Goal: Task Accomplishment & Management: Use online tool/utility

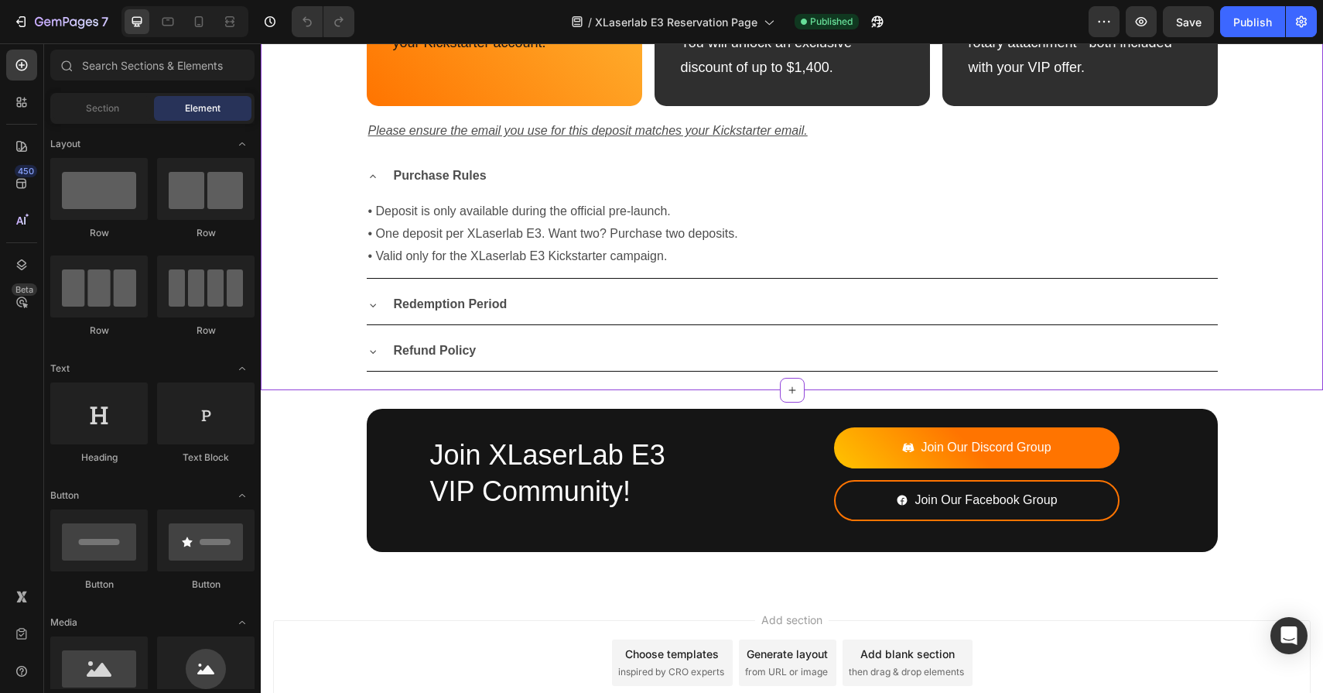
scroll to position [1351, 0]
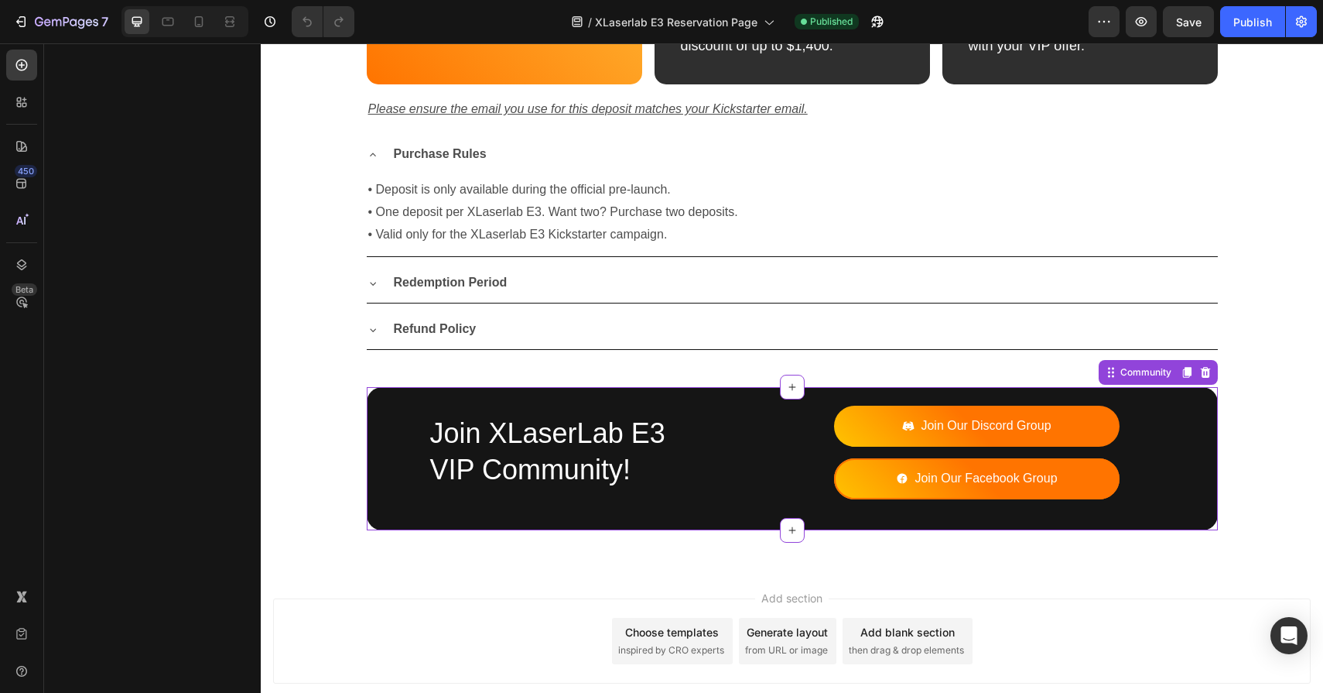
click at [933, 481] on p "Join Our Facebook Group" at bounding box center [986, 478] width 142 height 22
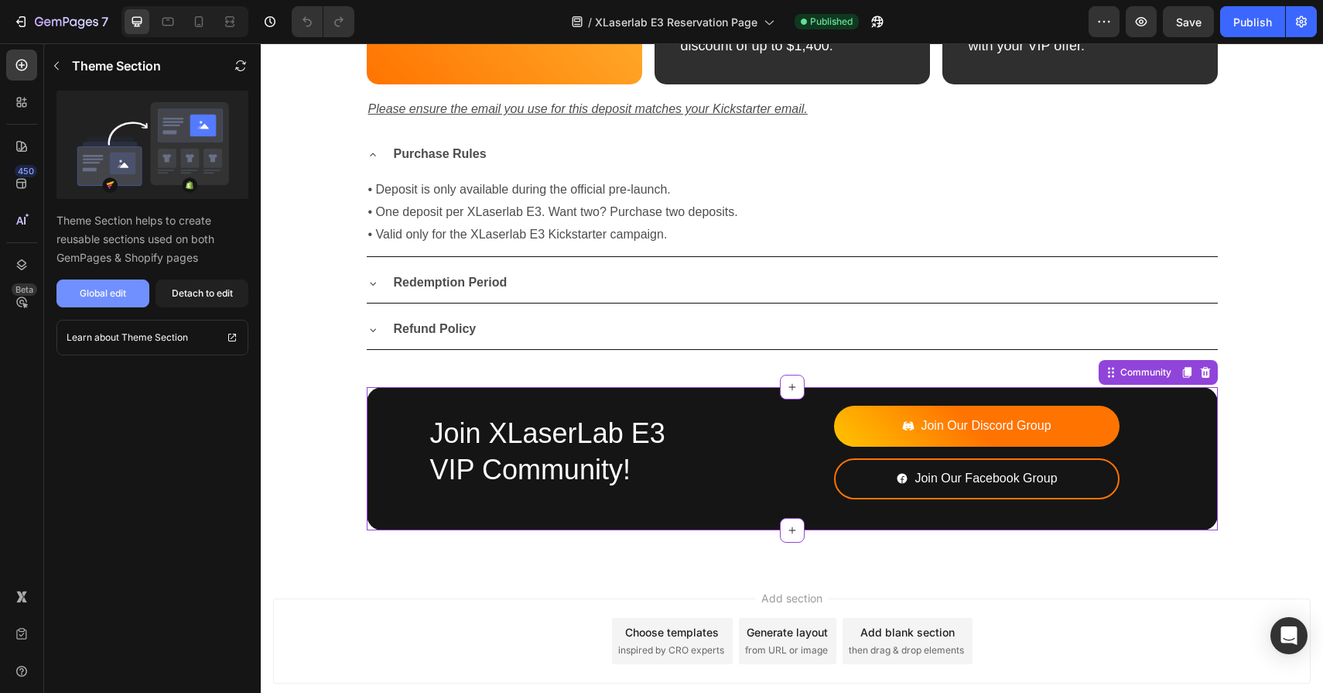
click at [98, 289] on div "Global edit" at bounding box center [103, 293] width 46 height 14
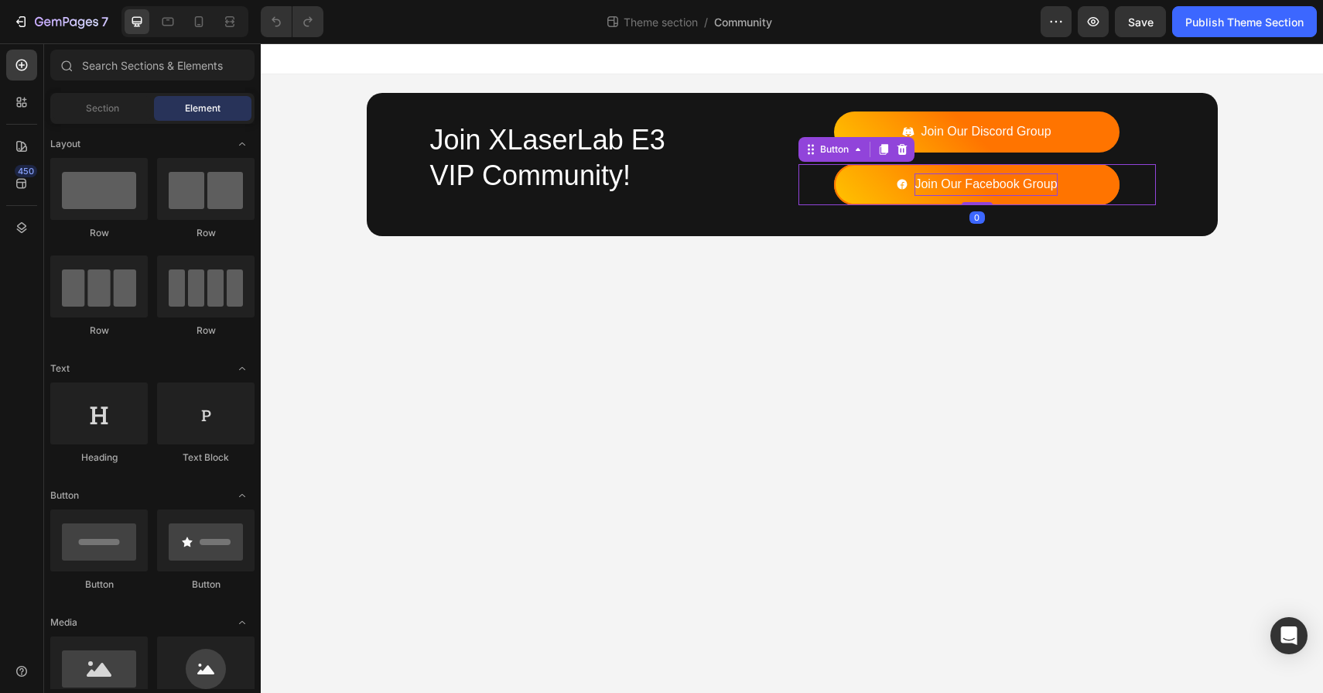
click at [963, 173] on p "Join Our Facebook Group" at bounding box center [986, 184] width 142 height 22
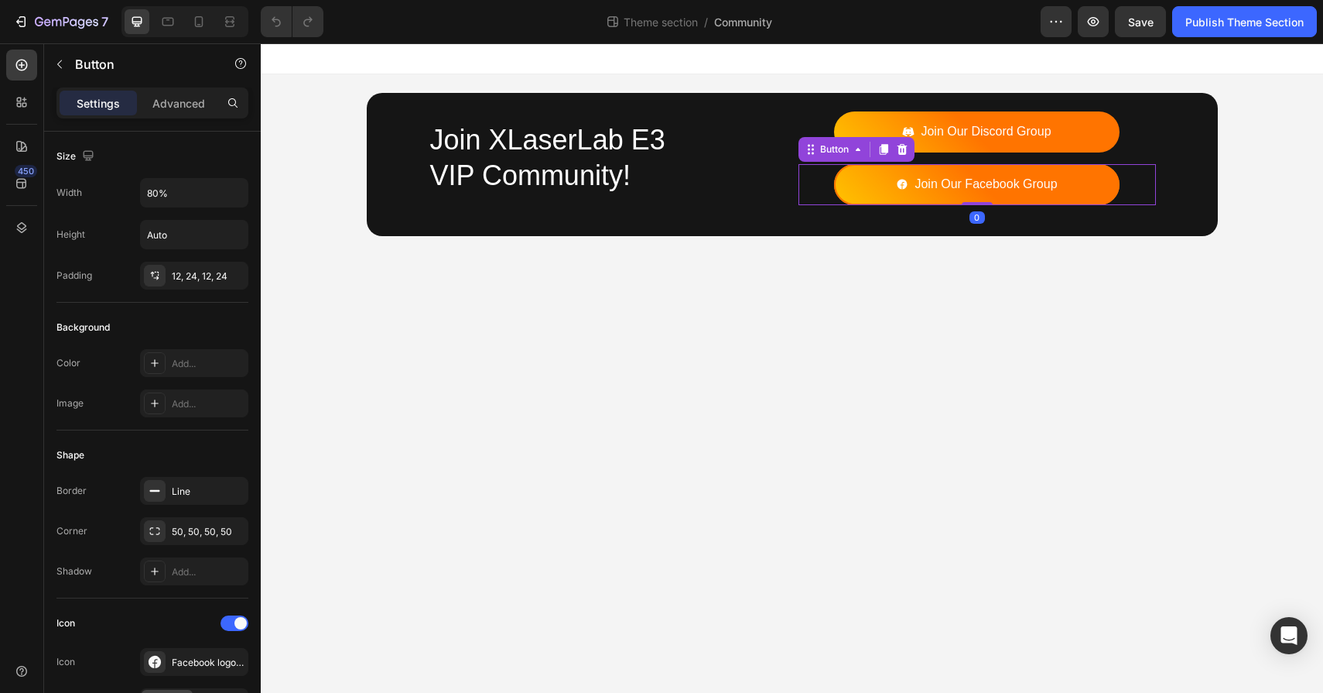
click at [850, 184] on link "Join Our Facebook Group" at bounding box center [977, 184] width 286 height 41
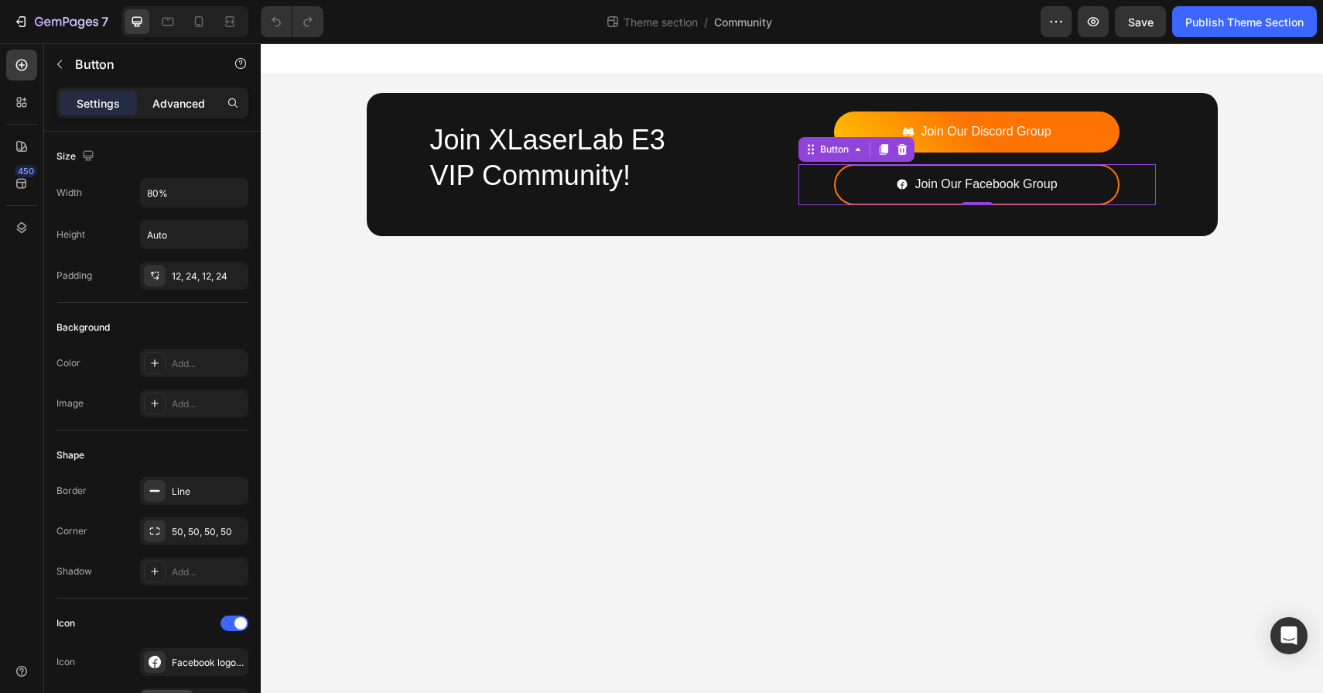
click at [186, 98] on p "Advanced" at bounding box center [178, 103] width 53 height 16
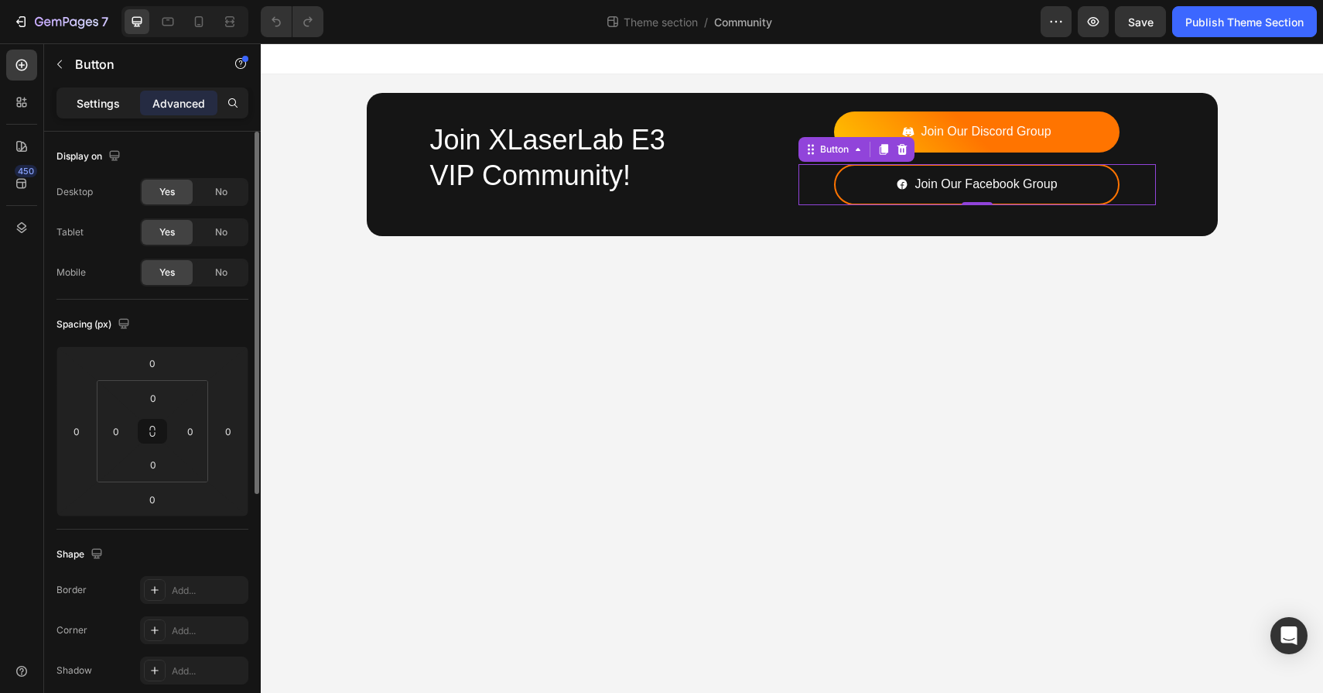
click at [107, 103] on p "Settings" at bounding box center [98, 103] width 43 height 16
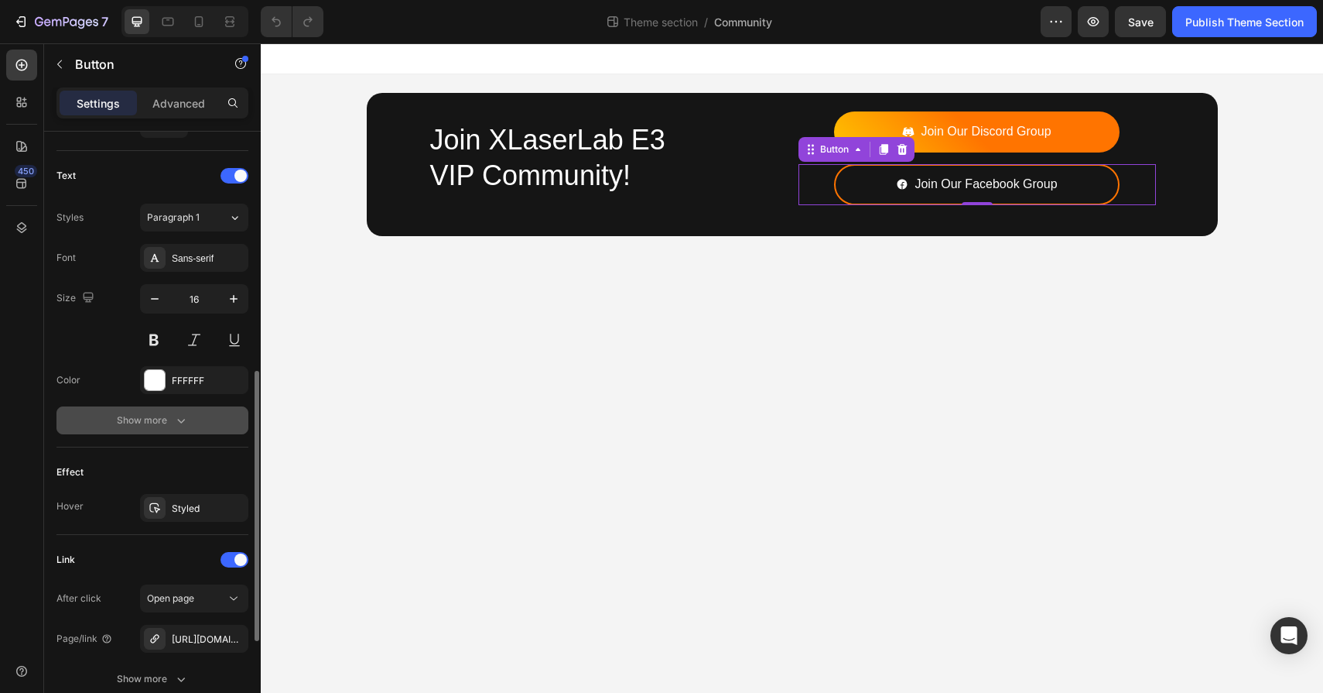
scroll to position [635, 0]
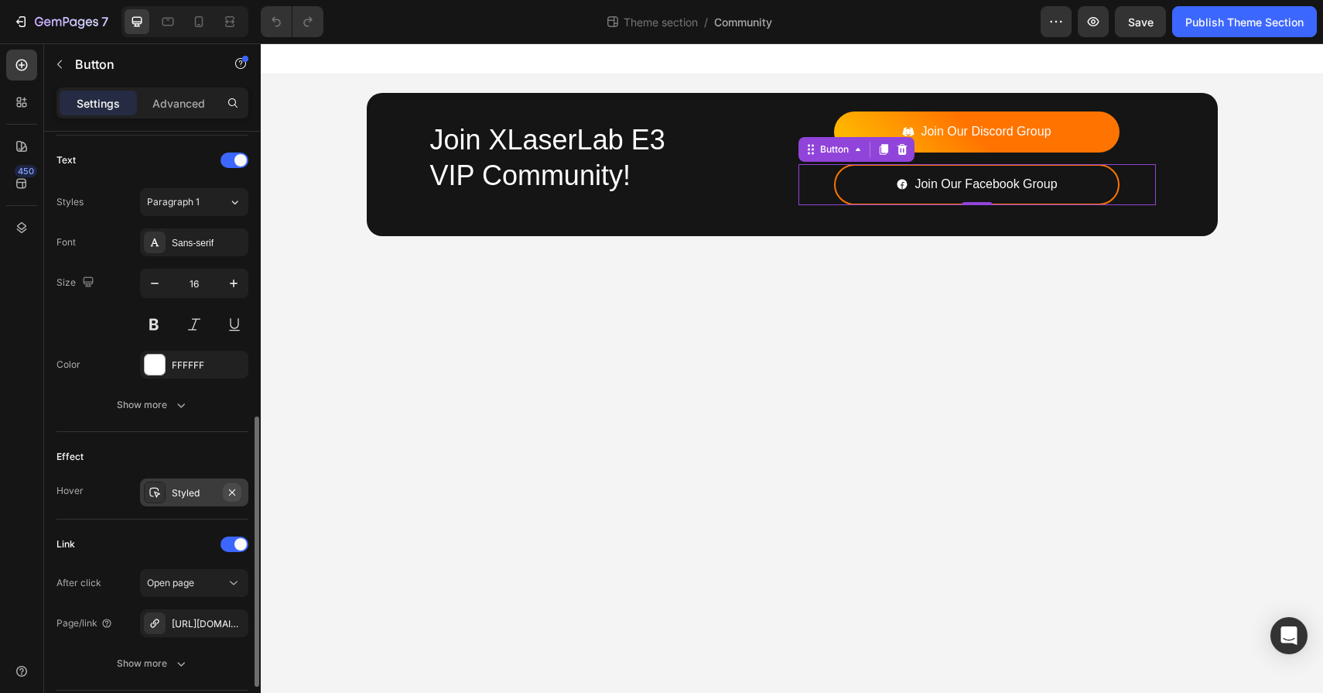
click at [233, 489] on icon "button" at bounding box center [232, 492] width 12 height 12
click at [880, 151] on icon at bounding box center [884, 149] width 12 height 12
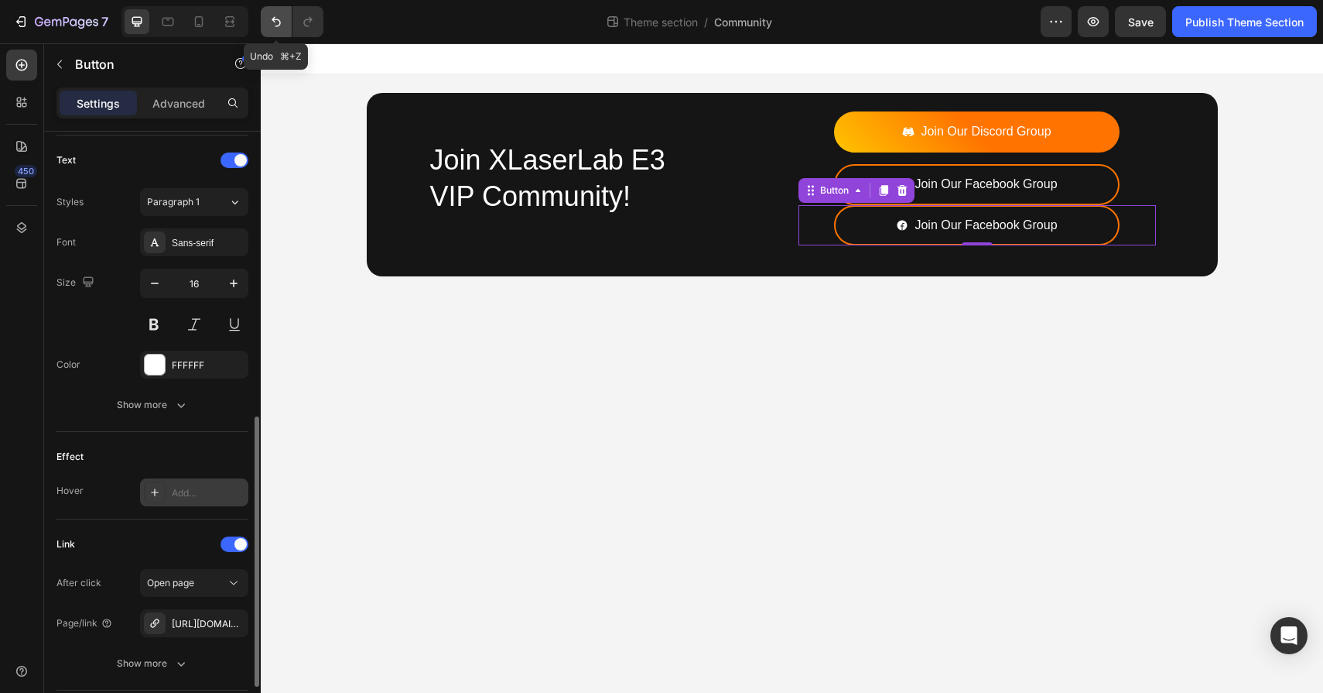
click at [280, 17] on icon "Undo/Redo" at bounding box center [276, 21] width 15 height 15
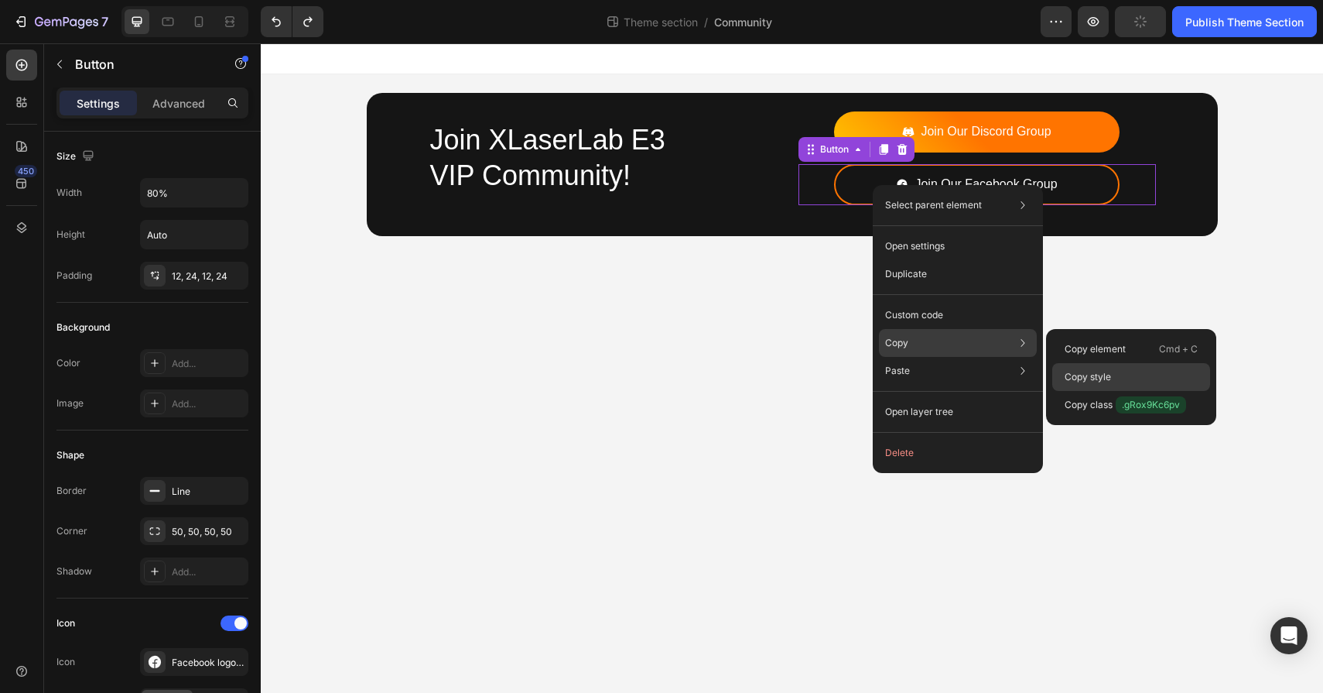
click at [1094, 382] on p "Copy style" at bounding box center [1088, 377] width 46 height 14
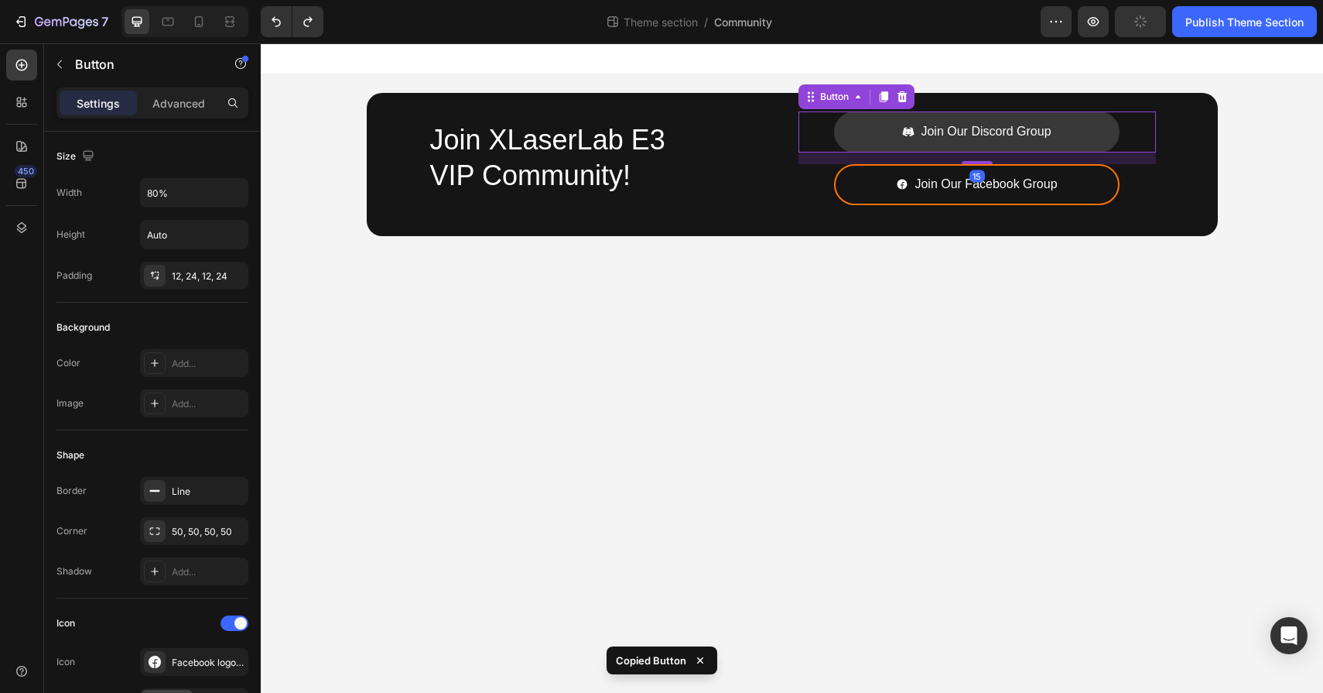
click at [868, 124] on link "Join Our Discord Group" at bounding box center [977, 131] width 286 height 41
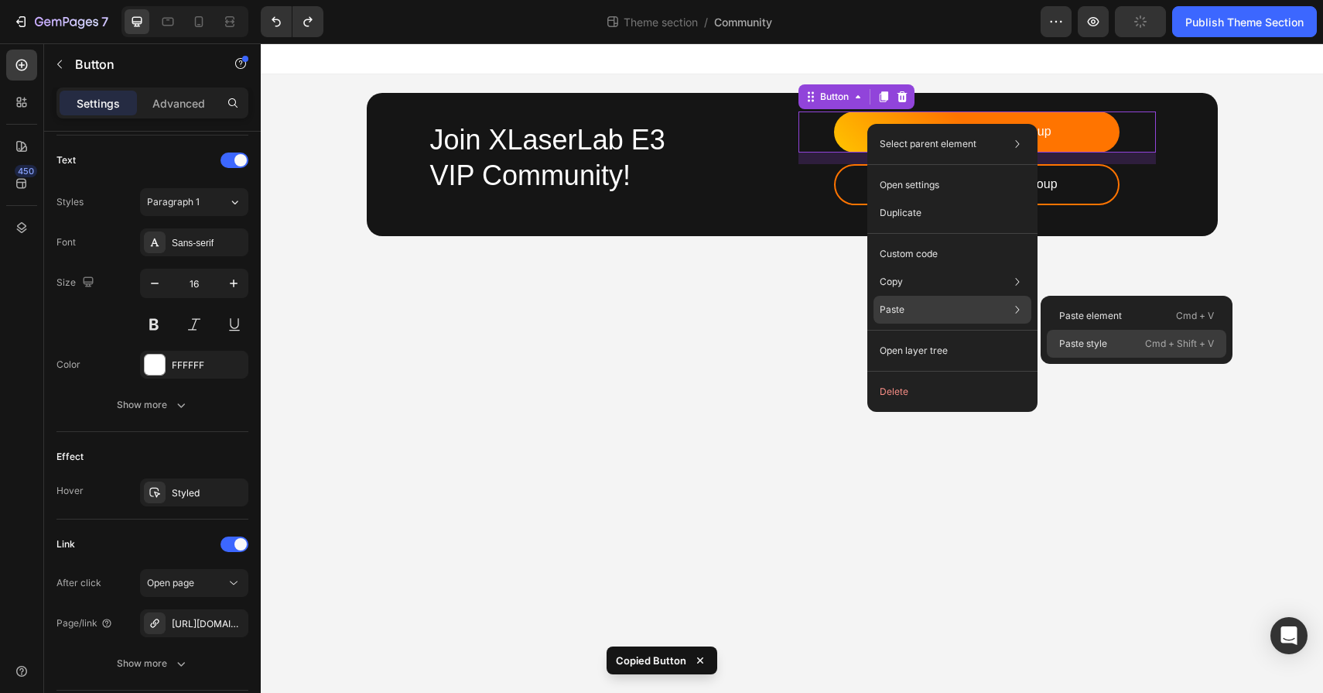
click at [1094, 346] on p "Paste style" at bounding box center [1084, 344] width 48 height 14
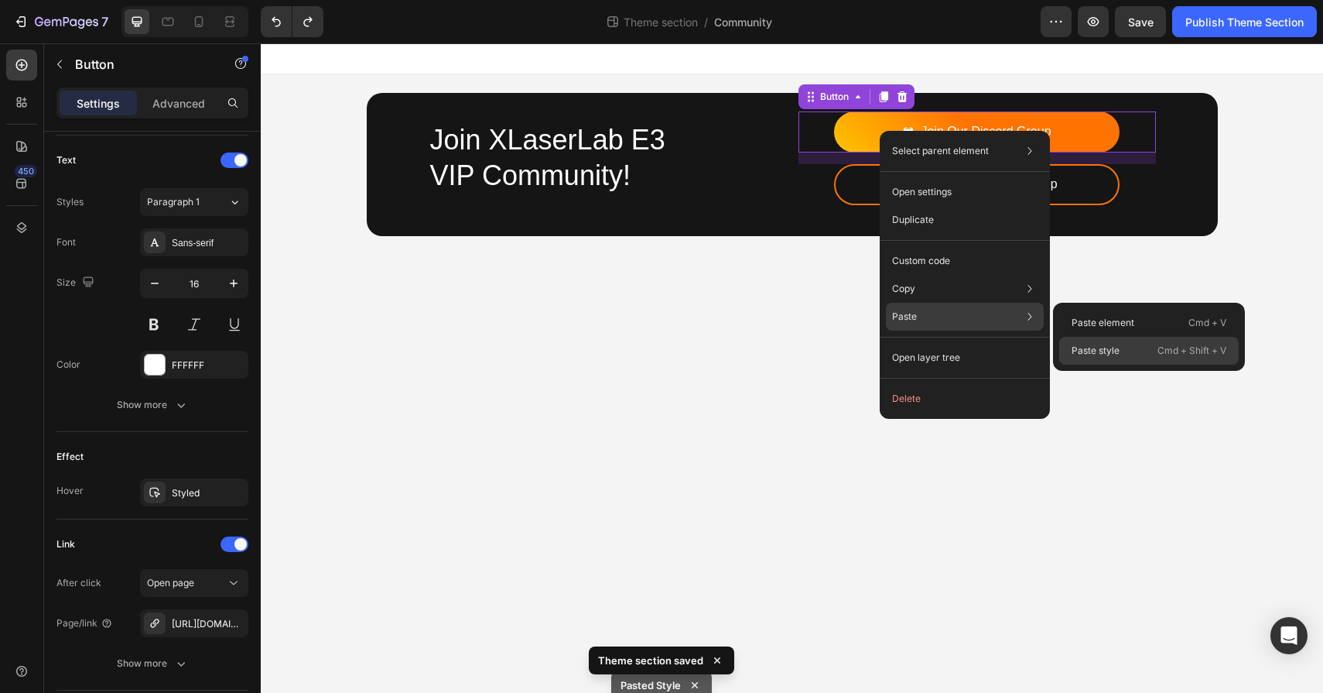
click at [1097, 355] on p "Paste style" at bounding box center [1096, 351] width 48 height 14
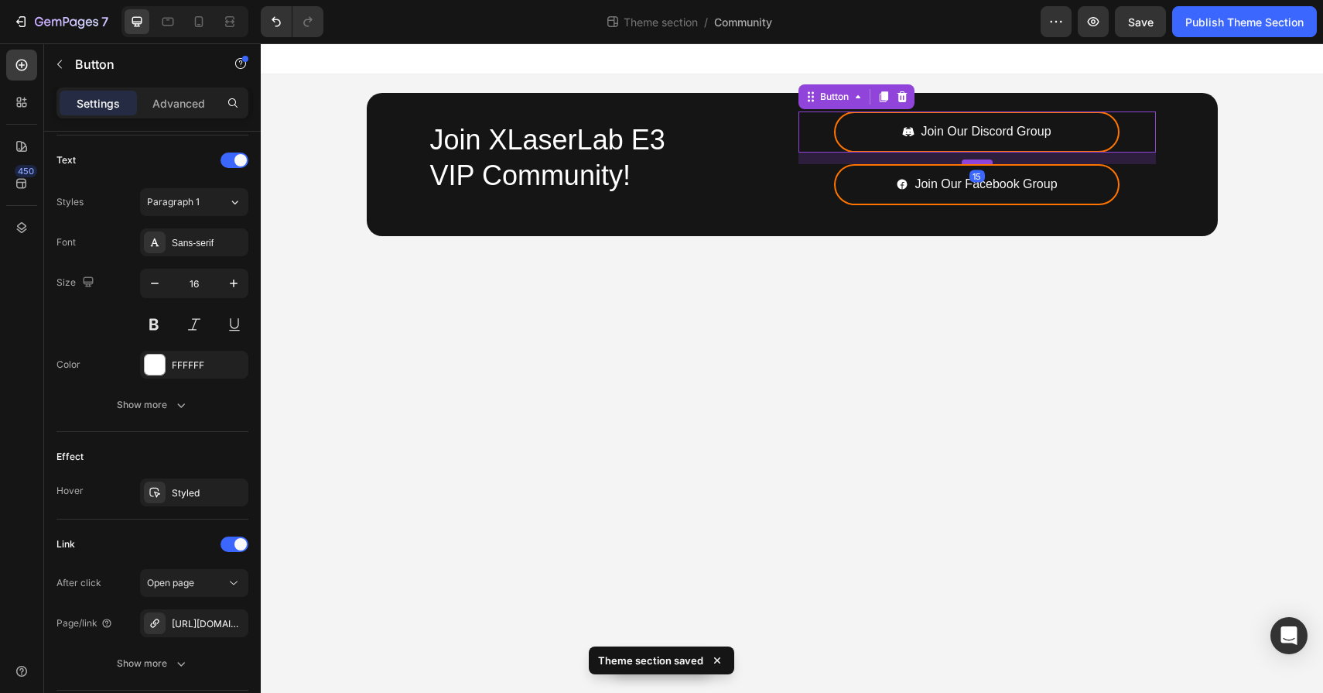
drag, startPoint x: 982, startPoint y: 149, endPoint x: 983, endPoint y: 160, distance: 11.6
click at [983, 160] on div at bounding box center [977, 161] width 31 height 5
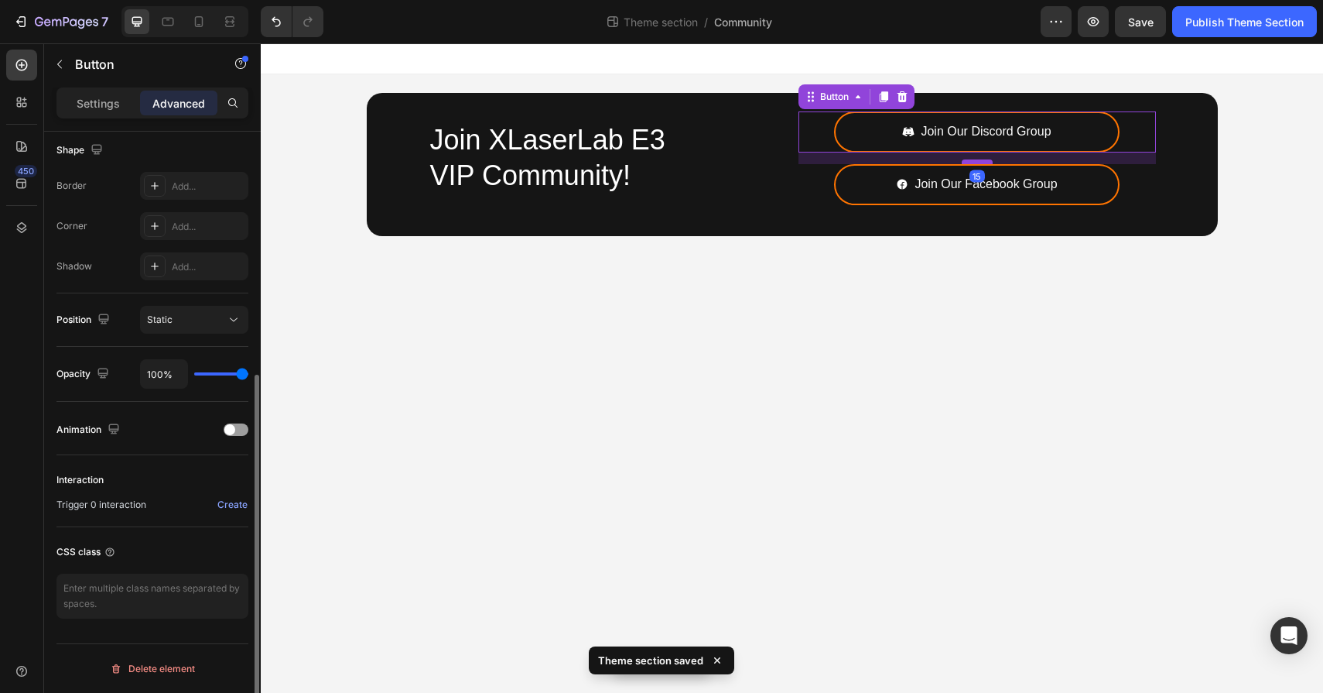
scroll to position [404, 0]
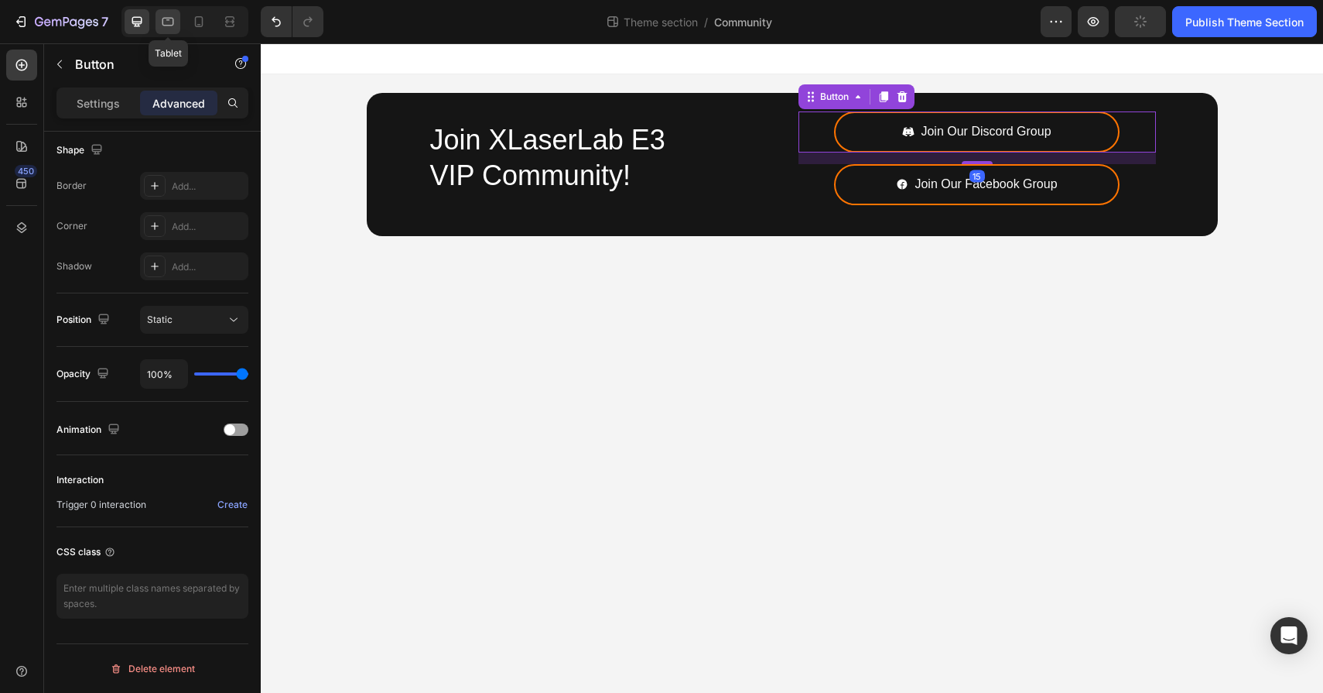
click at [168, 23] on icon at bounding box center [167, 21] width 15 height 15
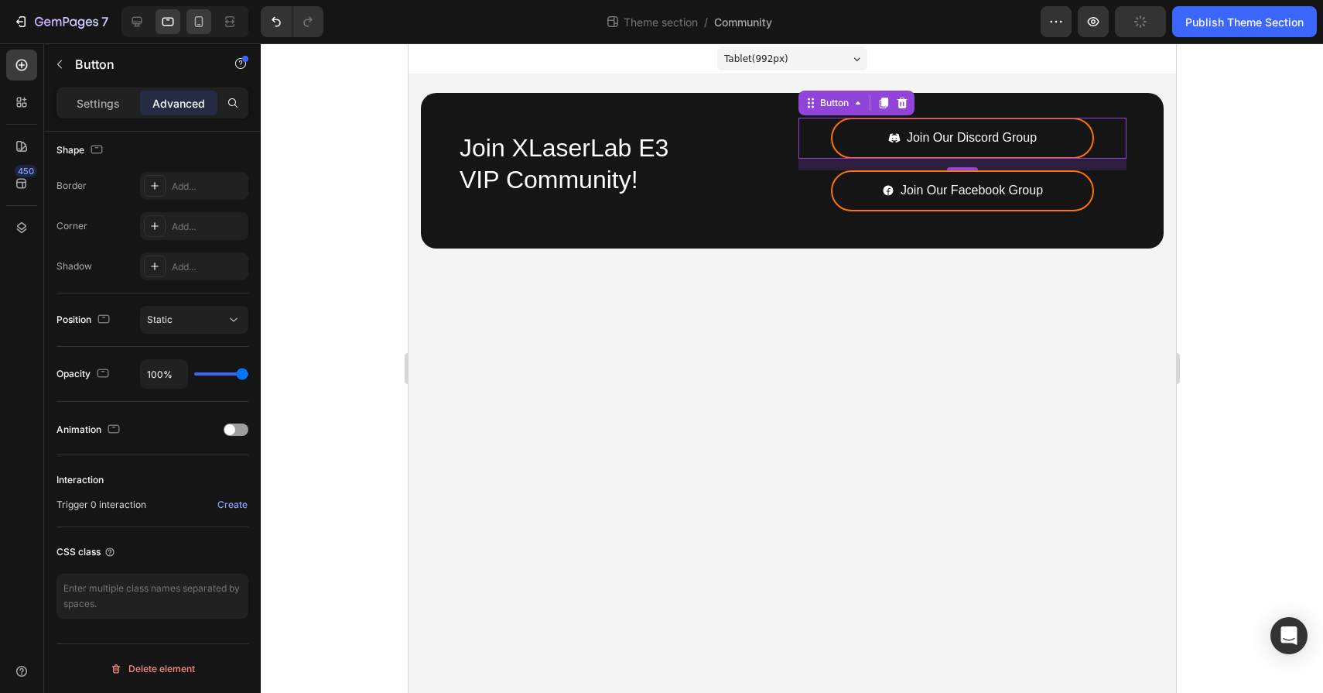
click at [207, 23] on div at bounding box center [199, 21] width 25 height 25
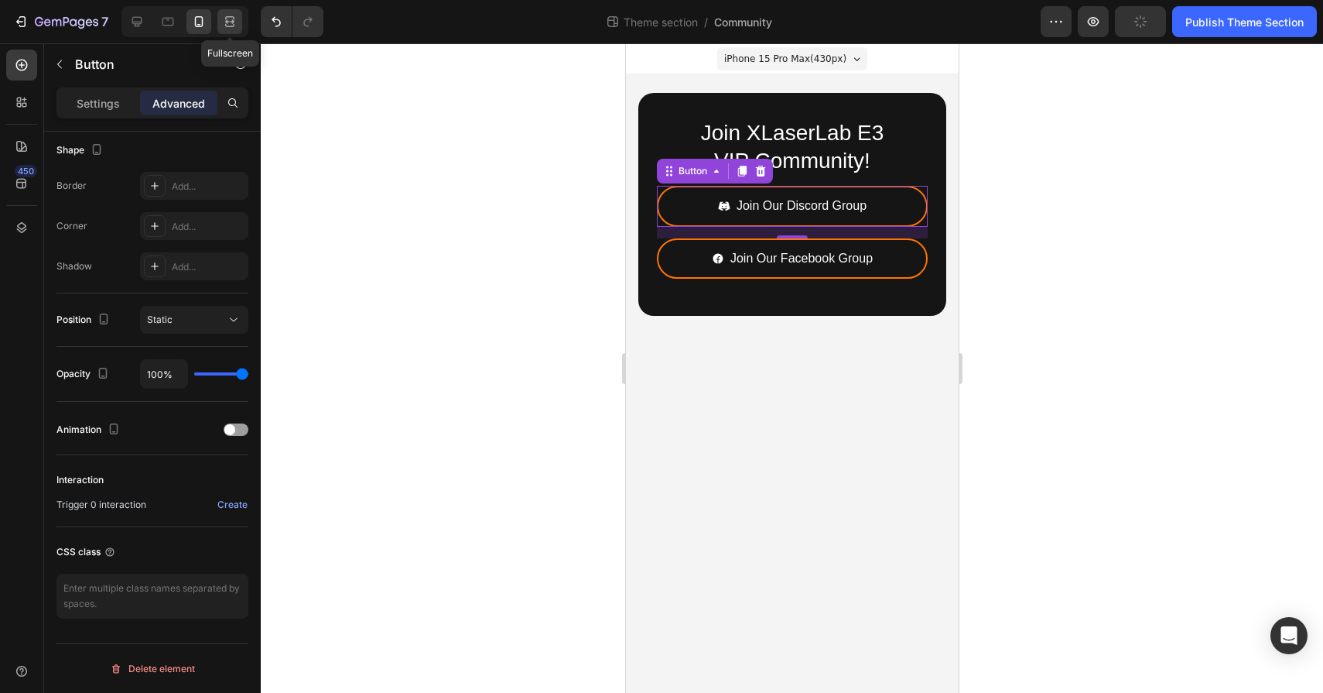
click at [230, 26] on icon at bounding box center [229, 25] width 9 height 3
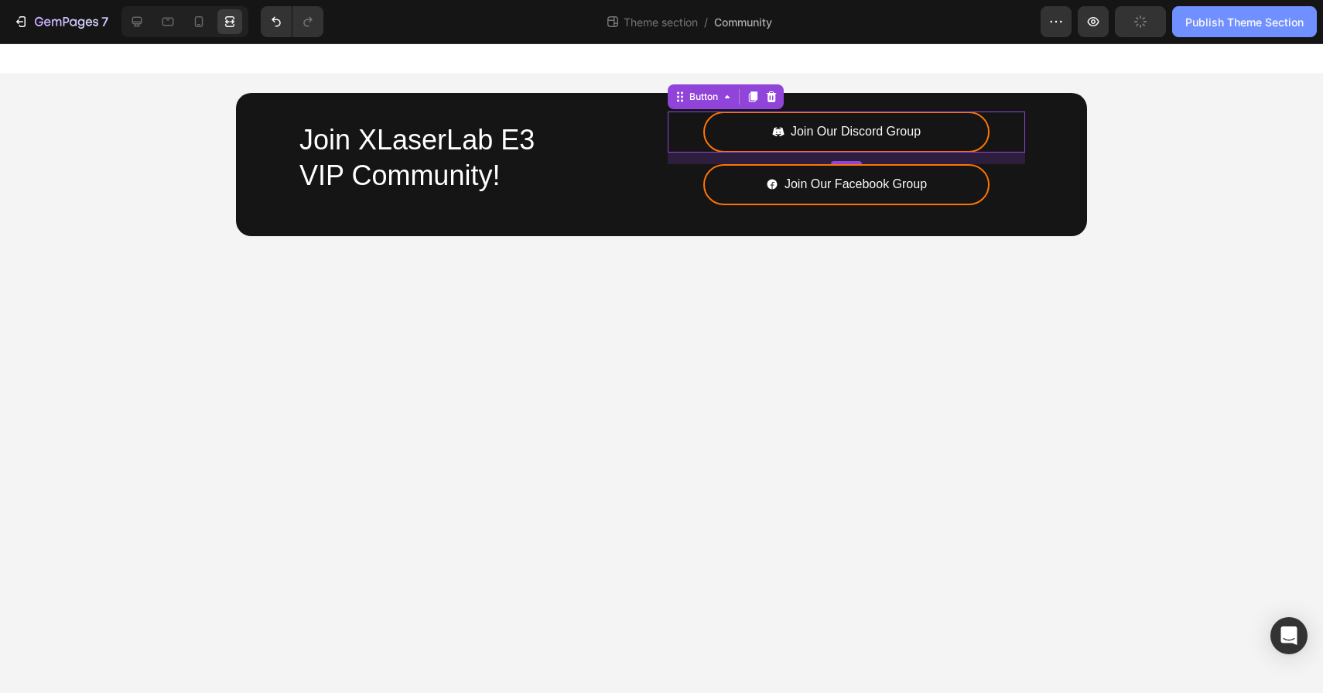
click at [1259, 29] on div "Publish Theme Section" at bounding box center [1245, 22] width 118 height 16
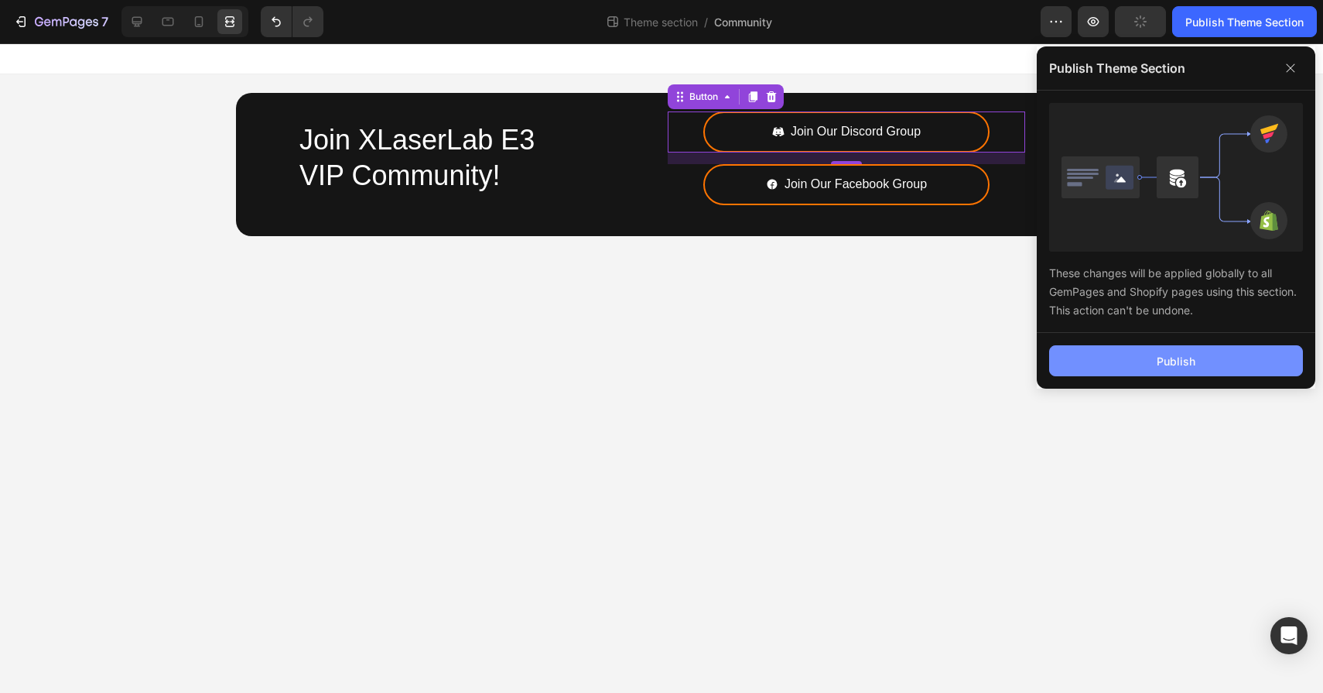
click at [1186, 361] on div "Publish" at bounding box center [1176, 361] width 39 height 16
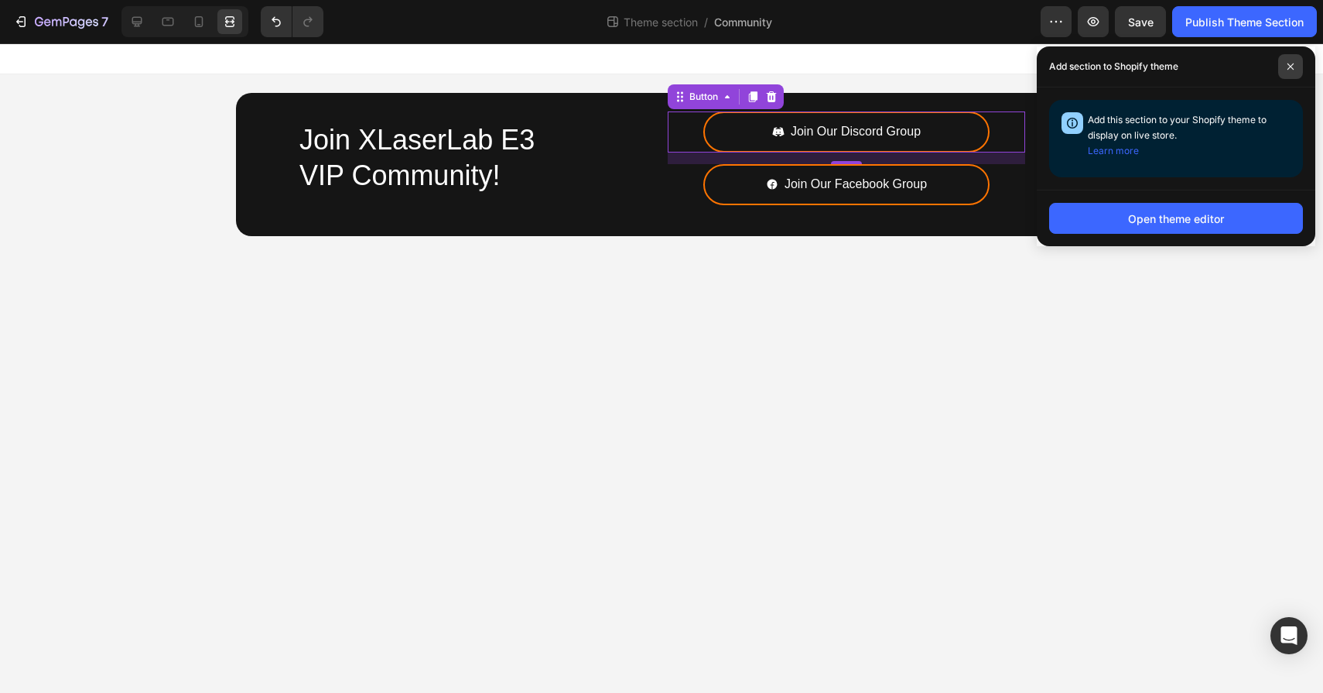
click at [1293, 65] on icon at bounding box center [1291, 67] width 8 height 8
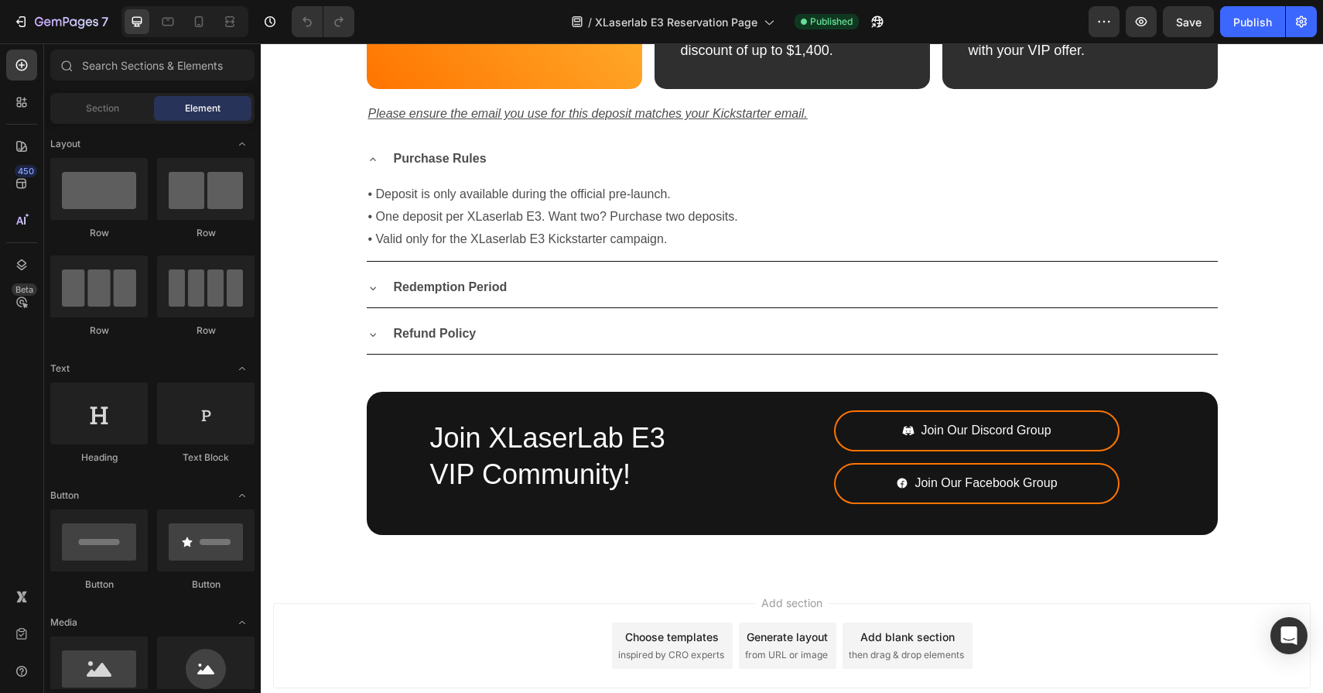
scroll to position [1327, 0]
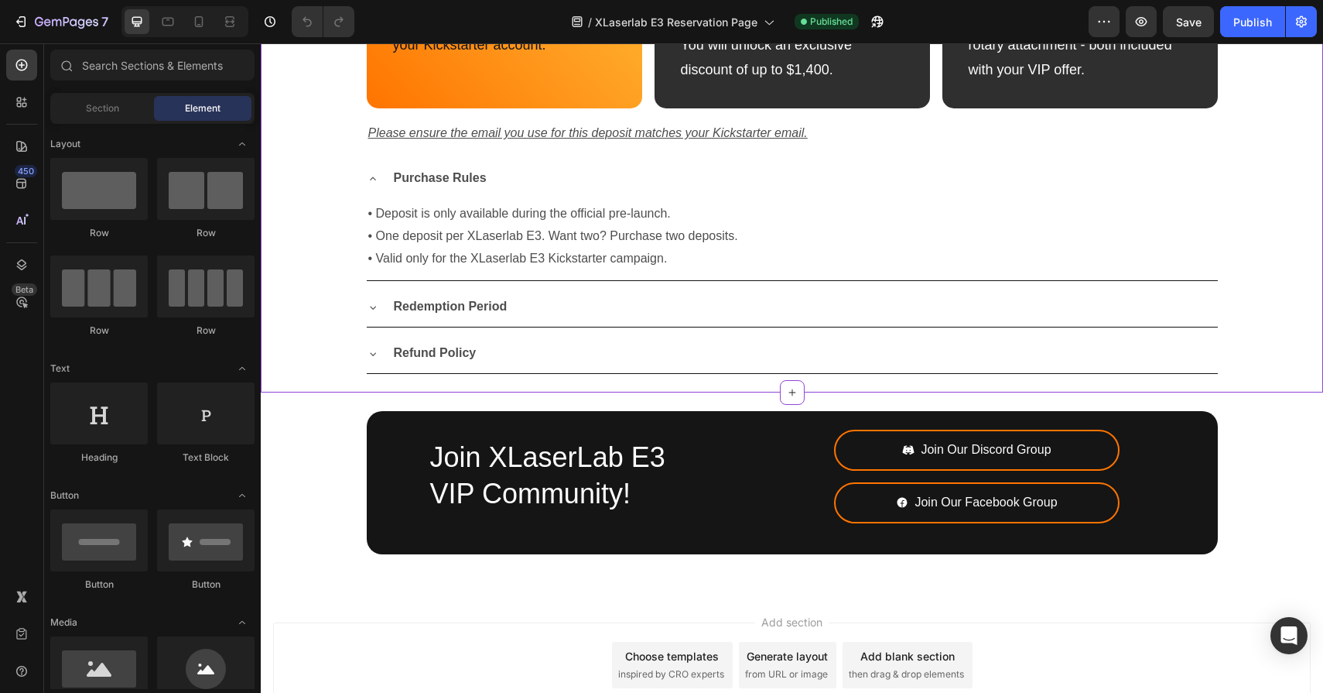
click at [376, 179] on icon at bounding box center [373, 179] width 12 height 12
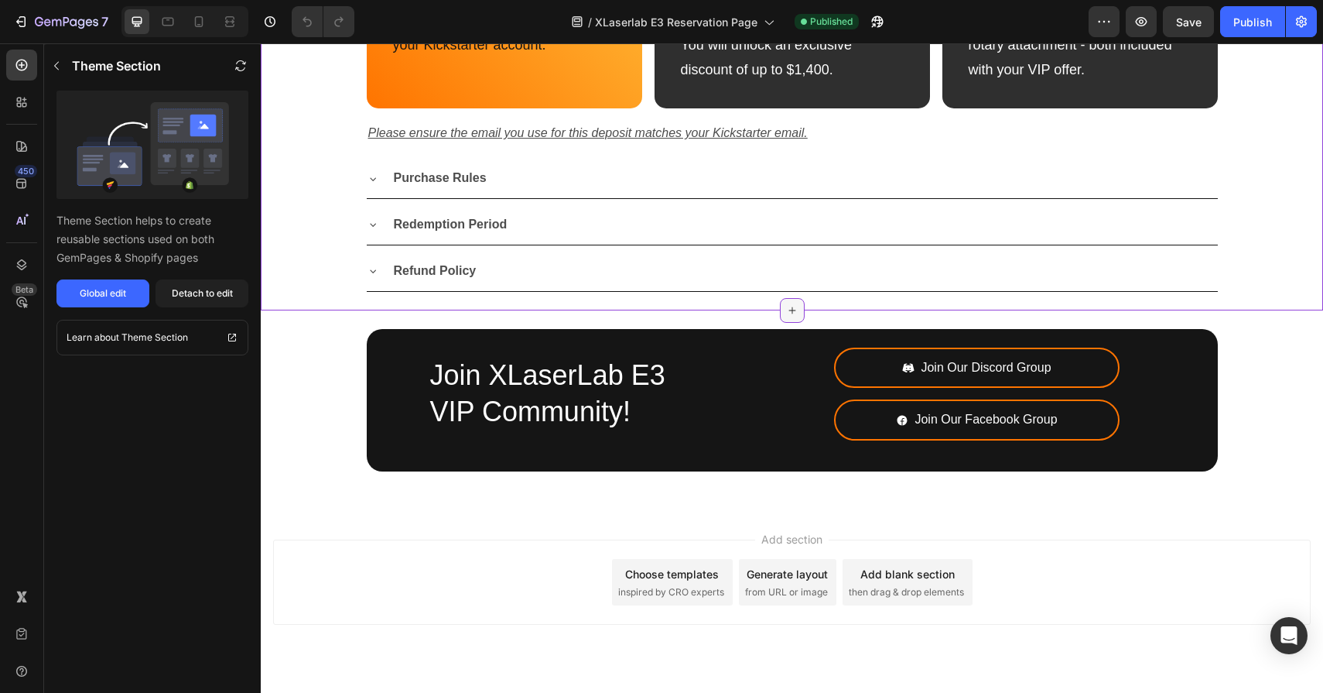
click at [793, 311] on icon at bounding box center [792, 310] width 12 height 12
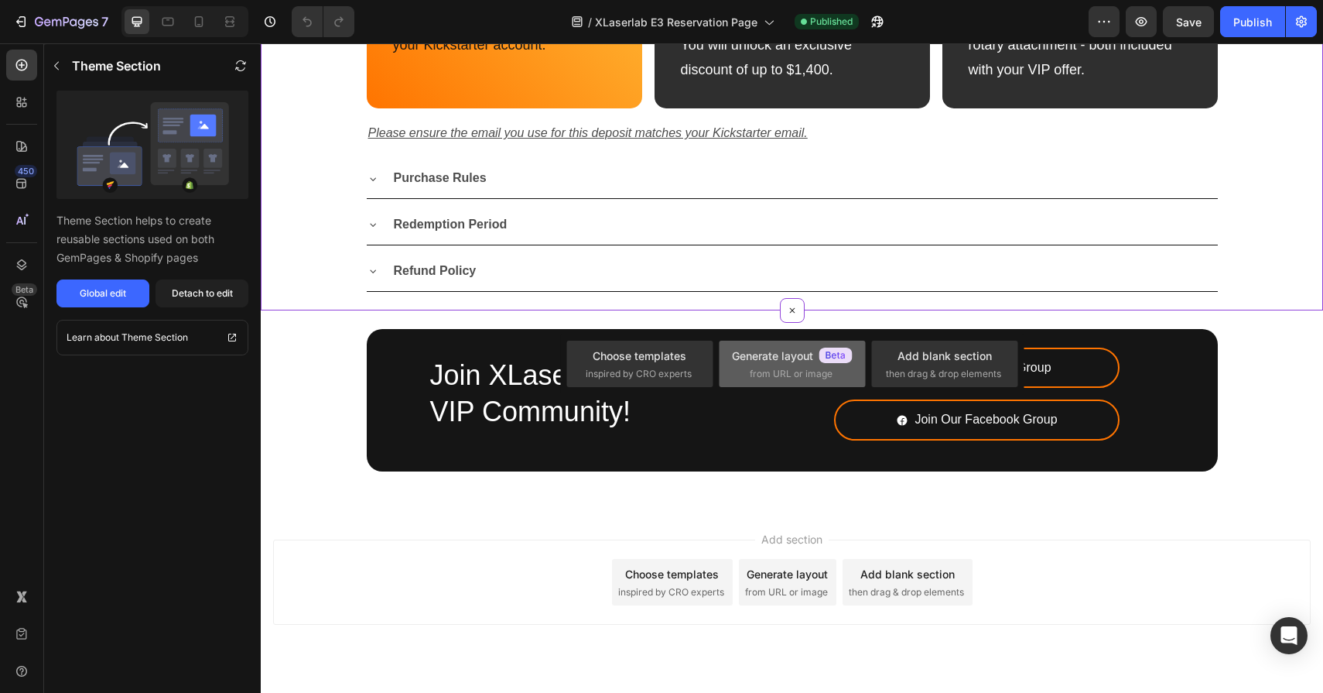
click at [761, 371] on span "from URL or image" at bounding box center [791, 374] width 83 height 14
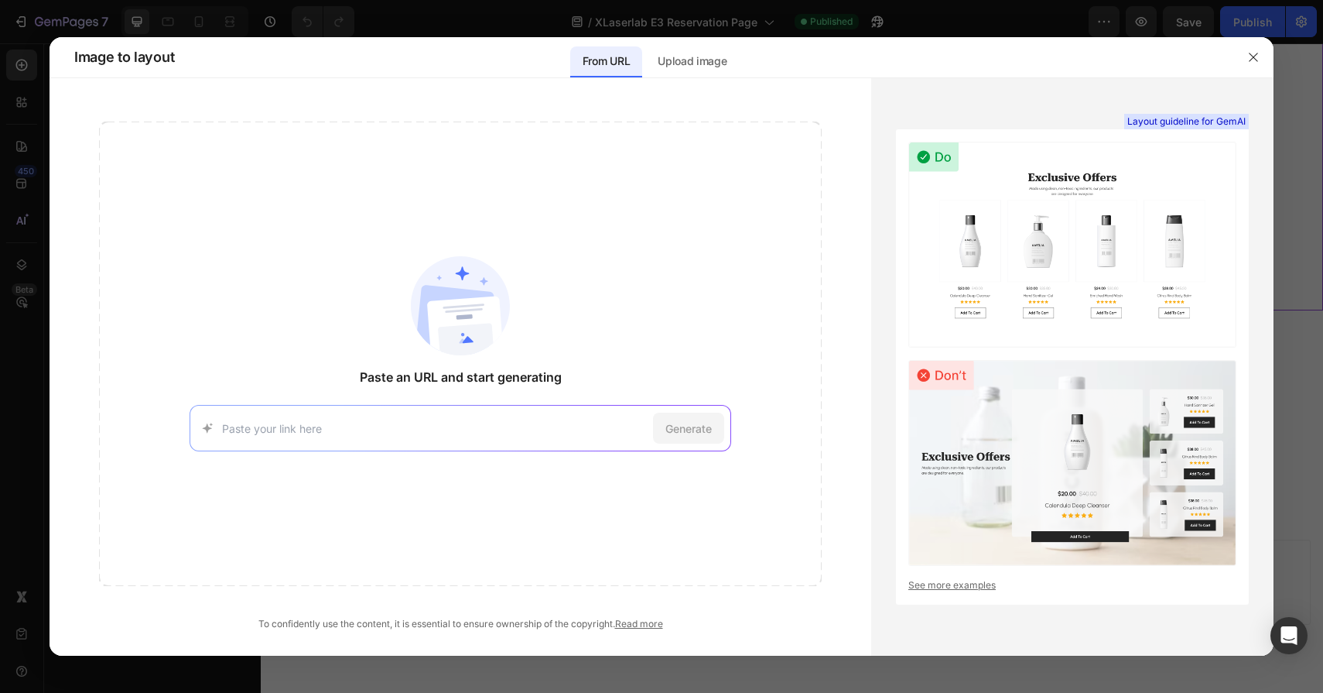
click at [464, 431] on input at bounding box center [435, 428] width 426 height 16
click at [442, 421] on input at bounding box center [435, 428] width 426 height 16
paste input "https://www.xlaserlab.com/pages/xlaserlab-e3-the-one-for-all-ultrafast-uv-laser…"
type input "https://www.xlaserlab.com/pages/xlaserlab-e3-the-one-for-all-ultrafast-uv-laser…"
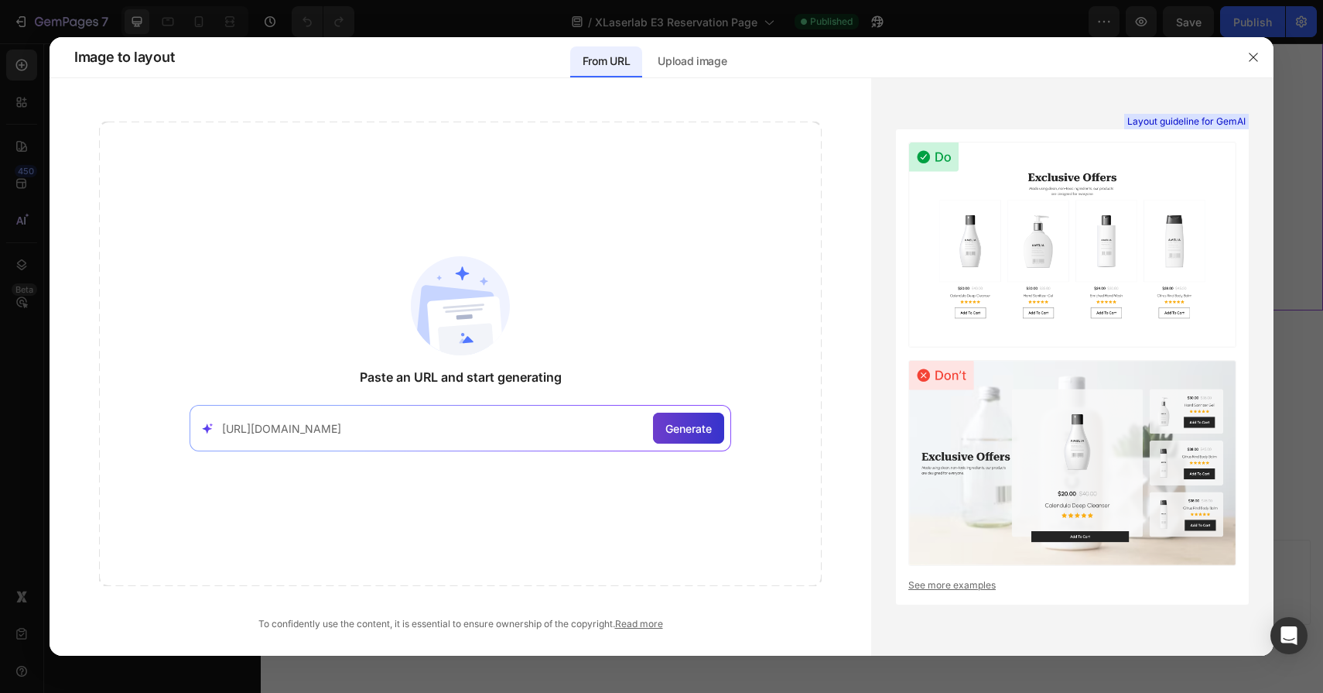
click at [686, 423] on span "Generate" at bounding box center [689, 428] width 46 height 16
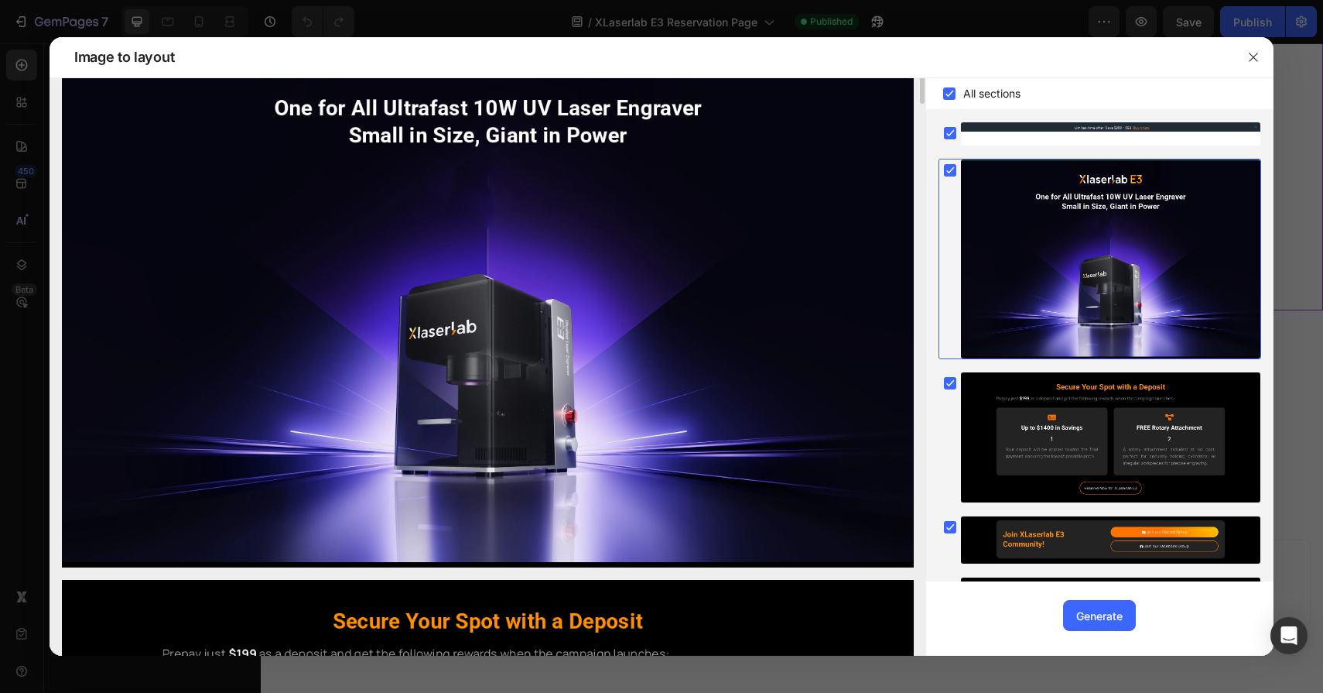
scroll to position [214, 0]
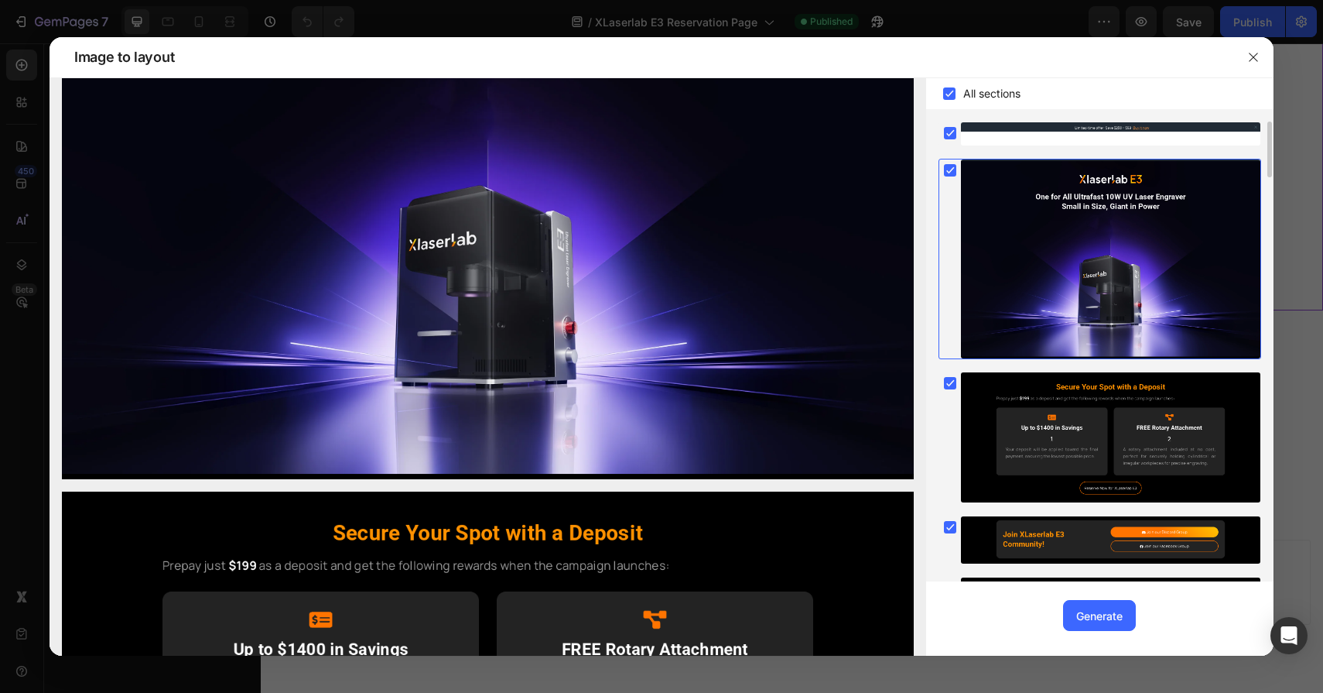
click at [945, 174] on rect at bounding box center [950, 170] width 12 height 12
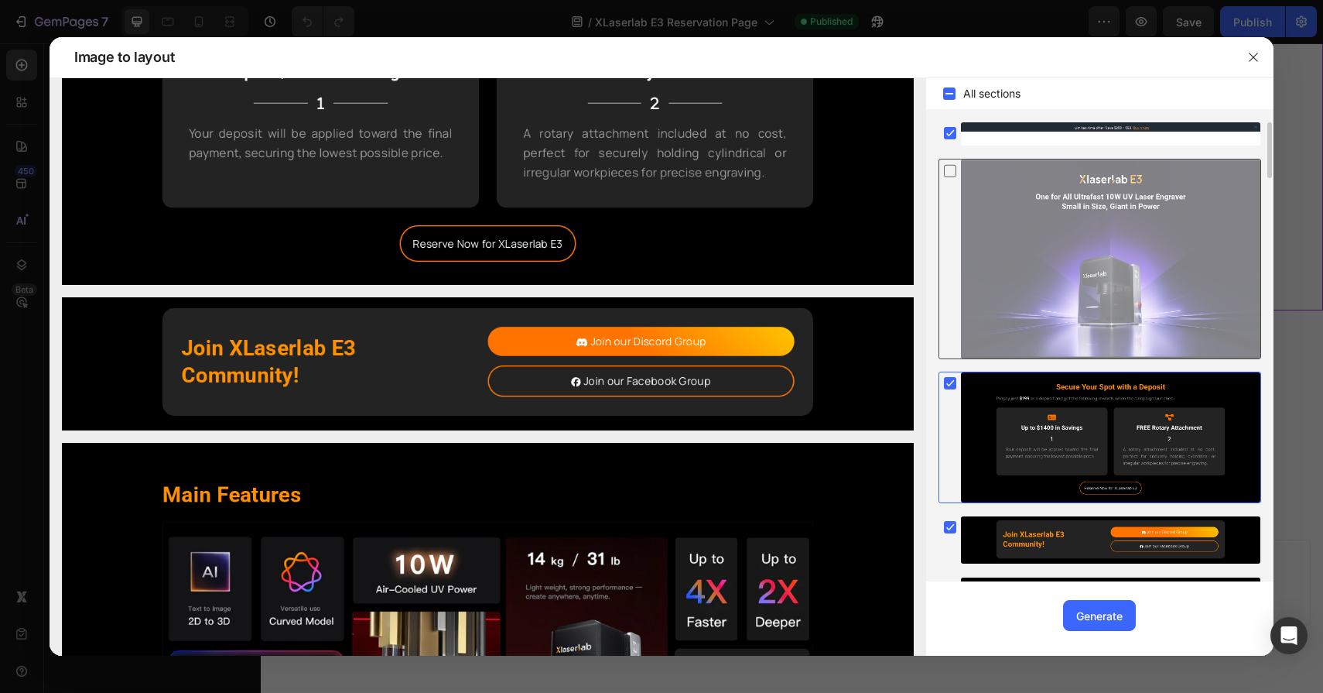
scroll to position [0, 0]
click at [947, 135] on icon at bounding box center [950, 133] width 7 height 6
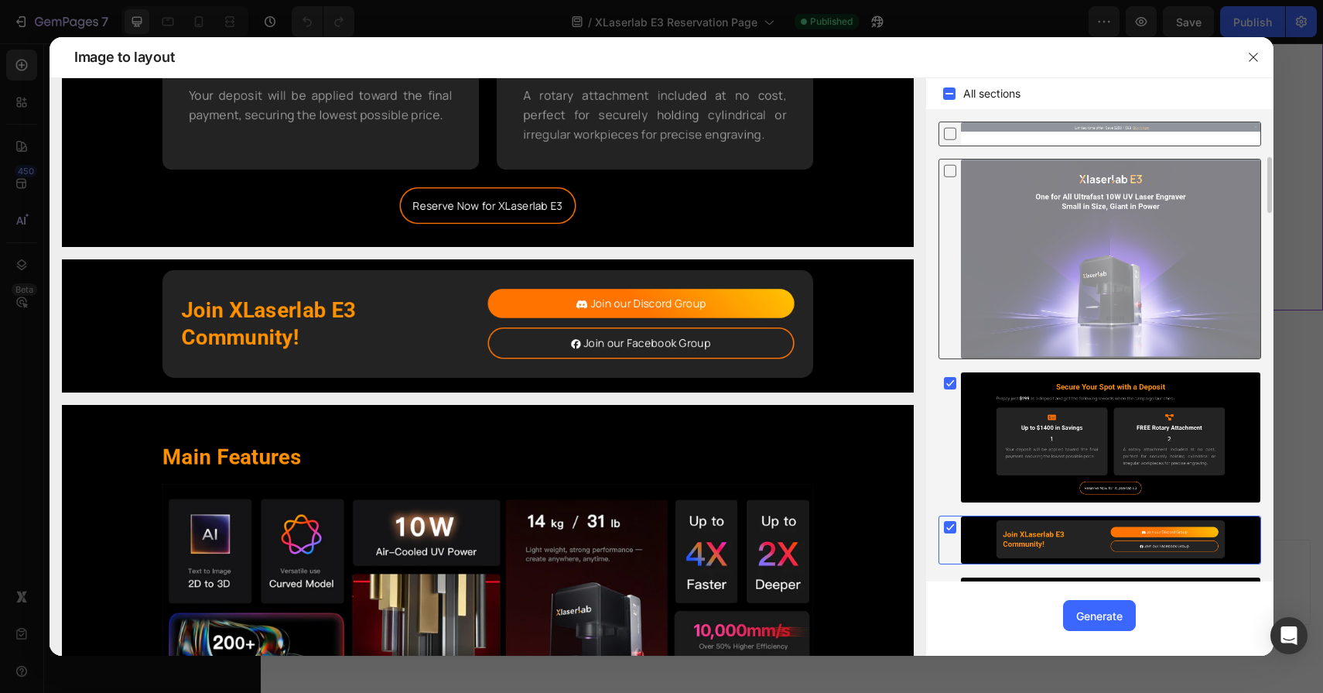
scroll to position [72, 0]
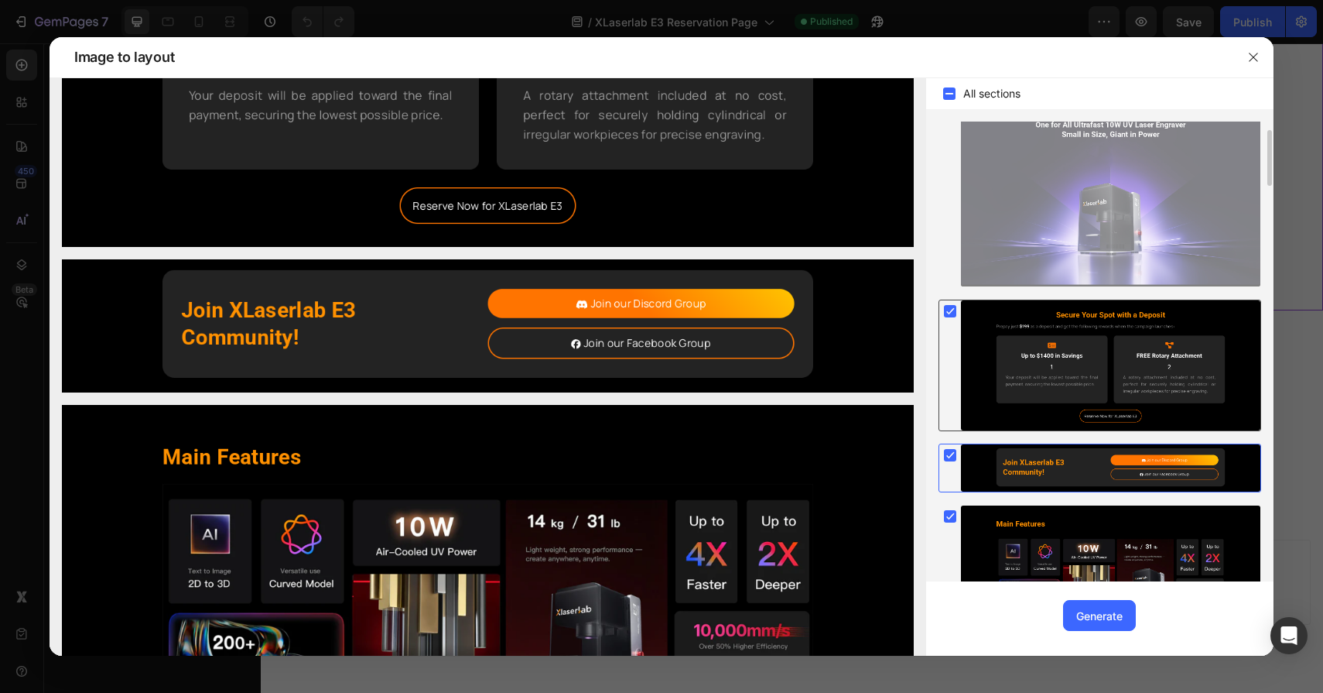
click at [950, 305] on rect at bounding box center [950, 311] width 12 height 12
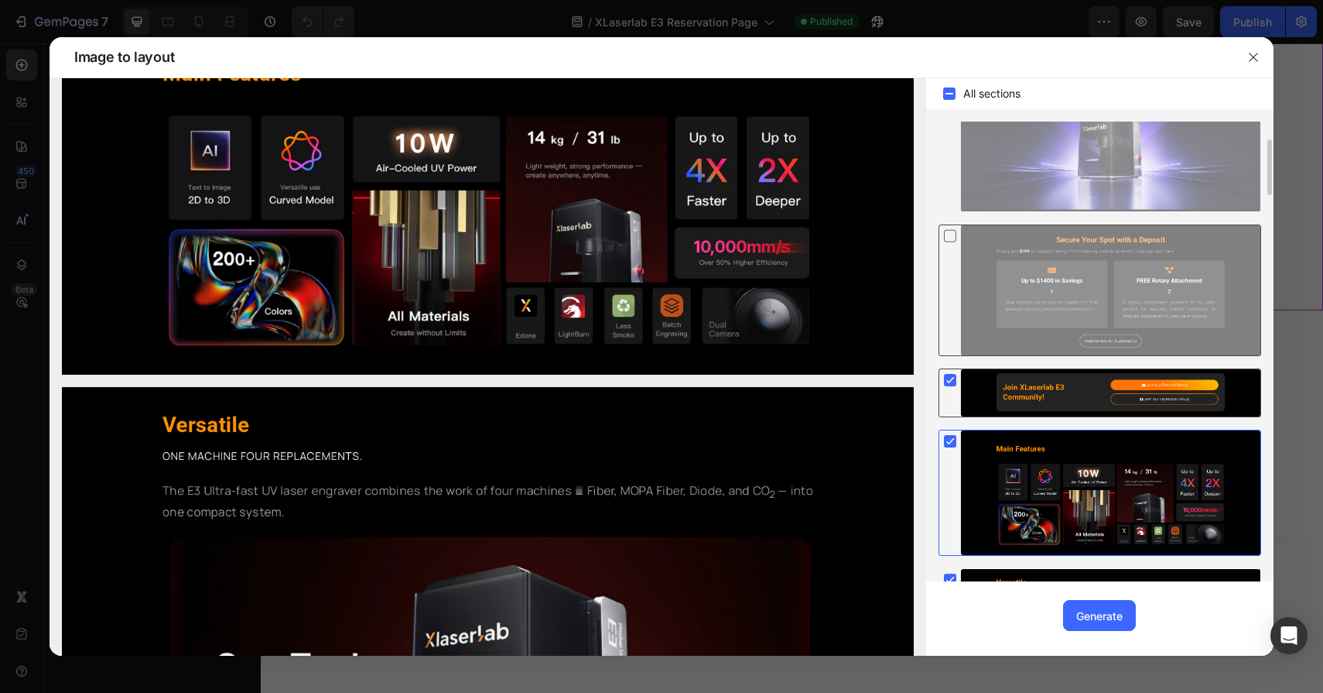
click at [948, 377] on rect at bounding box center [950, 380] width 12 height 12
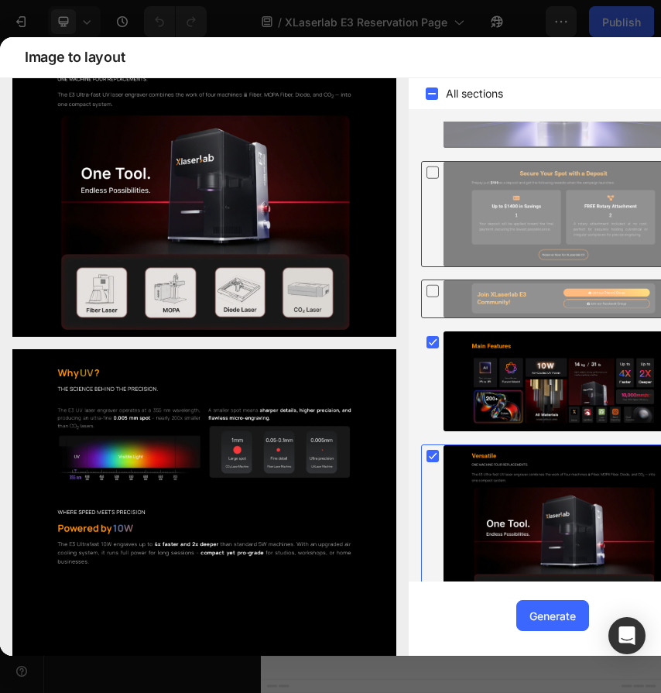
scroll to position [182, 0]
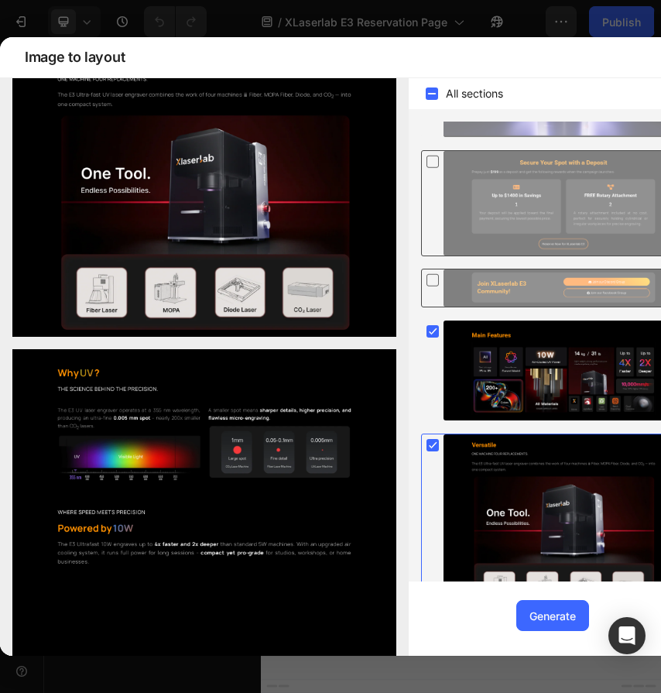
click at [430, 445] on icon at bounding box center [433, 445] width 7 height 6
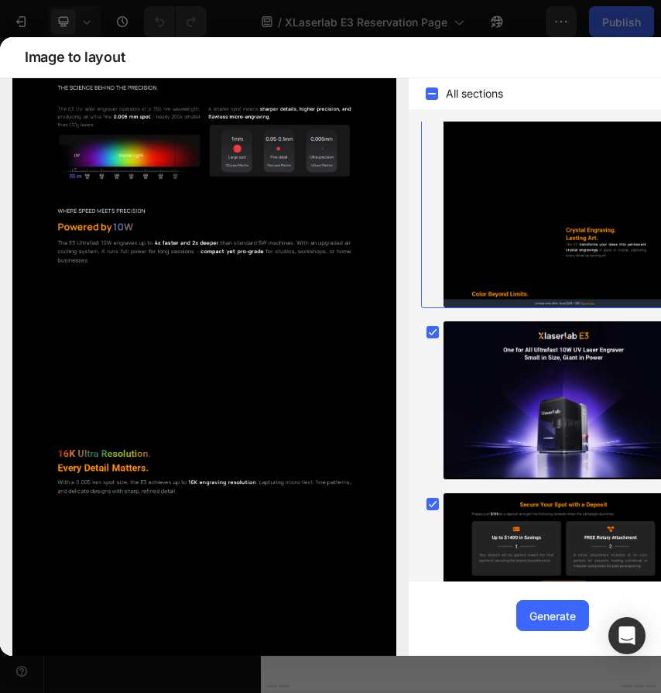
scroll to position [1281, 0]
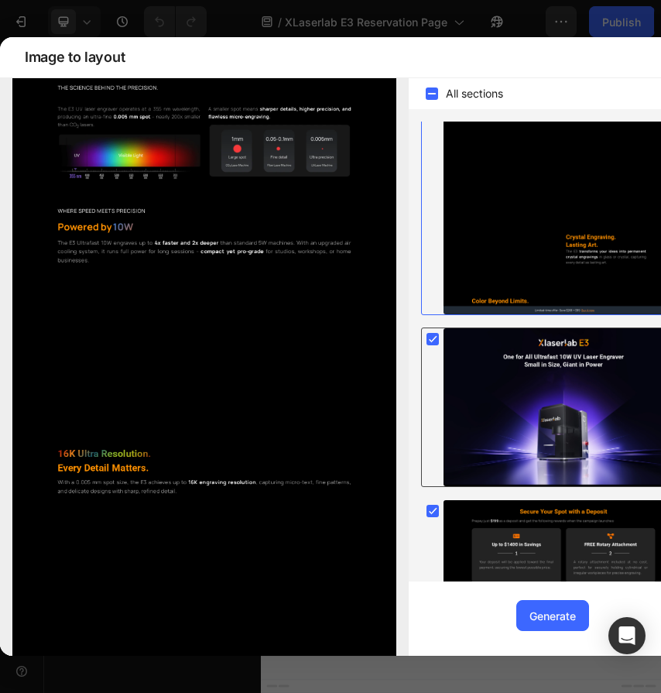
click at [434, 338] on icon at bounding box center [433, 339] width 7 height 6
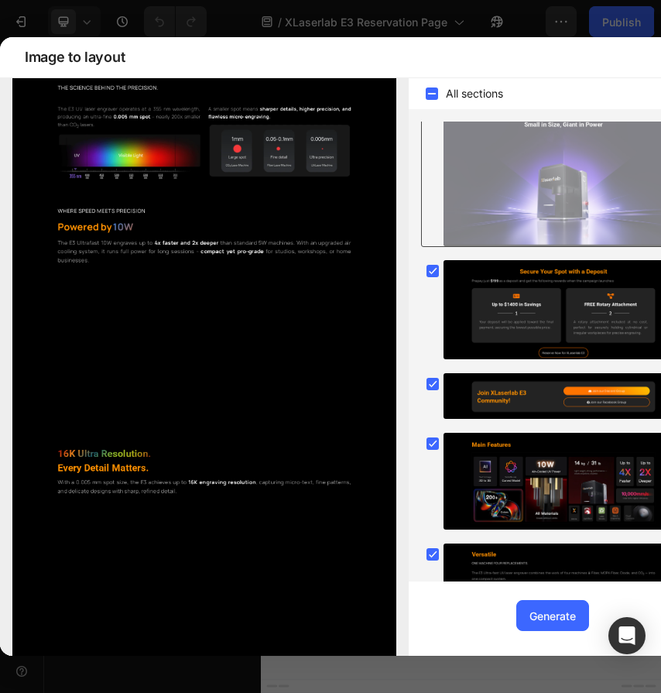
scroll to position [1524, 0]
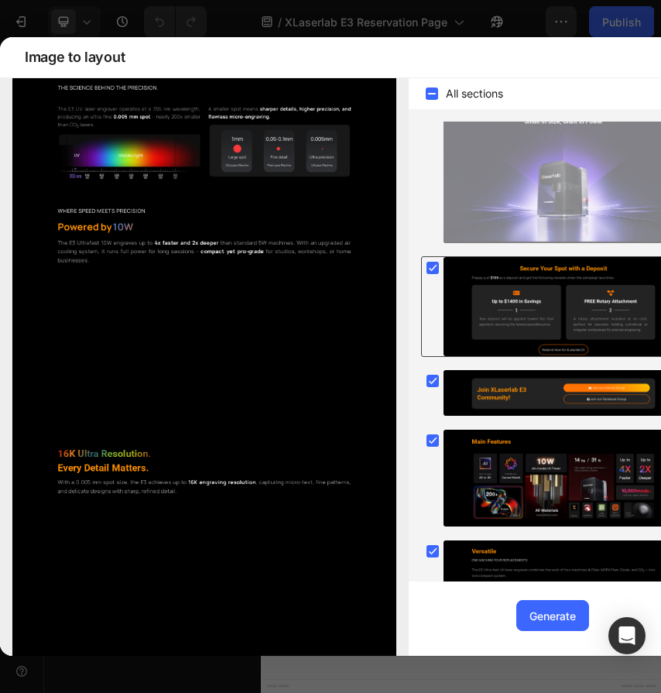
click at [429, 282] on div at bounding box center [552, 306] width 263 height 101
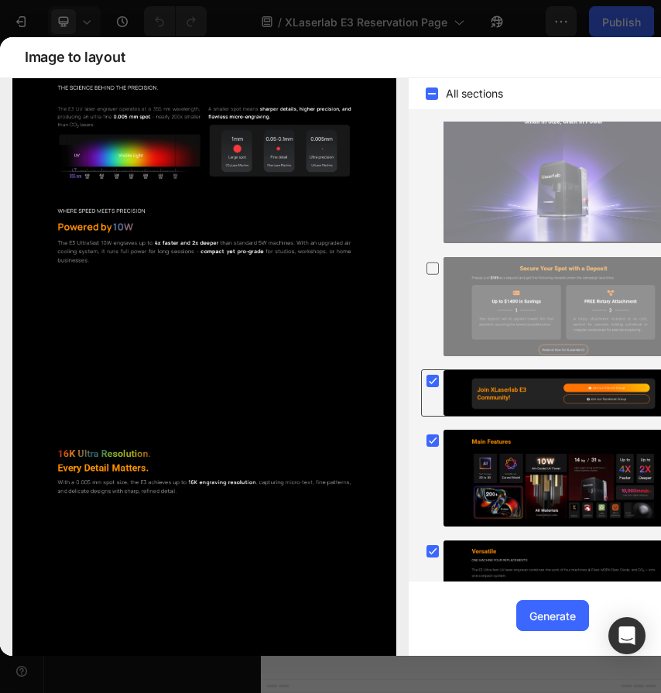
click at [435, 375] on rect at bounding box center [432, 381] width 12 height 12
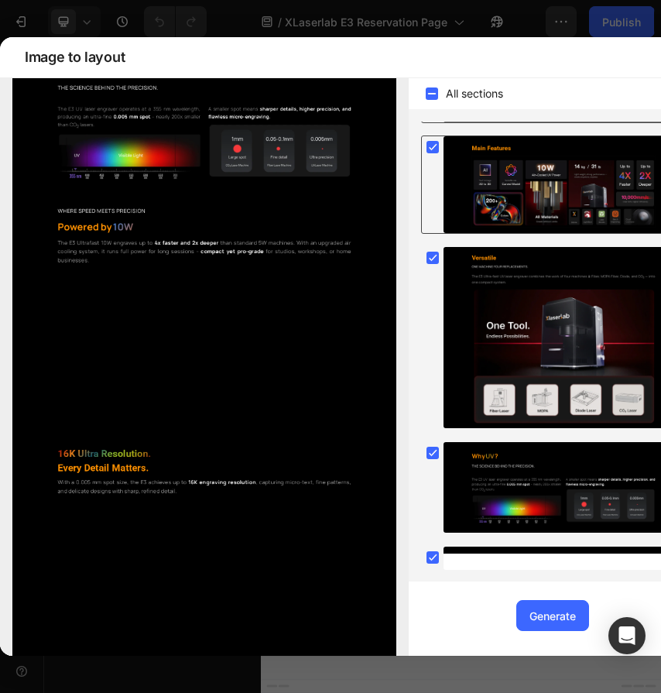
scroll to position [1812, 0]
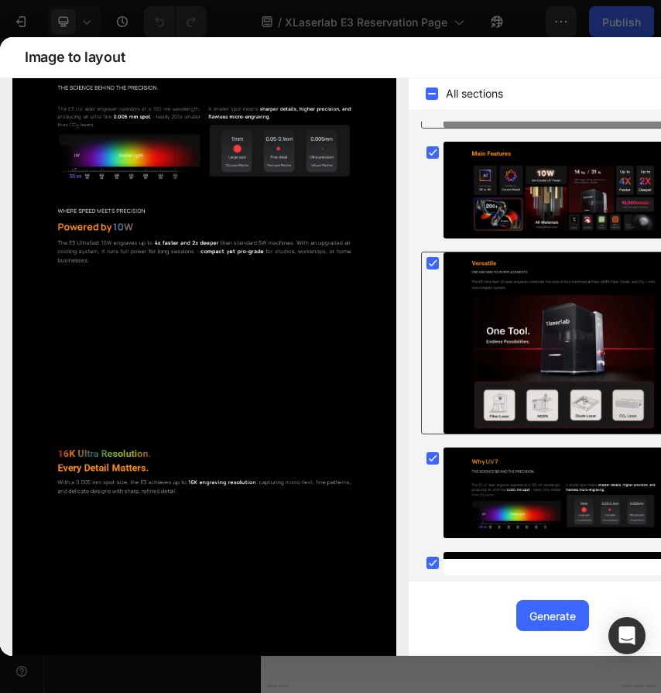
click at [435, 302] on div at bounding box center [552, 343] width 263 height 183
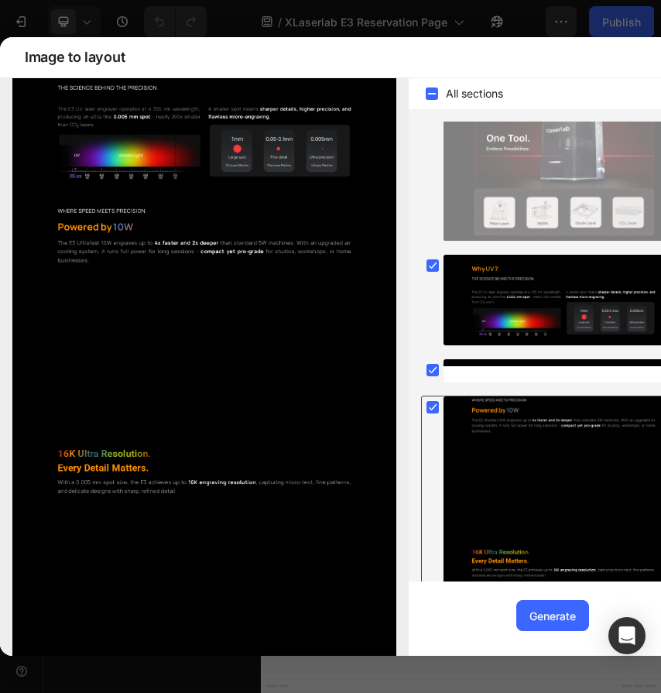
scroll to position [2060, 0]
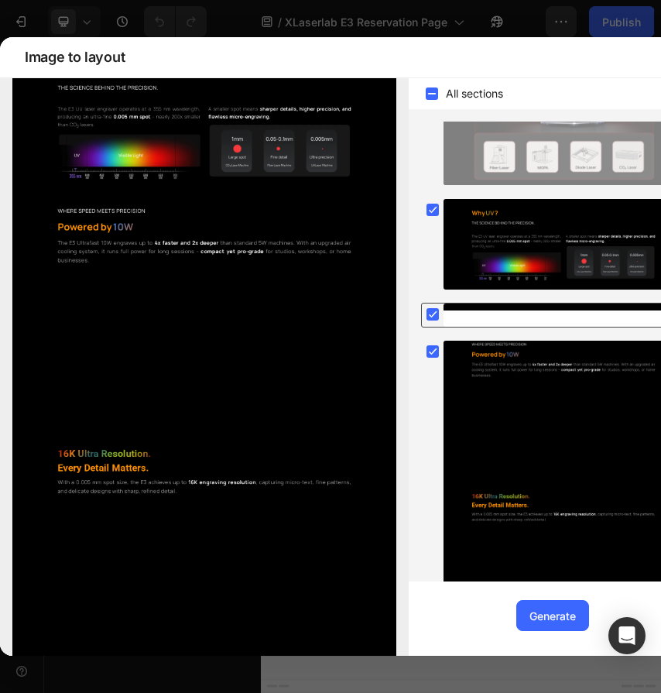
click at [433, 307] on icon at bounding box center [432, 313] width 15 height 15
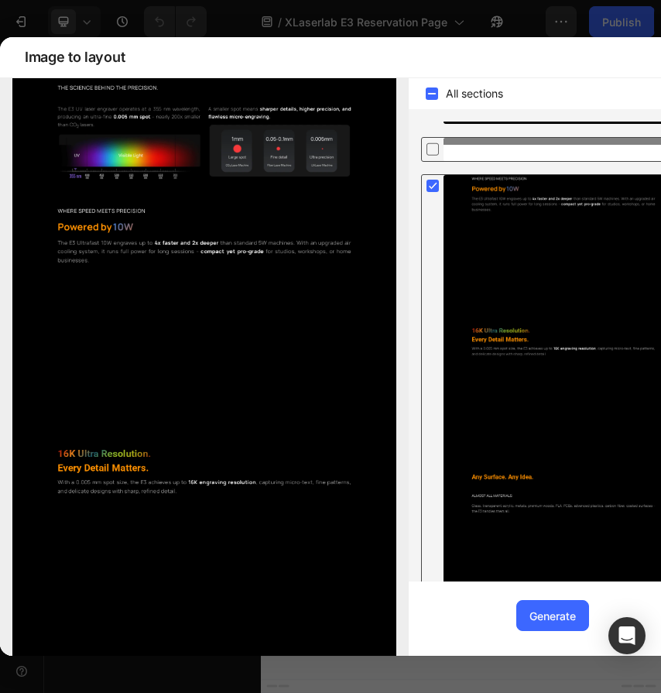
scroll to position [1907, 0]
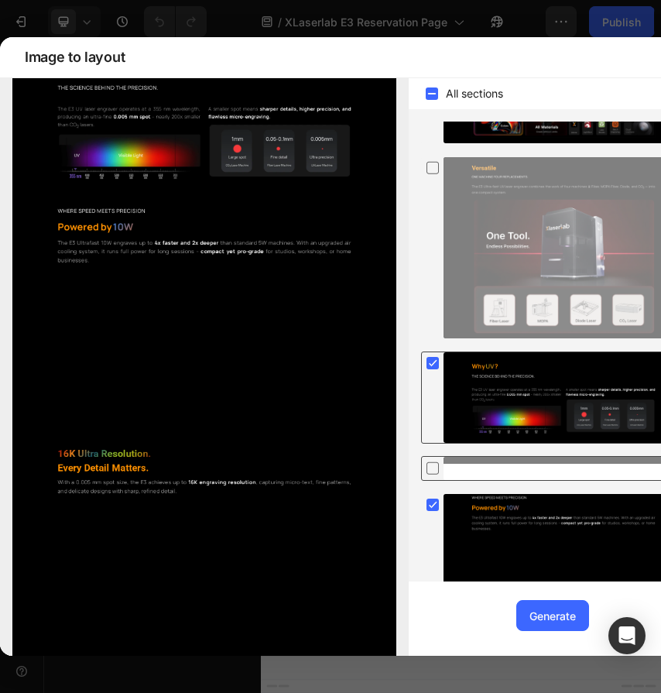
click at [433, 381] on div at bounding box center [552, 397] width 263 height 92
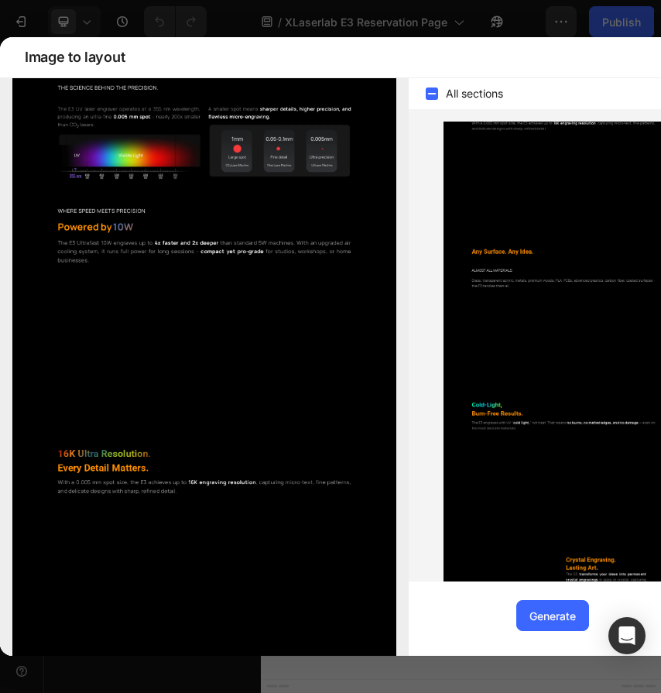
scroll to position [2600, 0]
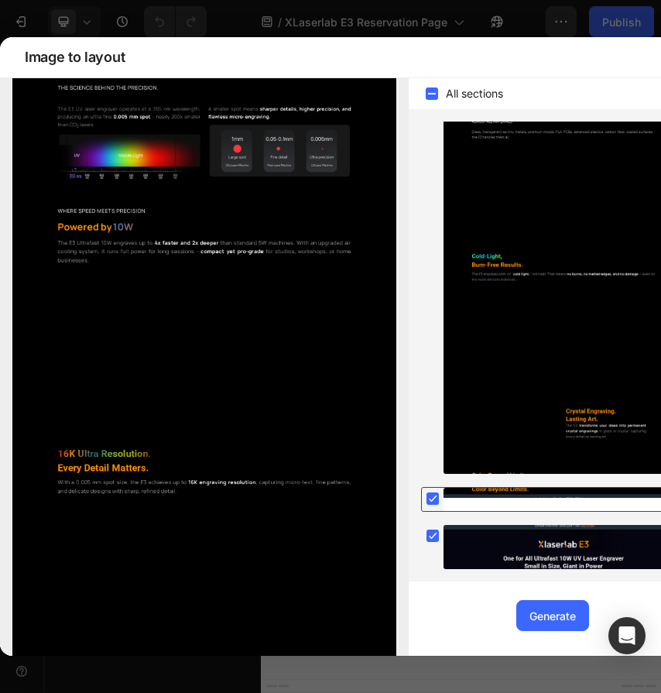
click at [431, 495] on rect at bounding box center [432, 498] width 12 height 12
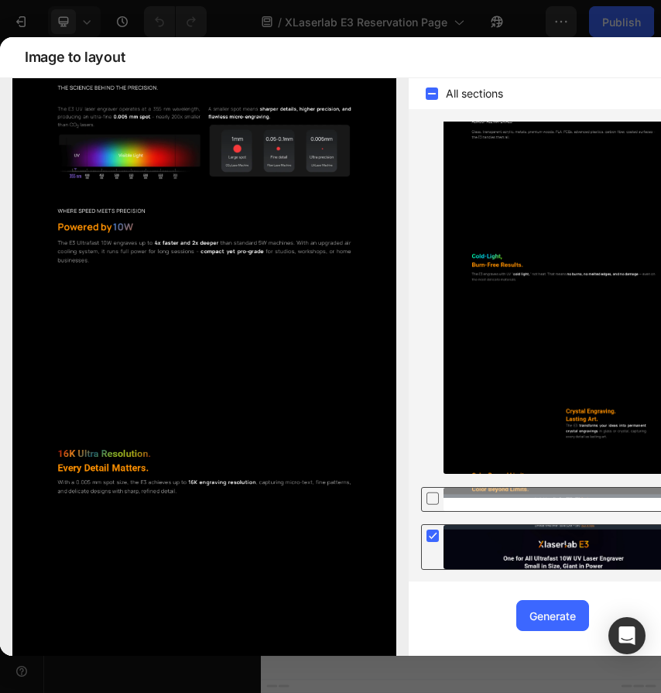
click at [433, 538] on rect at bounding box center [432, 535] width 12 height 12
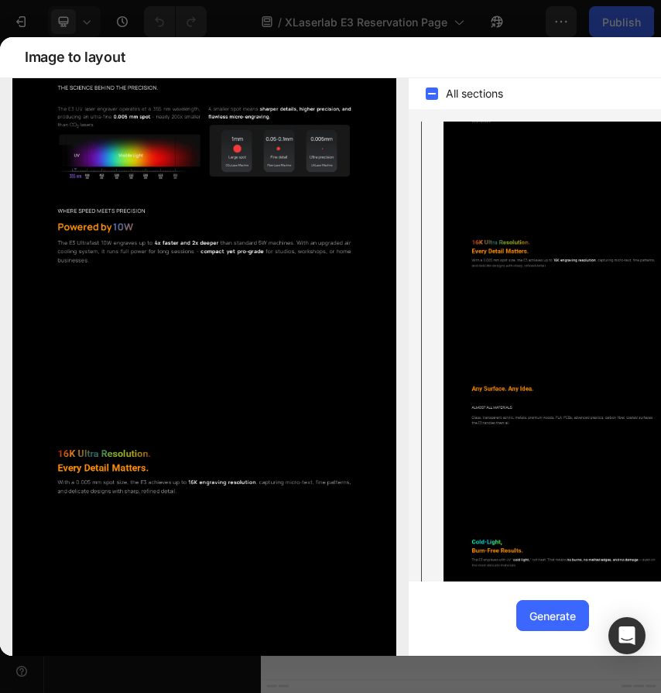
click at [526, 438] on div at bounding box center [563, 423] width 240 height 672
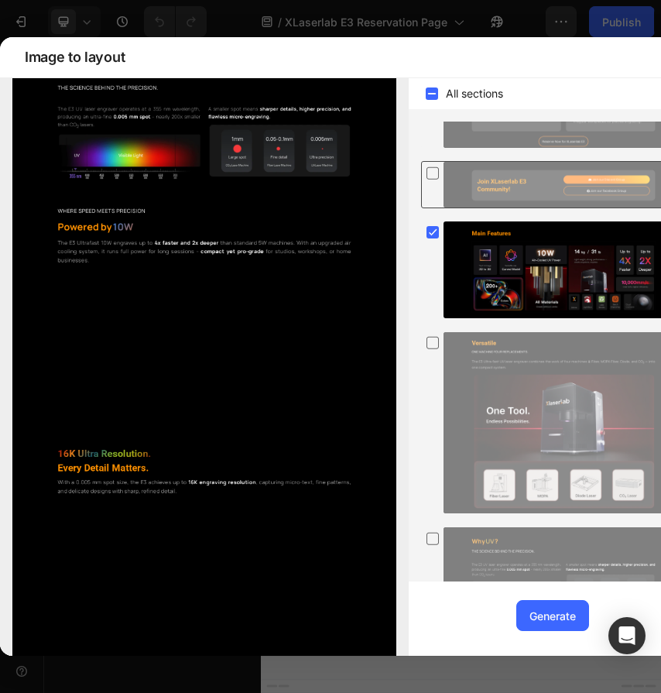
scroll to position [1690, 0]
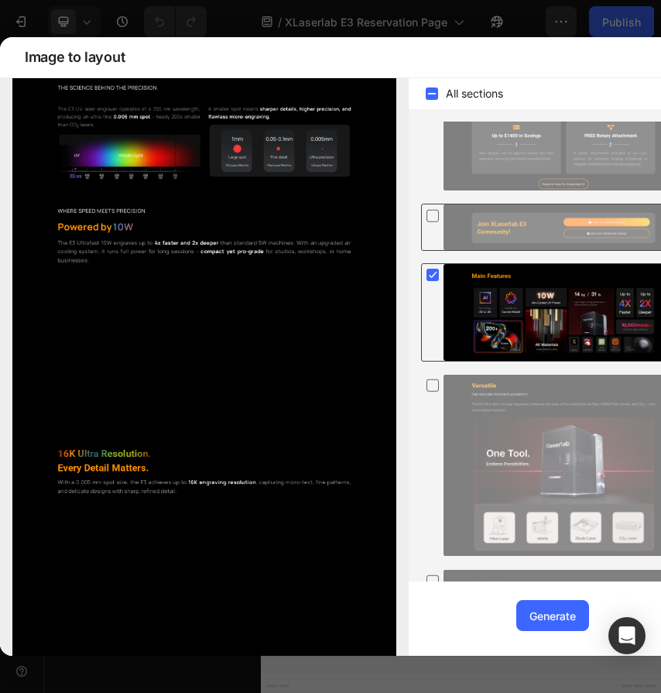
click at [513, 337] on div at bounding box center [563, 312] width 240 height 97
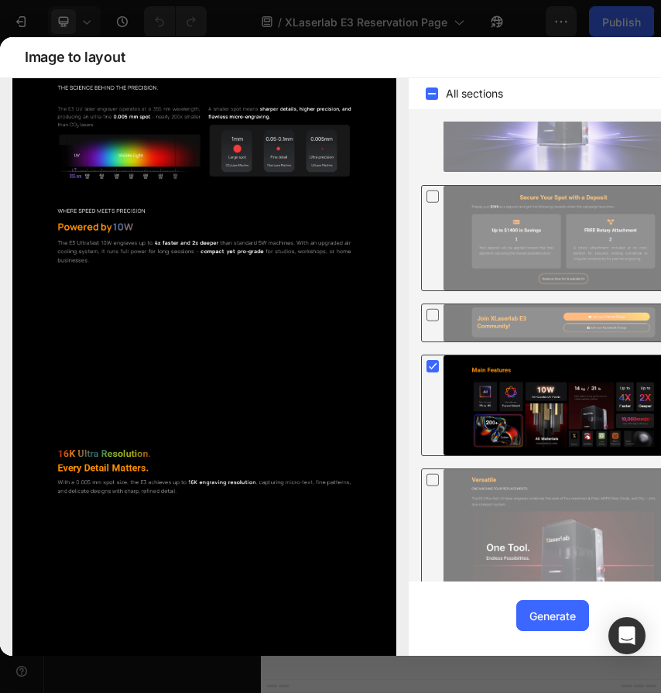
scroll to position [0, 0]
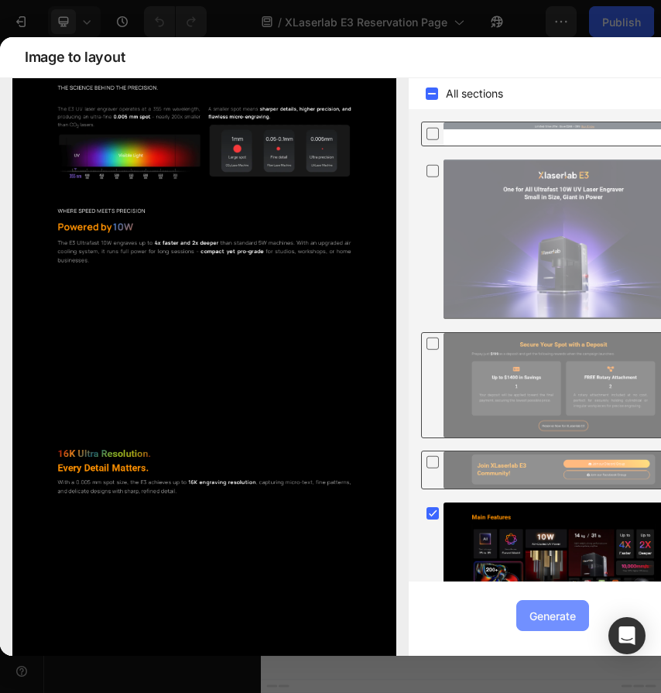
click at [568, 621] on div "Generate" at bounding box center [552, 616] width 46 height 16
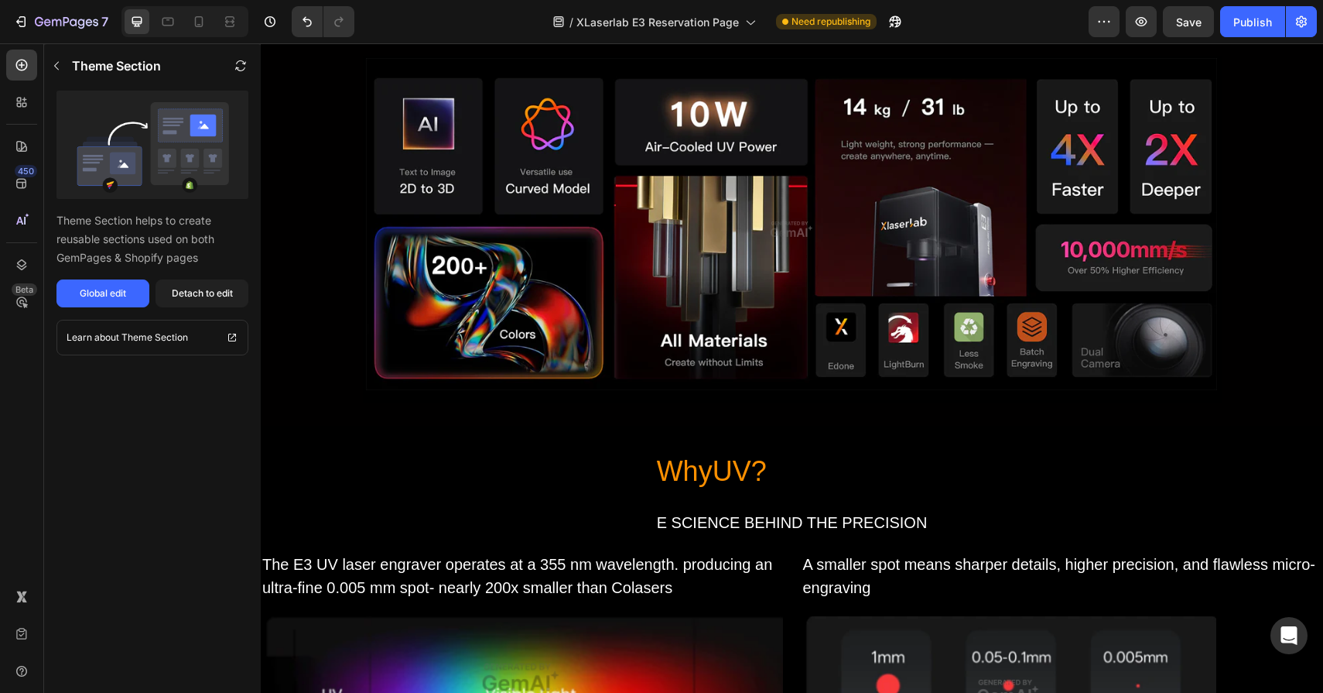
scroll to position [1793, 0]
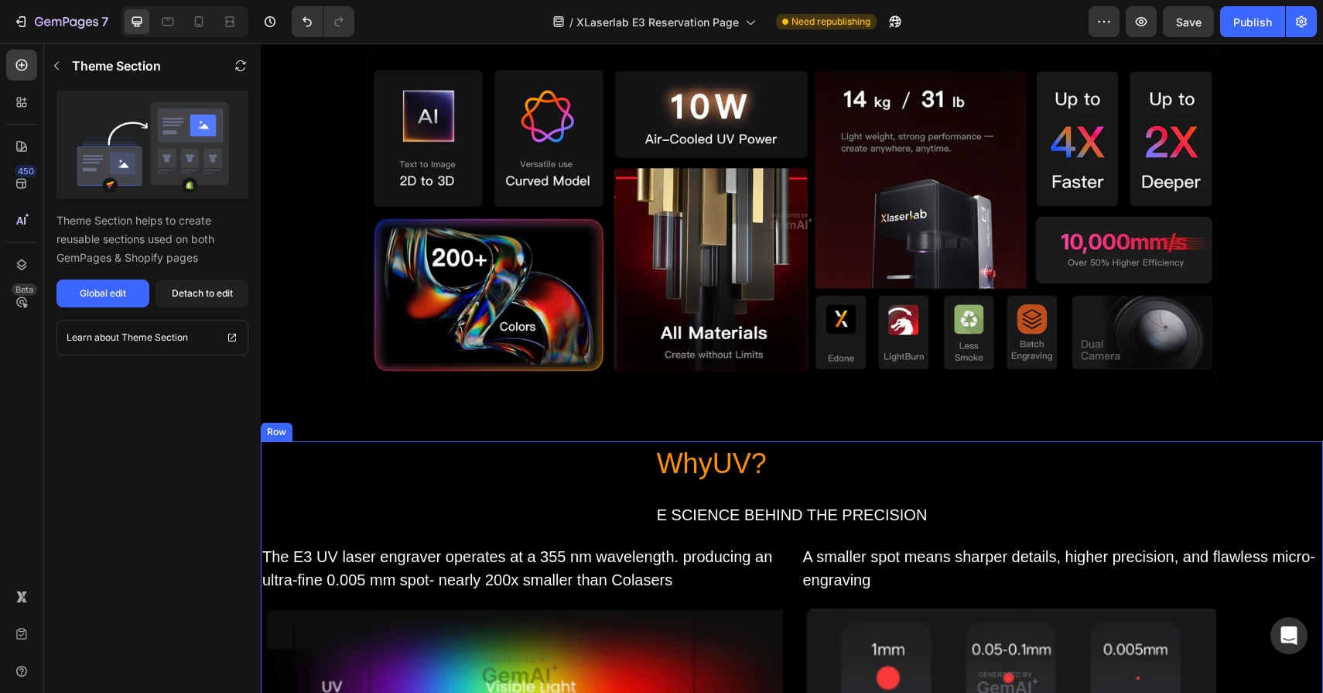
click at [596, 499] on div "WhyUV? Heading E SCIENCE BEHIND THE PRECISION Text Block Row The E3 UV laser en…" at bounding box center [792, 599] width 1063 height 316
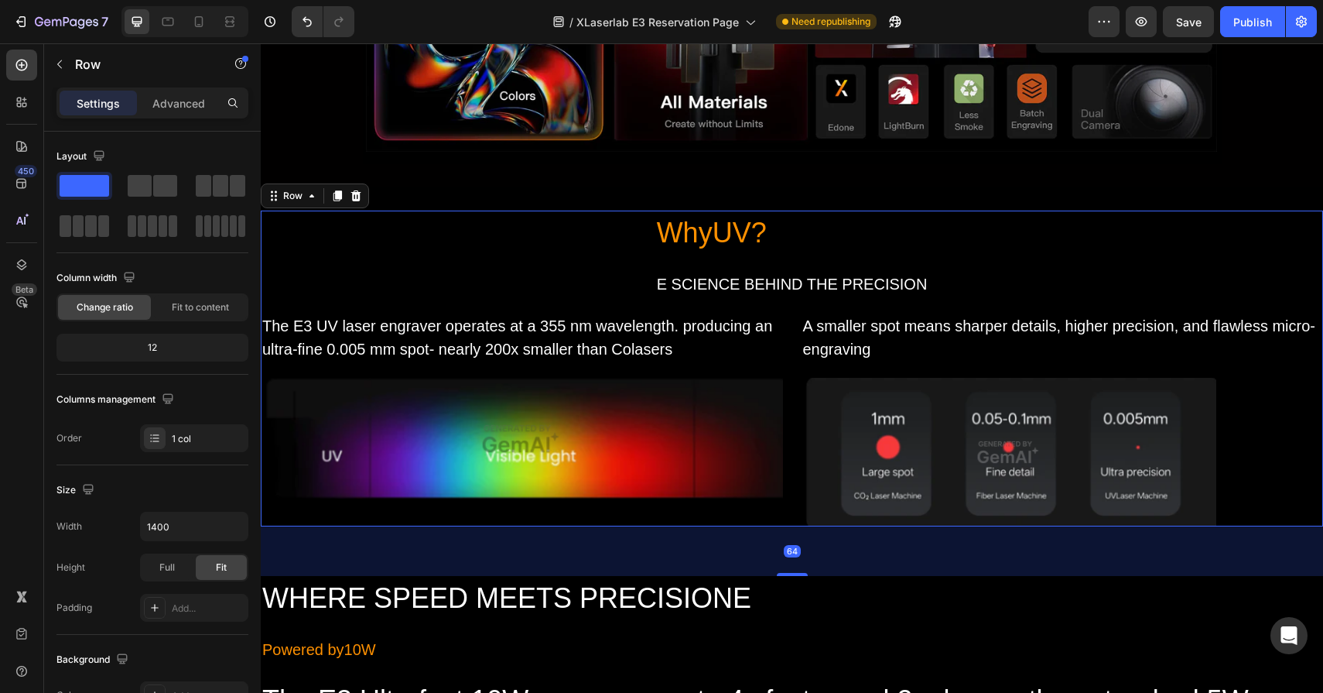
scroll to position [2043, 0]
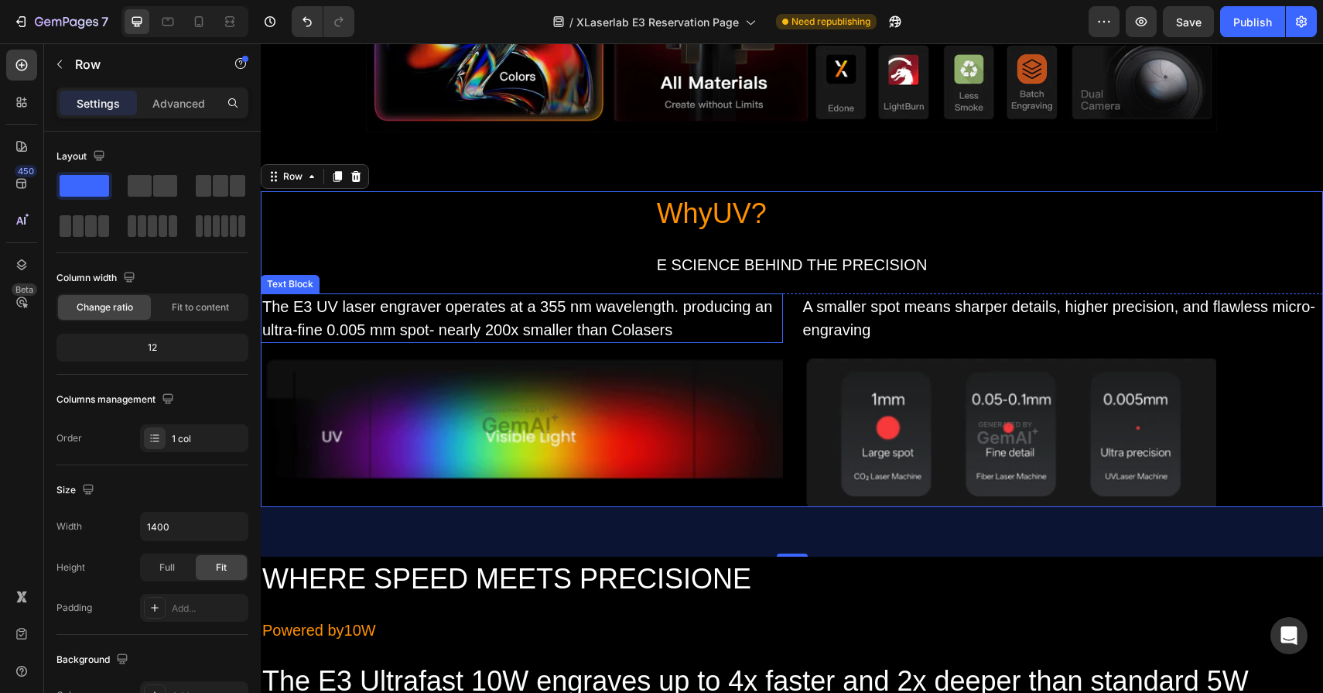
click at [671, 334] on div "The E3 UV laser engraver operates at a 355 nm wavelength. producing an ultra-fi…" at bounding box center [522, 318] width 522 height 50
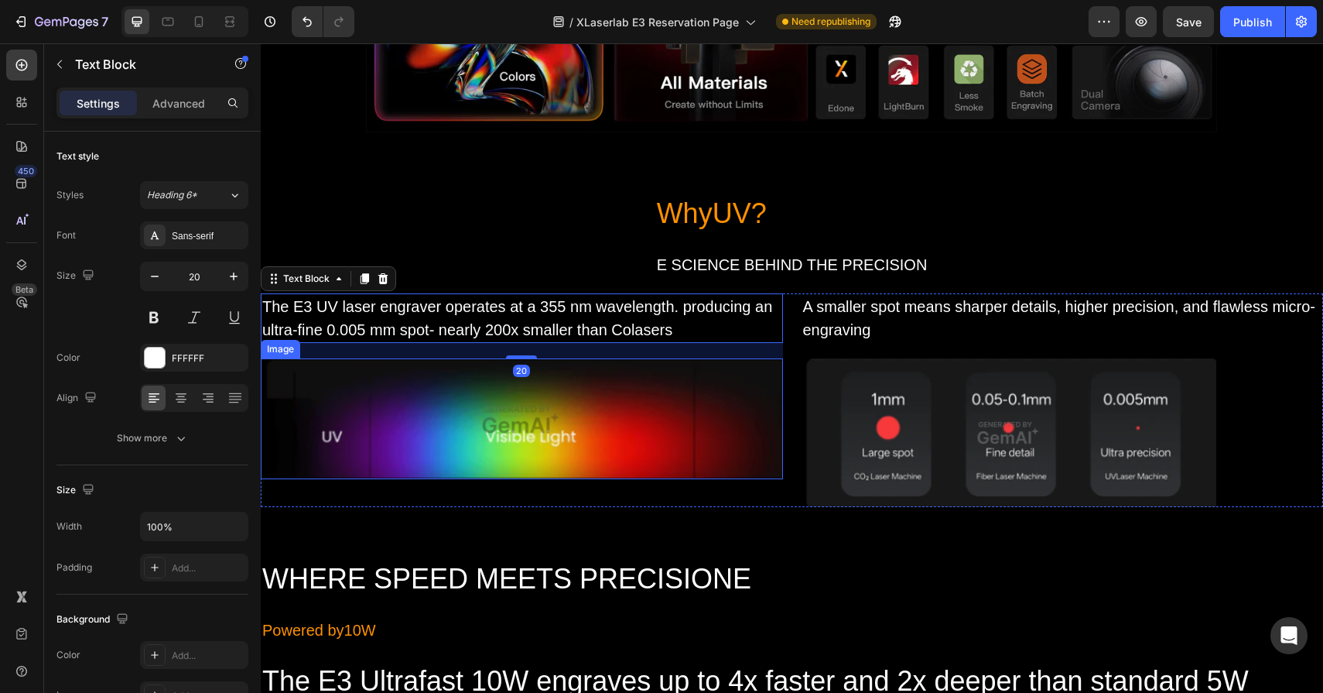
click at [645, 428] on img at bounding box center [522, 418] width 522 height 121
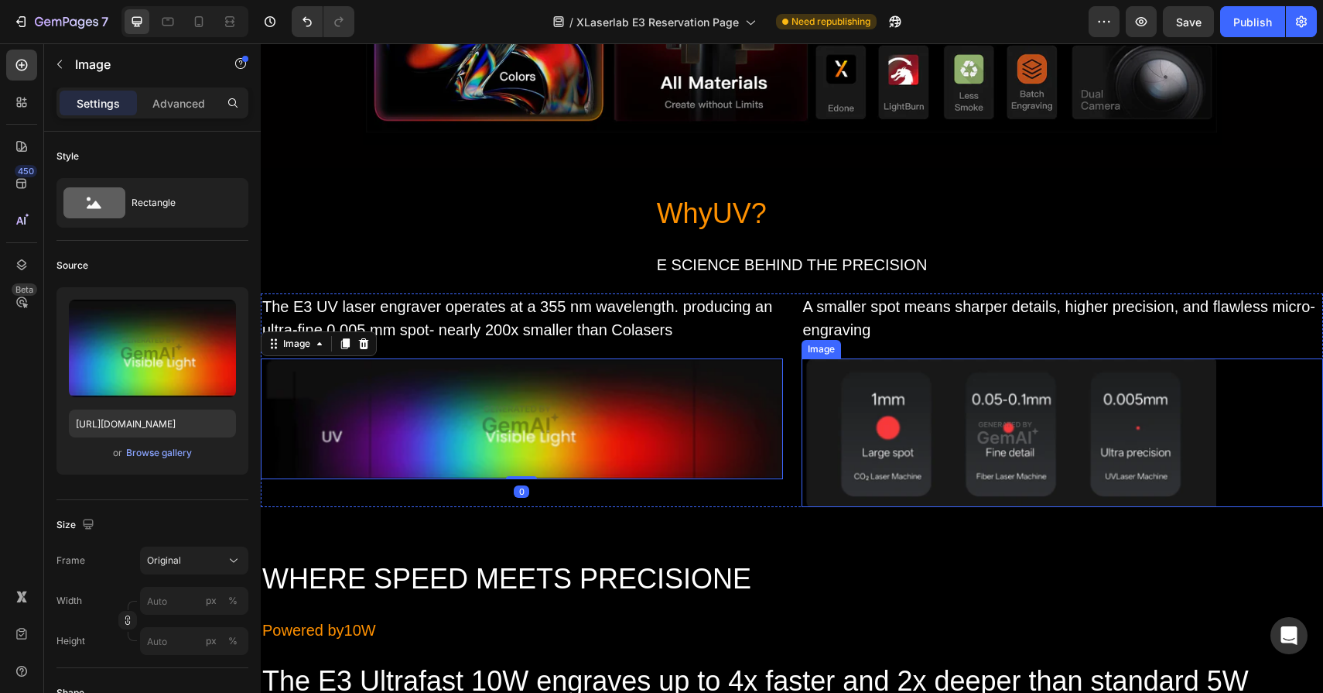
click at [877, 439] on img at bounding box center [1009, 432] width 415 height 149
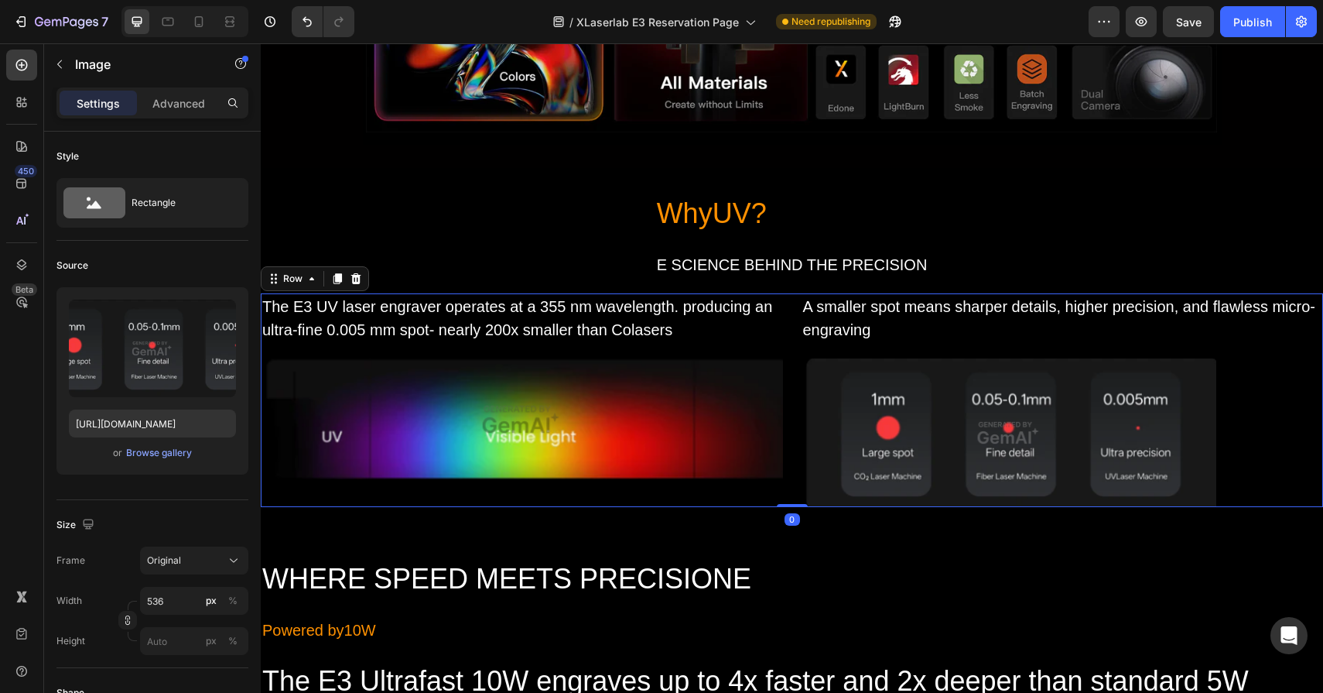
click at [631, 479] on div "The E3 UV laser engraver operates at a 355 nm wavelength. producing an ultra-fi…" at bounding box center [522, 400] width 522 height 214
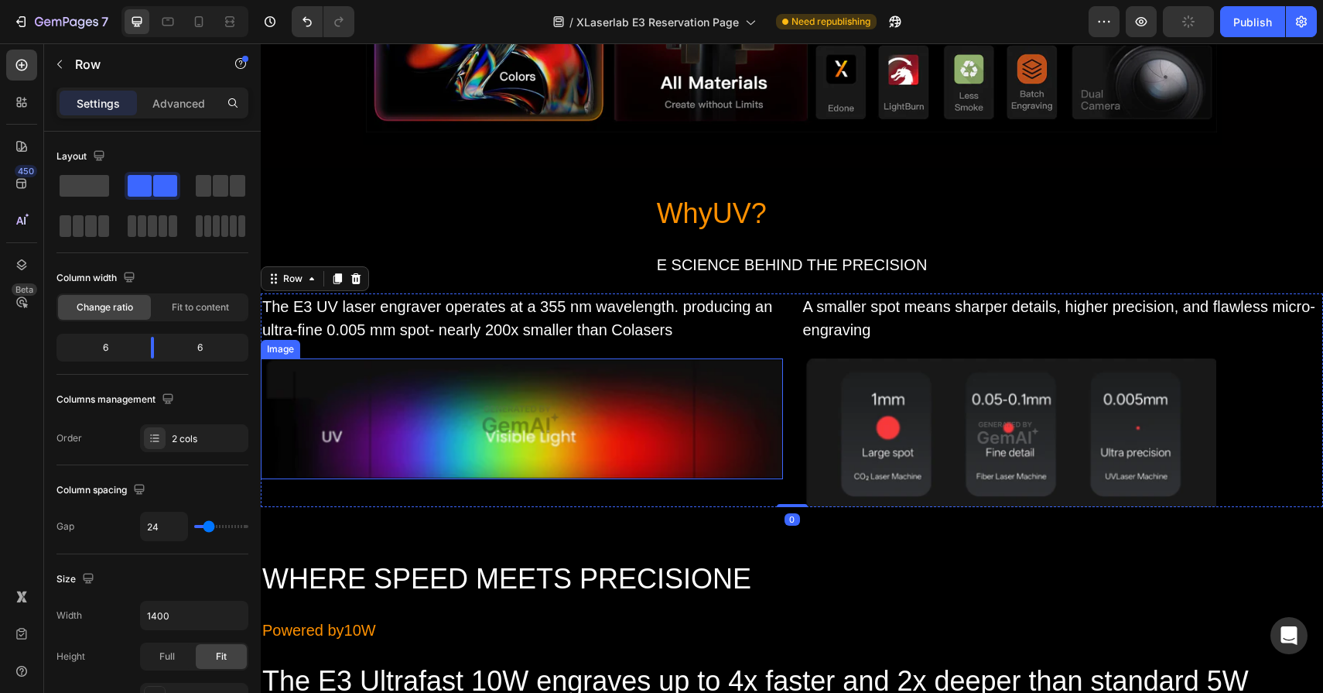
click at [652, 440] on img at bounding box center [522, 418] width 522 height 121
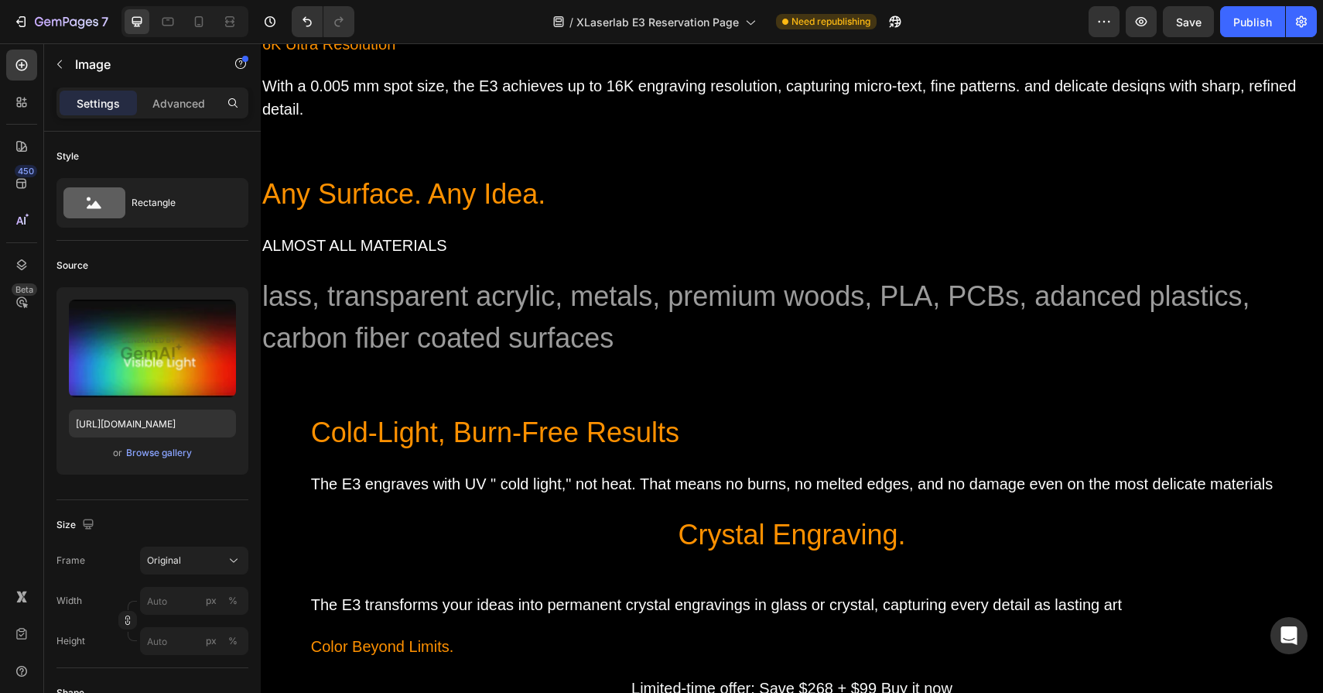
scroll to position [2833, 0]
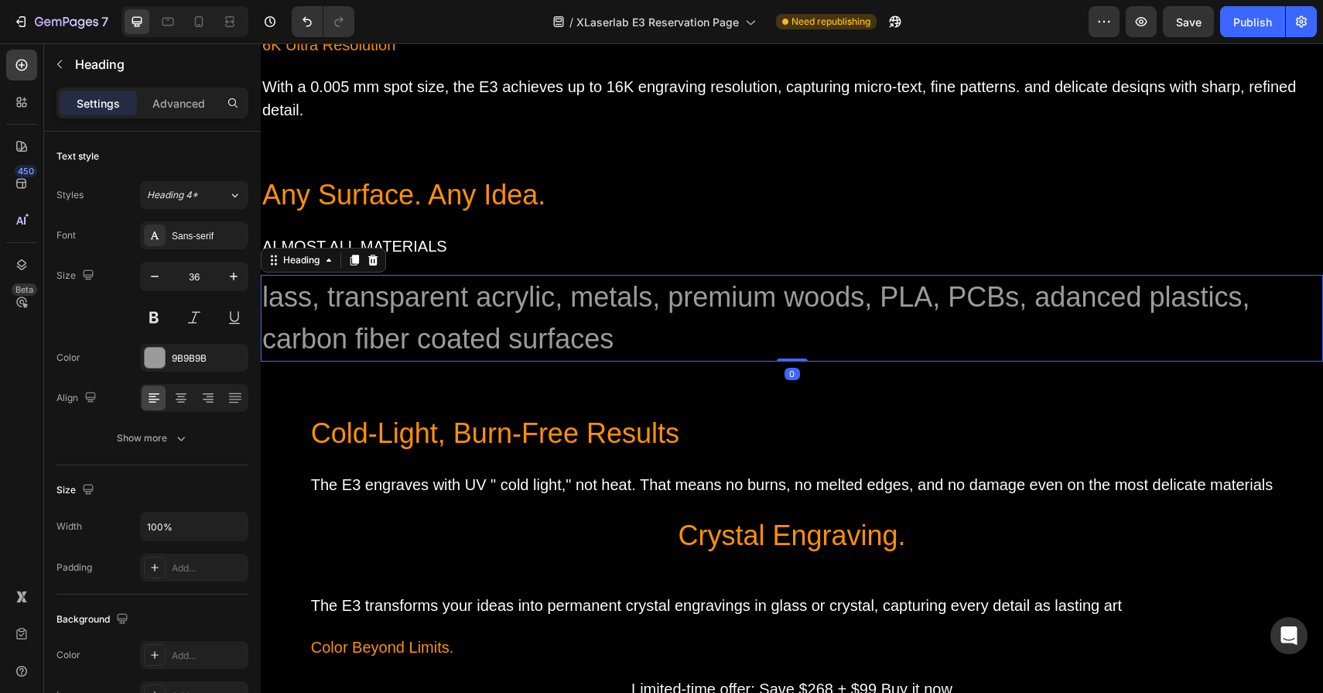
click at [539, 321] on h2 "lass, transparent acrylic, metals, premium woods, PLA, PCBs, adanced plastics, …" at bounding box center [792, 318] width 1063 height 87
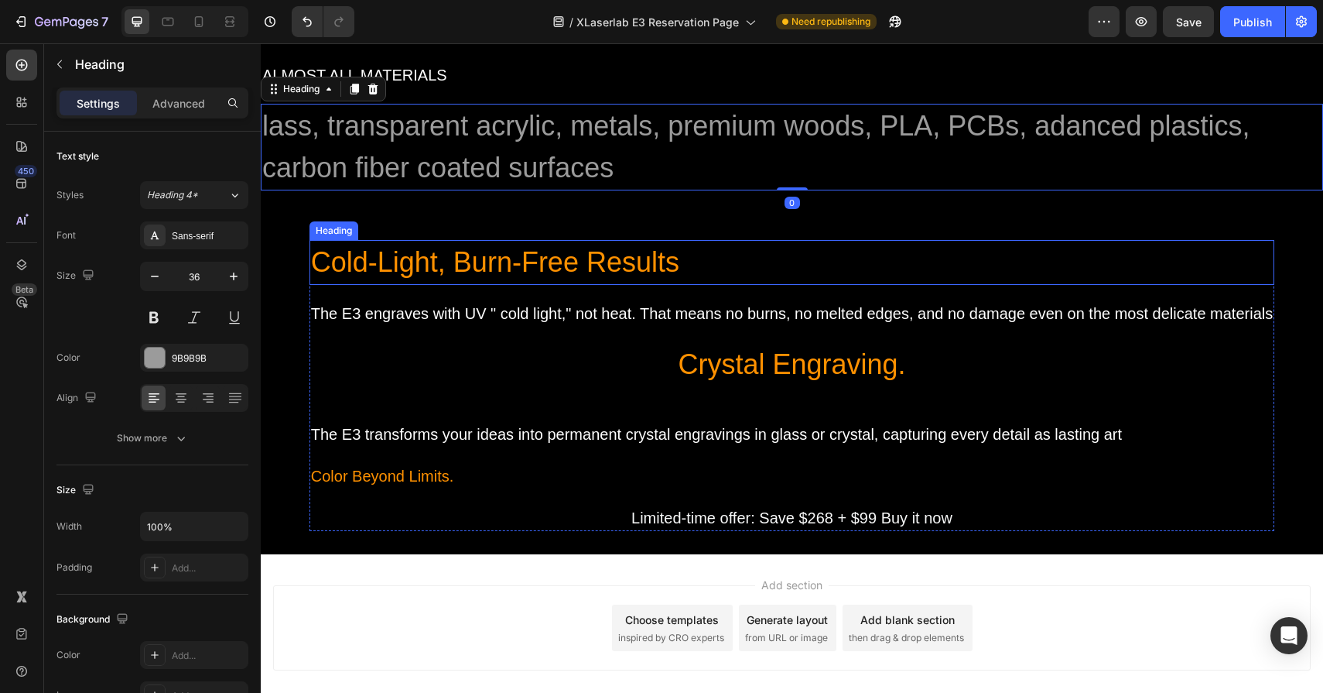
scroll to position [3088, 0]
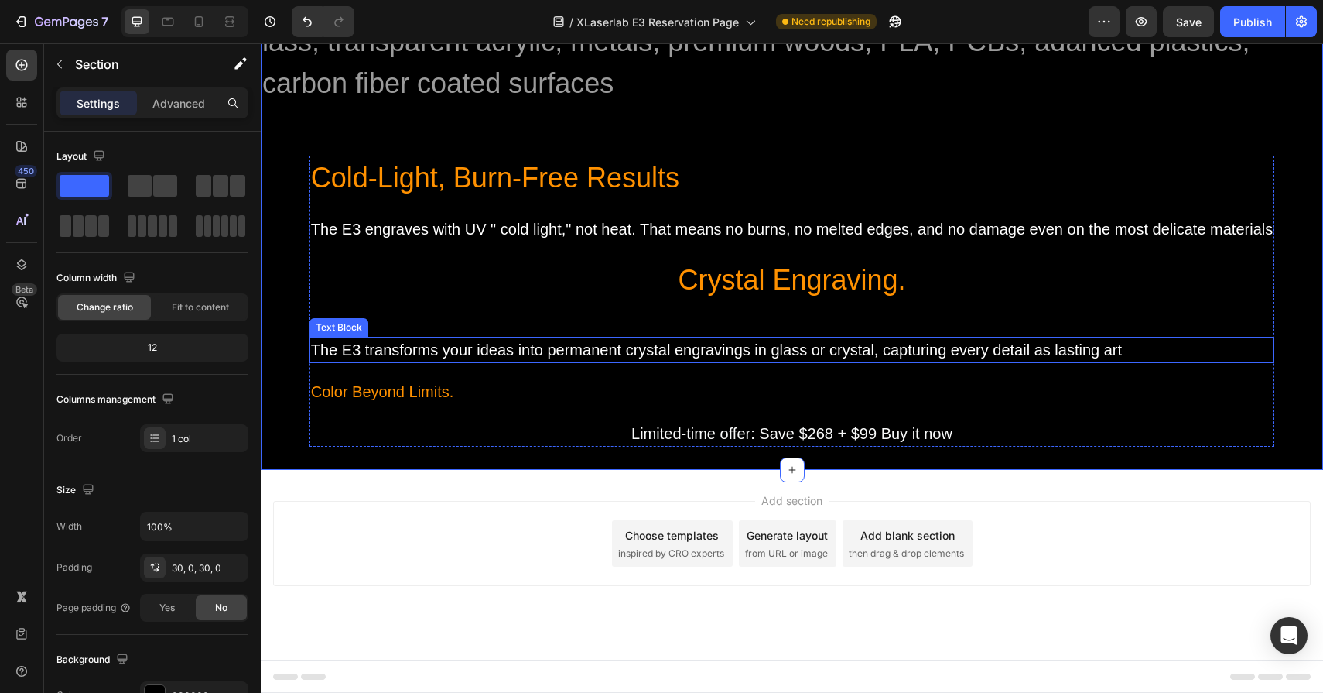
click at [630, 340] on div "The E3 transforms your ideas into permanent crystal engravings in glass or crys…" at bounding box center [792, 350] width 965 height 26
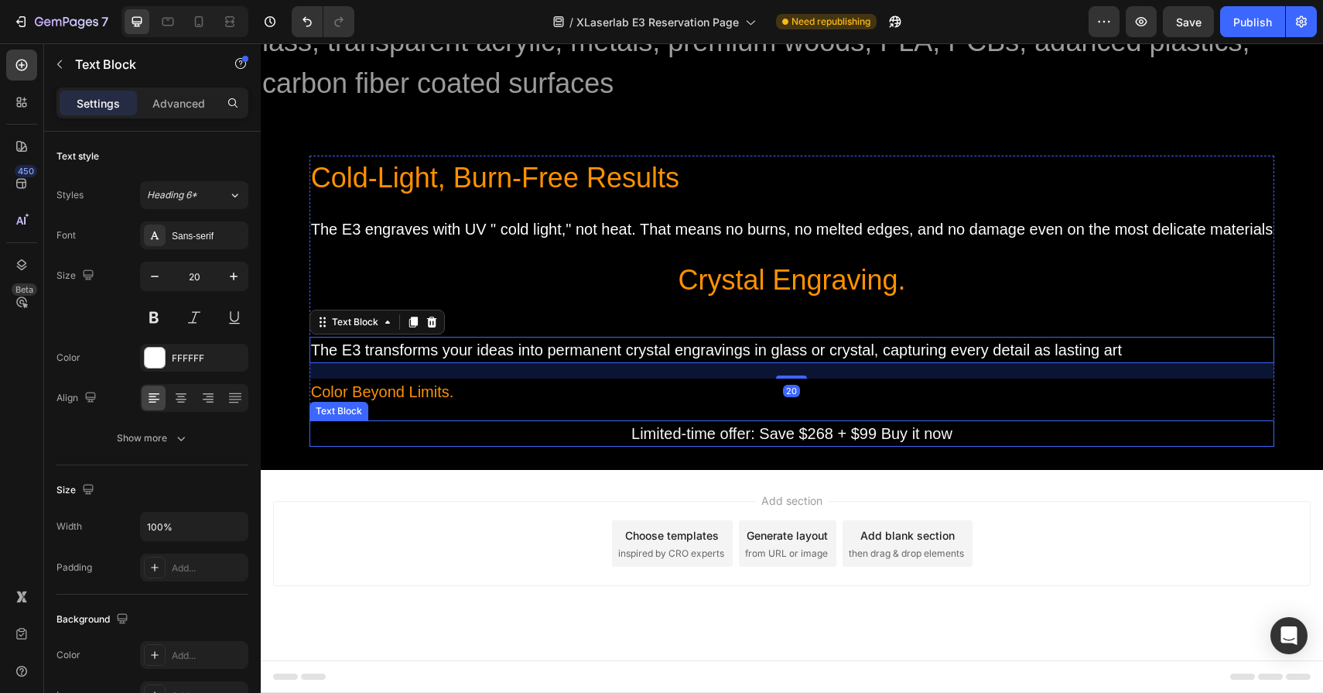
click at [622, 423] on div "Limited-time offer: Save $268 + $99 Buy it now" at bounding box center [792, 433] width 965 height 26
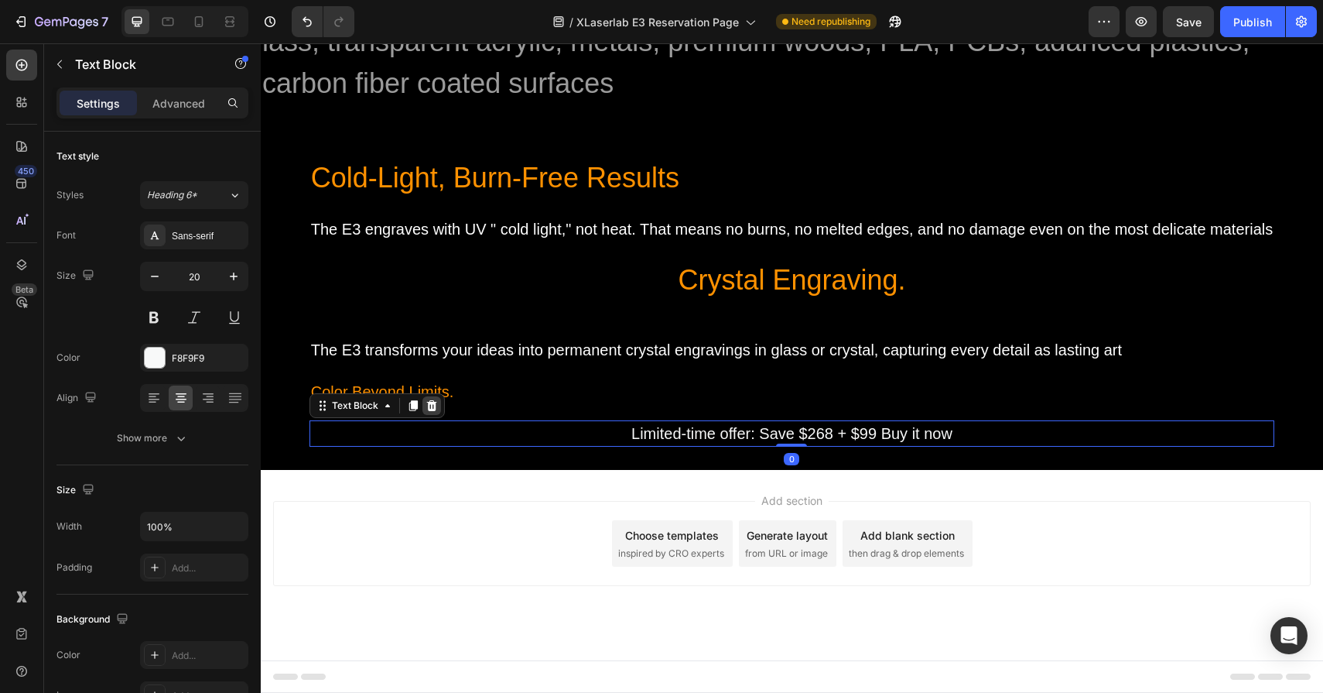
click at [430, 405] on icon at bounding box center [432, 405] width 12 height 12
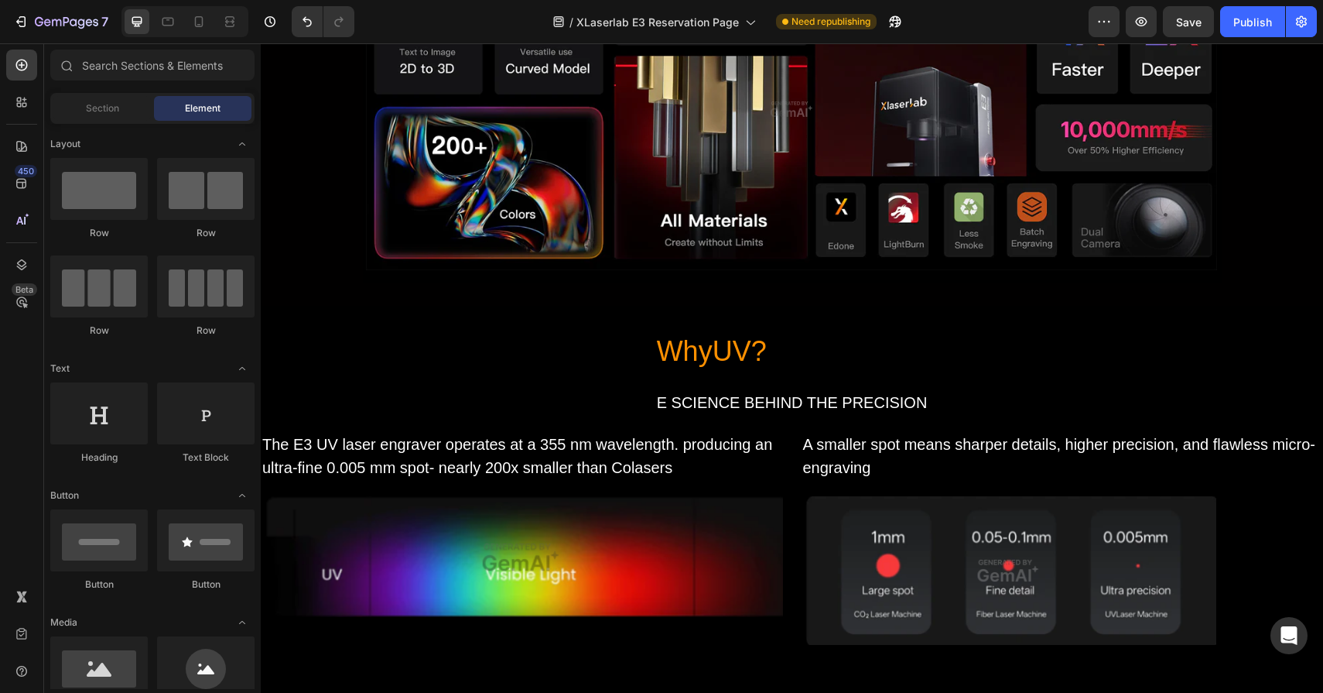
scroll to position [1901, 0]
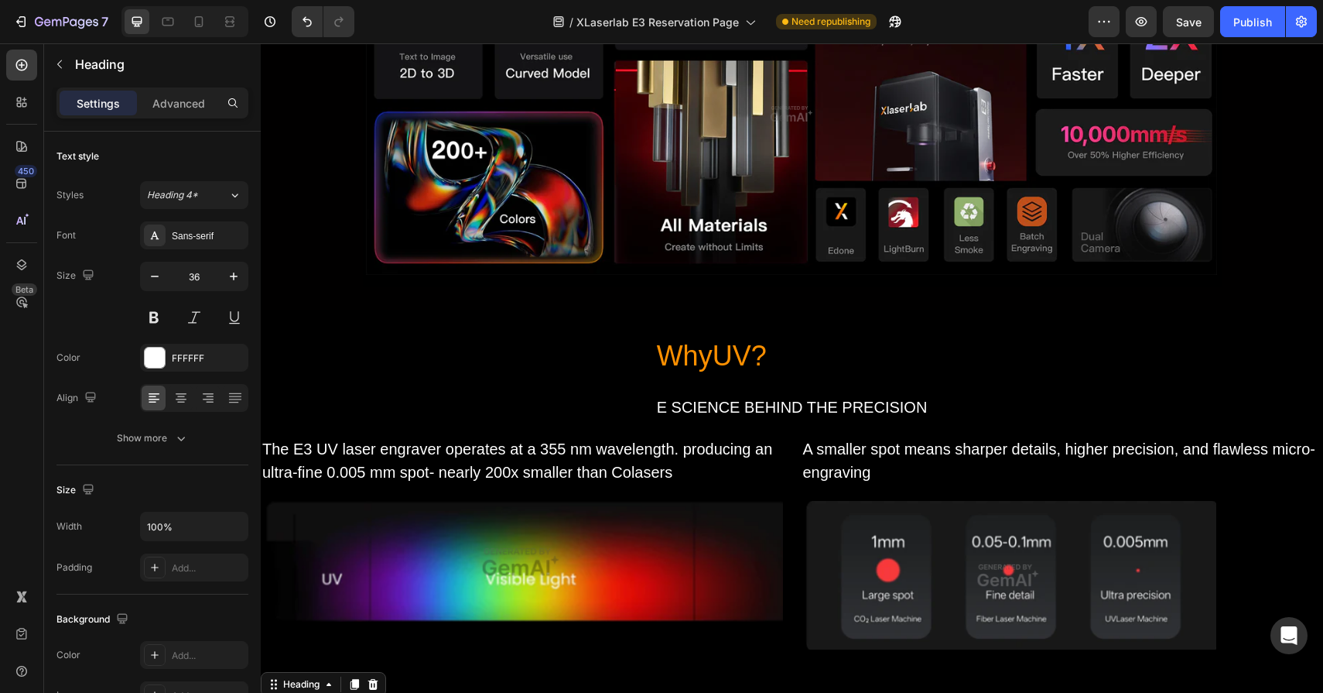
click at [737, 575] on div "WhyUV? Heading E SCIENCE BEHIND THE PRECISION Text Block Row The E3 UV laser en…" at bounding box center [792, 694] width 1063 height 721
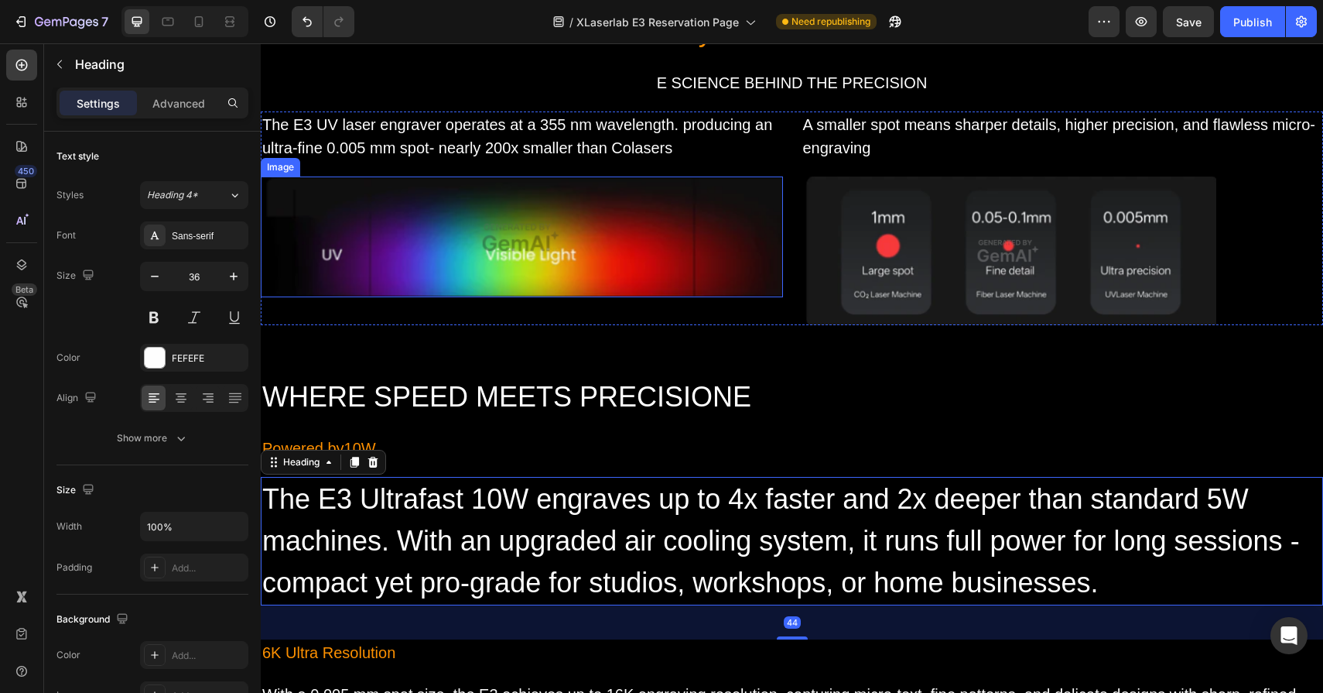
click at [737, 560] on h2 "The E3 Ultrafast 10W engraves up to 4x faster and 2x deeper than standard 5W ma…" at bounding box center [792, 541] width 1063 height 128
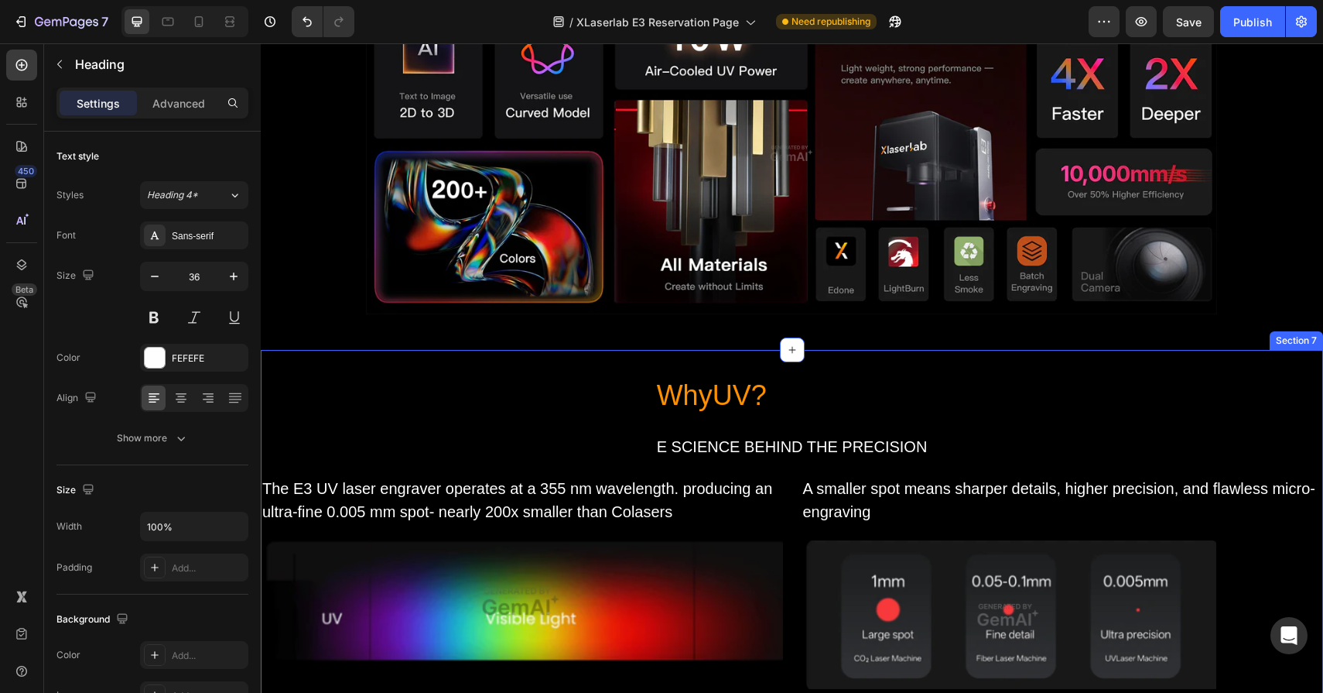
scroll to position [1850, 0]
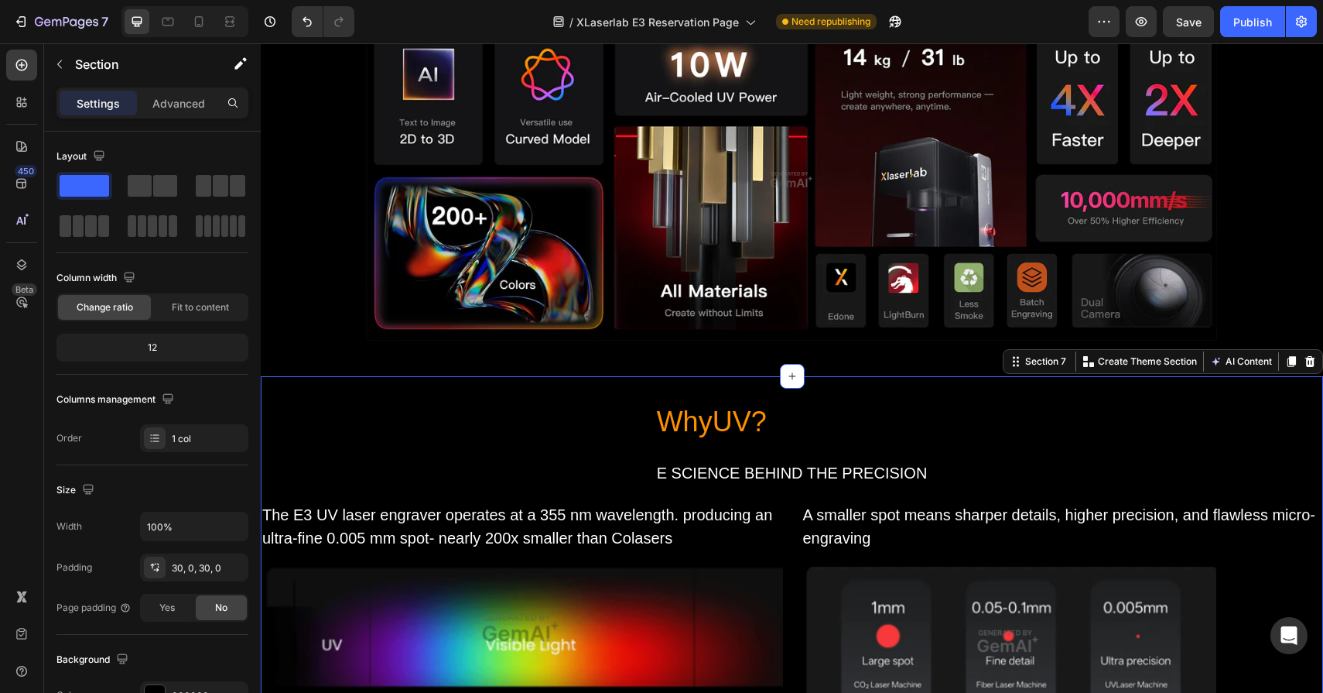
scroll to position [1594, 0]
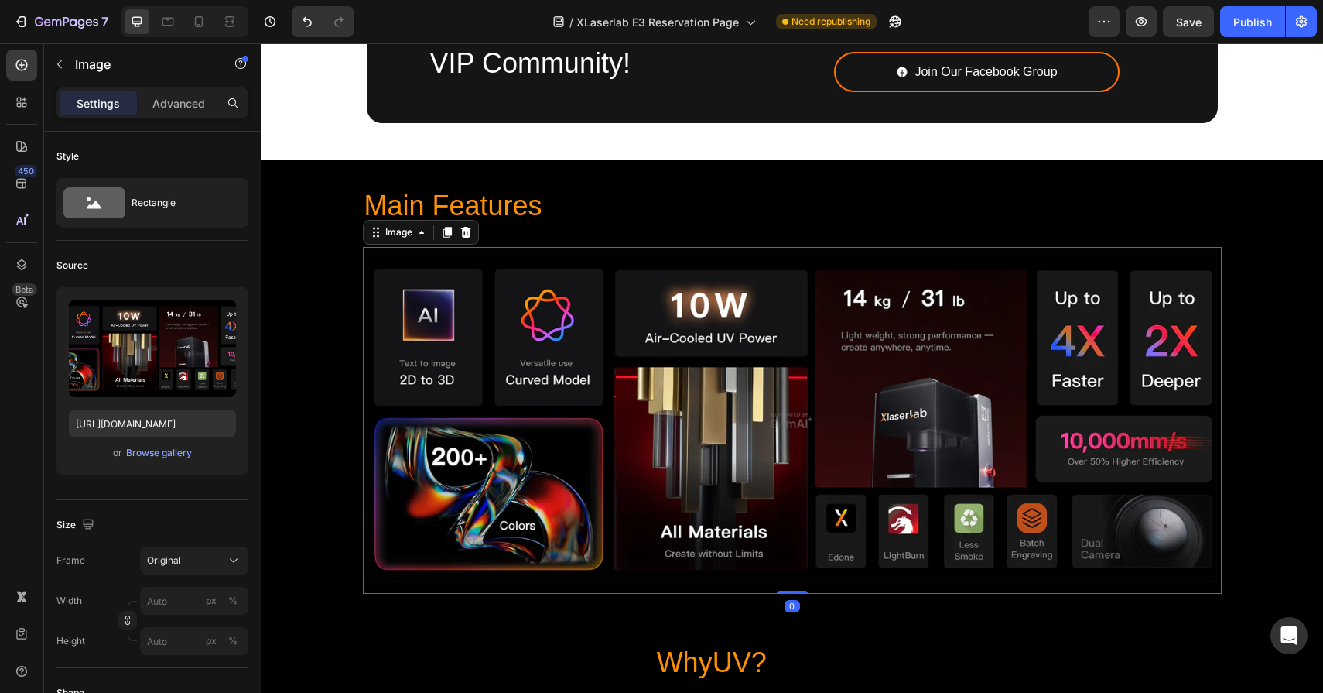
click at [615, 306] on img at bounding box center [792, 420] width 859 height 347
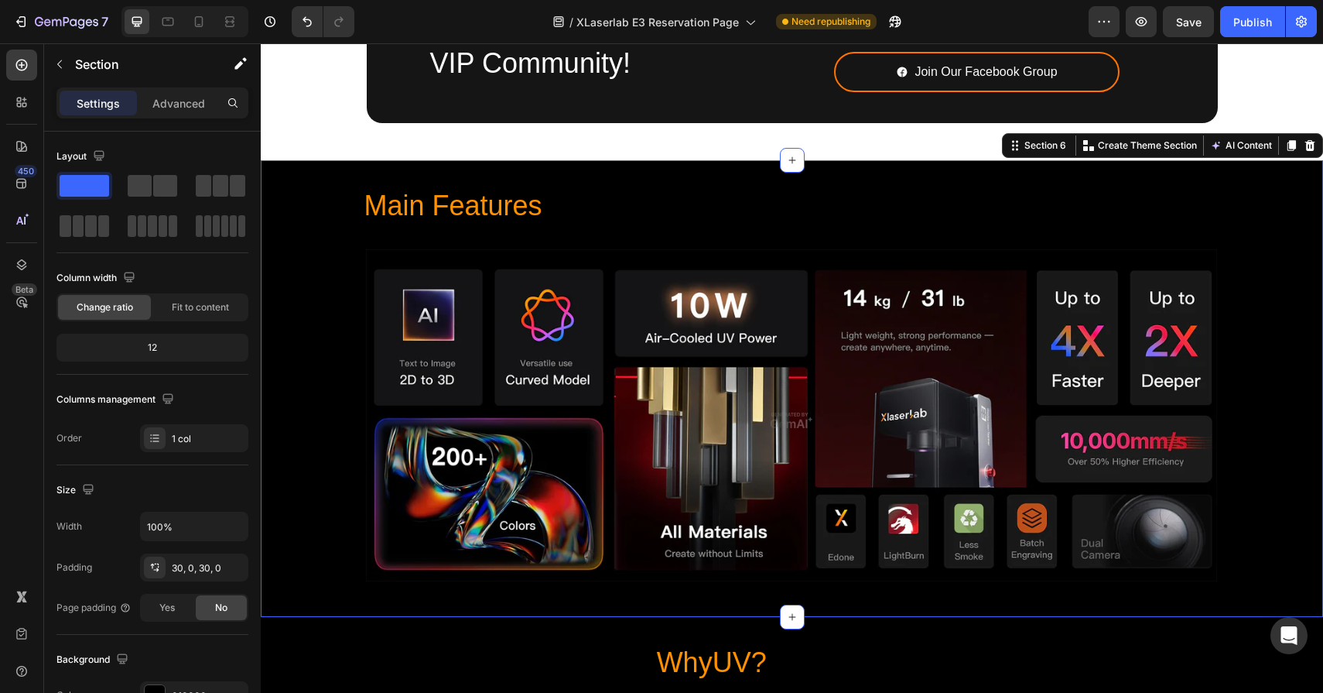
click at [641, 173] on div "Main Features Heading Image Row Section 6 Create Theme Section AI Content Write…" at bounding box center [792, 388] width 1063 height 457
click at [1307, 143] on icon at bounding box center [1311, 145] width 10 height 11
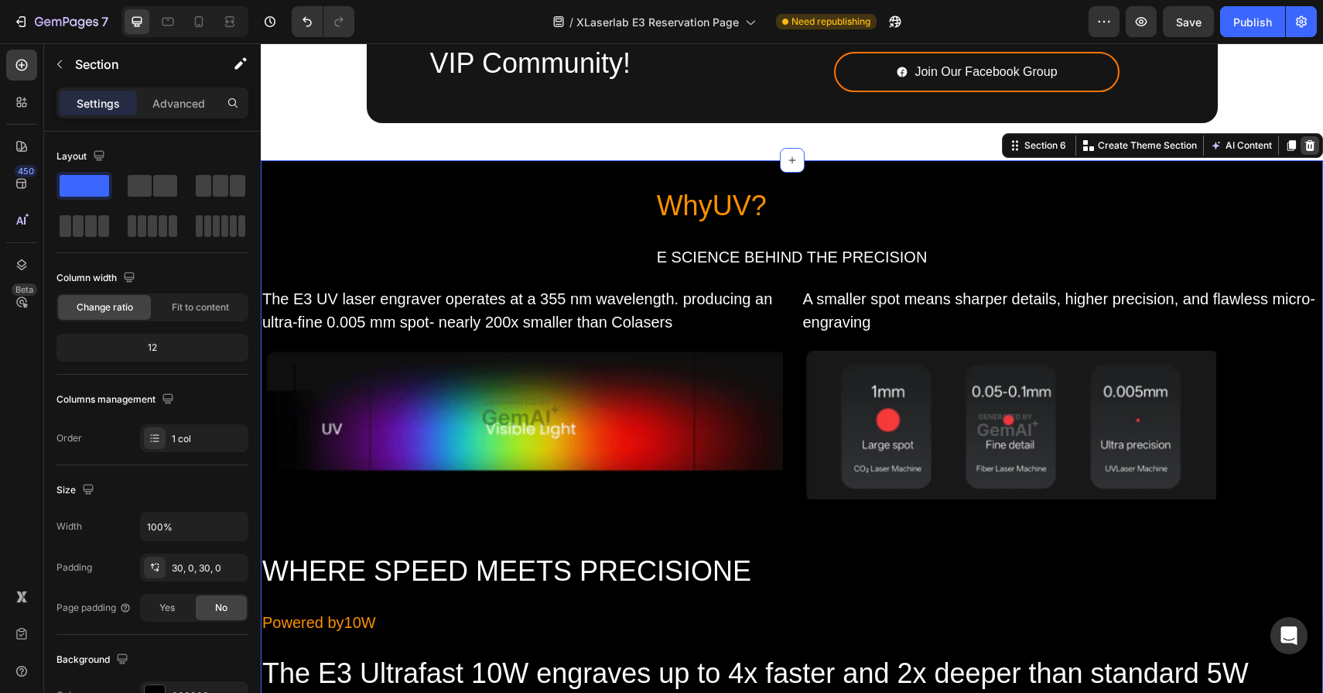
click at [1307, 136] on div at bounding box center [1310, 145] width 19 height 19
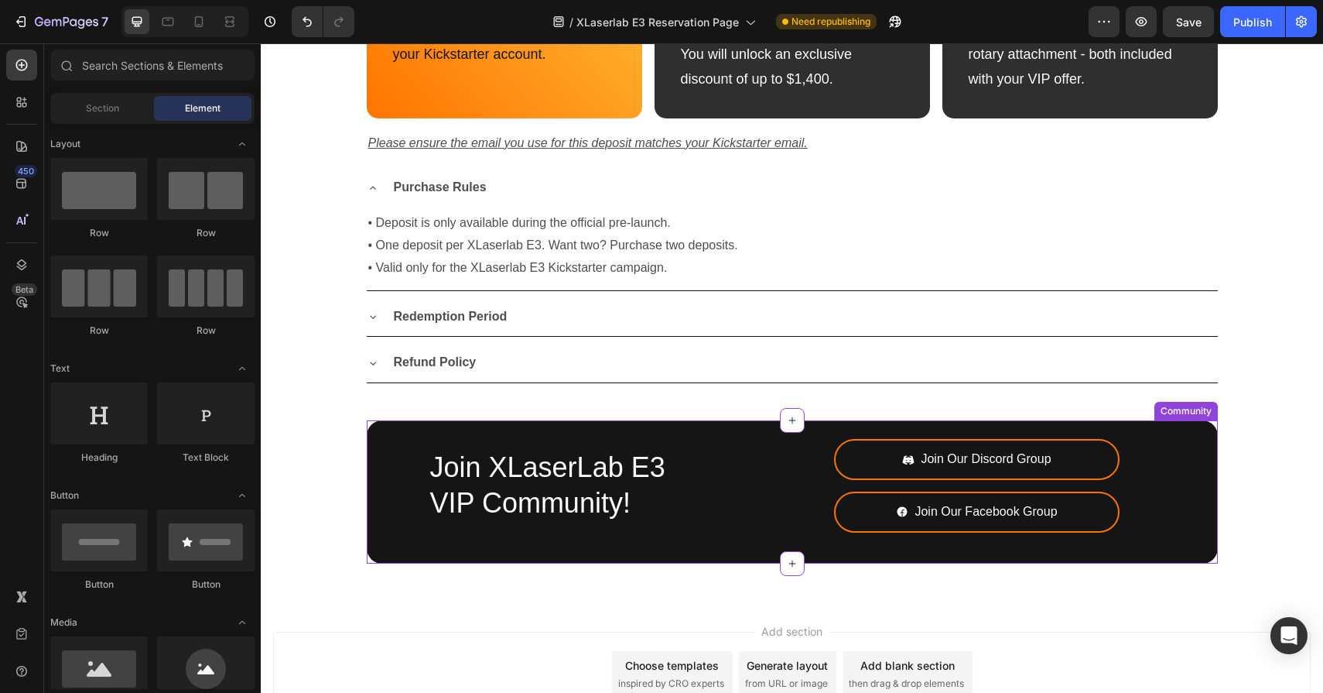
scroll to position [1225, 0]
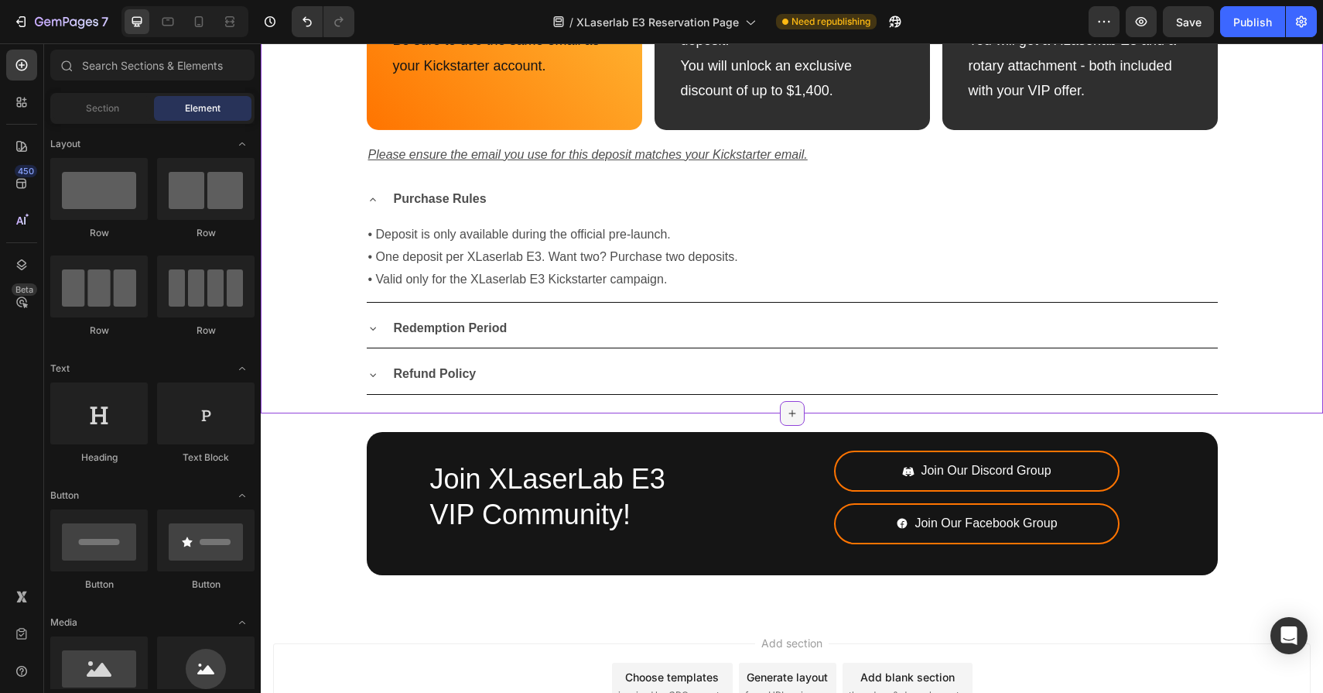
click at [790, 409] on icon at bounding box center [792, 413] width 12 height 12
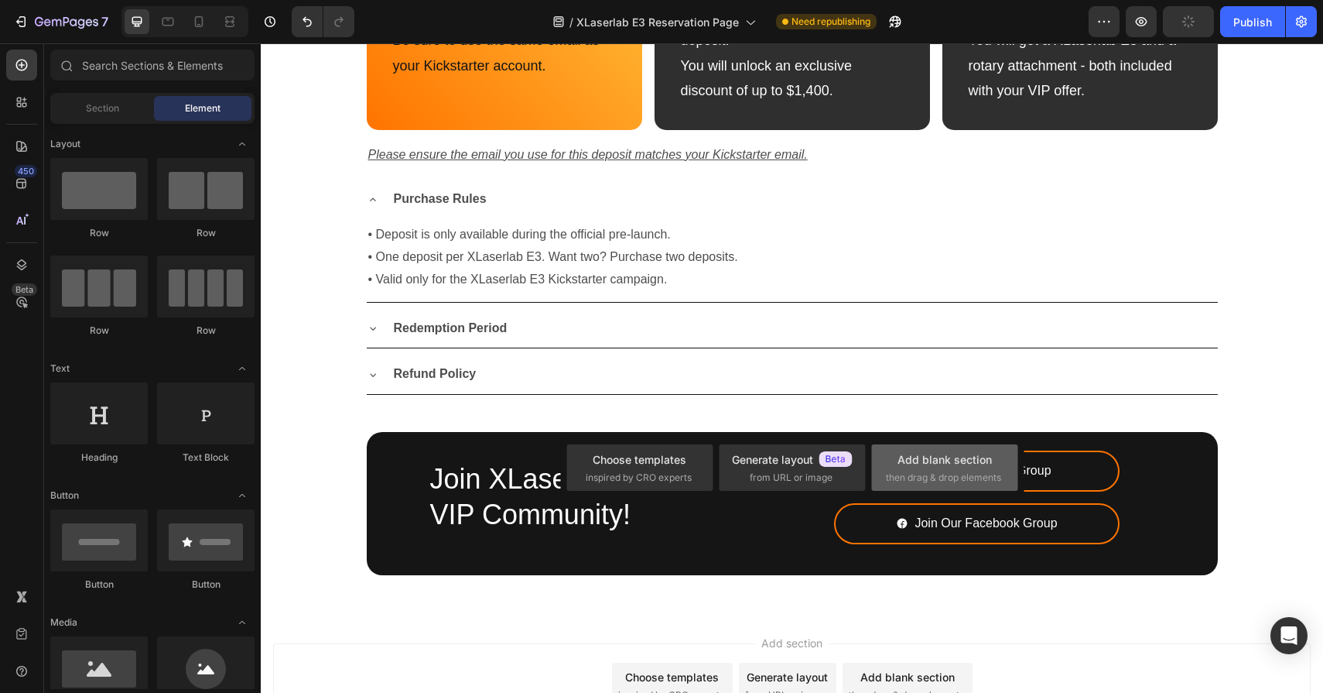
click at [918, 474] on span "then drag & drop elements" at bounding box center [943, 478] width 115 height 14
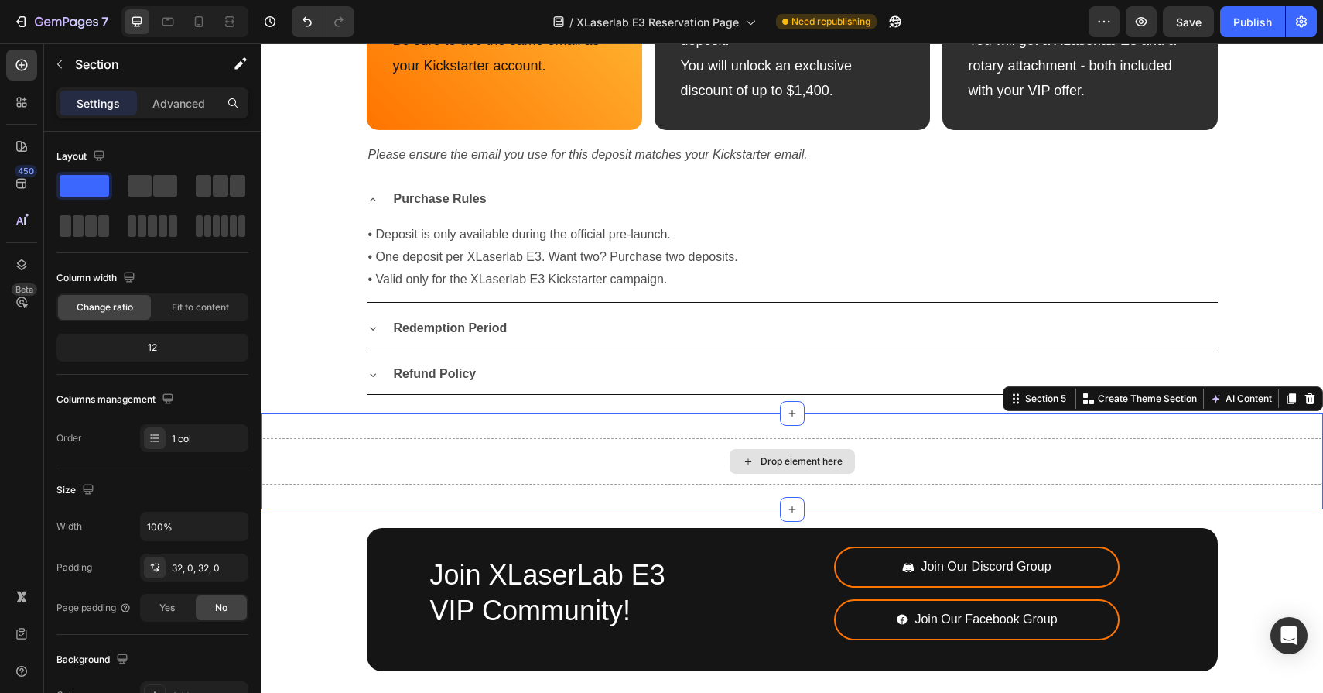
click at [402, 457] on div "Drop element here" at bounding box center [792, 461] width 1063 height 46
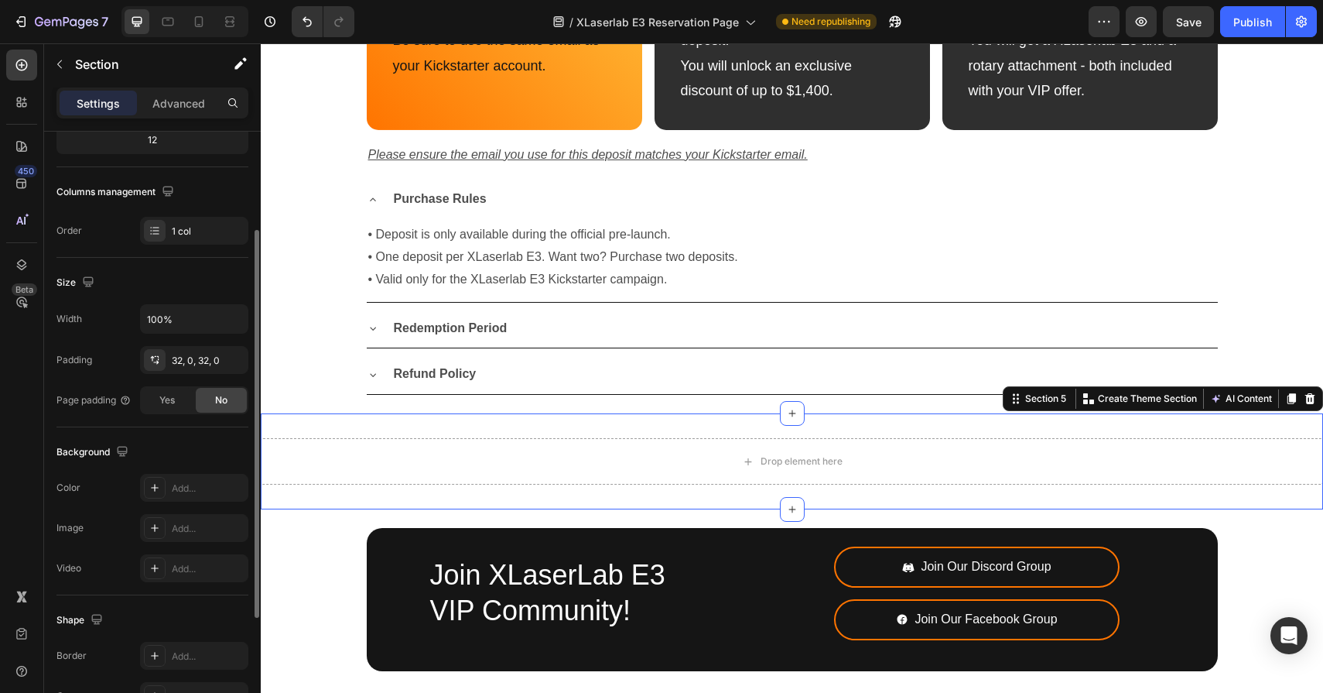
scroll to position [187, 0]
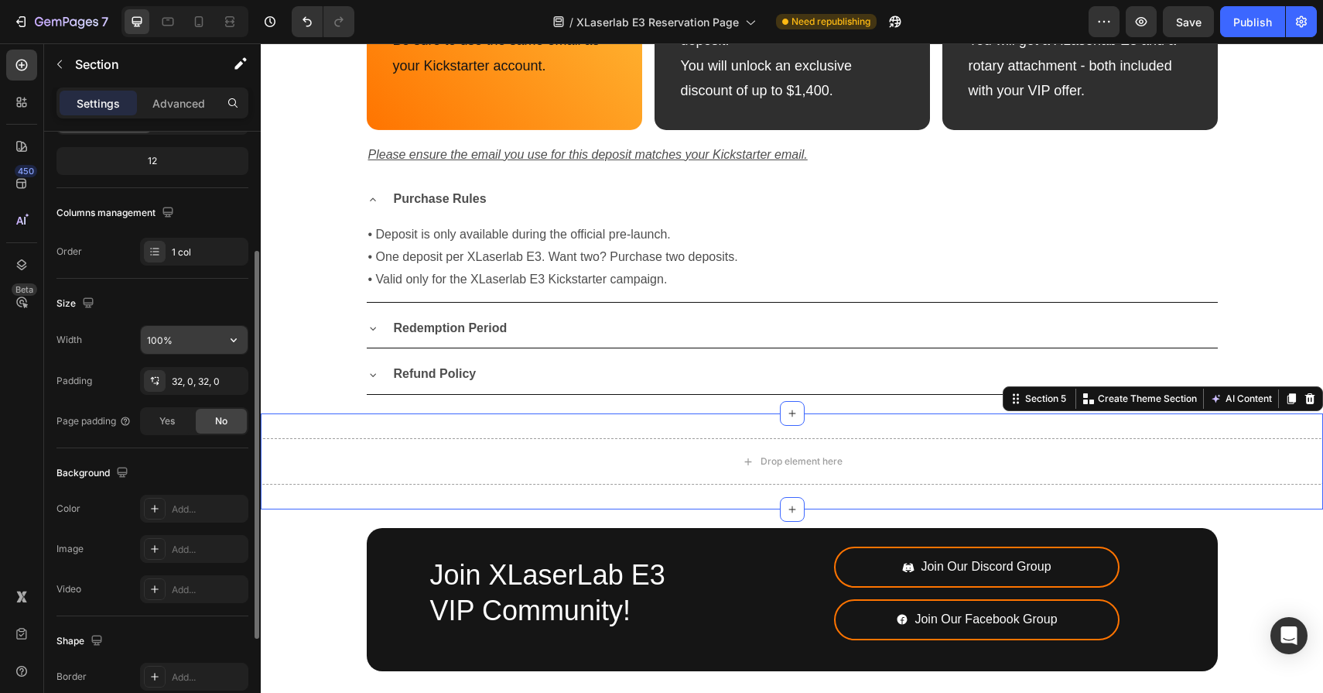
click at [180, 341] on input "100%" at bounding box center [194, 340] width 107 height 28
click at [233, 342] on icon "button" at bounding box center [233, 339] width 15 height 15
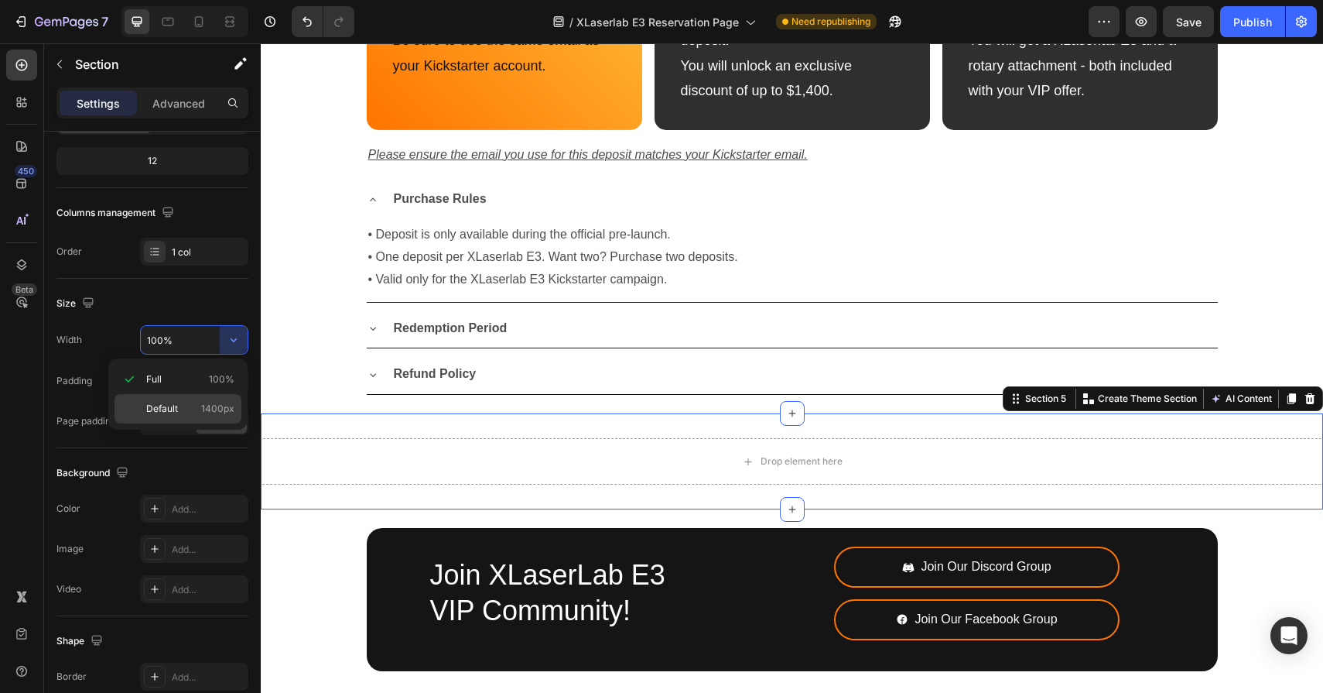
click at [202, 406] on span "1400px" at bounding box center [217, 409] width 33 height 14
type input "1400"
click at [374, 429] on div "Drop element here Section 5 Create Theme Section AI Content Write with GemAI Wh…" at bounding box center [792, 461] width 1063 height 96
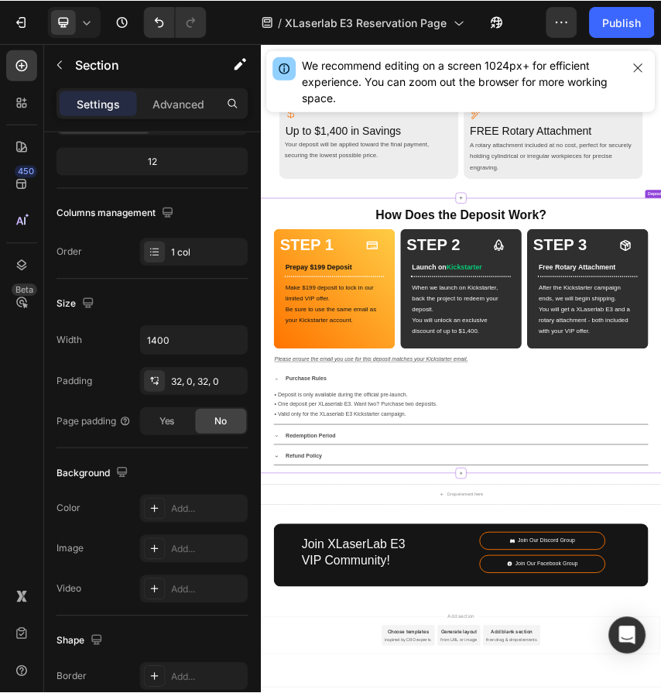
scroll to position [605, 0]
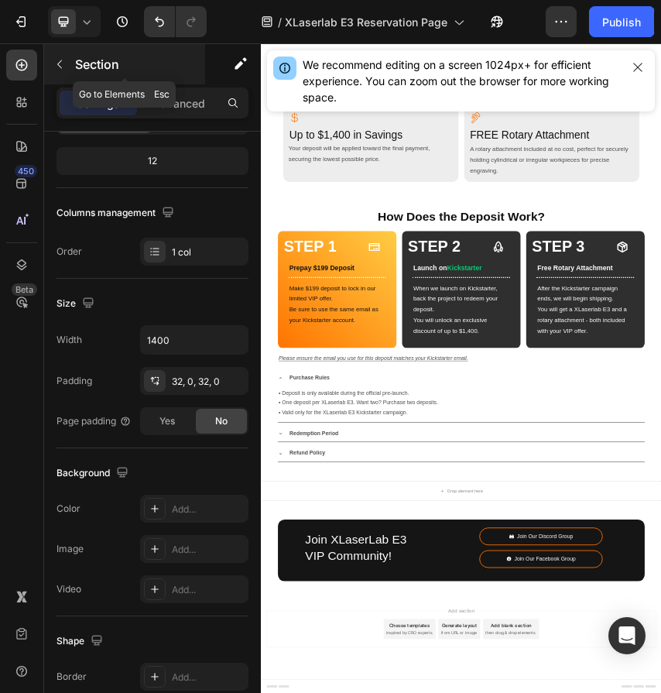
click at [59, 59] on icon "button" at bounding box center [59, 64] width 12 height 12
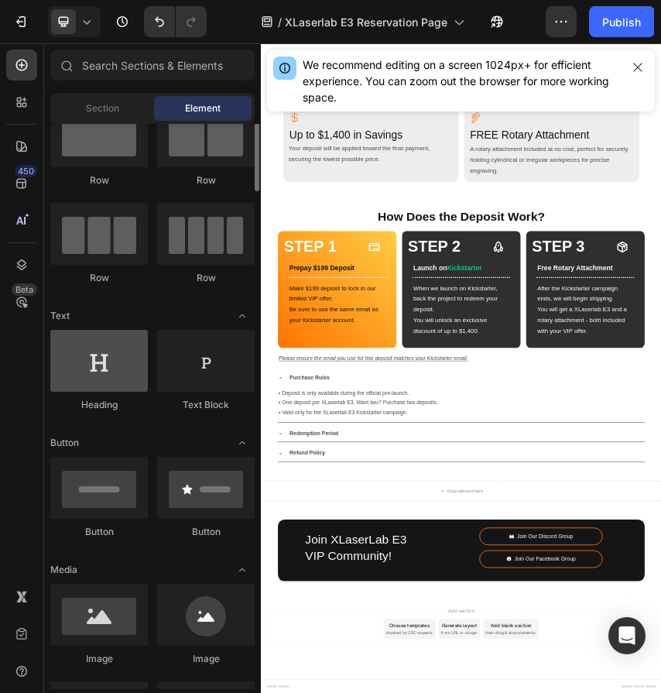
scroll to position [73, 0]
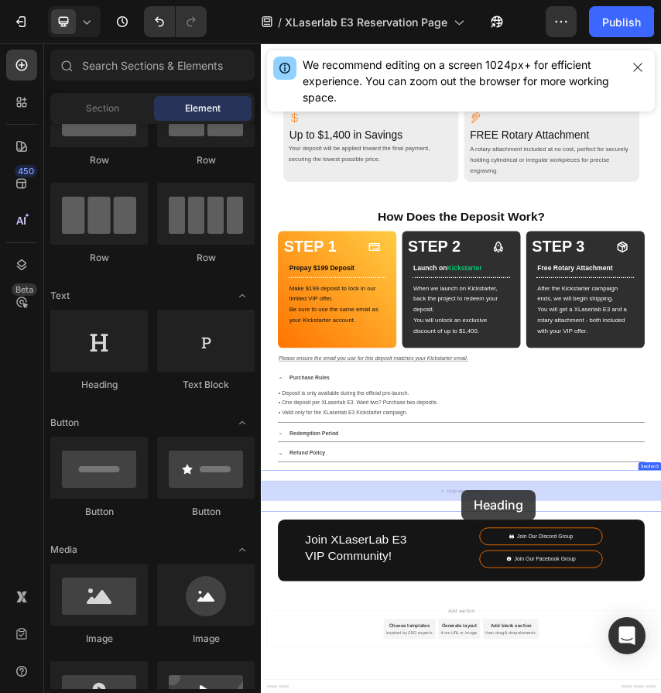
drag, startPoint x: 365, startPoint y: 398, endPoint x: 723, endPoint y: 1077, distance: 767.5
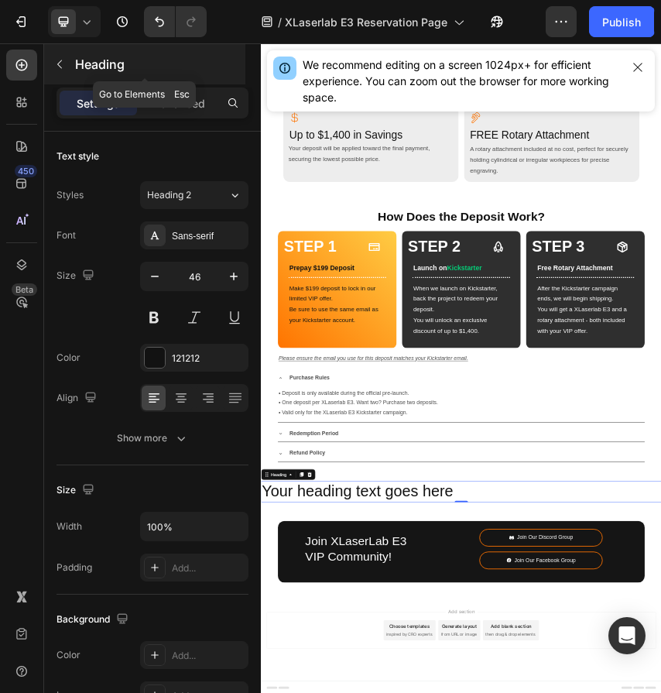
click at [60, 67] on icon "button" at bounding box center [59, 64] width 5 height 9
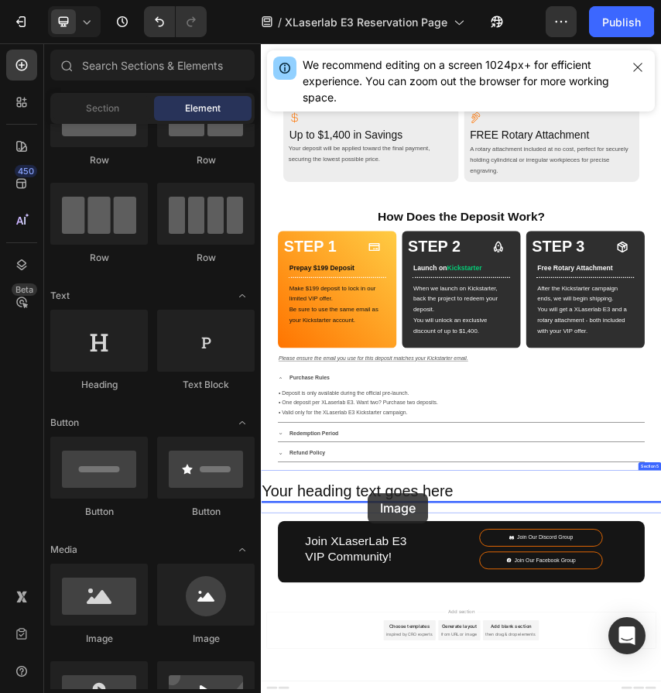
scroll to position [608, 0]
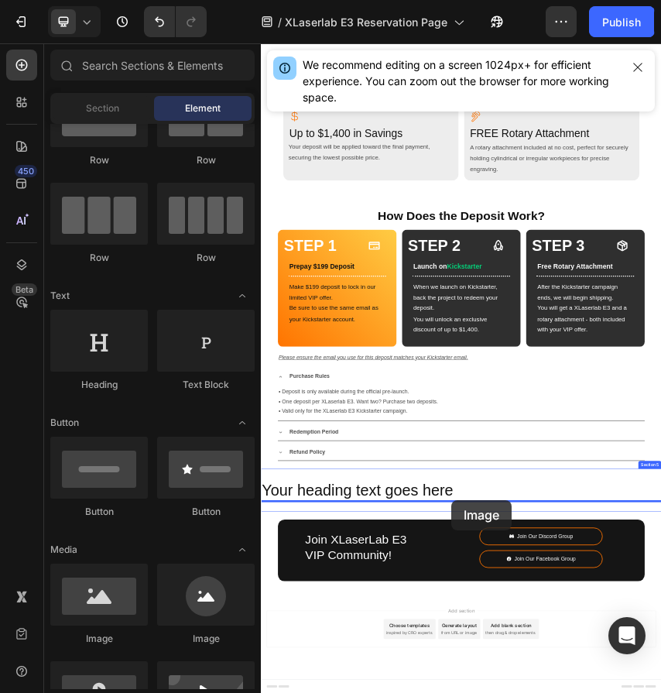
drag, startPoint x: 375, startPoint y: 649, endPoint x: 702, endPoint y: 1104, distance: 560.6
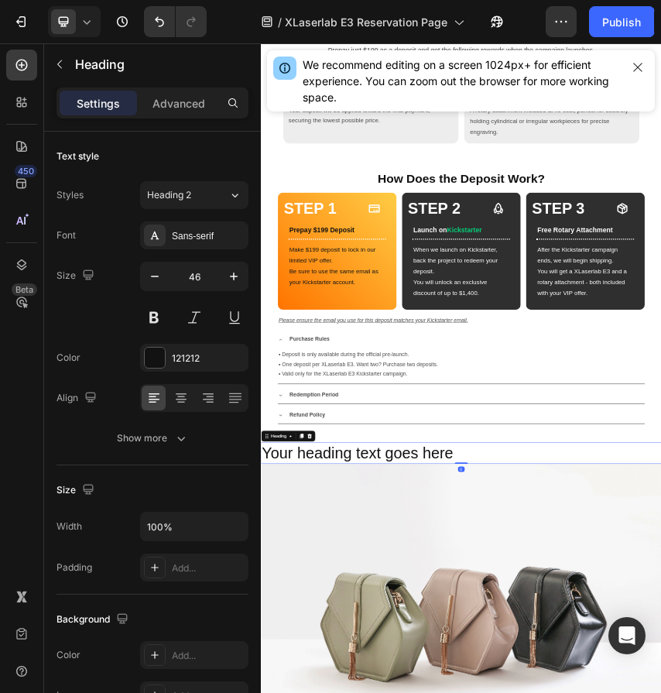
scroll to position [724, 0]
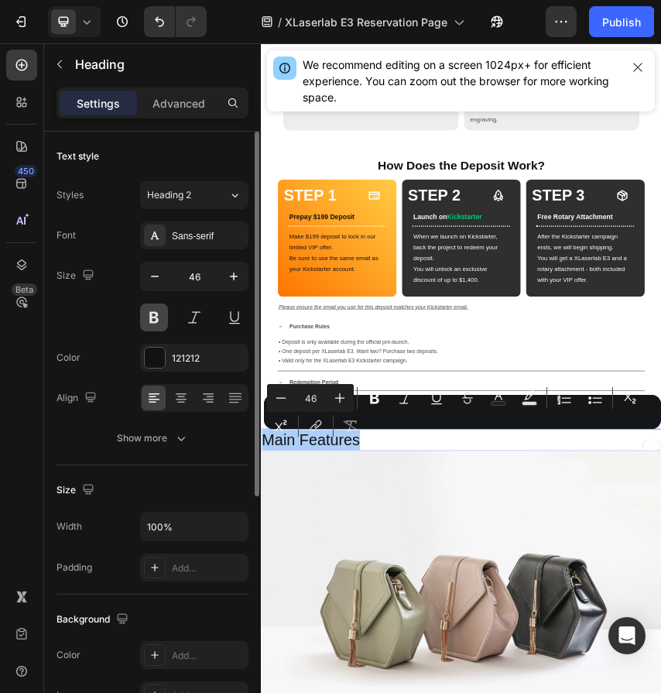
click at [159, 317] on button at bounding box center [154, 317] width 28 height 28
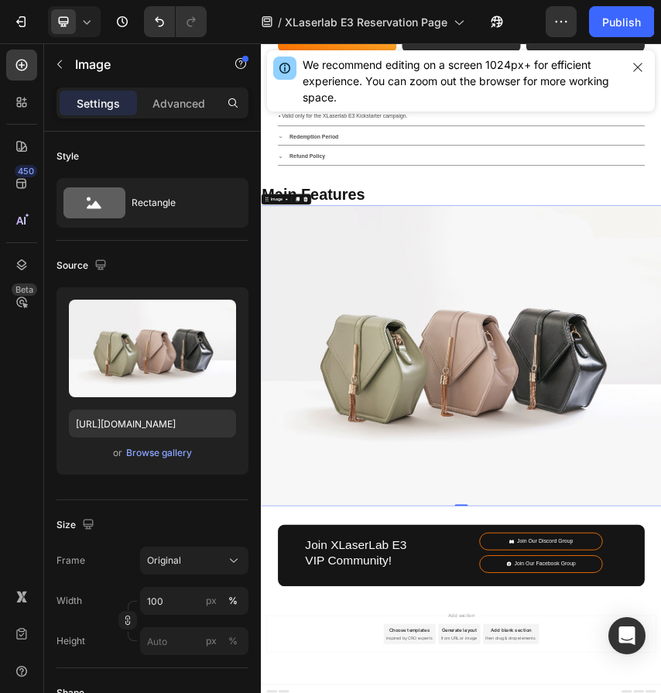
scroll to position [1305, 0]
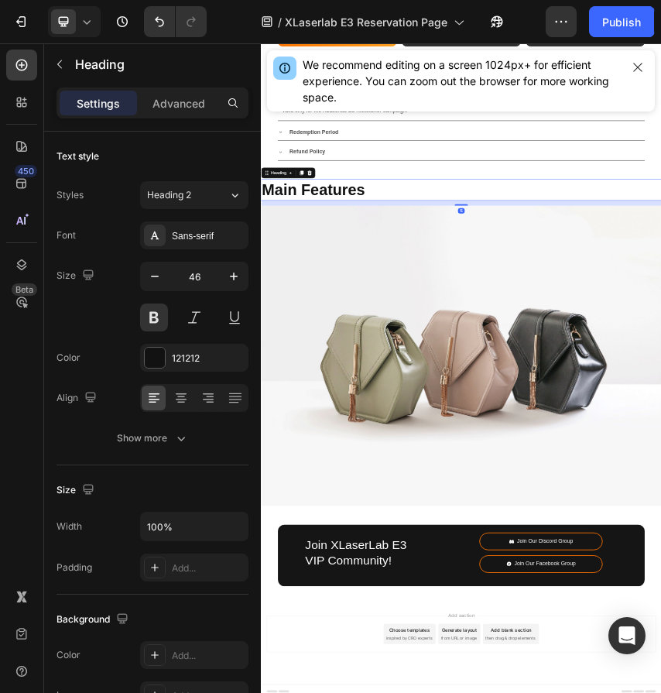
drag, startPoint x: 727, startPoint y: 403, endPoint x: 793, endPoint y: 415, distance: 66.8
copy p "Main Features"
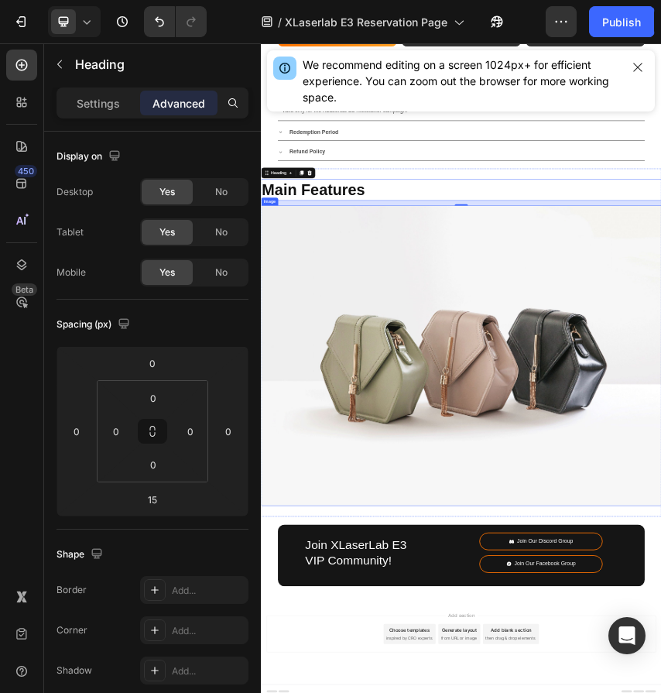
scroll to position [1316, 0]
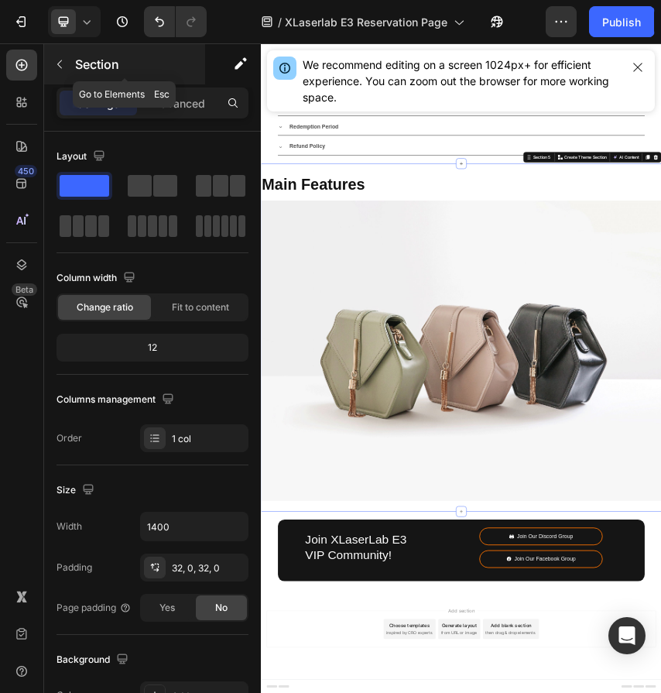
click at [67, 62] on button "button" at bounding box center [59, 64] width 25 height 25
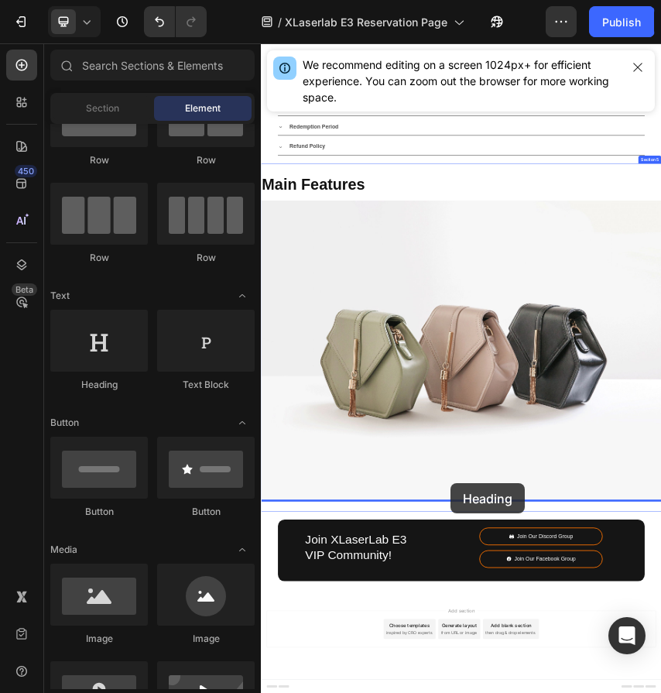
drag, startPoint x: 374, startPoint y: 406, endPoint x: 700, endPoint y: 1064, distance: 735.2
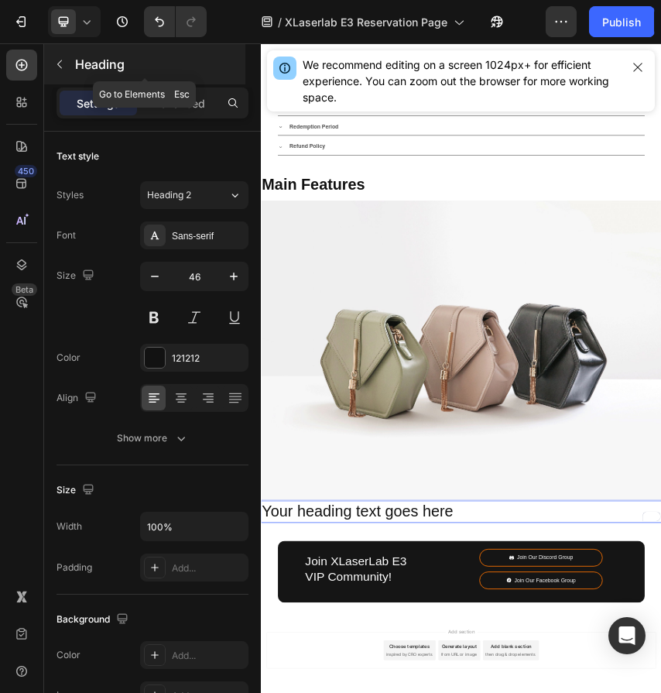
click at [62, 65] on icon "button" at bounding box center [59, 64] width 12 height 12
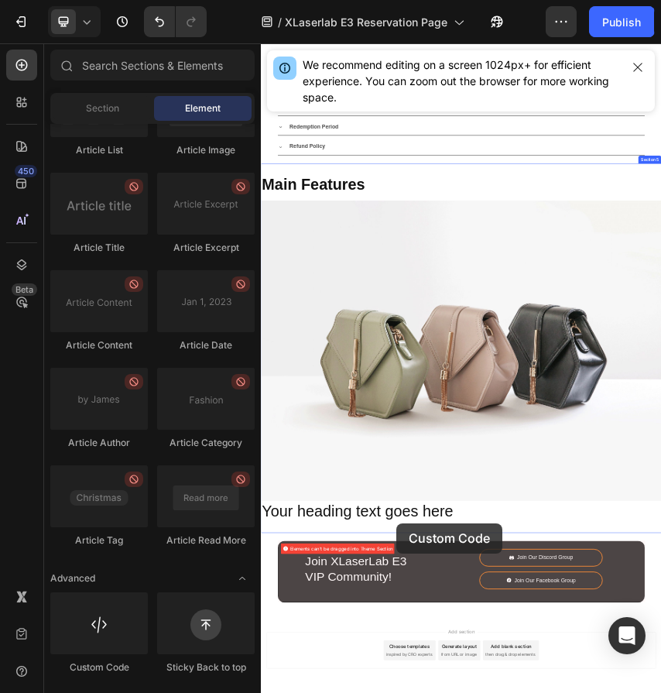
scroll to position [1366, 0]
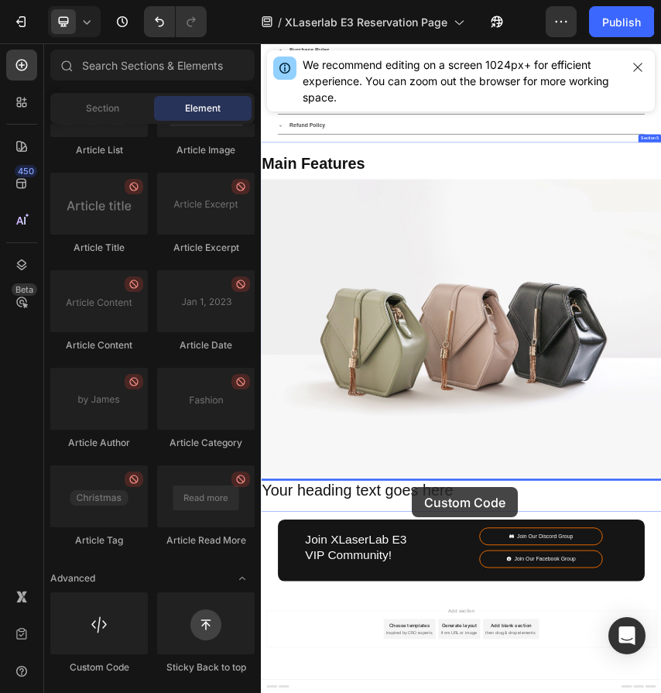
drag, startPoint x: 392, startPoint y: 688, endPoint x: 611, endPoint y: 1073, distance: 442.6
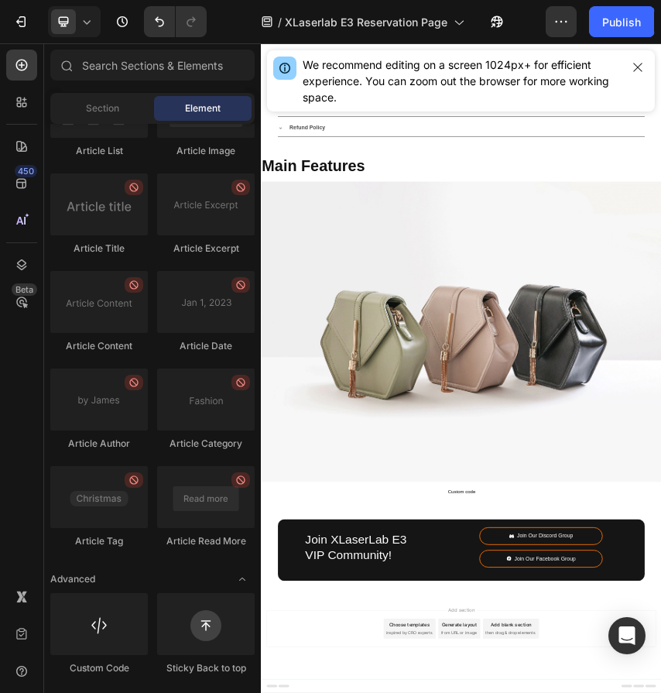
scroll to position [1360, 0]
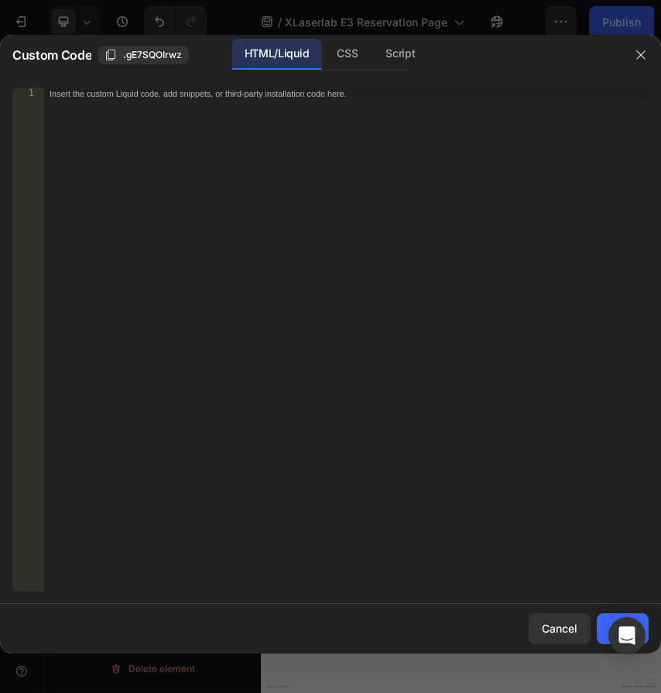
click at [234, 136] on div "Insert the custom Liquid code, add snippets, or third-party installation code h…" at bounding box center [345, 351] width 605 height 529
click at [639, 50] on icon "button" at bounding box center [641, 55] width 12 height 12
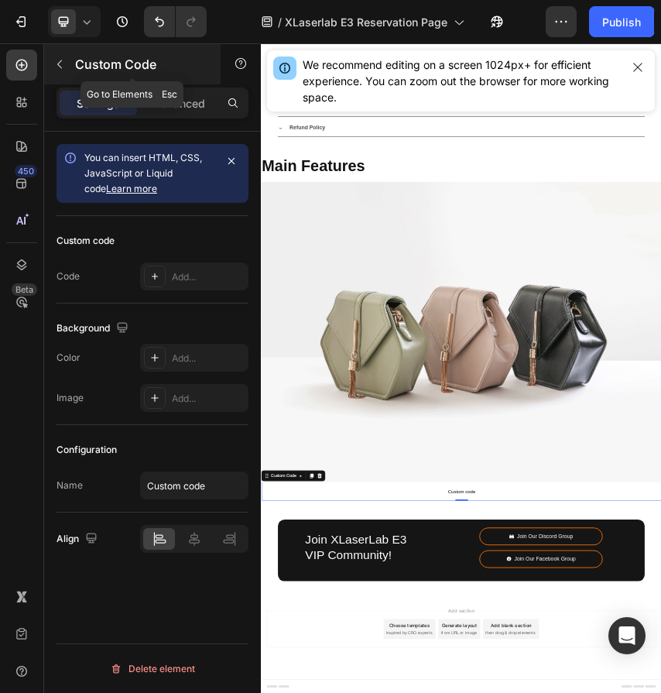
click at [63, 67] on icon "button" at bounding box center [59, 64] width 12 height 12
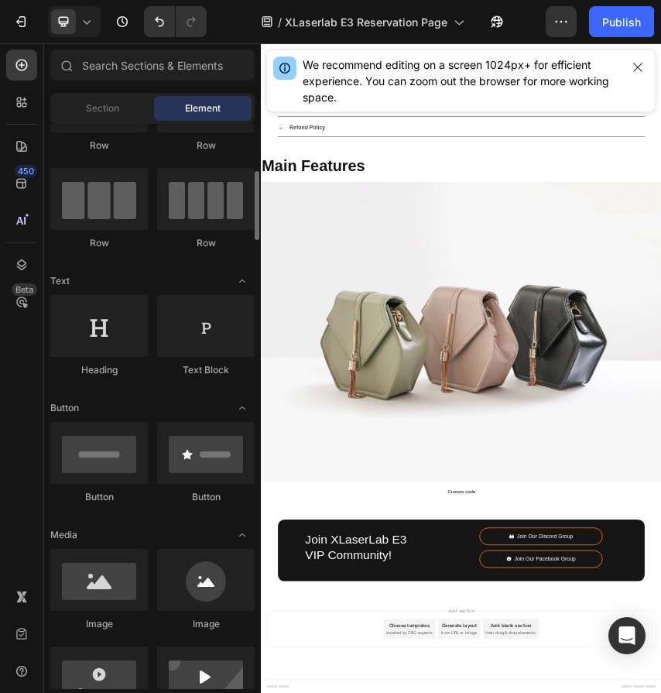
scroll to position [193, 0]
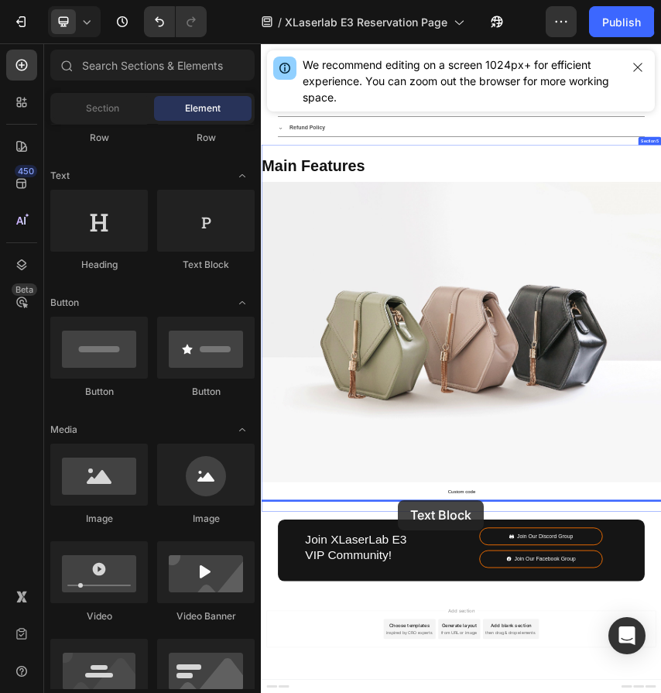
drag, startPoint x: 461, startPoint y: 258, endPoint x: 579, endPoint y: 1103, distance: 852.5
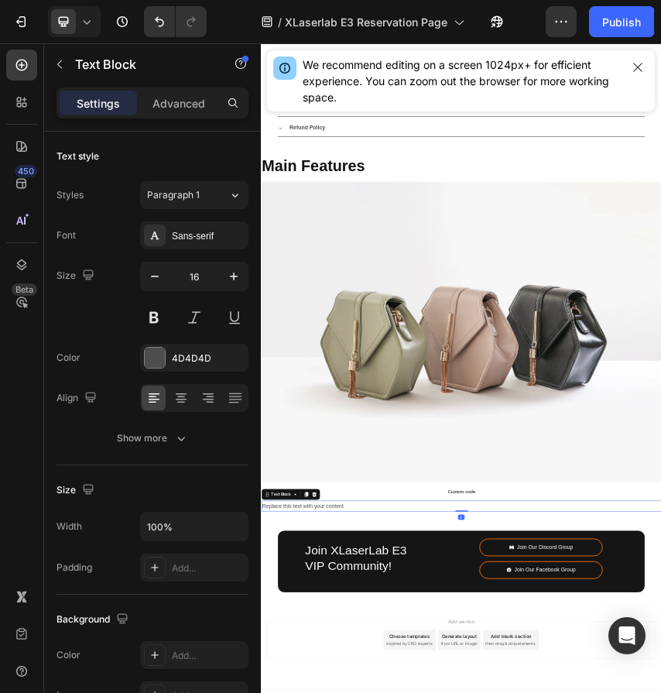
scroll to position [1366, 0]
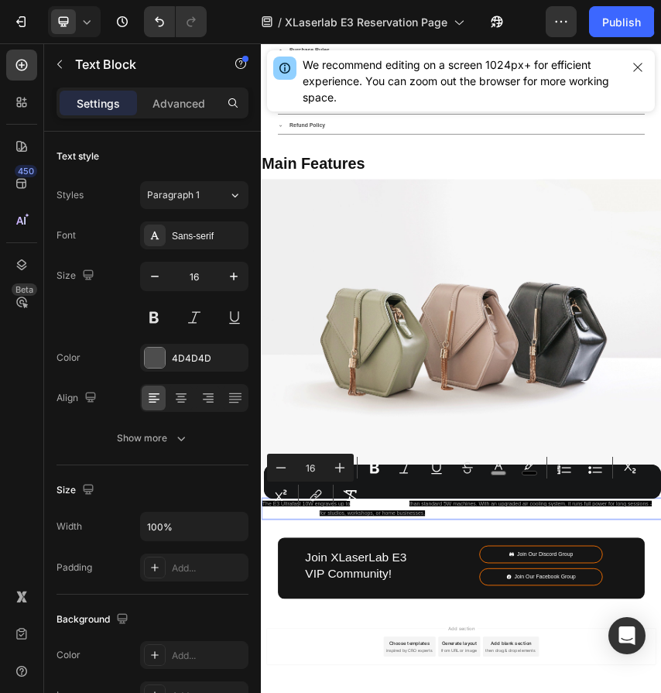
drag, startPoint x: 676, startPoint y: 1134, endPoint x: 249, endPoint y: 1111, distance: 427.9
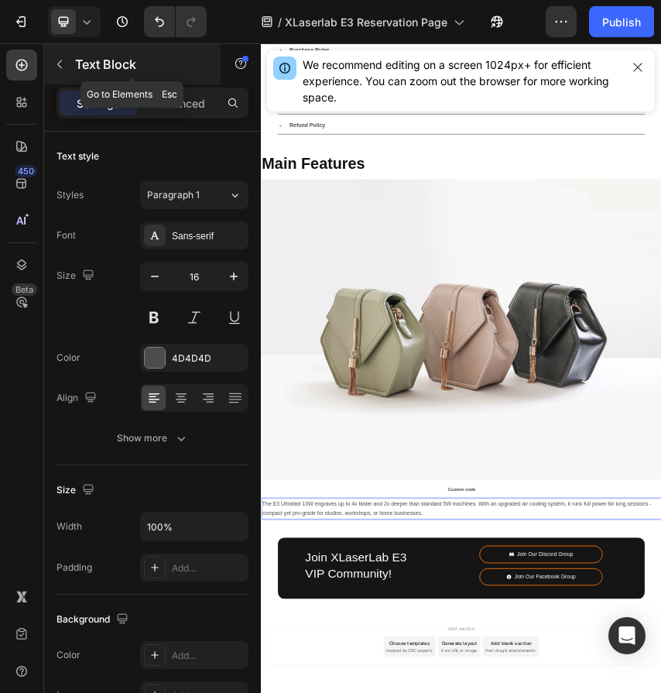
click at [60, 72] on button "button" at bounding box center [59, 64] width 25 height 25
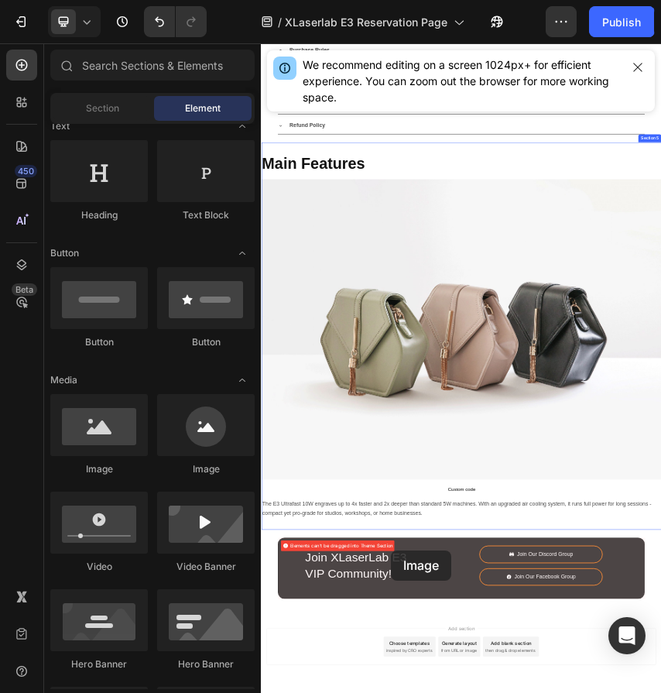
scroll to position [1408, 0]
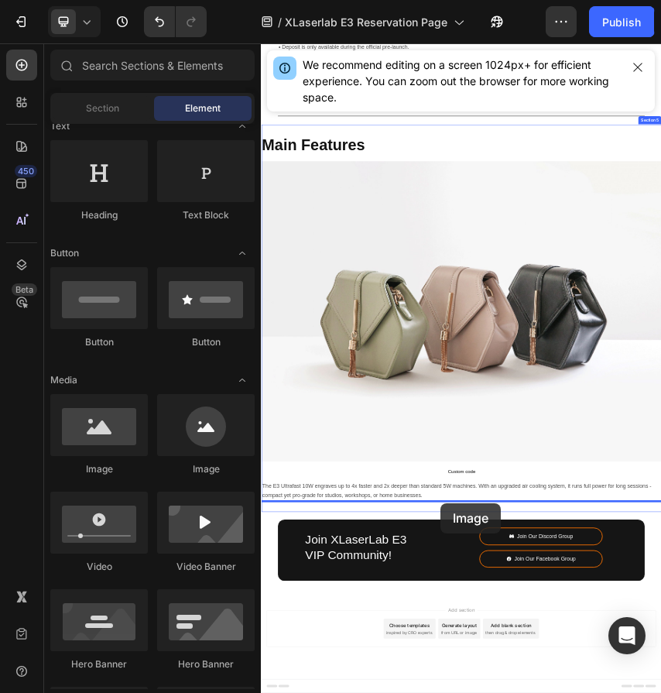
drag, startPoint x: 369, startPoint y: 478, endPoint x: 677, endPoint y: 1111, distance: 704.1
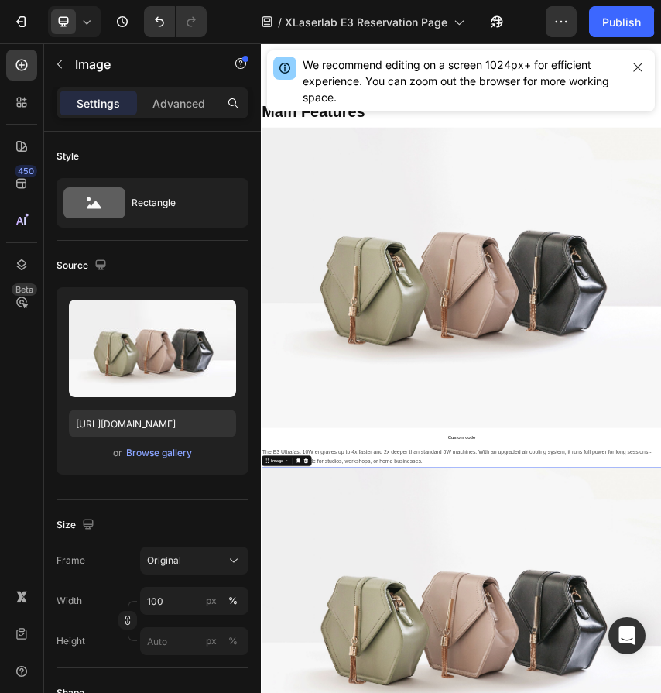
scroll to position [1556, 0]
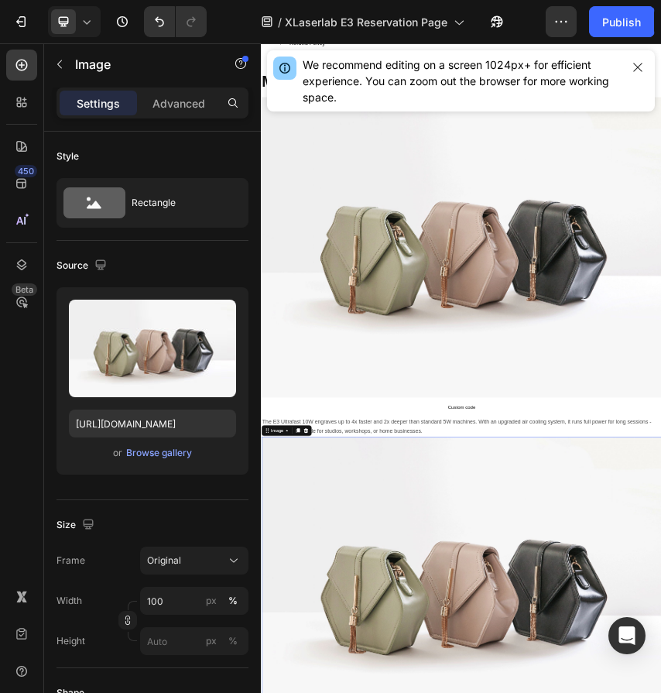
click at [176, 458] on div "Browse gallery" at bounding box center [159, 453] width 66 height 14
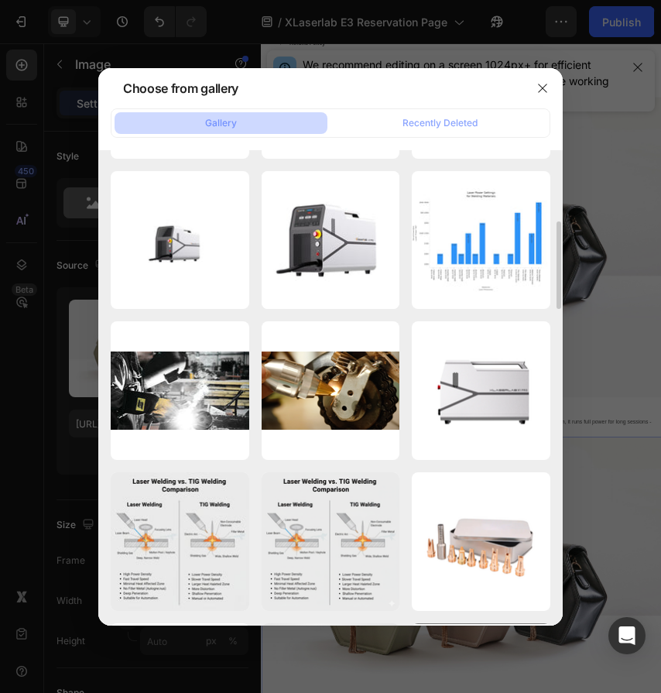
scroll to position [0, 0]
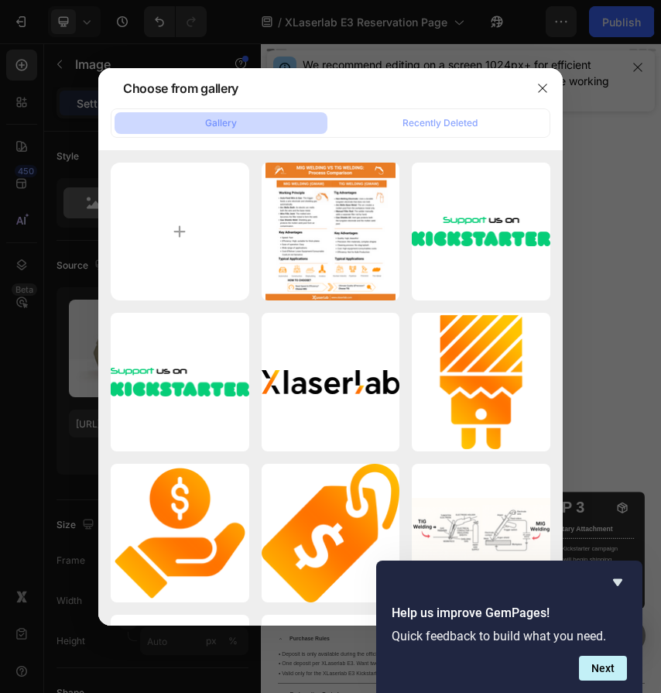
scroll to position [1556, 0]
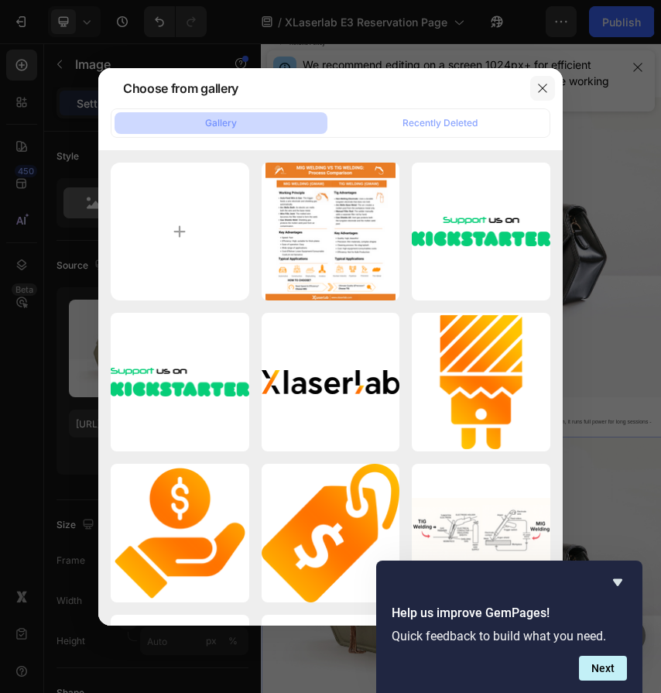
click at [539, 83] on icon "button" at bounding box center [542, 88] width 12 height 12
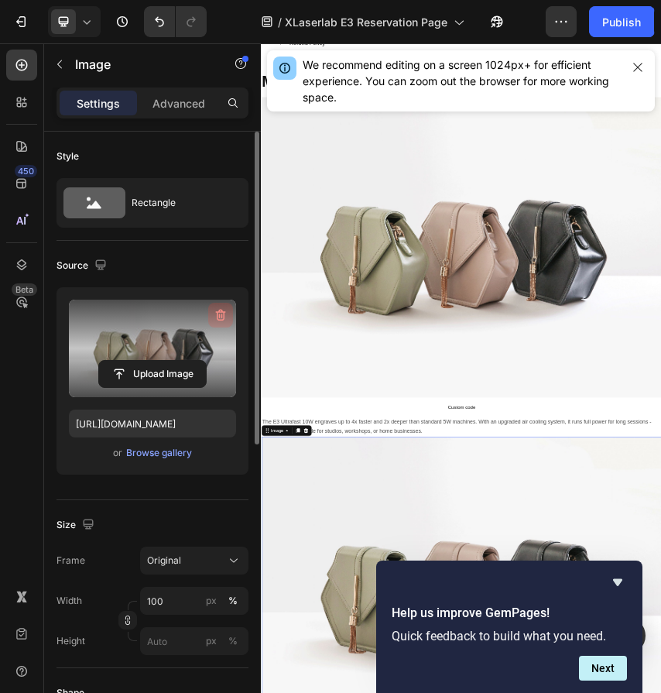
click at [217, 313] on icon "button" at bounding box center [220, 314] width 15 height 15
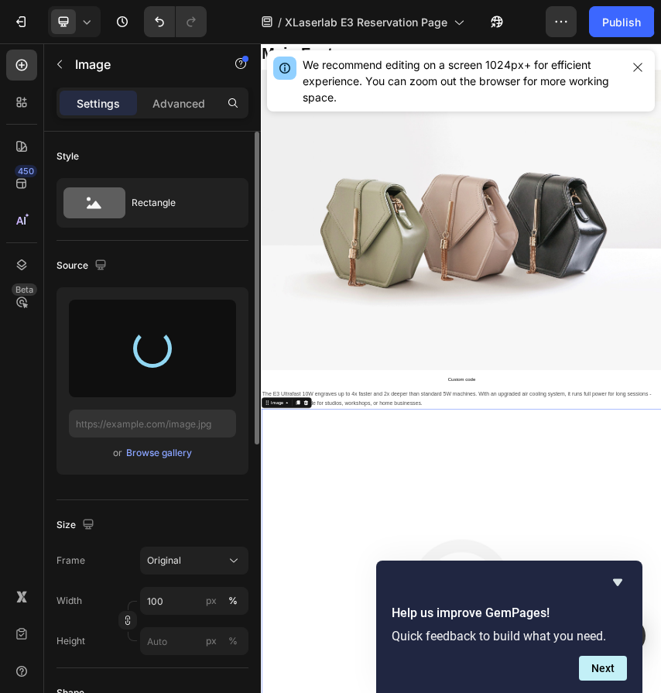
scroll to position [1638, 0]
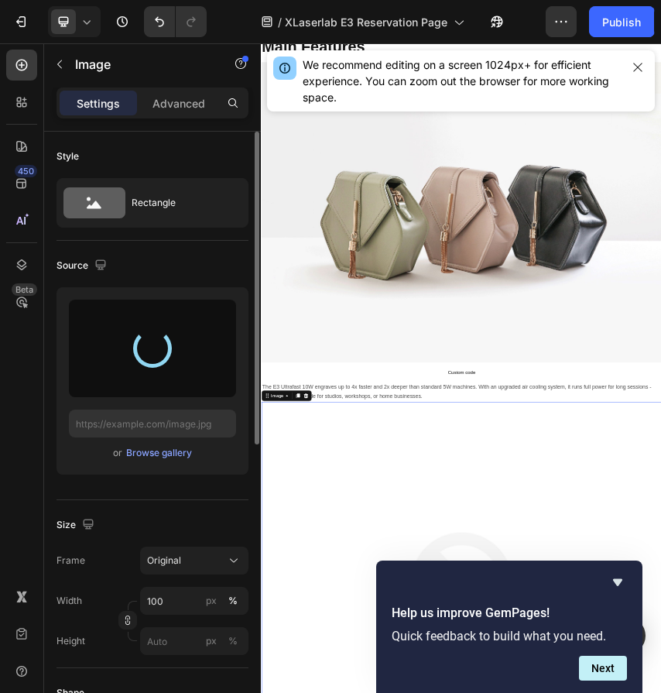
type input "[URL][DOMAIN_NAME]"
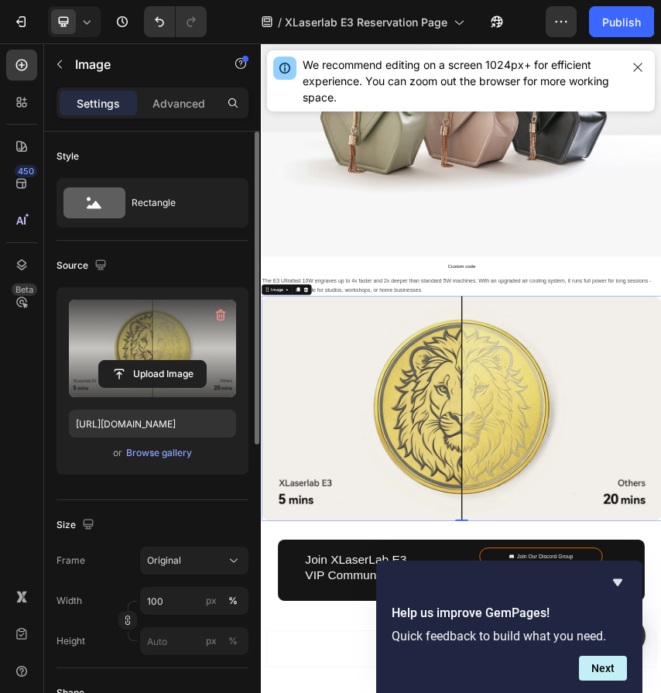
scroll to position [1929, 0]
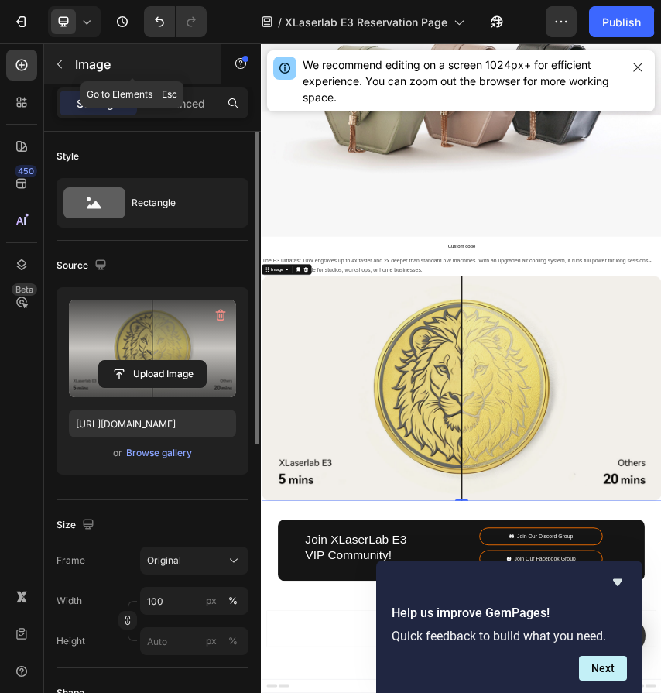
click at [61, 63] on icon "button" at bounding box center [59, 64] width 12 height 12
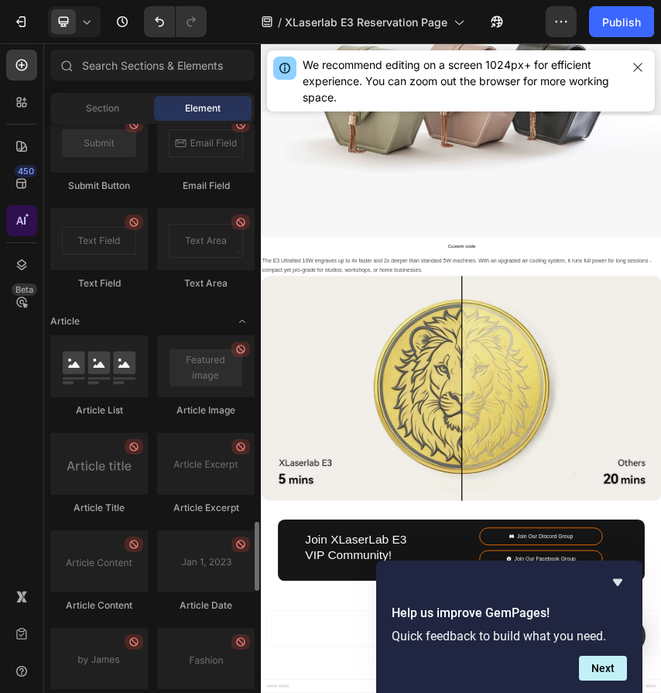
scroll to position [4022, 0]
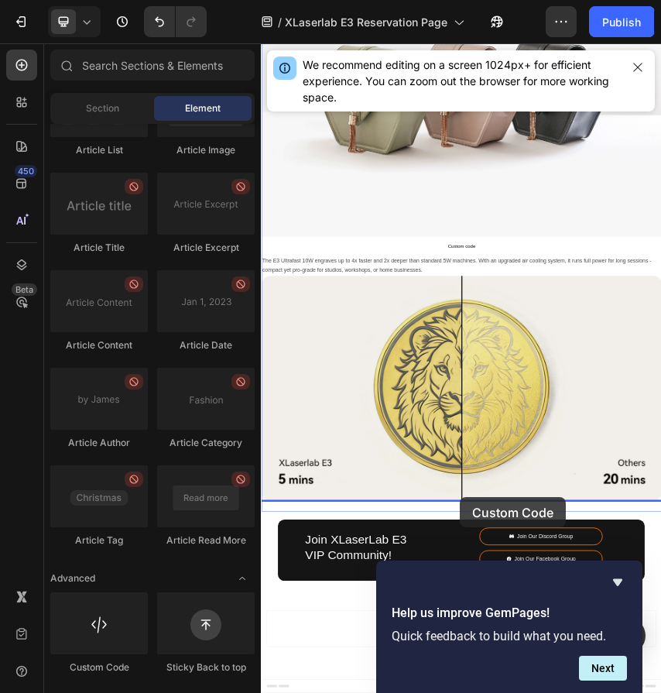
drag, startPoint x: 362, startPoint y: 666, endPoint x: 723, endPoint y: 1097, distance: 561.5
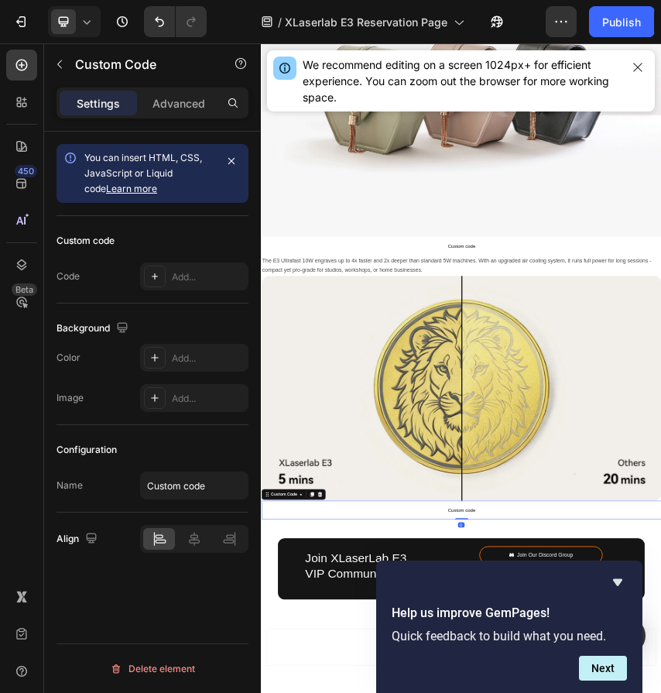
scroll to position [1973, 0]
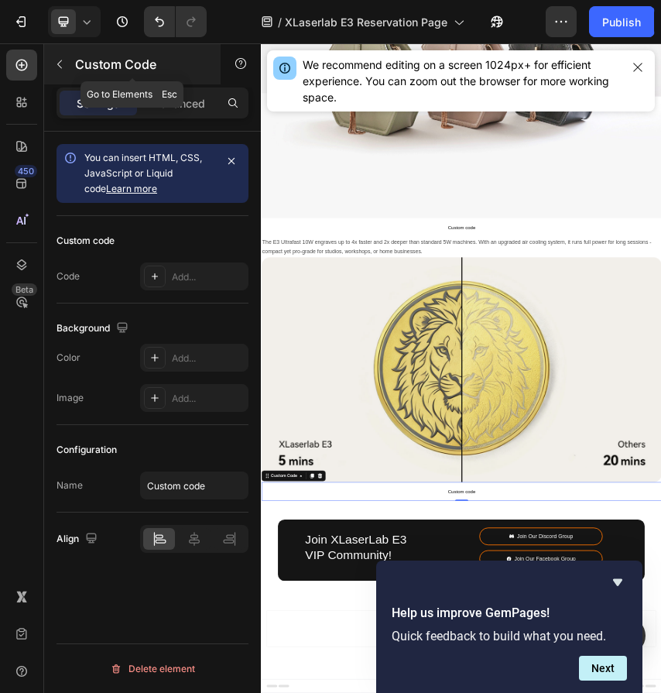
click at [65, 59] on icon "button" at bounding box center [59, 64] width 12 height 12
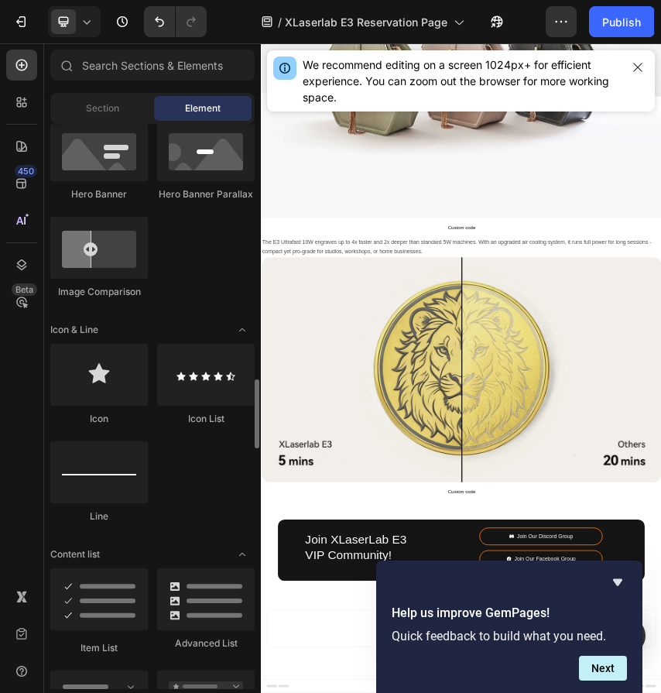
scroll to position [0, 0]
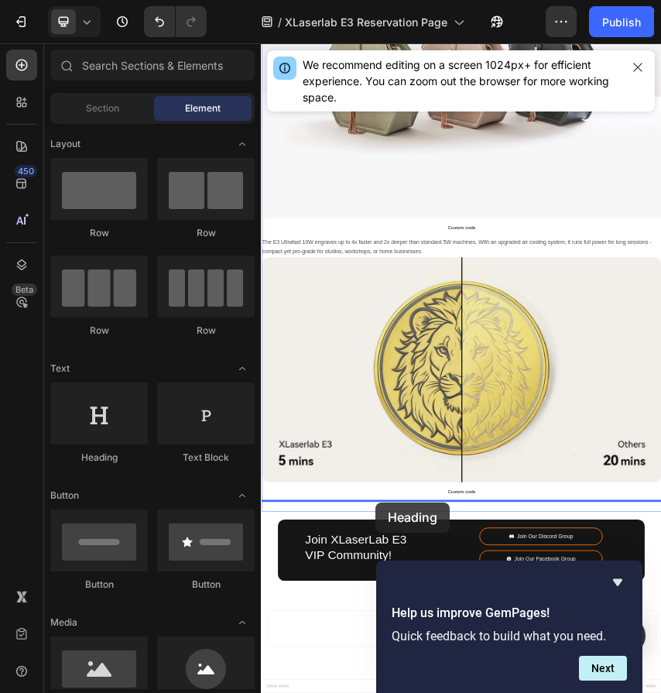
drag, startPoint x: 369, startPoint y: 486, endPoint x: 526, endPoint y: 1108, distance: 641.8
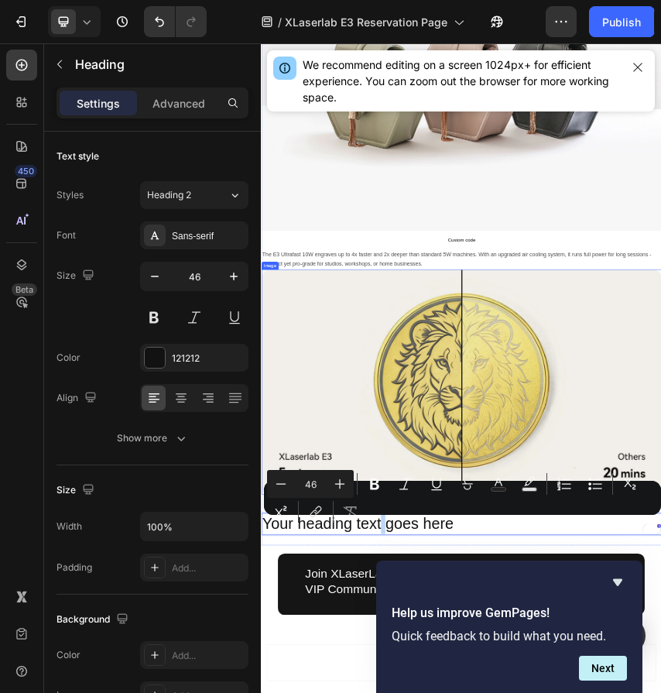
scroll to position [1939, 0]
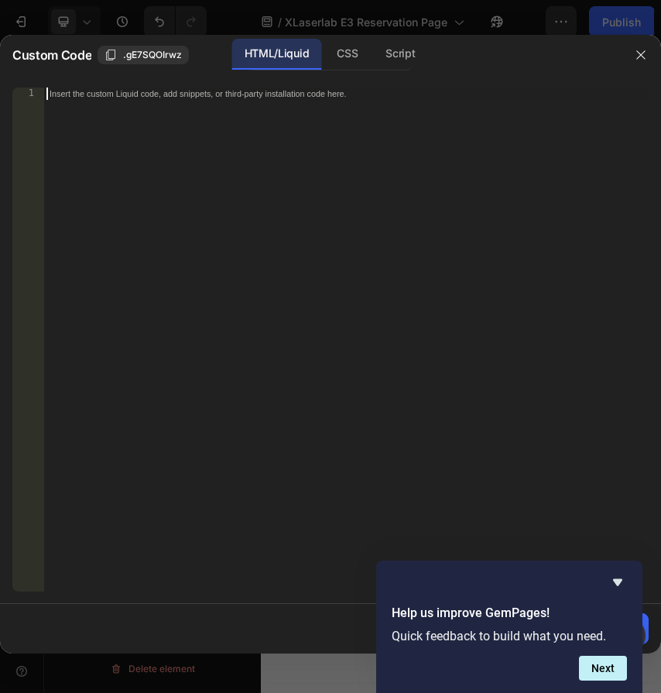
click at [262, 263] on div "Insert the custom Liquid code, add snippets, or third-party installation code h…" at bounding box center [345, 351] width 605 height 529
paste textarea "</div>"
type textarea "</div>"
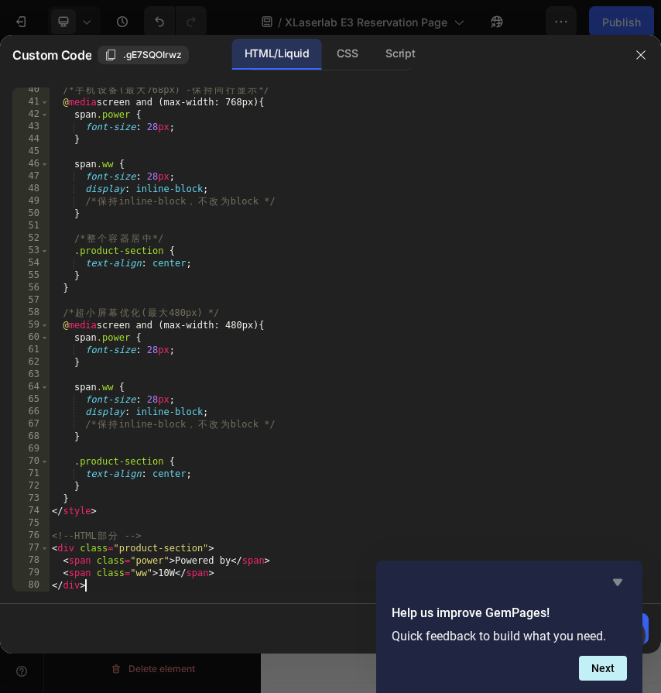
click at [617, 583] on icon "Hide survey" at bounding box center [617, 582] width 9 height 7
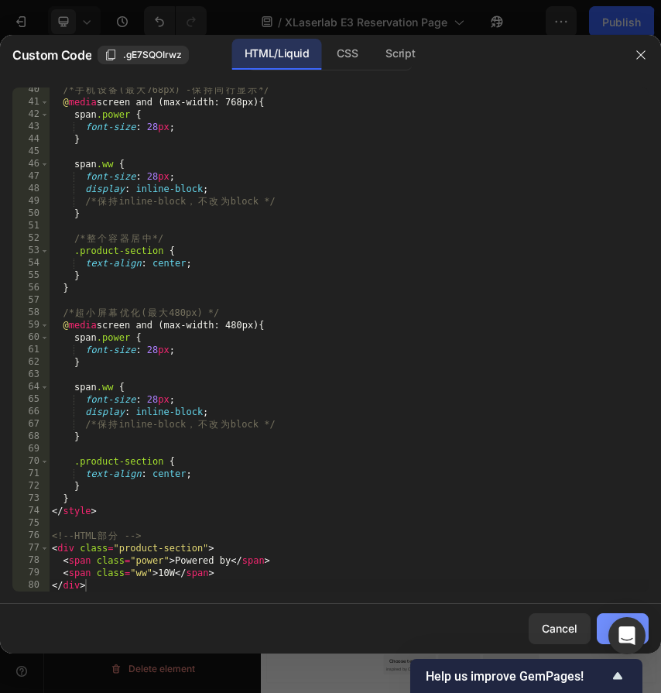
click at [601, 616] on button "Save" at bounding box center [623, 628] width 52 height 31
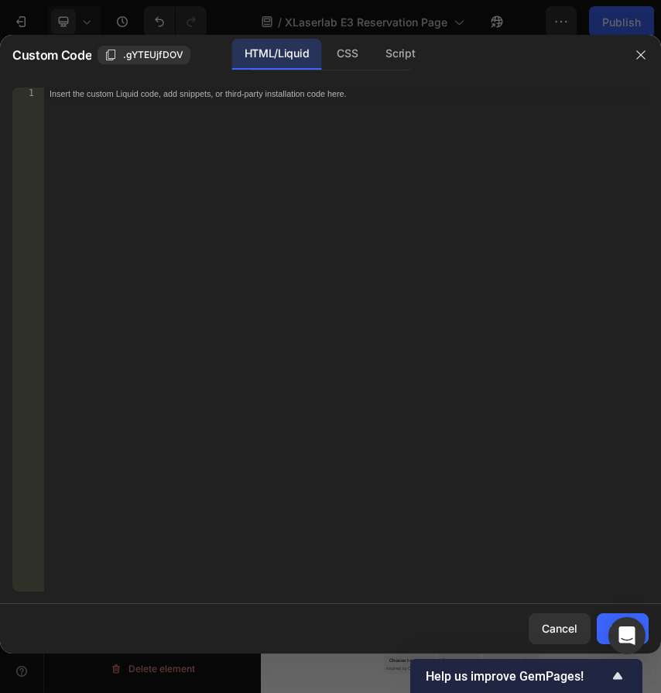
click at [313, 318] on div "Insert the custom Liquid code, add snippets, or third-party installation code h…" at bounding box center [345, 351] width 605 height 529
paste textarea "</div>"
type textarea "</div>"
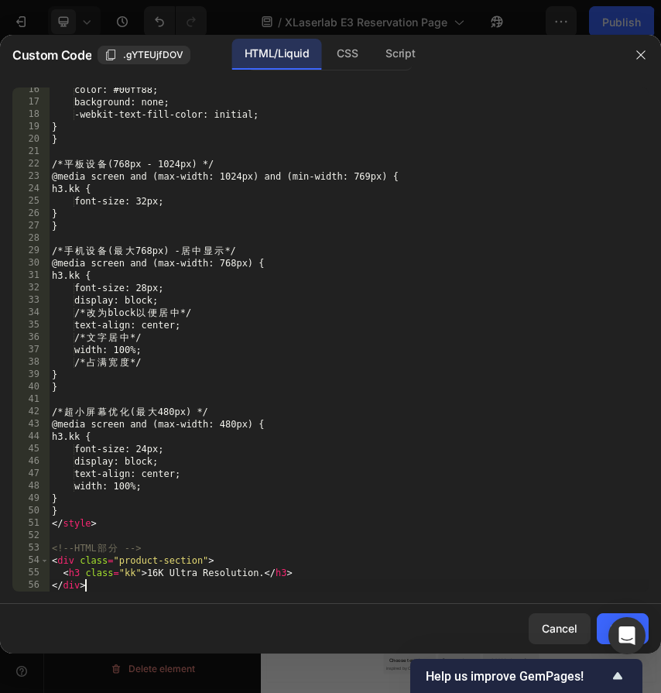
scroll to position [190, 0]
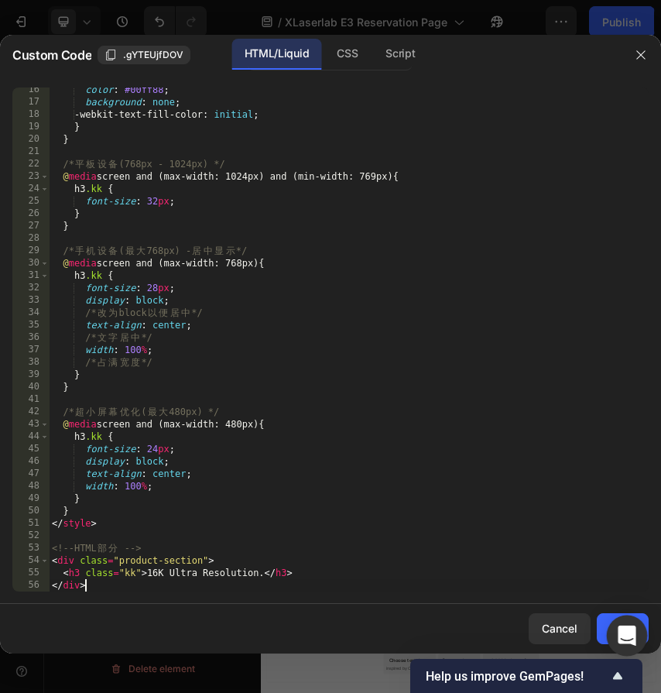
click at [608, 618] on body "7 Version history / XLaserlab E3 Reservation Page Need republishing Preview Sav…" at bounding box center [330, 367] width 661 height 735
click at [606, 618] on body "7 Version history / XLaserlab E3 Reservation Page Need republishing Preview Sav…" at bounding box center [330, 367] width 661 height 735
click at [600, 619] on button "Save" at bounding box center [623, 628] width 52 height 31
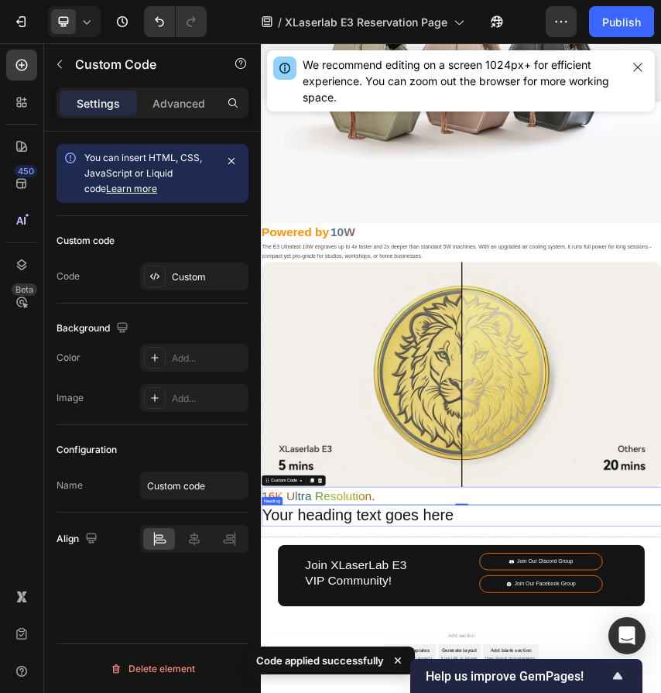
scroll to position [1964, 0]
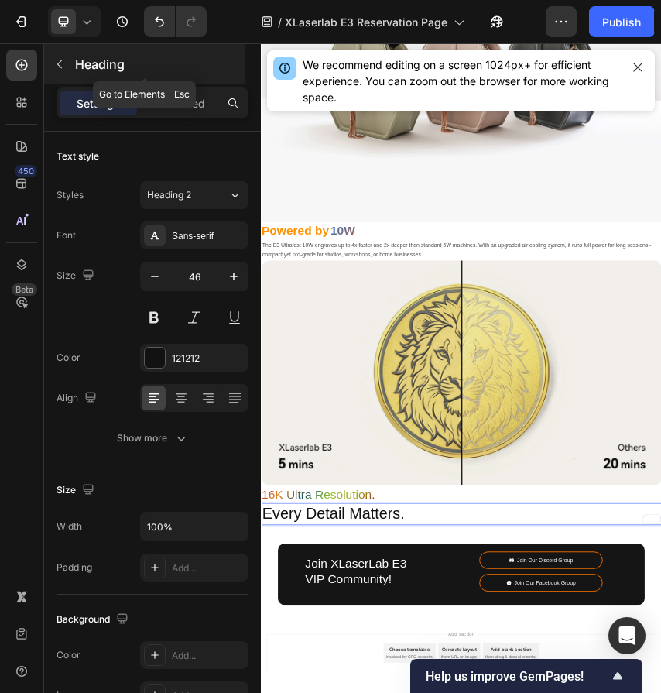
click at [57, 60] on icon "button" at bounding box center [59, 64] width 12 height 12
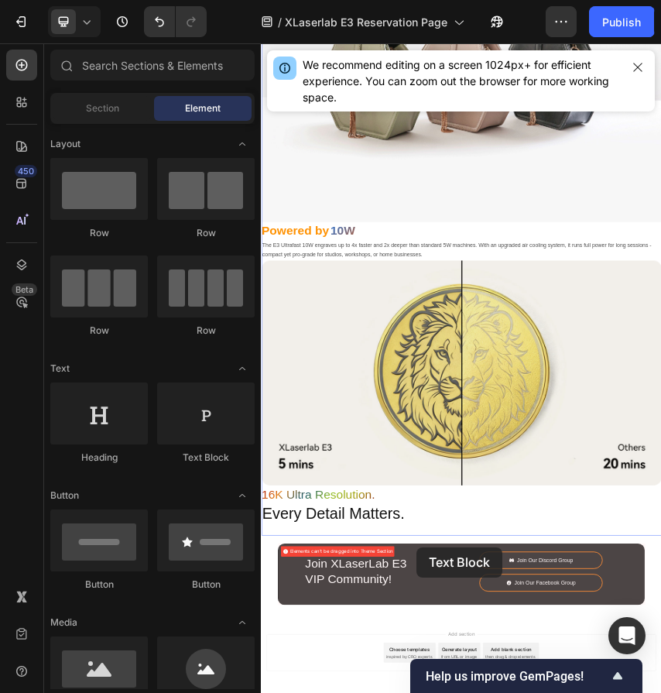
scroll to position [2018, 0]
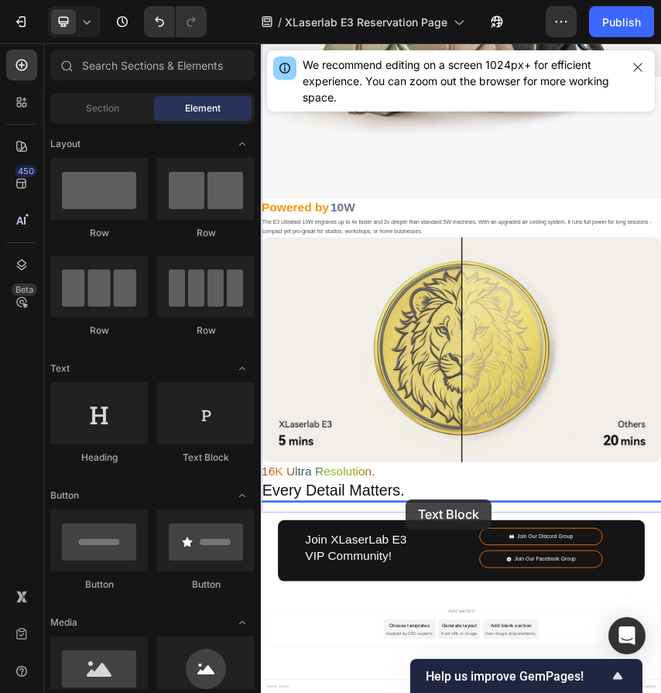
drag, startPoint x: 454, startPoint y: 476, endPoint x: 597, endPoint y: 1101, distance: 641.4
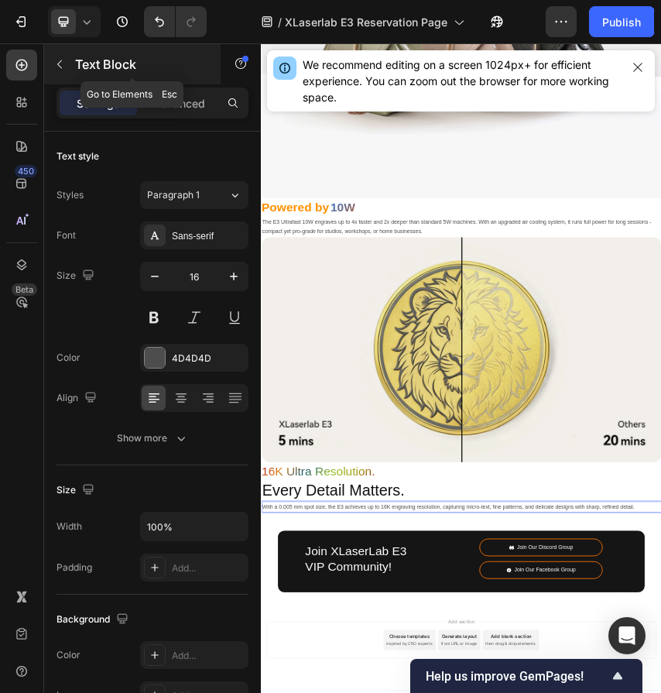
click at [56, 56] on button "button" at bounding box center [59, 64] width 25 height 25
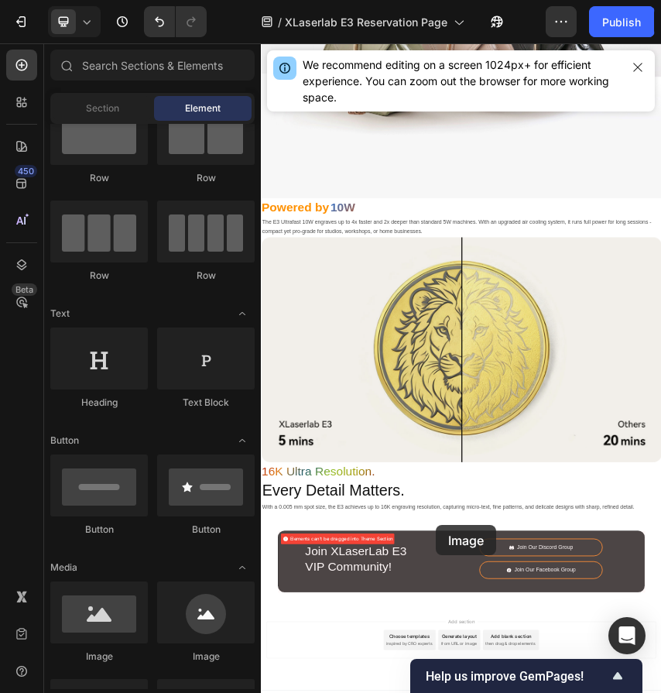
scroll to position [2044, 0]
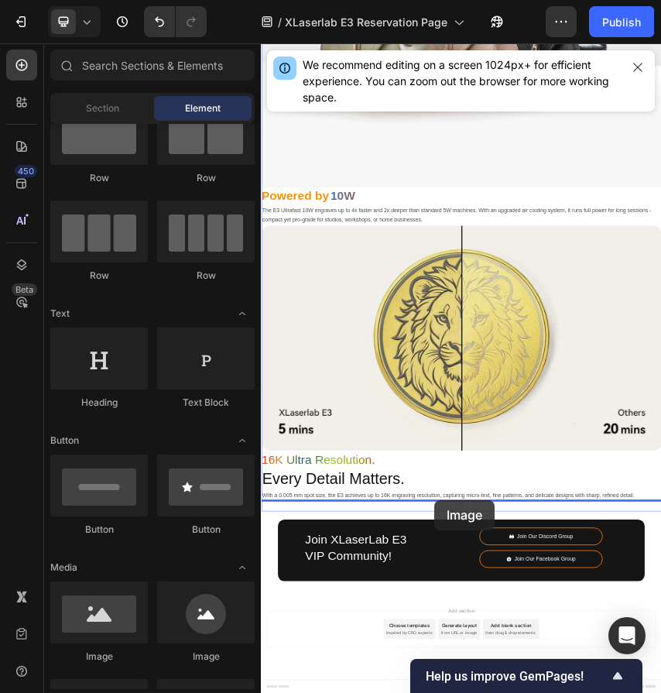
drag, startPoint x: 349, startPoint y: 662, endPoint x: 663, endPoint y: 1103, distance: 541.6
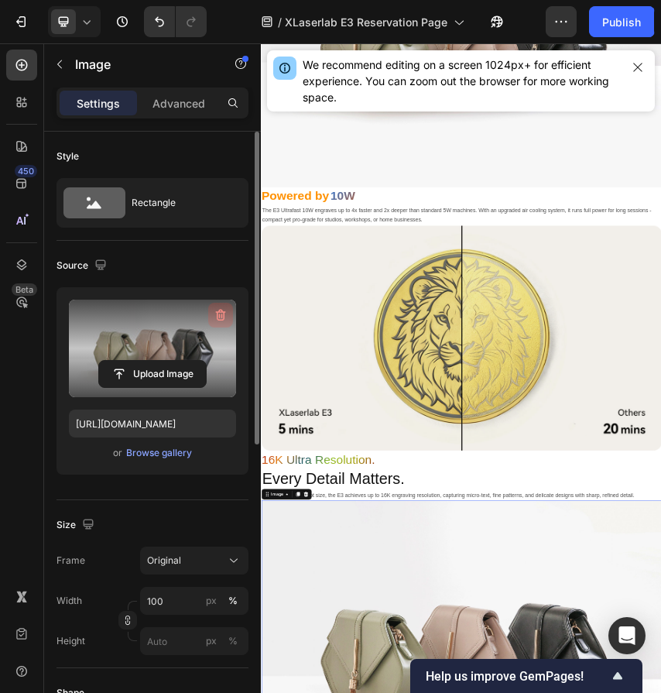
click at [220, 313] on icon "button" at bounding box center [220, 314] width 15 height 15
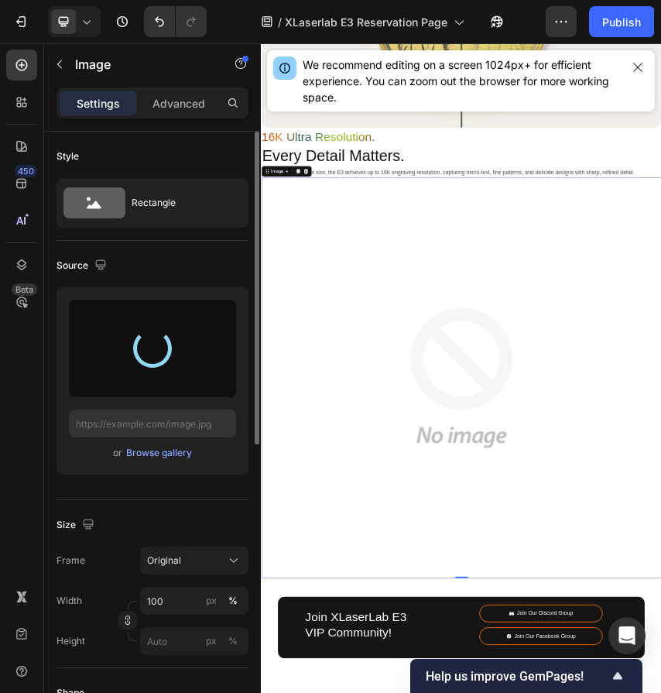
scroll to position [2840, 0]
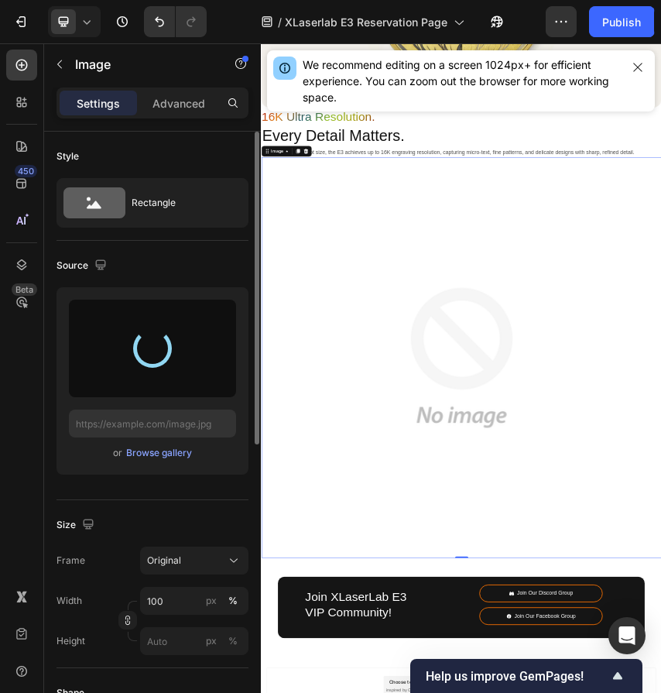
type input "https://cdn.shopify.com/s/files/1/0564/7581/1898/files/gempages_573591141744640…"
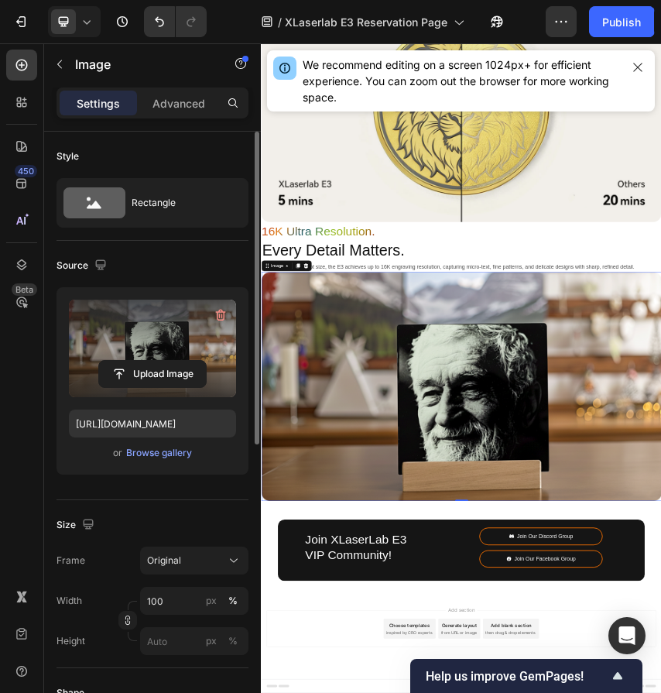
scroll to position [2575, 0]
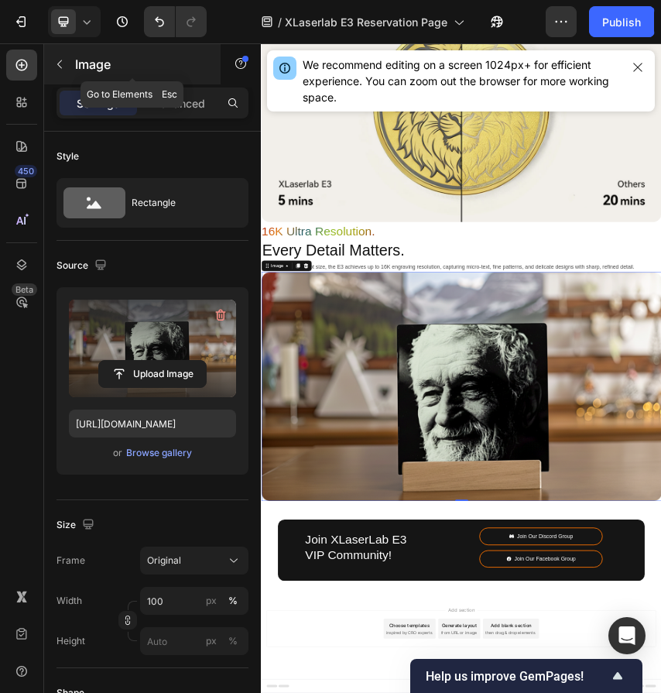
click at [85, 62] on p "Image" at bounding box center [141, 64] width 132 height 19
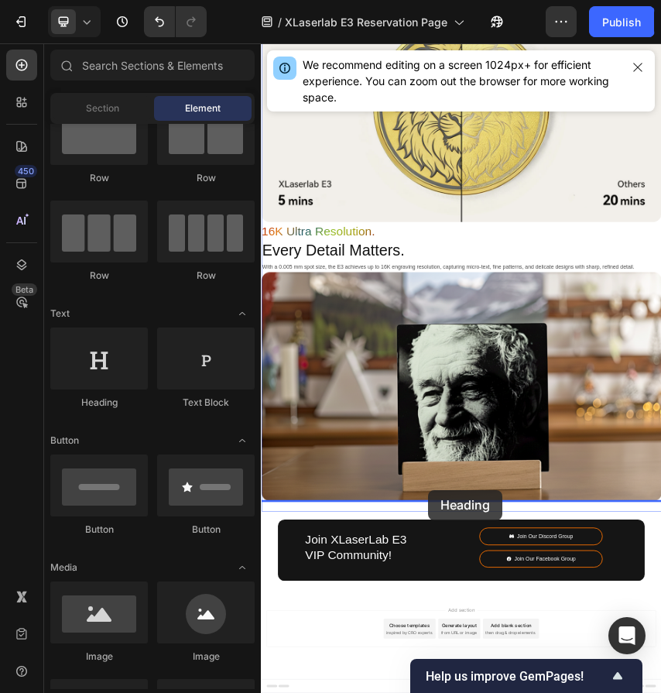
drag, startPoint x: 362, startPoint y: 412, endPoint x: 649, endPoint y: 1080, distance: 727.0
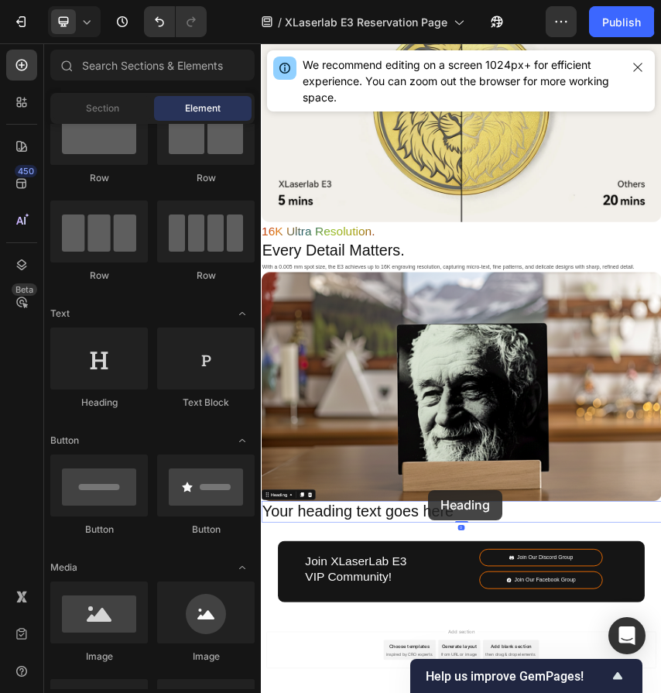
scroll to position [2624, 0]
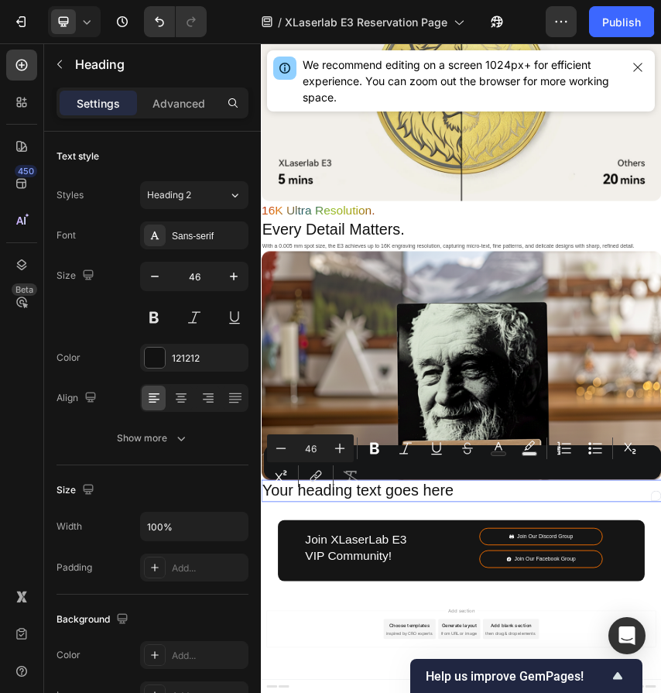
click at [453, 487] on div "Minus 46 Plus Bold Italic Underline Strikethrough Text Color Text Background Co…" at bounding box center [462, 462] width 391 height 56
click at [440, 487] on div "Minus 46 Plus Bold Italic Underline Strikethrough Text Color Text Background Co…" at bounding box center [462, 462] width 391 height 56
click at [341, 484] on button "Remove Format" at bounding box center [351, 476] width 28 height 28
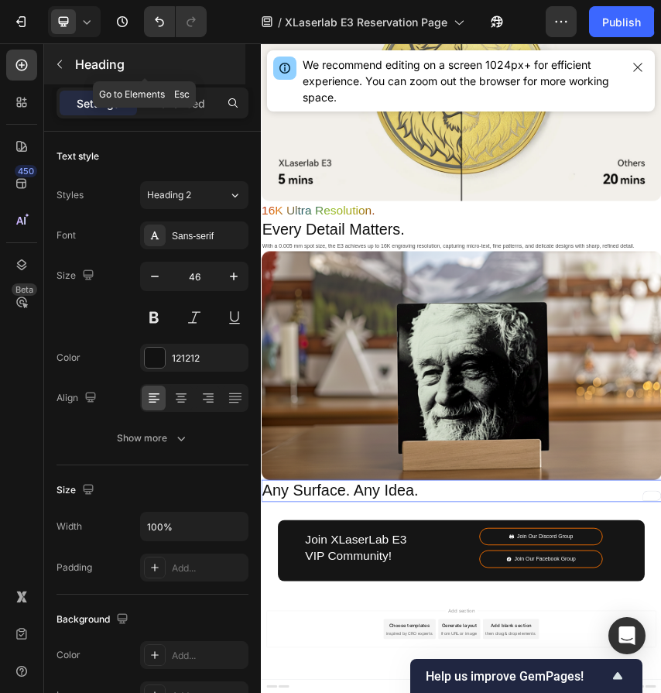
click at [70, 65] on button "button" at bounding box center [59, 64] width 25 height 25
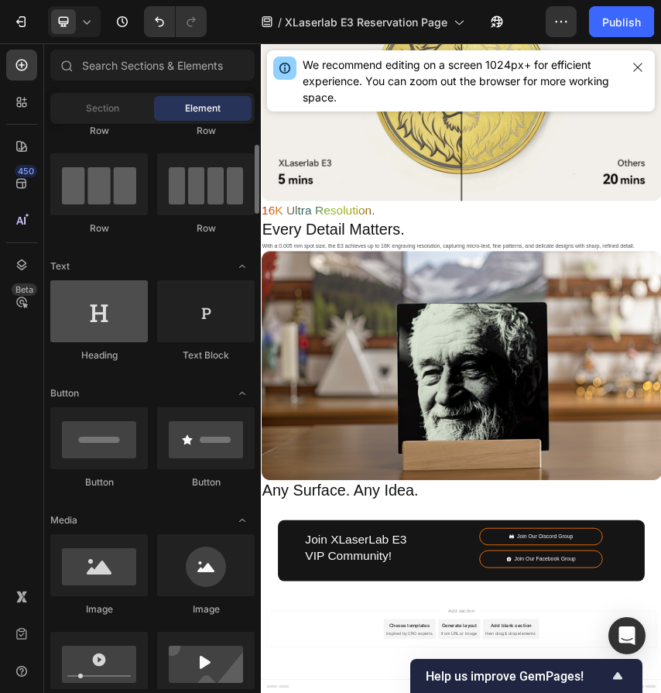
scroll to position [110, 0]
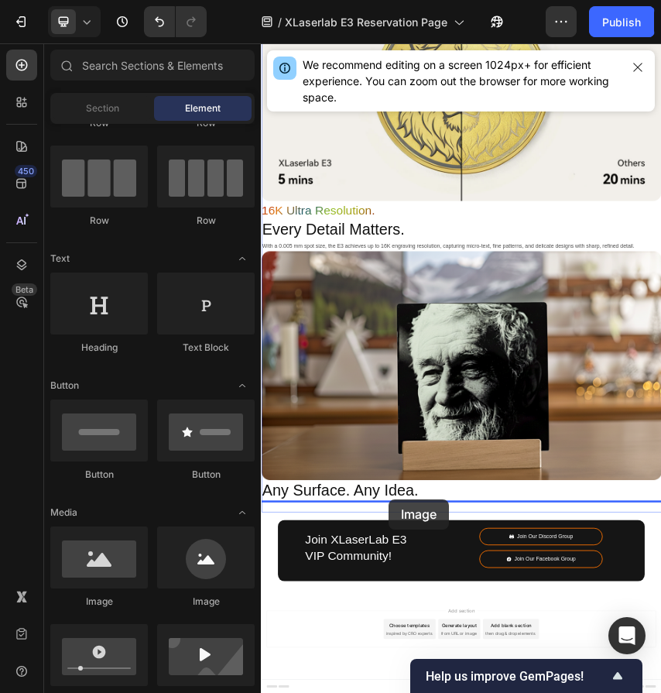
drag, startPoint x: 367, startPoint y: 588, endPoint x: 557, endPoint y: 1101, distance: 547.3
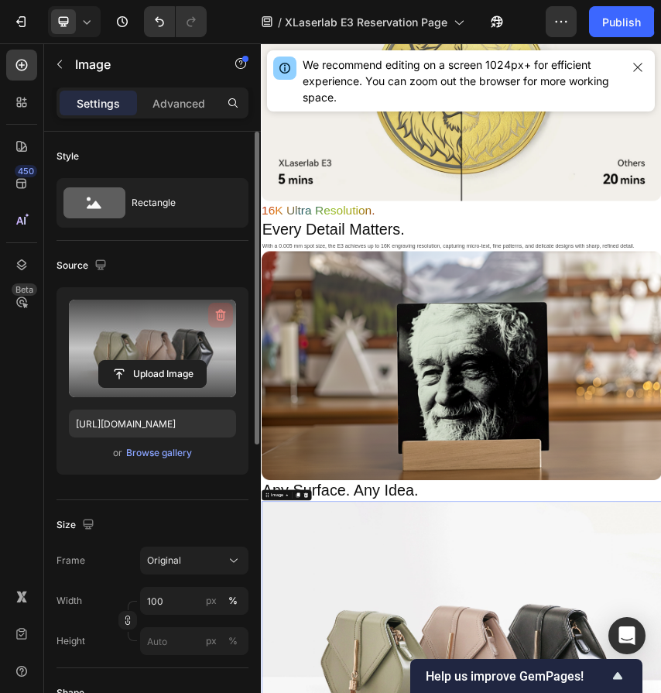
click at [221, 311] on icon "button" at bounding box center [221, 316] width 10 height 12
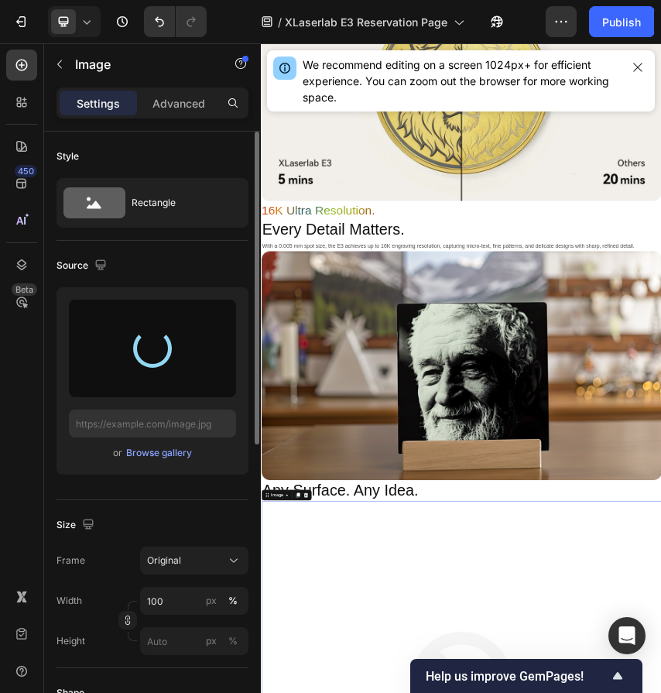
type input "https://cdn.shopify.com/s/files/1/0564/7581/1898/files/gempages_573591141744640…"
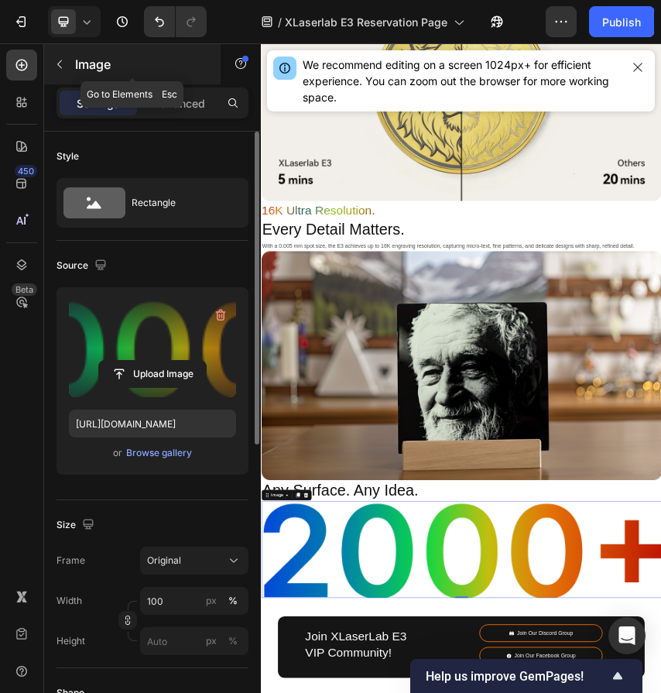
click at [63, 67] on icon "button" at bounding box center [59, 64] width 12 height 12
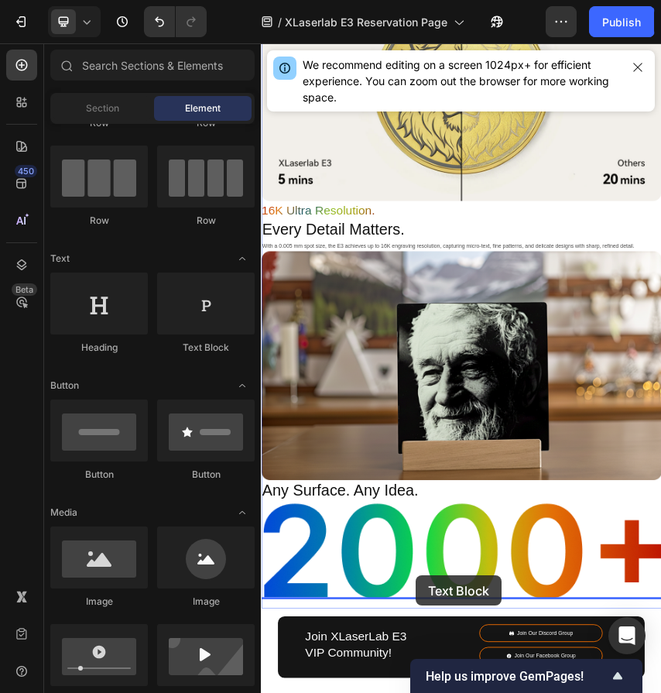
scroll to position [2848, 0]
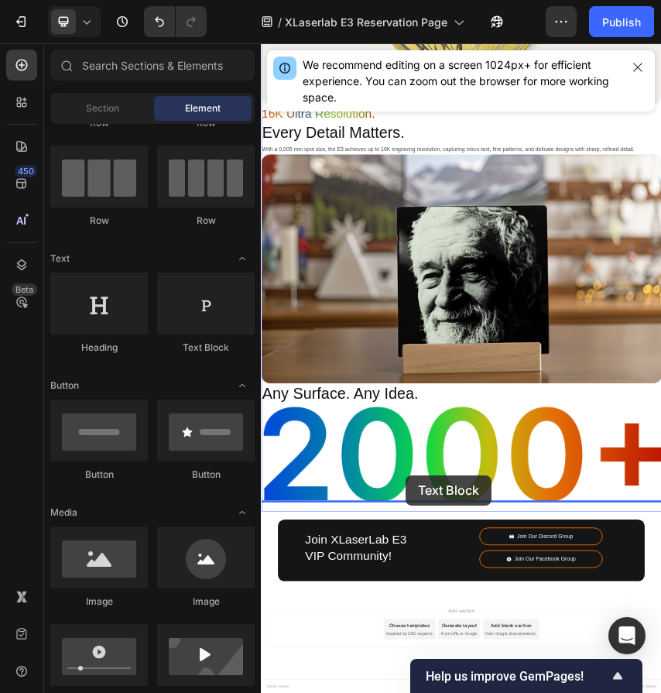
drag, startPoint x: 464, startPoint y: 362, endPoint x: 595, endPoint y: 1046, distance: 695.9
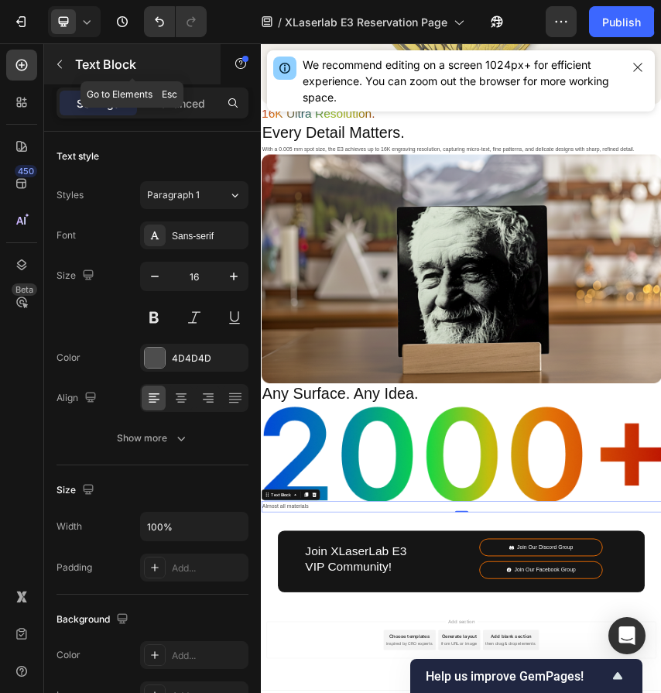
click at [63, 64] on icon "button" at bounding box center [59, 64] width 12 height 12
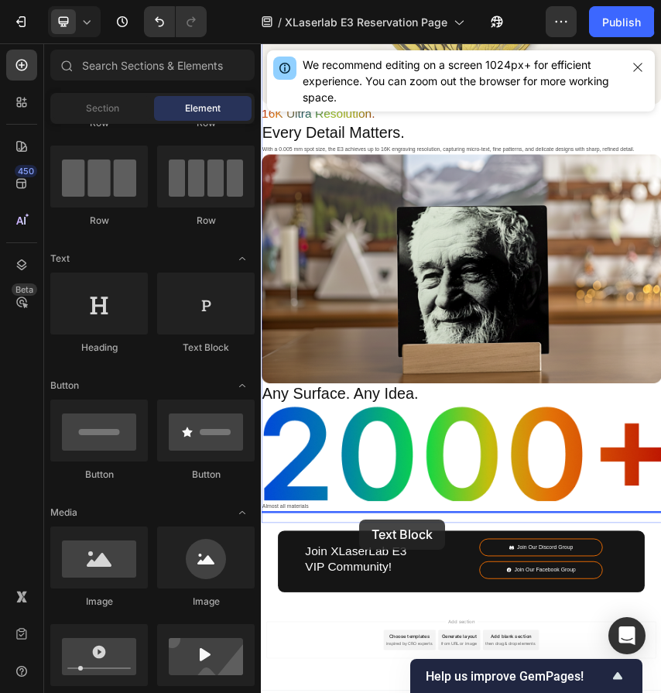
scroll to position [2874, 0]
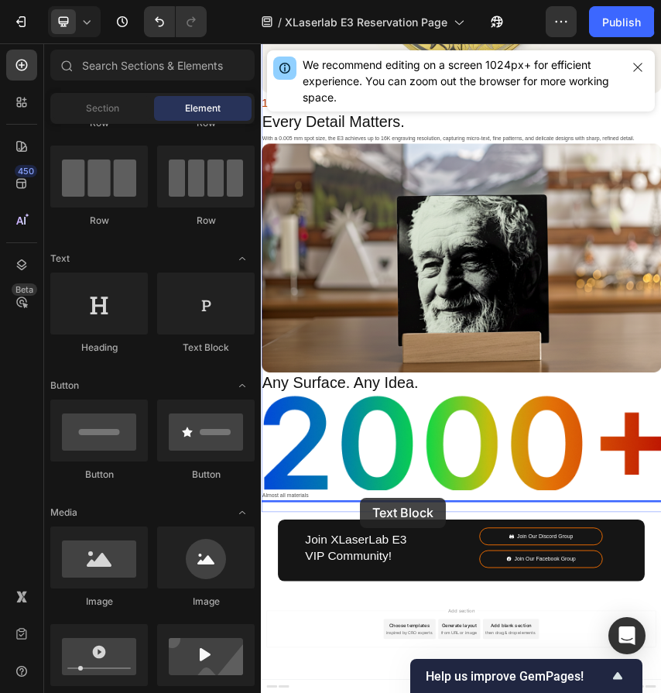
drag, startPoint x: 481, startPoint y: 361, endPoint x: 491, endPoint y: 1097, distance: 736.9
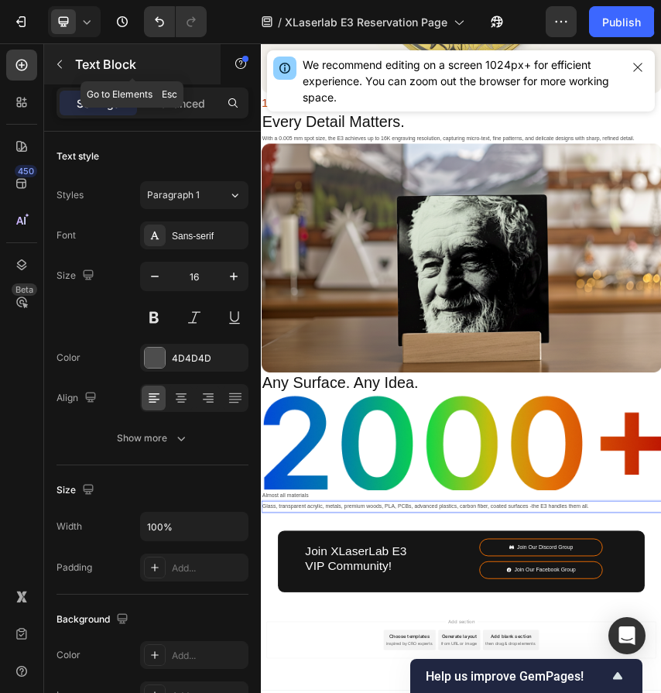
click at [63, 63] on icon "button" at bounding box center [59, 64] width 12 height 12
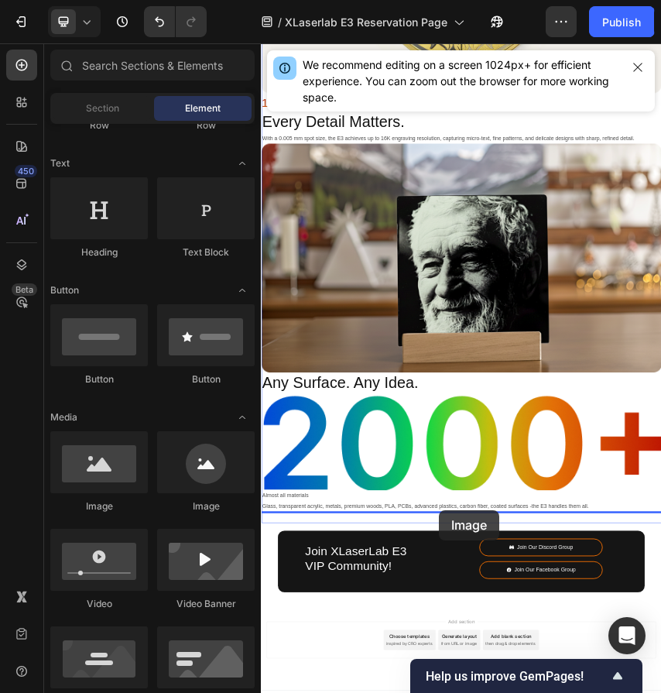
scroll to position [2899, 0]
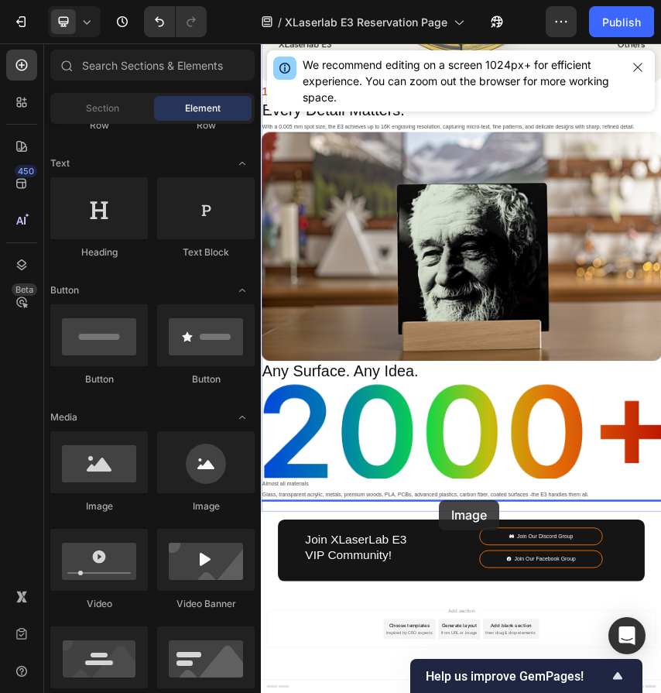
drag, startPoint x: 375, startPoint y: 520, endPoint x: 673, endPoint y: 1103, distance: 654.9
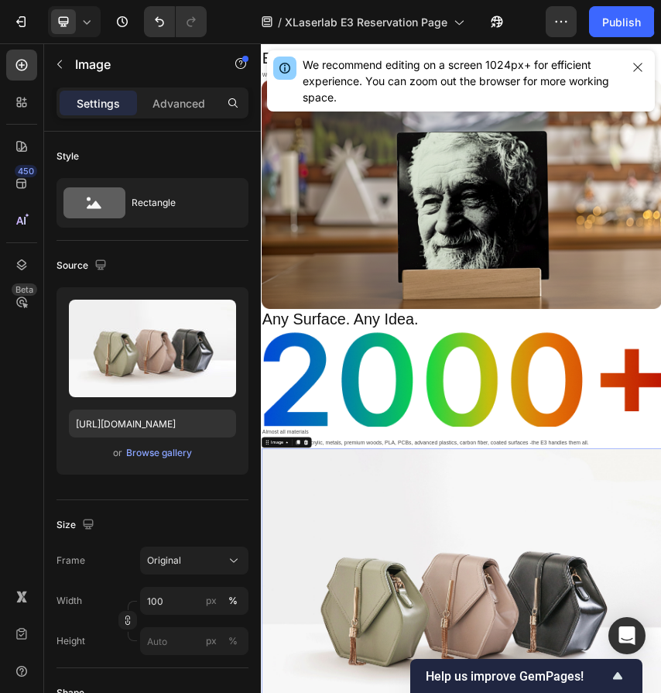
scroll to position [3132, 0]
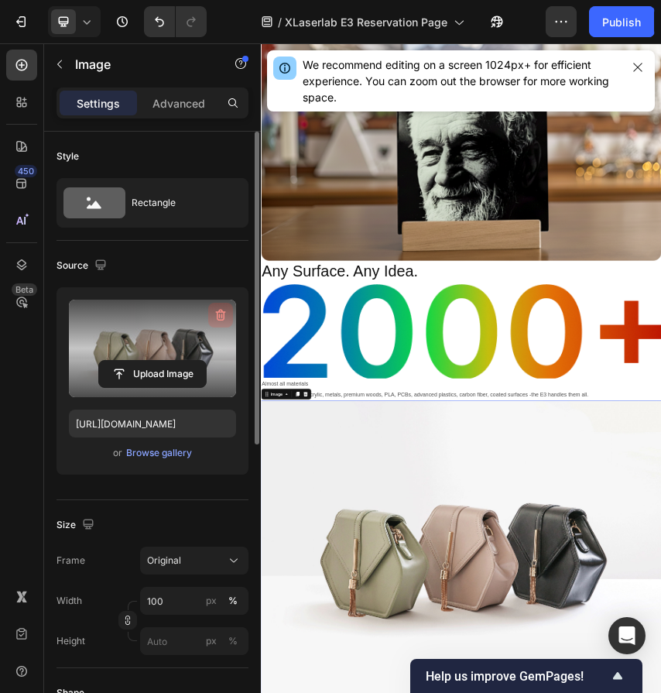
click at [223, 310] on icon "button" at bounding box center [220, 314] width 15 height 15
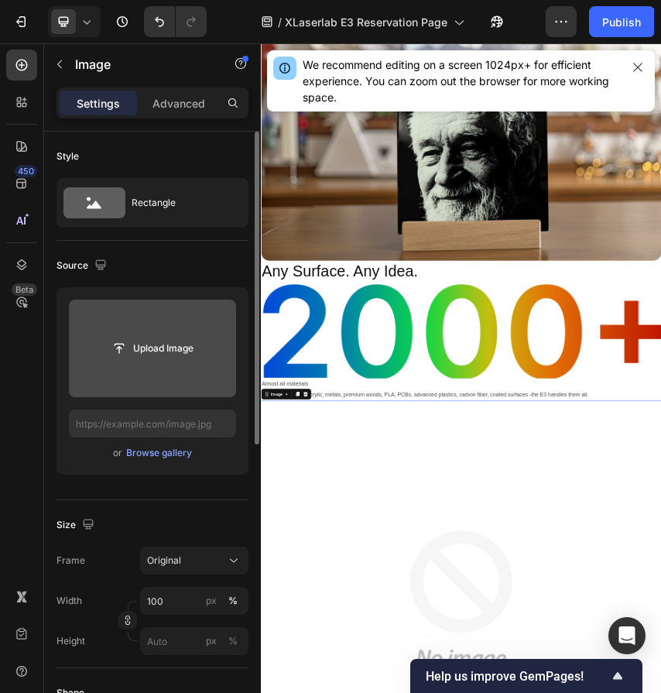
click at [203, 267] on div "Source" at bounding box center [152, 265] width 192 height 25
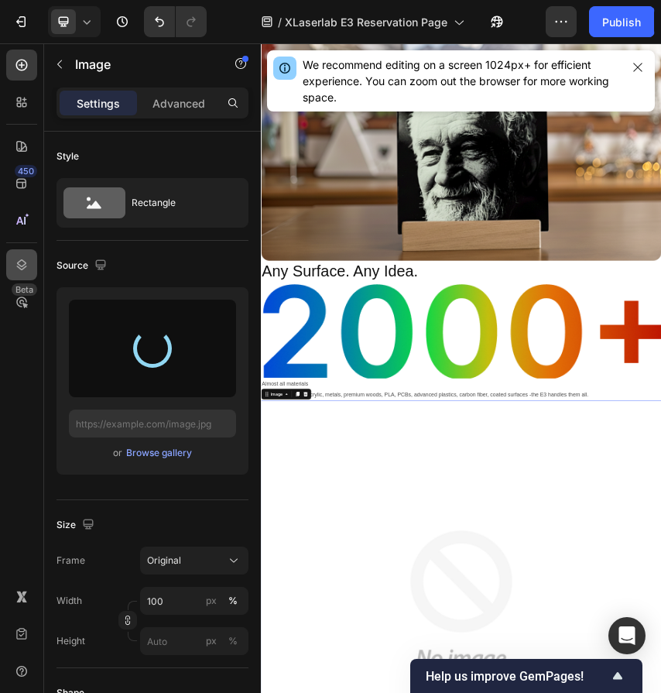
type input "https://cdn.shopify.com/s/files/1/0564/7581/1898/files/gempages_573591141744640…"
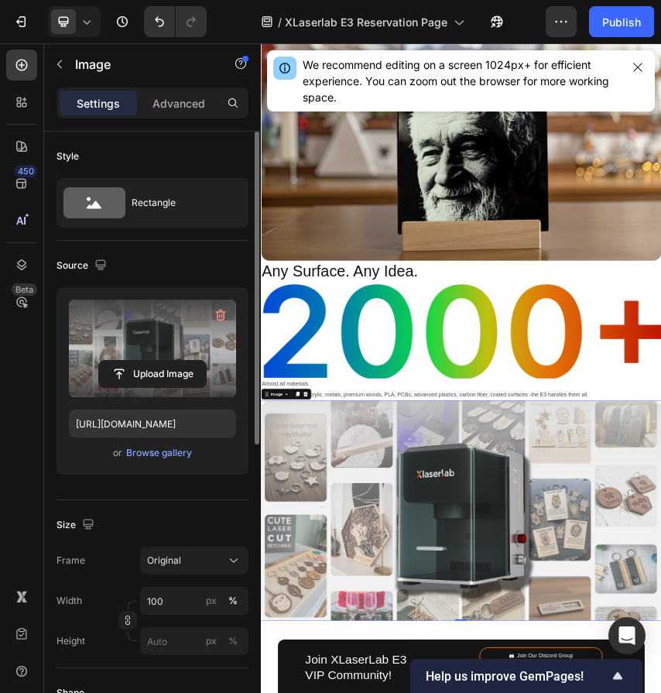
scroll to position [3410, 0]
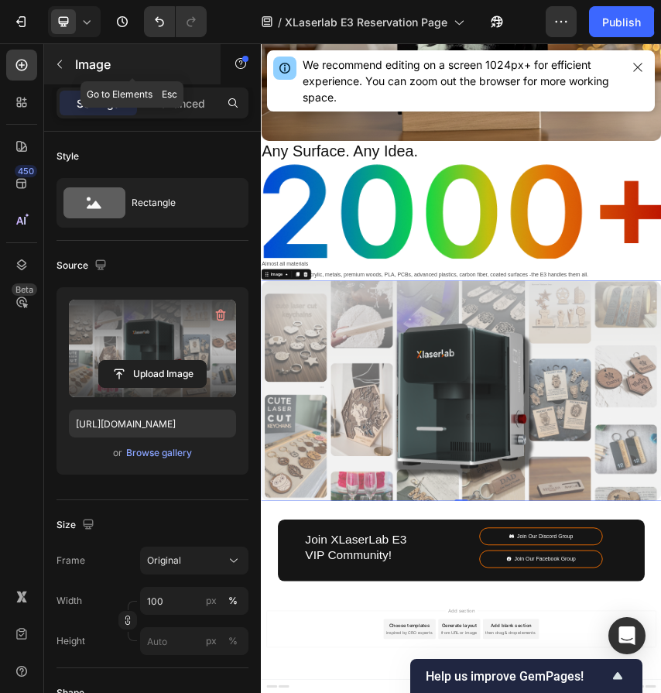
click at [57, 71] on button "button" at bounding box center [59, 64] width 25 height 25
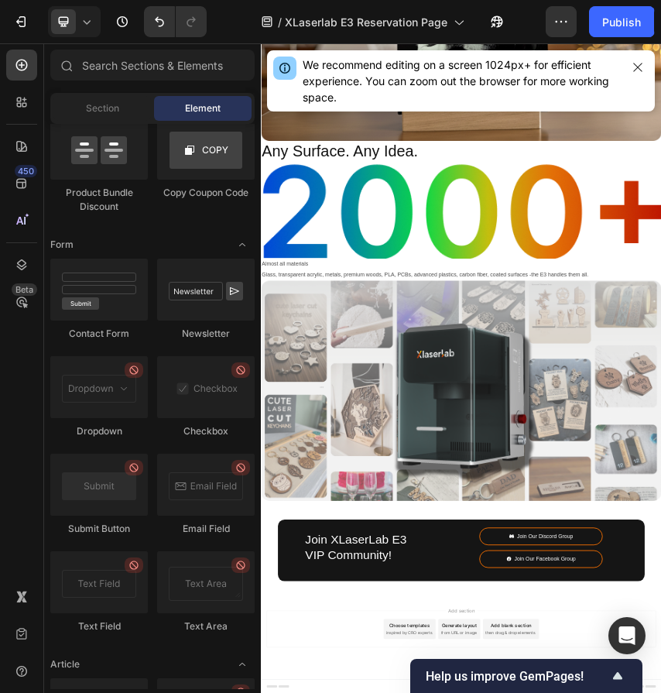
scroll to position [4022, 0]
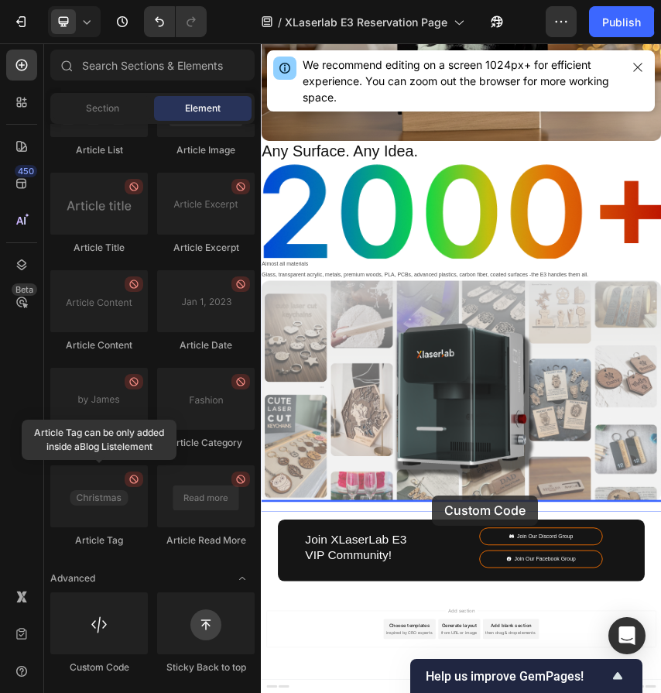
drag, startPoint x: 371, startPoint y: 660, endPoint x: 656, endPoint y: 1092, distance: 517.8
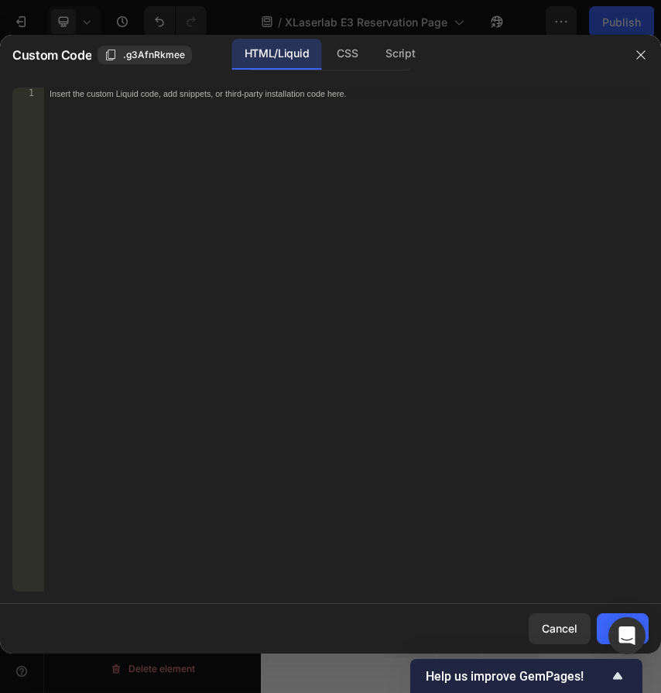
click at [289, 272] on div "Insert the custom Liquid code, add snippets, or third-party installation code h…" at bounding box center [345, 351] width 605 height 529
paste textarea "</div>"
type textarea "</div>"
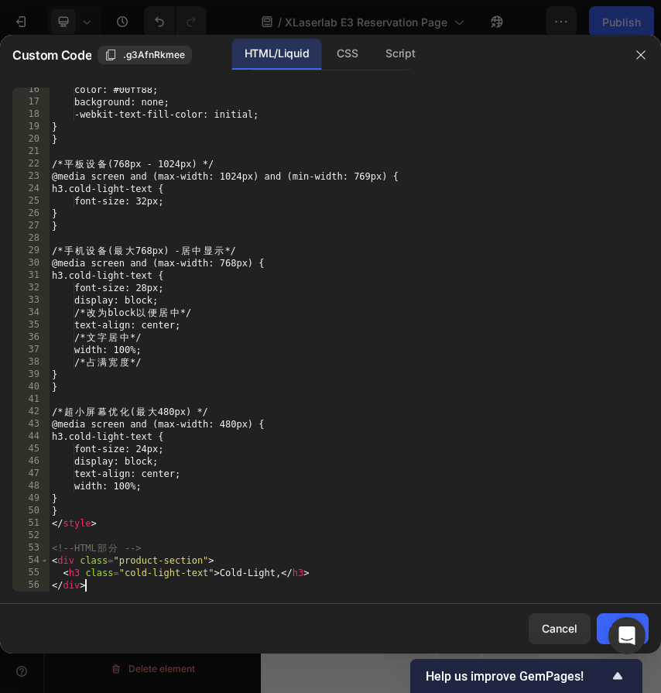
scroll to position [190, 0]
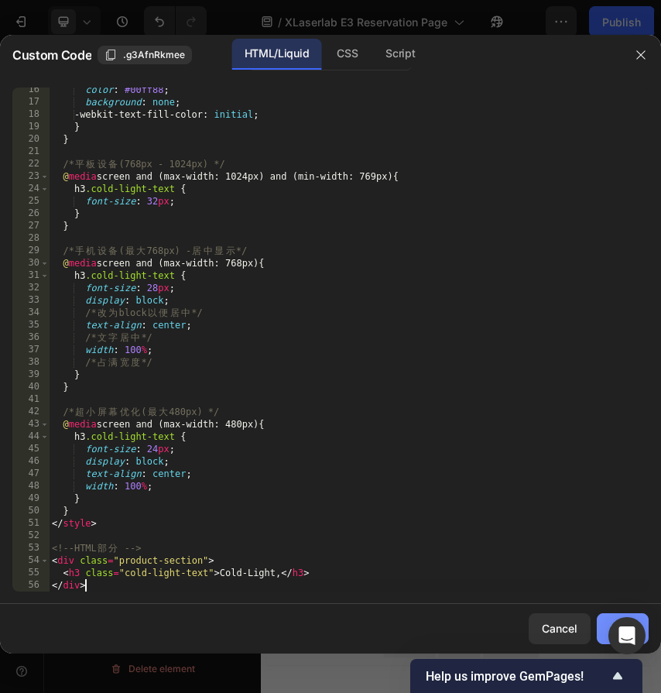
click at [602, 617] on button "Save" at bounding box center [623, 628] width 52 height 31
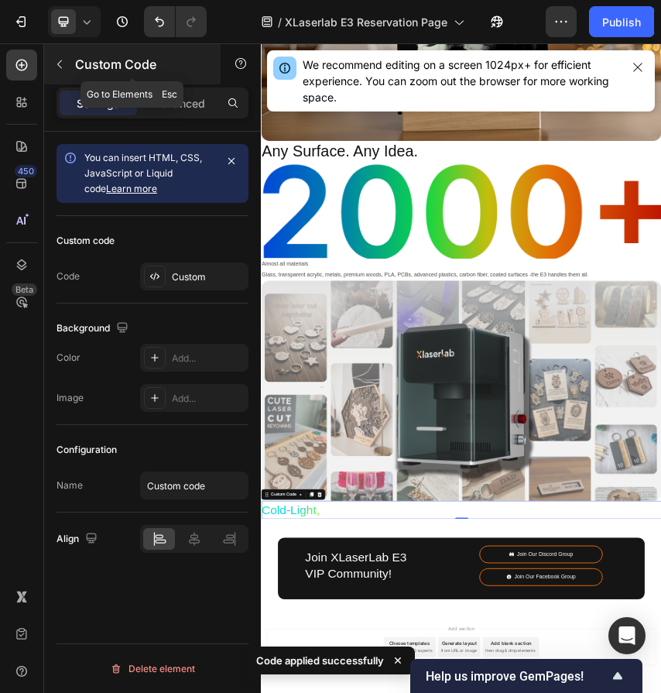
click at [64, 65] on icon "button" at bounding box center [59, 64] width 12 height 12
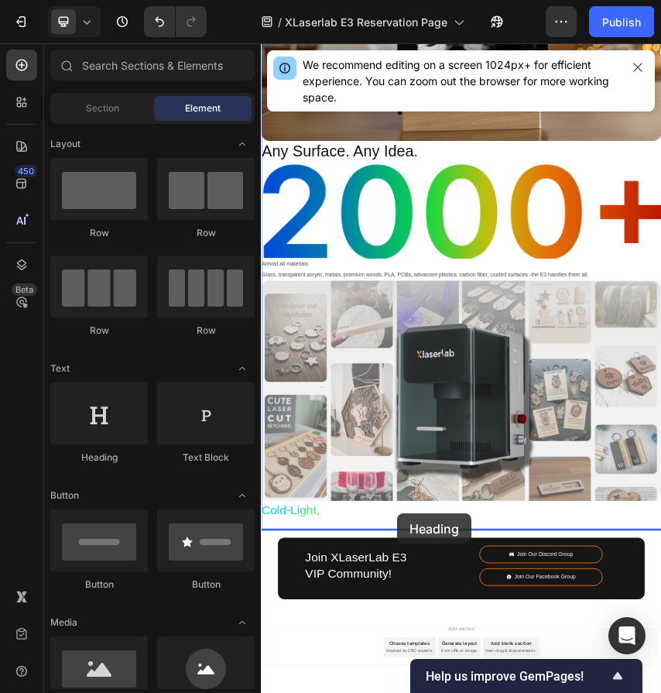
scroll to position [3452, 0]
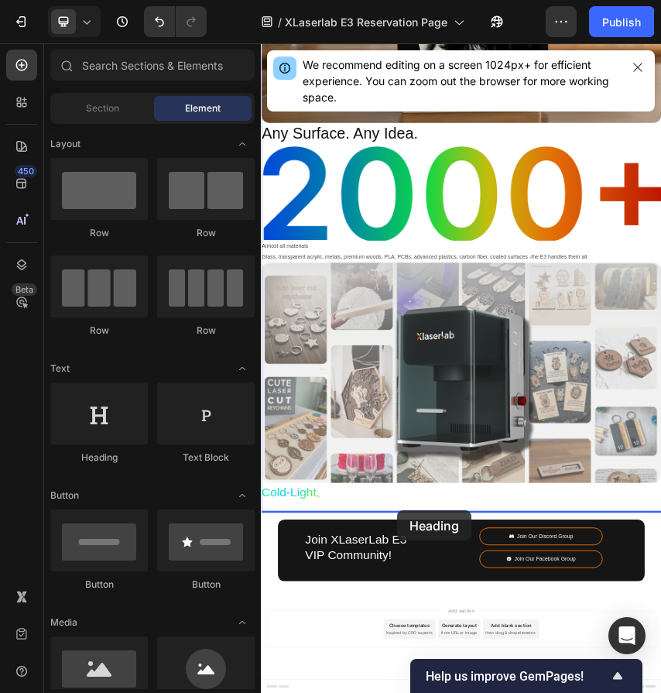
drag, startPoint x: 349, startPoint y: 455, endPoint x: 577, endPoint y: 1126, distance: 708.8
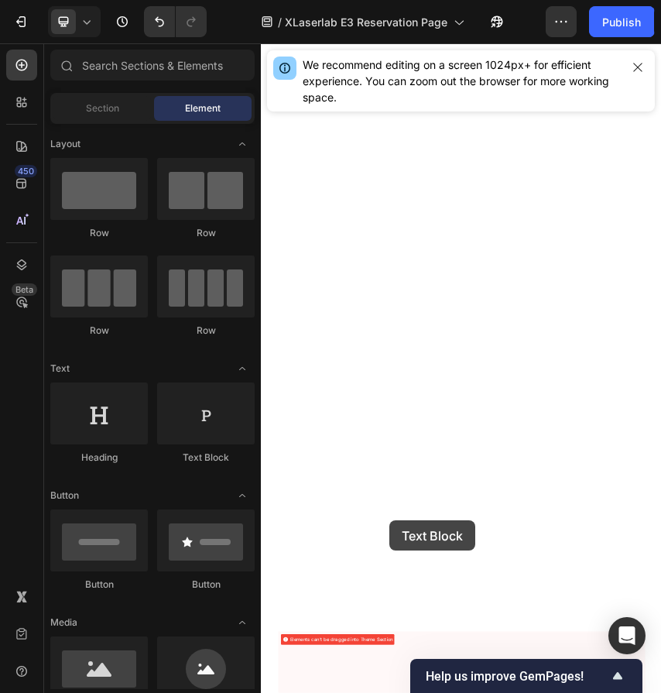
scroll to position [3551, 0]
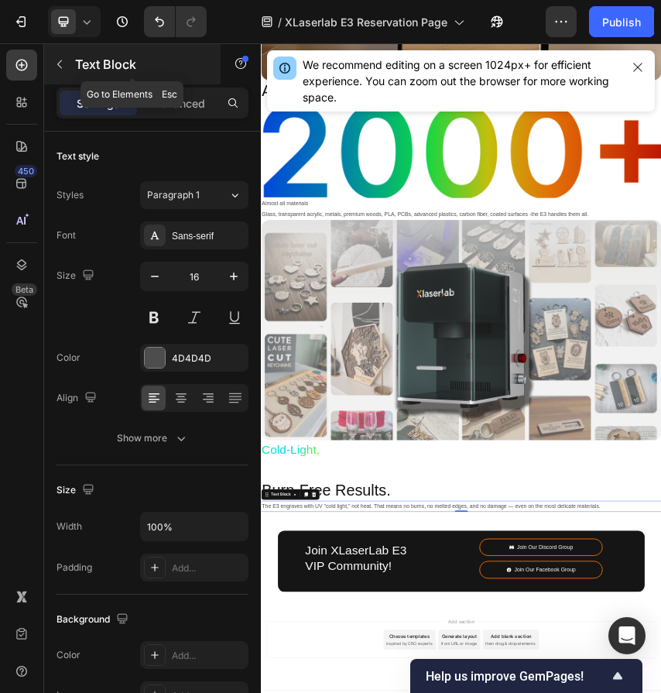
click at [58, 62] on icon "button" at bounding box center [59, 64] width 12 height 12
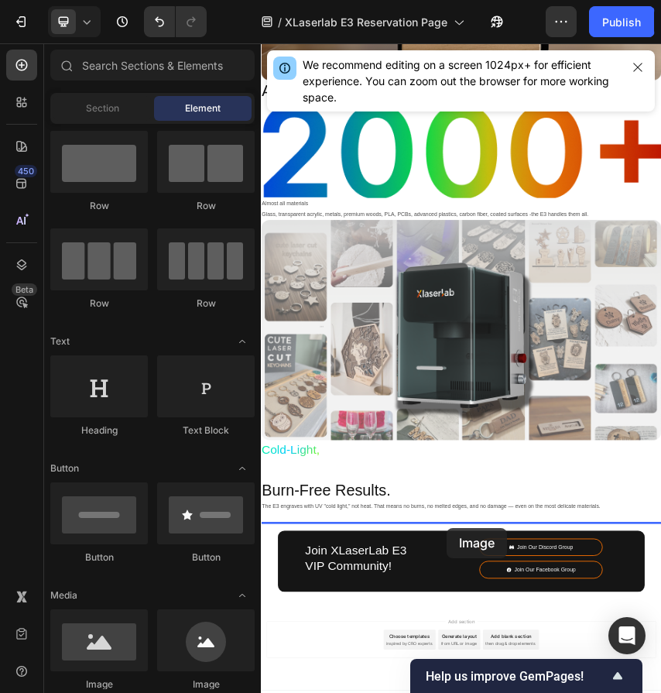
scroll to position [3576, 0]
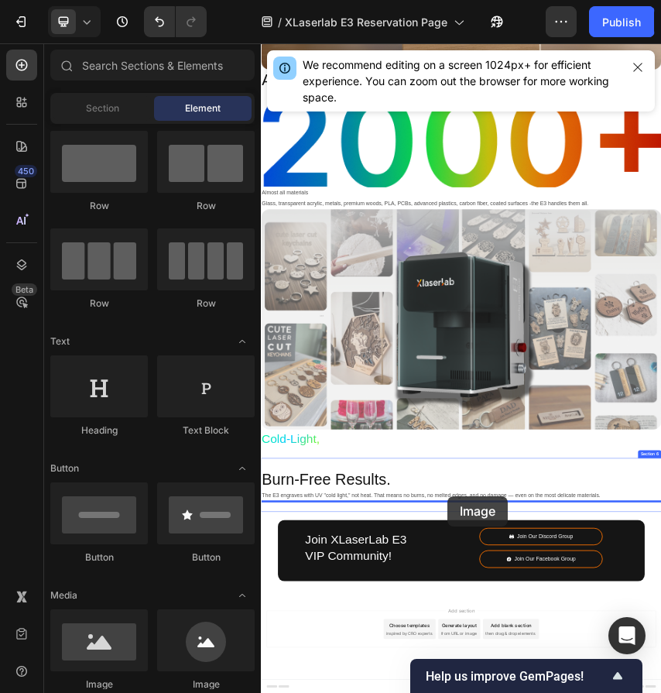
drag, startPoint x: 368, startPoint y: 675, endPoint x: 694, endPoint y: 1094, distance: 530.5
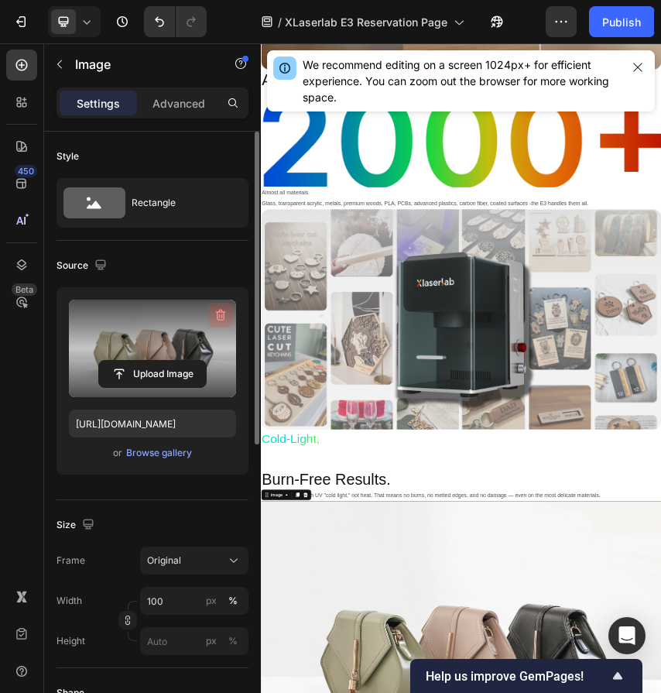
click at [225, 309] on icon "button" at bounding box center [220, 314] width 15 height 15
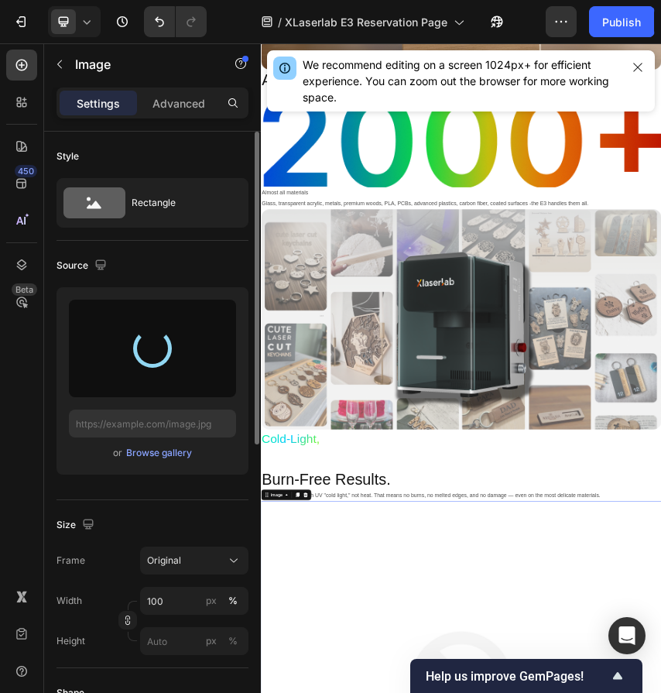
type input "[URL][DOMAIN_NAME]"
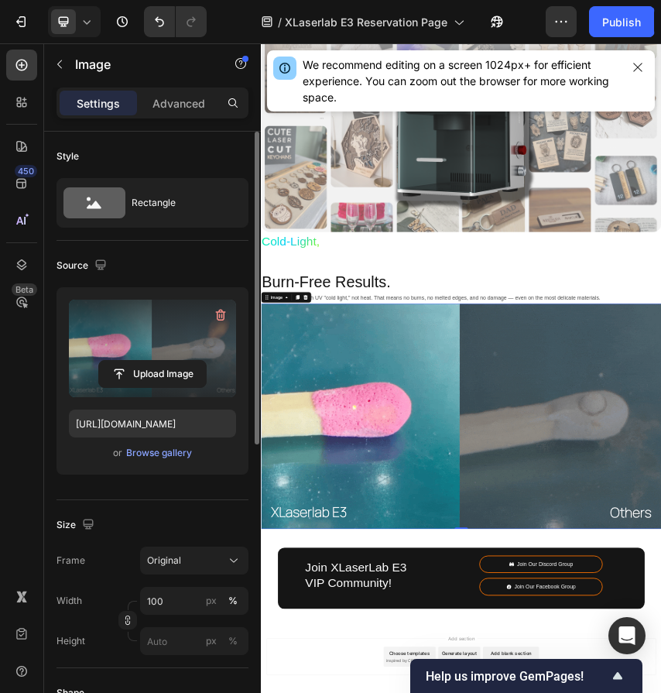
scroll to position [4098, 0]
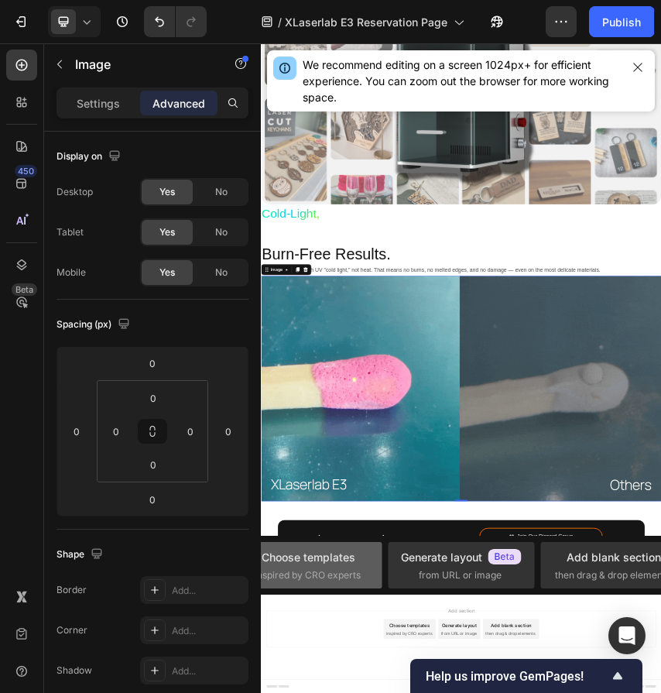
click at [351, 557] on div "Choose templates" at bounding box center [309, 557] width 94 height 16
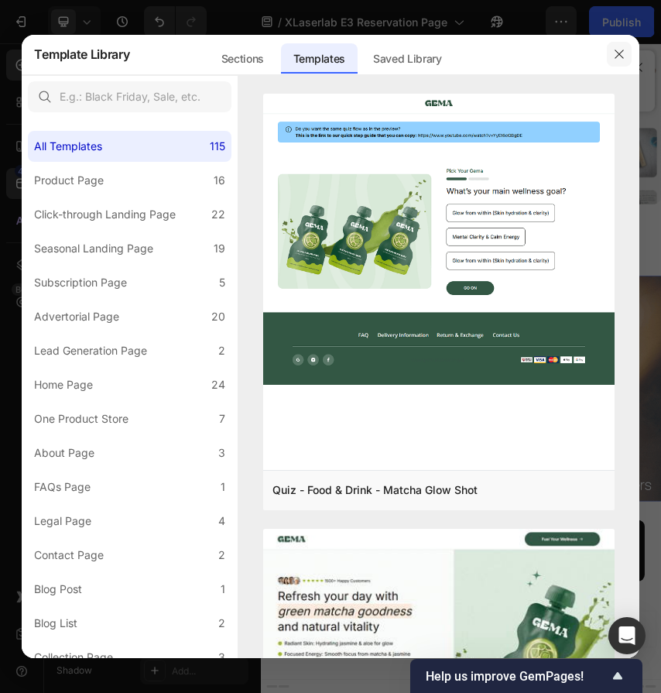
click at [624, 57] on icon "button" at bounding box center [619, 54] width 12 height 12
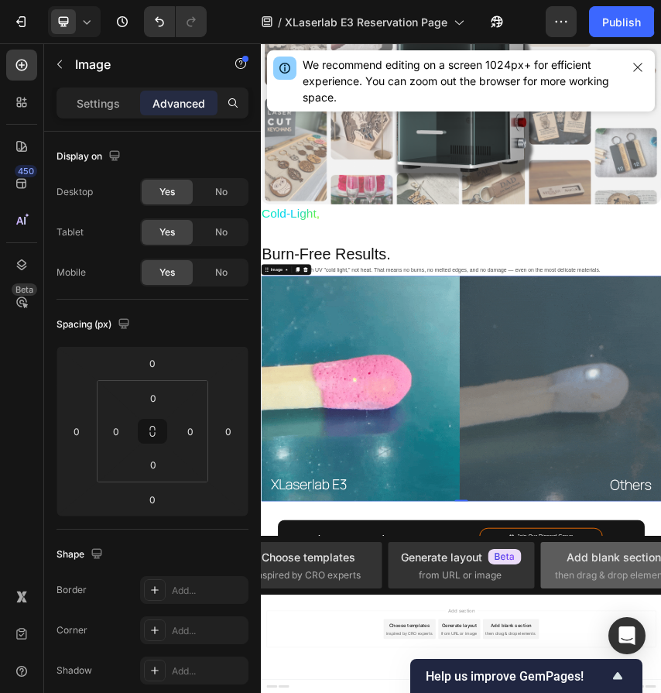
click at [597, 580] on span "then drag & drop elements" at bounding box center [612, 575] width 115 height 14
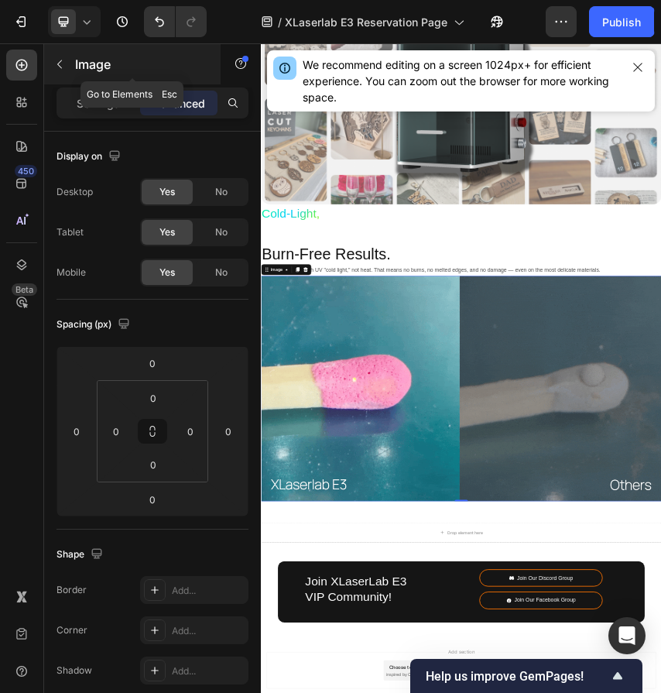
click at [63, 63] on icon "button" at bounding box center [59, 64] width 12 height 12
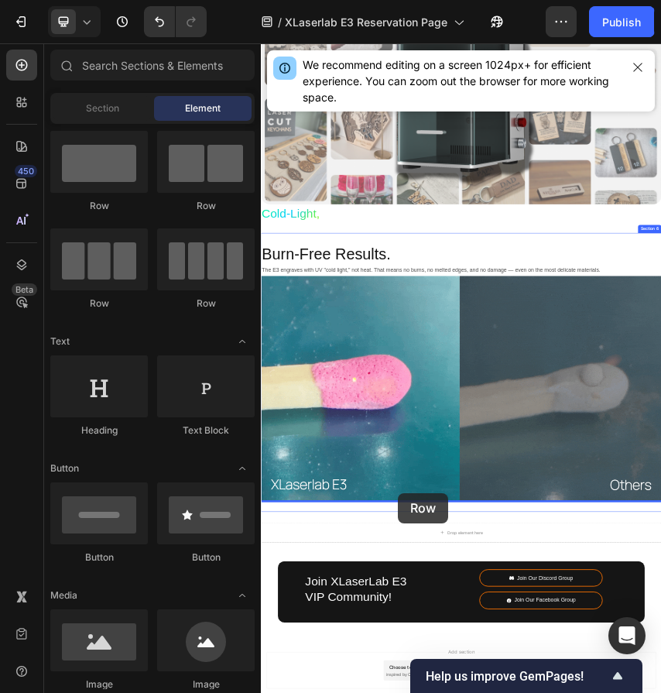
scroll to position [4194, 0]
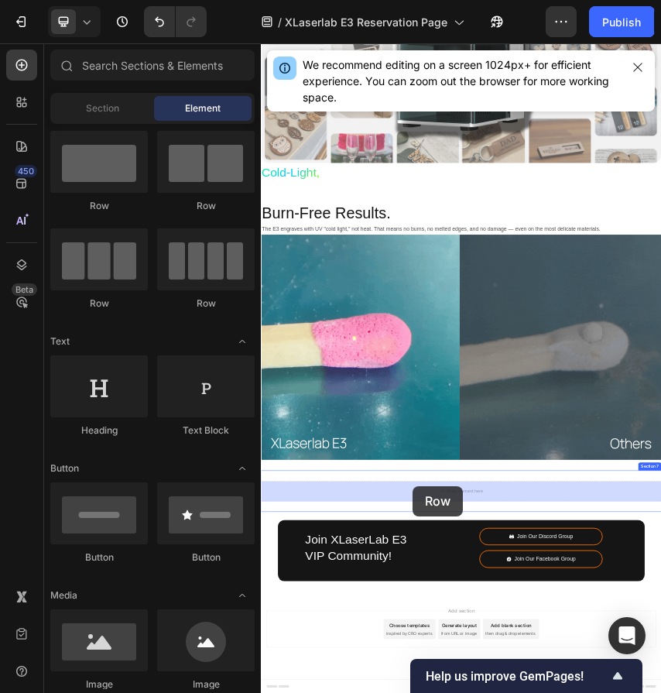
drag, startPoint x: 459, startPoint y: 219, endPoint x: 612, endPoint y: 1071, distance: 865.8
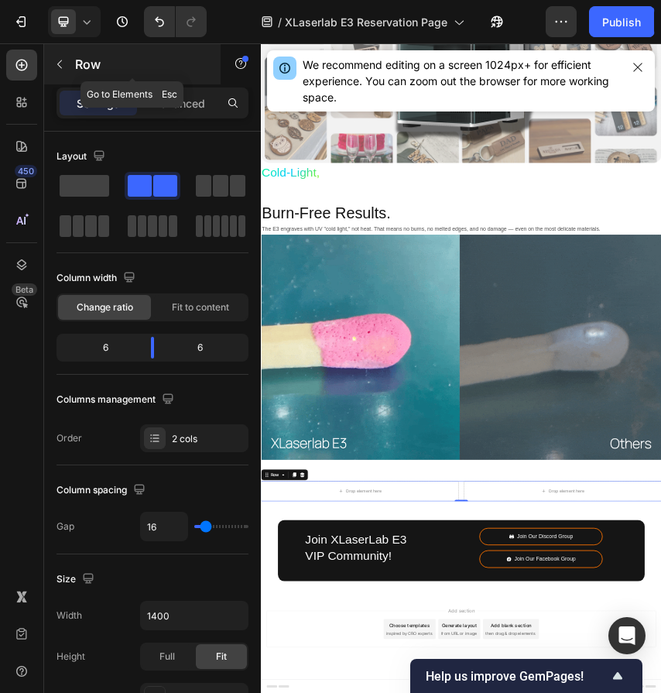
click at [63, 67] on icon "button" at bounding box center [59, 64] width 12 height 12
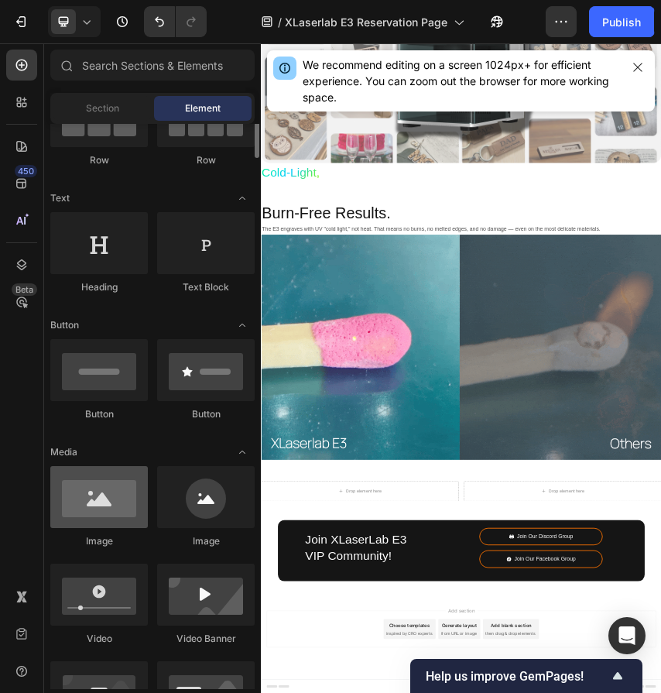
scroll to position [183, 0]
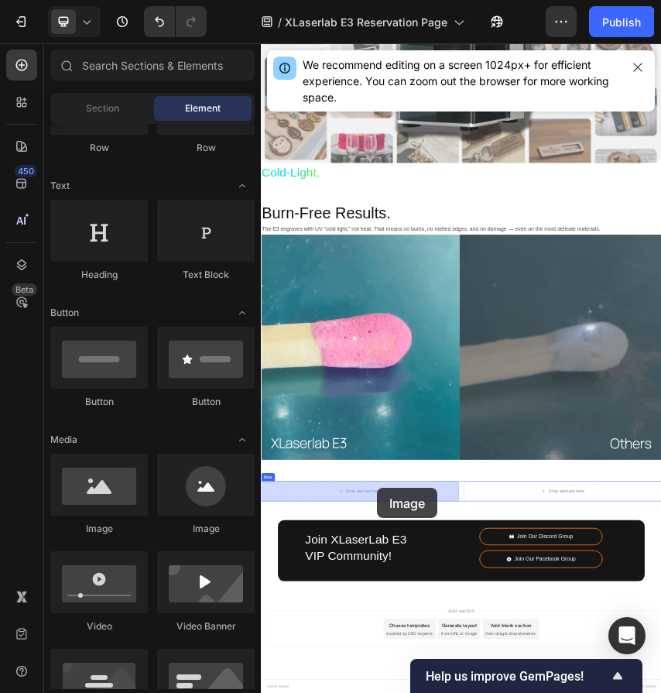
drag, startPoint x: 367, startPoint y: 529, endPoint x: 530, endPoint y: 1075, distance: 570.3
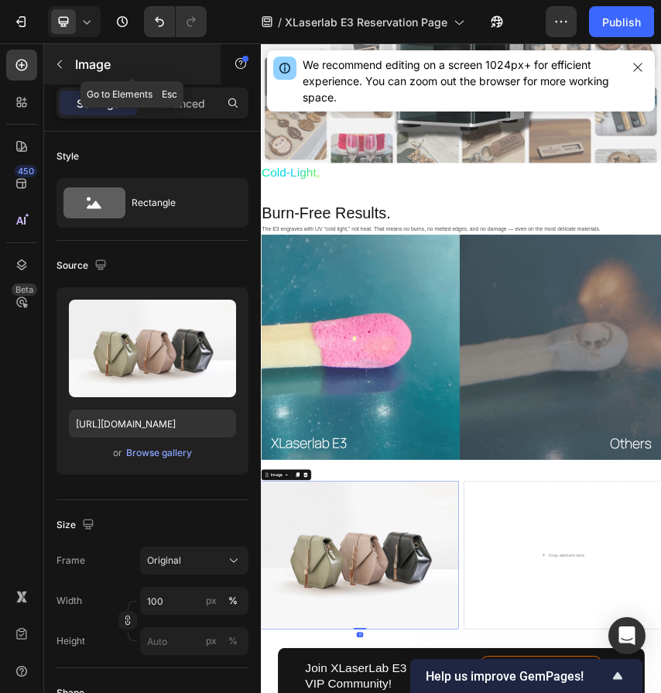
click at [65, 59] on icon "button" at bounding box center [59, 64] width 12 height 12
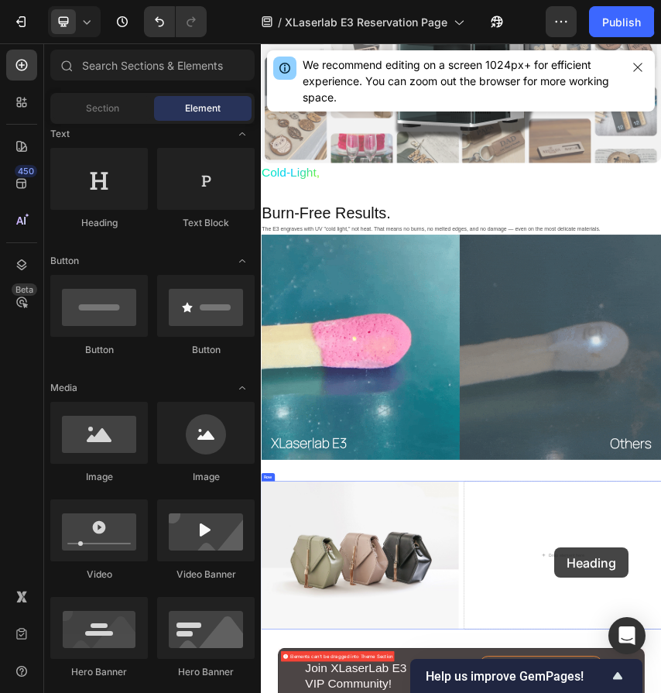
scroll to position [4492, 0]
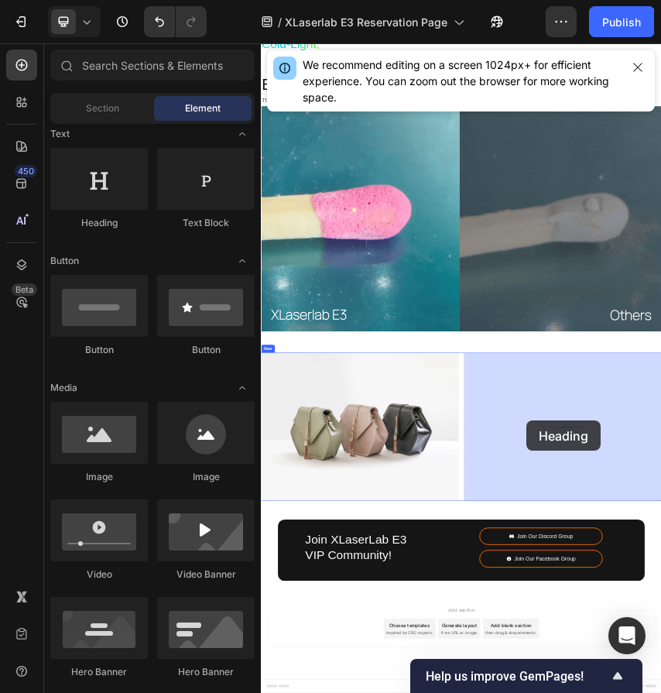
drag, startPoint x: 372, startPoint y: 235, endPoint x: 877, endPoint y: 919, distance: 850.1
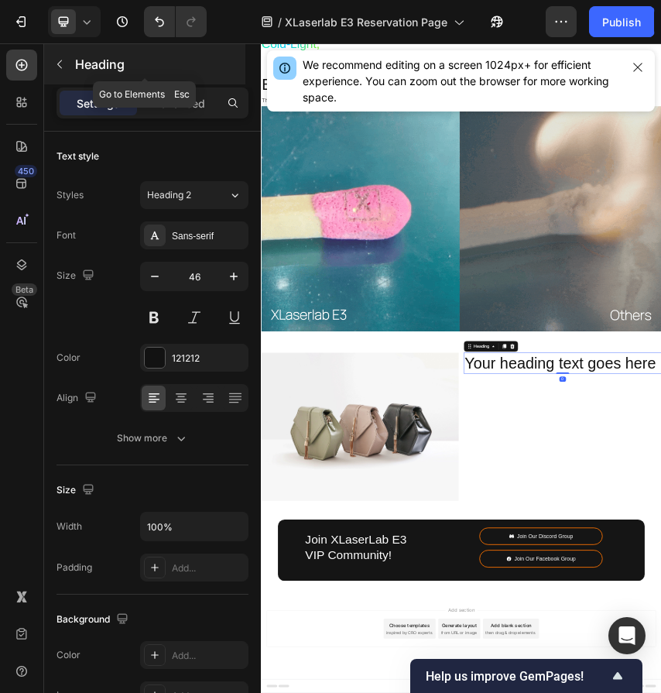
click at [67, 70] on button "button" at bounding box center [59, 64] width 25 height 25
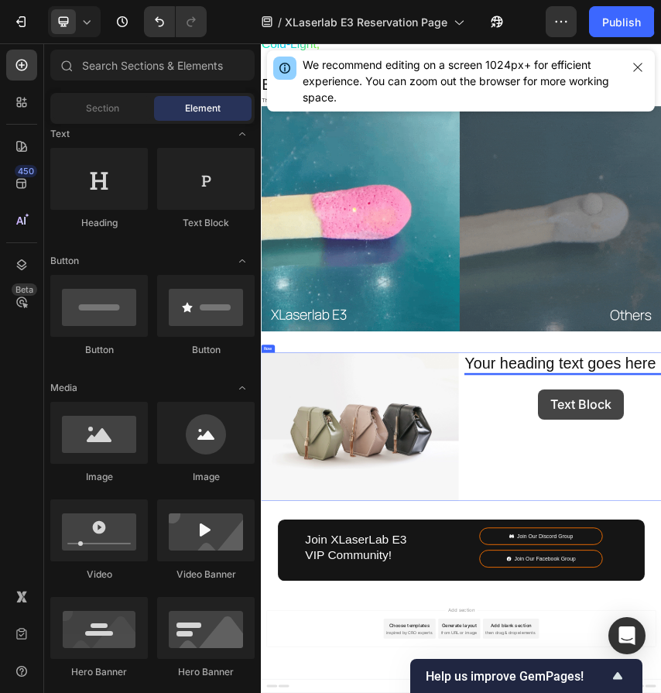
drag, startPoint x: 467, startPoint y: 226, endPoint x: 904, endPoint y: 845, distance: 757.6
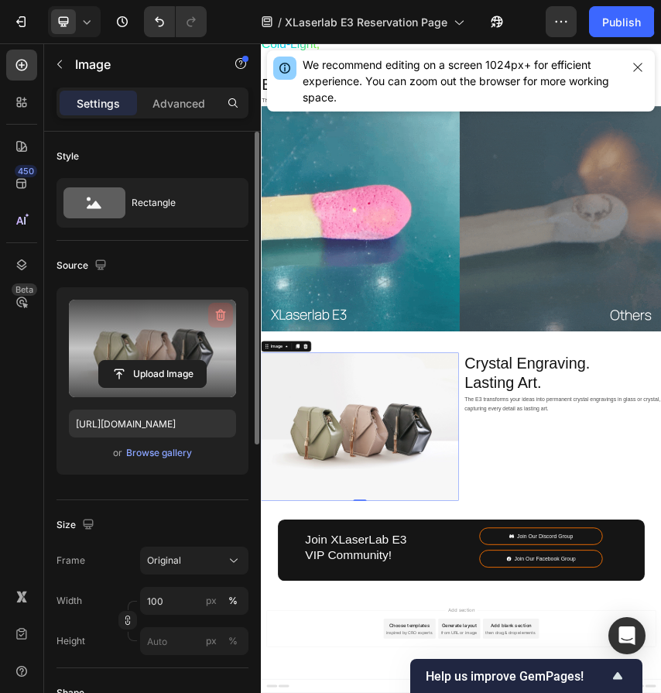
click at [217, 308] on icon "button" at bounding box center [220, 314] width 15 height 15
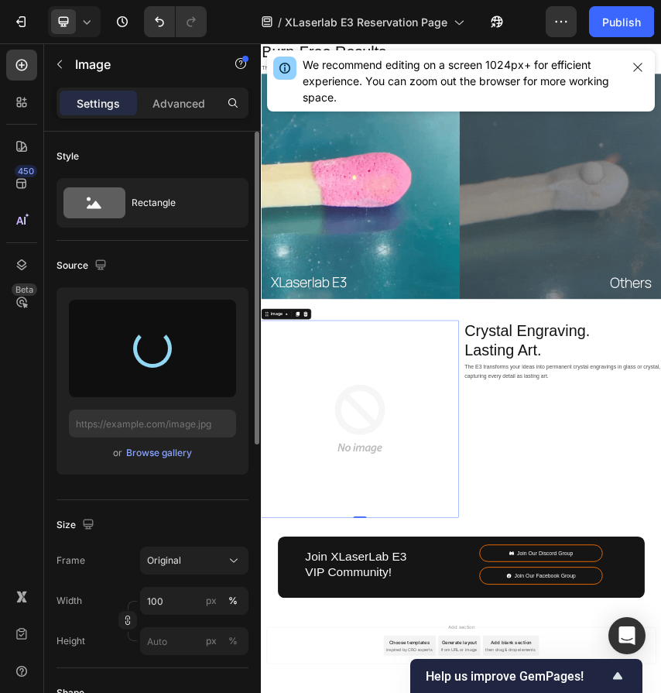
scroll to position [4569, 0]
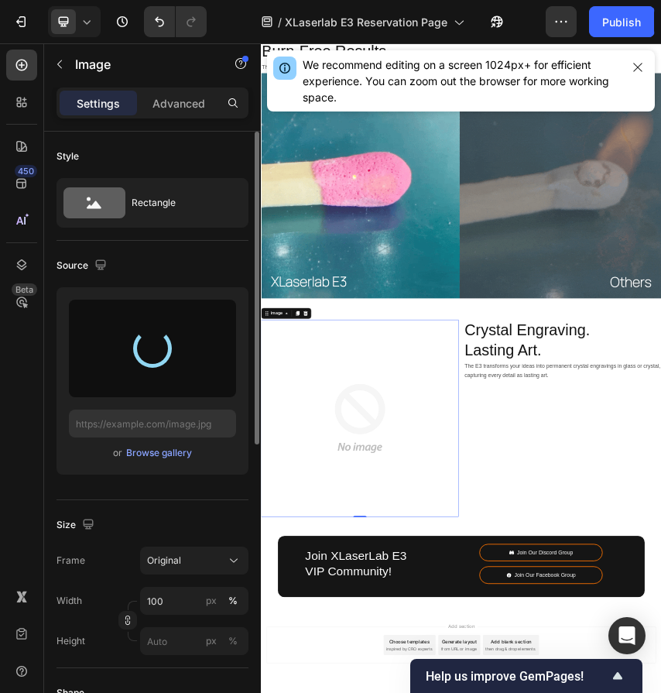
type input "https://cdn.shopify.com/s/files/1/0564/7581/1898/files/gempages_573591141744640…"
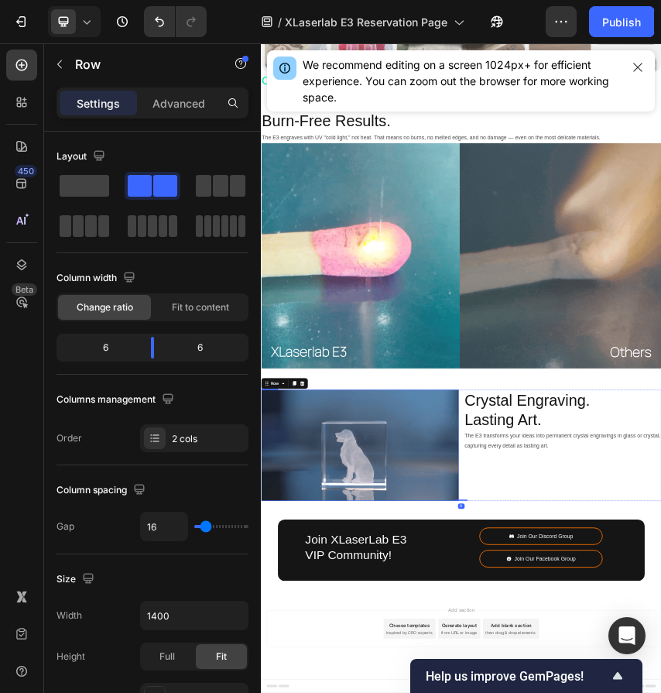
scroll to position [4405, 0]
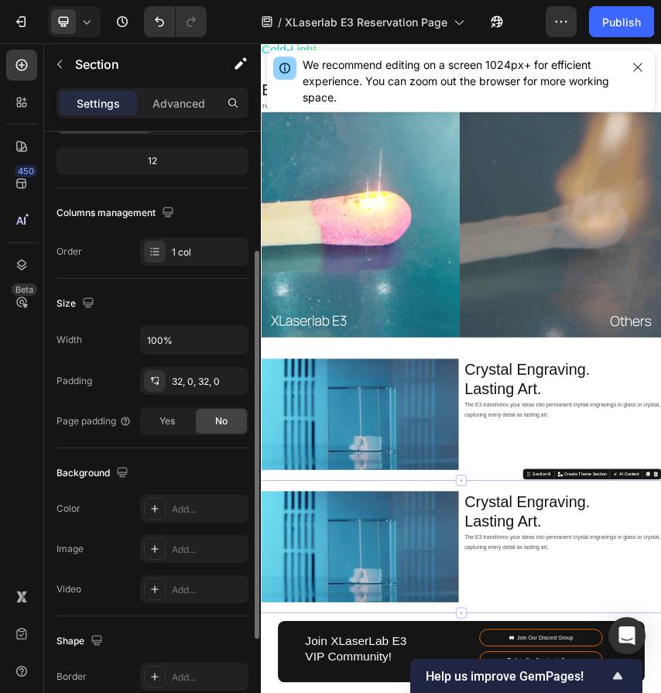
scroll to position [4513, 0]
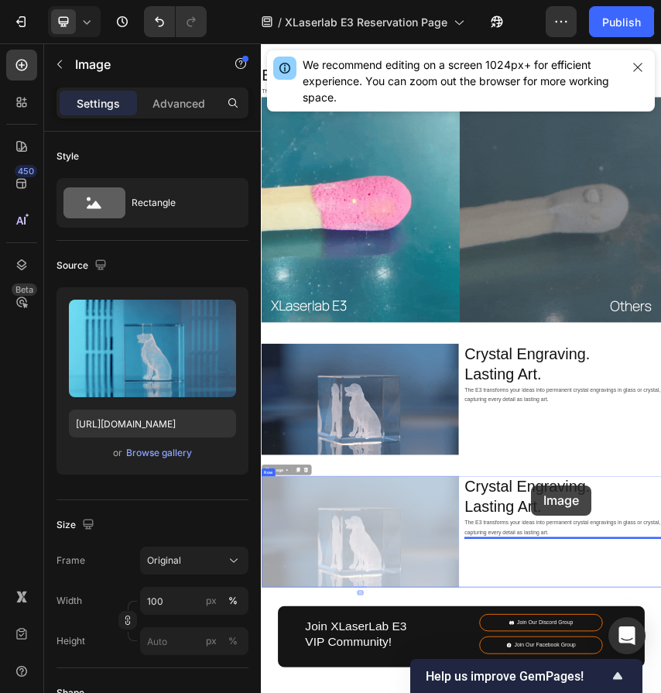
scroll to position [4713, 0]
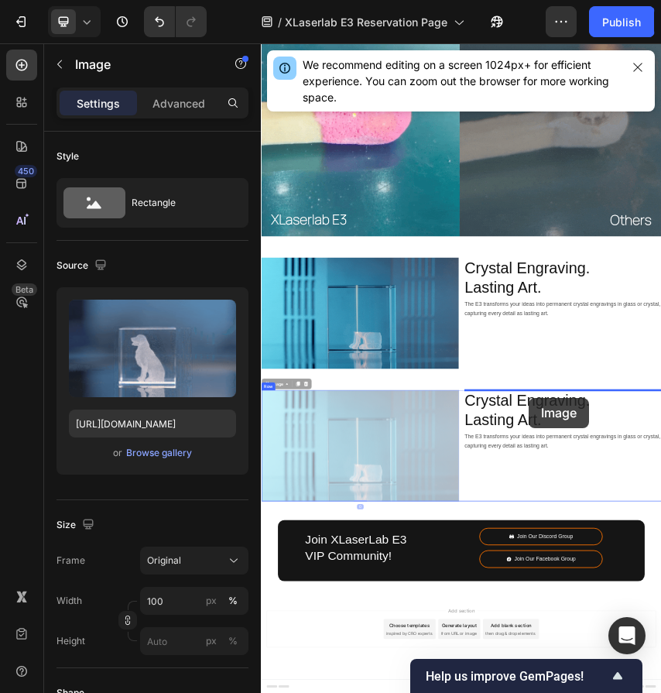
drag, startPoint x: 284, startPoint y: 1031, endPoint x: 883, endPoint y: 865, distance: 621.5
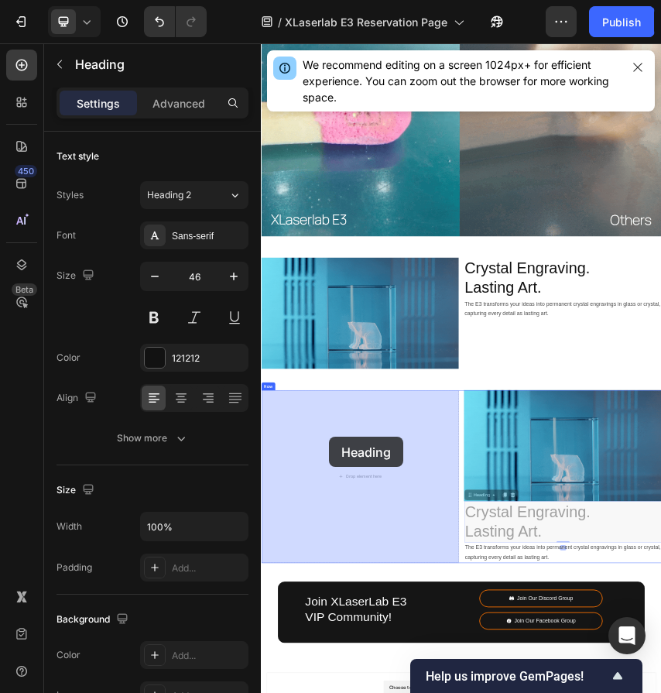
drag, startPoint x: 751, startPoint y: 1087, endPoint x: 419, endPoint y: 957, distance: 356.9
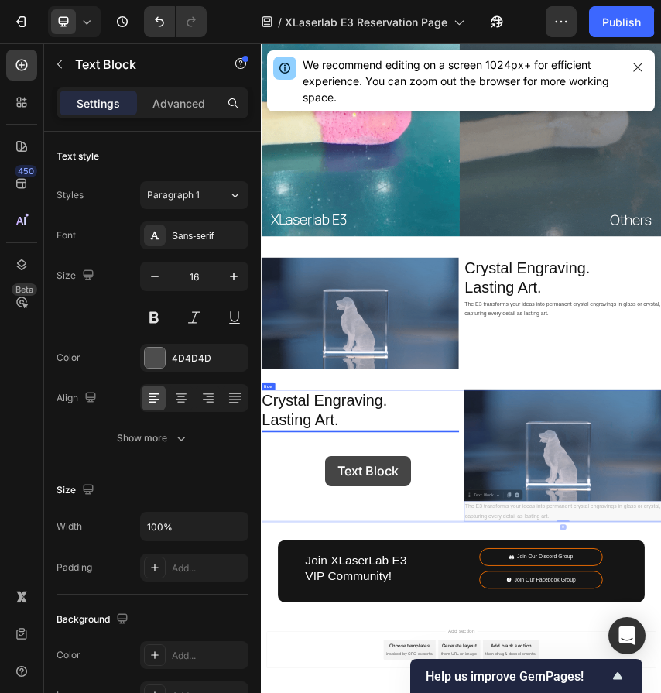
drag, startPoint x: 752, startPoint y: 1094, endPoint x: 407, endPoint y: 990, distance: 359.9
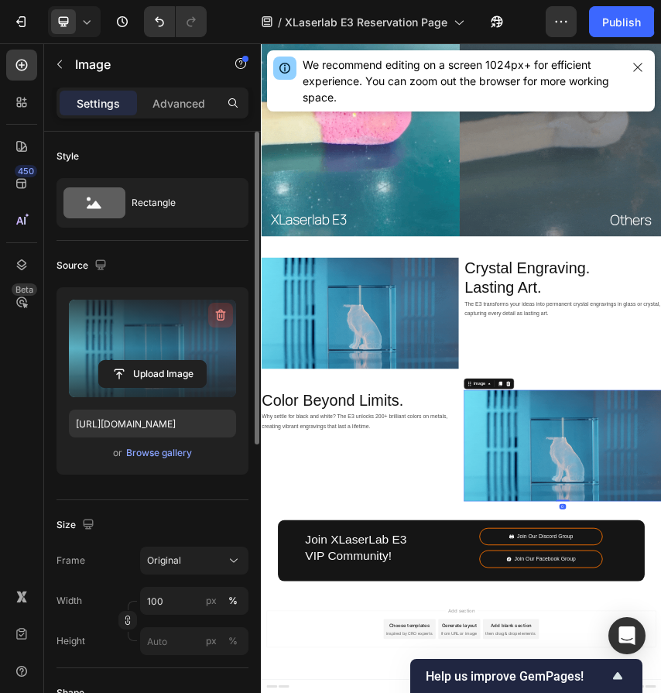
click at [221, 313] on icon "button" at bounding box center [222, 315] width 2 height 5
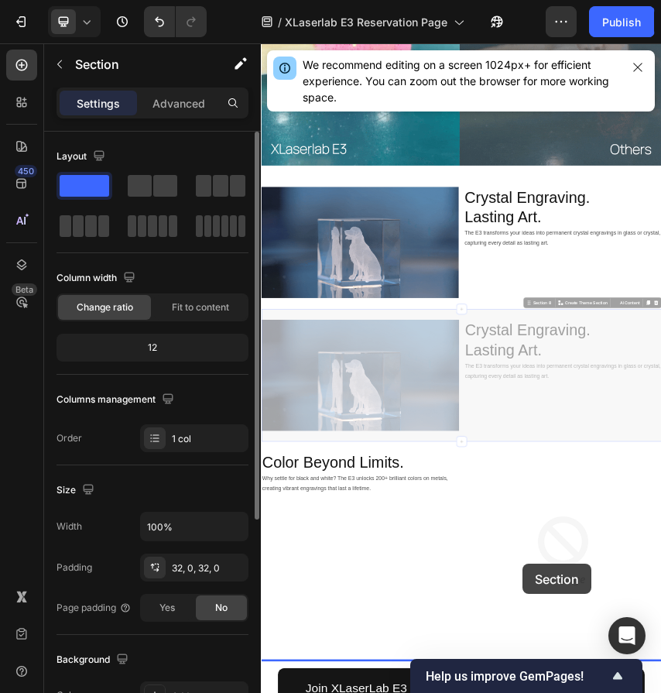
scroll to position [5220, 0]
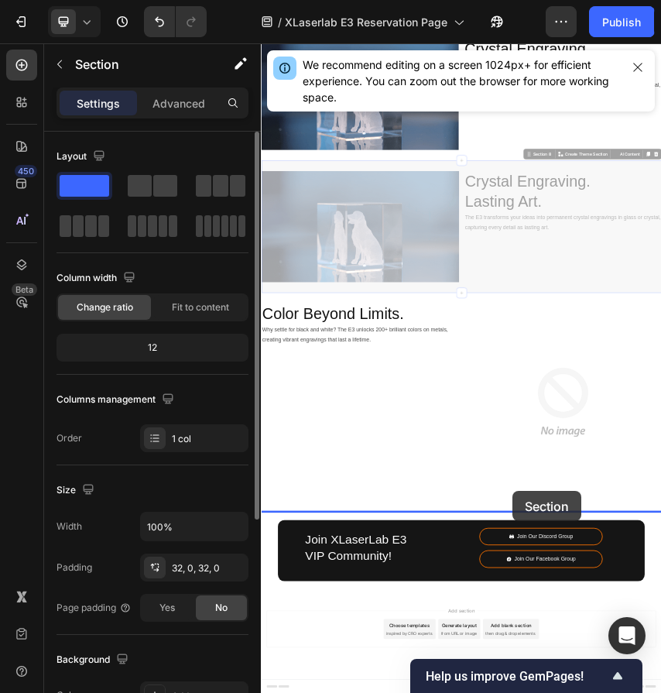
drag, startPoint x: 883, startPoint y: 646, endPoint x: 844, endPoint y: 1081, distance: 436.7
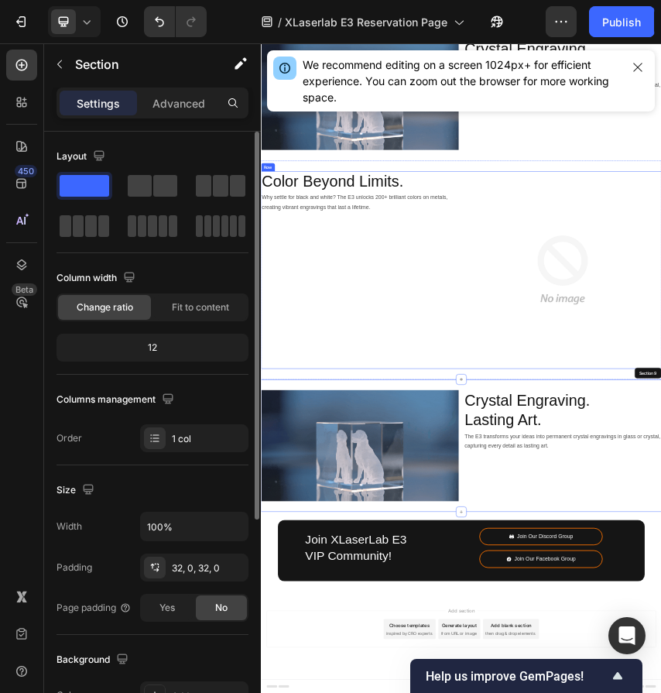
click at [660, 447] on div "Color Beyond Limits. Heading Why settle for black and white? The E3 unlocks 200…" at bounding box center [490, 569] width 458 height 458
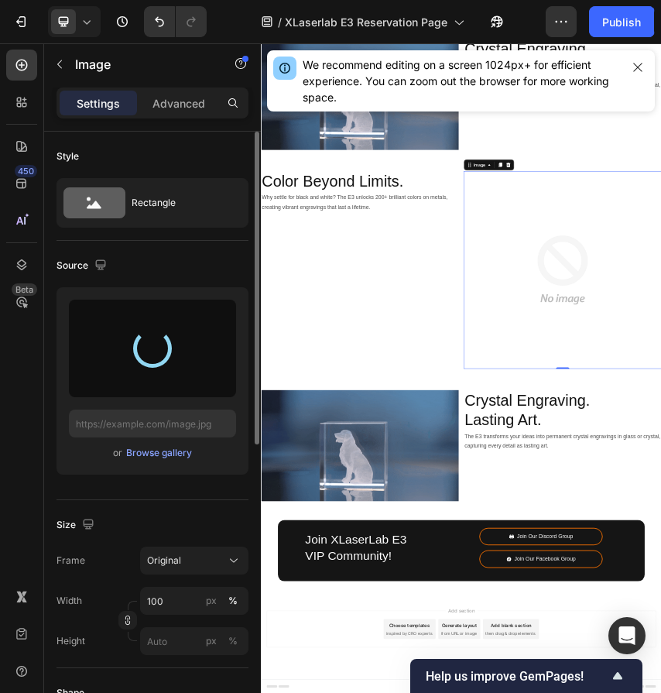
type input "https://cdn.shopify.com/s/files/1/0564/7581/1898/files/gempages_573591141744640…"
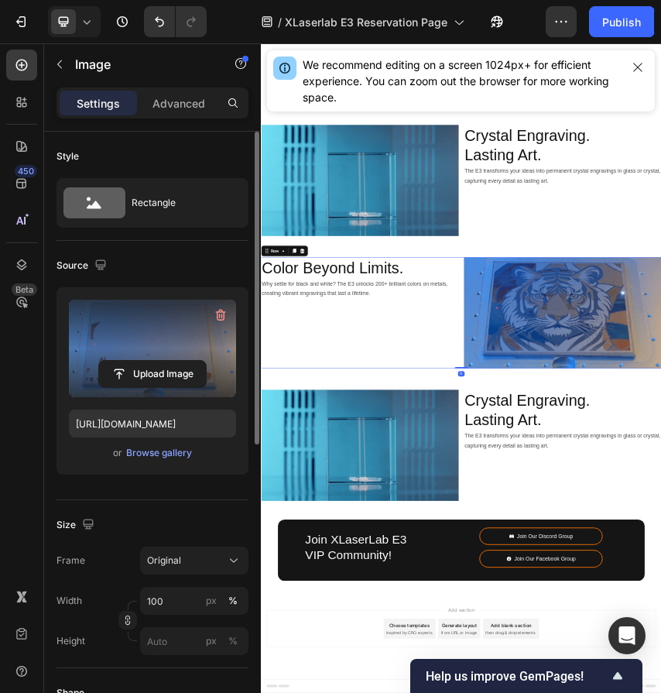
click at [646, 587] on div "Color Beyond Limits. Heading Why settle for black and white? The E3 unlocks 200…" at bounding box center [490, 668] width 458 height 258
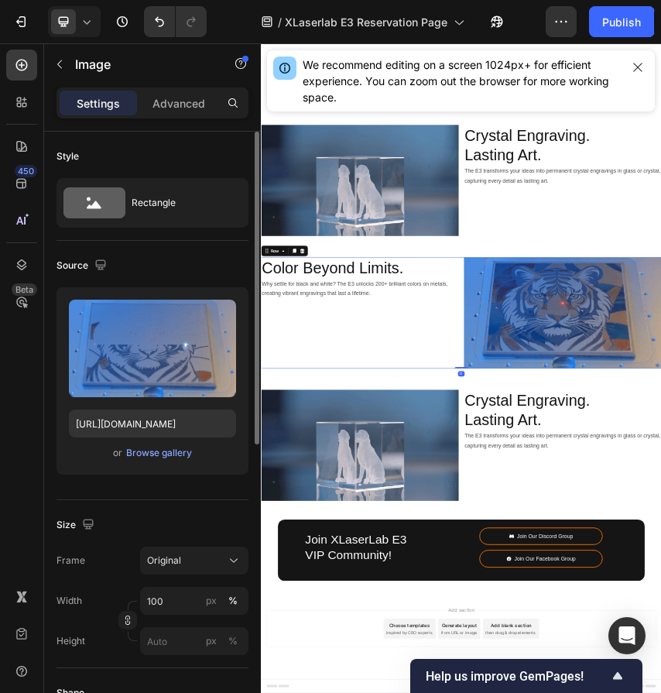
click at [527, 568] on div "Color Beyond Limits. Heading Why settle for black and white? The E3 unlocks 200…" at bounding box center [490, 668] width 458 height 258
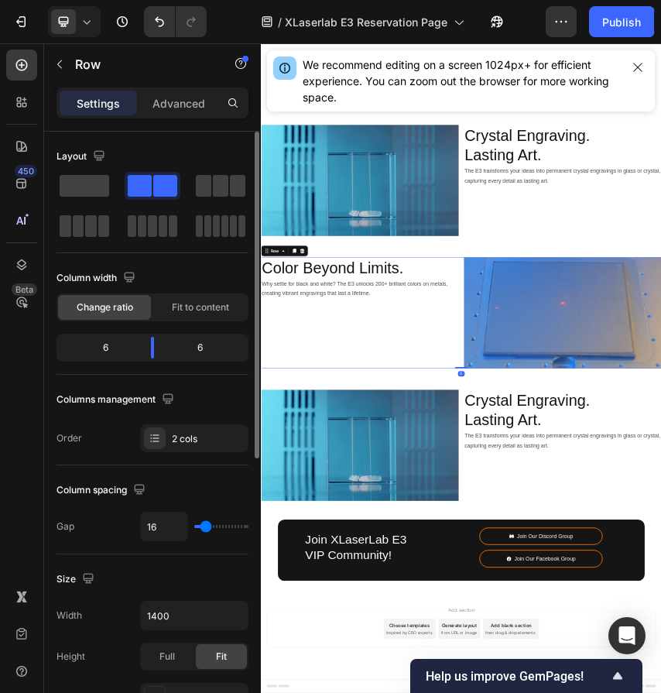
scroll to position [5020, 0]
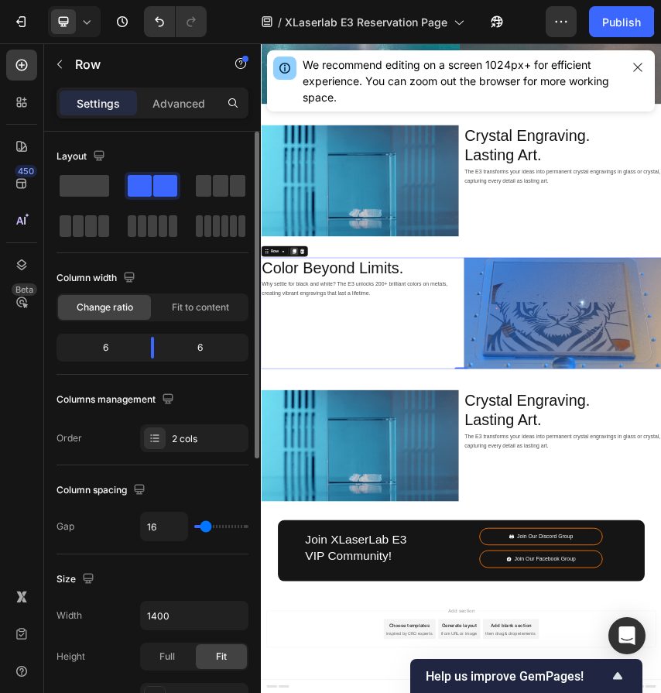
click at [343, 519] on icon at bounding box center [337, 525] width 12 height 12
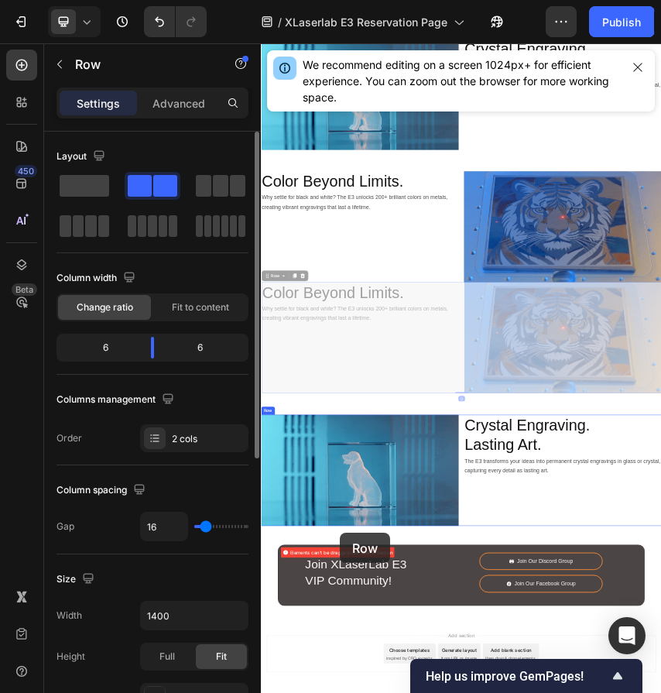
scroll to position [5278, 0]
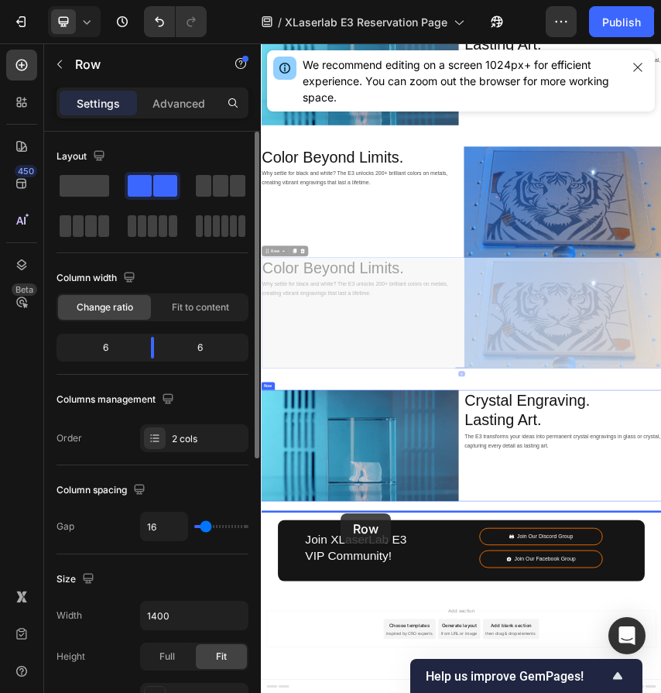
drag, startPoint x: 294, startPoint y: 577, endPoint x: 447, endPoint y: 1134, distance: 577.7
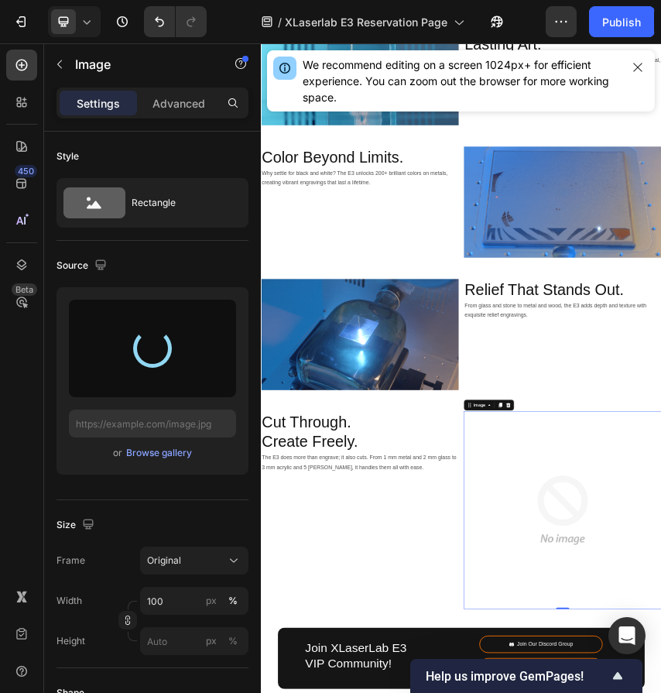
type input "[URL][DOMAIN_NAME]"
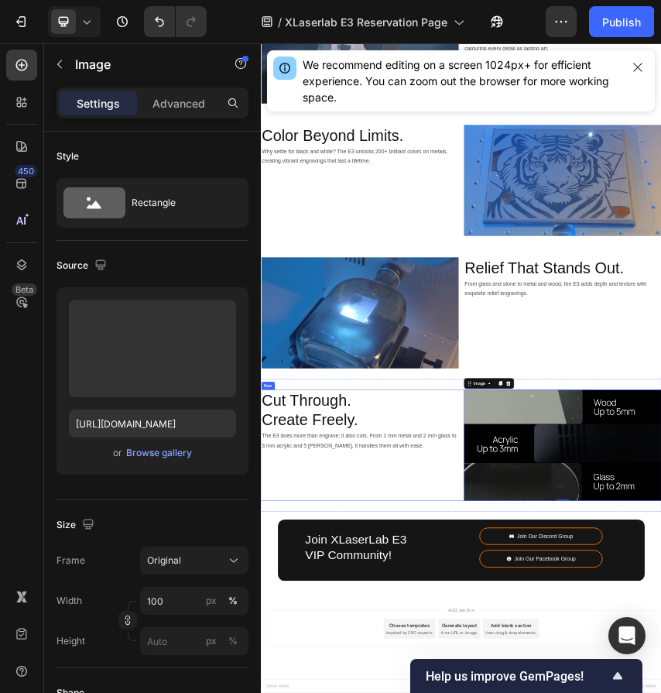
scroll to position [5449, 0]
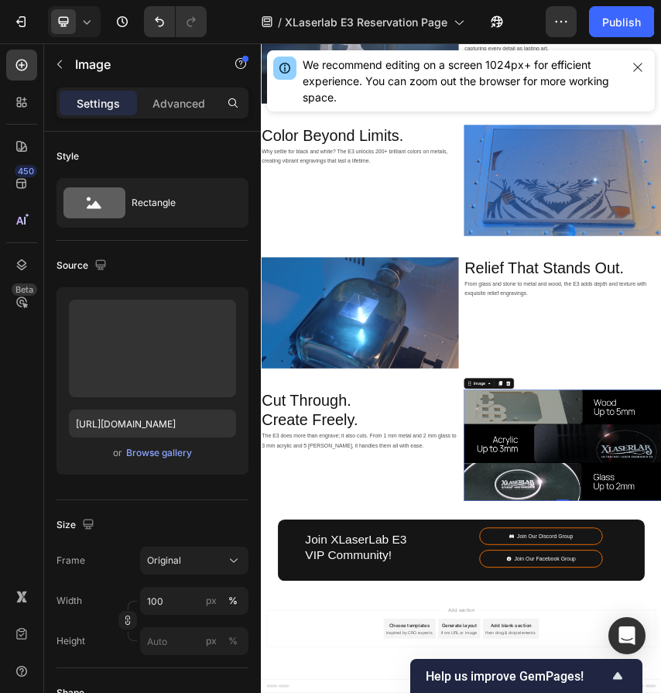
scroll to position [5327, 0]
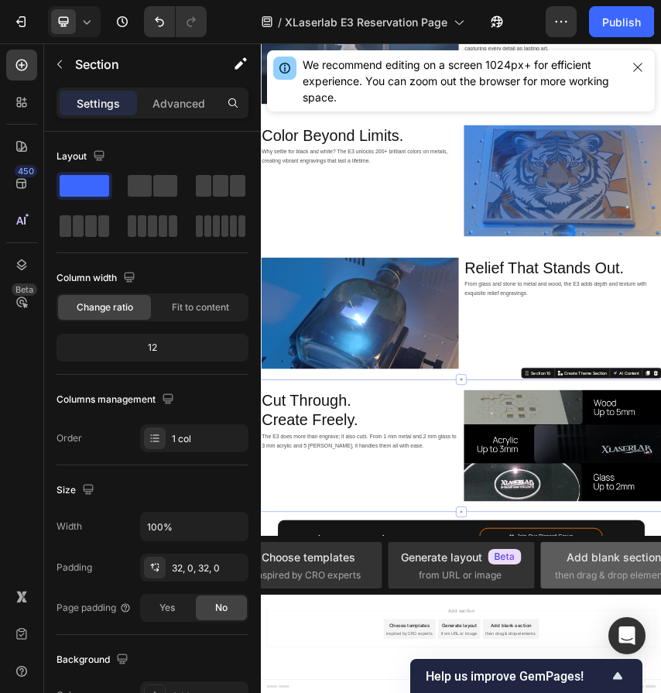
click at [601, 576] on span "then drag & drop elements" at bounding box center [612, 575] width 115 height 14
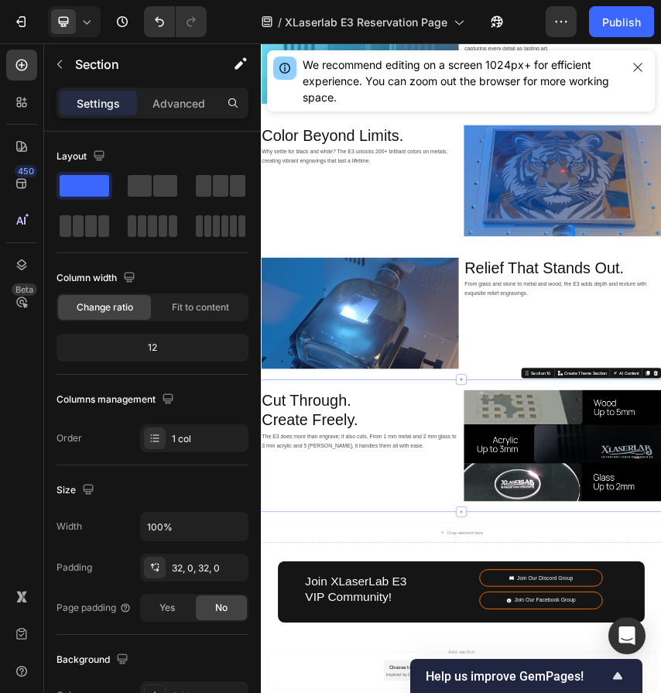
scroll to position [5423, 0]
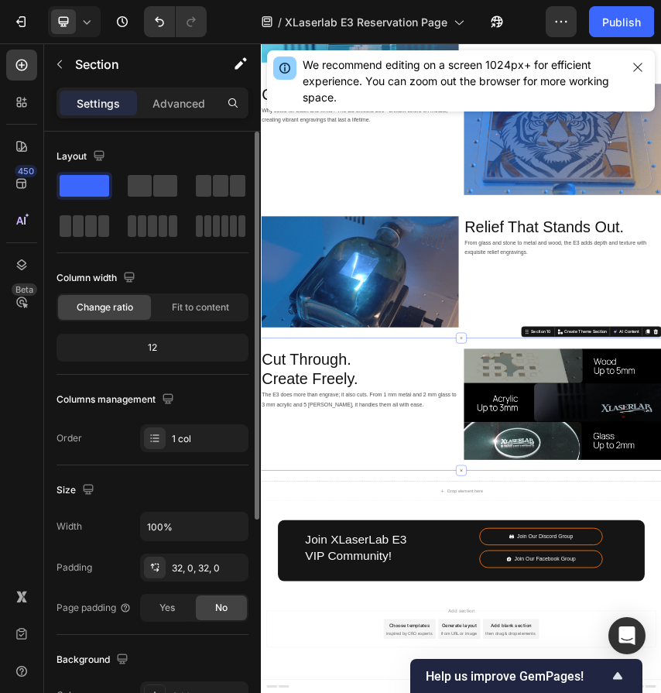
click at [98, 182] on span at bounding box center [85, 186] width 50 height 22
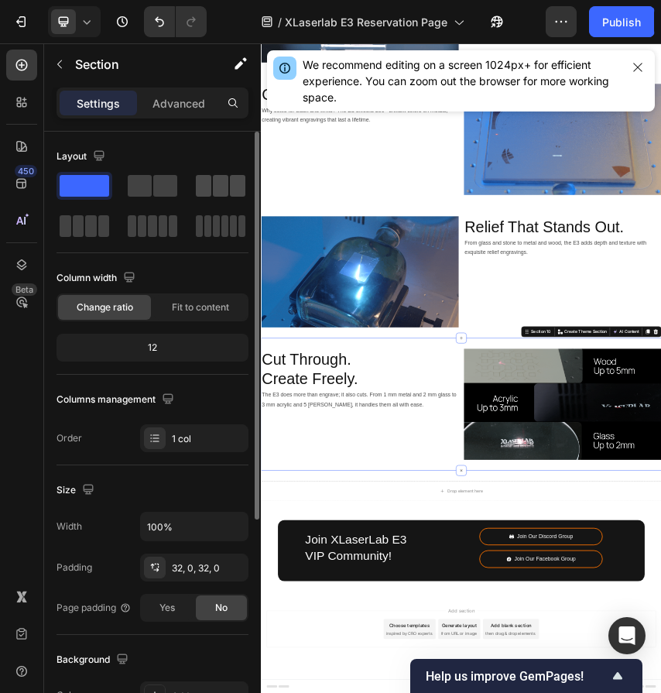
click at [214, 195] on span at bounding box center [220, 186] width 15 height 22
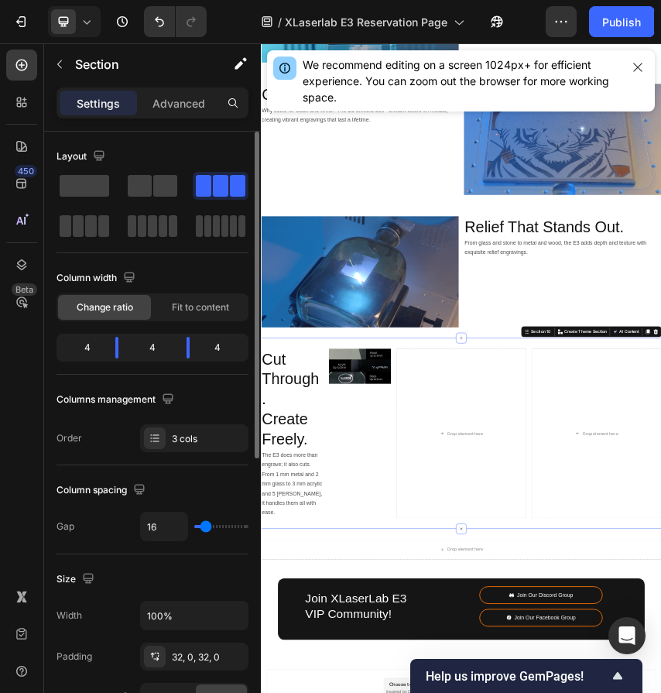
scroll to position [5449, 0]
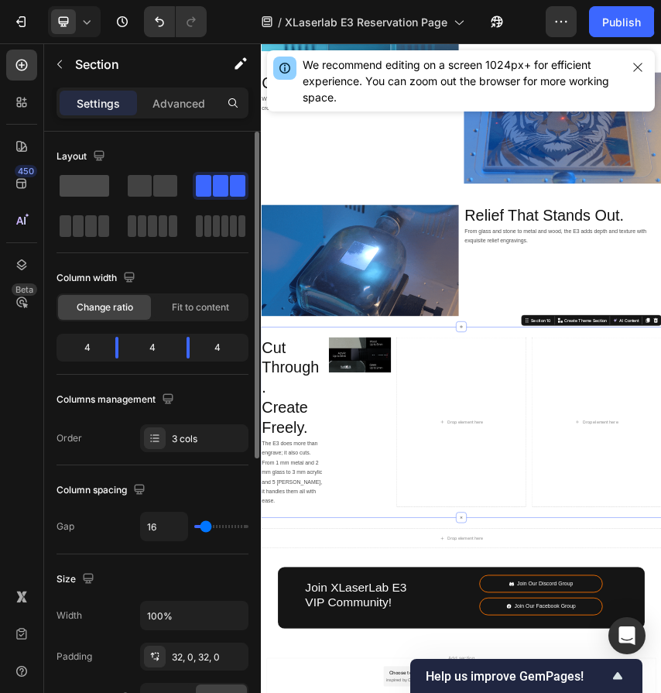
click at [63, 183] on span at bounding box center [85, 186] width 50 height 22
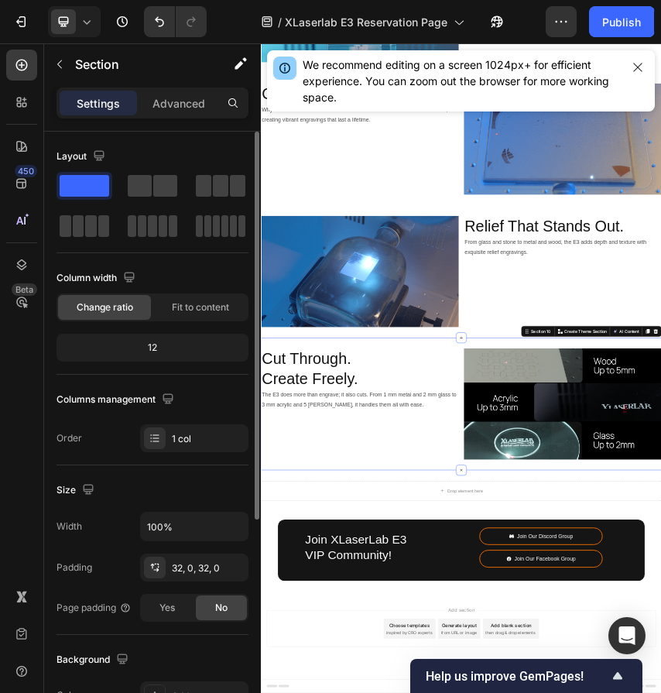
scroll to position [5423, 0]
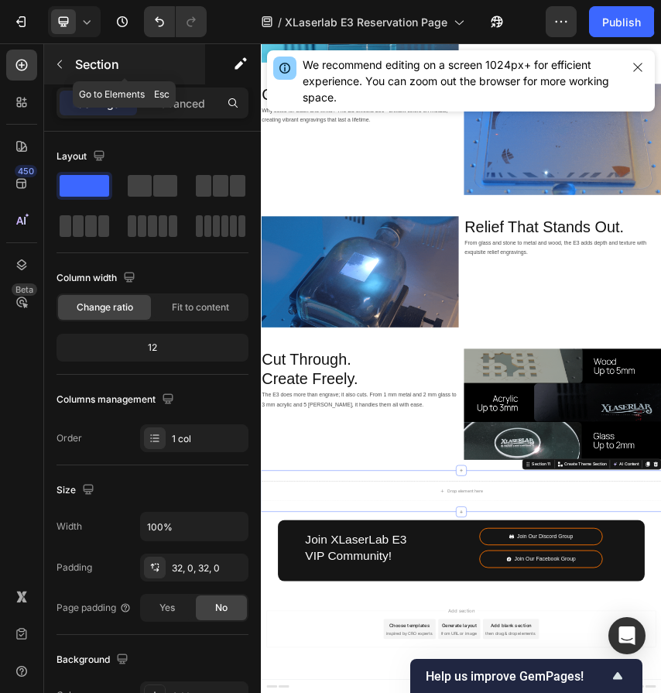
click at [67, 70] on button "button" at bounding box center [59, 64] width 25 height 25
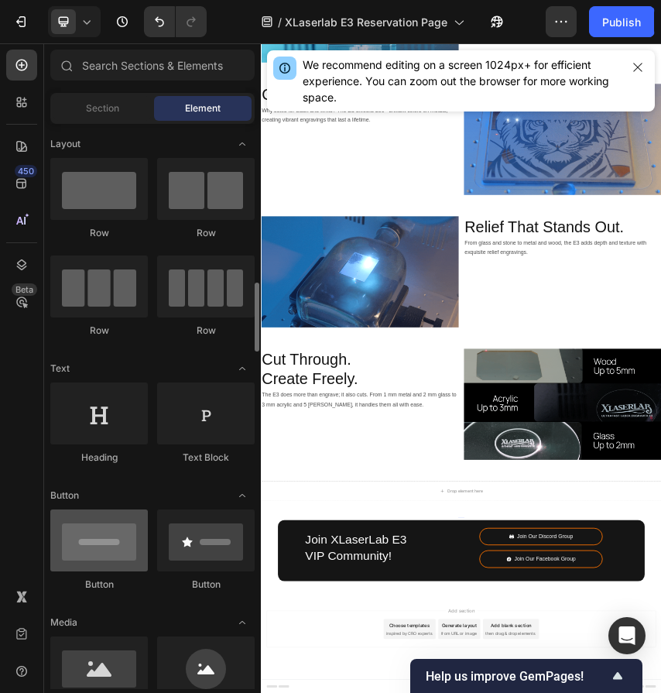
scroll to position [0, 0]
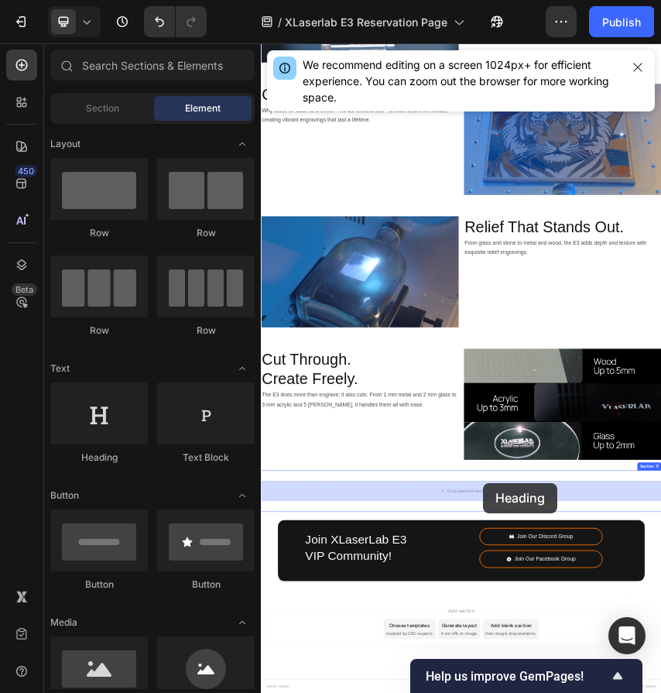
drag, startPoint x: 374, startPoint y: 461, endPoint x: 777, endPoint y: 1063, distance: 724.0
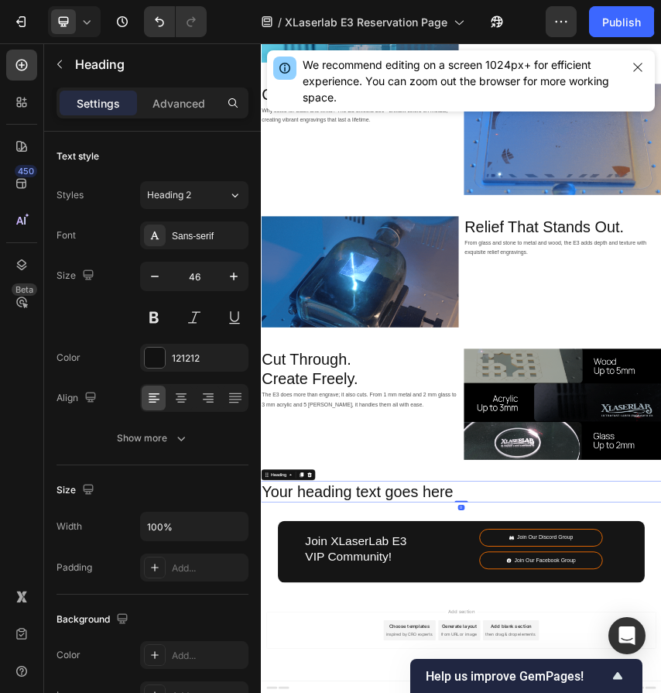
scroll to position [5426, 0]
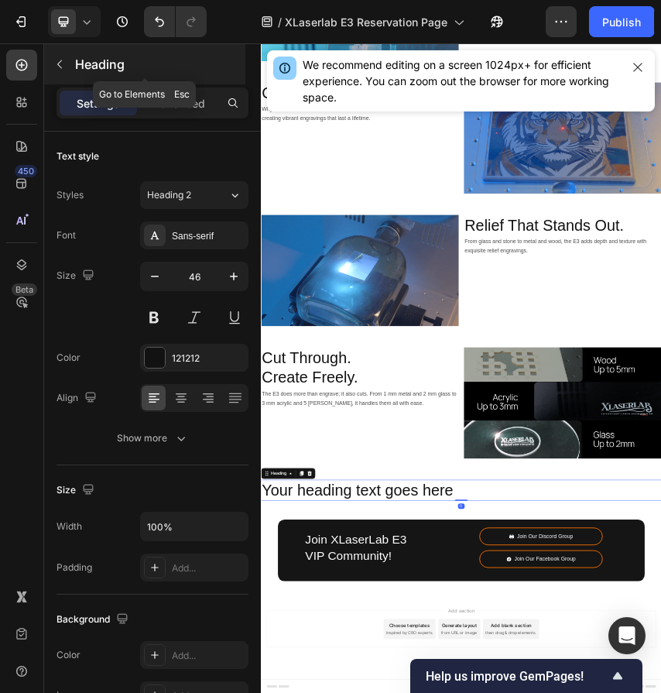
click at [63, 57] on button "button" at bounding box center [59, 64] width 25 height 25
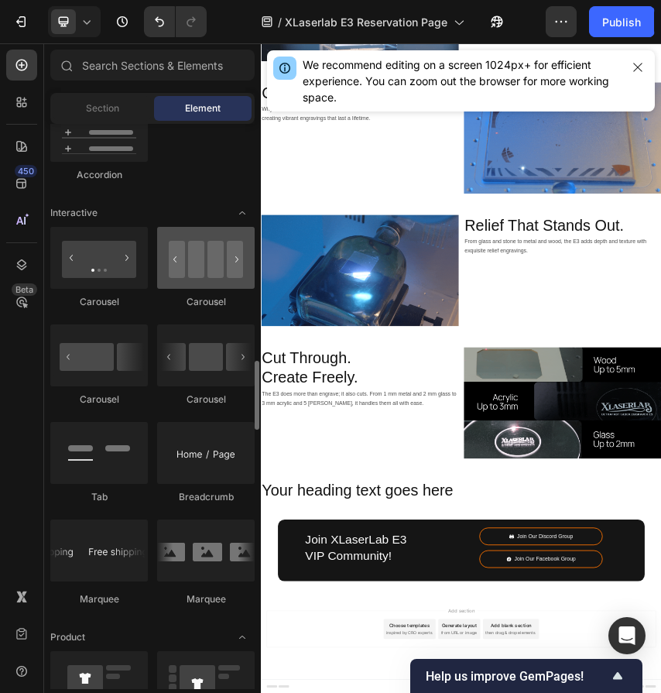
scroll to position [1464, 0]
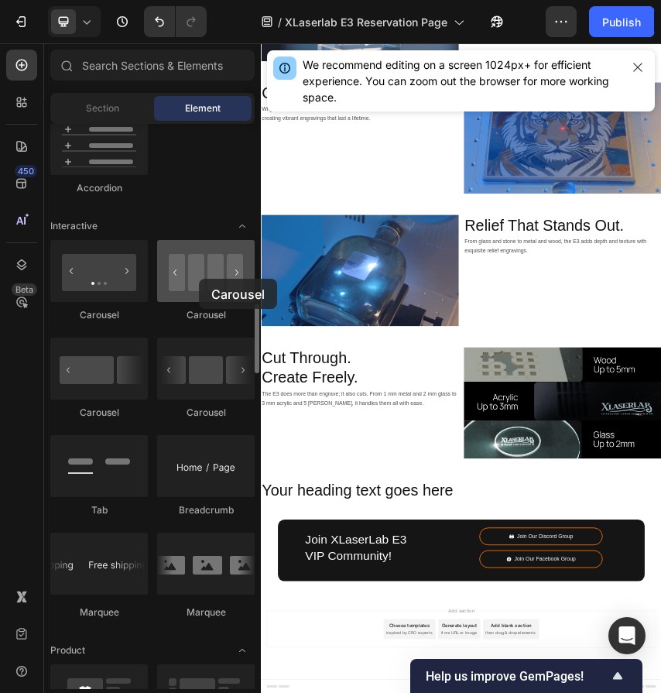
click at [199, 279] on div at bounding box center [206, 271] width 98 height 62
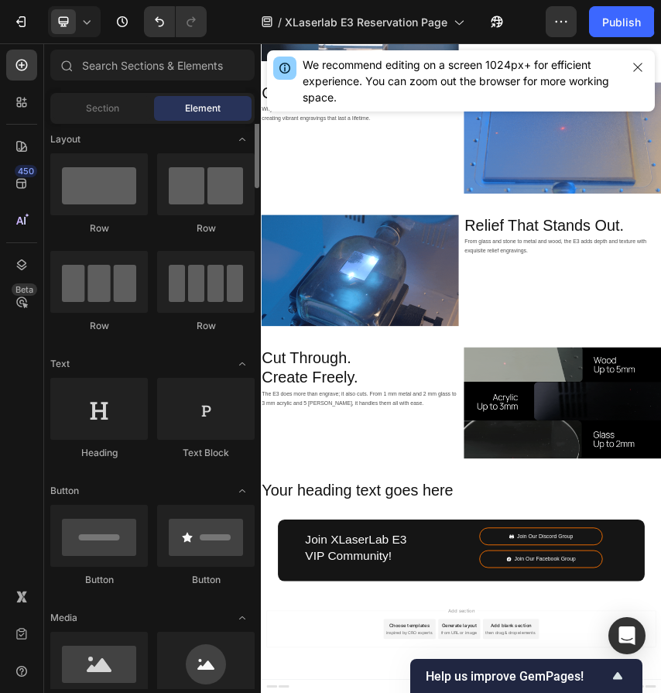
scroll to position [0, 0]
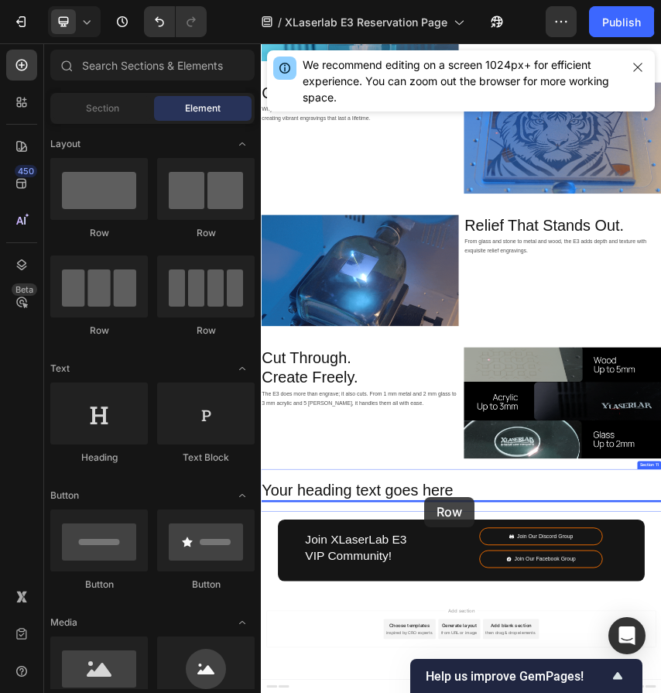
drag, startPoint x: 354, startPoint y: 334, endPoint x: 640, endPoint y: 1096, distance: 814.4
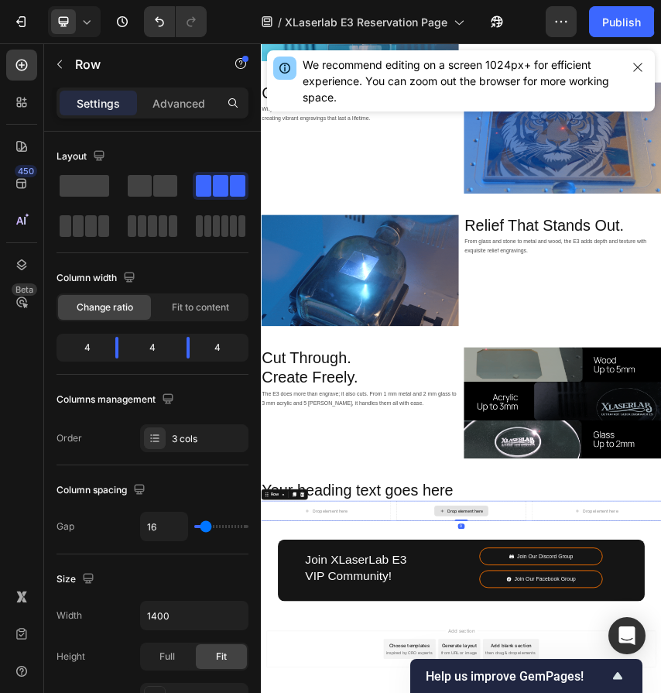
scroll to position [5449, 0]
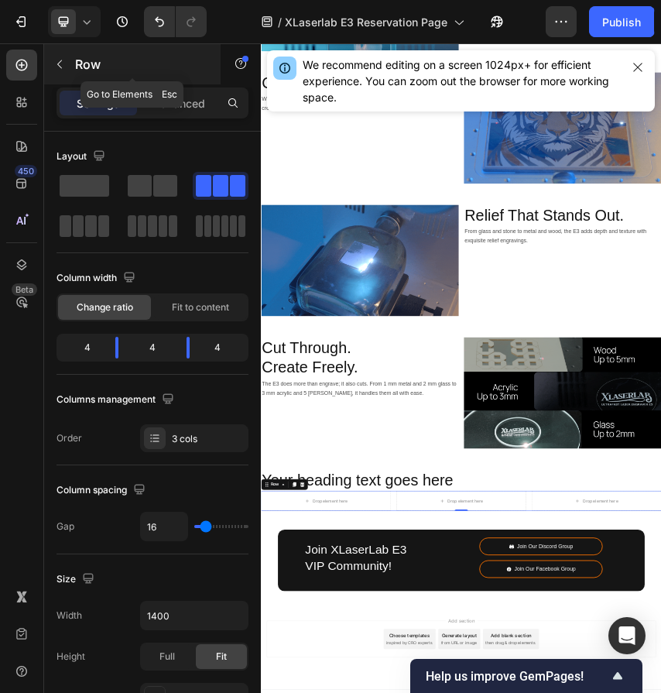
click at [62, 58] on icon "button" at bounding box center [59, 64] width 12 height 12
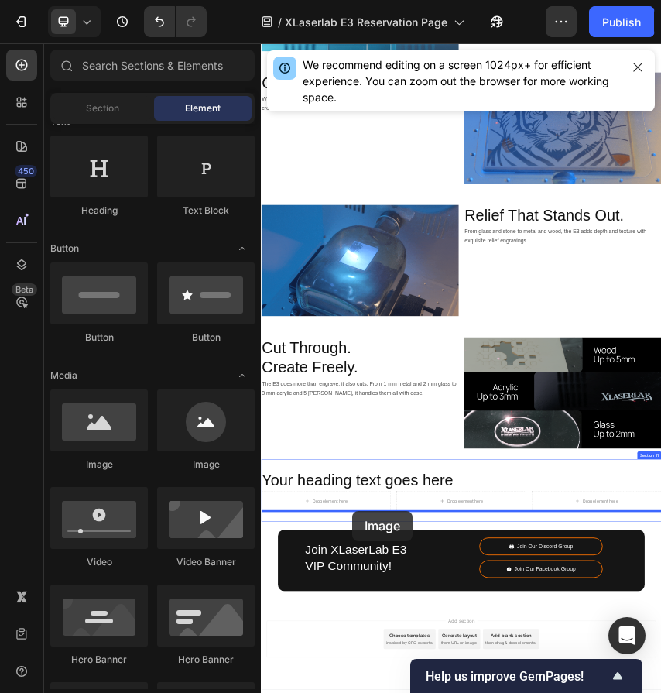
scroll to position [5473, 0]
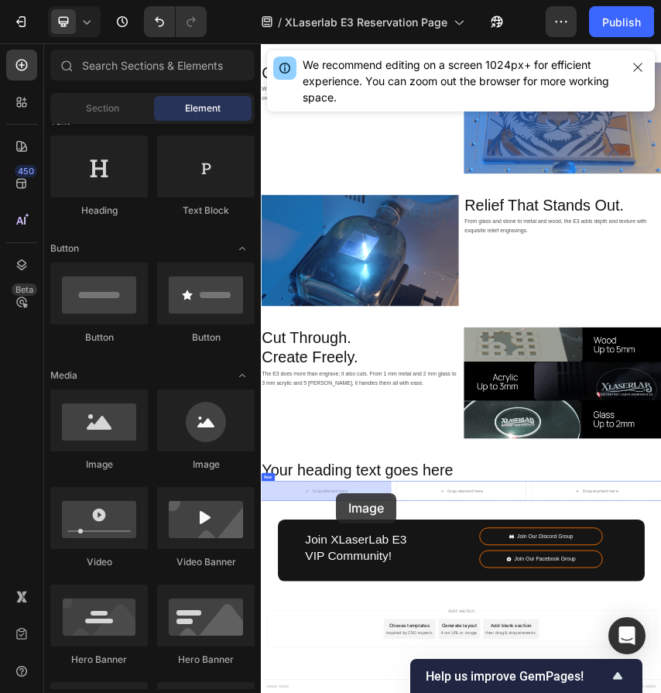
drag, startPoint x: 382, startPoint y: 474, endPoint x: 435, endPoint y: 1087, distance: 614.5
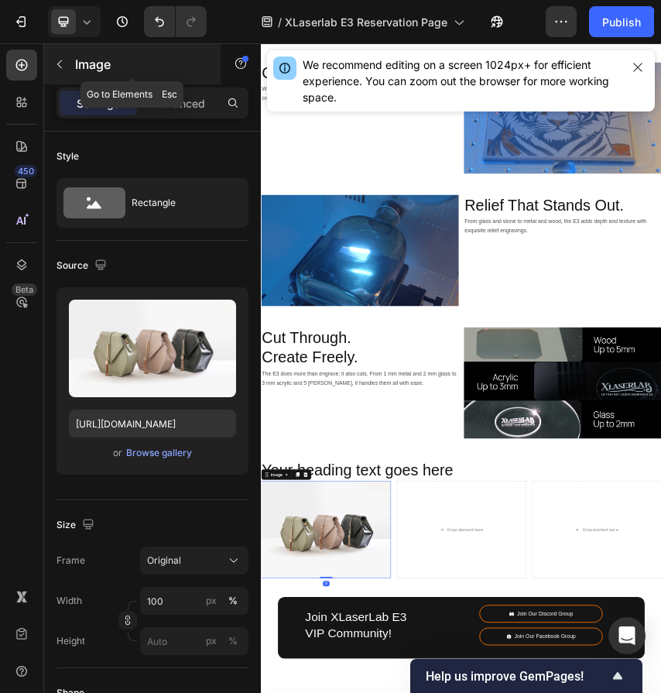
click at [67, 67] on button "button" at bounding box center [59, 64] width 25 height 25
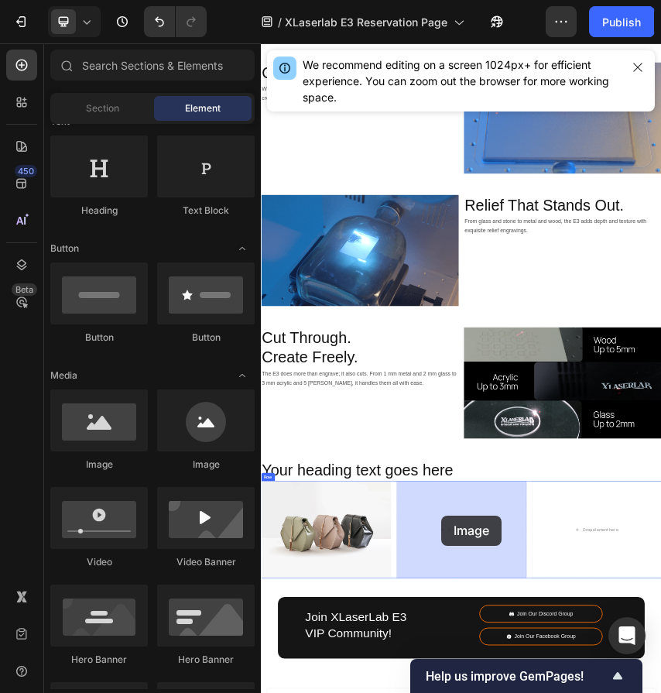
scroll to position [5652, 0]
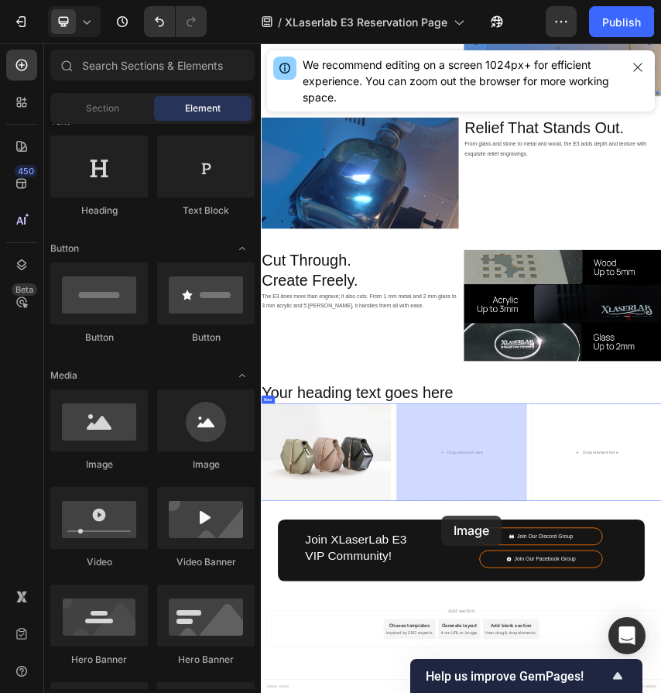
drag, startPoint x: 368, startPoint y: 467, endPoint x: 679, endPoint y: 1138, distance: 739.3
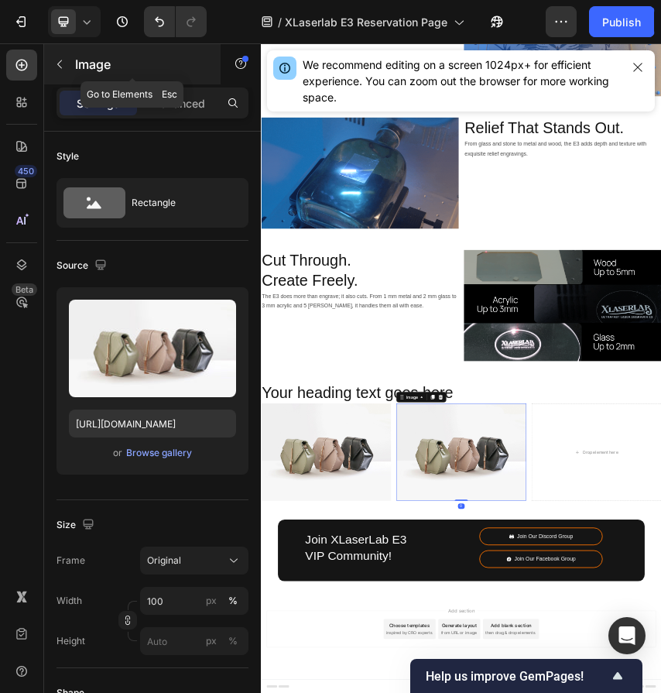
click at [52, 56] on button "button" at bounding box center [59, 64] width 25 height 25
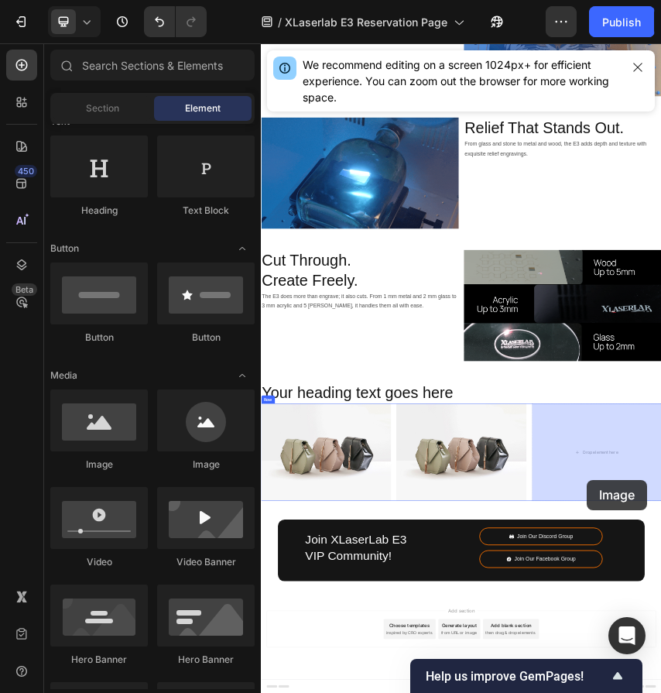
drag, startPoint x: 371, startPoint y: 475, endPoint x: 1017, endPoint y: 1056, distance: 868.6
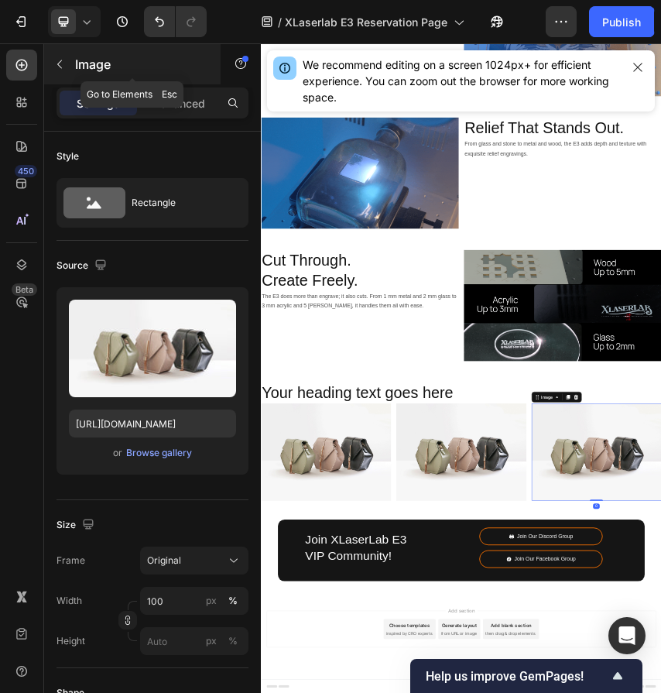
click at [63, 69] on icon "button" at bounding box center [59, 64] width 12 height 12
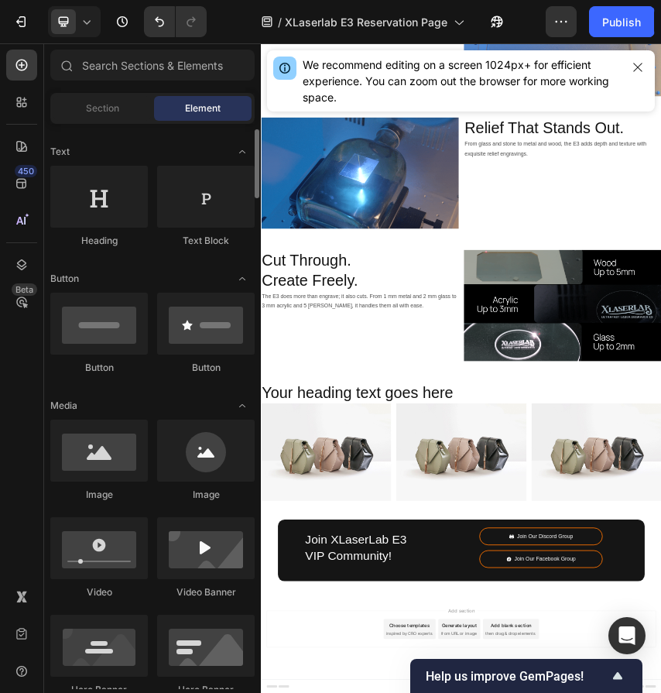
scroll to position [192, 0]
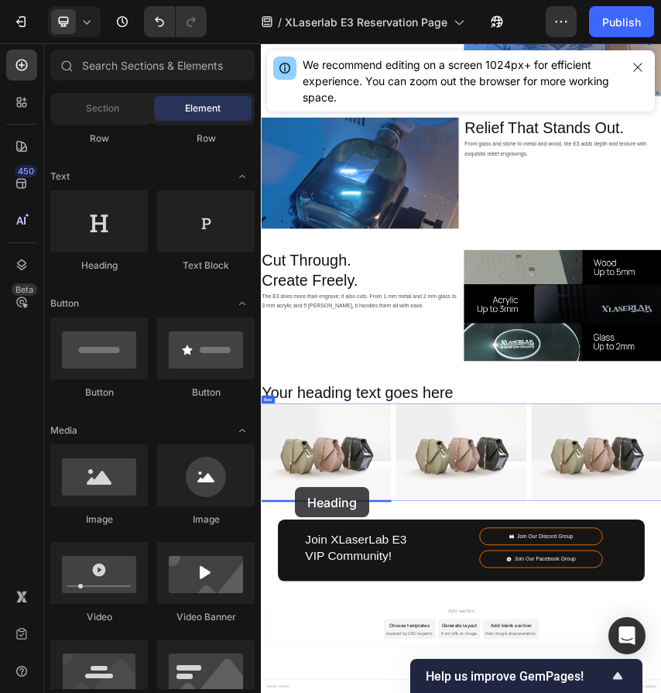
drag, startPoint x: 367, startPoint y: 276, endPoint x: 339, endPoint y: 1073, distance: 797.7
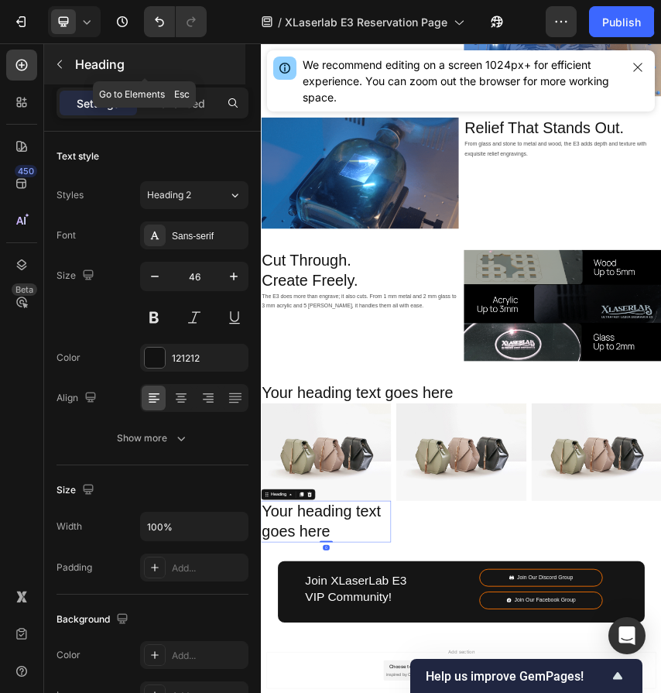
click at [60, 70] on icon "button" at bounding box center [59, 64] width 12 height 12
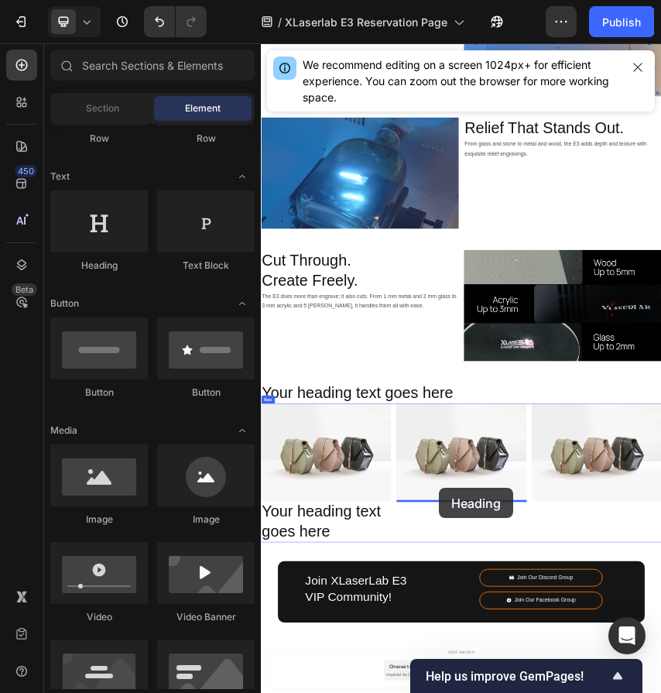
scroll to position [5748, 0]
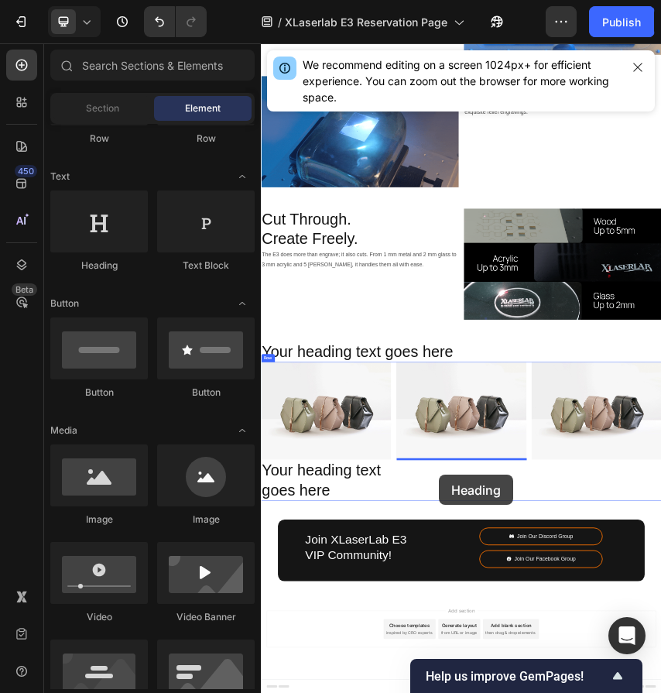
drag, startPoint x: 368, startPoint y: 267, endPoint x: 674, endPoint y: 1044, distance: 835.3
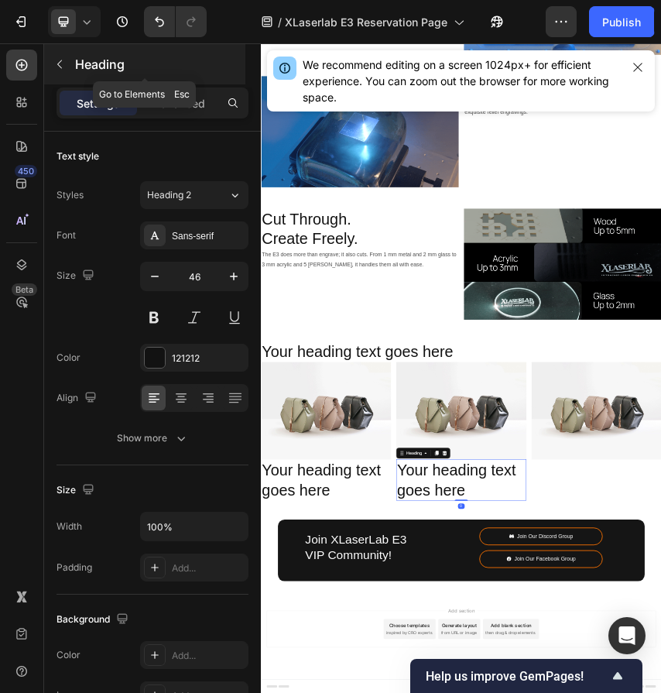
click at [71, 67] on button "button" at bounding box center [59, 64] width 25 height 25
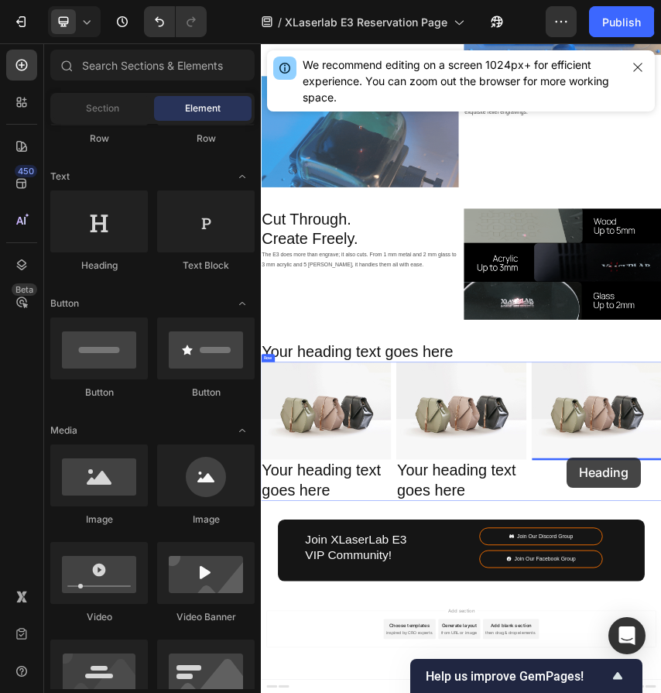
drag, startPoint x: 359, startPoint y: 278, endPoint x: 970, endPoint y: 1005, distance: 949.2
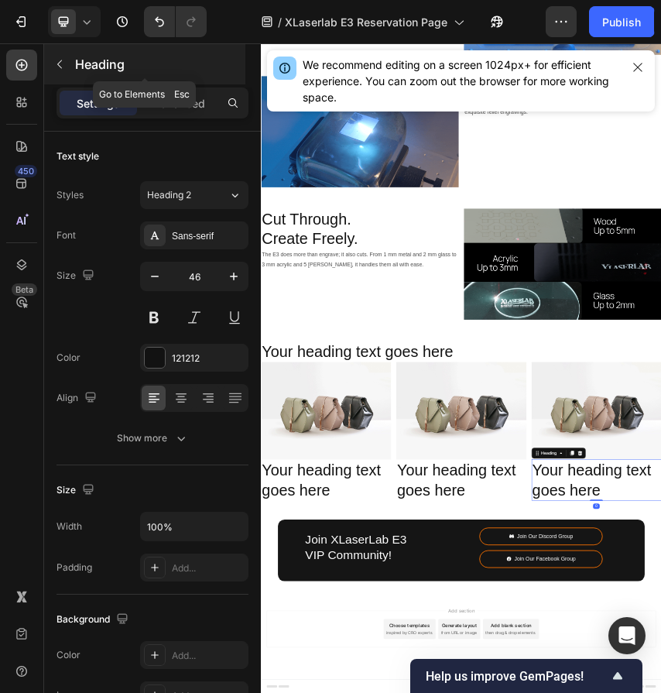
click at [66, 70] on button "button" at bounding box center [59, 64] width 25 height 25
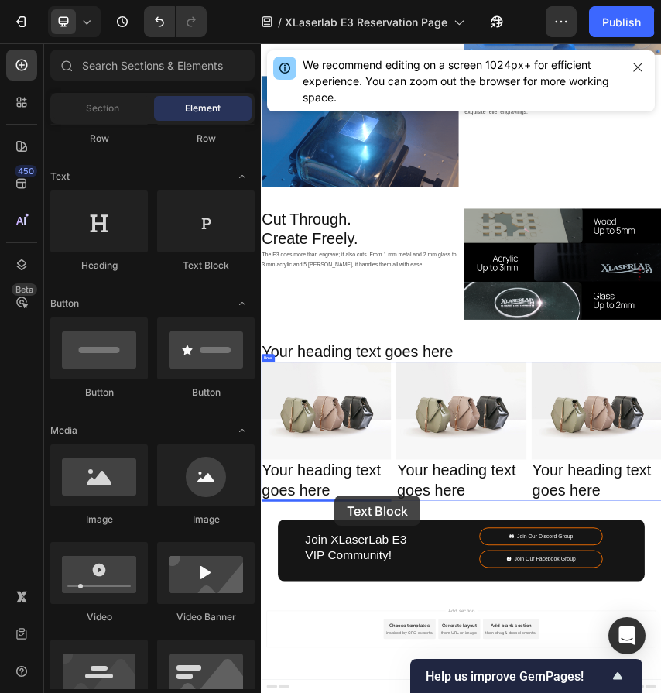
drag, startPoint x: 469, startPoint y: 262, endPoint x: 432, endPoint y: 1093, distance: 832.1
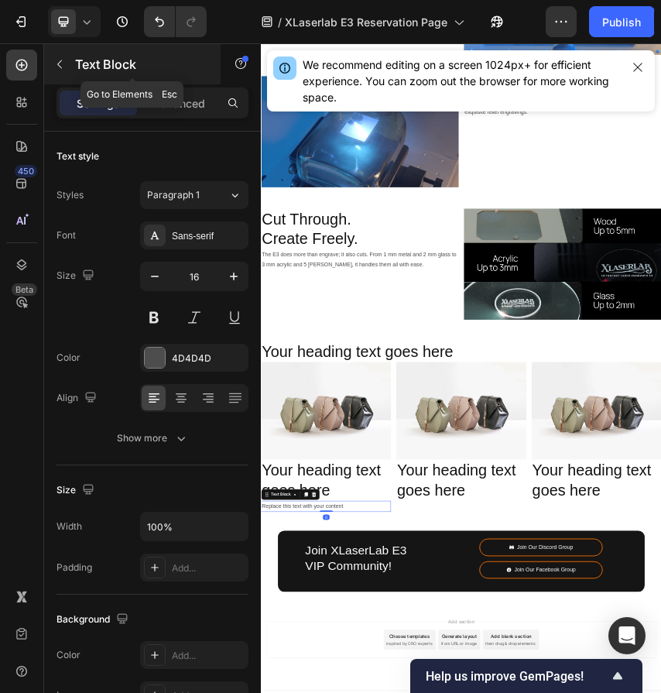
click at [63, 77] on div "Text Block" at bounding box center [132, 64] width 176 height 40
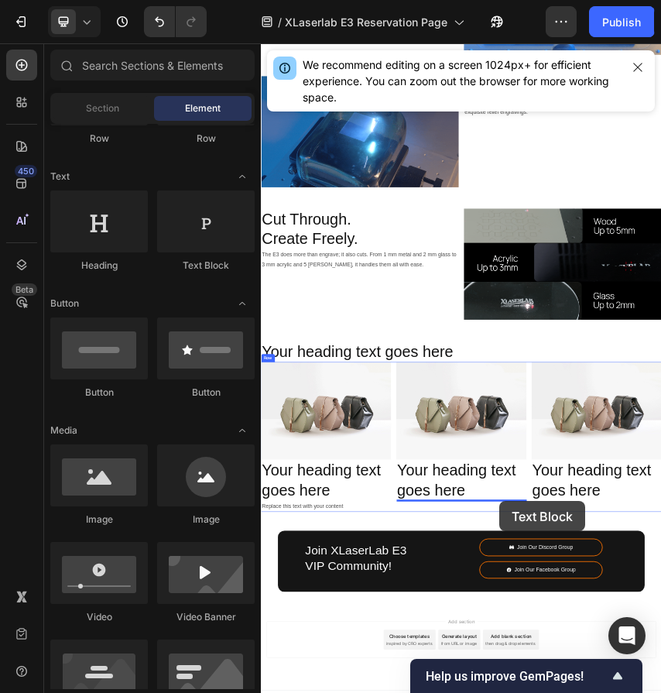
scroll to position [5774, 0]
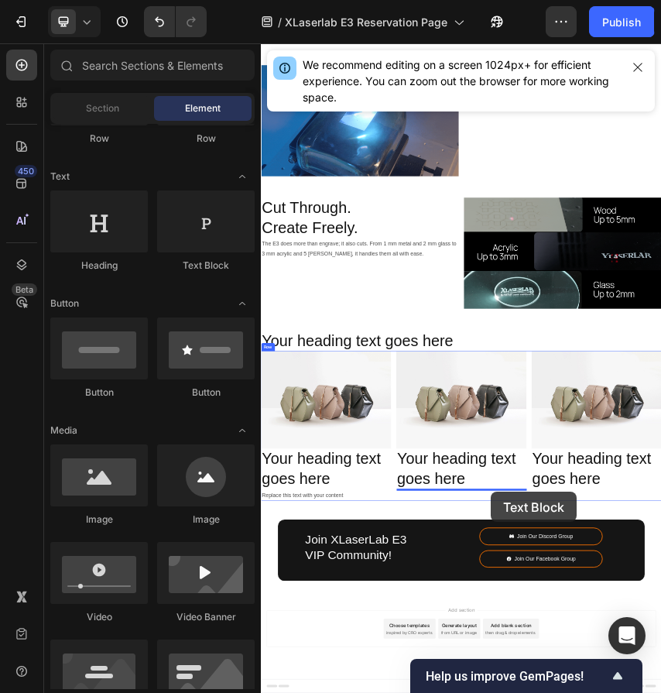
drag, startPoint x: 464, startPoint y: 272, endPoint x: 794, endPoint y: 1084, distance: 876.6
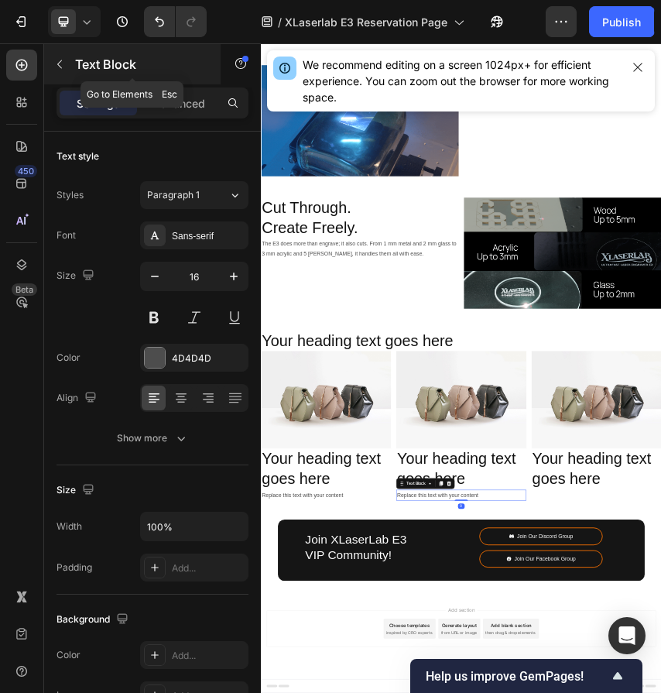
click at [67, 64] on button "button" at bounding box center [59, 64] width 25 height 25
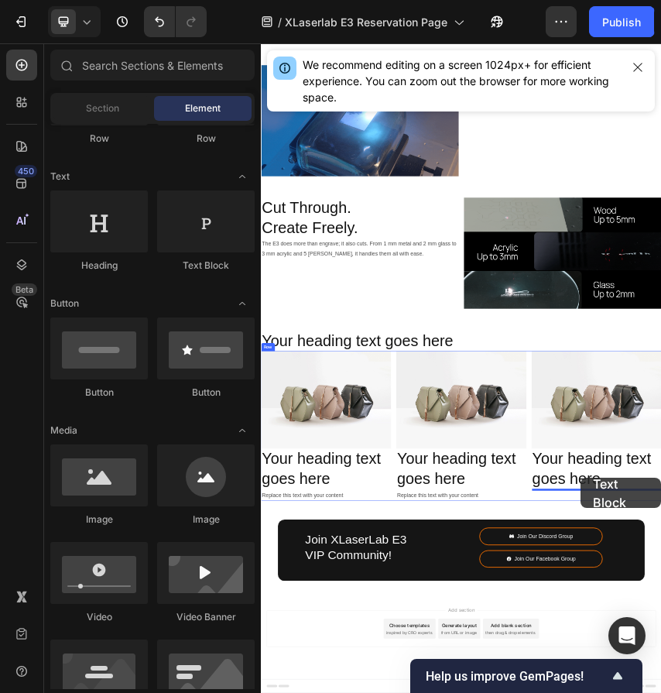
drag, startPoint x: 468, startPoint y: 257, endPoint x: 1002, endPoint y: 1052, distance: 957.6
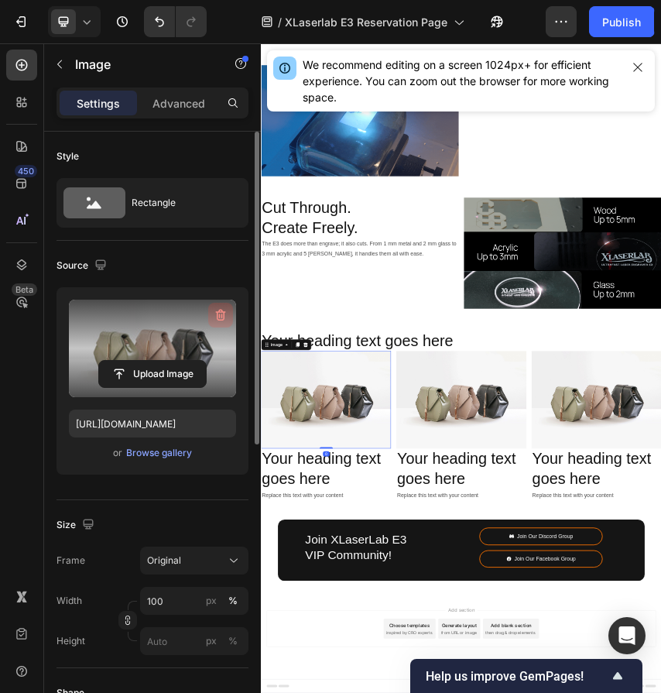
click at [221, 313] on icon "button" at bounding box center [220, 314] width 15 height 15
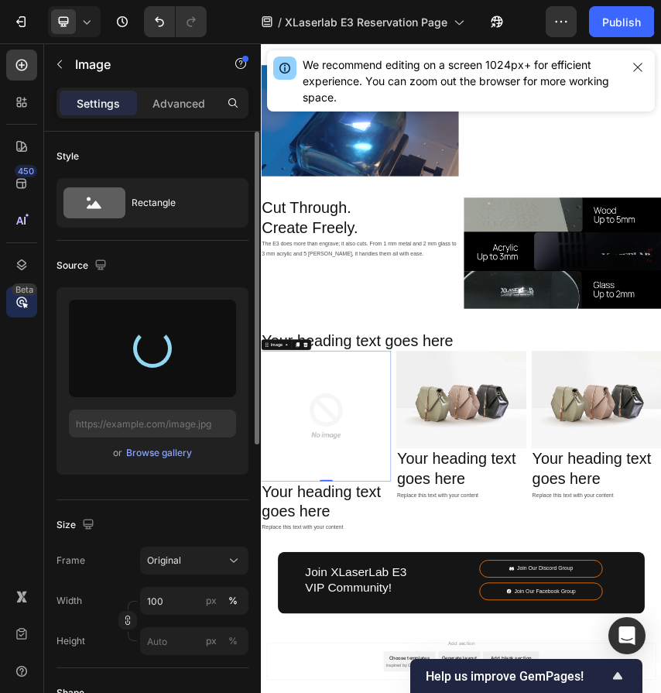
type input "[URL][DOMAIN_NAME]"
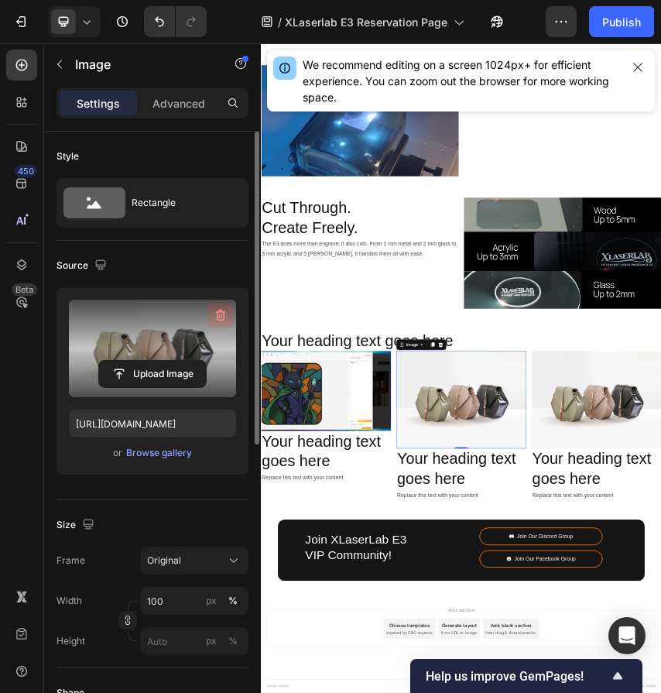
click at [222, 314] on icon "button" at bounding box center [220, 314] width 15 height 15
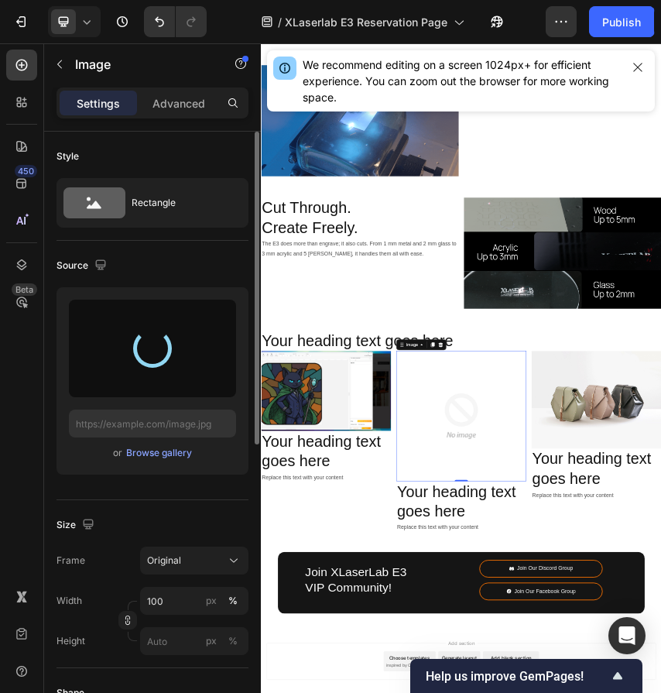
type input "[URL][DOMAIN_NAME]"
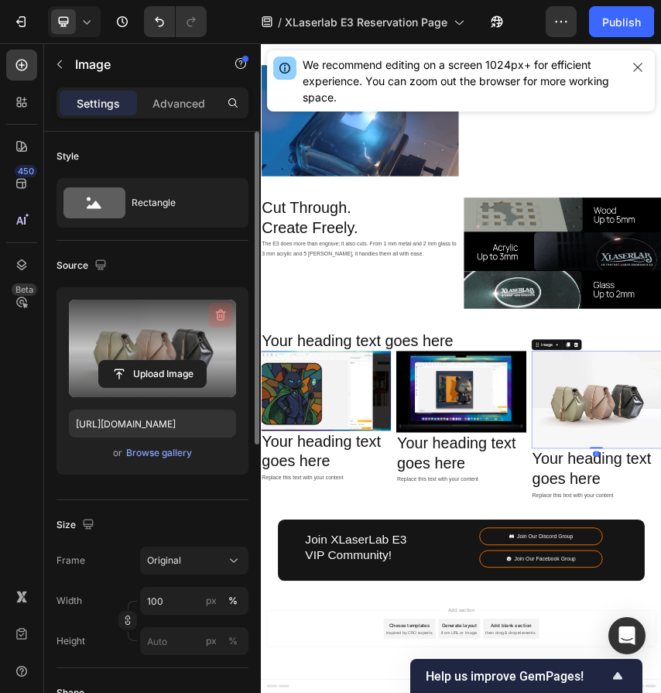
click at [221, 312] on icon "button" at bounding box center [220, 314] width 15 height 15
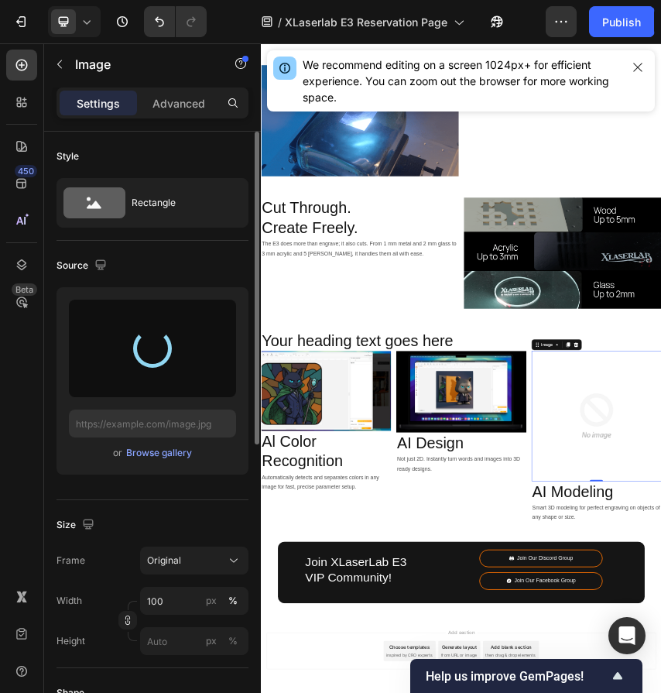
type input "https://cdn.shopify.com/s/files/1/0564/7581/1898/files/gempages_573591141744640…"
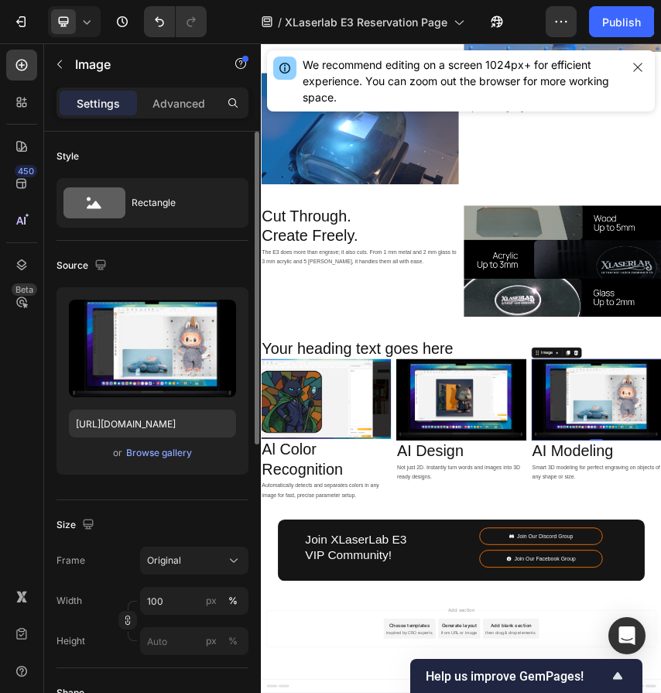
scroll to position [5754, 0]
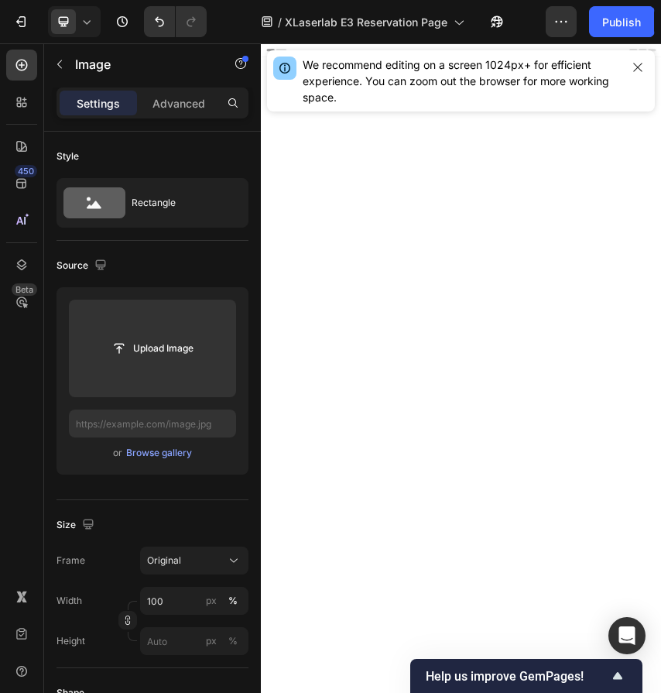
scroll to position [6118, 0]
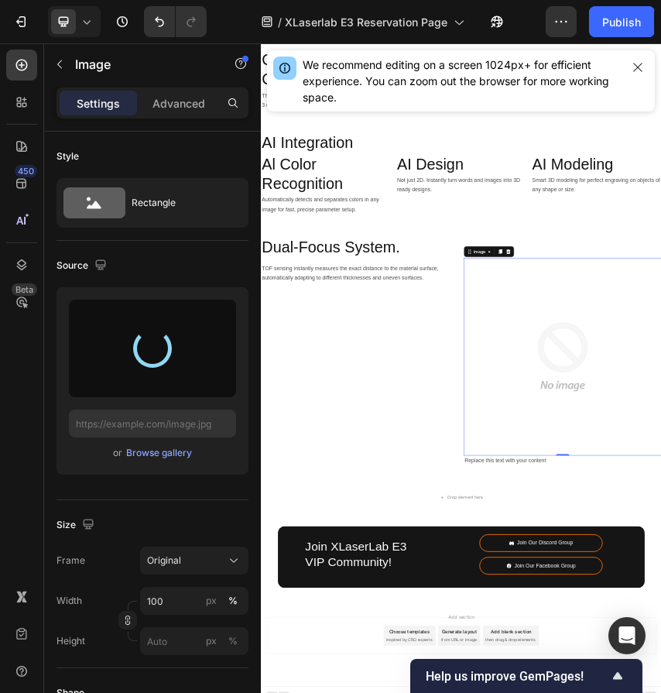
type input "[URL][DOMAIN_NAME]"
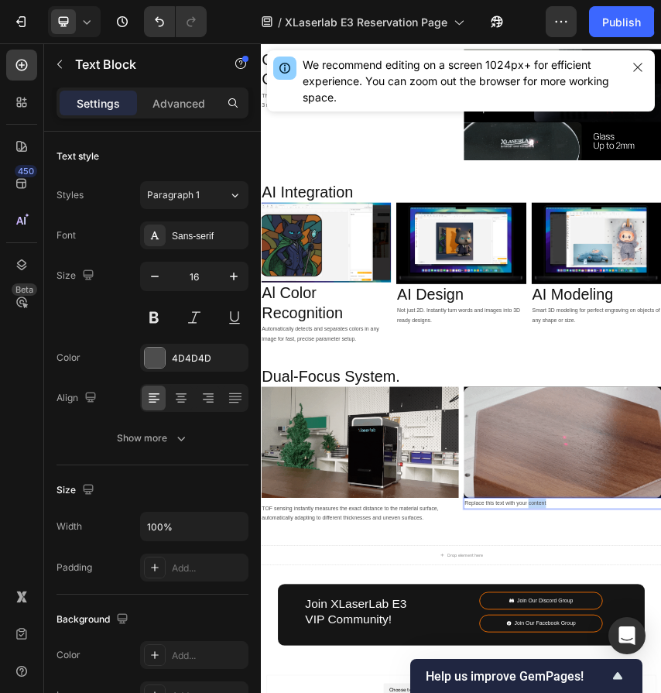
scroll to position [5918, 0]
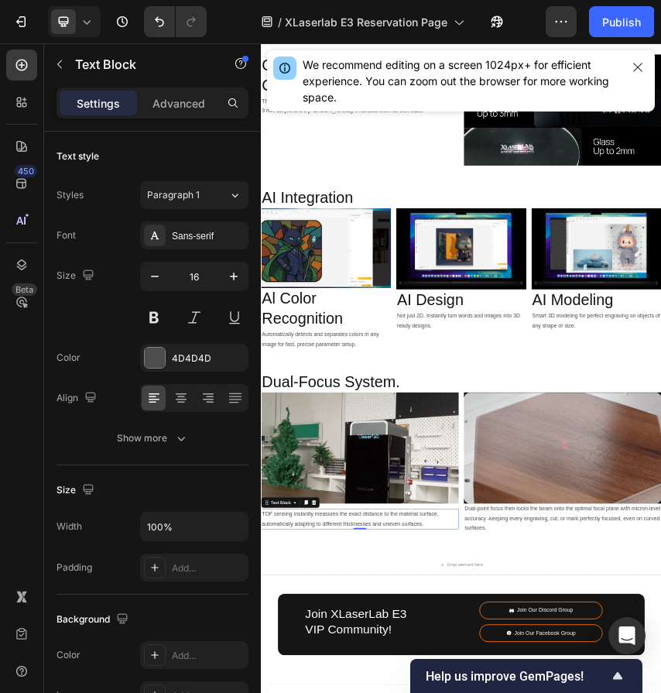
scroll to position [5945, 0]
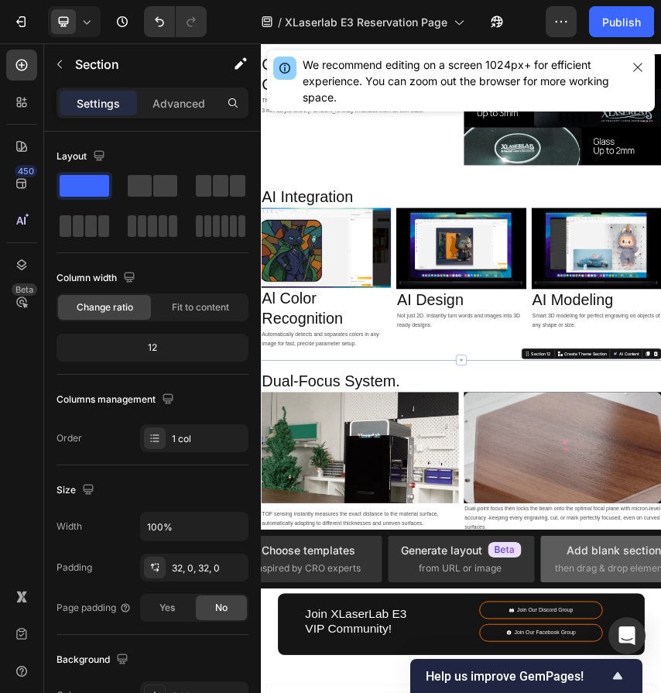
click at [601, 564] on span "then drag & drop elements" at bounding box center [612, 568] width 115 height 14
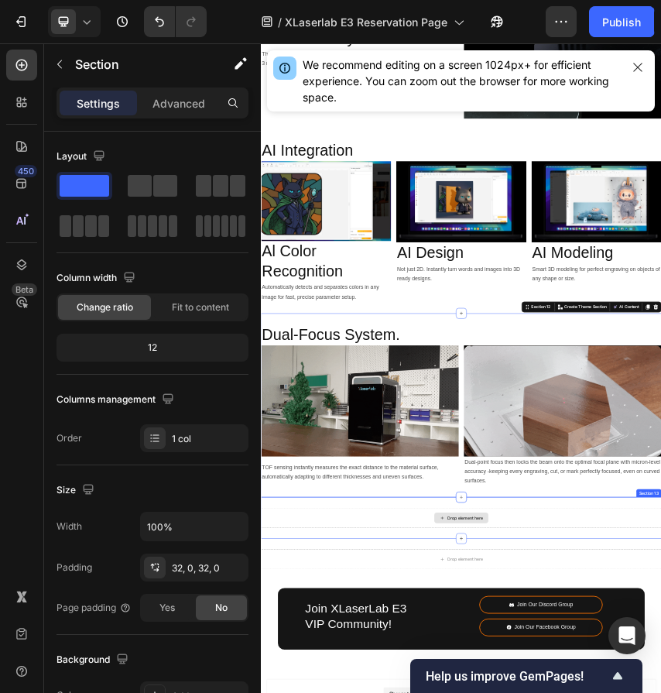
scroll to position [6093, 0]
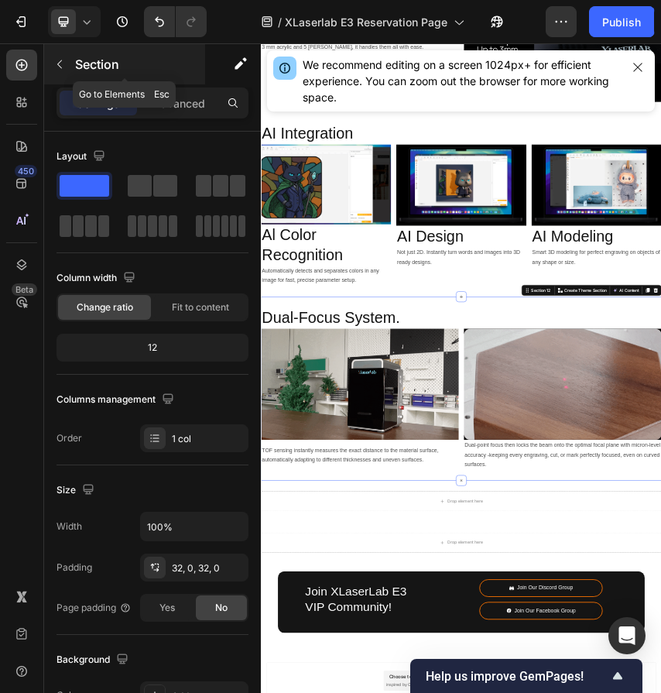
click at [55, 55] on button "button" at bounding box center [59, 64] width 25 height 25
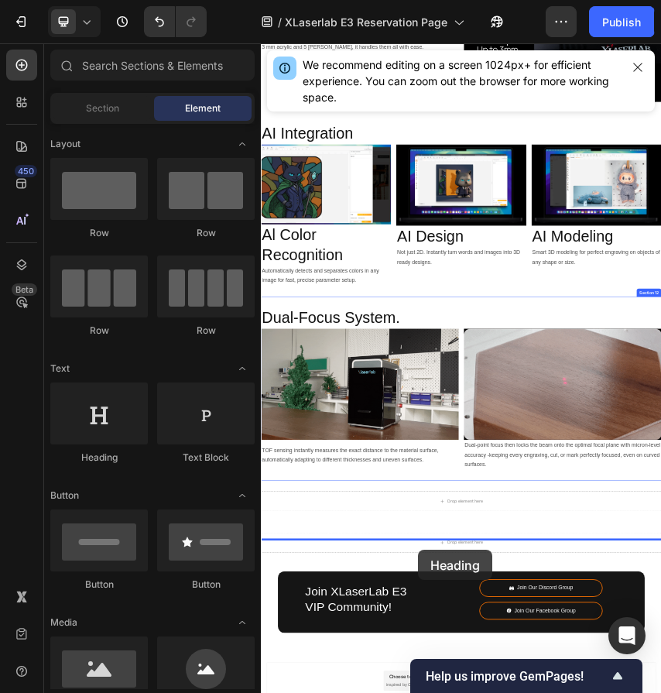
scroll to position [6373, 0]
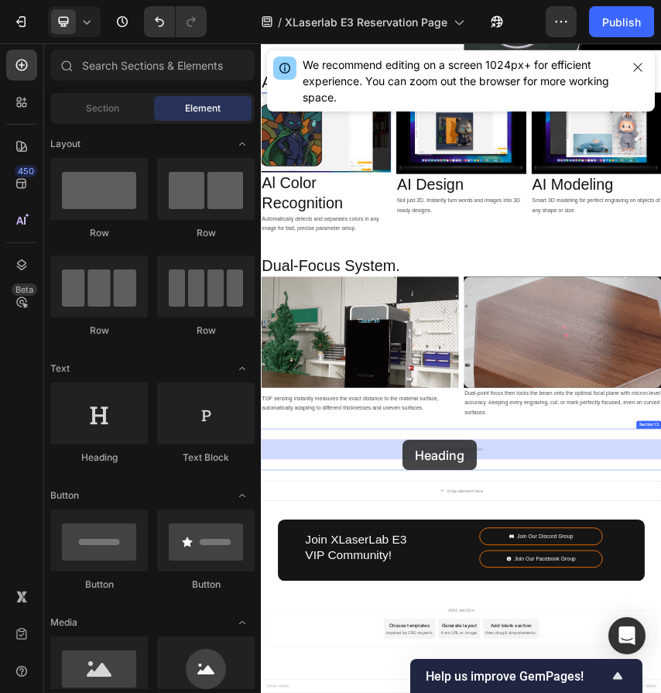
drag, startPoint x: 378, startPoint y: 216, endPoint x: 589, endPoint y: 960, distance: 773.7
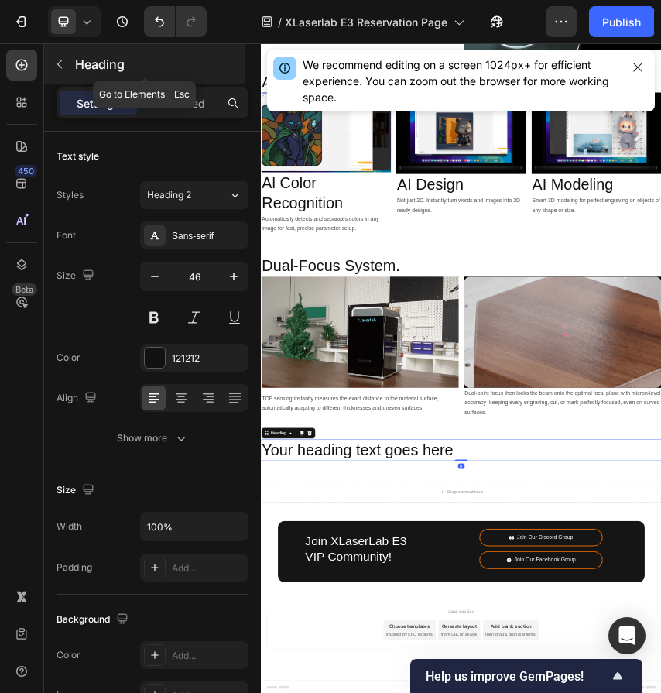
click at [67, 67] on button "button" at bounding box center [59, 64] width 25 height 25
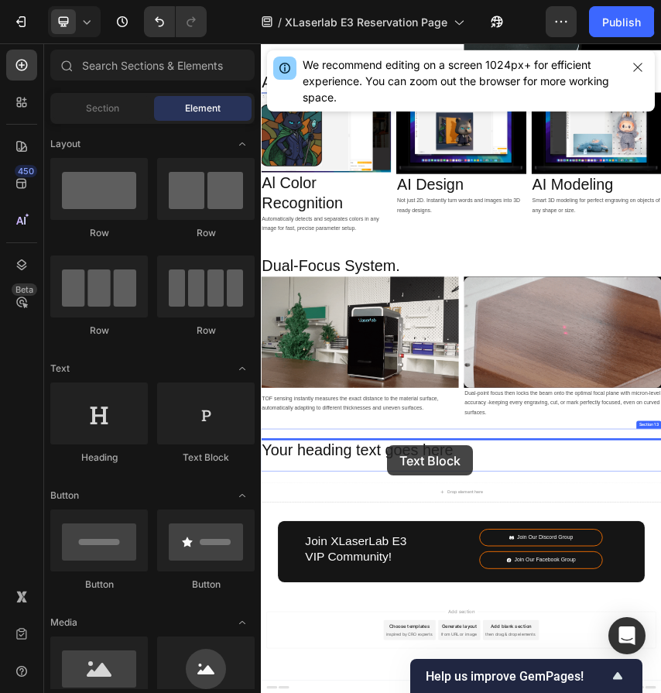
scroll to position [6376, 0]
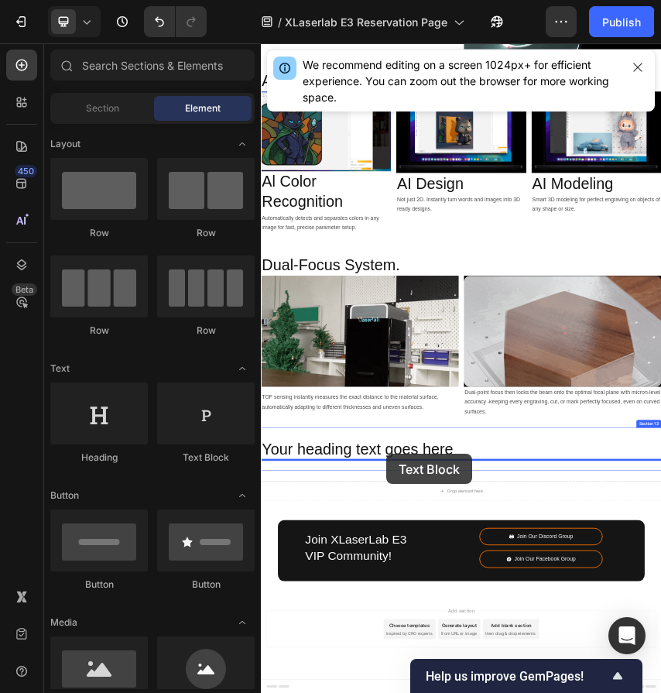
drag, startPoint x: 461, startPoint y: 204, endPoint x: 551, endPoint y: 995, distance: 796.8
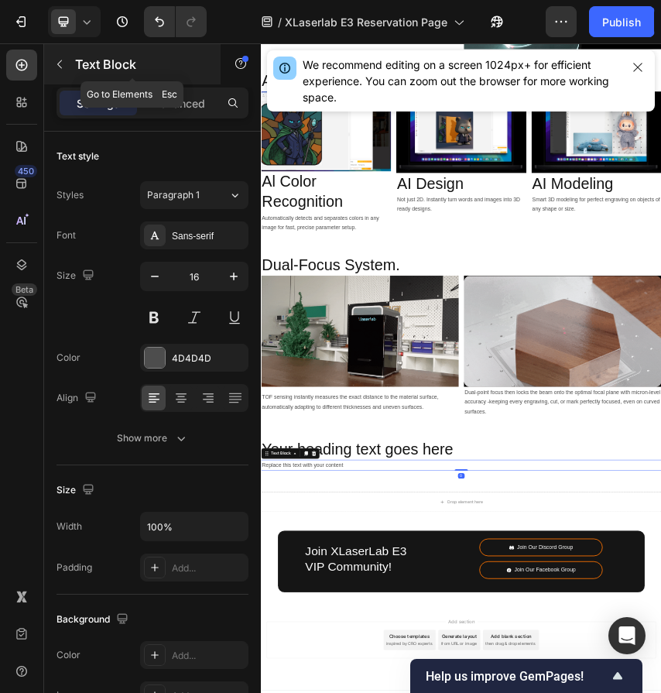
click at [65, 56] on button "button" at bounding box center [59, 64] width 25 height 25
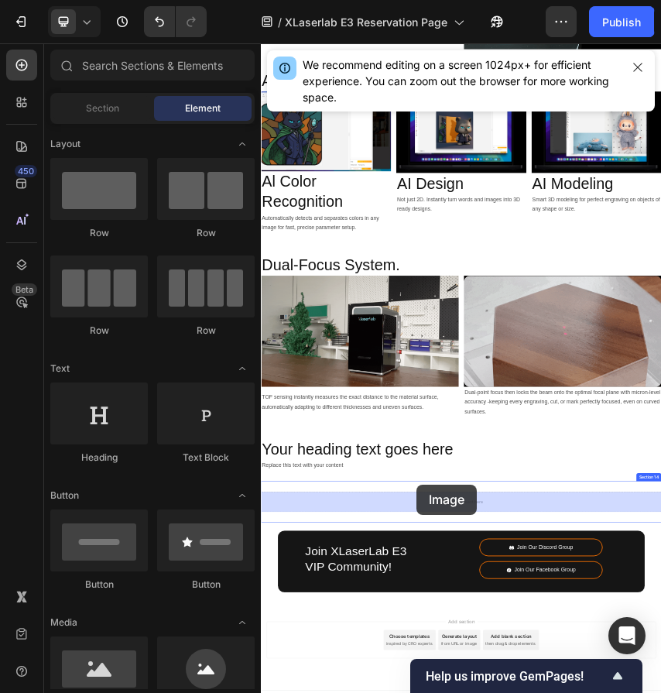
scroll to position [6401, 0]
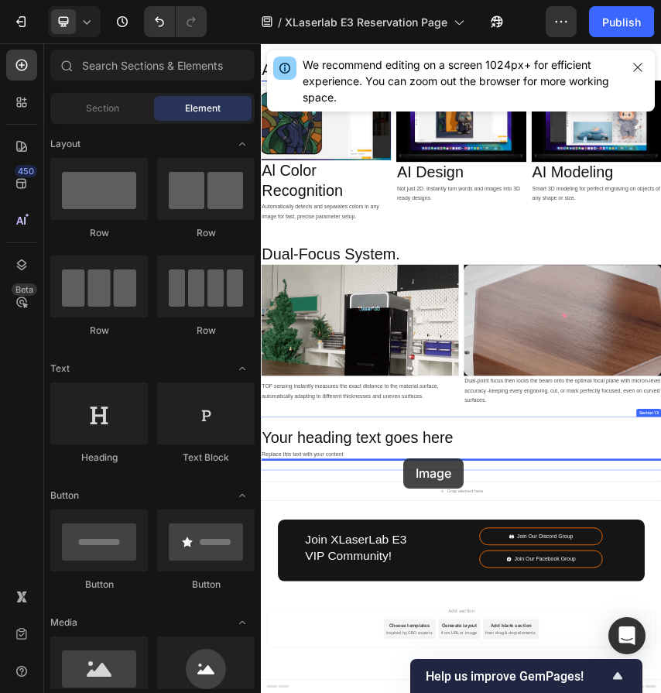
drag, startPoint x: 363, startPoint y: 457, endPoint x: 591, endPoint y: 1005, distance: 594.0
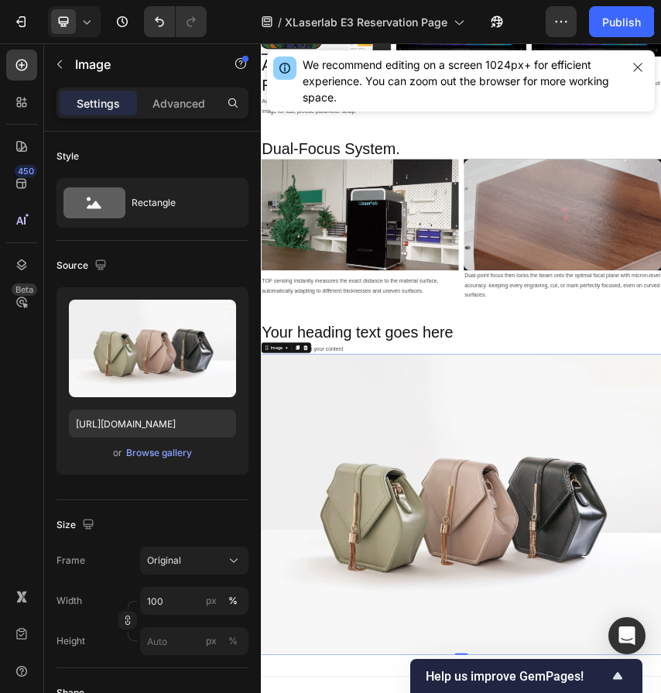
scroll to position [6634, 0]
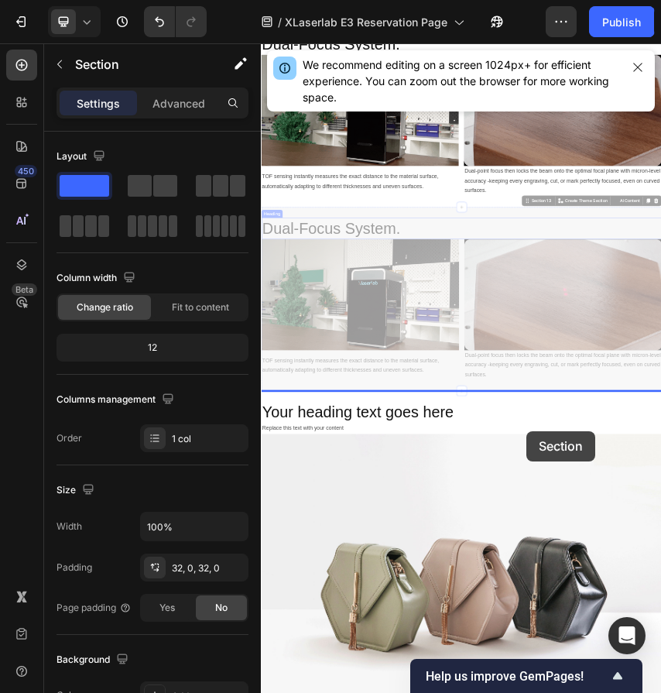
scroll to position [7525, 0]
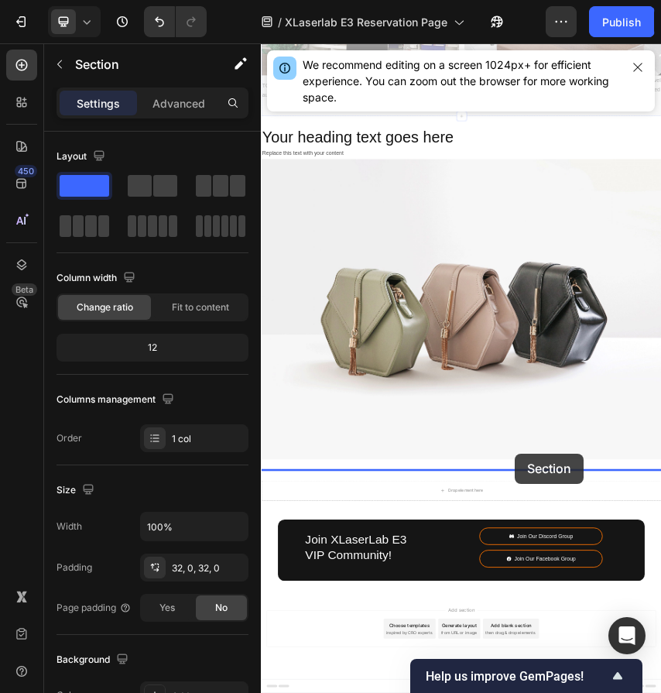
drag, startPoint x: 886, startPoint y: 404, endPoint x: 851, endPoint y: 996, distance: 593.1
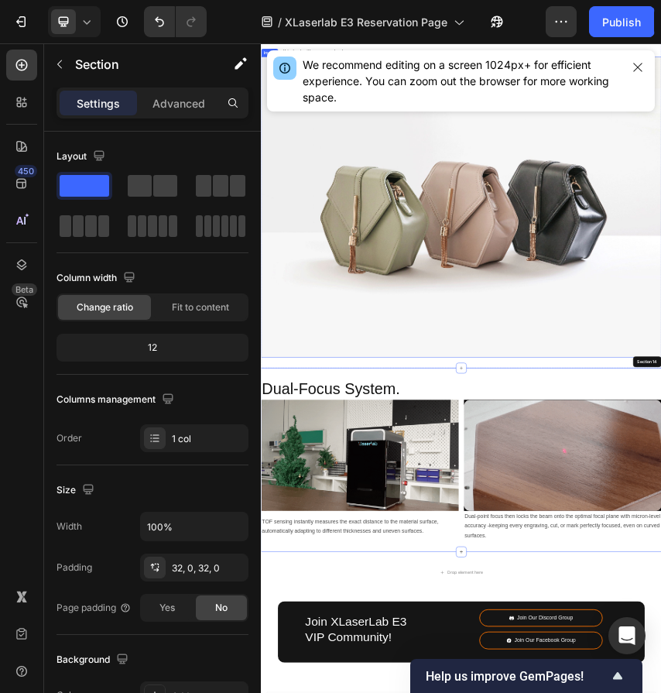
scroll to position [7459, 0]
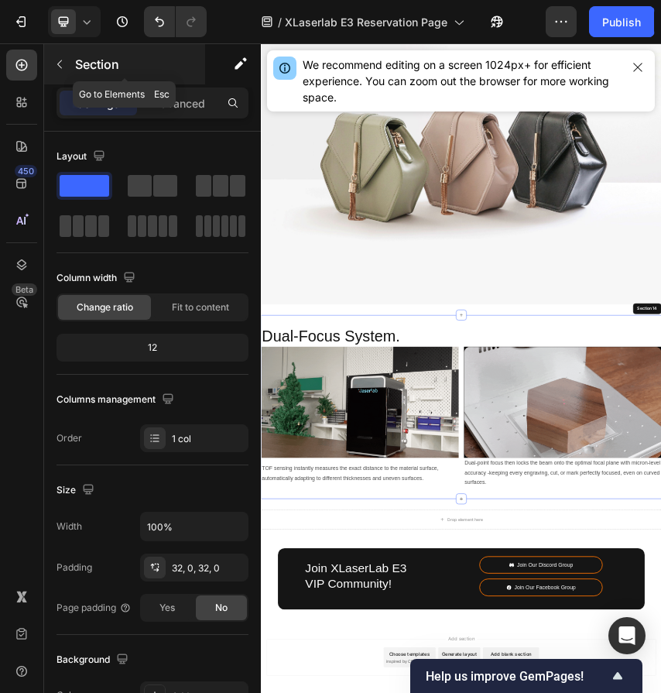
click at [67, 68] on button "button" at bounding box center [59, 64] width 25 height 25
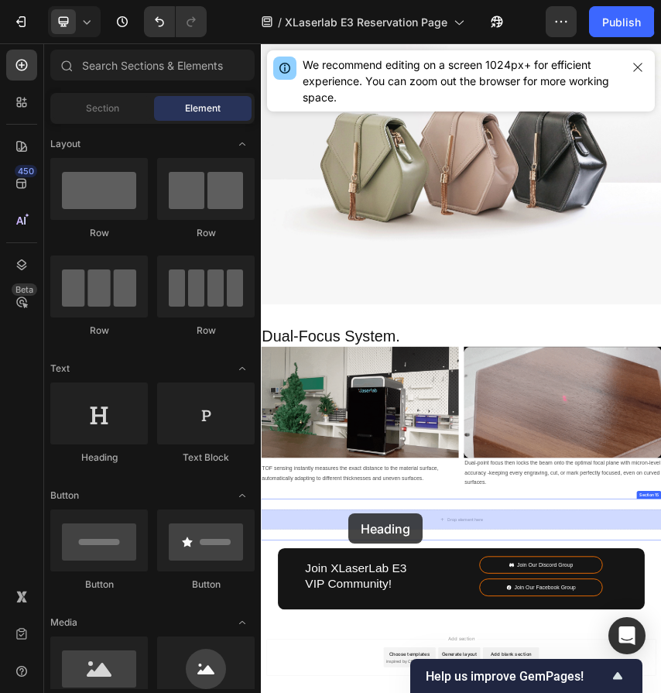
scroll to position [7525, 0]
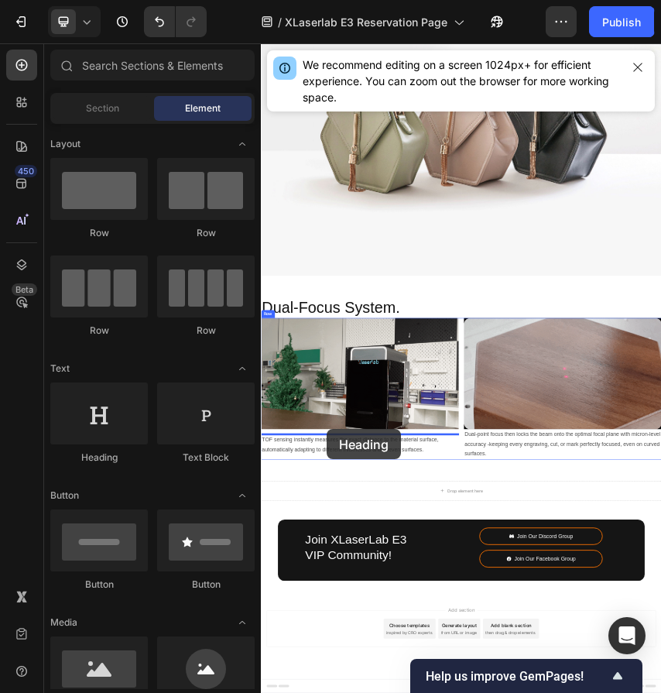
drag, startPoint x: 375, startPoint y: 214, endPoint x: 414, endPoint y: 939, distance: 725.5
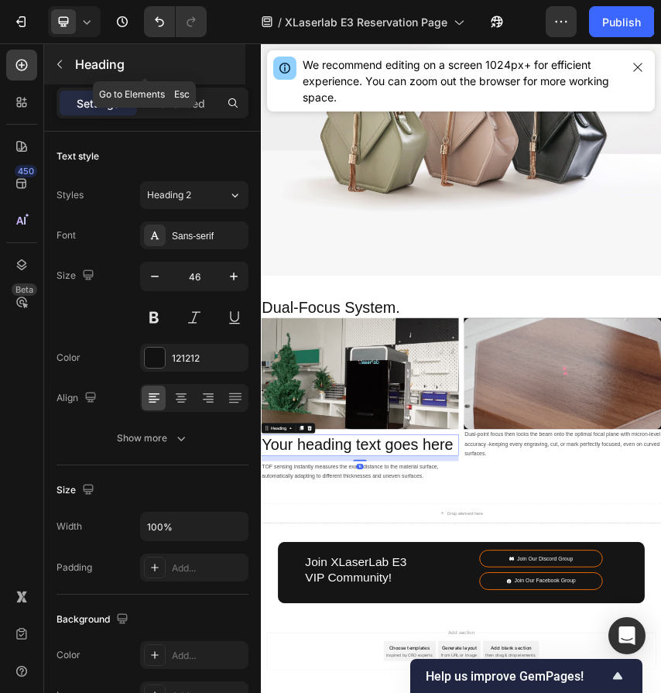
click at [59, 60] on icon "button" at bounding box center [59, 64] width 12 height 12
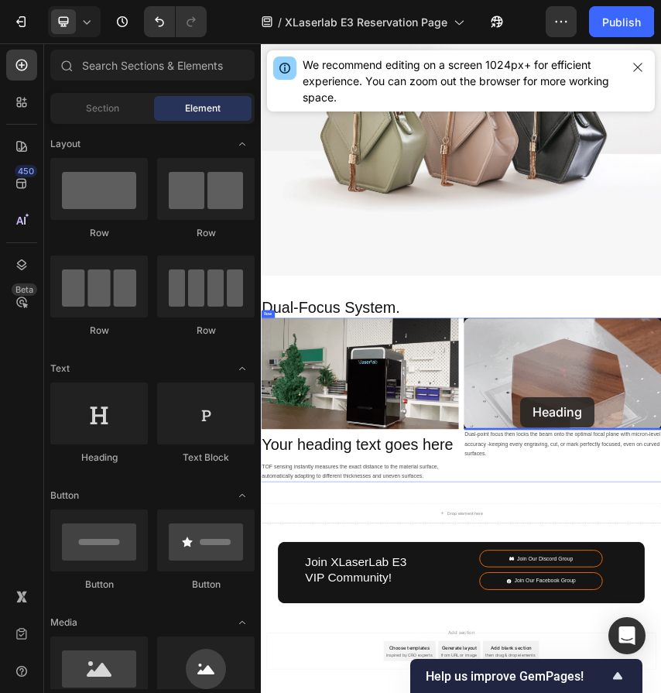
scroll to position [7577, 0]
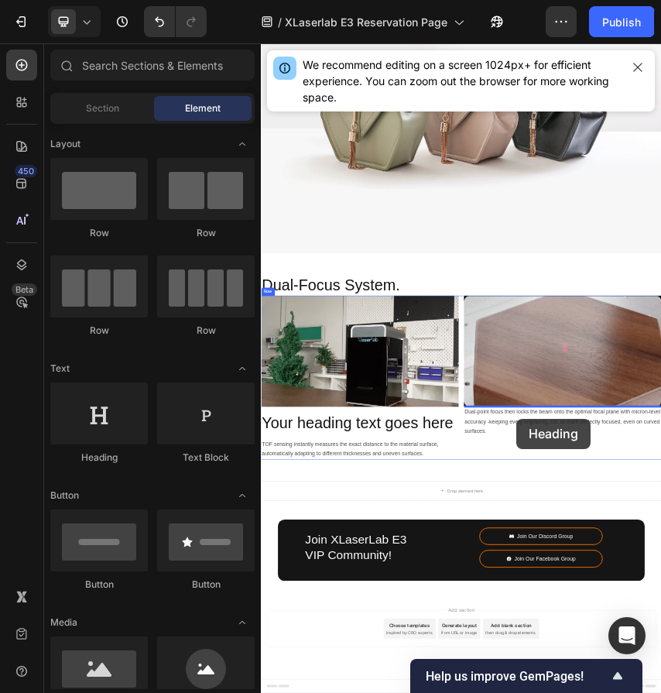
drag, startPoint x: 376, startPoint y: 199, endPoint x: 854, endPoint y: 915, distance: 861.0
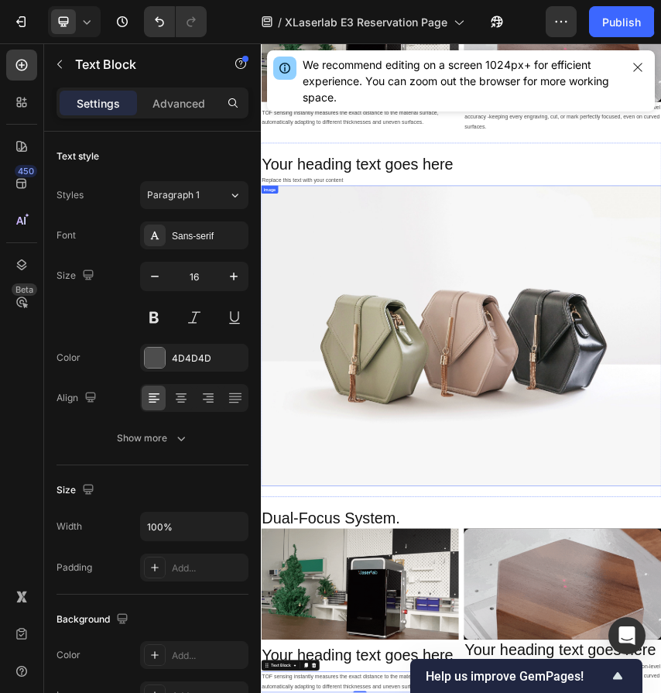
scroll to position [7024, 0]
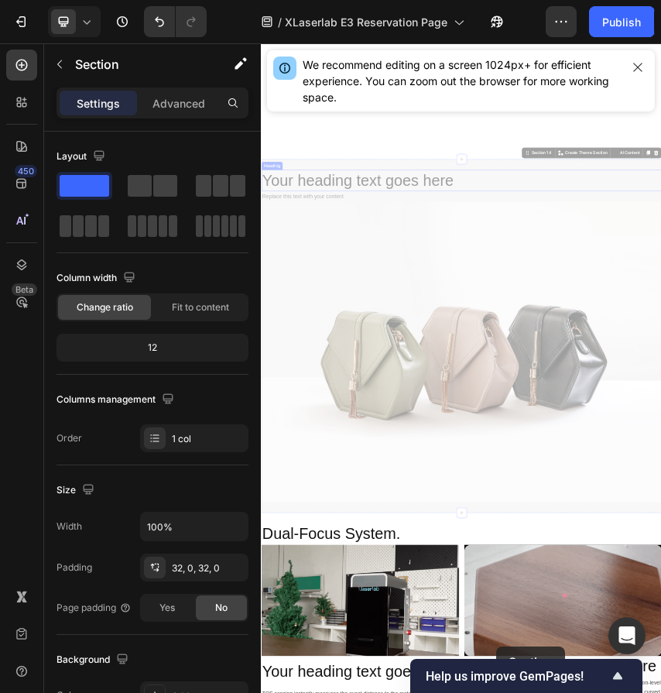
scroll to position [8397, 0]
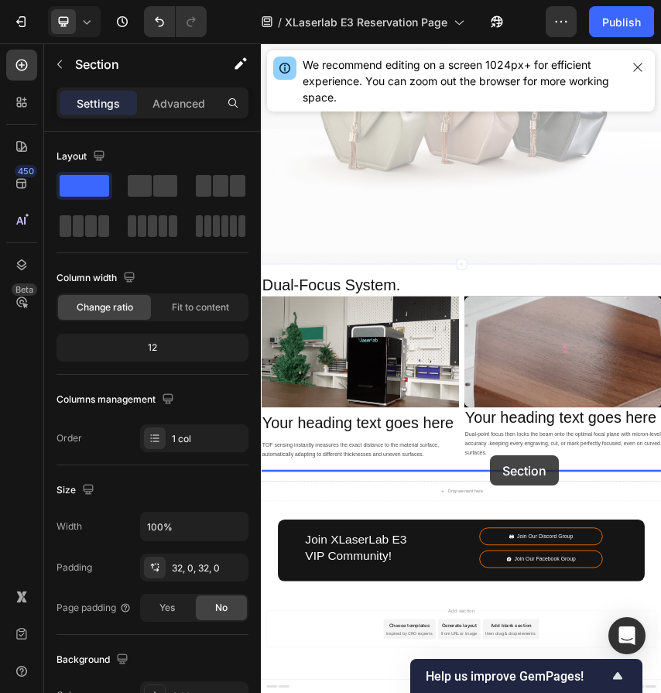
drag, startPoint x: 895, startPoint y: 290, endPoint x: 793, endPoint y: 999, distance: 716.3
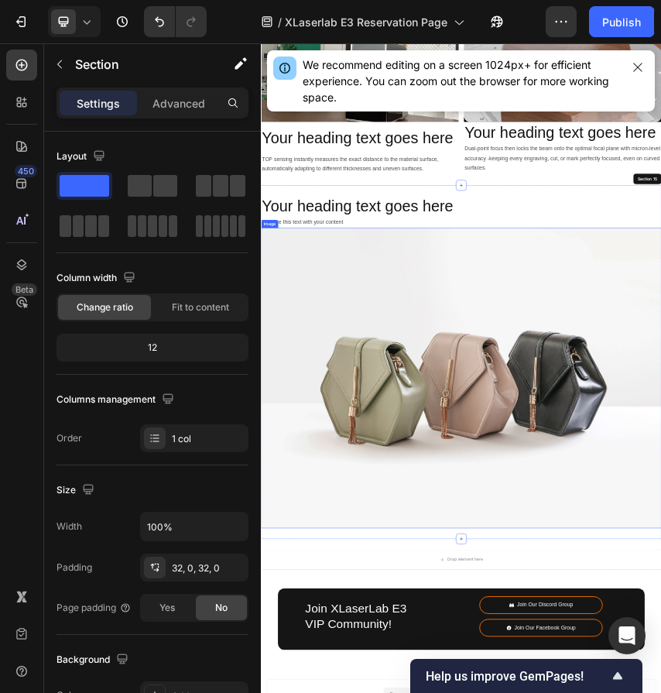
scroll to position [8246, 0]
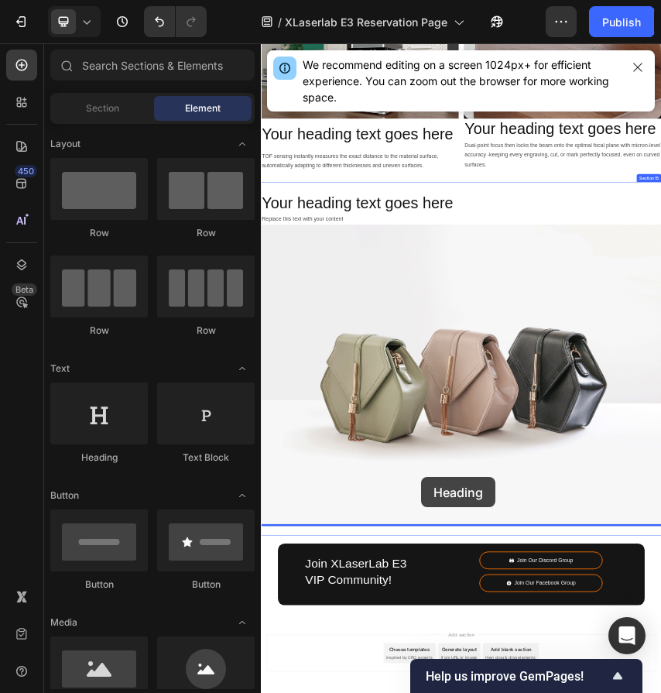
scroll to position [8301, 0]
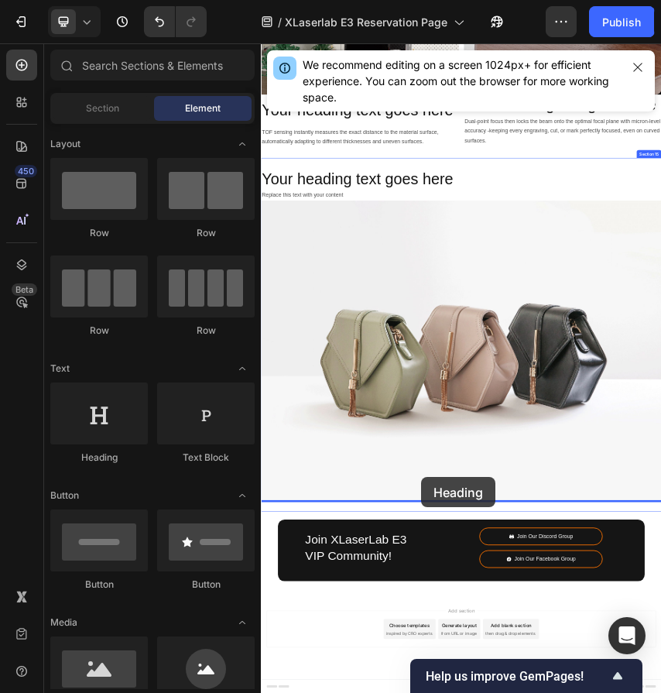
drag, startPoint x: 367, startPoint y: 205, endPoint x: 633, endPoint y: 1051, distance: 886.8
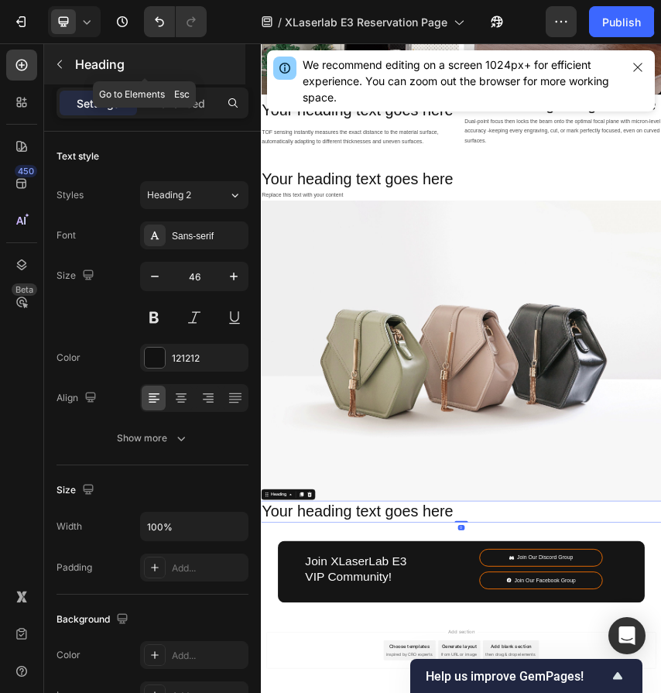
click at [62, 60] on icon "button" at bounding box center [59, 64] width 12 height 12
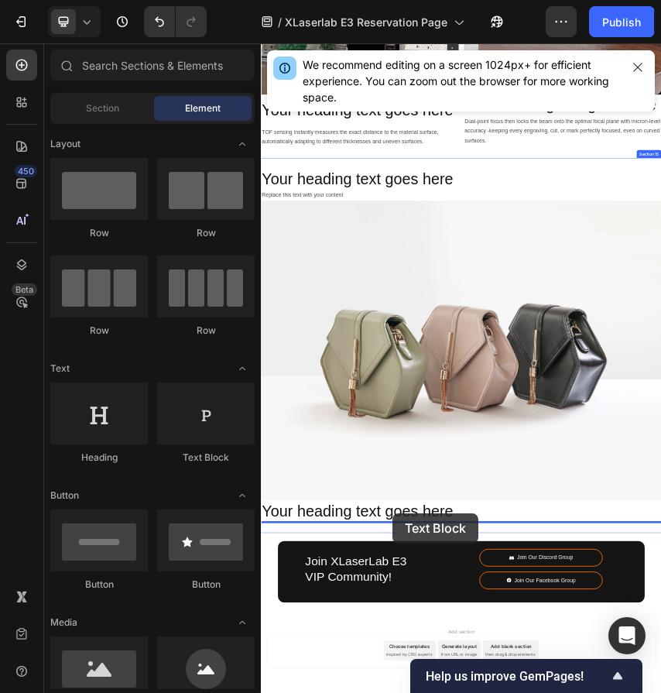
scroll to position [8351, 0]
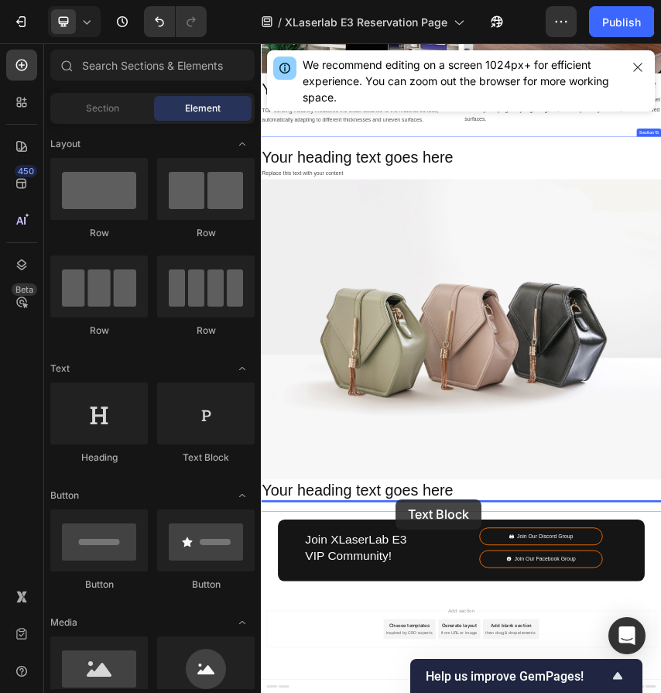
drag, startPoint x: 467, startPoint y: 214, endPoint x: 574, endPoint y: 1101, distance: 892.7
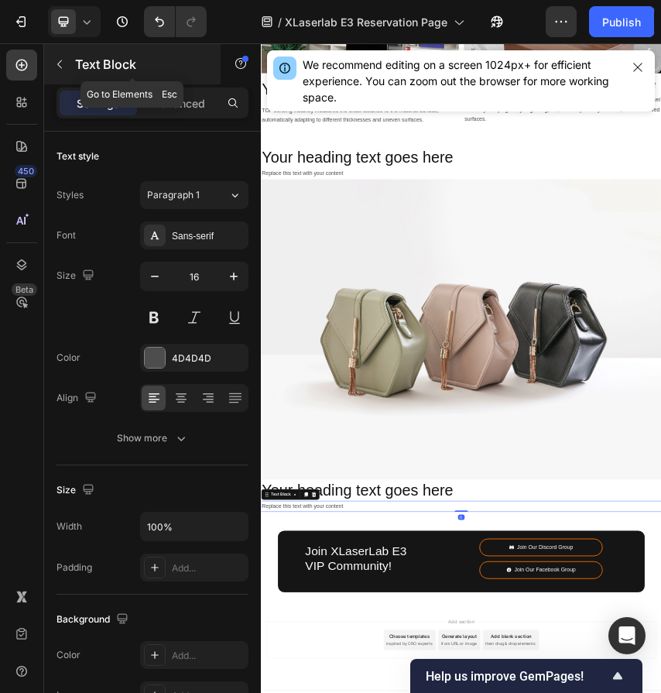
click at [66, 60] on button "button" at bounding box center [59, 64] width 25 height 25
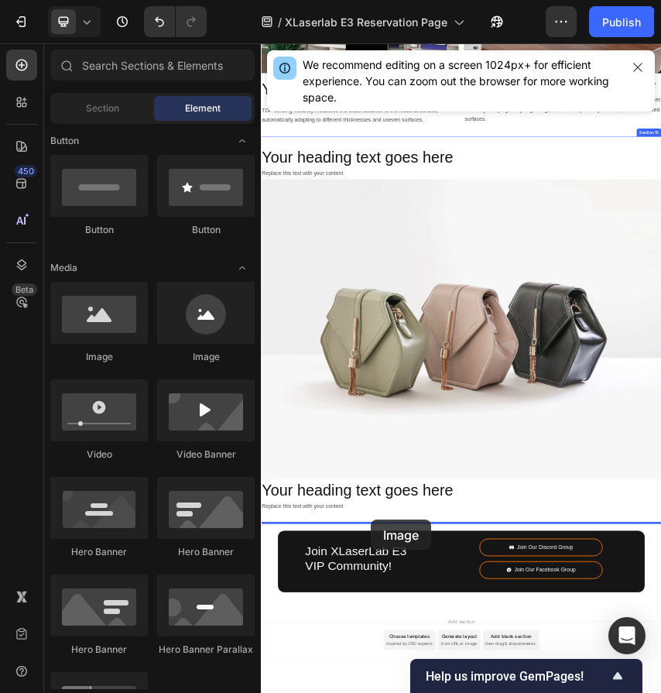
scroll to position [8376, 0]
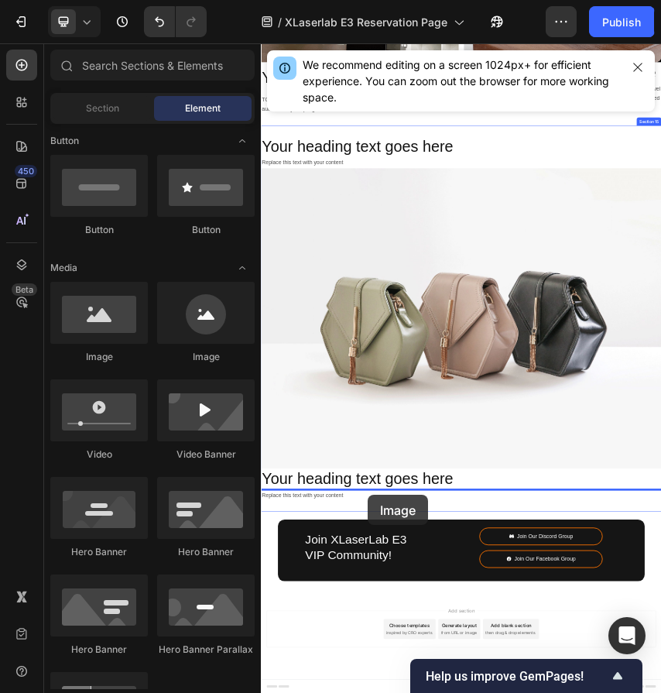
drag, startPoint x: 377, startPoint y: 360, endPoint x: 509, endPoint y: 1091, distance: 743.3
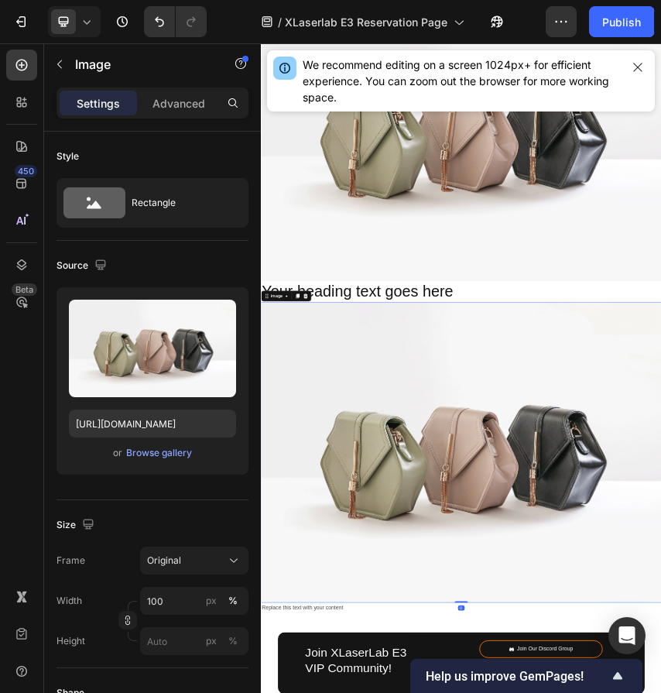
scroll to position [8826, 0]
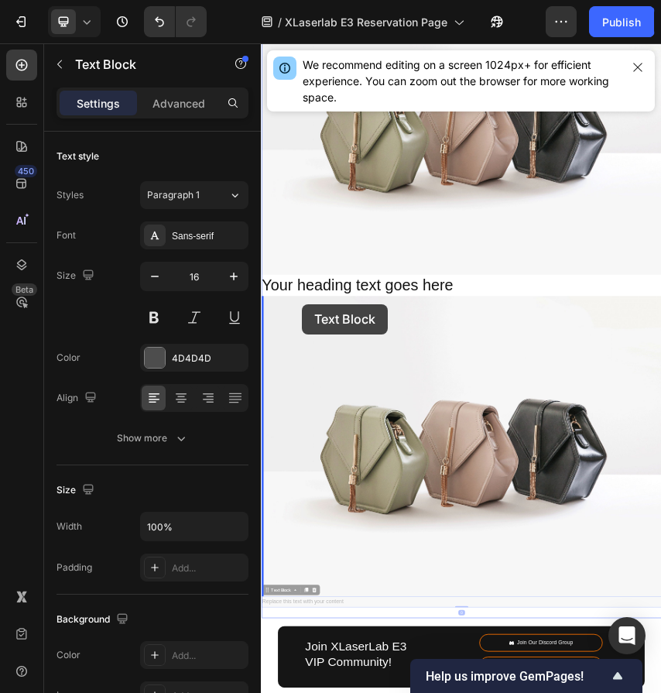
scroll to position [8850, 0]
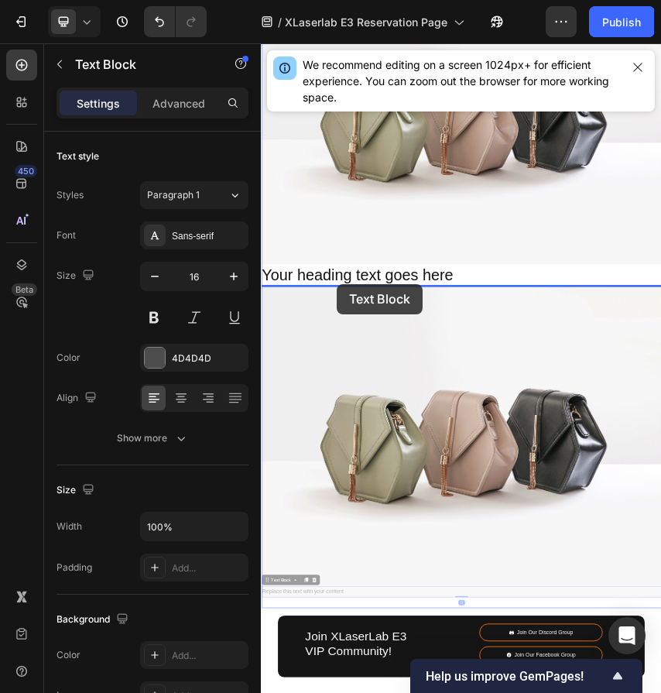
drag, startPoint x: 307, startPoint y: 1300, endPoint x: 438, endPoint y: 602, distance: 710.3
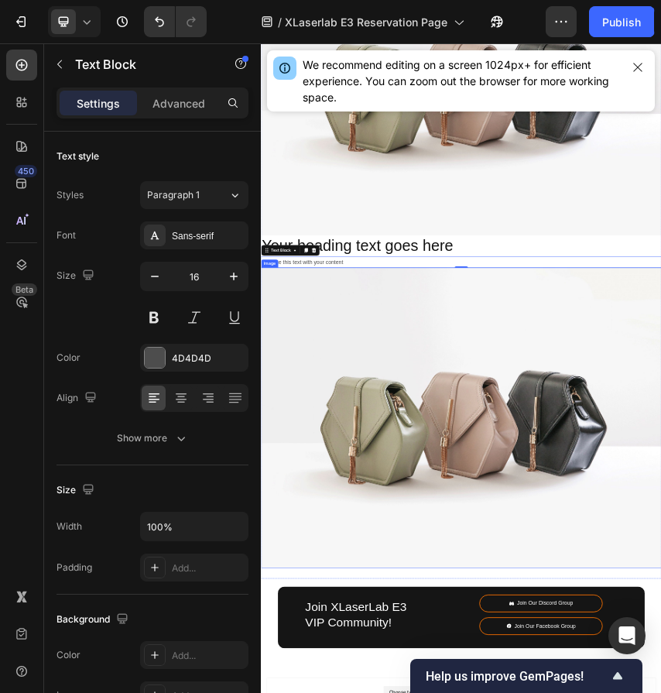
scroll to position [8935, 0]
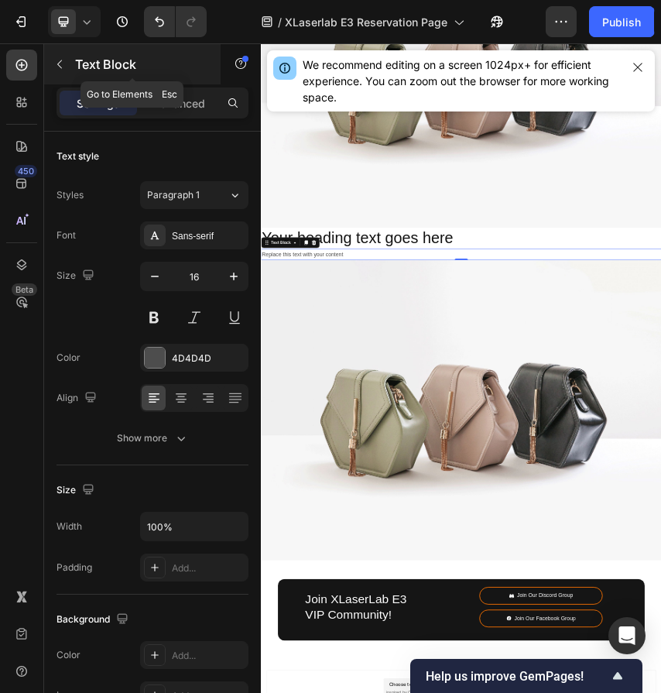
click at [59, 62] on icon "button" at bounding box center [59, 64] width 5 height 9
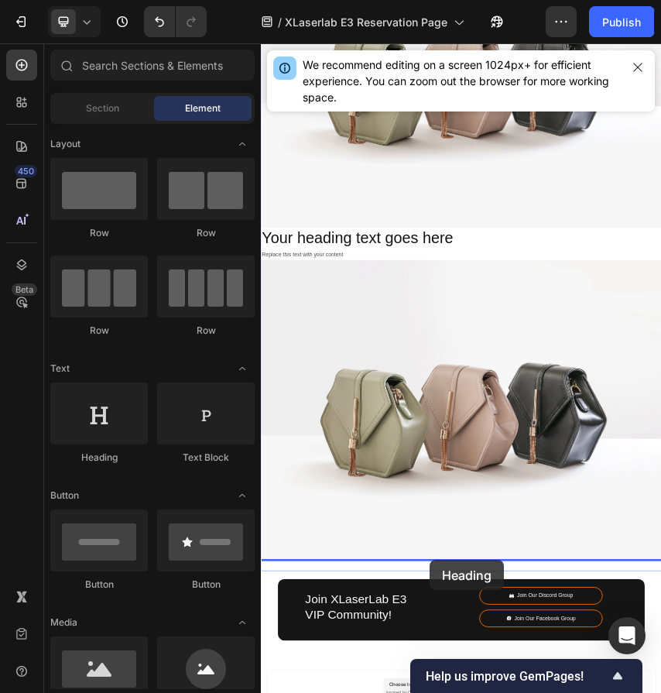
scroll to position [9073, 0]
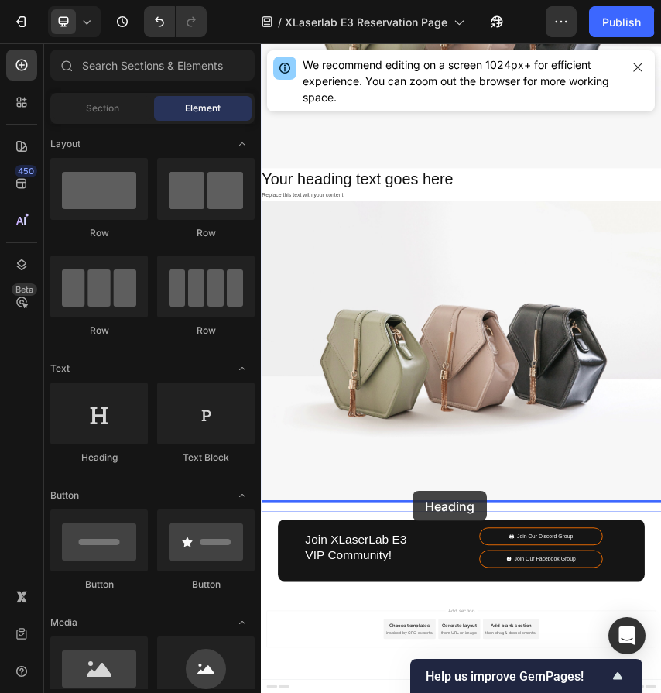
drag, startPoint x: 358, startPoint y: 464, endPoint x: 614, endPoint y: 1082, distance: 668.3
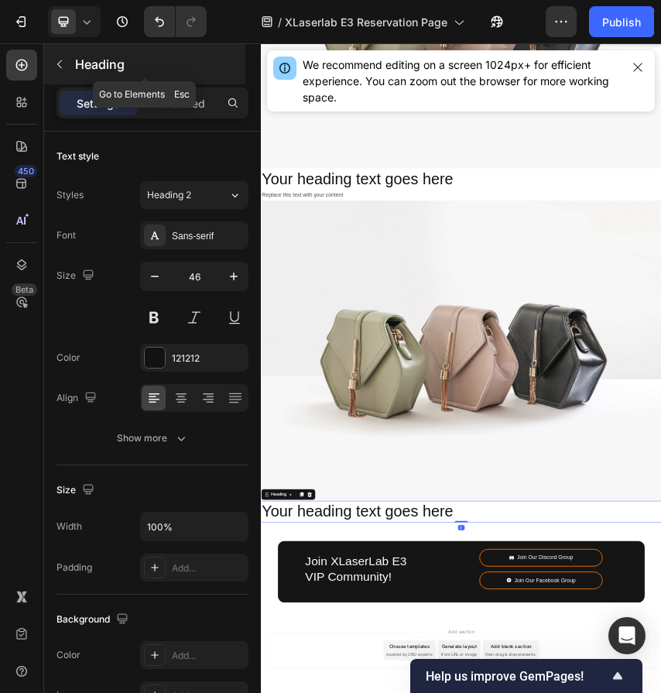
click at [61, 61] on icon "button" at bounding box center [59, 64] width 12 height 12
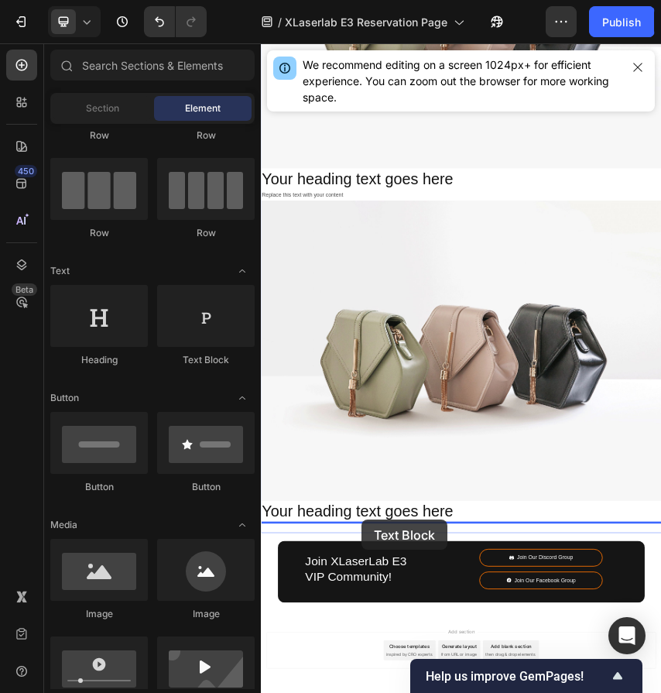
scroll to position [9123, 0]
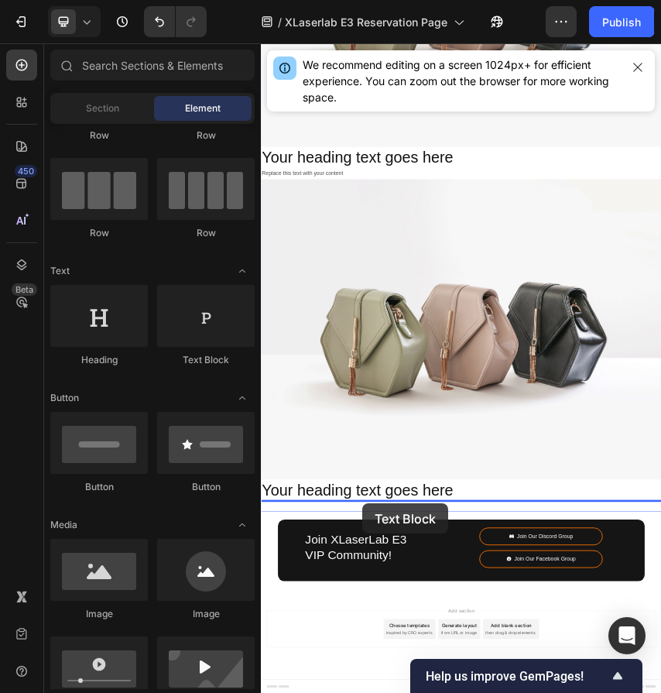
drag, startPoint x: 467, startPoint y: 359, endPoint x: 497, endPoint y: 1111, distance: 752.1
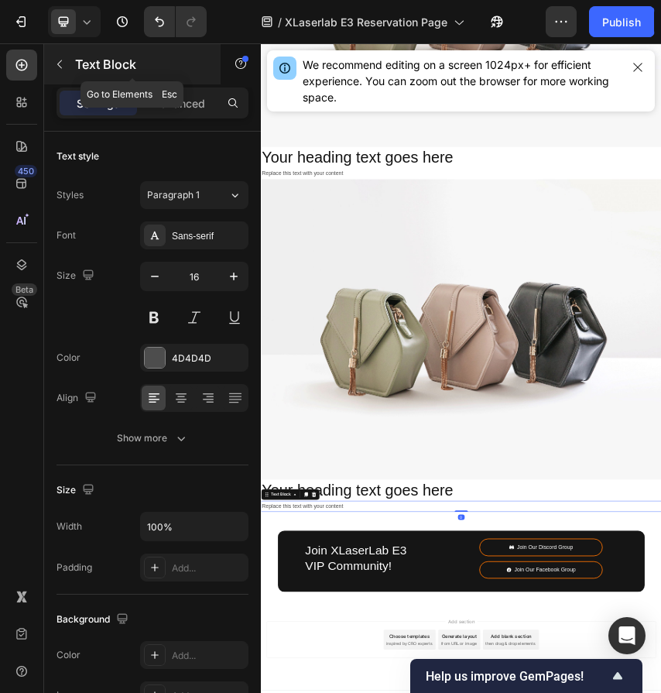
click at [57, 64] on icon "button" at bounding box center [59, 64] width 12 height 12
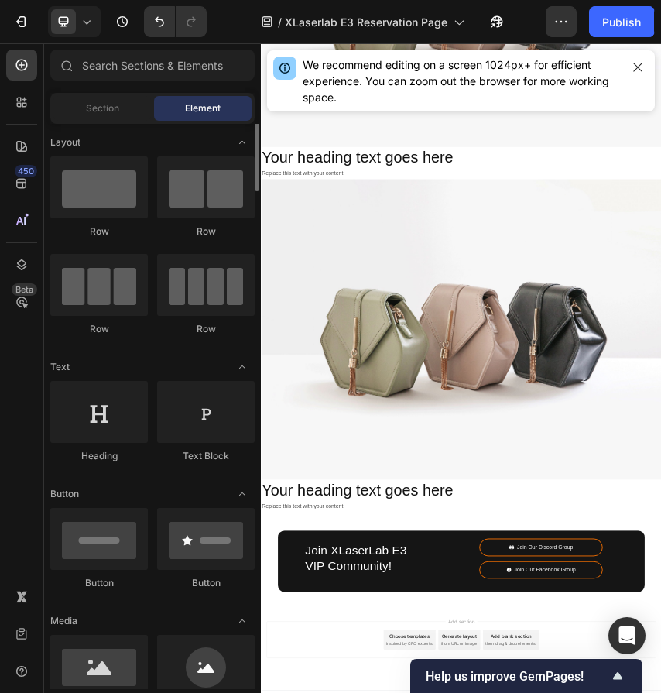
scroll to position [0, 0]
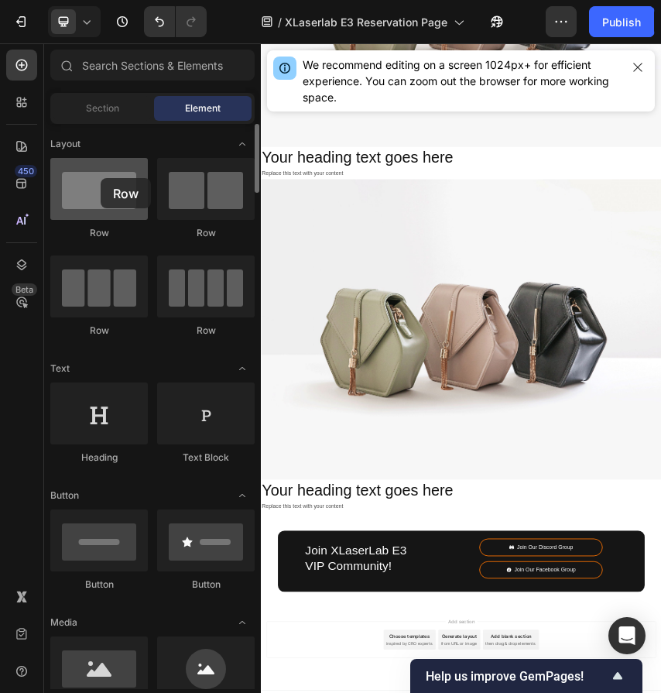
click at [101, 178] on div at bounding box center [99, 189] width 98 height 62
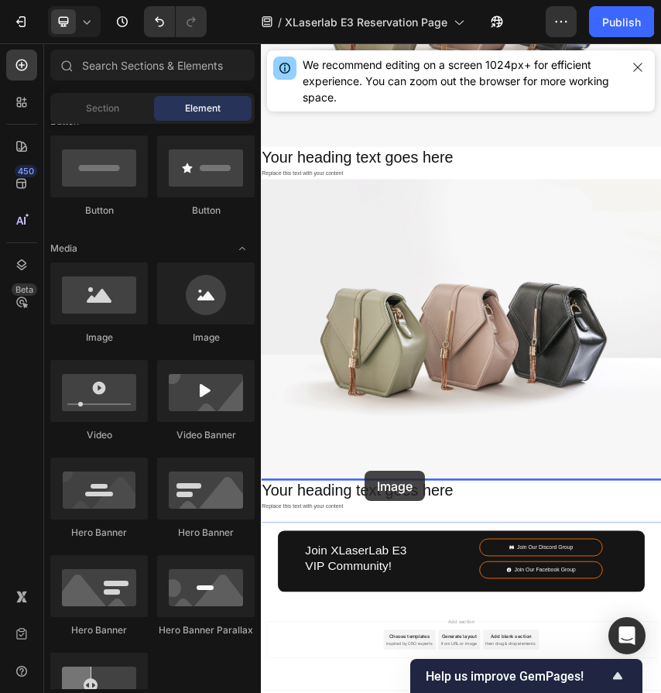
scroll to position [9148, 0]
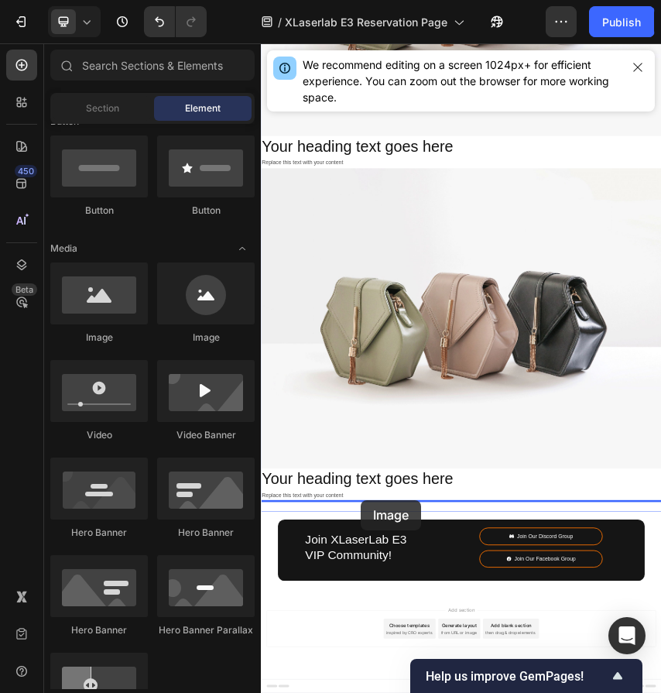
drag, startPoint x: 373, startPoint y: 344, endPoint x: 492, endPoint y: 1104, distance: 769.3
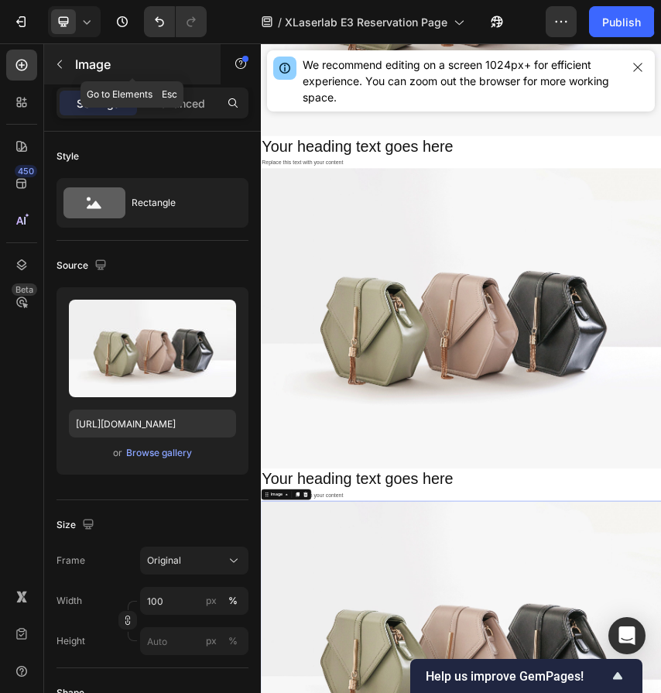
click at [56, 65] on icon "button" at bounding box center [59, 64] width 12 height 12
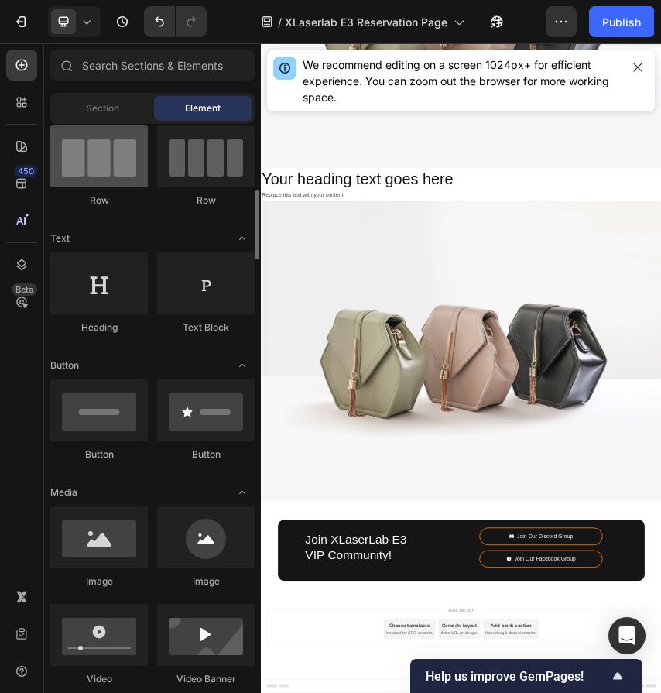
scroll to position [56, 0]
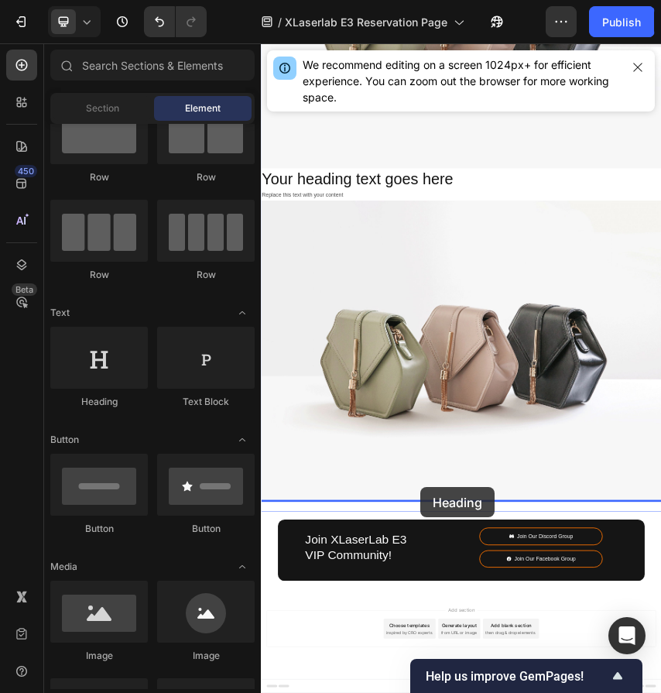
drag, startPoint x: 348, startPoint y: 401, endPoint x: 630, endPoint y: 1073, distance: 728.5
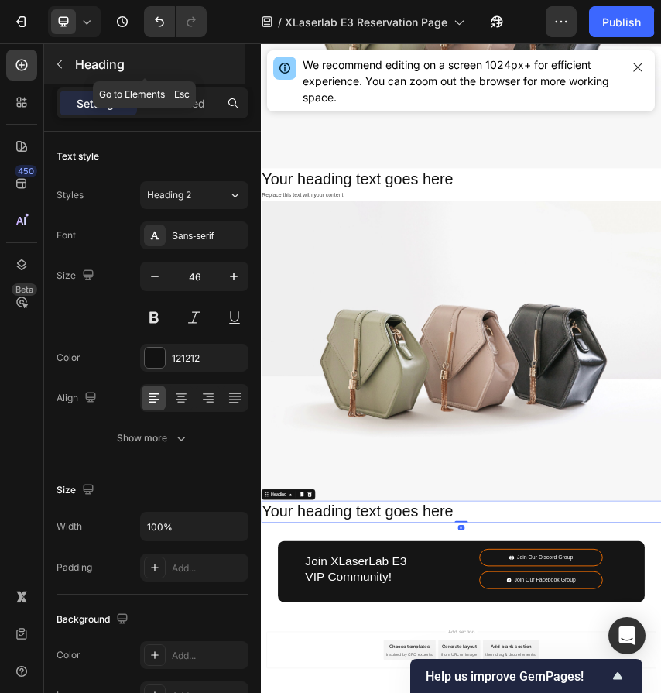
click at [61, 70] on button "button" at bounding box center [59, 64] width 25 height 25
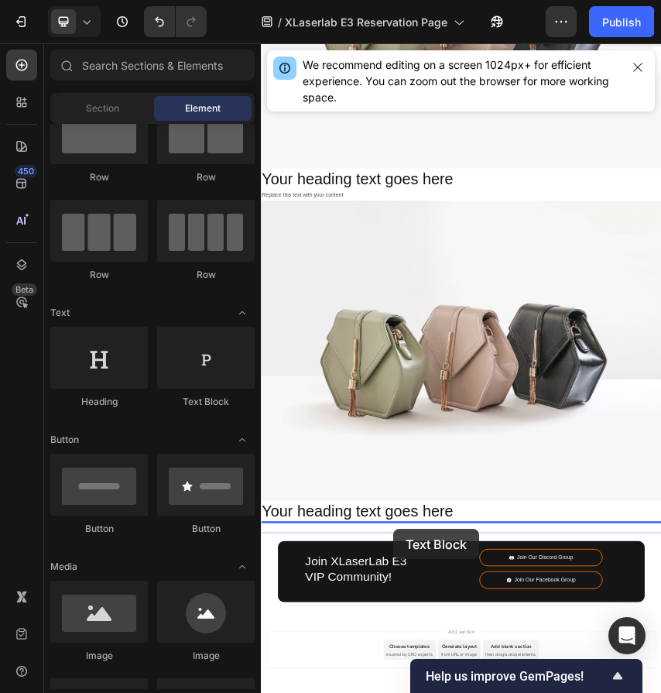
scroll to position [9894, 0]
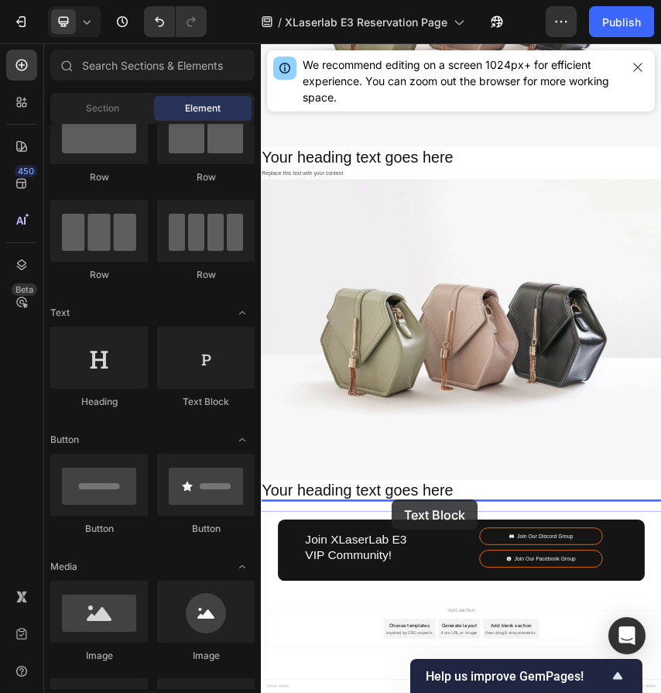
drag, startPoint x: 464, startPoint y: 406, endPoint x: 565, endPoint y: 1101, distance: 702.3
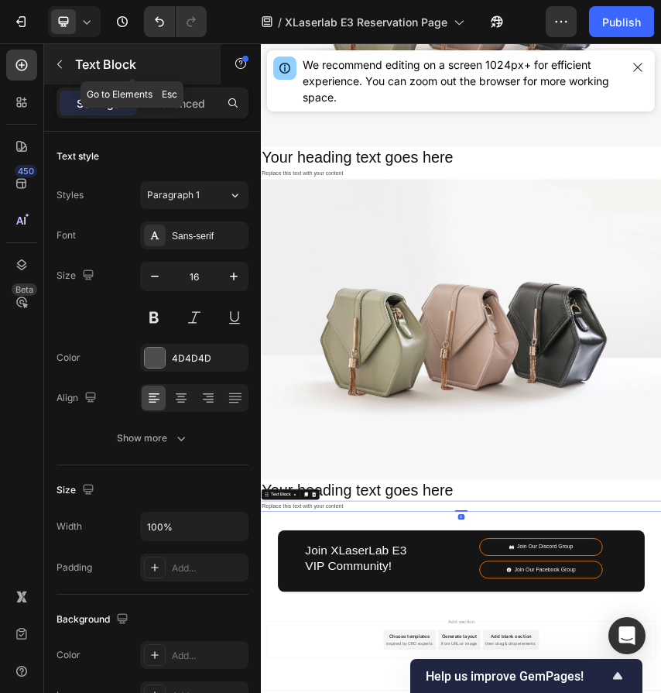
click at [63, 61] on icon "button" at bounding box center [59, 64] width 12 height 12
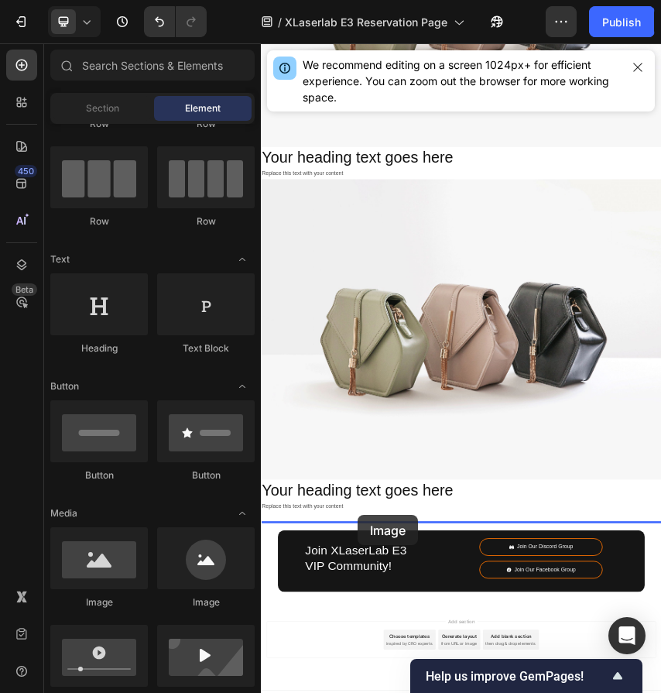
scroll to position [9919, 0]
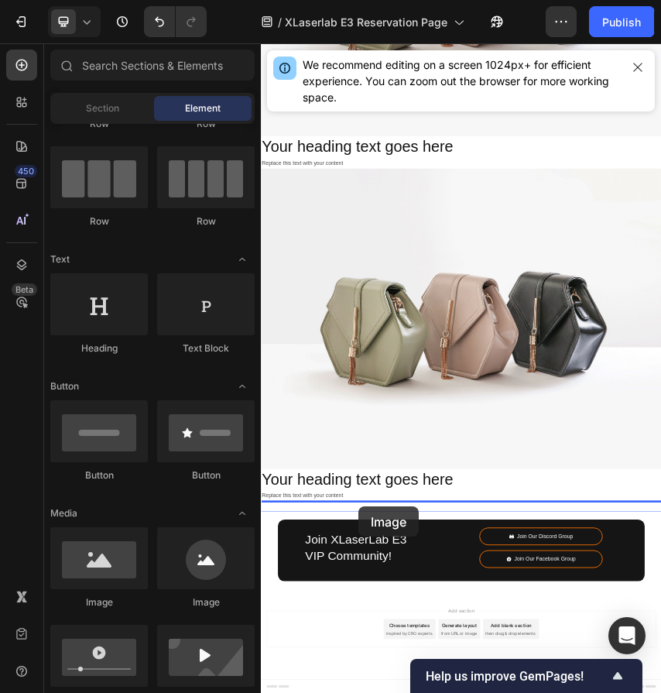
drag, startPoint x: 368, startPoint y: 608, endPoint x: 488, endPoint y: 1119, distance: 524.5
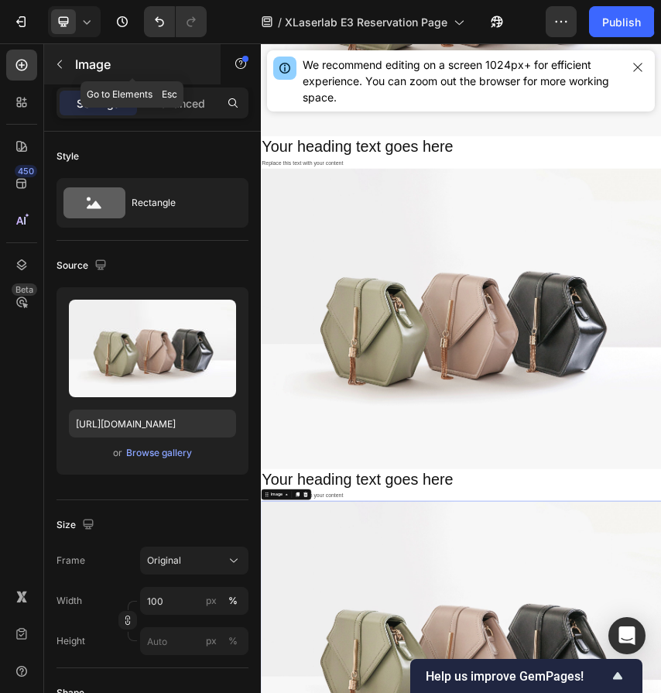
click at [61, 68] on icon "button" at bounding box center [59, 64] width 12 height 12
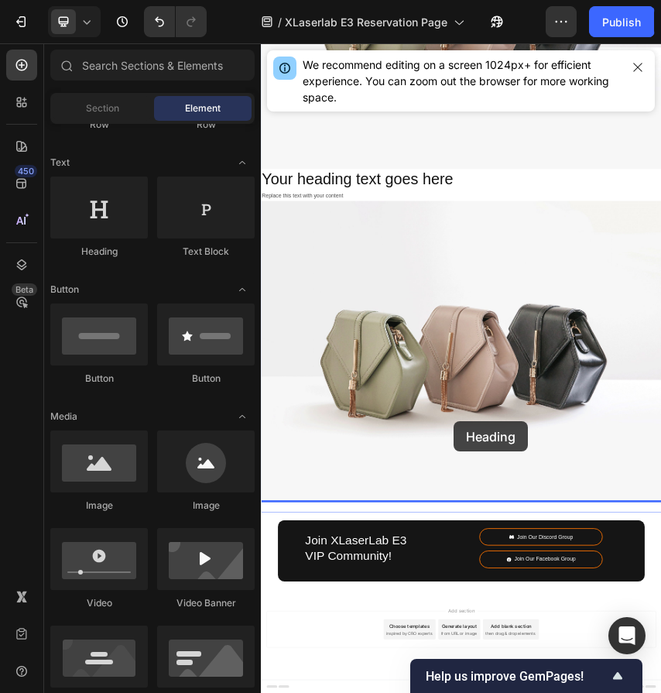
scroll to position [10616, 0]
drag, startPoint x: 369, startPoint y: 247, endPoint x: 707, endPoint y: 920, distance: 753.5
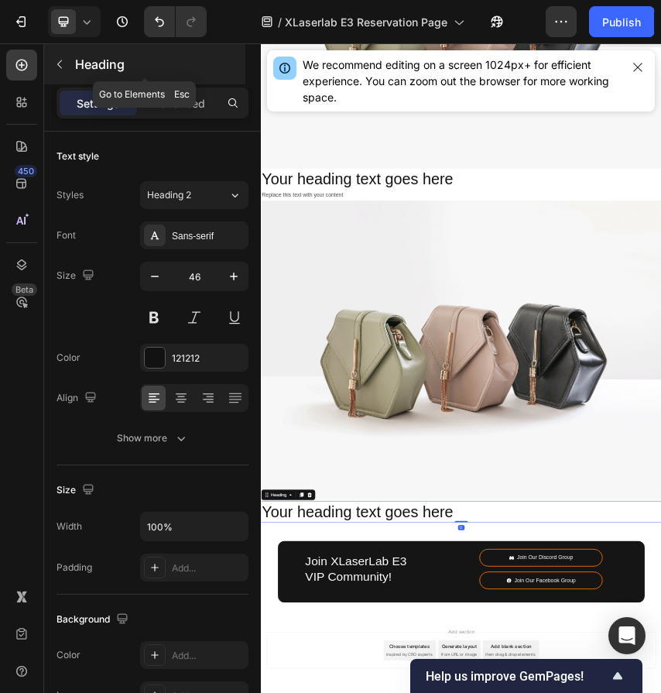
click at [57, 52] on button "button" at bounding box center [59, 64] width 25 height 25
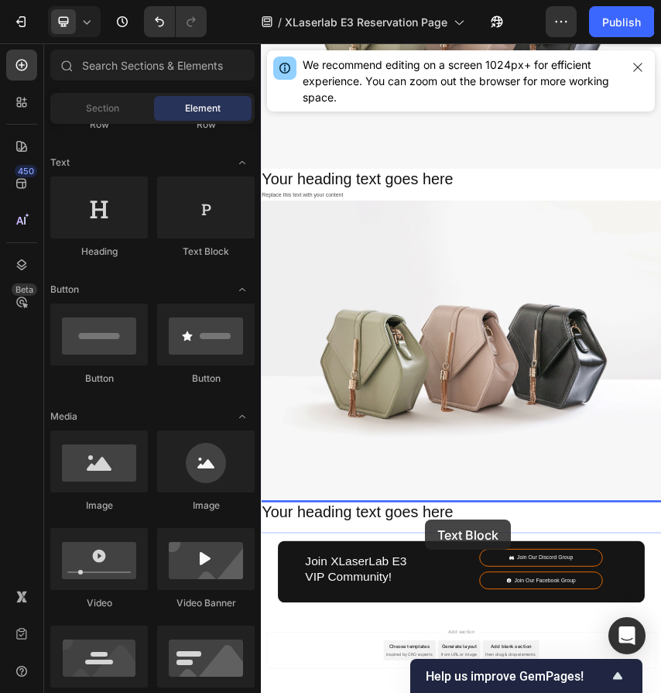
scroll to position [10665, 0]
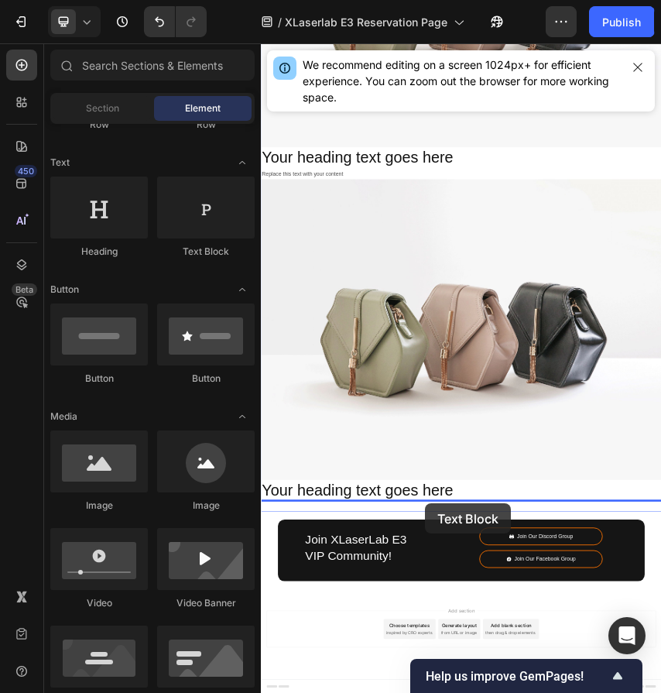
drag, startPoint x: 474, startPoint y: 262, endPoint x: 642, endPoint y: 1111, distance: 865.6
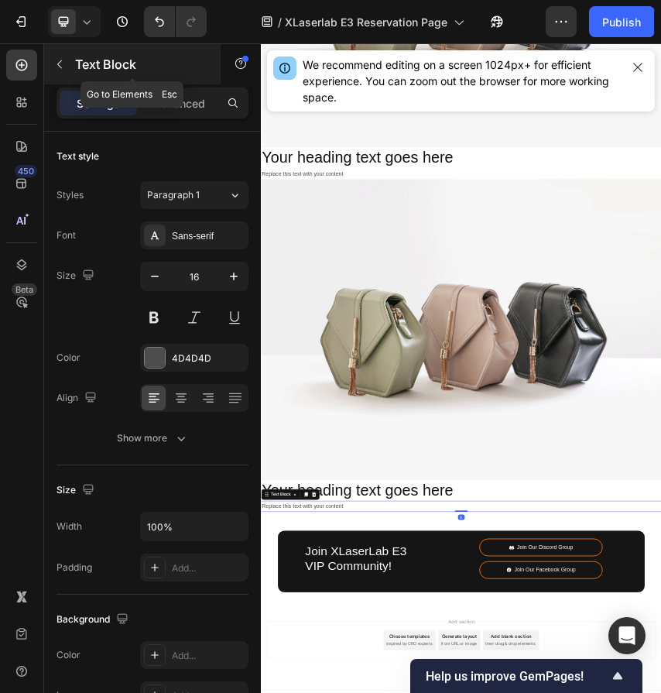
click at [62, 52] on button "button" at bounding box center [59, 64] width 25 height 25
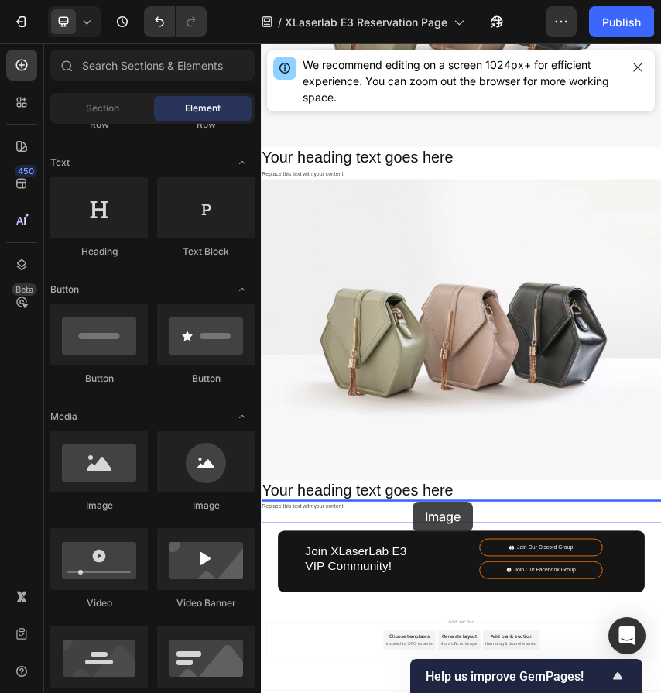
scroll to position [10691, 0]
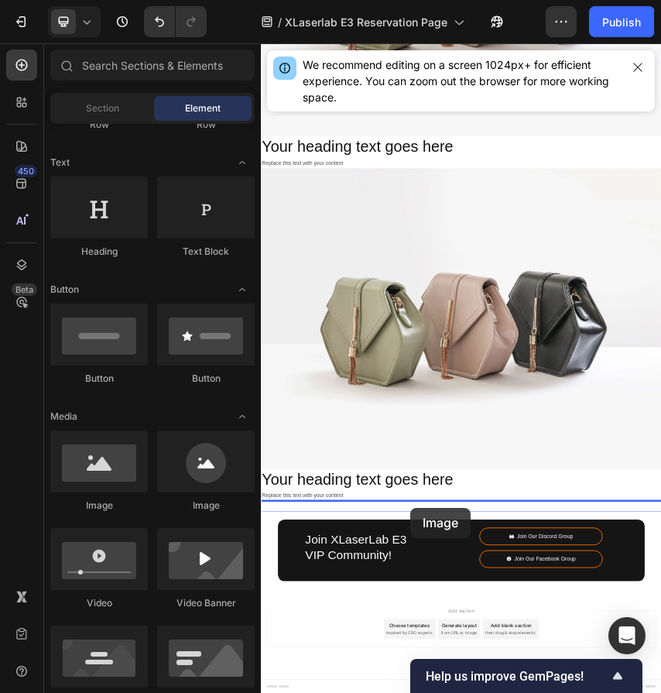
drag, startPoint x: 378, startPoint y: 502, endPoint x: 607, endPoint y: 1119, distance: 658.0
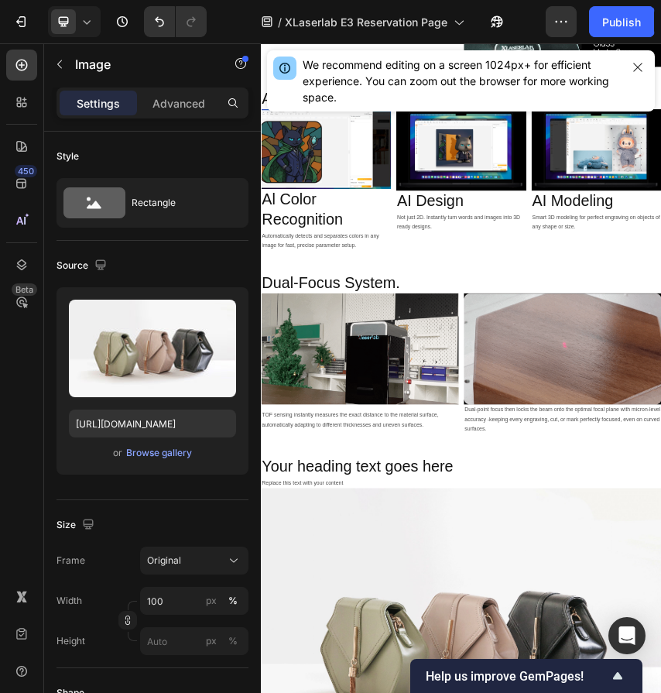
scroll to position [6338, 0]
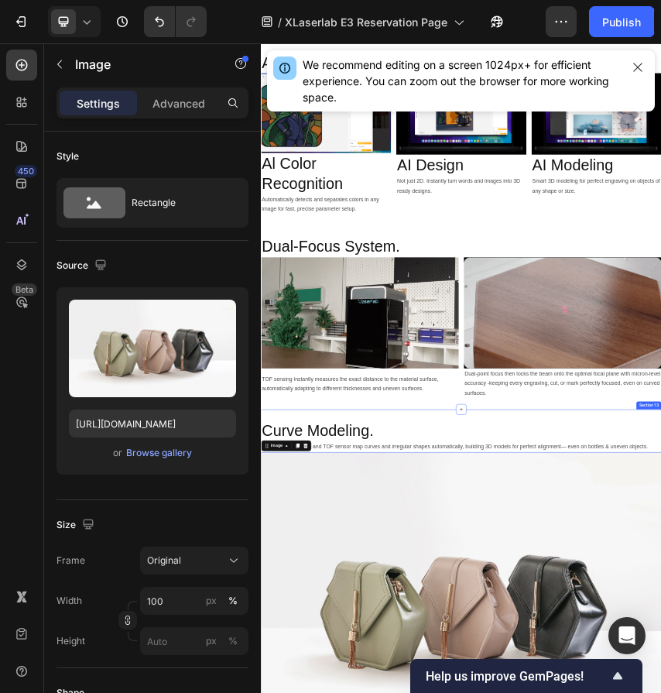
scroll to position [6441, 0]
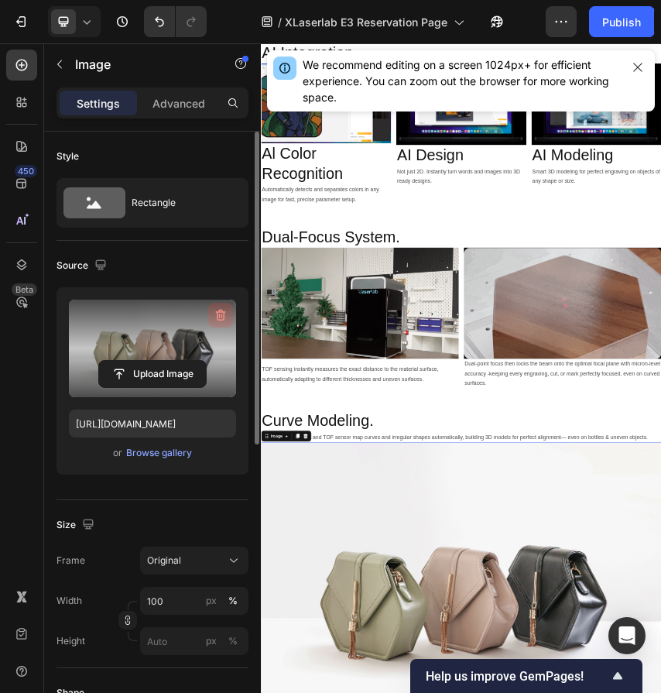
click at [222, 320] on icon "button" at bounding box center [221, 316] width 10 height 12
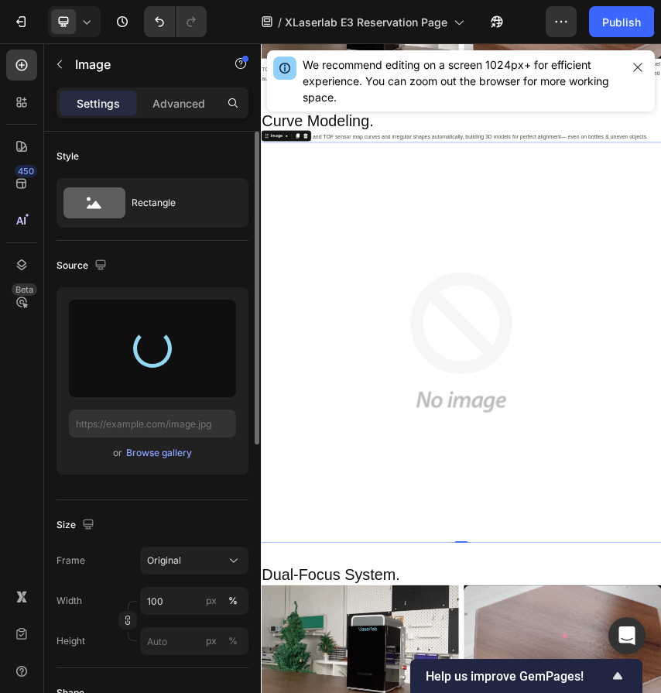
scroll to position [7151, 0]
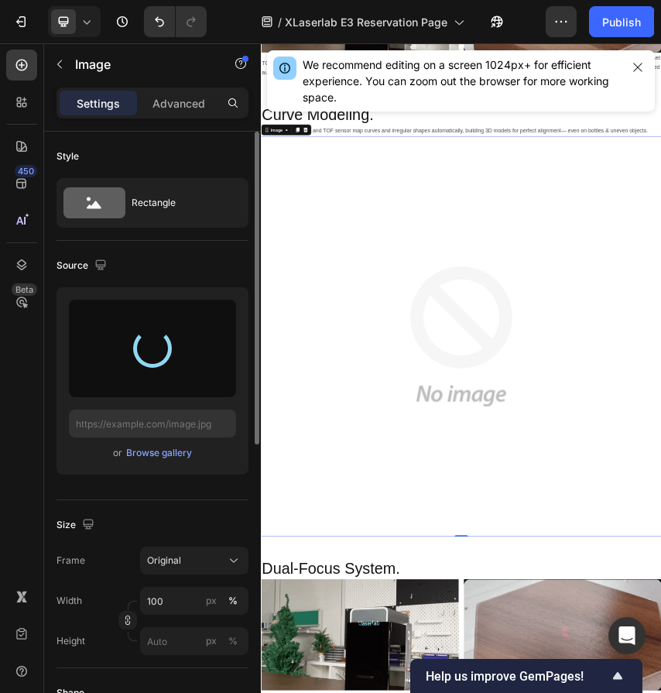
type input "https://cdn.shopify.com/s/files/1/0564/7581/1898/files/gempages_573591141744640…"
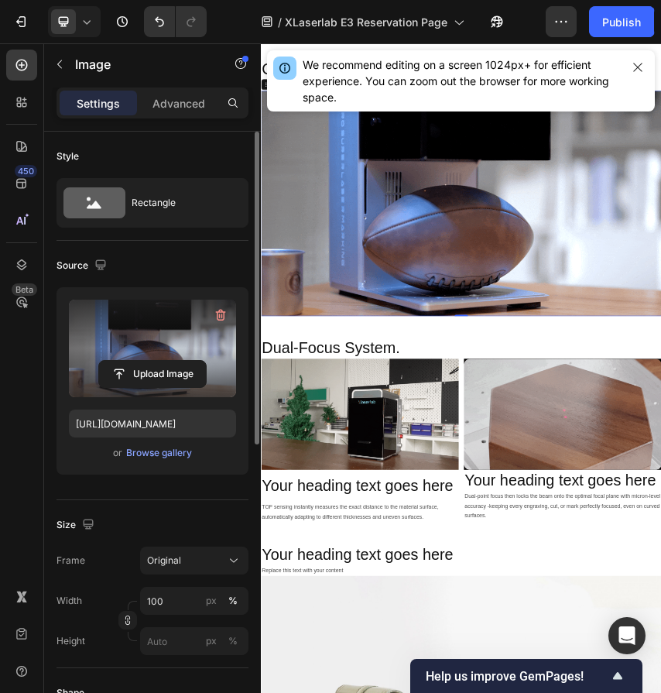
scroll to position [7394, 0]
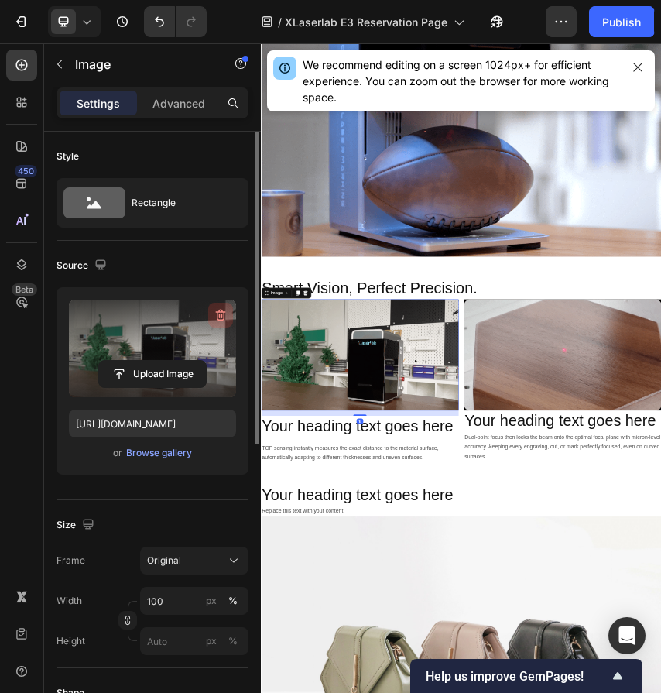
click at [224, 315] on icon "button" at bounding box center [221, 316] width 10 height 12
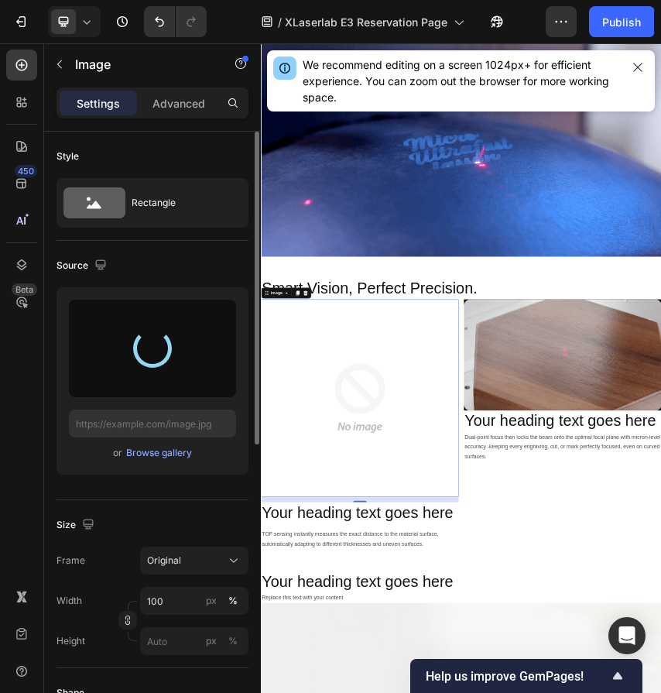
type input "https://cdn.shopify.com/s/files/1/0564/7581/1898/files/gempages_573591141744640…"
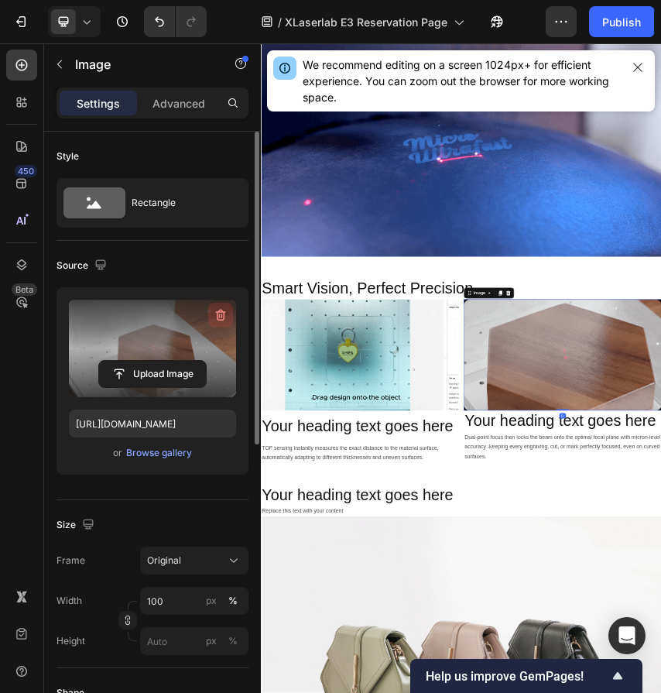
click at [217, 310] on icon "button" at bounding box center [220, 314] width 15 height 15
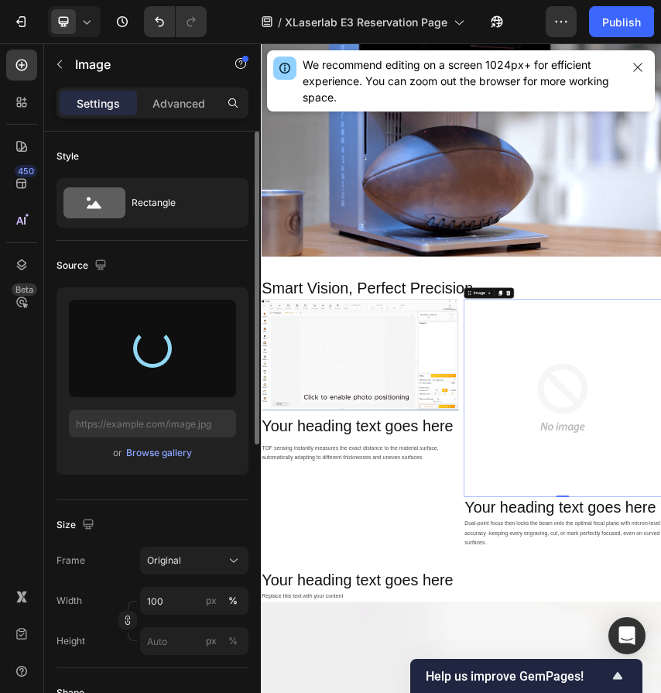
type input "https://cdn.shopify.com/s/files/1/0564/7581/1898/files/gempages_573591141744640…"
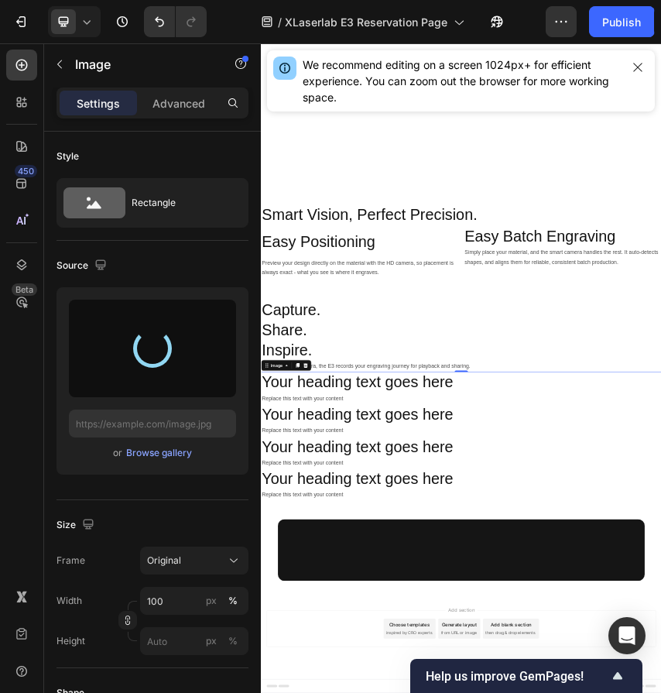
scroll to position [8202, 0]
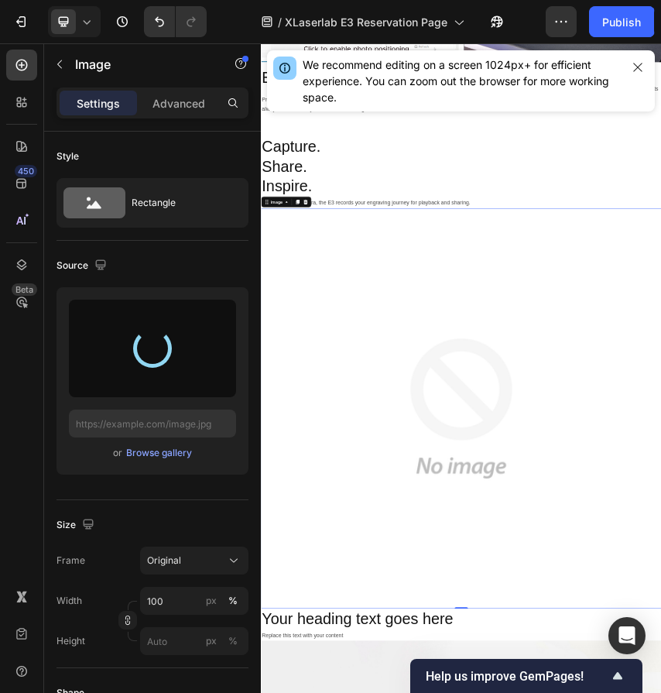
type input "[URL][DOMAIN_NAME]"
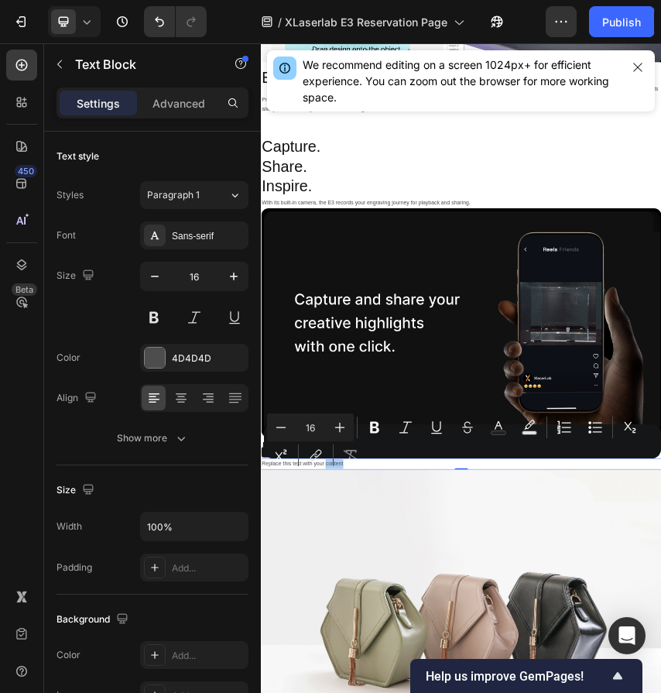
drag, startPoint x: 176, startPoint y: 982, endPoint x: 320, endPoint y: 967, distance: 143.9
click at [474, 461] on div "Minus 16 Plus Bold Italic Underline Strikethrough Text Color Text Background Co…" at bounding box center [462, 441] width 391 height 56
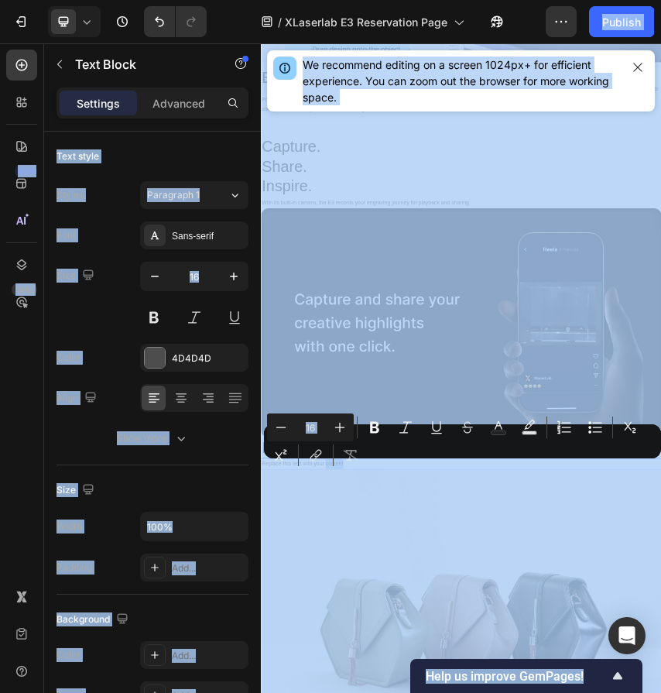
click at [428, 461] on div "Minus 16 Plus Bold Italic Underline Strikethrough Text Color Text Background Co…" at bounding box center [462, 441] width 391 height 56
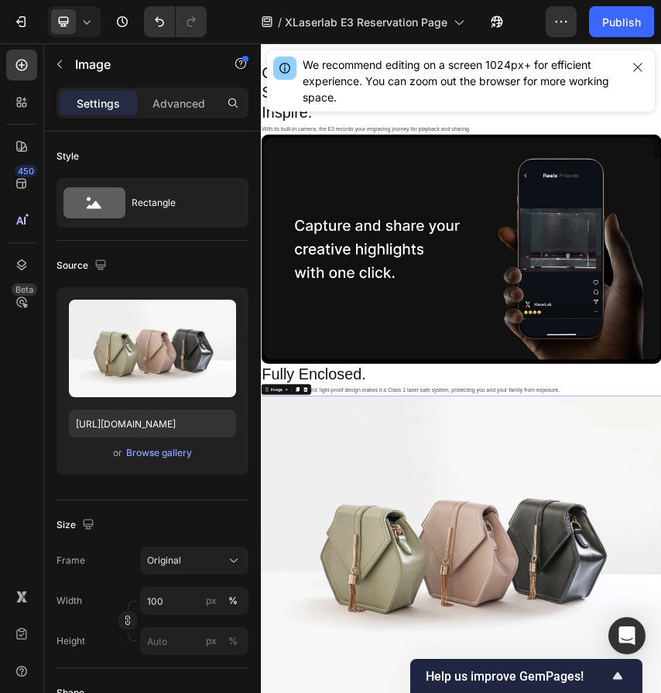
scroll to position [8472, 0]
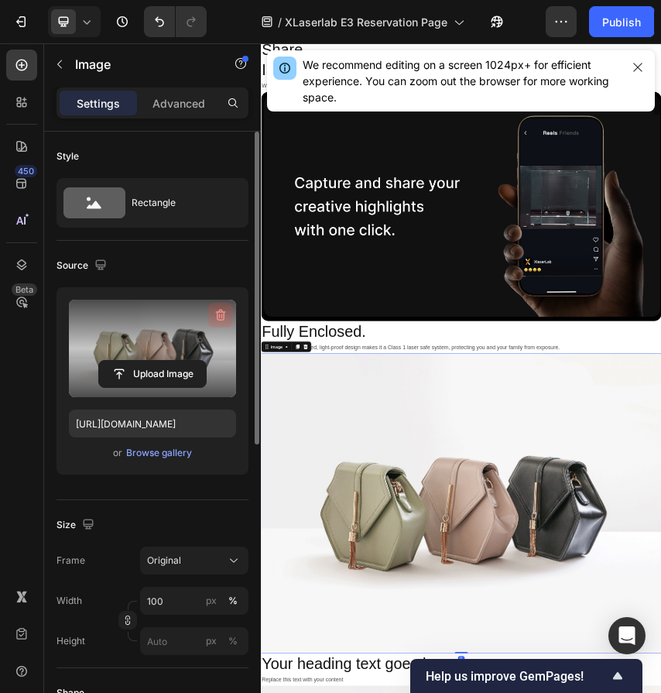
click at [220, 308] on icon "button" at bounding box center [220, 314] width 15 height 15
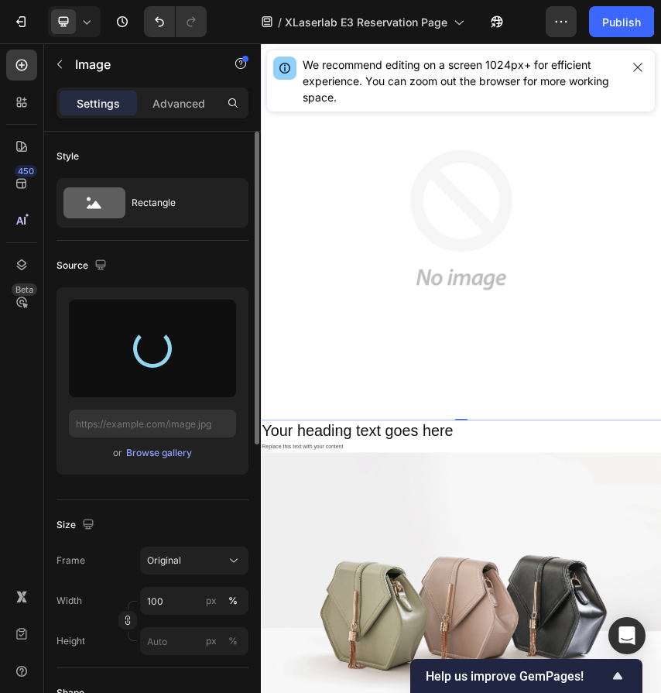
scroll to position [9352, 0]
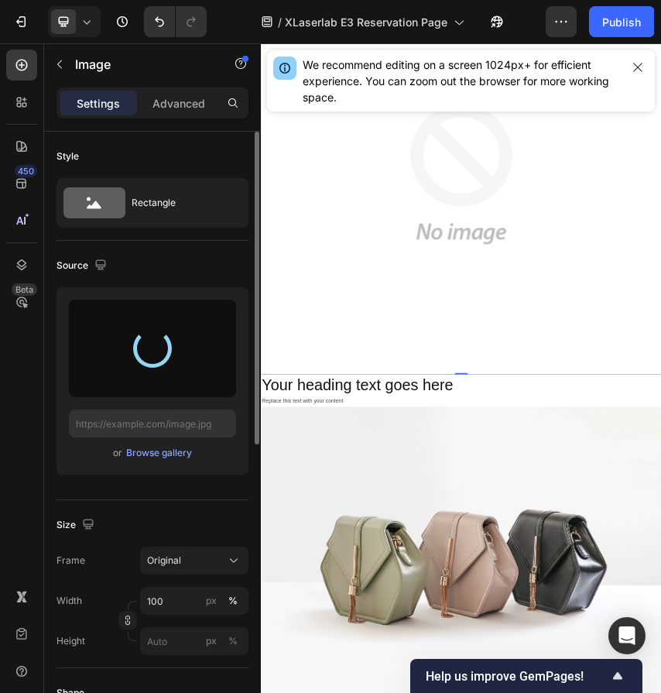
type input "[URL][DOMAIN_NAME]"
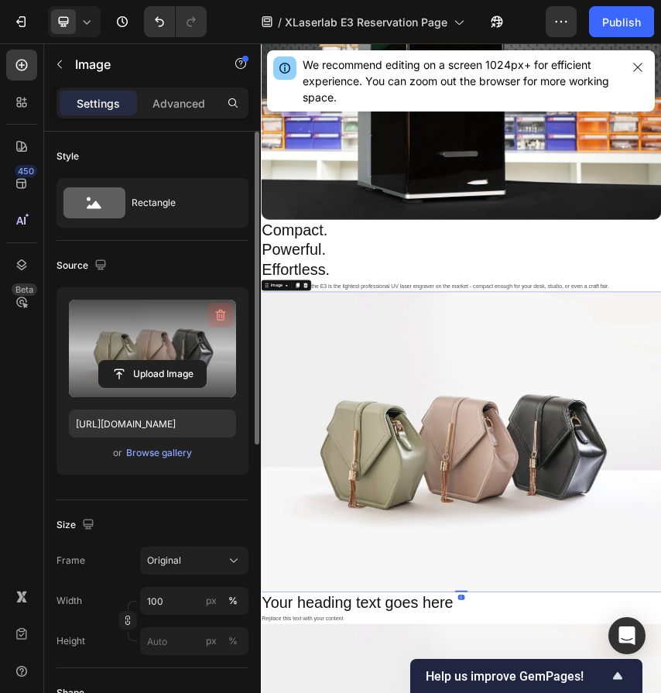
click at [217, 313] on icon "button" at bounding box center [221, 316] width 10 height 12
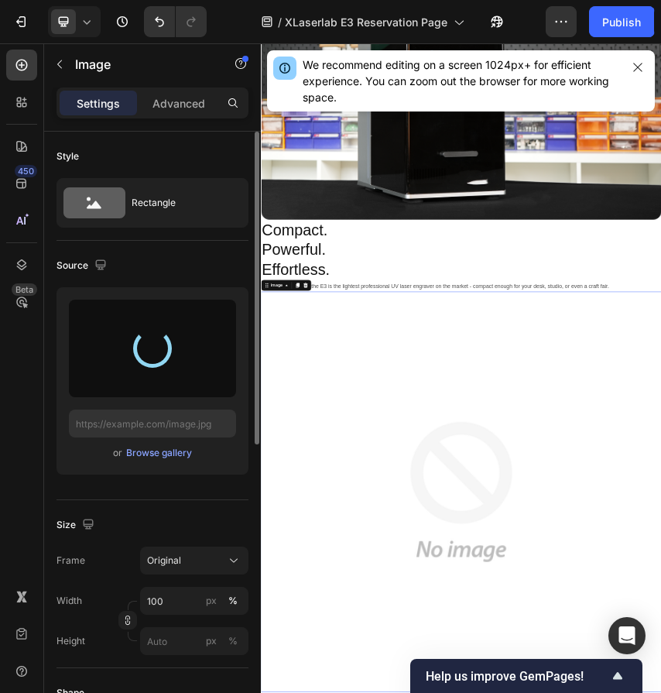
type input "[URL][DOMAIN_NAME]"
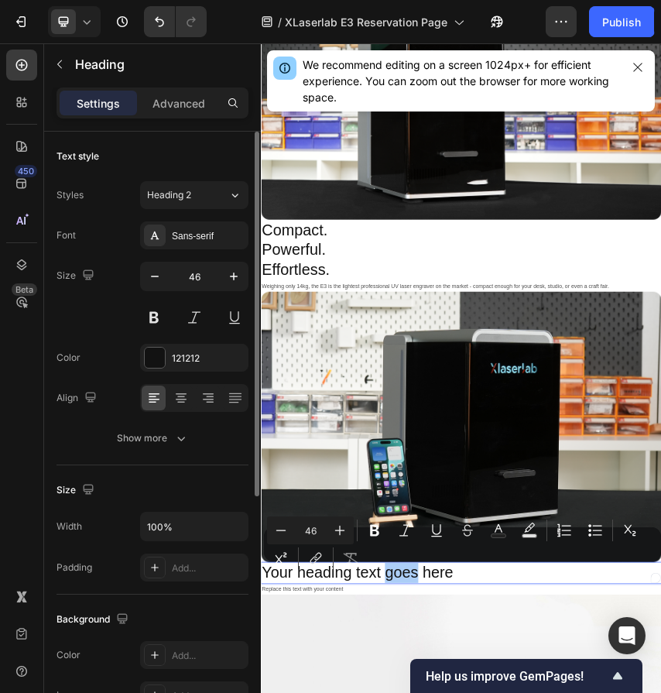
click at [420, 571] on div "Minus 46 Plus Bold Italic Underline Strikethrough Text Color Text Background Co…" at bounding box center [462, 544] width 391 height 56
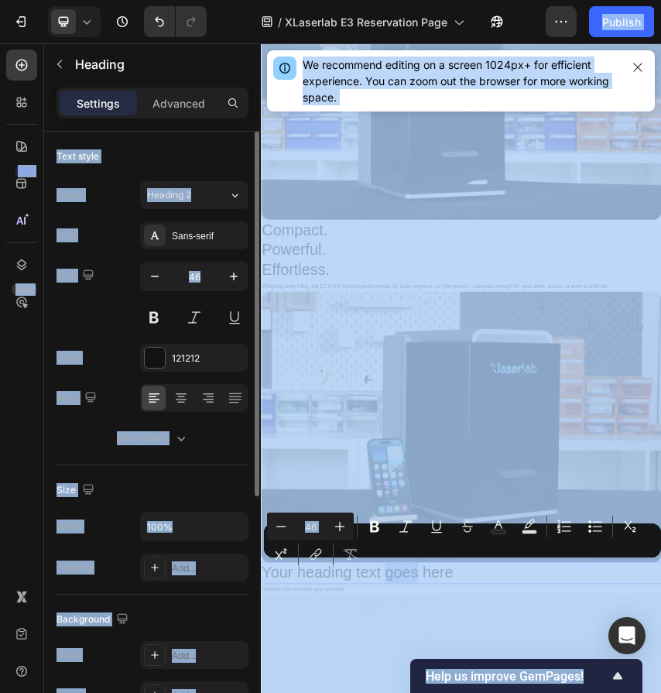
scroll to position [9561, 0]
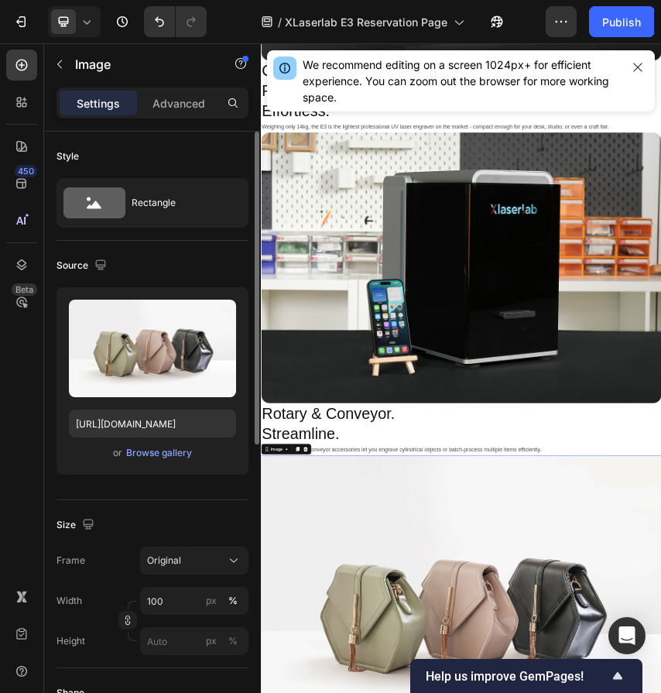
scroll to position [9804, 0]
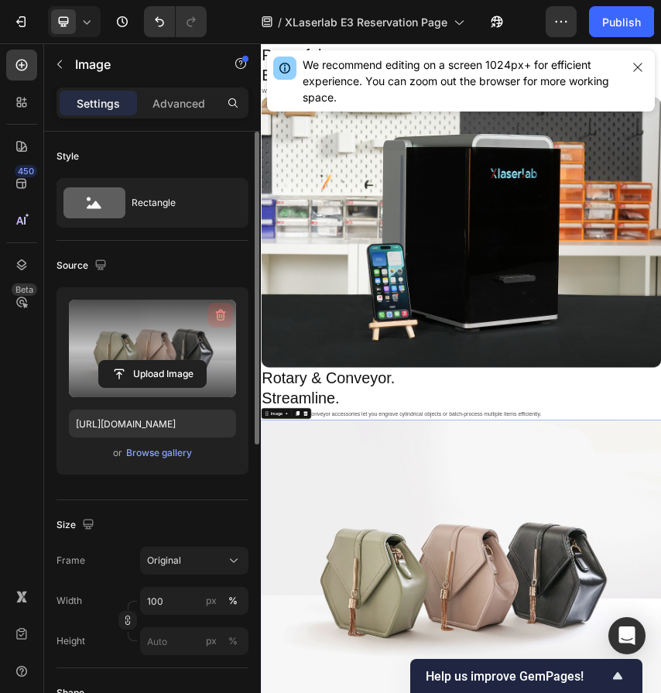
click at [220, 317] on icon "button" at bounding box center [220, 314] width 15 height 15
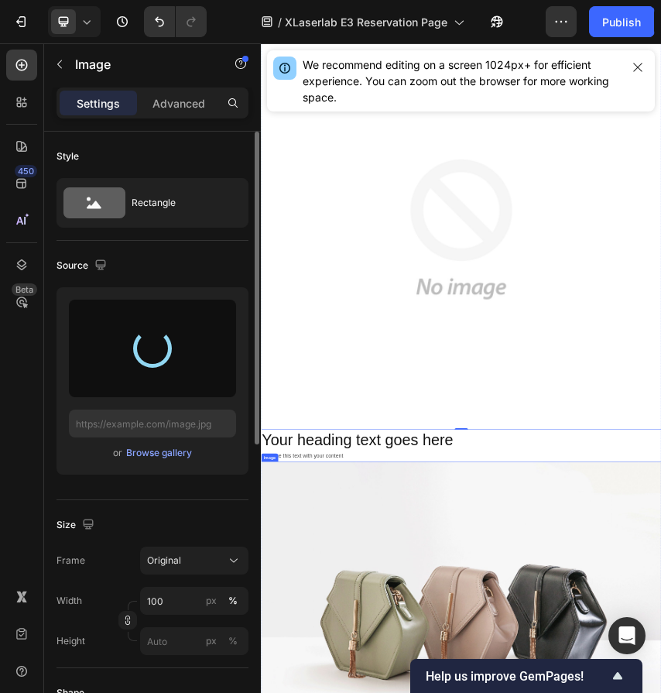
scroll to position [10731, 0]
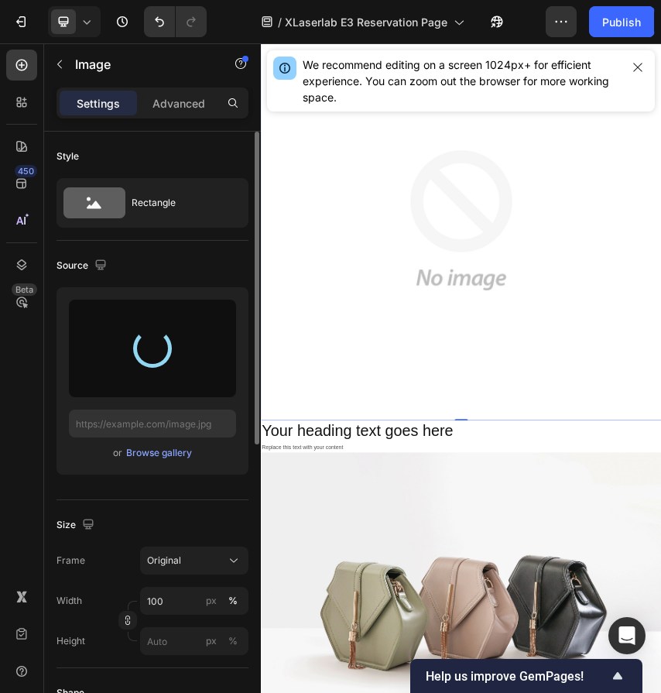
type input "[URL][DOMAIN_NAME]"
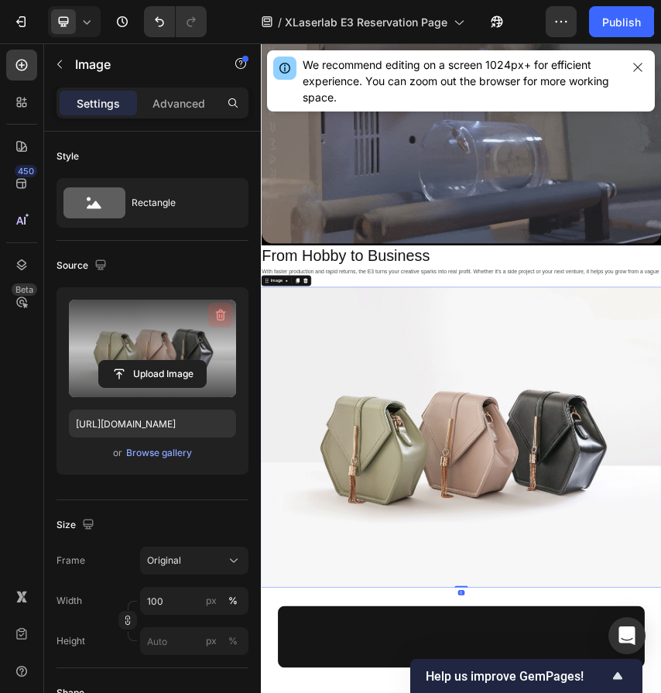
click at [224, 313] on icon "button" at bounding box center [221, 316] width 10 height 12
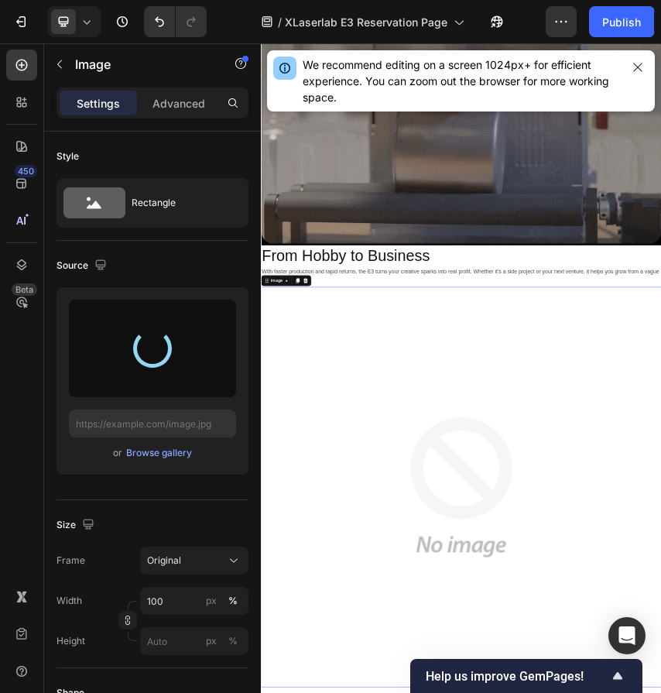
type input "[URL][DOMAIN_NAME]"
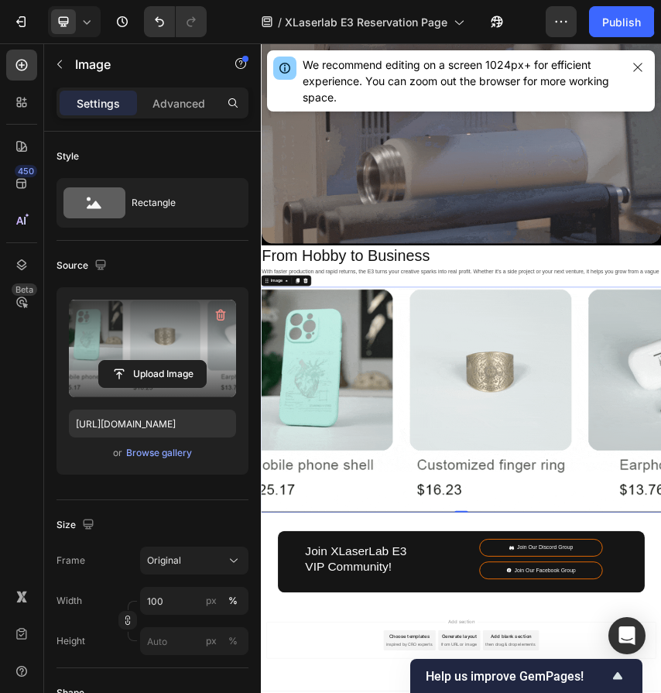
scroll to position [10400, 0]
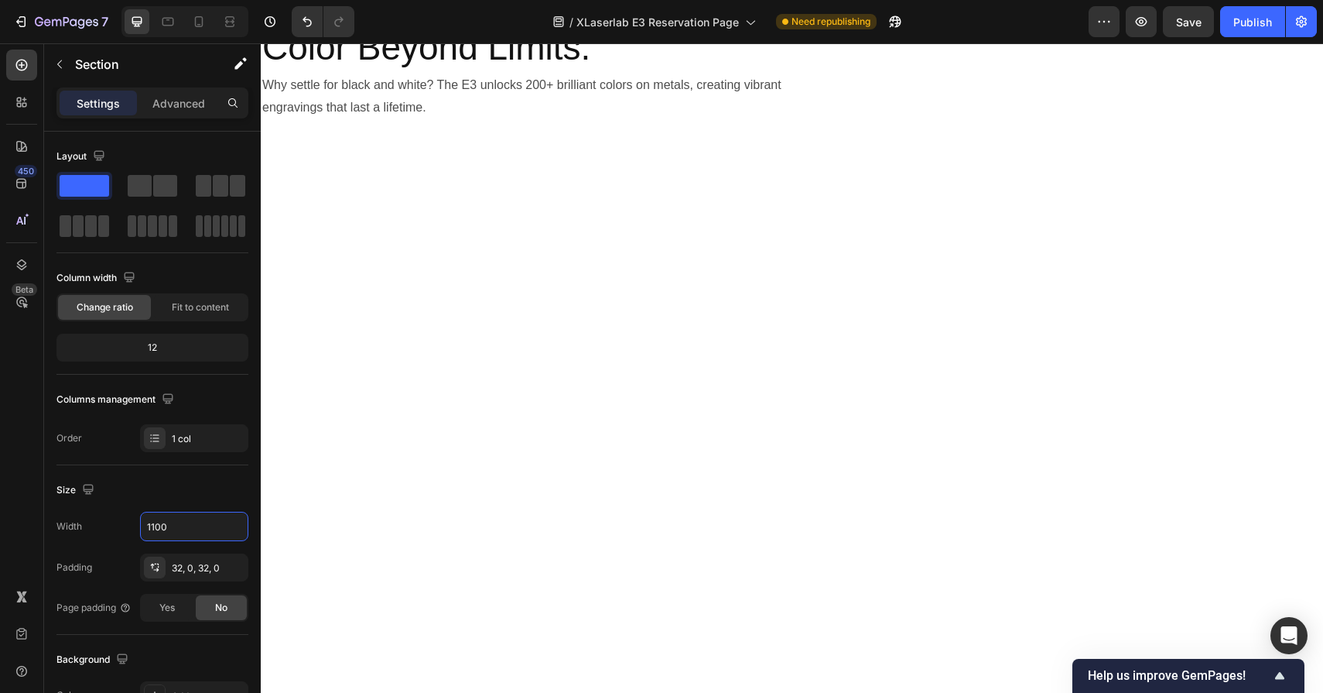
scroll to position [5, 0]
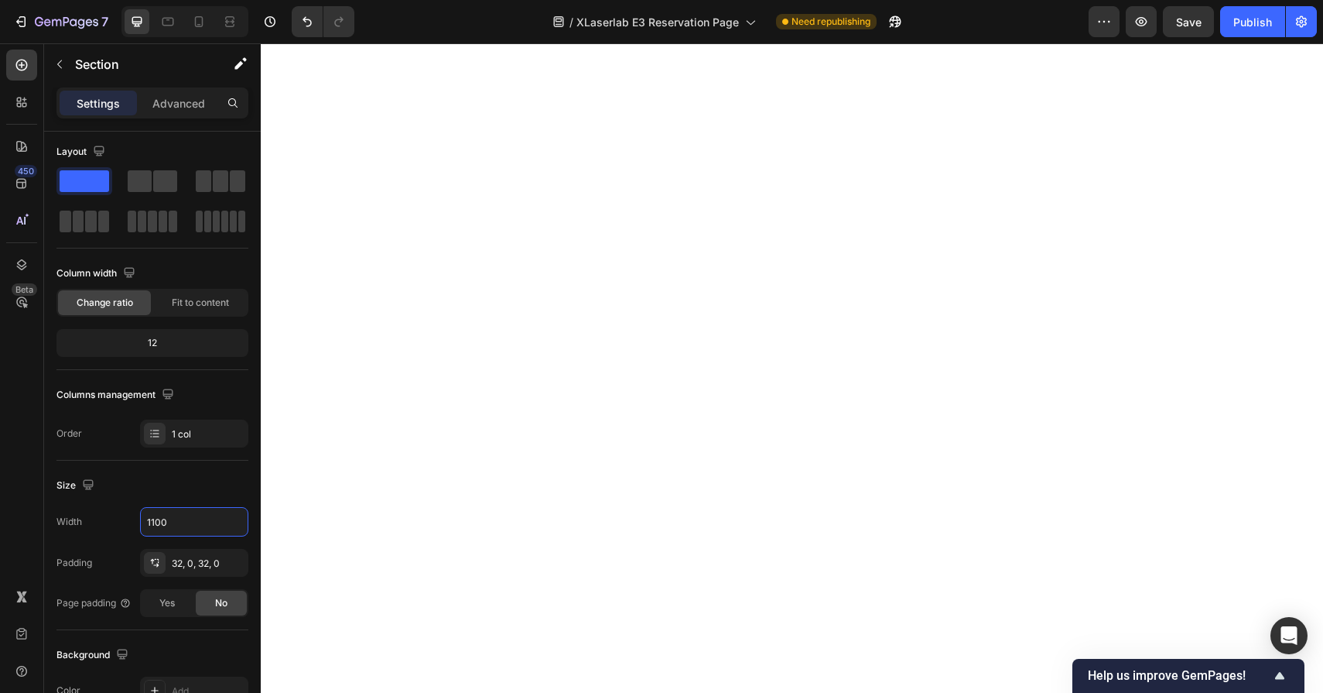
click at [238, 523] on icon "button" at bounding box center [233, 521] width 15 height 15
click at [179, 591] on p "Default 1400px" at bounding box center [190, 591] width 88 height 14
type input "1400"
click at [157, 523] on input "1400" at bounding box center [194, 522] width 107 height 28
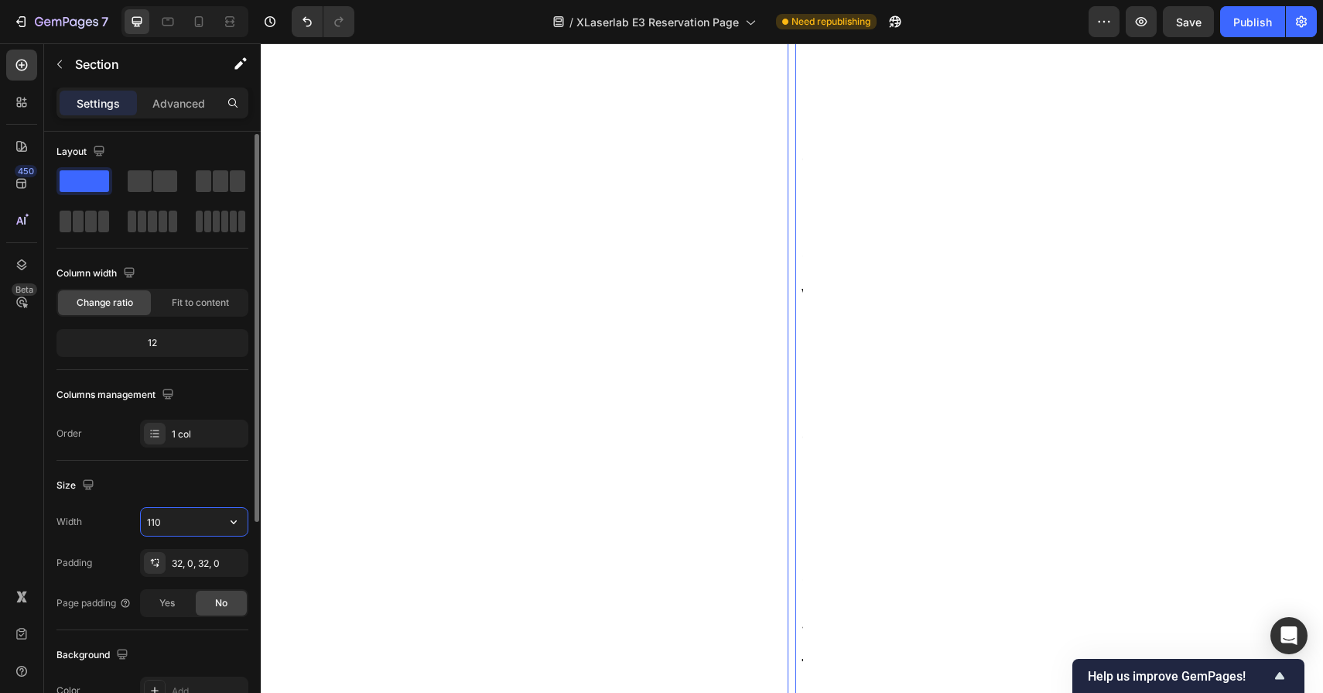
type input "1100"
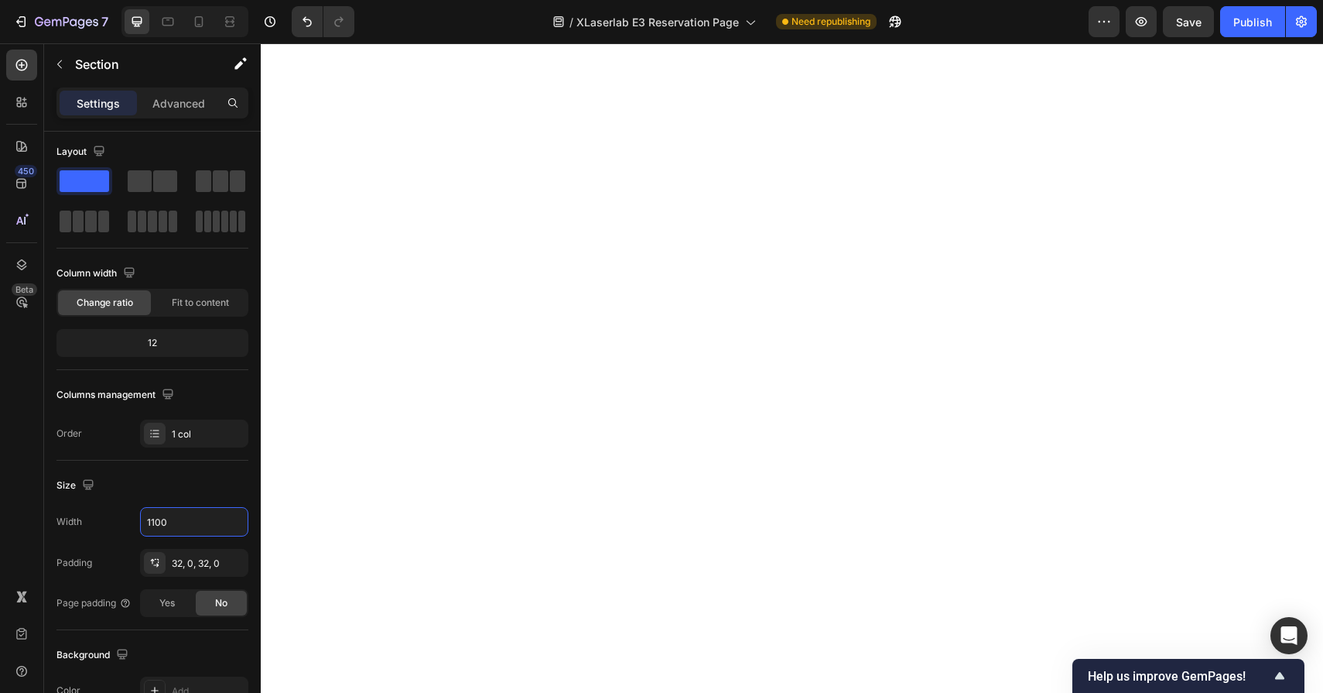
scroll to position [4627, 0]
click at [232, 518] on icon "button" at bounding box center [233, 521] width 15 height 15
click at [196, 588] on p "Default 1400px" at bounding box center [190, 591] width 88 height 14
click at [192, 526] on input "1400" at bounding box center [194, 522] width 107 height 28
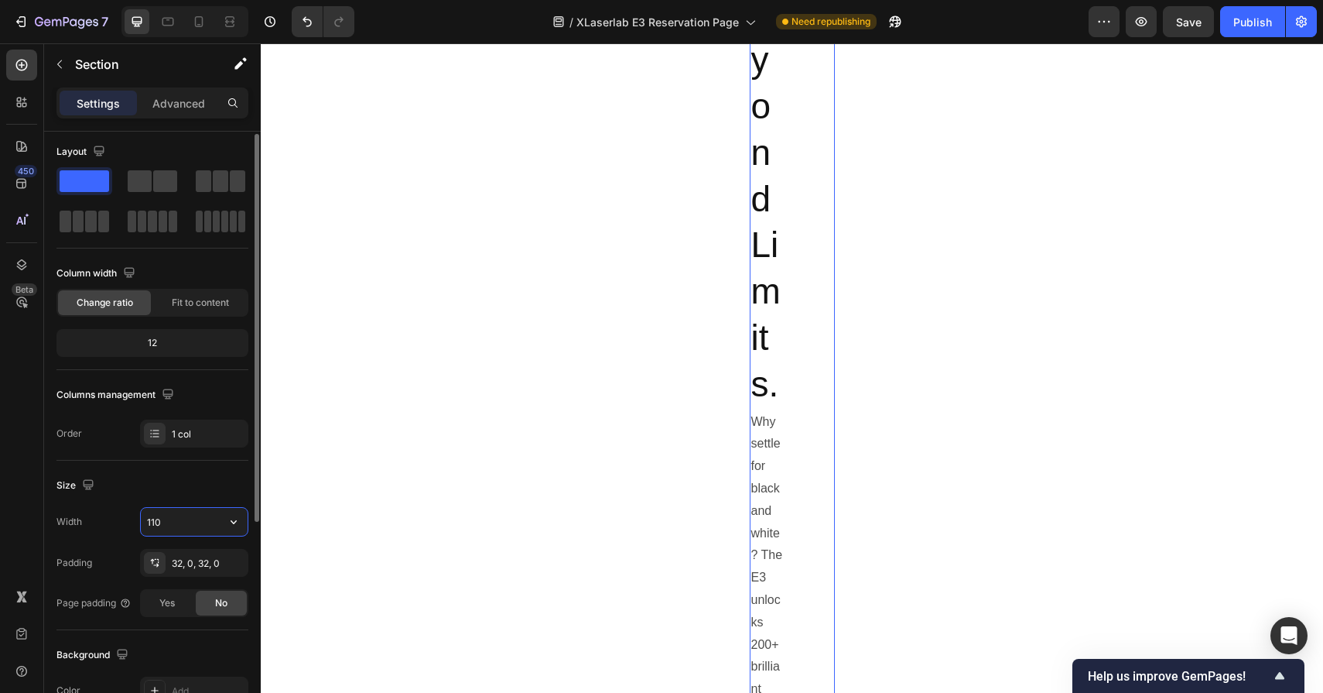
type input "1100"
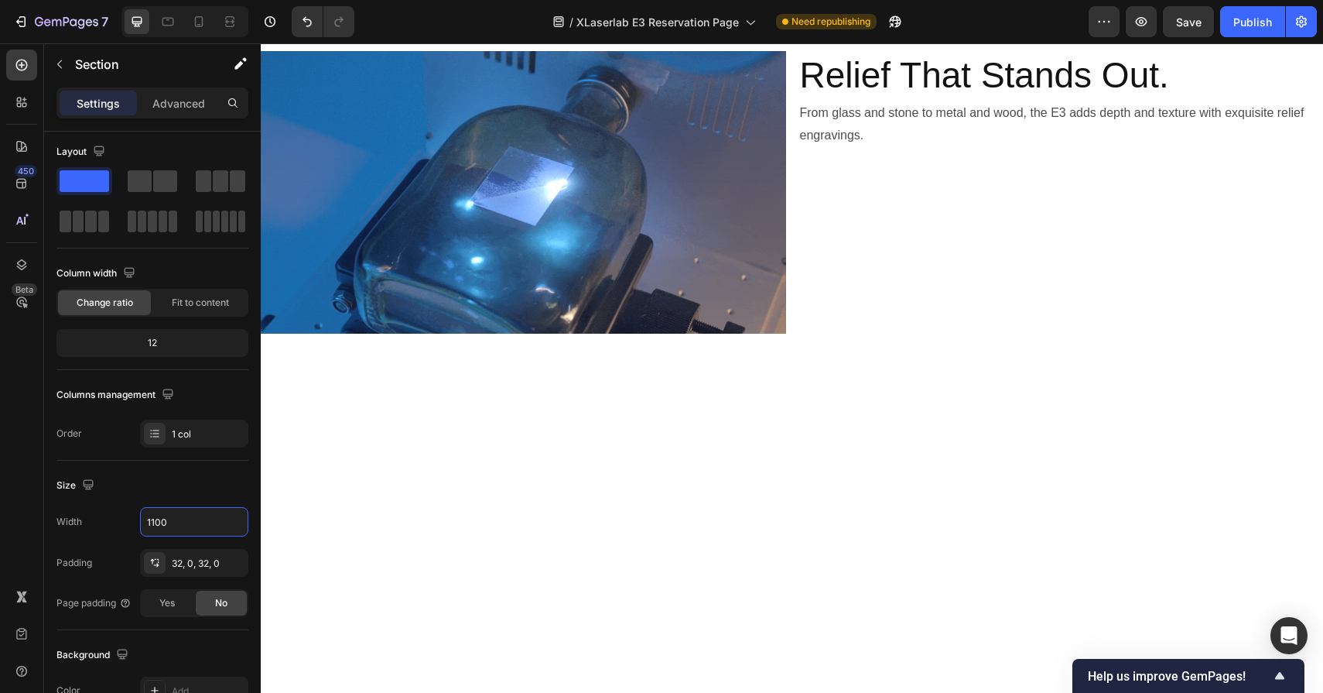
scroll to position [5052, 0]
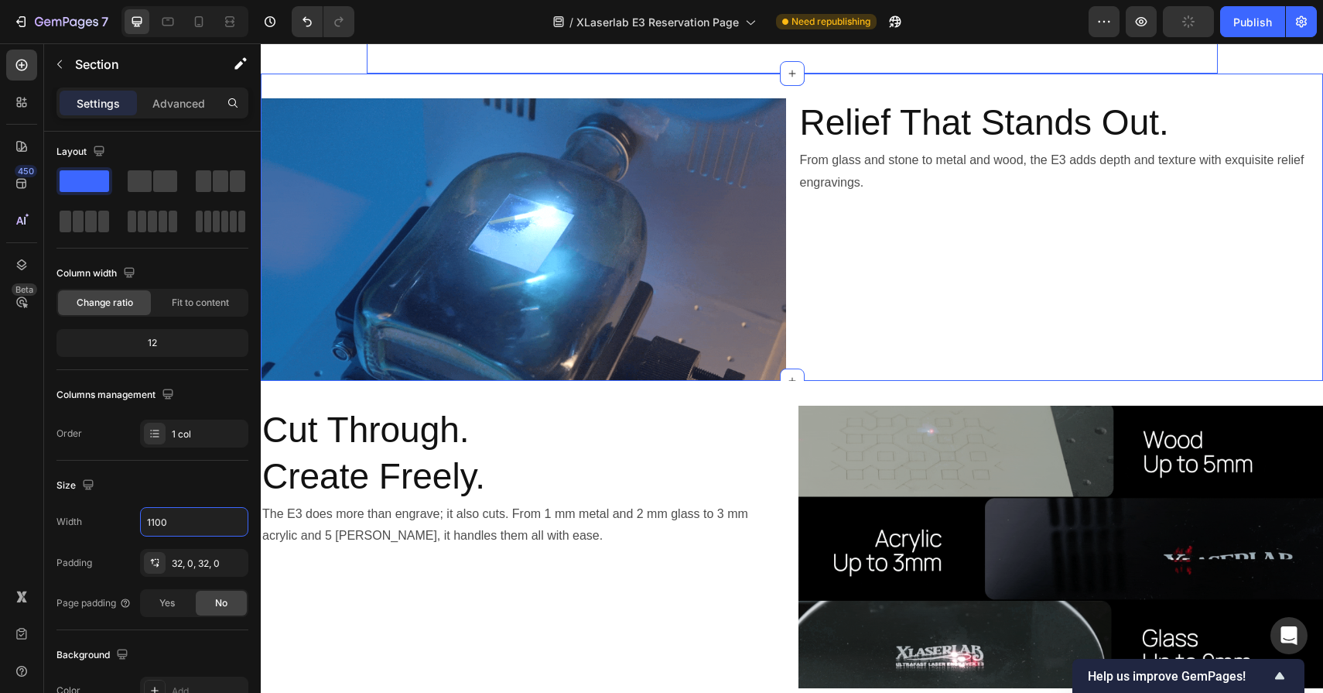
click at [572, 218] on div "Image Relief That Stands Out. Heading From glass and stone to metal and wood, t…" at bounding box center [792, 227] width 1063 height 307
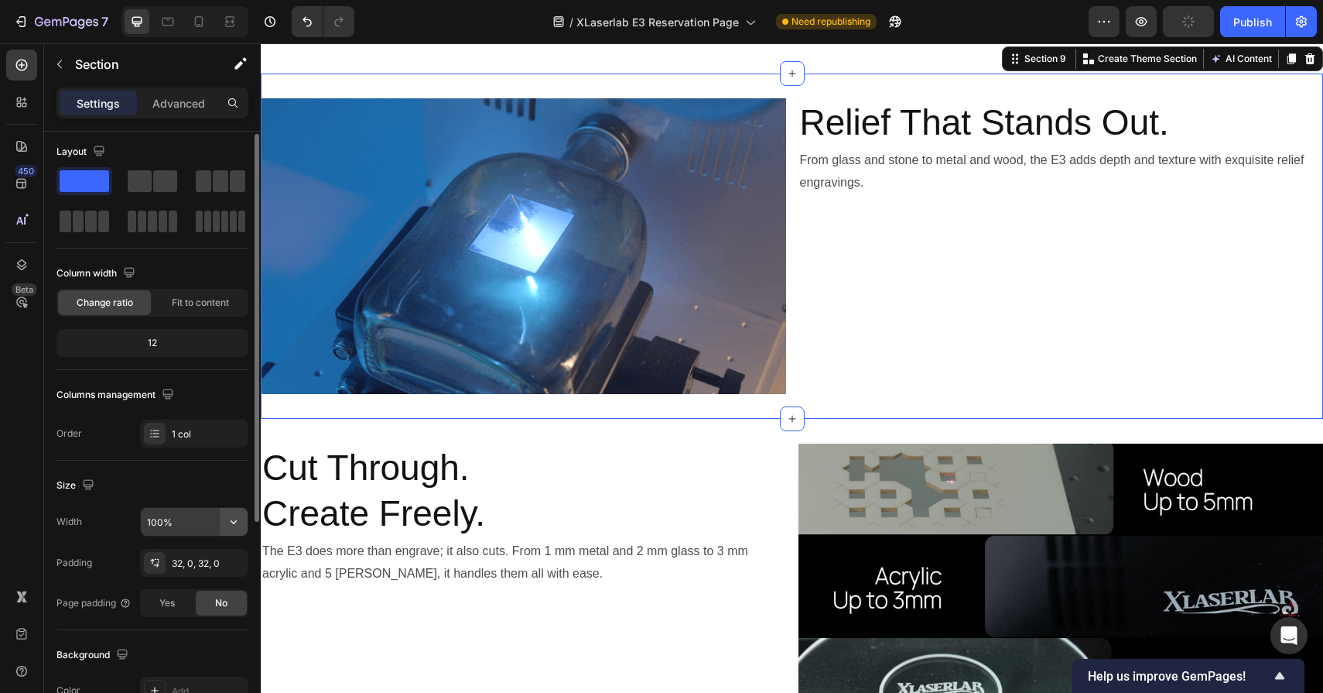
click at [231, 524] on icon "button" at bounding box center [233, 521] width 15 height 15
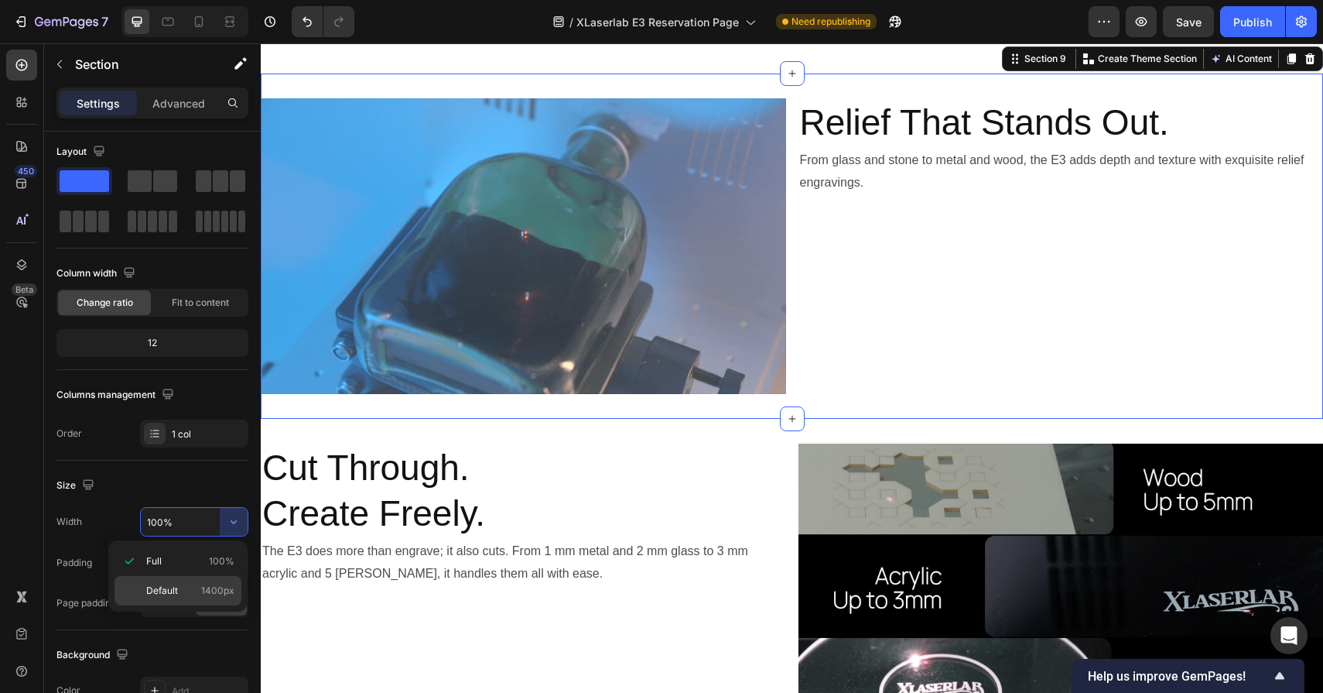
click at [200, 586] on p "Default 1400px" at bounding box center [190, 591] width 88 height 14
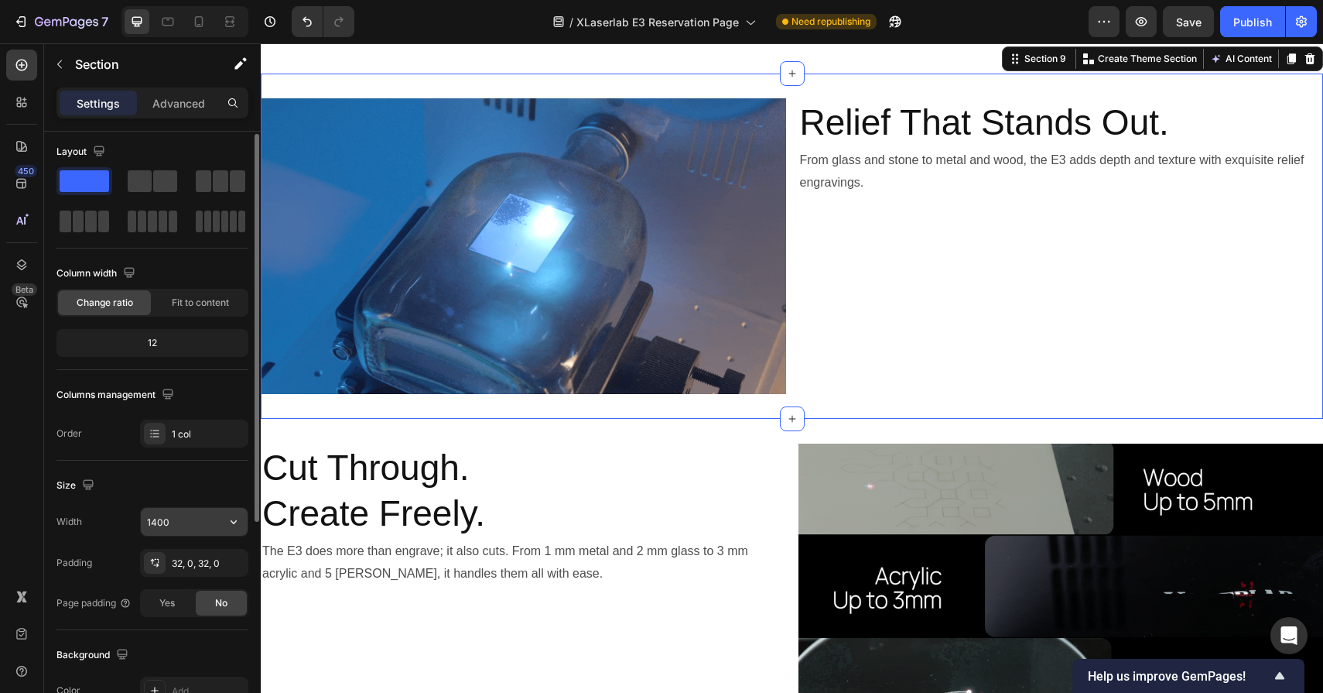
click at [196, 520] on input "1400" at bounding box center [194, 522] width 107 height 28
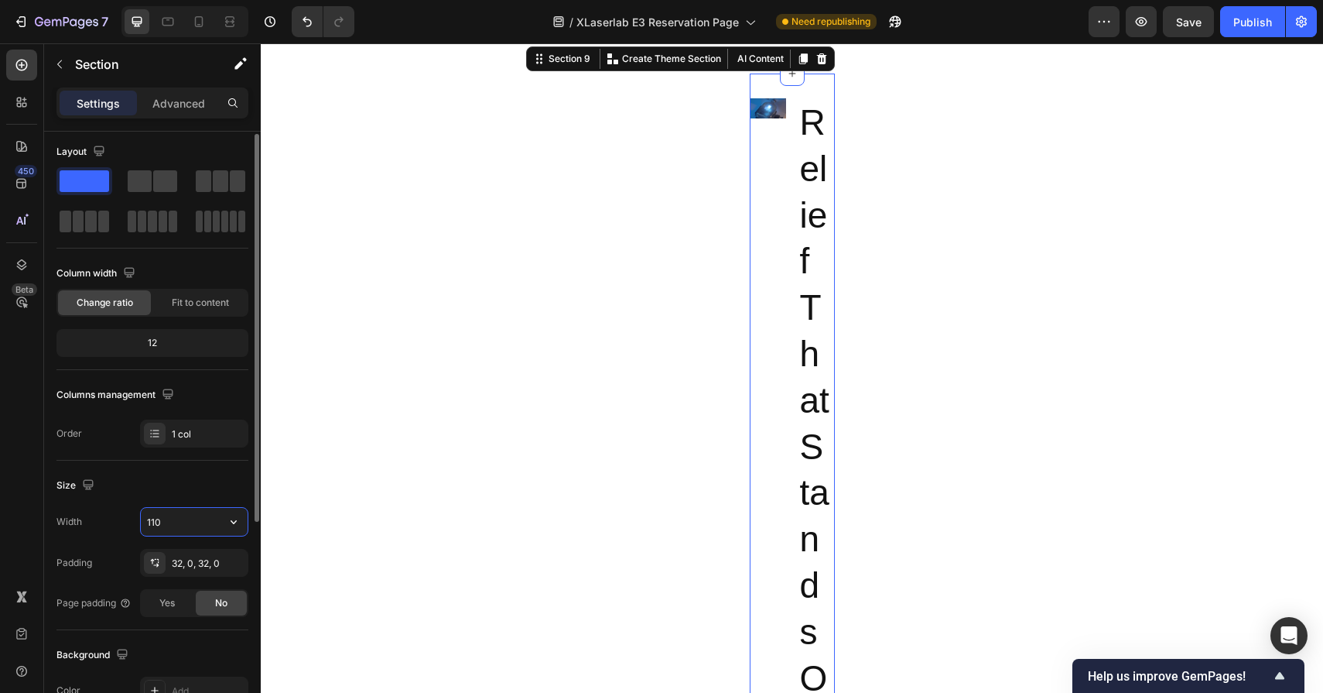
type input "1100"
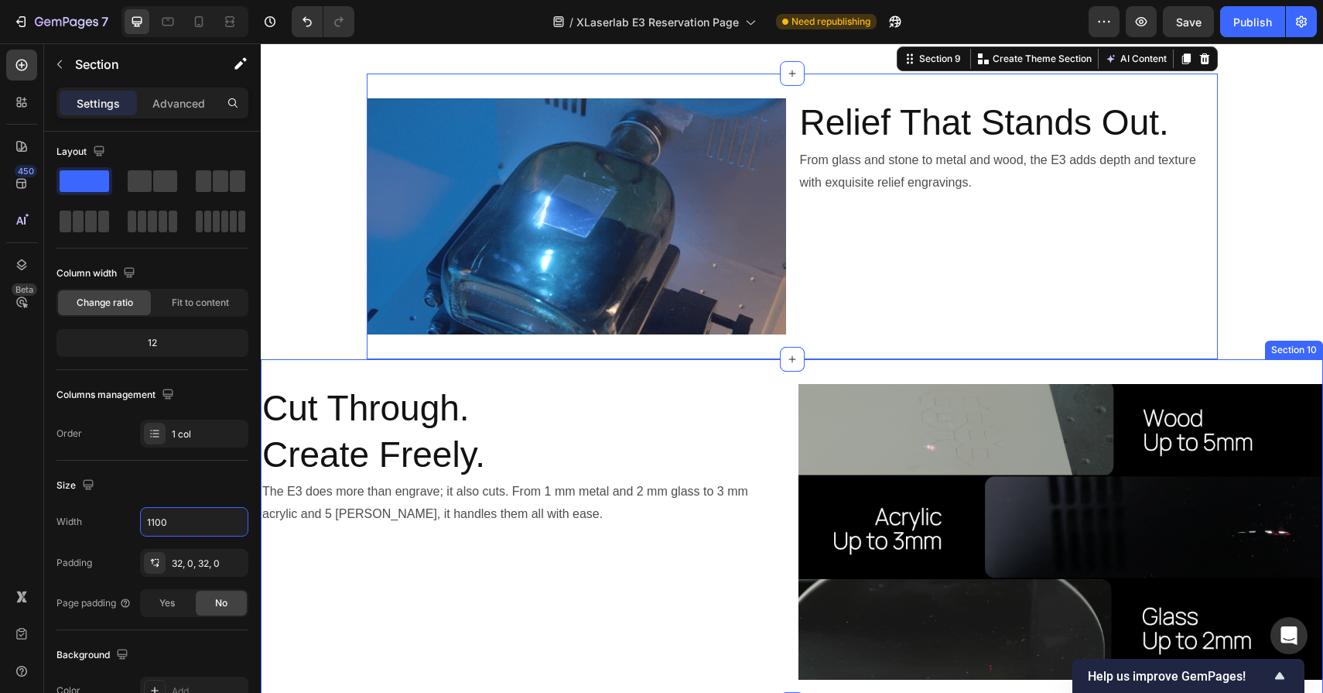
scroll to position [5202, 0]
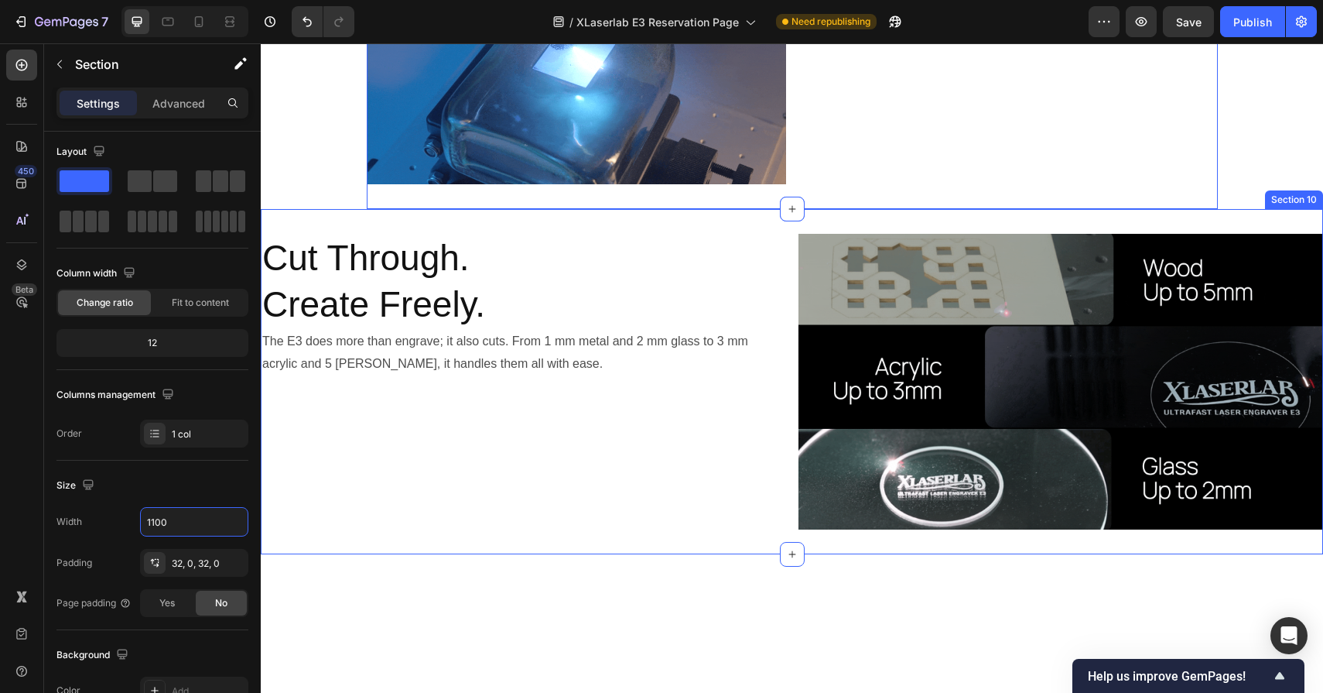
click at [591, 358] on div "Cut Through. Create Freely. Heading The E3 does more than engrave; it also cuts…" at bounding box center [792, 381] width 1063 height 345
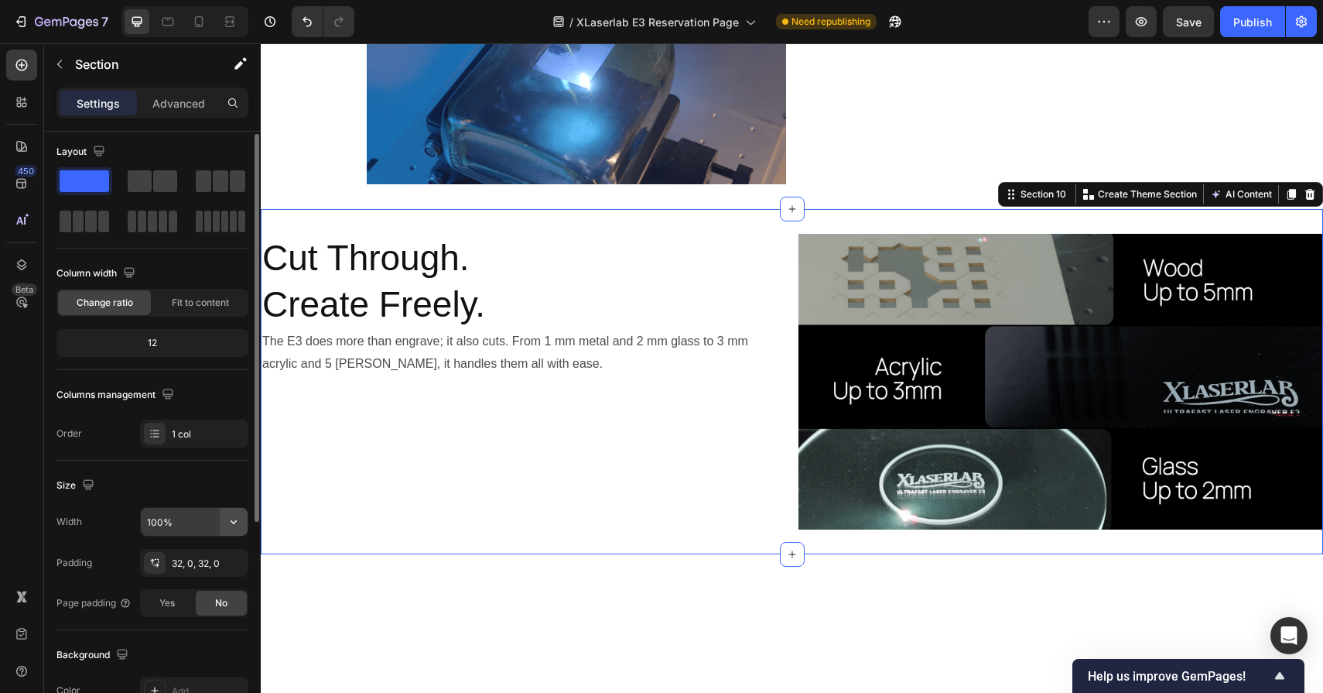
click at [237, 522] on icon "button" at bounding box center [233, 521] width 15 height 15
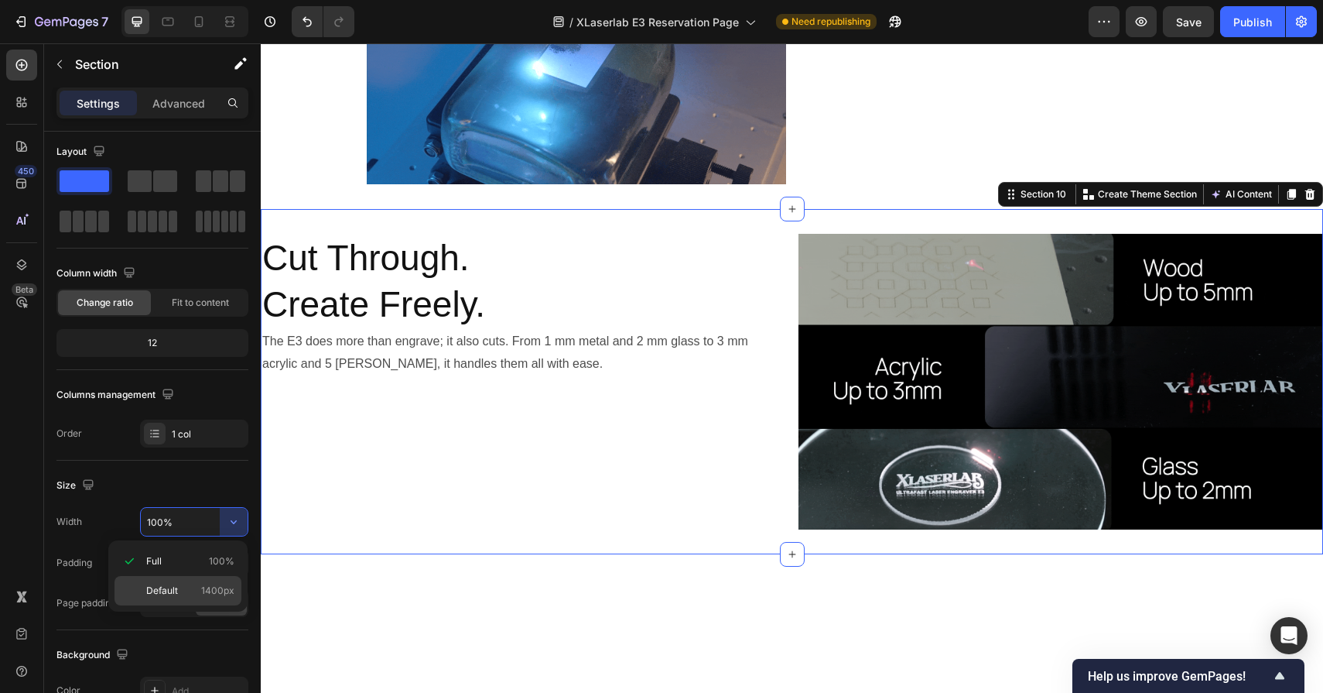
click at [207, 587] on span "1400px" at bounding box center [217, 591] width 33 height 14
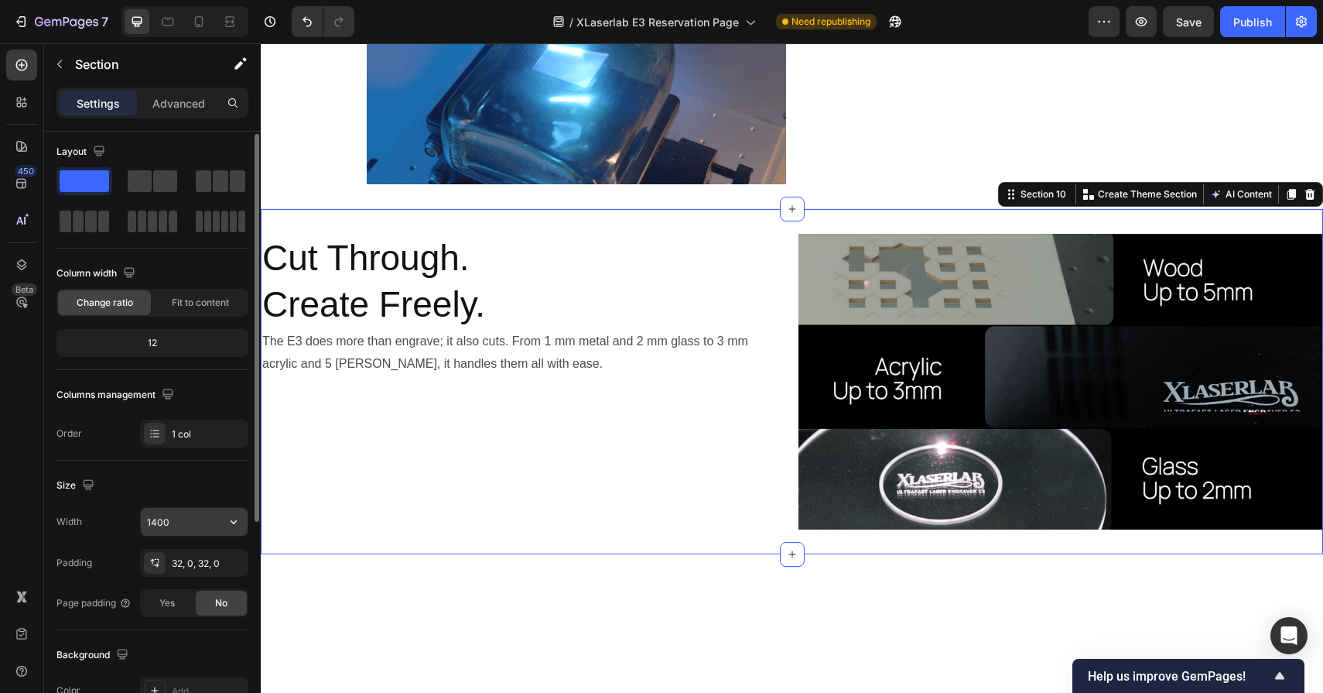
click at [204, 514] on input "1400" at bounding box center [194, 522] width 107 height 28
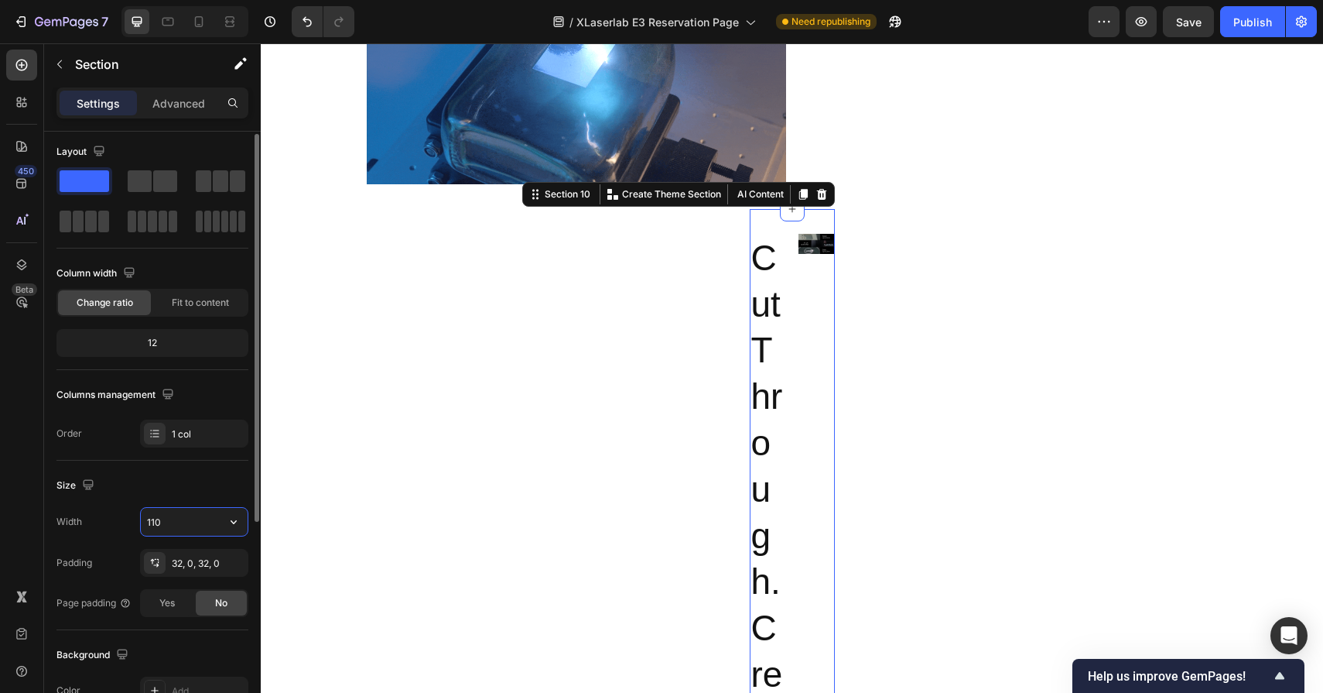
type input "1100"
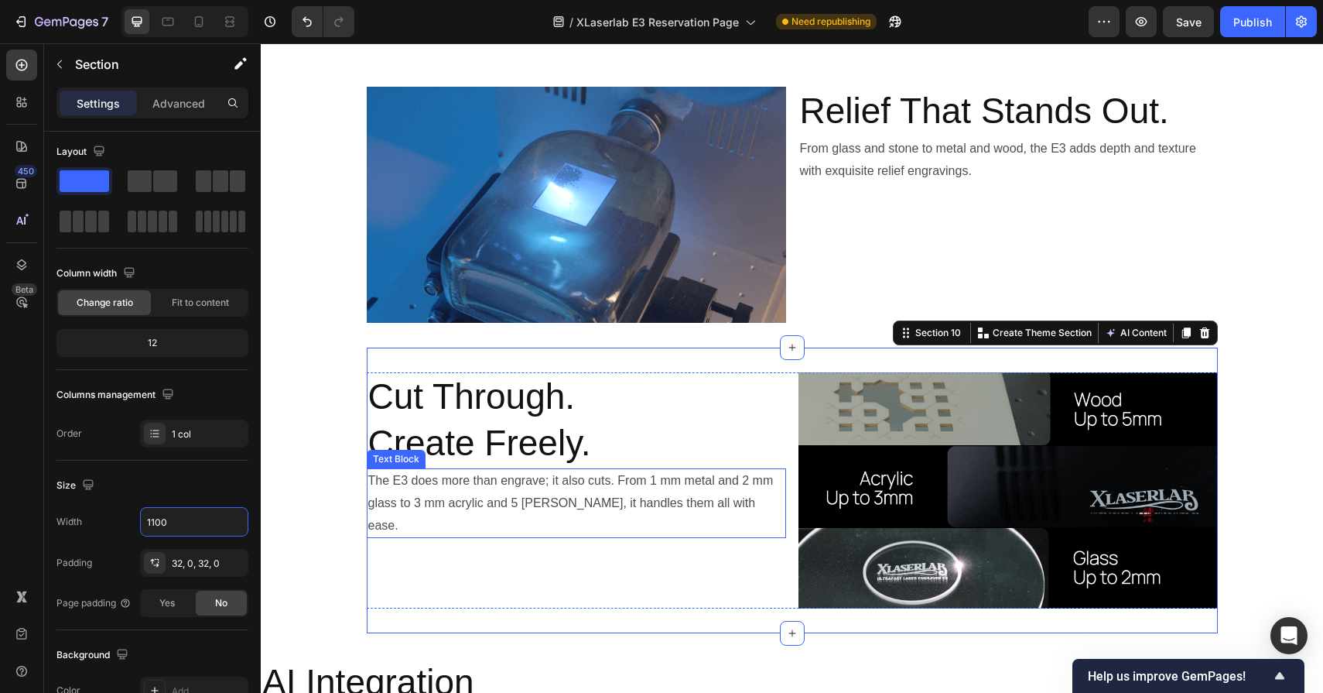
scroll to position [5398, 0]
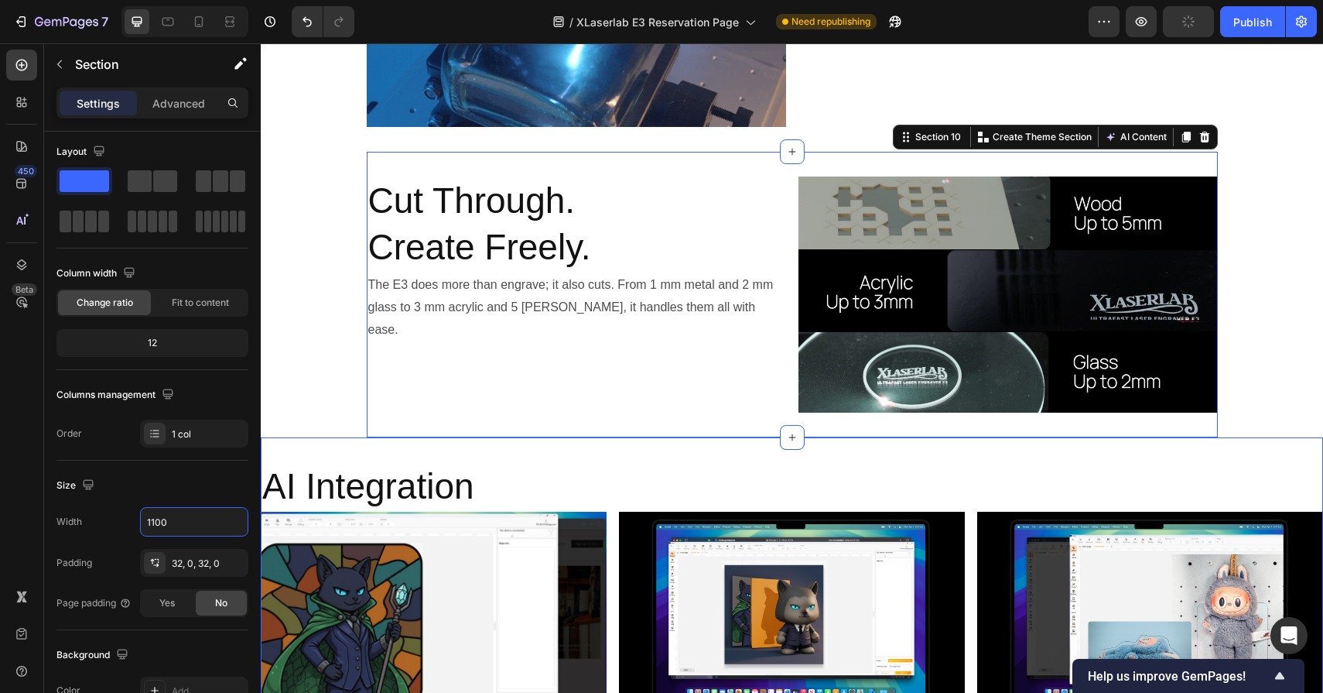
click at [506, 450] on div "AI Integration Heading Image Al Color Recognition Heading Automatically detects…" at bounding box center [792, 650] width 1063 height 427
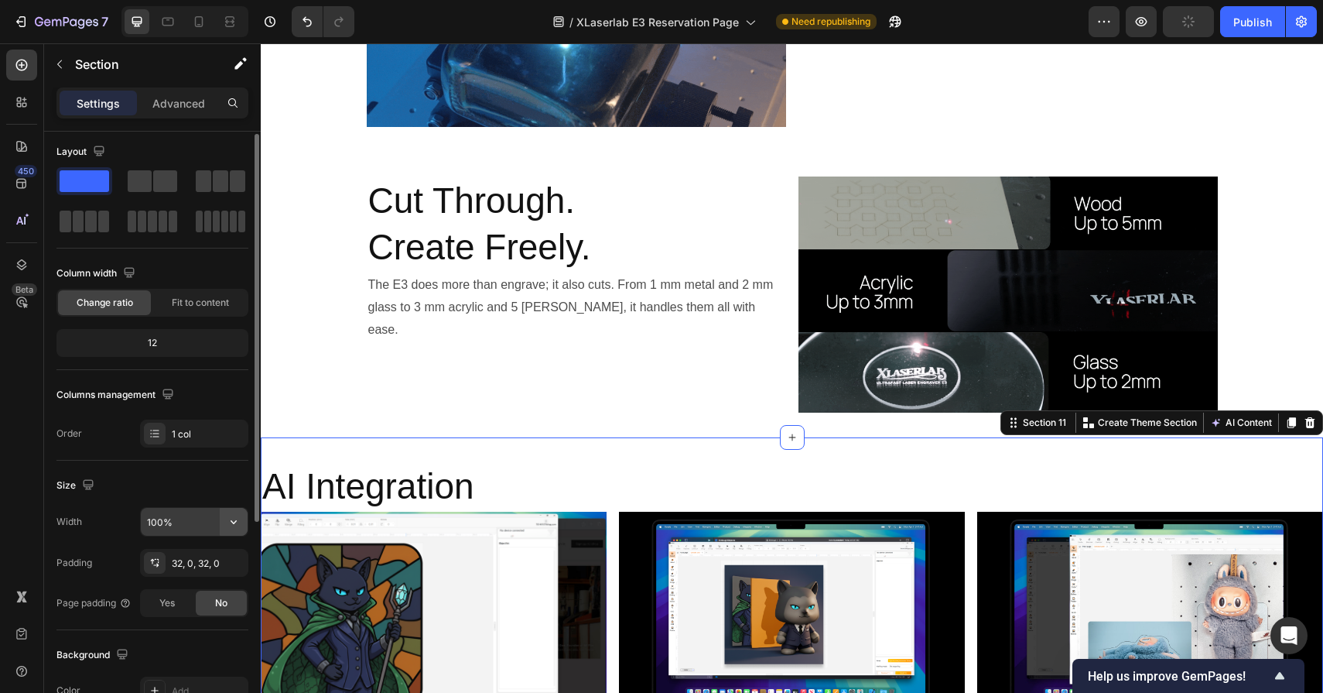
click at [234, 525] on icon "button" at bounding box center [233, 521] width 15 height 15
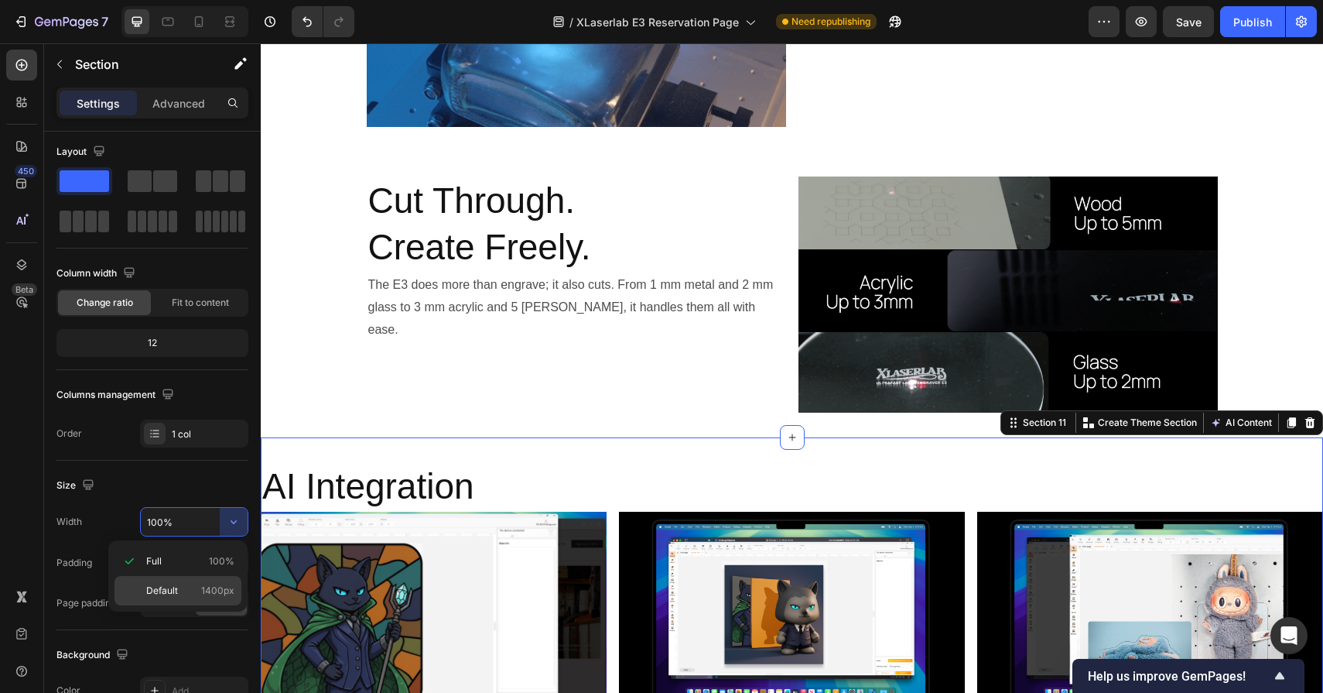
click at [200, 589] on p "Default 1400px" at bounding box center [190, 591] width 88 height 14
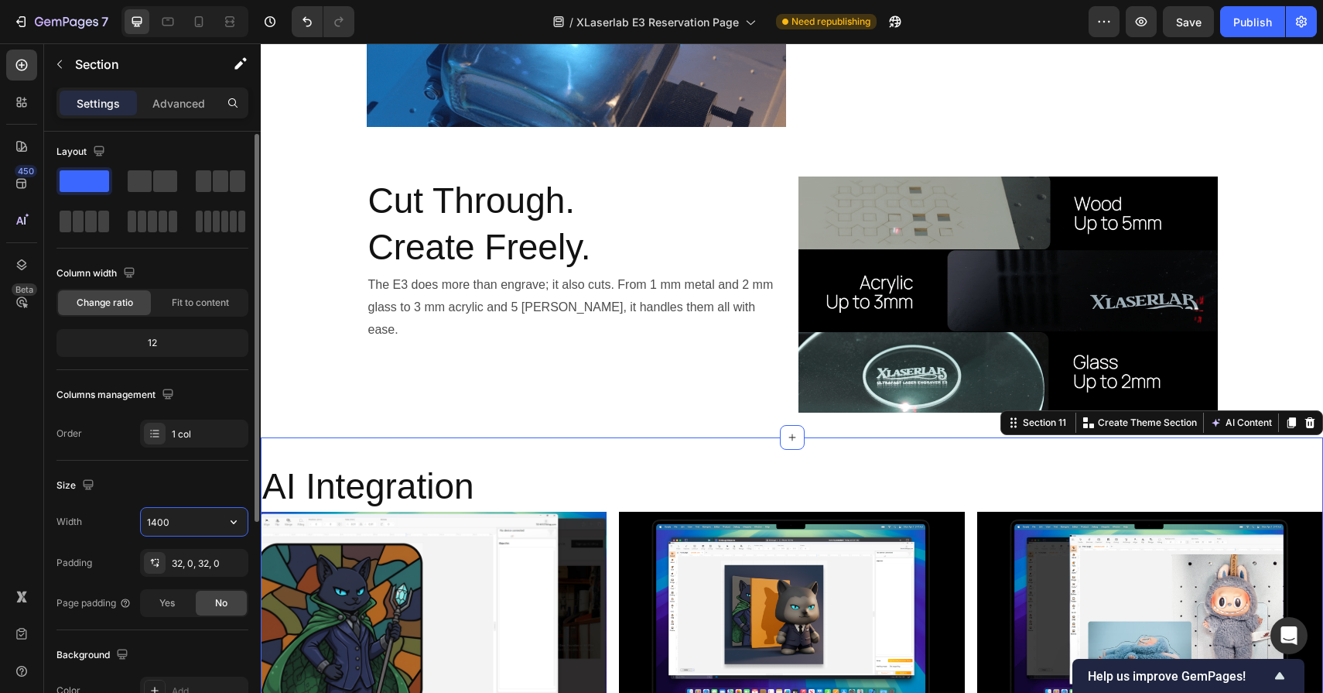
click at [198, 526] on input "1400" at bounding box center [194, 522] width 107 height 28
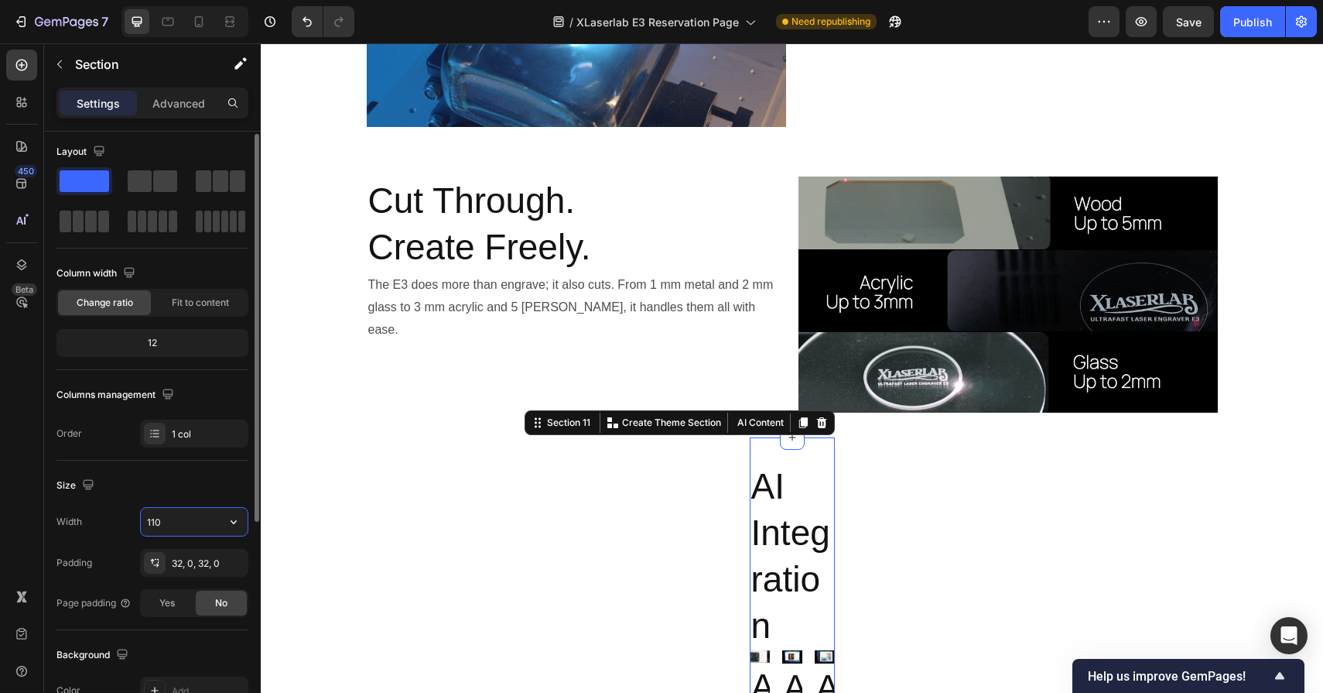
type input "1100"
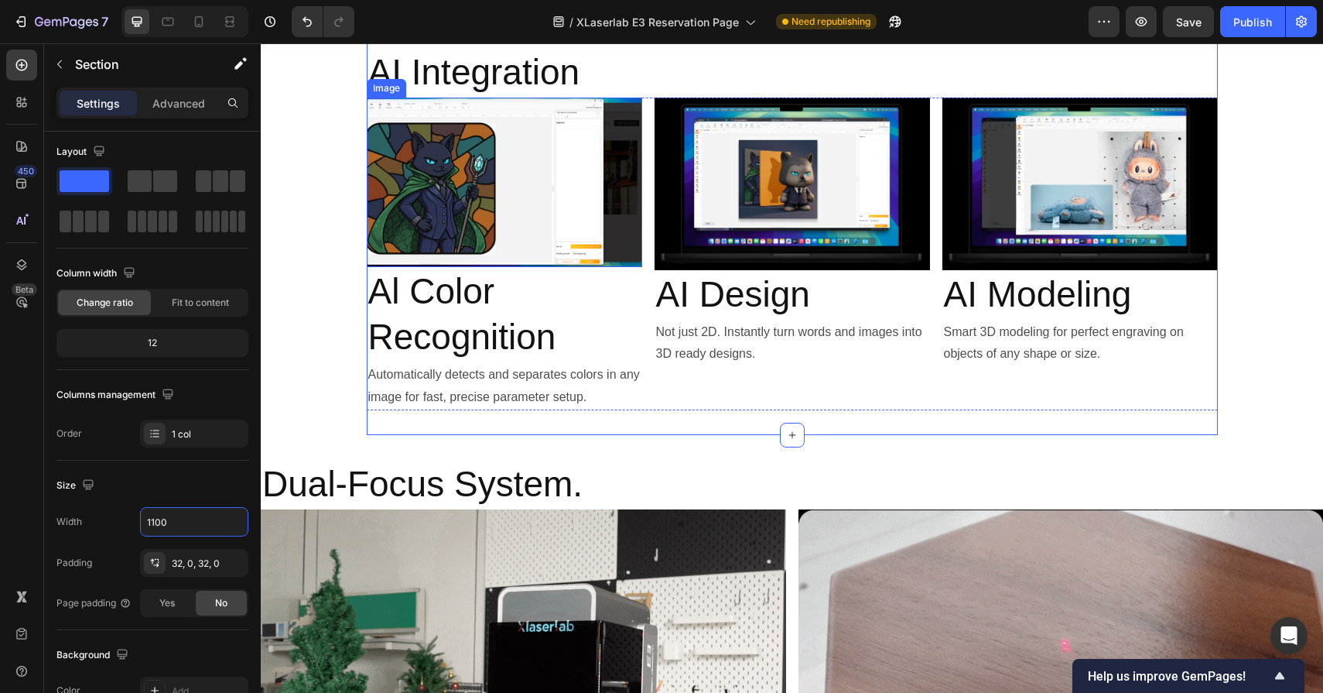
scroll to position [5842, 0]
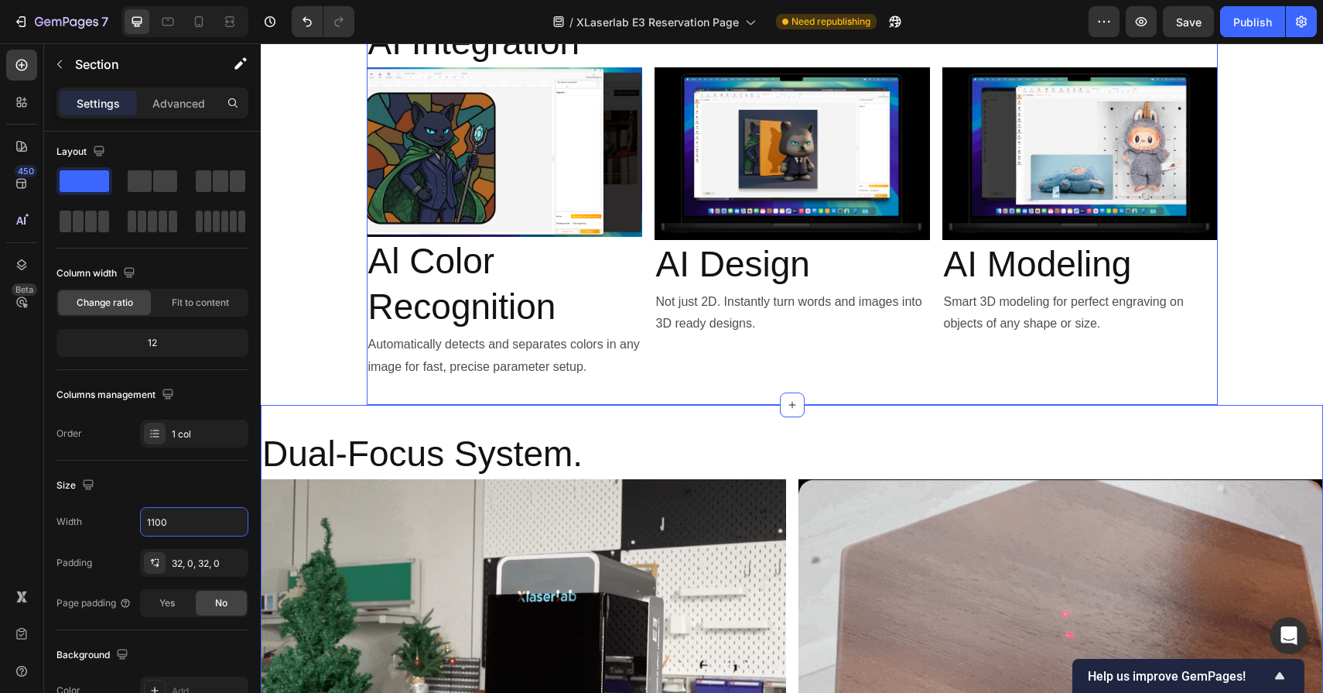
click at [528, 419] on div "Dual-Focus System. Heading Image TOF sensing instantly measures the exact dista…" at bounding box center [792, 618] width 1063 height 426
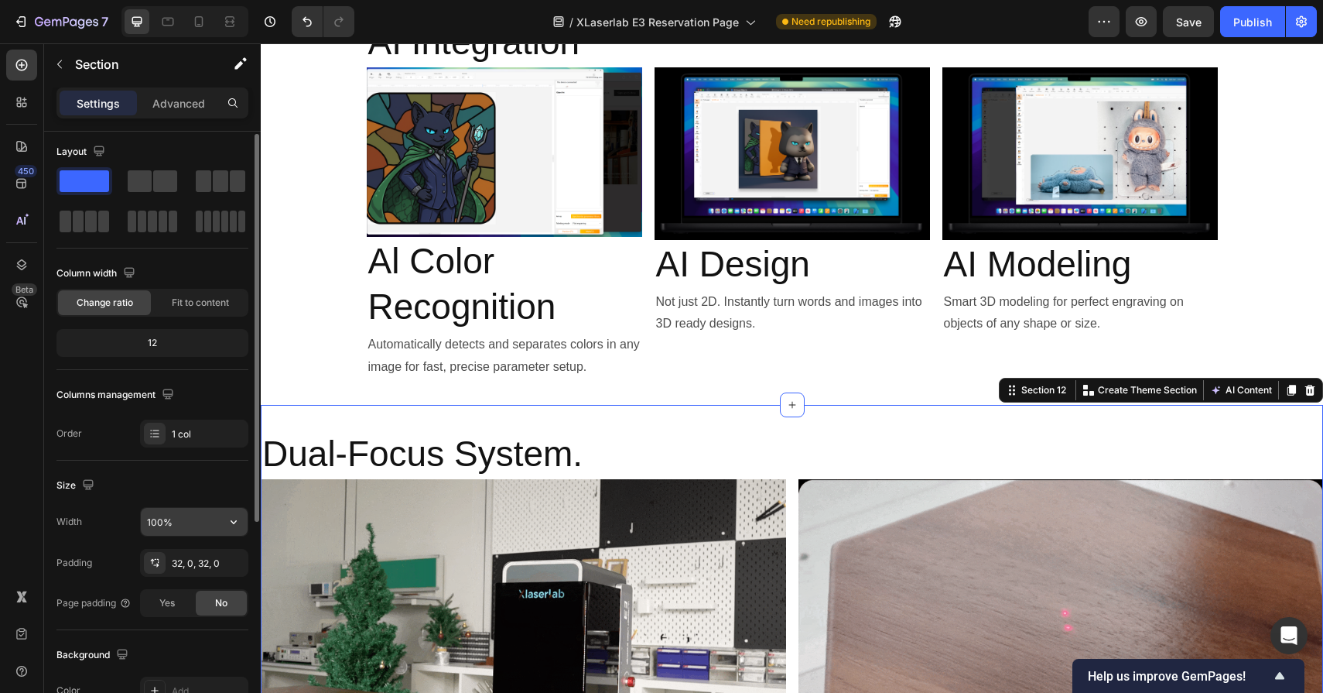
click at [241, 521] on icon "button" at bounding box center [233, 521] width 15 height 15
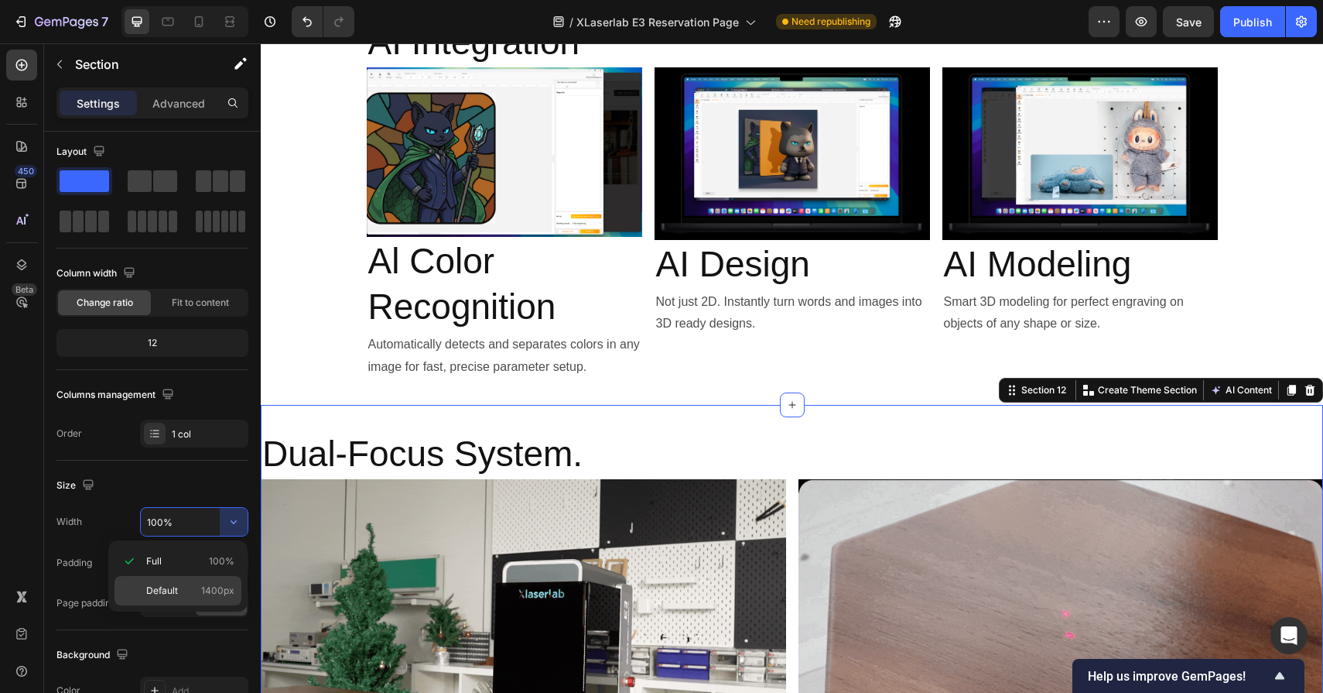
click at [204, 594] on span "1400px" at bounding box center [217, 591] width 33 height 14
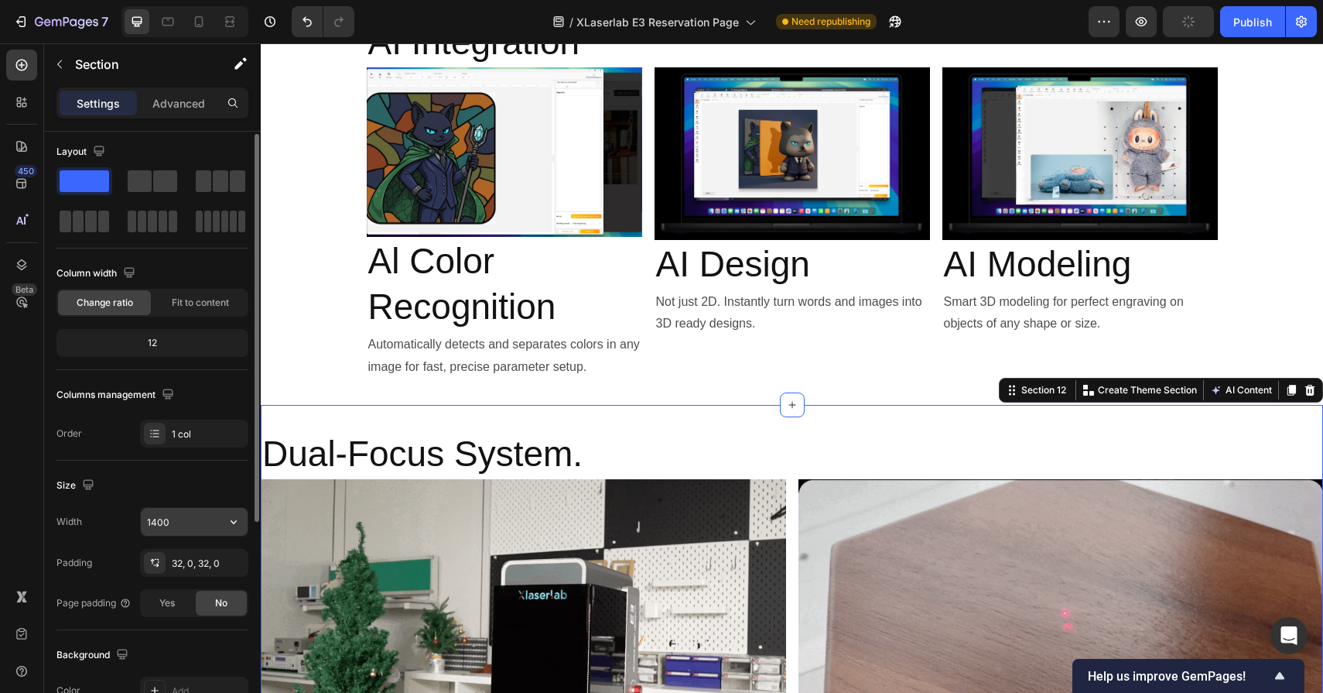
click at [191, 512] on input "1400" at bounding box center [194, 522] width 107 height 28
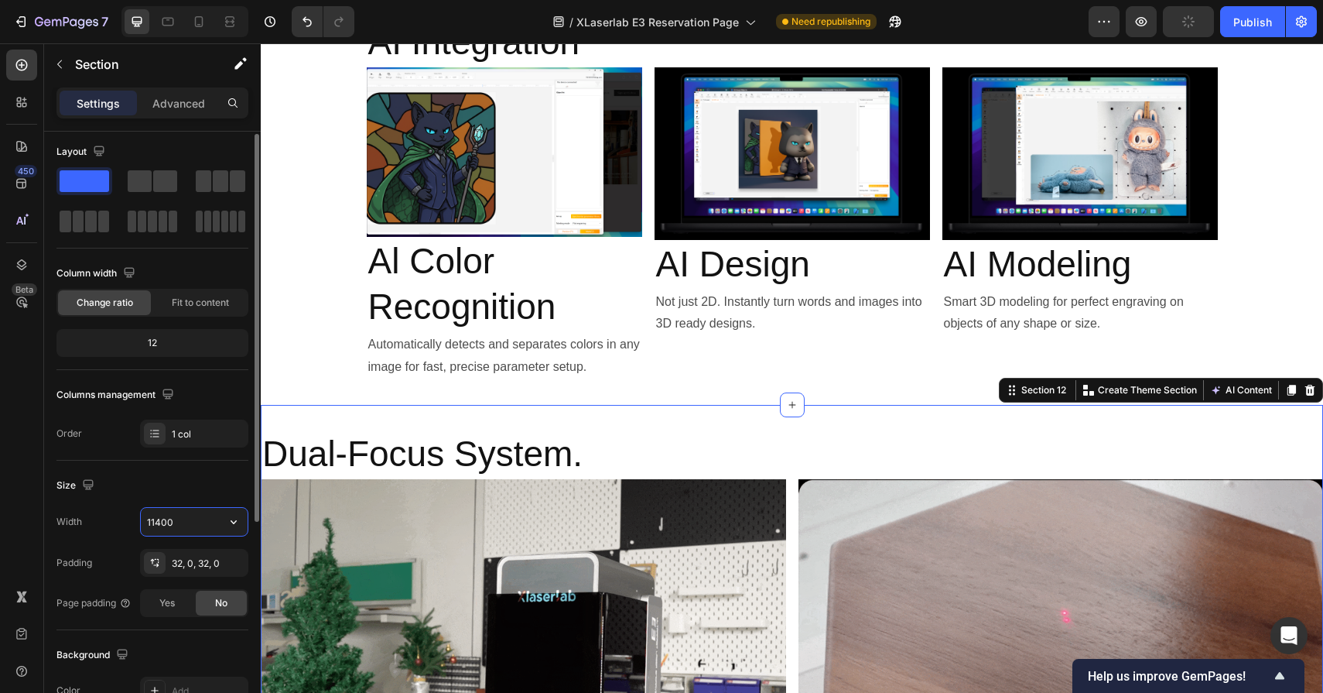
type input "1100"
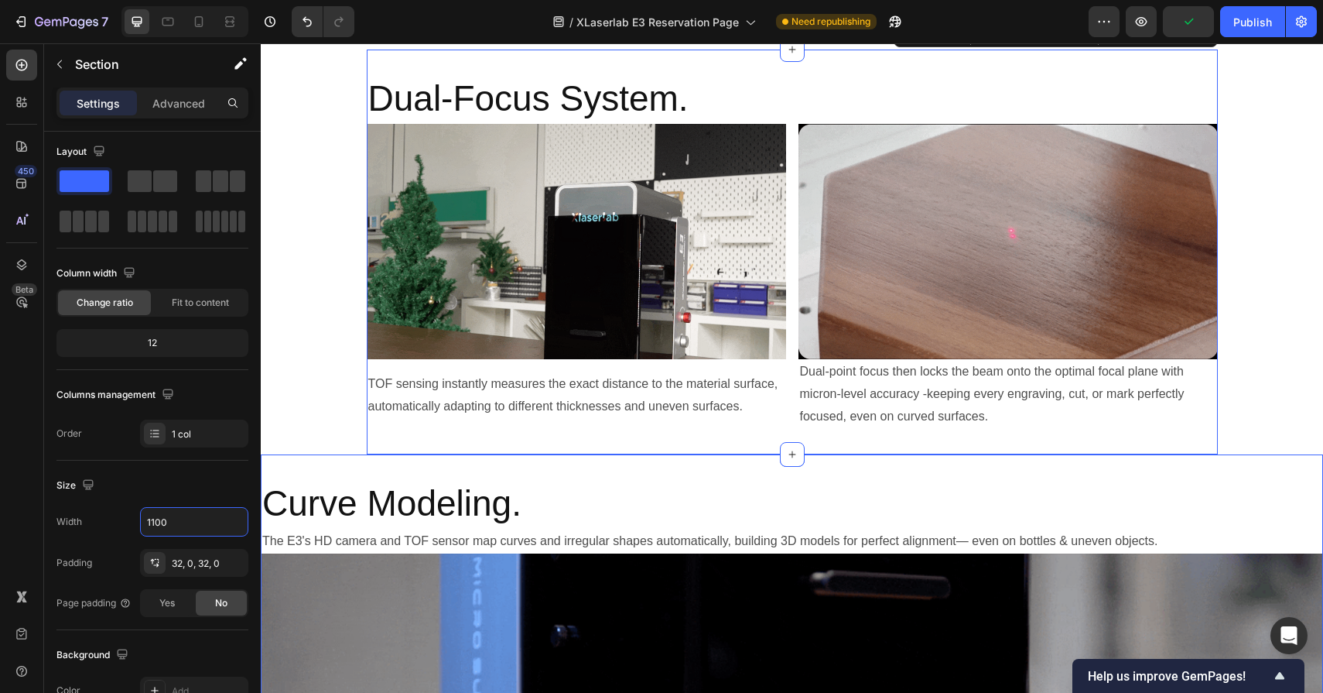
scroll to position [6281, 0]
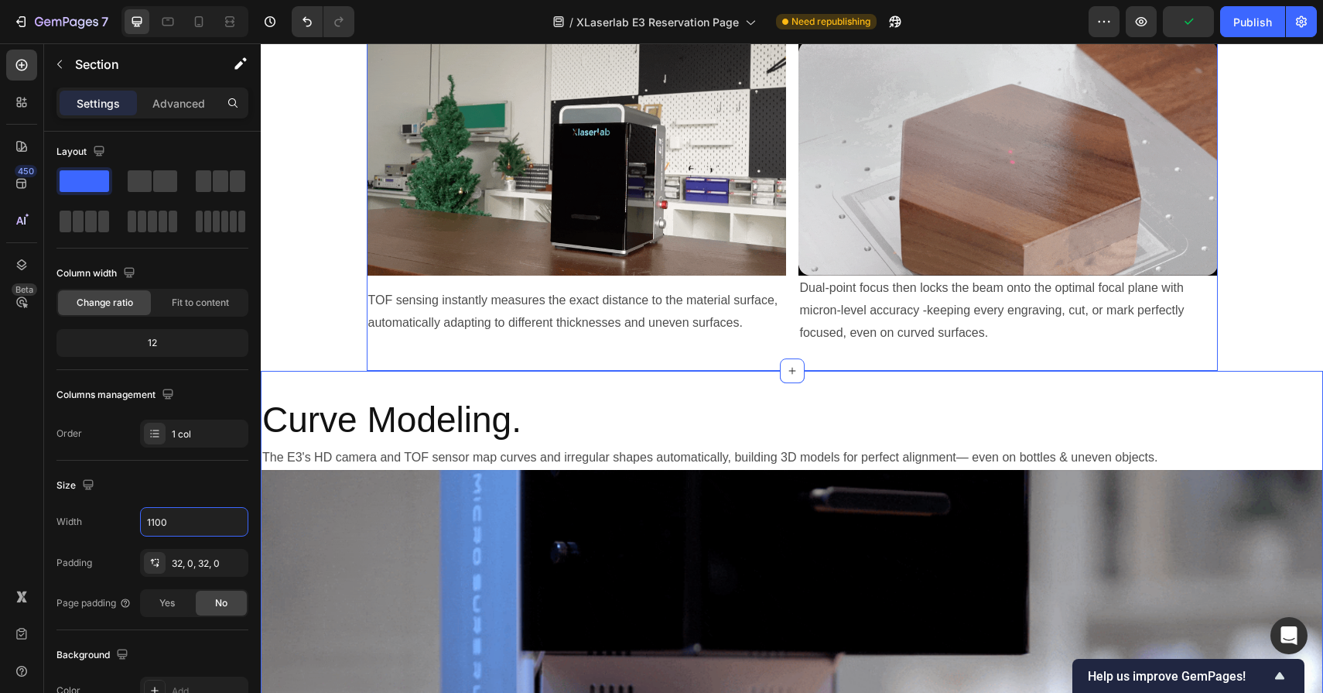
click at [484, 389] on div "Curve Modeling. Heading The E3's HD camera and TOF sensor map curves and irregu…" at bounding box center [792, 694] width 1063 height 647
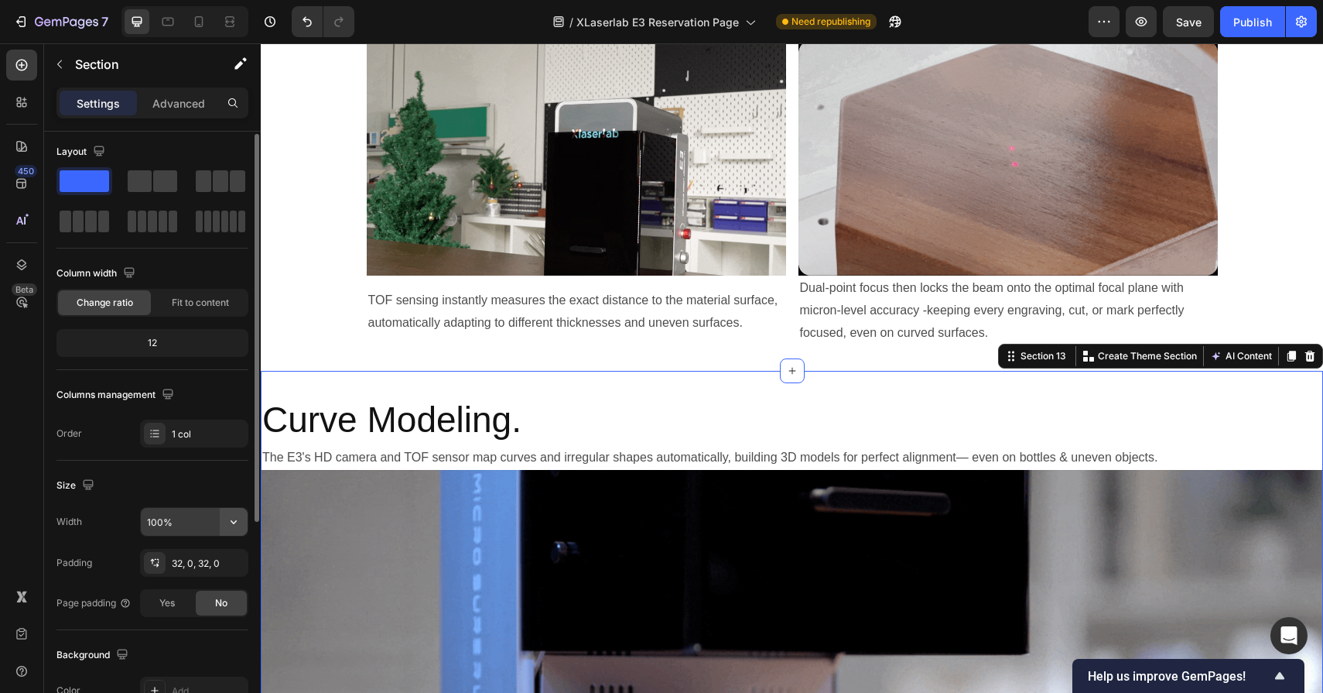
click at [236, 519] on icon "button" at bounding box center [233, 521] width 15 height 15
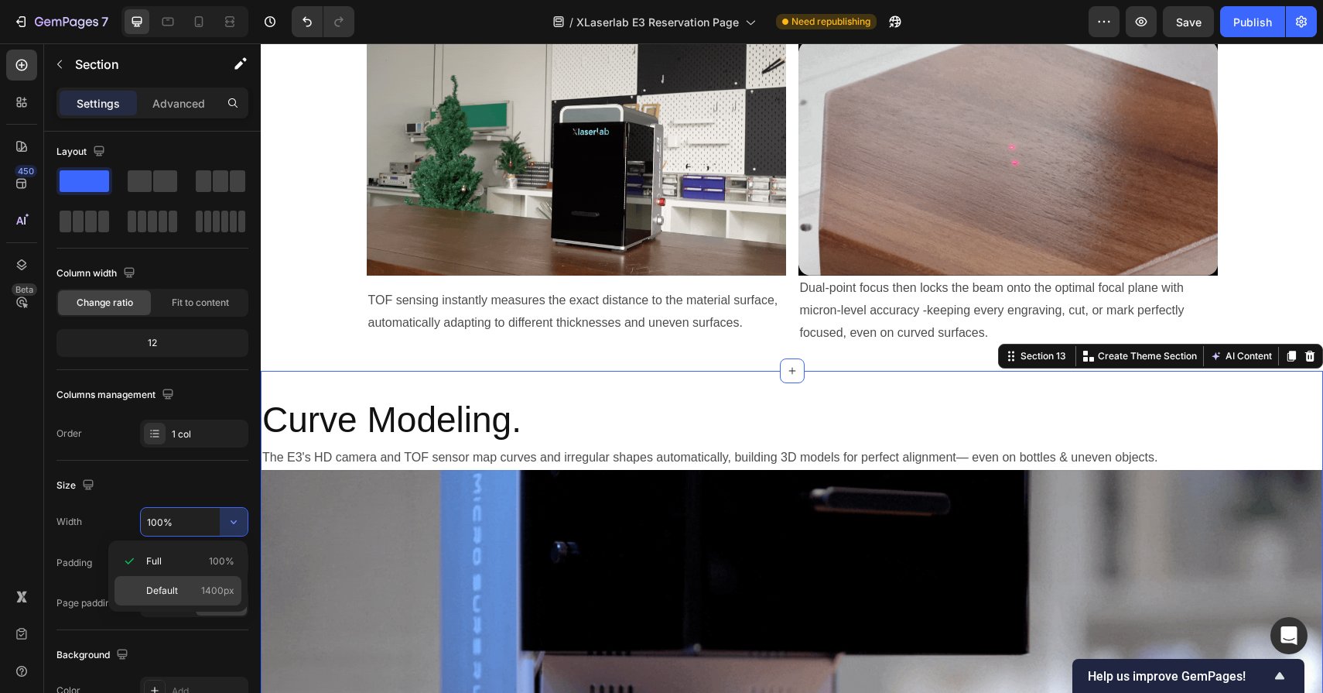
click at [201, 593] on p "Default 1400px" at bounding box center [190, 591] width 88 height 14
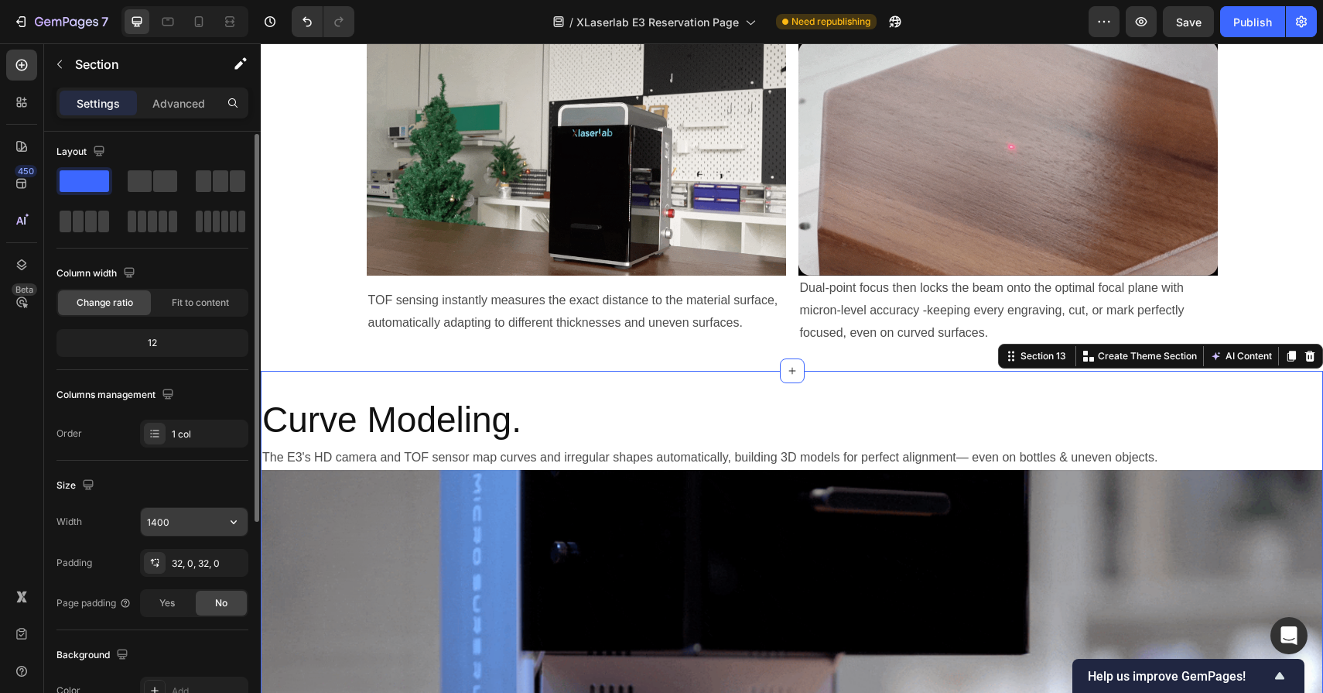
click at [186, 523] on input "1400" at bounding box center [194, 522] width 107 height 28
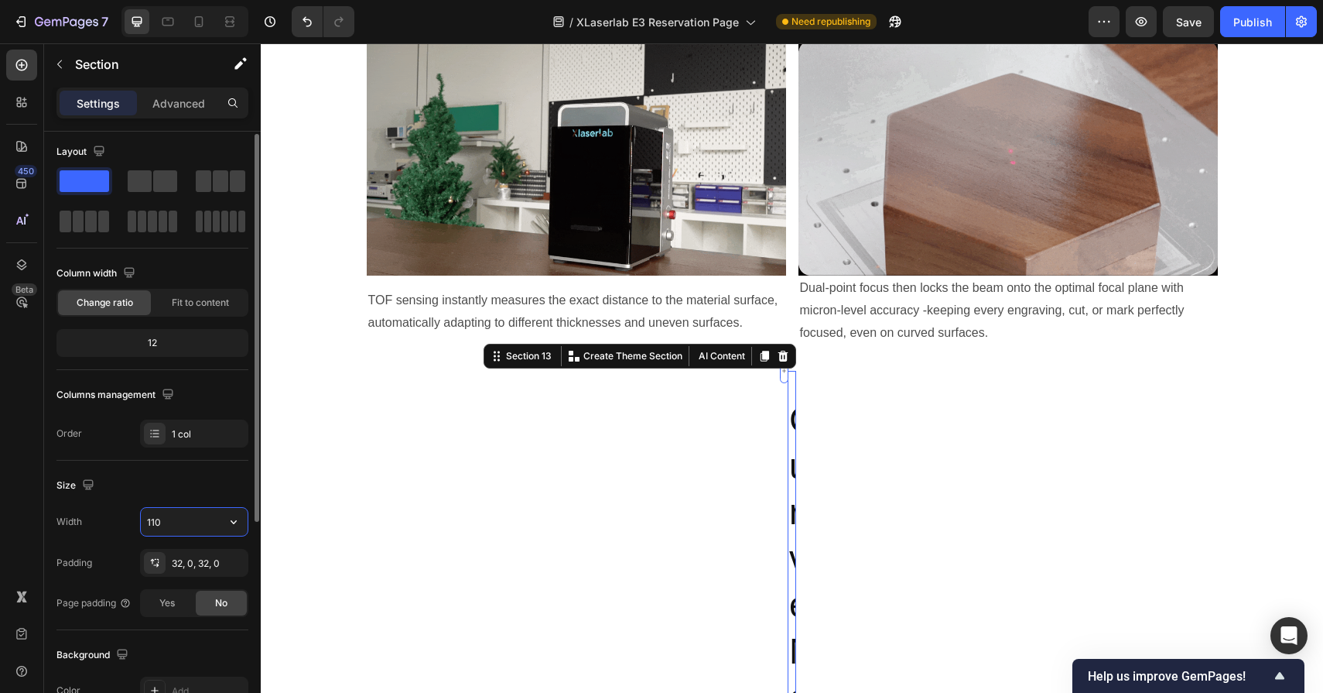
type input "1100"
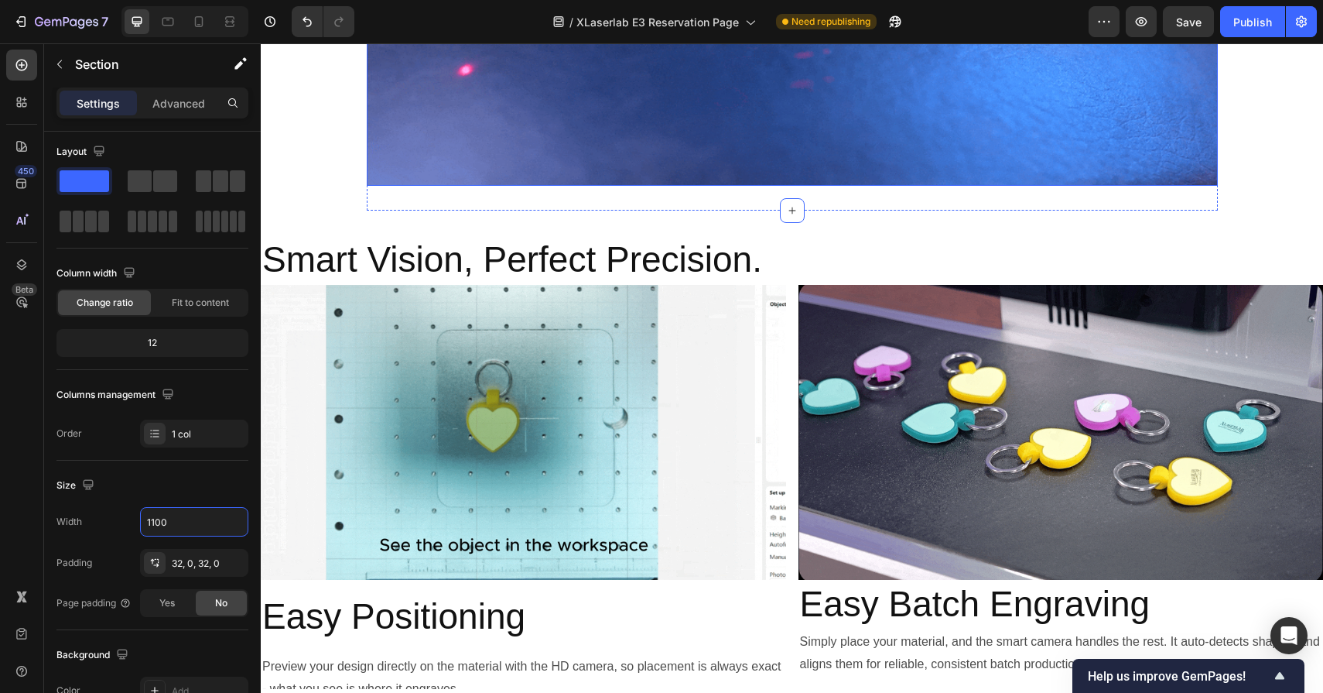
scroll to position [7106, 0]
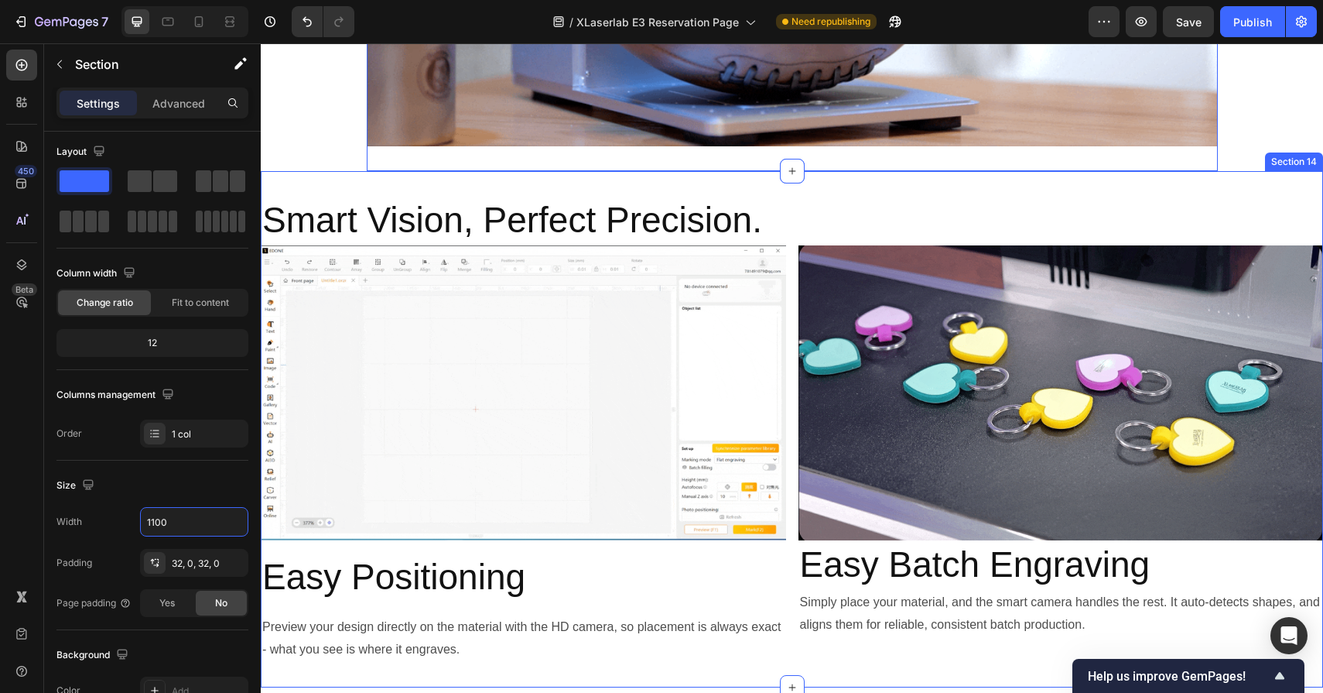
click at [480, 194] on div "Smart Vision, Perfect Precision. Heading Image Easy Positioning Heading Preview…" at bounding box center [792, 429] width 1063 height 516
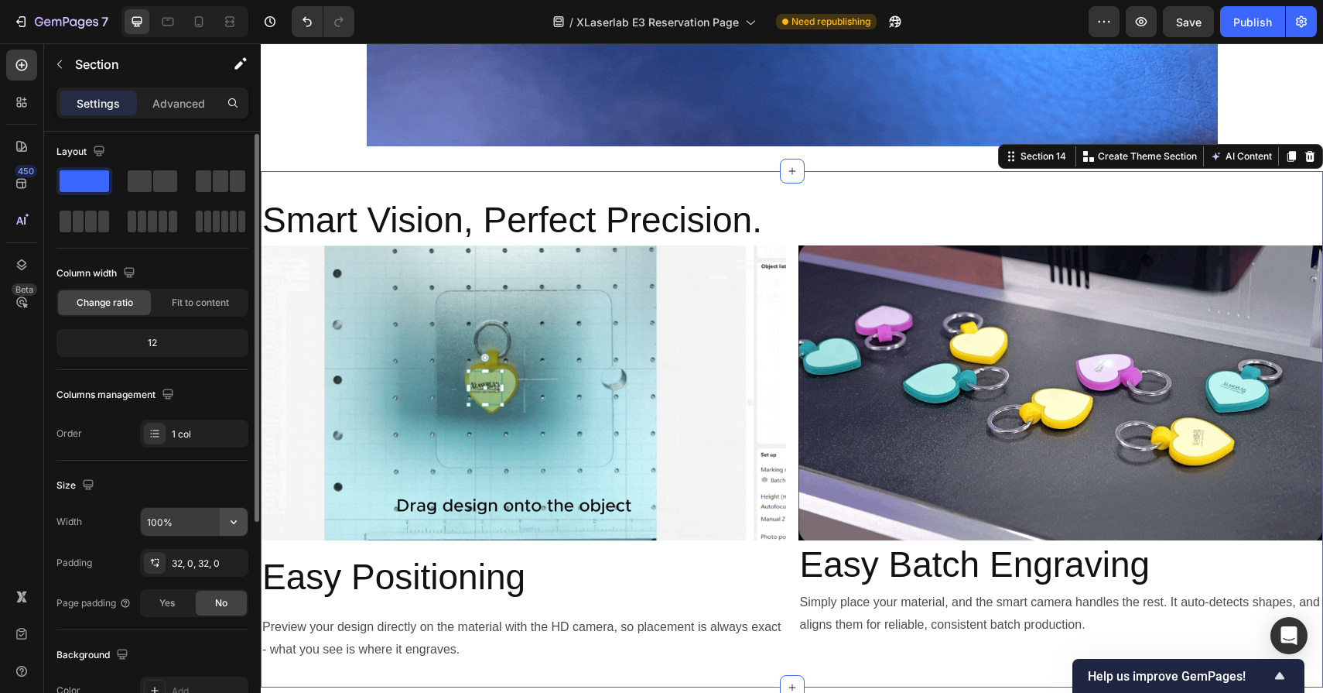
click at [226, 525] on icon "button" at bounding box center [233, 521] width 15 height 15
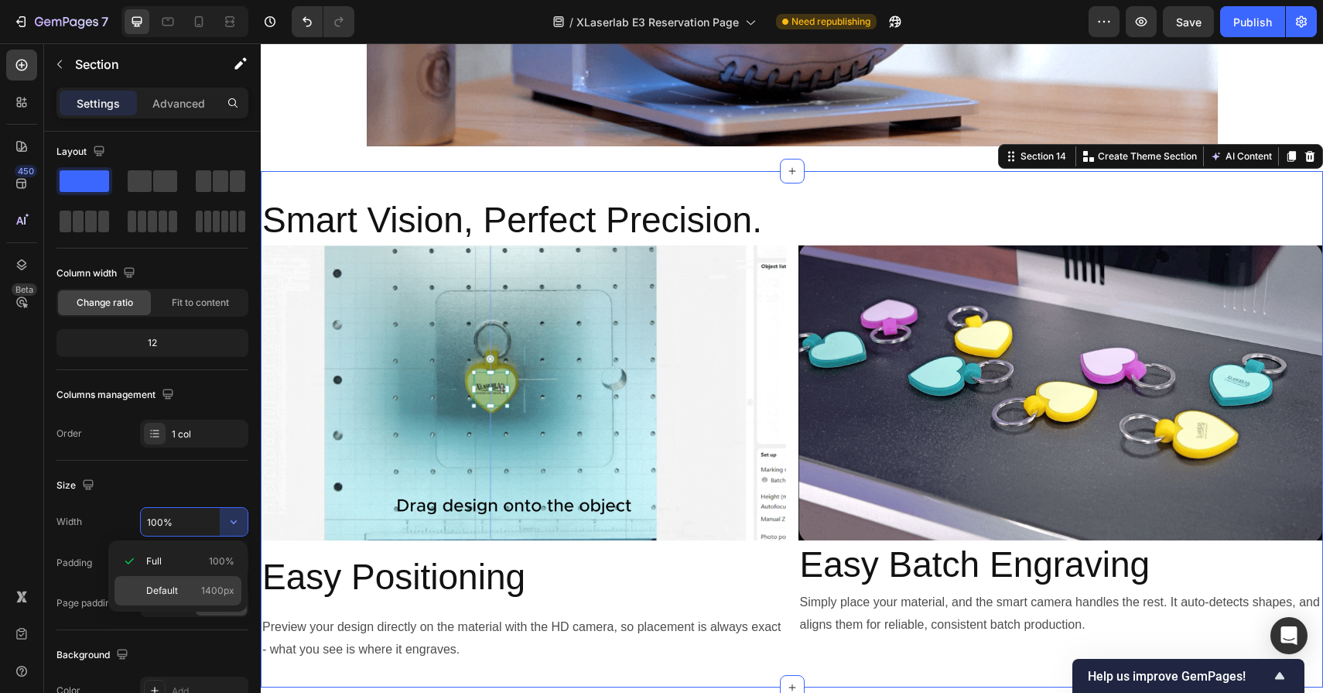
click at [182, 595] on p "Default 1400px" at bounding box center [190, 591] width 88 height 14
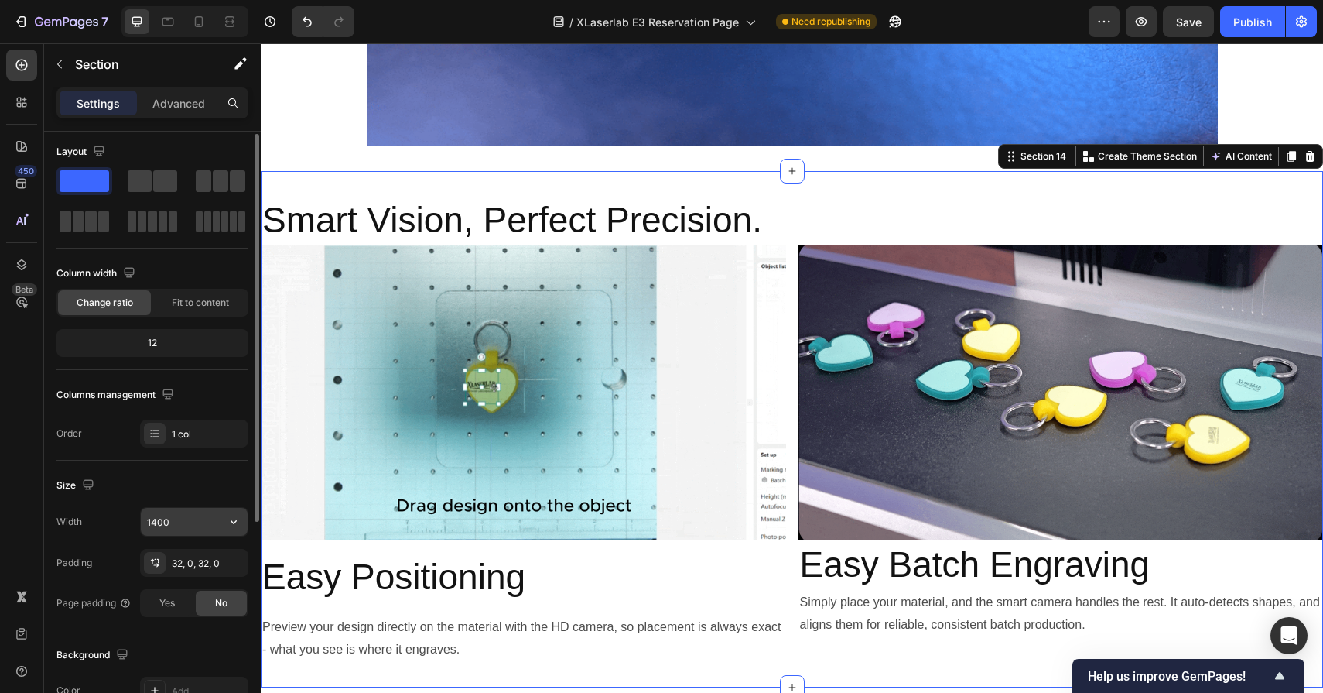
click at [181, 512] on input "1400" at bounding box center [194, 522] width 107 height 28
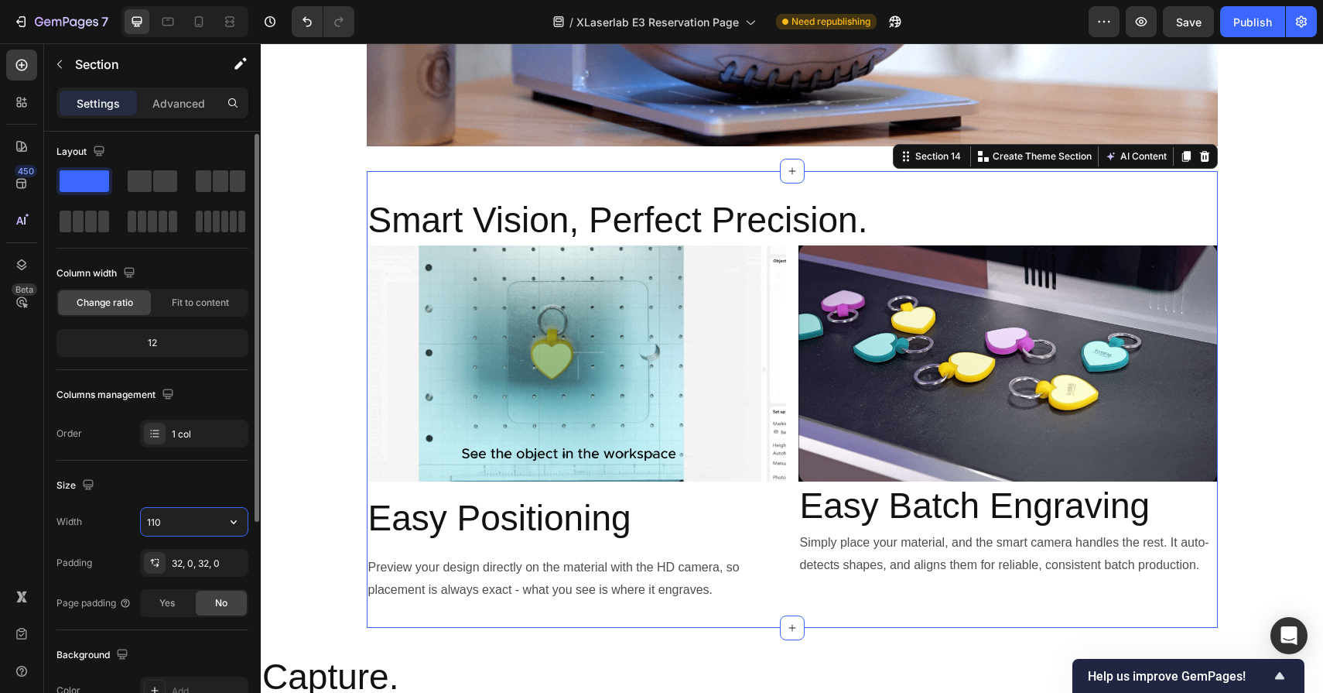
type input "1100"
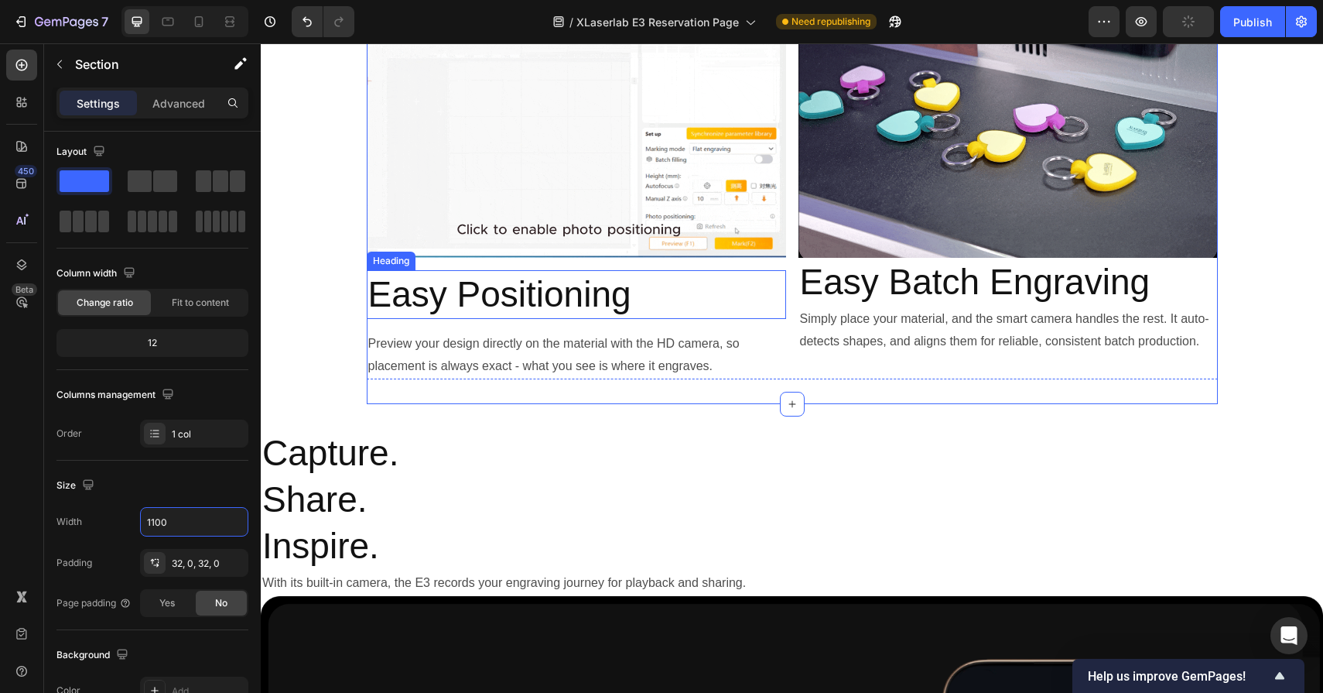
scroll to position [7422, 0]
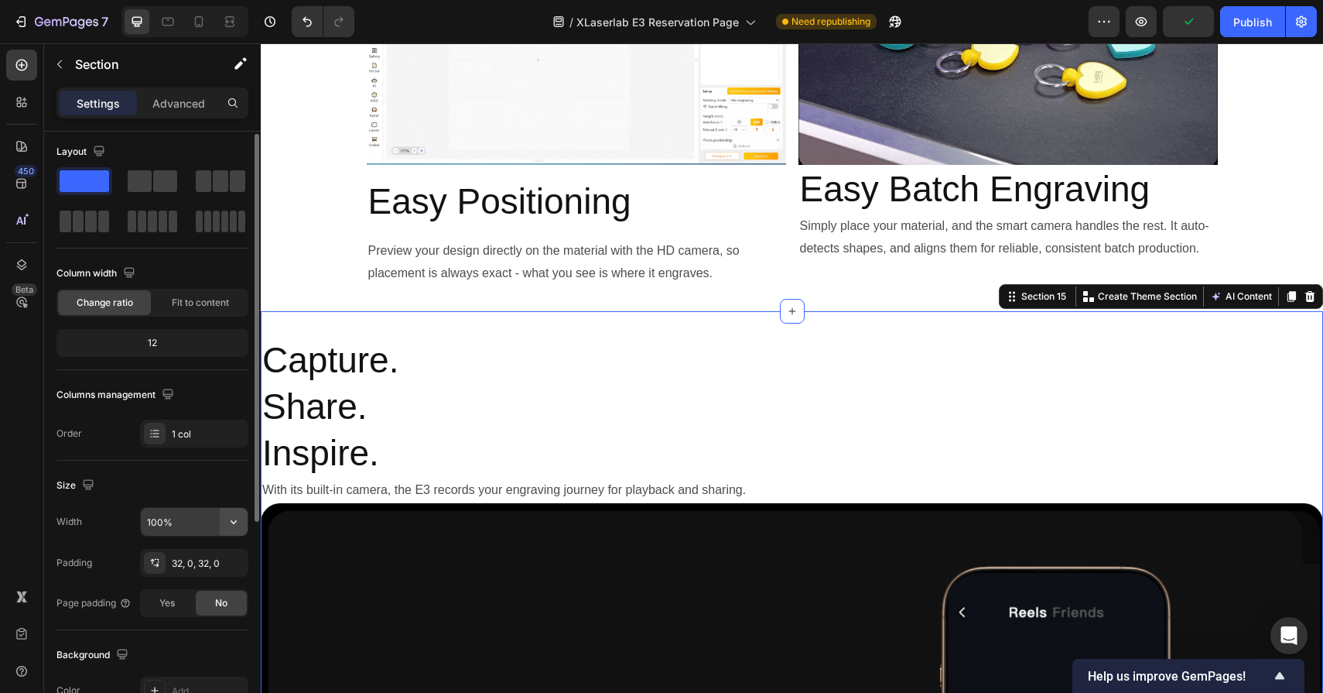
click at [227, 515] on icon "button" at bounding box center [233, 521] width 15 height 15
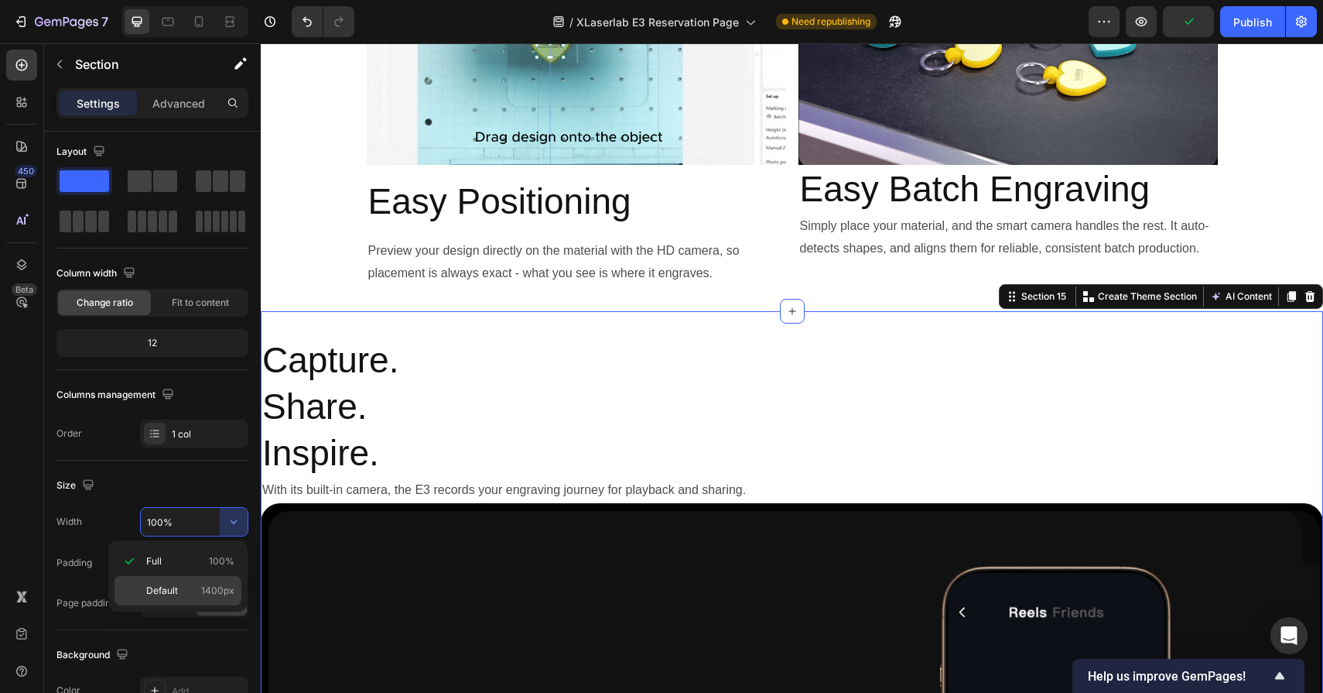
click at [200, 597] on p "Default 1400px" at bounding box center [190, 591] width 88 height 14
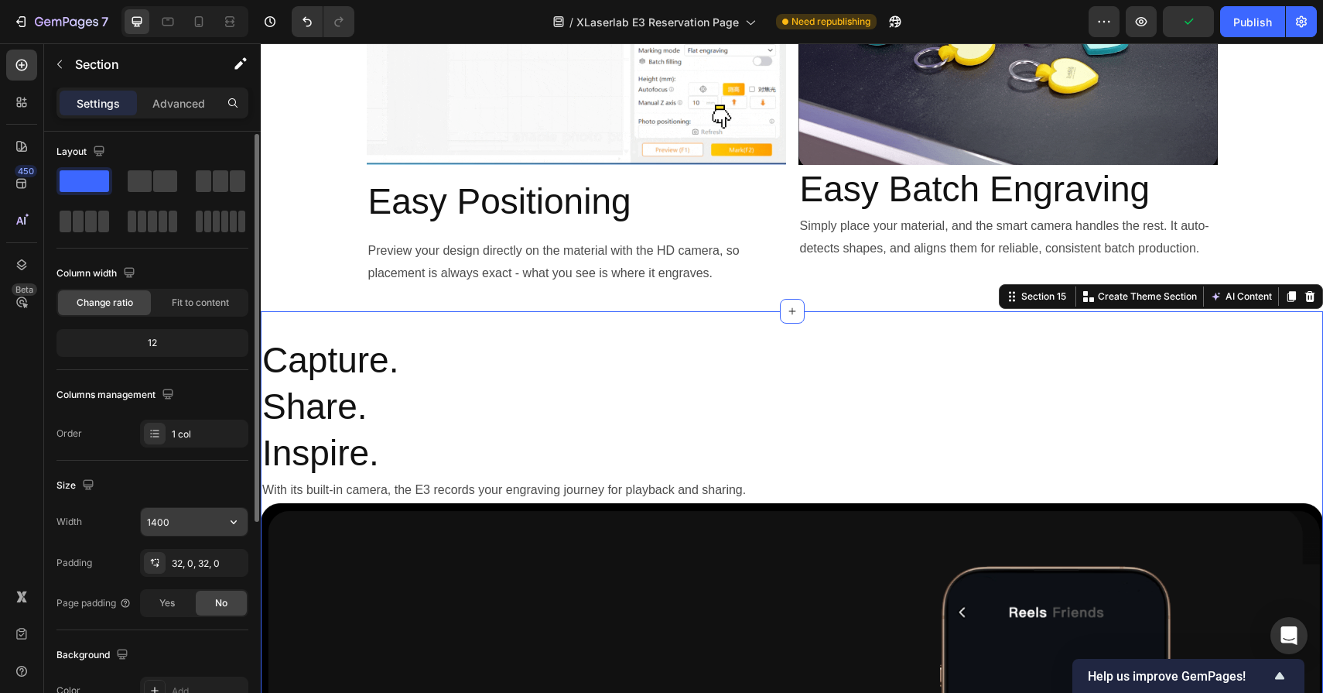
click at [193, 530] on input "1400" at bounding box center [194, 522] width 107 height 28
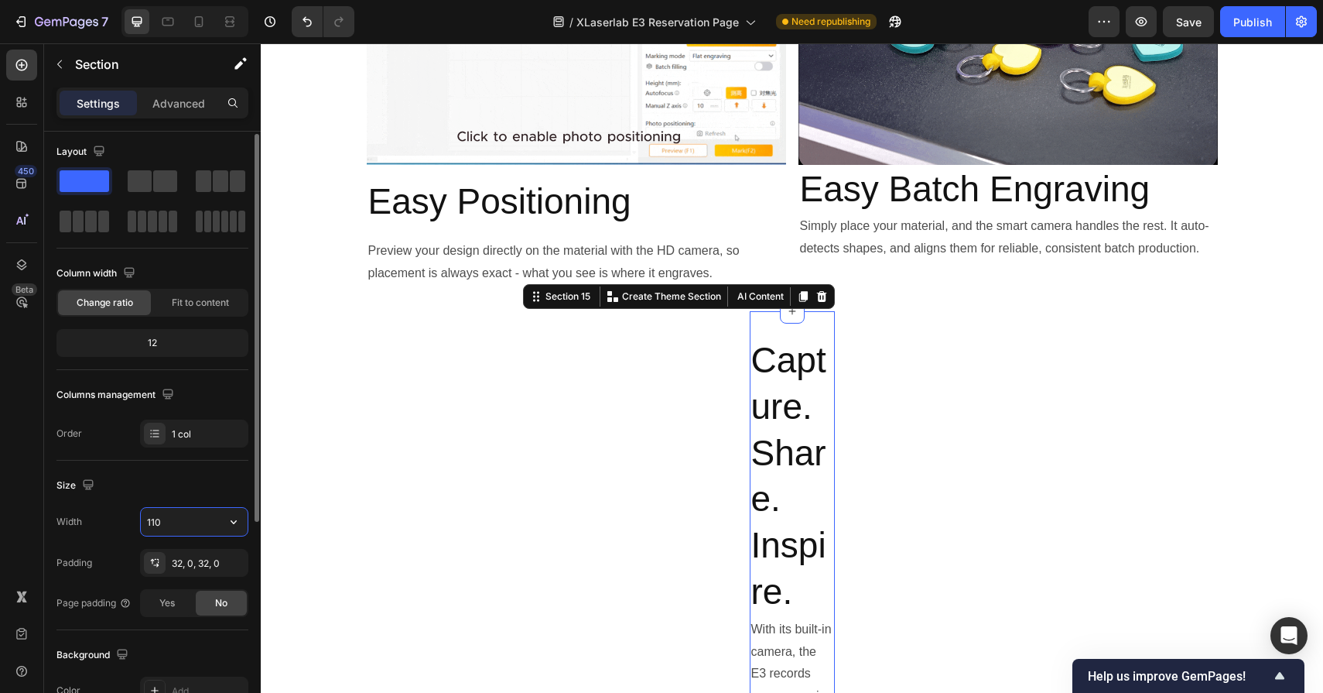
type input "1100"
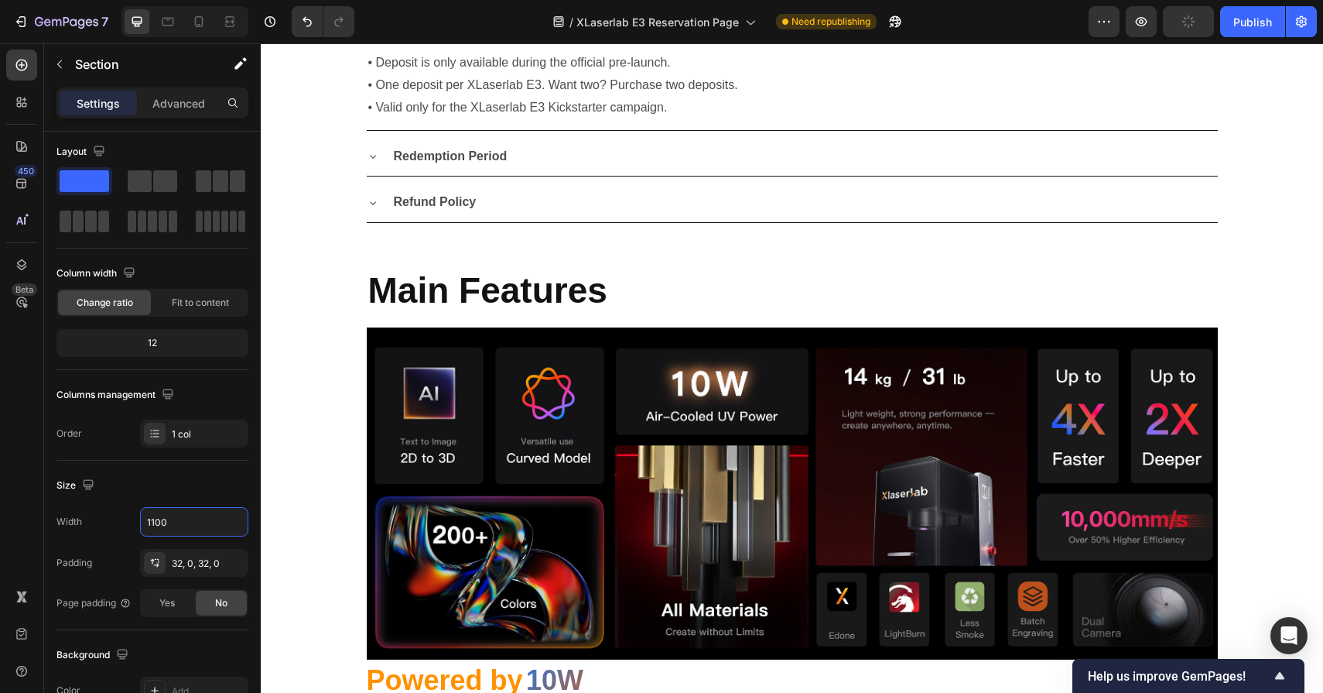
scroll to position [1420, 0]
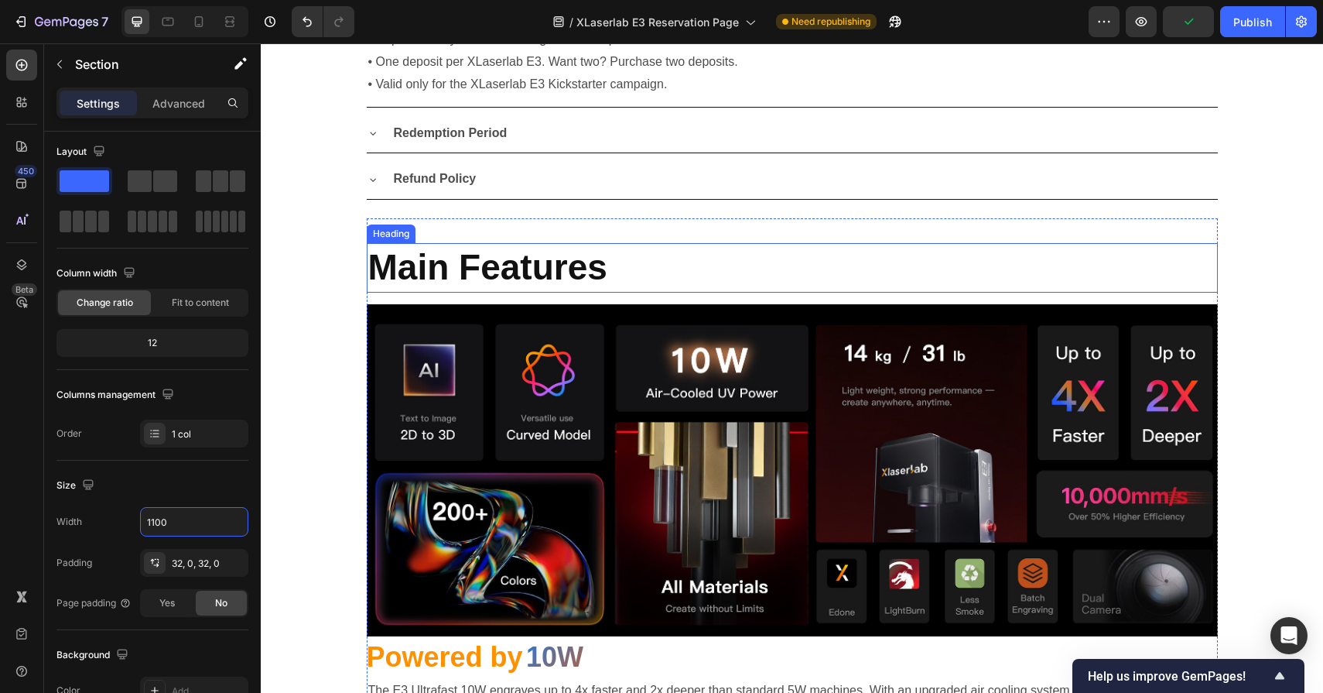
click at [611, 267] on h2 "Main Features" at bounding box center [792, 268] width 851 height 50
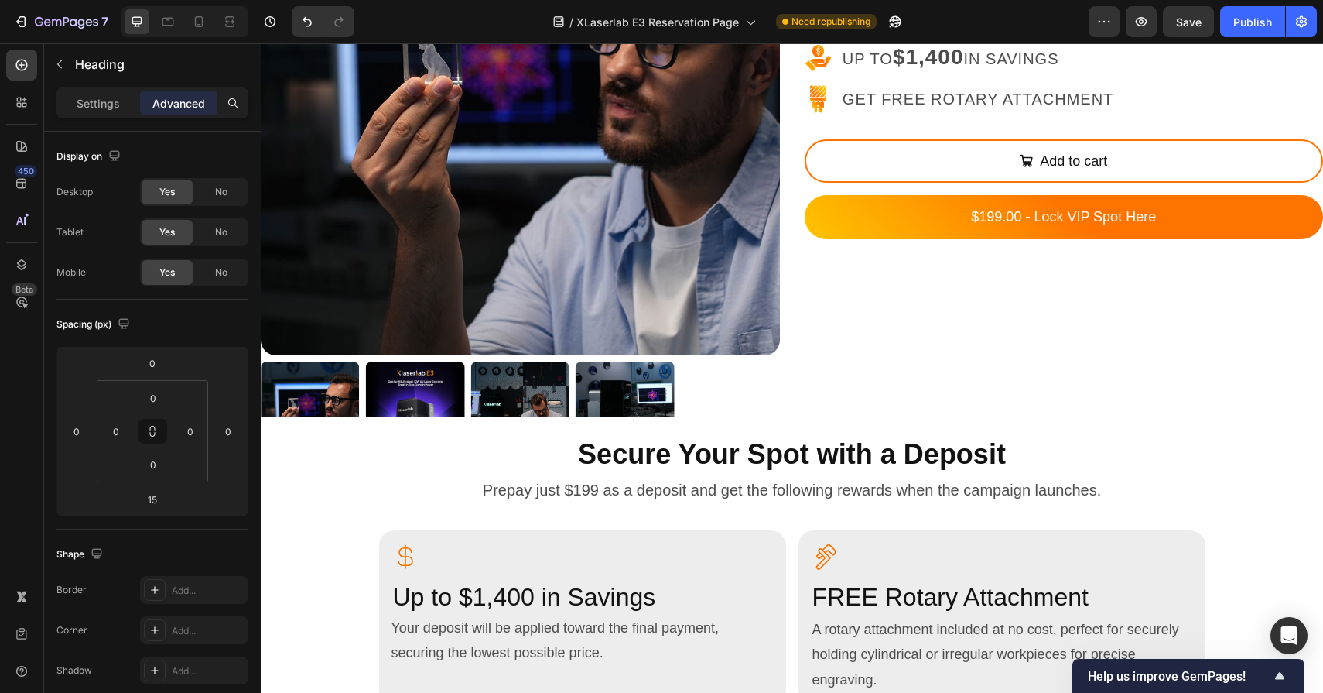
scroll to position [320, 0]
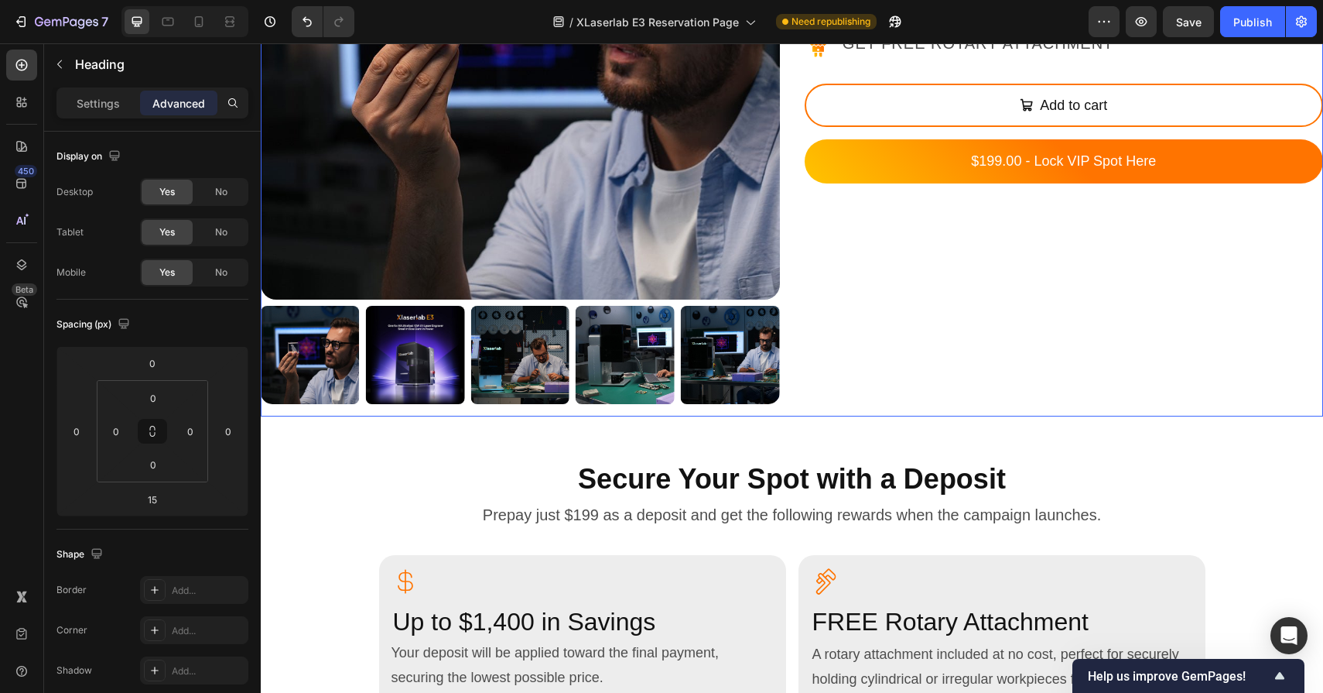
click at [681, 407] on div "Product Images" at bounding box center [520, 98] width 519 height 636
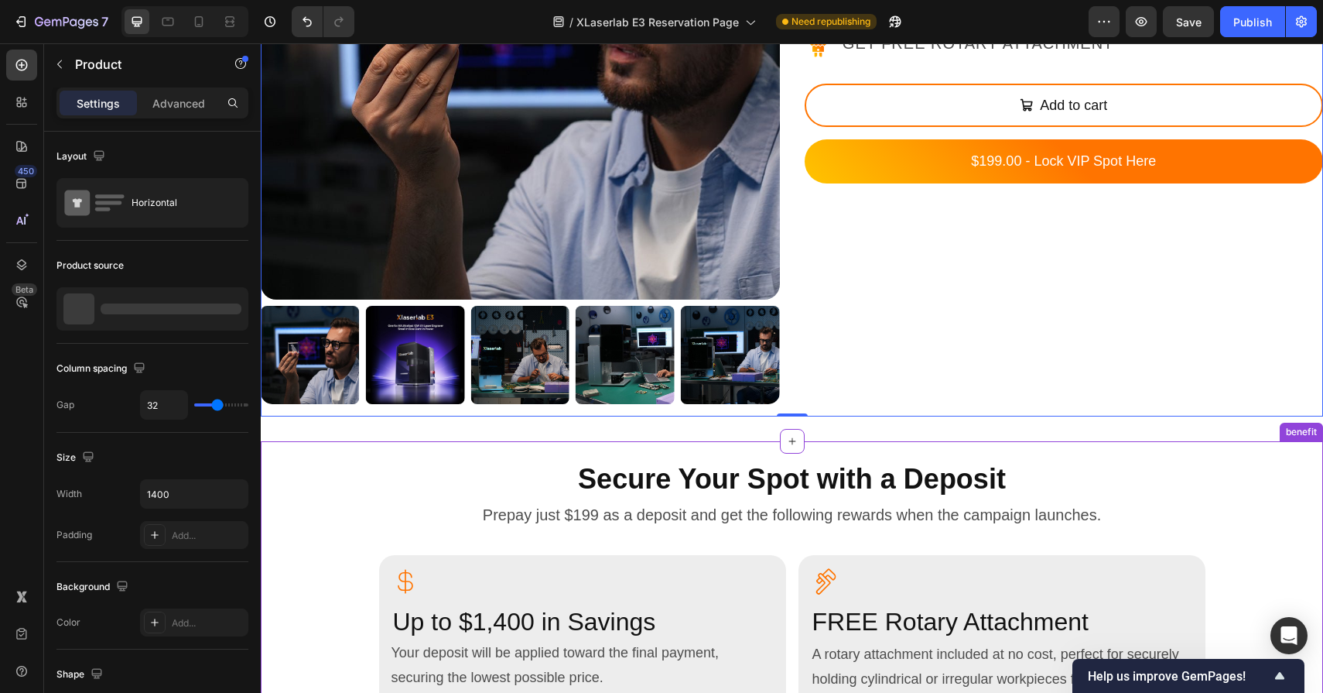
click at [686, 465] on h2 "Secure Your Spot with a Deposit" at bounding box center [792, 479] width 1063 height 39
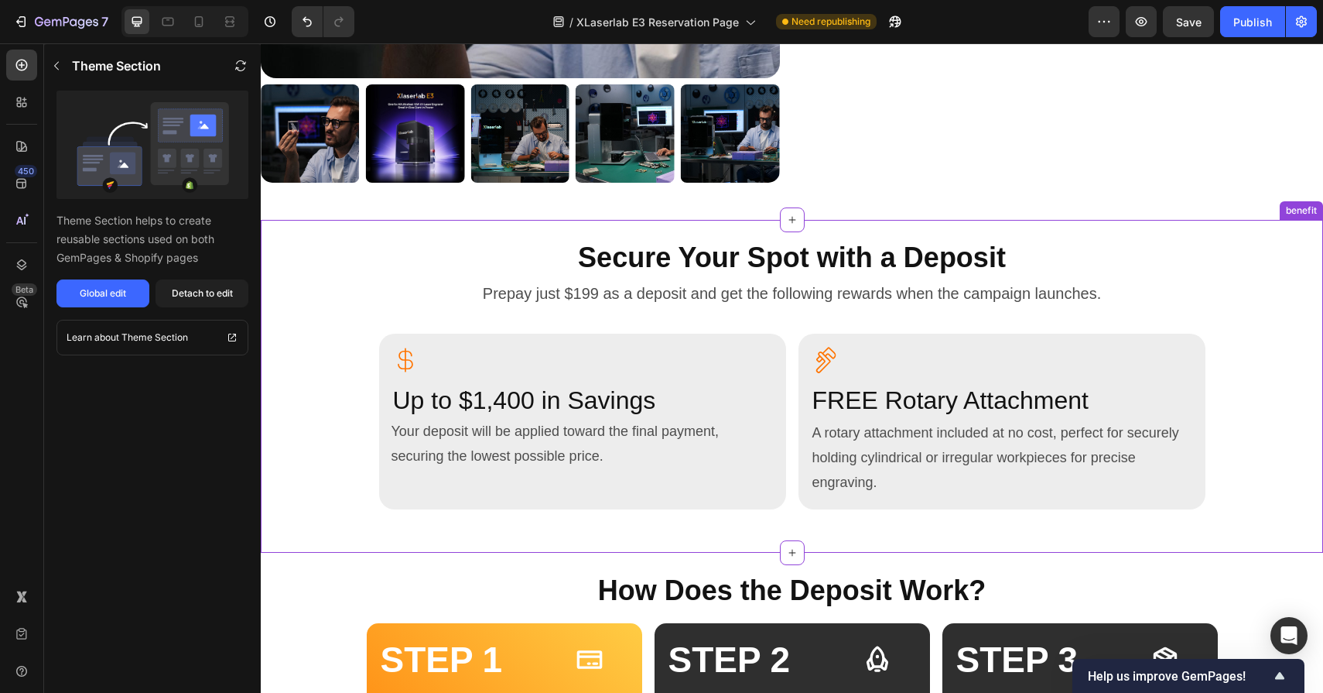
scroll to position [536, 0]
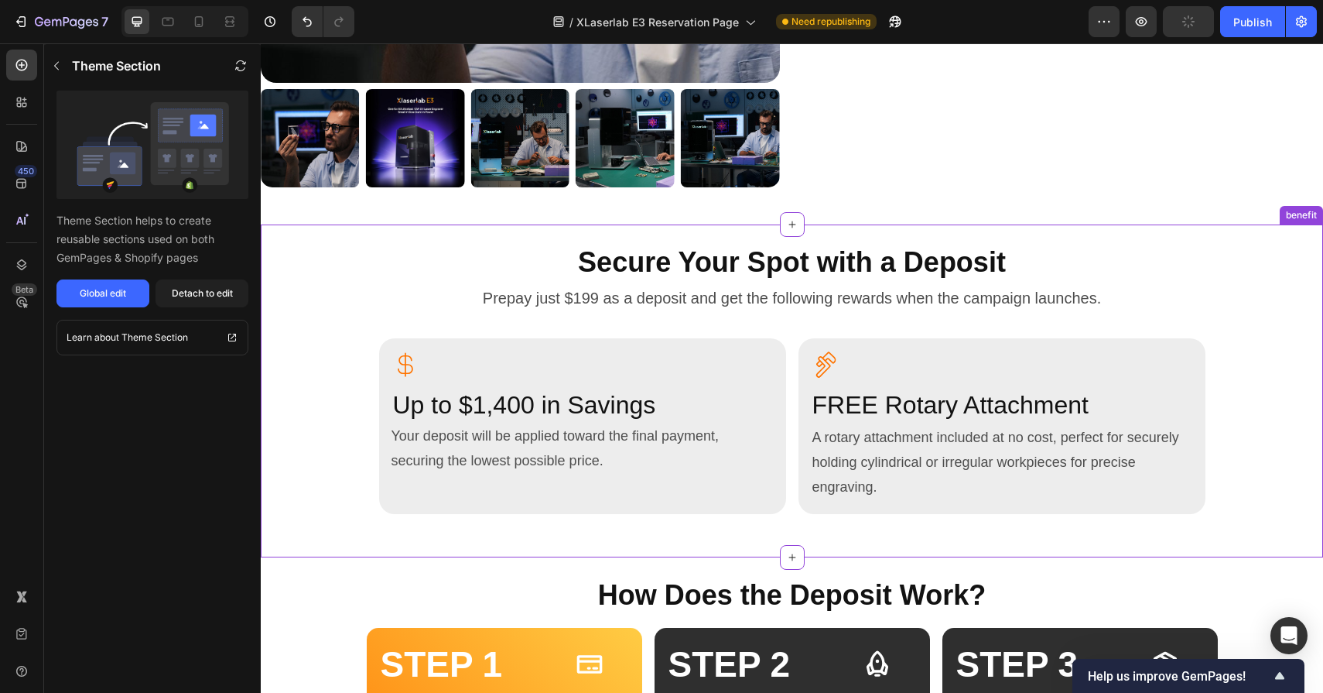
click at [833, 268] on h2 "Secure Your Spot with a Deposit" at bounding box center [792, 262] width 1063 height 39
click at [103, 288] on div "Global edit" at bounding box center [103, 293] width 46 height 14
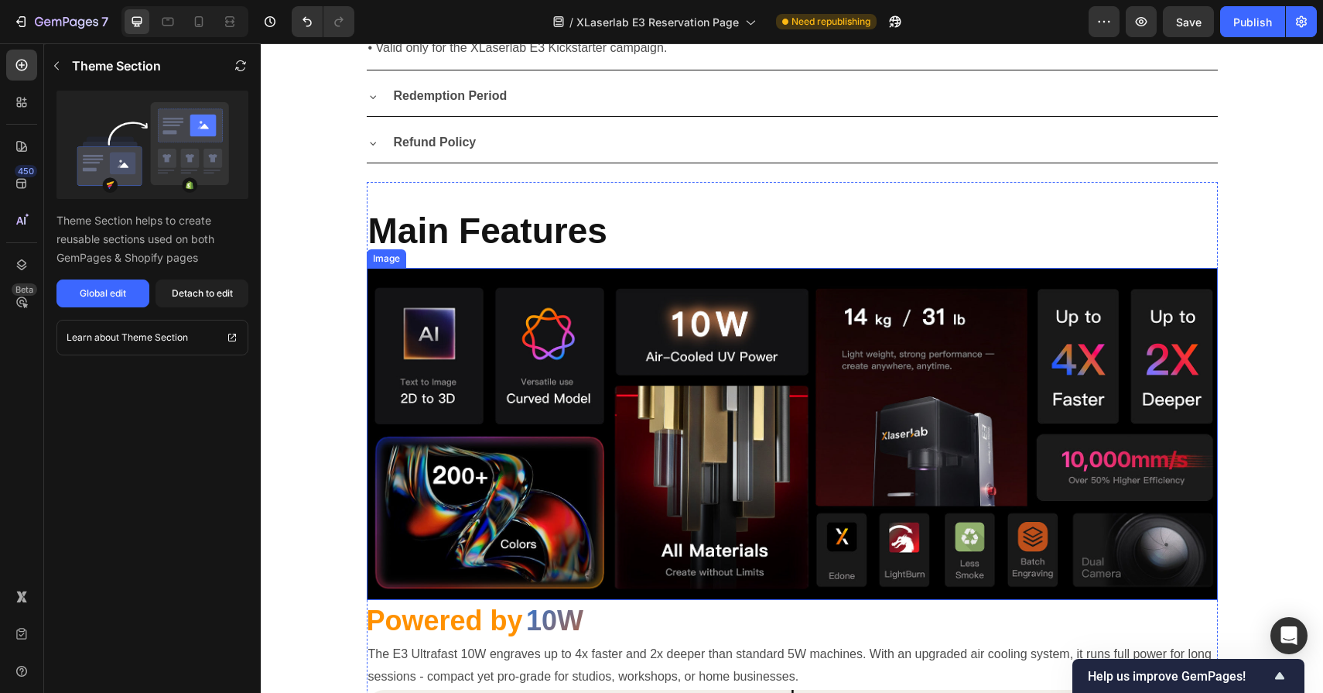
scroll to position [1542, 0]
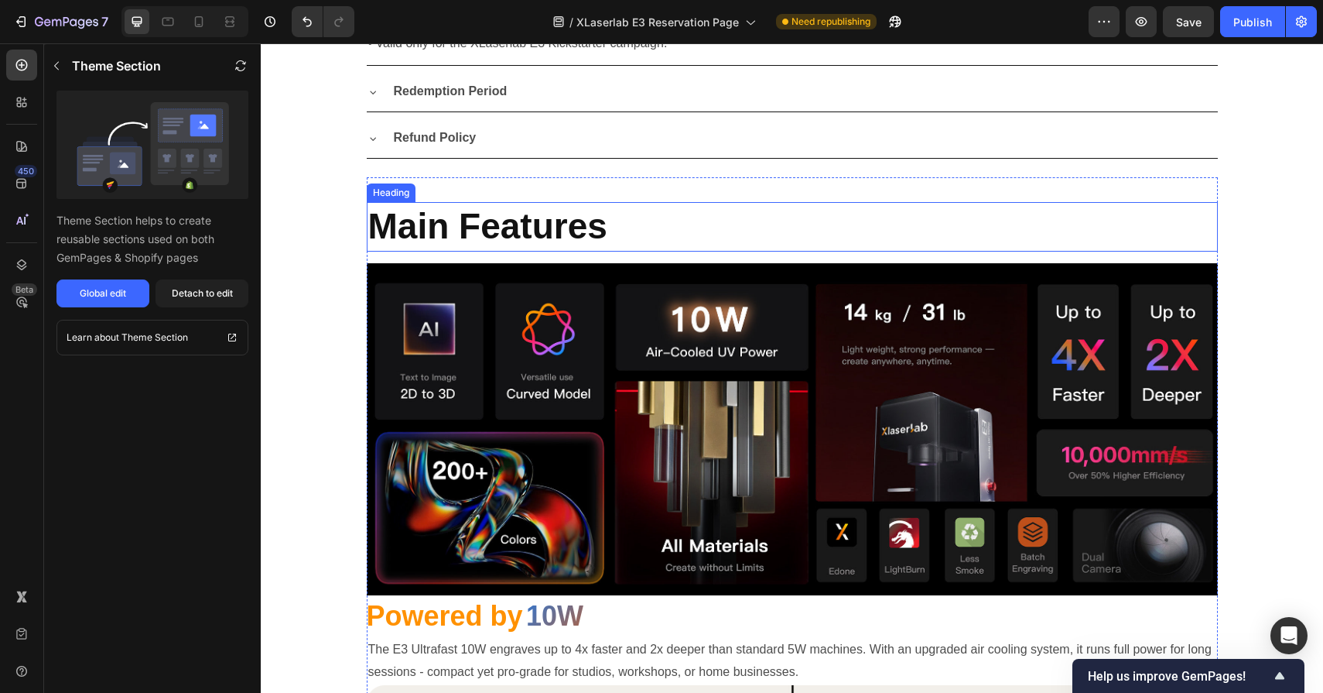
click at [520, 221] on h2 "Main Features" at bounding box center [792, 227] width 851 height 50
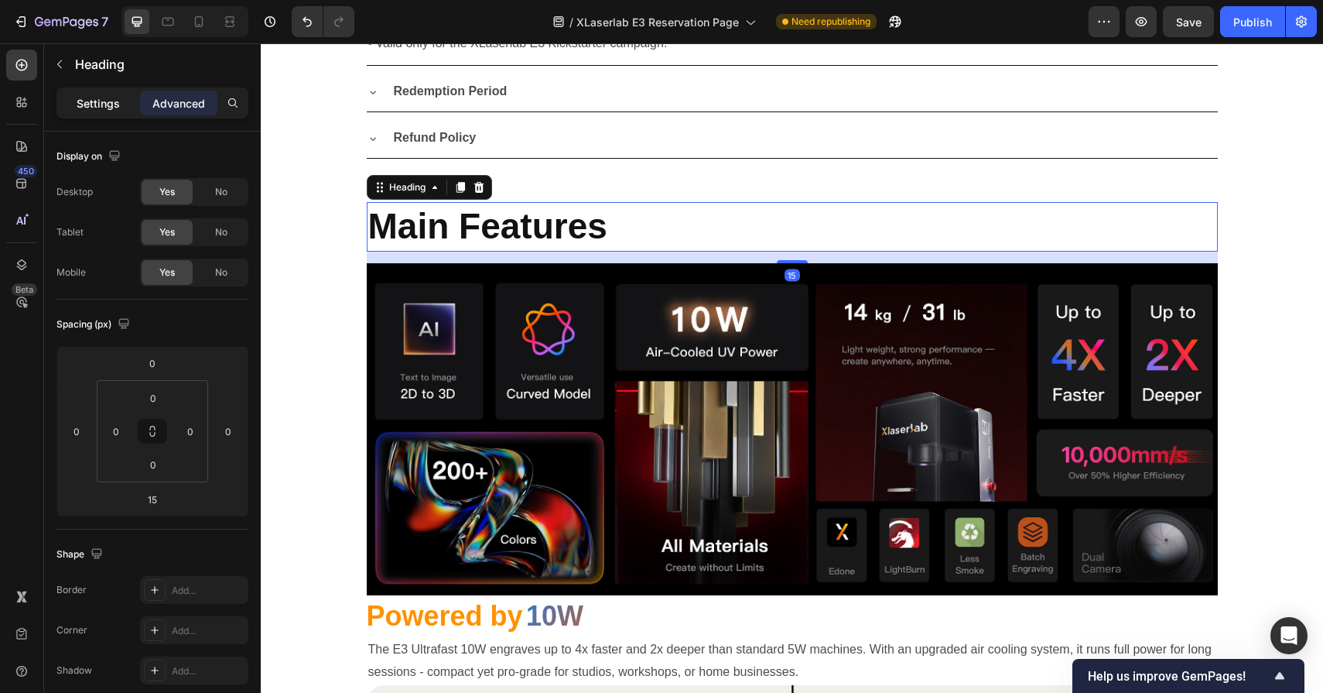
click at [113, 101] on p "Settings" at bounding box center [98, 103] width 43 height 16
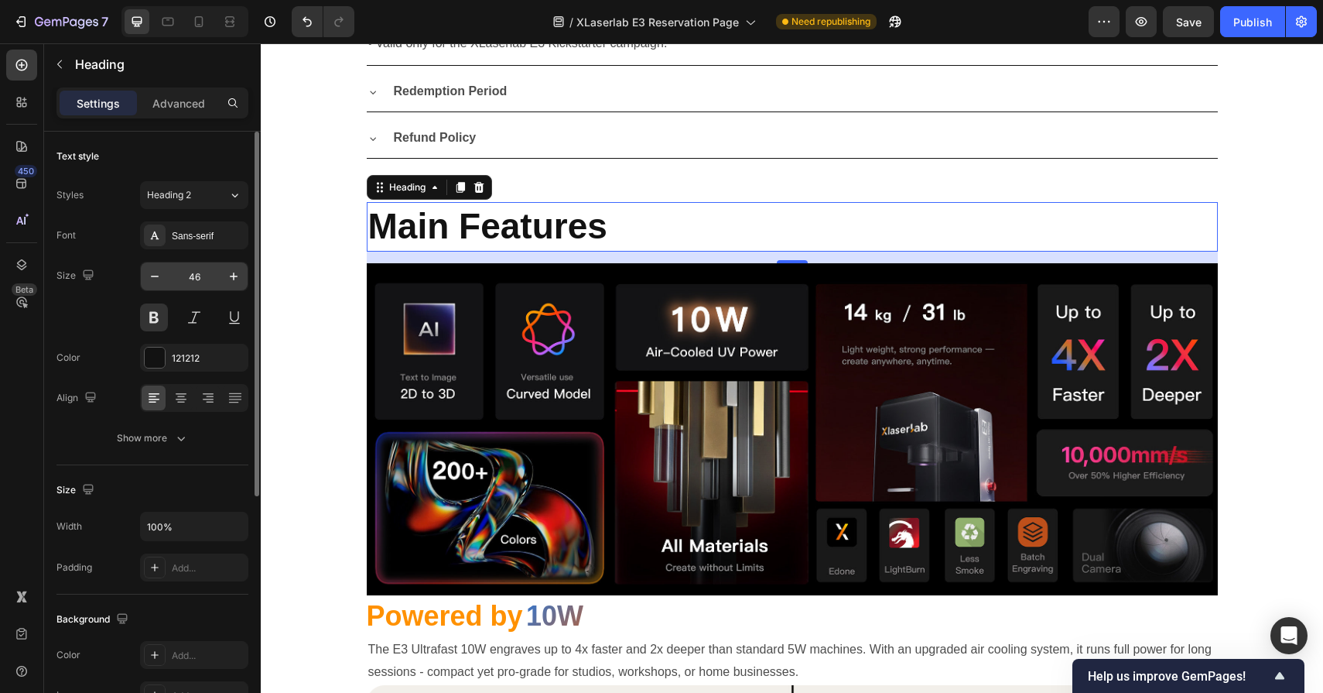
click at [206, 282] on input "46" at bounding box center [194, 276] width 51 height 28
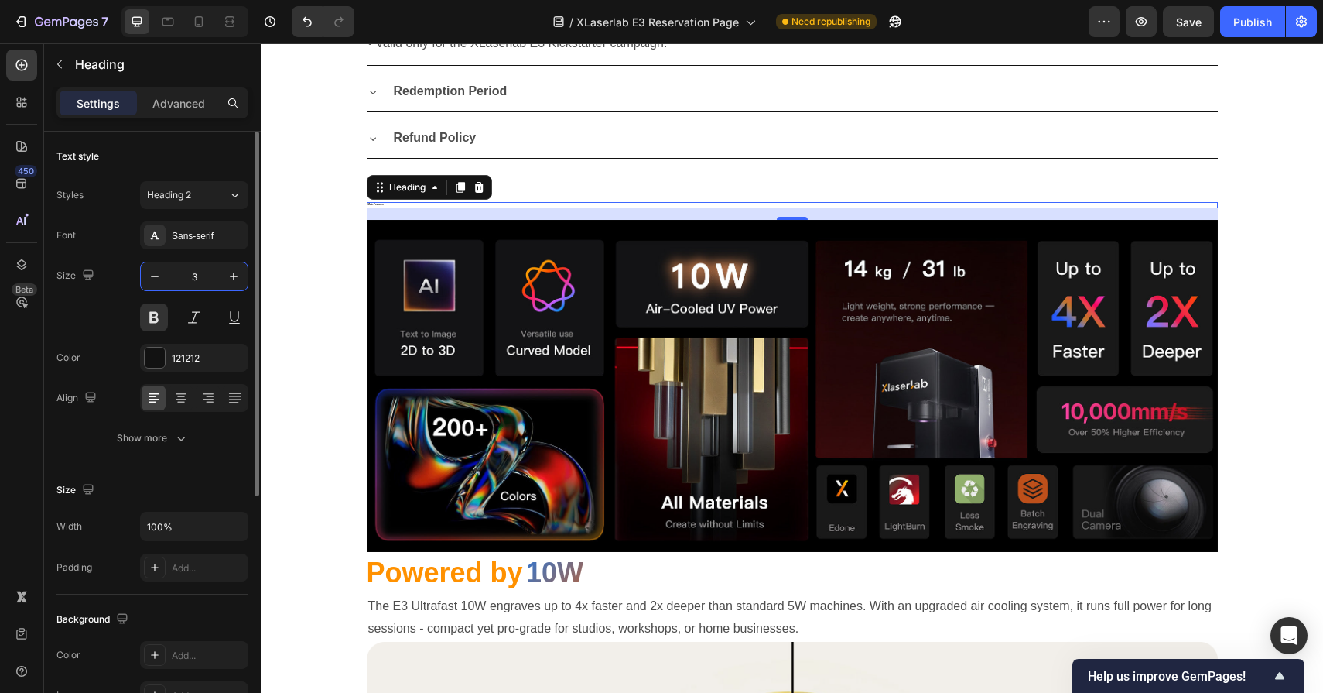
type input "36"
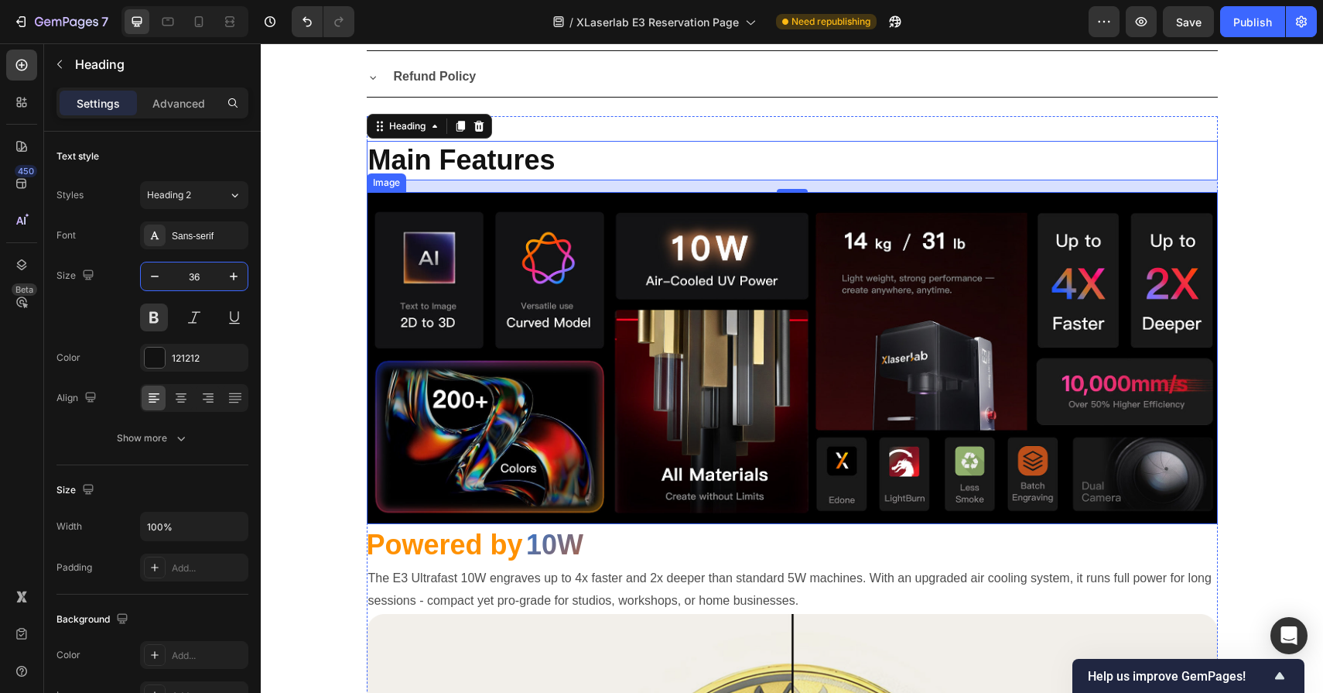
scroll to position [1754, 0]
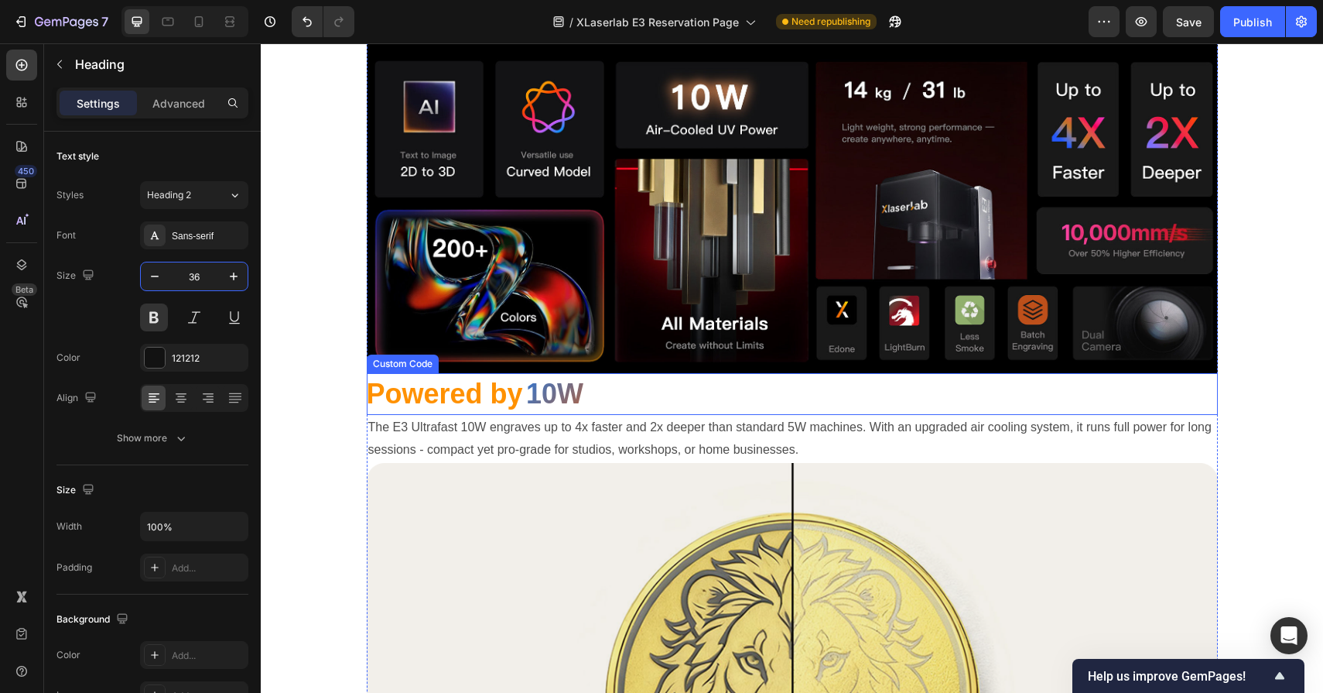
click at [498, 395] on span "Powered by" at bounding box center [445, 394] width 156 height 32
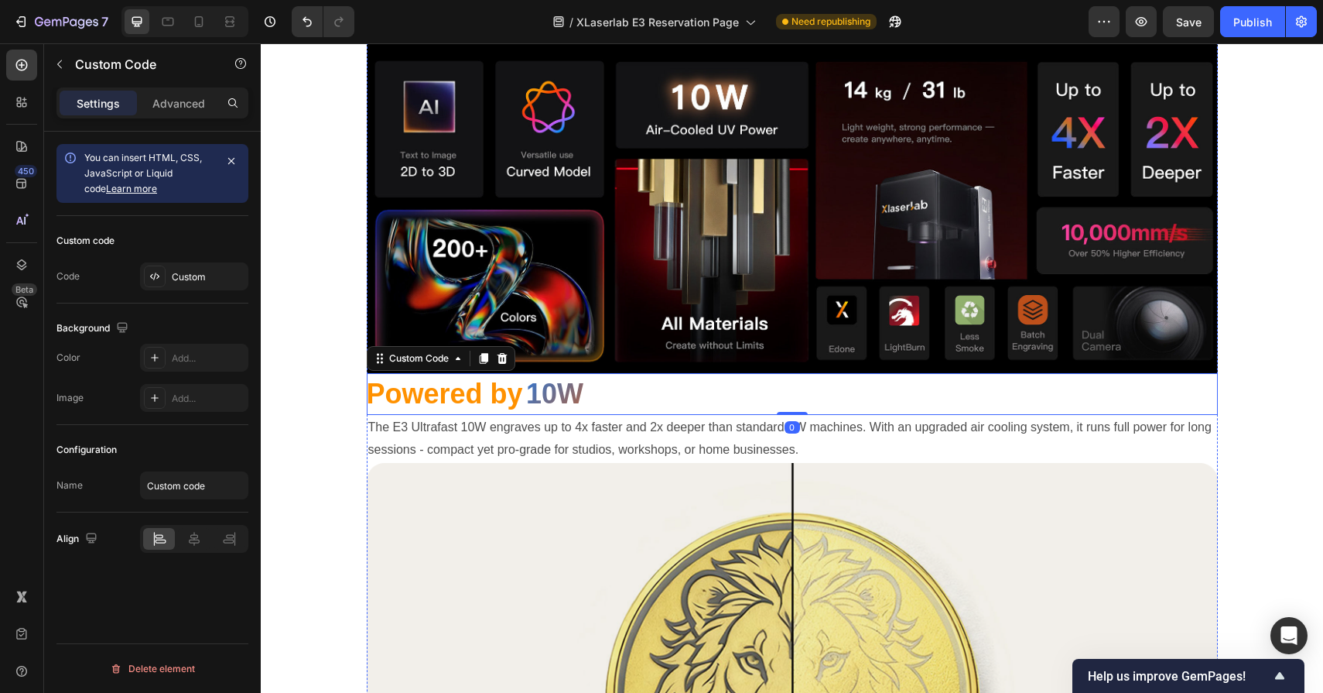
scroll to position [1421, 0]
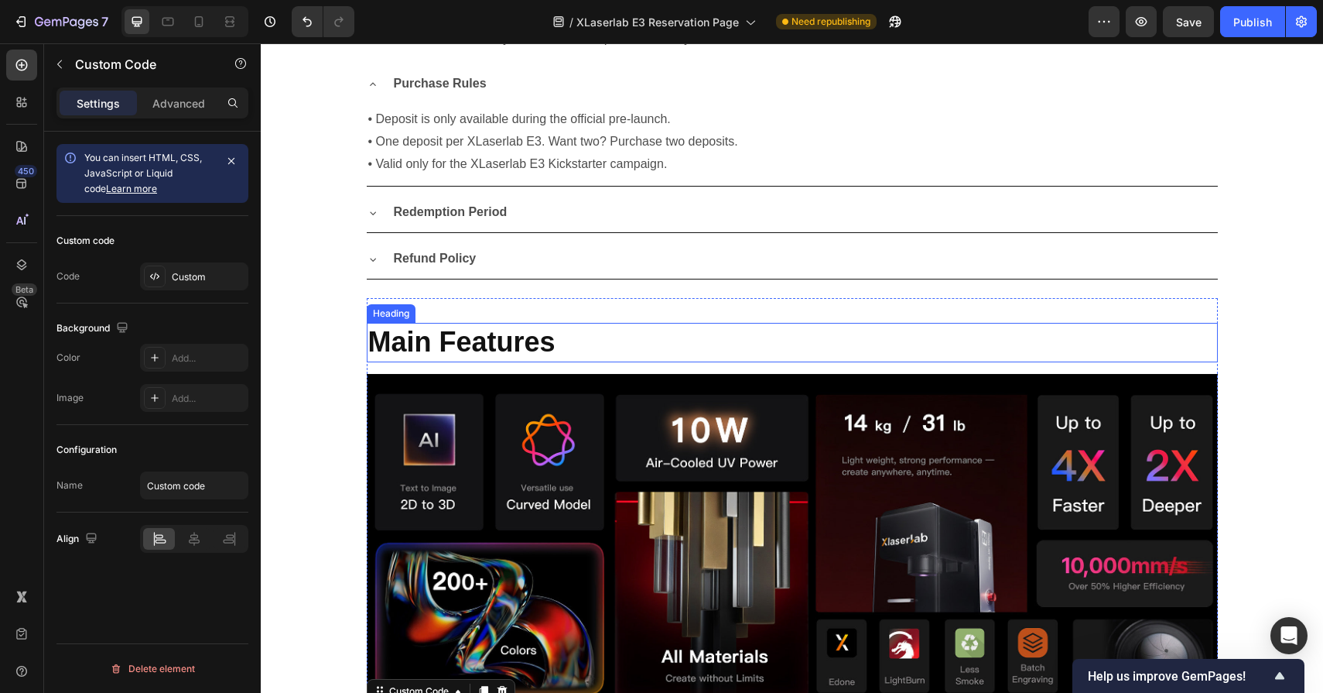
click at [481, 350] on h2 "Main Features" at bounding box center [792, 342] width 851 height 39
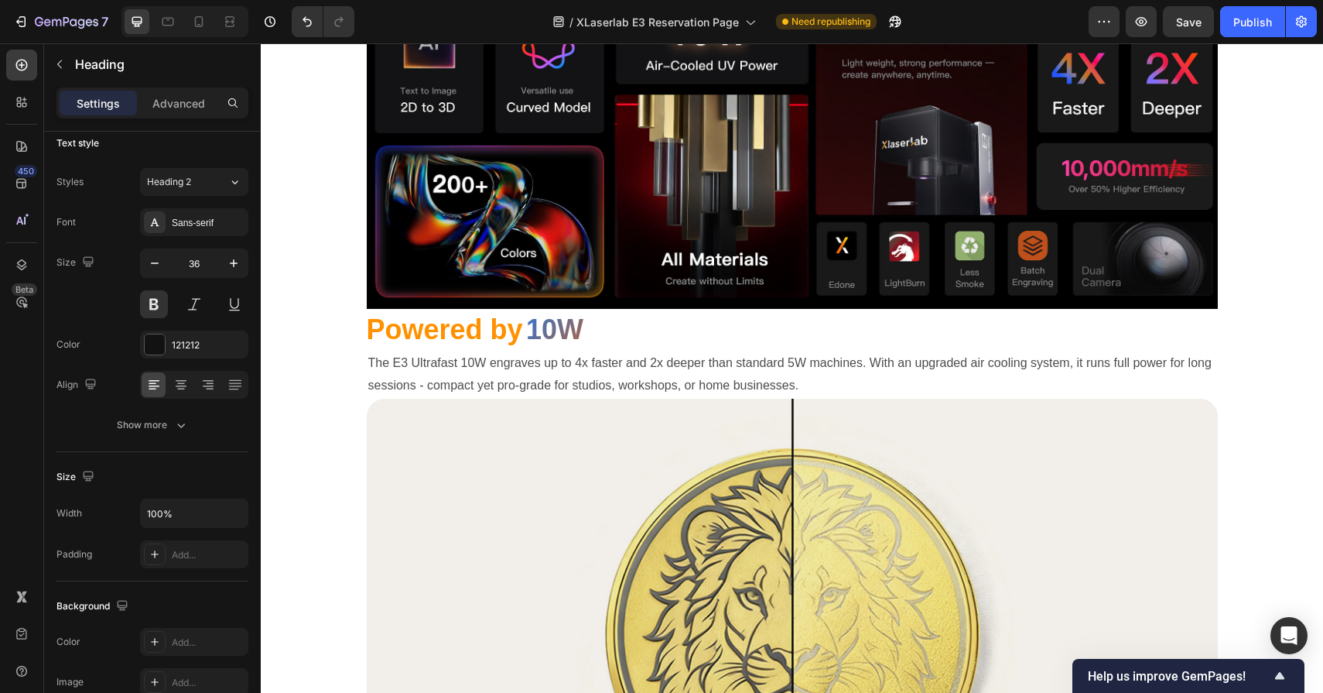
scroll to position [1828, 0]
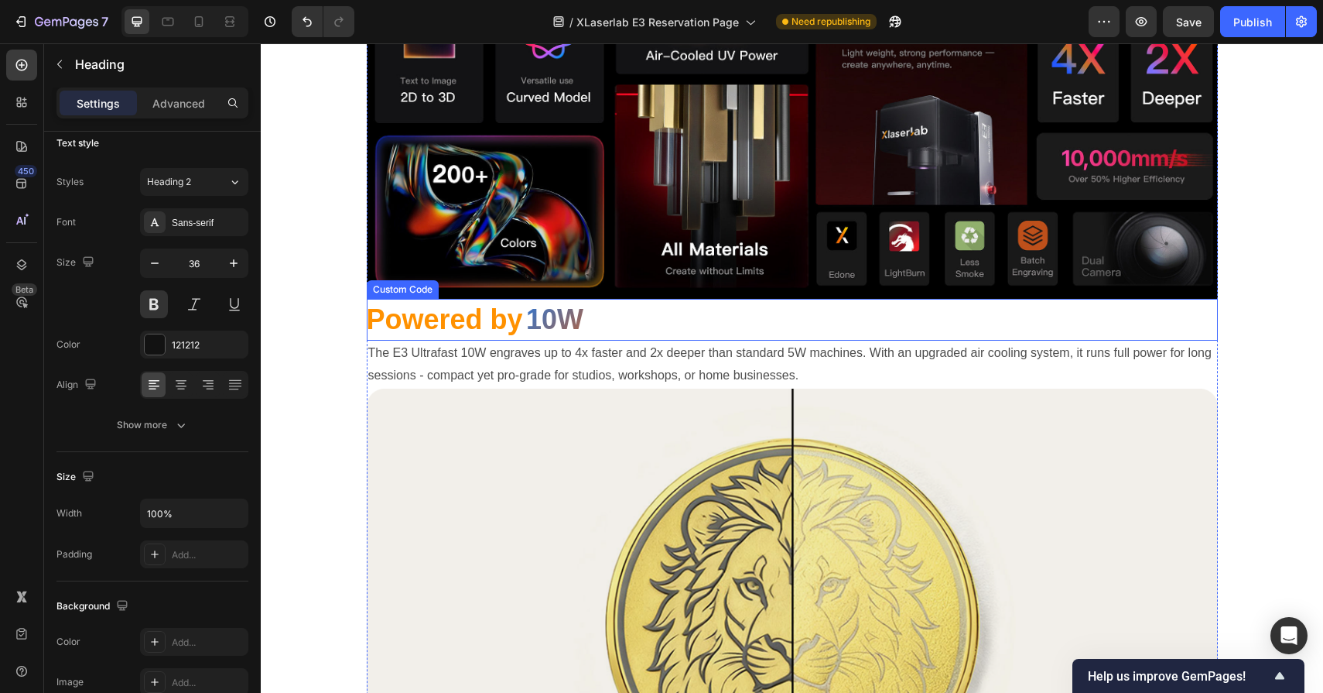
click at [464, 324] on span "Powered by" at bounding box center [445, 319] width 156 height 32
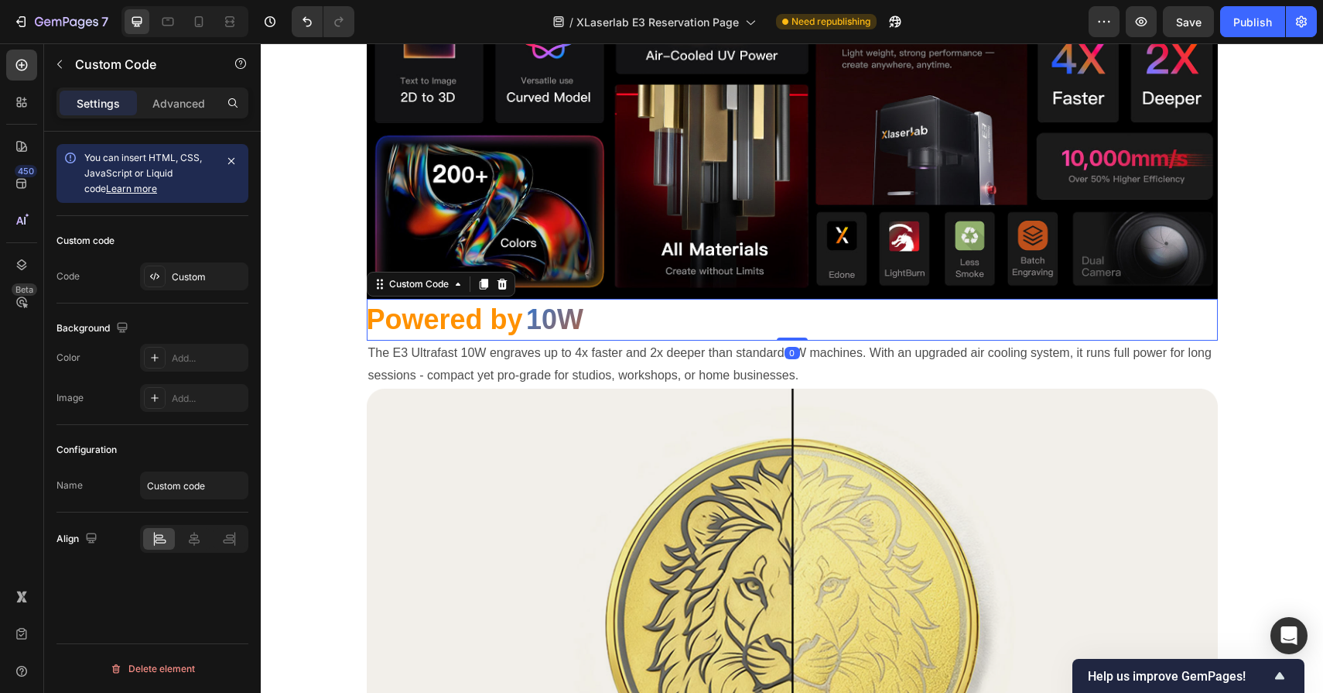
scroll to position [0, 0]
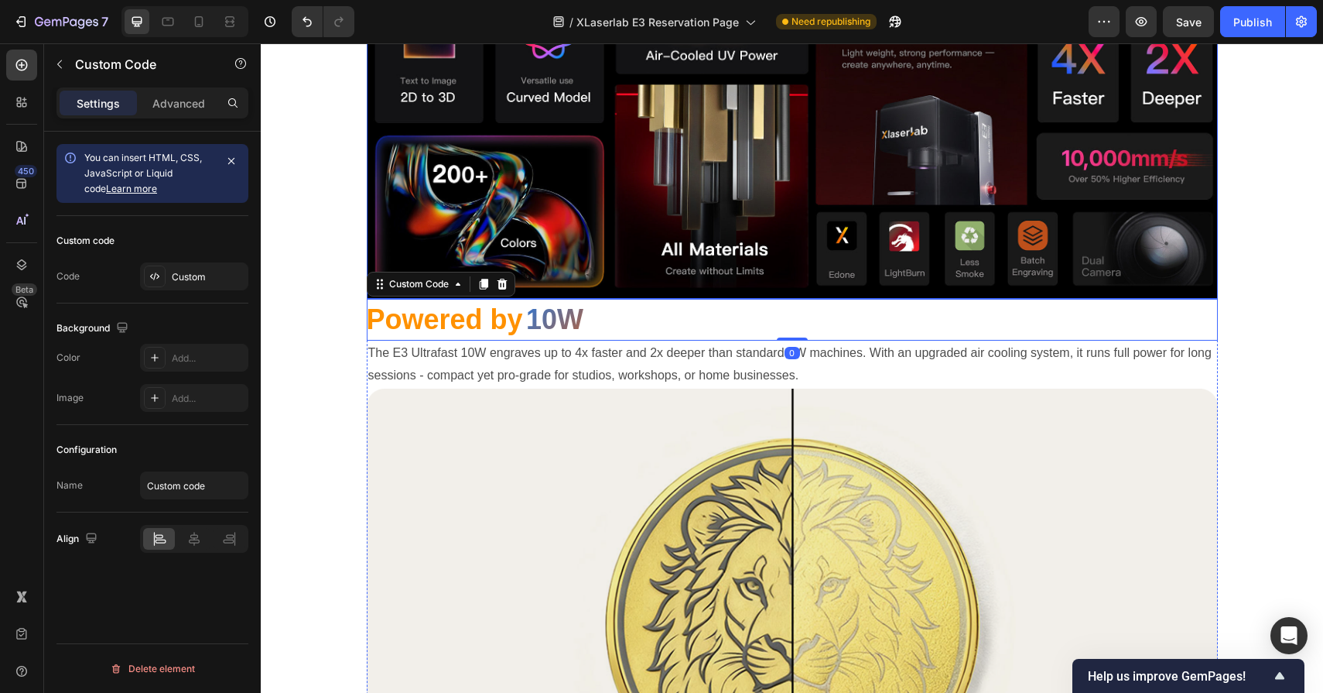
click at [820, 252] on img at bounding box center [792, 133] width 851 height 332
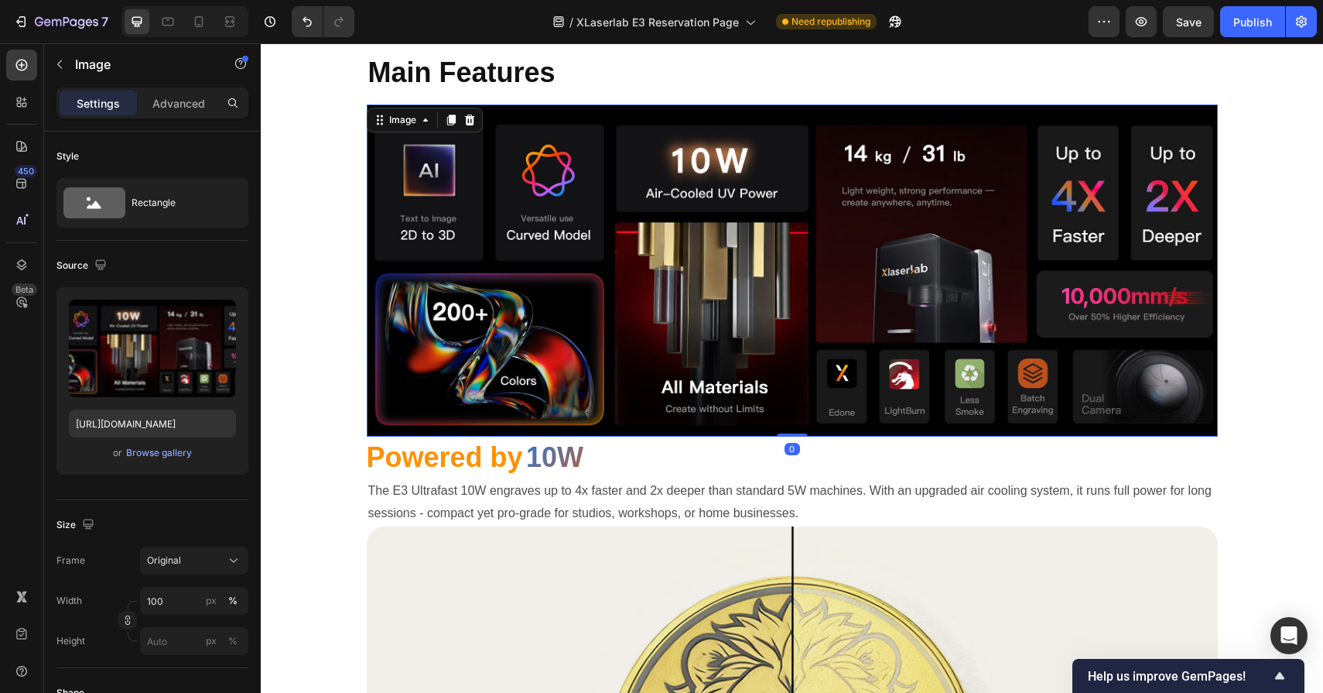
scroll to position [1471, 0]
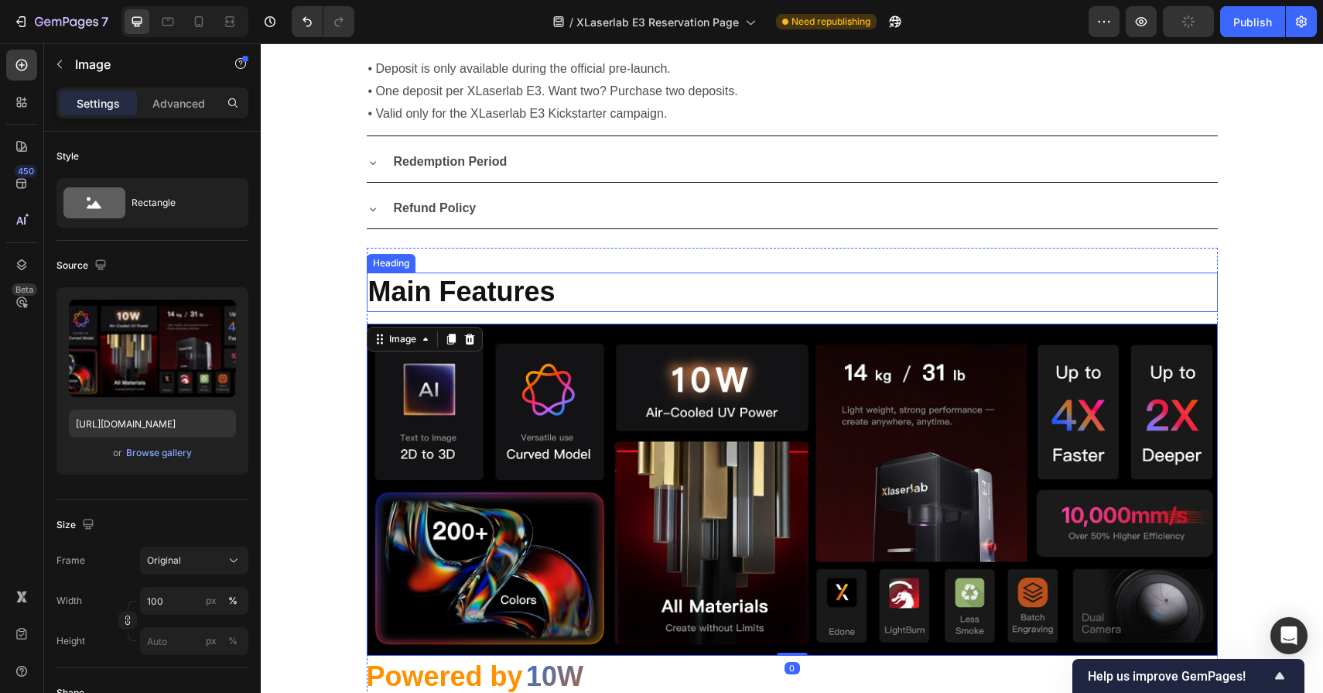
click at [617, 290] on h2 "Main Features" at bounding box center [792, 291] width 851 height 39
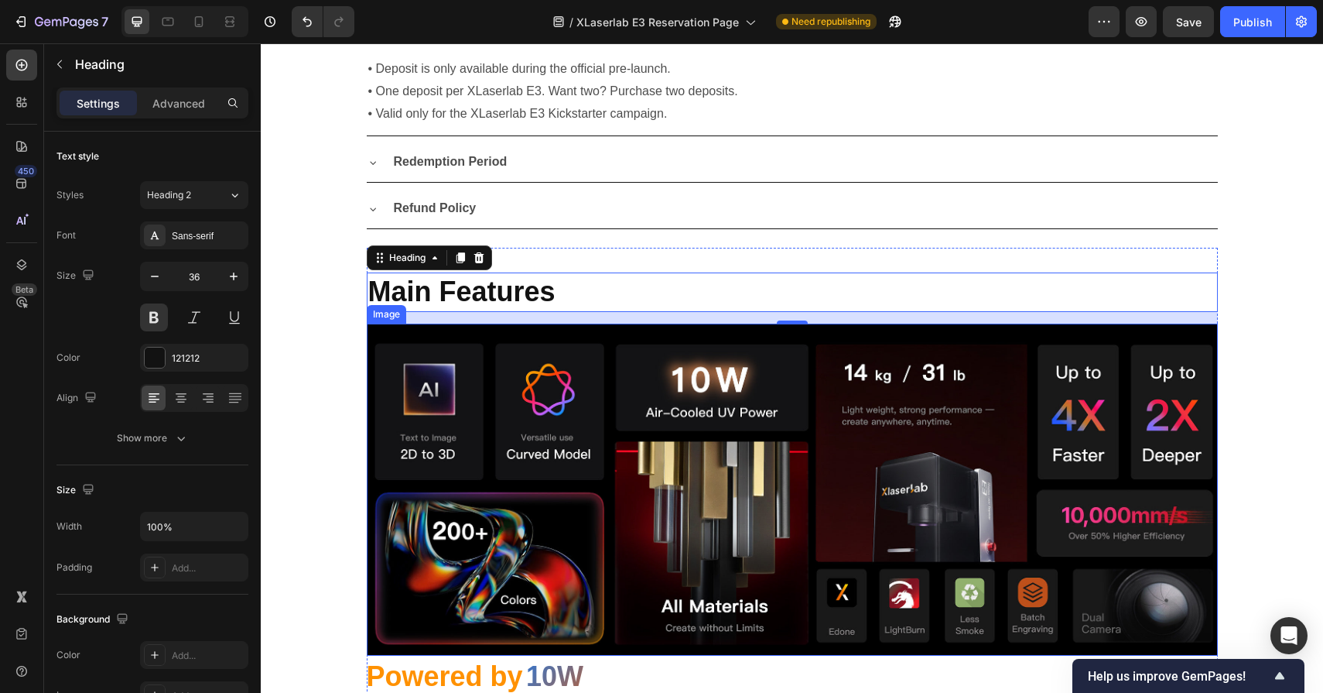
click at [609, 409] on img at bounding box center [792, 490] width 851 height 332
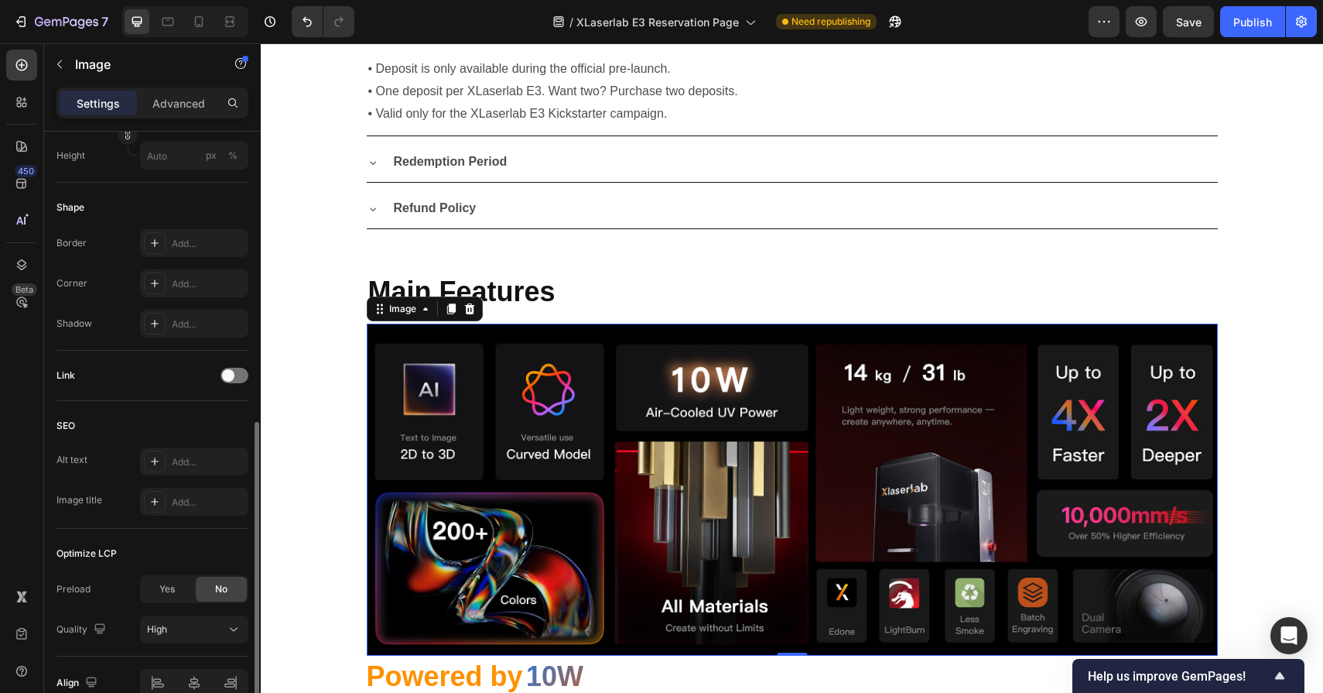
scroll to position [471, 0]
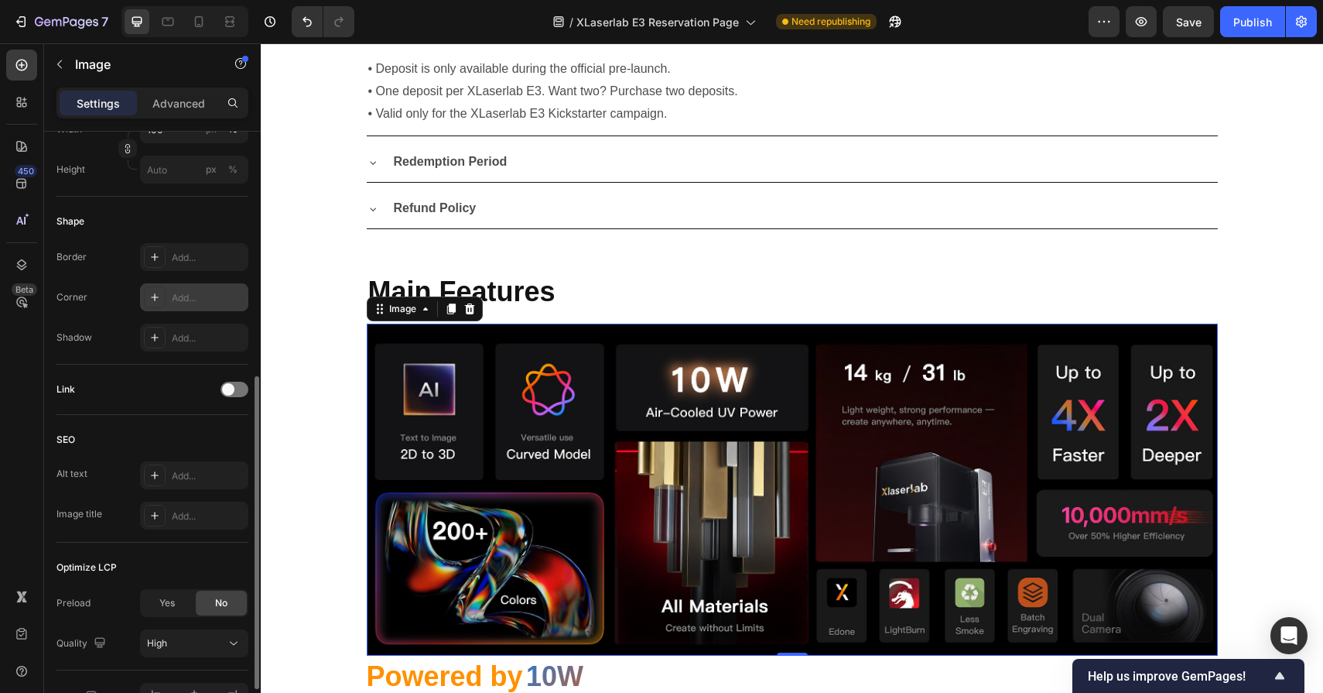
click at [199, 293] on div "Add..." at bounding box center [208, 298] width 73 height 14
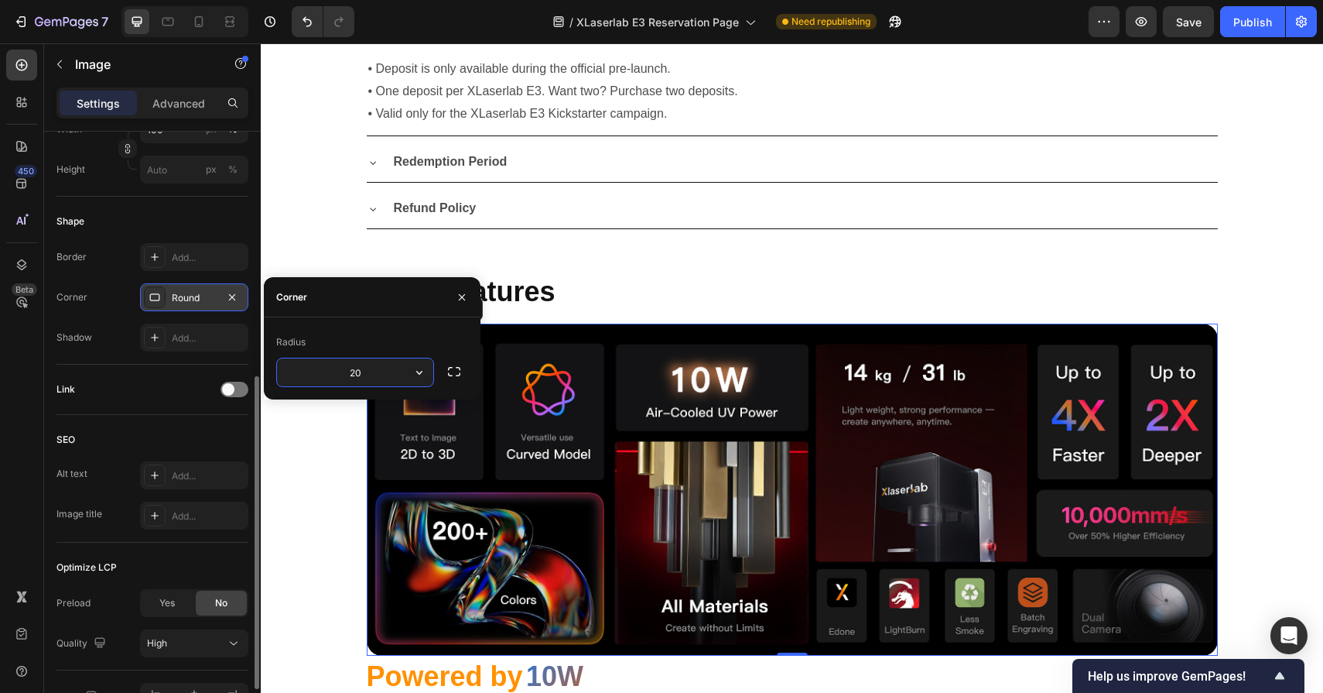
type input "20"
click at [779, 288] on h2 "Main Features" at bounding box center [792, 291] width 851 height 39
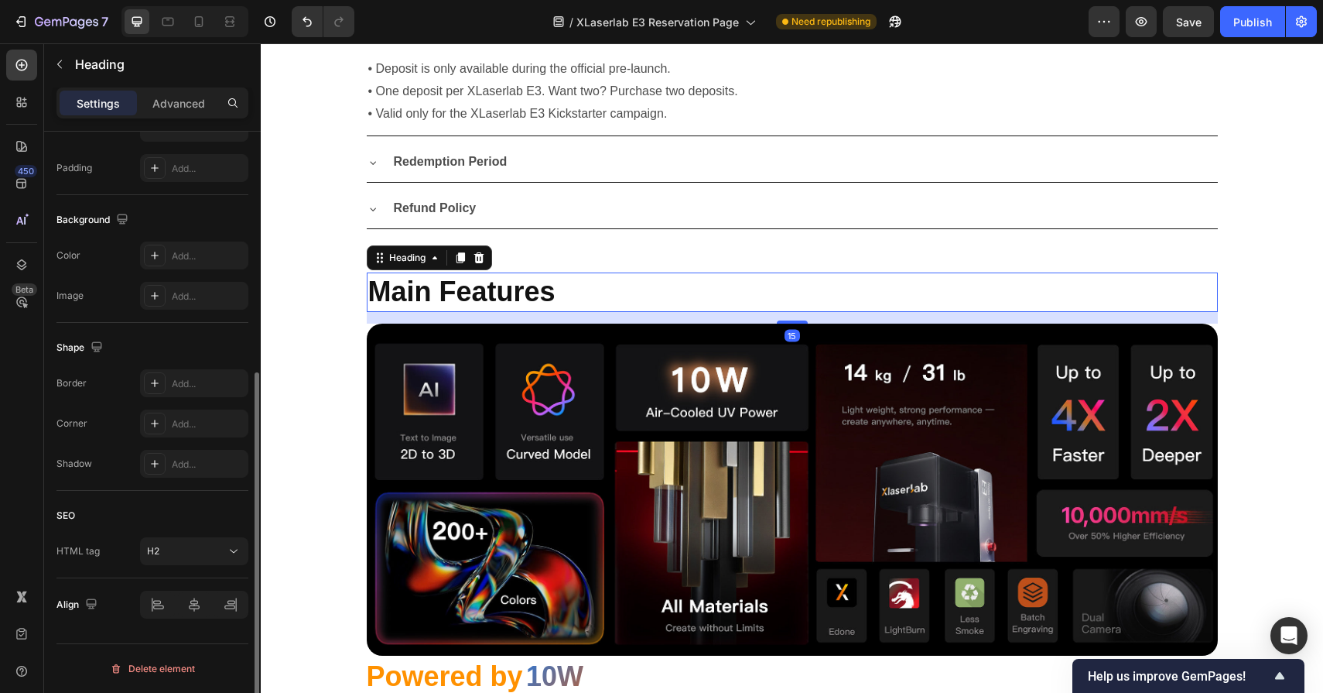
scroll to position [0, 0]
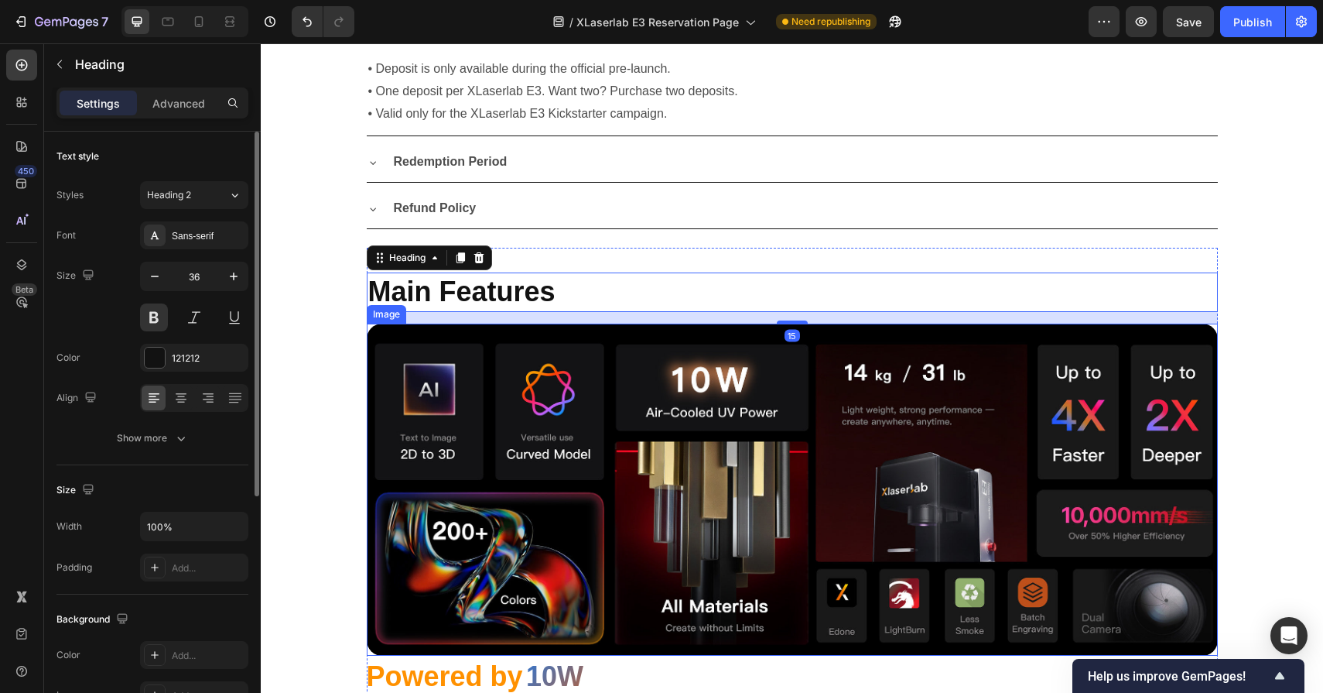
click at [666, 470] on img at bounding box center [792, 490] width 851 height 332
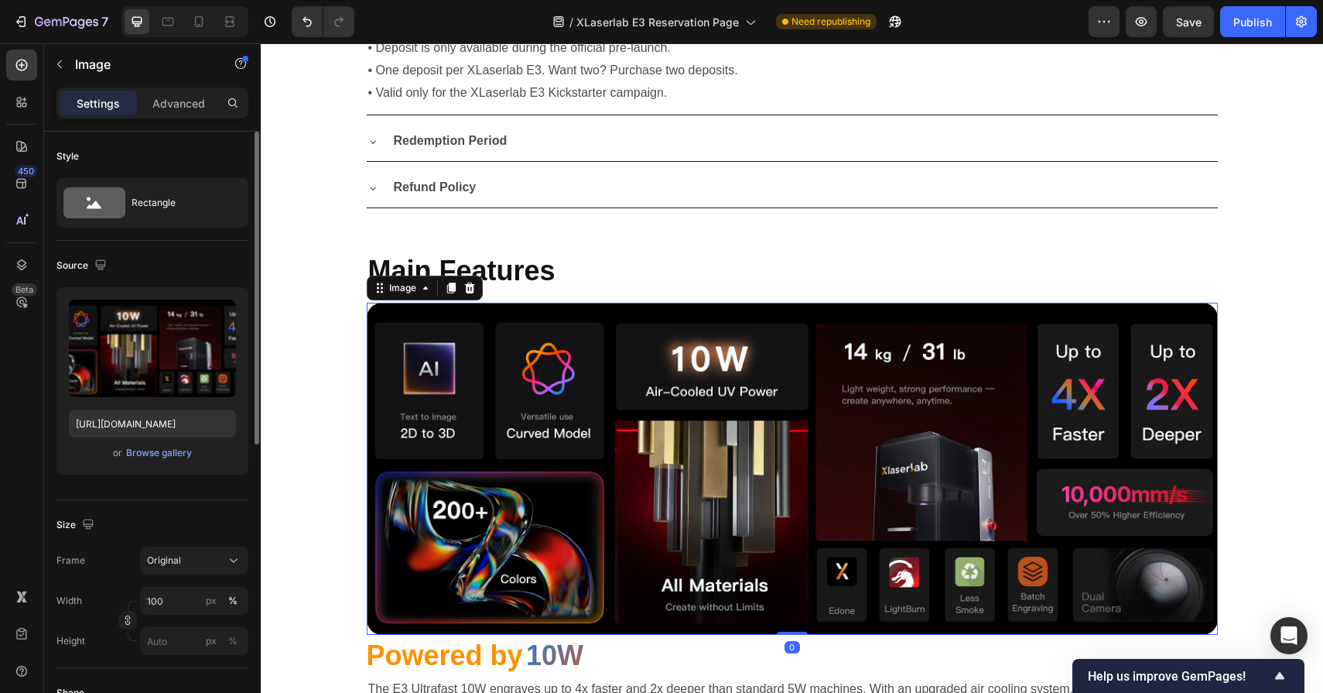
scroll to position [1494, 0]
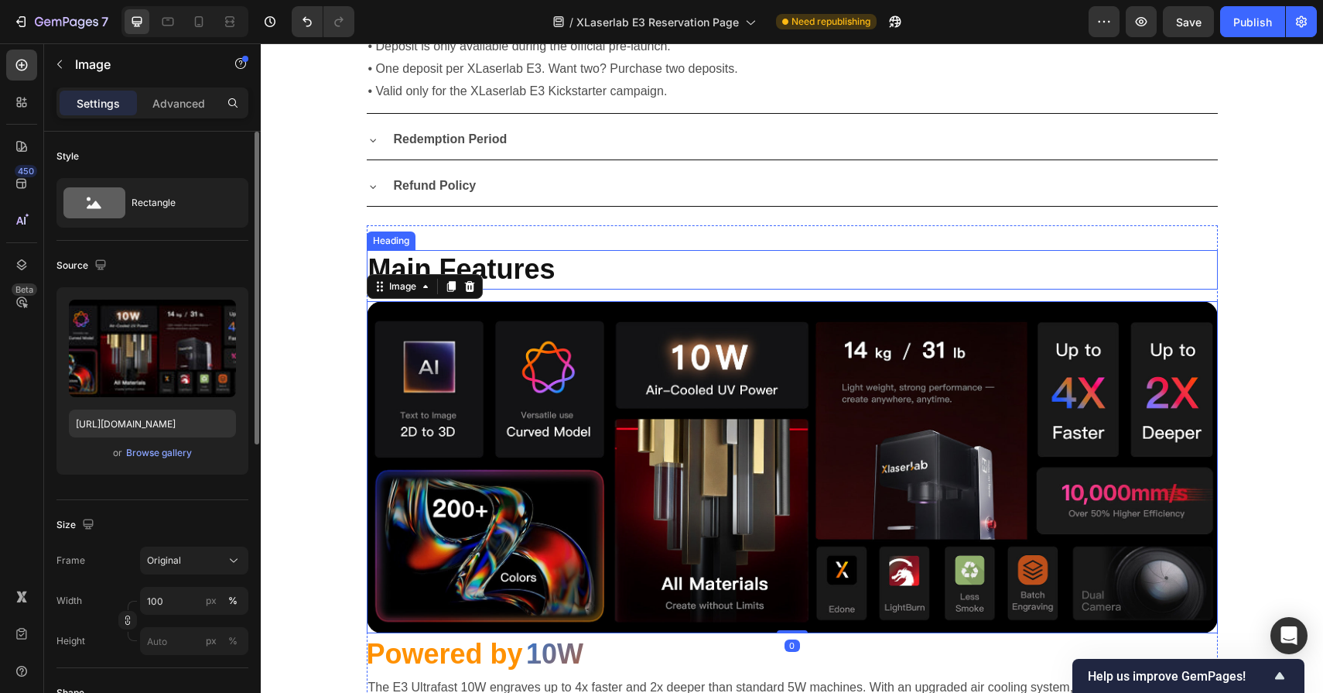
click at [670, 286] on h2 "Main Features" at bounding box center [792, 269] width 851 height 39
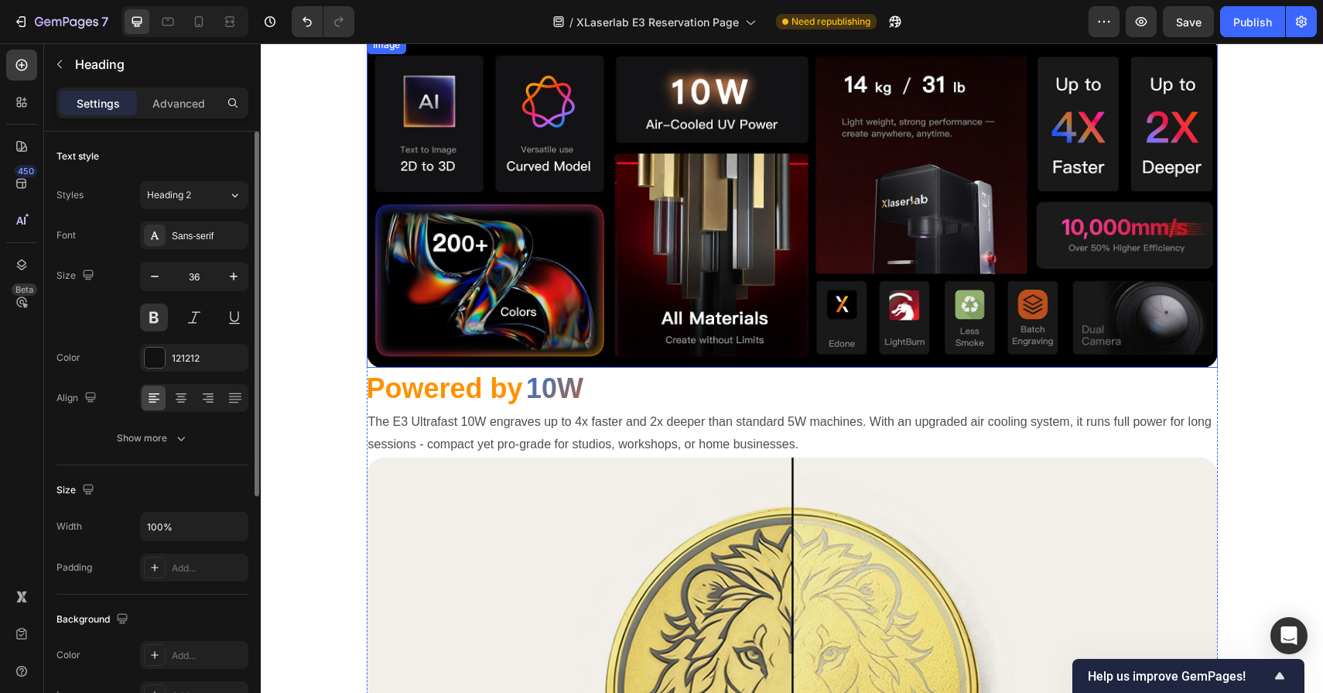
scroll to position [1772, 0]
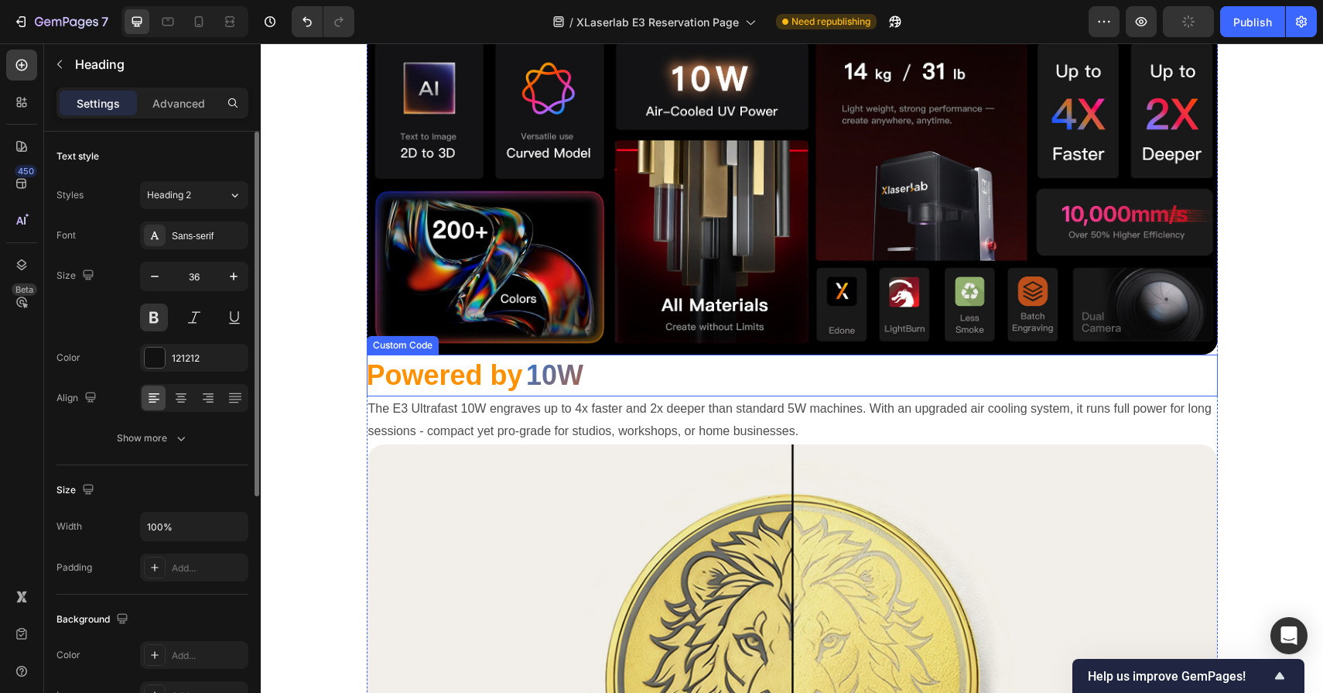
click at [562, 378] on span "10W" at bounding box center [554, 375] width 57 height 42
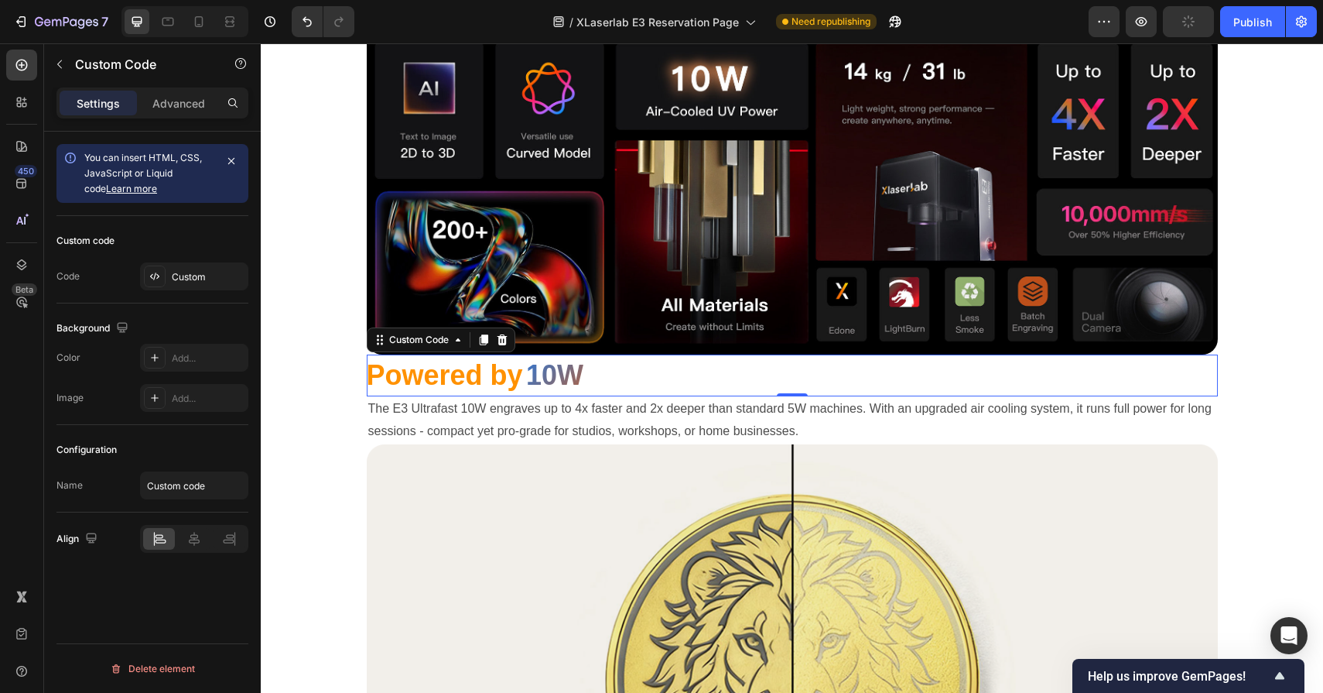
click at [477, 376] on span "Powered by" at bounding box center [445, 375] width 156 height 32
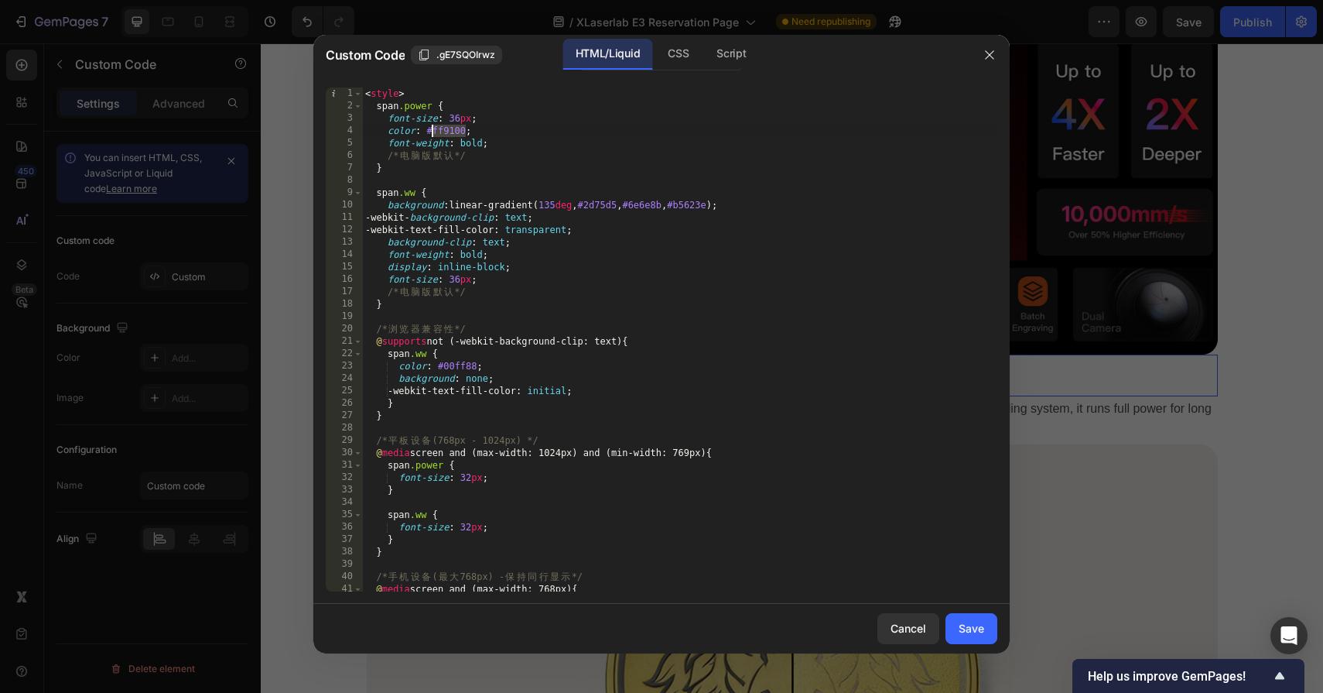
drag, startPoint x: 466, startPoint y: 128, endPoint x: 433, endPoint y: 130, distance: 33.3
click at [433, 130] on div "< style > span .power { font-size : 36 px ; color : #ff9100 ; font-weight : bol…" at bounding box center [679, 351] width 635 height 529
click at [554, 274] on div "< style > span .power { font-size : 36 px ; color : #121212 ; font-weight : bol…" at bounding box center [679, 351] width 635 height 529
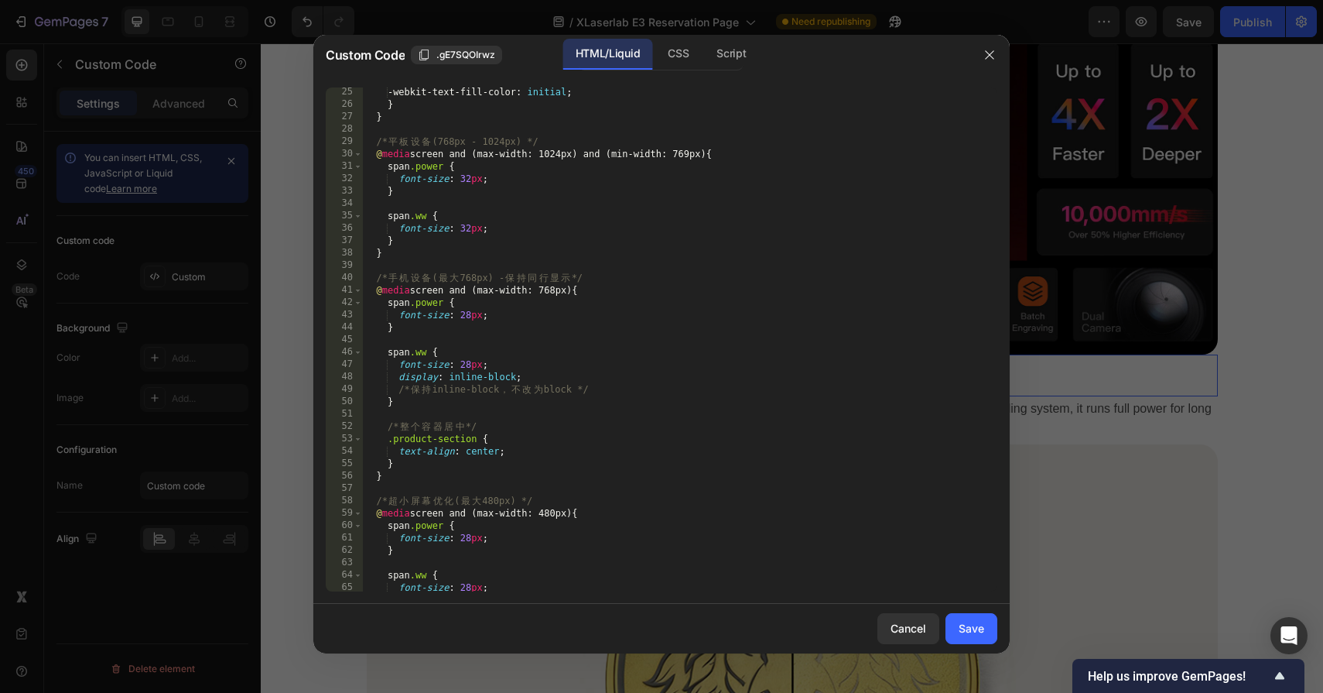
scroll to position [487, 0]
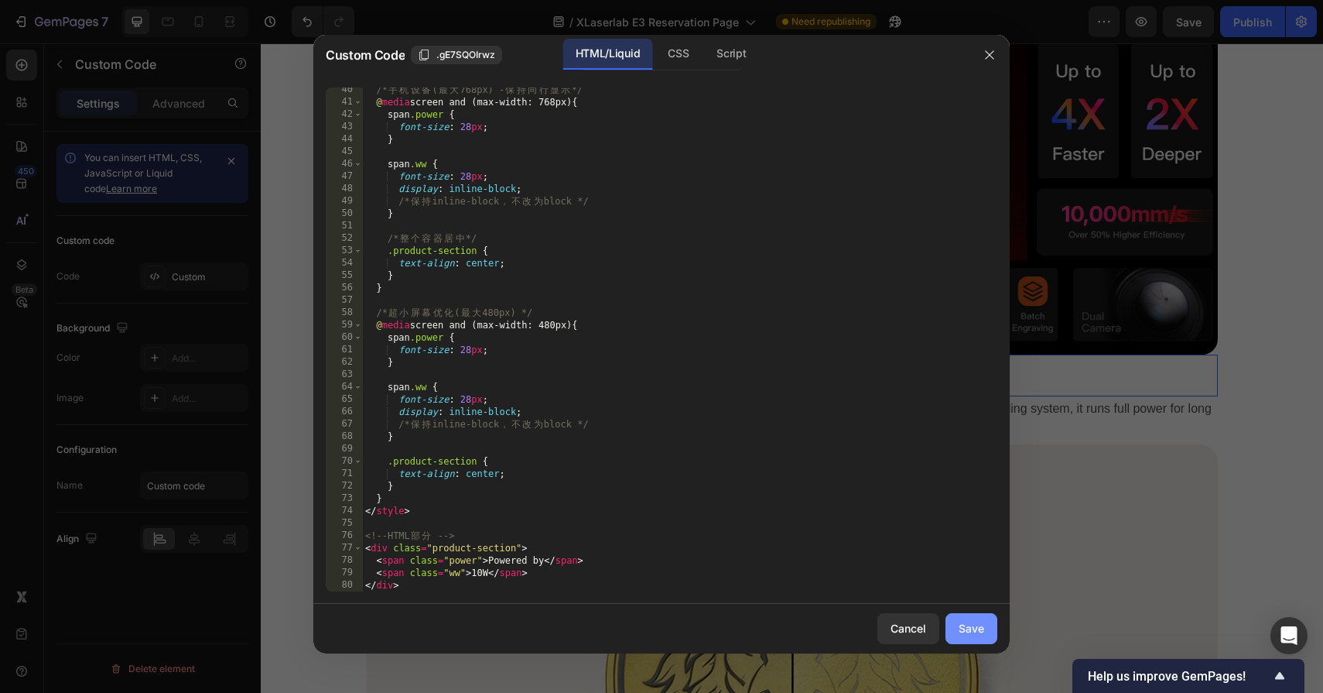
type textarea "font-size: 36px;"
click at [983, 623] on div "Save" at bounding box center [972, 628] width 26 height 16
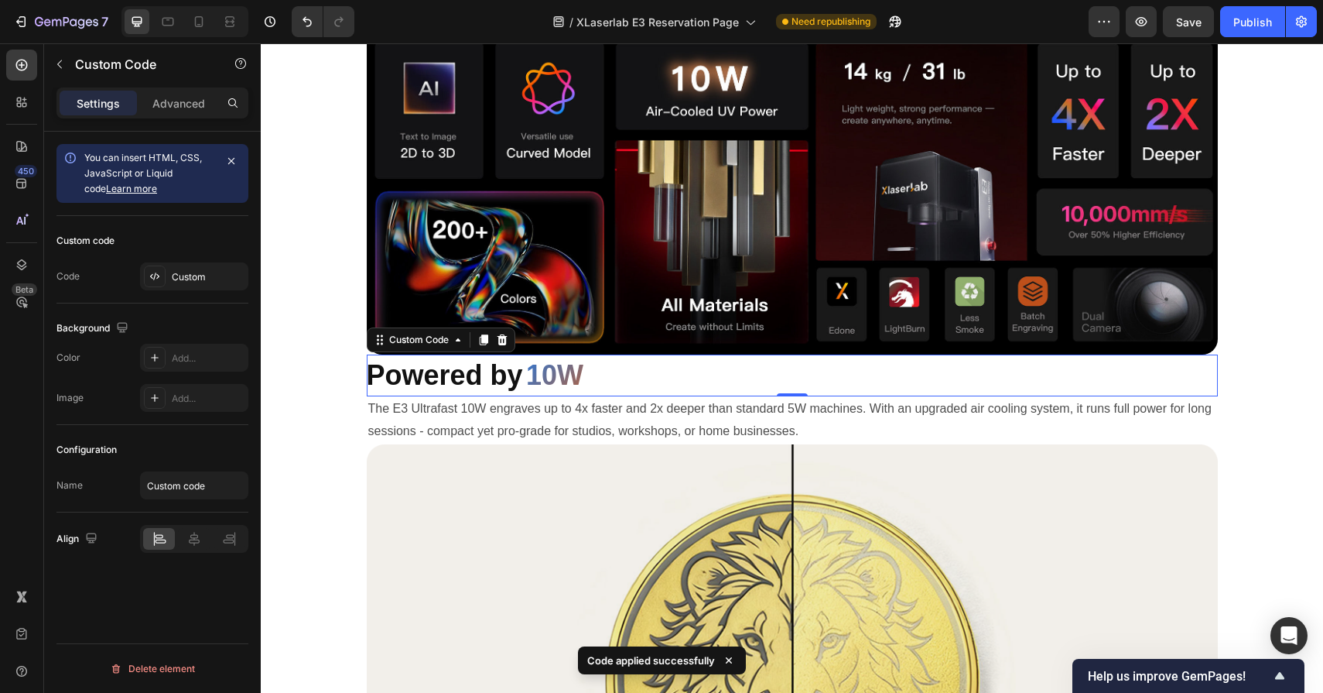
click at [648, 374] on div "Powered by 10W" at bounding box center [792, 375] width 851 height 42
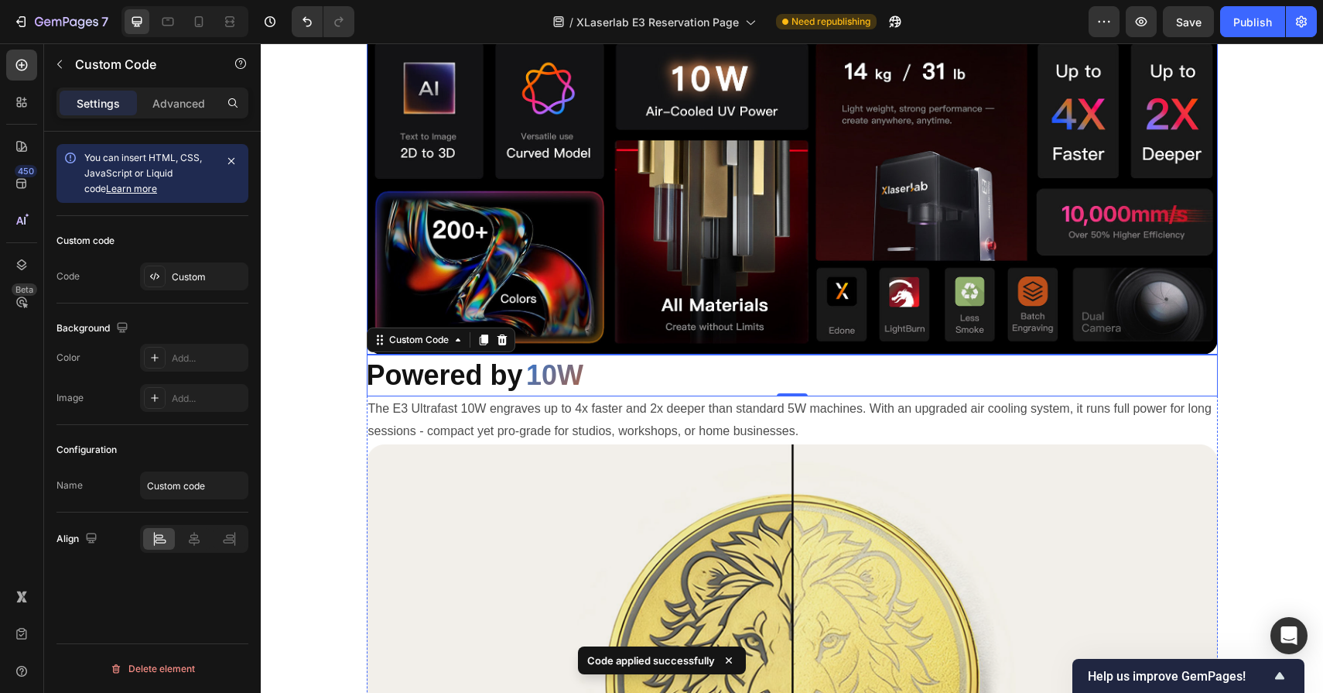
click at [776, 334] on img at bounding box center [792, 188] width 851 height 332
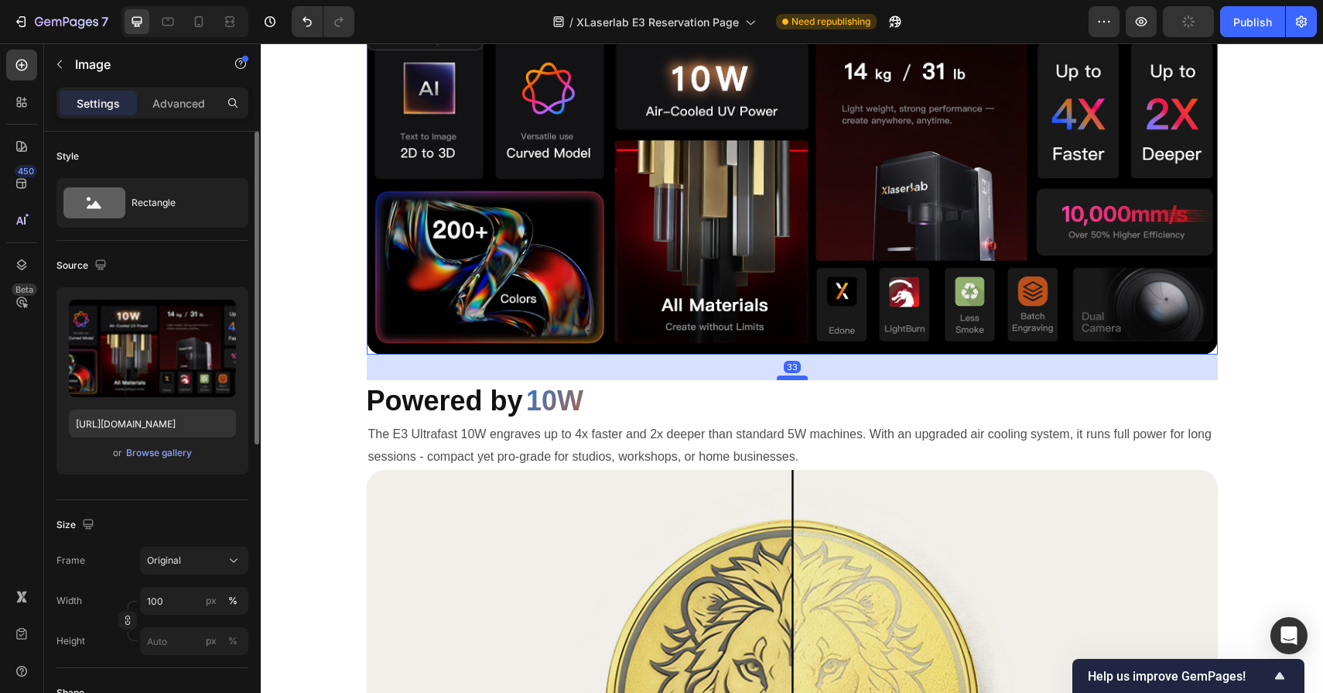
drag, startPoint x: 794, startPoint y: 352, endPoint x: 793, endPoint y: 377, distance: 24.8
click at [793, 377] on div at bounding box center [792, 377] width 31 height 5
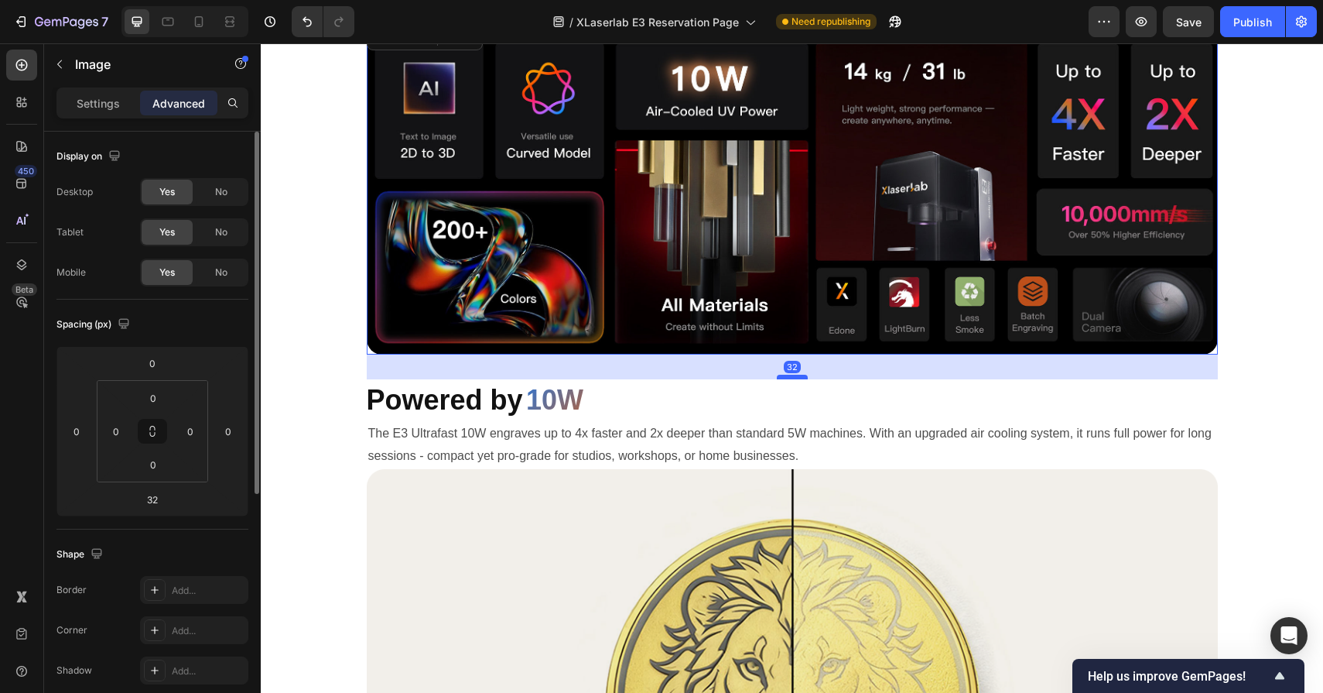
click at [793, 377] on div at bounding box center [792, 377] width 31 height 5
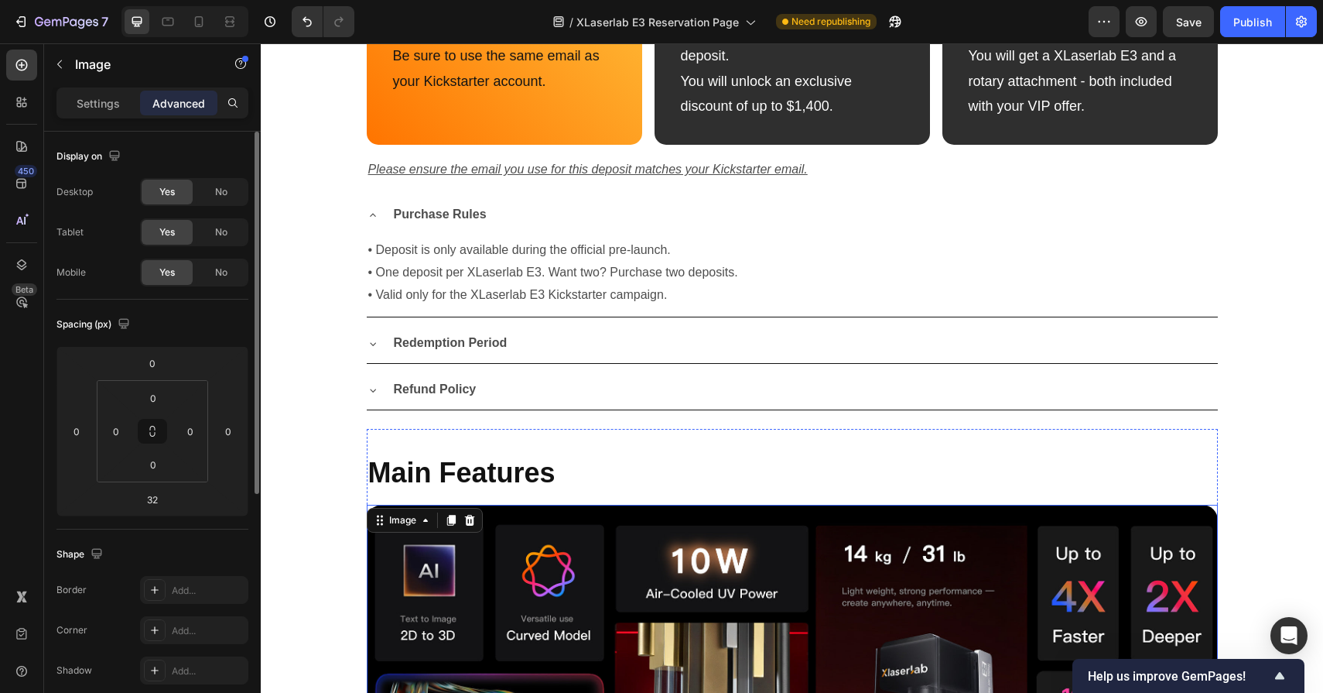
scroll to position [1330, 0]
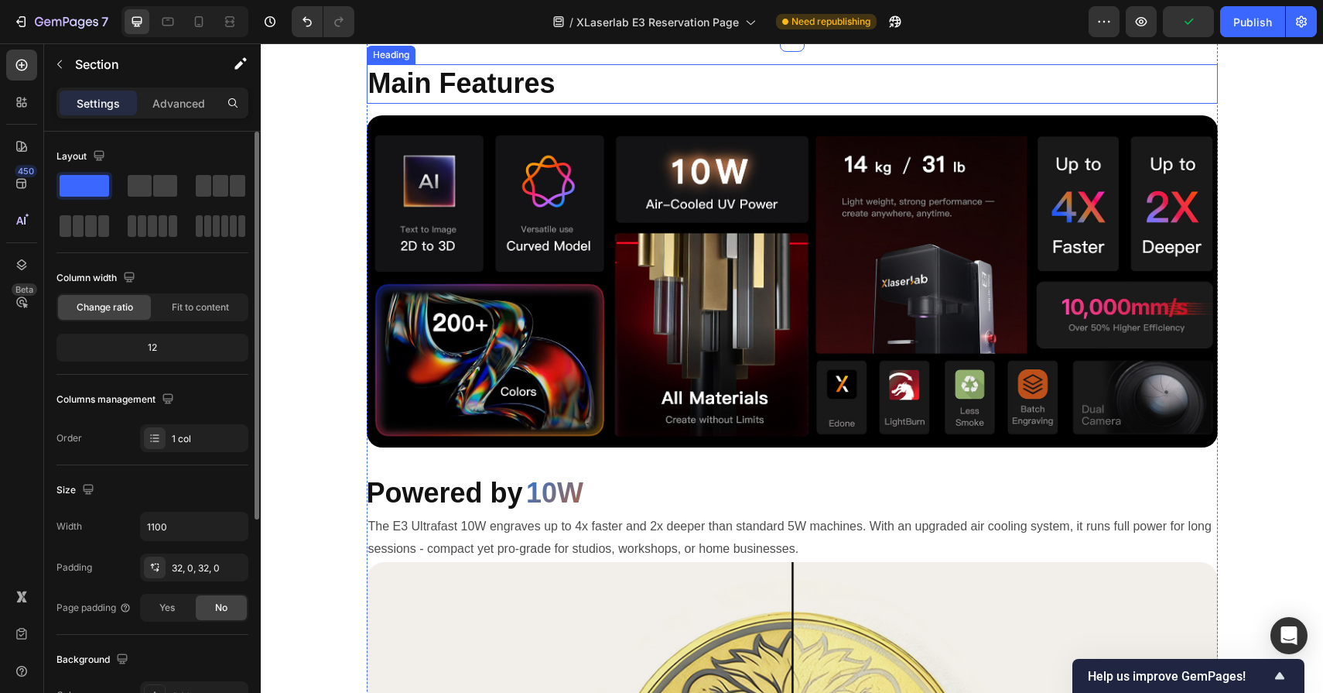
scroll to position [1714, 0]
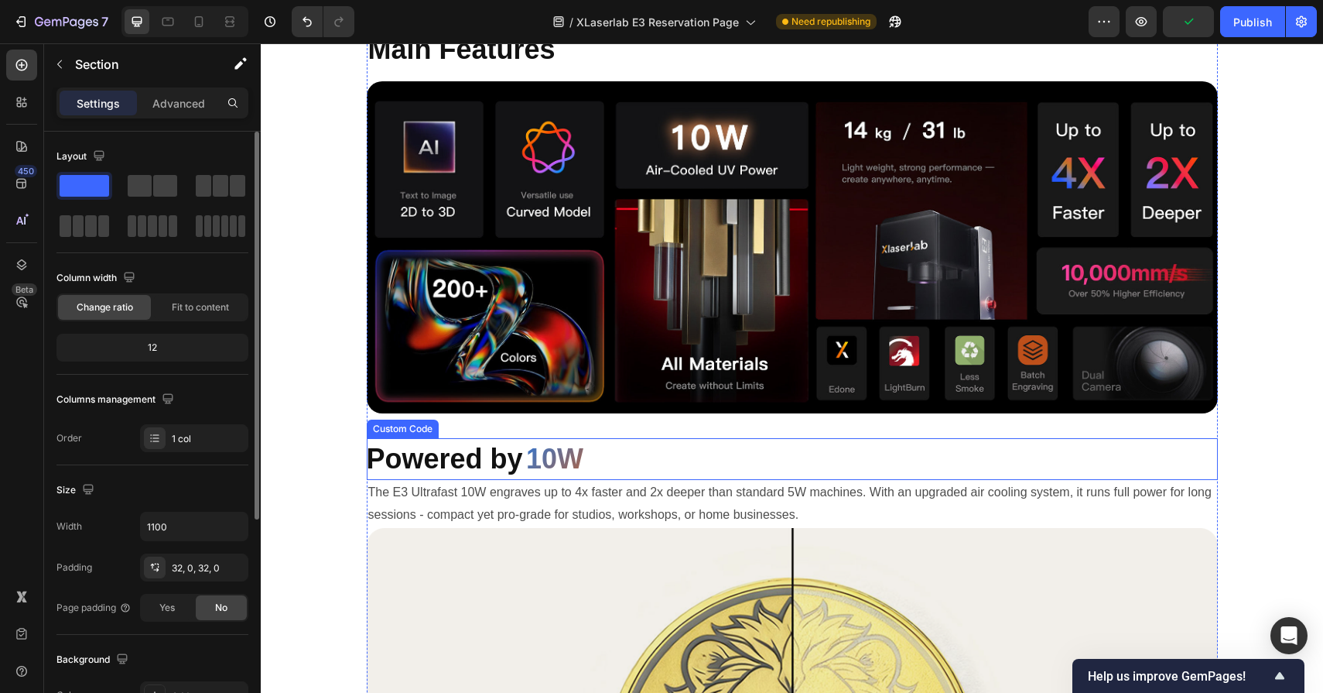
click at [746, 465] on div "Powered by 10W" at bounding box center [792, 459] width 851 height 42
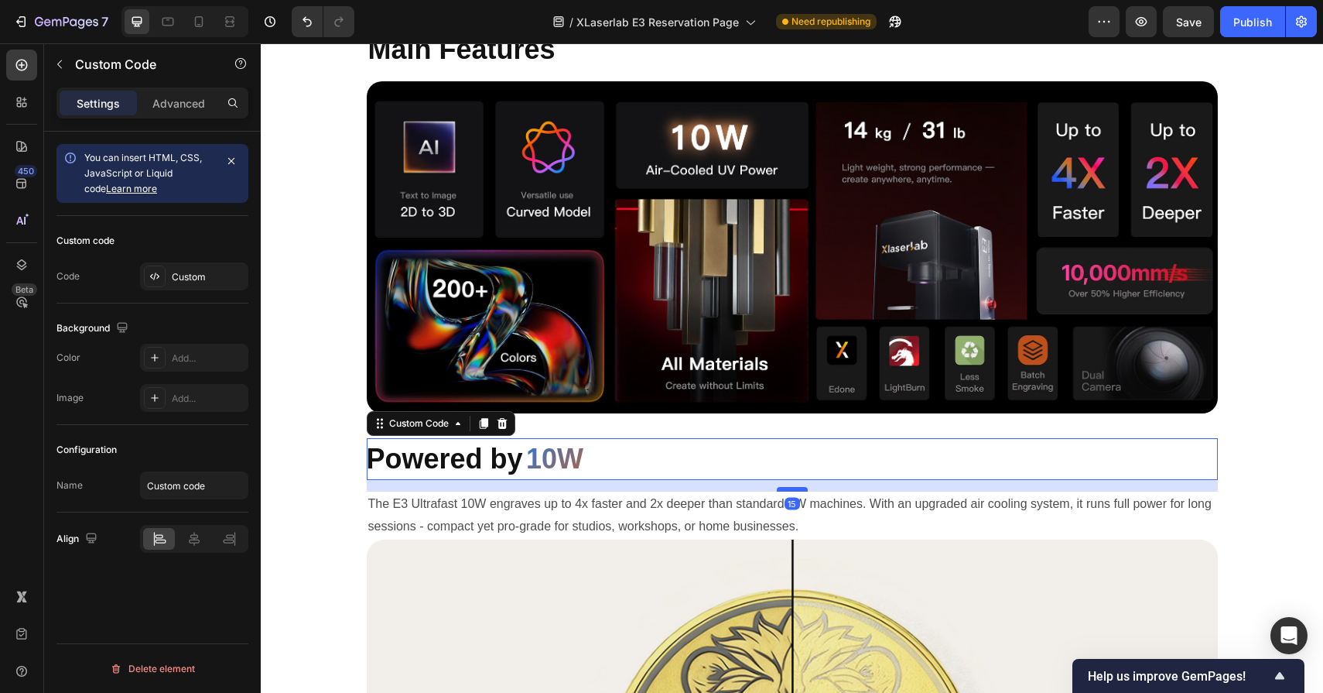
drag, startPoint x: 788, startPoint y: 477, endPoint x: 788, endPoint y: 488, distance: 11.6
click at [788, 488] on div at bounding box center [792, 489] width 31 height 5
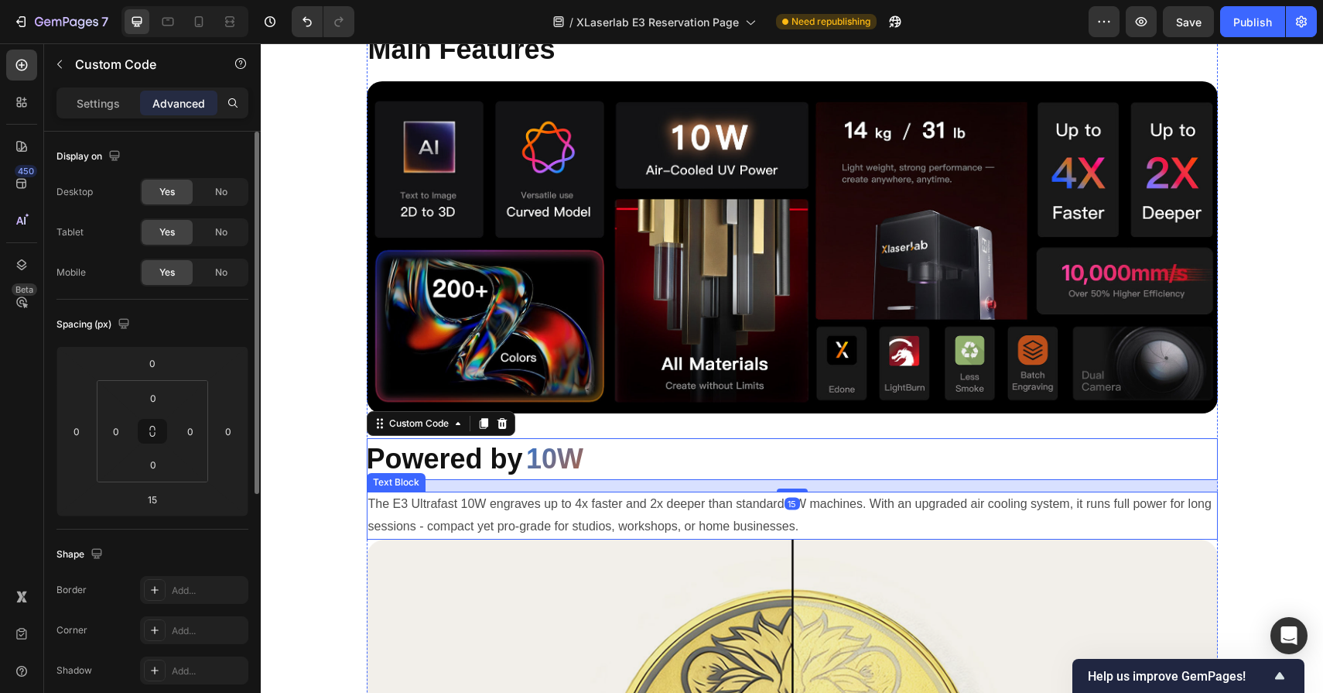
click at [746, 518] on p "The E3 Ultrafast 10W engraves up to 4x faster and 2x deeper than standard 5W ma…" at bounding box center [792, 515] width 848 height 45
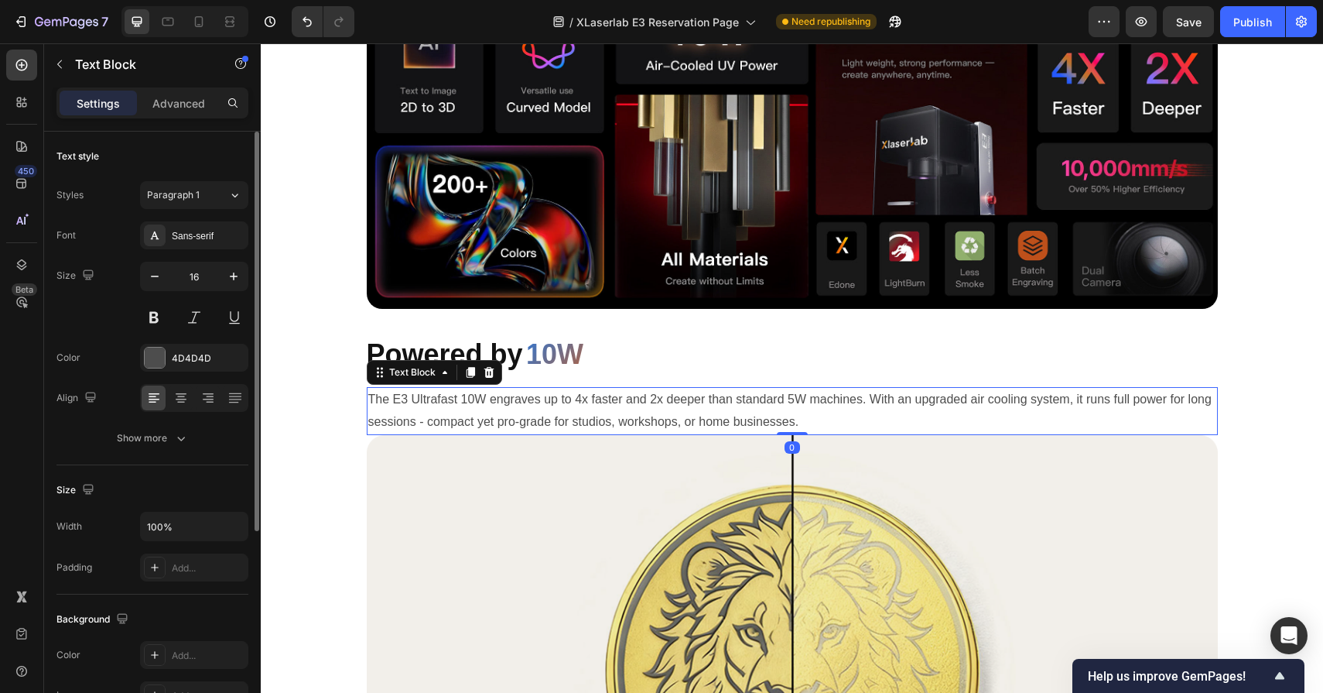
scroll to position [1891, 0]
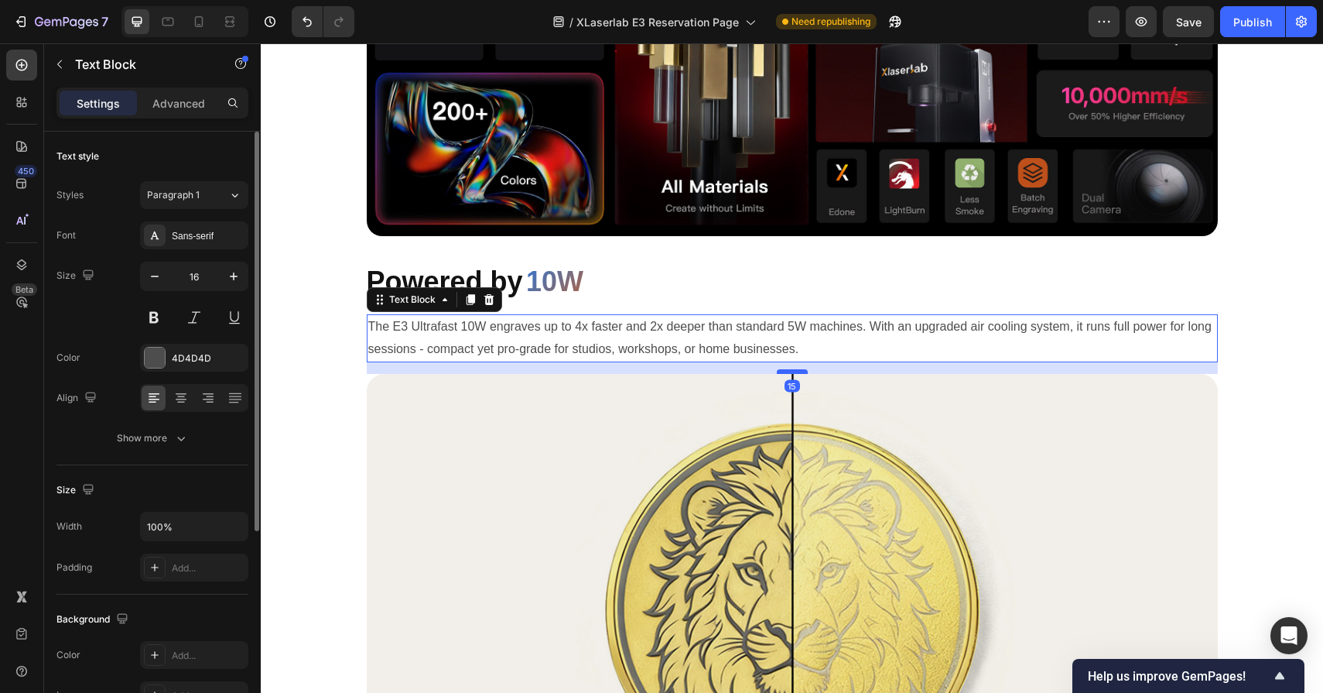
drag, startPoint x: 793, startPoint y: 361, endPoint x: 793, endPoint y: 372, distance: 11.6
click at [793, 372] on div at bounding box center [792, 371] width 31 height 5
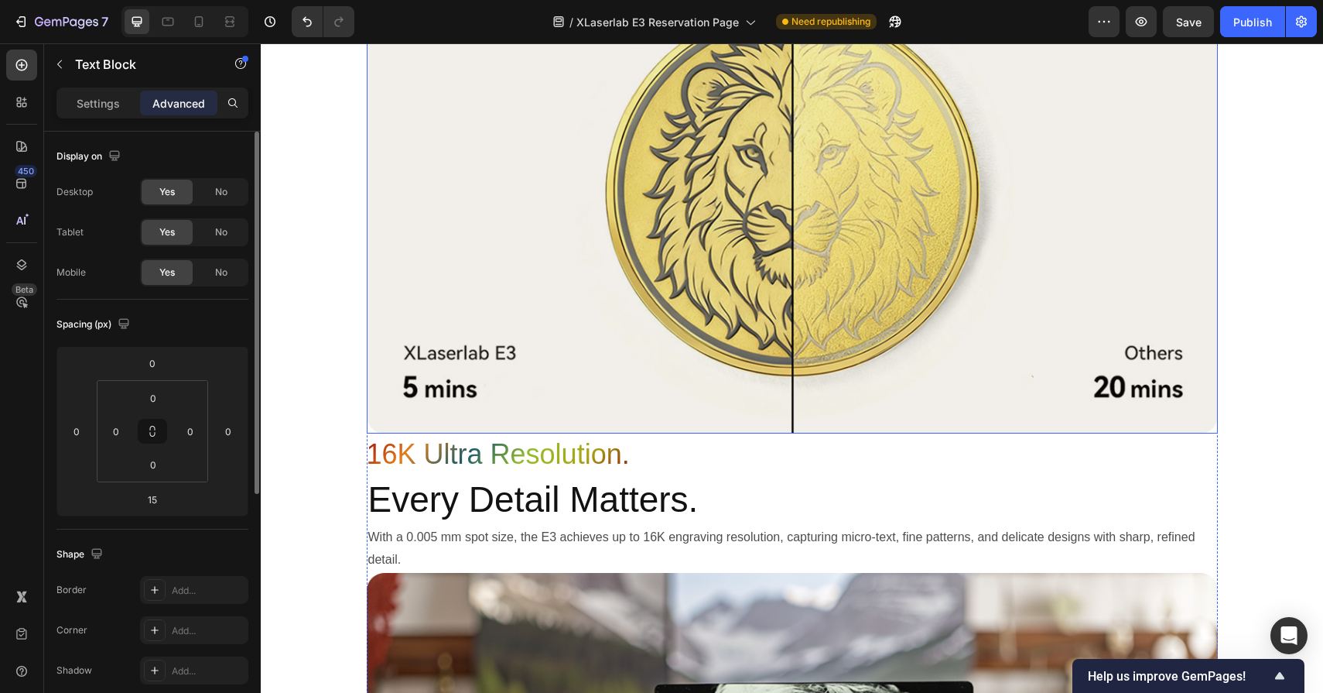
scroll to position [2209, 0]
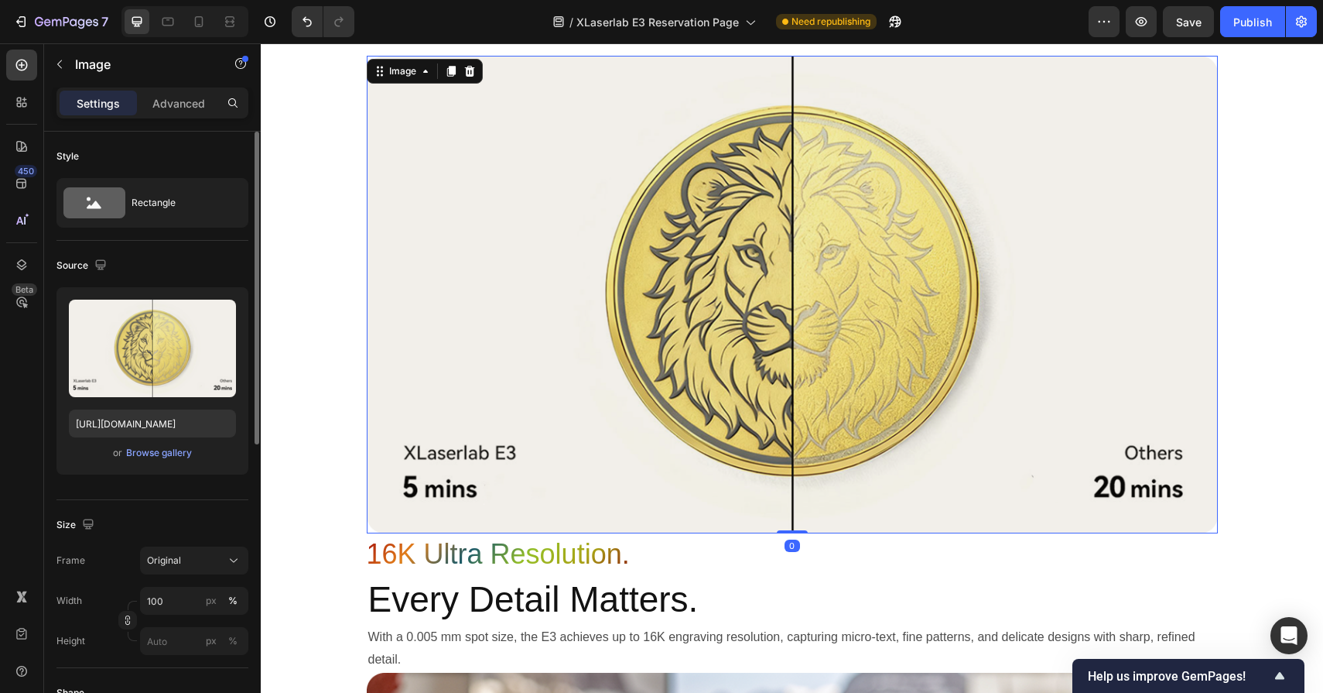
click at [793, 307] on img at bounding box center [792, 295] width 851 height 478
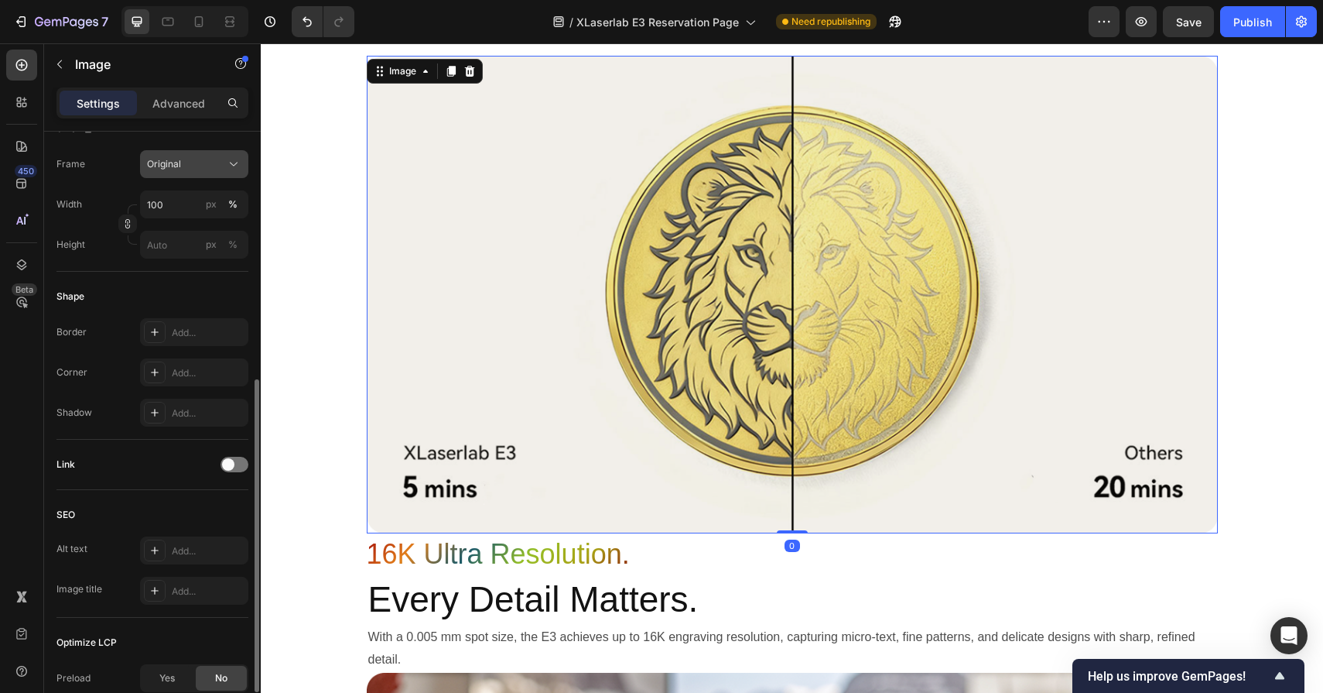
scroll to position [424, 0]
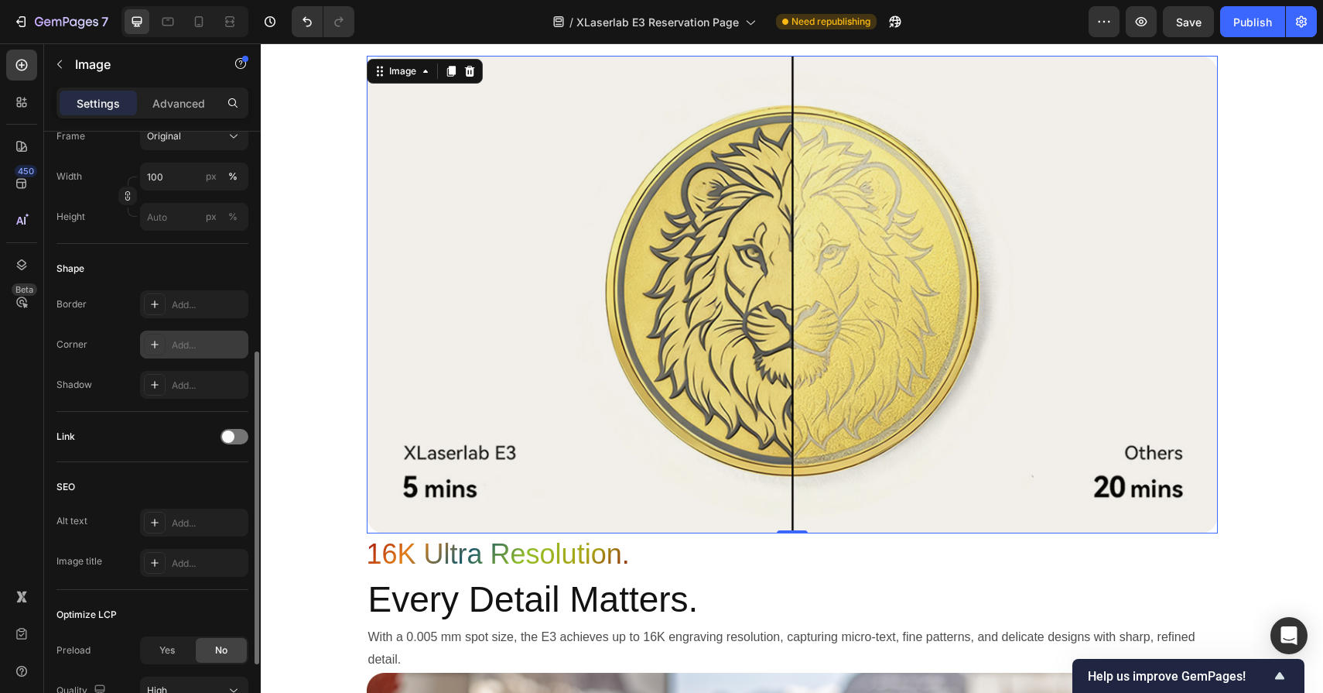
click at [189, 338] on div "Add..." at bounding box center [208, 345] width 73 height 14
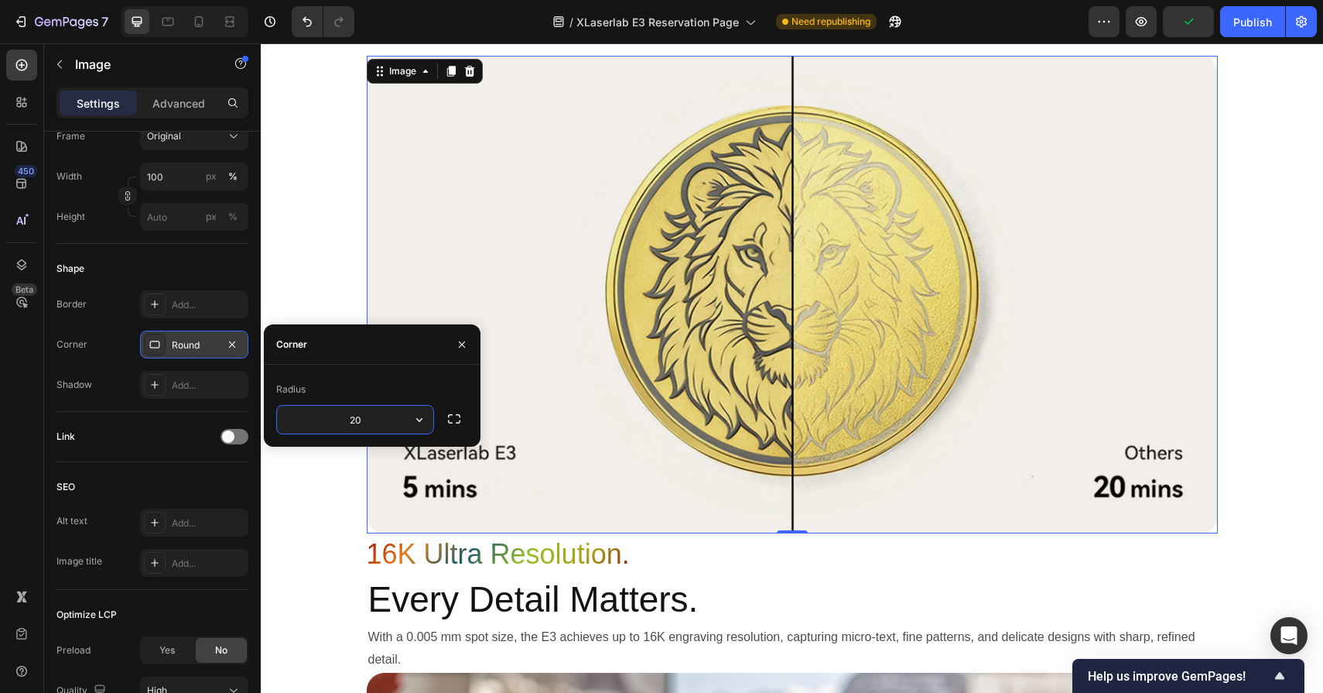
type input "20"
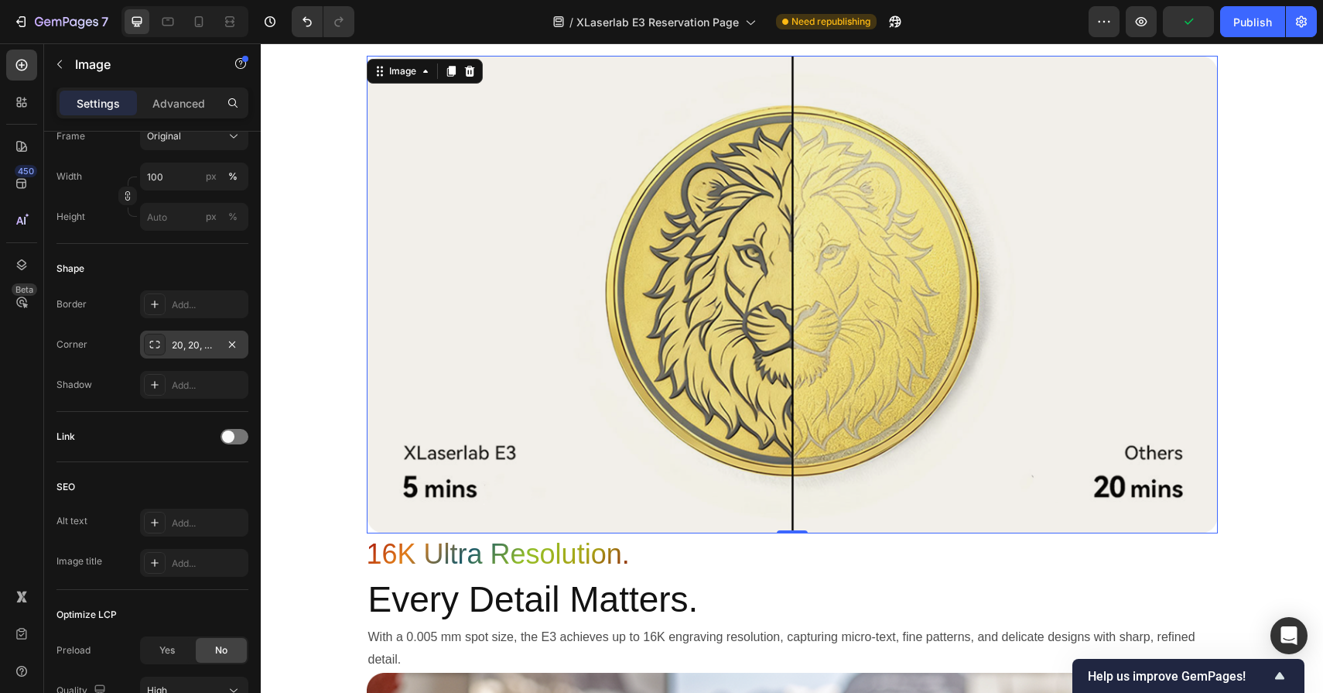
click at [755, 383] on img at bounding box center [792, 295] width 851 height 478
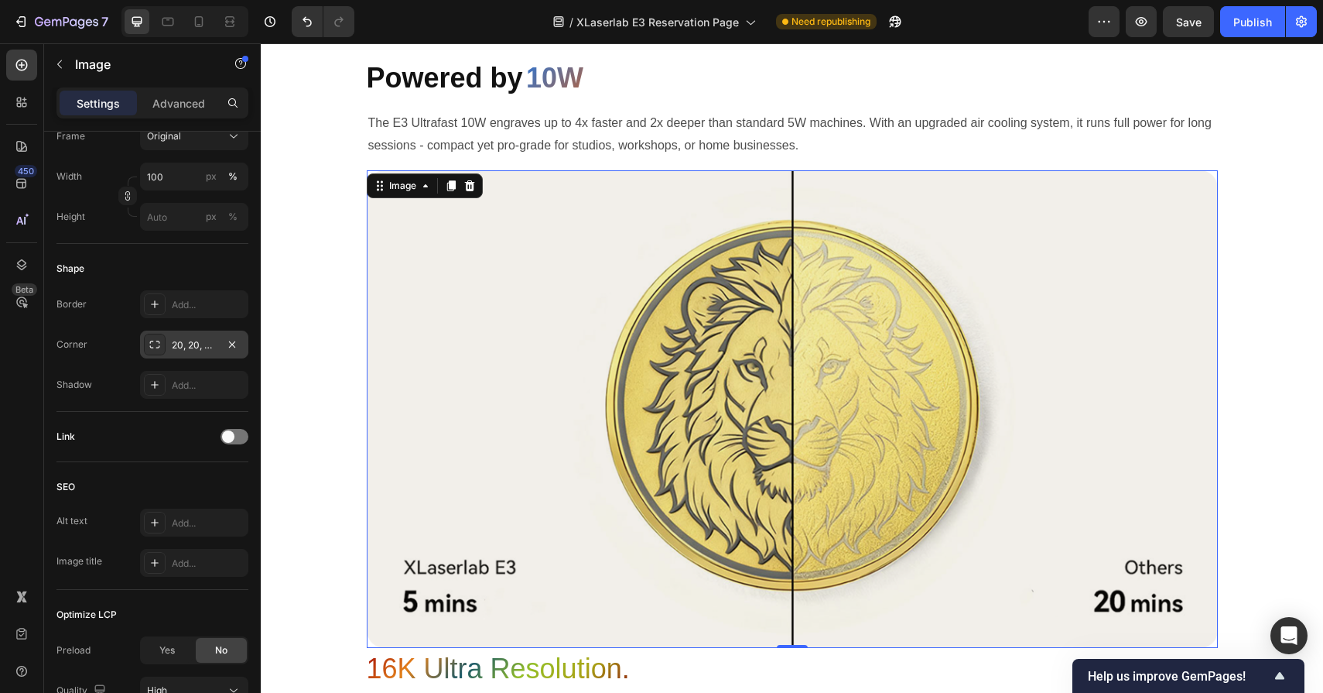
scroll to position [2048, 0]
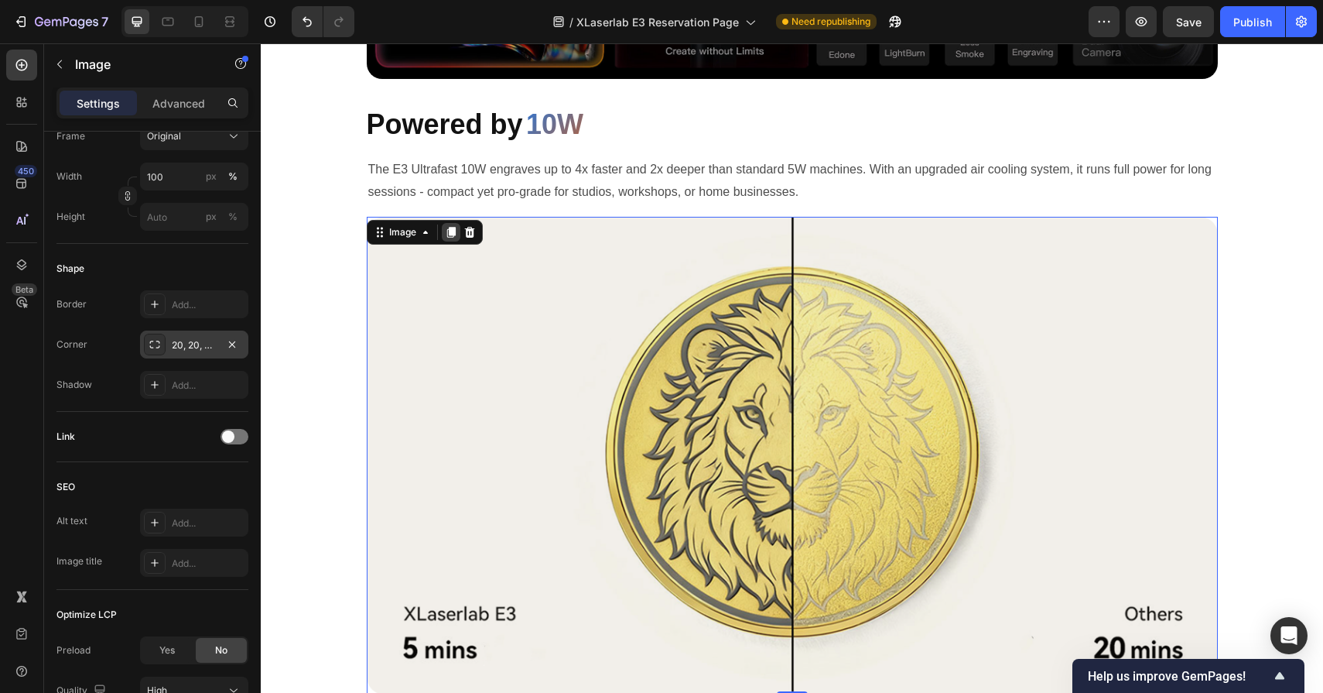
click at [450, 237] on icon at bounding box center [451, 232] width 9 height 11
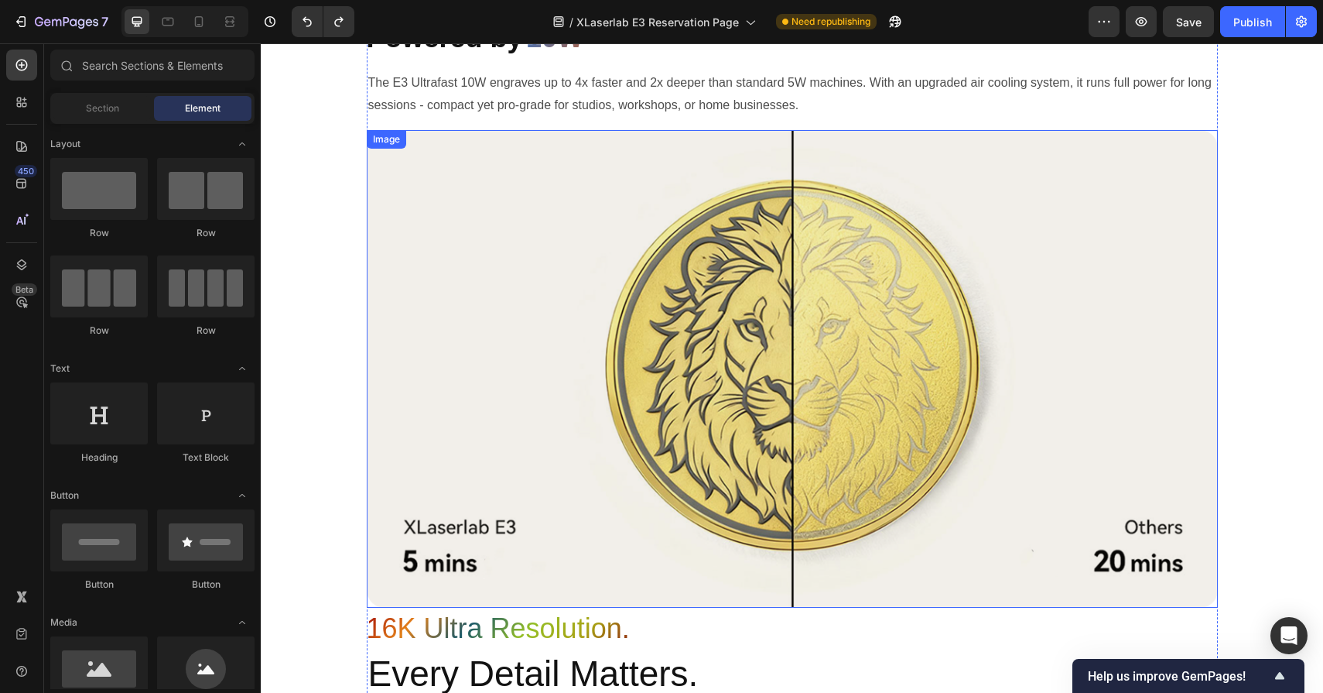
scroll to position [2174, 0]
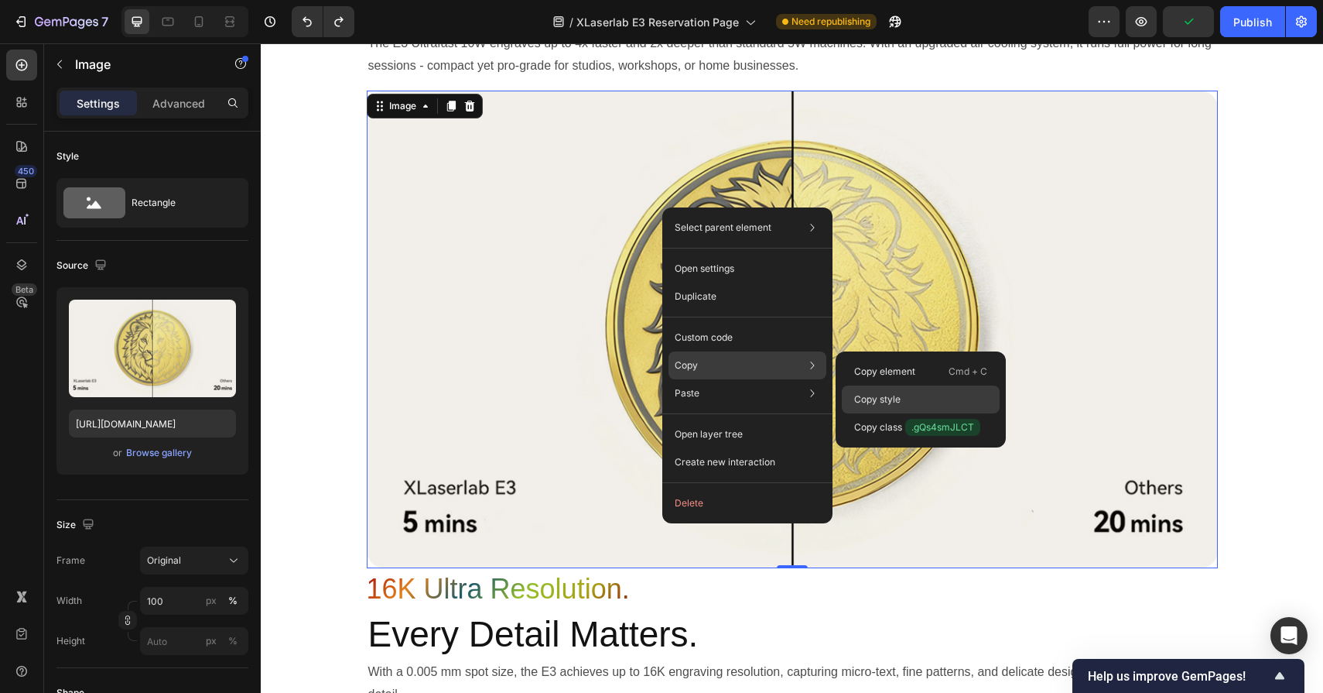
click at [880, 401] on p "Copy style" at bounding box center [877, 399] width 46 height 14
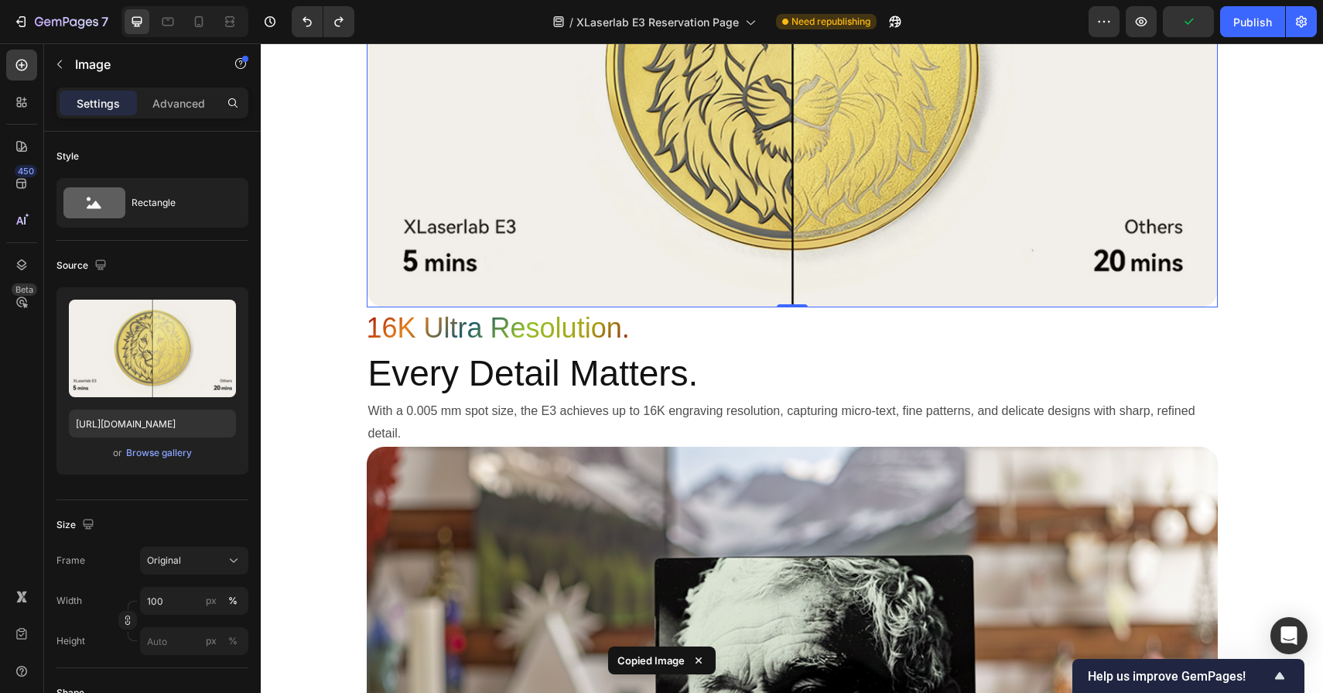
scroll to position [2501, 0]
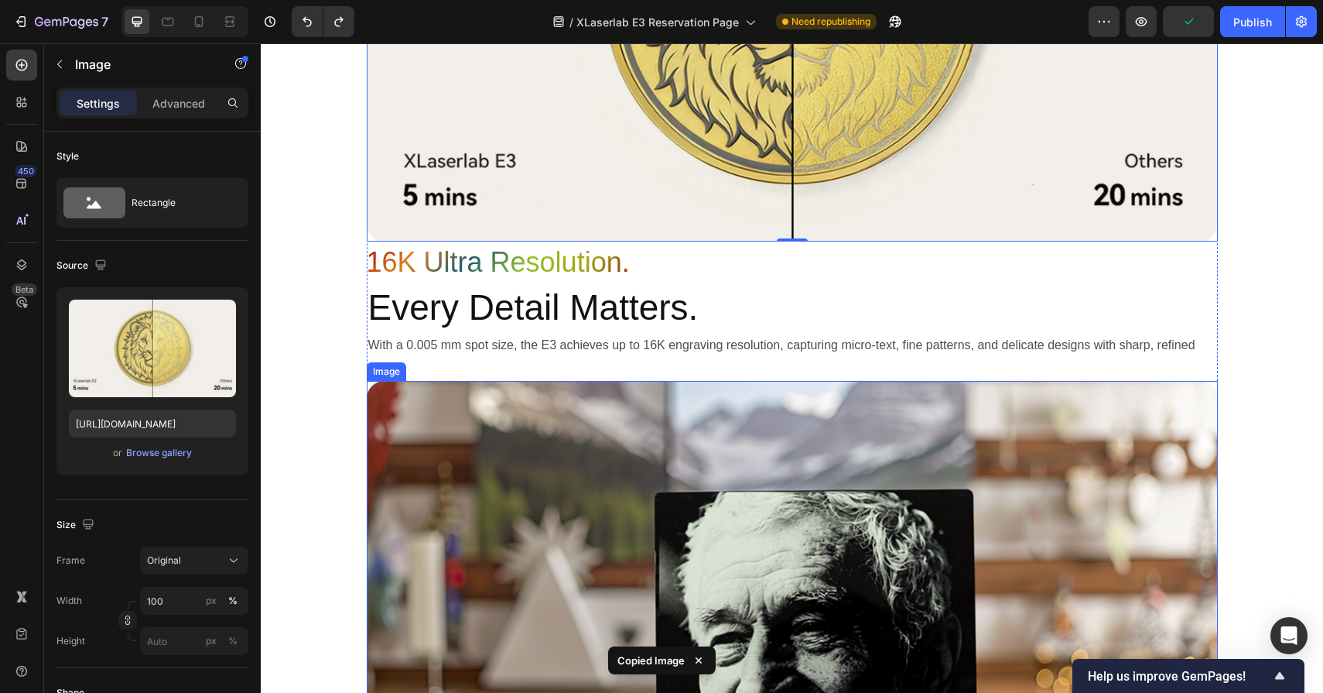
click at [750, 476] on img at bounding box center [792, 624] width 851 height 486
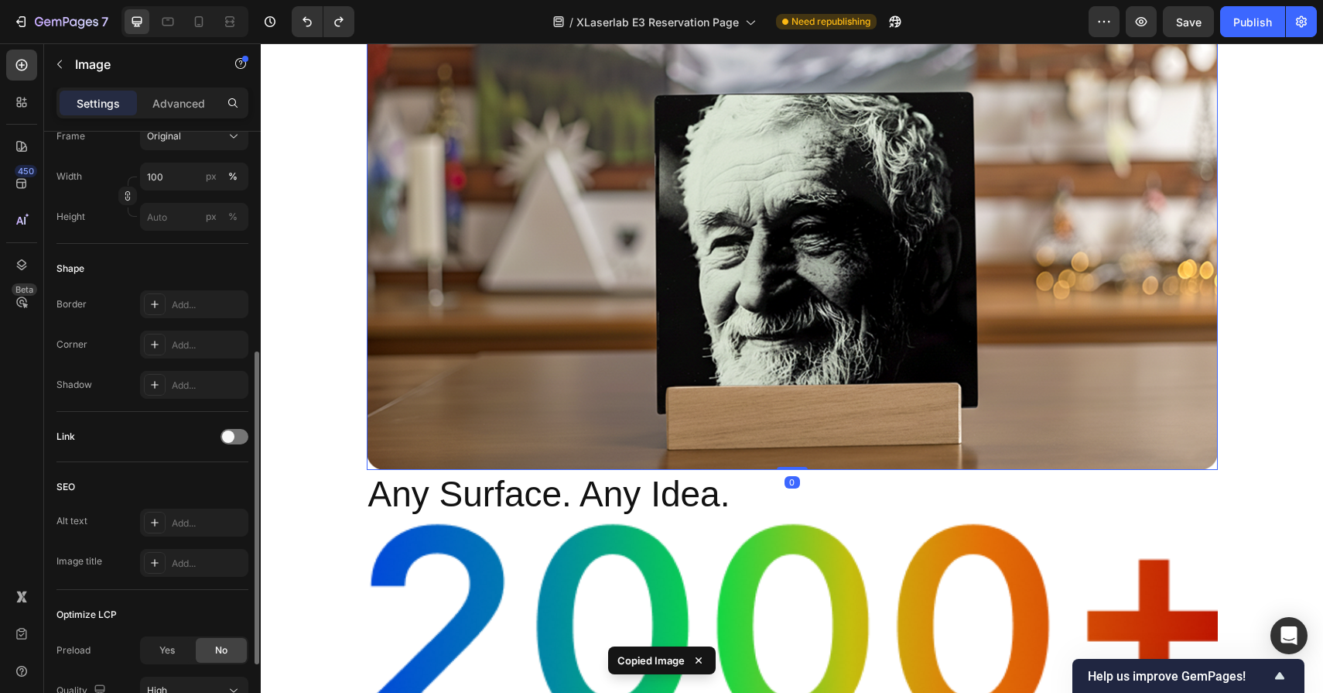
scroll to position [2909, 0]
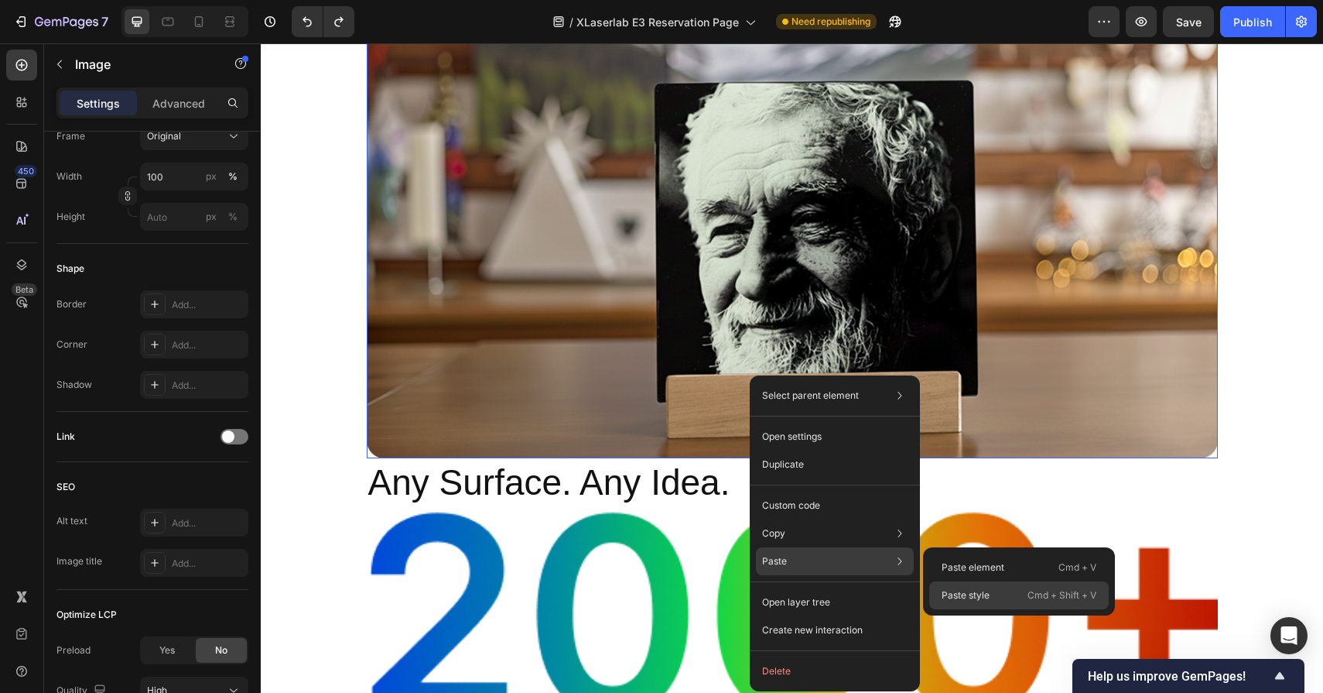
click at [964, 599] on p "Paste style" at bounding box center [966, 595] width 48 height 14
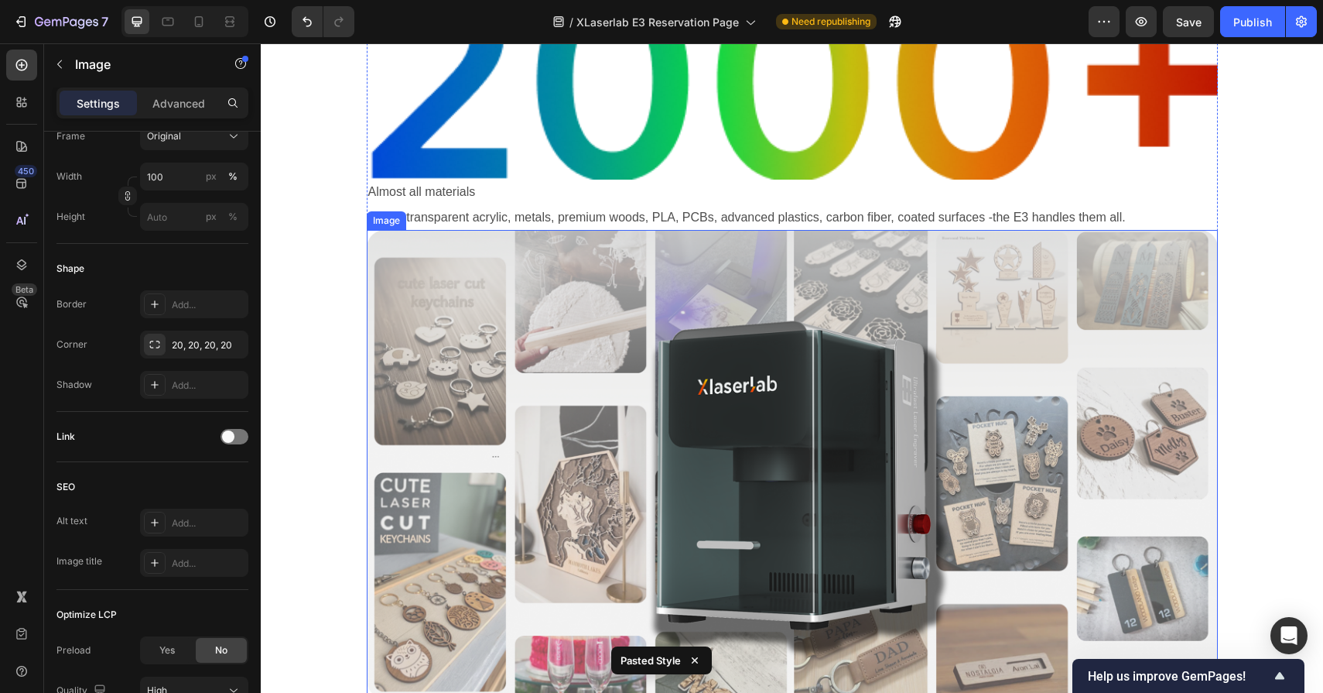
scroll to position [3487, 0]
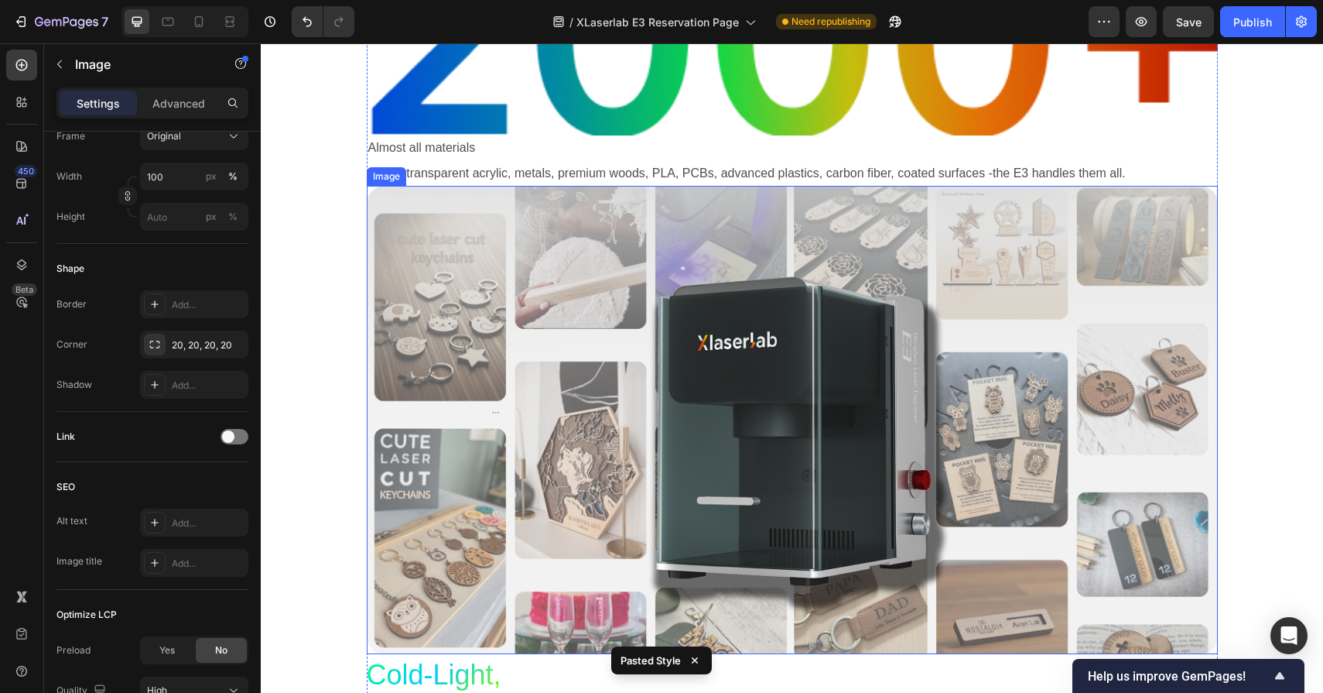
click at [795, 385] on img at bounding box center [792, 420] width 851 height 468
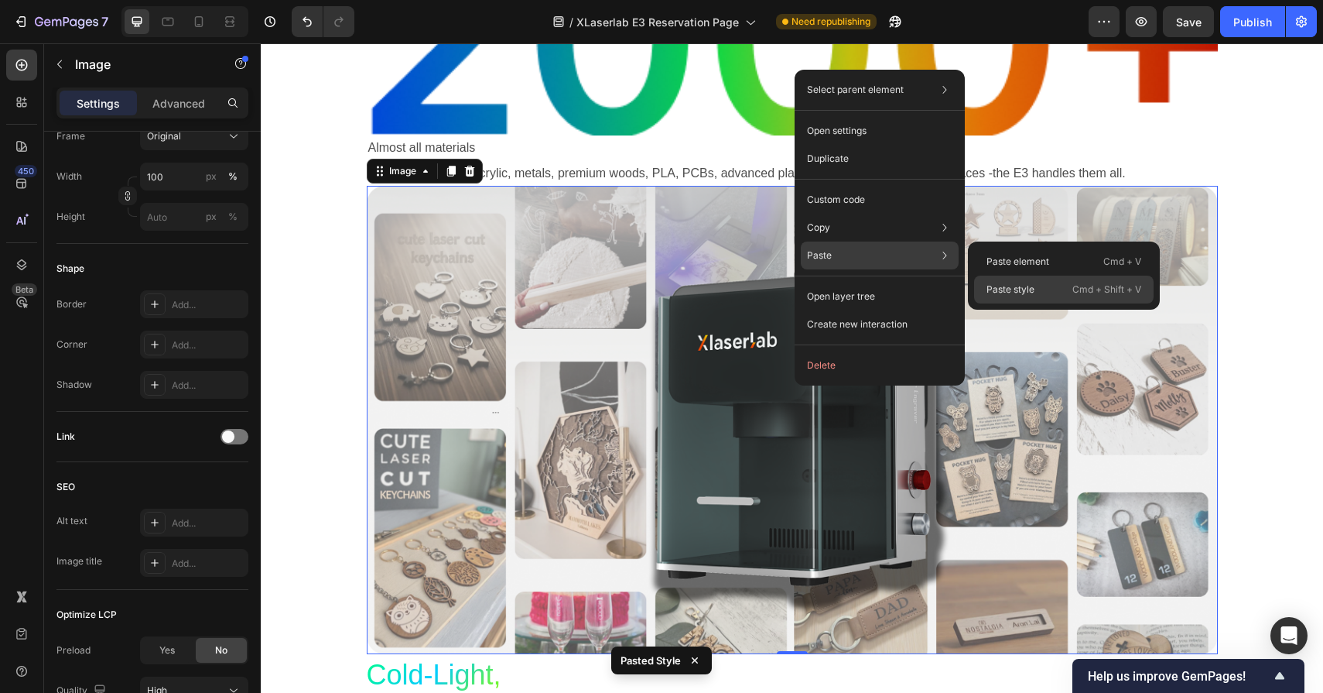
click at [1001, 289] on p "Paste style" at bounding box center [1011, 289] width 48 height 14
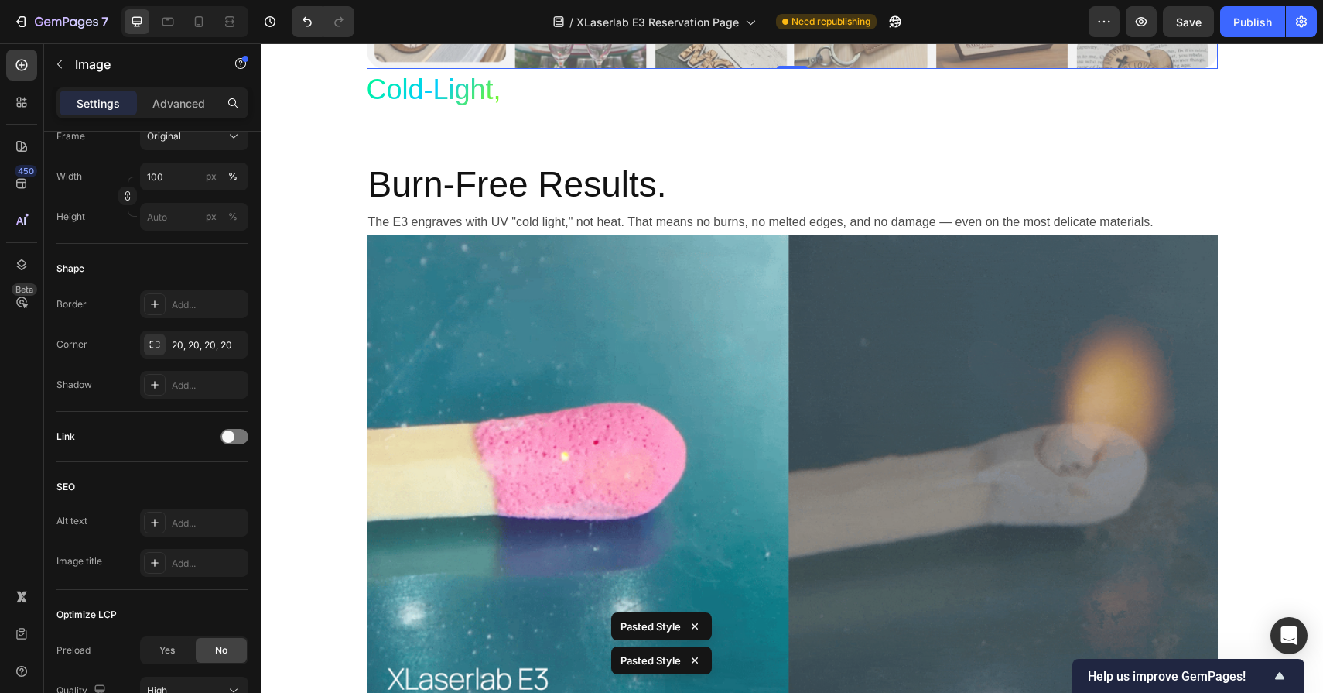
scroll to position [4083, 0]
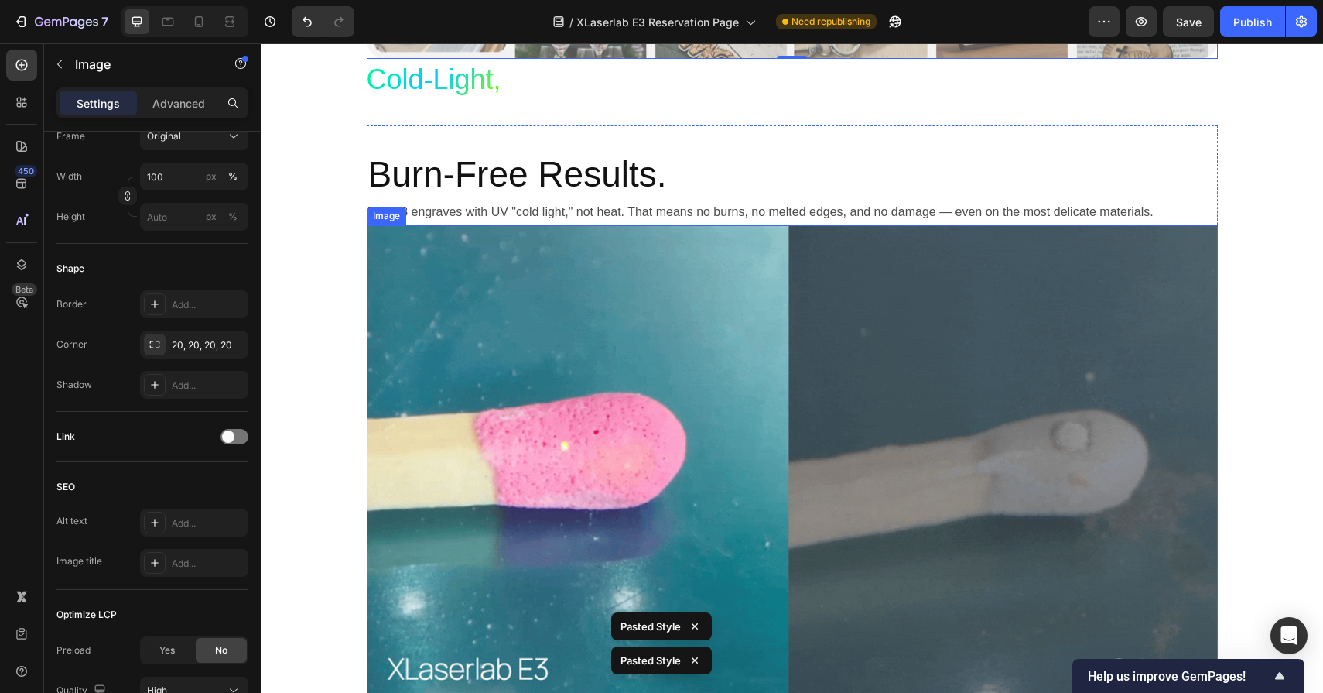
click at [768, 400] on img at bounding box center [792, 464] width 851 height 479
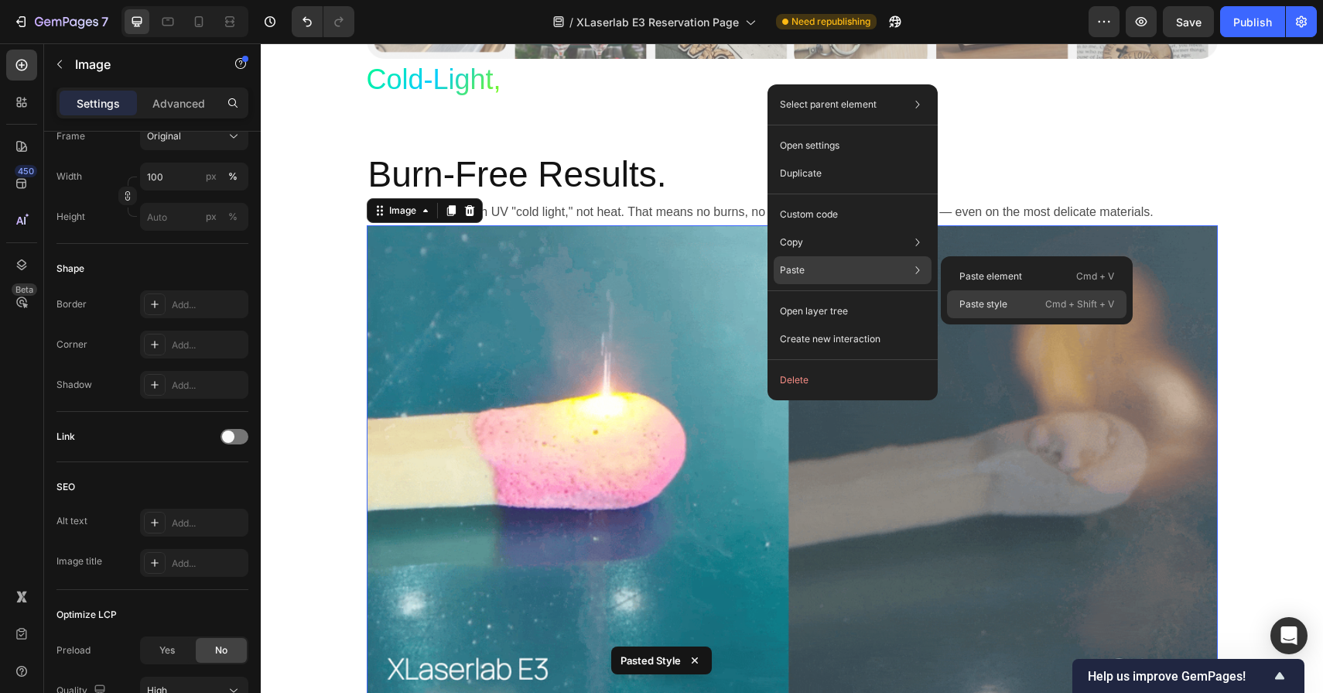
click at [954, 295] on div "Paste style Cmd + Shift + V" at bounding box center [1037, 304] width 180 height 28
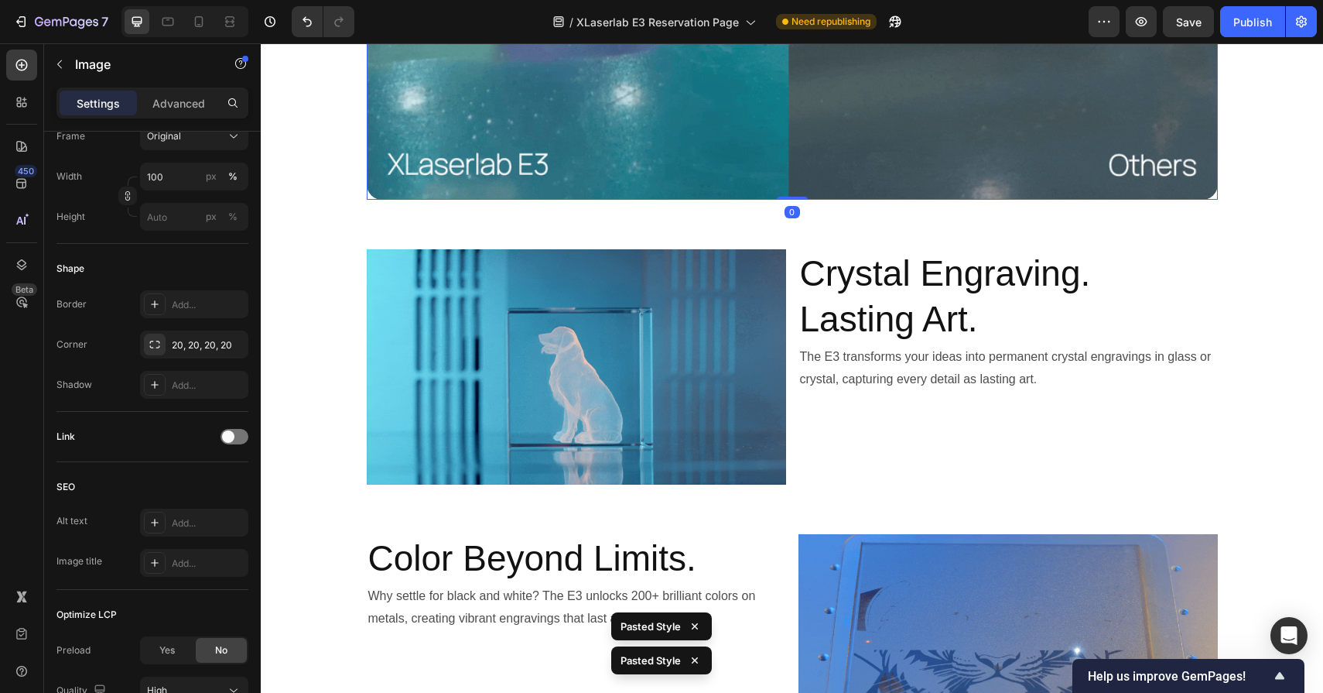
scroll to position [4606, 0]
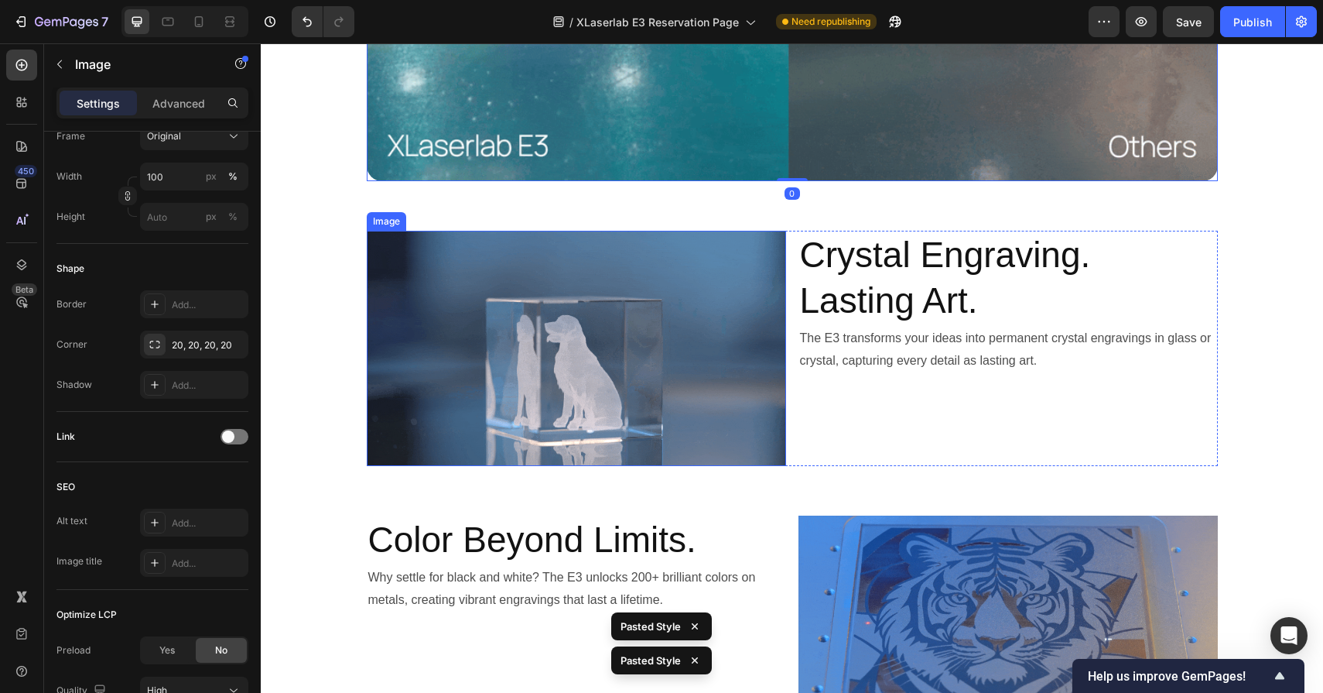
click at [711, 329] on img at bounding box center [576, 349] width 419 height 236
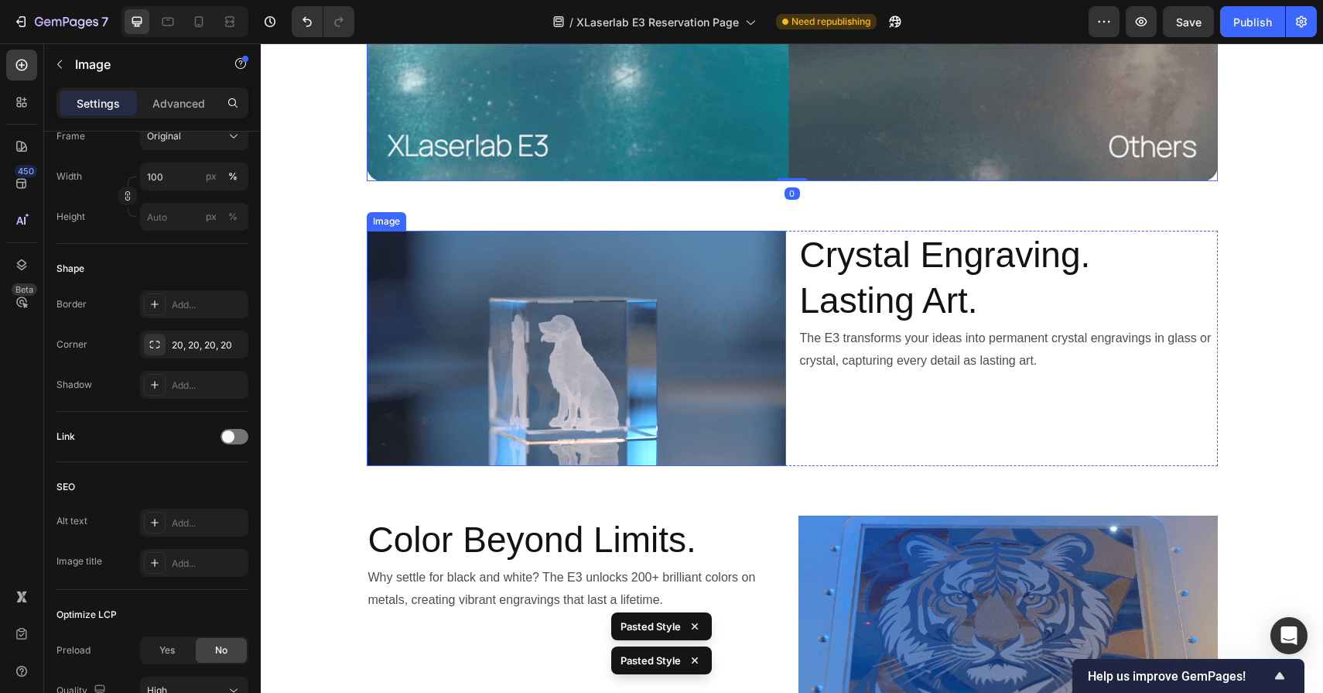
scroll to position [404, 0]
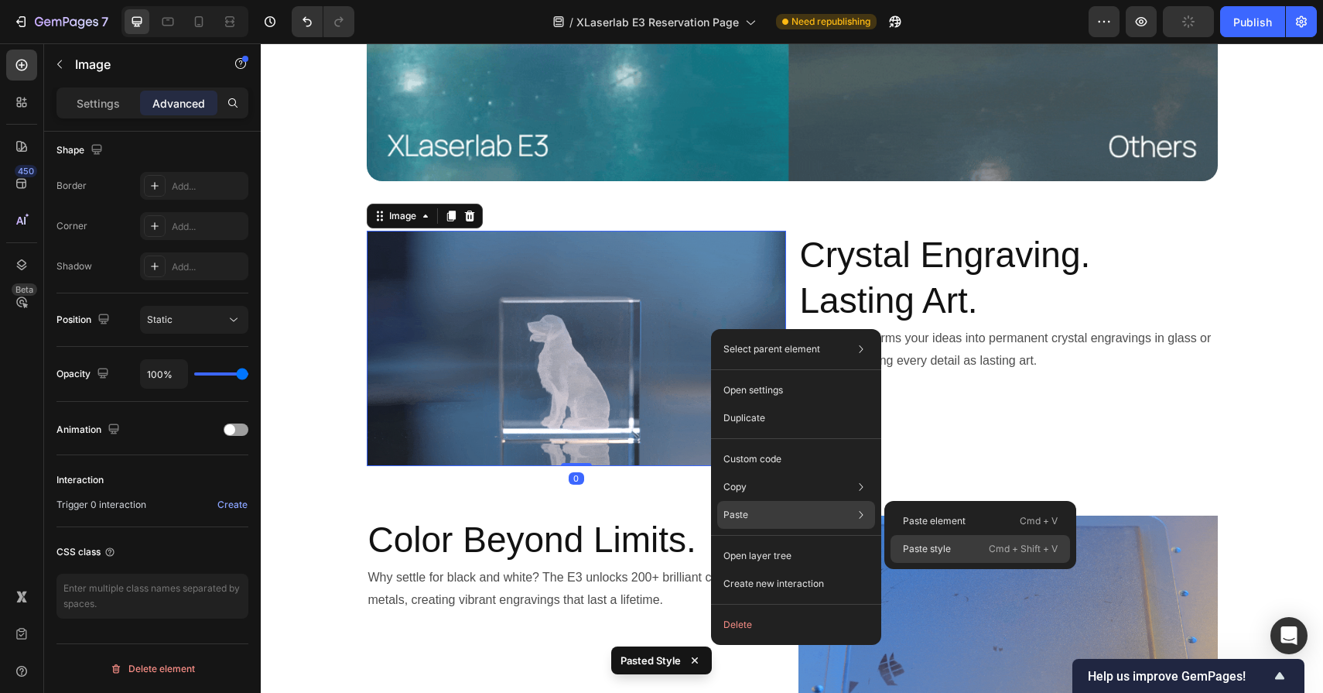
click at [940, 540] on div "Paste style Cmd + Shift + V" at bounding box center [981, 549] width 180 height 28
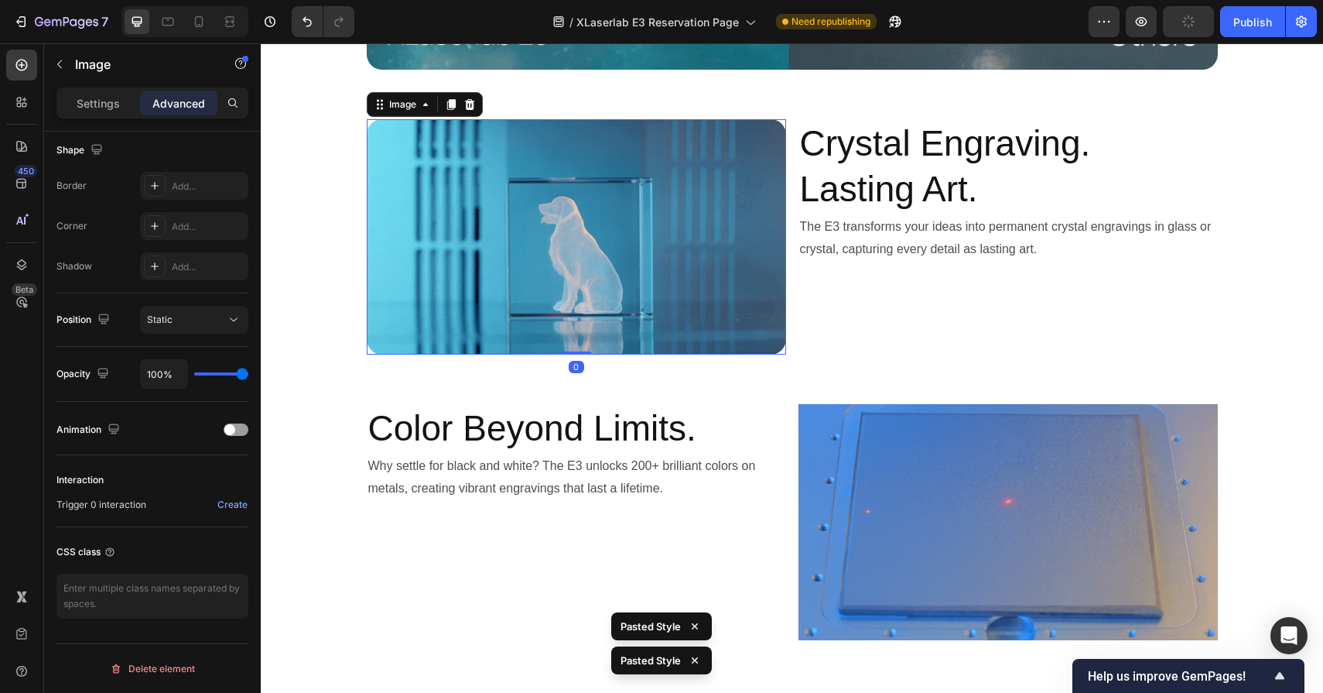
scroll to position [4846, 0]
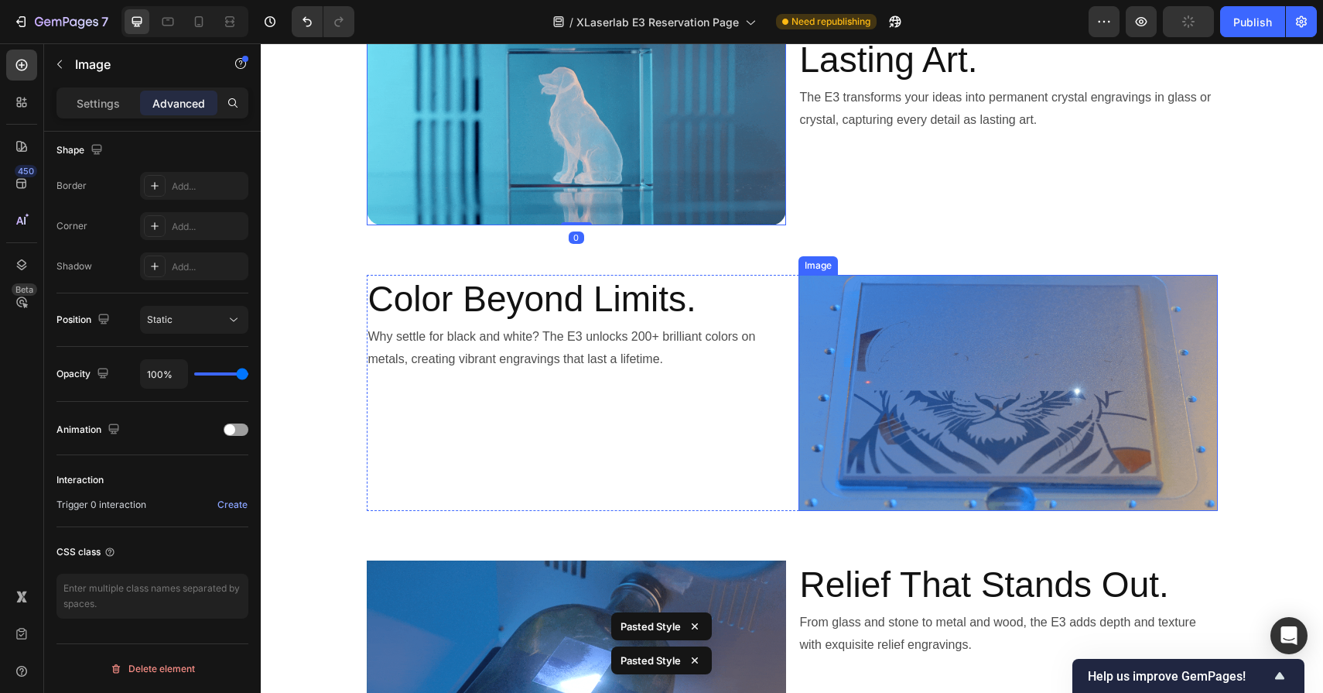
click at [928, 413] on img at bounding box center [1008, 393] width 419 height 236
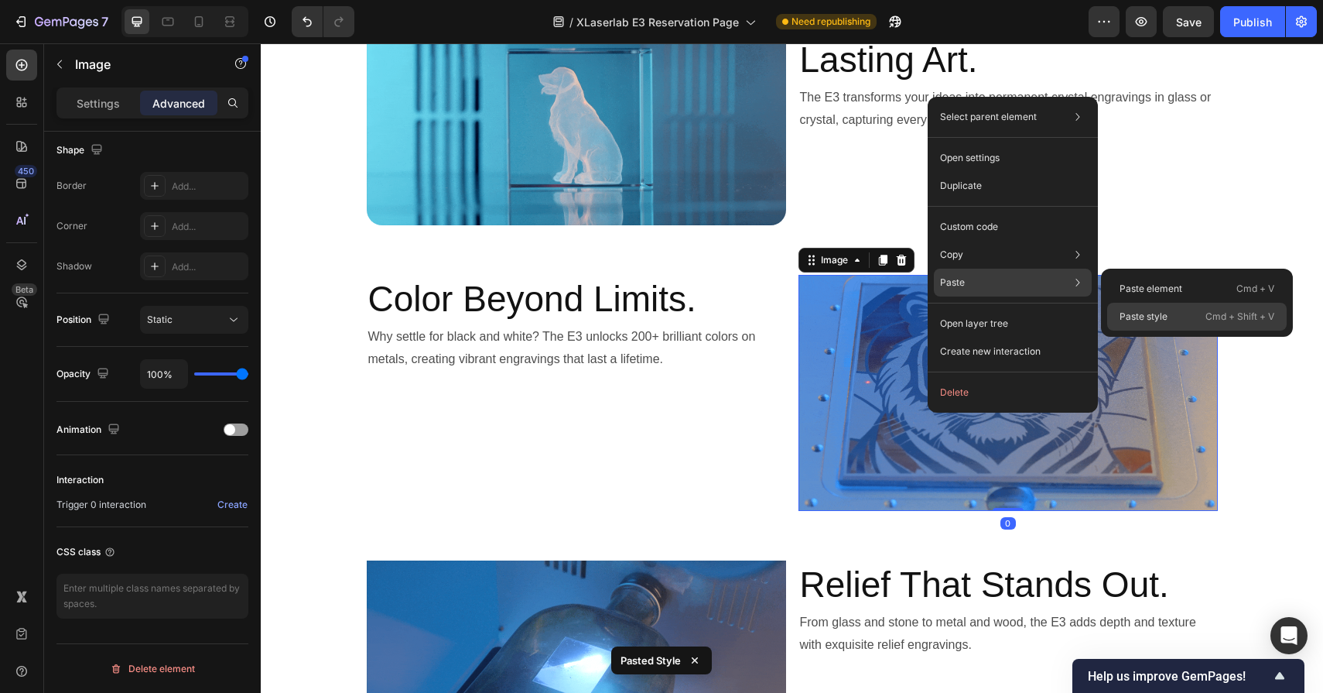
click at [1133, 307] on div "Paste style Cmd + Shift + V" at bounding box center [1198, 317] width 180 height 28
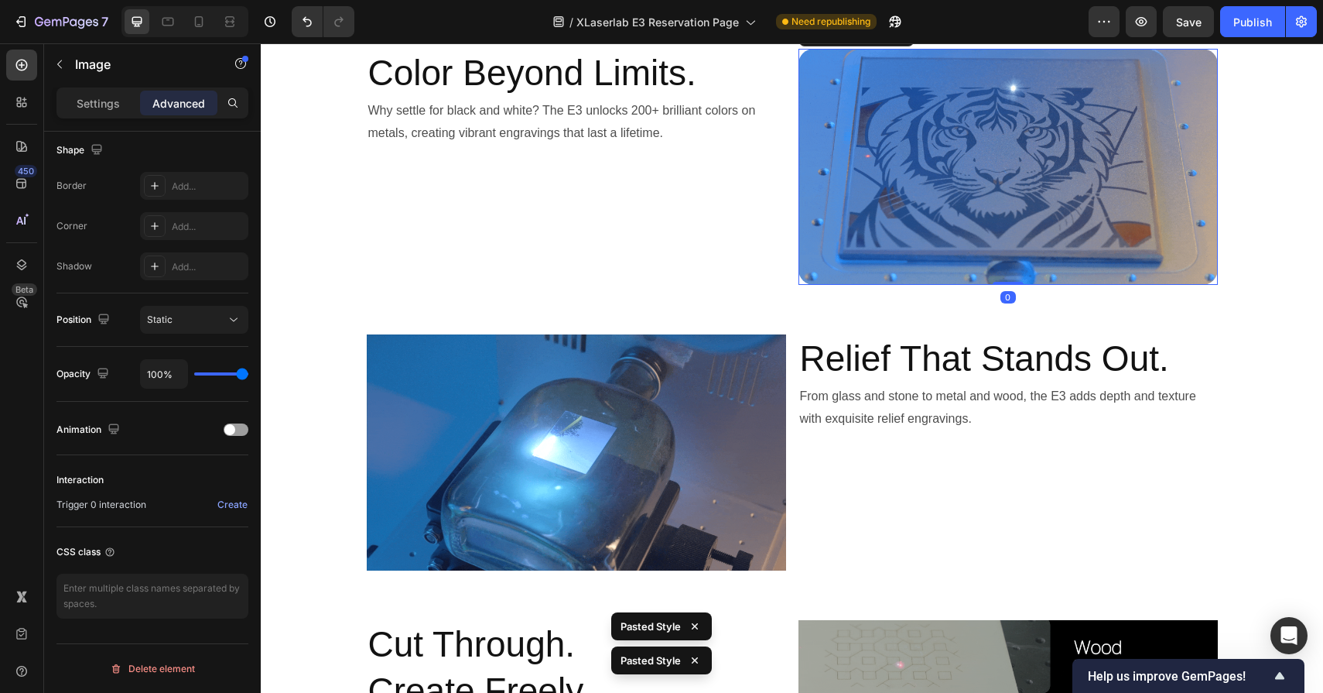
scroll to position [5257, 0]
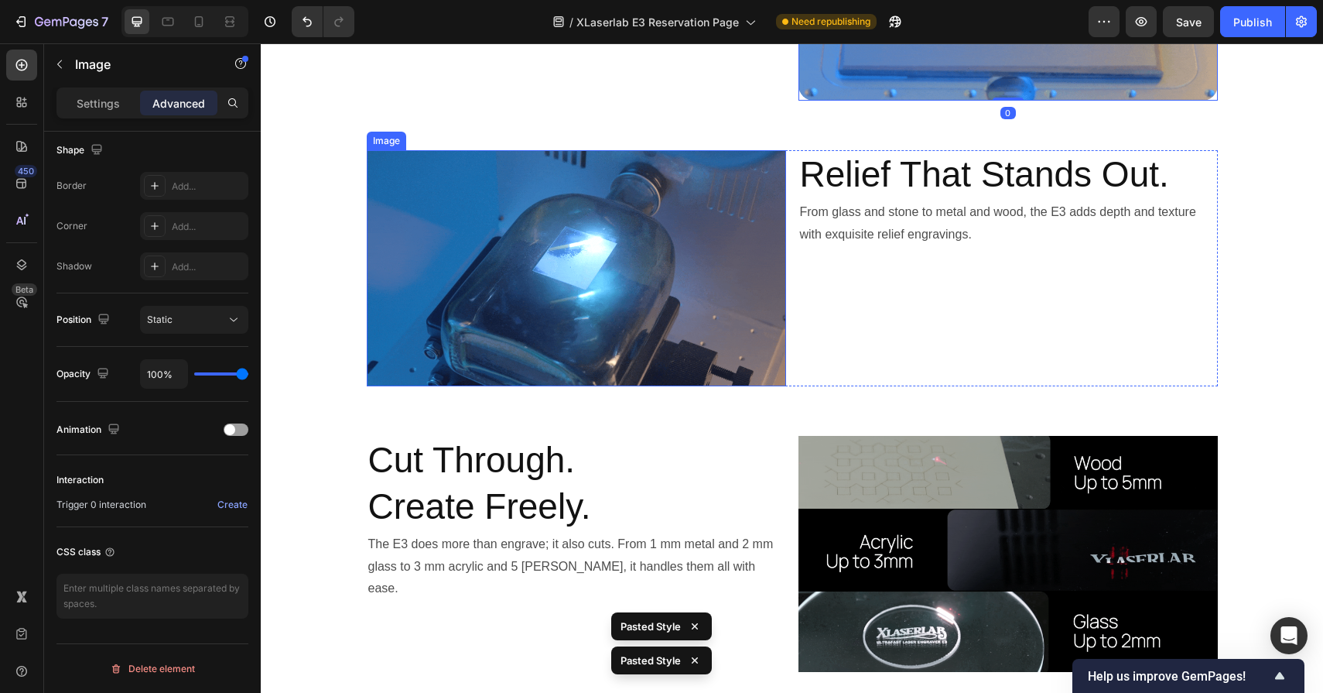
click at [647, 262] on img at bounding box center [576, 268] width 419 height 236
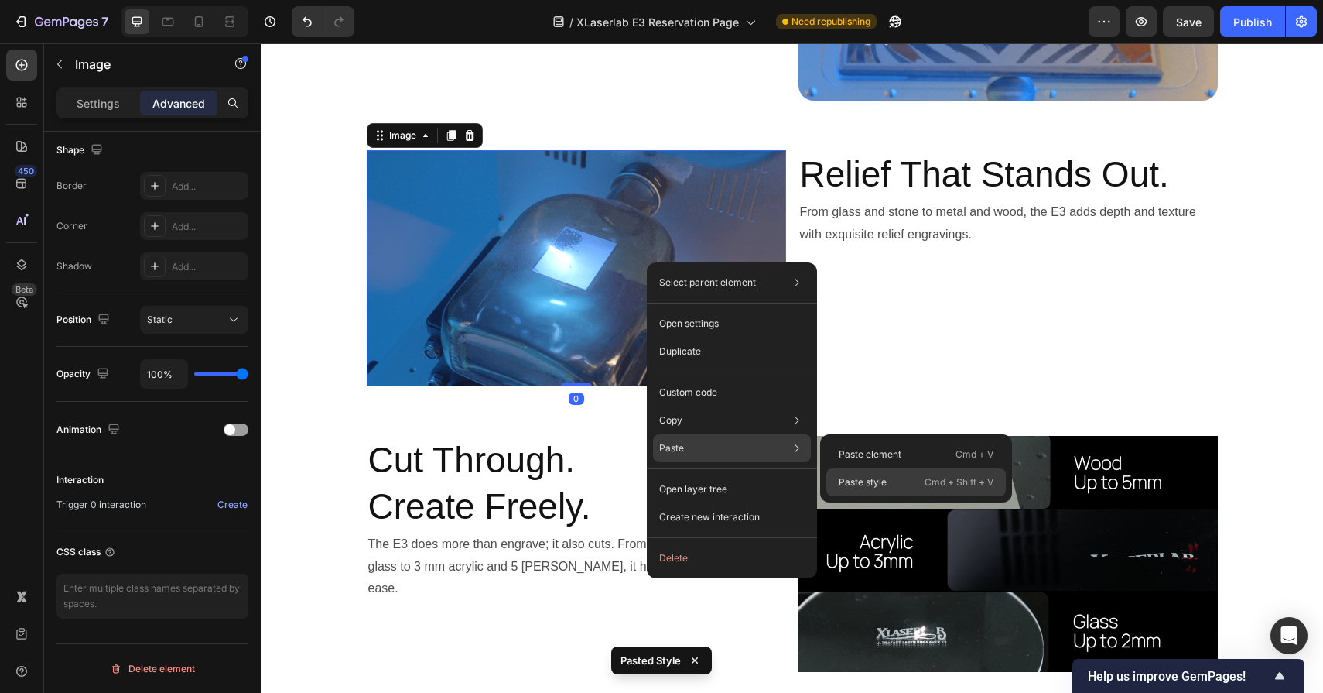
click at [854, 482] on p "Paste style" at bounding box center [863, 482] width 48 height 14
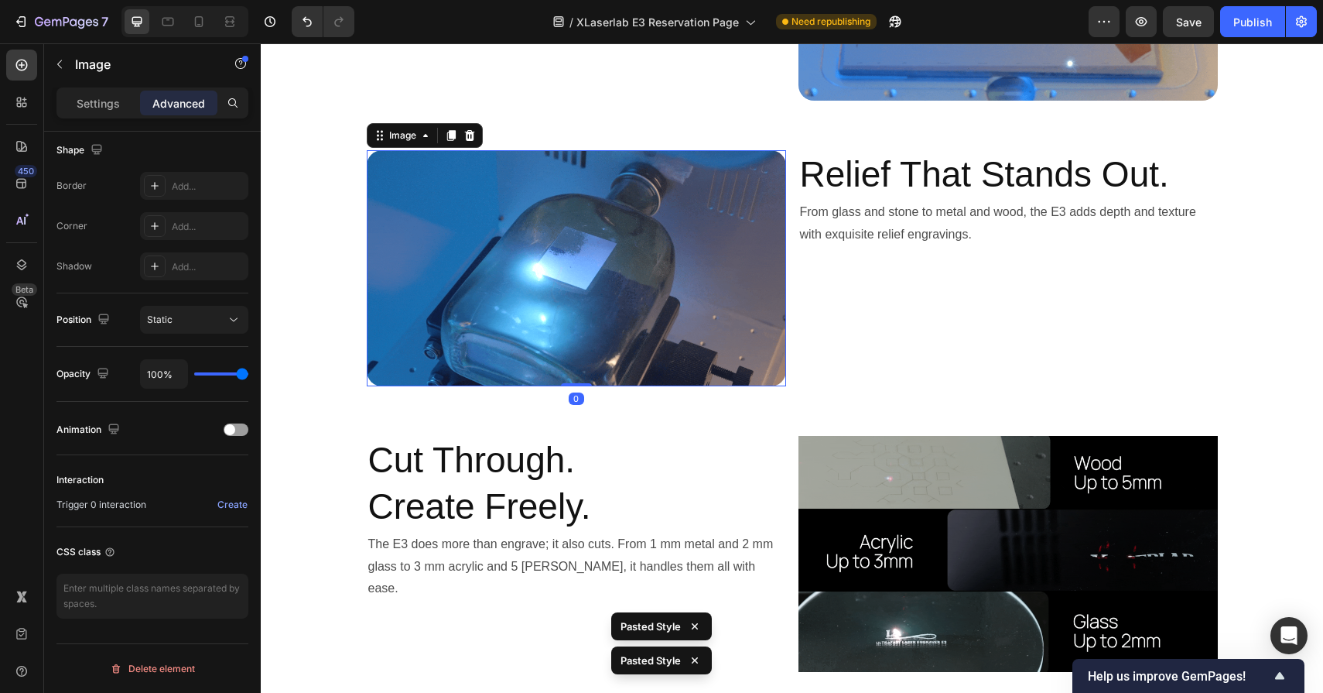
click at [907, 508] on img at bounding box center [1008, 554] width 419 height 236
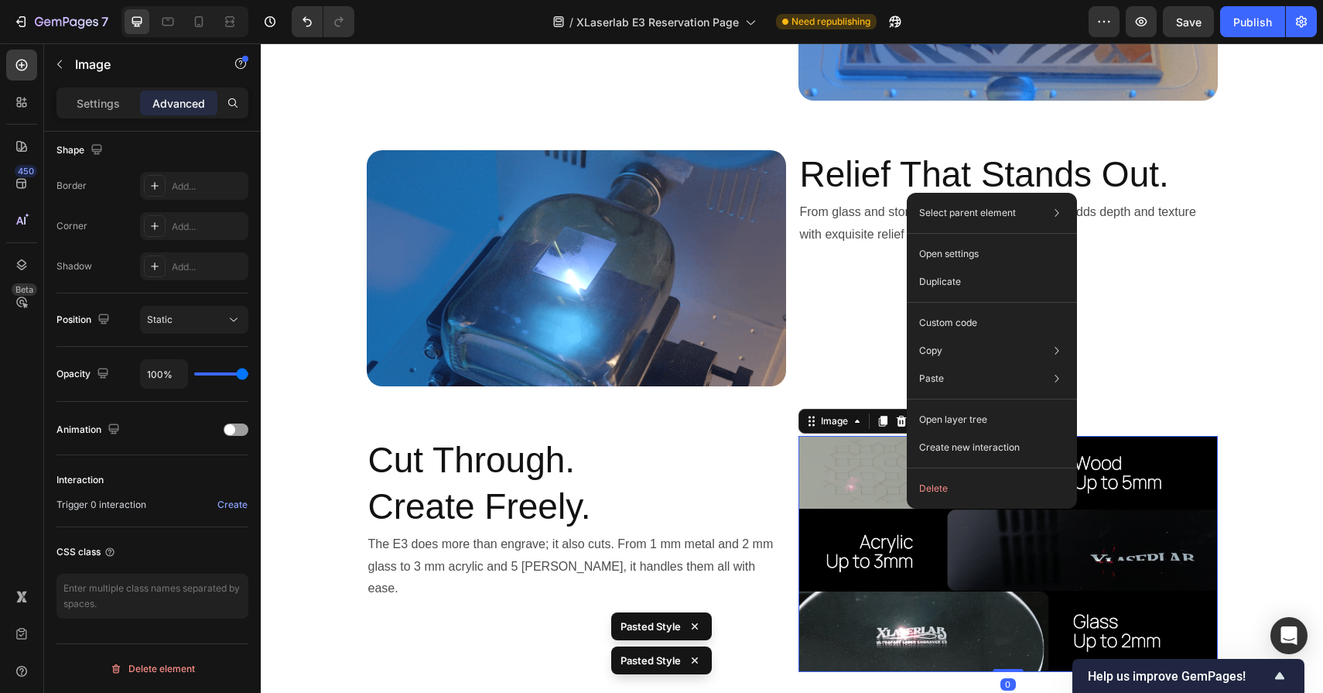
drag, startPoint x: 907, startPoint y: 508, endPoint x: 1176, endPoint y: 521, distance: 269.6
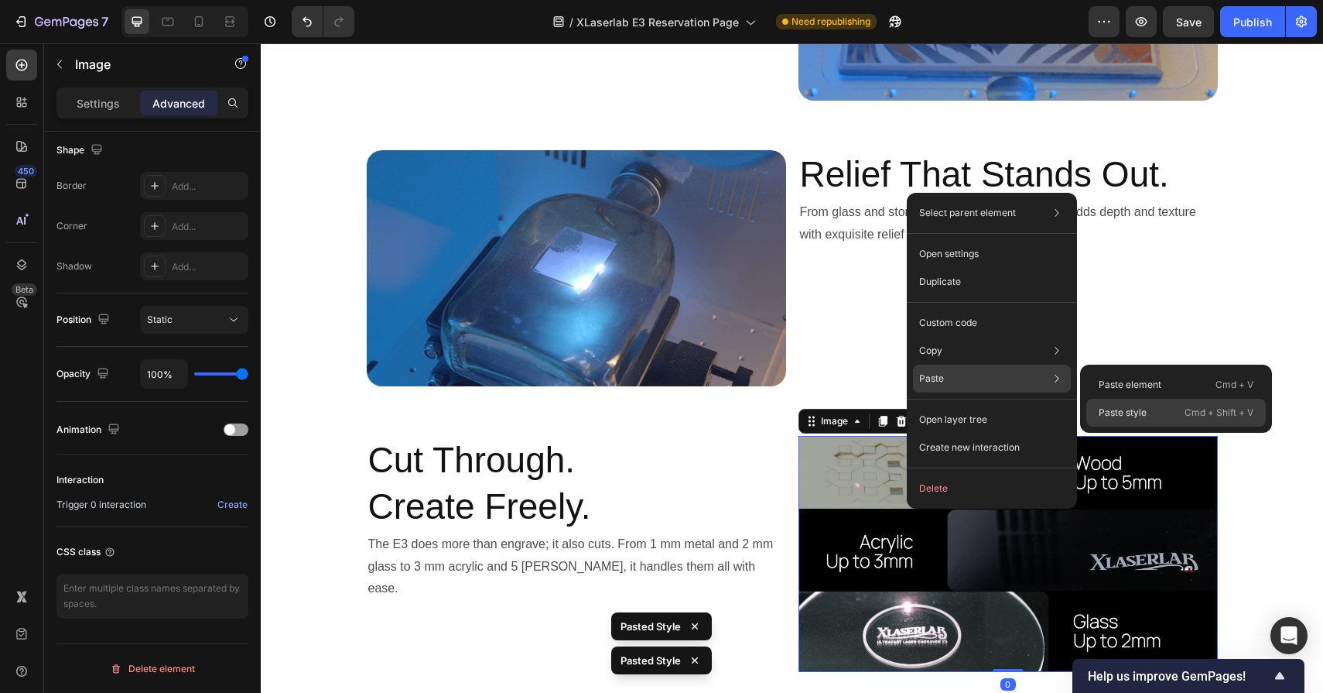
click at [1126, 406] on p "Paste style" at bounding box center [1123, 413] width 48 height 14
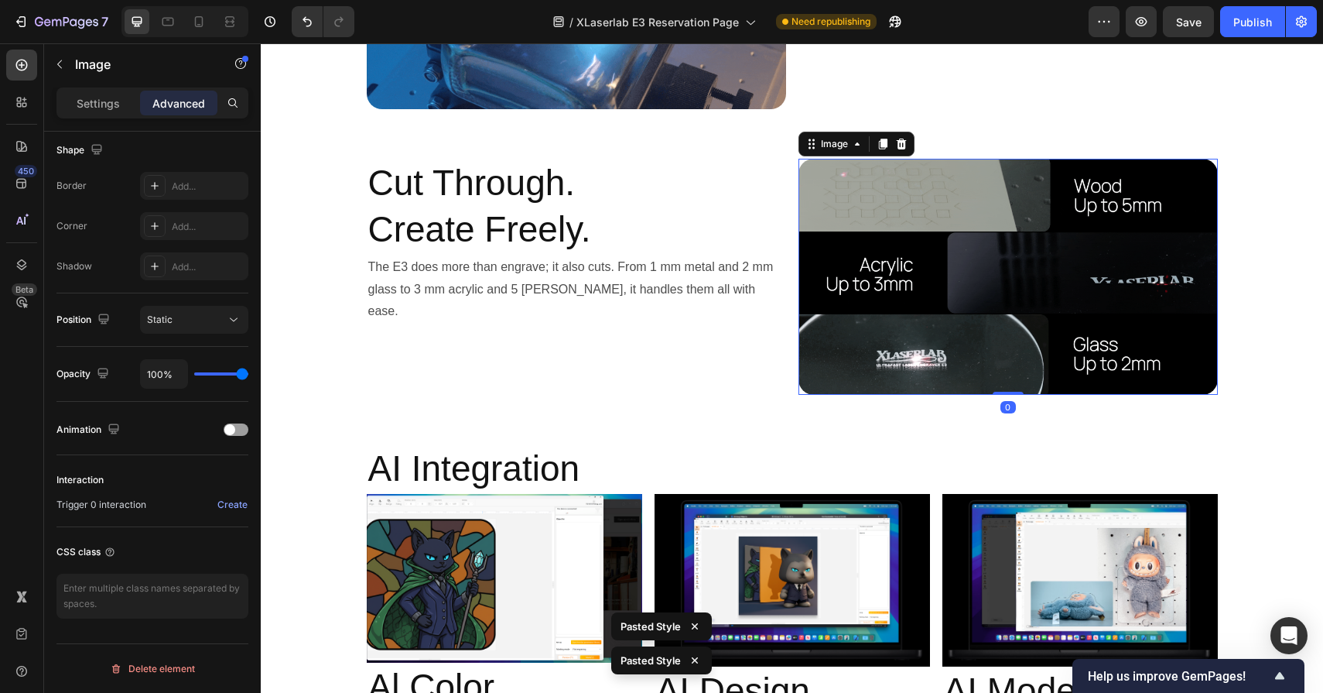
scroll to position [5600, 0]
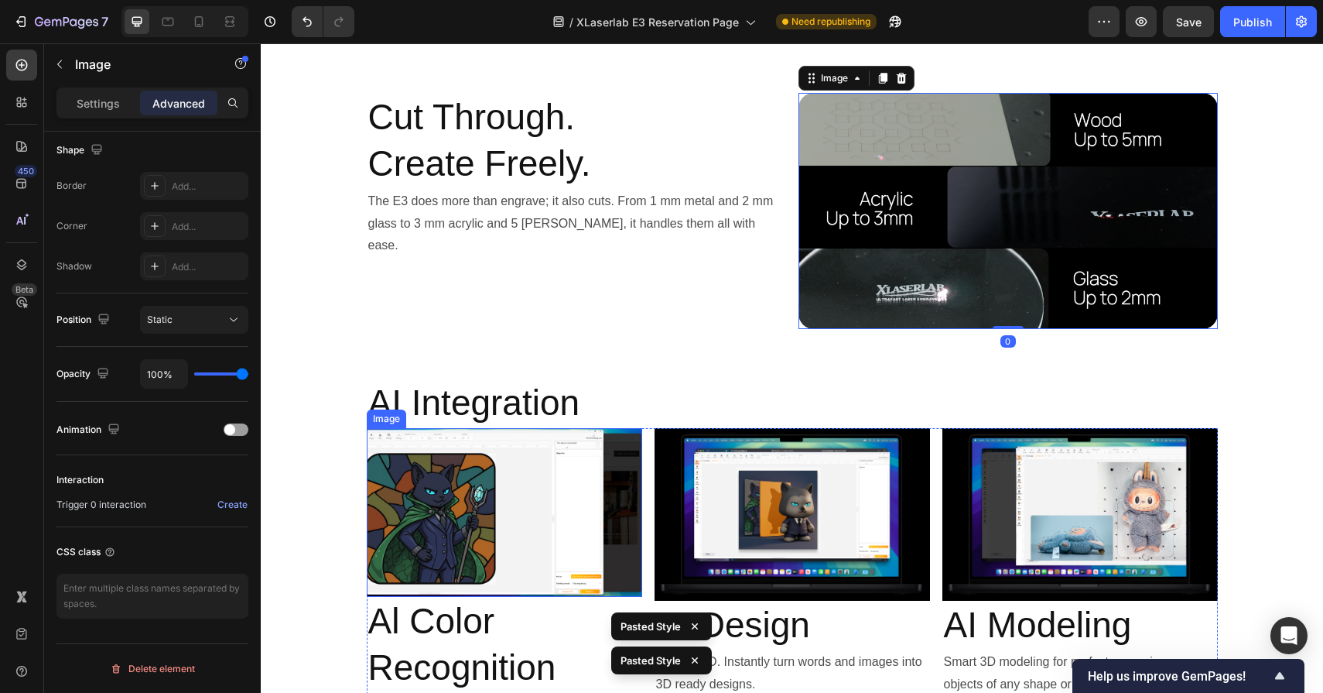
click at [573, 480] on img at bounding box center [505, 512] width 276 height 169
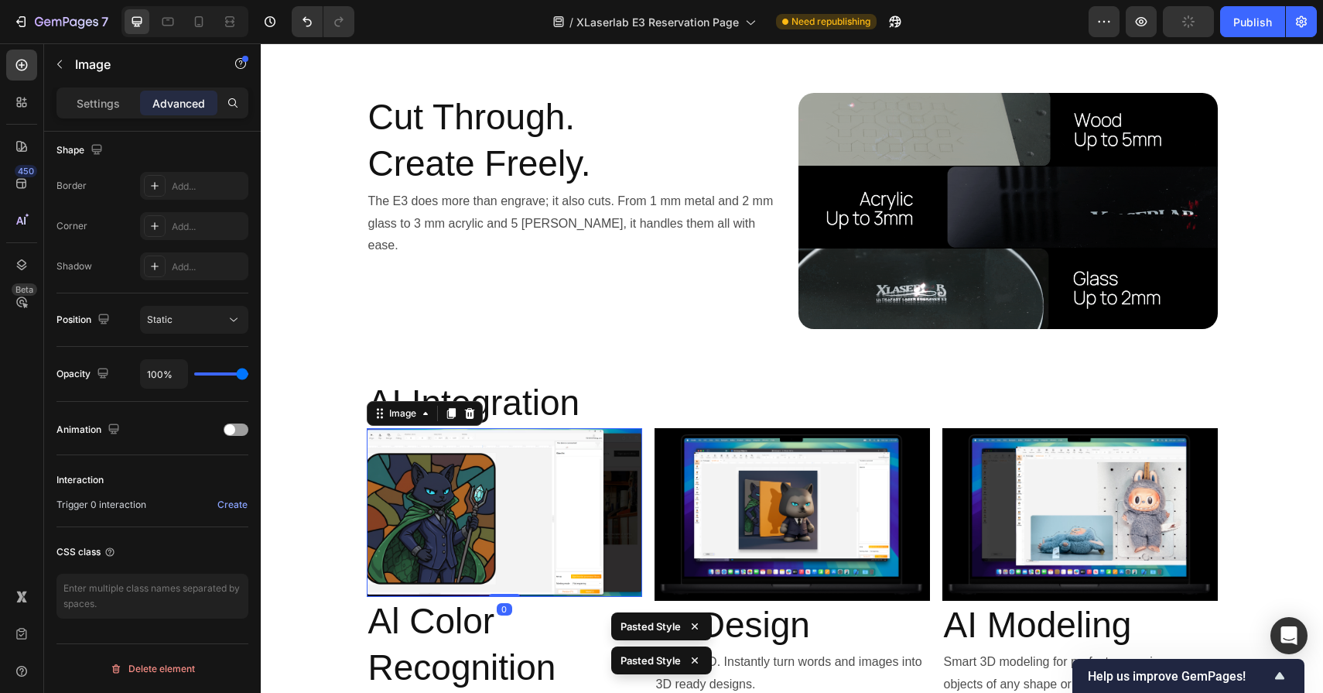
scroll to position [5702, 0]
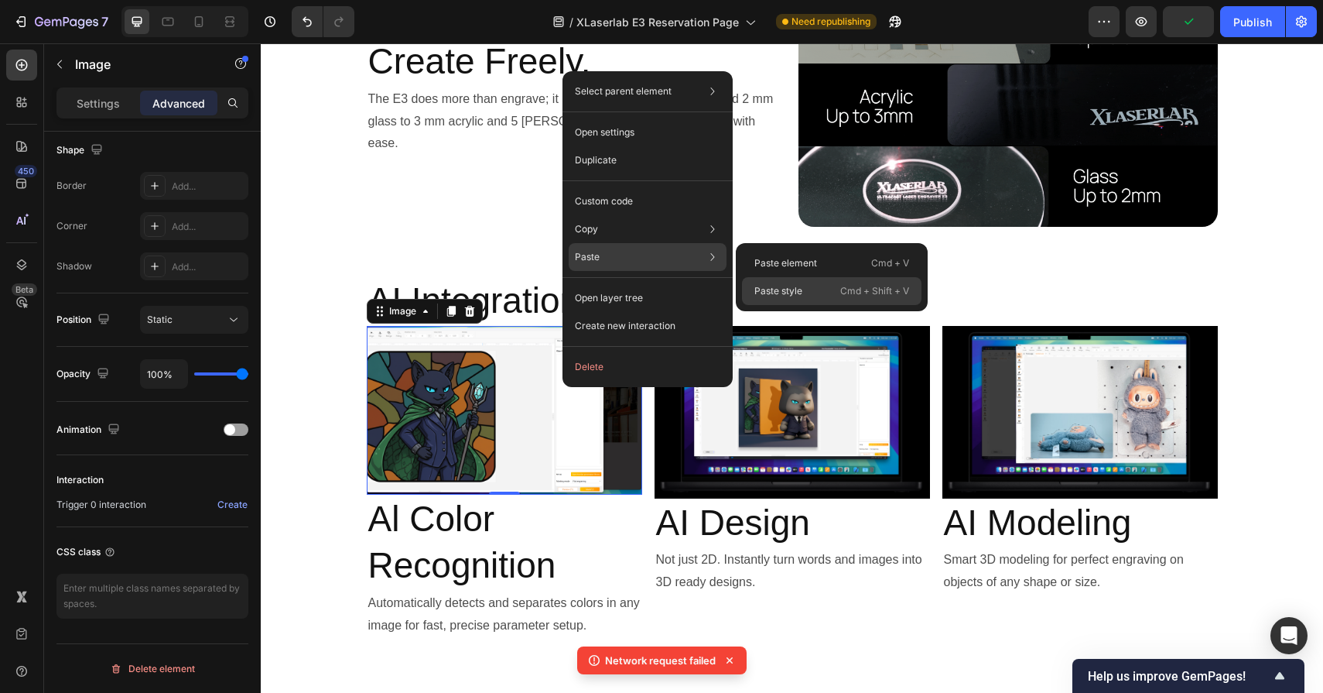
click at [789, 294] on p "Paste style" at bounding box center [779, 291] width 48 height 14
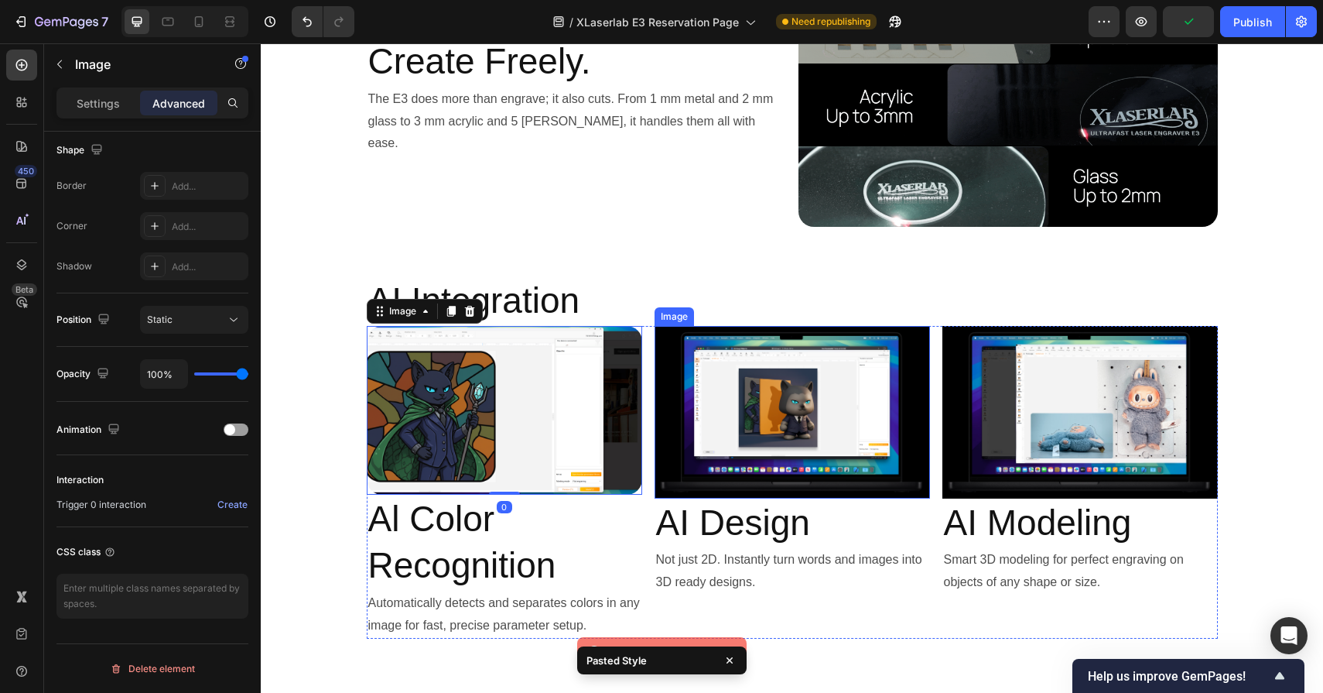
click at [799, 447] on img at bounding box center [793, 412] width 276 height 173
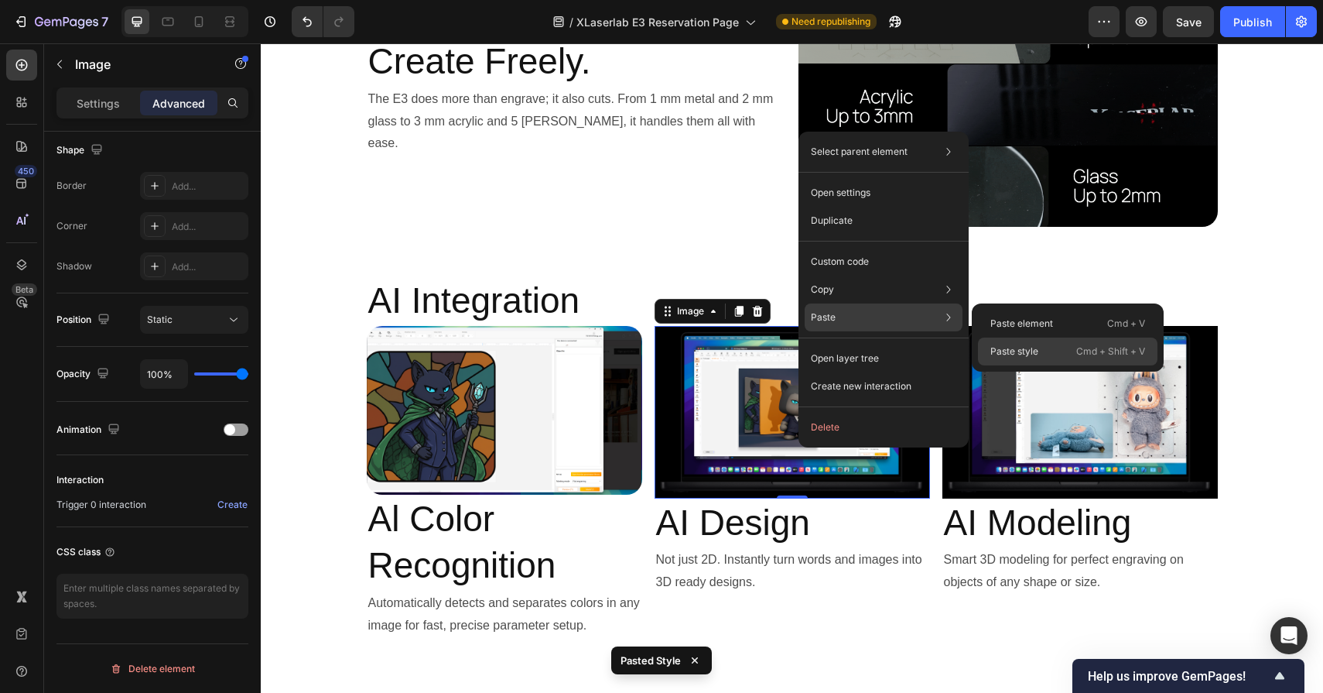
click at [1013, 348] on p "Paste style" at bounding box center [1015, 351] width 48 height 14
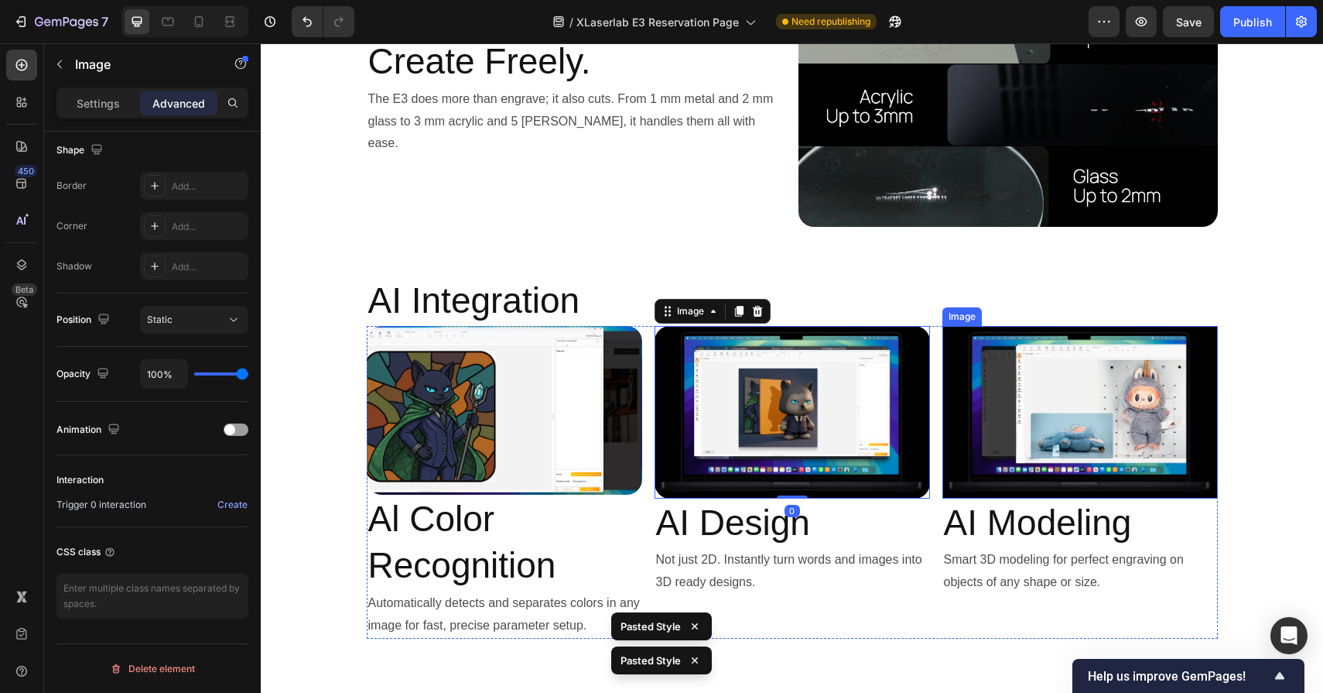
click at [1049, 402] on img at bounding box center [1081, 412] width 276 height 173
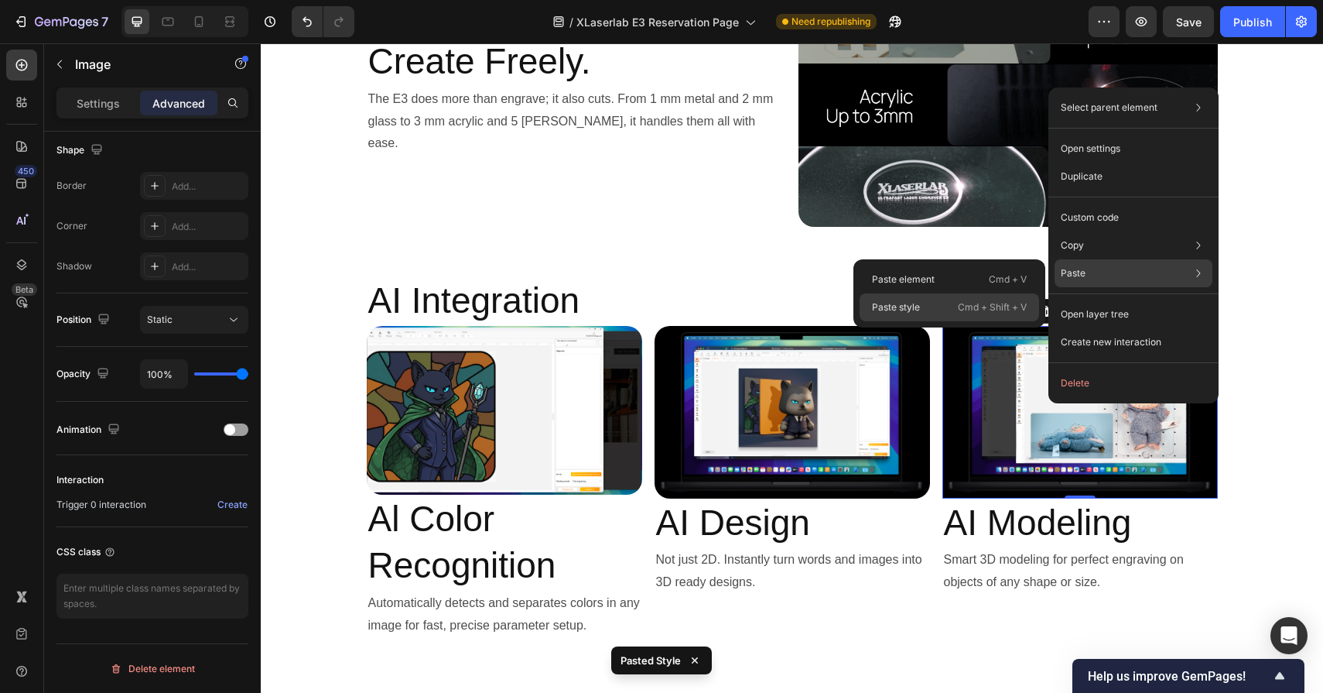
click at [984, 298] on div "Paste style Cmd + Shift + V" at bounding box center [950, 307] width 180 height 28
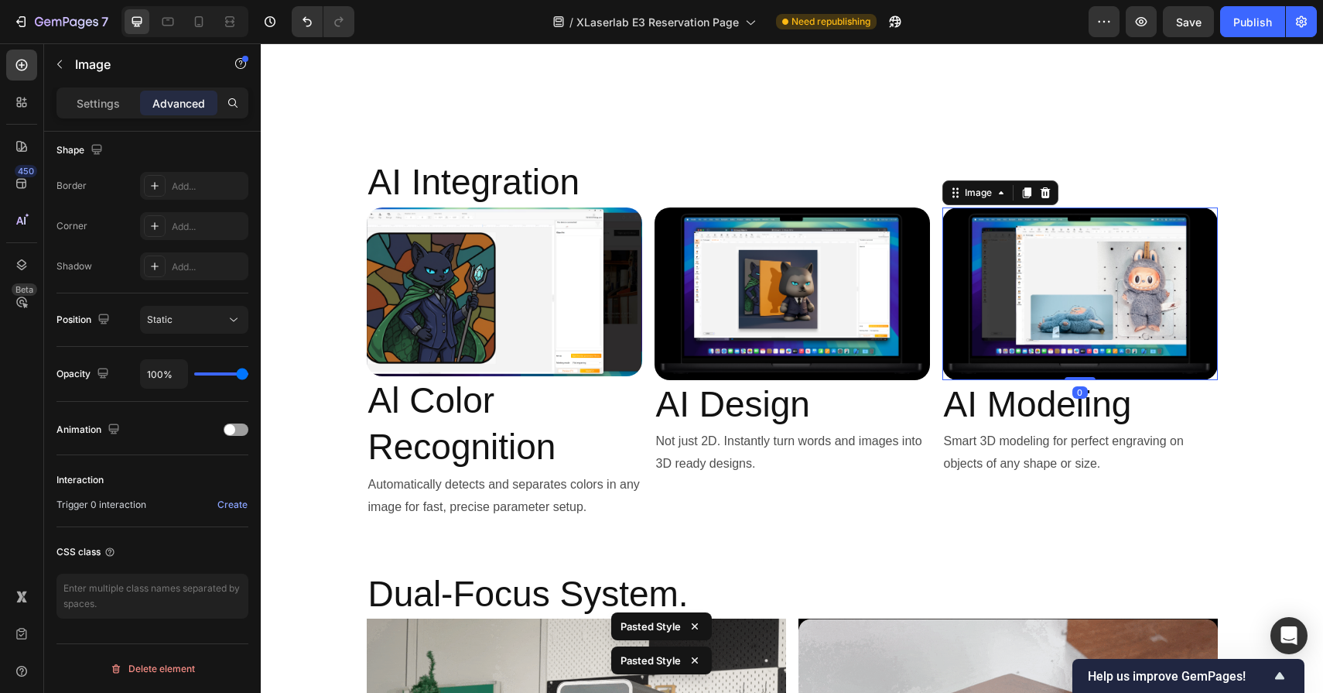
scroll to position [6045, 0]
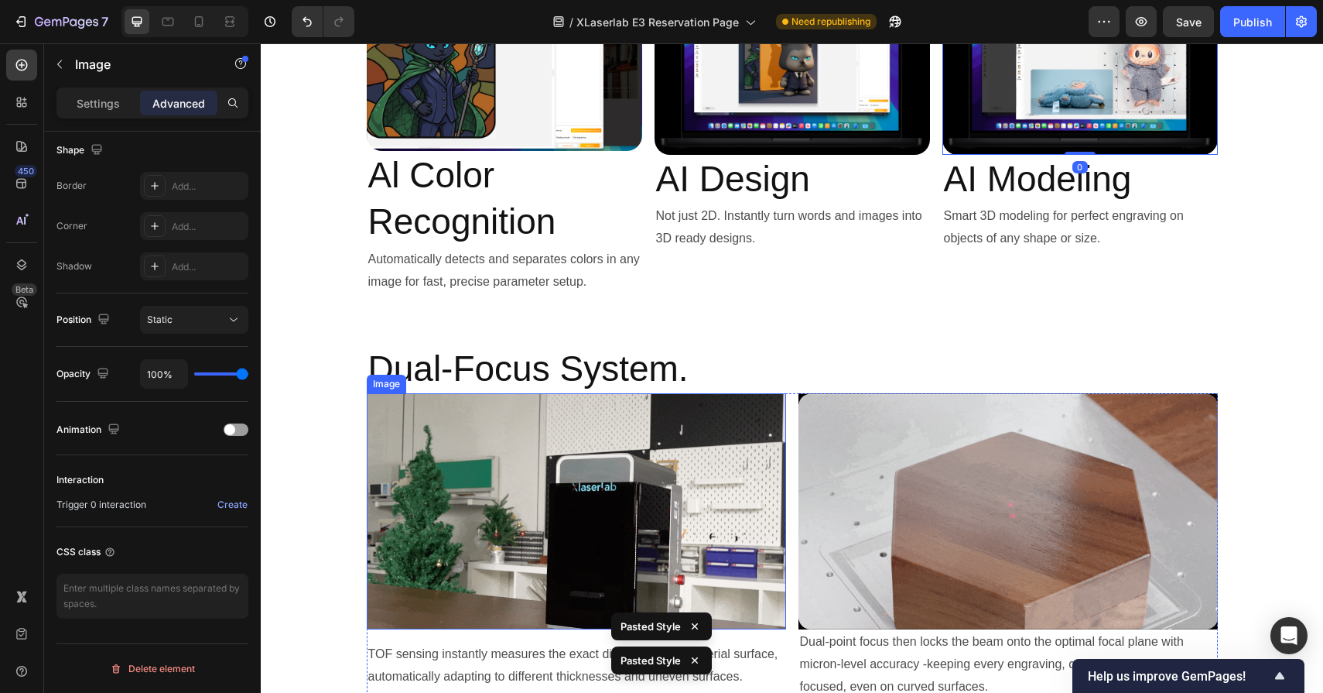
click at [715, 454] on img at bounding box center [576, 511] width 419 height 236
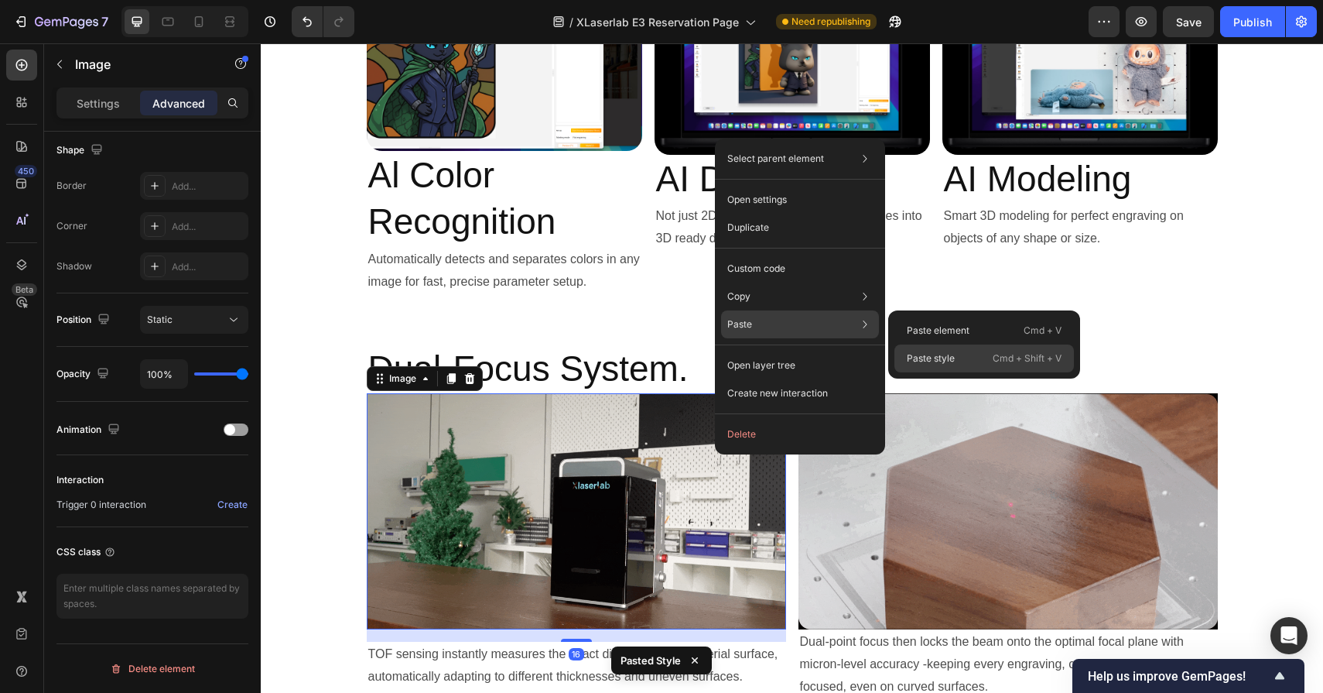
click at [943, 352] on p "Paste style" at bounding box center [931, 358] width 48 height 14
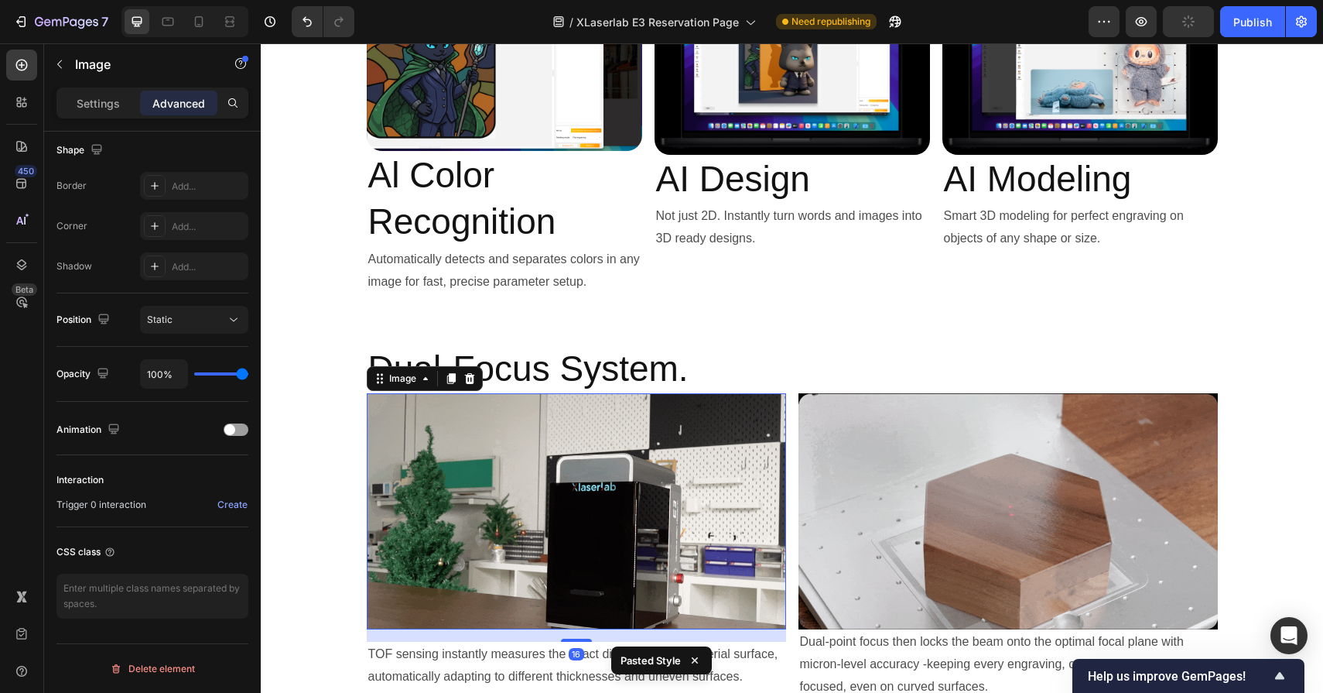
type input "0"
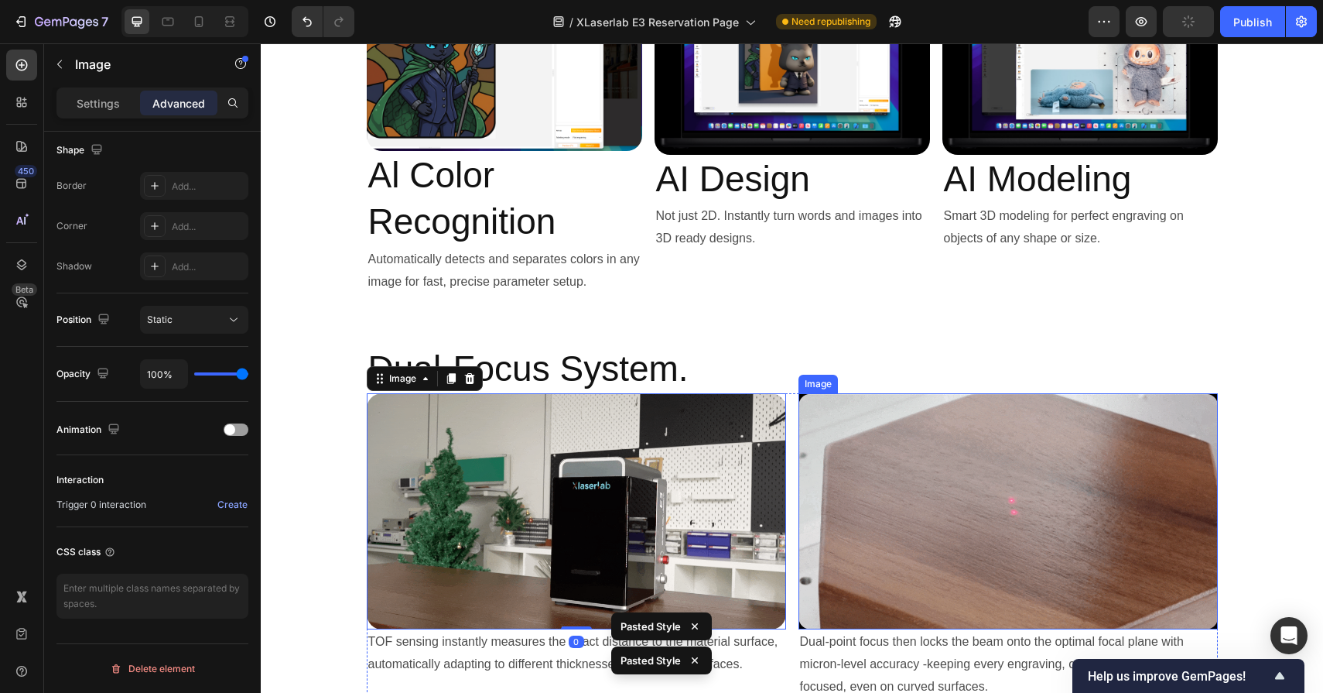
click at [950, 498] on img at bounding box center [1008, 511] width 419 height 236
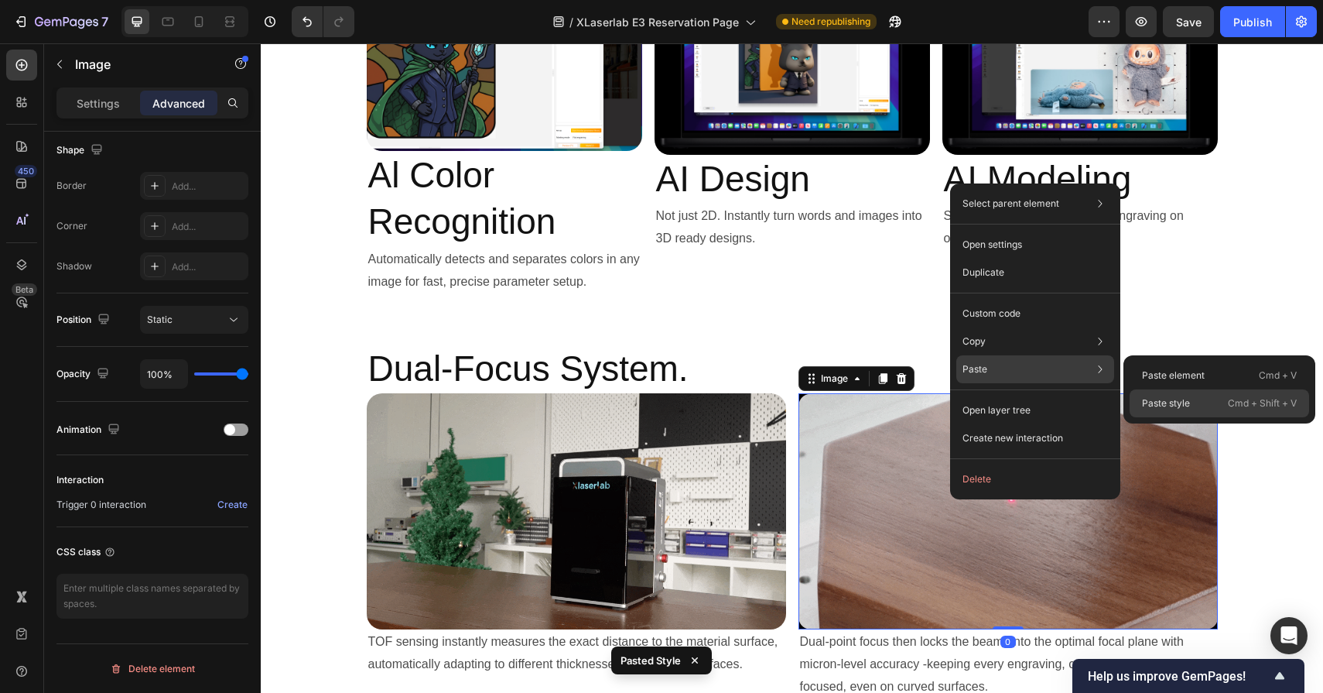
click at [1169, 396] on p "Paste style" at bounding box center [1166, 403] width 48 height 14
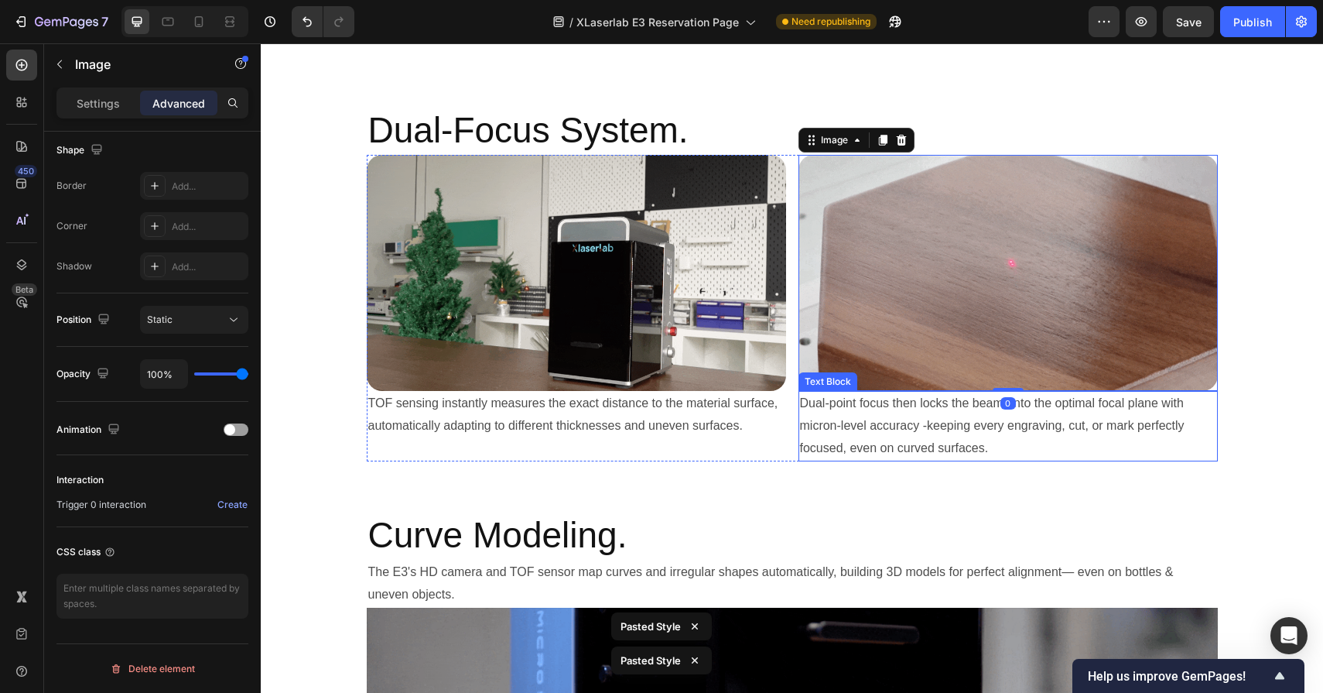
scroll to position [6723, 0]
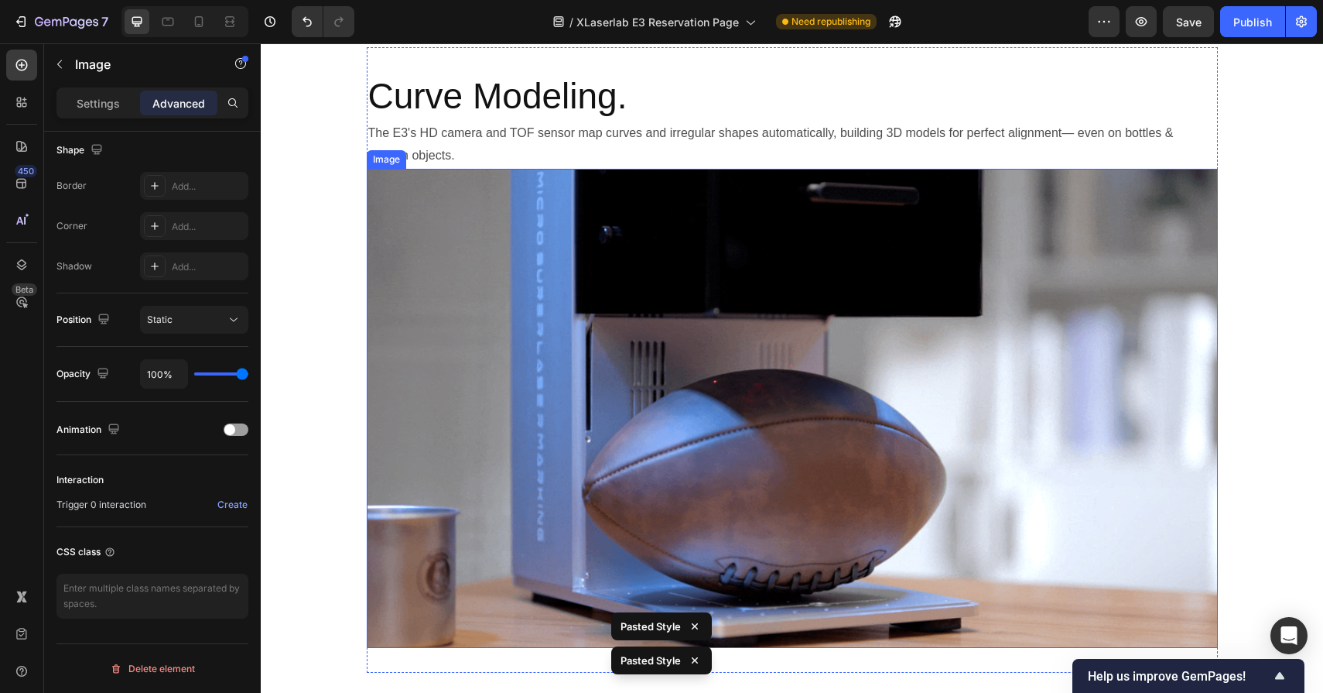
click at [752, 383] on img at bounding box center [792, 408] width 851 height 479
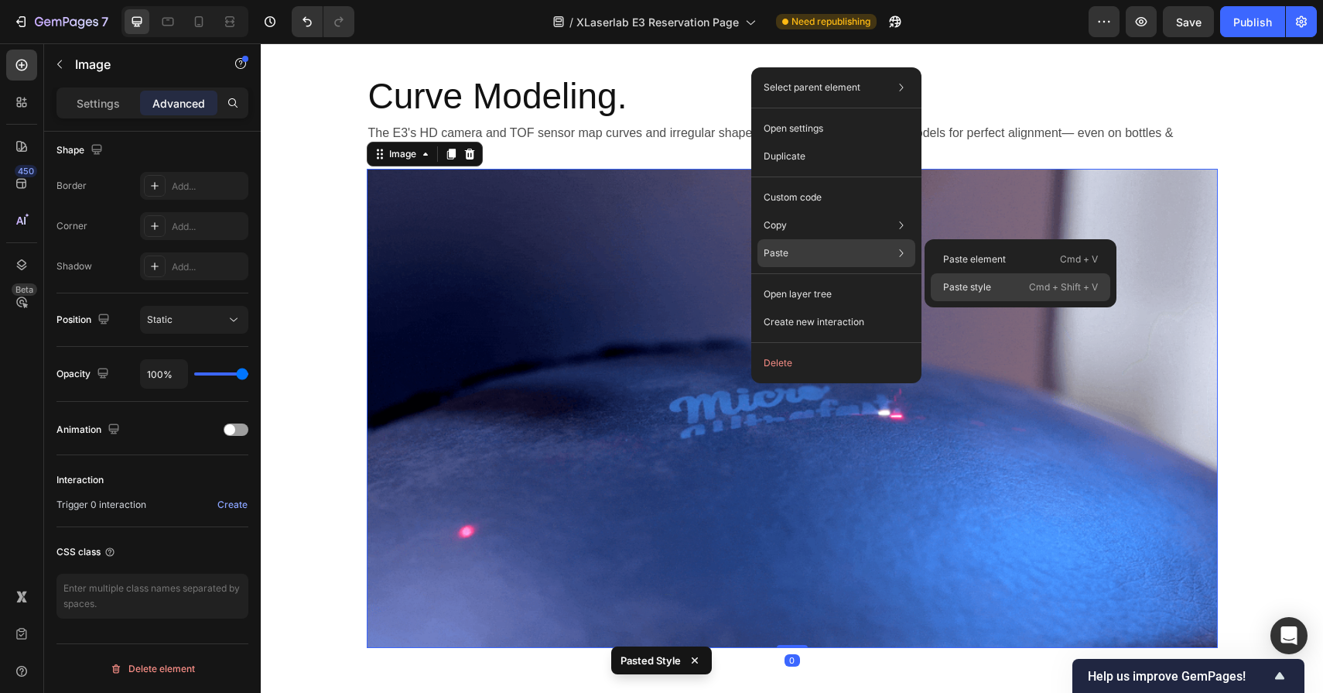
click at [953, 287] on p "Paste style" at bounding box center [967, 287] width 48 height 14
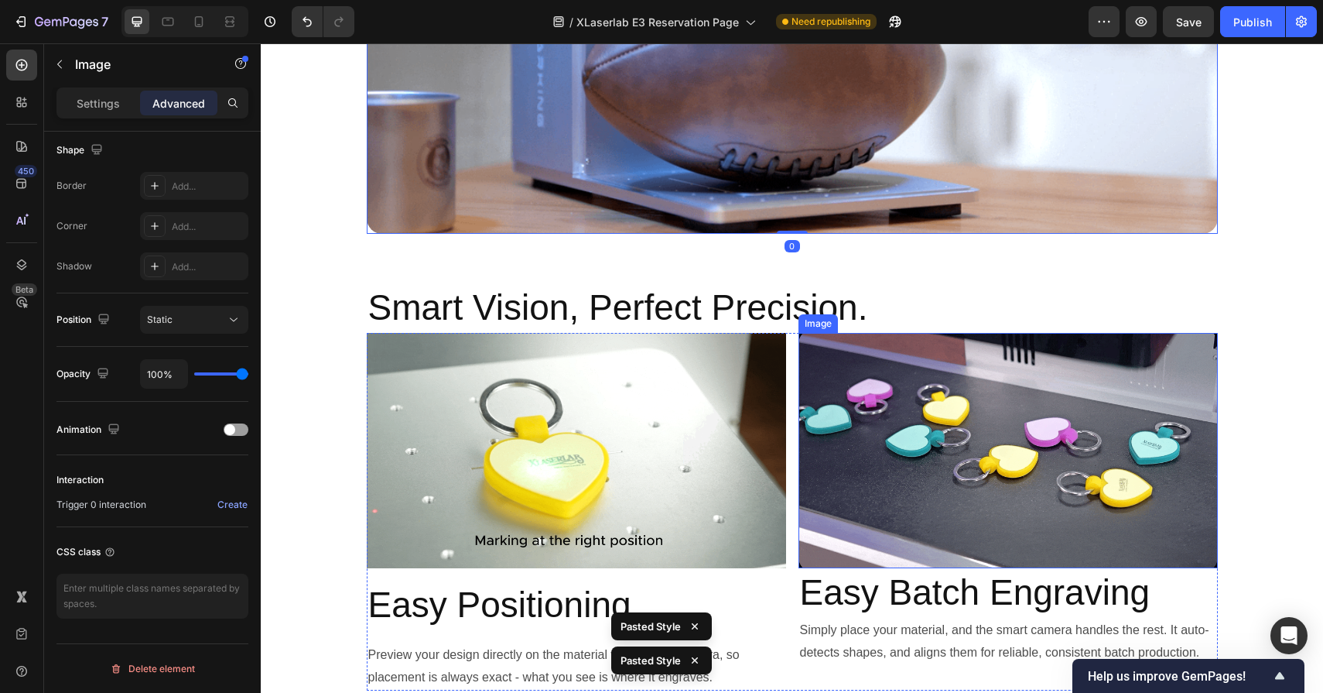
scroll to position [7175, 0]
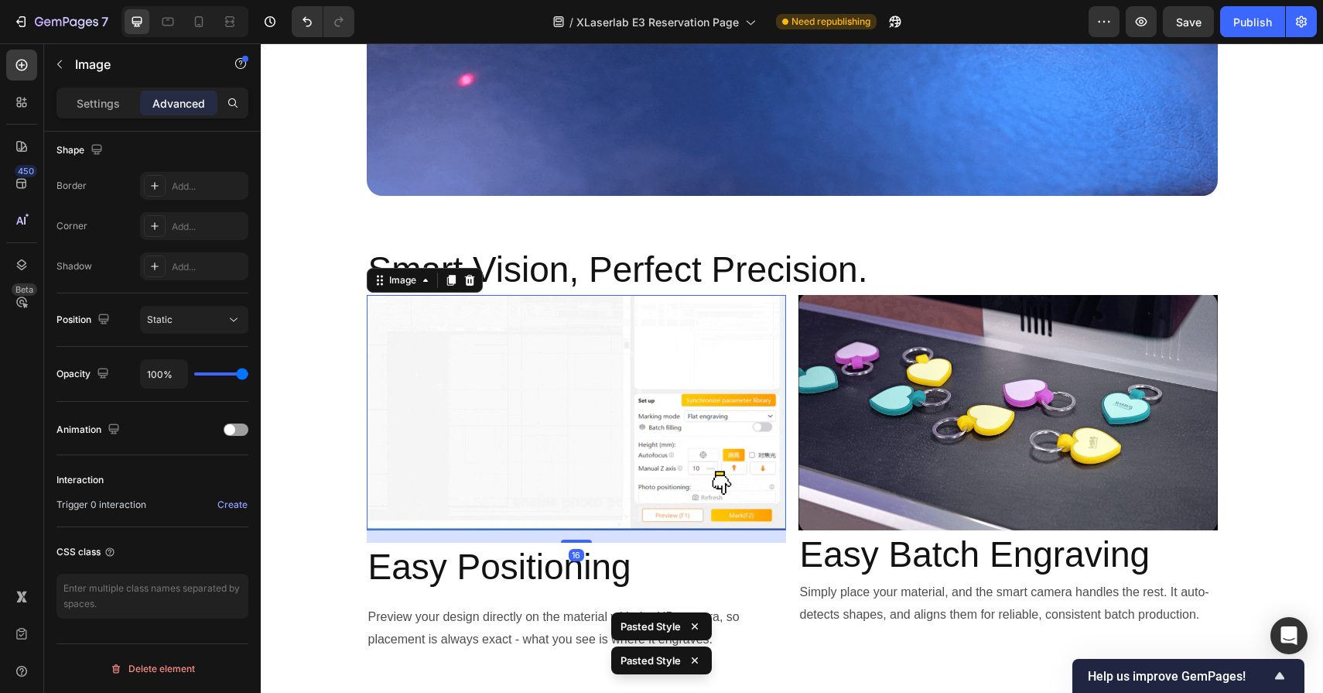
click at [726, 402] on img at bounding box center [576, 413] width 419 height 236
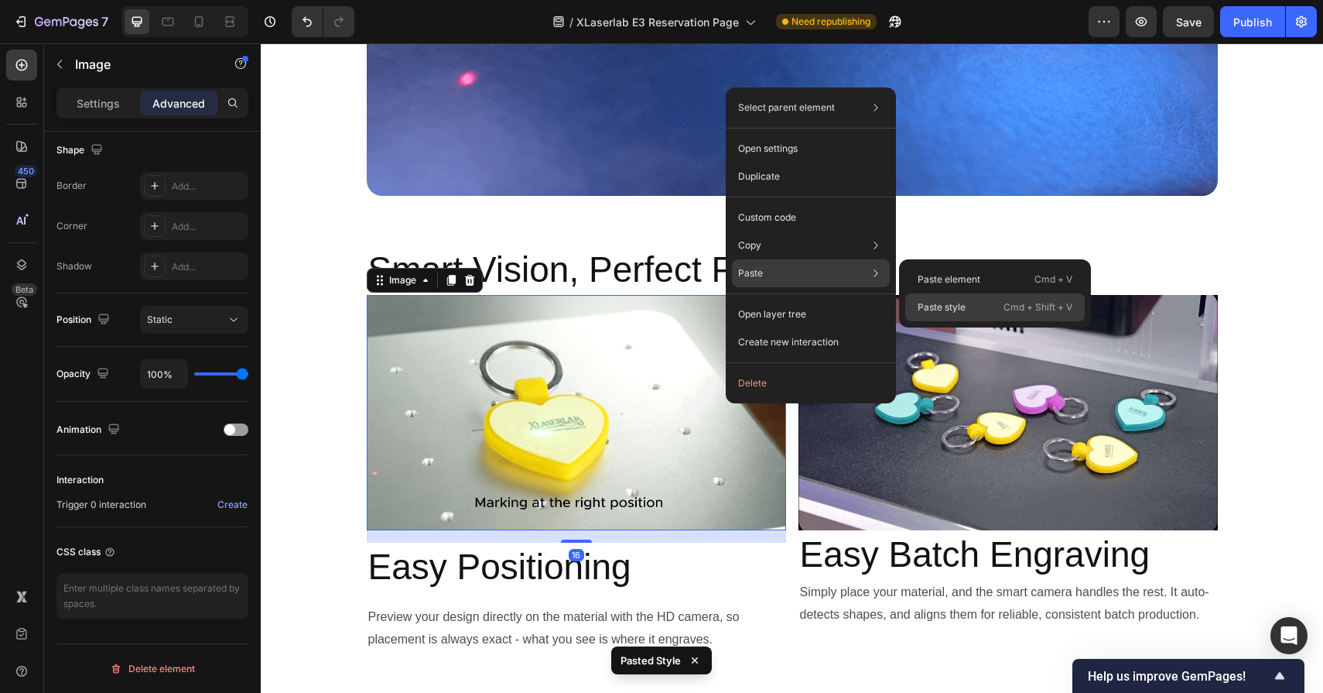
click at [929, 307] on p "Paste style" at bounding box center [942, 307] width 48 height 14
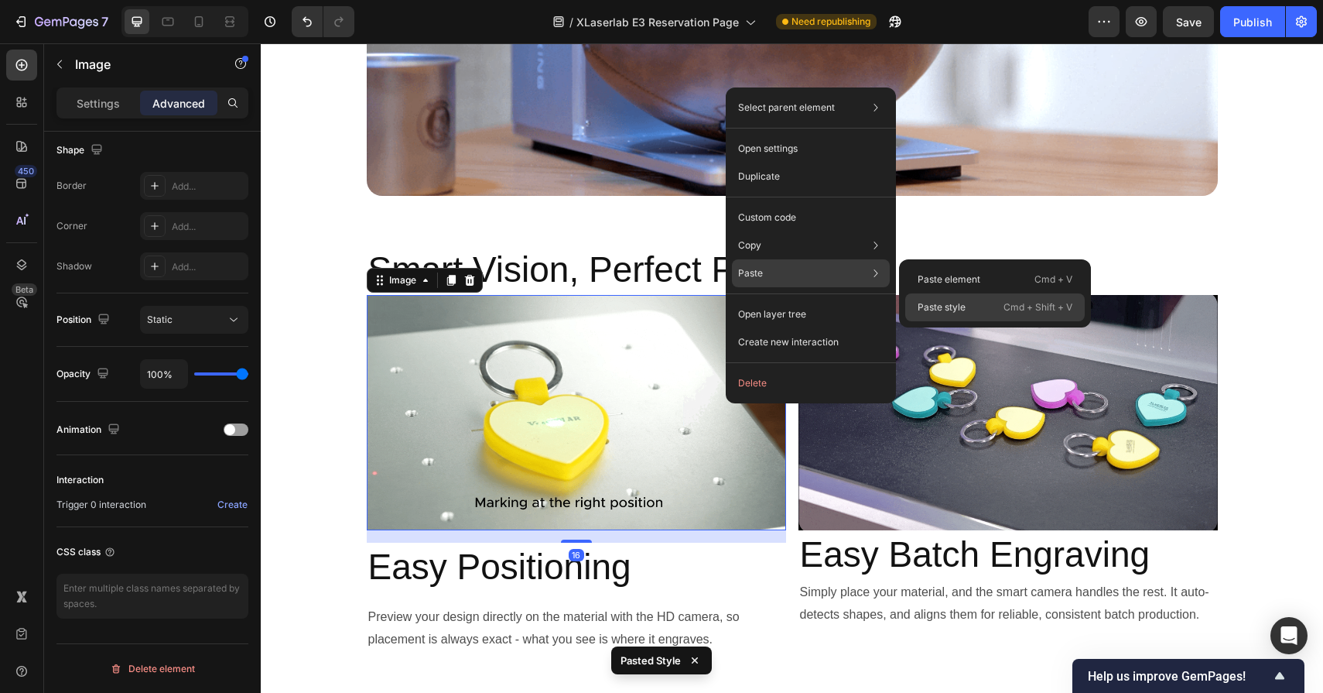
type input "0"
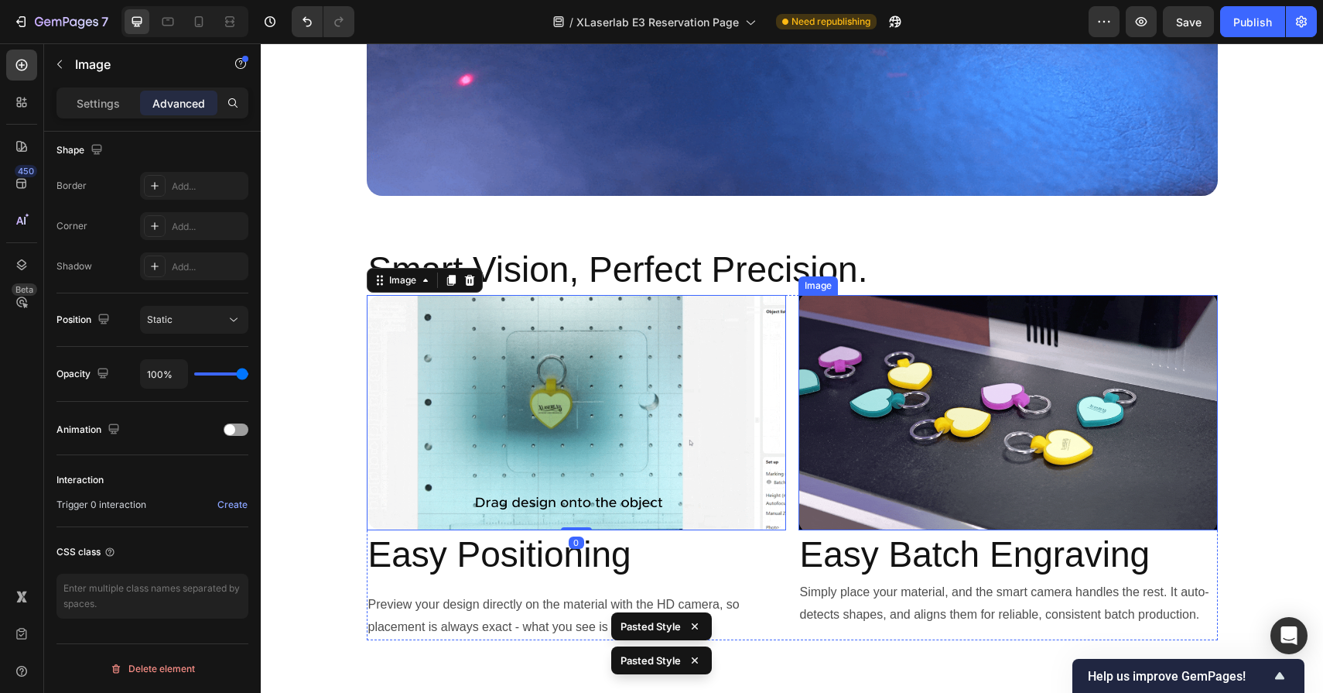
click at [955, 363] on img at bounding box center [1008, 413] width 419 height 236
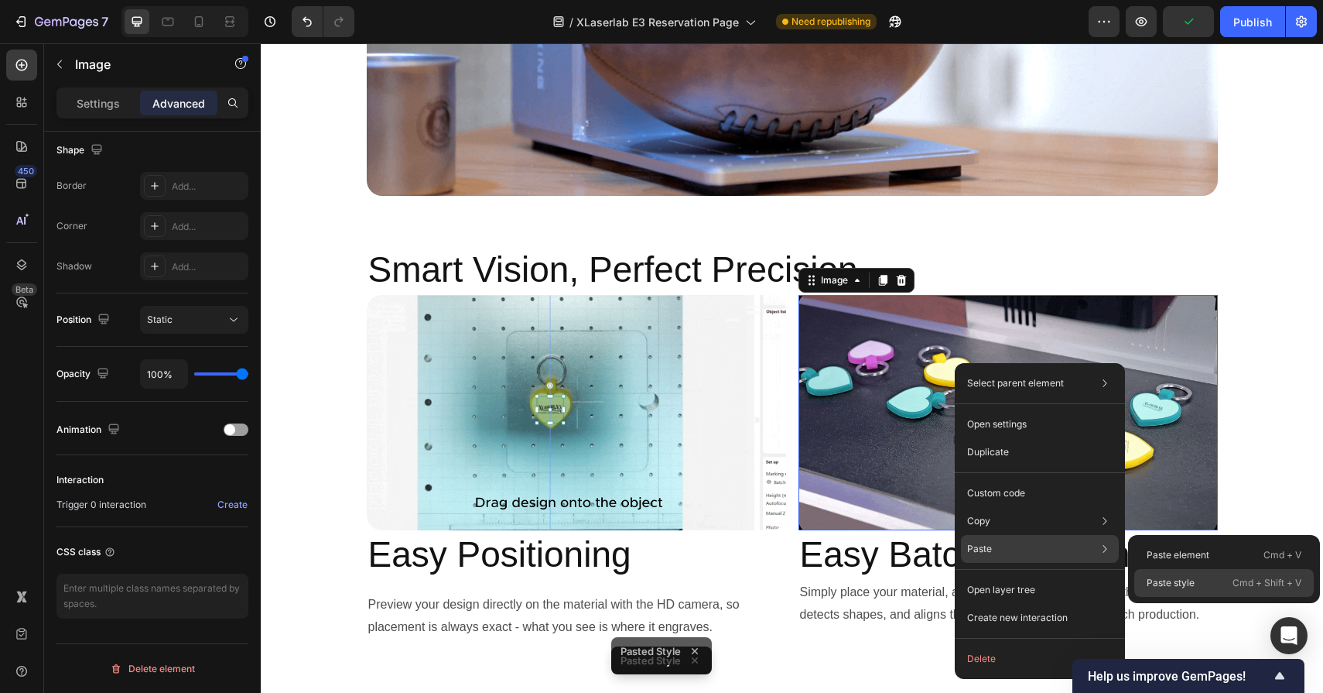
click at [1155, 580] on p "Paste style" at bounding box center [1171, 583] width 48 height 14
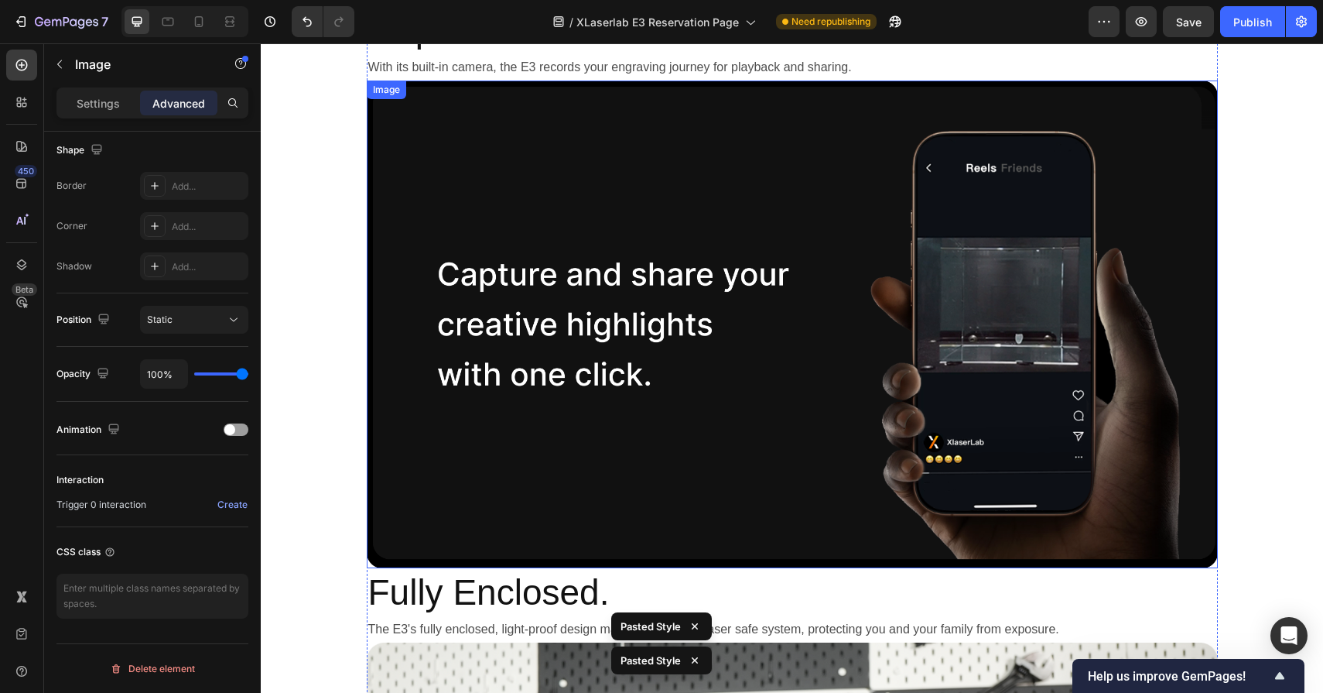
scroll to position [7946, 0]
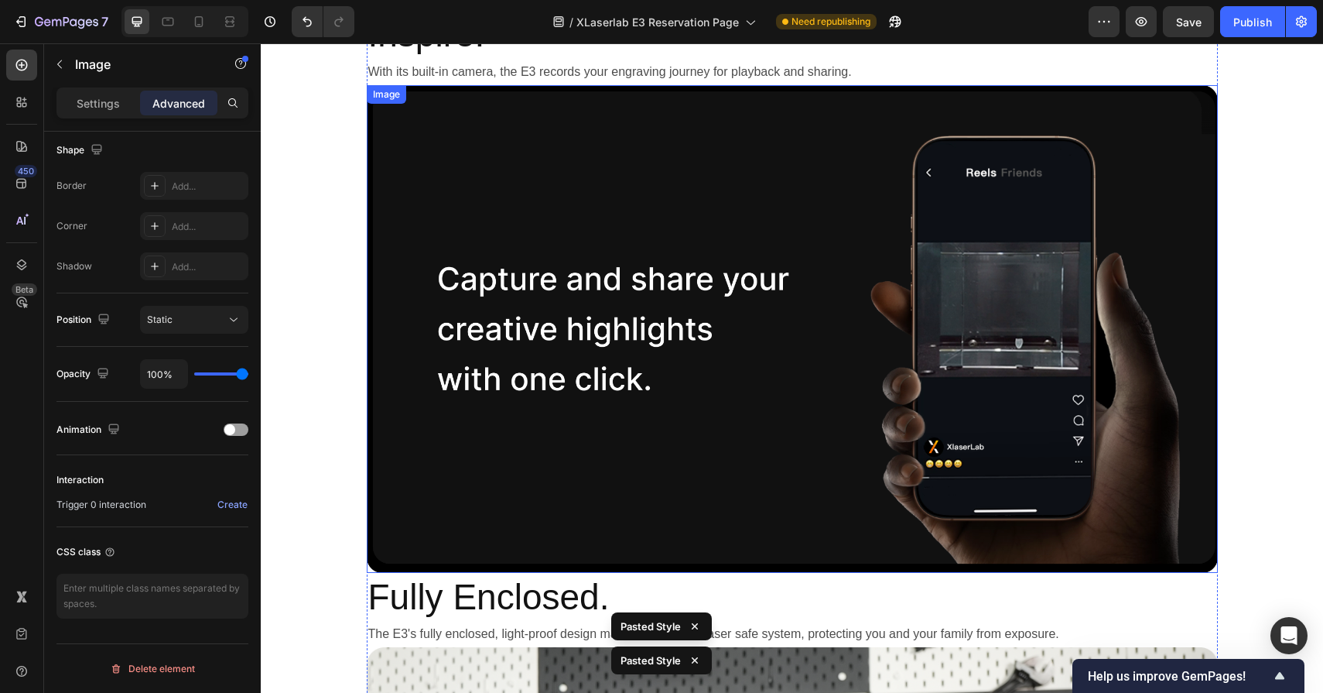
click at [885, 349] on img at bounding box center [792, 329] width 851 height 488
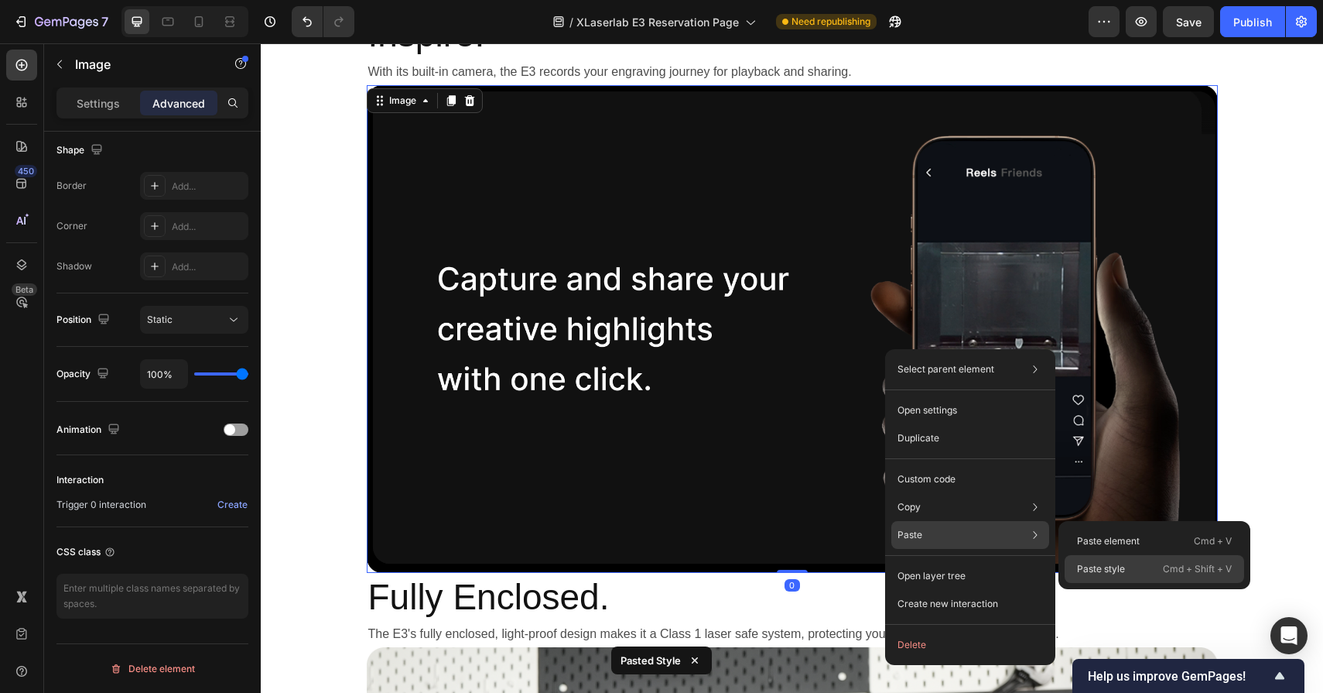
click at [1081, 567] on p "Paste style" at bounding box center [1101, 569] width 48 height 14
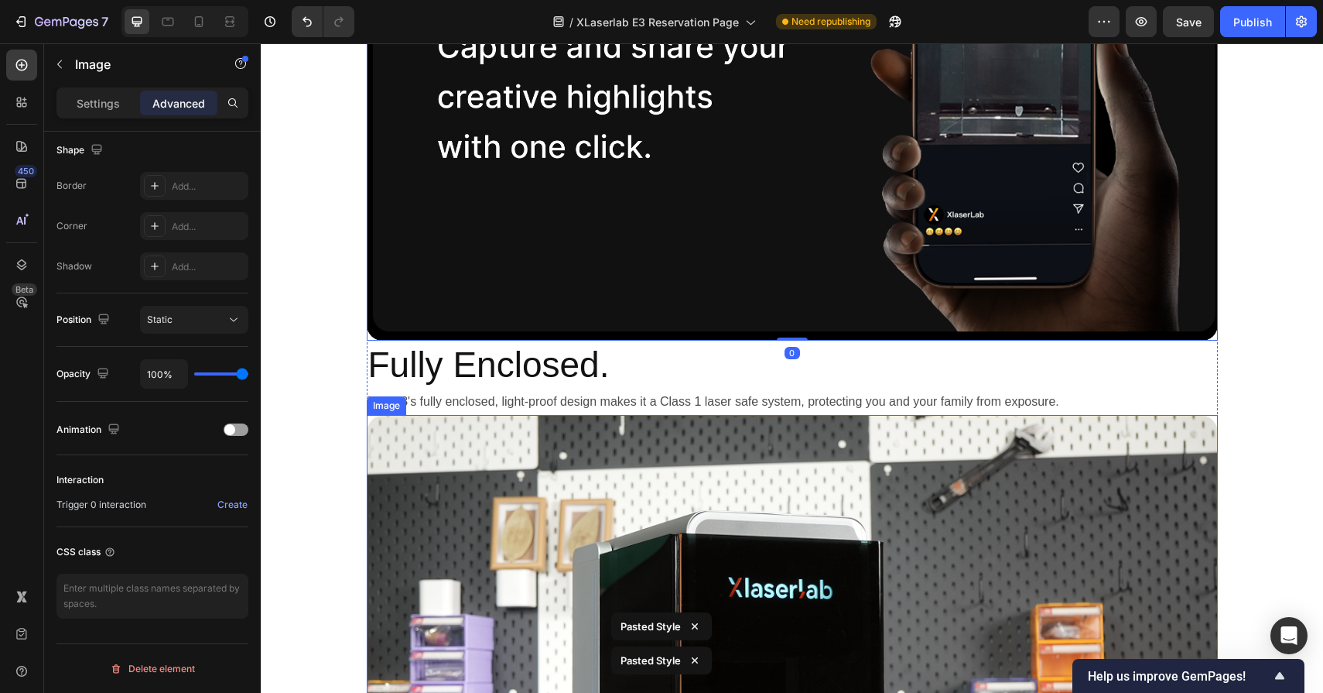
click at [761, 527] on img at bounding box center [792, 676] width 851 height 522
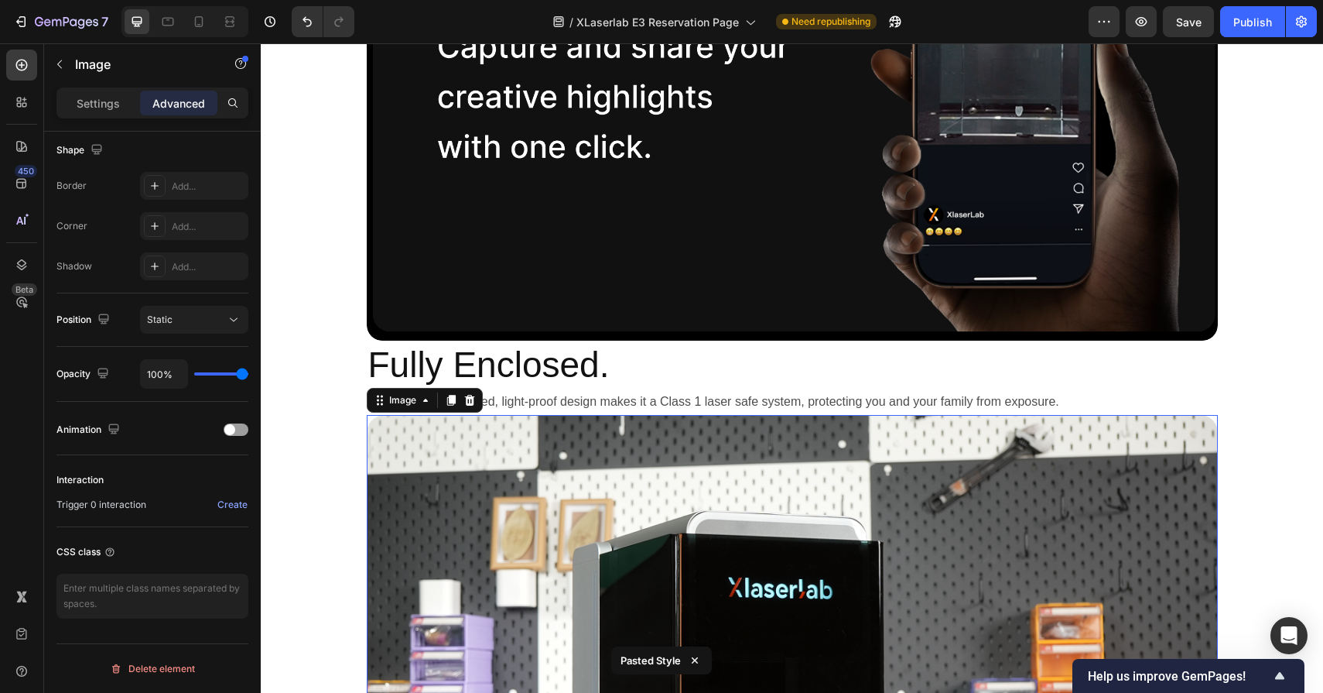
scroll to position [8264, 0]
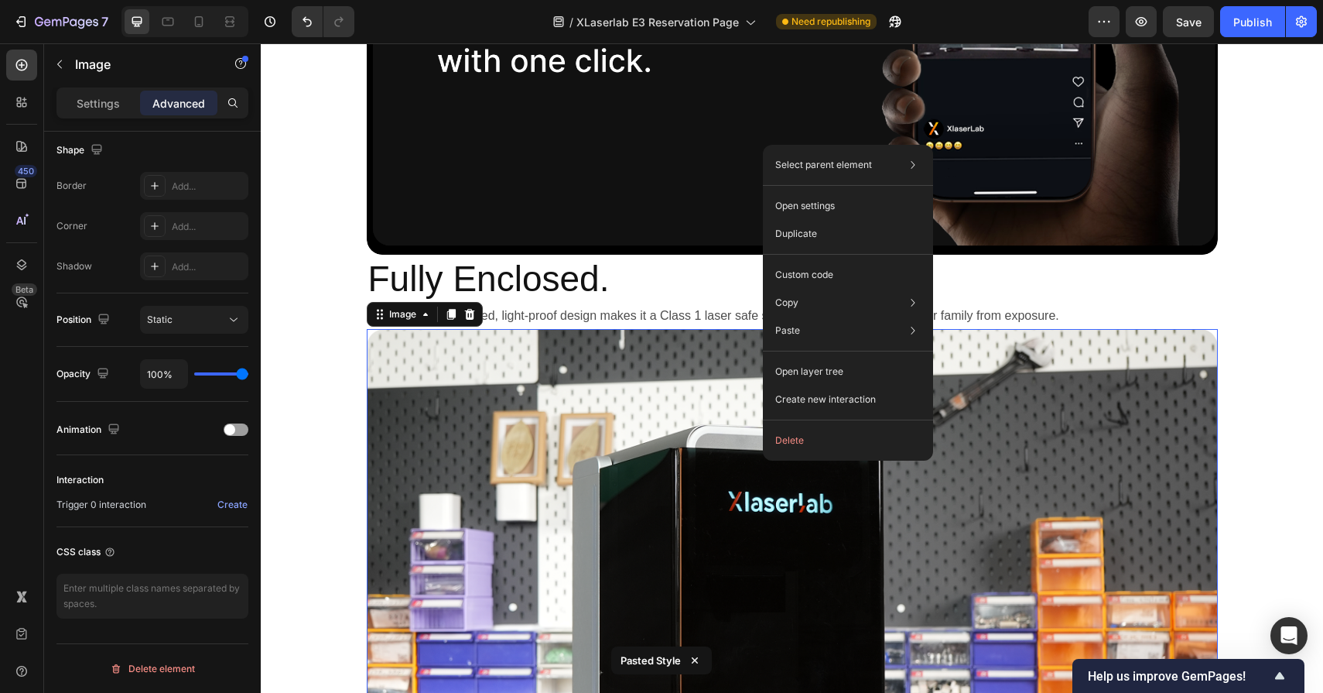
drag, startPoint x: 763, startPoint y: 460, endPoint x: 1037, endPoint y: 499, distance: 276.8
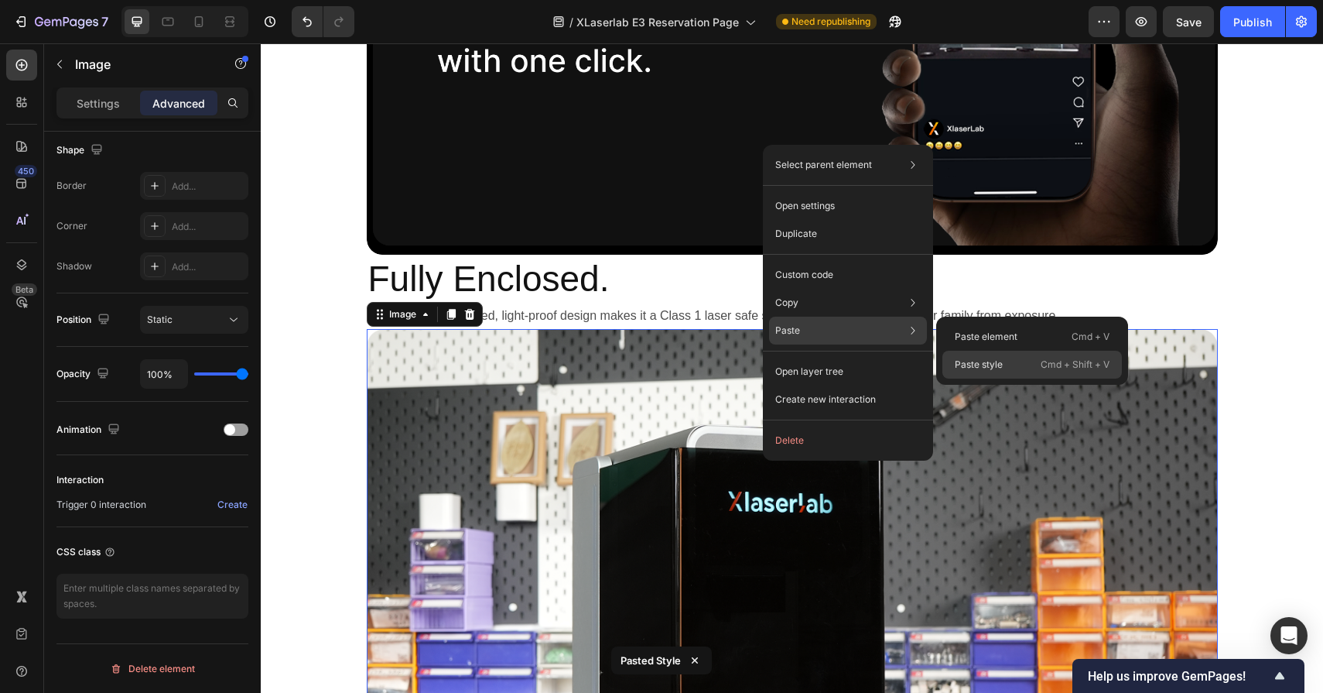
click at [964, 362] on p "Paste style" at bounding box center [979, 365] width 48 height 14
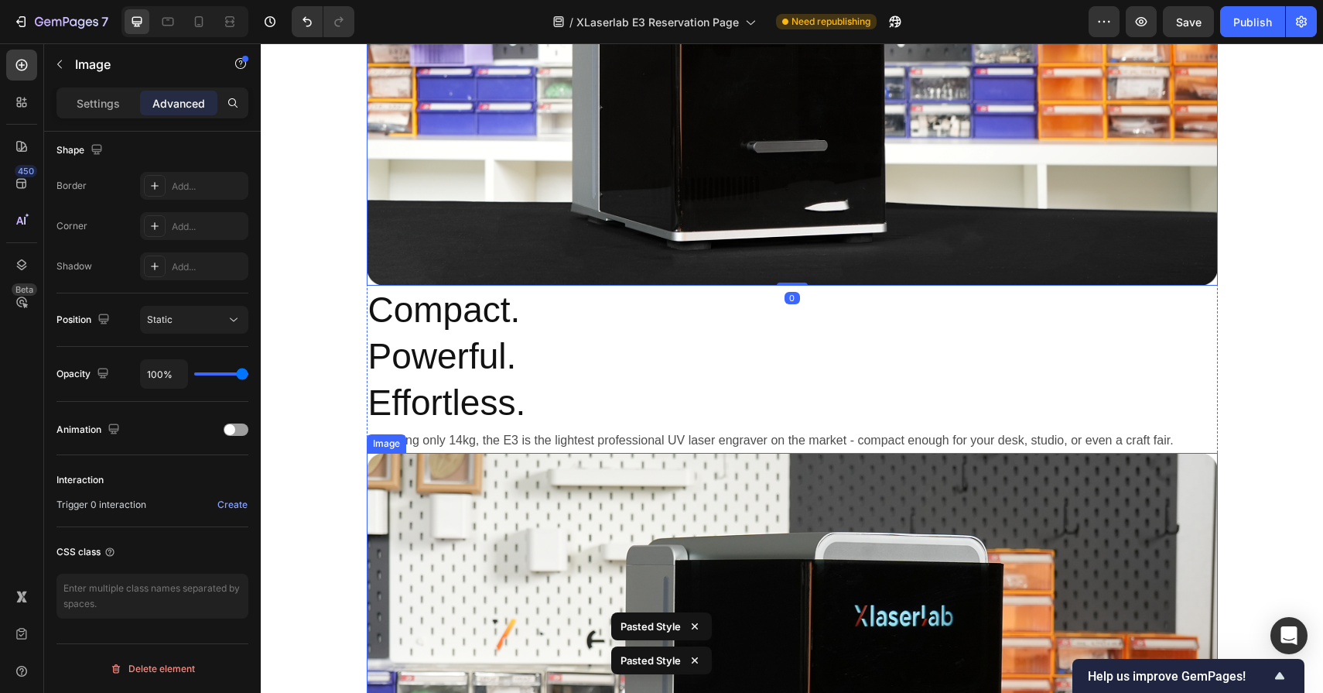
scroll to position [9050, 0]
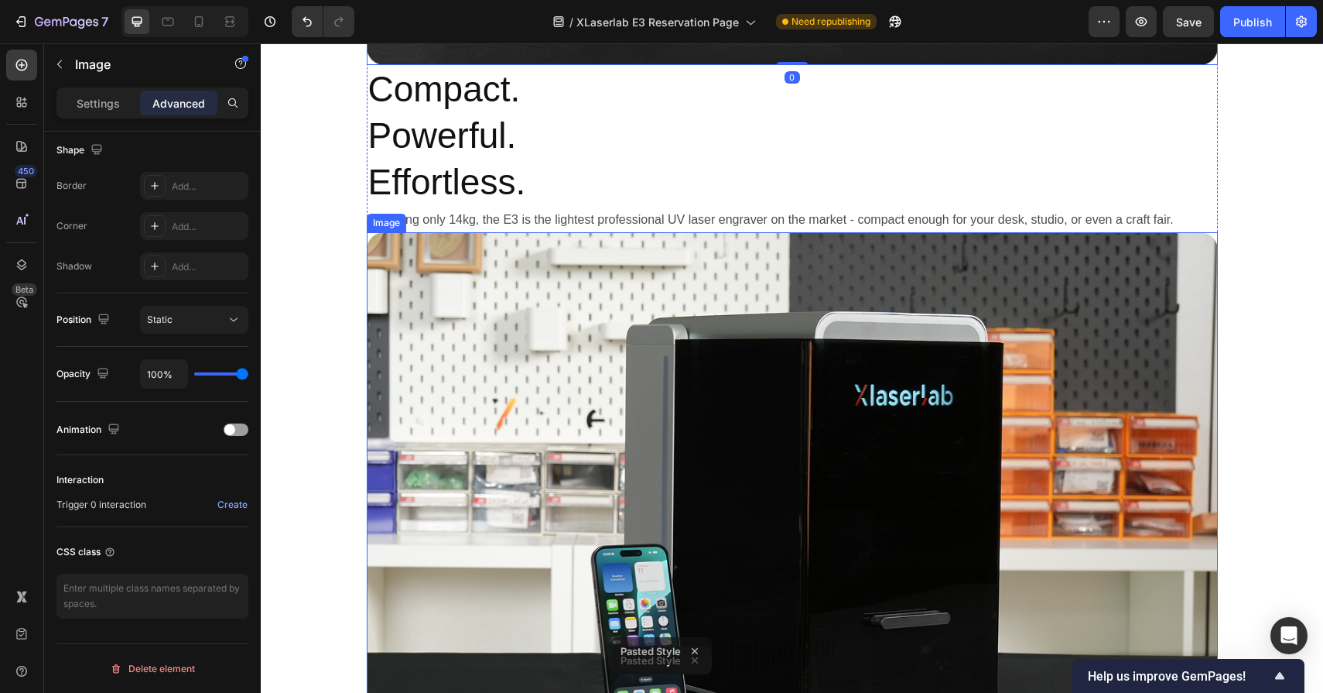
click at [858, 455] on img at bounding box center [792, 520] width 851 height 576
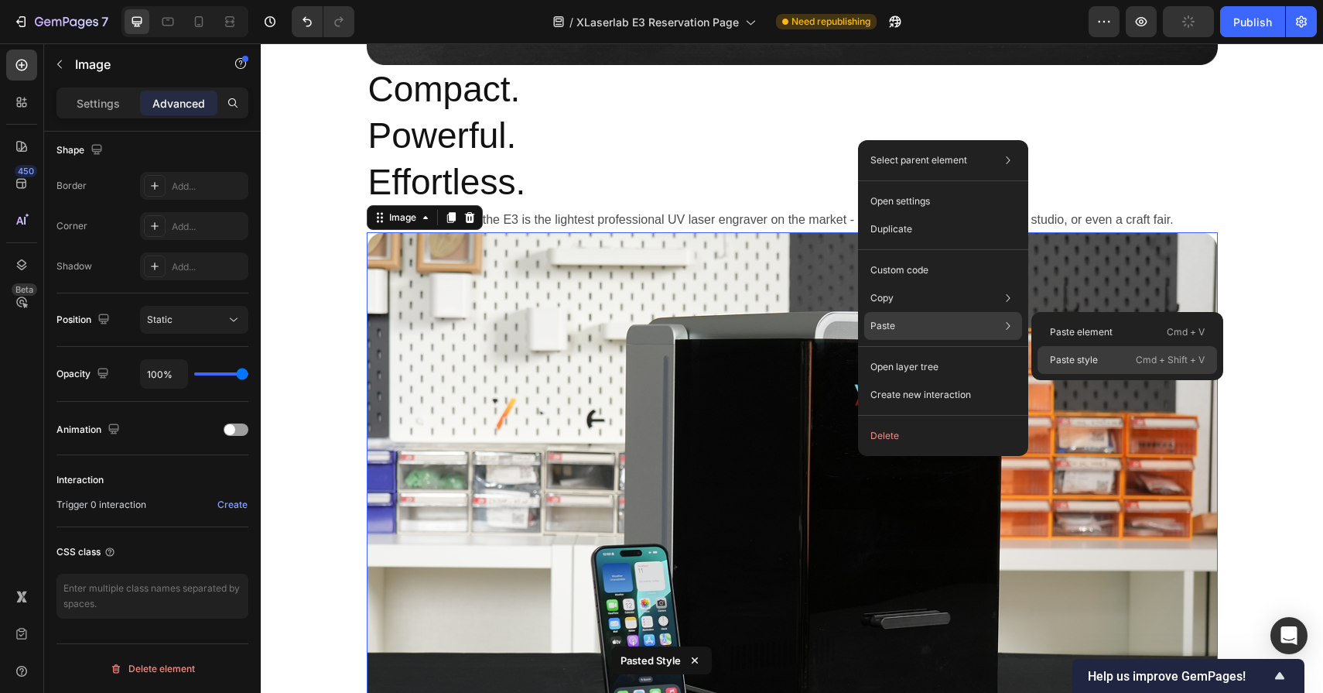
click at [1044, 358] on div "Paste style Cmd + Shift + V" at bounding box center [1128, 360] width 180 height 28
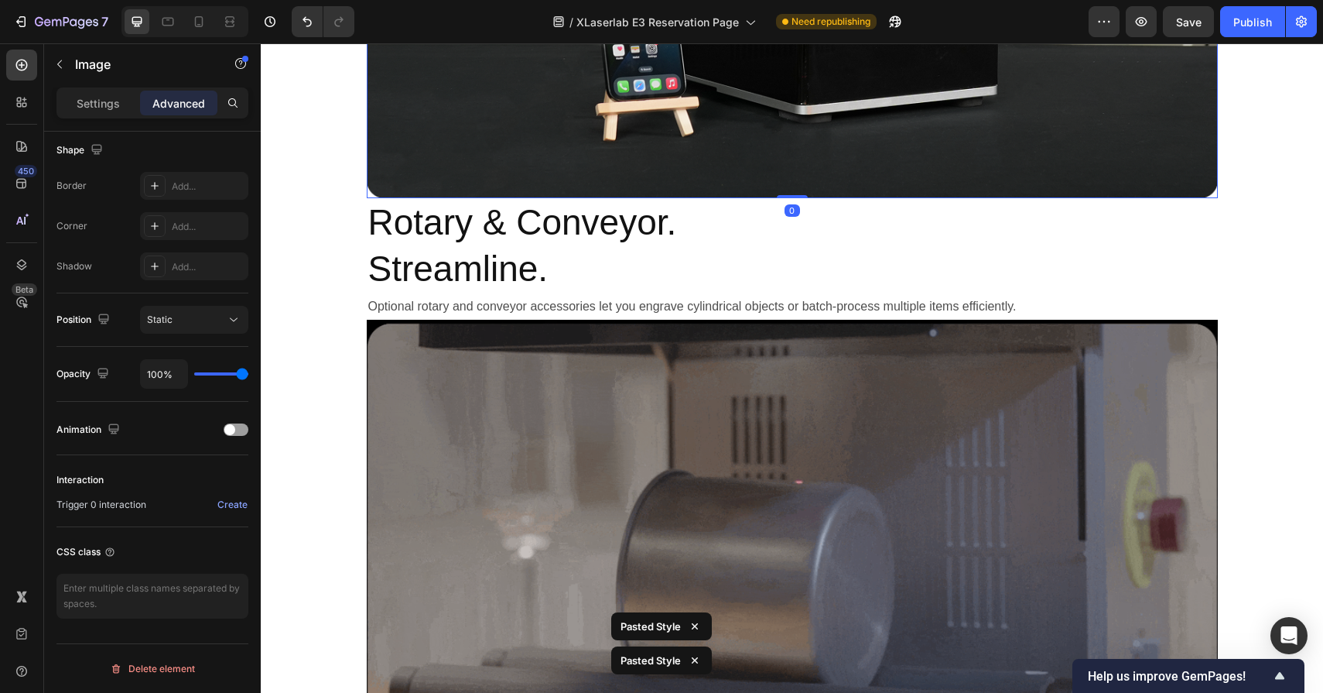
scroll to position [9698, 0]
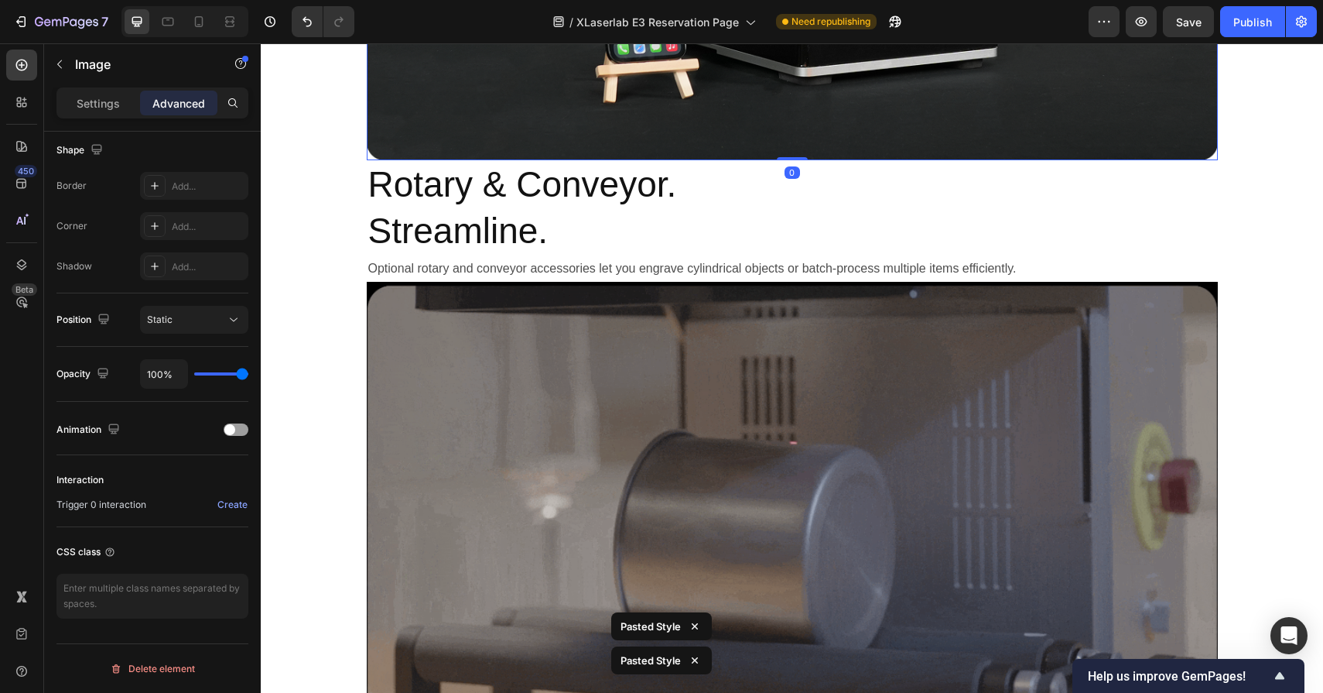
click at [954, 399] on img at bounding box center [792, 521] width 851 height 479
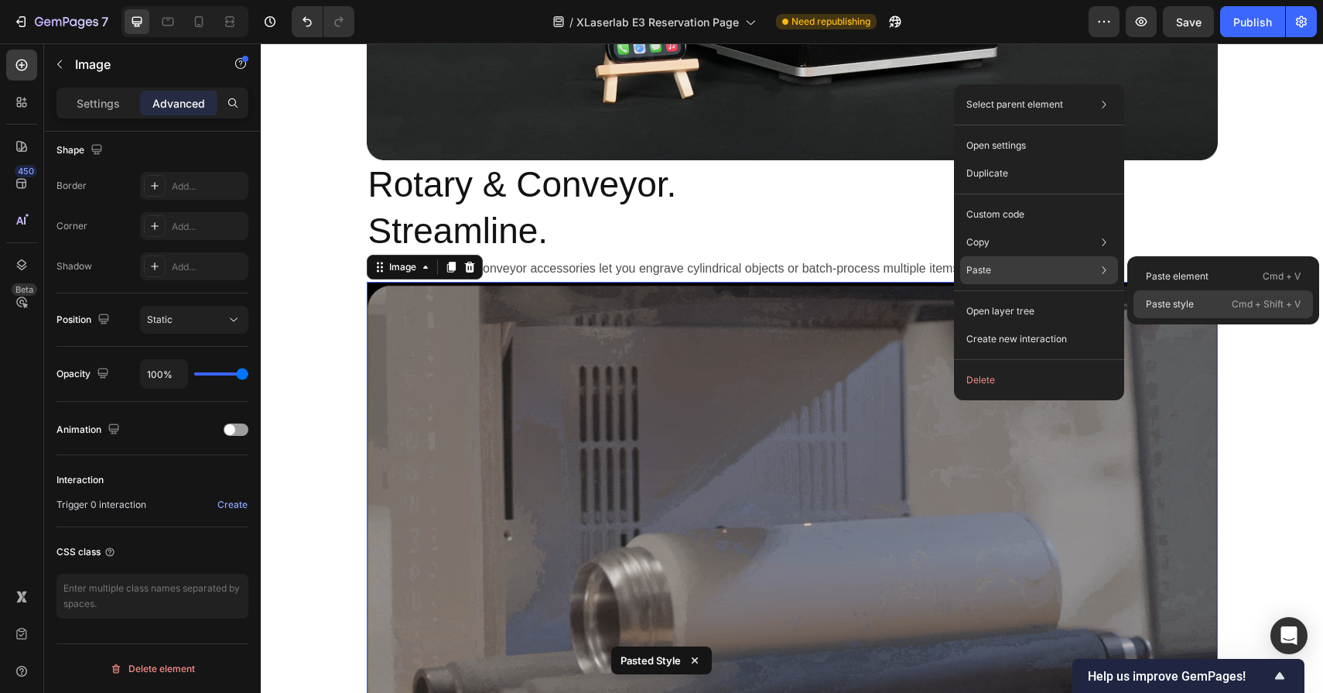
click at [1180, 307] on p "Paste style" at bounding box center [1170, 304] width 48 height 14
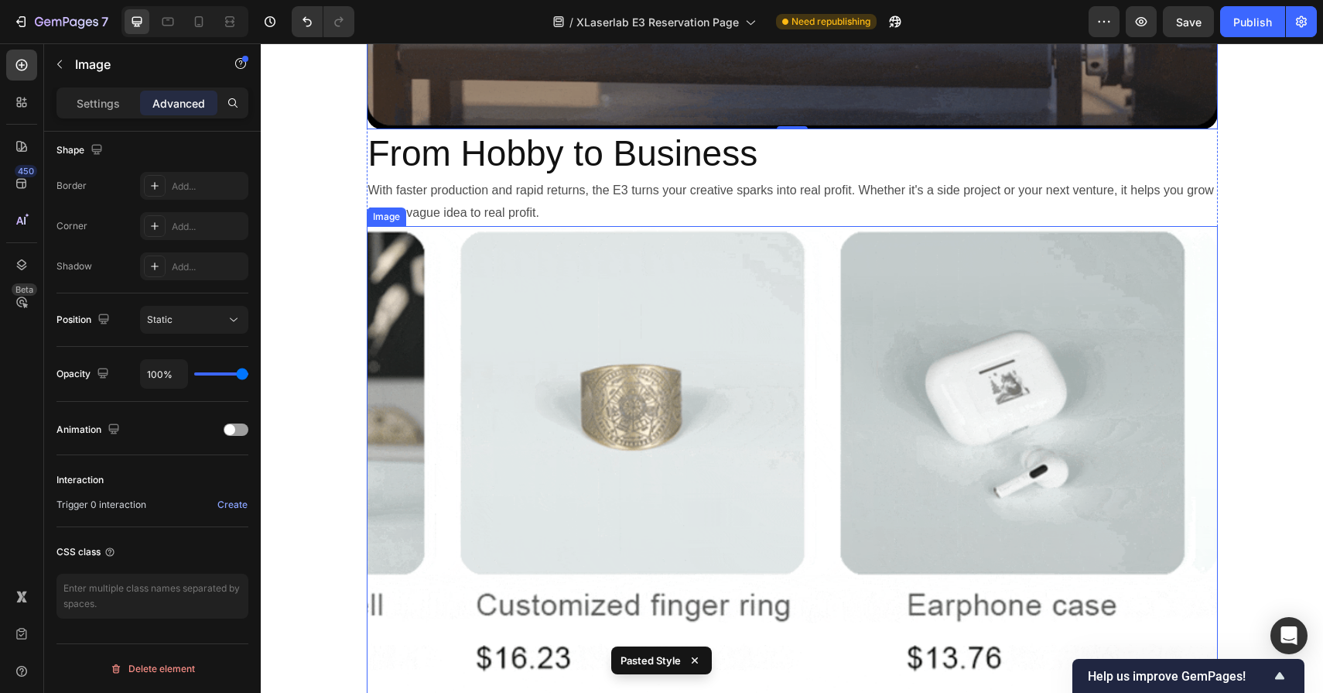
scroll to position [10359, 0]
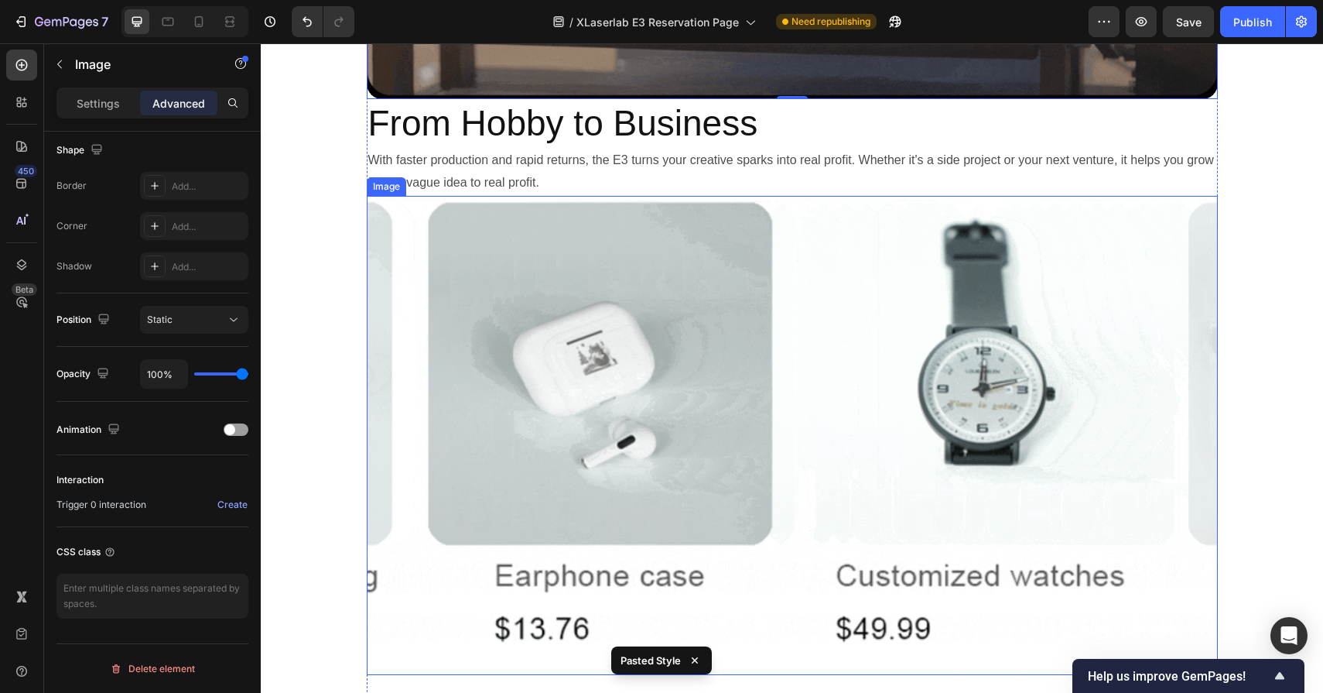
click at [921, 406] on img at bounding box center [792, 435] width 851 height 479
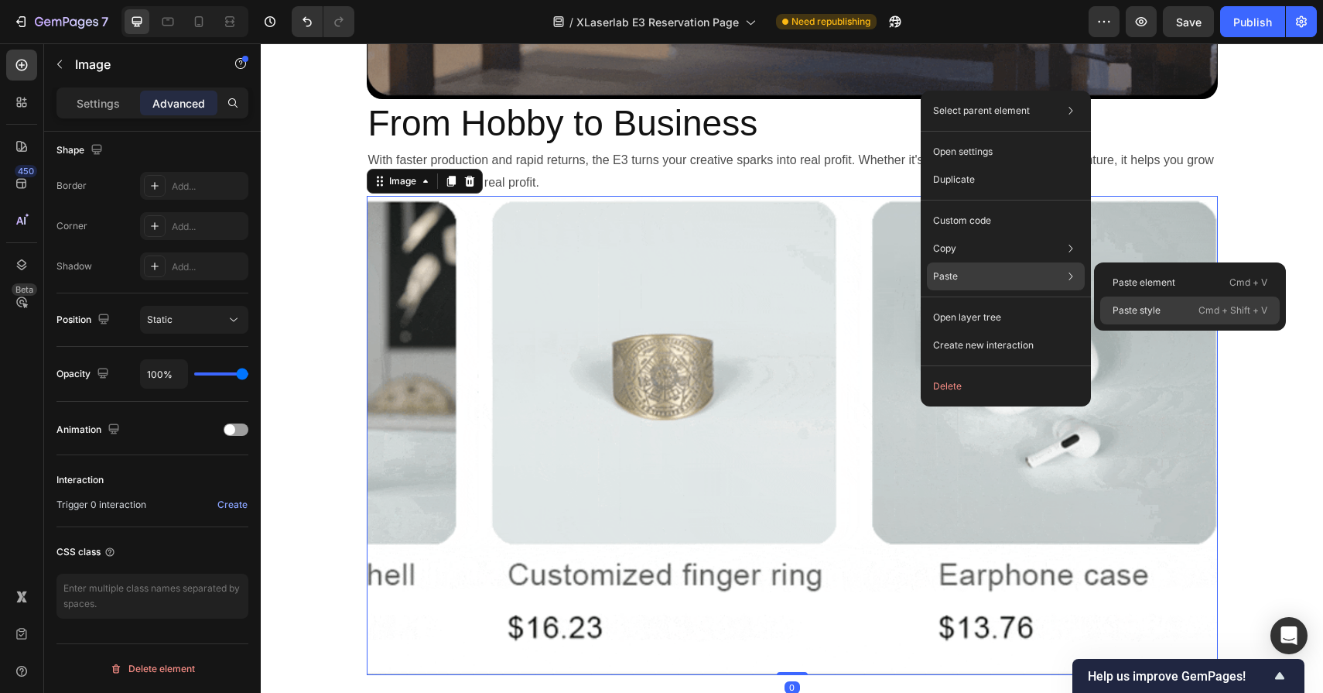
click at [1144, 313] on p "Paste style" at bounding box center [1137, 310] width 48 height 14
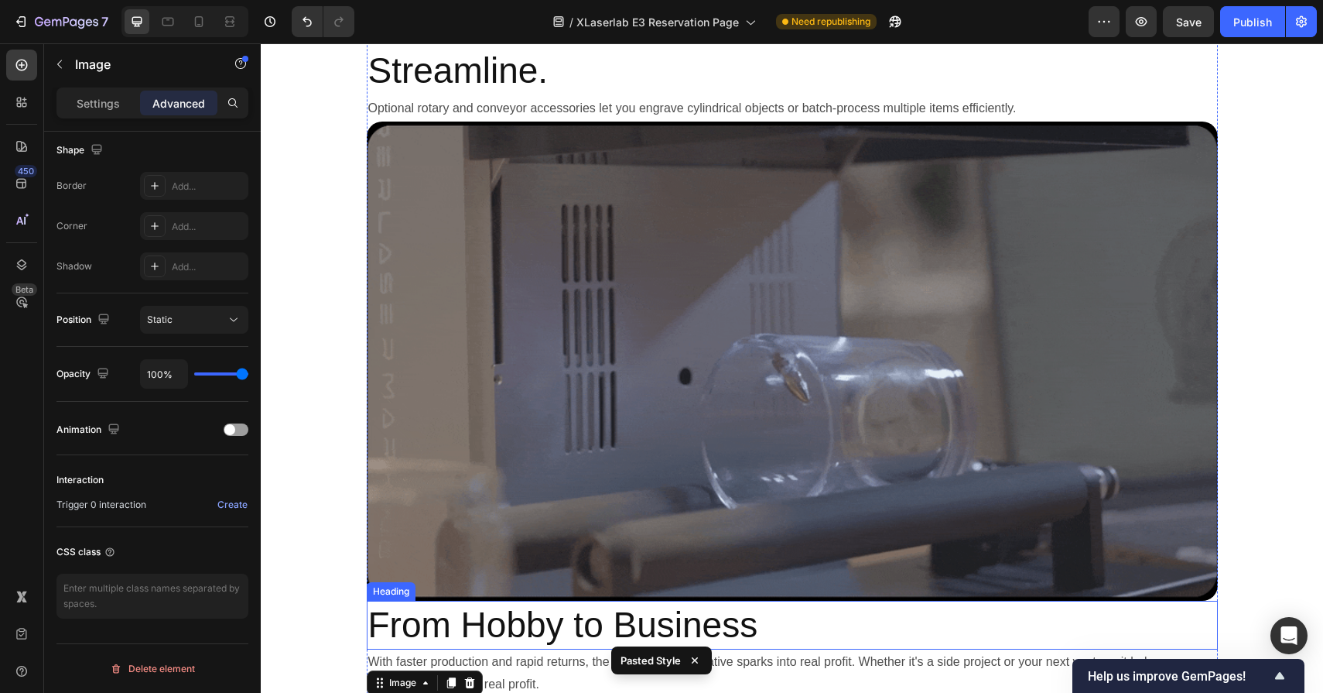
scroll to position [9772, 0]
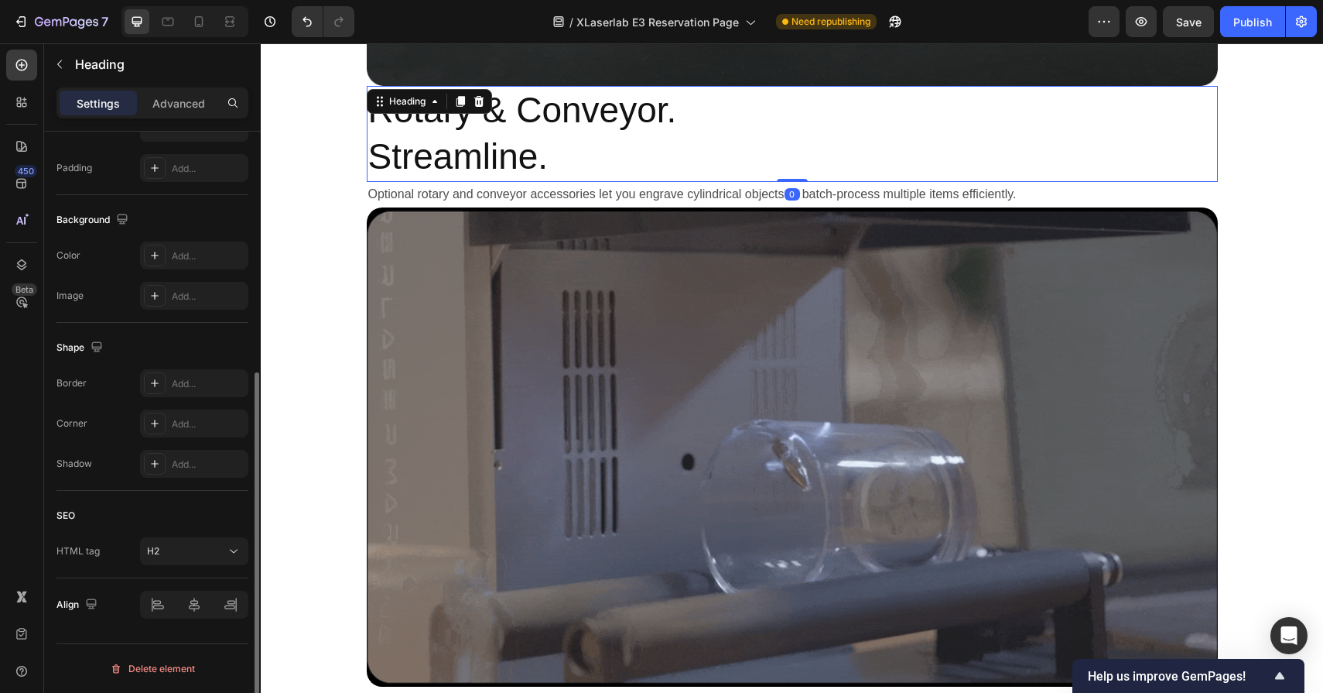
click at [960, 106] on h2 "Rotary & Conveyor. Streamline." at bounding box center [792, 134] width 851 height 96
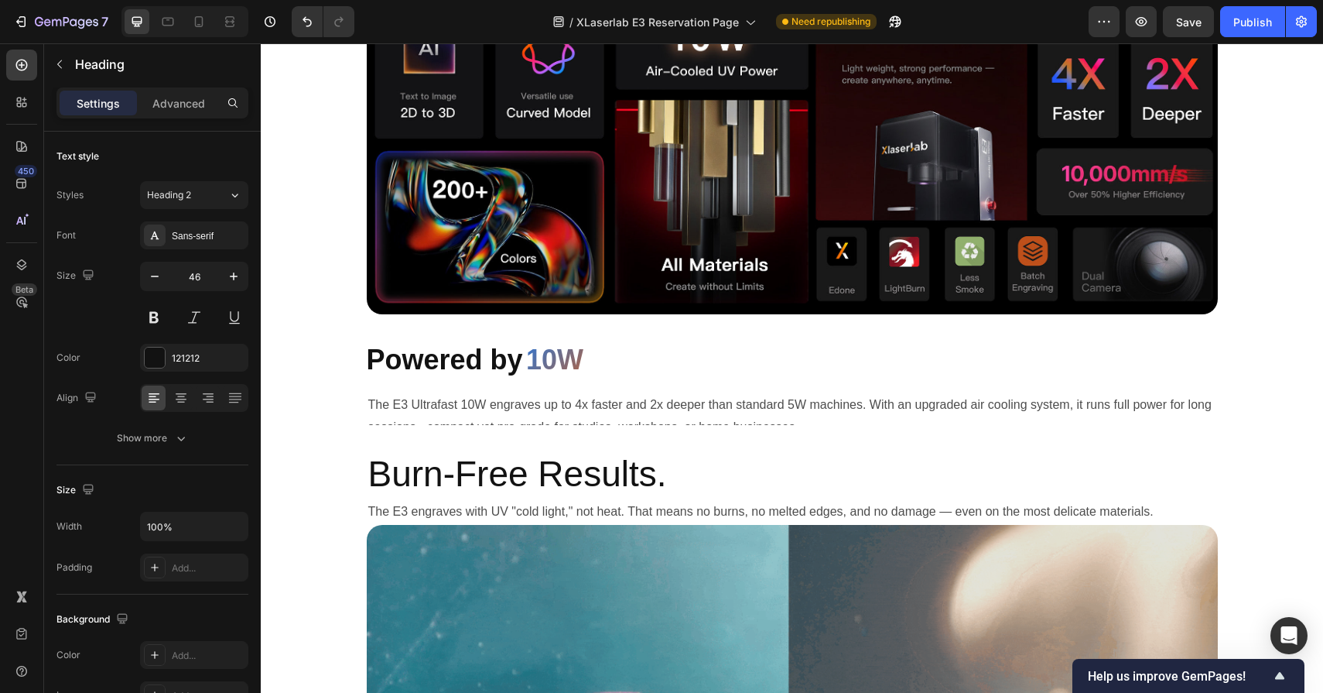
scroll to position [1836, 0]
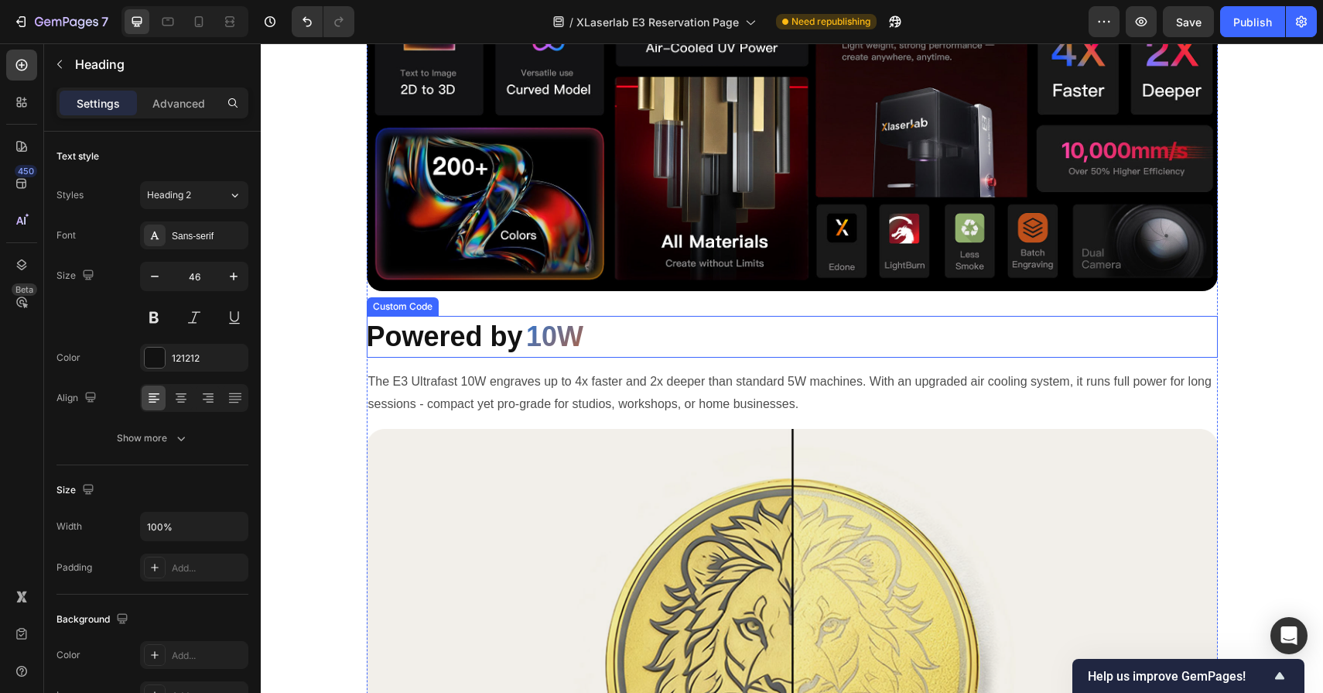
click at [570, 335] on span "10W" at bounding box center [554, 337] width 57 height 42
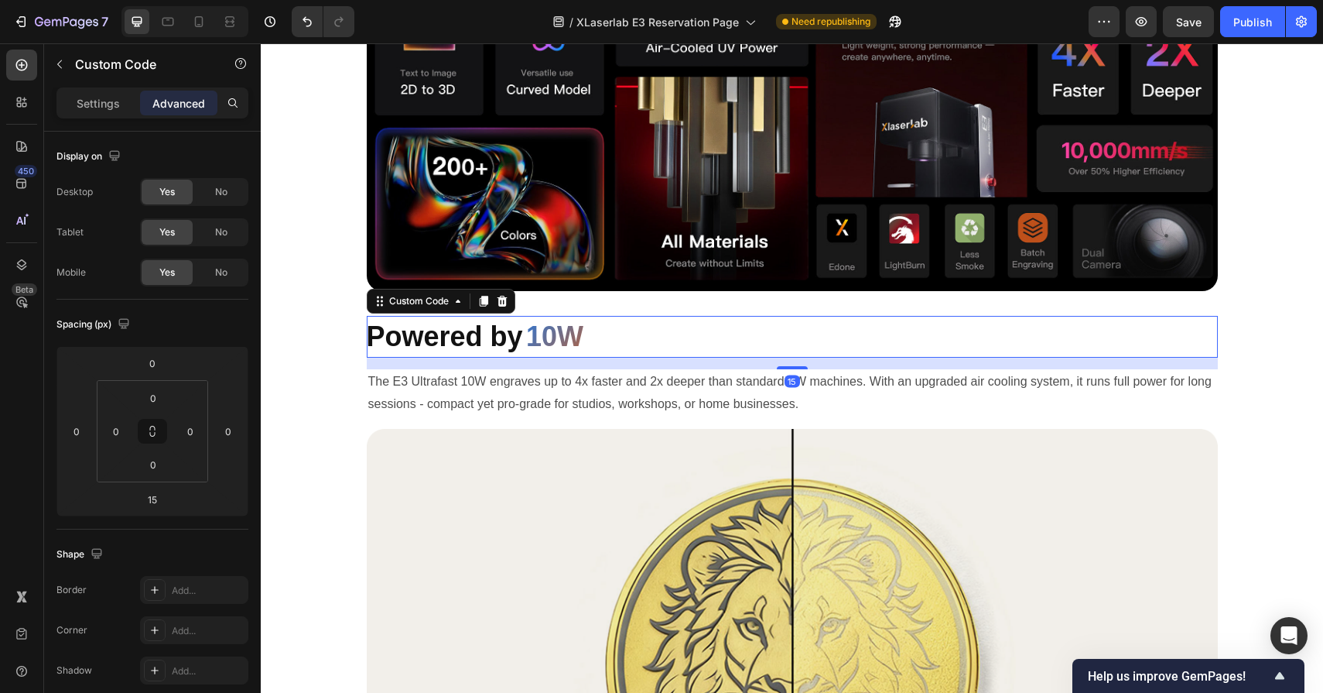
click at [430, 334] on span "Powered by" at bounding box center [445, 336] width 156 height 32
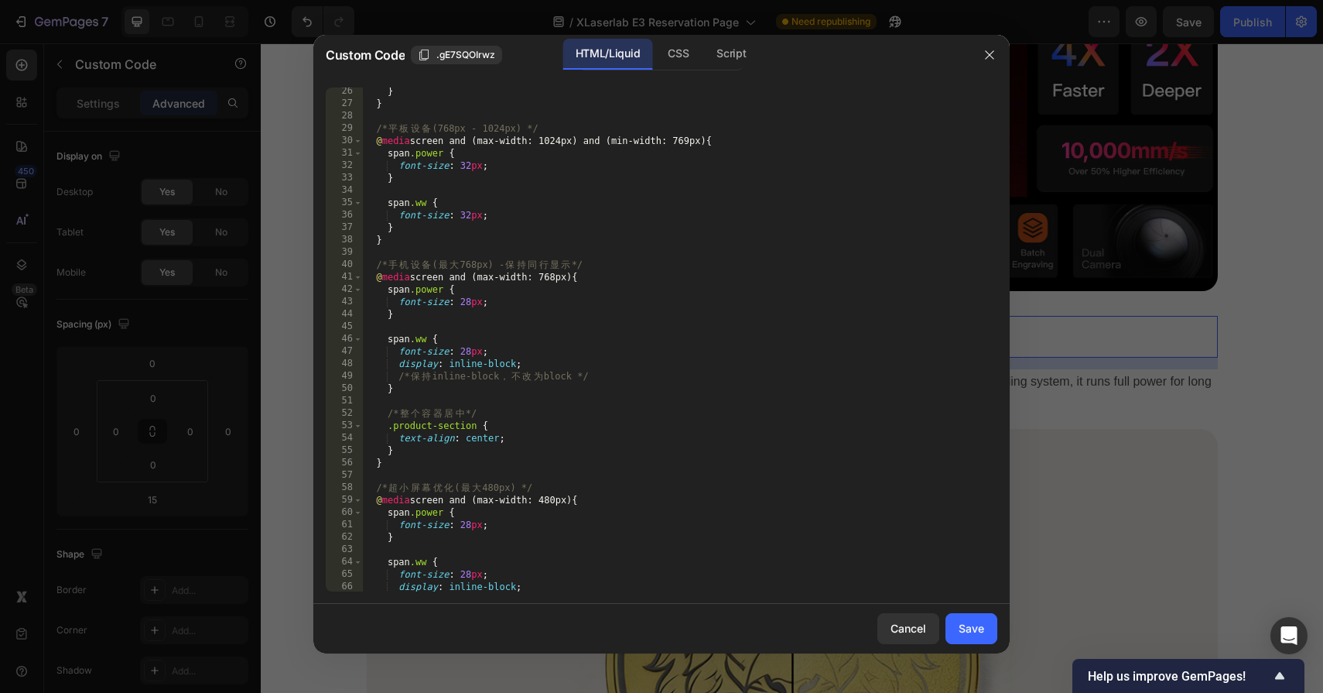
scroll to position [487, 0]
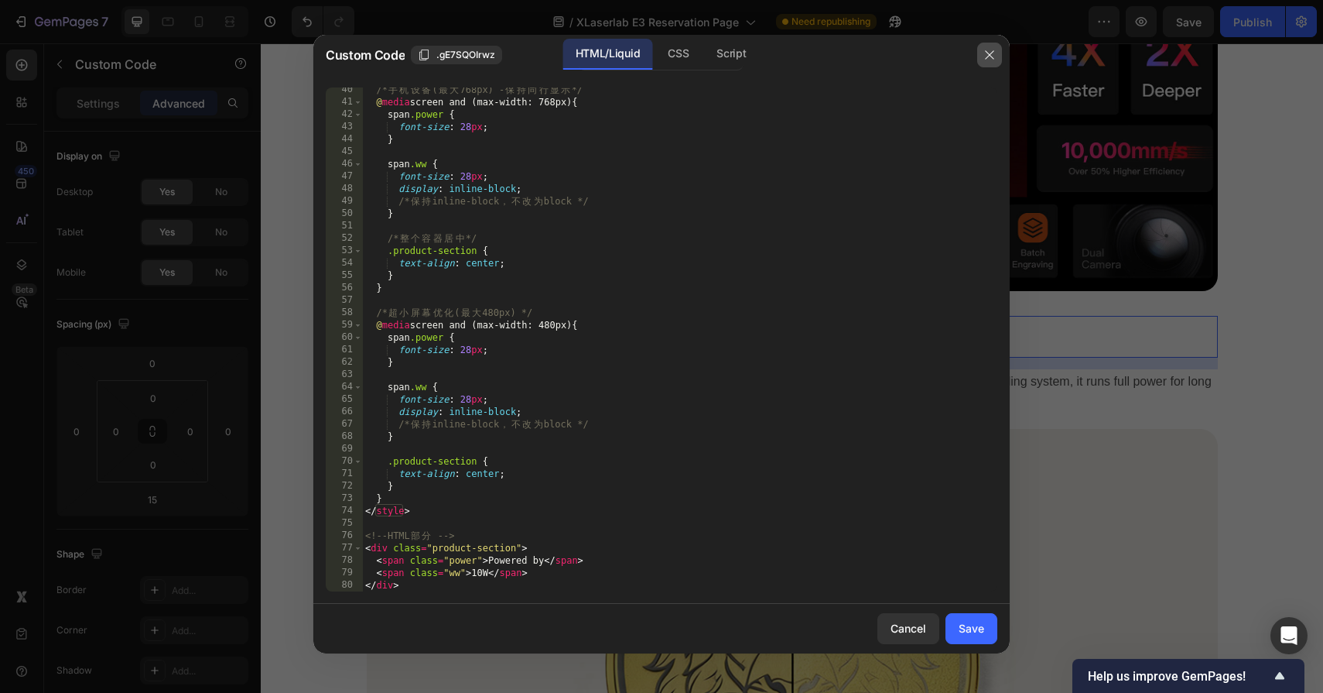
click at [994, 55] on icon "button" at bounding box center [990, 55] width 12 height 12
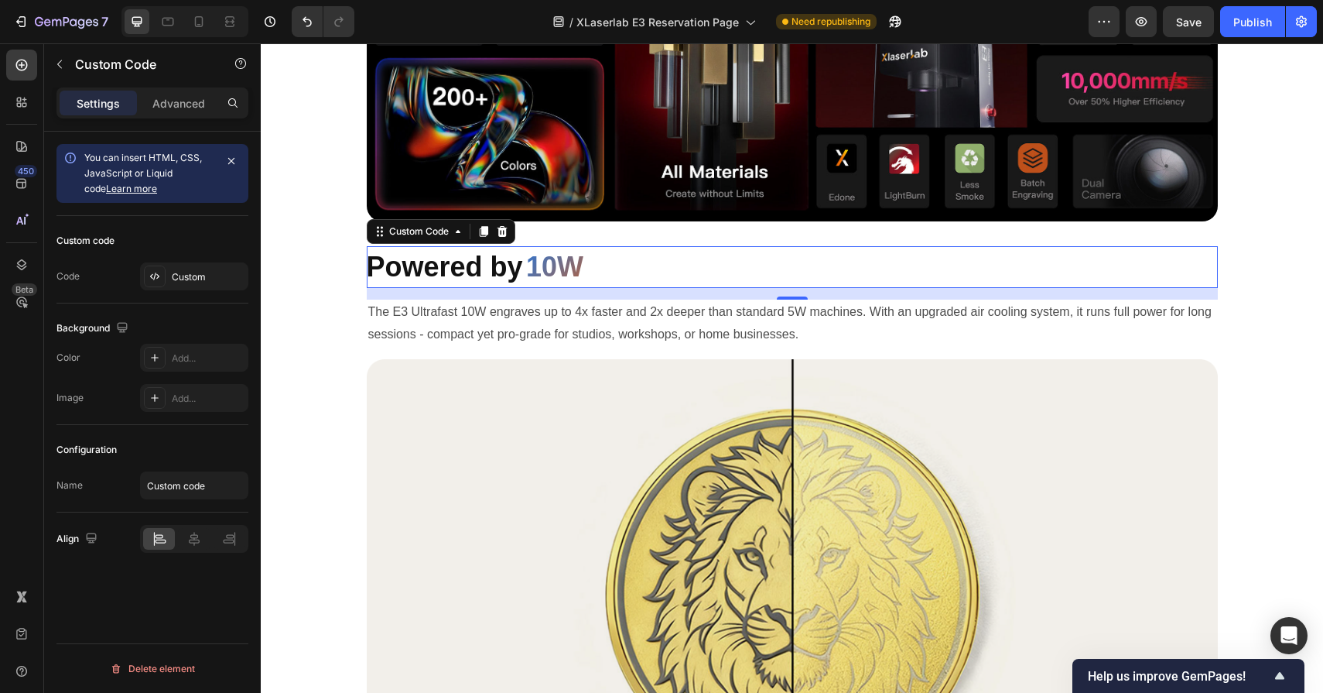
scroll to position [1956, 0]
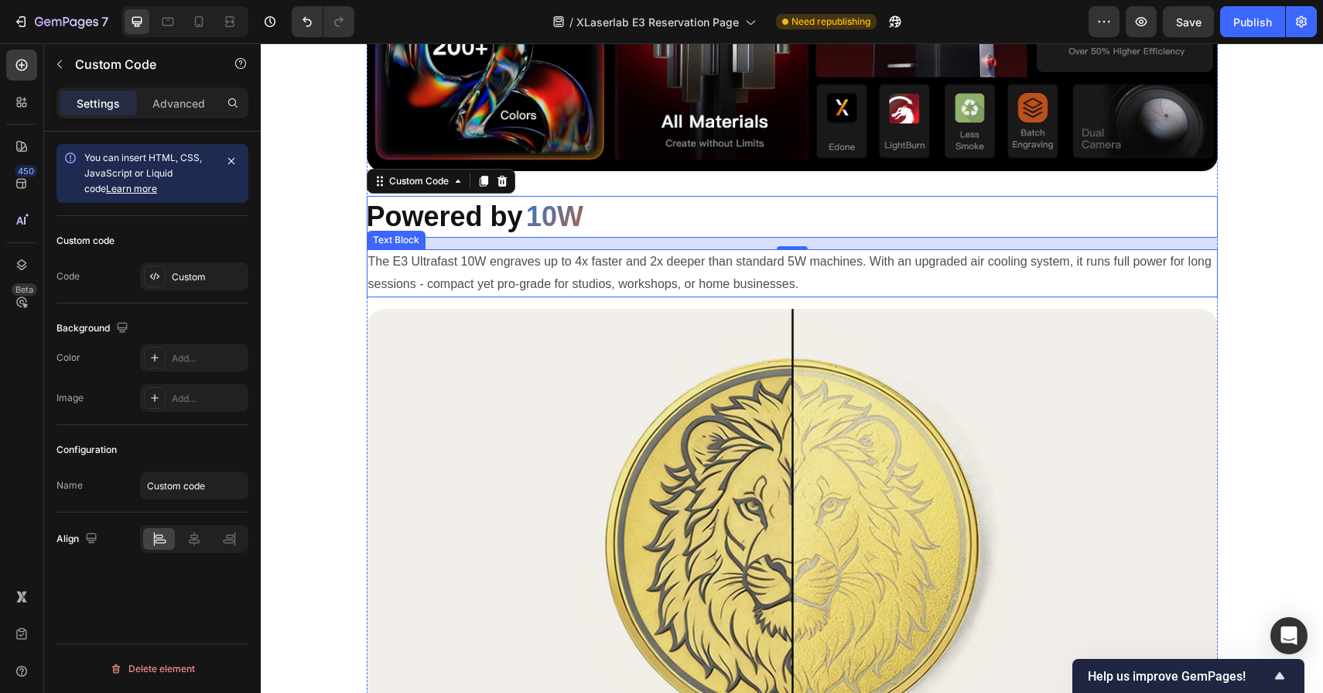
click at [865, 271] on p "The E3 Ultrafast 10W engraves up to 4x faster and 2x deeper than standard 5W ma…" at bounding box center [792, 273] width 848 height 45
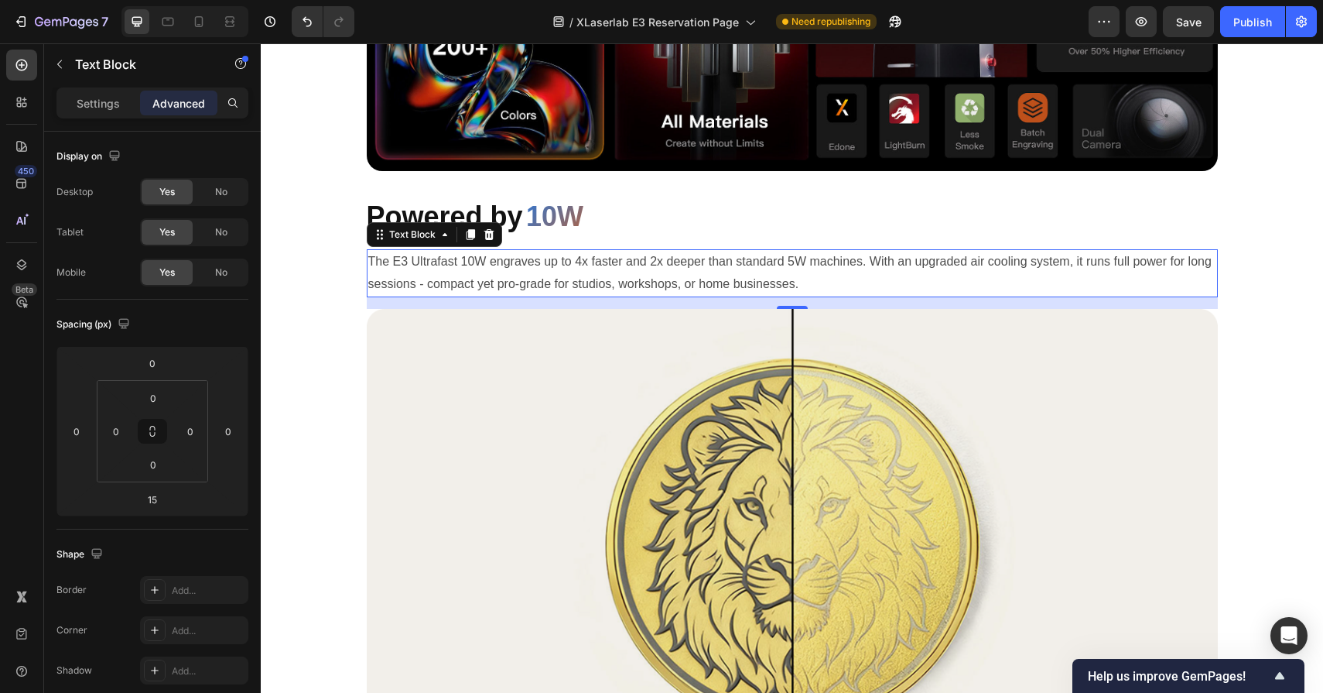
click at [577, 278] on p "The E3 Ultrafast 10W engraves up to 4x faster and 2x deeper than standard 5W ma…" at bounding box center [792, 273] width 848 height 45
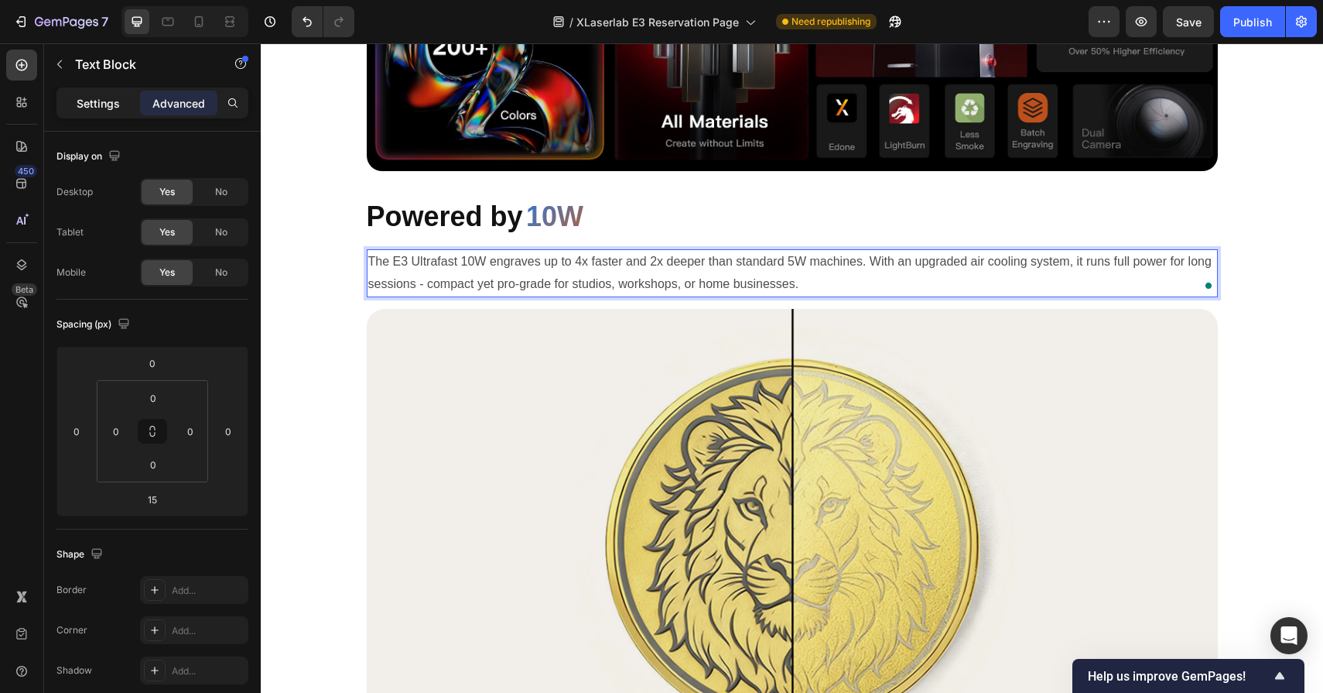
click at [101, 91] on div "Settings" at bounding box center [98, 103] width 77 height 25
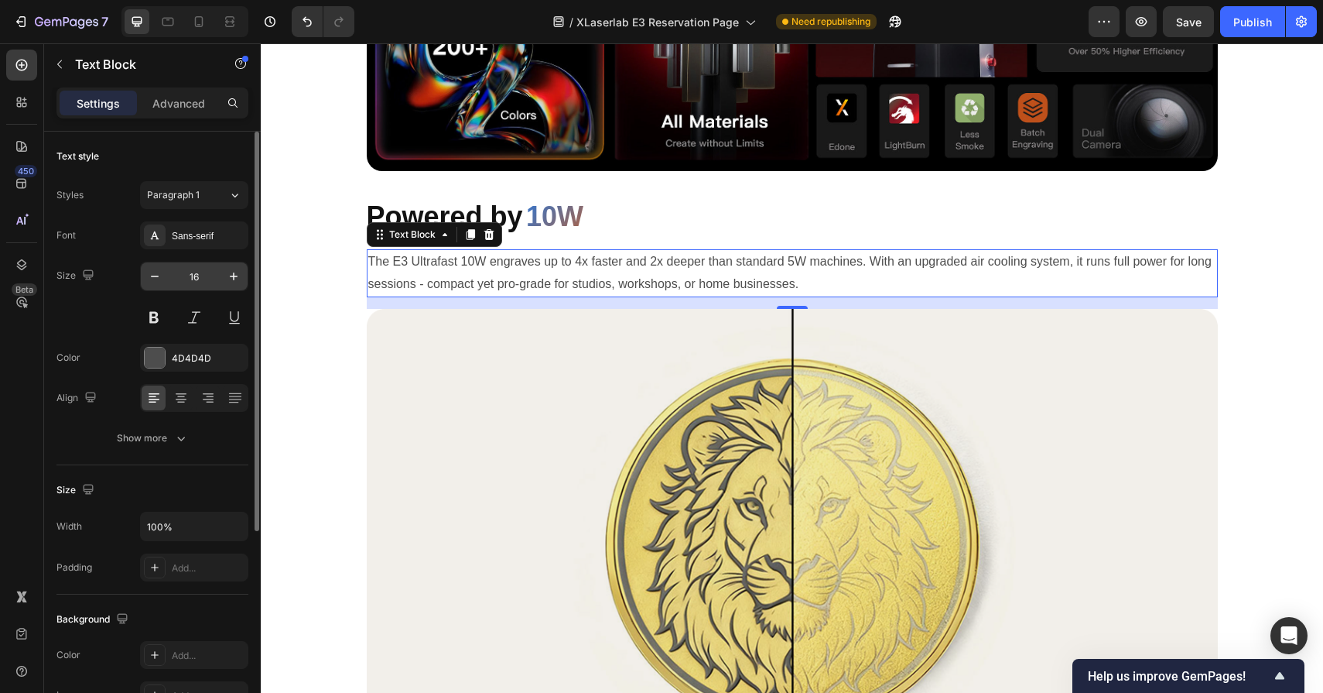
click at [202, 272] on input "16" at bounding box center [194, 276] width 51 height 28
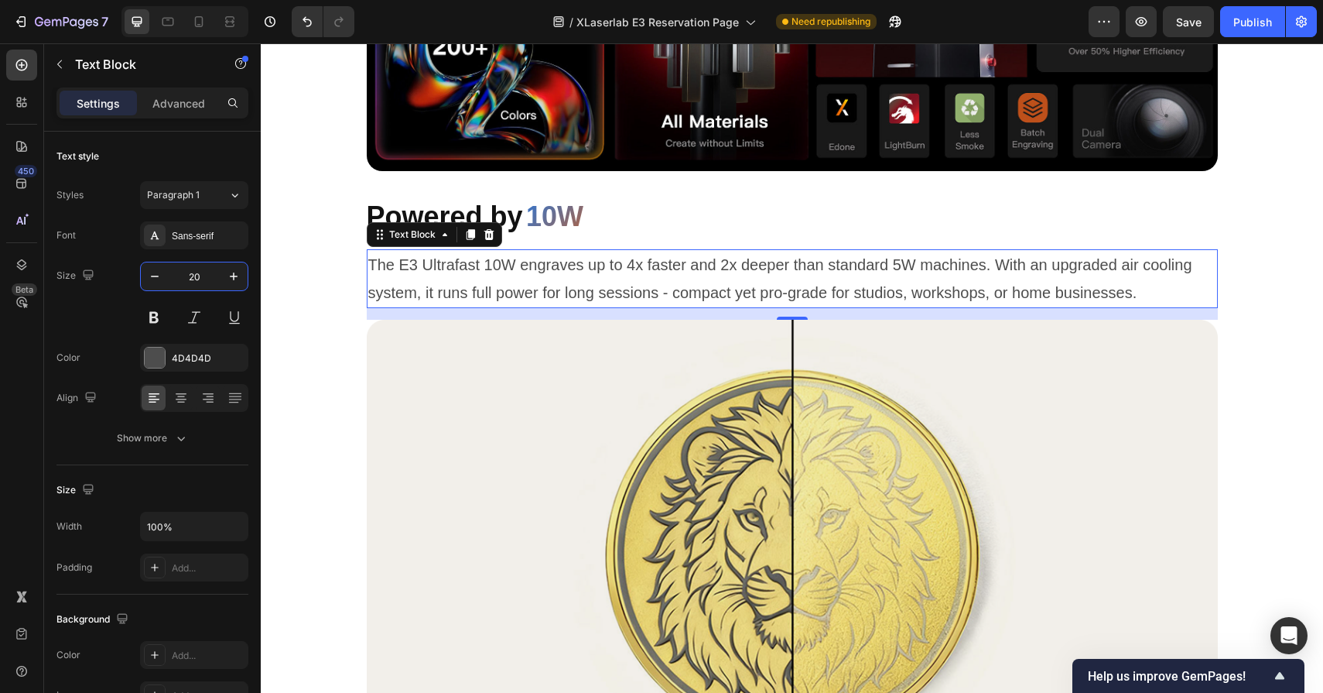
type input "20"
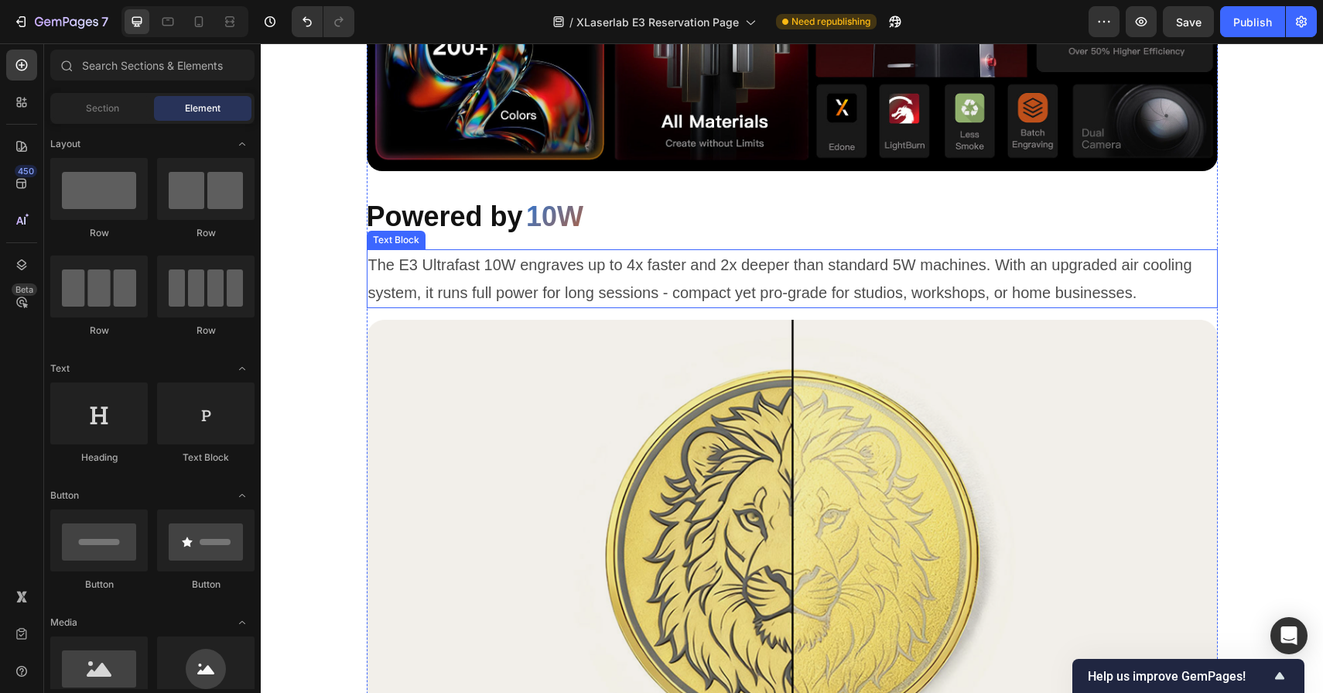
click at [594, 278] on p "The E3 Ultrafast 10W engraves up to 4x faster and 2x deeper than standard 5W ma…" at bounding box center [792, 279] width 848 height 56
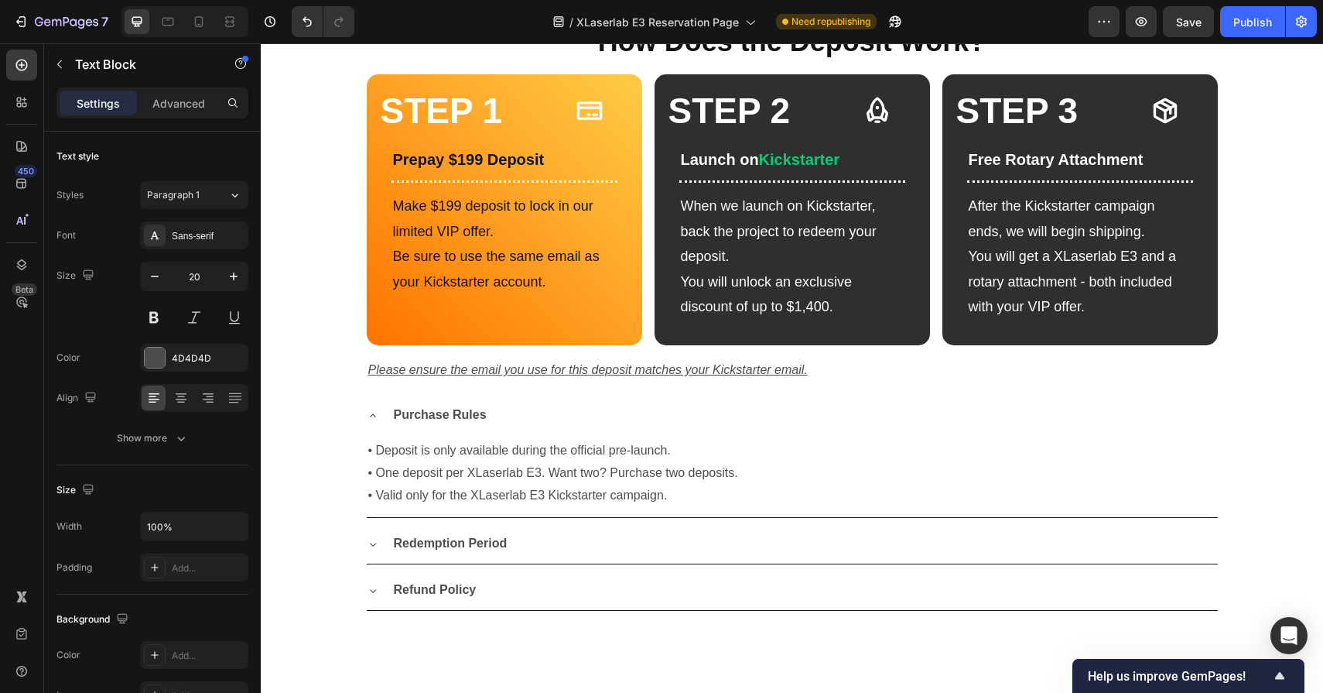
scroll to position [0, 0]
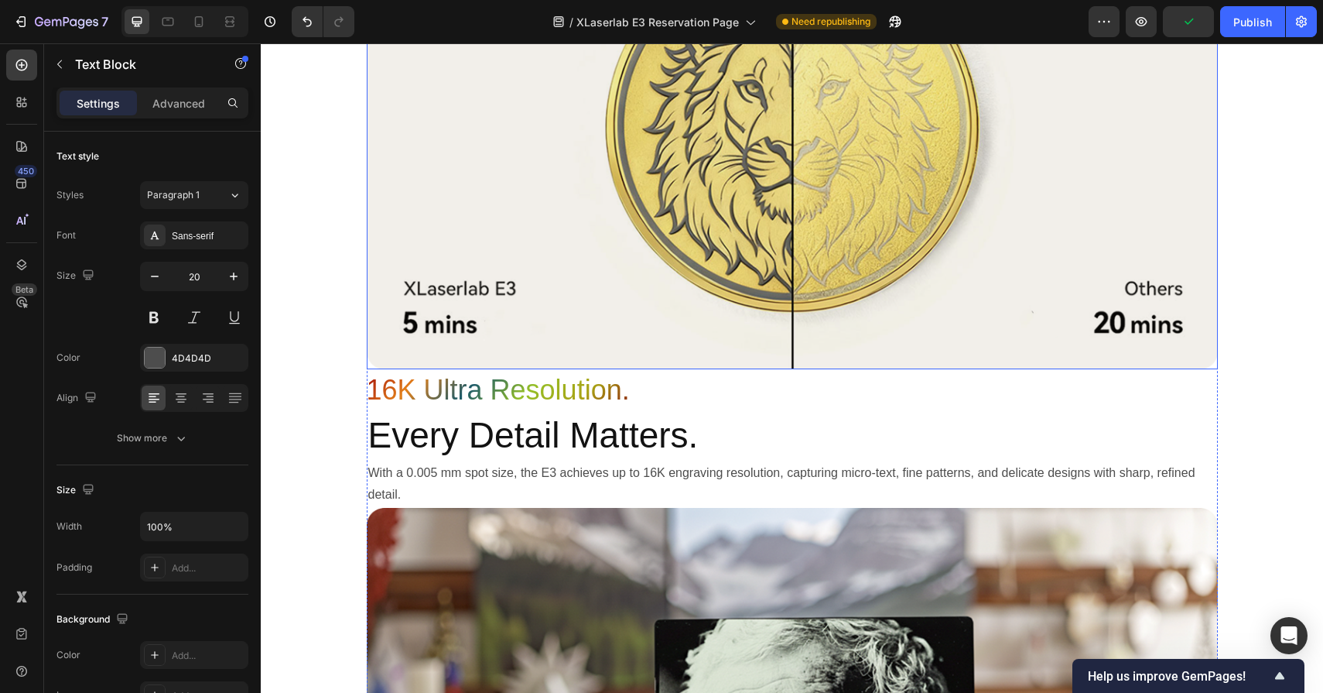
click at [611, 217] on img at bounding box center [792, 130] width 851 height 478
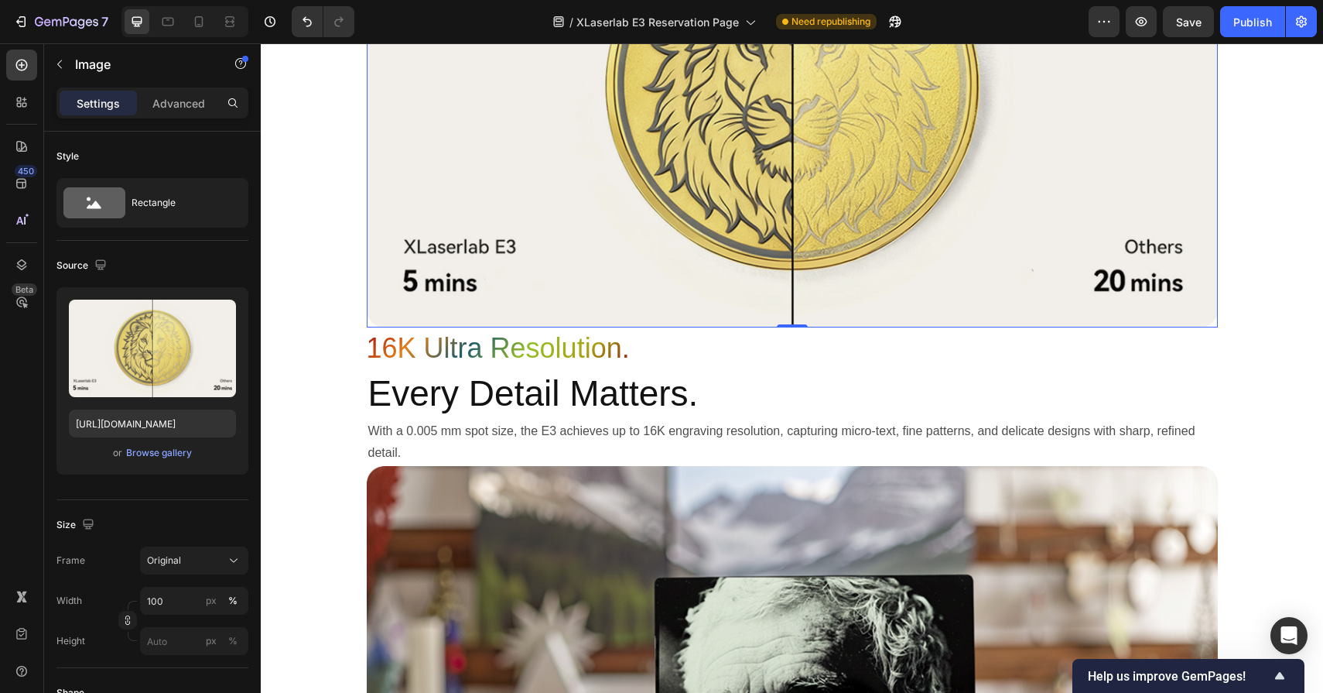
scroll to position [2558, 0]
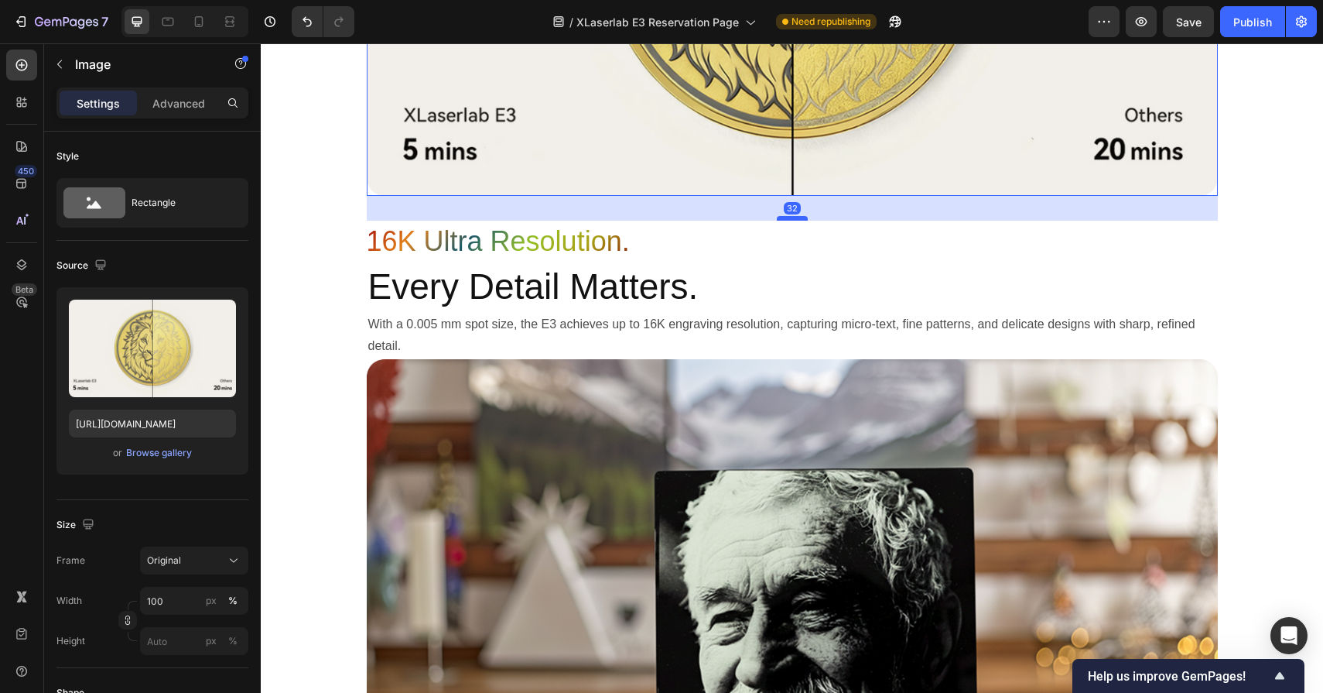
drag, startPoint x: 795, startPoint y: 194, endPoint x: 793, endPoint y: 219, distance: 24.9
click at [793, 219] on div at bounding box center [792, 218] width 31 height 5
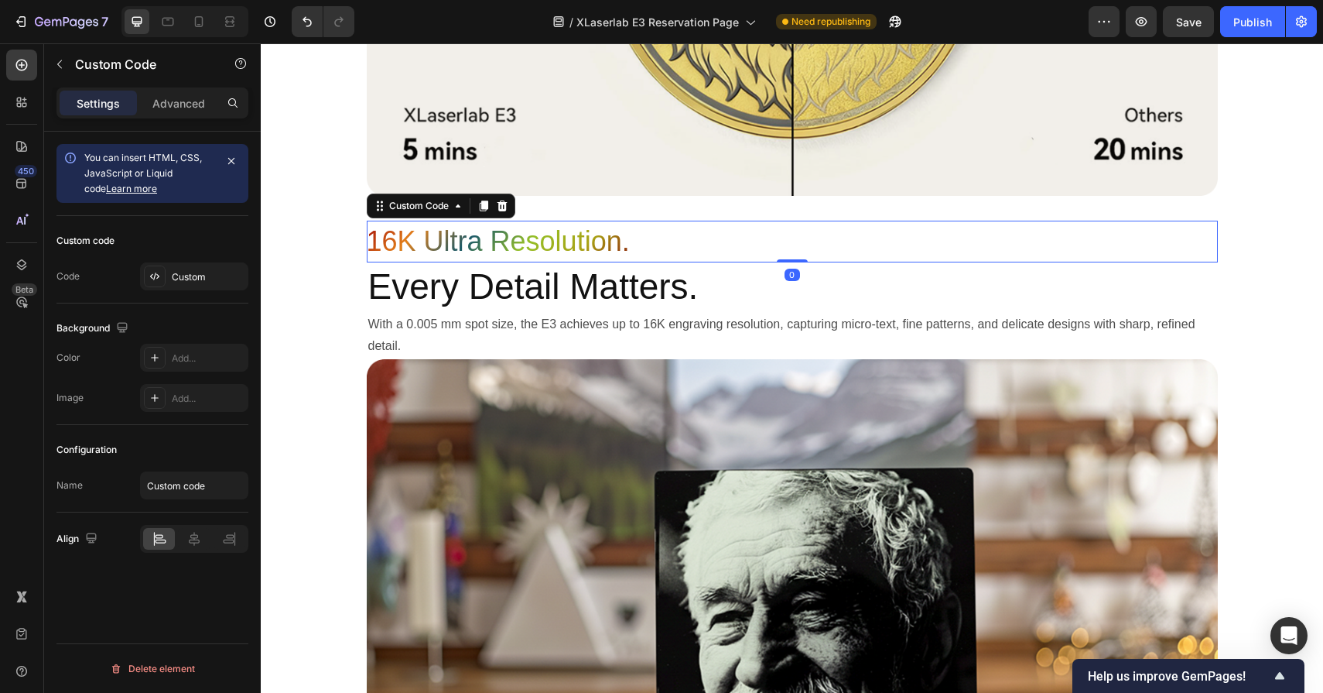
click at [778, 262] on div "16K Ultra Resolution. Custom Code 0" at bounding box center [792, 242] width 851 height 42
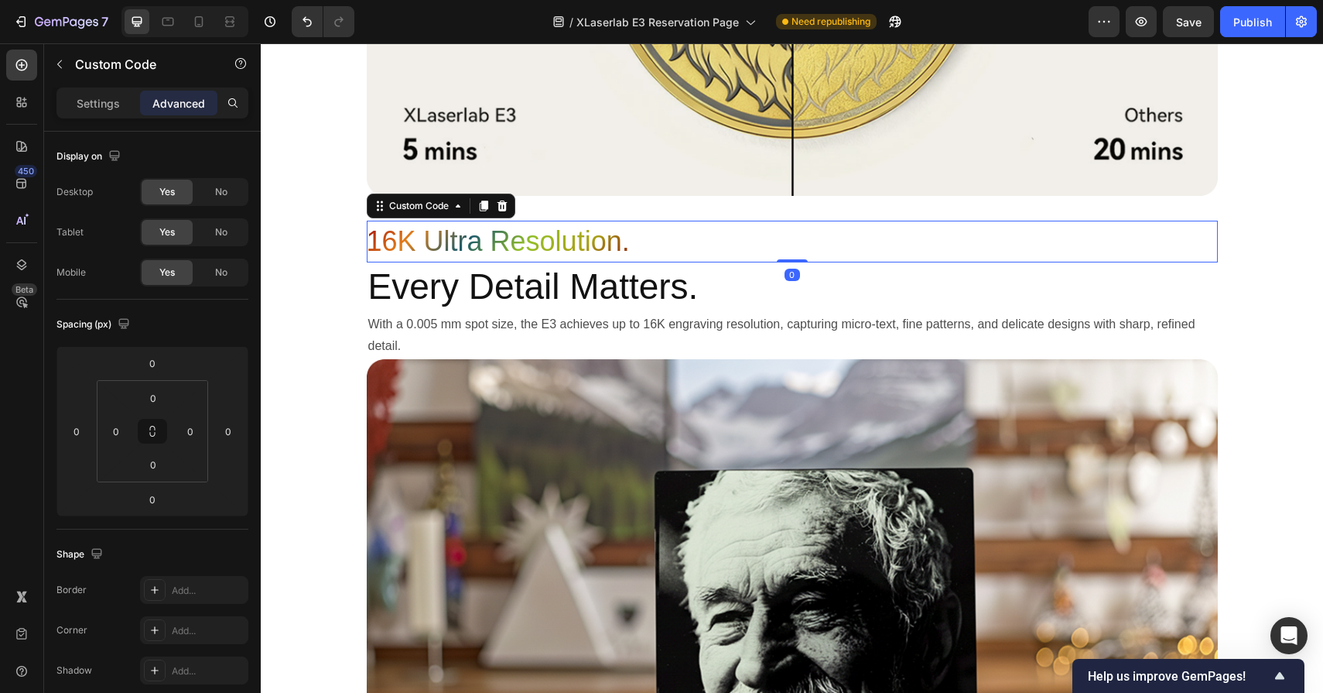
click at [619, 246] on h3 "16K Ultra Resolution." at bounding box center [498, 242] width 263 height 42
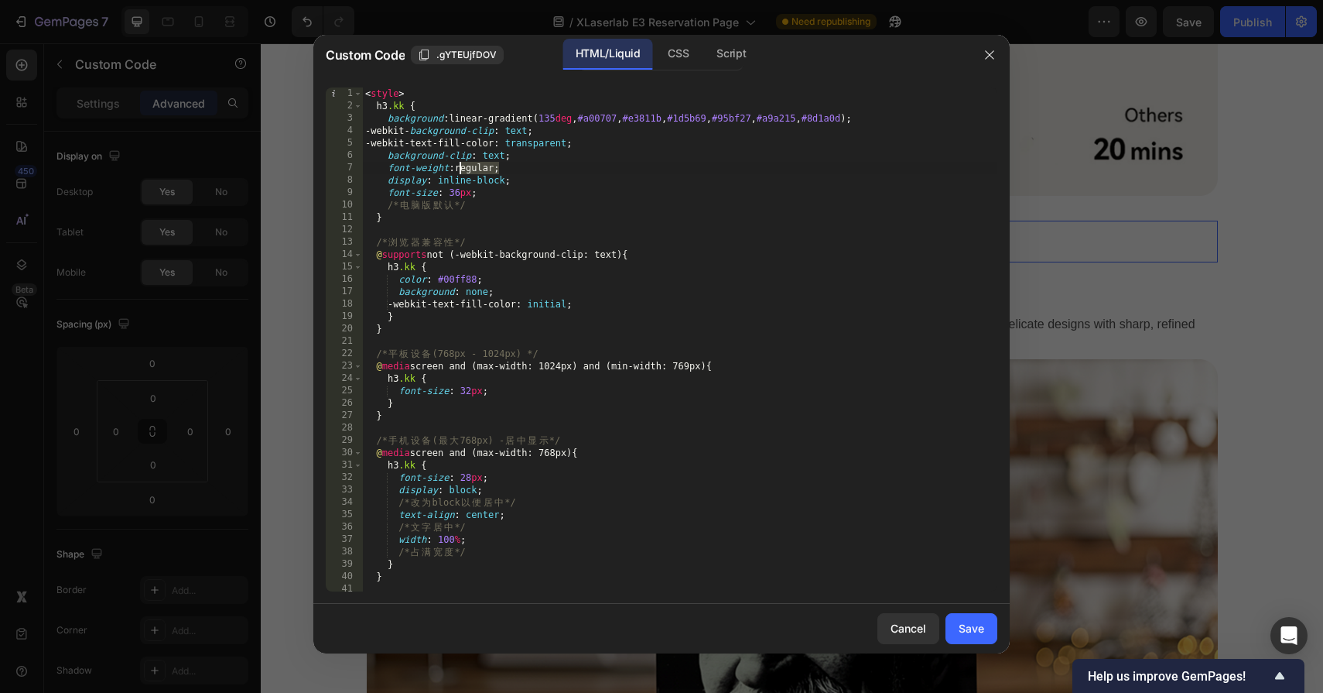
drag, startPoint x: 499, startPoint y: 169, endPoint x: 486, endPoint y: 190, distance: 24.7
click at [461, 169] on div "< style > h3 .kk { background : linear-gradient( 135 deg , #a00707 , #e3811b , …" at bounding box center [679, 351] width 635 height 529
type textarea "font-weight: bold;"
click at [974, 626] on div "Save" at bounding box center [972, 628] width 26 height 16
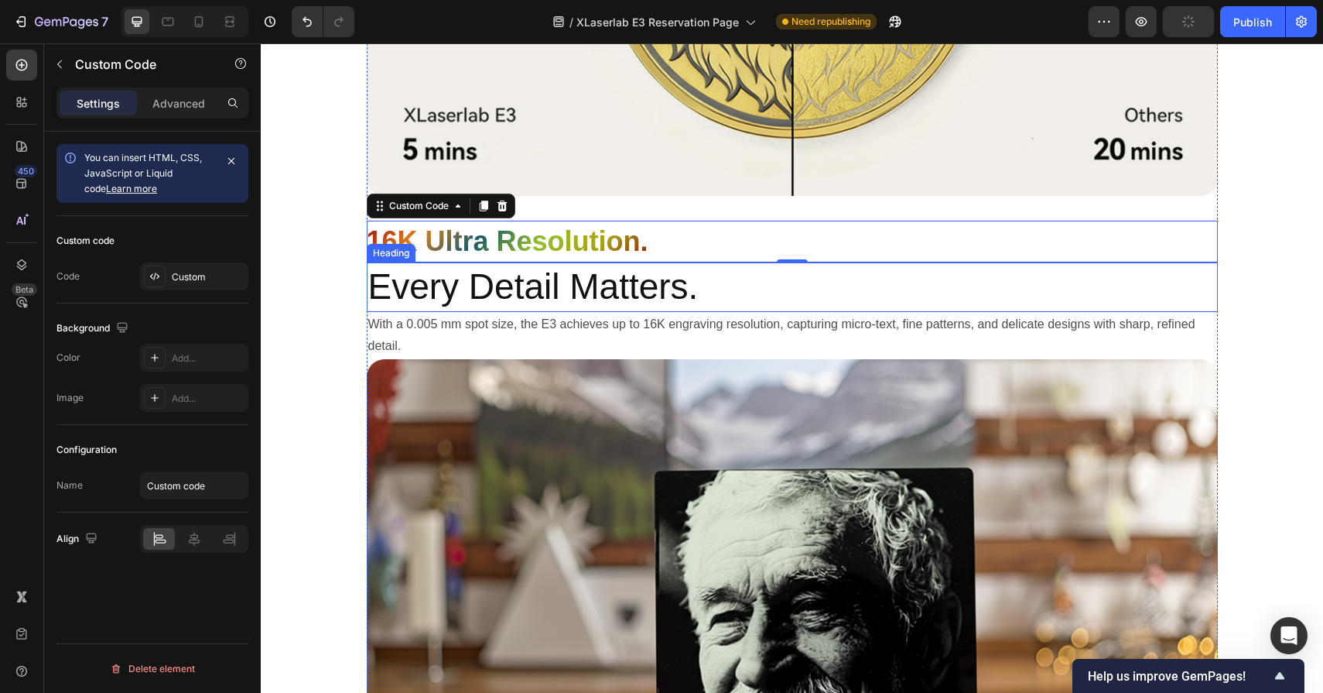
click at [707, 276] on h2 "Every Detail Matters." at bounding box center [792, 287] width 851 height 50
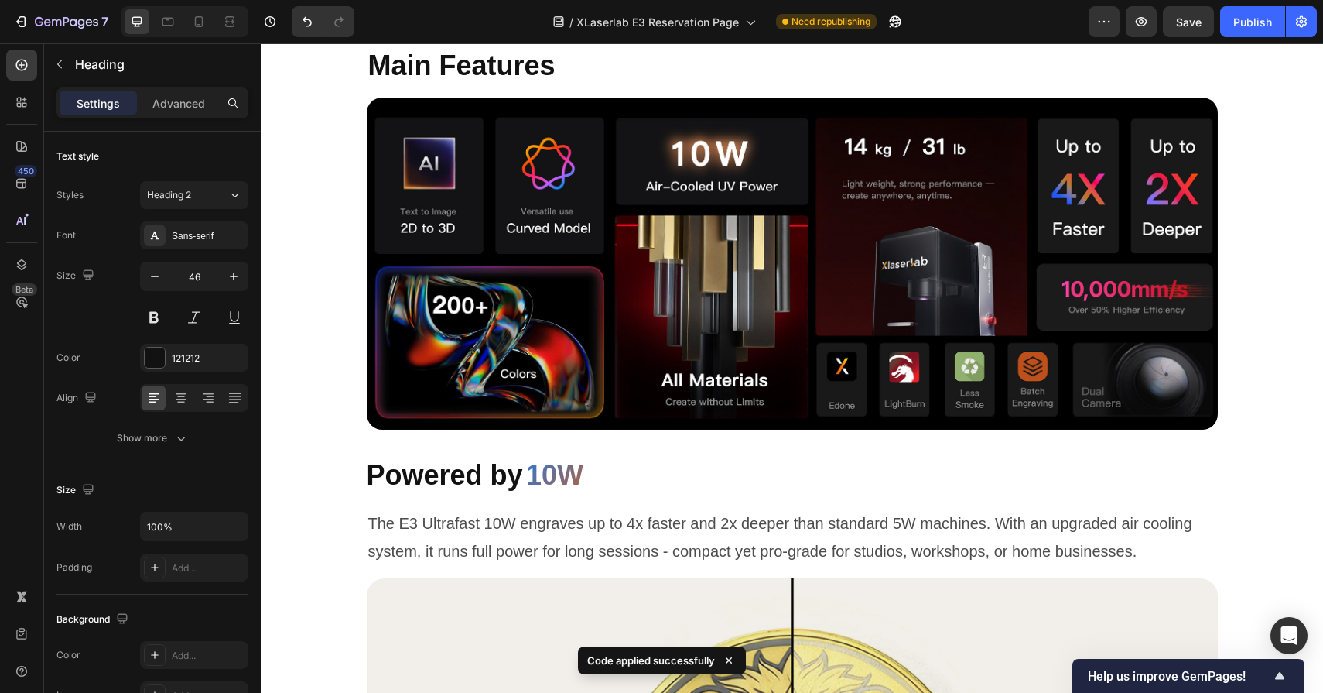
scroll to position [1697, 0]
click at [625, 475] on div "Powered by 10W" at bounding box center [792, 476] width 851 height 42
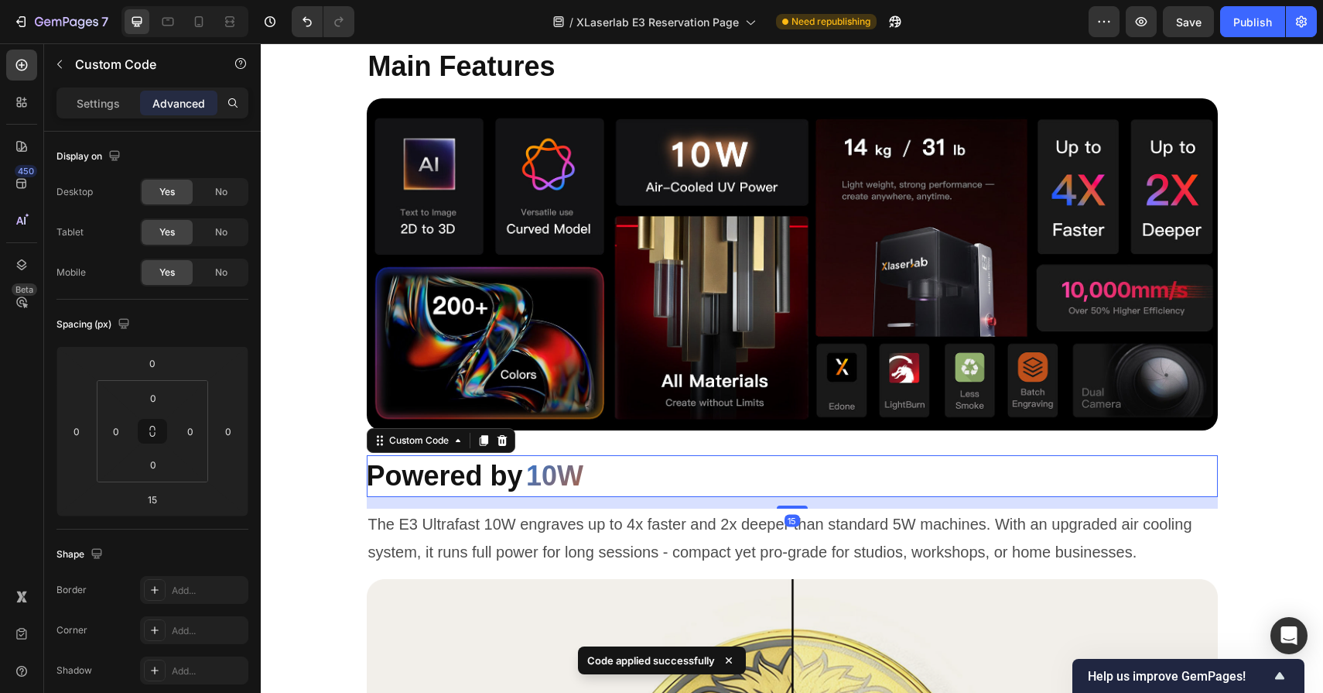
click at [625, 475] on div "Powered by 10W" at bounding box center [792, 476] width 851 height 42
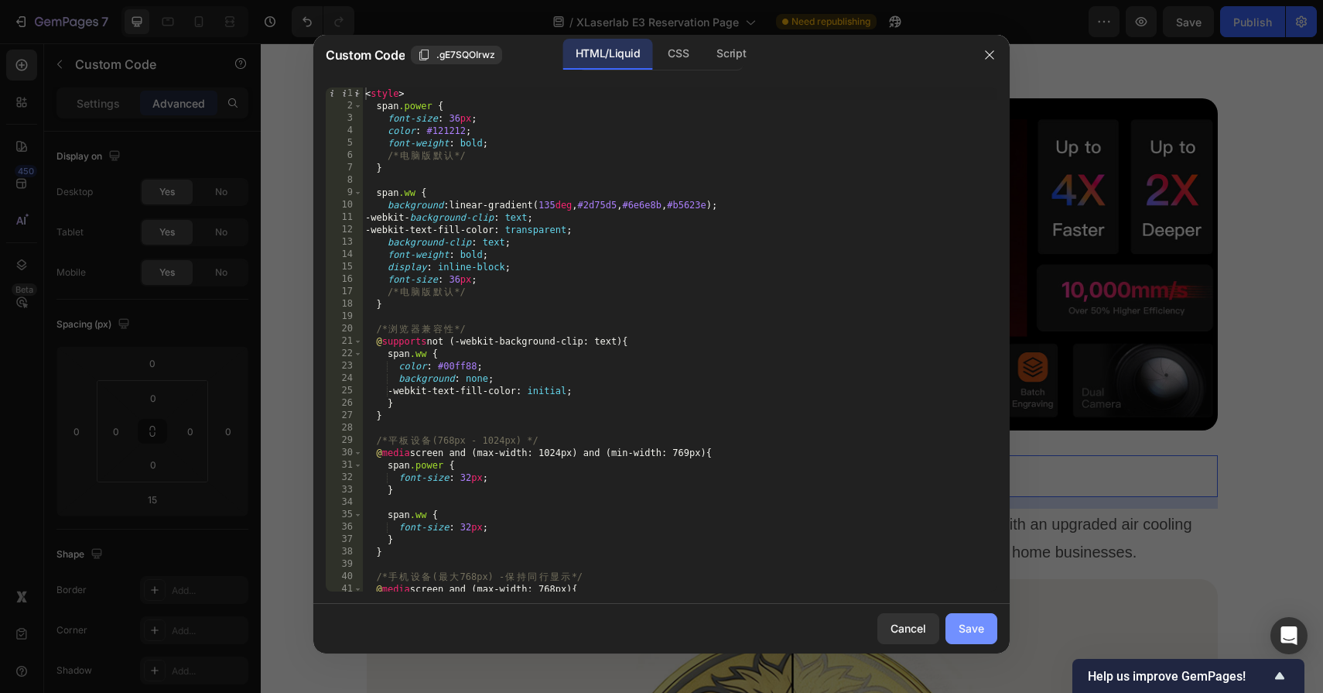
click at [968, 634] on div "Save" at bounding box center [972, 628] width 26 height 16
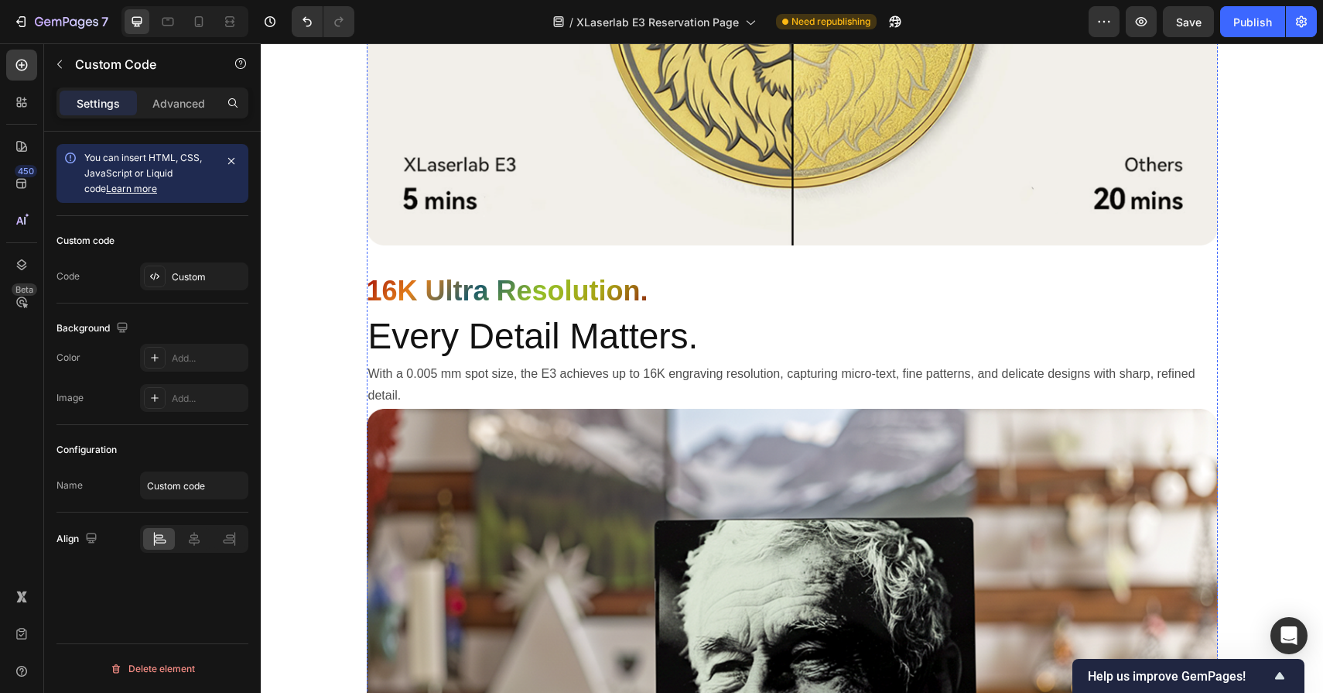
scroll to position [2535, 0]
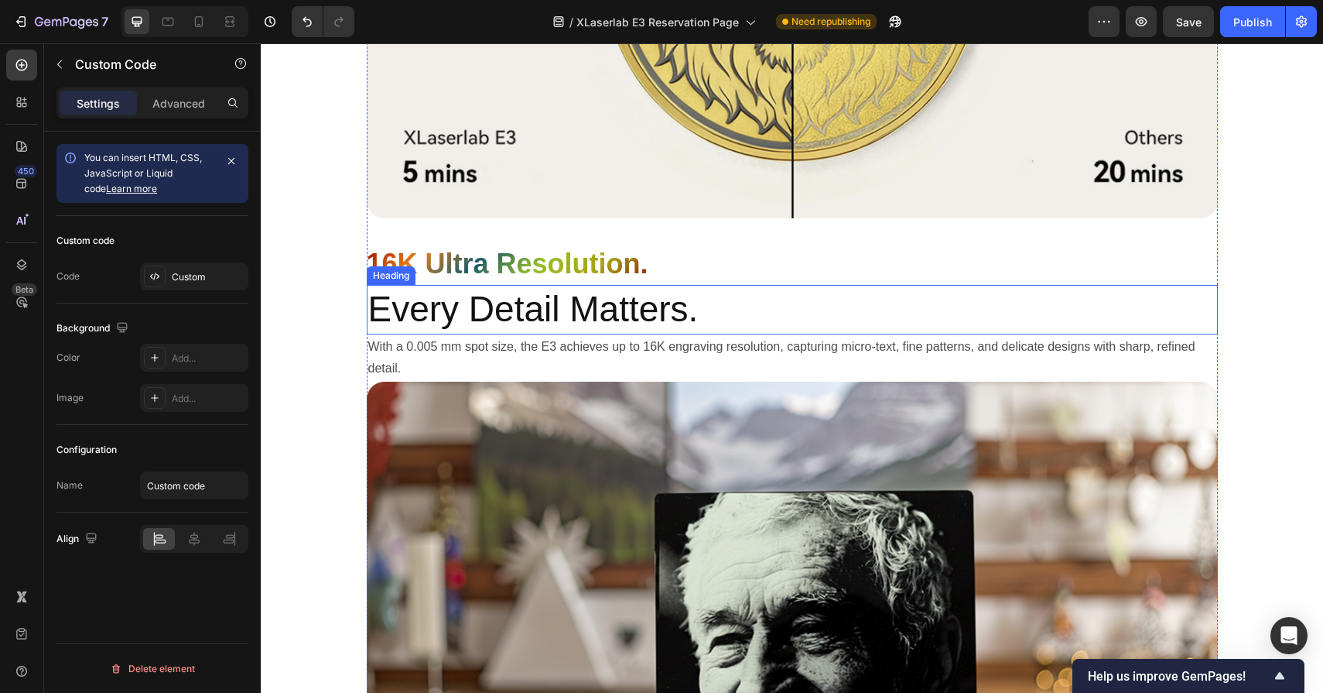
click at [693, 316] on h2 "Every Detail Matters." at bounding box center [792, 310] width 851 height 50
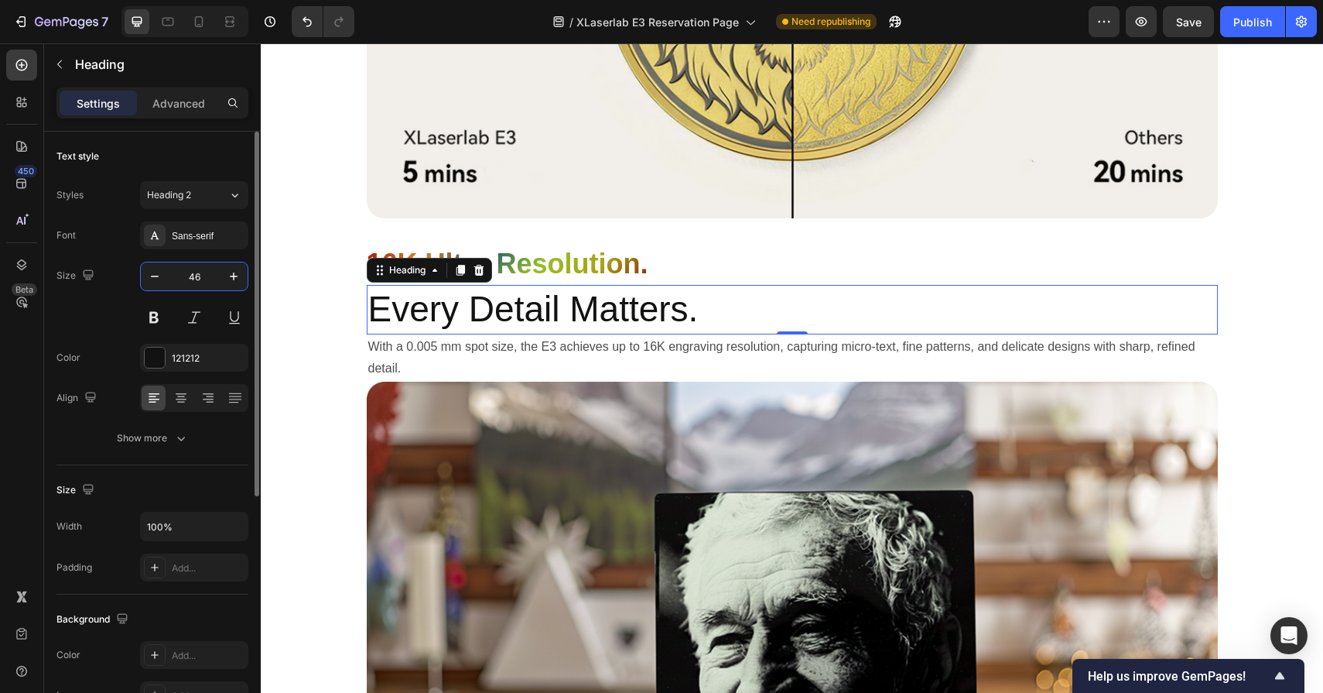
click at [190, 277] on input "46" at bounding box center [194, 276] width 51 height 28
drag, startPoint x: 210, startPoint y: 276, endPoint x: 155, endPoint y: 276, distance: 55.0
click at [155, 276] on div "46" at bounding box center [194, 276] width 107 height 28
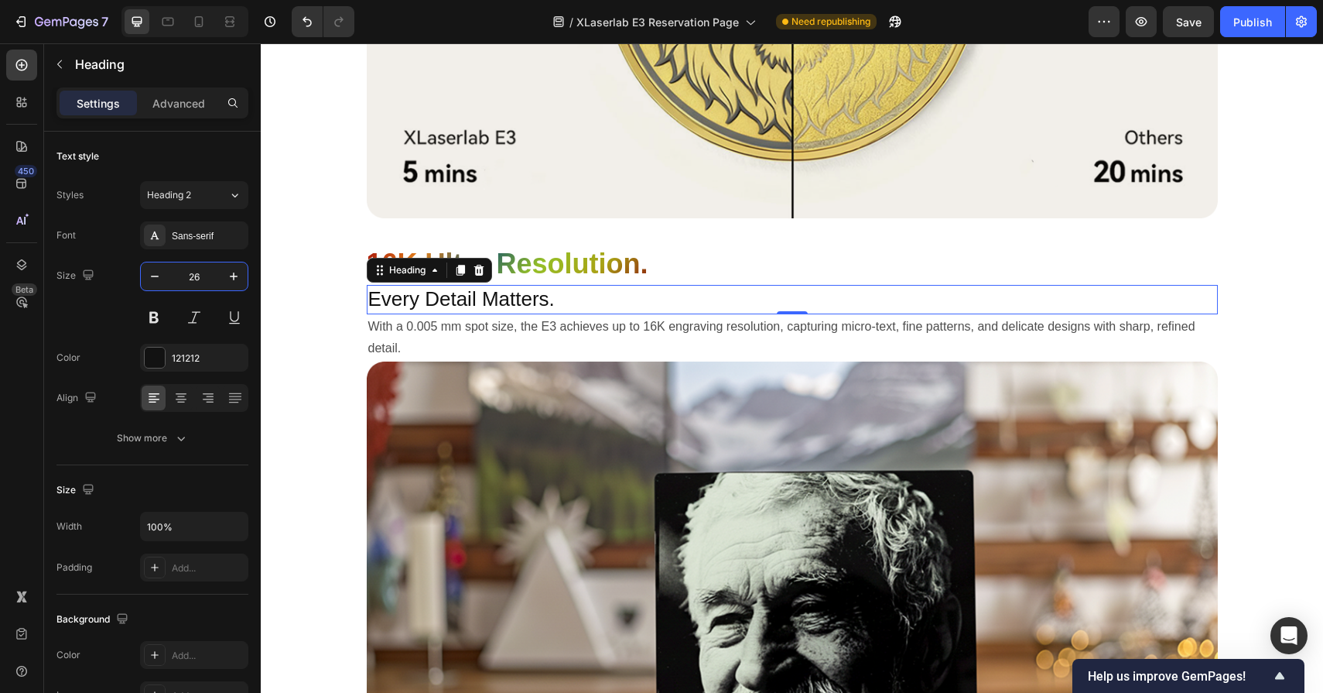
type input "2"
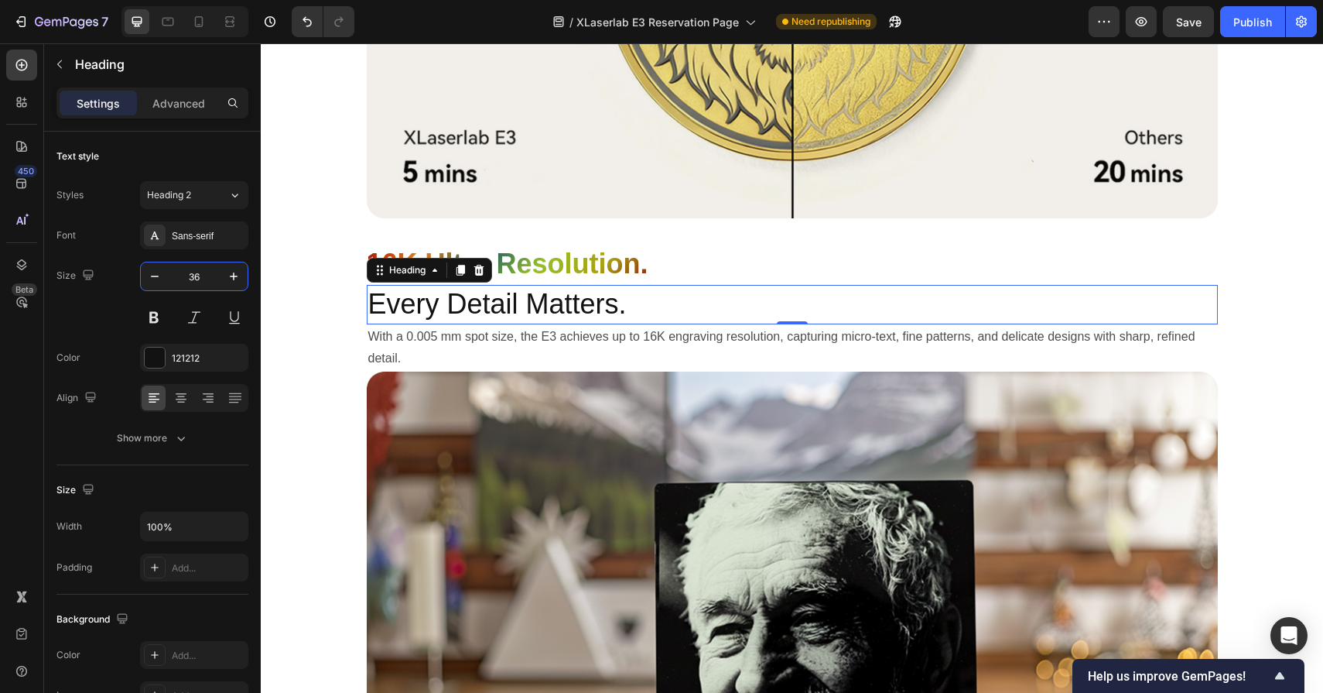
type input "36"
click at [537, 297] on h2 "Every Detail Matters." at bounding box center [792, 304] width 851 height 39
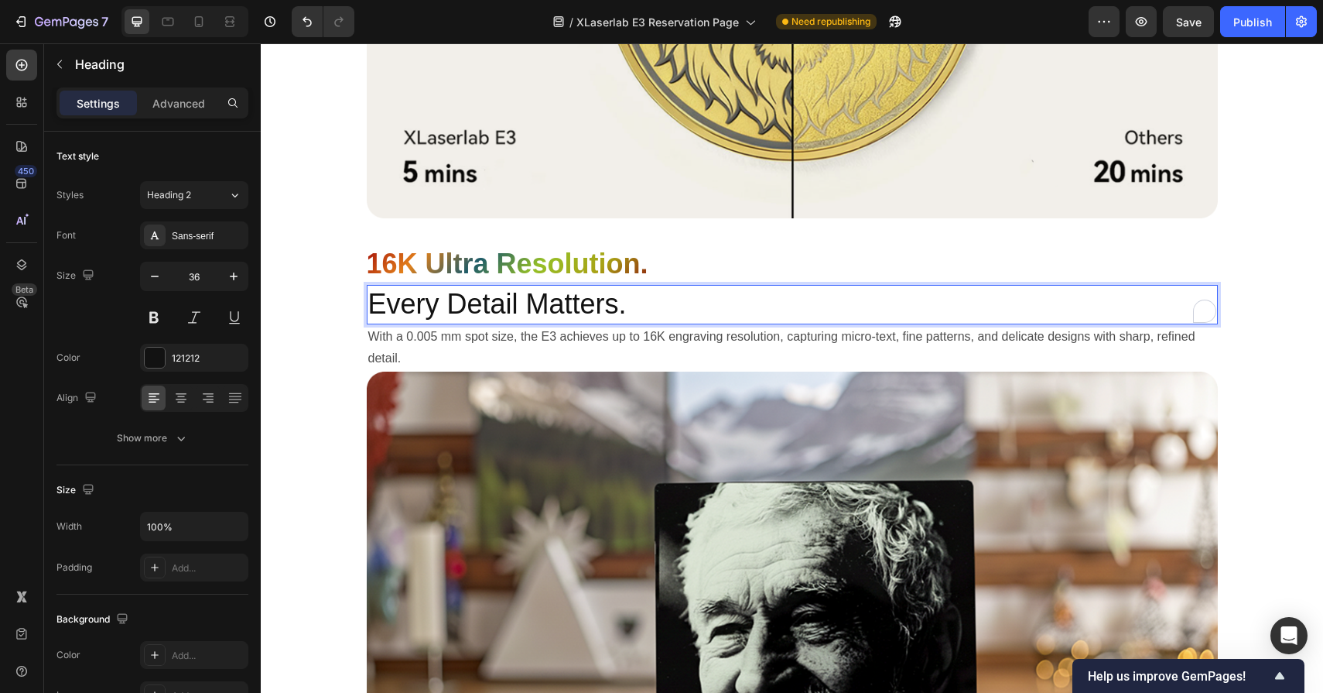
click at [635, 306] on p "Every Detail Matters." at bounding box center [792, 304] width 848 height 36
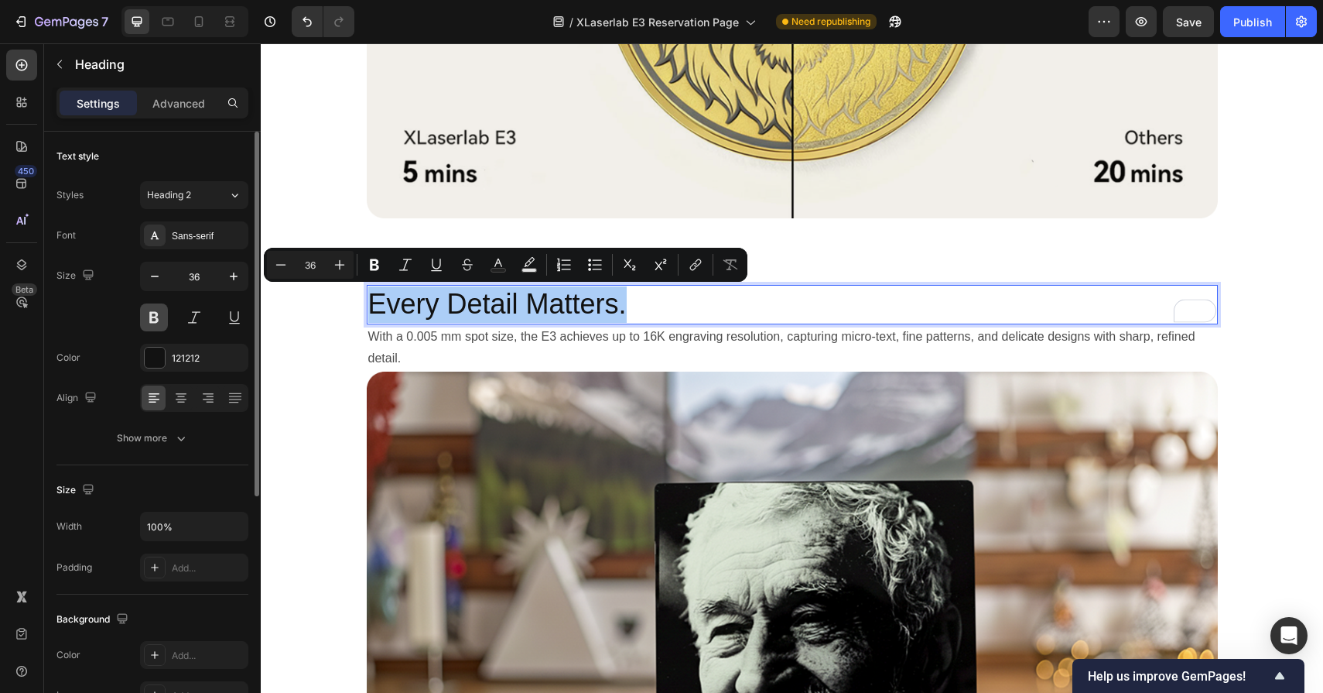
click at [146, 324] on button at bounding box center [154, 317] width 28 height 28
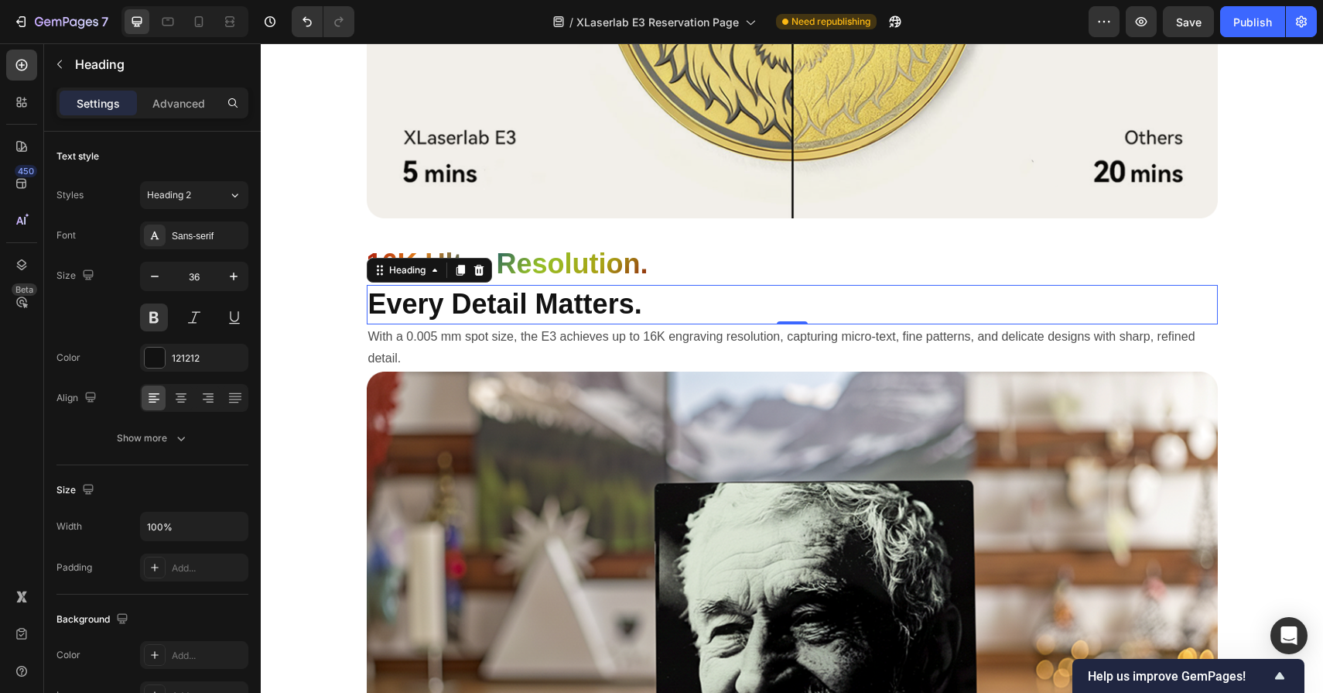
click at [695, 296] on p "Every Detail Matters." at bounding box center [792, 304] width 848 height 36
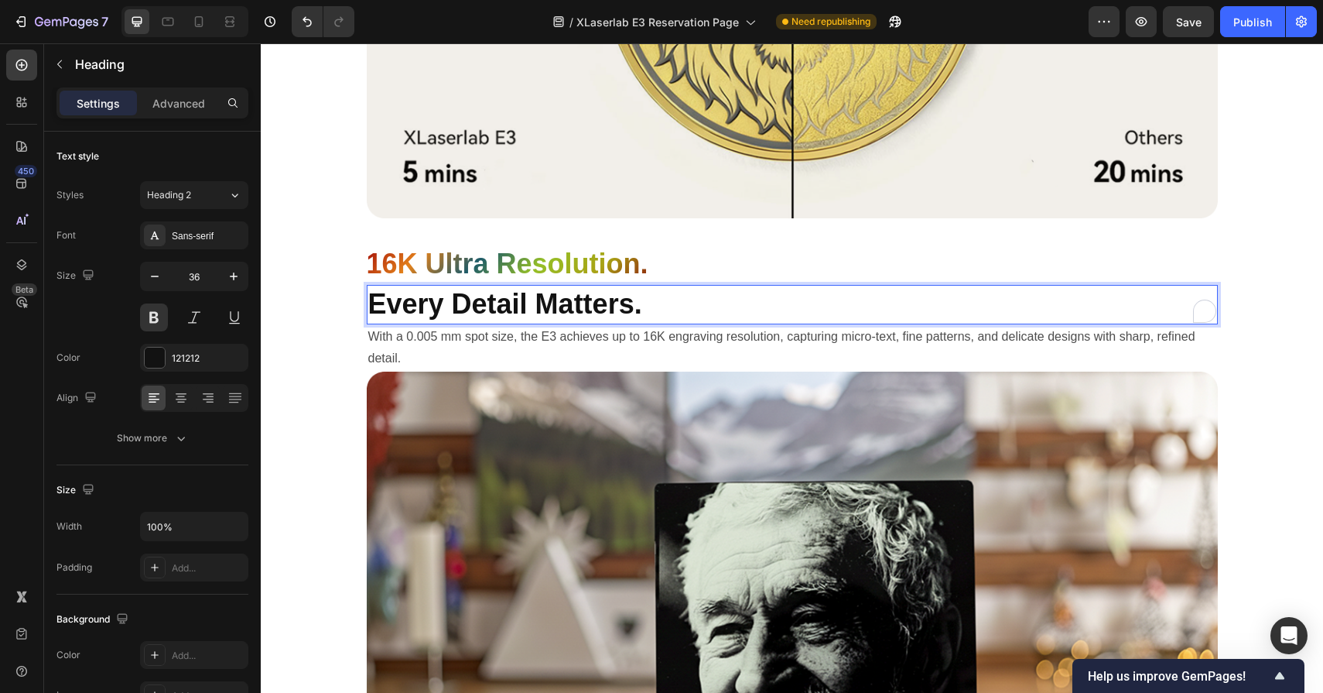
click at [672, 284] on div "16K Ultra Resolution." at bounding box center [792, 264] width 851 height 42
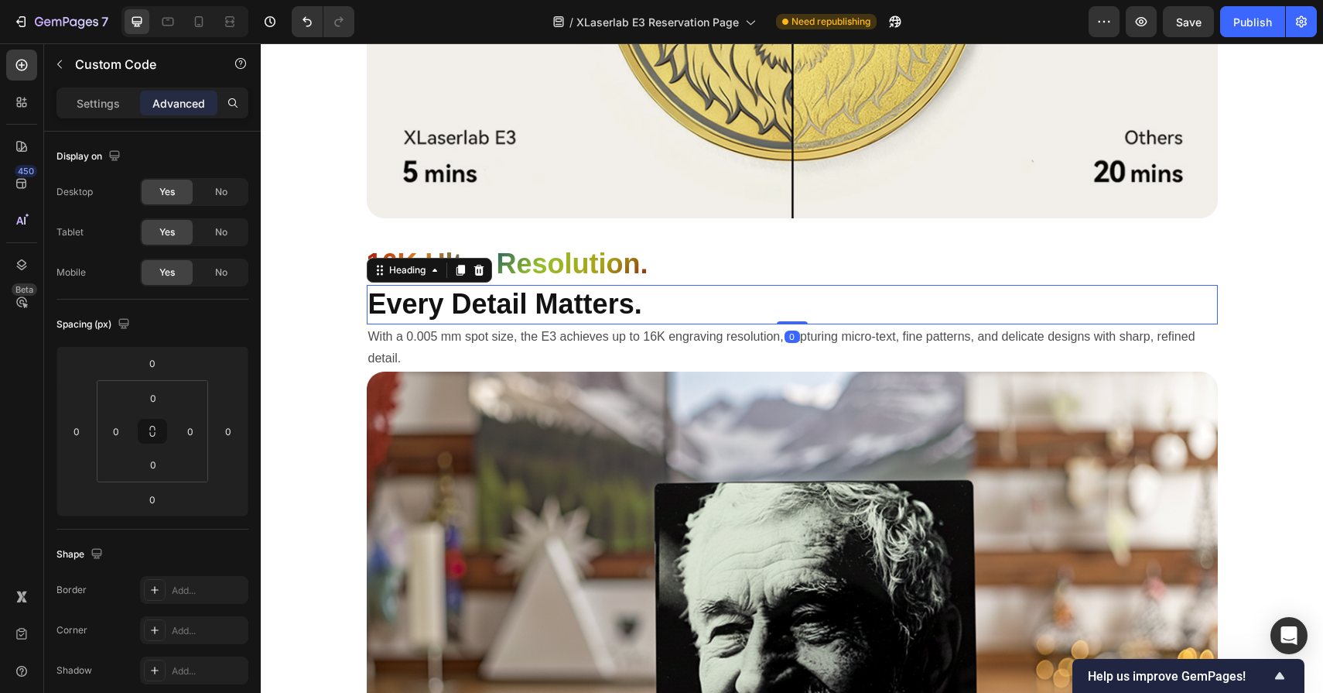
click at [611, 319] on p "Every Detail Matters." at bounding box center [792, 304] width 848 height 36
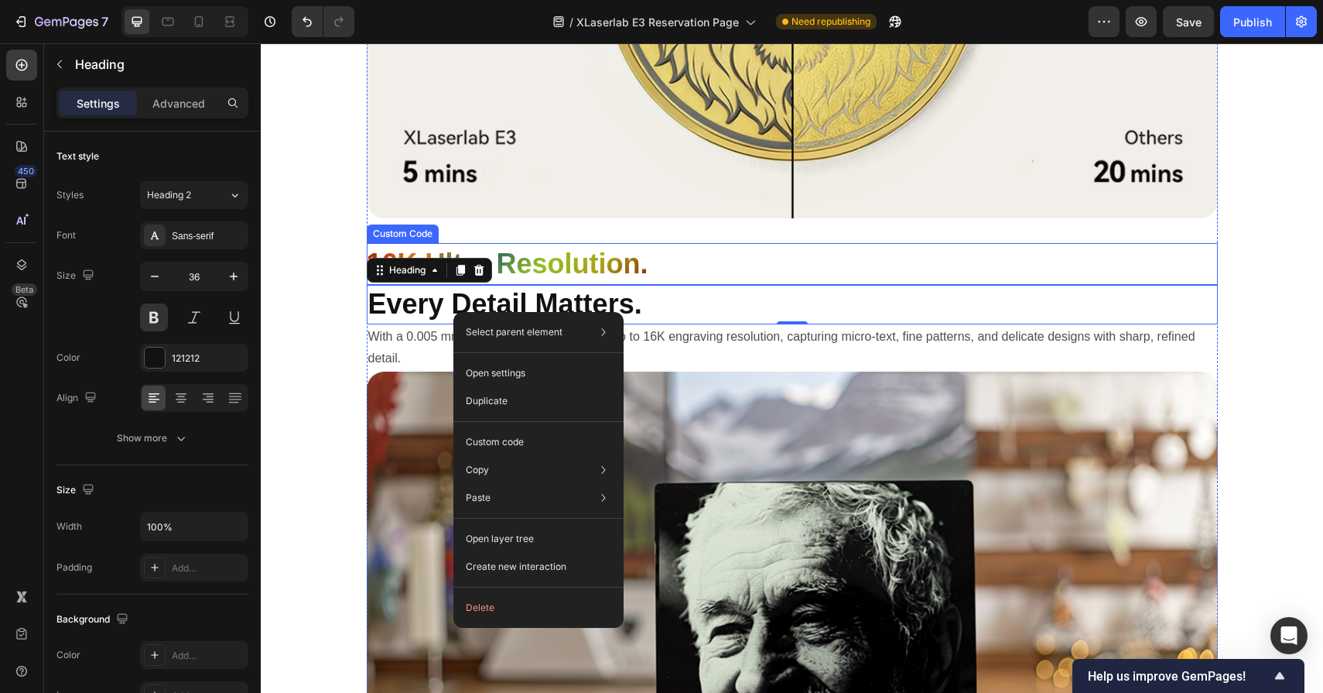
click at [782, 279] on div "16K Ultra Resolution." at bounding box center [792, 264] width 851 height 42
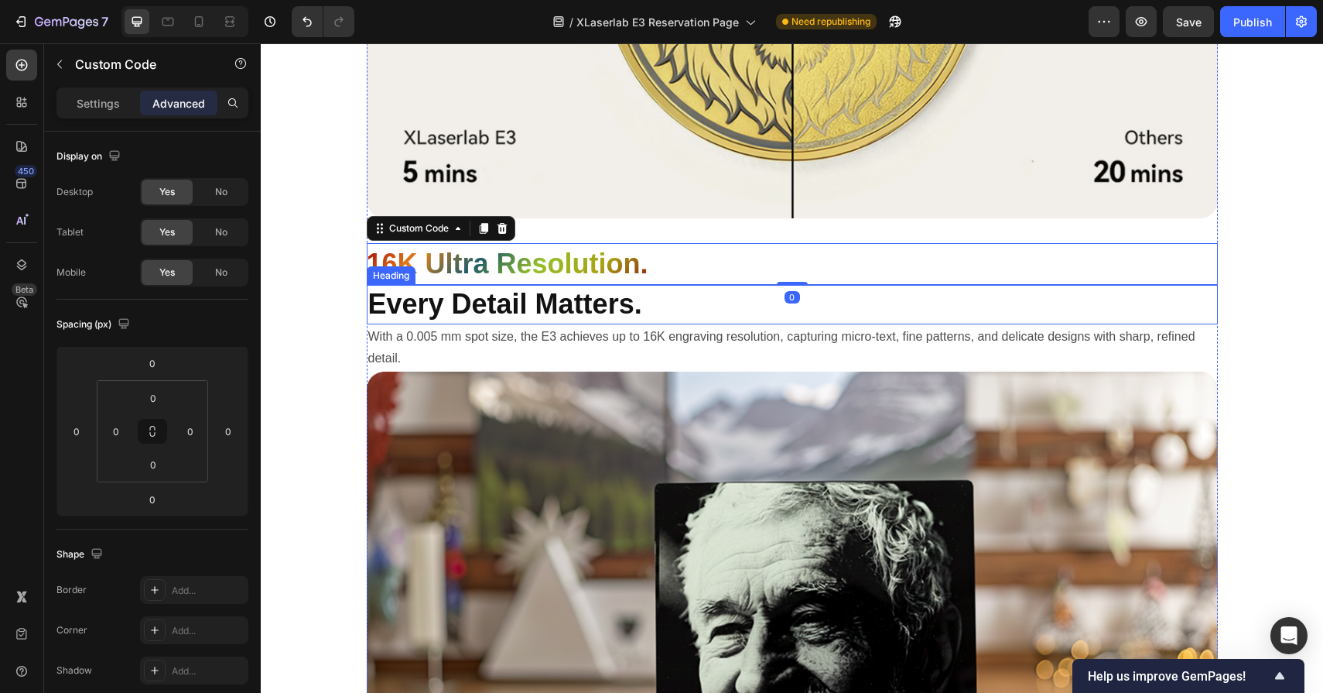
click at [761, 313] on p "Every Detail Matters." at bounding box center [792, 304] width 848 height 36
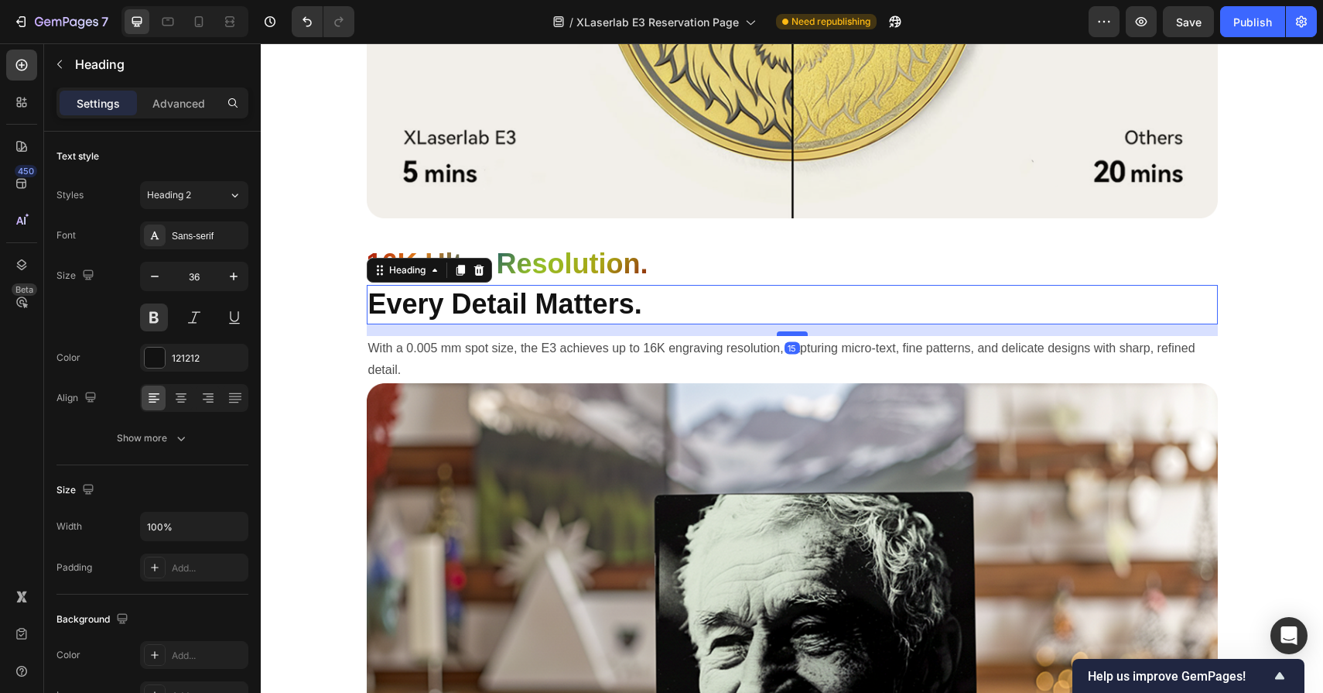
drag, startPoint x: 800, startPoint y: 323, endPoint x: 800, endPoint y: 334, distance: 11.6
click at [800, 334] on div at bounding box center [792, 333] width 31 height 5
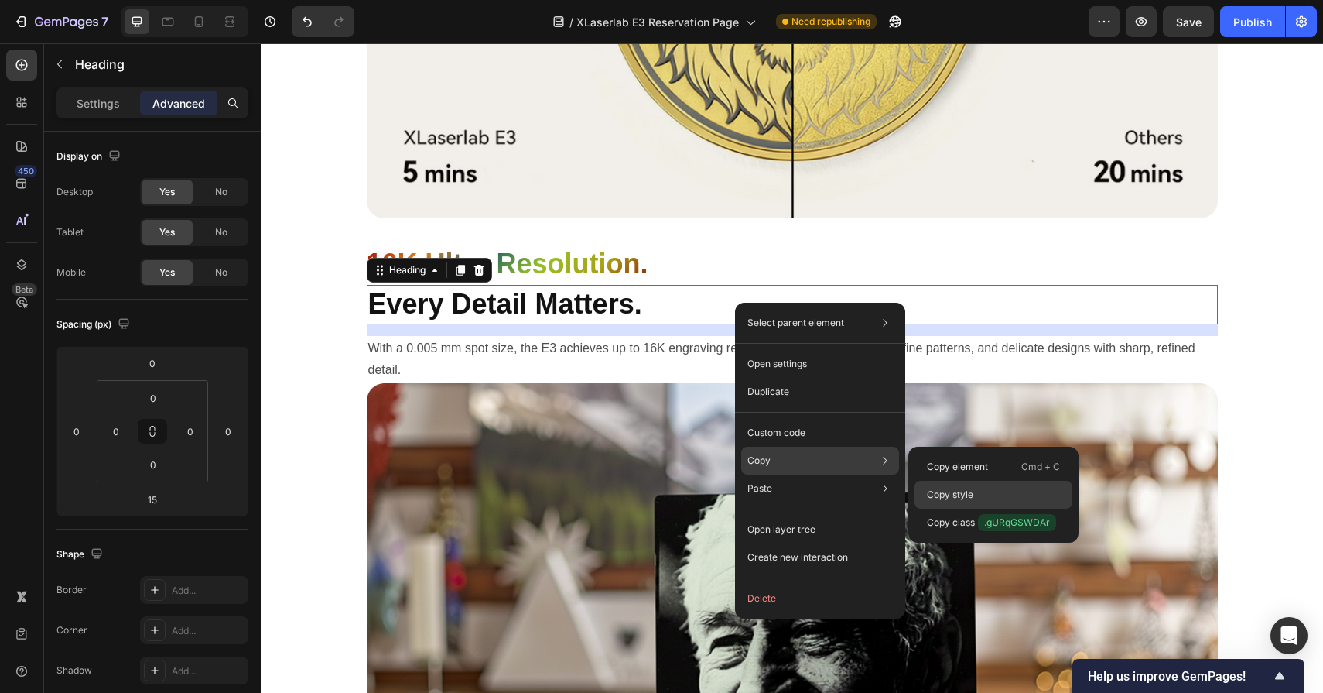
click at [959, 488] on p "Copy style" at bounding box center [950, 495] width 46 height 14
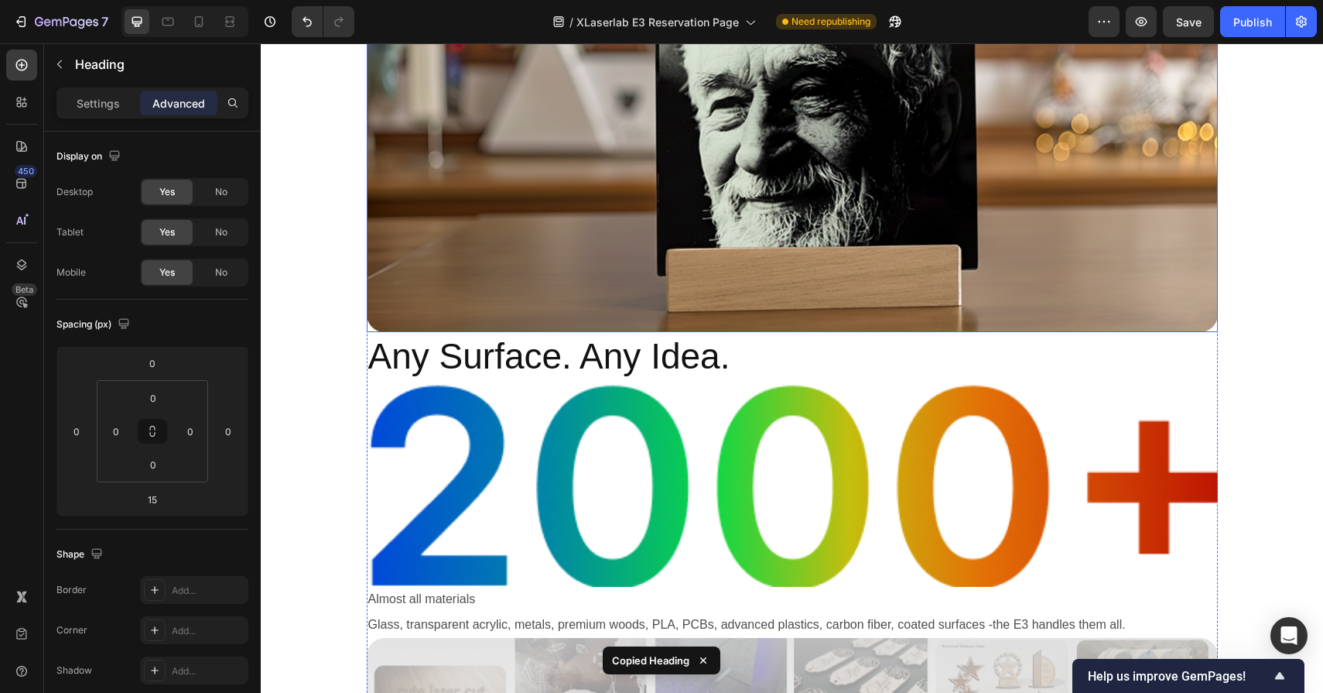
scroll to position [3101, 0]
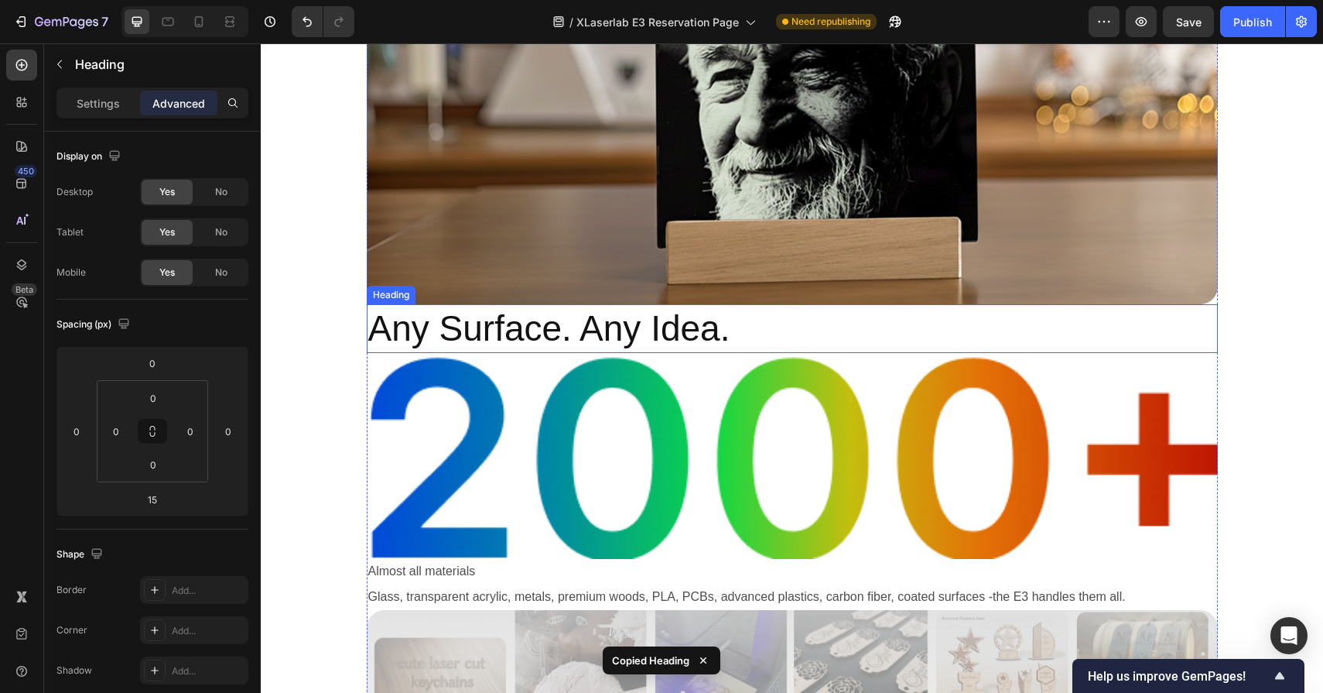
click at [699, 322] on h2 "Any Surface. Any Idea." at bounding box center [792, 329] width 851 height 50
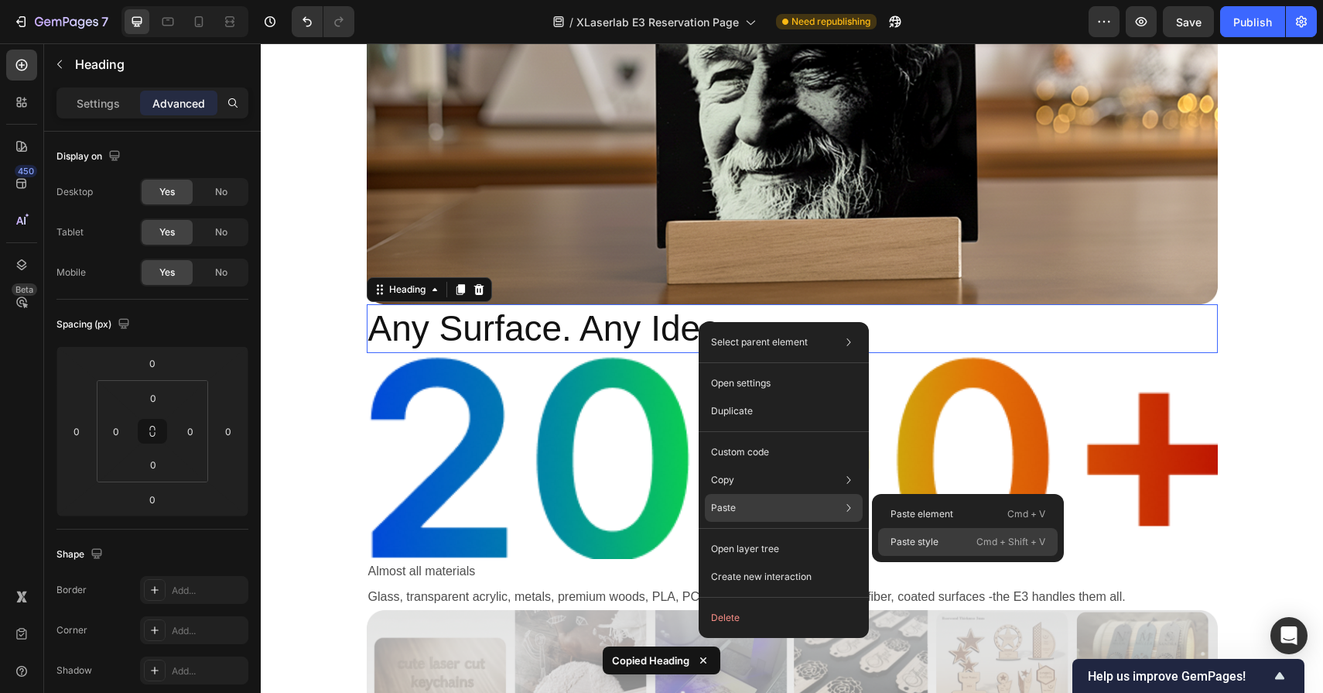
click at [905, 543] on p "Paste style" at bounding box center [915, 542] width 48 height 14
type input "15"
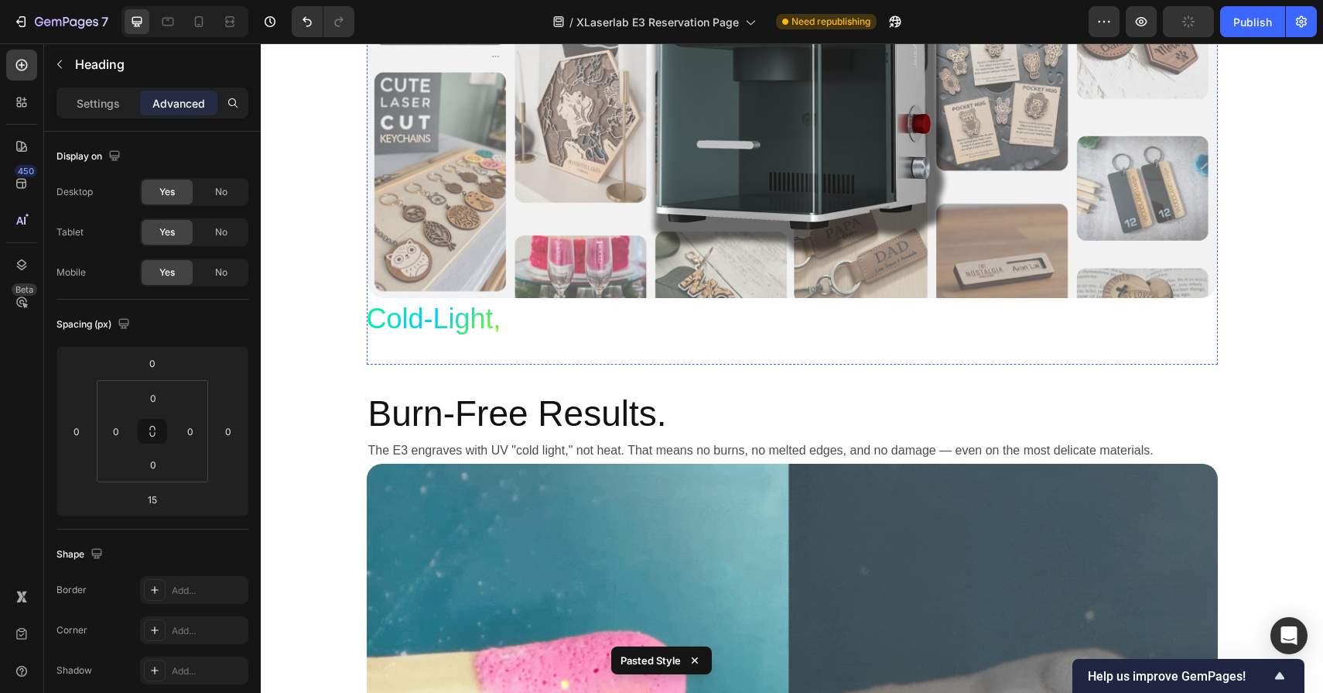
scroll to position [3901, 0]
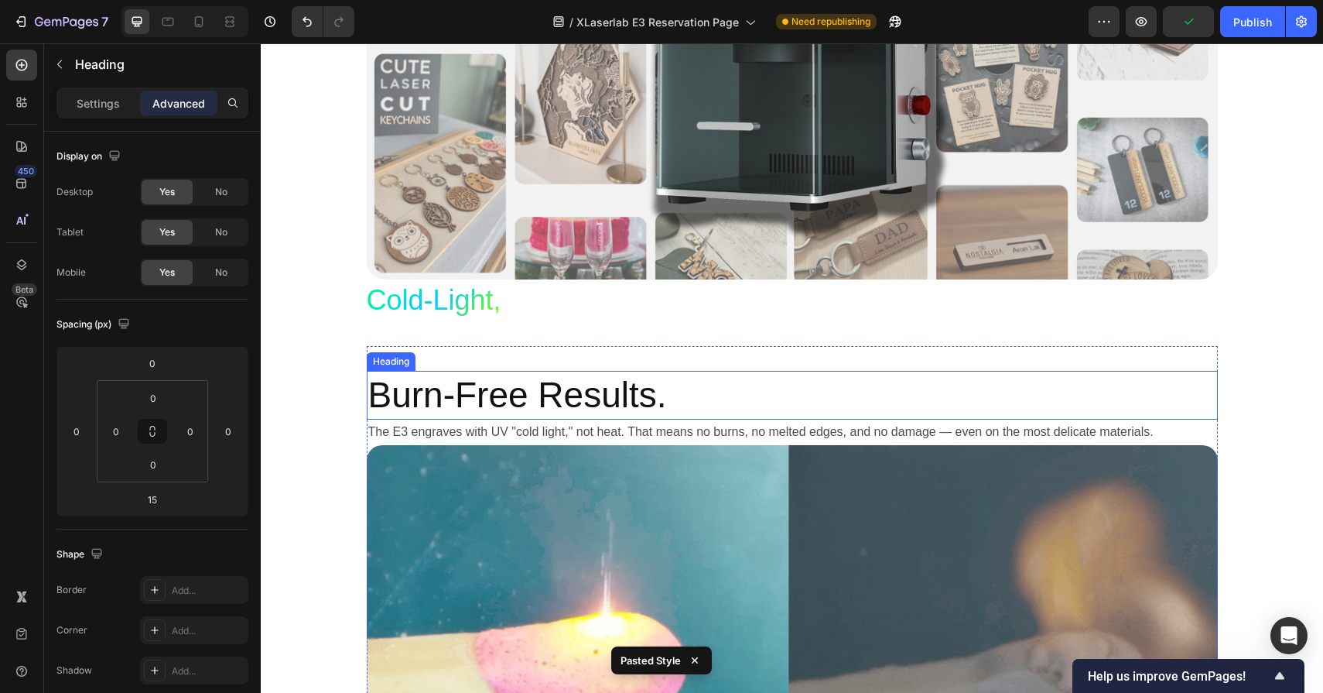
click at [642, 399] on h2 "Burn-Free Results." at bounding box center [792, 396] width 851 height 50
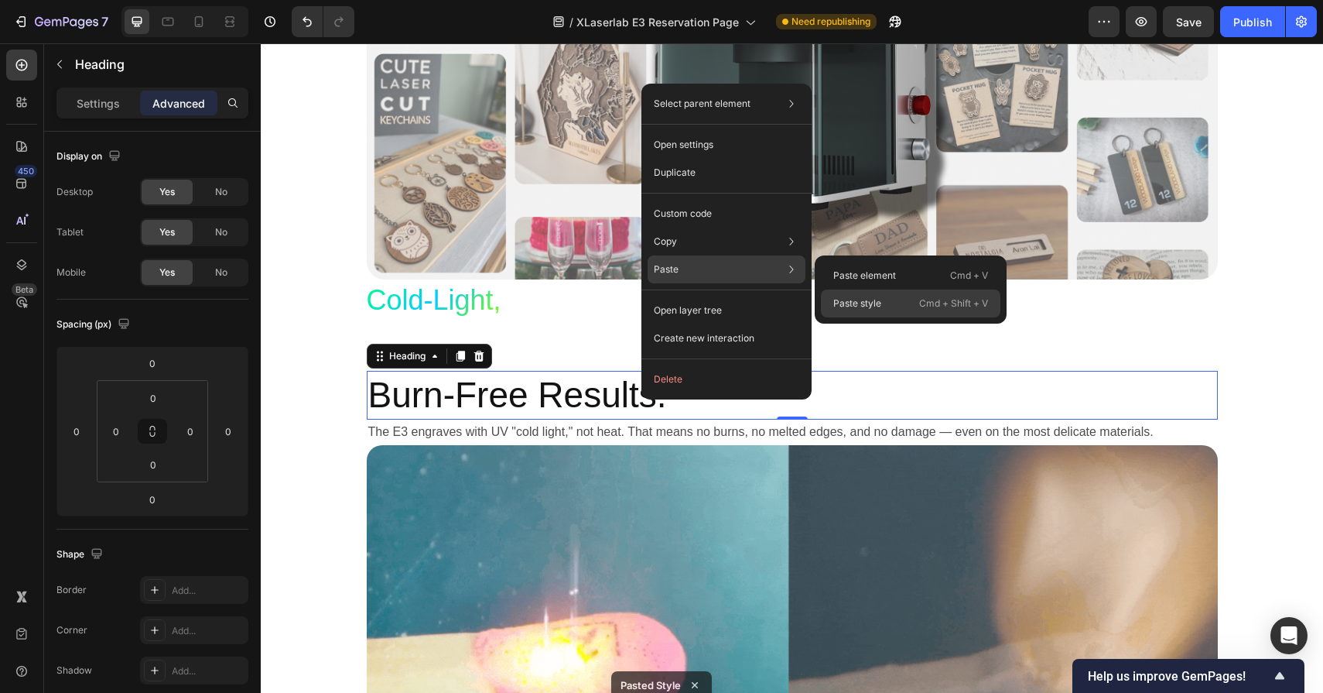
click at [854, 294] on div "Paste style Cmd + Shift + V" at bounding box center [911, 303] width 180 height 28
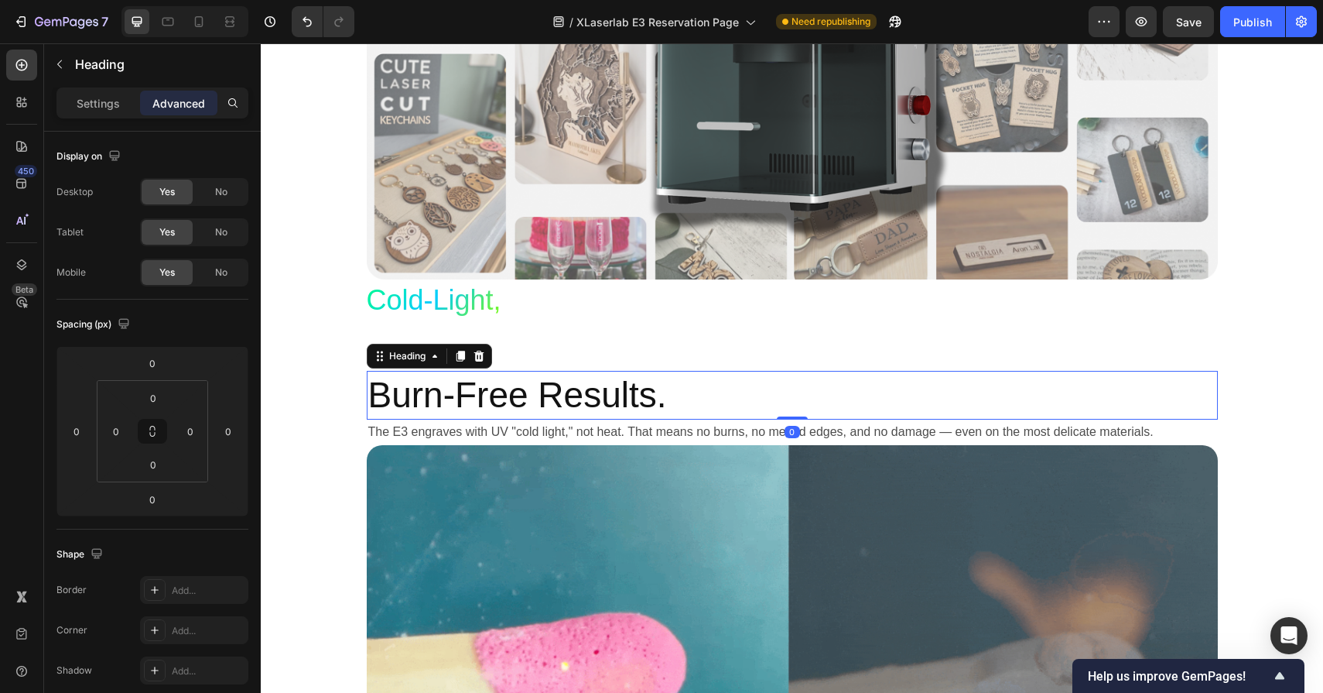
type input "15"
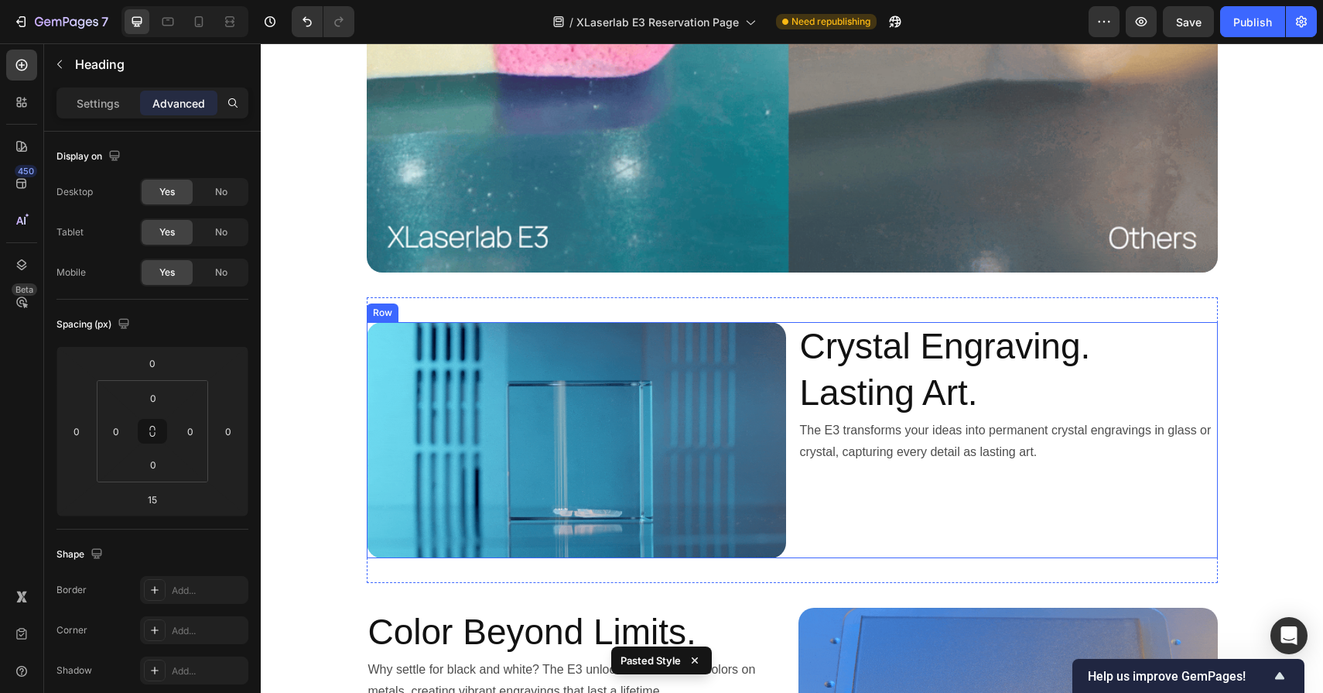
scroll to position [4614, 0]
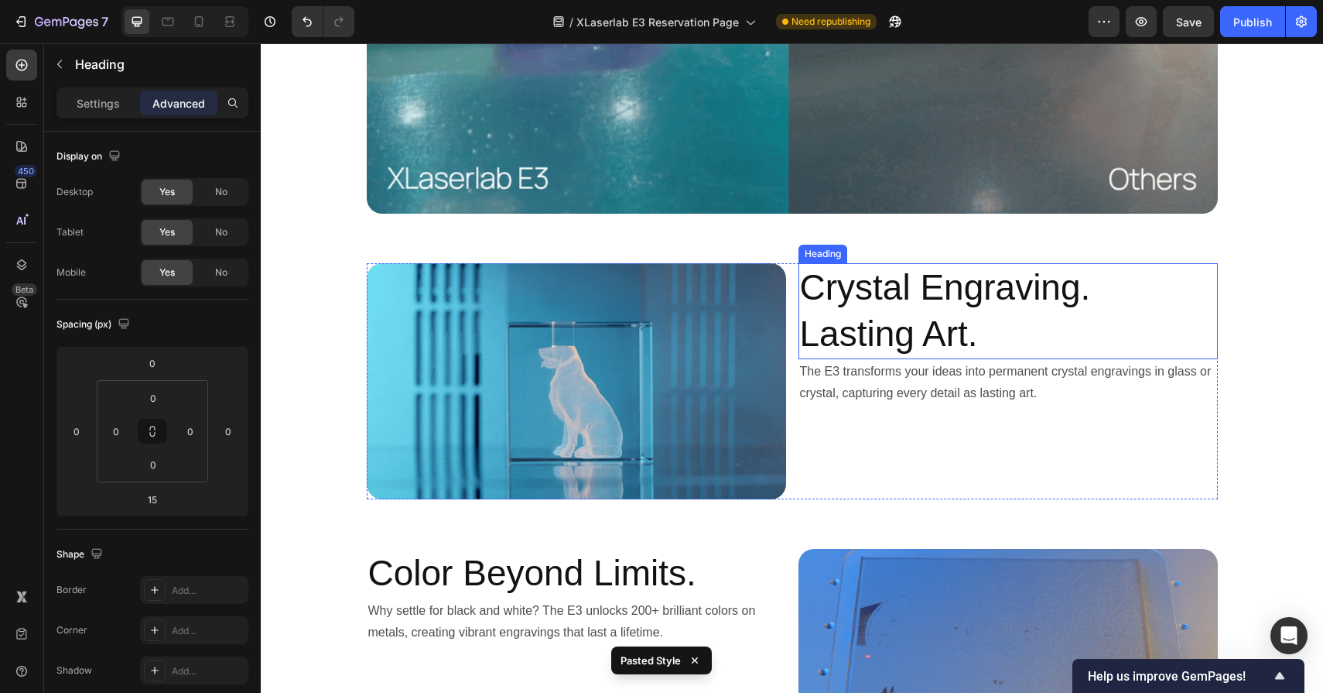
click at [867, 318] on h2 "Crystal Engraving. Lasting Art." at bounding box center [1008, 311] width 419 height 96
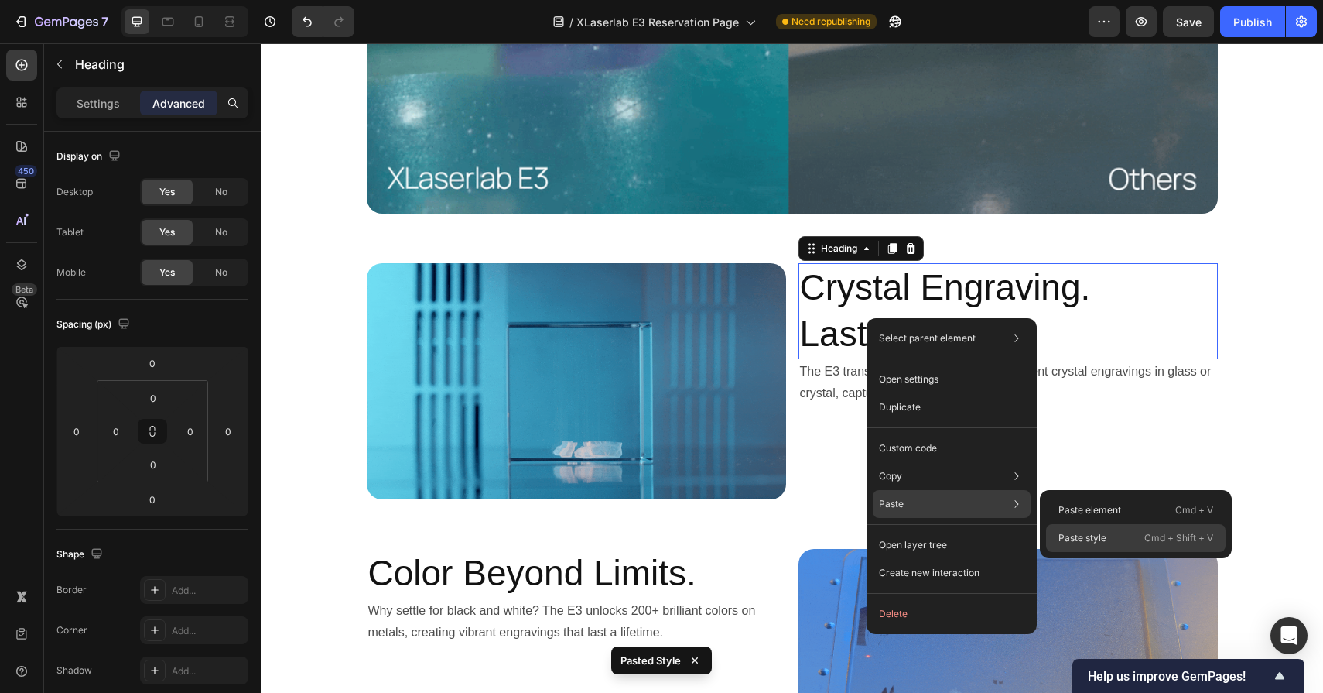
click at [1053, 526] on div "Paste style Cmd + Shift + V" at bounding box center [1136, 538] width 180 height 28
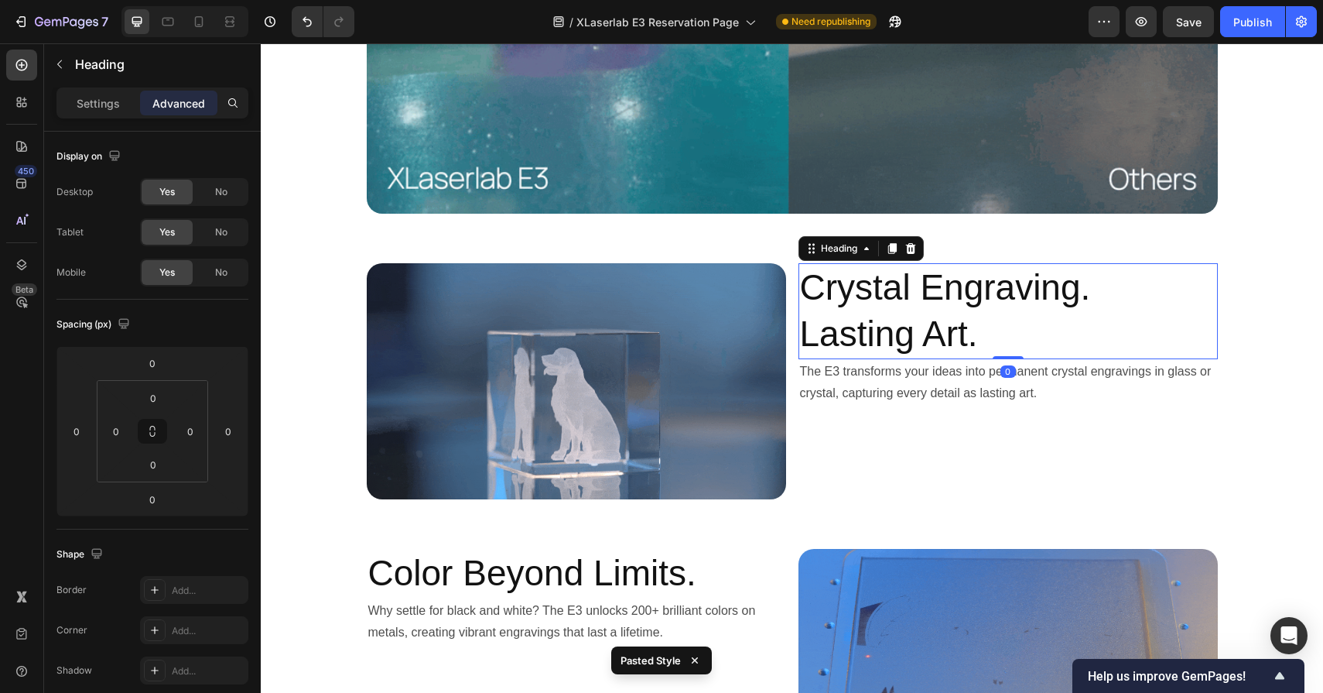
type input "15"
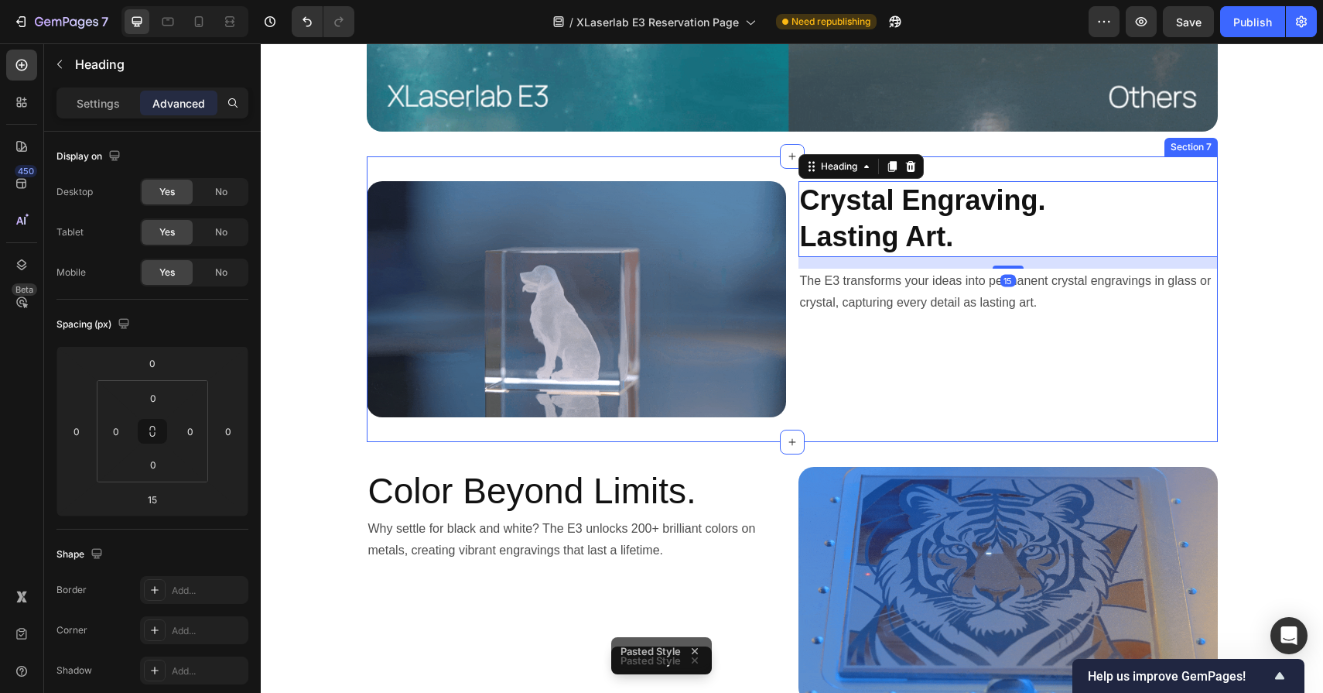
scroll to position [4771, 0]
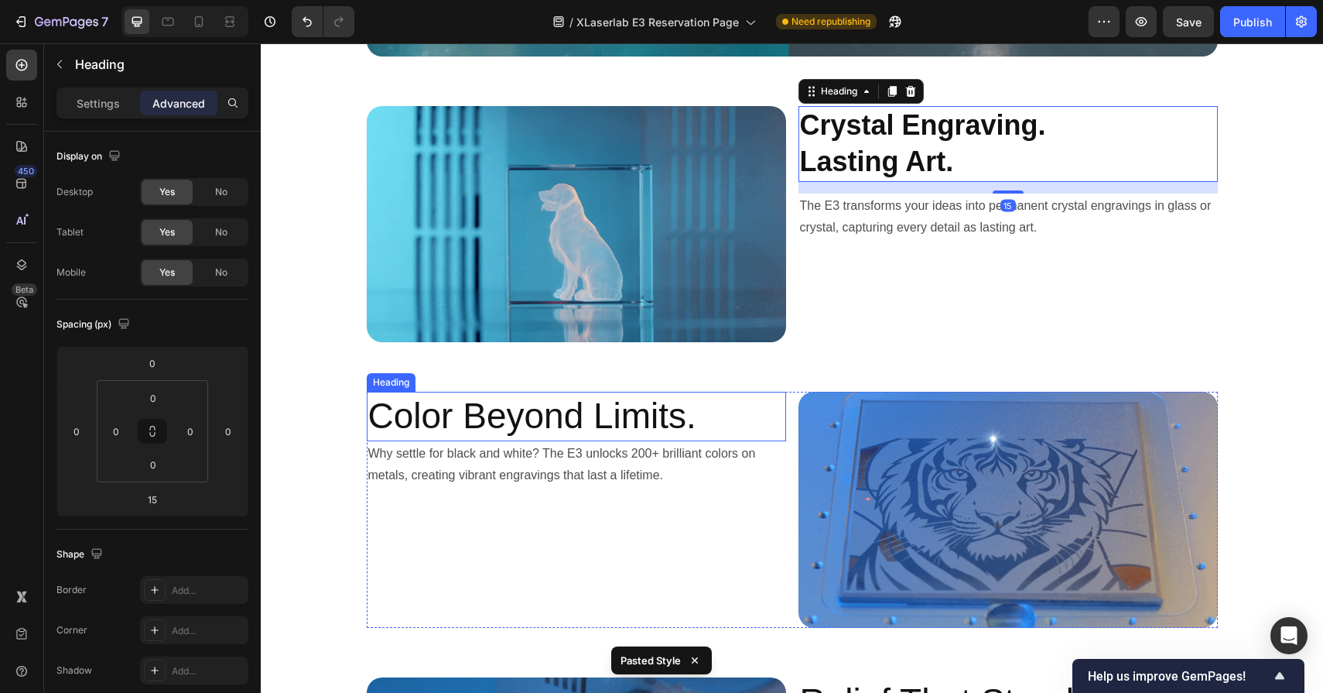
click at [652, 416] on h2 "Color Beyond Limits." at bounding box center [576, 417] width 419 height 50
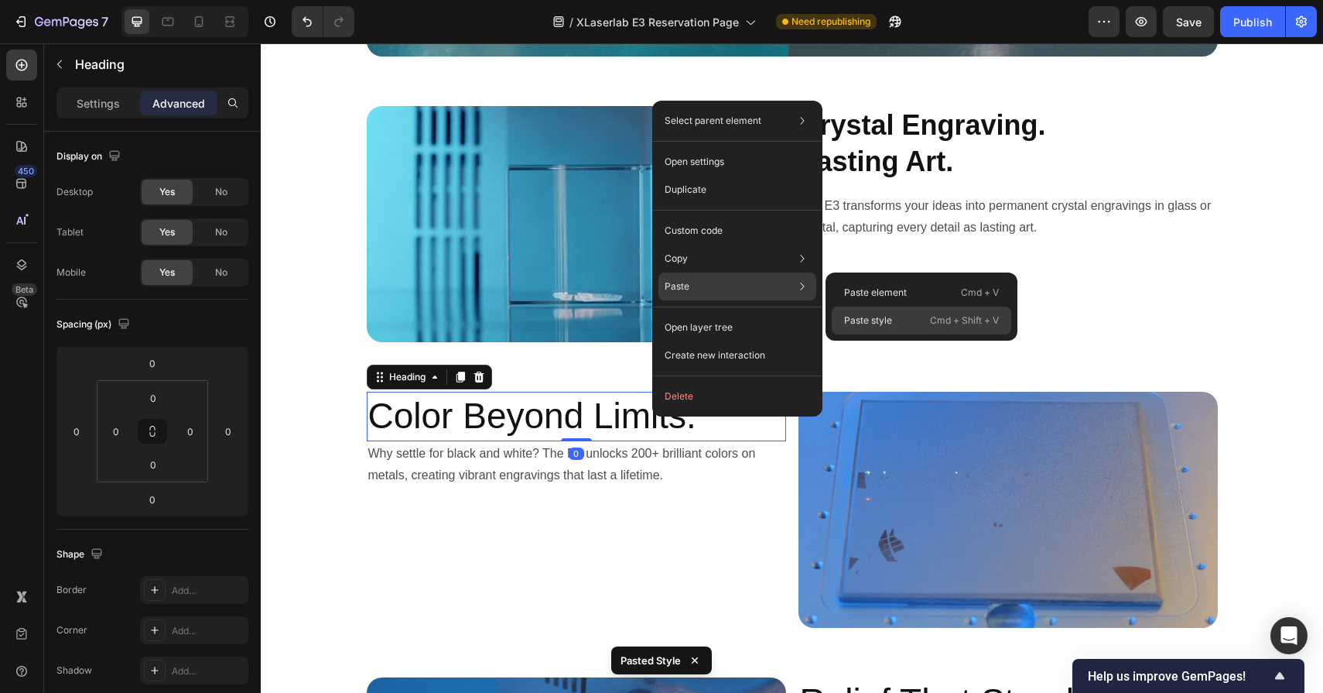
click at [858, 317] on p "Paste style" at bounding box center [868, 320] width 48 height 14
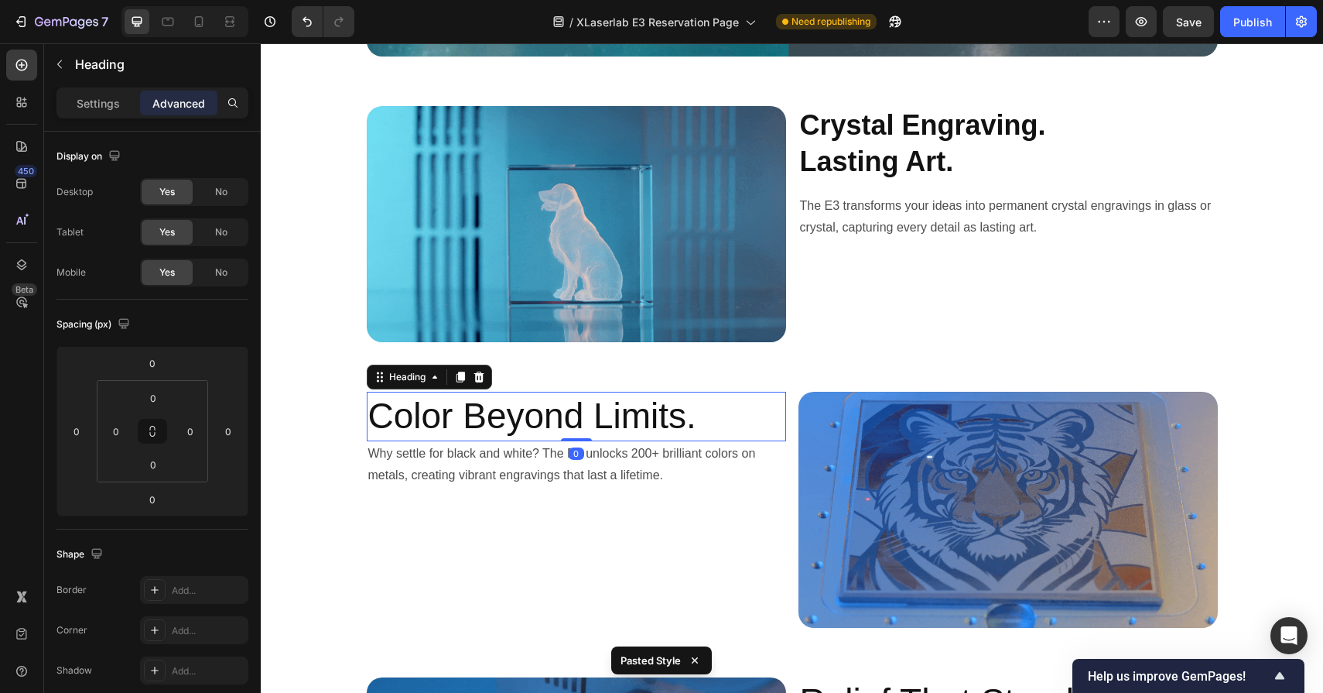
type input "15"
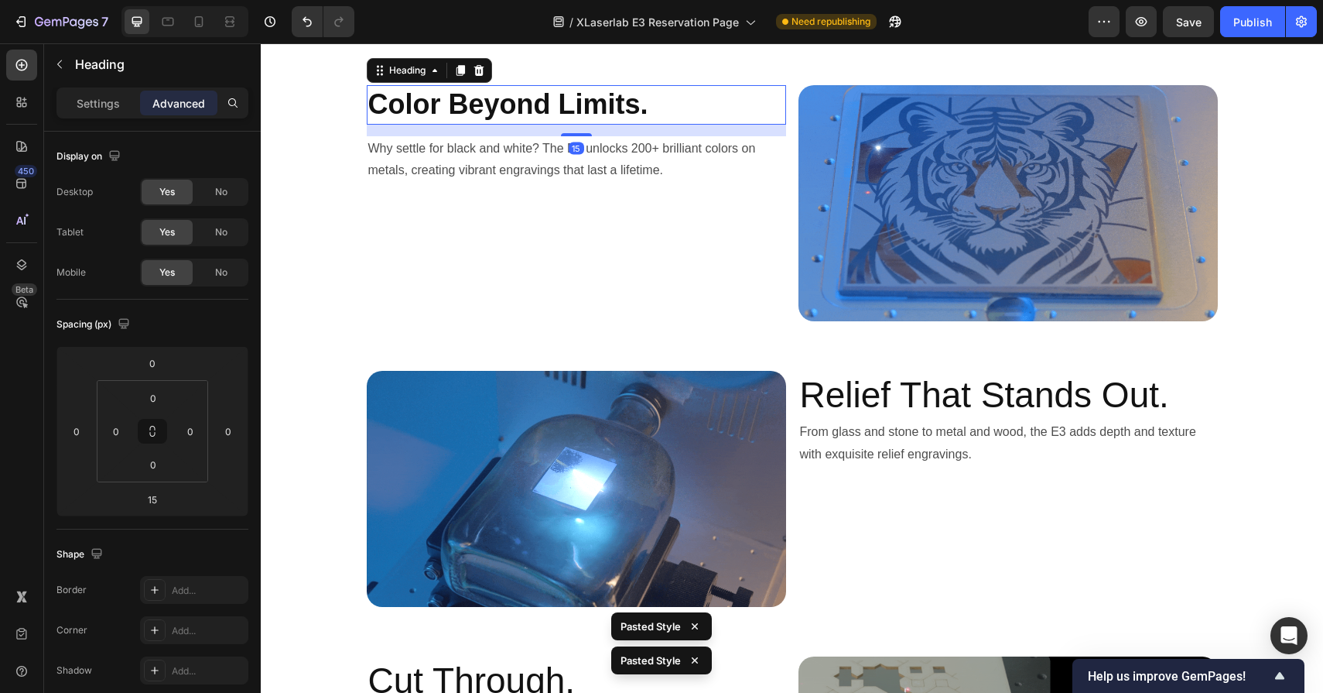
scroll to position [5090, 0]
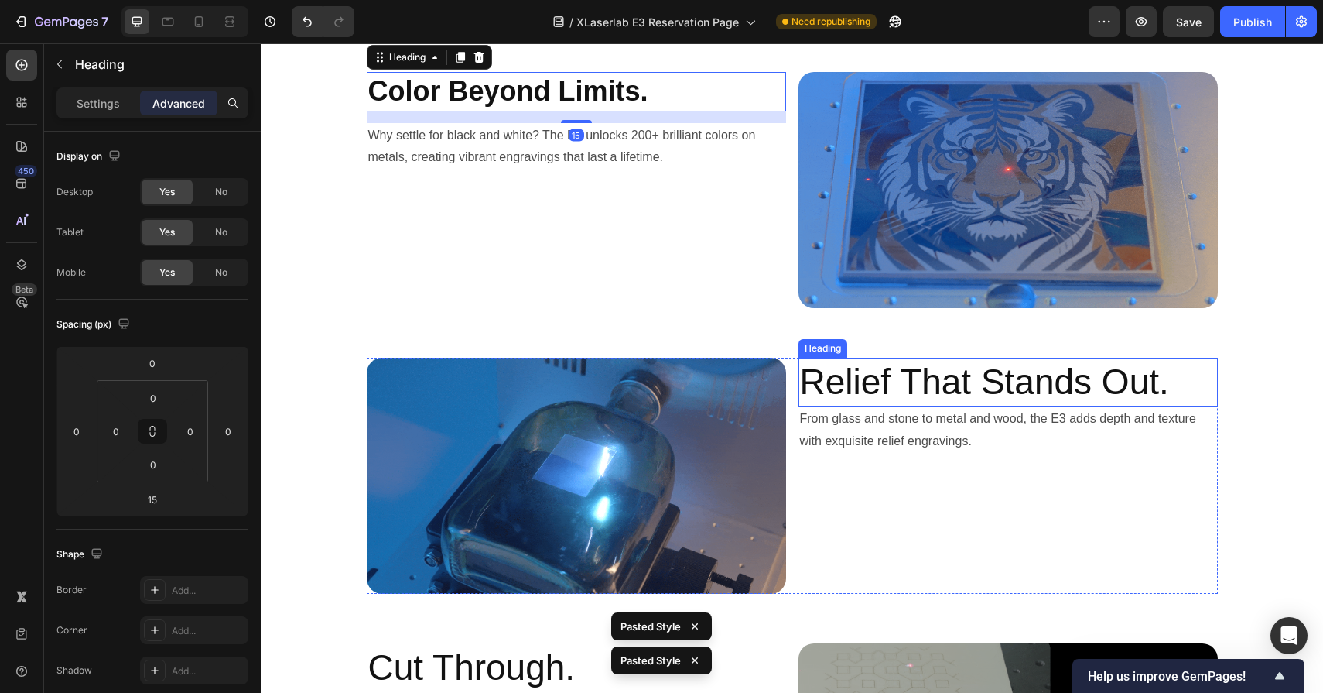
click at [880, 382] on h2 "Relief That Stands Out." at bounding box center [1008, 383] width 419 height 50
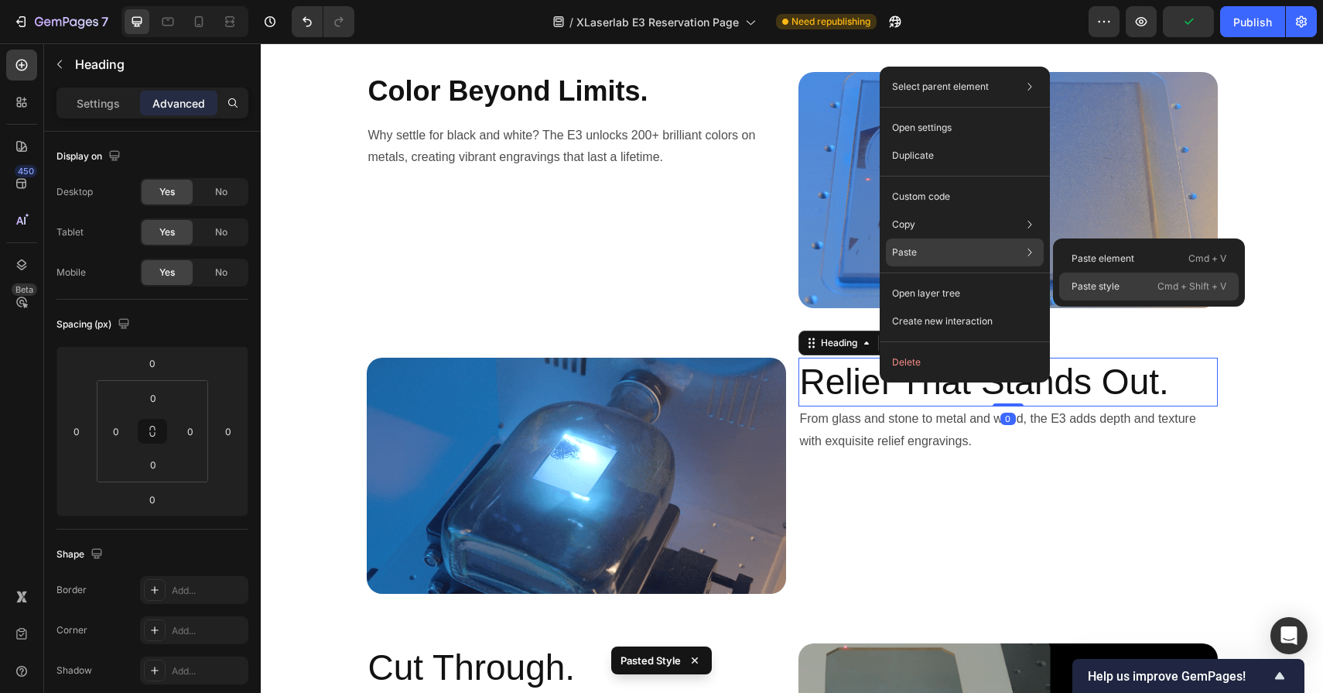
click at [1084, 276] on div "Paste style Cmd + Shift + V" at bounding box center [1150, 286] width 180 height 28
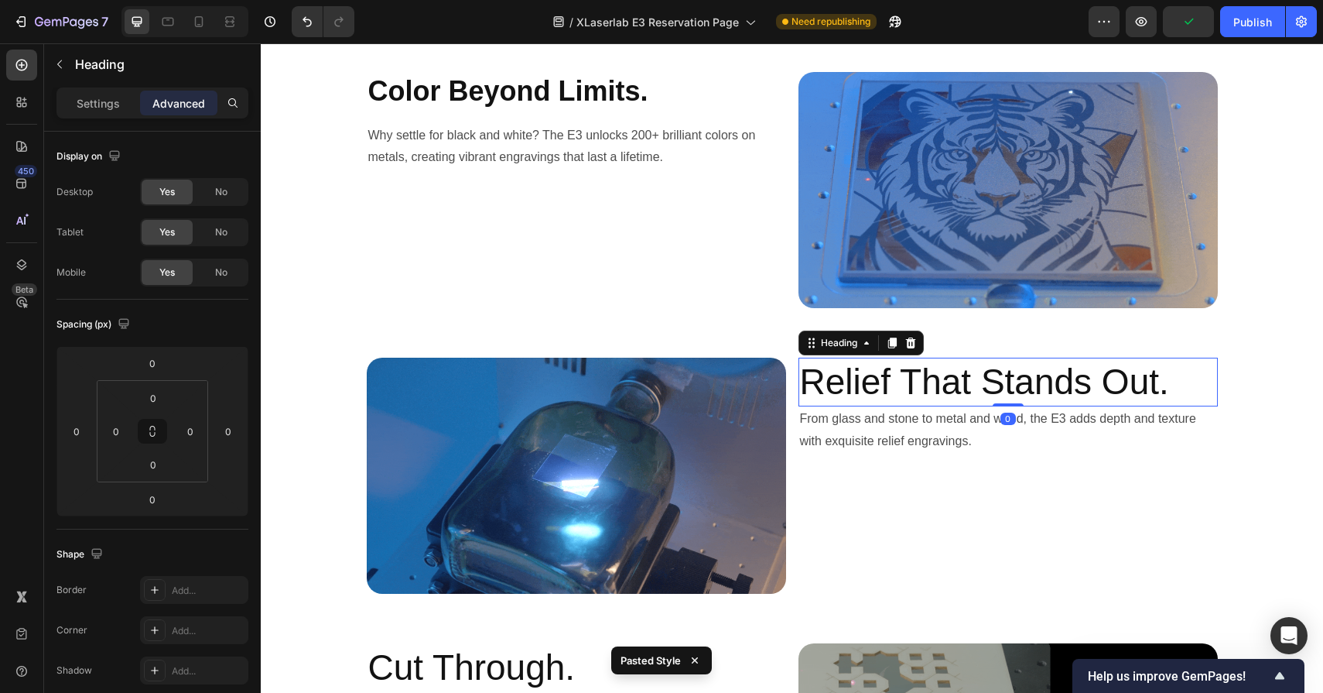
type input "15"
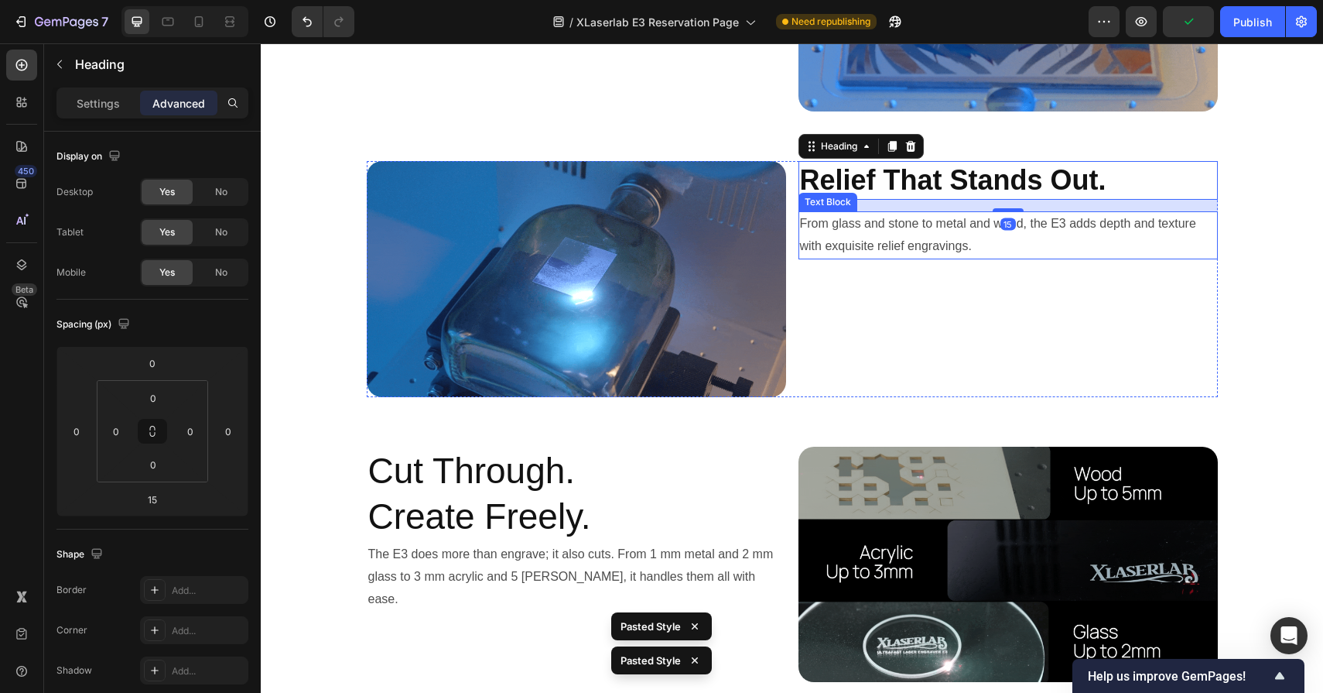
scroll to position [5315, 0]
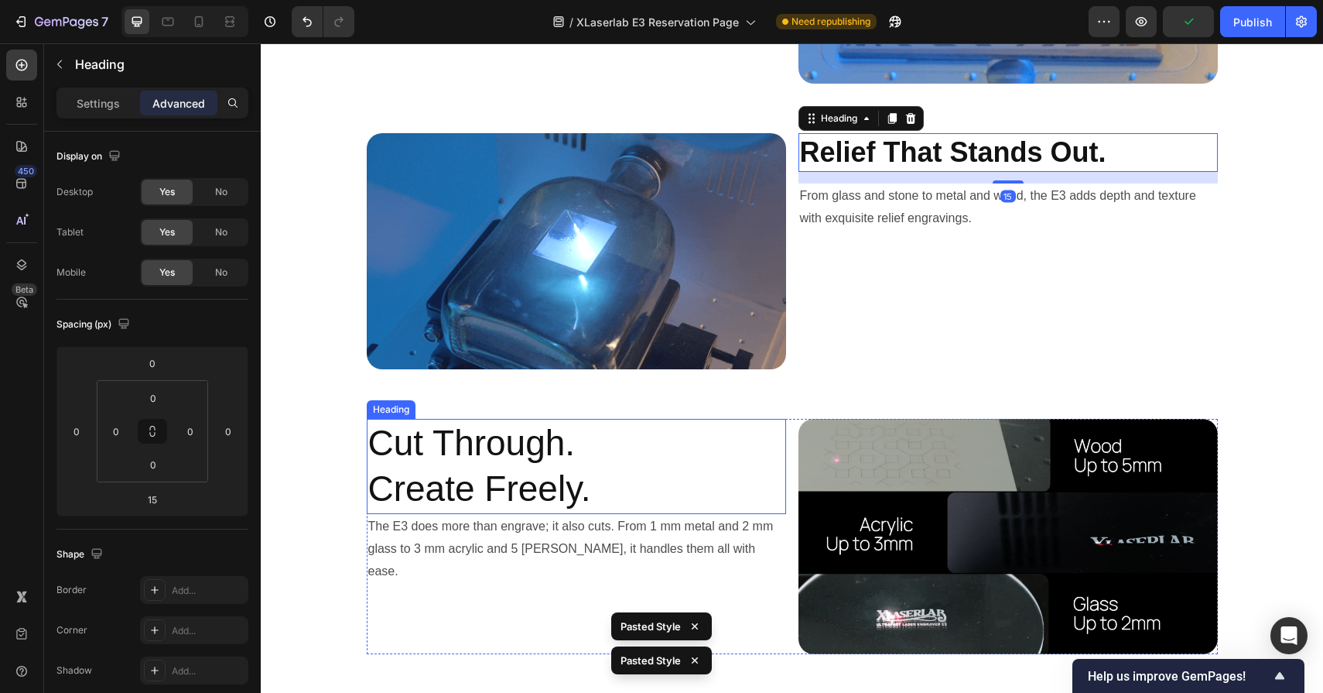
click at [537, 498] on h2 "Cut Through. Create Freely." at bounding box center [576, 467] width 419 height 96
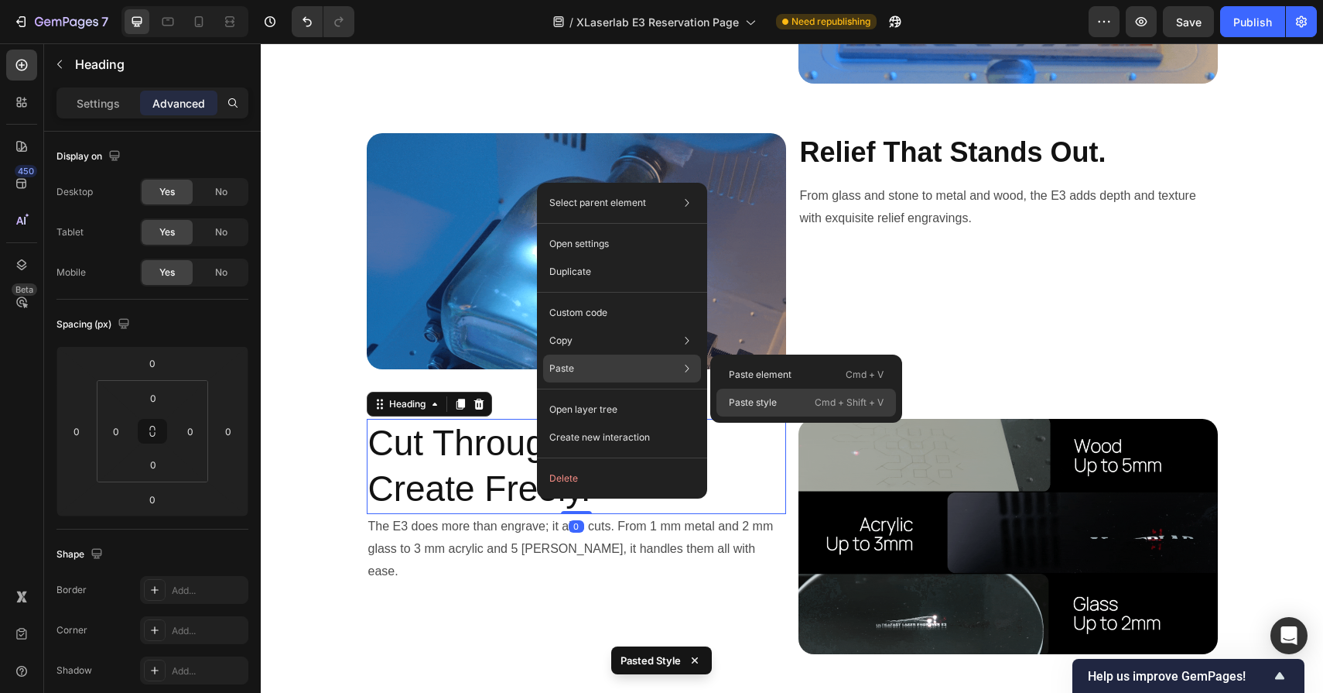
click at [749, 395] on p "Paste style" at bounding box center [753, 402] width 48 height 14
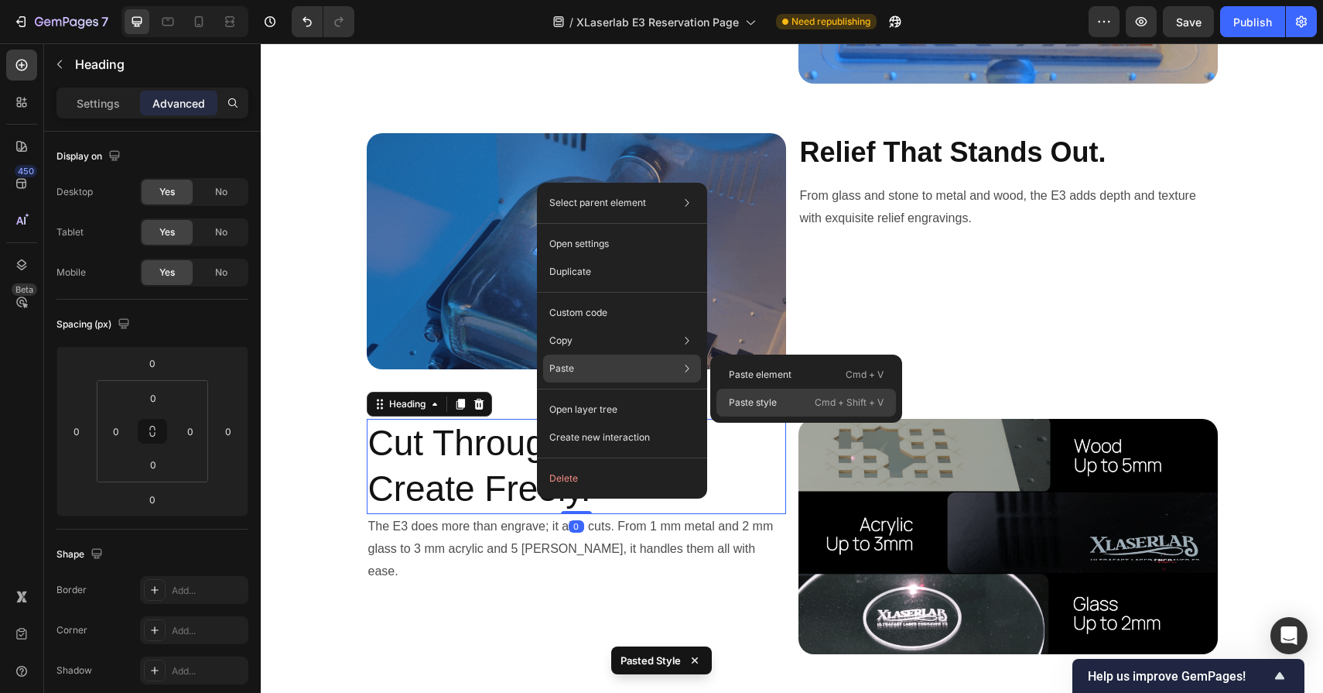
type input "15"
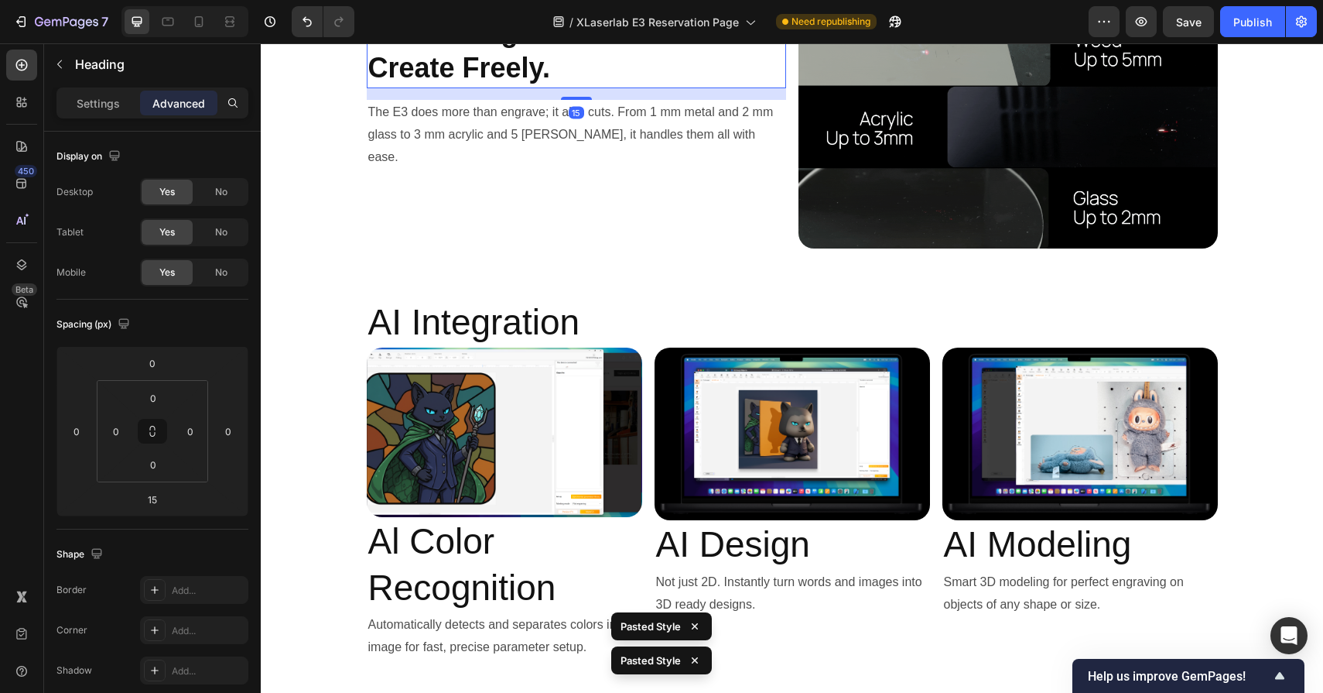
scroll to position [5726, 0]
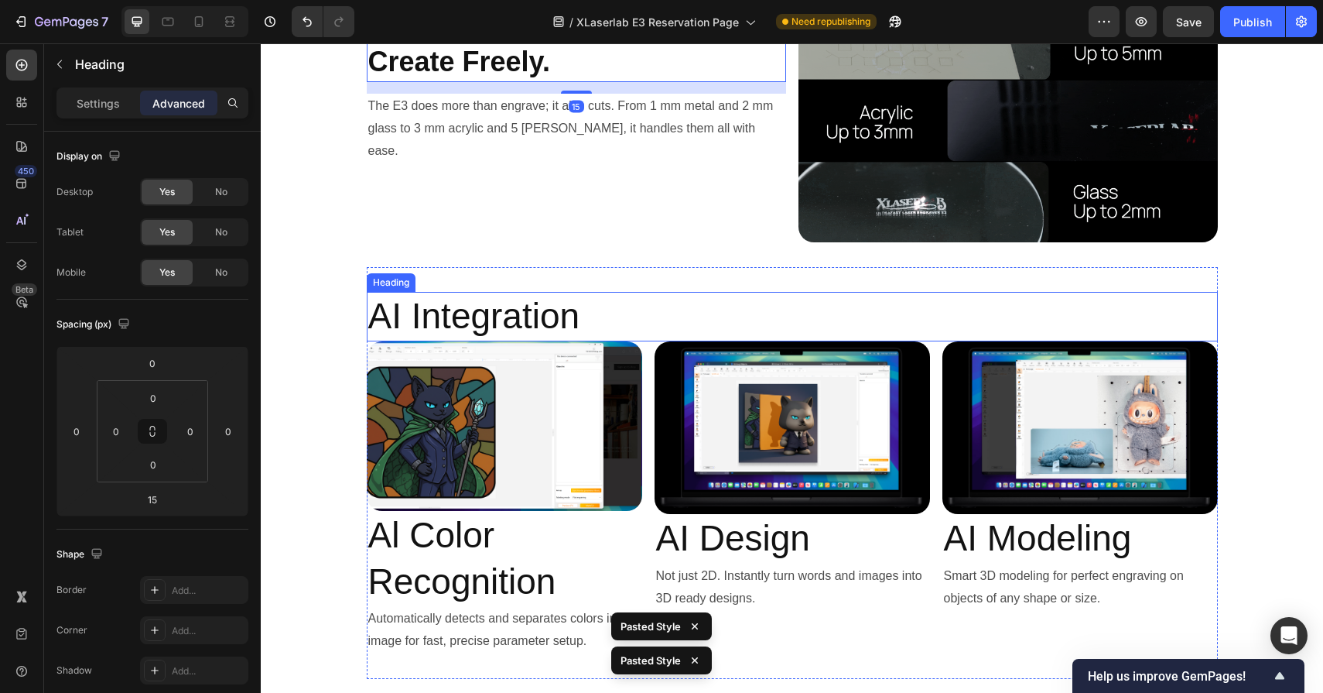
click at [569, 324] on h2 "AI Integration" at bounding box center [792, 317] width 851 height 50
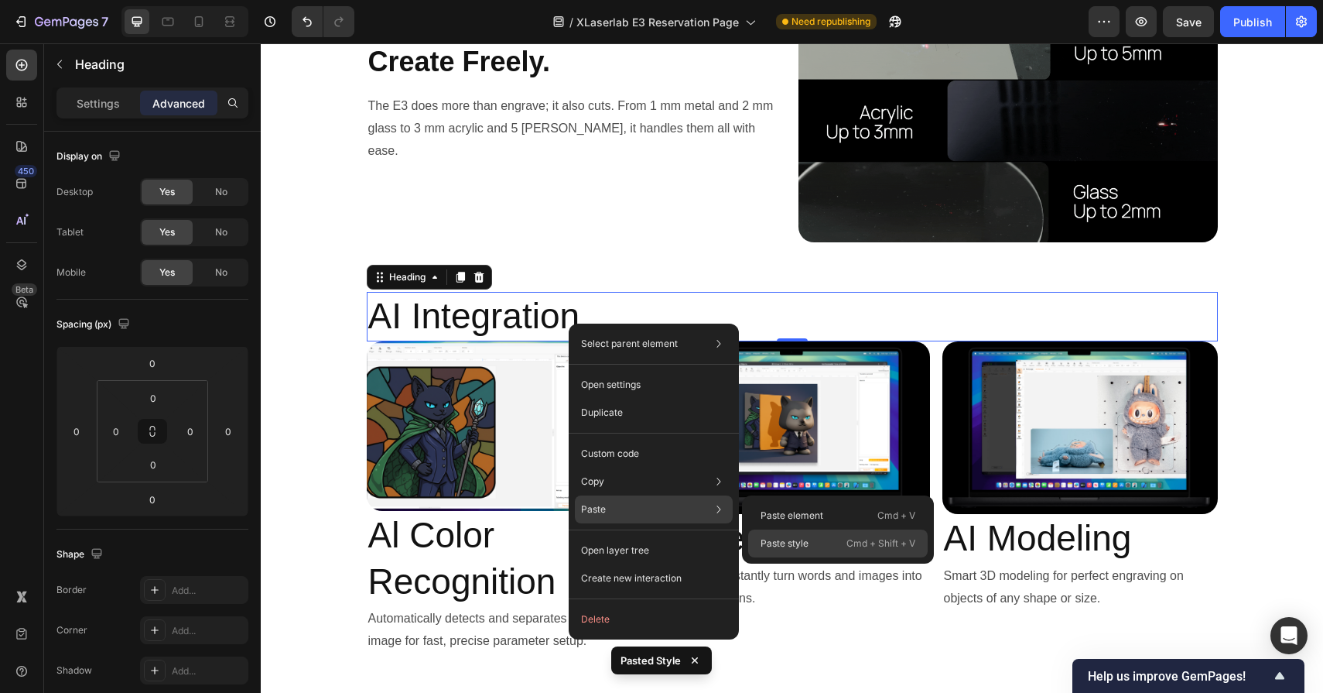
click at [768, 536] on p "Paste style" at bounding box center [785, 543] width 48 height 14
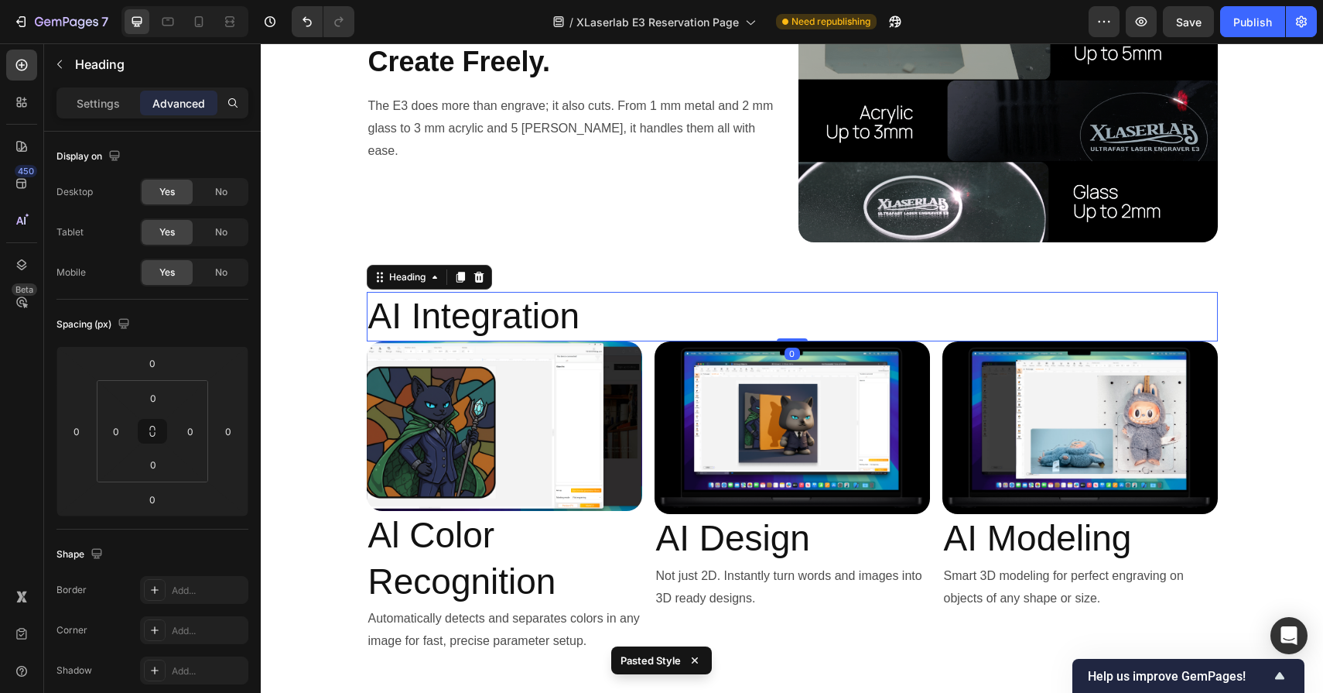
type input "15"
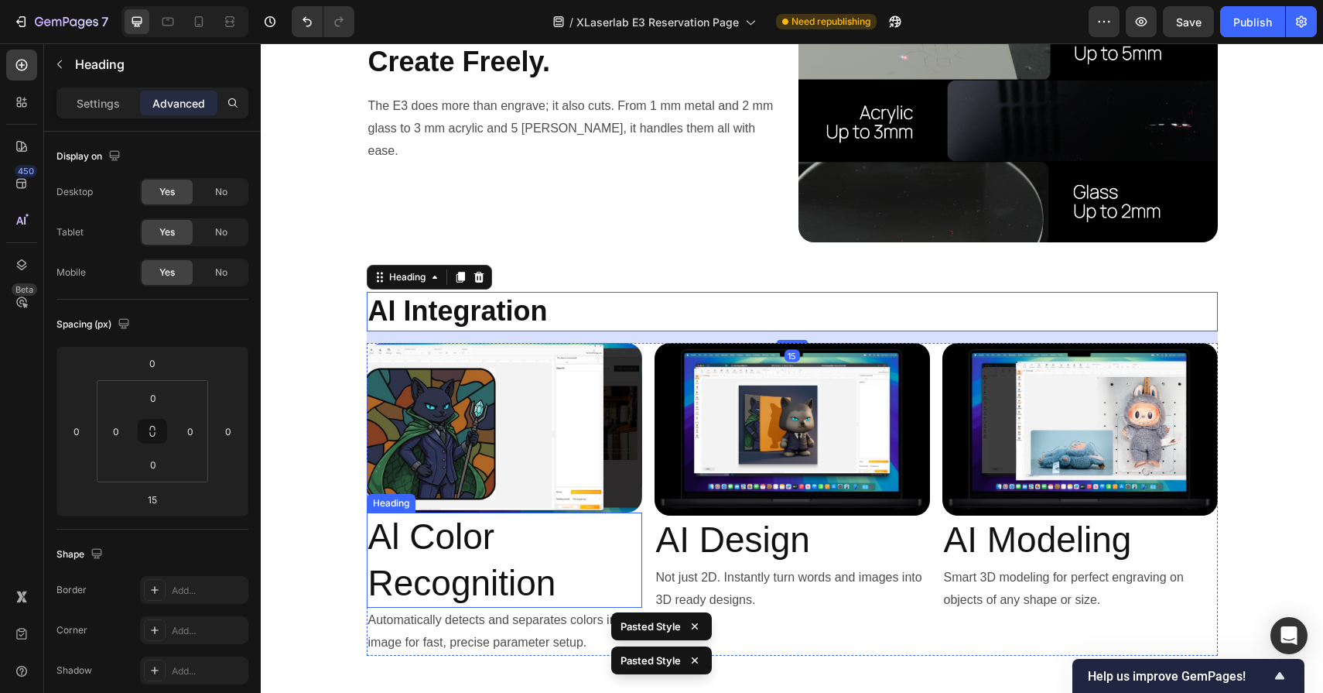
click at [532, 554] on h2 "Al Color Recognition" at bounding box center [505, 560] width 276 height 96
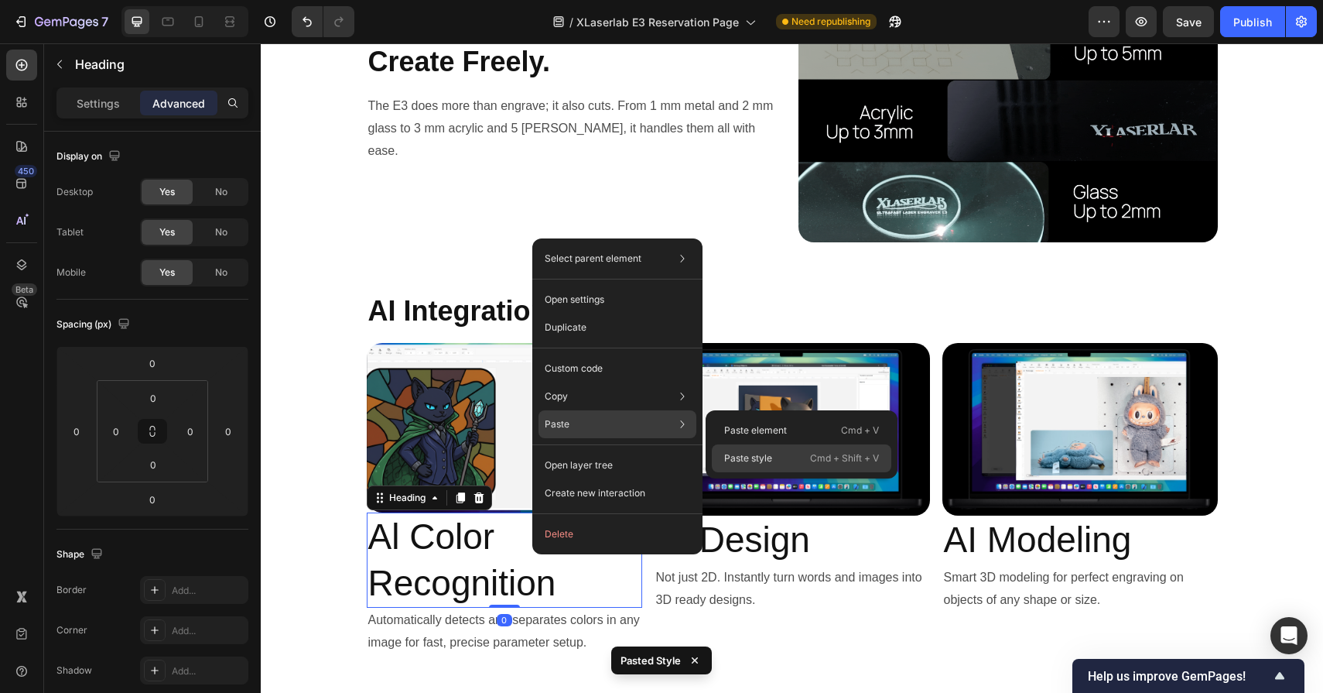
click at [756, 457] on p "Paste style" at bounding box center [748, 458] width 48 height 14
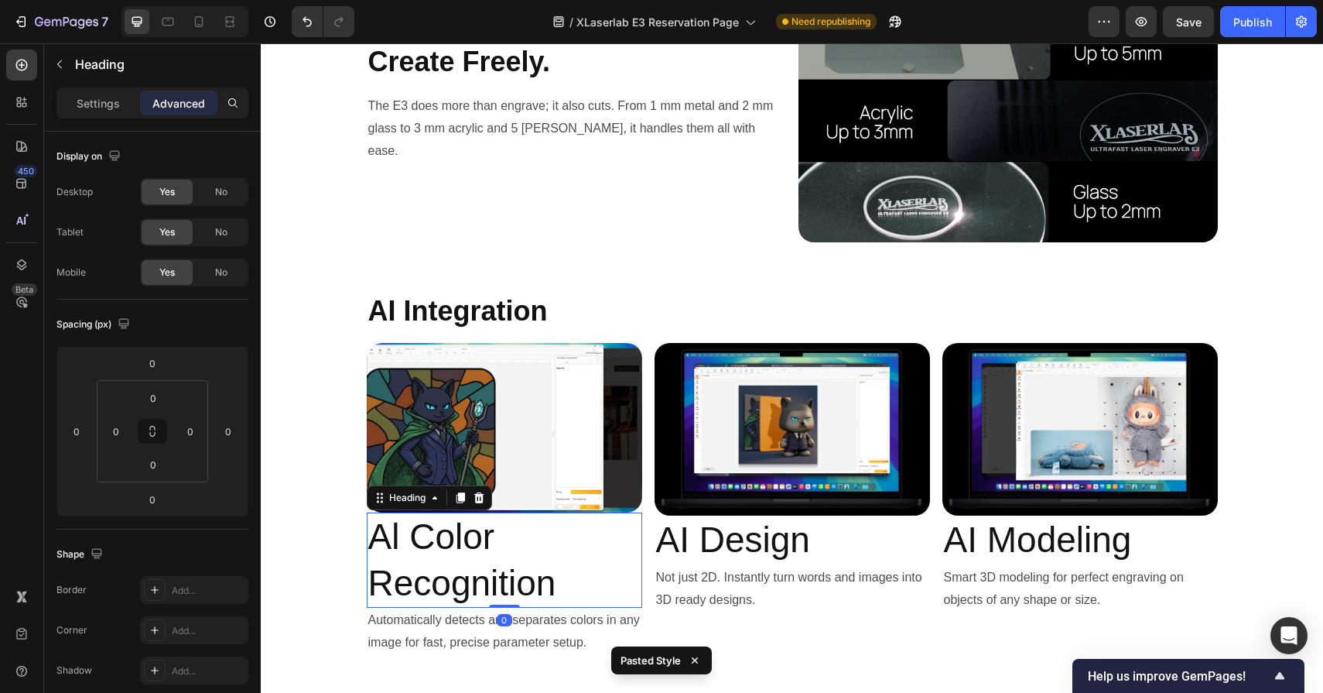
type input "15"
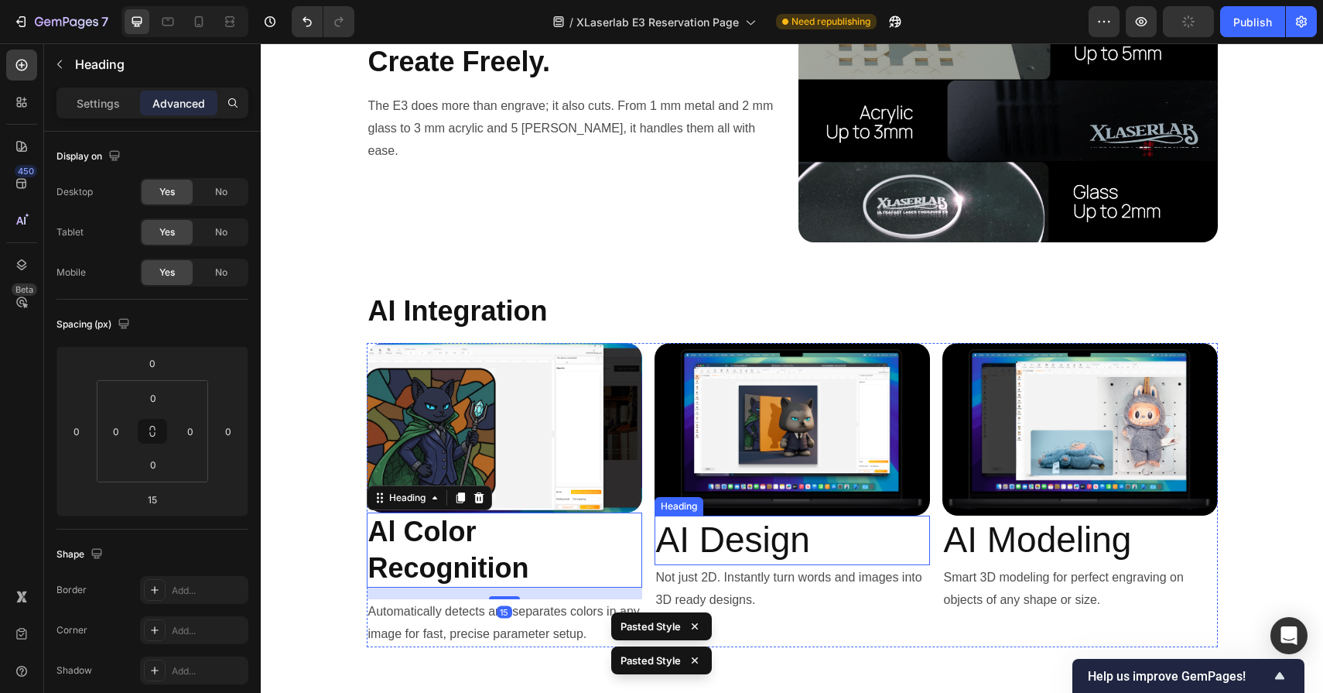
click at [766, 551] on h2 "AI Design" at bounding box center [793, 540] width 276 height 50
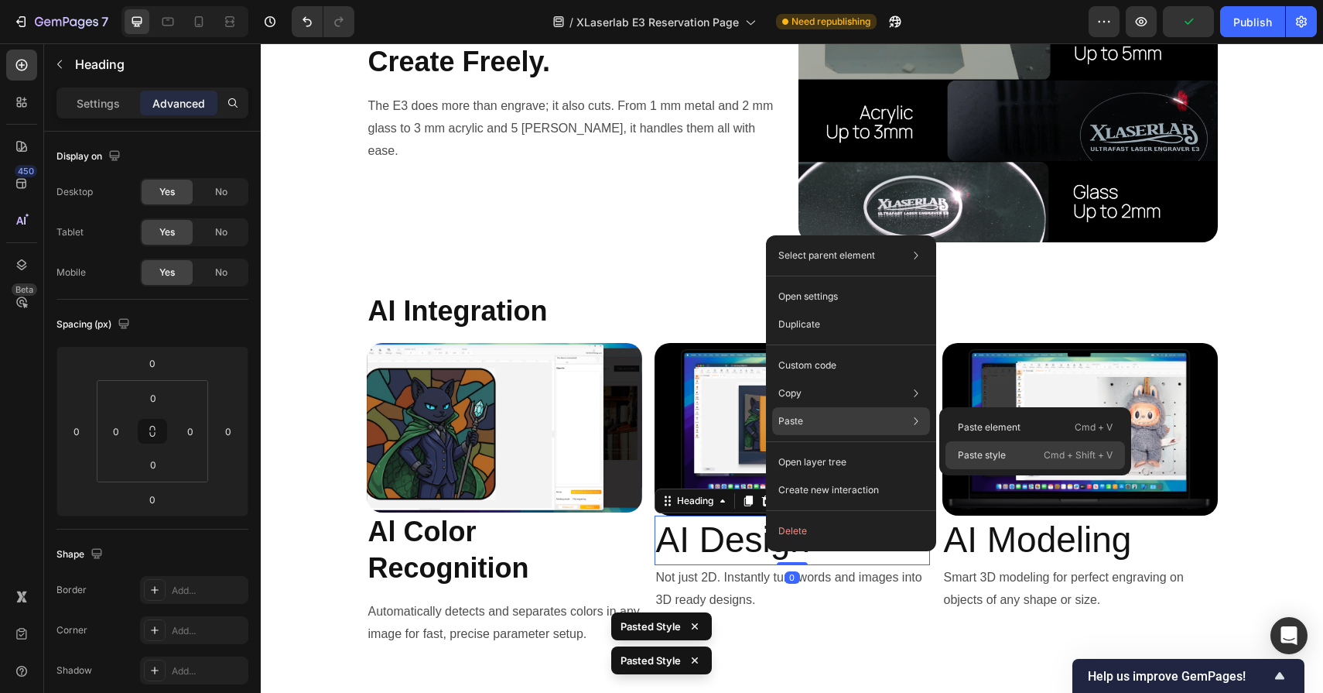
click at [992, 445] on div "Paste style Cmd + Shift + V" at bounding box center [1036, 455] width 180 height 28
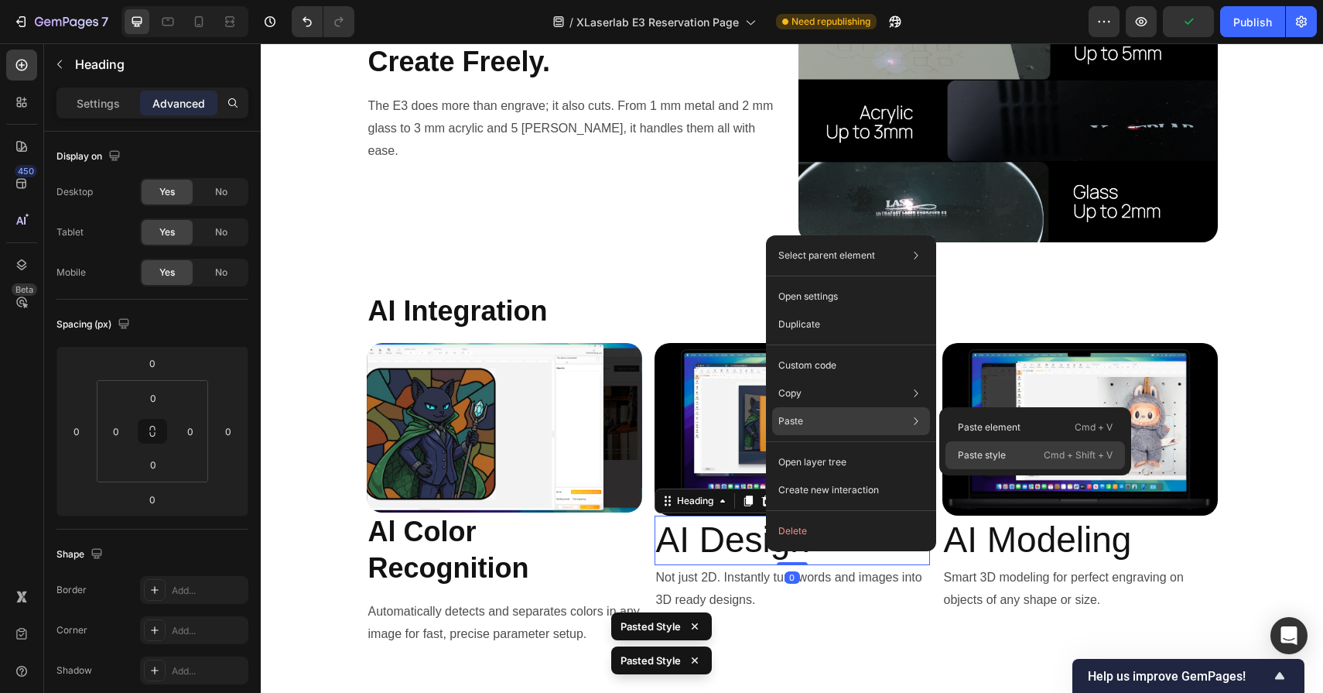
type input "15"
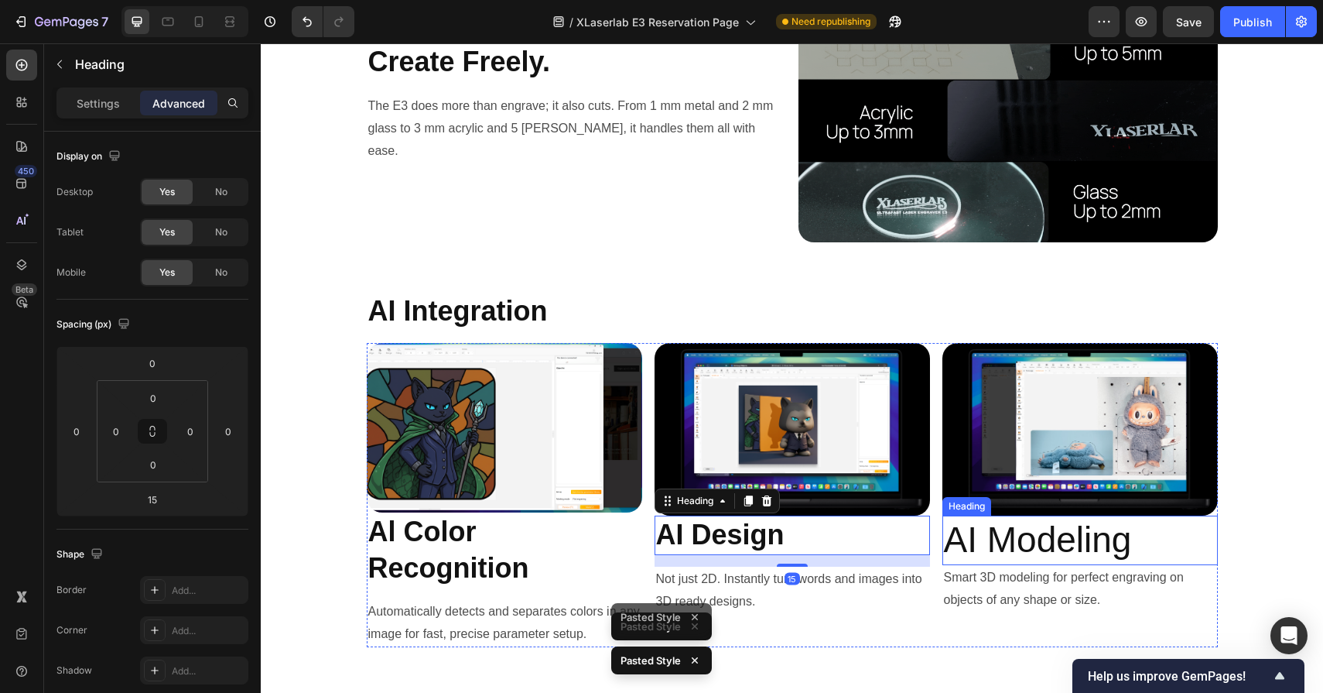
click at [1052, 558] on h2 "AI Modeling" at bounding box center [1081, 540] width 276 height 50
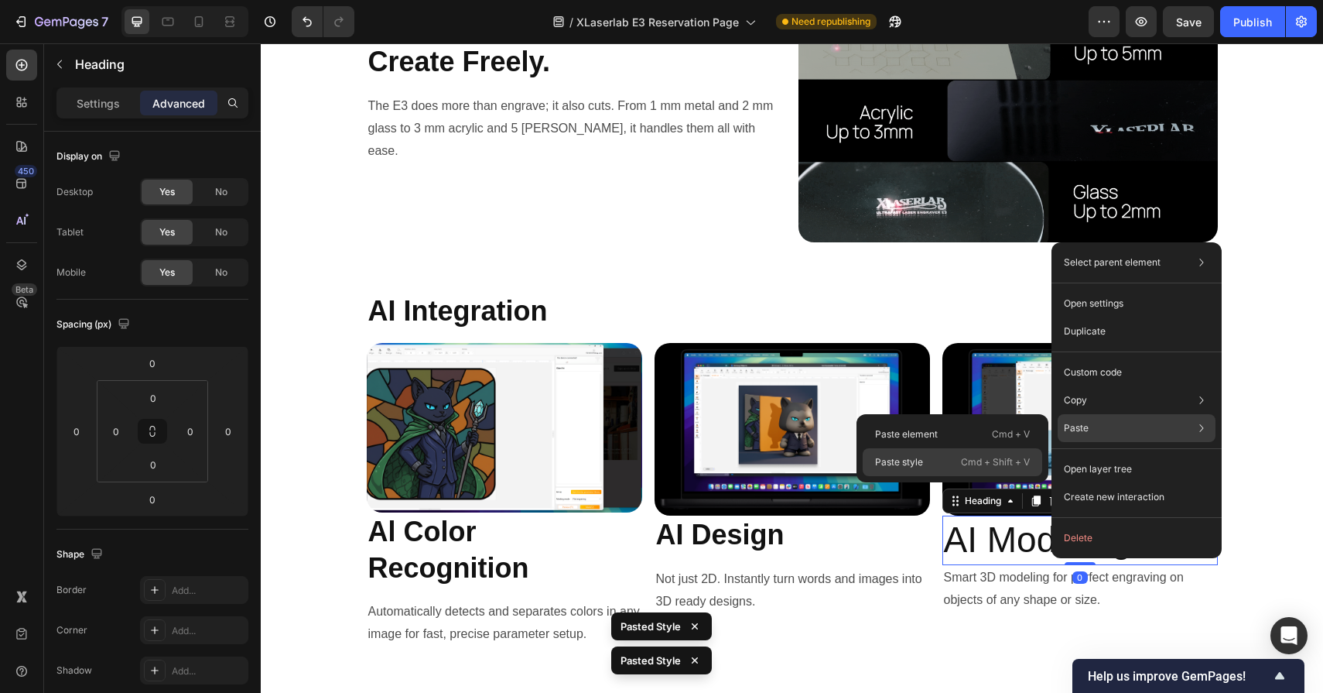
click at [977, 469] on p "Cmd + Shift + V" at bounding box center [995, 461] width 69 height 15
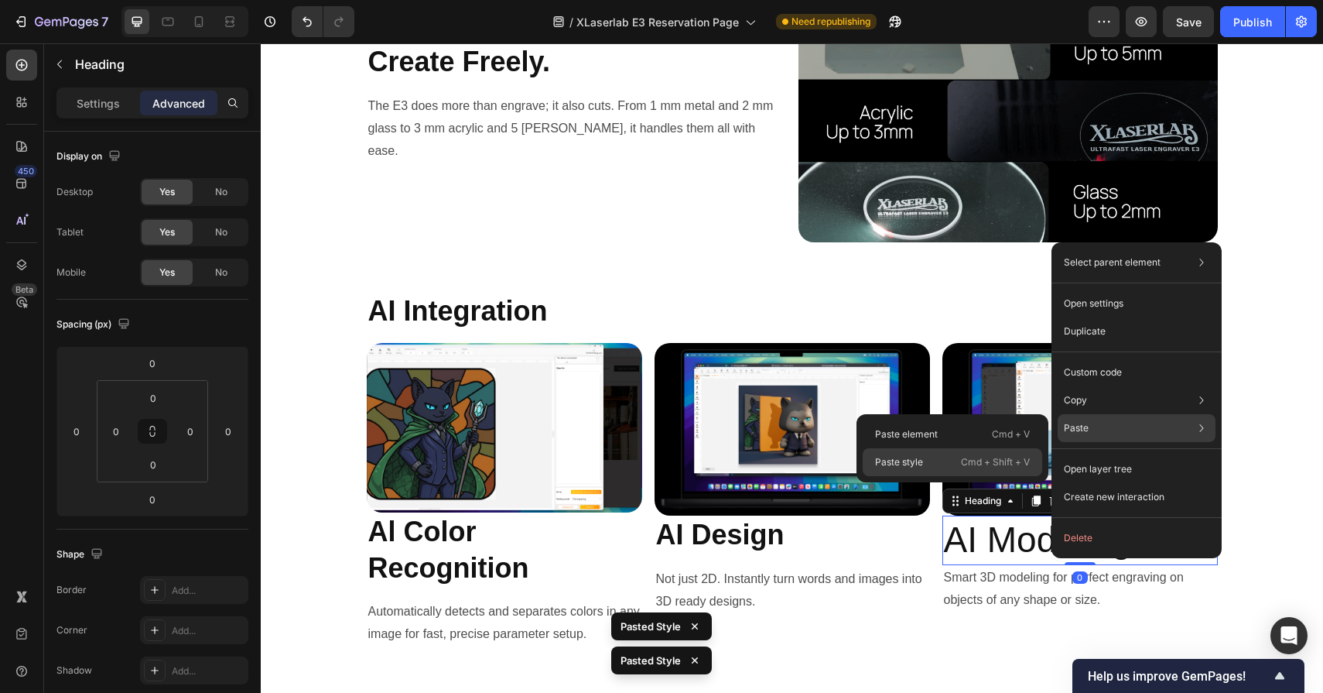
type input "15"
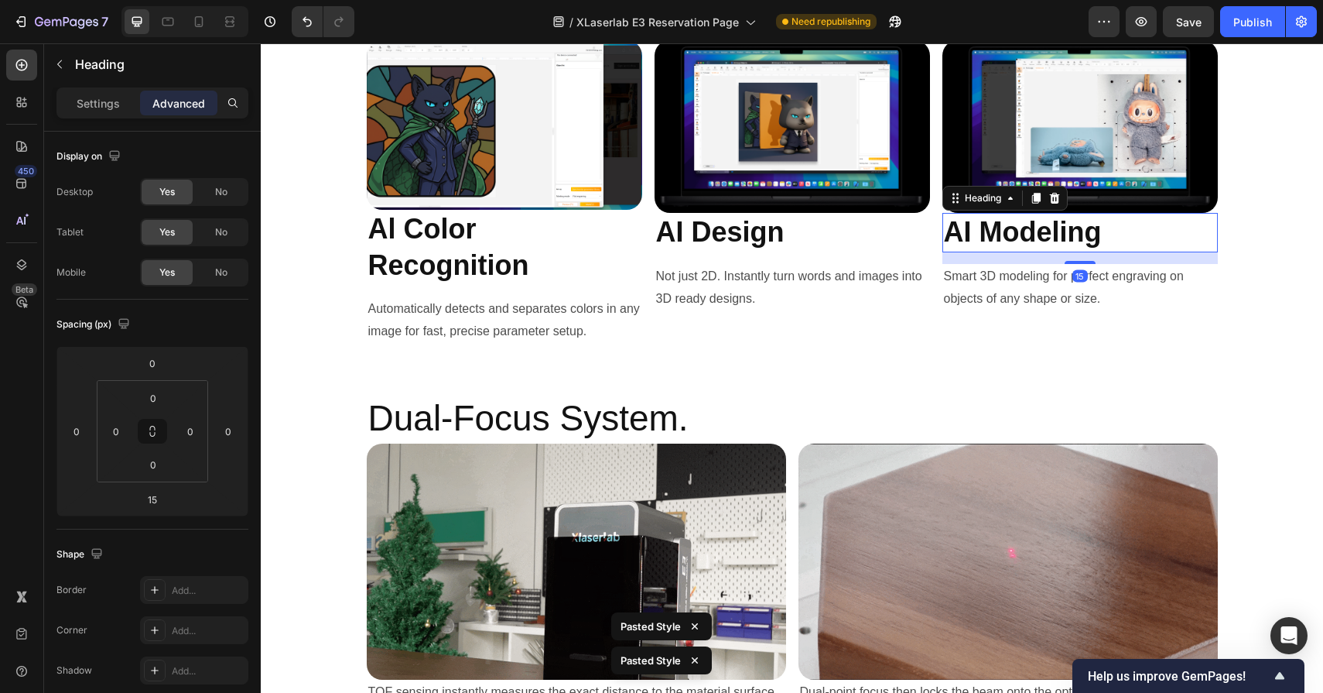
scroll to position [6282, 0]
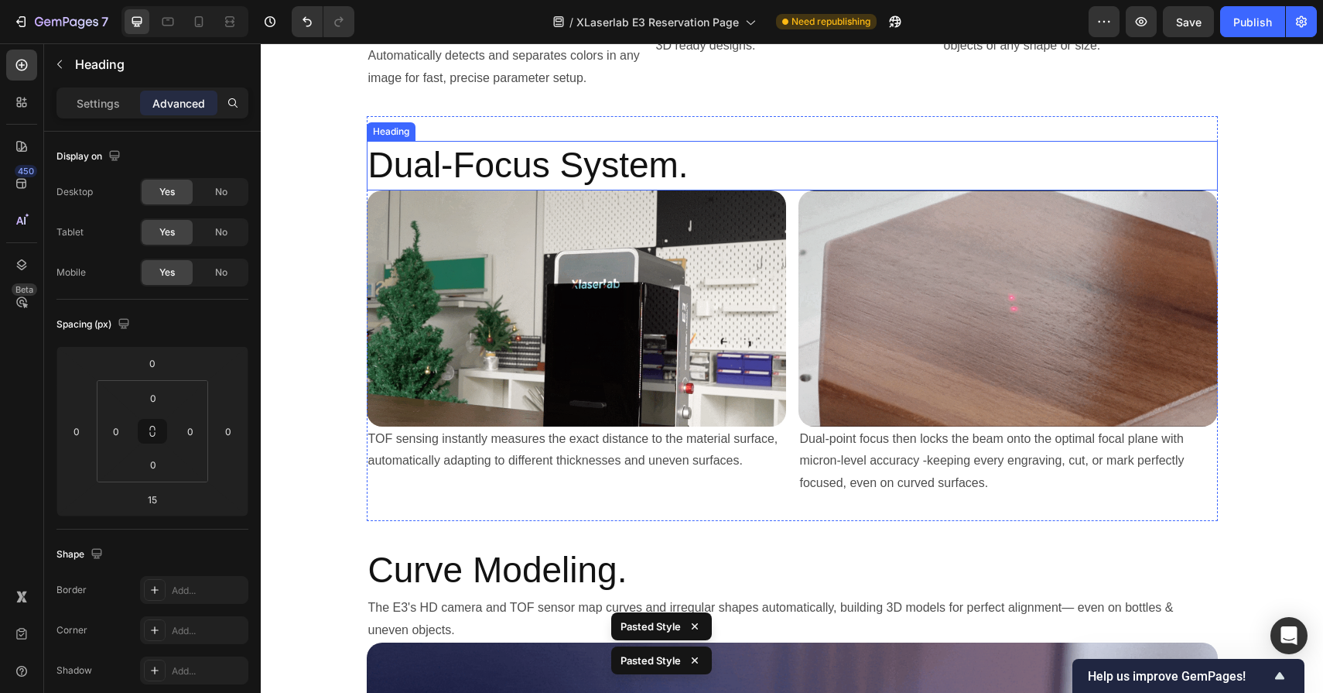
click at [683, 173] on h2 "Dual-Focus System." at bounding box center [792, 166] width 851 height 50
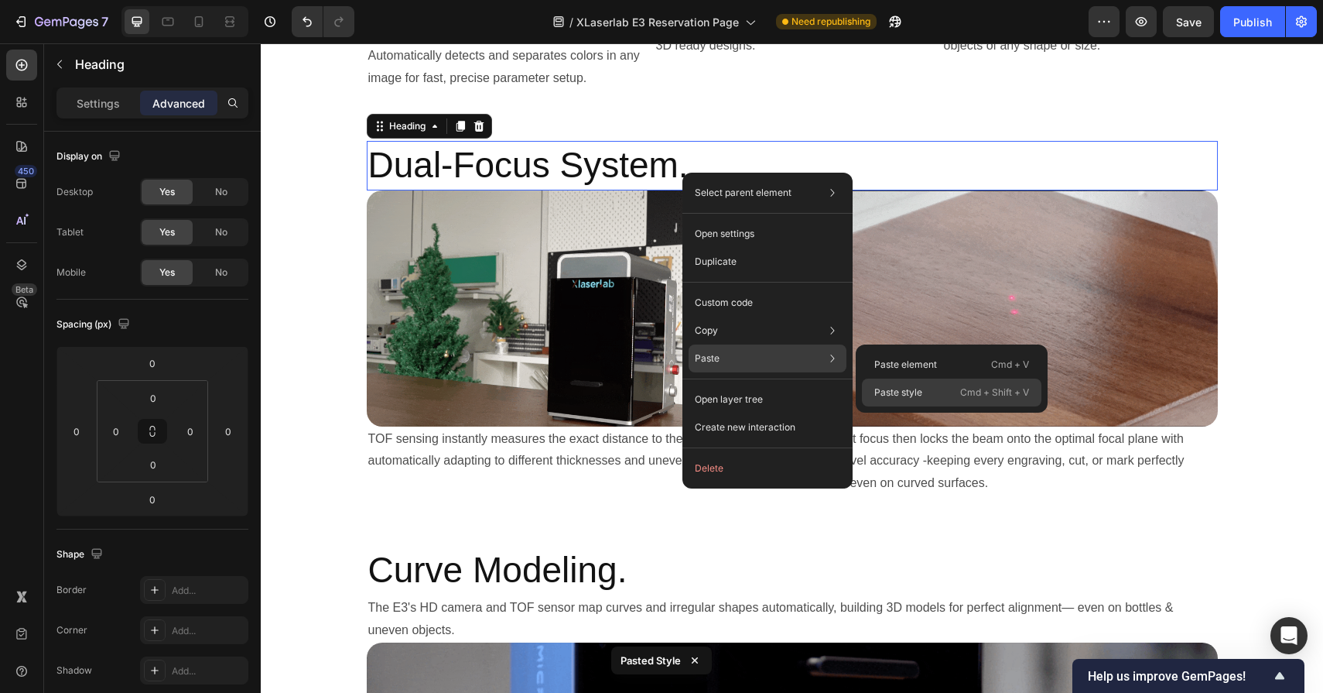
click at [888, 386] on p "Paste style" at bounding box center [899, 392] width 48 height 14
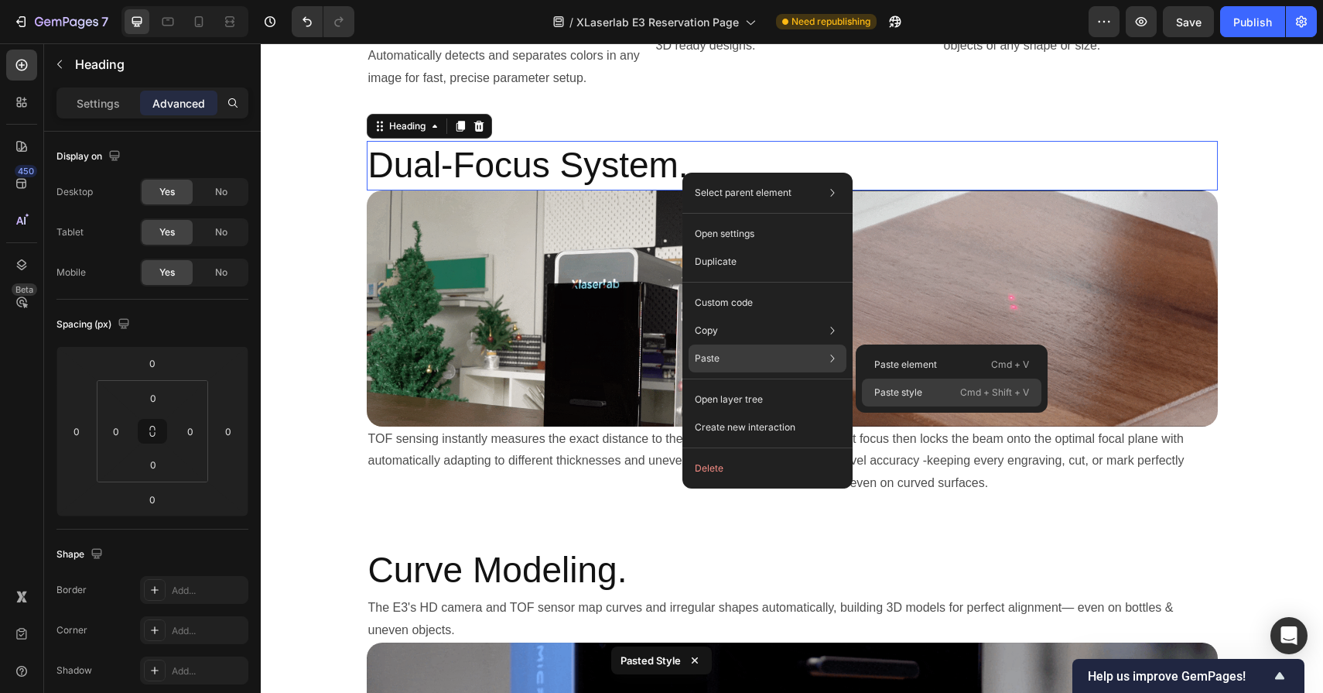
type input "15"
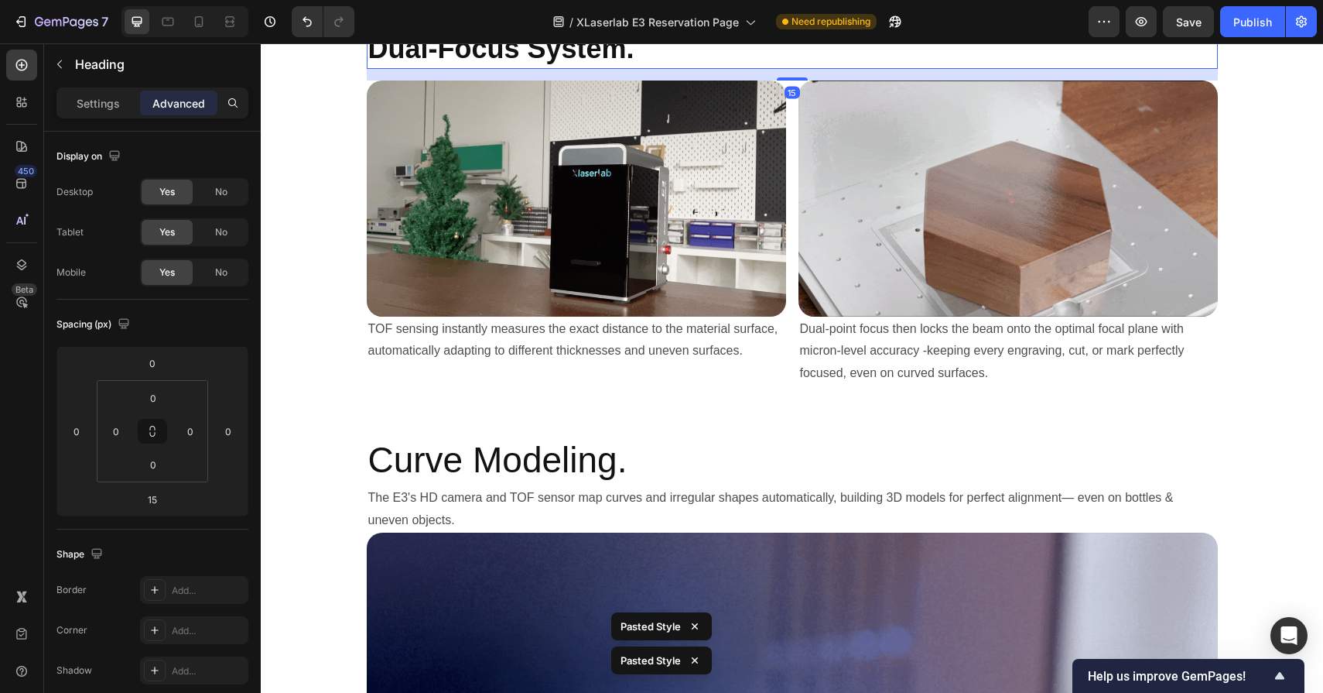
scroll to position [6539, 0]
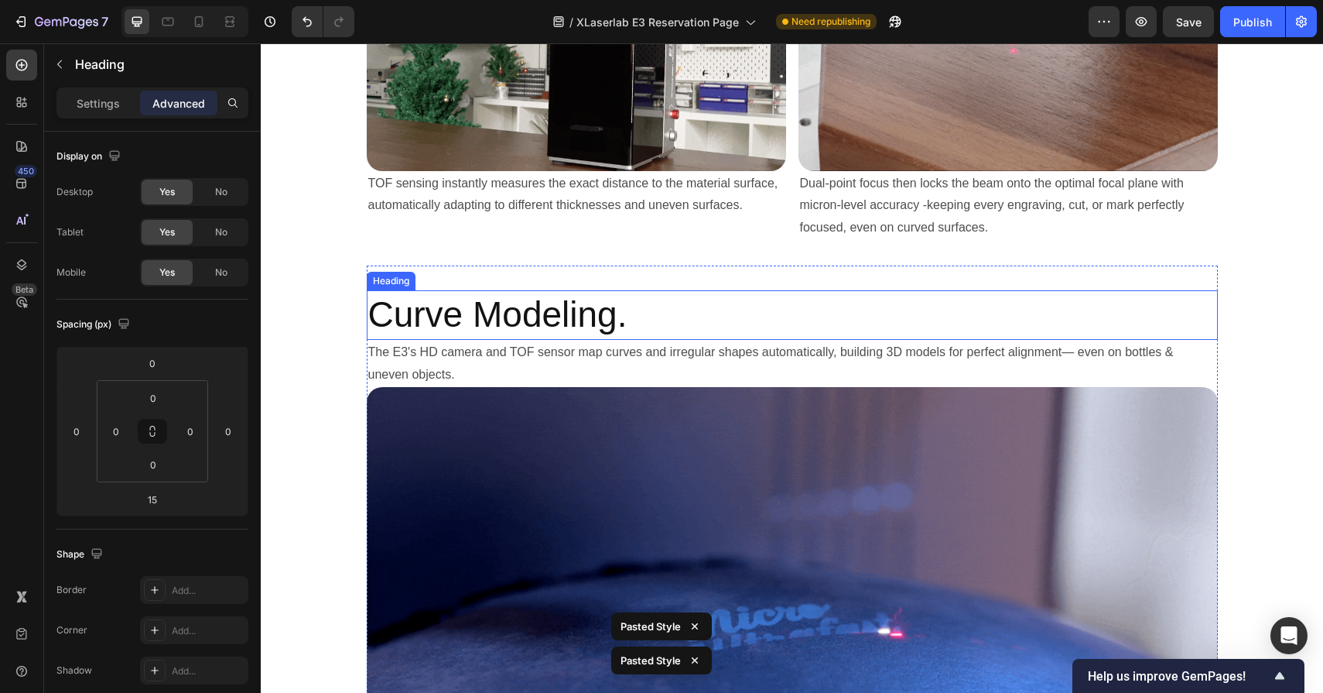
click at [656, 327] on h2 "Curve Modeling." at bounding box center [792, 315] width 851 height 50
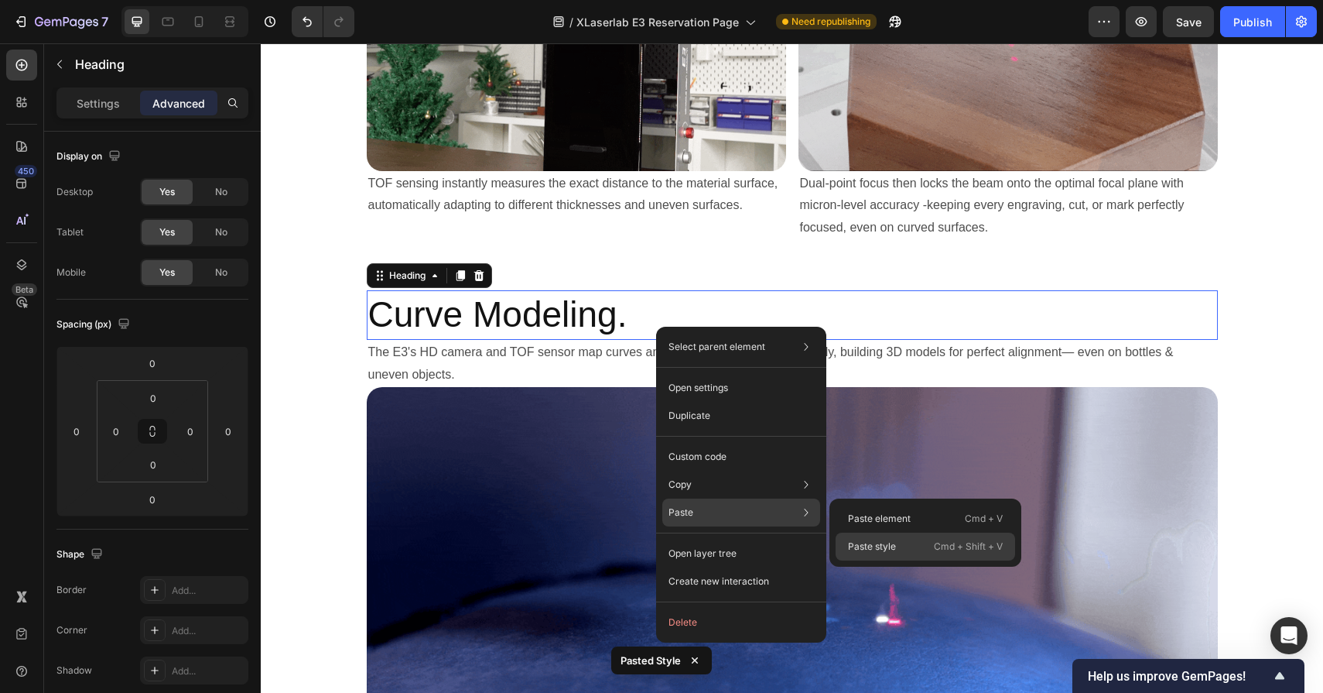
click at [868, 541] on p "Paste style" at bounding box center [872, 546] width 48 height 14
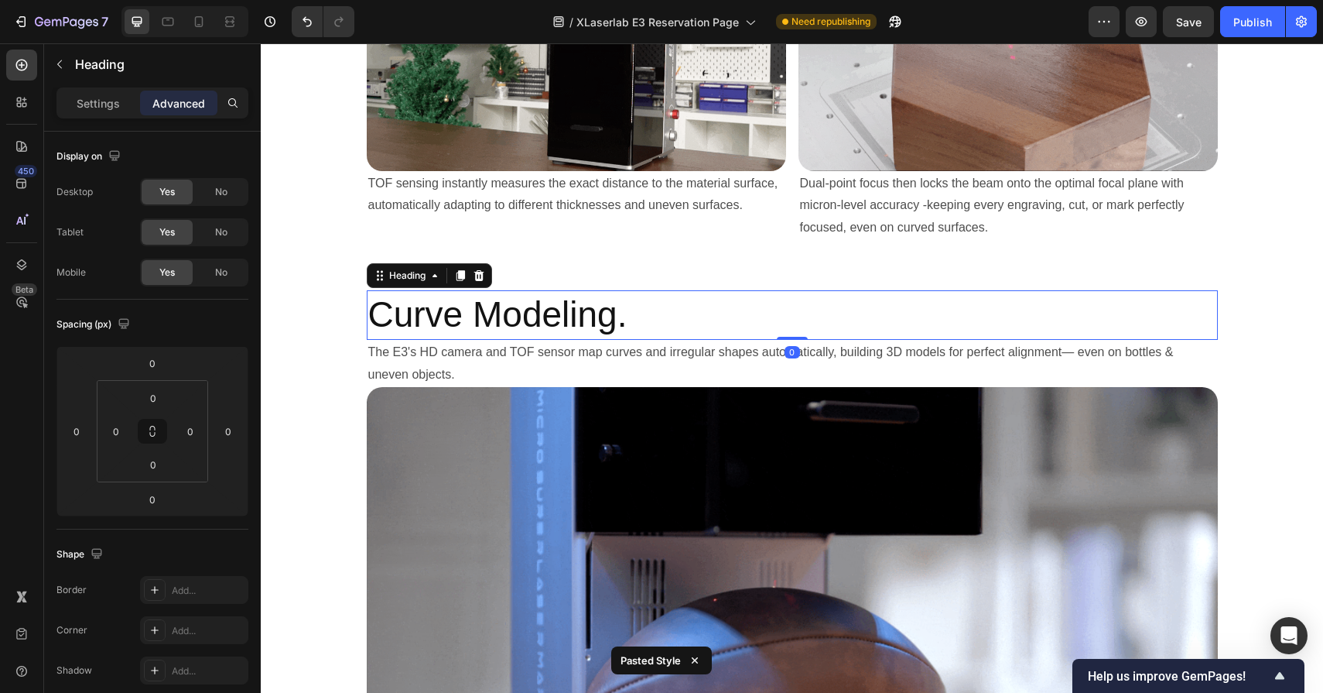
type input "15"
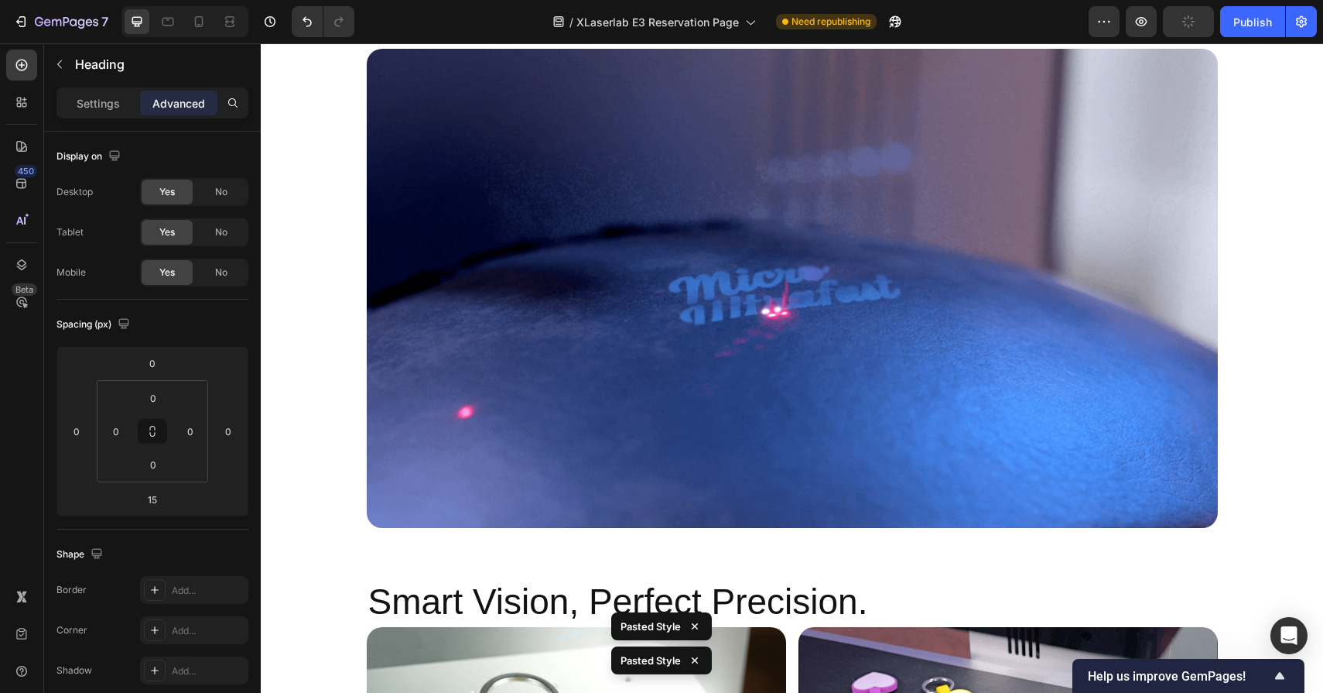
scroll to position [6926, 0]
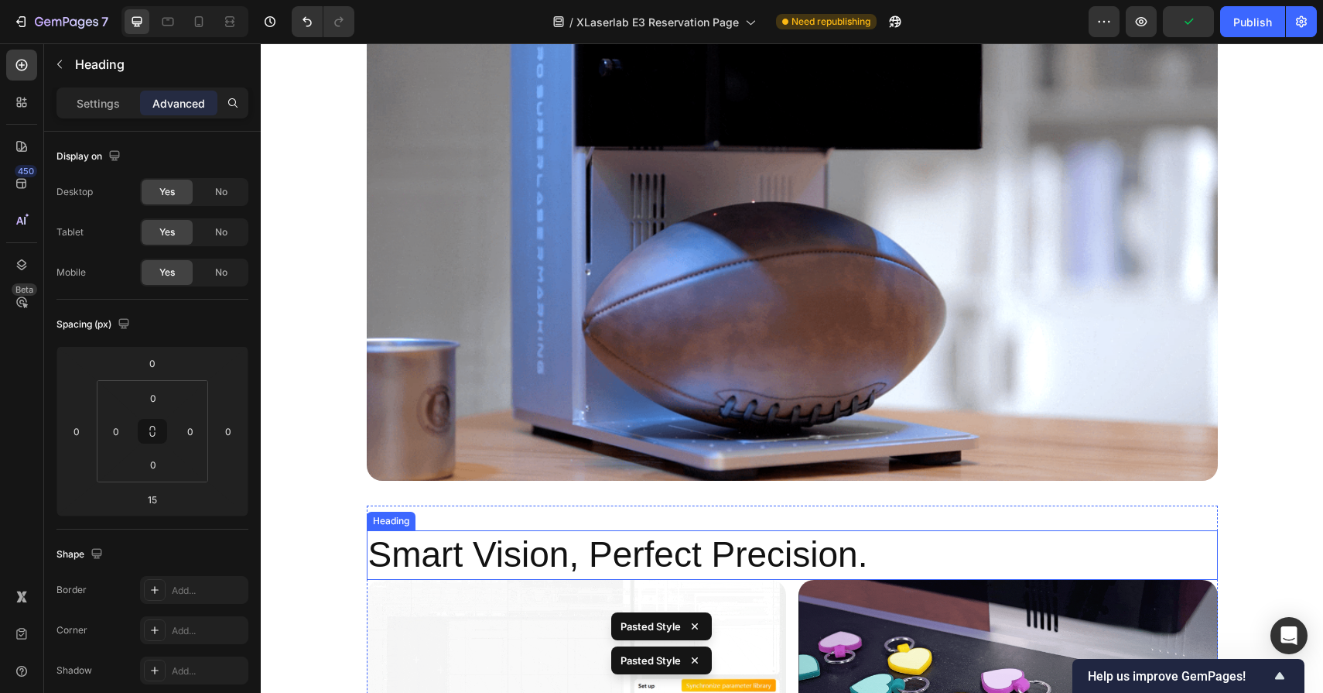
click at [727, 550] on h2 "Smart Vision, Perfect Precision." at bounding box center [792, 555] width 851 height 50
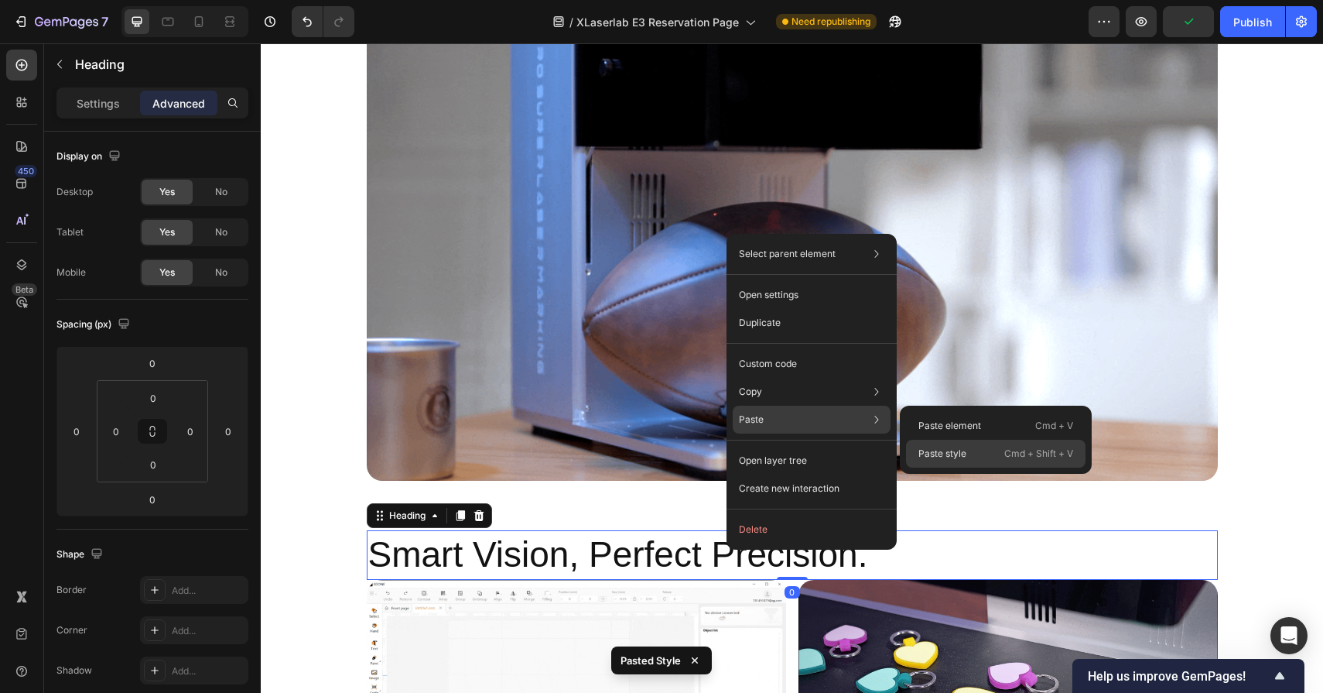
click at [933, 453] on p "Paste style" at bounding box center [943, 454] width 48 height 14
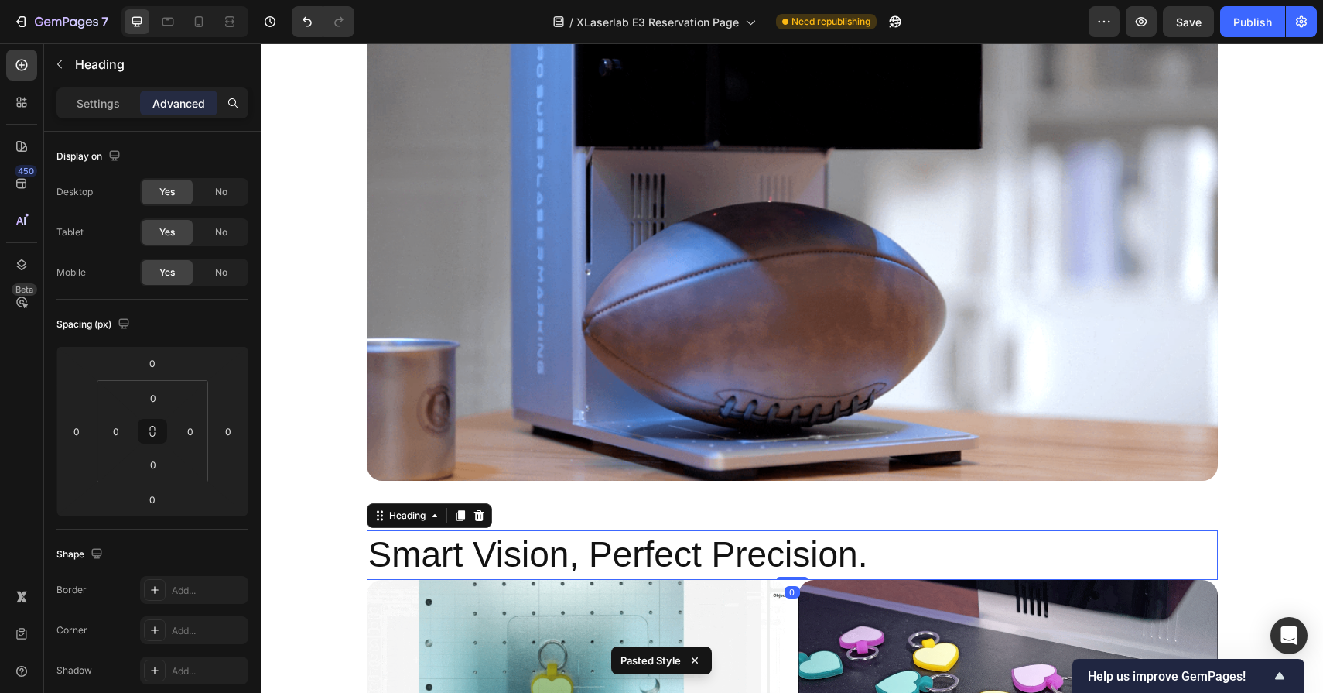
type input "15"
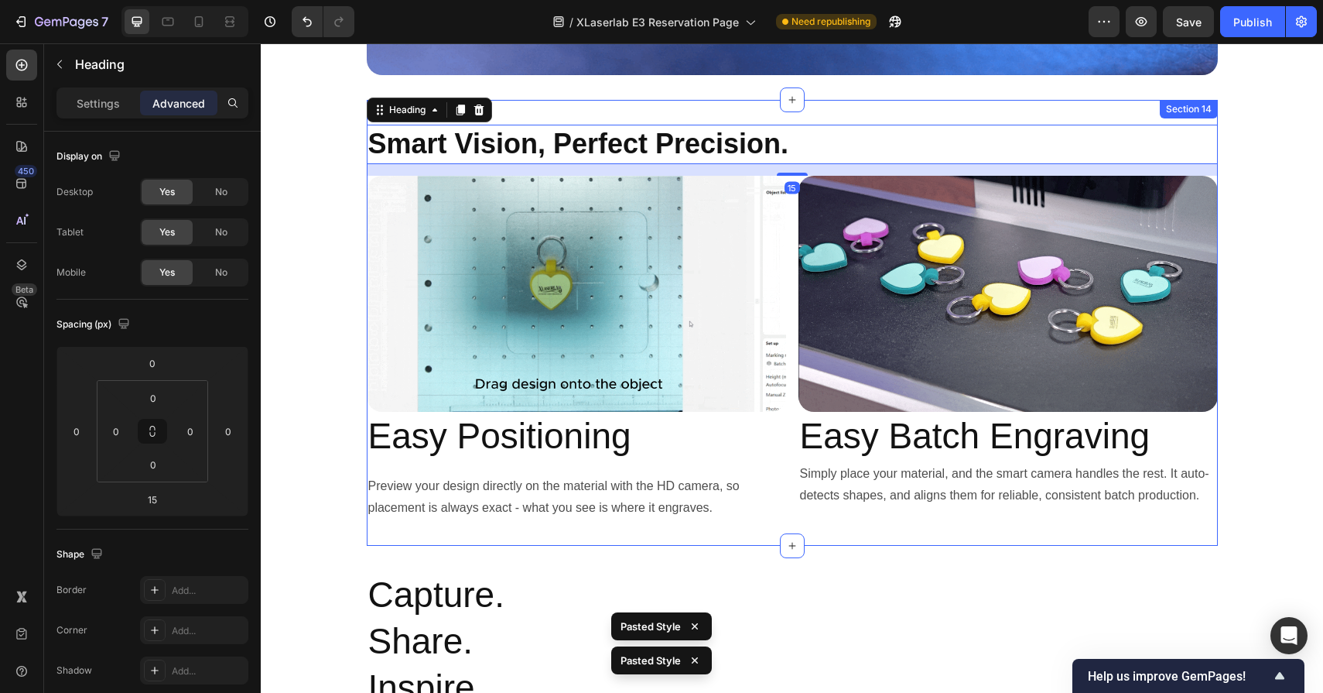
scroll to position [7370, 0]
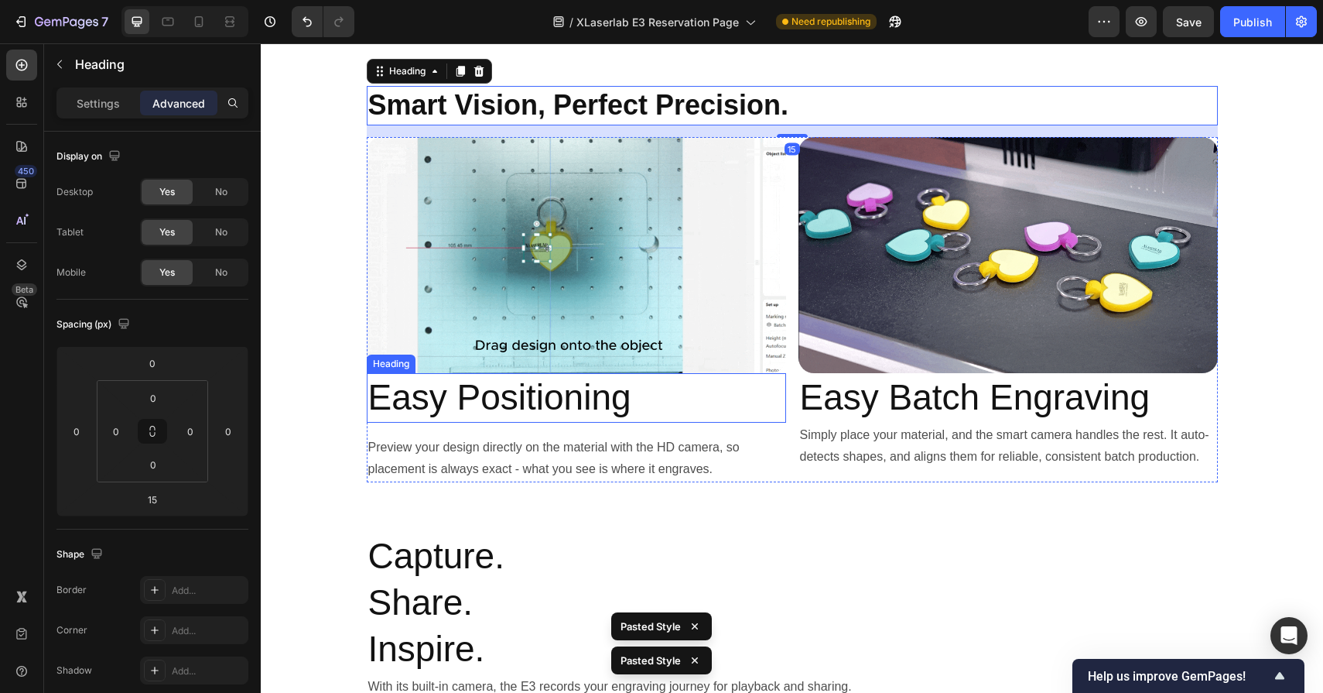
click at [591, 389] on h2 "Easy Positioning" at bounding box center [576, 398] width 419 height 50
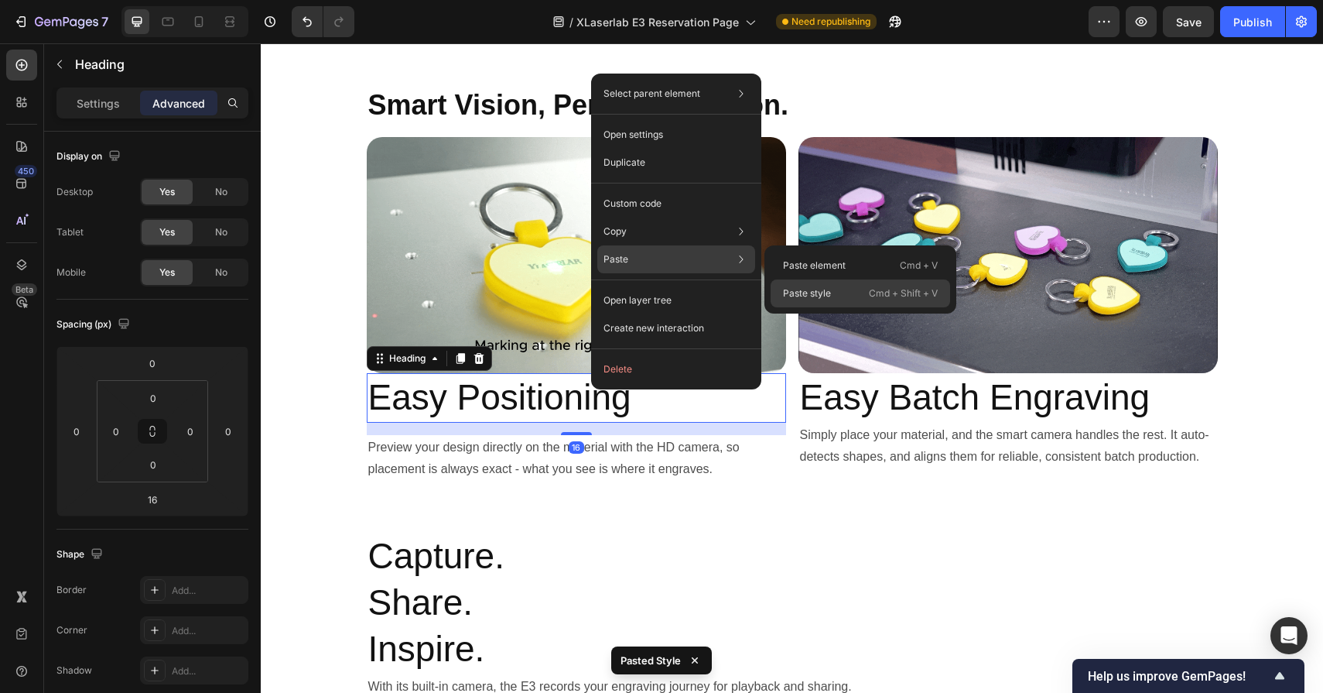
click at [797, 290] on p "Paste style" at bounding box center [807, 293] width 48 height 14
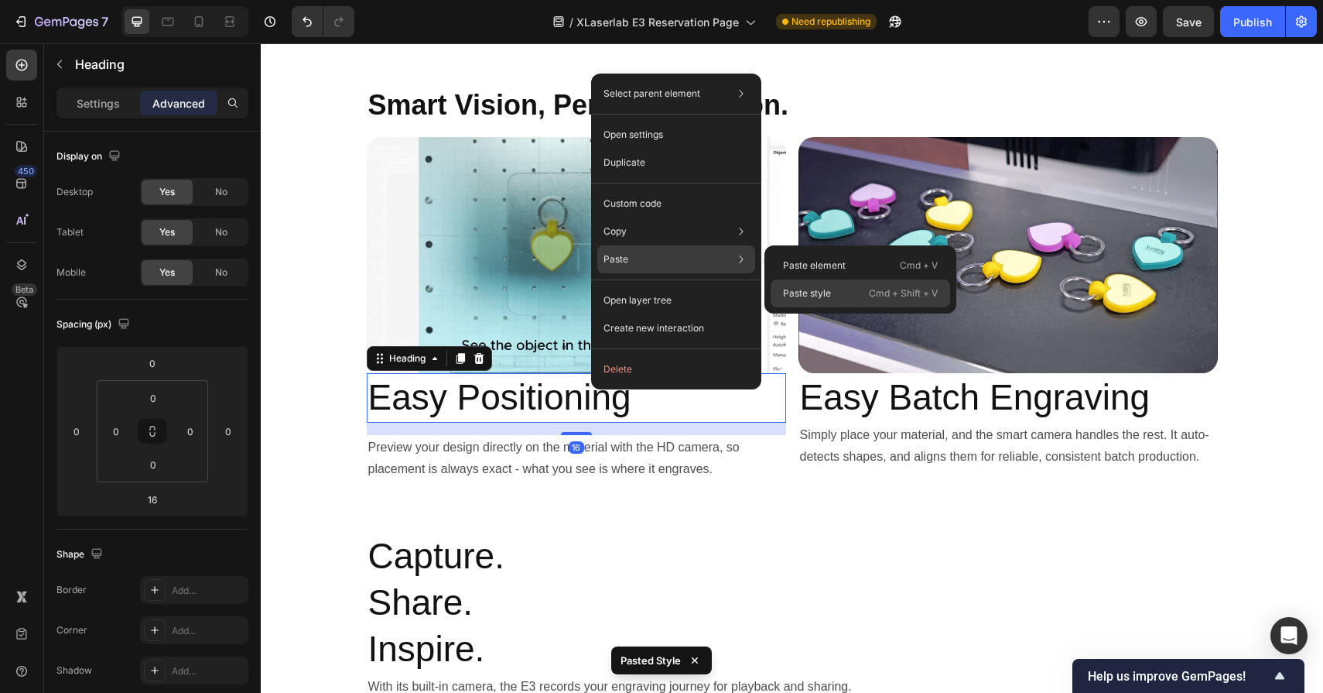
type input "15"
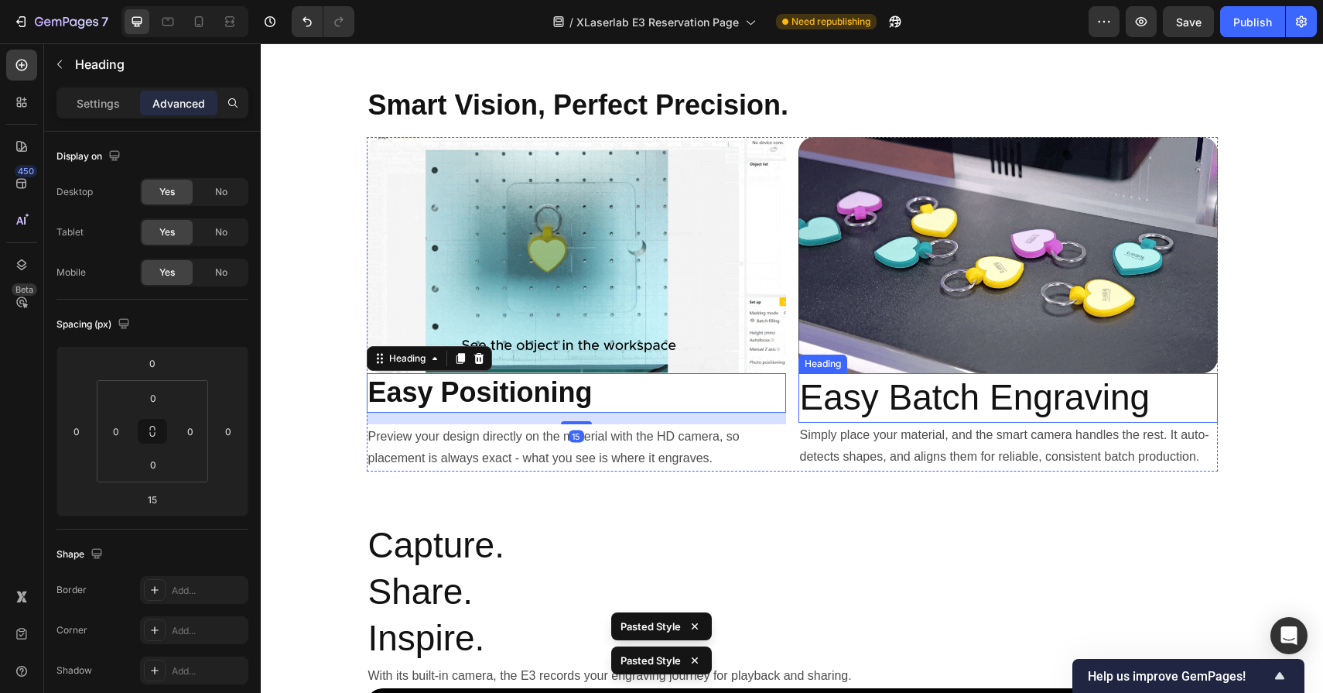
click at [943, 400] on h2 "Easy Batch Engraving" at bounding box center [1008, 398] width 419 height 50
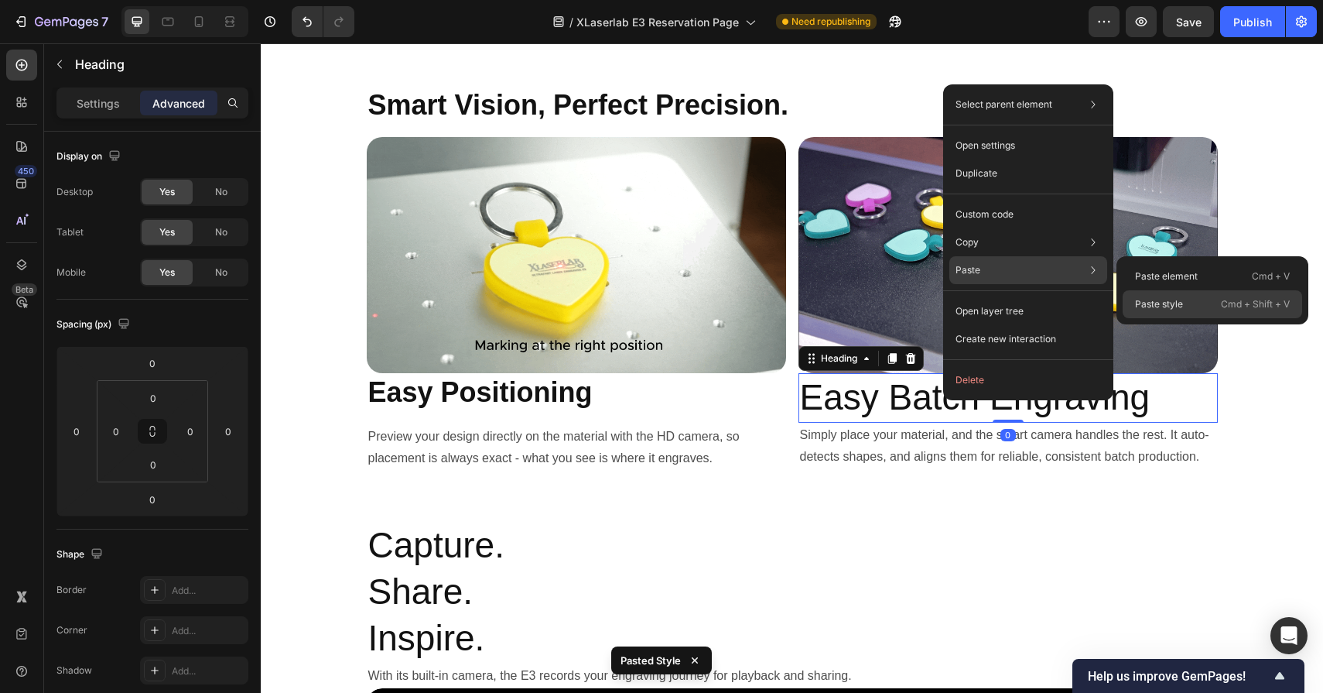
click at [1138, 309] on p "Paste style" at bounding box center [1159, 304] width 48 height 14
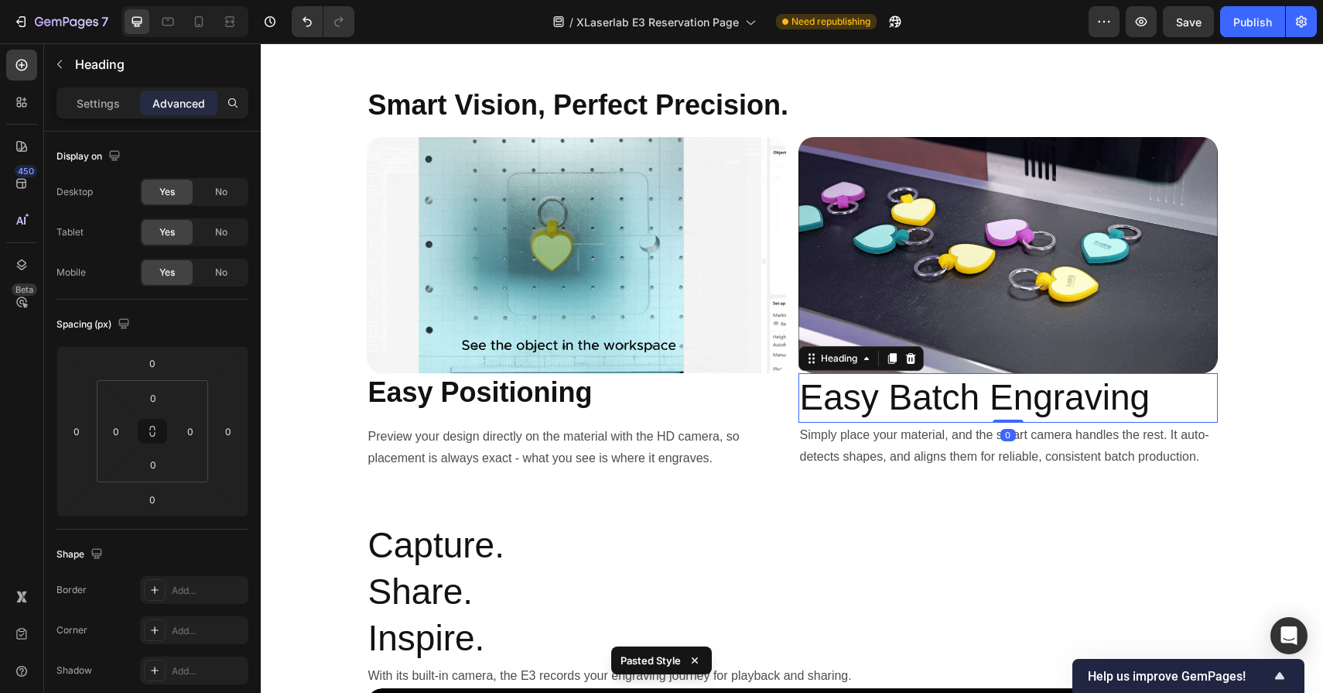
type input "15"
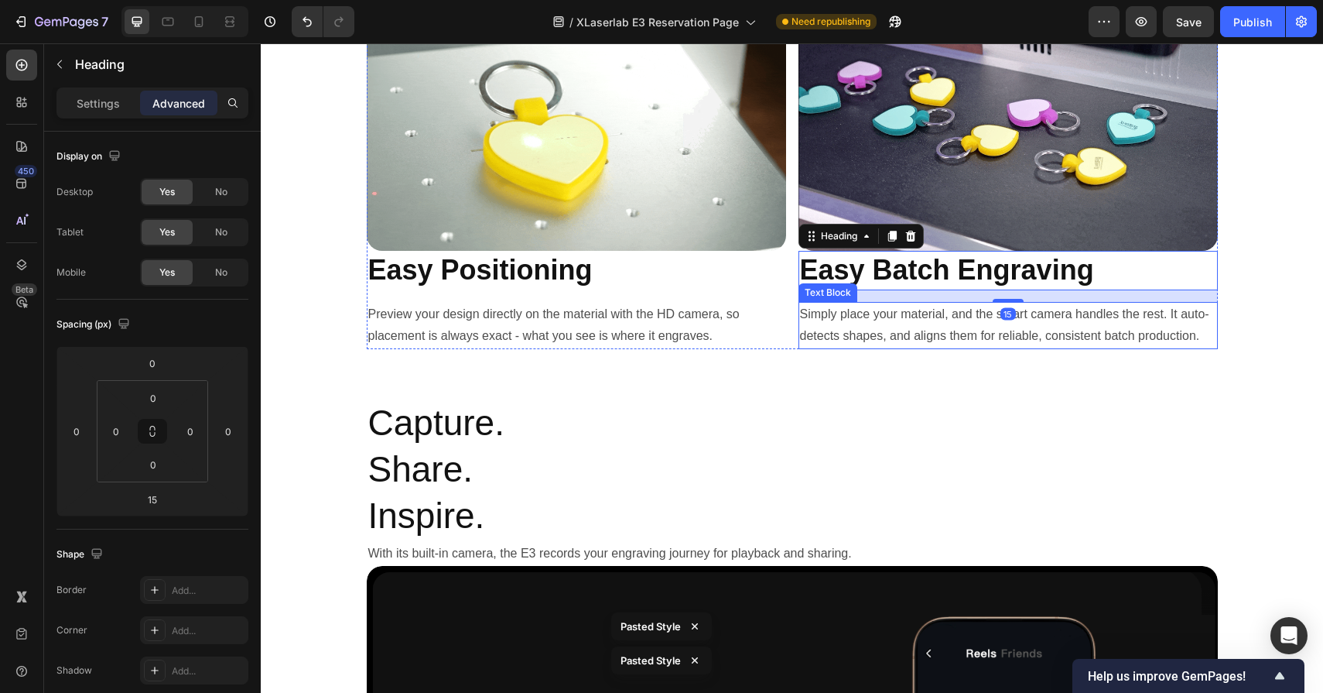
scroll to position [7599, 0]
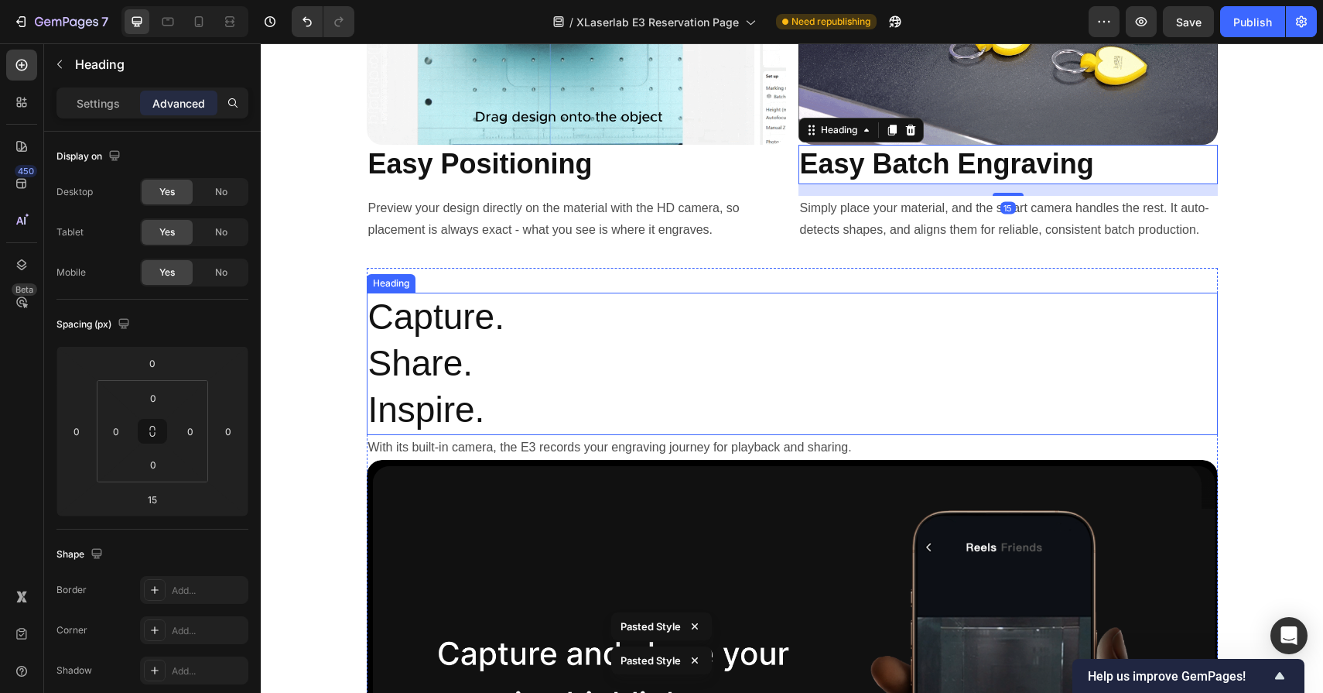
click at [499, 355] on h2 "Capture. Share. Inspire." at bounding box center [792, 364] width 851 height 142
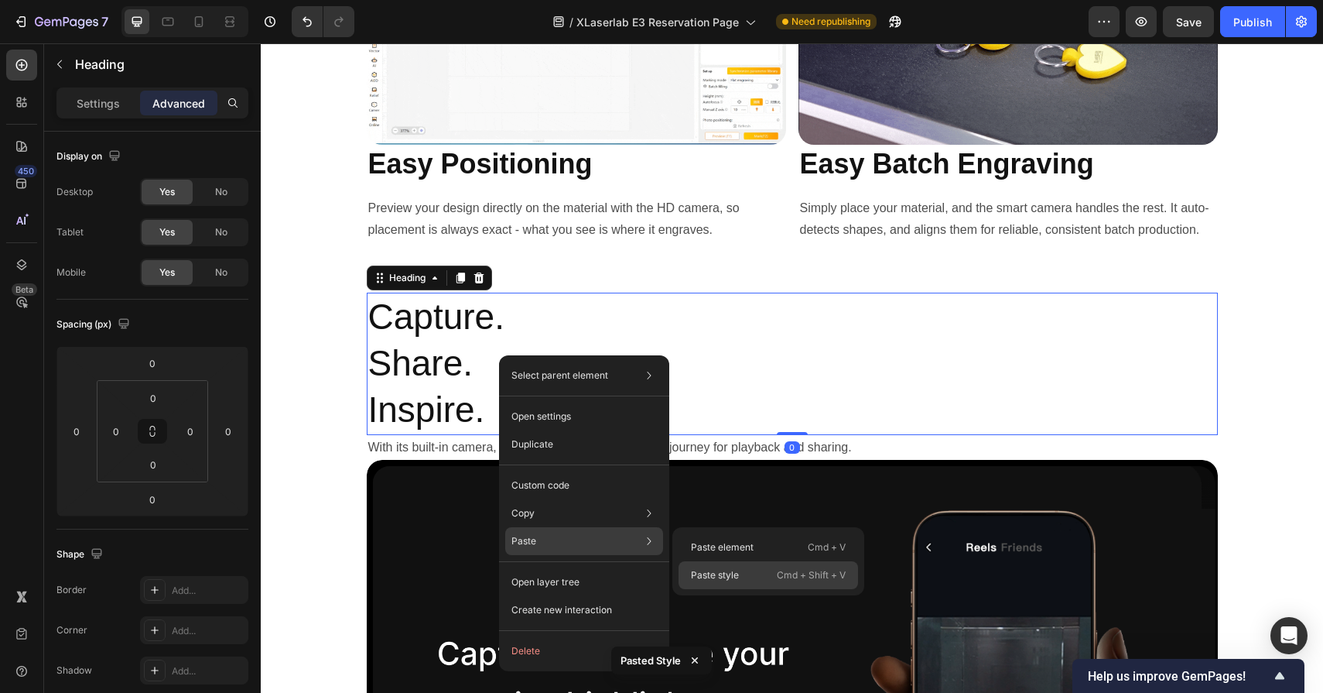
click at [721, 567] on div "Paste style Cmd + Shift + V" at bounding box center [769, 575] width 180 height 28
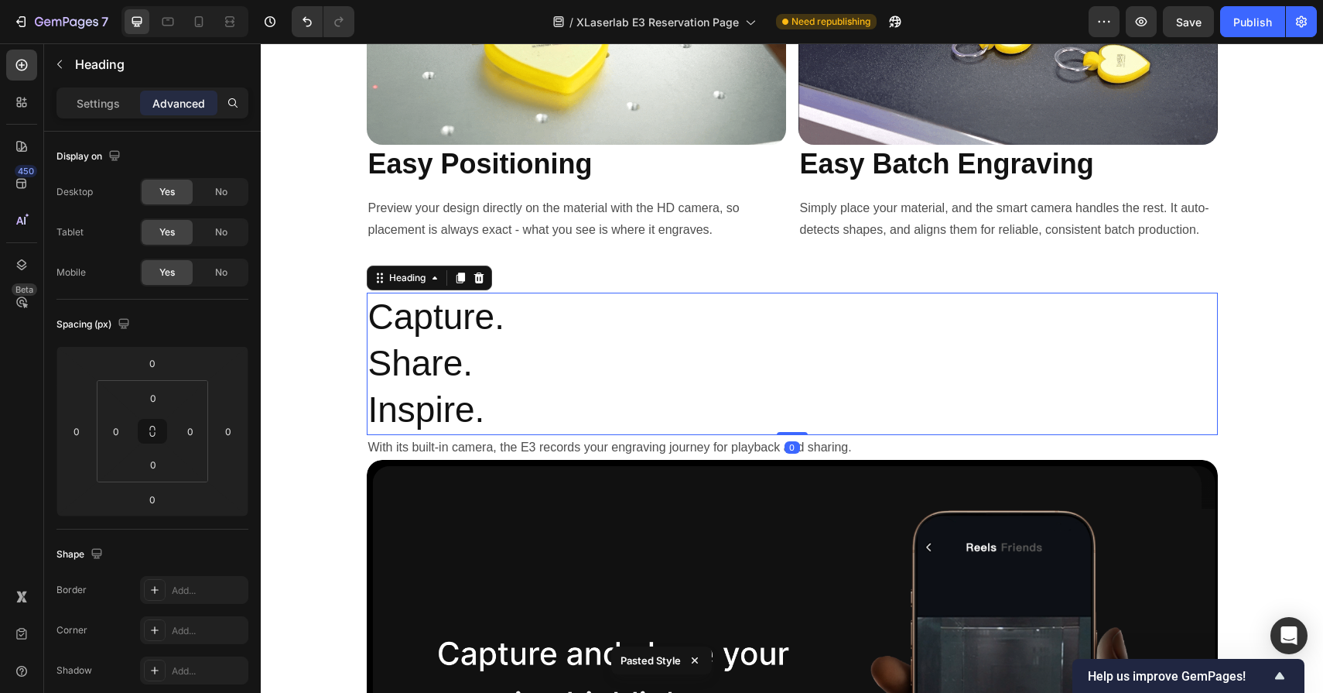
type input "15"
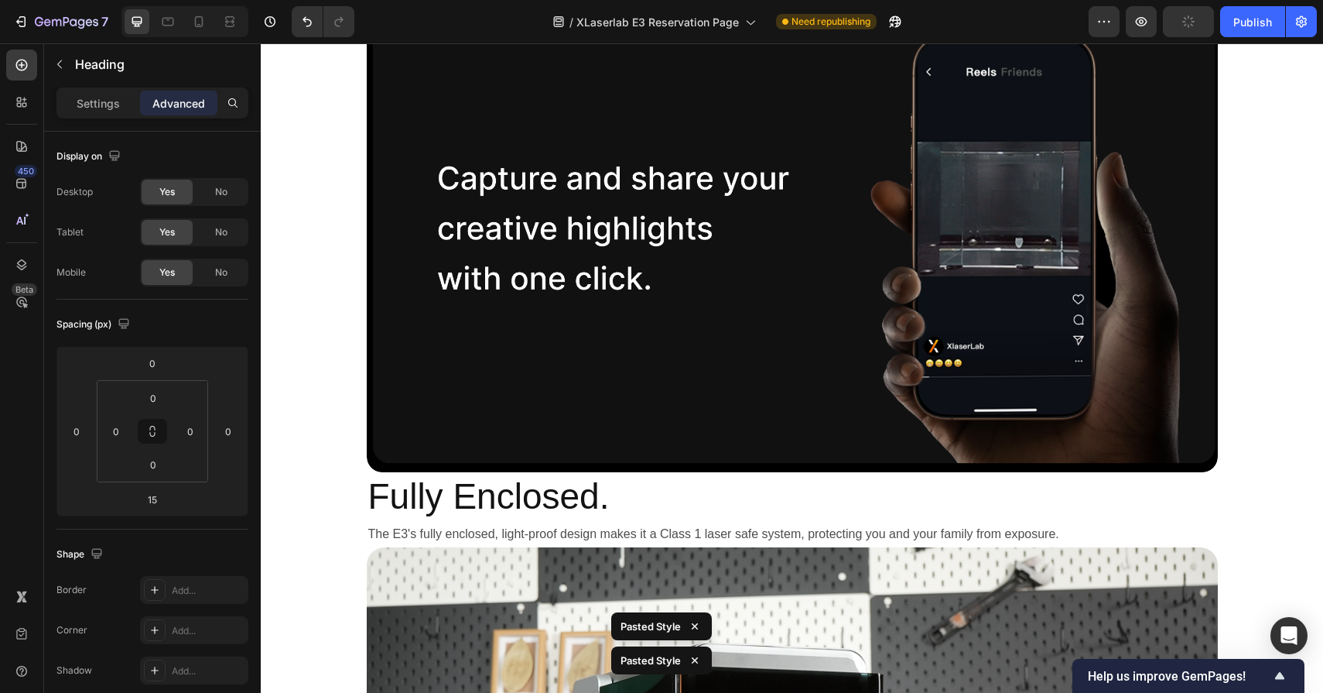
scroll to position [8159, 0]
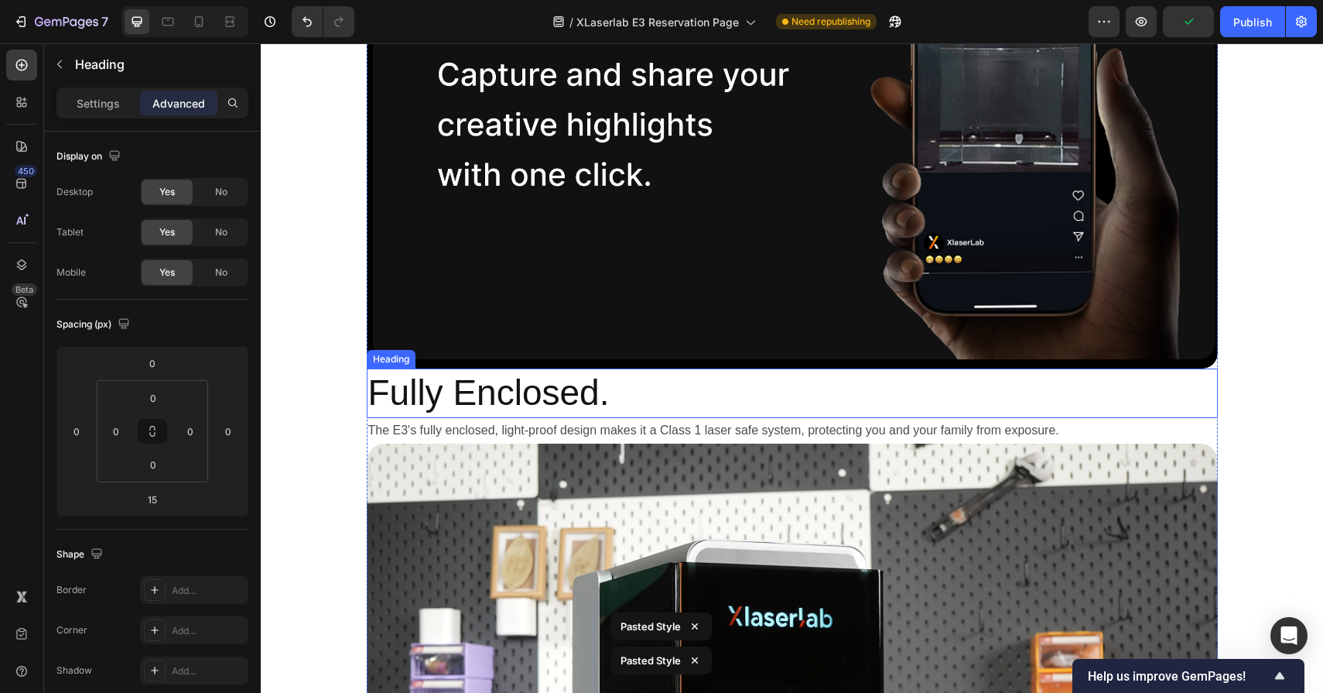
click at [600, 401] on h2 "Fully Enclosed." at bounding box center [792, 393] width 851 height 50
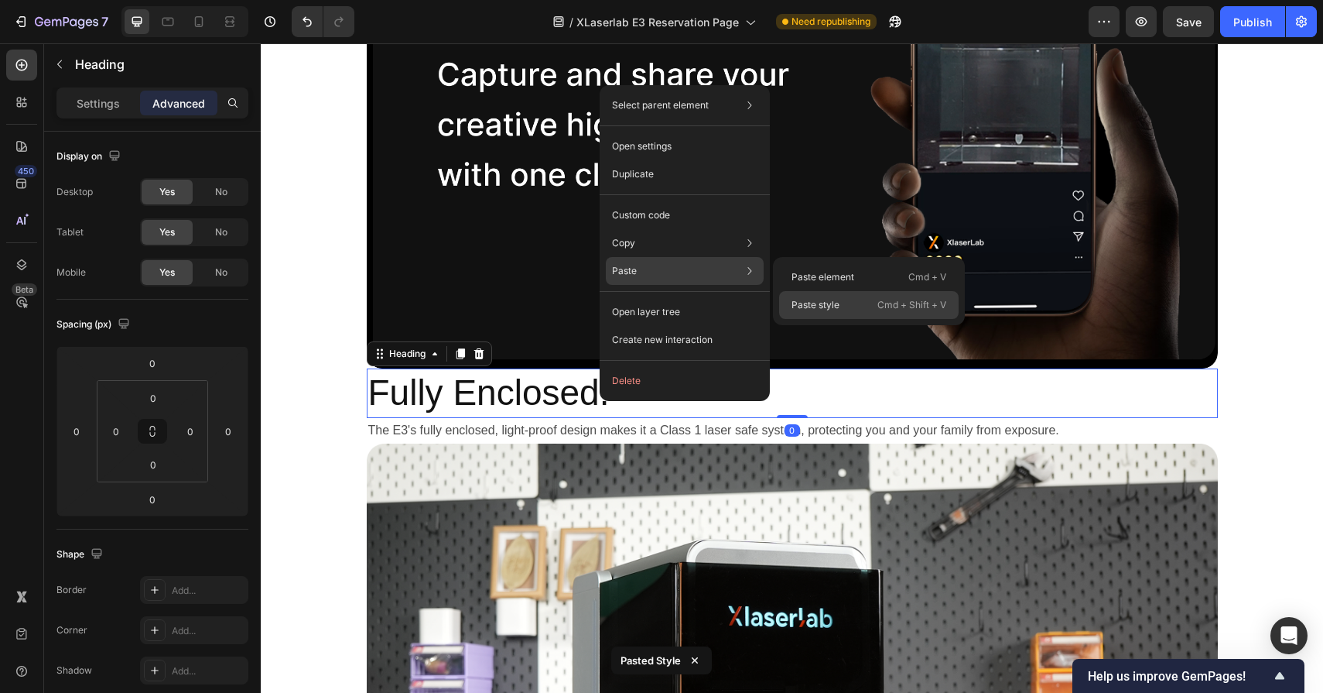
click at [850, 306] on div "Paste style Cmd + Shift + V" at bounding box center [869, 305] width 180 height 28
type input "15"
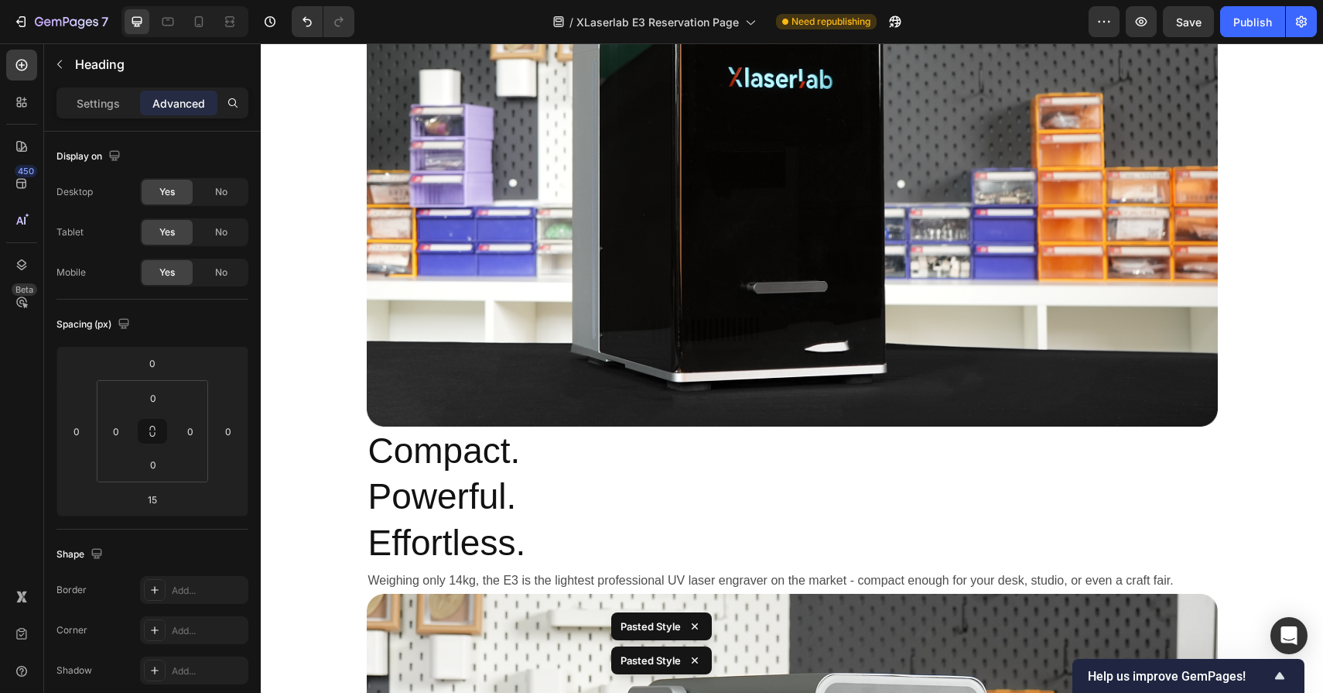
scroll to position [8729, 0]
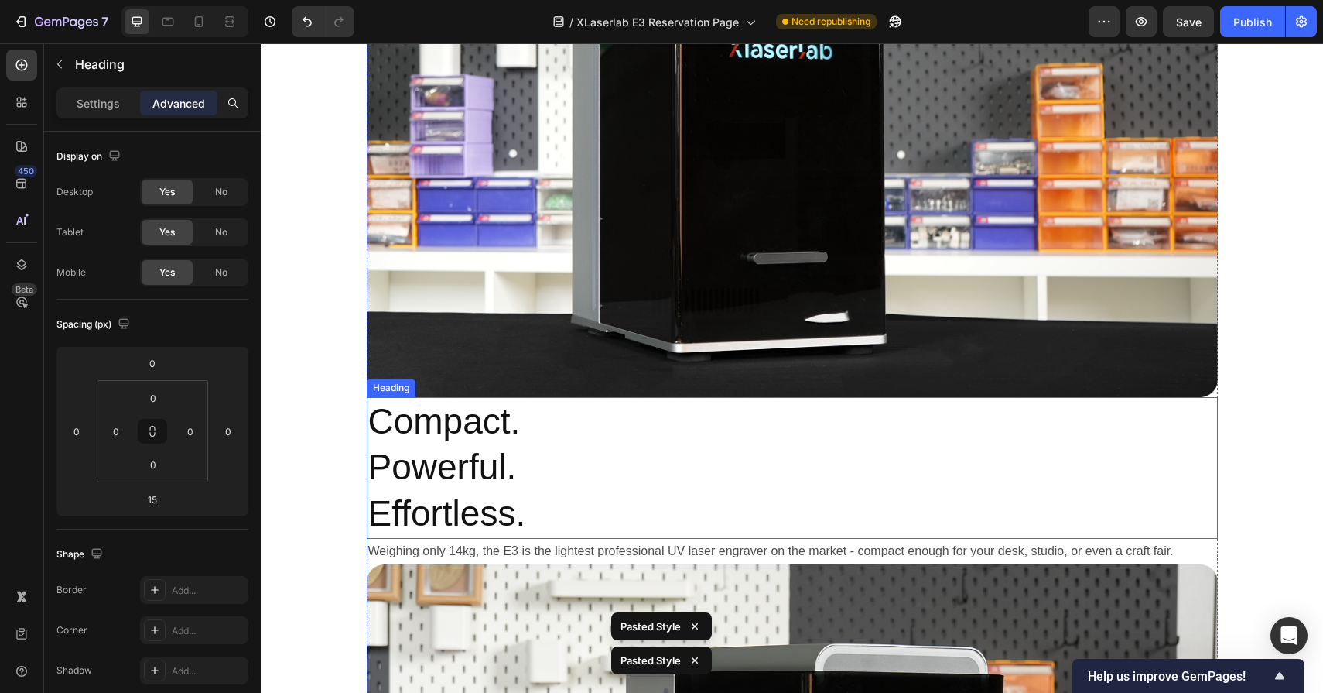
click at [649, 467] on h2 "Compact. Powerful. Effortless." at bounding box center [792, 468] width 851 height 142
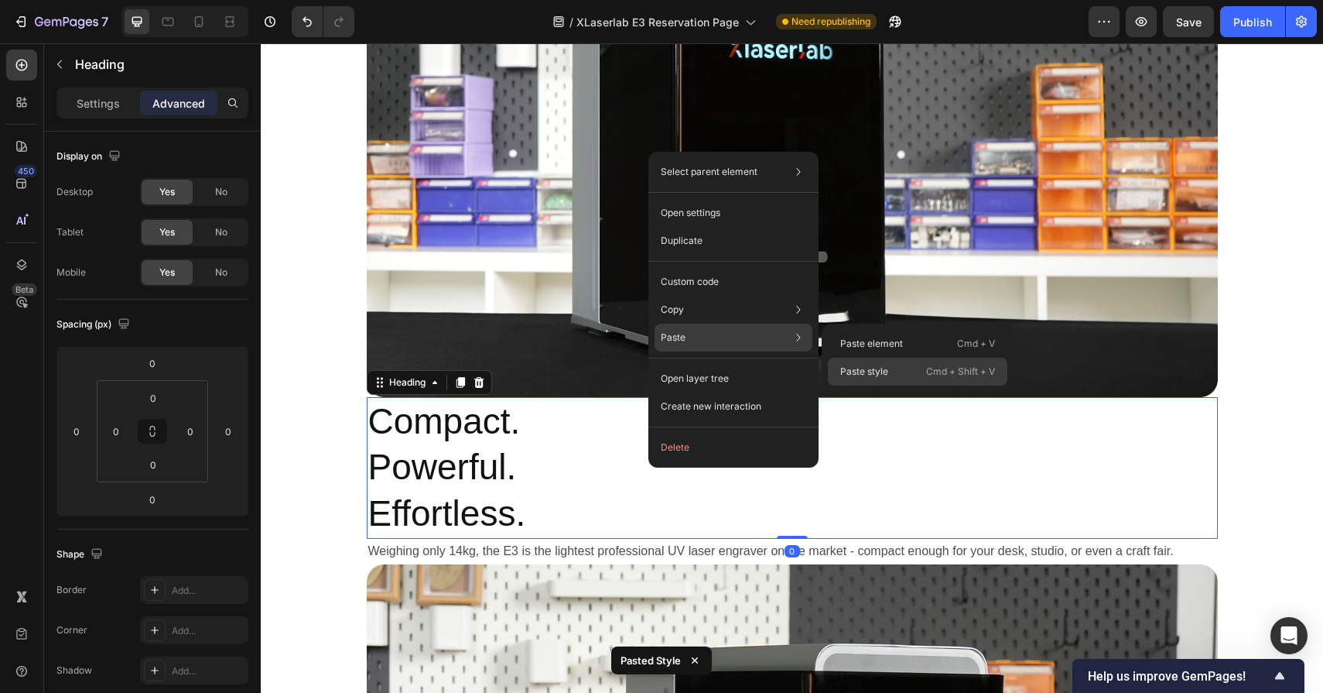
click at [881, 375] on p "Paste style" at bounding box center [865, 372] width 48 height 14
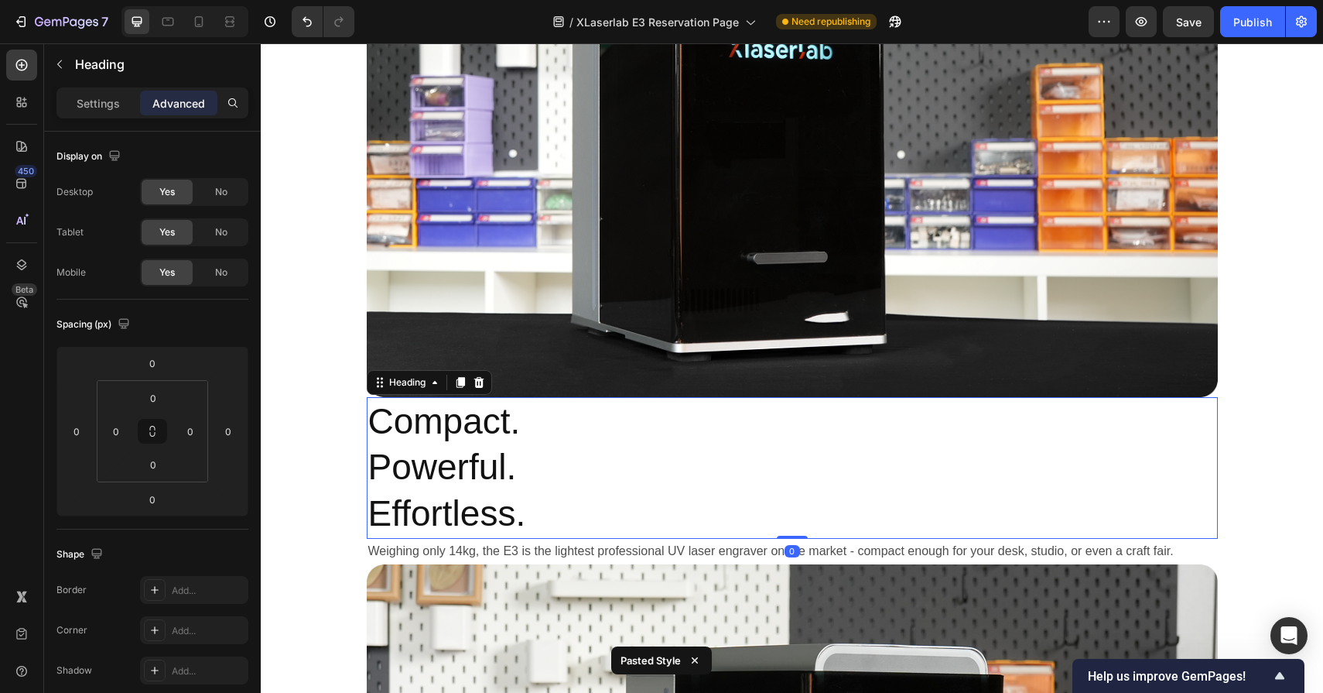
type input "15"
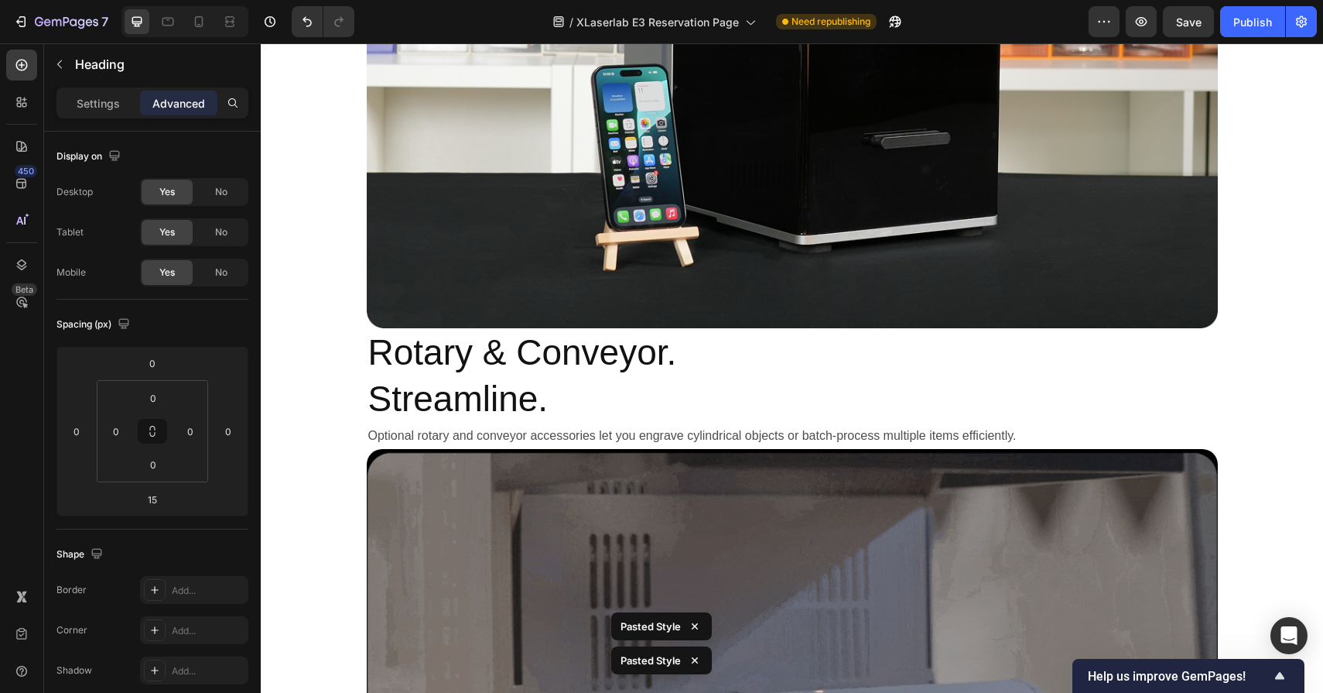
scroll to position [9552, 0]
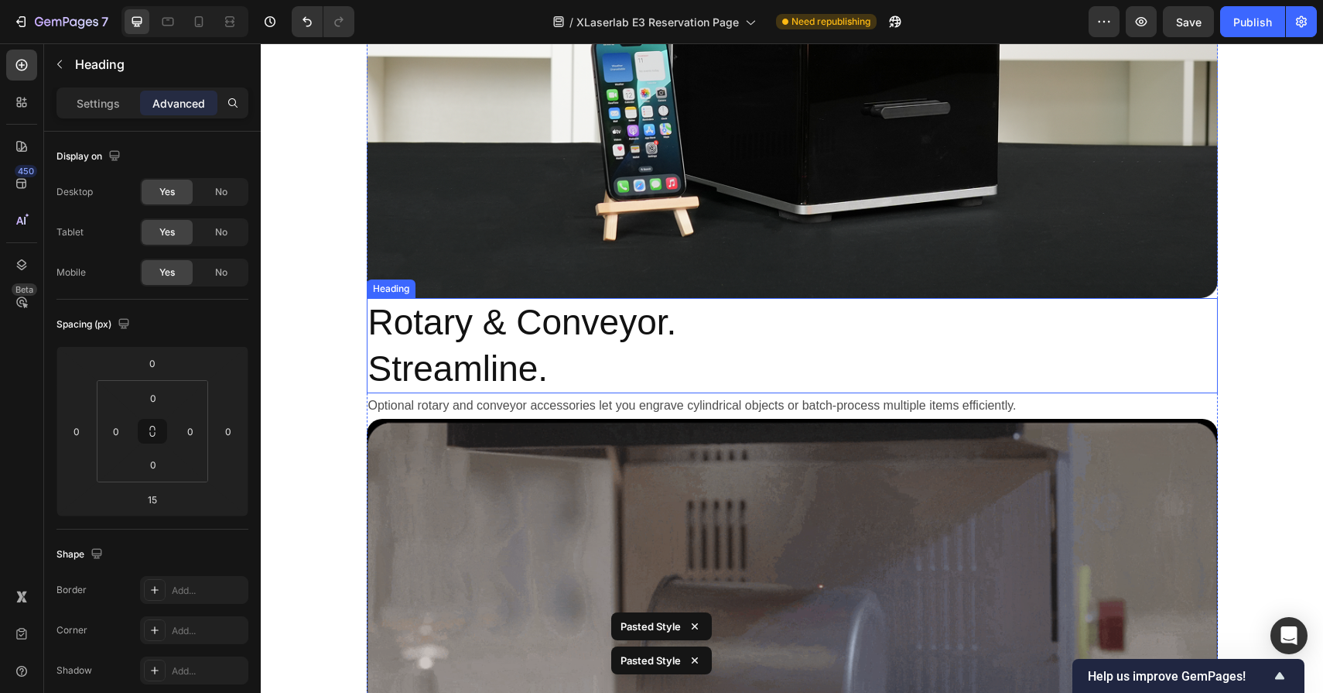
click at [760, 342] on h2 "Rotary & Conveyor. Streamline." at bounding box center [792, 346] width 851 height 96
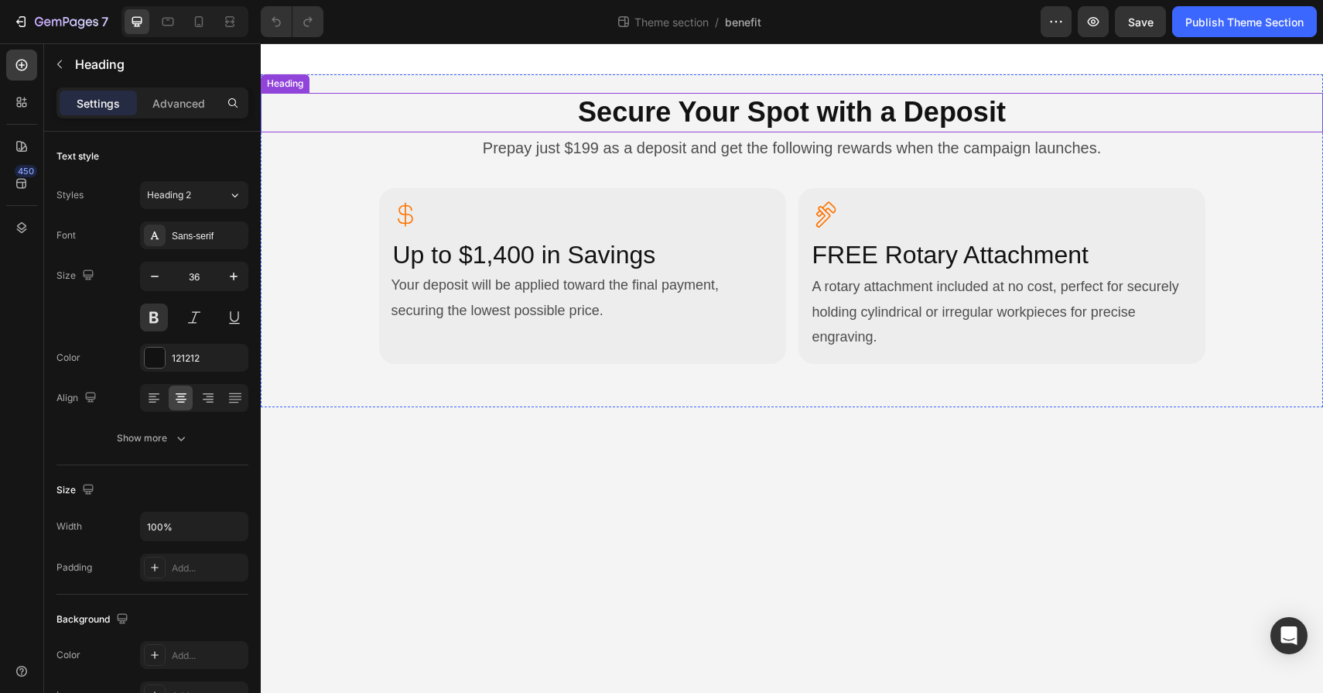
click at [700, 108] on h2 "Secure Your Spot with a Deposit" at bounding box center [792, 112] width 1063 height 39
click at [163, 24] on icon at bounding box center [169, 22] width 12 height 9
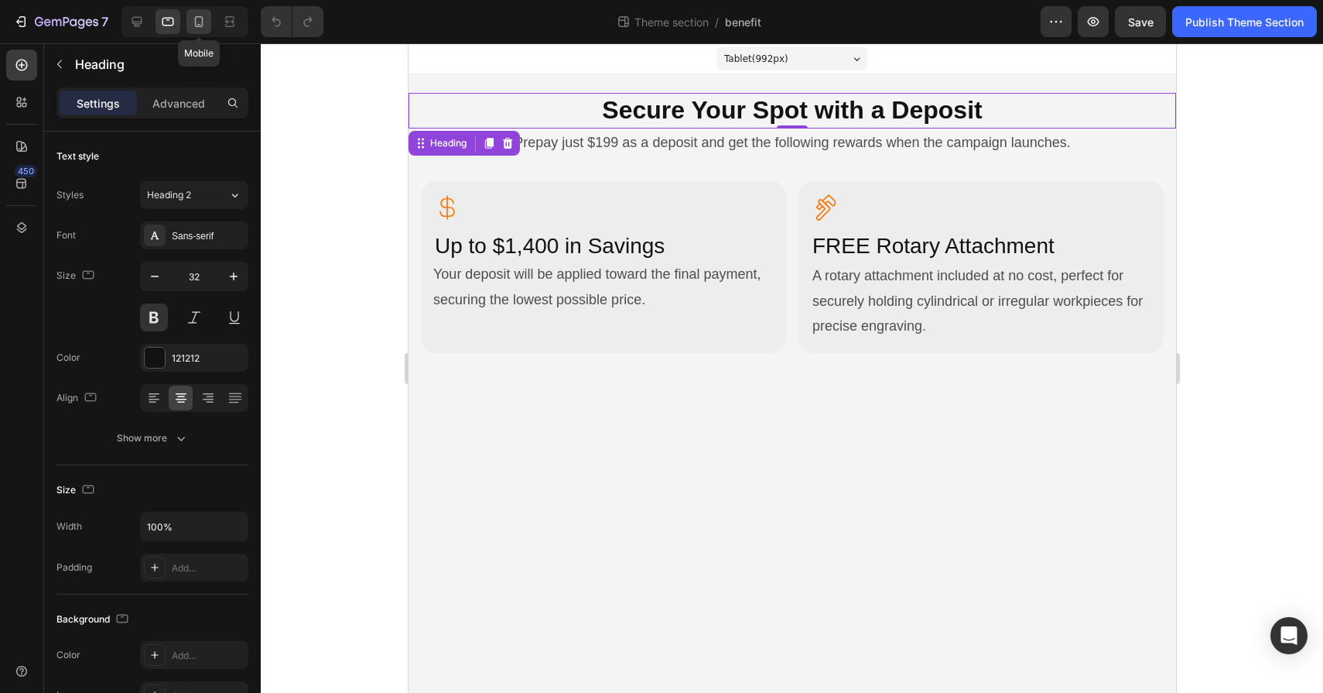
click at [200, 30] on div at bounding box center [199, 21] width 25 height 25
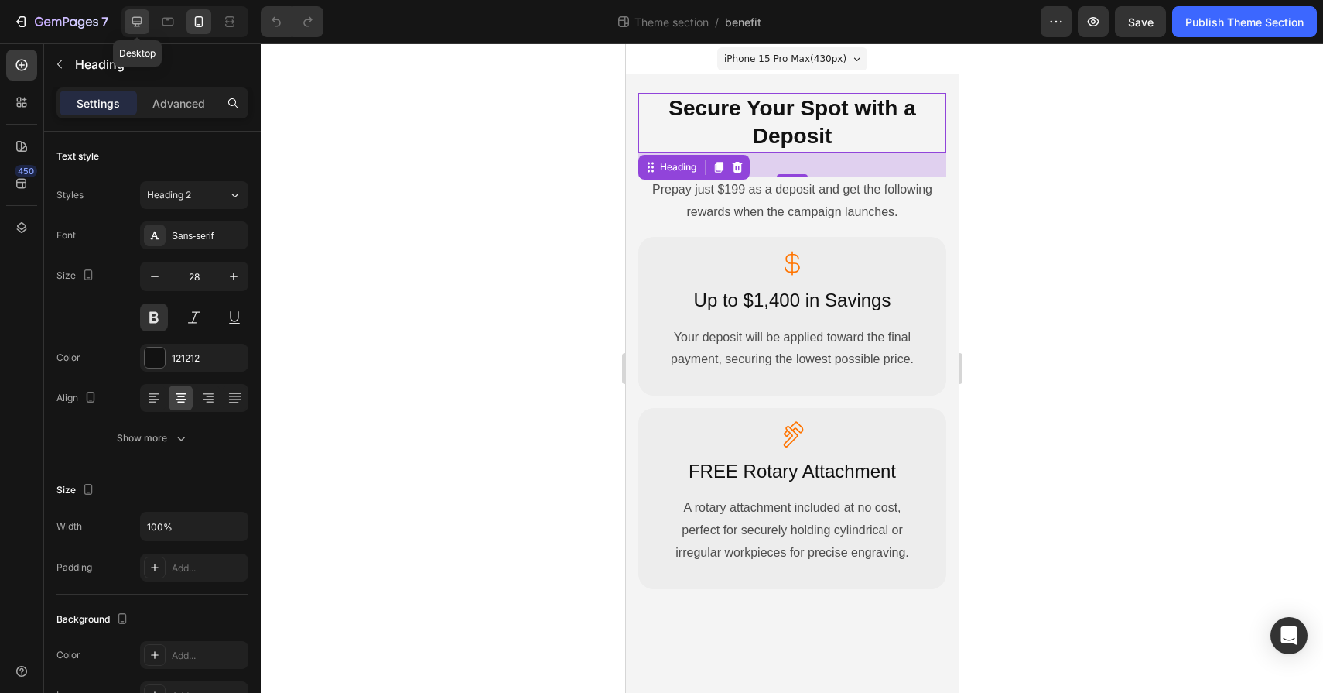
click at [142, 28] on icon at bounding box center [136, 21] width 15 height 15
type input "36"
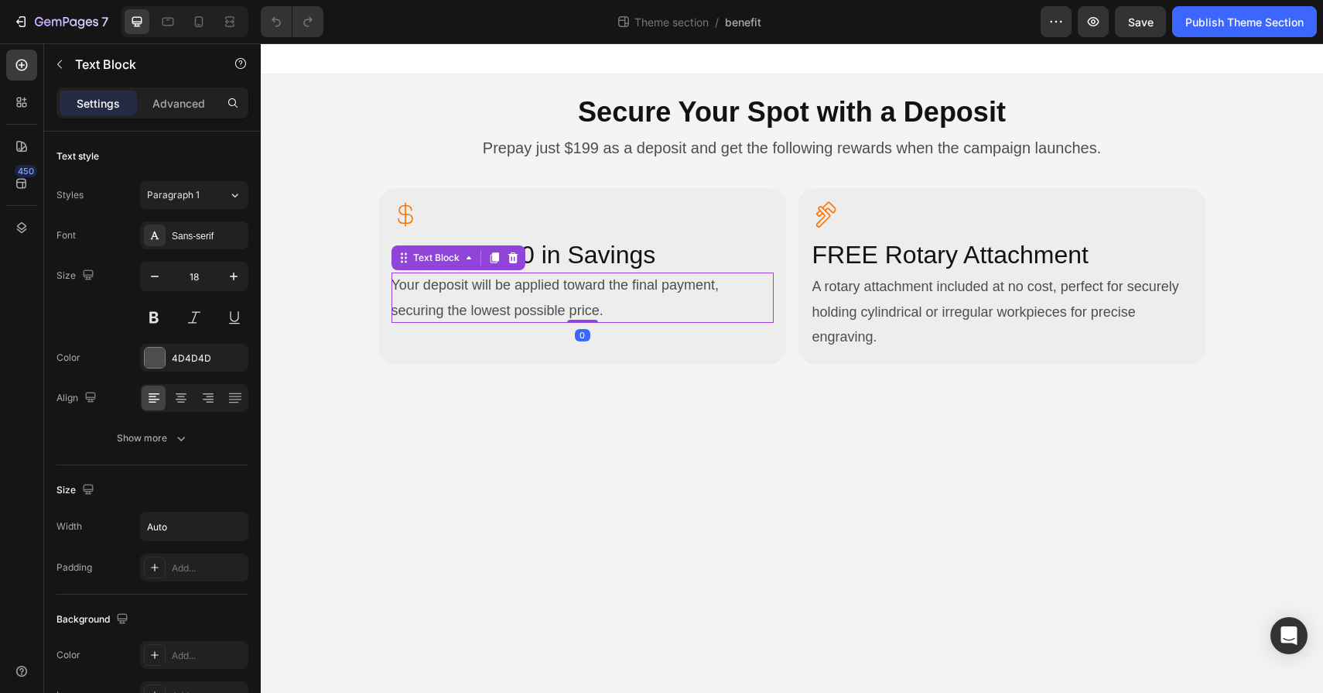
click at [611, 277] on p "Your deposit will be applied toward the final payment, securing the lowest poss…" at bounding box center [583, 297] width 382 height 50
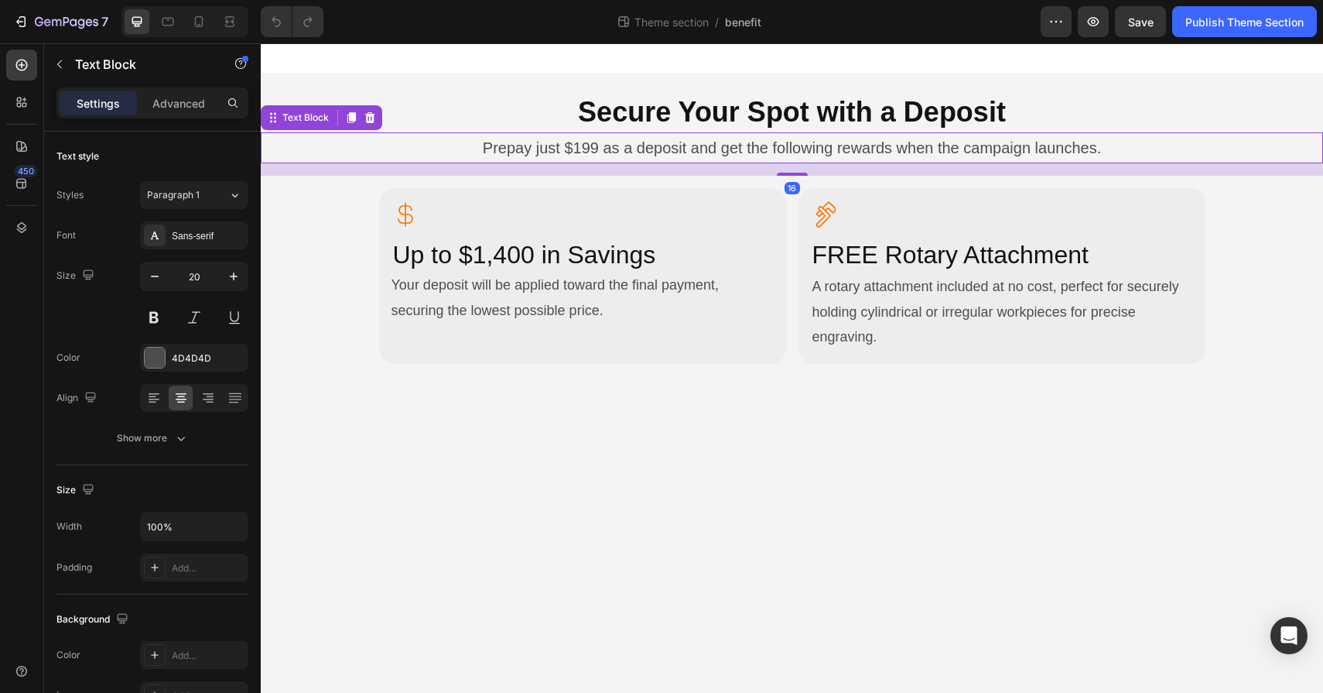
click at [619, 142] on p "Prepay just $199 as a deposit and get the following rewards when the campaign l…" at bounding box center [792, 148] width 1060 height 28
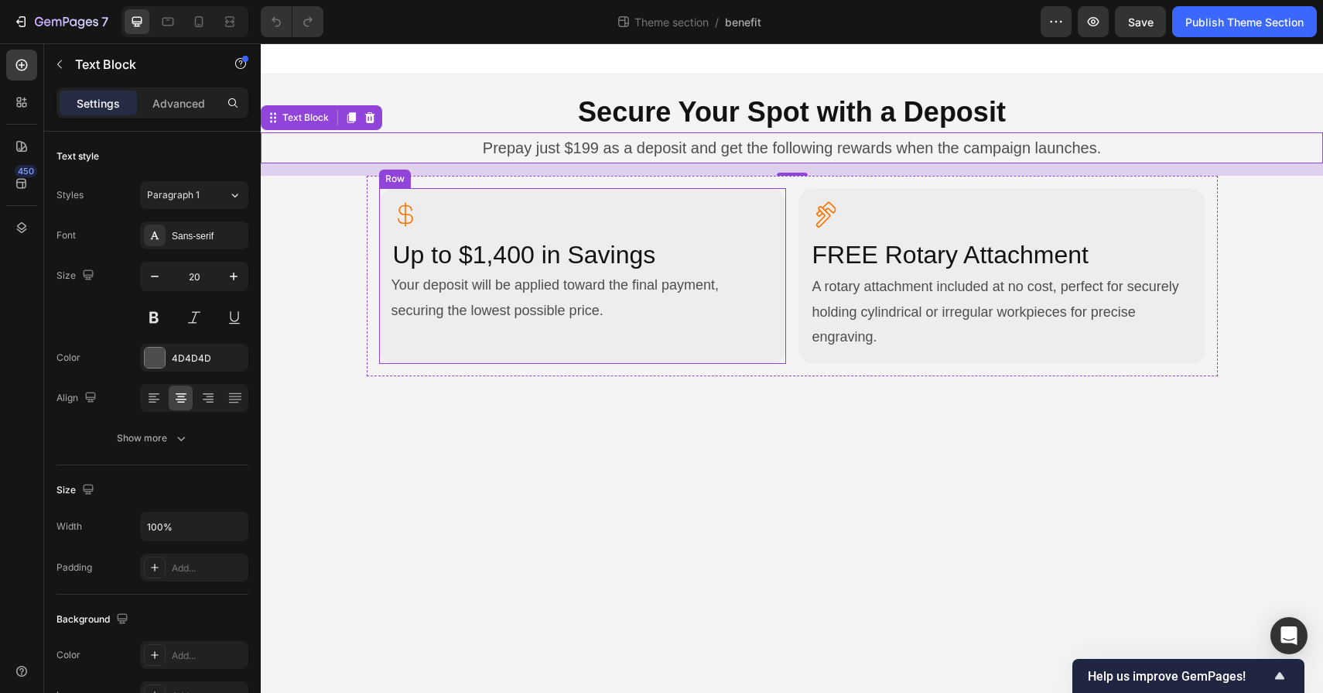
click at [649, 342] on div "Icon Up to $1,400 in Savings Heading Your deposit will be applied toward the fi…" at bounding box center [583, 275] width 382 height 151
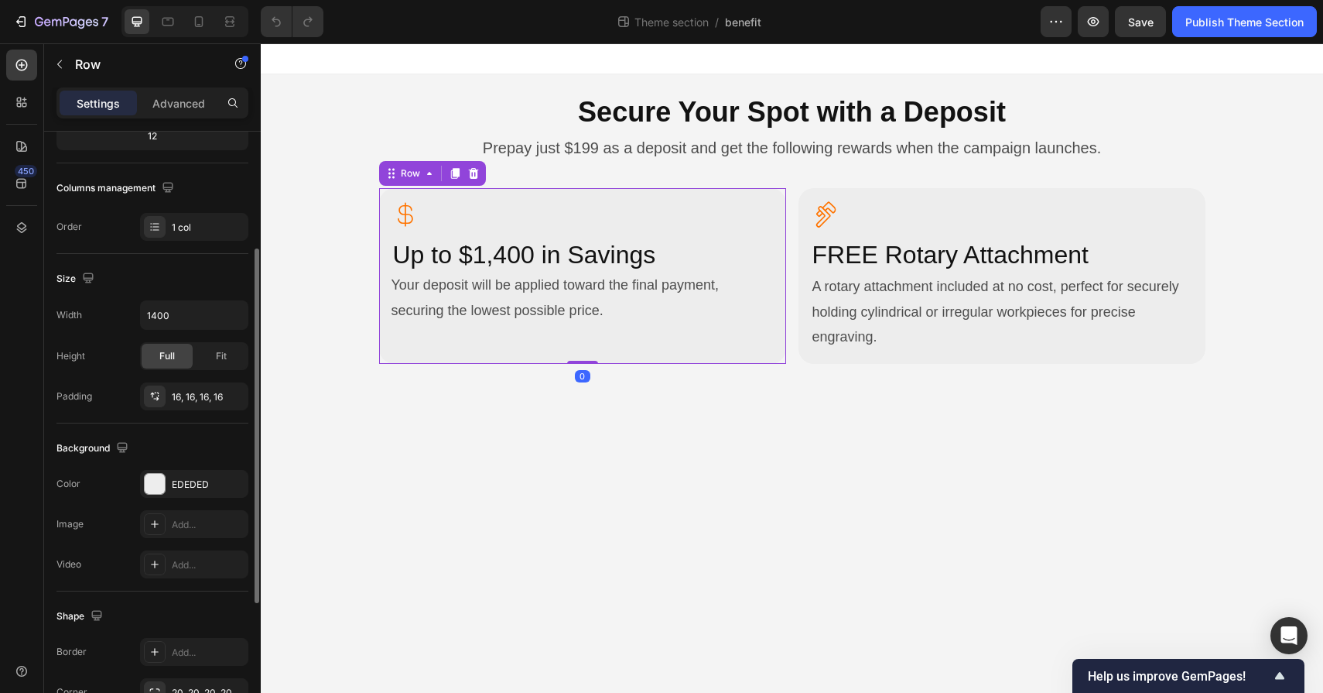
scroll to position [214, 0]
click at [202, 483] on div "EDEDED" at bounding box center [194, 482] width 45 height 14
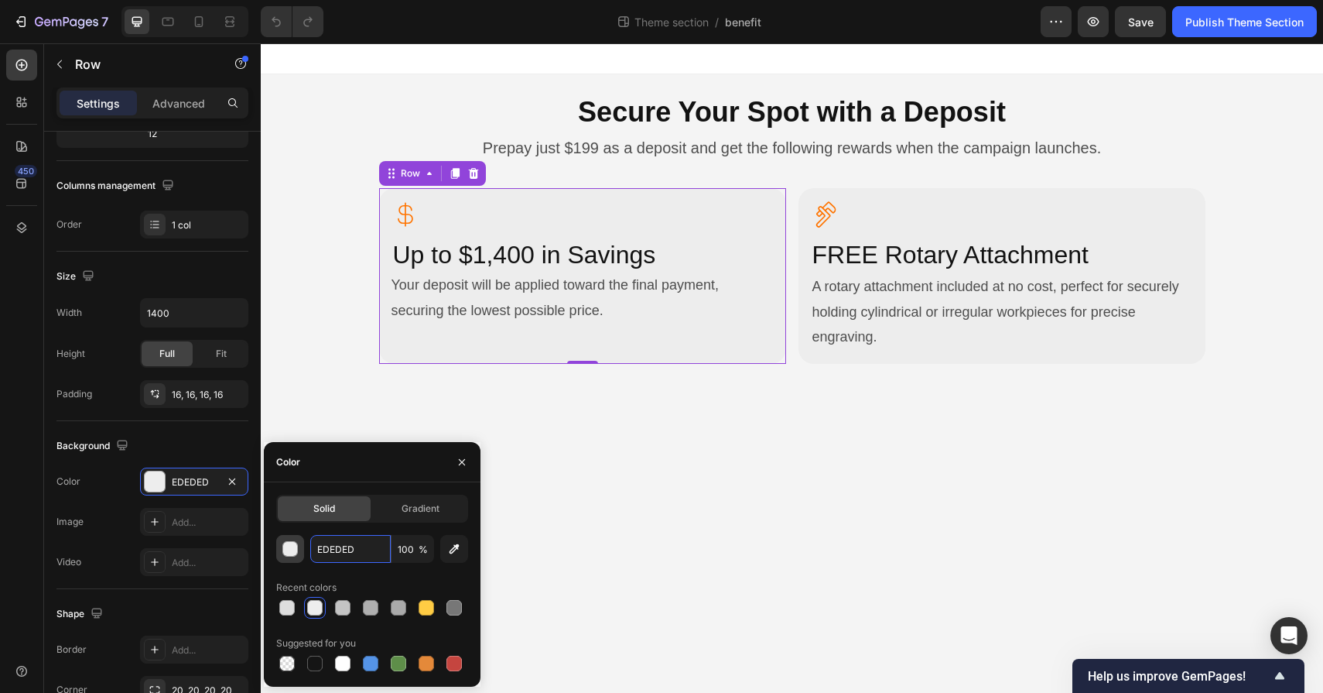
drag, startPoint x: 359, startPoint y: 551, endPoint x: 286, endPoint y: 551, distance: 72.8
click at [286, 551] on div "EDEDED 100 %" at bounding box center [372, 549] width 192 height 28
drag, startPoint x: 371, startPoint y: 550, endPoint x: 311, endPoint y: 549, distance: 59.6
click at [311, 549] on input "EDEDED" at bounding box center [350, 549] width 80 height 28
click at [163, 23] on icon at bounding box center [167, 21] width 15 height 15
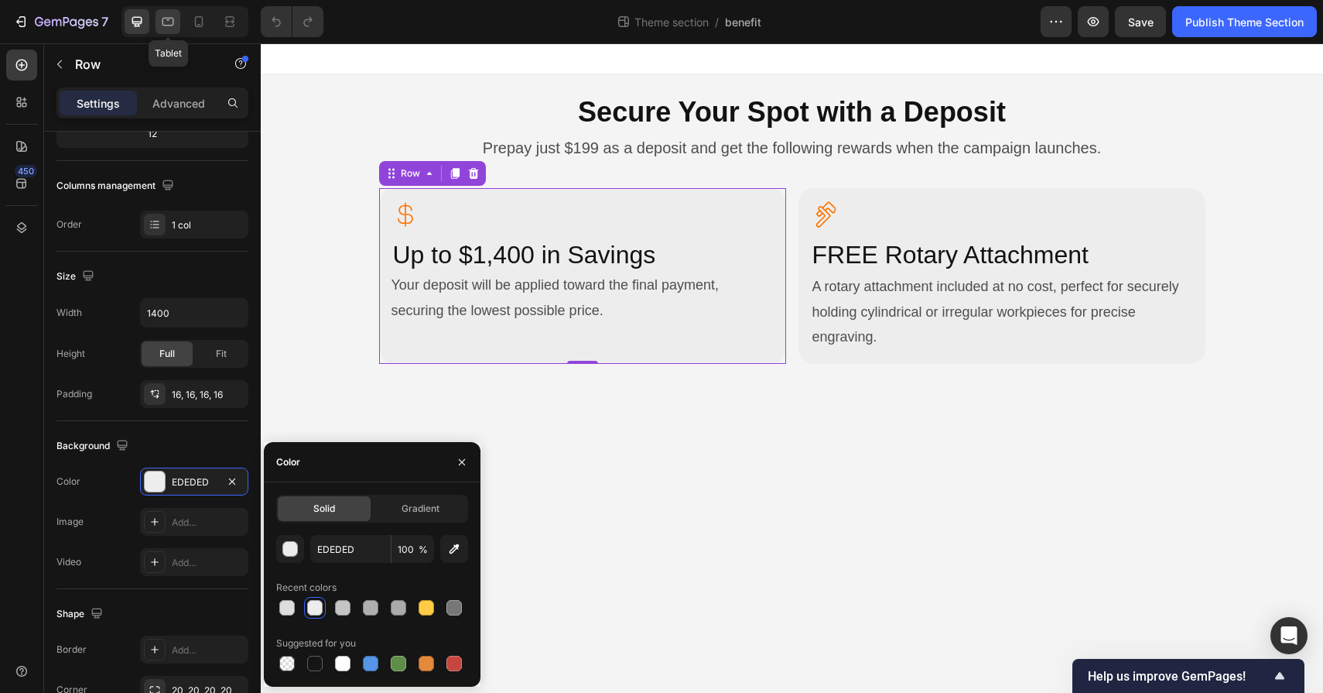
type input "100%"
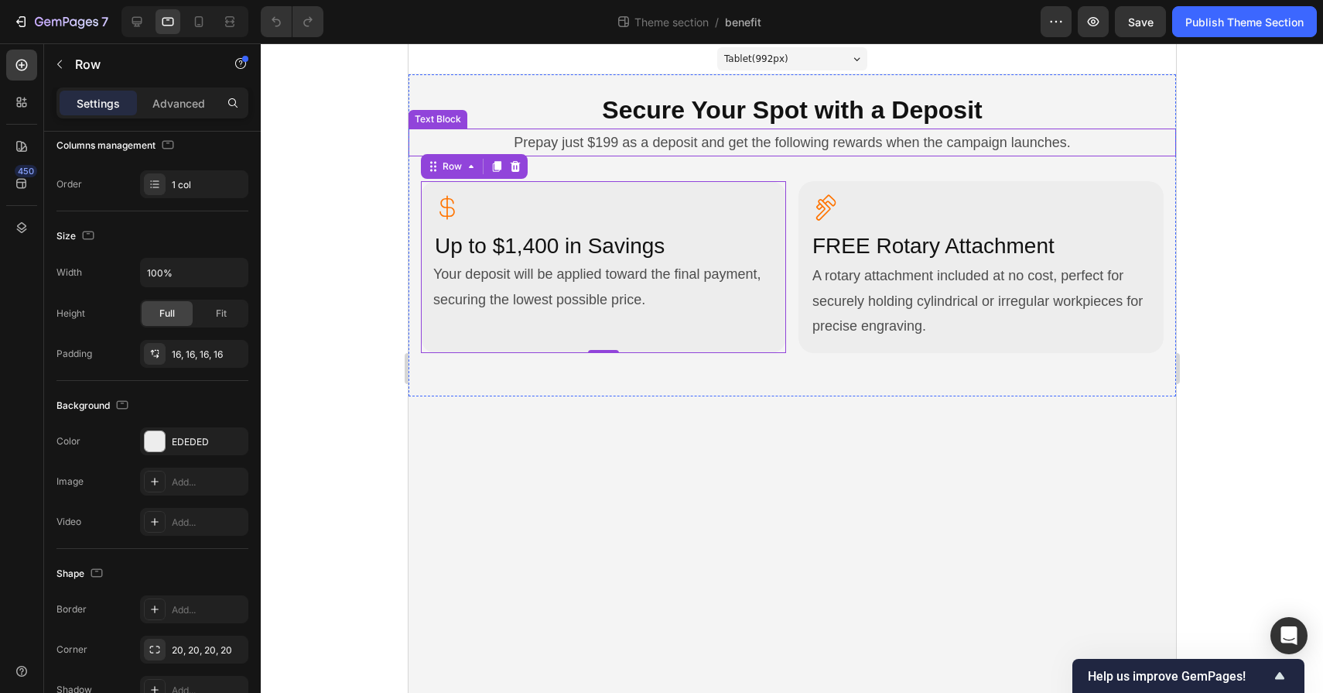
click at [755, 146] on p "Prepay just $199 as a deposit and get the following rewards when the campaign l…" at bounding box center [791, 142] width 765 height 25
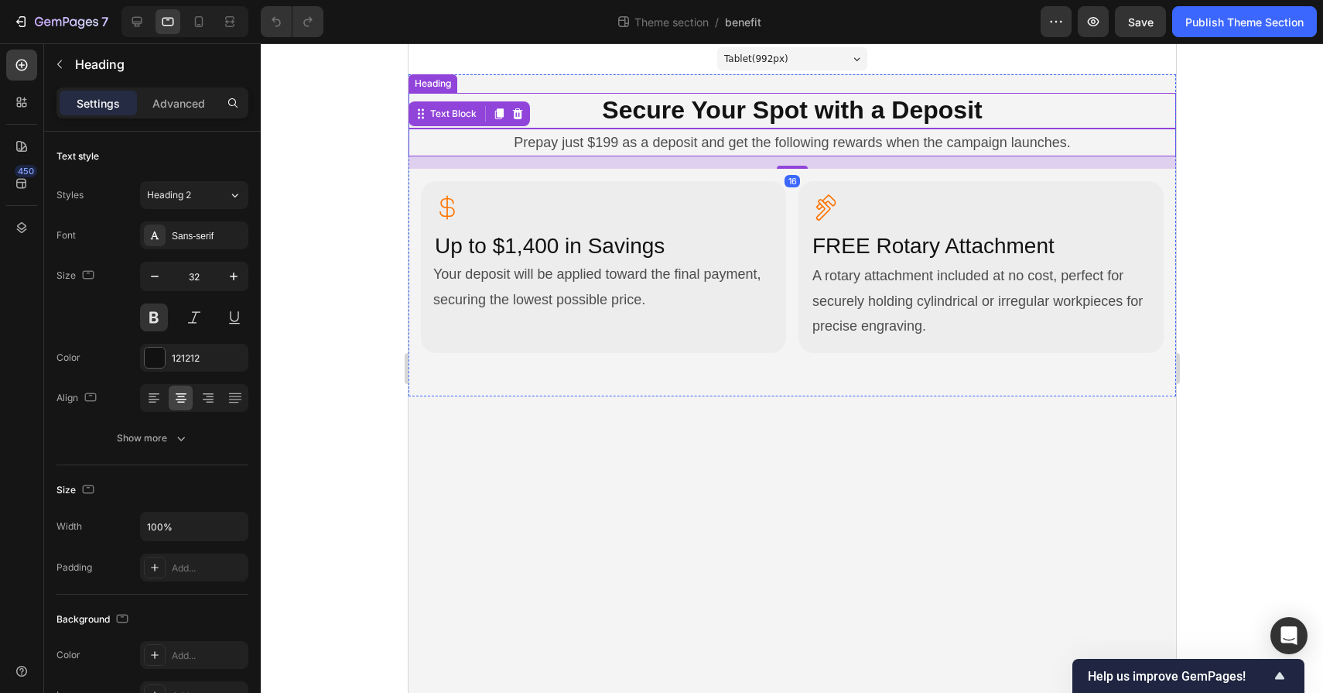
click at [751, 108] on h2 "Secure Your Spot with a Deposit" at bounding box center [792, 111] width 768 height 36
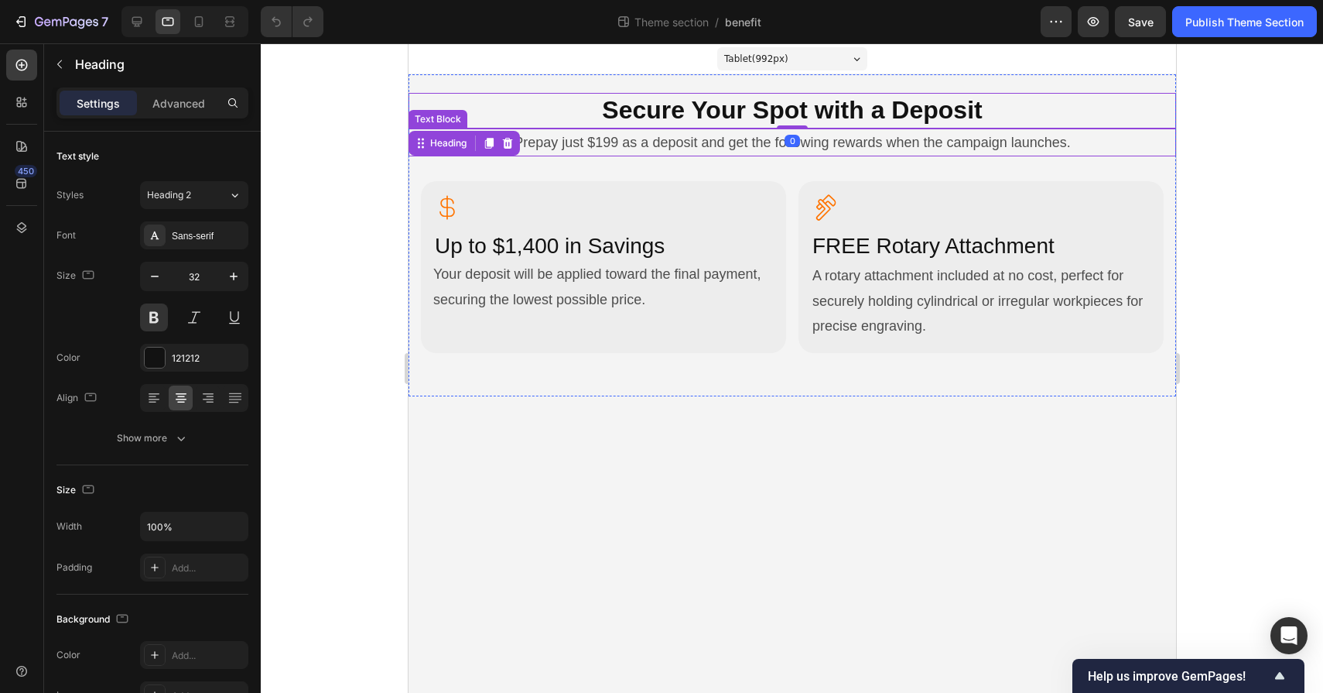
click at [686, 140] on p "Prepay just $199 as a deposit and get the following rewards when the campaign l…" at bounding box center [791, 142] width 765 height 25
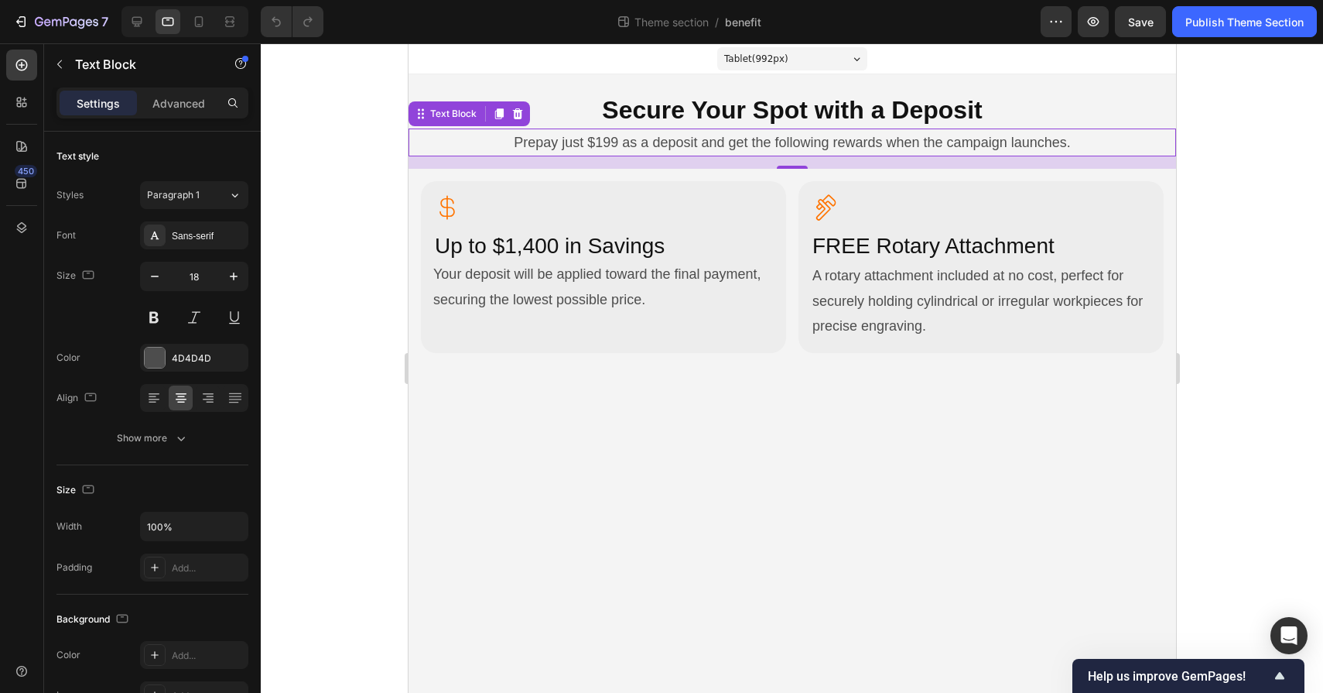
click at [710, 134] on p "Prepay just $199 as a deposit and get the following rewards when the campaign l…" at bounding box center [791, 142] width 765 height 25
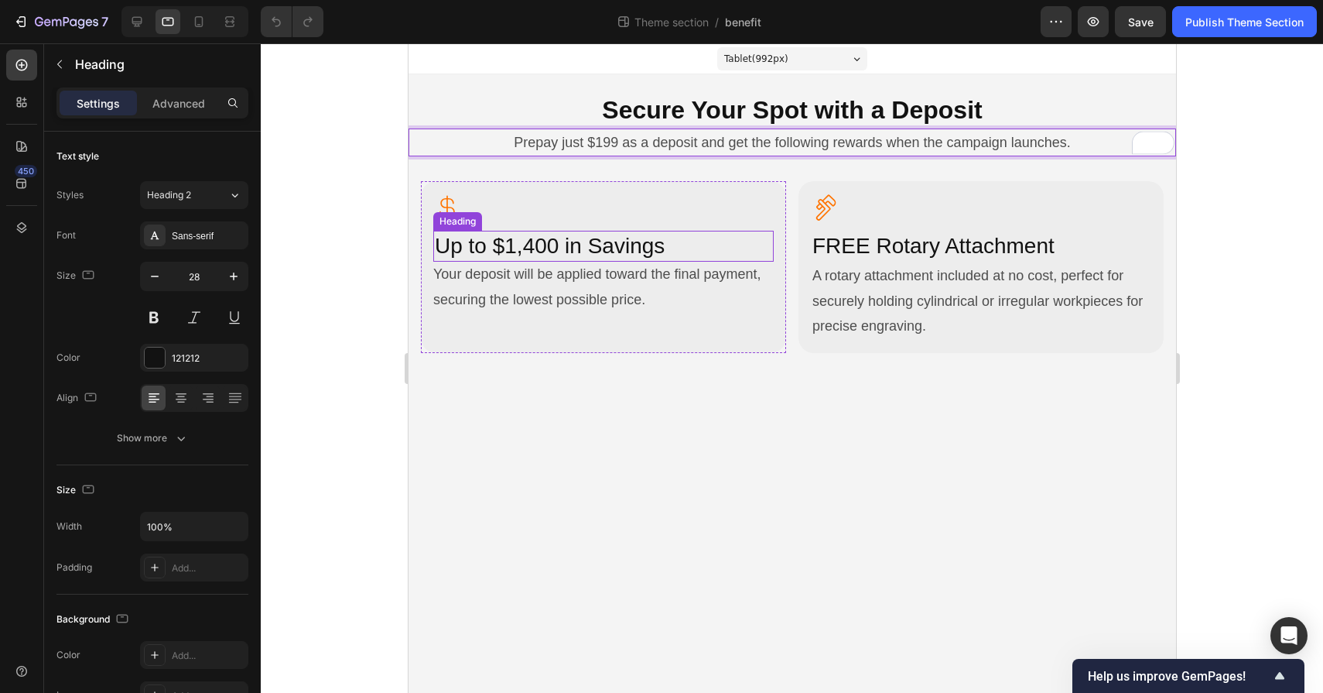
click at [632, 248] on h2 "Up to $1,400 in Savings" at bounding box center [603, 246] width 341 height 31
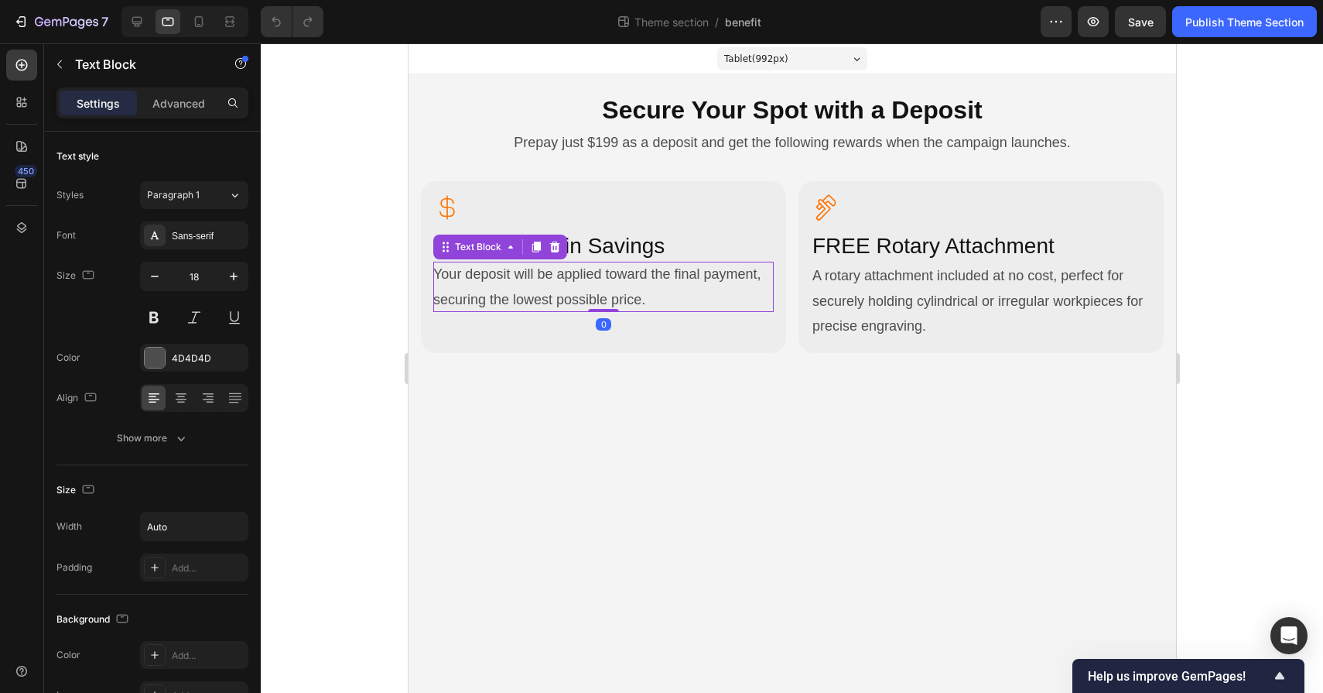
click at [616, 301] on p "Your deposit will be applied toward the final payment, securing the lowest poss…" at bounding box center [603, 287] width 341 height 50
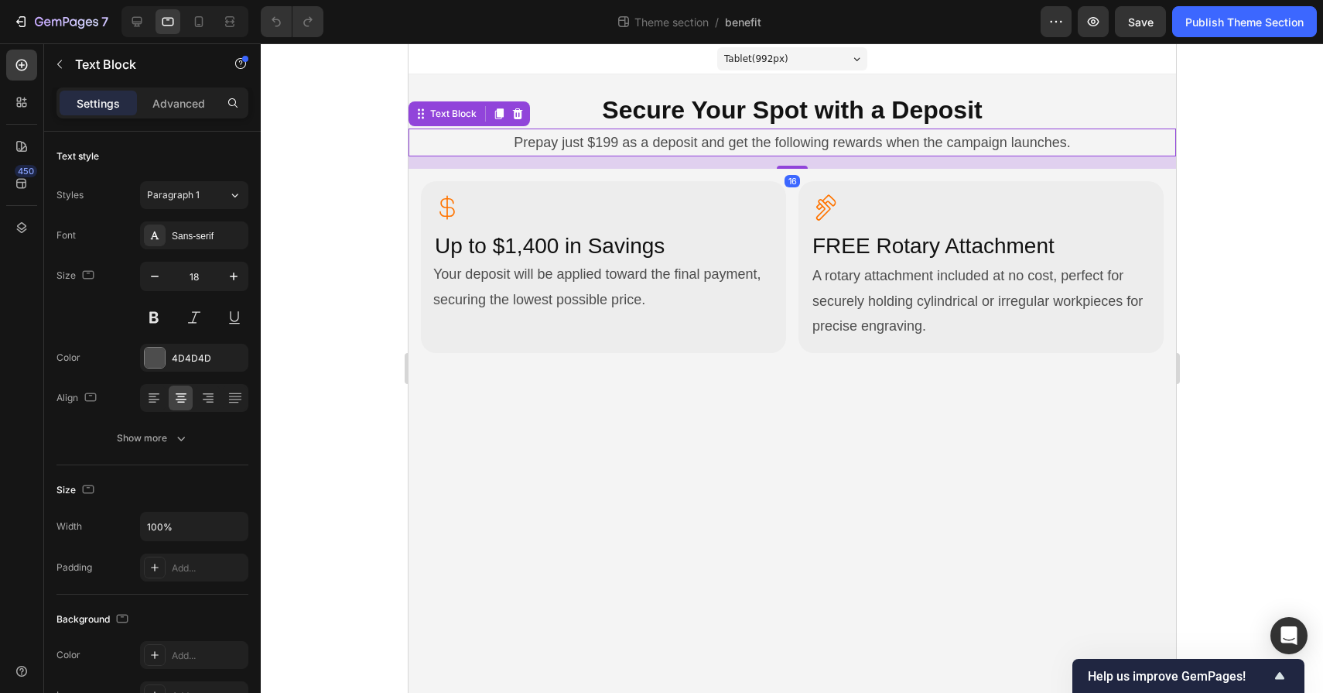
click at [771, 151] on p "Prepay just $199 as a deposit and get the following rewards when the campaign l…" at bounding box center [791, 142] width 765 height 25
click at [775, 113] on h2 "Secure Your Spot with a Deposit" at bounding box center [792, 111] width 768 height 36
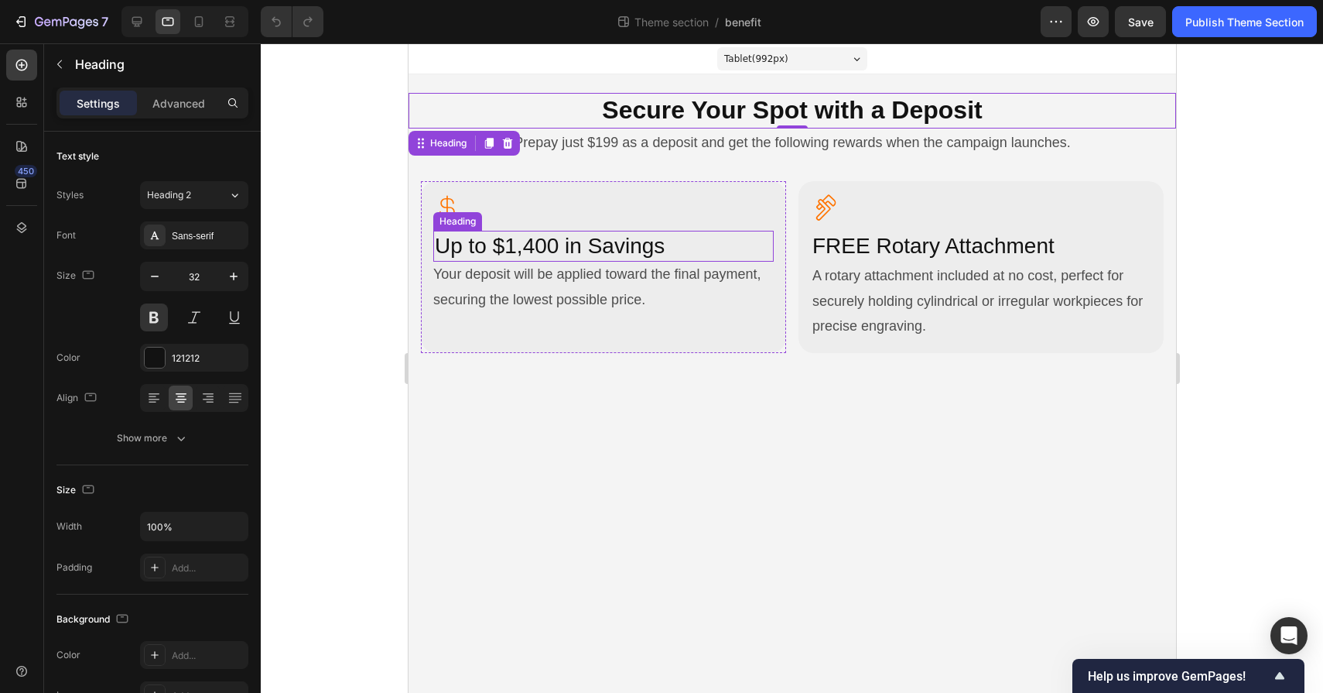
click at [591, 255] on h2 "Up to $1,400 in Savings" at bounding box center [603, 246] width 341 height 31
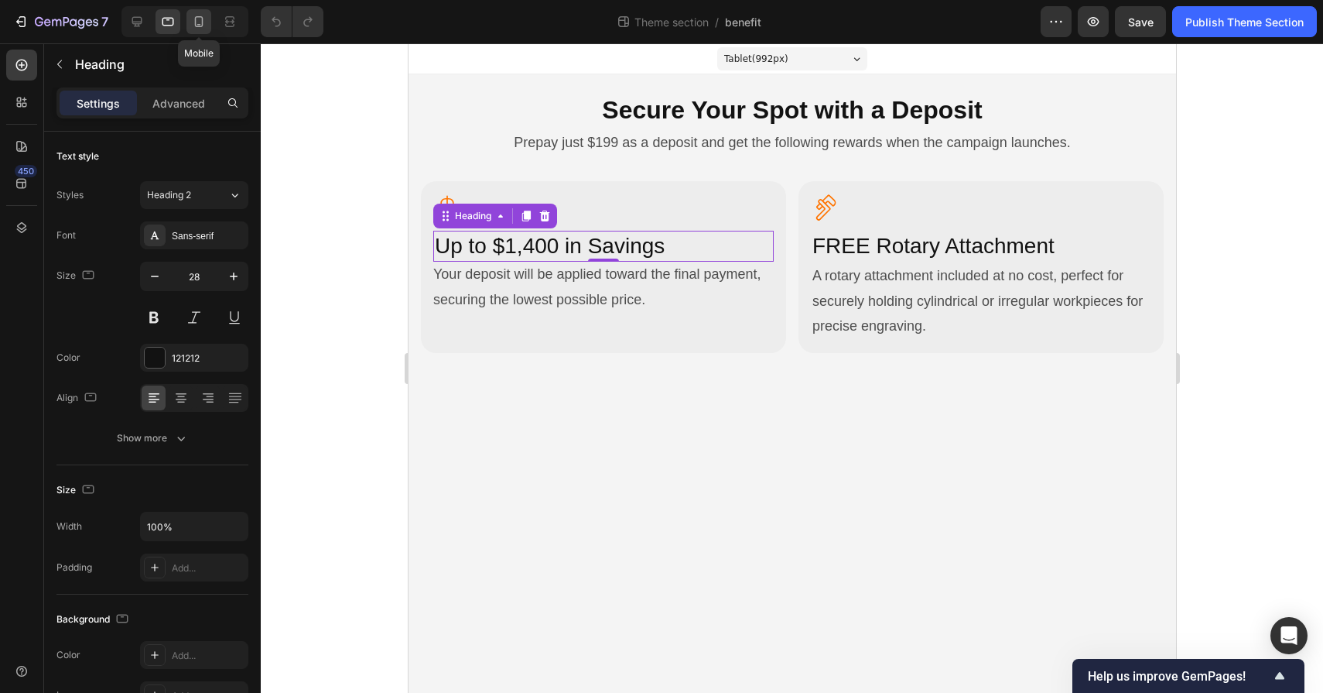
click at [194, 21] on icon at bounding box center [198, 21] width 15 height 15
type input "24"
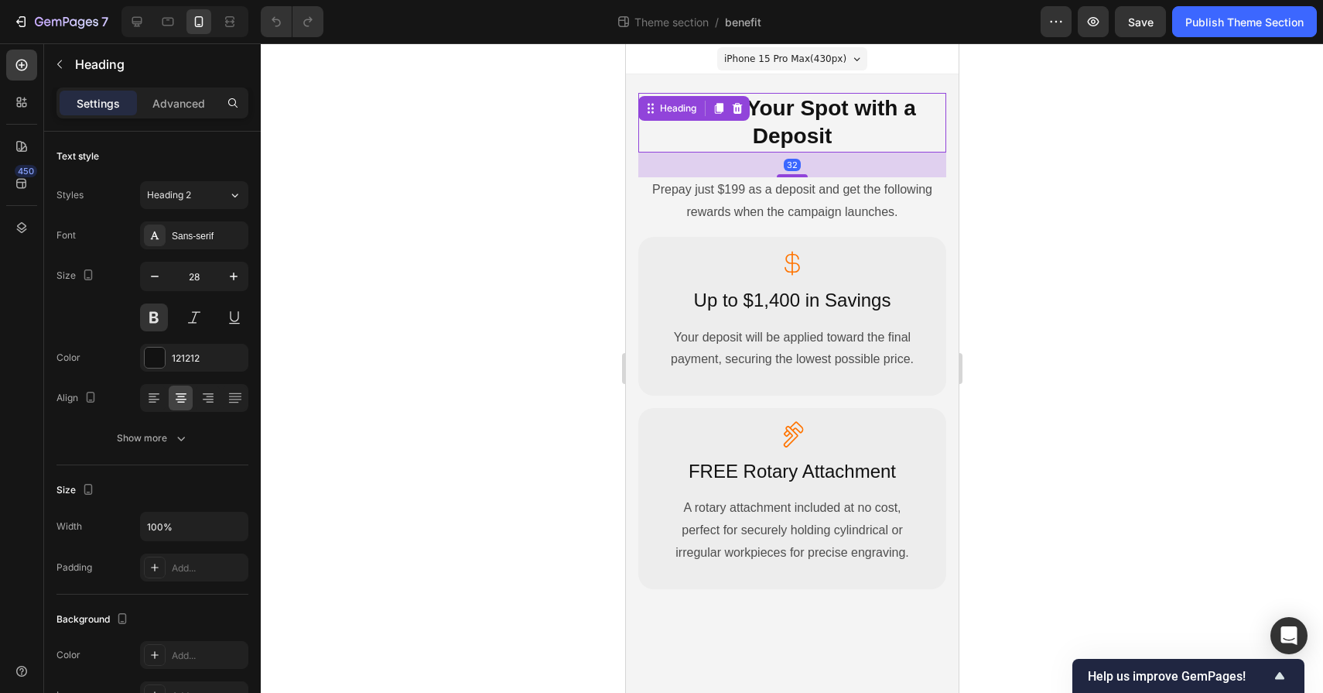
click at [831, 109] on h2 "Secure Your Spot with a Deposit" at bounding box center [792, 123] width 308 height 60
click at [806, 204] on p "Prepay just $199 as a deposit and get the following rewards when the campaign l…" at bounding box center [791, 201] width 305 height 45
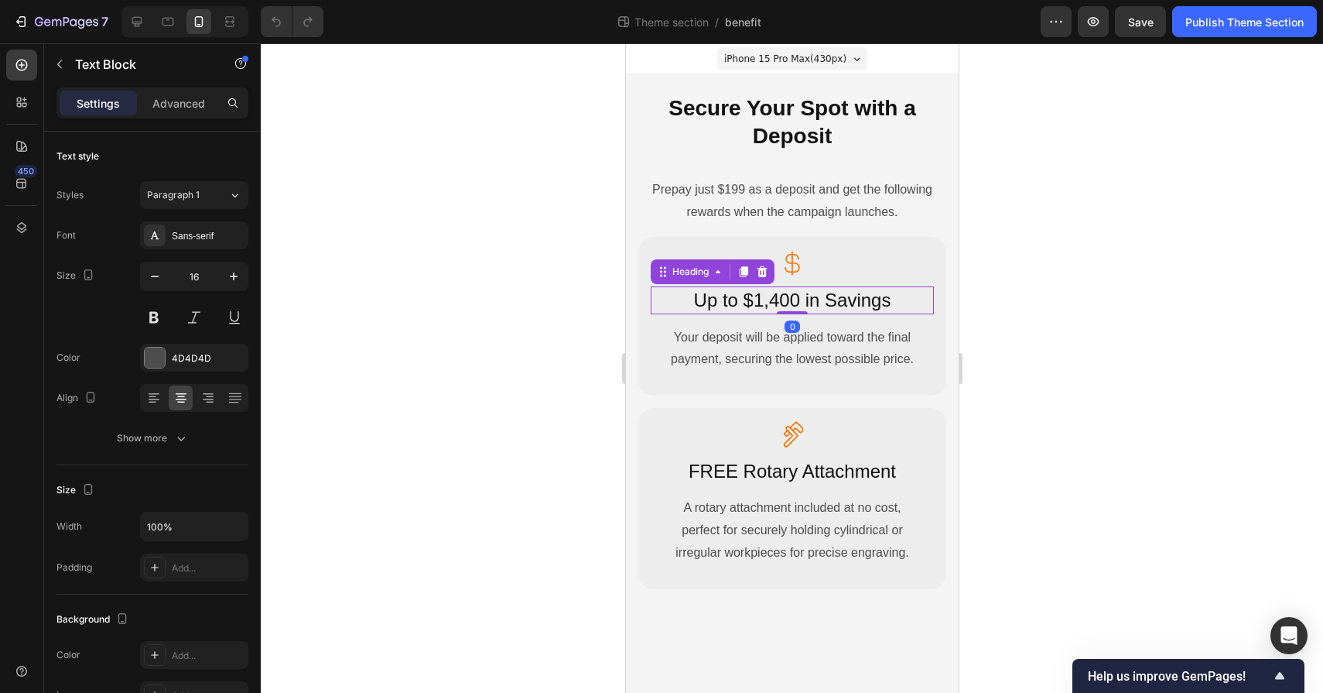
click at [714, 295] on h2 "Up to $1,400 in Savings" at bounding box center [791, 299] width 283 height 27
click at [805, 349] on p "Your deposit will be applied toward the final payment, securing the lowest poss…" at bounding box center [792, 349] width 258 height 45
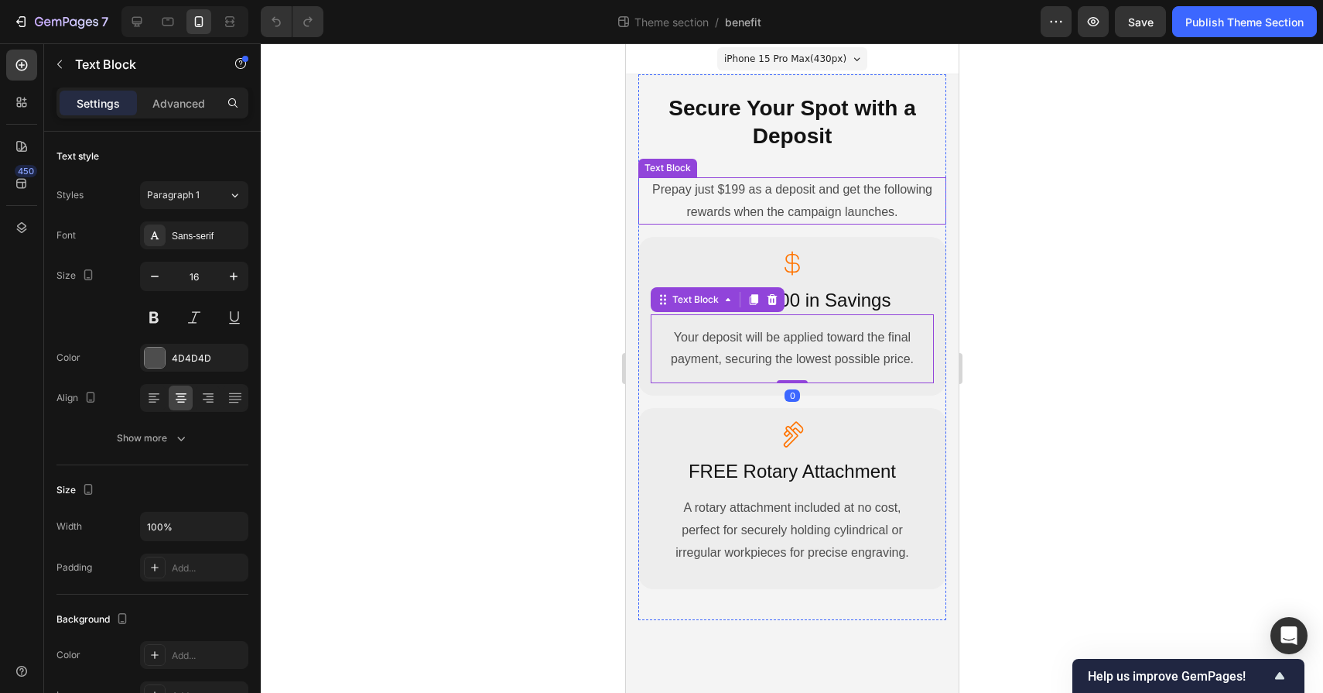
click at [795, 197] on p "Prepay just $199 as a deposit and get the following rewards when the campaign l…" at bounding box center [791, 201] width 305 height 45
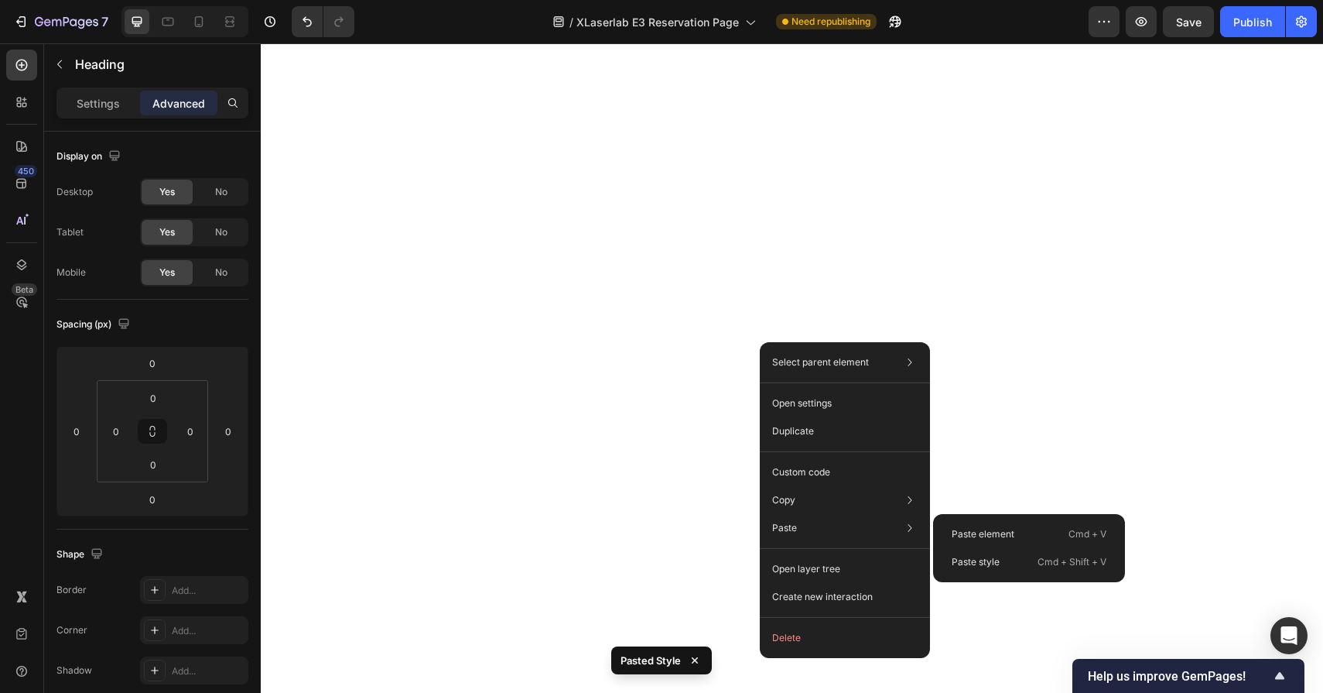
click at [971, 550] on div "Paste style Cmd + Shift + V" at bounding box center [1030, 562] width 180 height 28
type input "15"
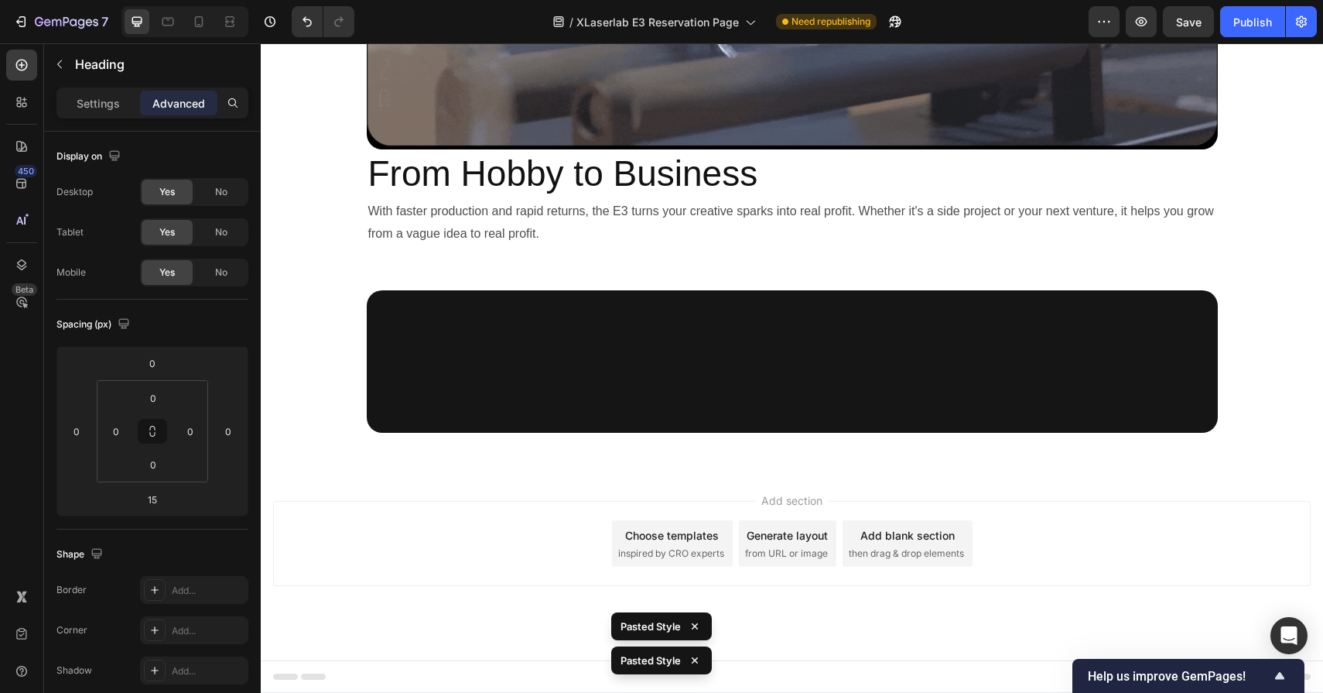
scroll to position [10148, 0]
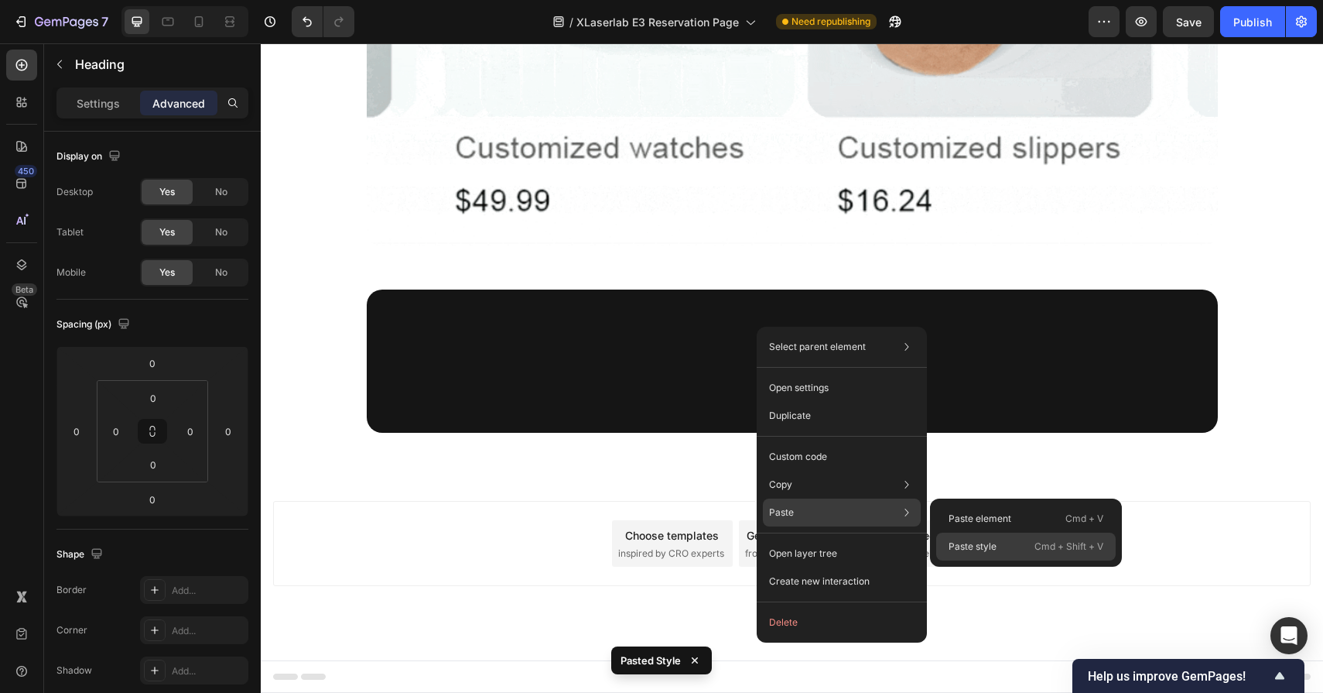
click at [962, 555] on div "Paste style Cmd + Shift + V" at bounding box center [1026, 546] width 180 height 28
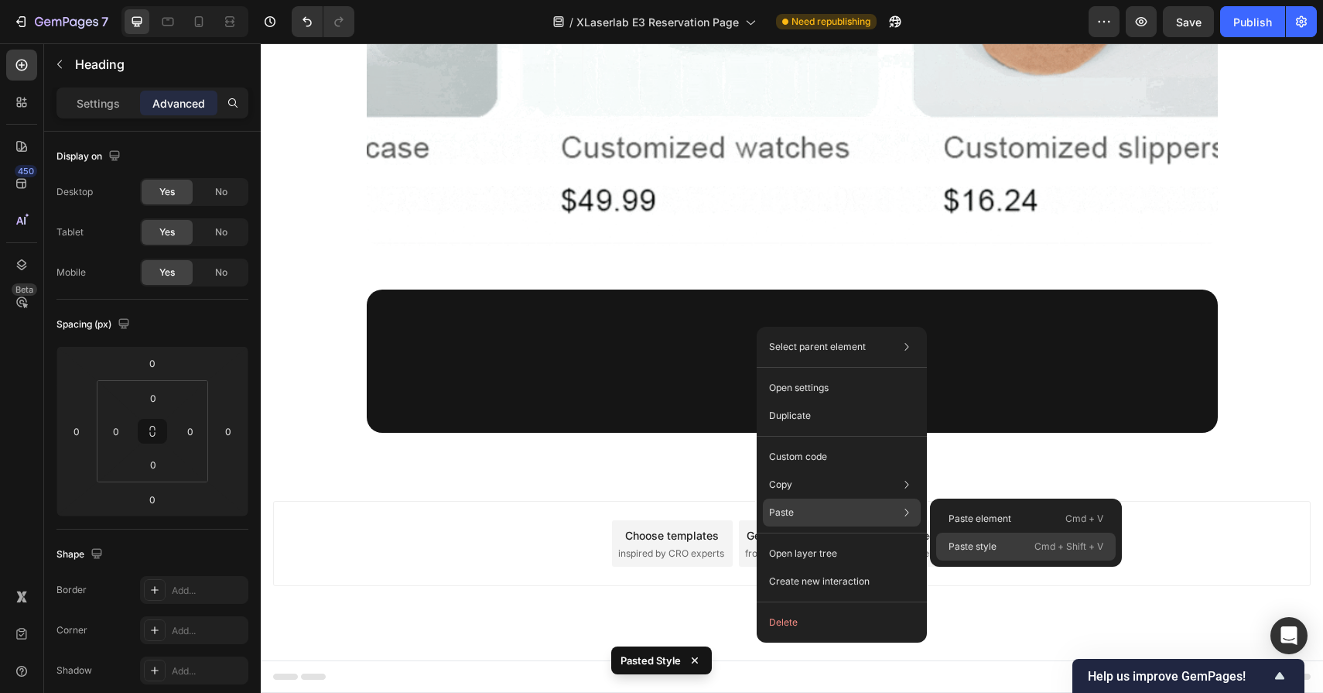
type input "15"
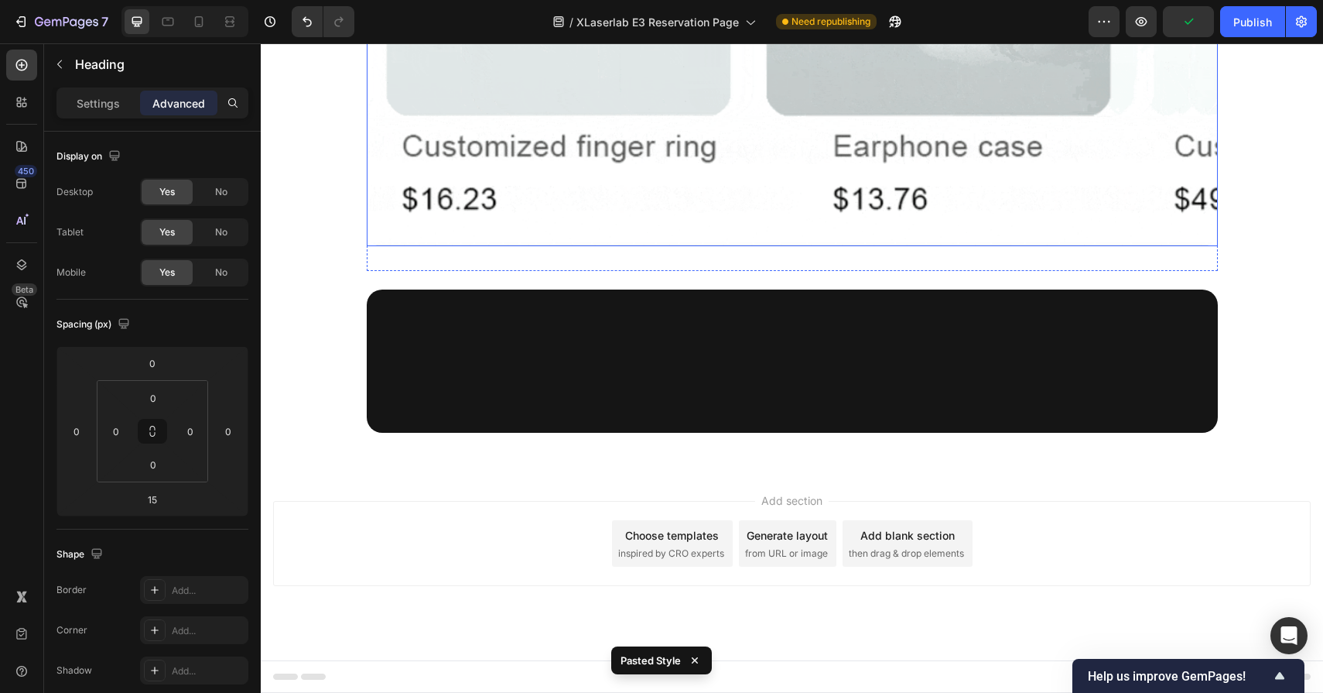
click at [782, 247] on img at bounding box center [792, 7] width 851 height 479
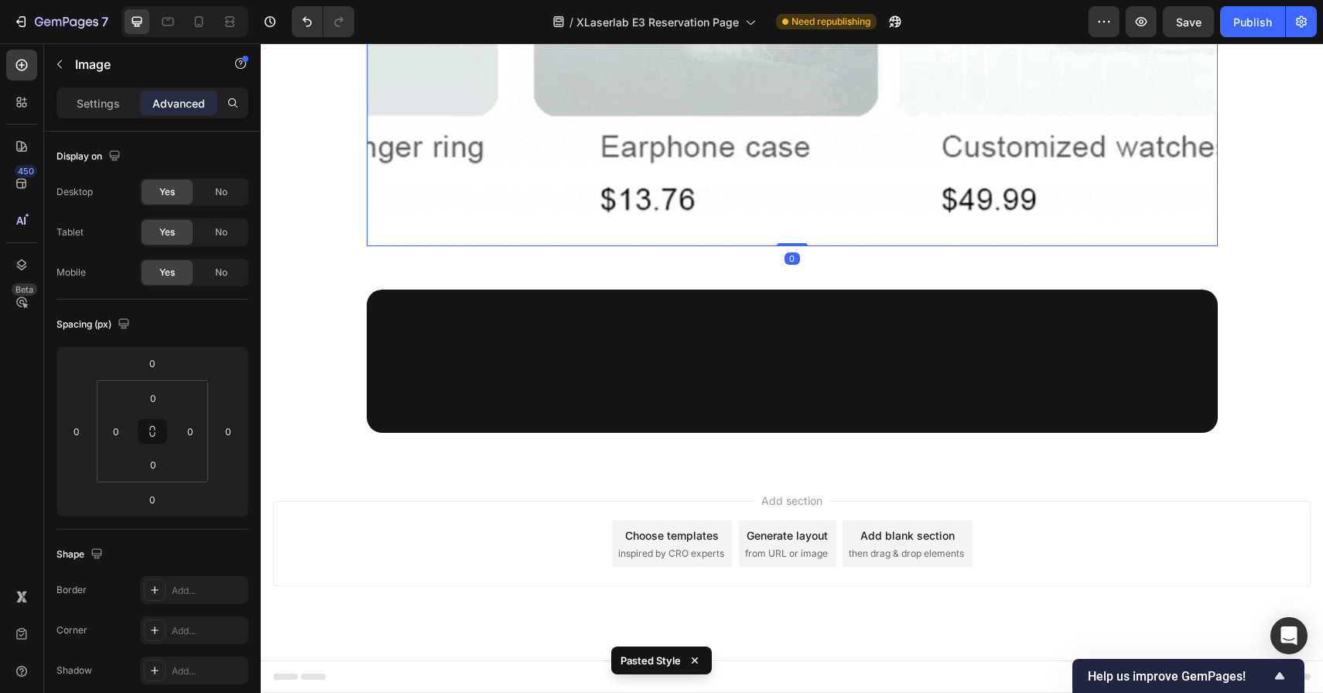
scroll to position [10283, 0]
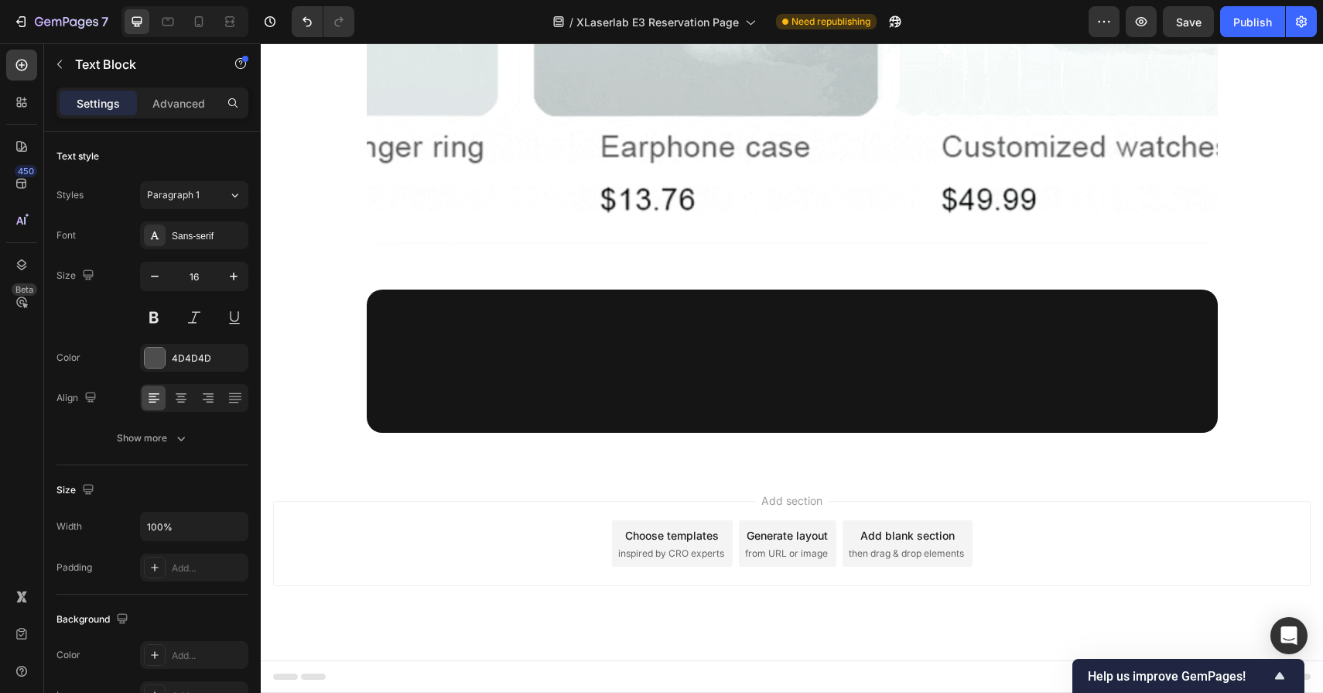
drag, startPoint x: 793, startPoint y: 255, endPoint x: 793, endPoint y: 266, distance: 11.6
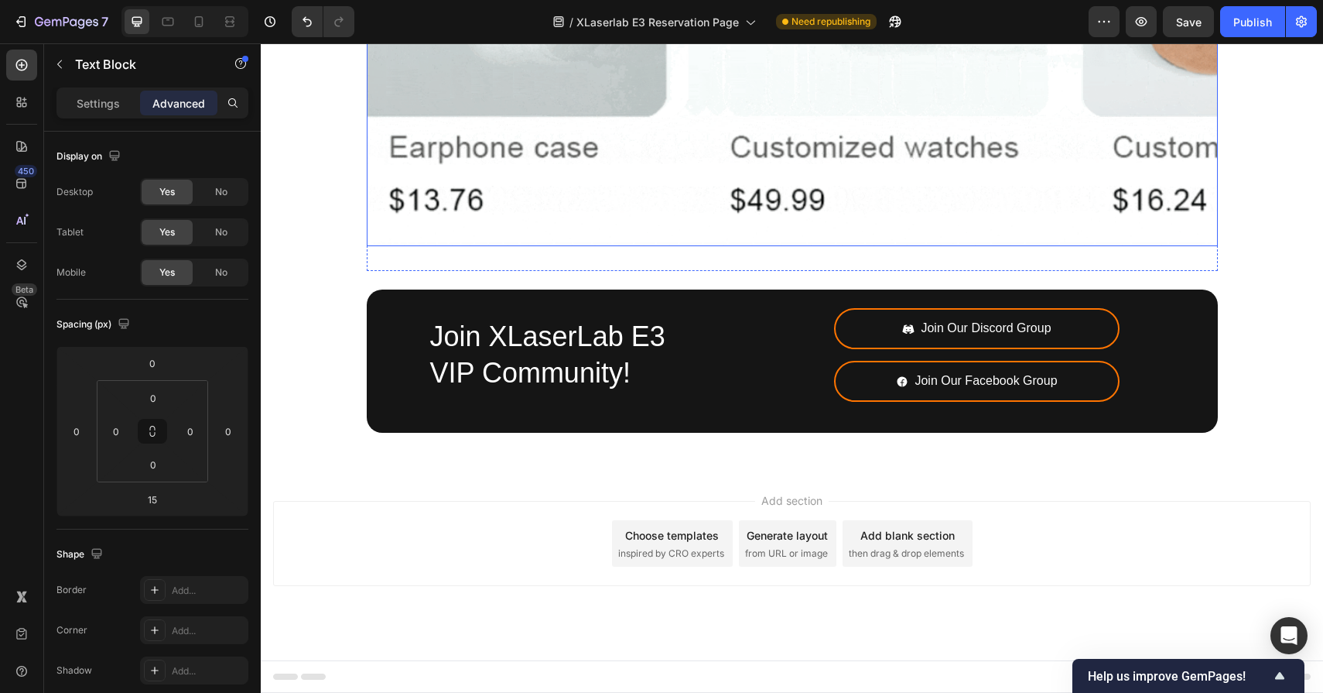
click at [758, 247] on img at bounding box center [792, 7] width 851 height 479
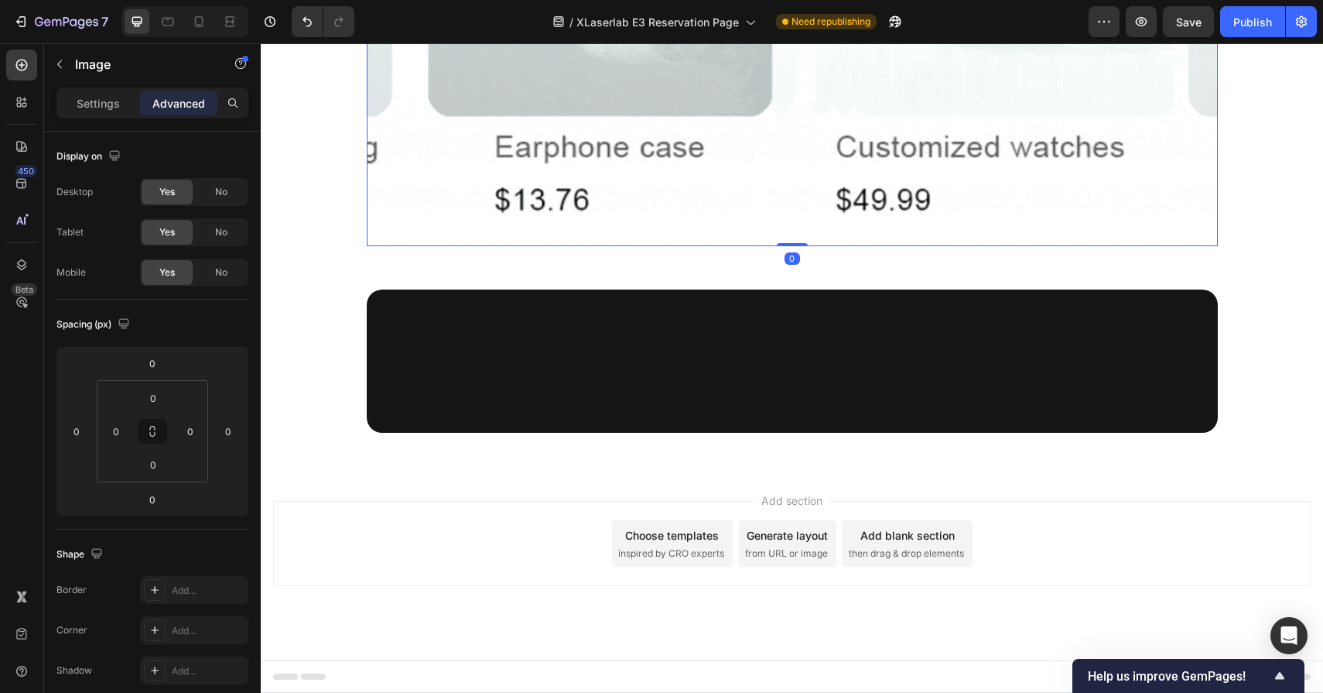
scroll to position [10235, 0]
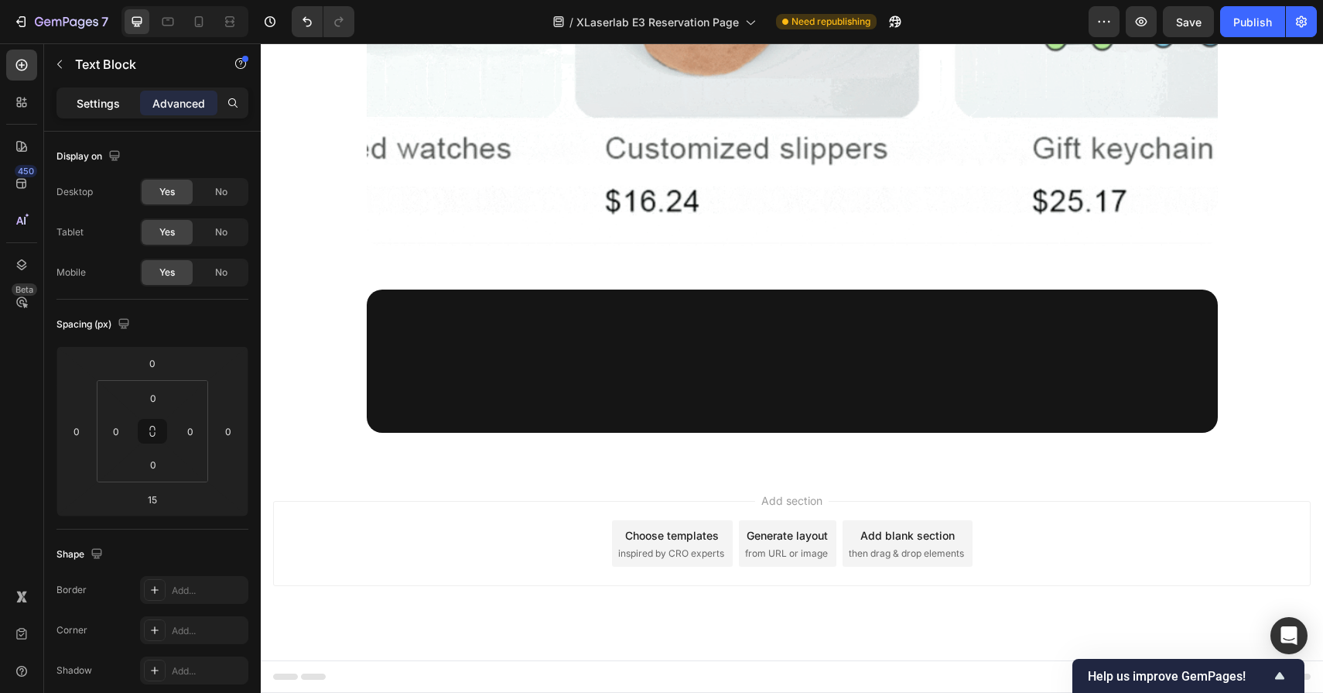
click at [90, 104] on p "Settings" at bounding box center [98, 103] width 43 height 16
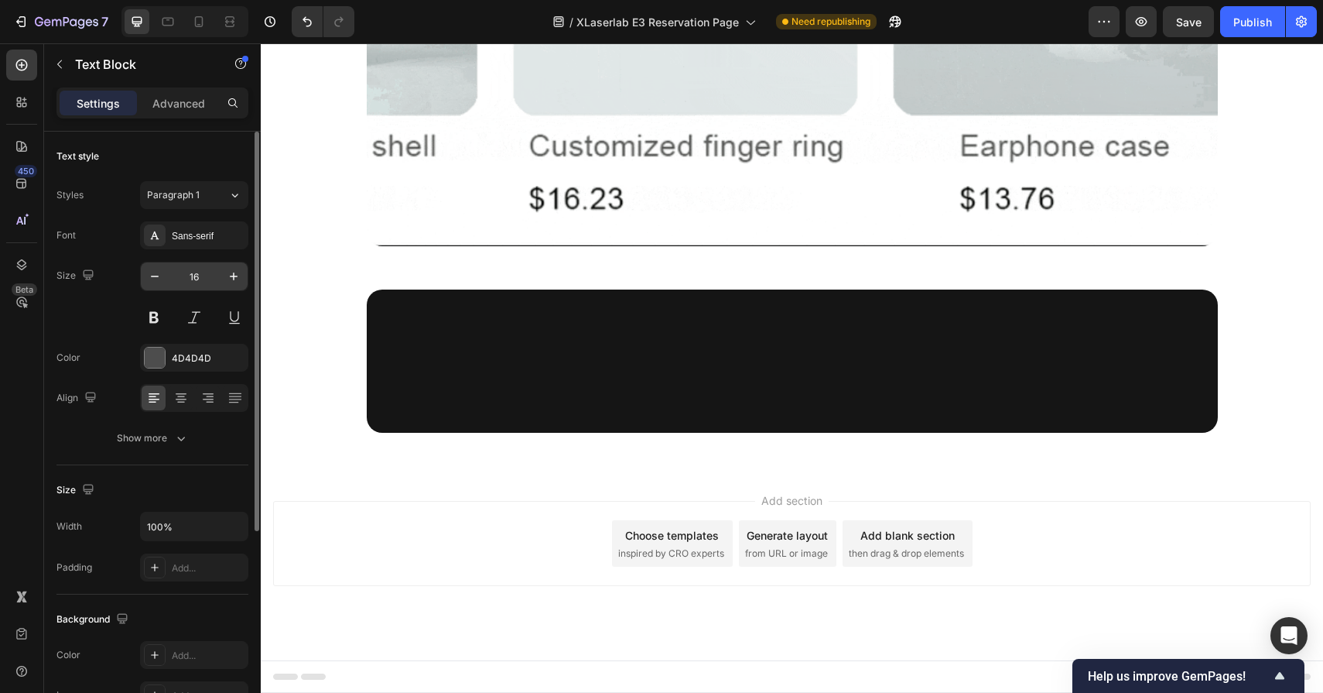
click at [207, 273] on input "16" at bounding box center [194, 276] width 51 height 28
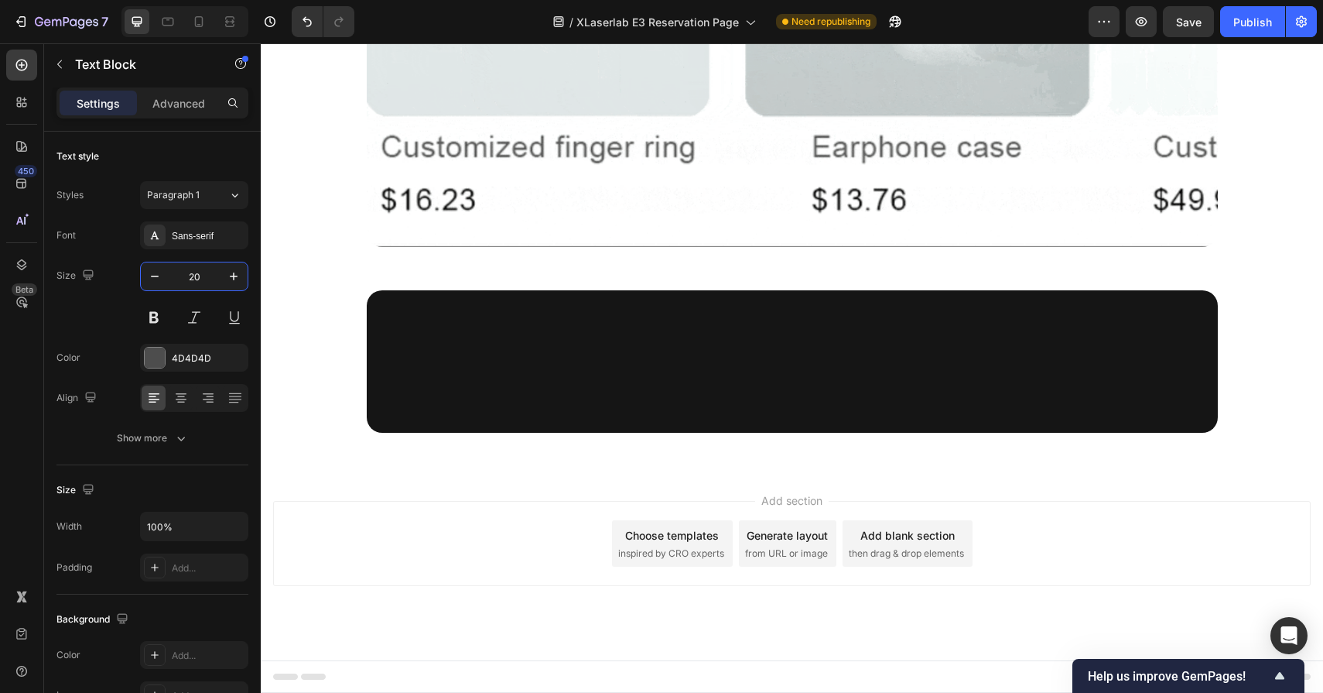
type input "20"
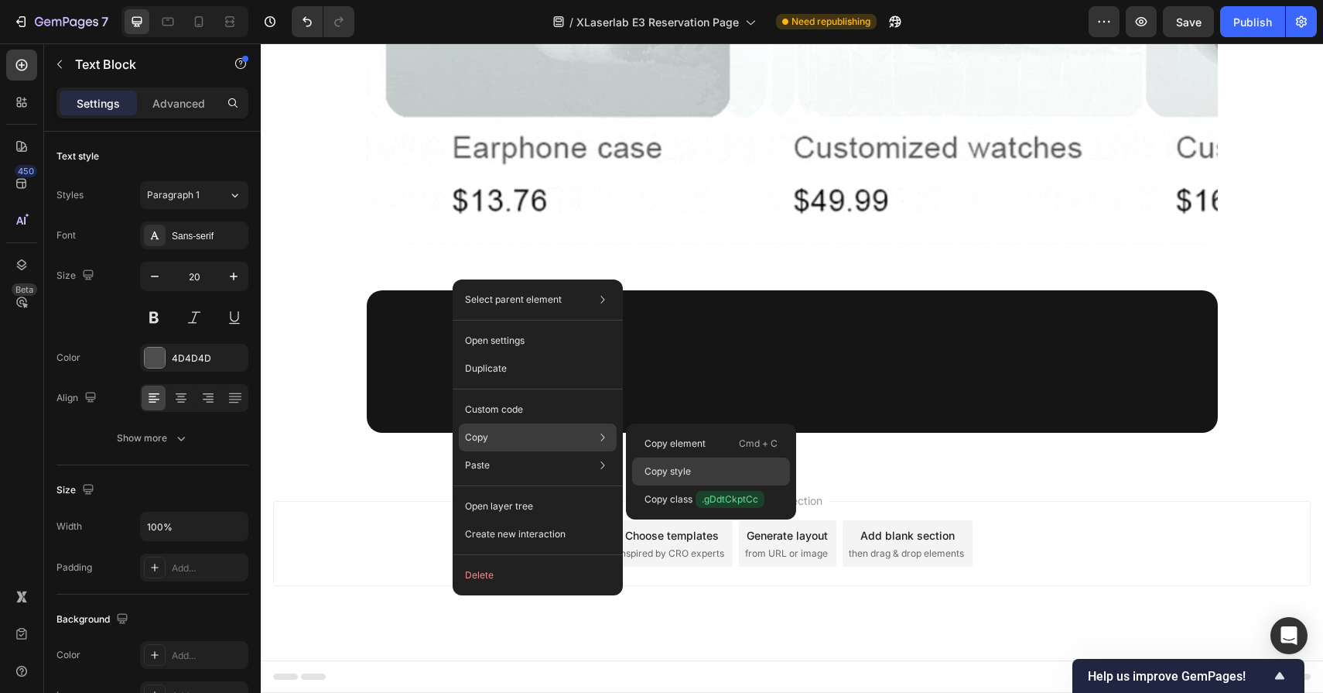
click at [686, 478] on div "Copy style" at bounding box center [711, 471] width 158 height 28
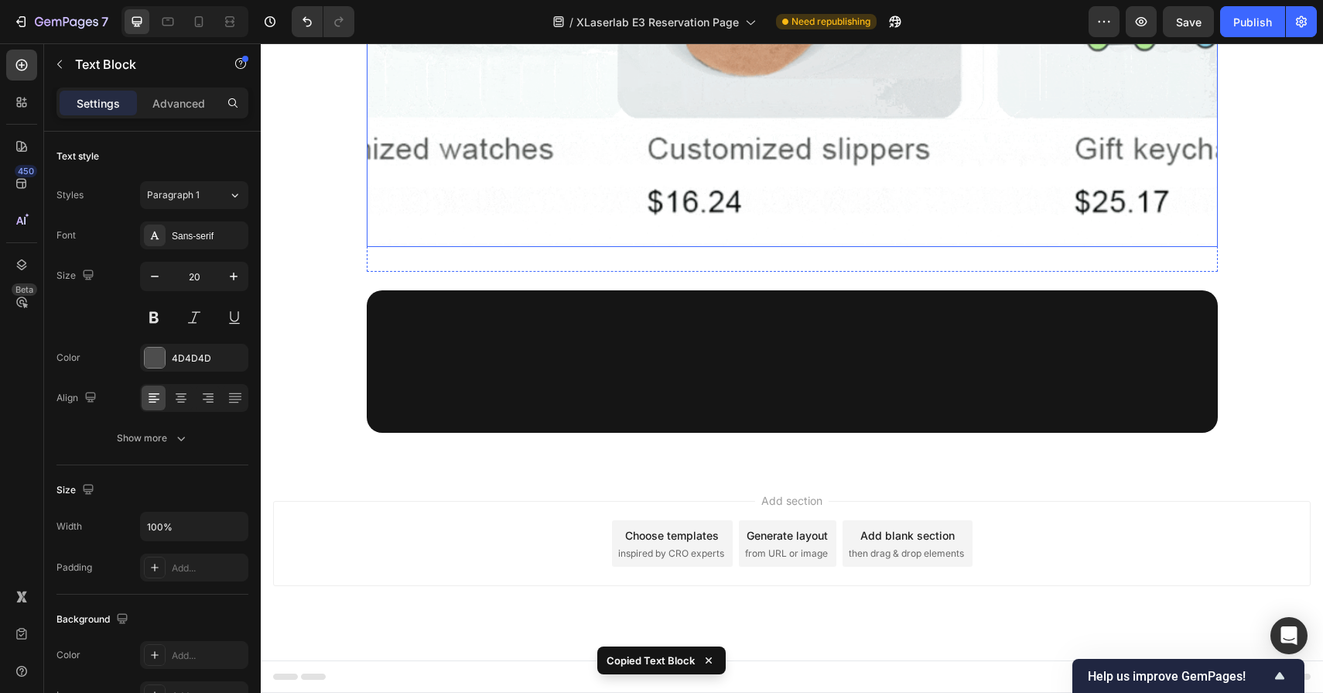
scroll to position [9604, 0]
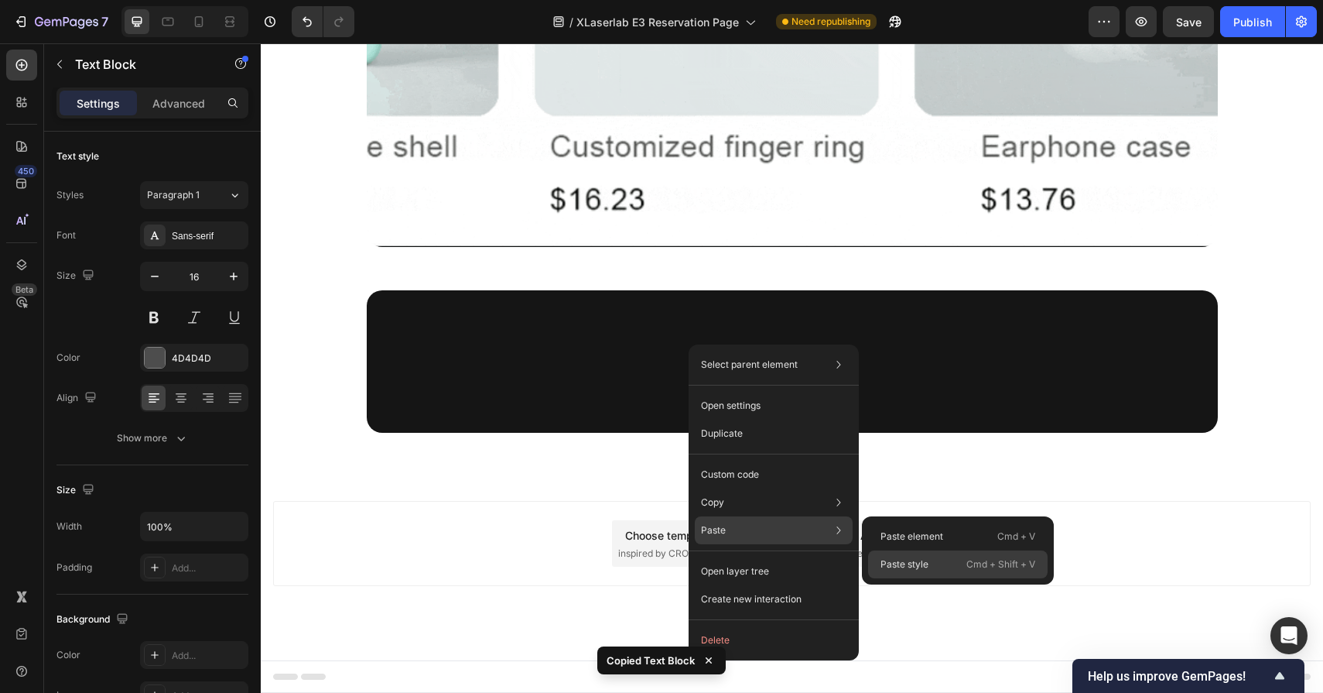
click at [909, 563] on p "Paste style" at bounding box center [905, 564] width 48 height 14
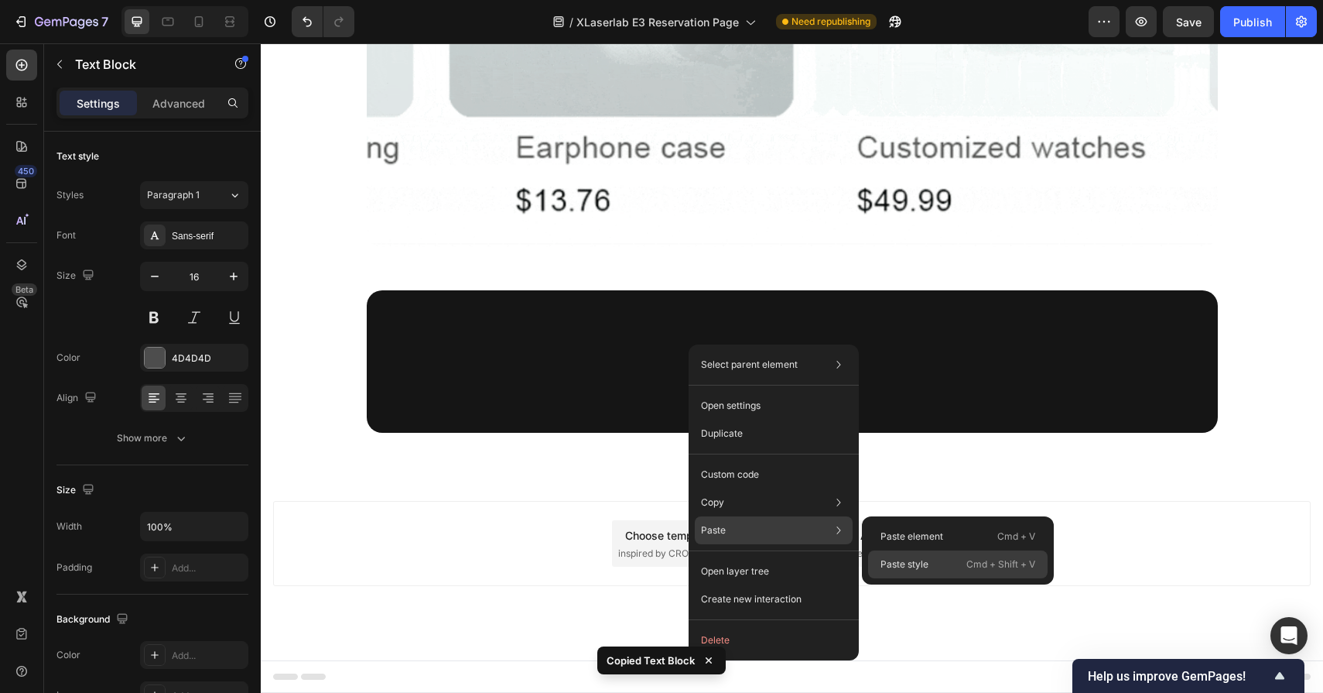
type input "20"
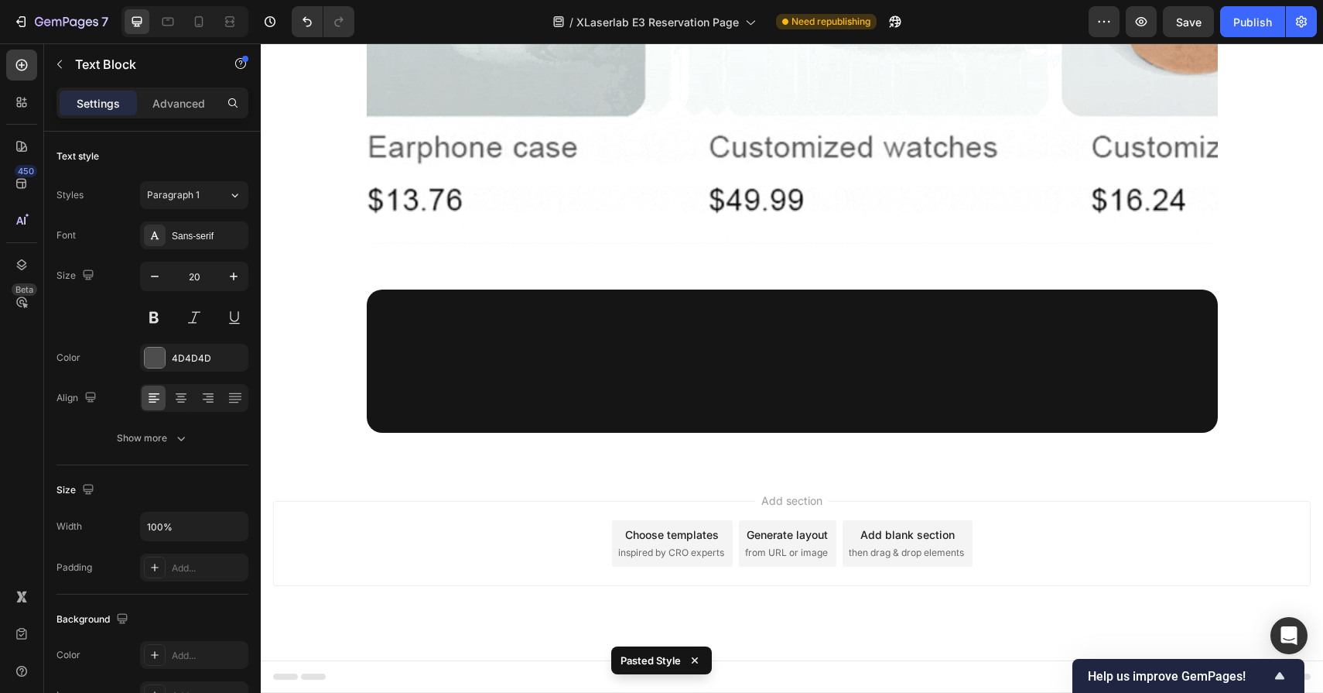
scroll to position [10040, 0]
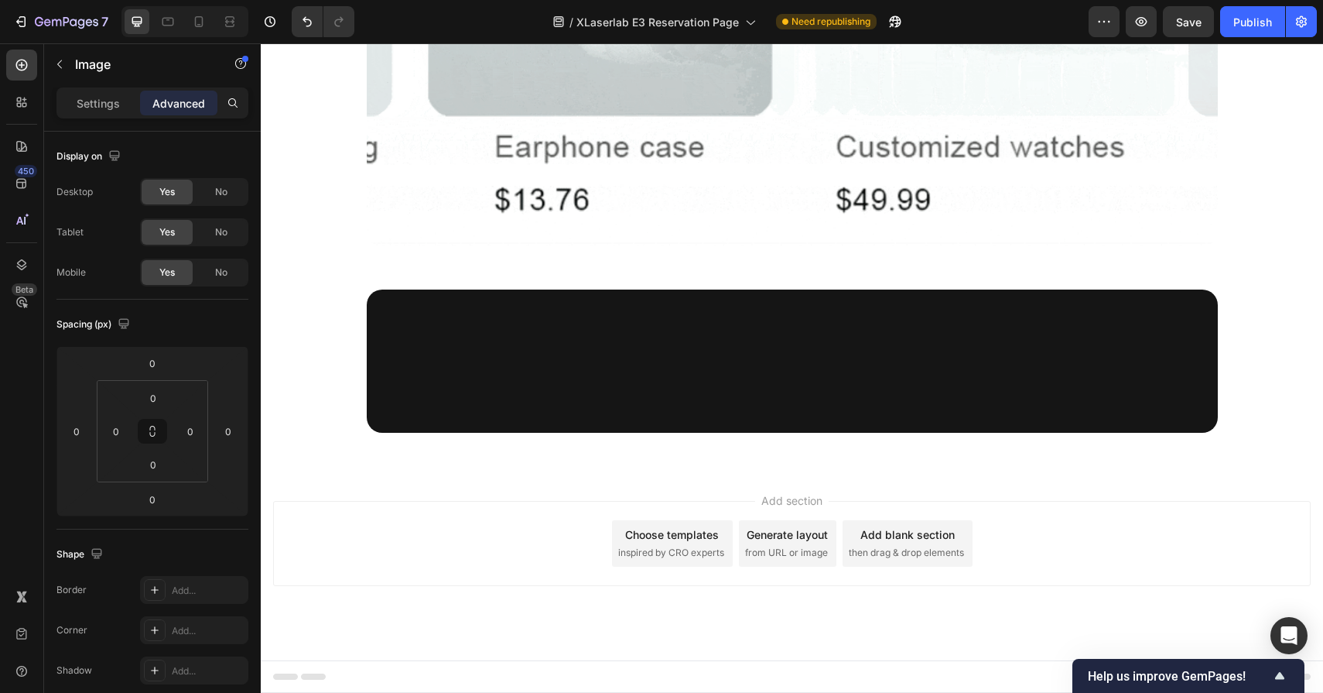
drag, startPoint x: 794, startPoint y: 416, endPoint x: 793, endPoint y: 441, distance: 24.8
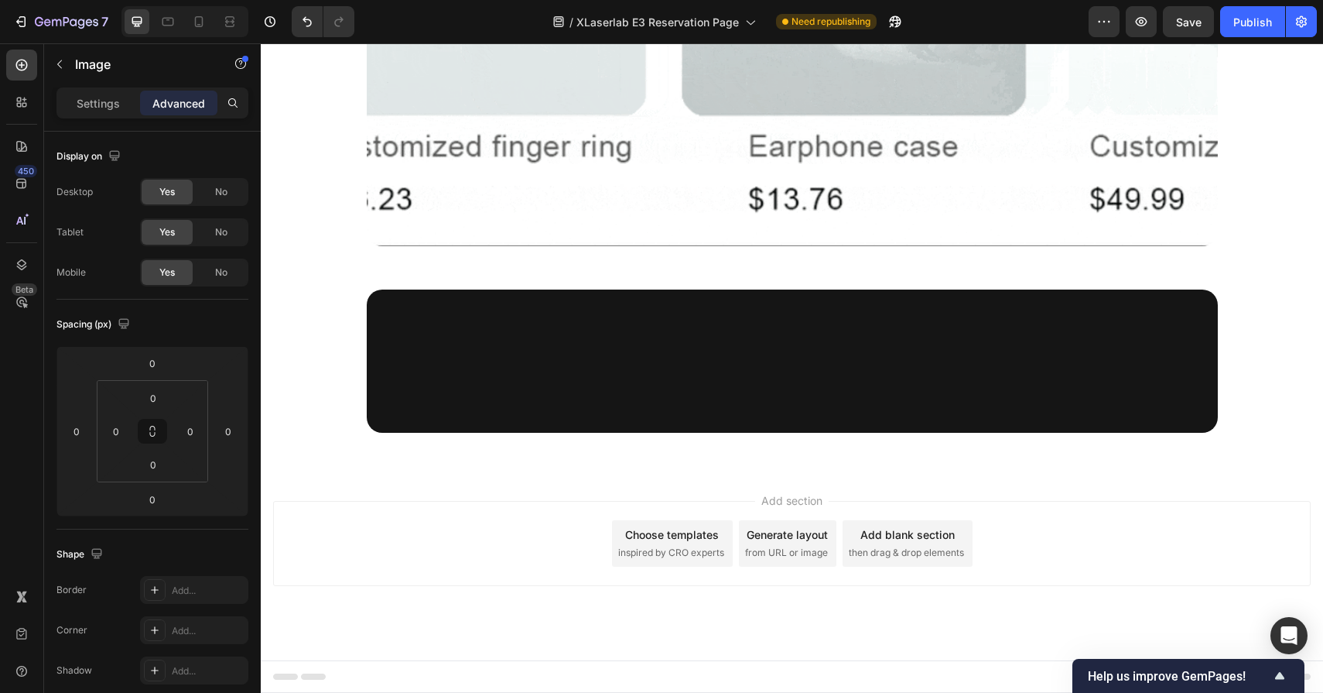
type input "32"
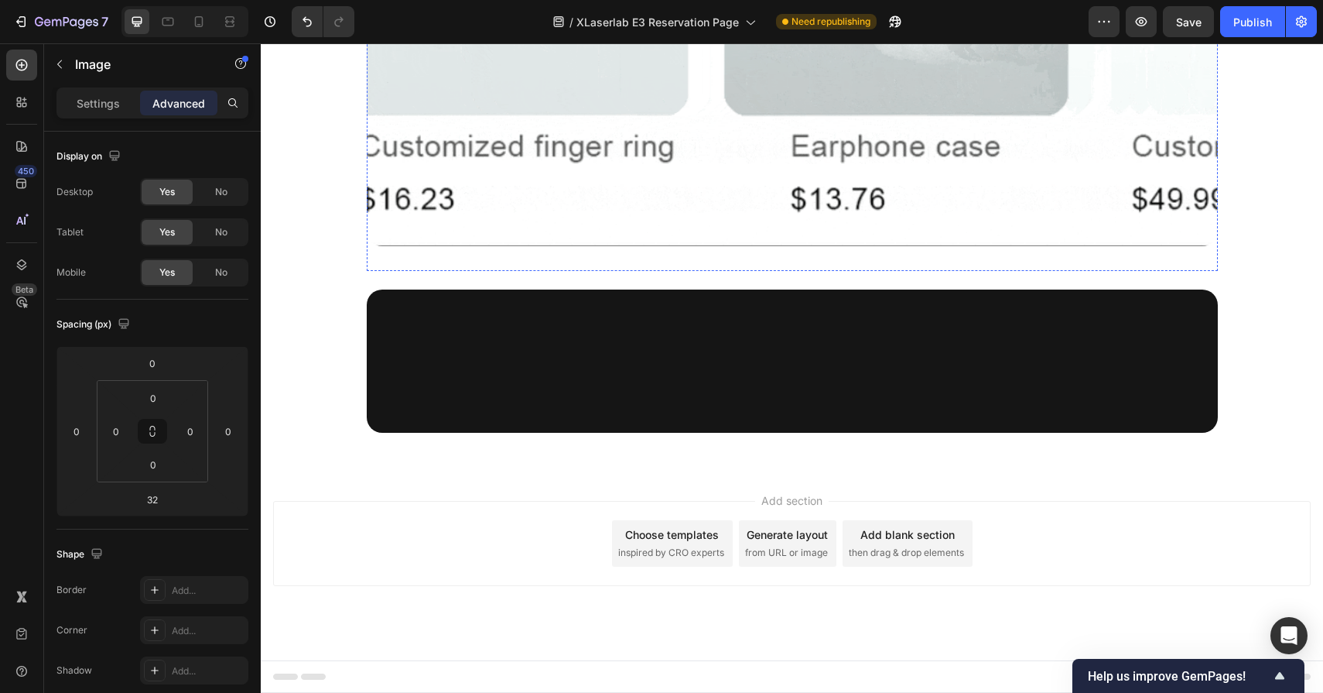
scroll to position [9425, 0]
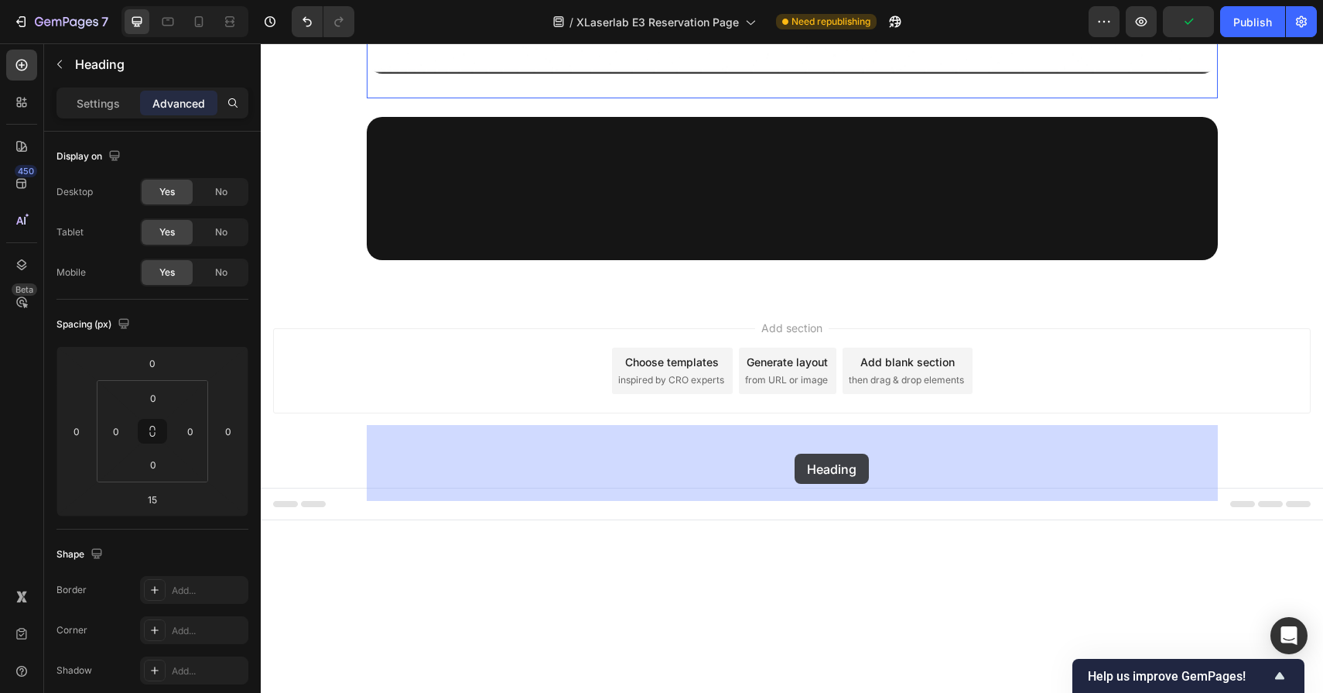
drag, startPoint x: 795, startPoint y: 424, endPoint x: 794, endPoint y: 454, distance: 29.4
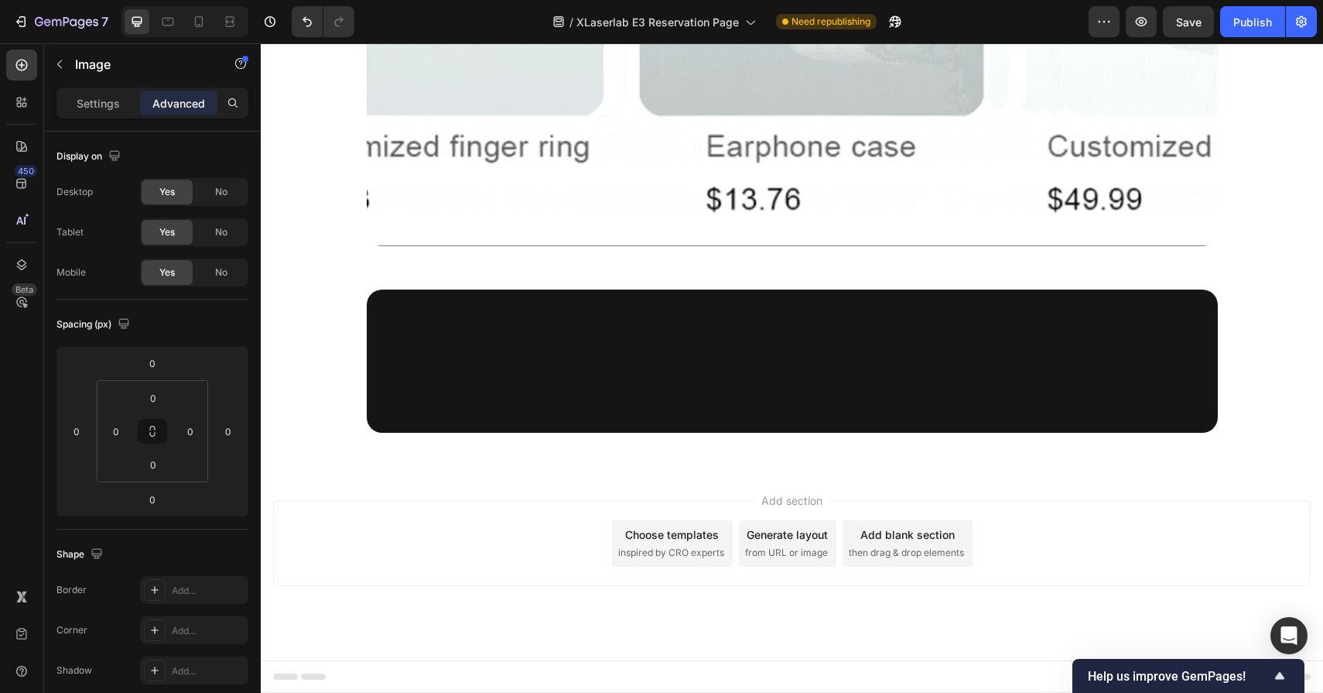
drag, startPoint x: 800, startPoint y: 423, endPoint x: 800, endPoint y: 447, distance: 24.8
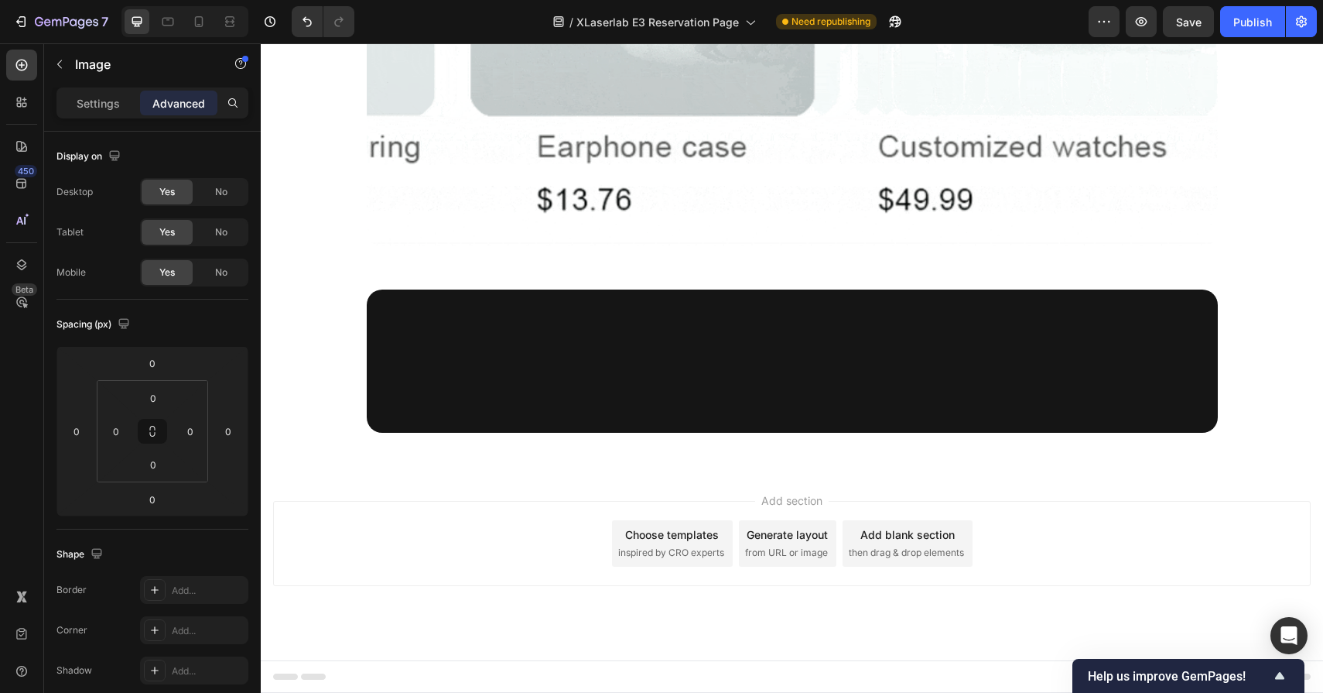
type input "32"
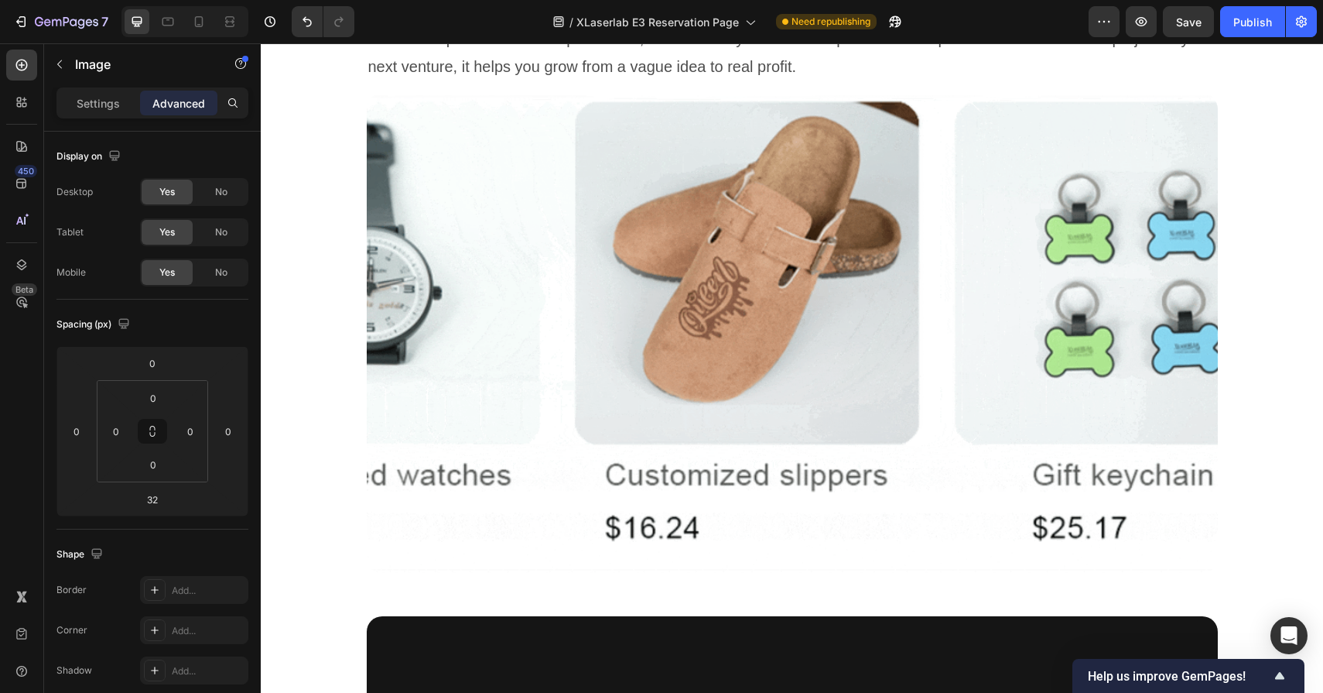
scroll to position [8924, 0]
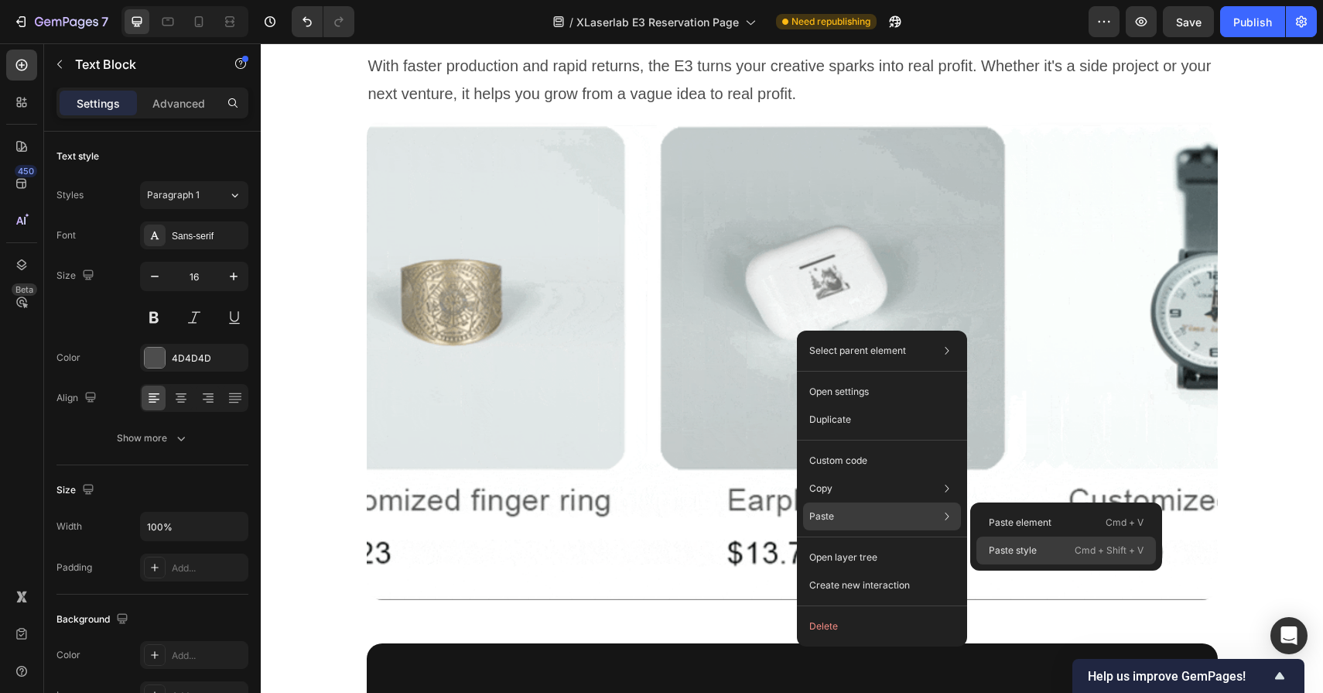
click at [1004, 543] on div "Paste style Cmd + Shift + V" at bounding box center [1067, 550] width 180 height 28
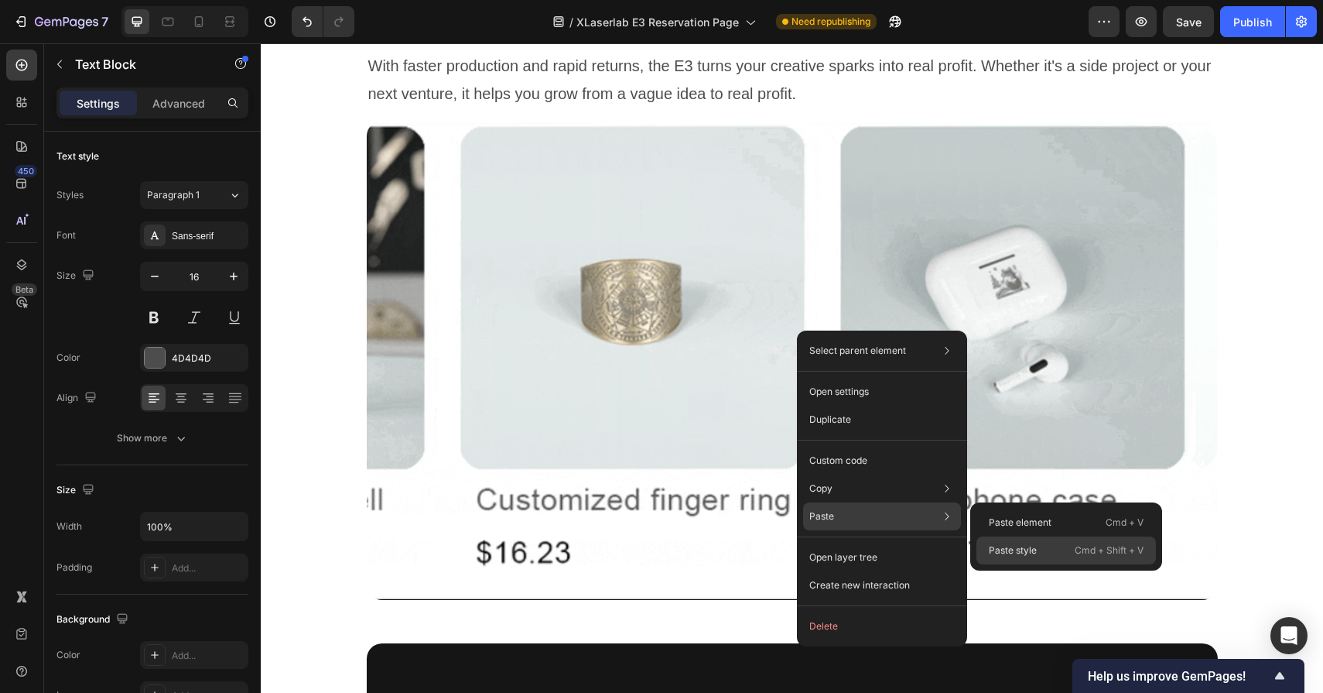
type input "20"
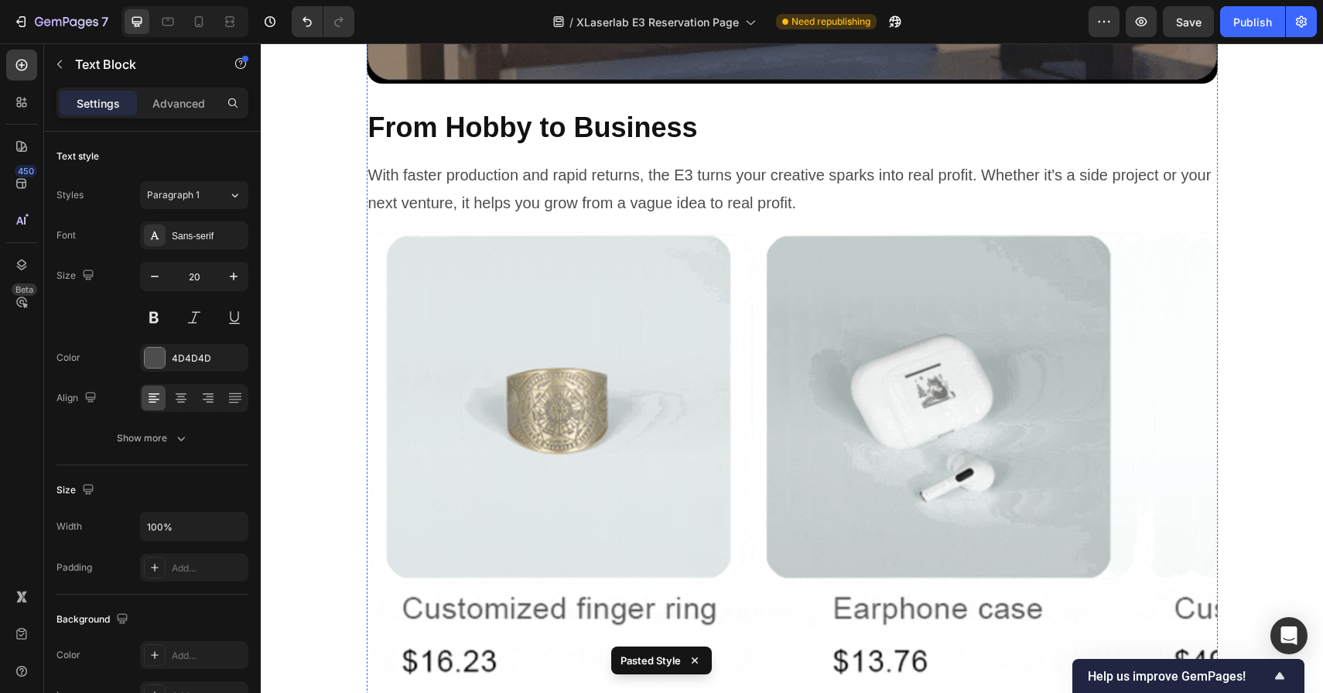
scroll to position [8828, 0]
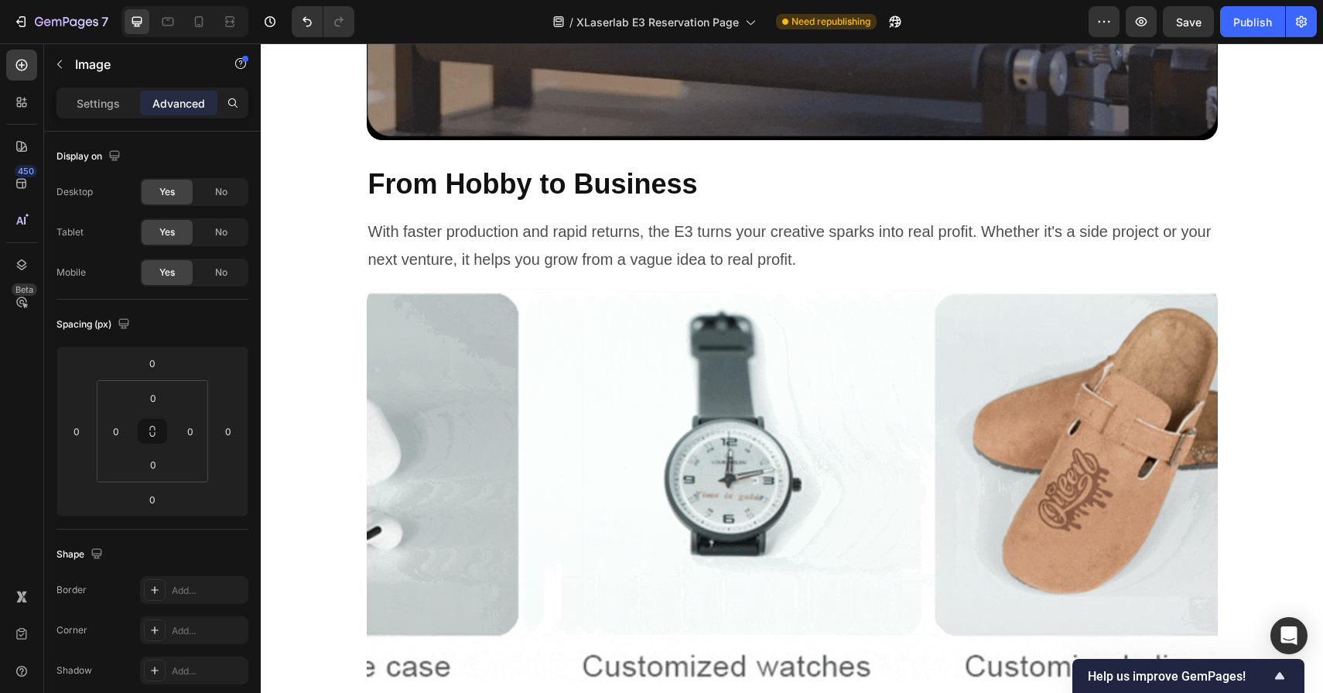
drag, startPoint x: 792, startPoint y: 295, endPoint x: 792, endPoint y: 320, distance: 24.8
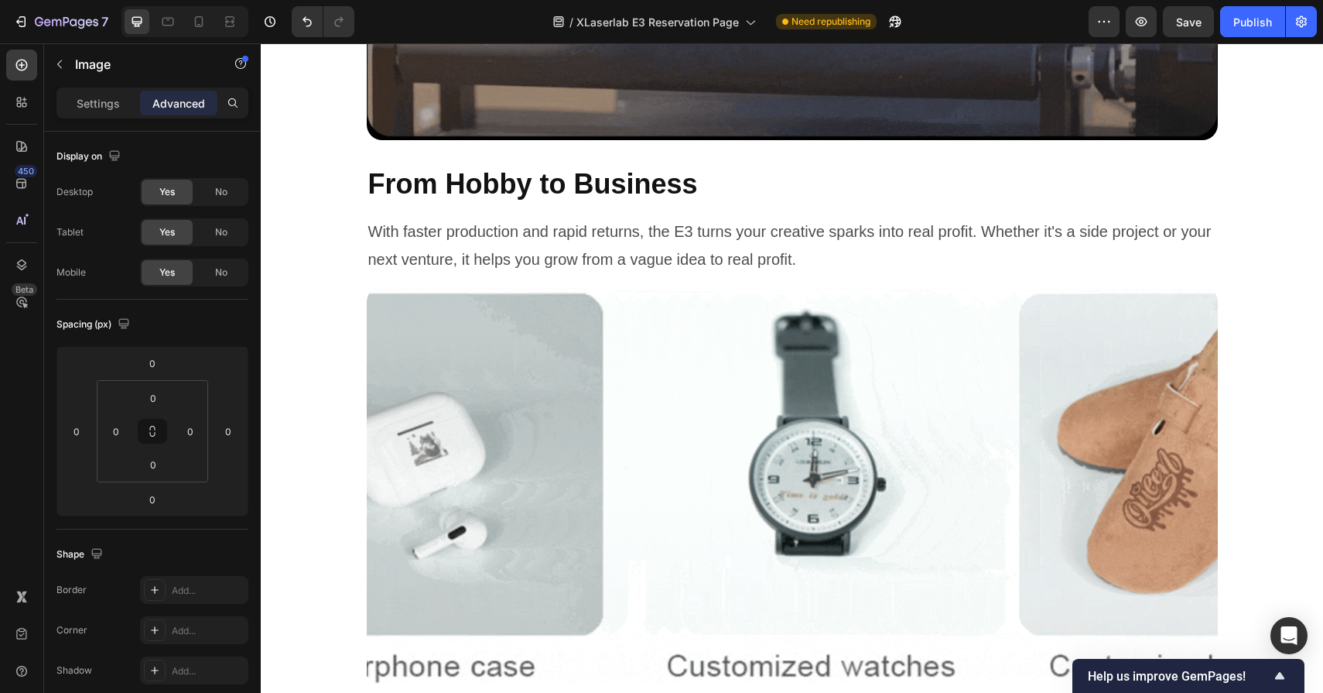
type input "32"
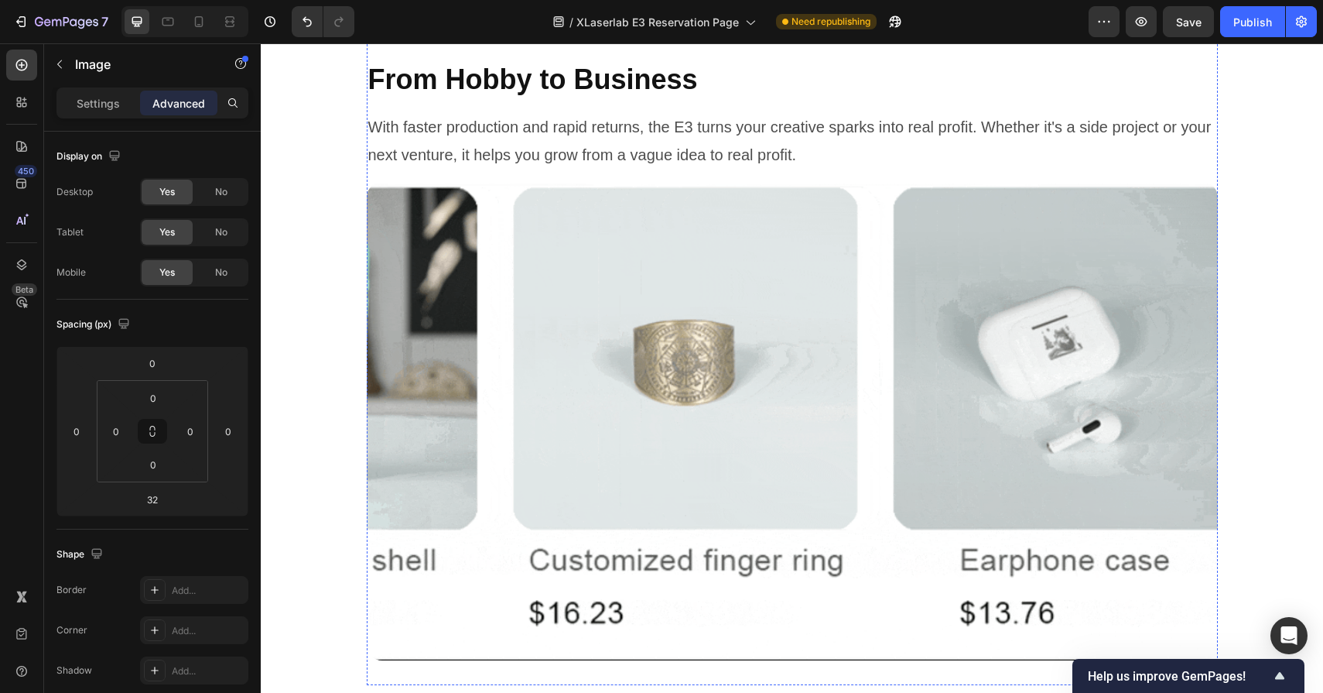
scroll to position [8934, 0]
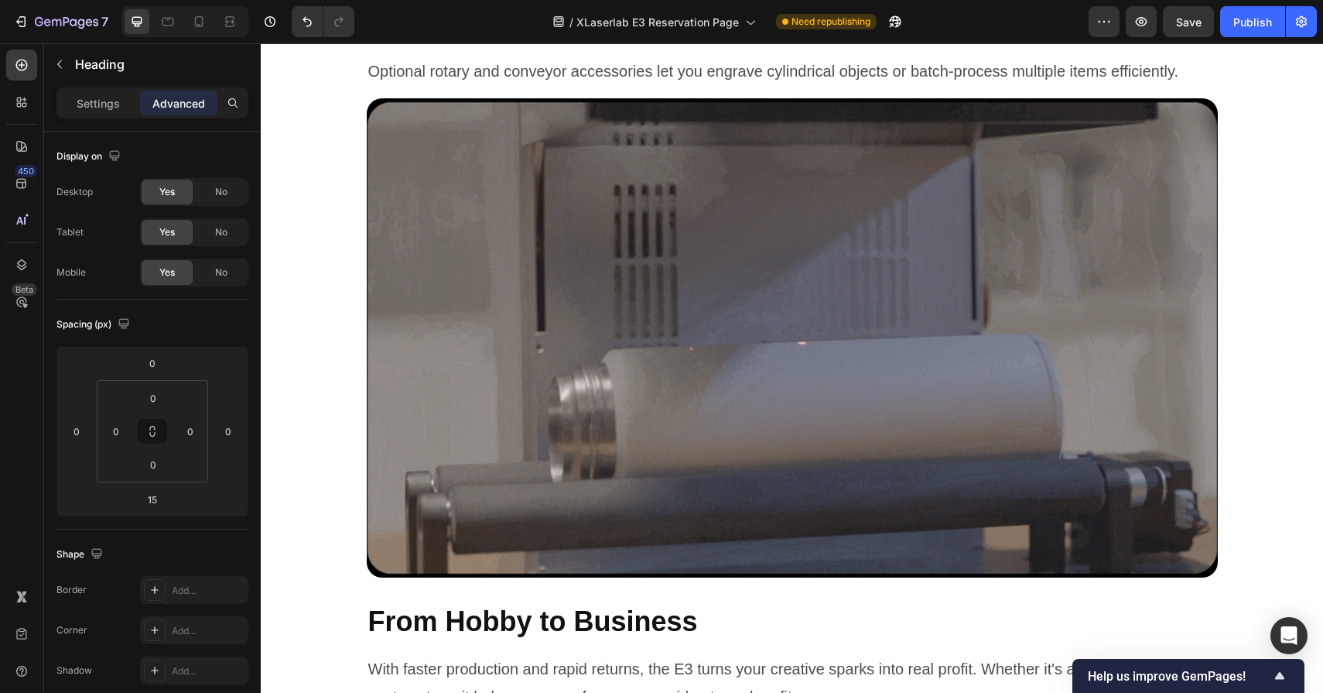
scroll to position [8351, 0]
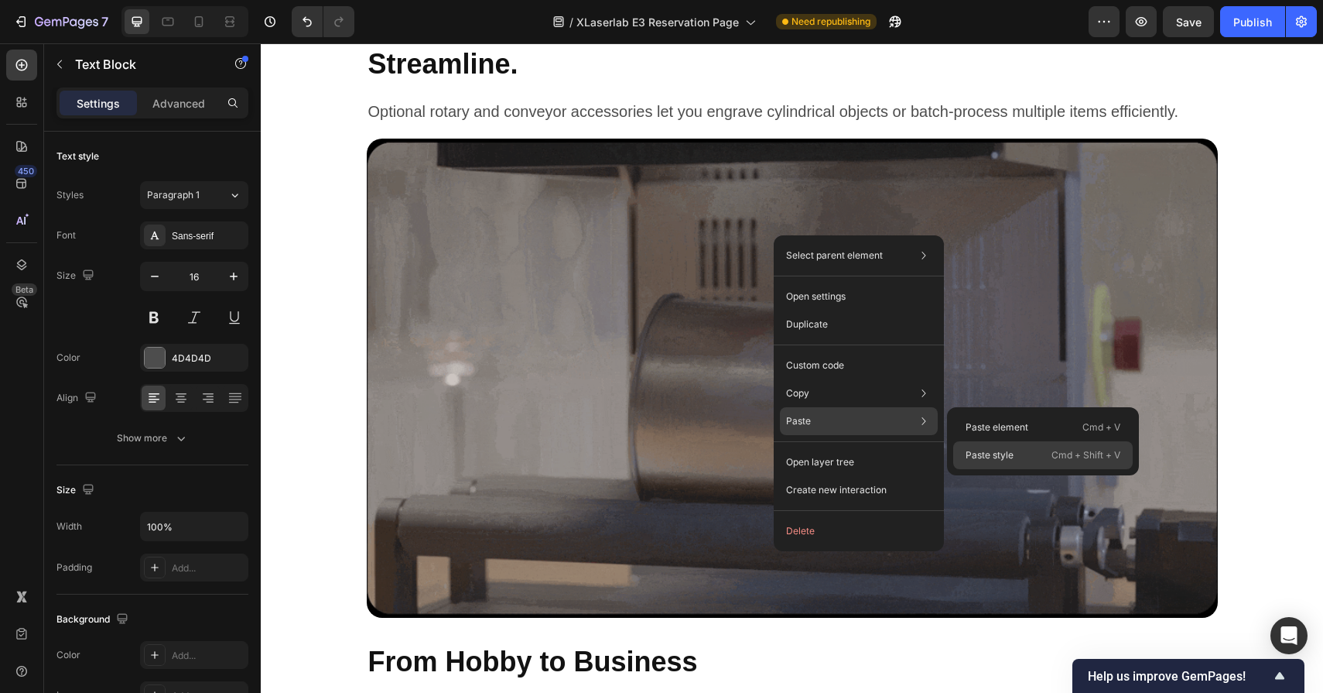
click at [967, 446] on div "Paste style Cmd + Shift + V" at bounding box center [1044, 455] width 180 height 28
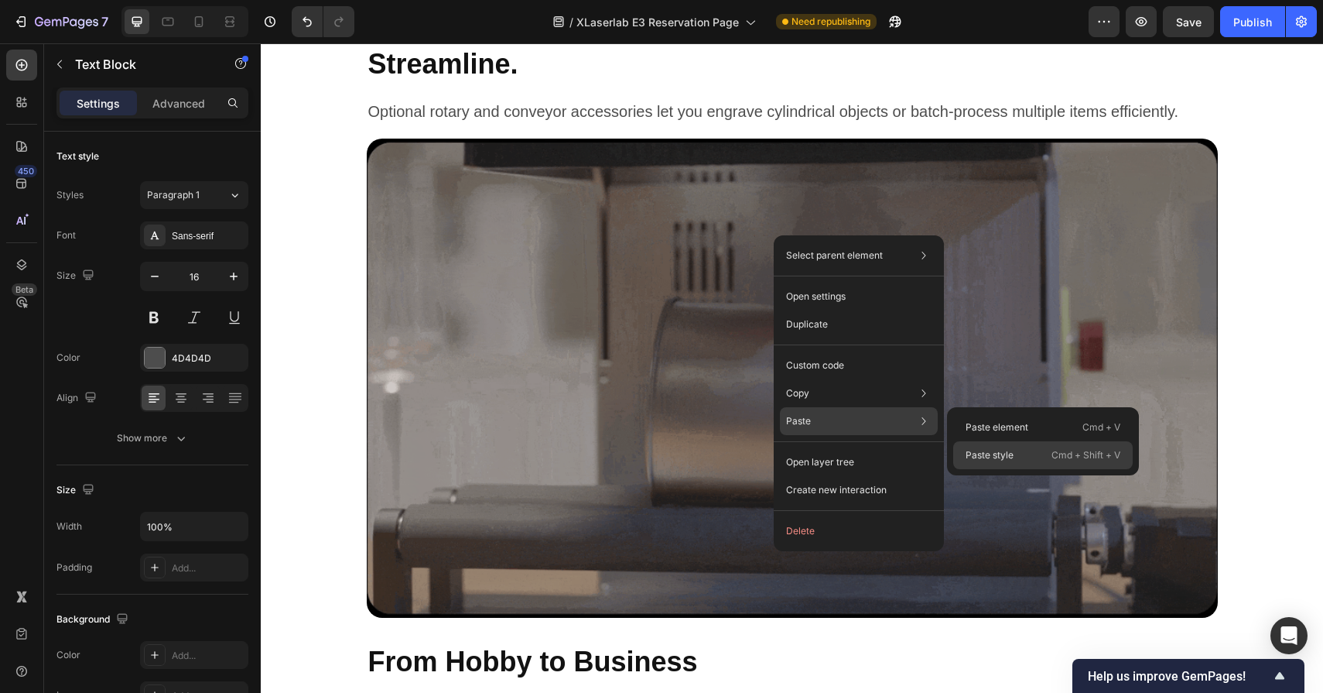
type input "20"
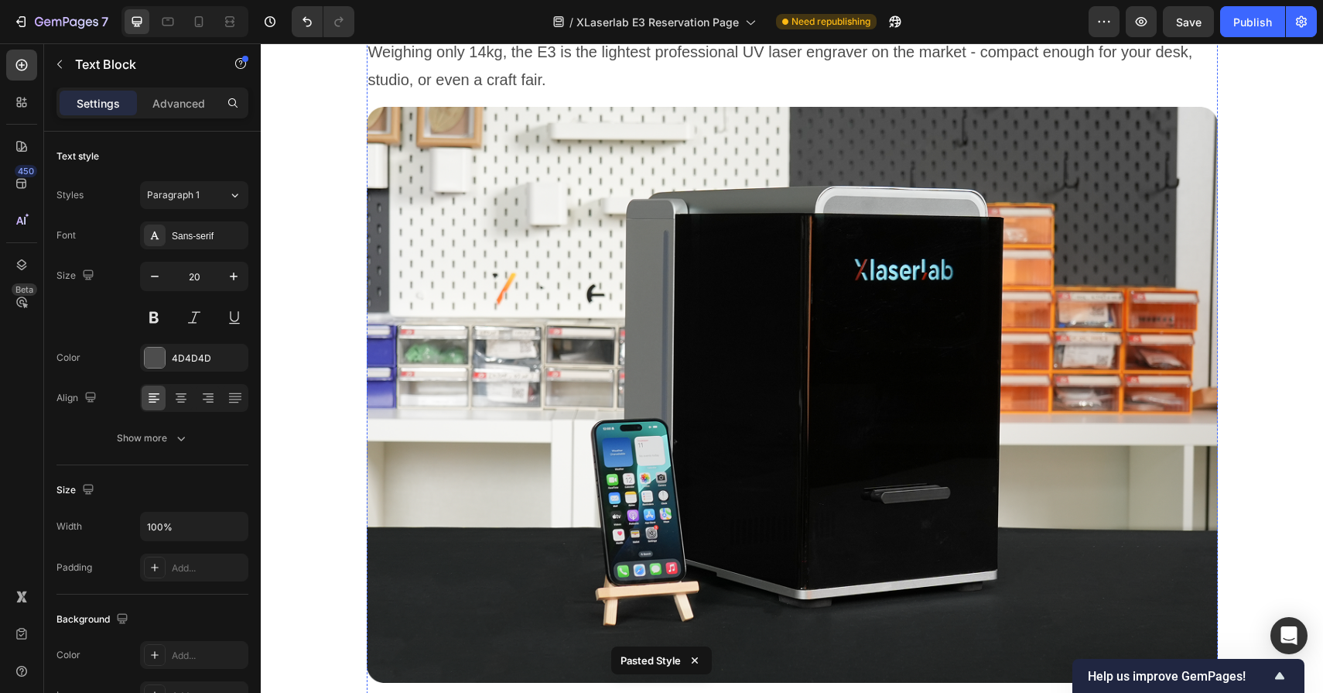
scroll to position [8233, 0]
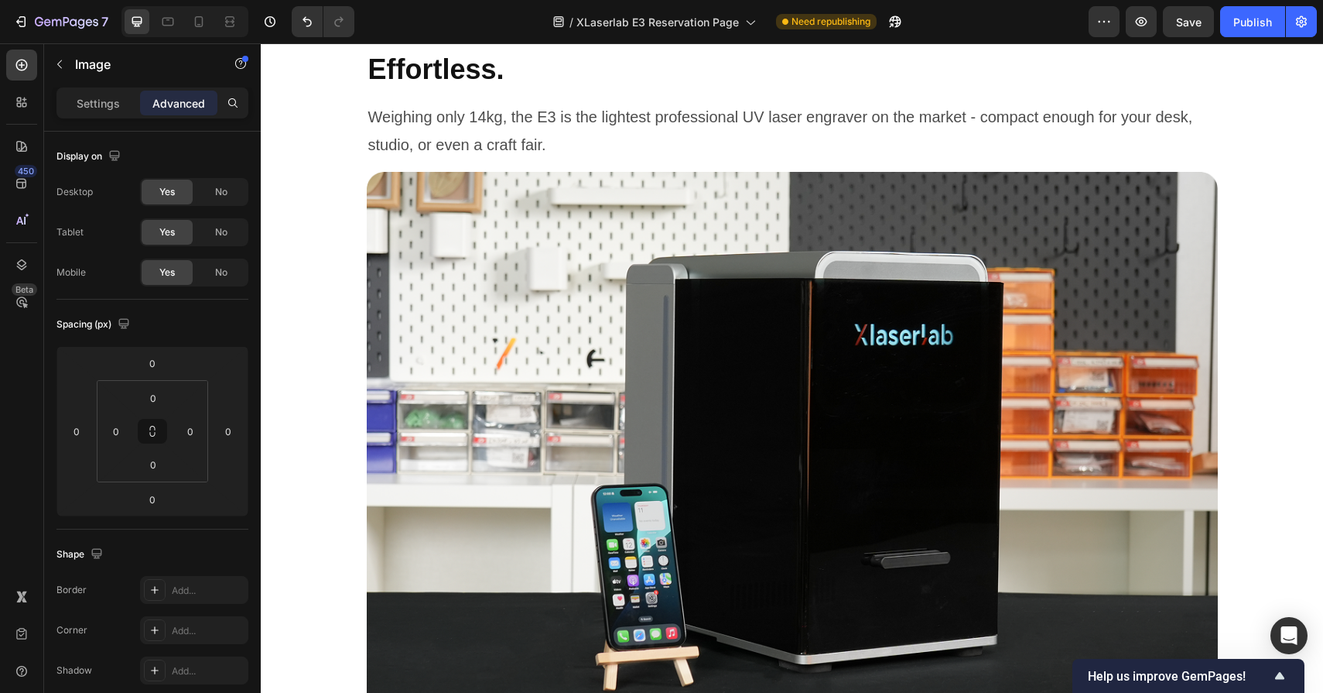
drag, startPoint x: 799, startPoint y: 292, endPoint x: 800, endPoint y: 317, distance: 24.8
type input "32"
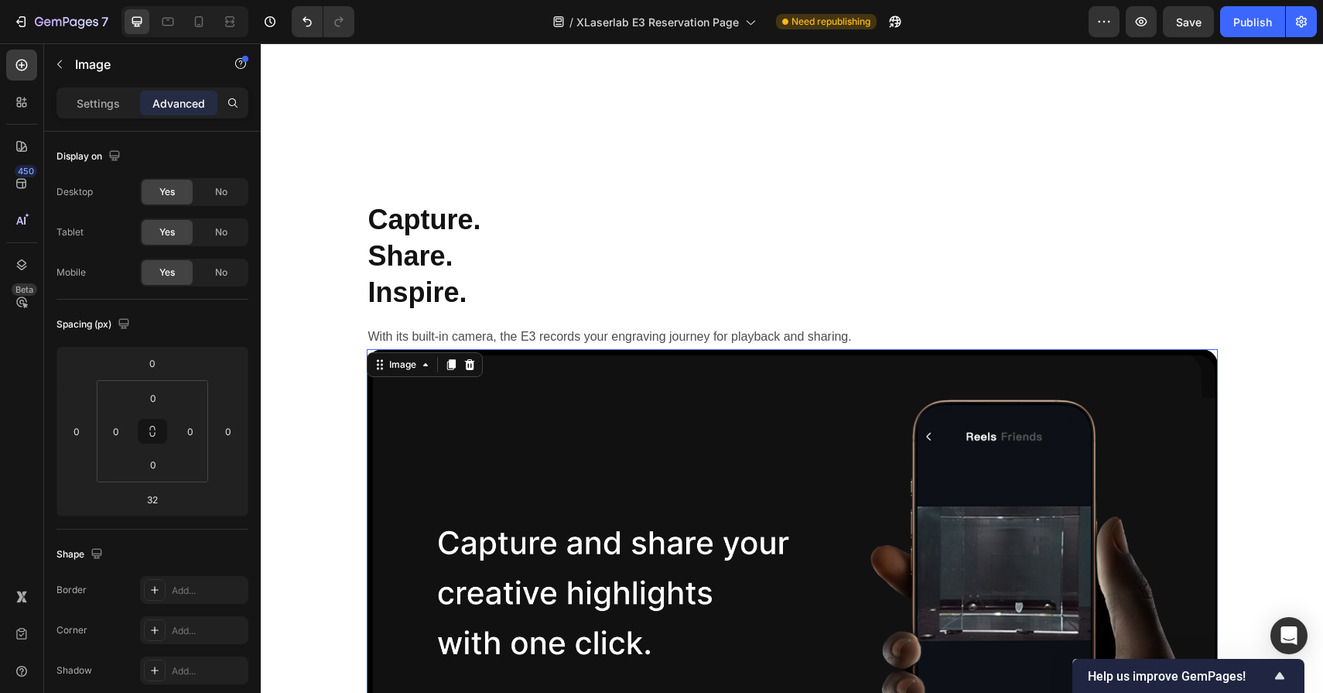
scroll to position [7688, 0]
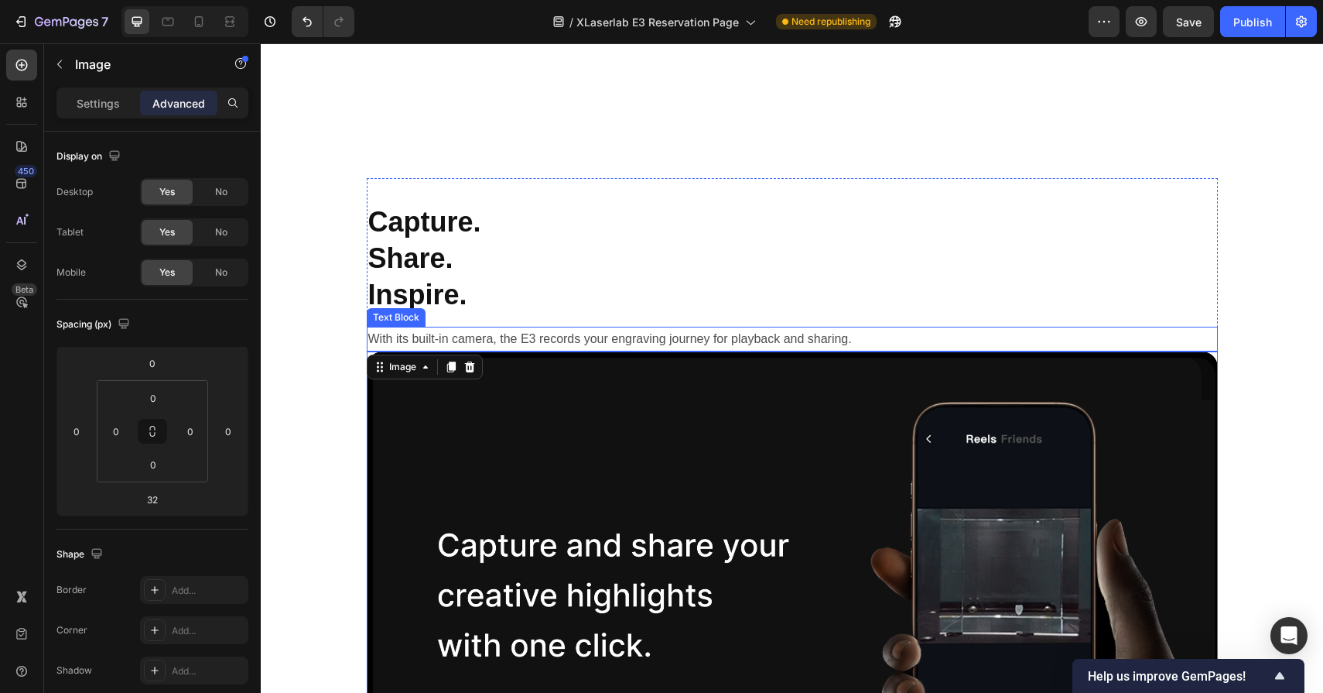
click at [798, 341] on p "With its built-in camera, the E3 records your engraving journey for playback an…" at bounding box center [792, 339] width 848 height 22
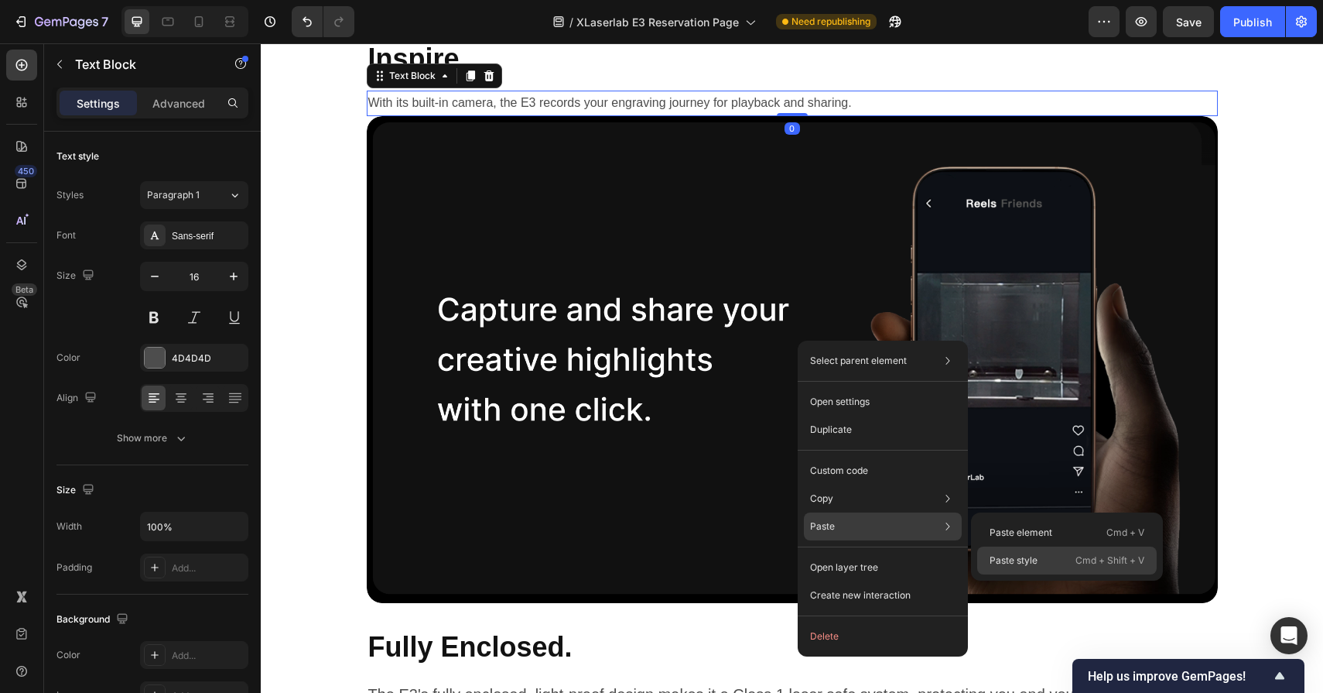
click at [998, 552] on div "Paste style Cmd + Shift + V" at bounding box center [1067, 560] width 180 height 28
type input "20"
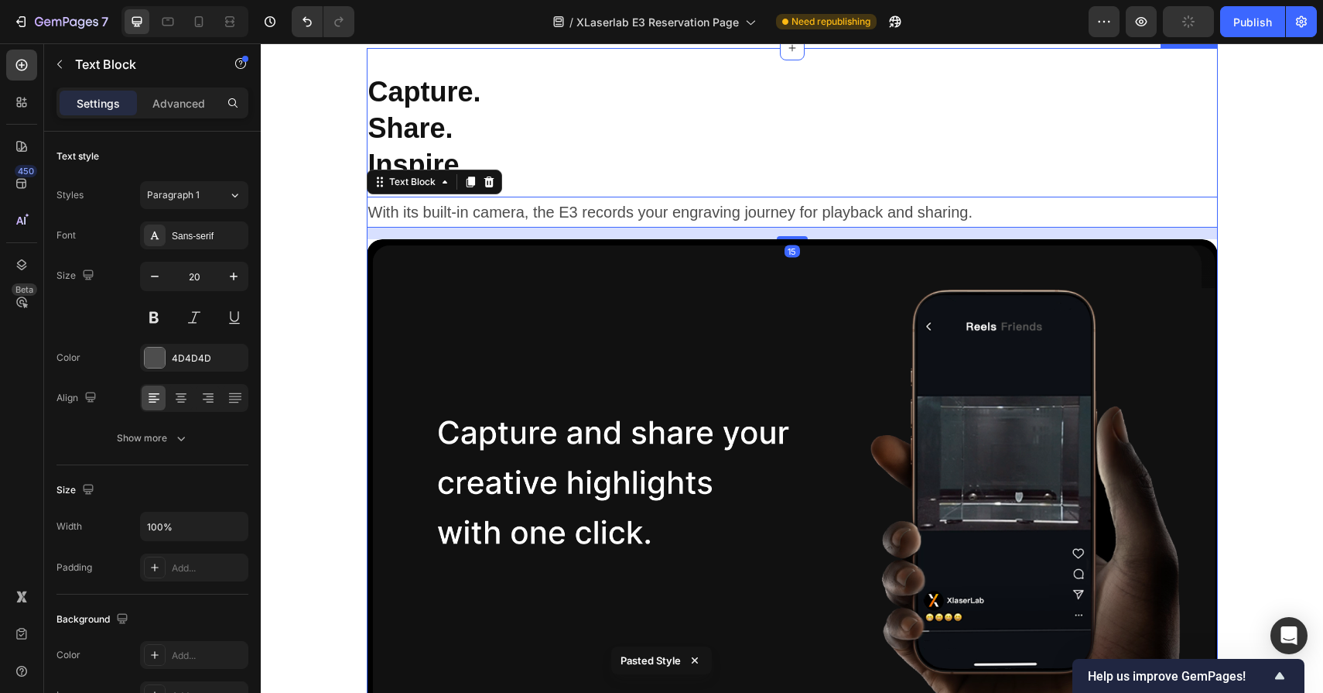
scroll to position [7564, 0]
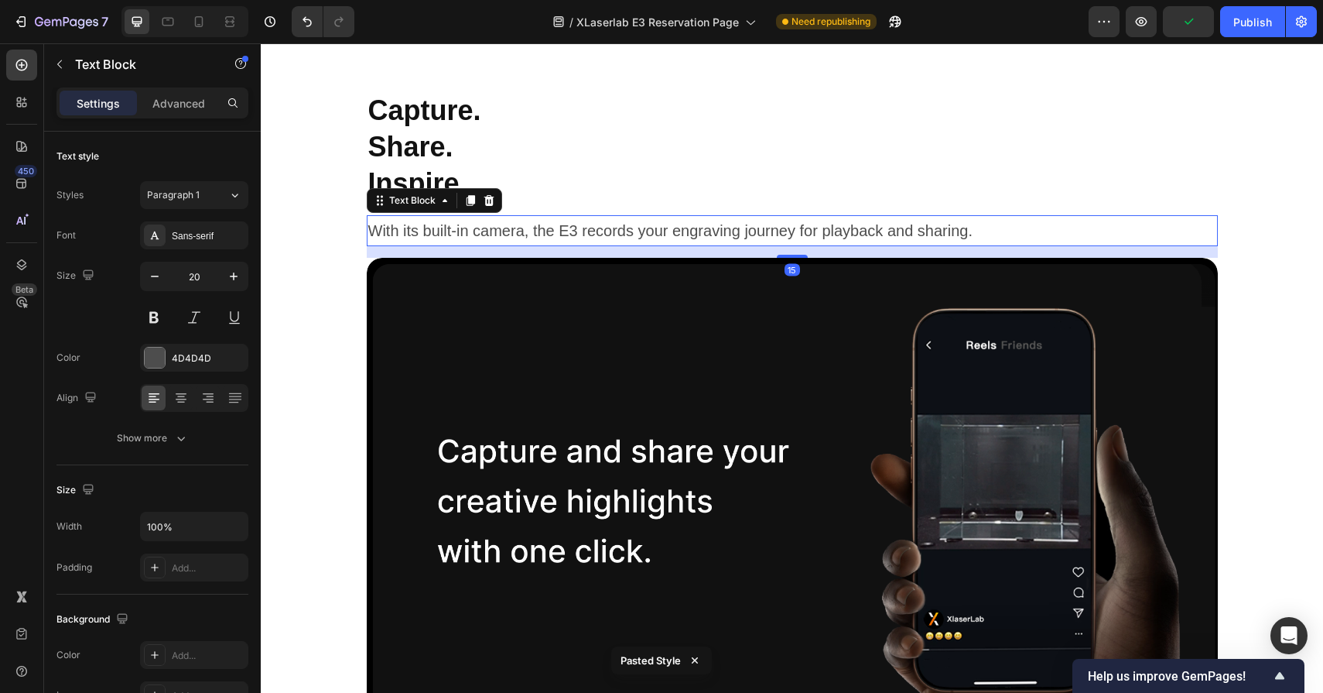
click at [696, 41] on p "Preview your design directly on the material with the HD camera, so placement i…" at bounding box center [576, 18] width 416 height 45
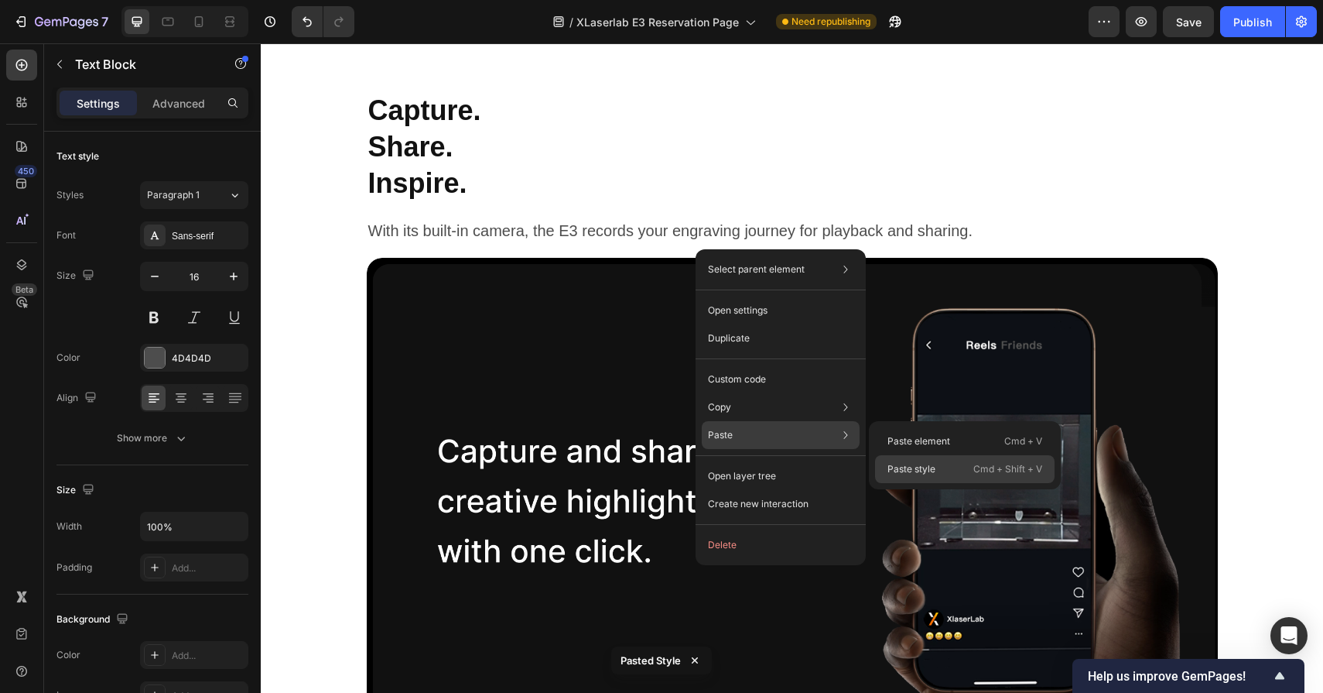
click at [912, 467] on p "Paste style" at bounding box center [912, 469] width 48 height 14
type input "20"
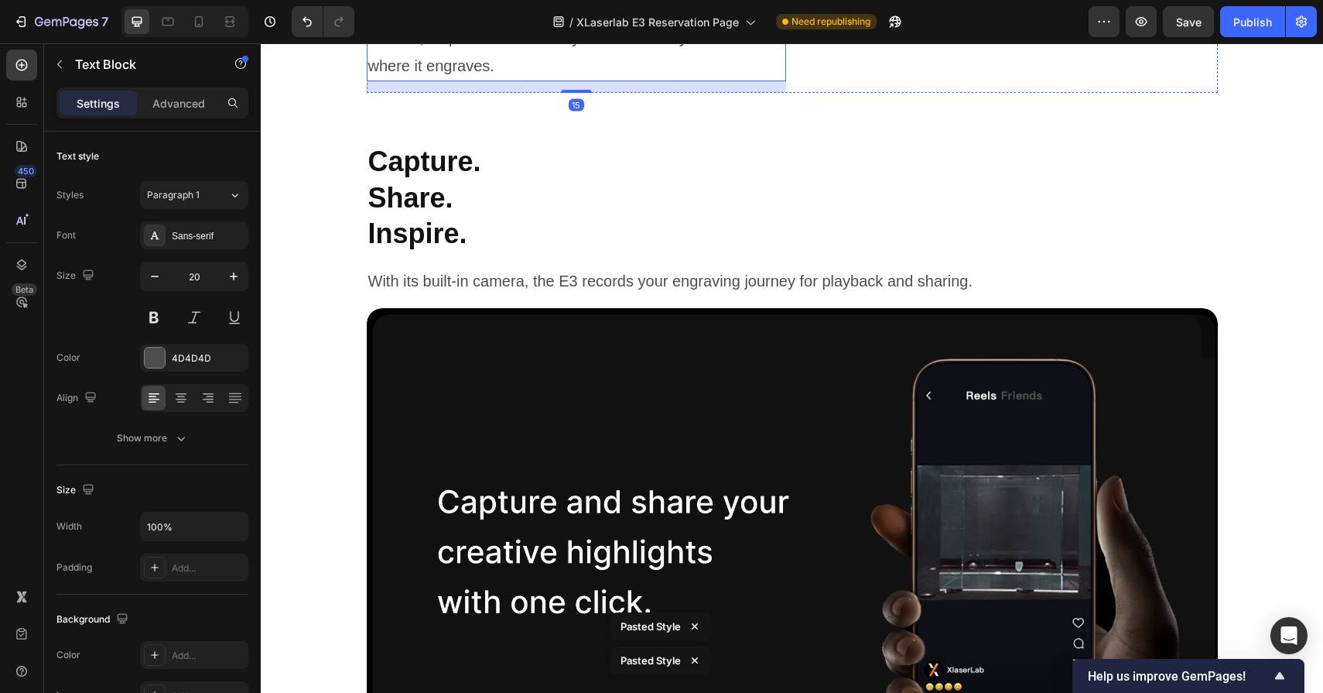
click at [953, 41] on p "Simply place your material, and the smart camera handles the rest. It auto-dete…" at bounding box center [1008, 18] width 416 height 45
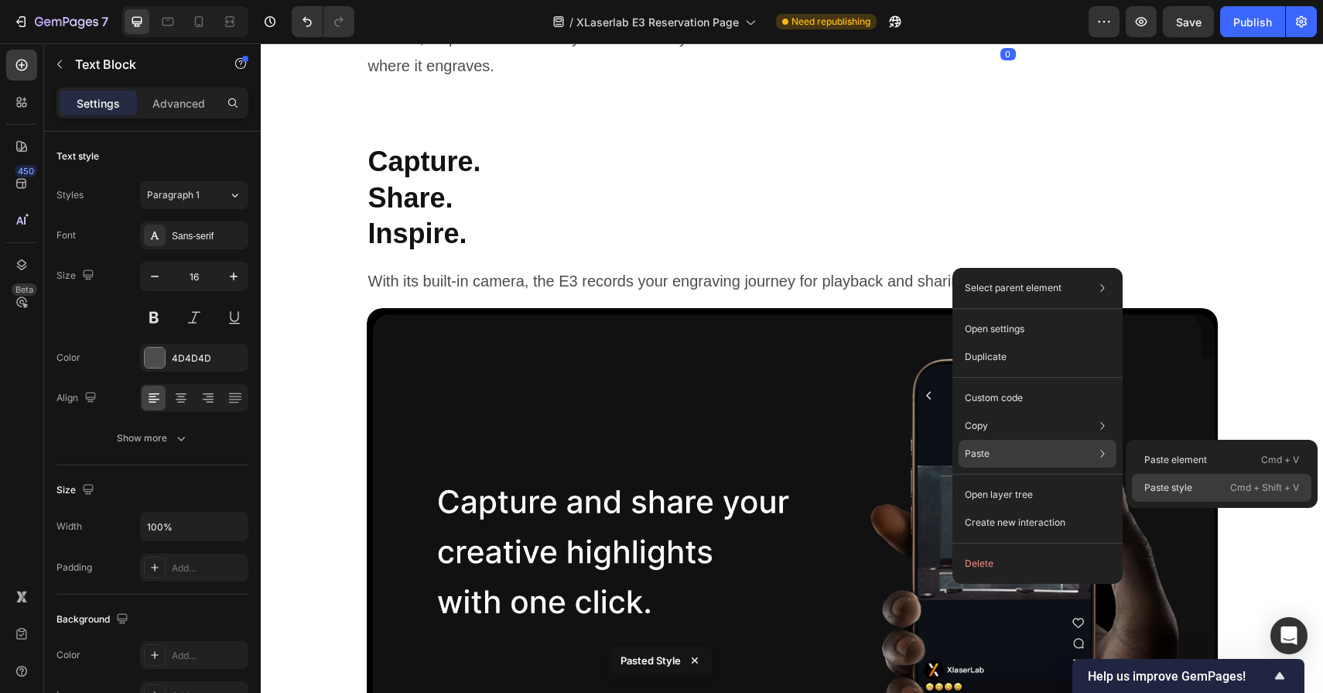
click at [1150, 485] on p "Paste style" at bounding box center [1169, 488] width 48 height 14
type input "20"
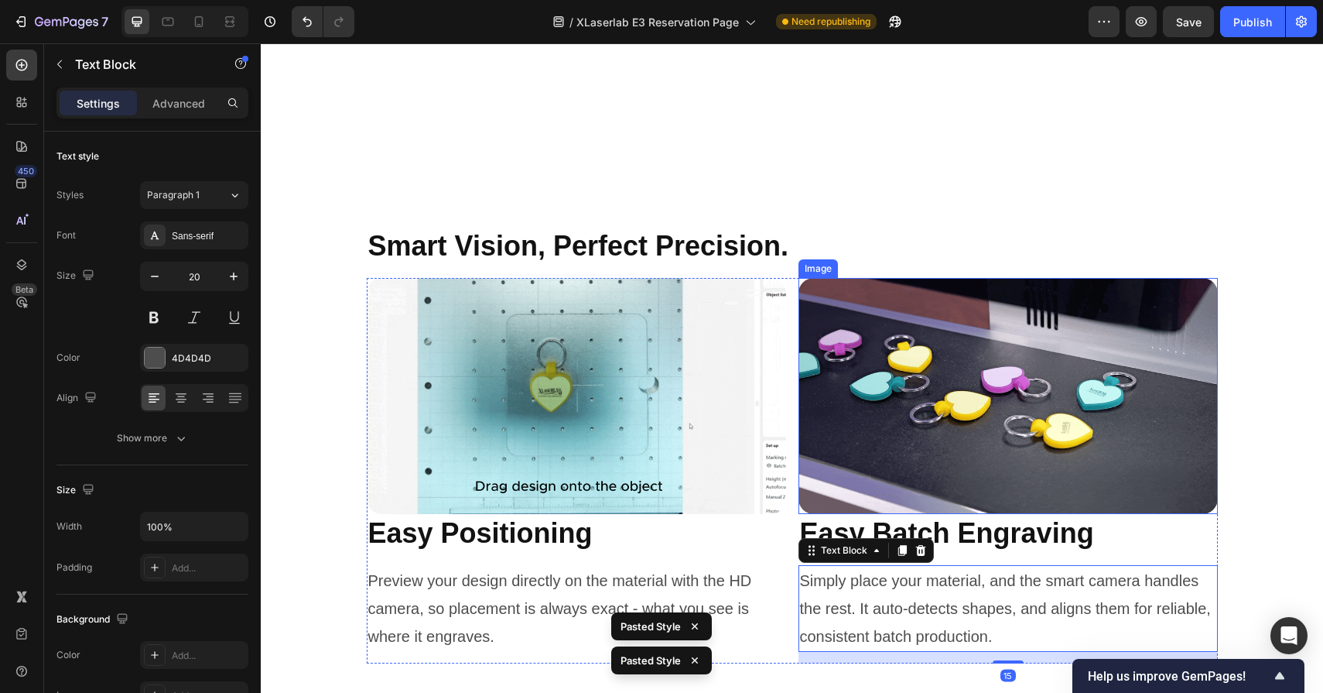
scroll to position [7194, 0]
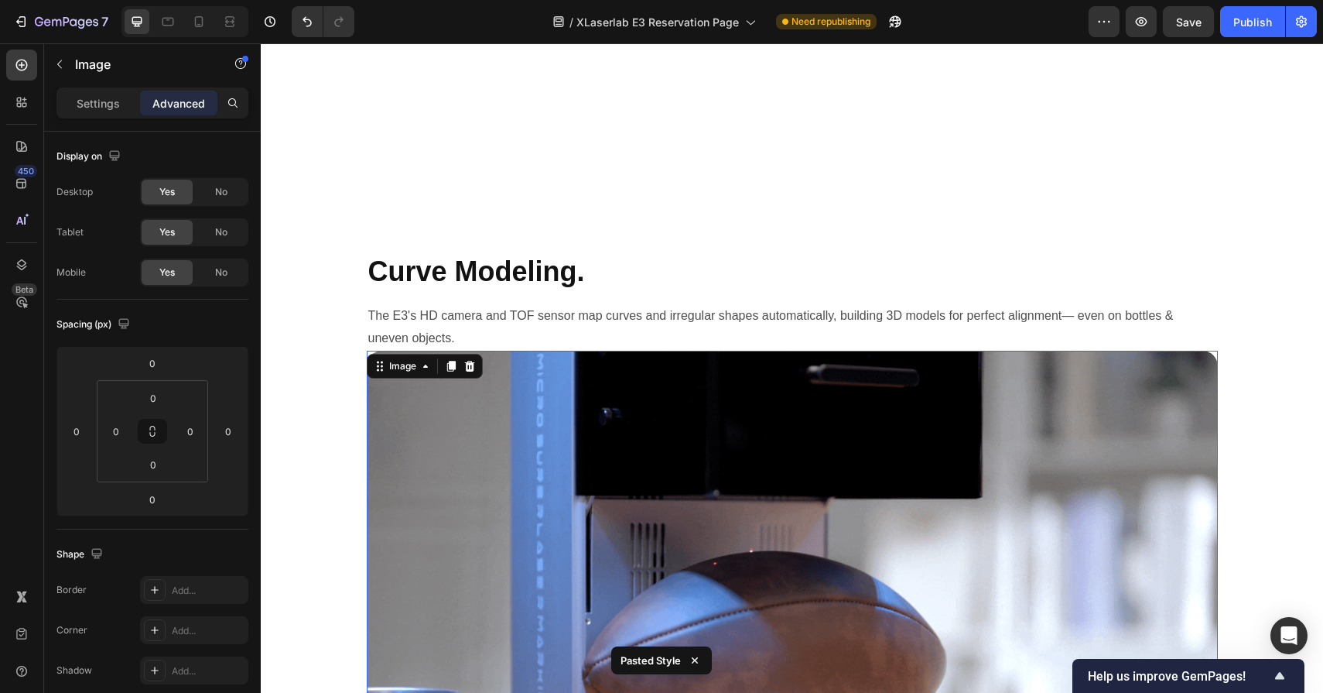
scroll to position [6569, 0]
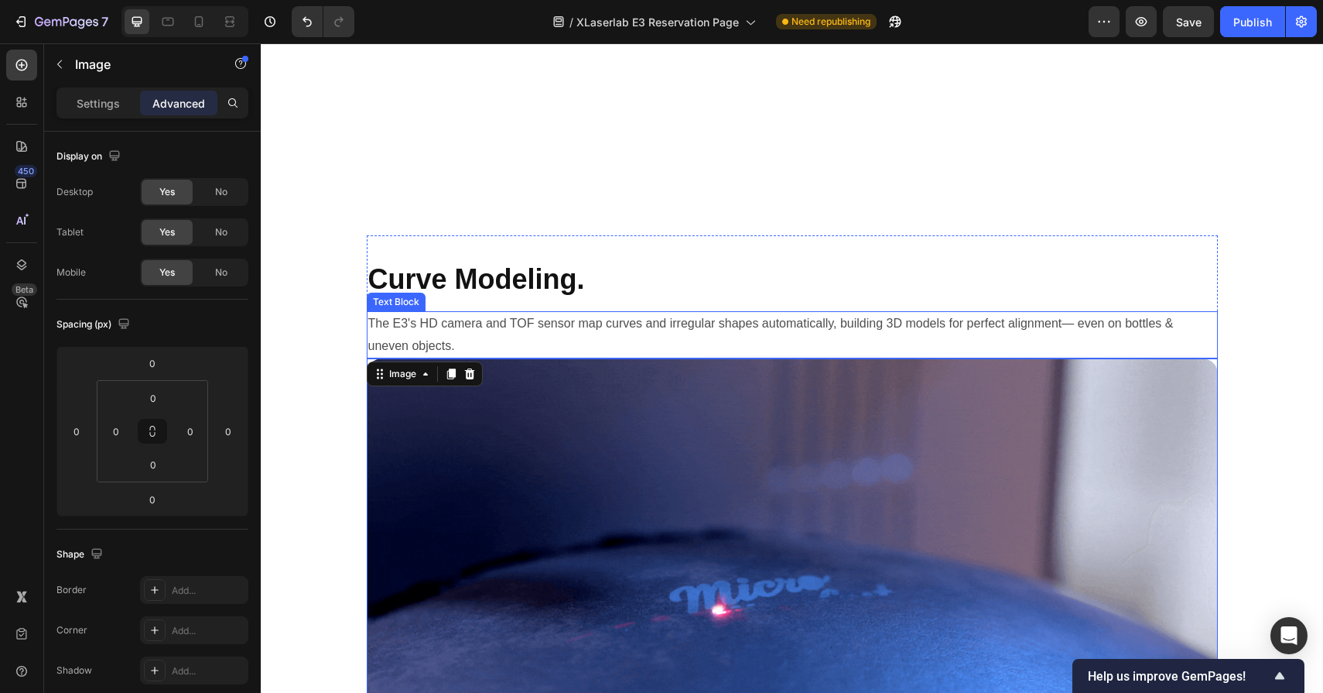
click at [810, 319] on p "The E3's HD camera and TOF sensor map curves and irregular shapes automatically…" at bounding box center [792, 335] width 848 height 45
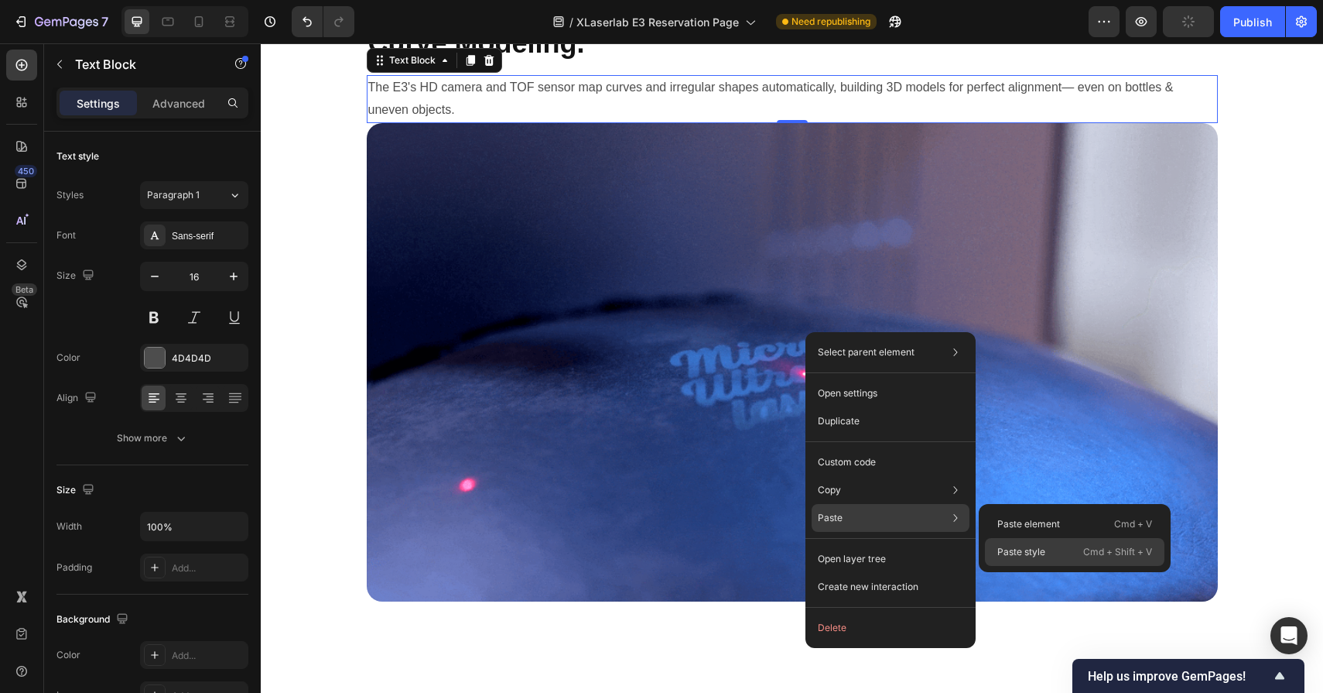
click at [1022, 547] on p "Paste style" at bounding box center [1022, 552] width 48 height 14
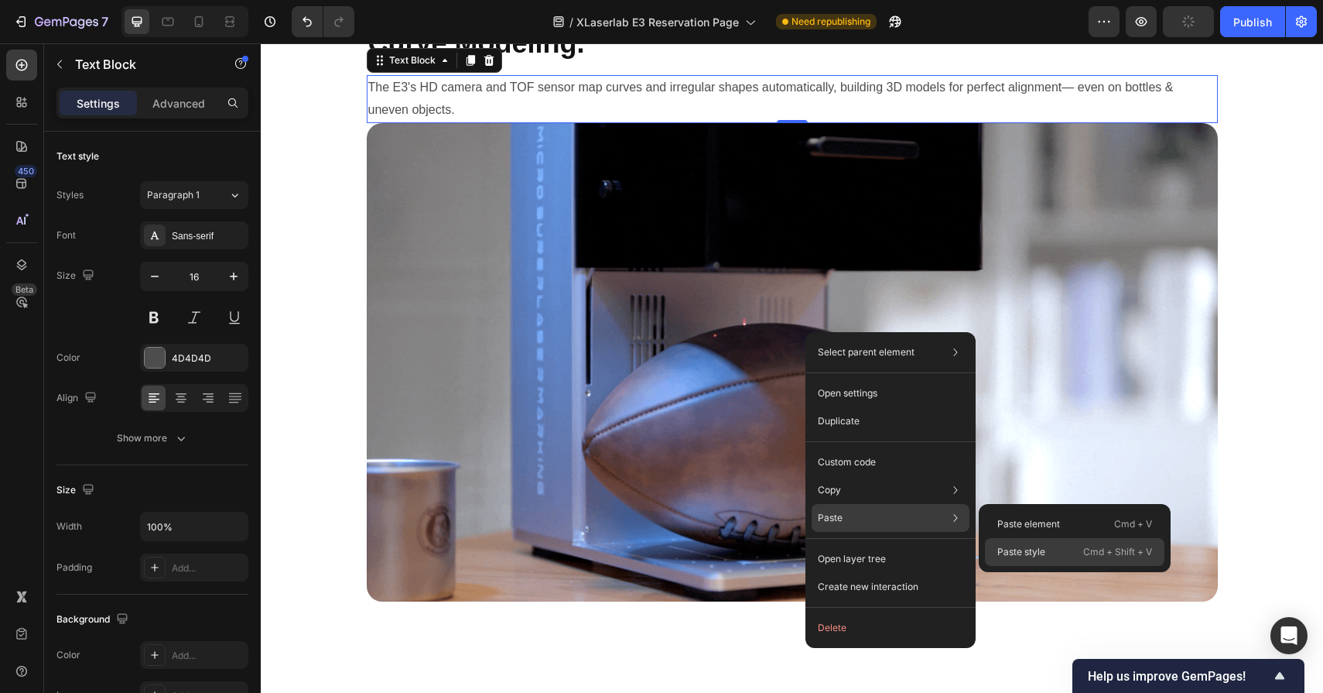
type input "20"
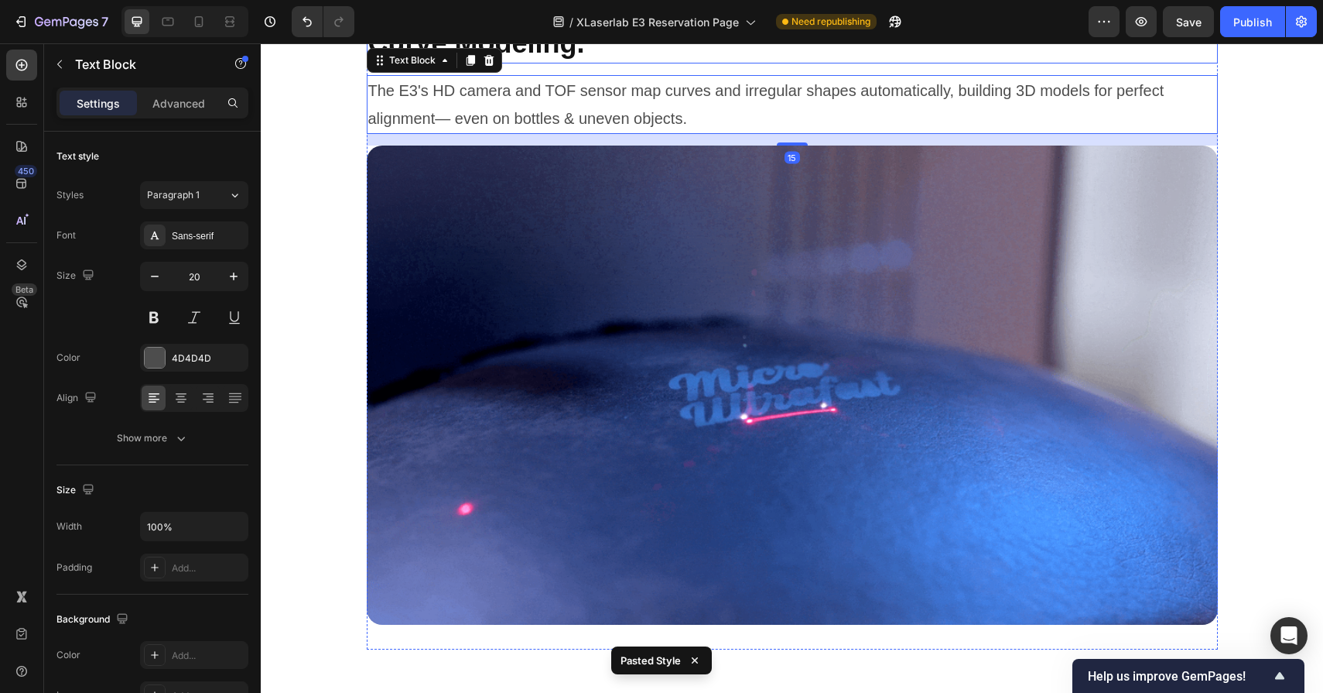
scroll to position [6482, 0]
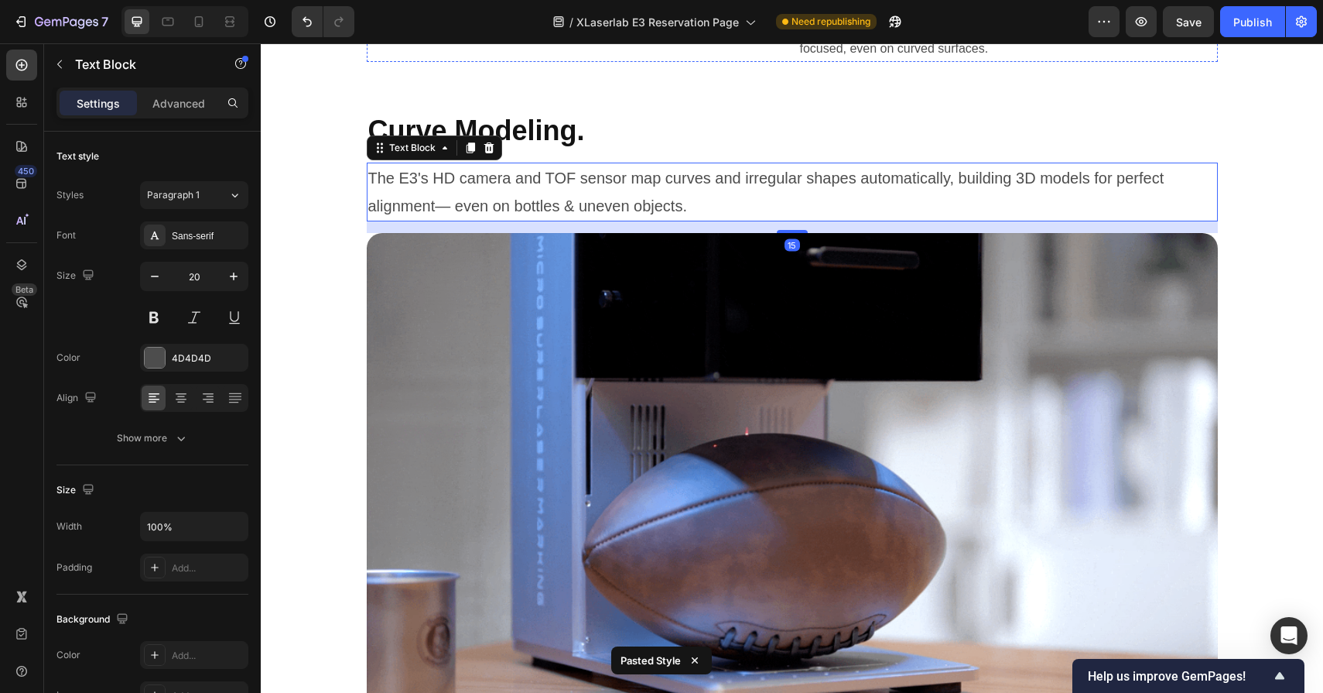
click at [725, 39] on p "TOF sensing instantly measures the exact distance to the material surface, auto…" at bounding box center [576, 16] width 416 height 45
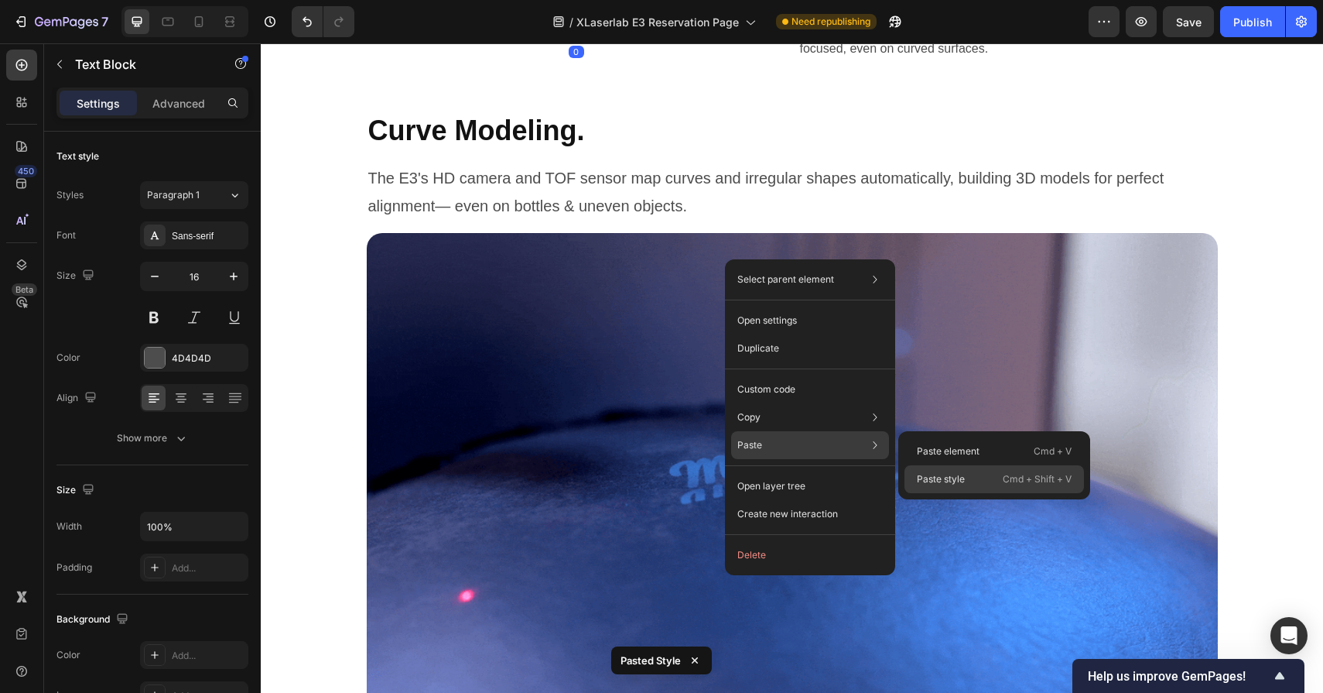
click at [911, 474] on div "Paste style Cmd + Shift + V" at bounding box center [995, 479] width 180 height 28
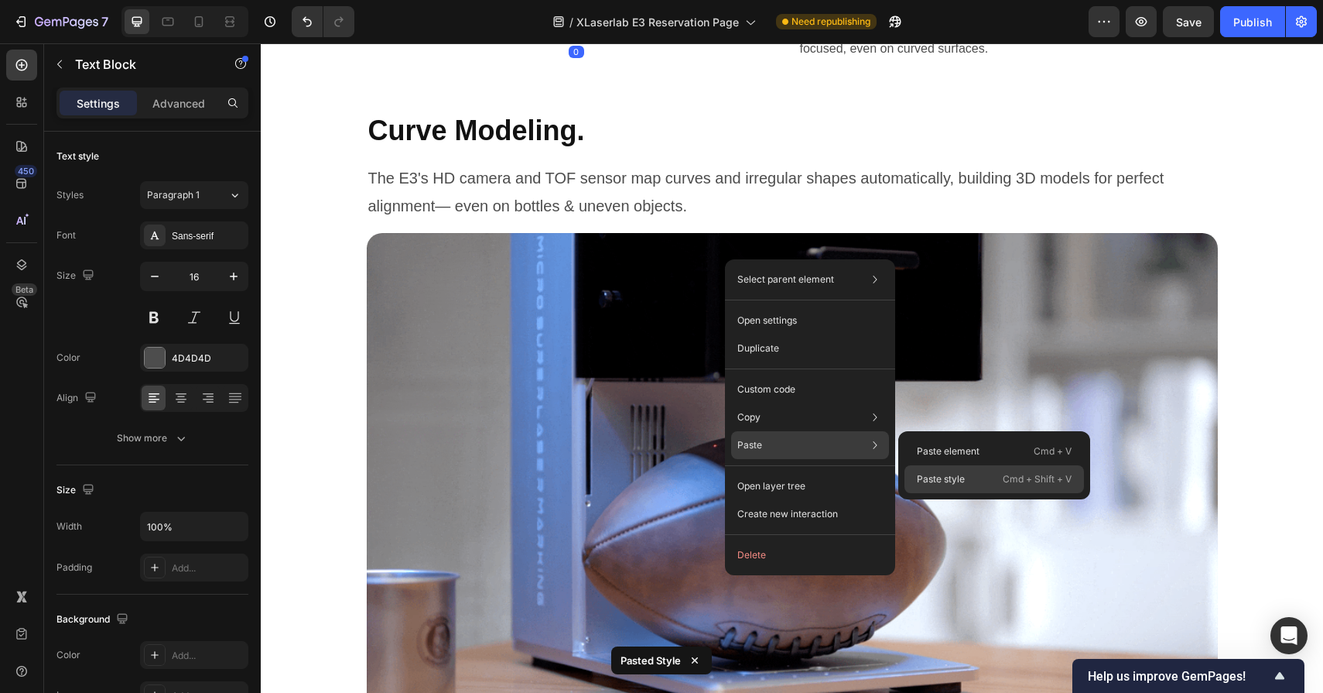
type input "20"
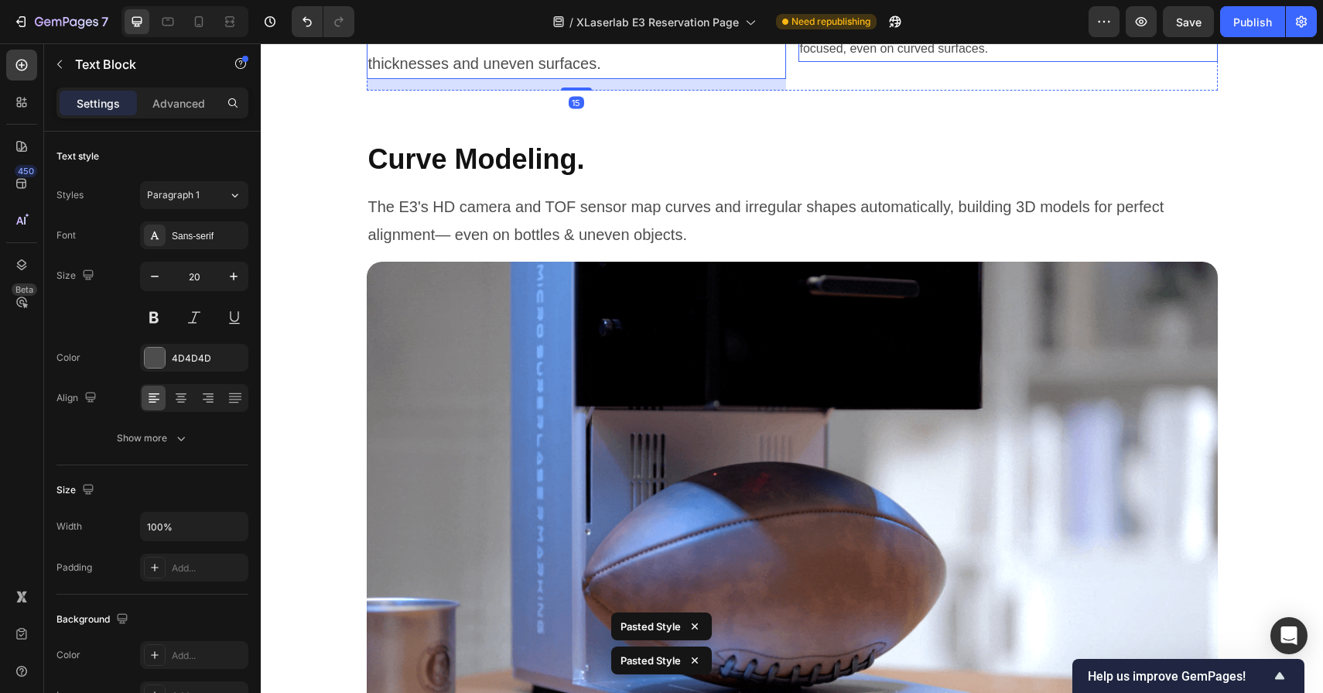
click at [910, 60] on p "Dual-point focus then locks the beam onto the optimal focal plane with micron-l…" at bounding box center [1008, 27] width 416 height 67
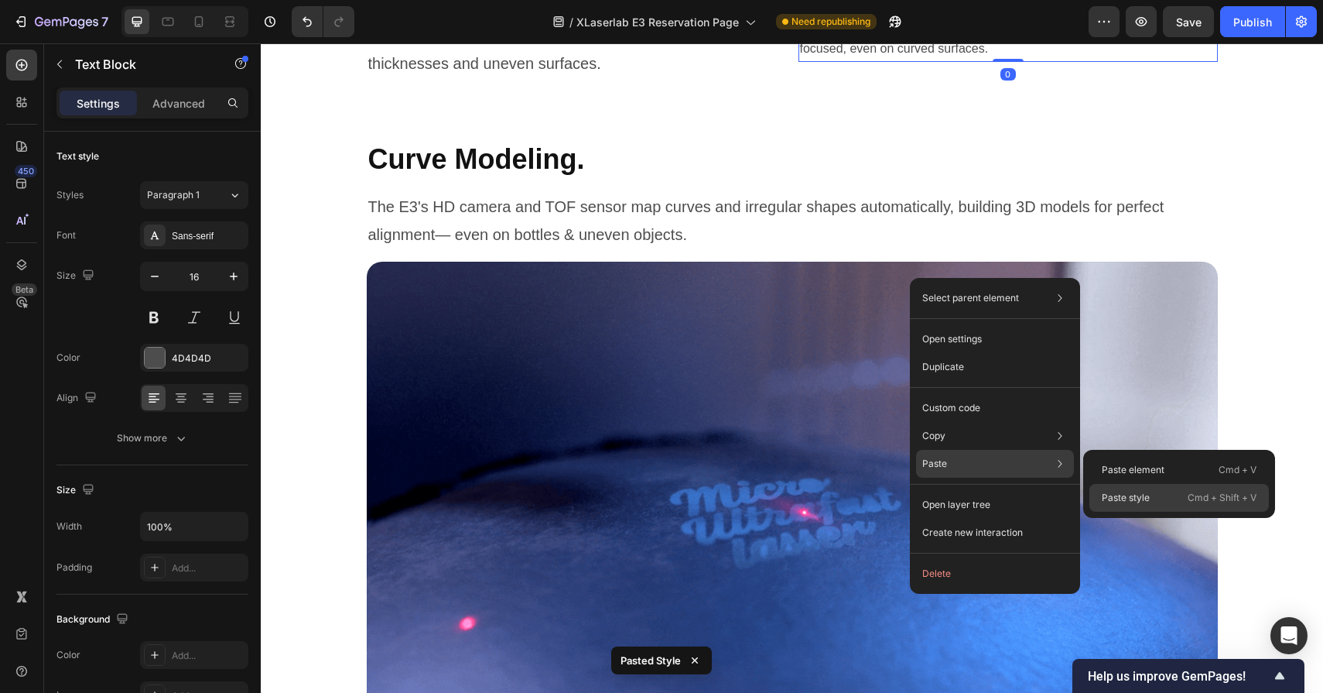
click at [1127, 504] on p "Paste style" at bounding box center [1126, 498] width 48 height 14
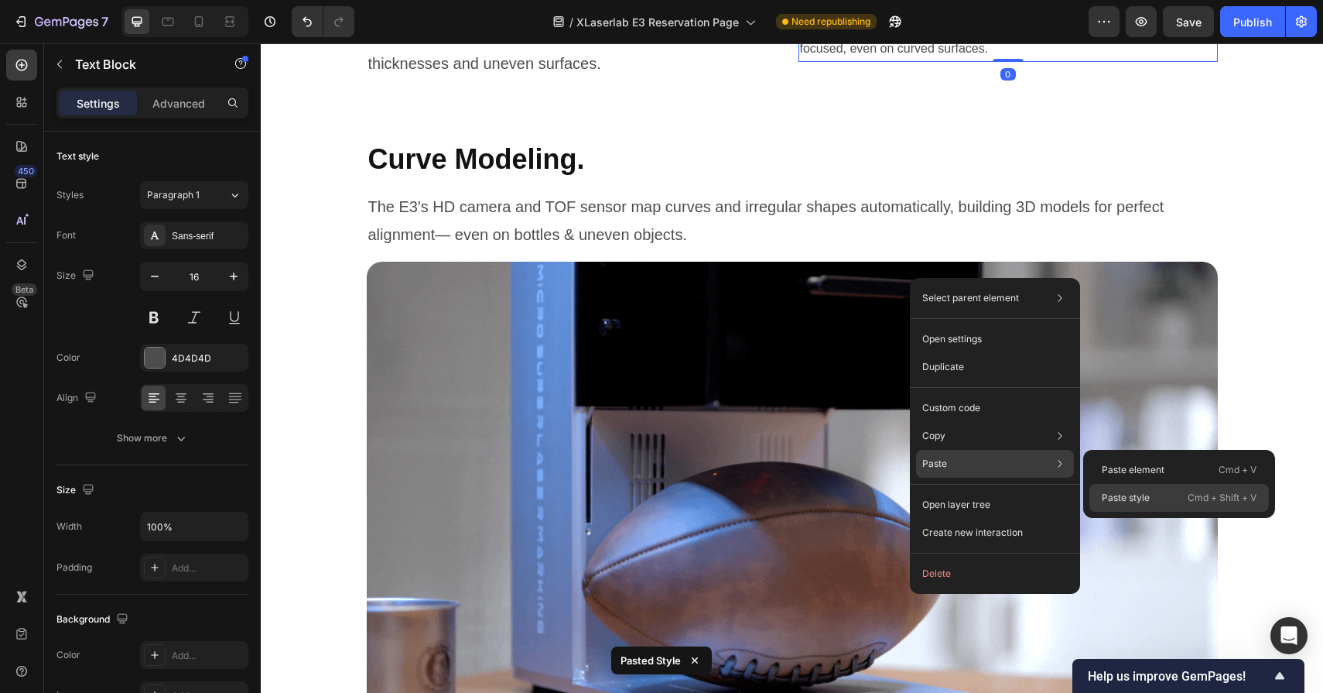
type input "20"
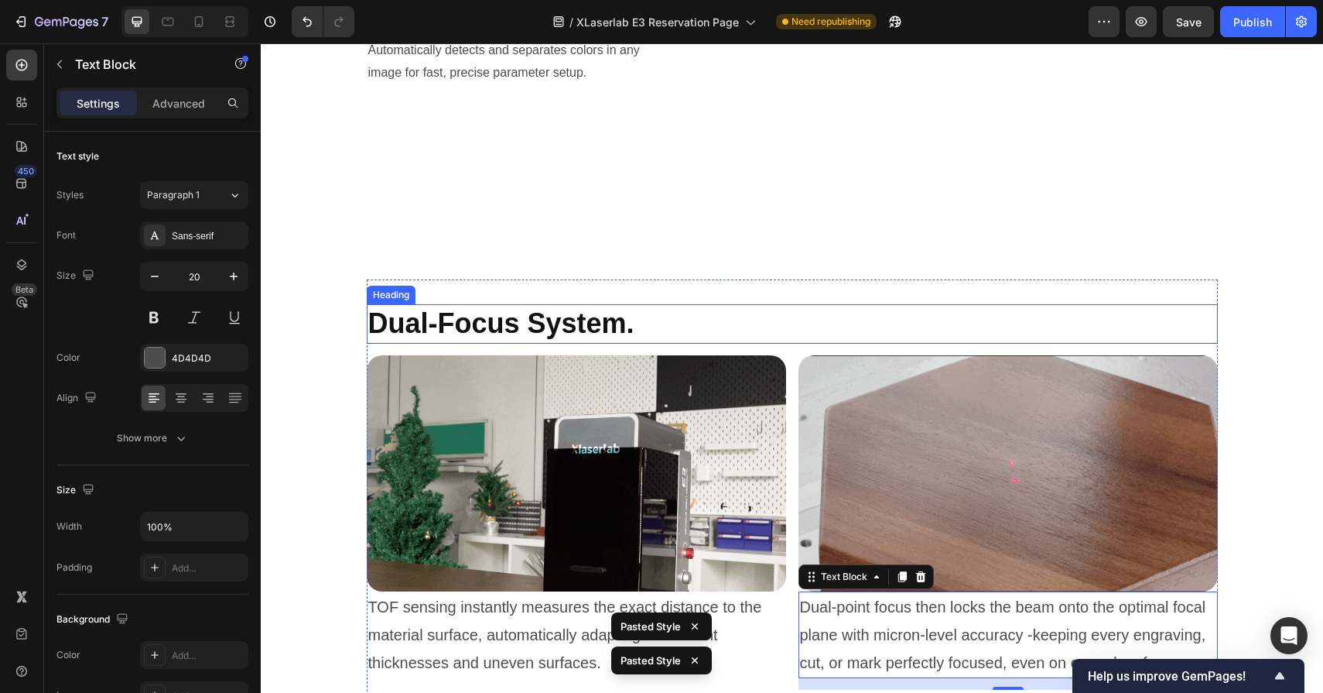
scroll to position [6089, 0]
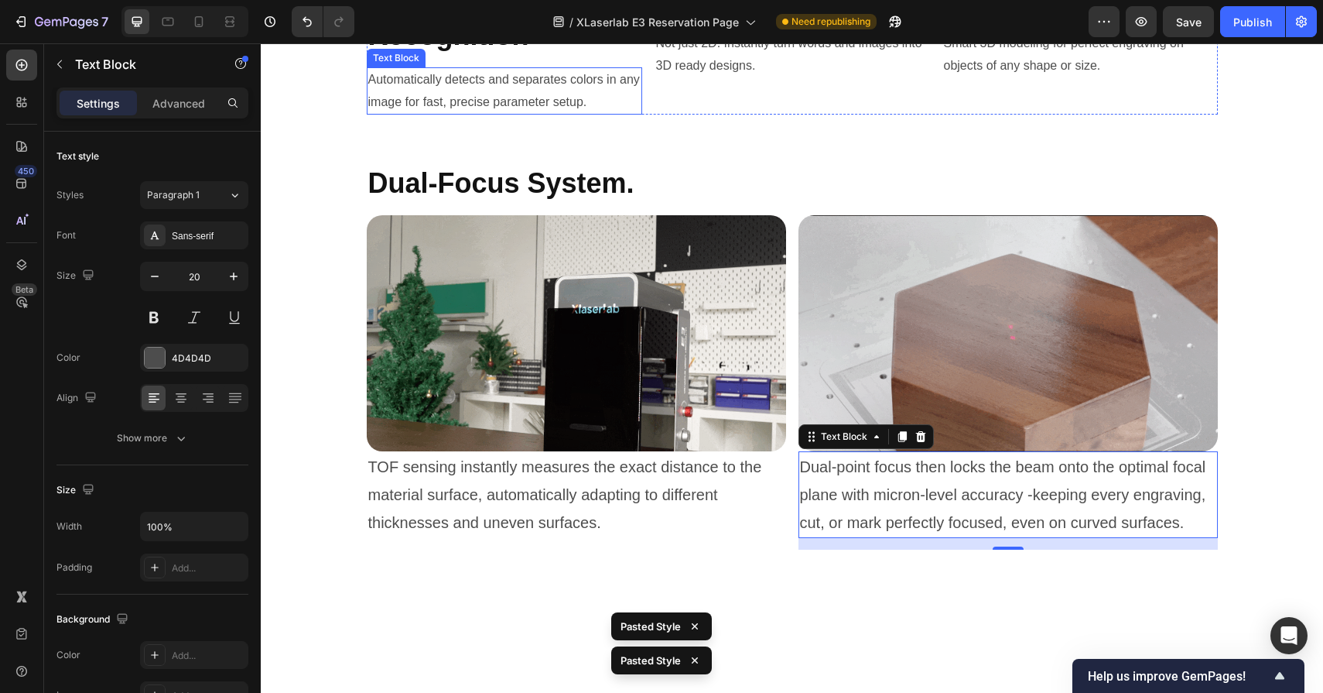
click at [558, 114] on p "Automatically detects and separates colors in any image for fast, precise param…" at bounding box center [504, 91] width 272 height 45
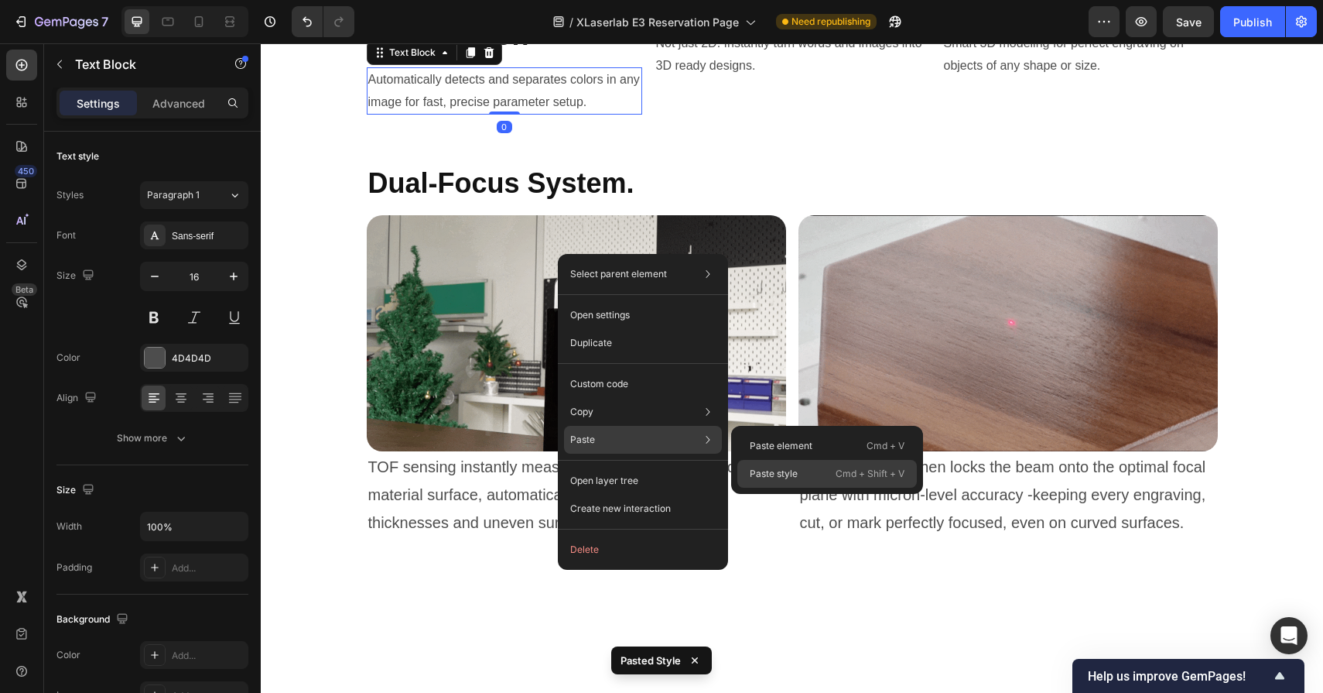
click at [773, 478] on p "Paste style" at bounding box center [774, 474] width 48 height 14
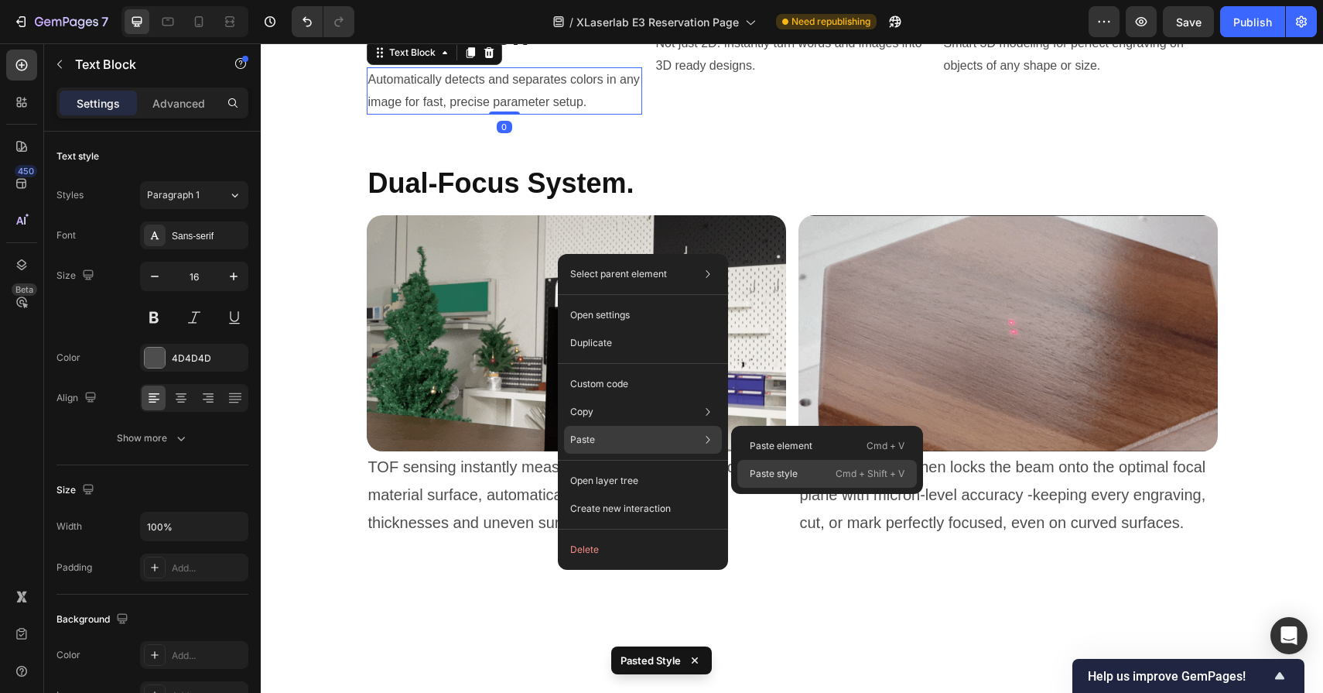
type input "20"
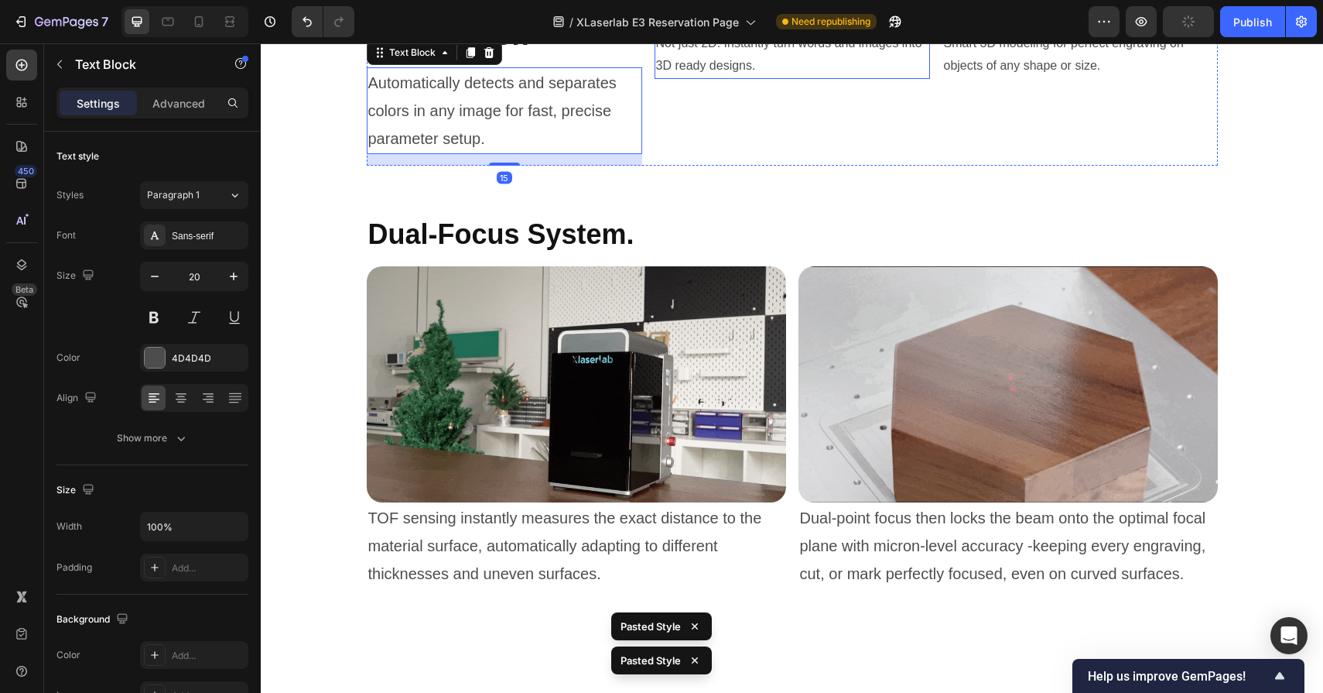
click at [754, 77] on p "Not just 2D. Instantly turn words and images into 3D ready designs." at bounding box center [792, 55] width 272 height 45
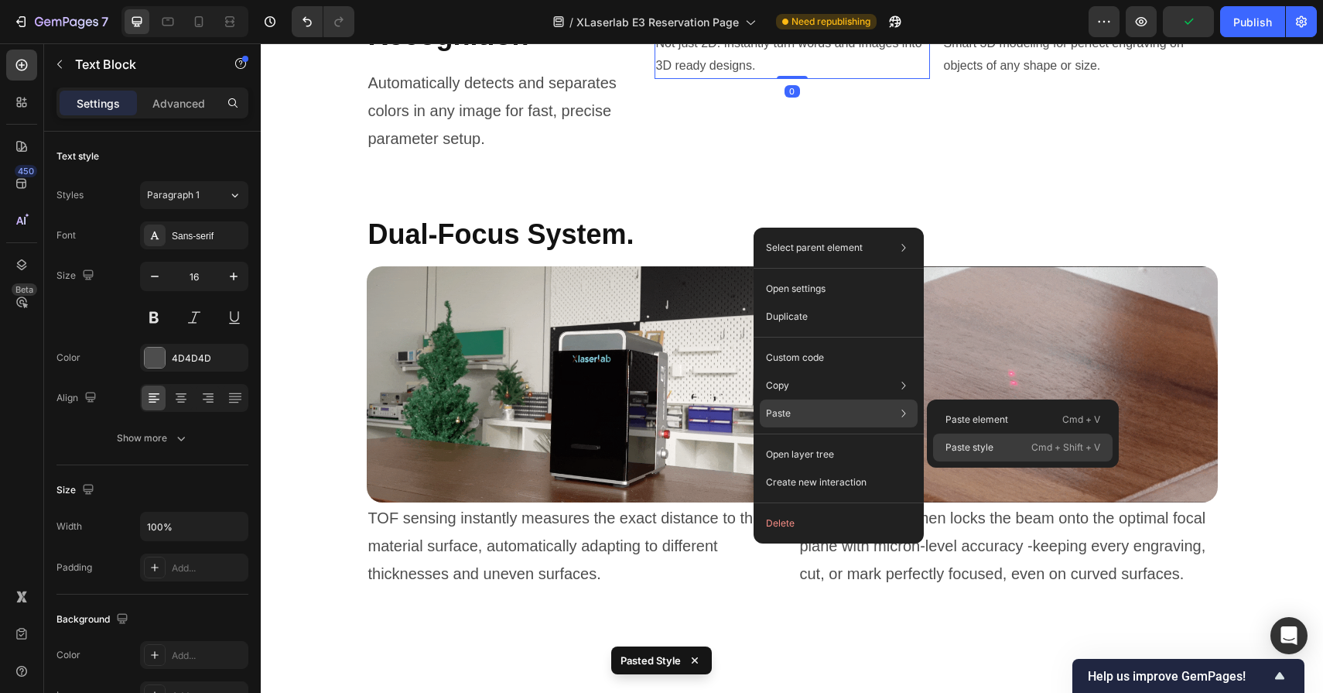
click at [960, 447] on p "Paste style" at bounding box center [970, 447] width 48 height 14
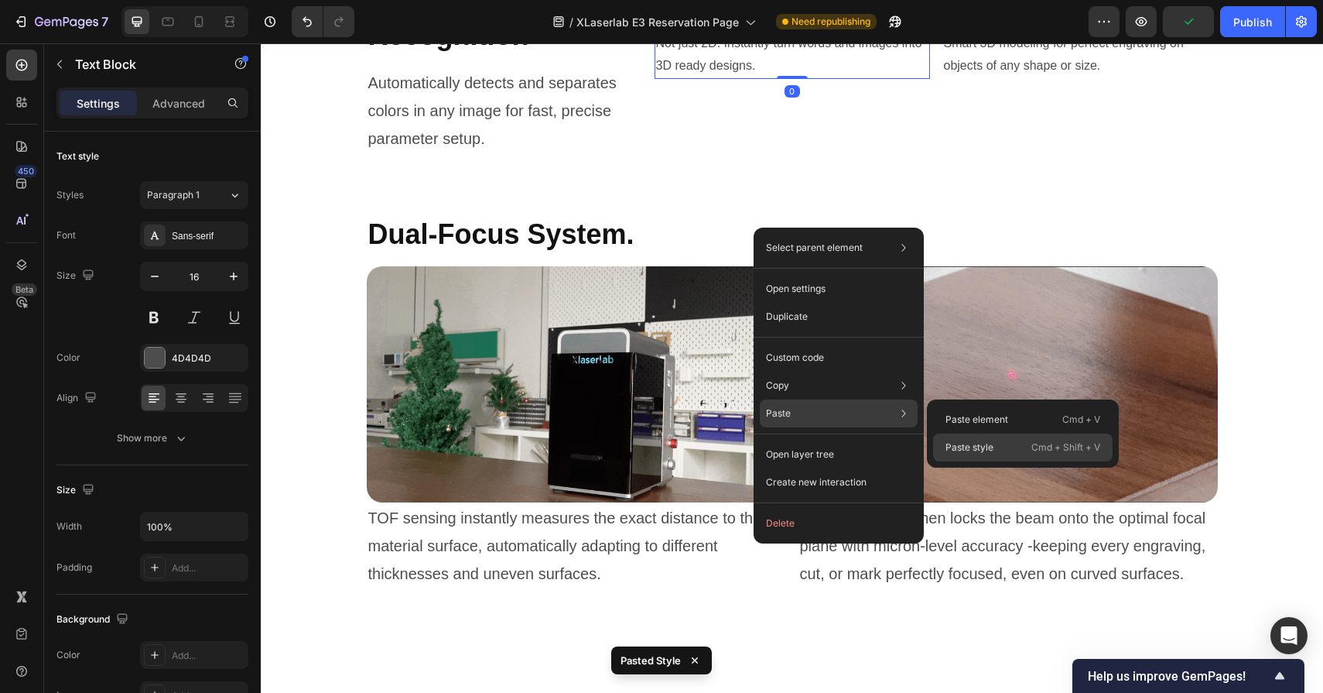
type input "20"
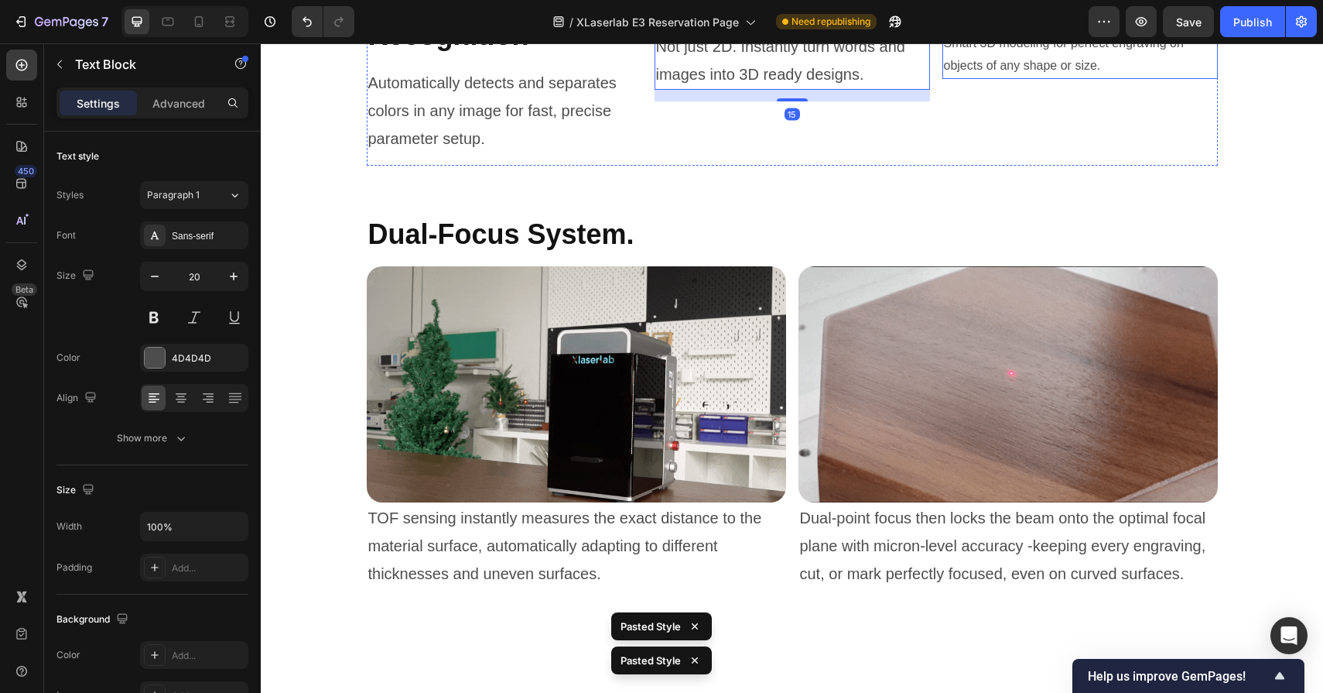
click at [999, 77] on p "Smart 3D modeling for perfect engraving on objects of any shape or size." at bounding box center [1080, 55] width 272 height 45
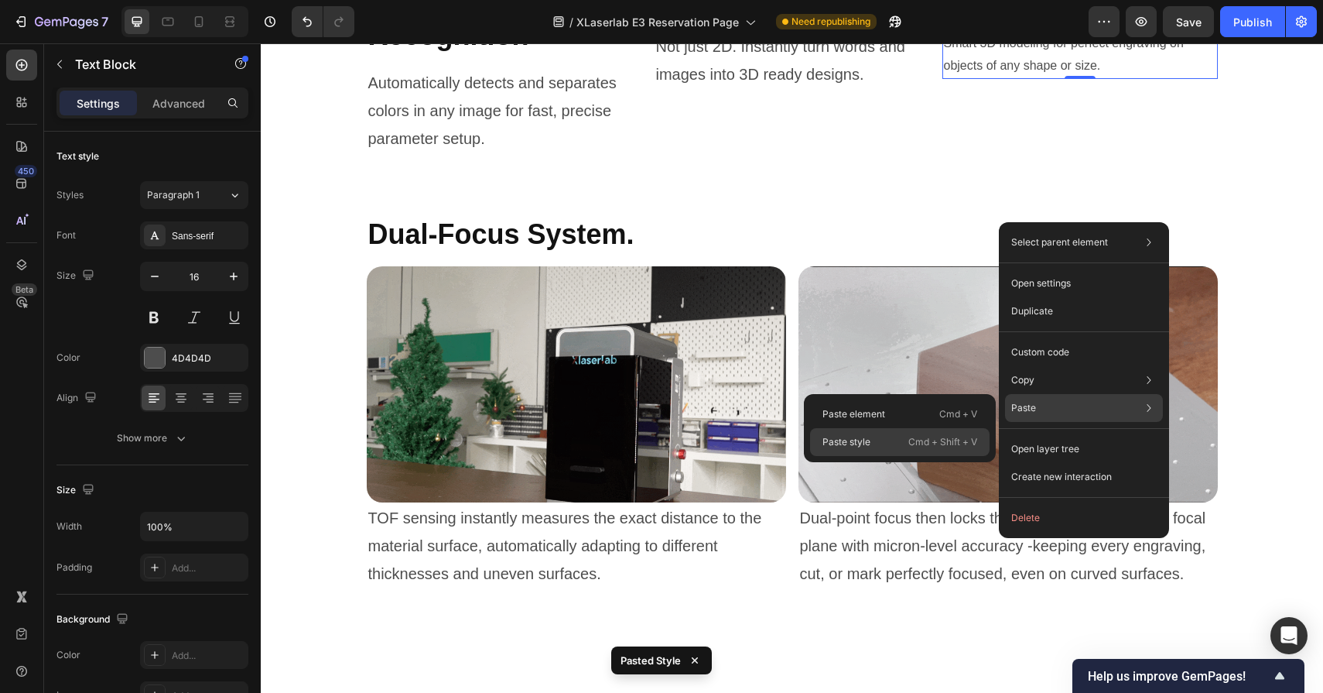
click at [929, 449] on p "Cmd + Shift + V" at bounding box center [943, 441] width 69 height 15
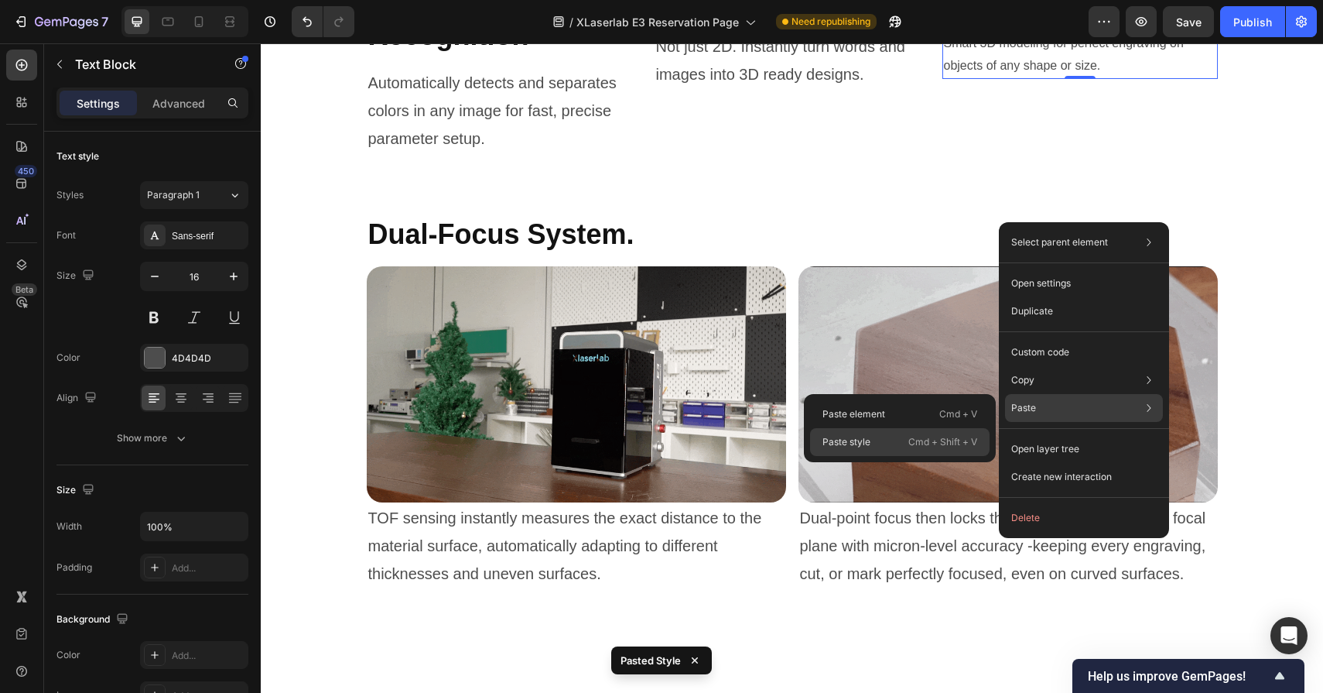
type input "20"
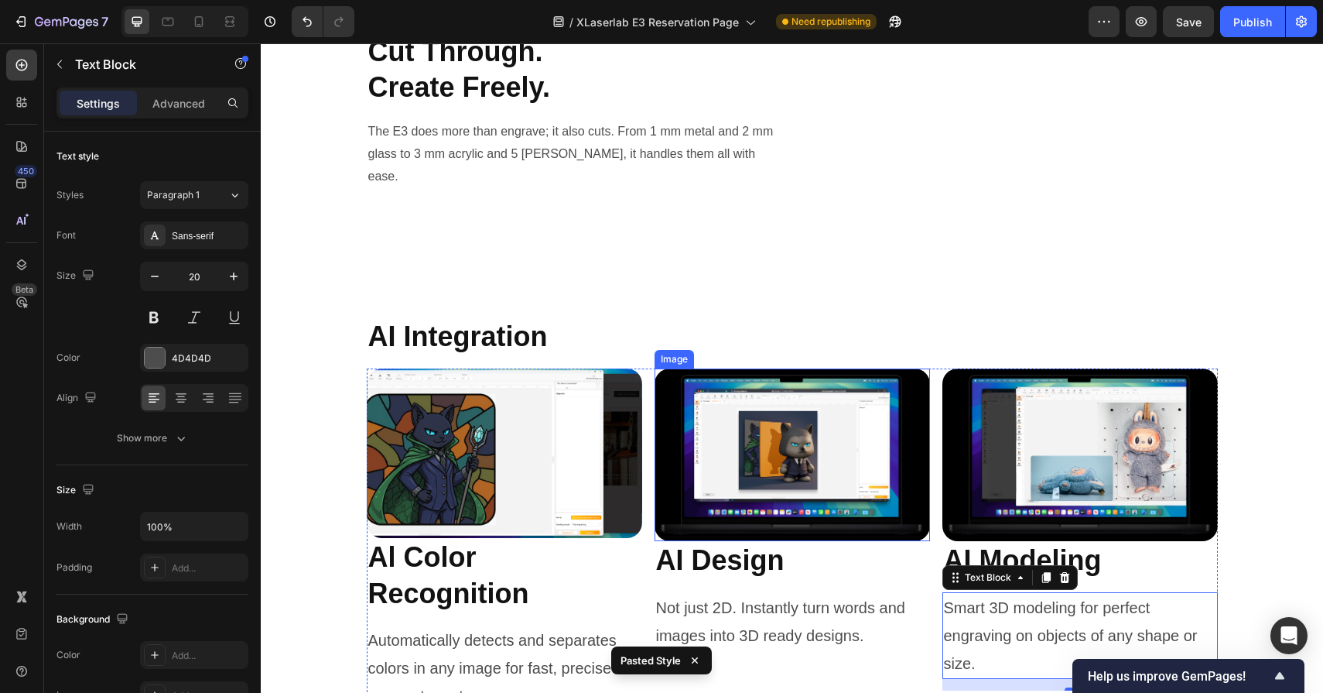
scroll to position [5586, 0]
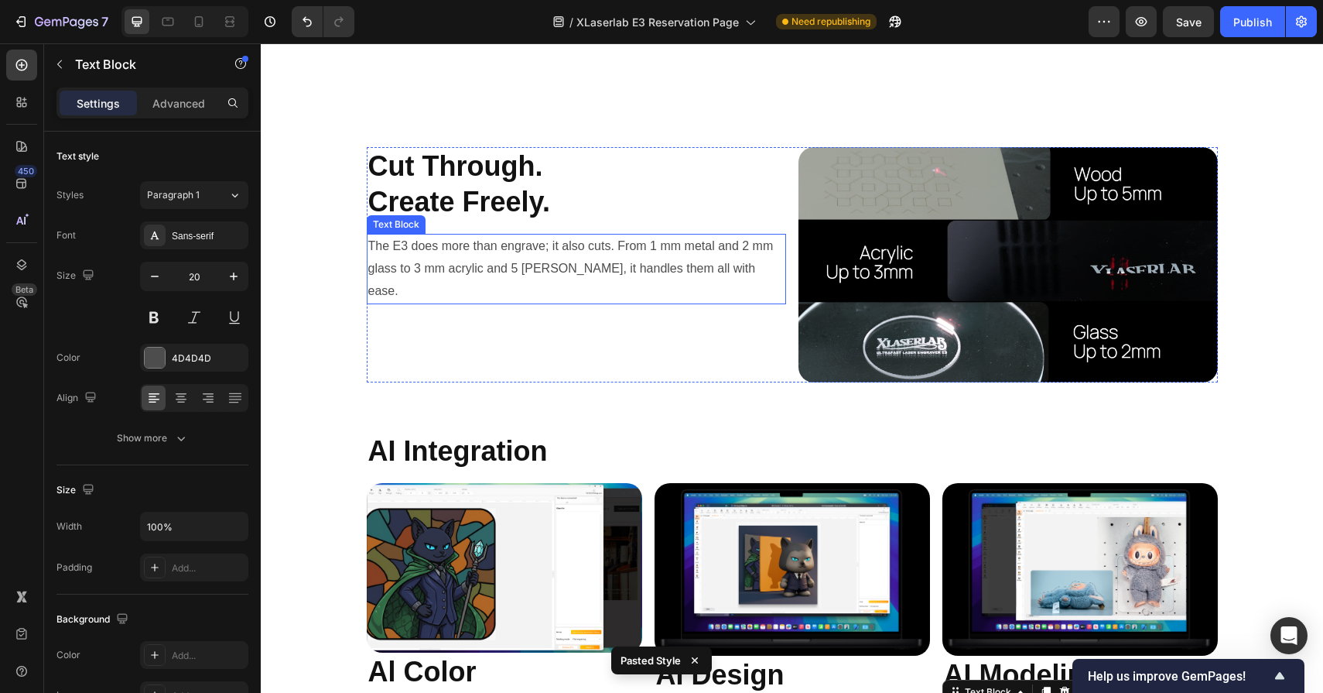
click at [672, 258] on p "The E3 does more than engrave; it also cuts. From 1 mm metal and 2 mm glass to …" at bounding box center [576, 268] width 416 height 67
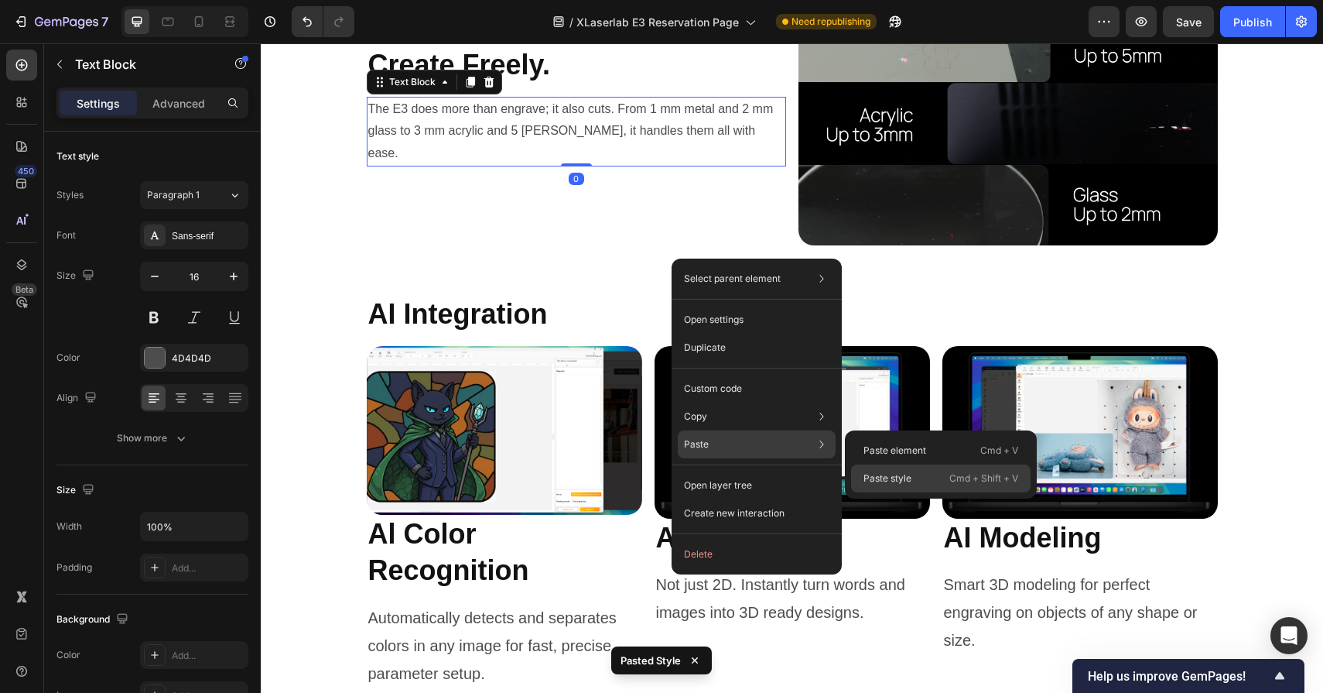
click at [885, 478] on p "Paste style" at bounding box center [888, 478] width 48 height 14
type input "20"
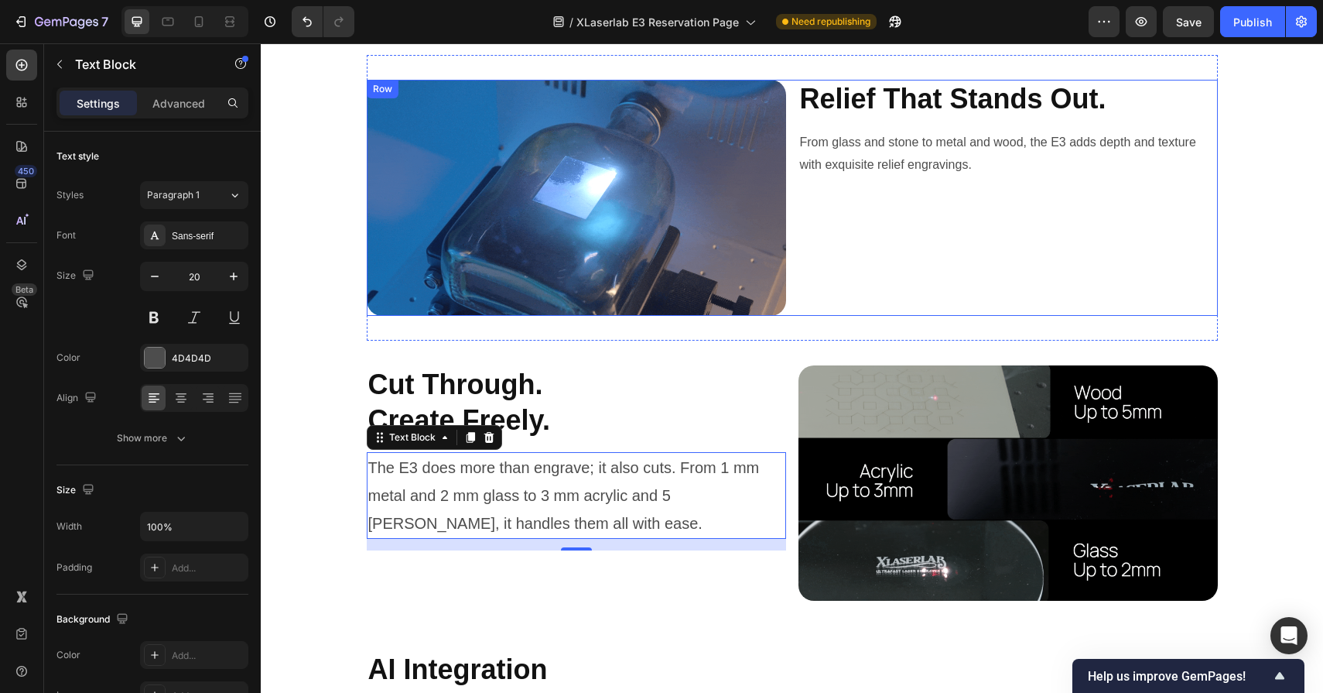
scroll to position [5333, 0]
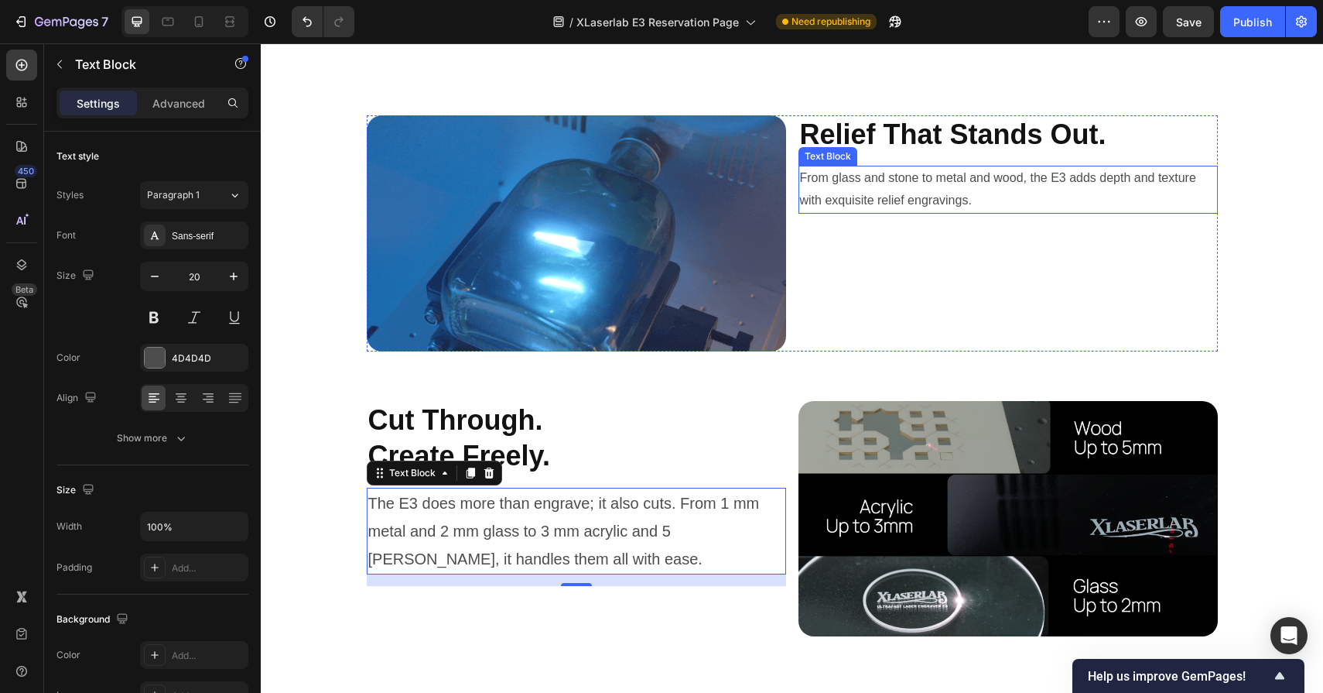
click at [923, 200] on p "From glass and stone to metal and wood, the E3 adds depth and texture with exqu…" at bounding box center [1008, 189] width 416 height 45
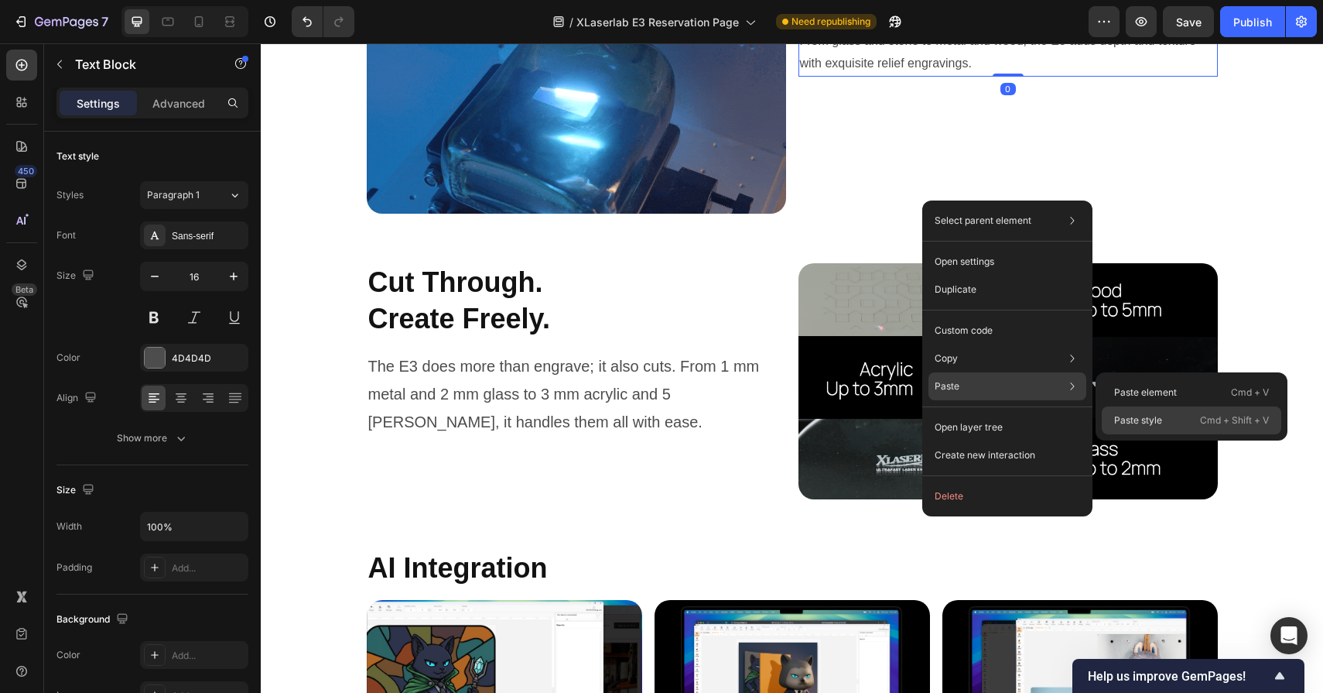
click at [1118, 423] on p "Paste style" at bounding box center [1138, 420] width 48 height 14
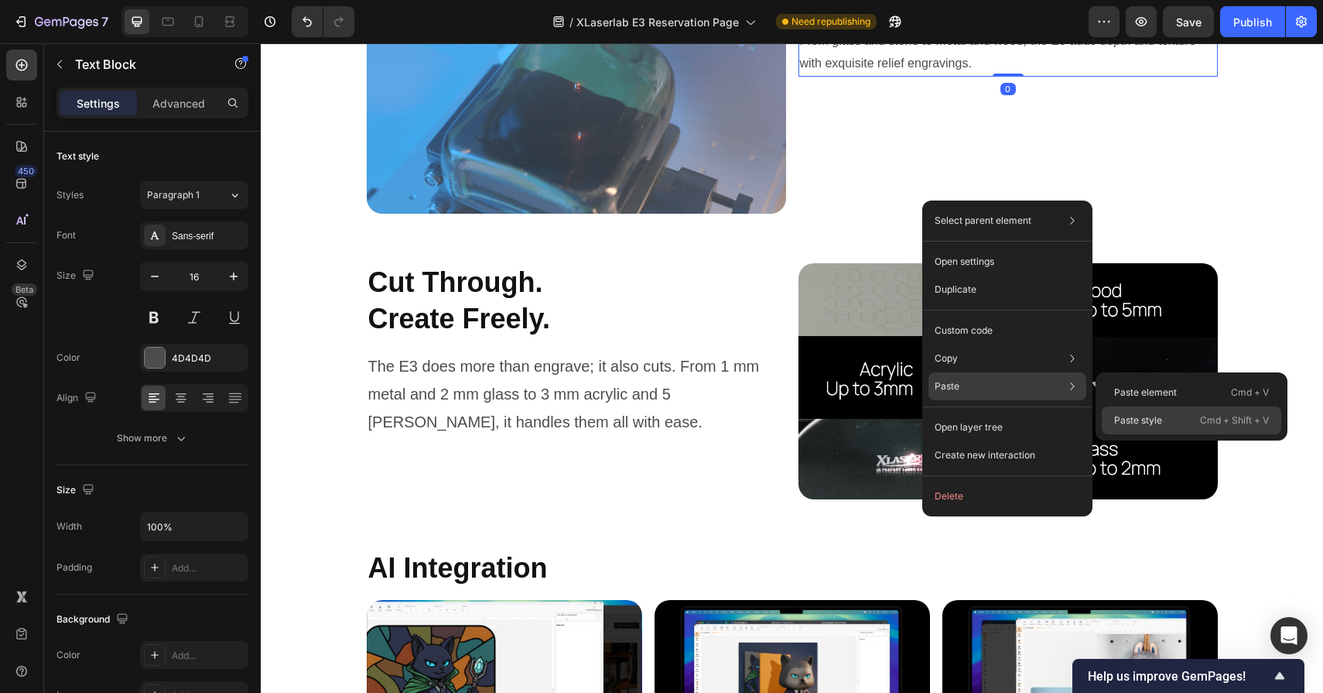
type input "20"
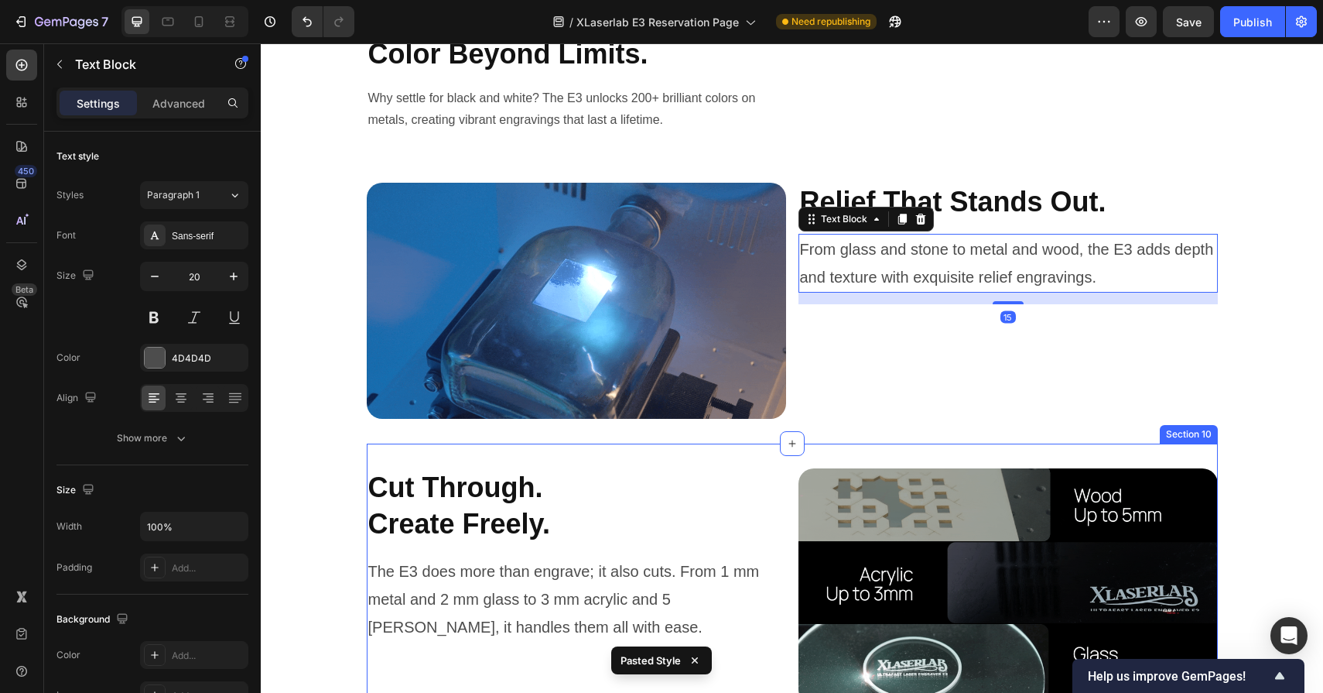
scroll to position [5062, 0]
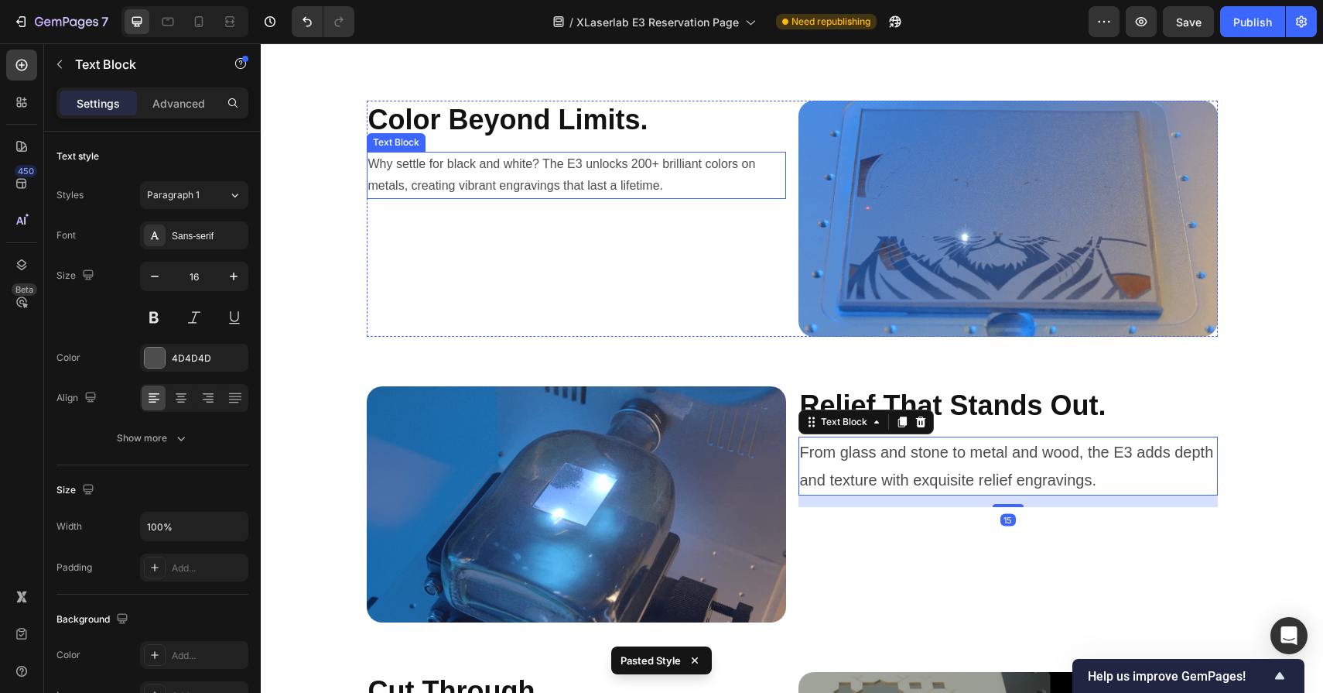
click at [643, 192] on p "Why settle for black and white? The E3 unlocks 200+ brilliant colors on metals,…" at bounding box center [576, 175] width 416 height 45
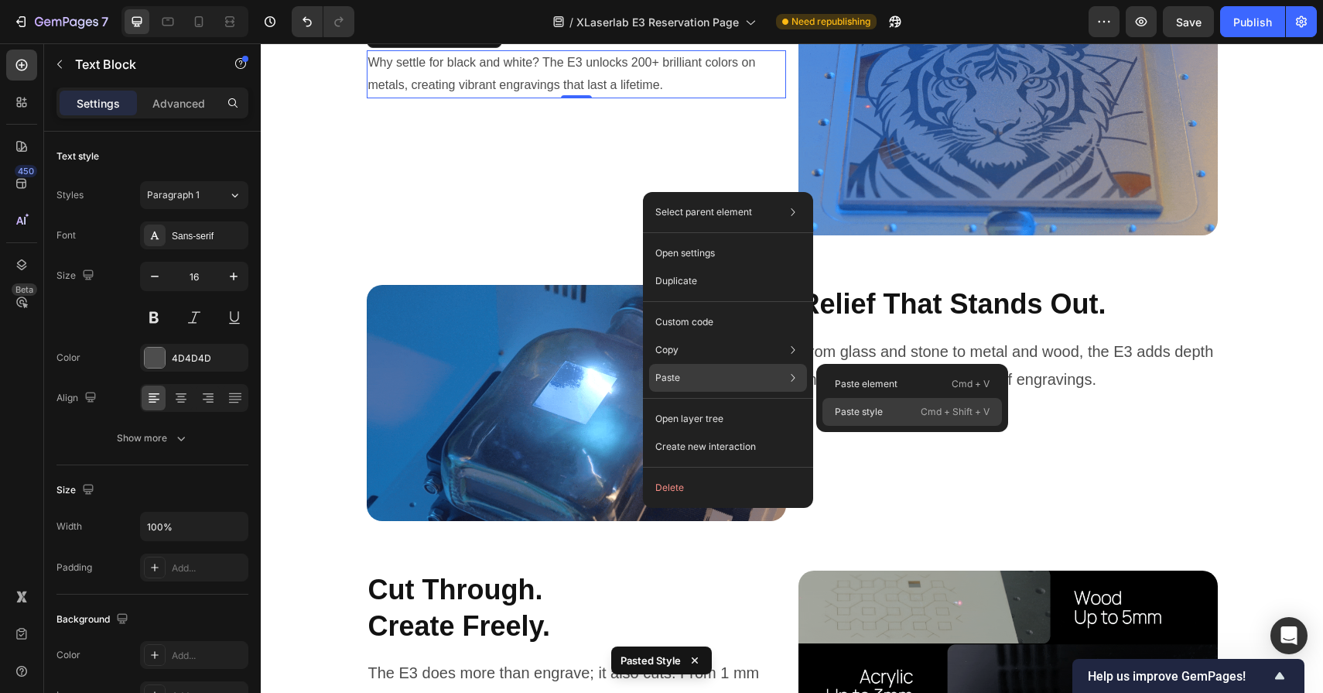
click at [844, 406] on p "Paste style" at bounding box center [859, 412] width 48 height 14
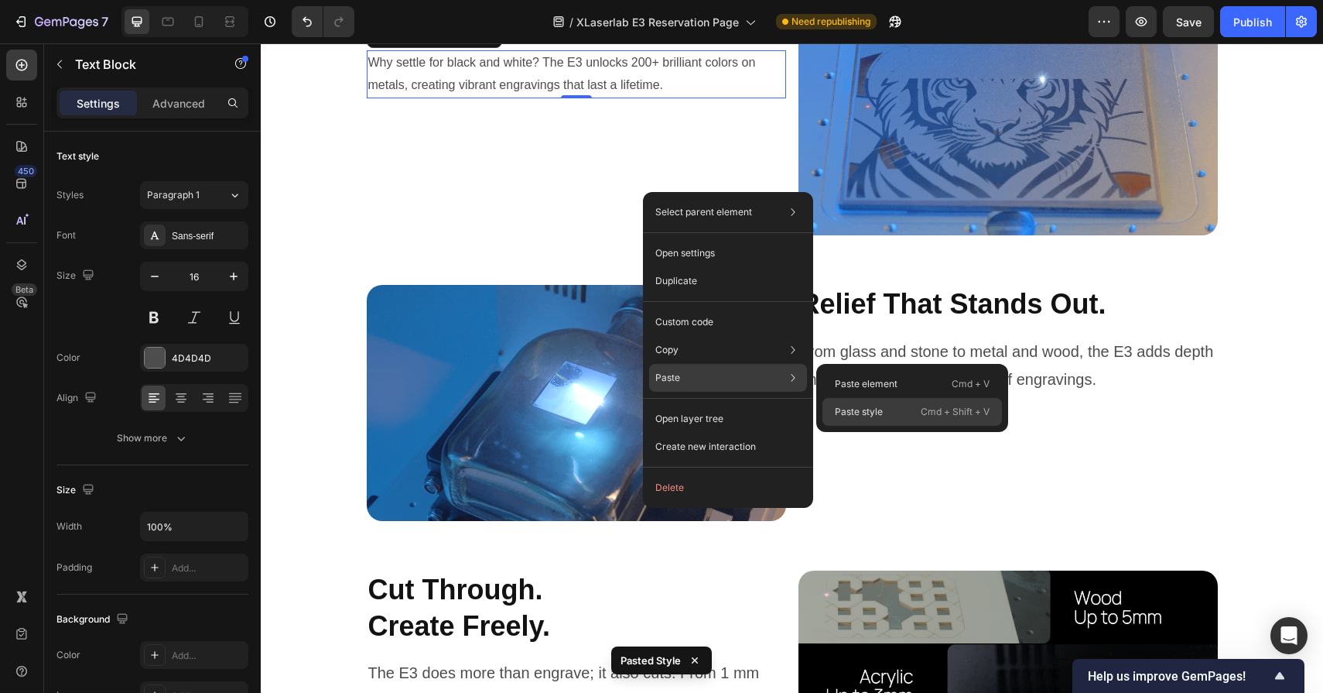
type input "20"
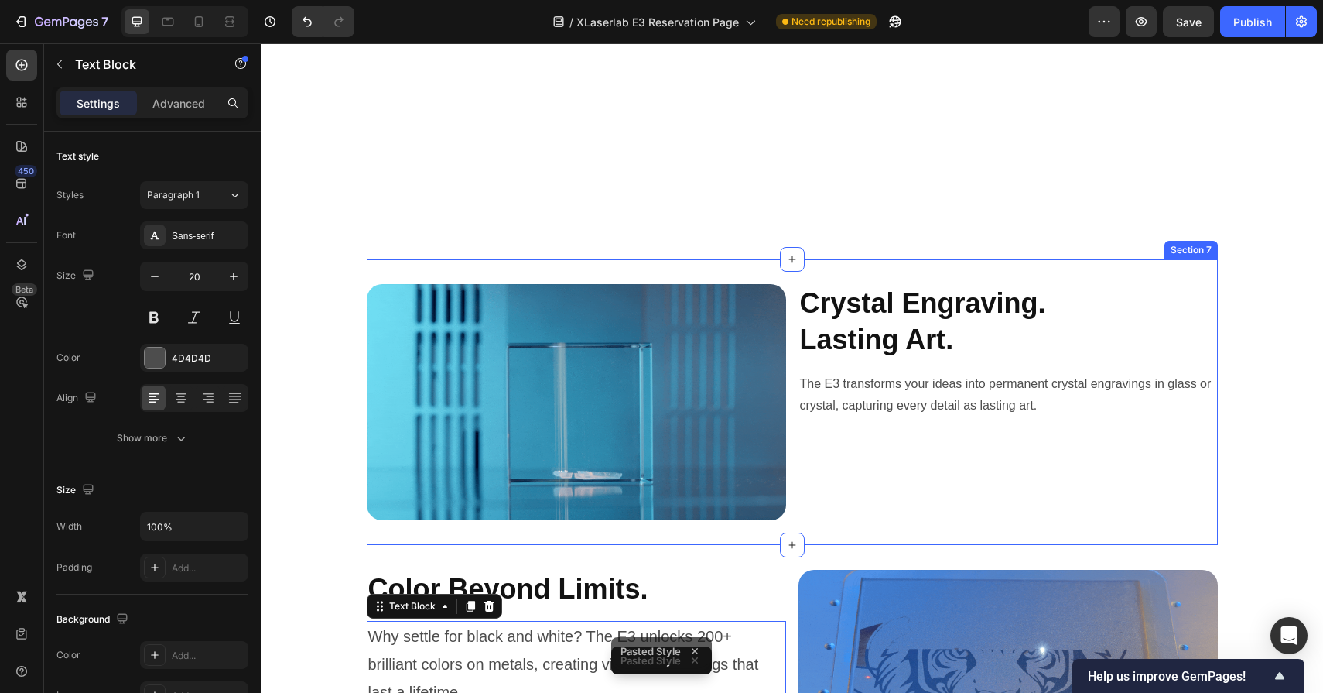
scroll to position [4582, 0]
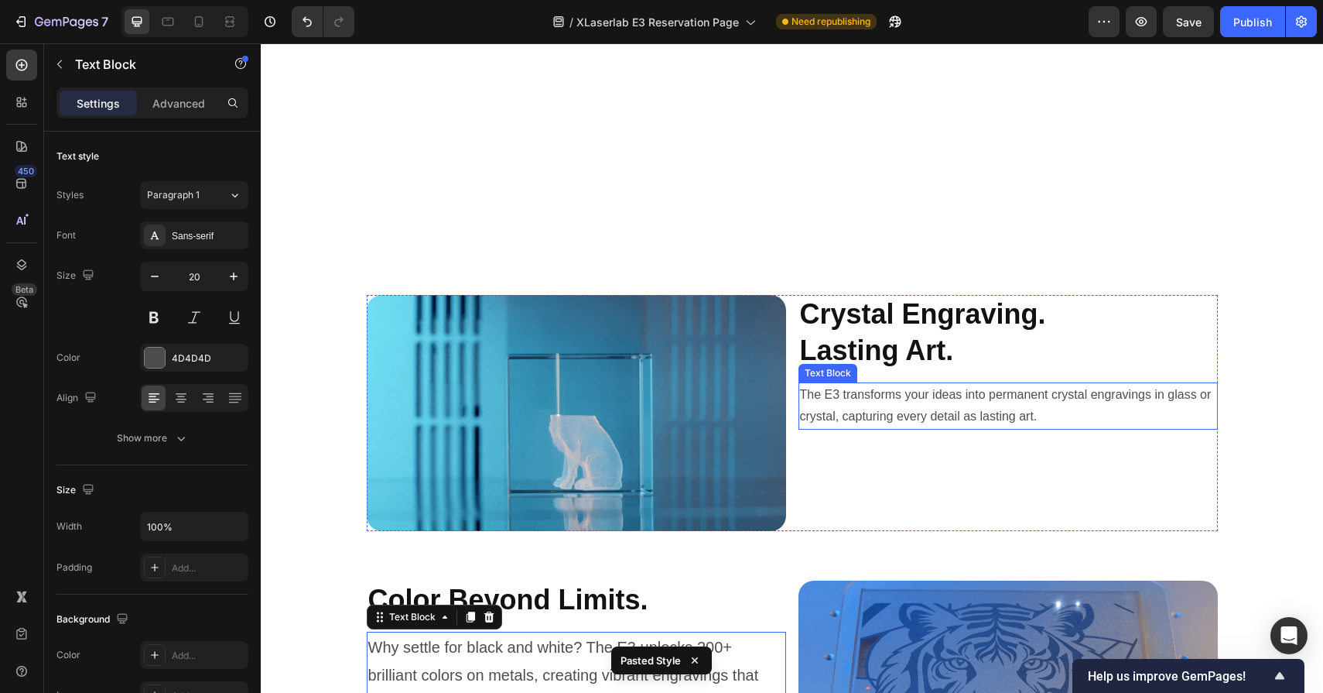
click at [901, 405] on p "The E3 transforms your ideas into permanent crystal engravings in glass or crys…" at bounding box center [1008, 406] width 416 height 45
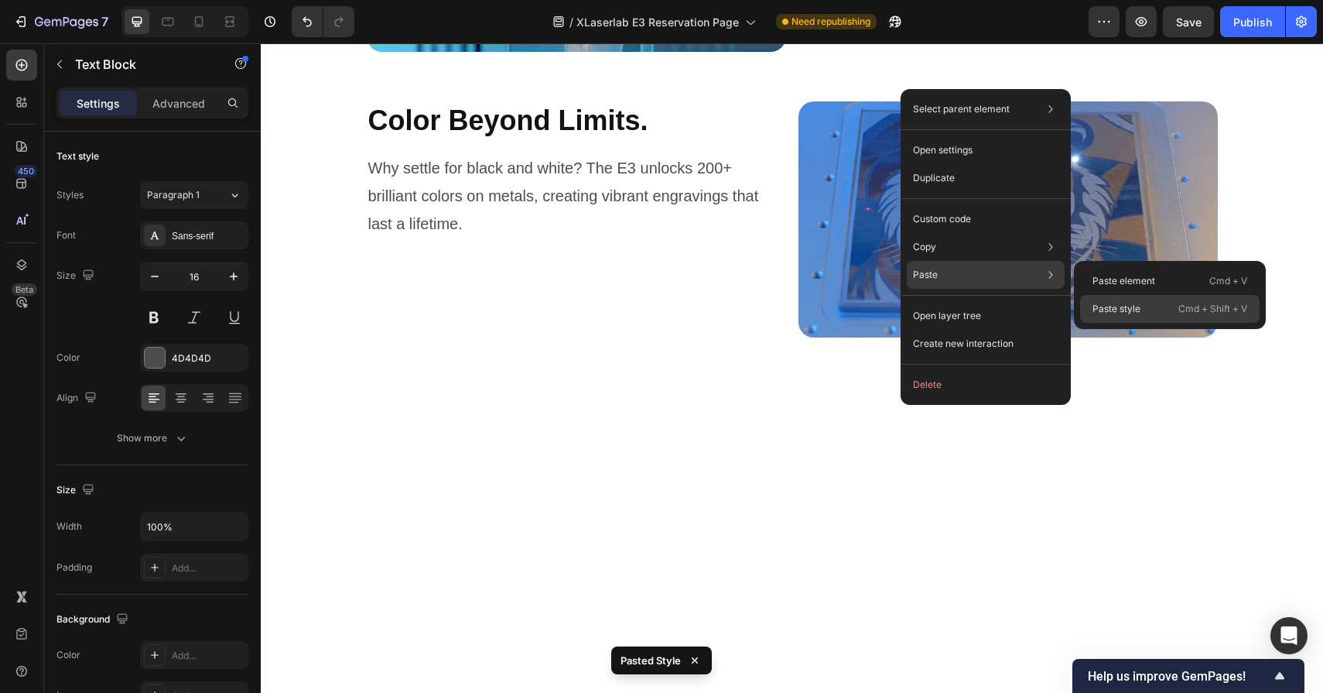
click at [1086, 309] on div "Paste style Cmd + Shift + V" at bounding box center [1170, 309] width 180 height 28
type input "20"
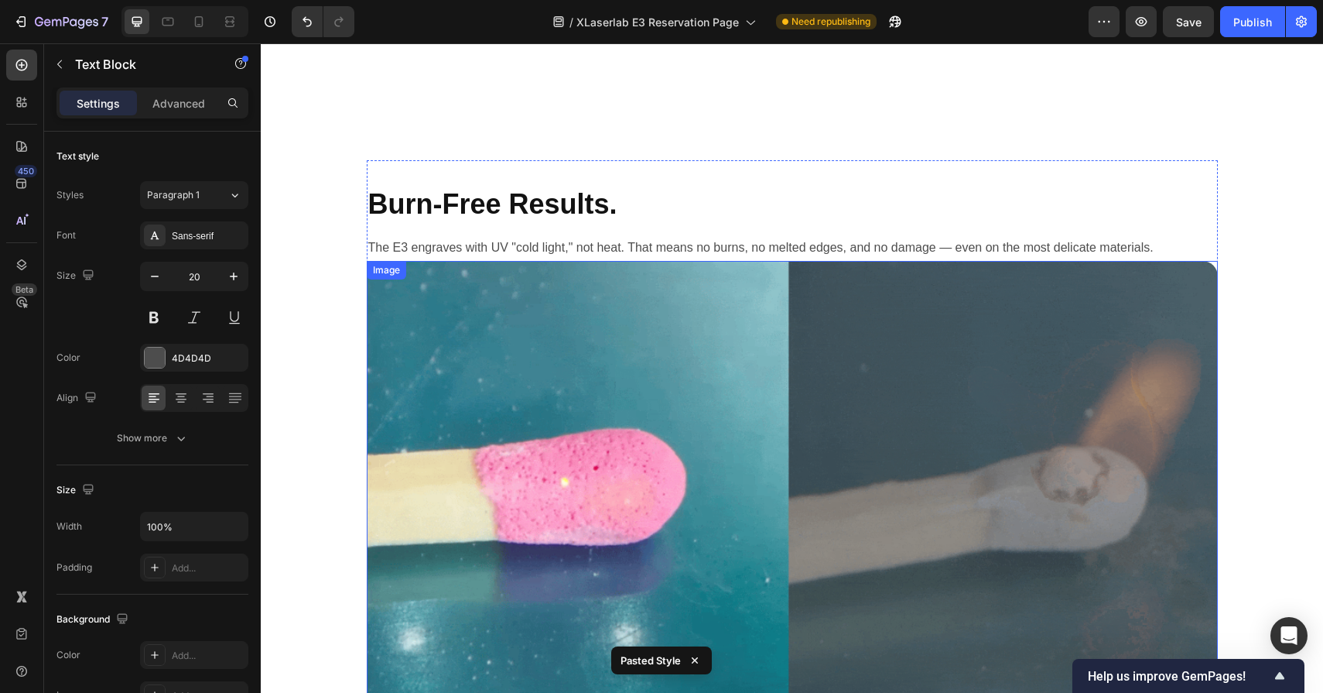
scroll to position [4078, 0]
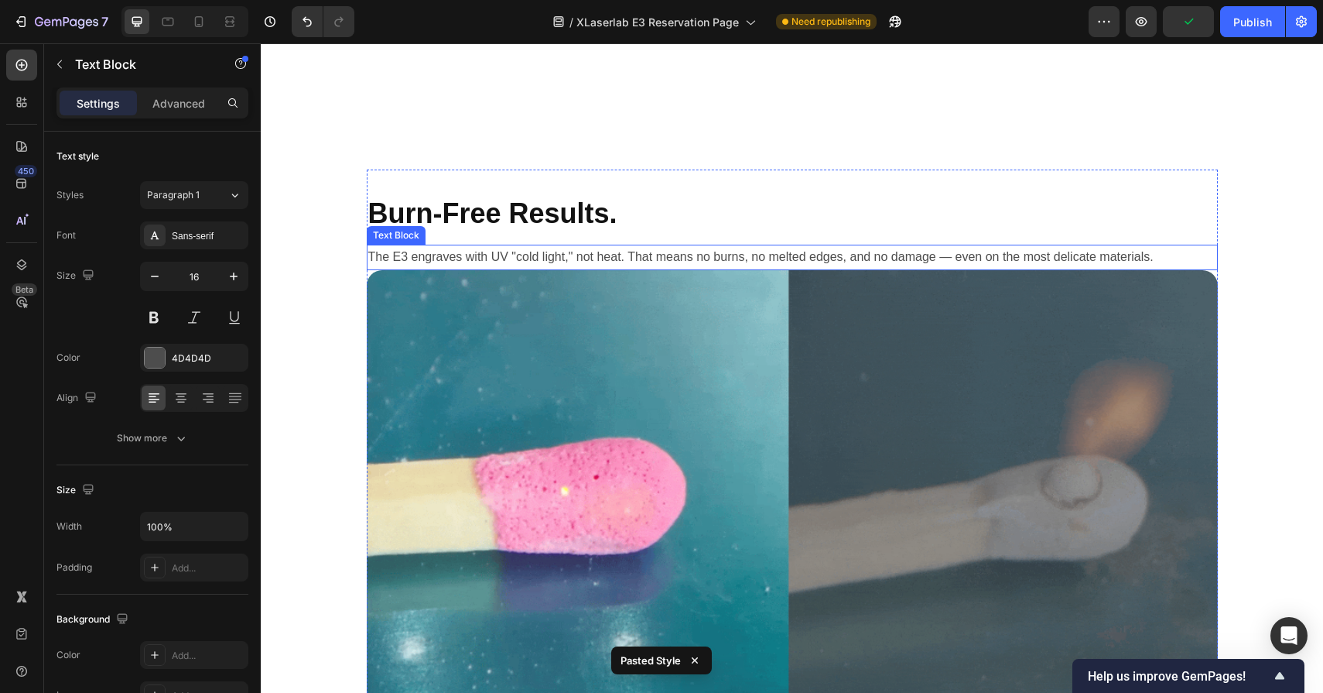
click at [790, 259] on p "The E3 engraves with UV "cold light," not heat. That means no burns, no melted …" at bounding box center [792, 257] width 848 height 22
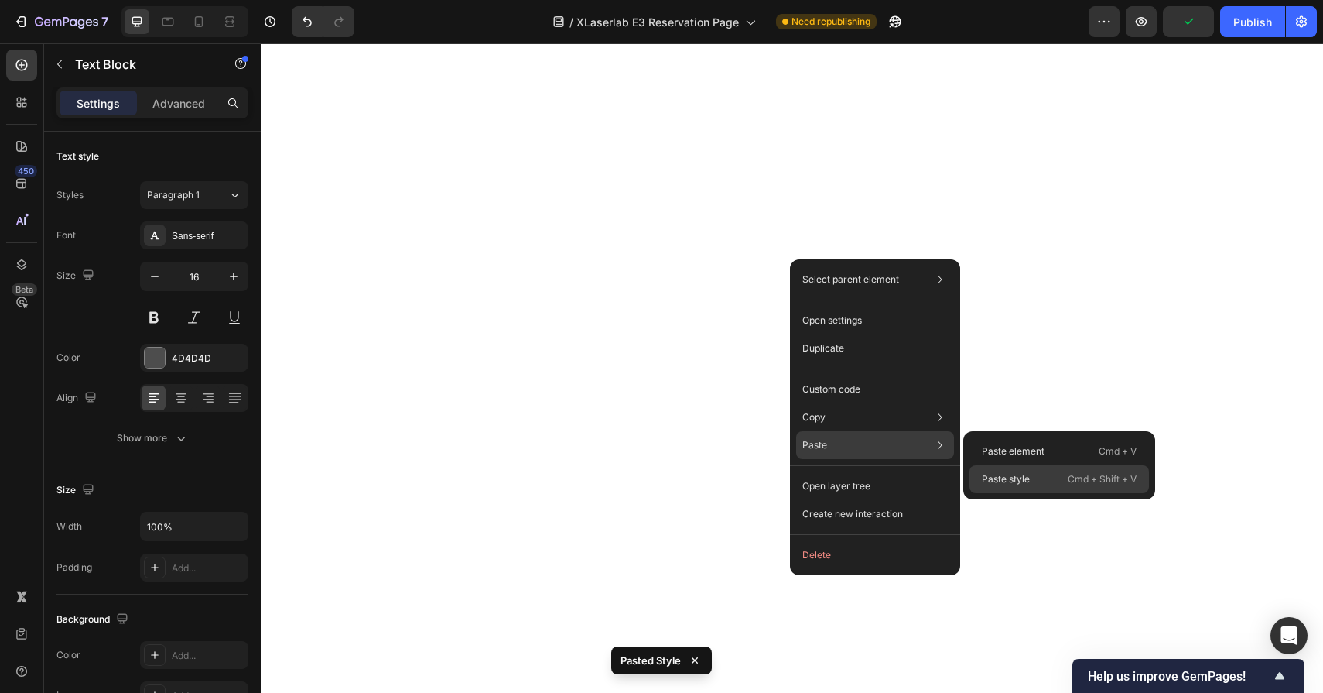
click at [1009, 474] on p "Paste style" at bounding box center [1006, 479] width 48 height 14
type input "20"
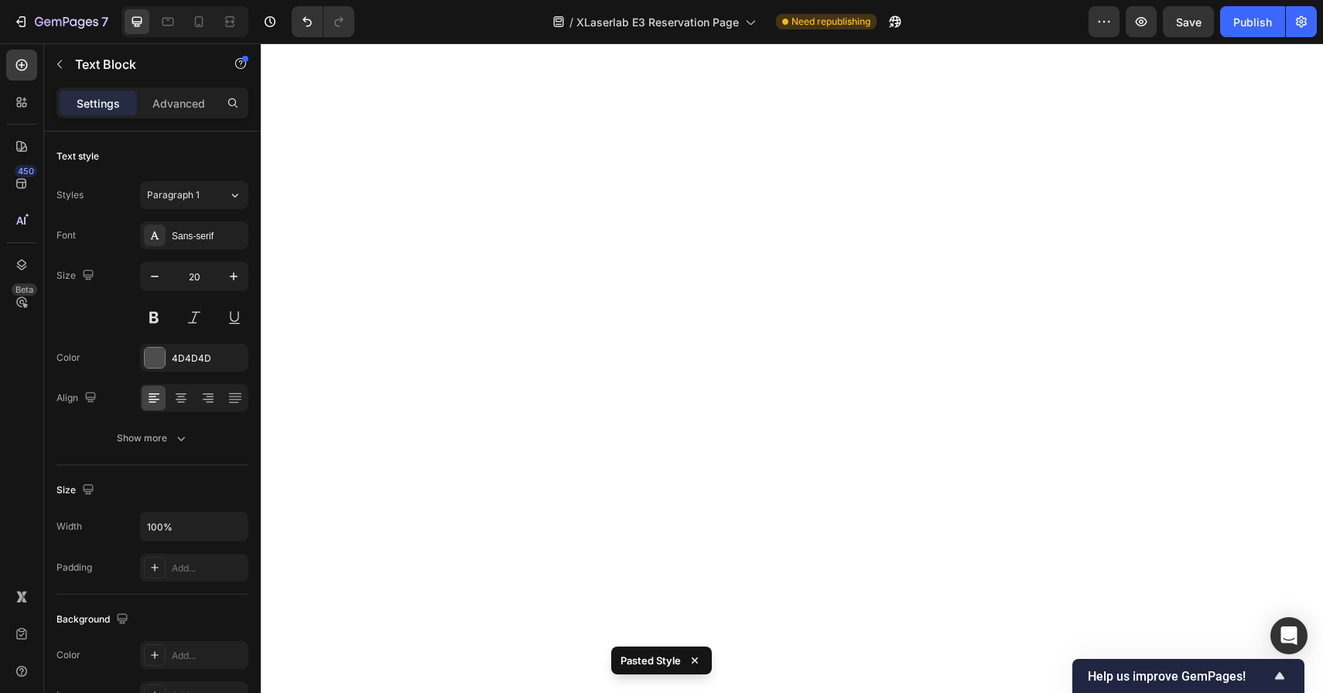
scroll to position [3422, 0]
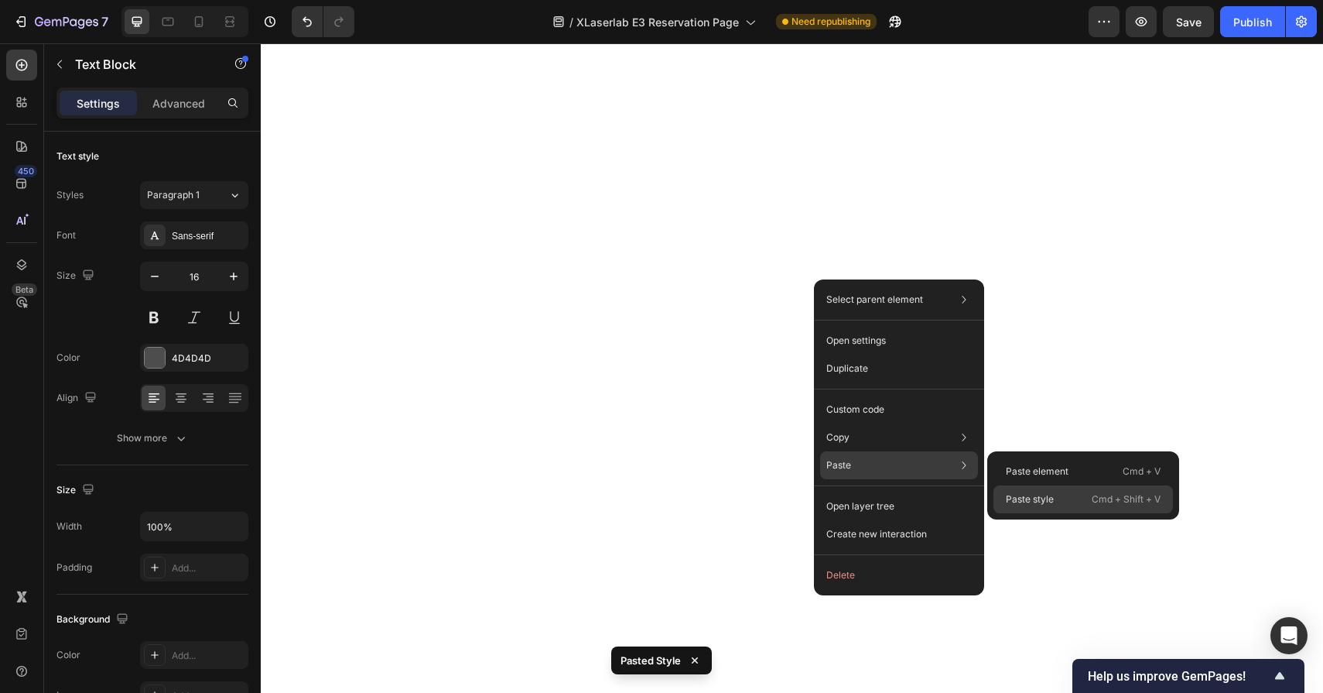
click at [1021, 495] on p "Paste style" at bounding box center [1030, 499] width 48 height 14
type input "20"
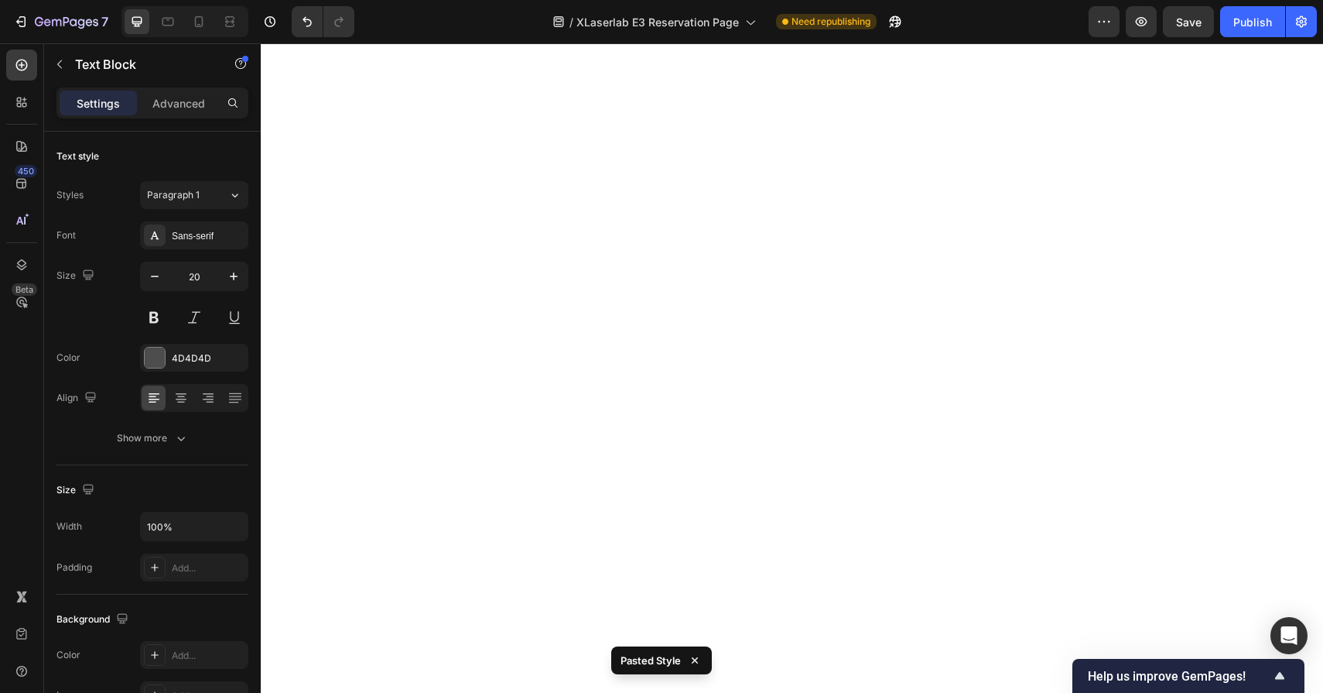
scroll to position [2568, 0]
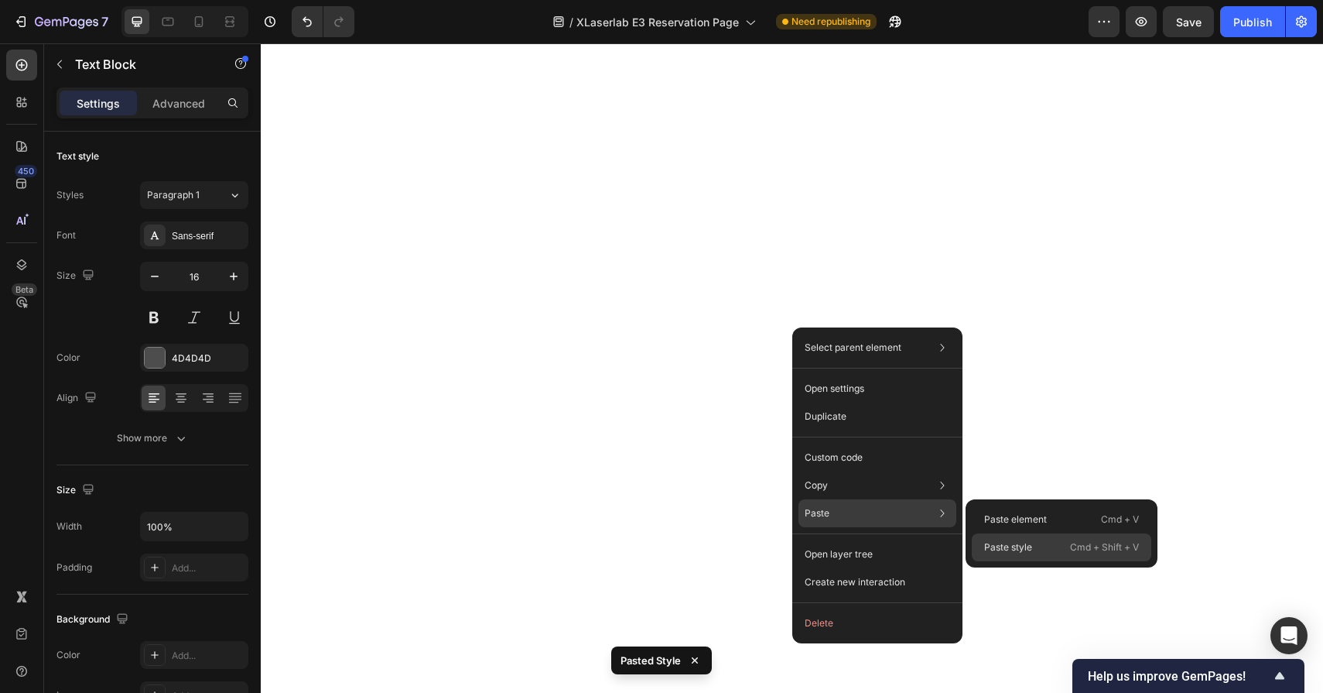
click at [1002, 549] on p "Paste style" at bounding box center [1008, 547] width 48 height 14
type input "20"
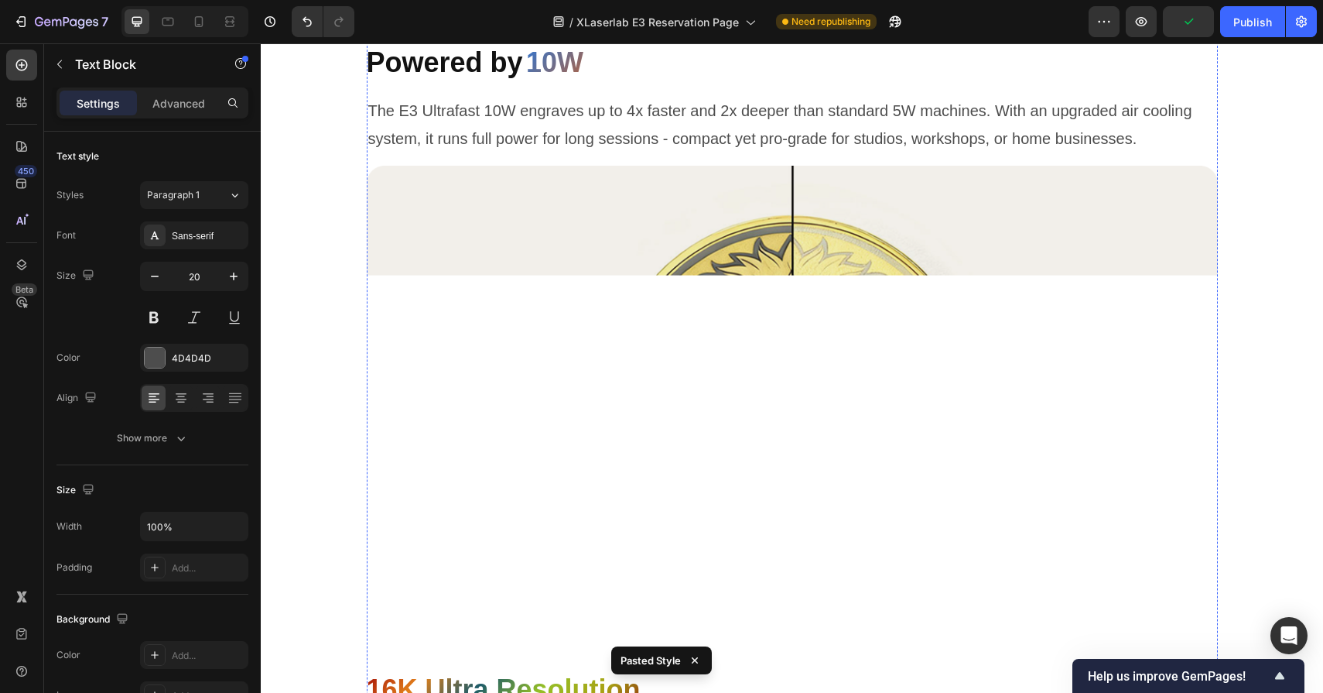
scroll to position [1779, 0]
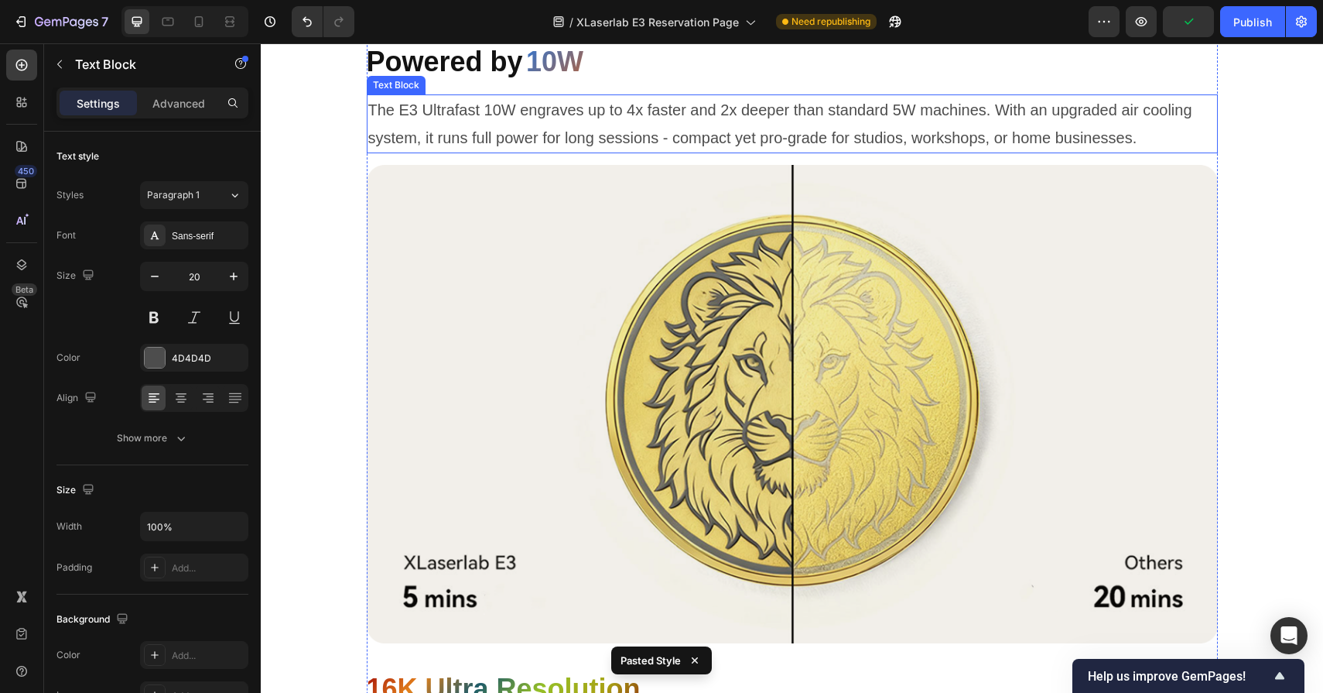
click at [858, 152] on p "The E3 Ultrafast 10W engraves up to 4x faster and 2x deeper than standard 5W ma…" at bounding box center [792, 124] width 848 height 56
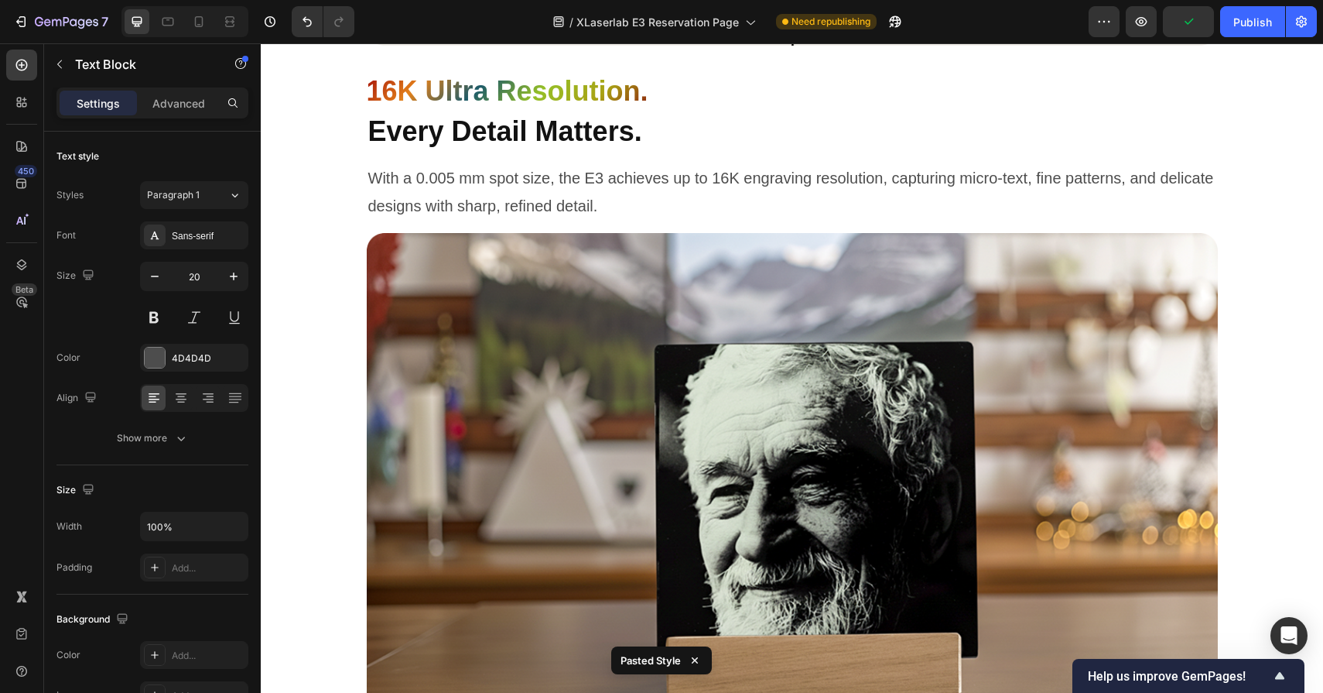
scroll to position [2428, 0]
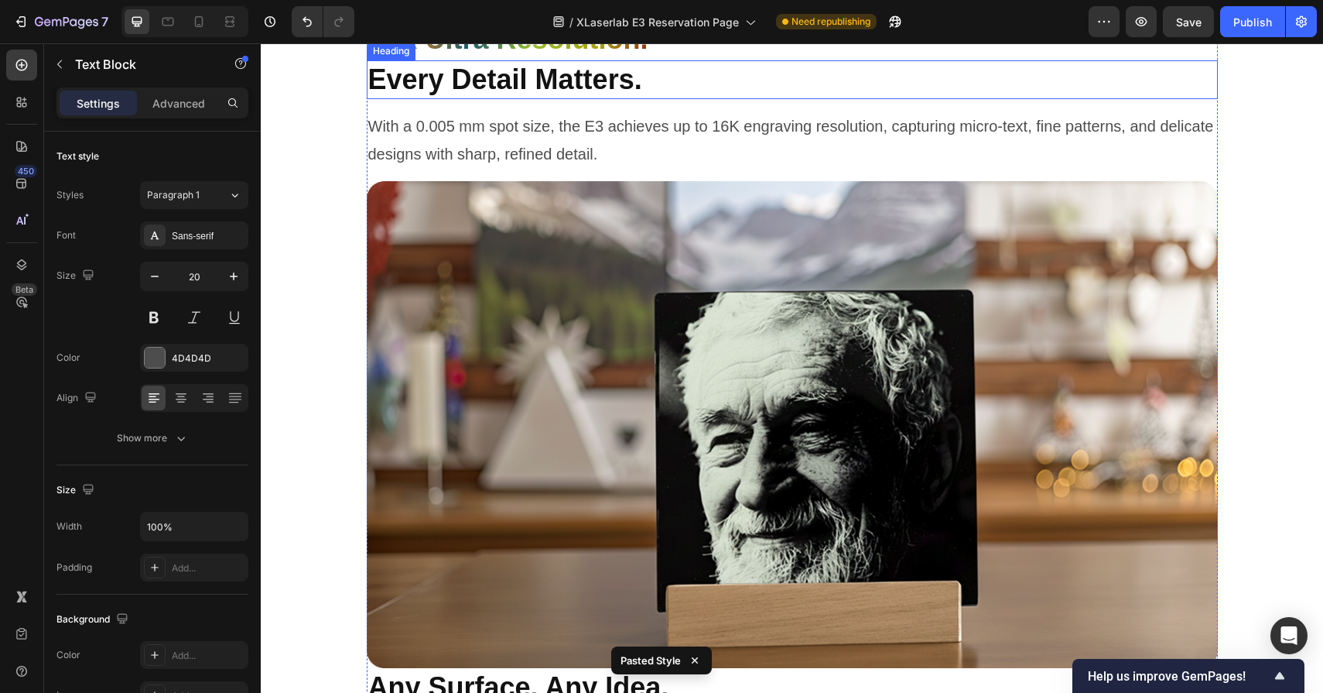
click at [772, 100] on h2 "Every Detail Matters." at bounding box center [792, 79] width 851 height 39
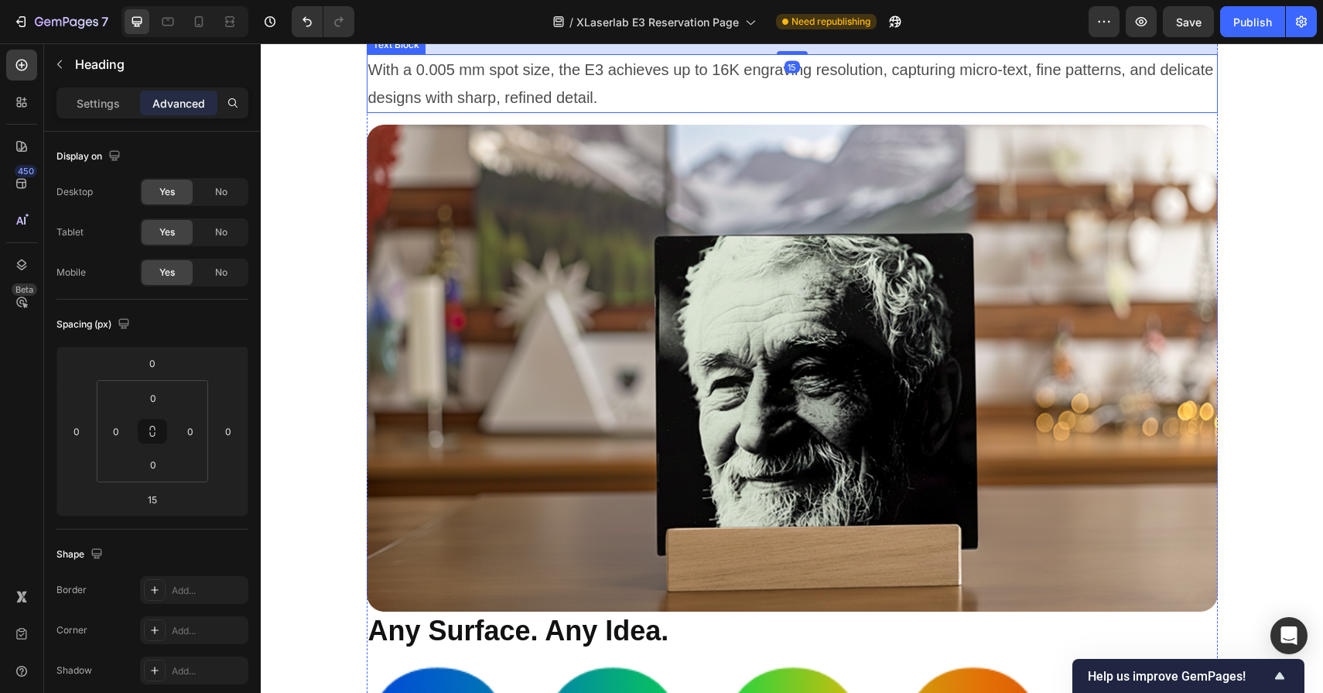
click at [787, 490] on img at bounding box center [792, 368] width 851 height 486
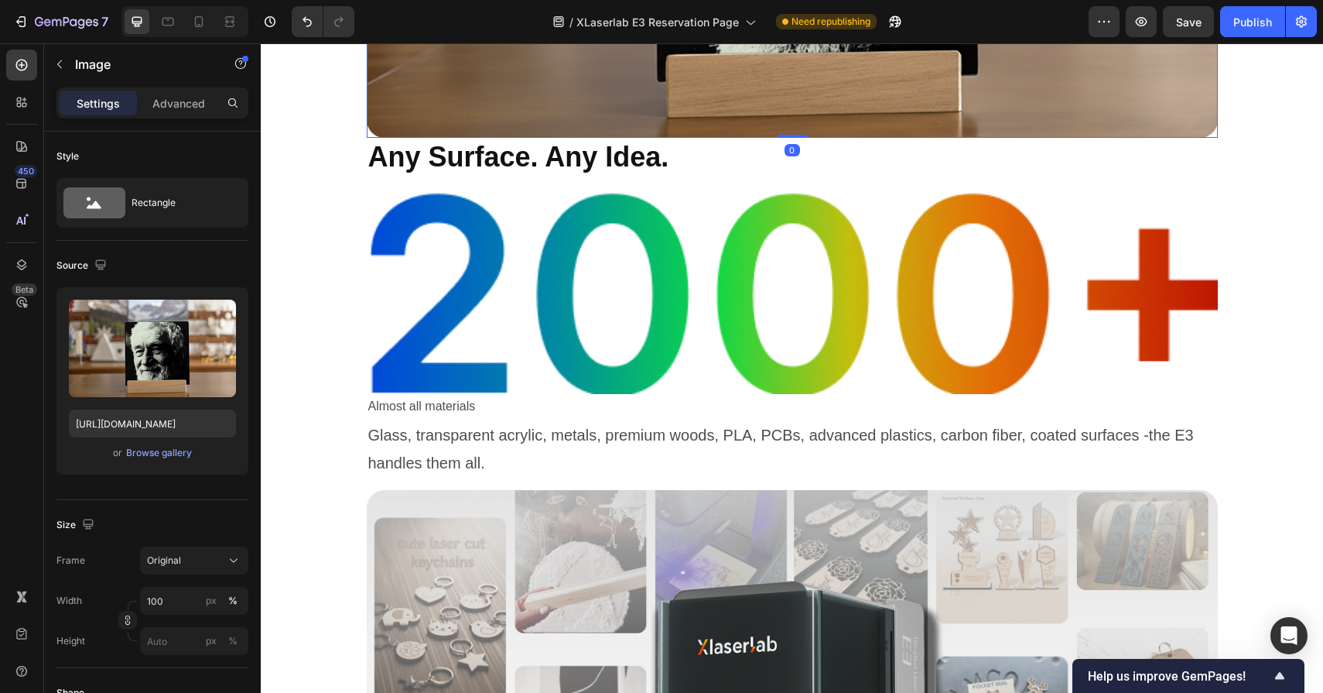
scroll to position [2991, 0]
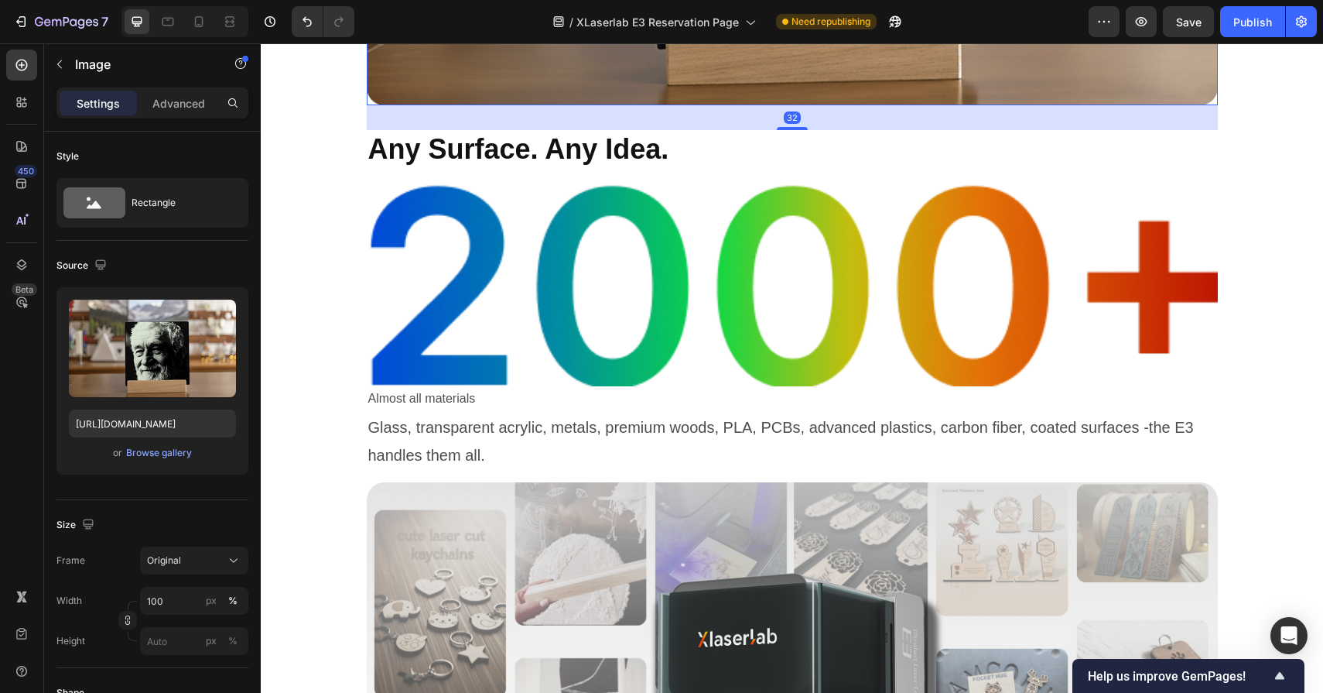
drag, startPoint x: 794, startPoint y: 433, endPoint x: 830, endPoint y: 458, distance: 43.4
click at [830, 105] on div "32" at bounding box center [792, 105] width 851 height 0
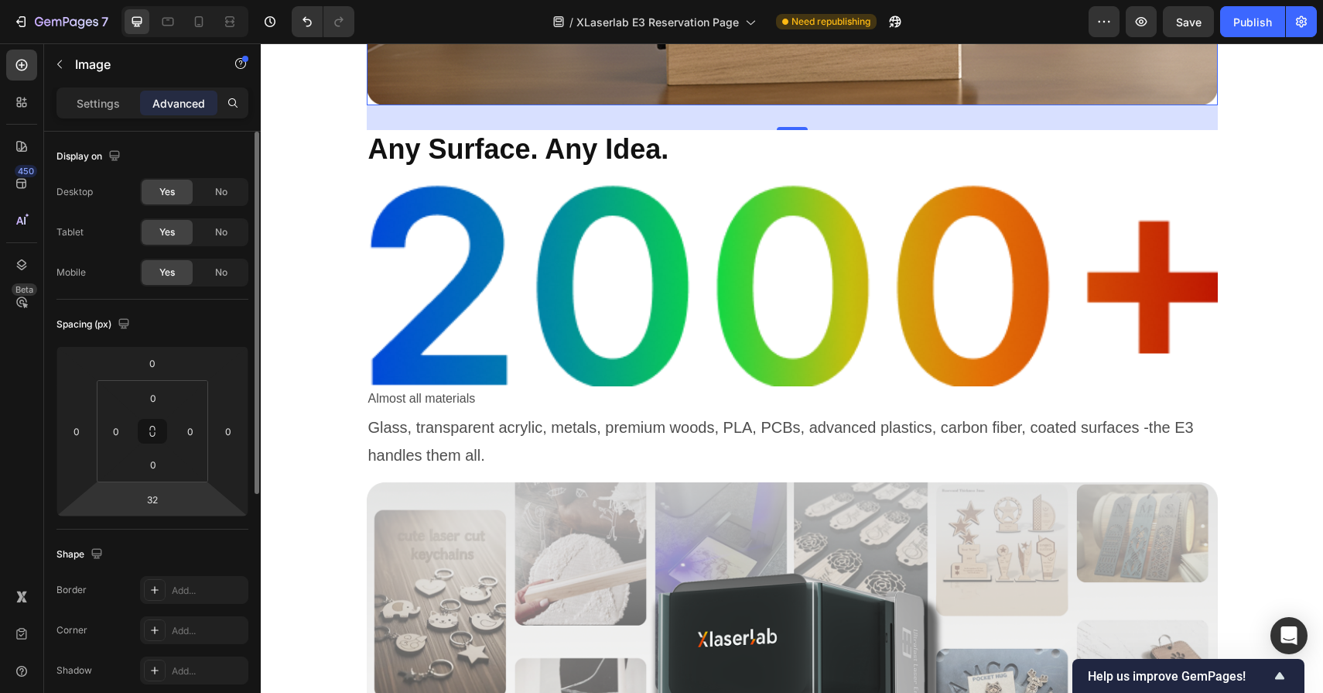
click at [175, 501] on html "7 Version history / XLaserlab E3 Reservation Page Need republishing Preview Sav…" at bounding box center [661, 699] width 1323 height 1398
type input "64"
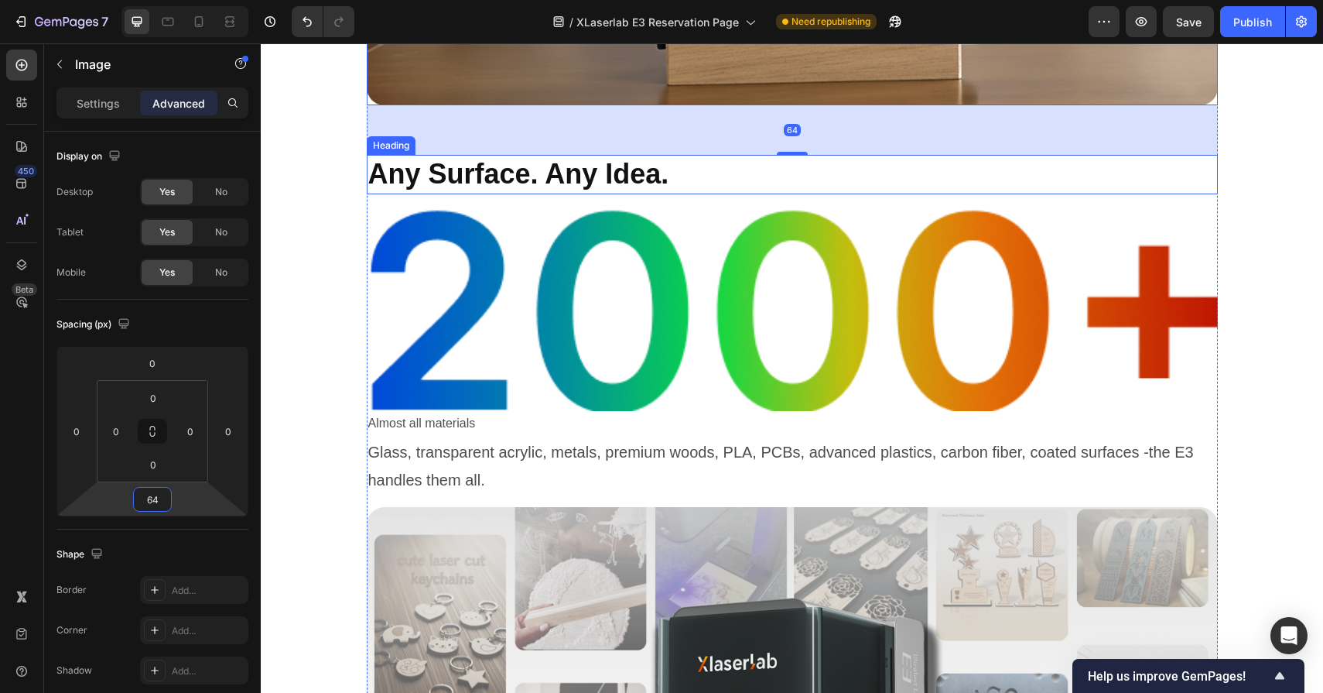
click at [508, 194] on h2 "Any Surface. Any Idea." at bounding box center [792, 174] width 851 height 39
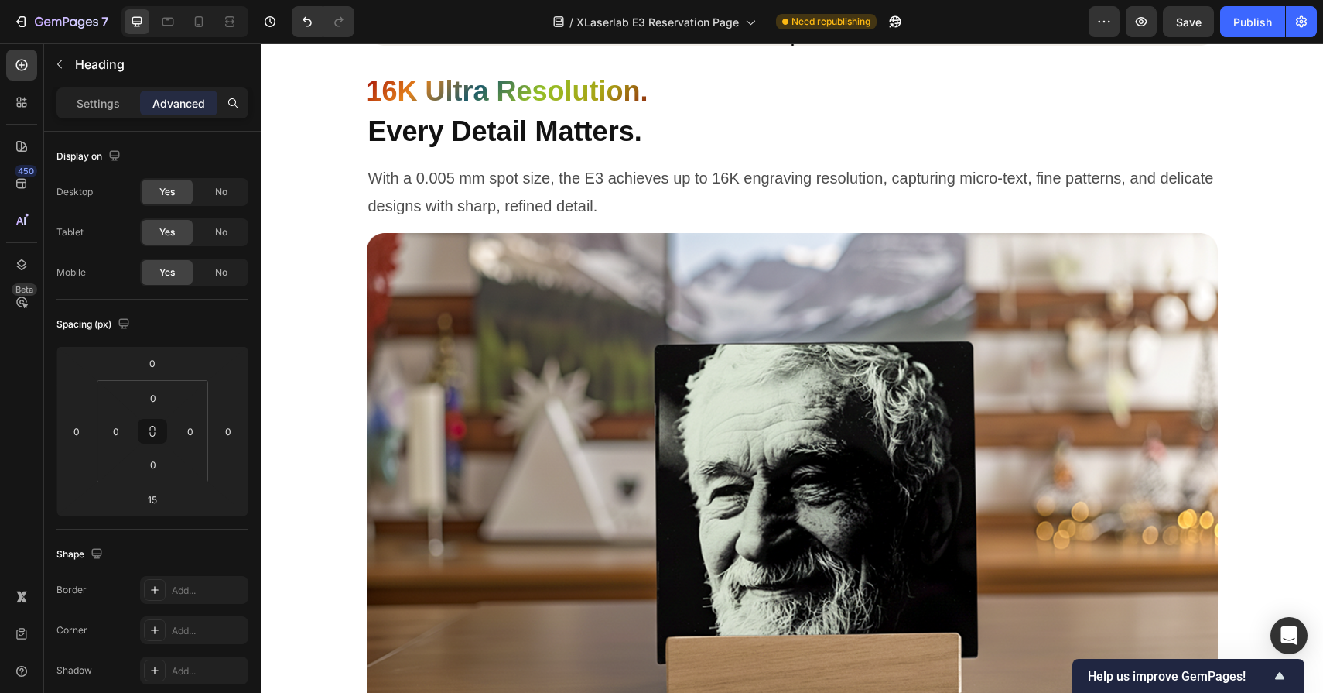
scroll to position [2367, 0]
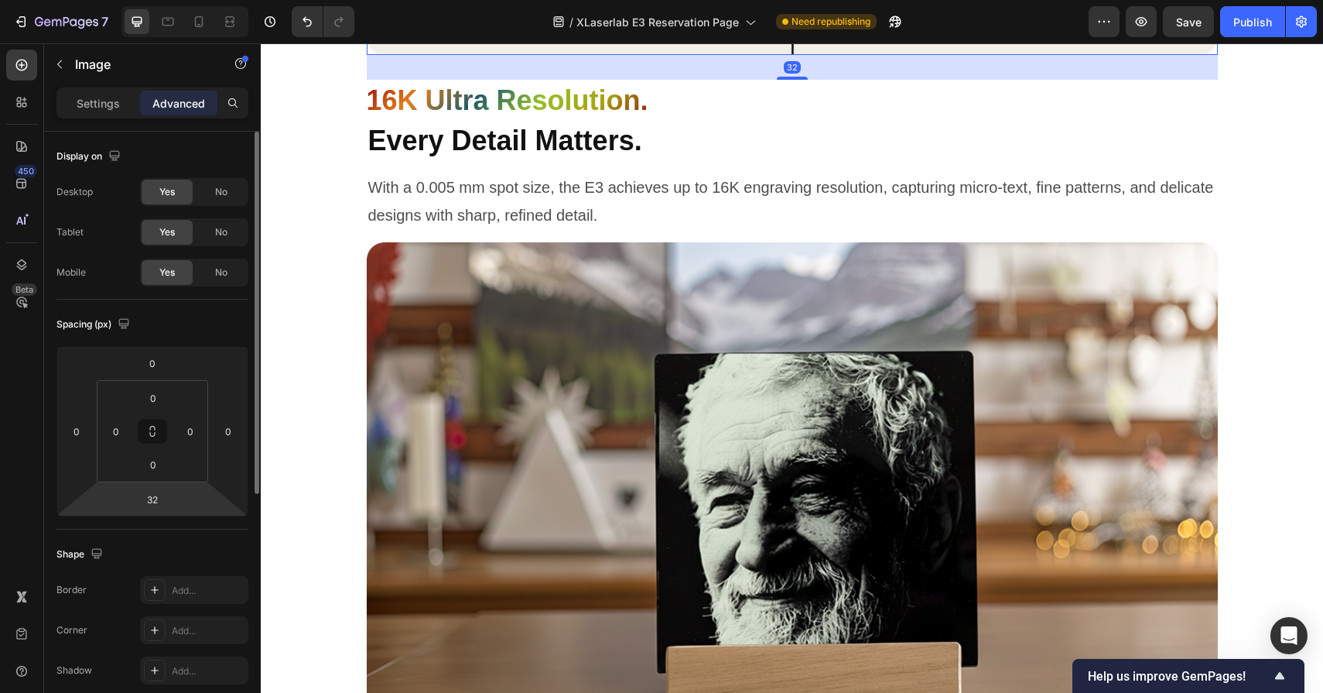
click at [173, 497] on html "7 Version history / XLaserlab E3 Reservation Page Need republishing Preview Sav…" at bounding box center [661, 699] width 1323 height 1398
type input "64"
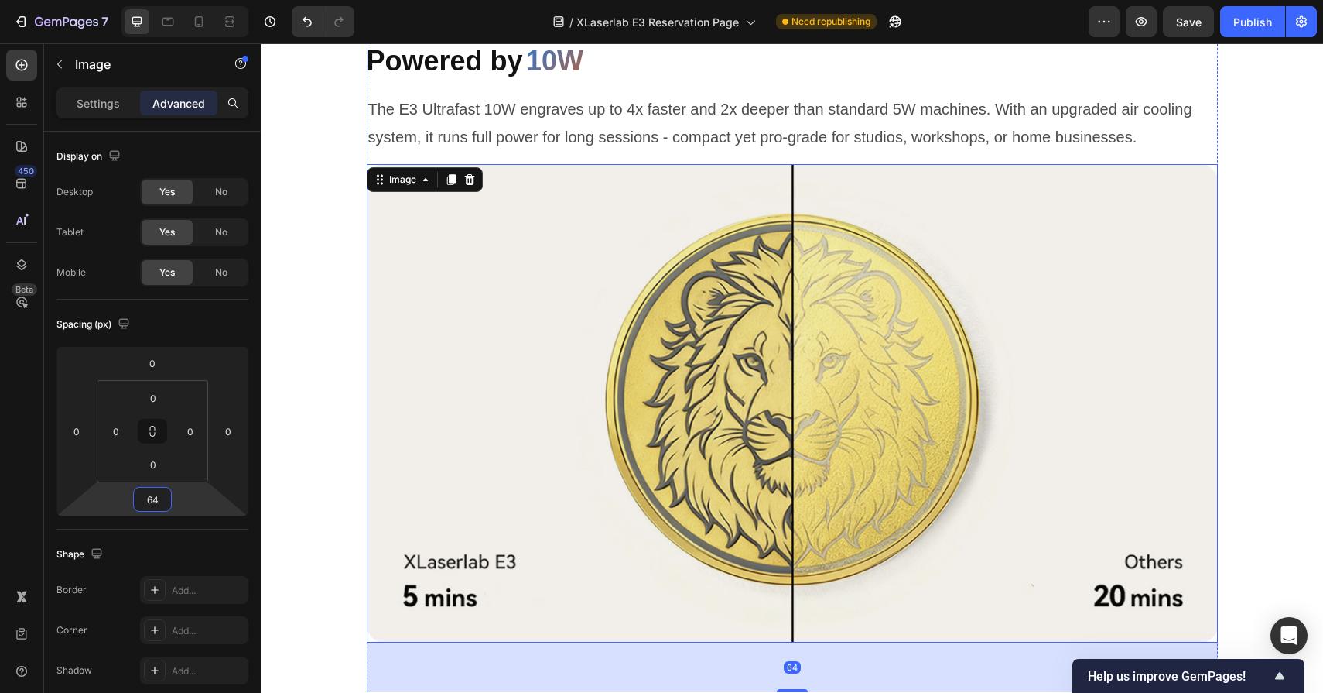
scroll to position [1765, 0]
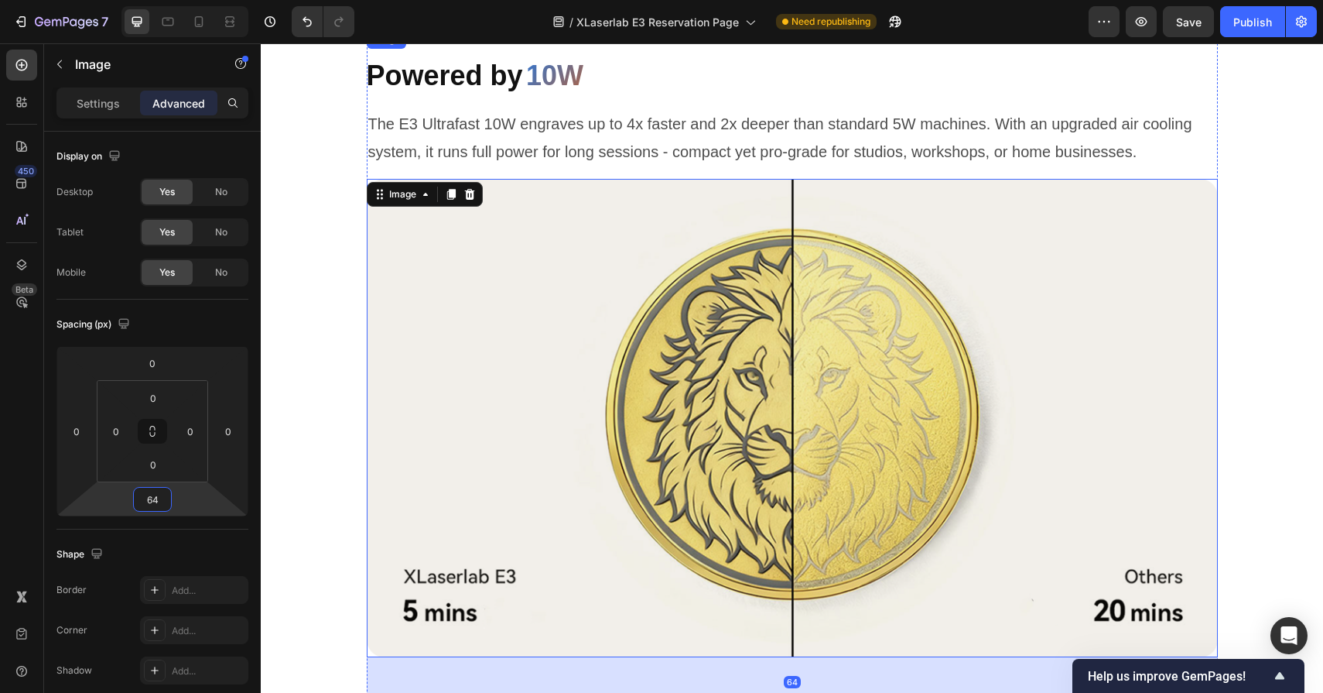
click at [656, 30] on img at bounding box center [792, 30] width 851 height 0
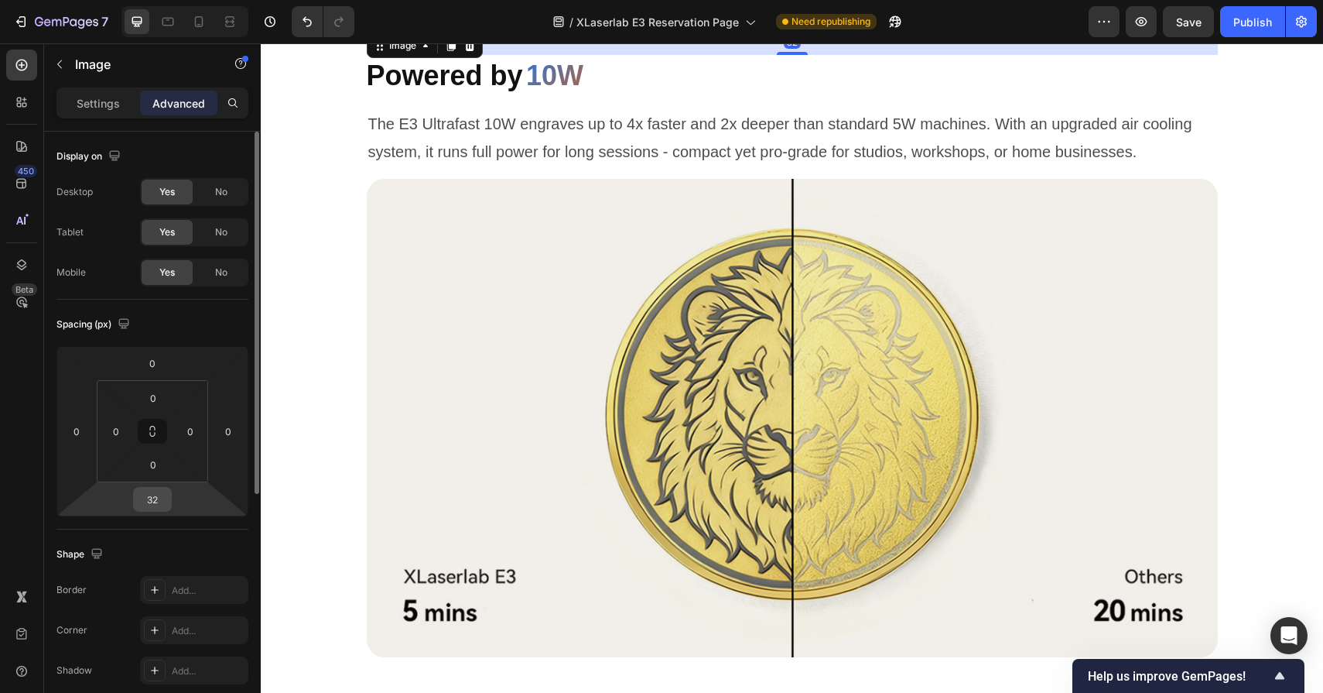
click at [167, 501] on input "32" at bounding box center [152, 499] width 31 height 23
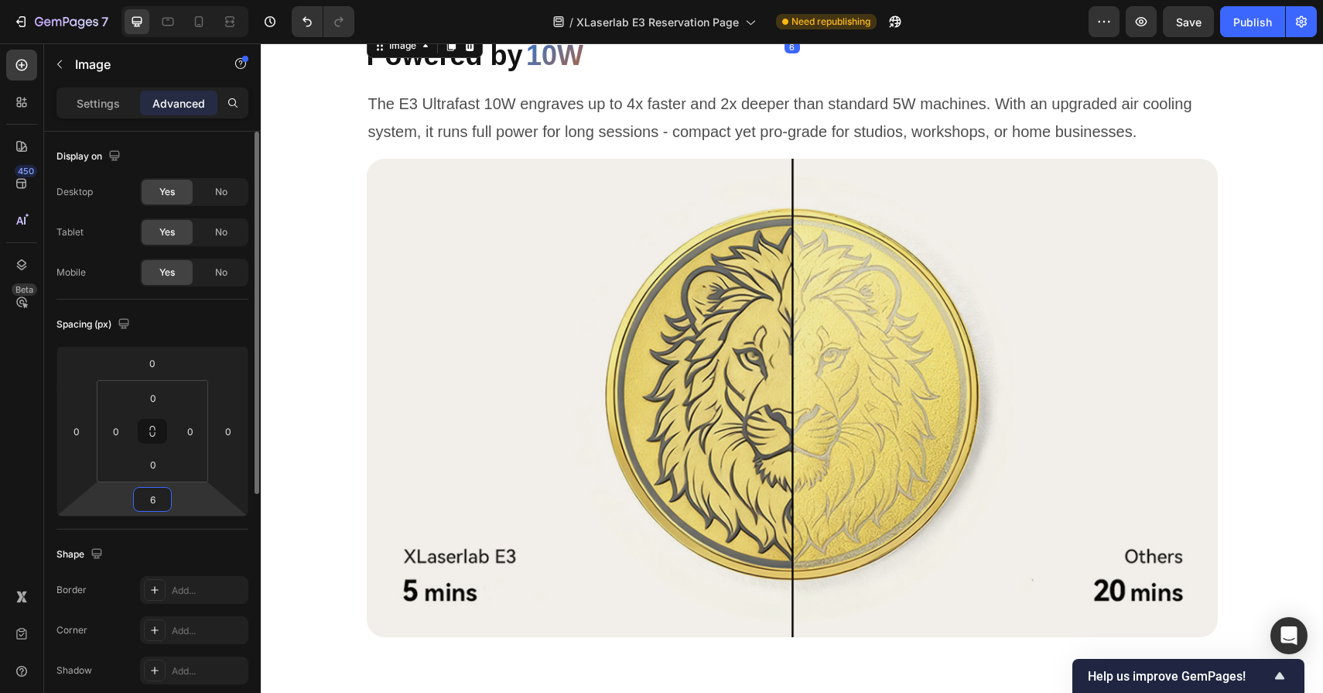
type input "64"
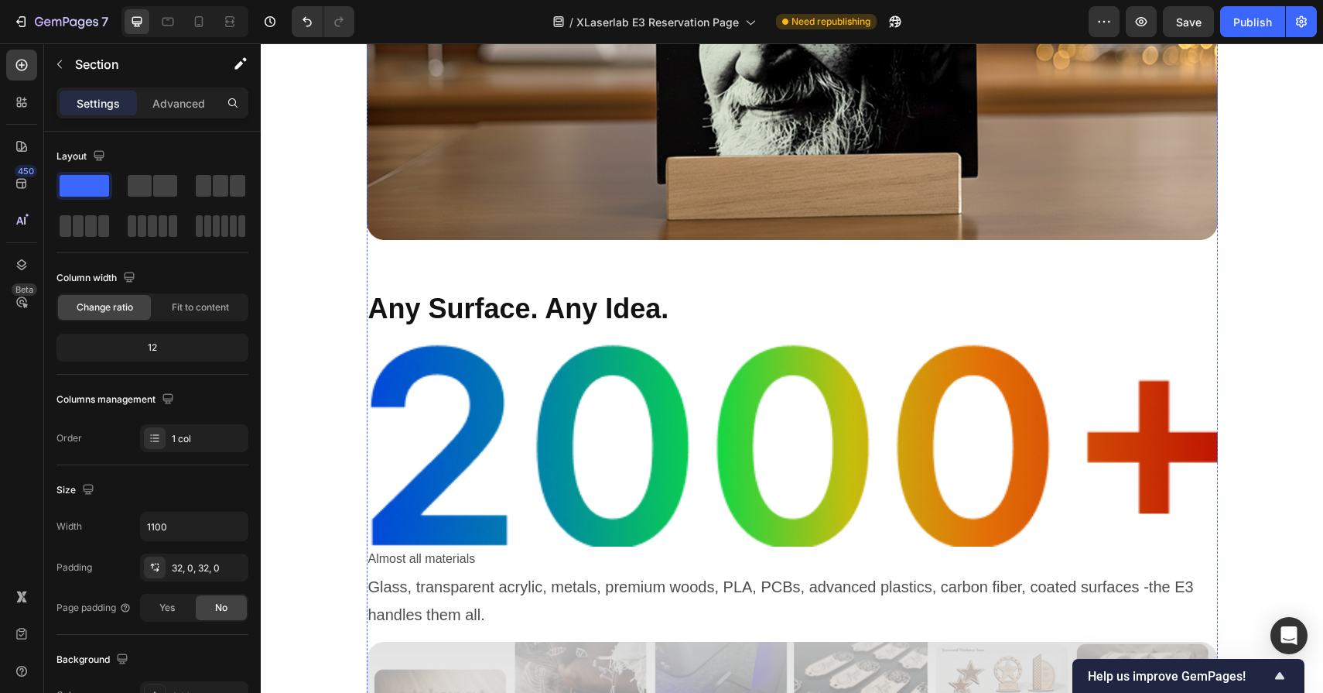
scroll to position [3337, 0]
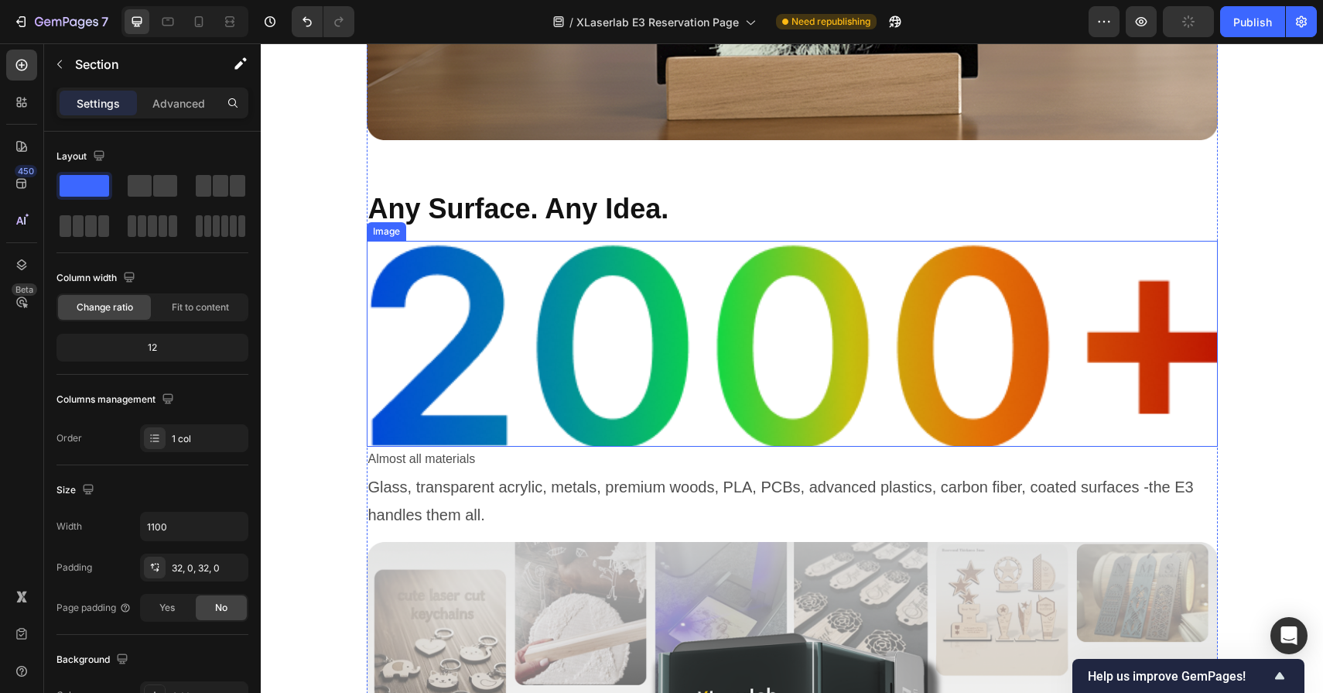
click at [610, 313] on img at bounding box center [792, 344] width 851 height 206
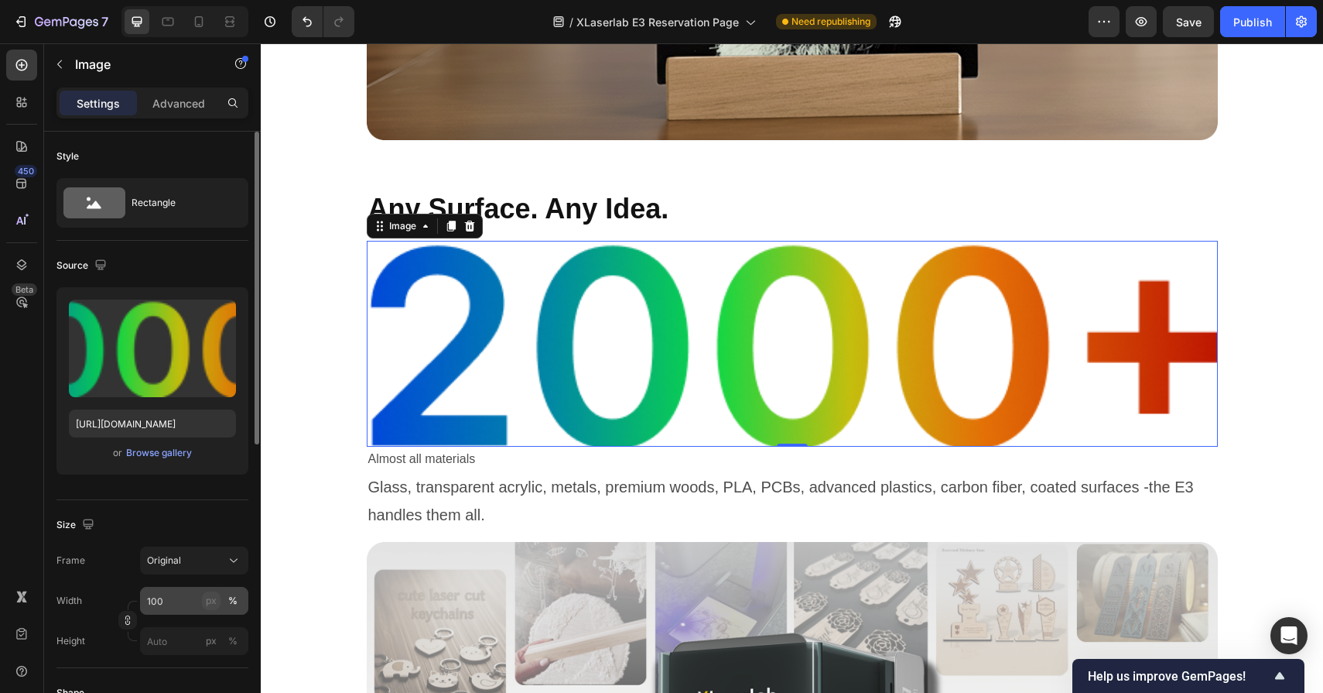
click at [210, 604] on div "px" at bounding box center [211, 601] width 11 height 14
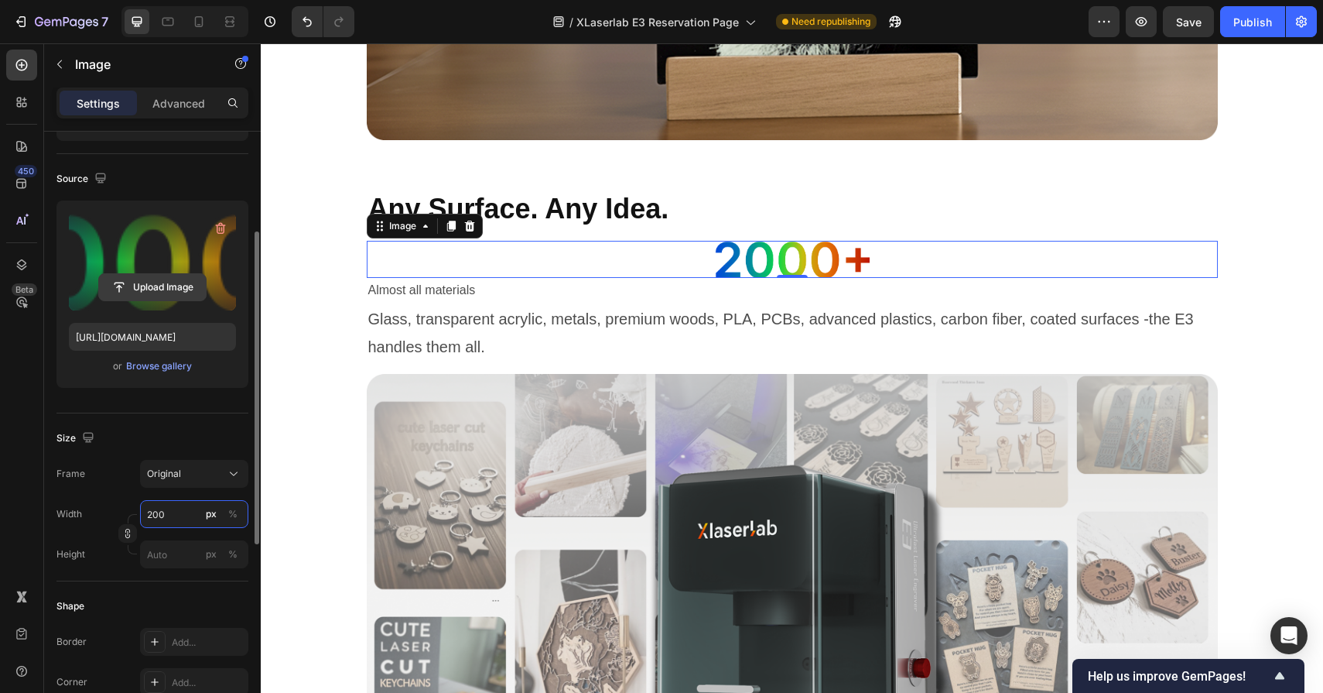
scroll to position [563, 0]
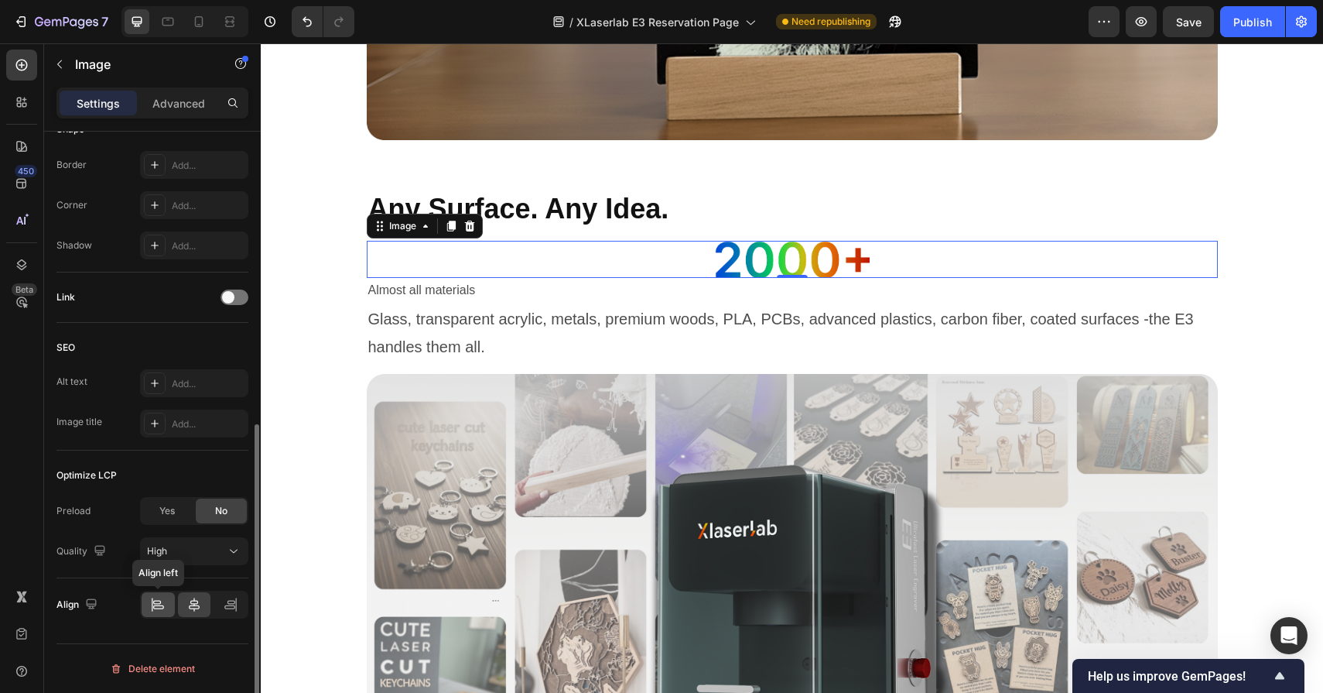
type input "200"
click at [162, 608] on icon at bounding box center [157, 604] width 15 height 15
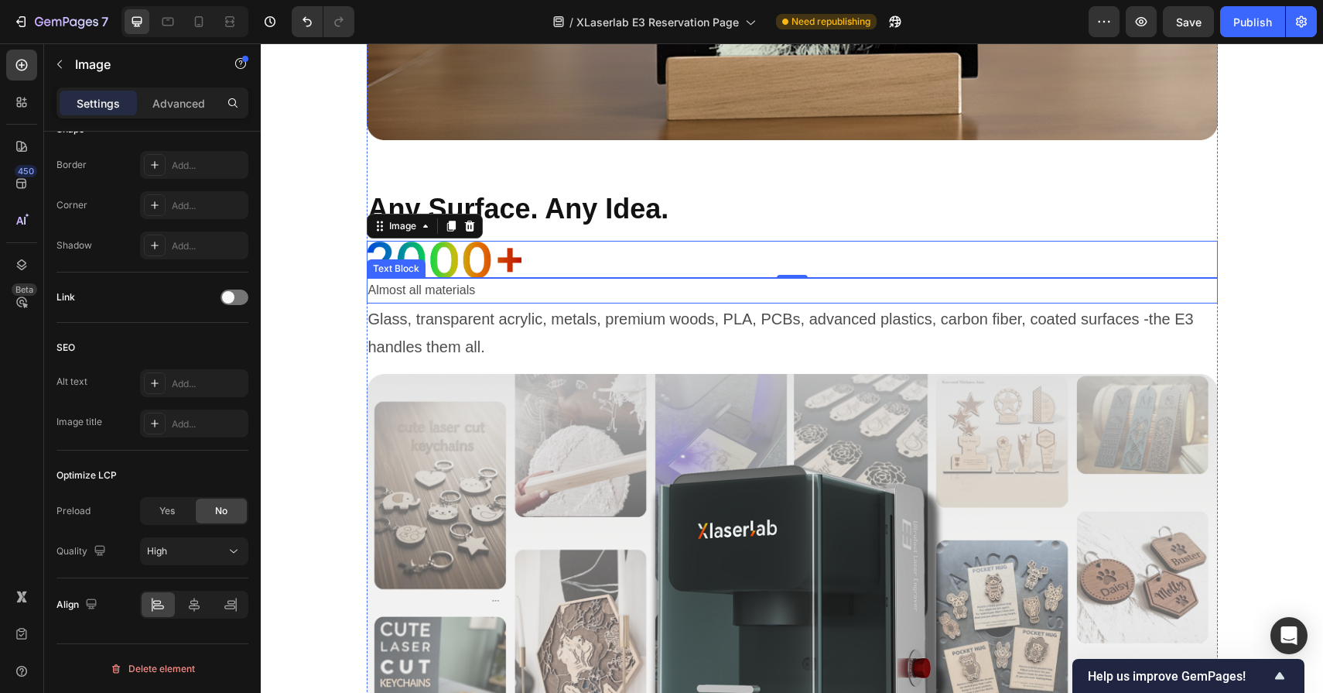
click at [526, 293] on p "Almost all materials" at bounding box center [792, 290] width 848 height 22
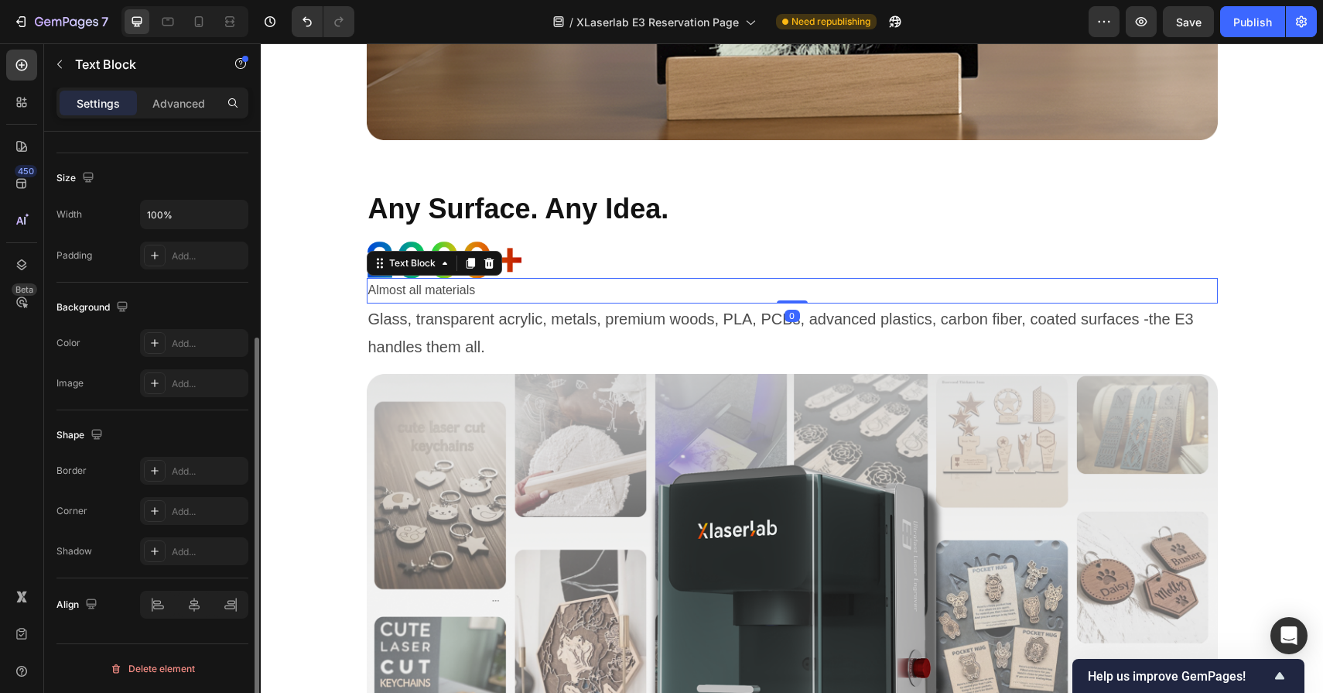
scroll to position [0, 0]
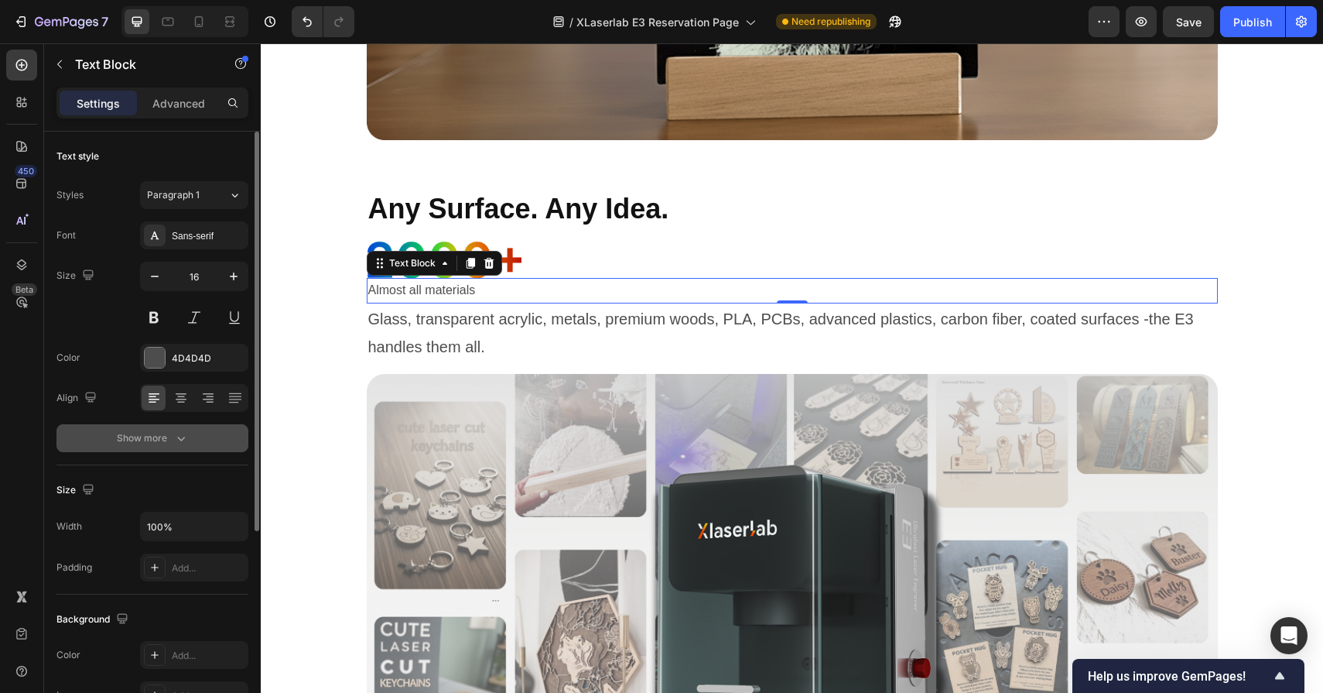
click at [176, 441] on icon "button" at bounding box center [180, 437] width 15 height 15
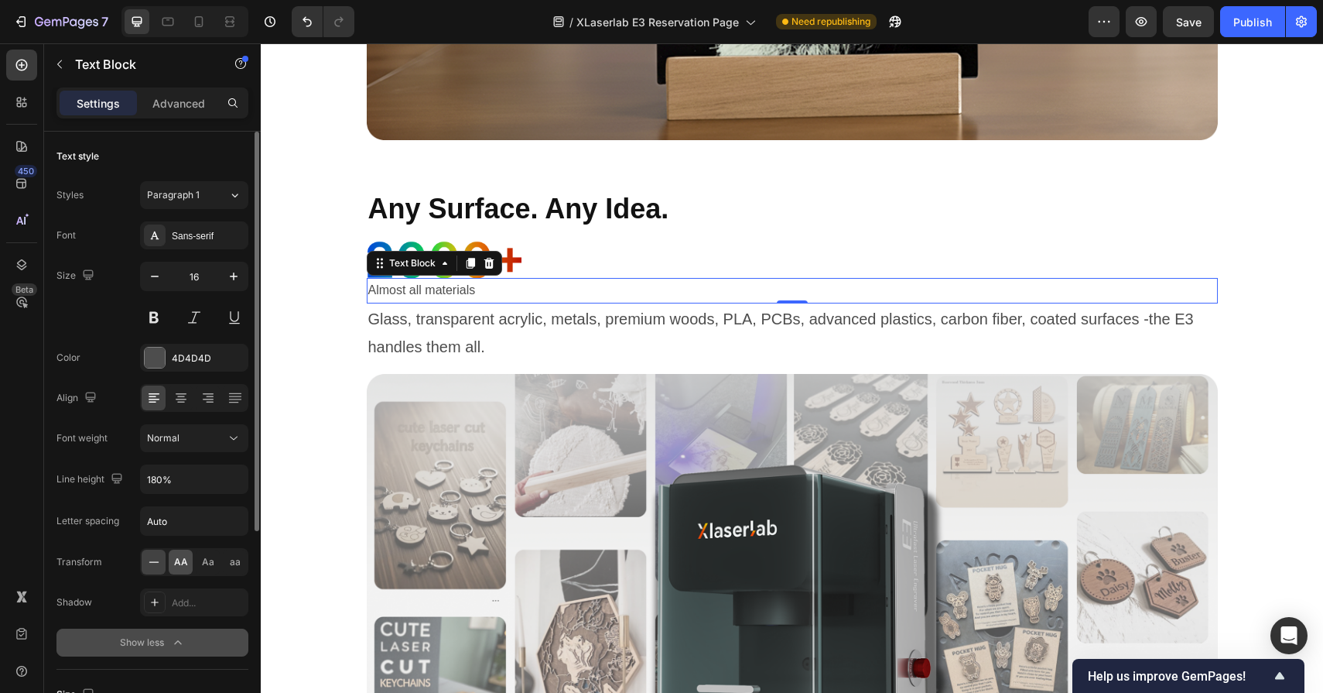
click at [184, 564] on span "AA" at bounding box center [181, 562] width 14 height 14
click at [196, 522] on input "Auto" at bounding box center [194, 521] width 107 height 28
type input "1"
click at [150, 316] on button at bounding box center [154, 317] width 28 height 28
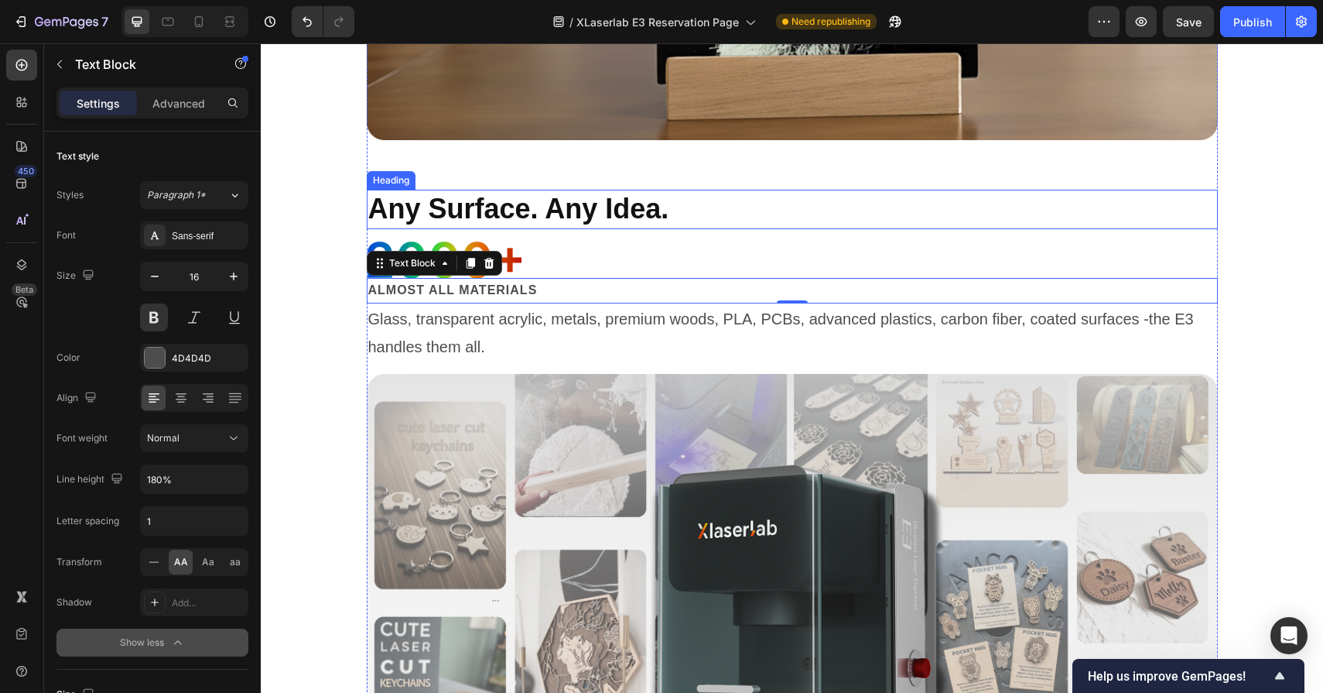
click at [545, 205] on h2 "Any Surface. Any Idea." at bounding box center [792, 209] width 851 height 39
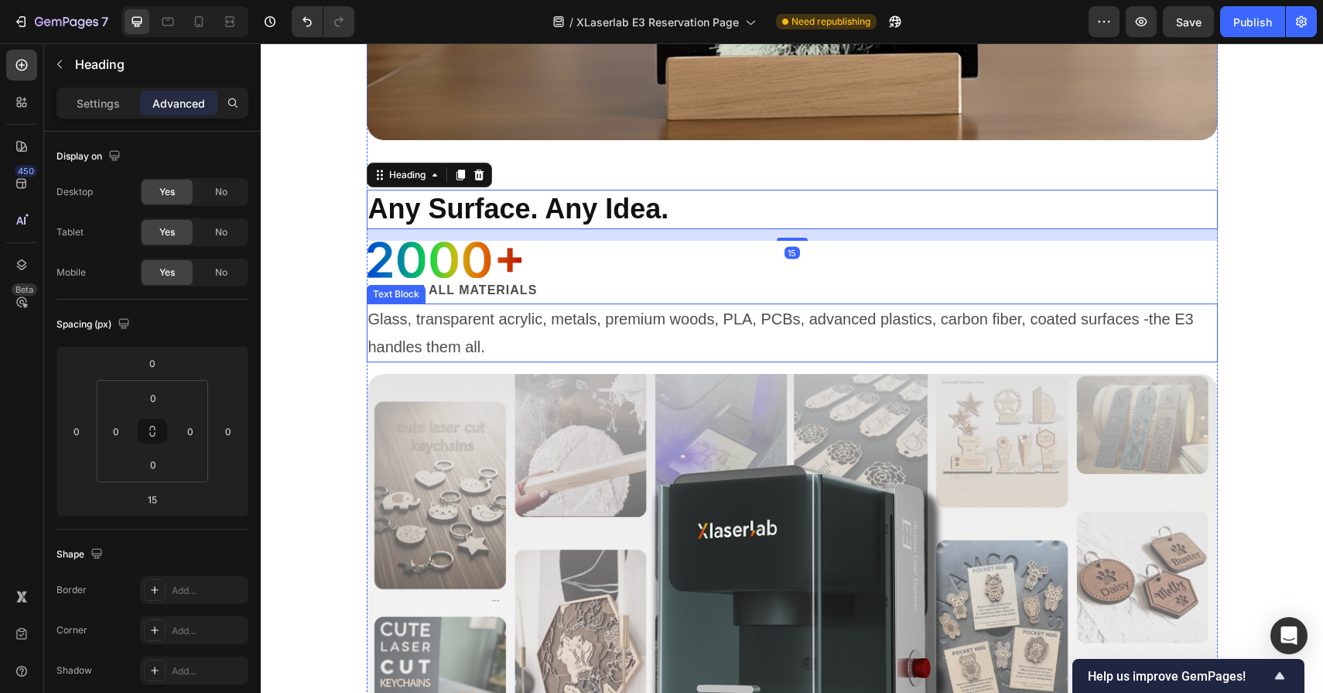
click at [532, 325] on p "Glass, transparent acrylic, metals, premium woods, PLA, PCBs, advanced plastics…" at bounding box center [792, 333] width 848 height 56
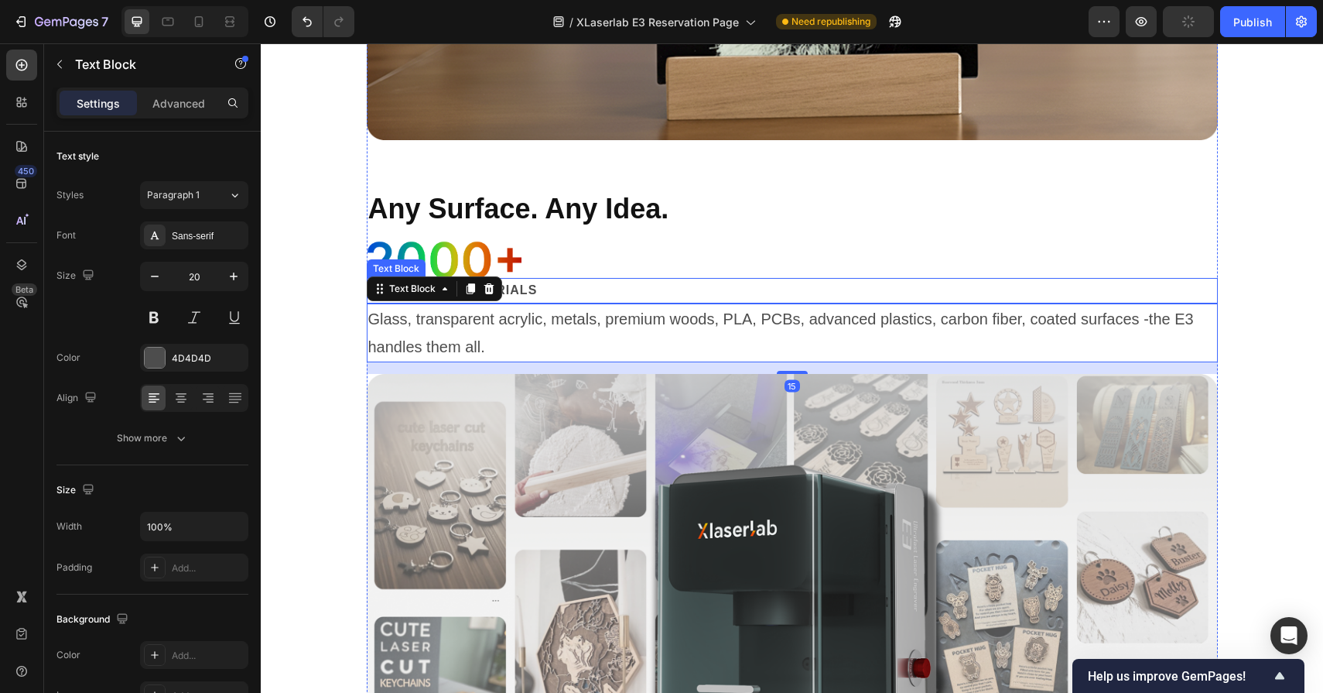
click at [529, 293] on p "Almost all materials" at bounding box center [792, 290] width 848 height 22
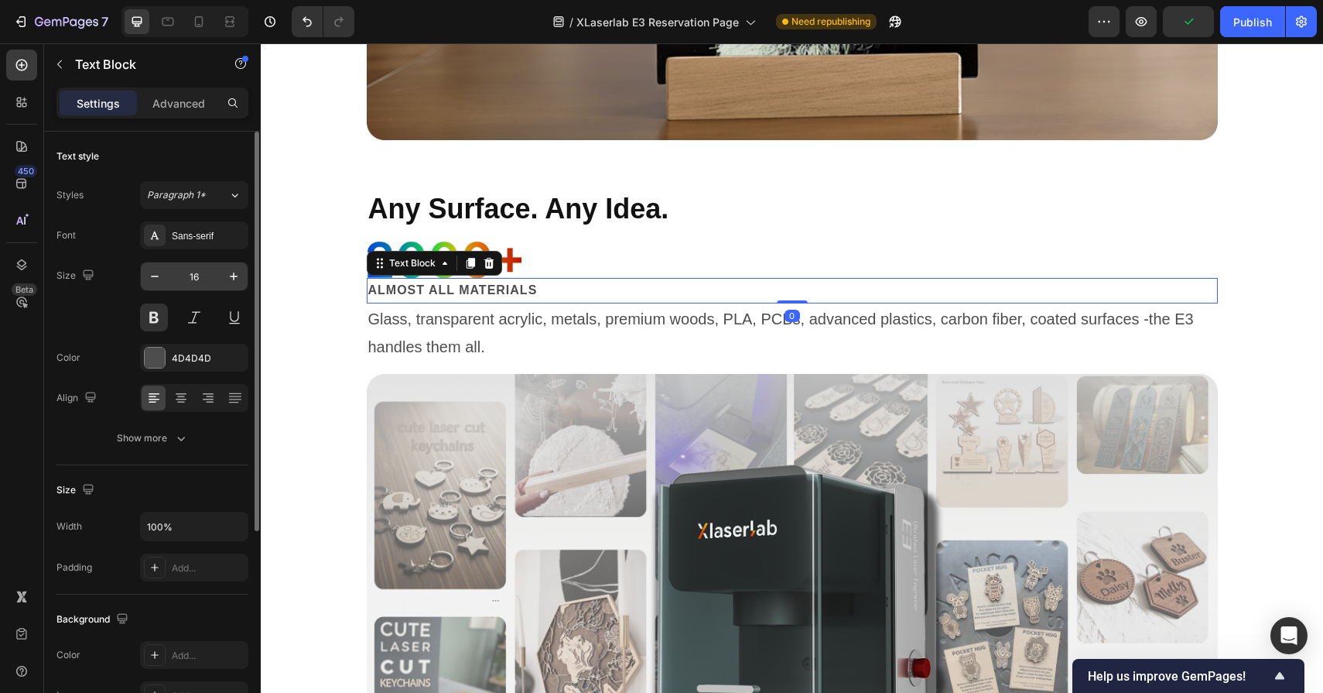
click at [195, 280] on input "16" at bounding box center [194, 276] width 51 height 28
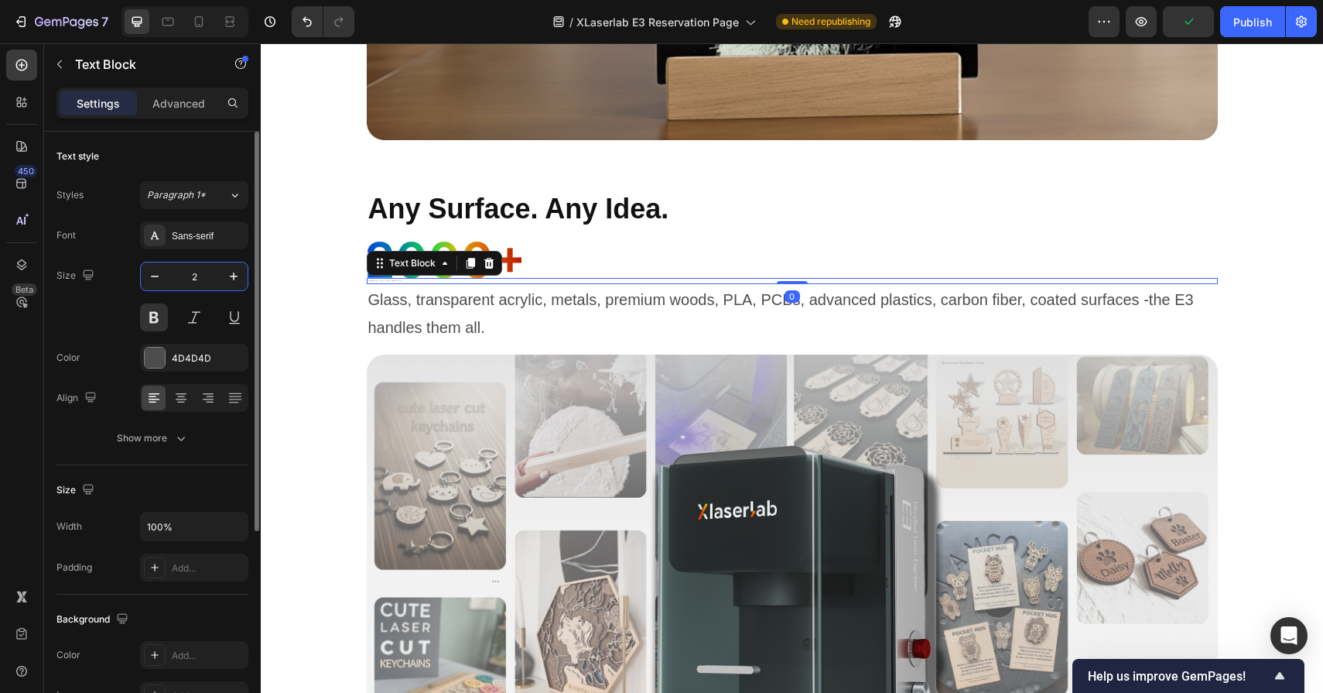
type input "20"
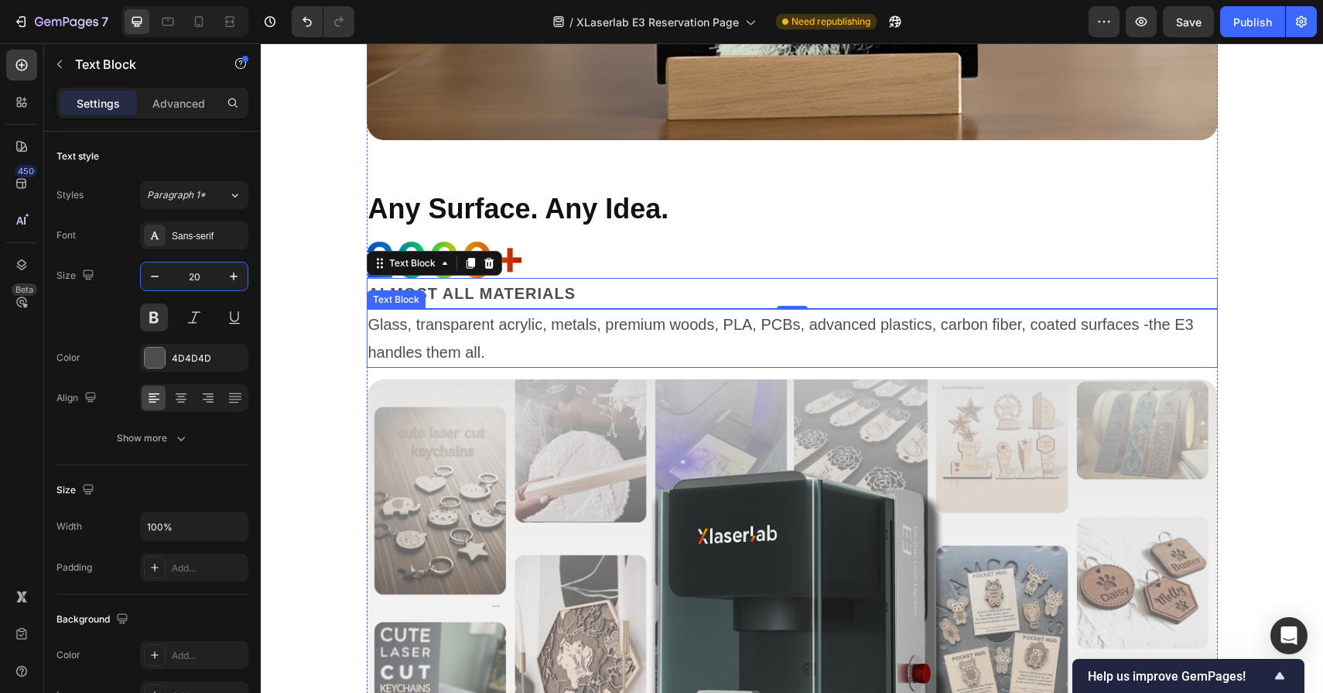
click at [549, 348] on p "Glass, transparent acrylic, metals, premium woods, PLA, PCBs, advanced plastics…" at bounding box center [792, 338] width 848 height 56
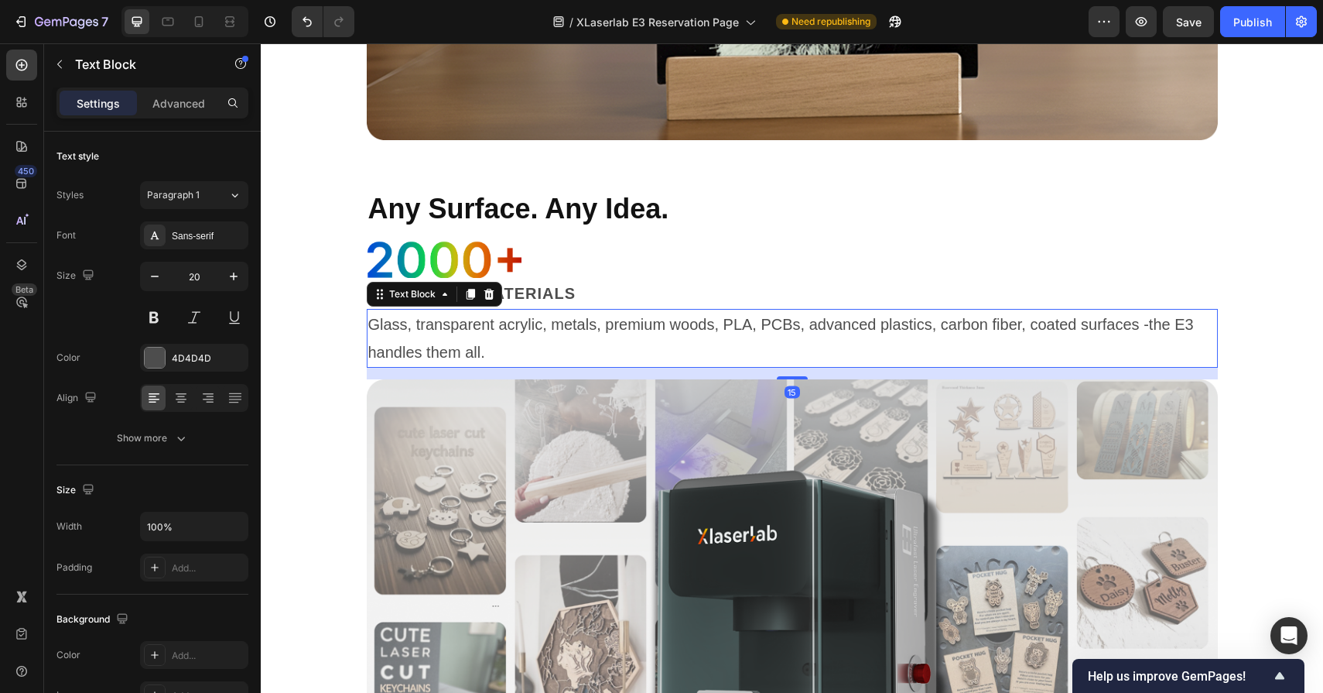
scroll to position [3353, 0]
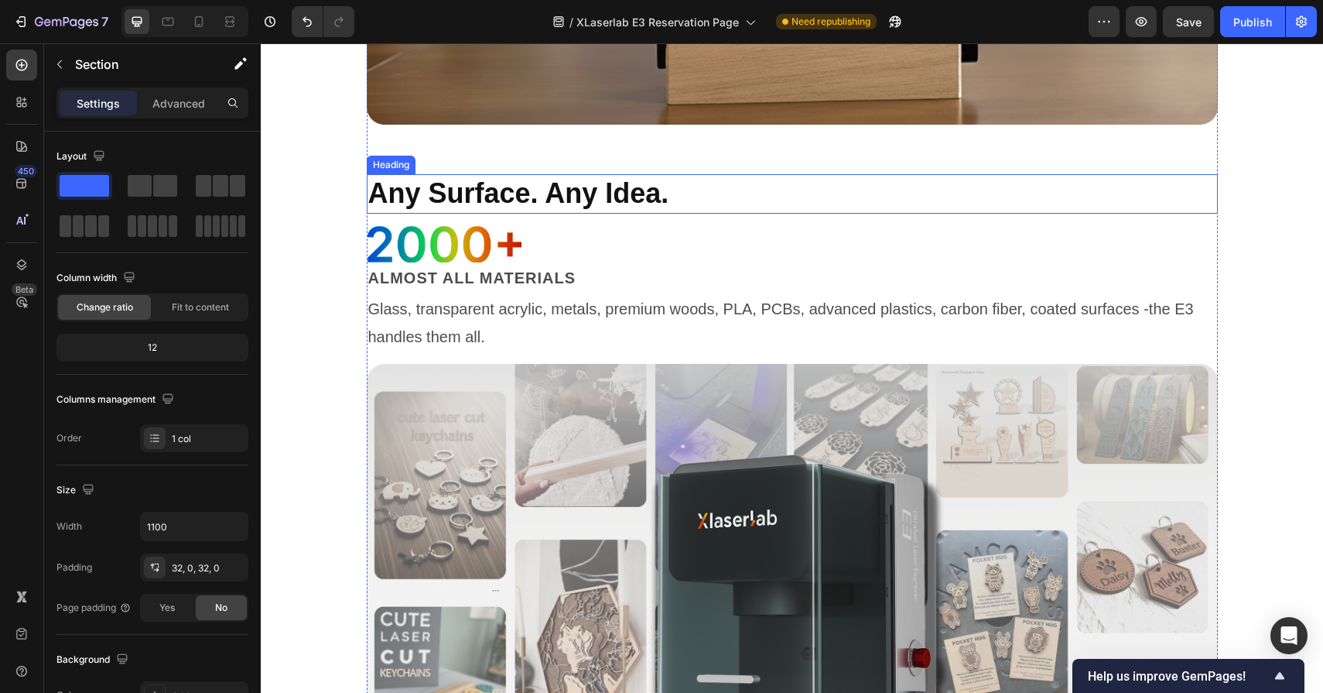
click at [611, 183] on h2 "Any Surface. Any Idea." at bounding box center [792, 193] width 851 height 39
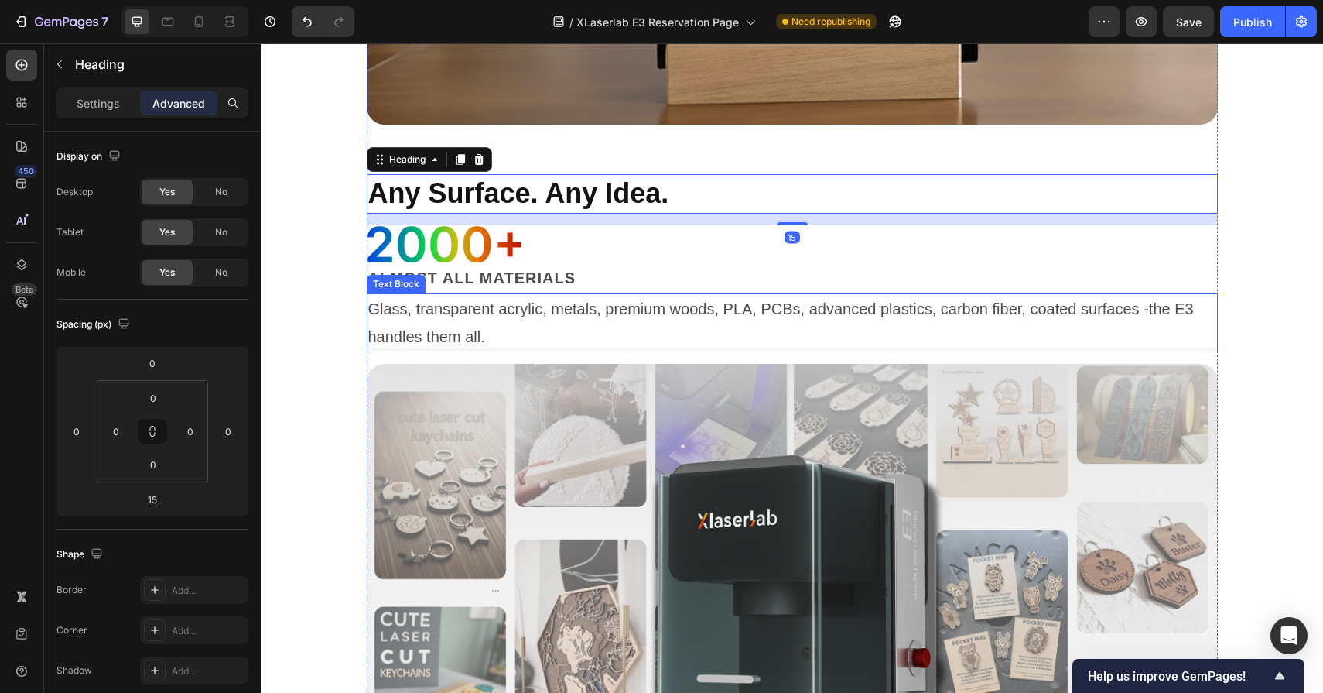
click at [608, 293] on div "Glass, transparent acrylic, metals, premium woods, PLA, PCBs, advanced plastics…" at bounding box center [792, 322] width 851 height 59
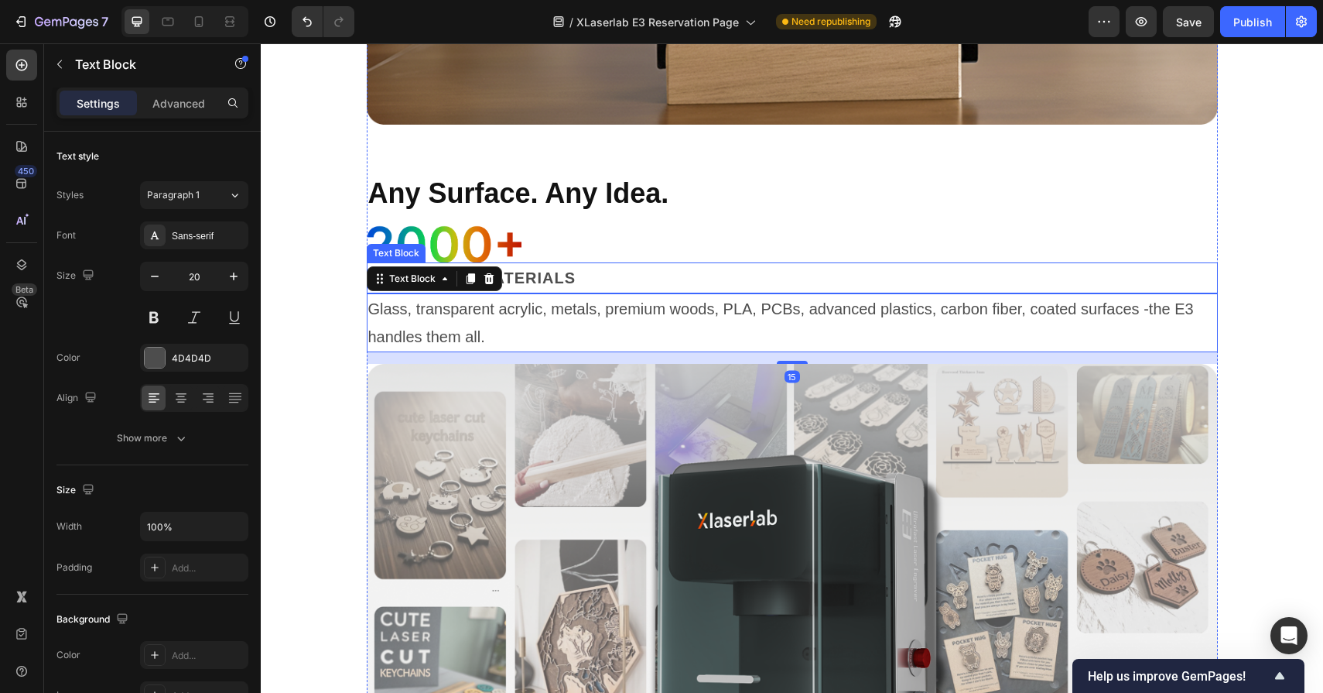
click at [578, 279] on p "Almost all materials" at bounding box center [792, 278] width 848 height 28
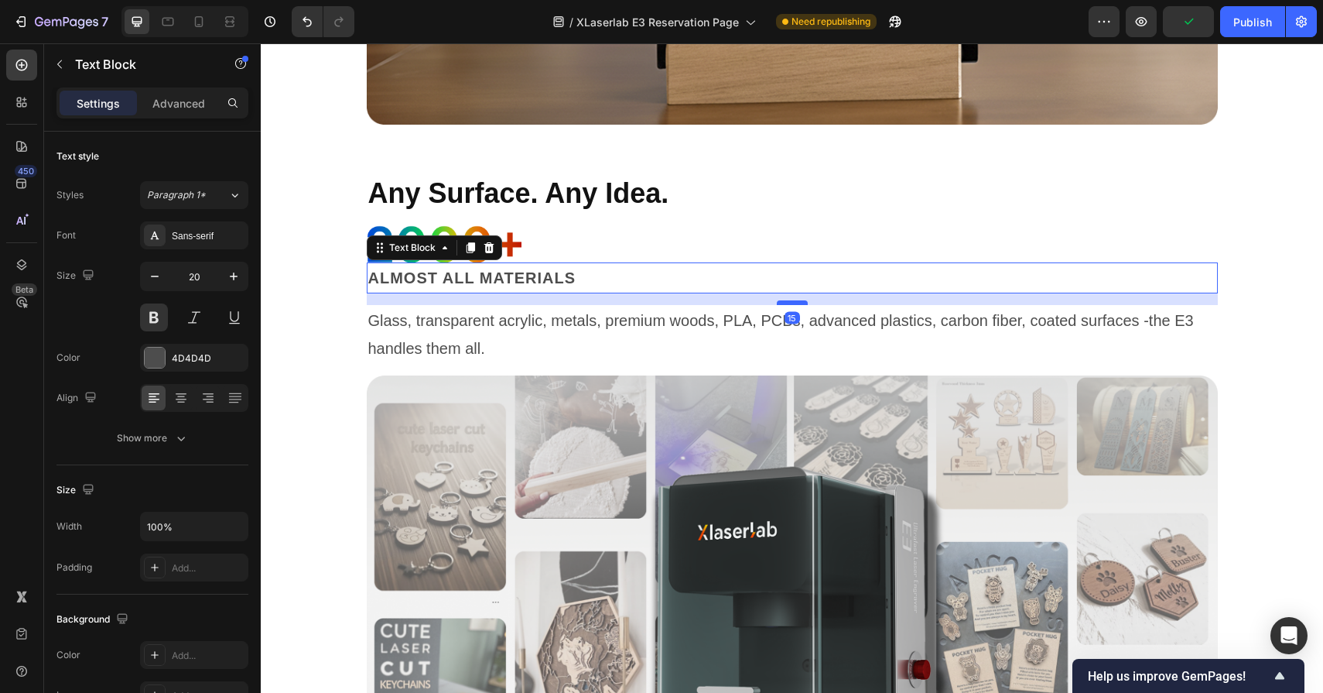
drag, startPoint x: 783, startPoint y: 291, endPoint x: 782, endPoint y: 303, distance: 11.6
click at [782, 303] on div at bounding box center [792, 302] width 31 height 5
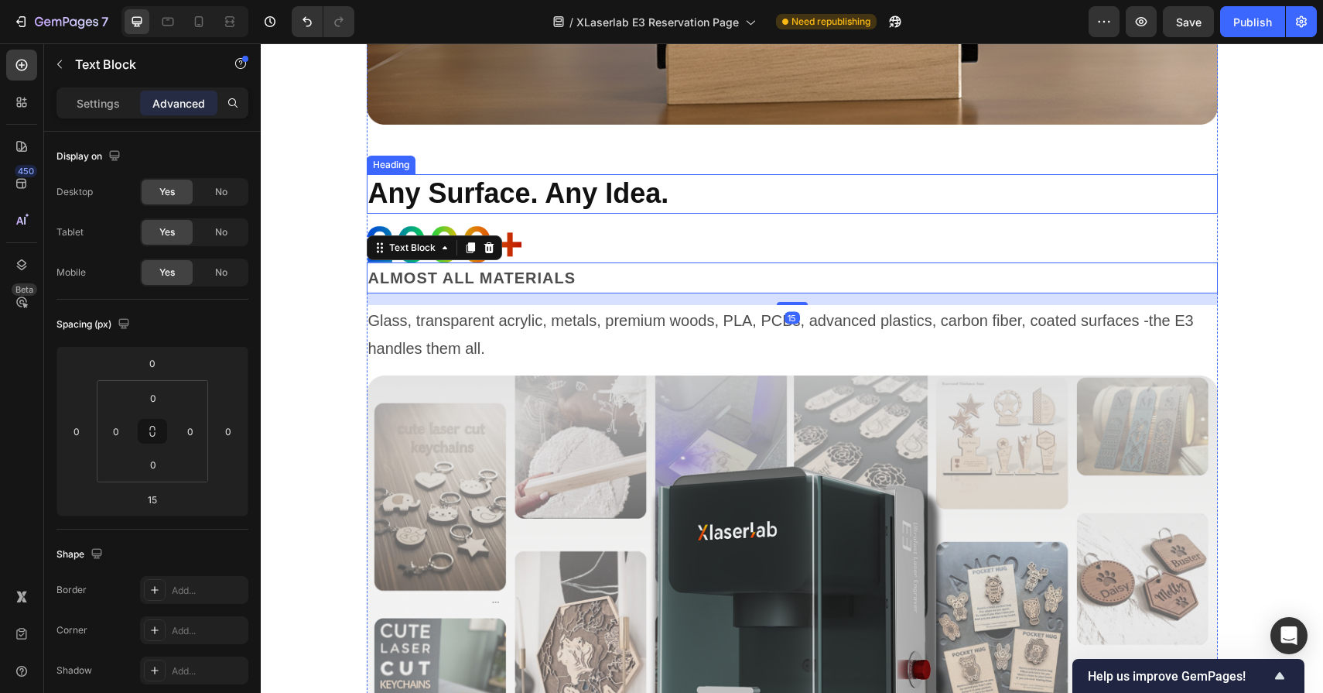
click at [748, 207] on h2 "Any Surface. Any Idea." at bounding box center [792, 193] width 851 height 39
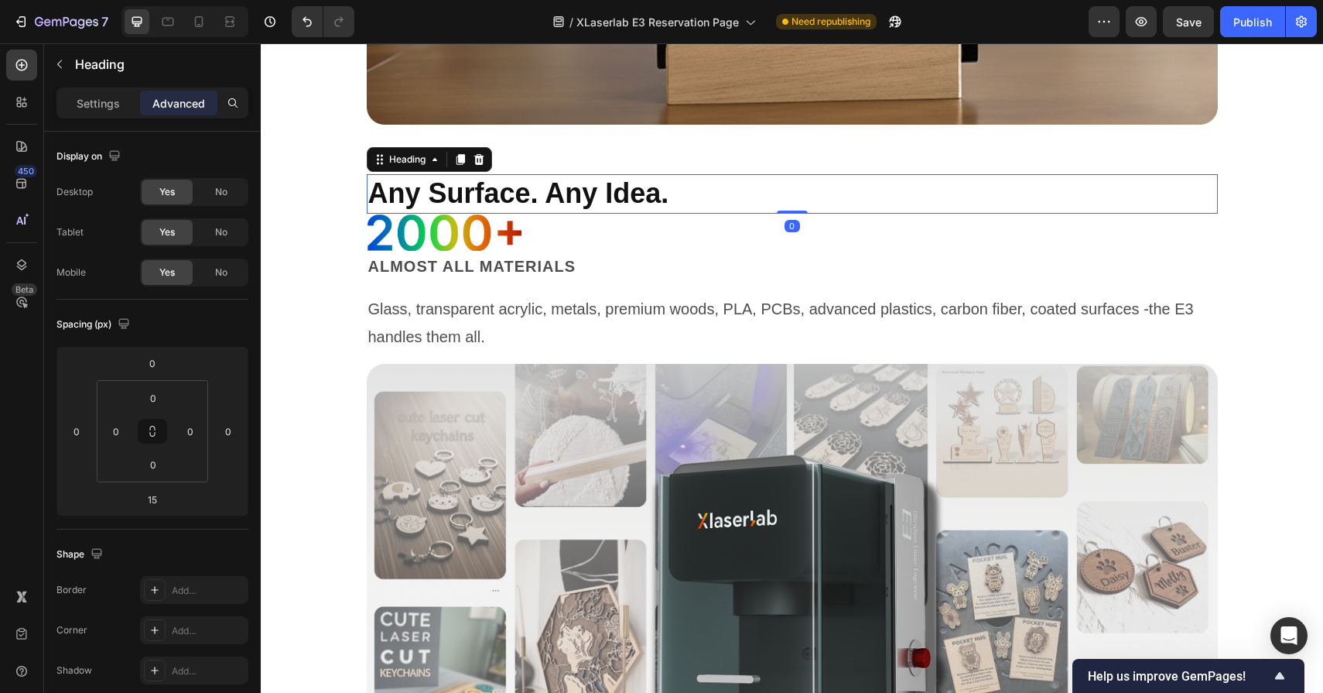
drag, startPoint x: 788, startPoint y: 223, endPoint x: 789, endPoint y: 169, distance: 53.4
type input "0"
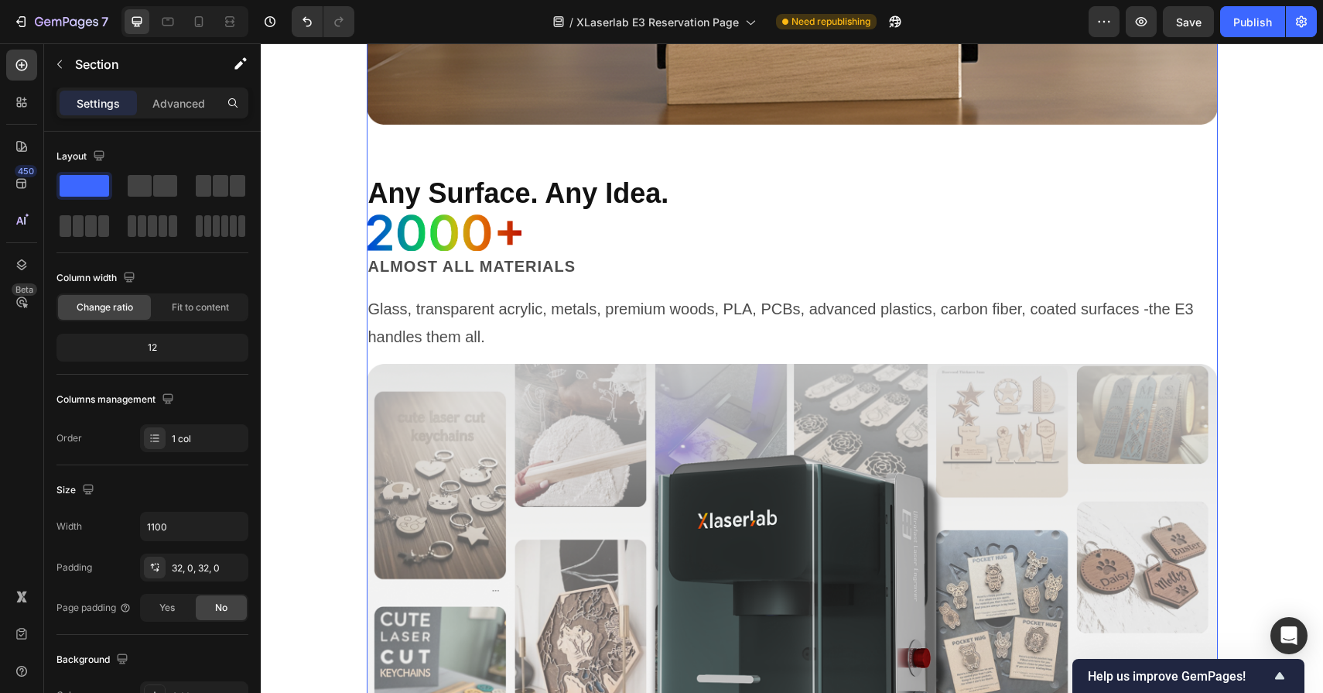
scroll to position [3378, 0]
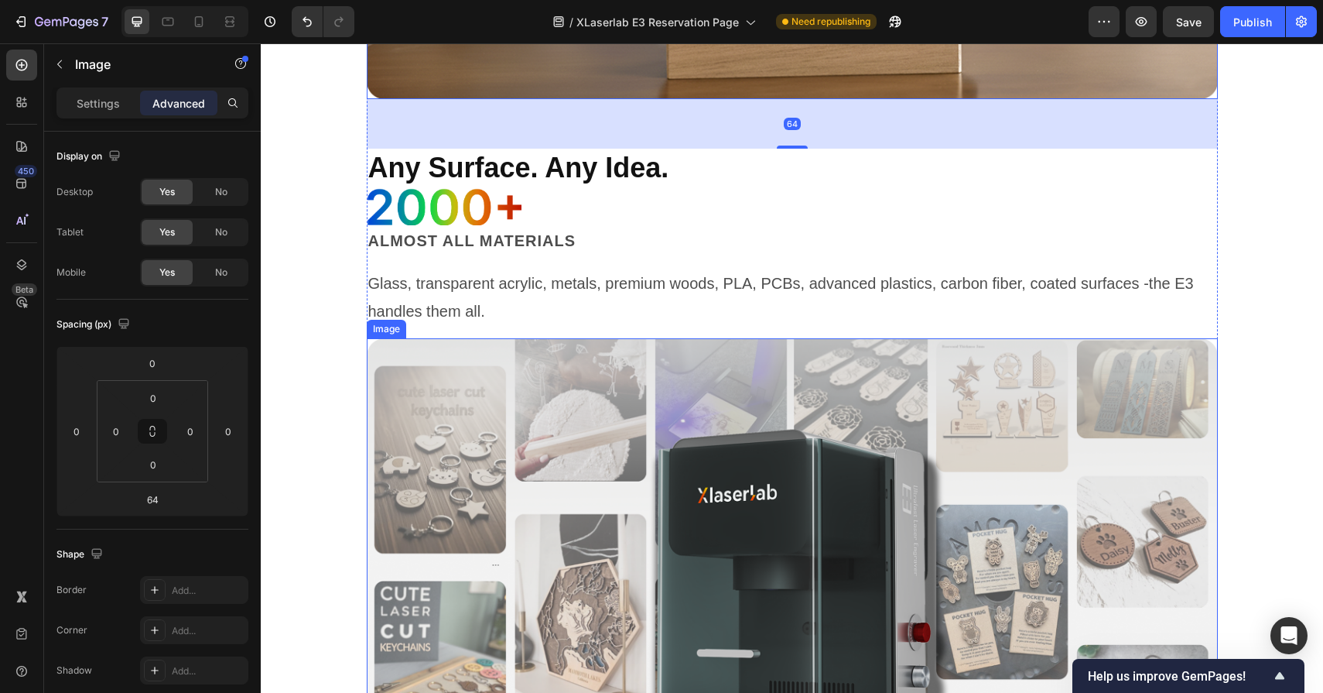
click at [719, 369] on img at bounding box center [792, 572] width 851 height 468
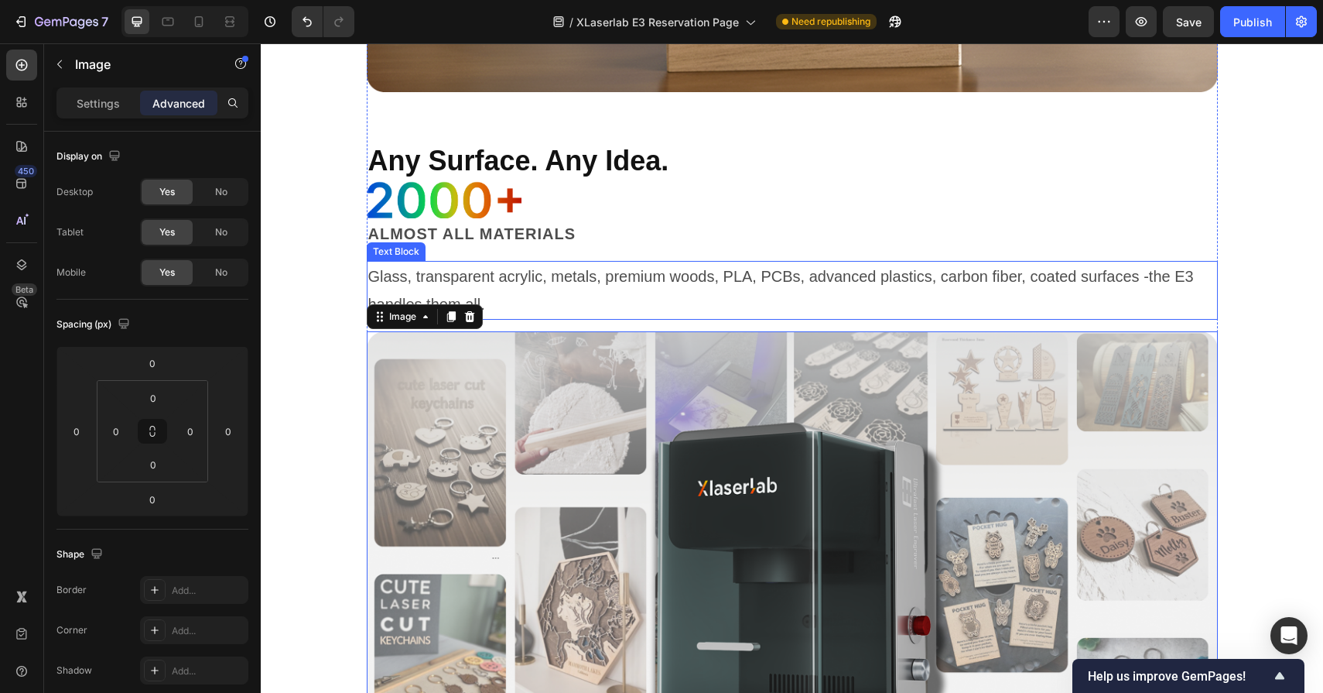
click at [733, 280] on p "Glass, transparent acrylic, metals, premium woods, PLA, PCBs, advanced plastics…" at bounding box center [792, 290] width 848 height 56
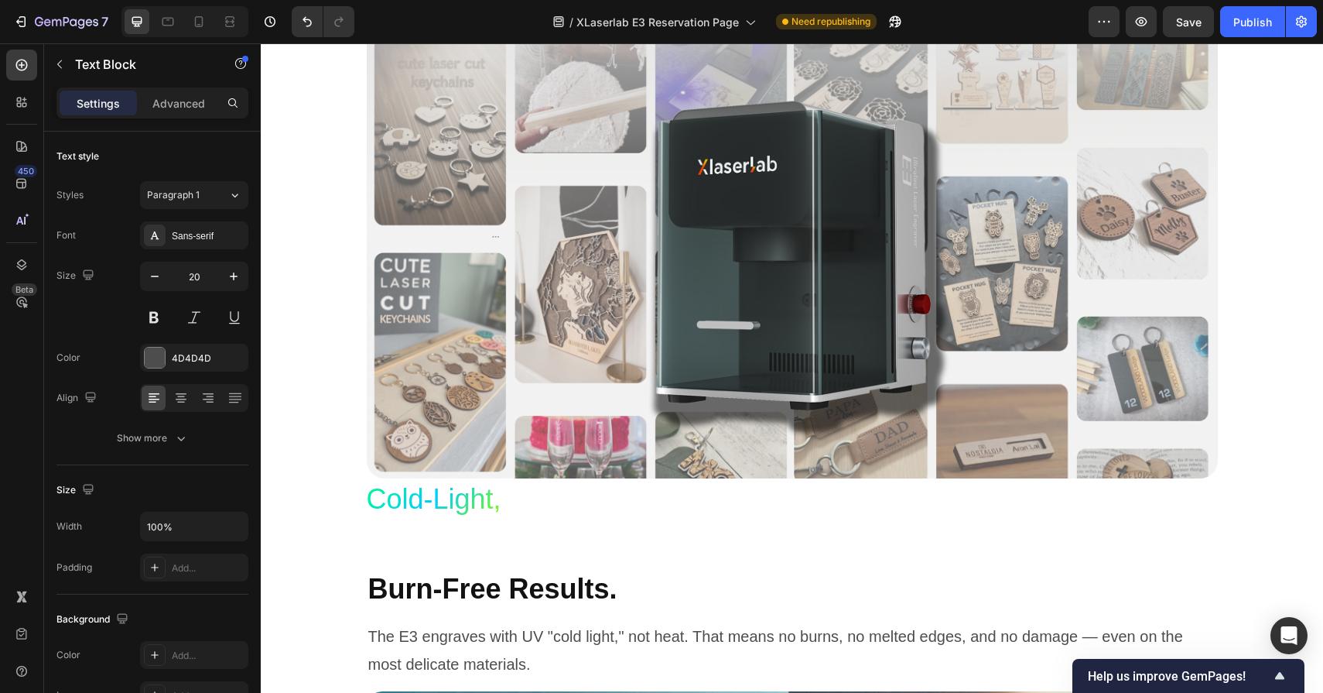
click at [733, 323] on img at bounding box center [792, 244] width 851 height 468
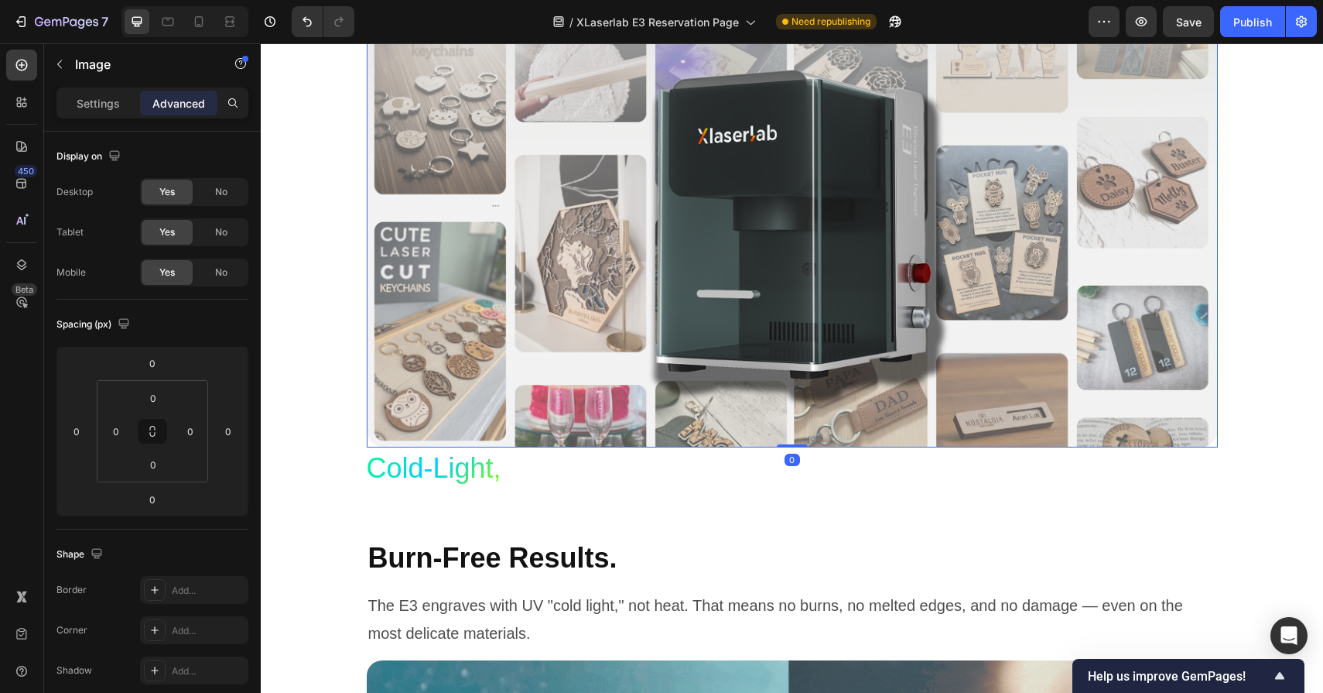
scroll to position [3771, 0]
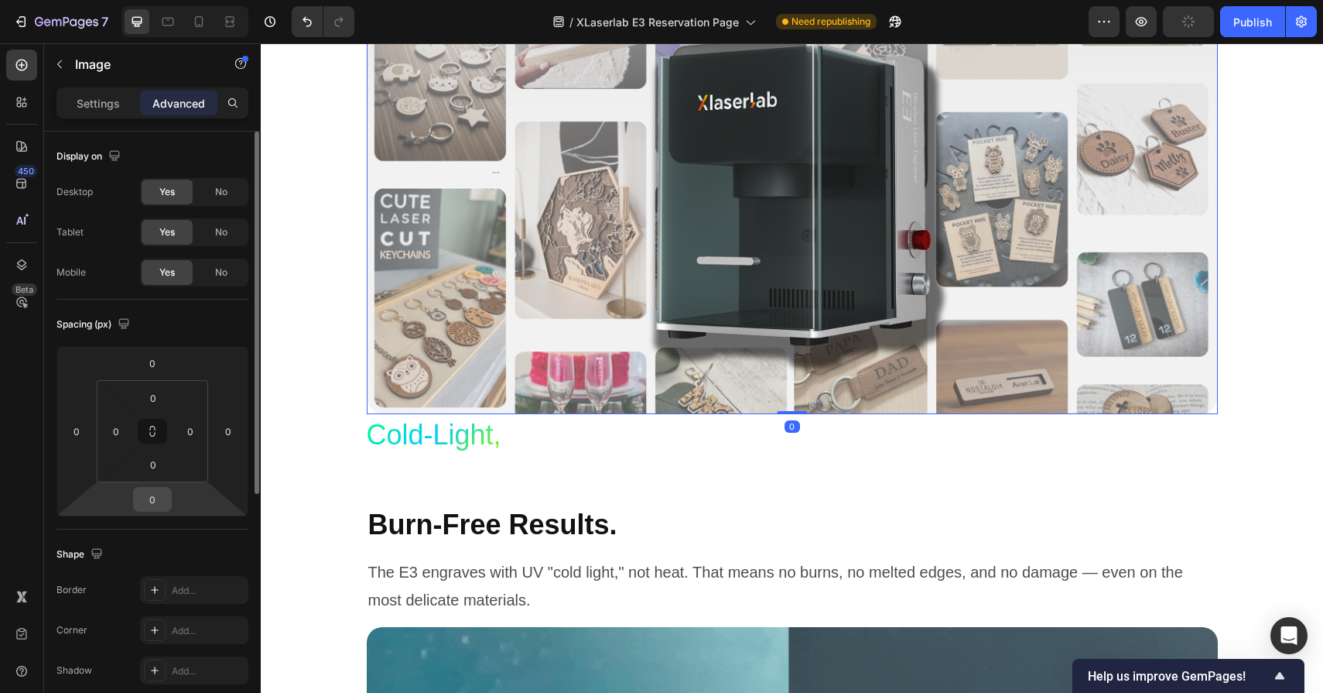
click at [168, 510] on div "0" at bounding box center [152, 499] width 39 height 25
click at [161, 506] on input "0" at bounding box center [152, 499] width 31 height 23
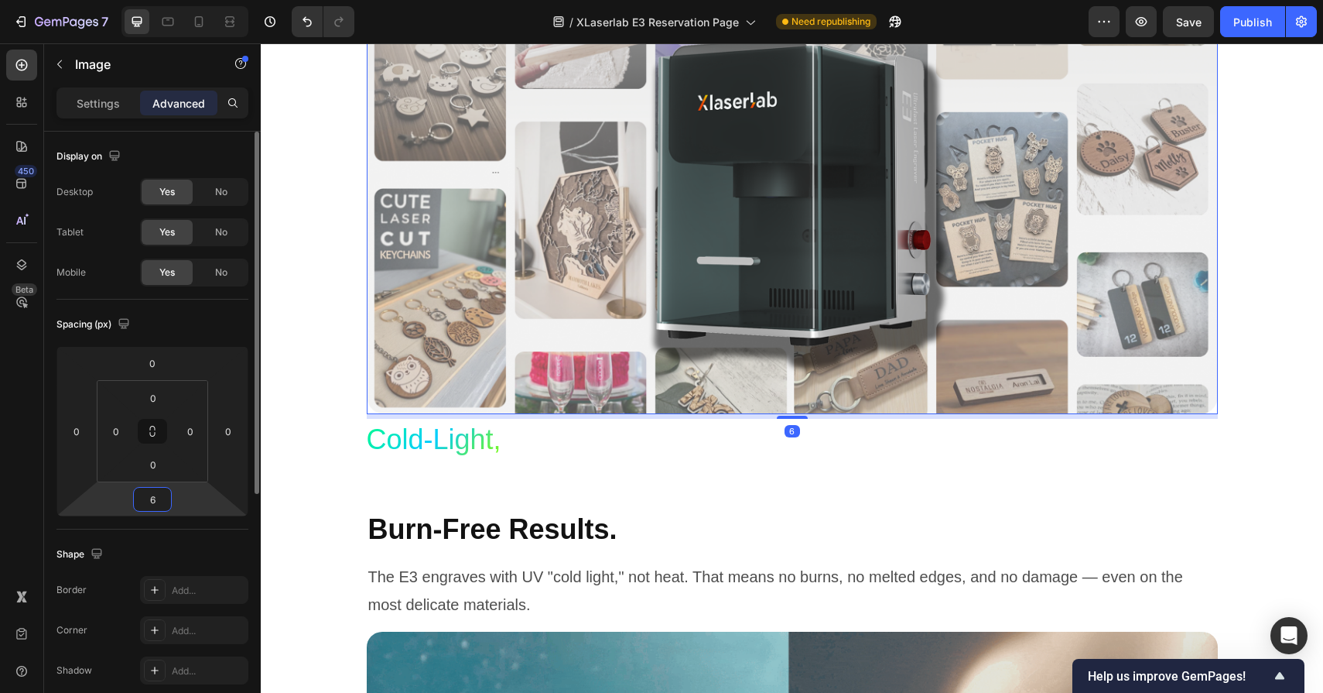
type input "64"
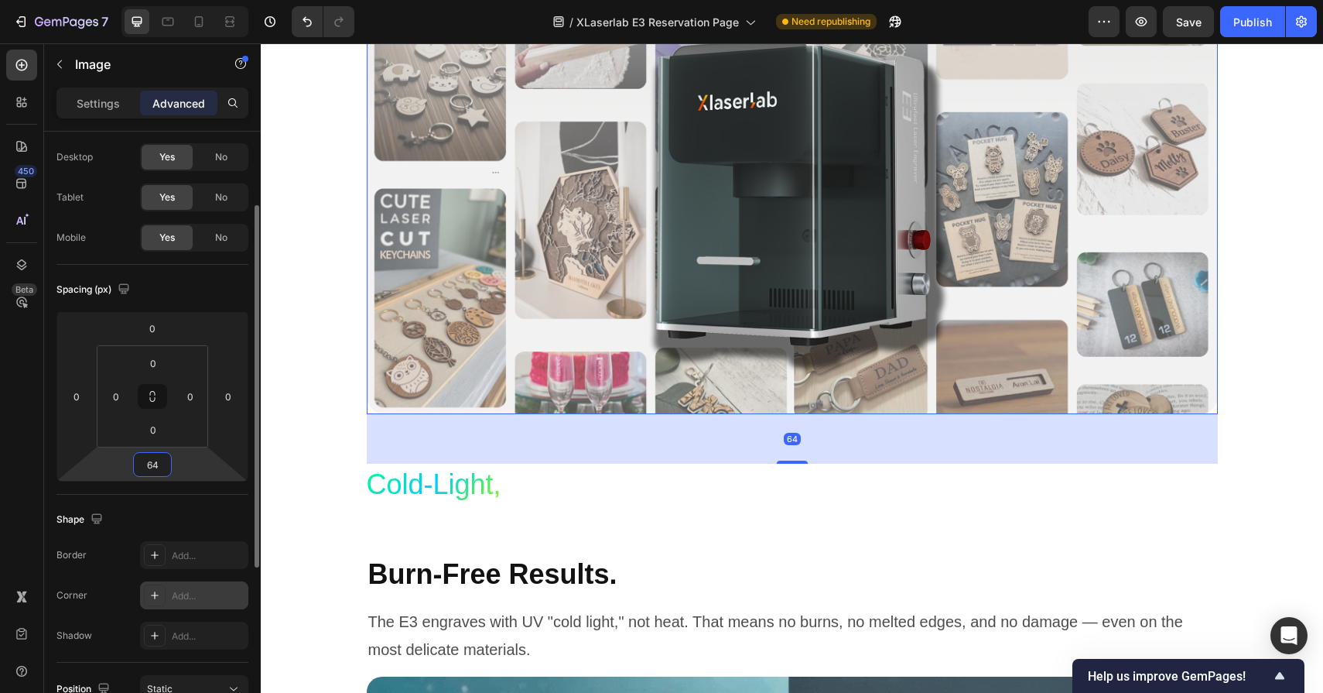
scroll to position [68, 0]
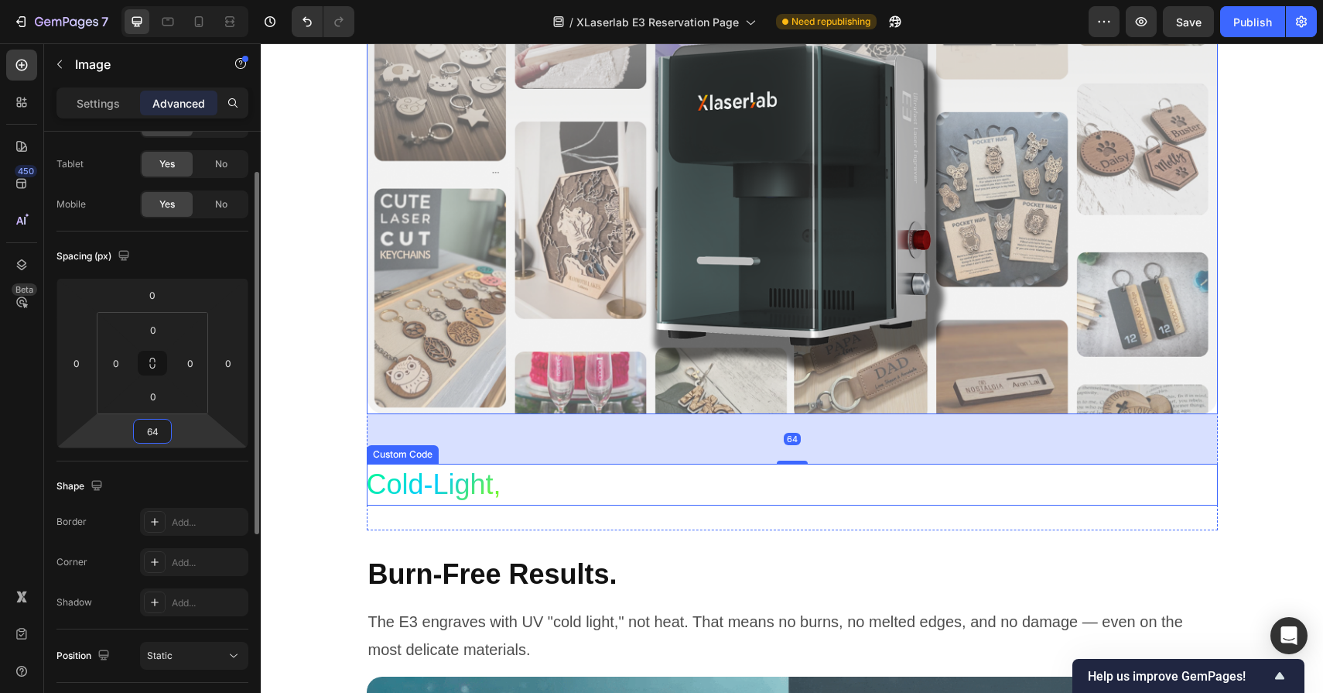
click at [499, 491] on h3 "Cold-Light," at bounding box center [434, 485] width 135 height 42
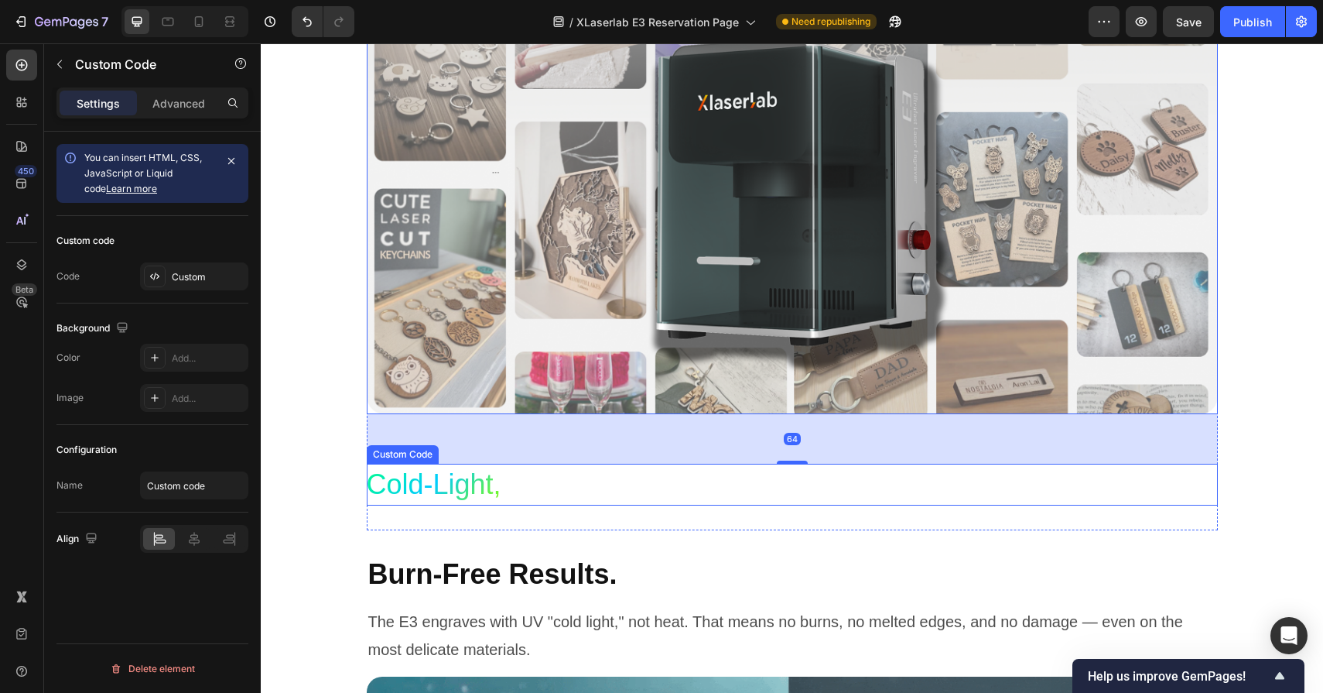
scroll to position [0, 0]
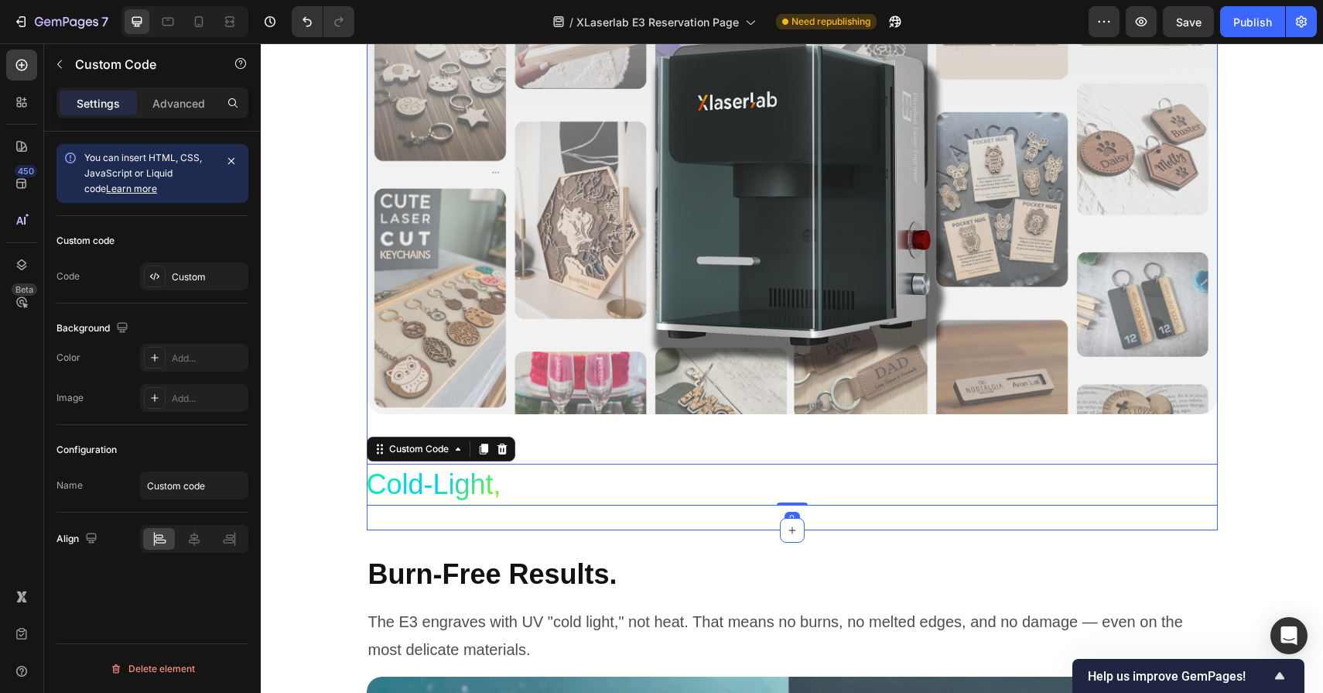
click at [486, 482] on h3 "Cold-Light," at bounding box center [434, 485] width 135 height 42
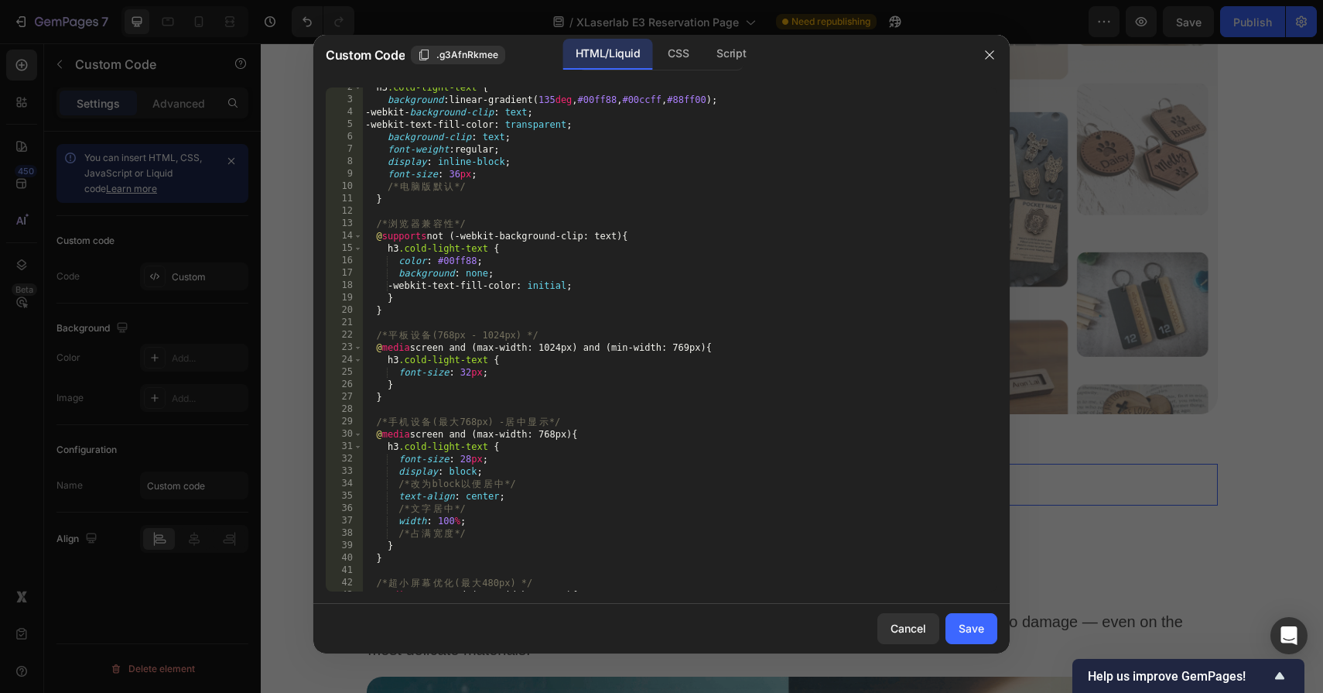
scroll to position [19, 0]
drag, startPoint x: 501, startPoint y: 148, endPoint x: 461, endPoint y: 149, distance: 40.3
click at [460, 149] on div "h3 .cold-light-text { background : linear-gradient( 135 deg , #00ff88 , #00ccff…" at bounding box center [679, 345] width 635 height 529
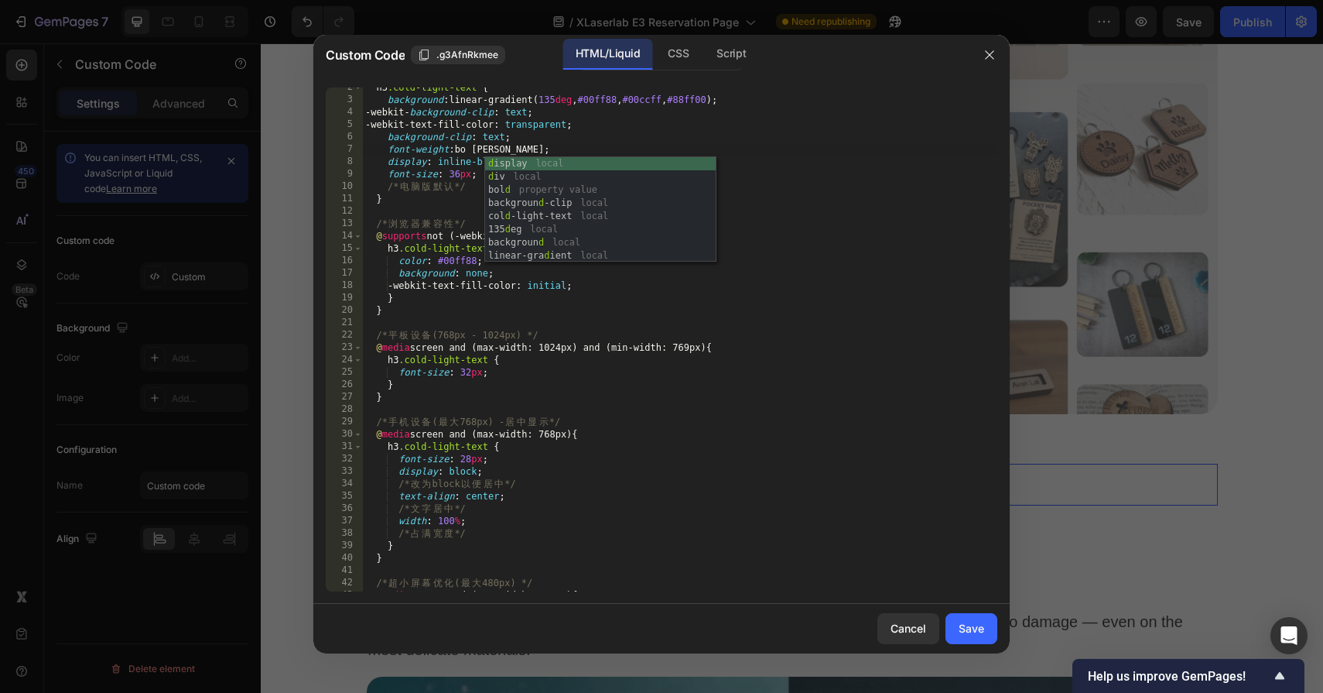
scroll to position [0, 9]
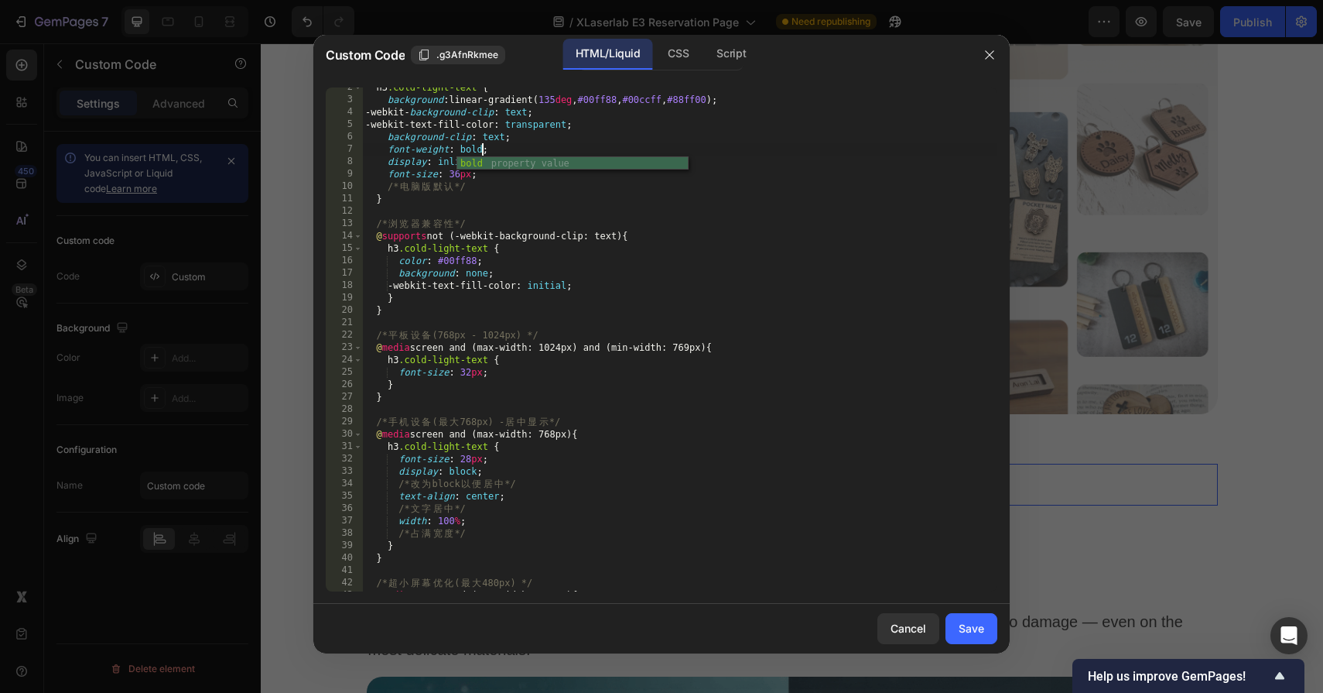
click at [669, 202] on div "h3 .cold-light-text { background : linear-gradient( 135 deg , #00ff88 , #00ccff…" at bounding box center [679, 345] width 635 height 529
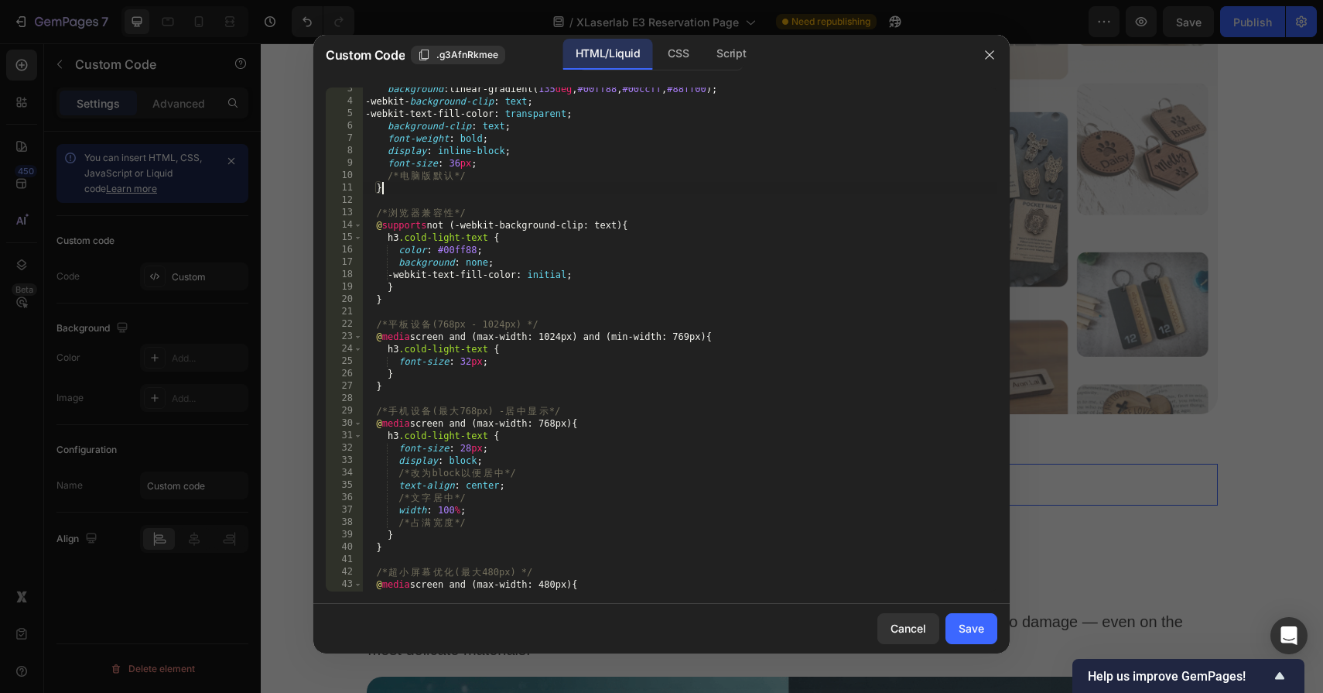
scroll to position [33, 0]
type textarea "}"
click at [960, 621] on div "Save" at bounding box center [972, 628] width 26 height 16
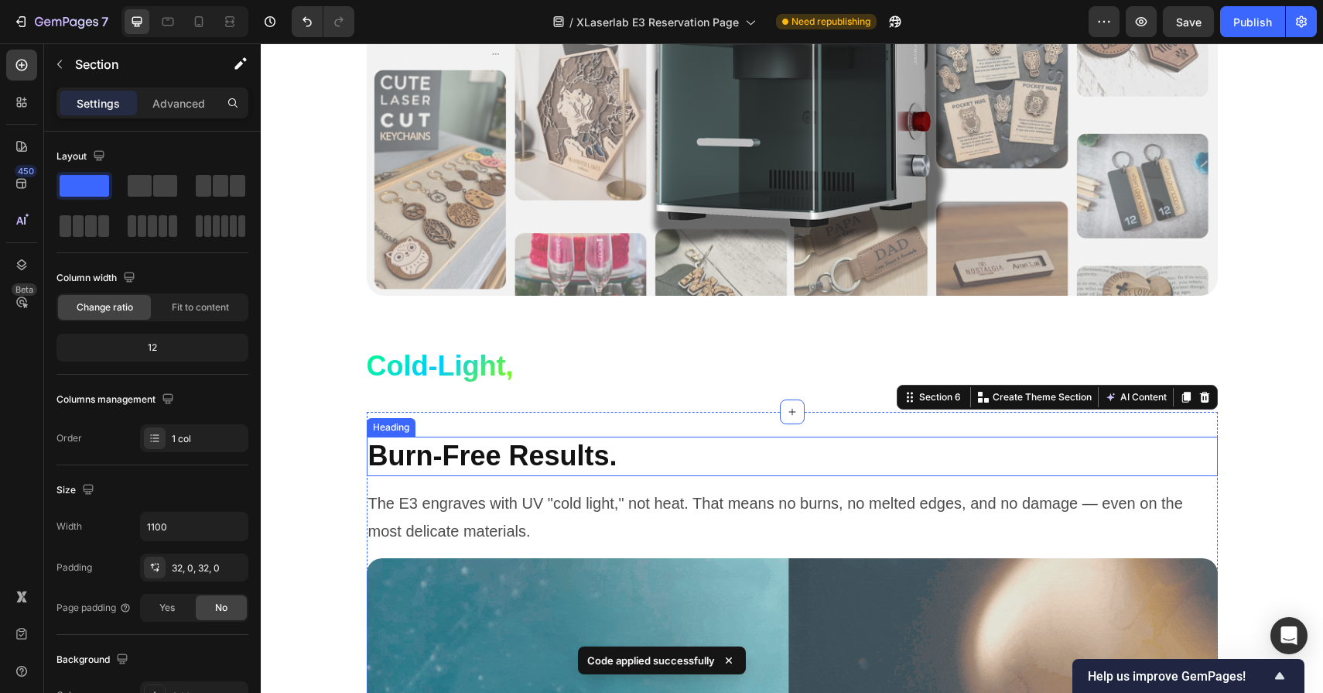
scroll to position [3909, 0]
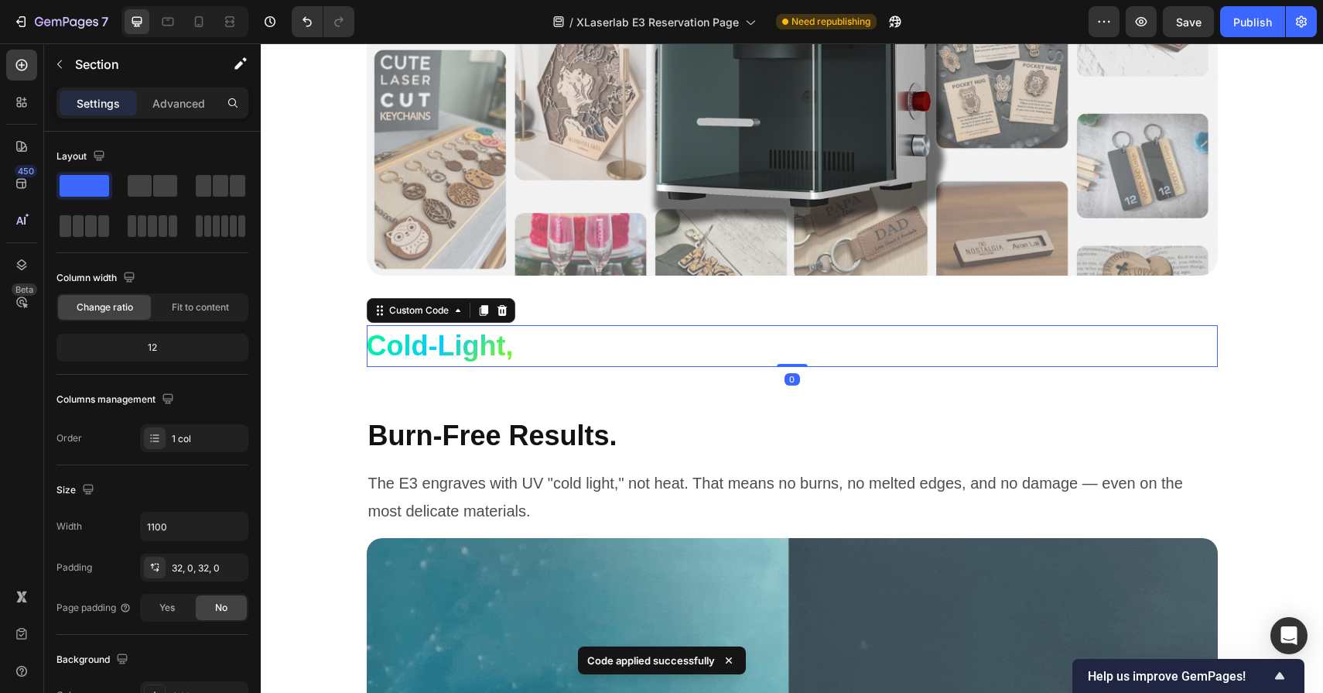
click at [671, 359] on div "Cold-Light," at bounding box center [792, 346] width 851 height 42
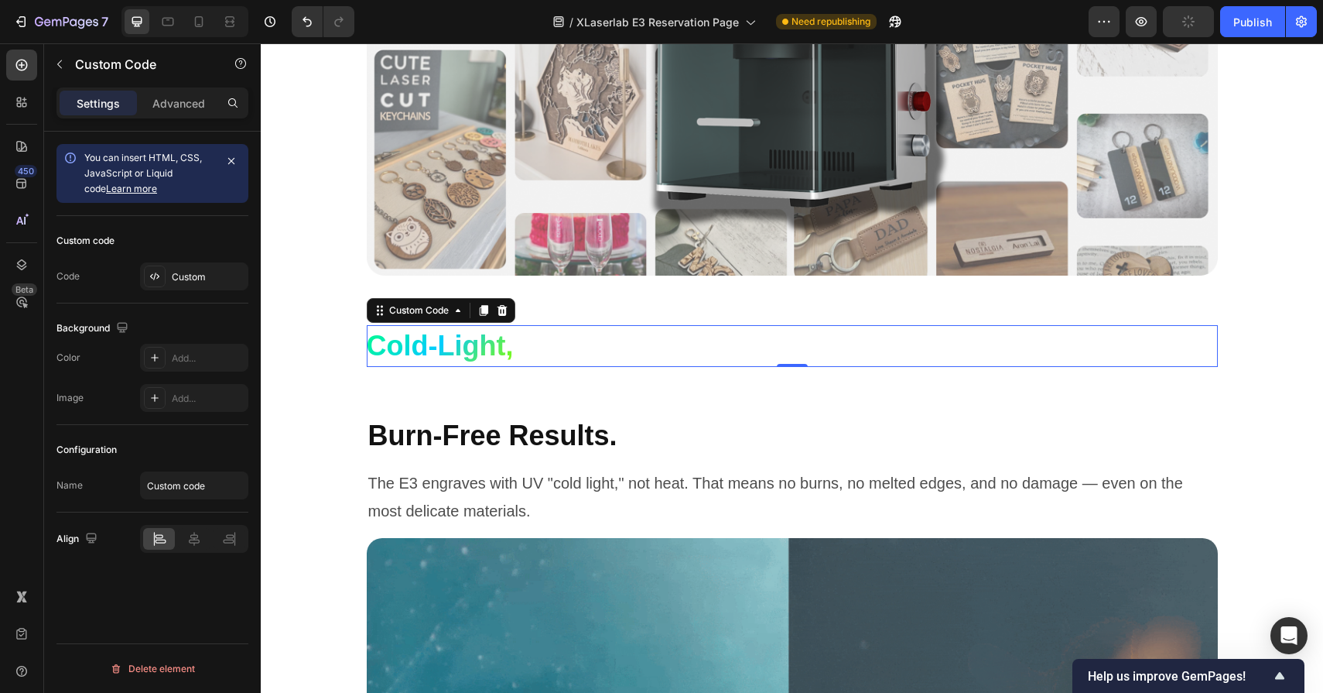
click at [683, 349] on div "Cold-Light," at bounding box center [792, 346] width 851 height 42
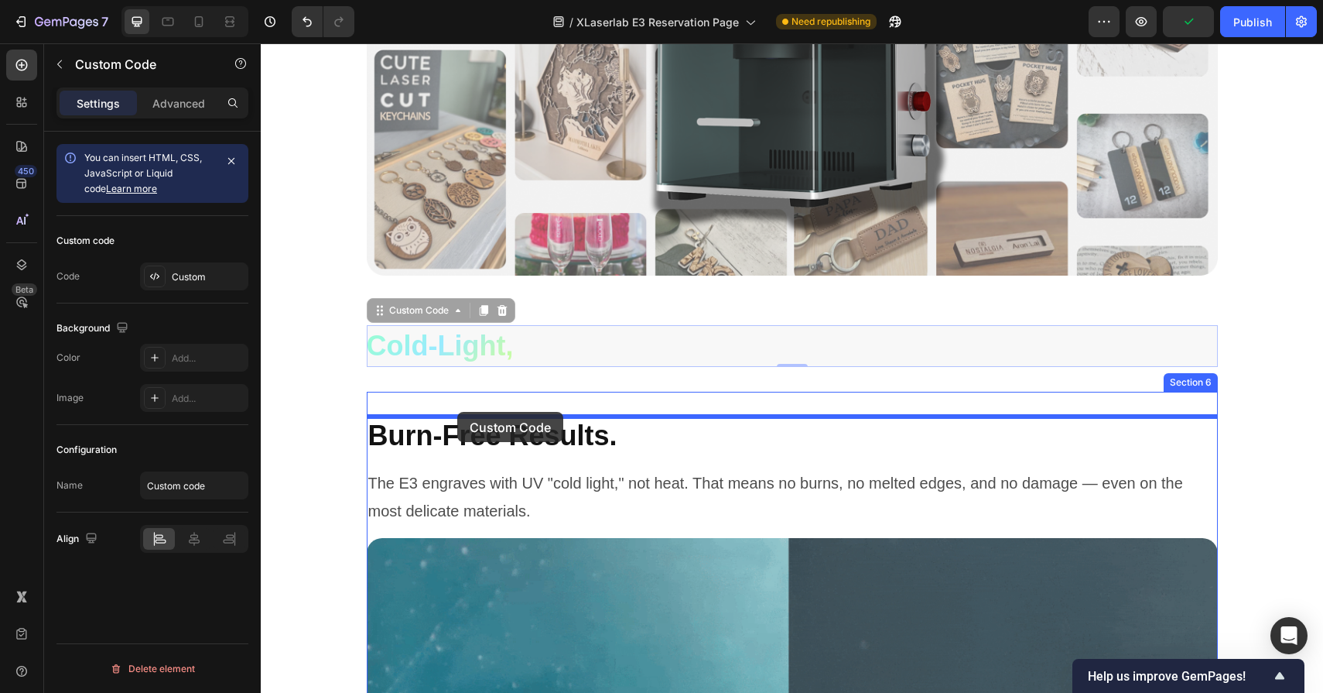
drag, startPoint x: 436, startPoint y: 312, endPoint x: 457, endPoint y: 412, distance: 102.2
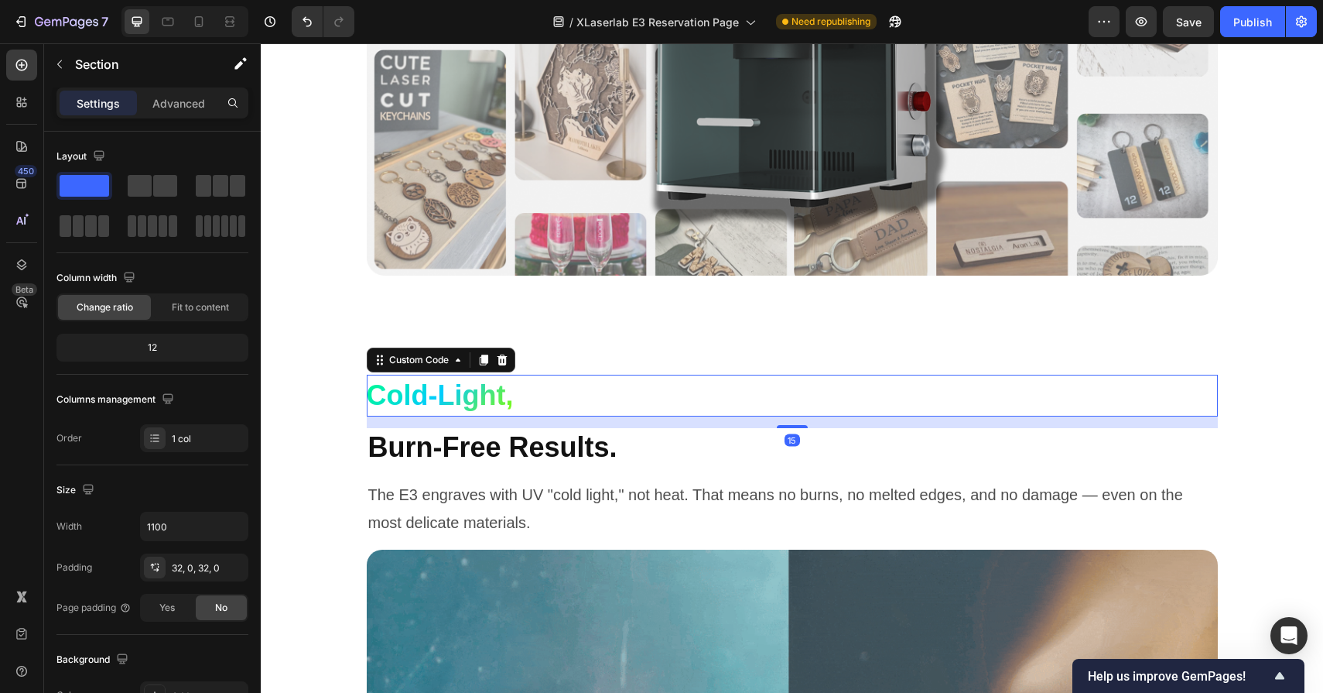
click at [571, 400] on div "Cold-Light," at bounding box center [792, 396] width 851 height 42
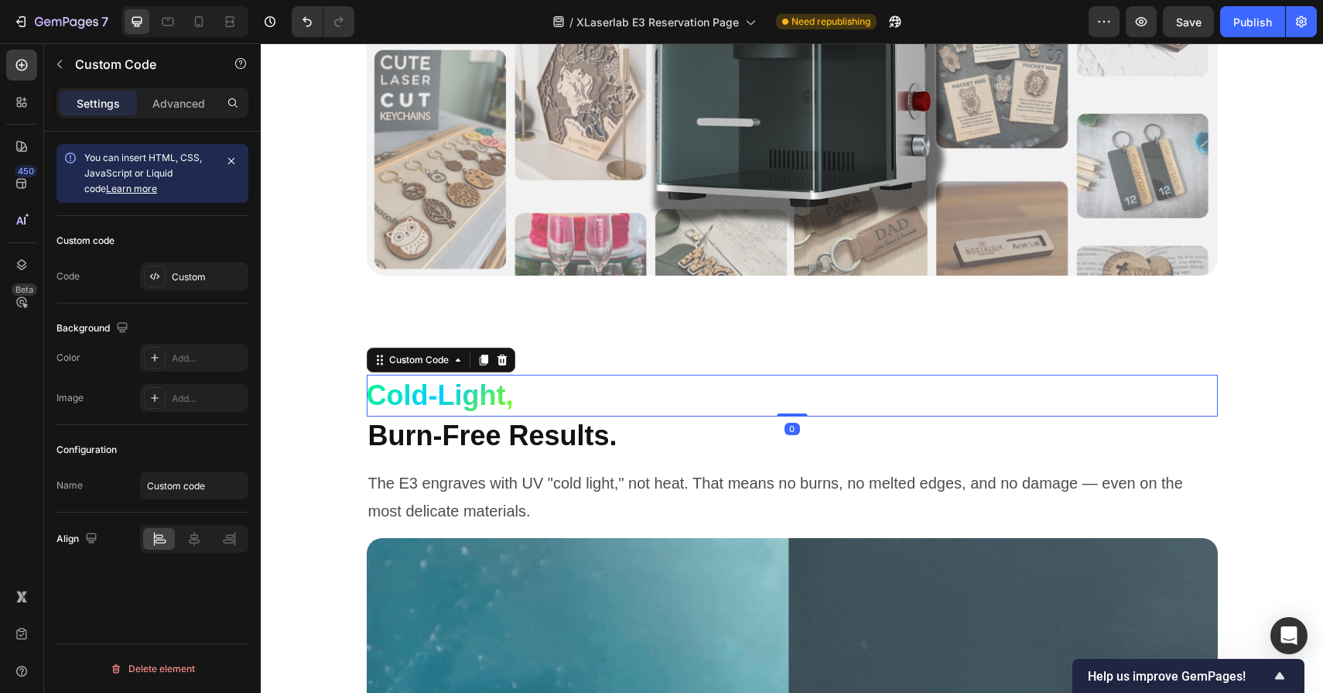
drag, startPoint x: 785, startPoint y: 426, endPoint x: 786, endPoint y: 387, distance: 39.5
click at [786, 387] on div "Cold-Light, Custom Code 0" at bounding box center [792, 396] width 851 height 42
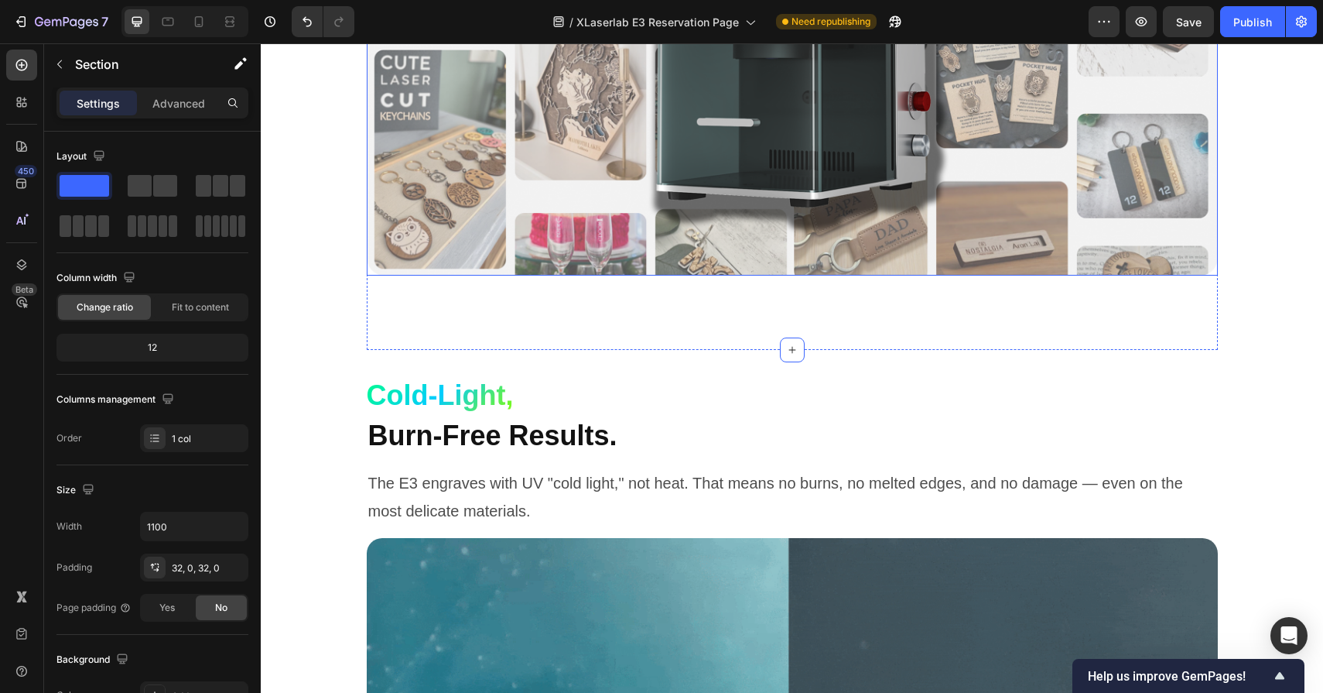
click at [690, 238] on img at bounding box center [792, 41] width 851 height 468
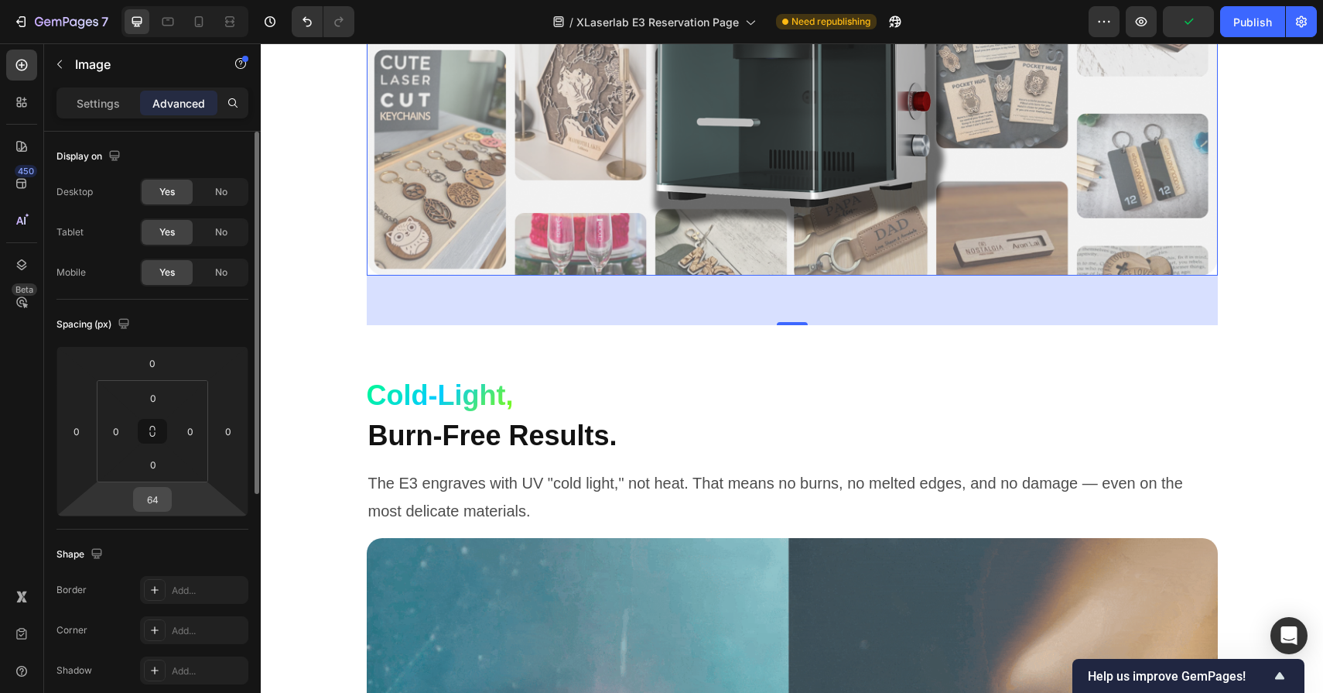
click at [171, 498] on div "64" at bounding box center [152, 499] width 39 height 25
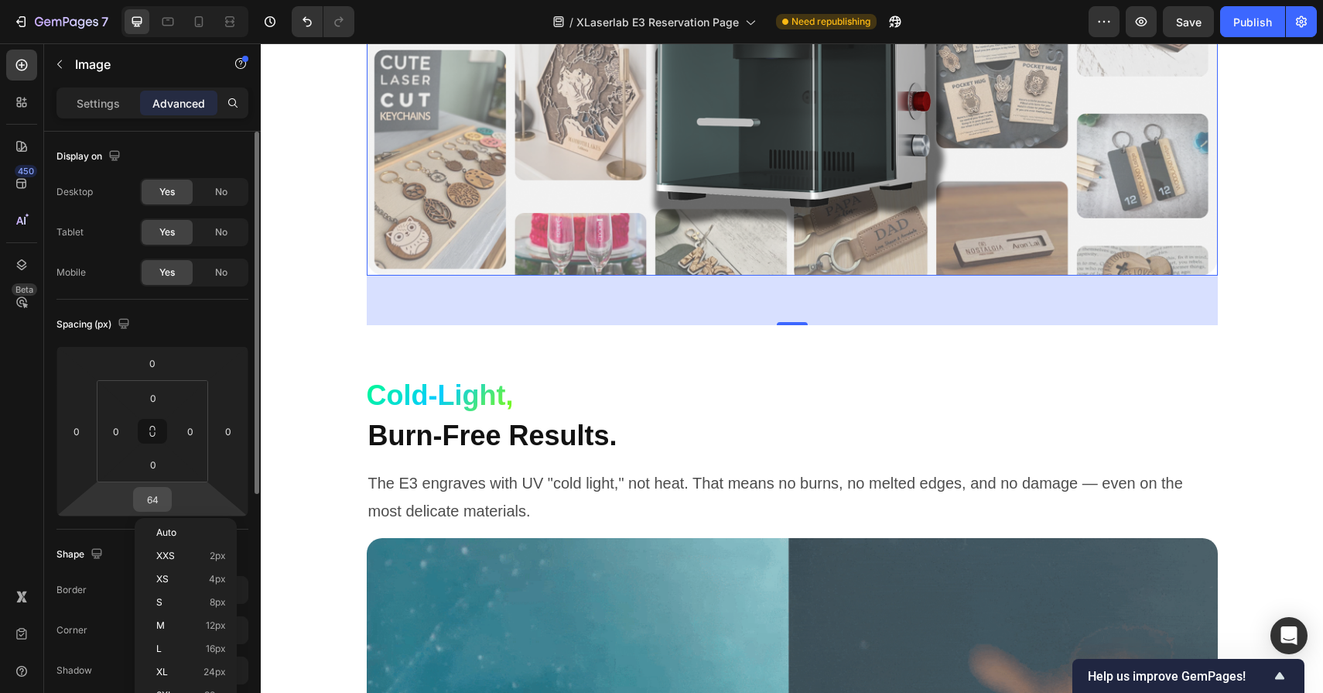
click at [162, 499] on input "64" at bounding box center [152, 499] width 31 height 23
type input "0"
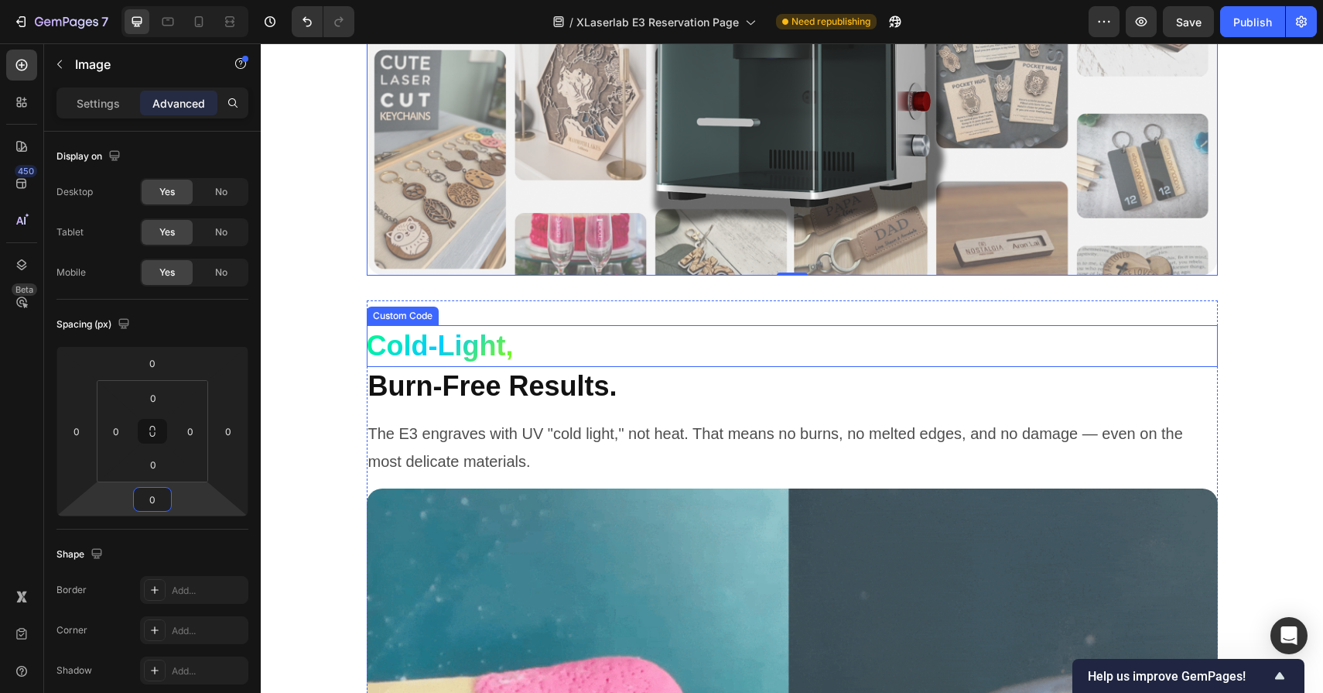
click at [570, 349] on div "Cold-Light," at bounding box center [792, 346] width 851 height 42
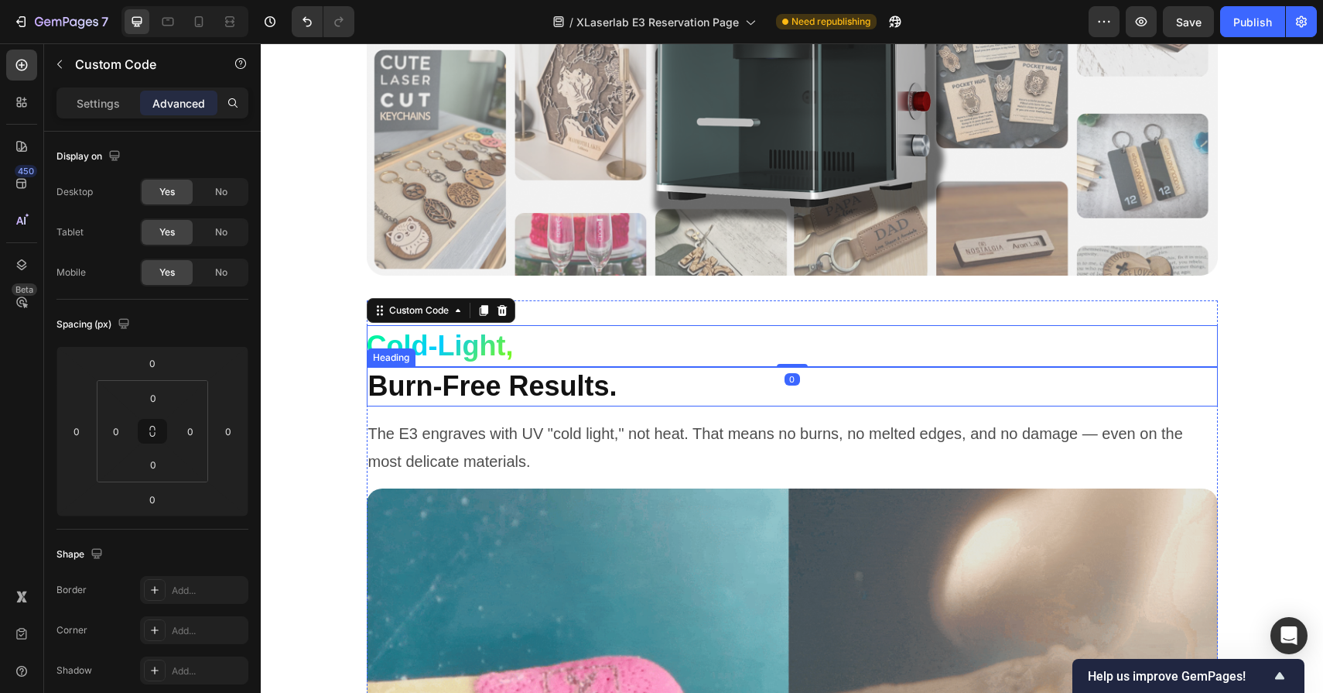
click at [566, 393] on h2 "Burn-Free Results." at bounding box center [792, 386] width 851 height 39
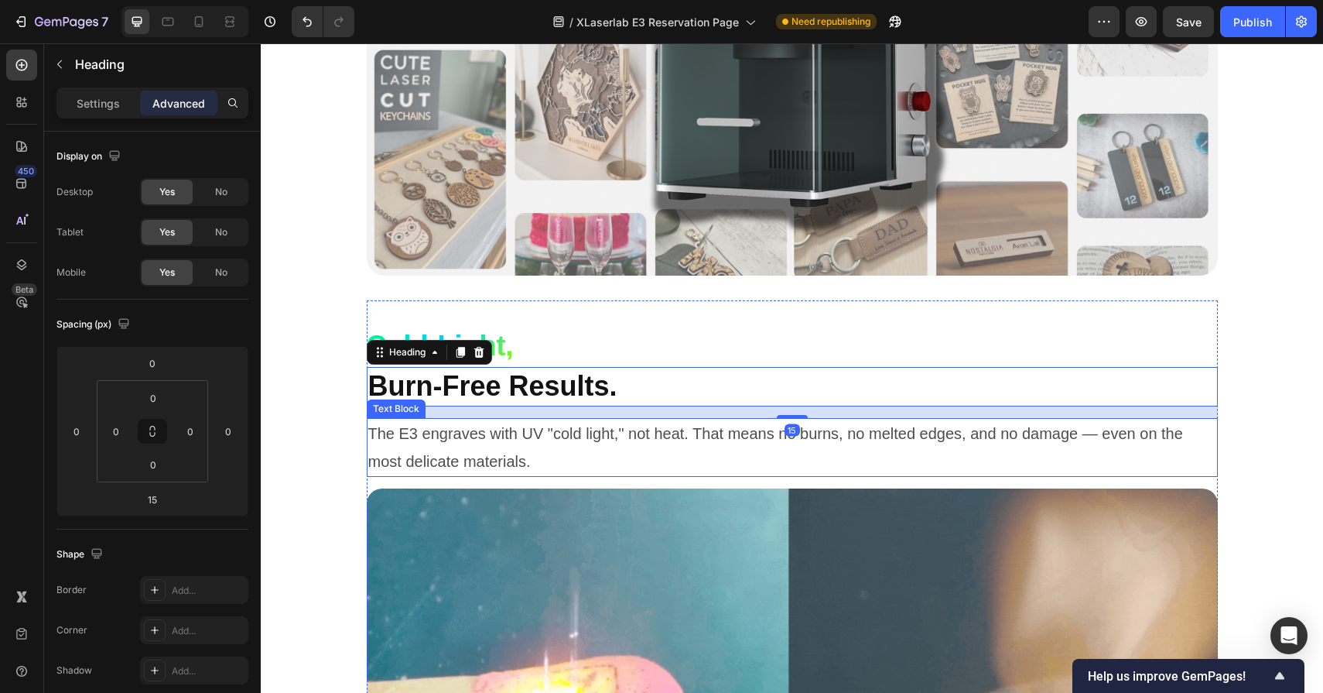
click at [628, 435] on p "The E3 engraves with UV "cold light," not heat. That means no burns, no melted …" at bounding box center [792, 447] width 848 height 56
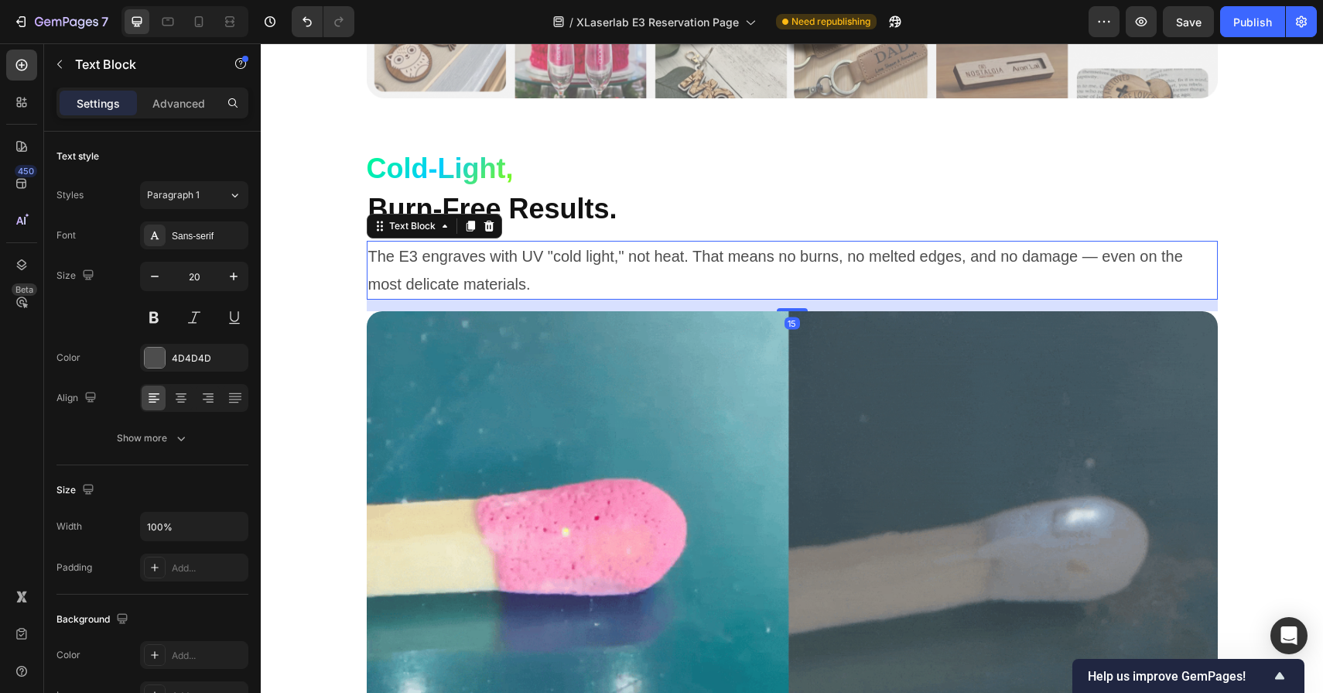
click at [719, 428] on img at bounding box center [792, 550] width 851 height 479
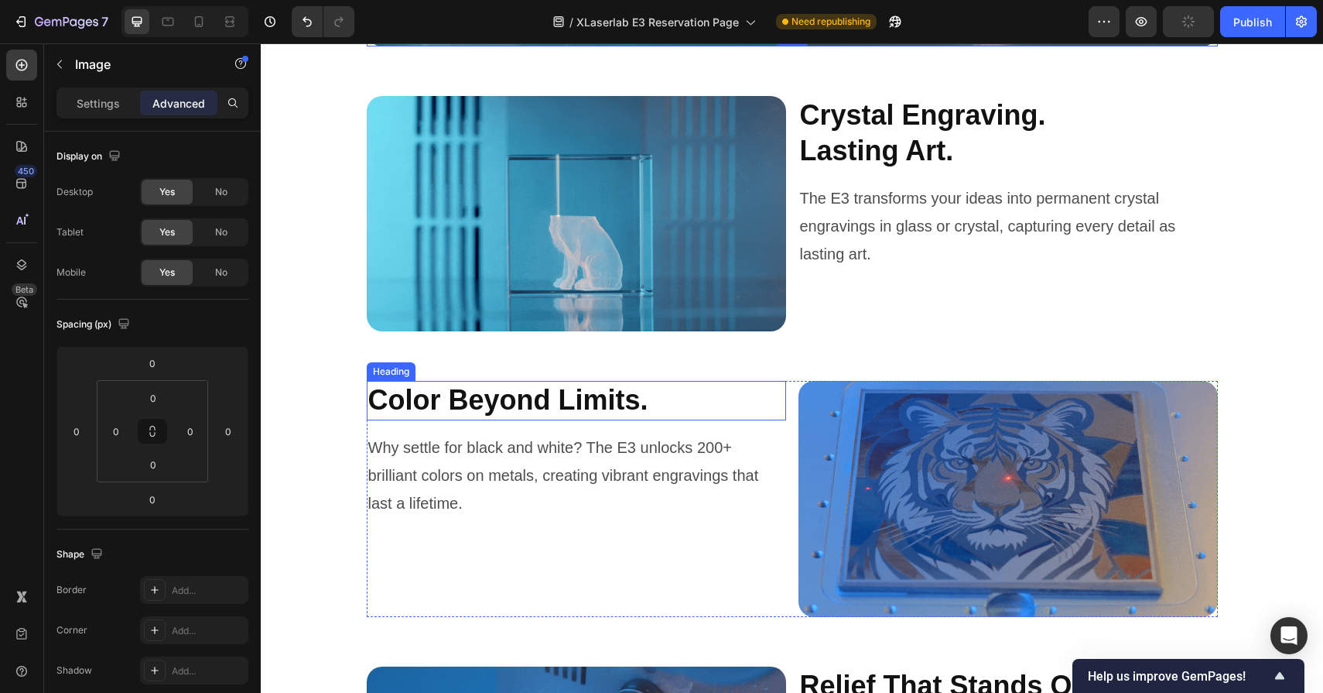
scroll to position [4843, 0]
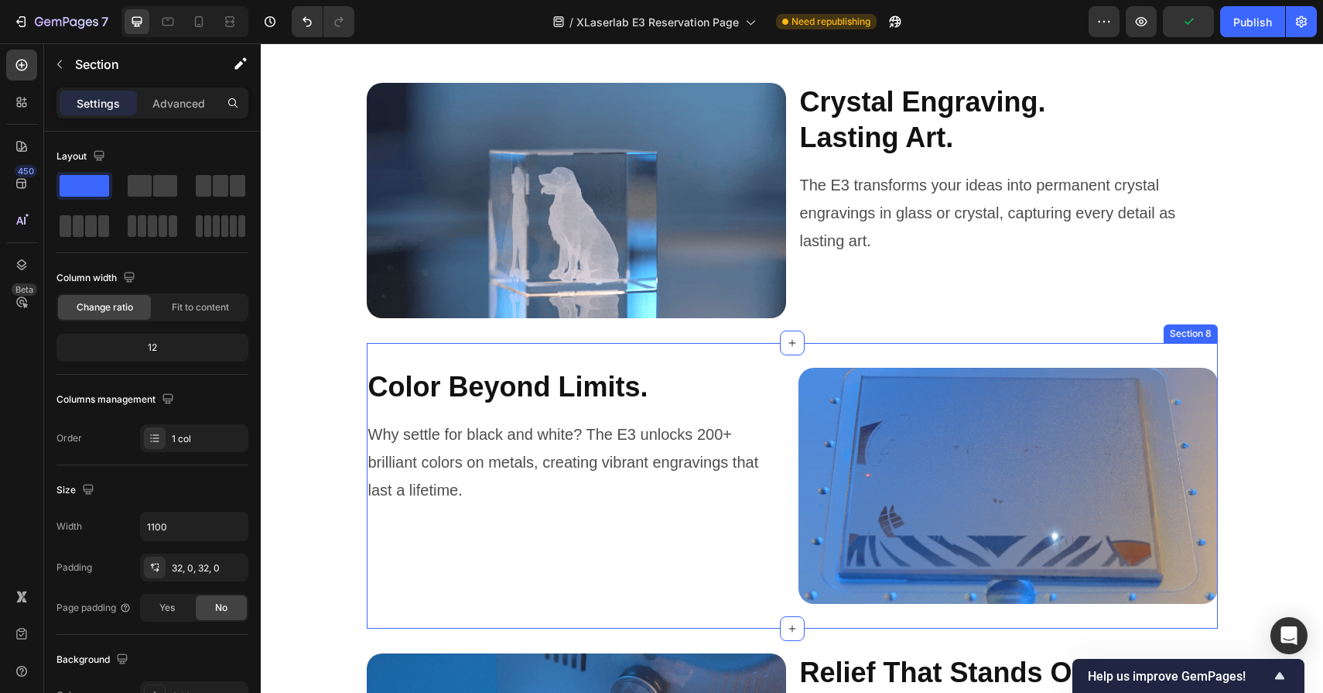
click at [668, 359] on div "Color Beyond Limits. Heading Why settle for black and white? The E3 unlocks 200…" at bounding box center [792, 486] width 851 height 286
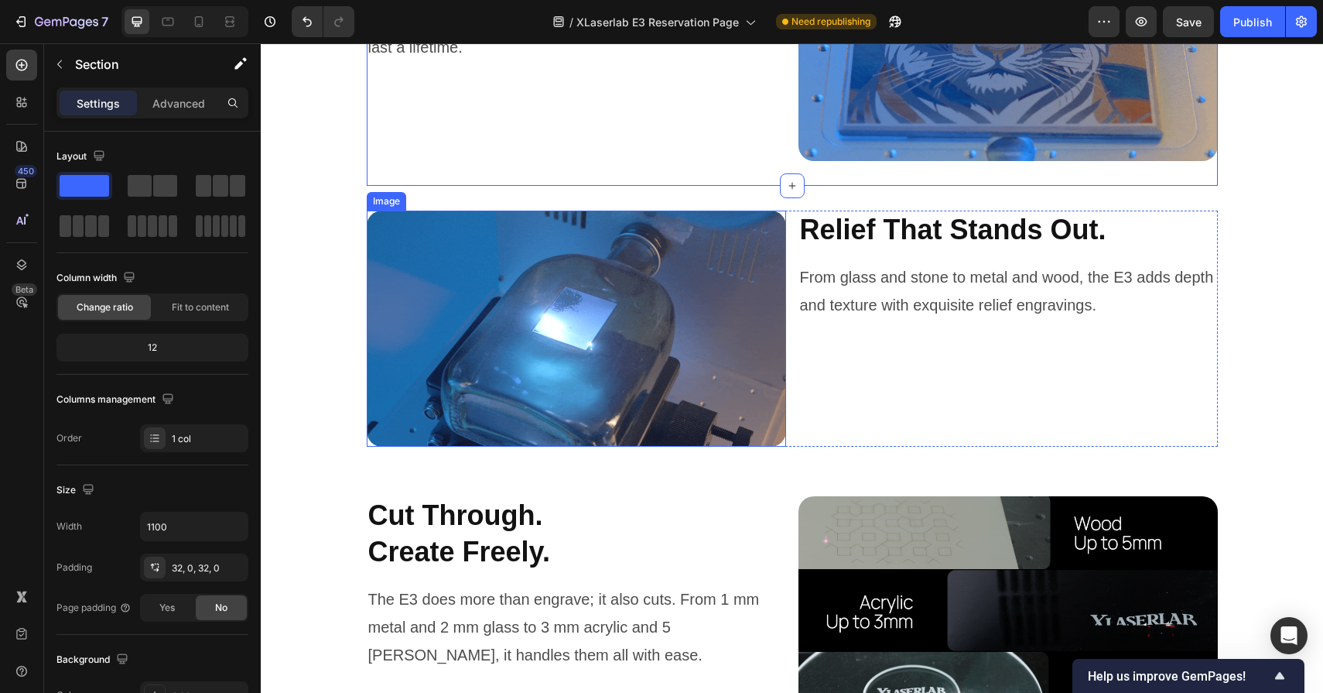
scroll to position [5294, 0]
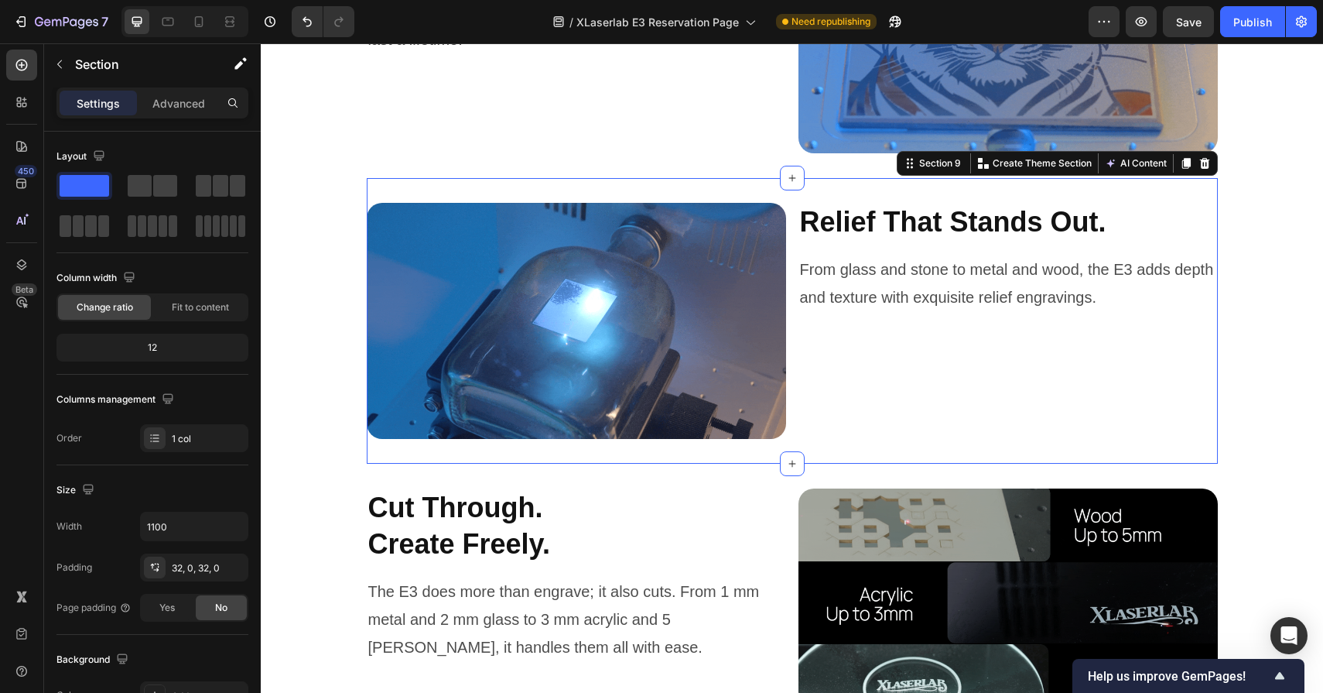
click at [683, 452] on div "Image Relief That Stands Out. Heading From glass and stone to metal and wood, t…" at bounding box center [792, 321] width 851 height 286
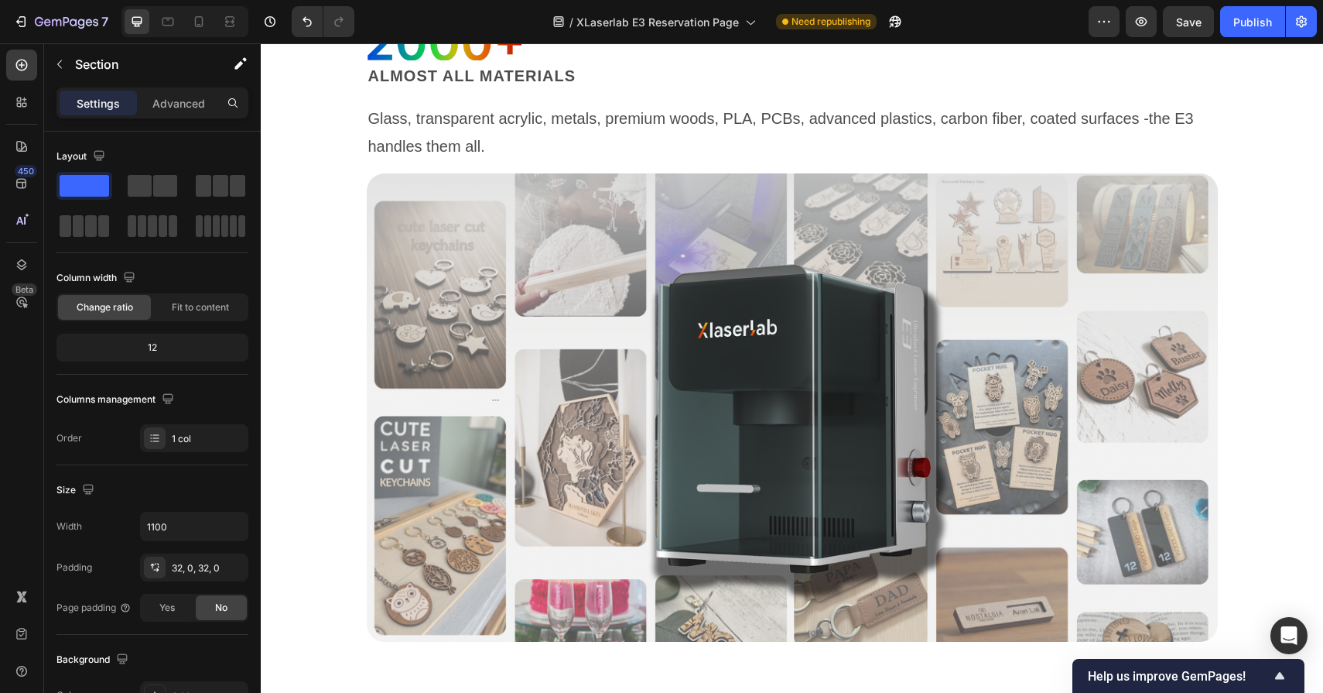
scroll to position [3544, 0]
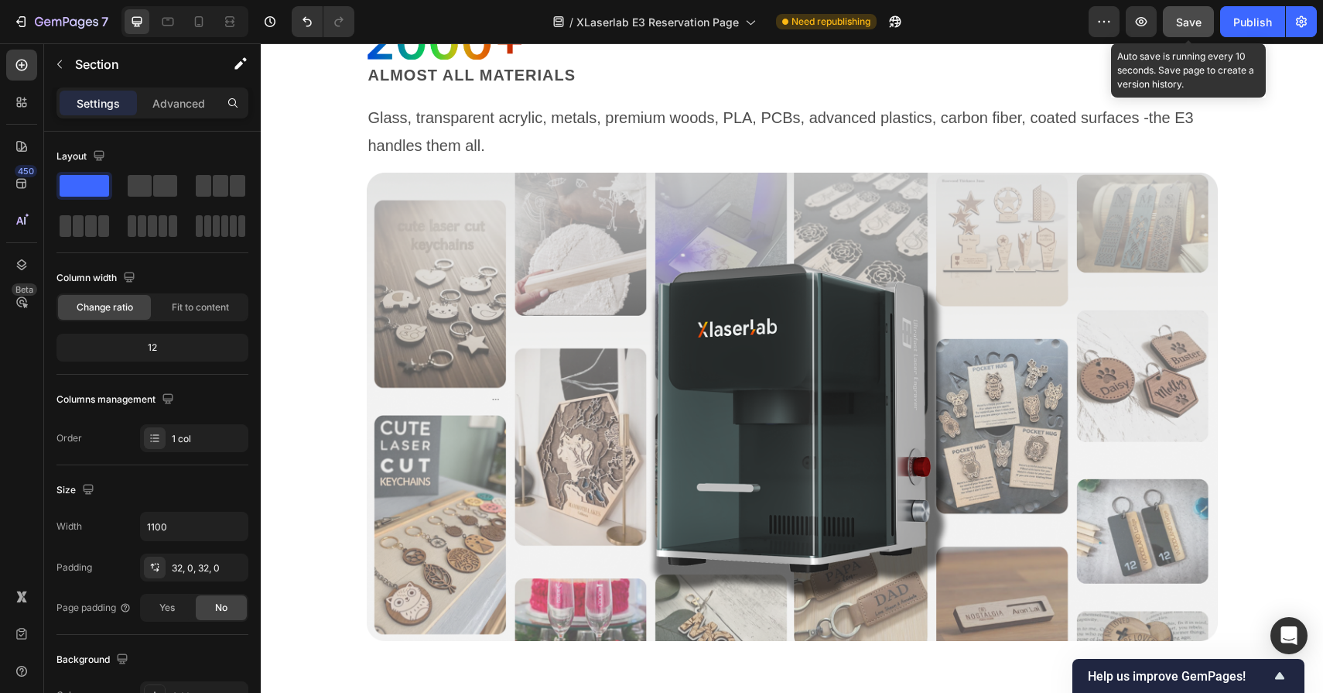
click at [1187, 26] on span "Save" at bounding box center [1189, 21] width 26 height 13
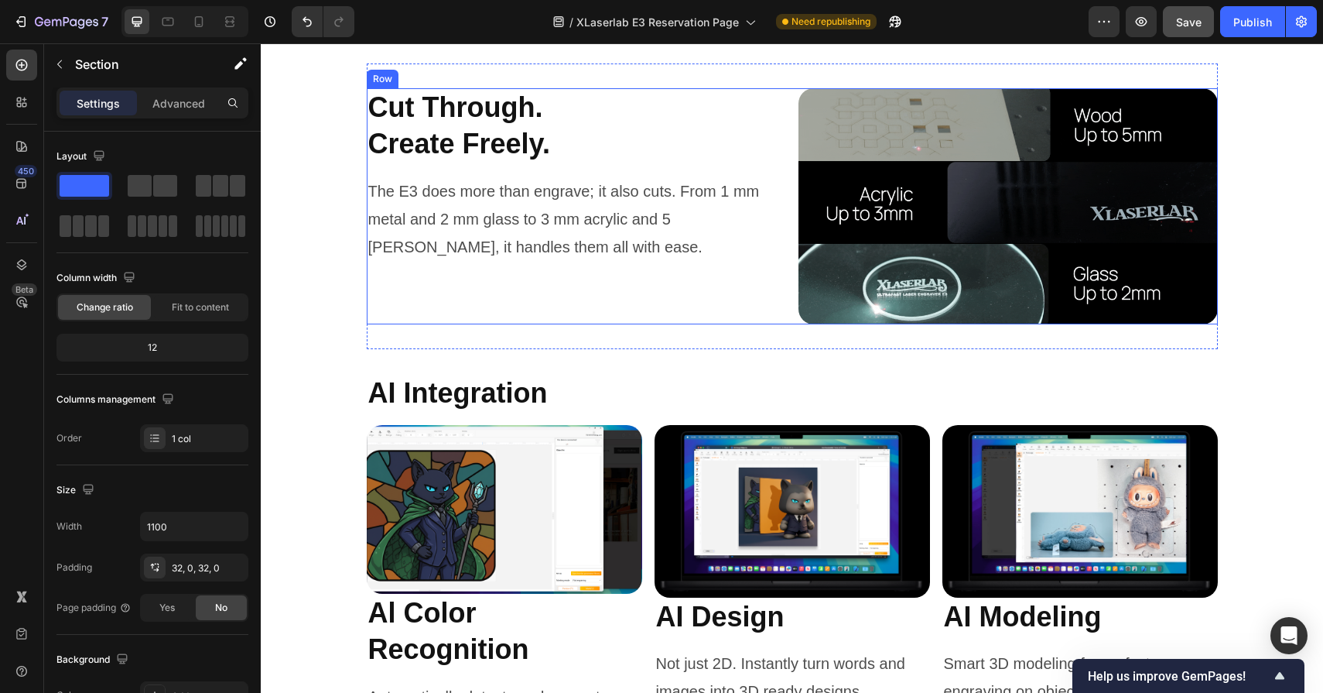
scroll to position [5743, 0]
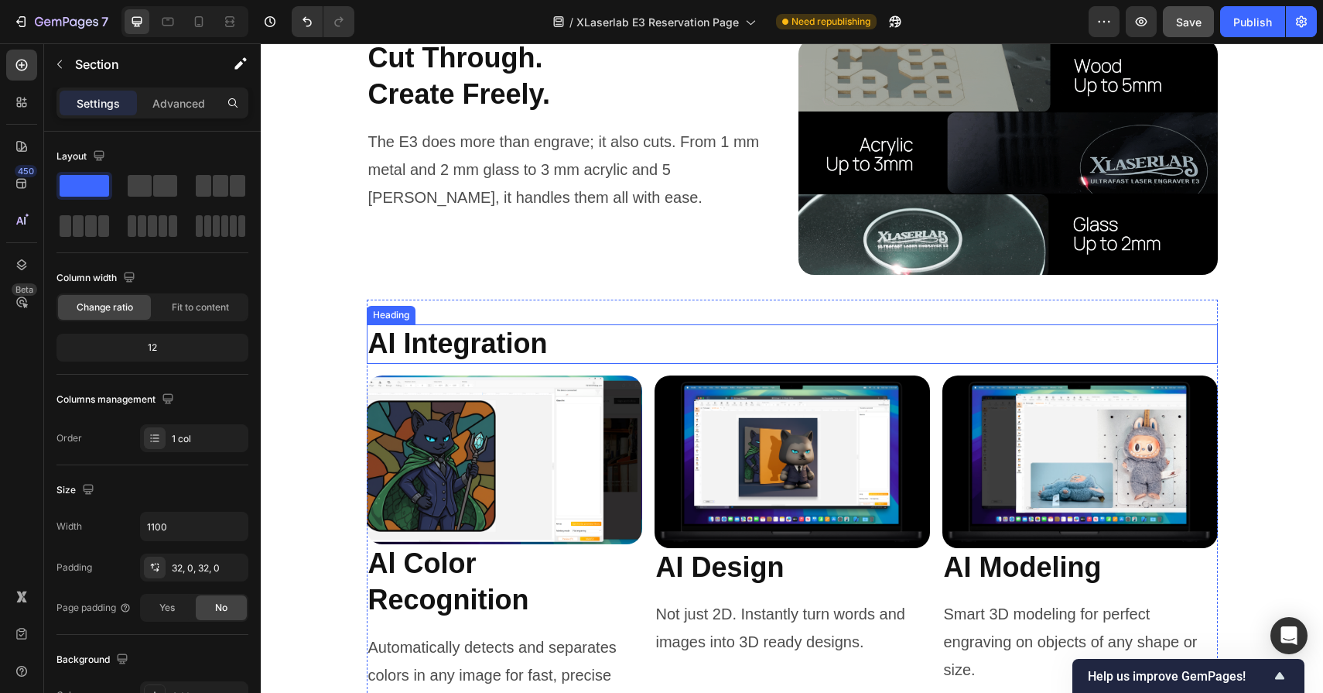
click at [693, 342] on h2 "AI Integration" at bounding box center [792, 343] width 851 height 39
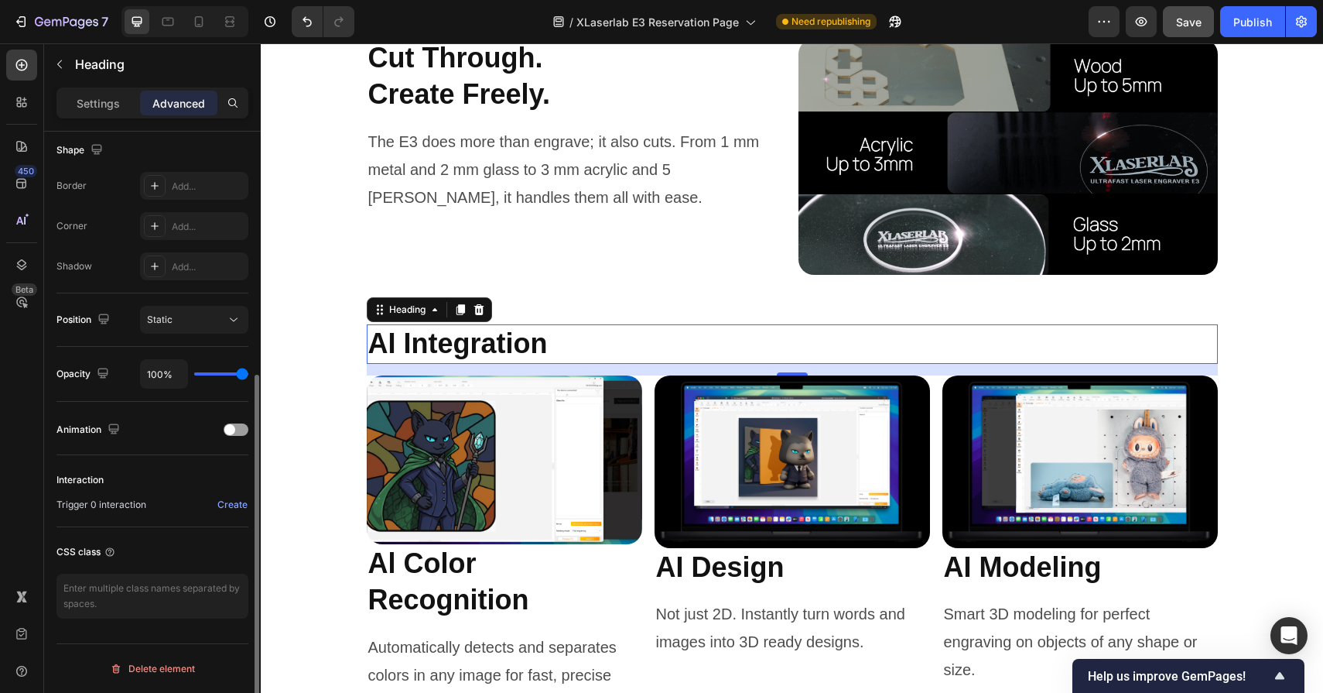
scroll to position [303, 0]
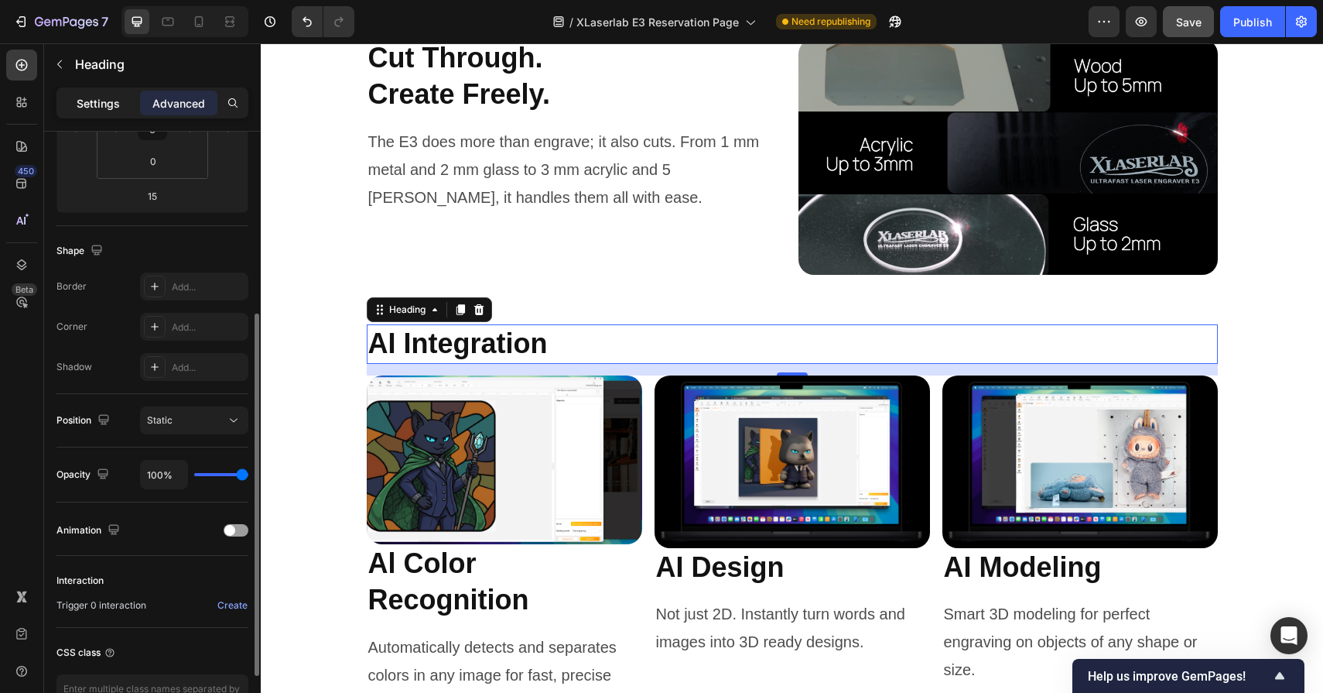
click at [100, 110] on p "Settings" at bounding box center [98, 103] width 43 height 16
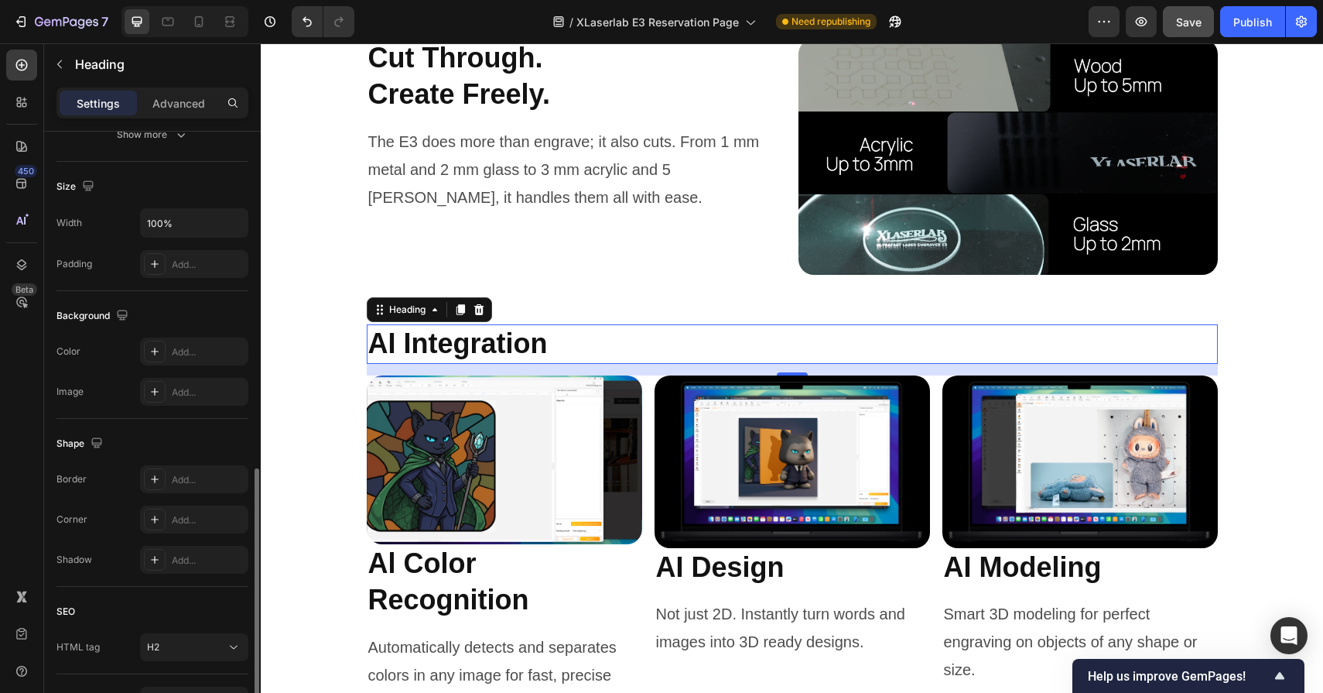
scroll to position [399, 0]
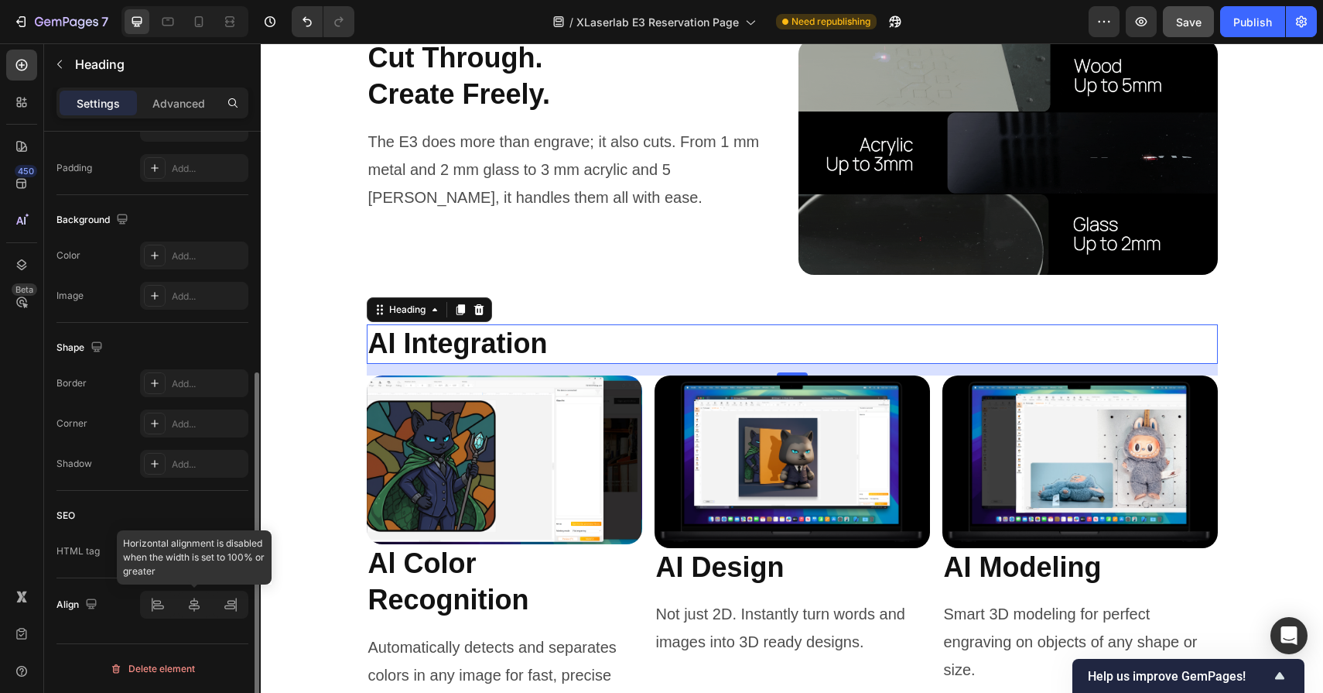
click at [196, 612] on div at bounding box center [194, 605] width 108 height 28
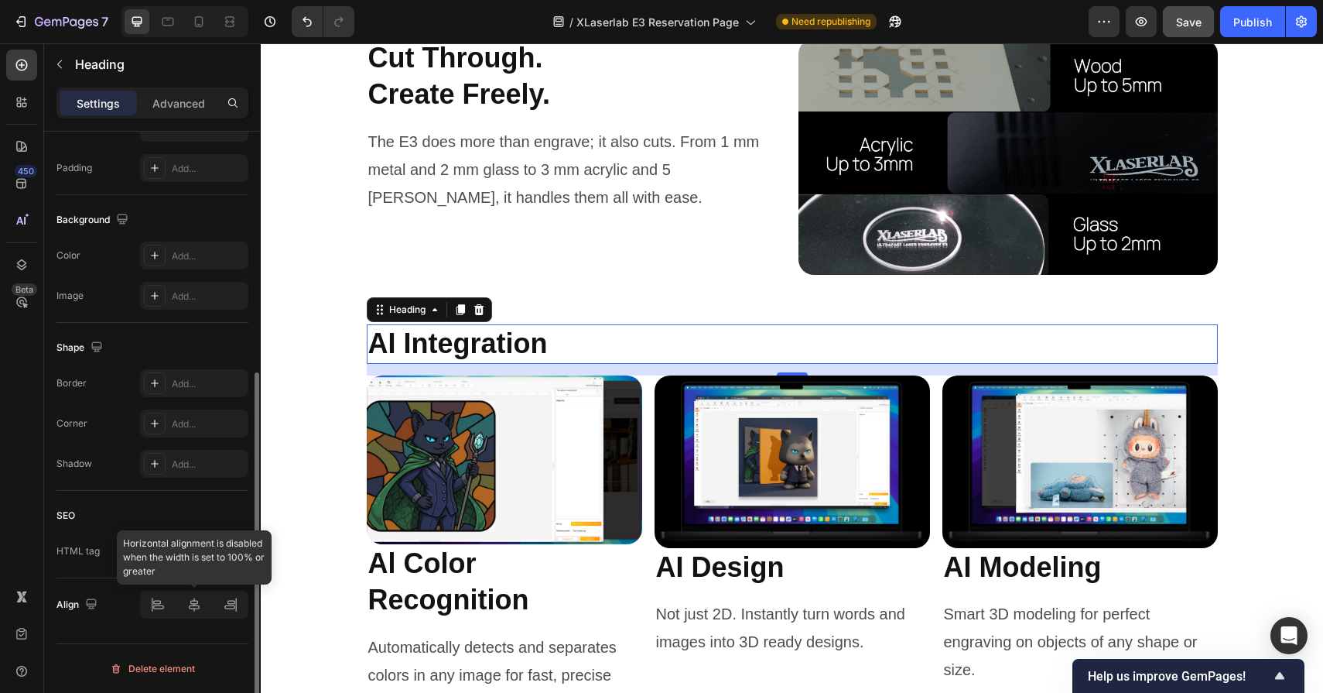
click at [195, 601] on div at bounding box center [194, 605] width 108 height 28
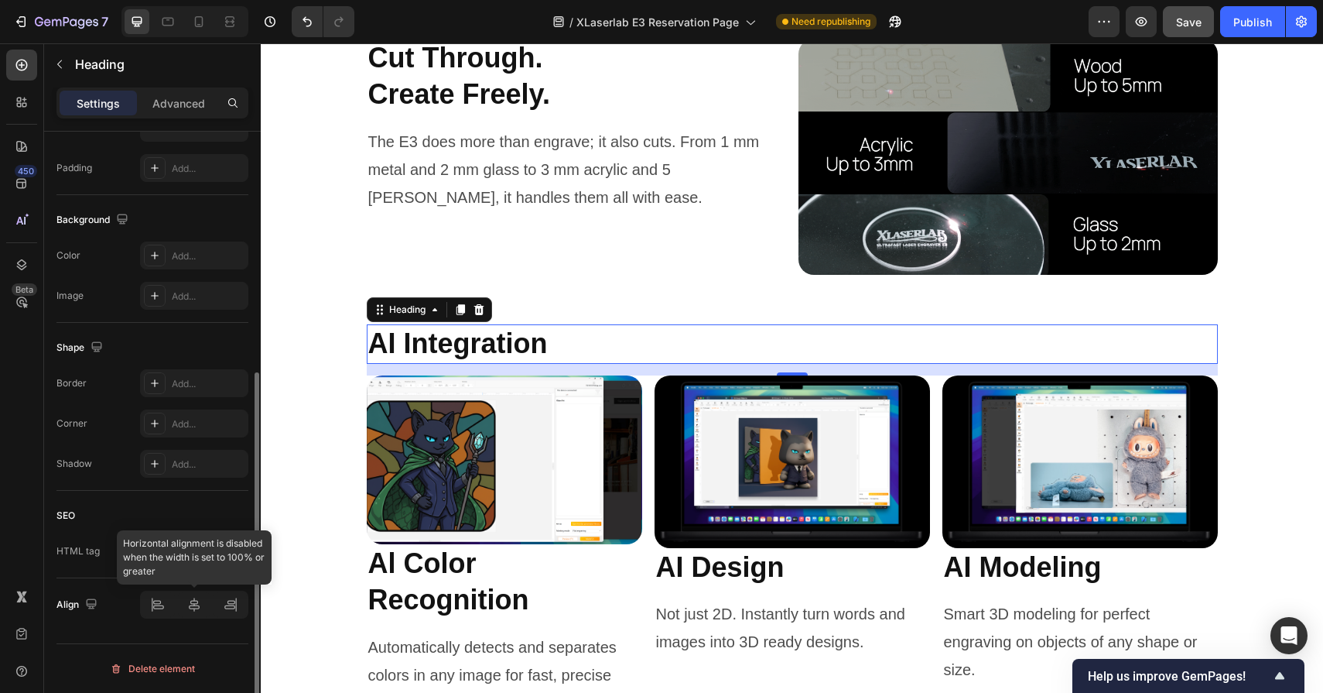
click at [197, 615] on div at bounding box center [194, 605] width 108 height 28
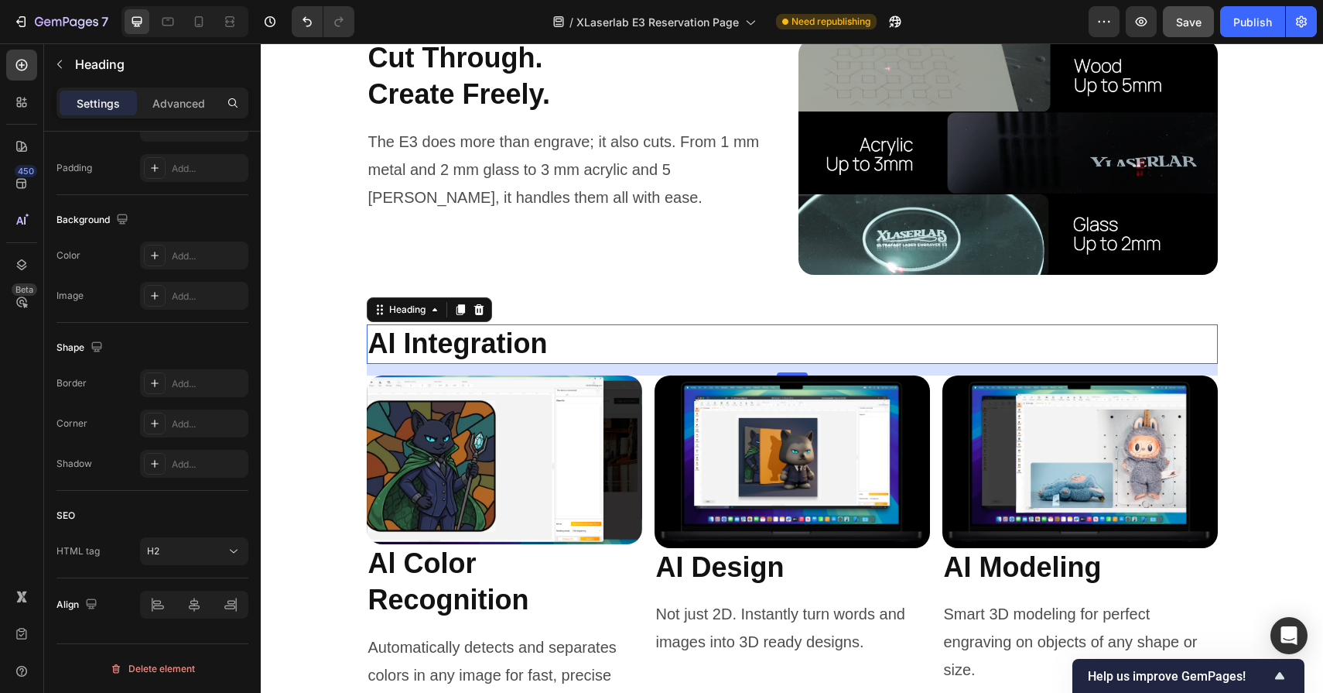
click at [562, 348] on h2 "AI Integration" at bounding box center [792, 343] width 851 height 39
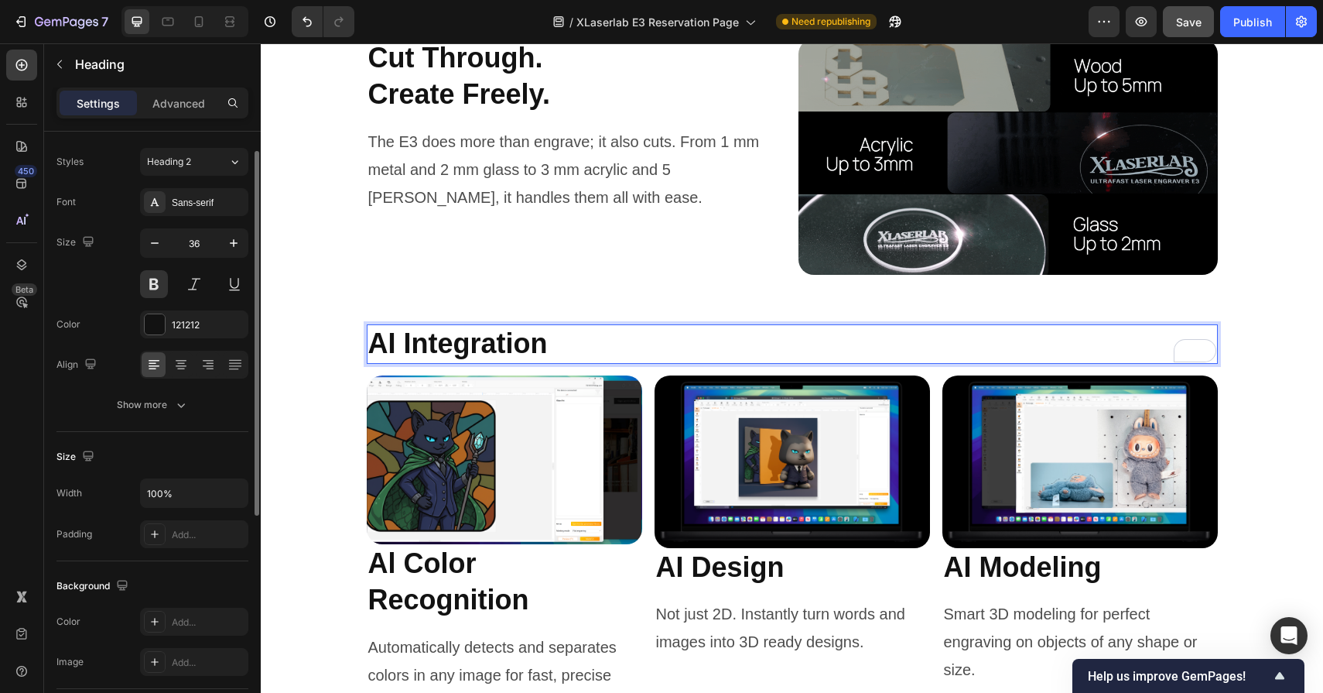
scroll to position [47, 0]
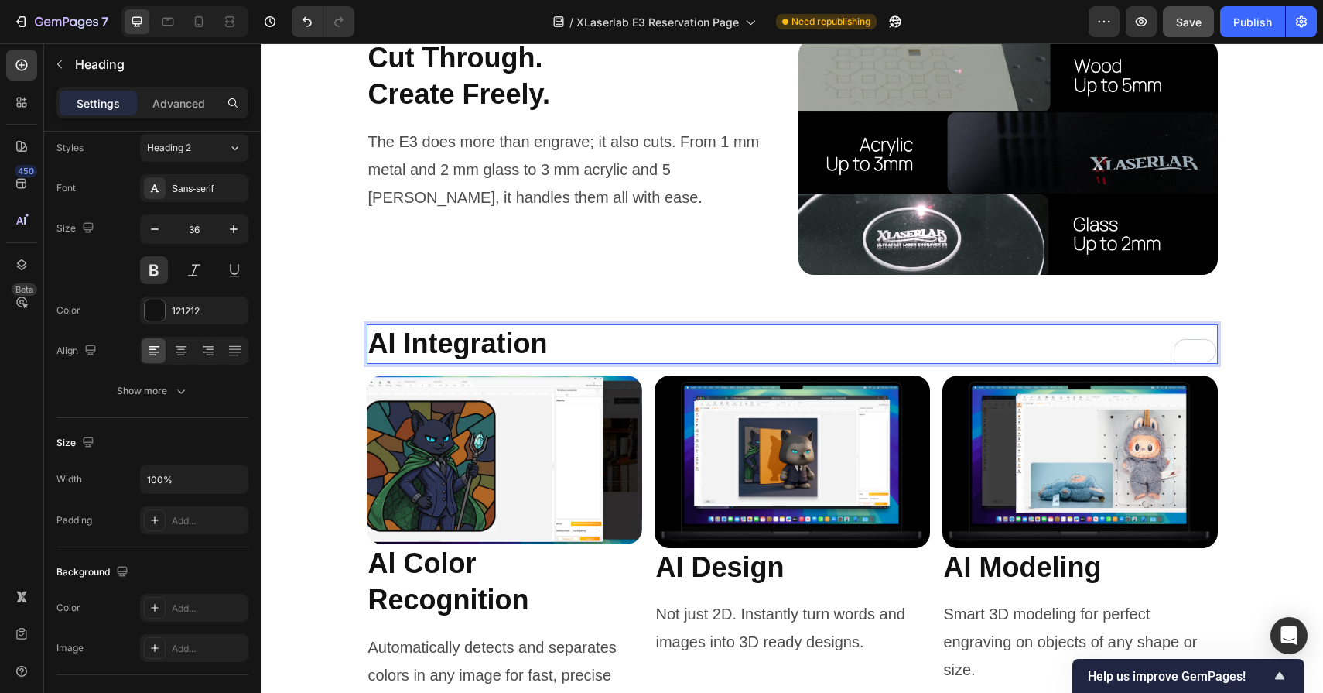
click at [587, 327] on p "AI Integration" at bounding box center [792, 344] width 848 height 36
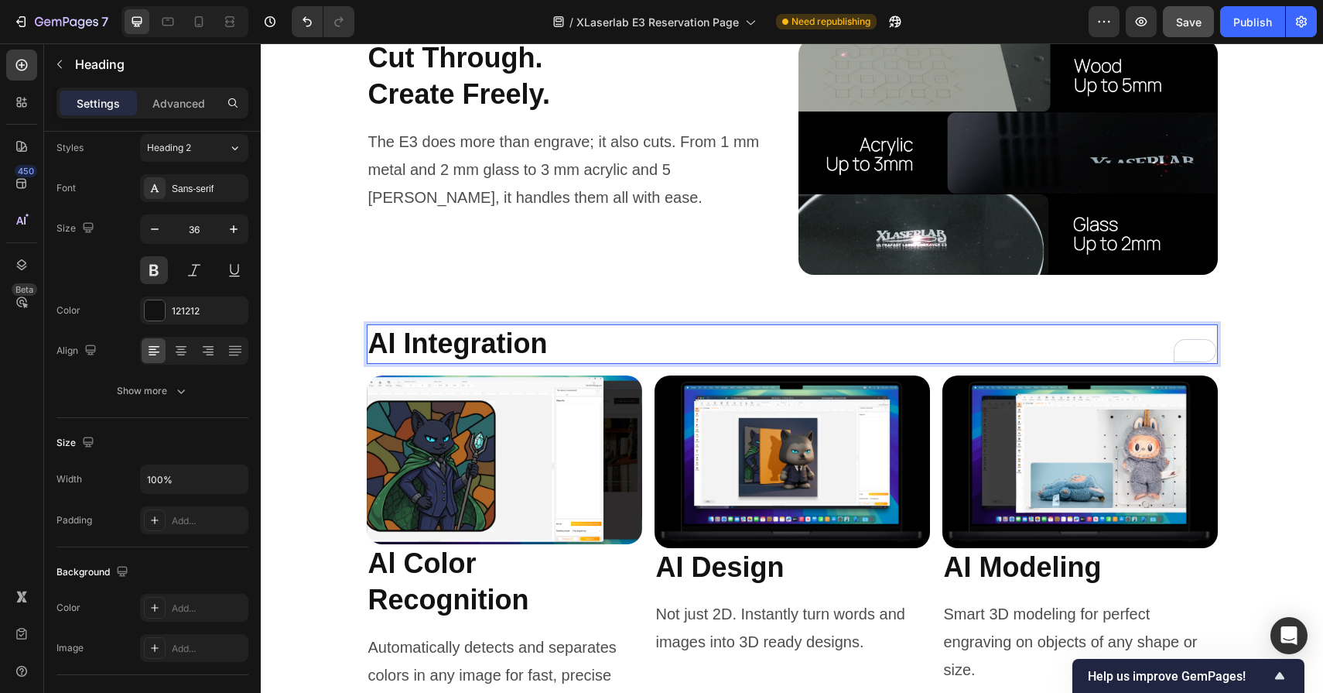
click at [580, 346] on p "AI Integration" at bounding box center [792, 344] width 848 height 36
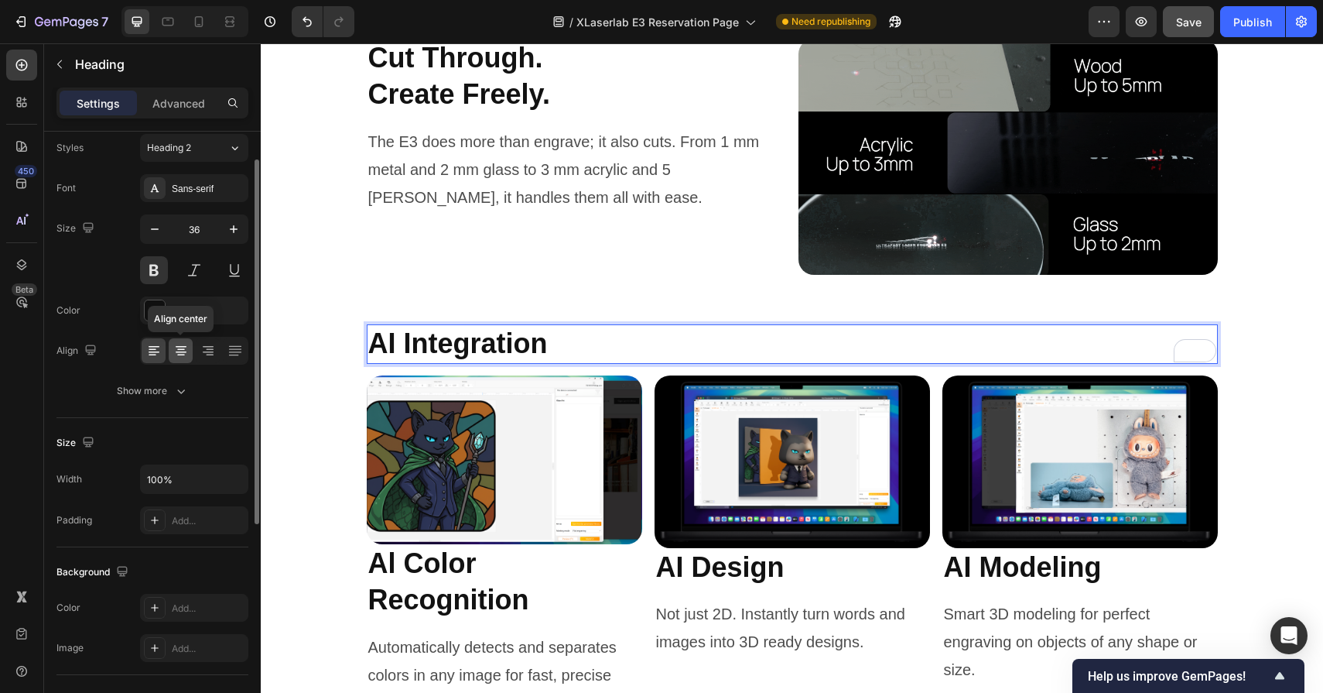
click at [183, 348] on icon at bounding box center [180, 350] width 15 height 15
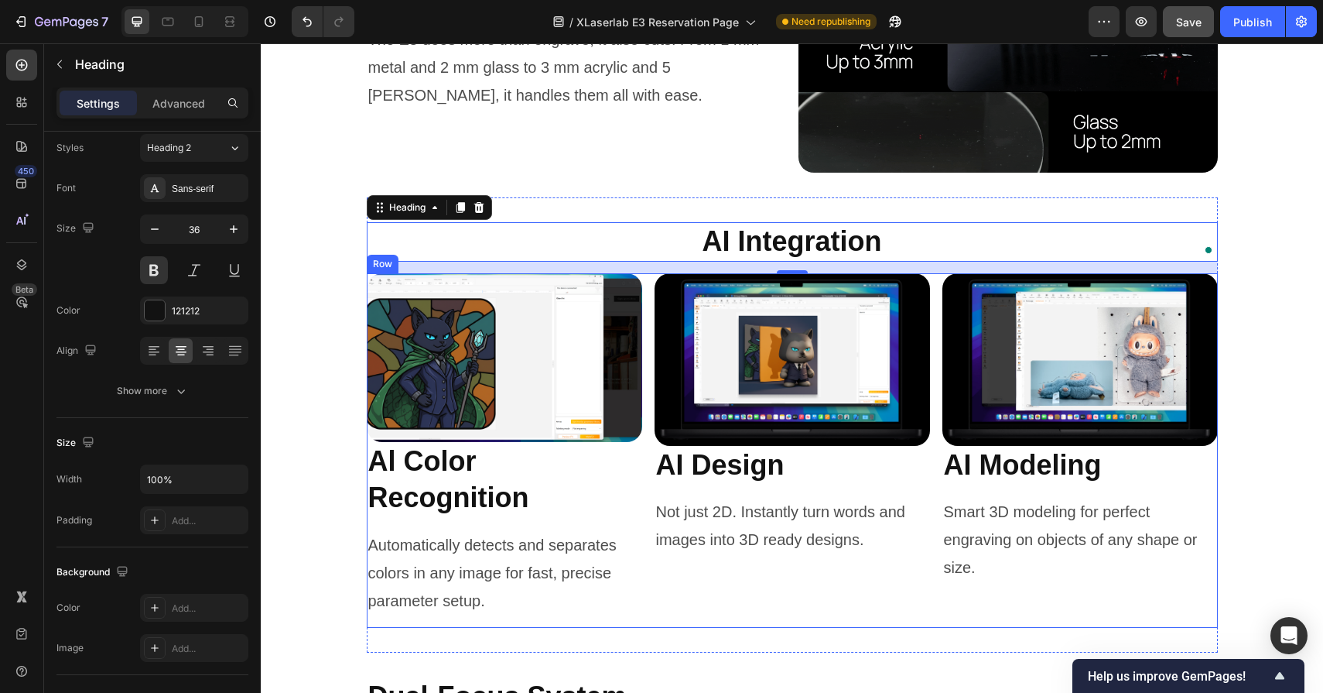
scroll to position [5860, 0]
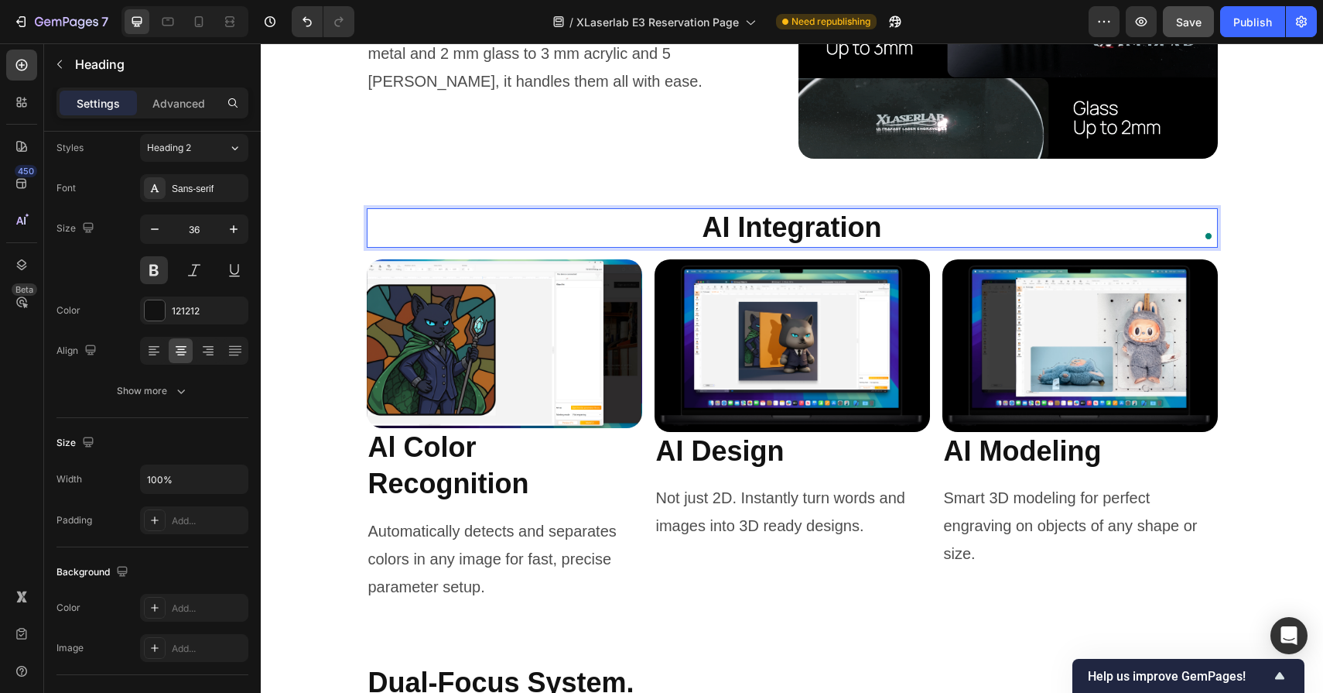
click at [817, 227] on p "AI Integration" at bounding box center [792, 228] width 848 height 36
click at [797, 241] on p "AI Integration" at bounding box center [792, 228] width 848 height 36
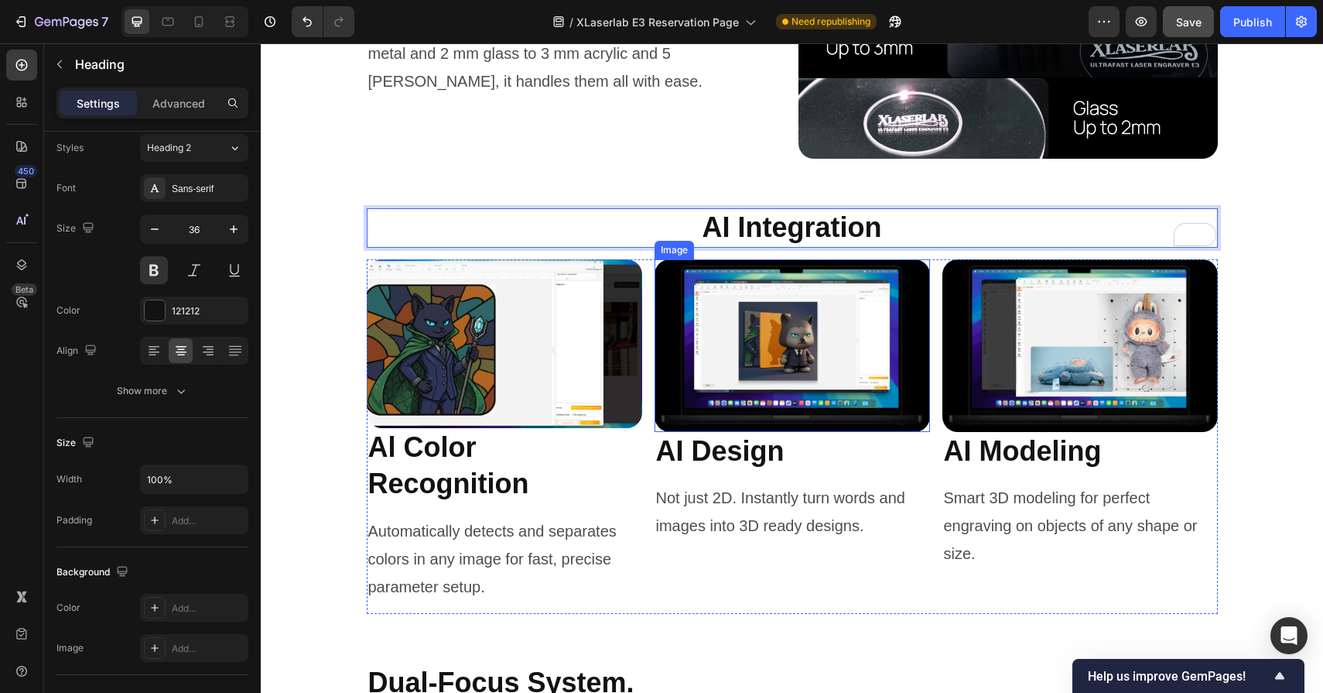
click at [785, 359] on img at bounding box center [793, 345] width 276 height 173
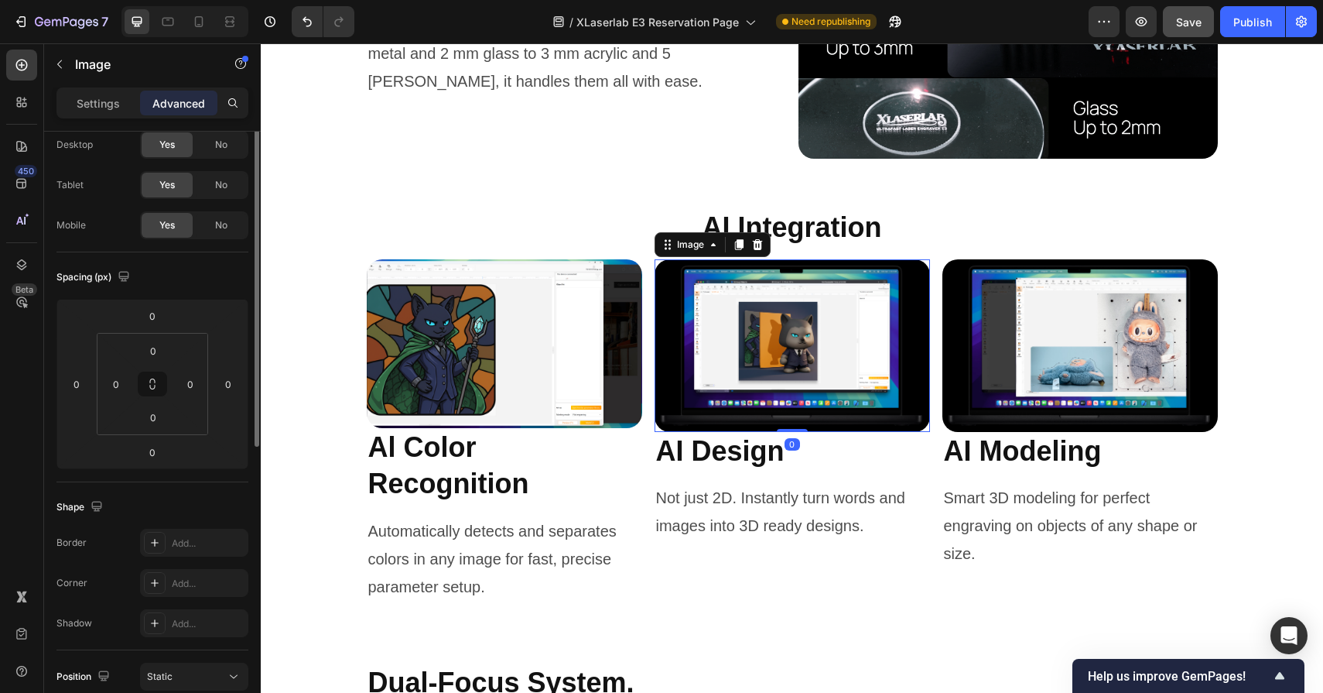
scroll to position [0, 0]
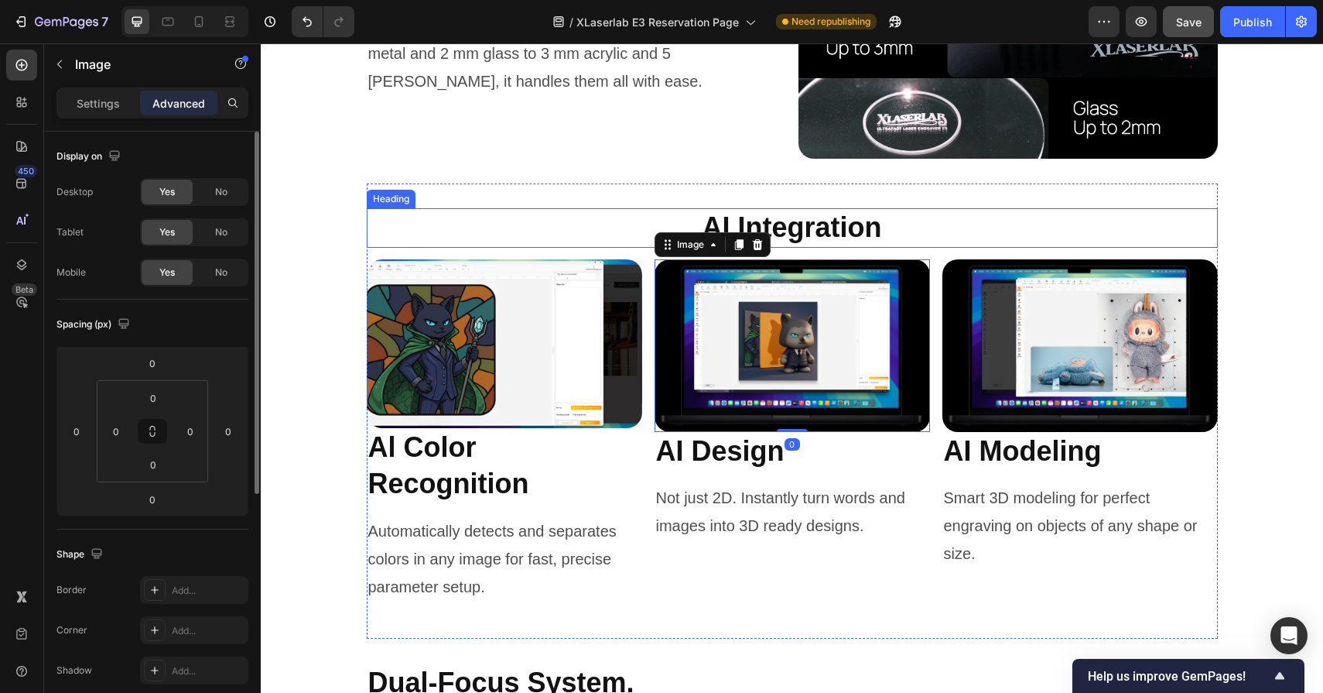
click at [813, 210] on p "AI Integration" at bounding box center [792, 228] width 848 height 36
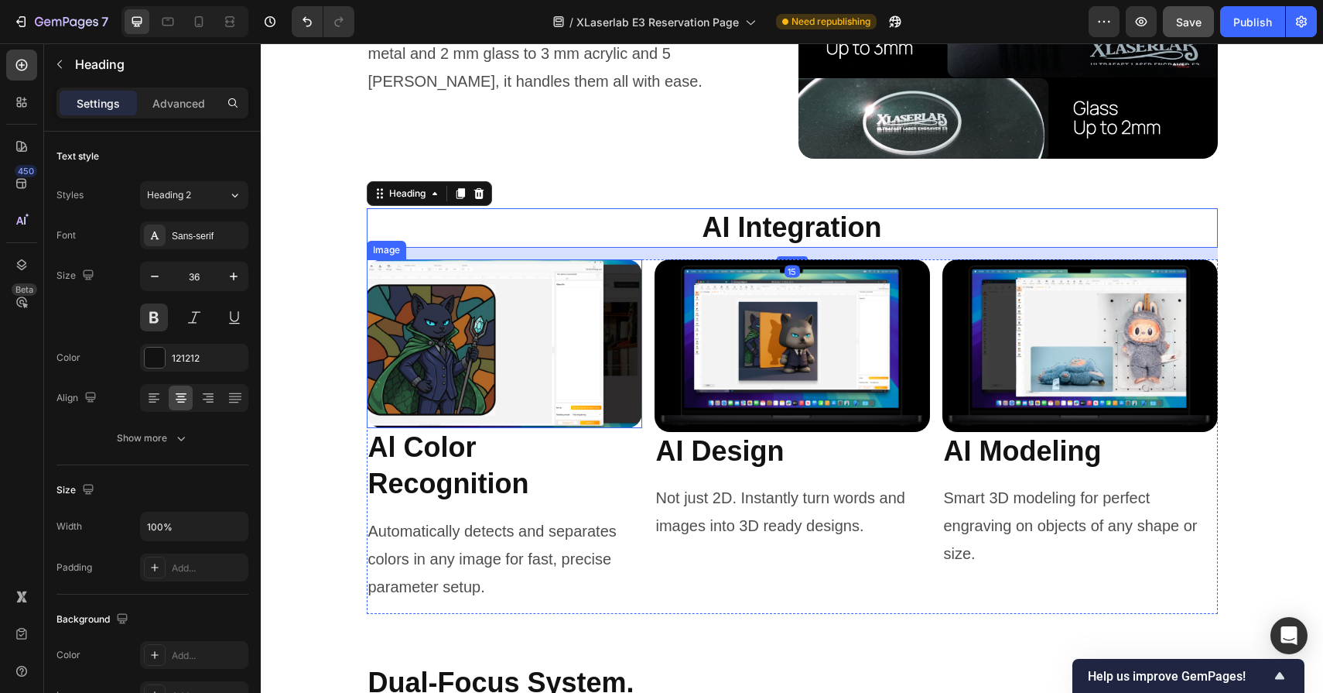
click at [529, 366] on img at bounding box center [505, 343] width 276 height 169
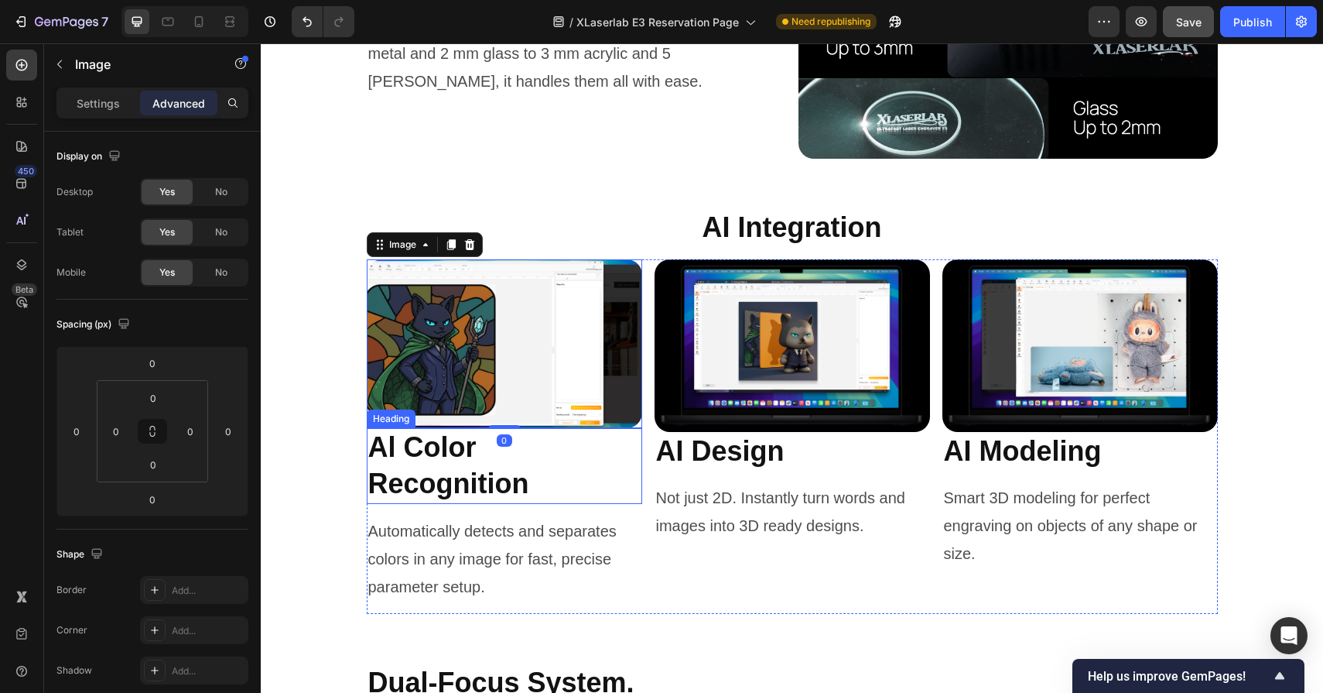
click at [488, 474] on h2 "Al Color Recognition" at bounding box center [505, 466] width 276 height 76
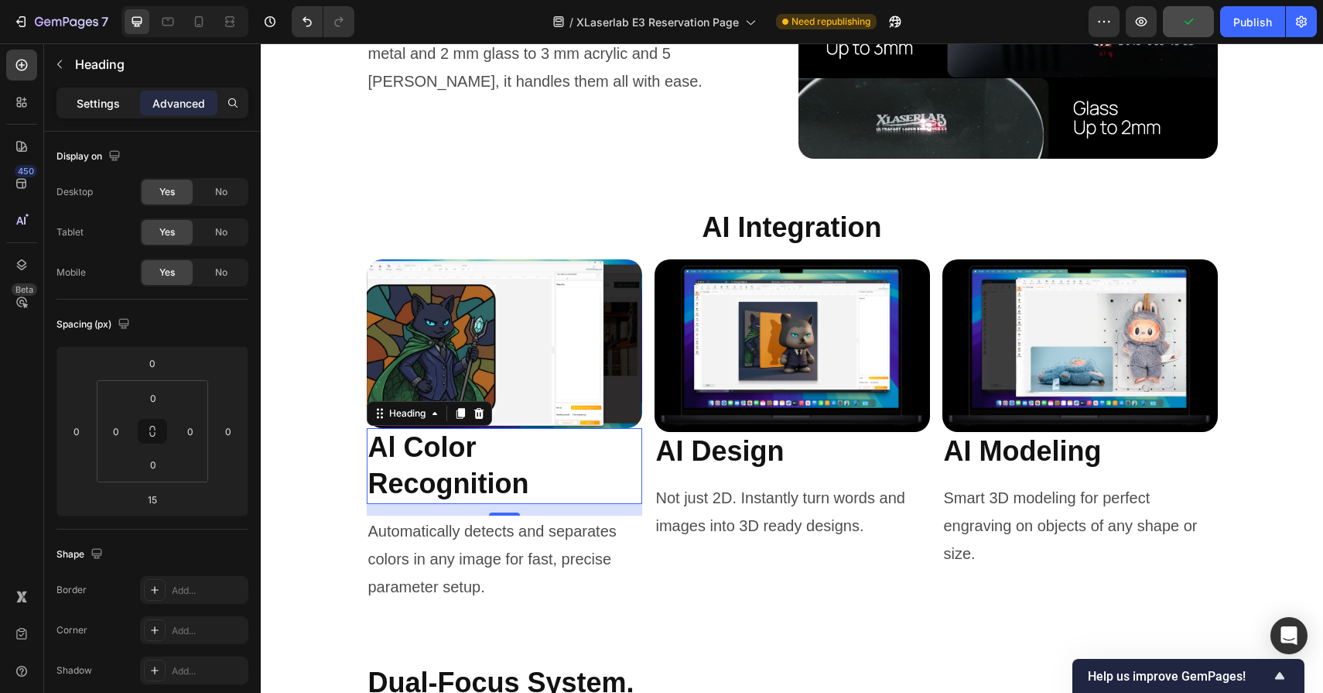
click at [84, 91] on div "Settings" at bounding box center [98, 103] width 77 height 25
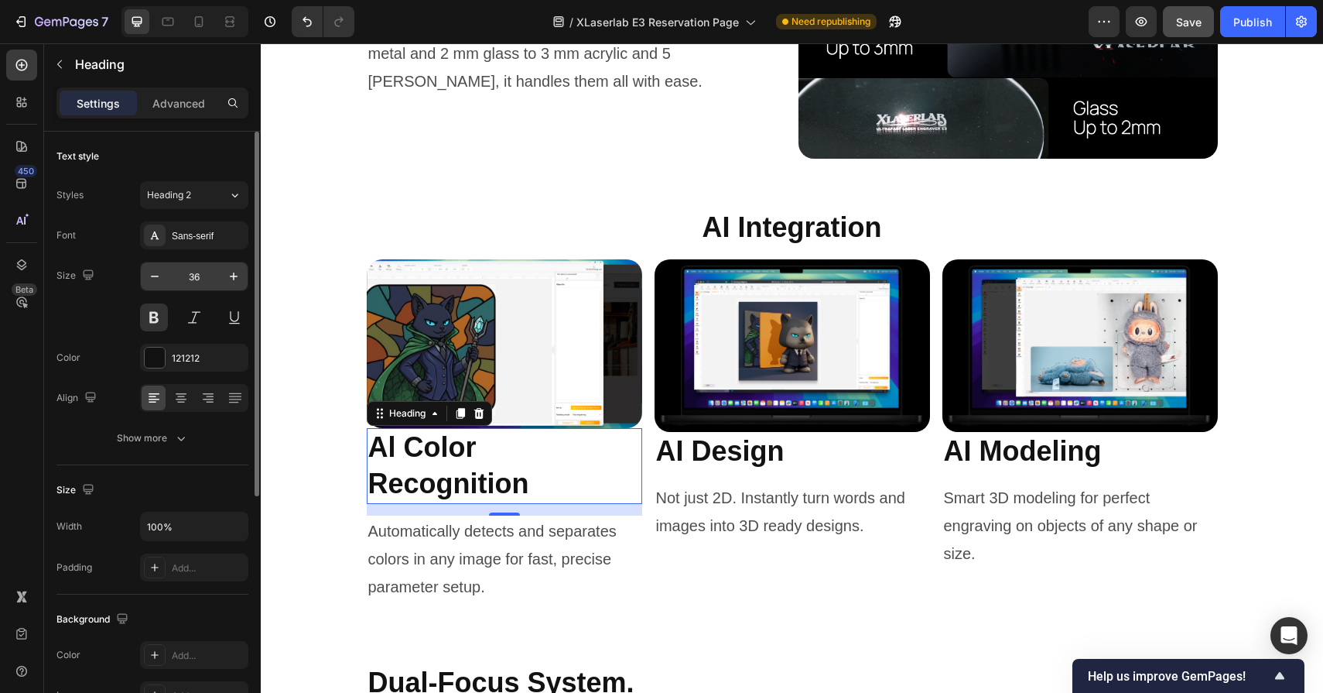
click at [200, 276] on input "36" at bounding box center [194, 276] width 51 height 28
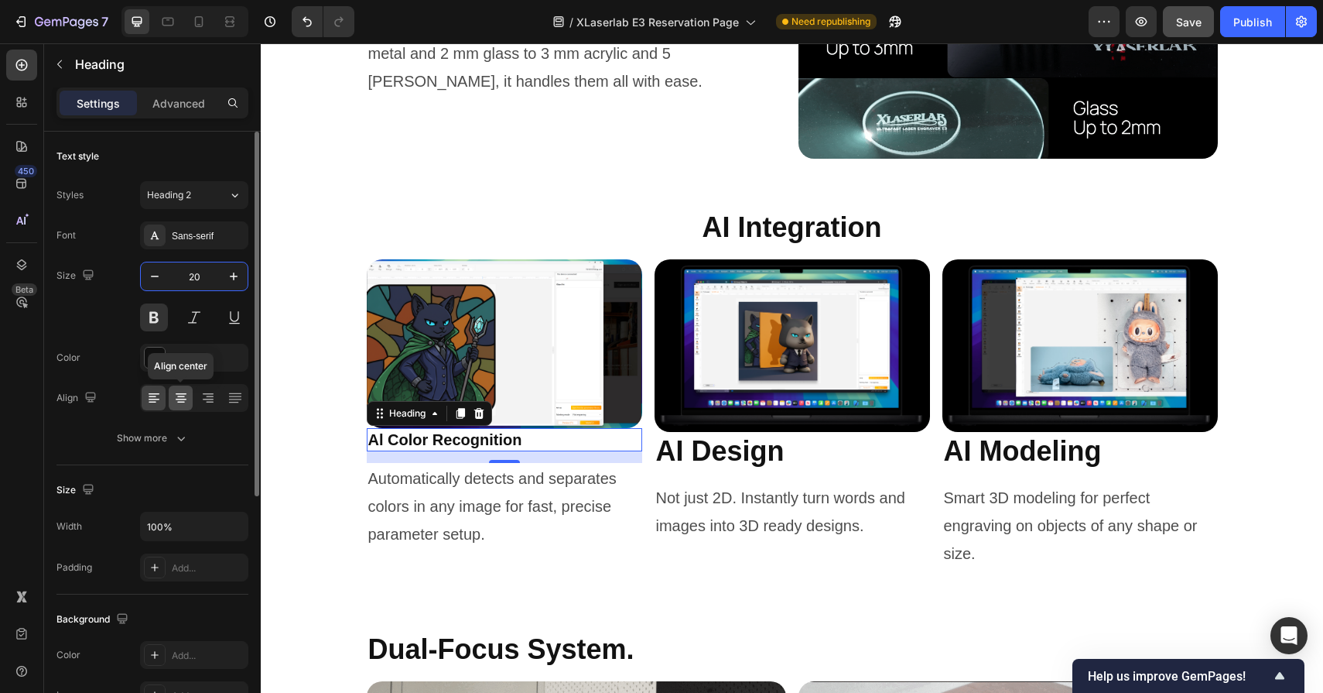
type input "20"
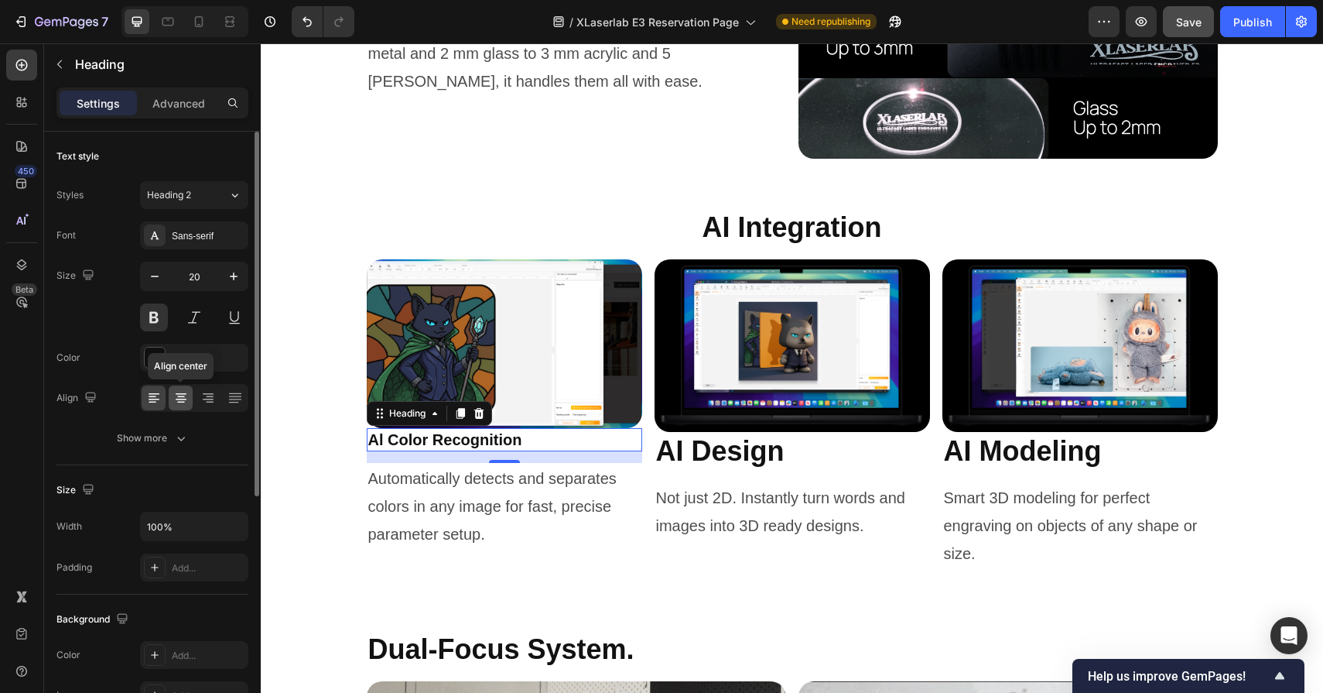
click at [184, 399] on icon at bounding box center [181, 400] width 11 height 2
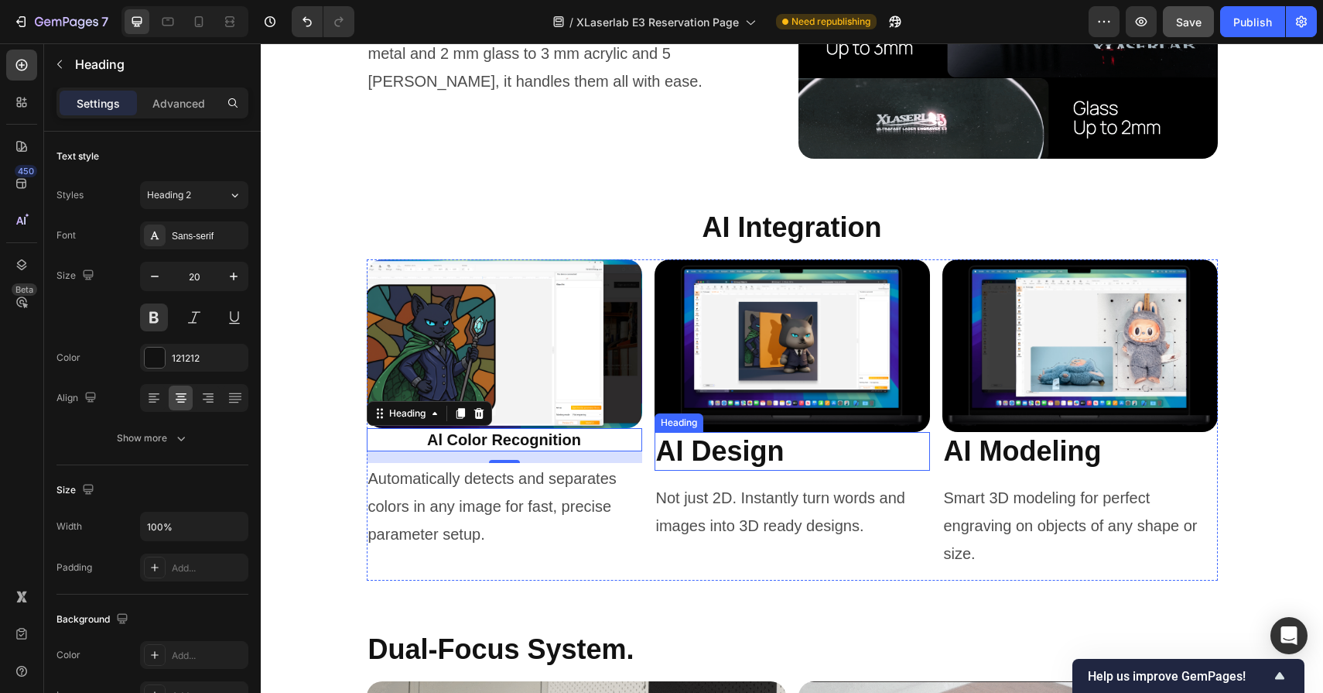
click at [768, 453] on h2 "AI Design" at bounding box center [793, 451] width 276 height 39
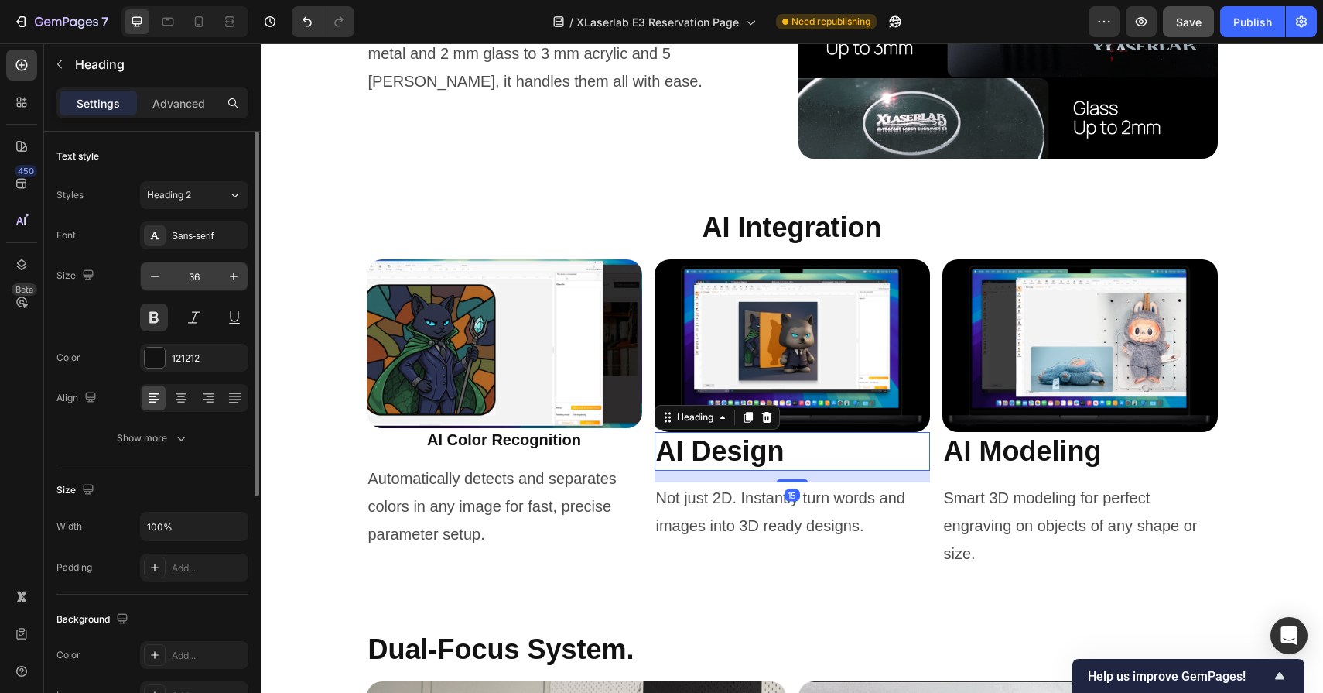
click at [199, 273] on input "36" at bounding box center [194, 276] width 51 height 28
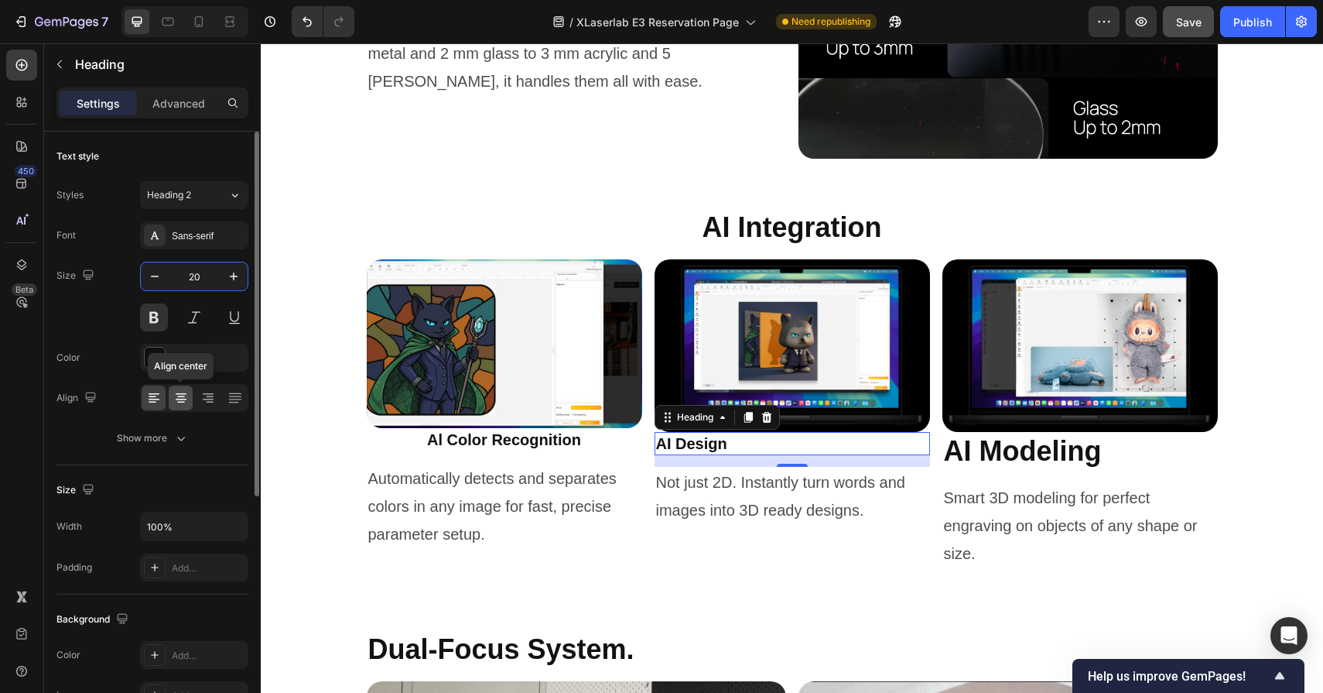
type input "20"
click at [183, 405] on icon at bounding box center [180, 397] width 15 height 15
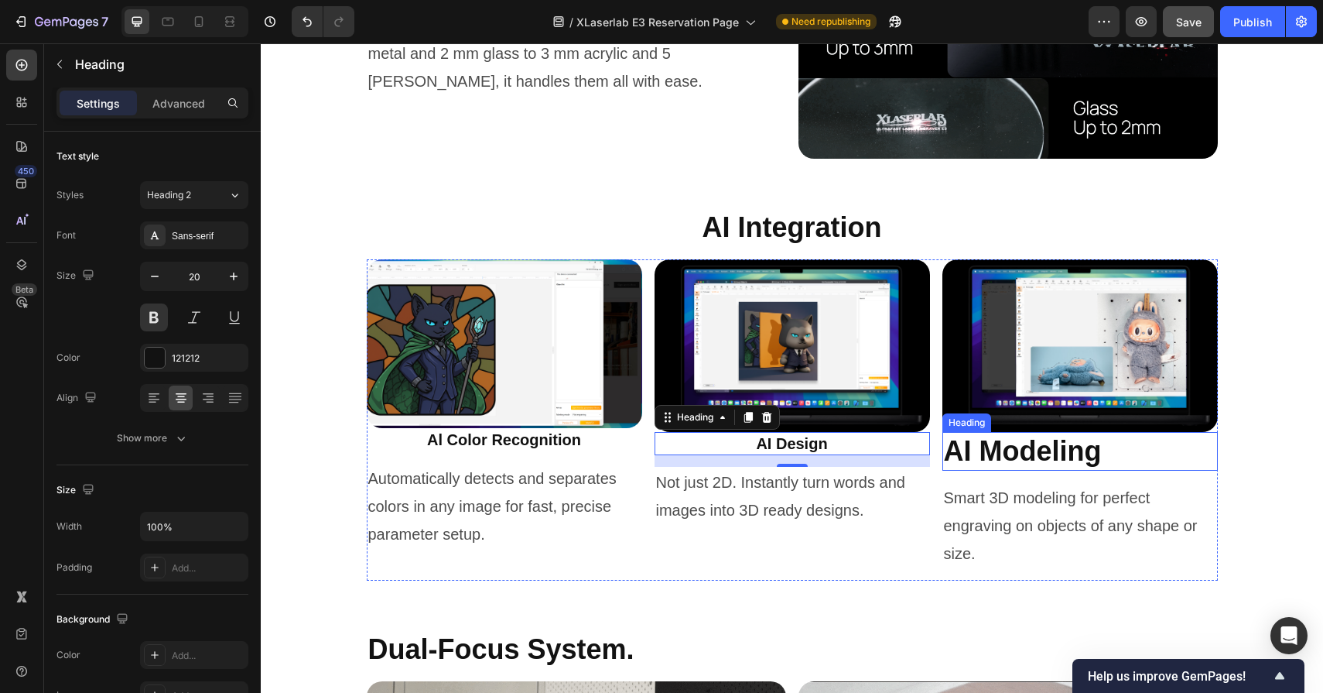
click at [1029, 457] on h2 "AI Modeling" at bounding box center [1081, 451] width 276 height 39
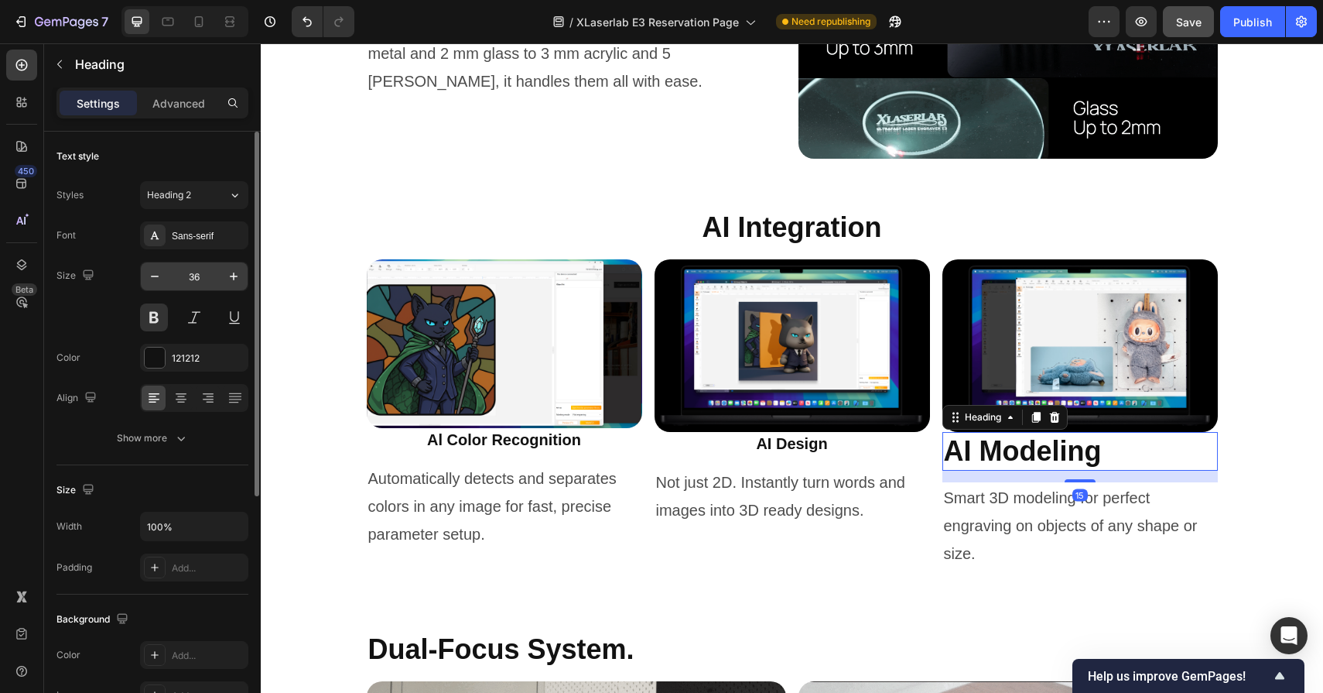
click at [203, 276] on input "36" at bounding box center [194, 276] width 51 height 28
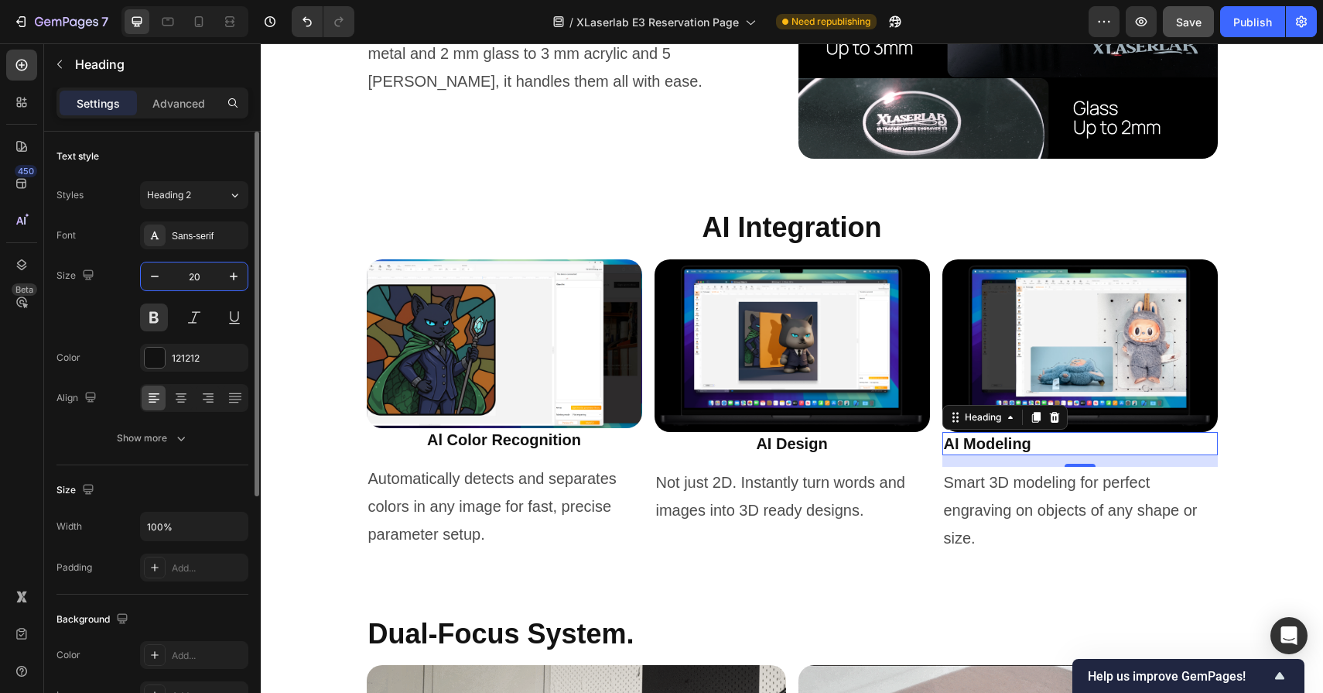
type input "20"
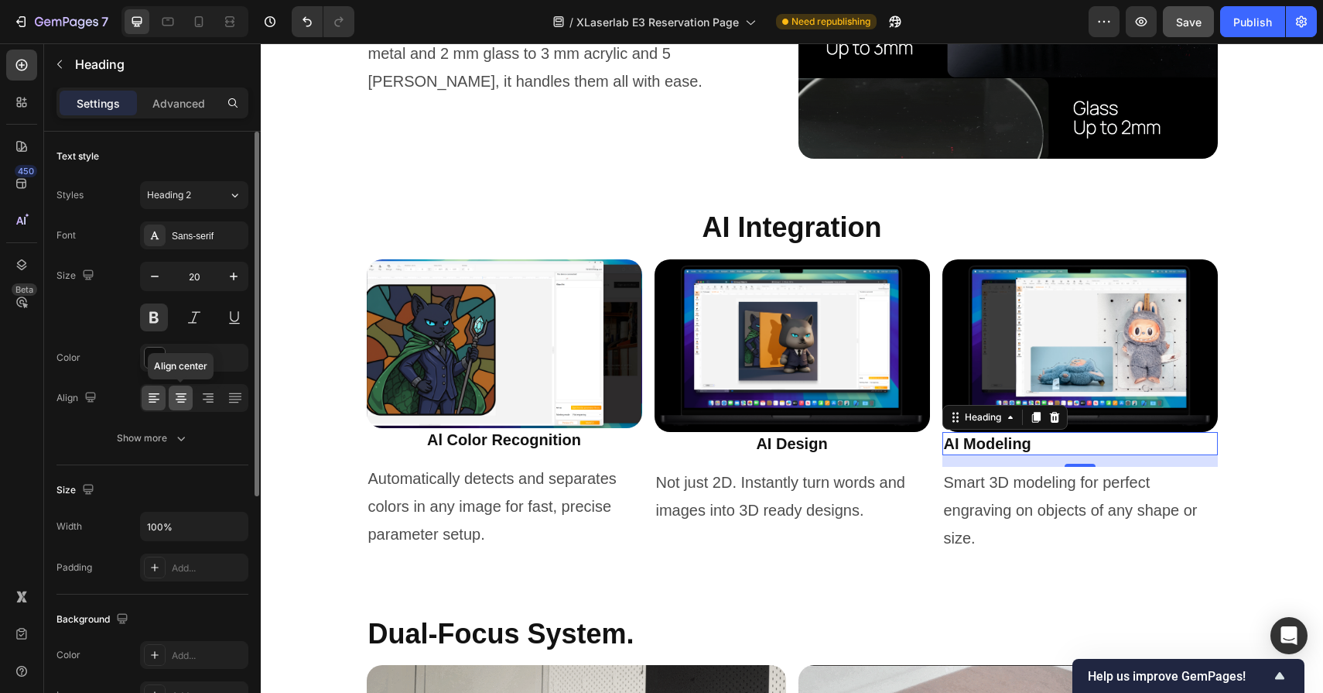
click at [181, 402] on icon at bounding box center [181, 403] width 8 height 2
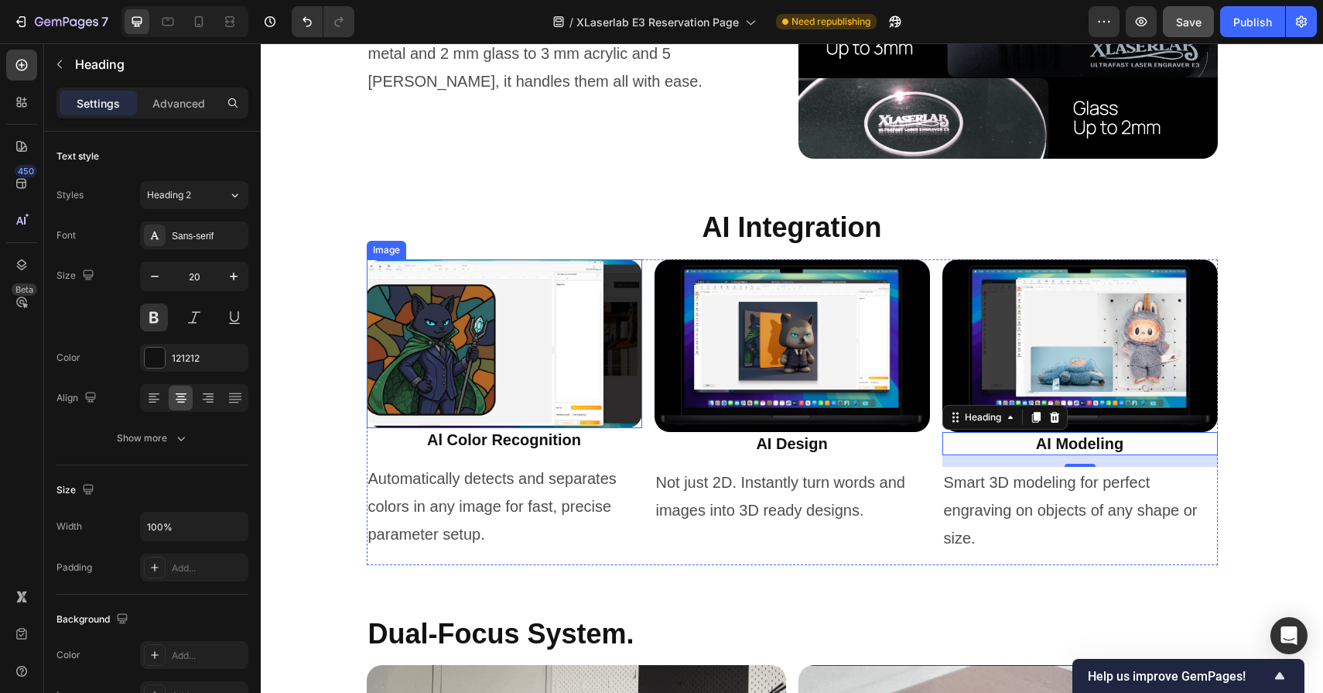
click at [532, 392] on img at bounding box center [505, 343] width 276 height 169
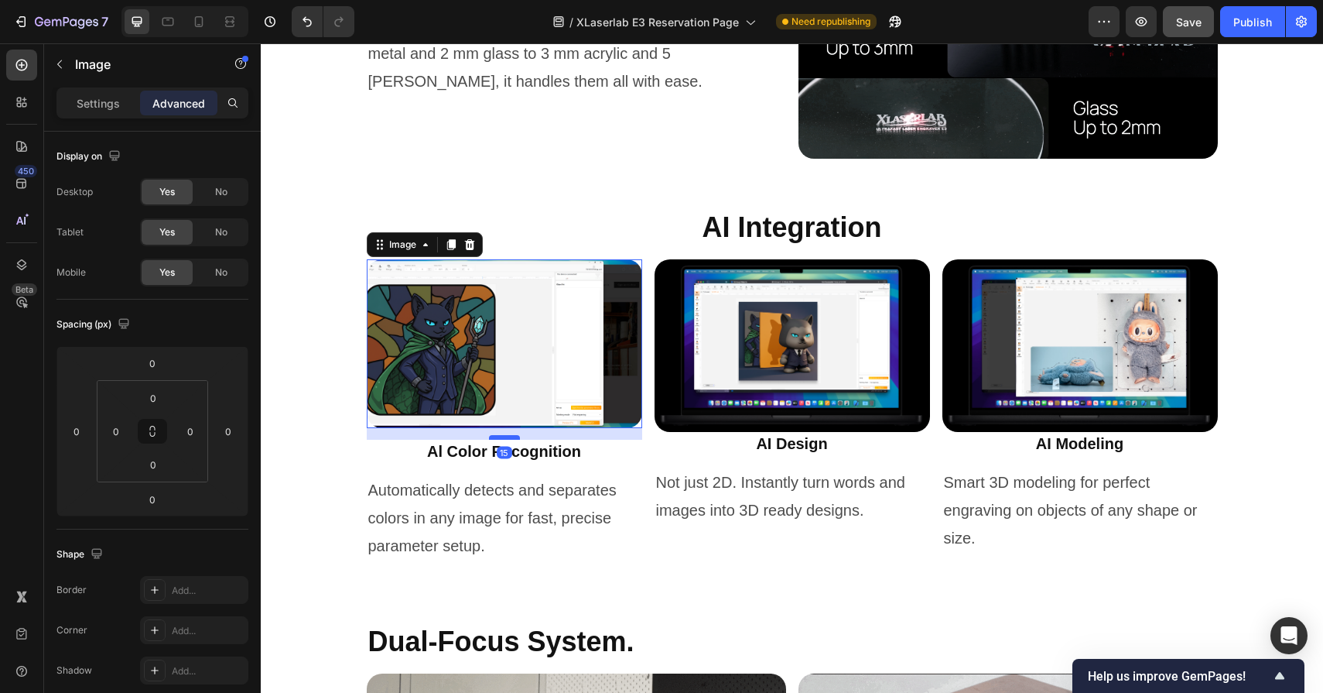
drag, startPoint x: 507, startPoint y: 426, endPoint x: 508, endPoint y: 438, distance: 11.6
click at [508, 438] on div at bounding box center [504, 437] width 31 height 5
type input "15"
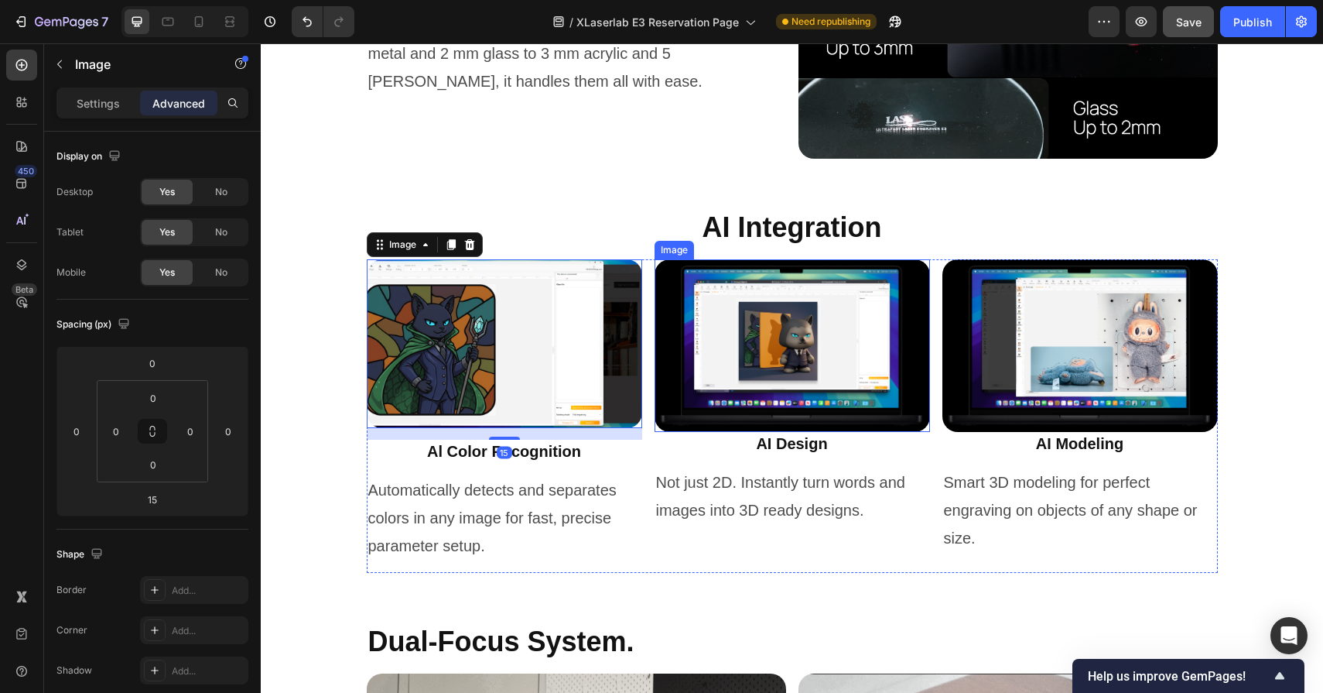
click at [862, 419] on img at bounding box center [793, 345] width 276 height 173
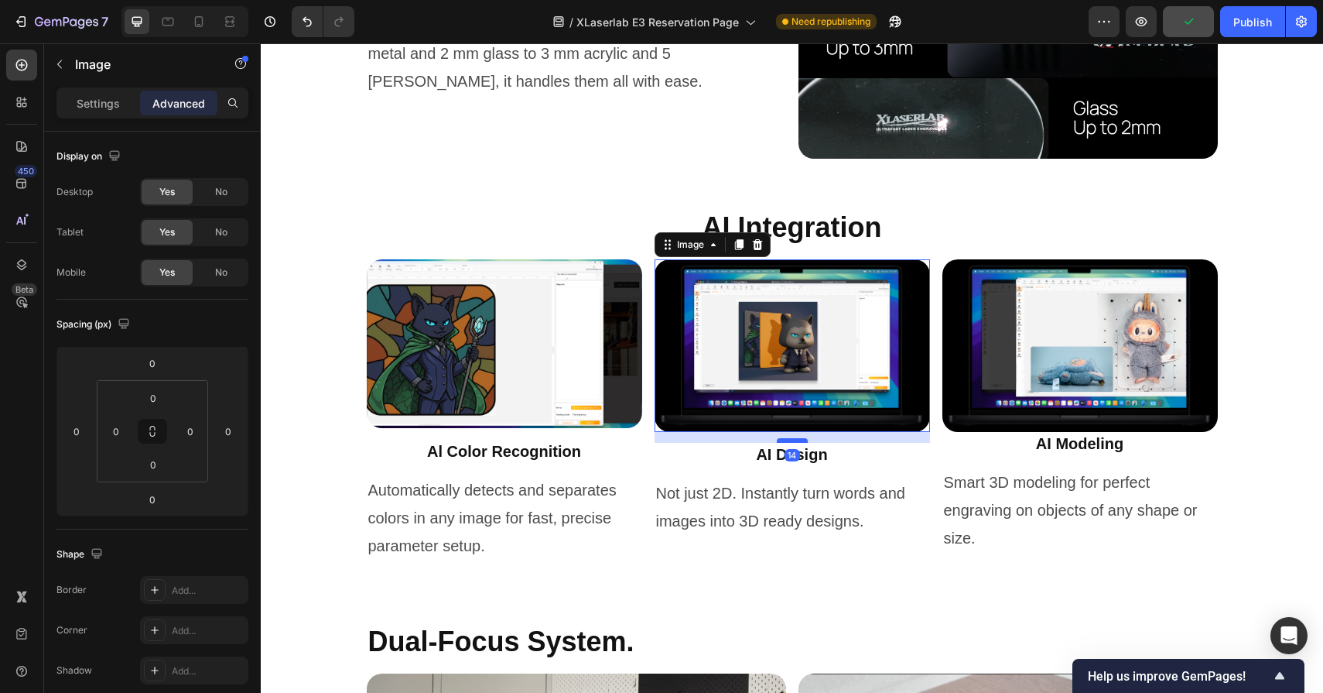
drag, startPoint x: 798, startPoint y: 429, endPoint x: 798, endPoint y: 440, distance: 10.8
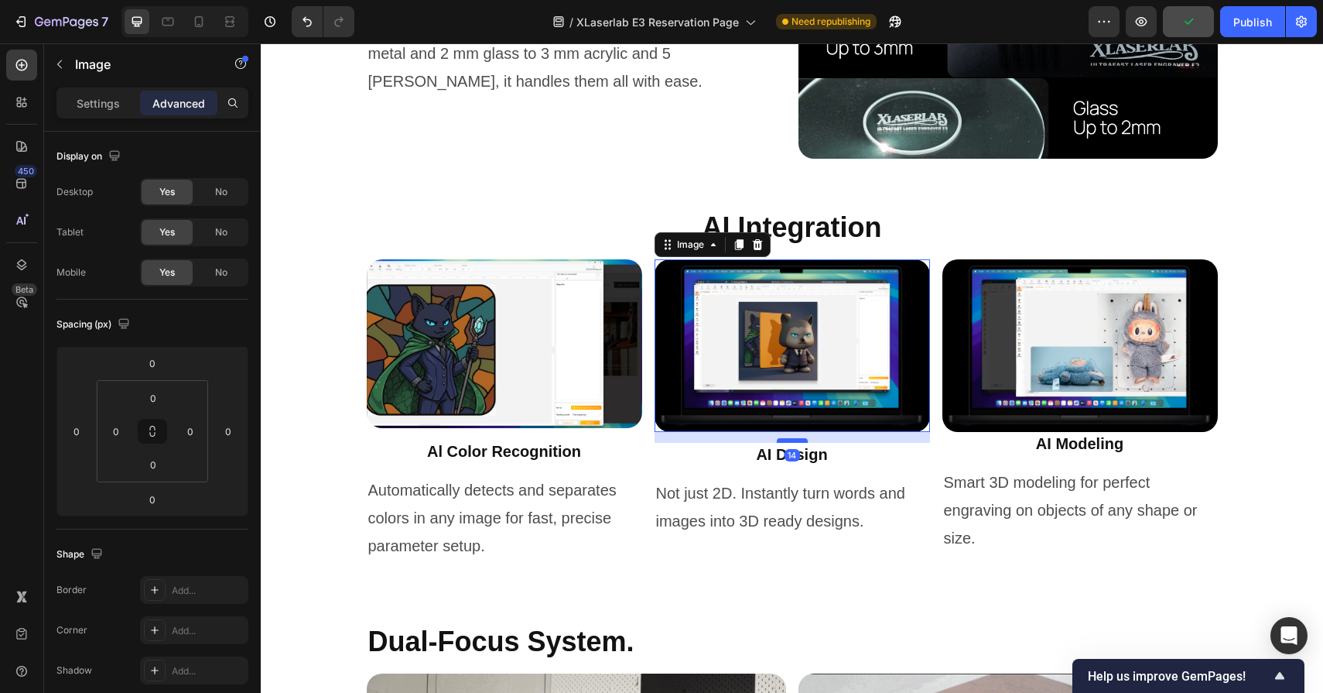
click at [798, 440] on div at bounding box center [792, 440] width 31 height 5
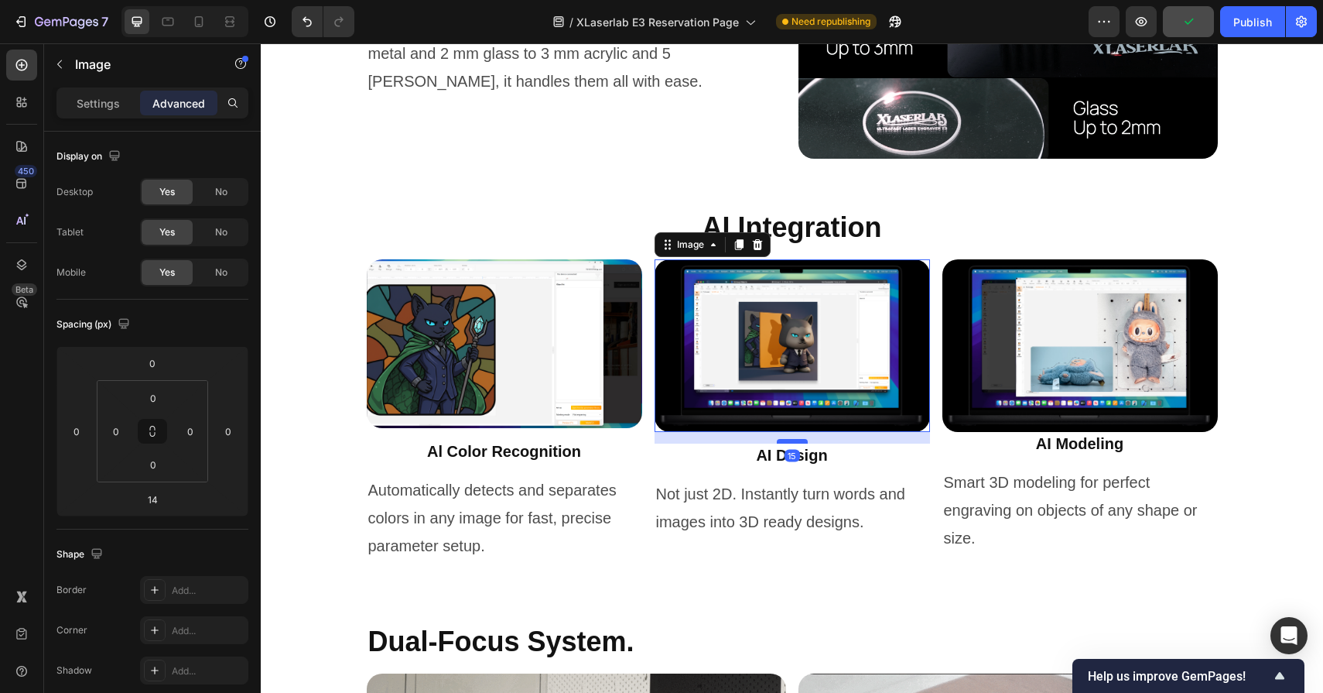
click at [798, 440] on div at bounding box center [792, 441] width 31 height 5
type input "15"
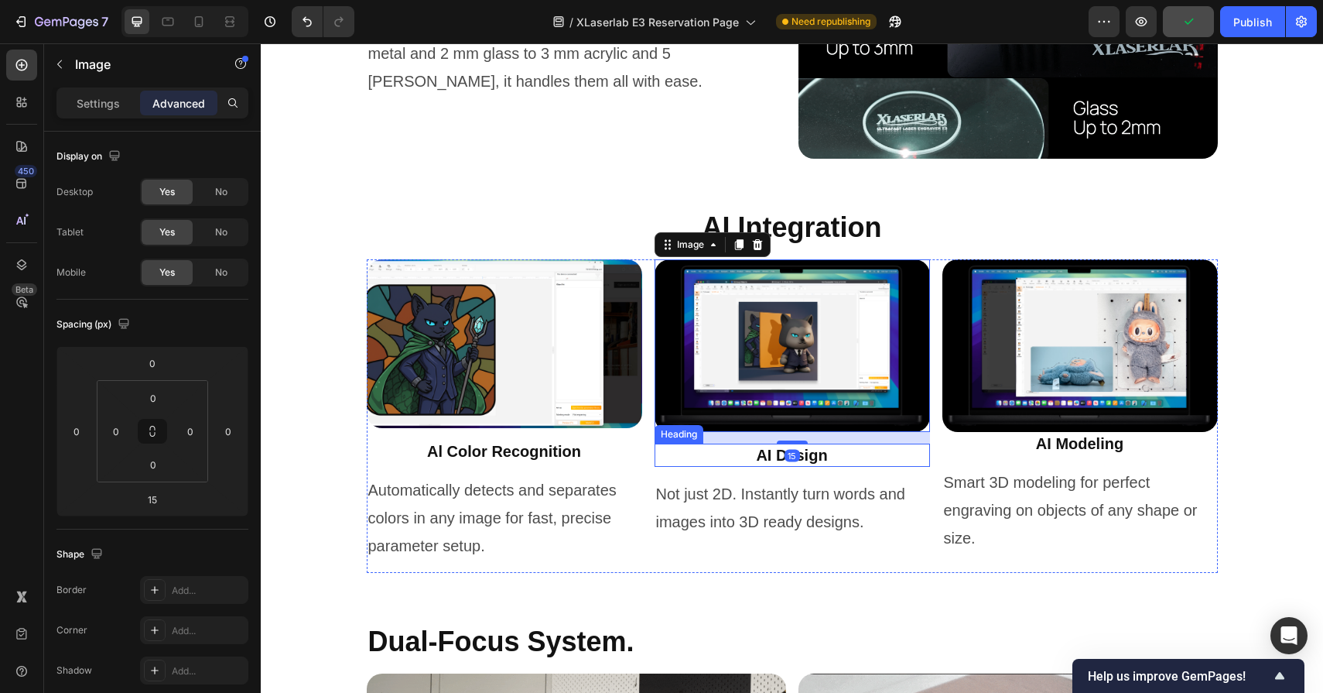
click at [817, 457] on h2 "AI Design" at bounding box center [793, 454] width 276 height 23
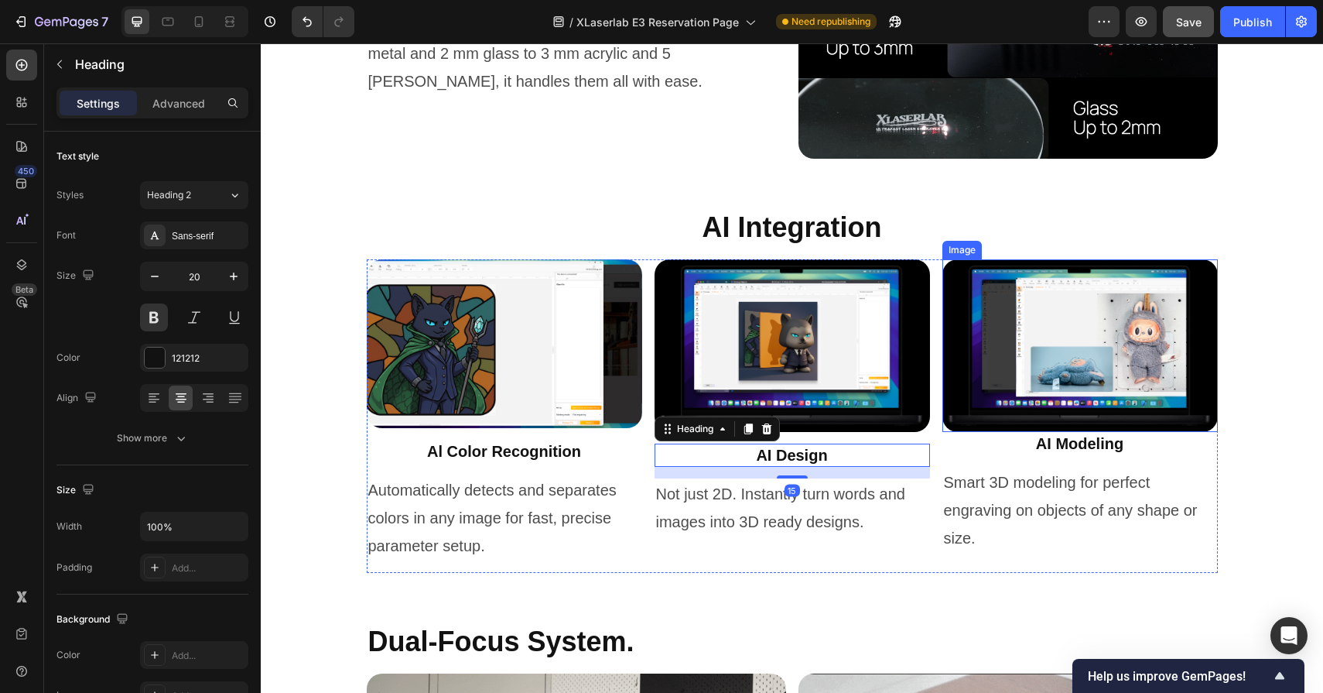
click at [1126, 406] on img at bounding box center [1081, 345] width 276 height 173
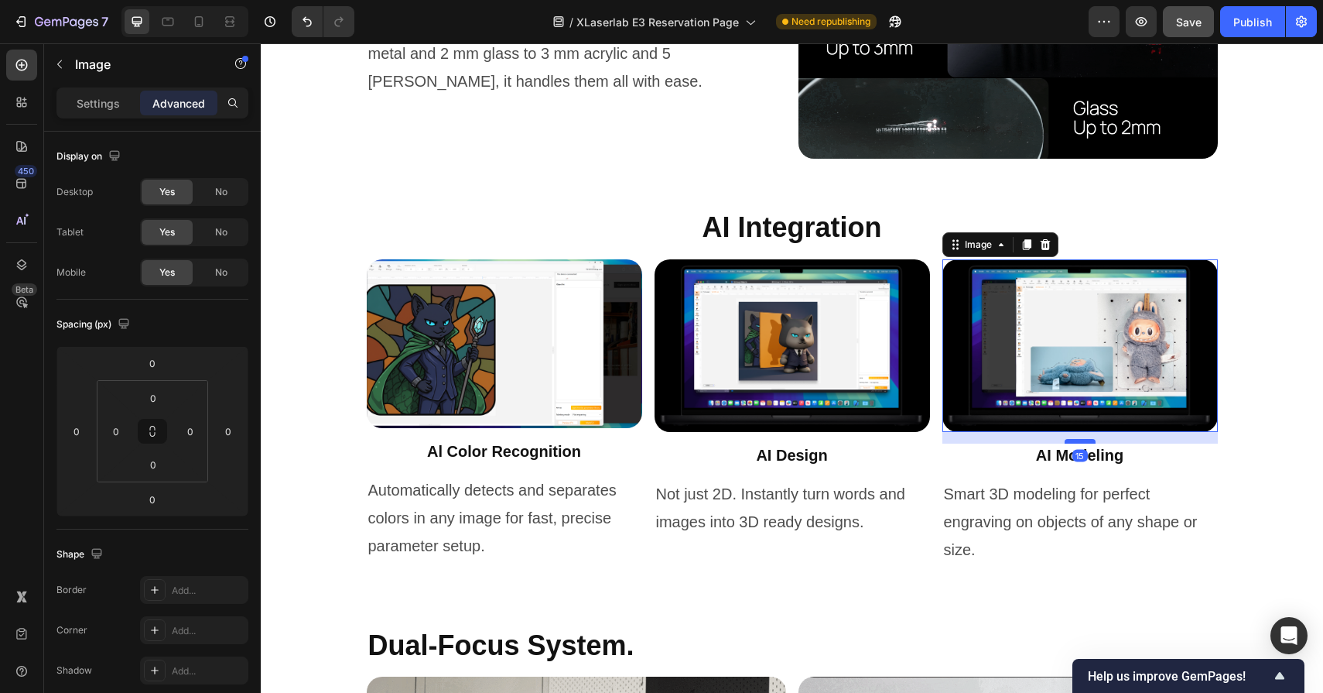
drag, startPoint x: 1084, startPoint y: 430, endPoint x: 1084, endPoint y: 441, distance: 11.6
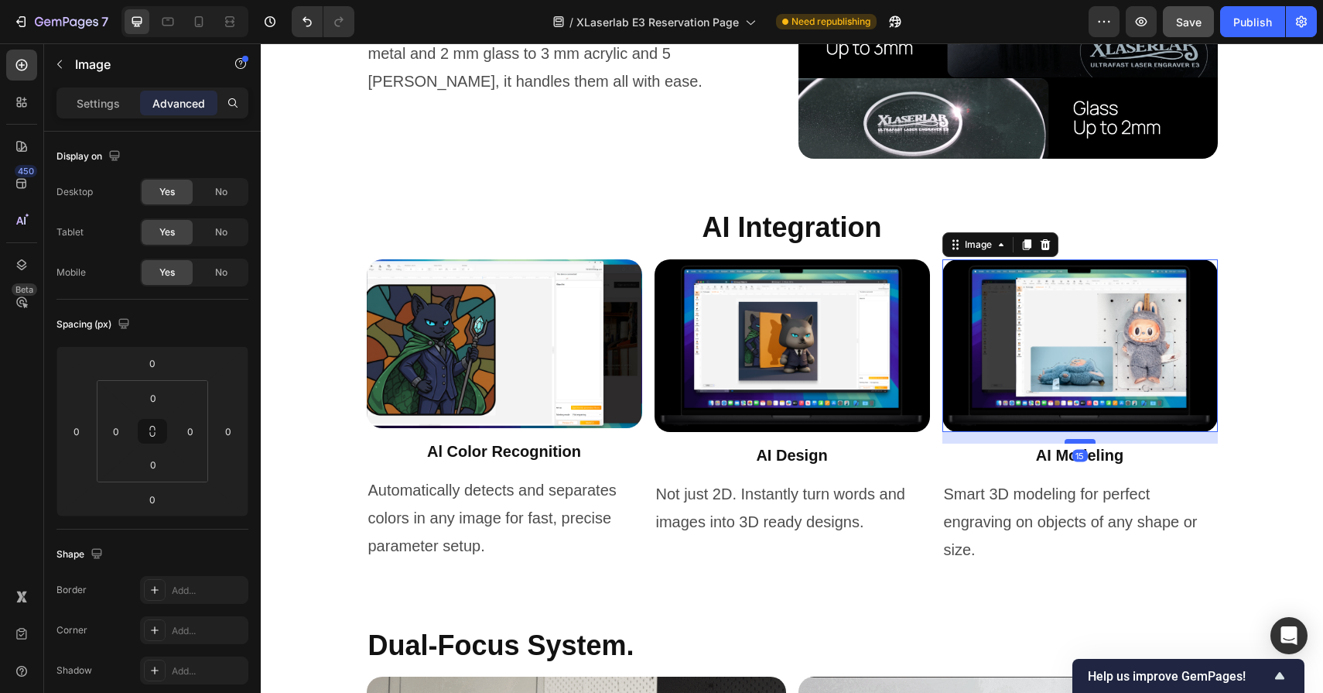
click at [1084, 441] on div at bounding box center [1080, 441] width 31 height 5
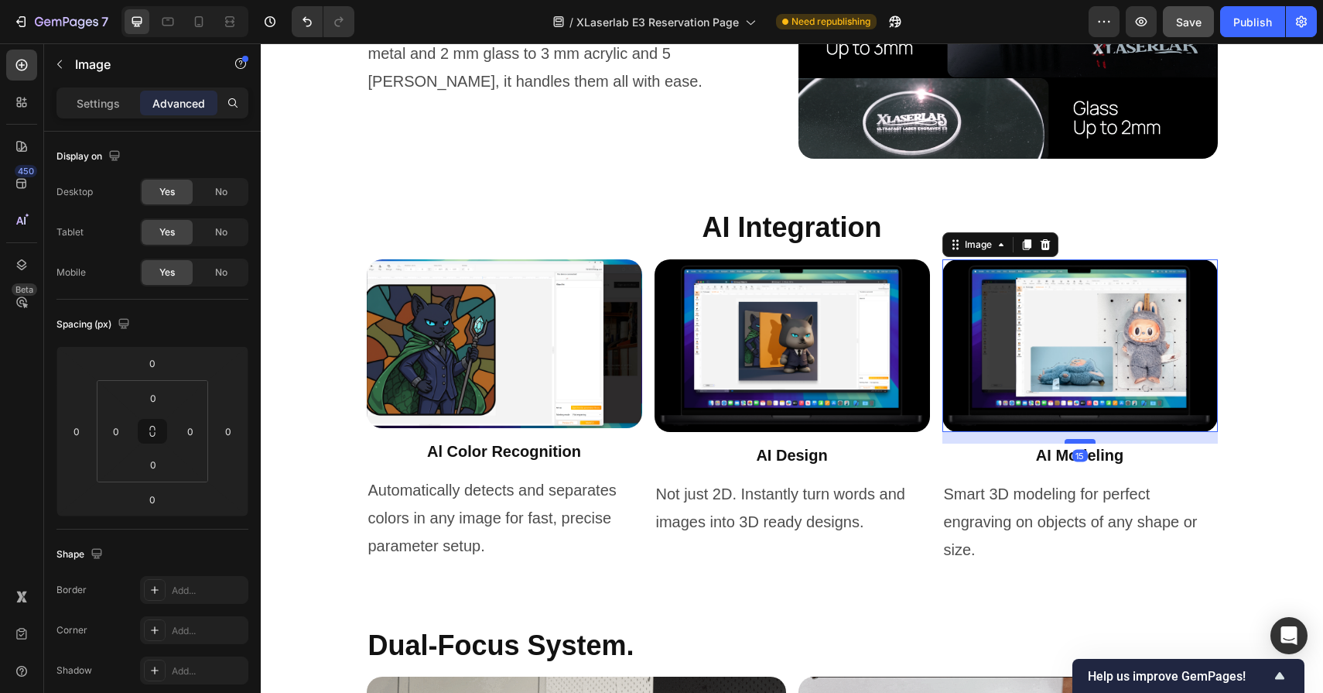
type input "15"
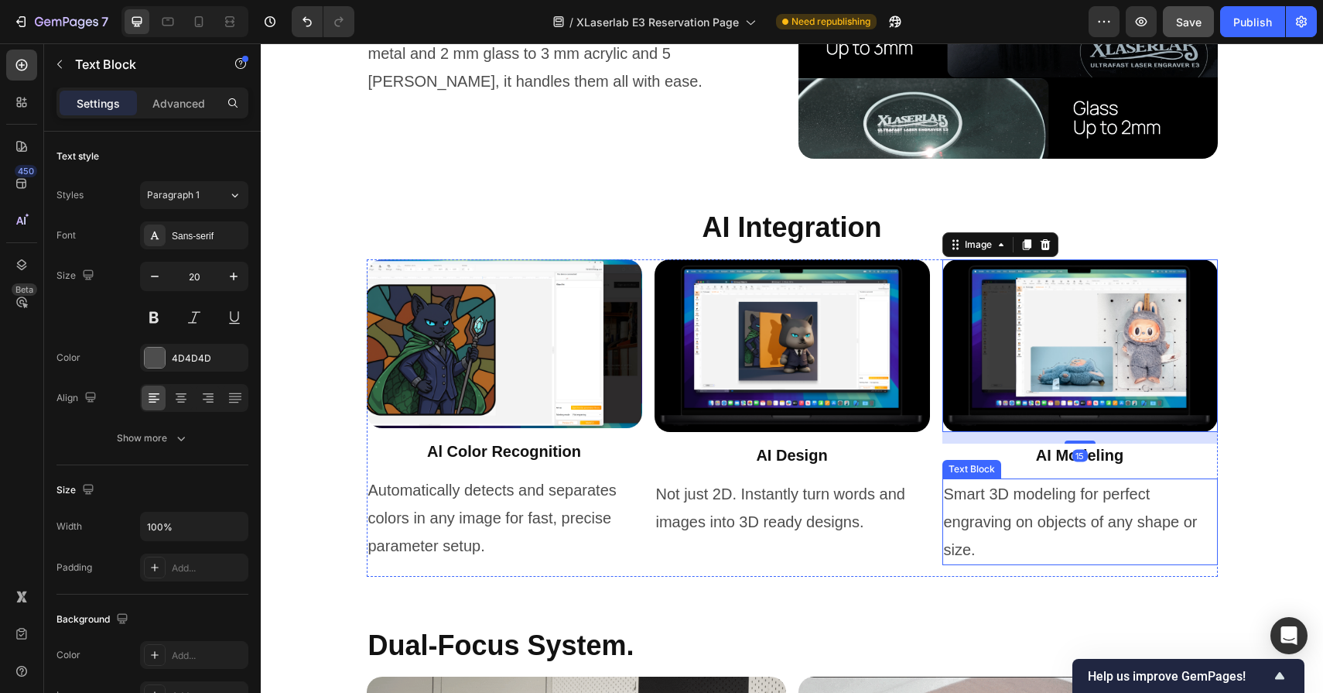
click at [1057, 522] on p "Smart 3D modeling for perfect engraving on objects of any shape or size." at bounding box center [1080, 522] width 272 height 84
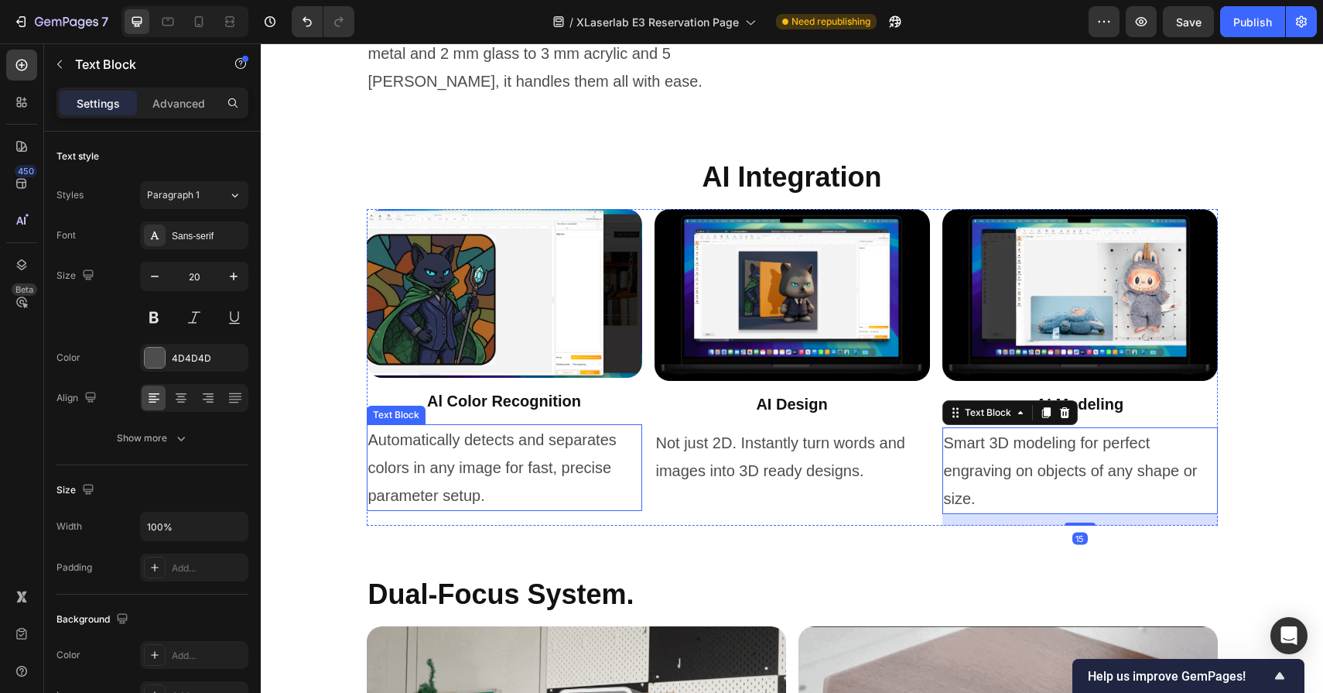
click at [441, 509] on p "Automatically detects and separates colors in any image for fast, precise param…" at bounding box center [504, 468] width 272 height 84
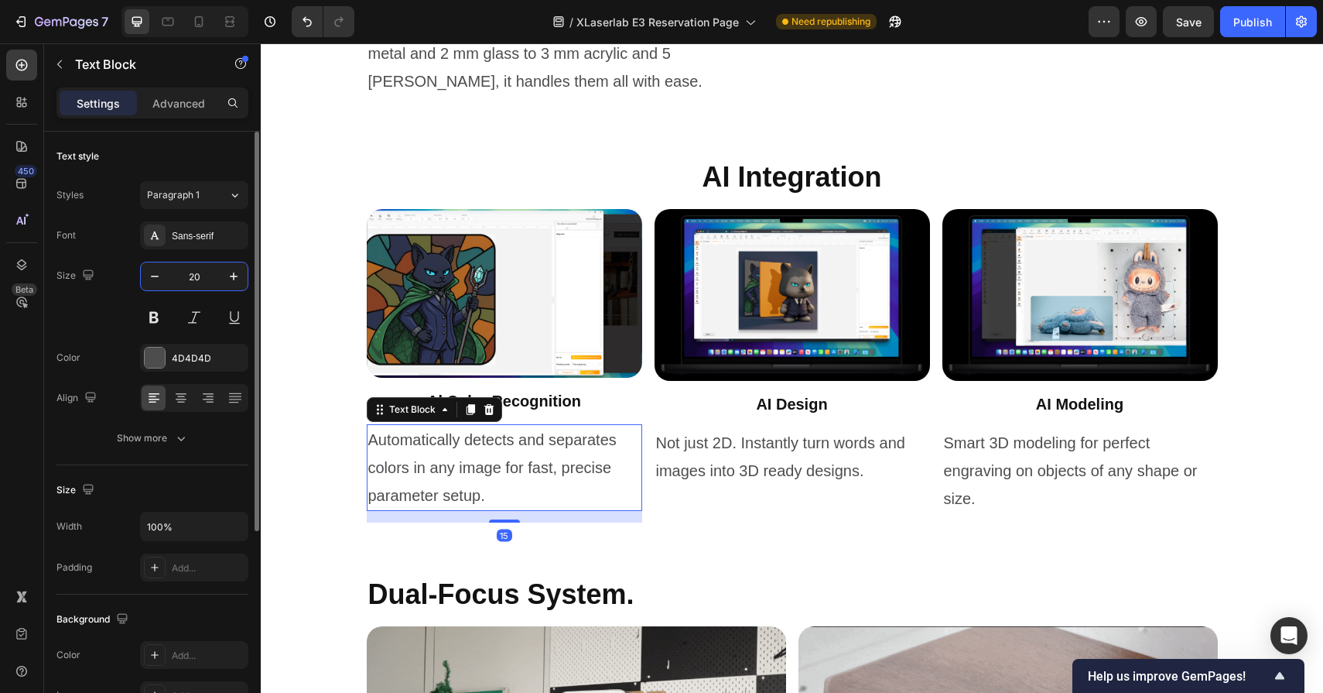
click at [193, 276] on input "20" at bounding box center [194, 276] width 51 height 28
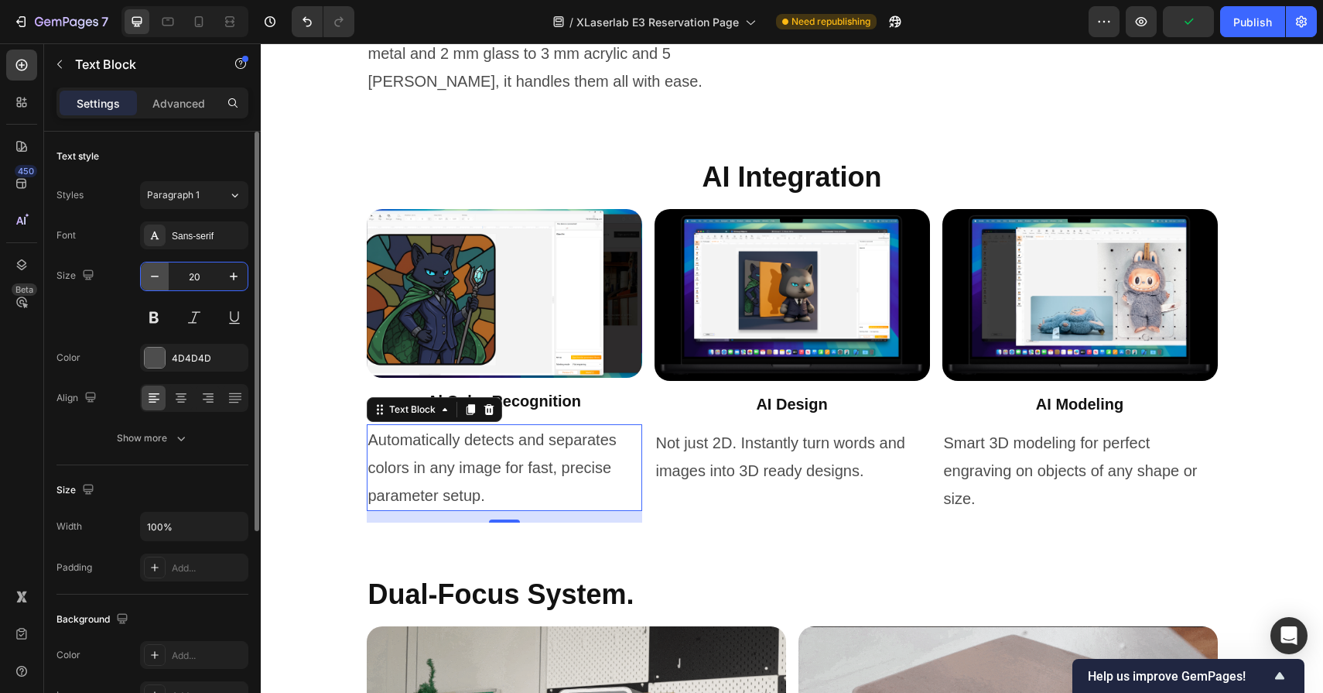
drag, startPoint x: 210, startPoint y: 276, endPoint x: 146, endPoint y: 276, distance: 64.2
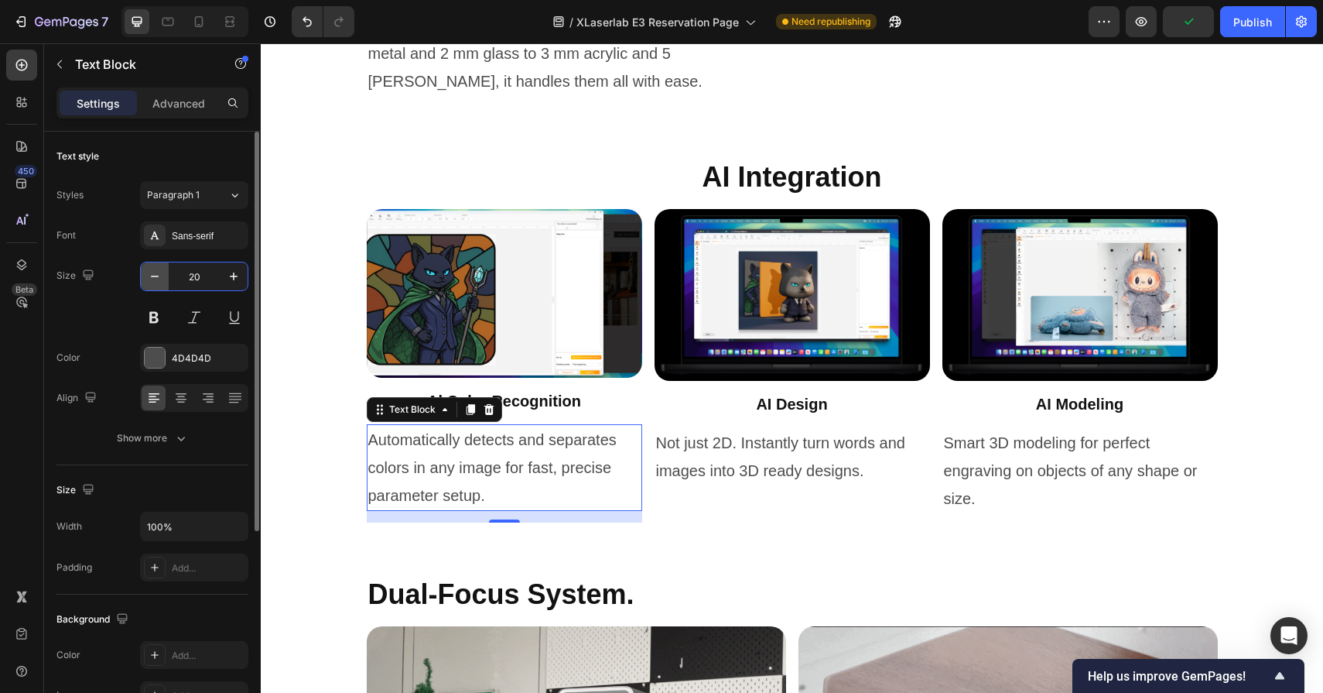
click at [146, 276] on div "20" at bounding box center [194, 276] width 107 height 28
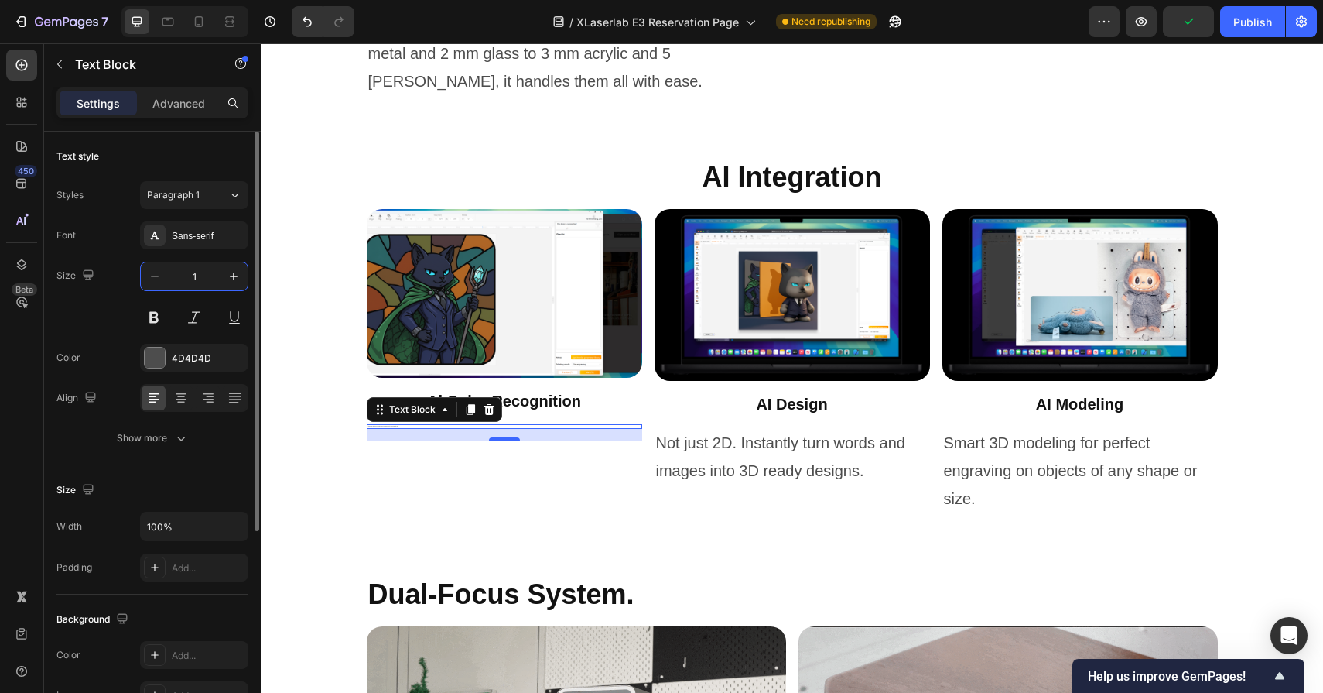
type input "18"
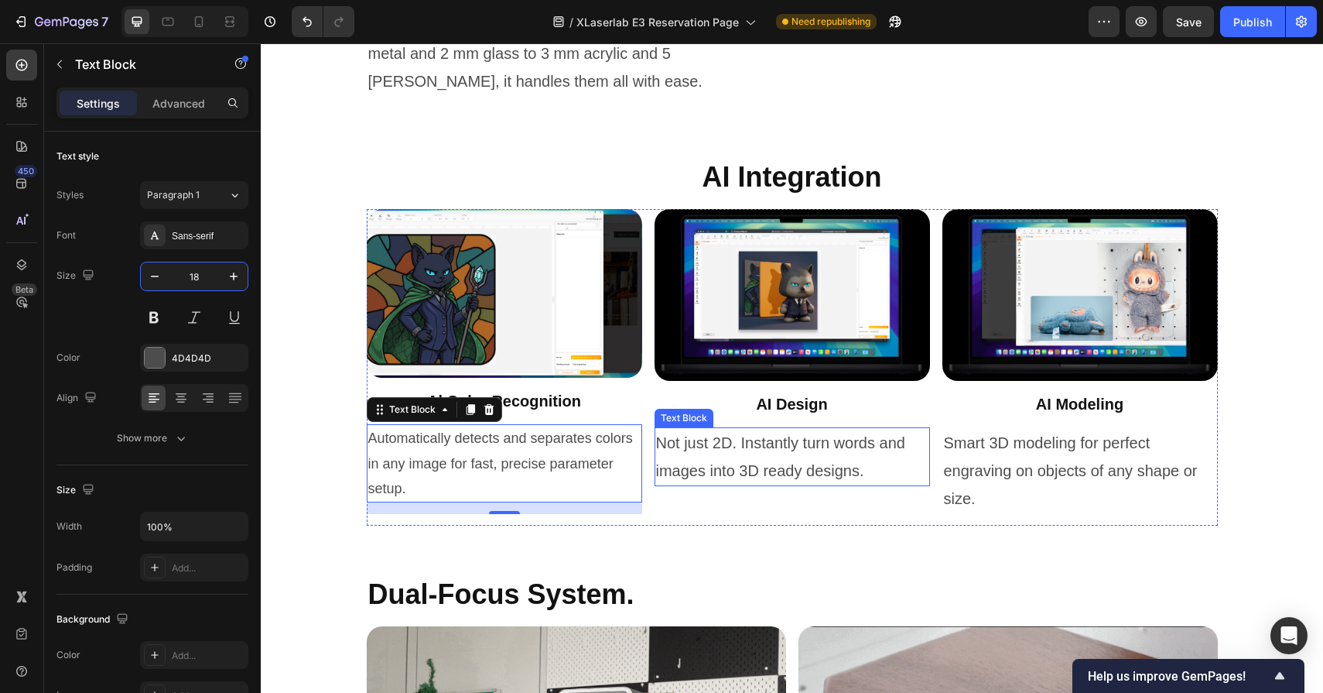
click at [759, 484] on p "Not just 2D. Instantly turn words and images into 3D ready designs." at bounding box center [792, 457] width 272 height 56
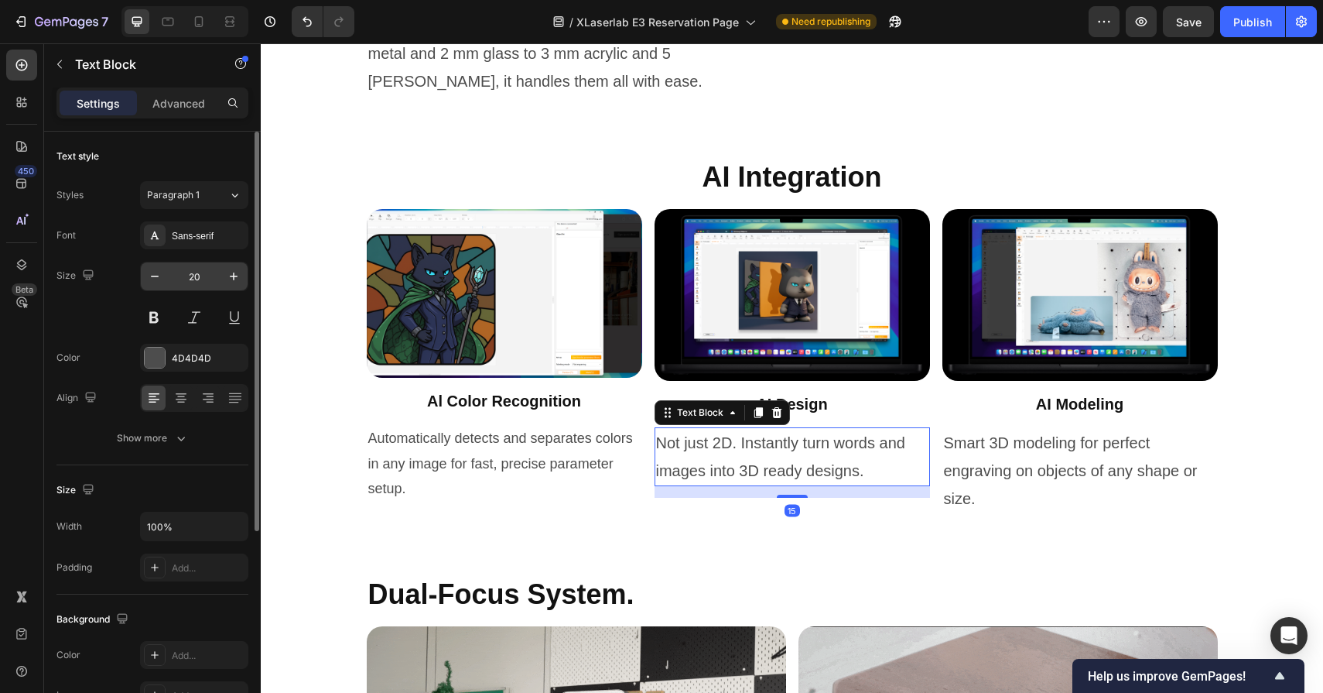
click at [200, 279] on input "20" at bounding box center [194, 276] width 51 height 28
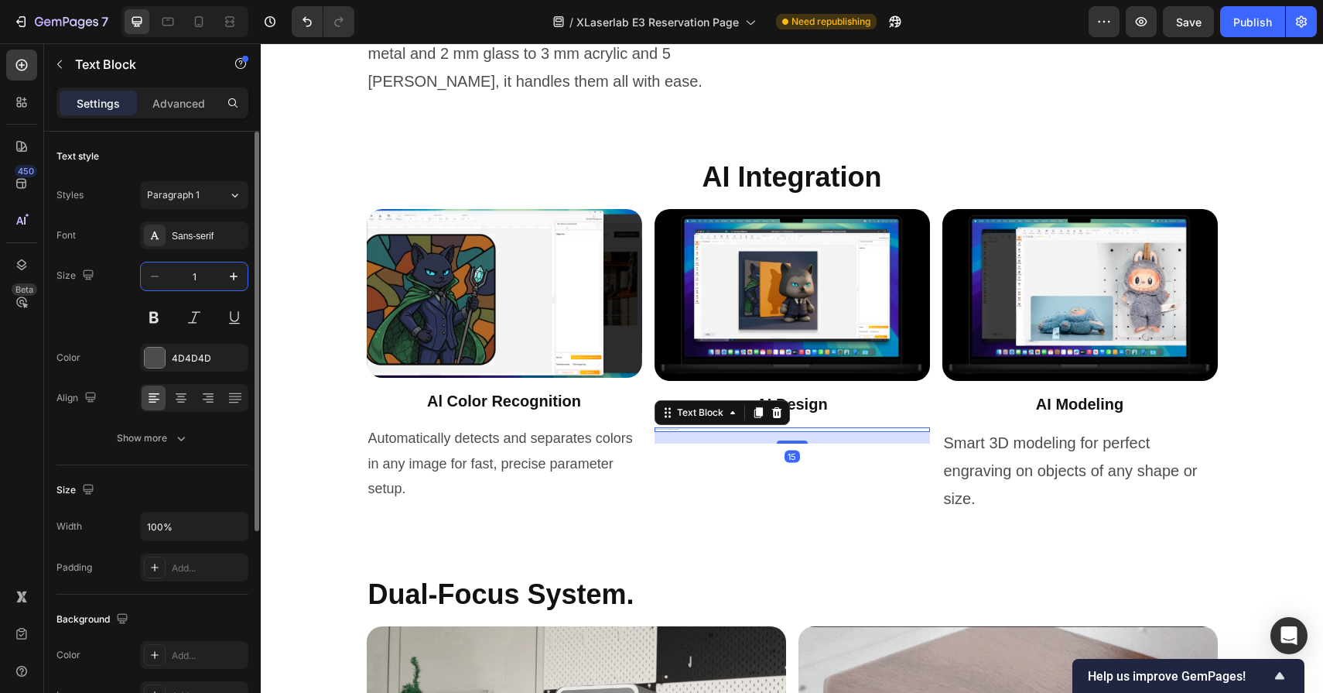
type input "18"
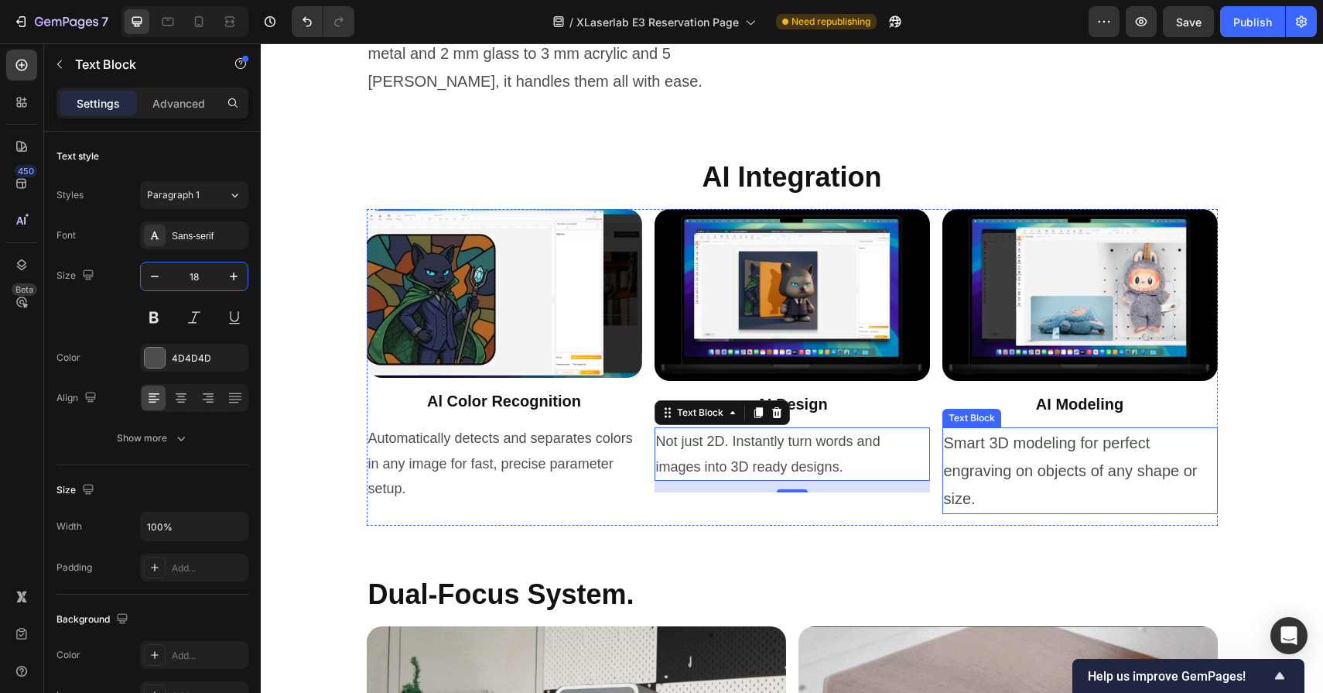
click at [1022, 501] on p "Smart 3D modeling for perfect engraving on objects of any shape or size." at bounding box center [1080, 471] width 272 height 84
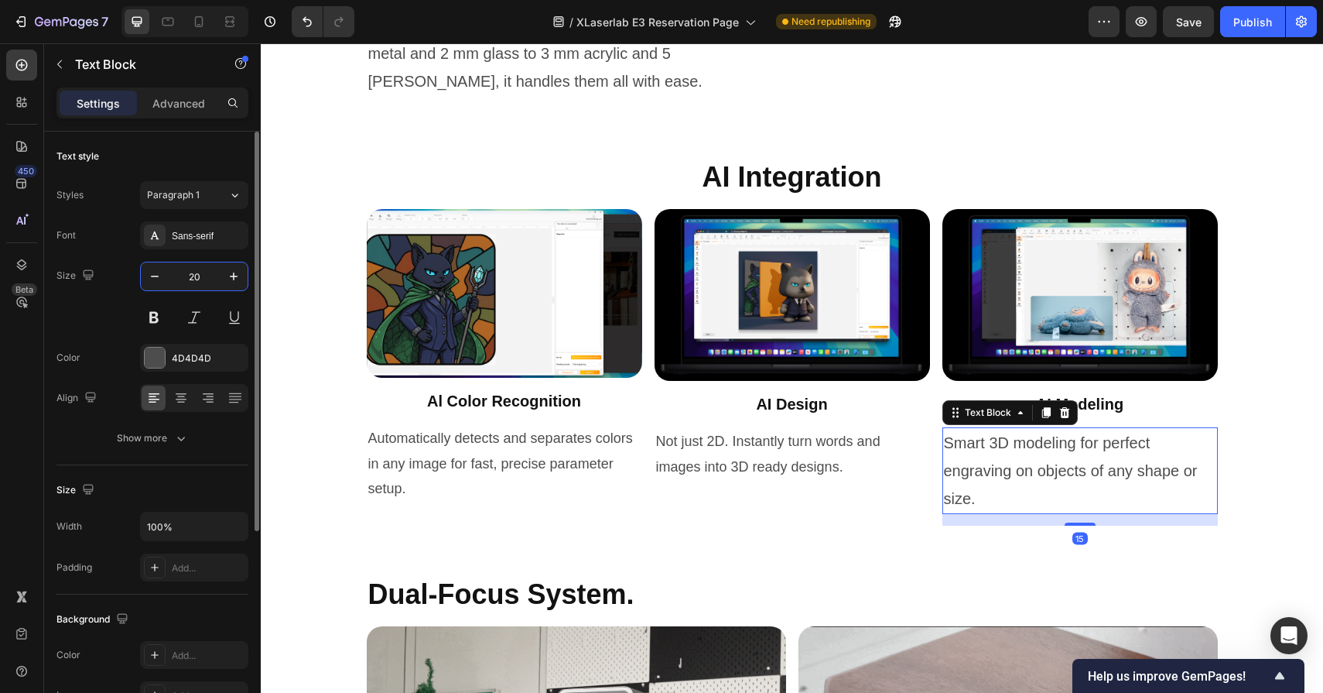
click at [206, 275] on input "20" at bounding box center [194, 276] width 51 height 28
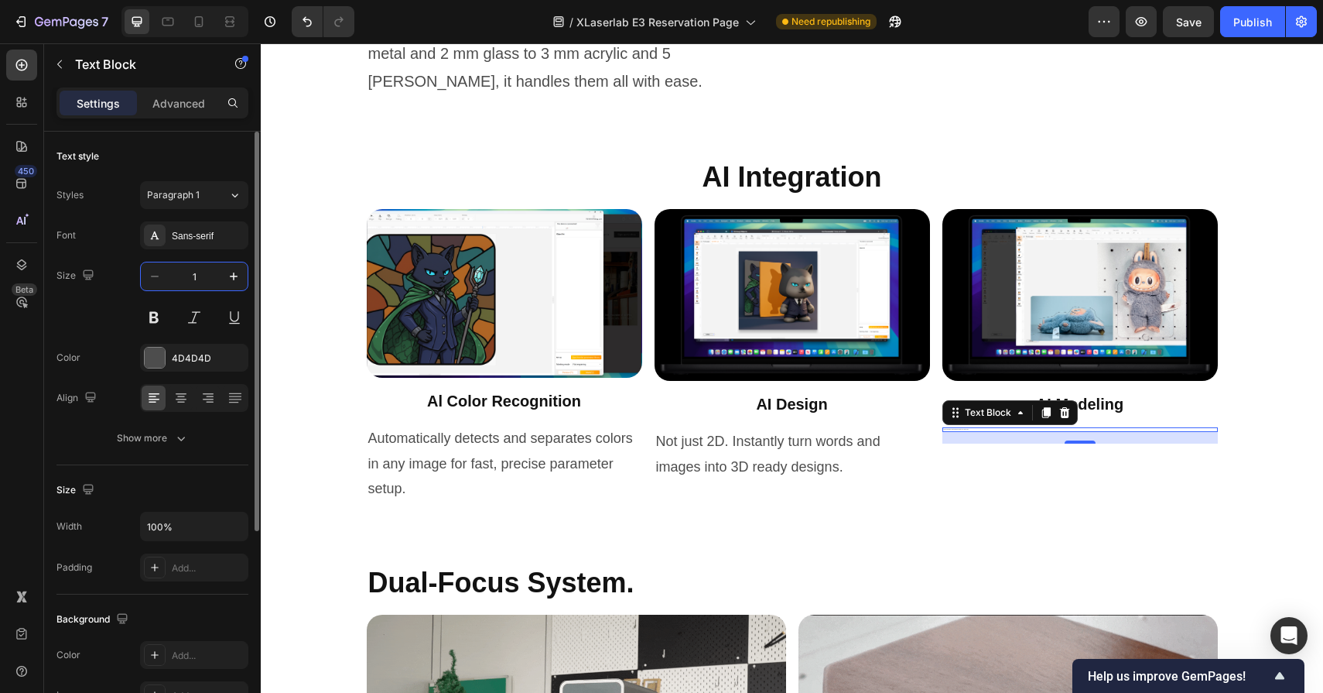
type input "18"
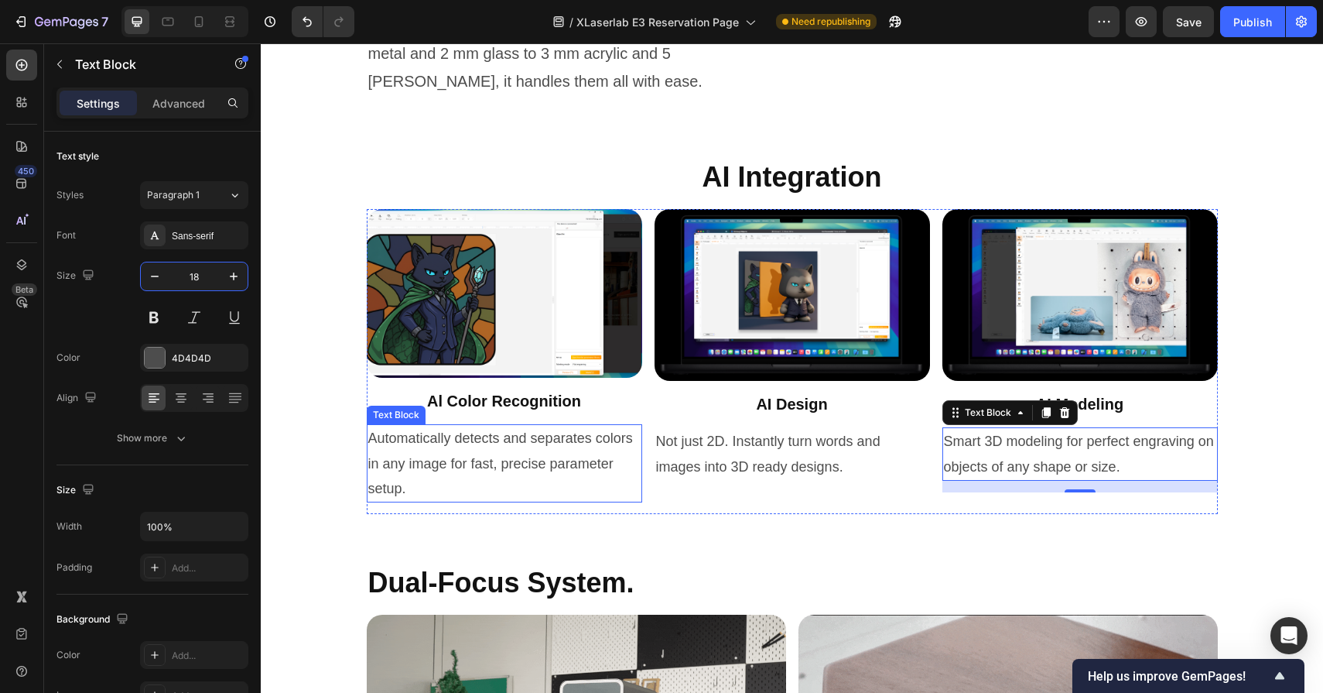
click at [491, 501] on p "Automatically detects and separates colors in any image for fast, precise param…" at bounding box center [504, 463] width 272 height 75
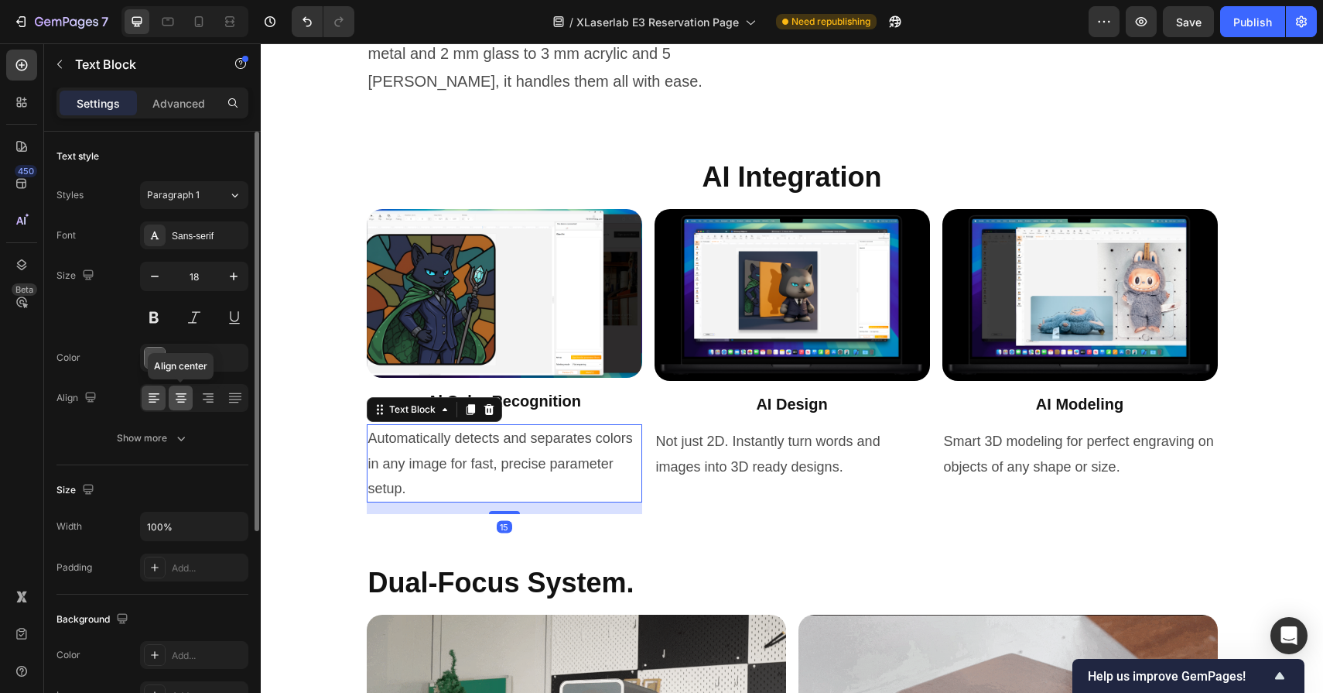
click at [180, 392] on icon at bounding box center [180, 397] width 15 height 15
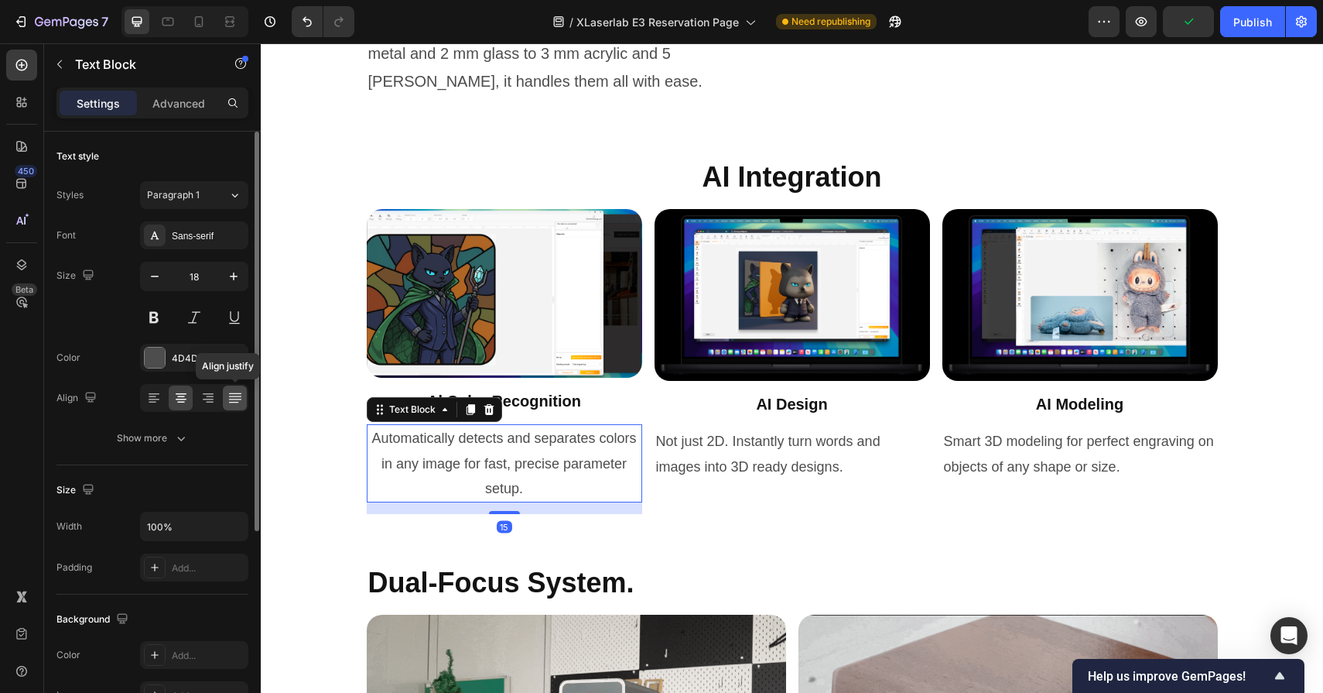
click at [224, 395] on div at bounding box center [235, 397] width 24 height 25
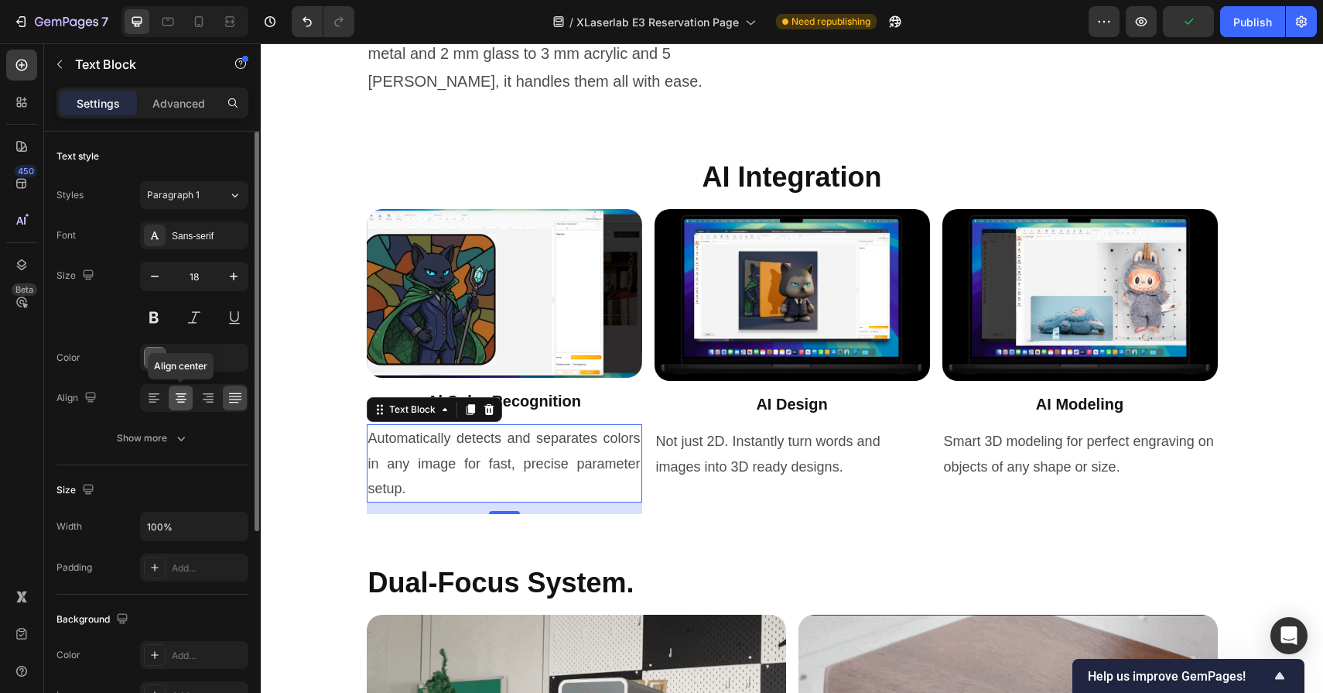
click at [183, 396] on icon at bounding box center [181, 397] width 8 height 2
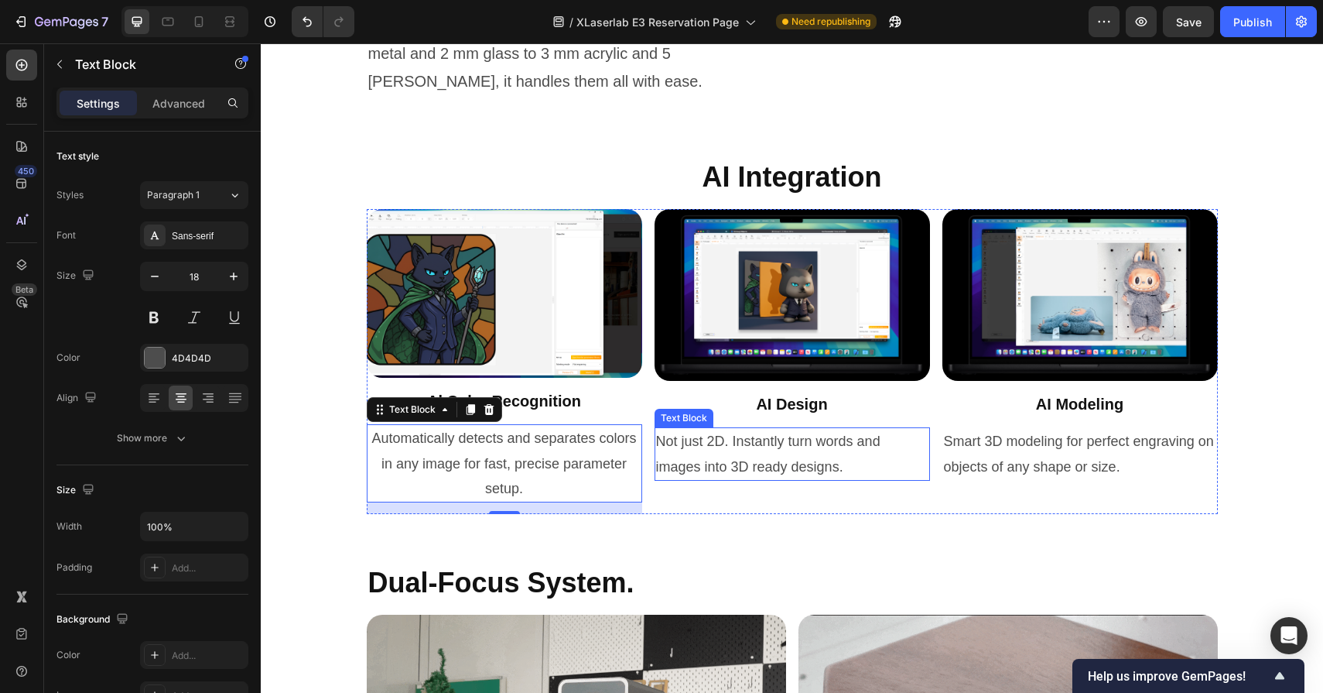
click at [782, 479] on p "Not just 2D. Instantly turn words and images into 3D ready designs." at bounding box center [792, 454] width 272 height 50
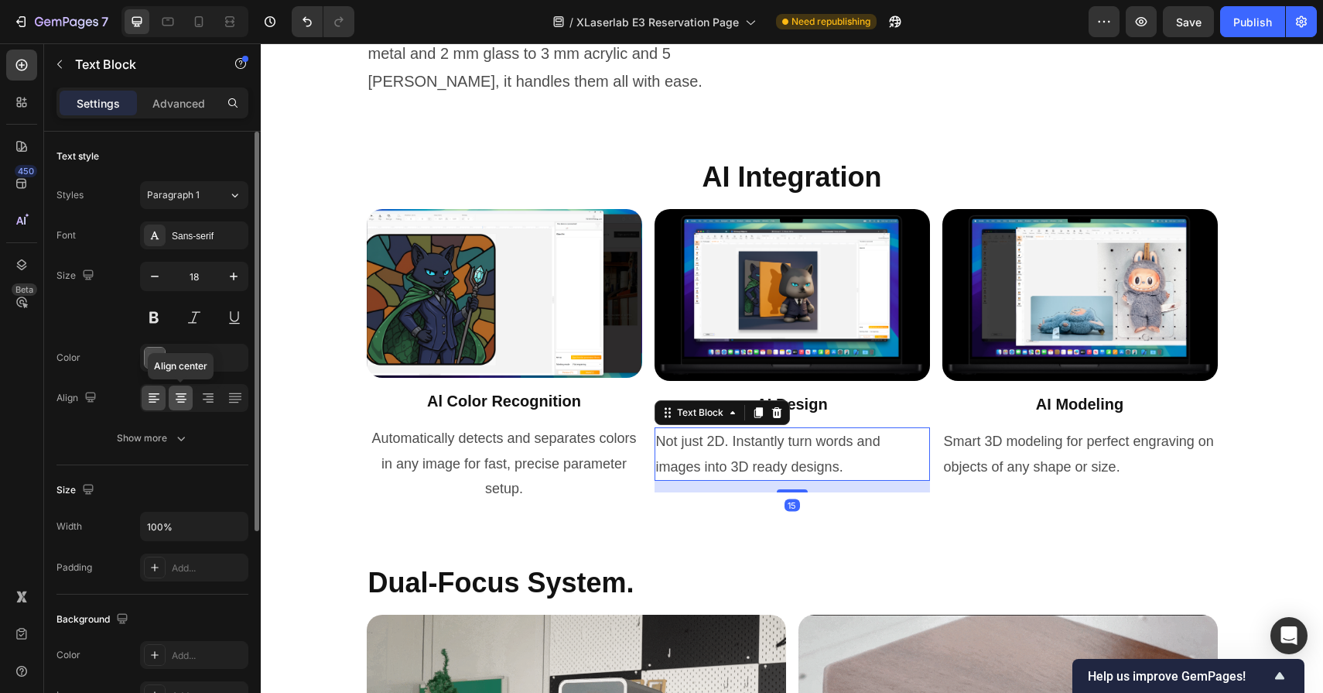
click at [176, 398] on icon at bounding box center [180, 397] width 15 height 15
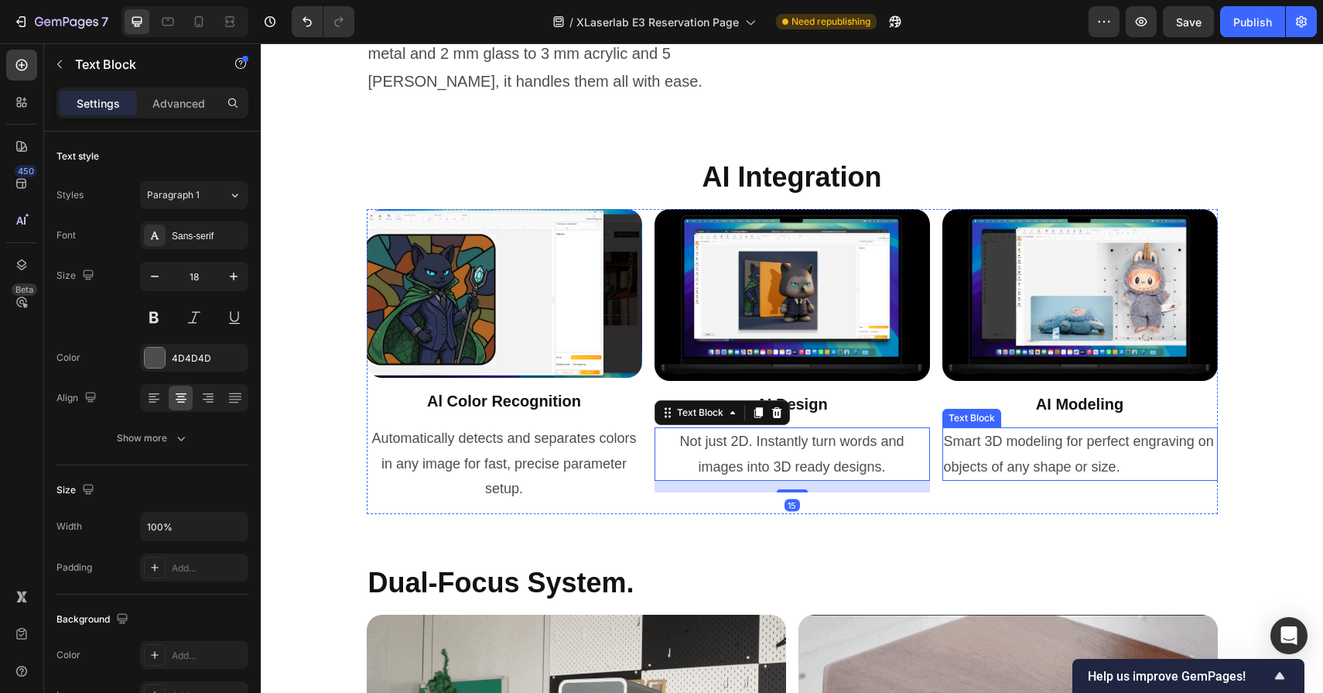
click at [1087, 479] on p "Smart 3D modeling for perfect engraving on objects of any shape or size." at bounding box center [1080, 454] width 272 height 50
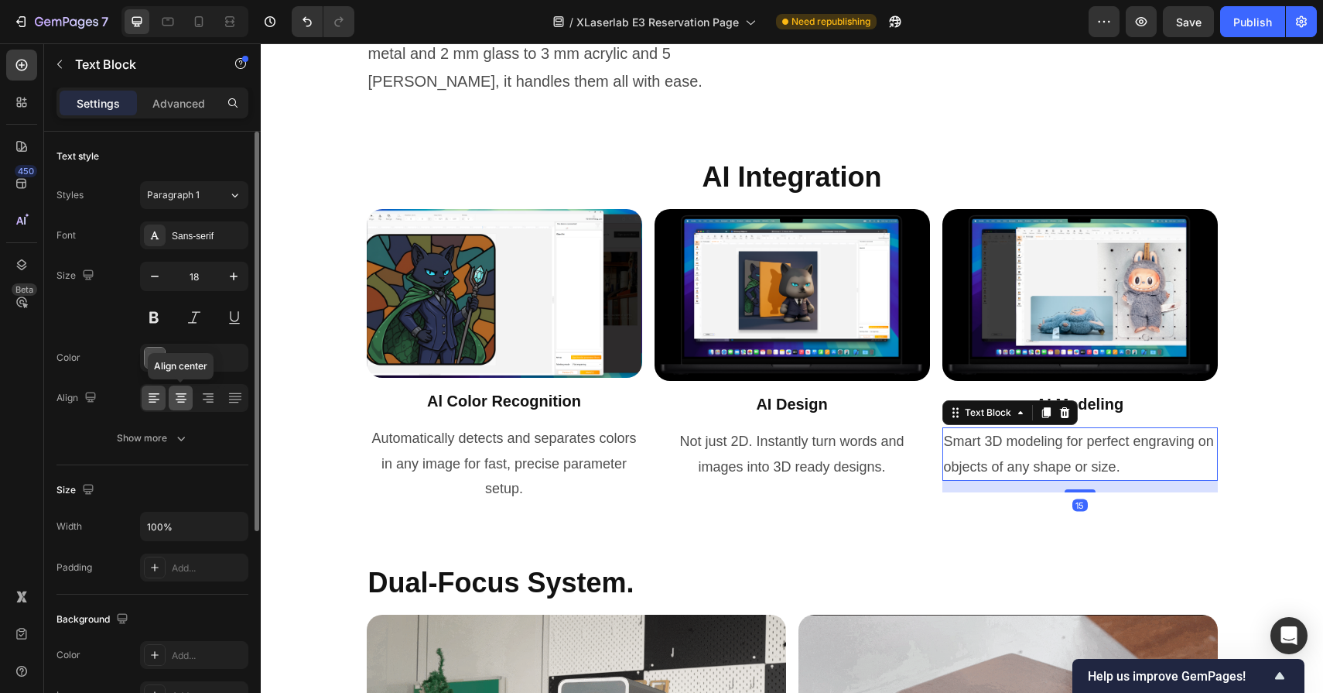
click at [182, 394] on icon at bounding box center [180, 397] width 15 height 15
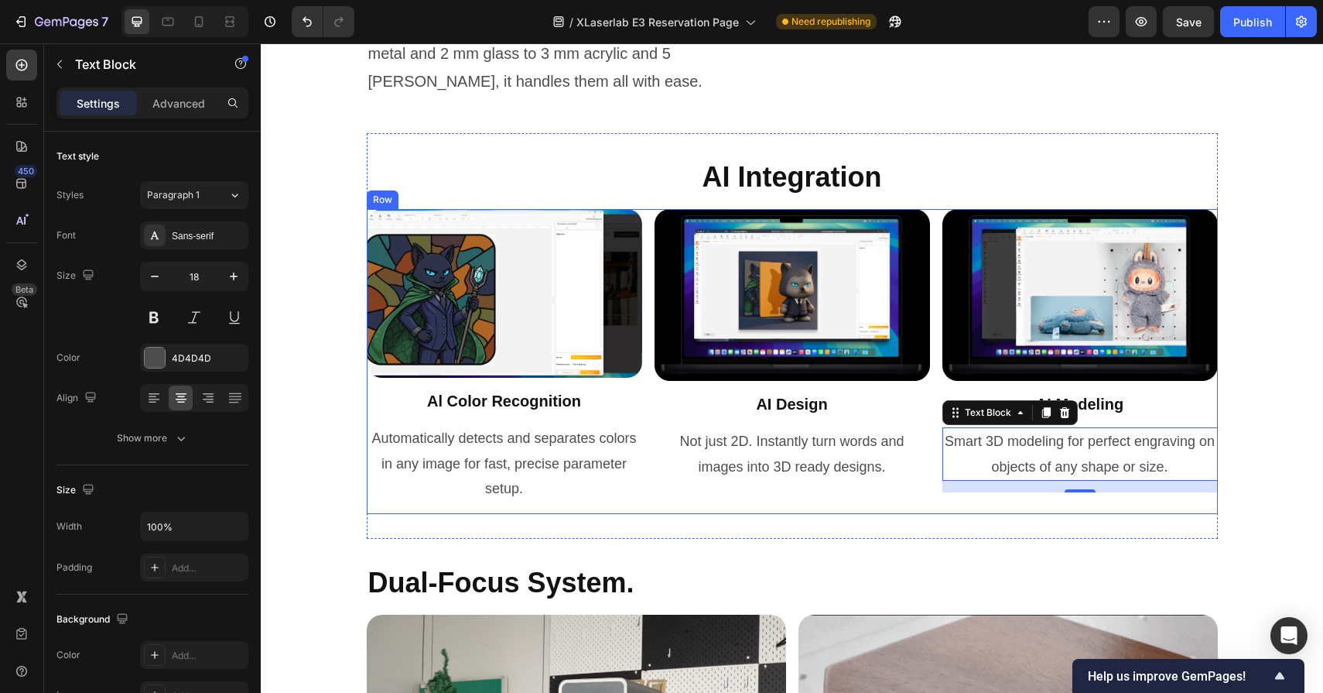
click at [743, 515] on div "Image AI Design Heading Not just 2D. Instantly turn words and images into 3D re…" at bounding box center [793, 362] width 276 height 306
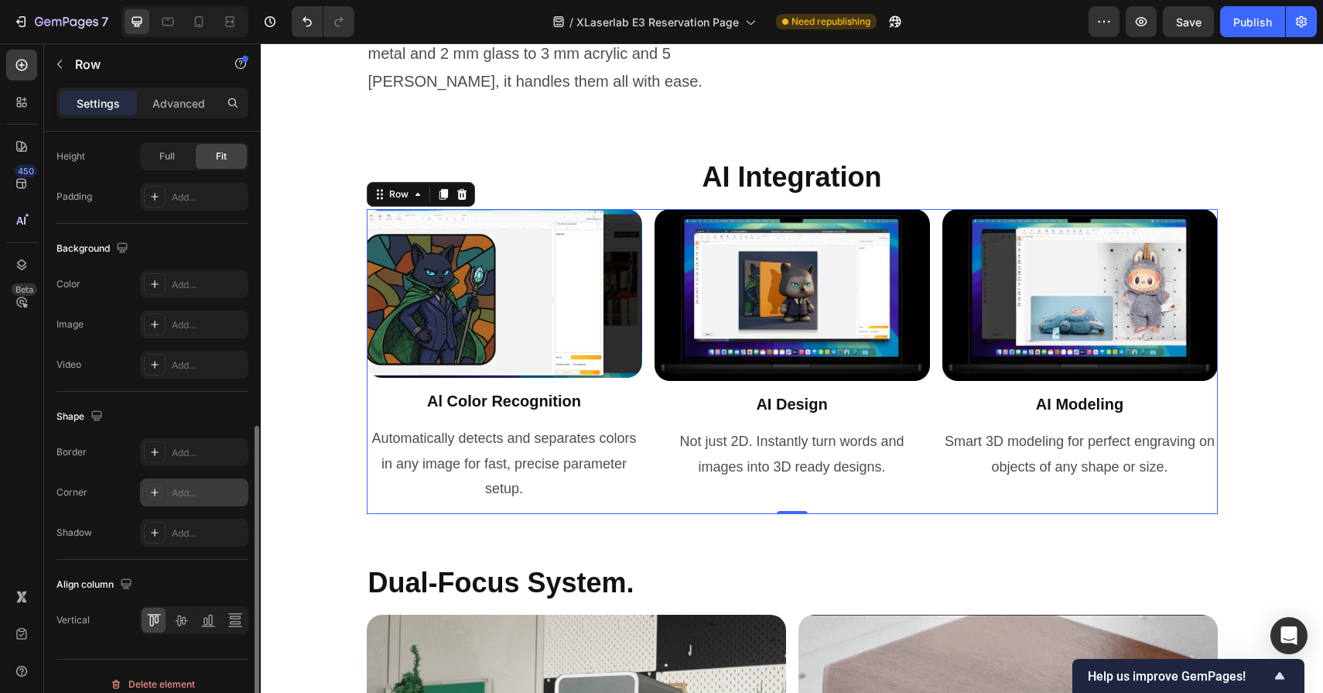
scroll to position [515, 0]
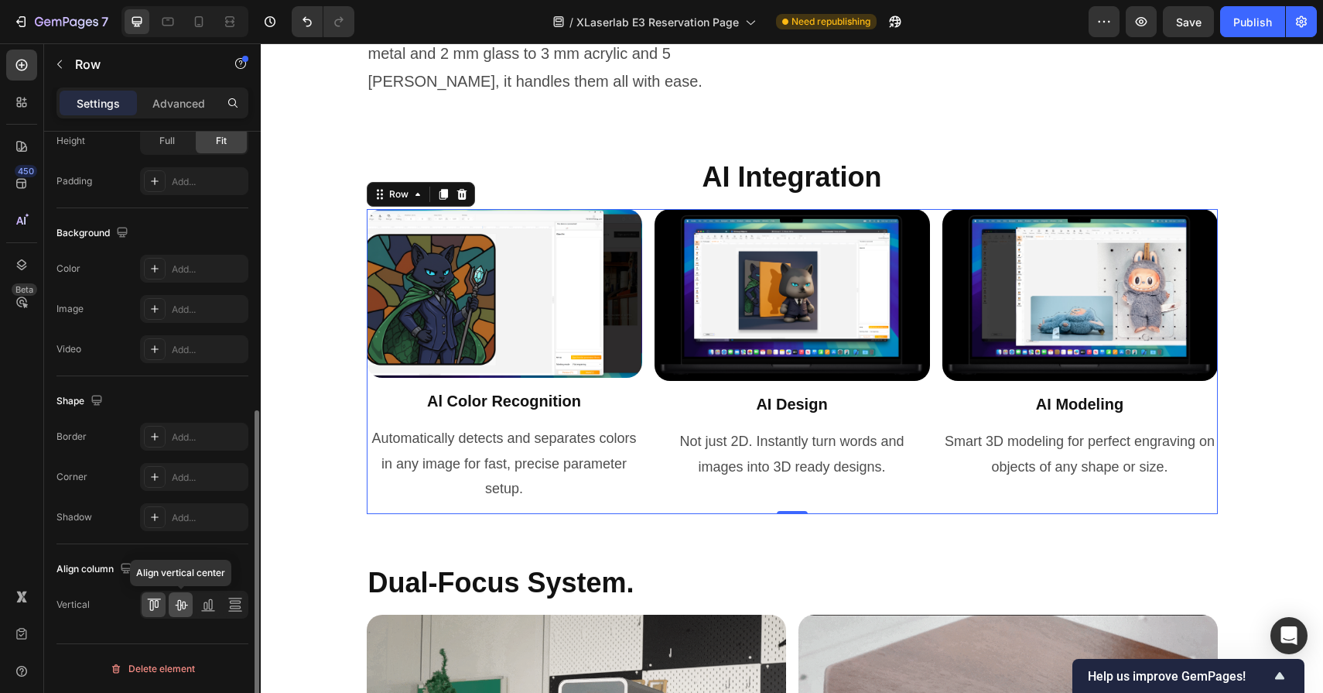
click at [183, 606] on icon at bounding box center [180, 604] width 15 height 15
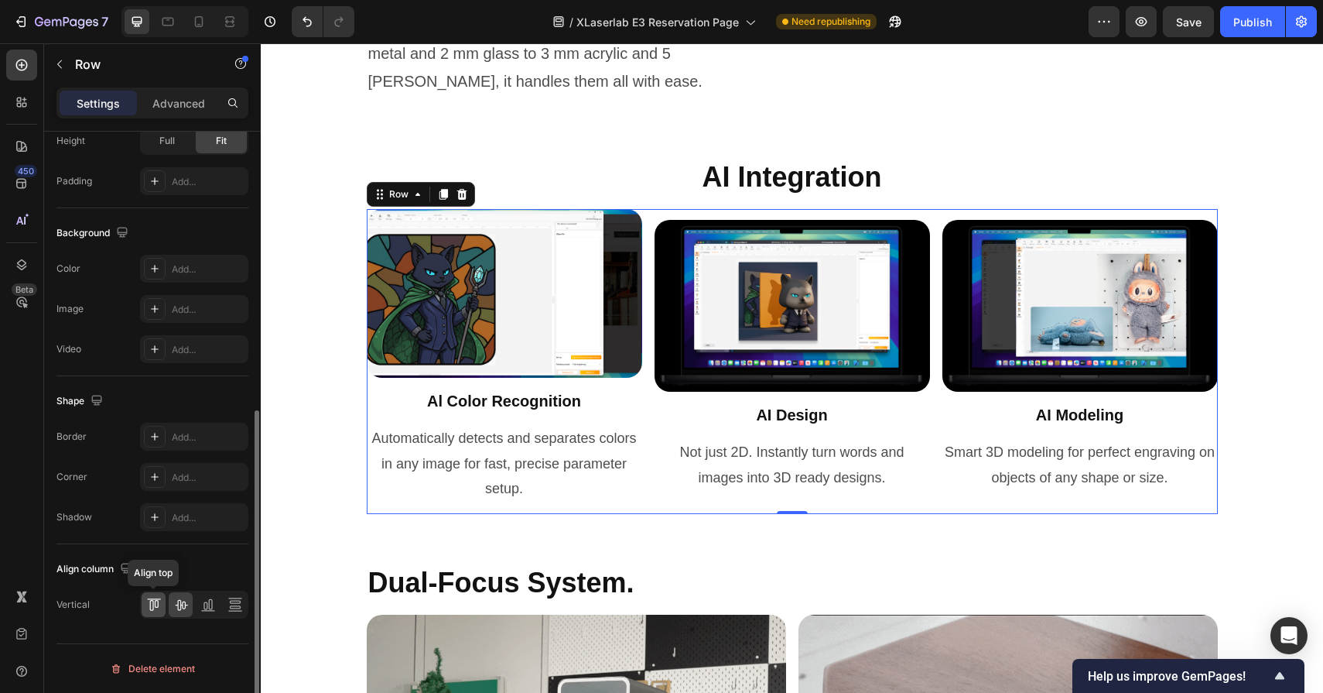
click at [158, 605] on icon at bounding box center [153, 604] width 15 height 15
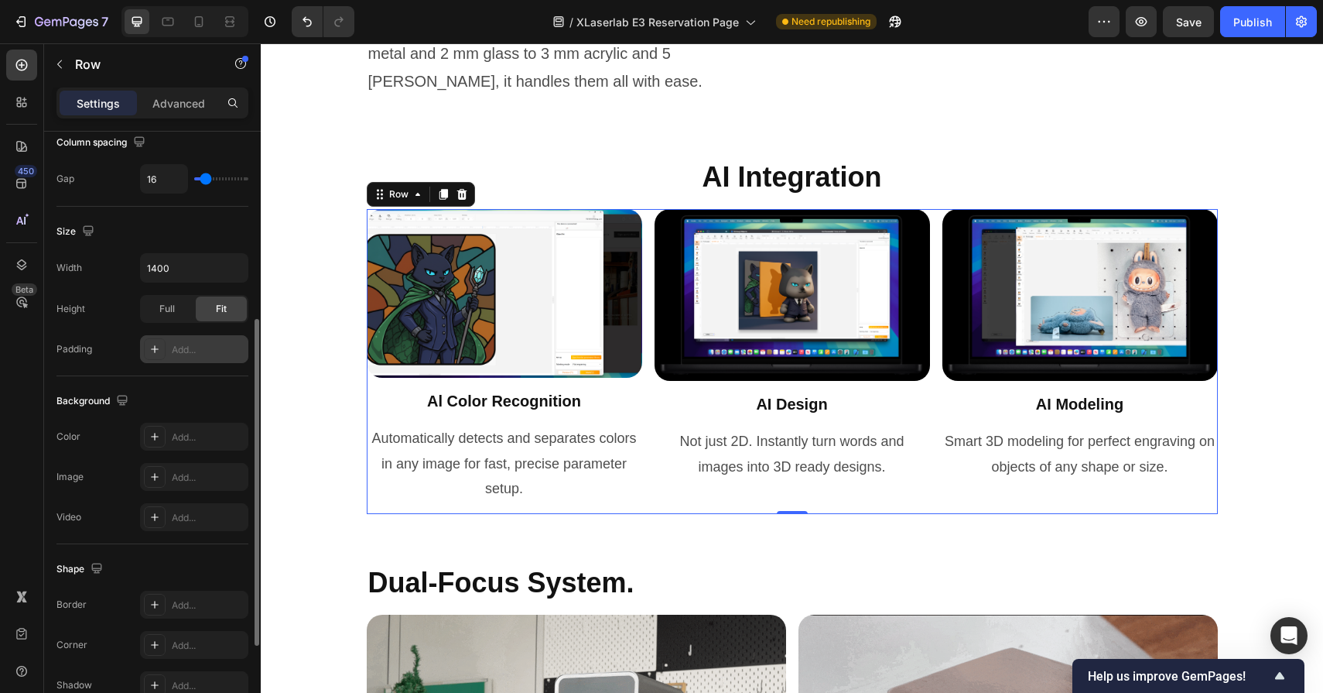
scroll to position [330, 0]
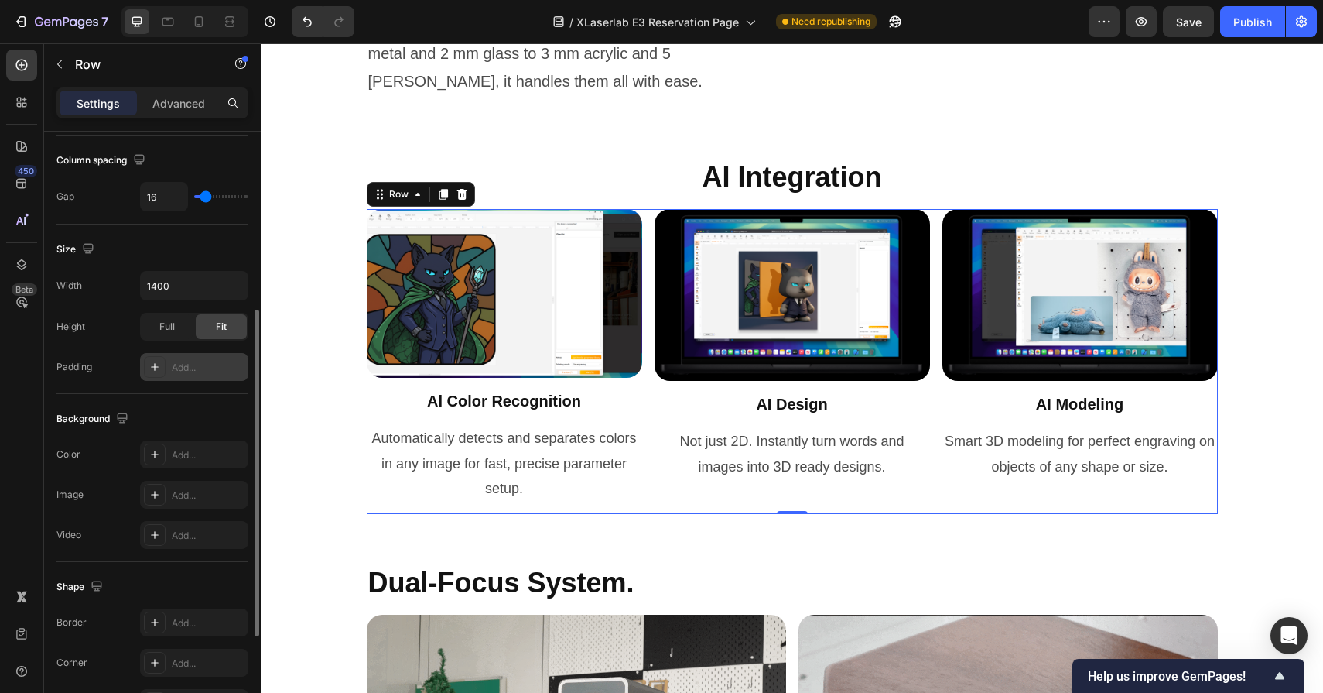
click at [205, 374] on div "Add..." at bounding box center [194, 367] width 108 height 28
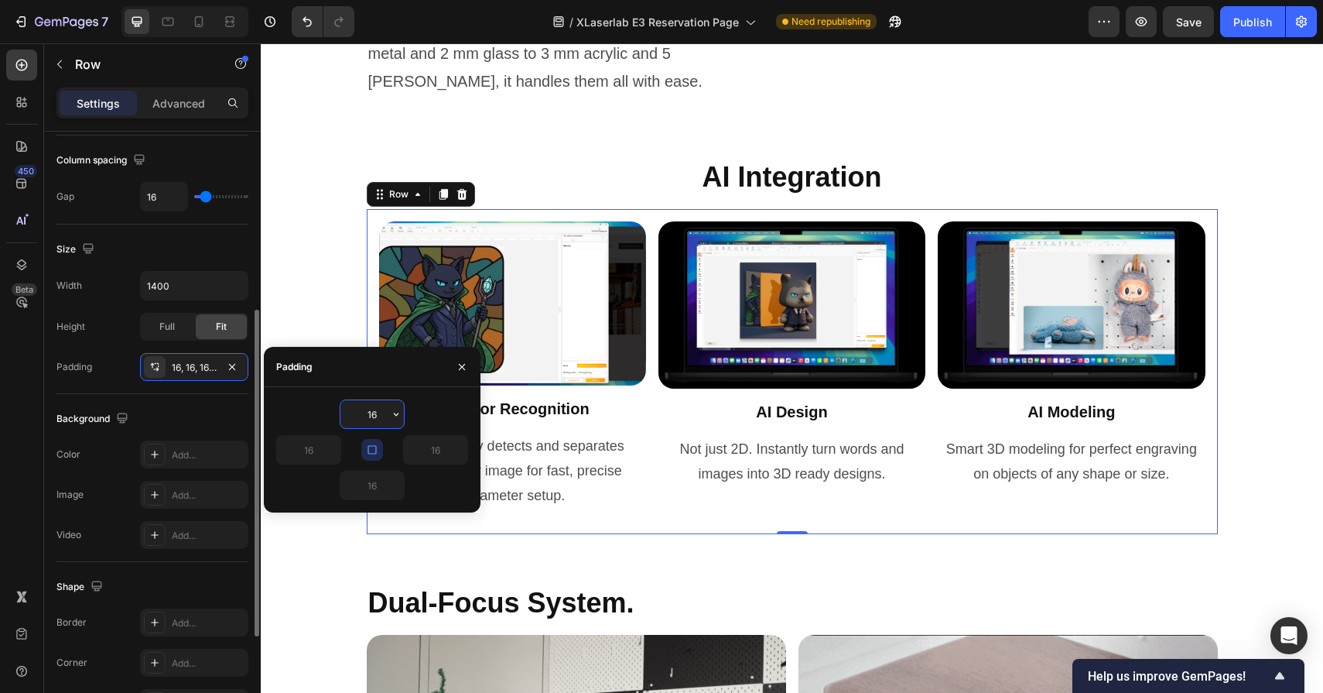
click at [157, 399] on div "Background The changes might be hidden by the video. Color Add... Image Add... …" at bounding box center [152, 478] width 192 height 168
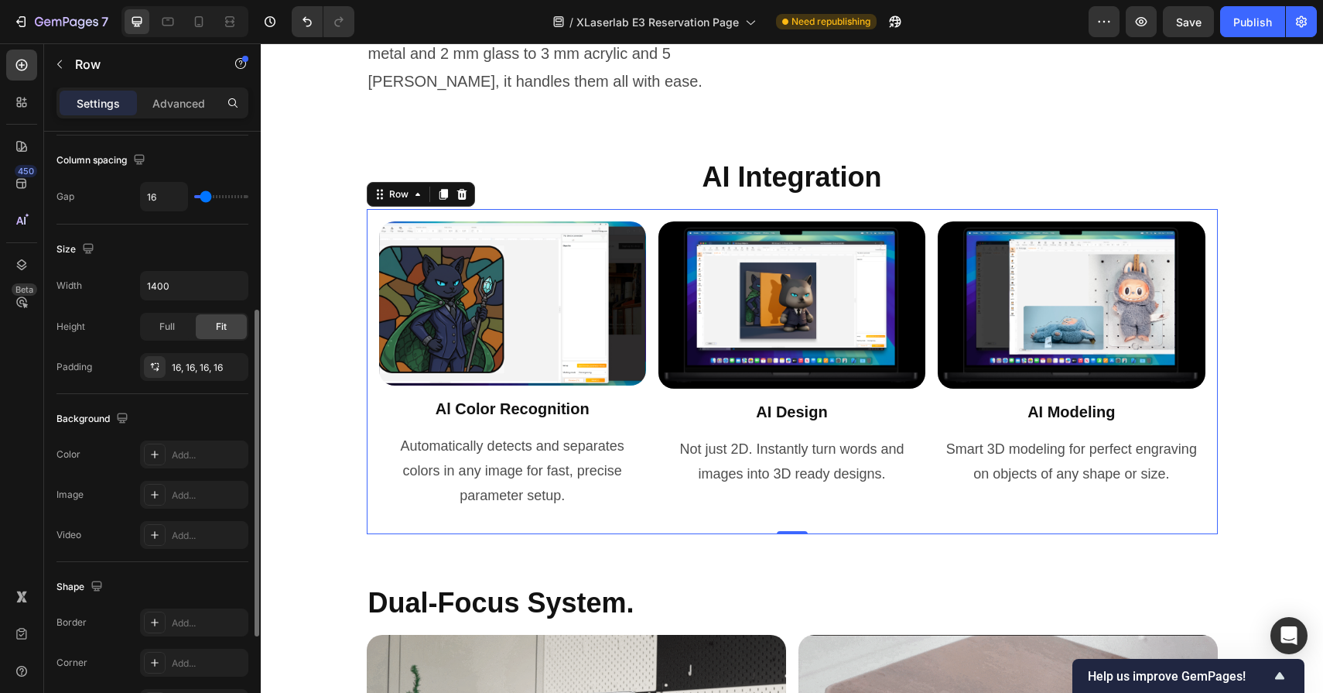
scroll to position [329, 0]
click at [197, 450] on div "Add..." at bounding box center [208, 456] width 73 height 14
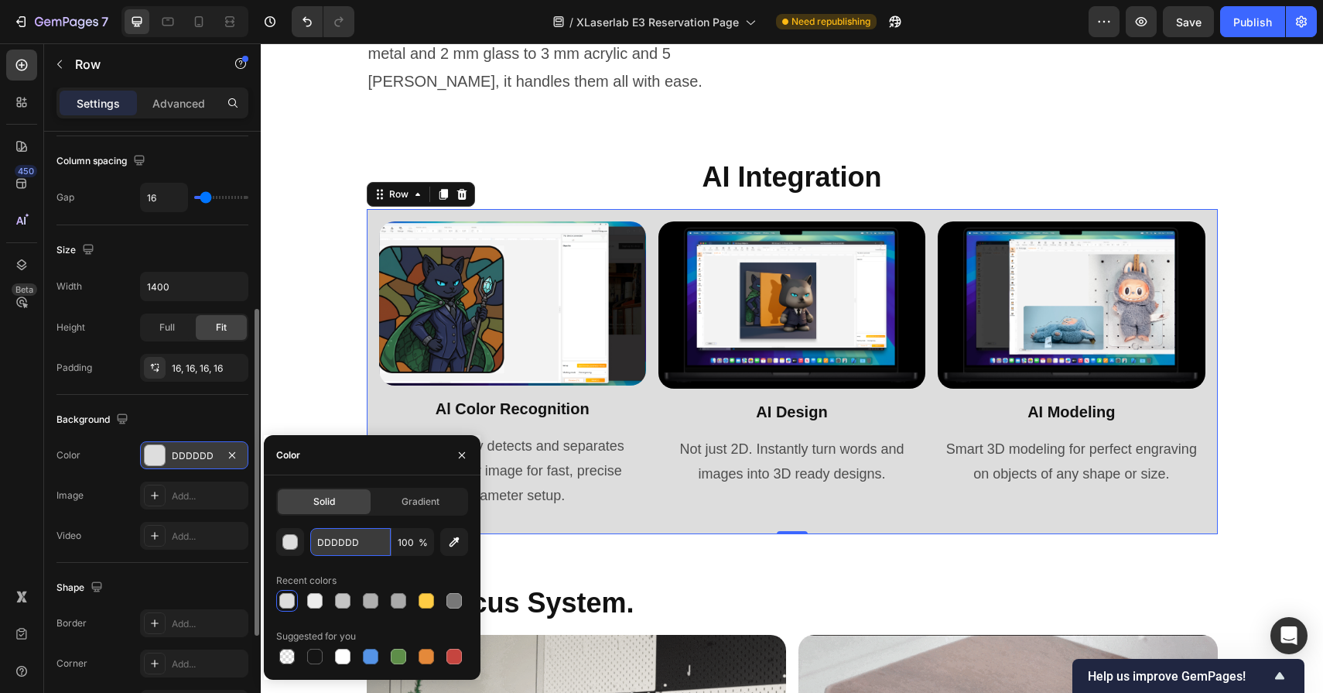
click at [361, 542] on input "DDDDDD" at bounding box center [350, 542] width 80 height 28
drag, startPoint x: 361, startPoint y: 542, endPoint x: 313, endPoint y: 542, distance: 48.0
click at [313, 542] on input "DDDDDD" at bounding box center [350, 542] width 80 height 28
paste input "EDEDE"
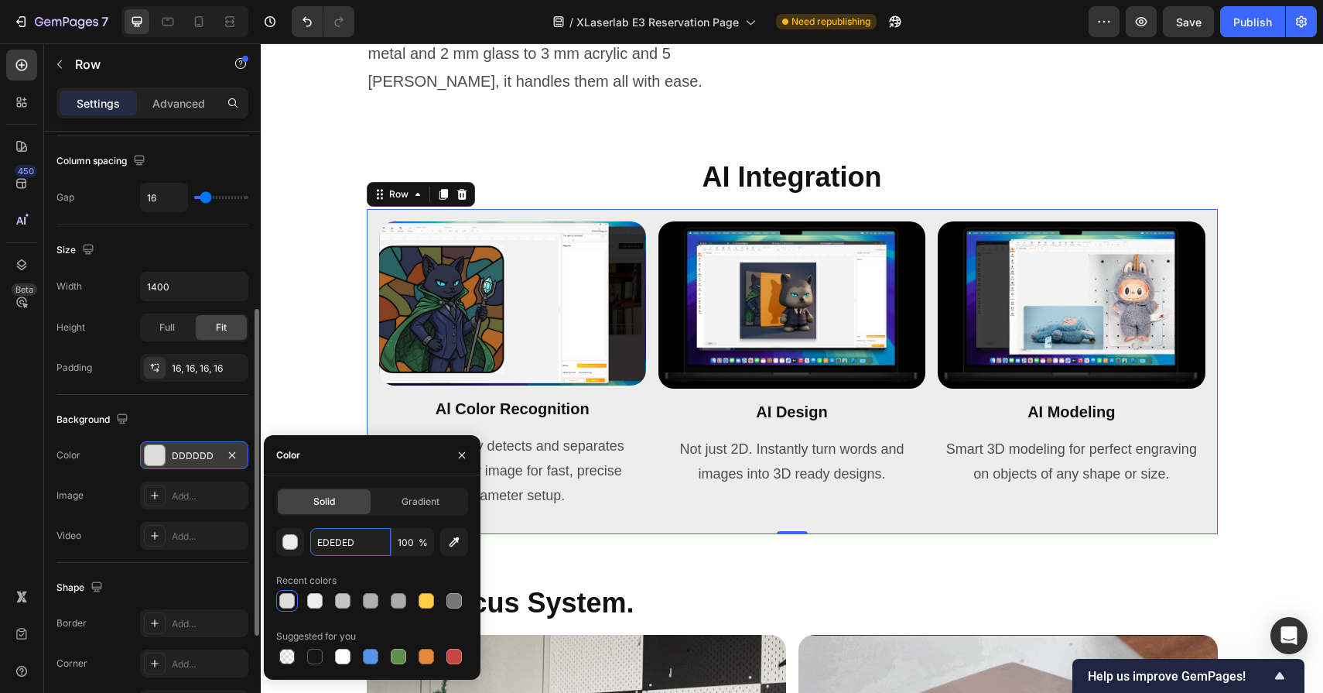
type input "EDEDED"
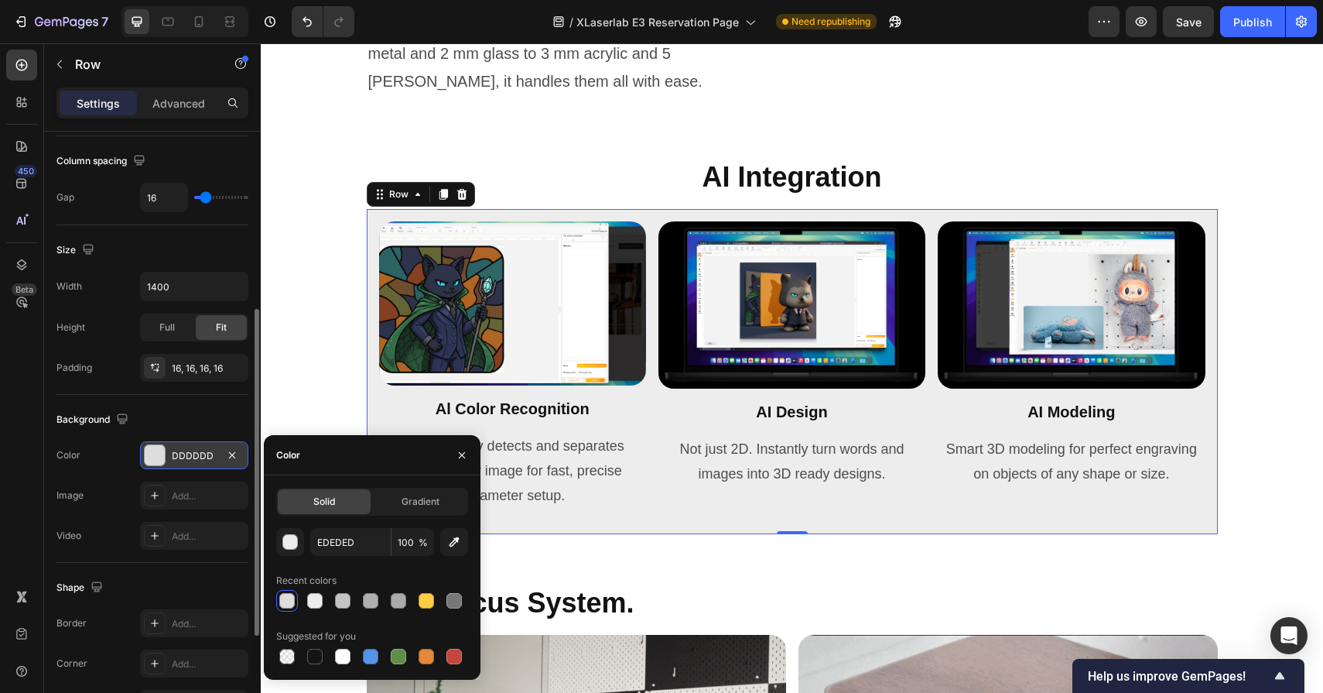
click at [431, 570] on div "Recent colors" at bounding box center [372, 580] width 192 height 25
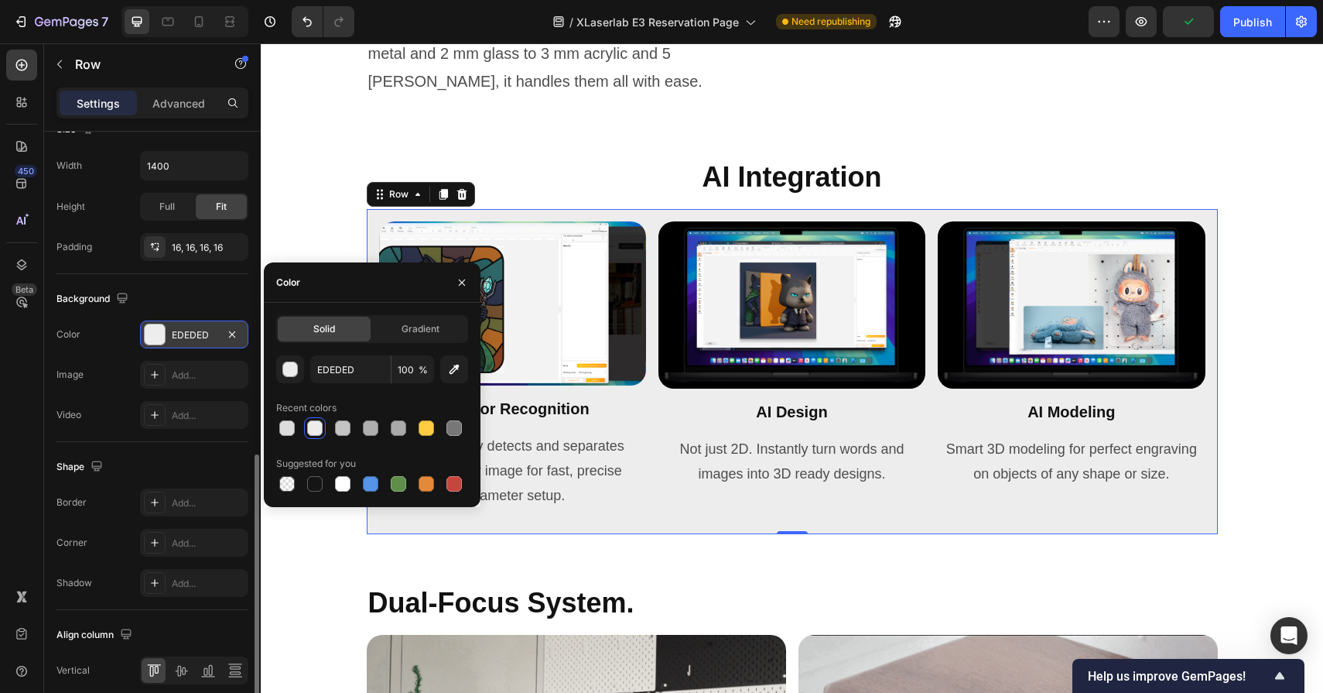
scroll to position [515, 0]
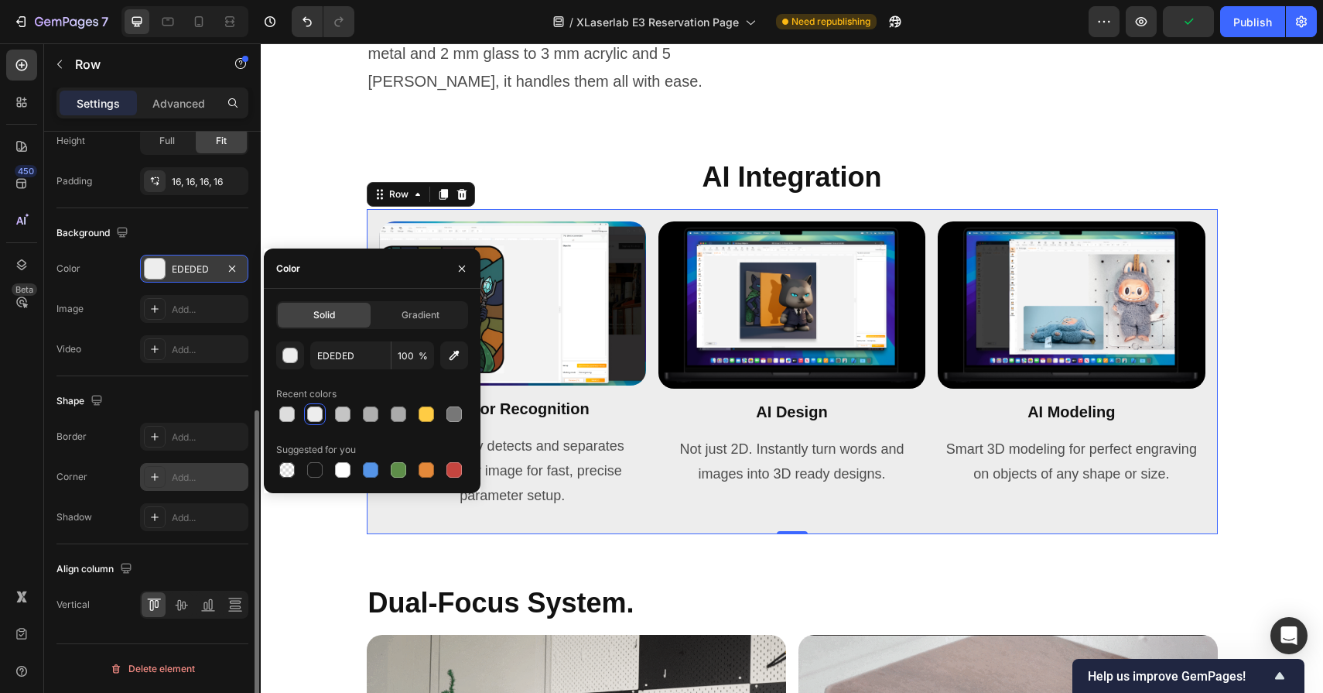
click at [197, 475] on div "Add..." at bounding box center [208, 478] width 73 height 14
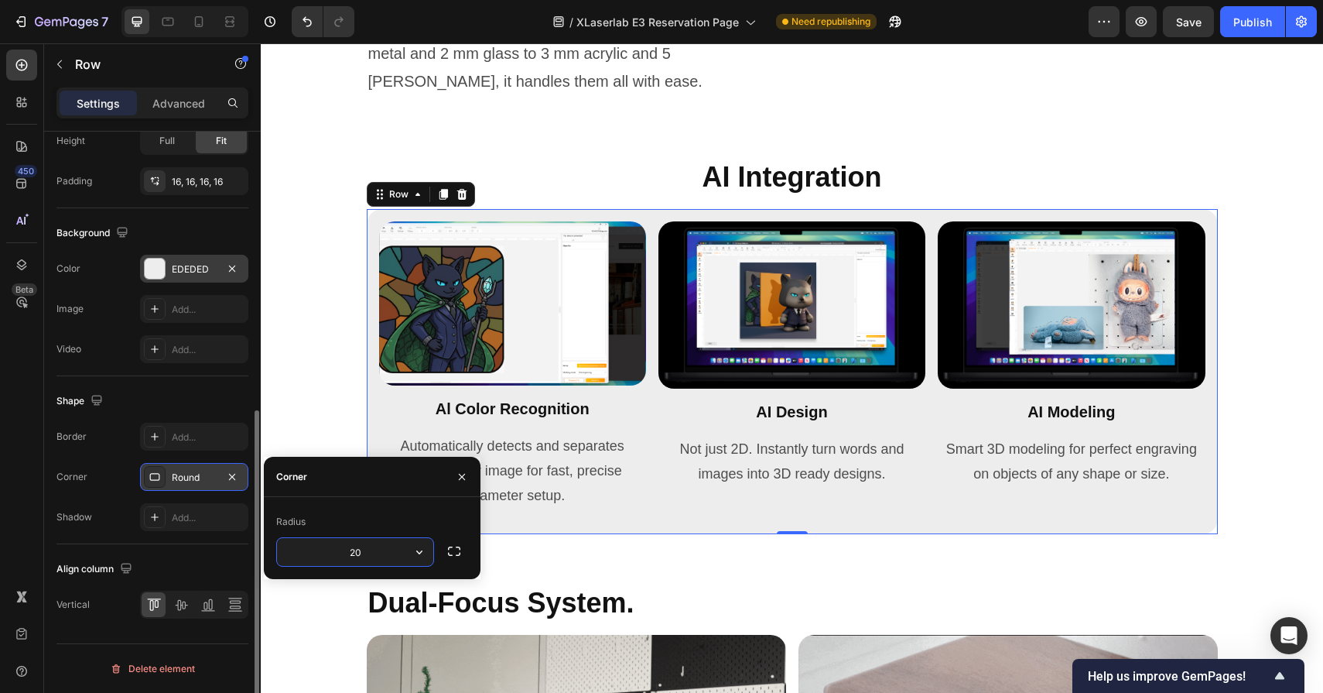
type input "20"
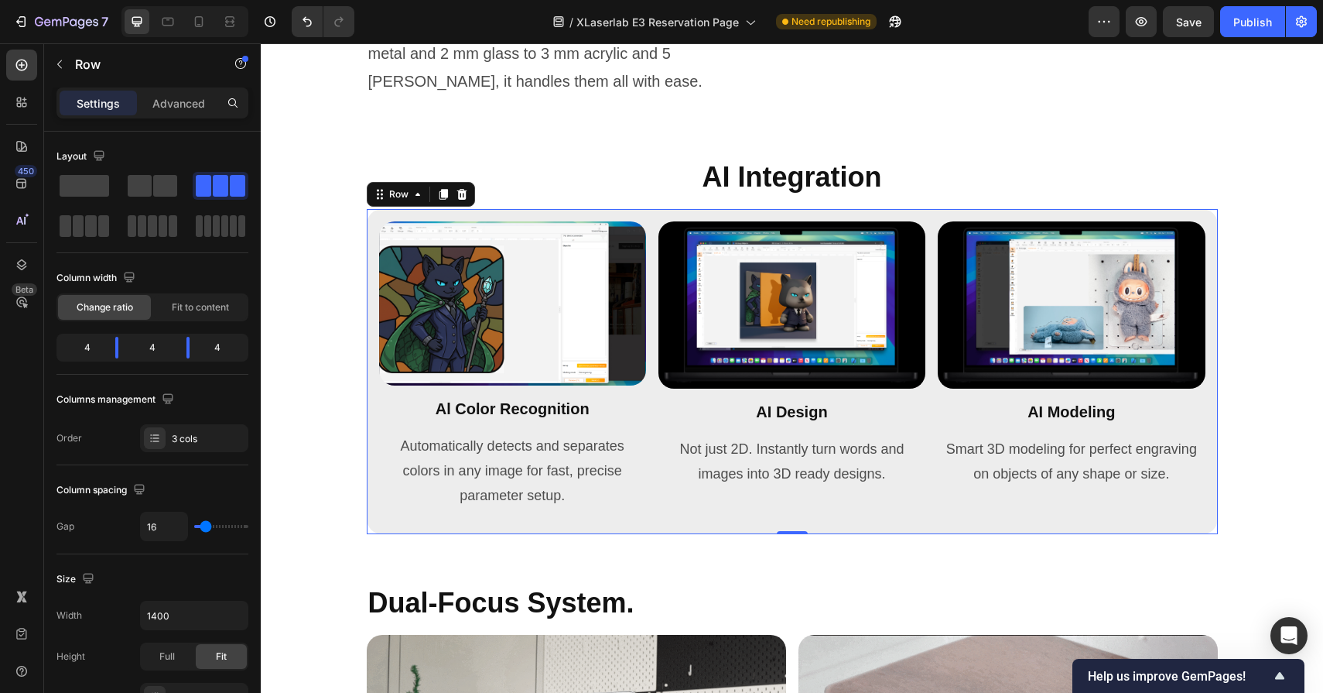
click at [526, 263] on div "Image Al Color Recognition Heading Automatically detects and separates colors i…" at bounding box center [792, 371] width 851 height 325
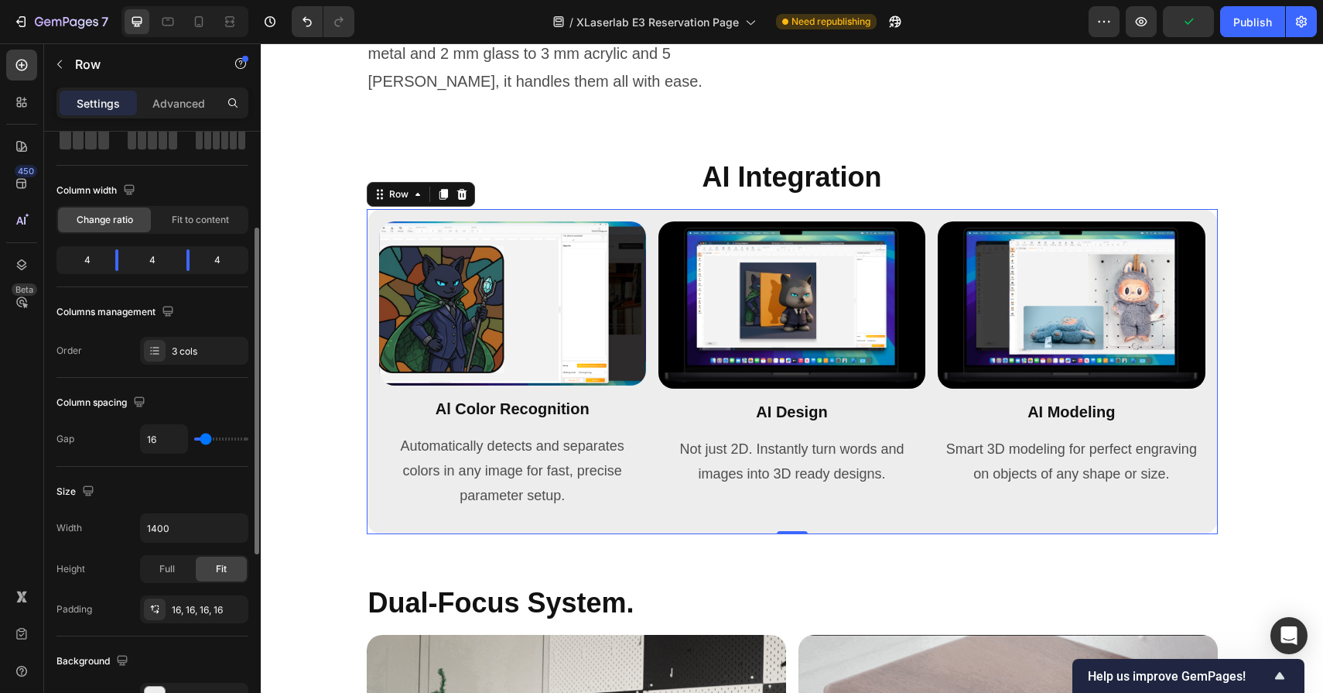
scroll to position [125, 0]
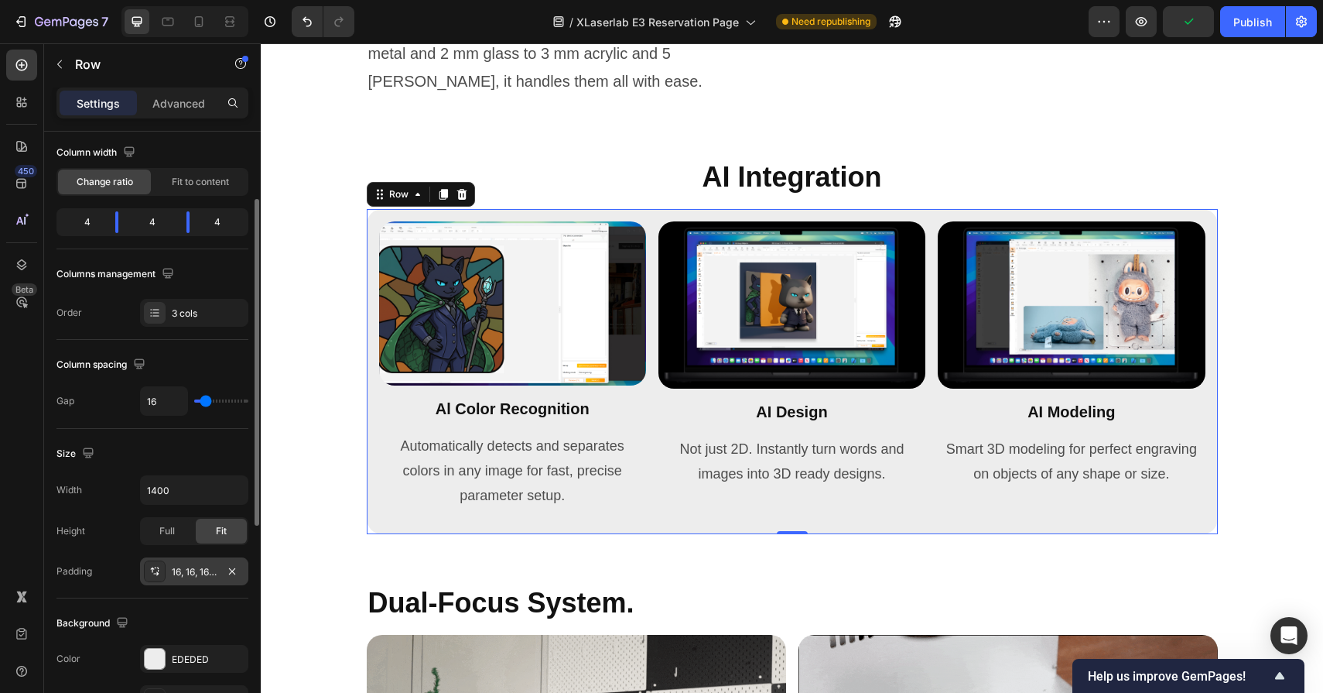
click at [202, 573] on div "16, 16, 16, 16" at bounding box center [194, 572] width 45 height 14
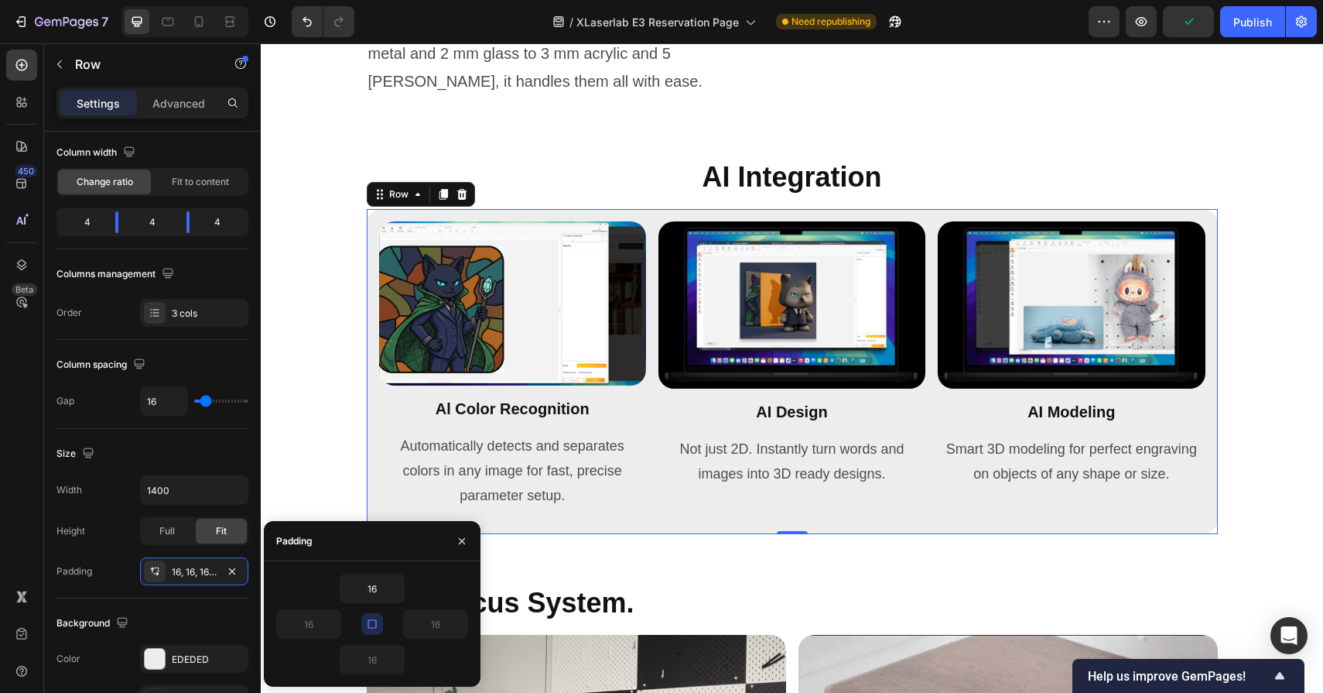
click at [371, 619] on icon "button" at bounding box center [372, 623] width 9 height 9
click at [375, 625] on icon "button" at bounding box center [372, 623] width 9 height 9
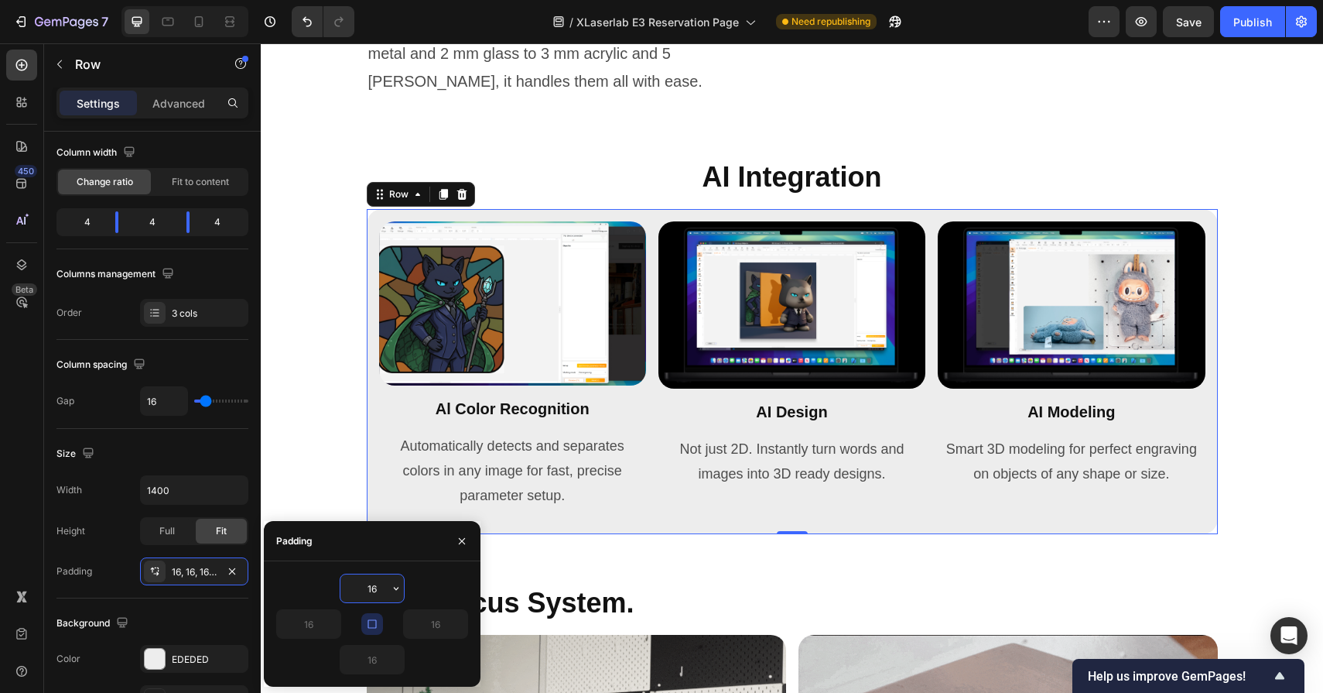
click at [382, 586] on input "16" at bounding box center [372, 588] width 63 height 28
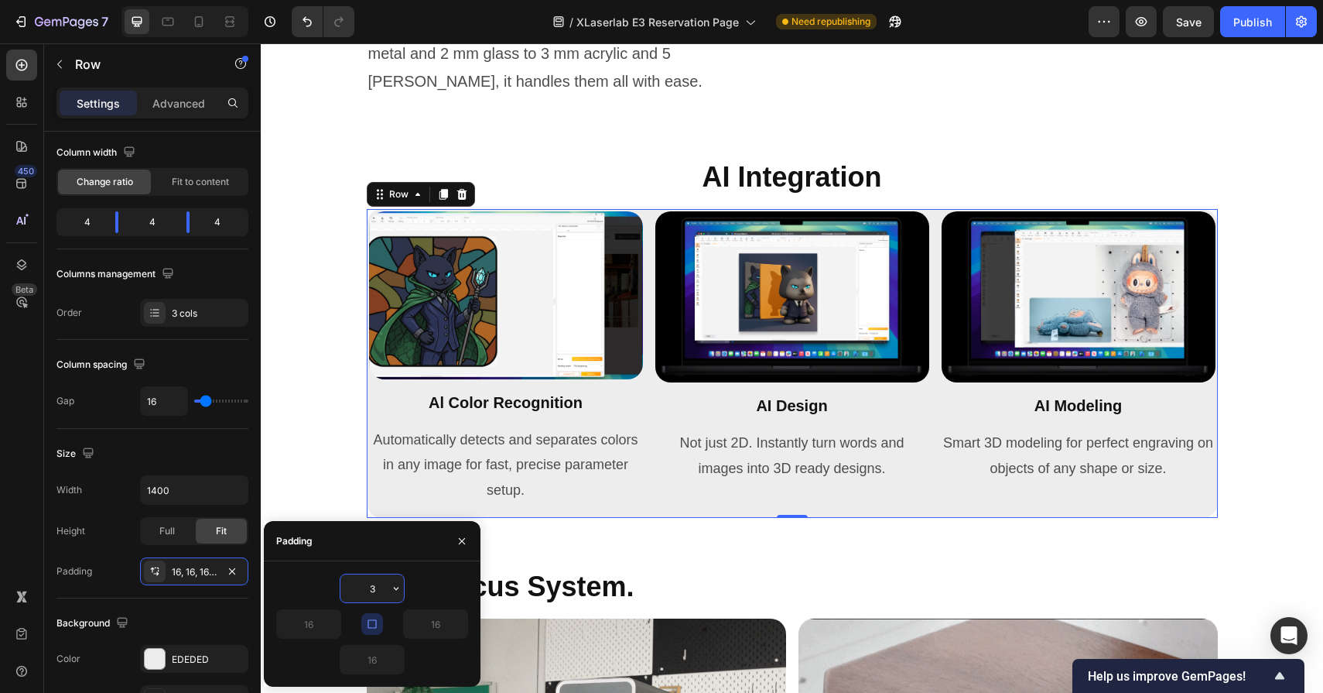
type input "32"
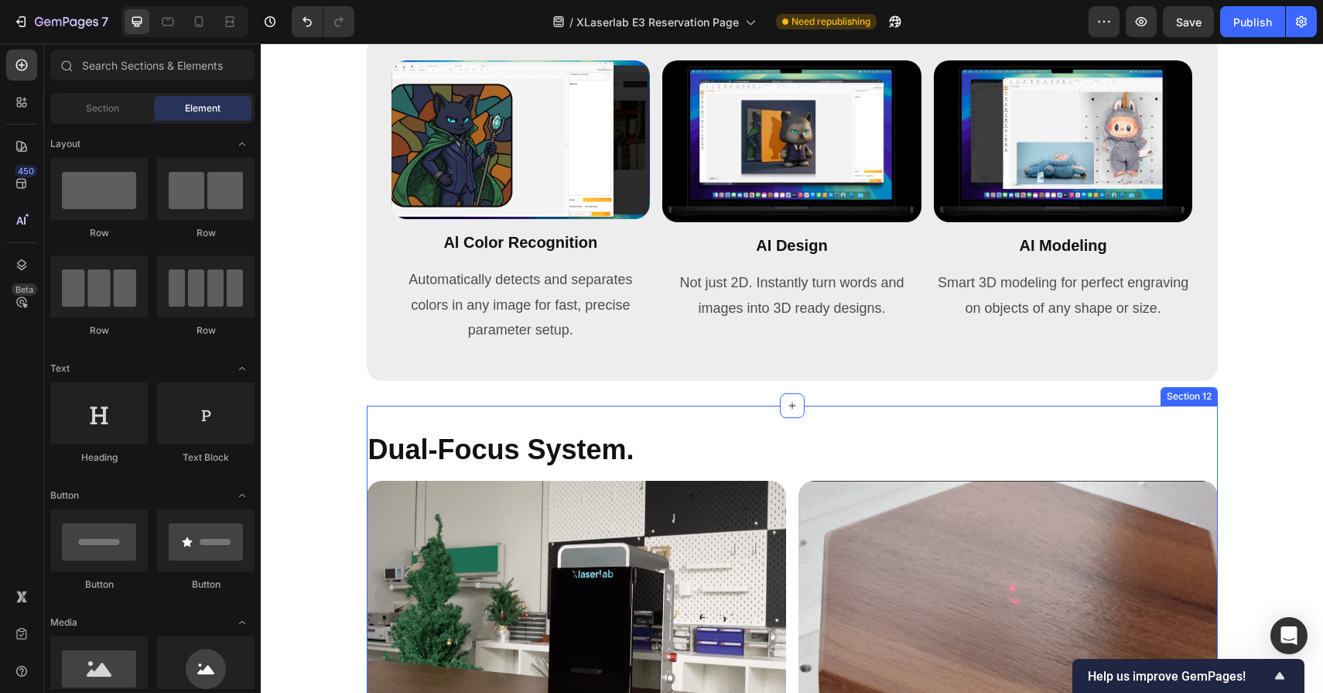
scroll to position [6096, 0]
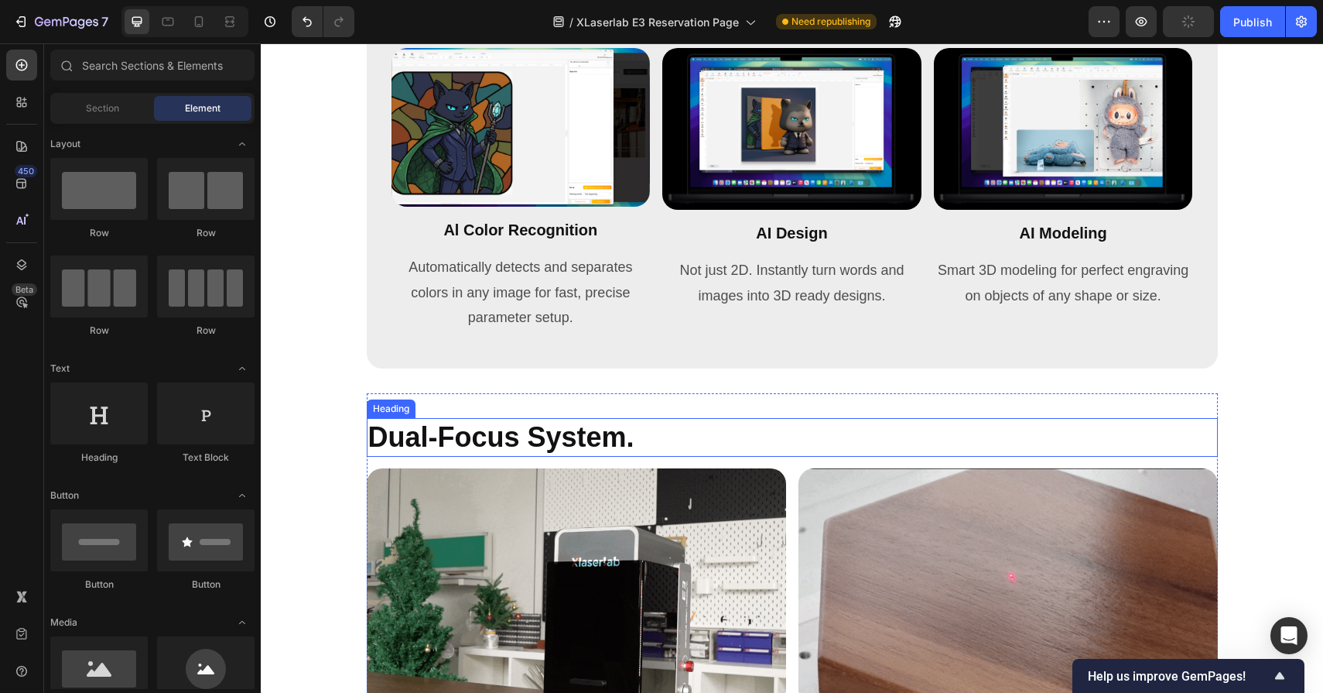
click at [621, 424] on h2 "Dual-Focus System." at bounding box center [792, 437] width 851 height 39
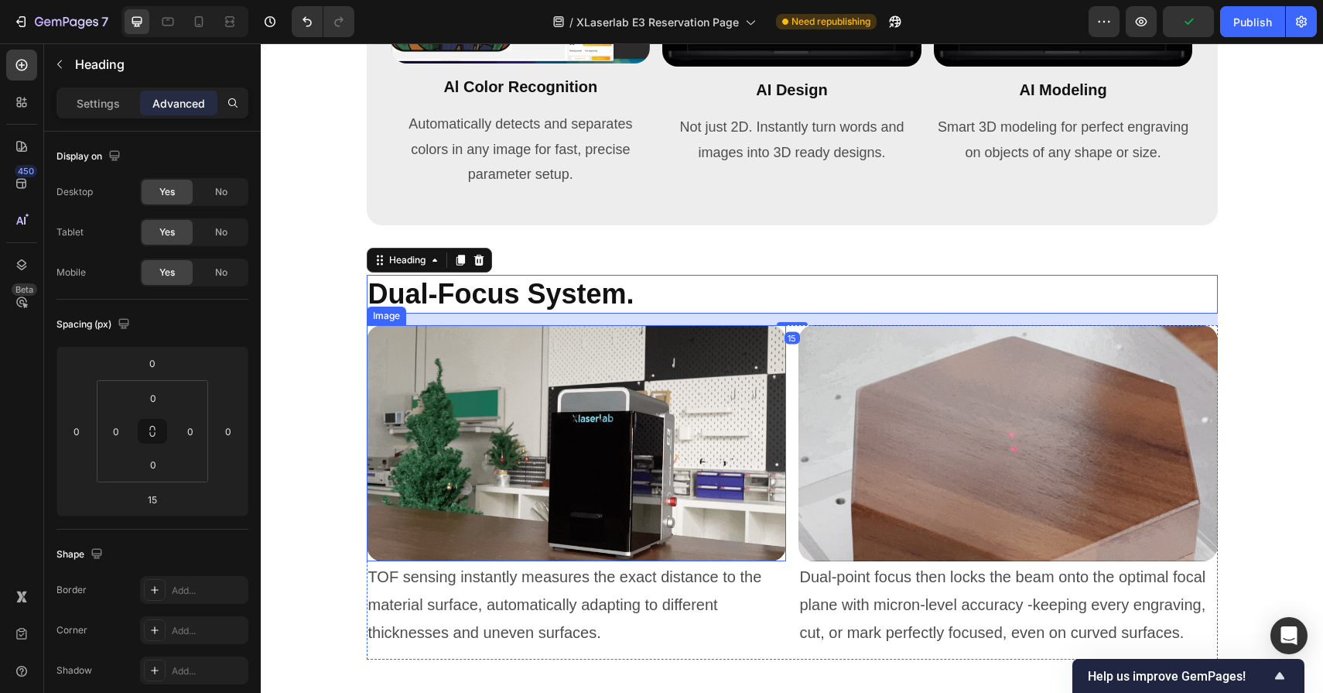
scroll to position [6251, 0]
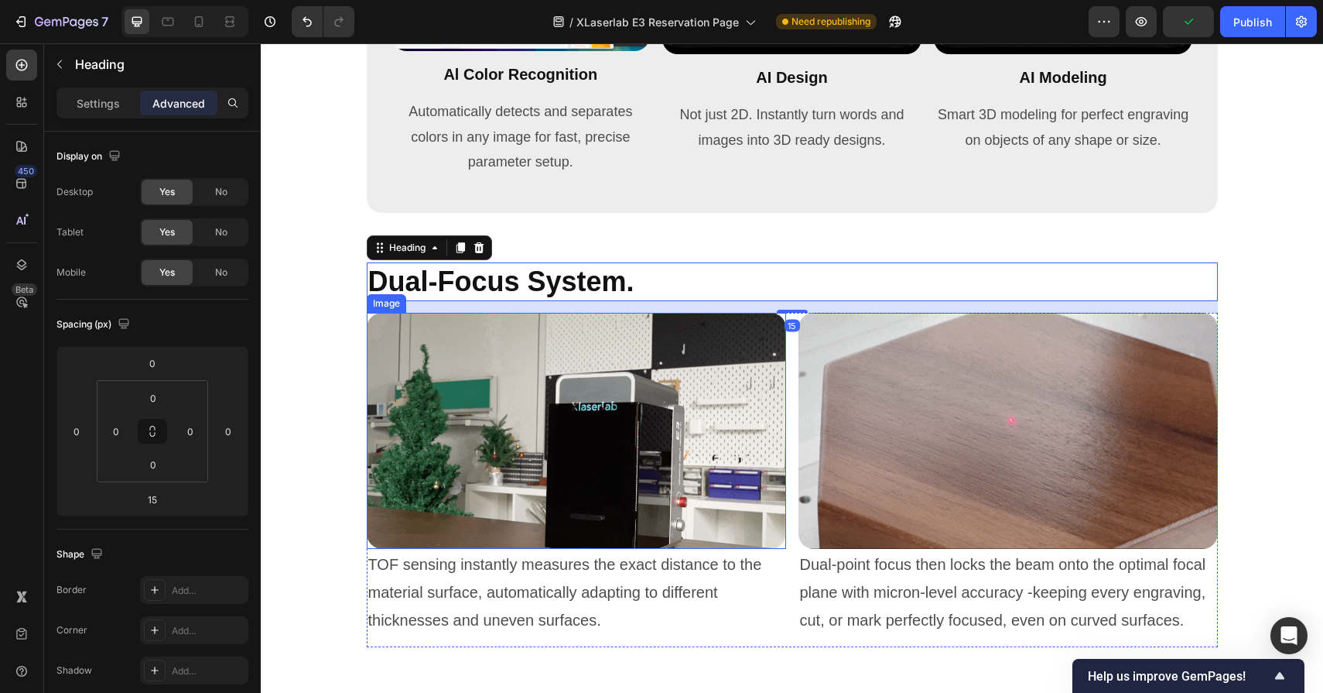
click at [660, 436] on img at bounding box center [576, 431] width 419 height 236
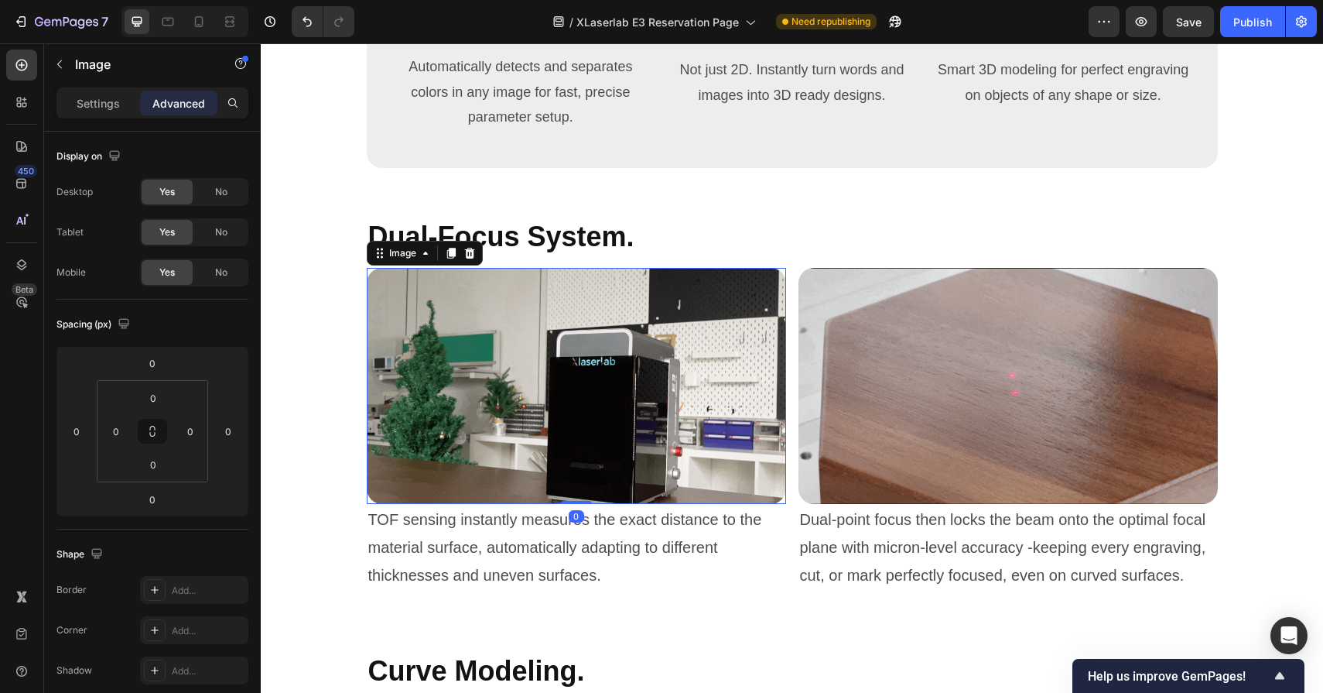
scroll to position [6329, 0]
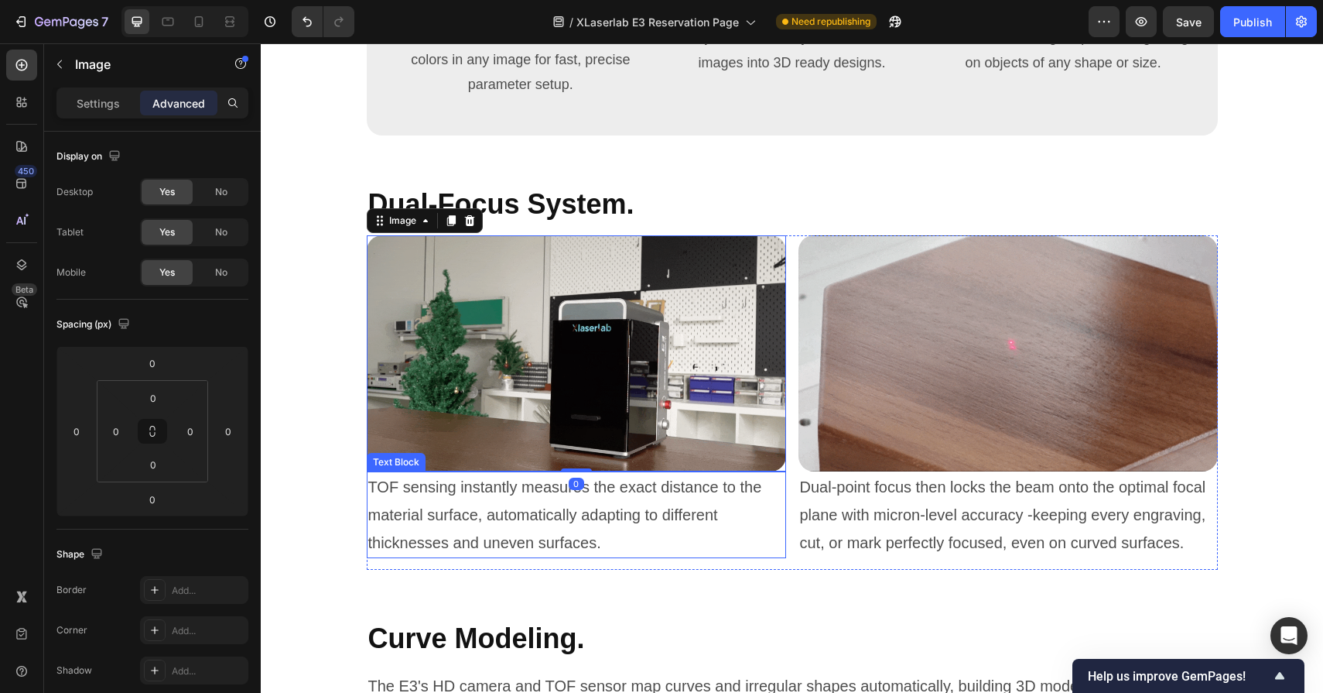
click at [632, 525] on p "TOF sensing instantly measures the exact distance to the material surface, auto…" at bounding box center [576, 515] width 416 height 84
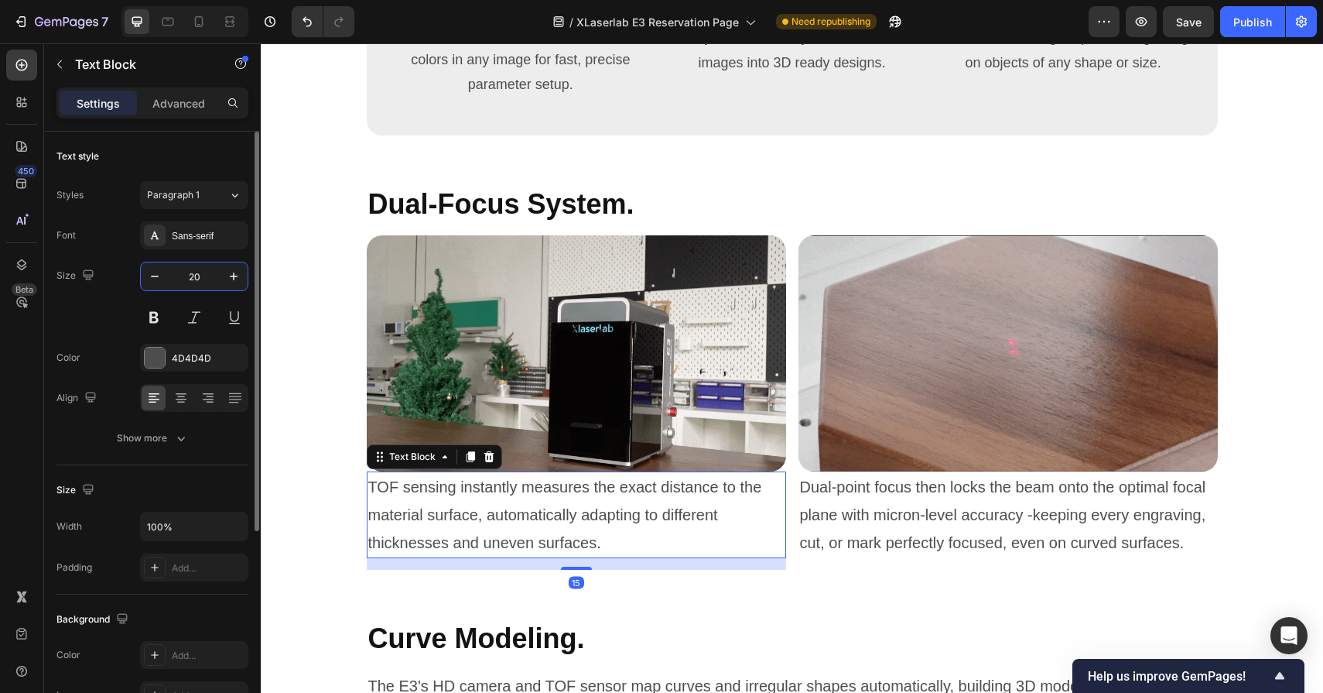
click at [204, 281] on input "20" at bounding box center [194, 276] width 51 height 28
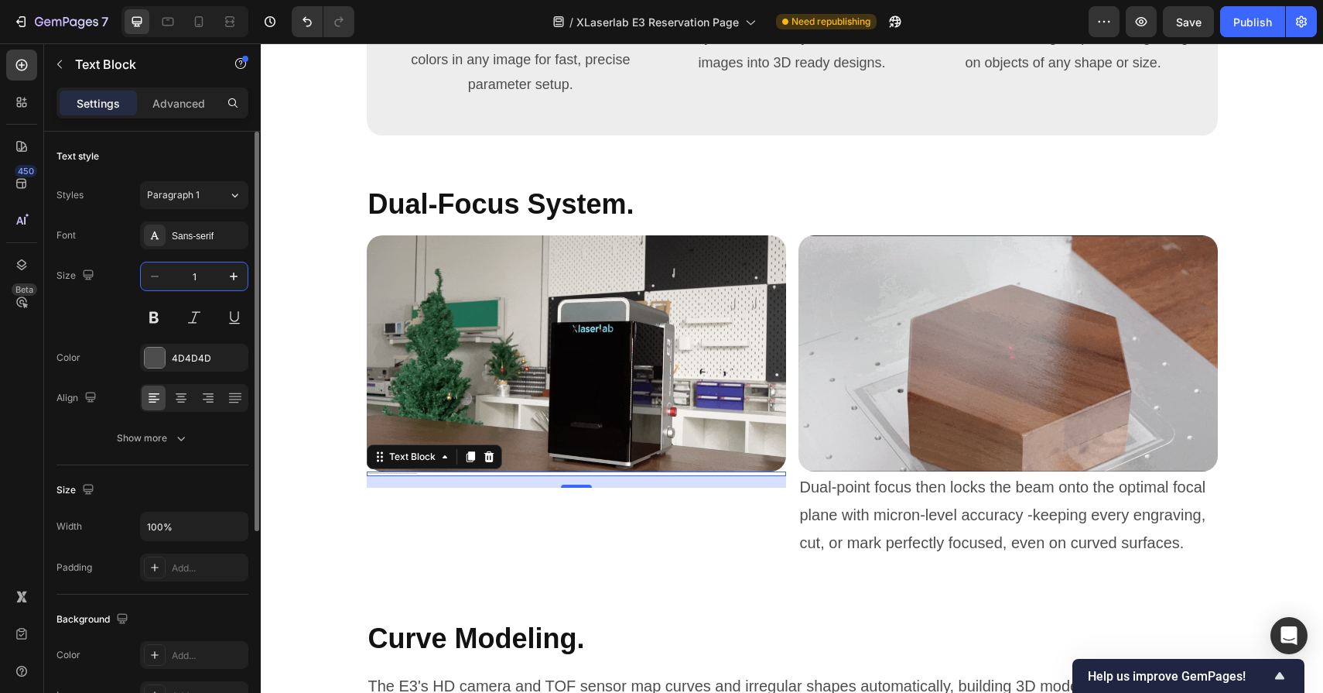
type input "18"
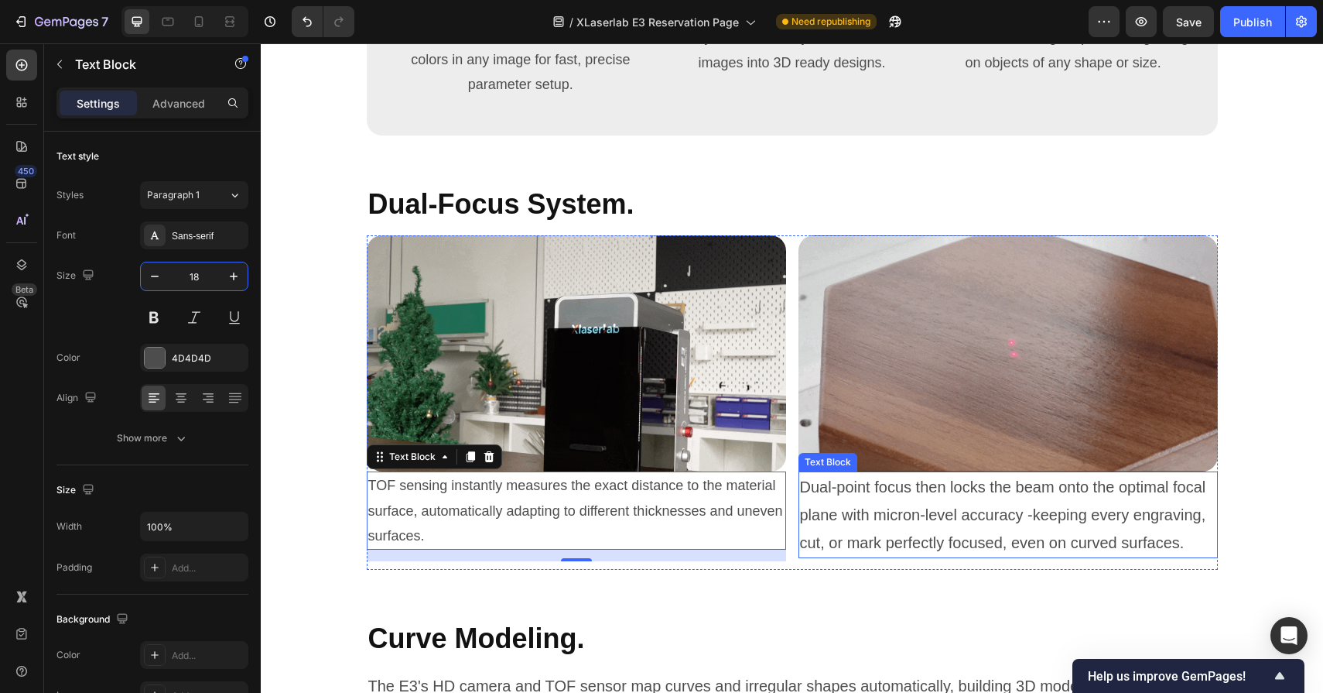
click at [1060, 524] on p "Dual-point focus then locks the beam onto the optimal focal plane with micron-l…" at bounding box center [1008, 515] width 416 height 84
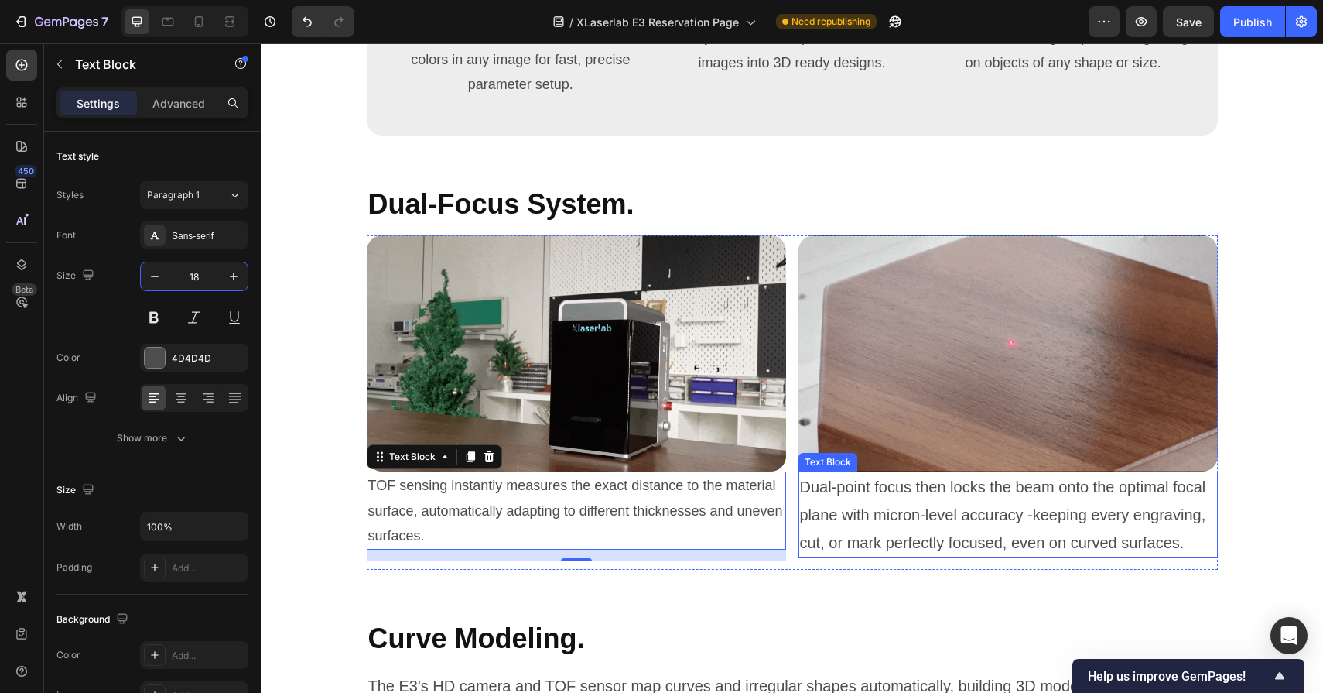
scroll to position [125, 0]
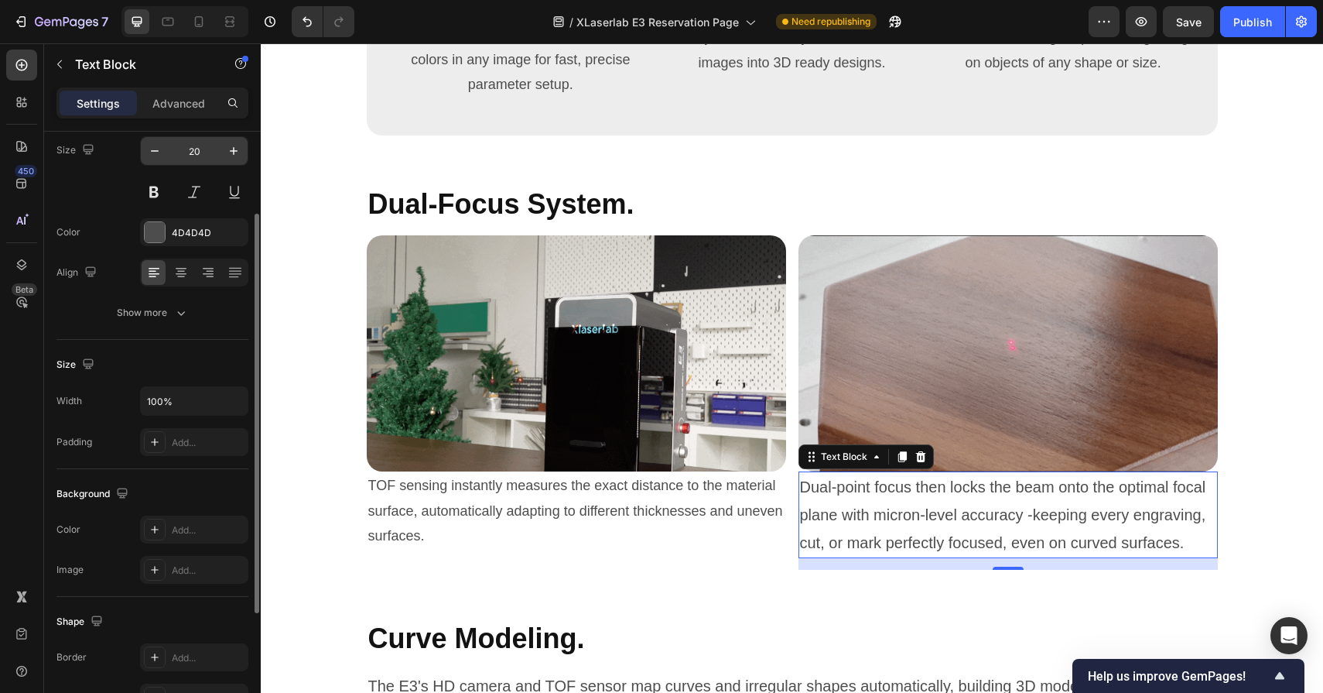
click at [204, 149] on input "20" at bounding box center [194, 151] width 51 height 28
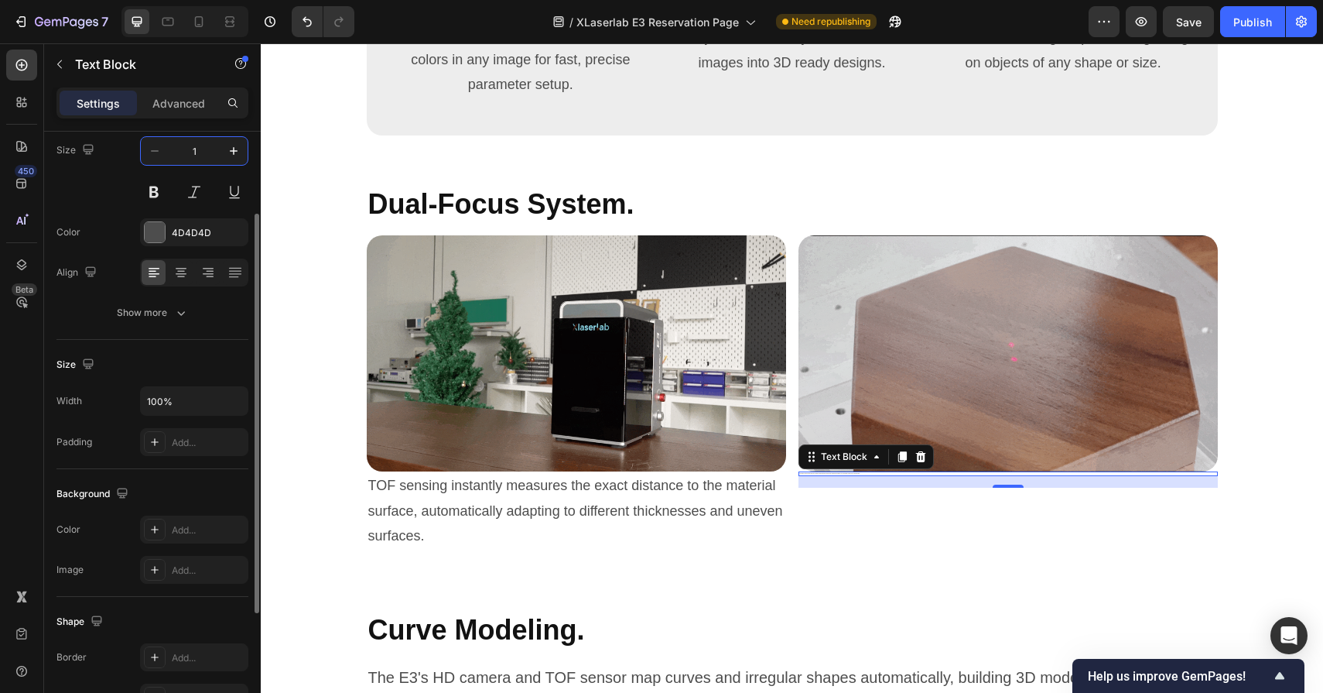
type input "18"
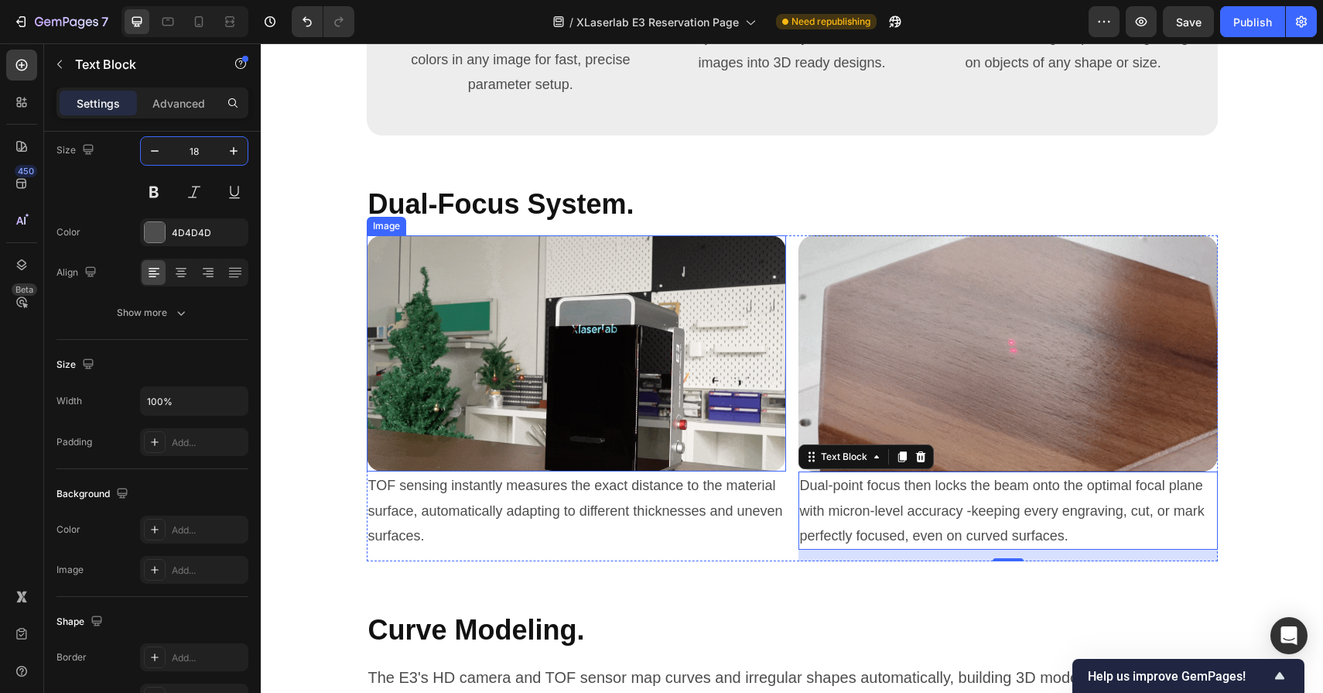
click at [524, 450] on img at bounding box center [576, 353] width 419 height 236
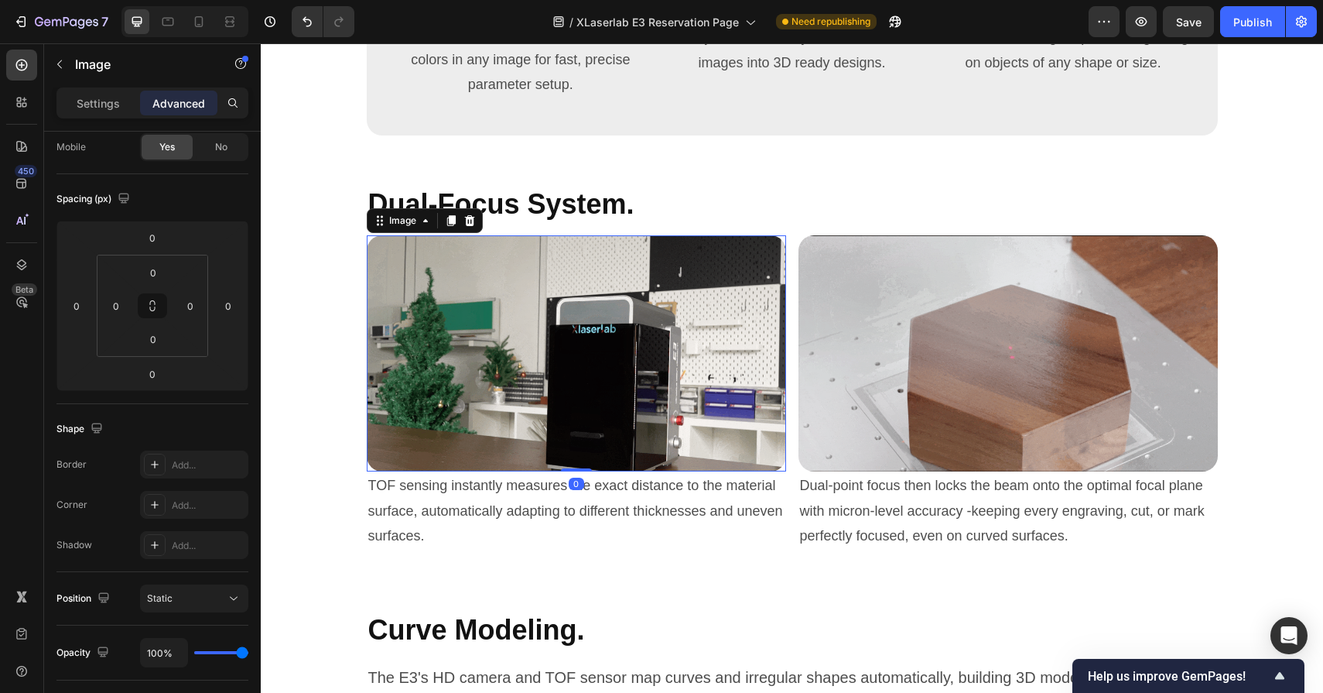
scroll to position [0, 0]
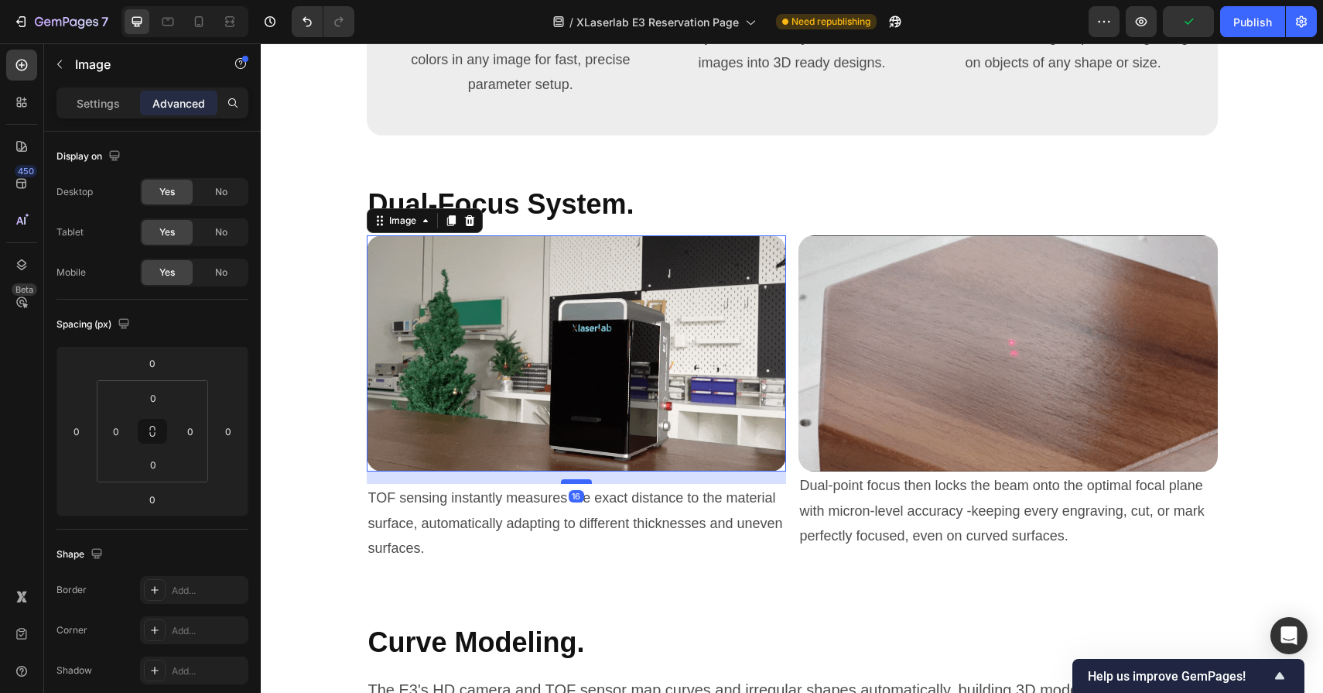
drag, startPoint x: 580, startPoint y: 470, endPoint x: 580, endPoint y: 482, distance: 12.4
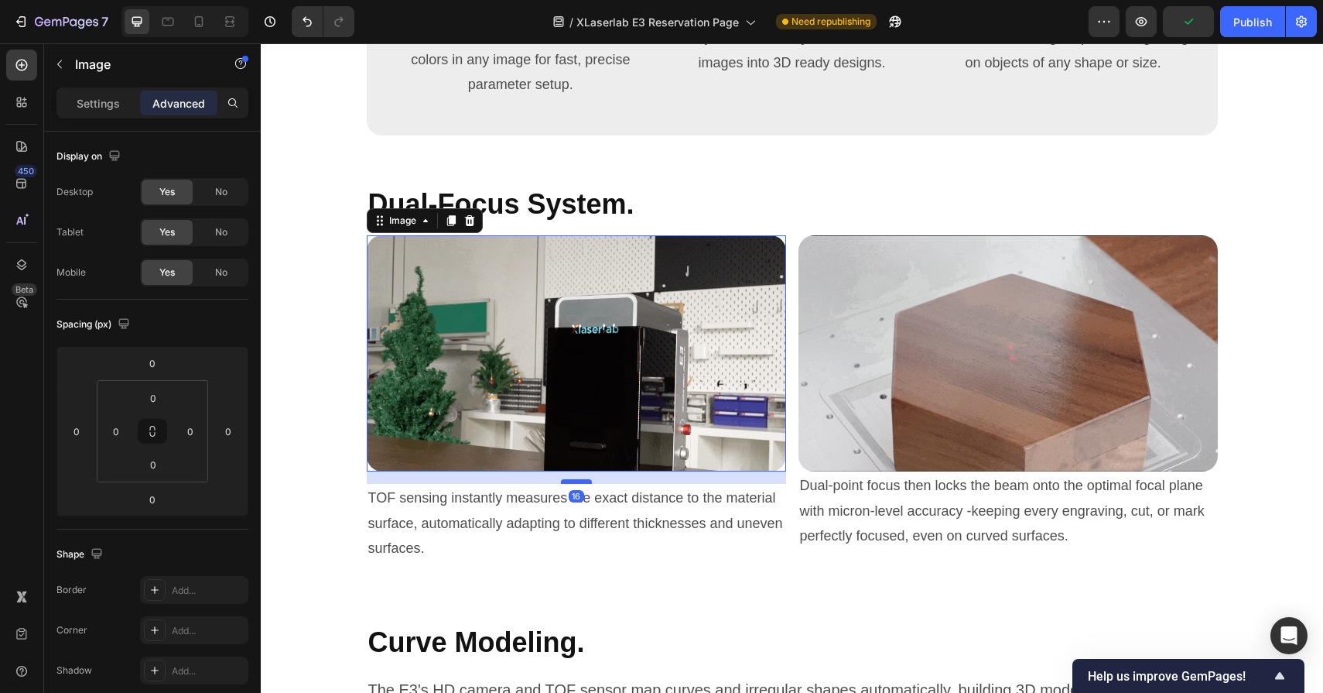
click at [580, 482] on div at bounding box center [576, 481] width 31 height 5
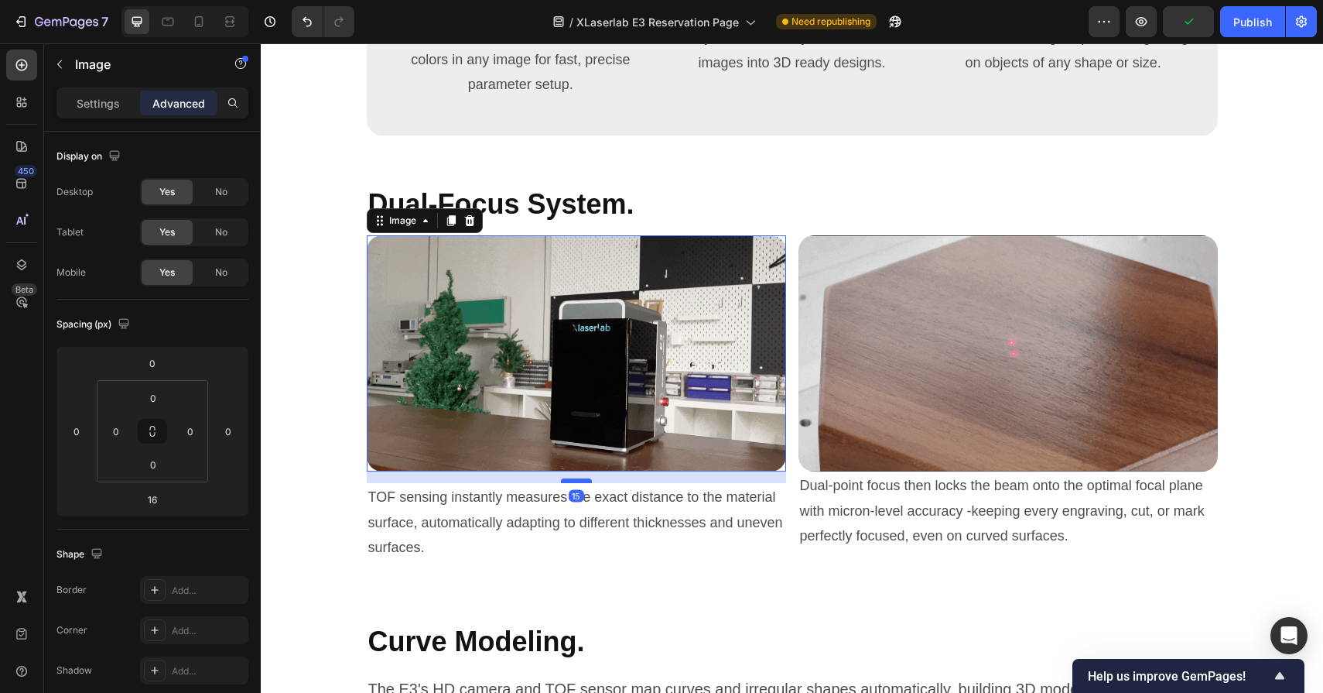
click at [580, 481] on div at bounding box center [576, 480] width 31 height 5
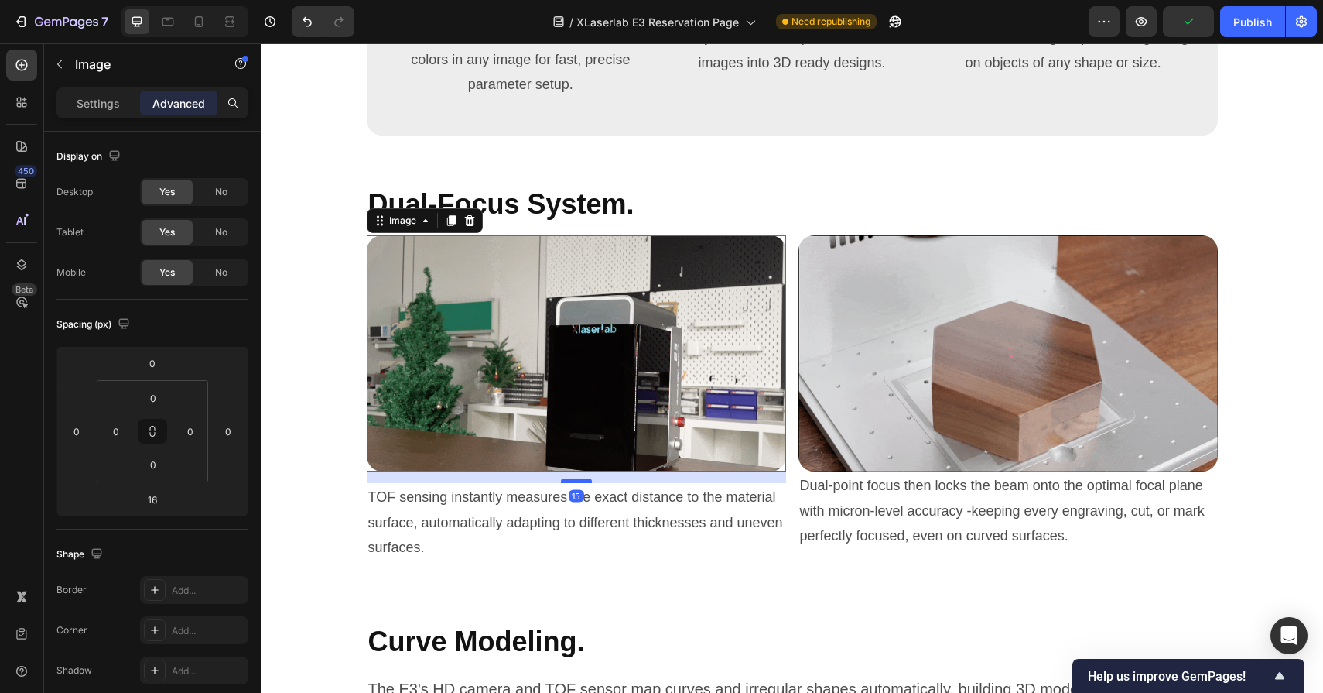
type input "15"
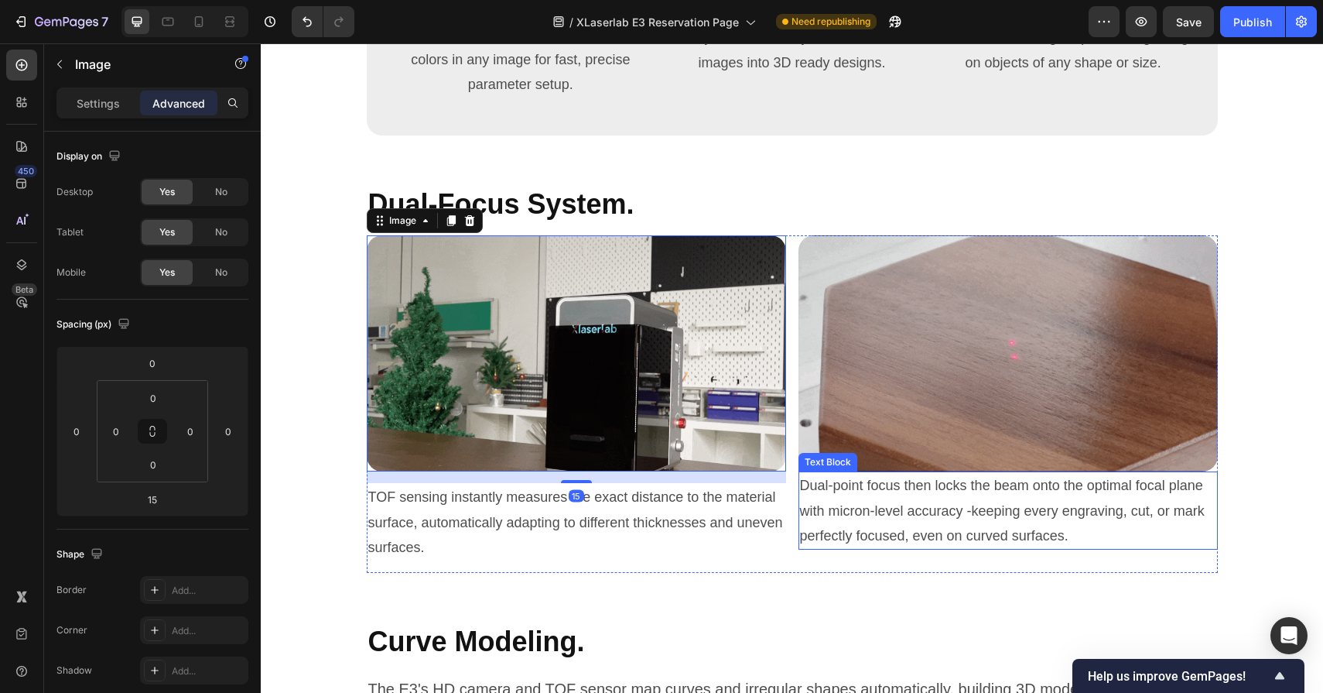
click at [1043, 474] on p "Dual-point focus then locks the beam onto the optimal focal plane with micron-l…" at bounding box center [1008, 510] width 416 height 75
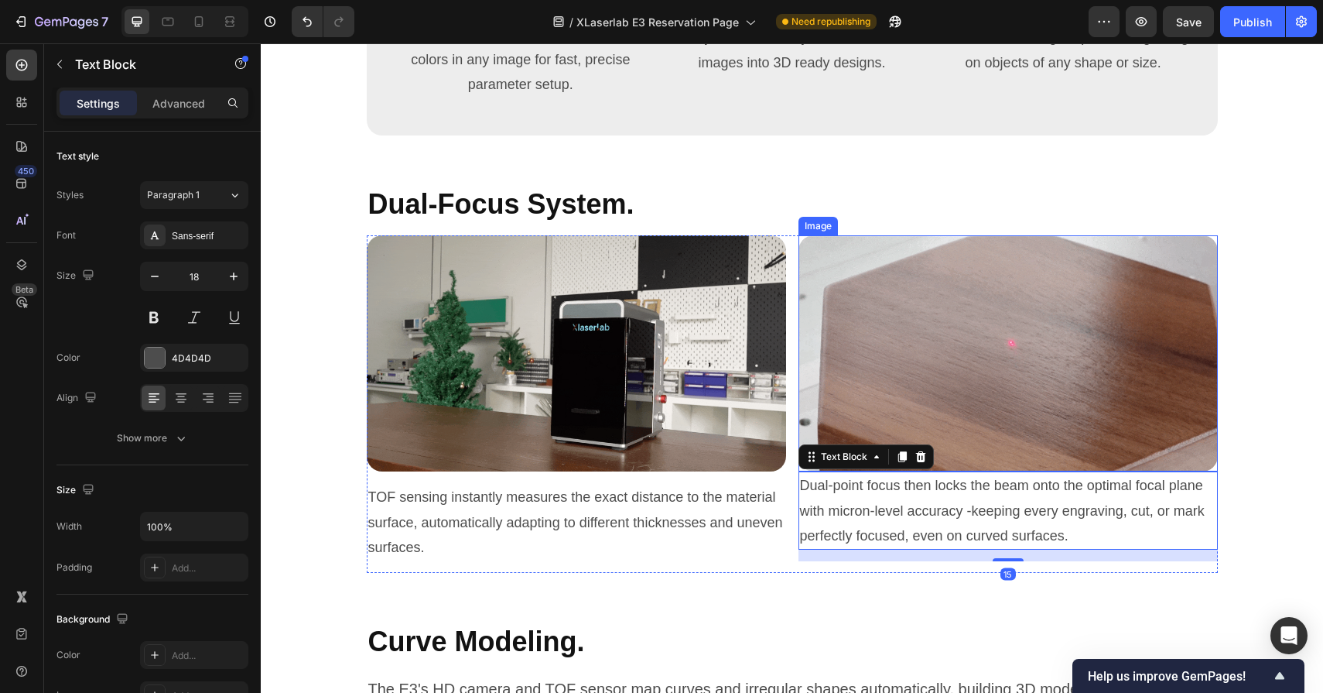
click at [1039, 445] on img at bounding box center [1008, 353] width 419 height 236
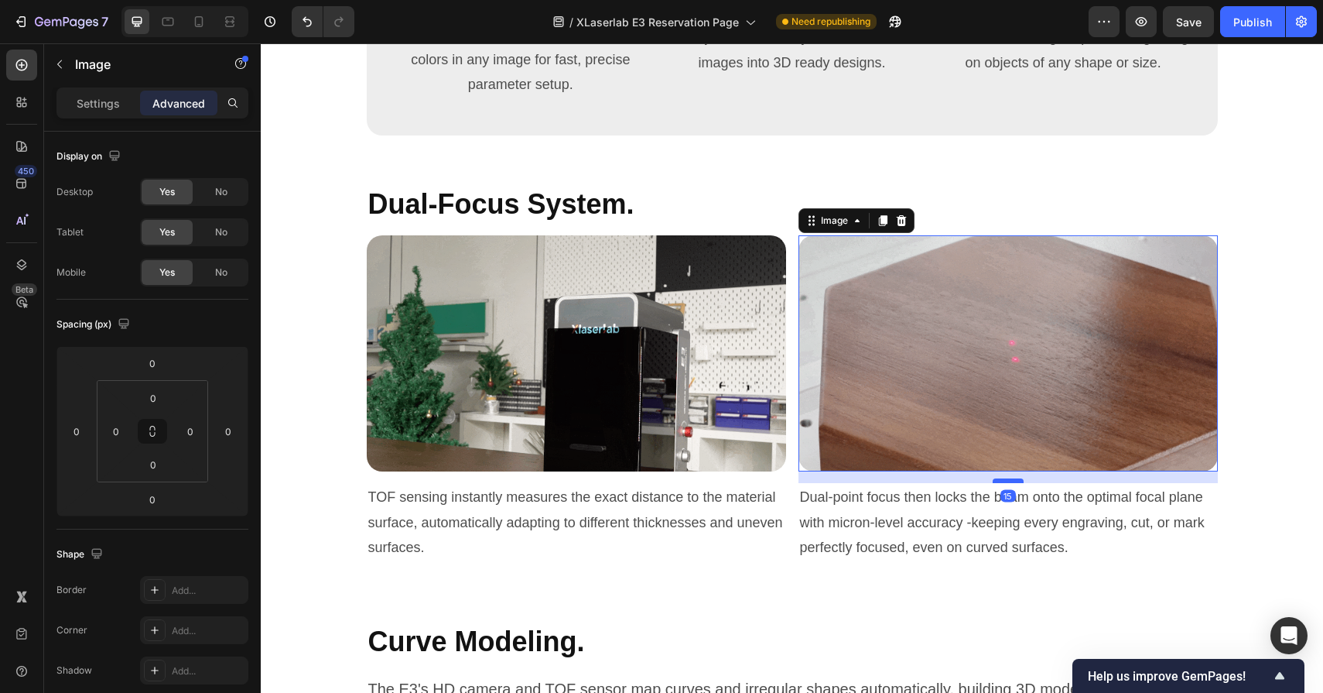
drag, startPoint x: 1010, startPoint y: 467, endPoint x: 1010, endPoint y: 478, distance: 10.8
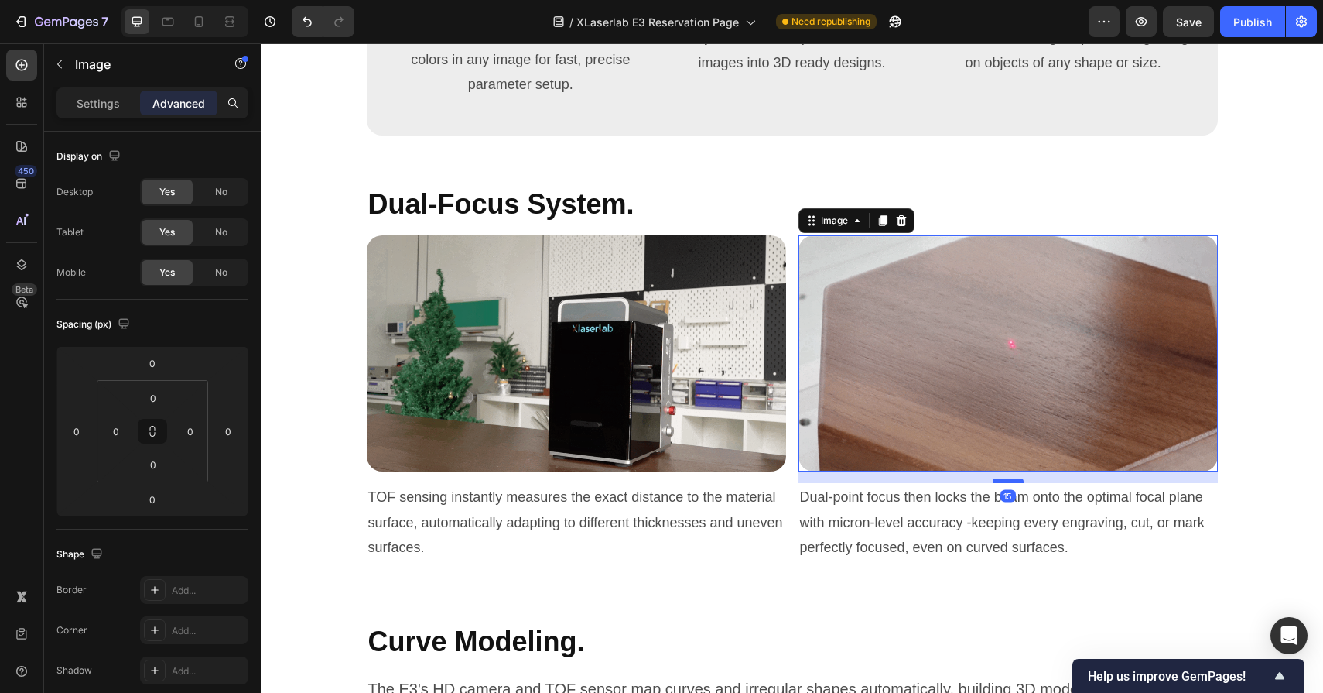
click at [1010, 478] on div at bounding box center [1008, 480] width 31 height 5
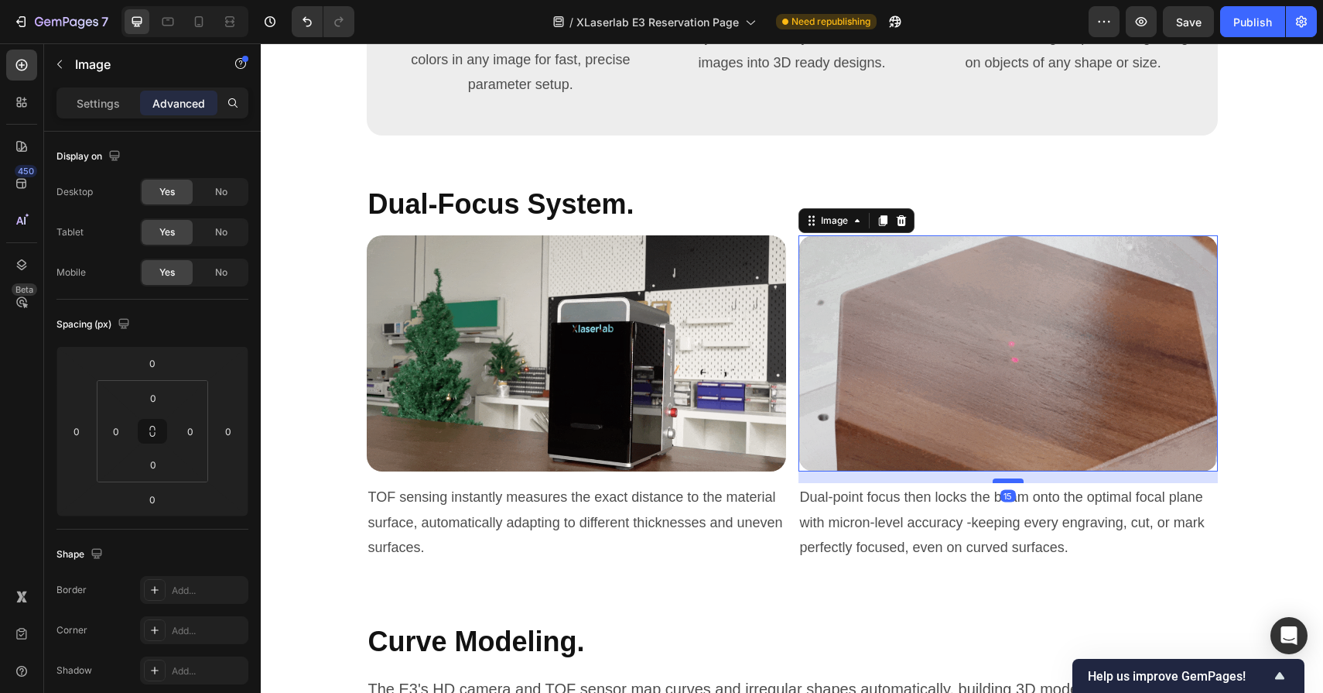
type input "14"
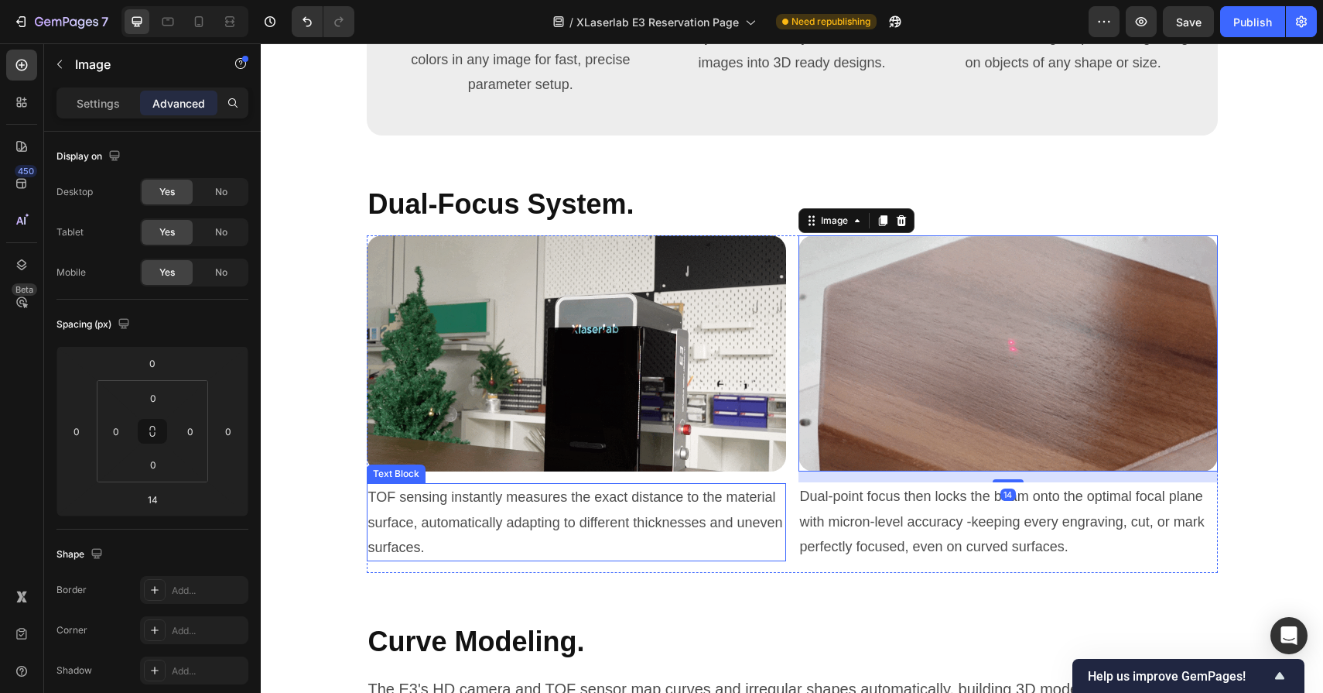
click at [738, 543] on p "TOF sensing instantly measures the exact distance to the material surface, auto…" at bounding box center [576, 521] width 416 height 75
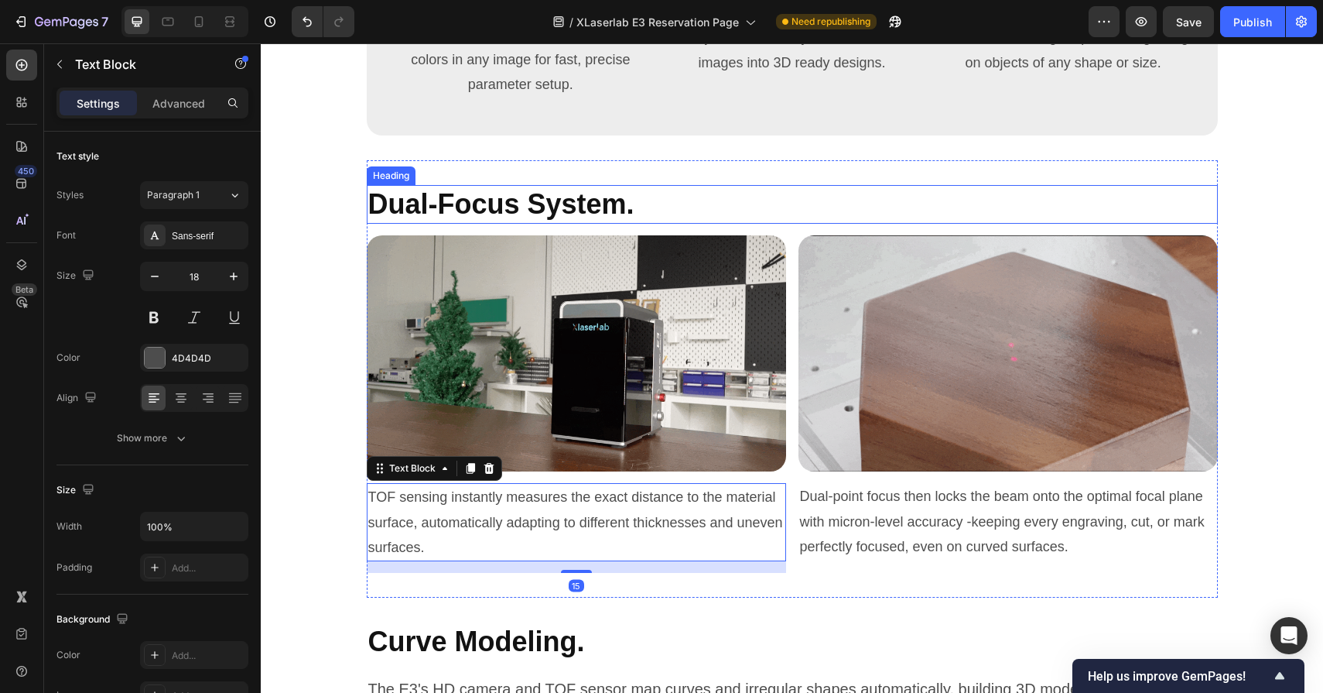
click at [651, 200] on h2 "Dual-Focus System." at bounding box center [792, 204] width 851 height 39
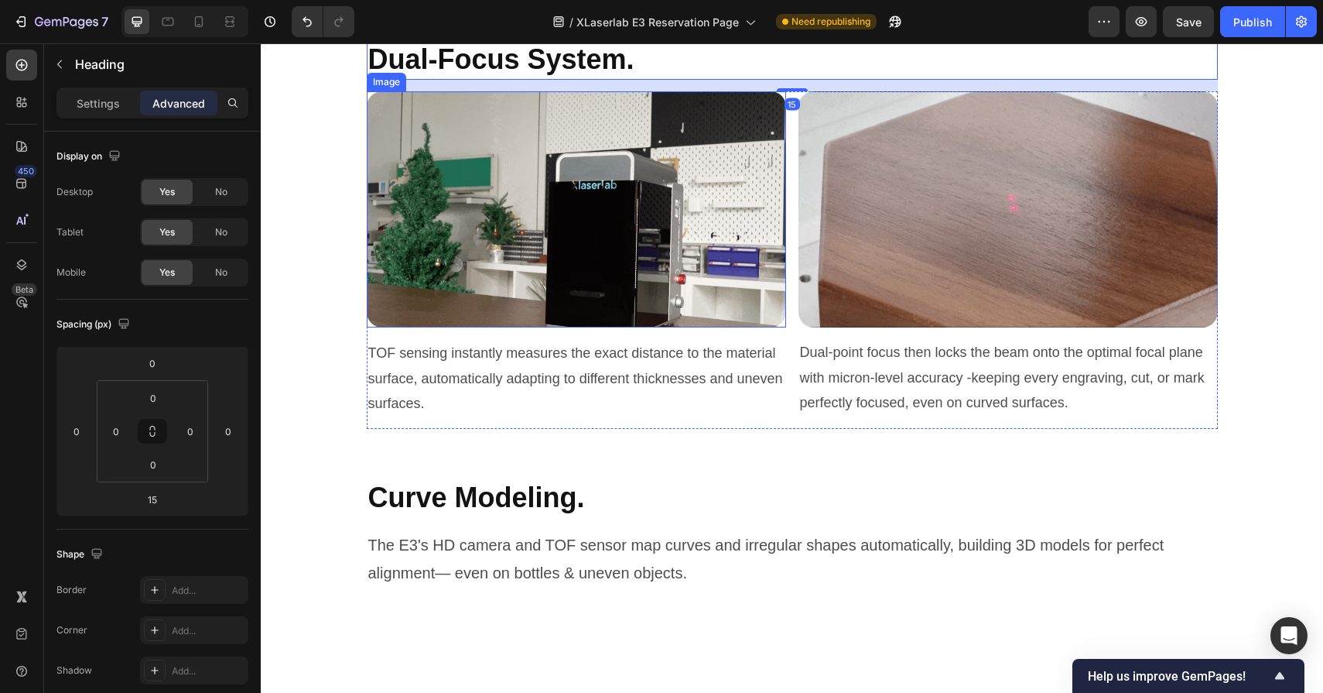
scroll to position [6608, 0]
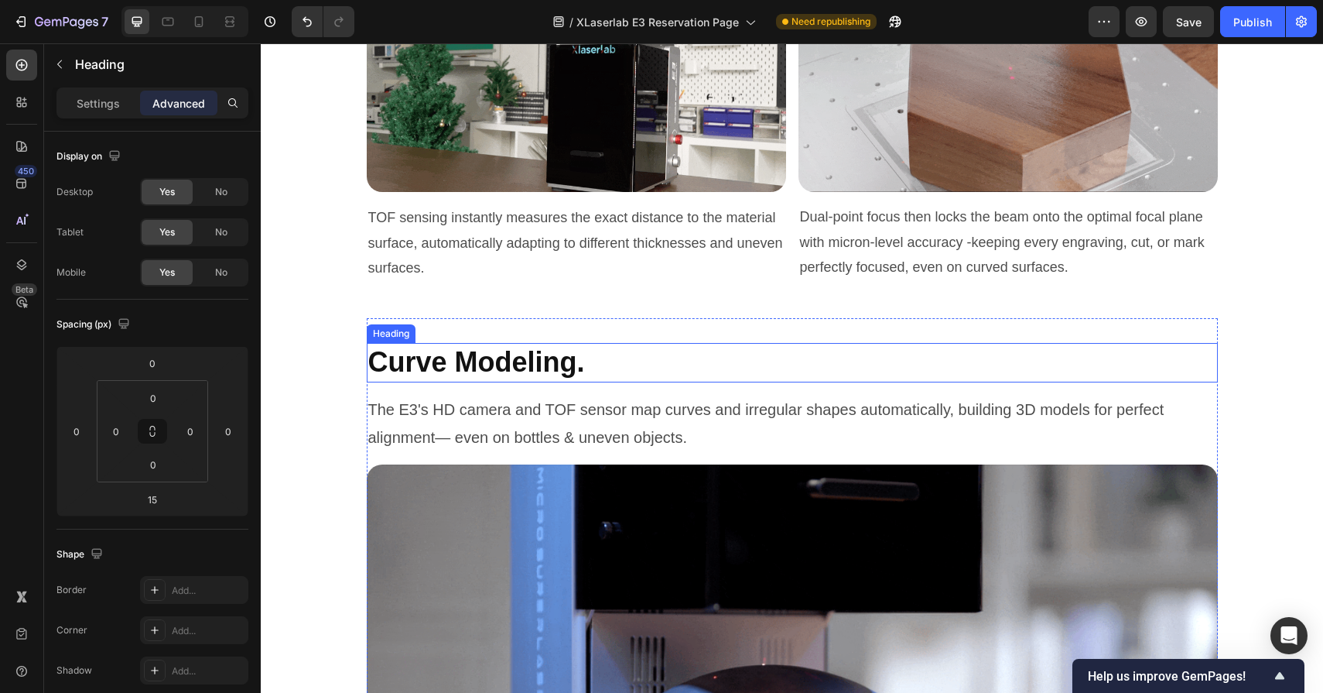
click at [609, 358] on h2 "Curve Modeling." at bounding box center [792, 362] width 851 height 39
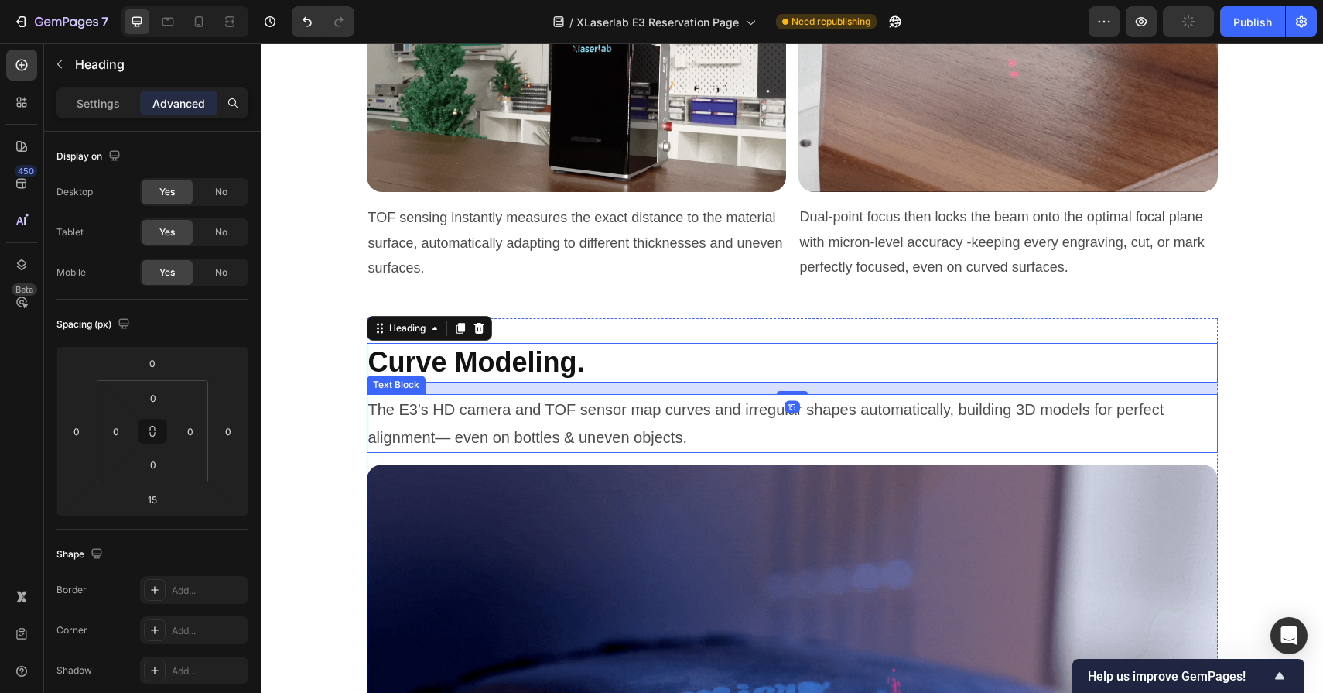
click at [615, 420] on p "The E3's HD camera and TOF sensor map curves and irregular shapes automatically…" at bounding box center [792, 423] width 848 height 56
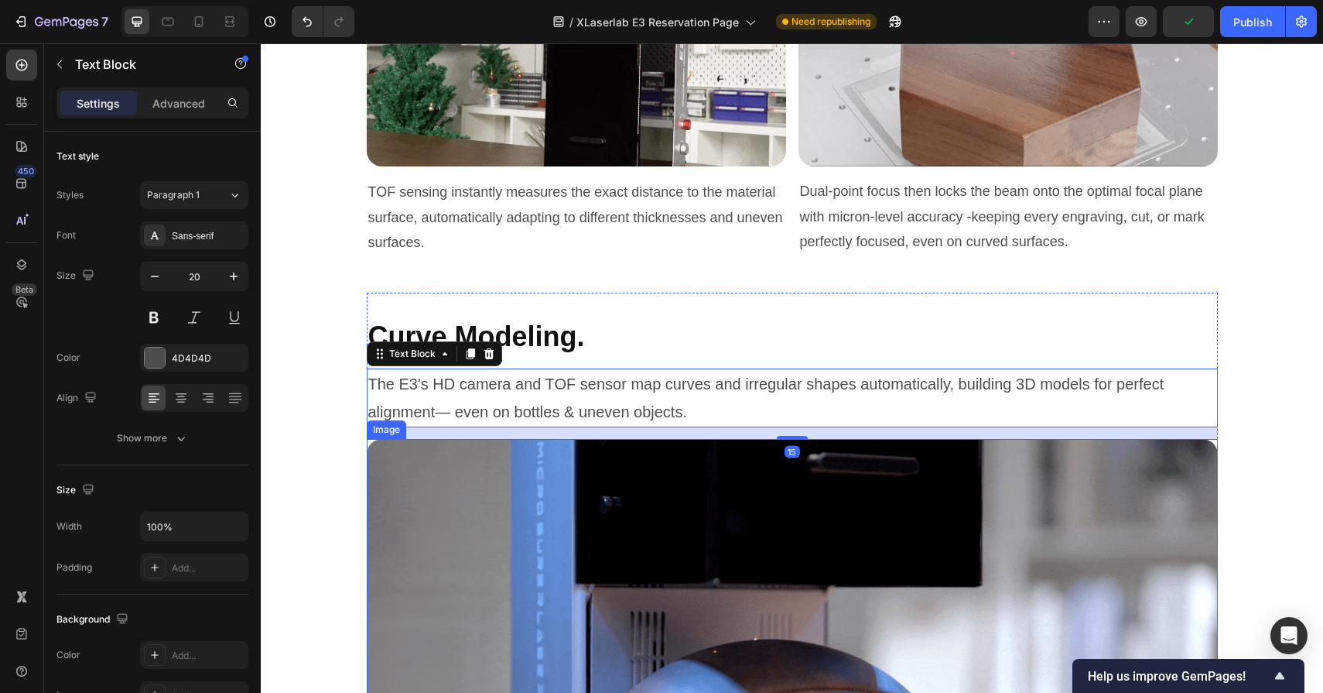
scroll to position [6640, 0]
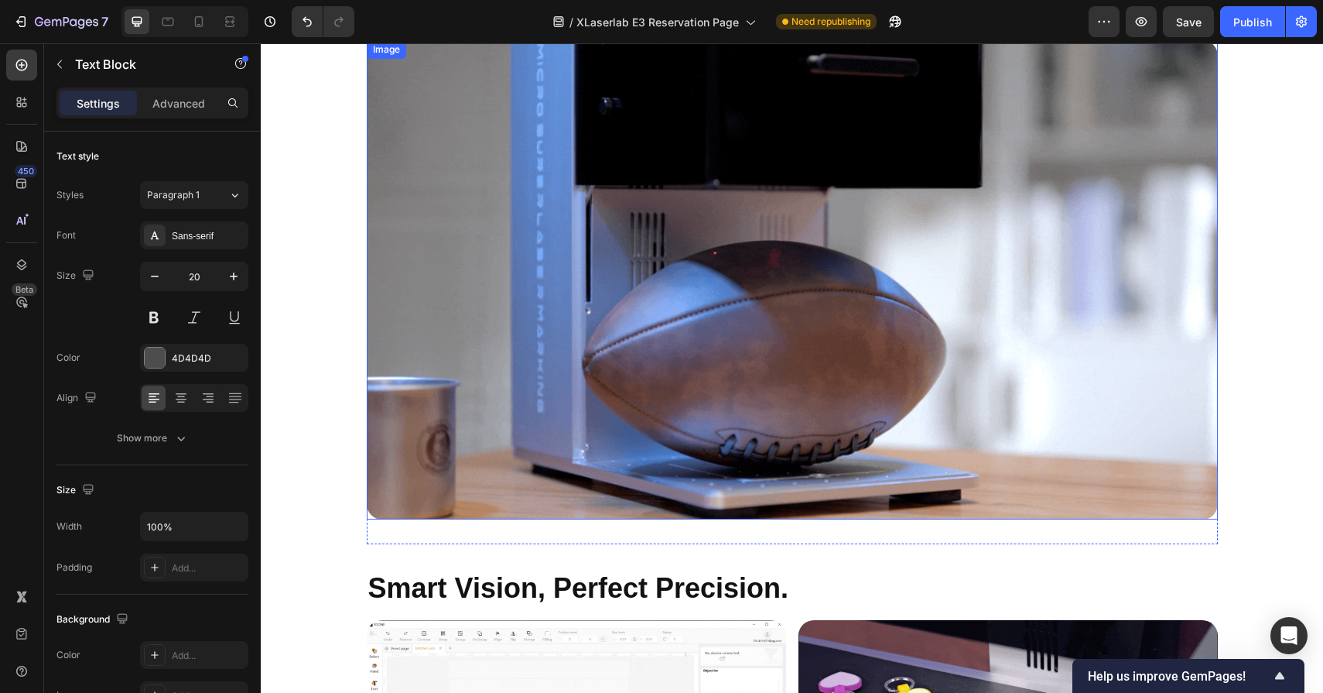
click at [670, 291] on img at bounding box center [792, 279] width 851 height 479
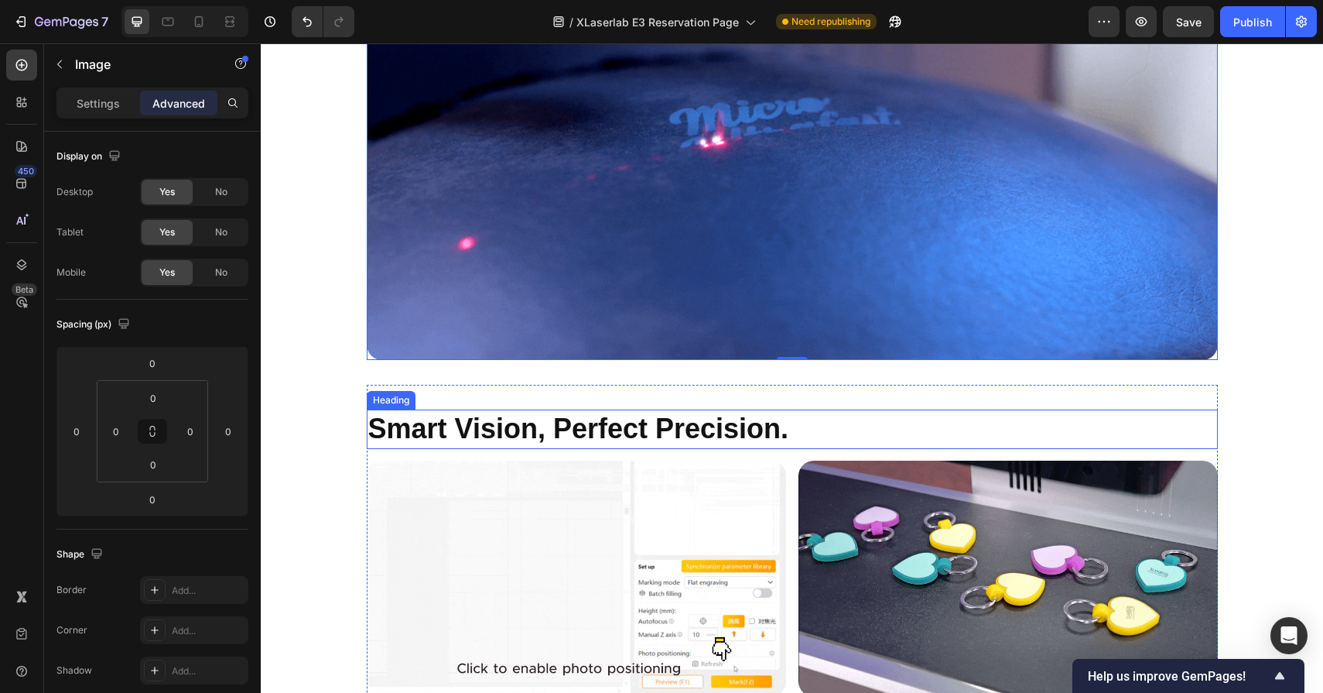
scroll to position [7228, 0]
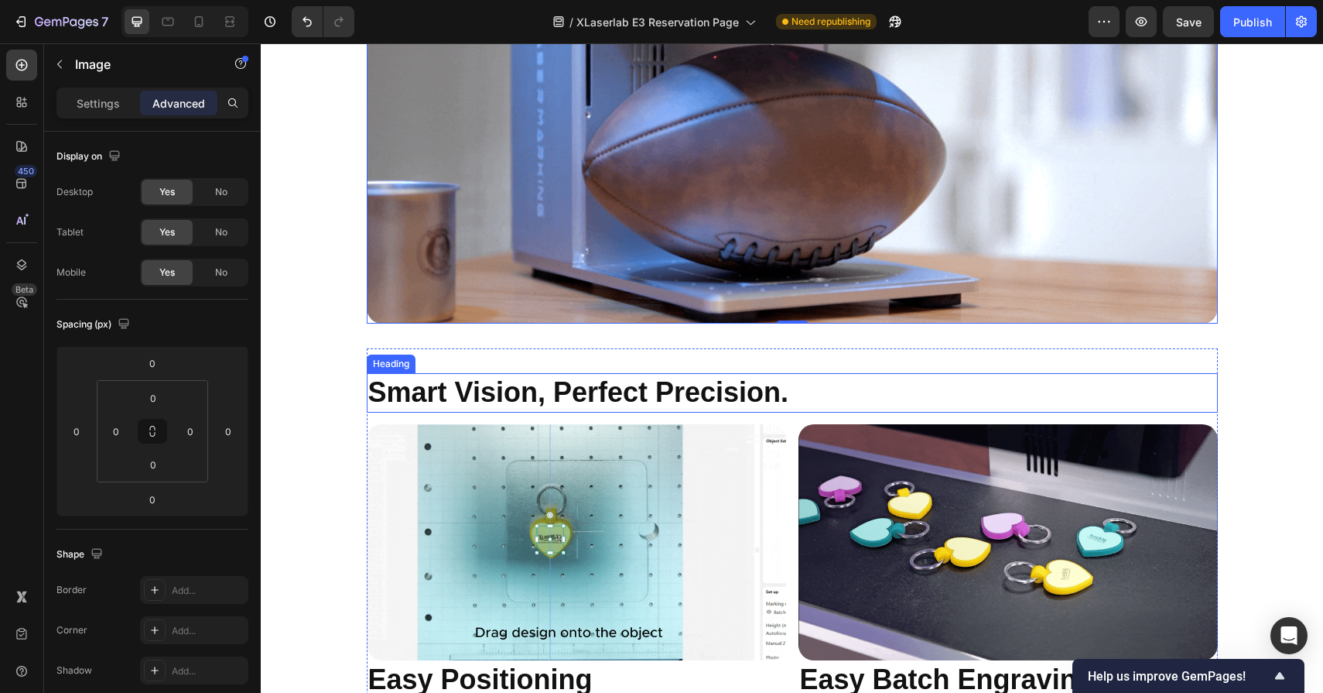
click at [717, 398] on h2 "Smart Vision, Perfect Precision." at bounding box center [792, 392] width 851 height 39
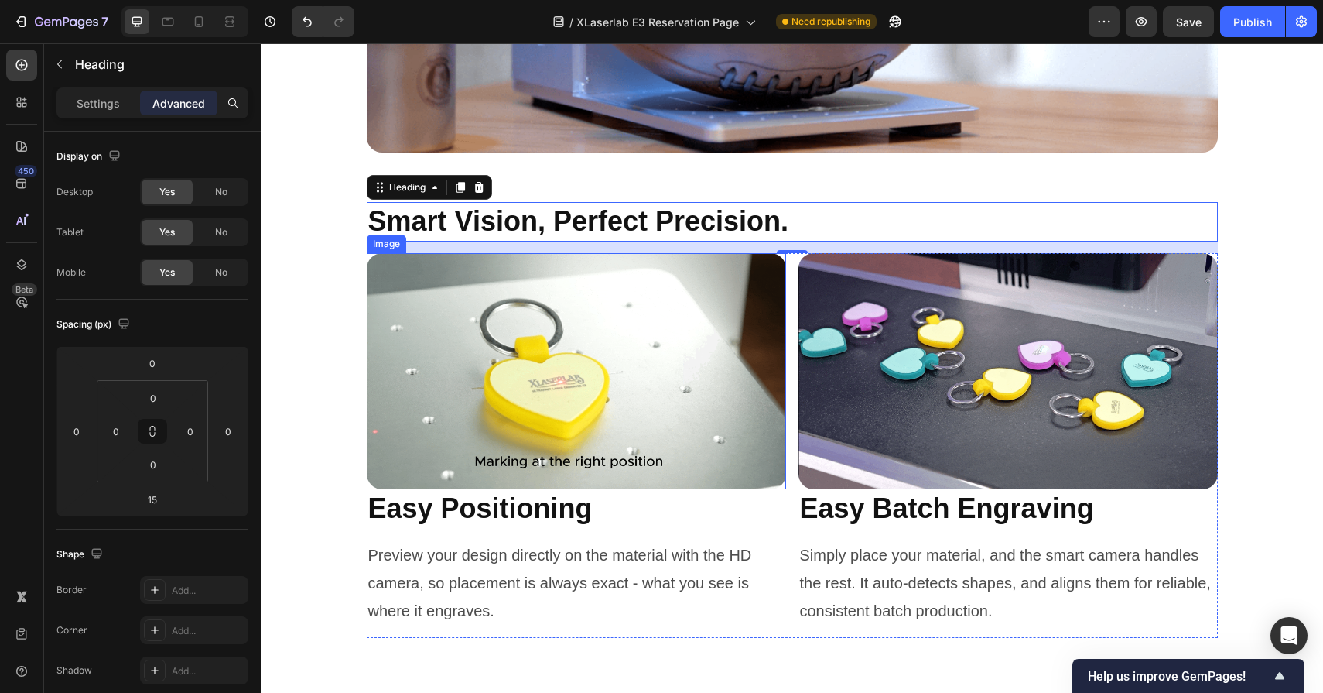
scroll to position [7400, 0]
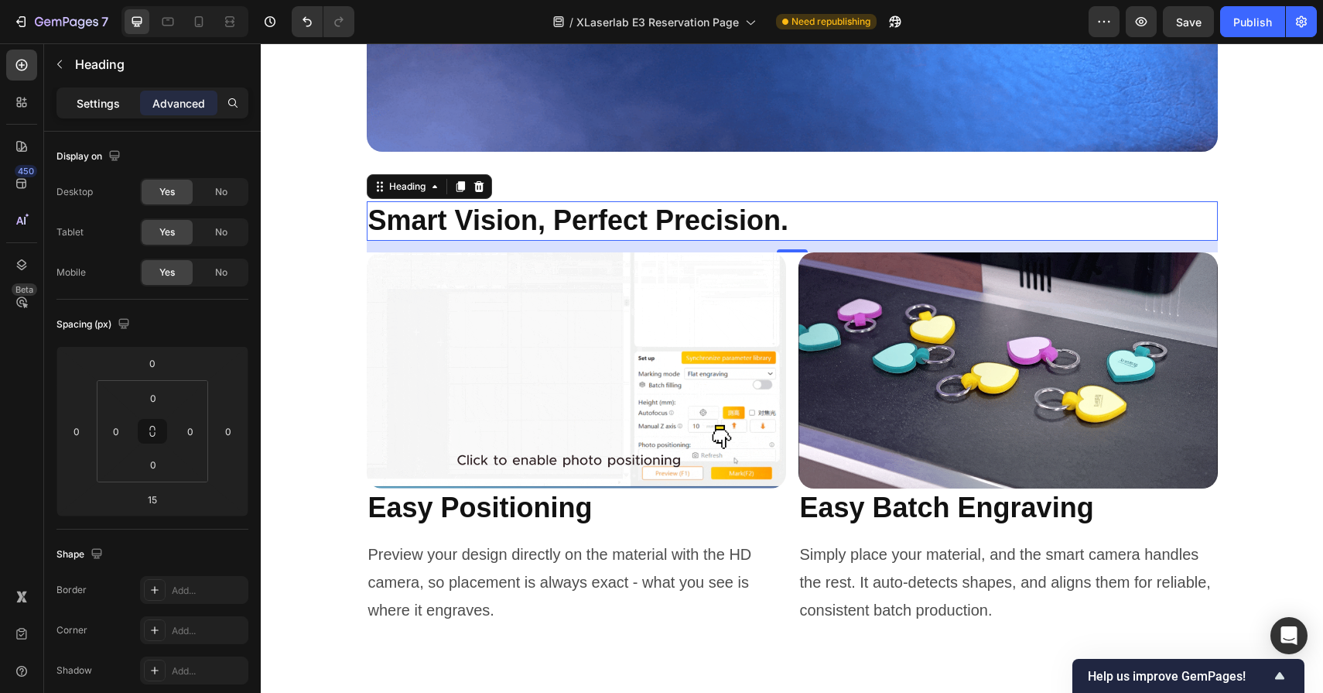
click at [94, 100] on p "Settings" at bounding box center [98, 103] width 43 height 16
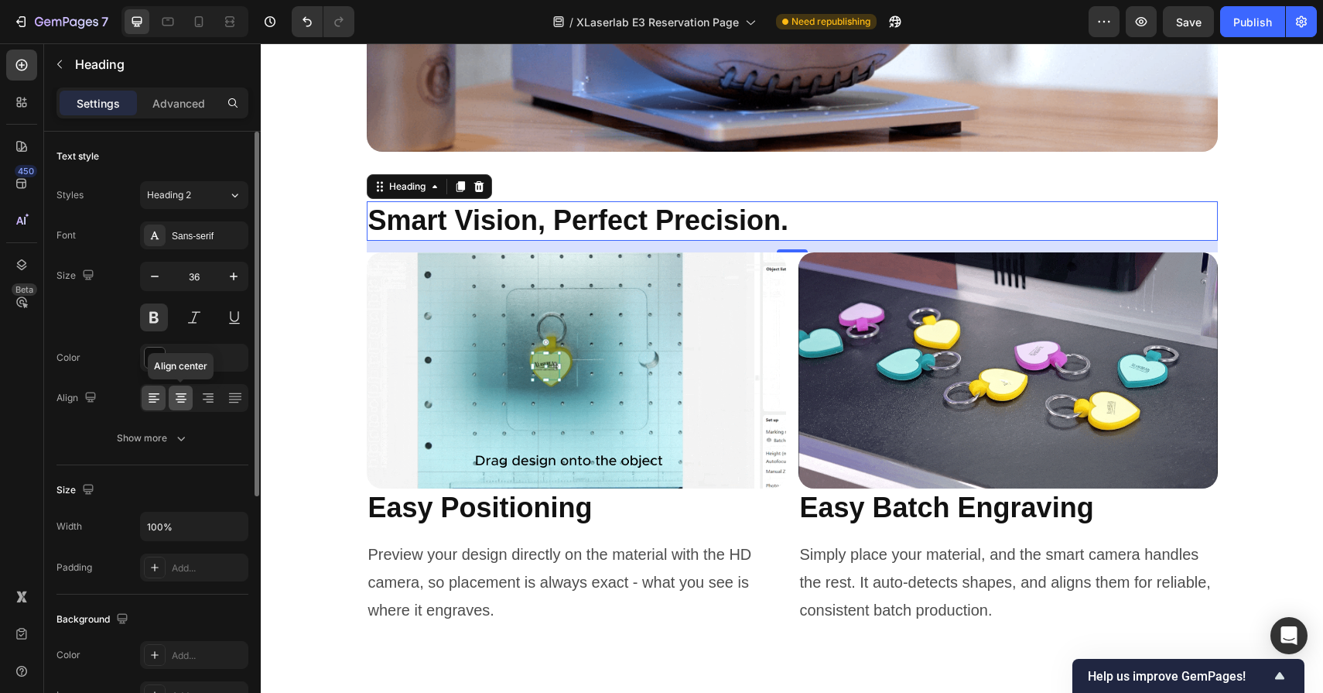
click at [177, 396] on icon at bounding box center [181, 397] width 8 height 2
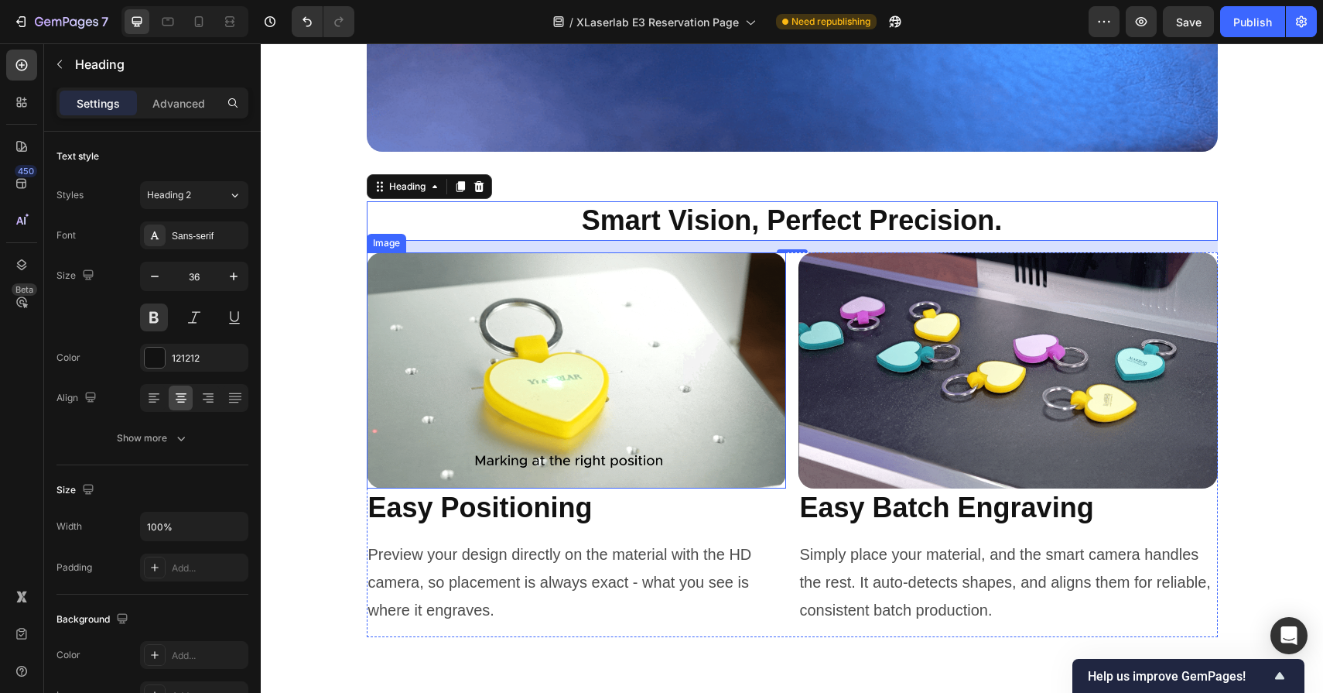
click at [776, 318] on img at bounding box center [576, 370] width 419 height 236
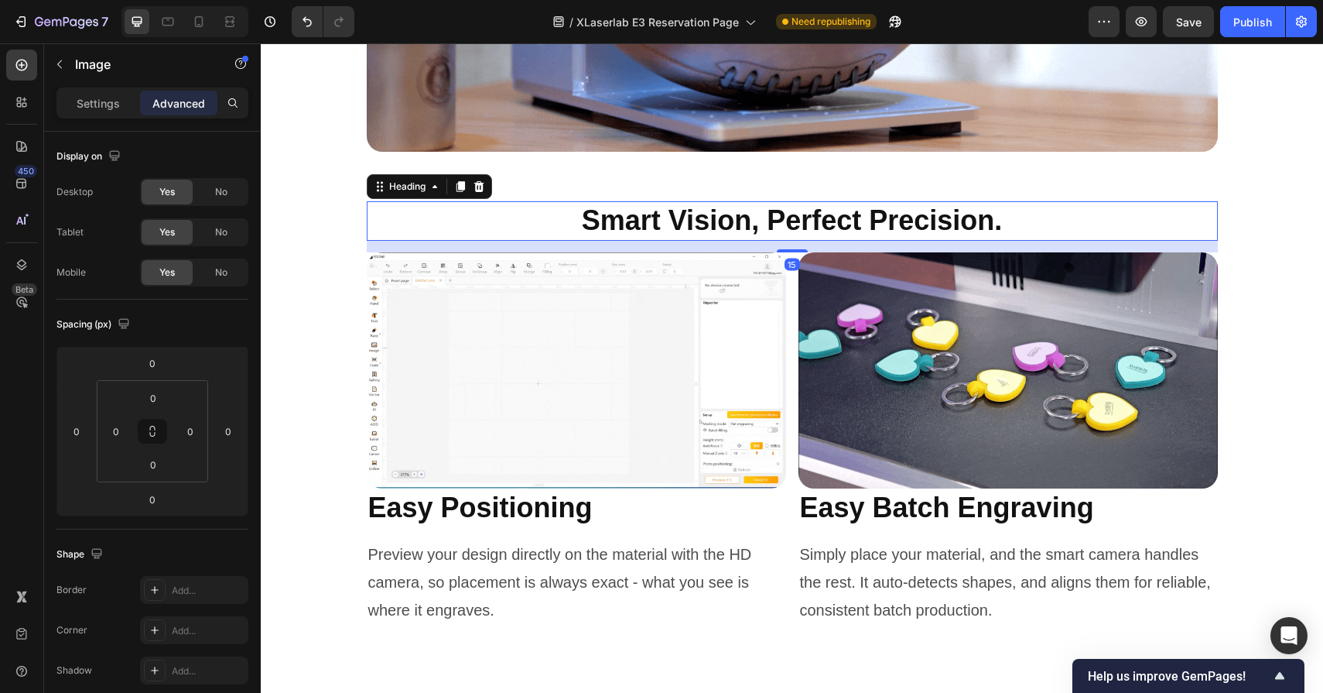
click at [788, 217] on h2 "Smart Vision, Perfect Precision." at bounding box center [792, 220] width 851 height 39
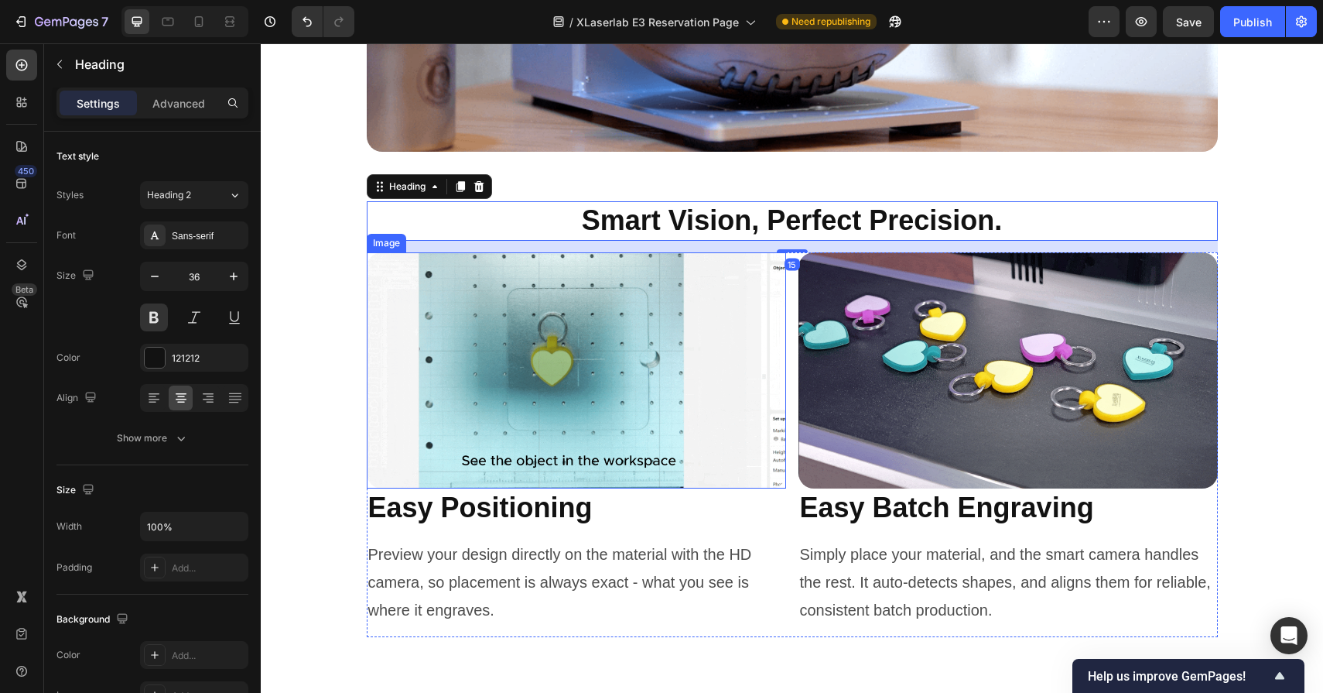
click at [625, 435] on img at bounding box center [576, 370] width 419 height 236
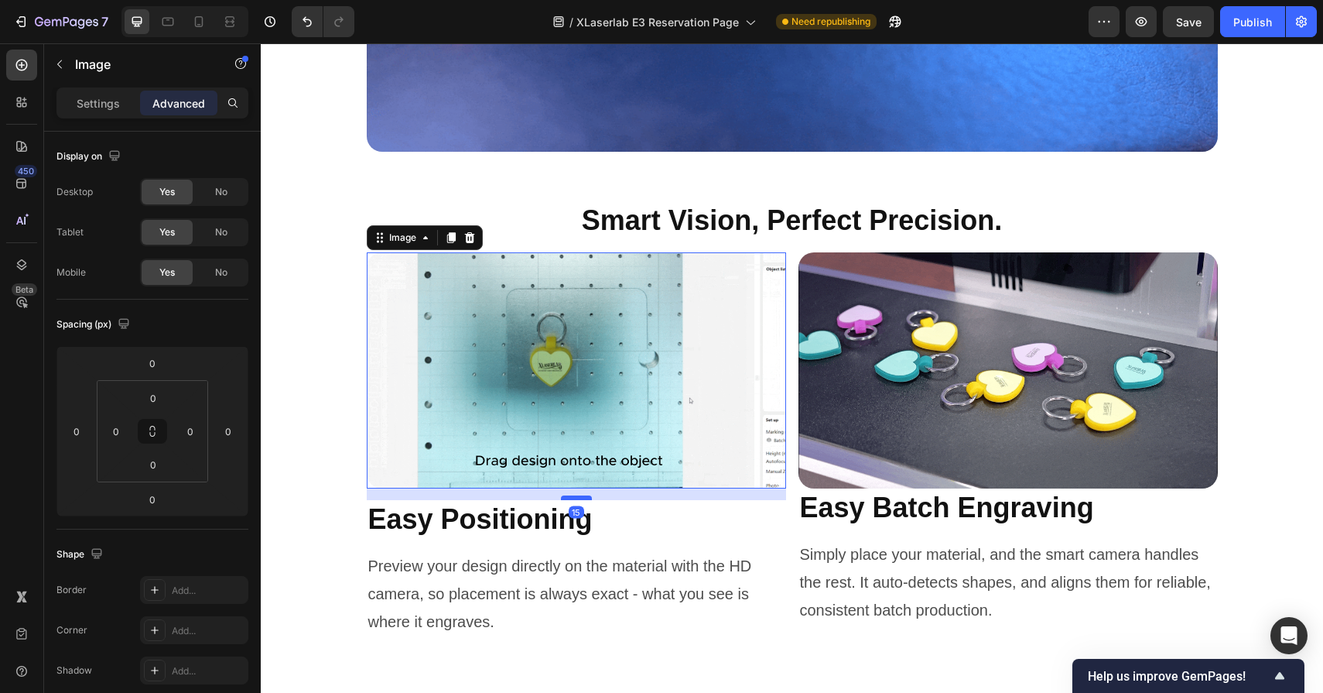
drag, startPoint x: 573, startPoint y: 484, endPoint x: 573, endPoint y: 496, distance: 11.6
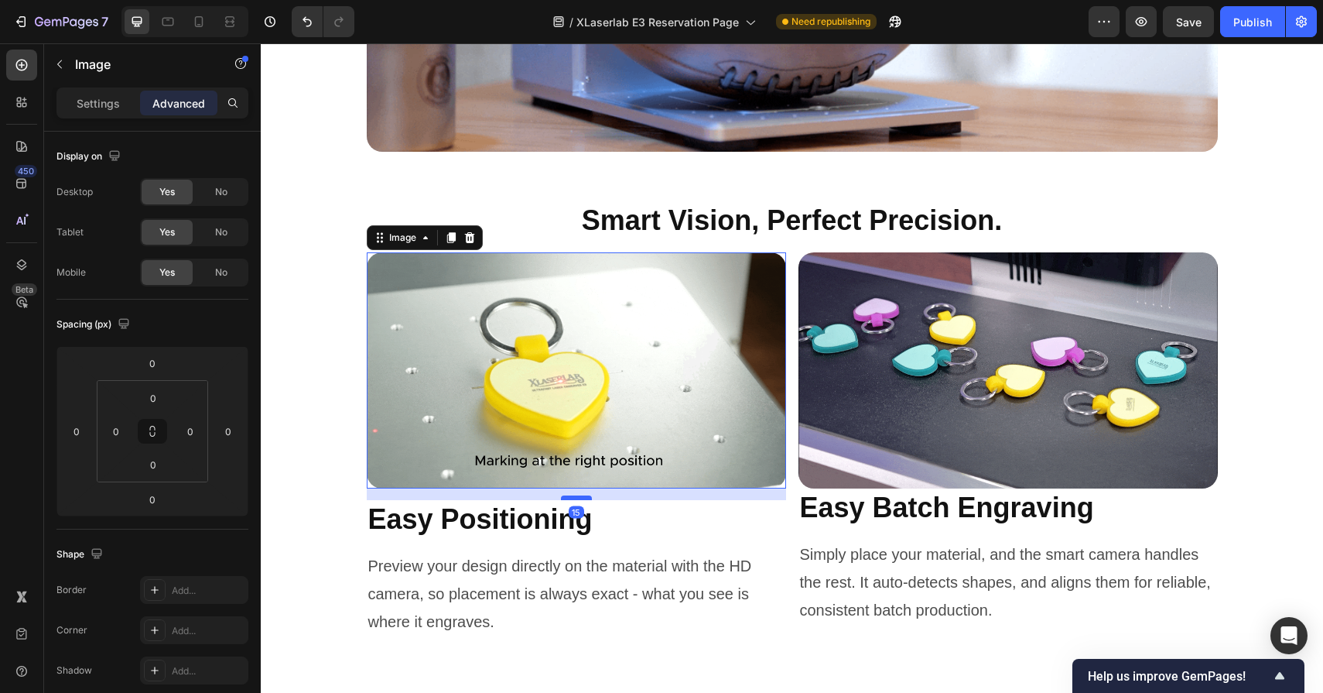
click at [573, 496] on div at bounding box center [576, 497] width 31 height 5
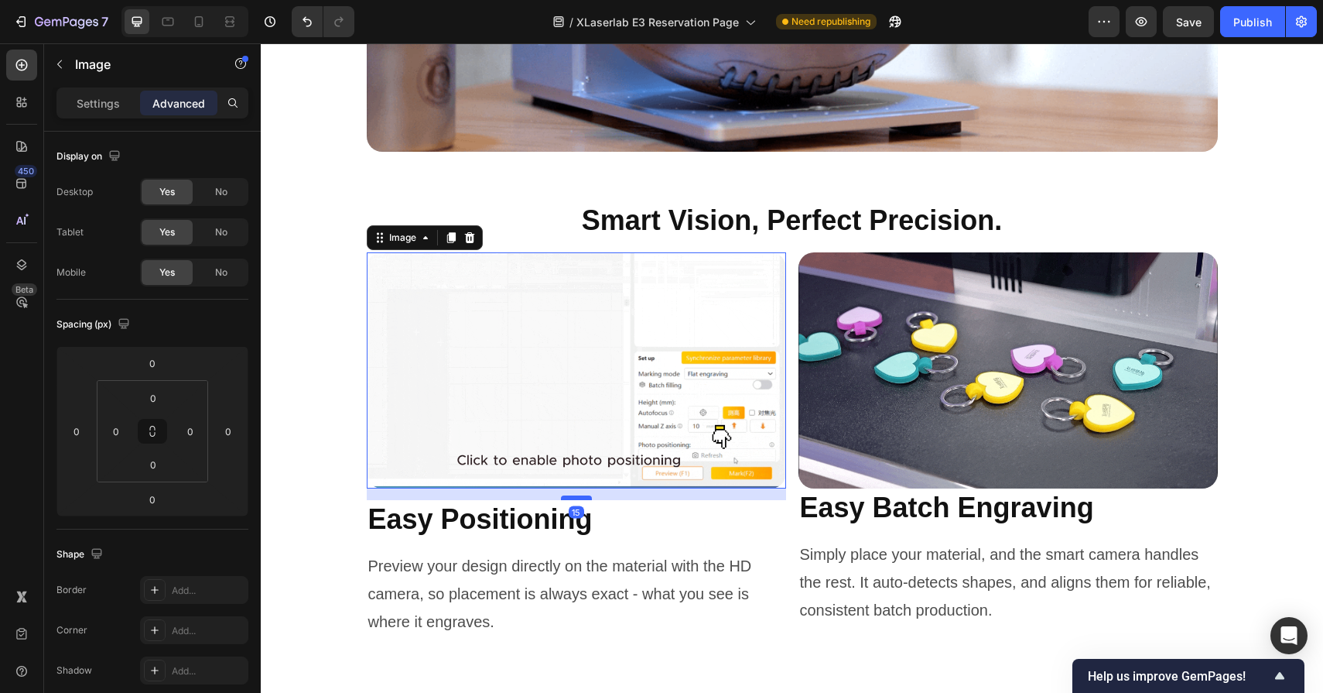
type input "15"
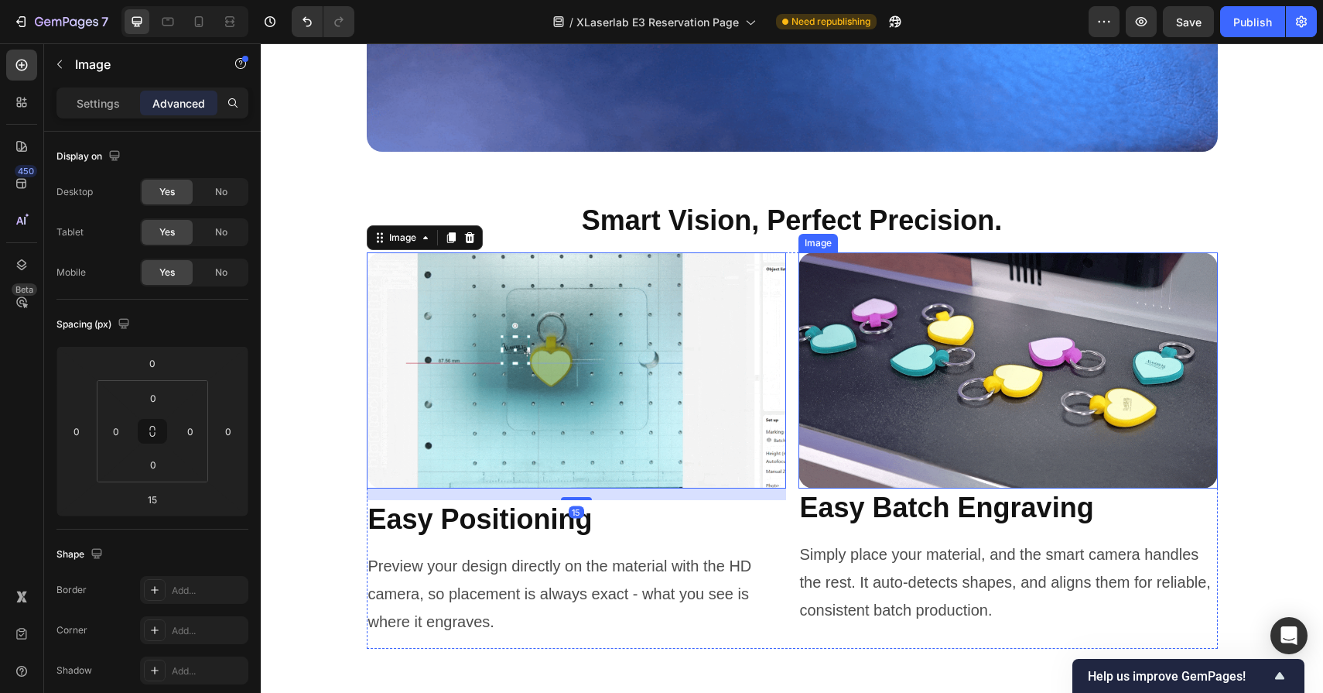
click at [996, 456] on img at bounding box center [1008, 370] width 419 height 236
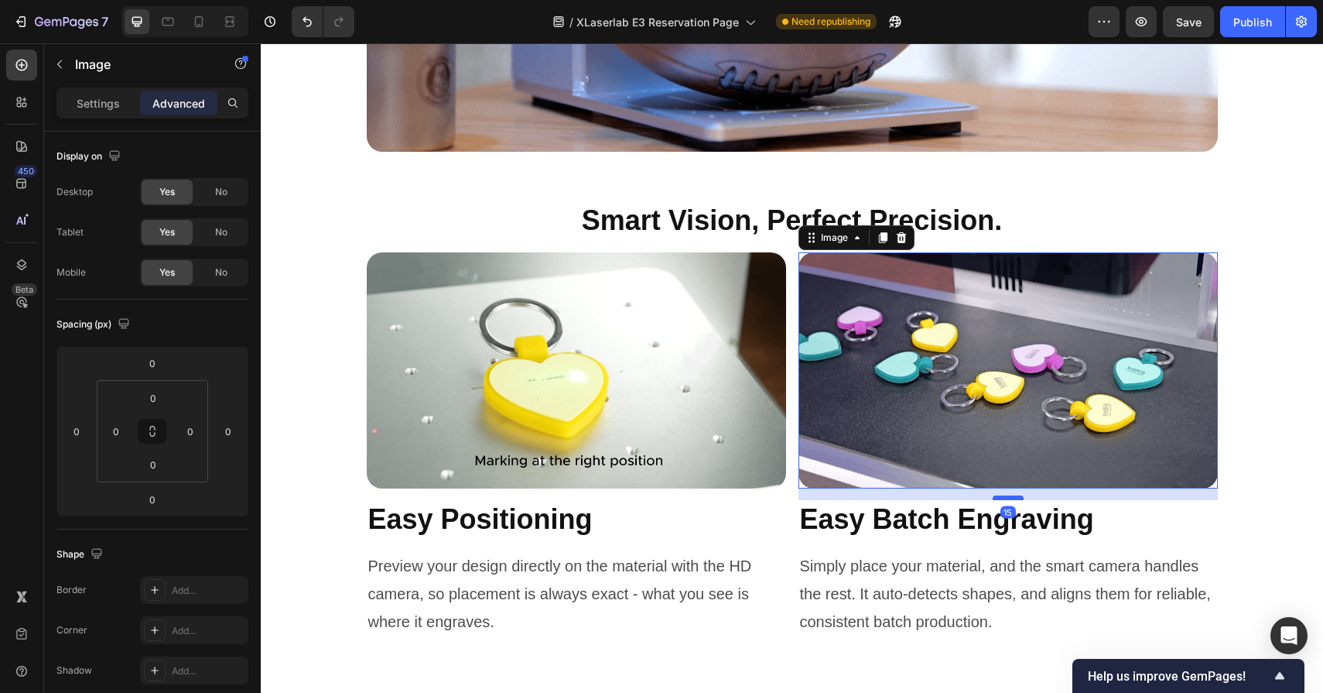
drag, startPoint x: 1008, startPoint y: 485, endPoint x: 1008, endPoint y: 497, distance: 11.6
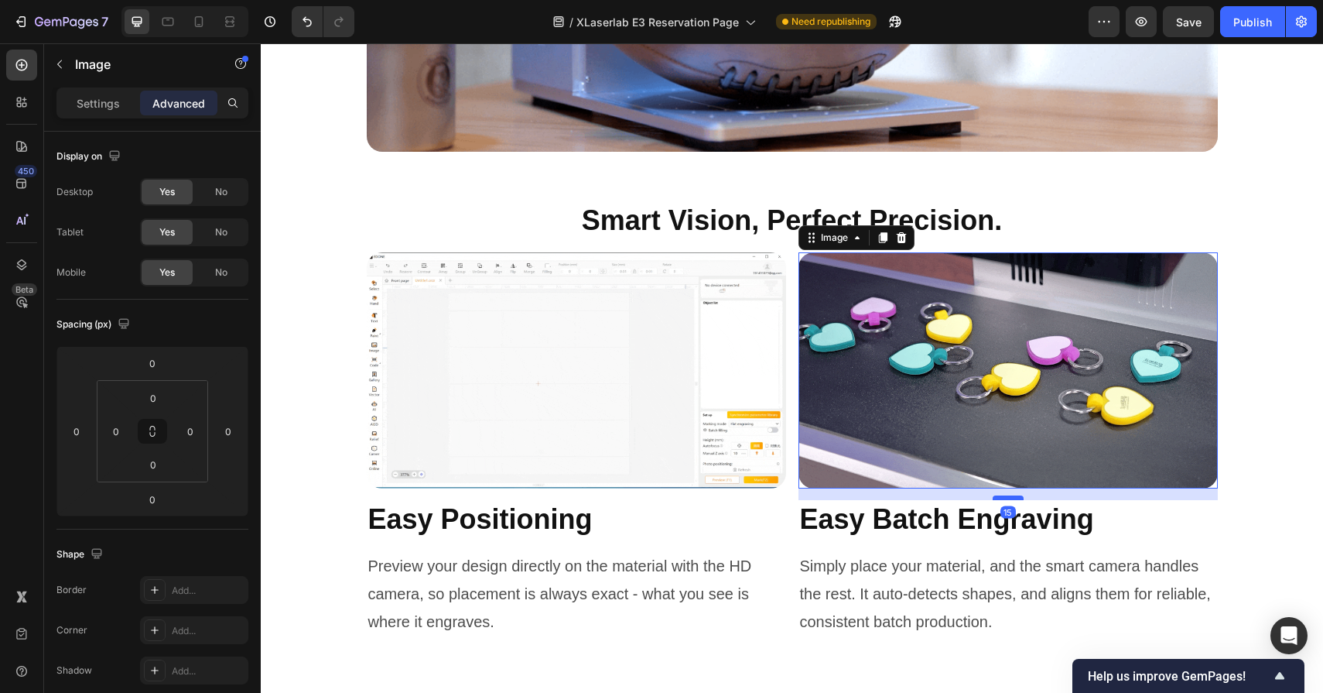
click at [1008, 497] on div at bounding box center [1008, 497] width 31 height 5
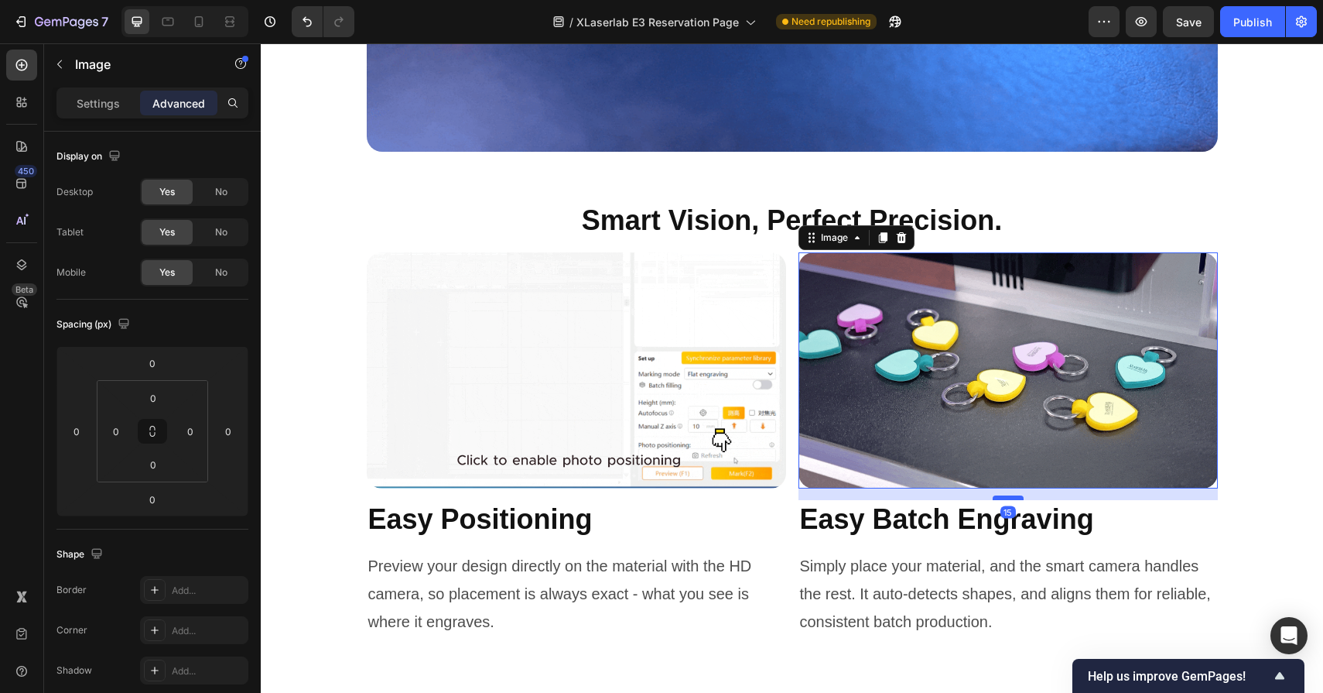
type input "15"
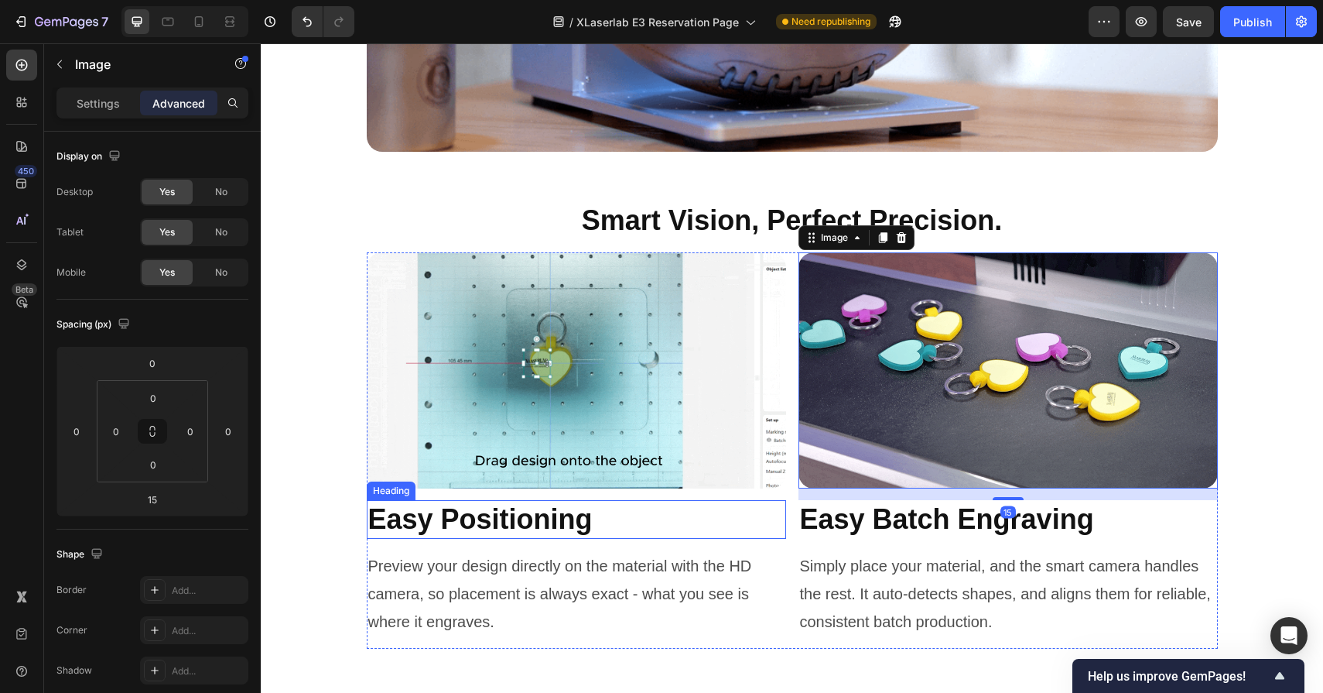
click at [576, 526] on h2 "Easy Positioning" at bounding box center [576, 519] width 419 height 39
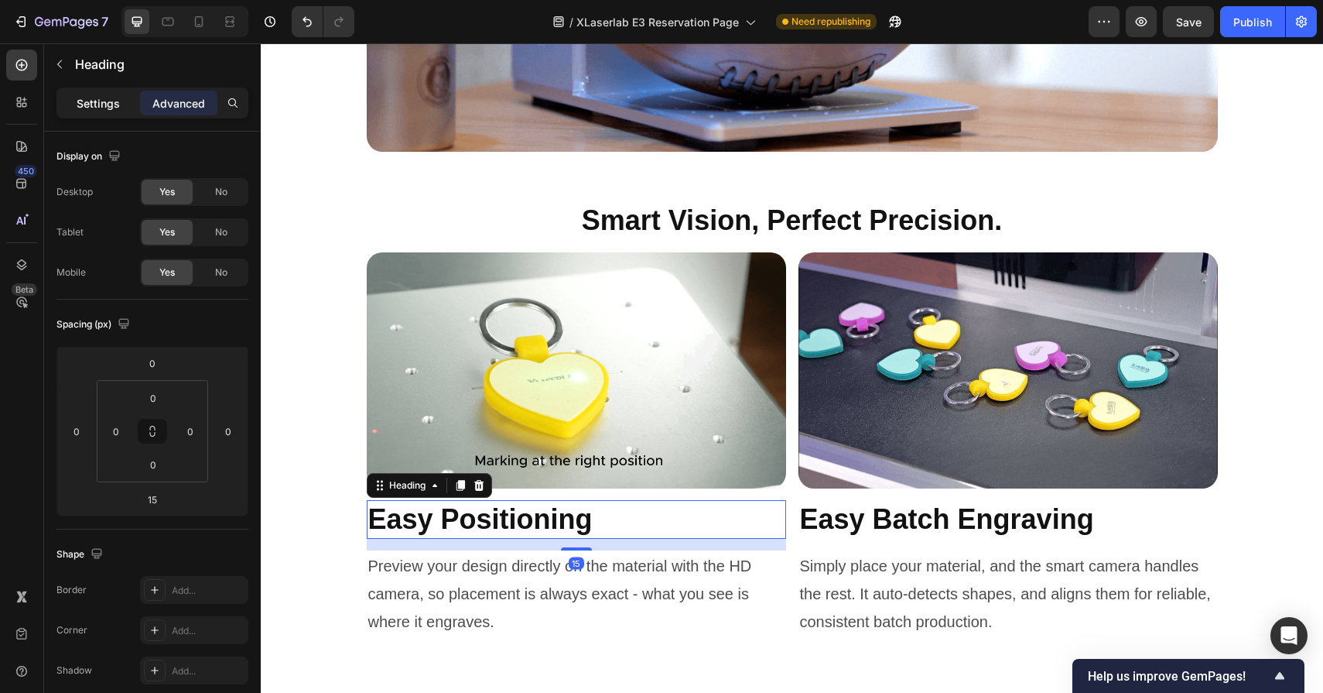
click at [114, 112] on div "Settings" at bounding box center [98, 103] width 77 height 25
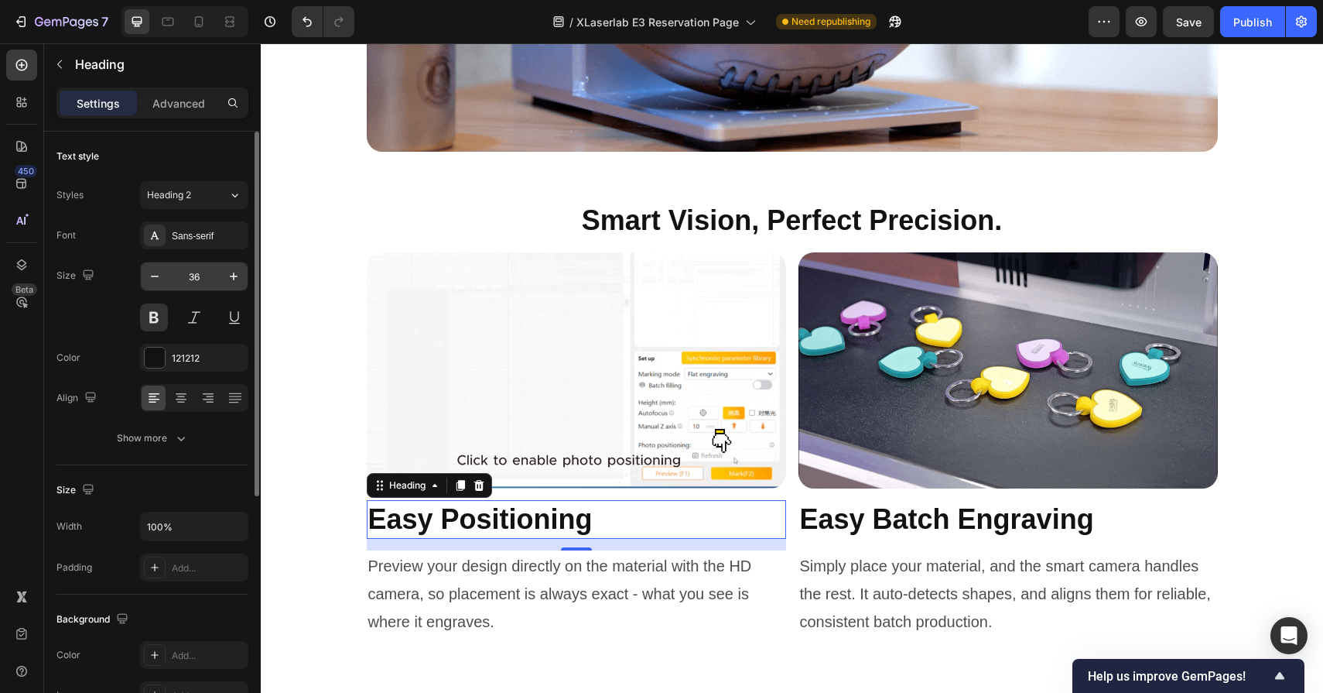
click at [204, 267] on input "36" at bounding box center [194, 276] width 51 height 28
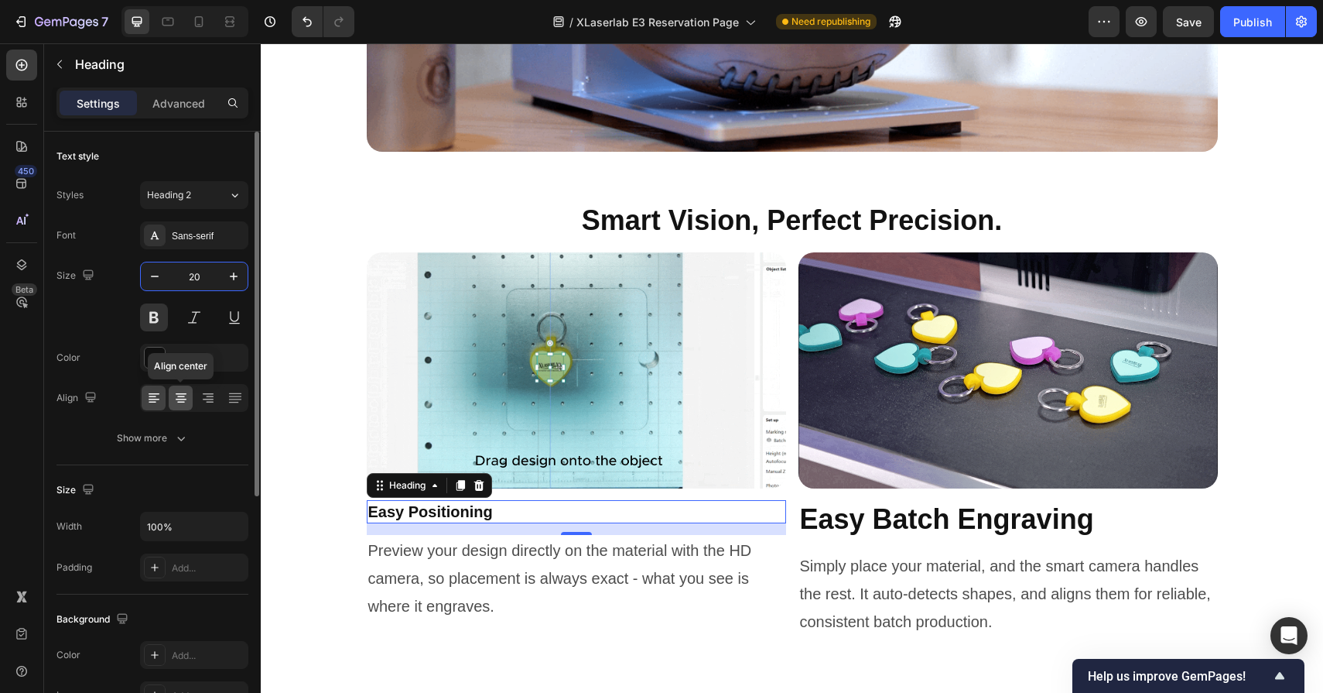
type input "20"
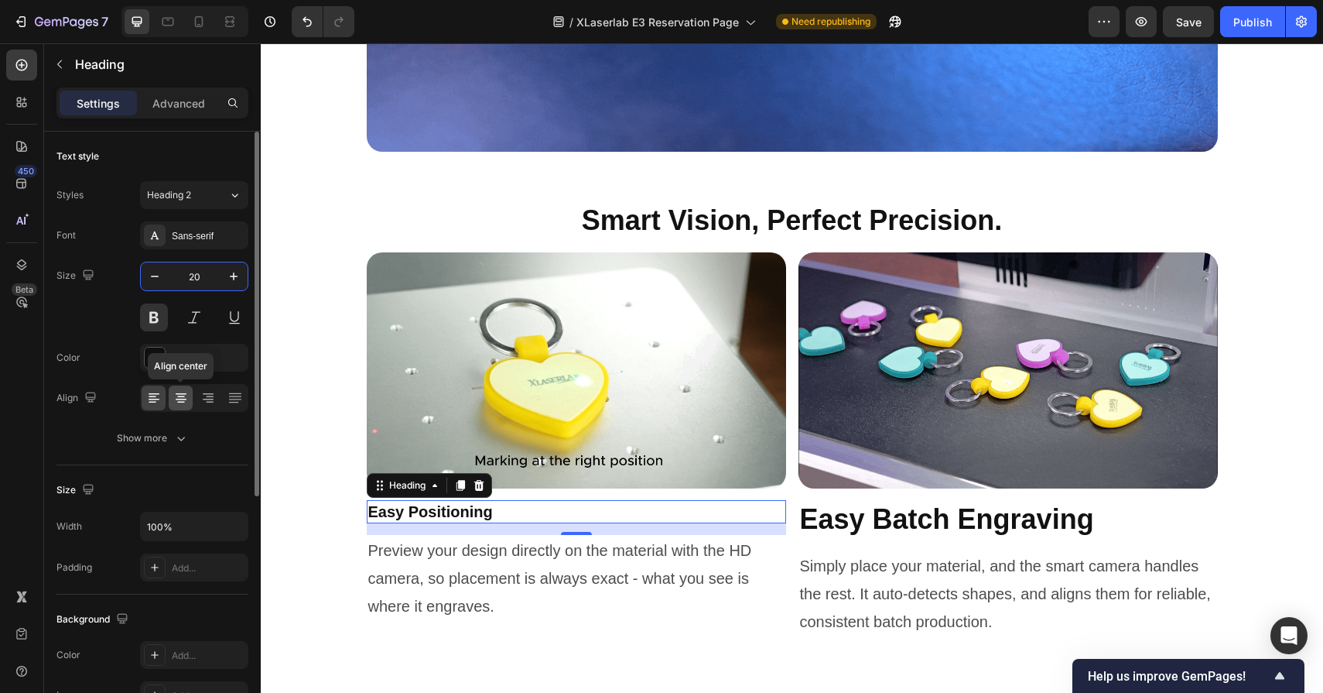
click at [182, 394] on icon at bounding box center [181, 394] width 11 height 2
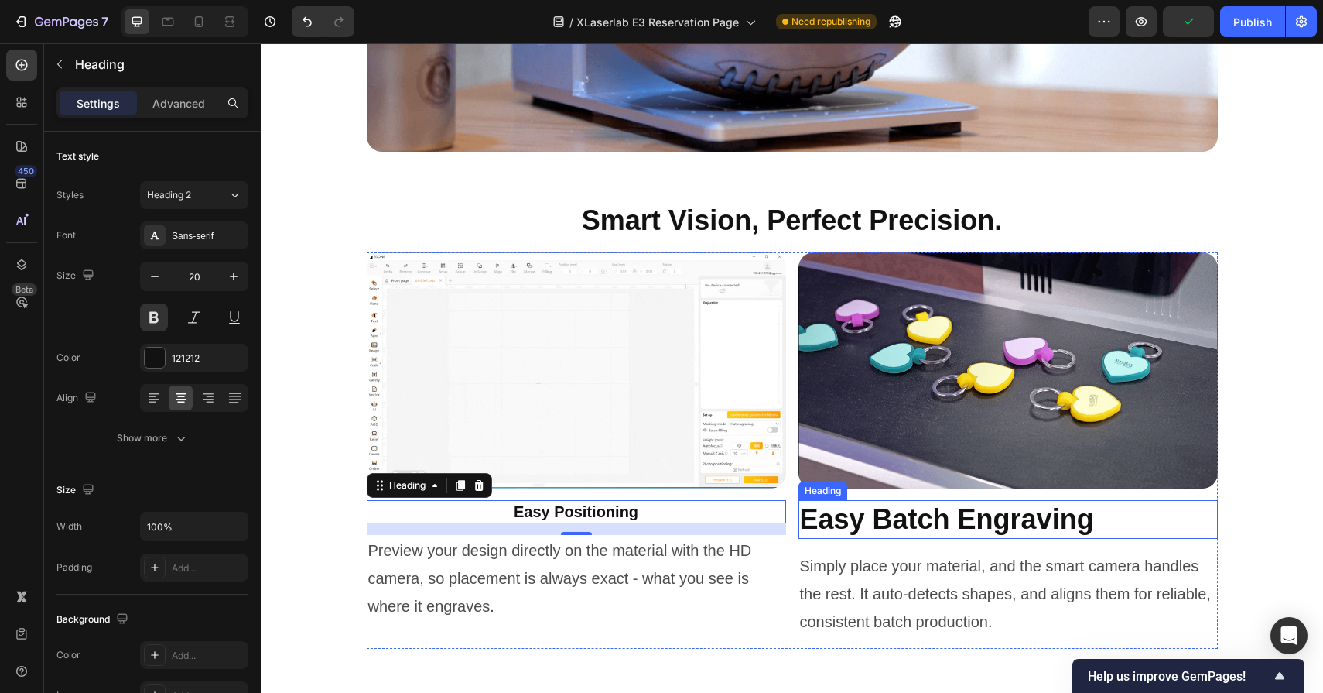
click at [890, 508] on h2 "Easy Batch Engraving" at bounding box center [1008, 519] width 419 height 39
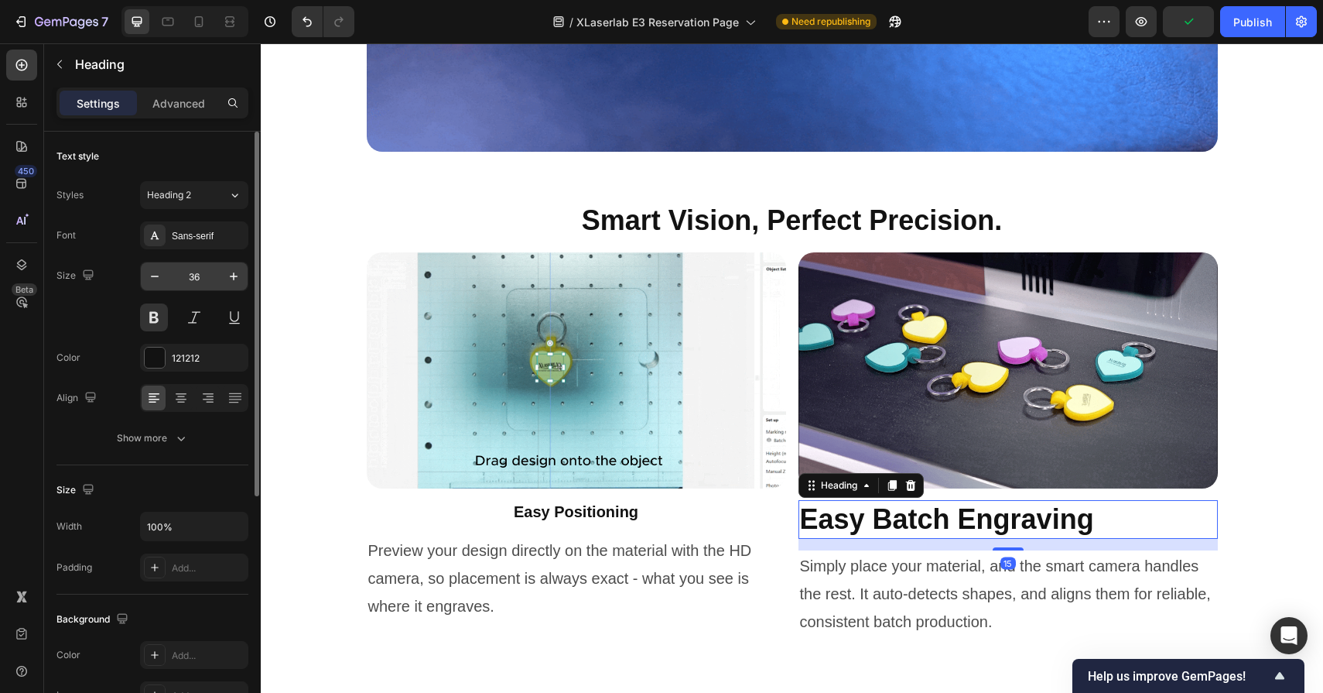
click at [193, 276] on input "36" at bounding box center [194, 276] width 51 height 28
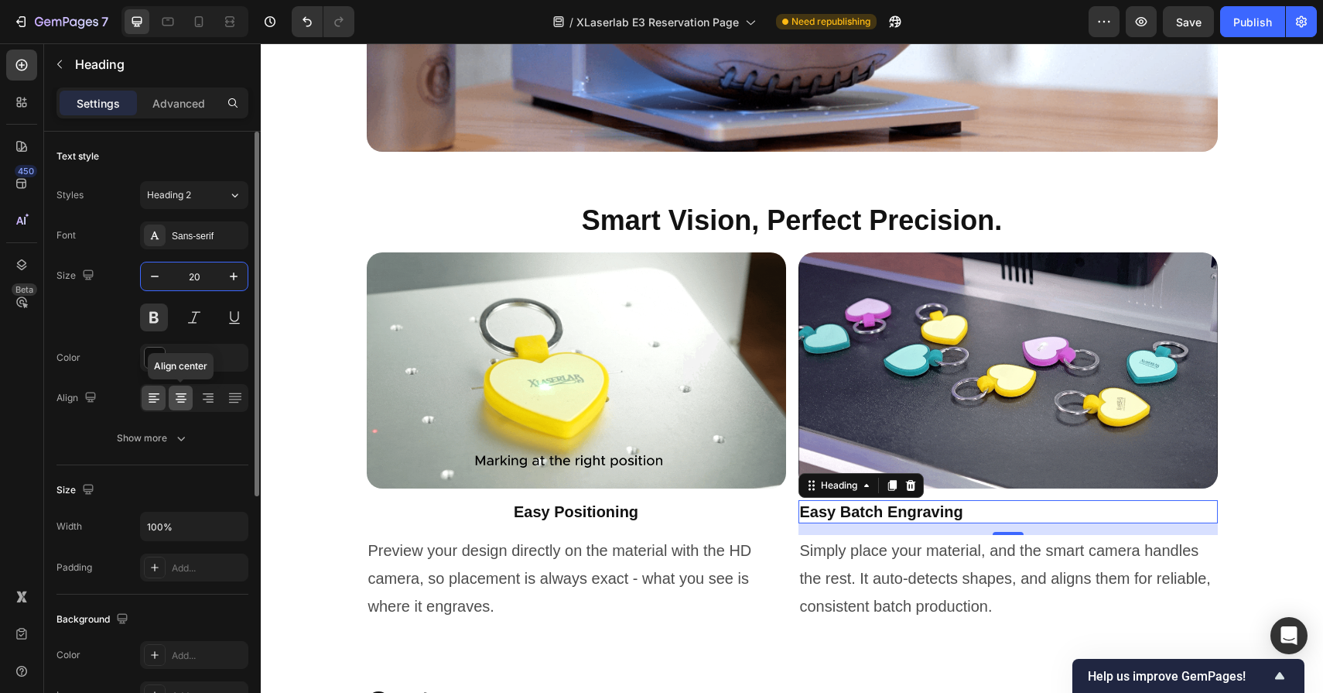
type input "20"
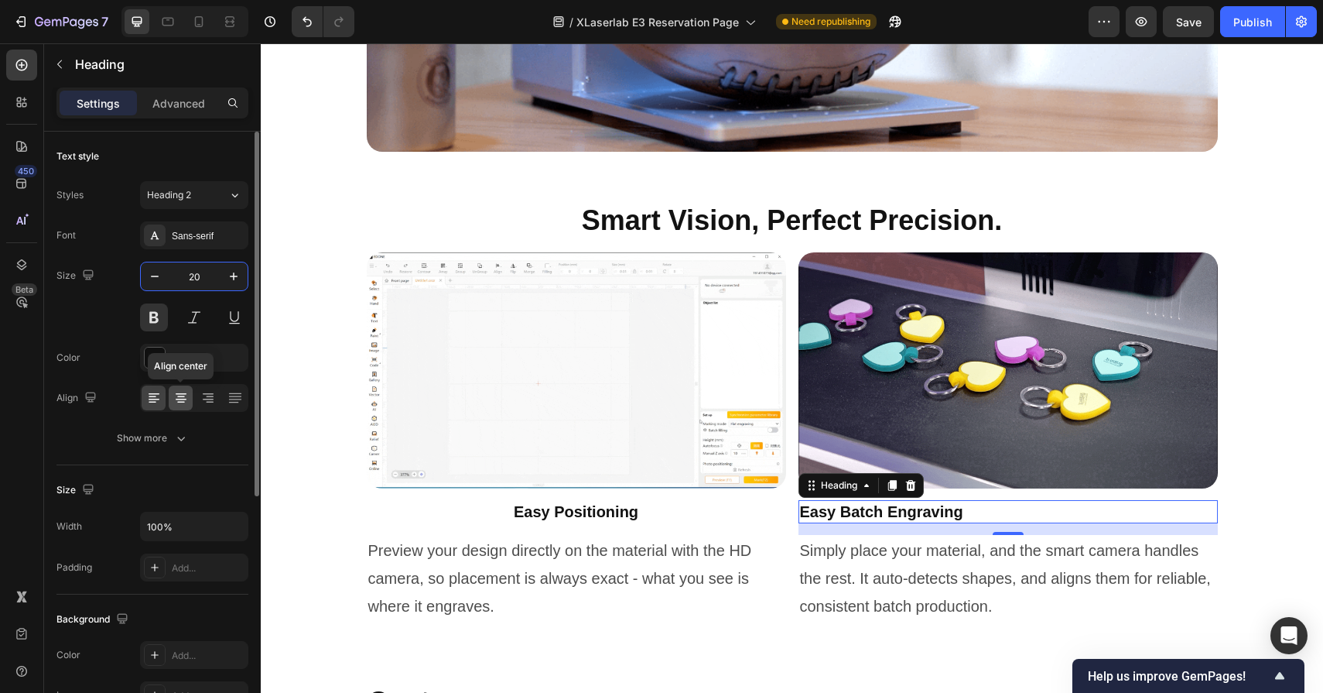
click at [173, 400] on icon at bounding box center [180, 397] width 15 height 15
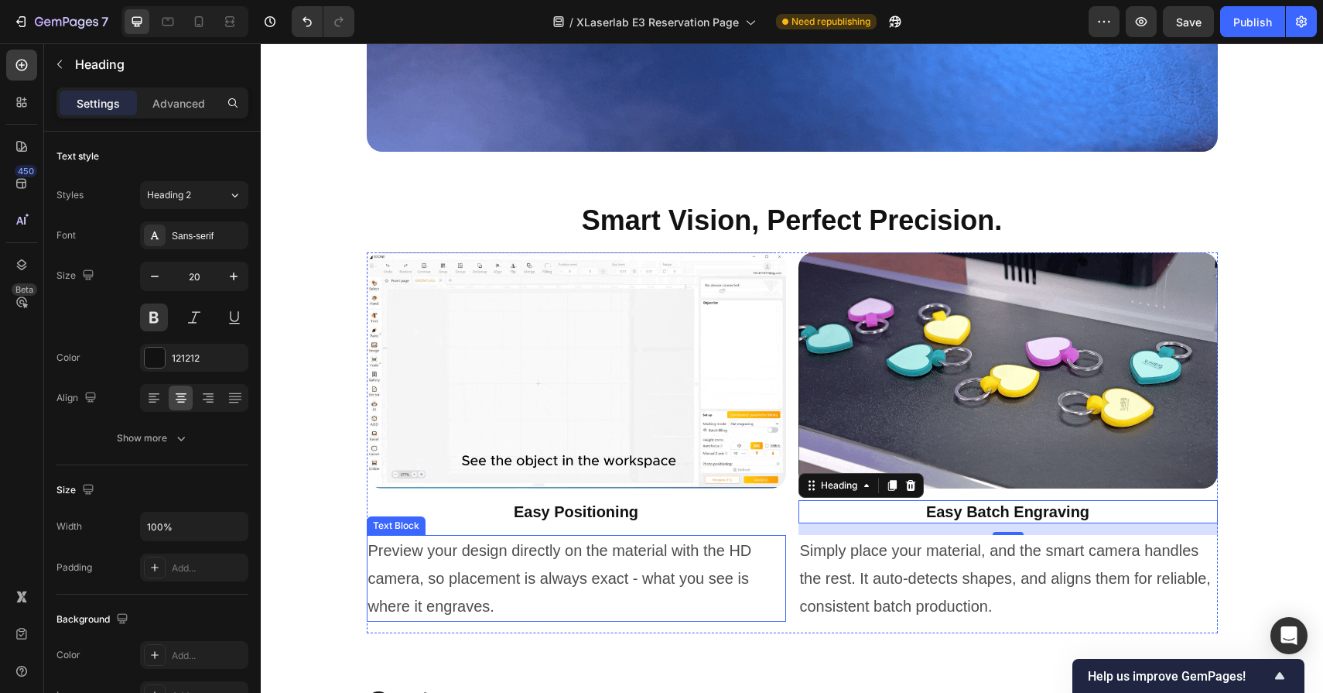
click at [448, 581] on p "Preview your design directly on the material with the HD camera, so placement i…" at bounding box center [576, 578] width 416 height 84
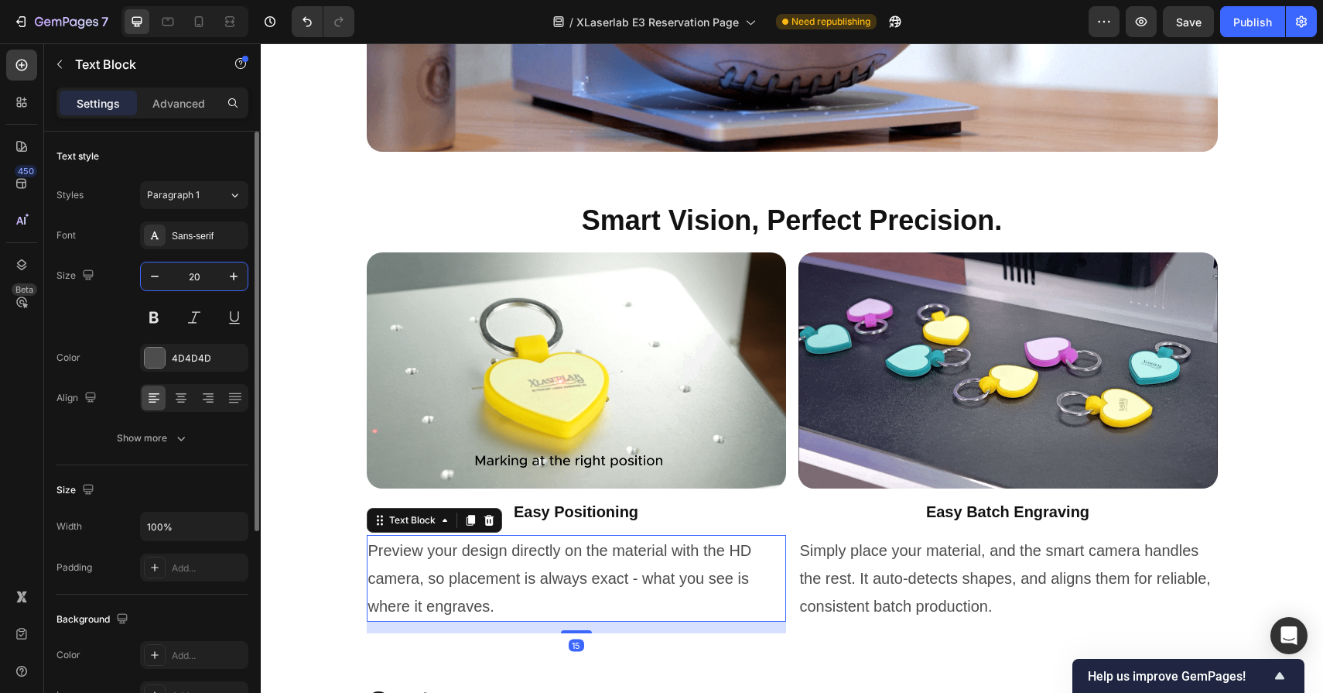
click at [202, 273] on input "20" at bounding box center [194, 276] width 51 height 28
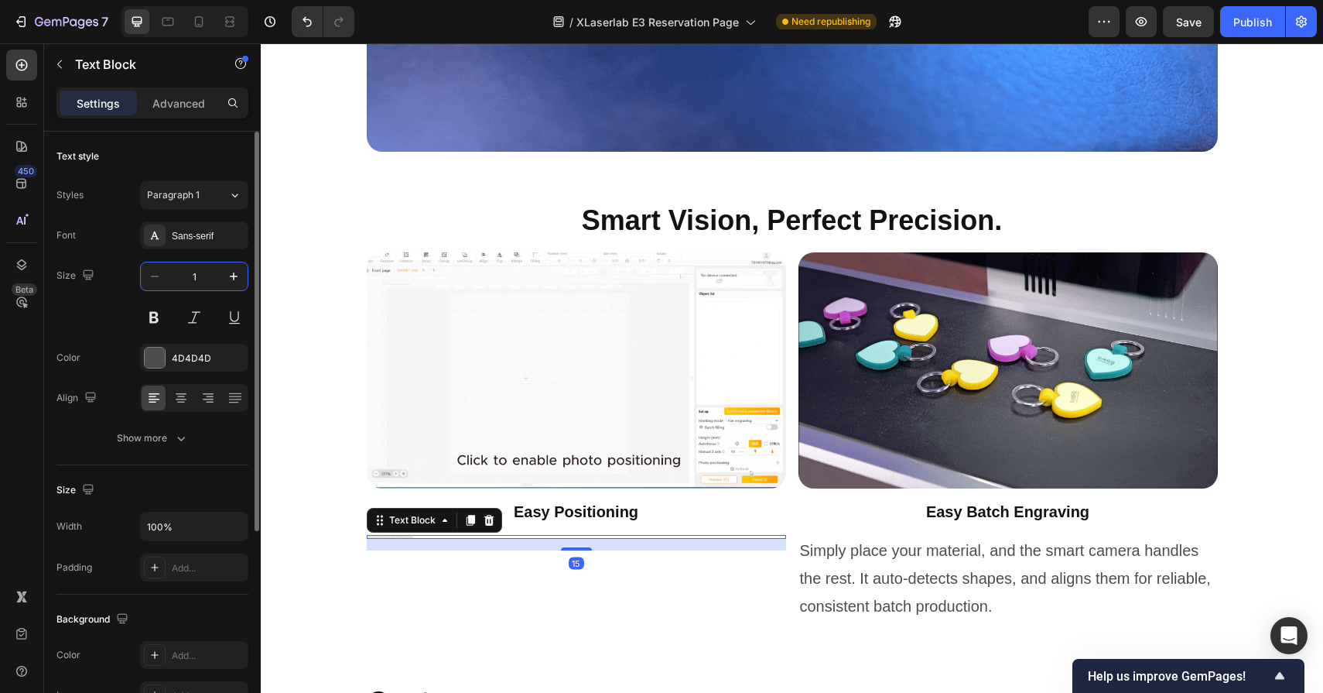
type input "18"
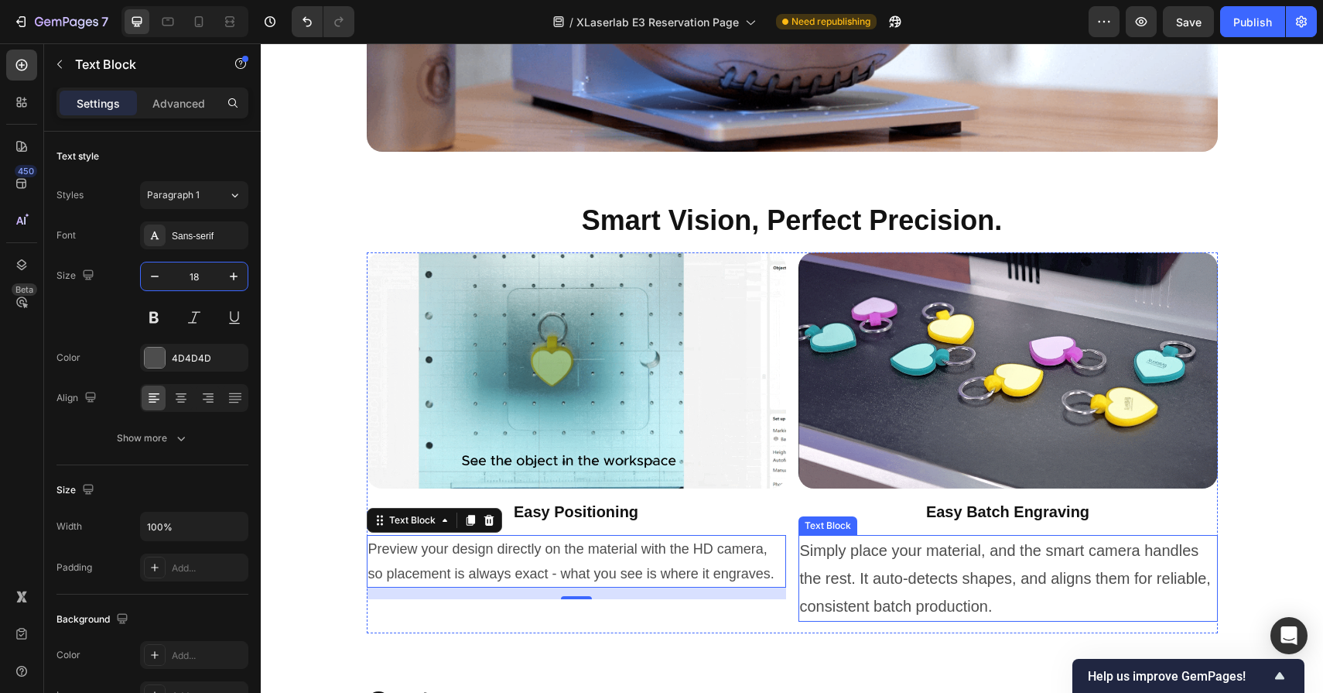
click at [945, 566] on p "Simply place your material, and the smart camera handles the rest. It auto-dete…" at bounding box center [1008, 578] width 416 height 84
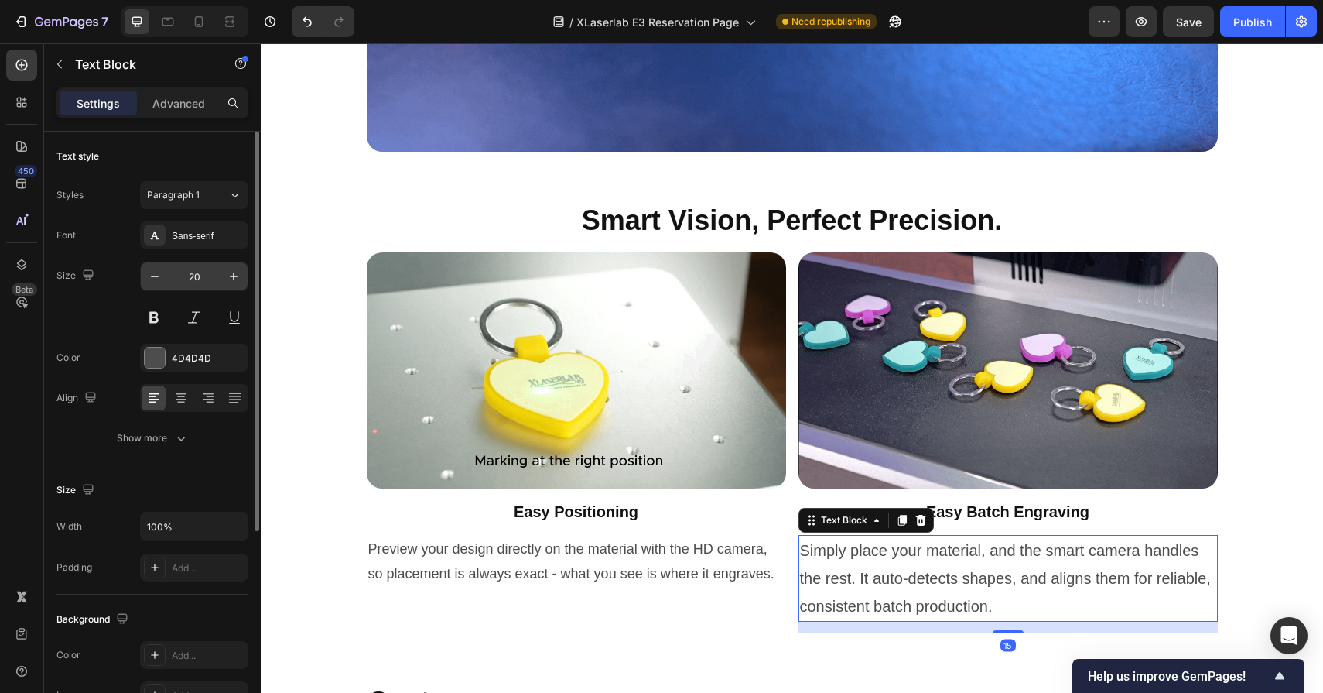
click at [204, 275] on input "20" at bounding box center [194, 276] width 51 height 28
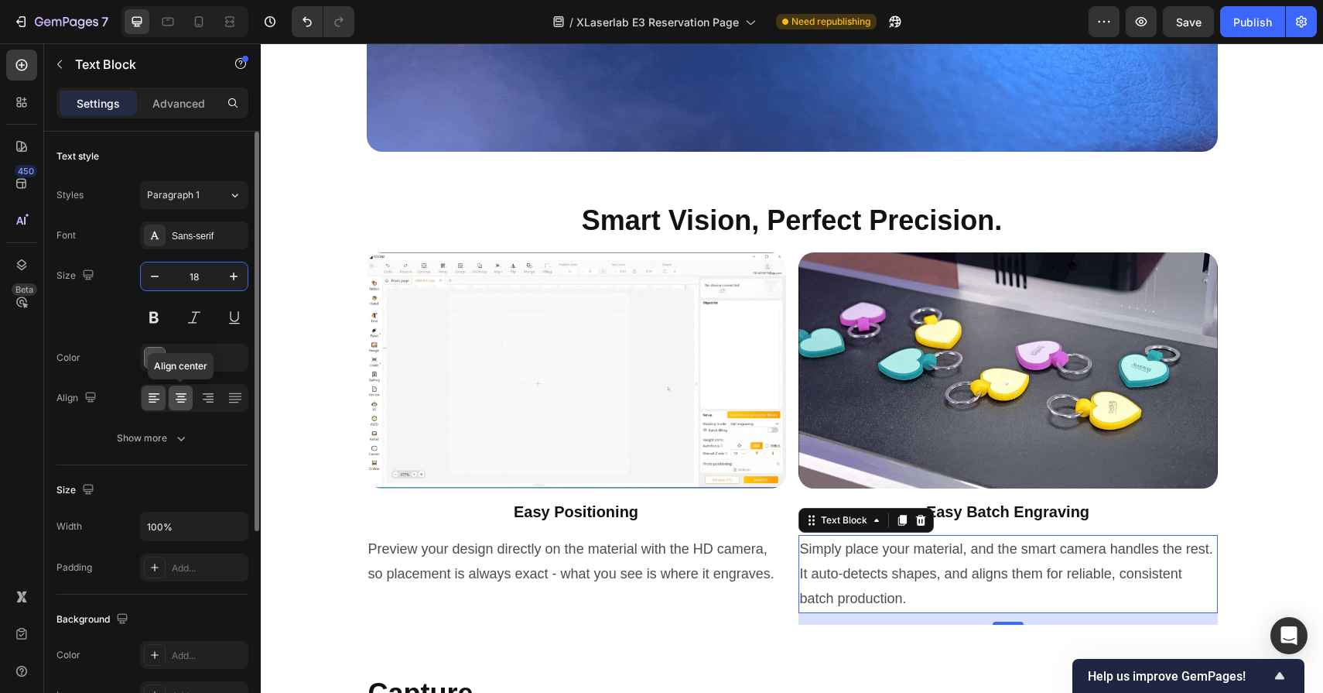
type input "18"
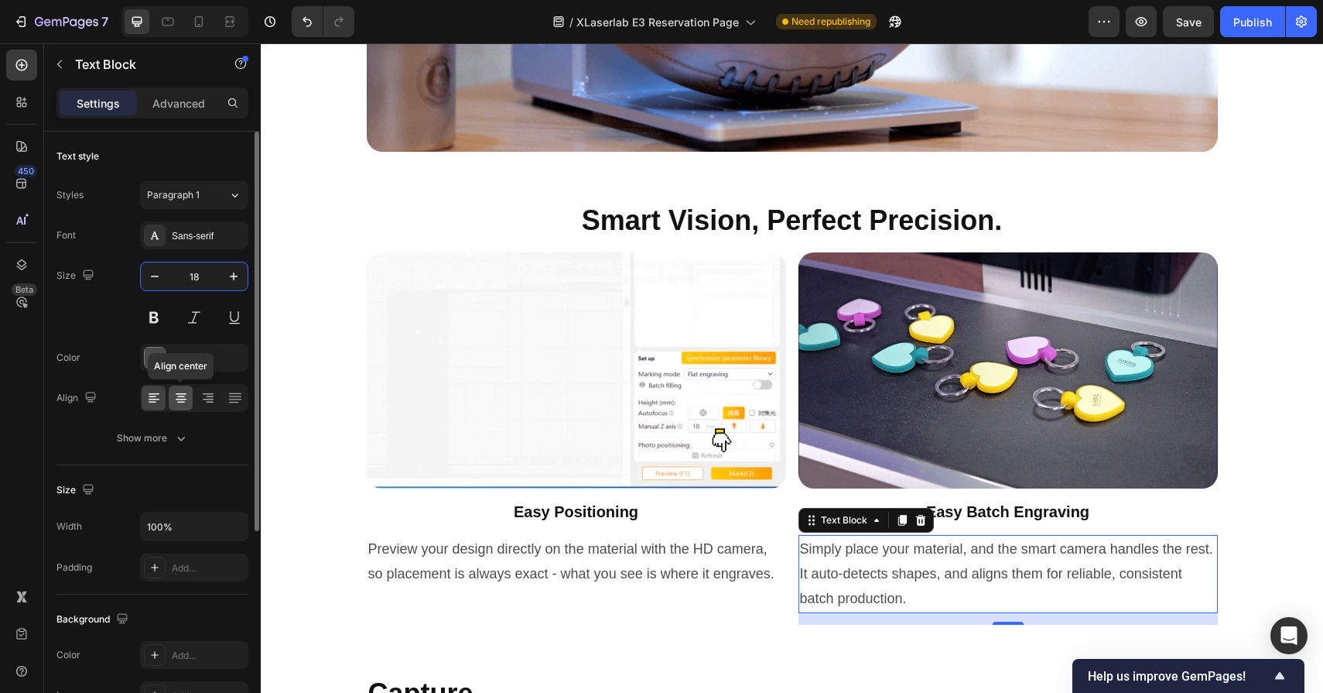
click at [183, 401] on icon at bounding box center [180, 397] width 15 height 15
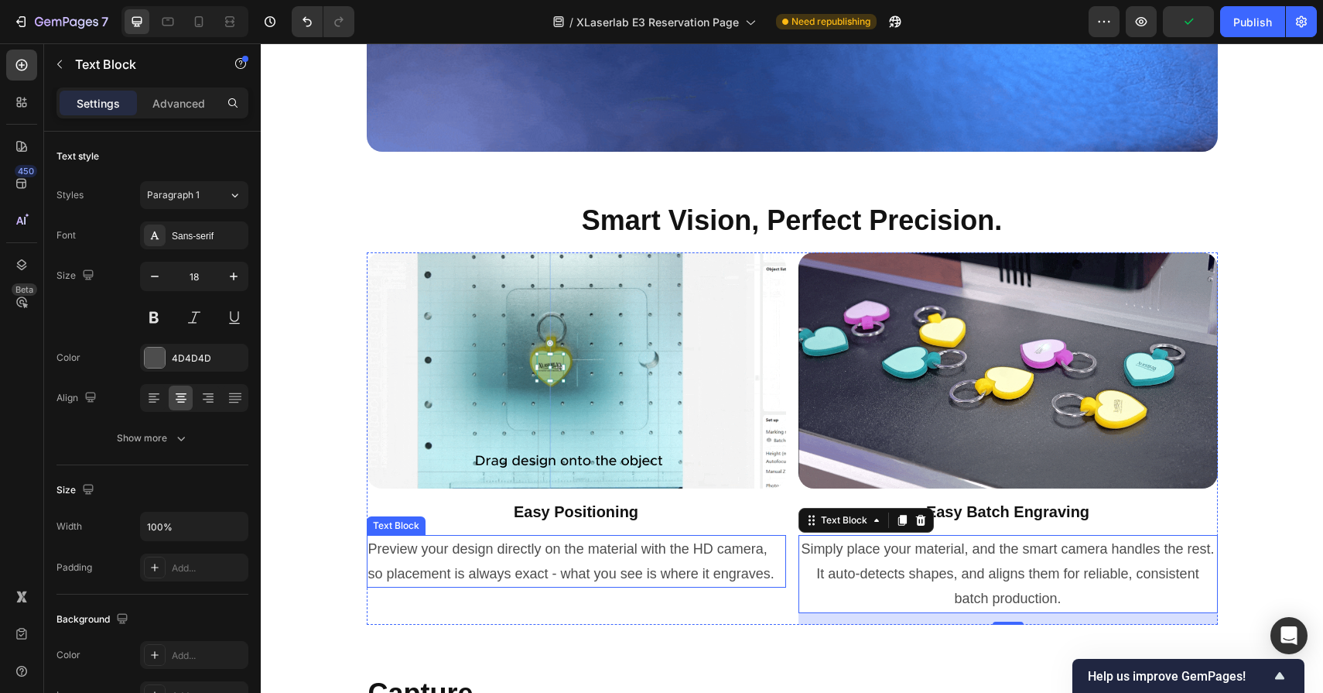
click at [487, 568] on p "Preview your design directly on the material with the HD camera, so placement i…" at bounding box center [576, 561] width 416 height 50
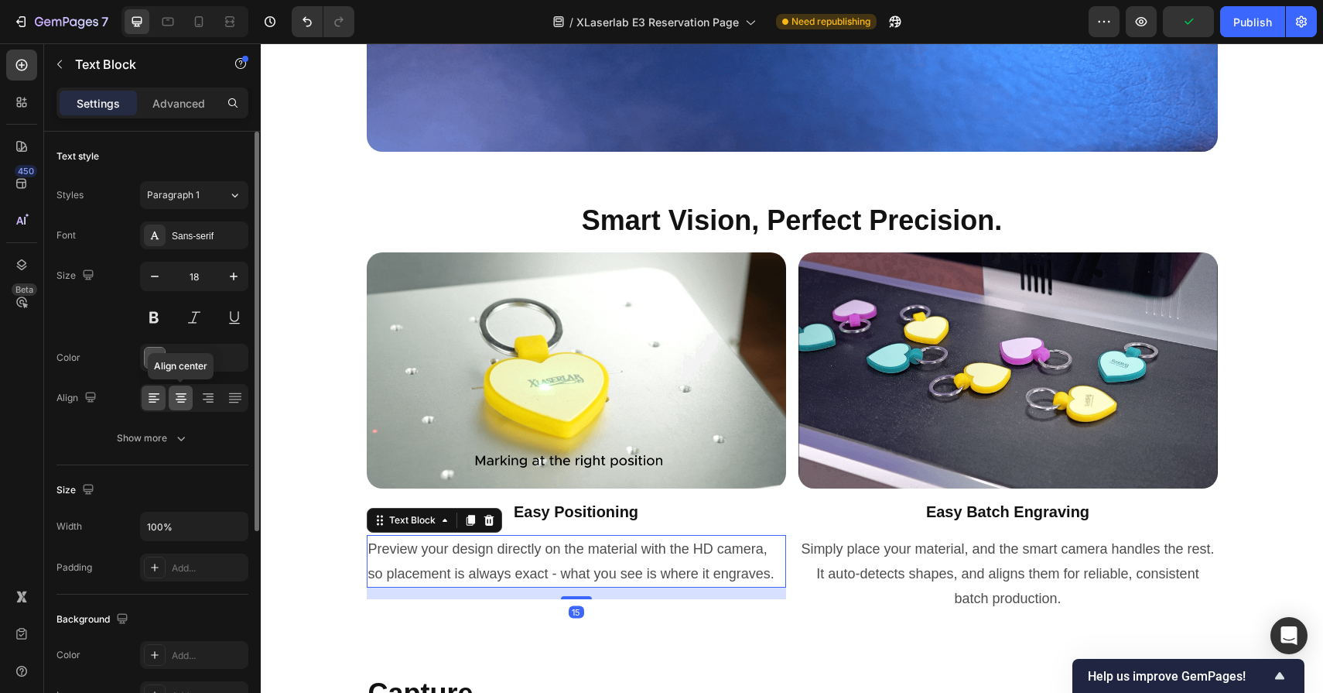
click at [184, 396] on icon at bounding box center [180, 397] width 15 height 15
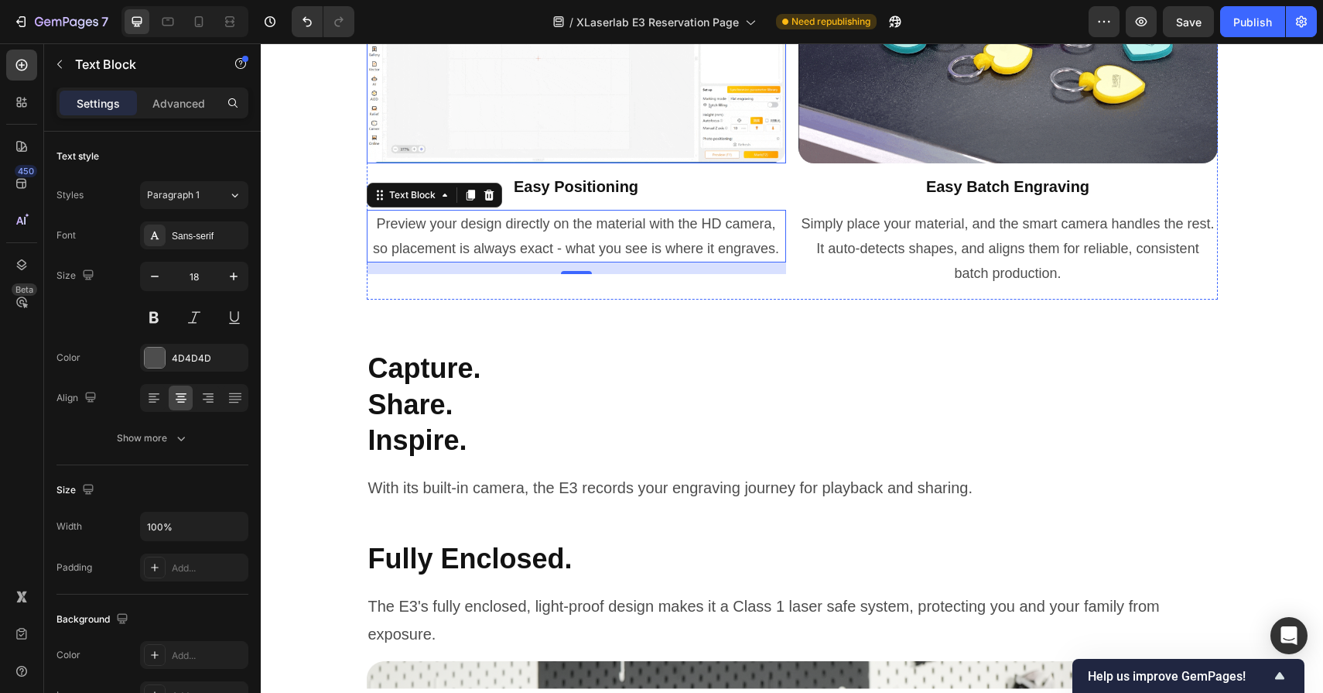
scroll to position [7792, 0]
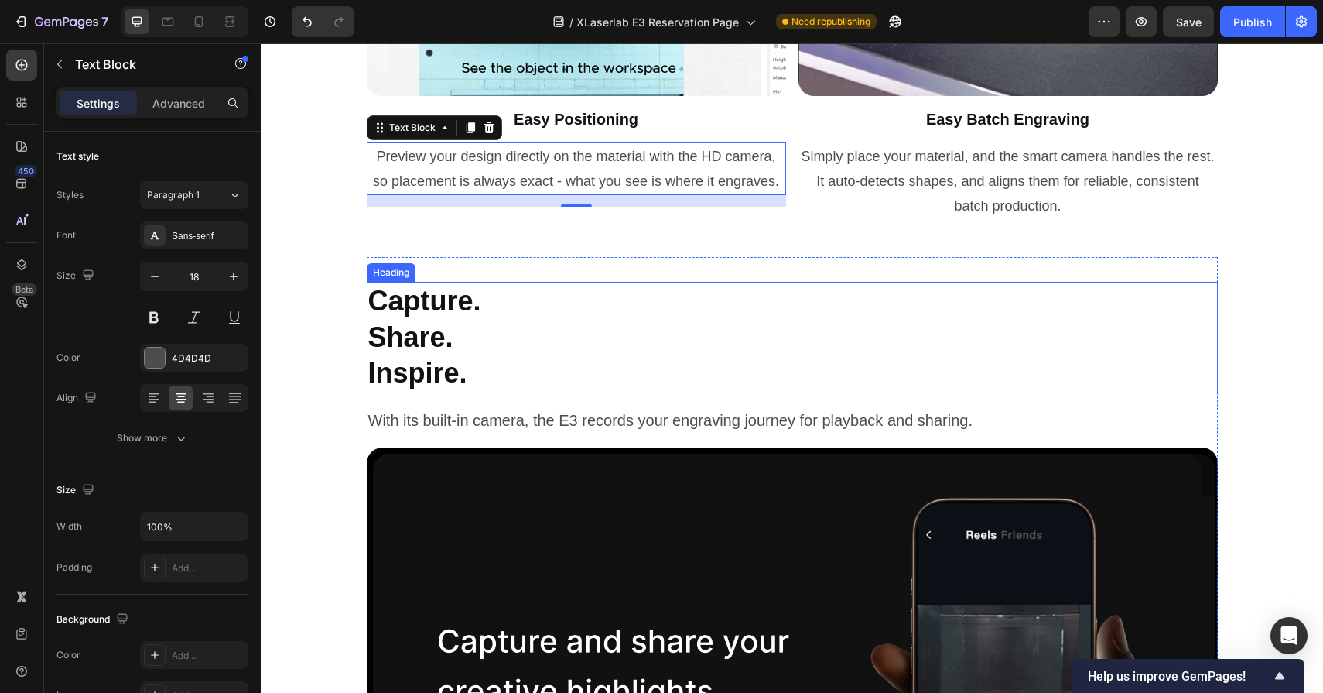
click at [461, 323] on h2 "Capture. Share. Inspire." at bounding box center [792, 337] width 851 height 111
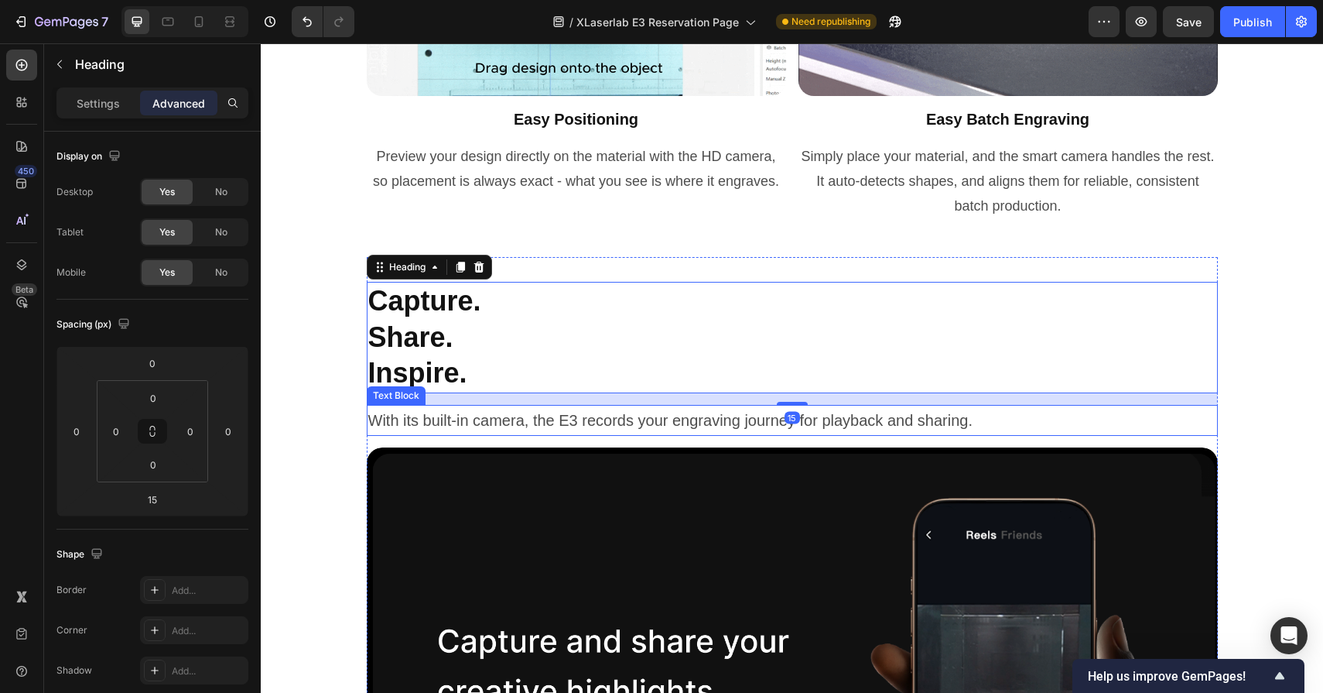
click at [535, 419] on p "With its built-in camera, the E3 records your engraving journey for playback an…" at bounding box center [792, 420] width 848 height 28
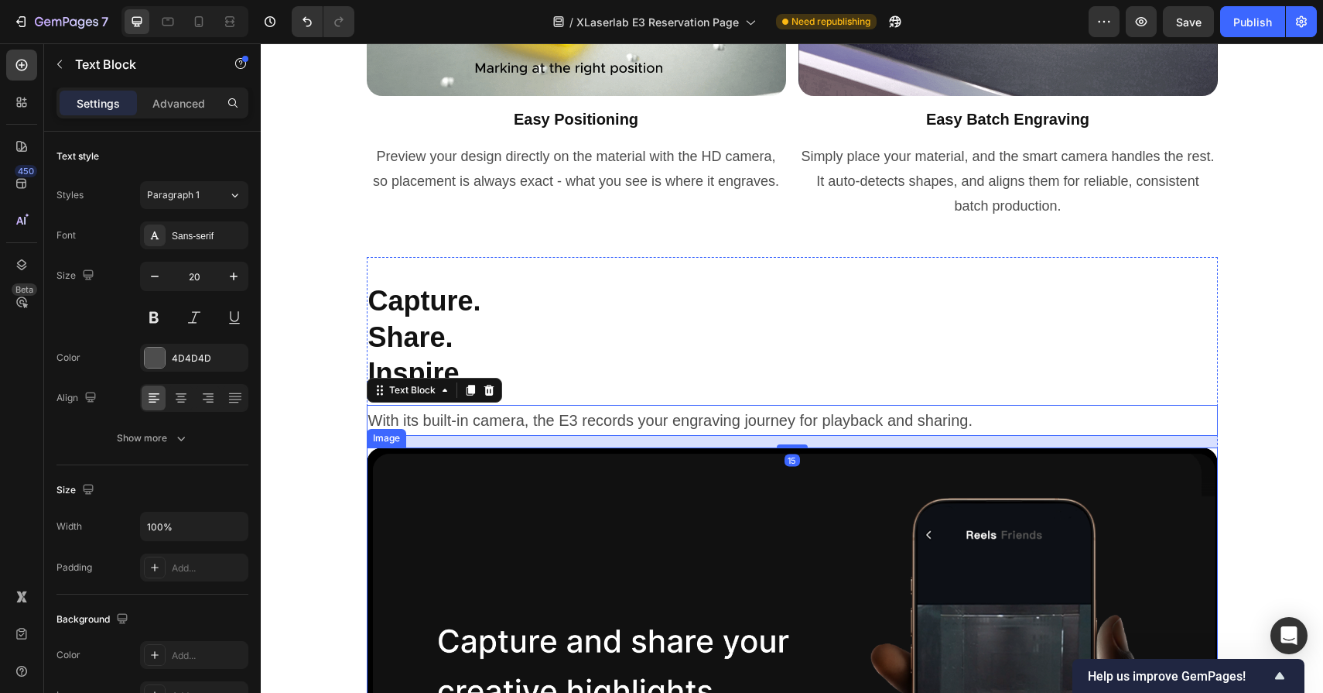
click at [572, 506] on img at bounding box center [792, 691] width 851 height 488
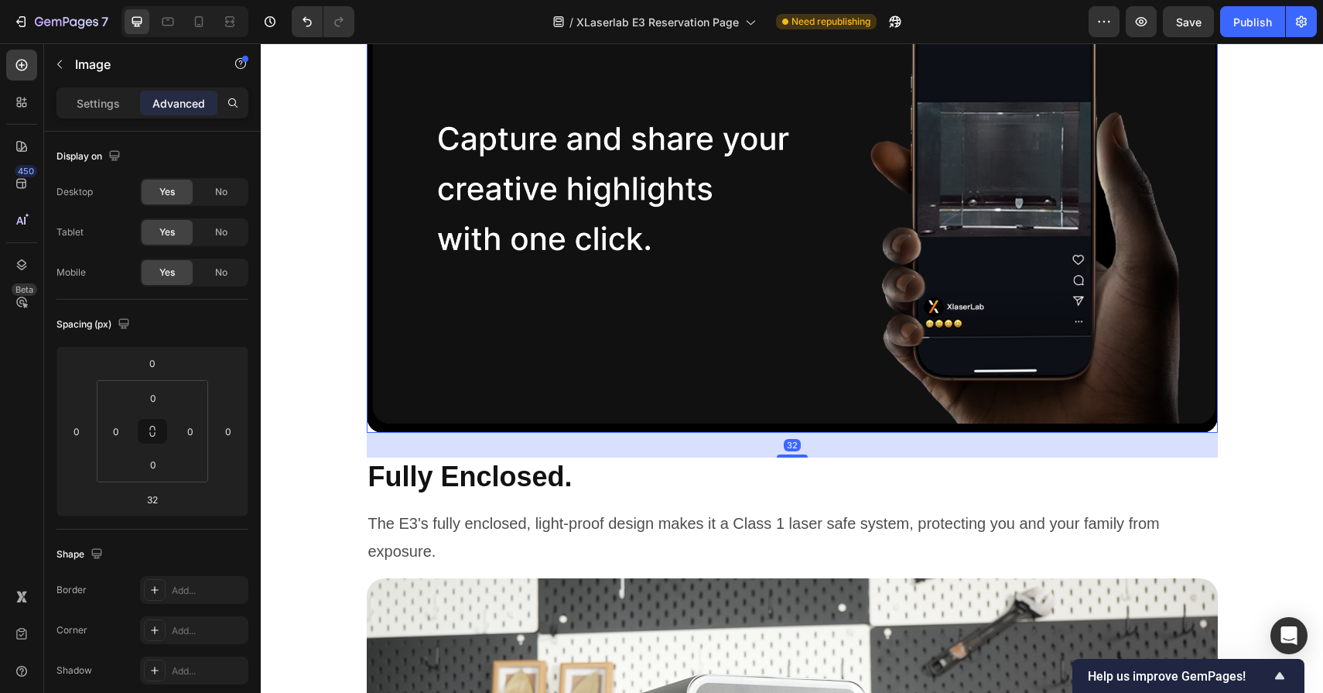
scroll to position [8366, 0]
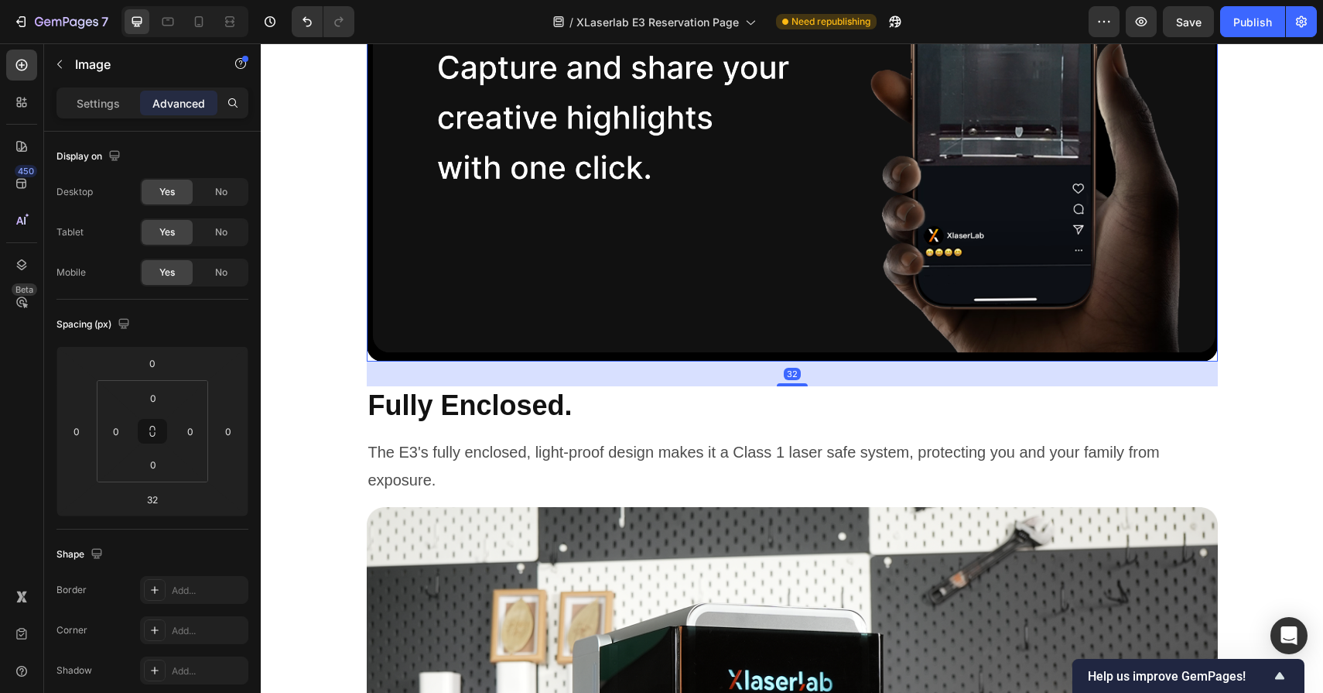
click at [804, 307] on img at bounding box center [792, 118] width 851 height 488
click at [167, 498] on input "32" at bounding box center [152, 499] width 31 height 23
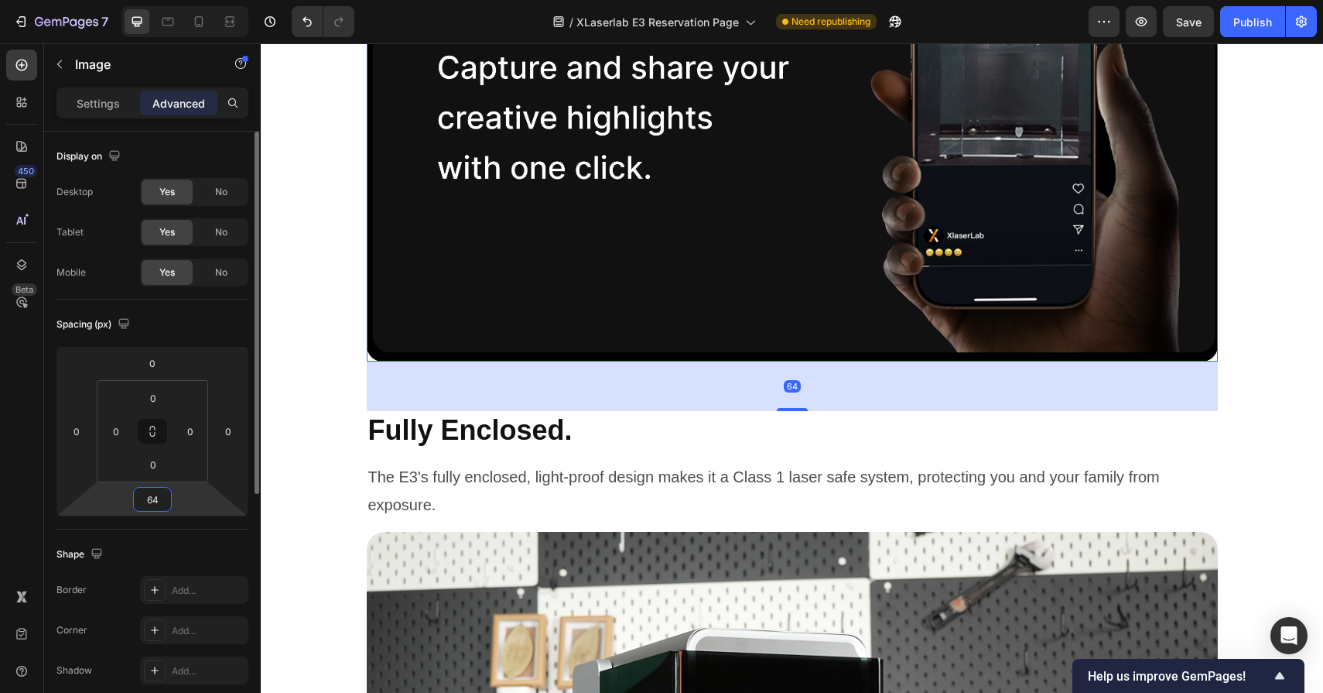
type input "64"
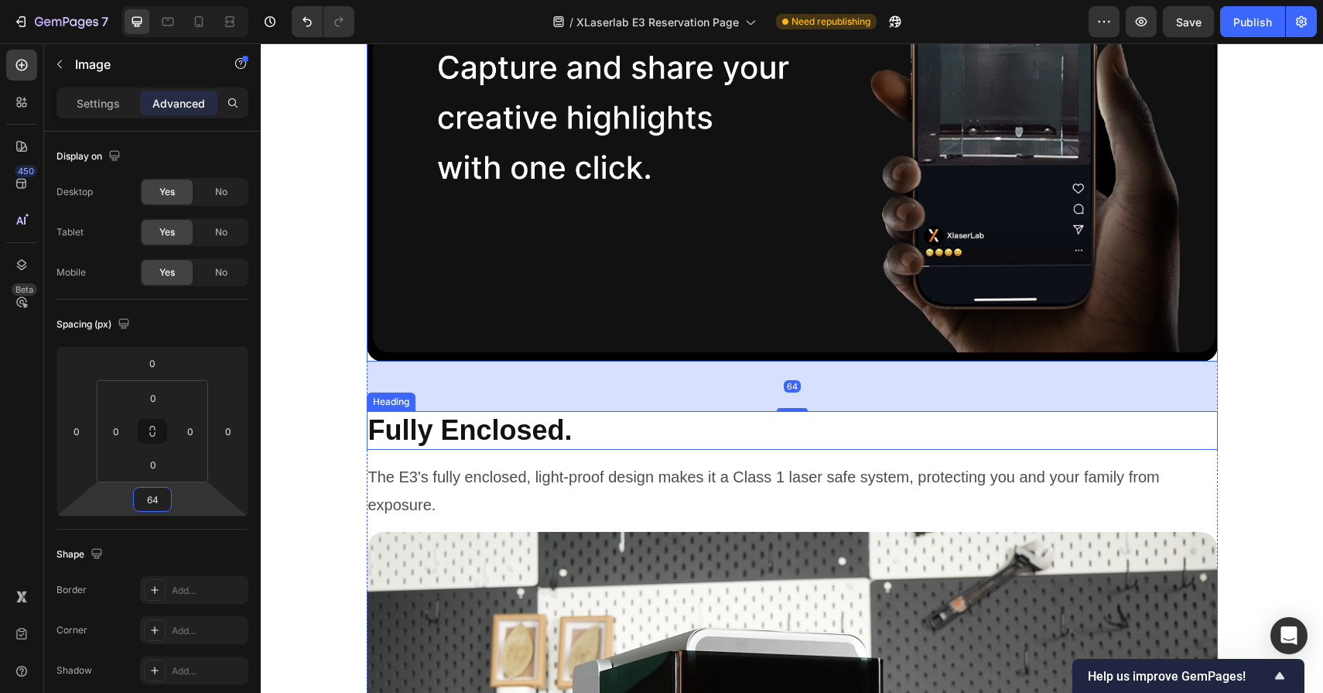
click at [582, 434] on h2 "Fully Enclosed." at bounding box center [792, 430] width 851 height 39
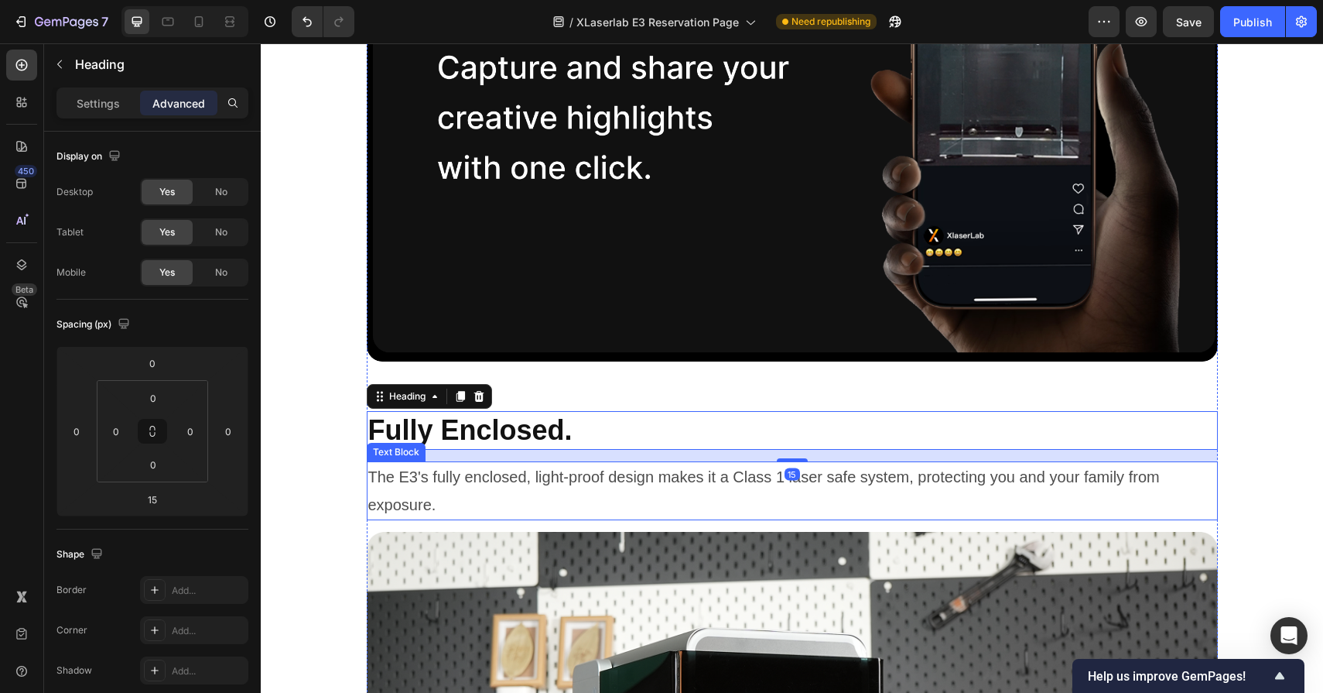
click at [580, 497] on p "The E3's fully enclosed, light-proof design makes it a Class 1 laser safe syste…" at bounding box center [792, 491] width 848 height 56
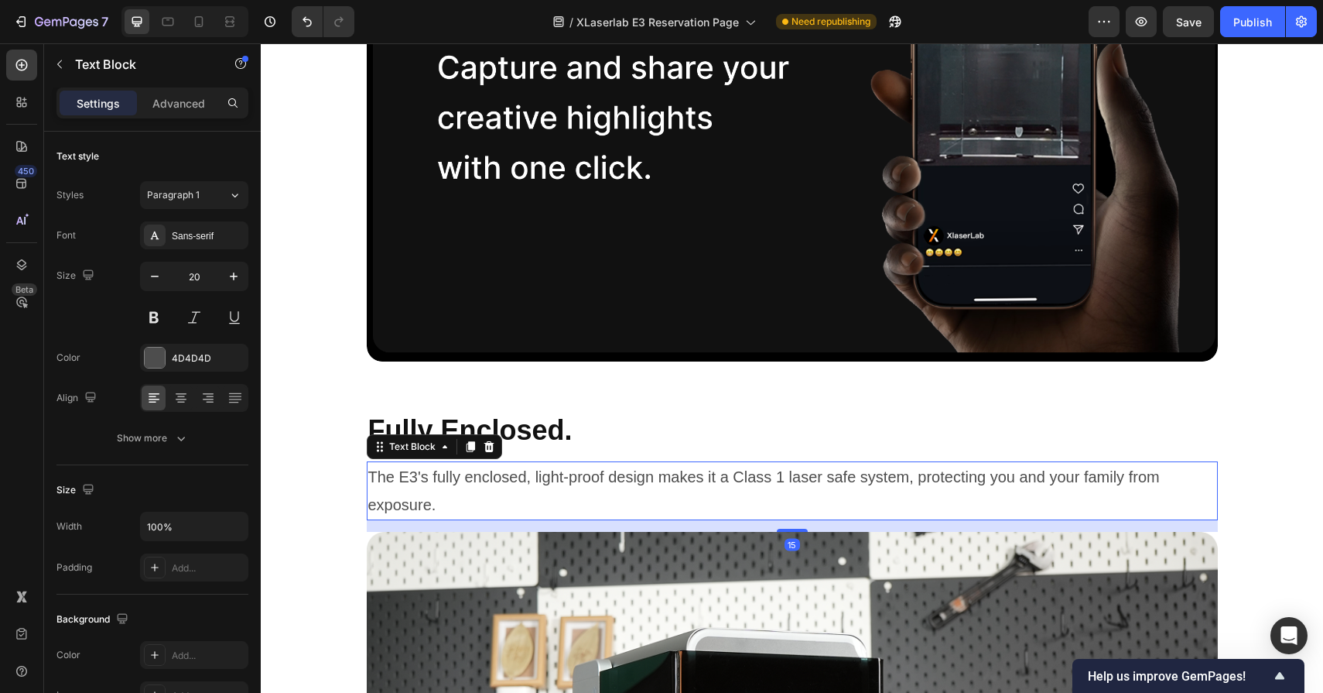
scroll to position [8529, 0]
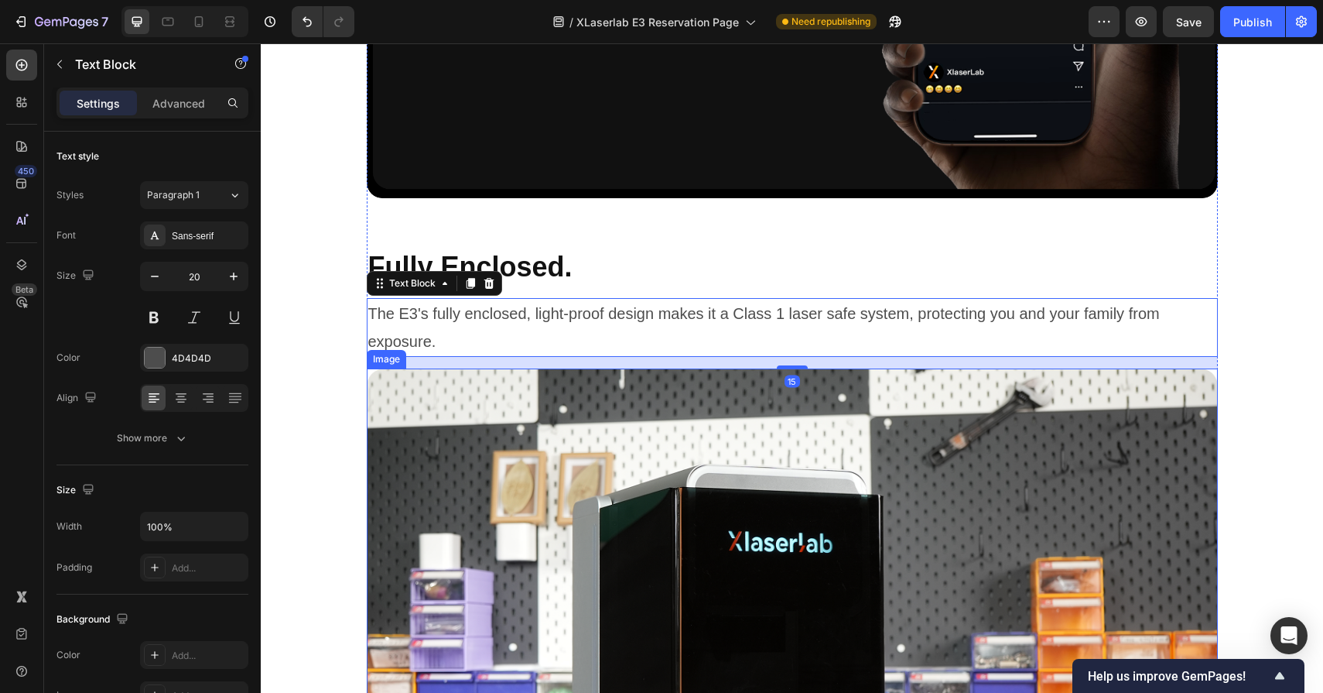
click at [654, 471] on img at bounding box center [792, 629] width 851 height 522
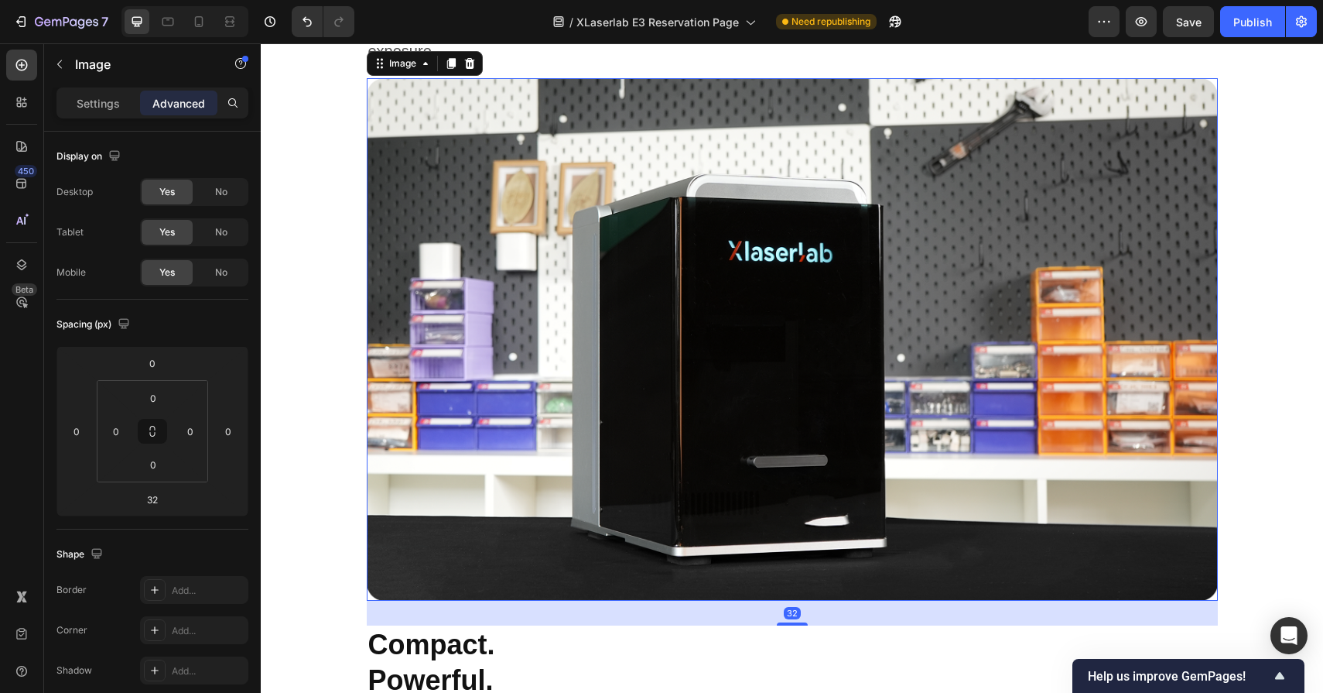
scroll to position [8882, 0]
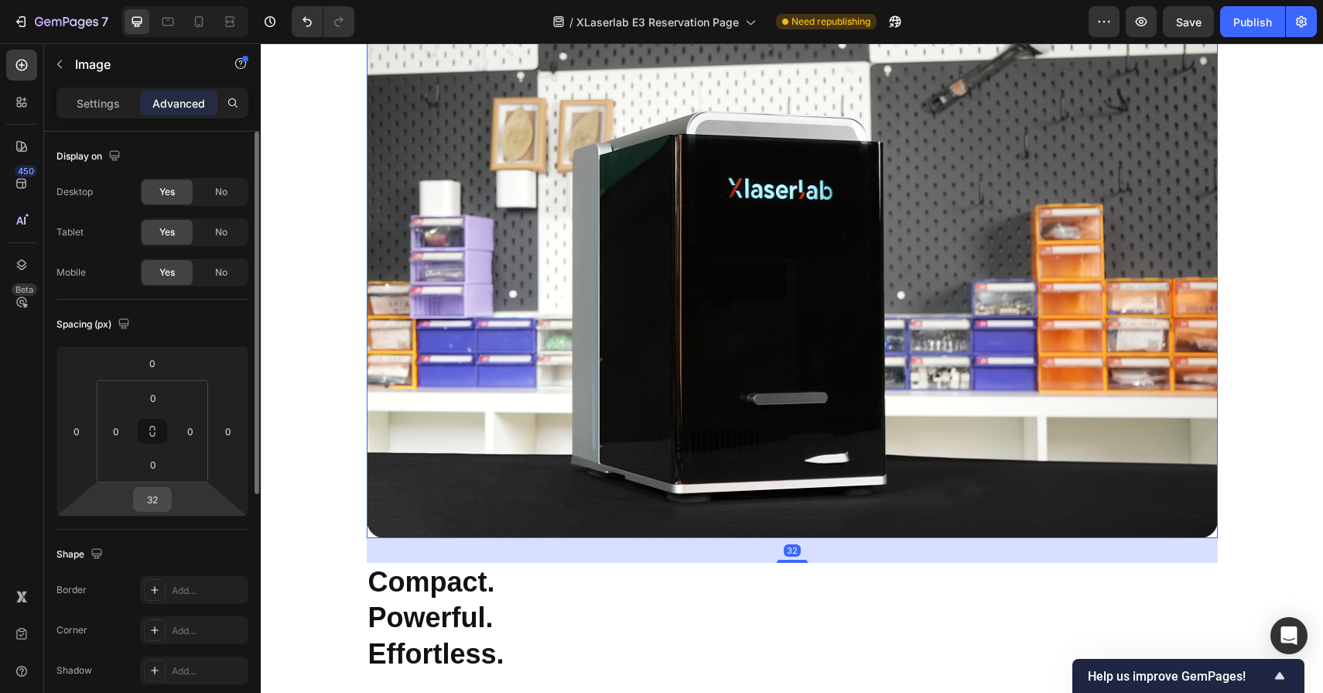
click at [142, 498] on input "32" at bounding box center [152, 499] width 31 height 23
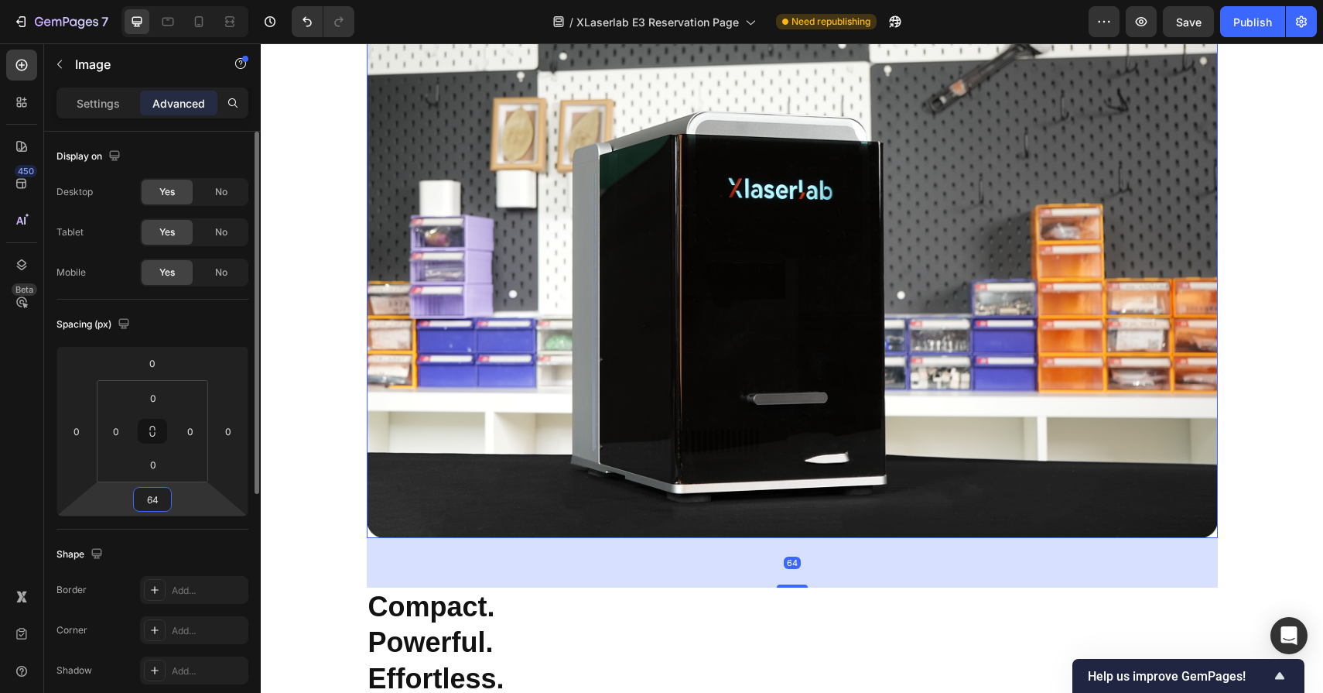
type input "64"
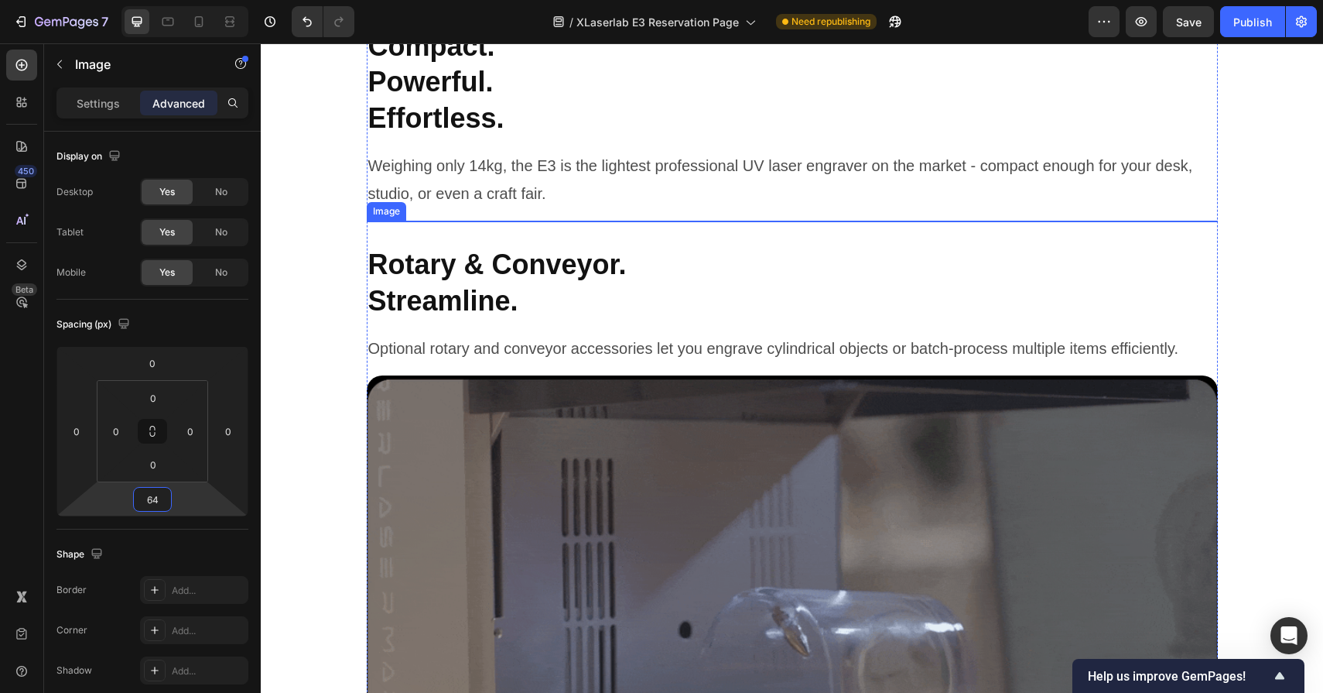
click at [618, 378] on img at bounding box center [792, 509] width 851 height 576
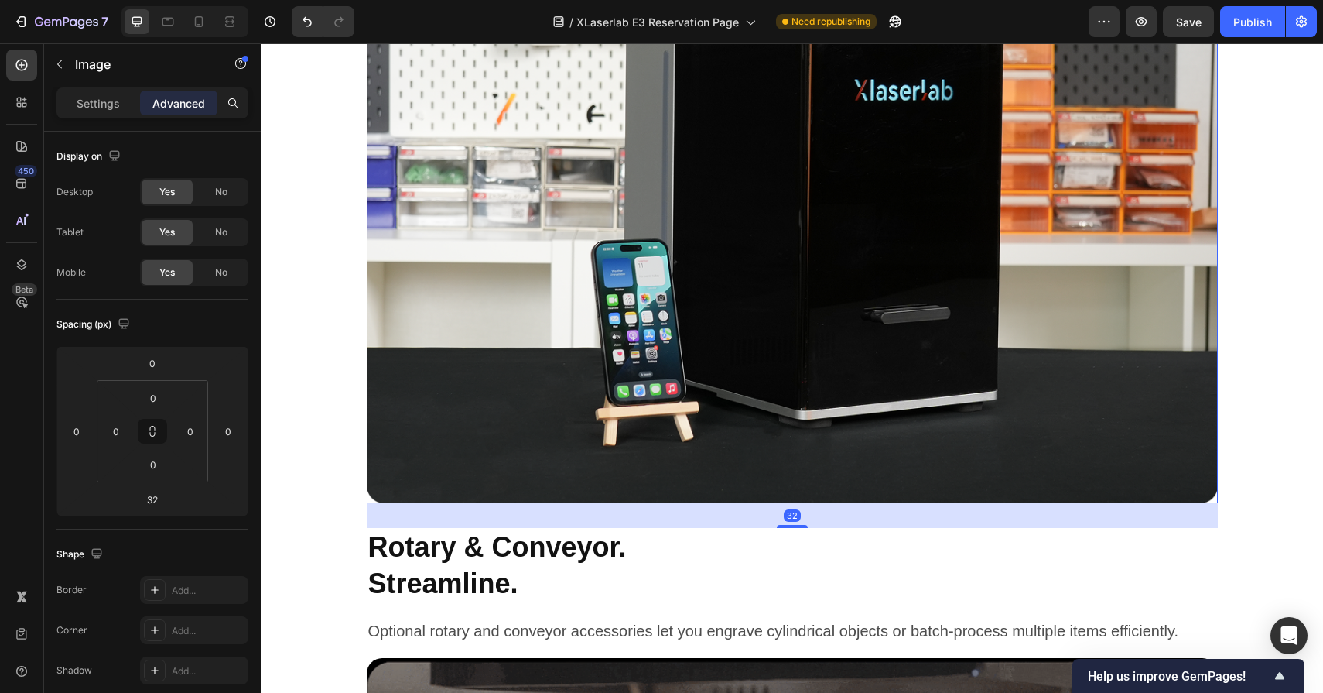
scroll to position [9792, 0]
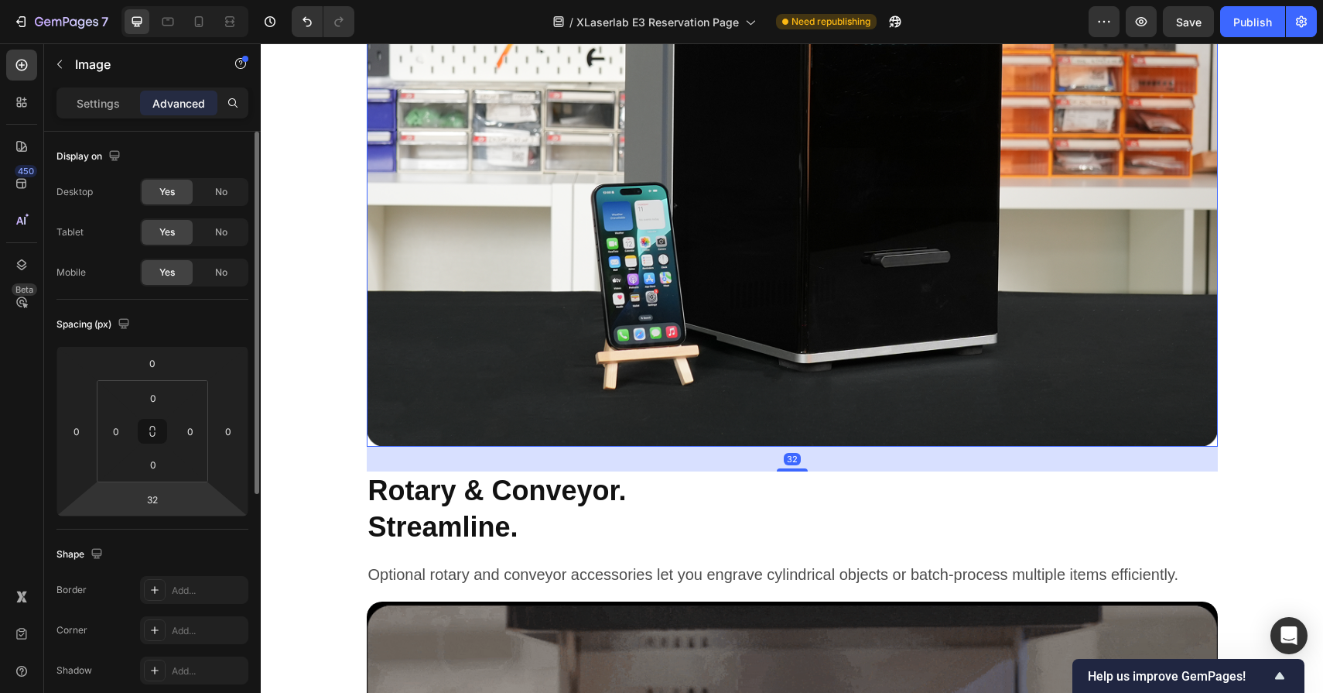
click at [179, 501] on html "7 Version history / XLaserlab E3 Reservation Page Need republishing Preview Sav…" at bounding box center [661, 699] width 1323 height 1398
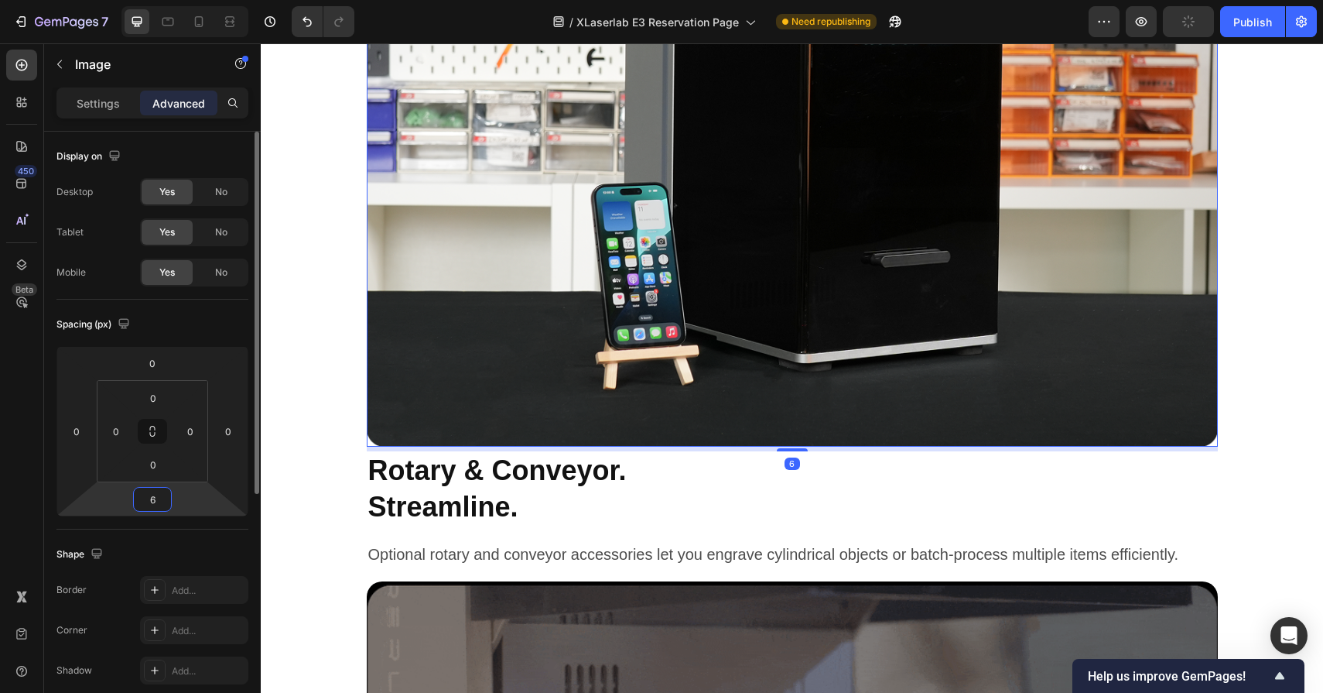
type input "64"
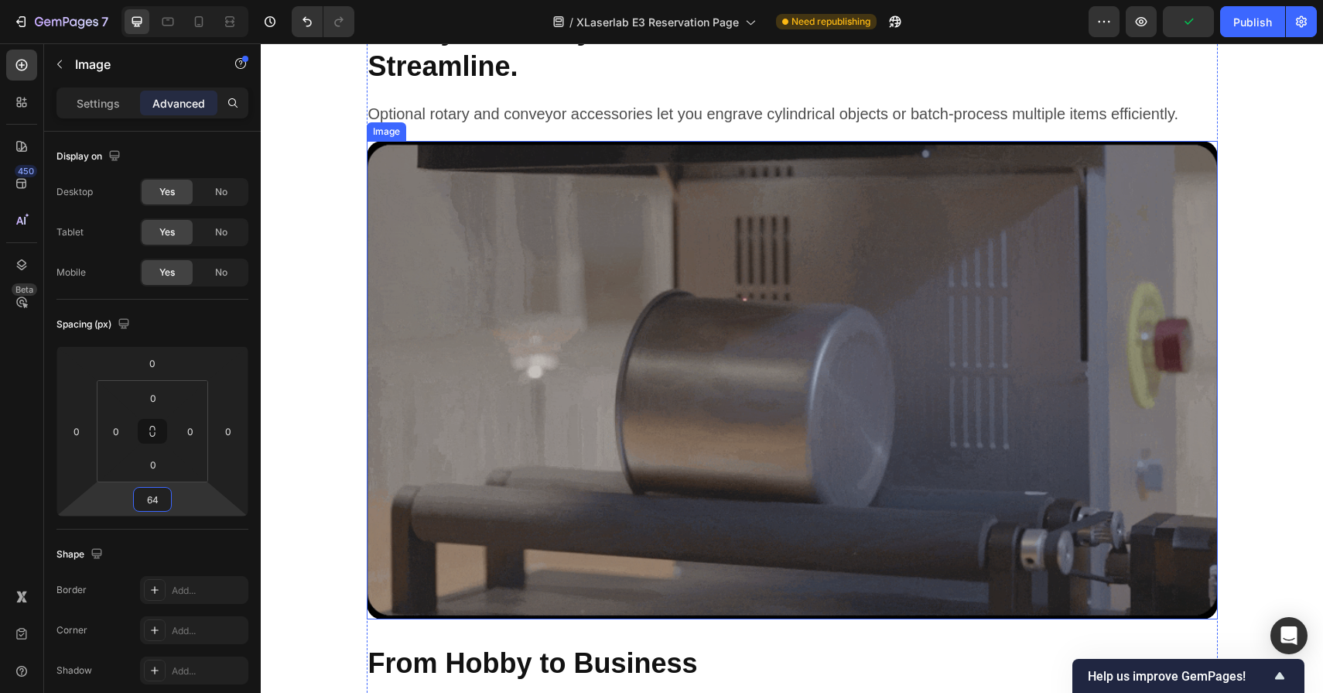
click at [702, 423] on img at bounding box center [792, 380] width 851 height 479
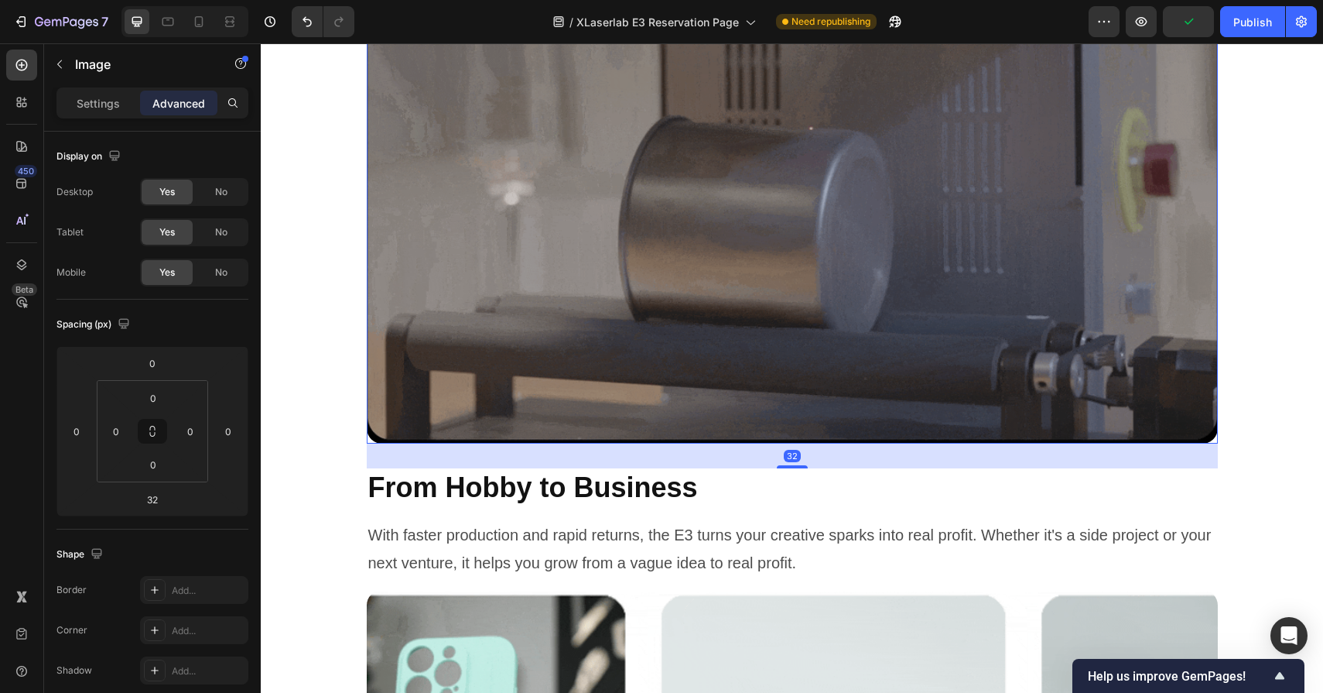
scroll to position [10486, 0]
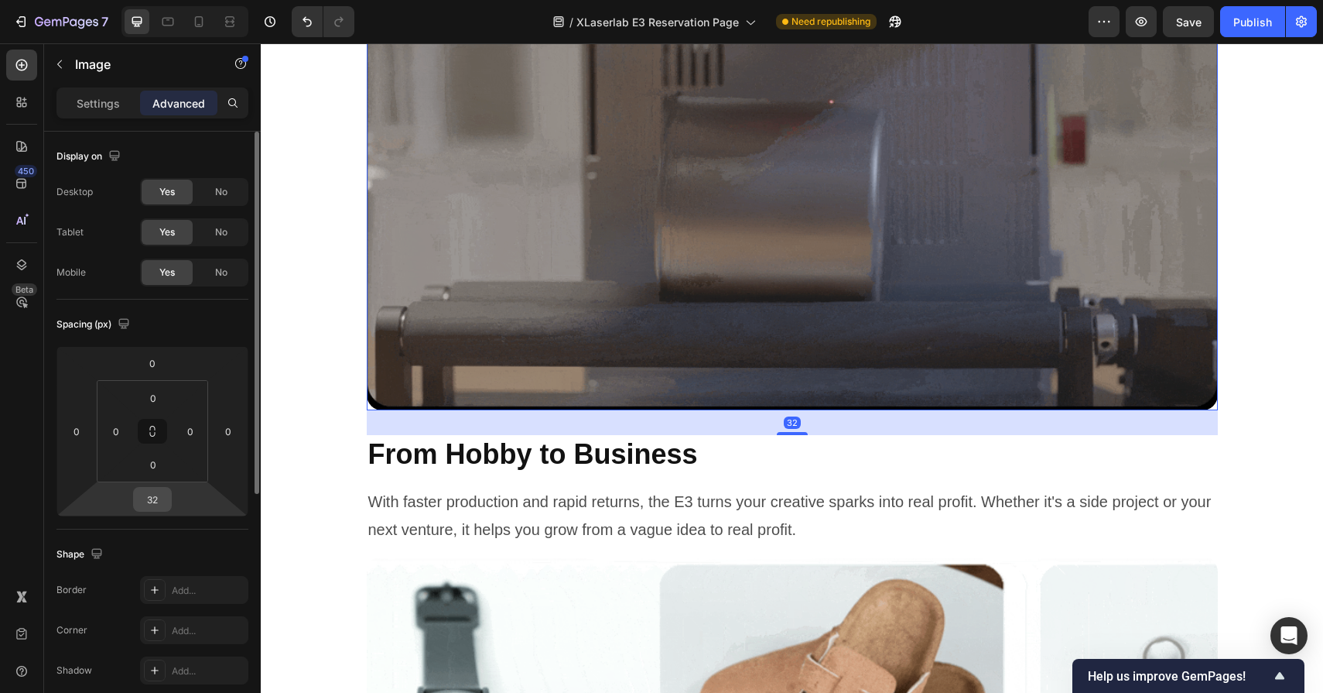
click at [160, 491] on input "32" at bounding box center [152, 499] width 31 height 23
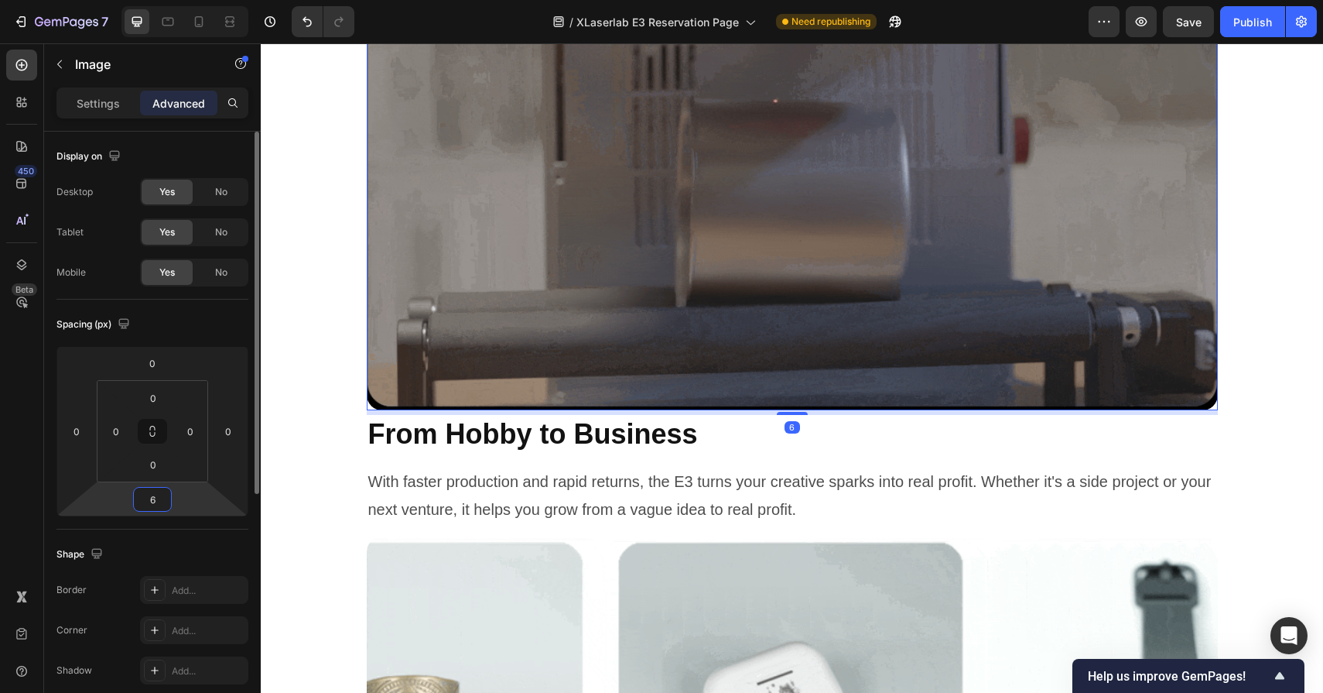
type input "64"
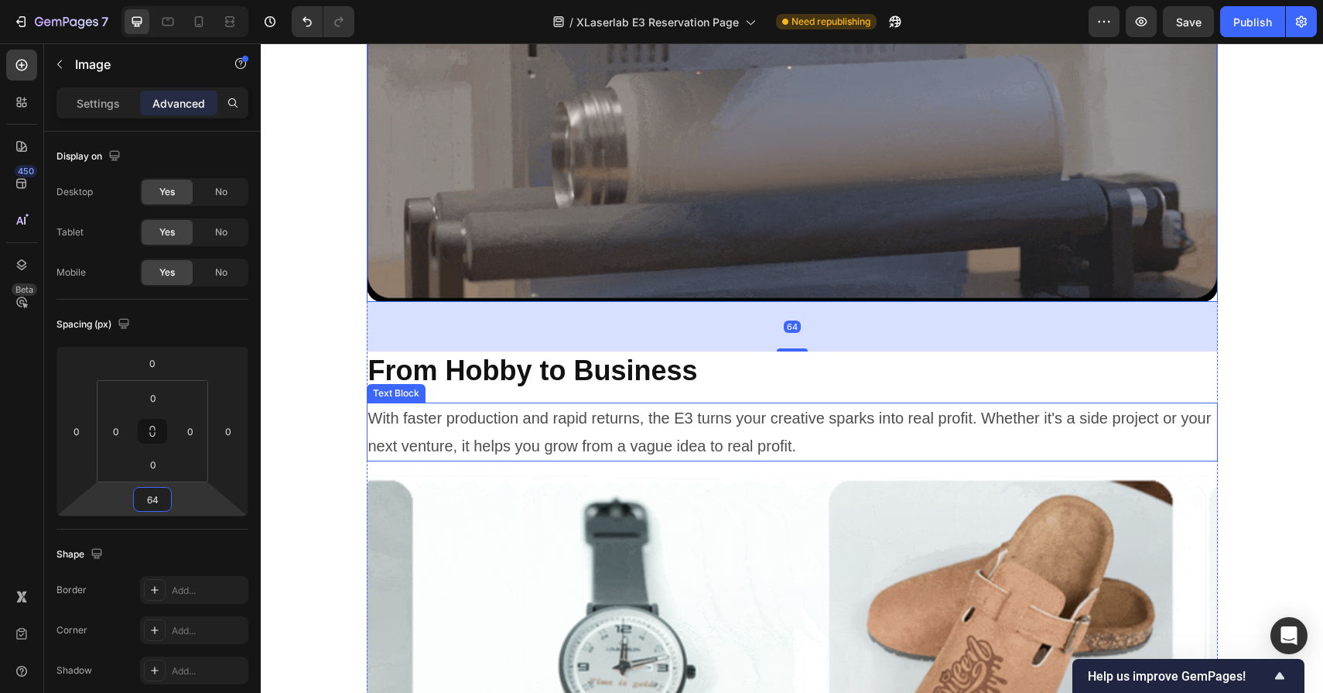
scroll to position [10759, 0]
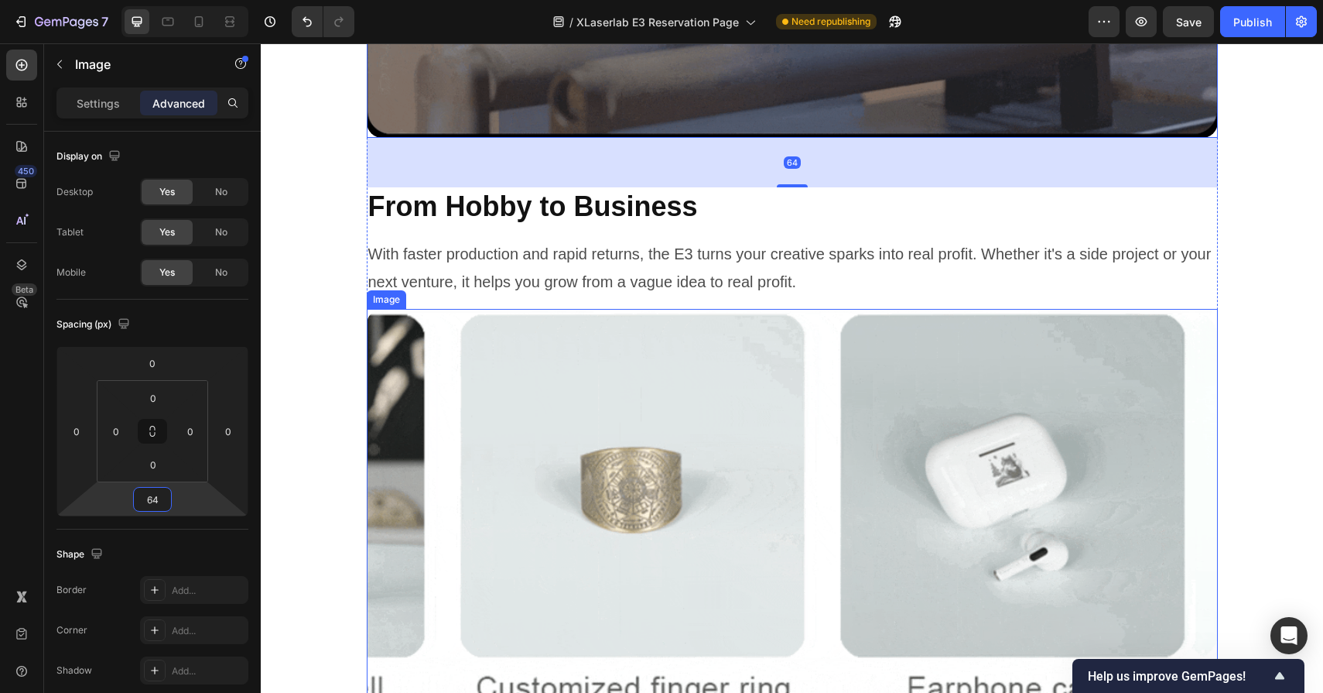
click at [755, 370] on img at bounding box center [792, 548] width 851 height 479
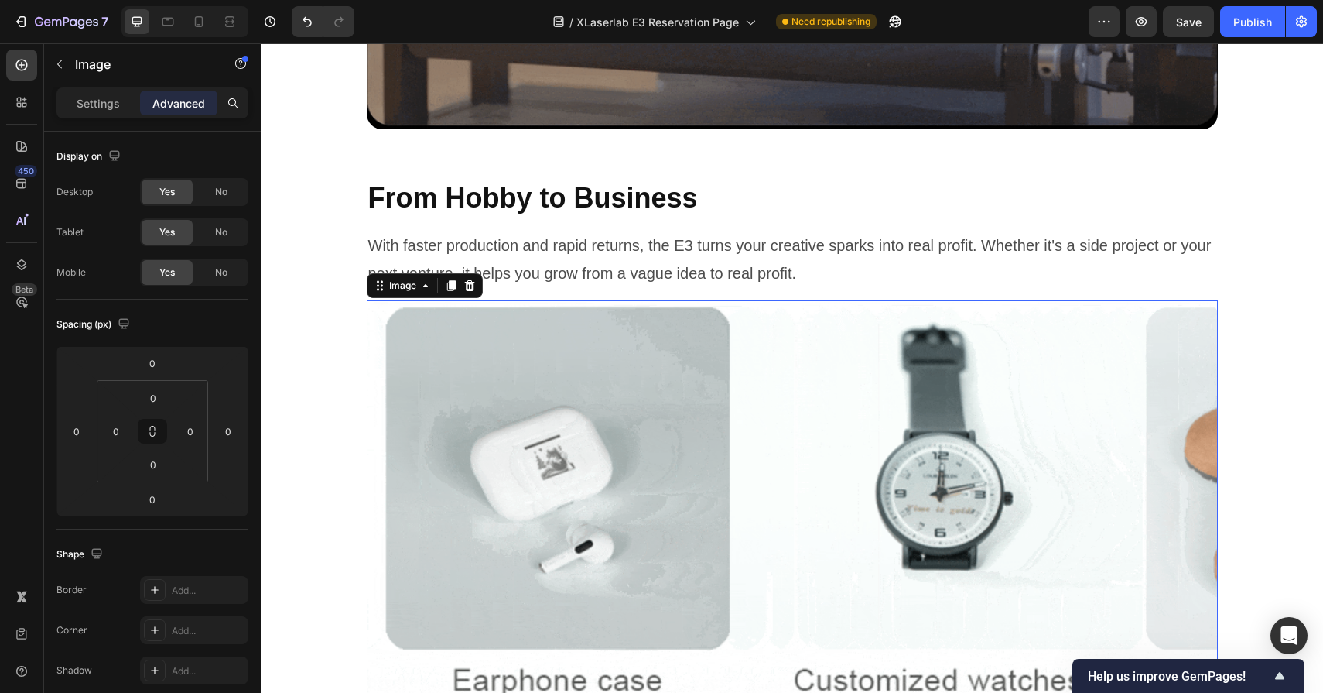
scroll to position [10745, 0]
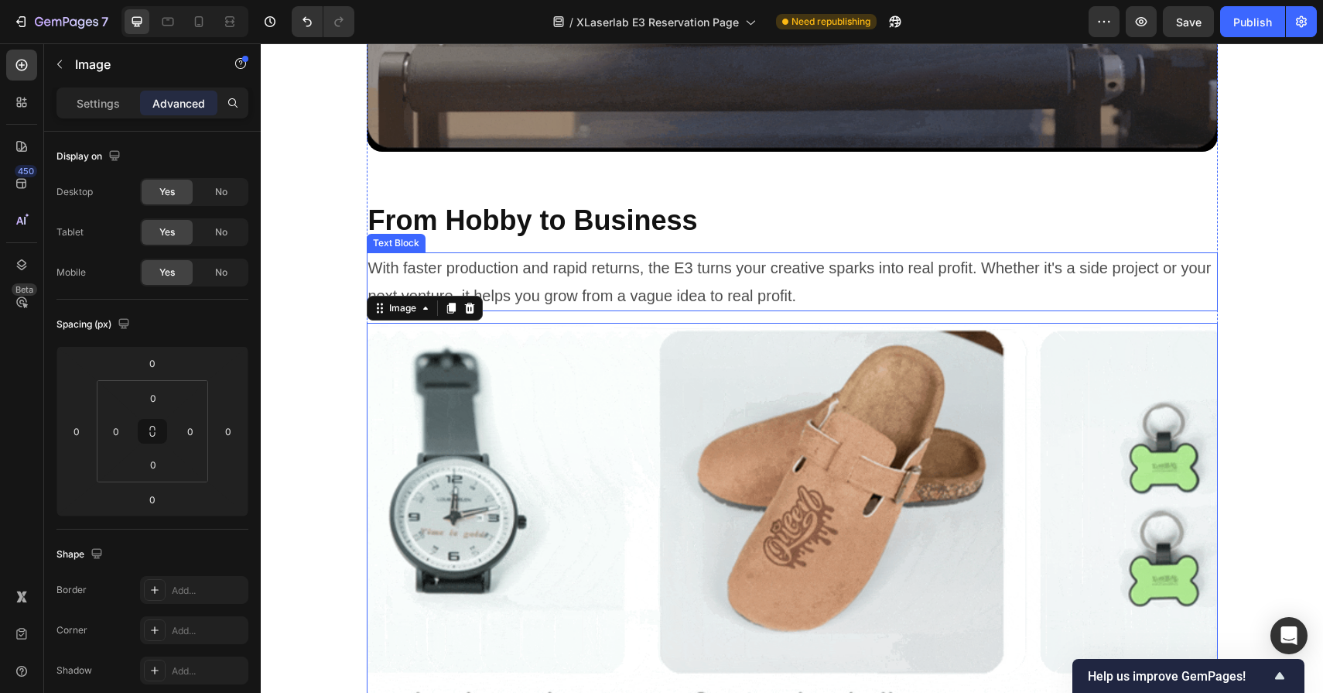
click at [753, 279] on p "With faster production and rapid returns, the E3 turns your creative sparks int…" at bounding box center [792, 282] width 848 height 56
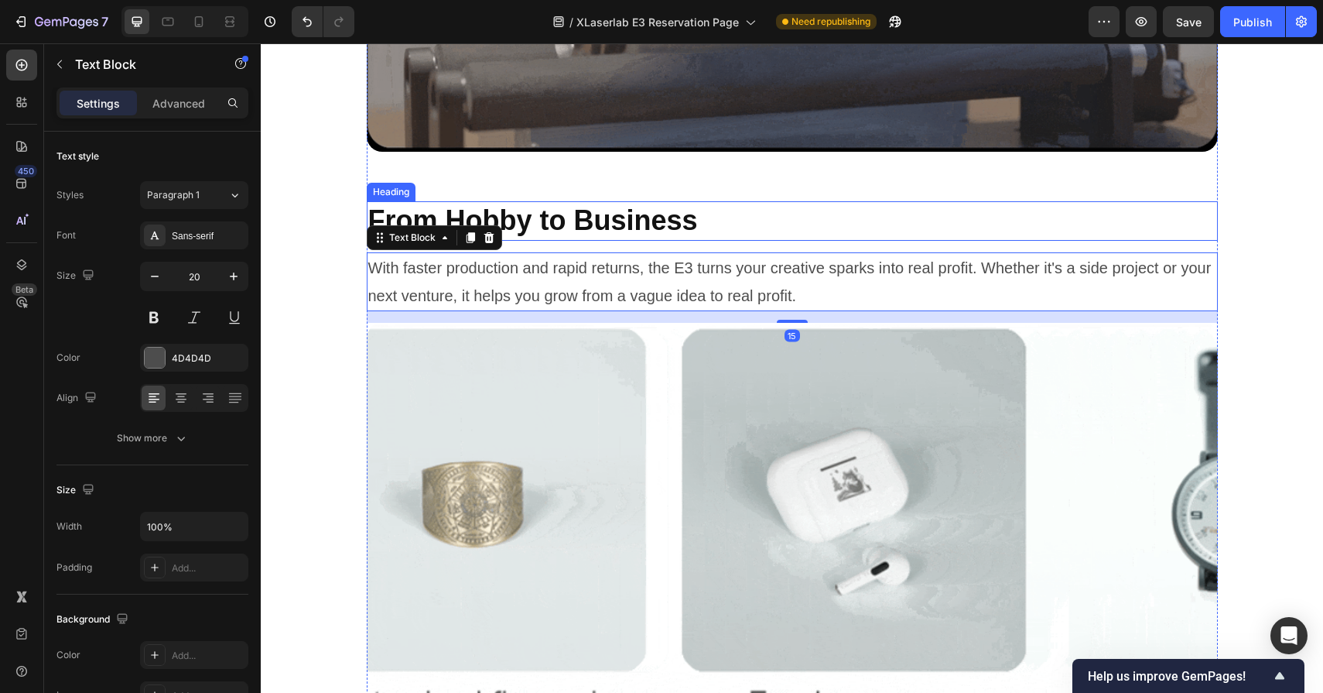
click at [745, 221] on h2 "From Hobby to Business" at bounding box center [792, 220] width 851 height 39
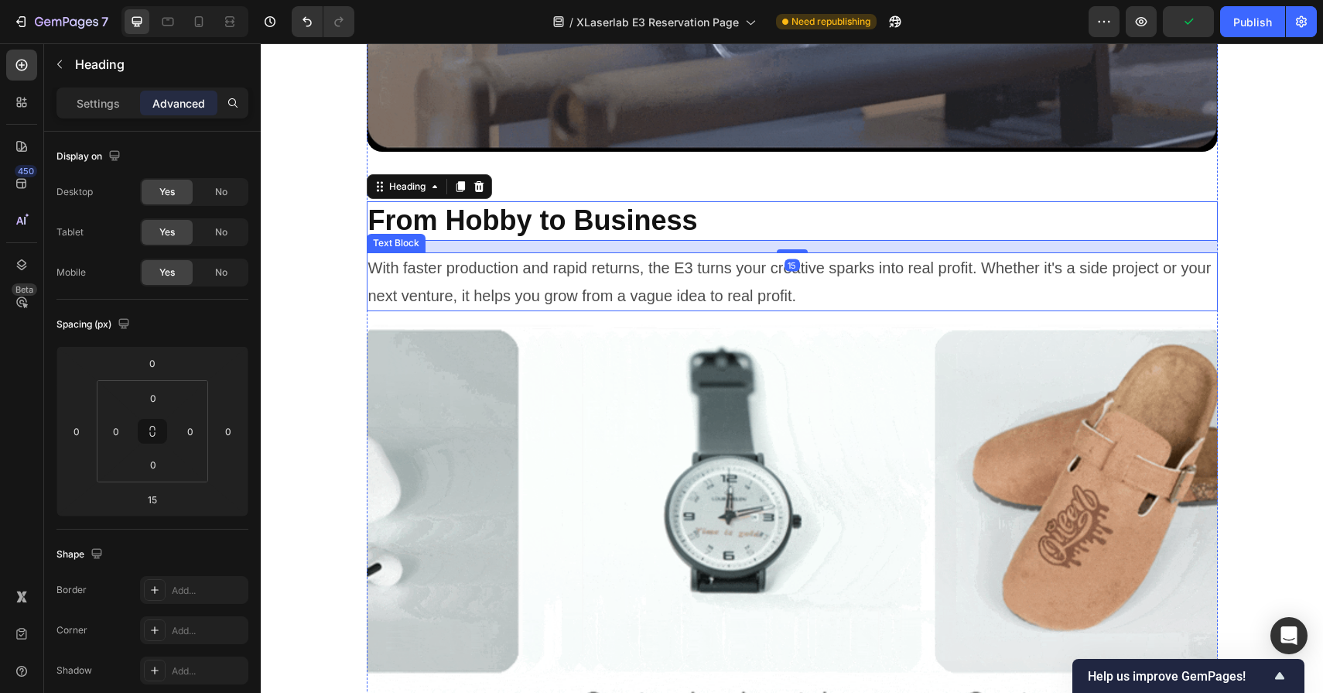
click at [708, 277] on p "With faster production and rapid returns, the E3 turns your creative sparks int…" at bounding box center [792, 282] width 848 height 56
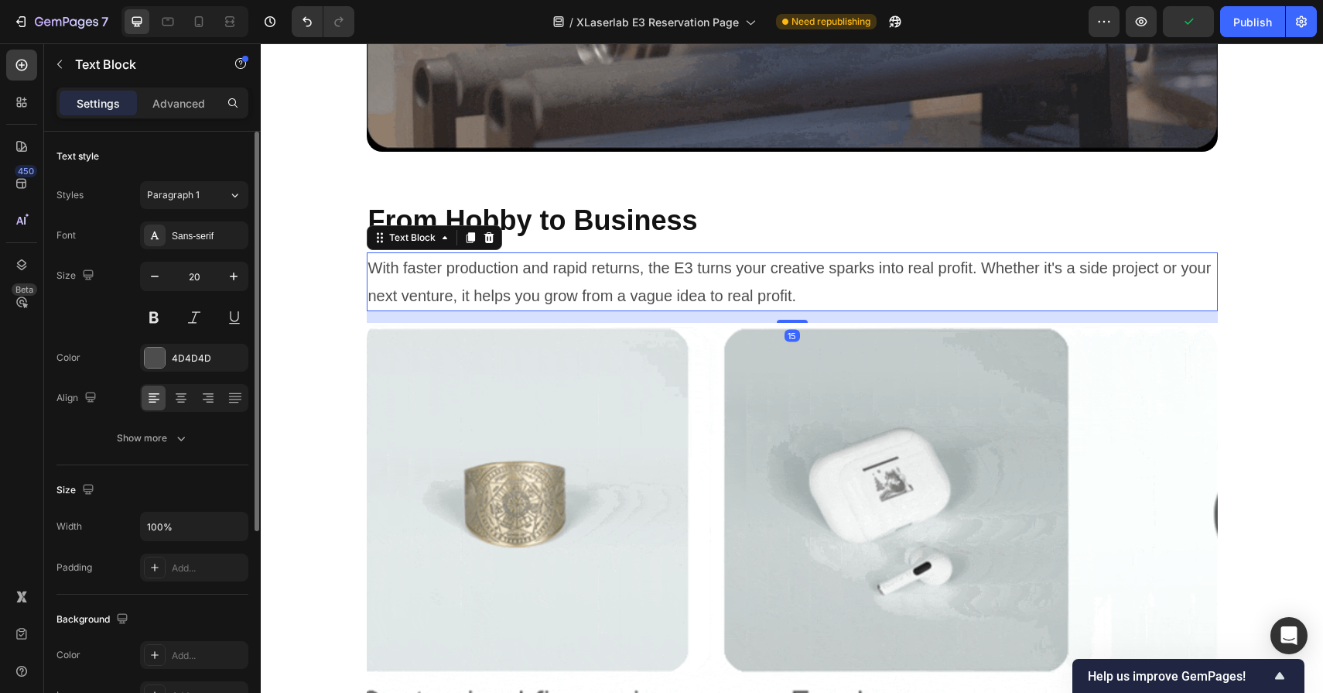
scroll to position [11, 0]
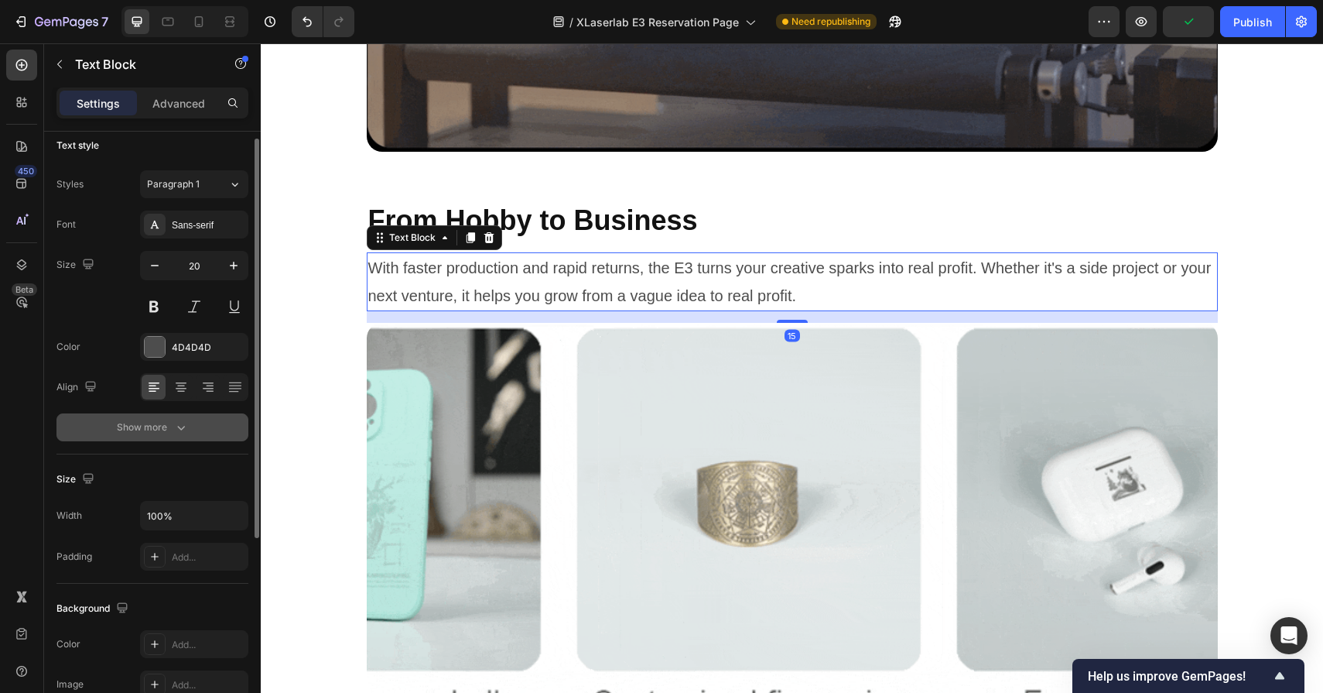
click at [146, 440] on button "Show more" at bounding box center [152, 427] width 192 height 28
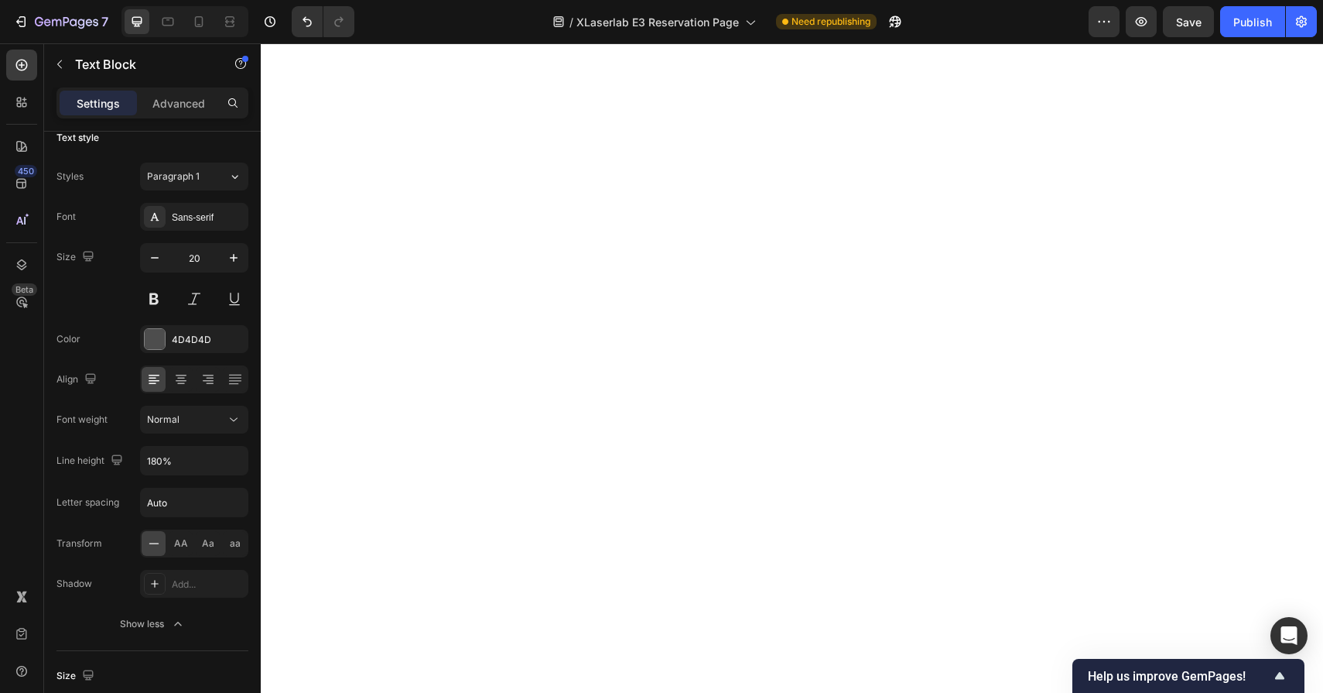
scroll to position [2896, 0]
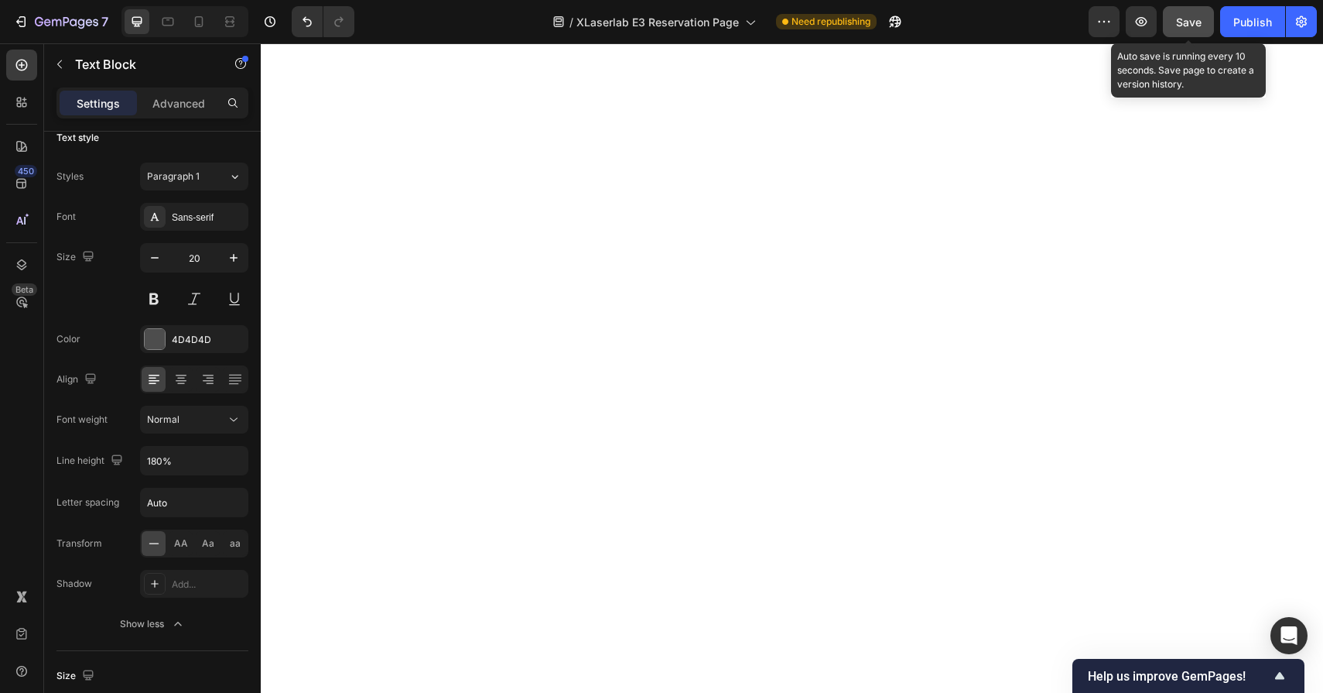
click at [1194, 15] on span "Save" at bounding box center [1189, 21] width 26 height 13
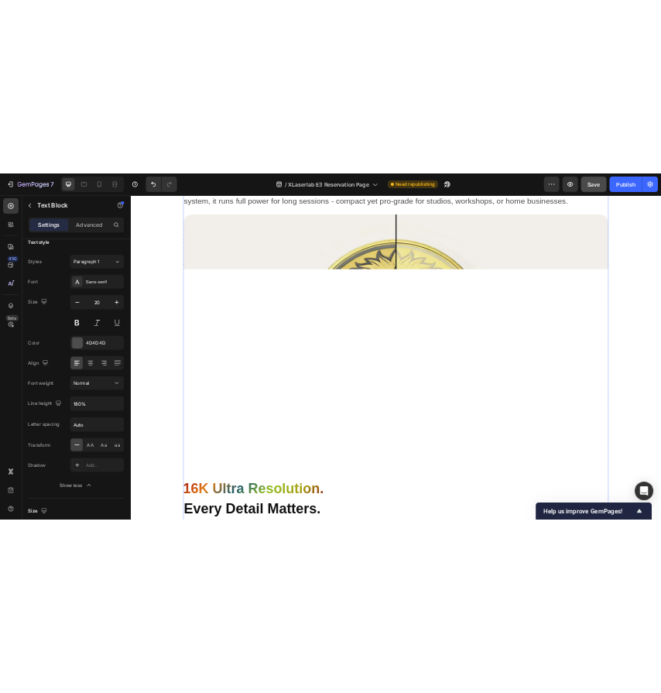
scroll to position [1891, 0]
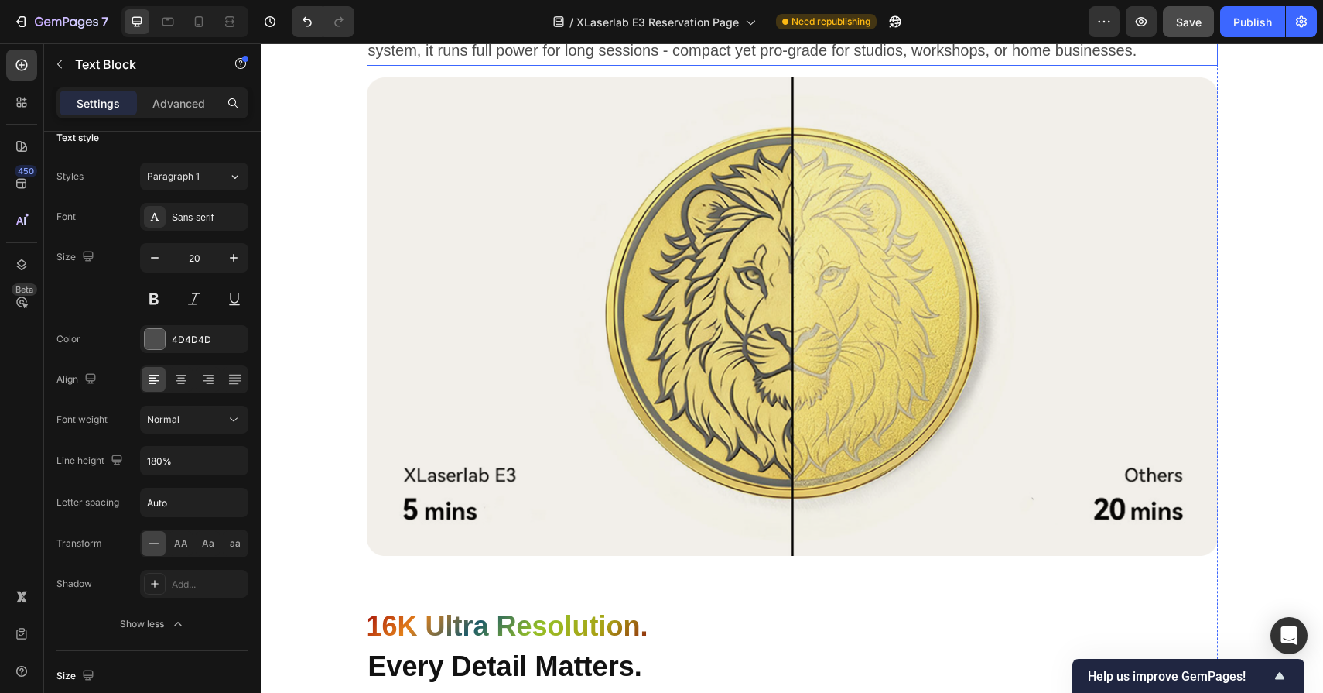
click at [756, 64] on p "The E3 Ultrafast 10W engraves up to 4x faster and 2x deeper than standard 5W ma…" at bounding box center [792, 37] width 848 height 56
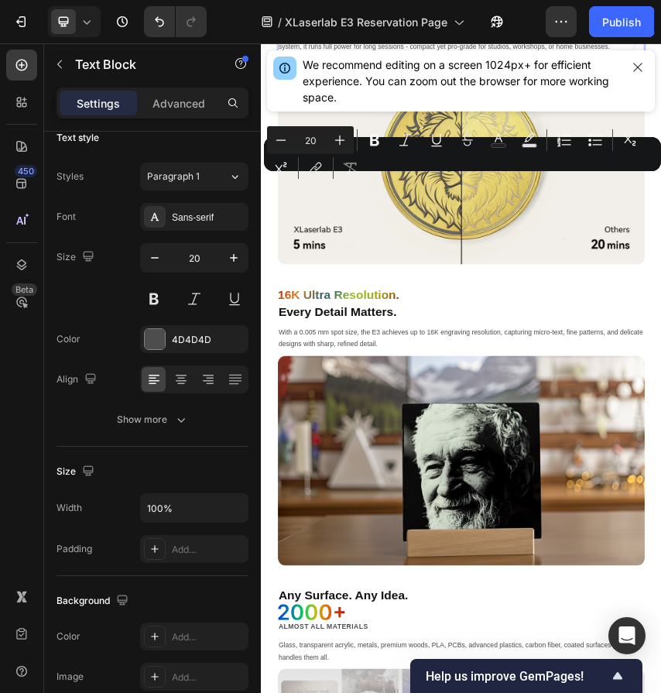
click at [391, 180] on div "Minus 20 Plus Bold Italic Underline Strikethrough Text Color Text Background Co…" at bounding box center [462, 154] width 391 height 56
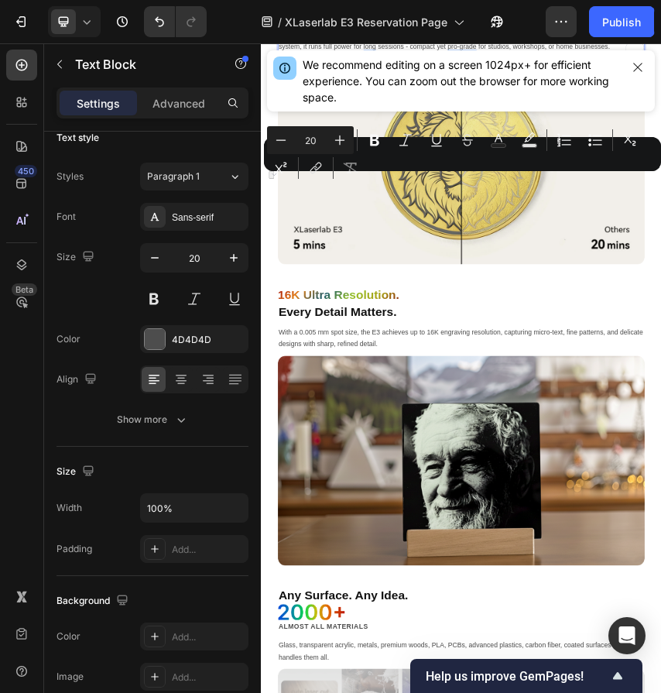
drag, startPoint x: 560, startPoint y: 359, endPoint x: 723, endPoint y: 354, distance: 162.6
copy p "4x faster and 2x deeper"
click at [370, 136] on icon "Editor contextual toolbar" at bounding box center [374, 141] width 9 height 12
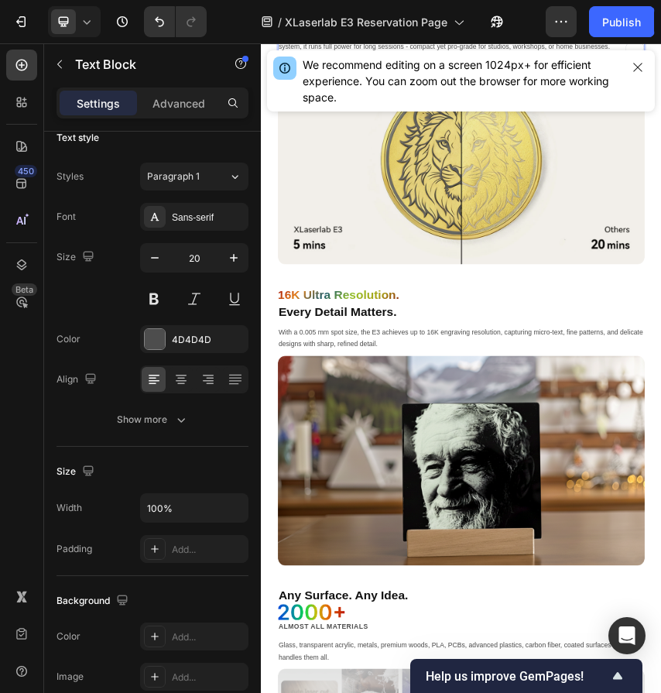
drag, startPoint x: 608, startPoint y: 382, endPoint x: 759, endPoint y: 380, distance: 151.7
copy p "compact yet pro-grade"
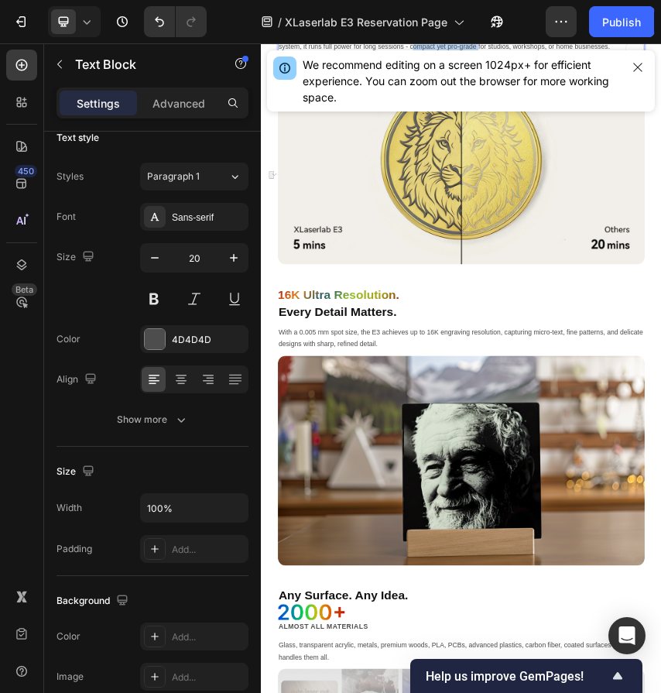
drag, startPoint x: 605, startPoint y: 387, endPoint x: 757, endPoint y: 392, distance: 151.8
copy p "compact yet pro-grade"
click at [154, 300] on button at bounding box center [154, 299] width 28 height 28
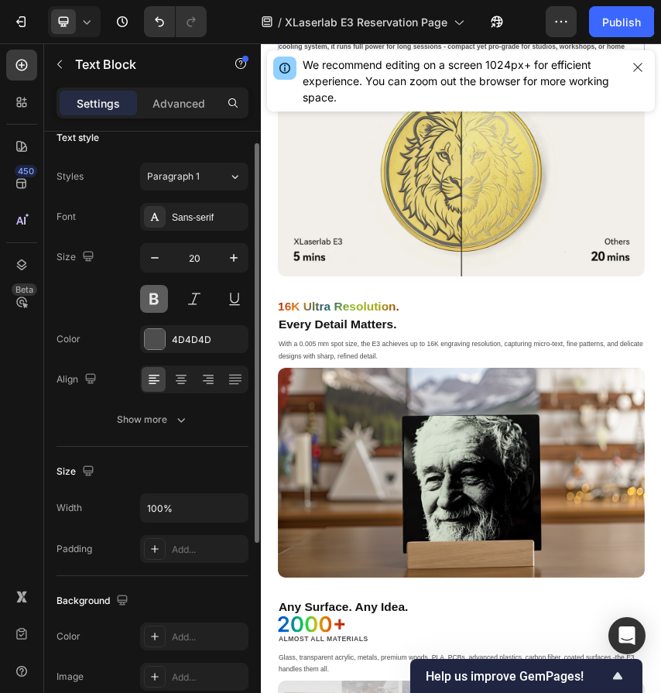
click at [155, 299] on button at bounding box center [154, 299] width 28 height 28
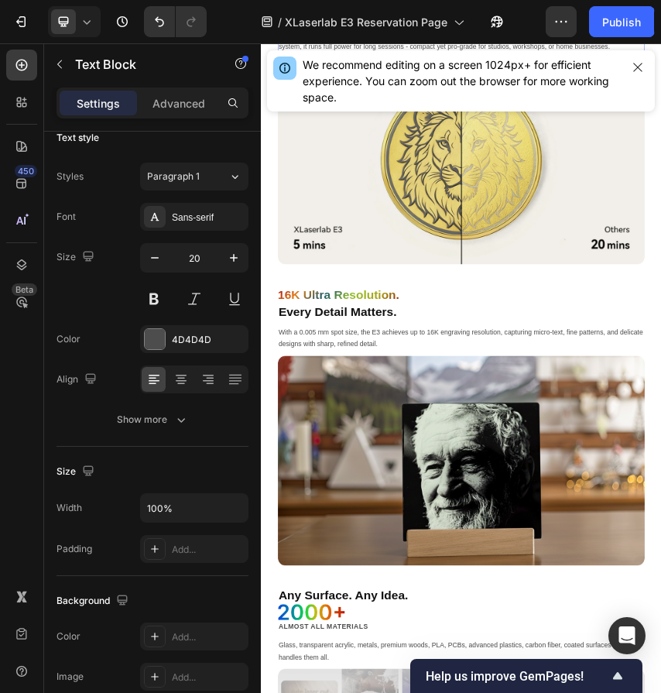
click at [726, 31] on strong "4x faster and 2x deeper" at bounding box center [642, 22] width 172 height 17
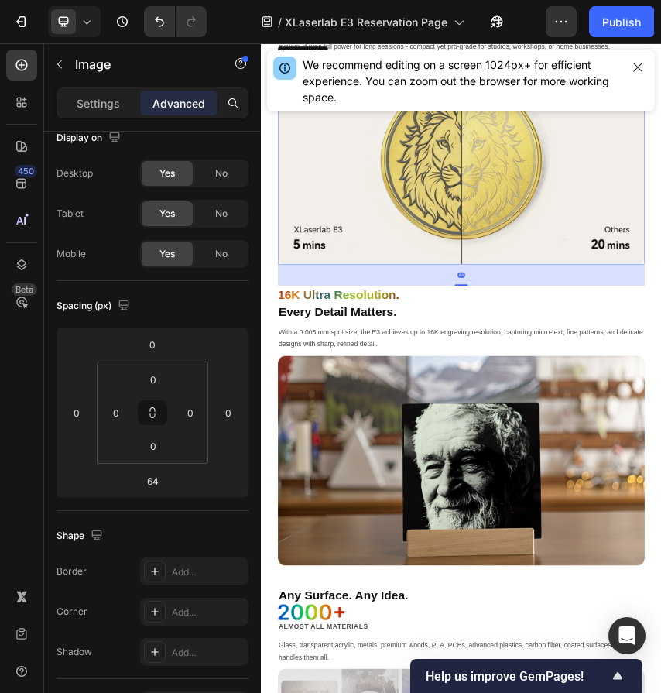
scroll to position [0, 0]
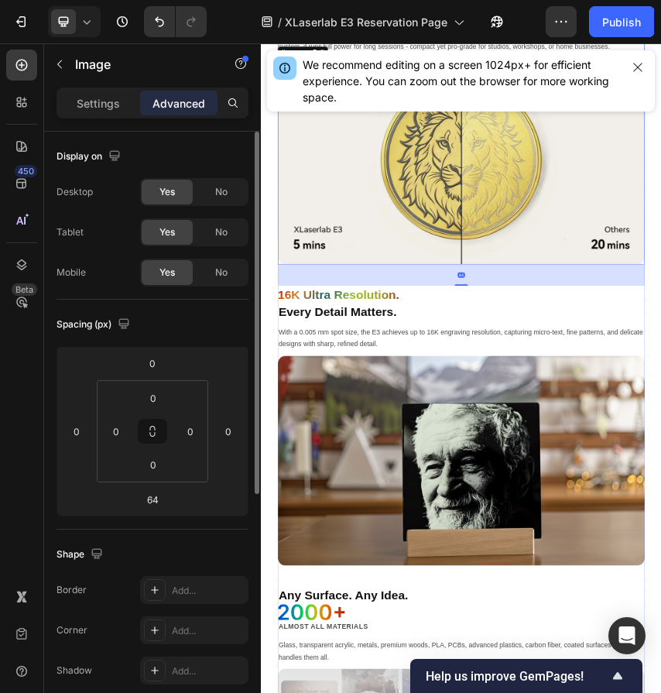
click at [720, 31] on strong "4x faster and 2x deeper" at bounding box center [642, 22] width 172 height 17
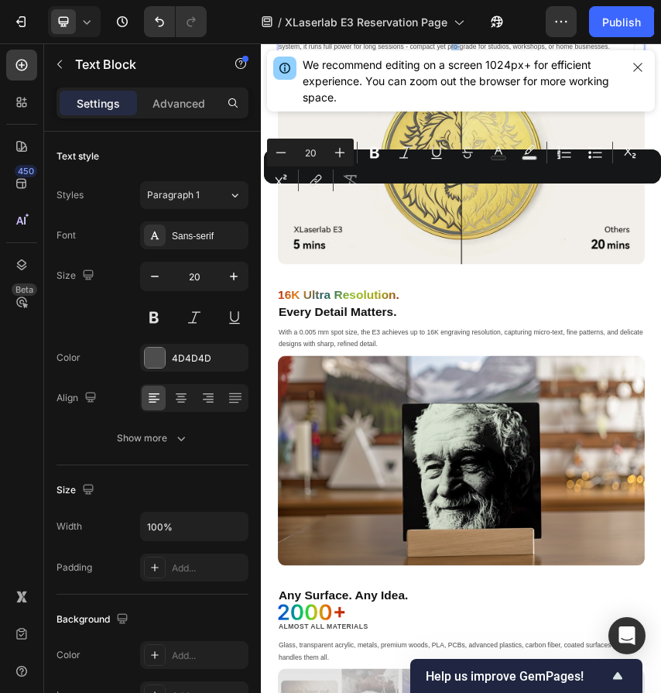
click at [449, 191] on div "Minus 20 Plus Bold Italic Underline Strikethrough Text Color Text Background Co…" at bounding box center [462, 167] width 391 height 56
click at [443, 192] on div "Minus 20 Plus Bold Italic Underline Strikethrough Text Color Text Background Co…" at bounding box center [462, 167] width 391 height 56
click at [411, 188] on div "Minus 20 Plus Bold Italic Underline Strikethrough Text Color Text Background Co…" at bounding box center [462, 167] width 391 height 56
drag, startPoint x: 409, startPoint y: 189, endPoint x: 438, endPoint y: 188, distance: 28.6
click at [439, 188] on div "Minus 20 Plus Bold Italic Underline Strikethrough Text Color Text Background Co…" at bounding box center [462, 167] width 391 height 56
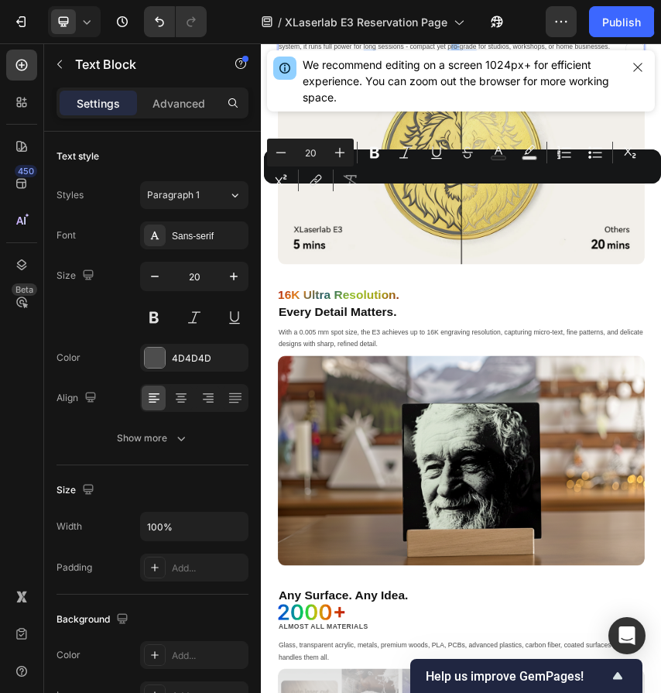
click at [438, 188] on div "Minus 20 Plus Bold Italic Underline Strikethrough Text Color Text Background Co…" at bounding box center [462, 167] width 391 height 56
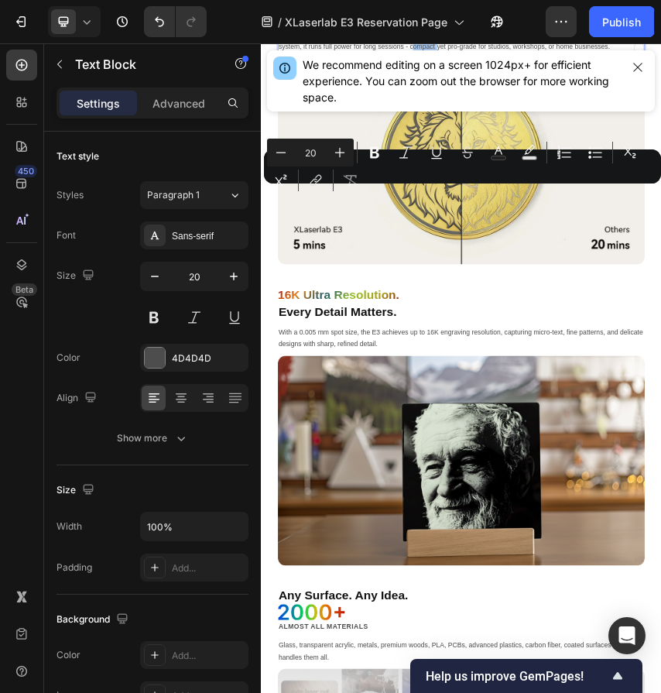
click at [410, 190] on div "Minus 20 Plus Bold Italic Underline Strikethrough Text Color Text Background Co…" at bounding box center [462, 167] width 391 height 56
drag, startPoint x: 409, startPoint y: 190, endPoint x: 441, endPoint y: 190, distance: 31.7
click at [441, 190] on div "Minus 20 Plus Bold Italic Underline Strikethrough Text Color Text Background Co…" at bounding box center [462, 167] width 391 height 56
copy p "compact"
click at [441, 190] on div "Minus 20 Plus Bold Italic Underline Strikethrough Text Color Text Background Co…" at bounding box center [462, 167] width 391 height 56
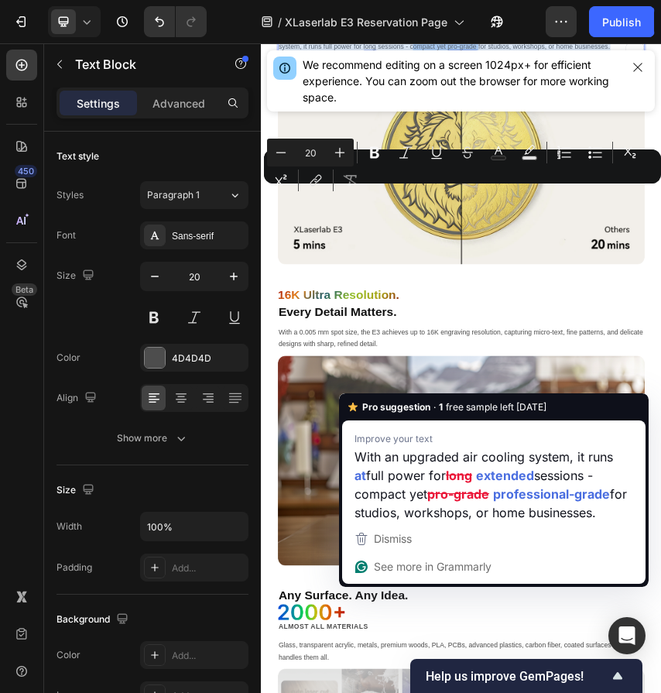
drag, startPoint x: 608, startPoint y: 385, endPoint x: 758, endPoint y: 389, distance: 151.0
copy p "compact yet pro-grade"
click at [377, 156] on icon "Editor contextual toolbar" at bounding box center [374, 153] width 9 height 12
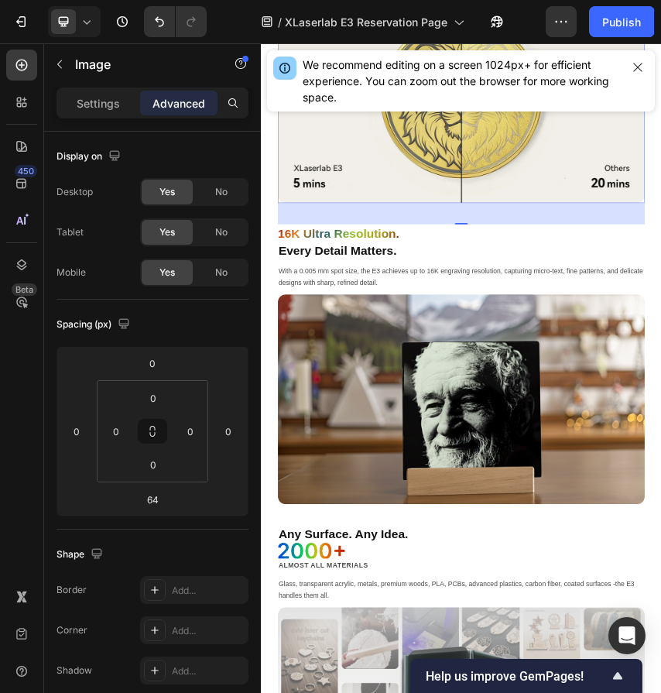
scroll to position [2041, 0]
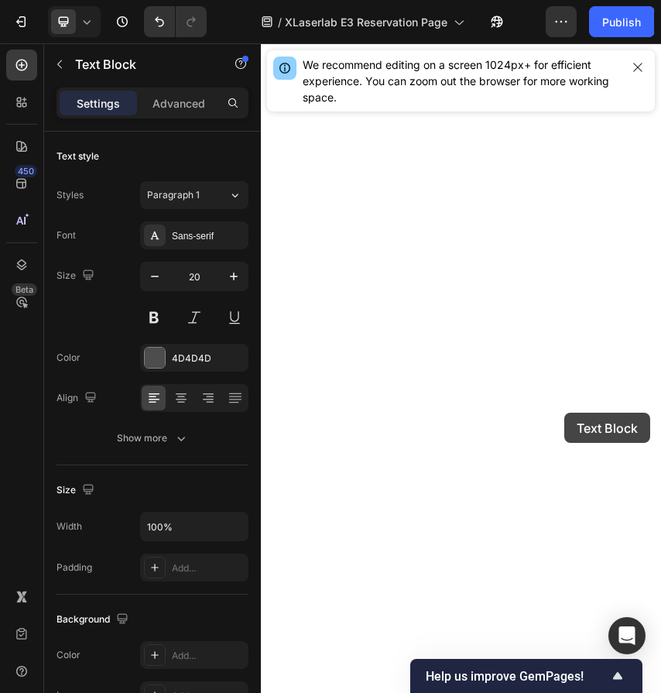
drag, startPoint x: 1070, startPoint y: 1079, endPoint x: 930, endPoint y: 745, distance: 362.5
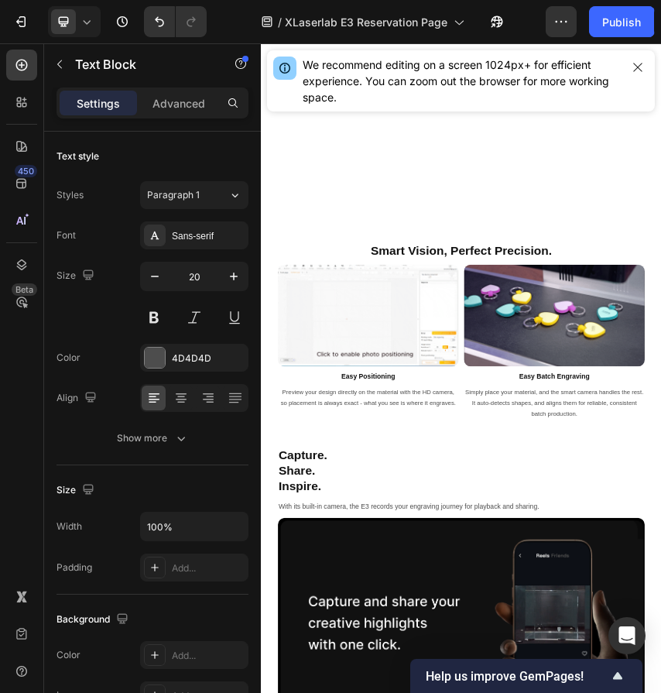
scroll to position [7931, 0]
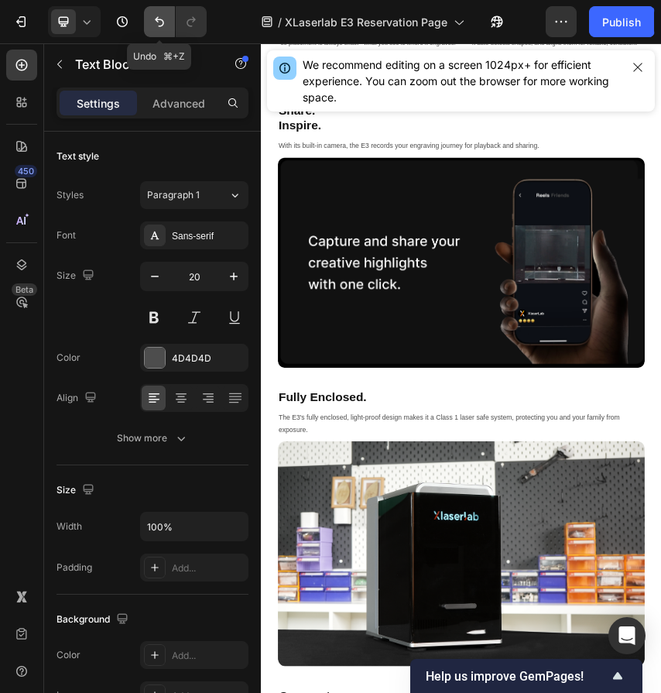
click at [156, 19] on icon "Undo/Redo" at bounding box center [159, 22] width 9 height 10
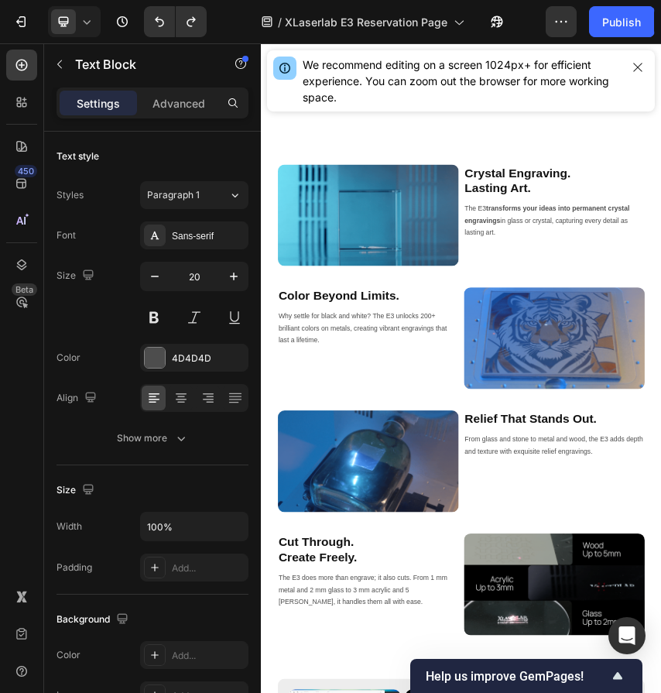
scroll to position [4573, 0]
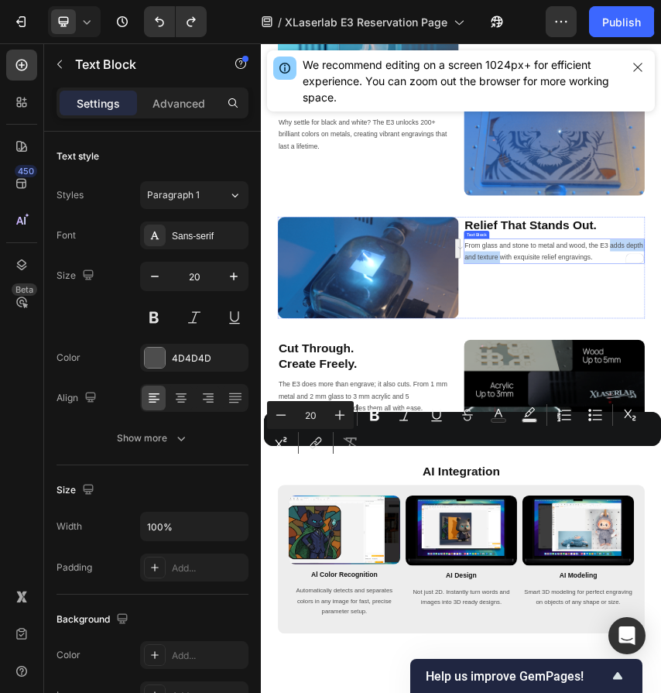
drag, startPoint x: 1073, startPoint y: 994, endPoint x: 817, endPoint y: 1014, distance: 256.2
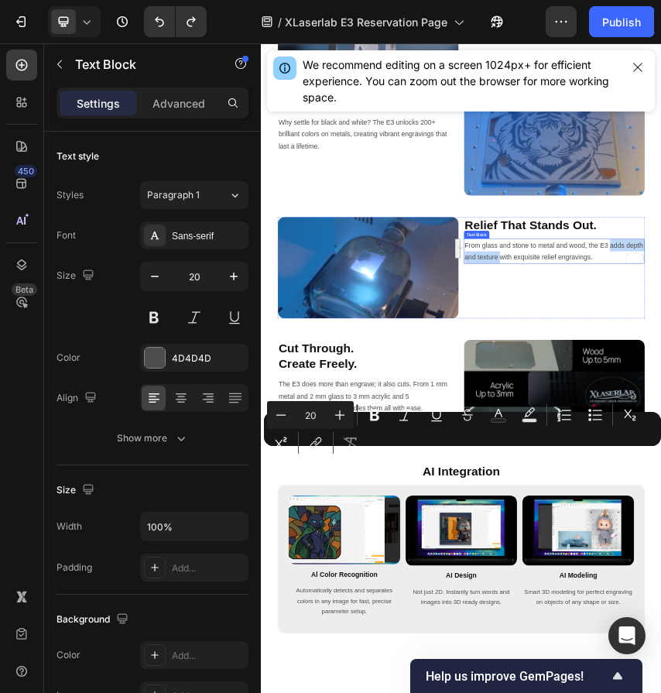
copy p "adds depth and texture"
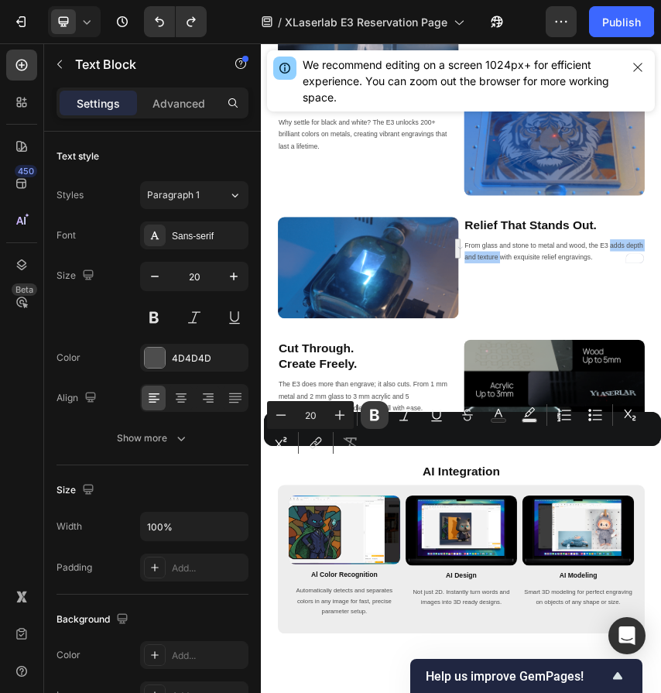
click at [376, 423] on button "Bold" at bounding box center [375, 415] width 28 height 28
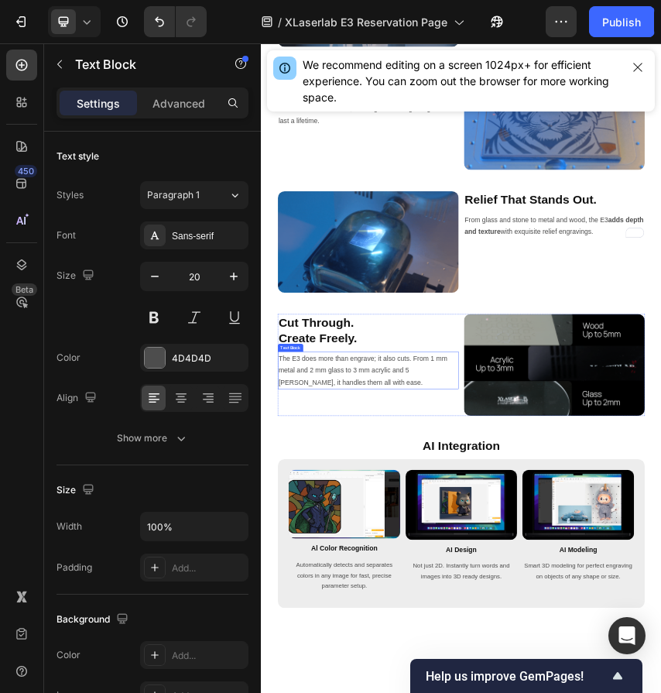
scroll to position [4641, 0]
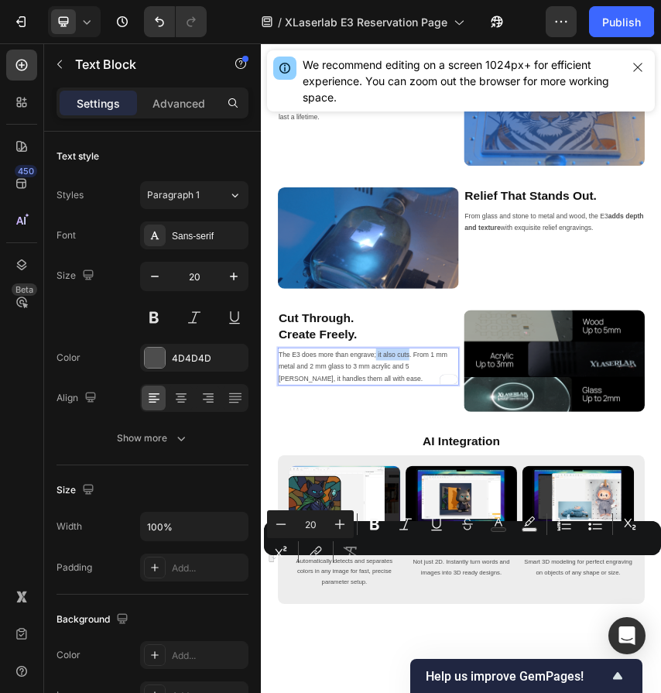
drag, startPoint x: 529, startPoint y: 1246, endPoint x: 604, endPoint y: 1247, distance: 75.1
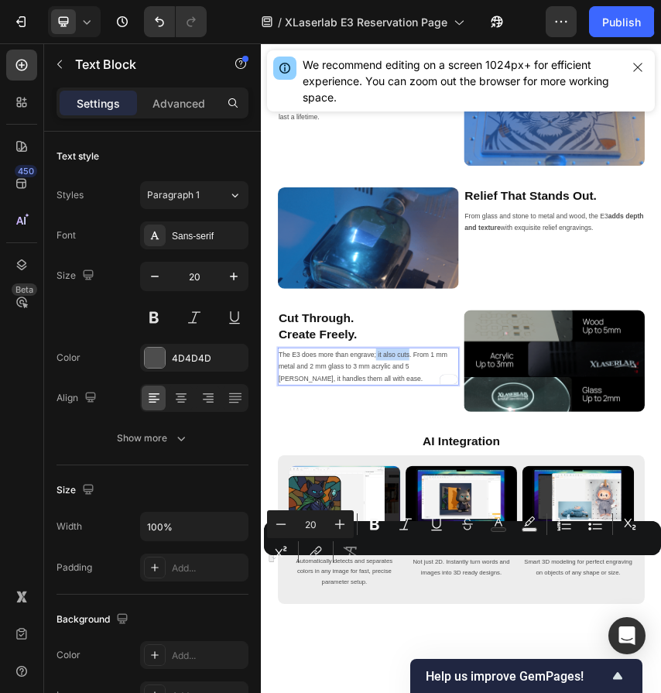
copy p "it also cuts"
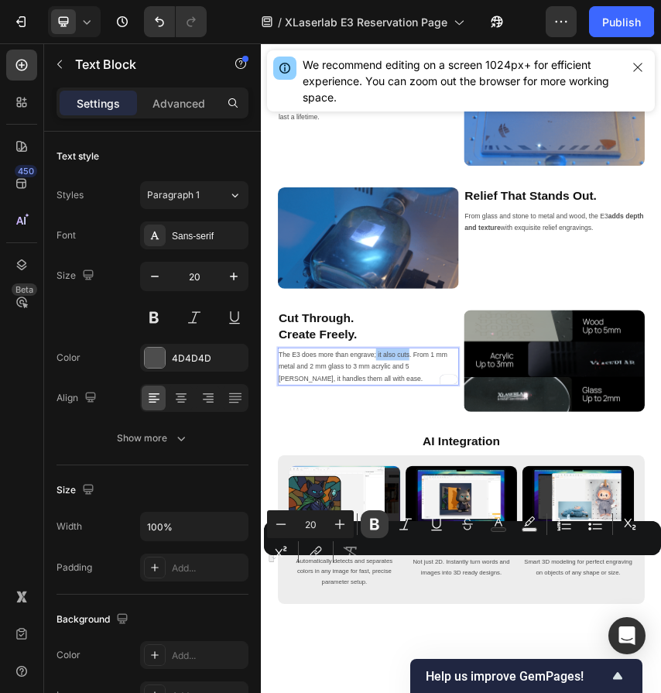
click at [370, 519] on icon "Editor contextual toolbar" at bounding box center [374, 523] width 15 height 15
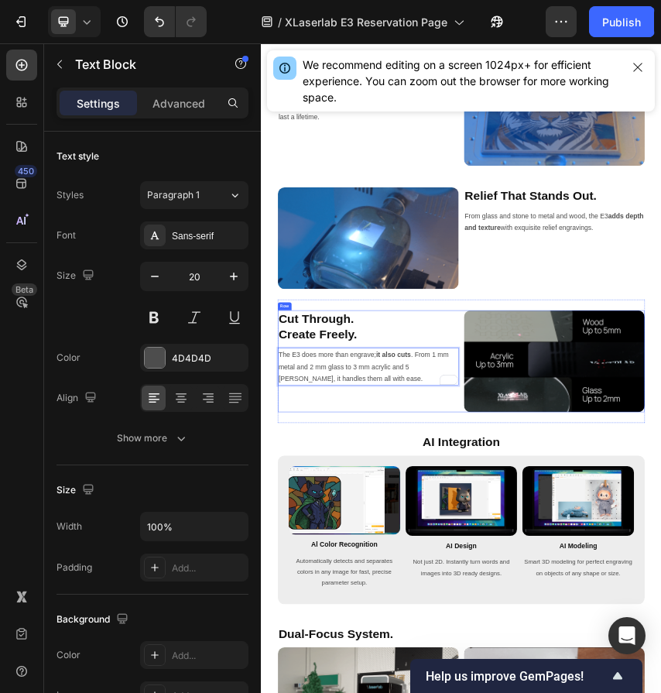
scroll to position [5221, 0]
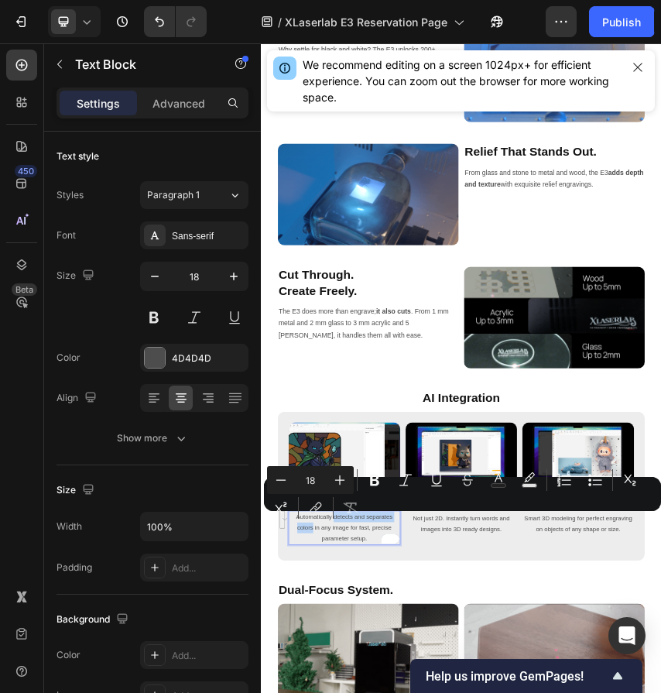
drag, startPoint x: 428, startPoint y: 1145, endPoint x: 382, endPoint y: 1170, distance: 52.3
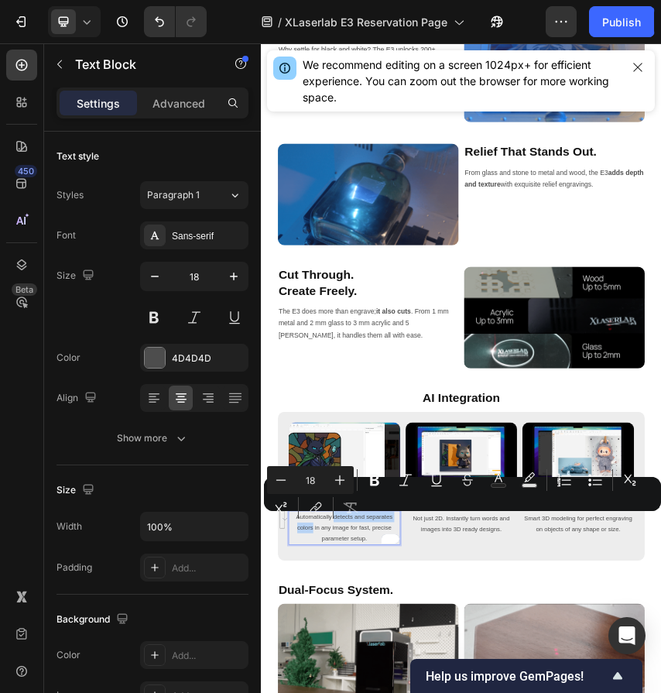
copy p "detects and separates colors"
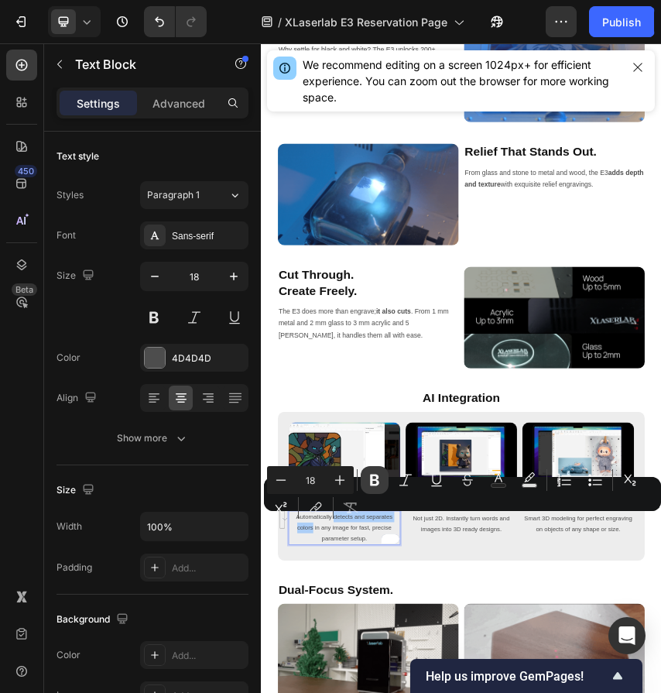
click at [378, 484] on icon "Editor contextual toolbar" at bounding box center [374, 479] width 15 height 15
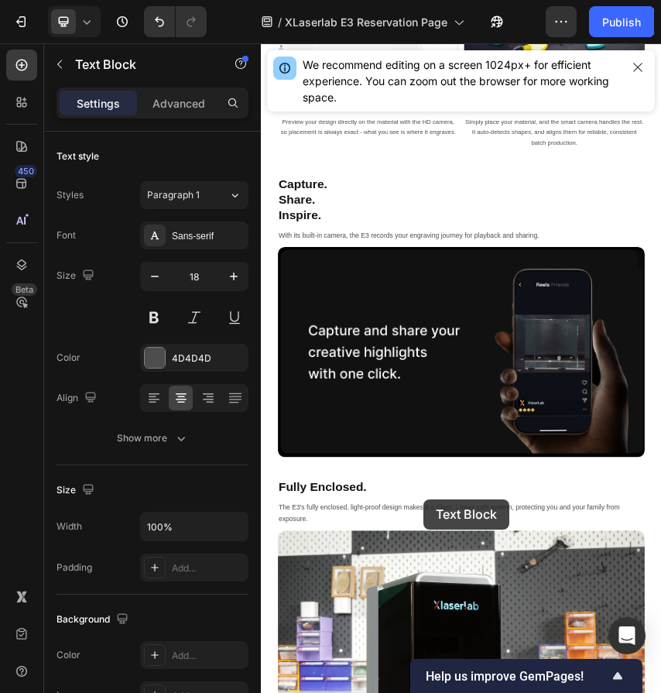
drag, startPoint x: 666, startPoint y: 1149, endPoint x: 639, endPoint y: 1101, distance: 54.8
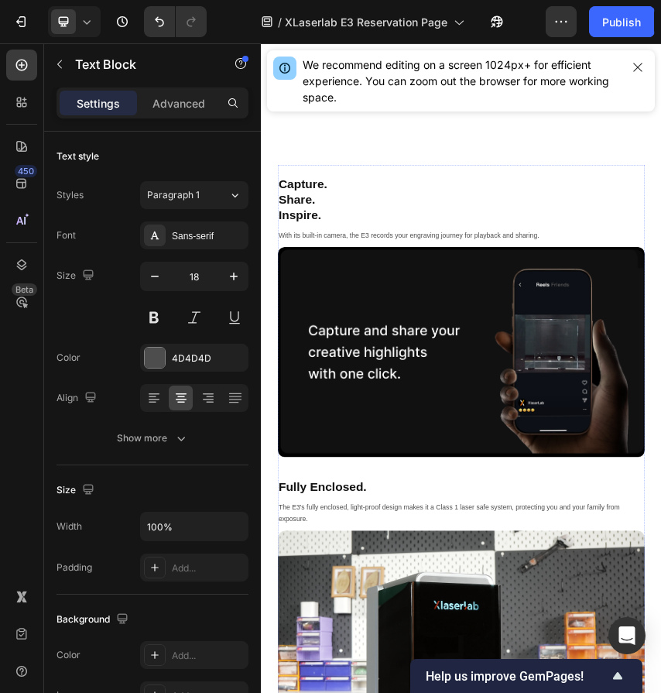
scroll to position [8904, 0]
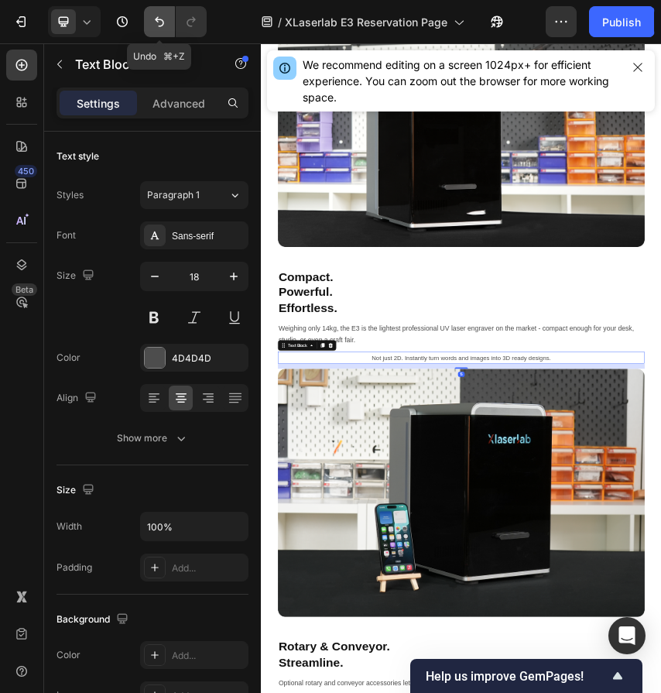
click at [157, 23] on icon "Undo/Redo" at bounding box center [159, 21] width 15 height 15
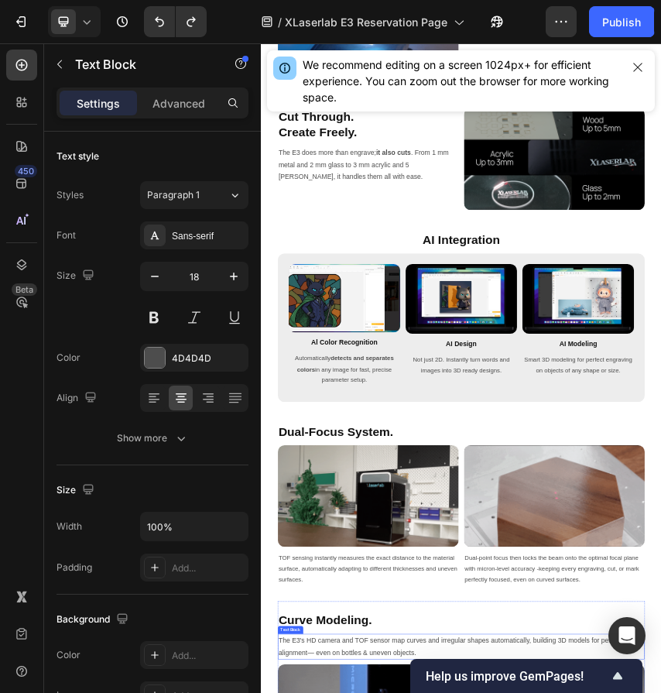
scroll to position [5584, 0]
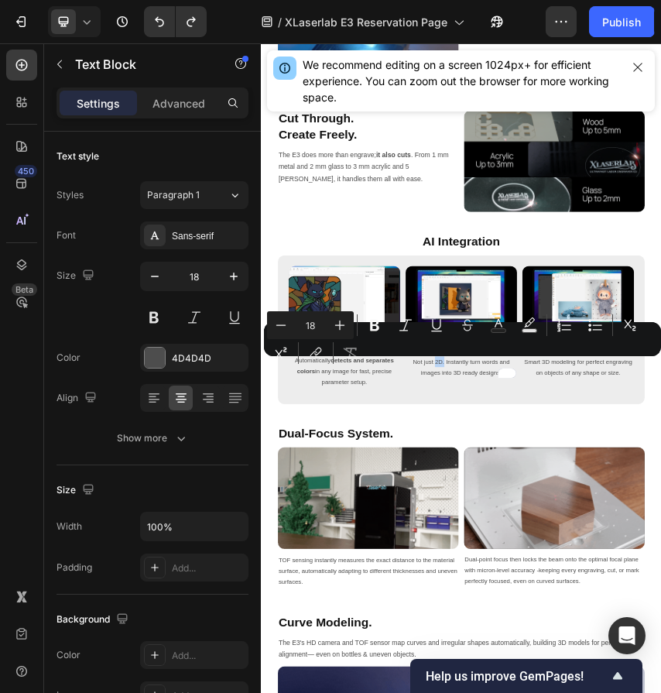
drag, startPoint x: 664, startPoint y: 786, endPoint x: 683, endPoint y: 785, distance: 18.6
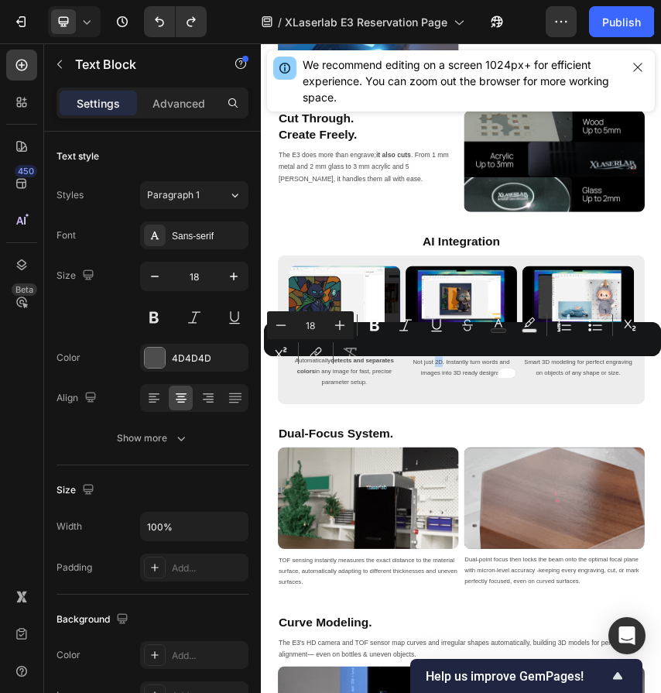
copy p "2D"
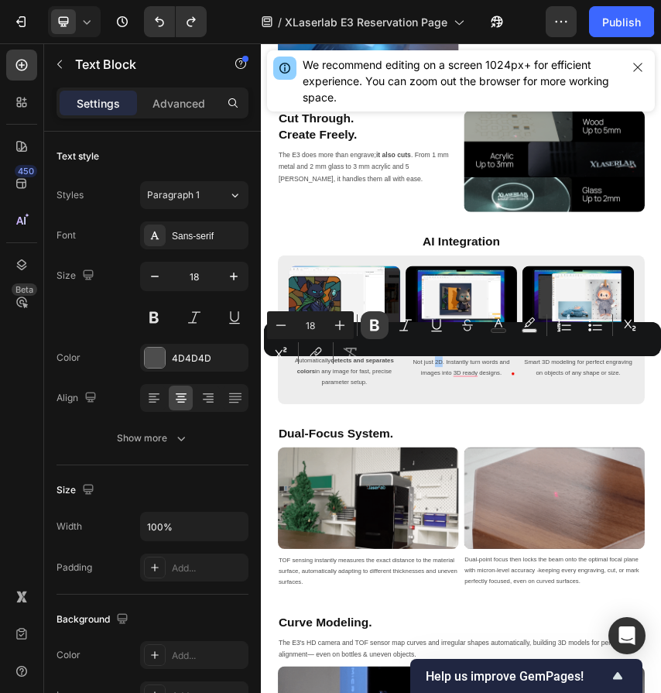
click at [373, 325] on icon "Editor contextual toolbar" at bounding box center [374, 326] width 9 height 12
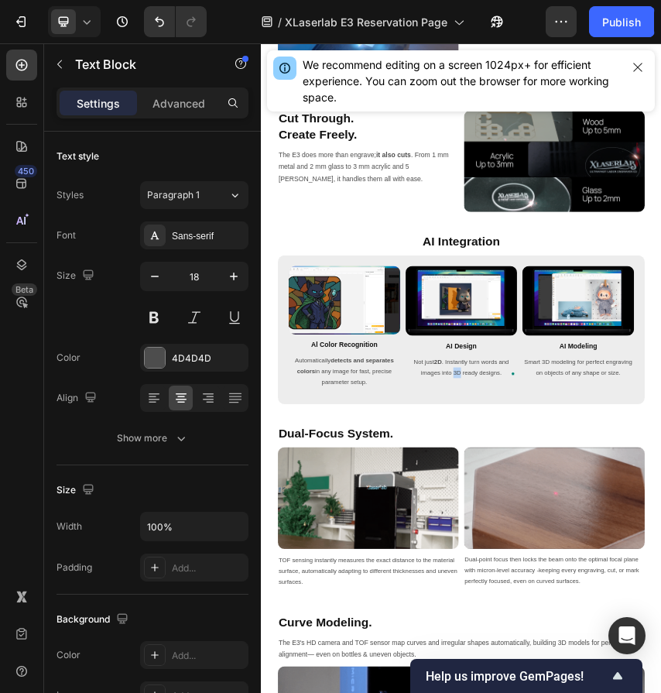
drag, startPoint x: 708, startPoint y: 806, endPoint x: 724, endPoint y: 805, distance: 15.5
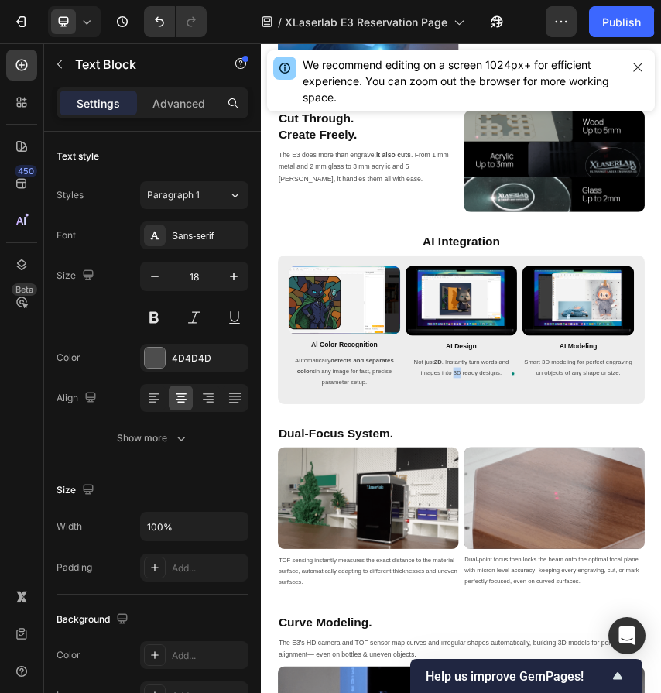
copy p "3D"
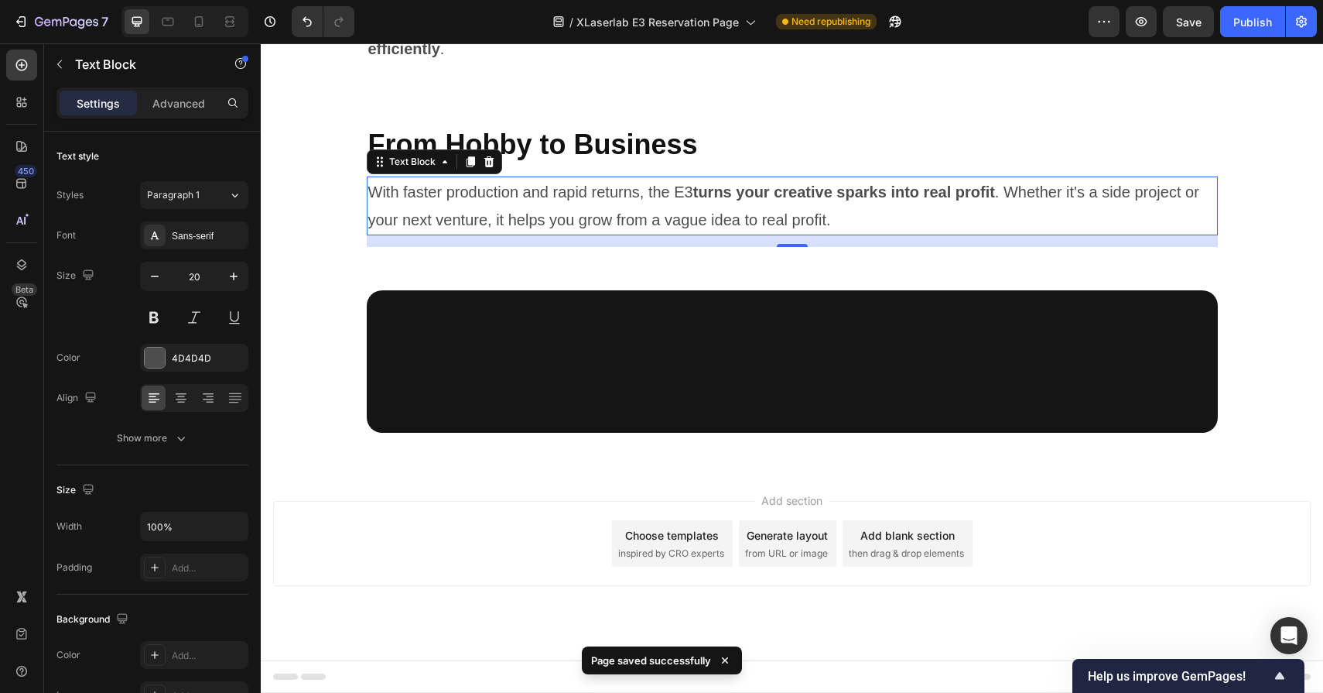
scroll to position [10799, 0]
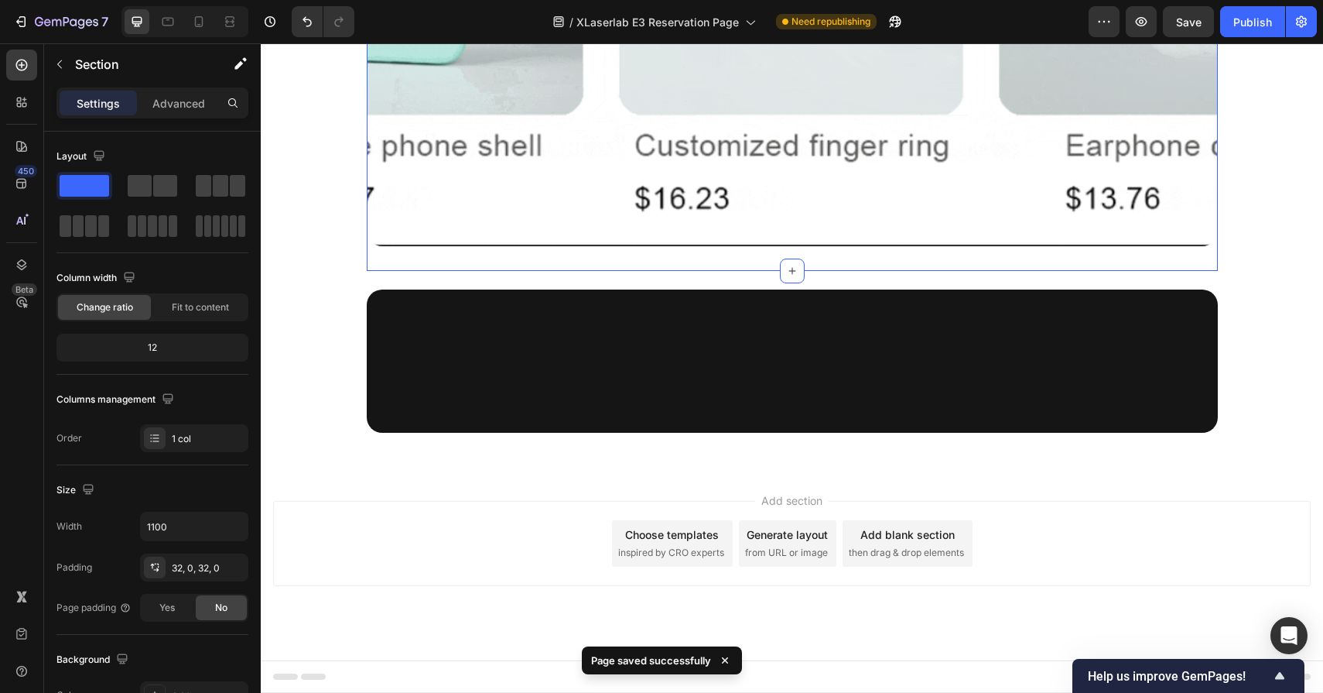
scroll to position [10505, 0]
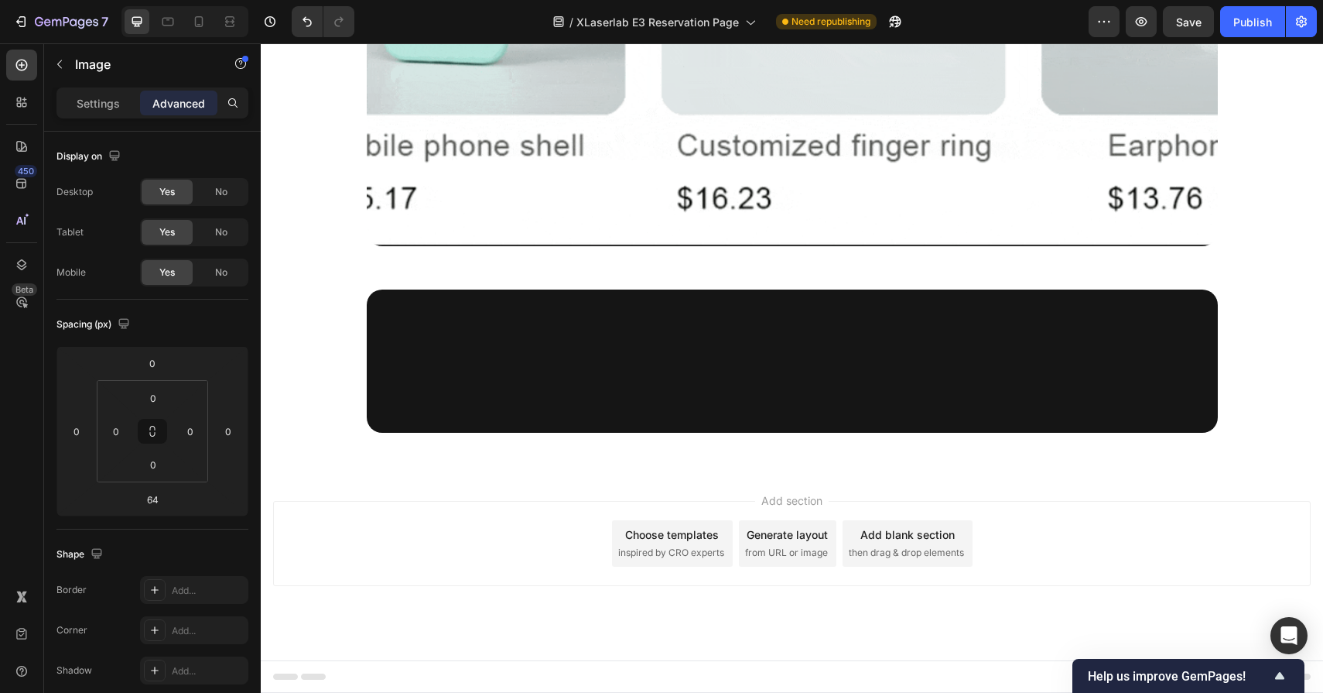
scroll to position [10173, 0]
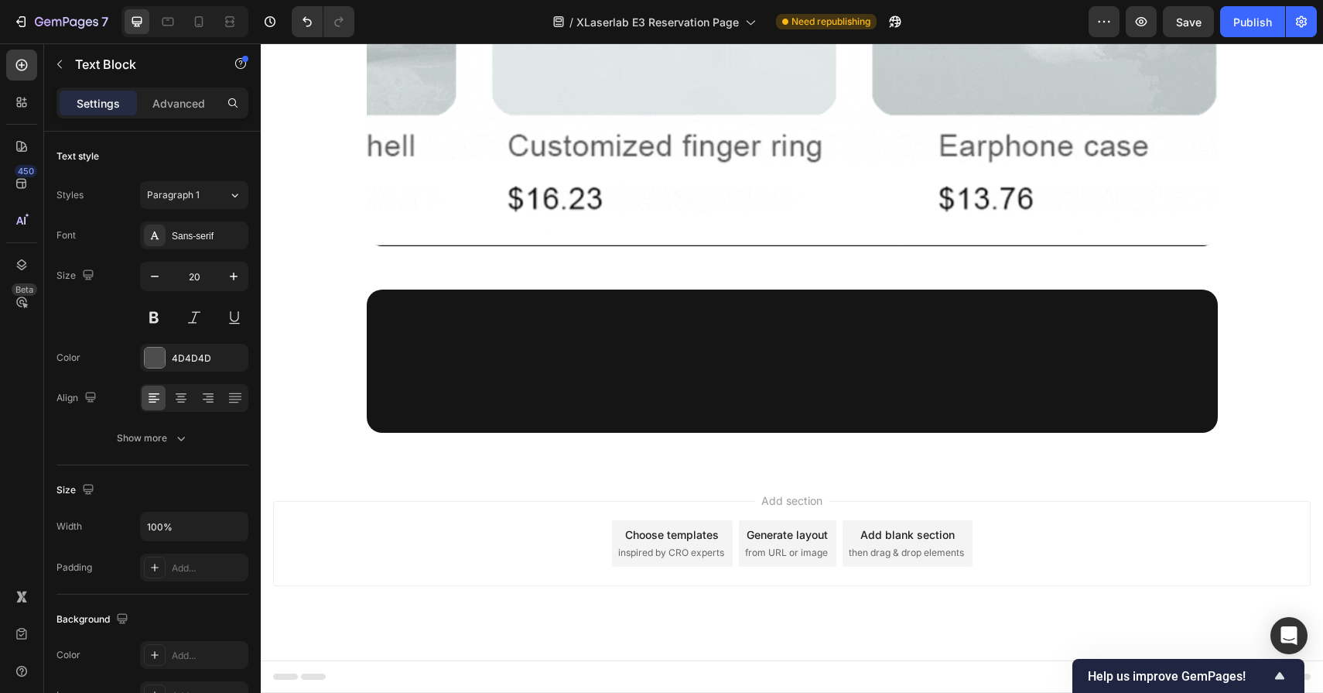
scroll to position [9917, 0]
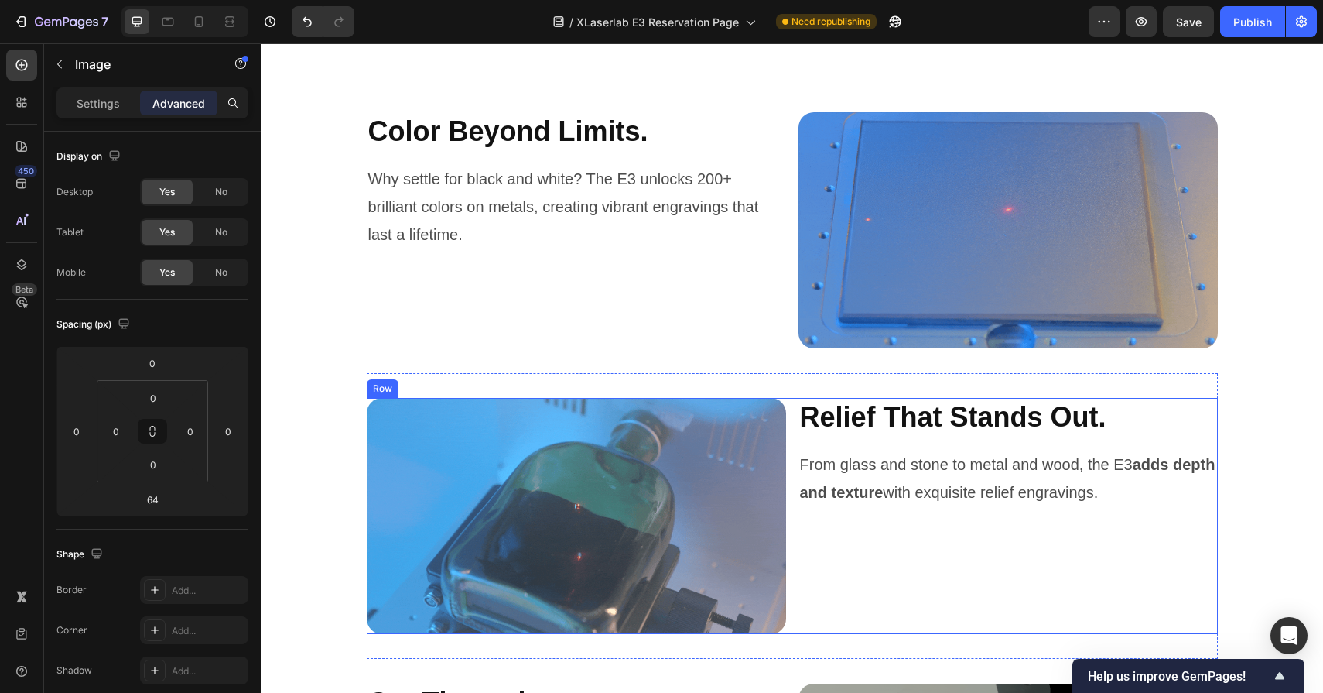
scroll to position [5117, 0]
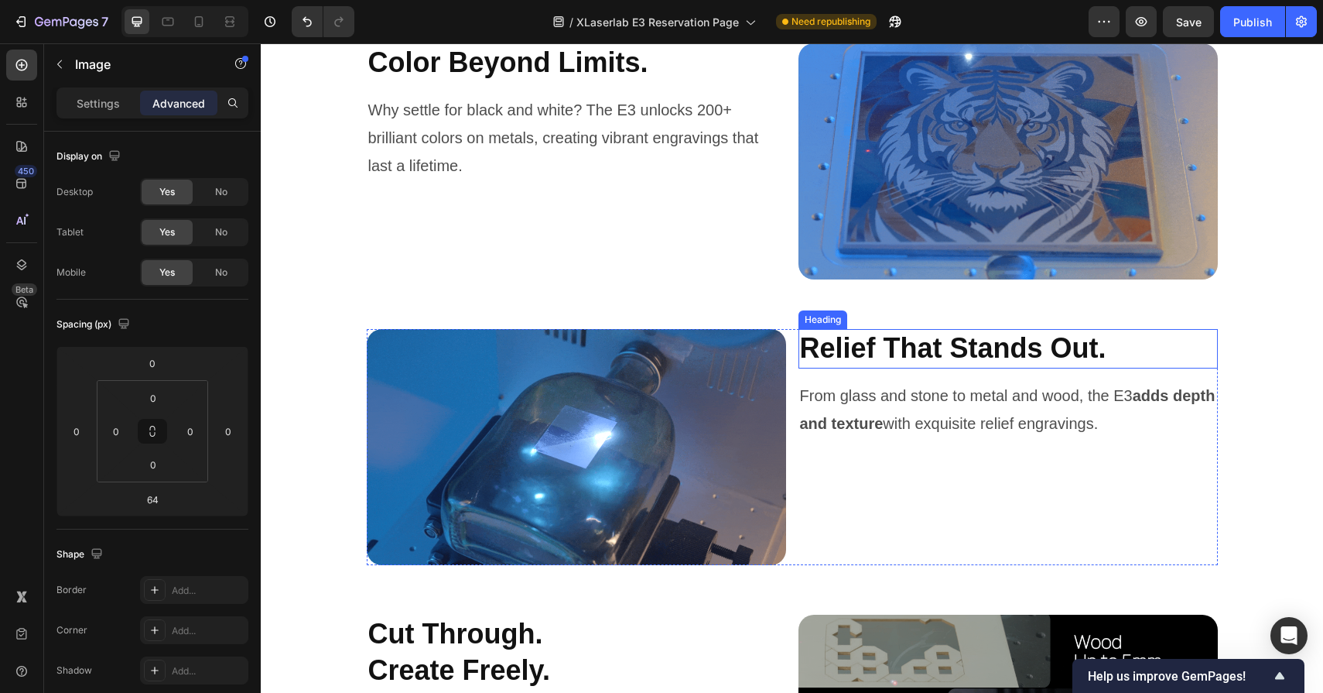
click at [871, 368] on h2 "Relief That Stands Out." at bounding box center [1008, 348] width 419 height 39
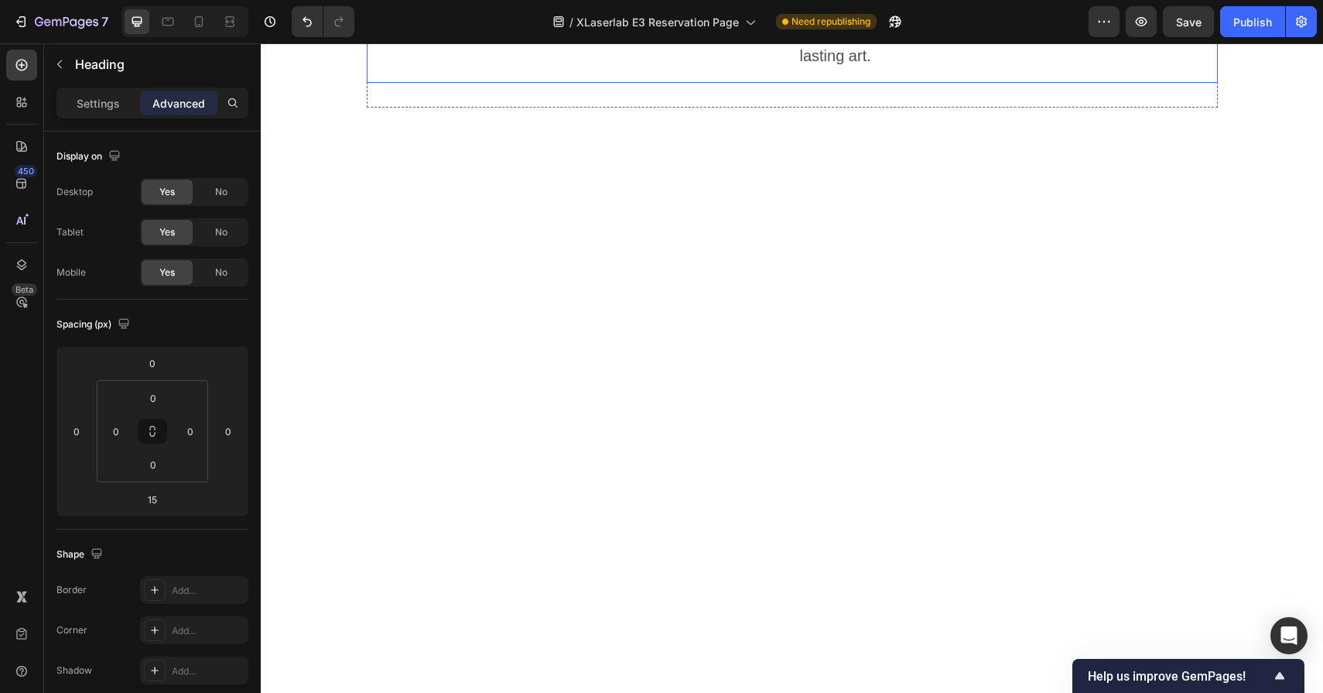
scroll to position [4709, 0]
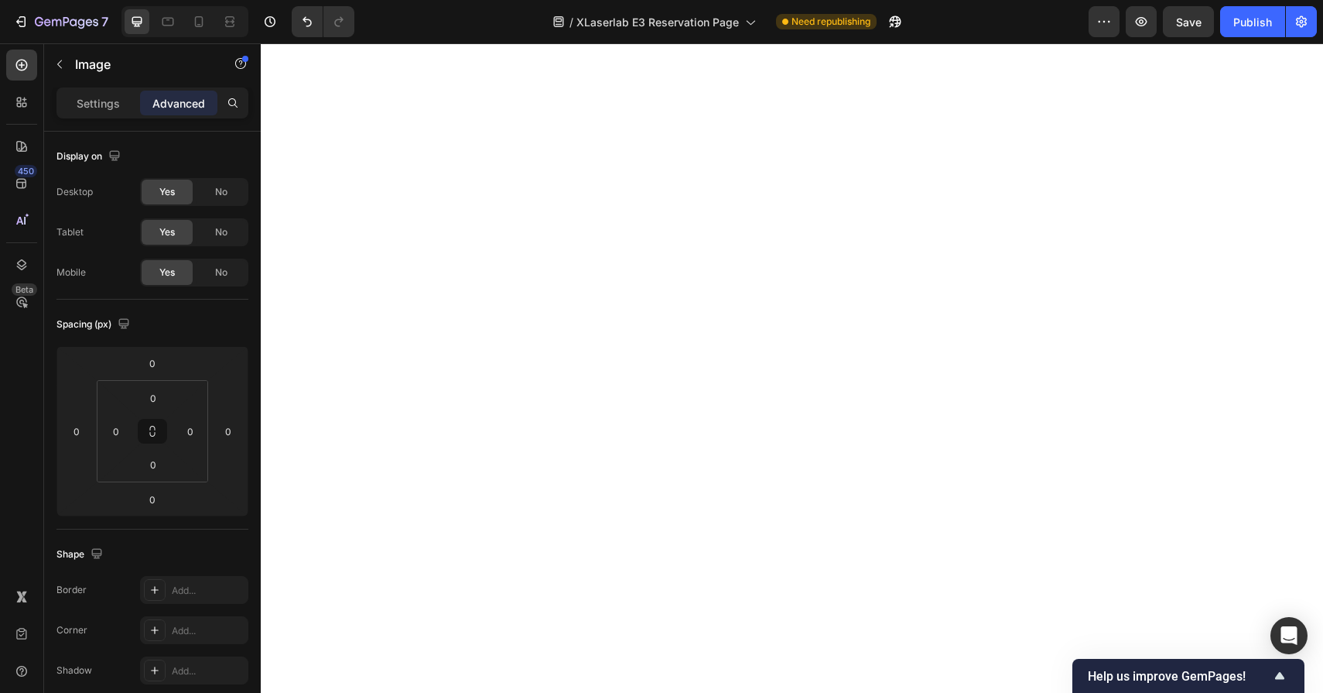
scroll to position [3059, 0]
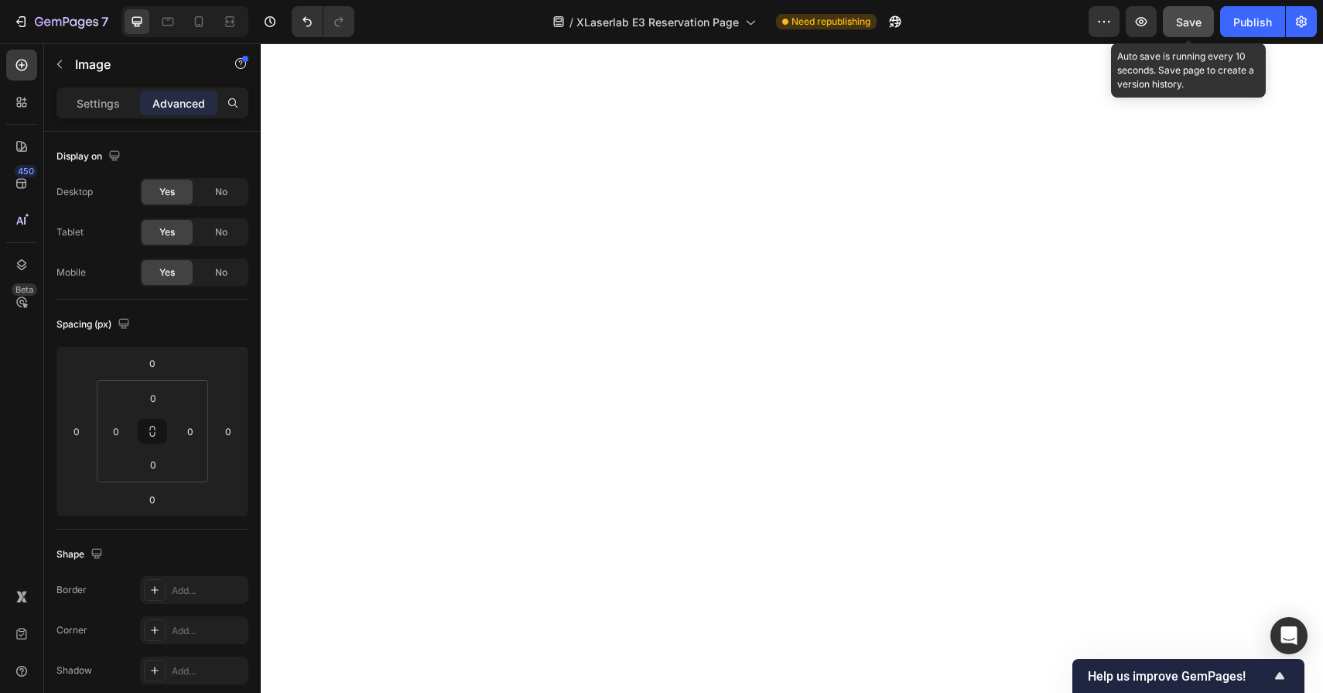
click at [1179, 17] on span "Save" at bounding box center [1189, 21] width 26 height 13
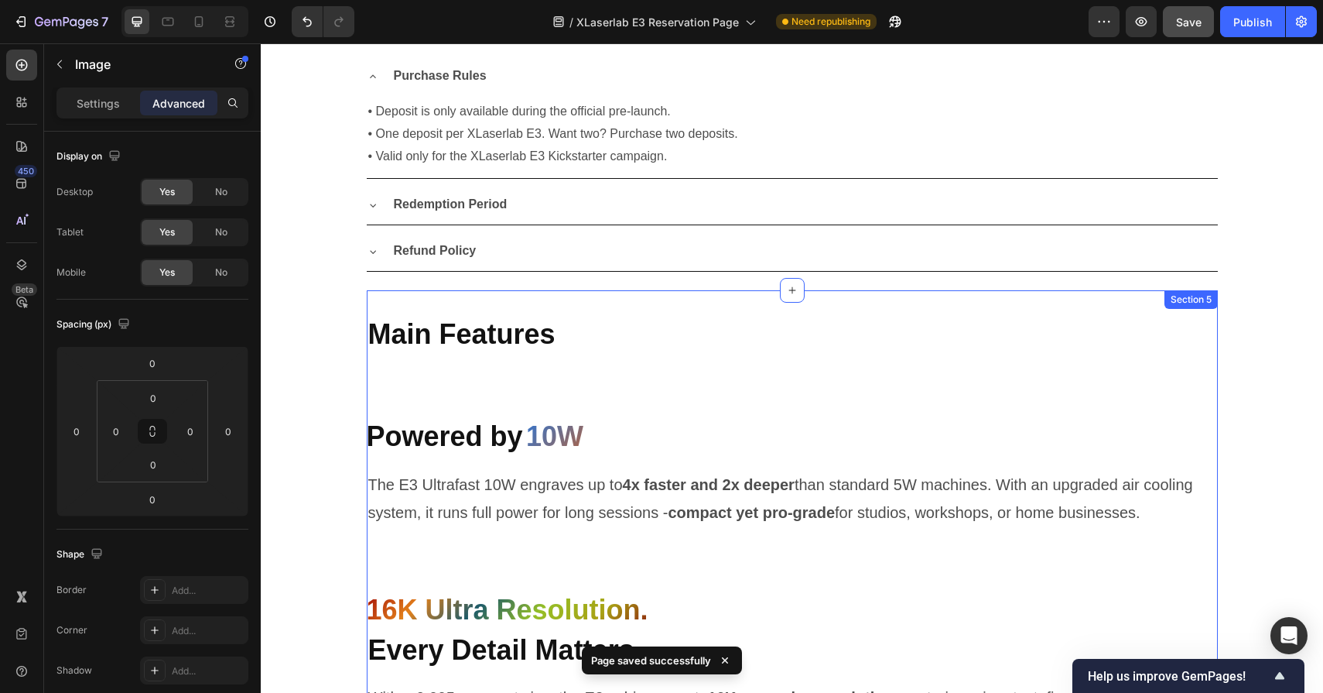
scroll to position [1426, 0]
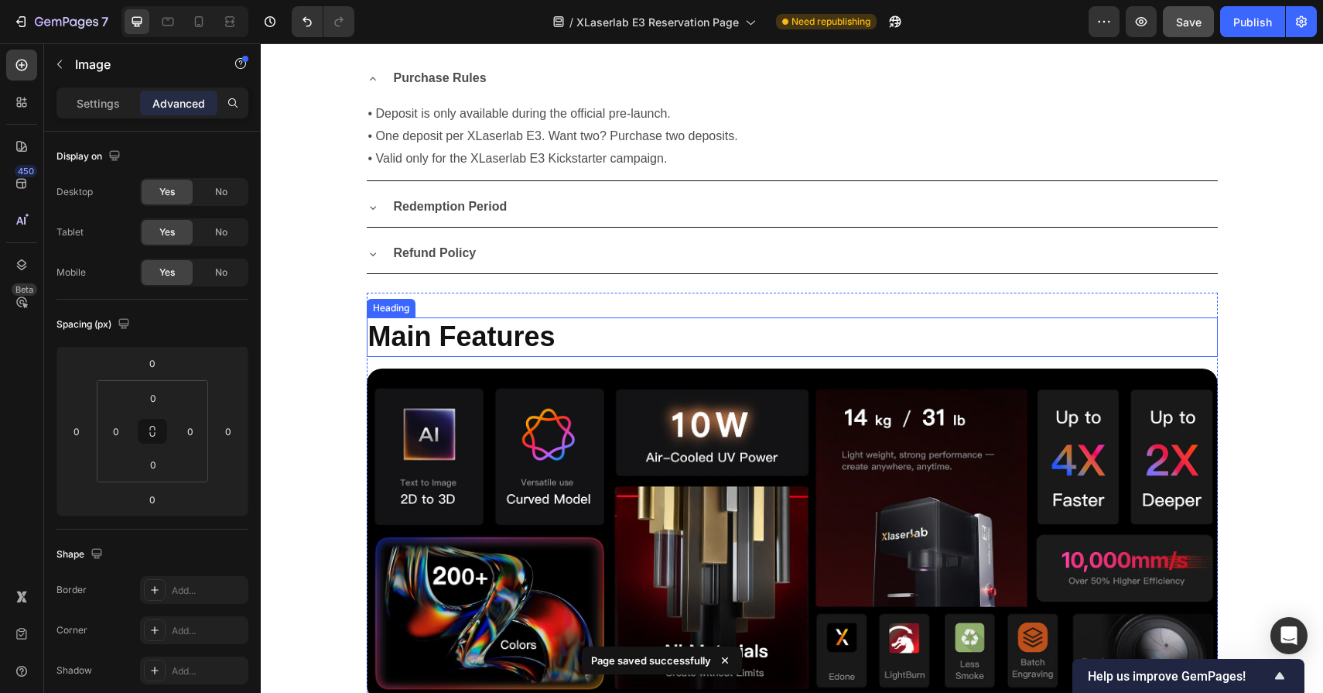
click at [755, 326] on h2 "Main Features" at bounding box center [792, 336] width 851 height 39
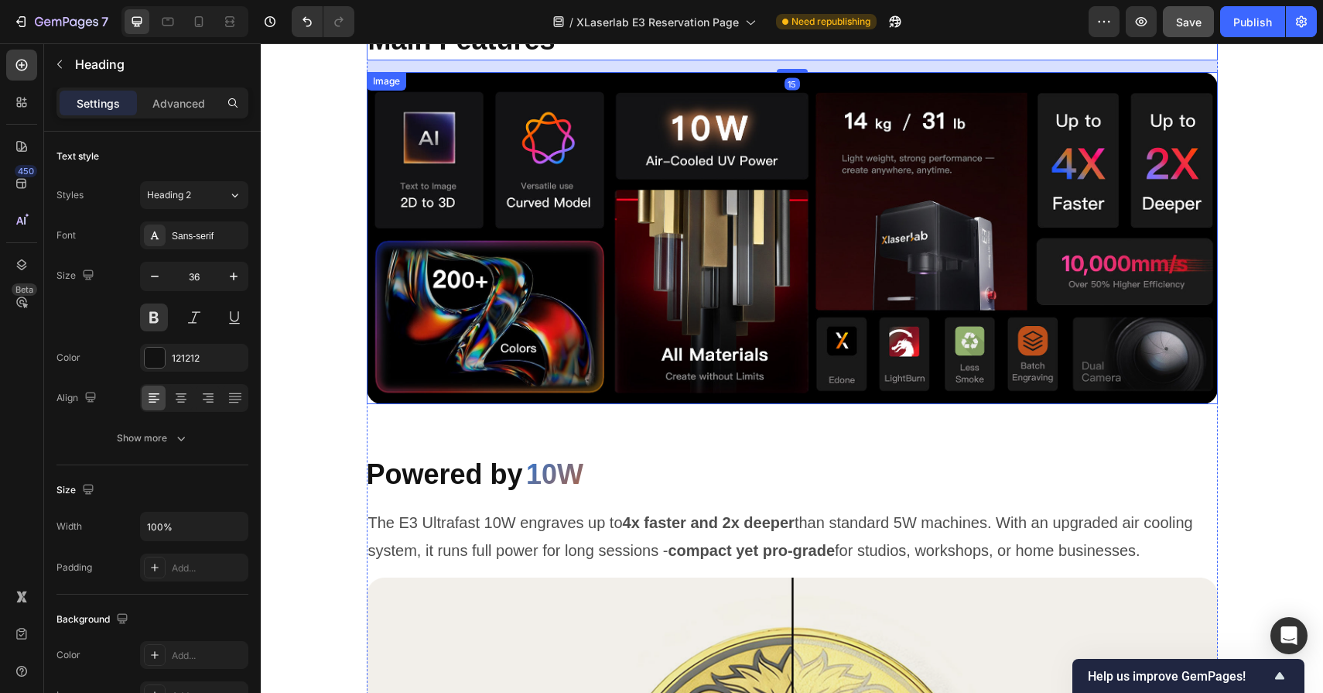
click at [753, 403] on img at bounding box center [792, 238] width 851 height 332
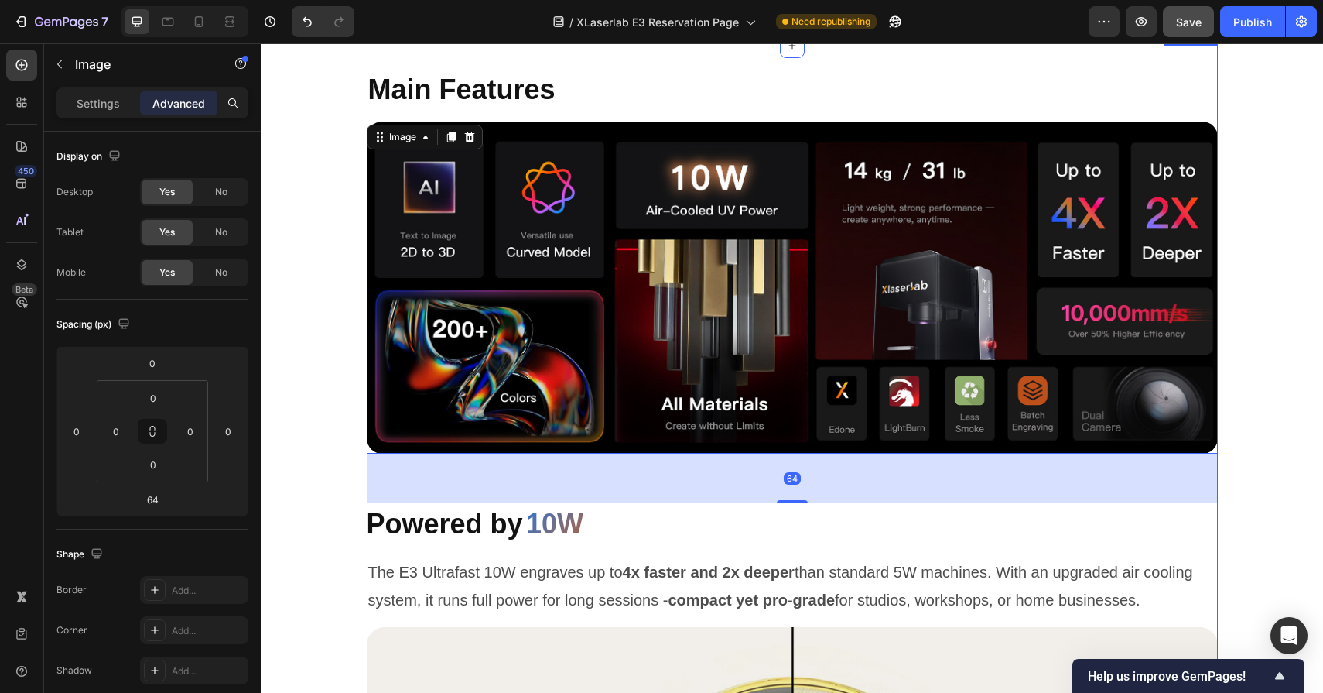
scroll to position [1413, 0]
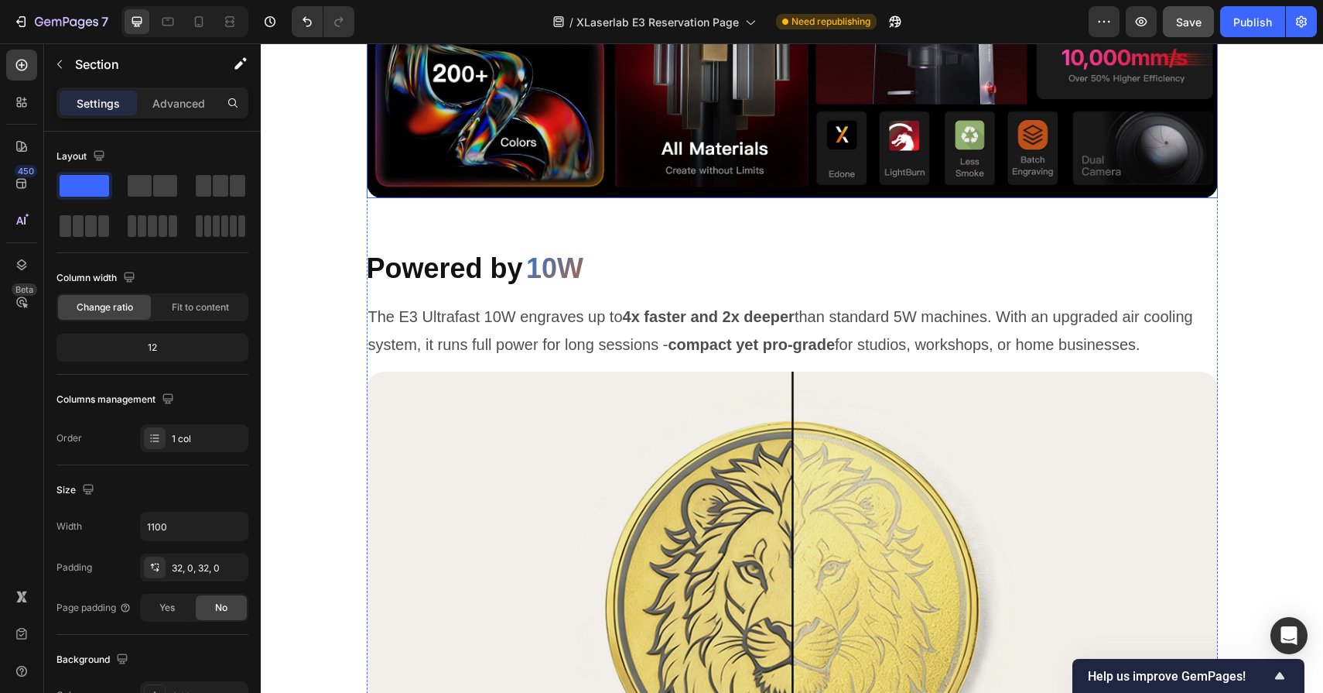
scroll to position [1927, 0]
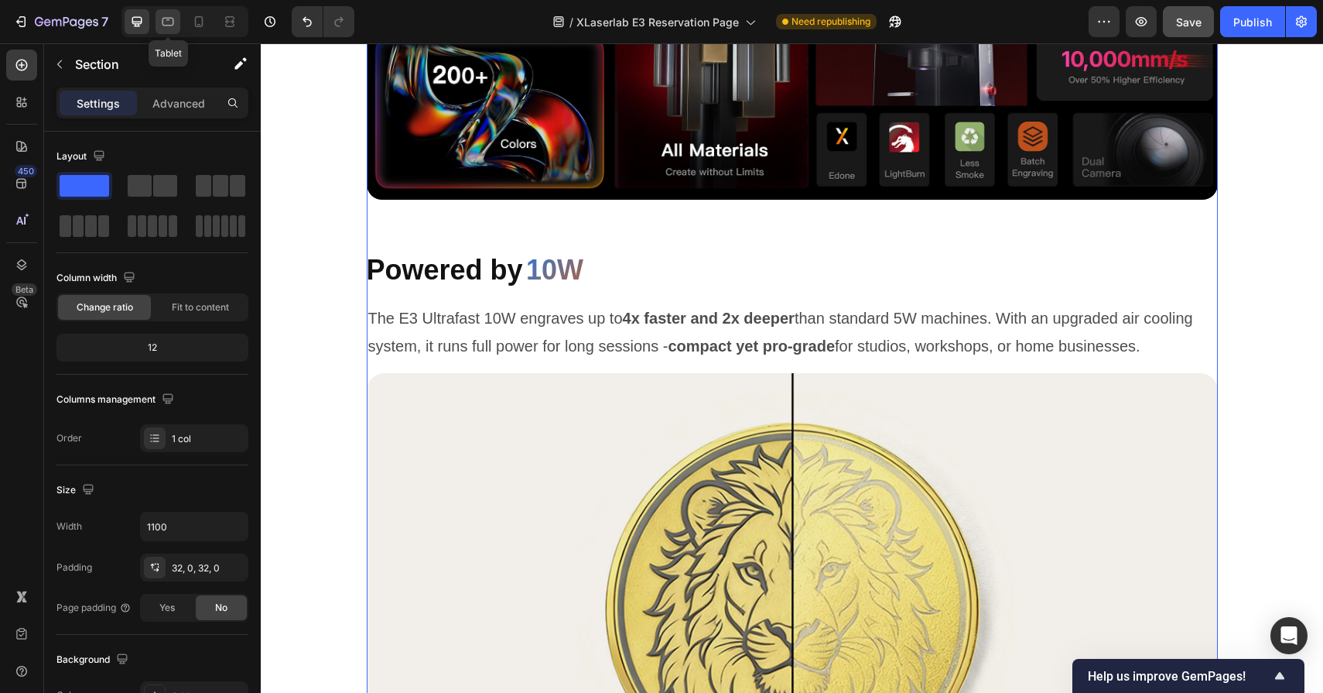
click at [171, 21] on icon at bounding box center [167, 21] width 15 height 15
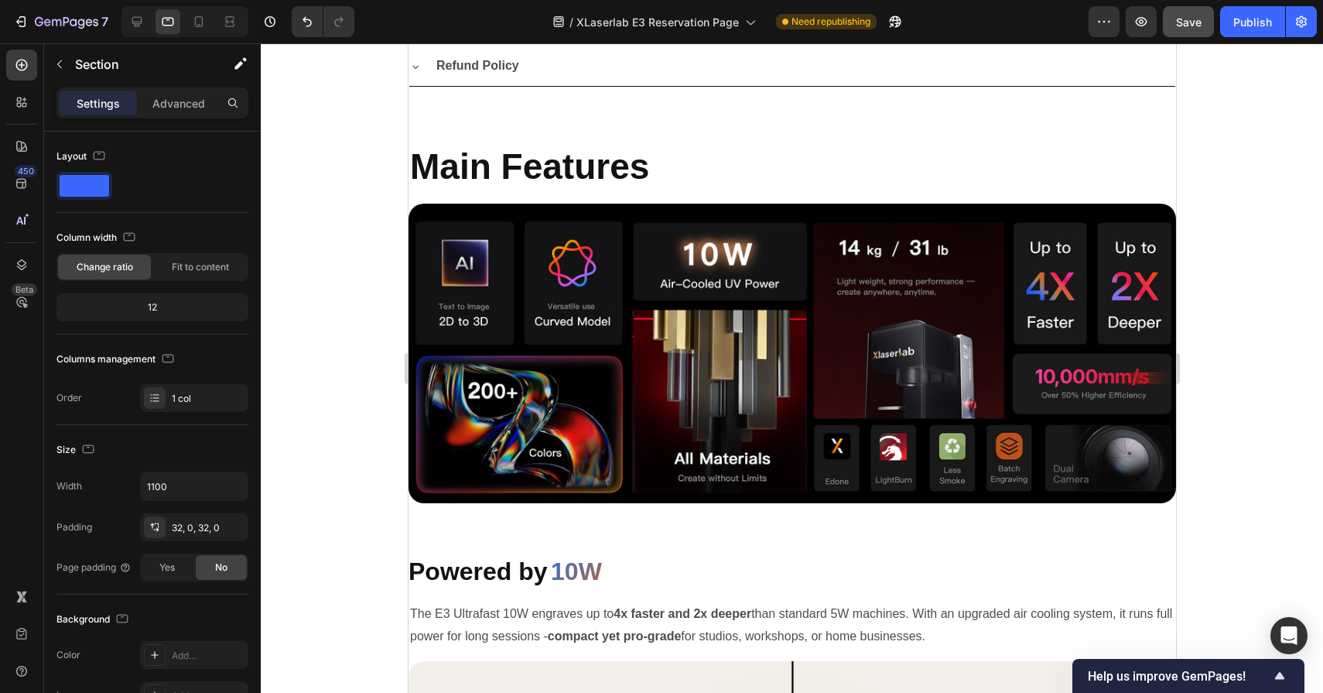
scroll to position [1922, 0]
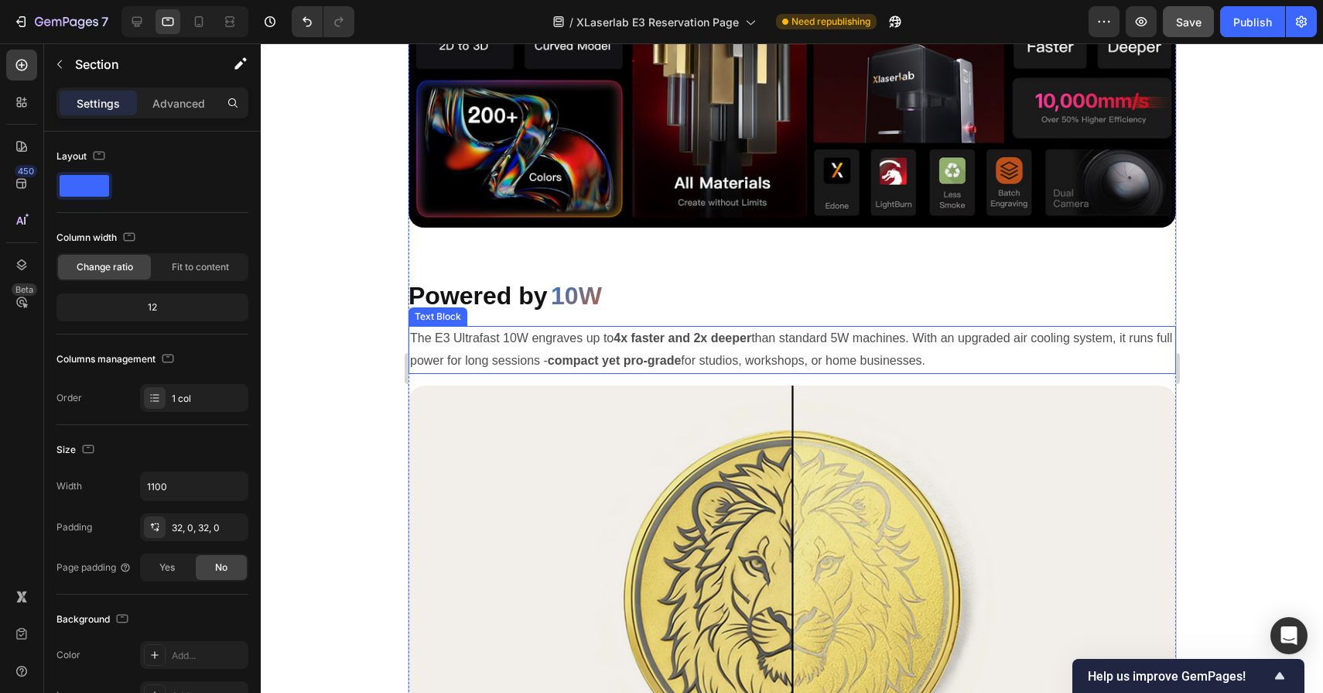
click at [486, 335] on p "The E3 Ultrafast 10W engraves up to 4x faster and 2x deeper than standard 5W ma…" at bounding box center [791, 349] width 765 height 45
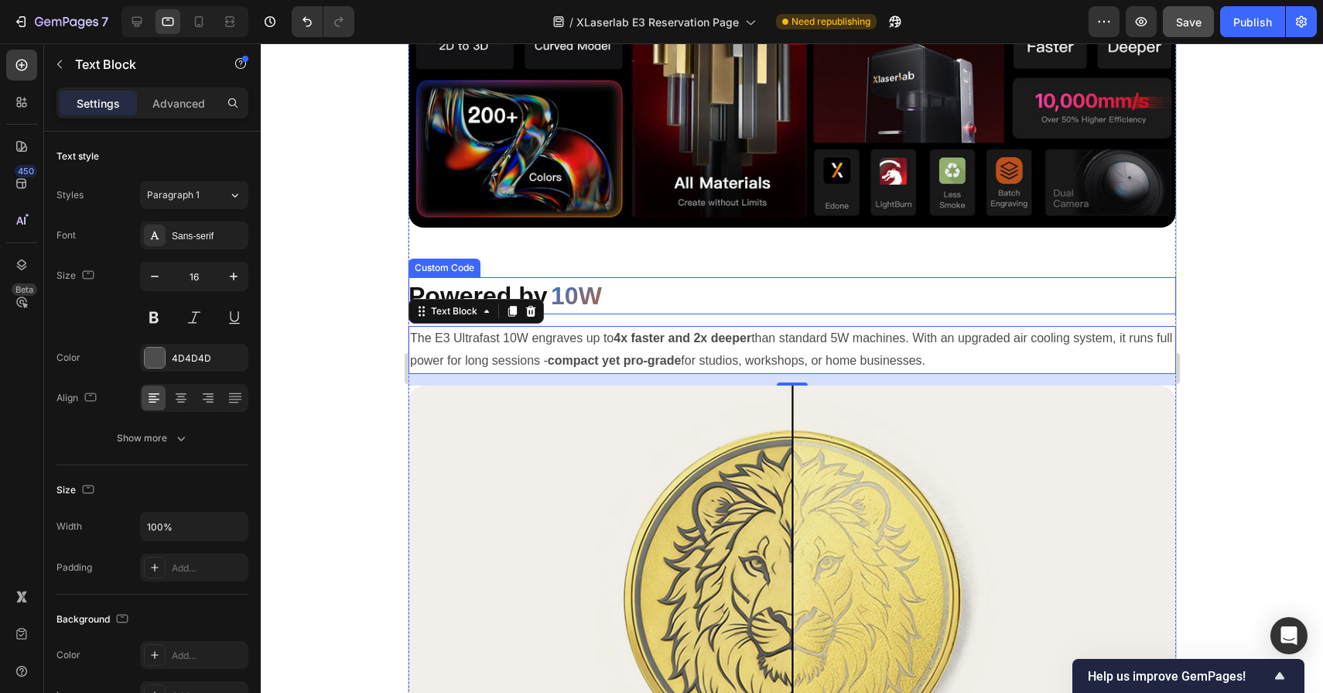
click at [564, 293] on span "10W" at bounding box center [575, 295] width 51 height 37
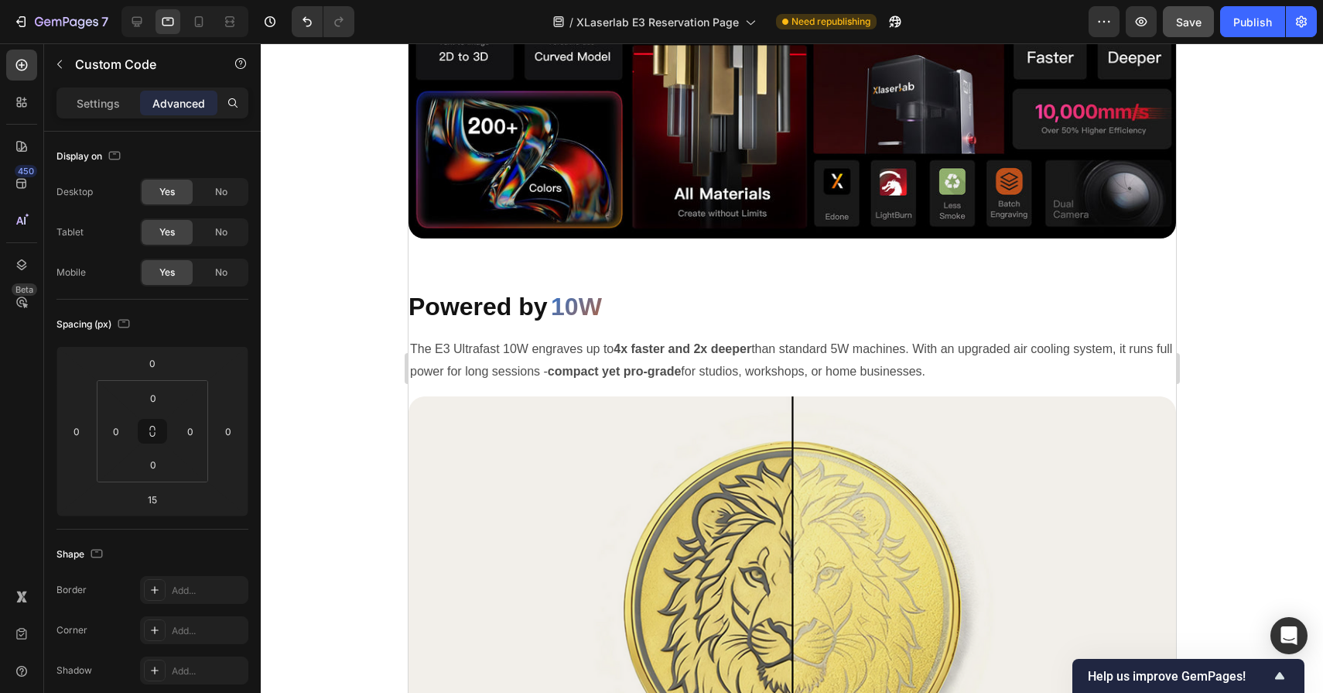
scroll to position [1992, 0]
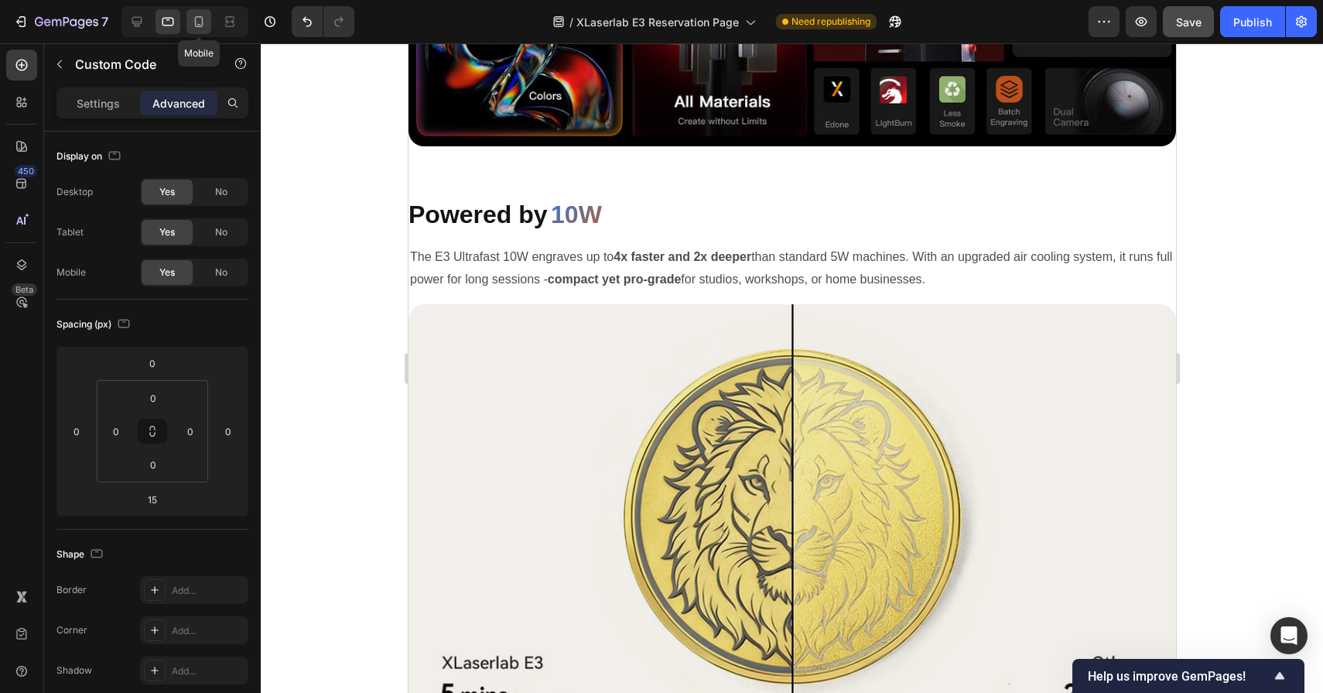
click at [193, 23] on icon at bounding box center [198, 21] width 15 height 15
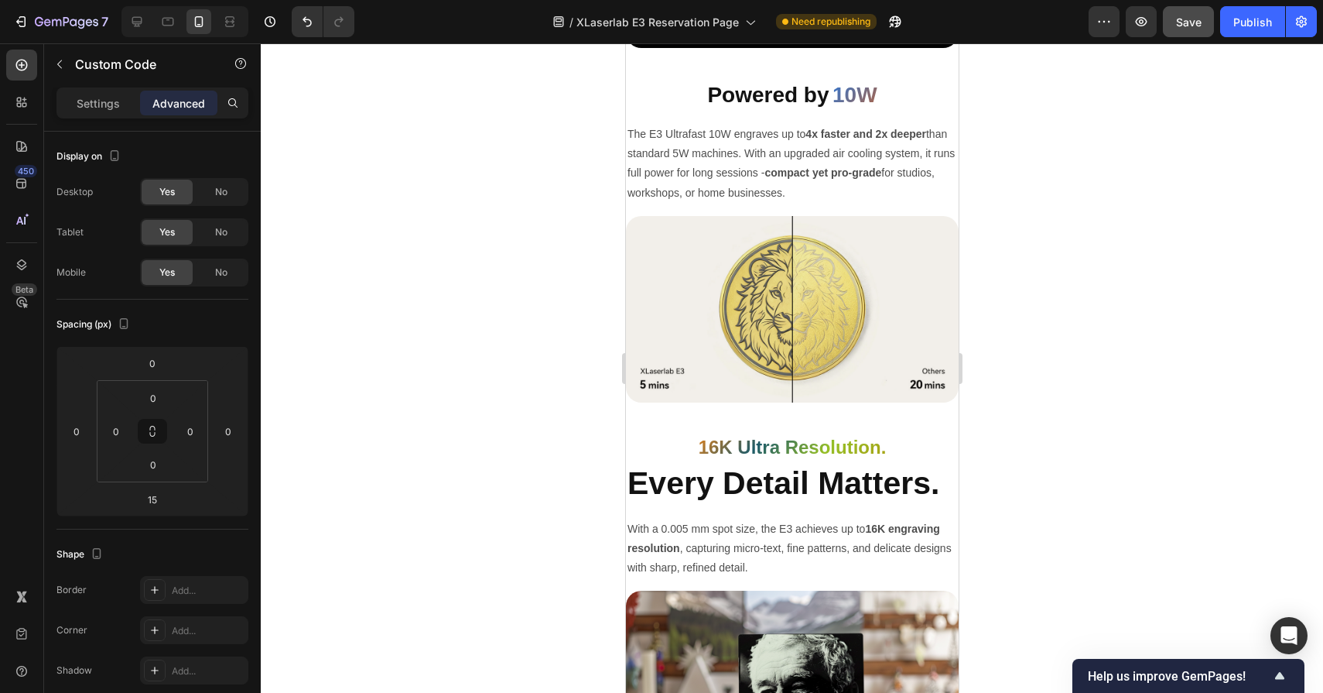
scroll to position [1974, 0]
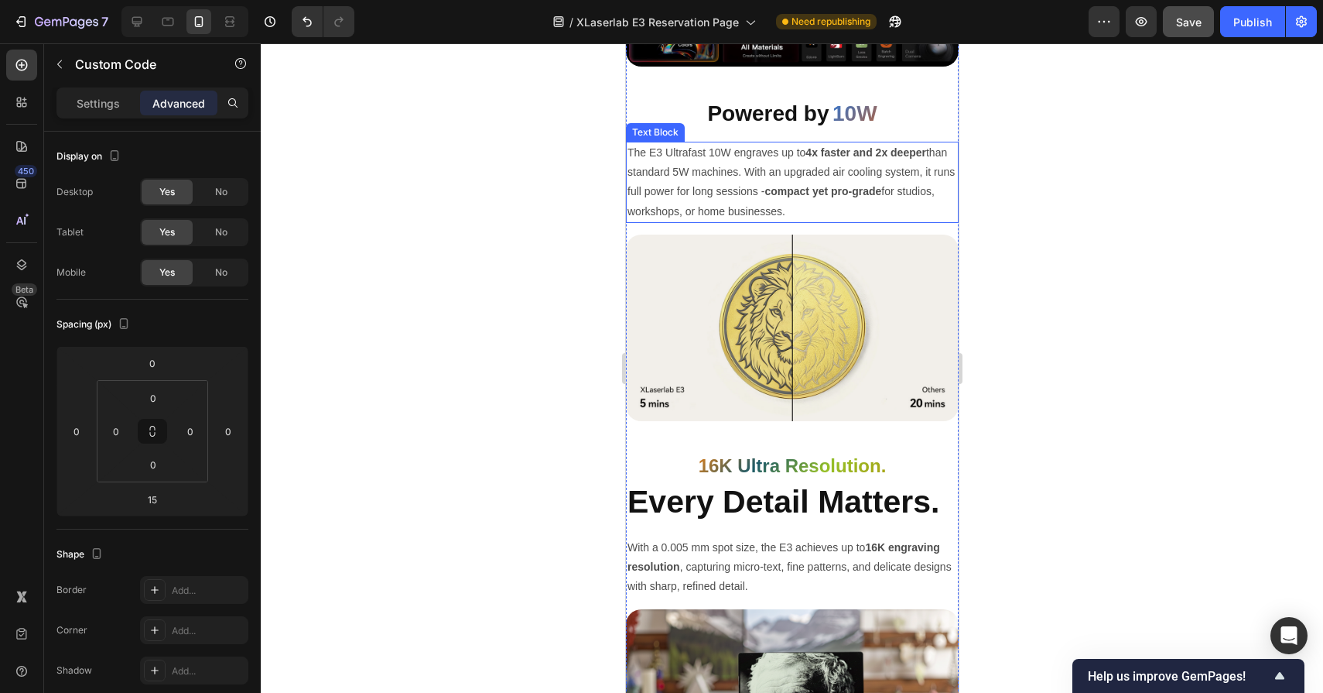
click at [803, 166] on p "The E3 Ultrafast 10W engraves up to 4x faster and 2x deeper than standard 5W ma…" at bounding box center [792, 182] width 330 height 78
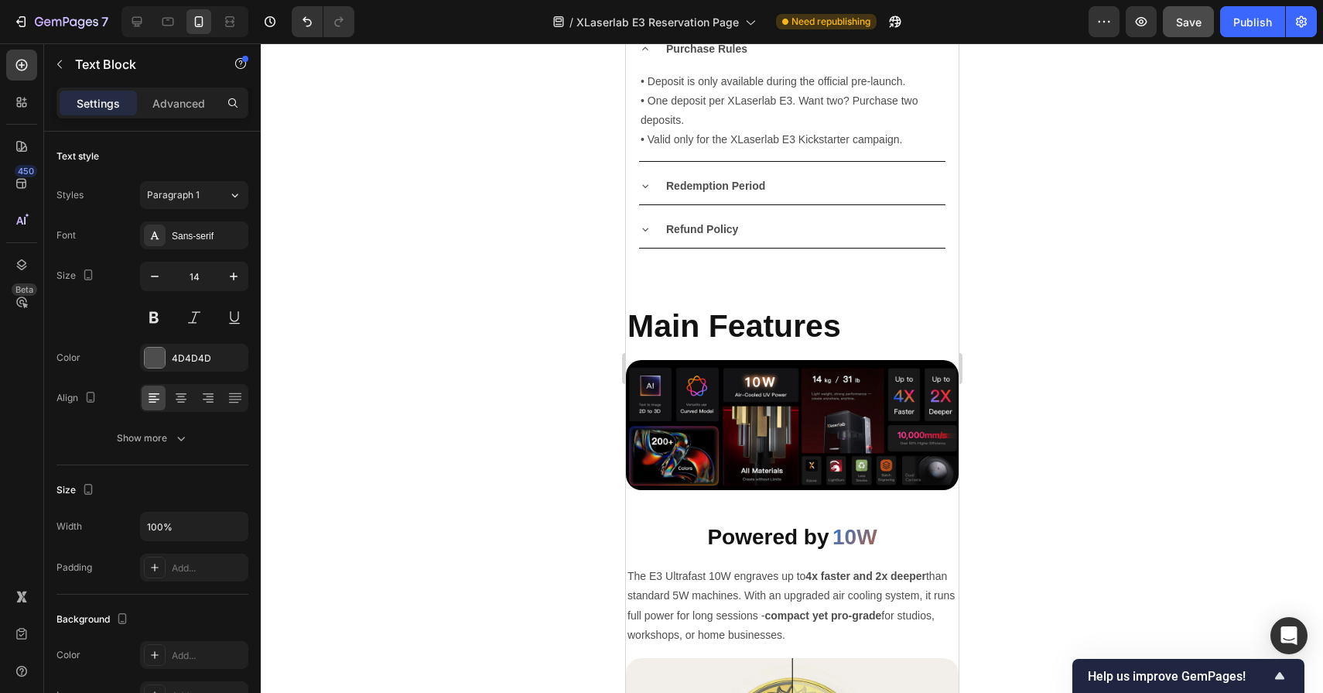
scroll to position [2091, 0]
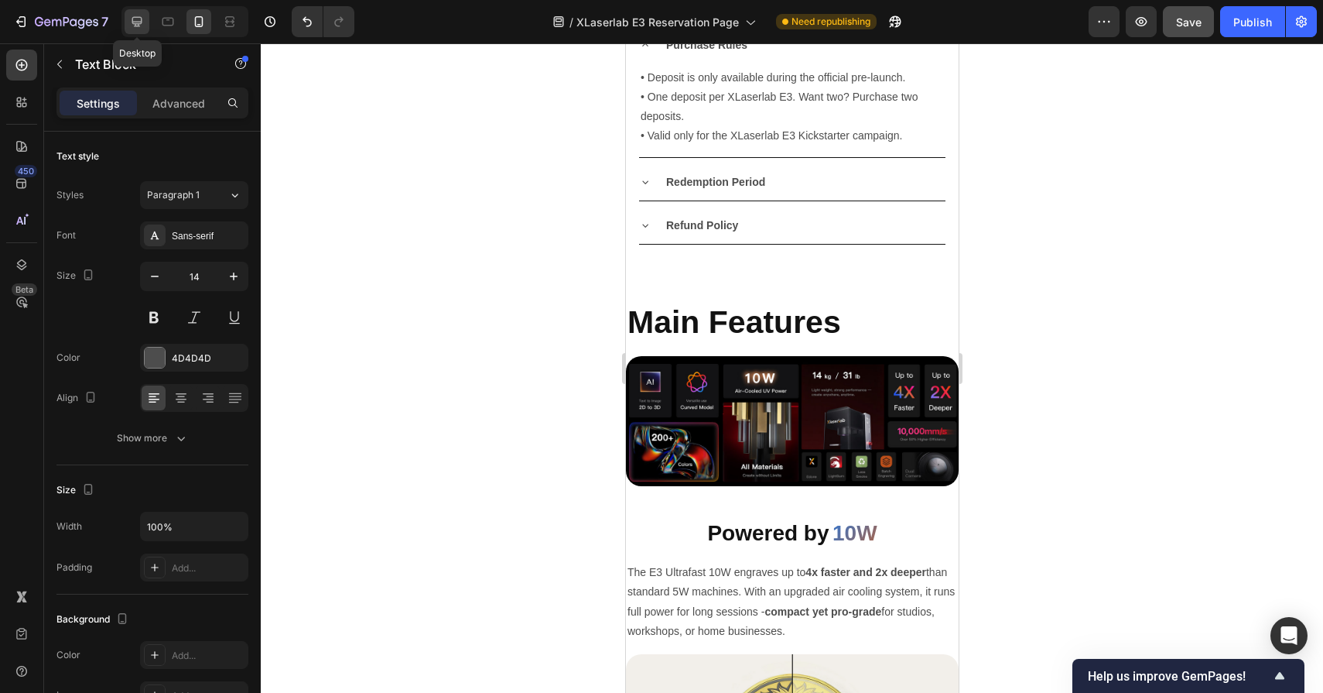
click at [143, 23] on icon at bounding box center [136, 21] width 15 height 15
type input "20"
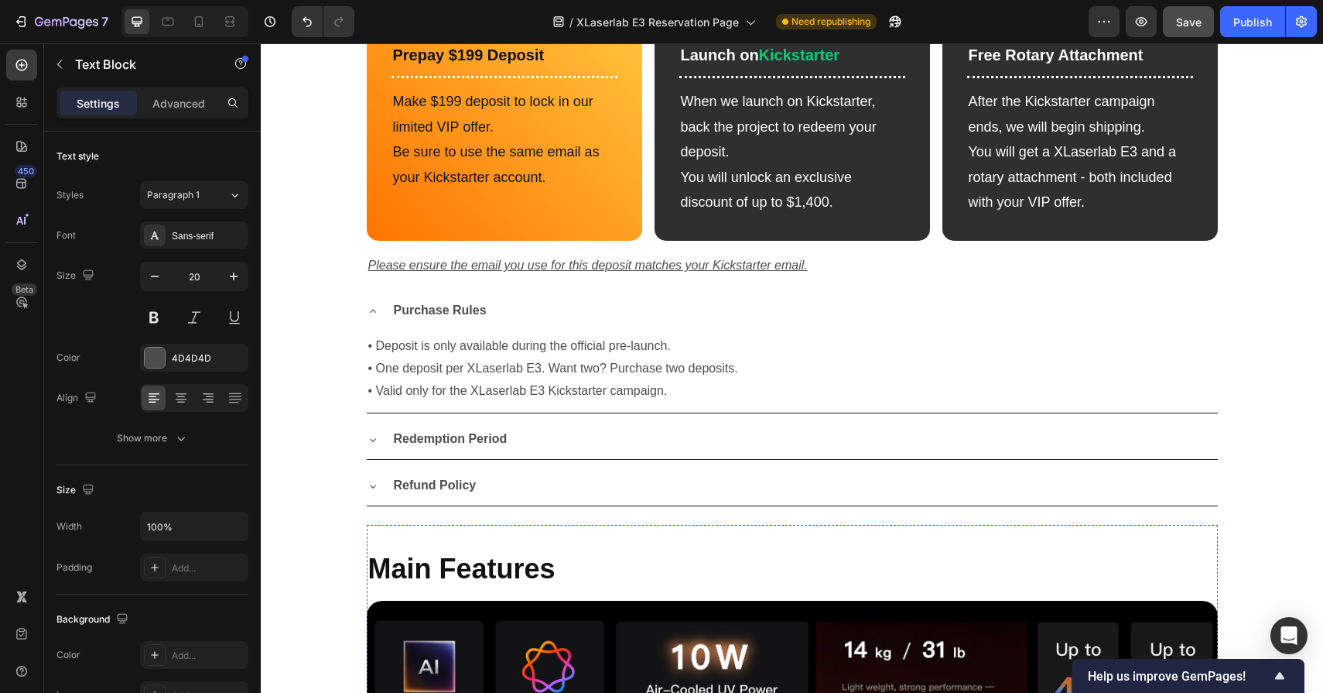
scroll to position [1143, 0]
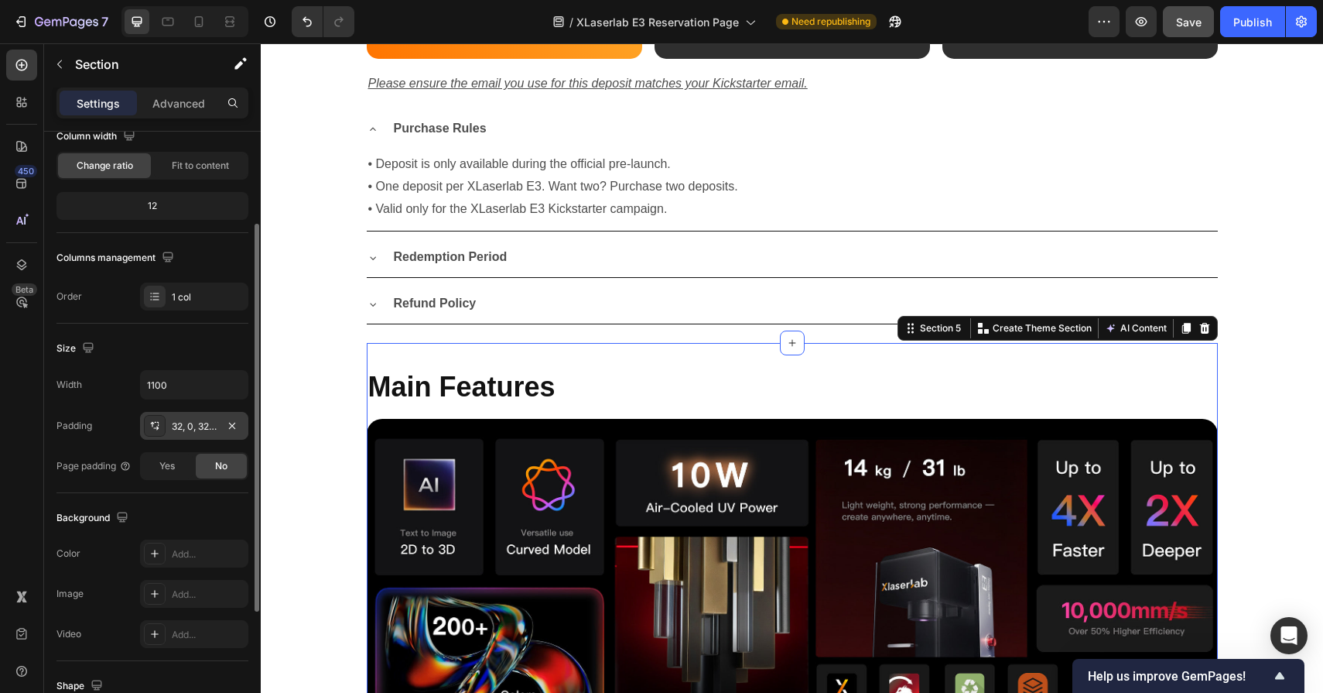
scroll to position [142, 0]
click at [194, 426] on div "32, 0, 32, 0" at bounding box center [194, 426] width 45 height 14
click at [115, 433] on div "Padding 32, 0, 32, 0" at bounding box center [152, 425] width 192 height 28
click at [157, 467] on div "Yes" at bounding box center [167, 465] width 51 height 25
click at [228, 467] on div "No" at bounding box center [221, 465] width 51 height 25
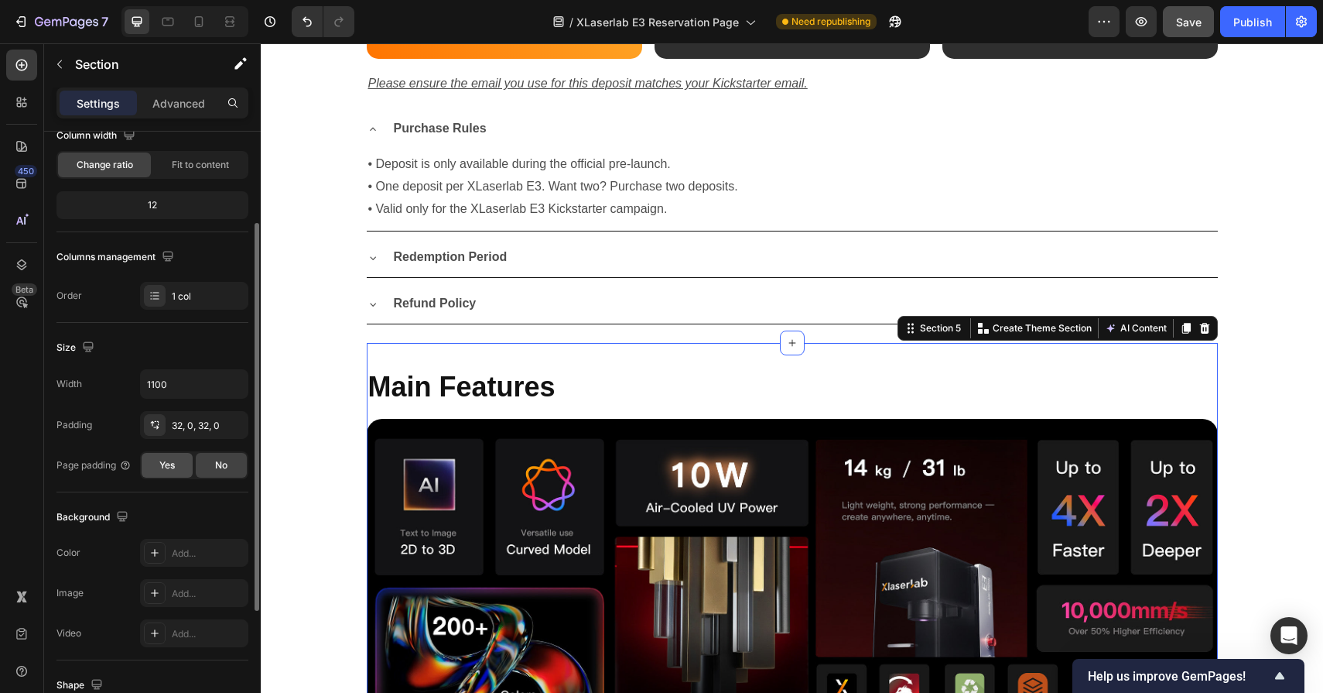
click at [173, 474] on div "Yes" at bounding box center [167, 465] width 51 height 25
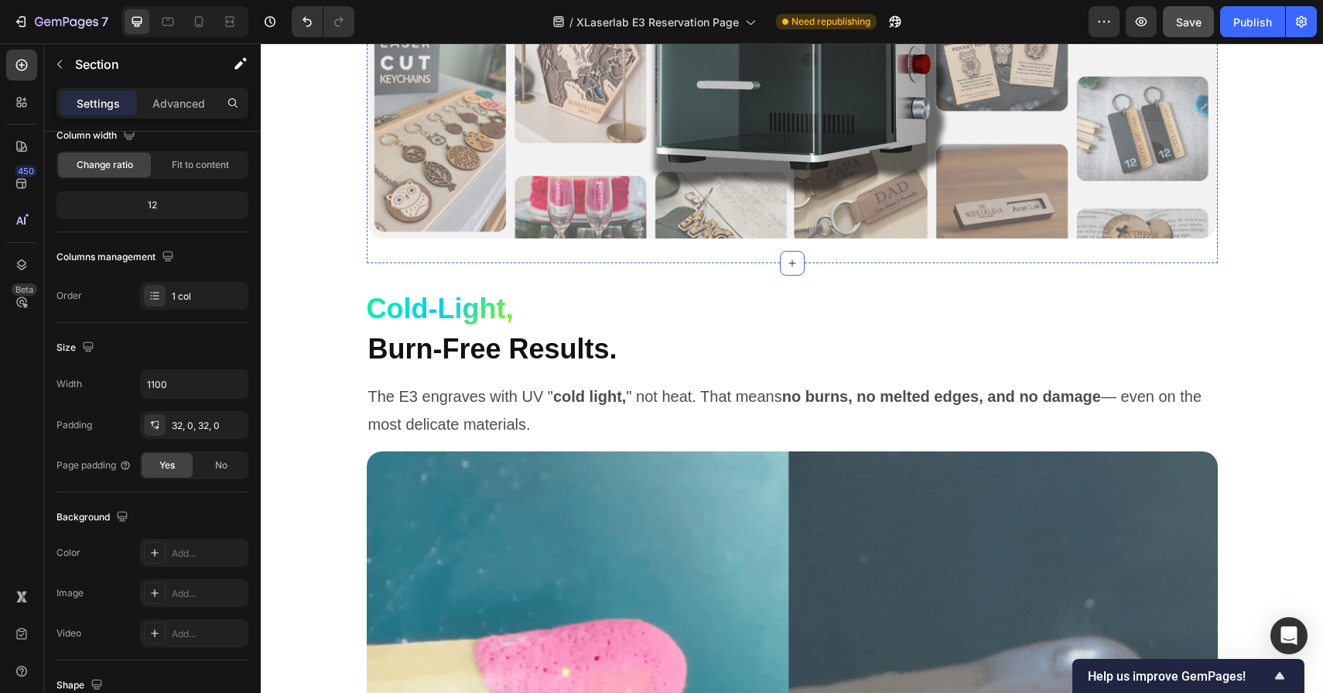
scroll to position [3975, 0]
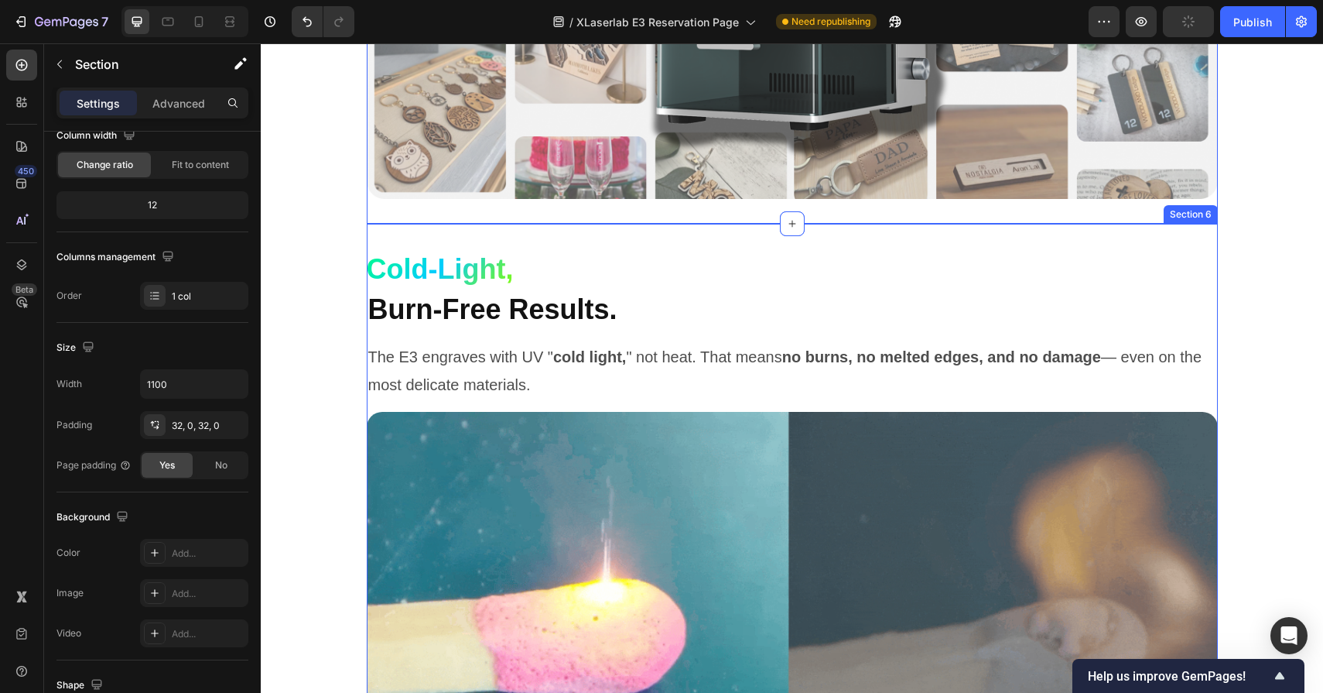
click at [568, 239] on div "Cold-Light, Custom Code Burn-Free Results. Heading The E3 engraves with UV " co…" at bounding box center [792, 570] width 851 height 692
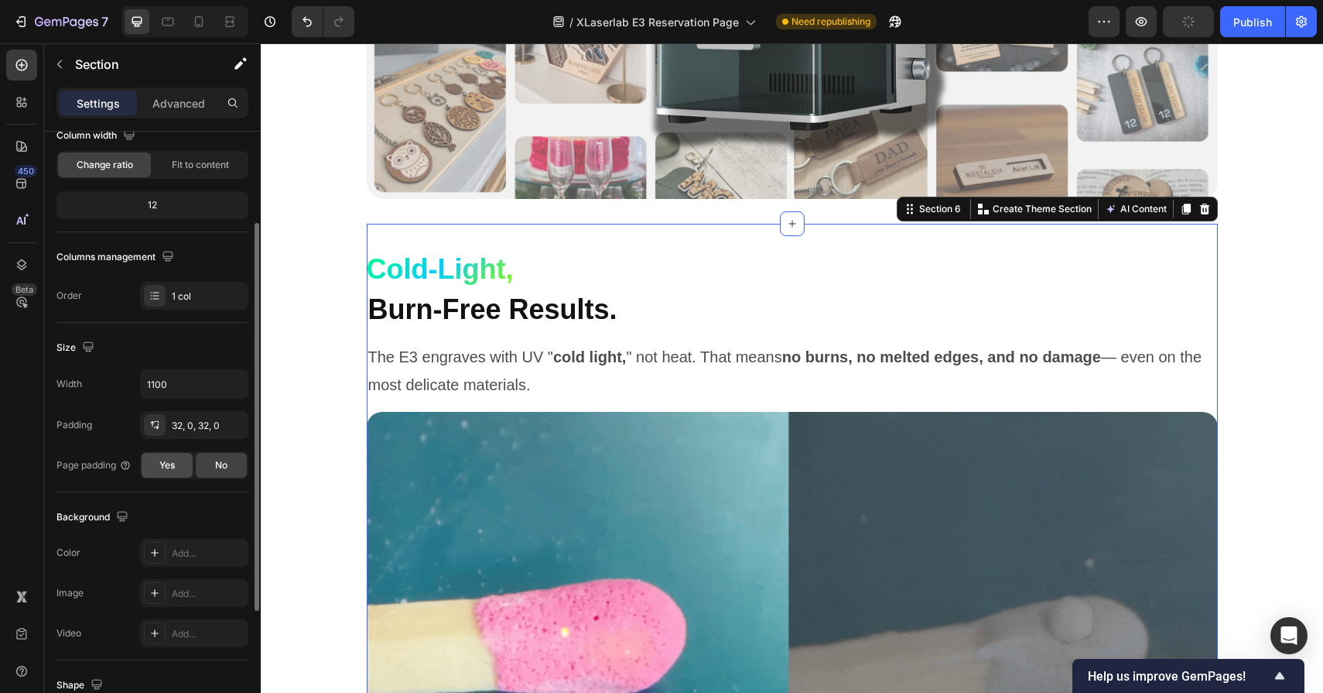
click at [167, 474] on div "Yes" at bounding box center [167, 465] width 51 height 25
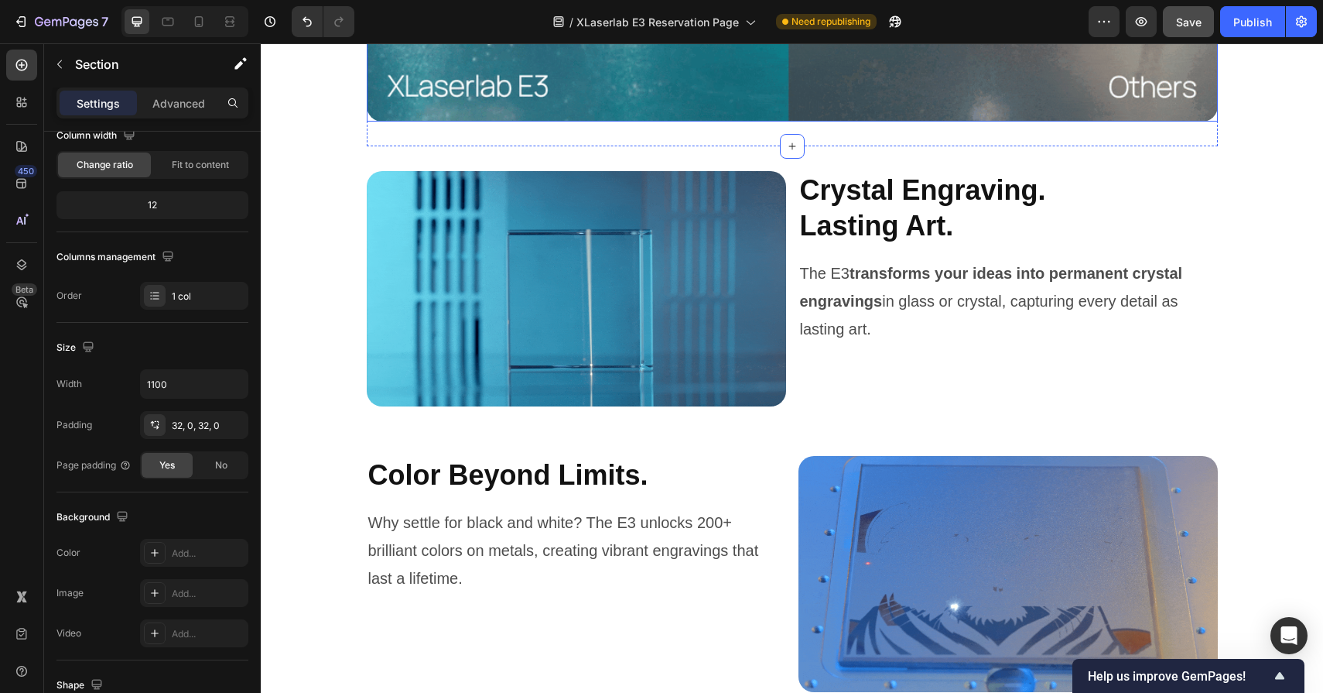
scroll to position [4747, 0]
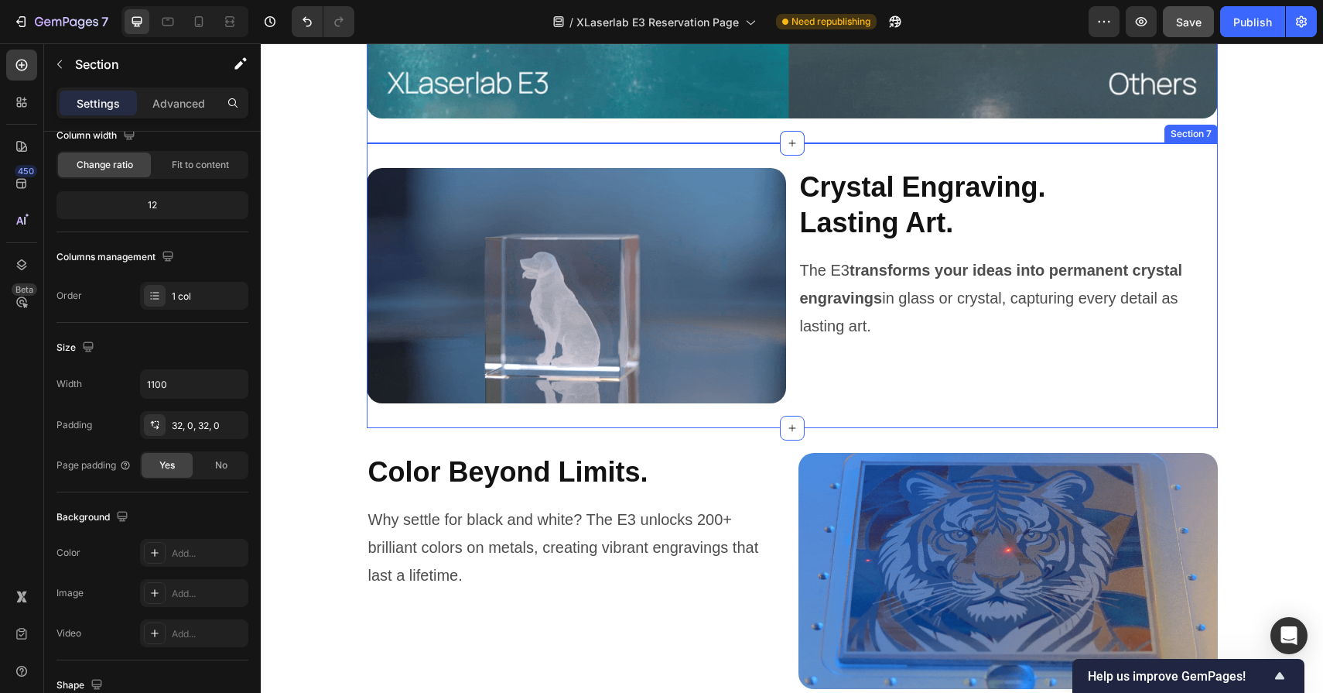
click at [526, 156] on div "Image Crystal Engraving. Lasting Art. Heading The E3 transforms your ideas into…" at bounding box center [792, 286] width 851 height 286
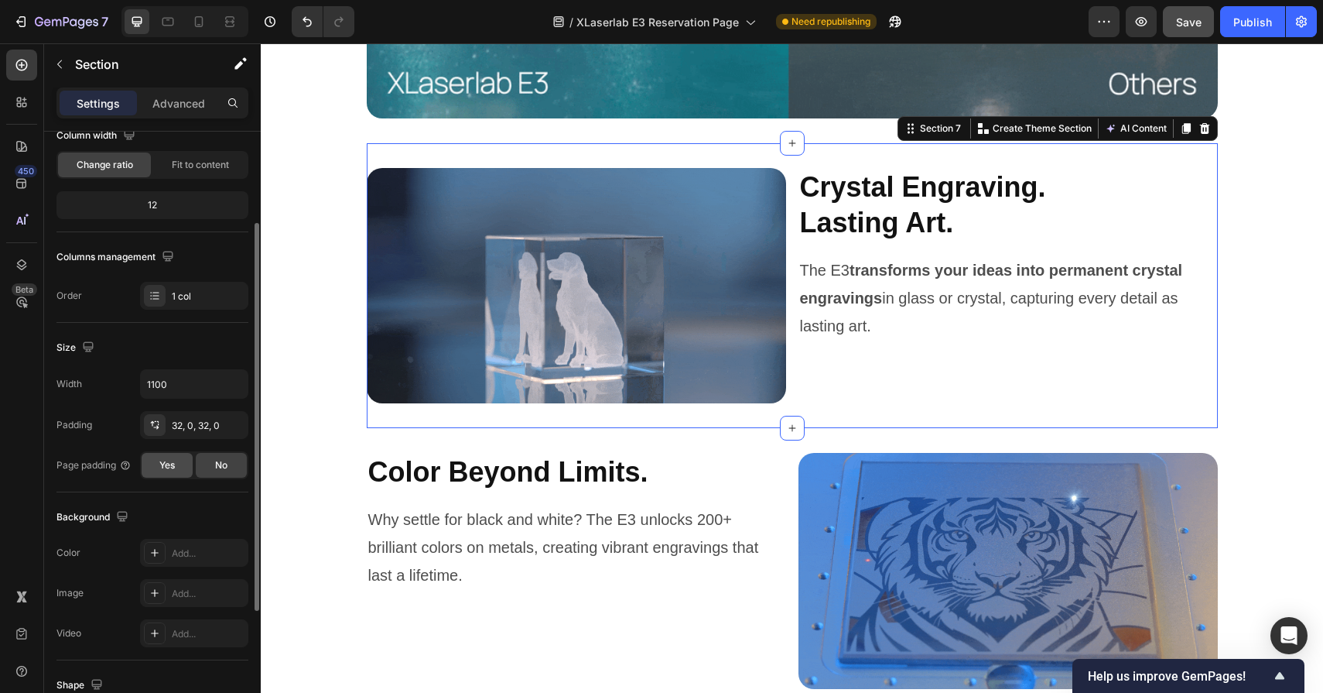
click at [163, 470] on span "Yes" at bounding box center [166, 465] width 15 height 14
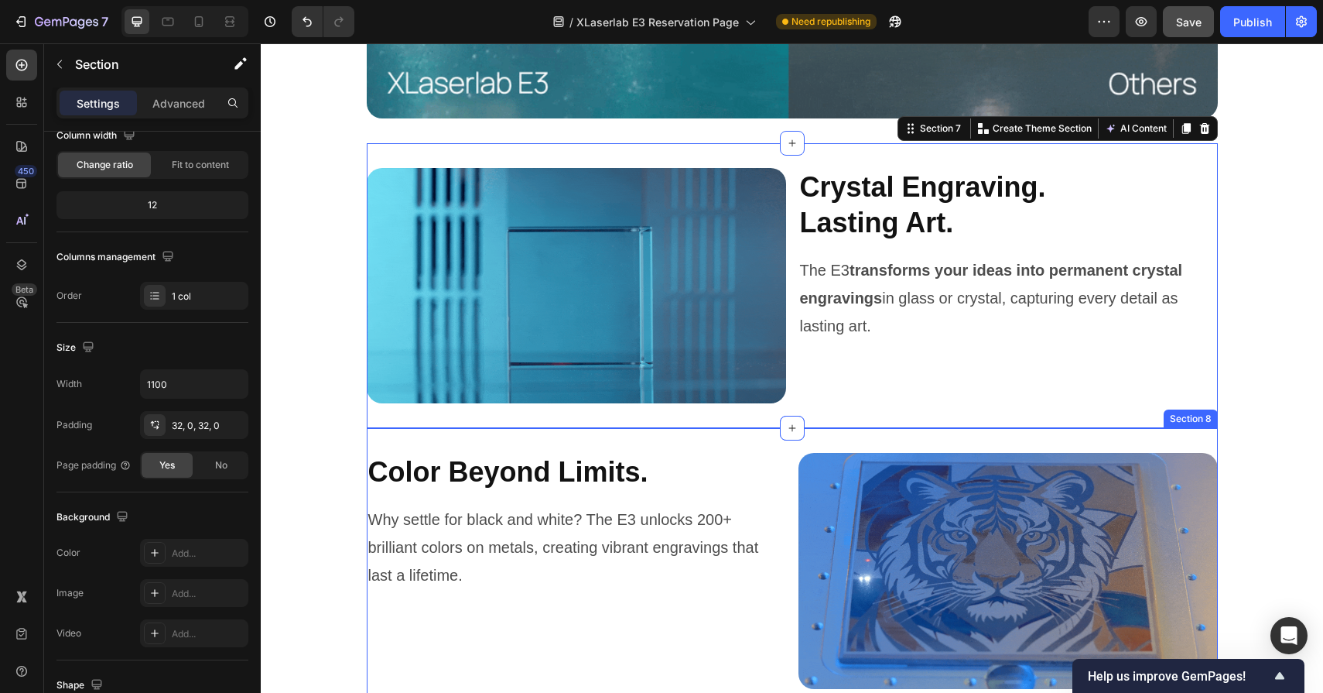
click at [485, 442] on div "Color Beyond Limits. Heading Why settle for black and white? The E3 unlocks 200…" at bounding box center [792, 571] width 851 height 286
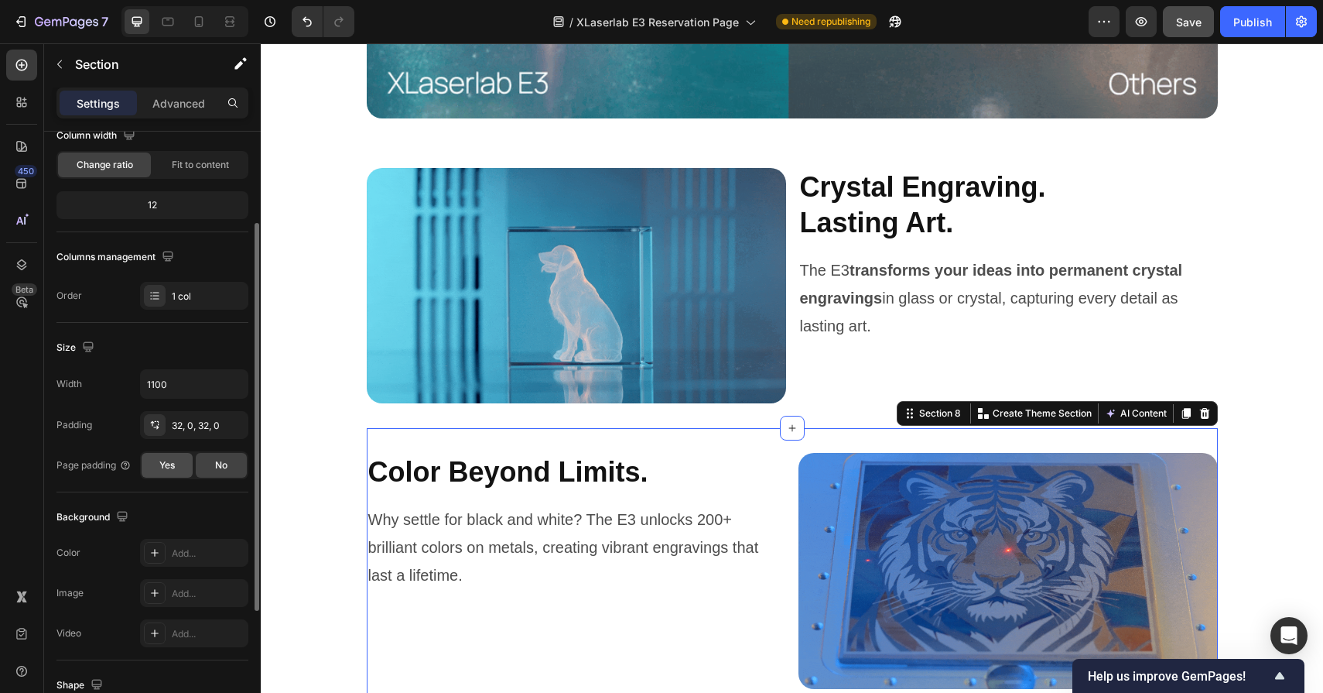
click at [177, 470] on div "Yes" at bounding box center [167, 465] width 51 height 25
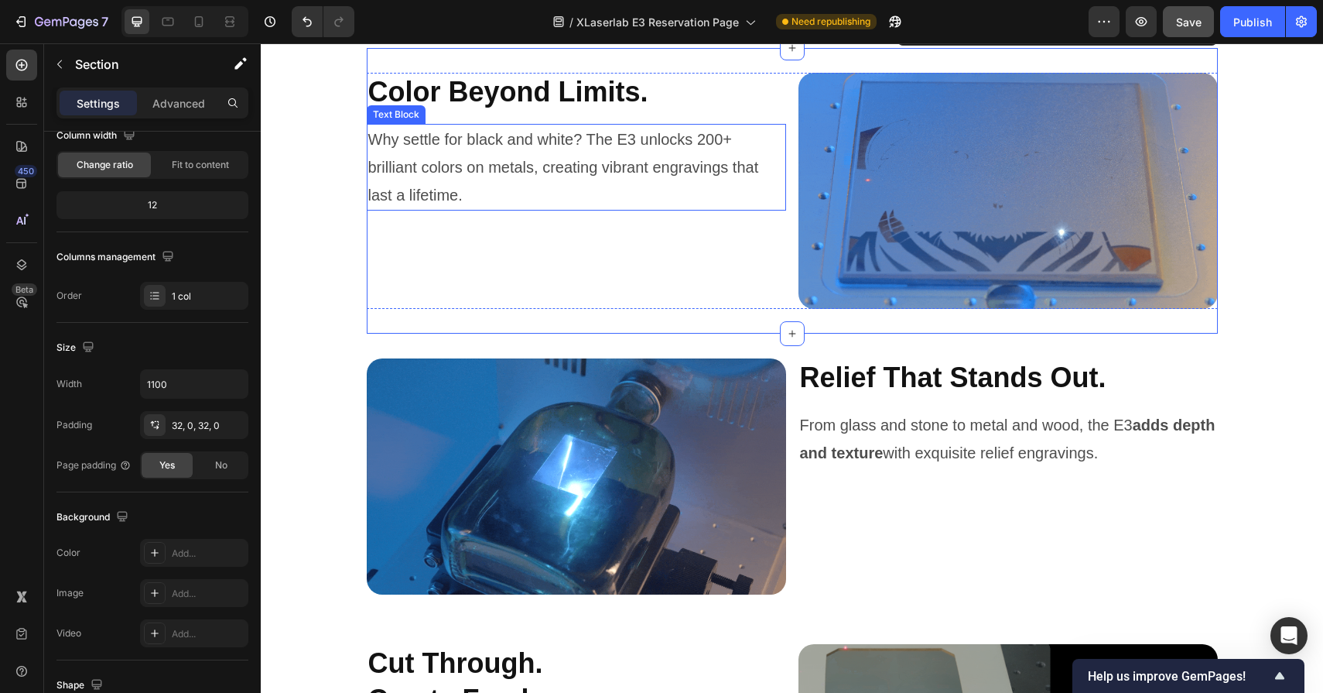
scroll to position [5141, 0]
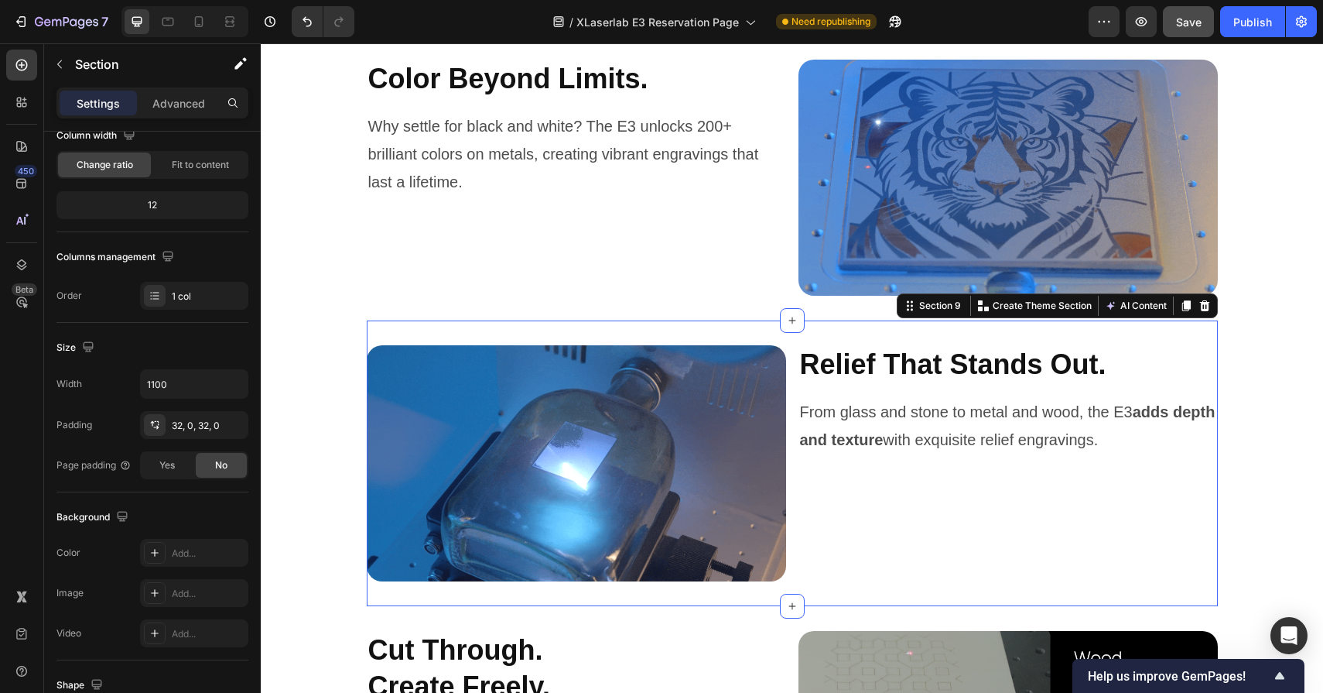
click at [512, 330] on div "Image Relief That Stands Out. Heading From glass and stone to metal and wood, t…" at bounding box center [792, 463] width 851 height 286
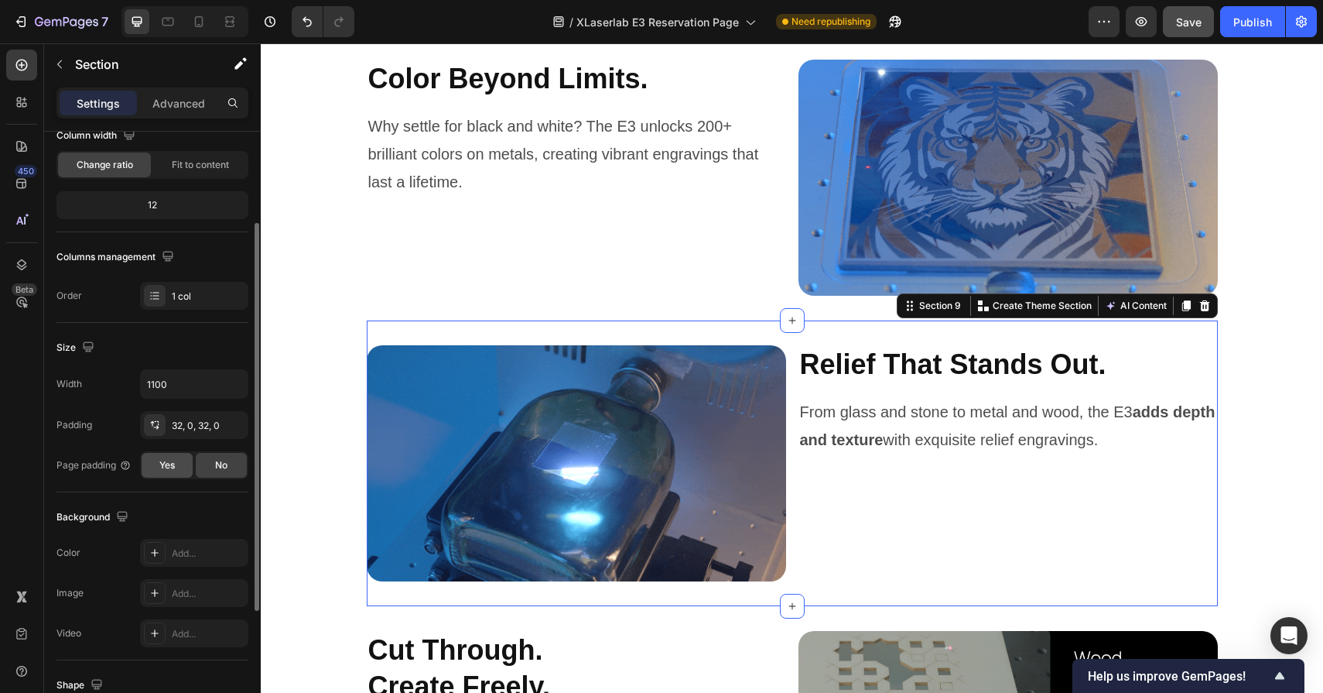
click at [173, 464] on span "Yes" at bounding box center [166, 465] width 15 height 14
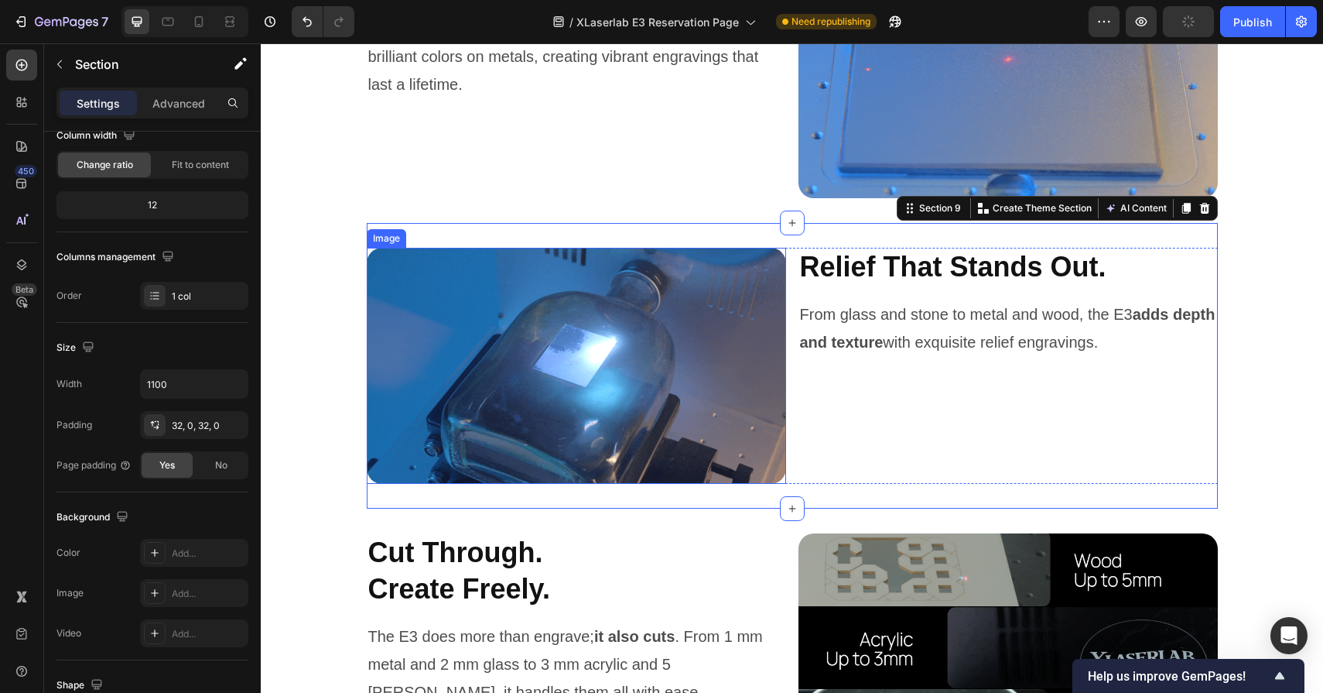
scroll to position [5413, 0]
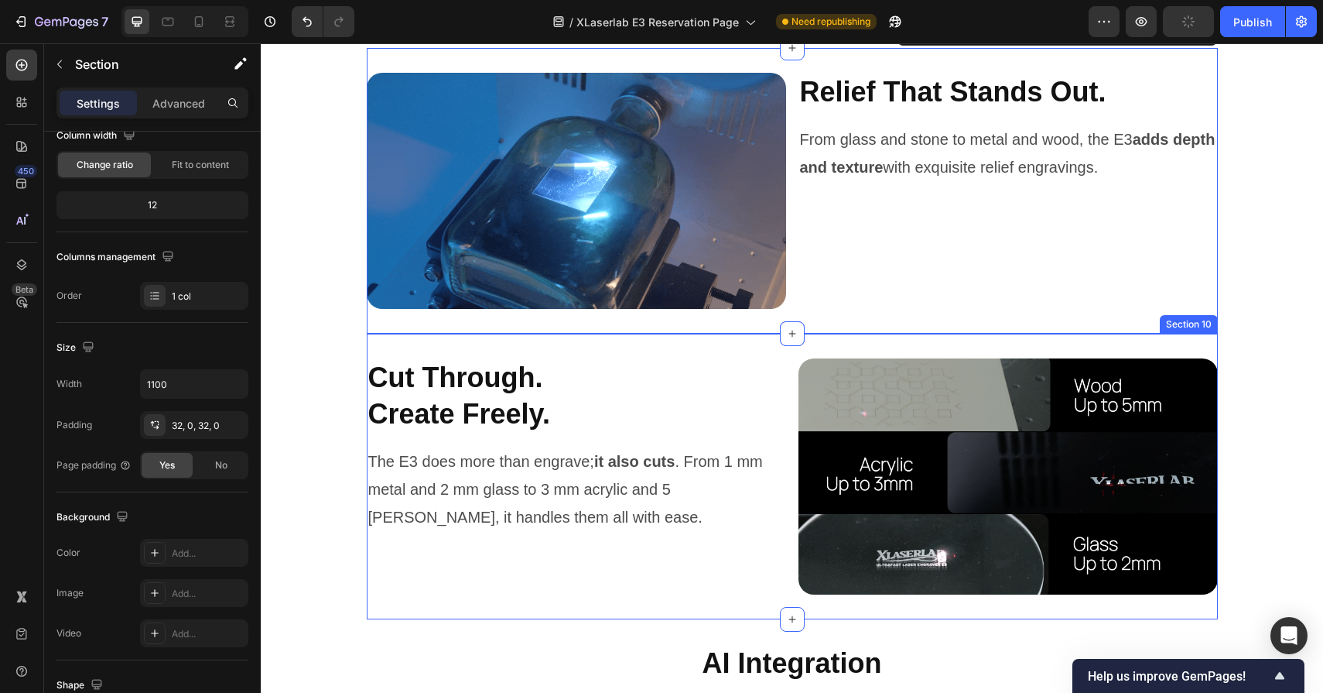
click at [552, 347] on div "Cut Through. Create Freely. Heading The E3 does more than engrave; it also cuts…" at bounding box center [792, 477] width 851 height 286
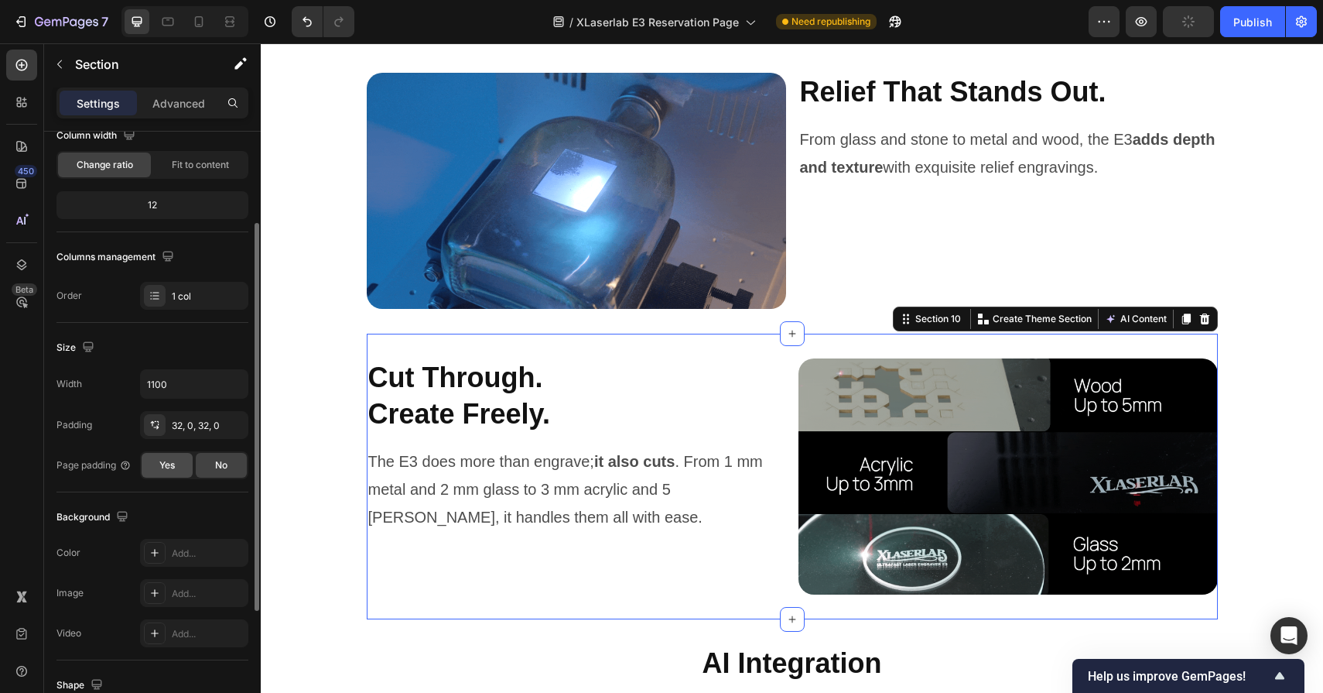
click at [158, 467] on div "Yes" at bounding box center [167, 465] width 51 height 25
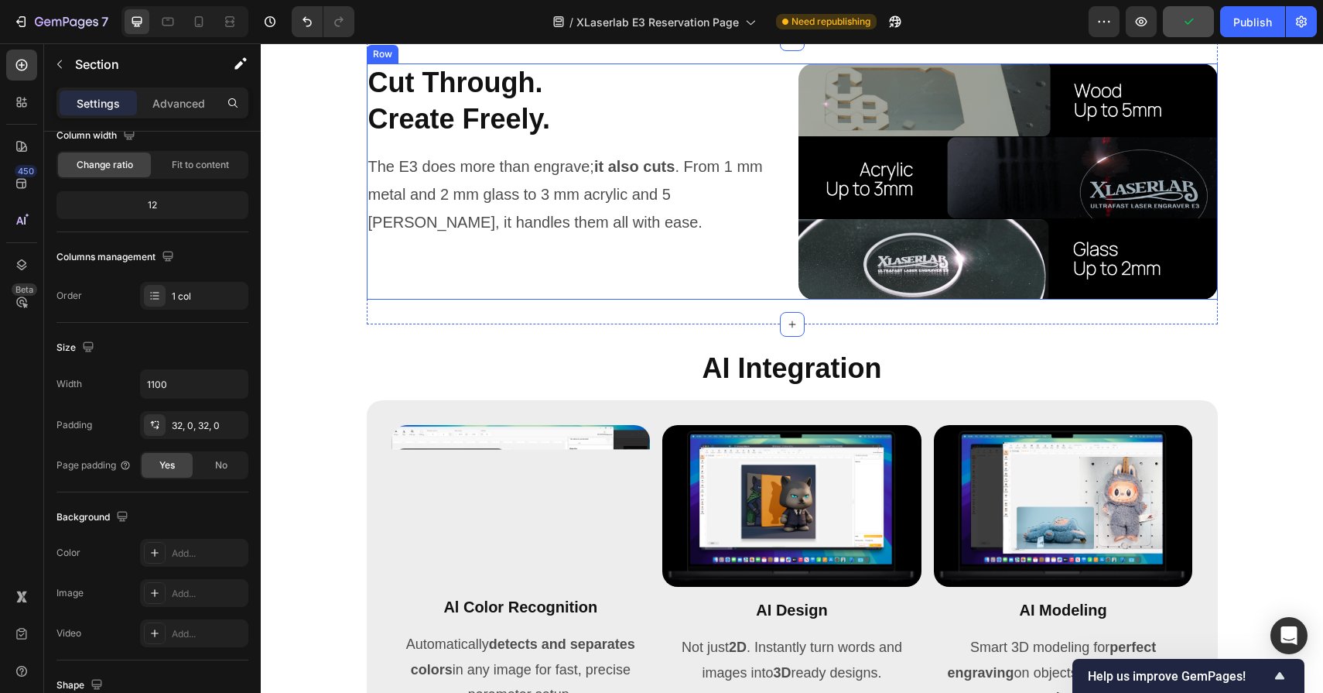
scroll to position [5760, 0]
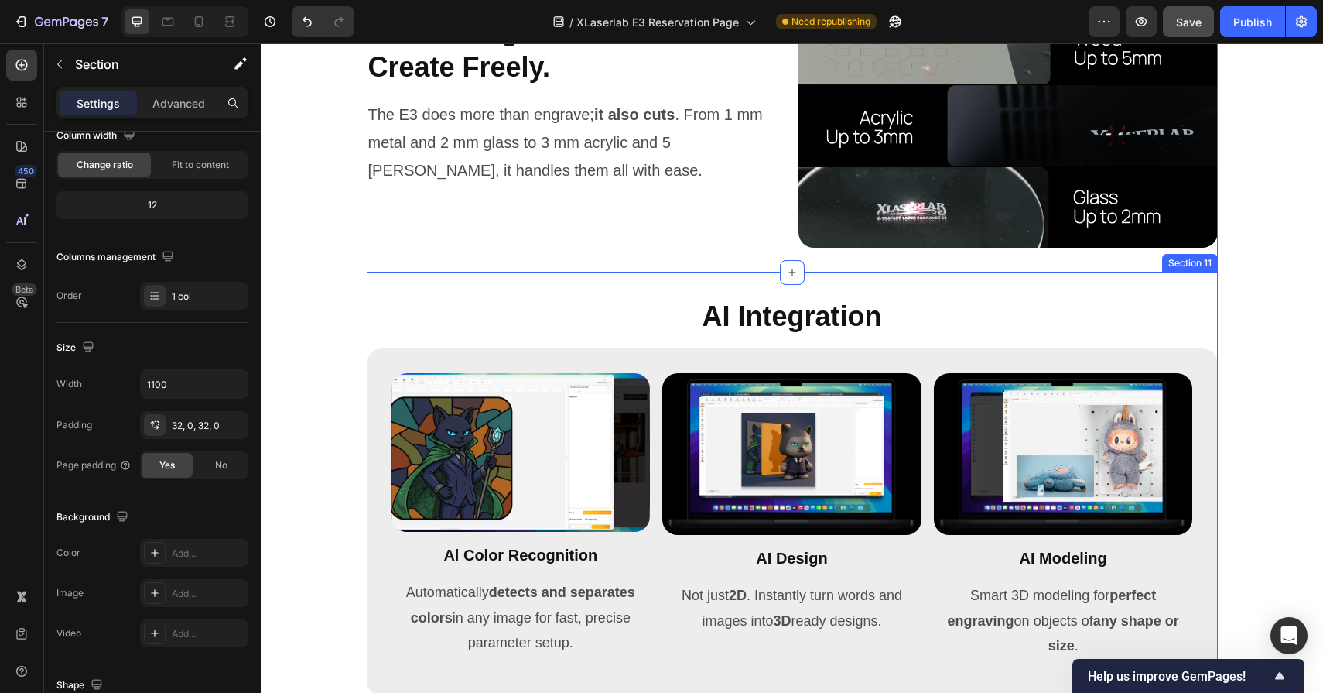
click at [531, 290] on div "AI Integration Heading Image Al Color Recognition Heading Automatically detects…" at bounding box center [792, 496] width 851 height 448
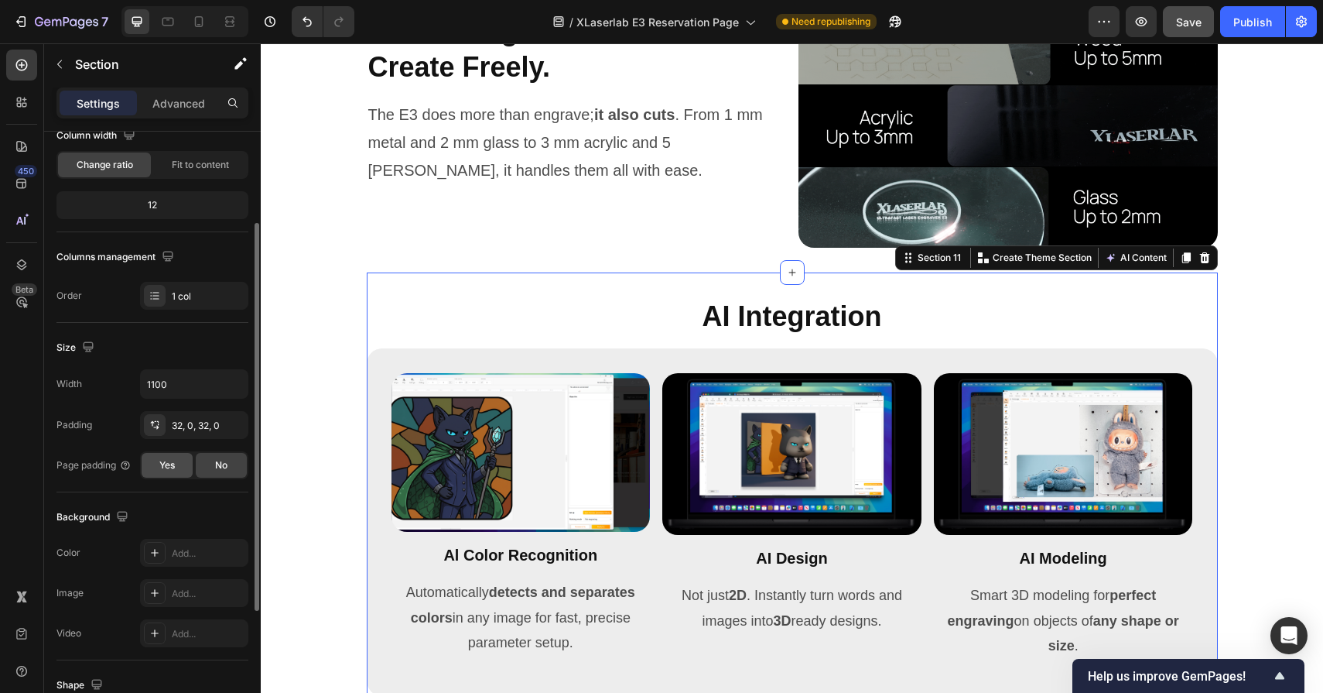
click at [167, 466] on span "Yes" at bounding box center [166, 465] width 15 height 14
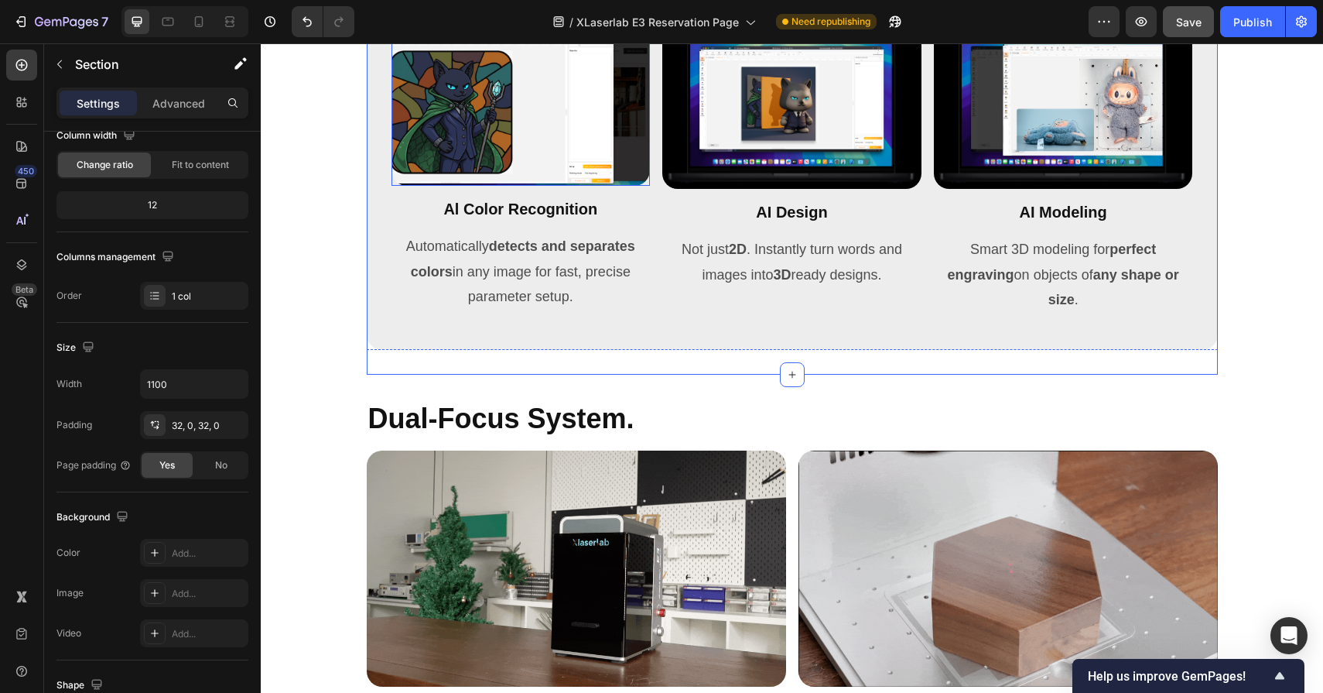
scroll to position [6223, 0]
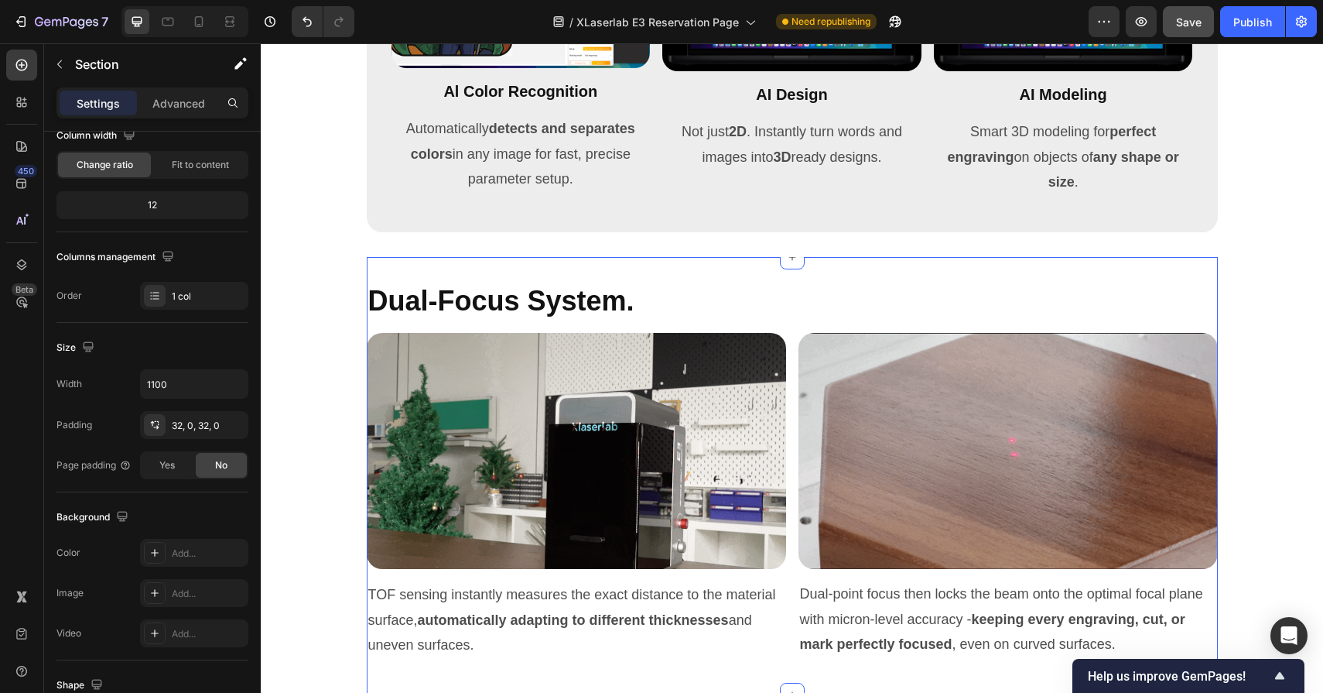
click at [502, 274] on div "Dual-Focus System. Heading Image TOF sensing instantly measures the exact dista…" at bounding box center [792, 476] width 851 height 438
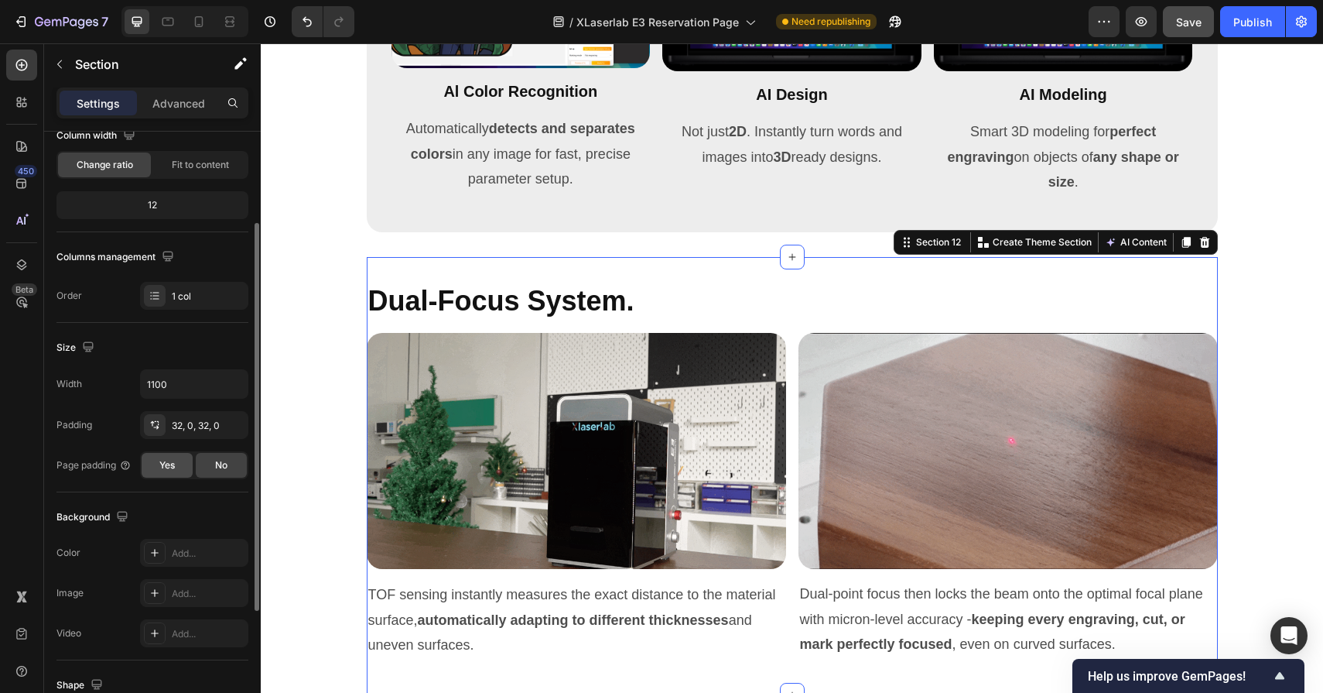
click at [177, 458] on div "Yes" at bounding box center [167, 465] width 51 height 25
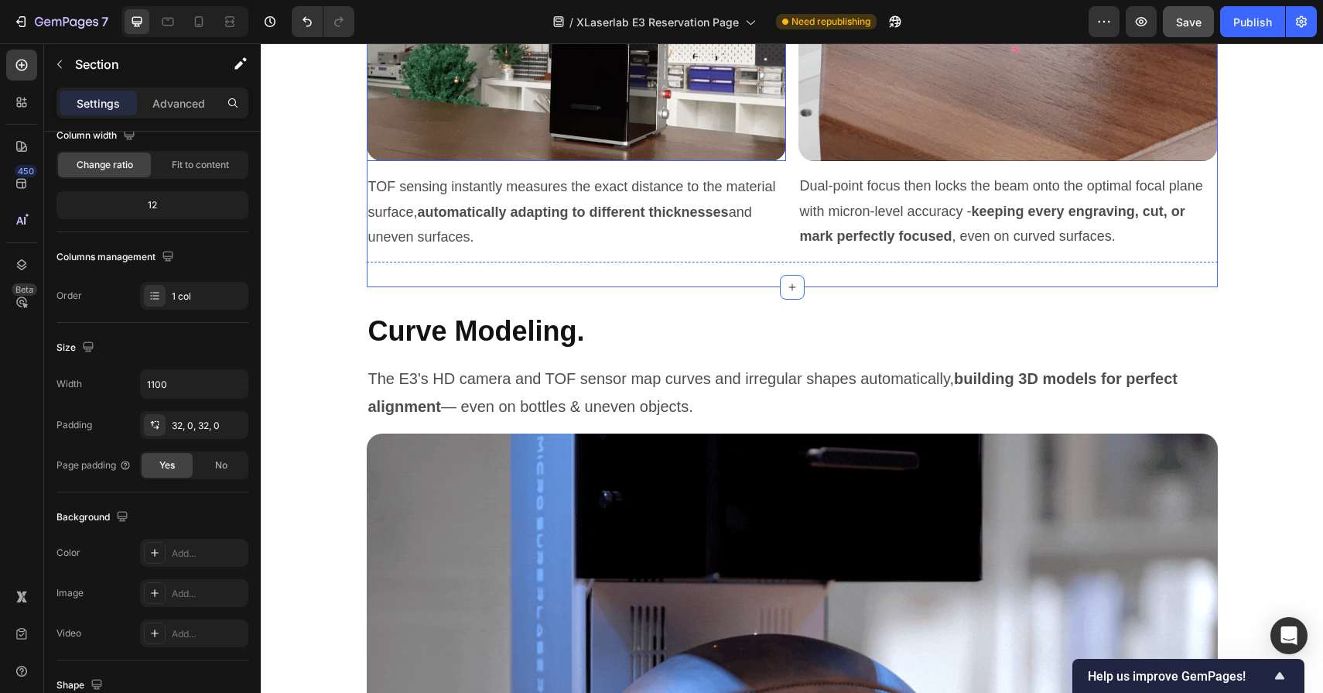
scroll to position [6637, 0]
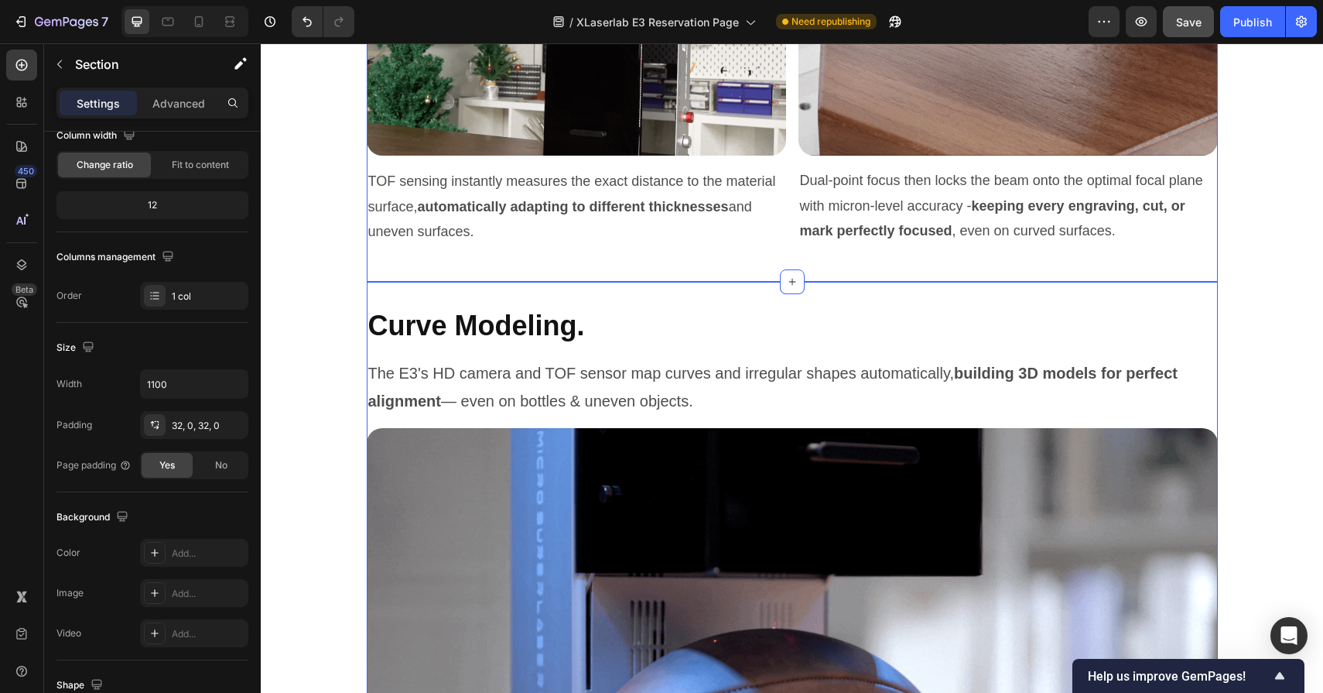
click at [532, 300] on div "Curve Modeling. Heading The E3's HD camera and TOF sensor map curves and irregu…" at bounding box center [792, 607] width 851 height 650
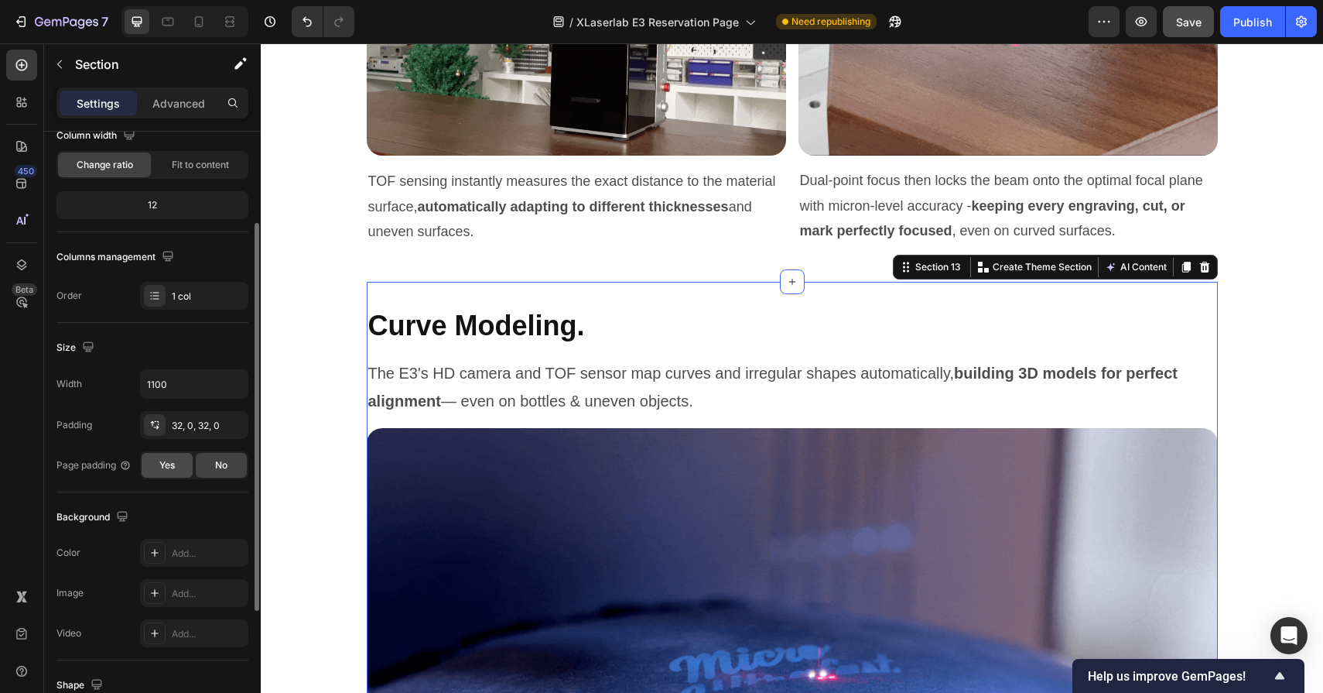
click at [171, 470] on span "Yes" at bounding box center [166, 465] width 15 height 14
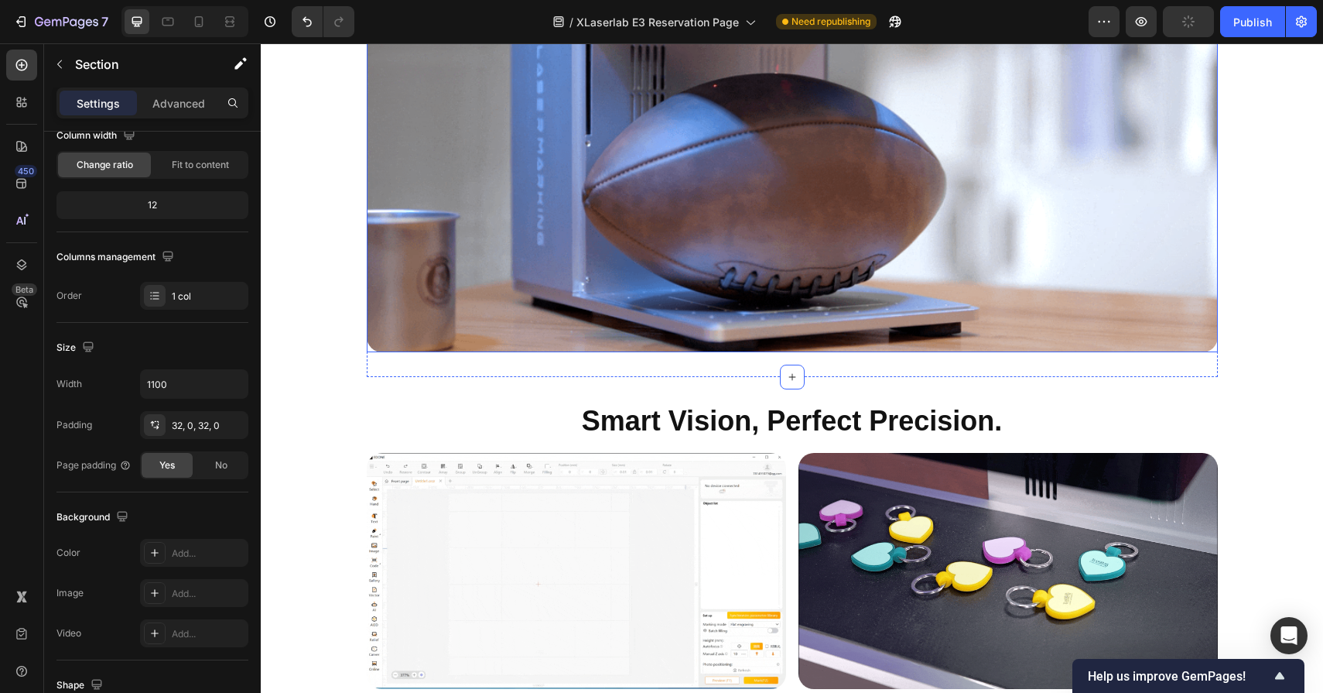
scroll to position [7241, 0]
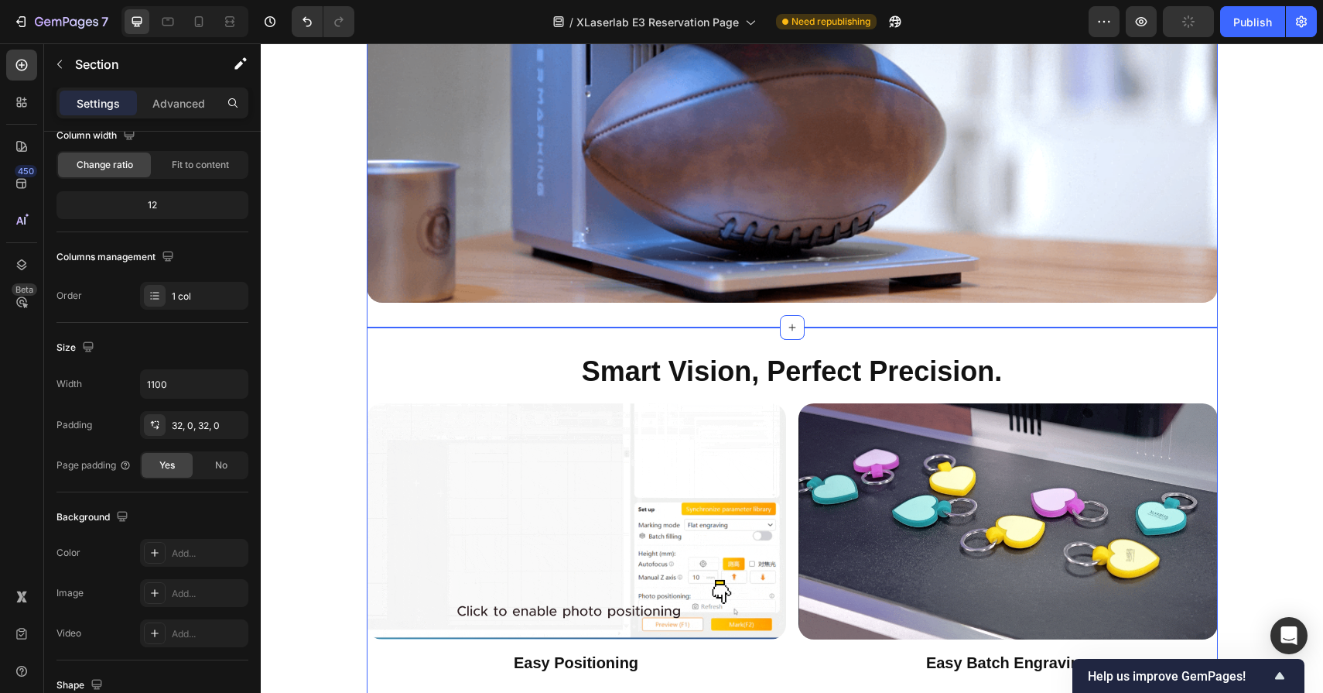
click at [481, 344] on div "Smart Vision, Perfect Precision. Heading Image Easy Positioning Heading Preview…" at bounding box center [792, 563] width 851 height 473
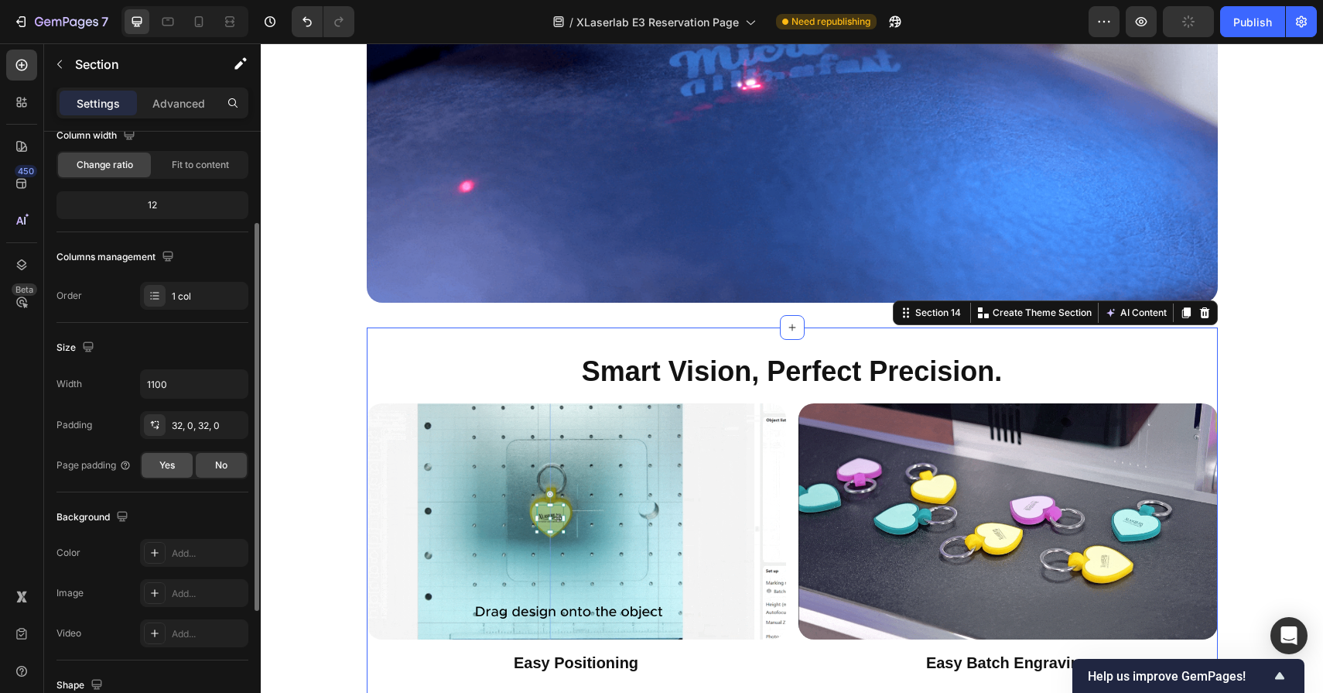
click at [174, 468] on span "Yes" at bounding box center [166, 465] width 15 height 14
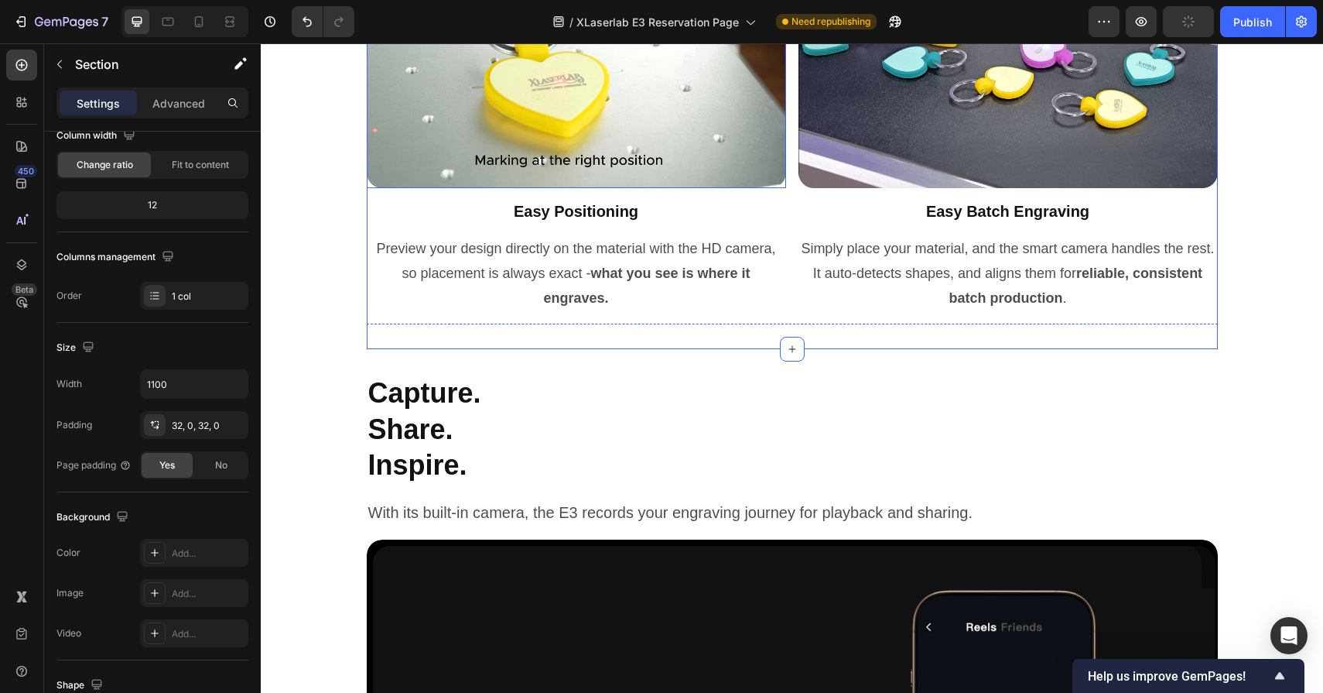
scroll to position [7702, 0]
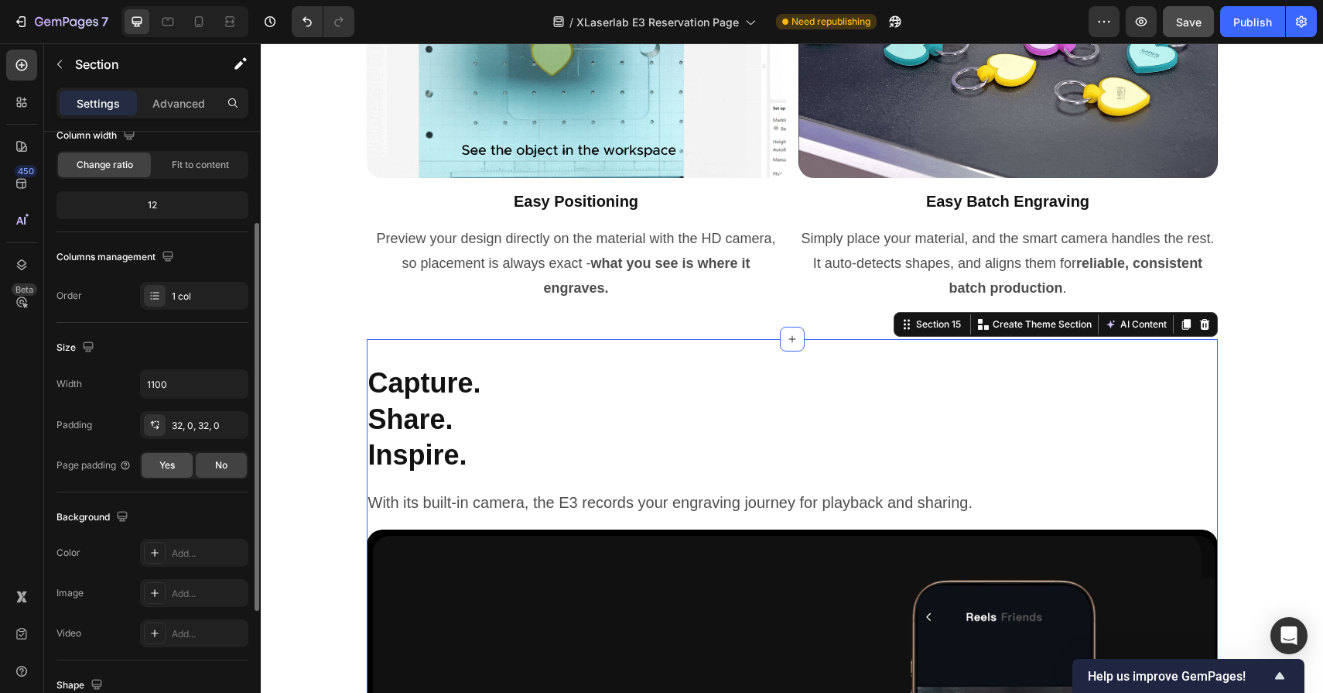
click at [189, 471] on div "Yes" at bounding box center [167, 465] width 51 height 25
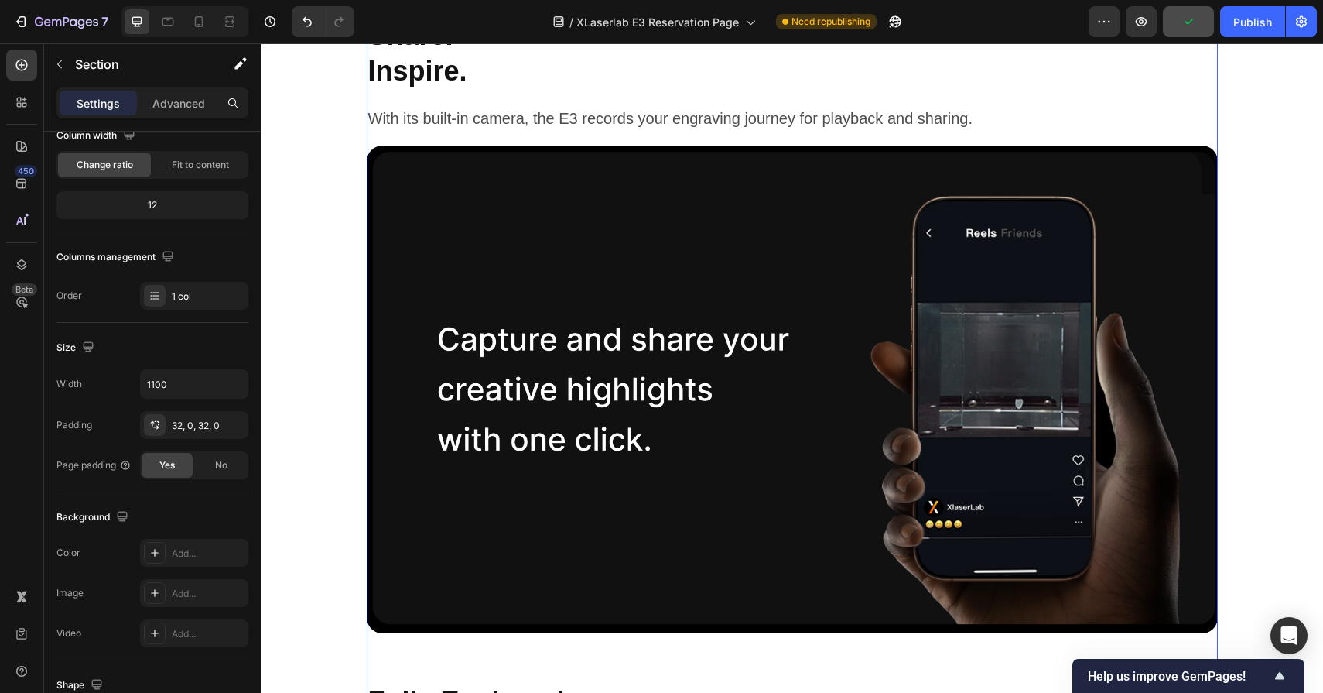
scroll to position [7938, 0]
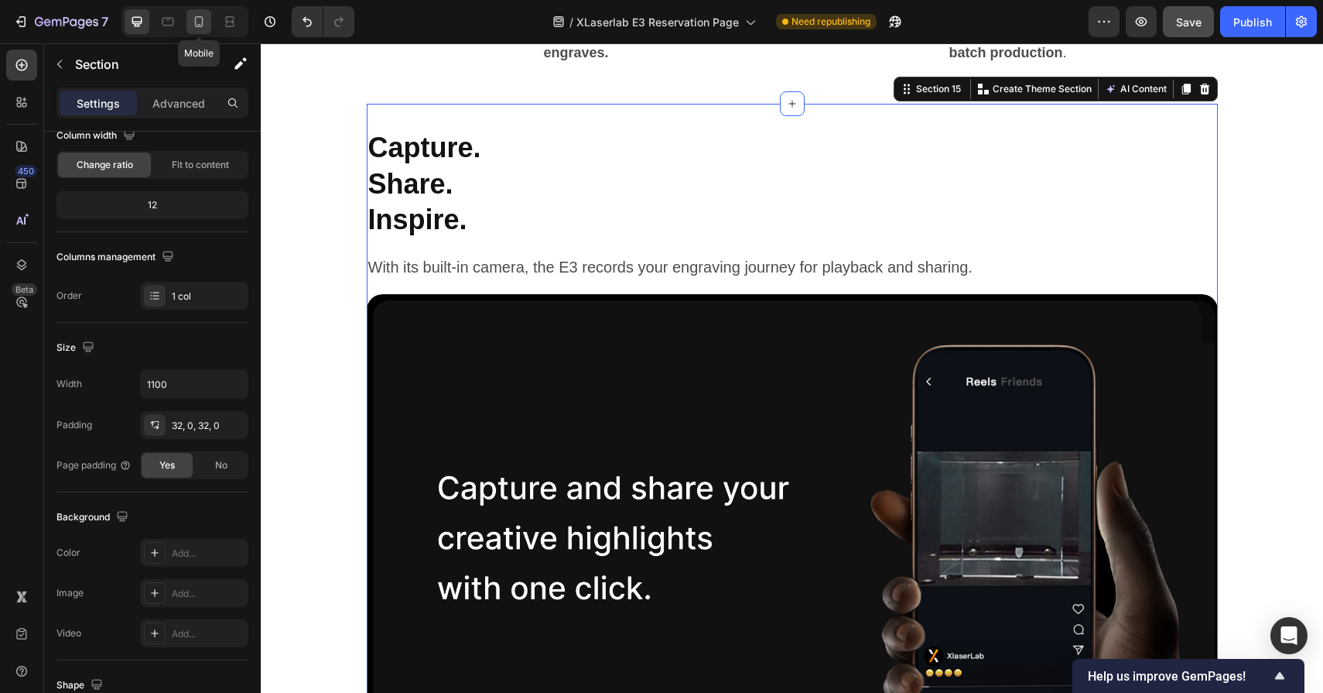
click at [193, 16] on icon at bounding box center [198, 21] width 15 height 15
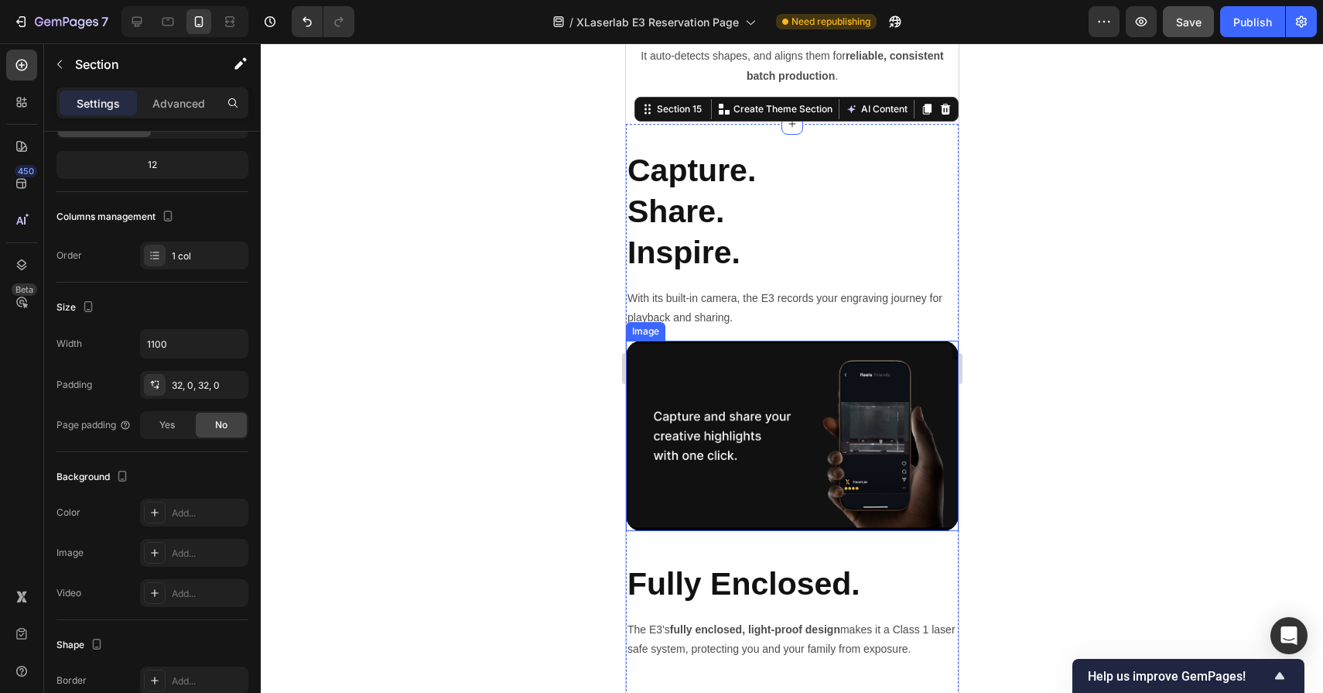
scroll to position [8384, 0]
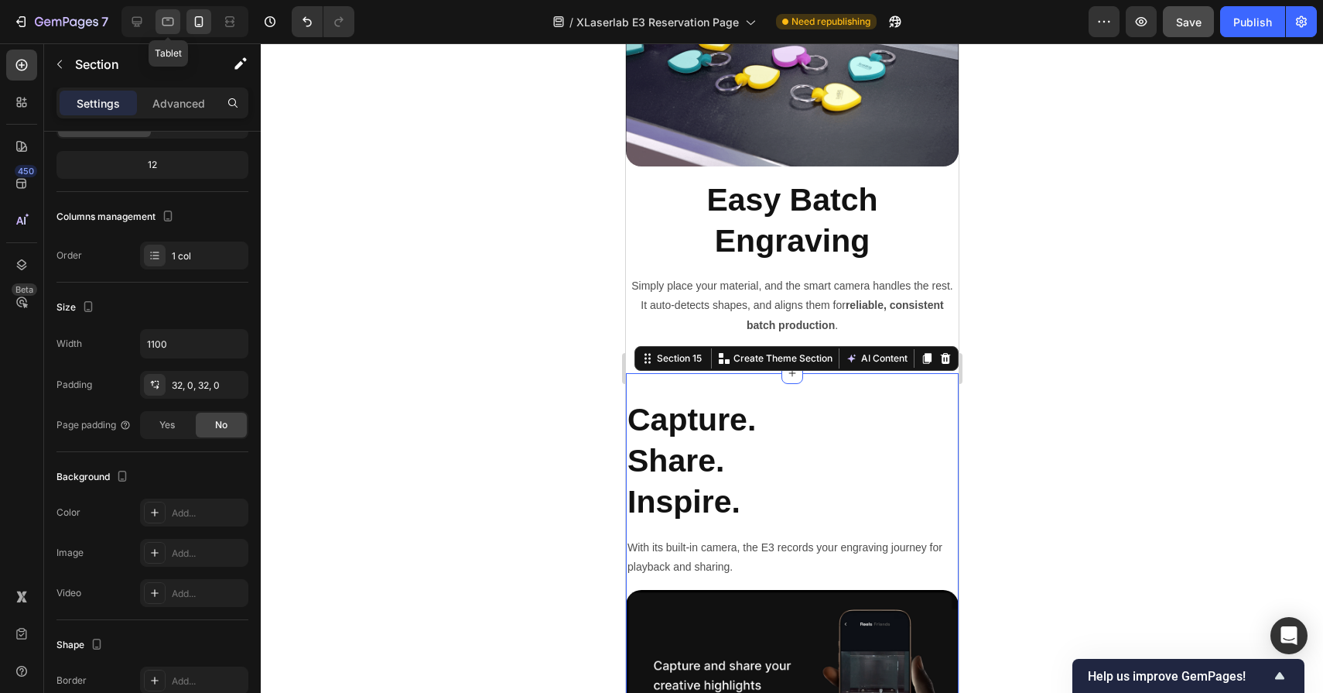
click at [176, 14] on div at bounding box center [168, 21] width 25 height 25
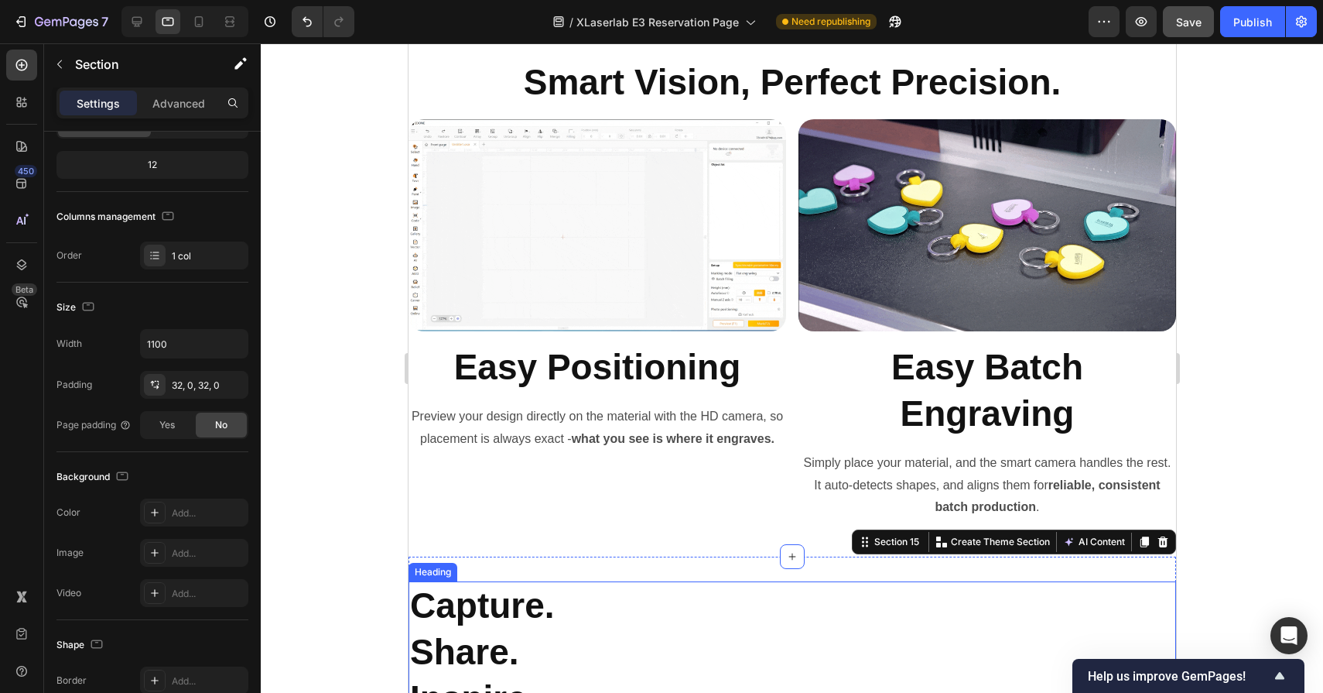
scroll to position [7659, 0]
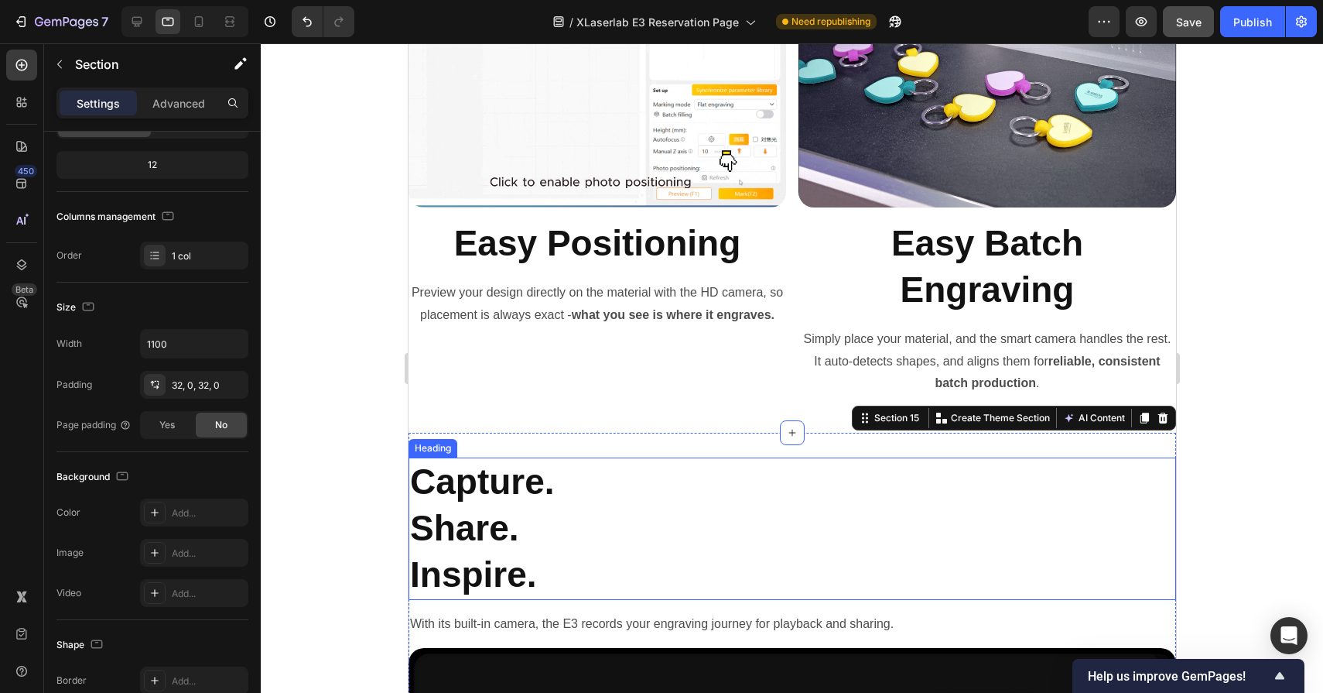
click at [501, 520] on h2 "Capture. Share. Inspire." at bounding box center [792, 528] width 768 height 142
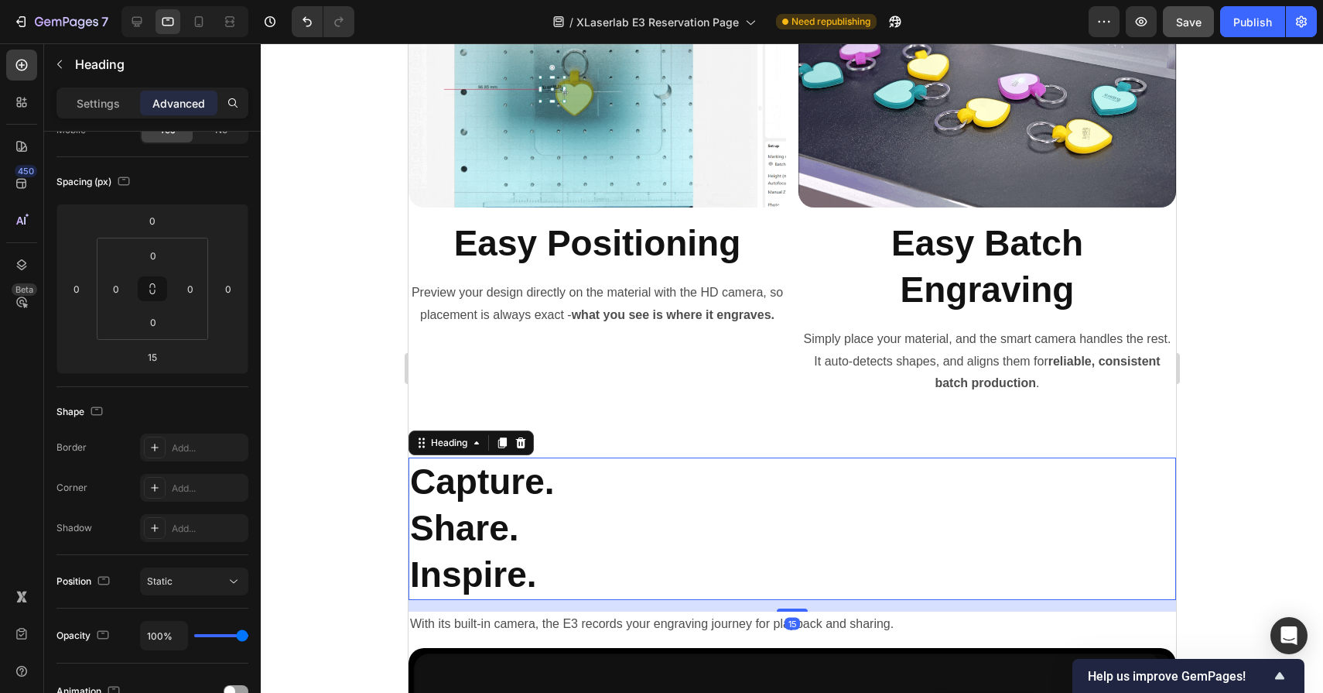
scroll to position [0, 0]
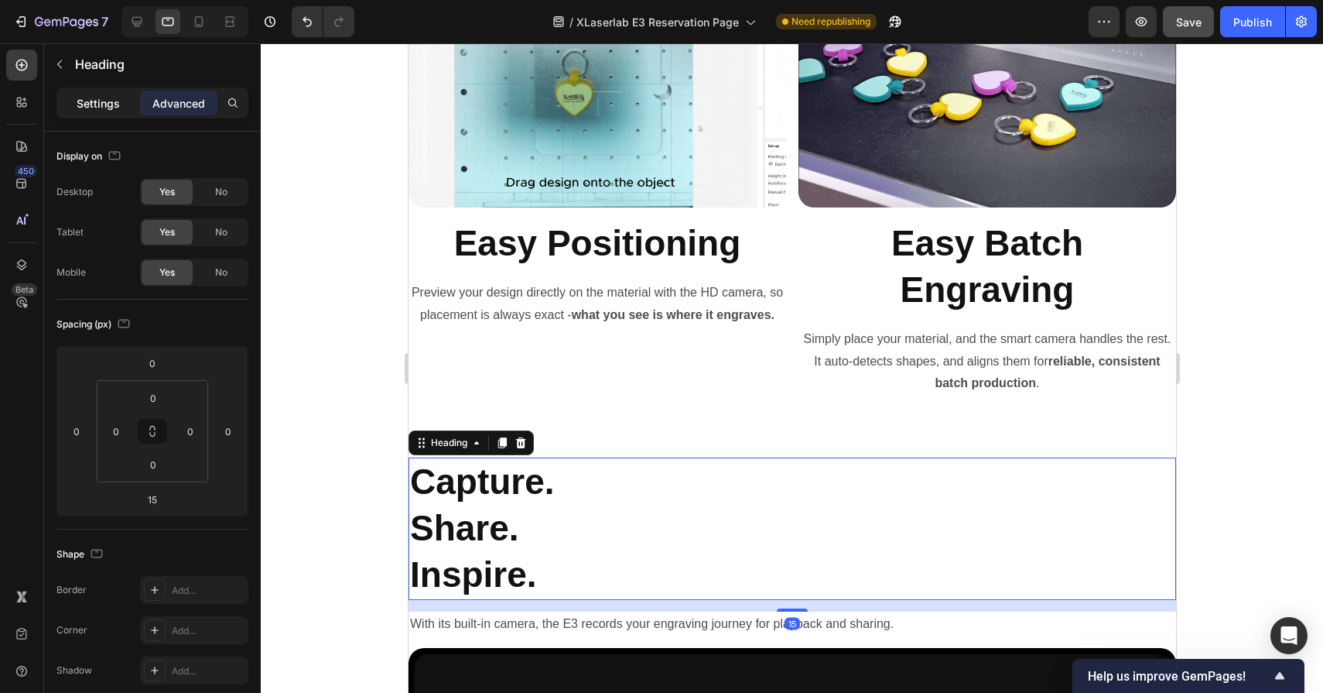
click at [107, 111] on p "Settings" at bounding box center [98, 103] width 43 height 16
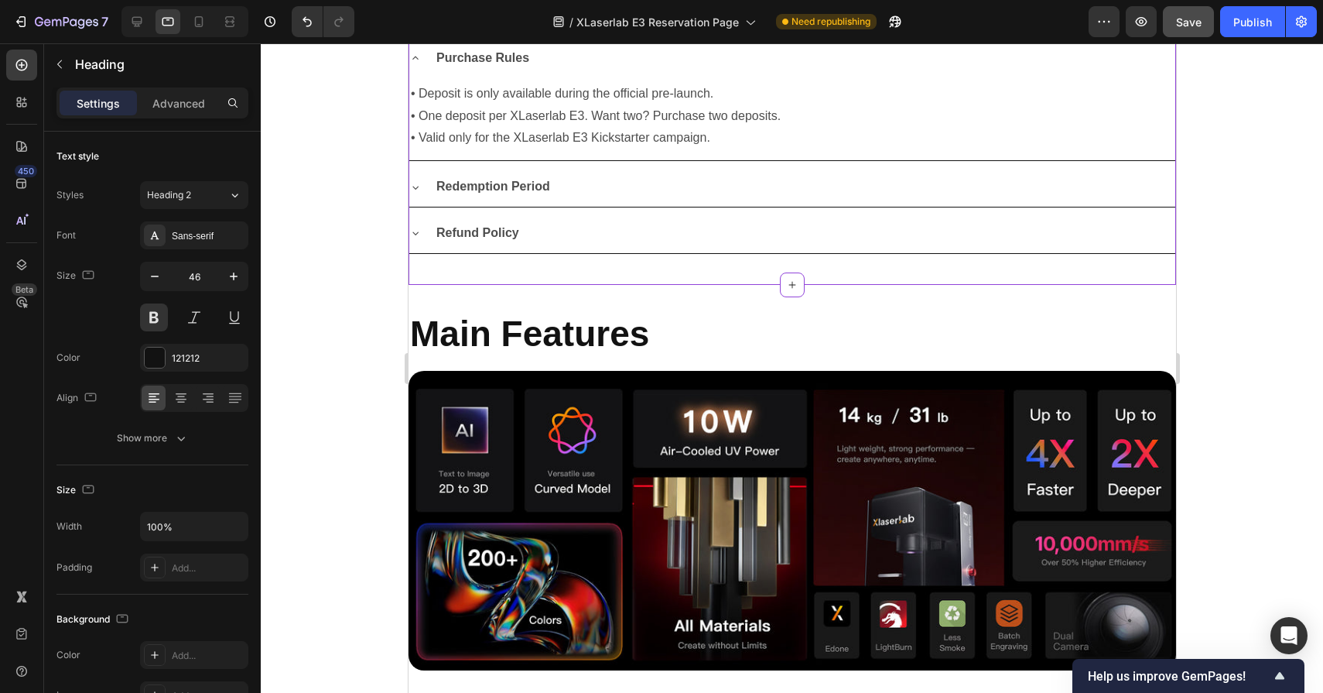
scroll to position [1378, 0]
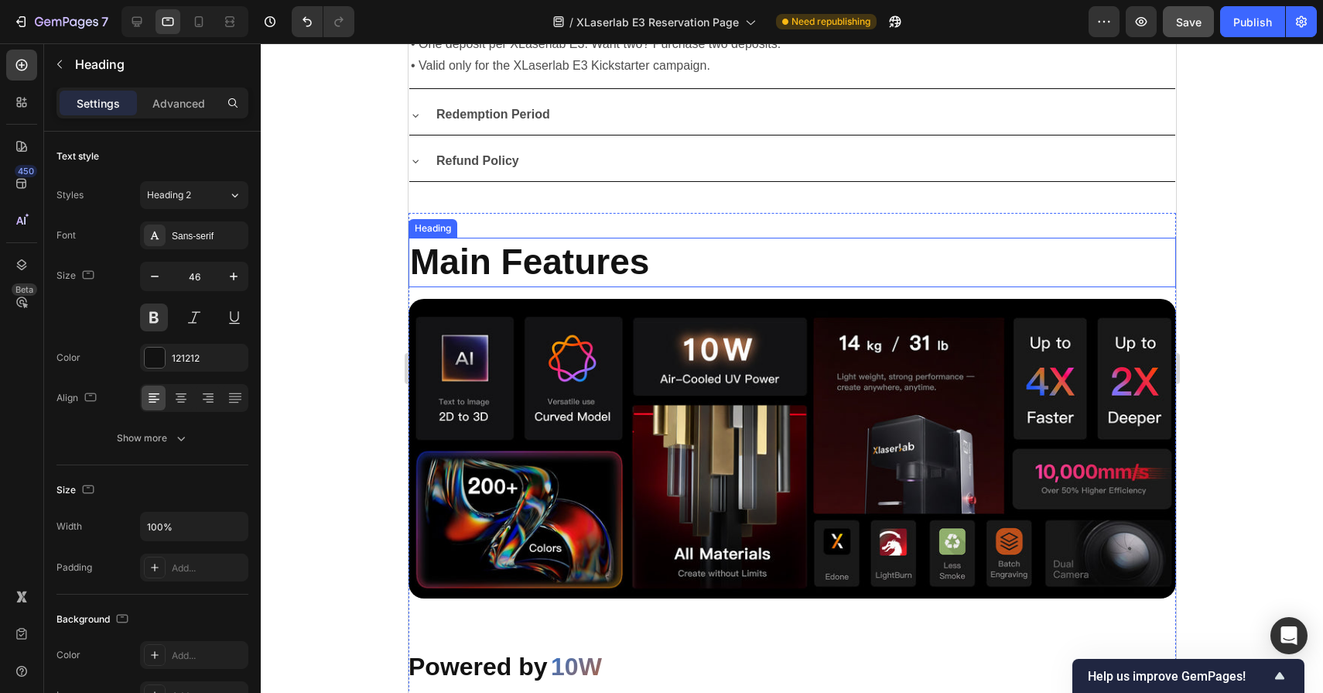
click at [577, 250] on h2 "Main Features" at bounding box center [792, 263] width 768 height 50
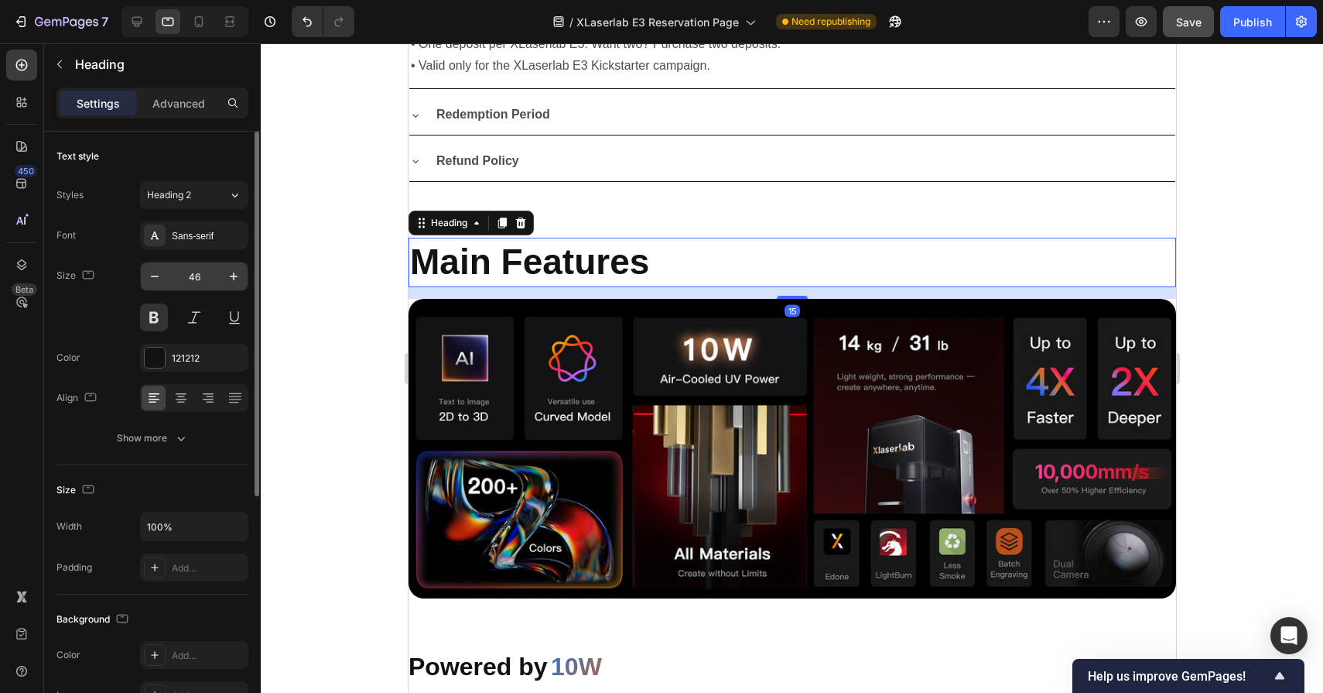
click at [198, 281] on input "46" at bounding box center [194, 276] width 51 height 28
type input "32"
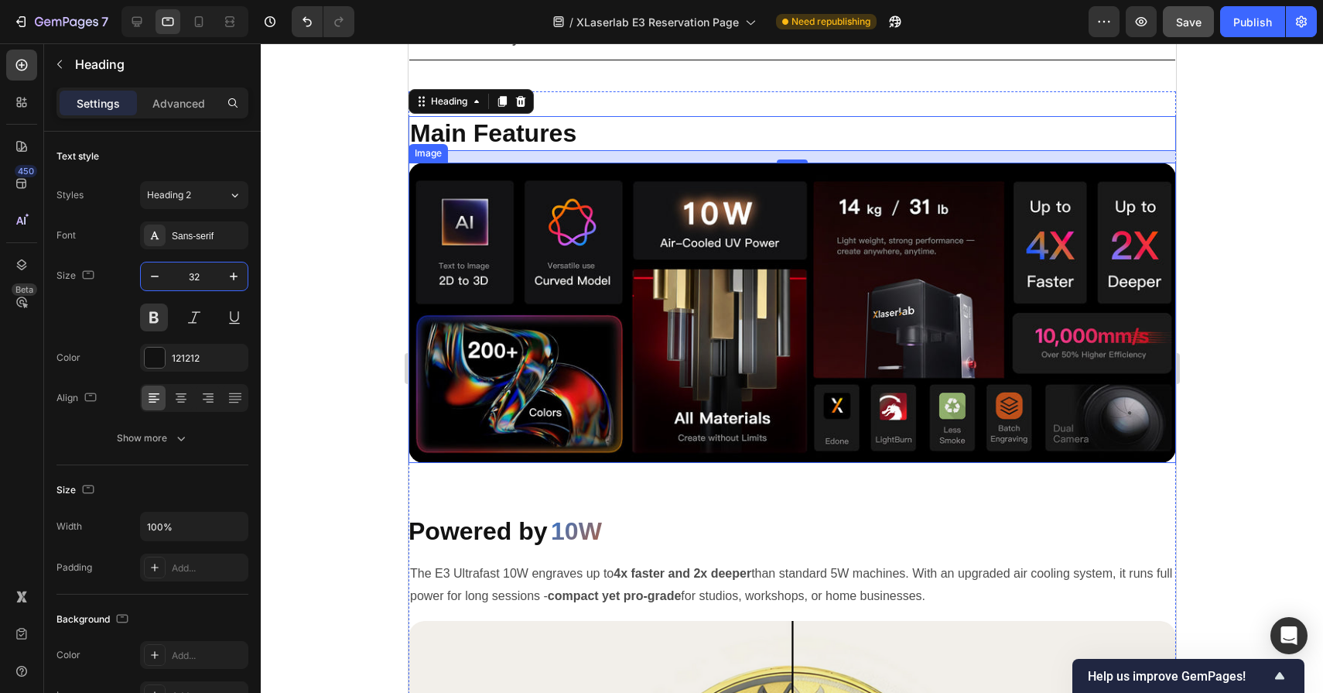
scroll to position [1515, 0]
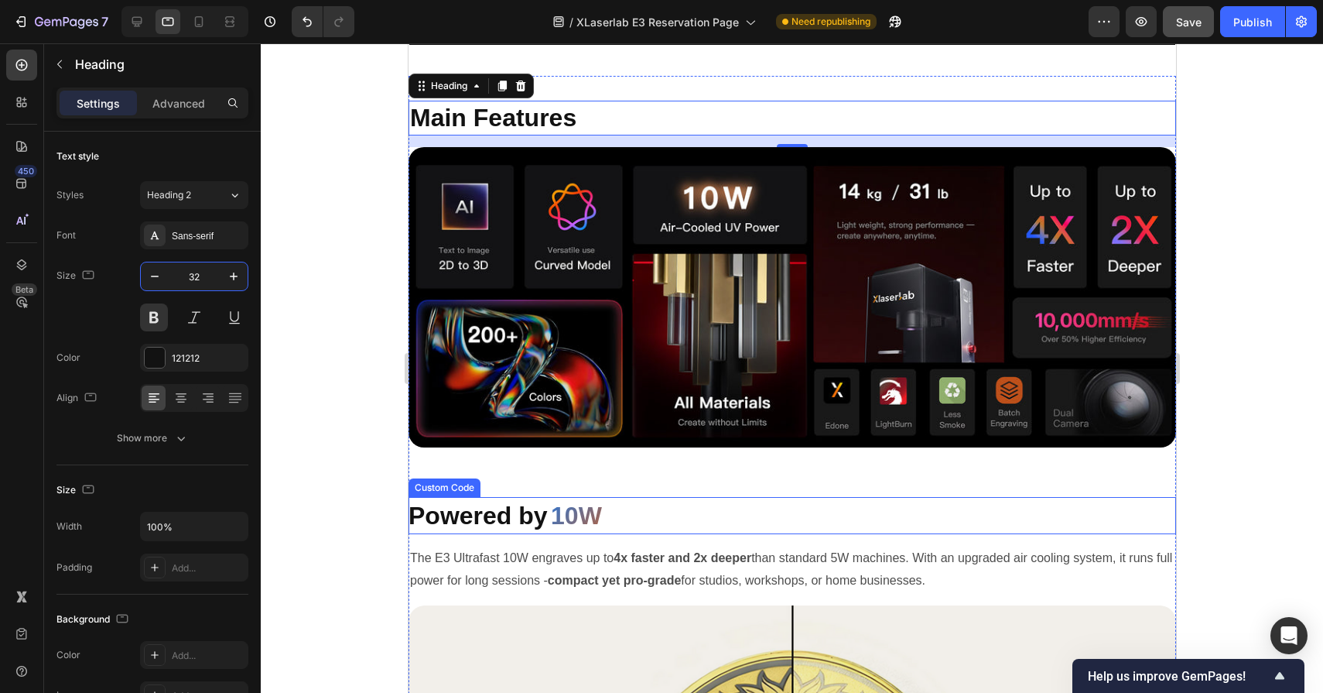
click at [527, 512] on span "Powered by" at bounding box center [477, 516] width 139 height 28
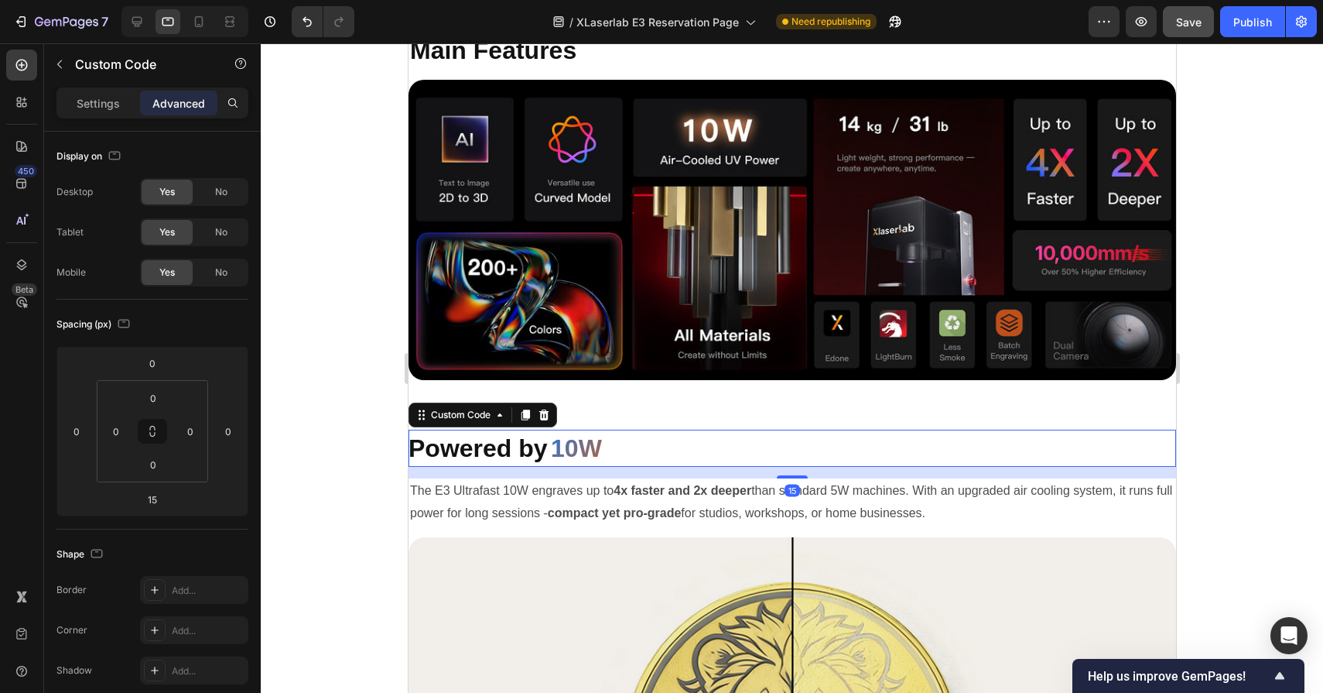
scroll to position [1595, 0]
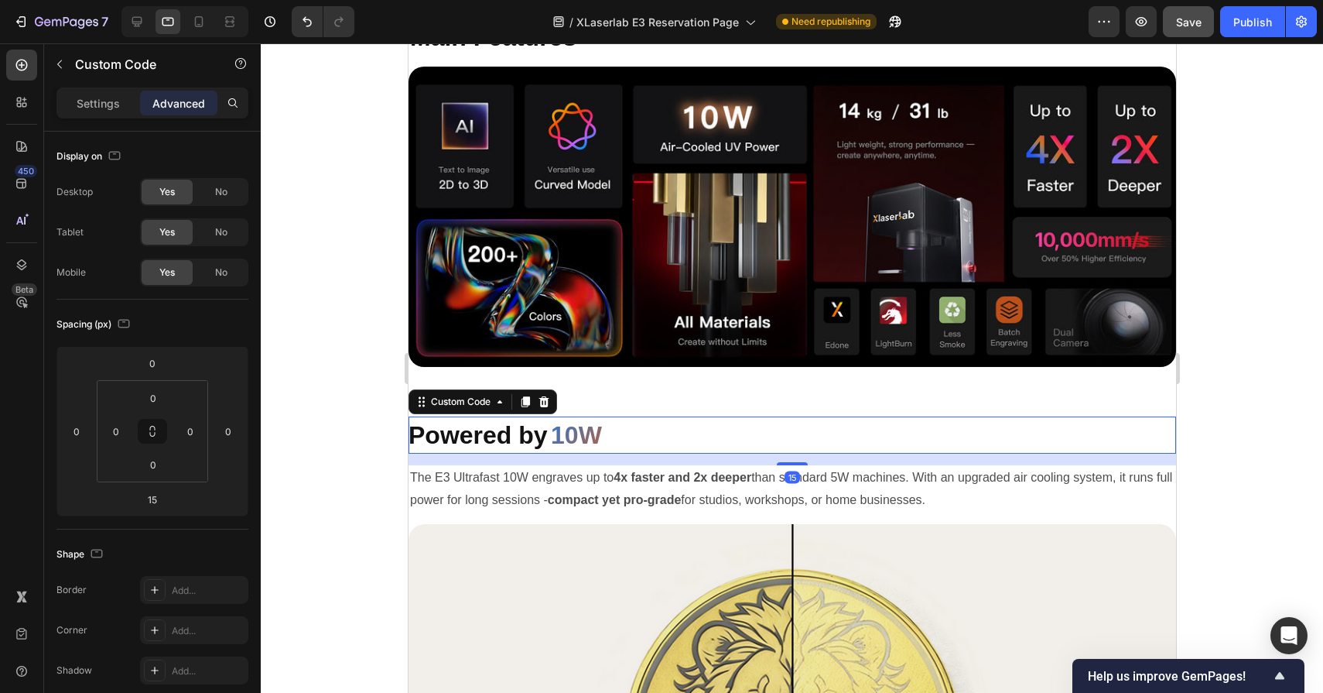
click at [472, 434] on span "Powered by" at bounding box center [477, 435] width 139 height 28
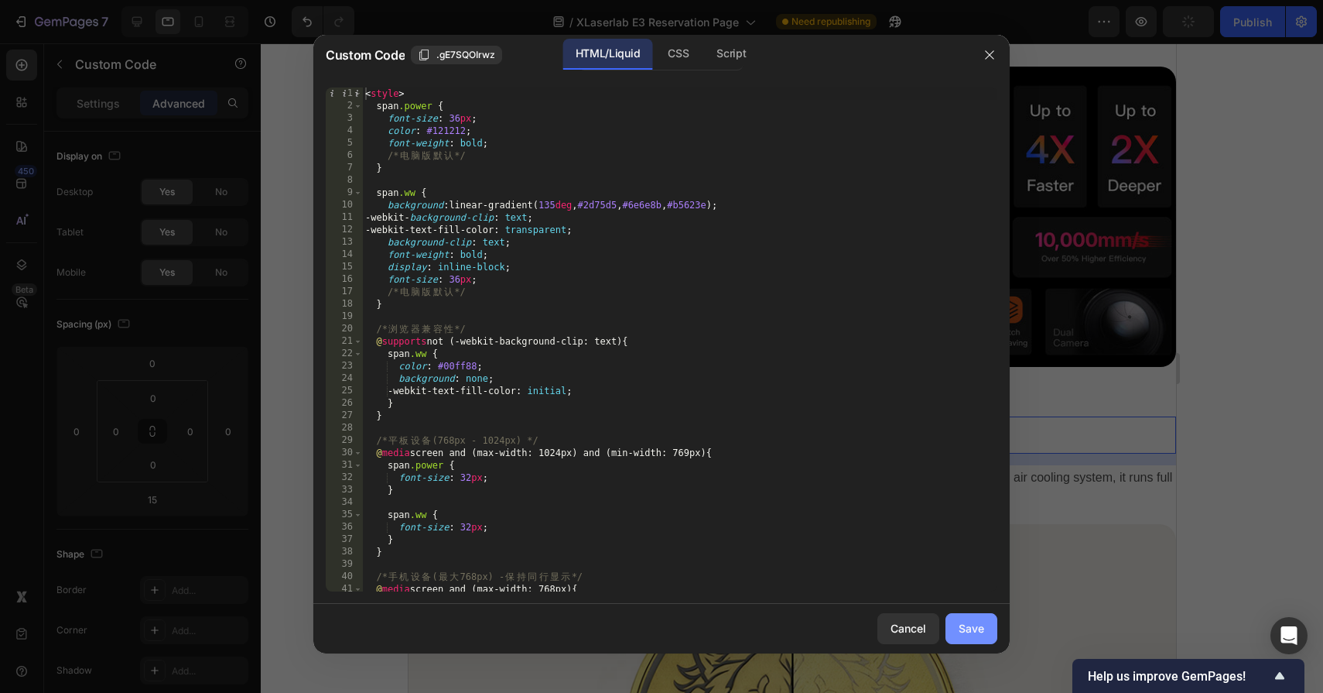
click at [978, 633] on div "Save" at bounding box center [972, 628] width 26 height 16
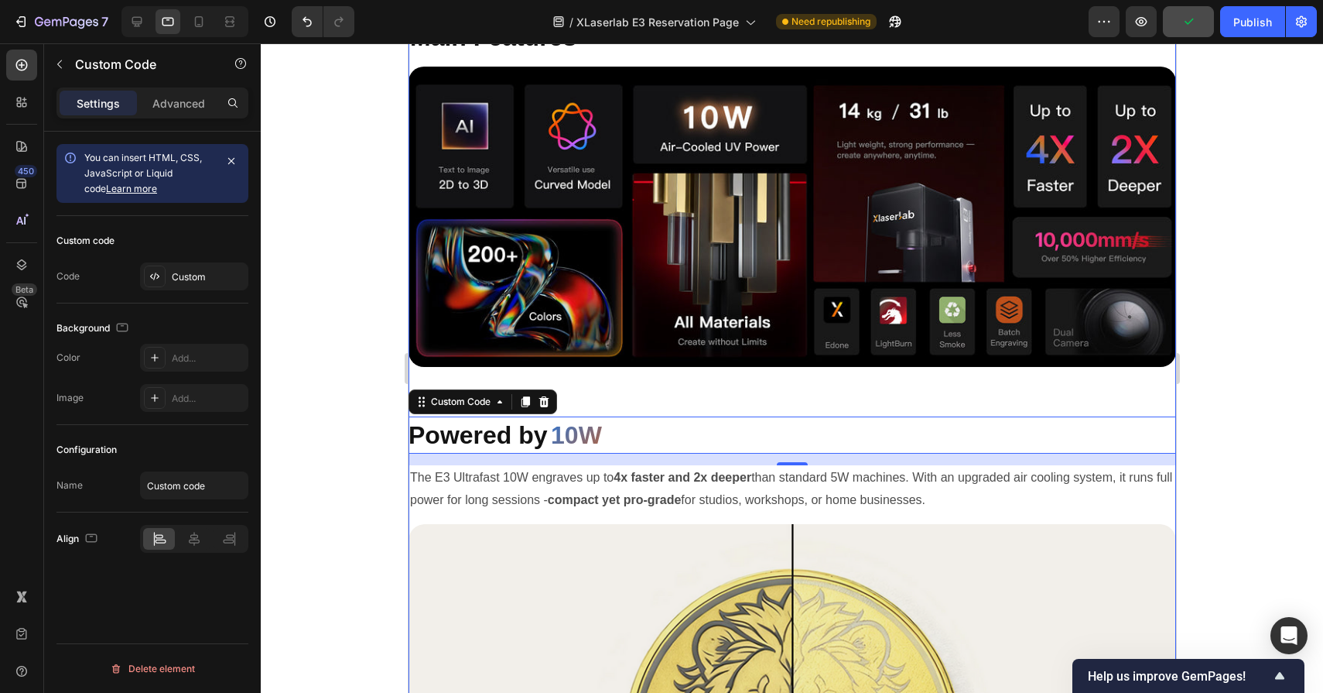
scroll to position [1704, 0]
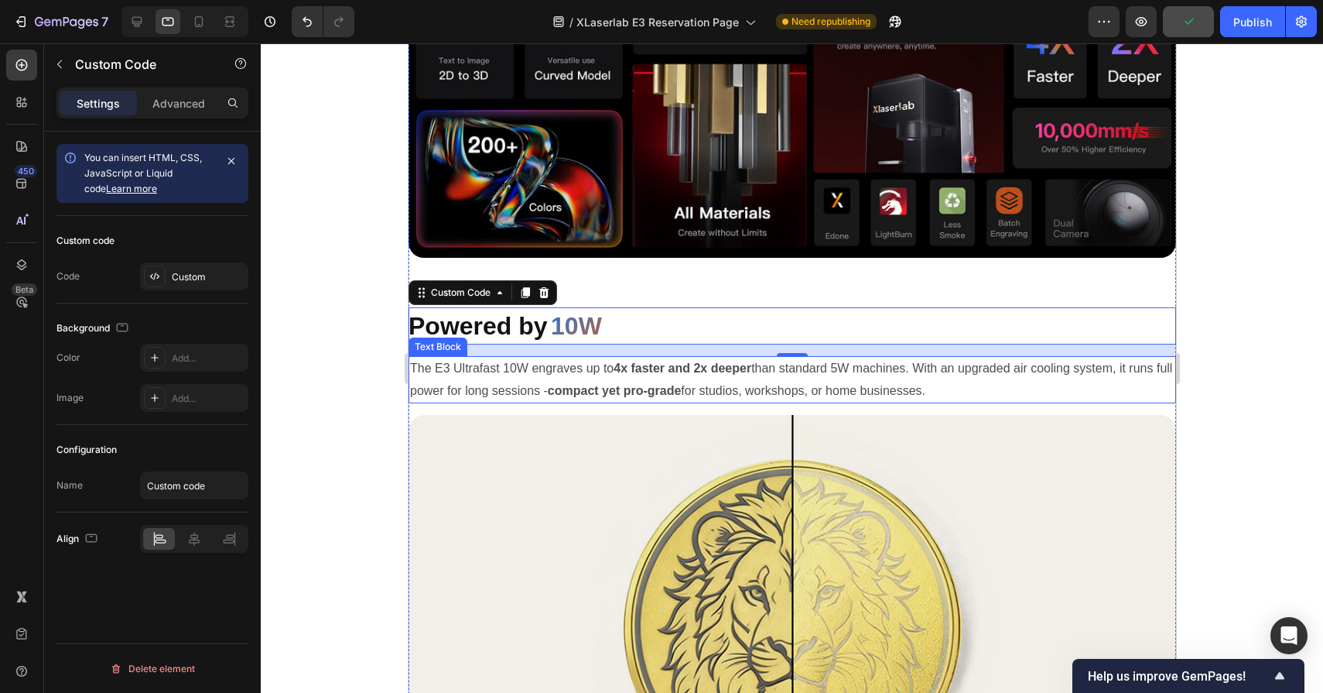
click at [679, 382] on p "The E3 Ultrafast 10W engraves up to 4x faster and 2x deeper than standard 5W ma…" at bounding box center [791, 380] width 765 height 45
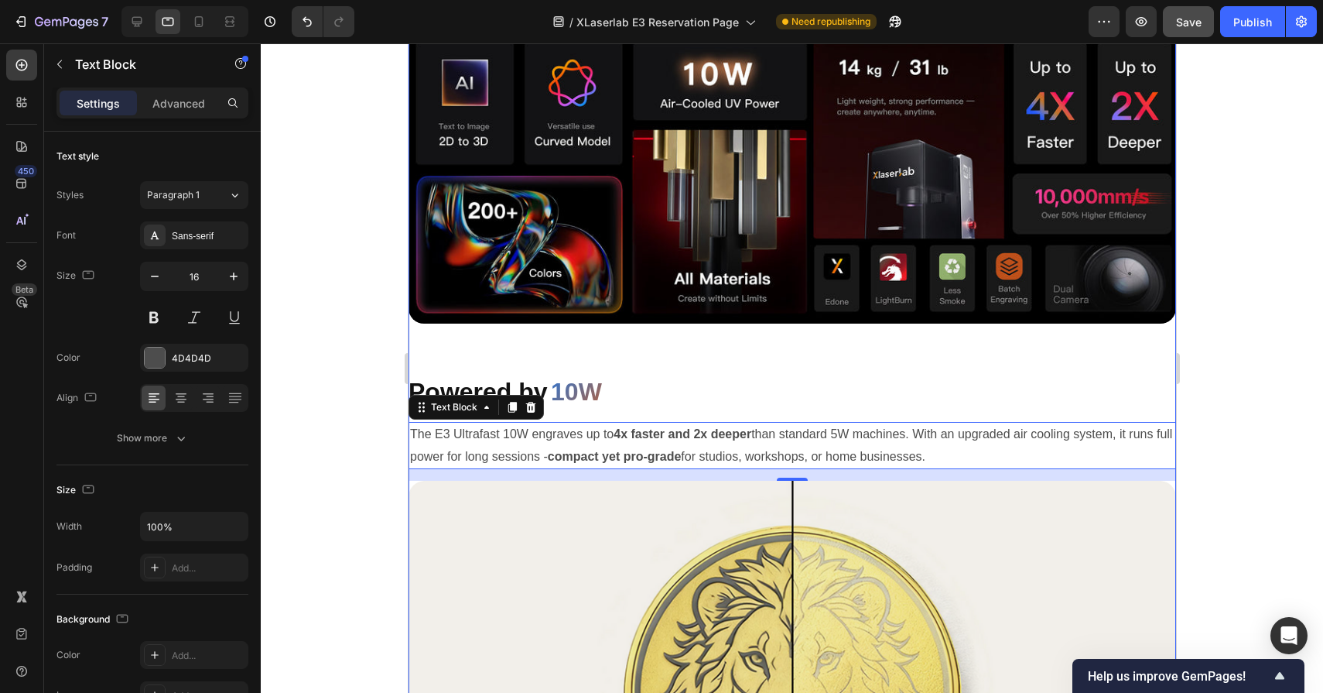
scroll to position [1775, 0]
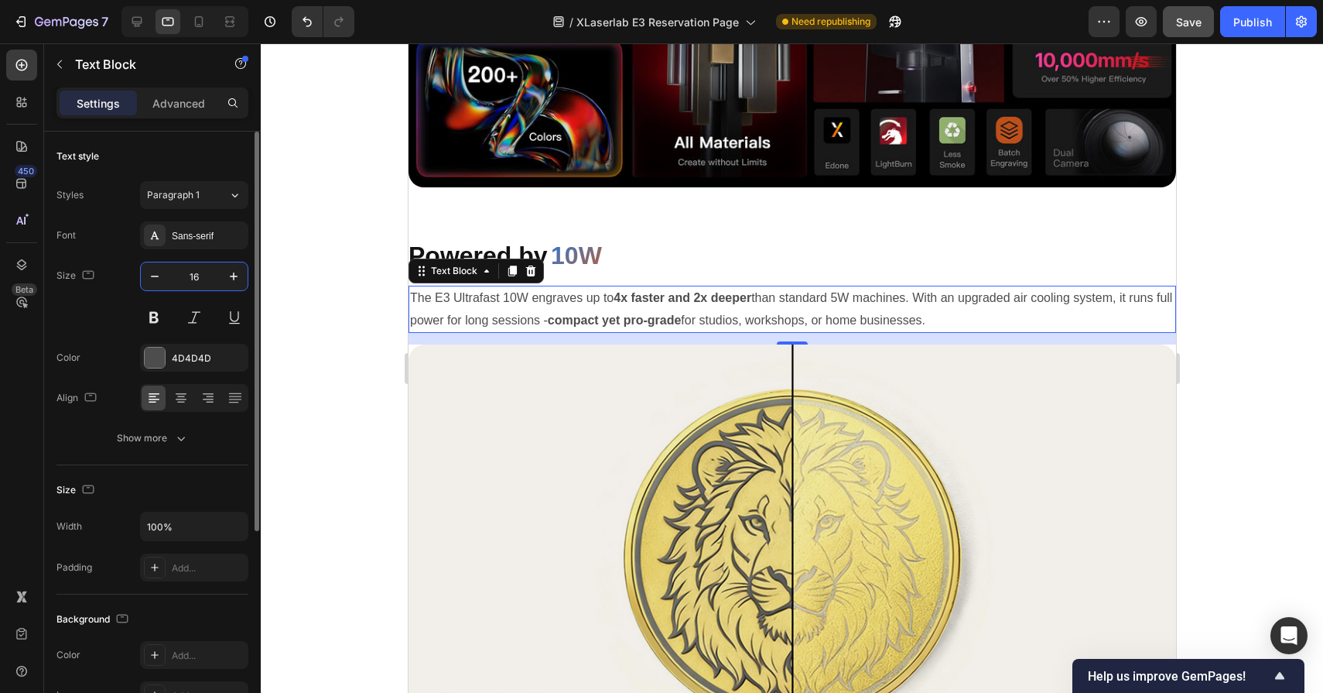
click at [188, 276] on input "16" at bounding box center [194, 276] width 51 height 28
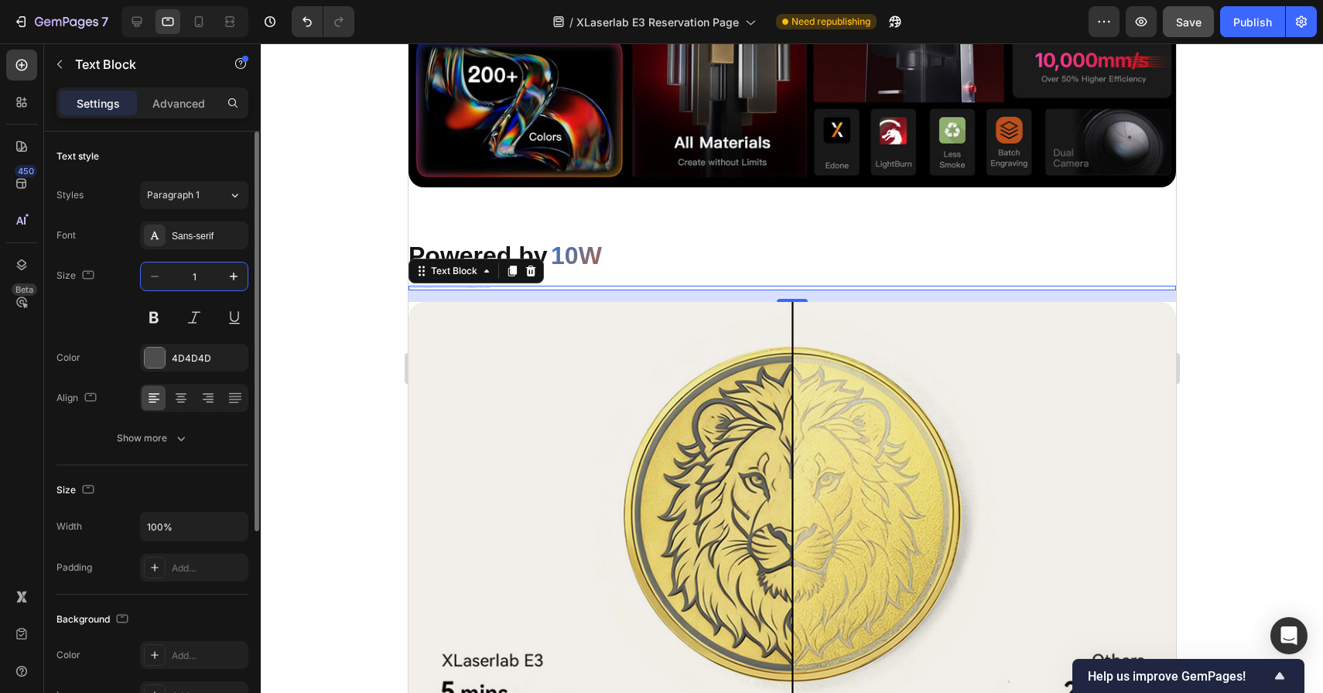
type input "18"
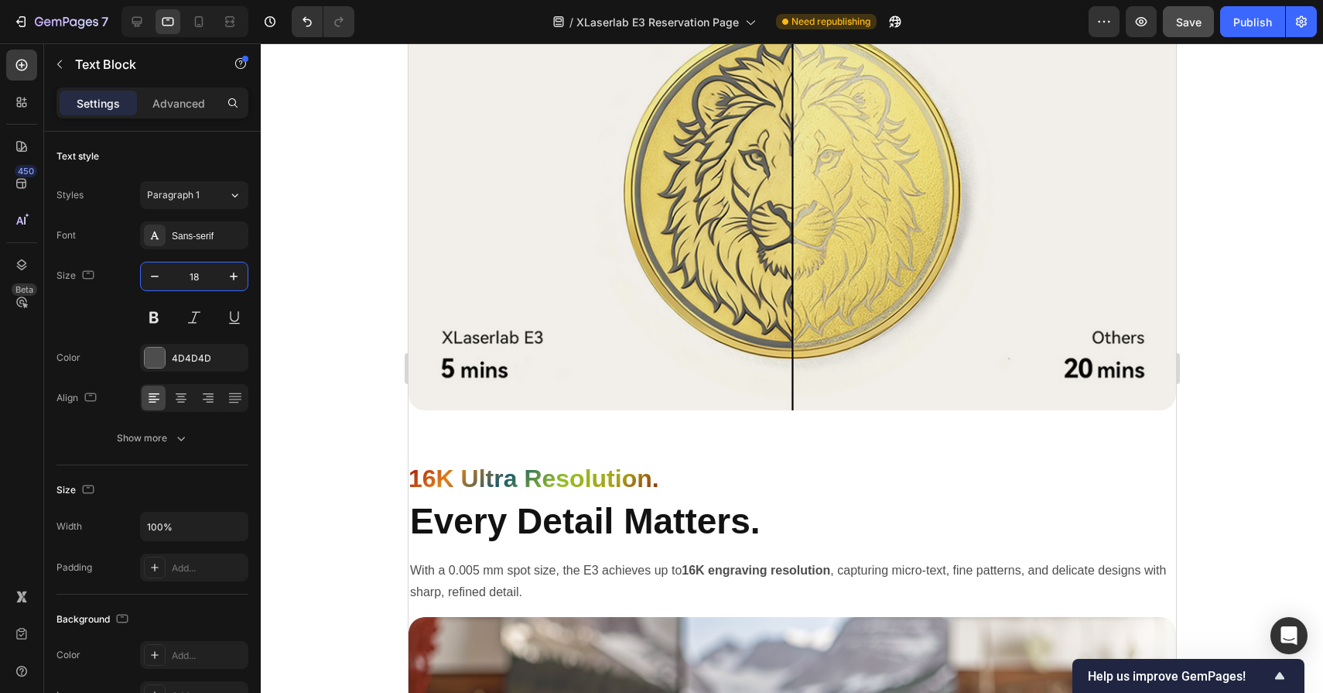
scroll to position [2251, 0]
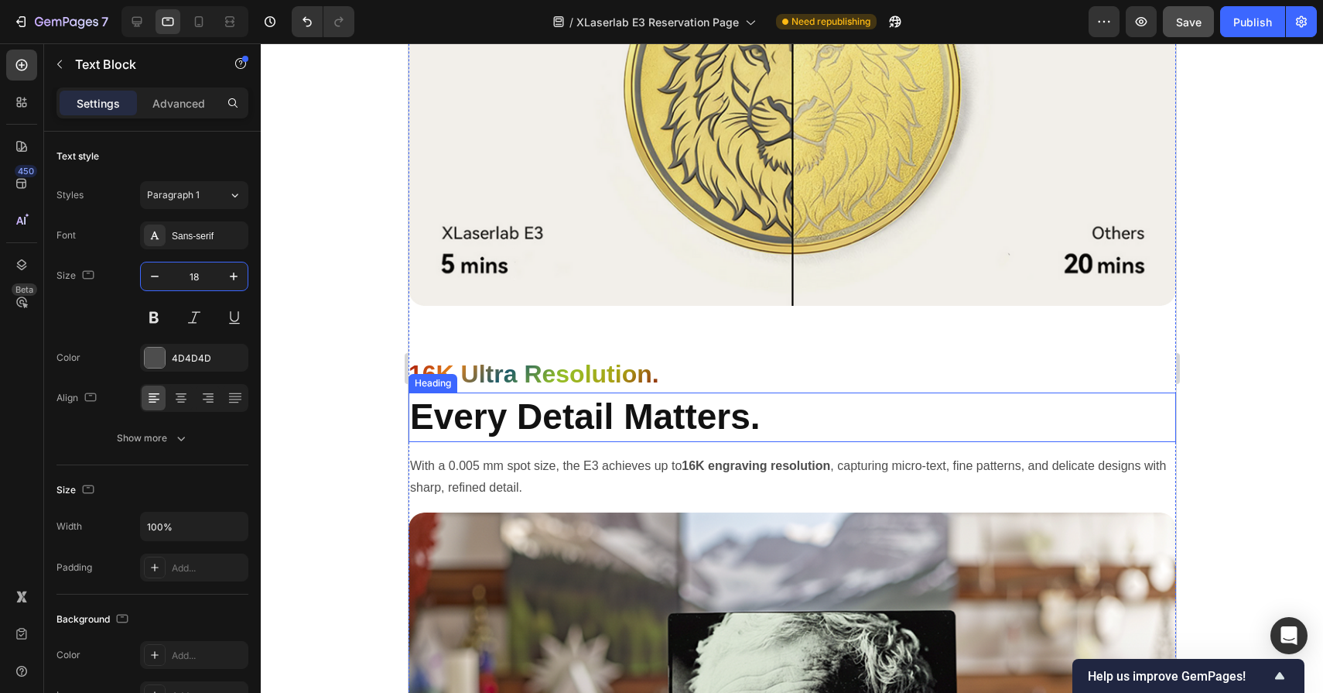
click at [603, 423] on h2 "Every Detail Matters." at bounding box center [792, 417] width 768 height 50
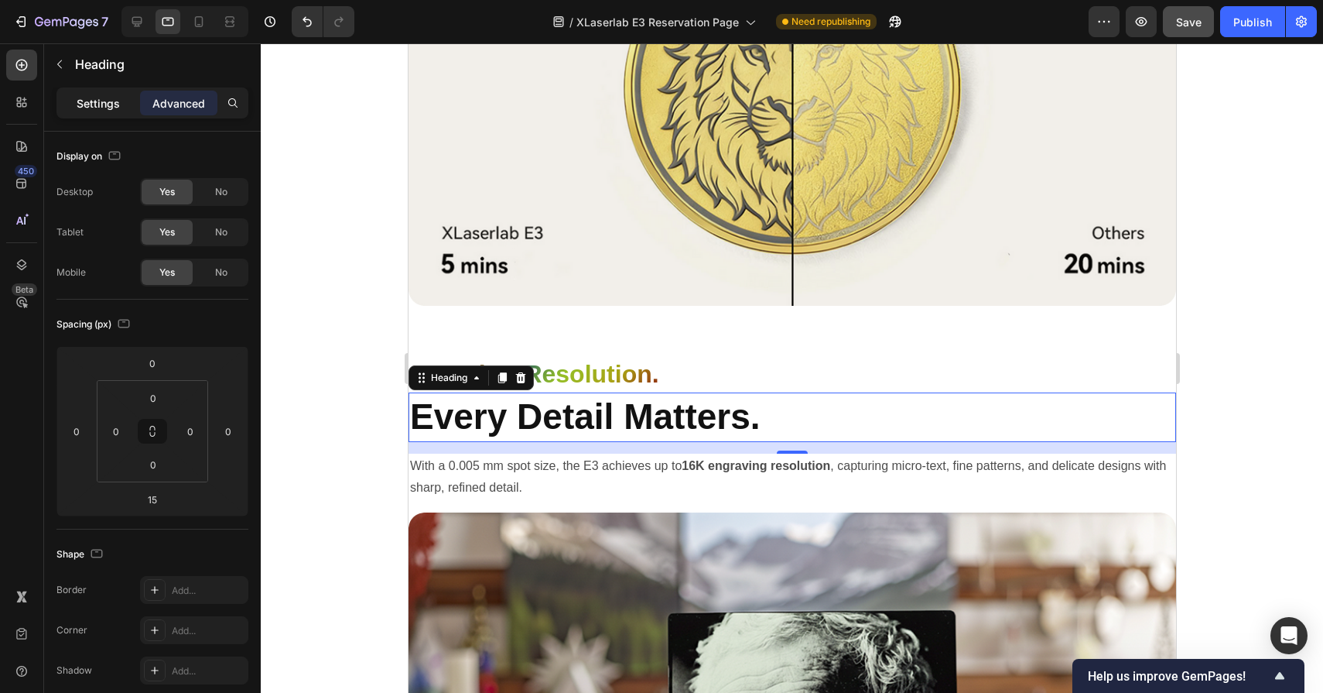
click at [99, 102] on p "Settings" at bounding box center [98, 103] width 43 height 16
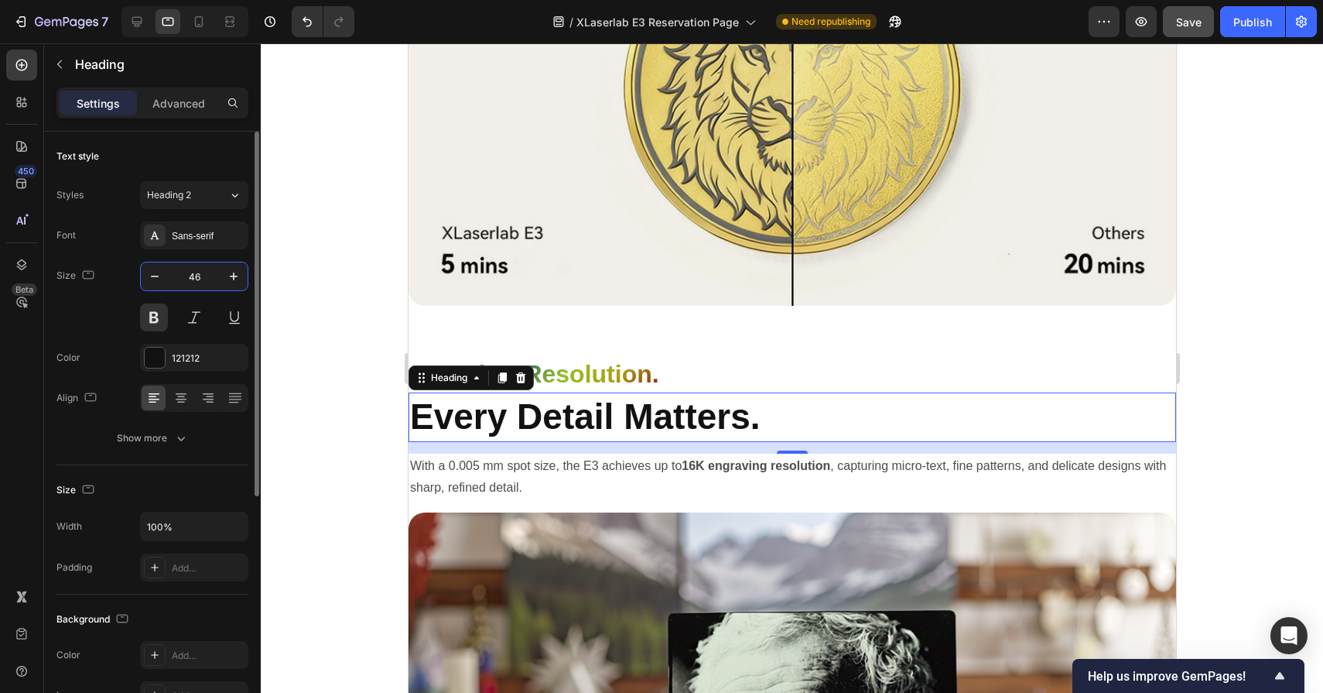
click at [209, 283] on input "46" at bounding box center [194, 276] width 51 height 28
type input "32"
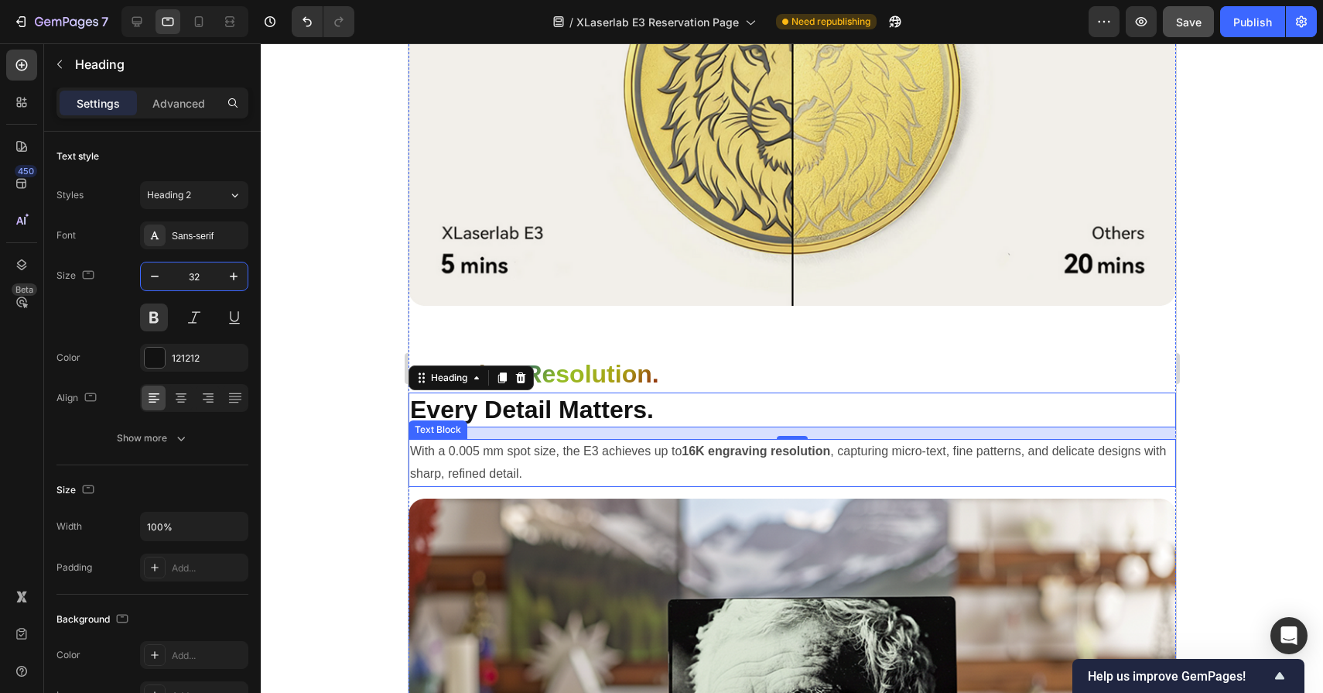
click at [577, 456] on p "With a 0.005 mm spot size, the E3 achieves up to 16K engraving resolution , cap…" at bounding box center [791, 462] width 765 height 45
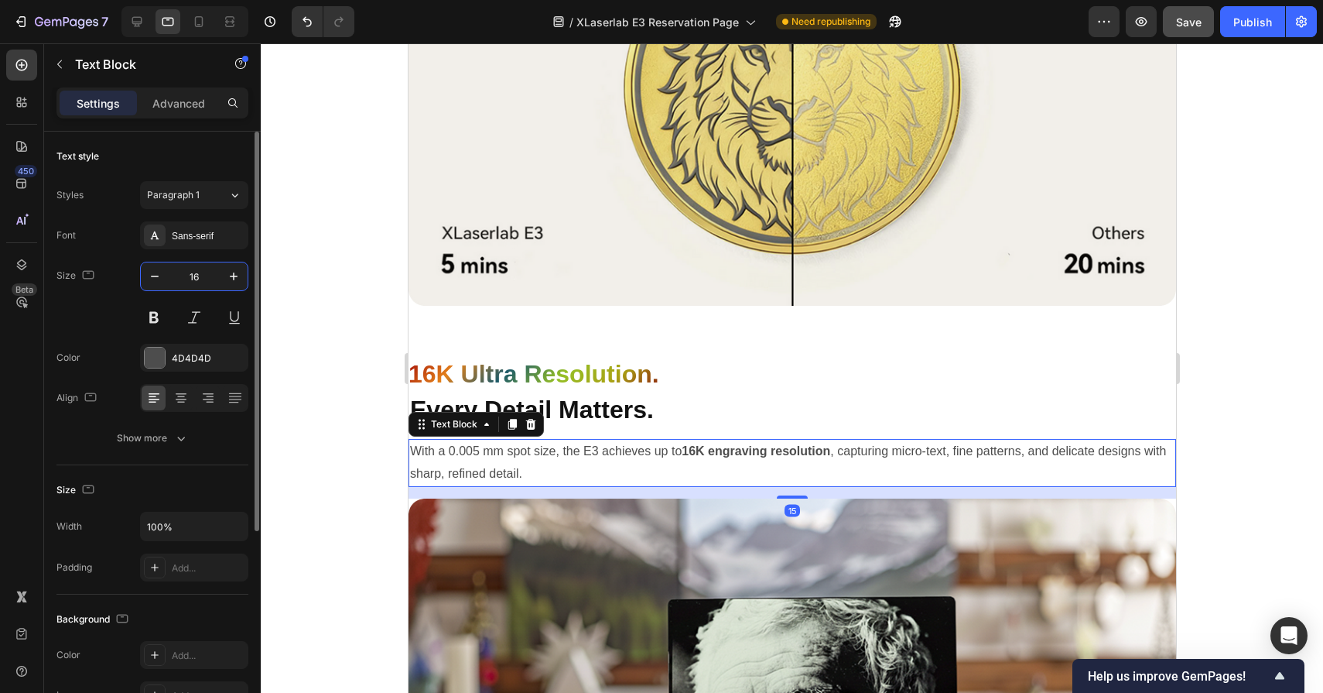
click at [201, 278] on input "16" at bounding box center [194, 276] width 51 height 28
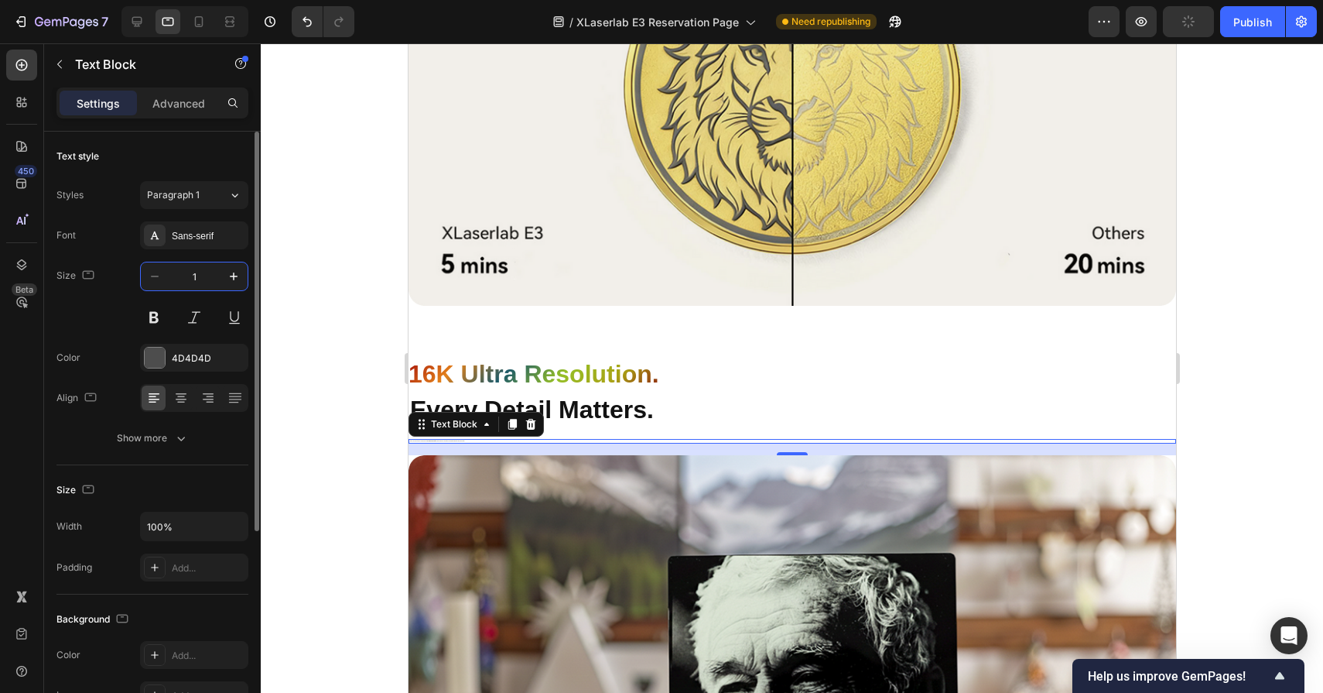
type input "18"
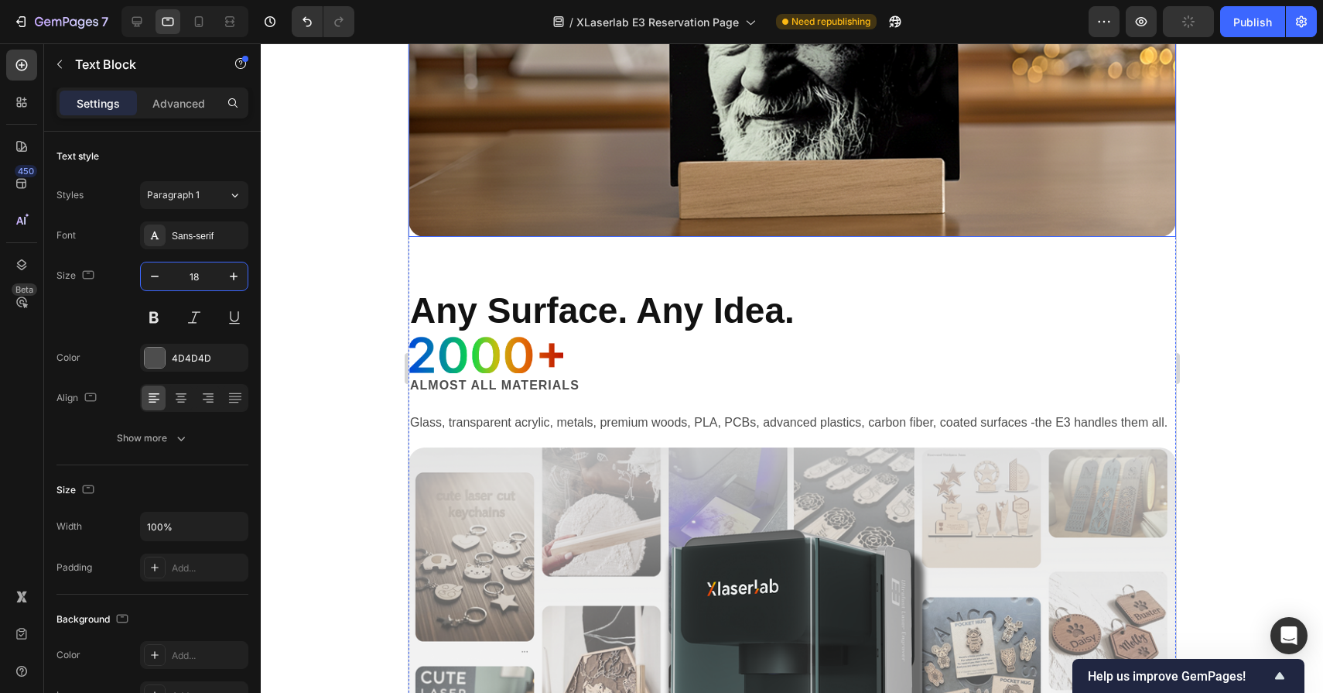
scroll to position [2985, 0]
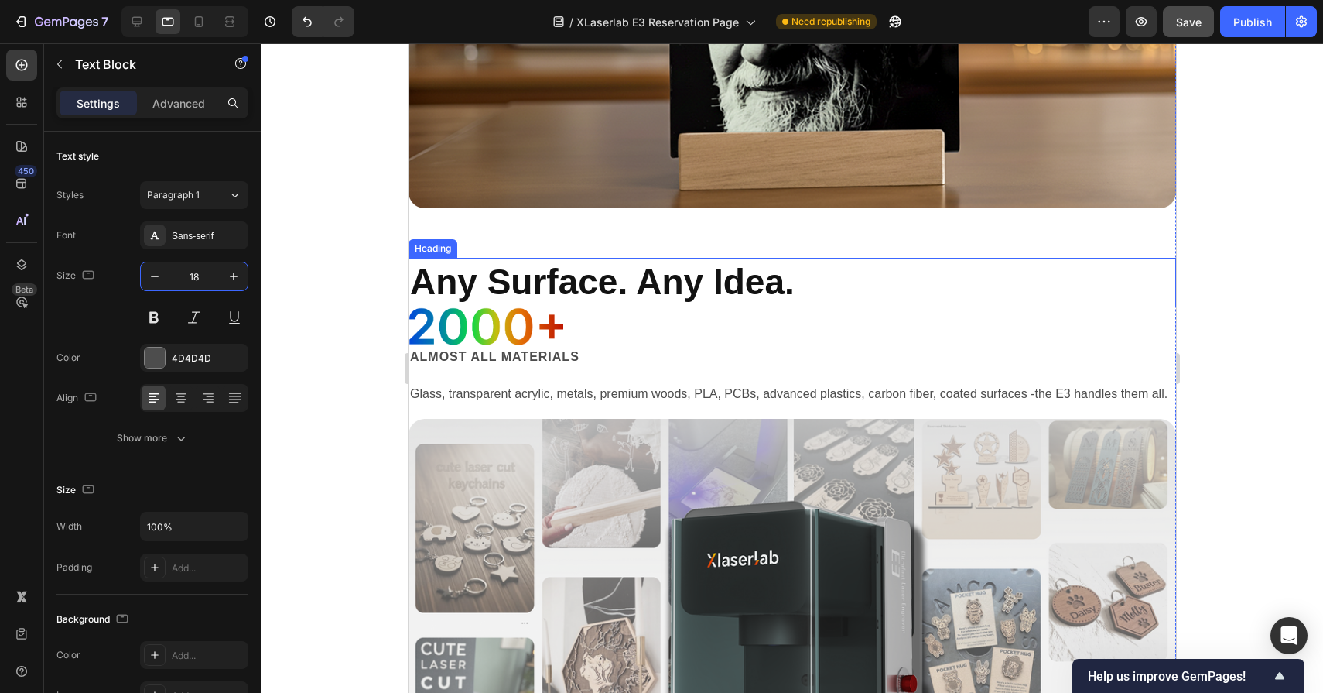
click at [565, 290] on h2 "Any Surface. Any Idea." at bounding box center [792, 283] width 768 height 50
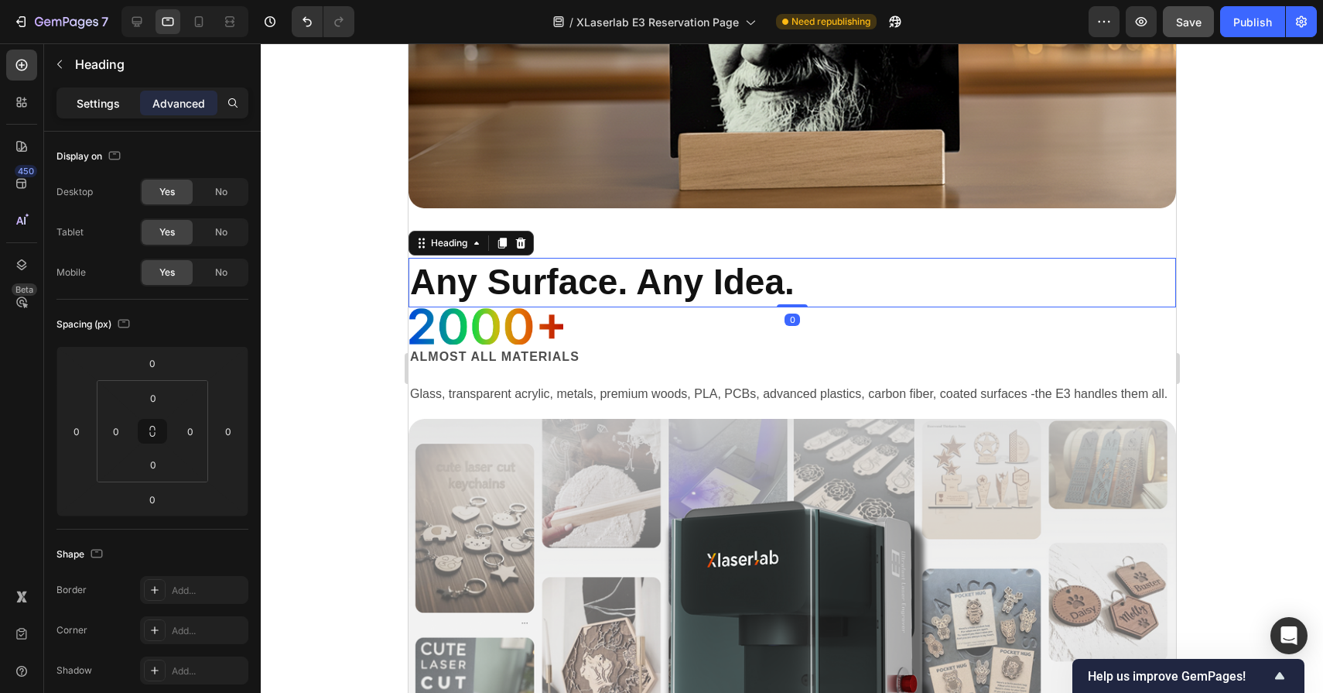
click at [98, 107] on p "Settings" at bounding box center [98, 103] width 43 height 16
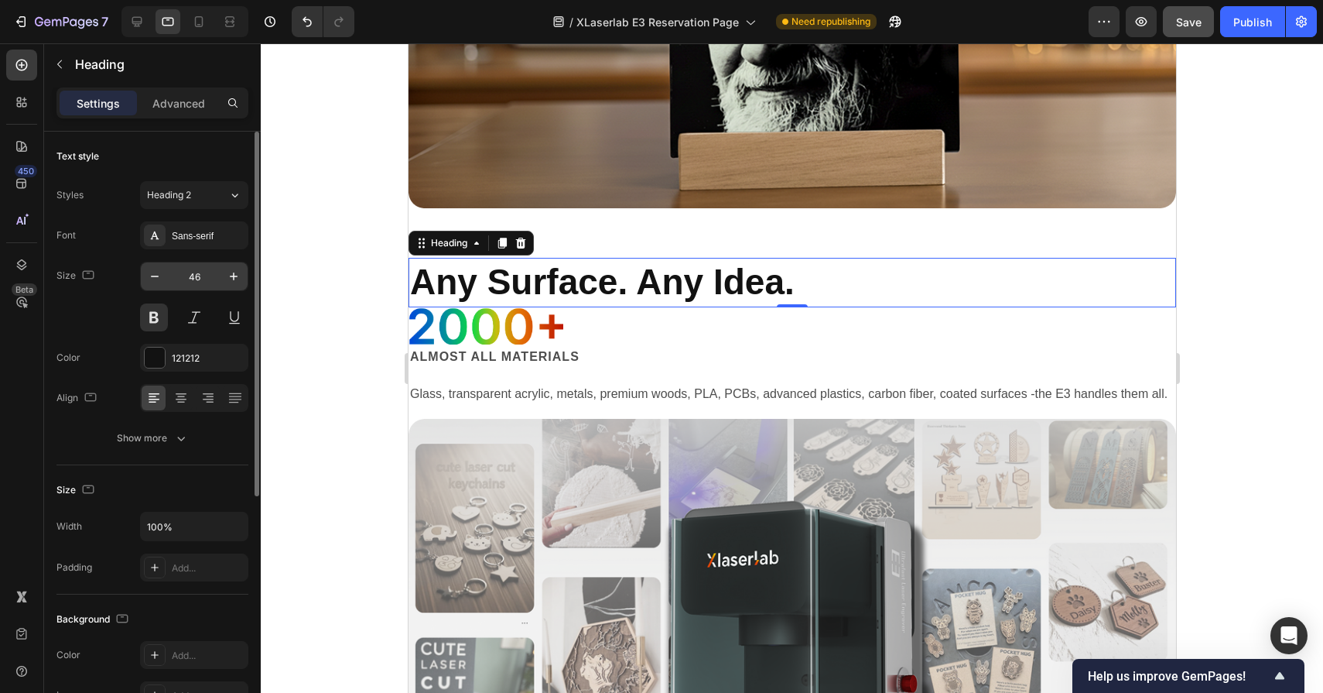
click at [200, 282] on input "46" at bounding box center [194, 276] width 51 height 28
type input "32"
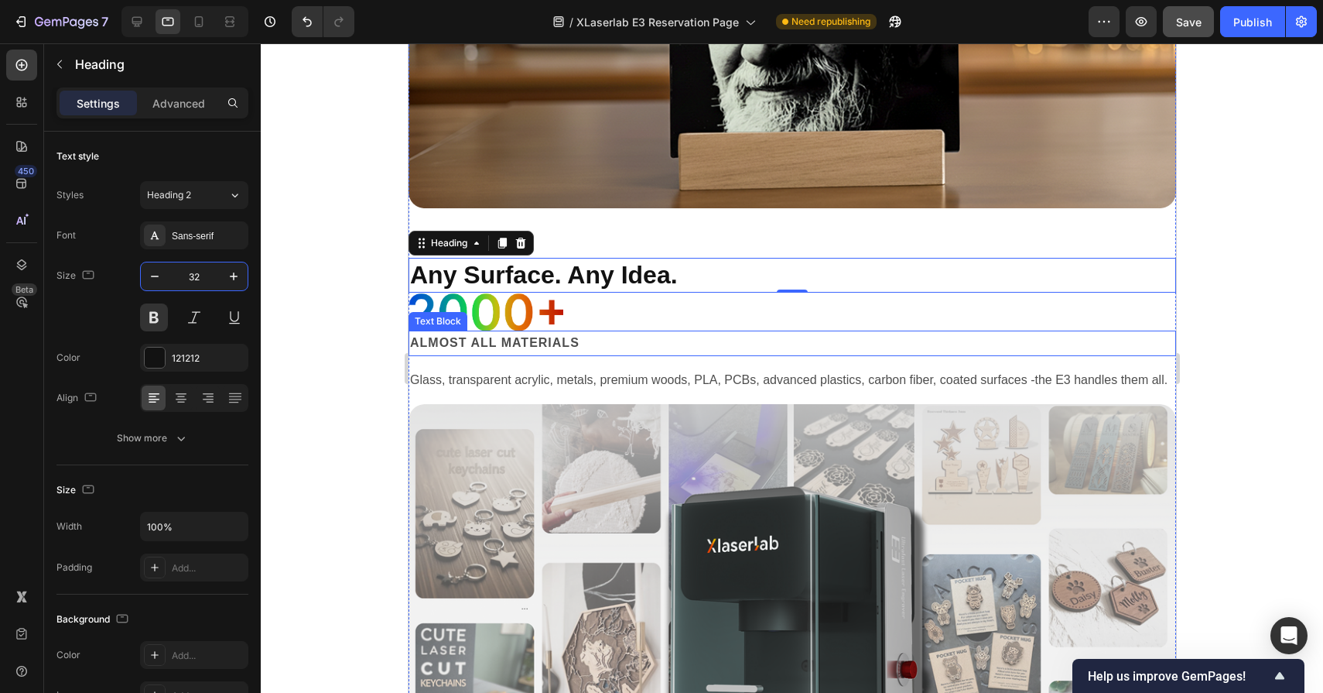
click at [543, 341] on p "Almost all materials" at bounding box center [791, 343] width 765 height 22
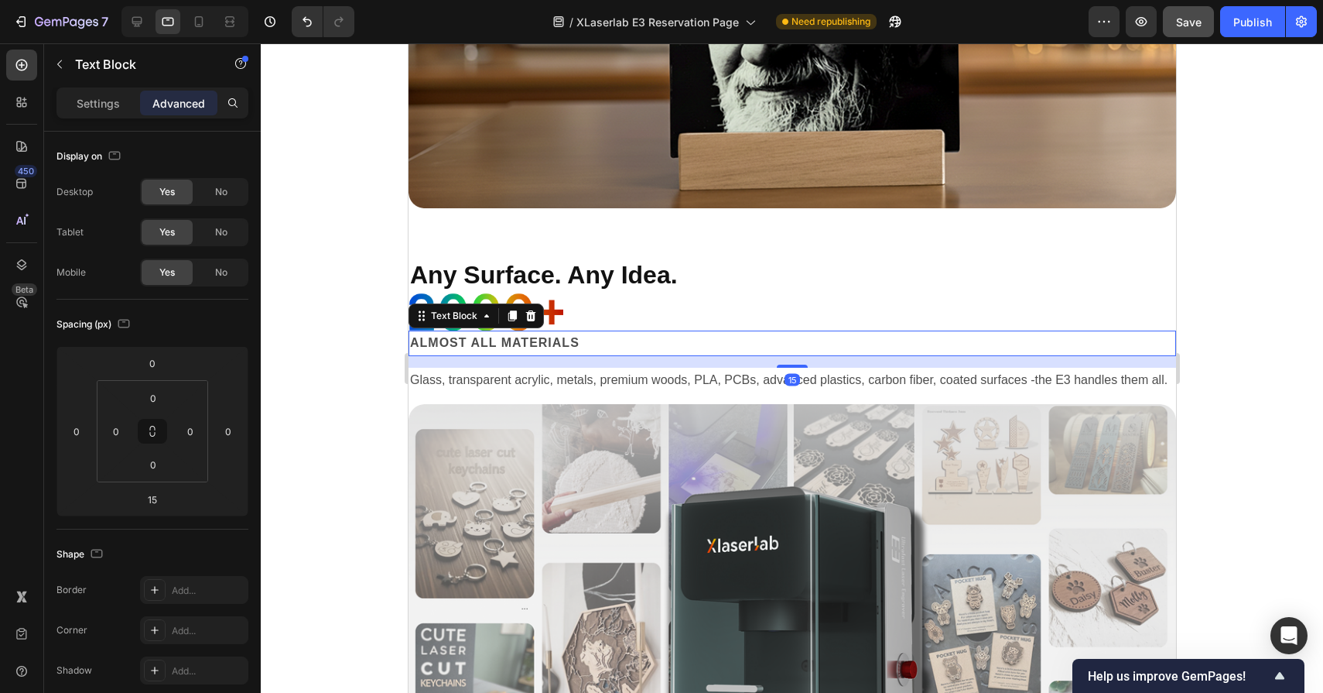
click at [99, 117] on div "Settings Advanced" at bounding box center [152, 102] width 192 height 31
click at [101, 109] on p "Settings" at bounding box center [98, 103] width 43 height 16
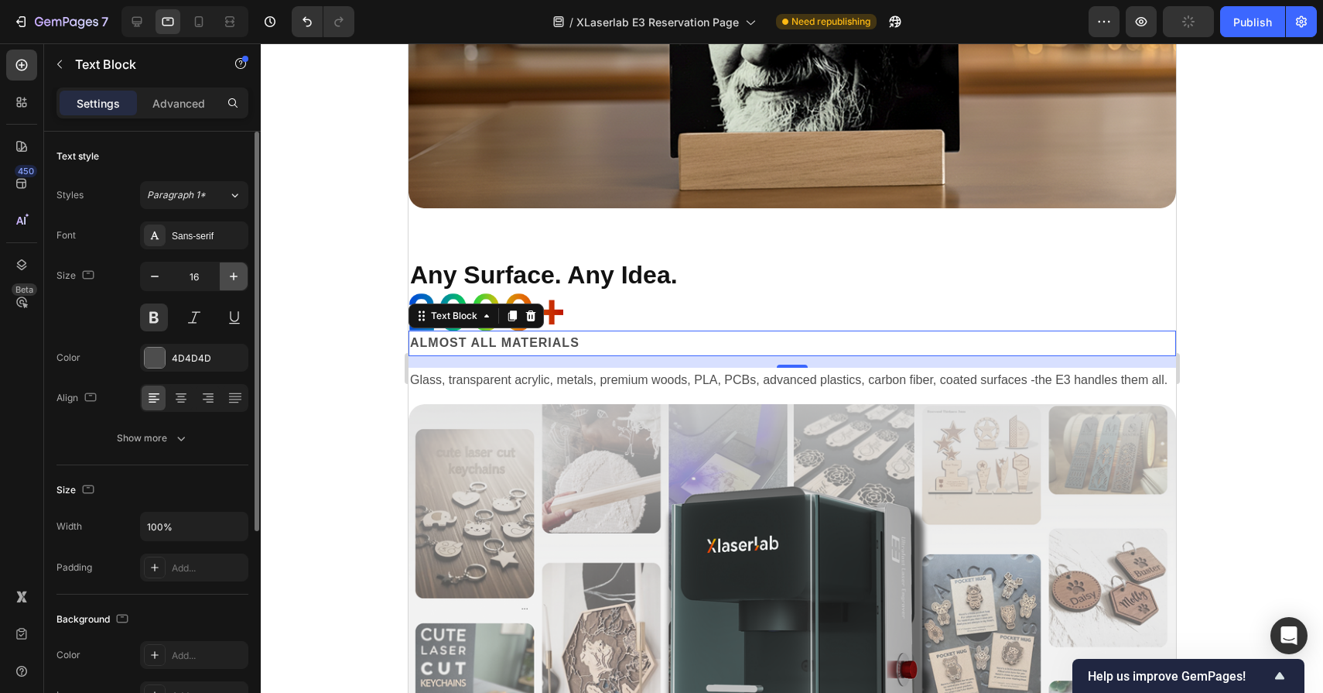
click at [220, 276] on button "button" at bounding box center [234, 276] width 28 height 28
click at [235, 276] on icon "button" at bounding box center [234, 276] width 8 height 8
type input "18"
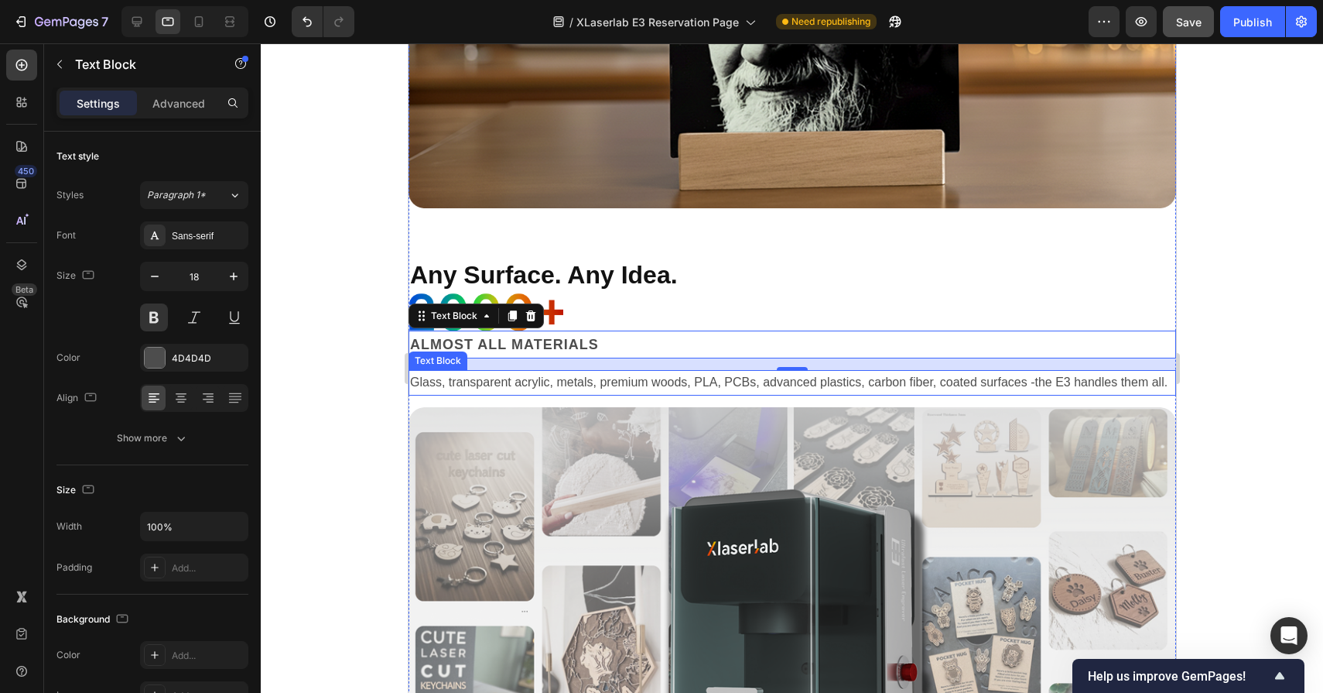
click at [464, 382] on p "Glass, transparent acrylic, metals, premium woods, PLA, PCBs, advanced plastics…" at bounding box center [791, 382] width 765 height 22
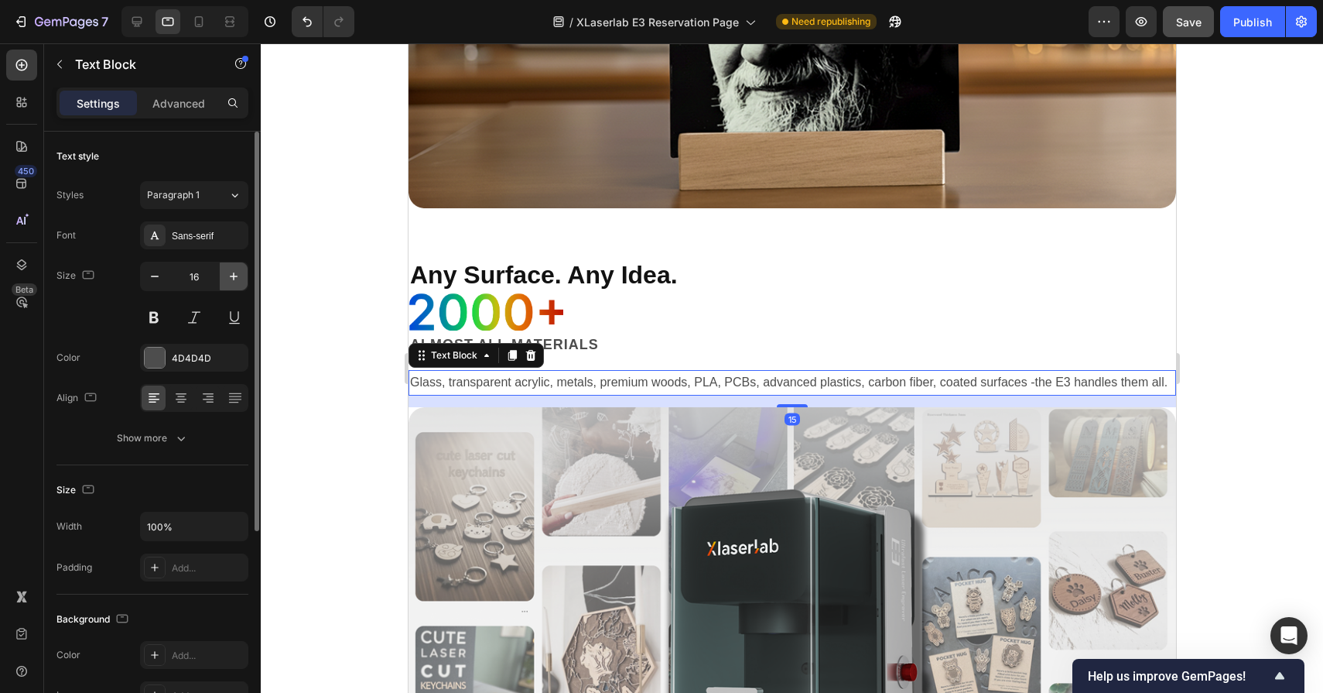
click at [230, 281] on icon "button" at bounding box center [233, 276] width 15 height 15
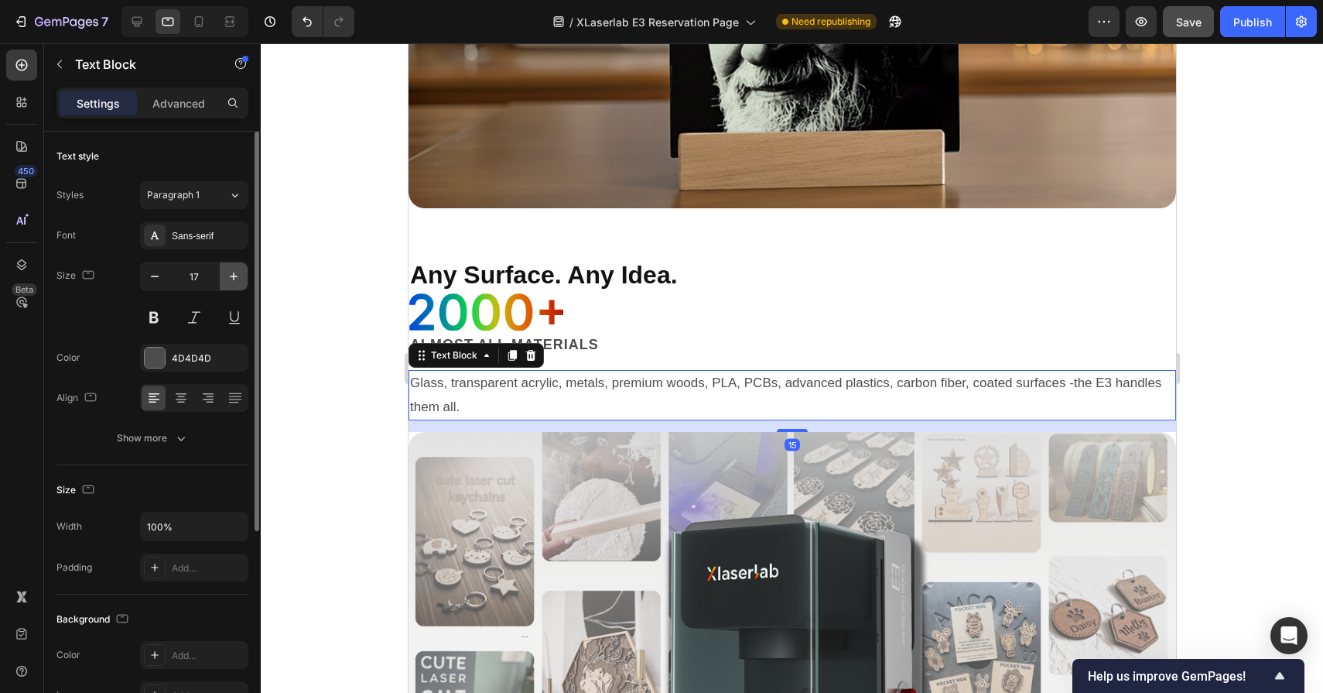
click at [230, 281] on icon "button" at bounding box center [233, 276] width 15 height 15
type input "18"
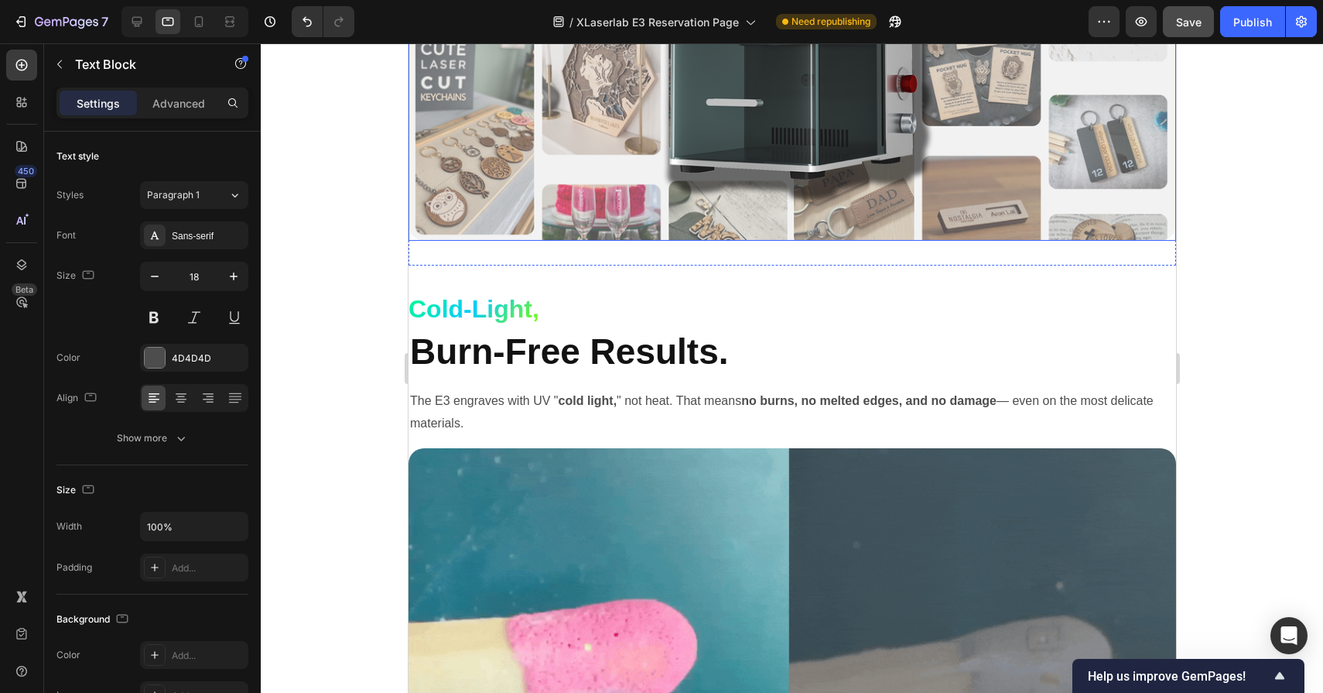
scroll to position [3608, 0]
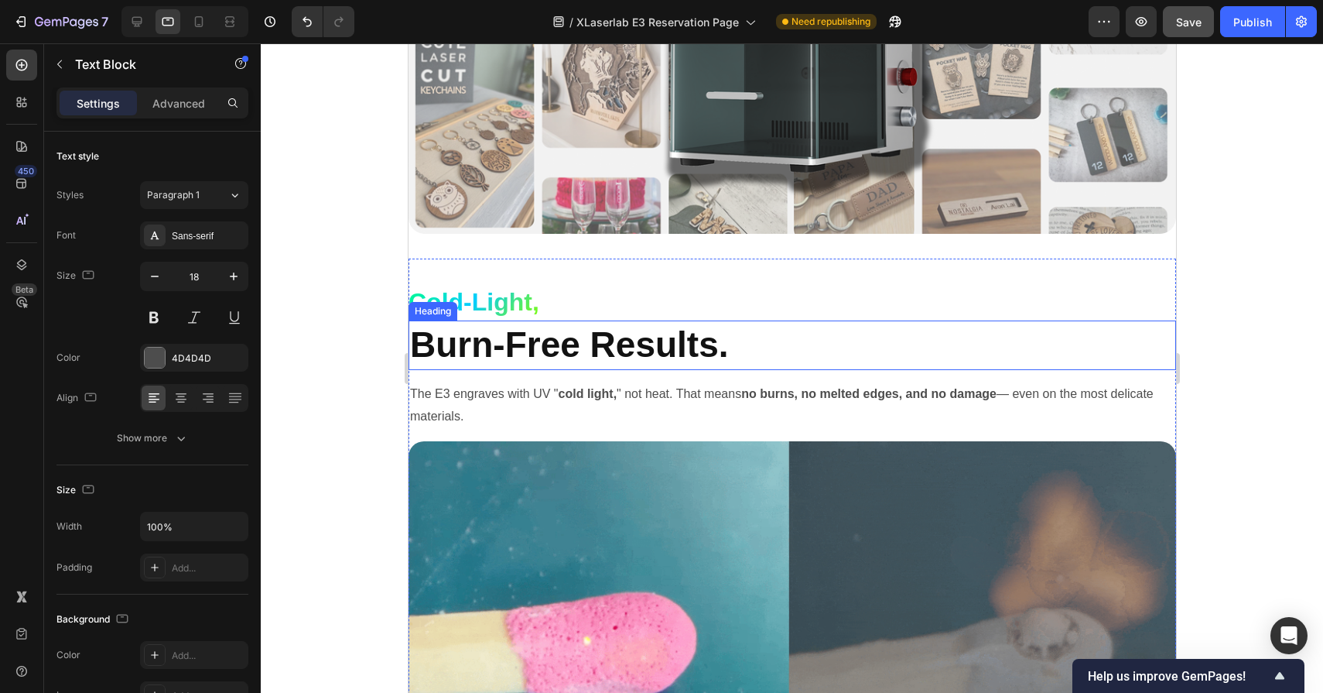
click at [489, 332] on h2 "Burn-Free Results." at bounding box center [792, 345] width 768 height 50
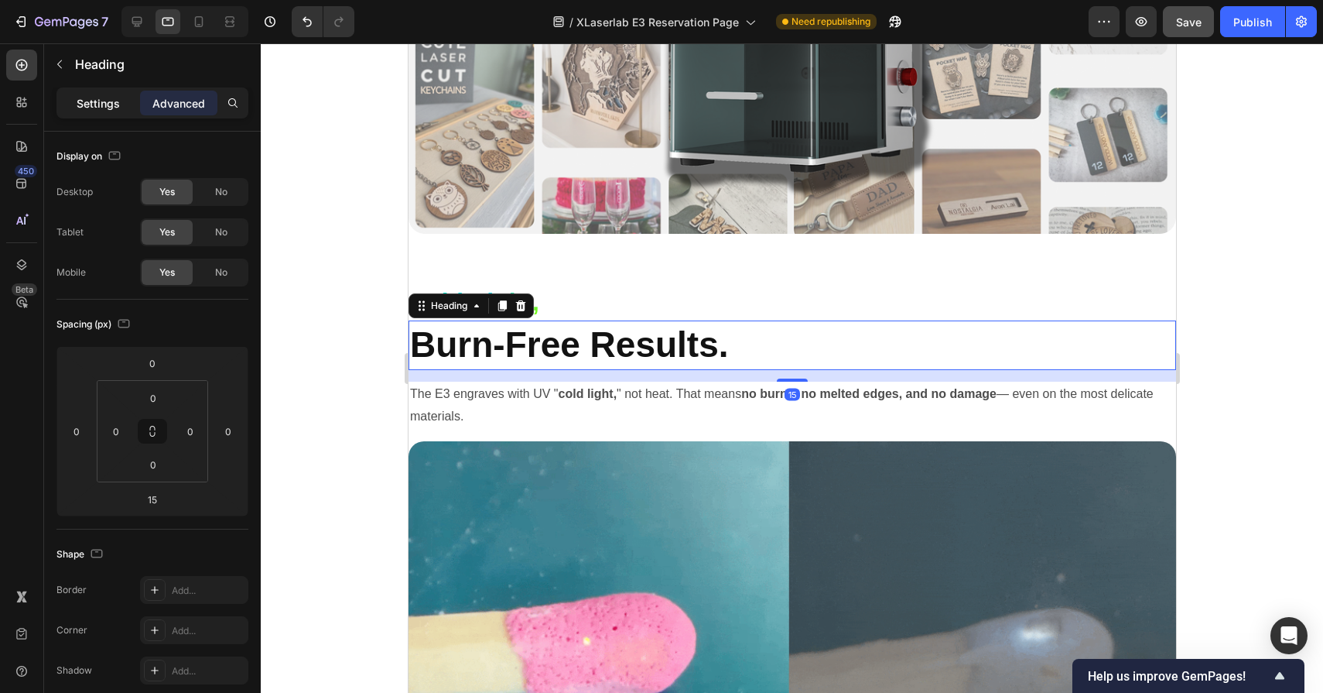
click at [105, 99] on p "Settings" at bounding box center [98, 103] width 43 height 16
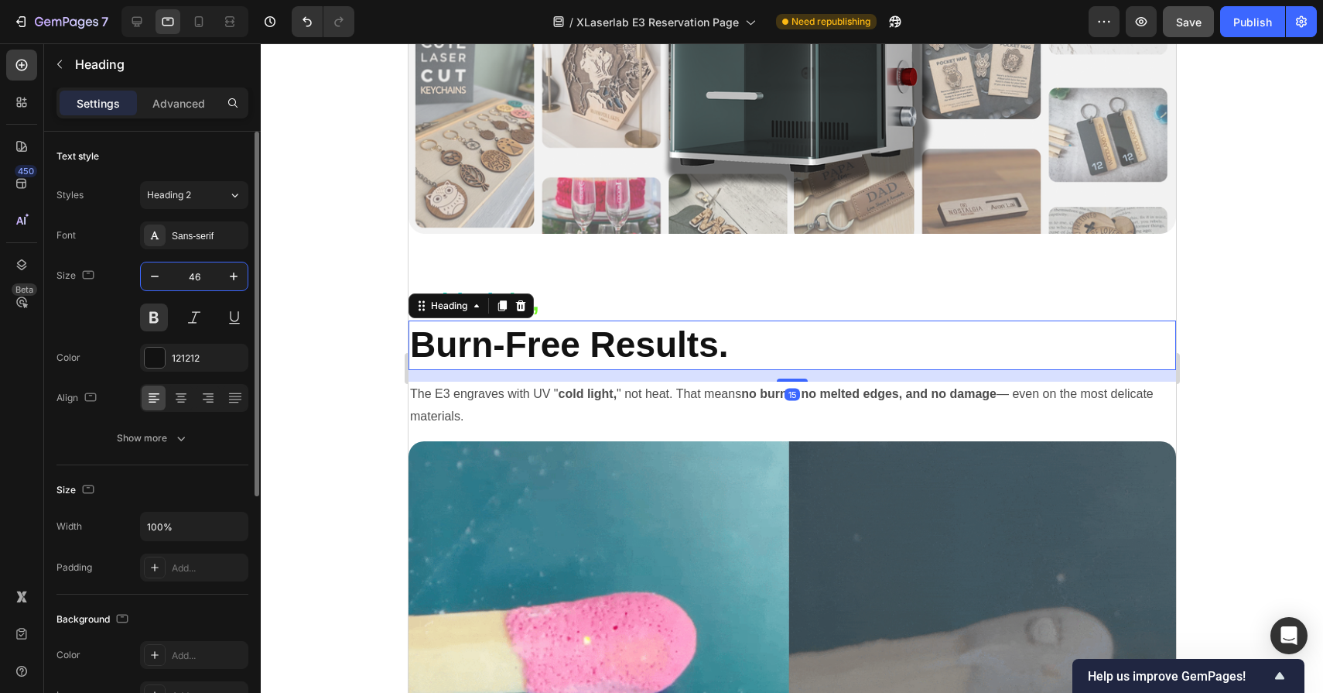
click at [204, 276] on input "46" at bounding box center [194, 276] width 51 height 28
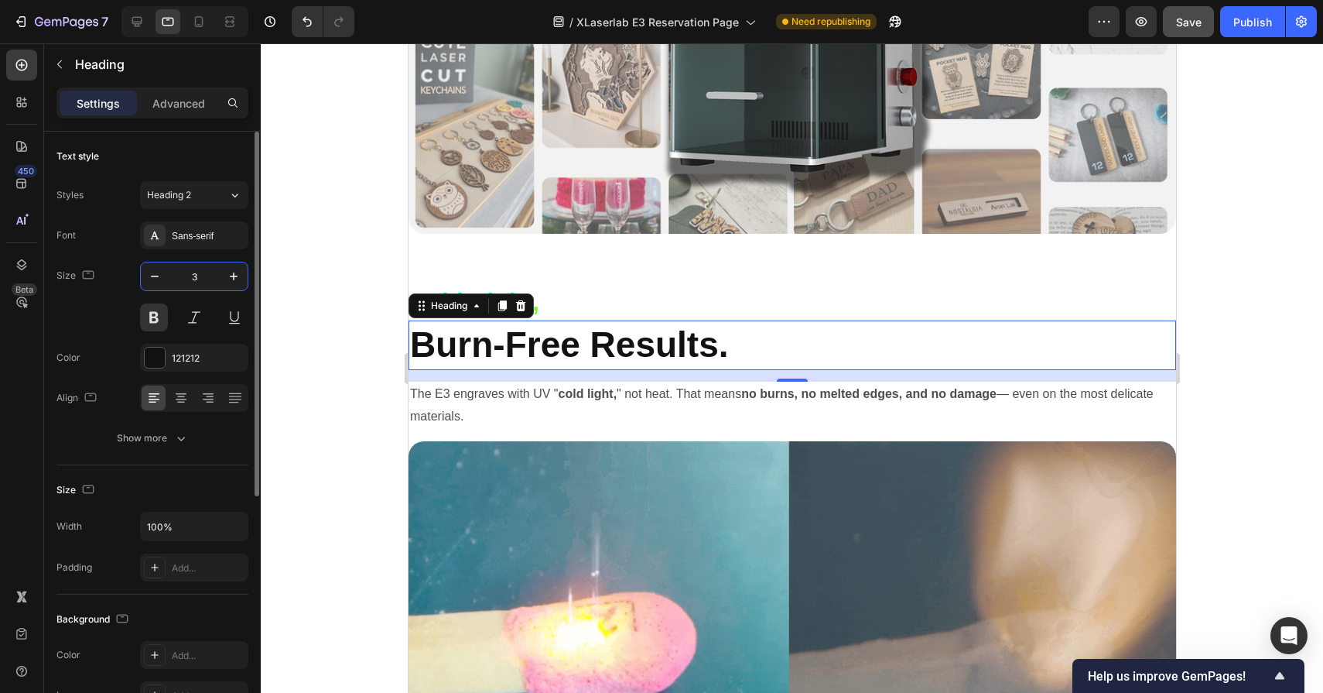
type input "32"
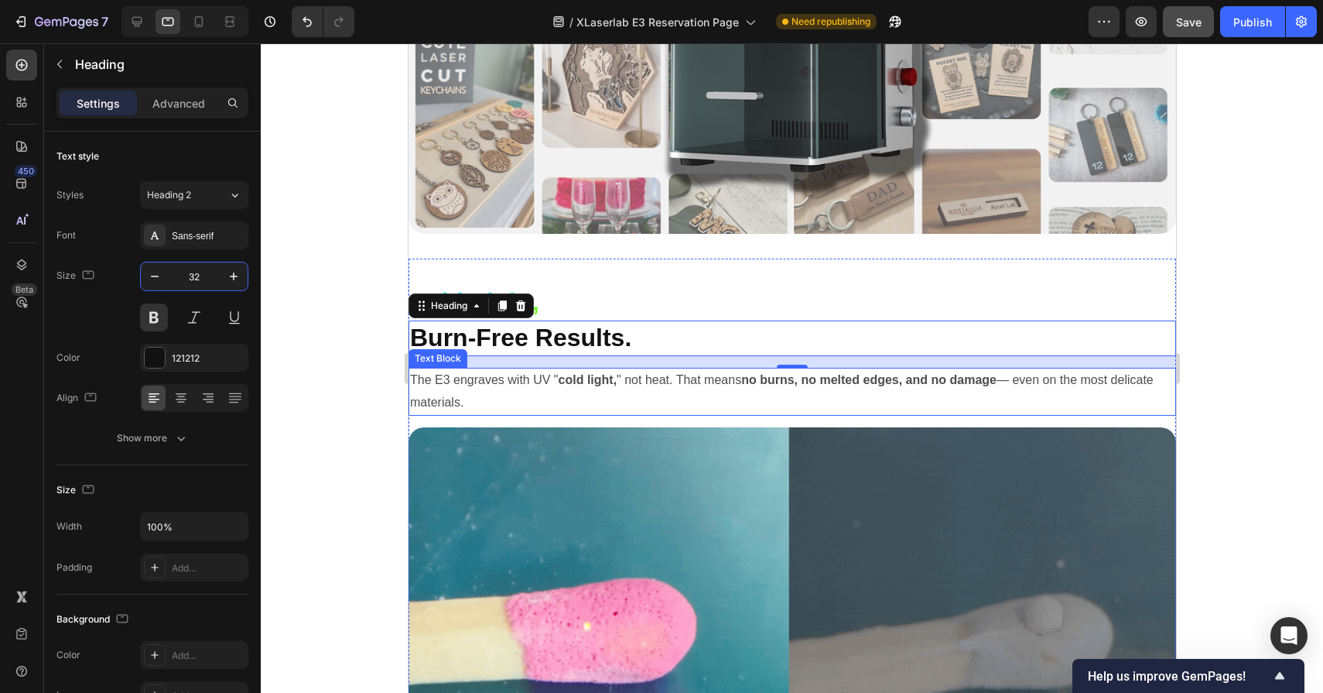
click at [475, 376] on p "The E3 engraves with UV " cold light, " not heat. That means no burns, no melte…" at bounding box center [791, 391] width 765 height 45
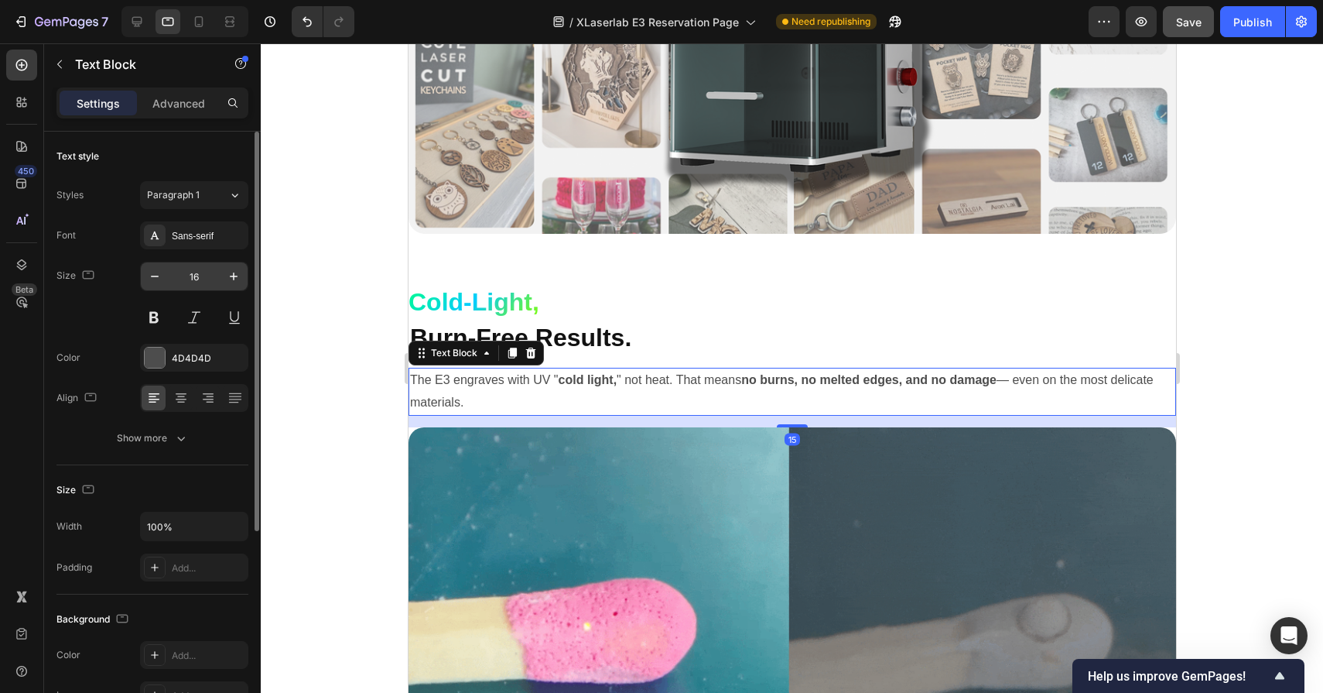
click at [200, 275] on input "16" at bounding box center [194, 276] width 51 height 28
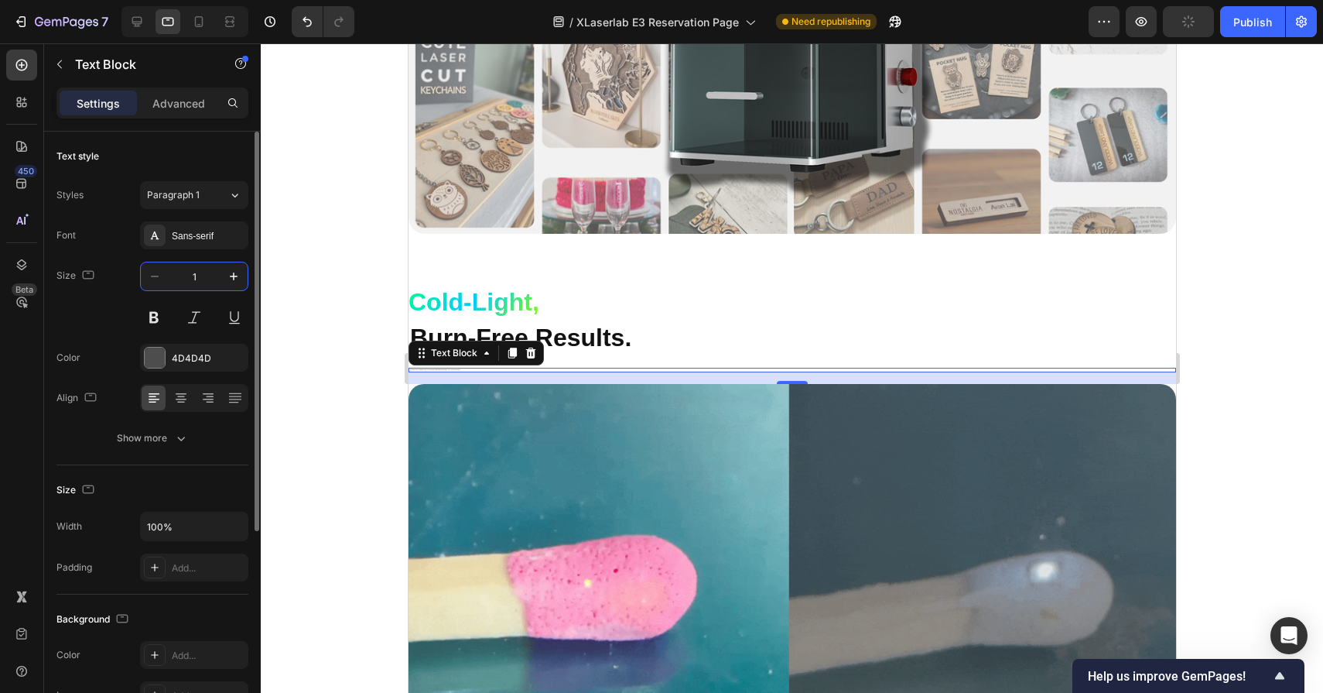
type input "18"
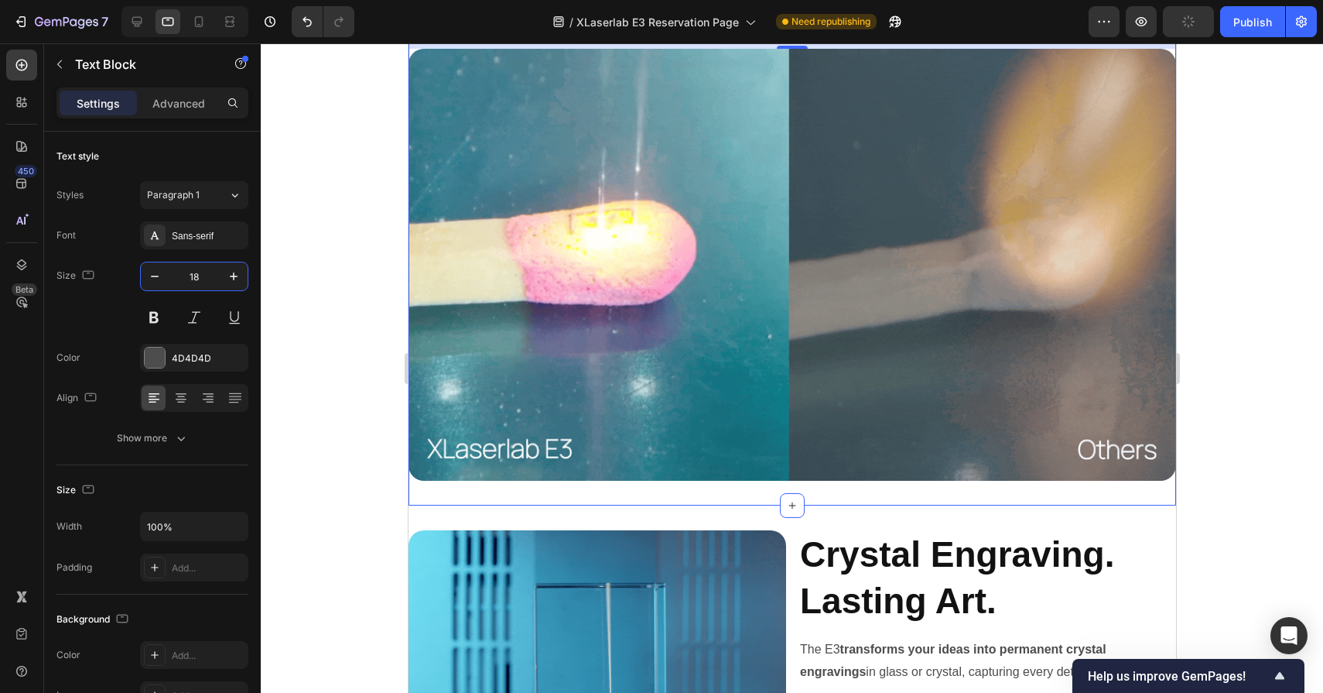
scroll to position [4183, 0]
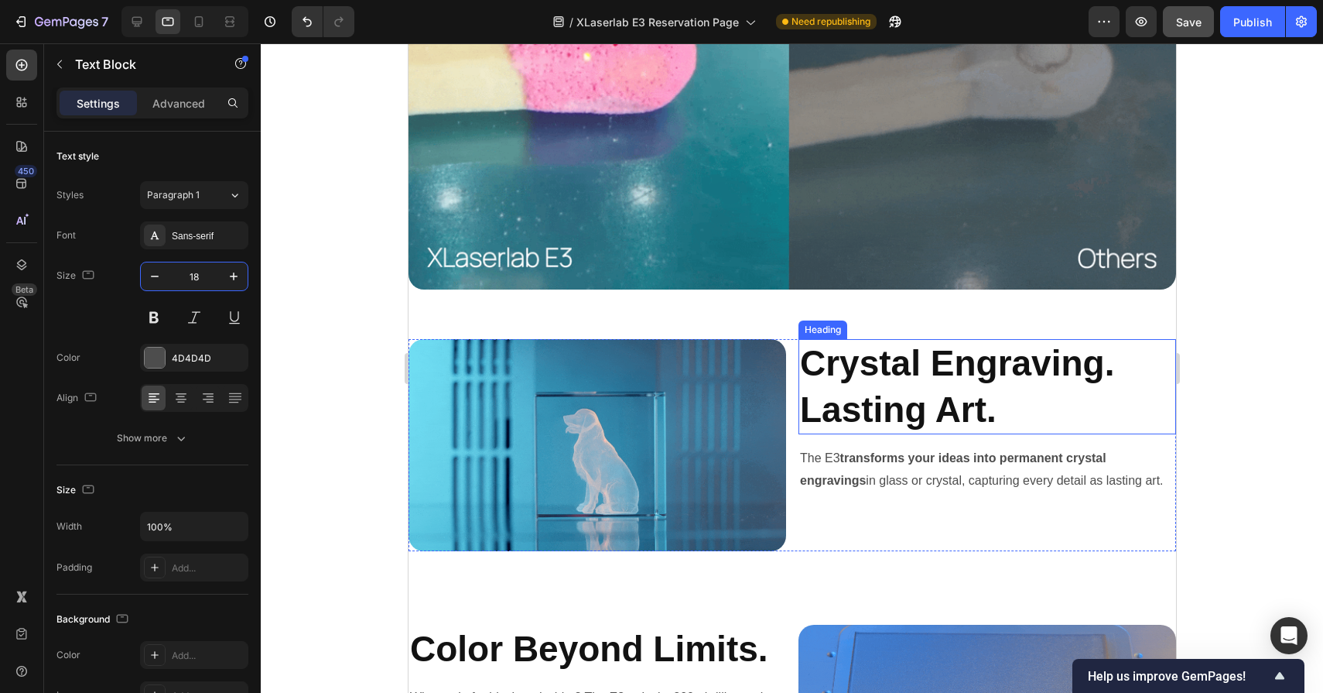
click at [924, 368] on h2 "Crystal Engraving. Lasting Art." at bounding box center [987, 387] width 378 height 96
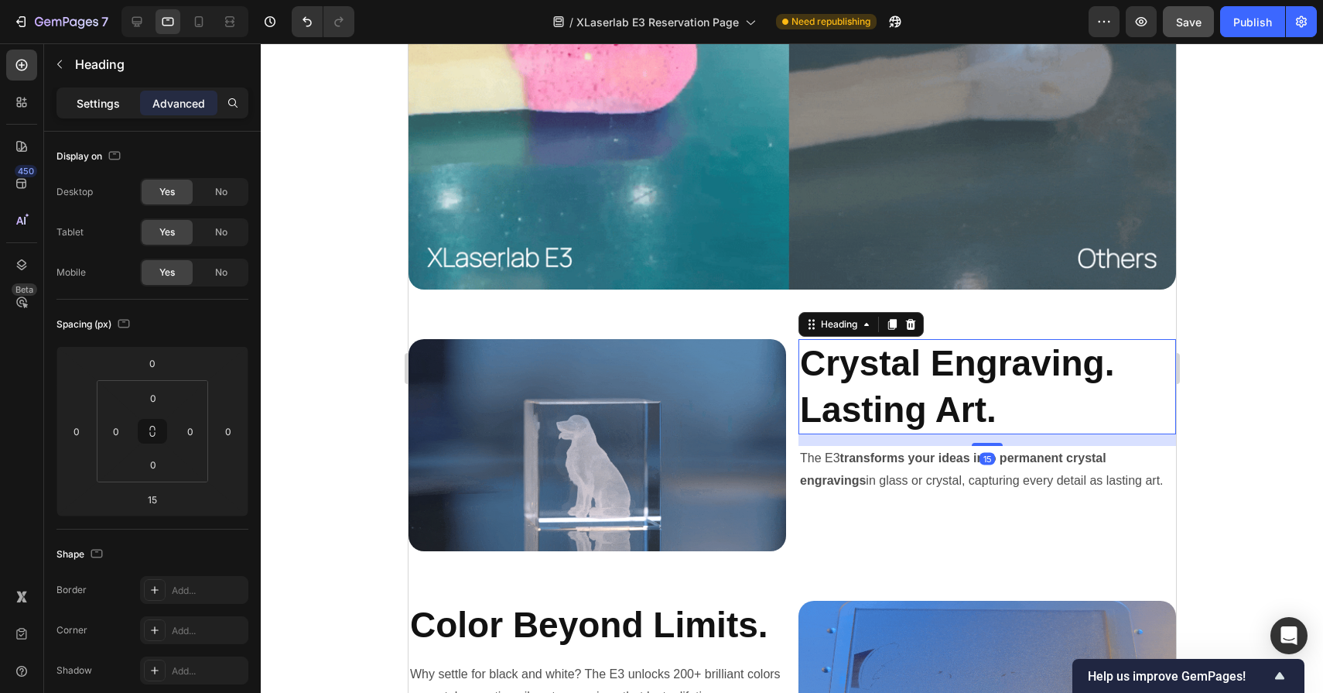
click at [94, 108] on p "Settings" at bounding box center [98, 103] width 43 height 16
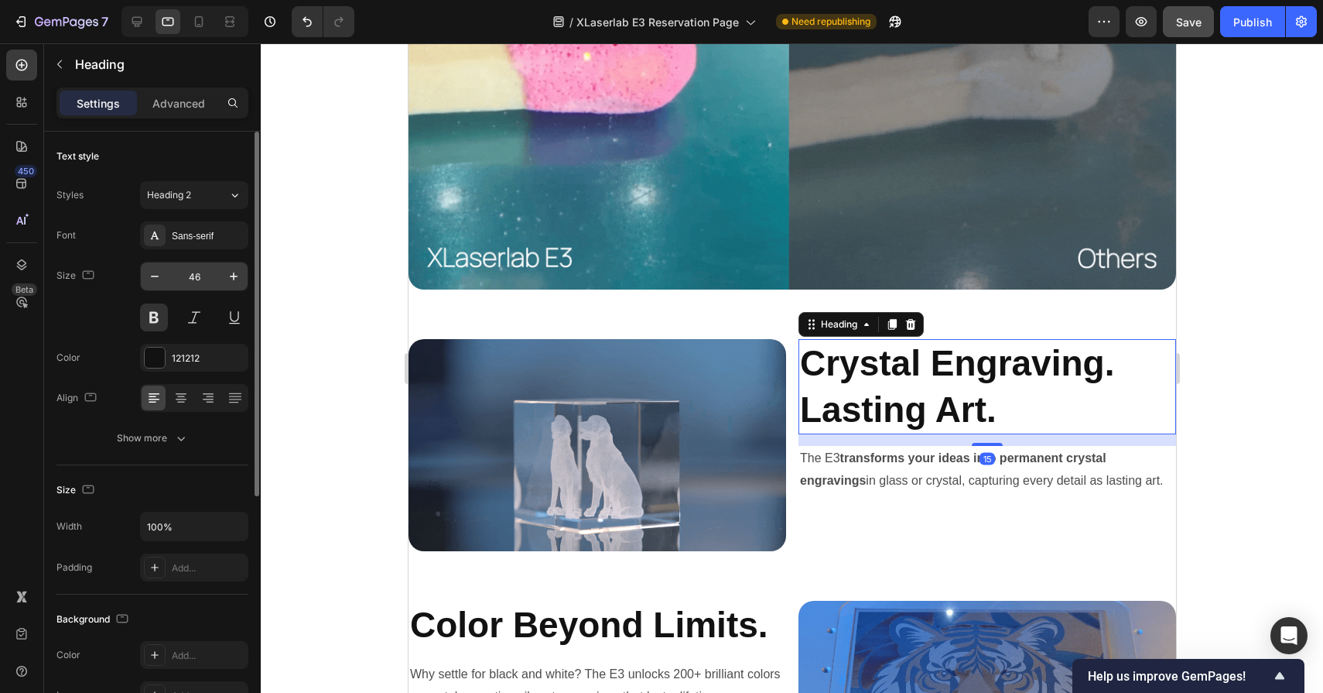
click at [211, 274] on input "46" at bounding box center [194, 276] width 51 height 28
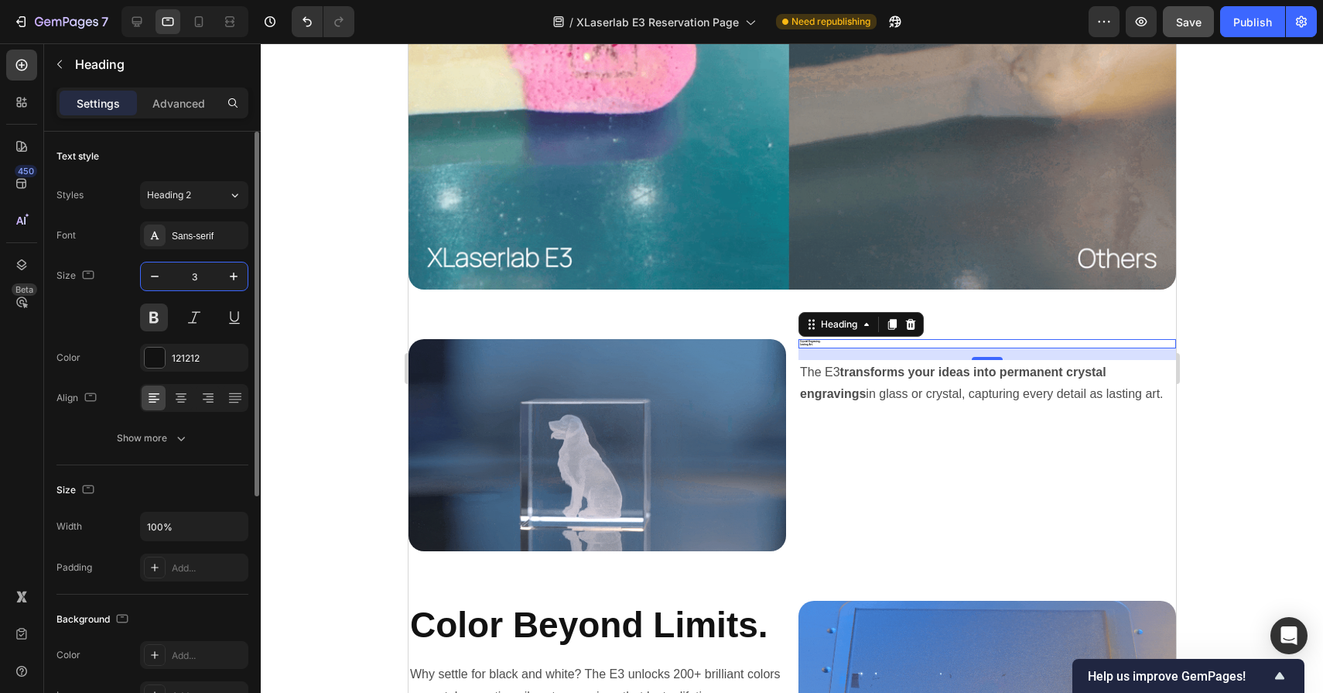
type input "32"
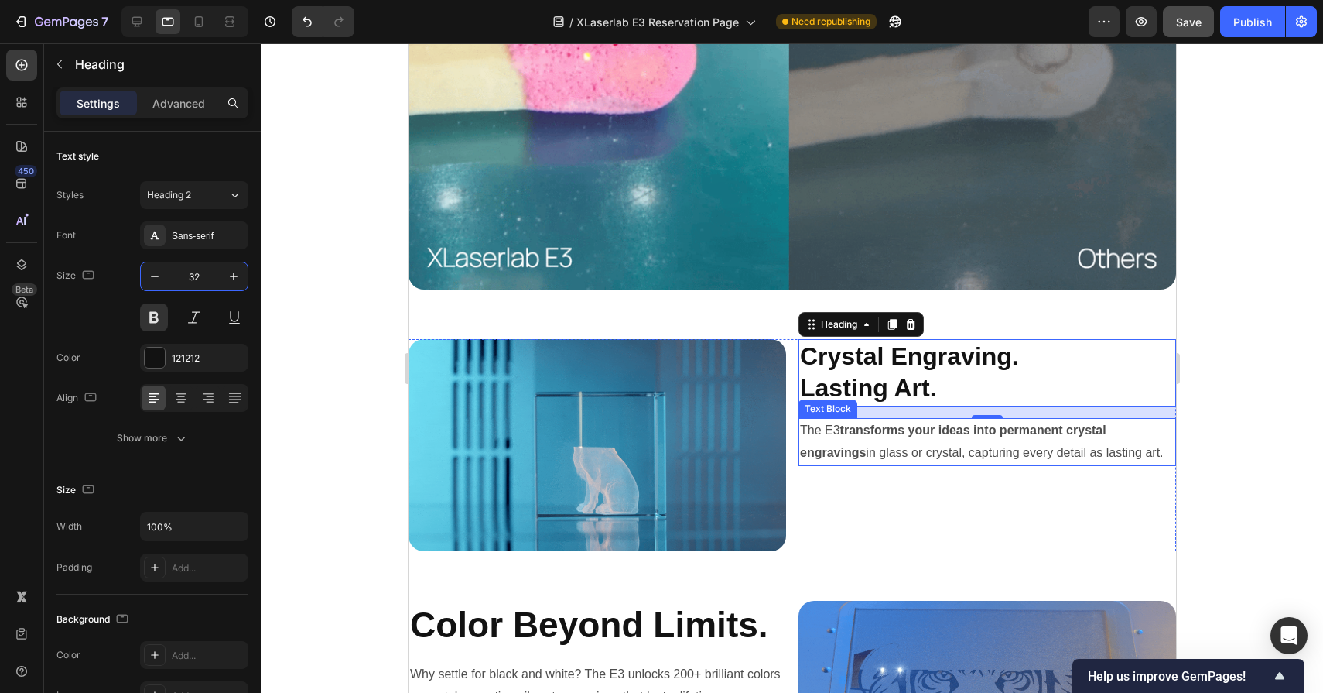
click at [858, 445] on strong "transforms your ideas into permanent crystal engravings" at bounding box center [952, 441] width 306 height 36
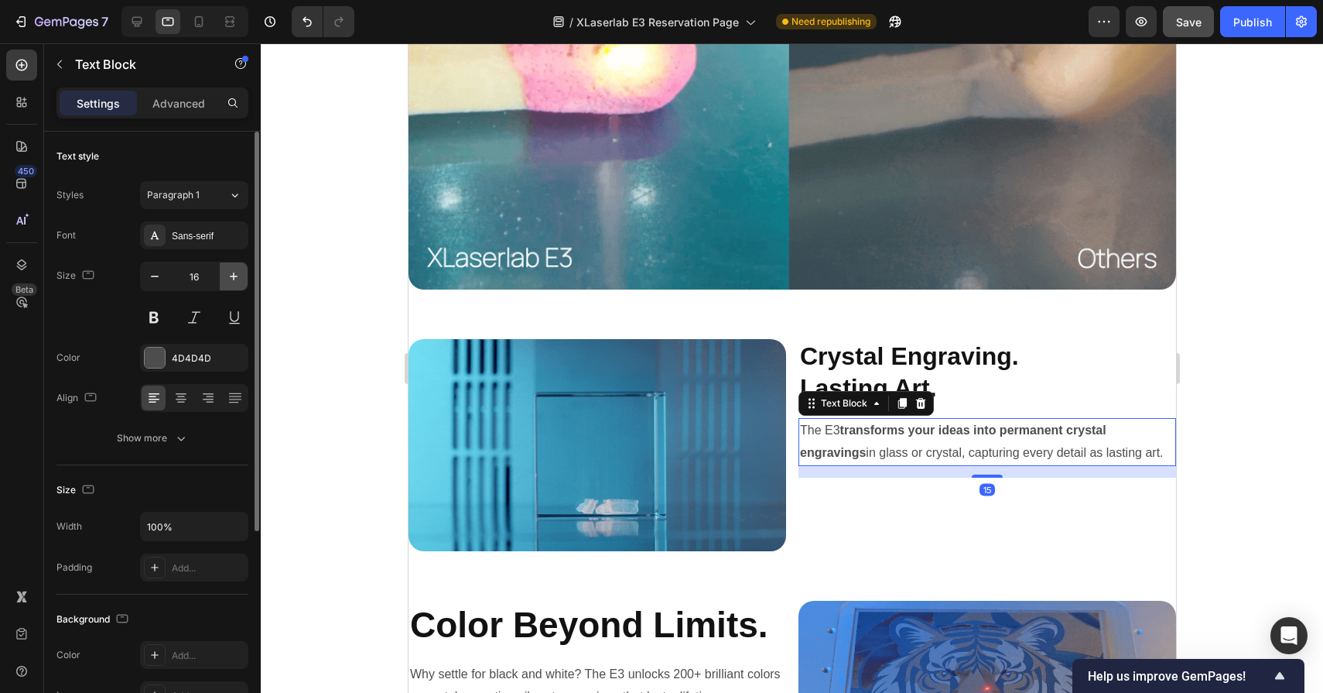
click at [239, 276] on icon "button" at bounding box center [233, 276] width 15 height 15
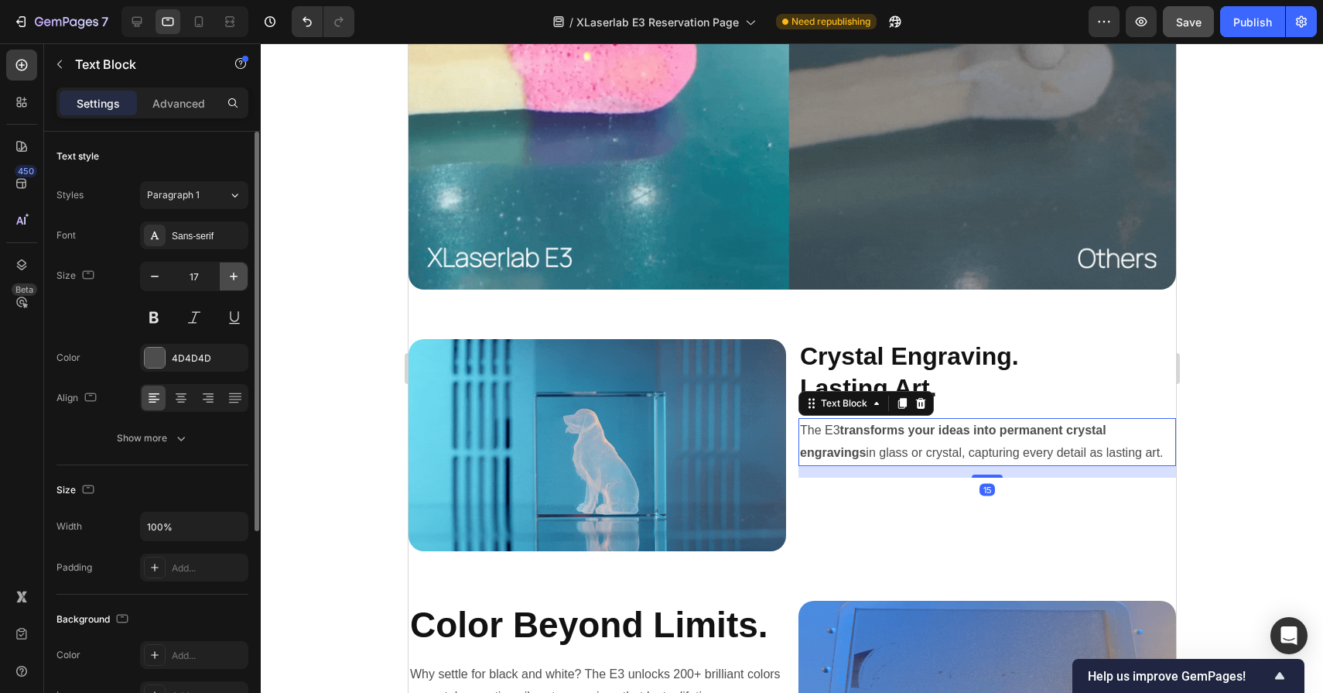
click at [239, 276] on icon "button" at bounding box center [233, 276] width 15 height 15
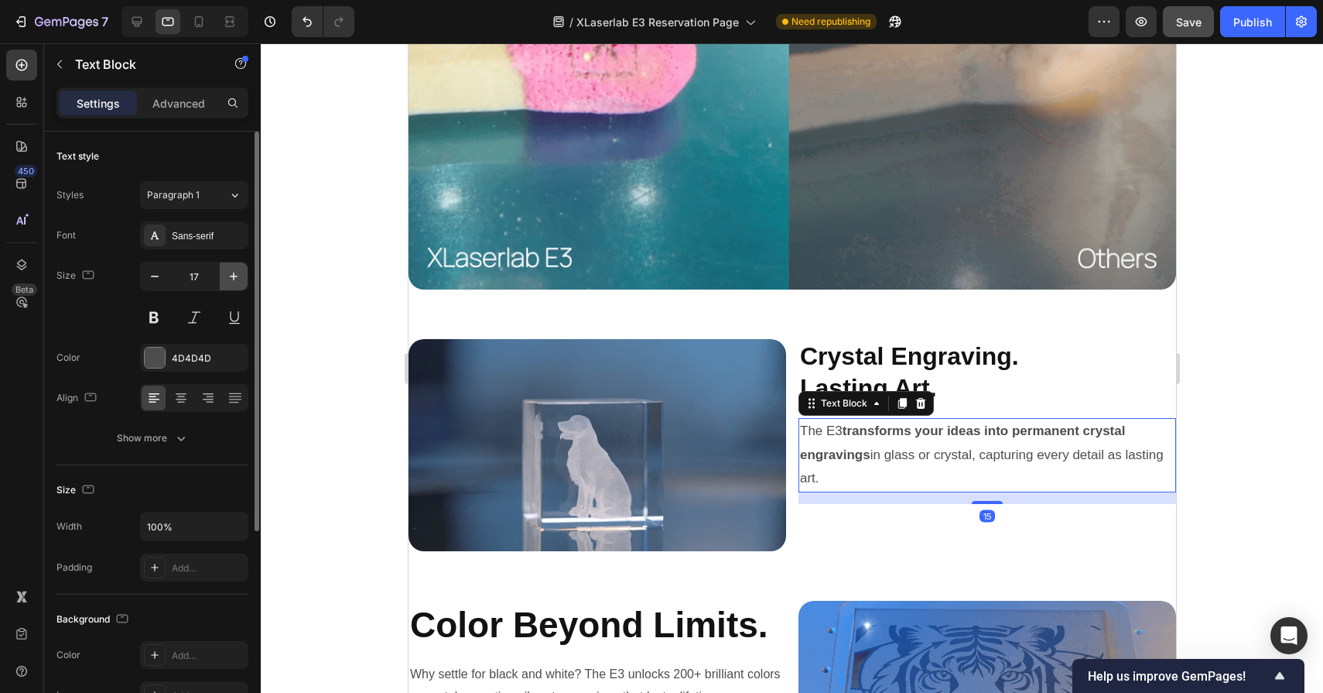
type input "18"
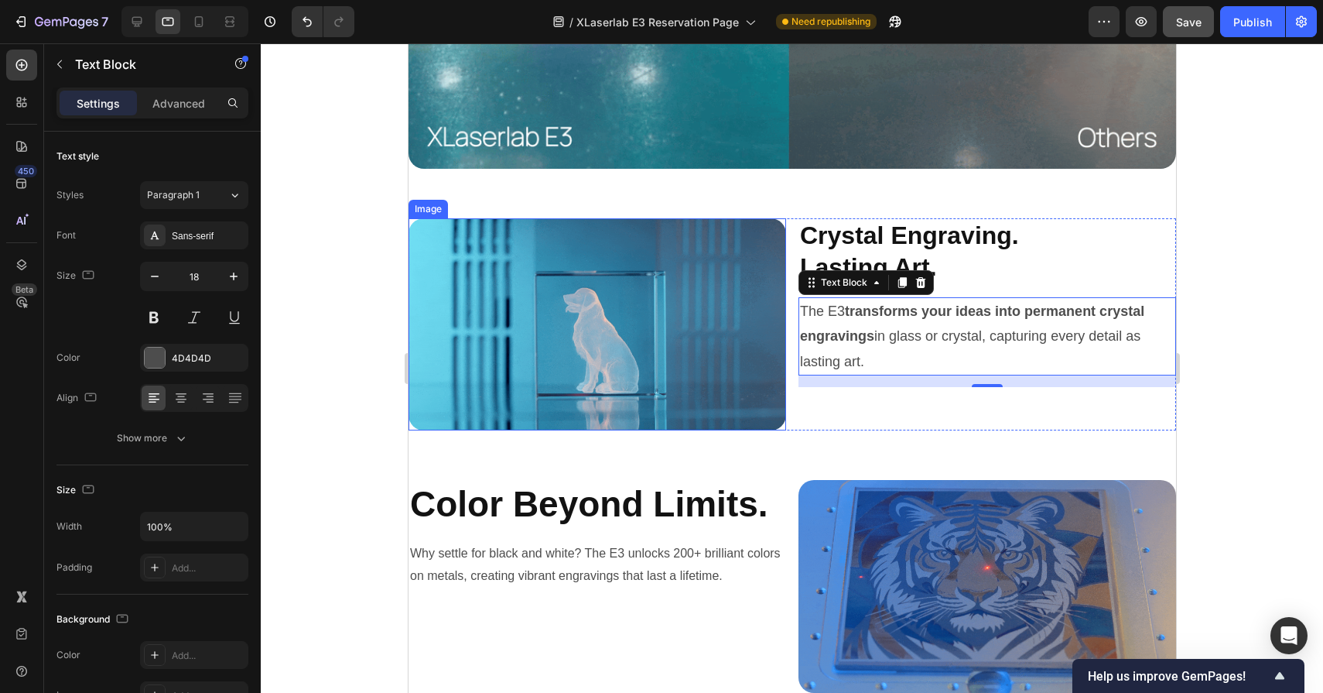
scroll to position [4442, 0]
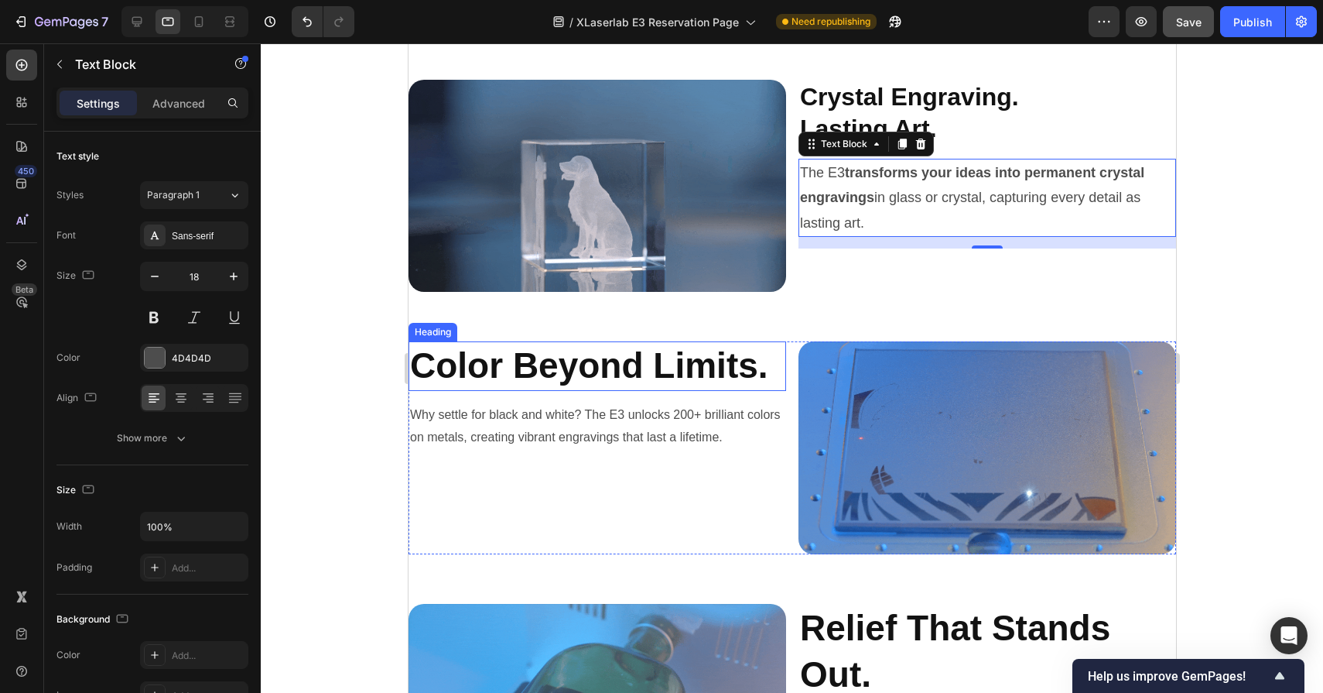
click at [585, 373] on h2 "Color Beyond Limits." at bounding box center [597, 366] width 378 height 50
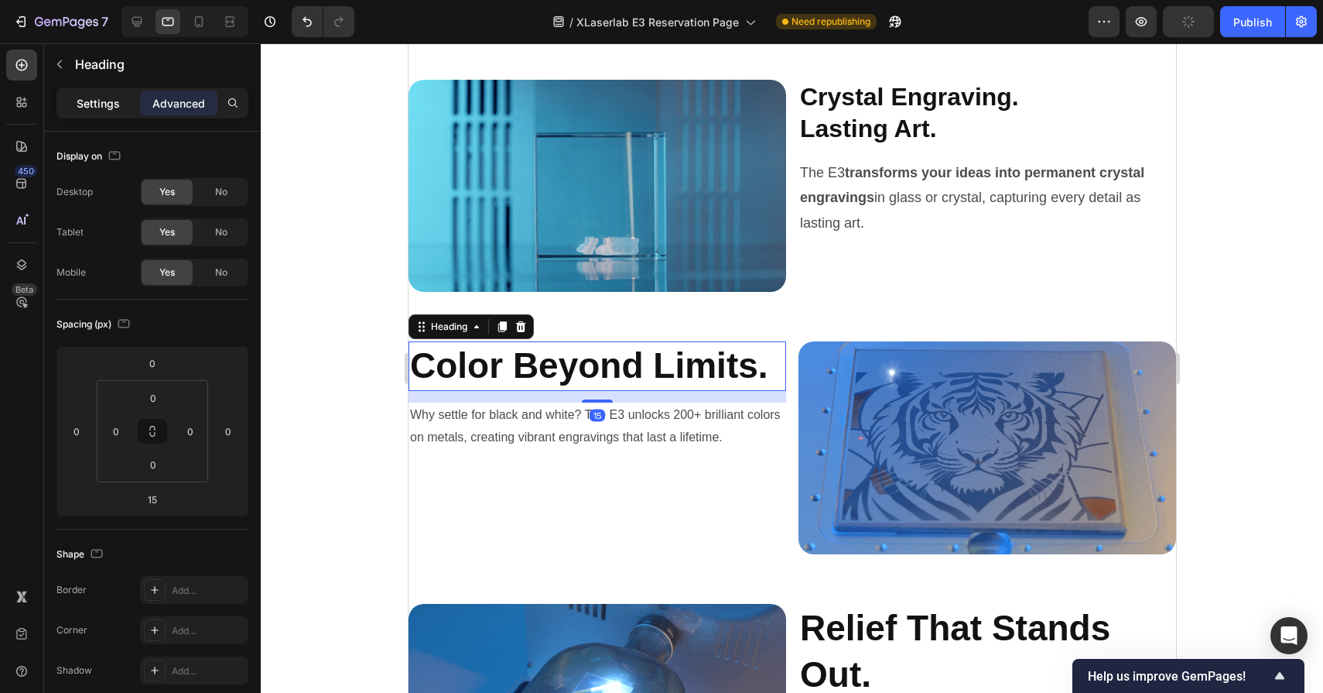
click at [83, 101] on p "Settings" at bounding box center [98, 103] width 43 height 16
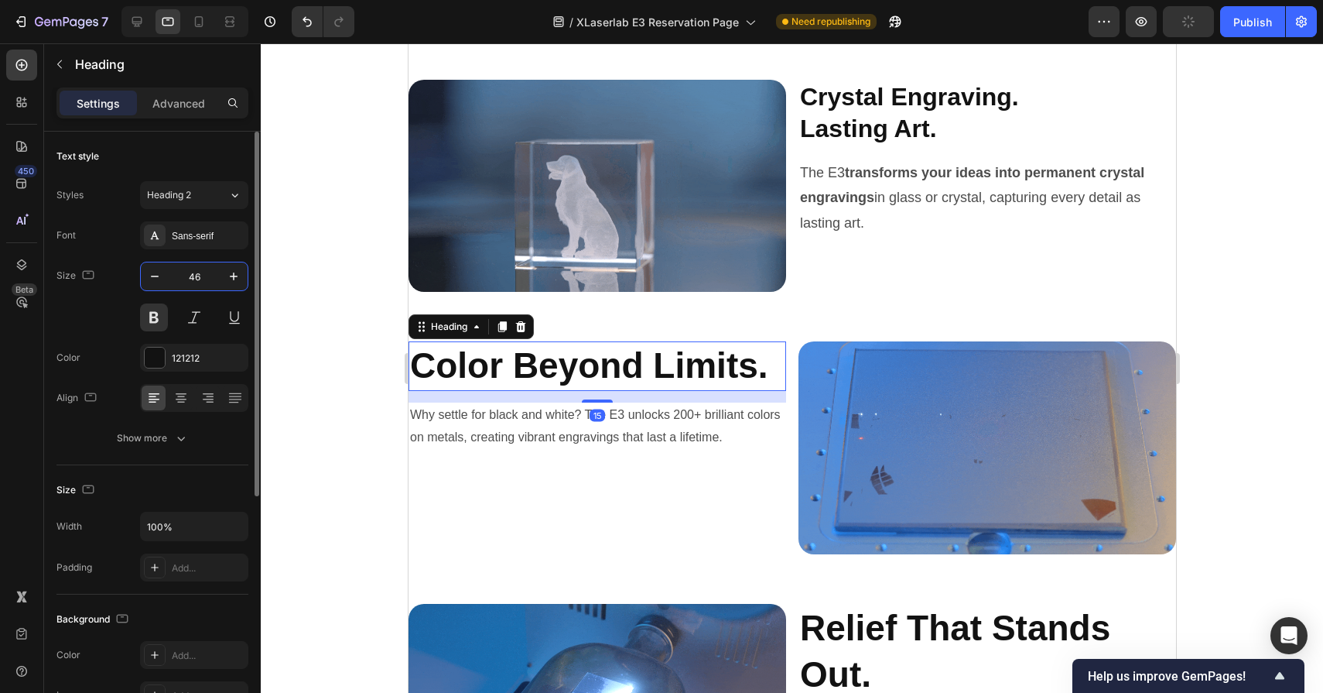
click at [200, 272] on input "46" at bounding box center [194, 276] width 51 height 28
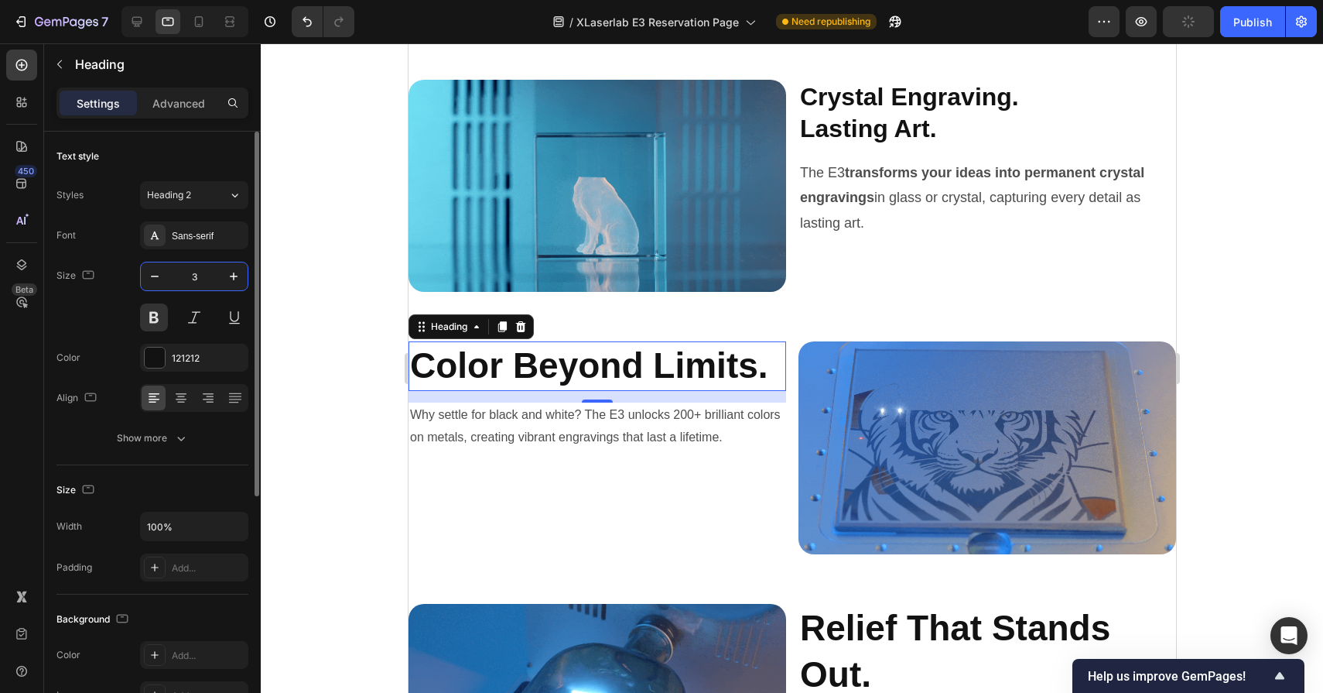
type input "32"
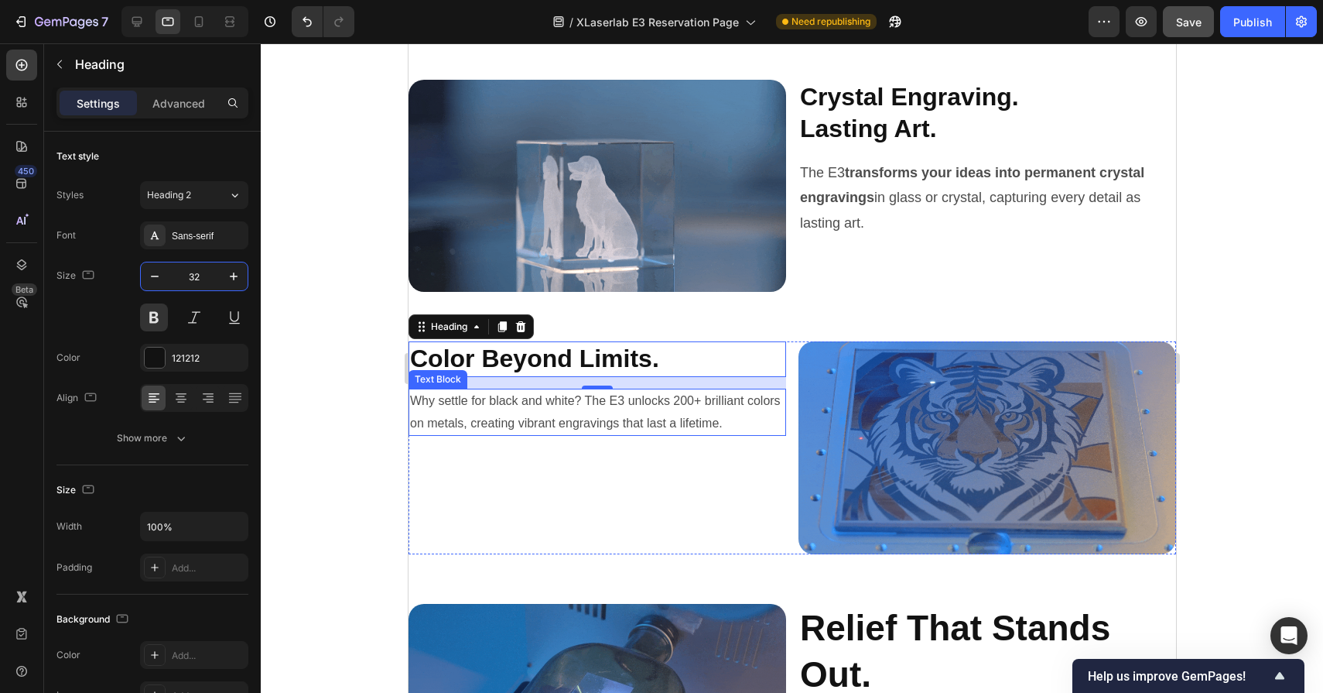
click at [564, 413] on p "Why settle for black and white? The E3 unlocks 200+ brilliant colors on metals,…" at bounding box center [596, 412] width 375 height 45
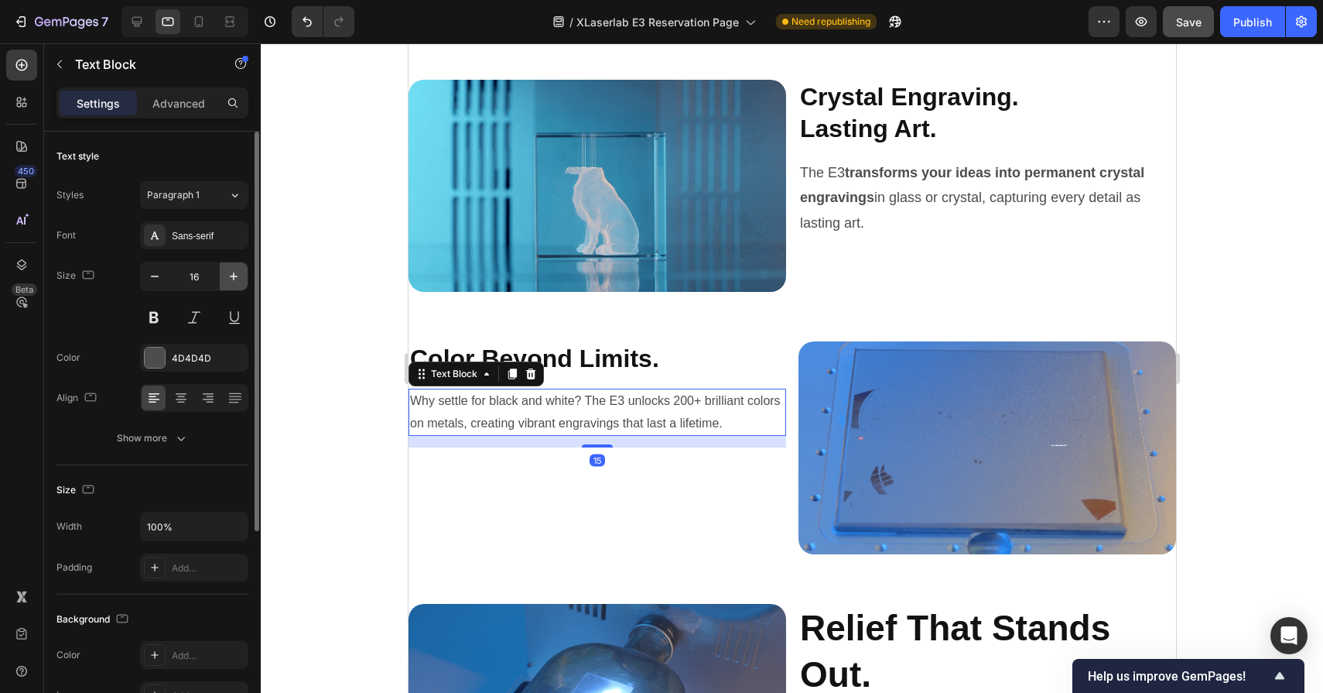
click at [239, 273] on icon "button" at bounding box center [233, 276] width 15 height 15
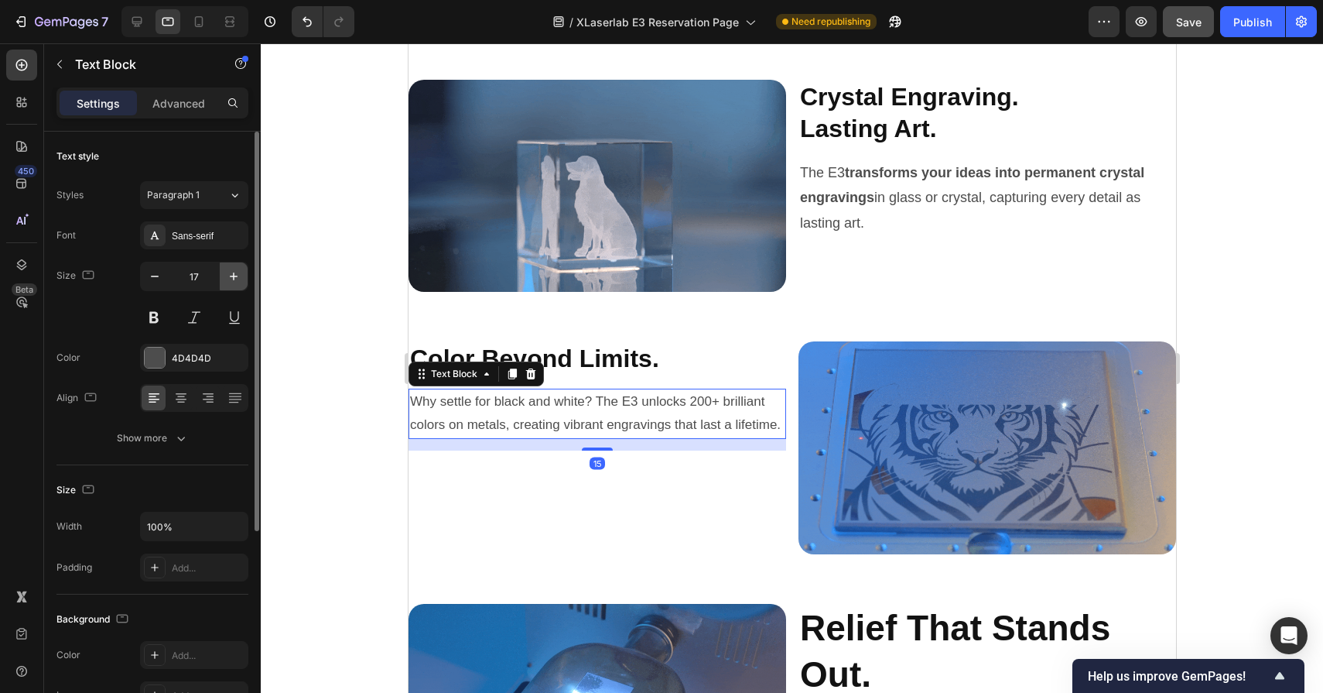
click at [239, 273] on icon "button" at bounding box center [233, 276] width 15 height 15
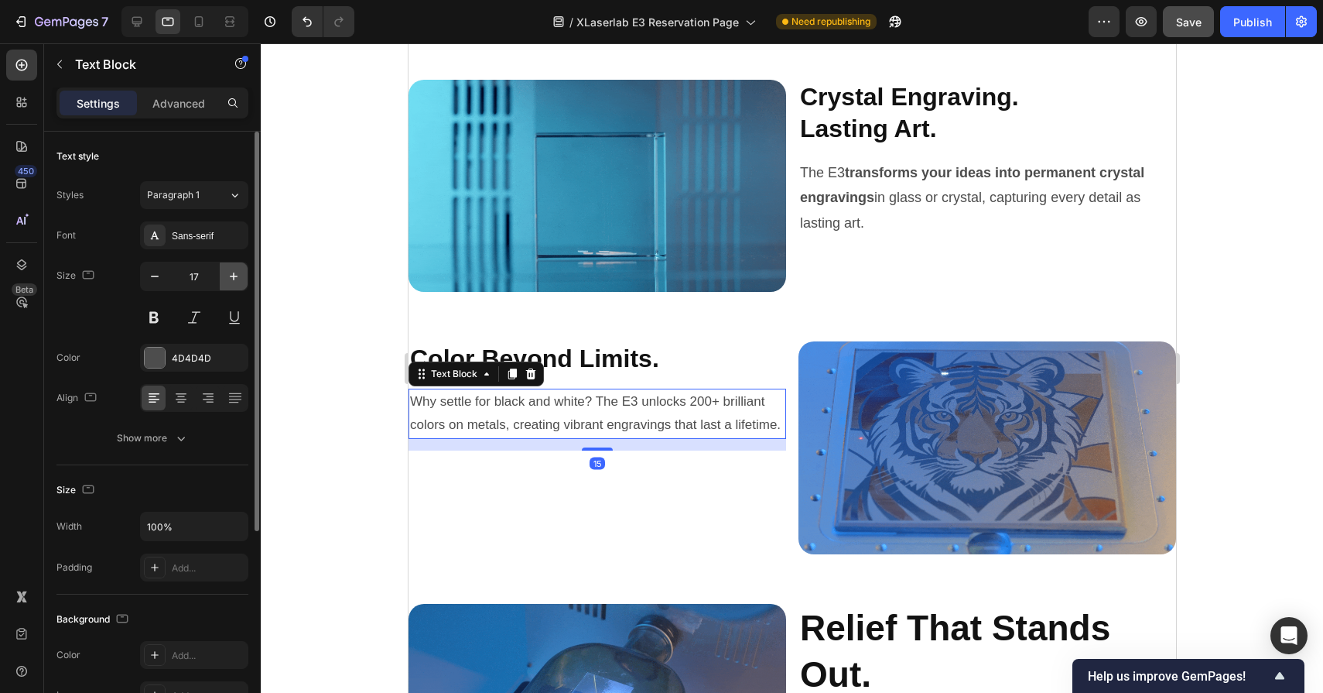
type input "18"
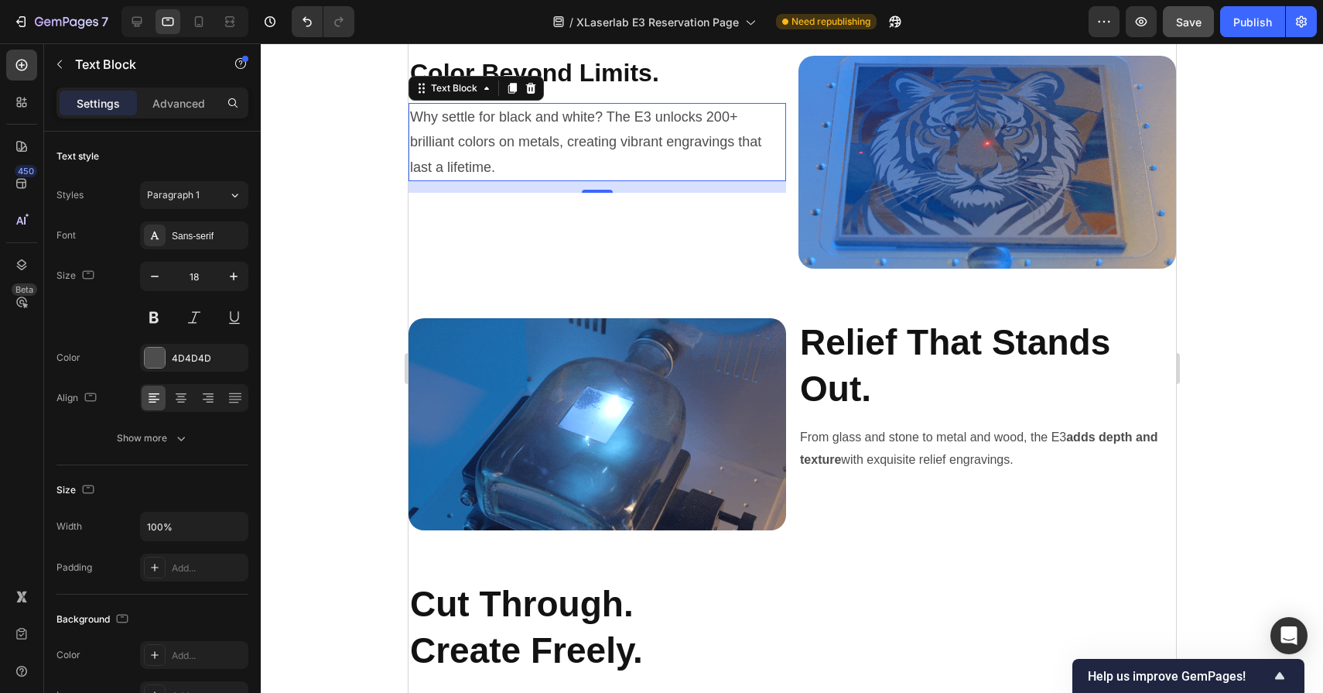
scroll to position [4745, 0]
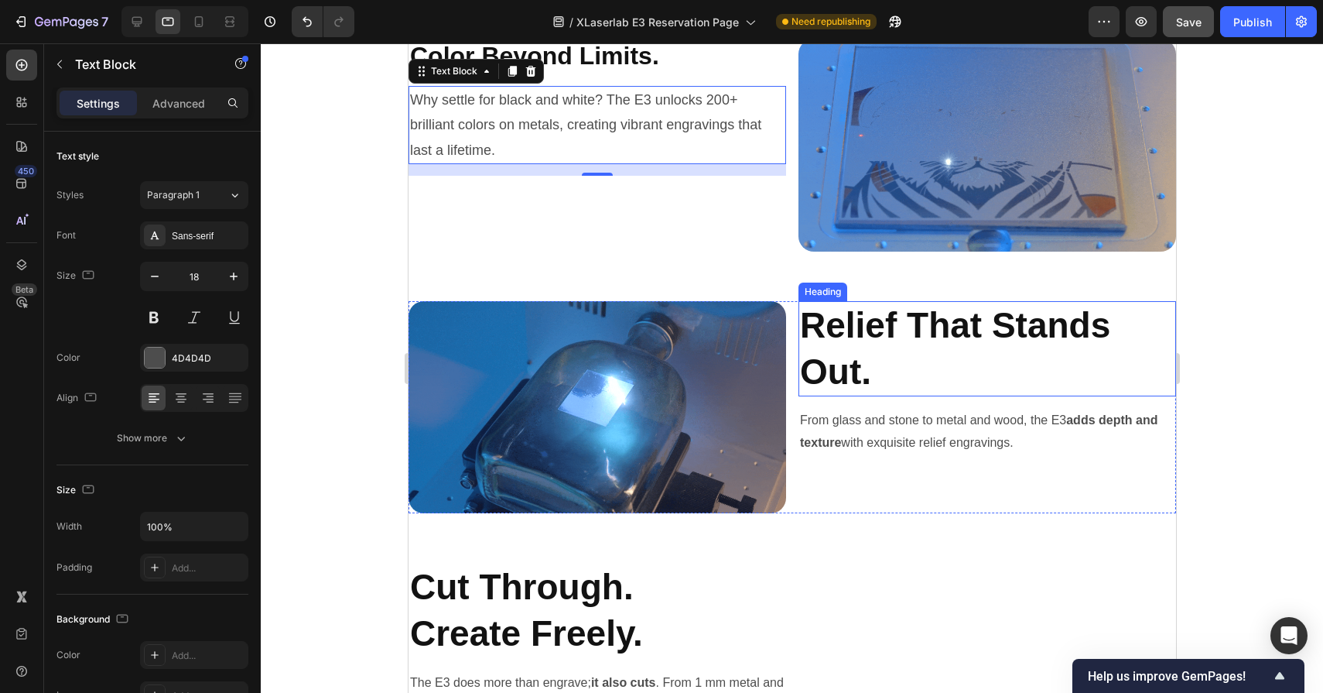
click at [839, 313] on h2 "Relief That Stands Out." at bounding box center [987, 349] width 378 height 96
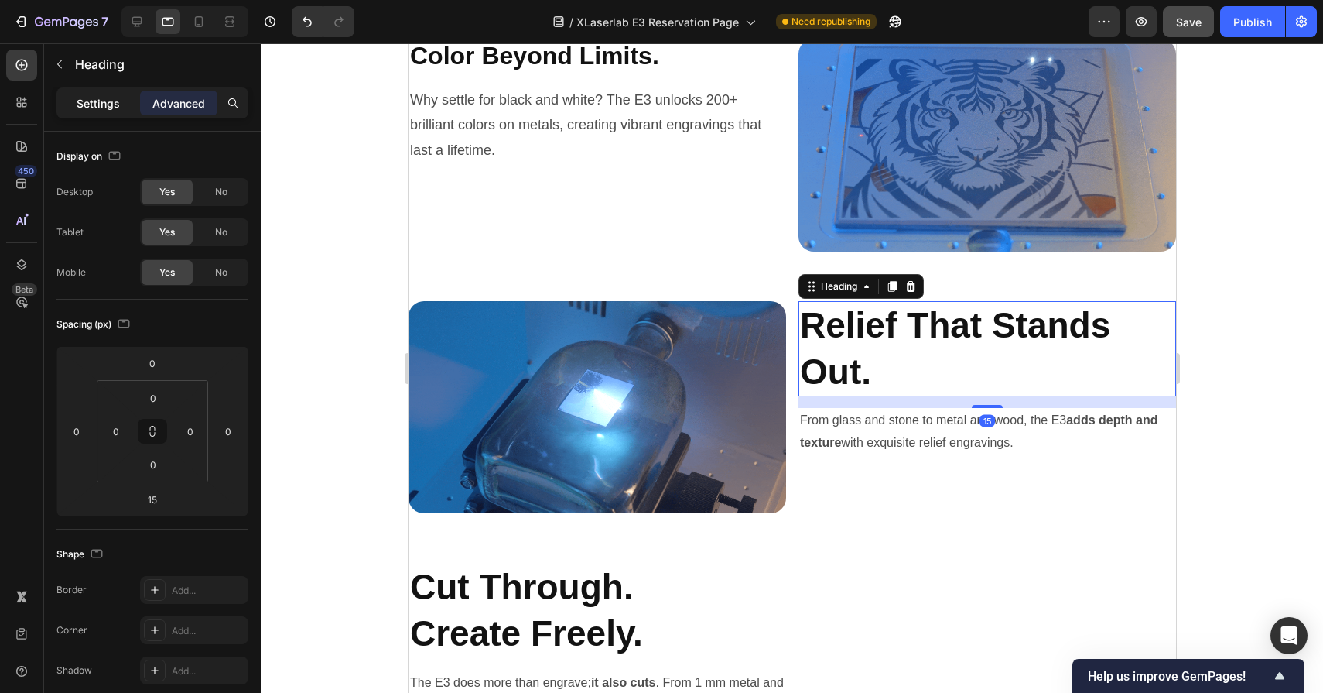
click at [122, 108] on div "Settings" at bounding box center [98, 103] width 77 height 25
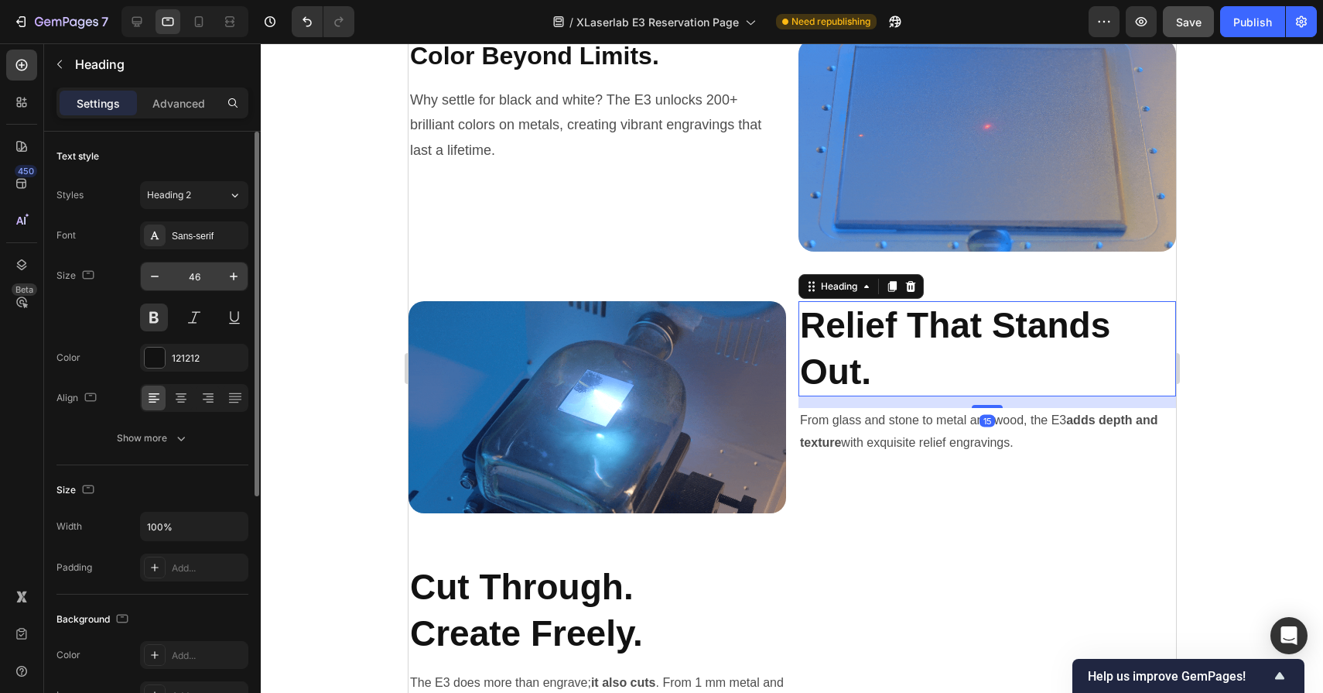
click at [207, 269] on input "46" at bounding box center [194, 276] width 51 height 28
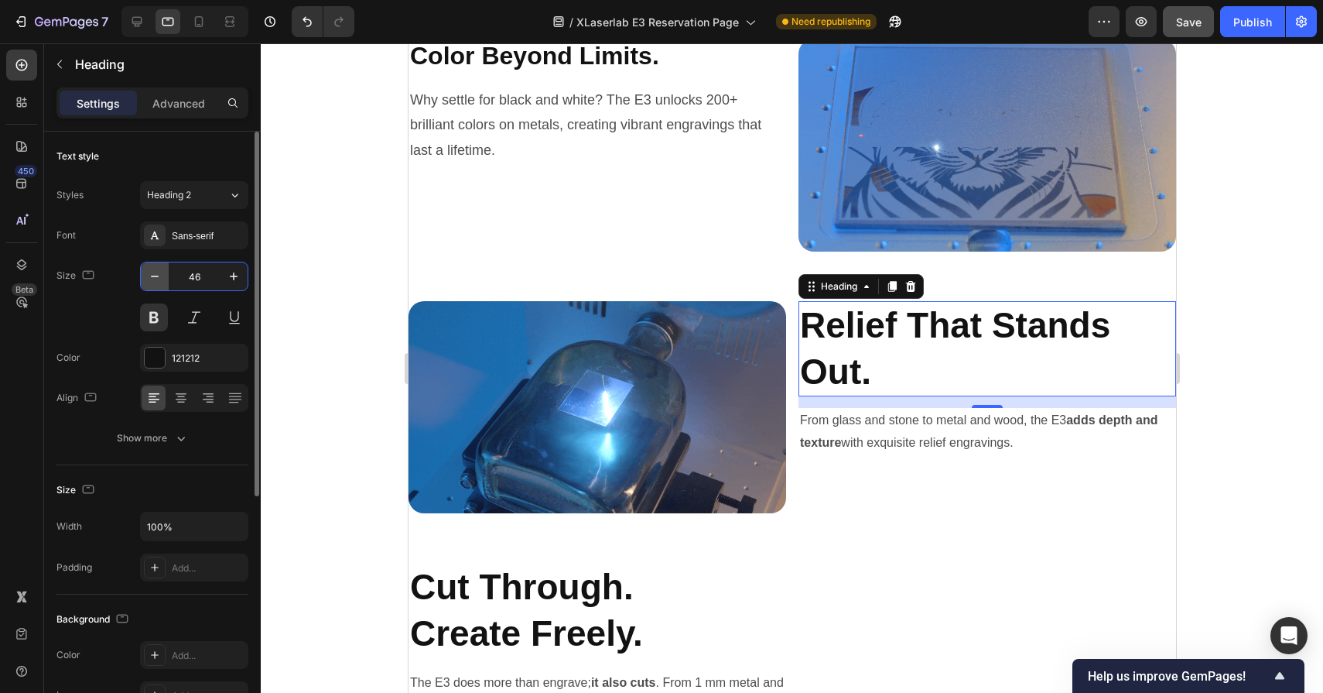
drag, startPoint x: 210, startPoint y: 277, endPoint x: 167, endPoint y: 277, distance: 42.6
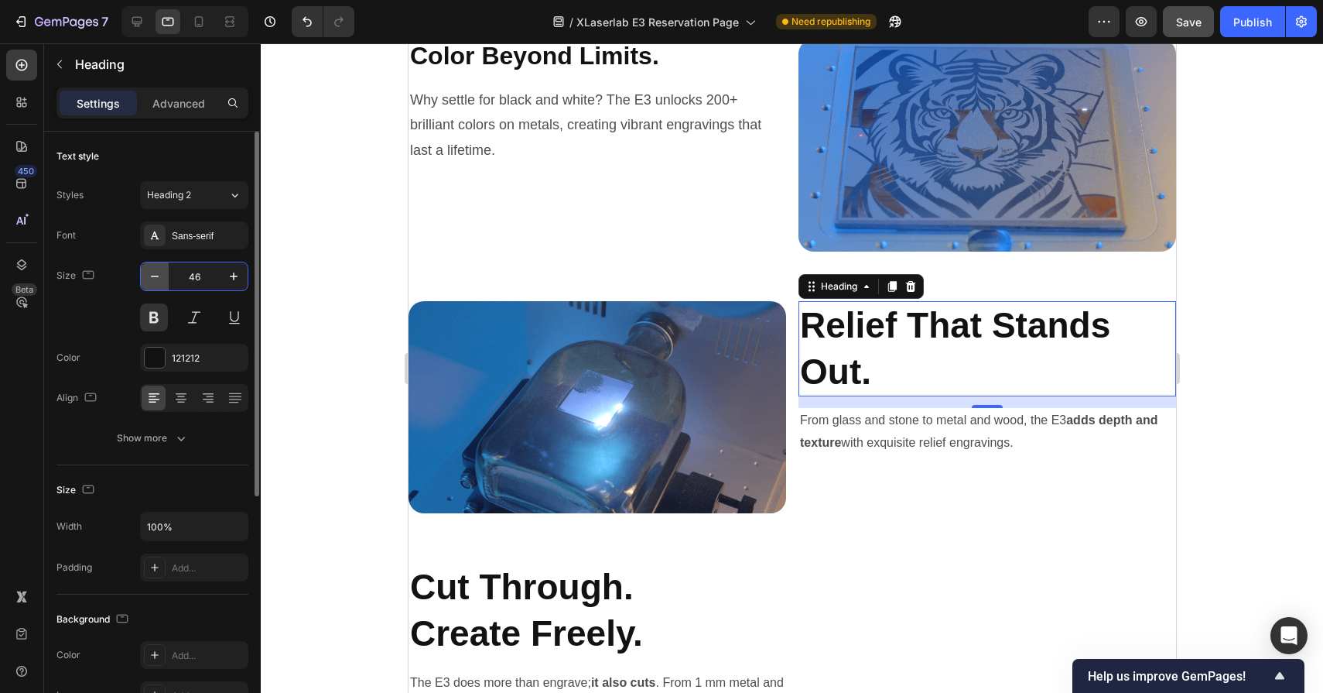
click at [167, 277] on div "46" at bounding box center [194, 276] width 107 height 28
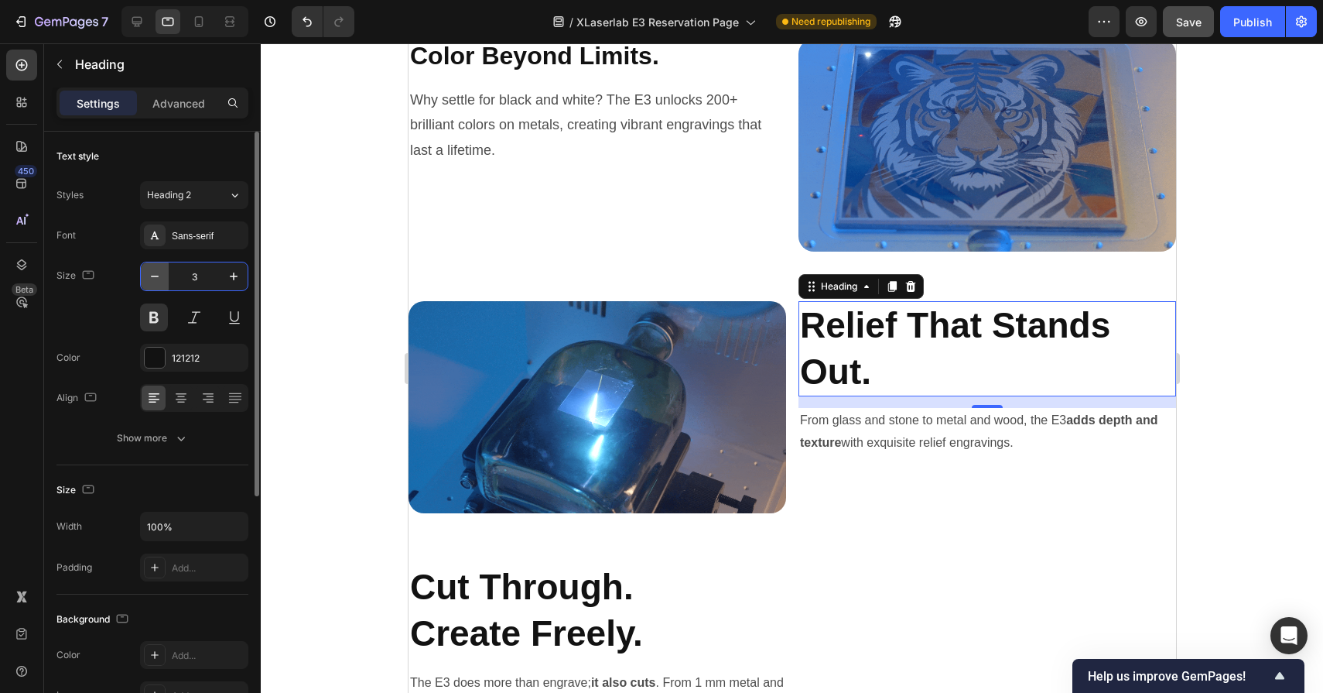
type input "32"
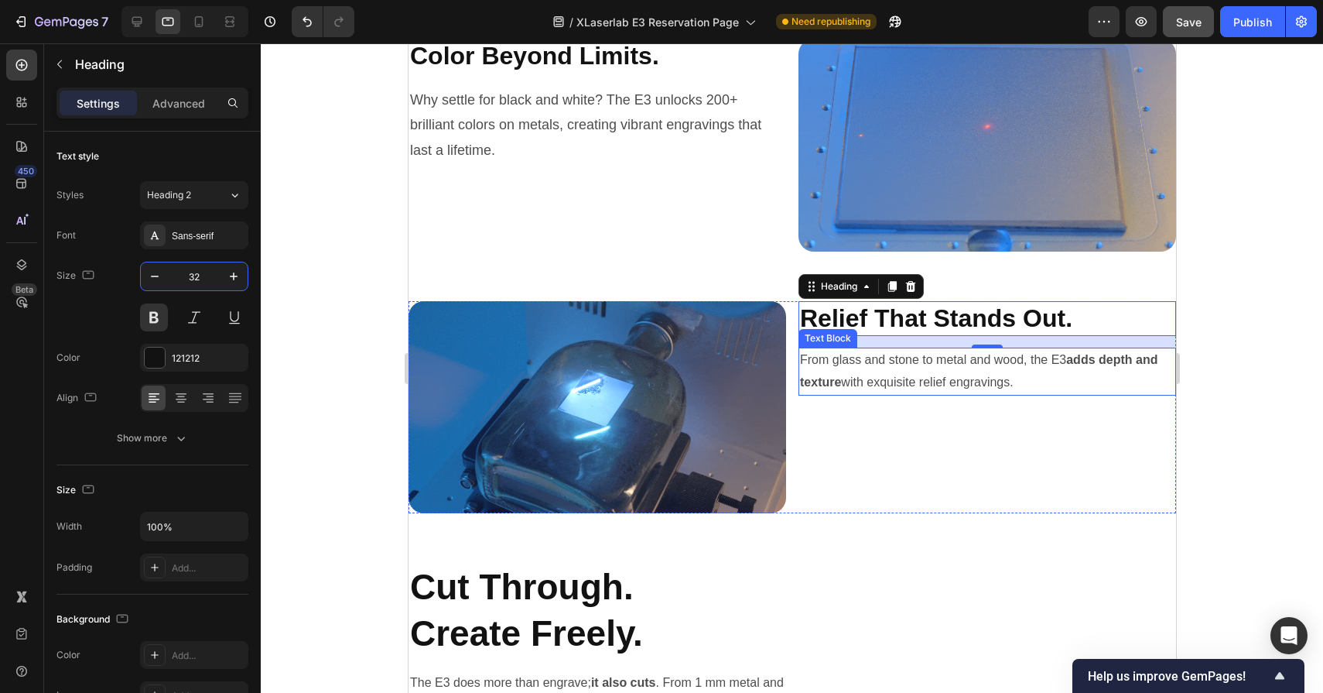
click at [861, 364] on p "From glass and stone to metal and wood, the E3 adds depth and texture with exqu…" at bounding box center [986, 371] width 375 height 45
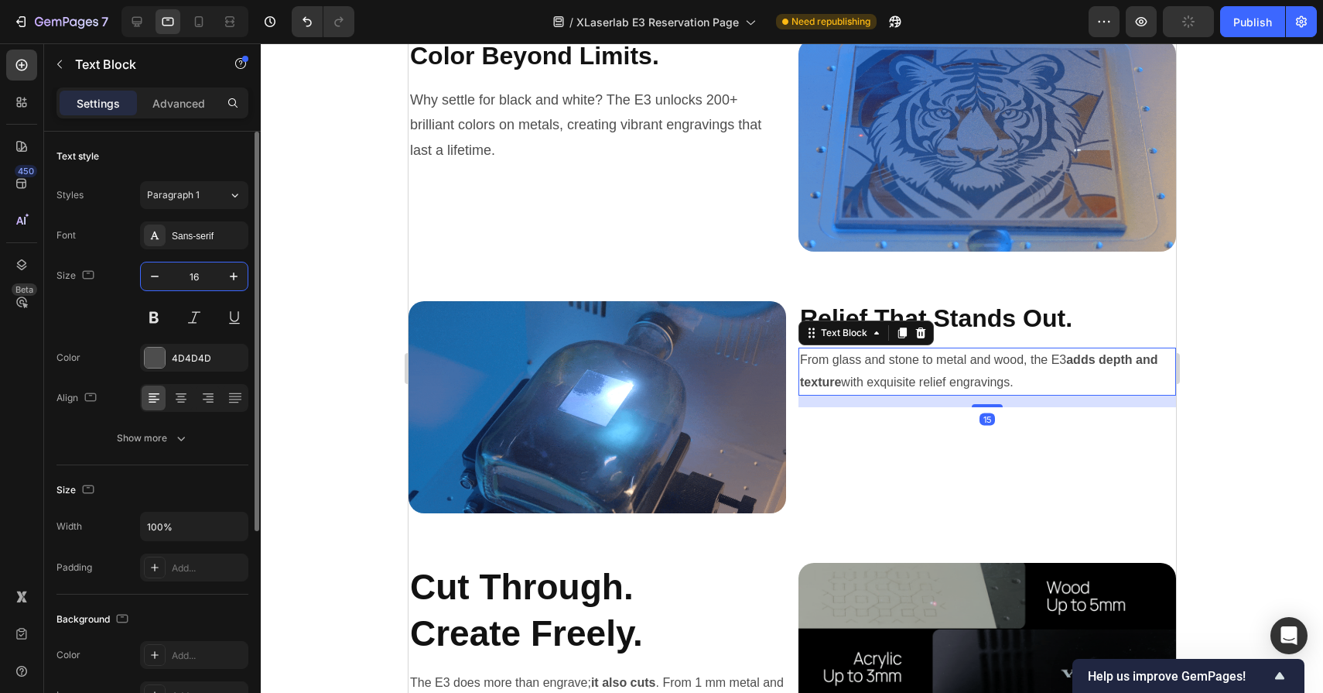
click at [210, 276] on input "16" at bounding box center [194, 276] width 51 height 28
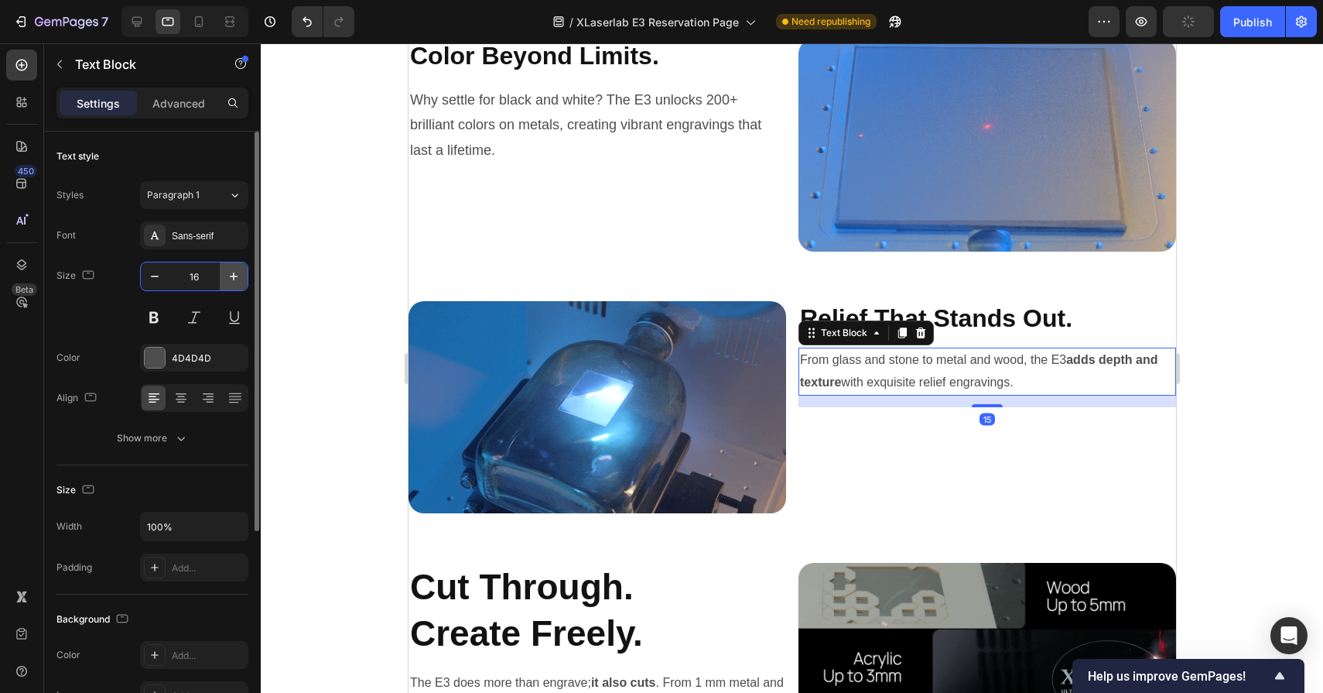
click at [235, 276] on icon "button" at bounding box center [233, 276] width 15 height 15
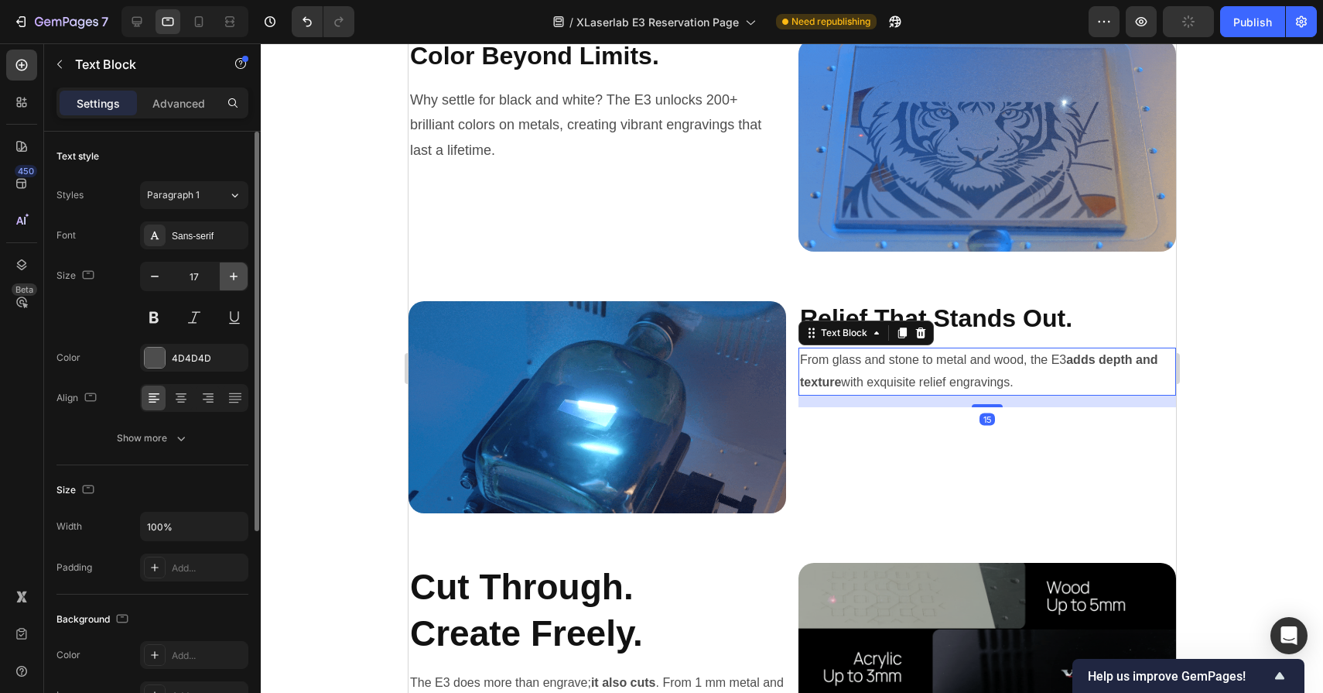
click at [235, 276] on icon "button" at bounding box center [233, 276] width 15 height 15
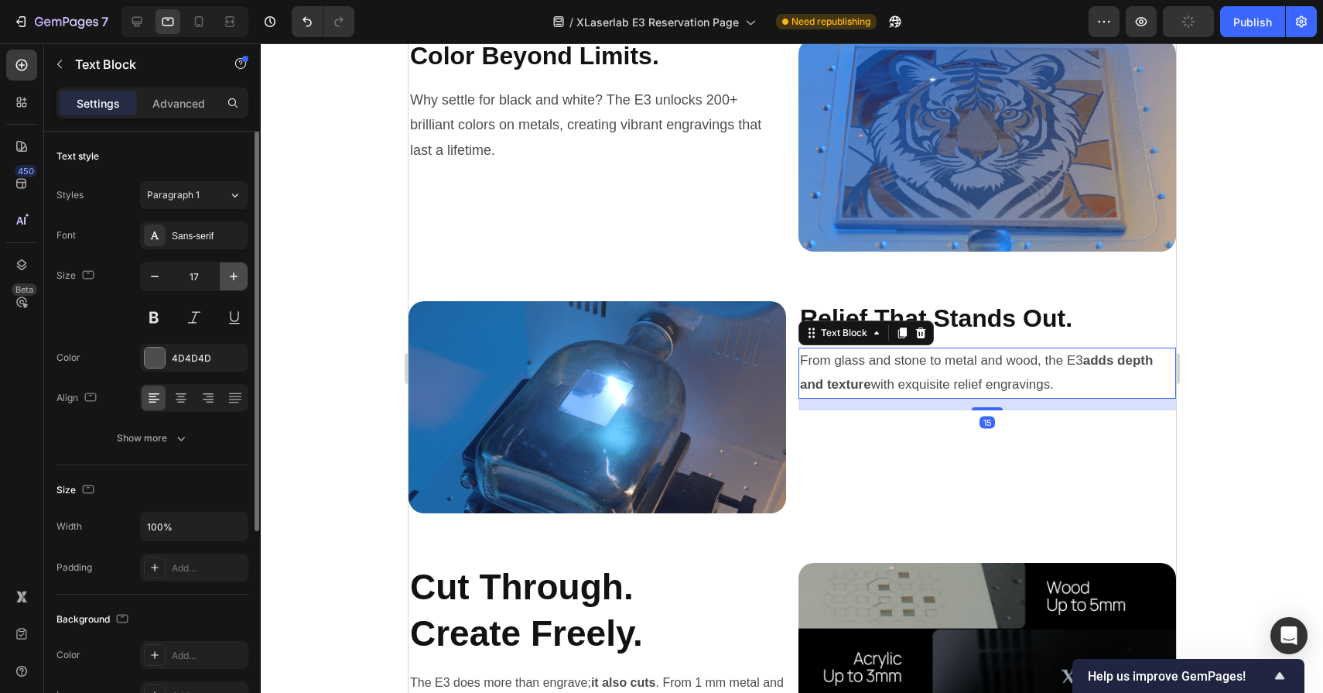
type input "18"
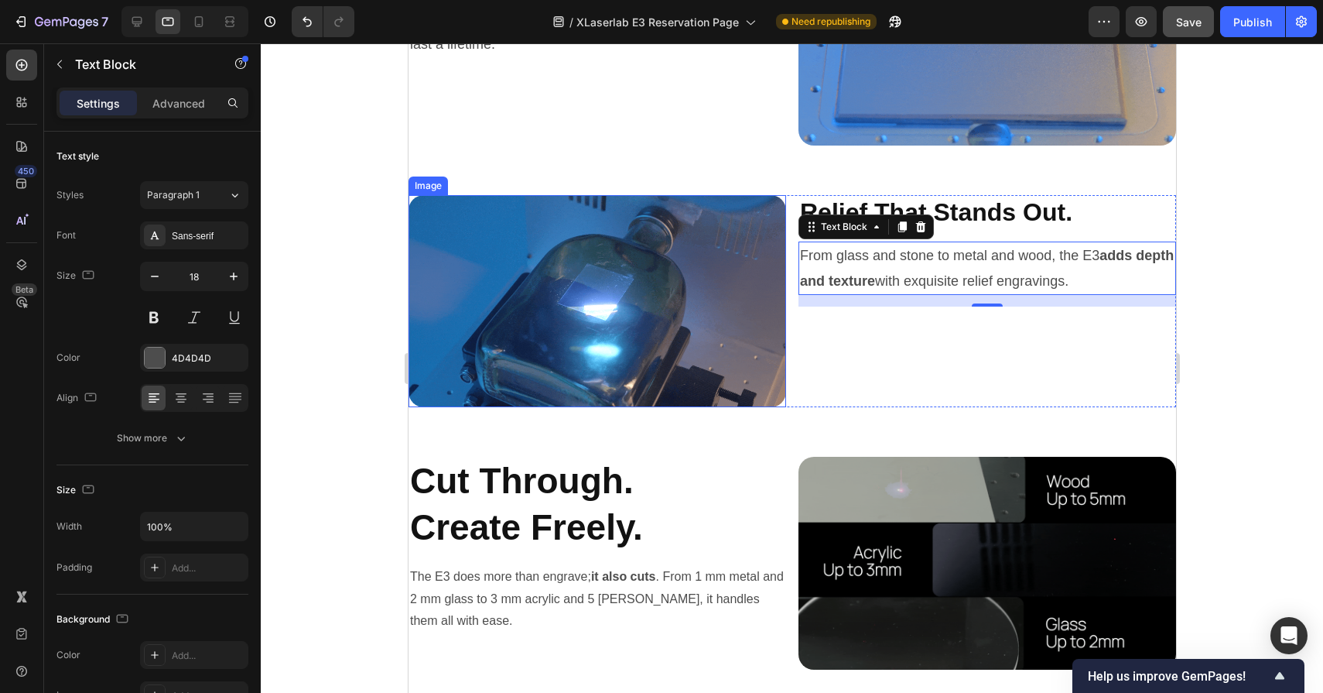
scroll to position [5072, 0]
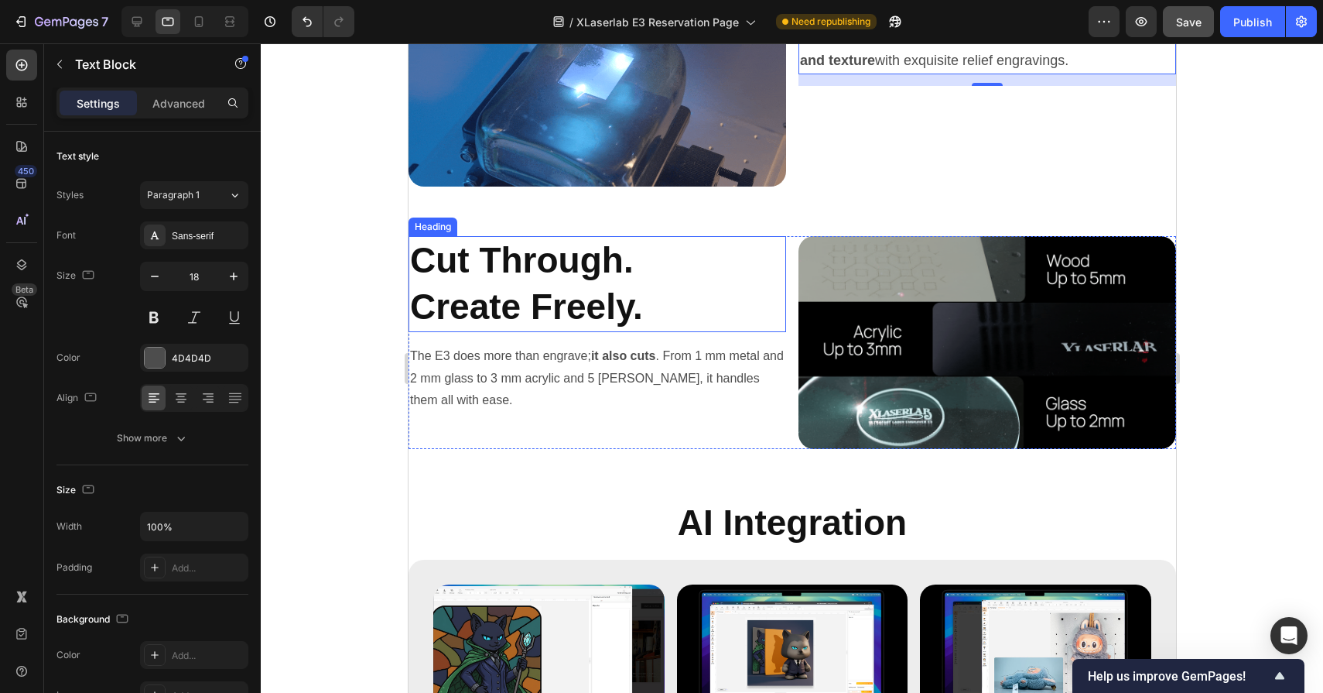
click at [526, 303] on h2 "Cut Through. Create Freely." at bounding box center [597, 284] width 378 height 96
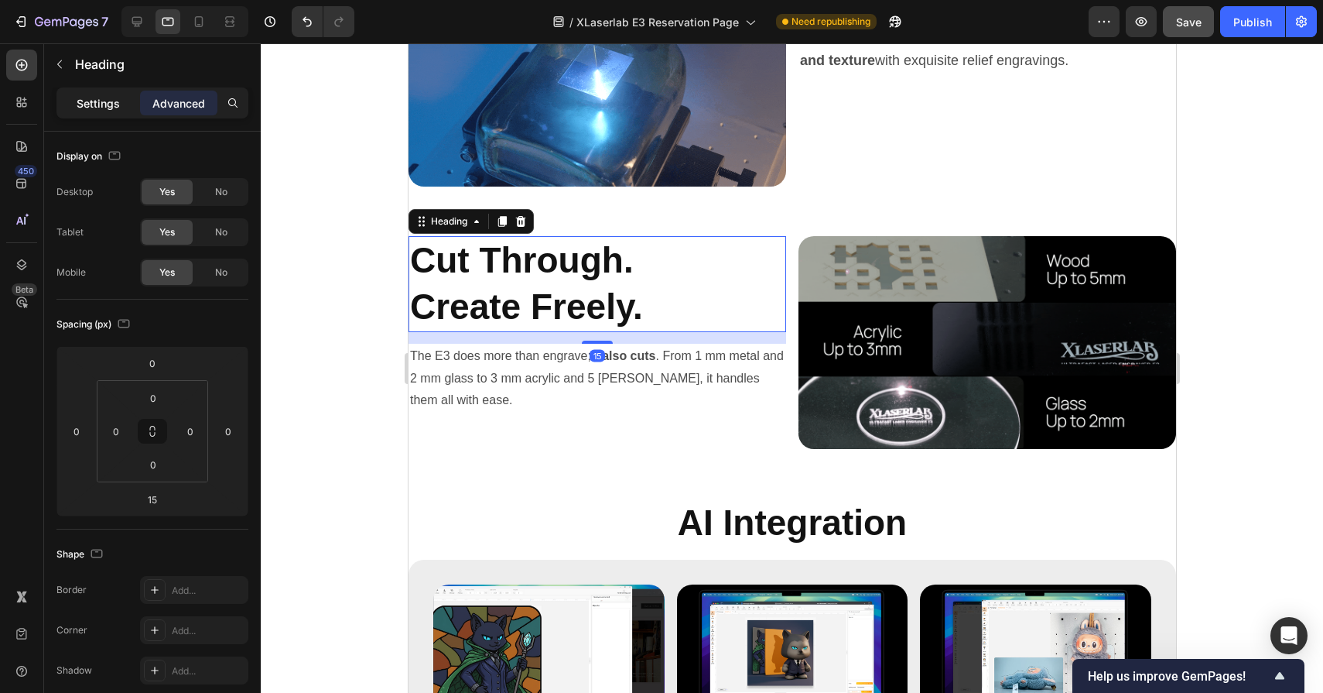
click at [95, 91] on div "Settings" at bounding box center [98, 103] width 77 height 25
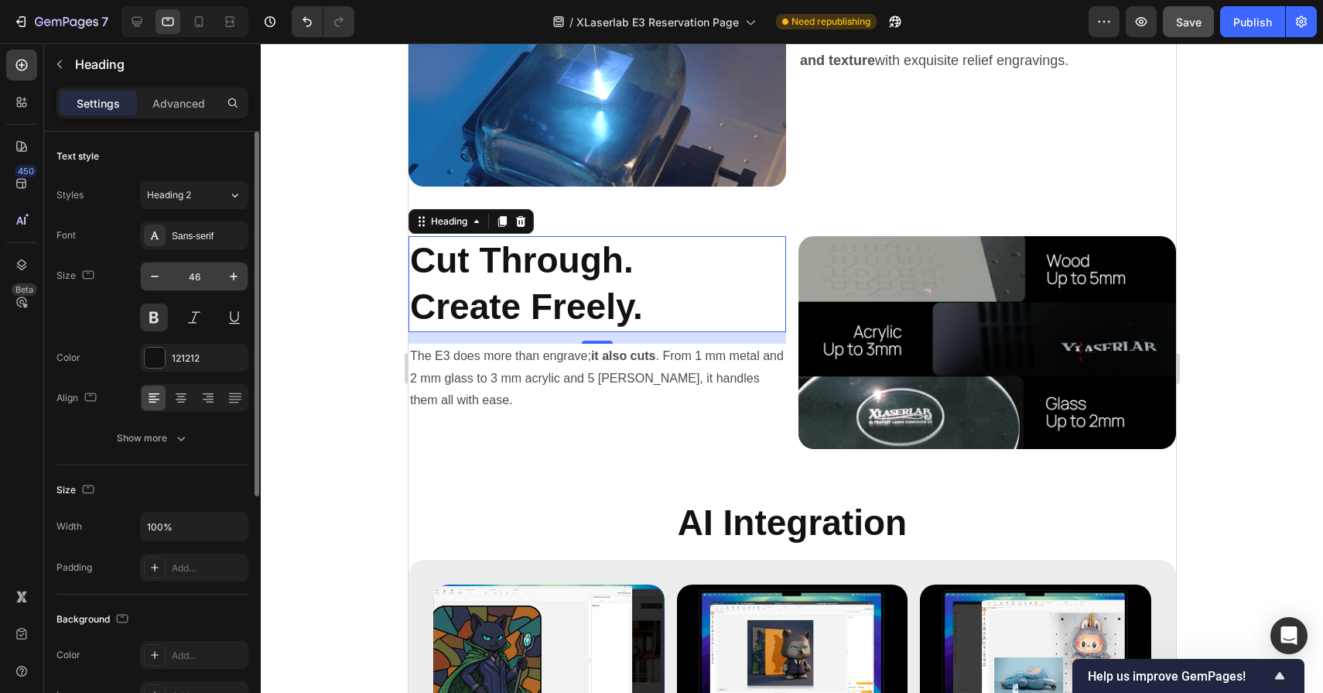
click at [198, 266] on input "46" at bounding box center [194, 276] width 51 height 28
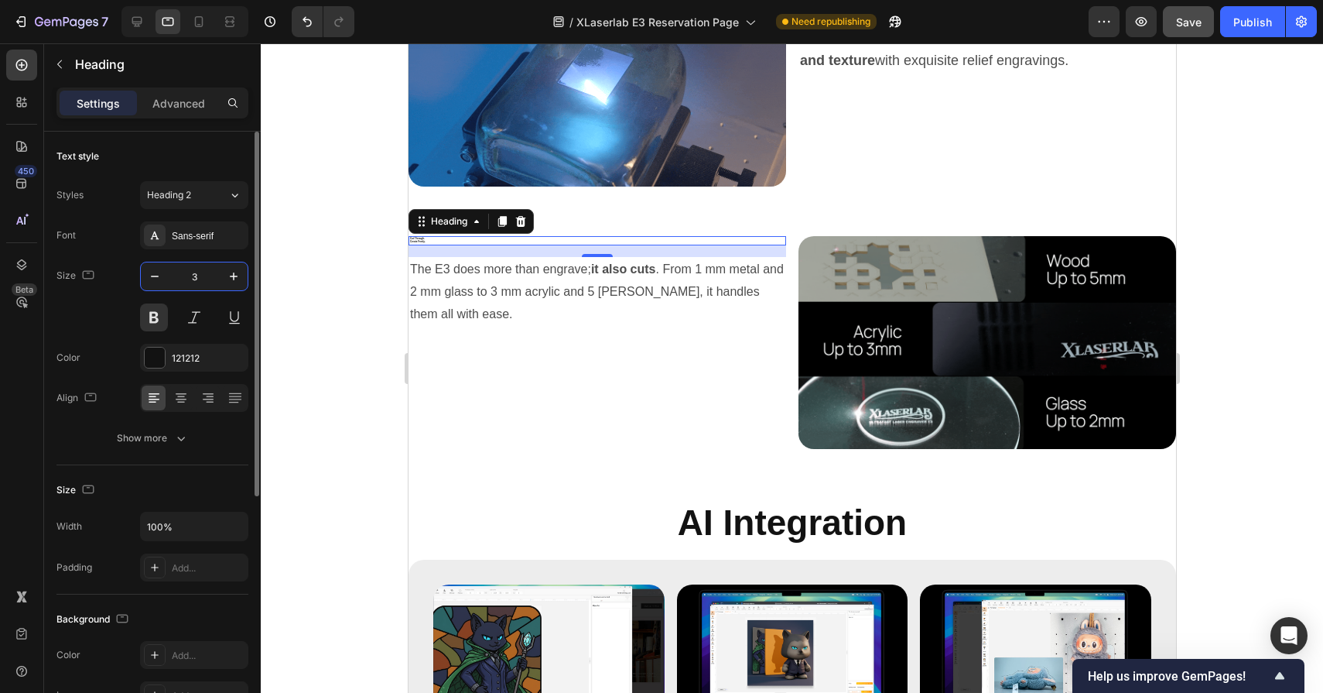
type input "32"
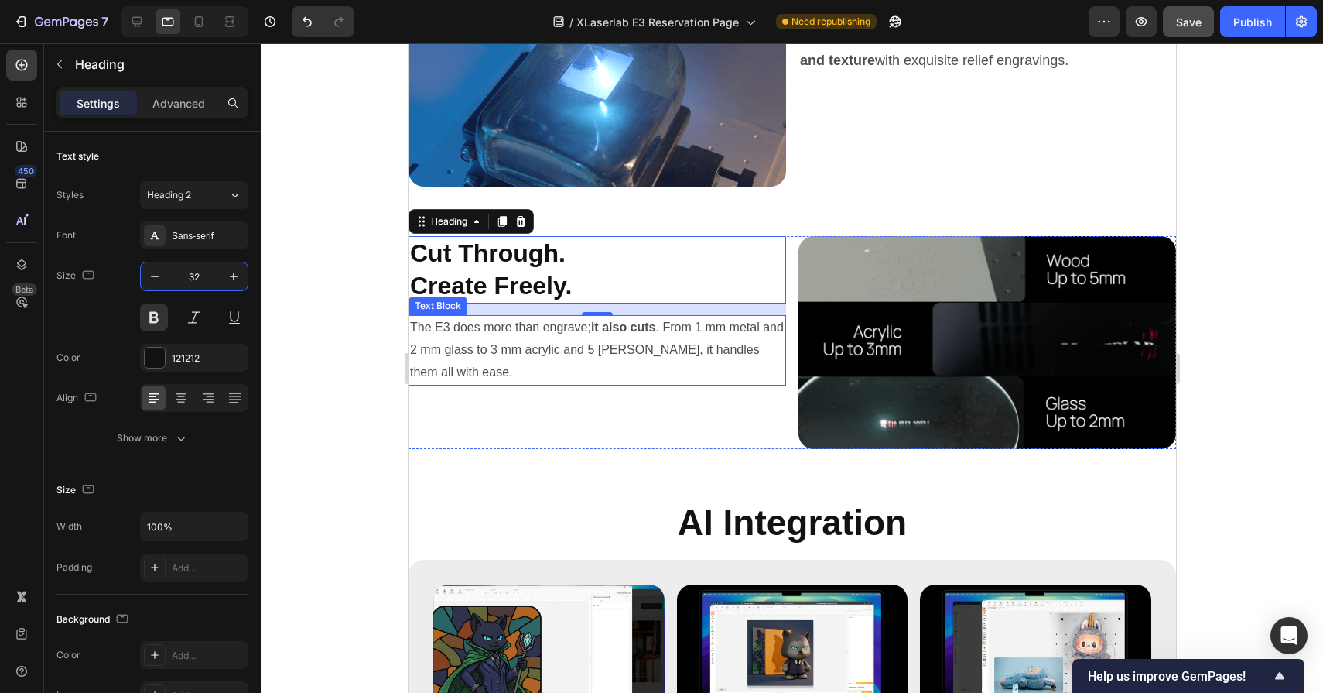
click at [446, 341] on p "The E3 does more than engrave; it also cuts . From 1 mm metal and 2 mm glass to…" at bounding box center [596, 350] width 375 height 67
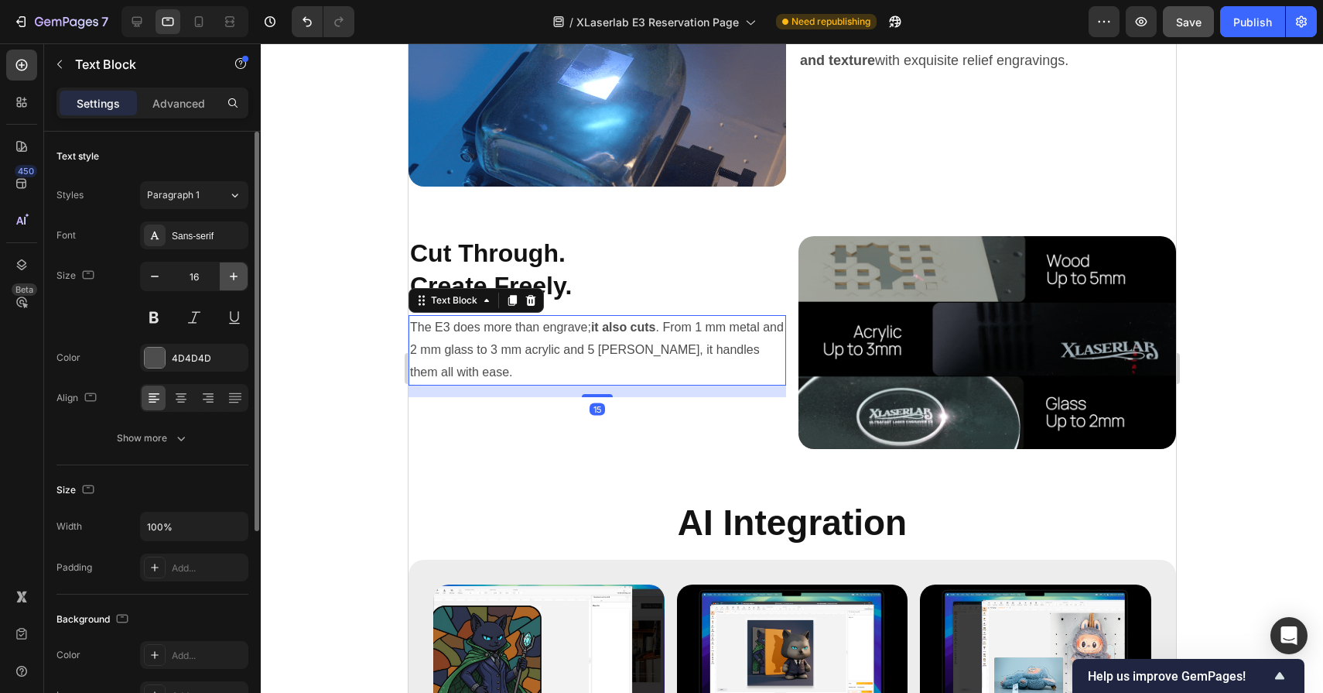
click at [240, 279] on icon "button" at bounding box center [233, 276] width 15 height 15
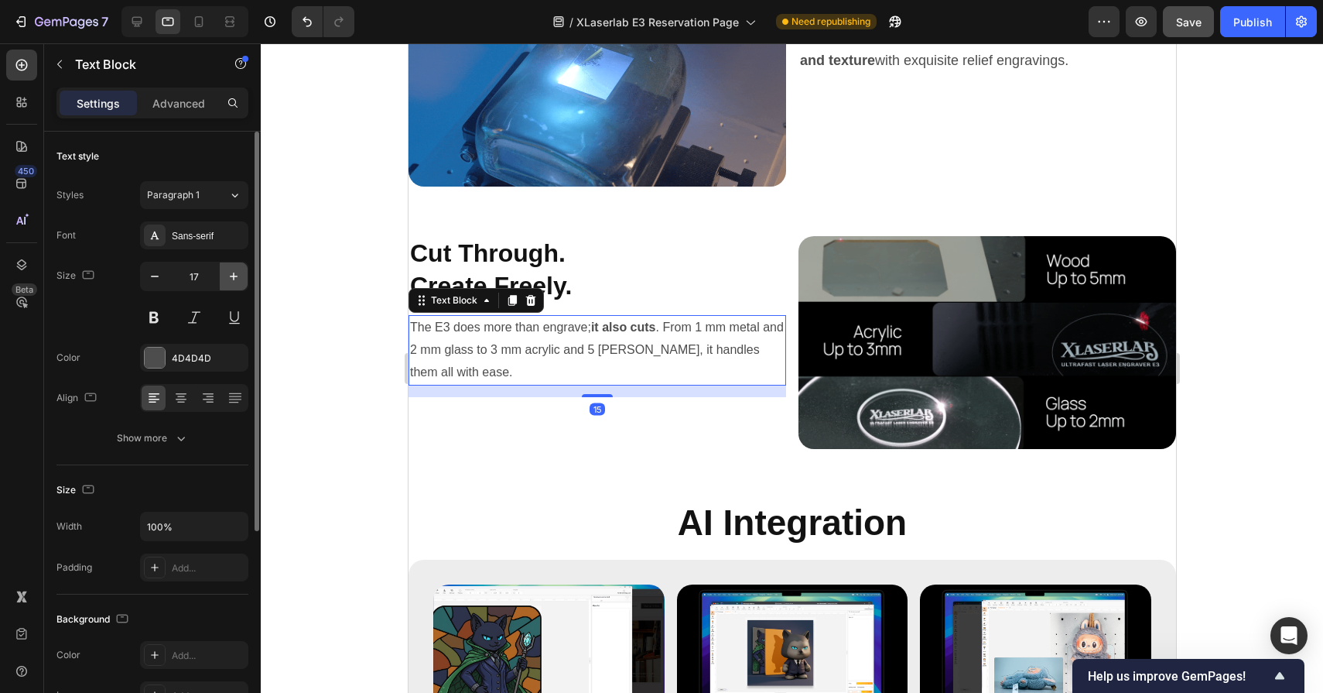
click at [240, 279] on icon "button" at bounding box center [233, 276] width 15 height 15
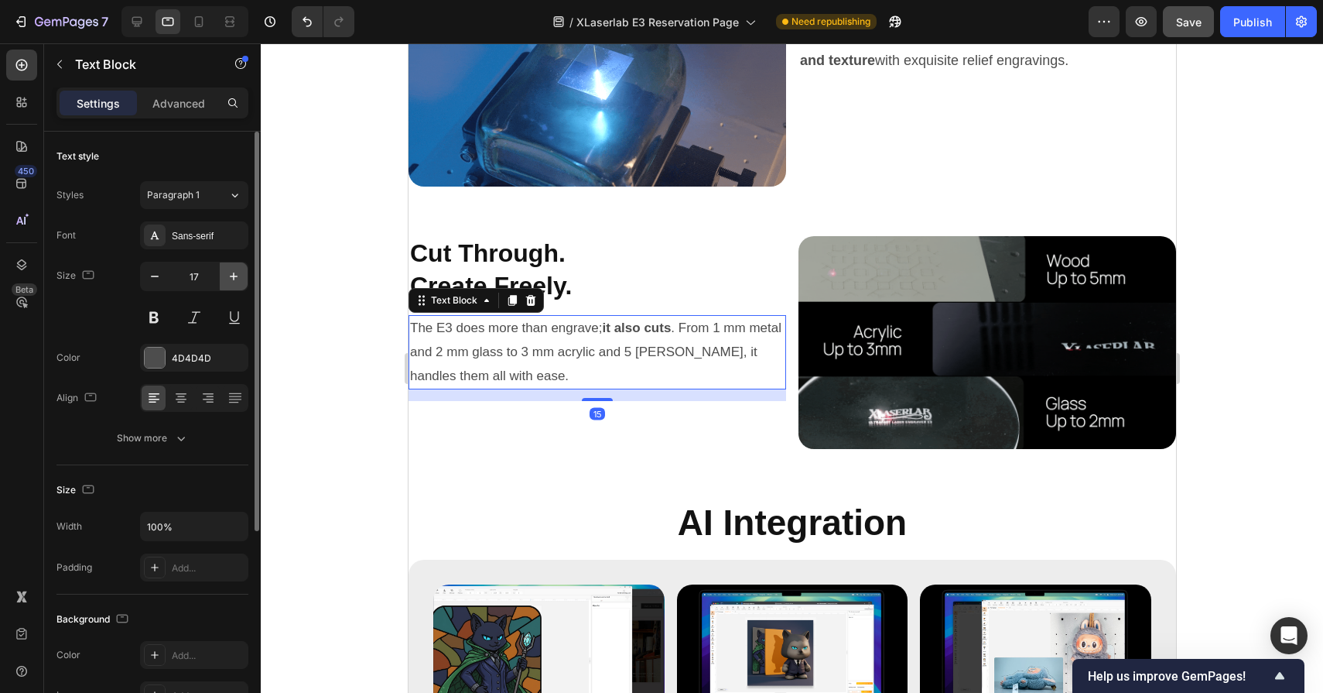
type input "18"
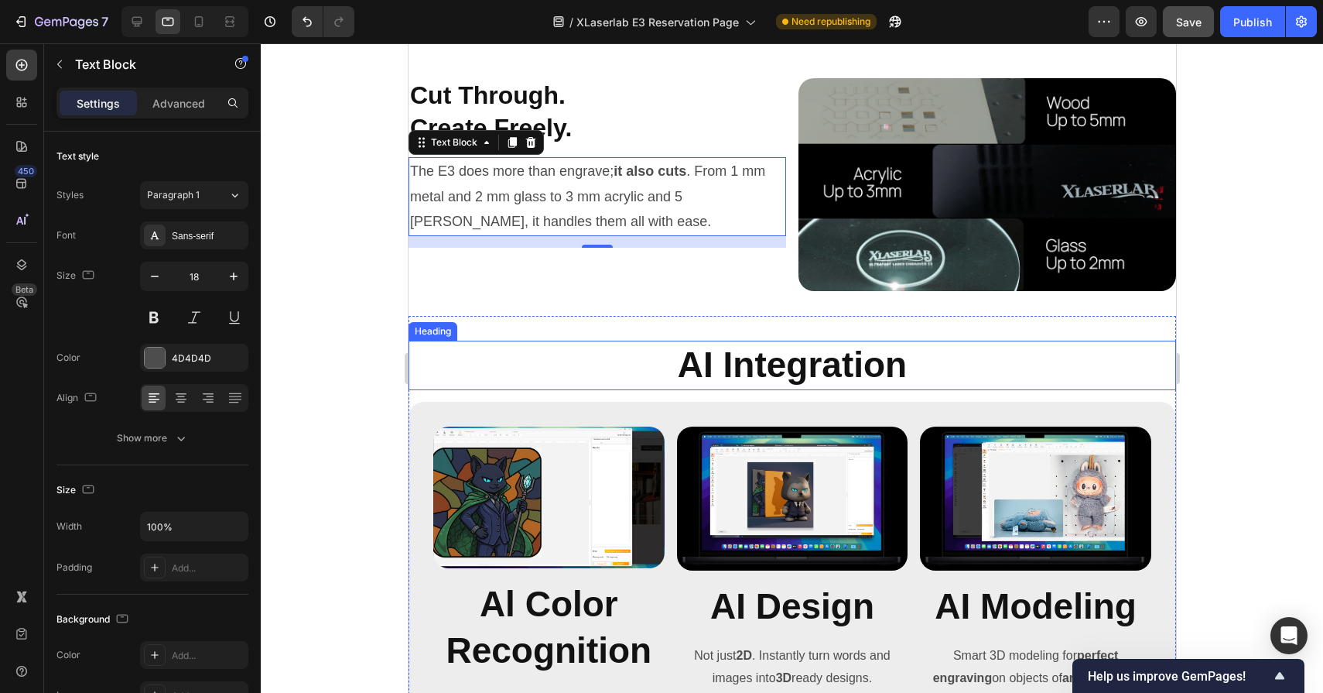
scroll to position [5236, 0]
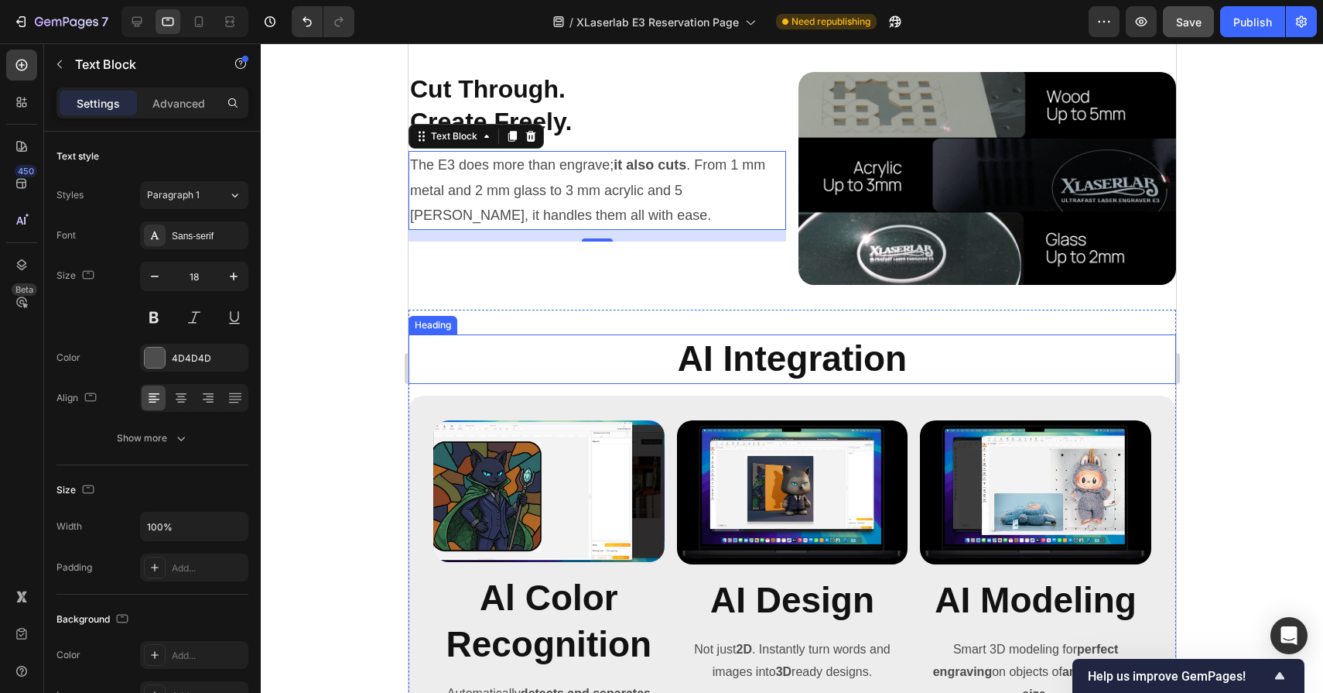
click at [731, 358] on h2 "AI Integration" at bounding box center [792, 359] width 768 height 50
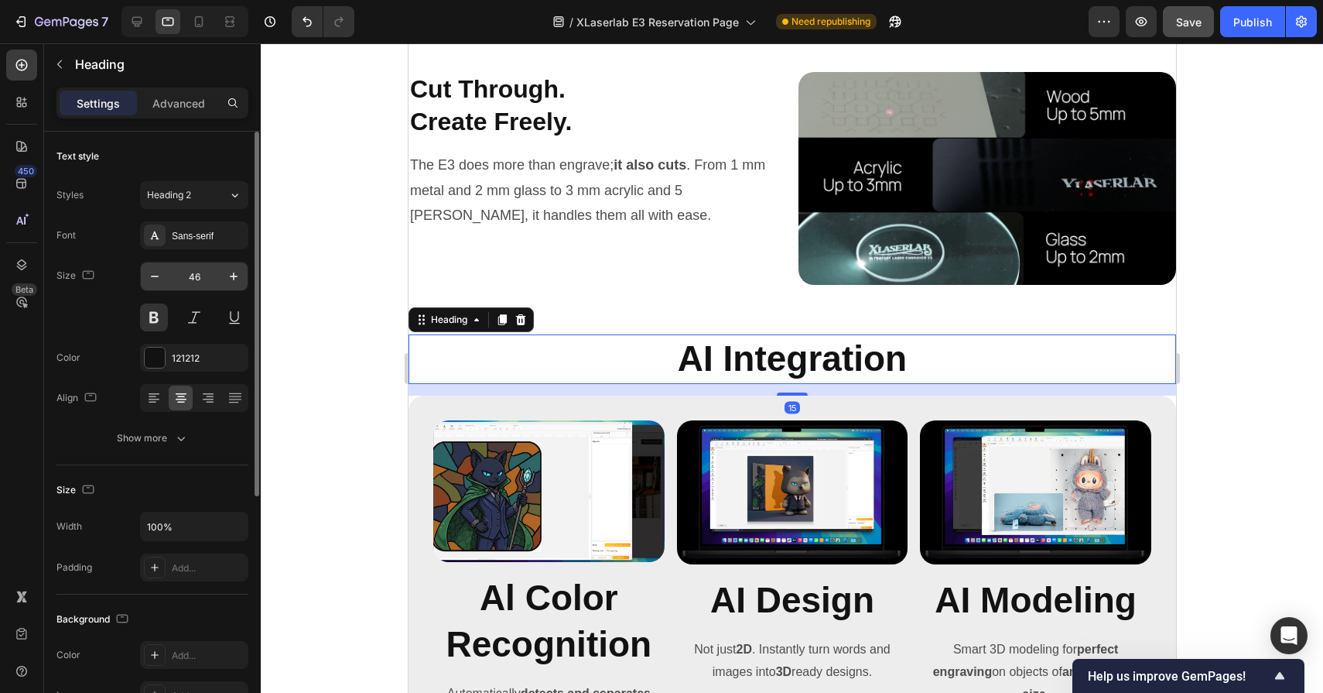
click at [197, 273] on input "46" at bounding box center [194, 276] width 51 height 28
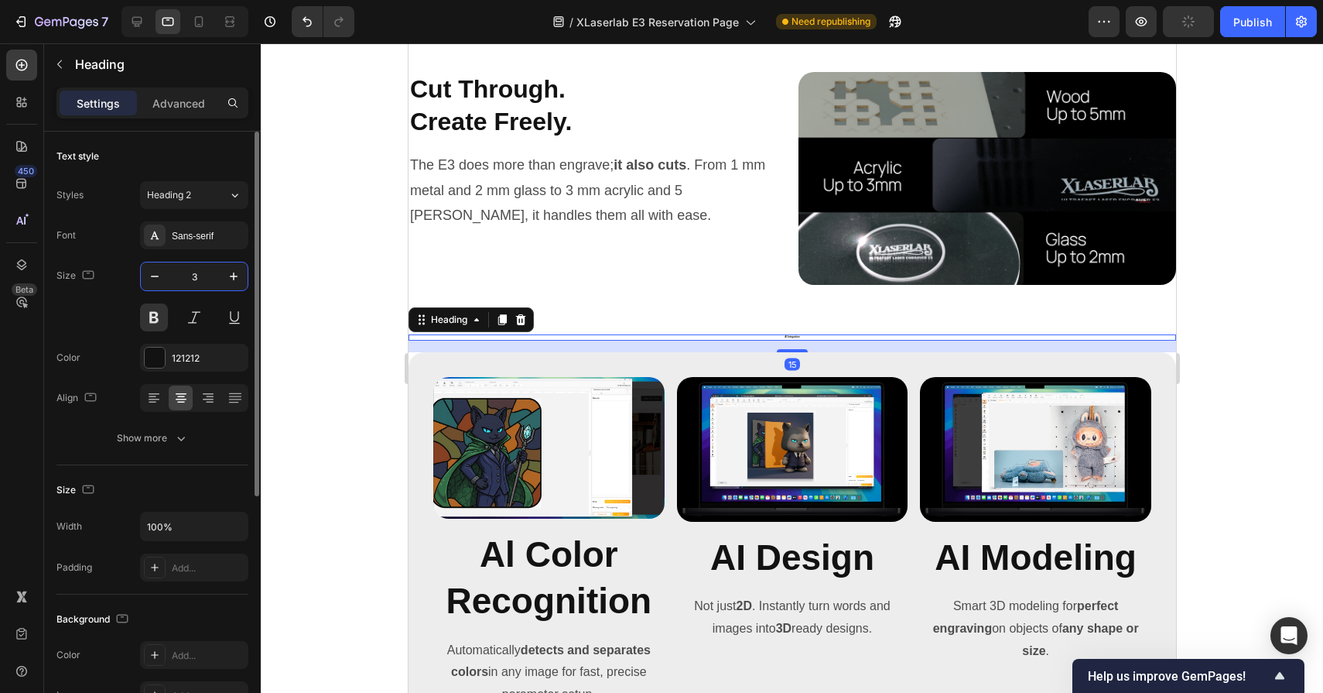
type input "32"
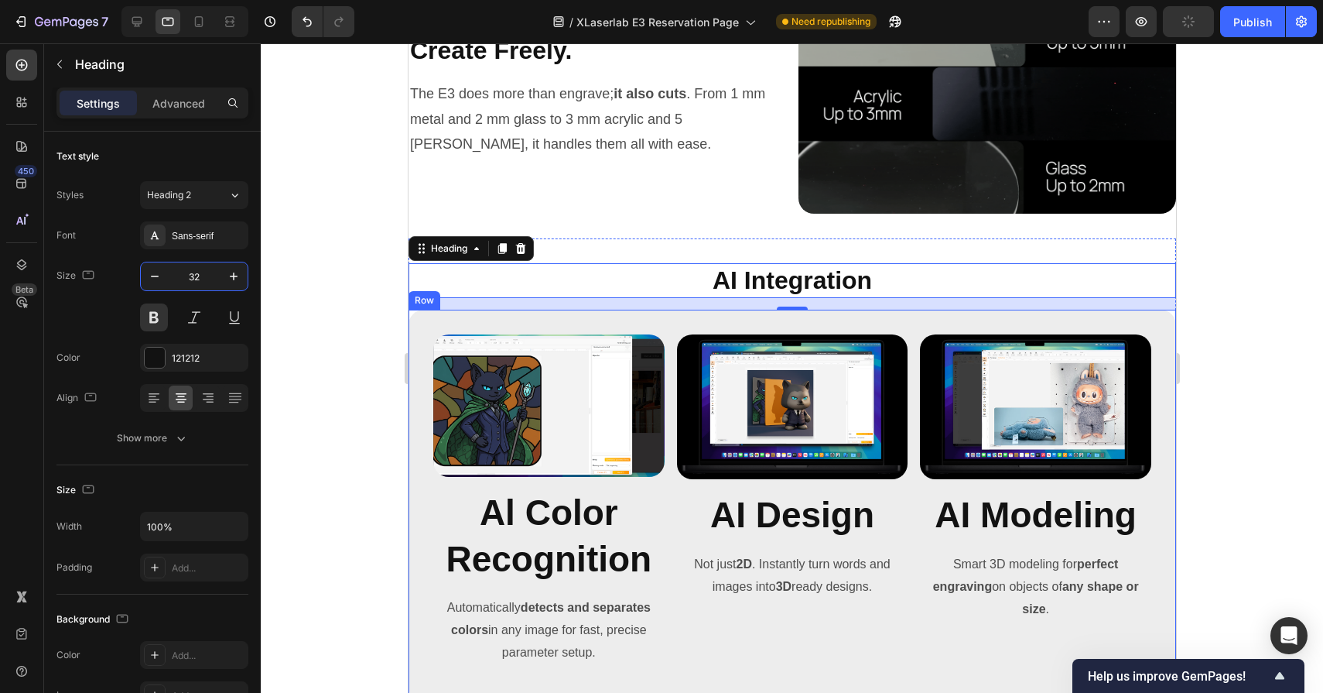
scroll to position [5423, 0]
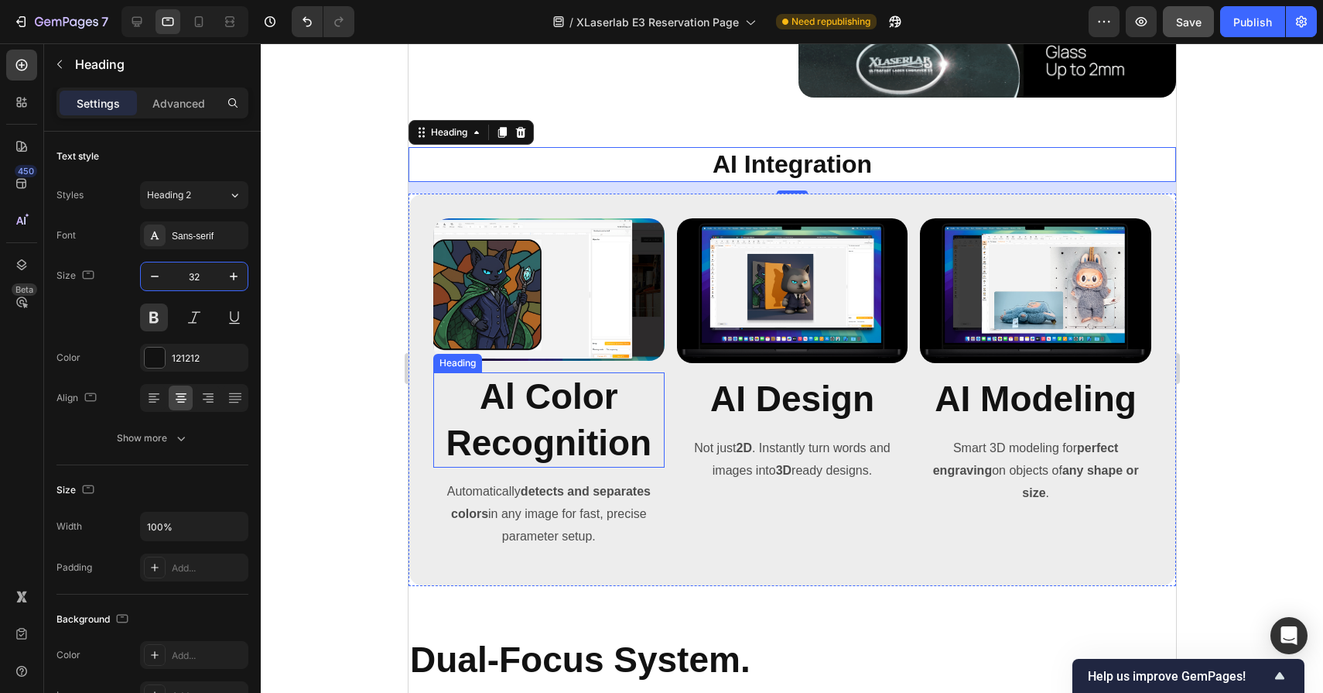
click at [536, 412] on h2 "Al Color Recognition" at bounding box center [548, 420] width 231 height 96
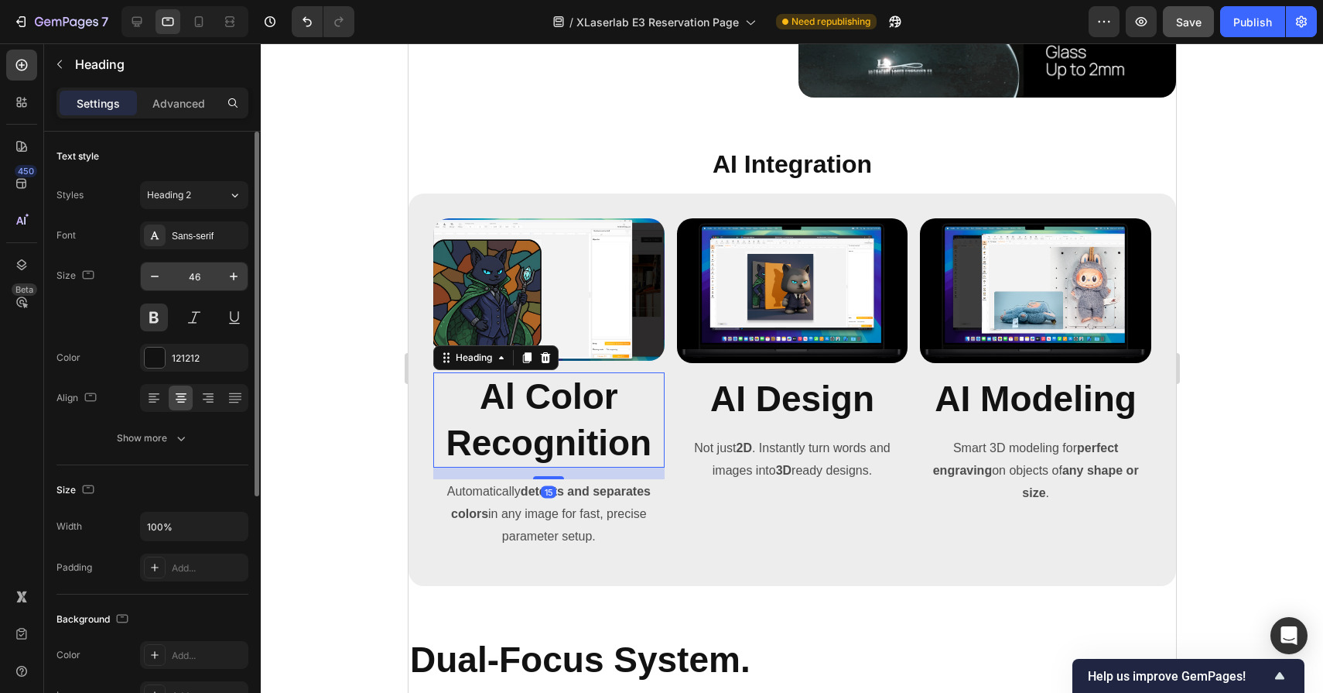
click at [200, 272] on input "46" at bounding box center [194, 276] width 51 height 28
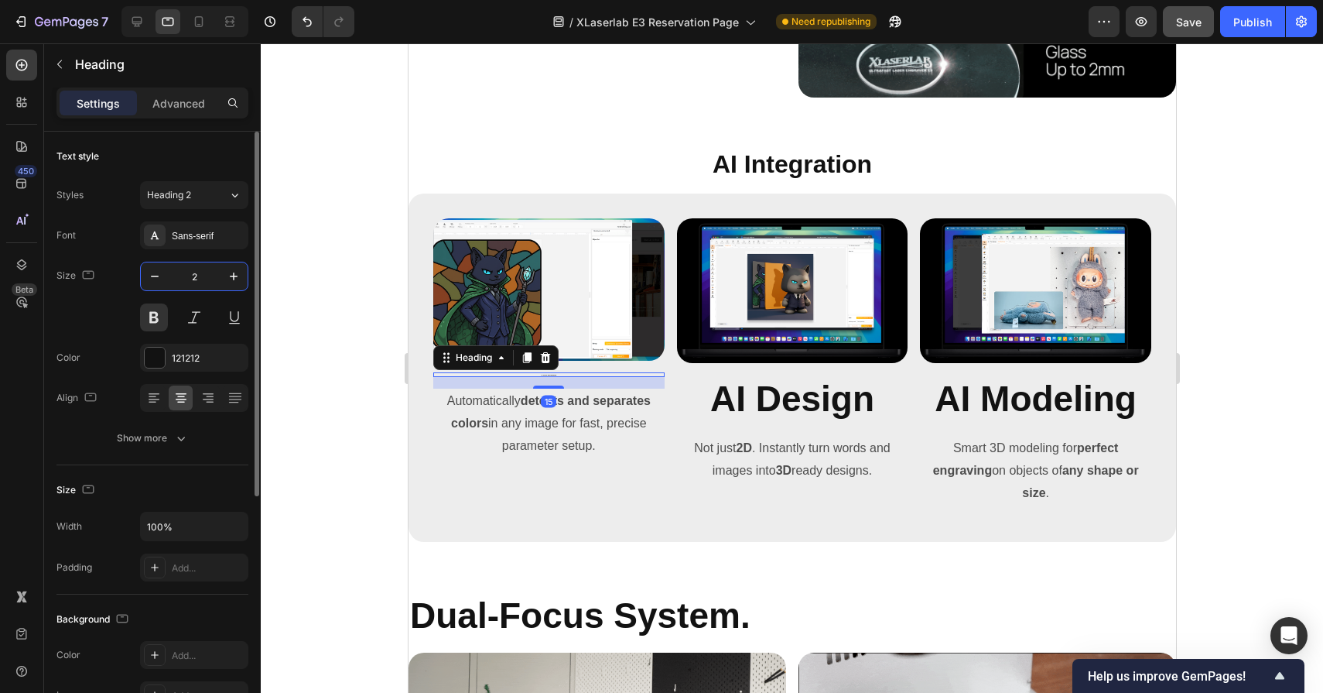
type input "28"
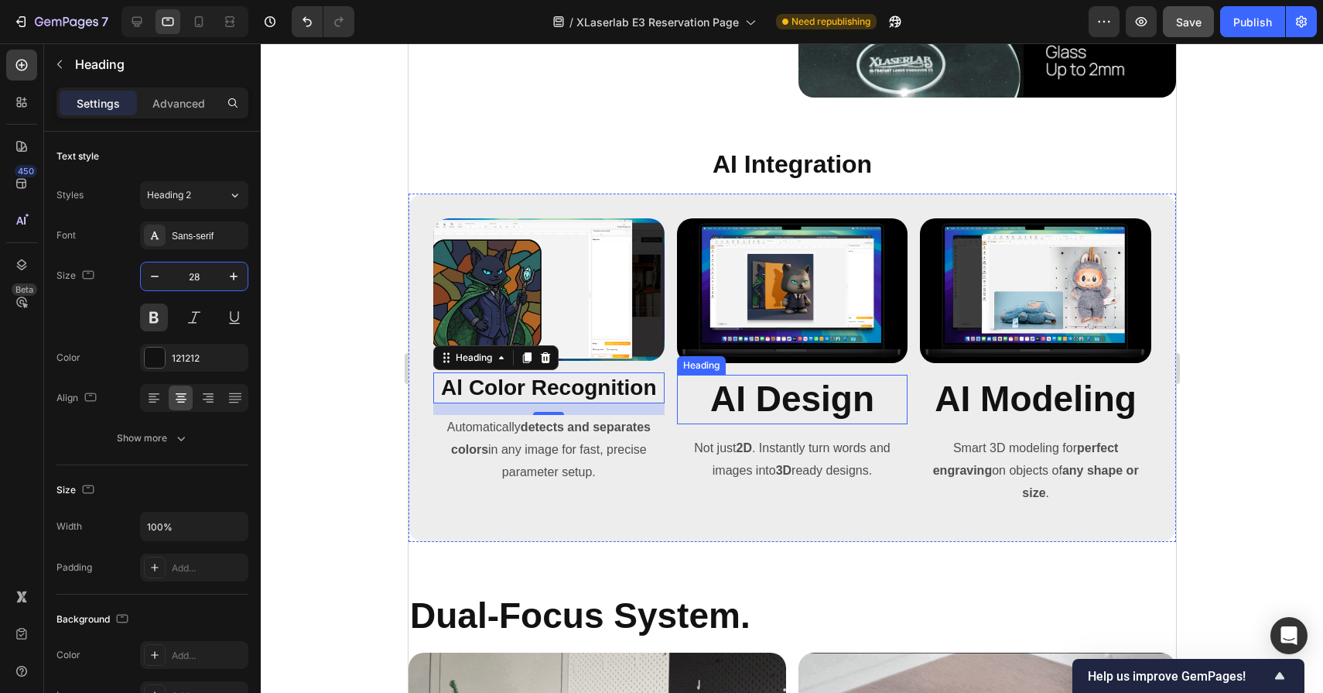
click at [835, 388] on h2 "AI Design" at bounding box center [791, 400] width 231 height 50
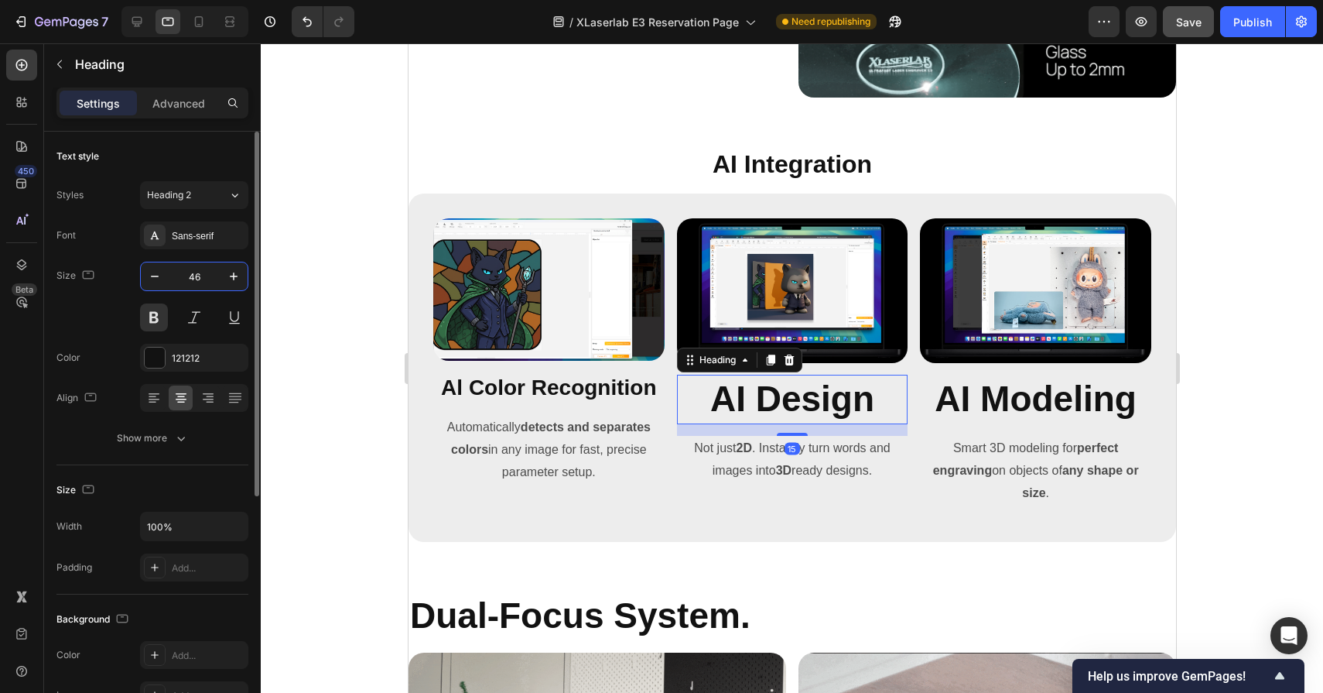
click at [200, 275] on input "46" at bounding box center [194, 276] width 51 height 28
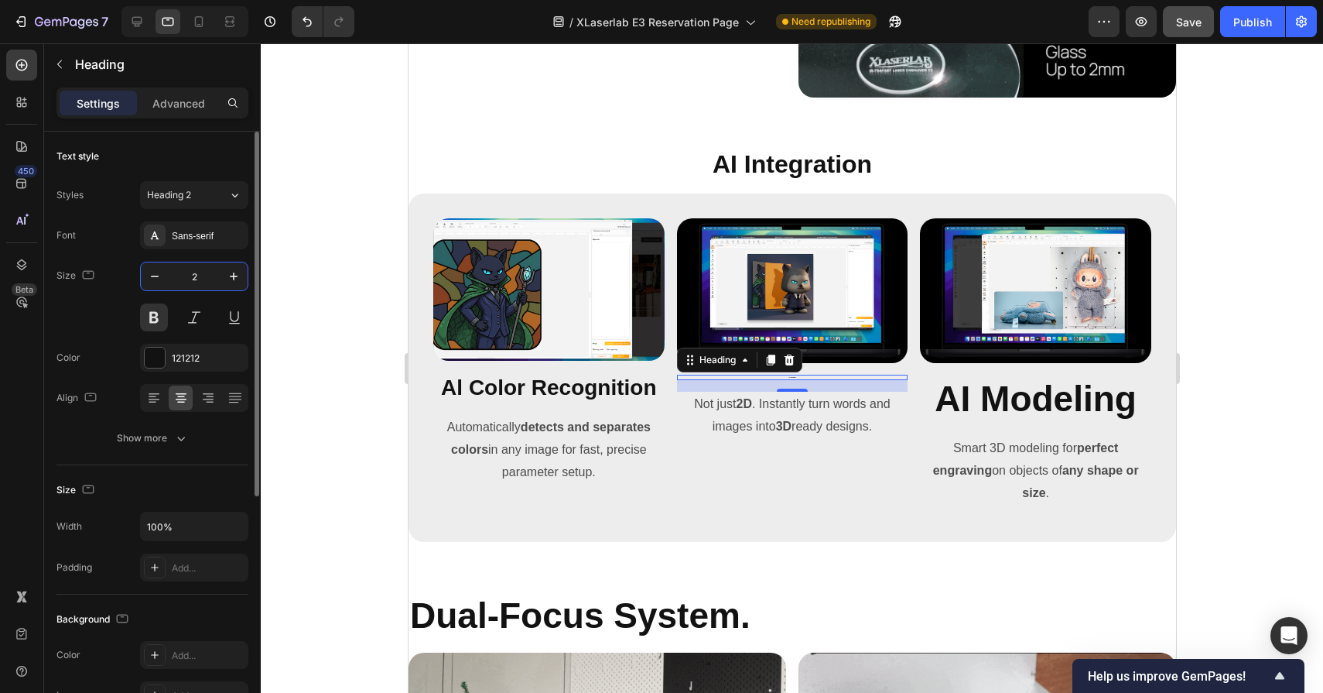
type input "28"
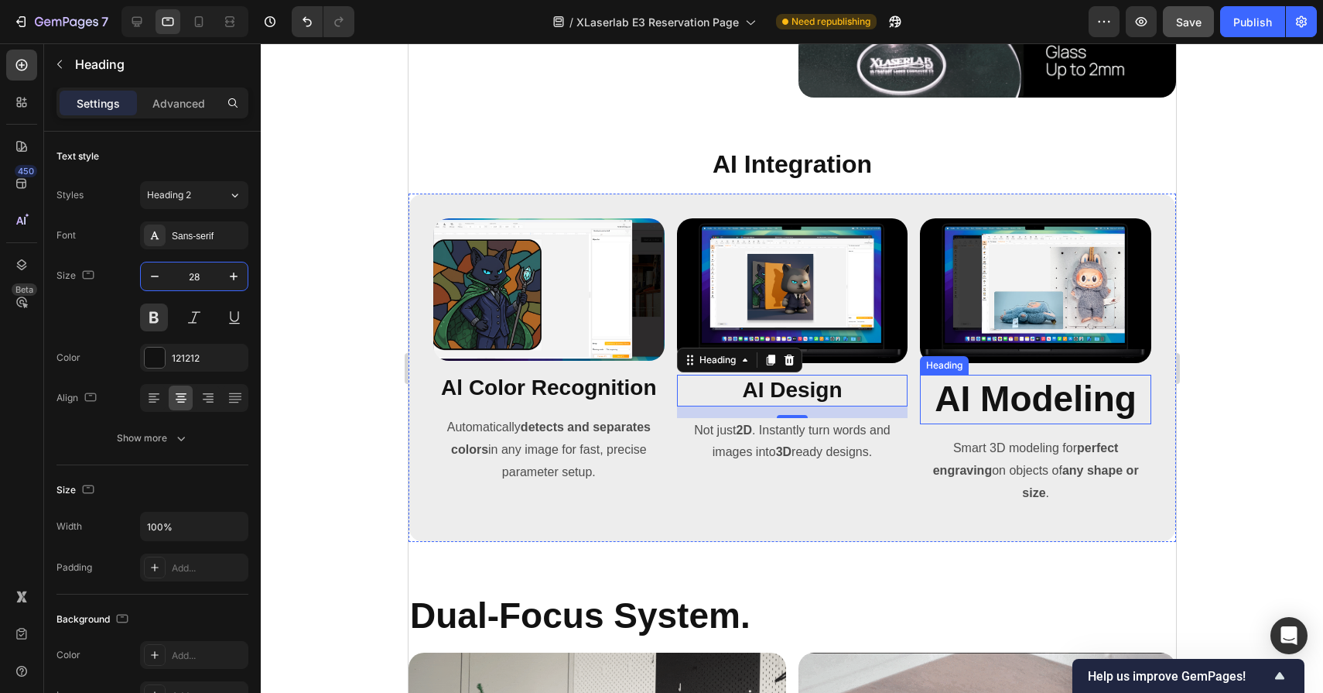
click at [1016, 387] on h2 "AI Modeling" at bounding box center [1034, 400] width 231 height 50
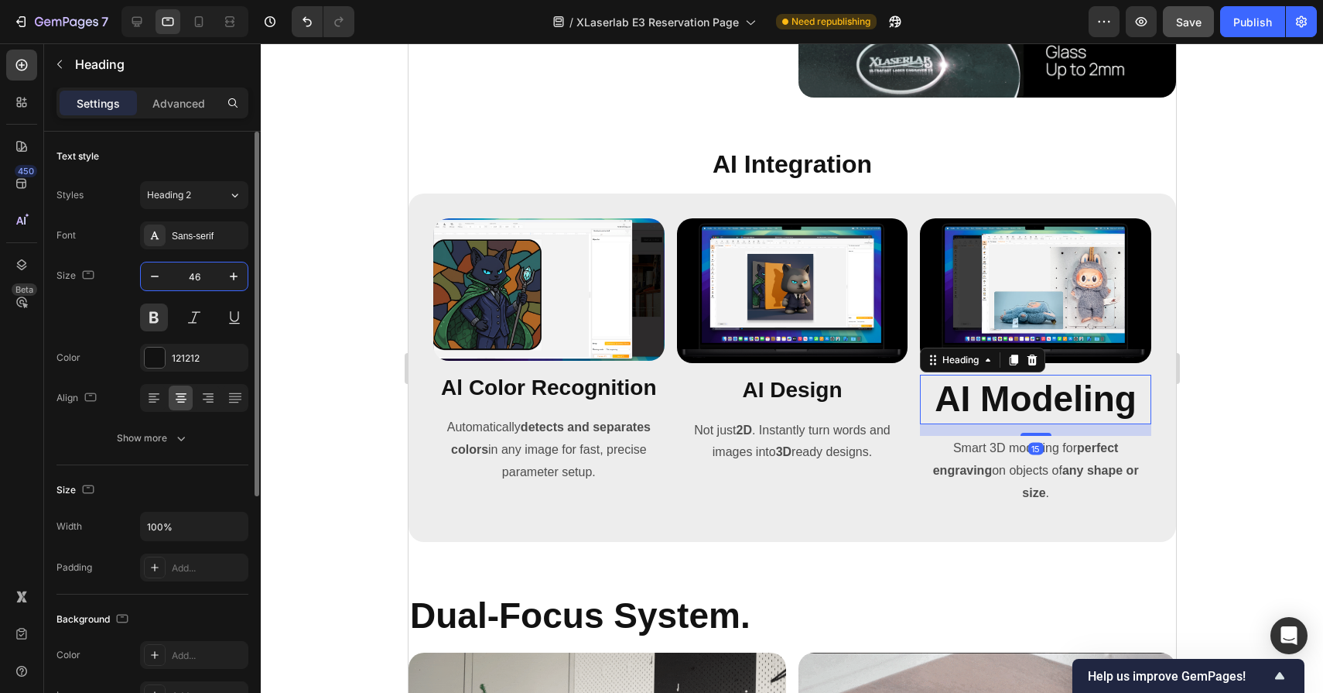
click at [201, 282] on input "46" at bounding box center [194, 276] width 51 height 28
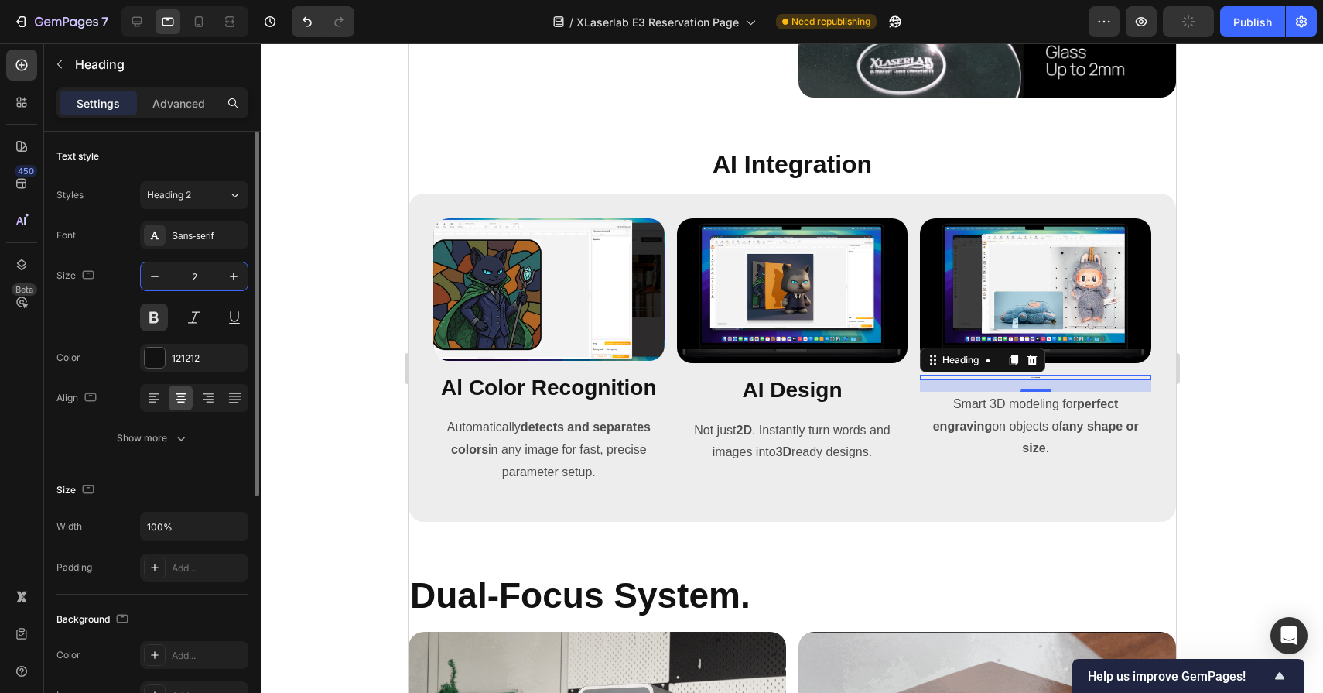
type input "20"
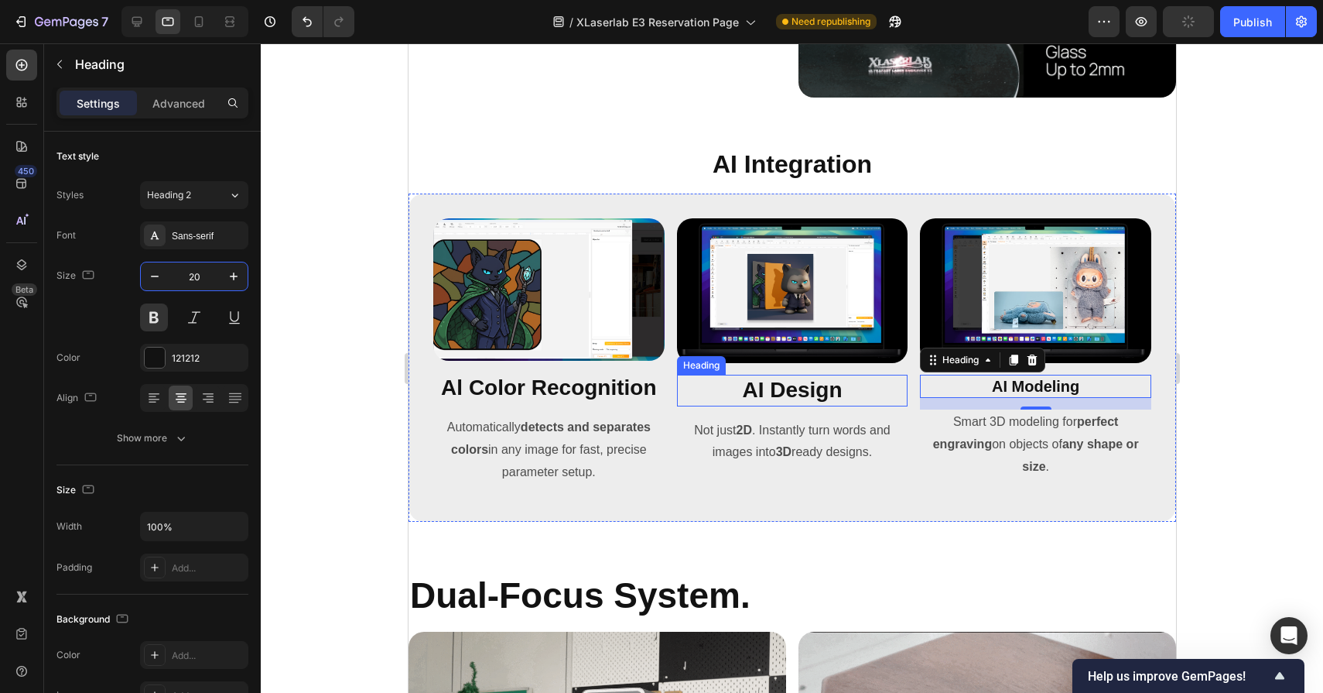
click at [772, 382] on h2 "AI Design" at bounding box center [791, 390] width 231 height 31
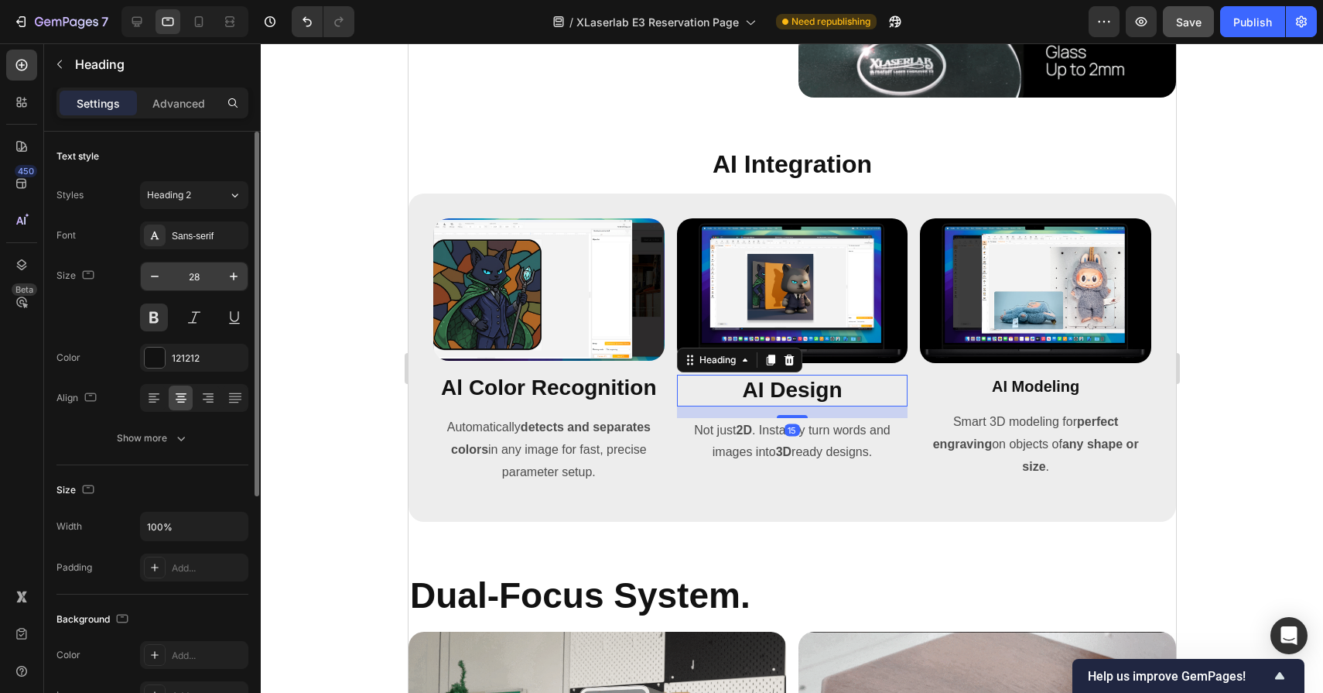
click at [178, 273] on input "28" at bounding box center [194, 276] width 51 height 28
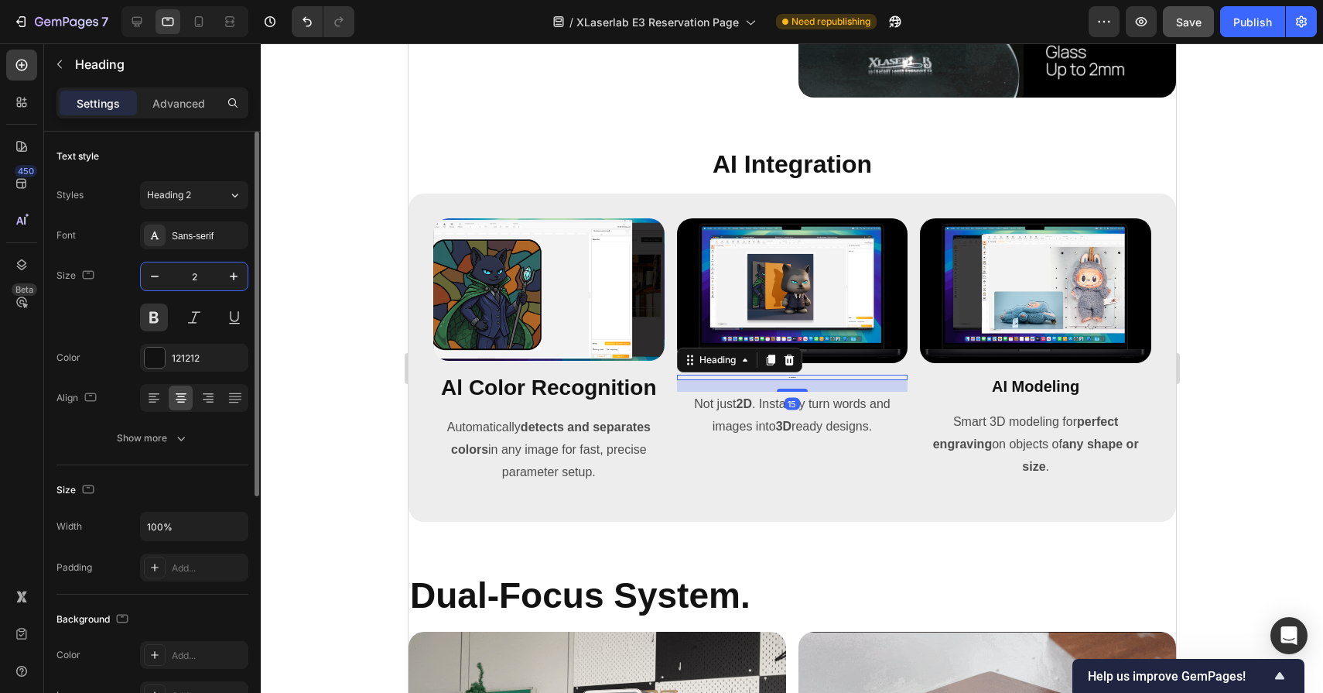
type input "20"
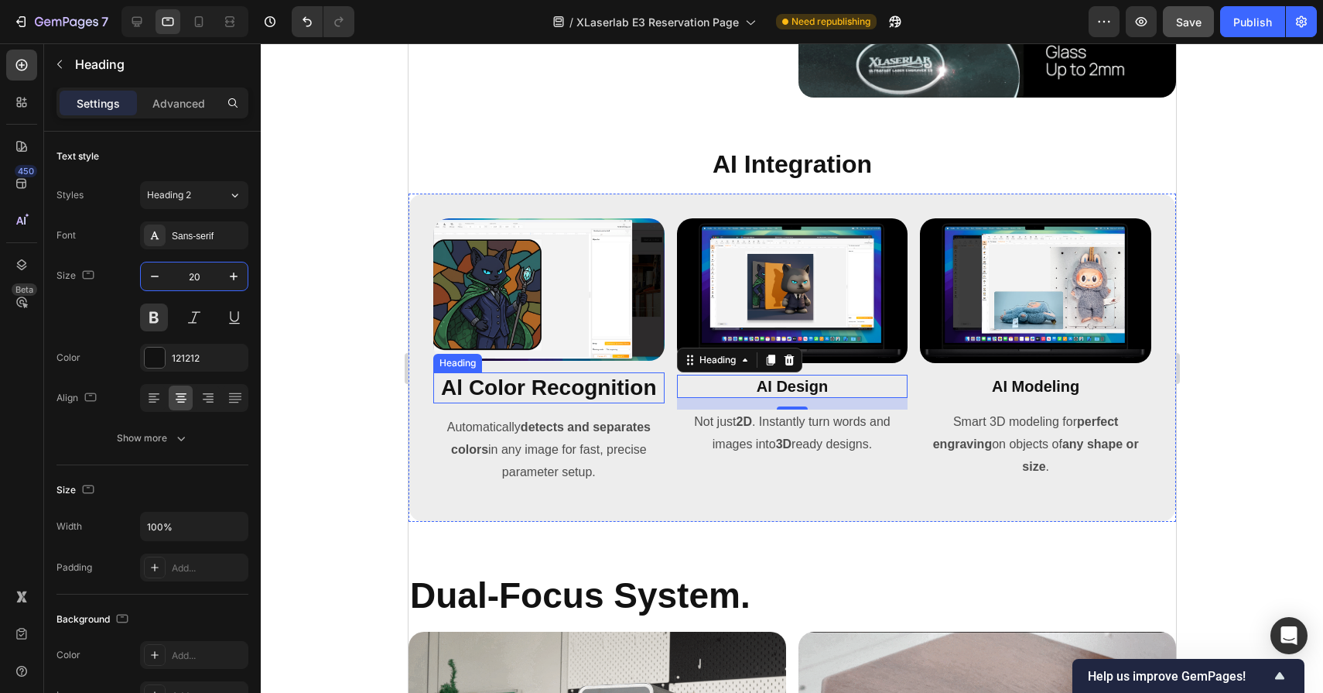
click at [514, 381] on h2 "Al Color Recognition" at bounding box center [548, 387] width 231 height 31
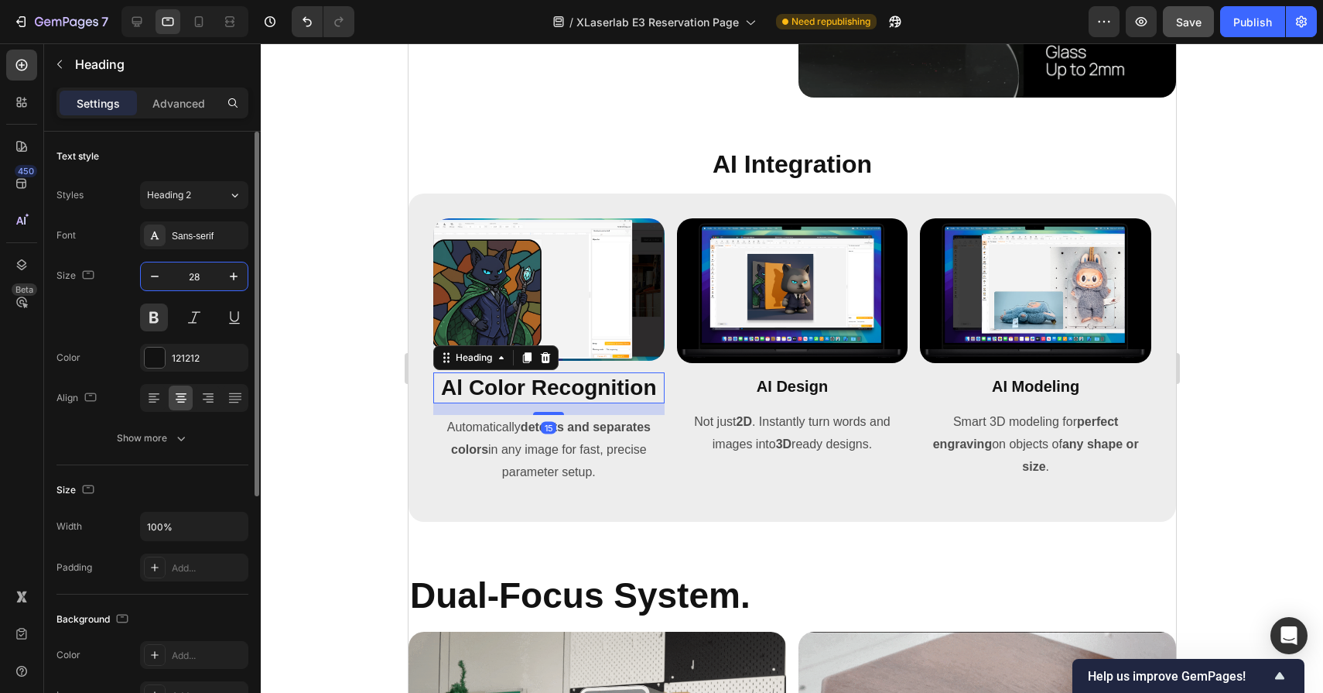
click at [205, 271] on input "28" at bounding box center [194, 276] width 51 height 28
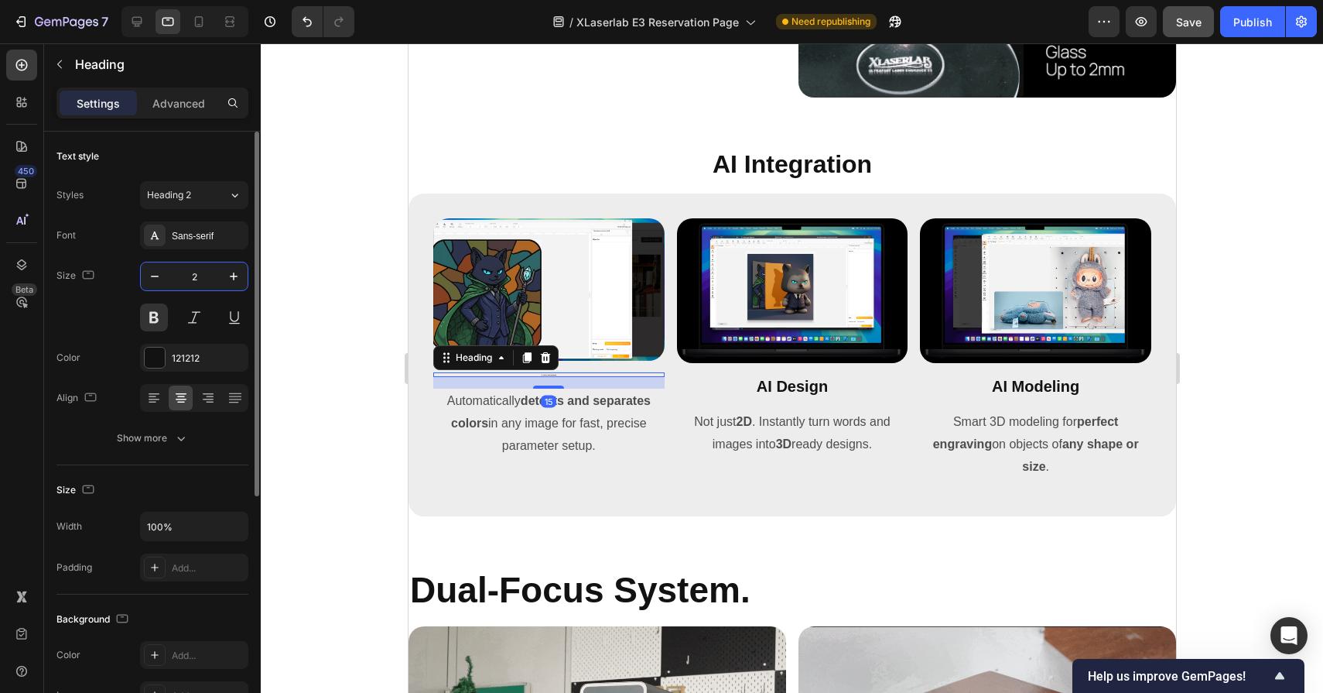
type input "20"
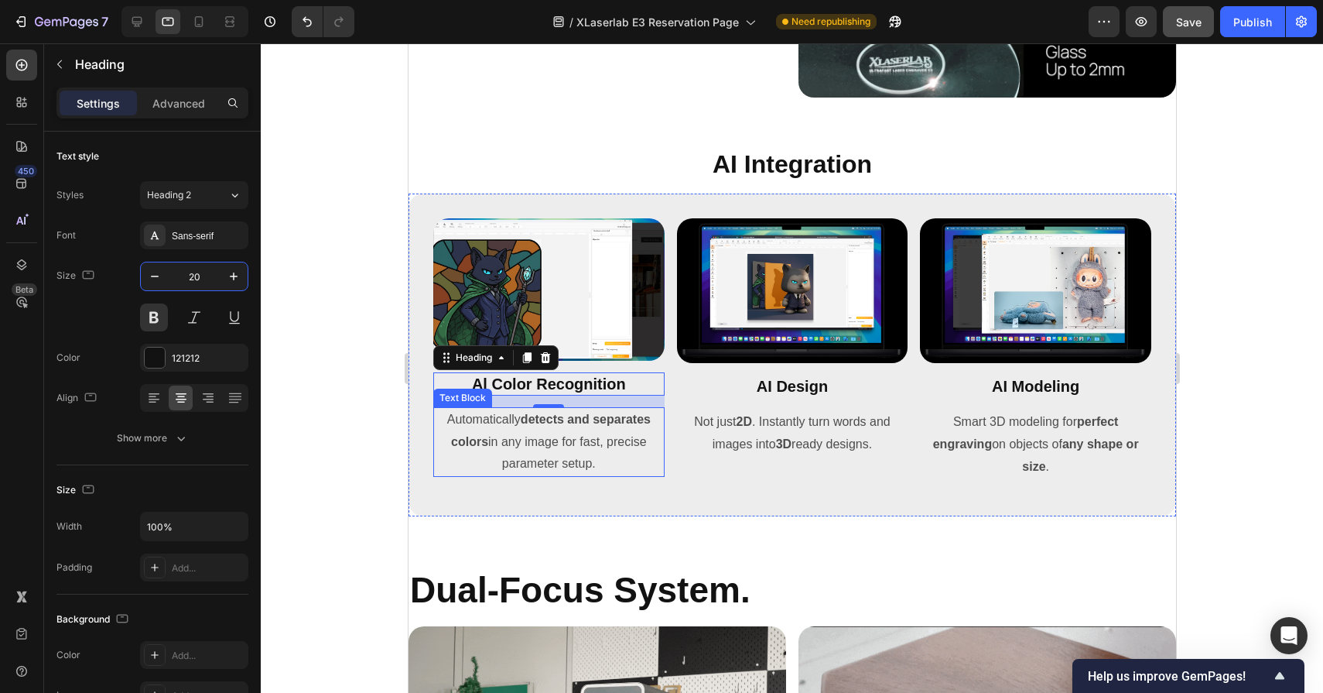
click at [505, 446] on p "Automatically detects and separates colors in any image for fast, precise param…" at bounding box center [548, 442] width 228 height 67
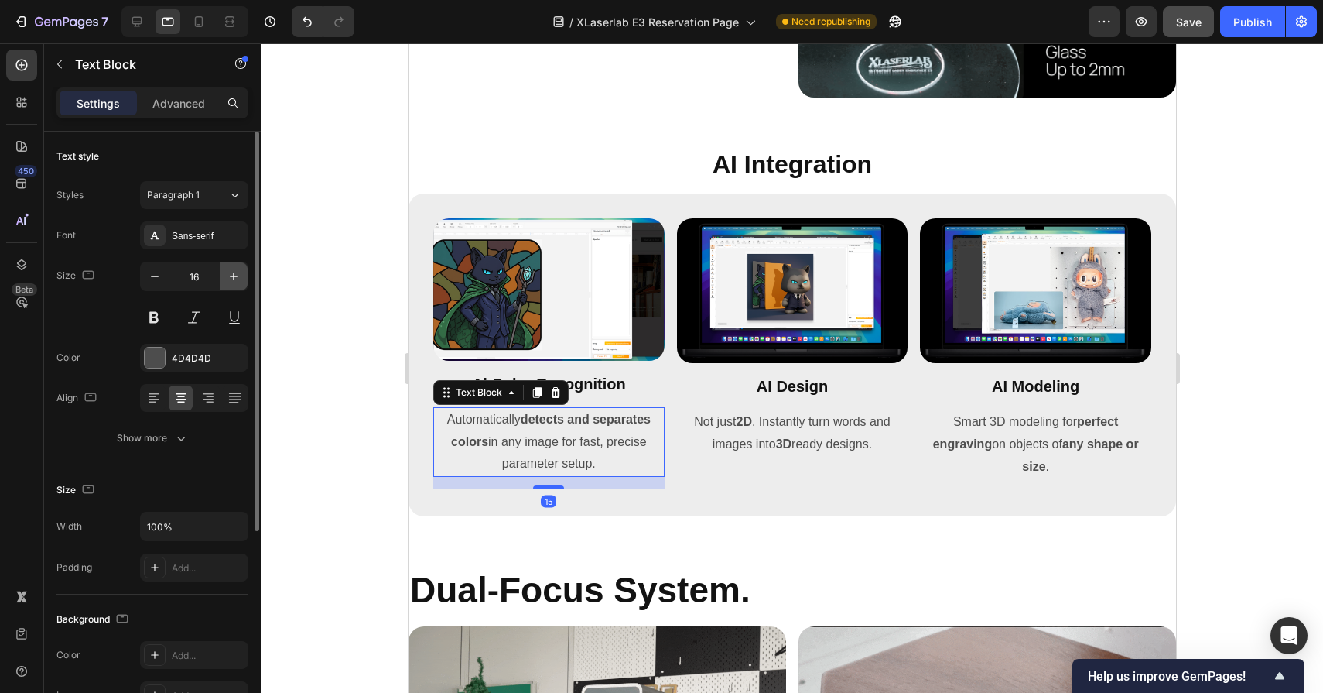
click at [237, 273] on icon "button" at bounding box center [233, 276] width 15 height 15
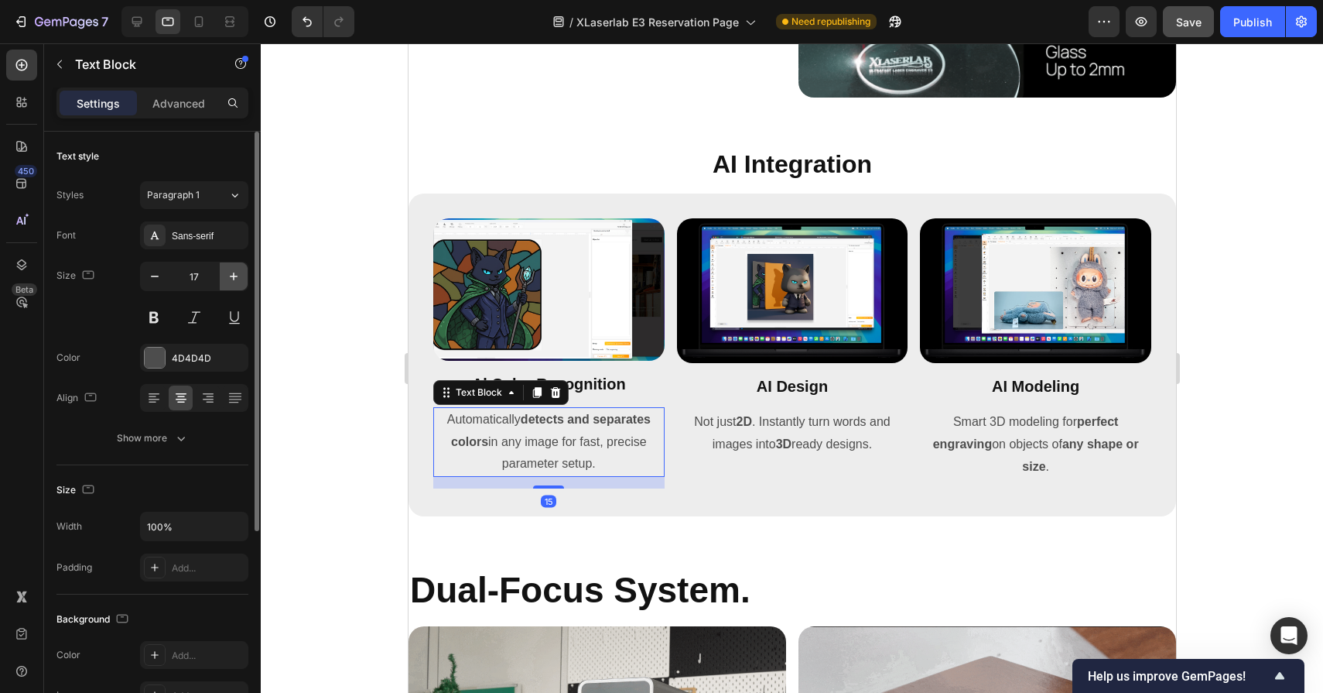
click at [237, 273] on icon "button" at bounding box center [233, 276] width 15 height 15
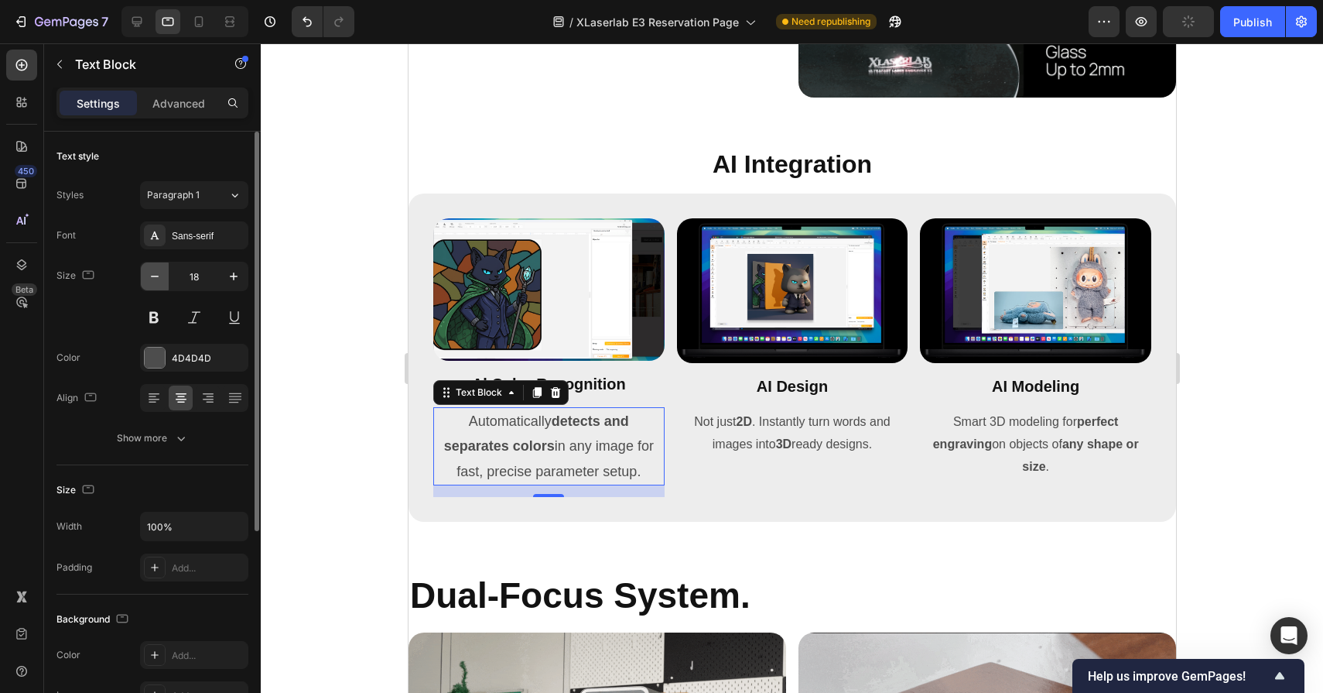
click at [156, 282] on icon "button" at bounding box center [154, 276] width 15 height 15
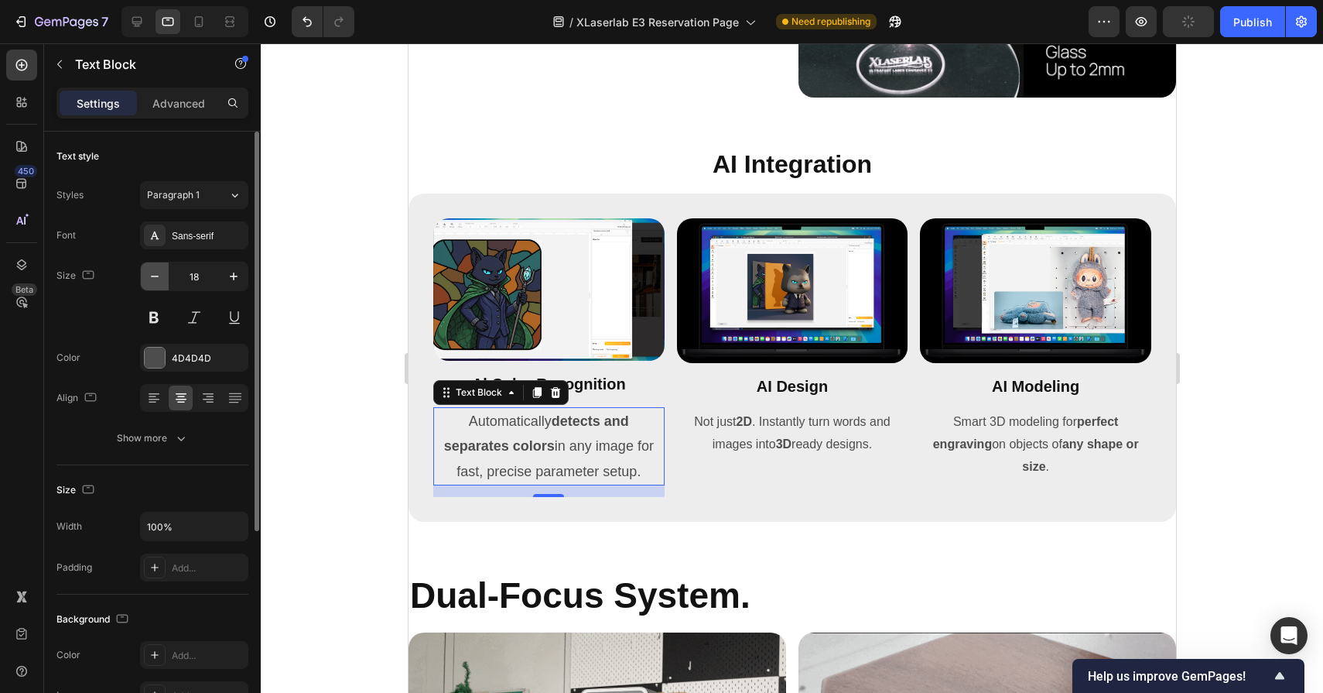
click at [156, 282] on icon "button" at bounding box center [154, 276] width 15 height 15
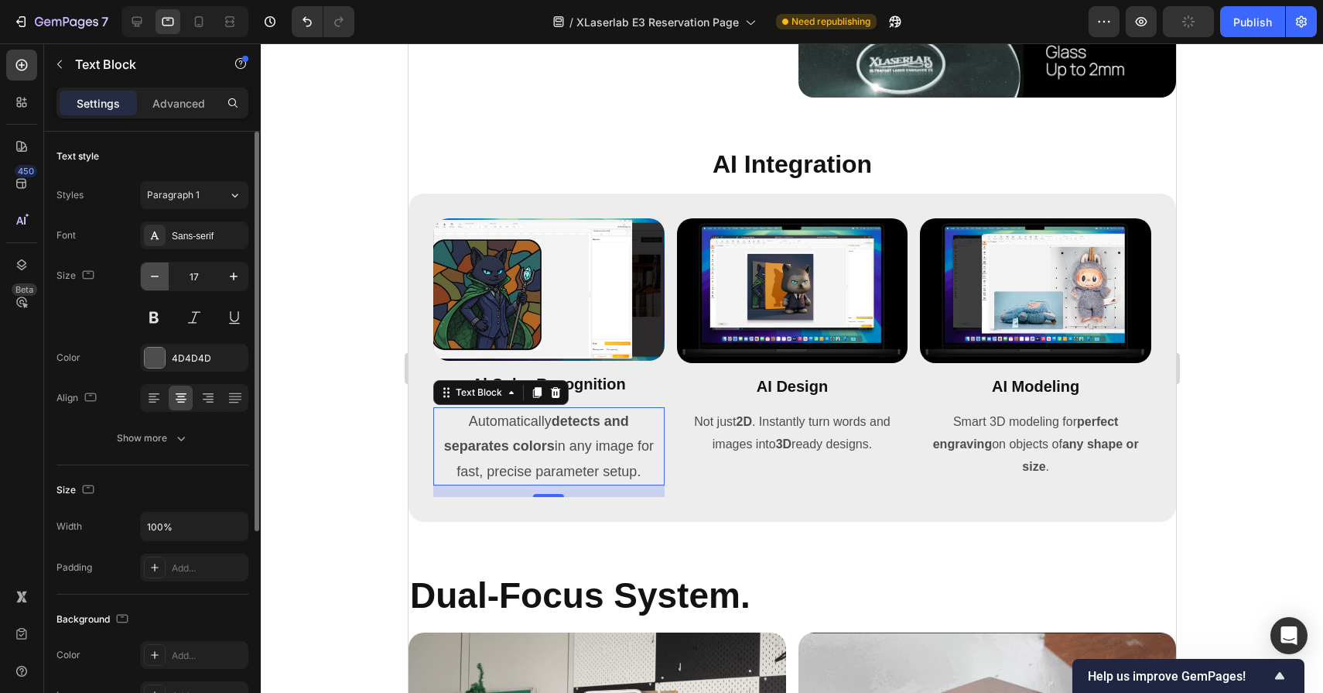
type input "16"
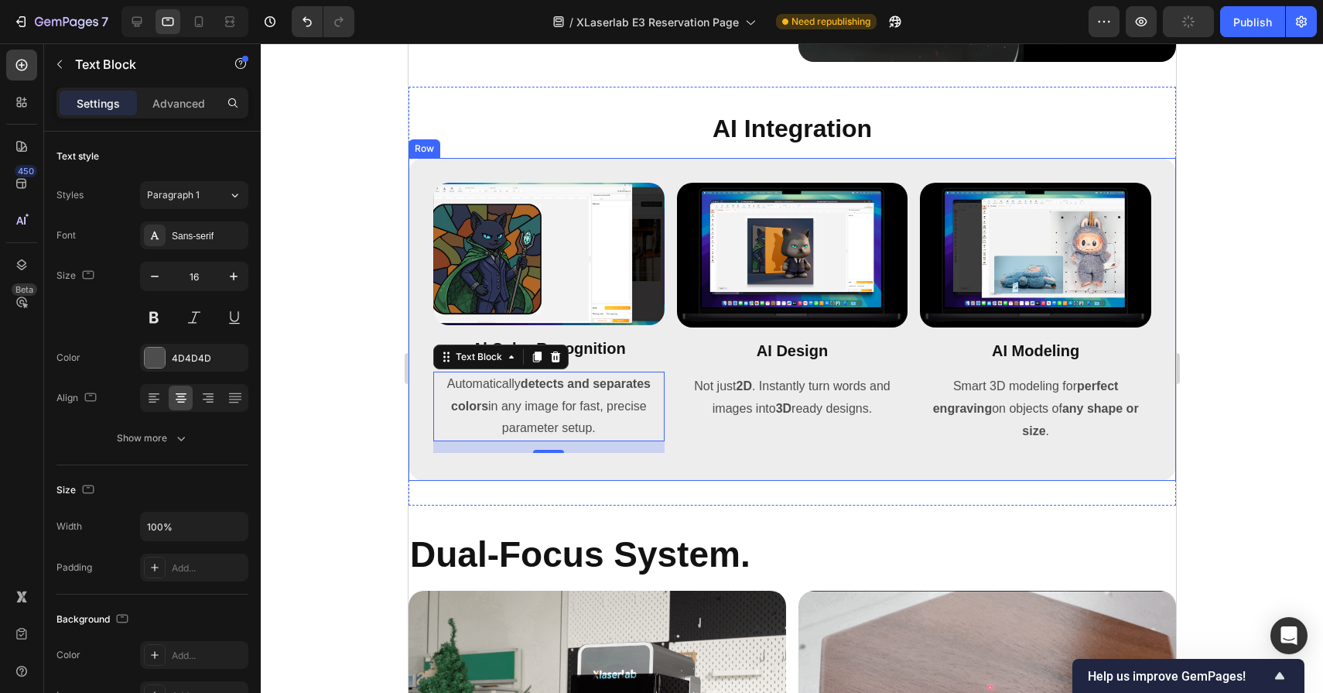
scroll to position [5478, 0]
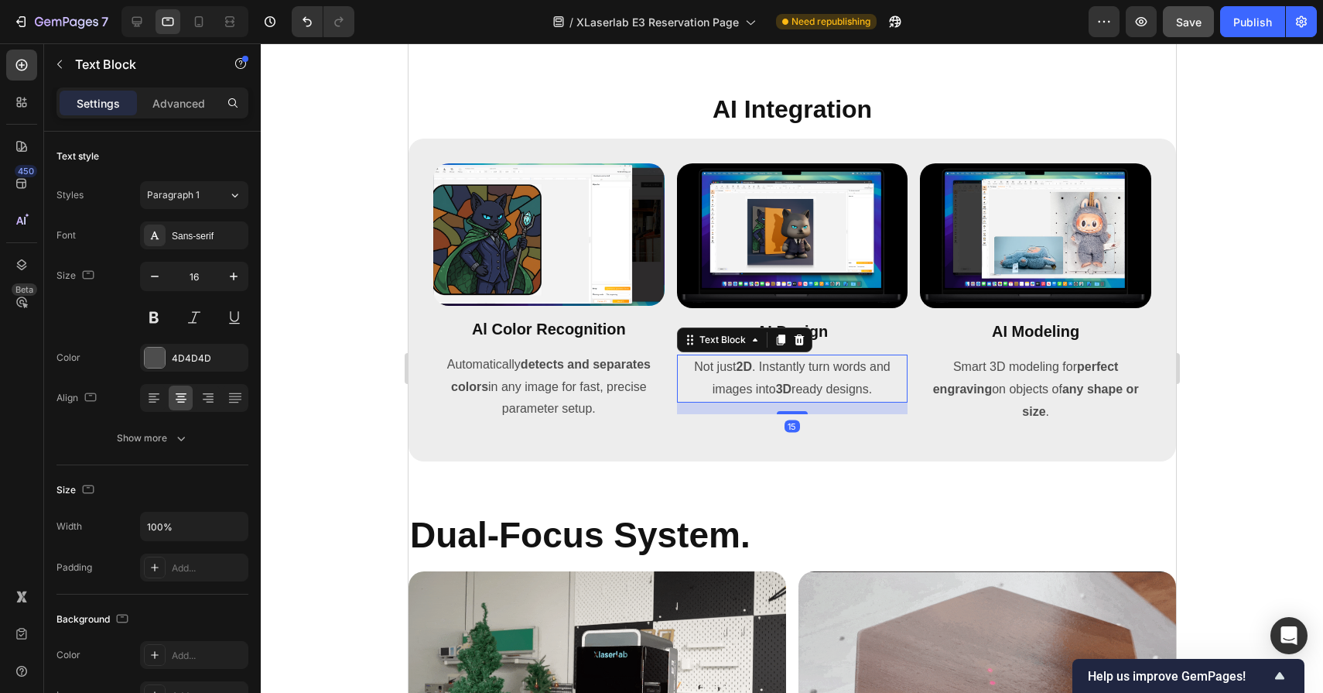
click at [765, 385] on p "Not just 2D . Instantly turn words and images into 3D ready designs." at bounding box center [792, 378] width 228 height 45
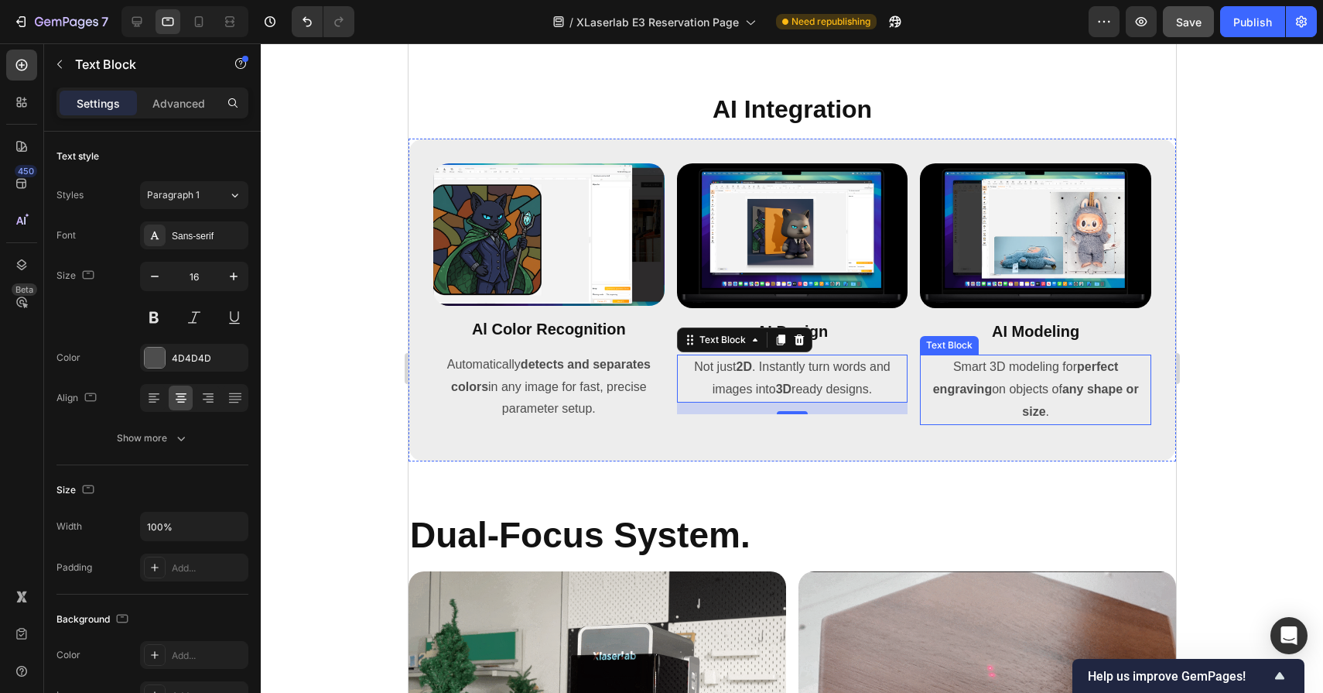
click at [1039, 369] on p "Smart 3D modeling for perfect engraving on objects of any shape or size ." at bounding box center [1035, 389] width 228 height 67
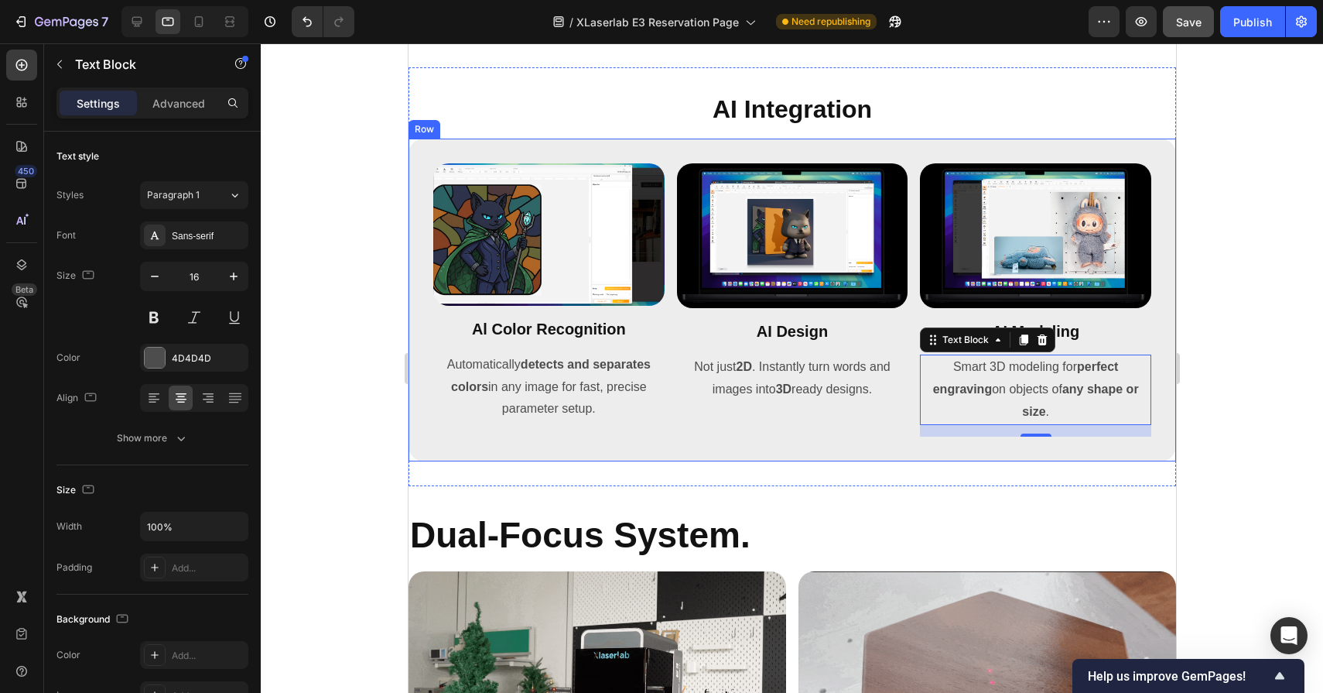
scroll to position [5555, 0]
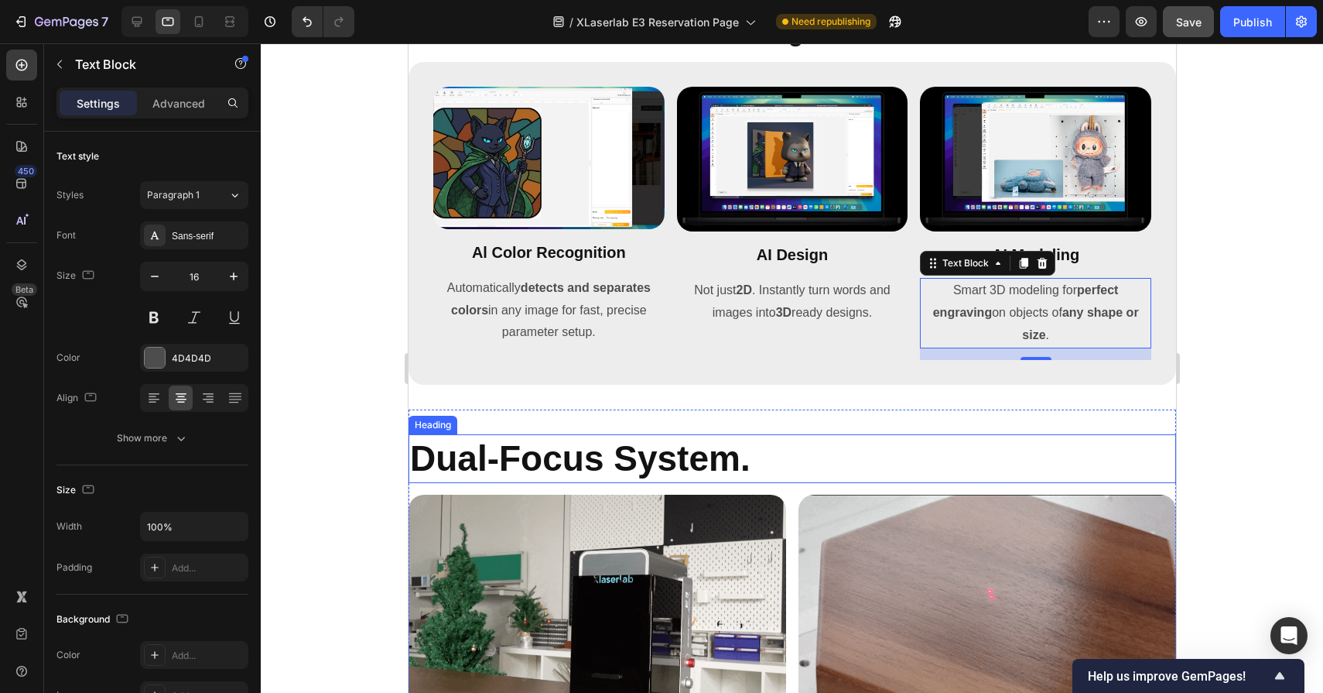
click at [507, 454] on h2 "Dual-Focus System." at bounding box center [792, 459] width 768 height 50
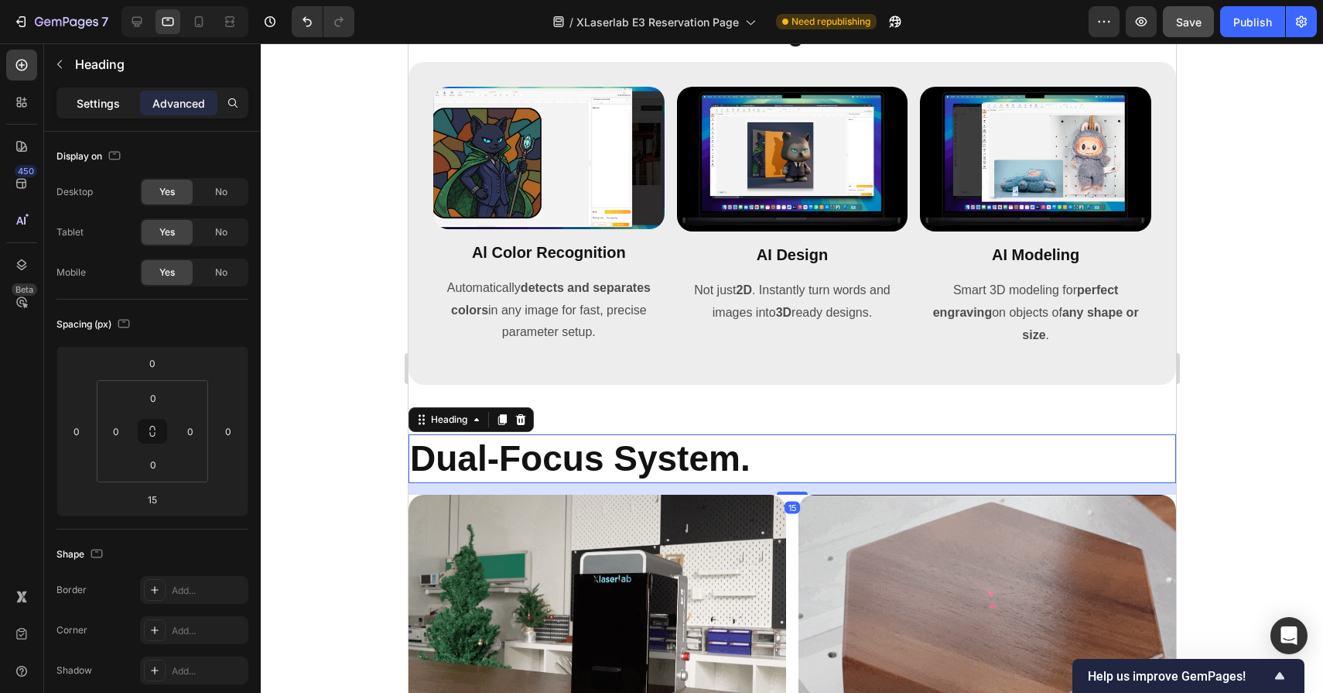
click at [98, 106] on p "Settings" at bounding box center [98, 103] width 43 height 16
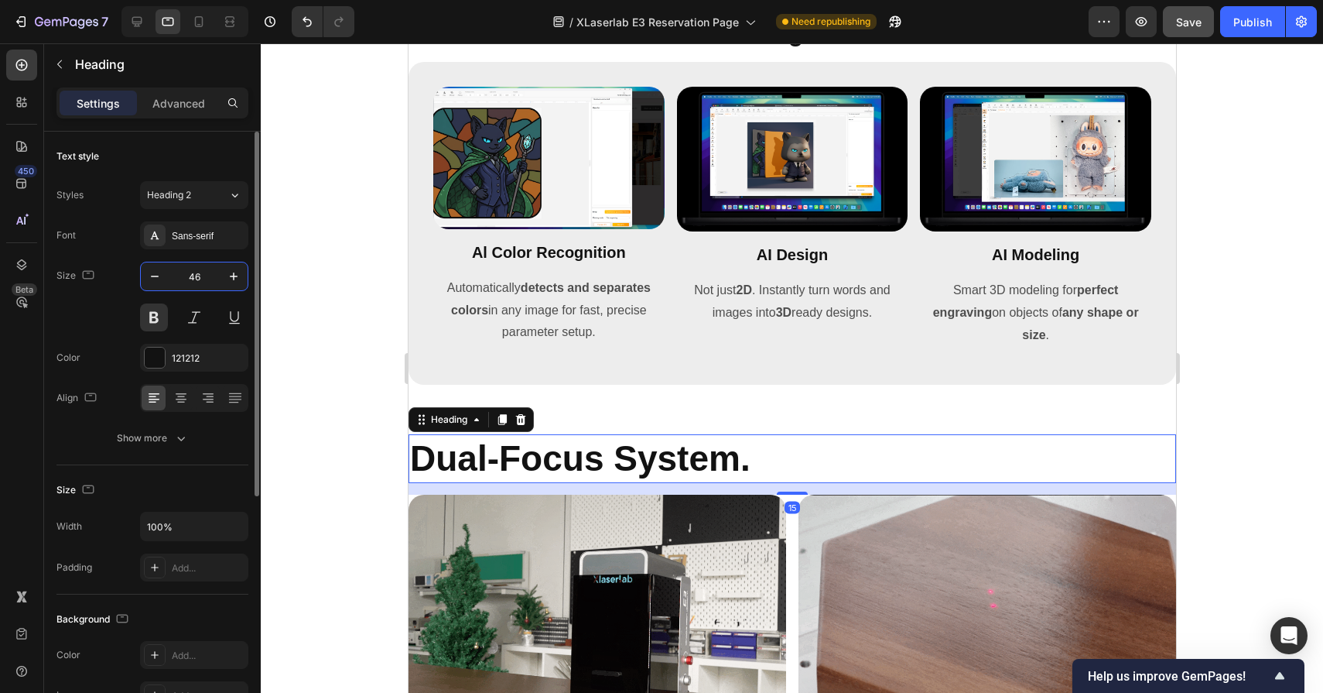
click at [207, 282] on input "46" at bounding box center [194, 276] width 51 height 28
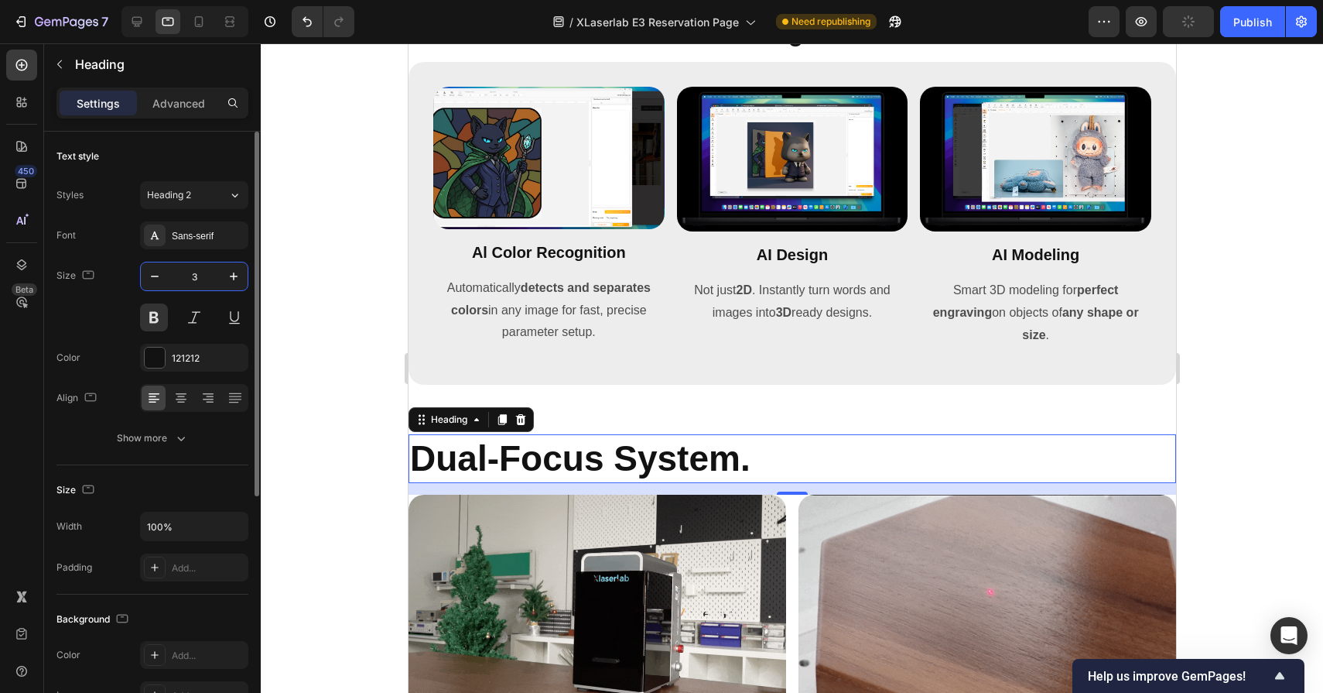
type input "32"
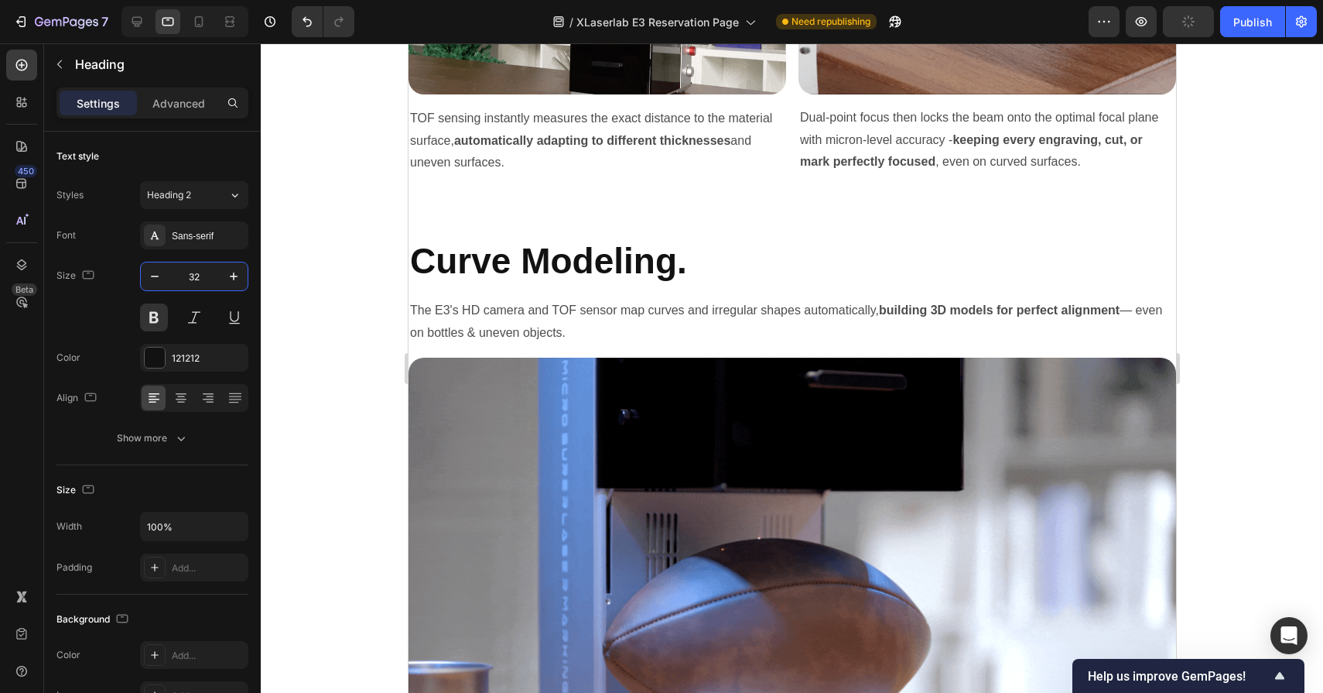
scroll to position [5939, 0]
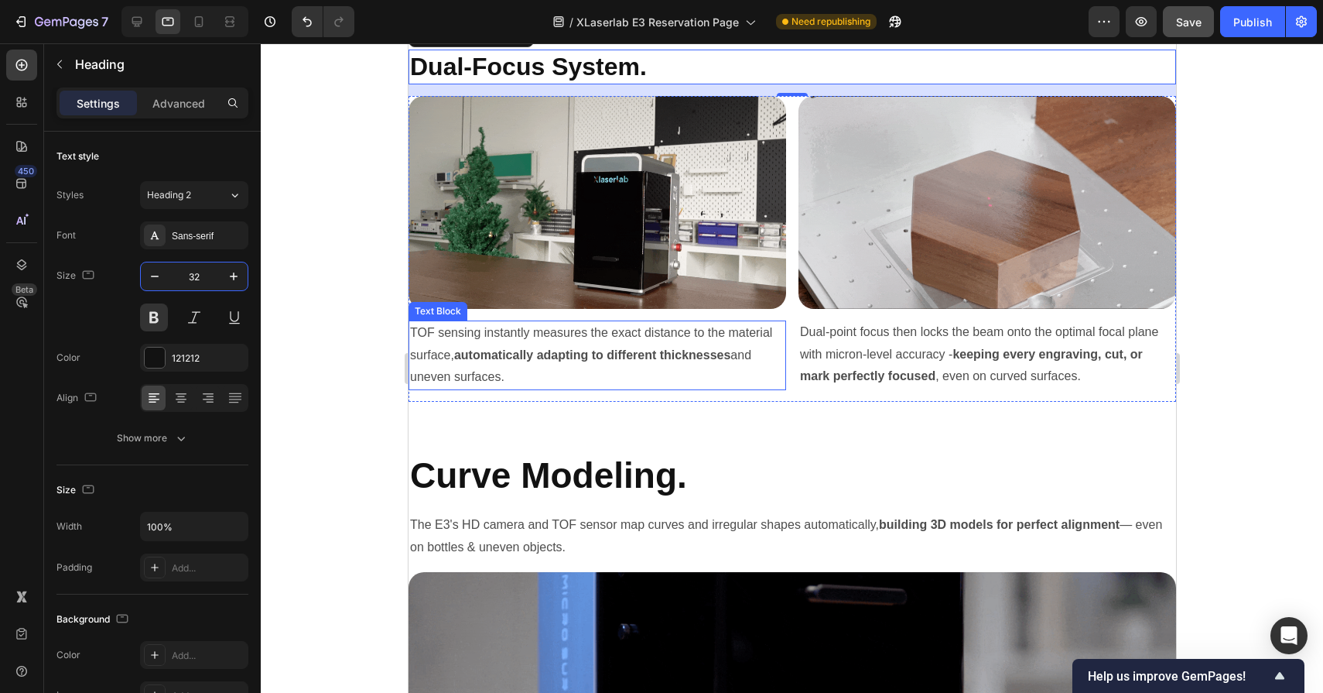
click at [560, 339] on p "TOF sensing instantly measures the exact distance to the material surface, auto…" at bounding box center [596, 355] width 375 height 67
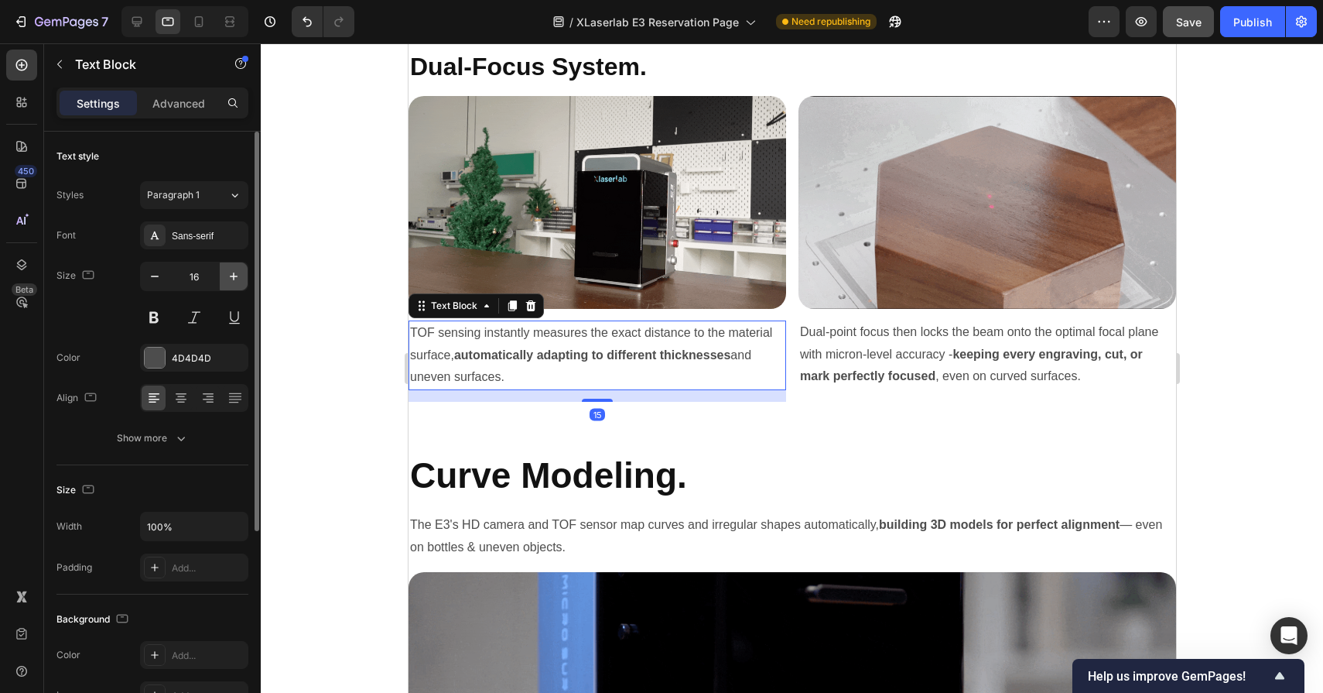
click at [228, 282] on icon "button" at bounding box center [233, 276] width 15 height 15
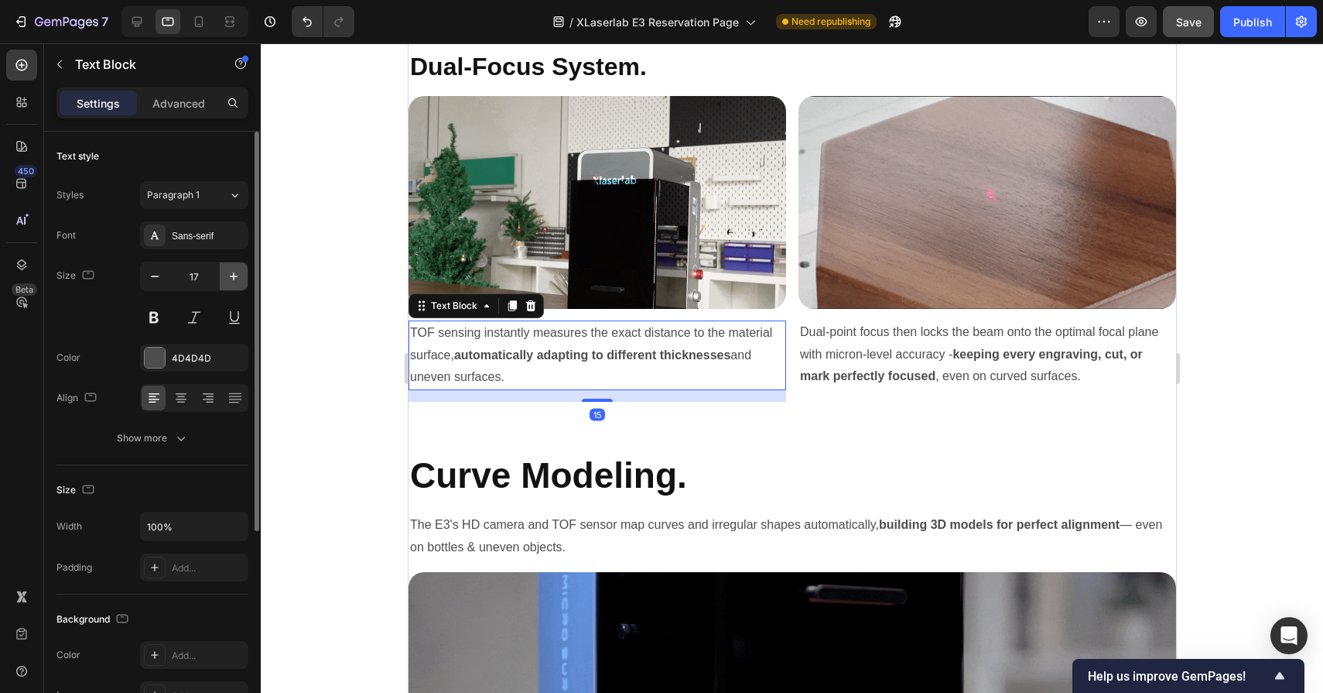
click at [228, 282] on icon "button" at bounding box center [233, 276] width 15 height 15
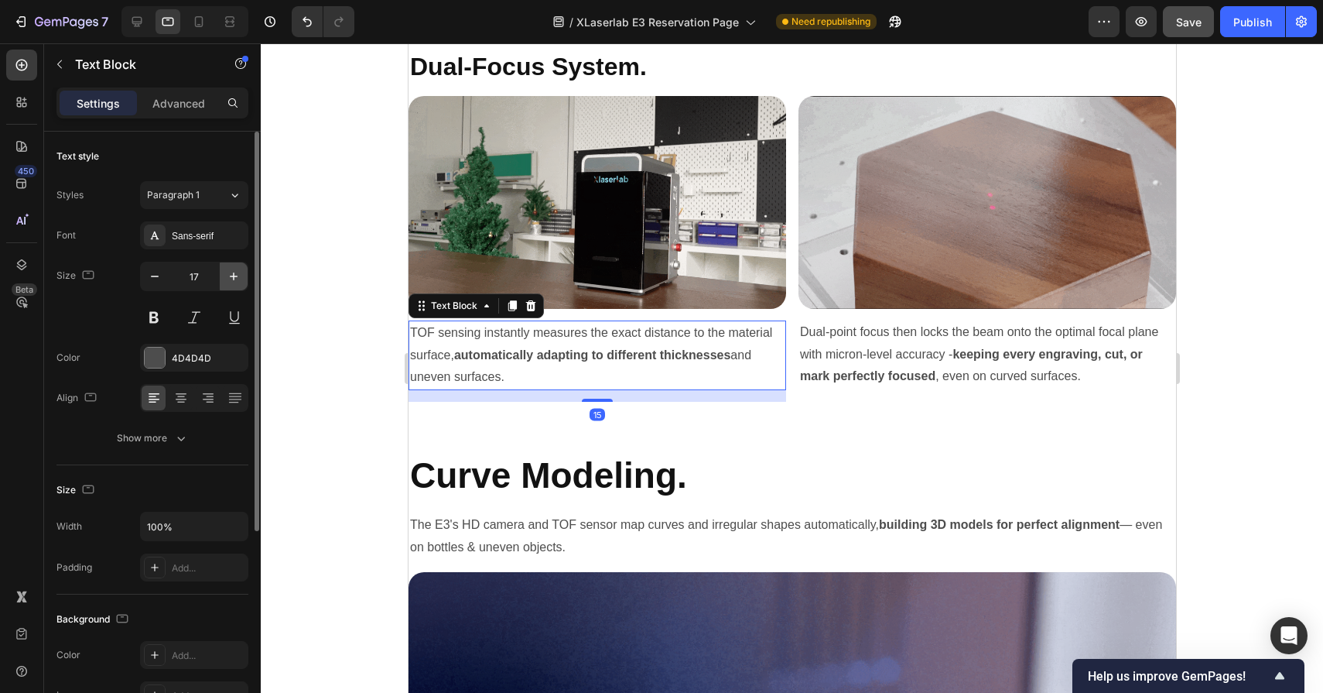
type input "18"
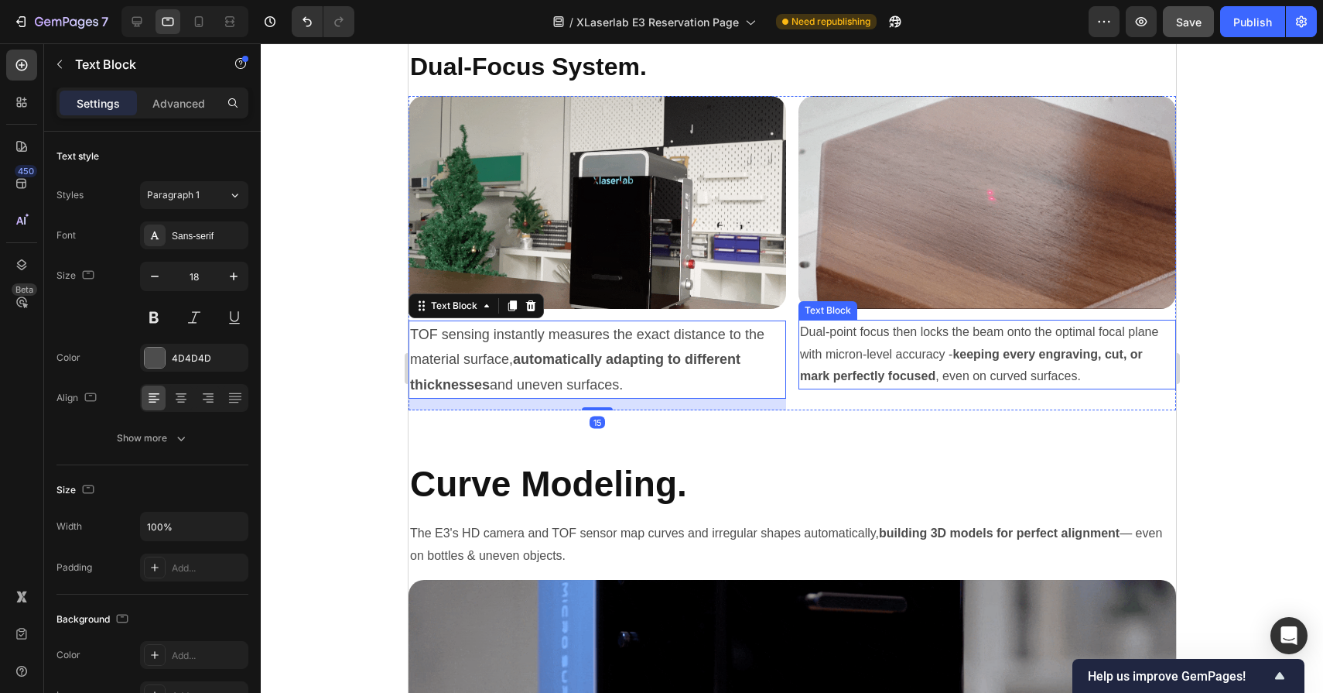
click at [890, 365] on p "Dual-point focus then locks the beam onto the optimal focal plane with micron-l…" at bounding box center [986, 354] width 375 height 67
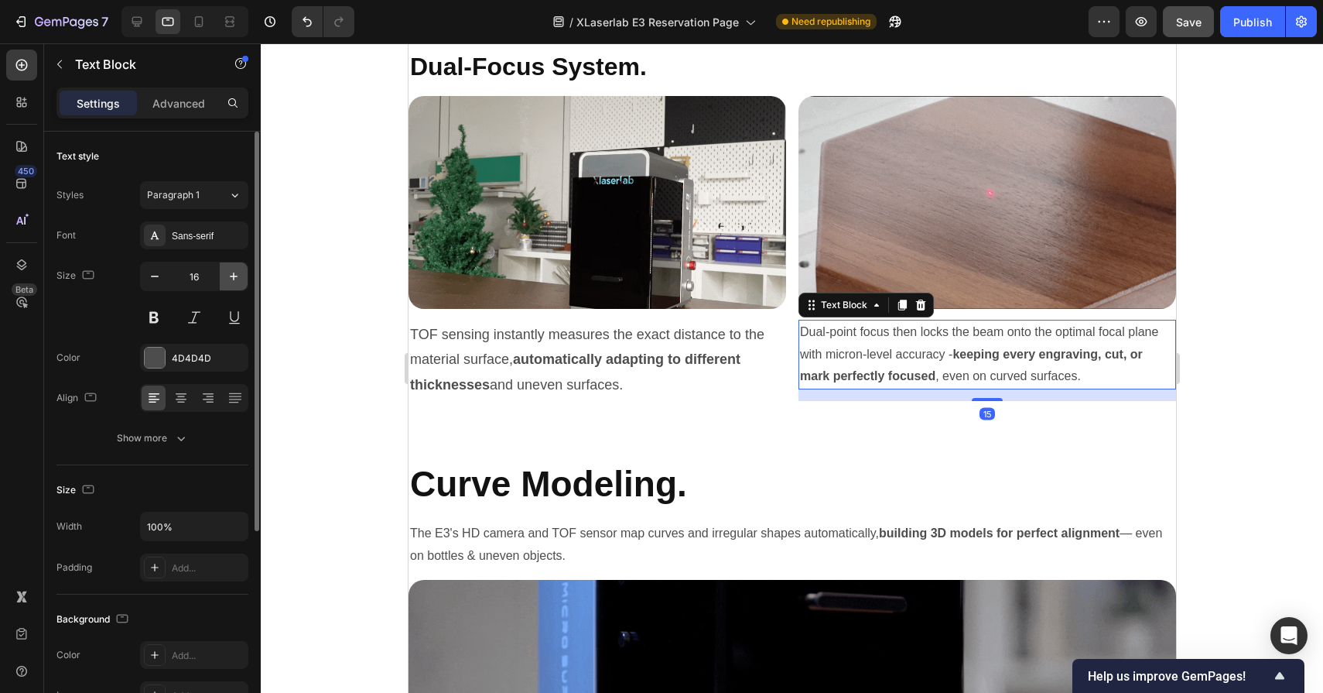
click at [222, 272] on button "button" at bounding box center [234, 276] width 28 height 28
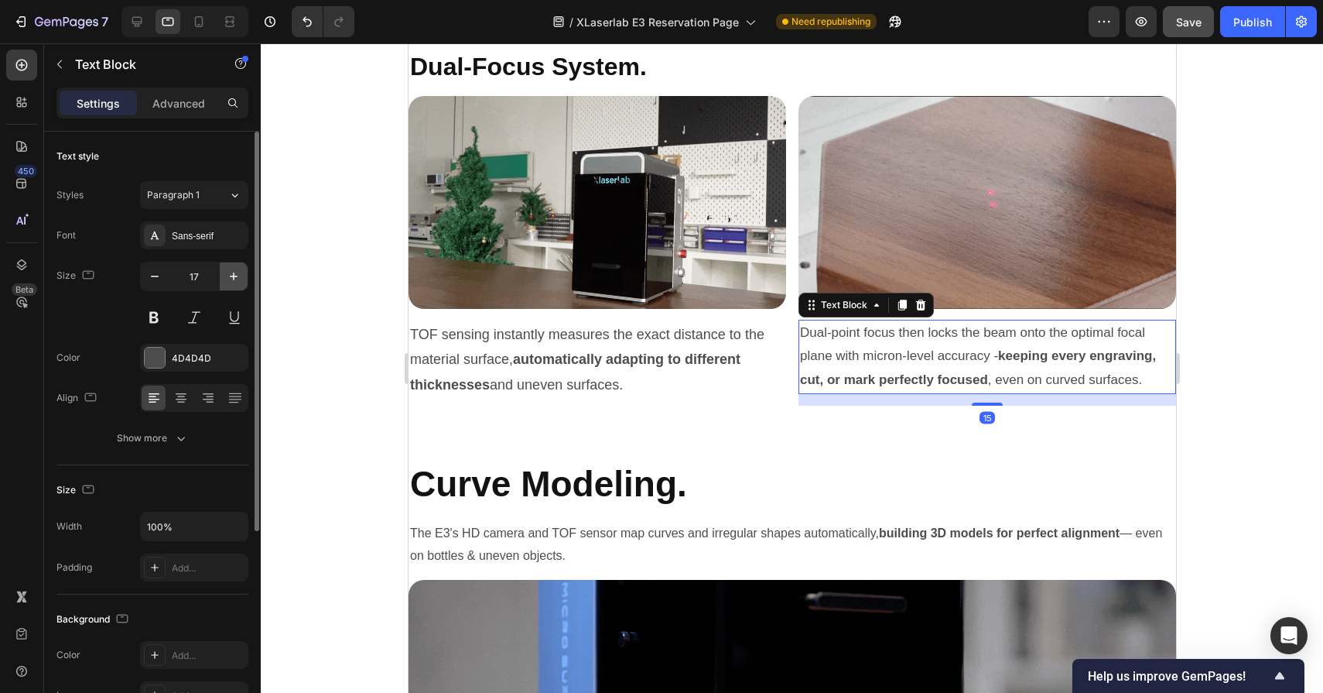
click at [222, 272] on button "button" at bounding box center [234, 276] width 28 height 28
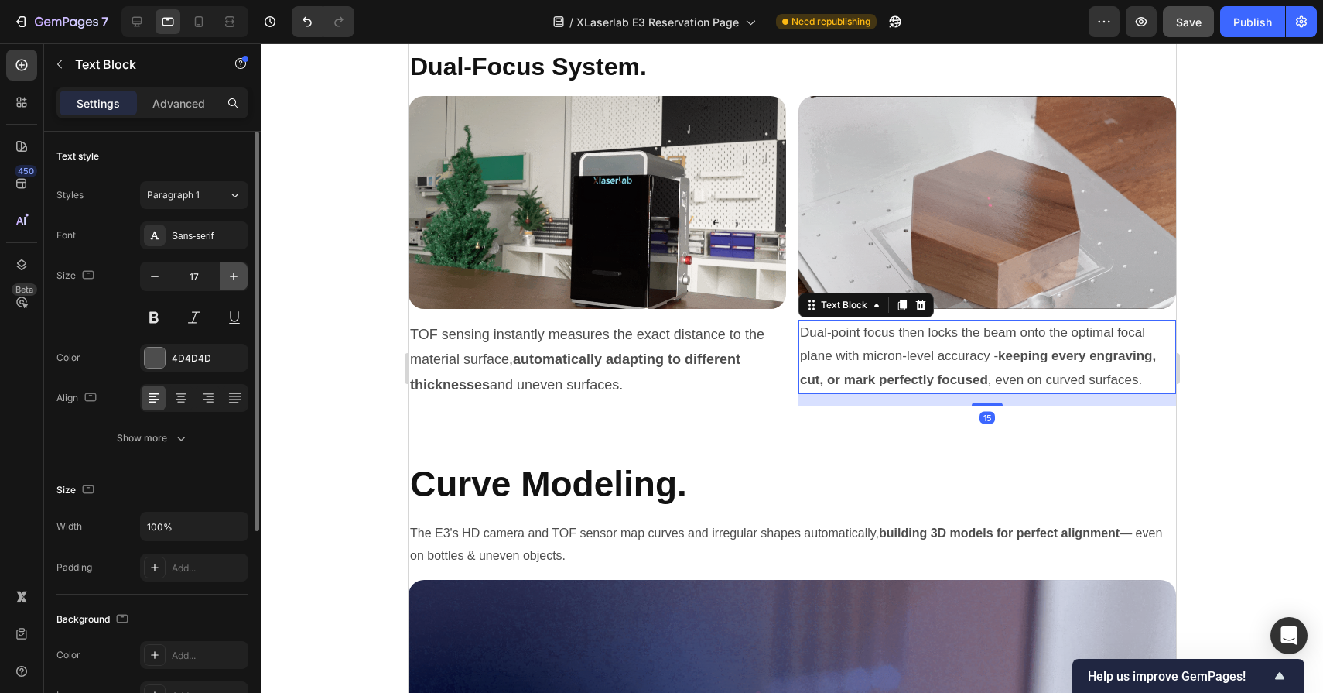
type input "18"
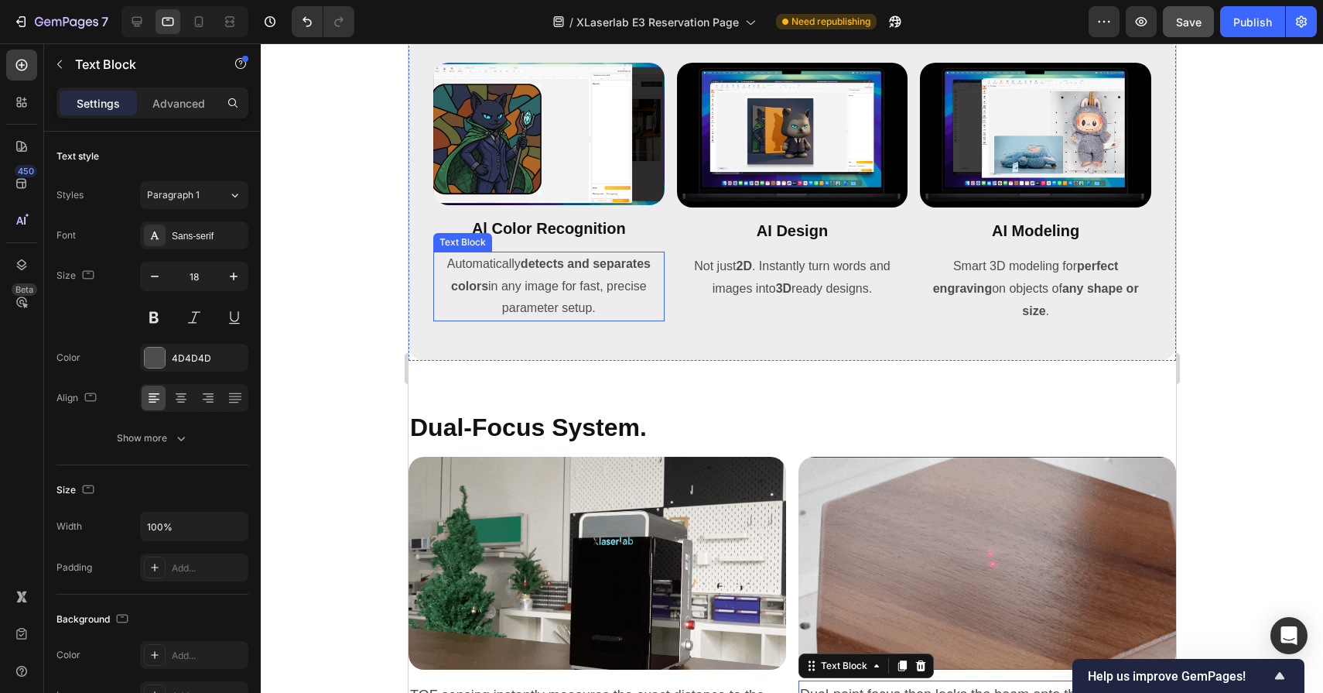
scroll to position [5500, 0]
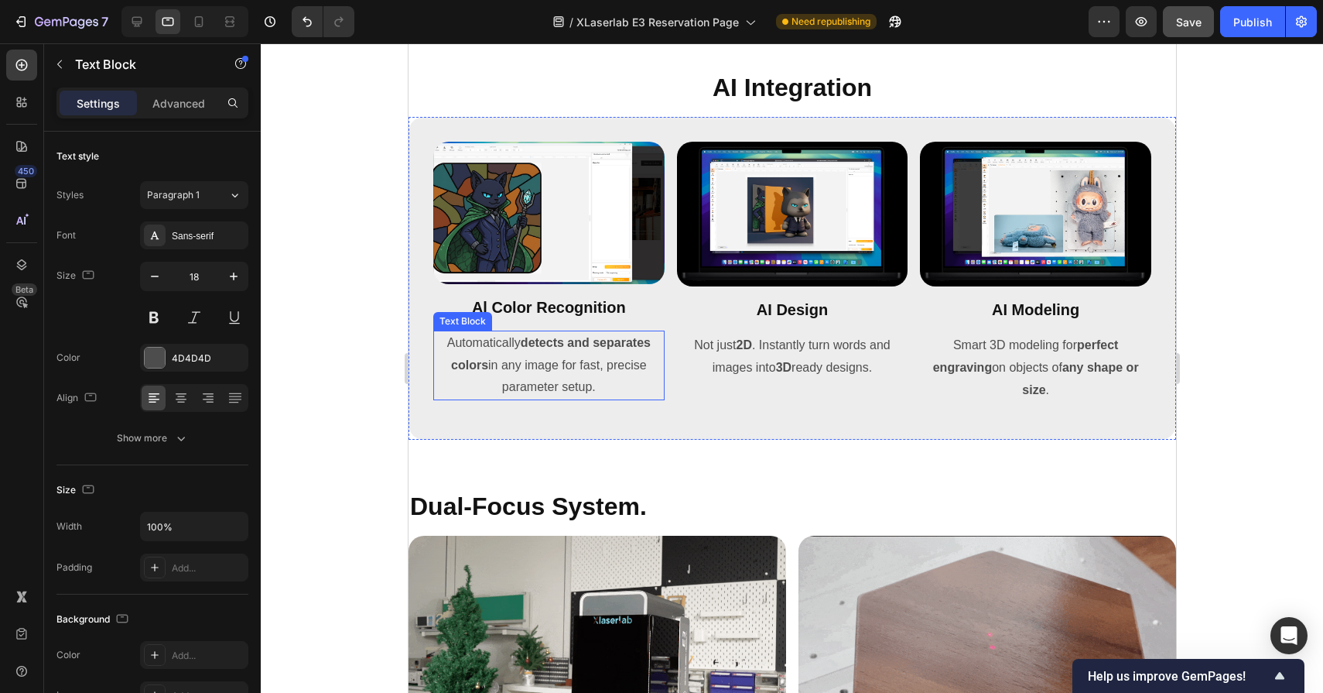
click at [556, 378] on p "Automatically detects and separates colors in any image for fast, precise param…" at bounding box center [548, 365] width 228 height 67
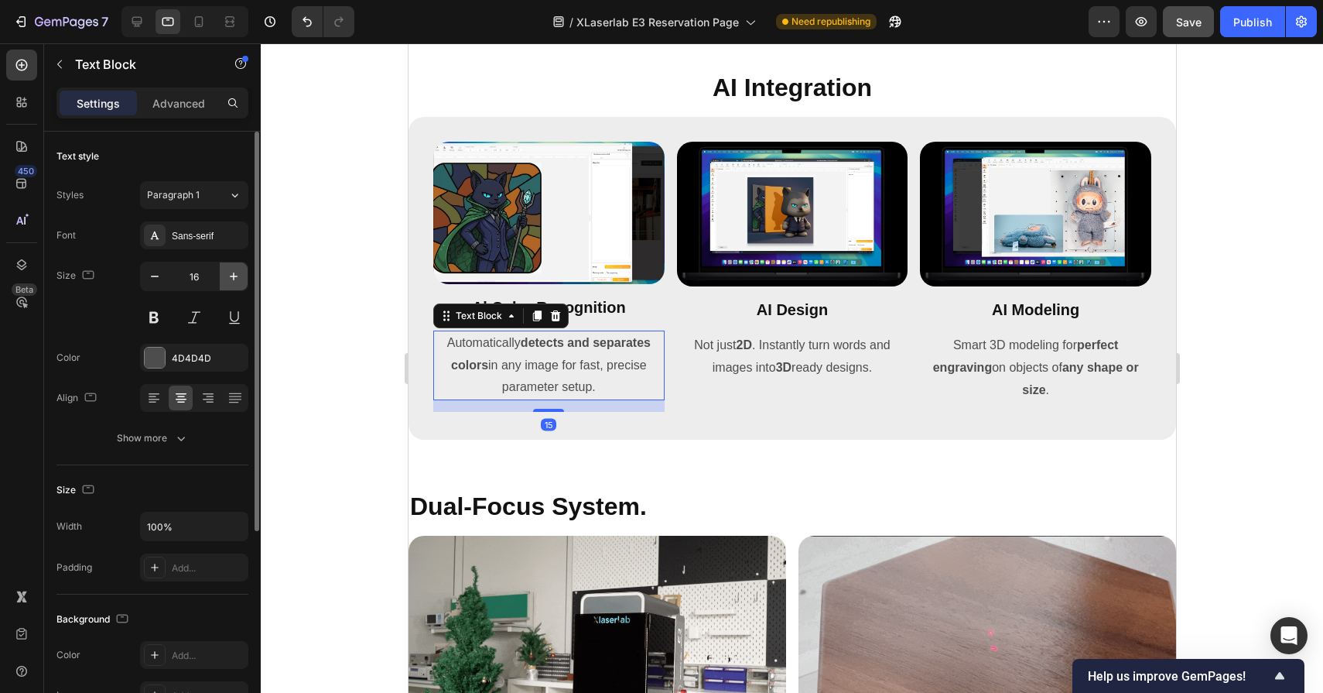
click at [230, 276] on icon "button" at bounding box center [234, 276] width 8 height 8
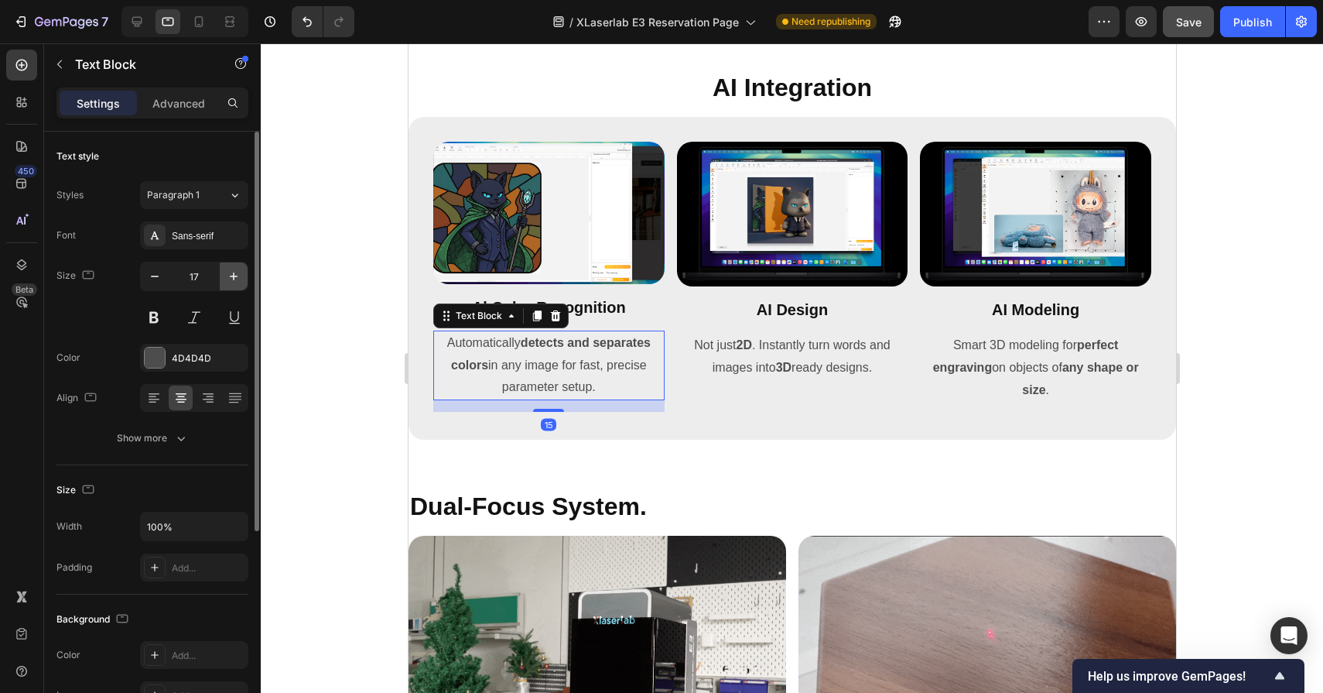
click at [230, 276] on icon "button" at bounding box center [234, 276] width 8 height 8
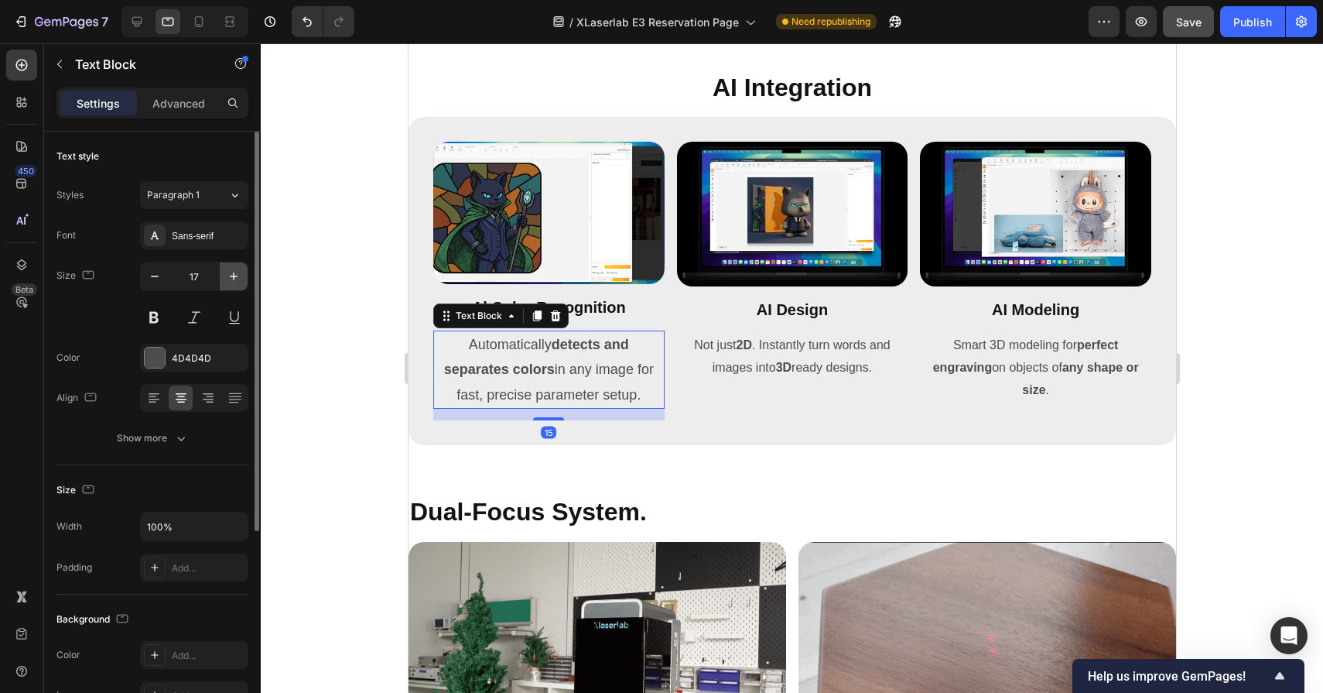
type input "18"
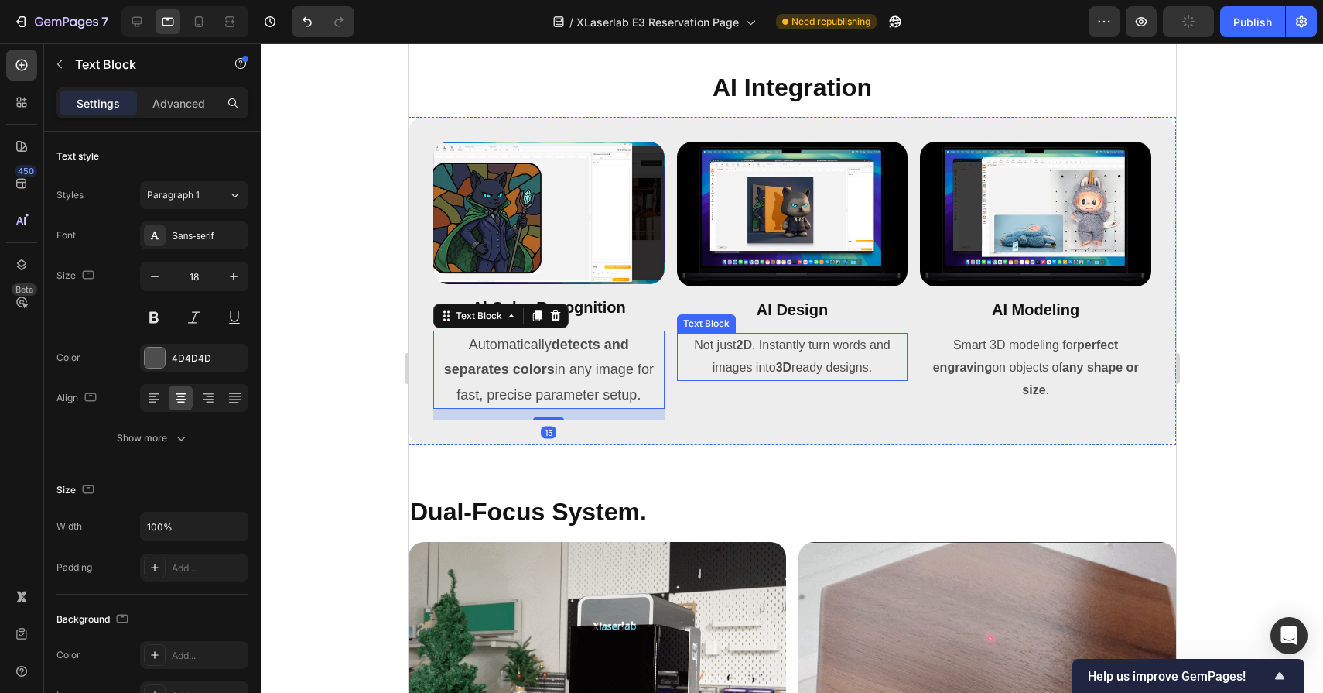
click at [745, 340] on strong "2D" at bounding box center [743, 344] width 15 height 13
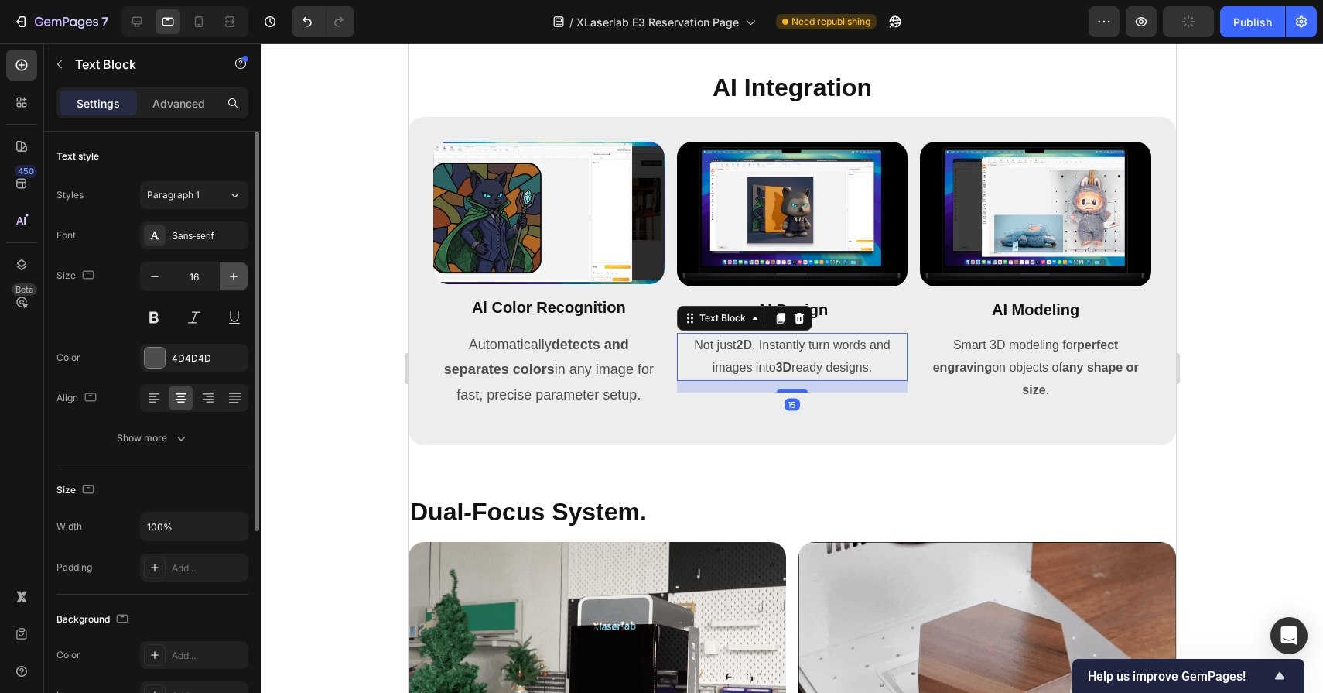
click at [231, 281] on icon "button" at bounding box center [233, 276] width 15 height 15
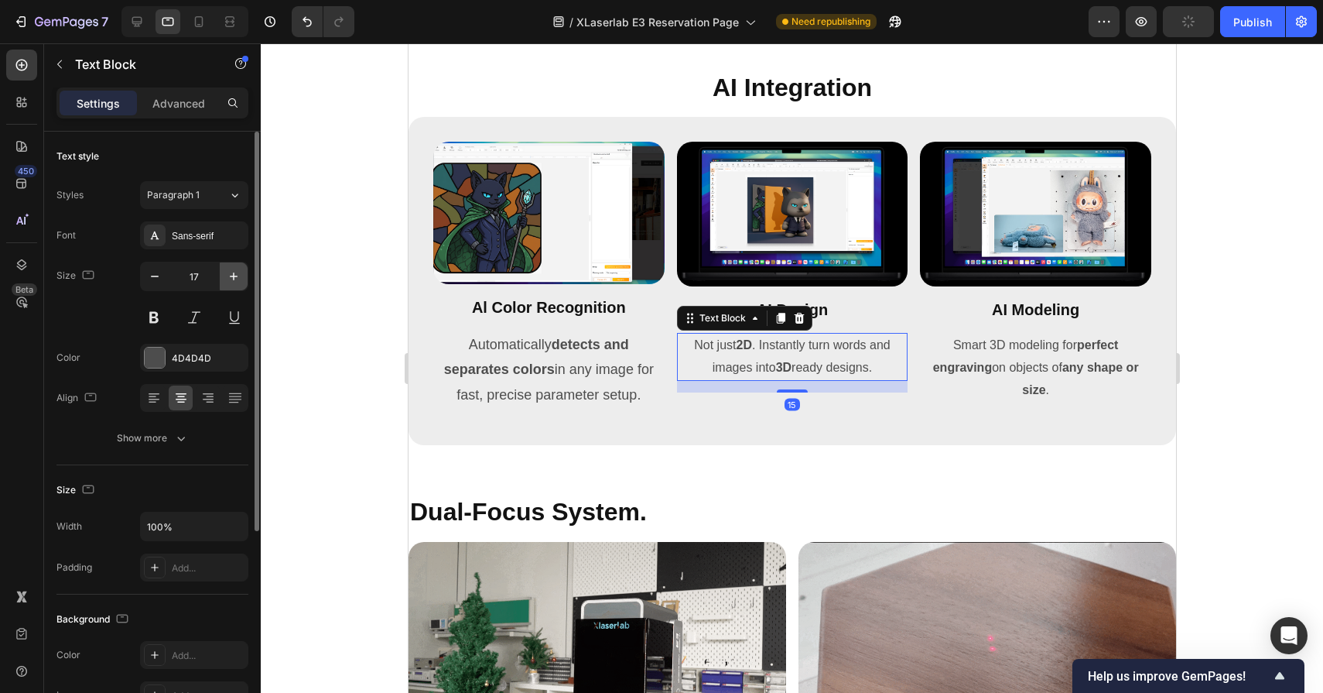
click at [231, 281] on icon "button" at bounding box center [233, 276] width 15 height 15
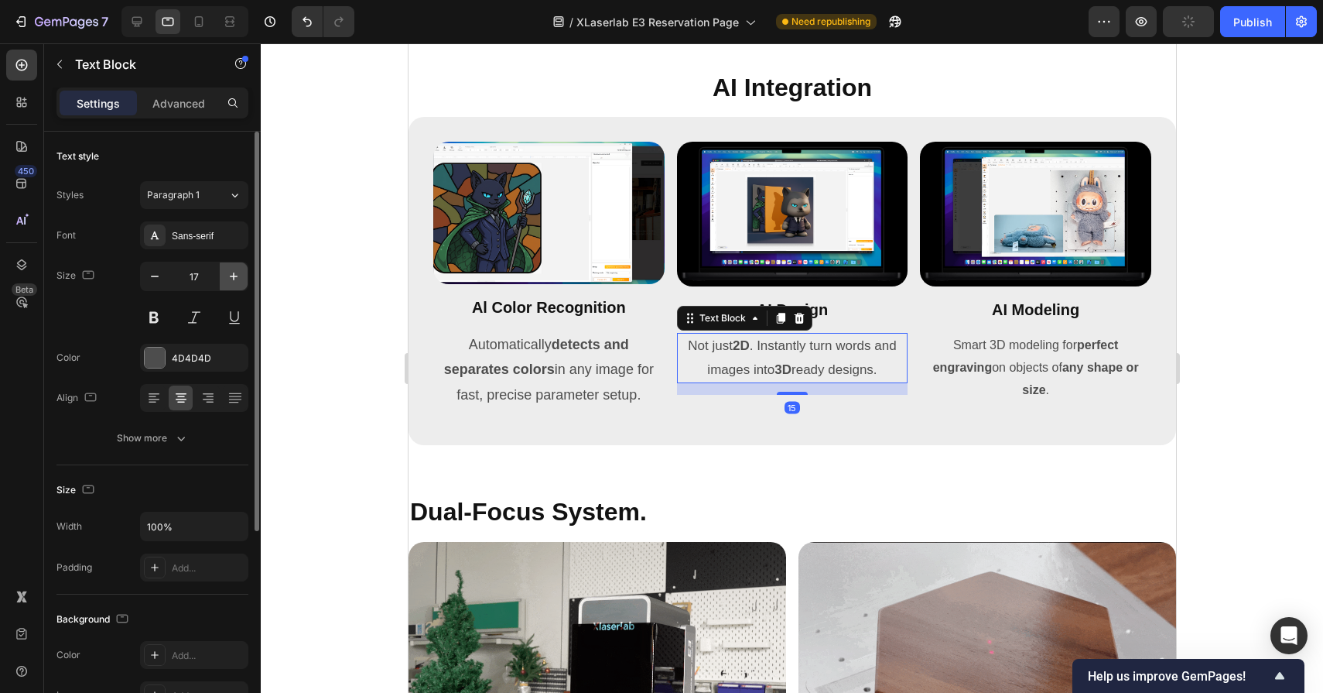
type input "18"
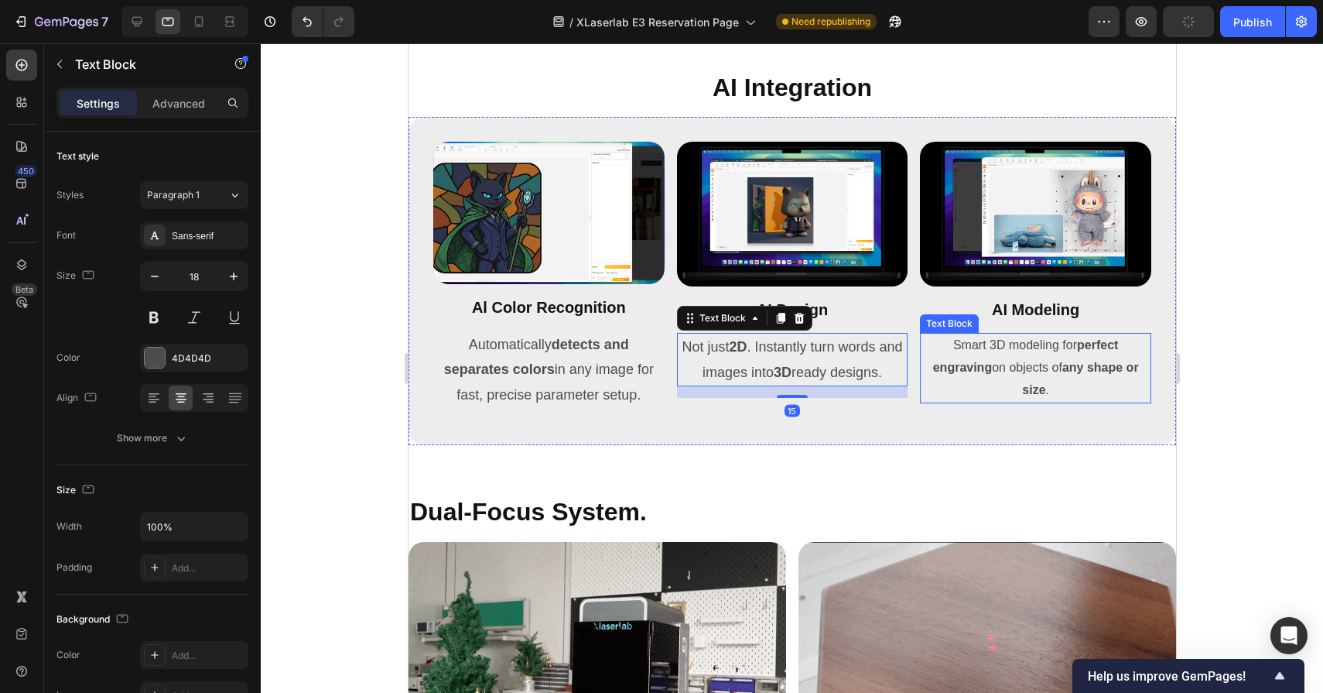
click at [980, 358] on p "Smart 3D modeling for perfect engraving on objects of any shape or size ." at bounding box center [1035, 367] width 228 height 67
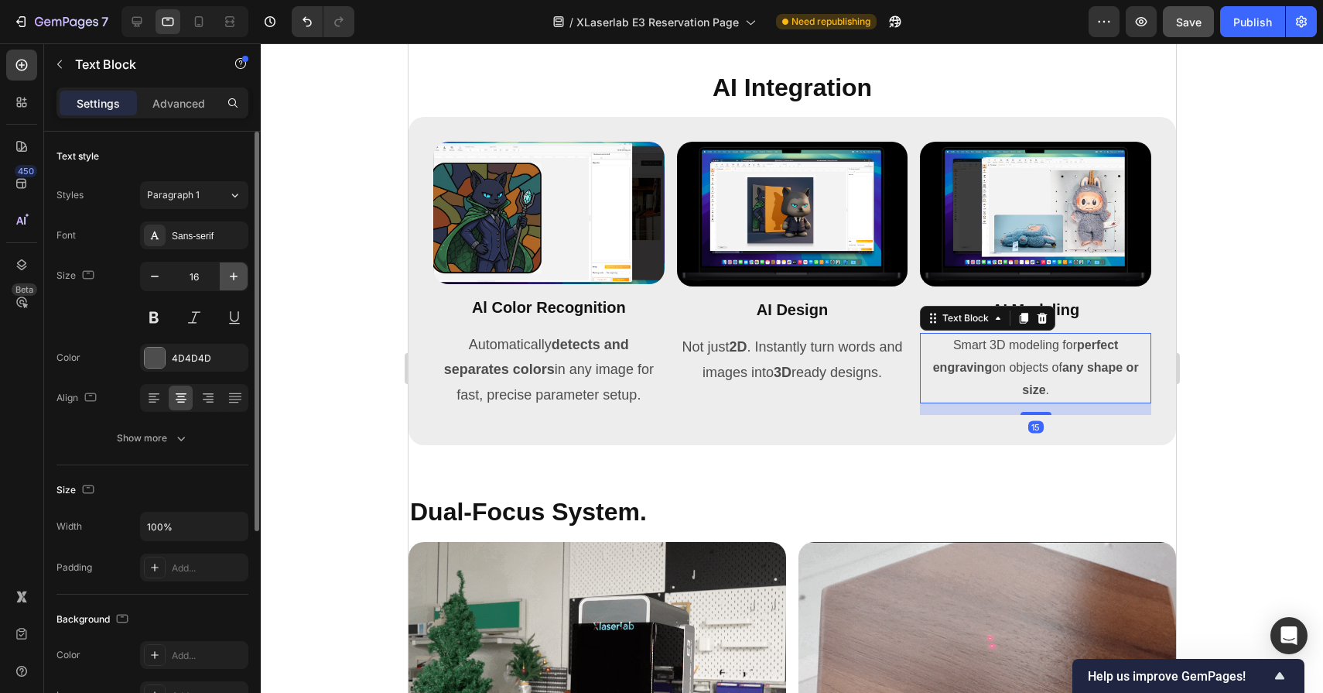
click at [234, 278] on icon "button" at bounding box center [234, 276] width 8 height 8
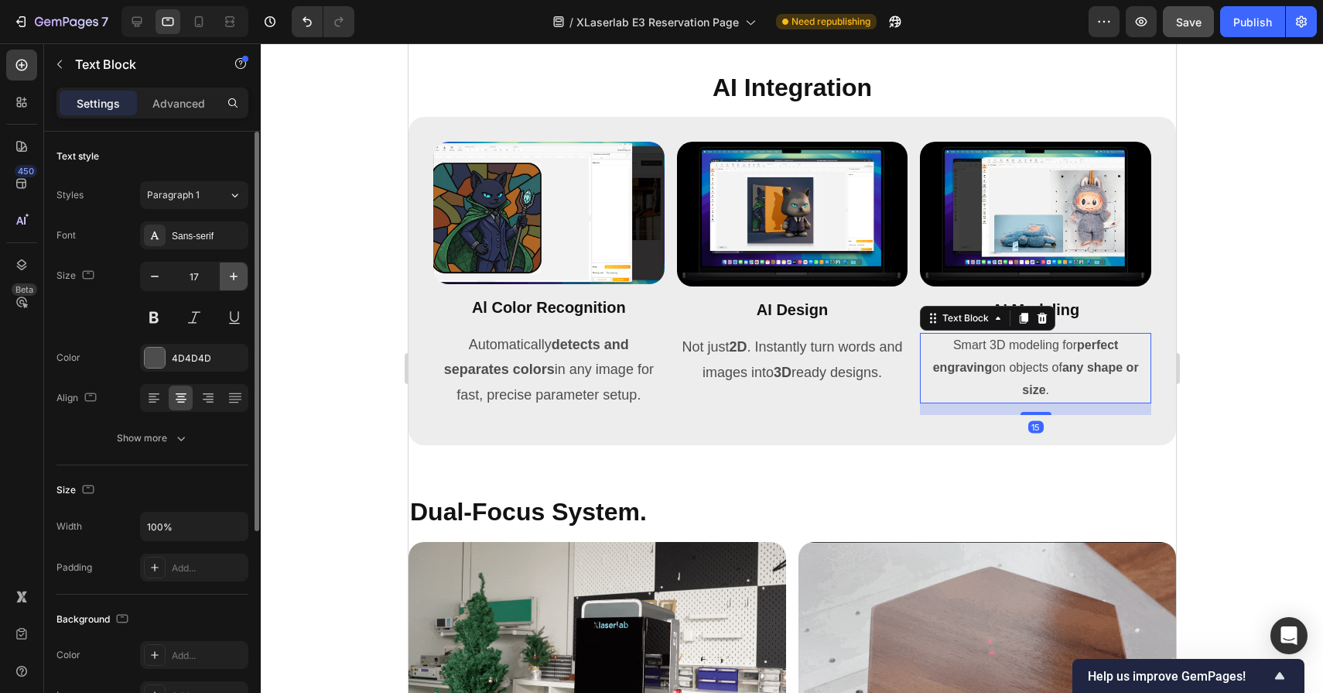
click at [234, 278] on icon "button" at bounding box center [234, 276] width 8 height 8
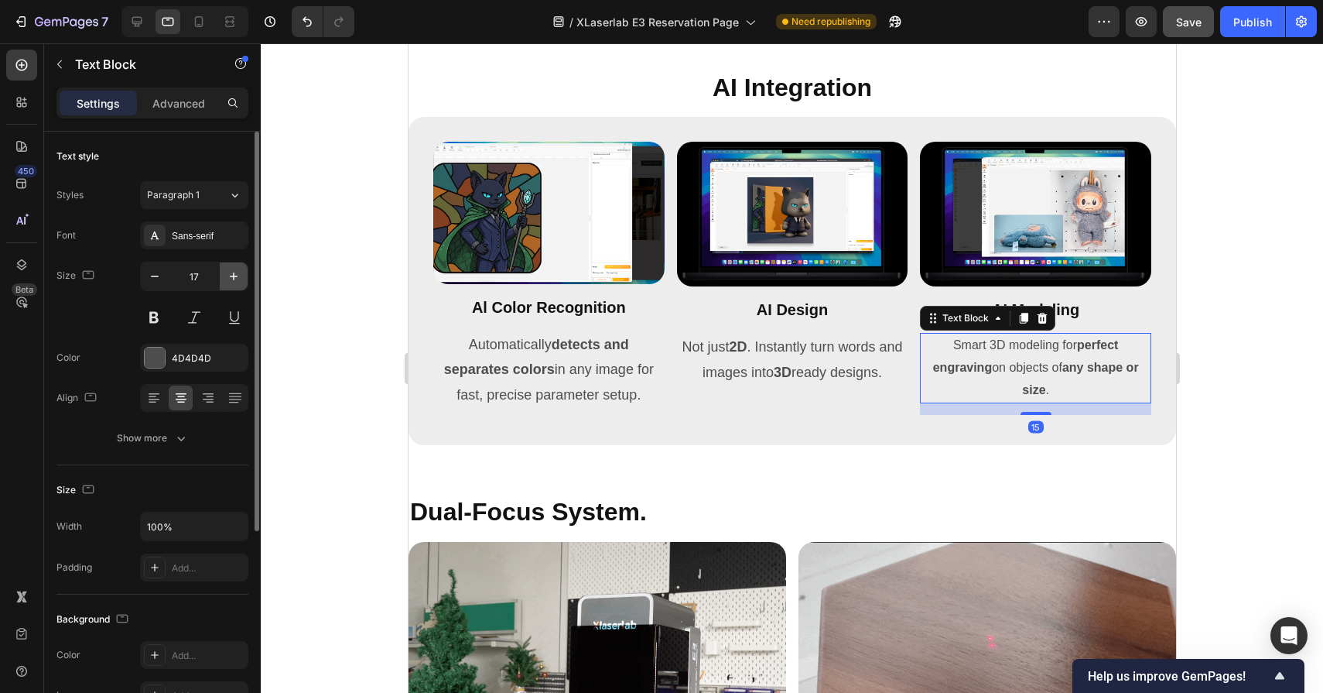
type input "18"
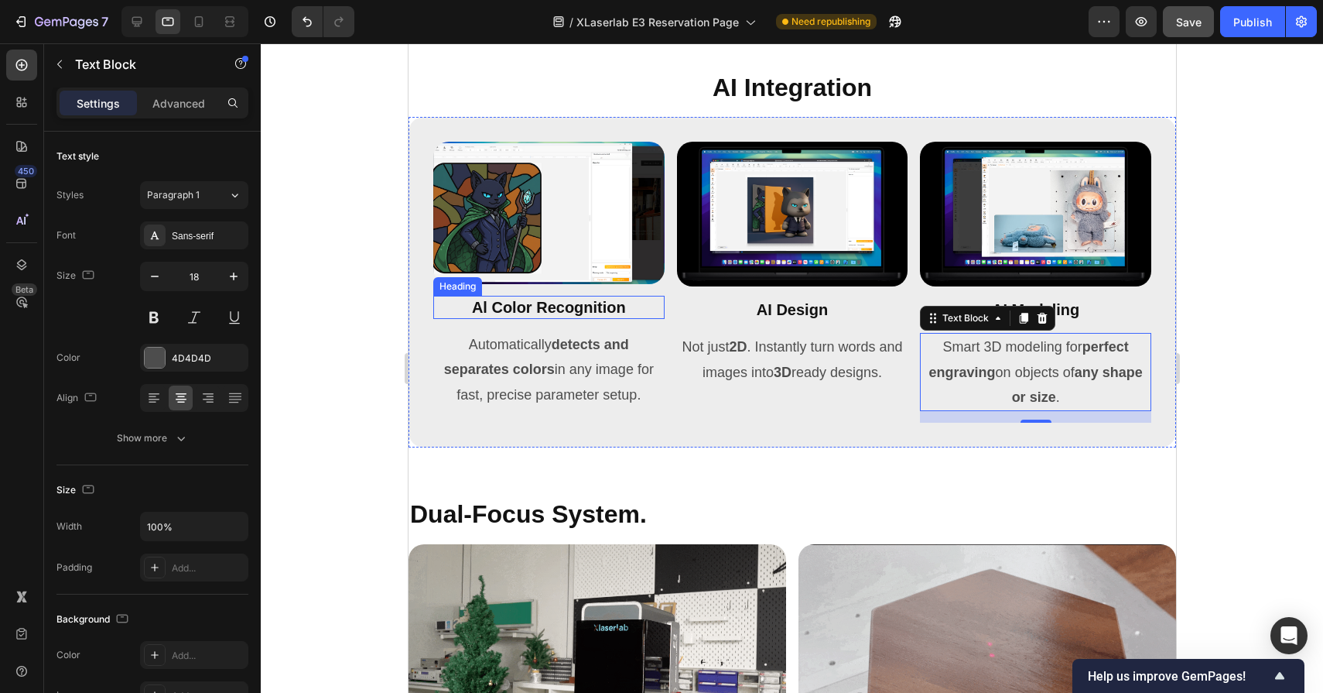
click at [539, 305] on h2 "Al Color Recognition" at bounding box center [548, 307] width 231 height 23
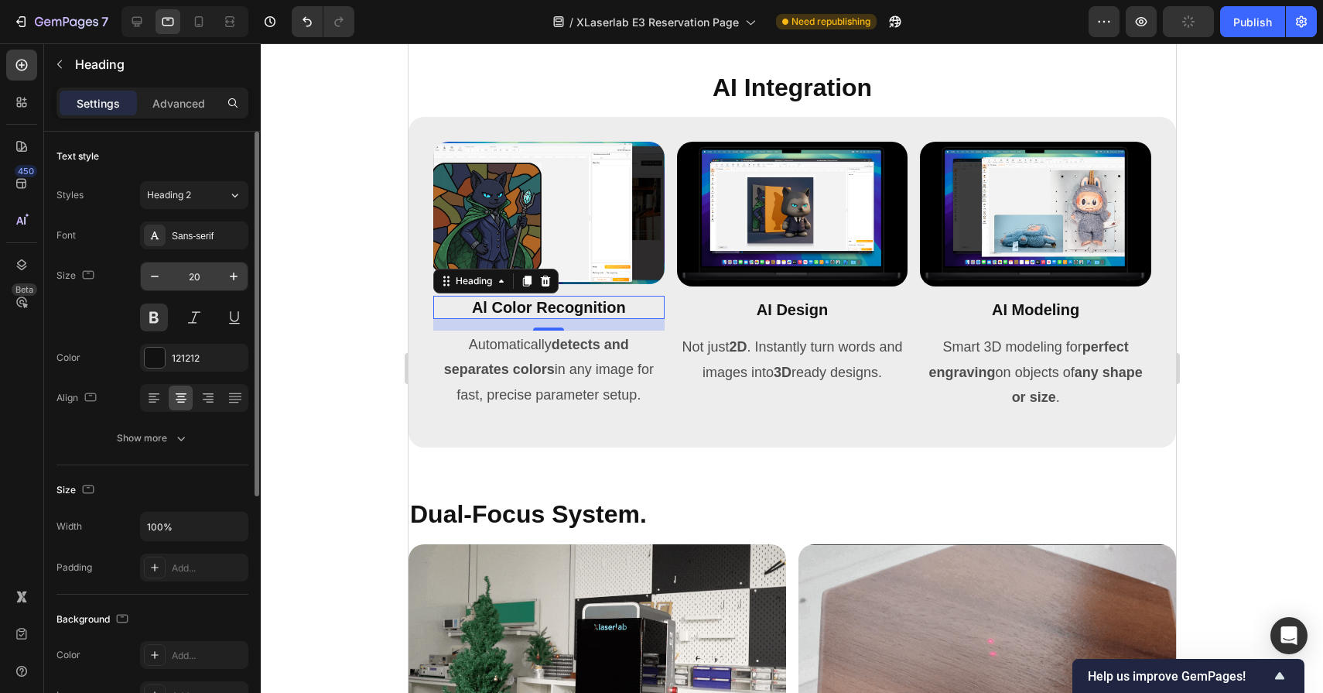
click at [216, 274] on input "20" at bounding box center [194, 276] width 51 height 28
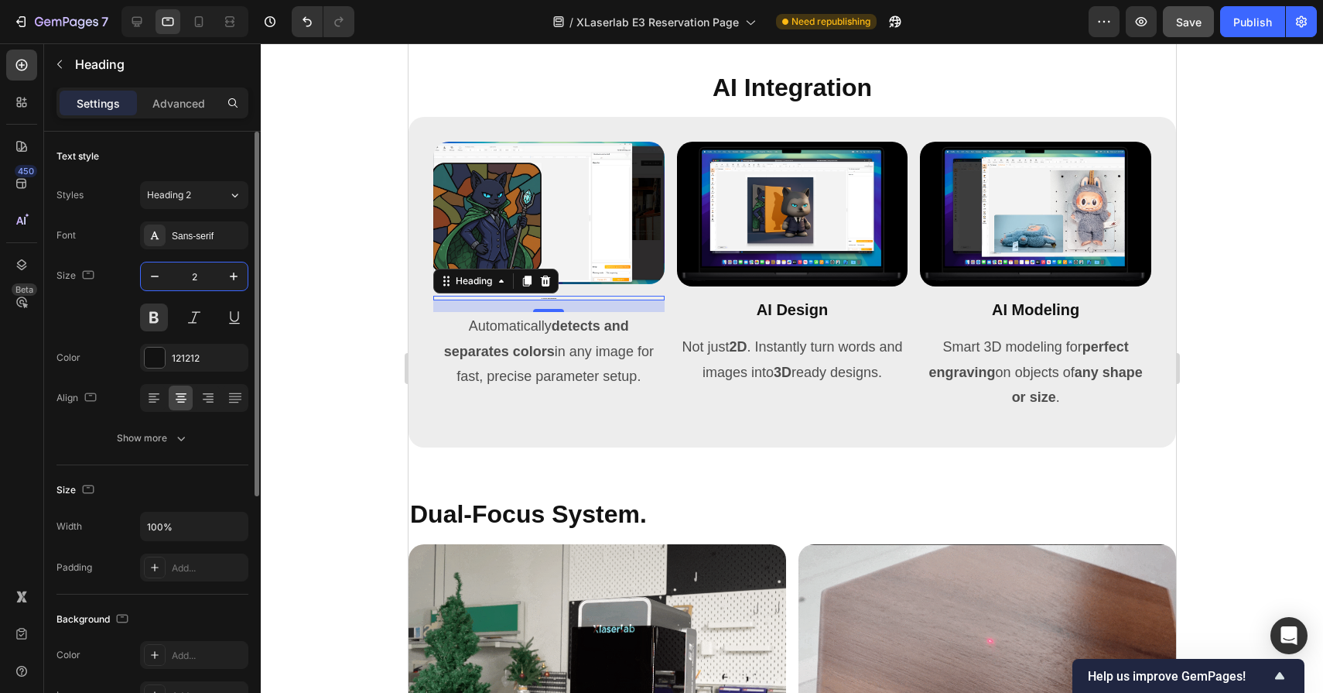
type input "20"
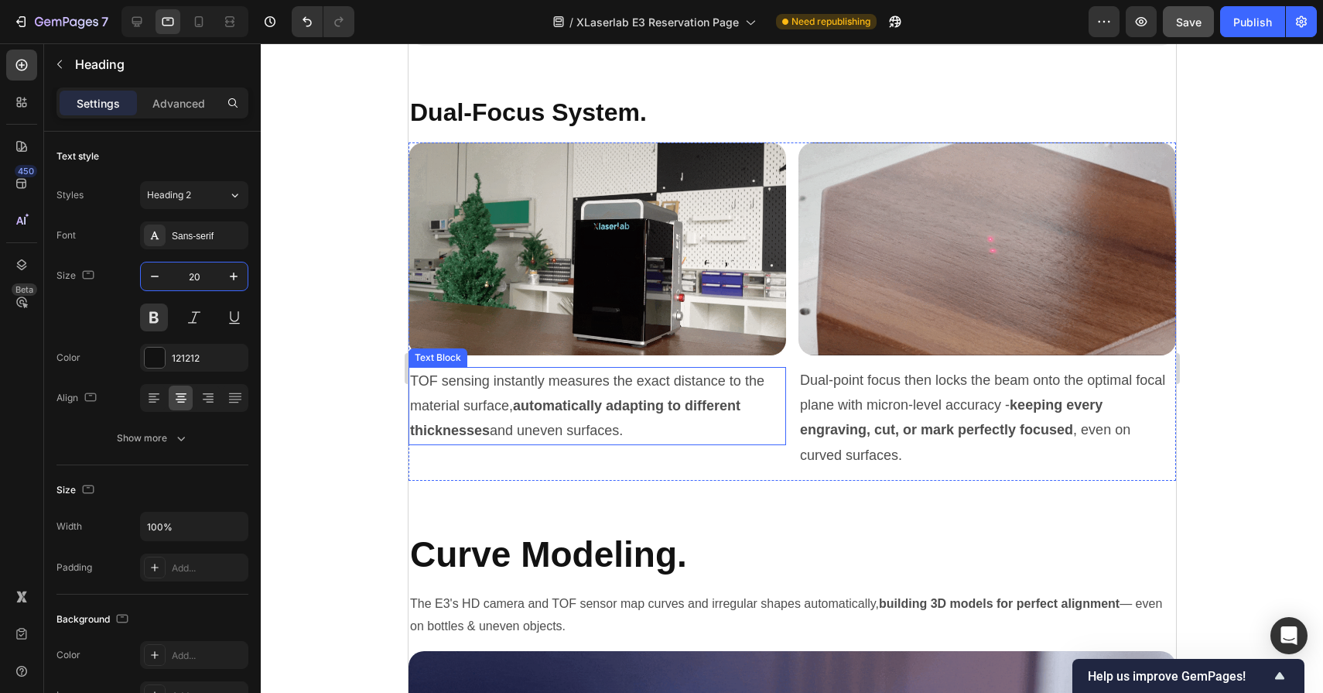
click at [519, 433] on p "TOF sensing instantly measures the exact distance to the material surface, auto…" at bounding box center [596, 405] width 375 height 75
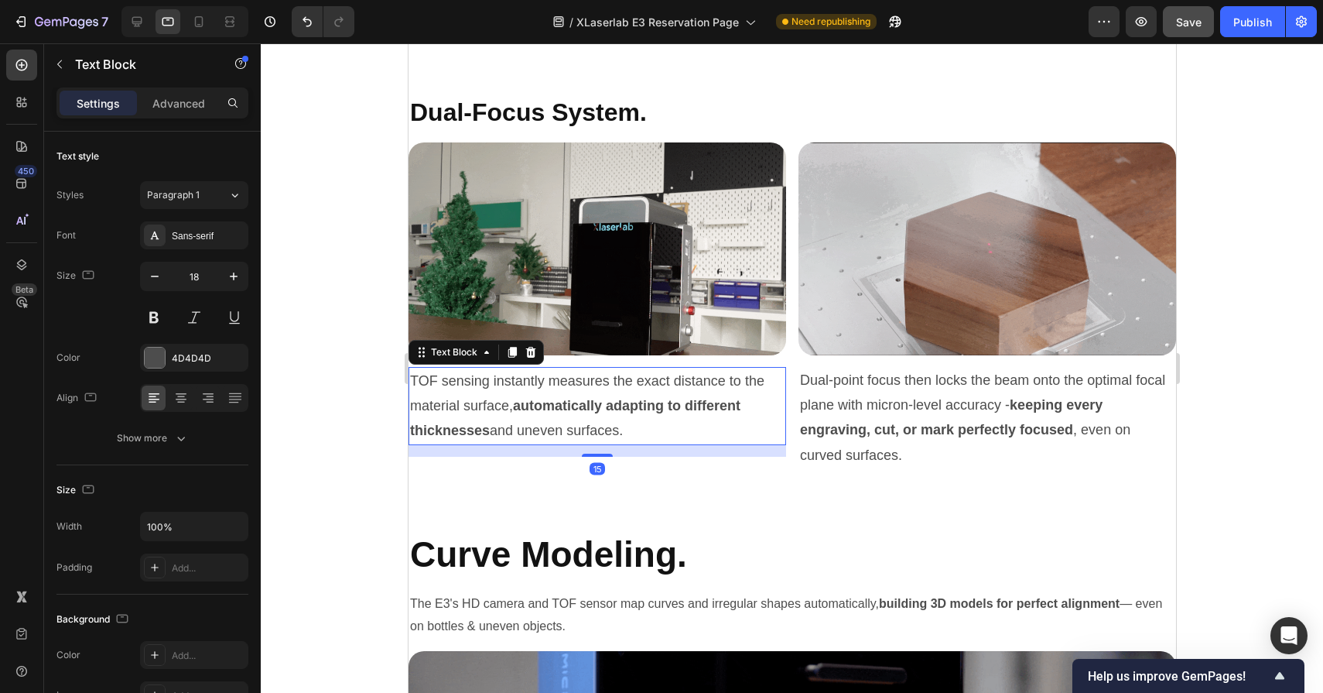
scroll to position [6154, 0]
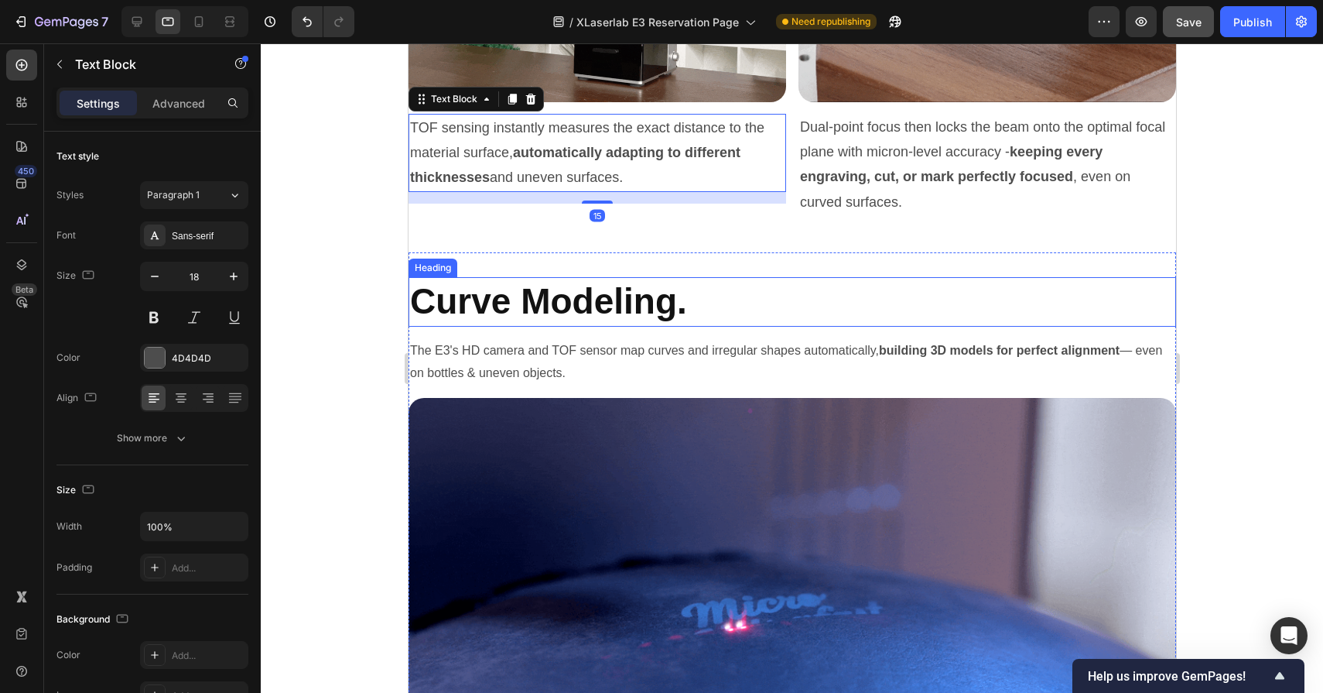
click at [514, 307] on h2 "Curve Modeling." at bounding box center [792, 302] width 768 height 50
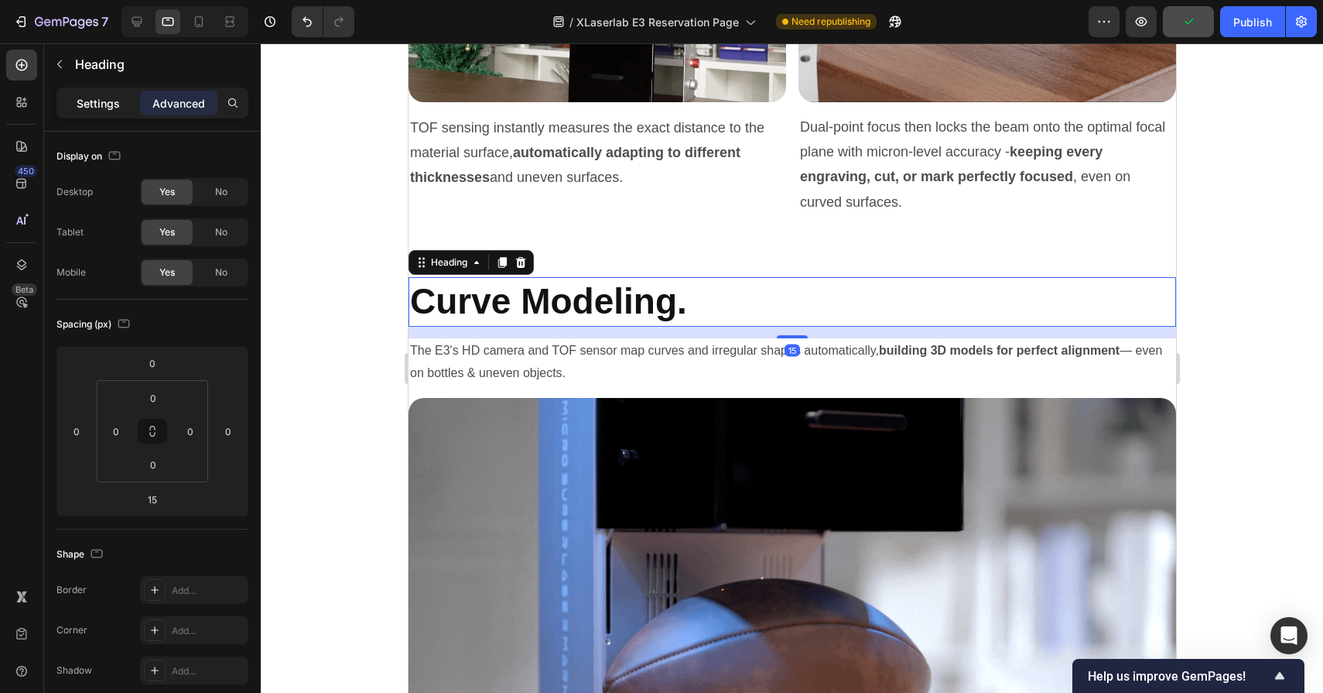
click at [101, 101] on p "Settings" at bounding box center [98, 103] width 43 height 16
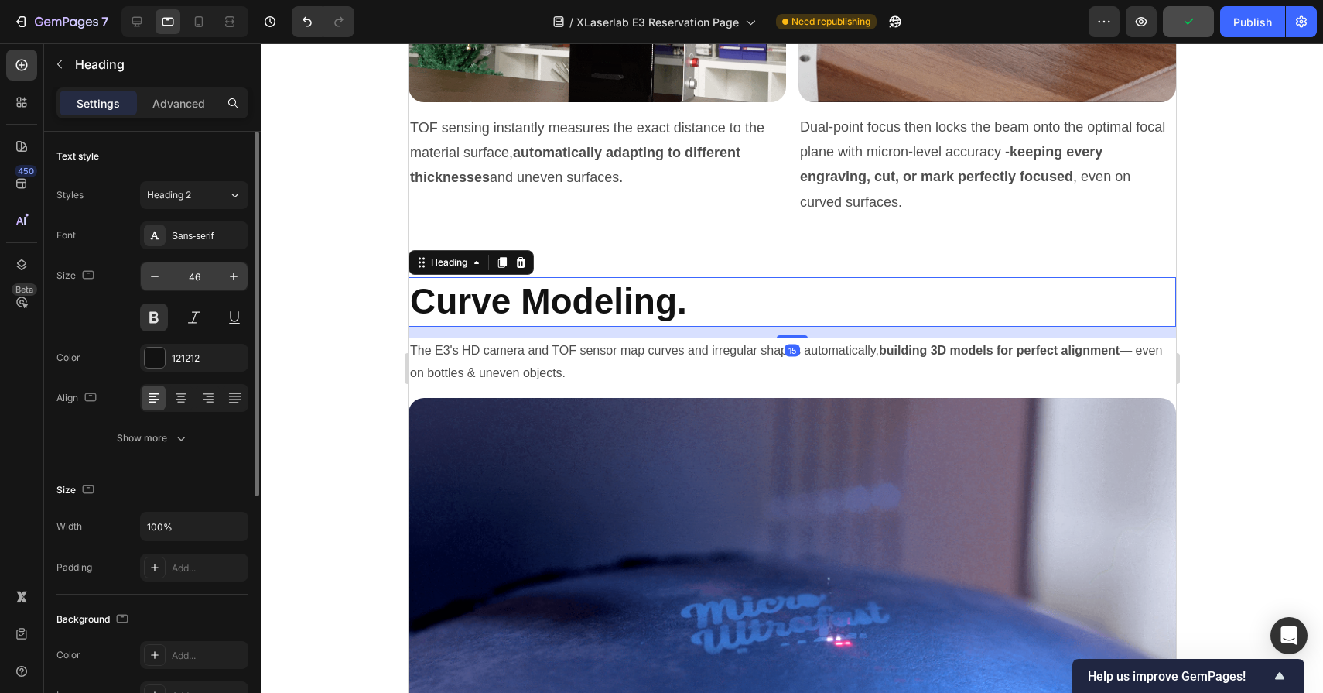
click at [208, 277] on input "46" at bounding box center [194, 276] width 51 height 28
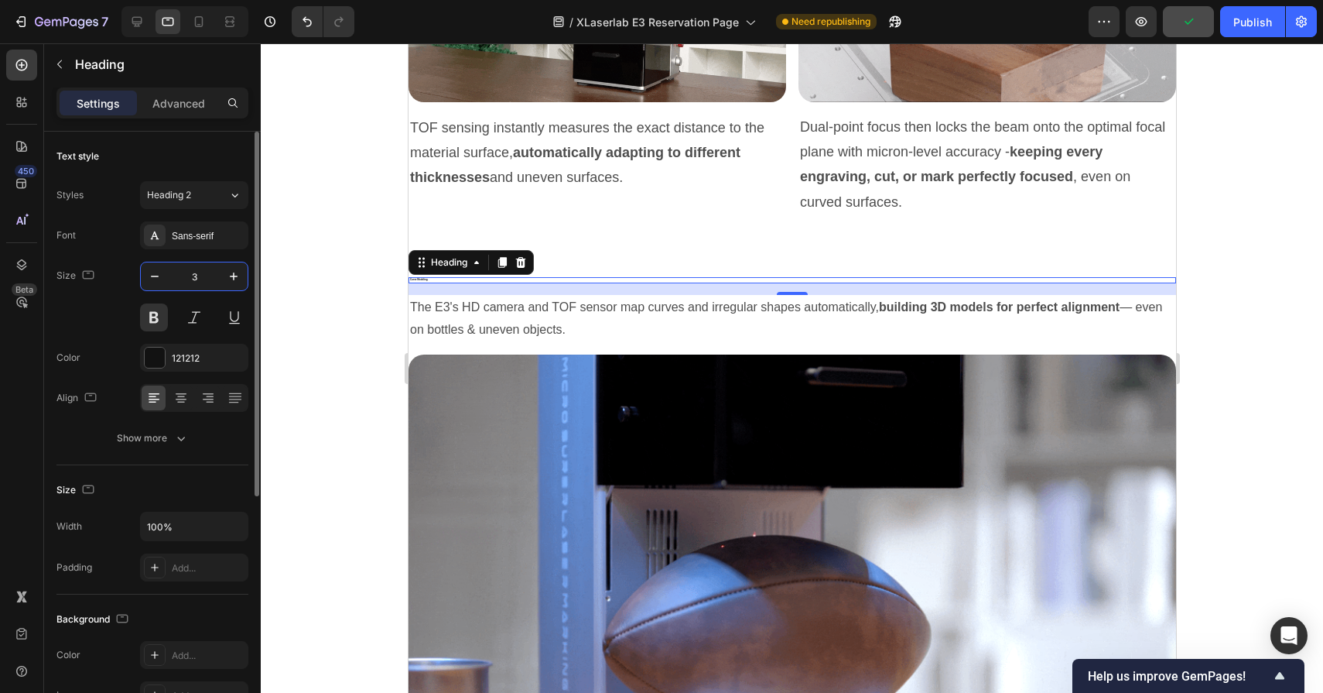
type input "32"
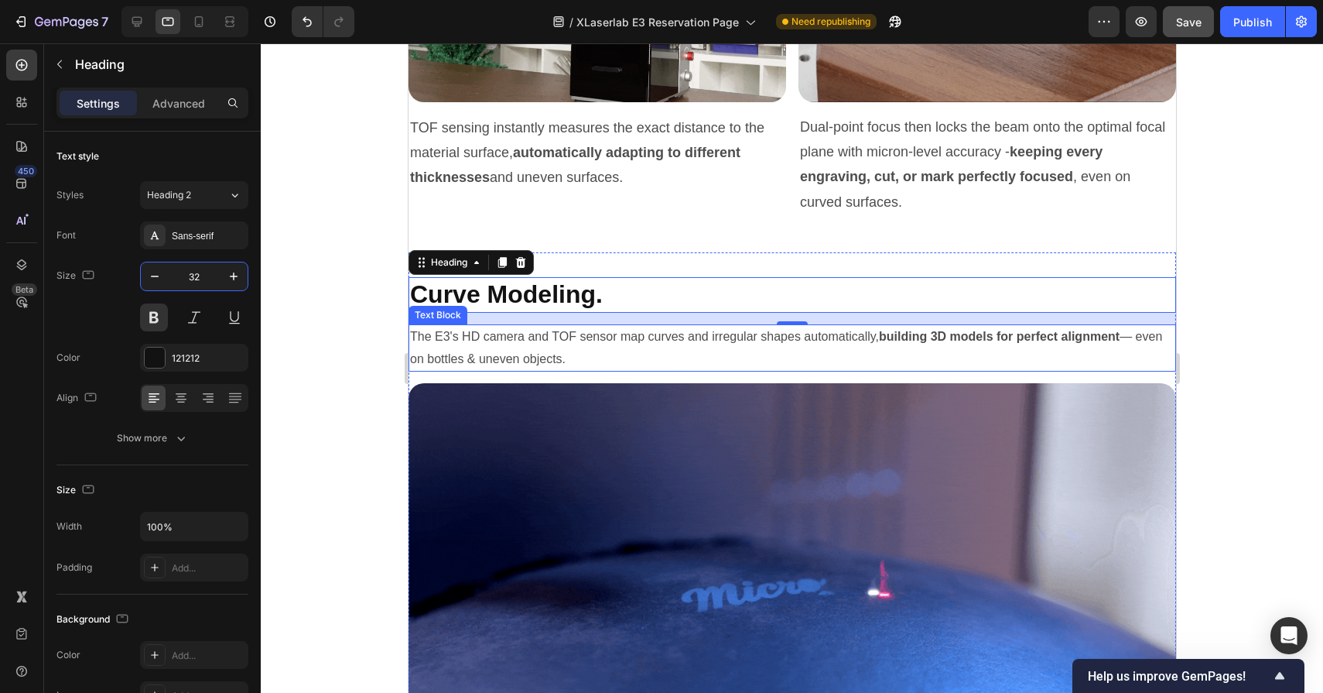
click at [481, 358] on p "The E3's HD camera and TOF sensor map curves and irregular shapes automatically…" at bounding box center [791, 348] width 765 height 45
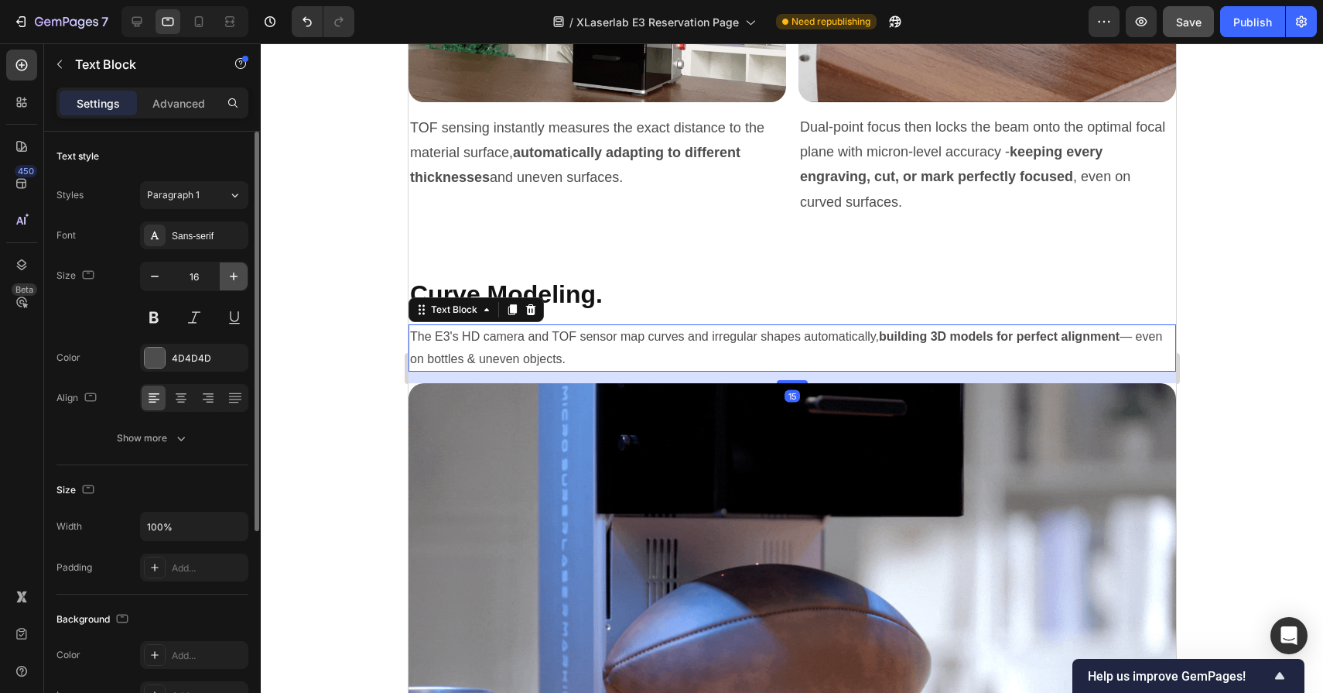
click at [235, 270] on icon "button" at bounding box center [233, 276] width 15 height 15
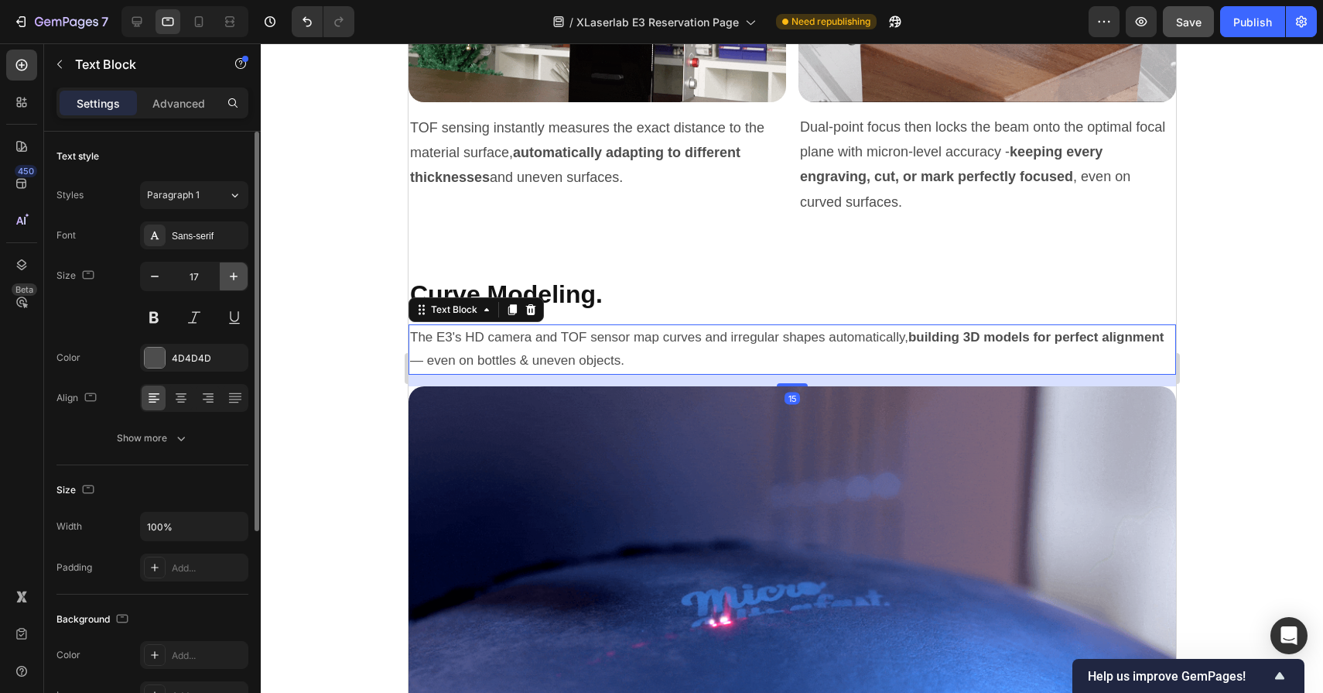
click at [235, 270] on icon "button" at bounding box center [233, 276] width 15 height 15
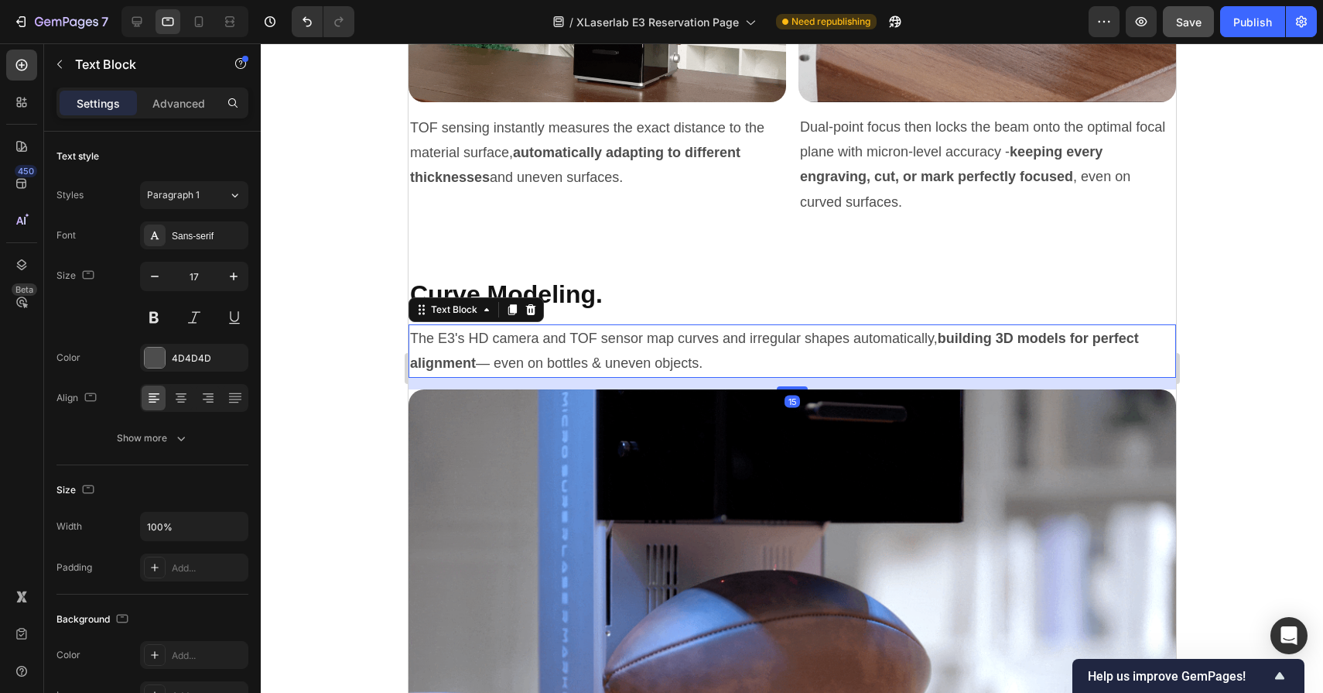
type input "18"
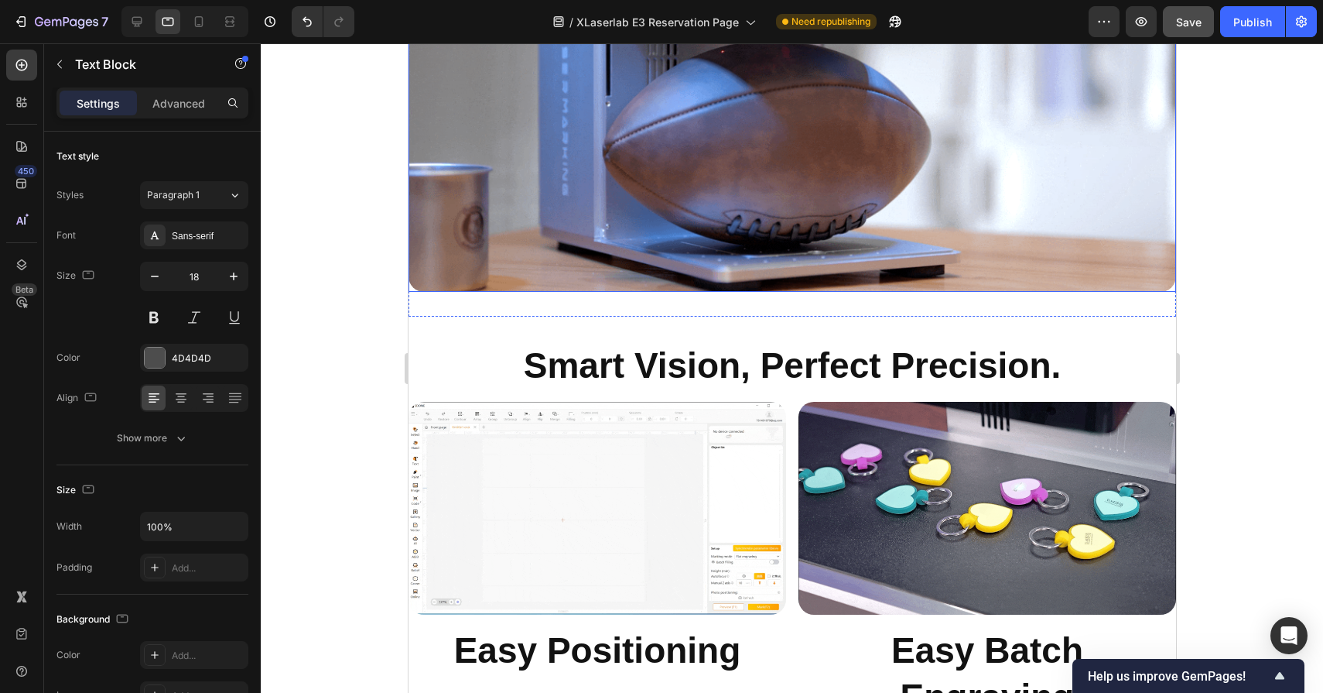
scroll to position [6685, 0]
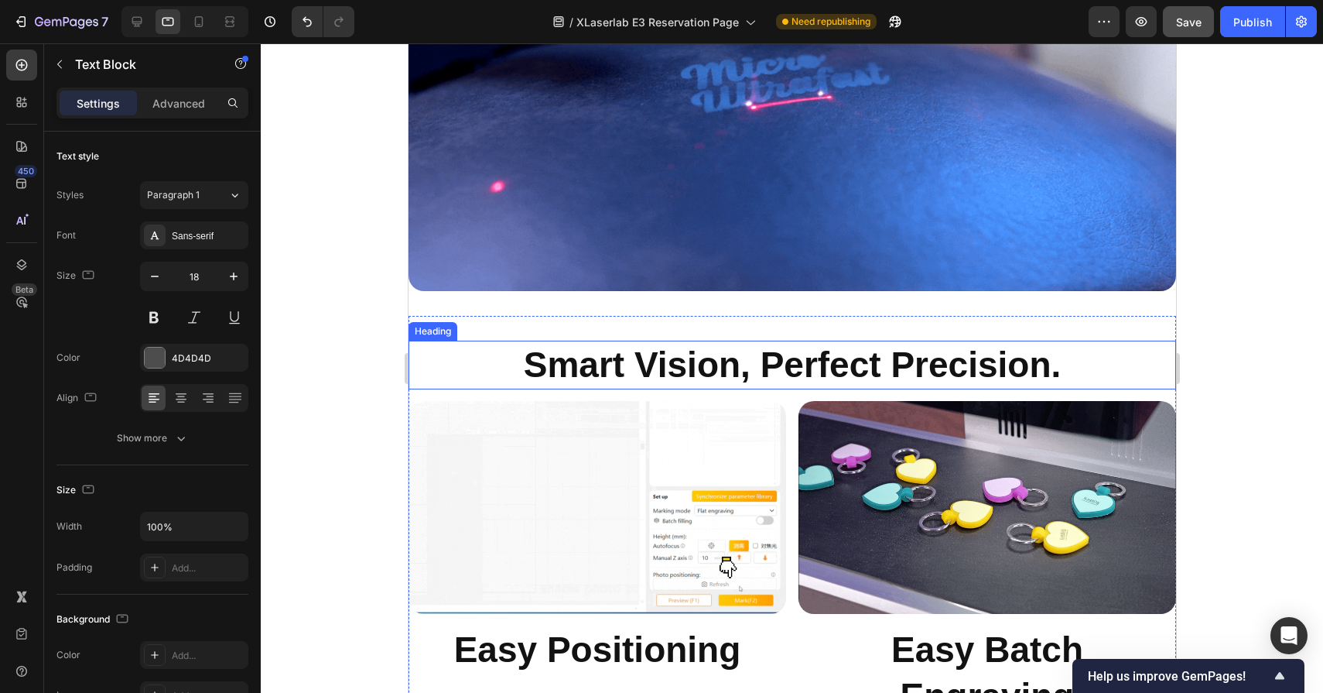
click at [556, 372] on h2 "Smart Vision, Perfect Precision." at bounding box center [792, 366] width 768 height 50
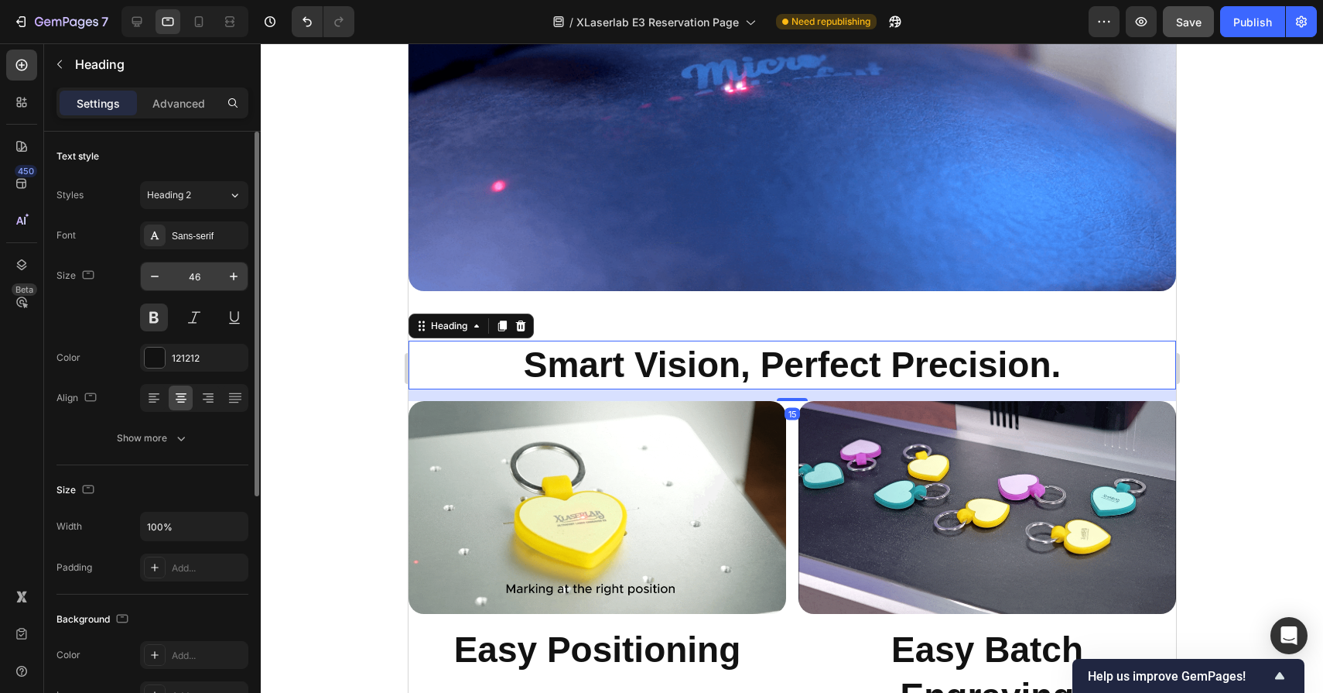
click at [197, 273] on input "46" at bounding box center [194, 276] width 51 height 28
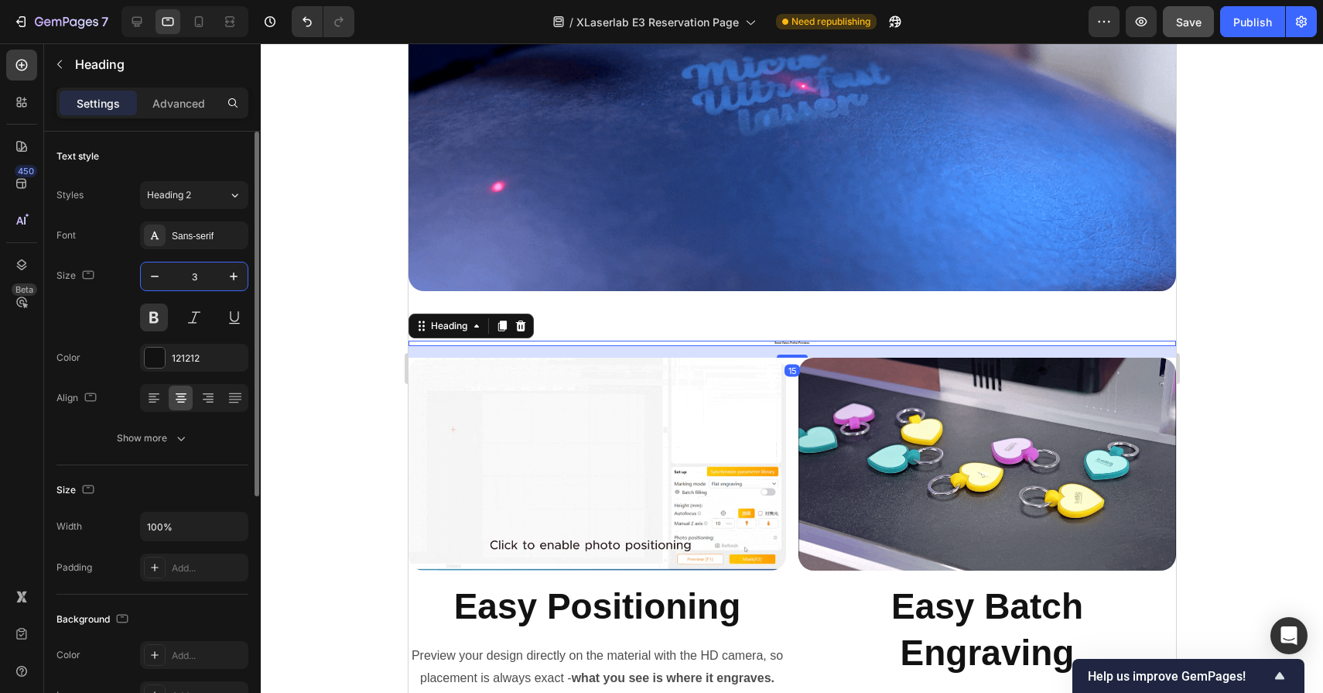
type input "32"
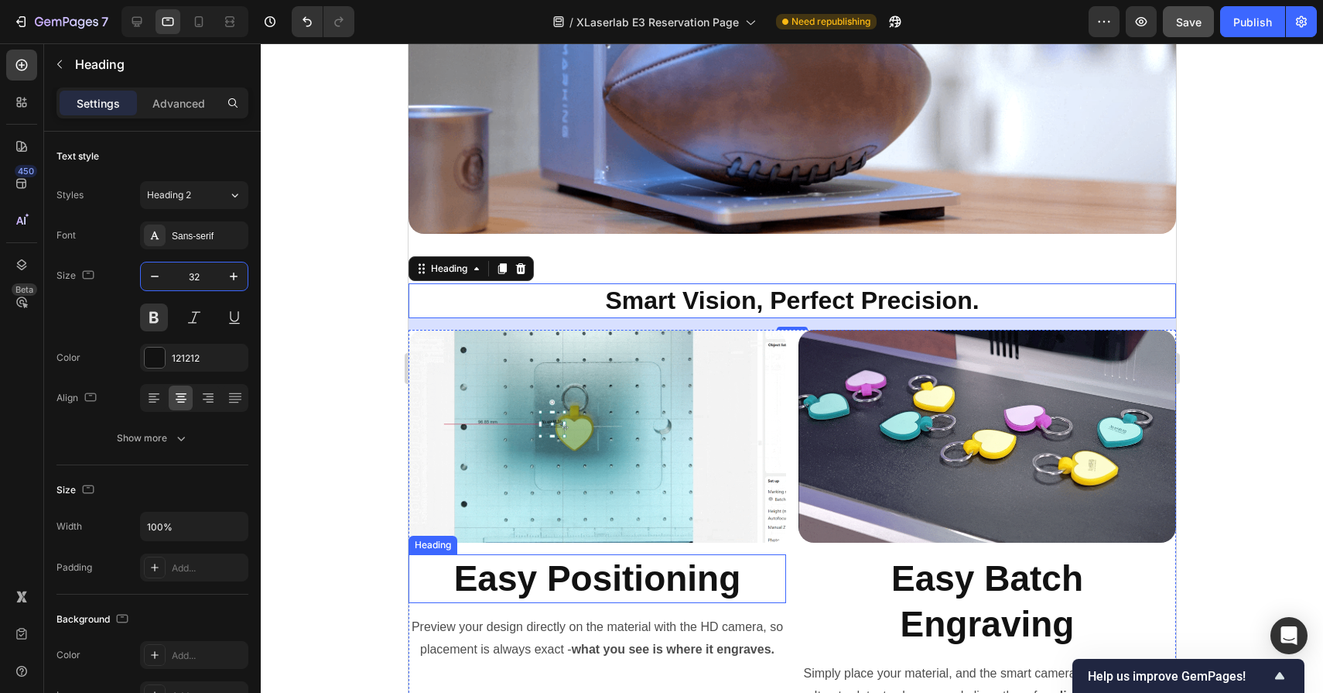
scroll to position [6873, 0]
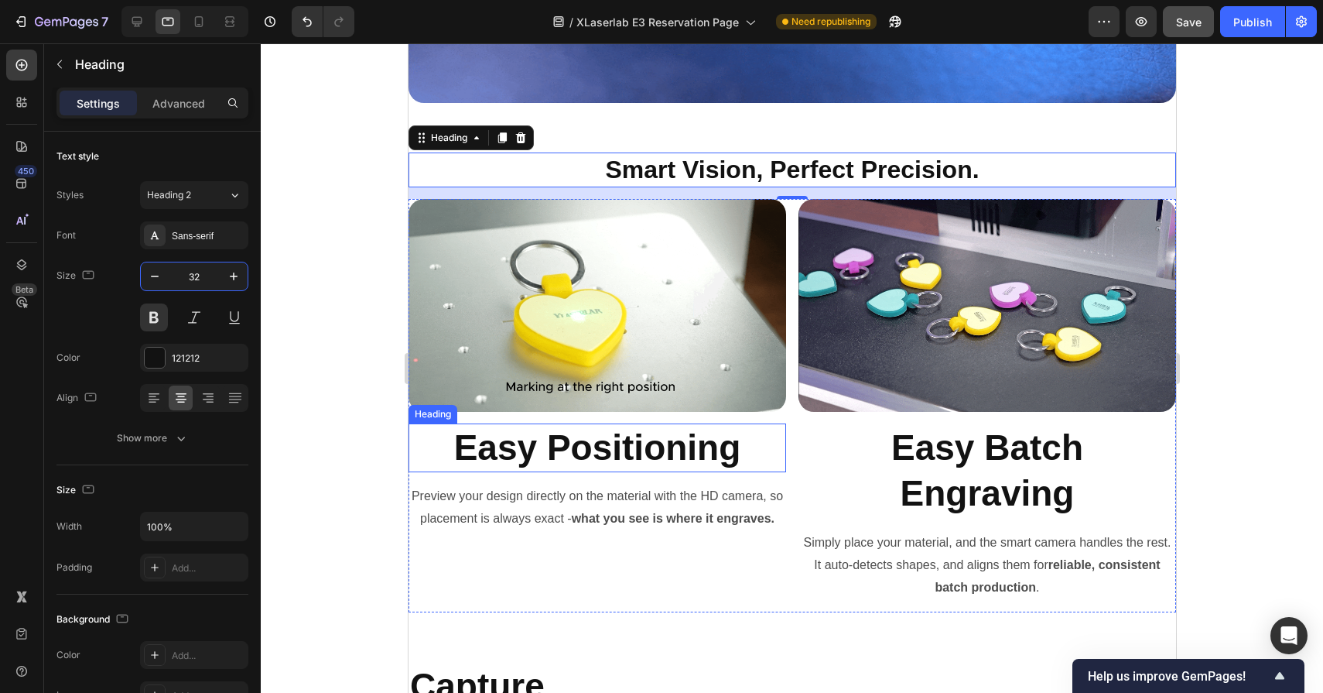
click at [610, 445] on h2 "Easy Positioning" at bounding box center [597, 448] width 378 height 50
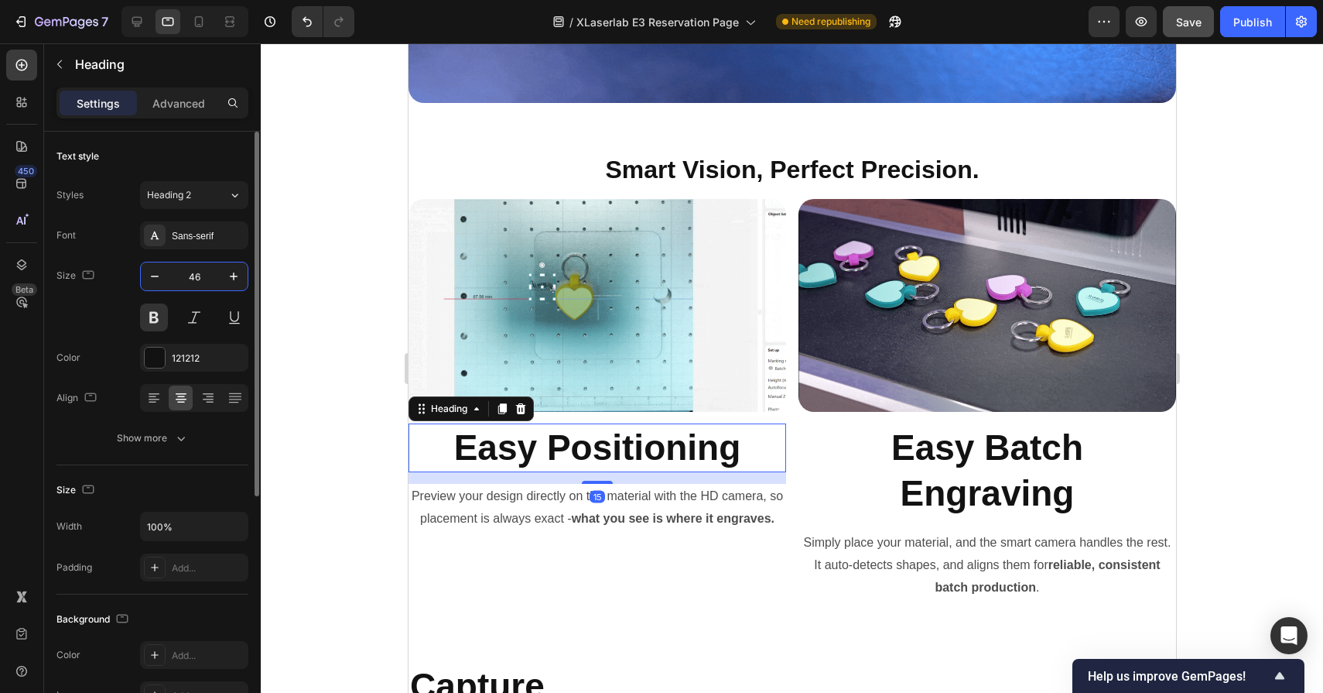
click at [198, 272] on input "46" at bounding box center [194, 276] width 51 height 28
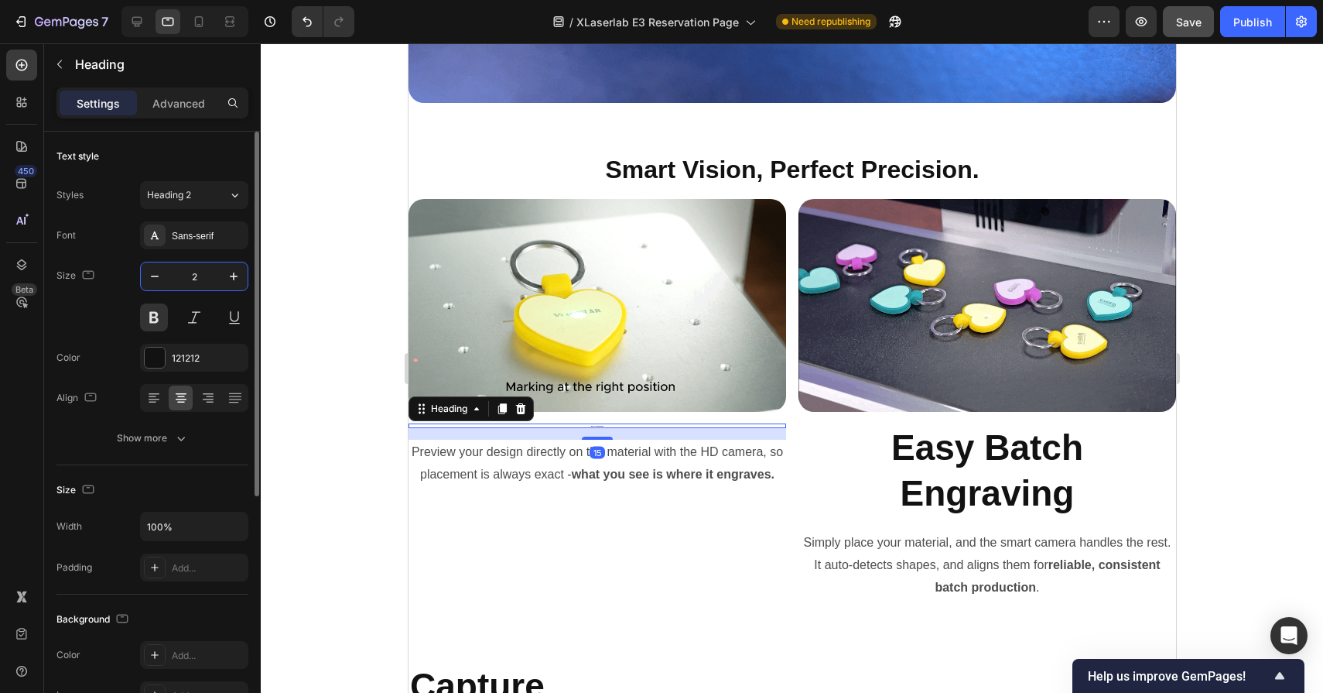
type input "20"
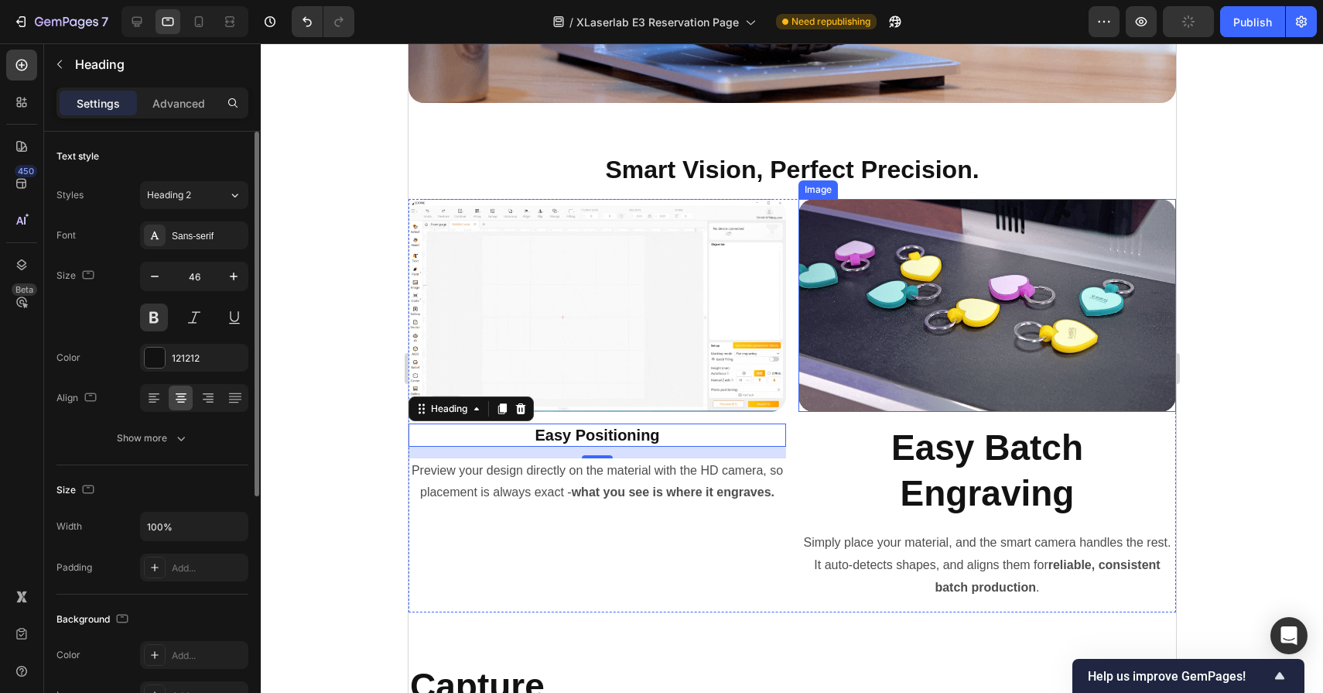
click at [1015, 451] on h2 "Easy Batch Engraving" at bounding box center [987, 471] width 378 height 96
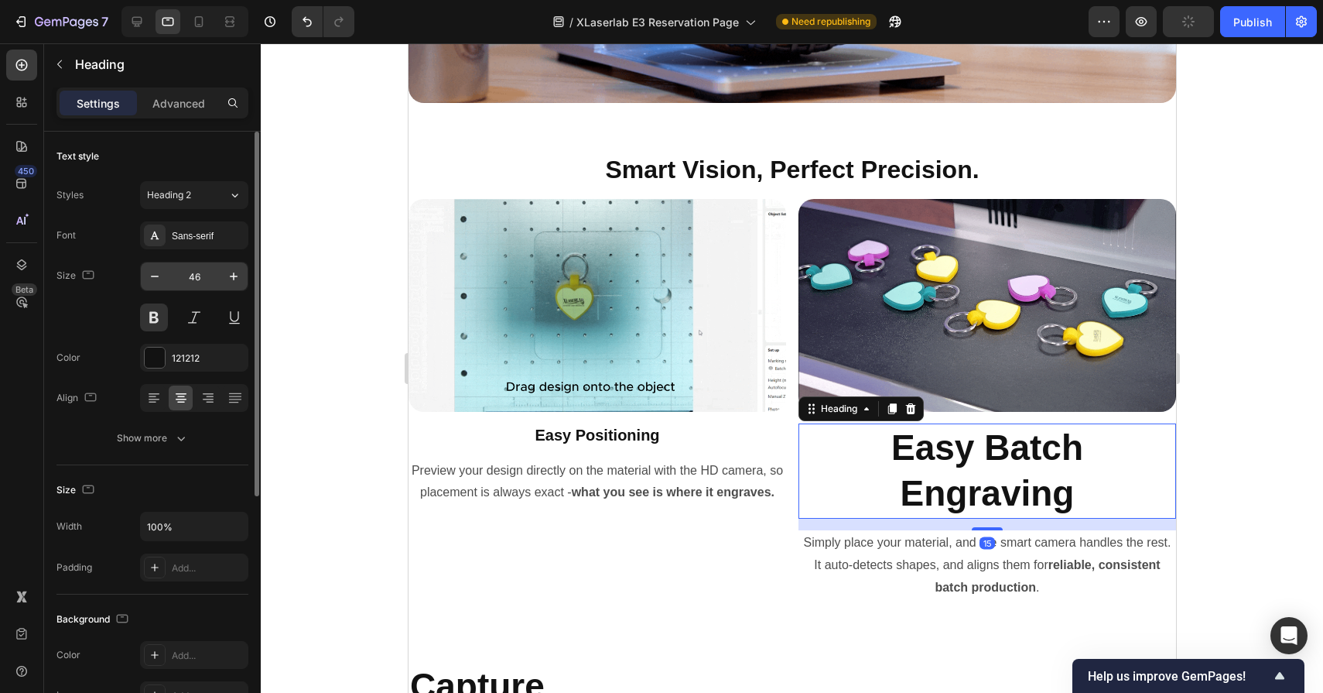
click at [199, 272] on input "46" at bounding box center [194, 276] width 51 height 28
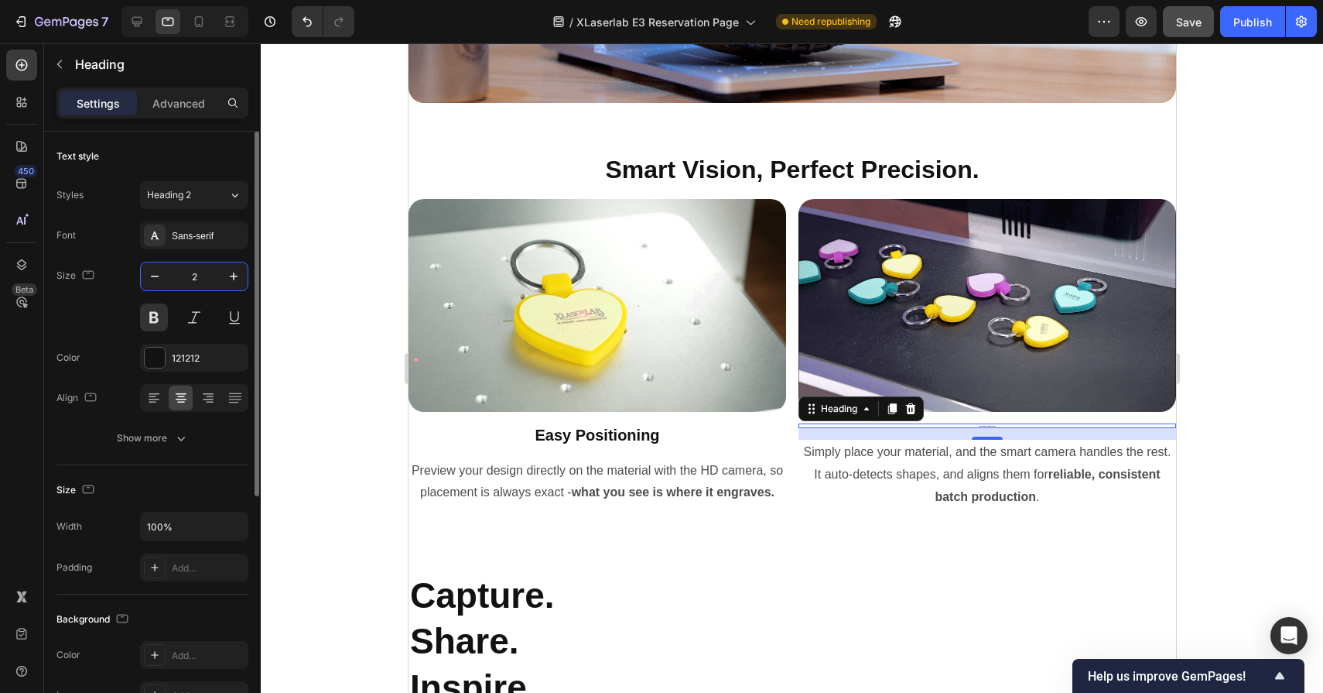
type input "20"
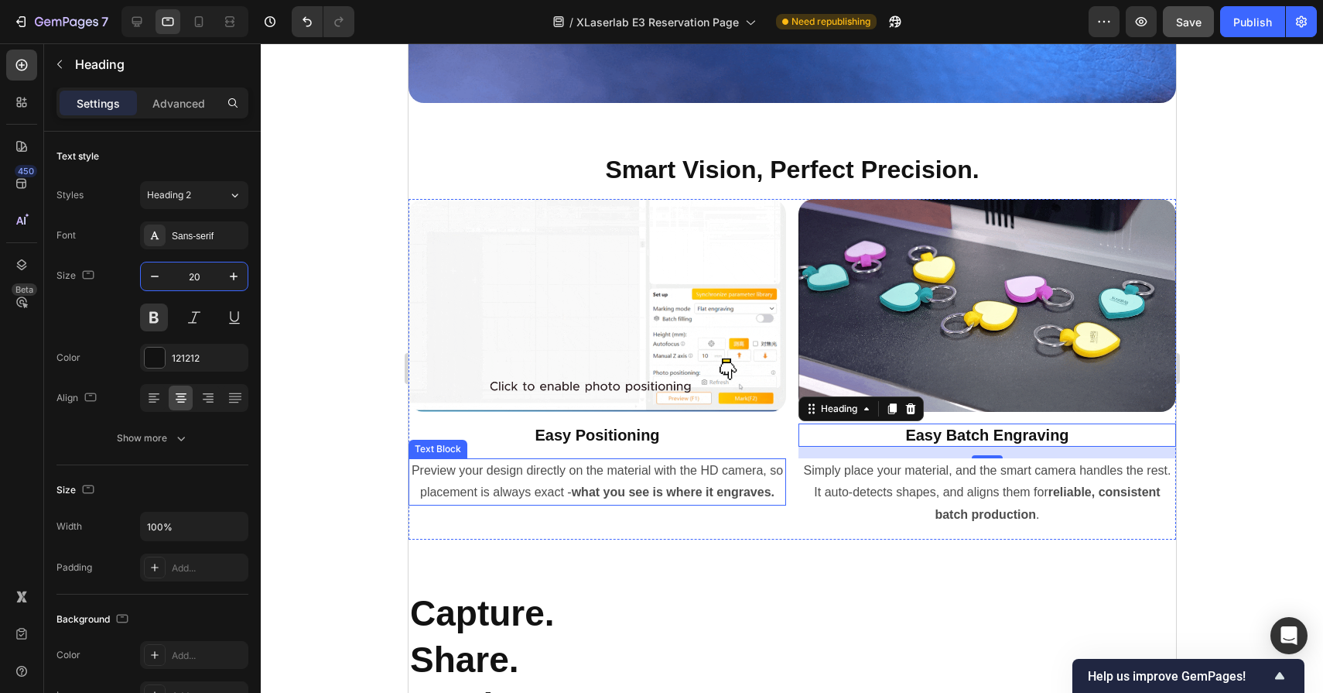
click at [514, 474] on p "Preview your design directly on the material with the HD camera, so placement i…" at bounding box center [596, 482] width 375 height 45
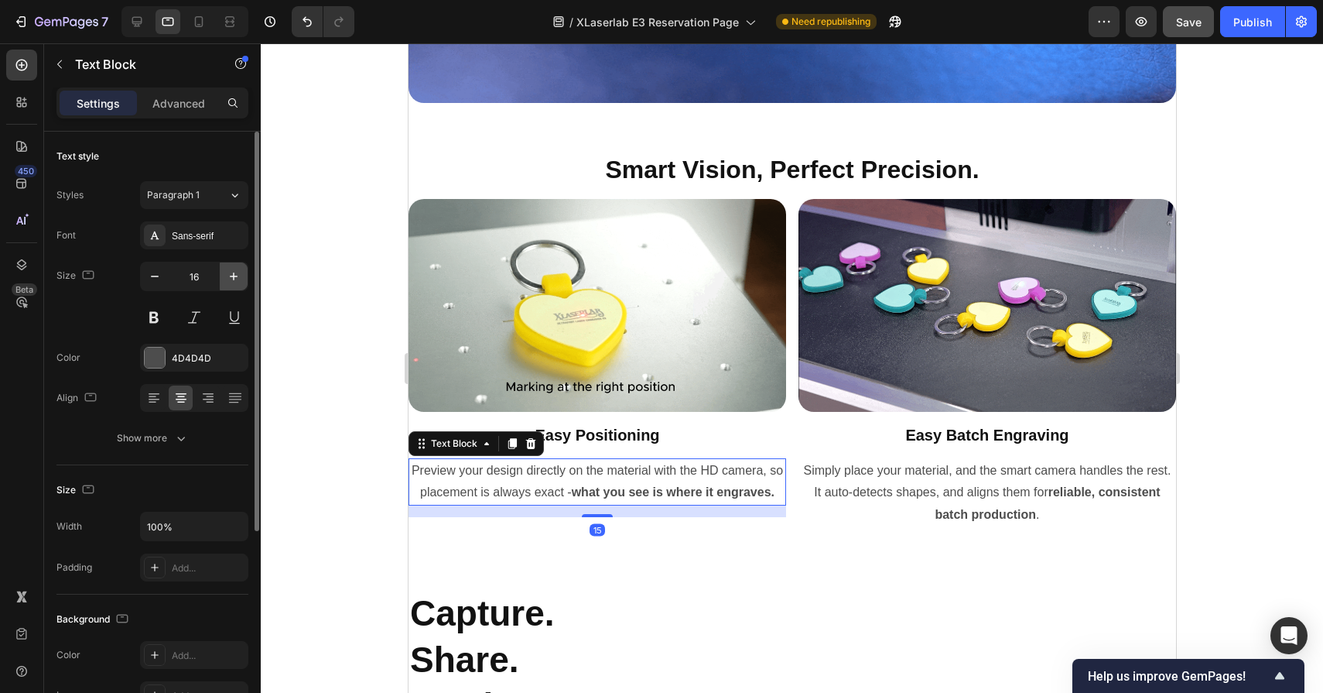
click at [236, 286] on button "button" at bounding box center [234, 276] width 28 height 28
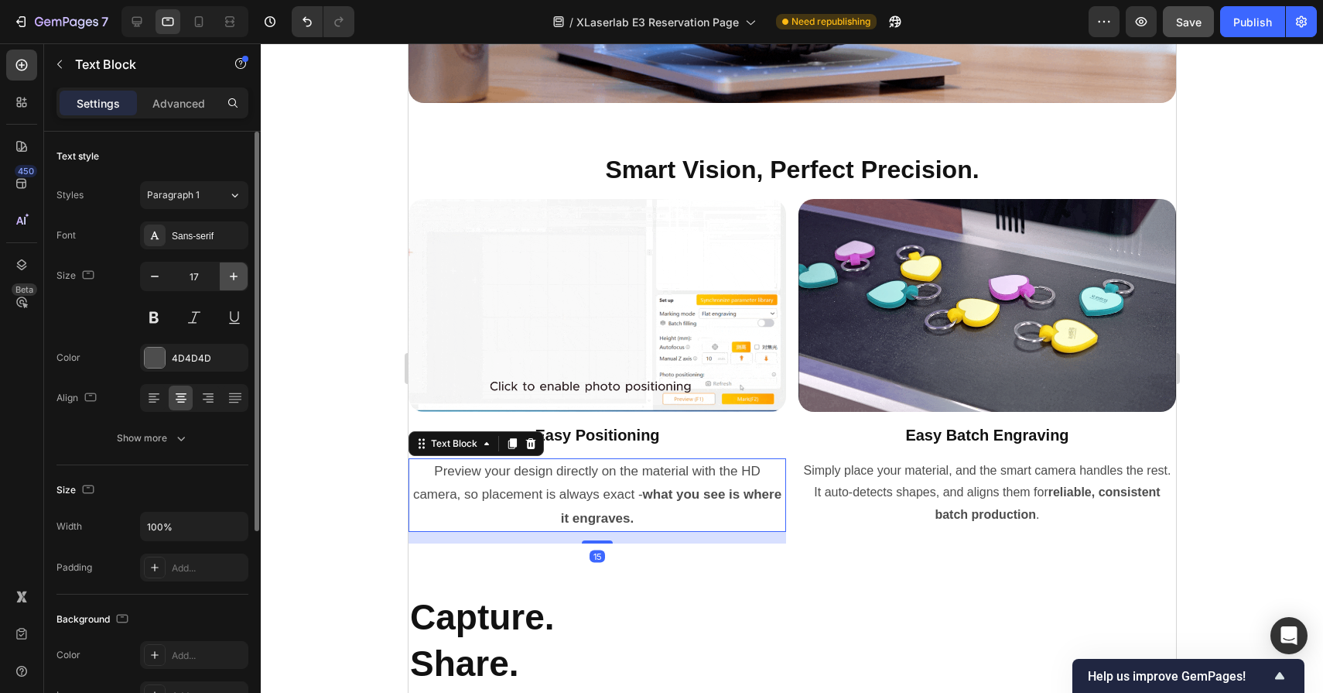
click at [236, 286] on button "button" at bounding box center [234, 276] width 28 height 28
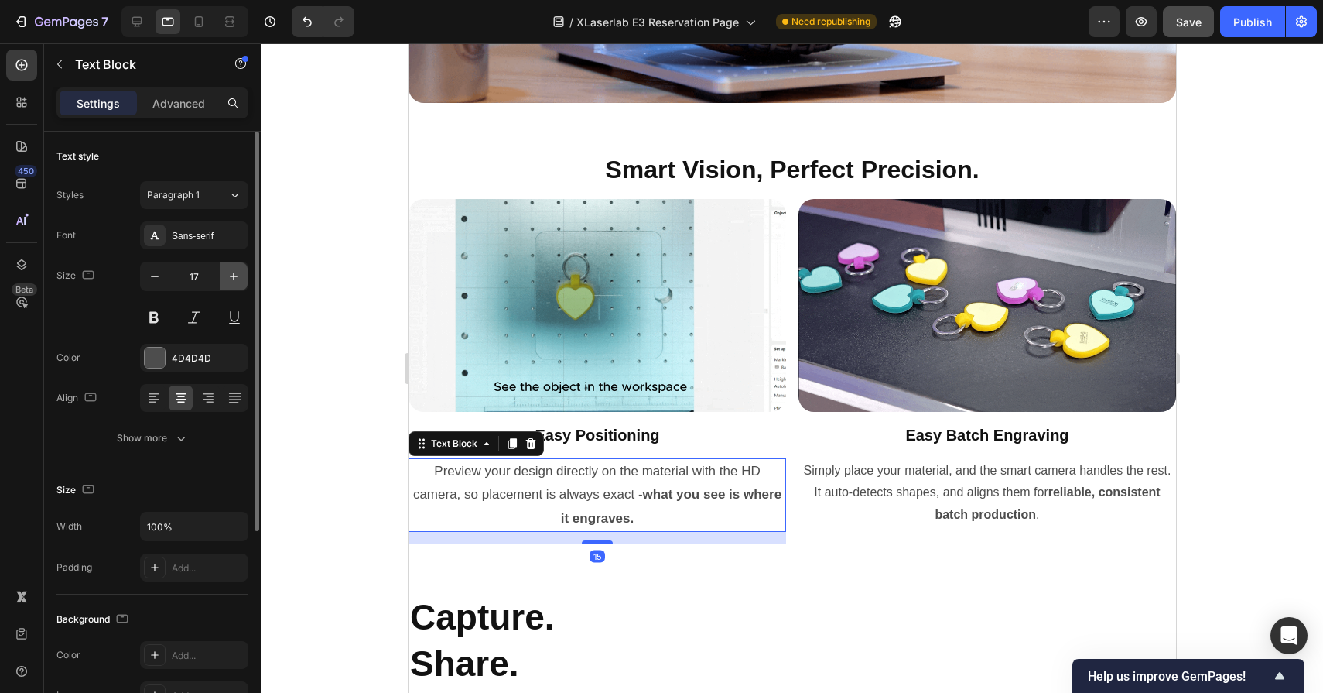
type input "18"
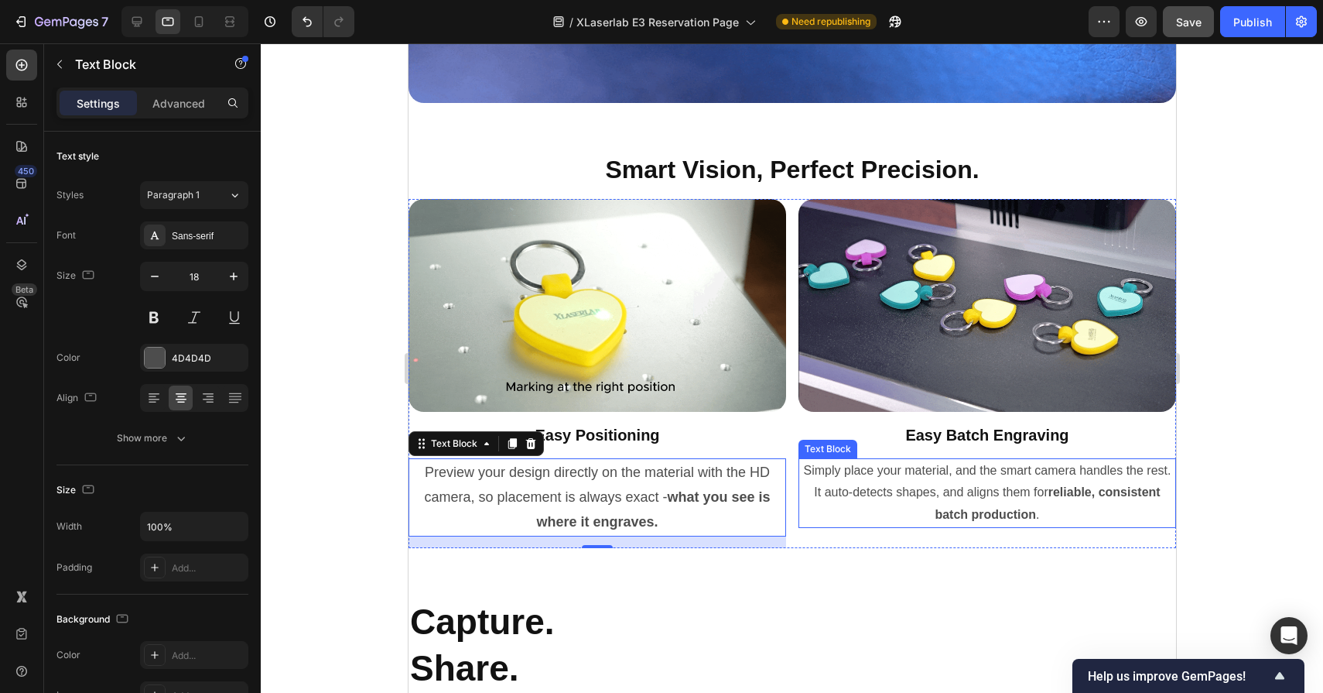
click at [960, 490] on p "Simply place your material, and the smart camera handles the rest. It auto-dete…" at bounding box center [986, 493] width 375 height 67
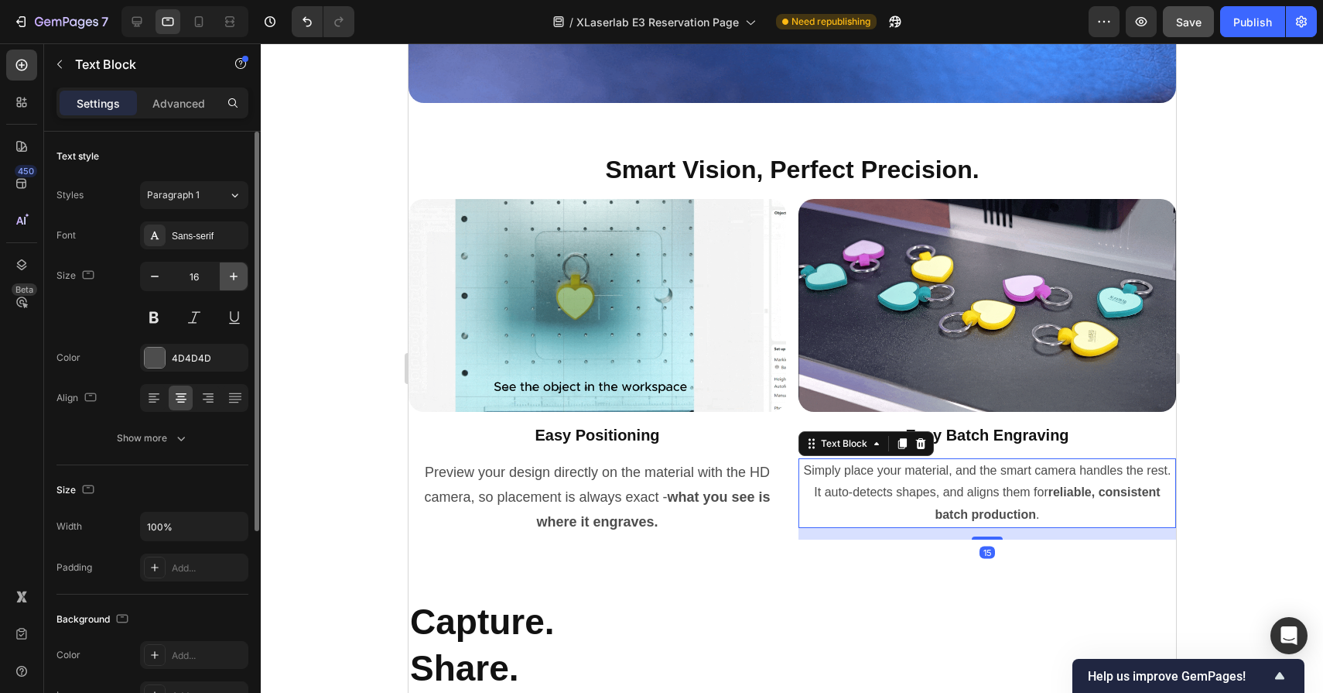
click at [237, 278] on icon "button" at bounding box center [233, 276] width 15 height 15
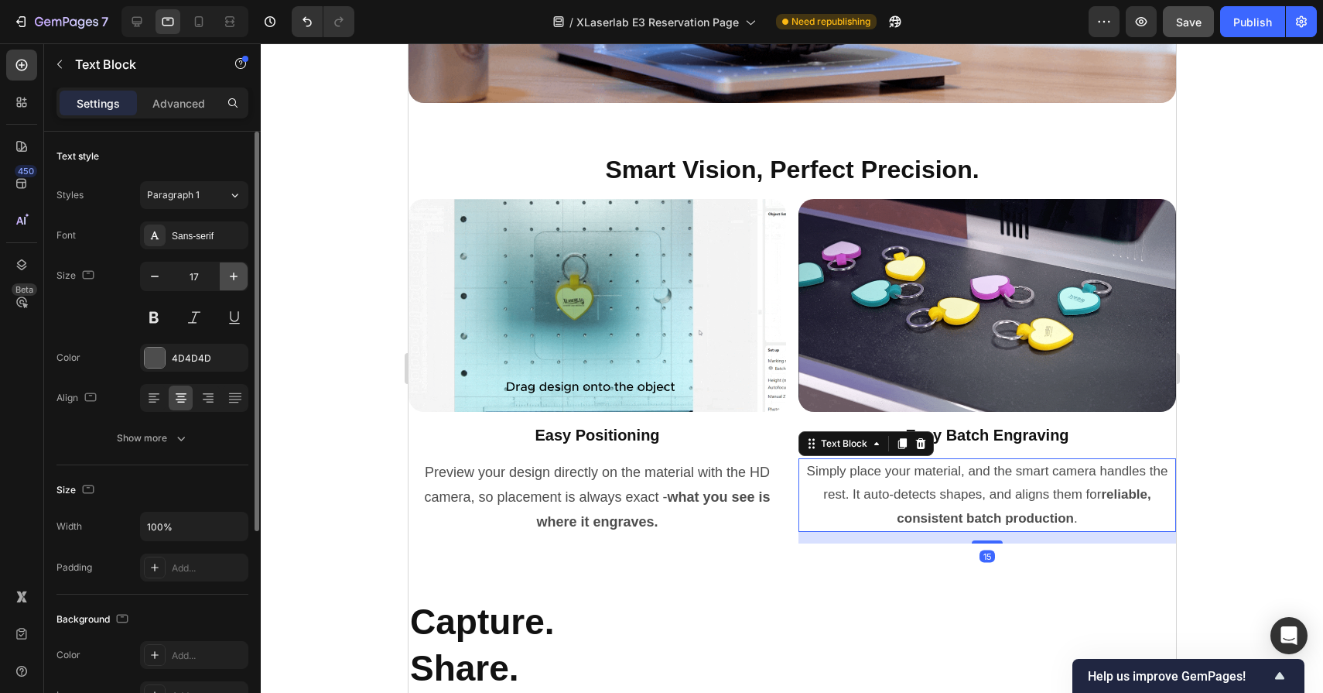
click at [237, 278] on icon "button" at bounding box center [233, 276] width 15 height 15
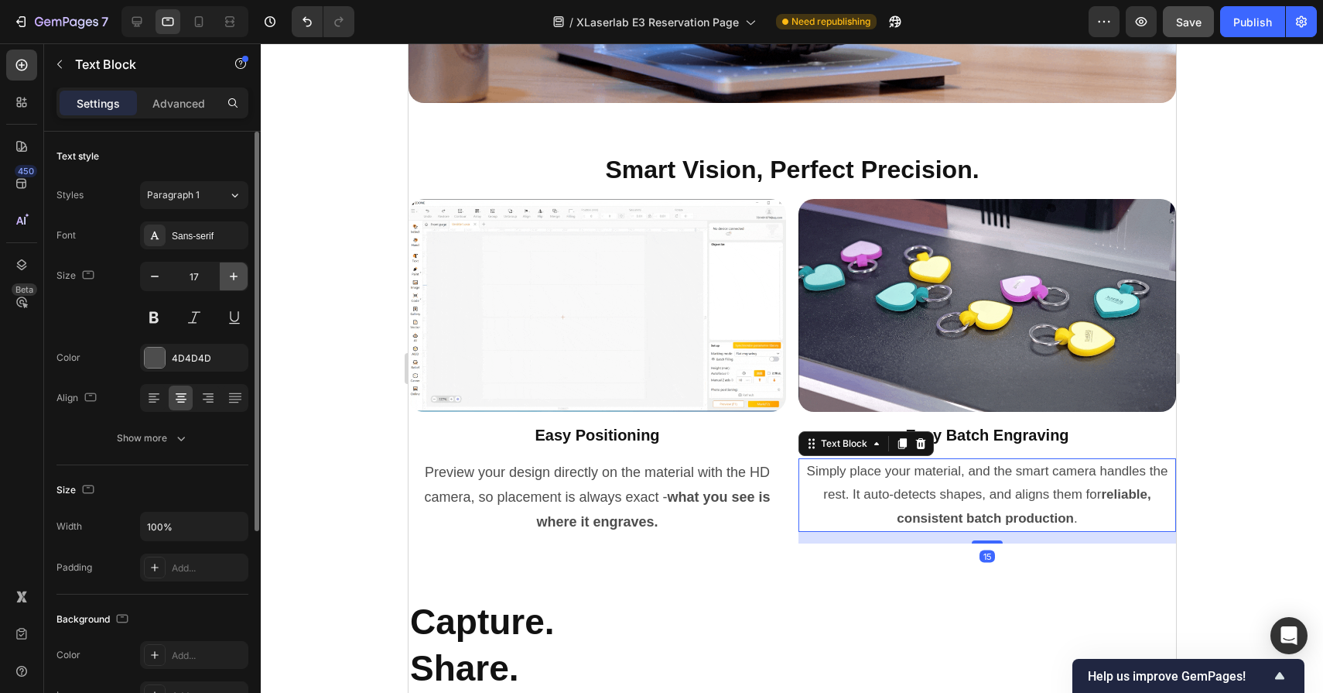
type input "18"
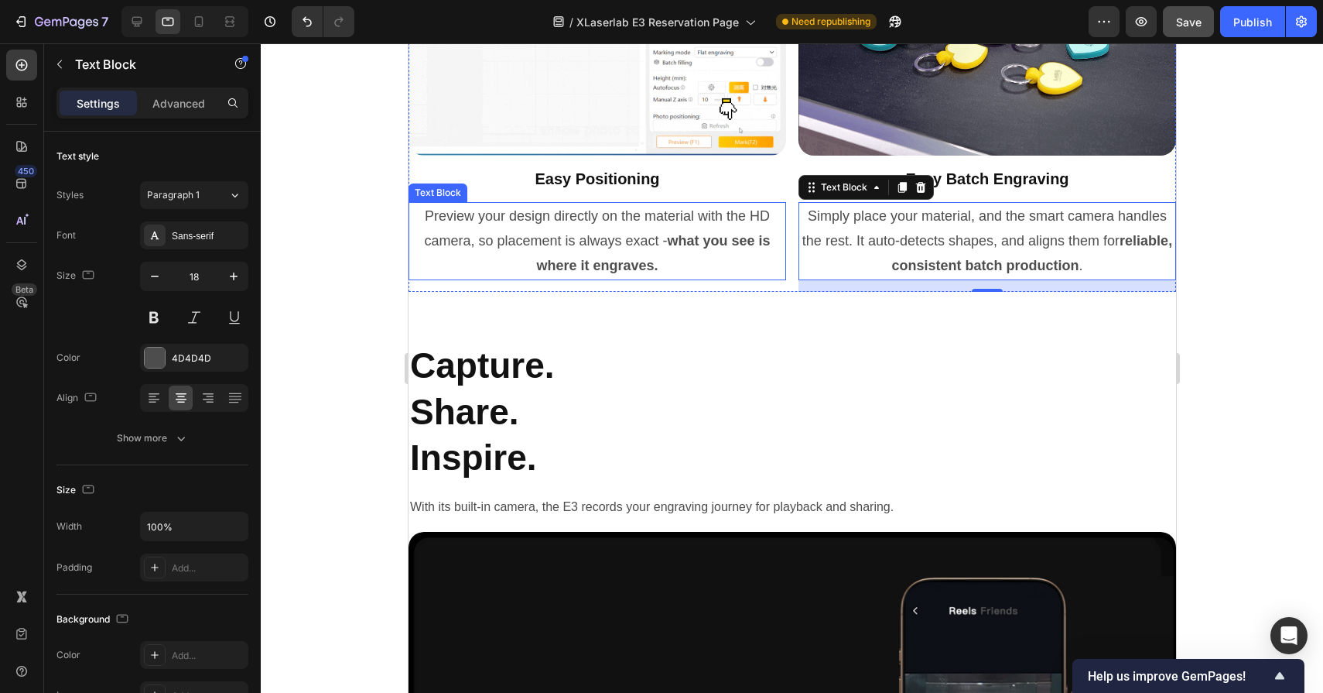
scroll to position [7177, 0]
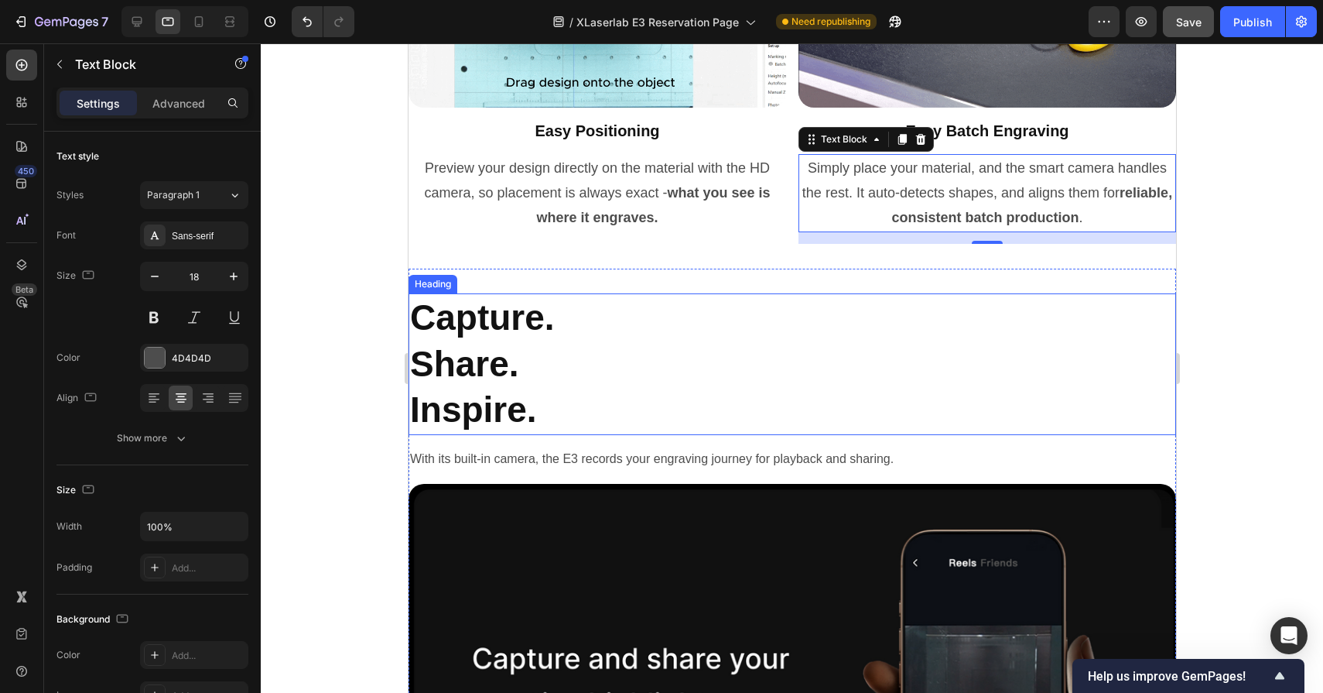
click at [506, 358] on h2 "Capture. Share. Inspire." at bounding box center [792, 364] width 768 height 142
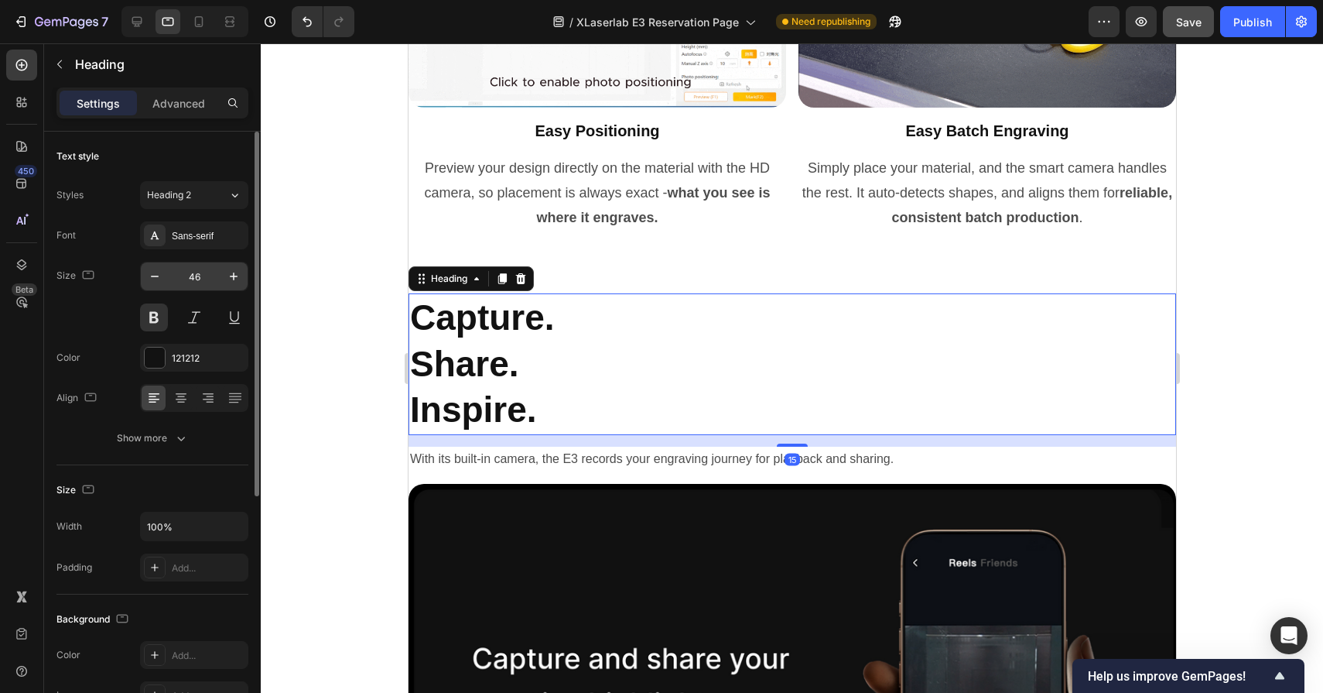
click at [197, 274] on input "46" at bounding box center [194, 276] width 51 height 28
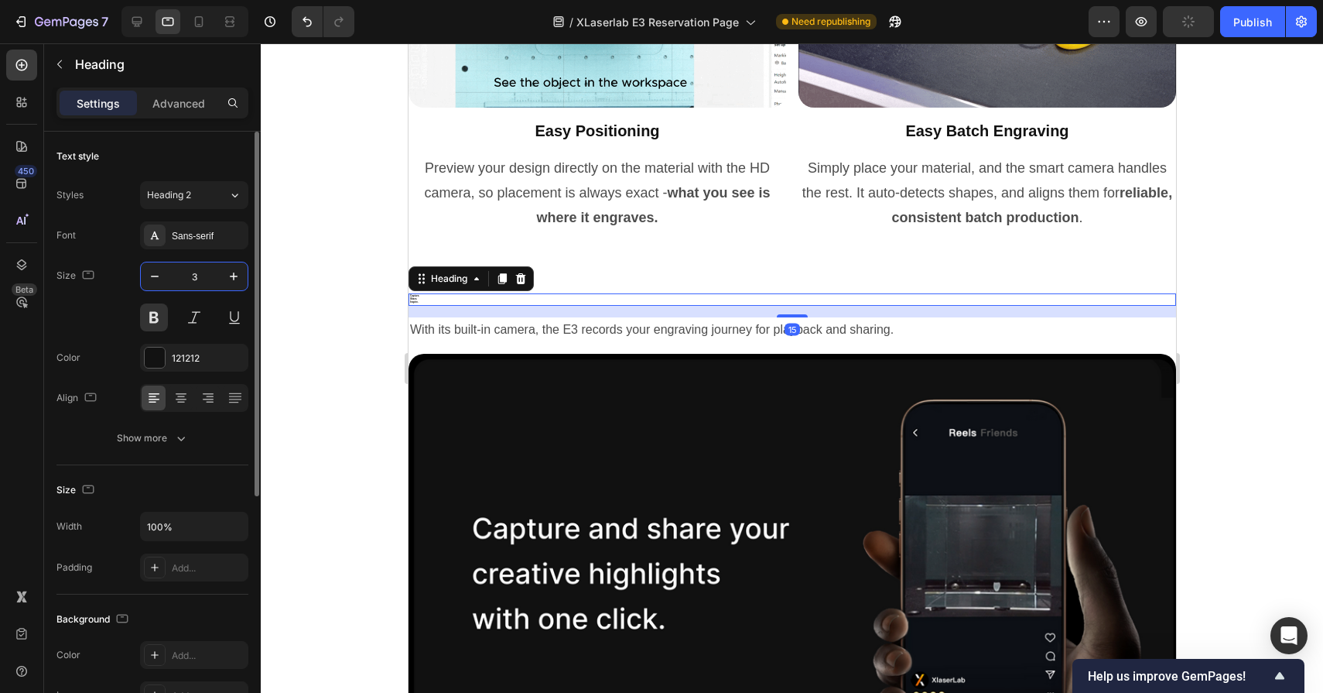
type input "32"
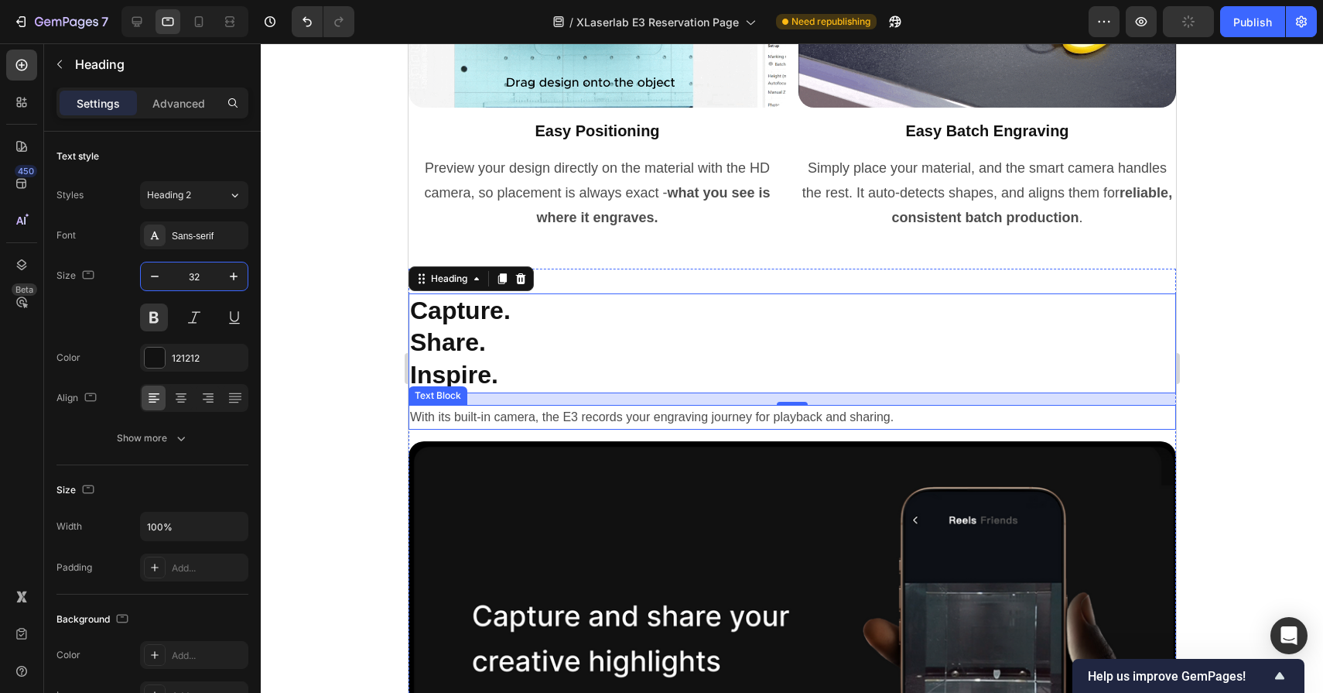
click at [554, 412] on p "With its built-in camera, the E3 records your engraving journey for playback an…" at bounding box center [791, 417] width 765 height 22
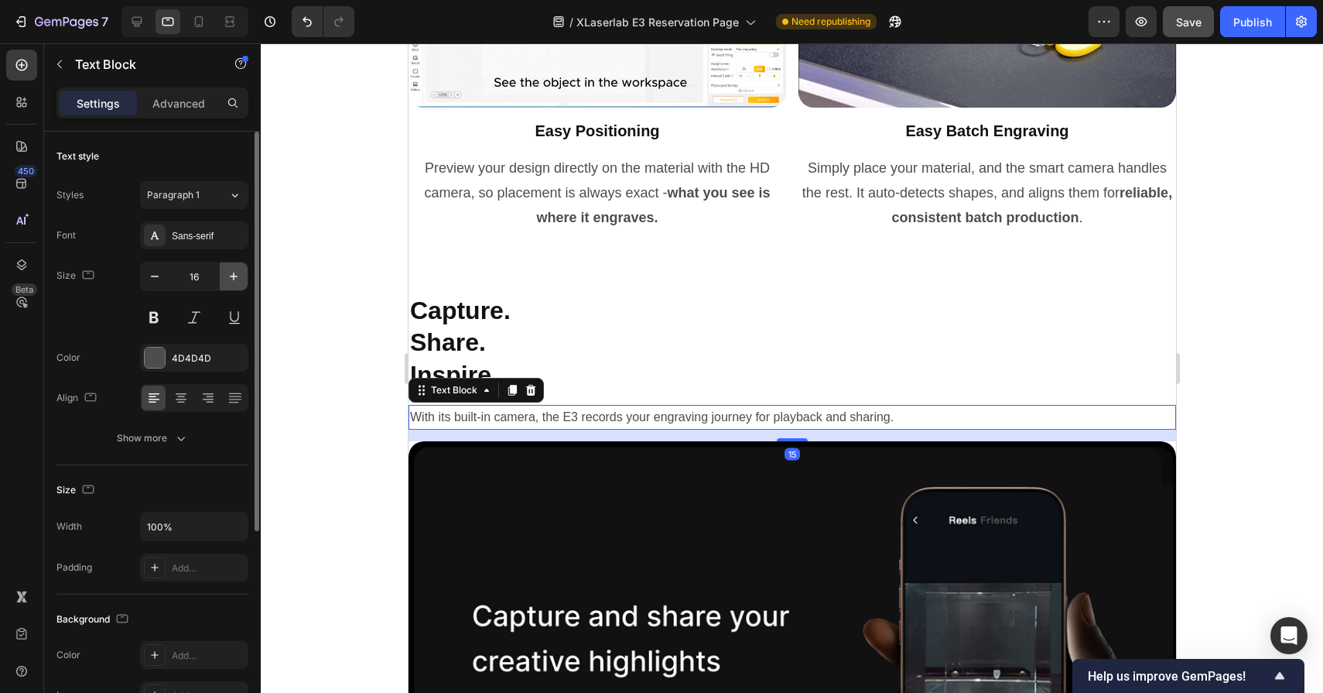
click at [231, 276] on icon "button" at bounding box center [234, 276] width 8 height 8
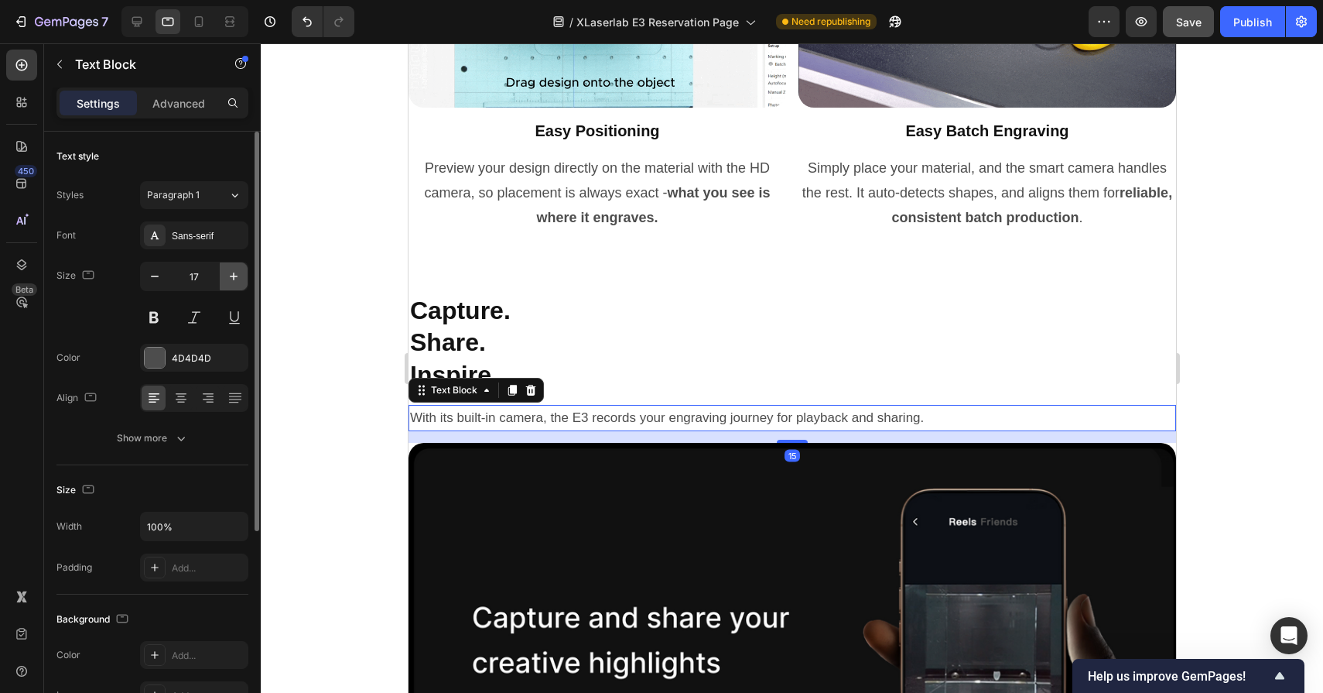
click at [231, 276] on icon "button" at bounding box center [234, 276] width 8 height 8
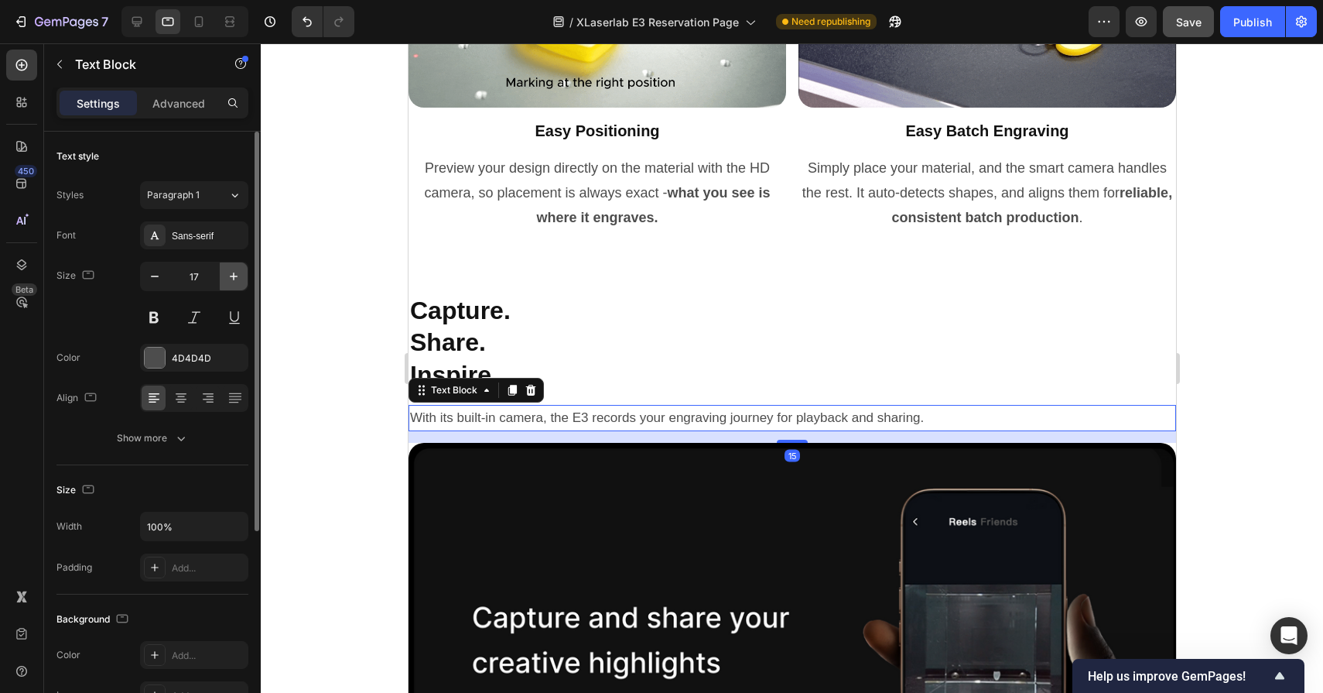
type input "18"
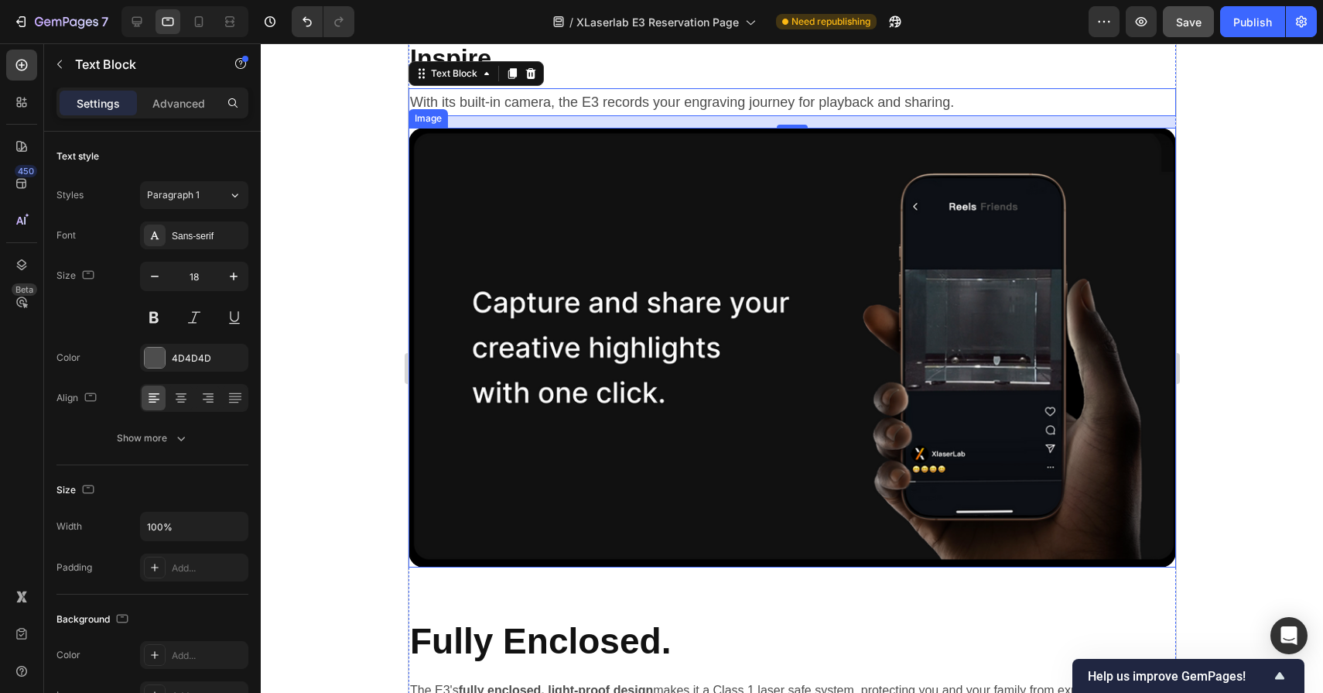
scroll to position [7679, 0]
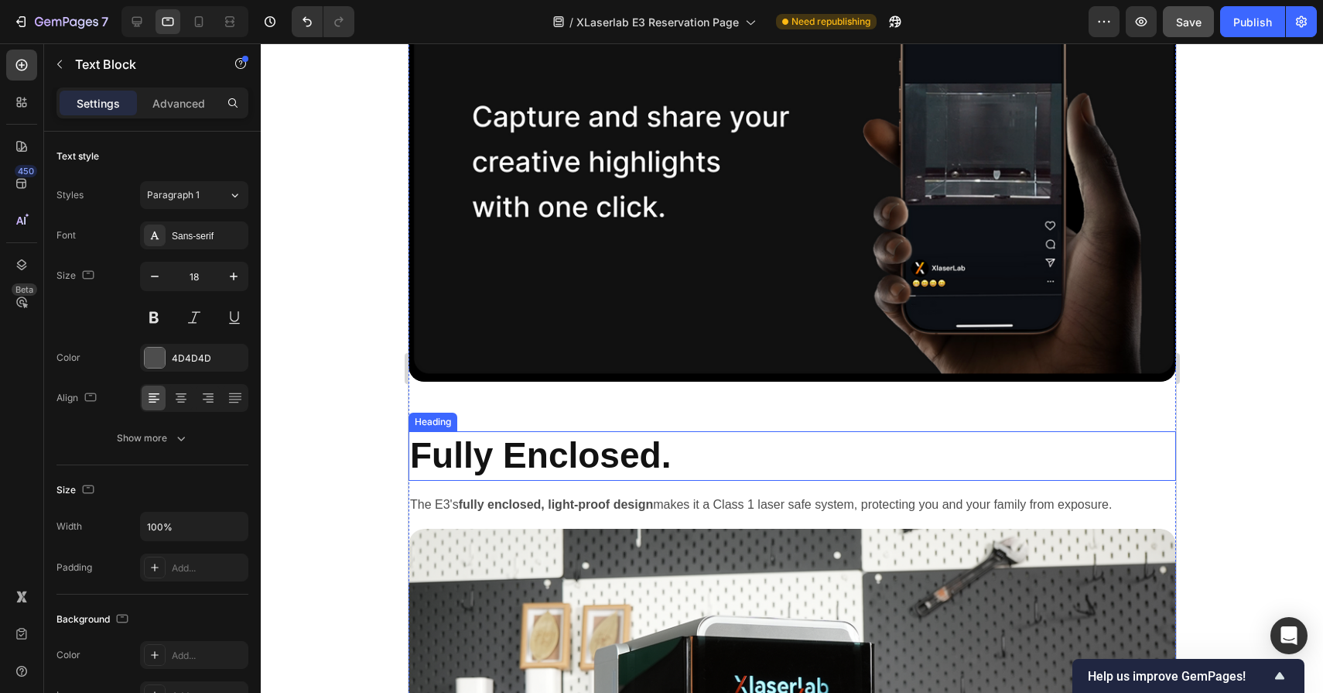
click at [519, 445] on h2 "Fully Enclosed." at bounding box center [792, 456] width 768 height 50
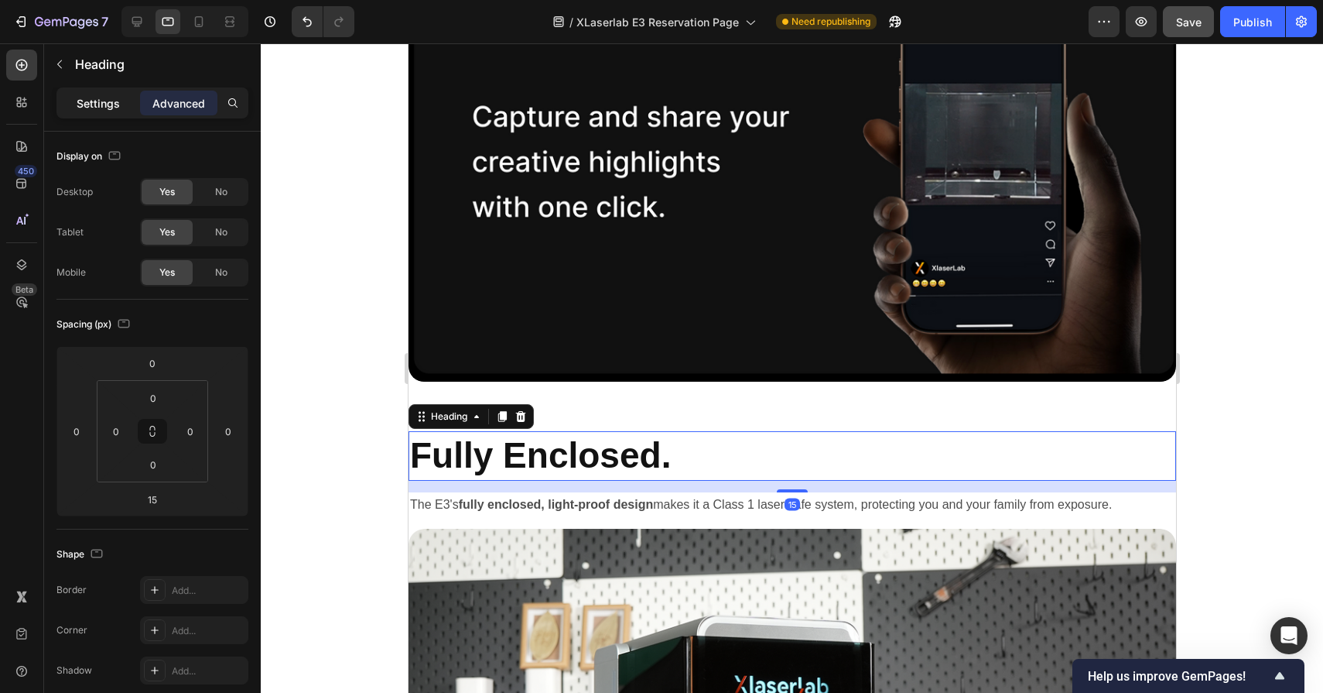
click at [78, 108] on p "Settings" at bounding box center [98, 103] width 43 height 16
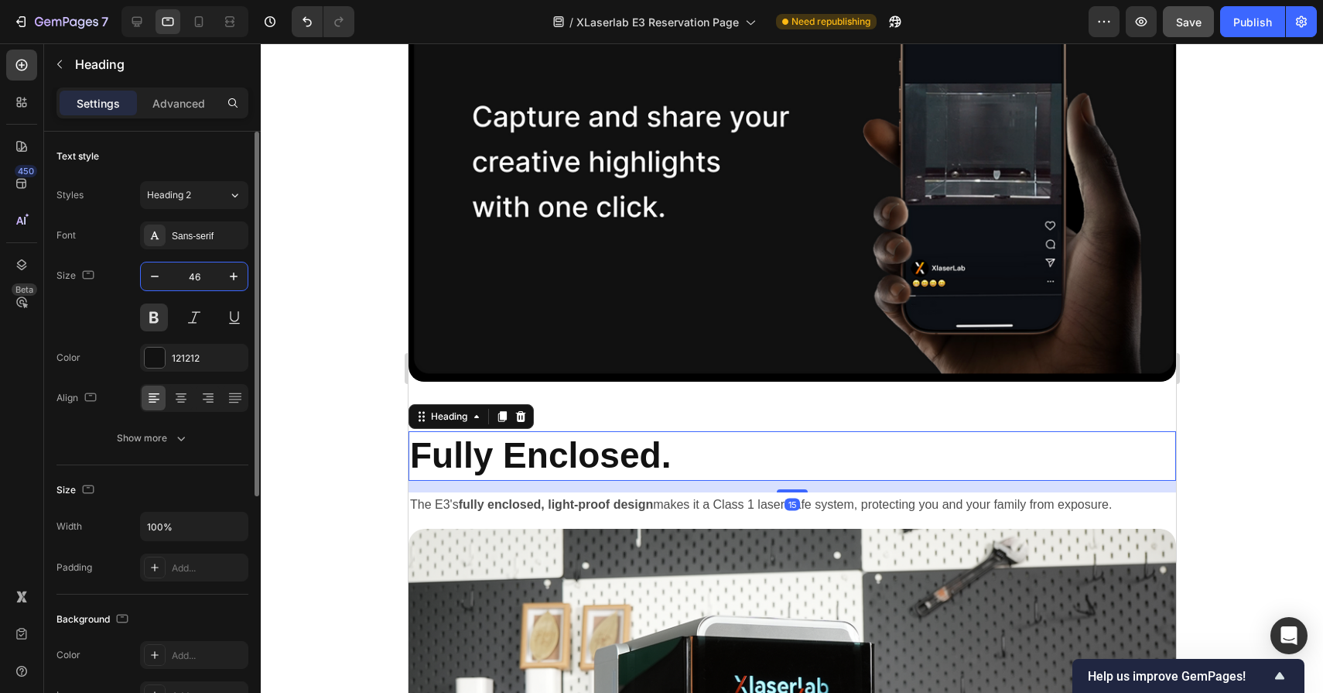
click at [190, 282] on input "46" at bounding box center [194, 276] width 51 height 28
type input "32"
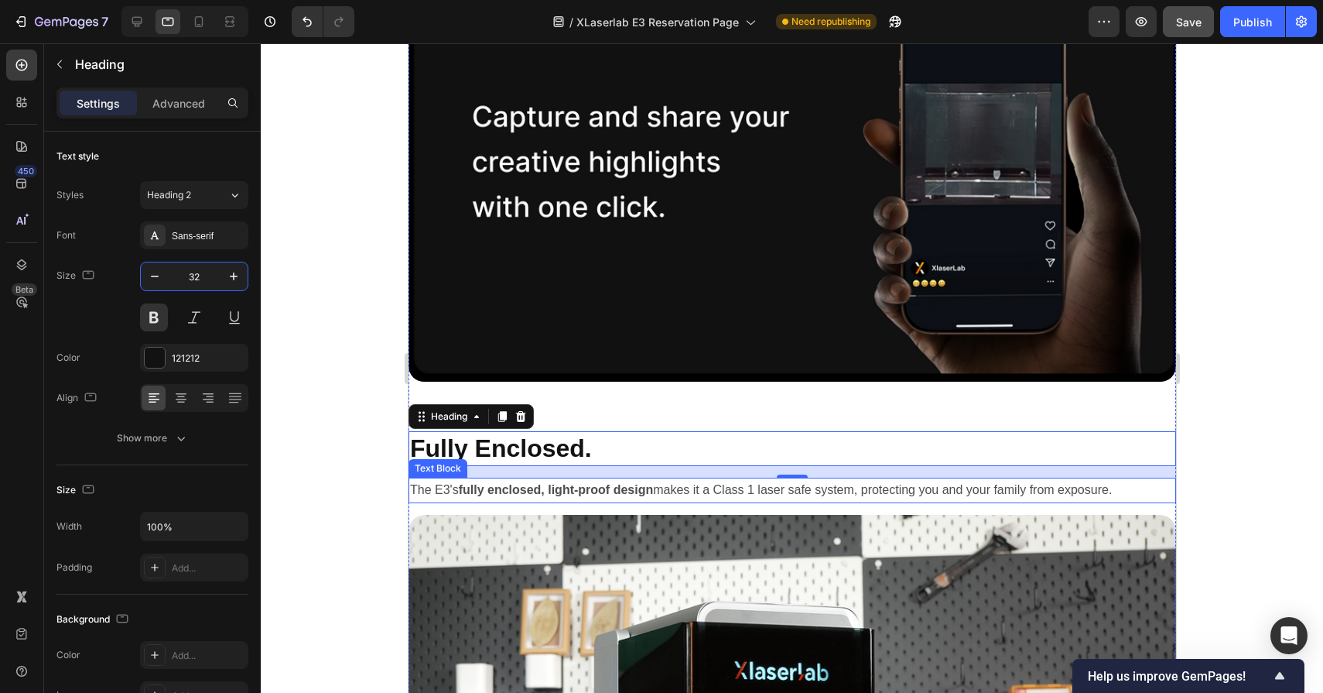
click at [572, 497] on p "The E3's fully enclosed, light-proof design makes it a Class 1 laser safe syste…" at bounding box center [791, 490] width 765 height 22
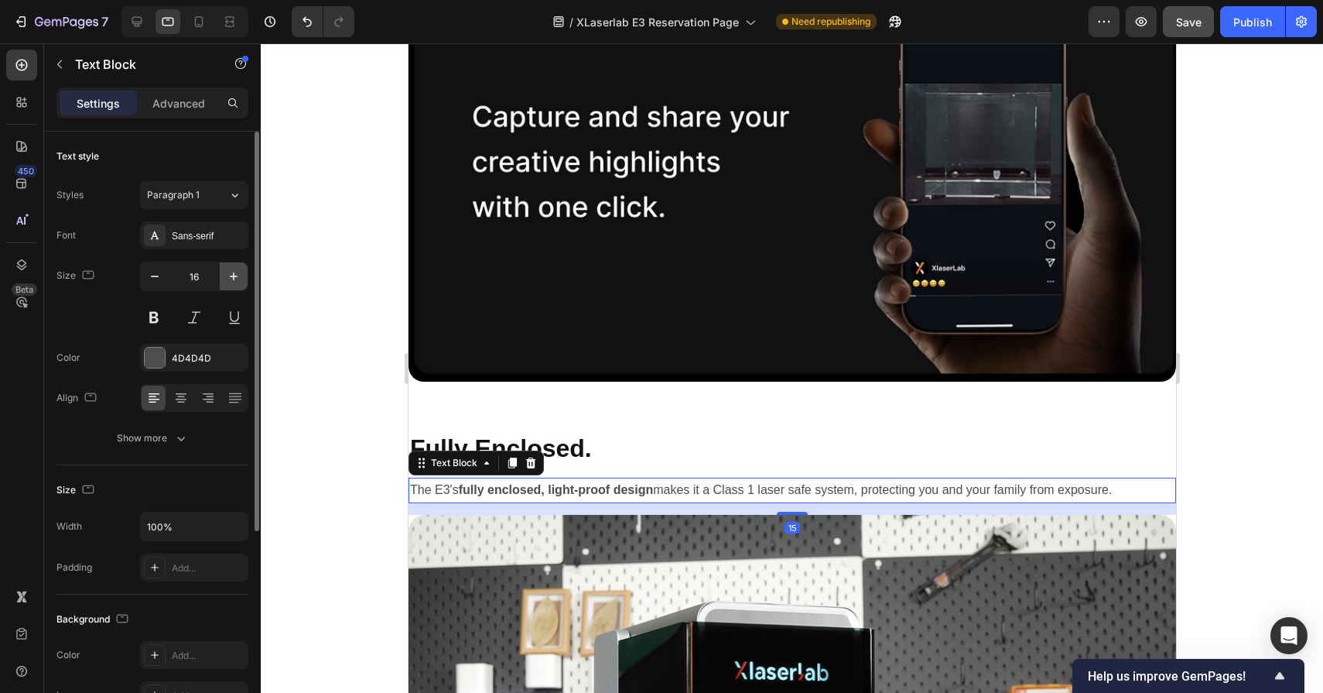
click at [227, 279] on icon "button" at bounding box center [233, 276] width 15 height 15
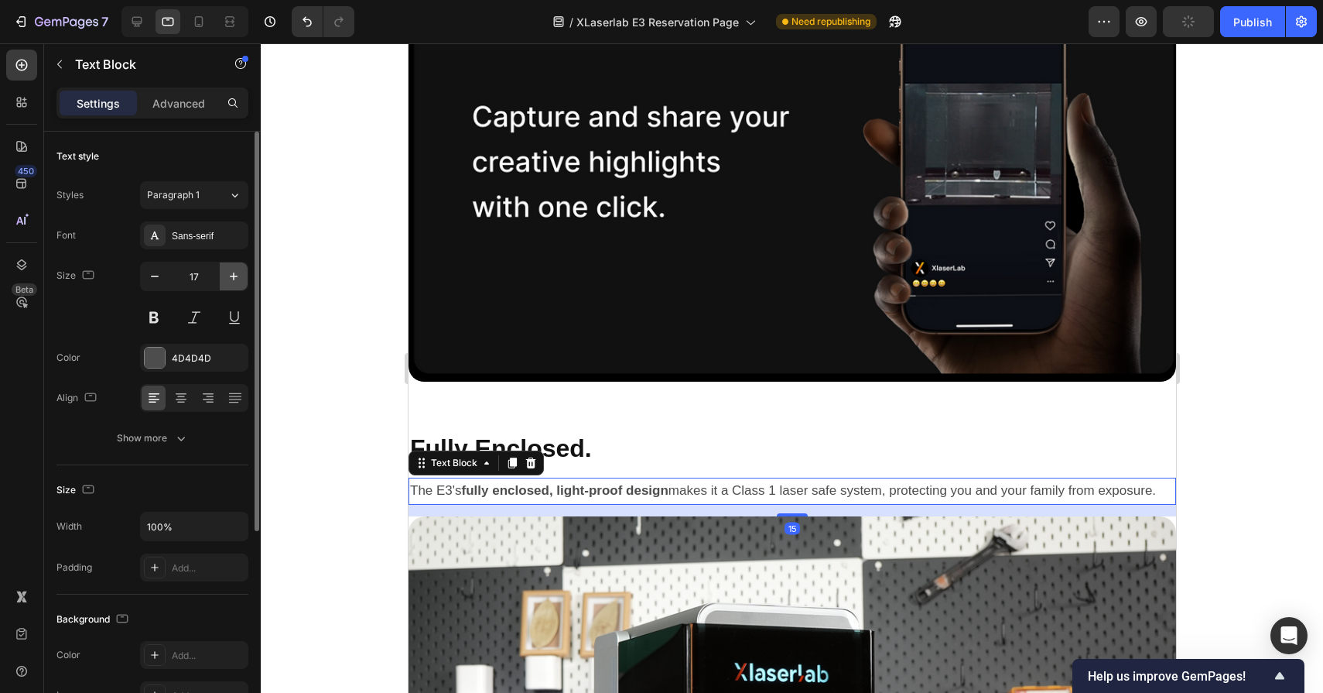
type input "18"
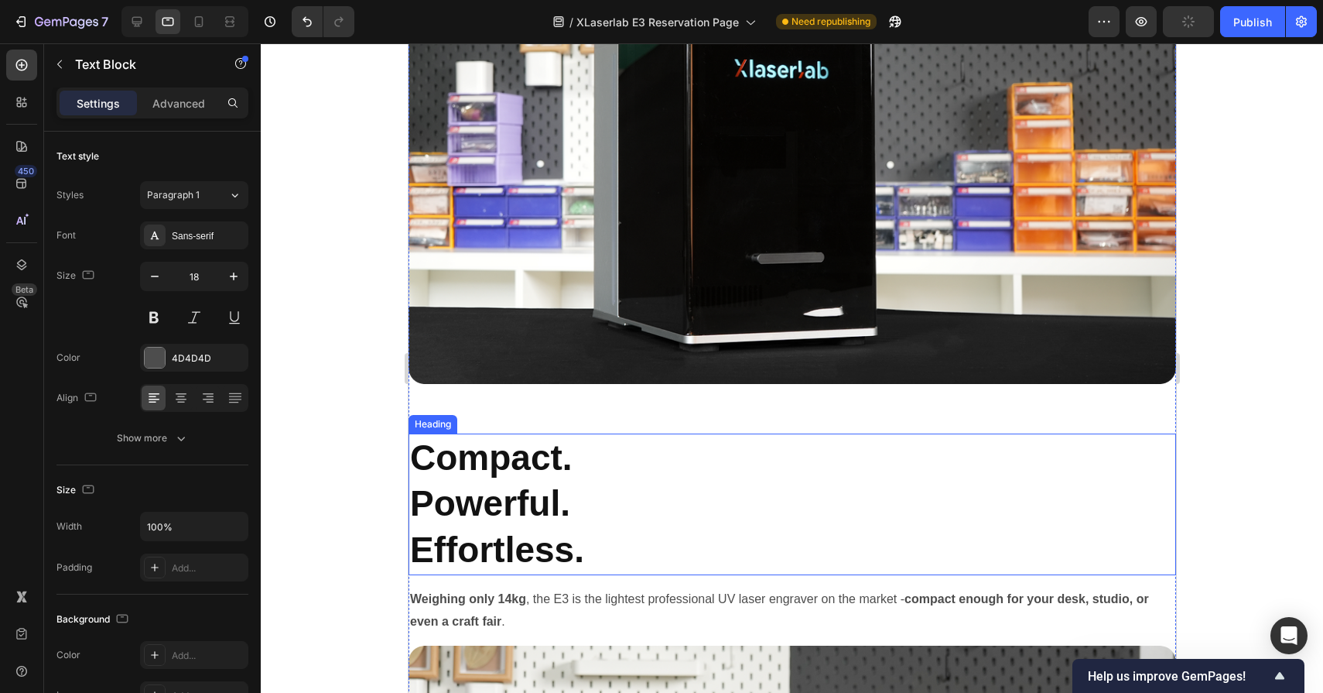
scroll to position [8356, 0]
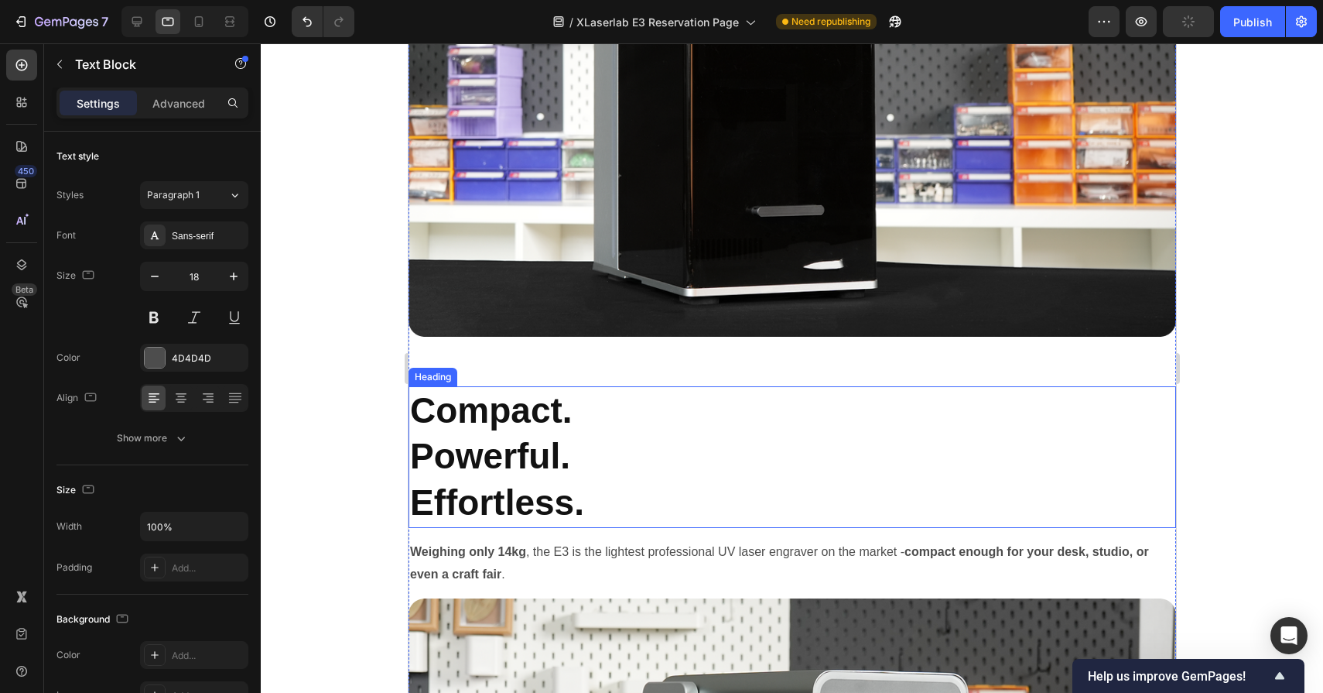
click at [560, 467] on h2 "Compact. Powerful. Effortless." at bounding box center [792, 457] width 768 height 142
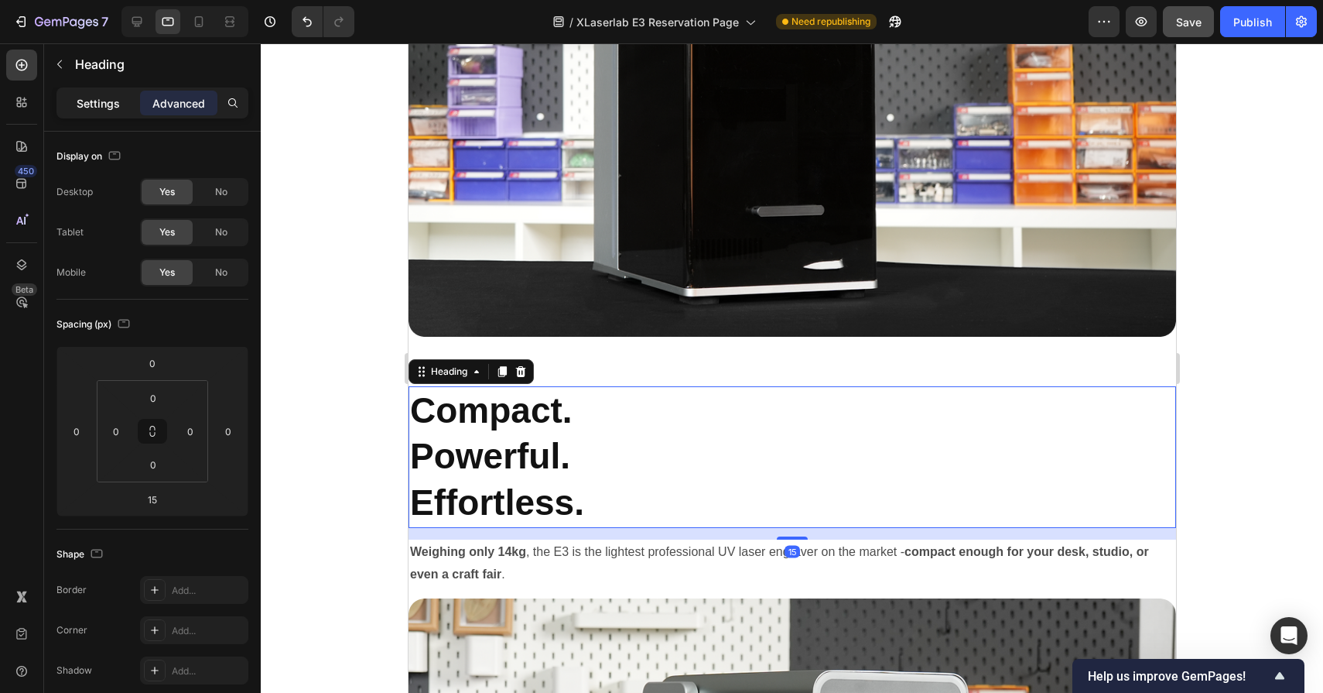
click at [94, 112] on div "Settings" at bounding box center [98, 103] width 77 height 25
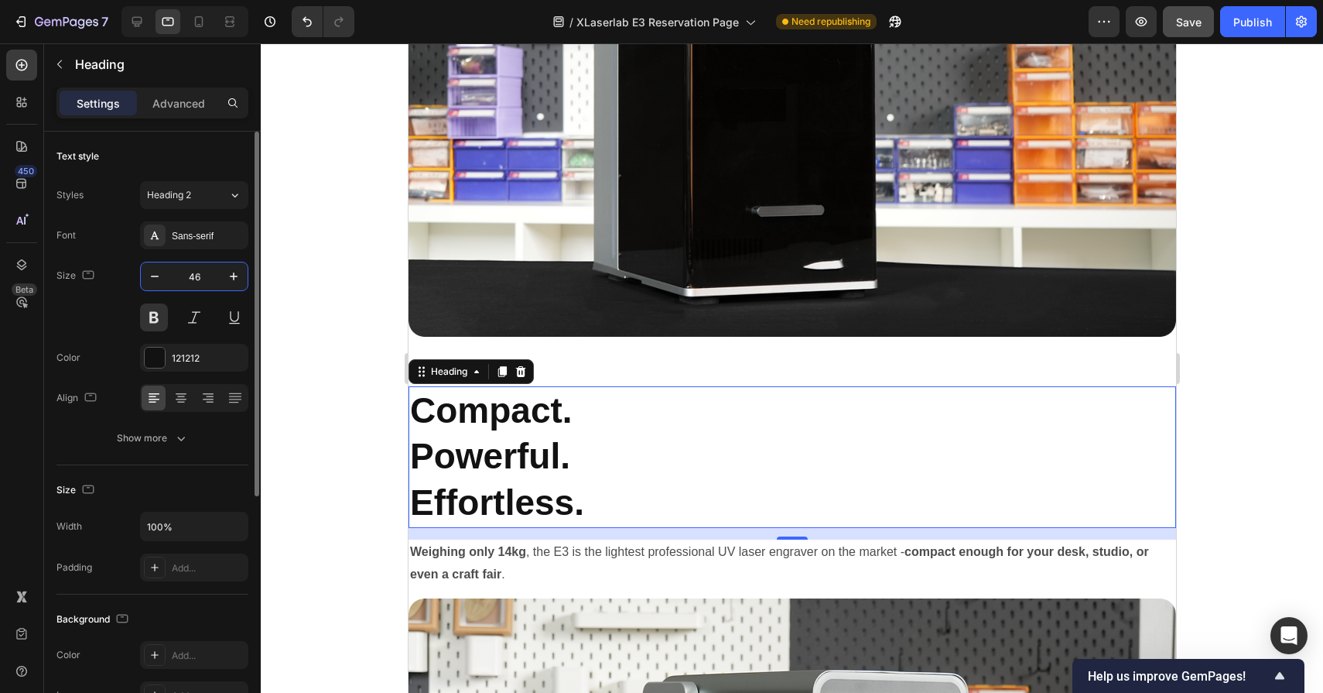
click at [199, 268] on input "46" at bounding box center [194, 276] width 51 height 28
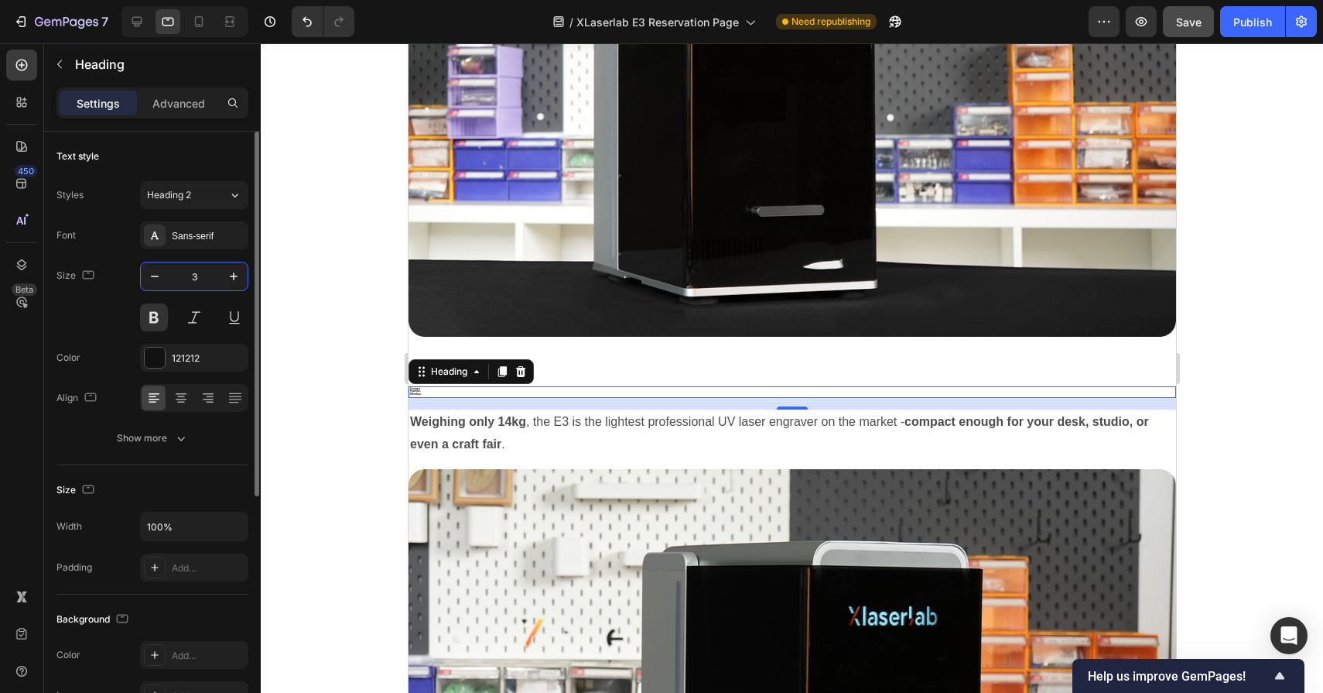
type input "32"
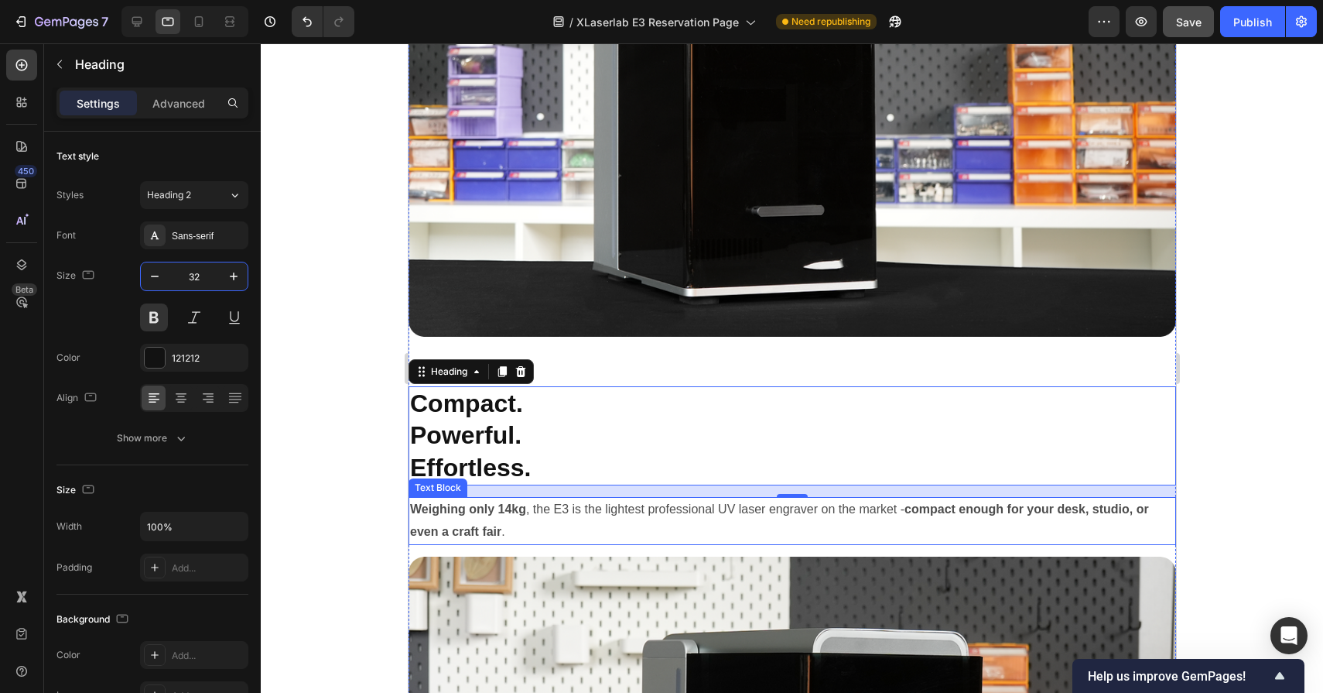
click at [608, 528] on p "Weighing only 14kg , the E3 is the lightest professional UV laser engraver on t…" at bounding box center [791, 520] width 765 height 45
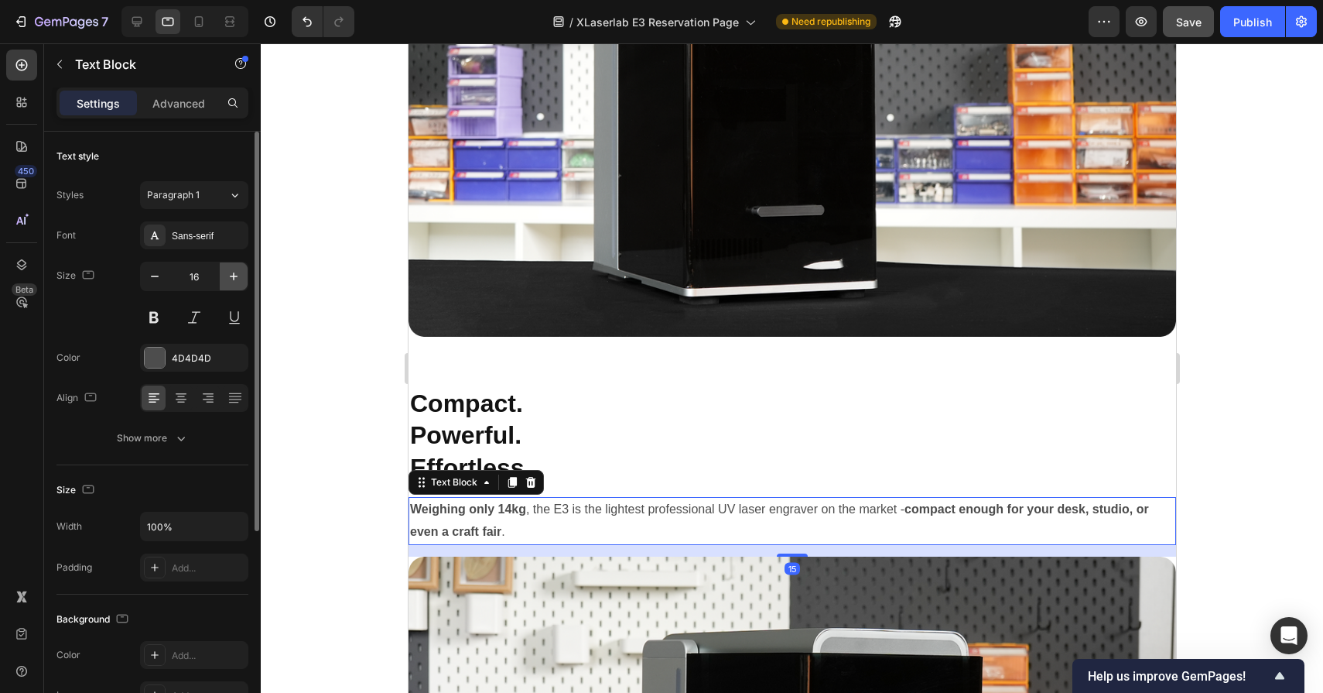
click at [232, 279] on icon "button" at bounding box center [233, 276] width 15 height 15
type input "18"
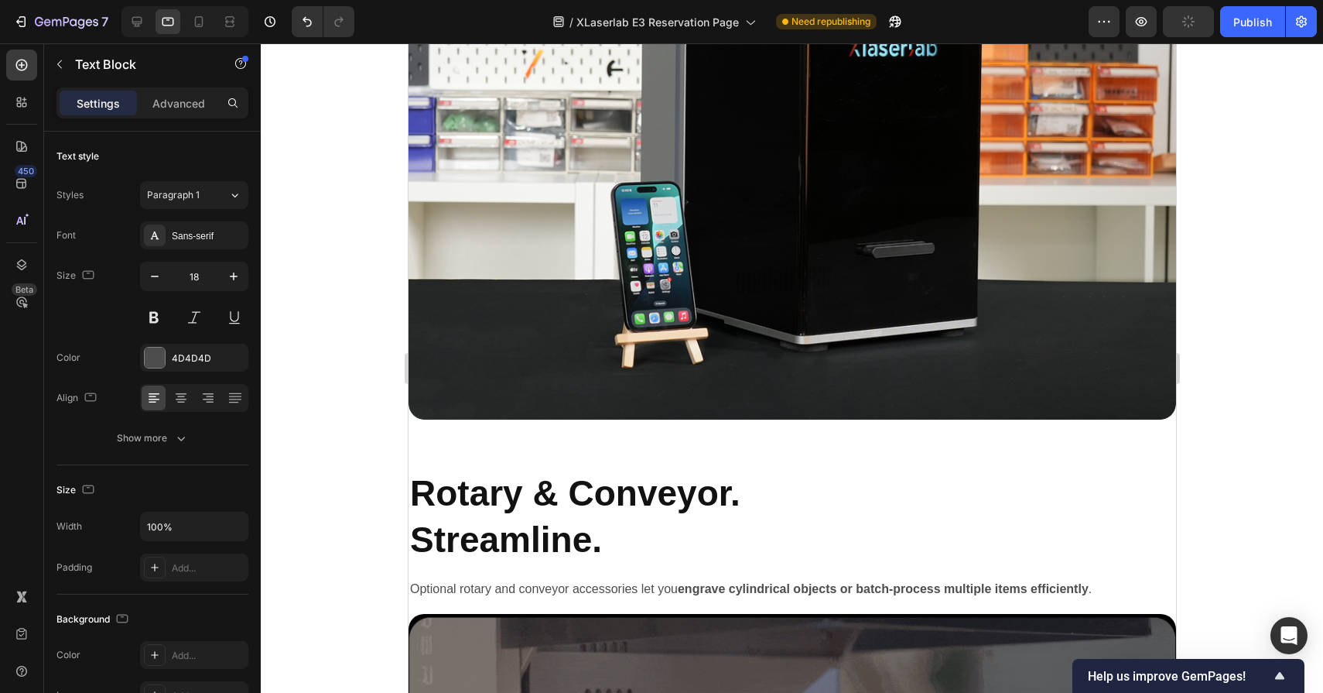
scroll to position [9073, 0]
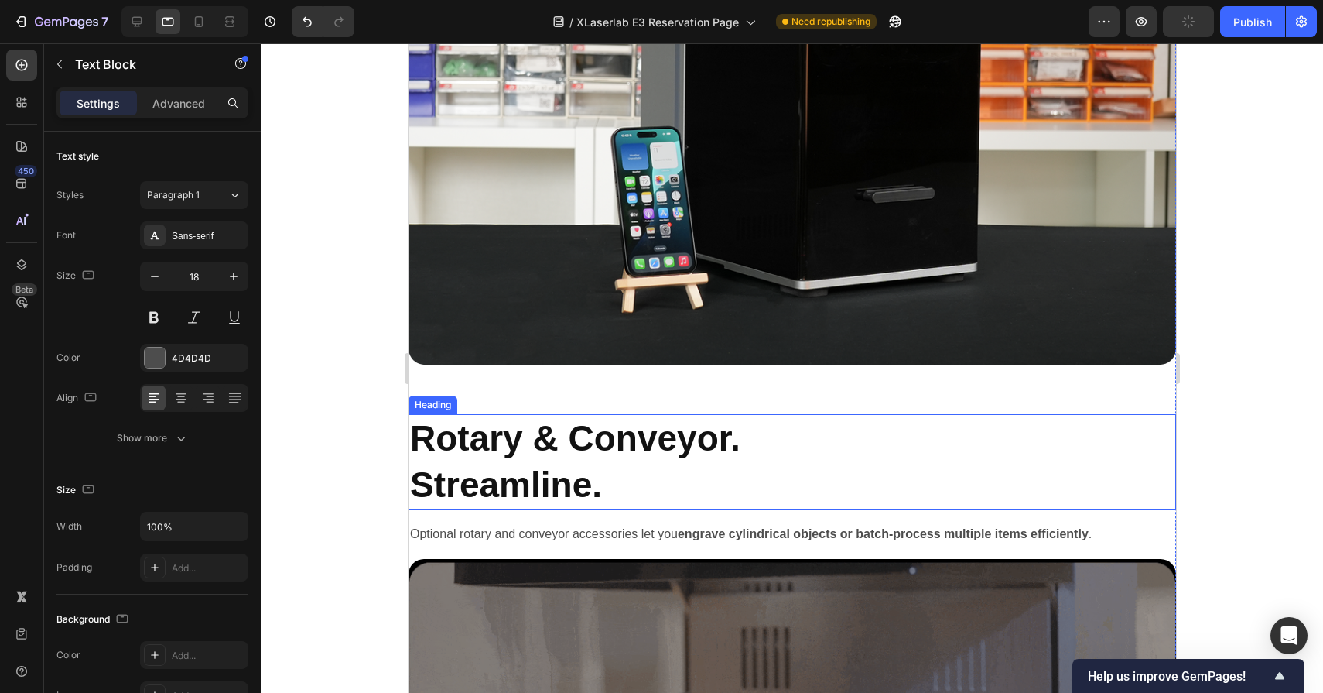
click at [488, 481] on h2 "Rotary & Conveyor. Streamline." at bounding box center [792, 462] width 768 height 96
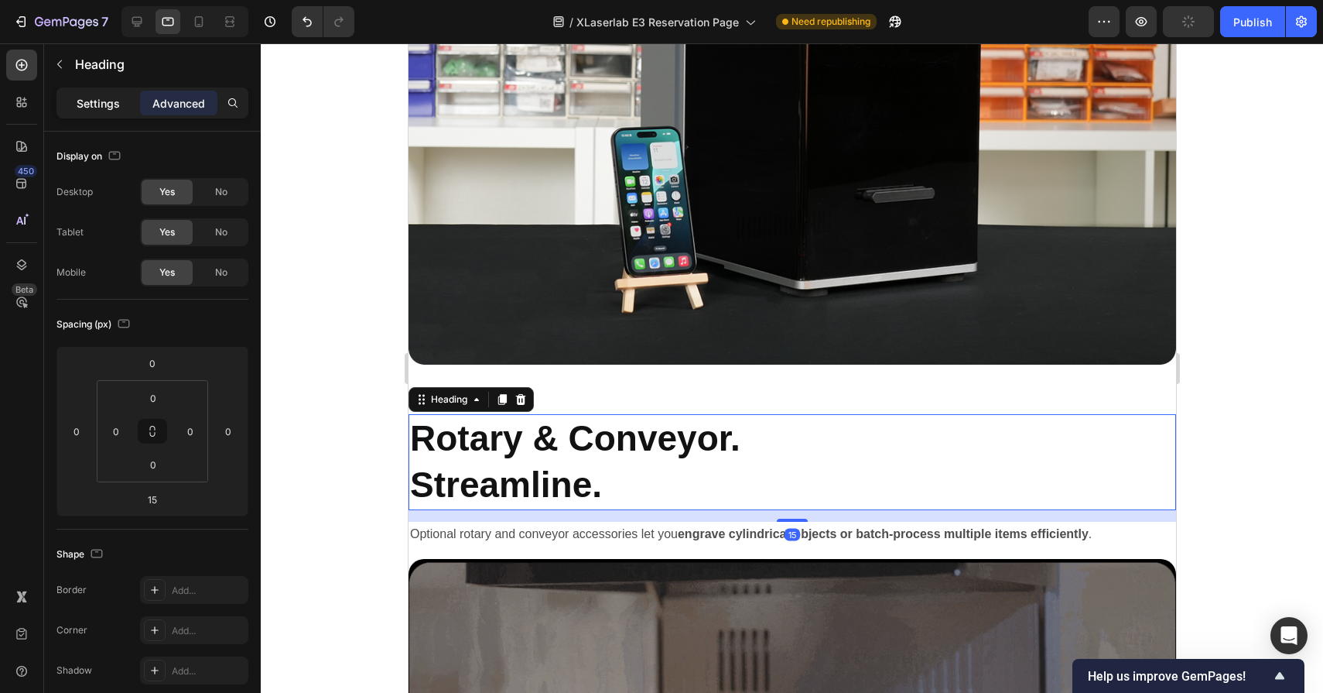
click at [118, 101] on p "Settings" at bounding box center [98, 103] width 43 height 16
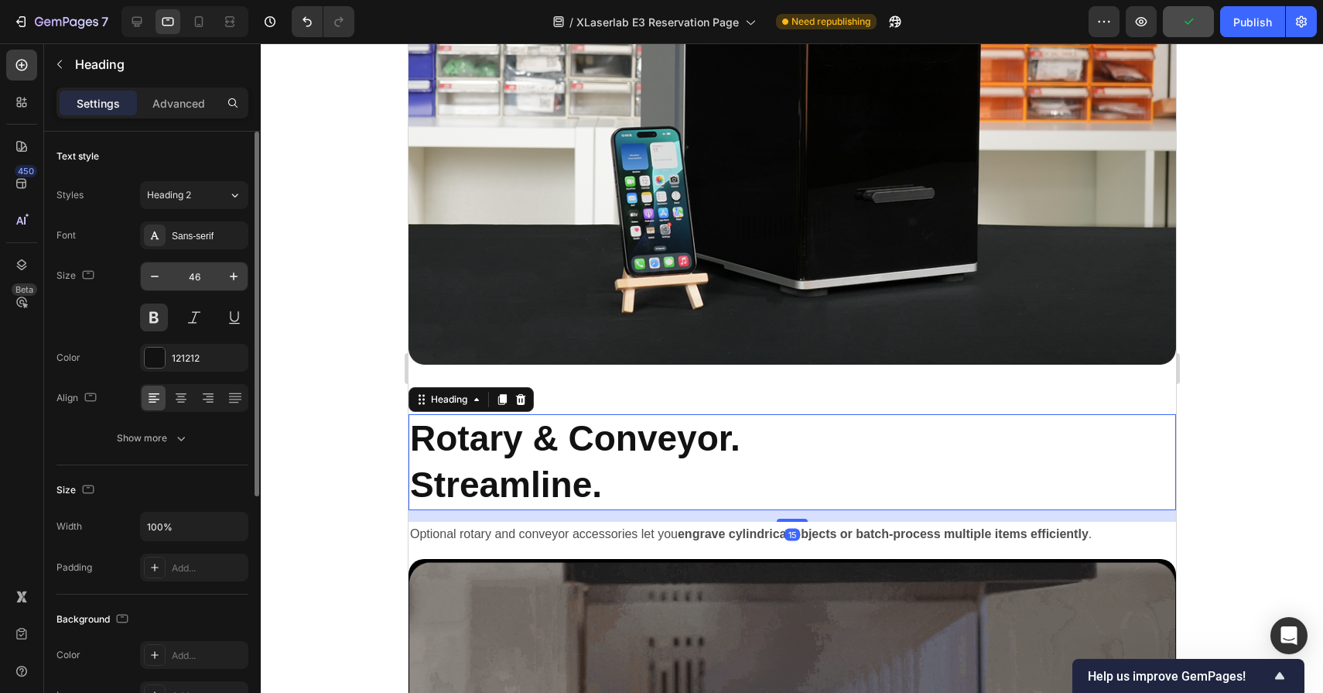
click at [204, 270] on input "46" at bounding box center [194, 276] width 51 height 28
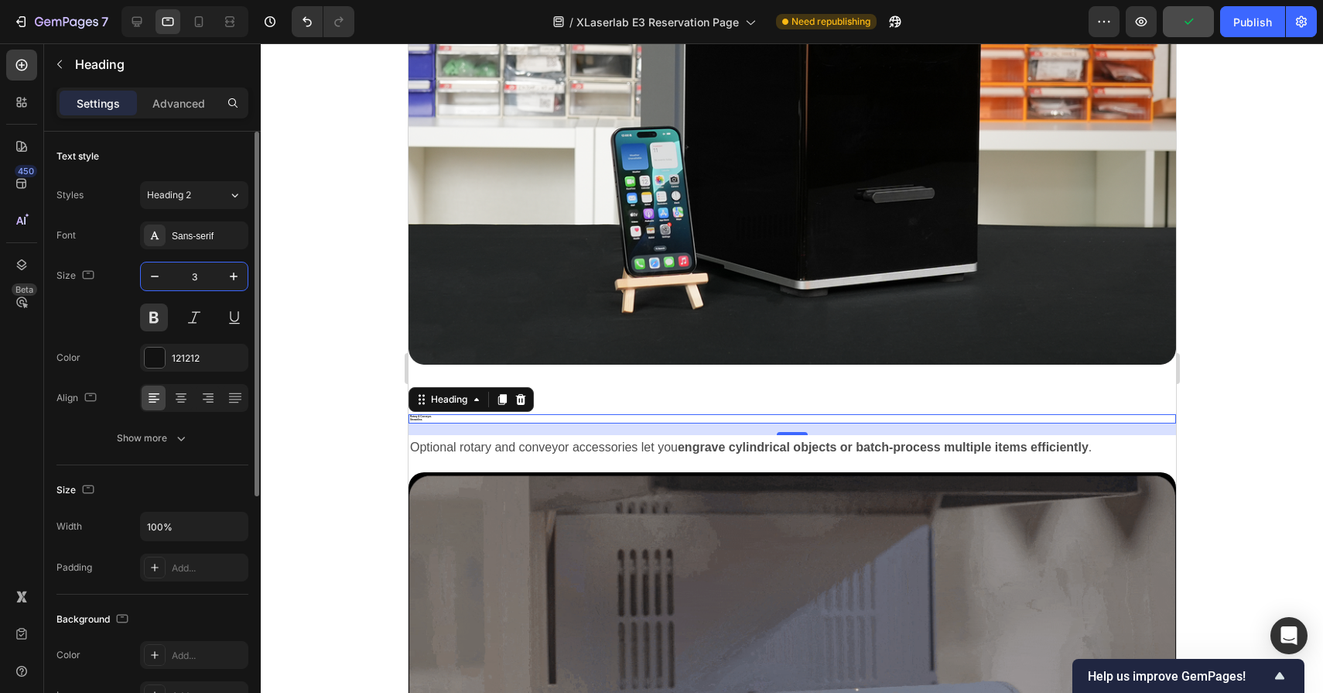
type input "32"
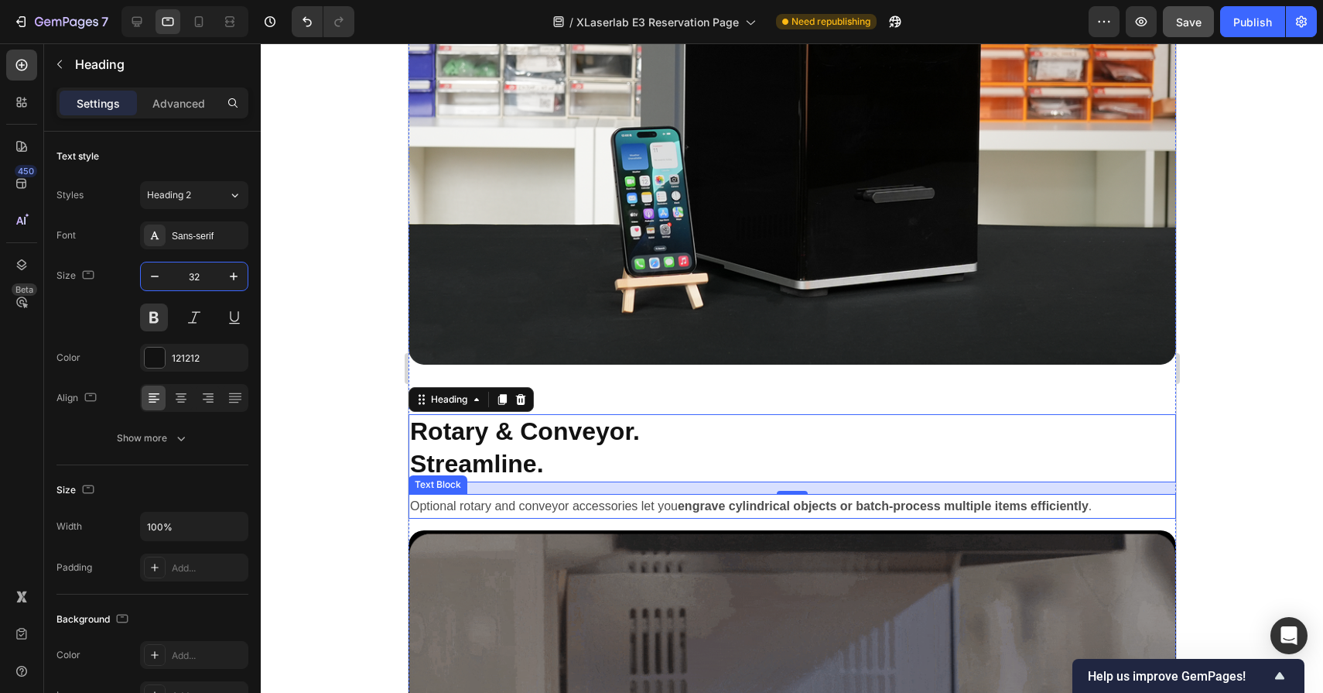
click at [447, 502] on p "Optional rotary and conveyor accessories let you engrave cylindrical objects or…" at bounding box center [791, 506] width 765 height 22
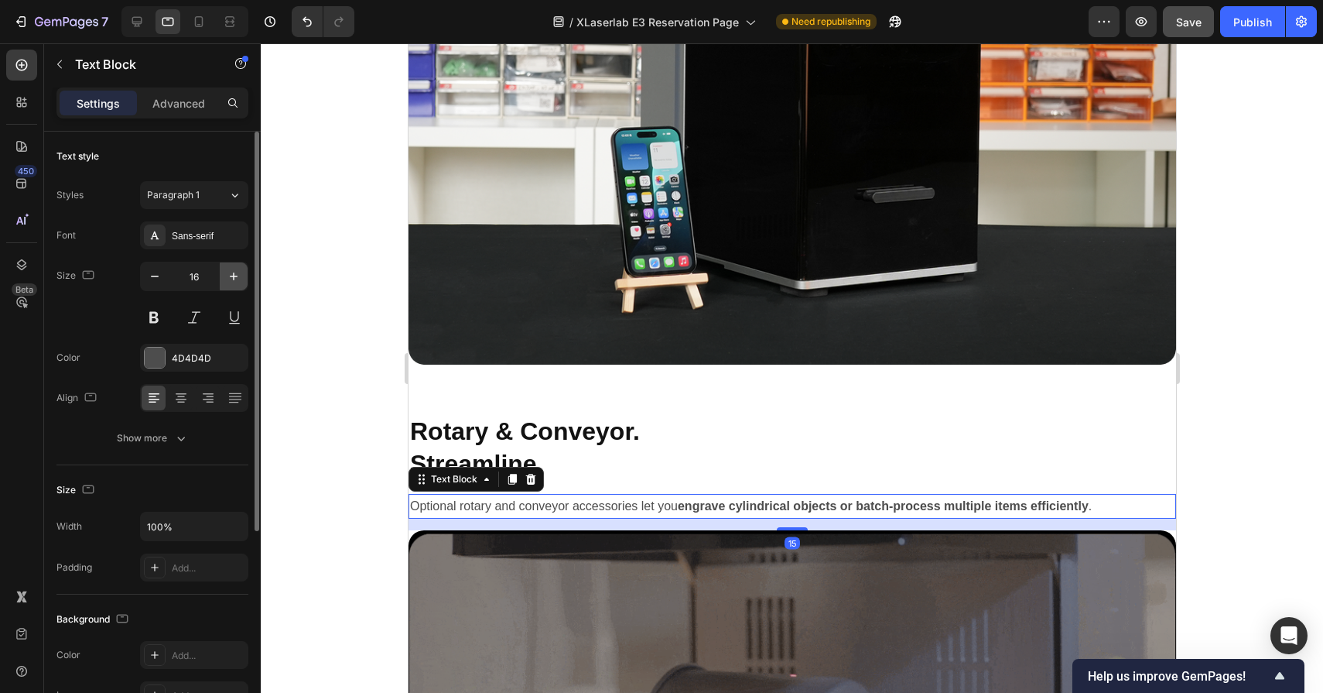
click at [232, 285] on button "button" at bounding box center [234, 276] width 28 height 28
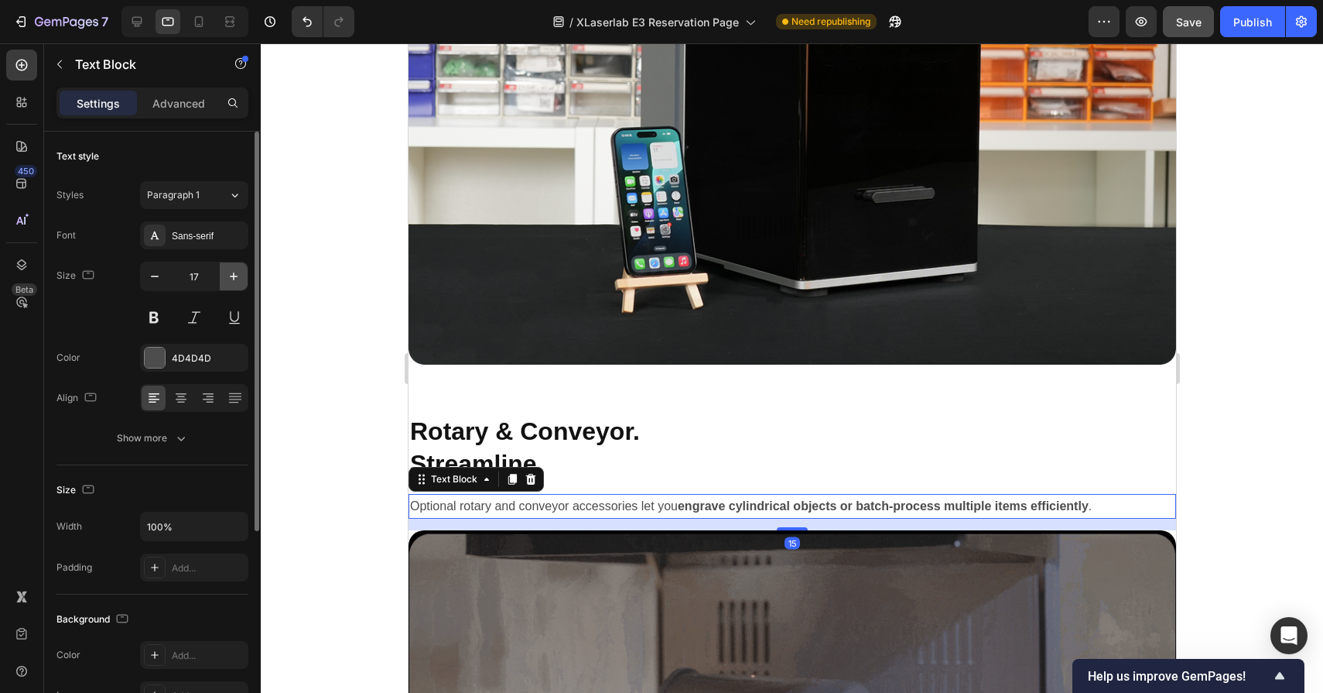
click at [232, 285] on button "button" at bounding box center [234, 276] width 28 height 28
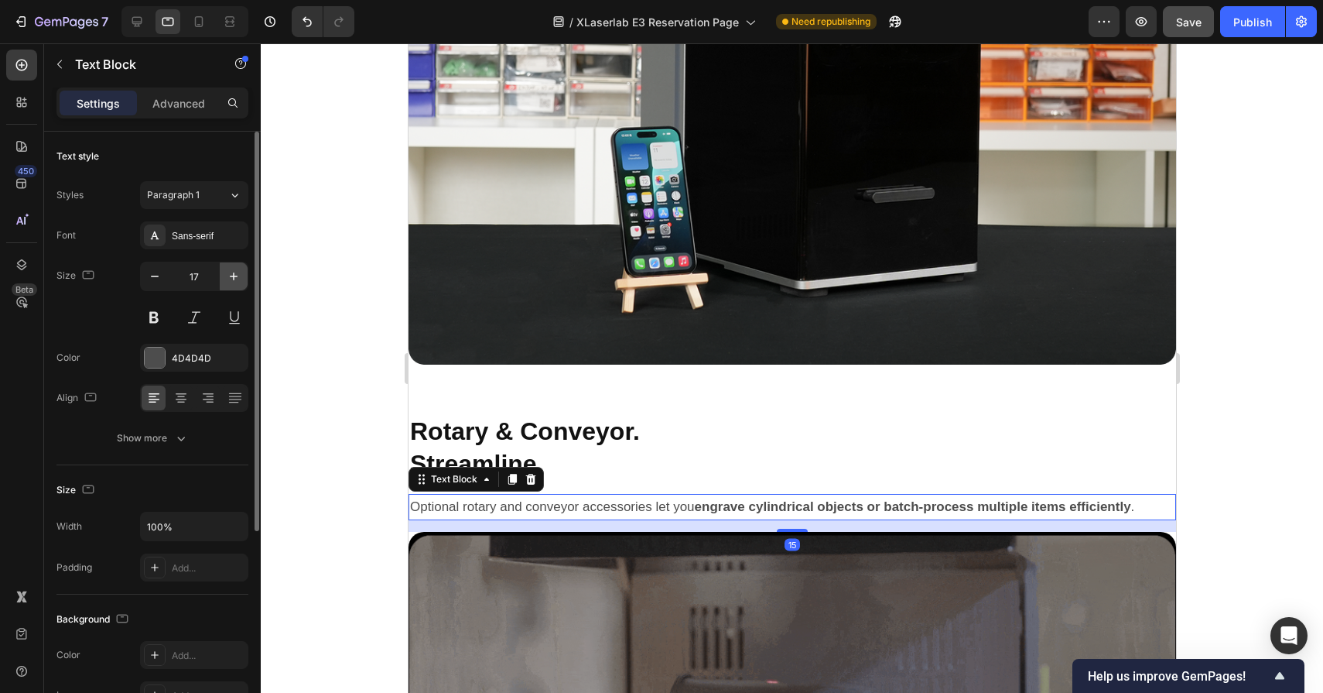
type input "18"
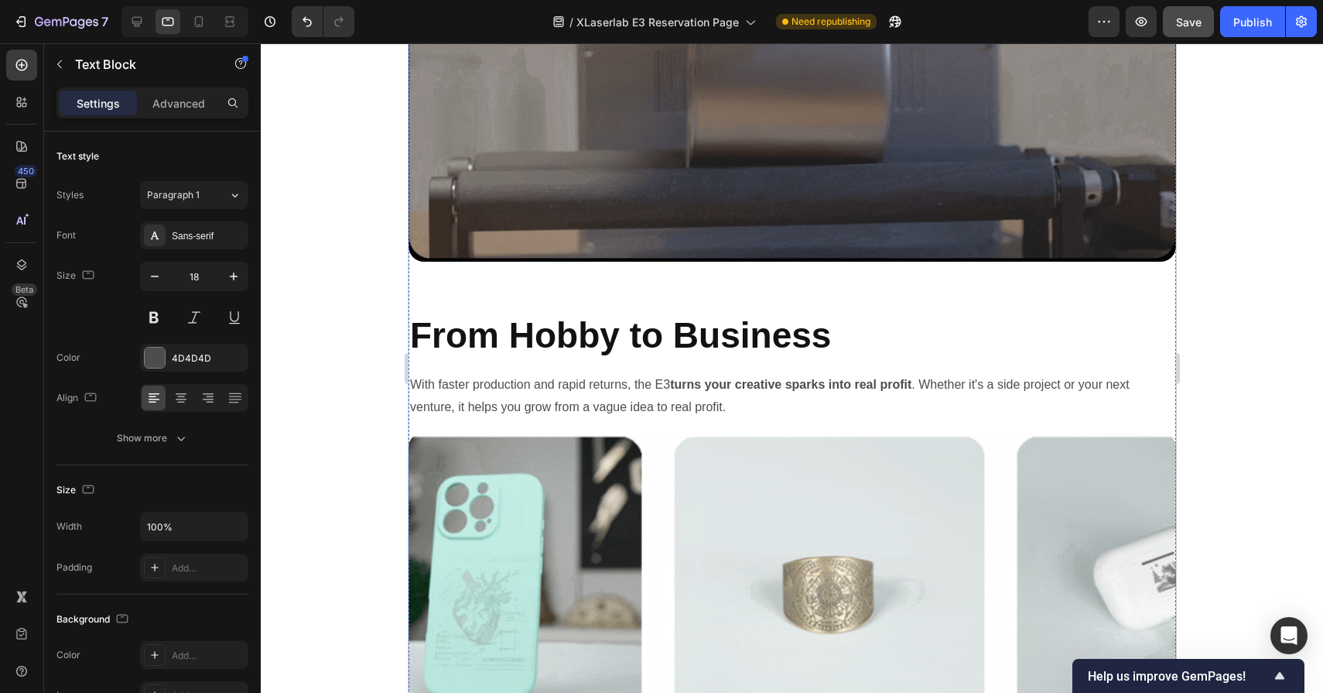
scroll to position [9809, 0]
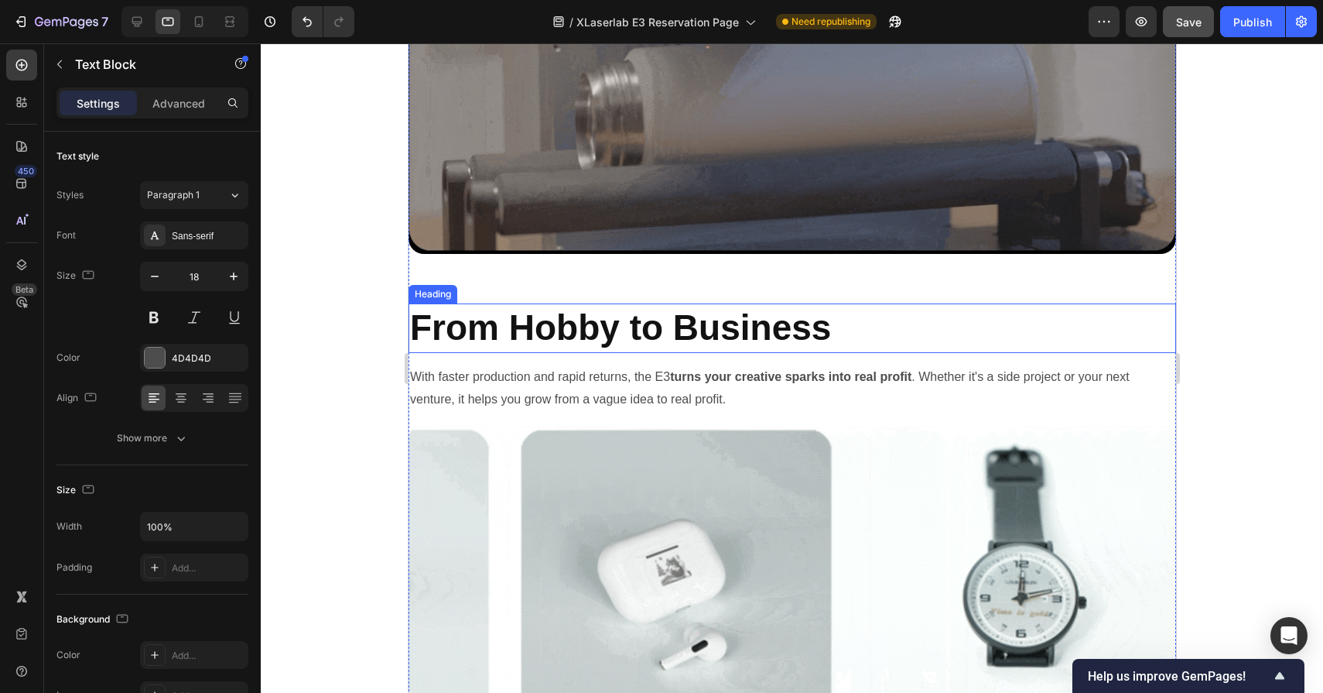
click at [506, 324] on h2 "From Hobby to Business" at bounding box center [792, 328] width 768 height 50
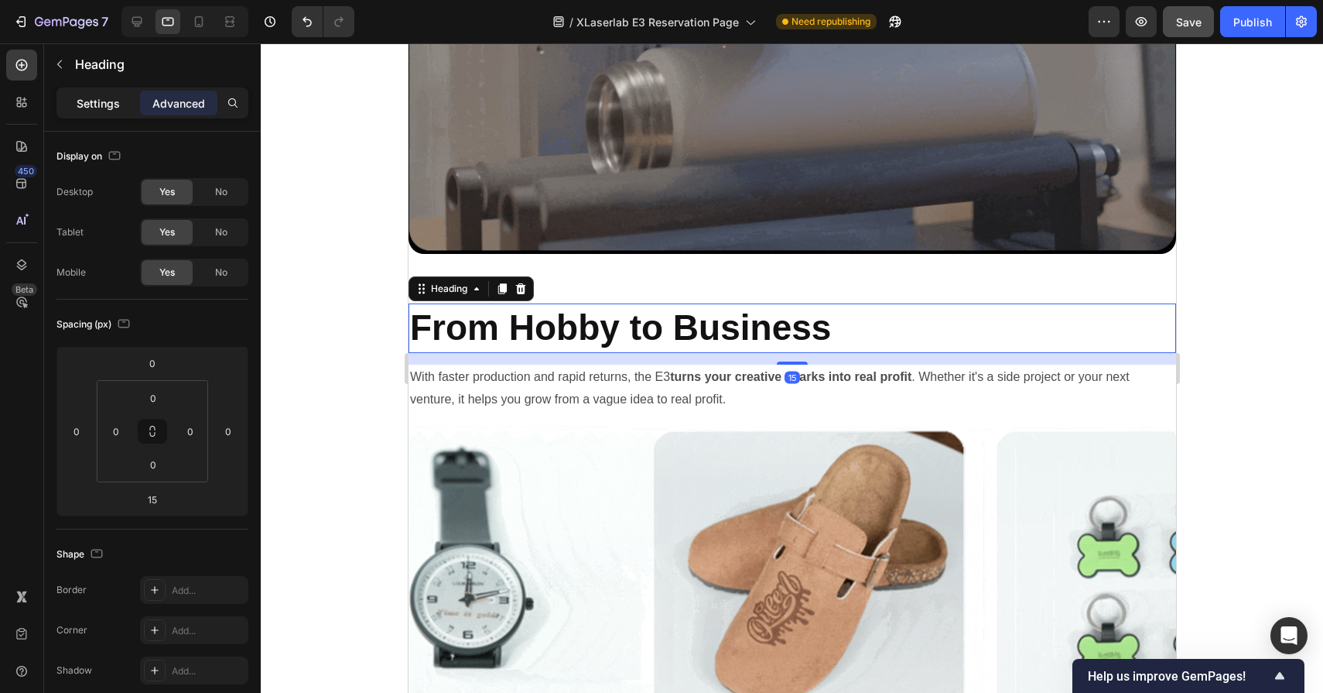
click at [103, 97] on p "Settings" at bounding box center [98, 103] width 43 height 16
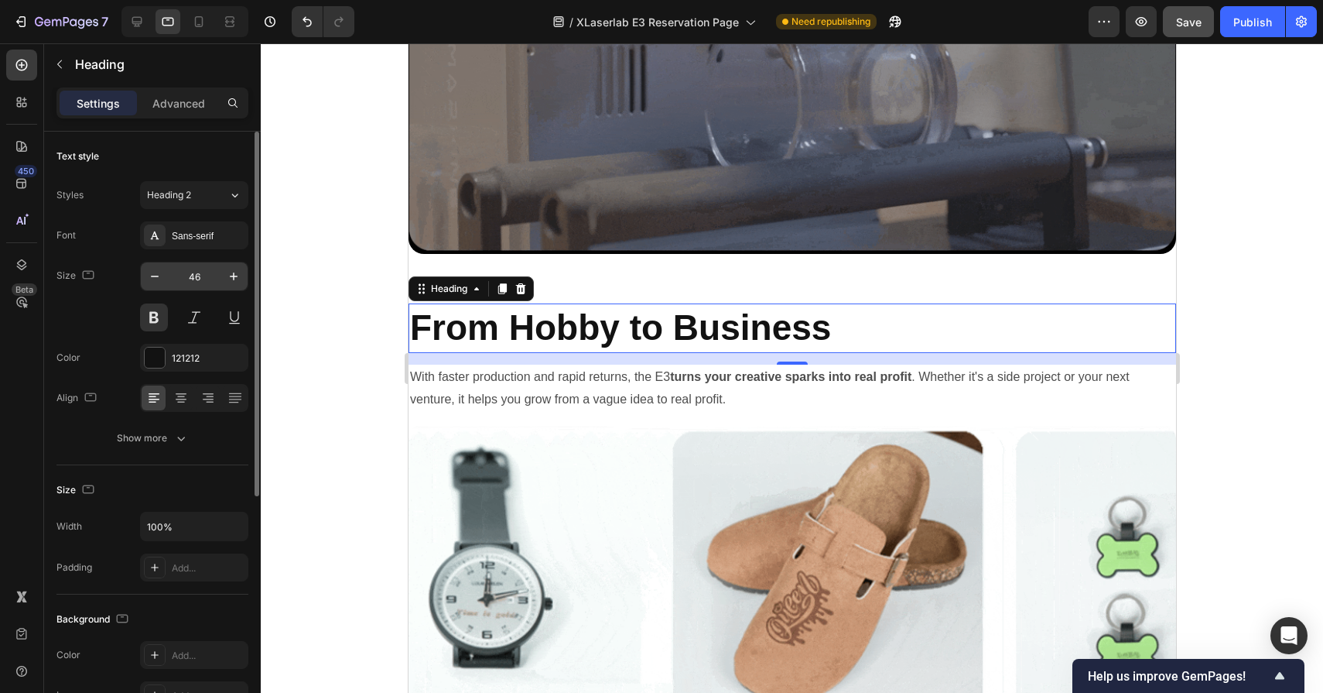
click at [203, 269] on input "46" at bounding box center [194, 276] width 51 height 28
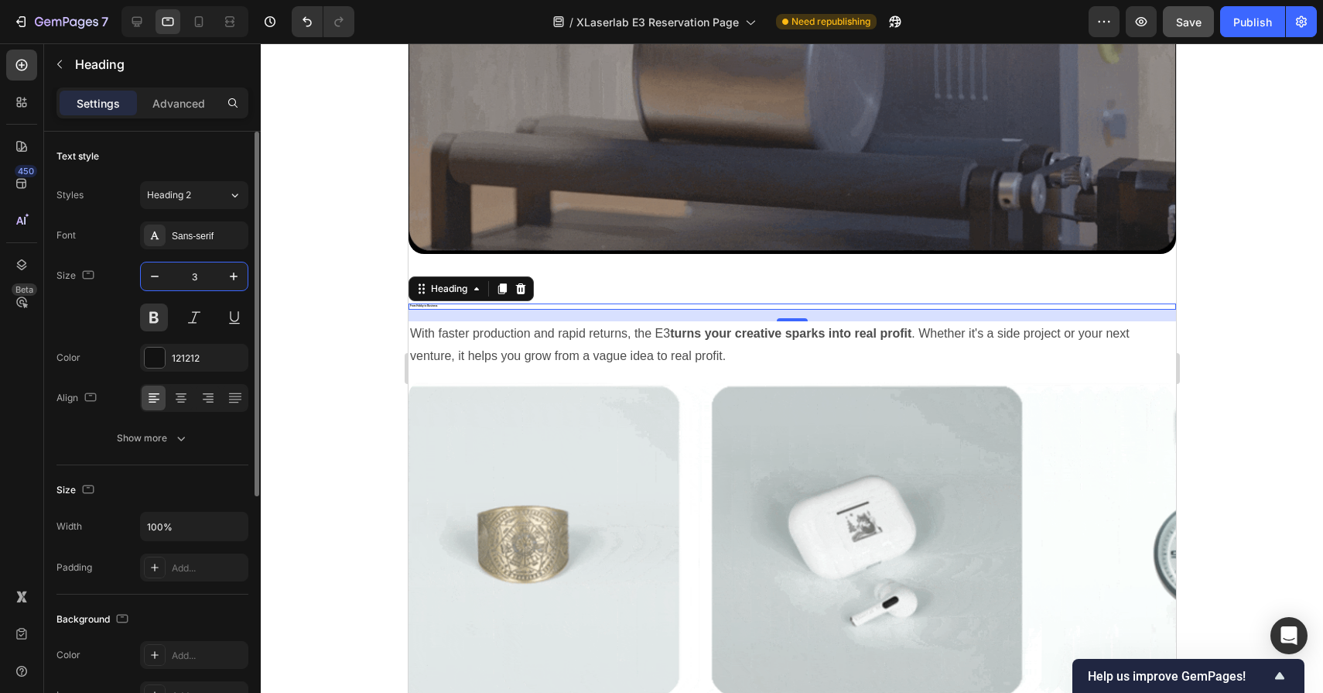
type input "32"
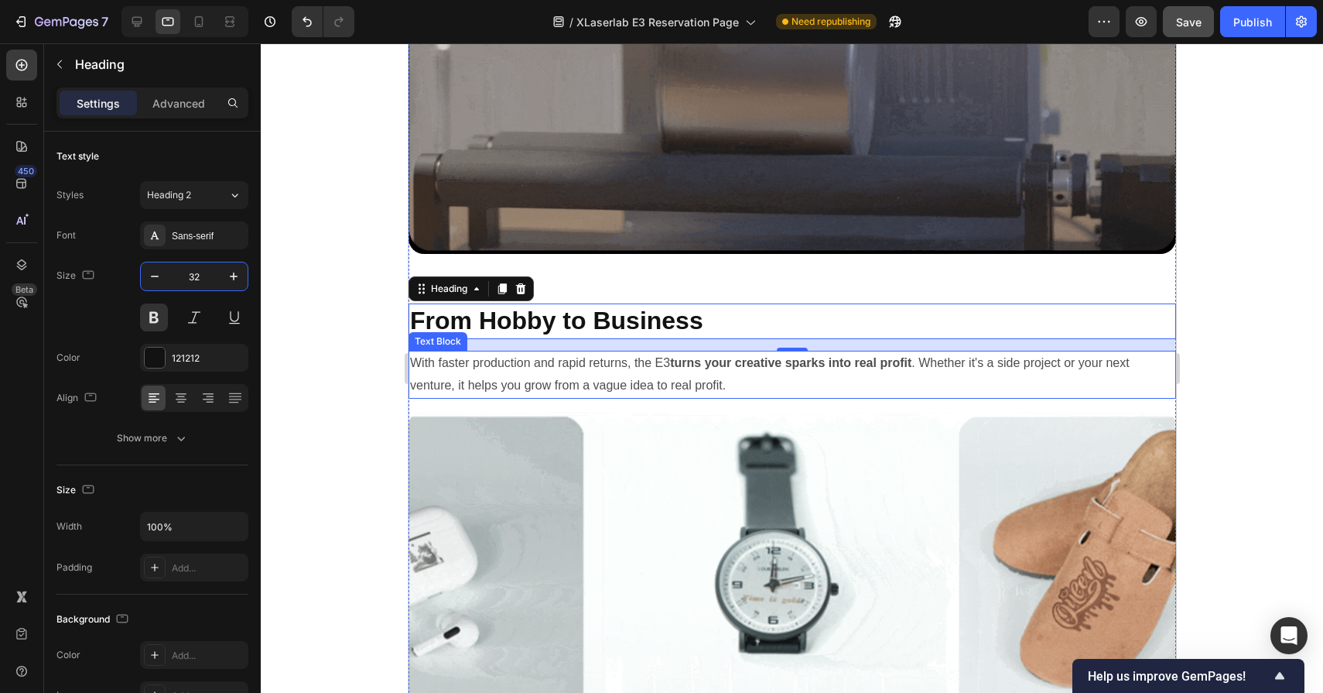
click at [481, 383] on p "With faster production and rapid returns, the E3 turns your creative sparks int…" at bounding box center [791, 374] width 765 height 45
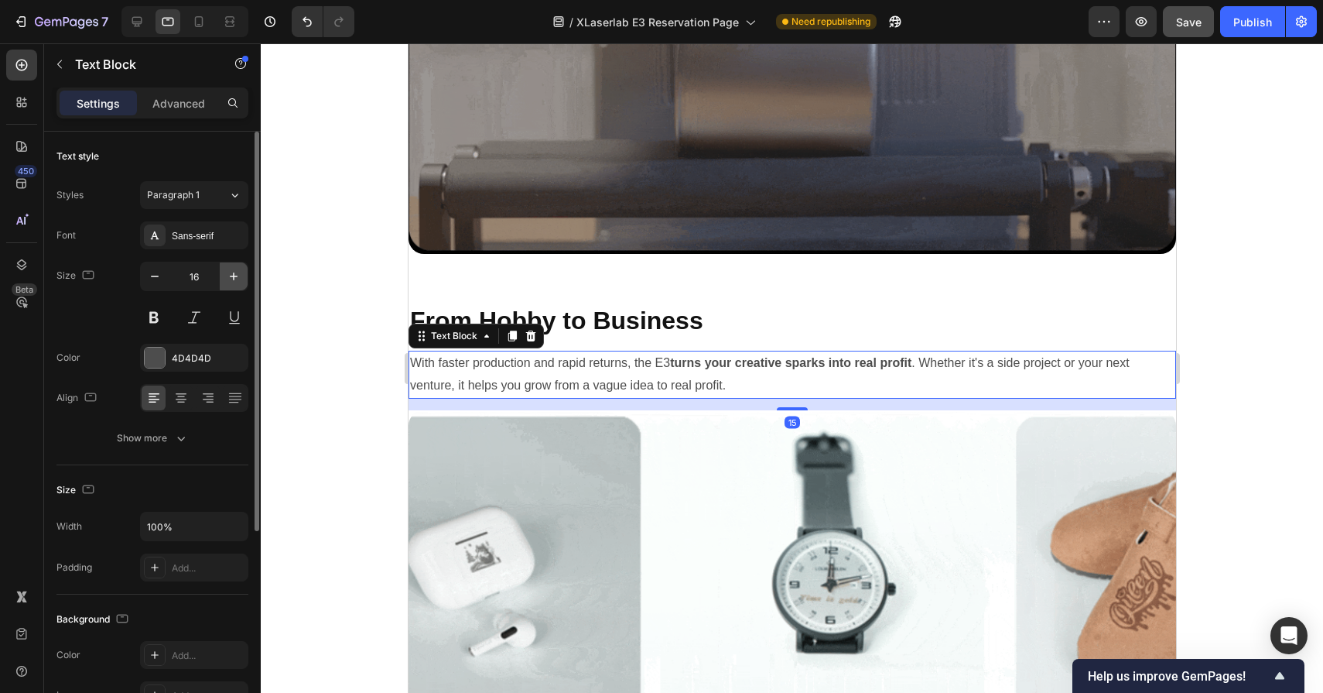
click at [240, 277] on icon "button" at bounding box center [233, 276] width 15 height 15
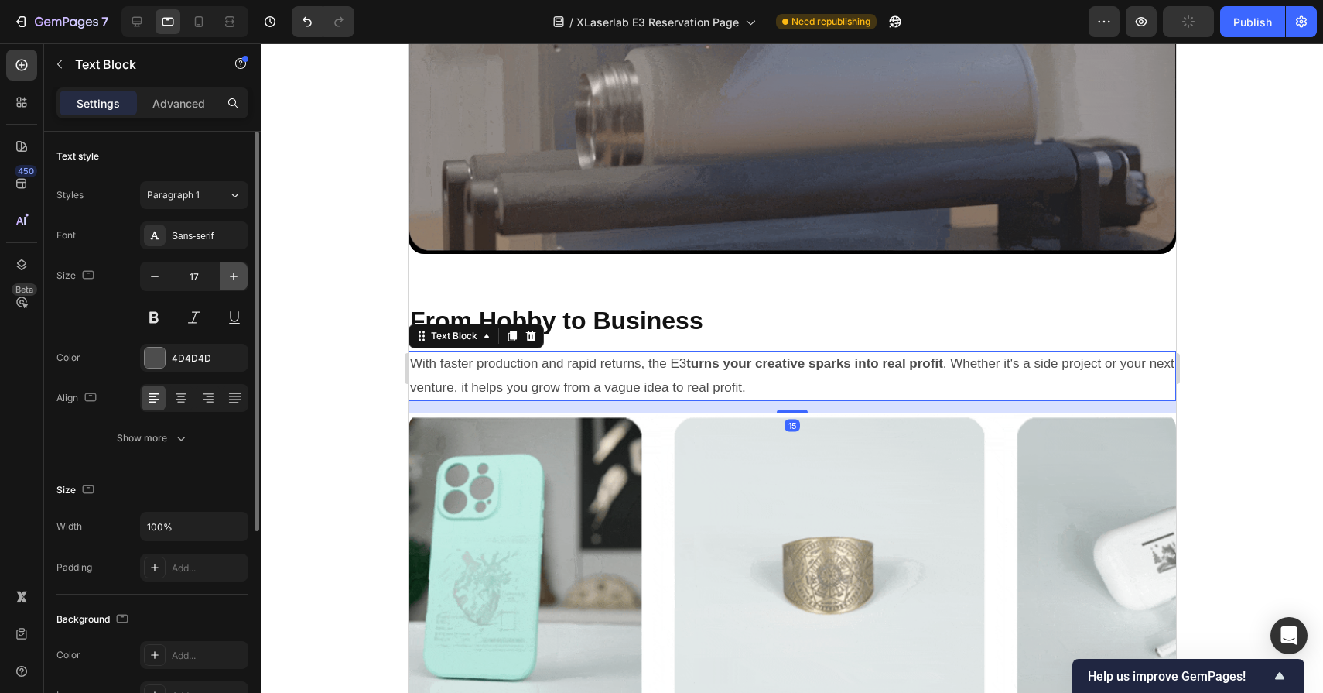
click at [240, 277] on icon "button" at bounding box center [233, 276] width 15 height 15
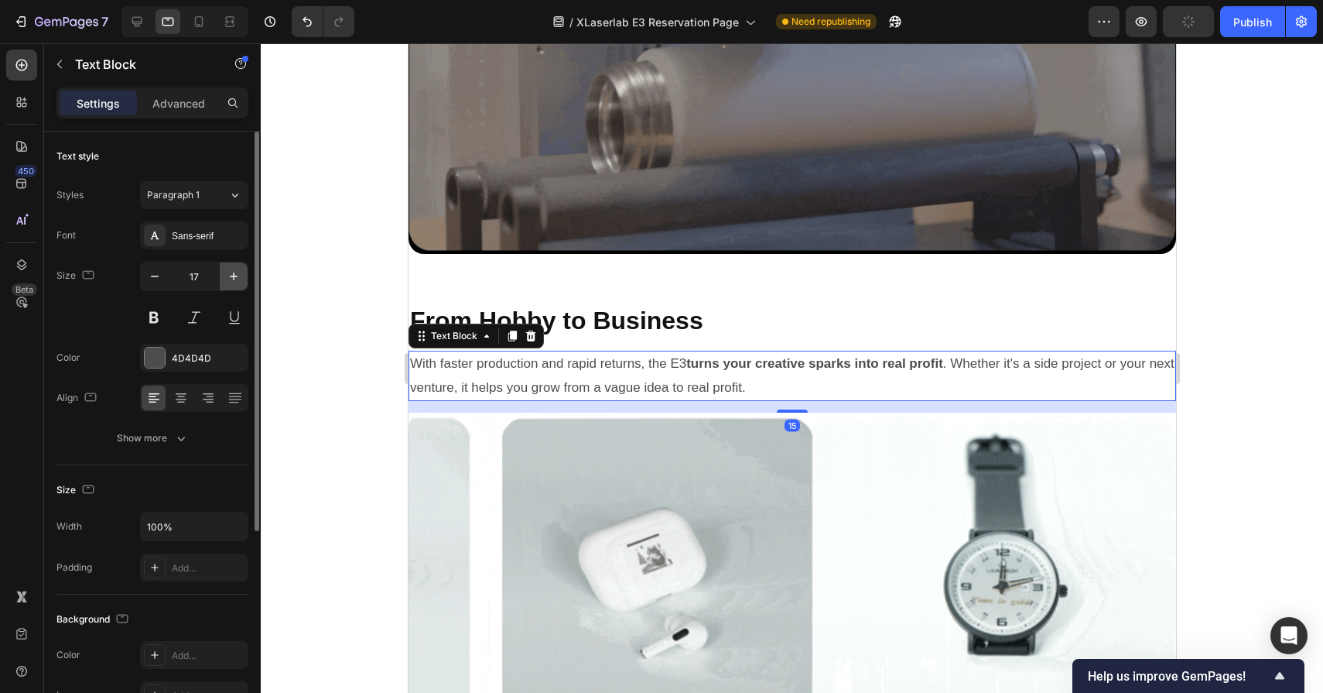
type input "18"
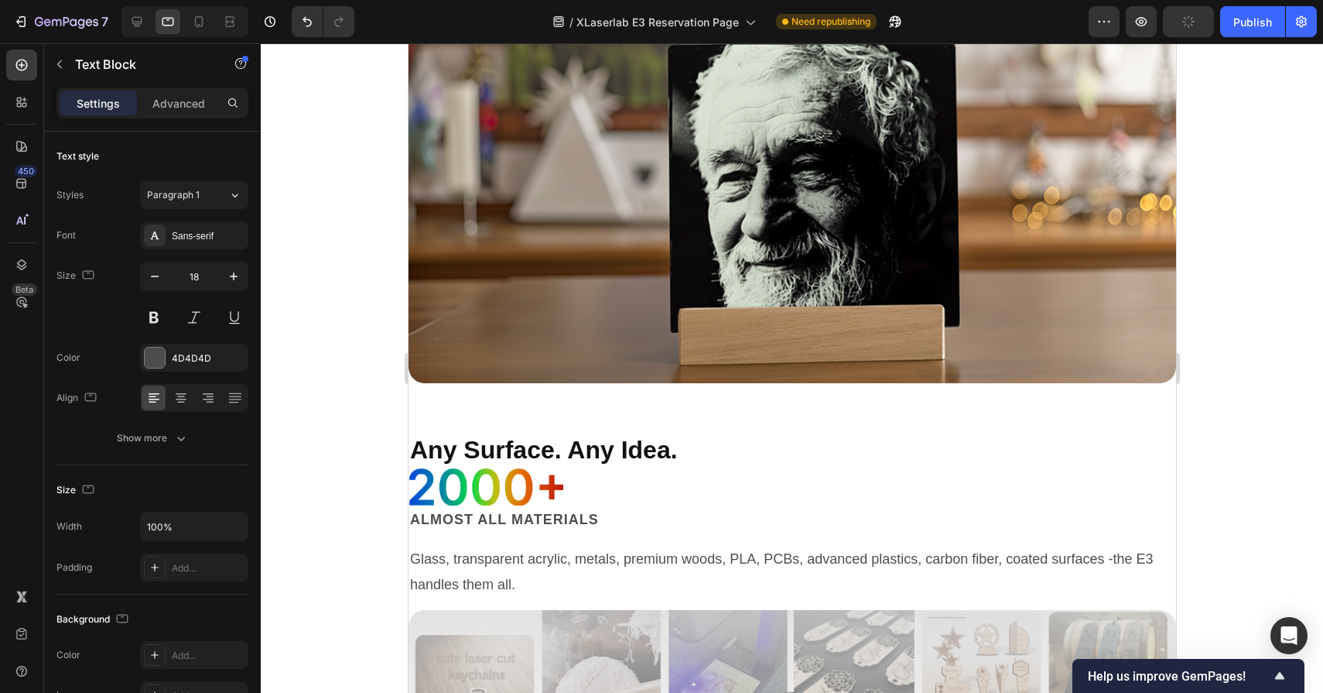
scroll to position [2800, 0]
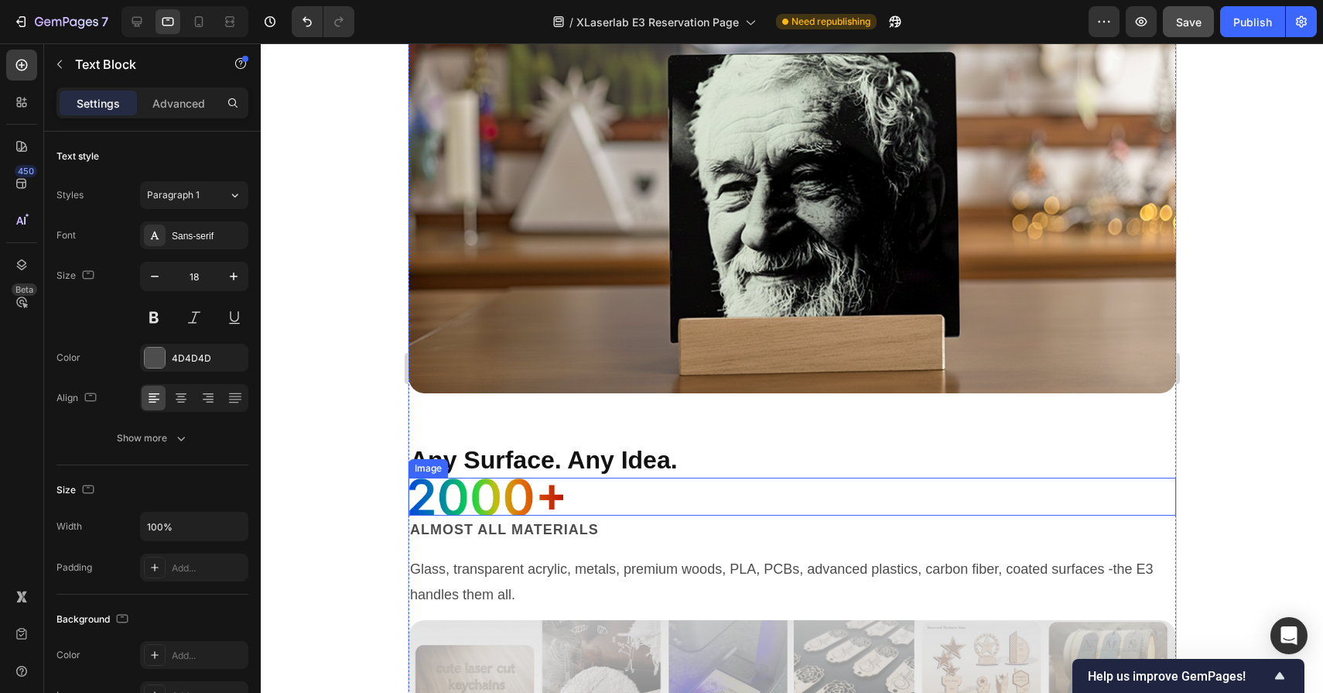
click at [506, 492] on img at bounding box center [485, 496] width 155 height 37
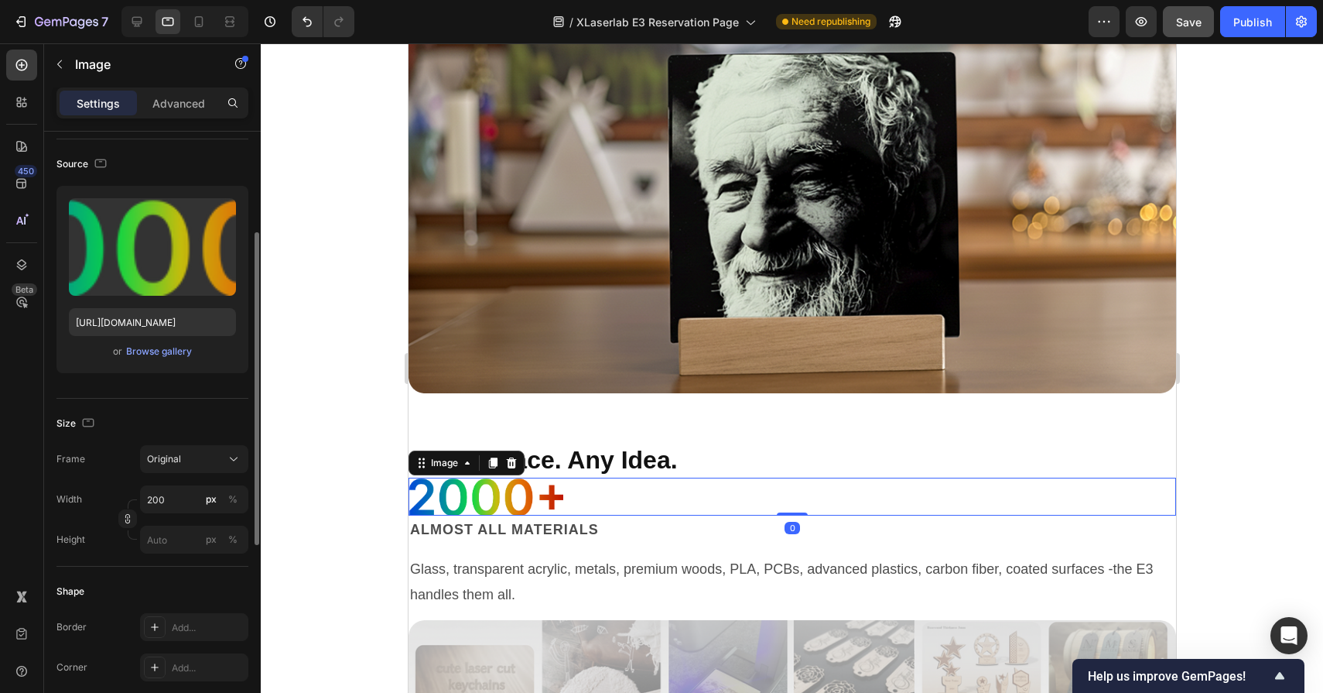
scroll to position [139, 0]
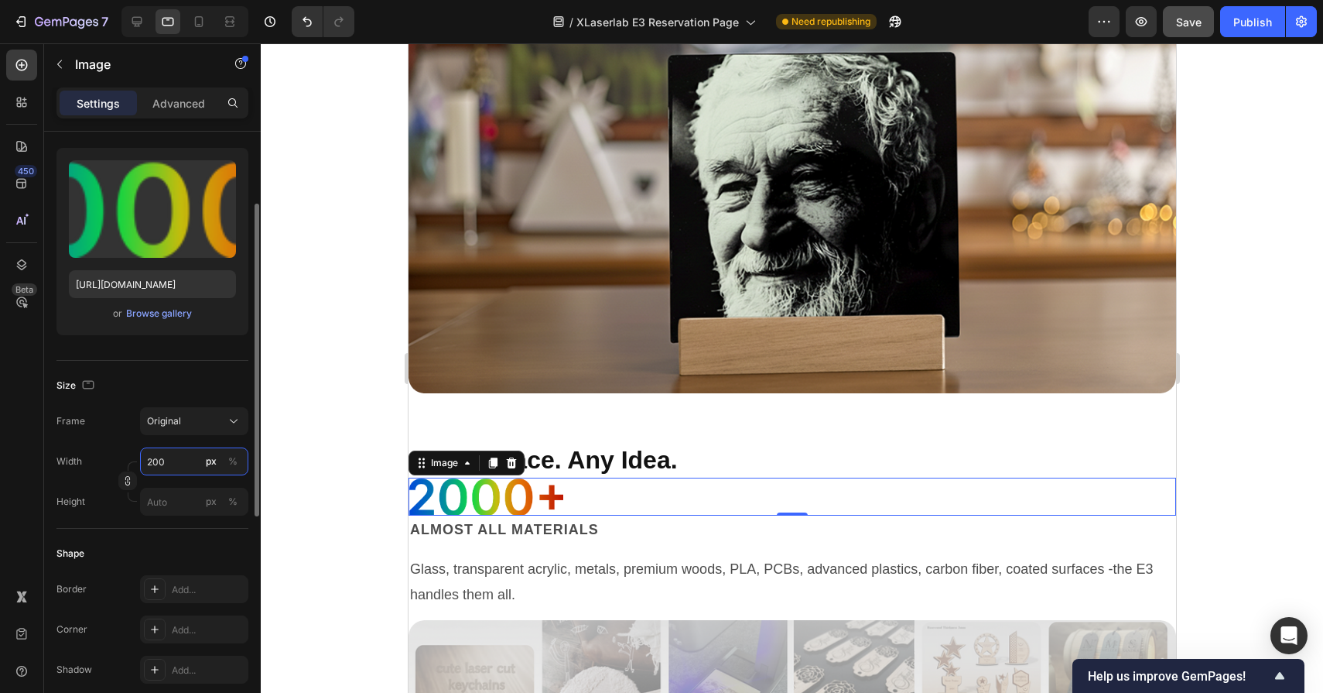
drag, startPoint x: 180, startPoint y: 462, endPoint x: 128, endPoint y: 458, distance: 52.8
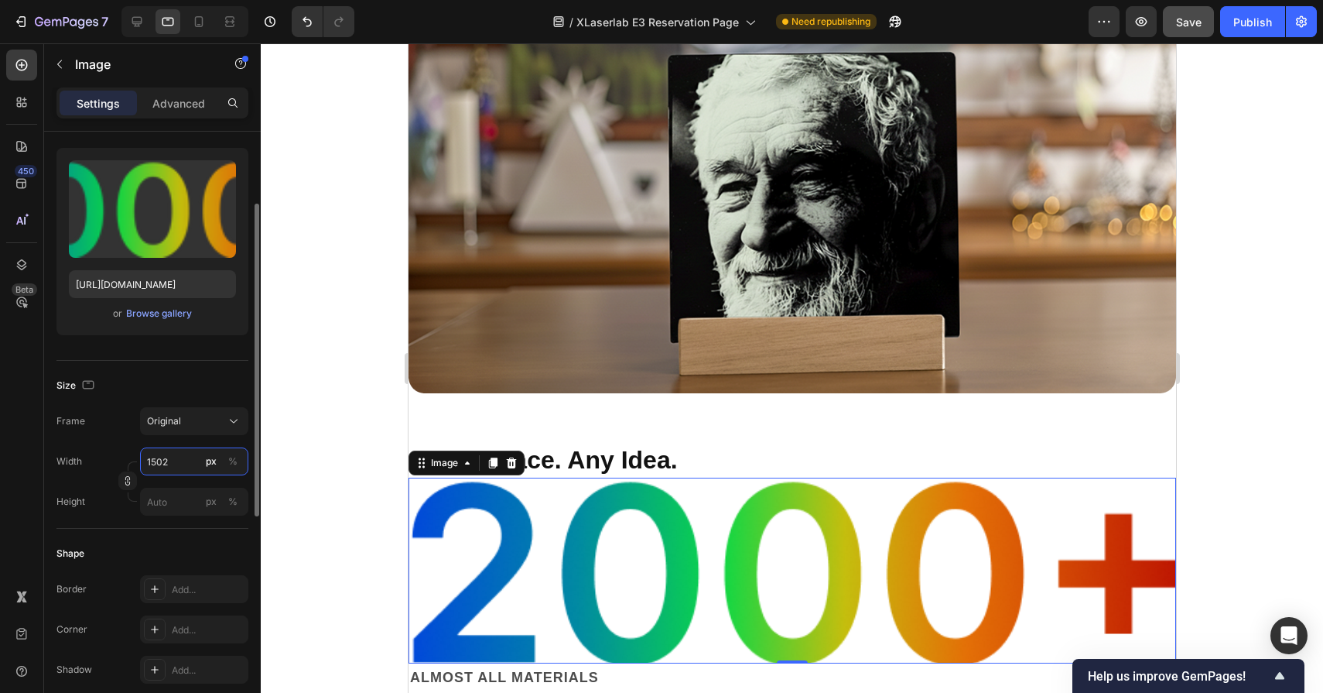
type input "150"
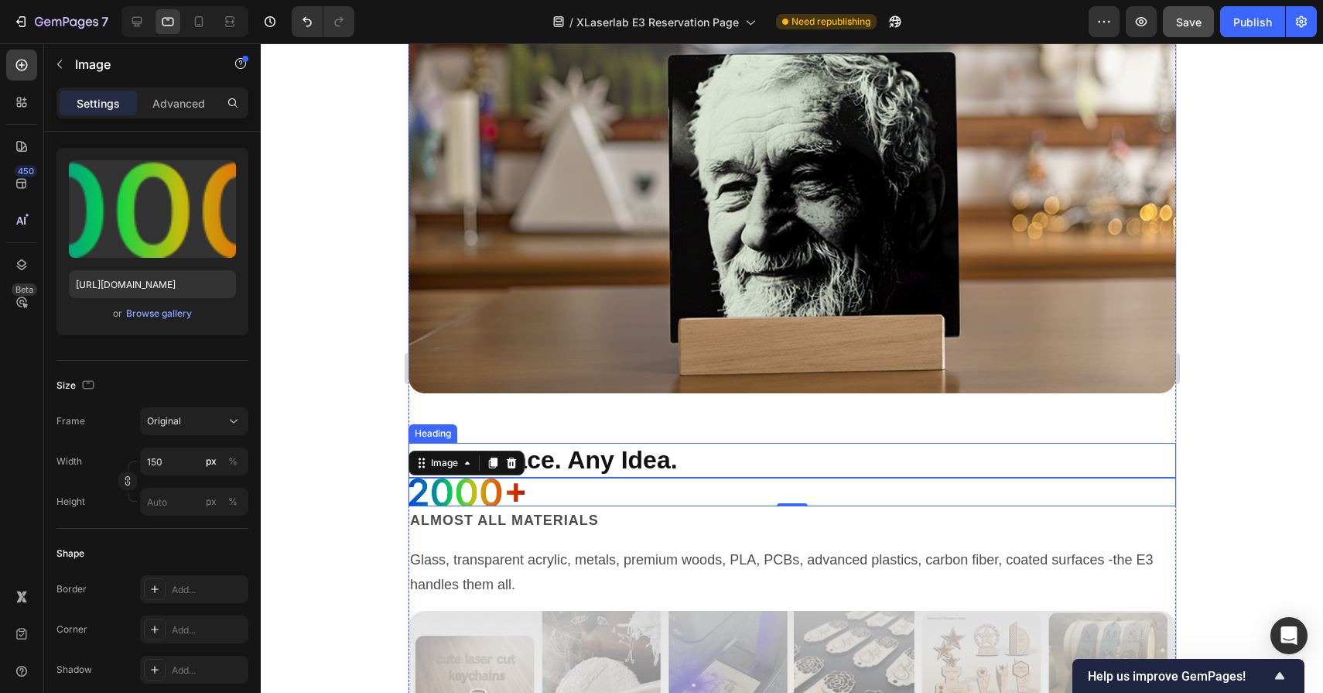
click at [692, 454] on h2 "Any Surface. Any Idea." at bounding box center [792, 461] width 768 height 36
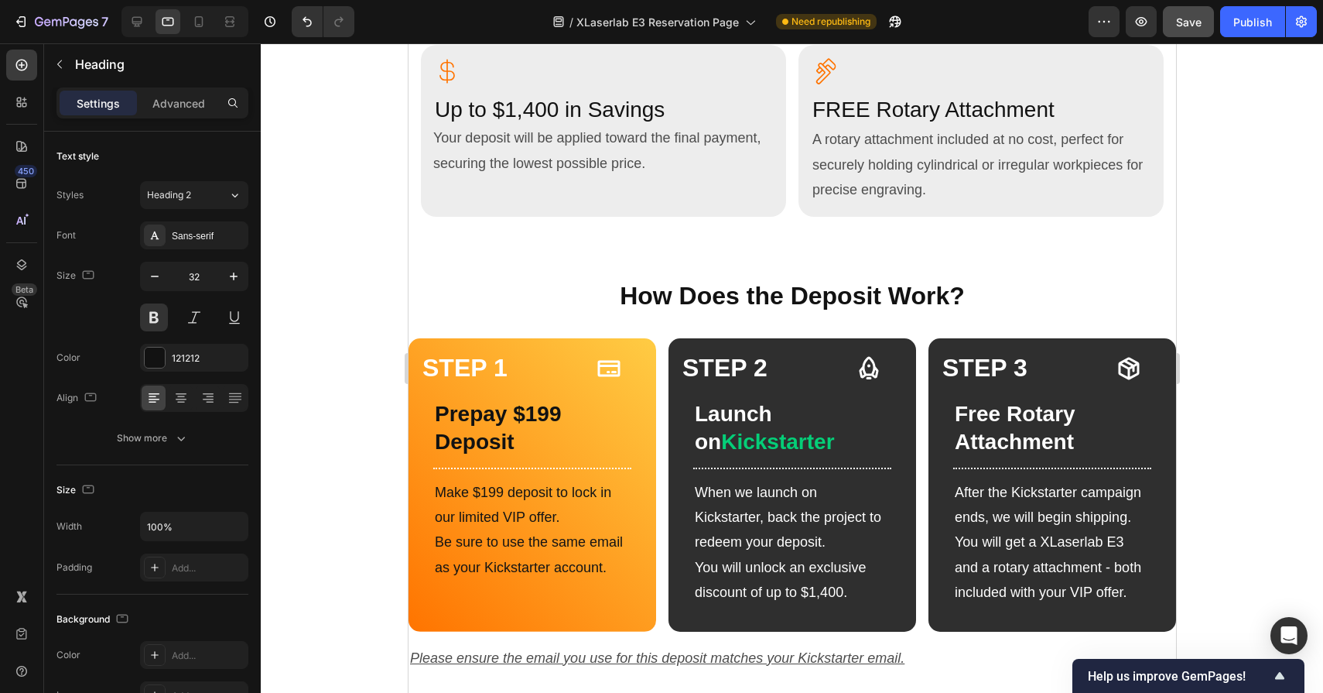
scroll to position [805, 0]
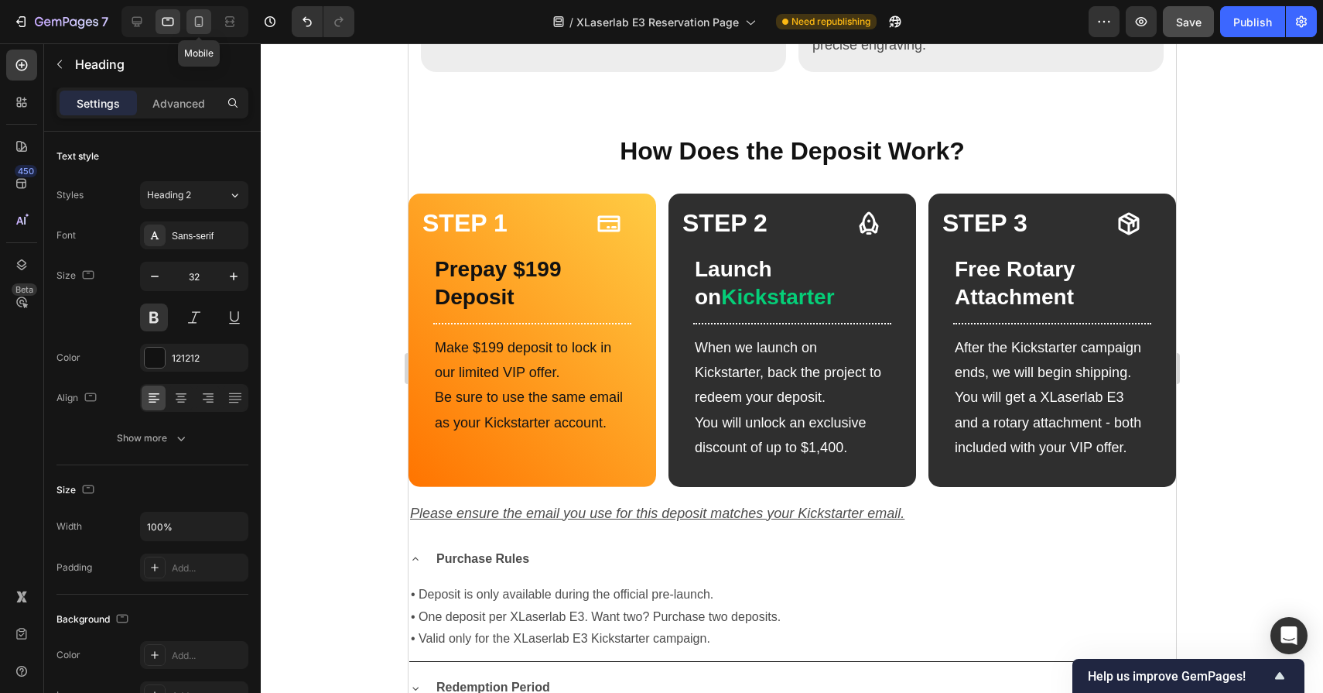
click at [201, 17] on icon at bounding box center [199, 21] width 9 height 11
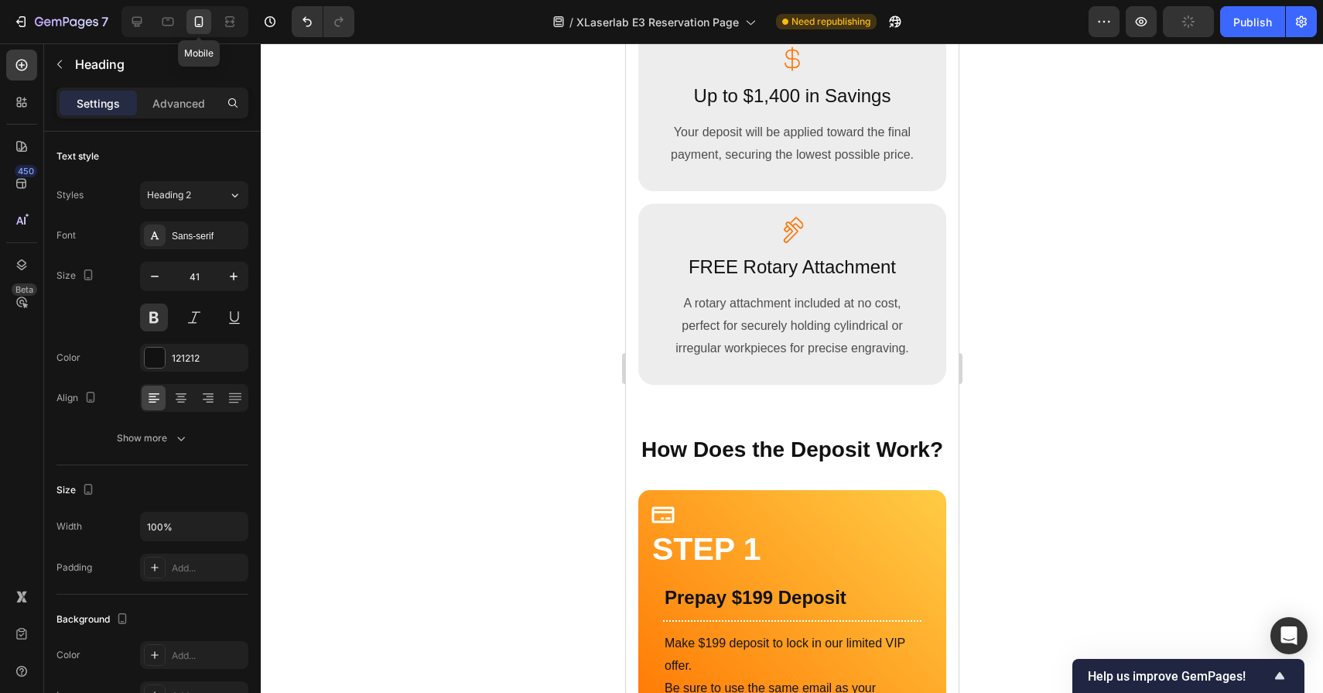
scroll to position [855, 0]
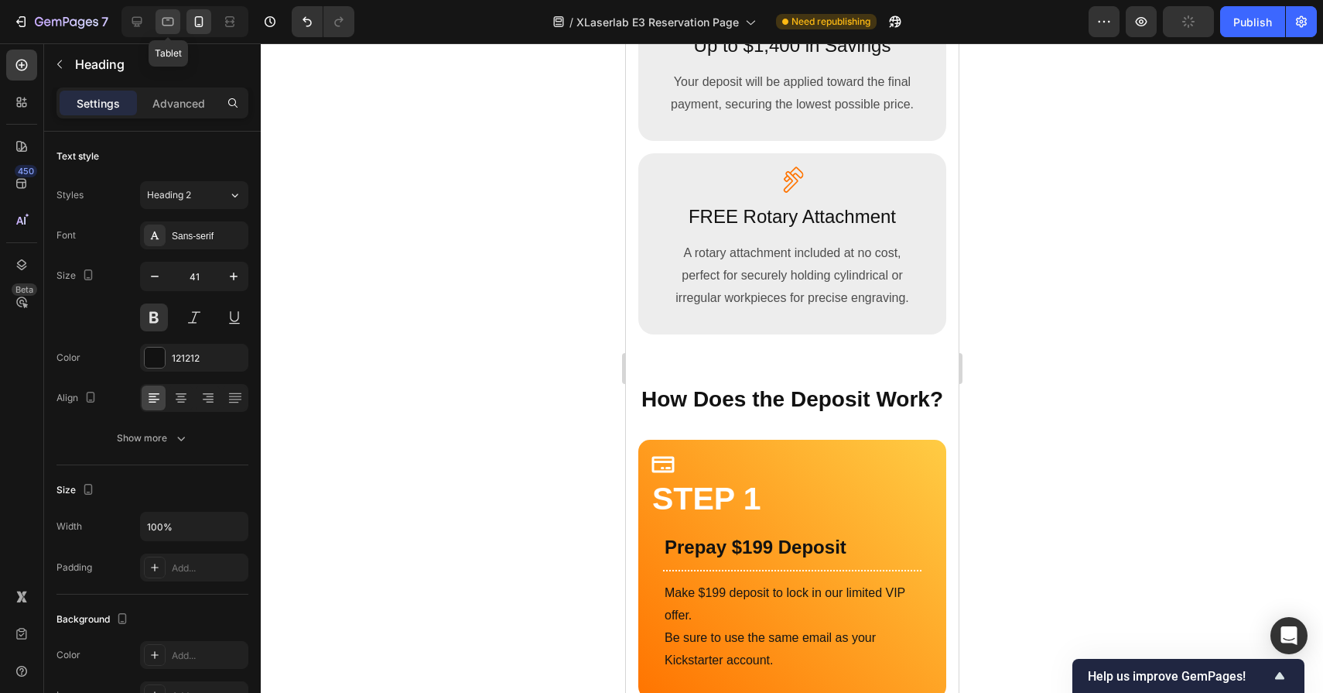
click at [170, 18] on icon at bounding box center [169, 22] width 12 height 9
type input "32"
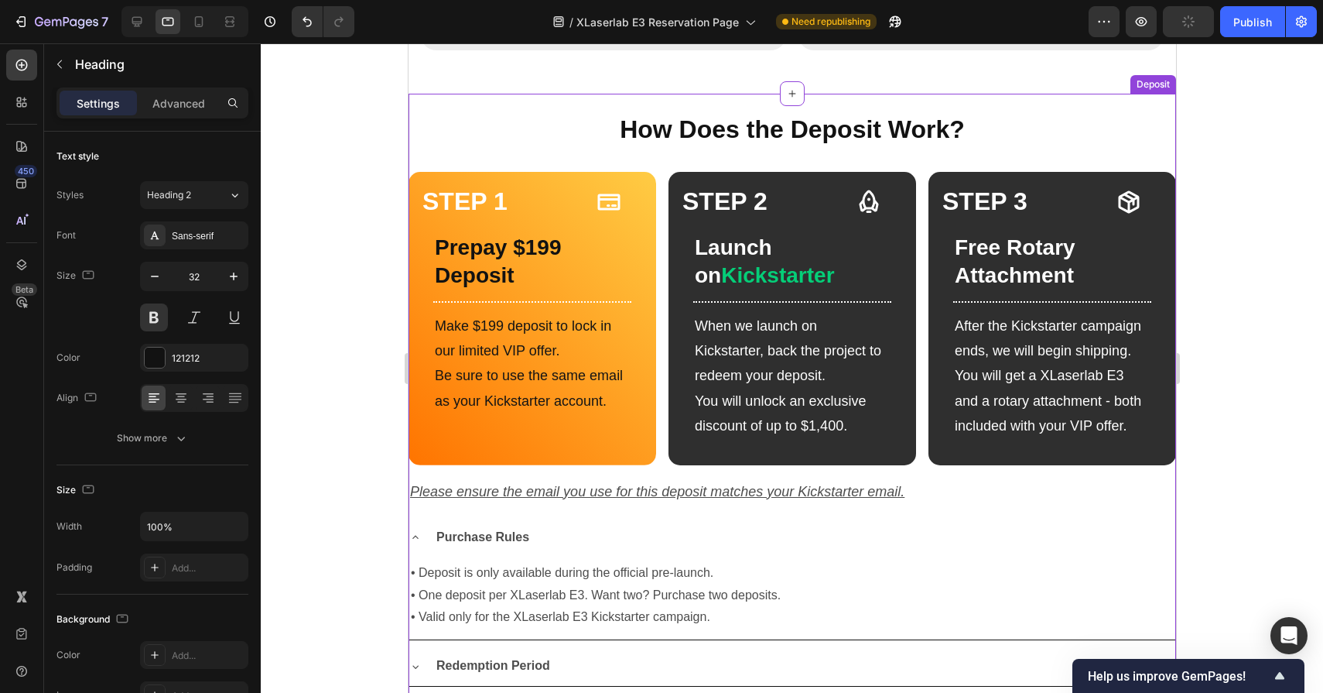
scroll to position [714, 0]
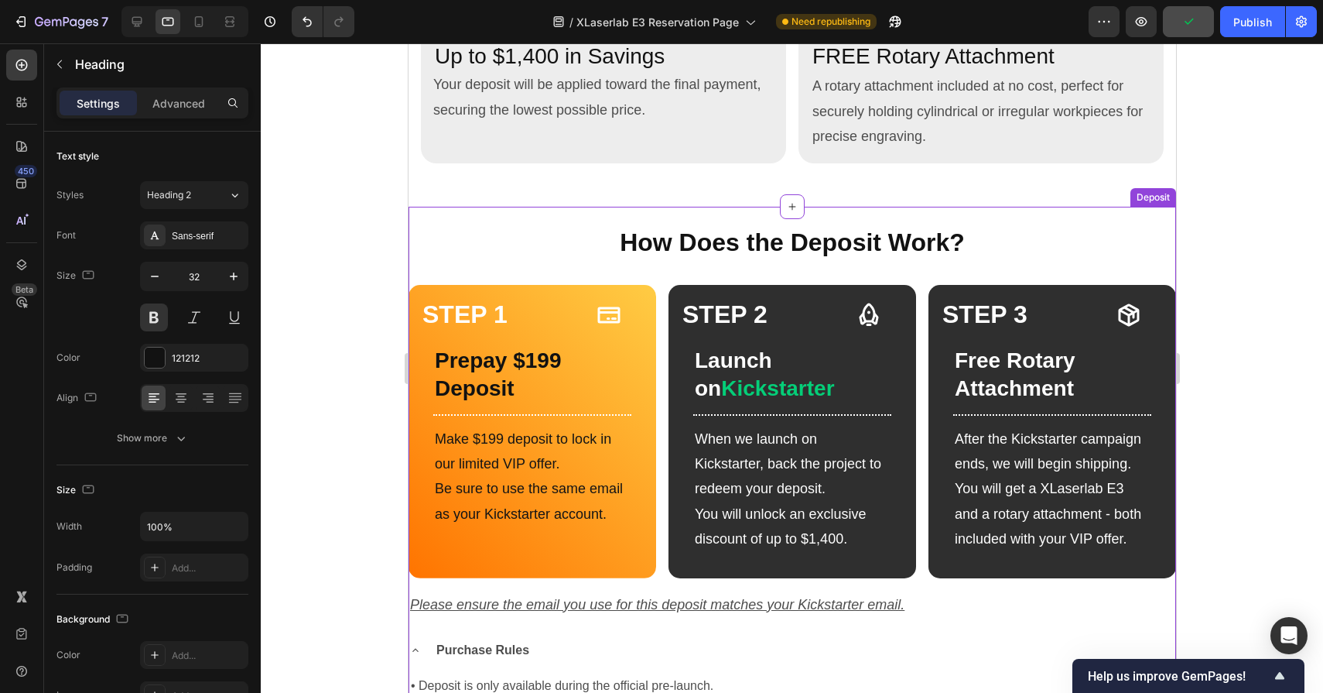
click at [551, 245] on h2 "How Does the Deposit Work?" at bounding box center [792, 243] width 768 height 36
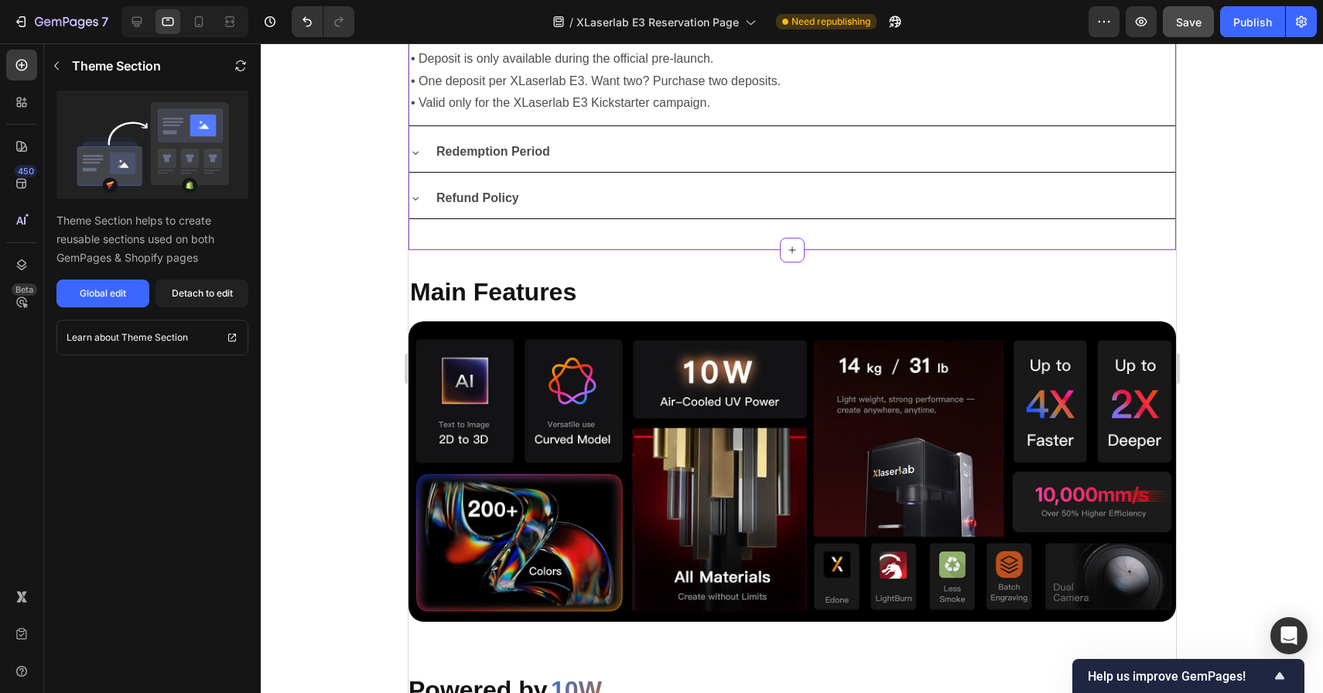
scroll to position [1352, 0]
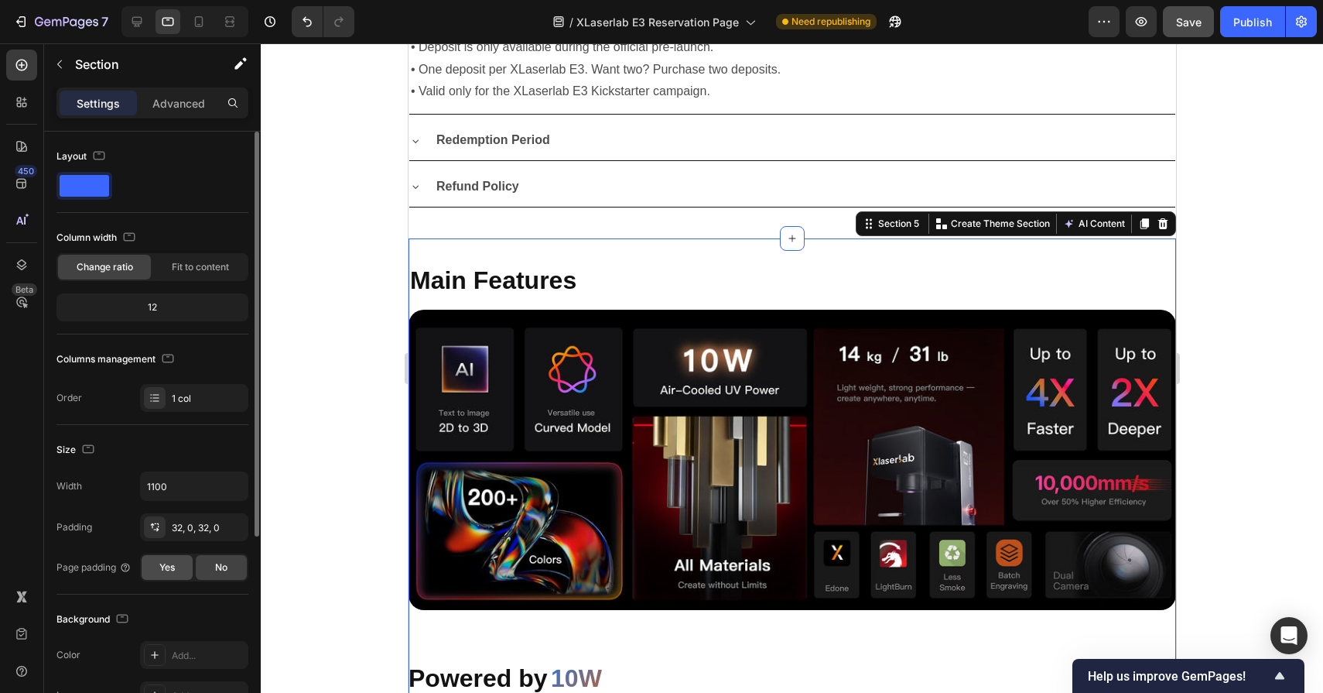
click at [169, 574] on div "Yes" at bounding box center [167, 567] width 51 height 25
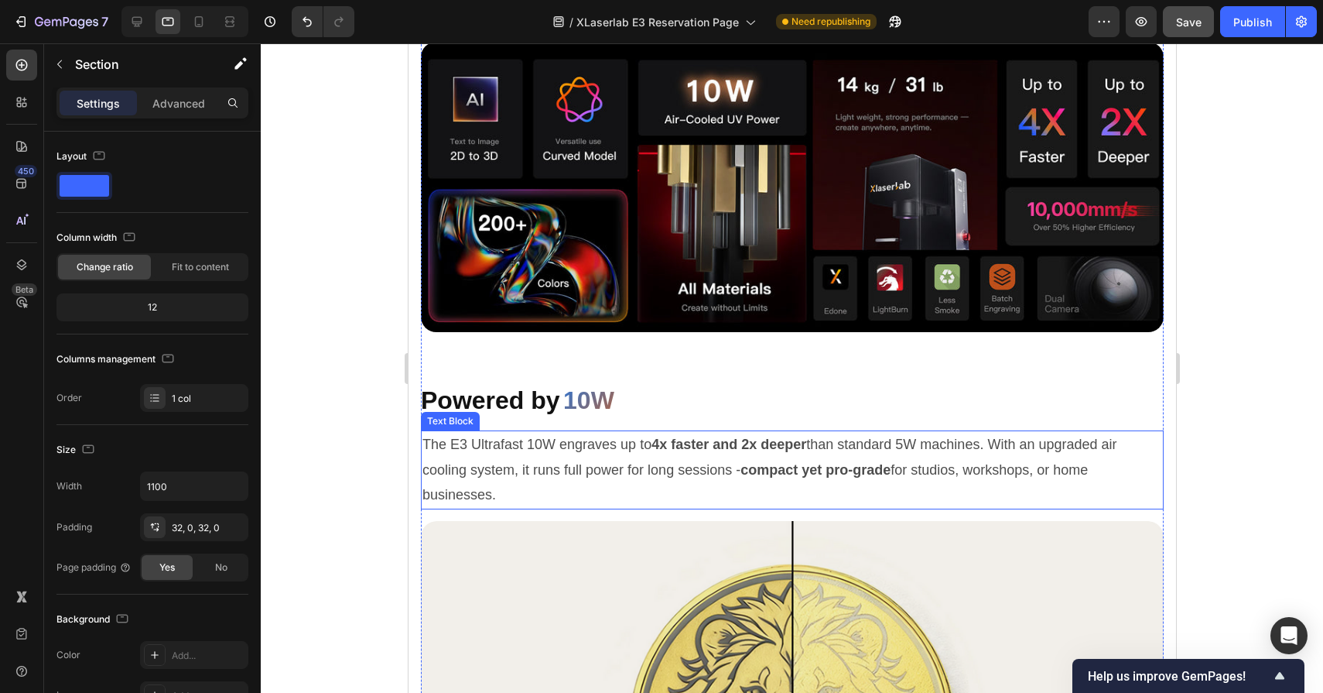
scroll to position [1115, 0]
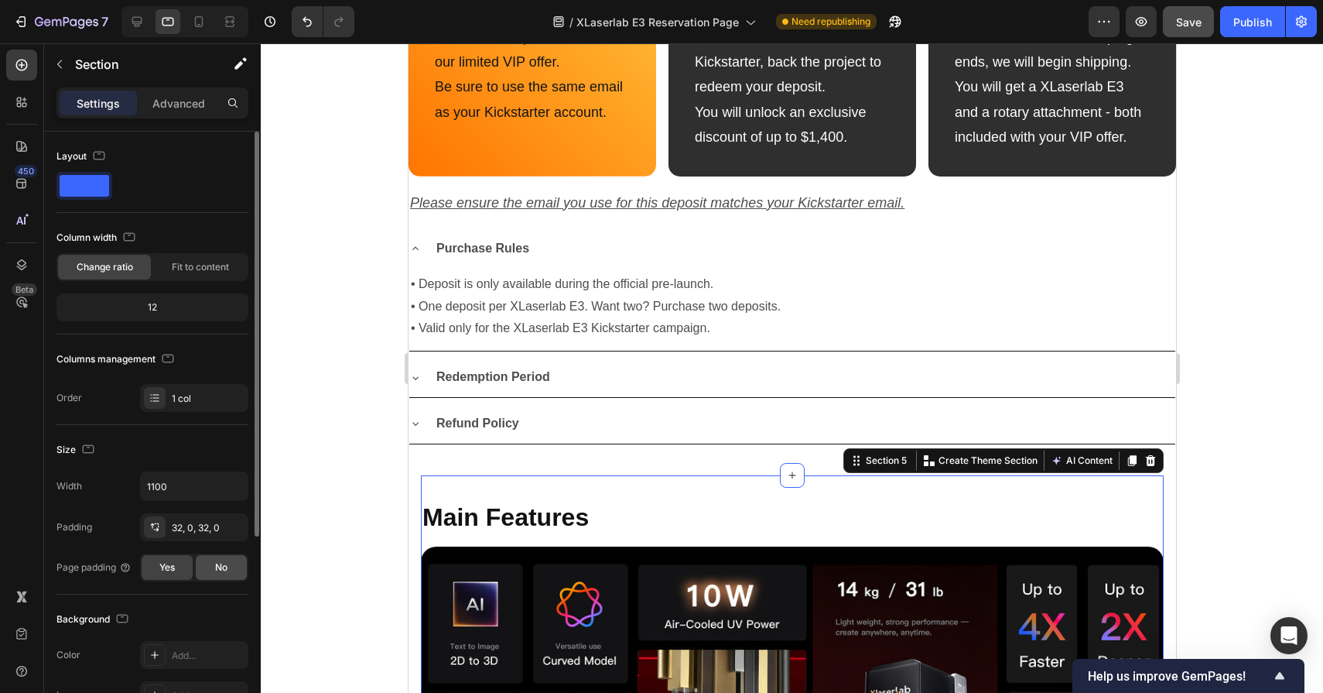
click at [202, 564] on div "No" at bounding box center [221, 567] width 51 height 25
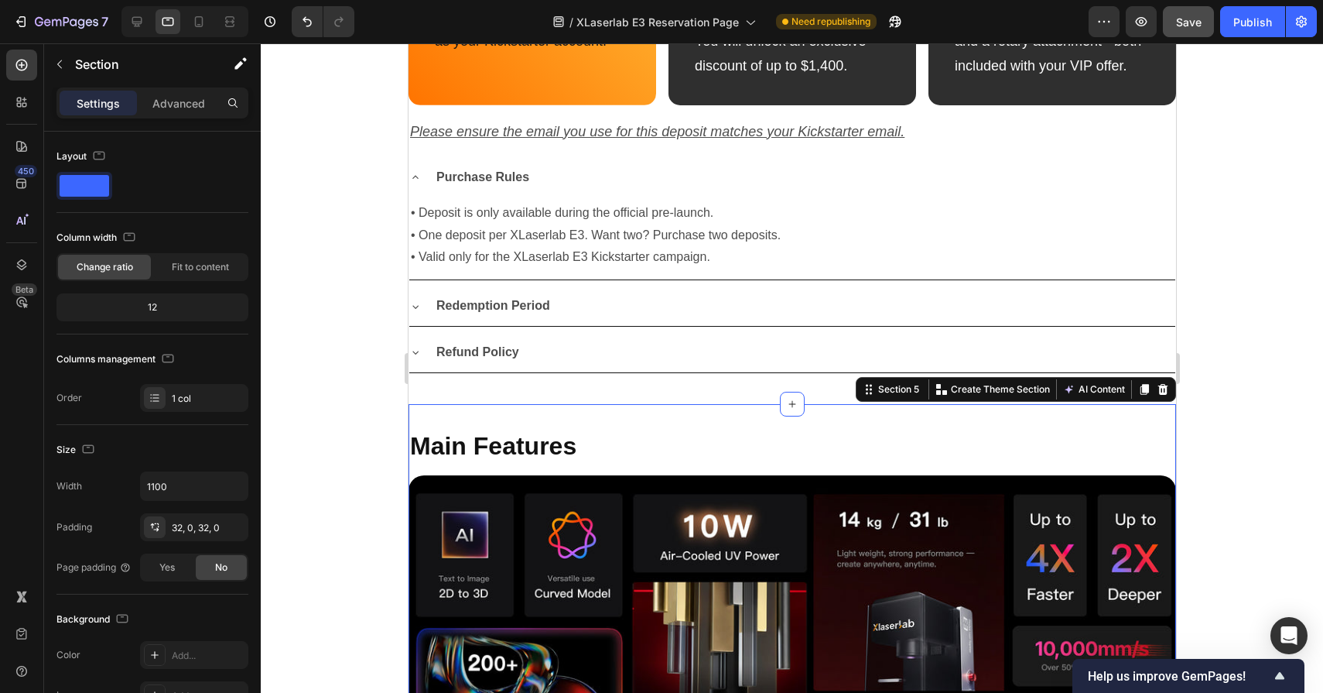
scroll to position [1116, 0]
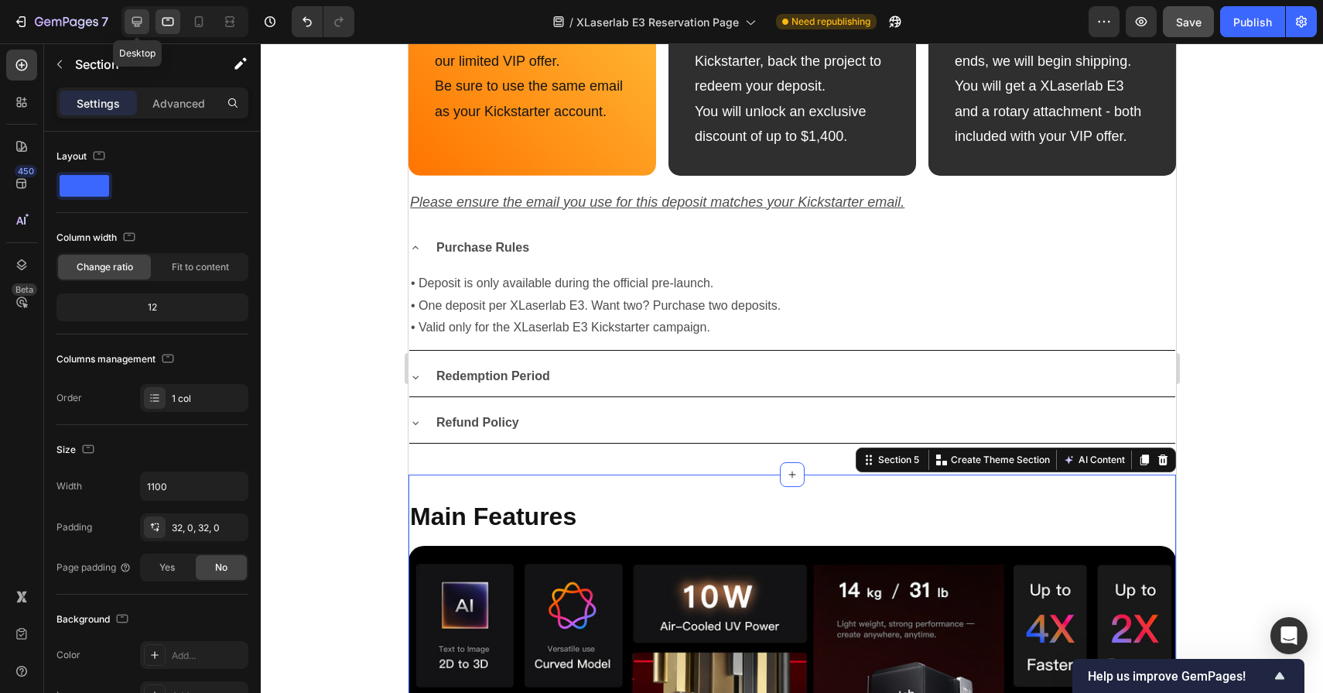
click at [139, 17] on icon at bounding box center [137, 22] width 10 height 10
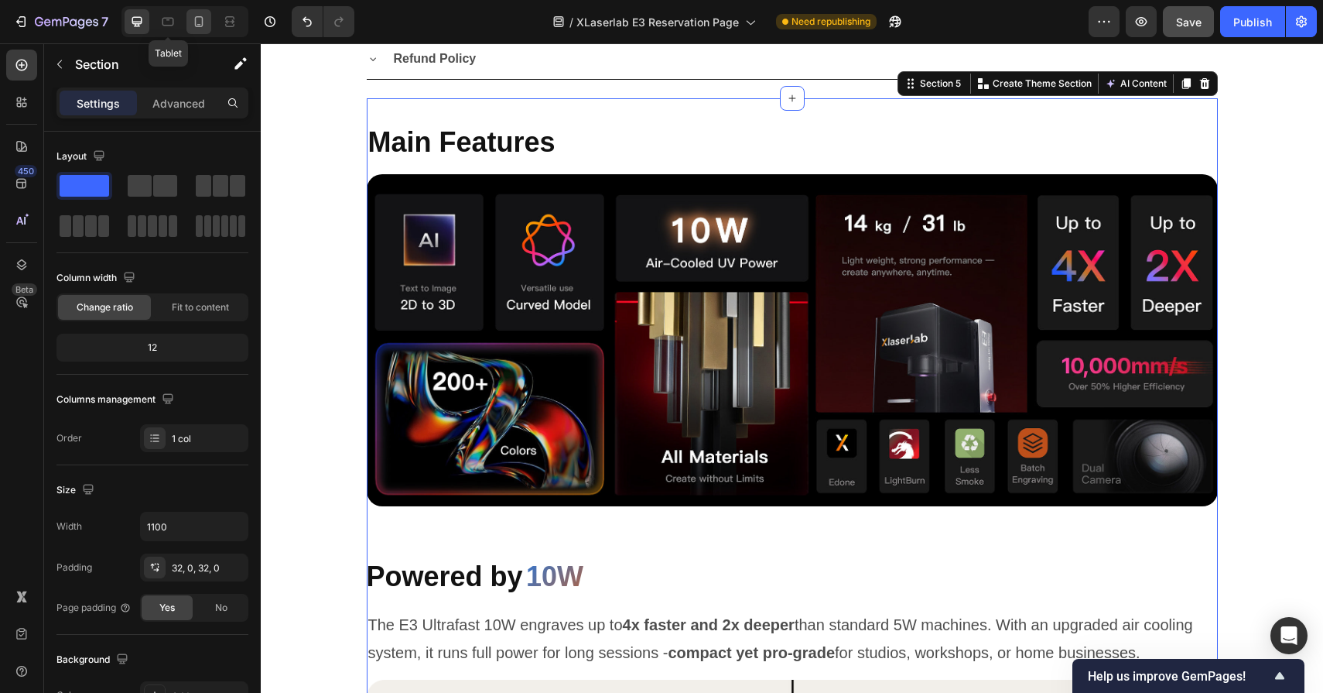
scroll to position [1448, 0]
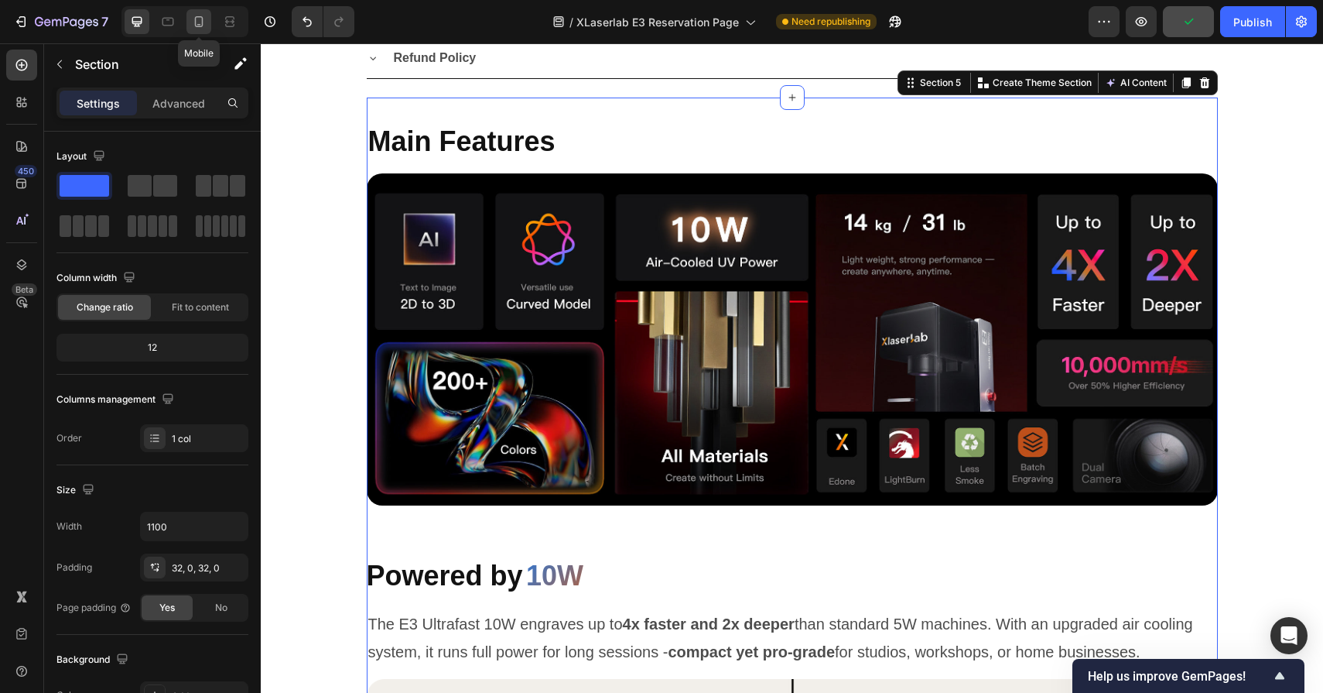
click at [196, 22] on icon at bounding box center [199, 21] width 9 height 11
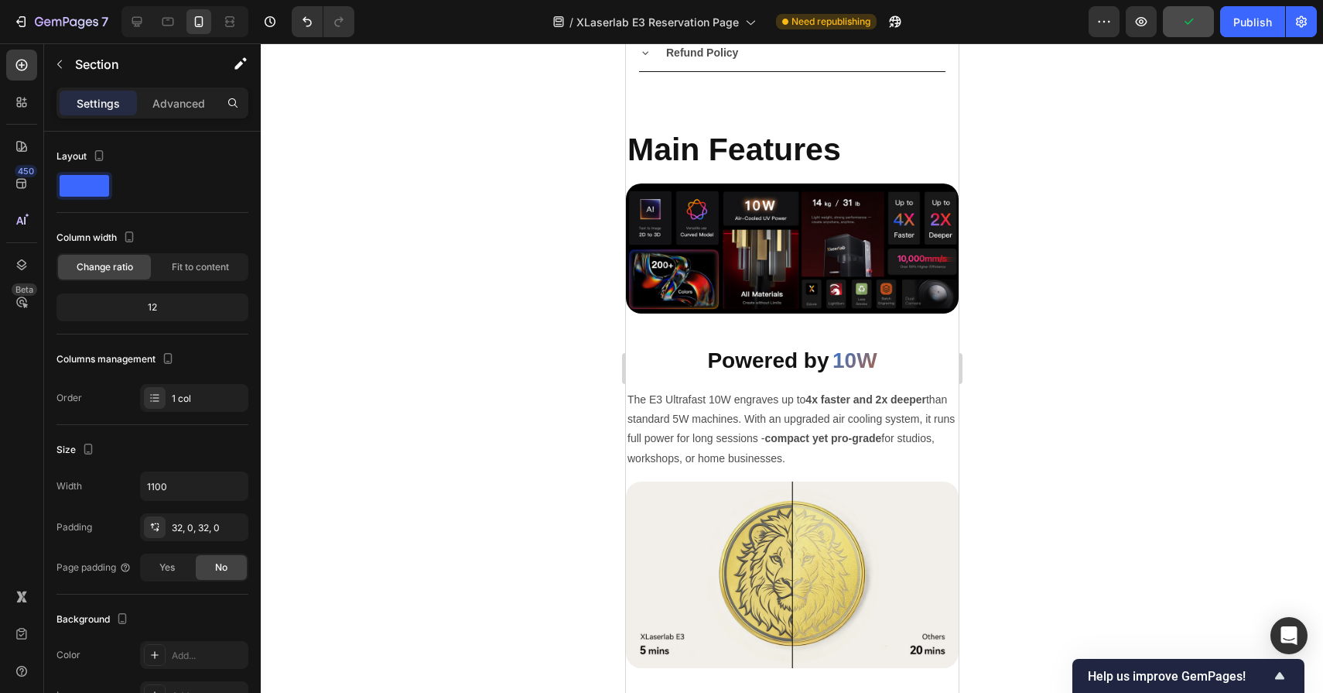
scroll to position [2107, 0]
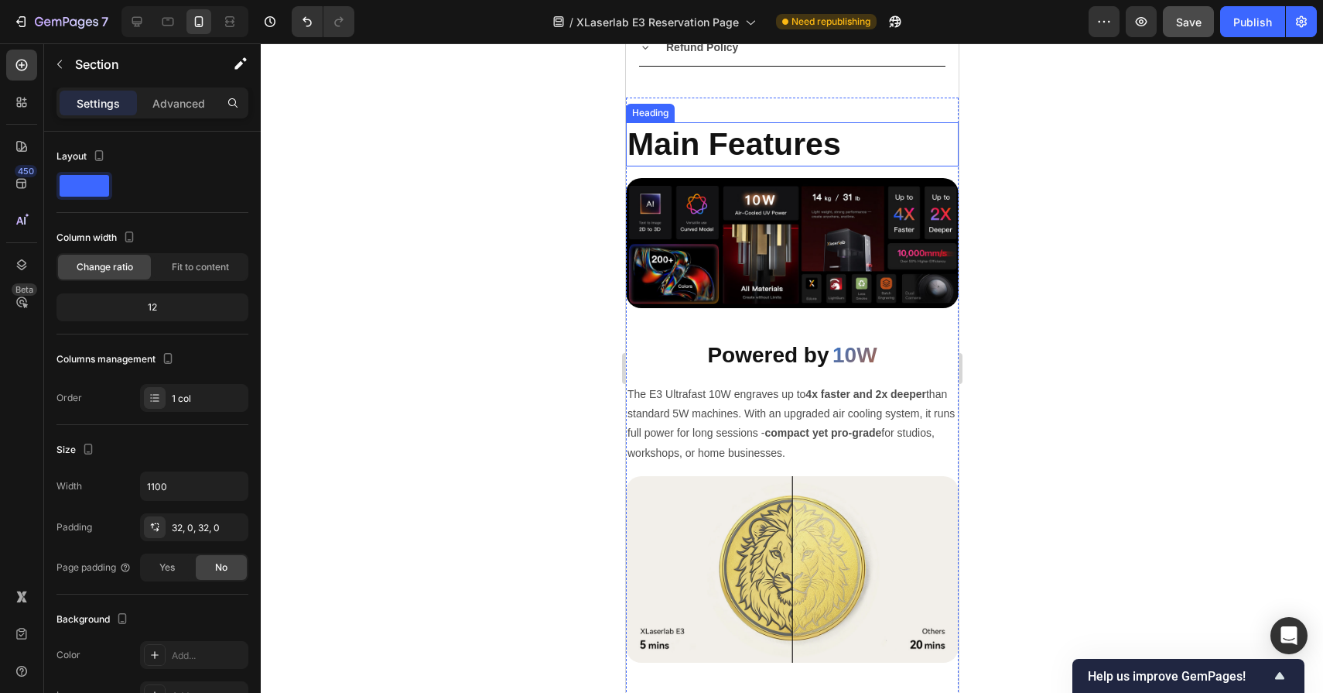
click at [830, 139] on h2 "Main Features" at bounding box center [791, 144] width 333 height 44
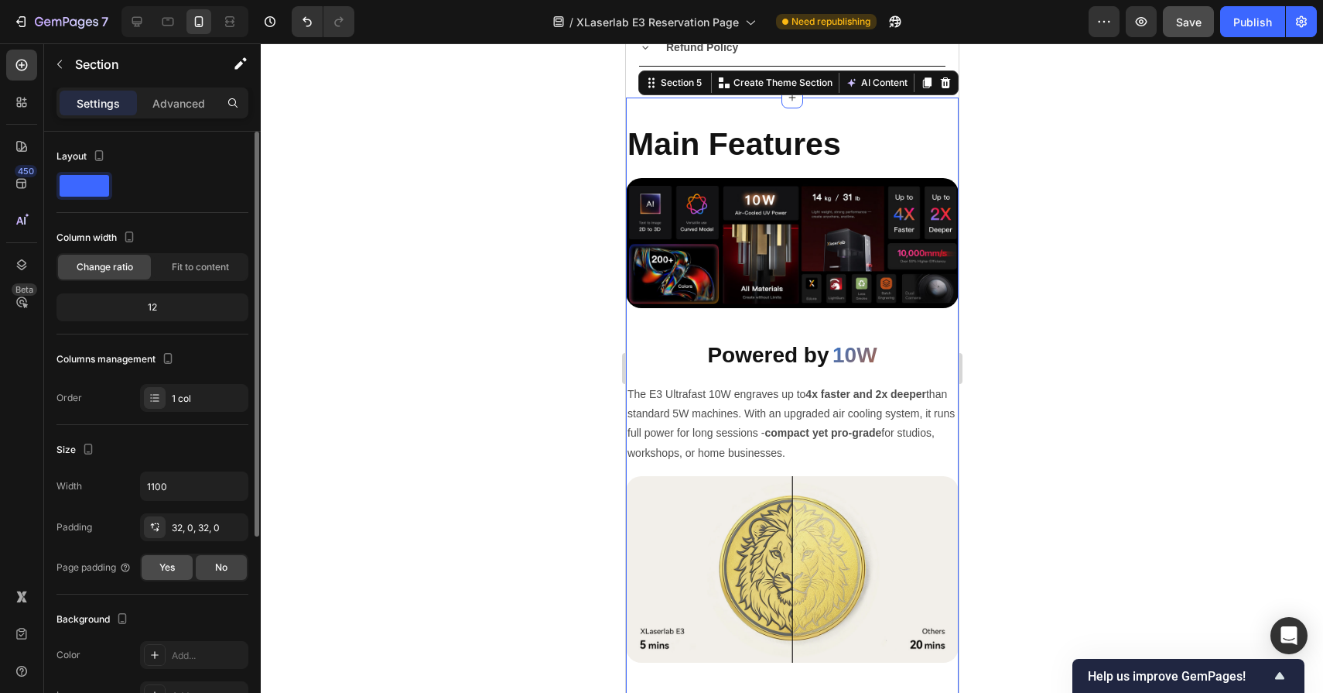
click at [175, 564] on span "Yes" at bounding box center [166, 567] width 15 height 14
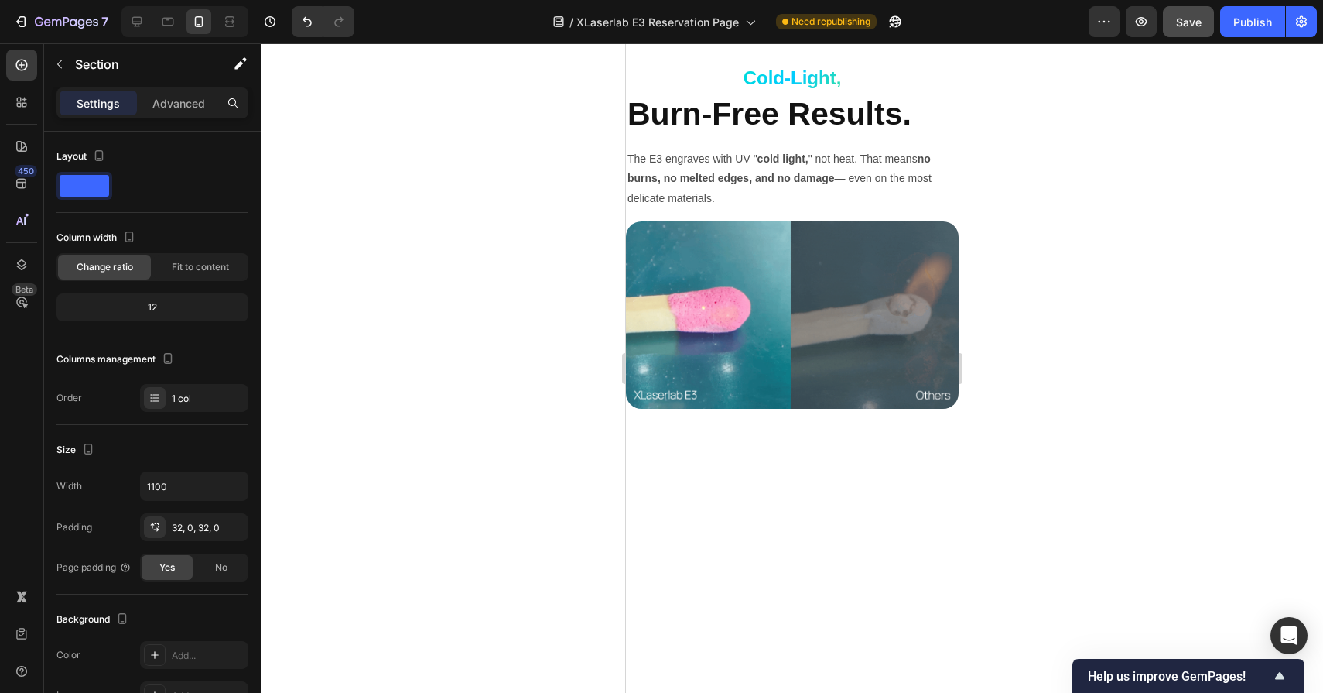
scroll to position [3438, 0]
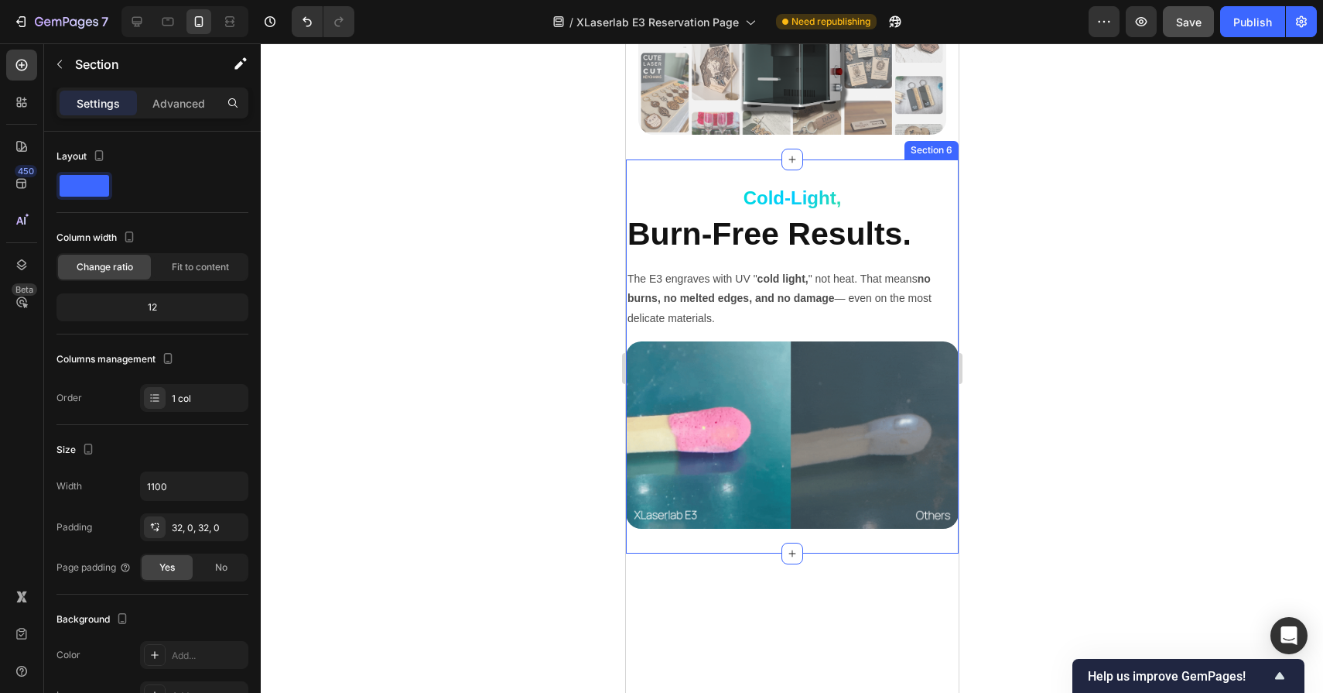
click at [707, 163] on div "Cold-Light, Custom Code Burn-Free Results. Heading The E3 engraves with UV " co…" at bounding box center [791, 356] width 333 height 394
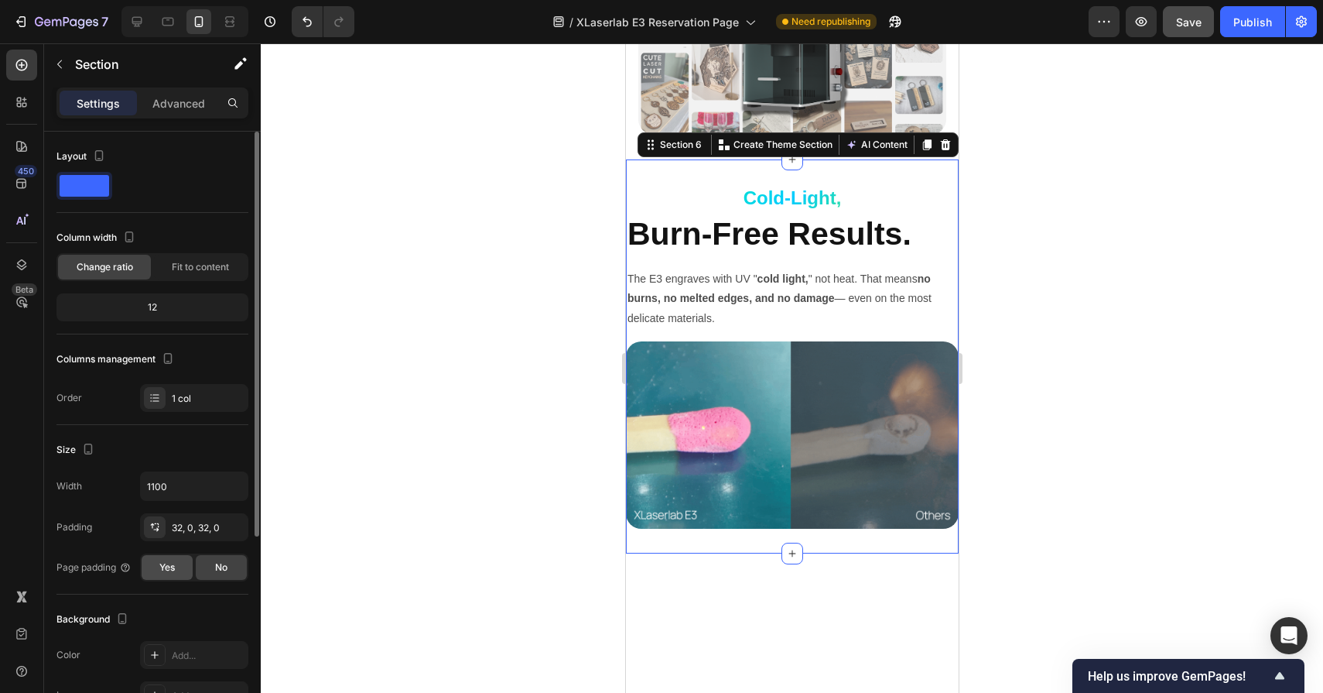
click at [162, 574] on div "Yes" at bounding box center [167, 567] width 51 height 25
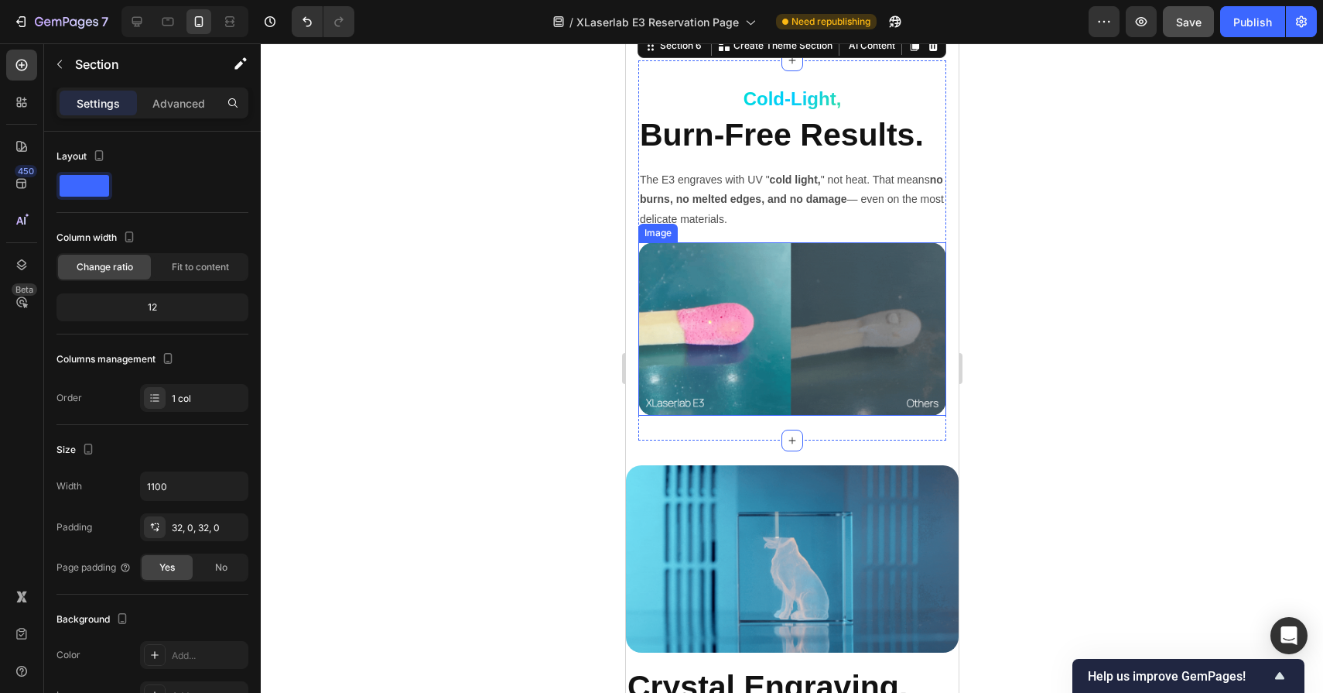
scroll to position [3677, 0]
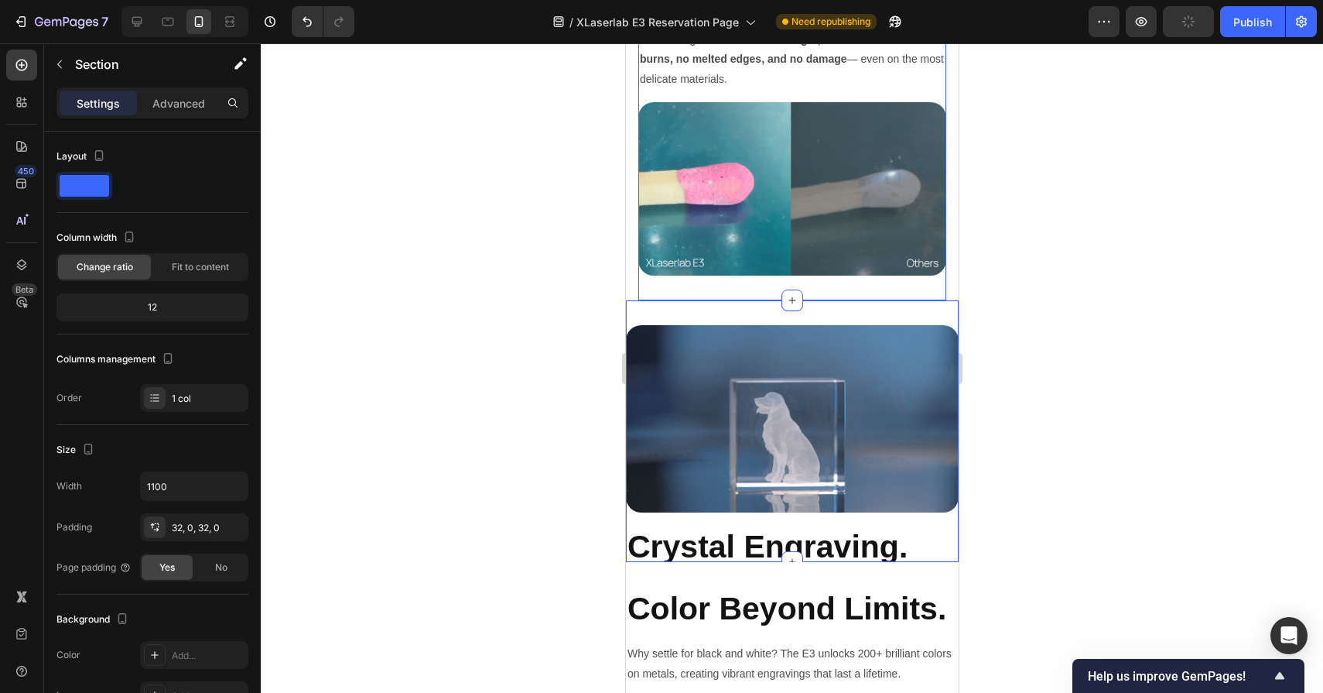
click at [728, 310] on div "Image Crystal Engraving. Lasting Art. Heading The E3 transforms your ideas into…" at bounding box center [791, 431] width 333 height 262
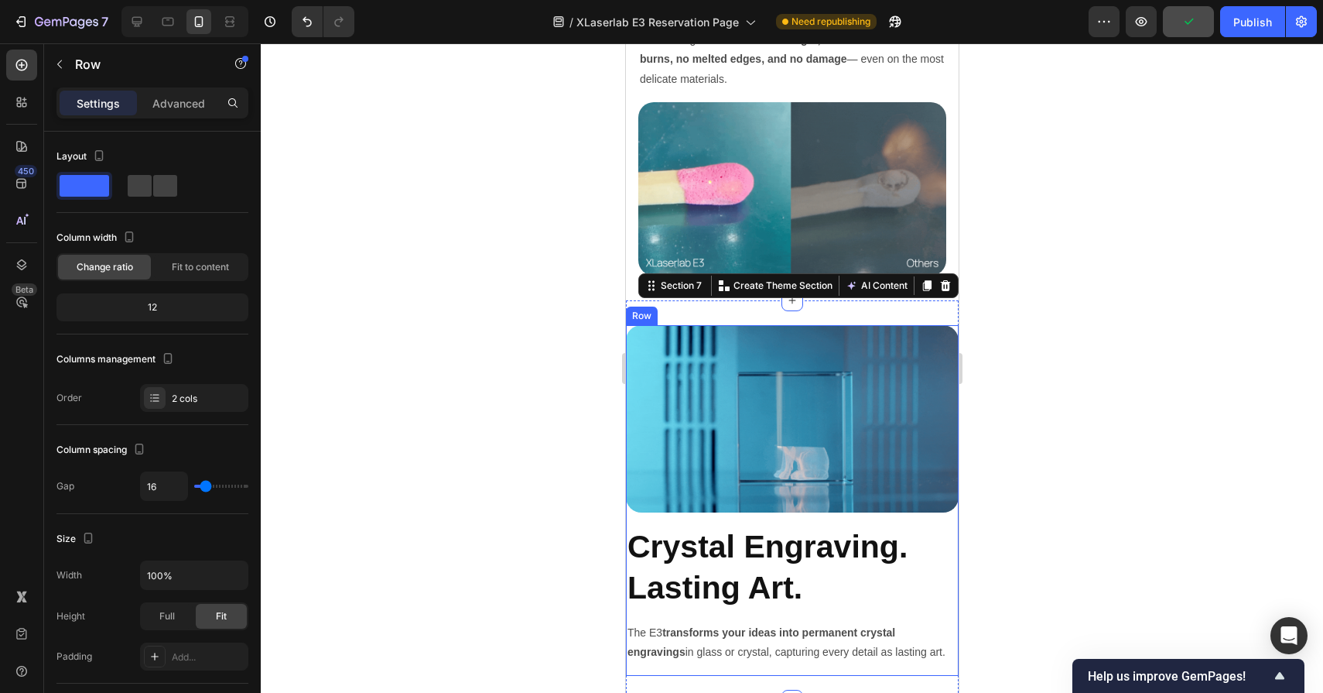
click at [945, 618] on div "Crystal Engraving. Lasting Art. Heading The E3 transforms your ideas into perma…" at bounding box center [791, 600] width 333 height 151
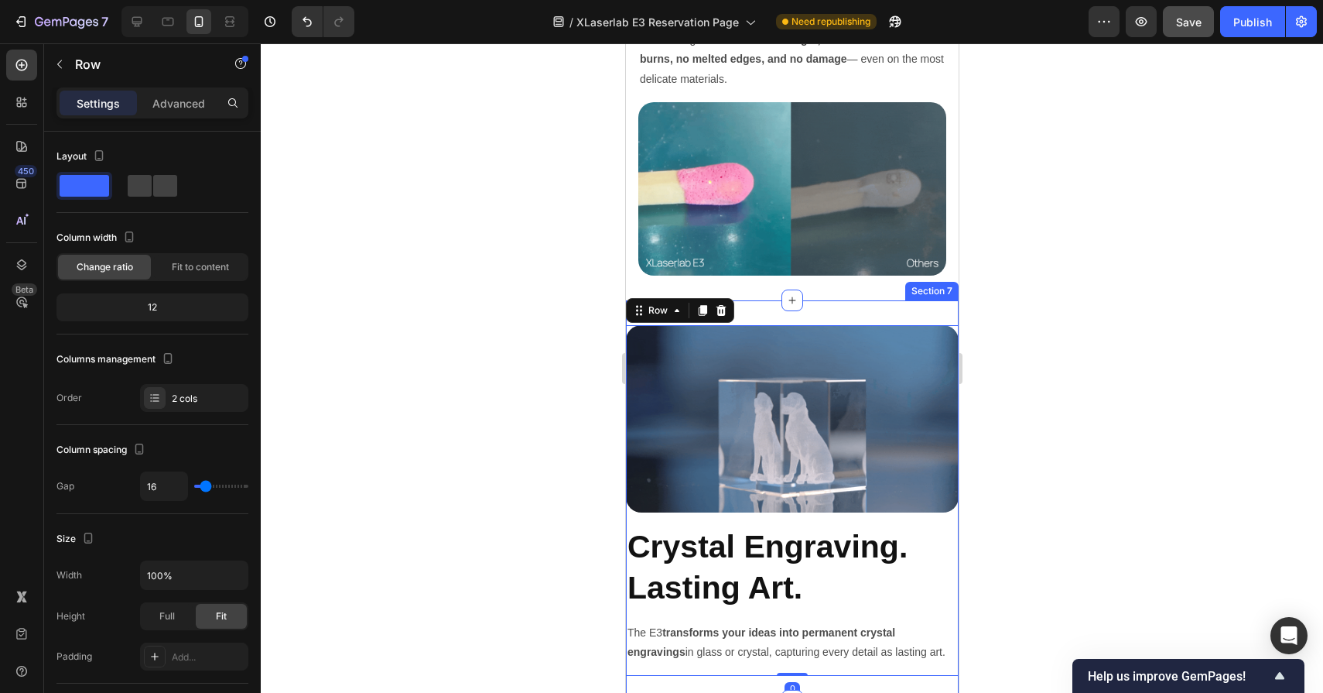
click at [945, 304] on div "Image Crystal Engraving. Lasting Art. Heading The E3 transforms your ideas into…" at bounding box center [791, 500] width 333 height 400
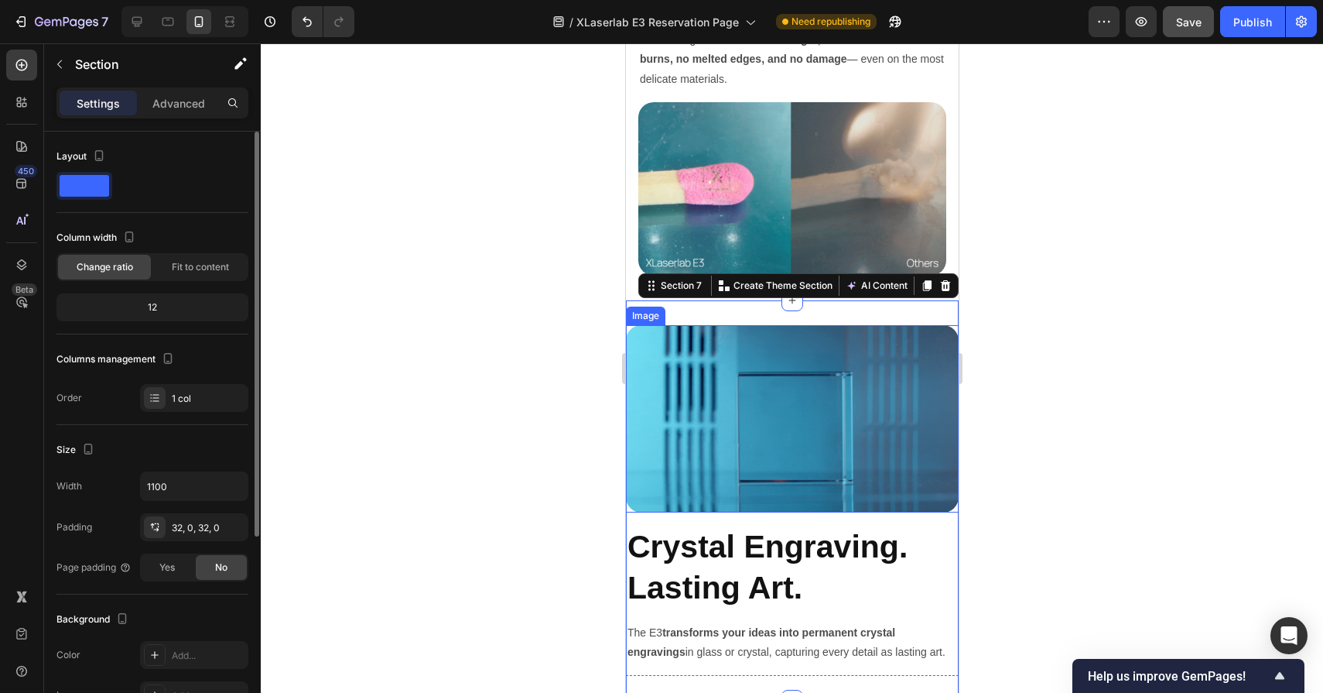
click at [161, 580] on div "Yes No" at bounding box center [194, 567] width 108 height 28
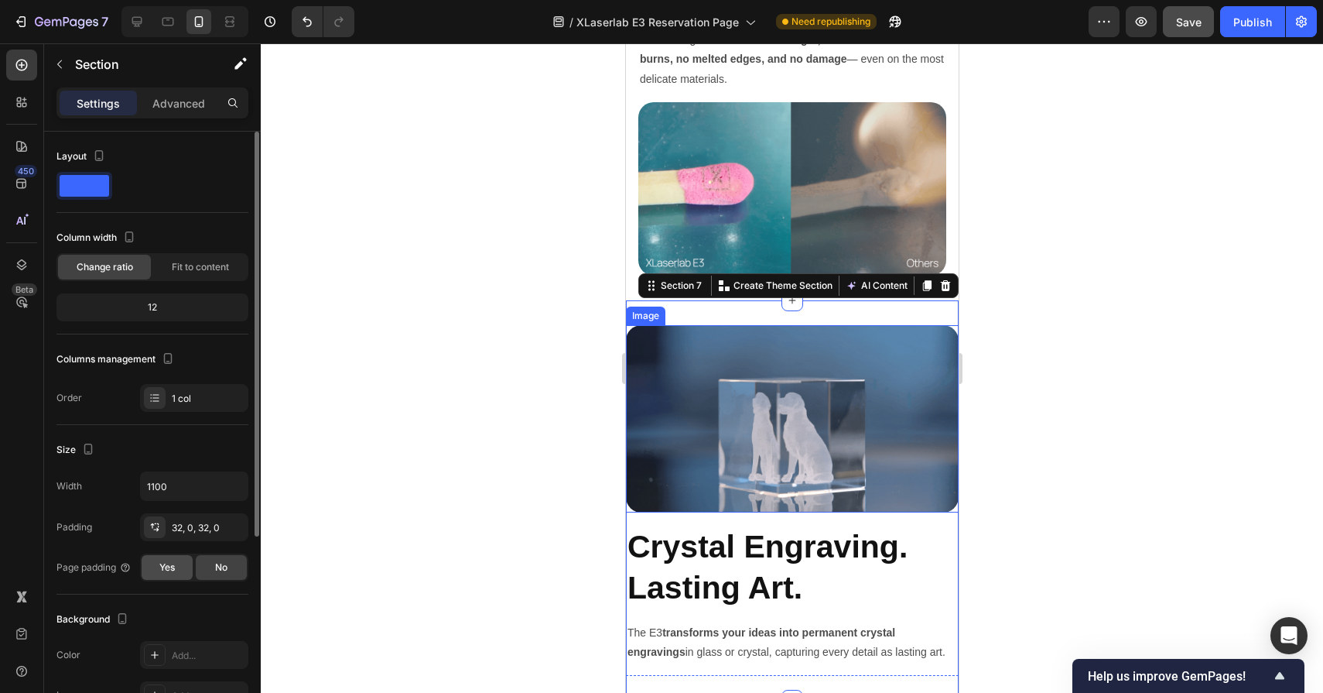
click at [183, 567] on div "Yes" at bounding box center [167, 567] width 51 height 25
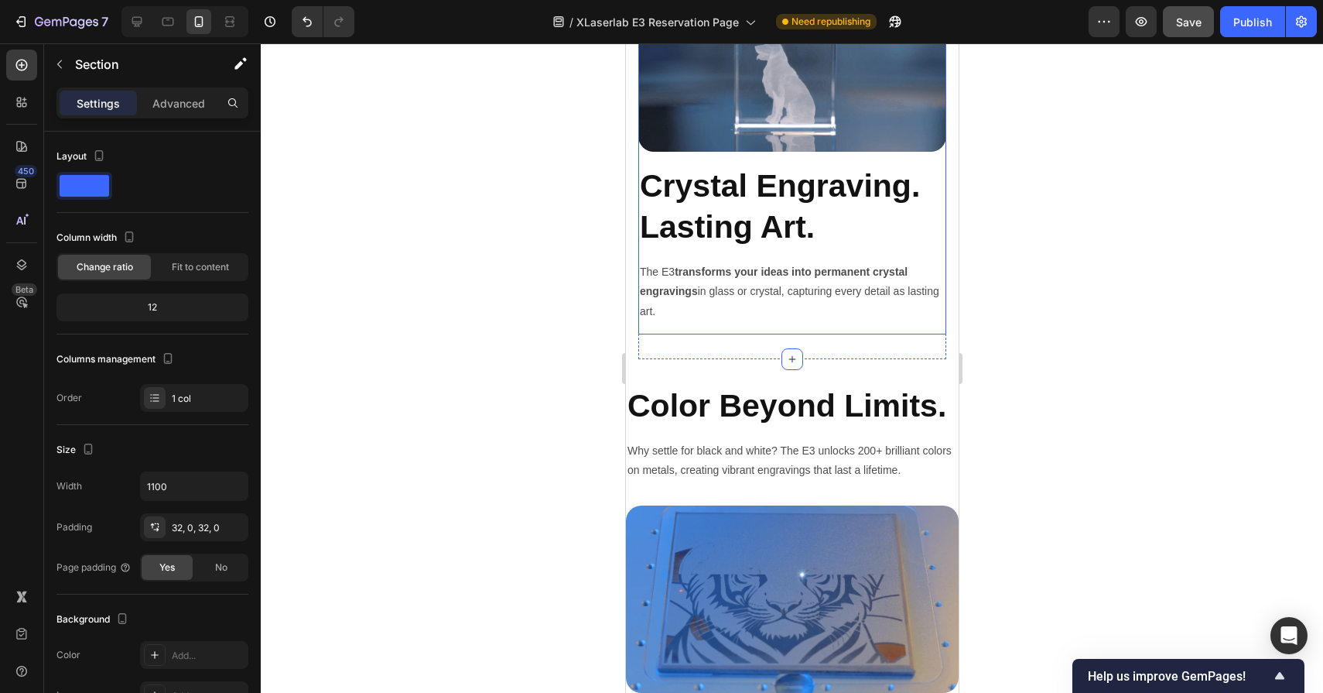
scroll to position [4029, 0]
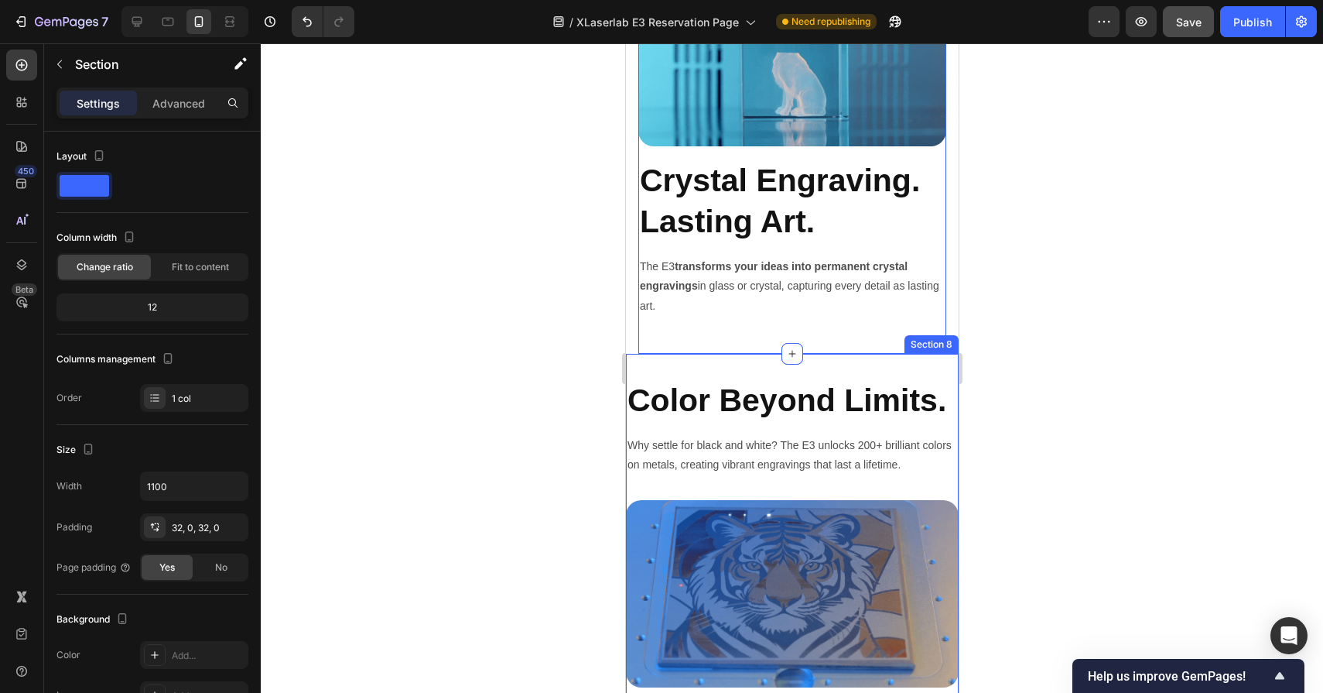
click at [747, 370] on div "Color Beyond Limits. Heading Why settle for black and white? The E3 unlocks 200…" at bounding box center [791, 533] width 333 height 359
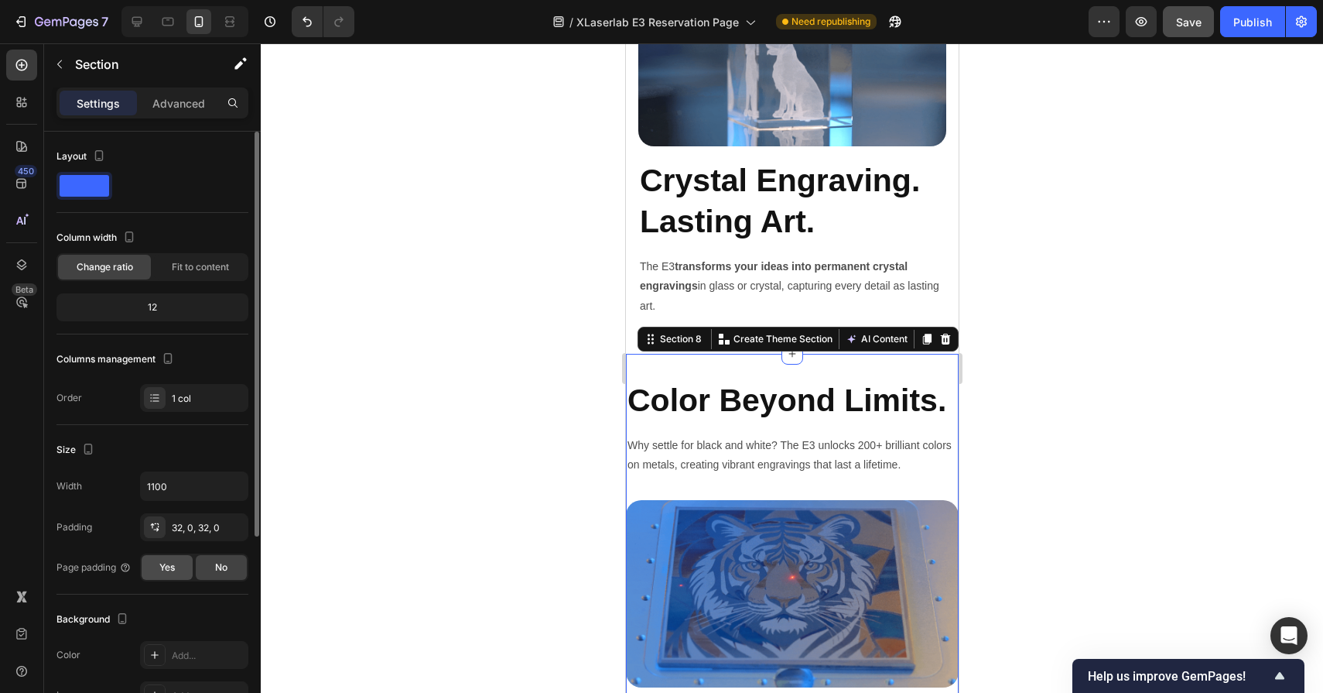
click at [169, 565] on span "Yes" at bounding box center [166, 567] width 15 height 14
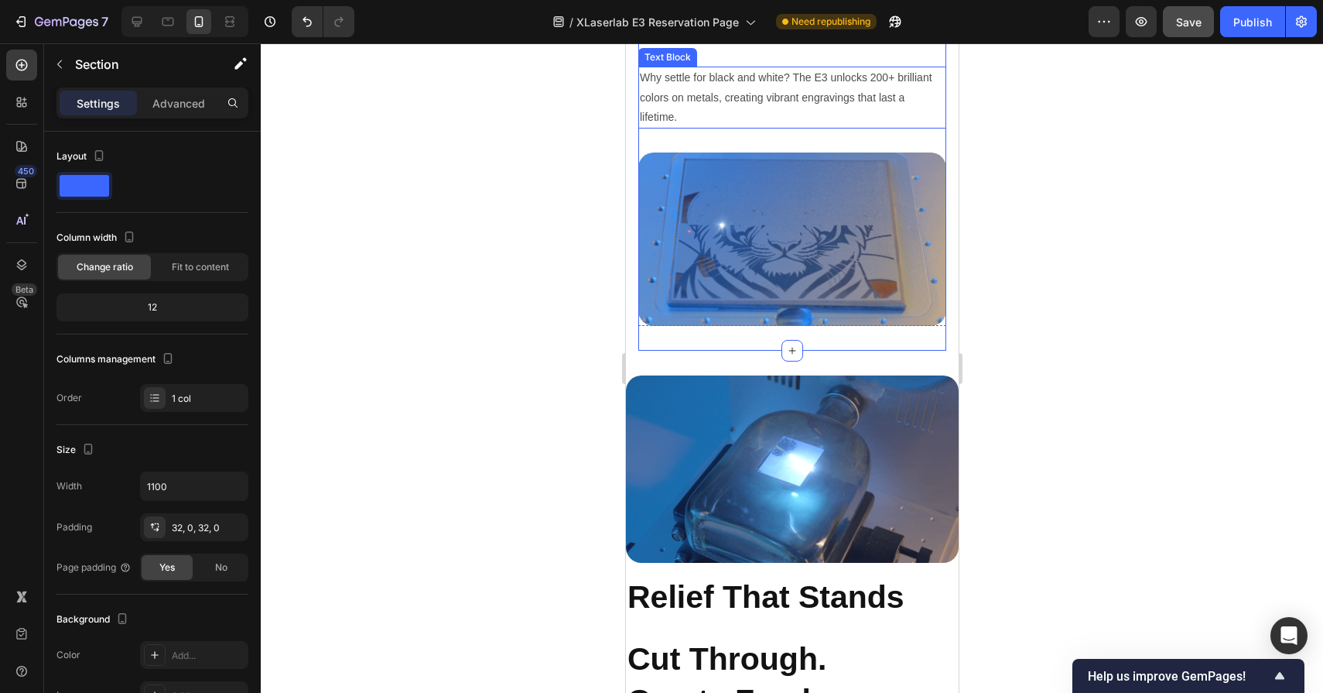
scroll to position [4461, 0]
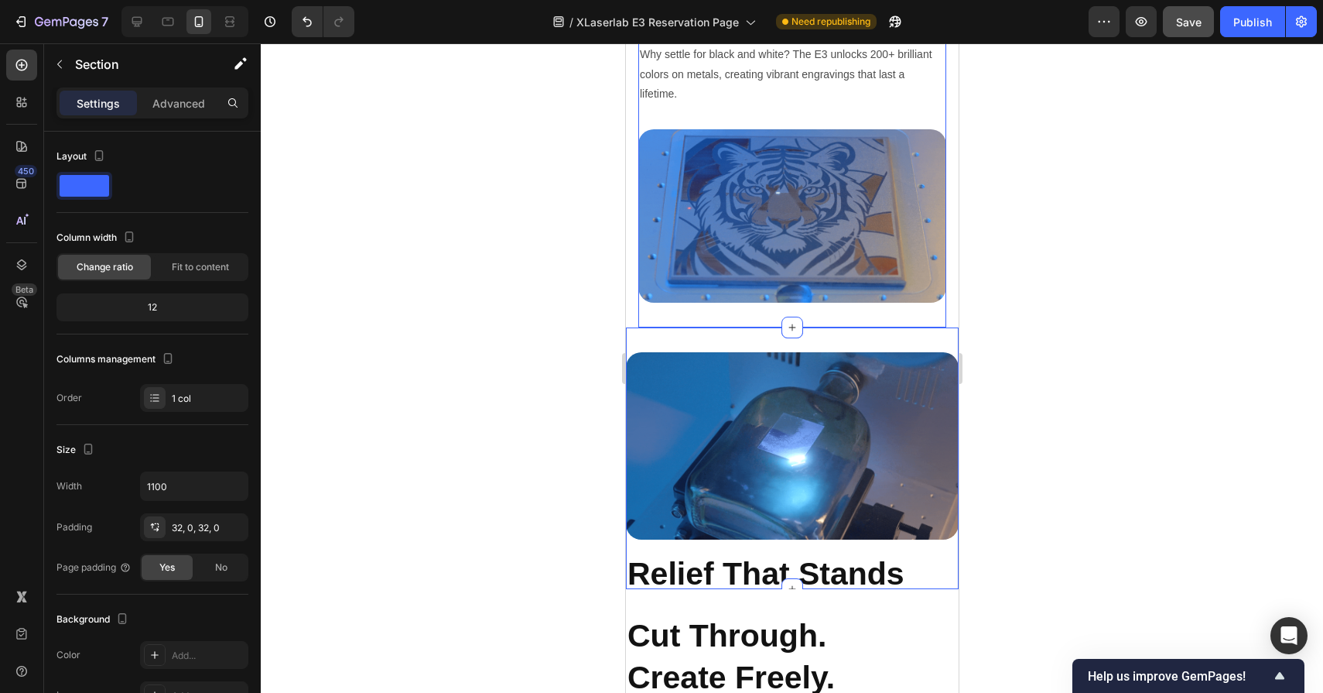
click at [703, 337] on div "Image Relief That Stands Out. Heading From glass and stone to metal and wood, t…" at bounding box center [791, 458] width 333 height 262
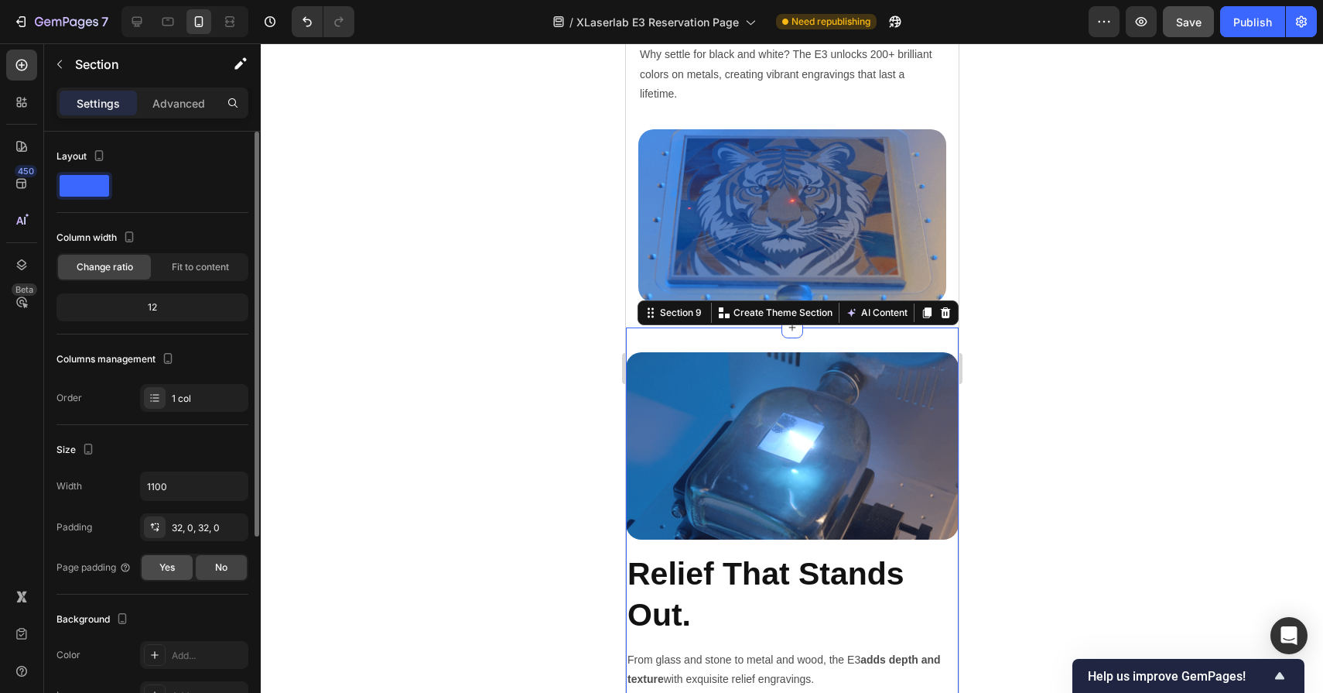
click at [180, 557] on div "Yes" at bounding box center [167, 567] width 51 height 25
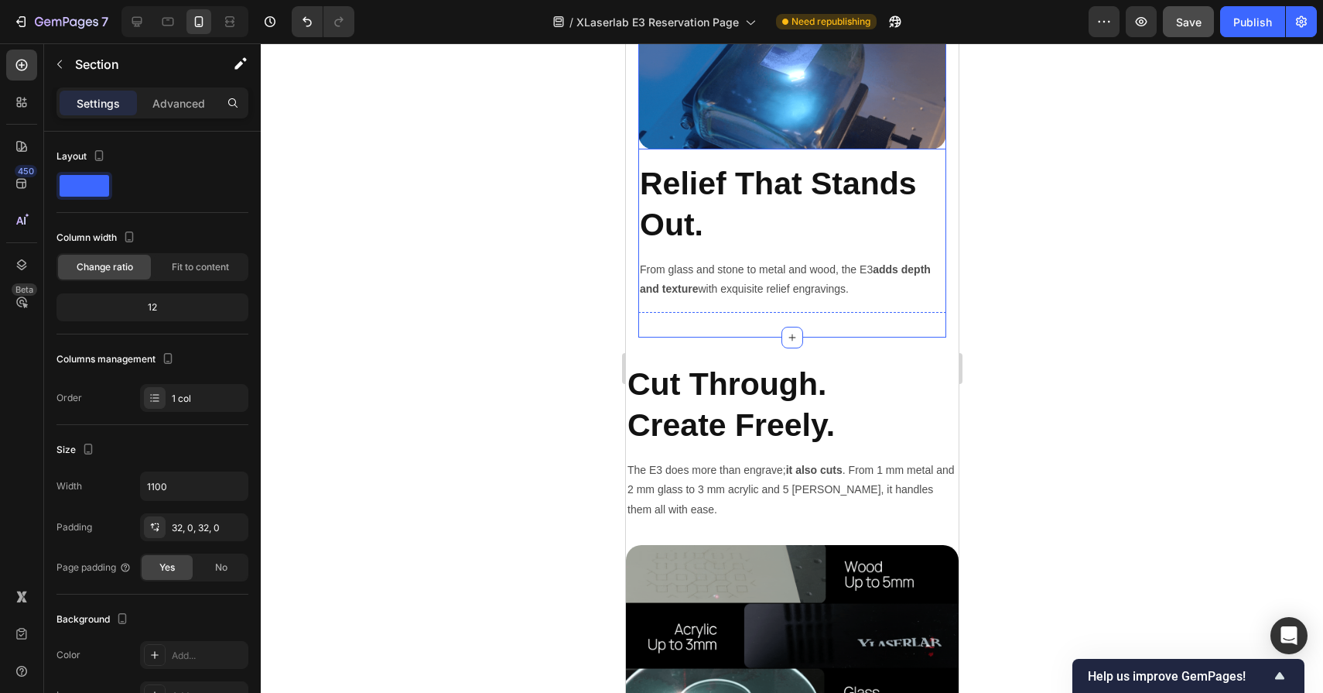
scroll to position [4896, 0]
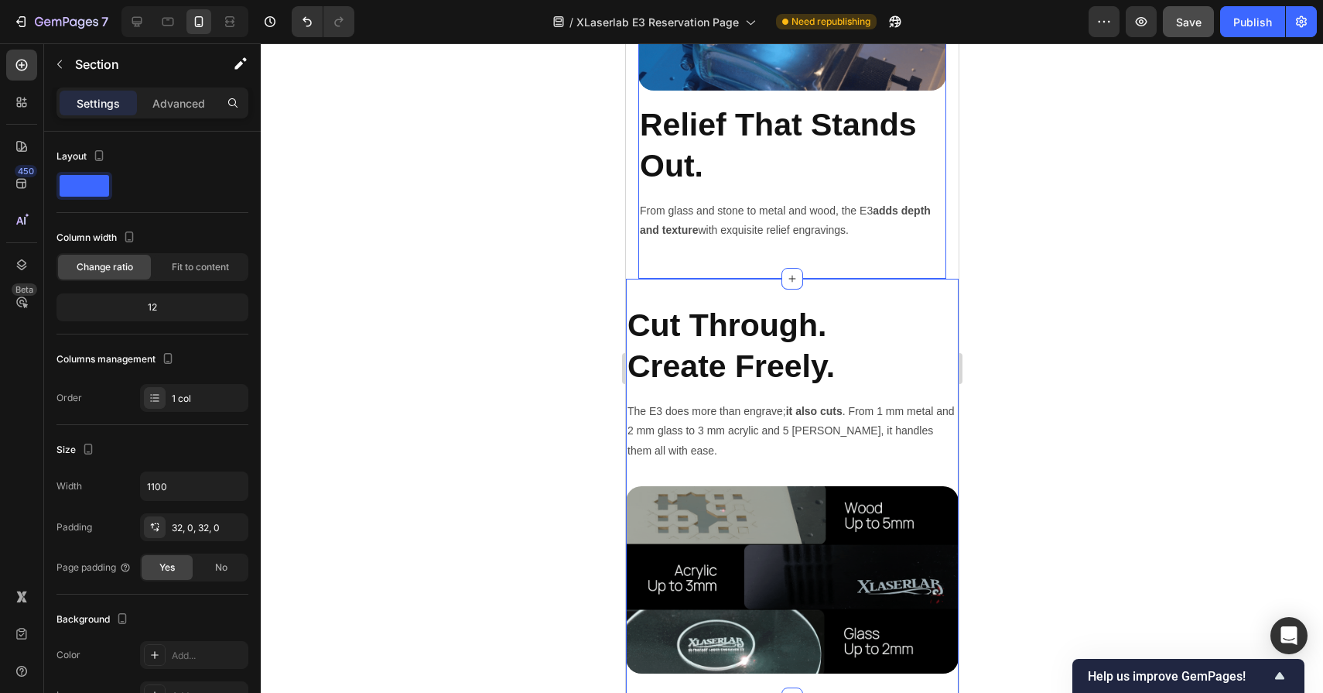
click at [707, 289] on div "Cut Through. Create Freely. Heading The E3 does more than engrave; it also cuts…" at bounding box center [791, 488] width 333 height 419
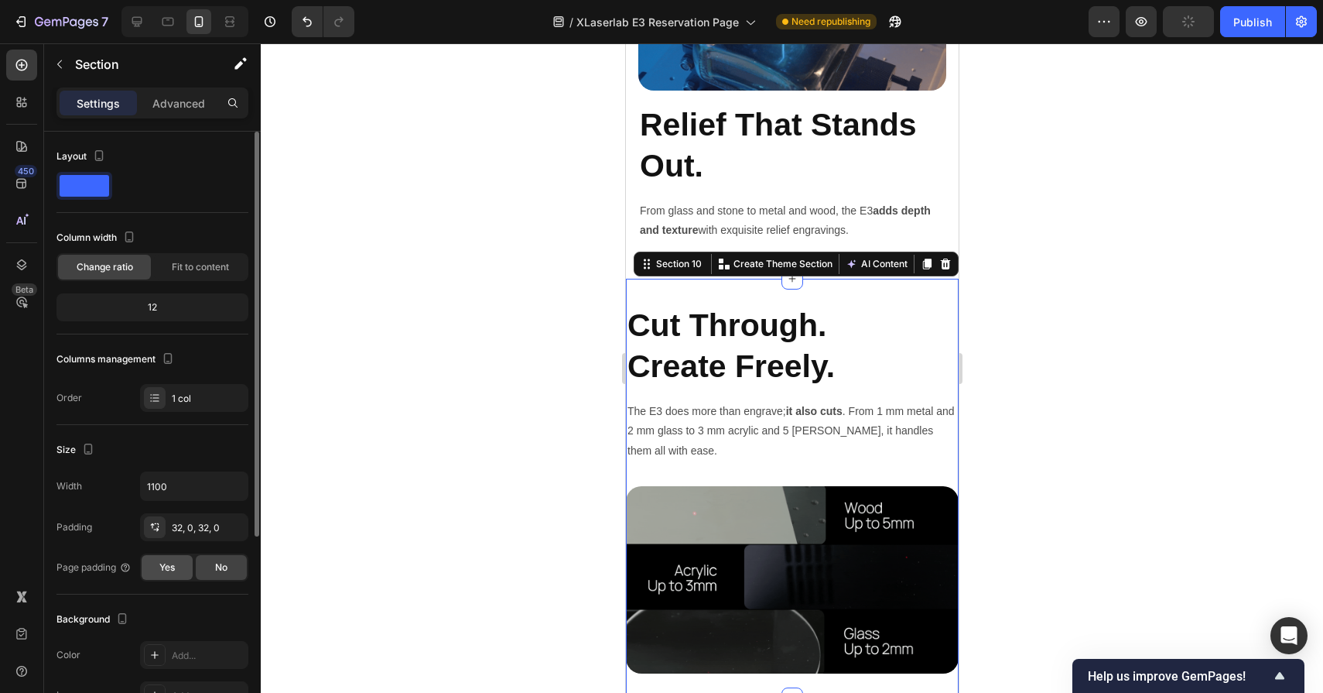
click at [181, 567] on div "Yes" at bounding box center [167, 567] width 51 height 25
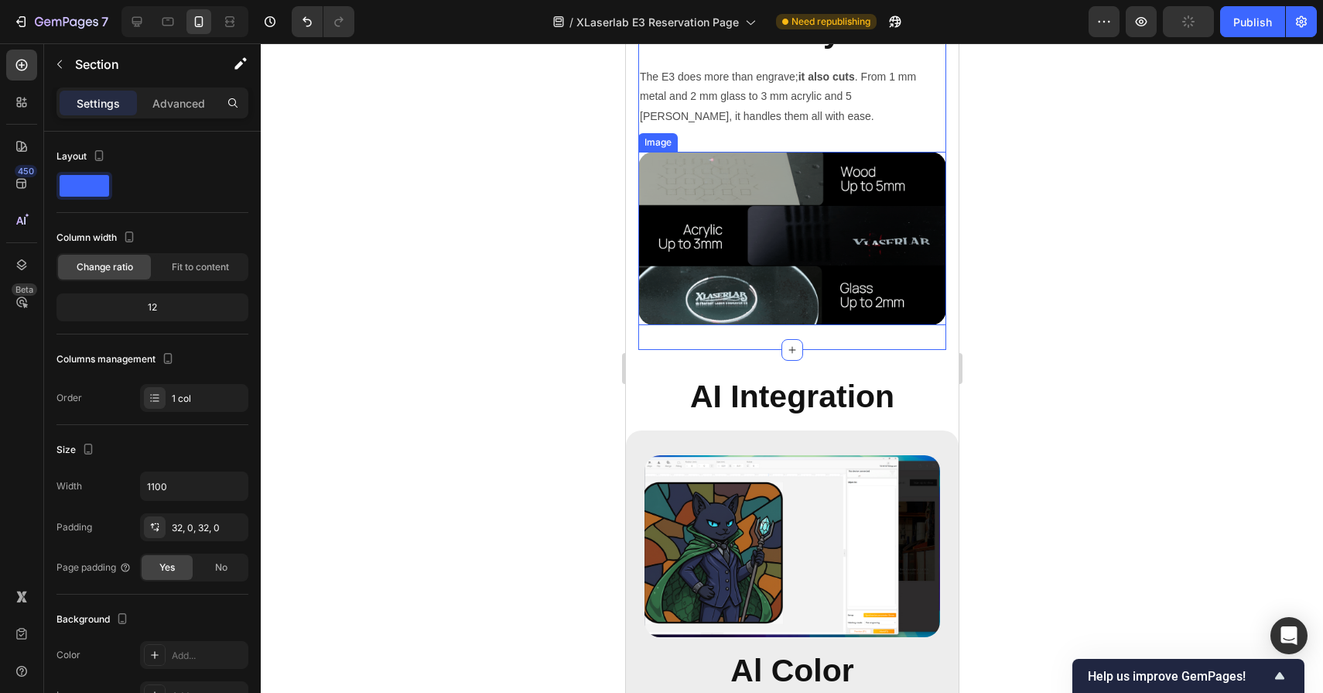
scroll to position [5245, 0]
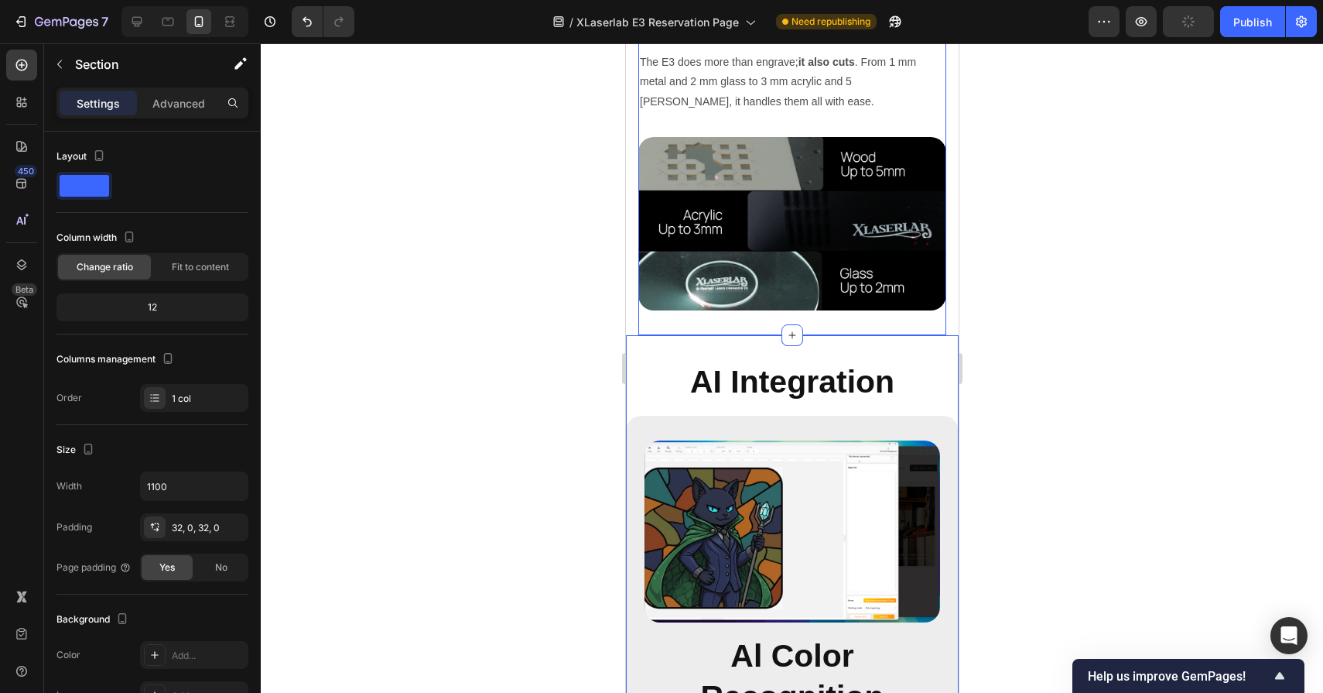
click at [694, 346] on div "AI Integration Heading Image Al Color Recognition Heading Automatically detects…" at bounding box center [791, 548] width 333 height 427
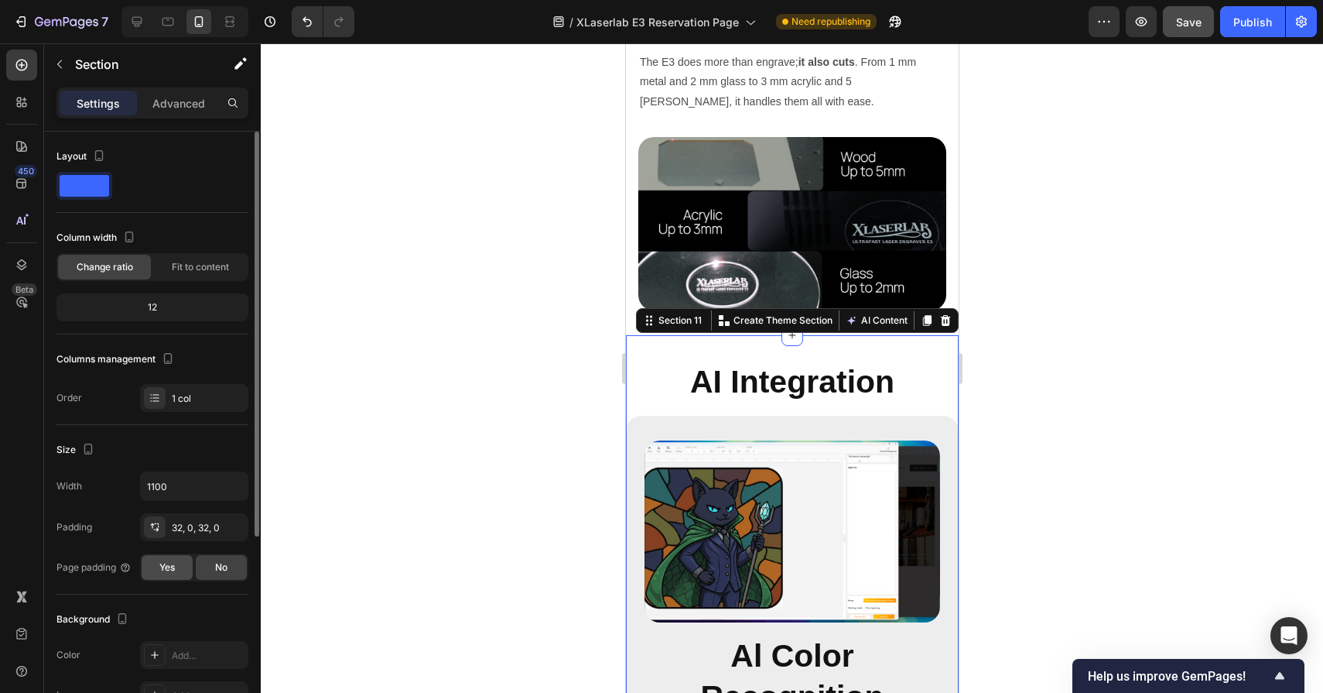
click at [160, 564] on span "Yes" at bounding box center [166, 567] width 15 height 14
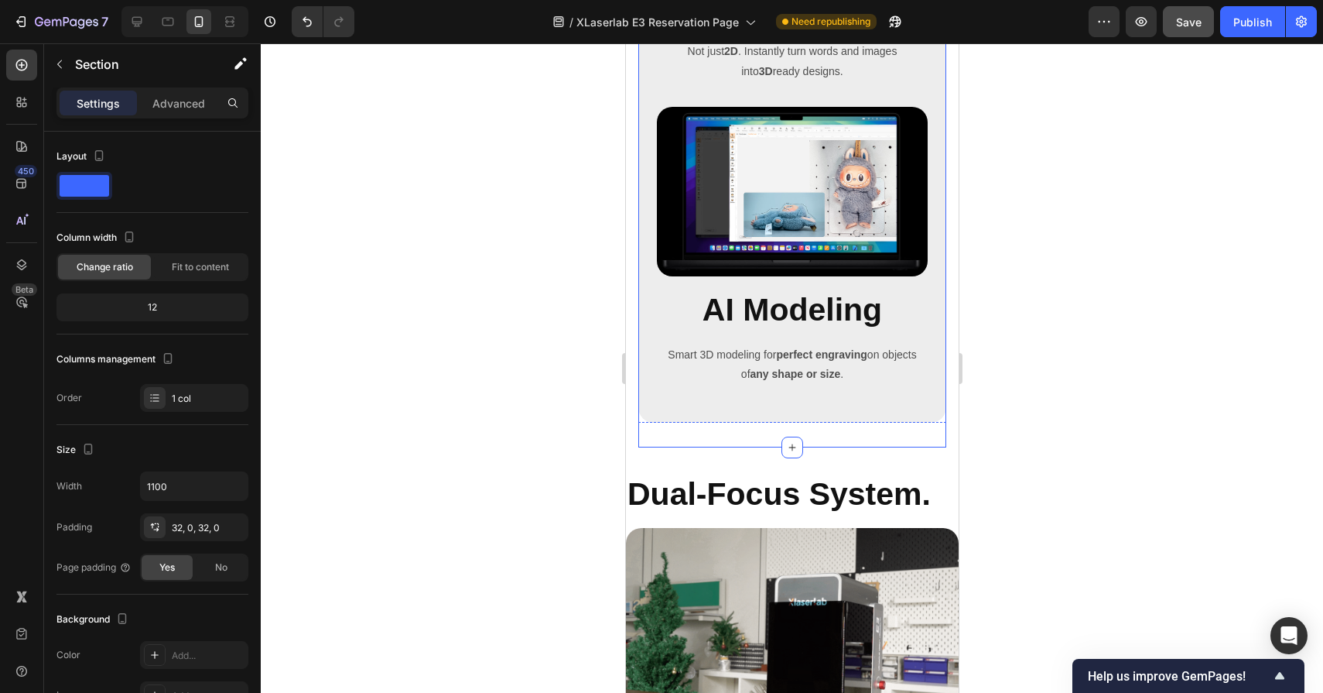
scroll to position [6233, 0]
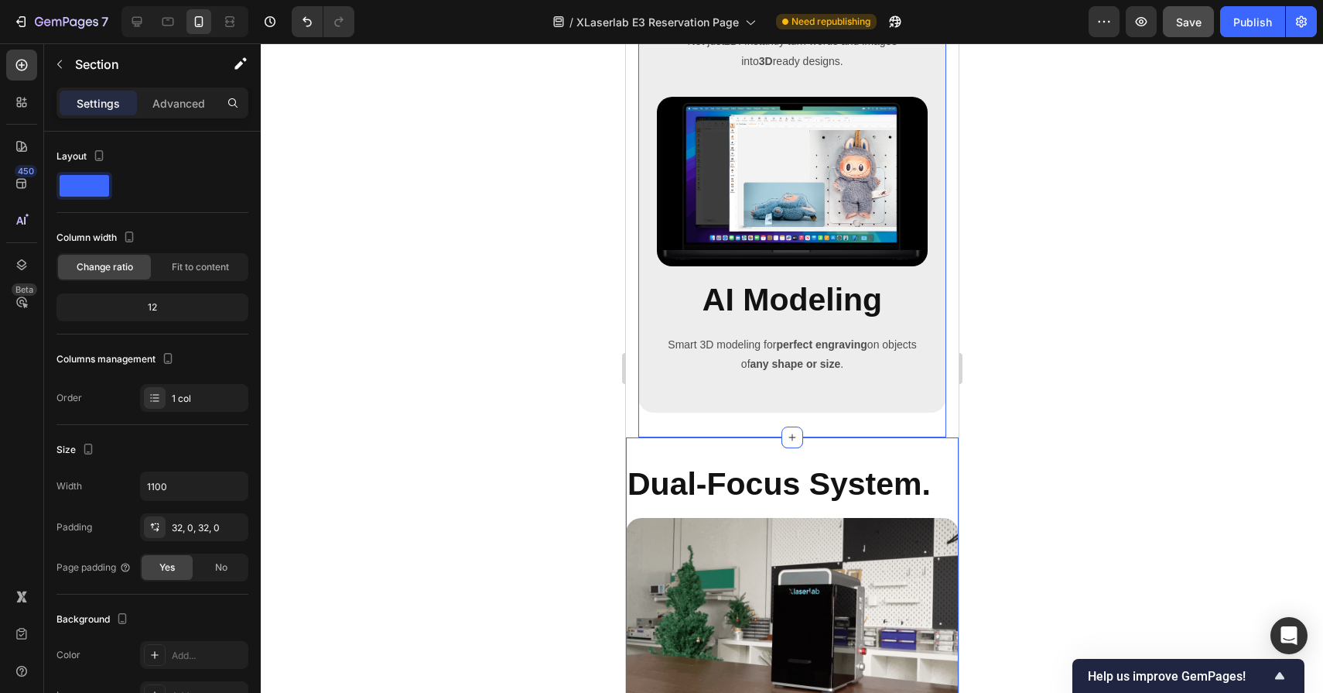
click at [684, 455] on div "Dual-Focus System. Heading Image TOF sensing instantly measures the exact dista…" at bounding box center [791, 654] width 333 height 435
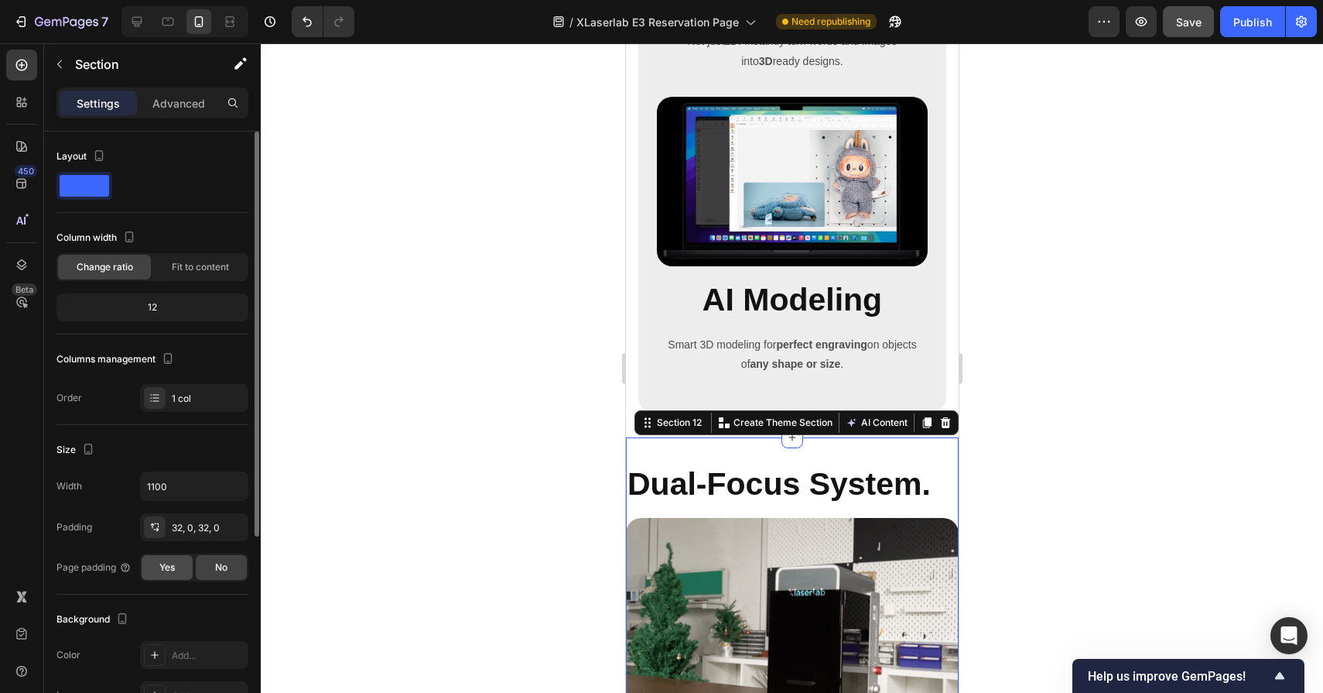
click at [166, 561] on span "Yes" at bounding box center [166, 567] width 15 height 14
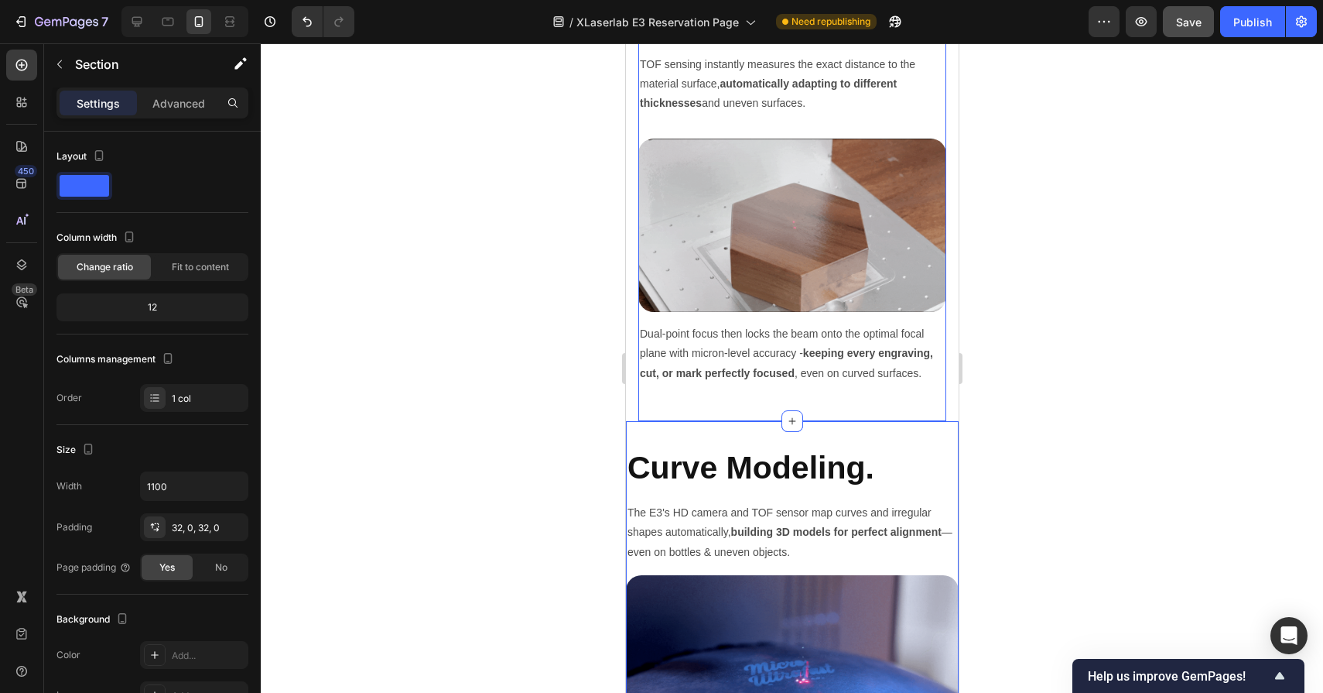
scroll to position [6898, 0]
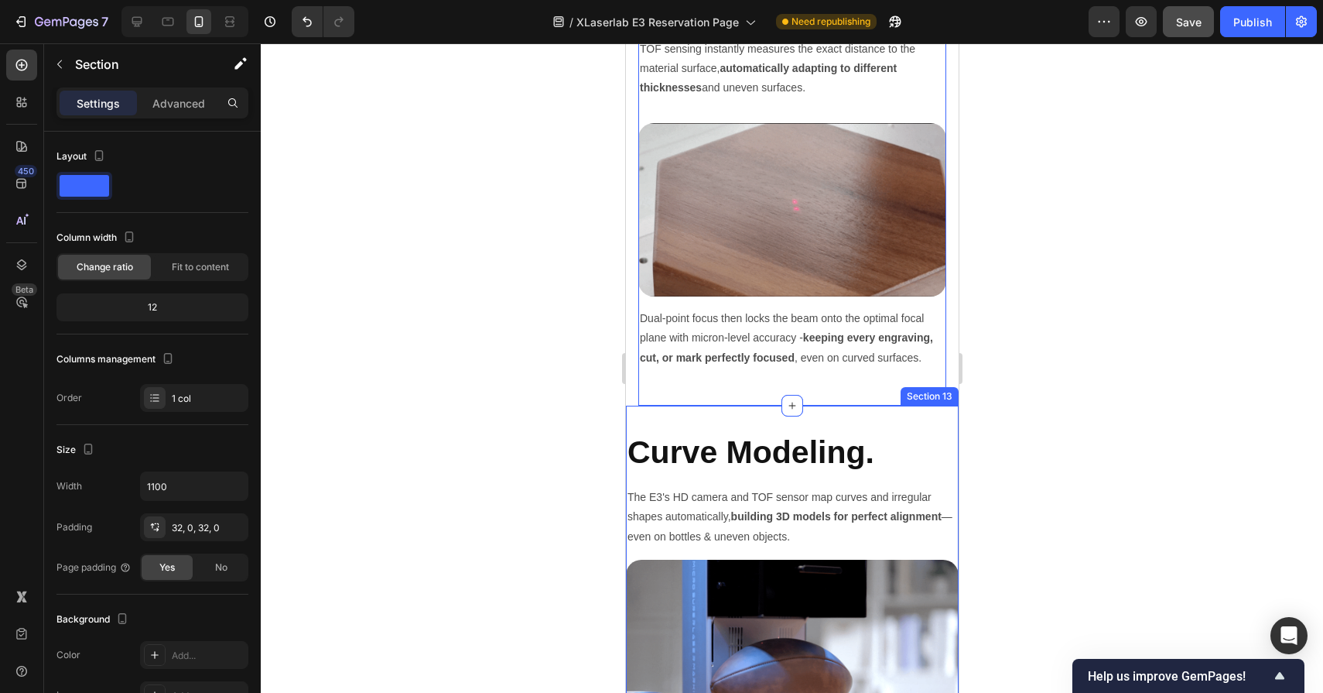
click at [702, 423] on div "Curve Modeling. Heading The E3's HD camera and TOF sensor map curves and irregu…" at bounding box center [791, 589] width 333 height 366
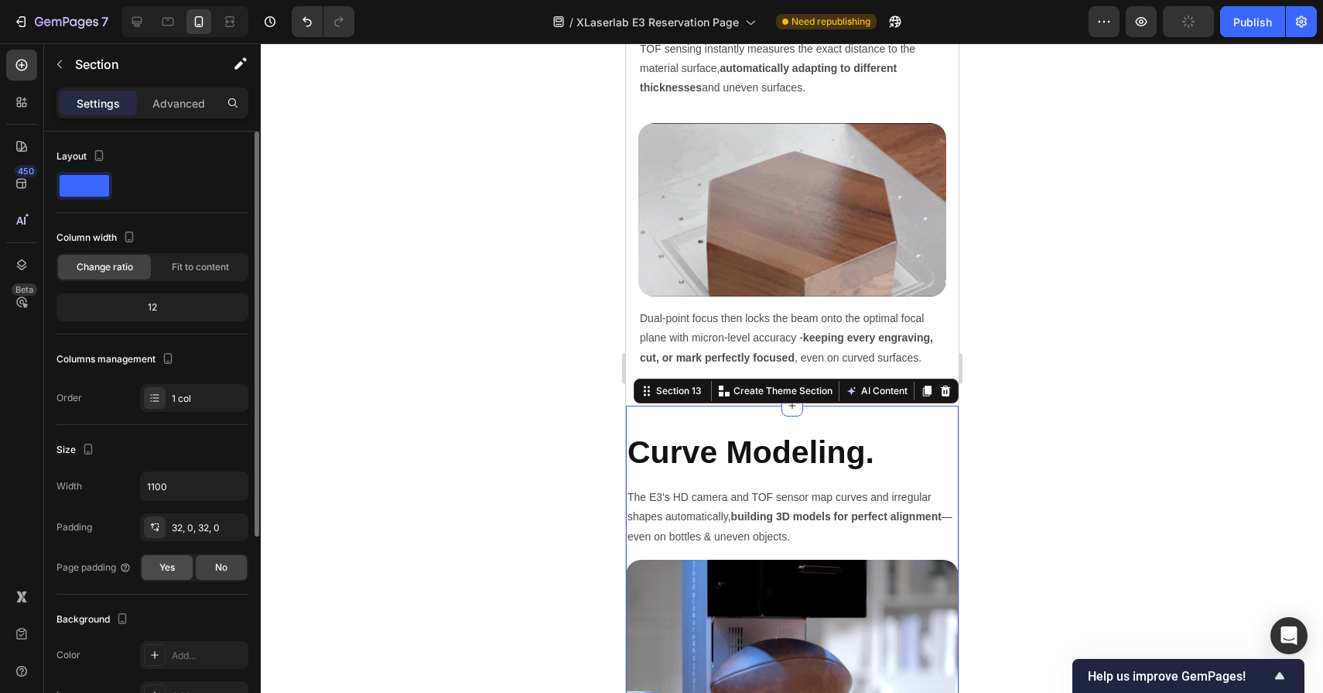
click at [174, 567] on span "Yes" at bounding box center [166, 567] width 15 height 14
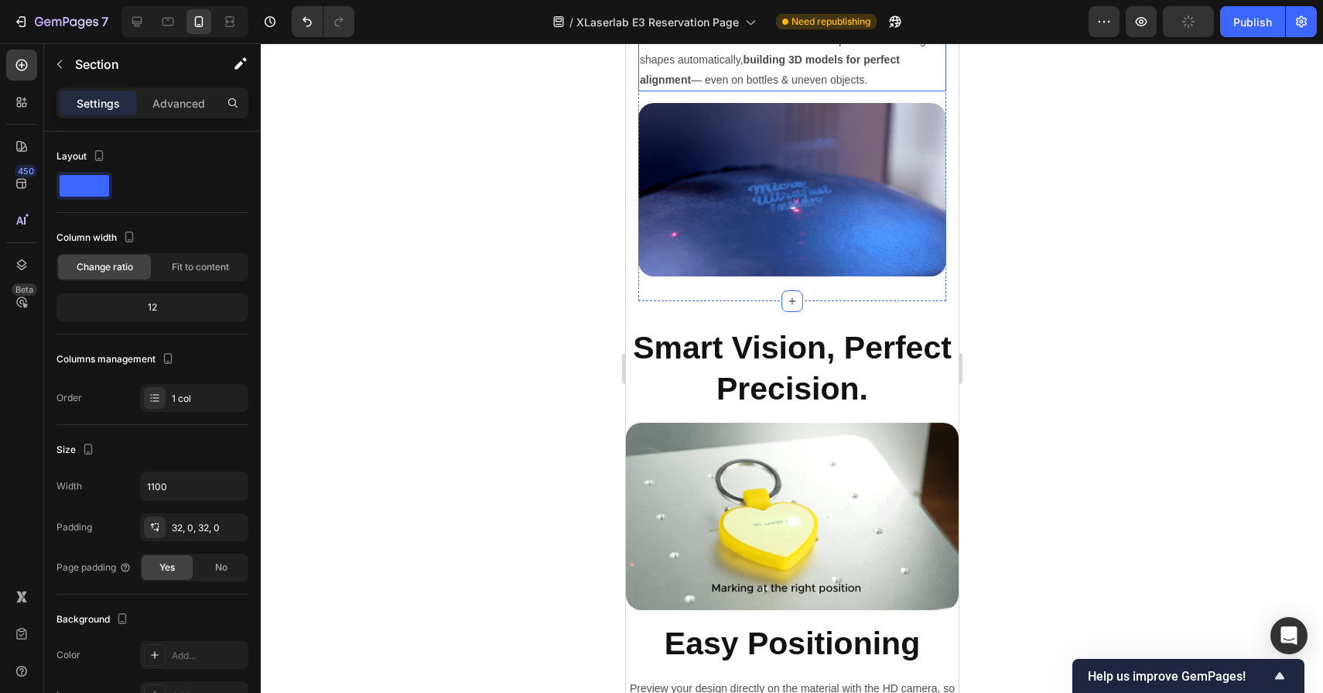
scroll to position [7358, 0]
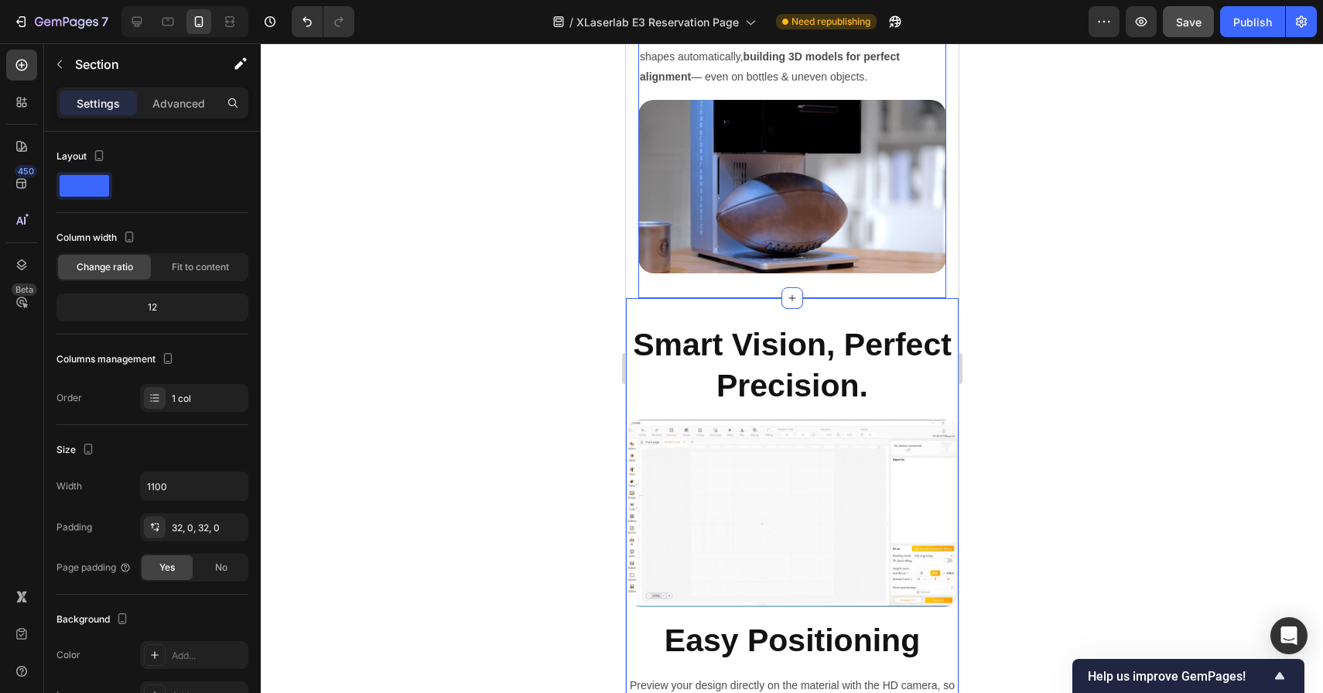
click at [700, 306] on div "Smart Vision, Perfect Precision. Heading Image Easy Positioning Heading Preview…" at bounding box center [791, 520] width 333 height 445
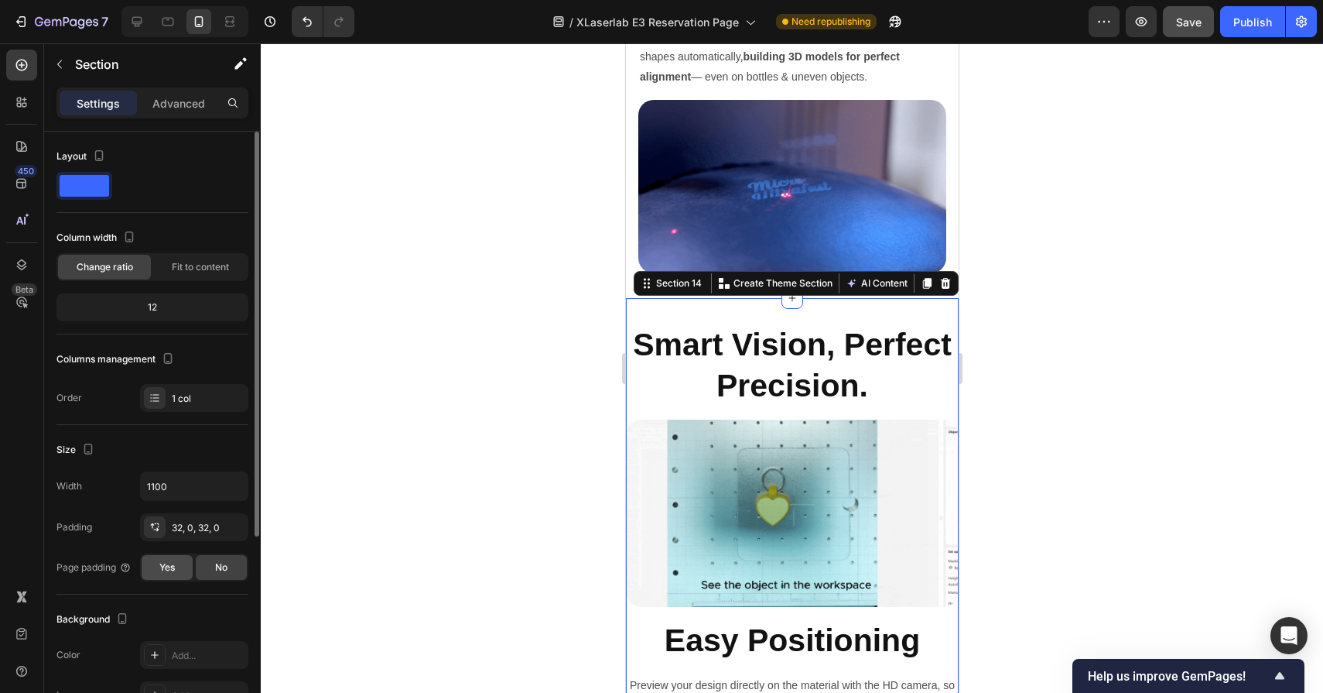
click at [162, 568] on span "Yes" at bounding box center [166, 567] width 15 height 14
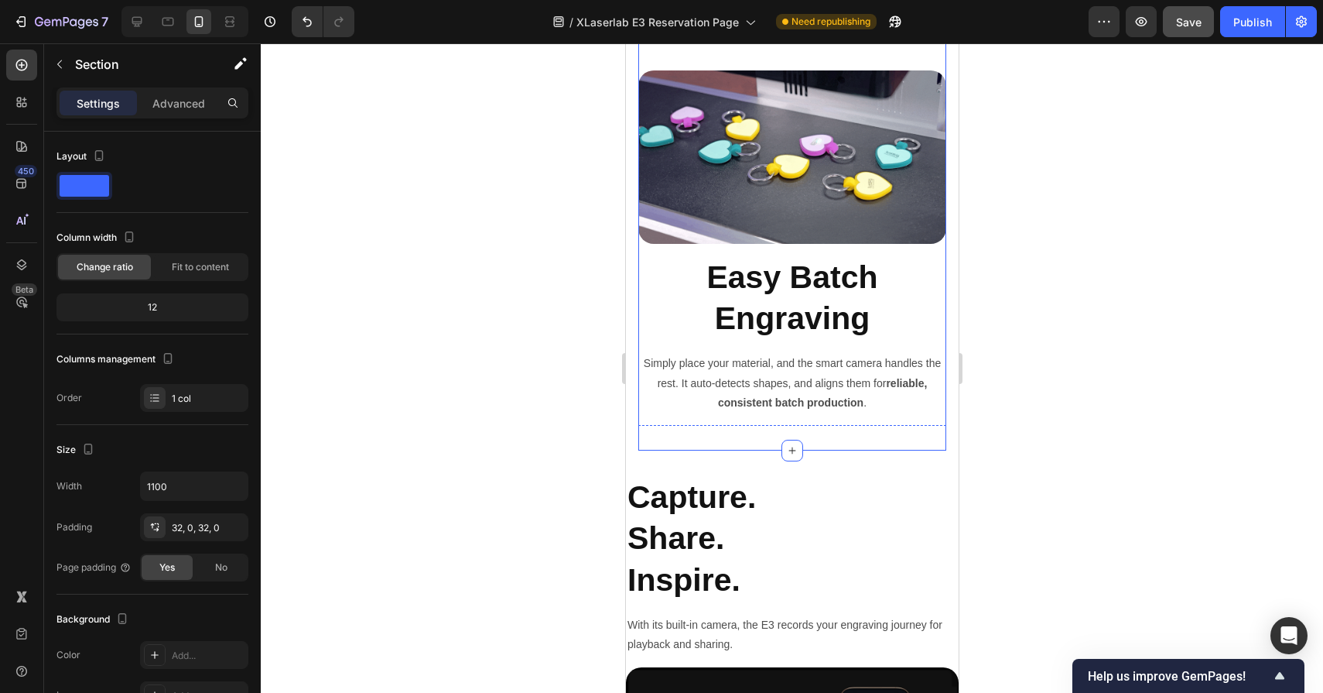
scroll to position [8065, 0]
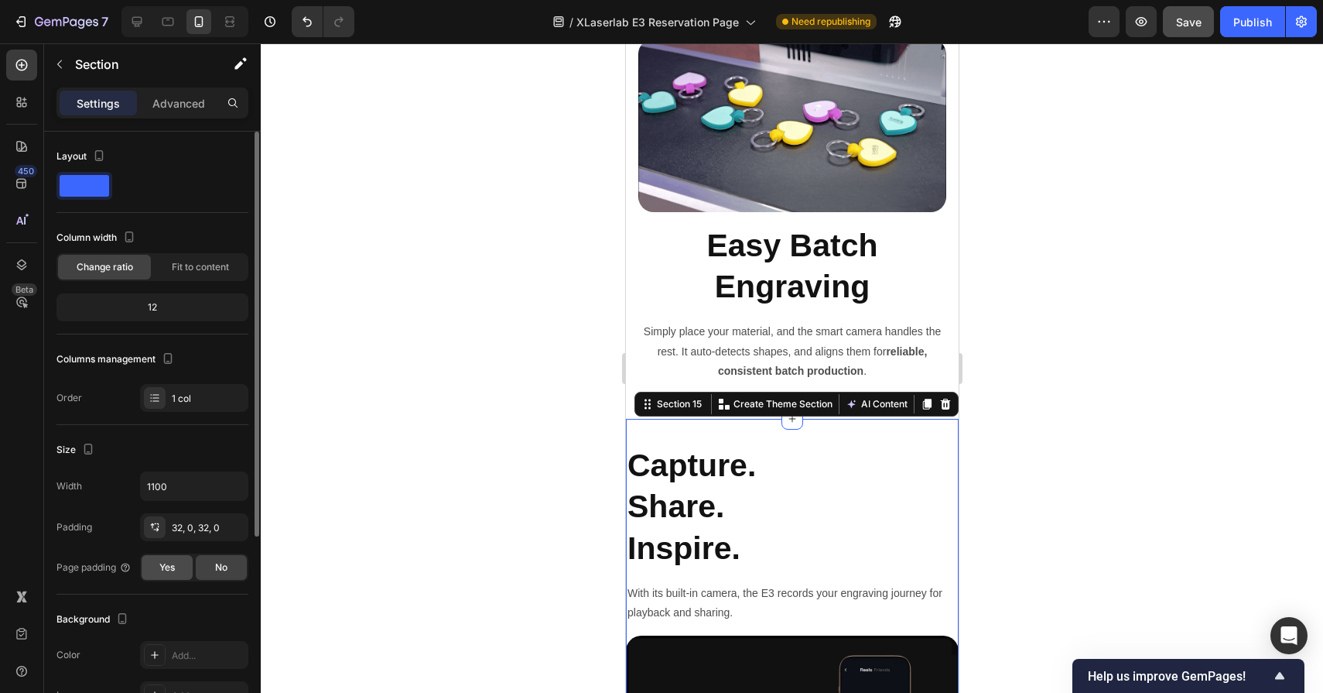
click at [170, 573] on span "Yes" at bounding box center [166, 567] width 15 height 14
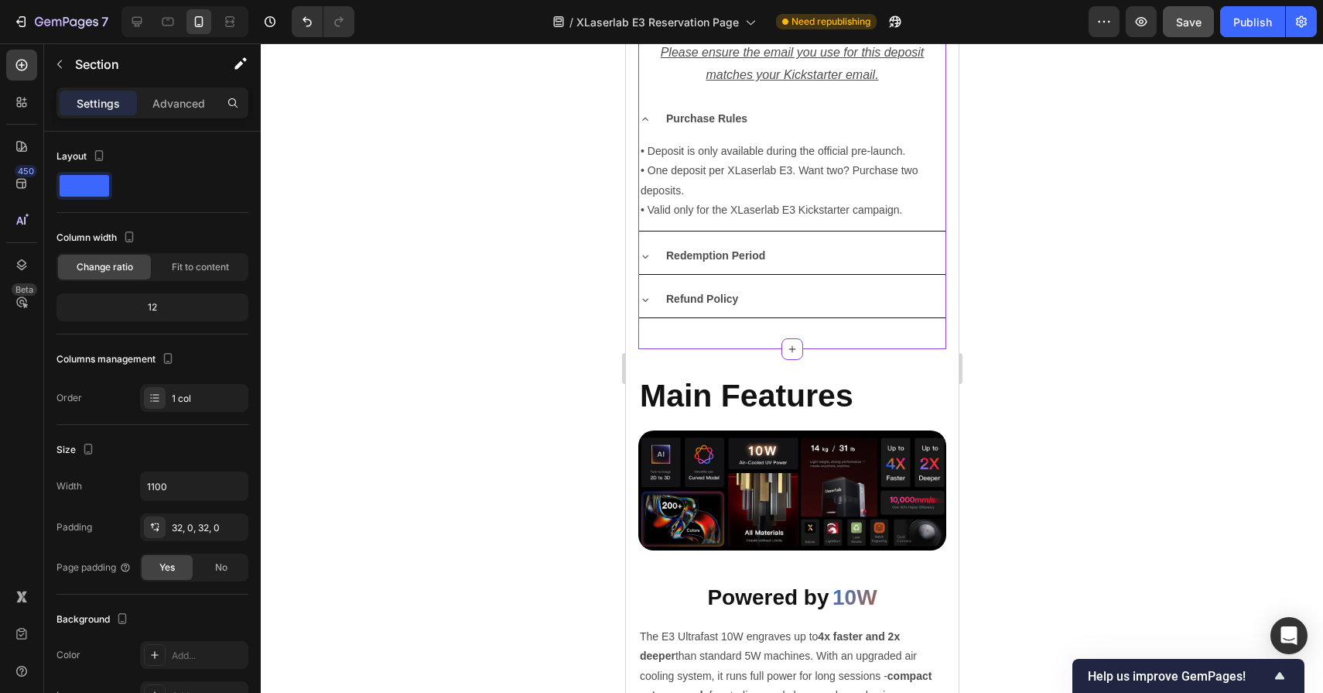
scroll to position [2439, 0]
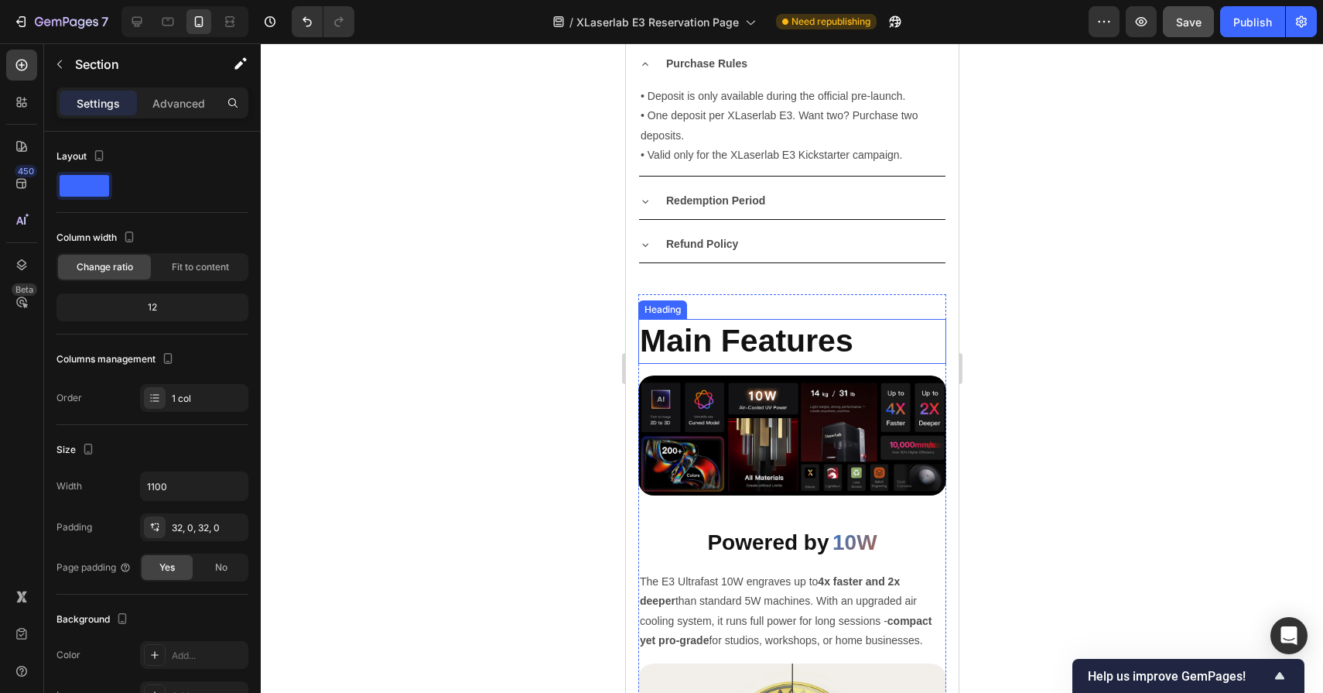
click at [793, 341] on h2 "Main Features" at bounding box center [792, 341] width 308 height 44
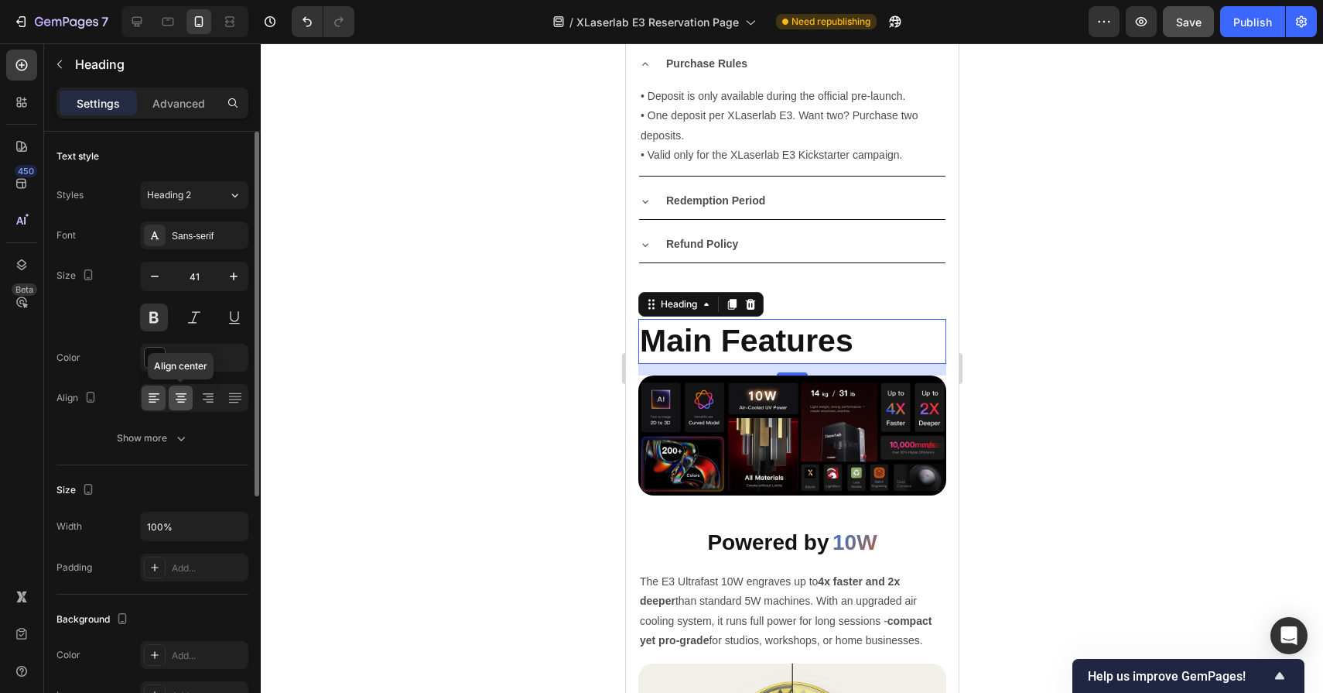
click at [175, 392] on icon at bounding box center [180, 397] width 15 height 15
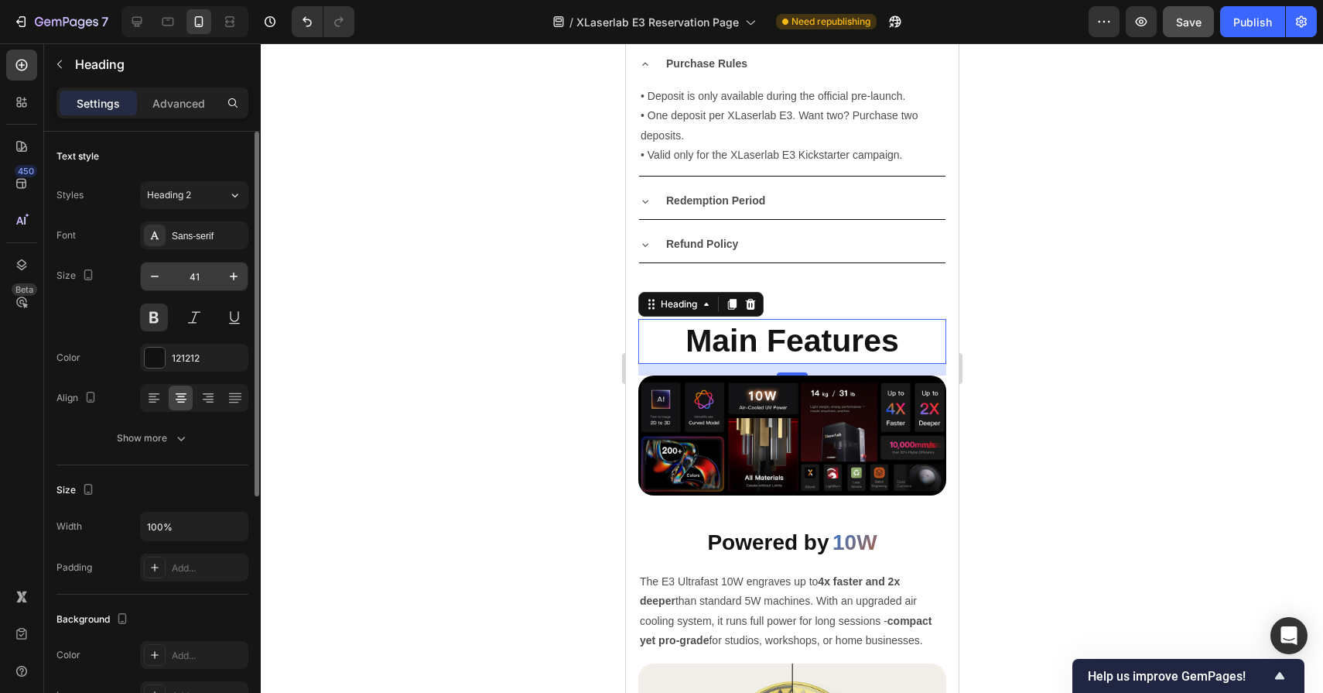
click at [203, 279] on input "41" at bounding box center [194, 276] width 51 height 28
type input "28"
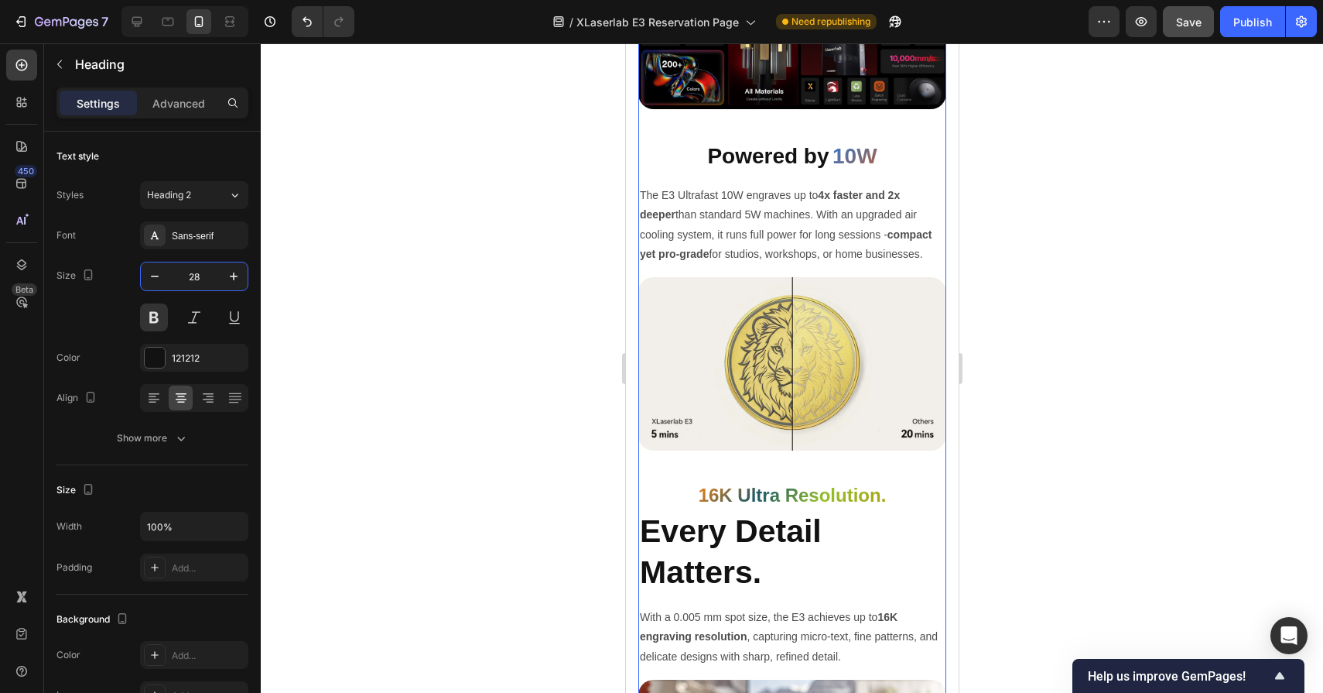
scroll to position [2833, 0]
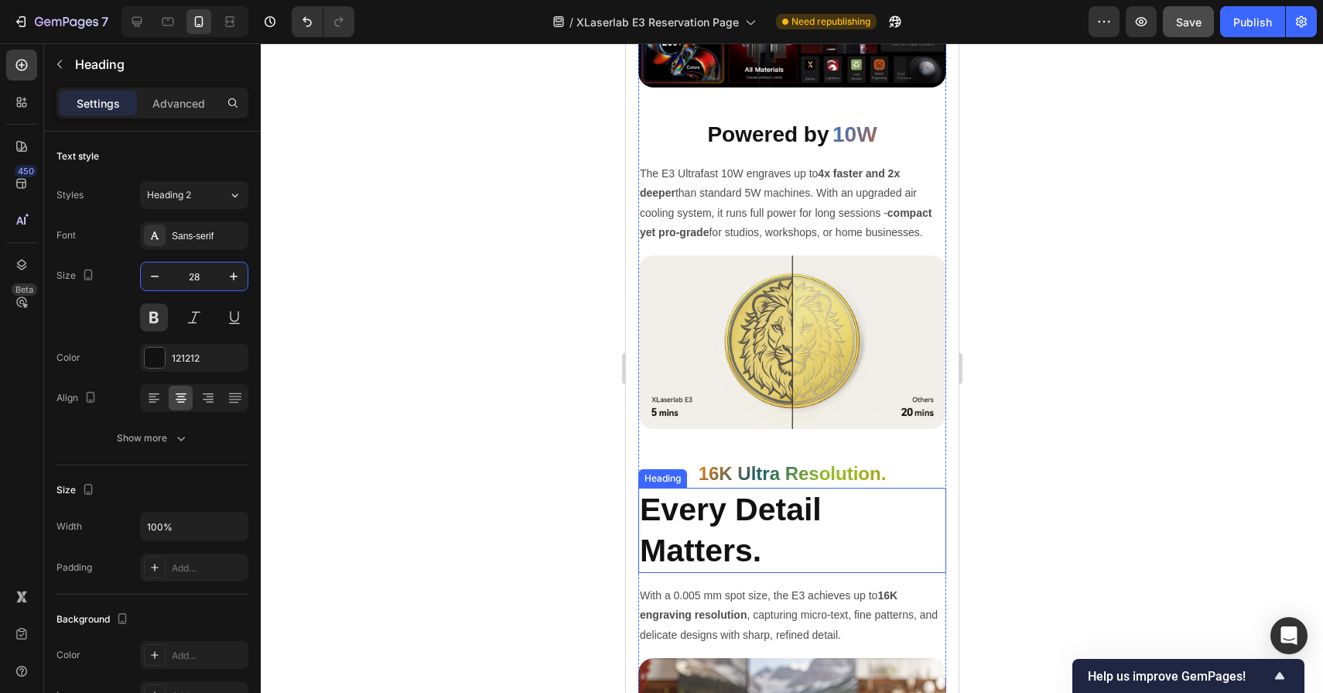
click at [765, 519] on h2 "Every Detail Matters." at bounding box center [792, 531] width 308 height 86
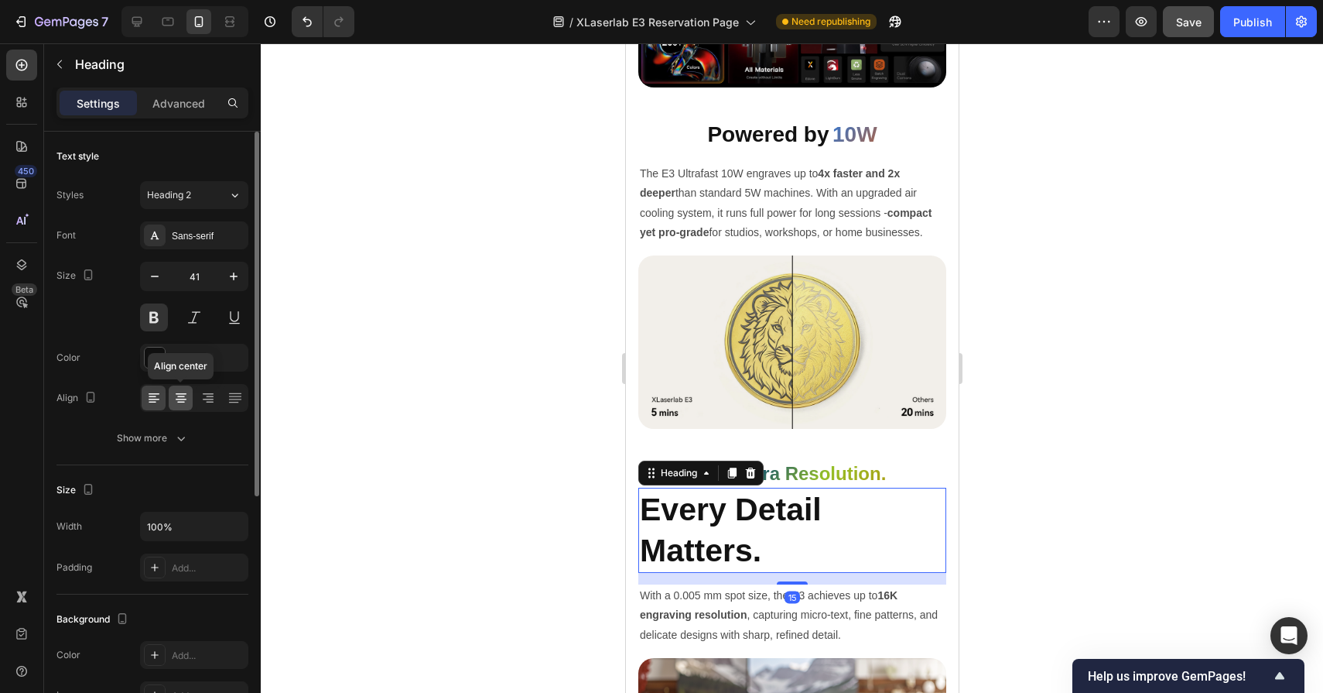
click at [177, 404] on icon at bounding box center [180, 397] width 15 height 15
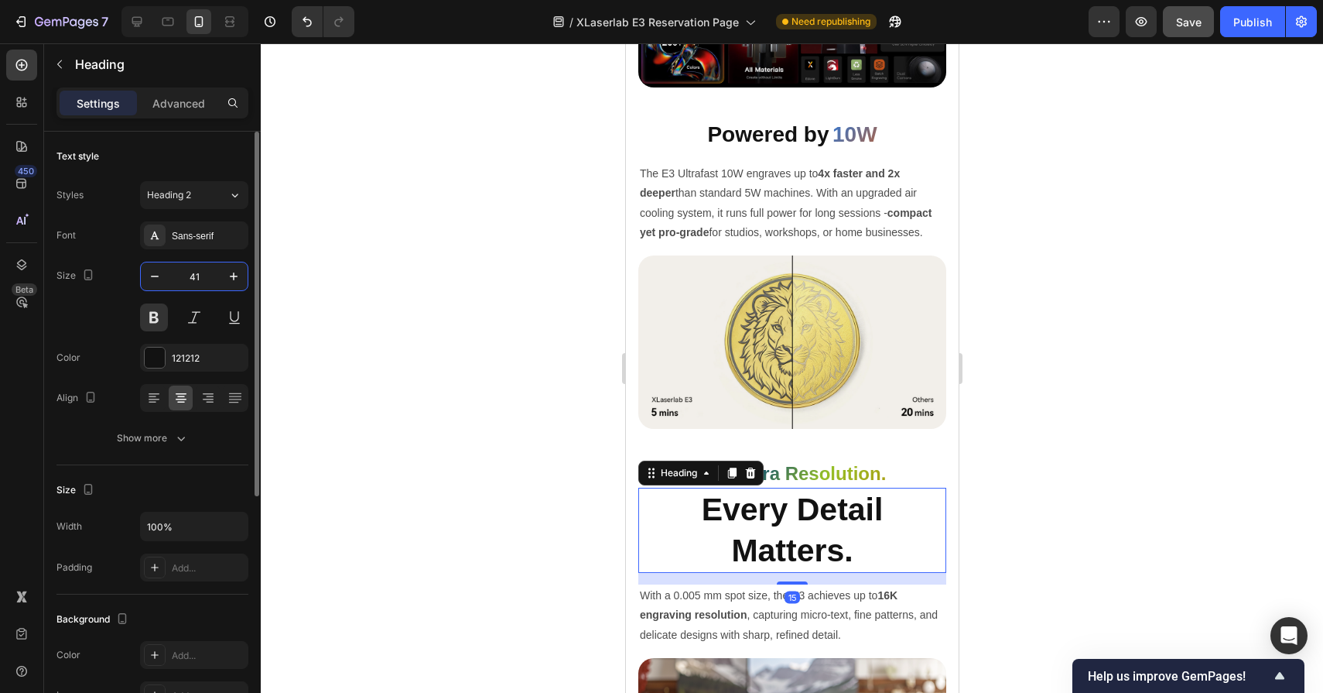
click at [200, 274] on input "41" at bounding box center [194, 276] width 51 height 28
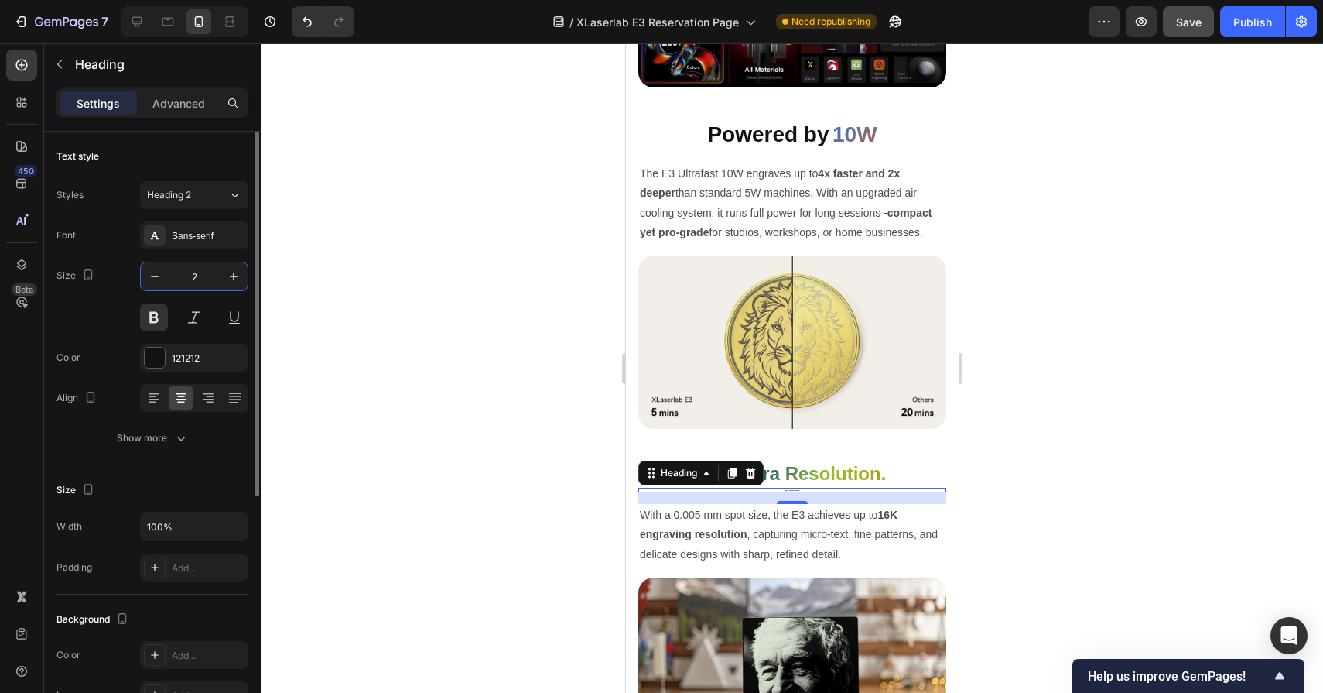
type input "28"
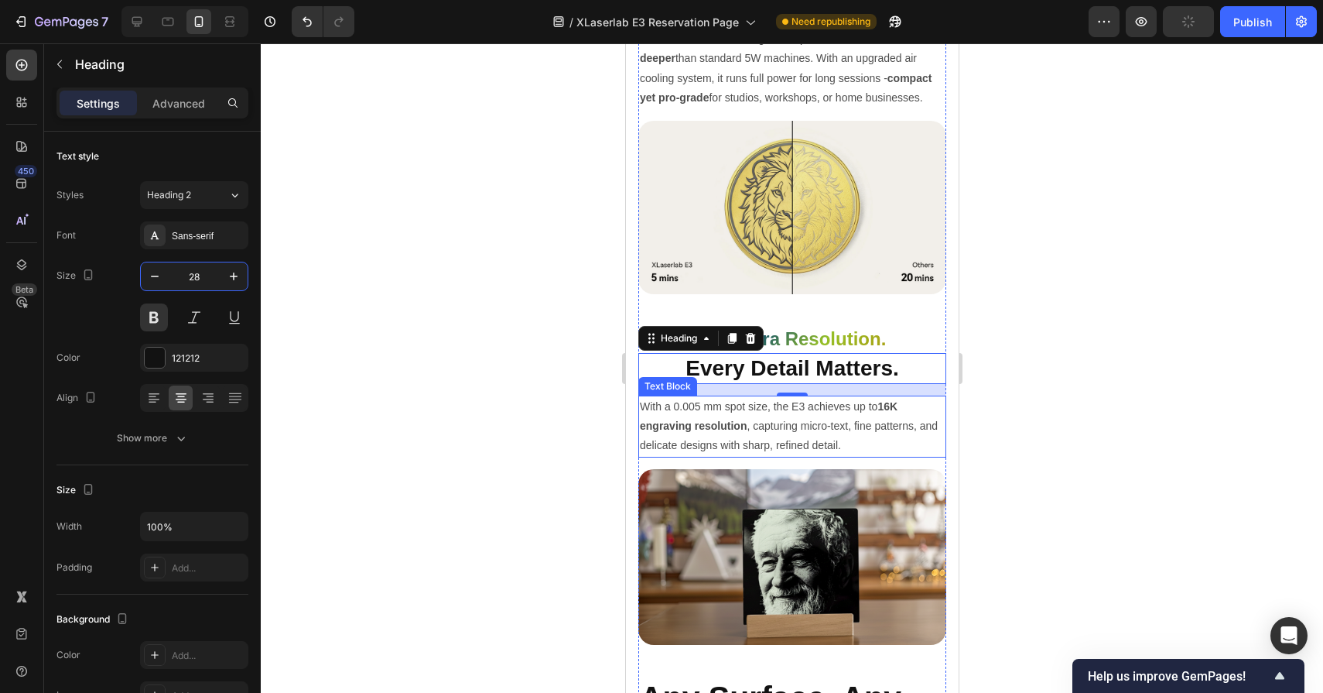
scroll to position [2816, 0]
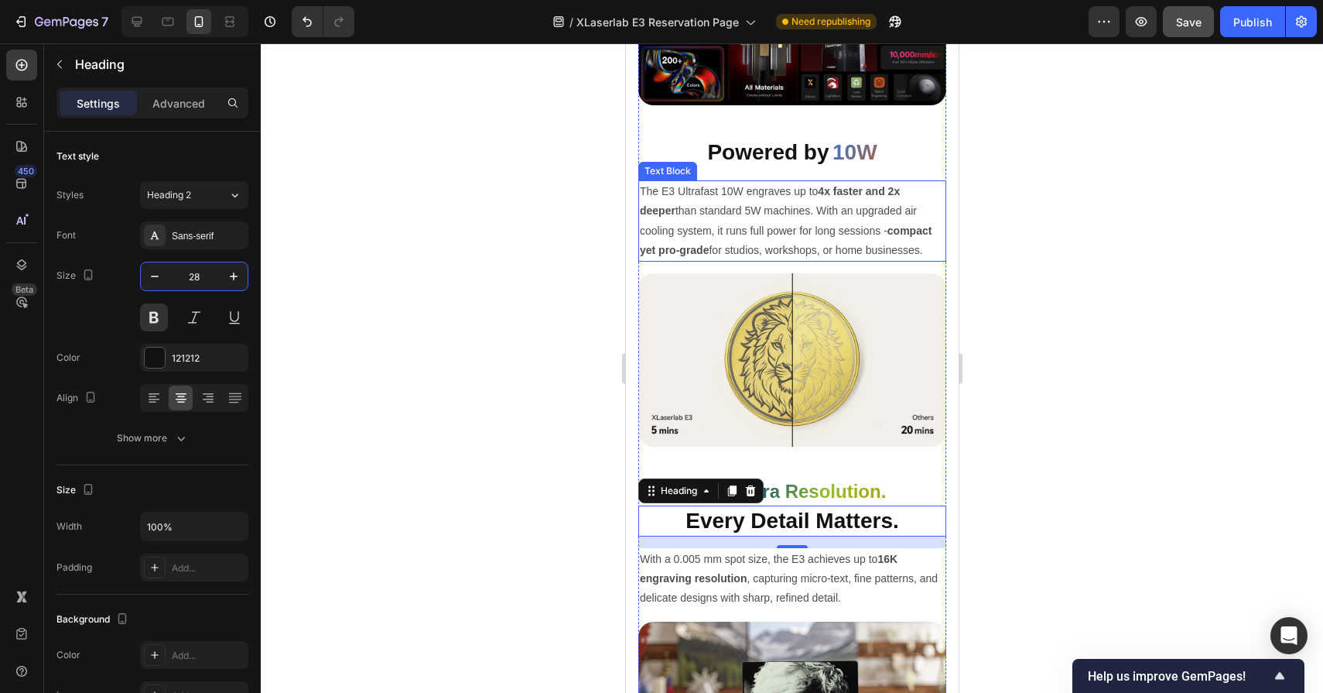
click at [785, 243] on p "The E3 Ultrafast 10W engraves up to 4x faster and 2x deeper than standard 5W ma…" at bounding box center [791, 221] width 305 height 78
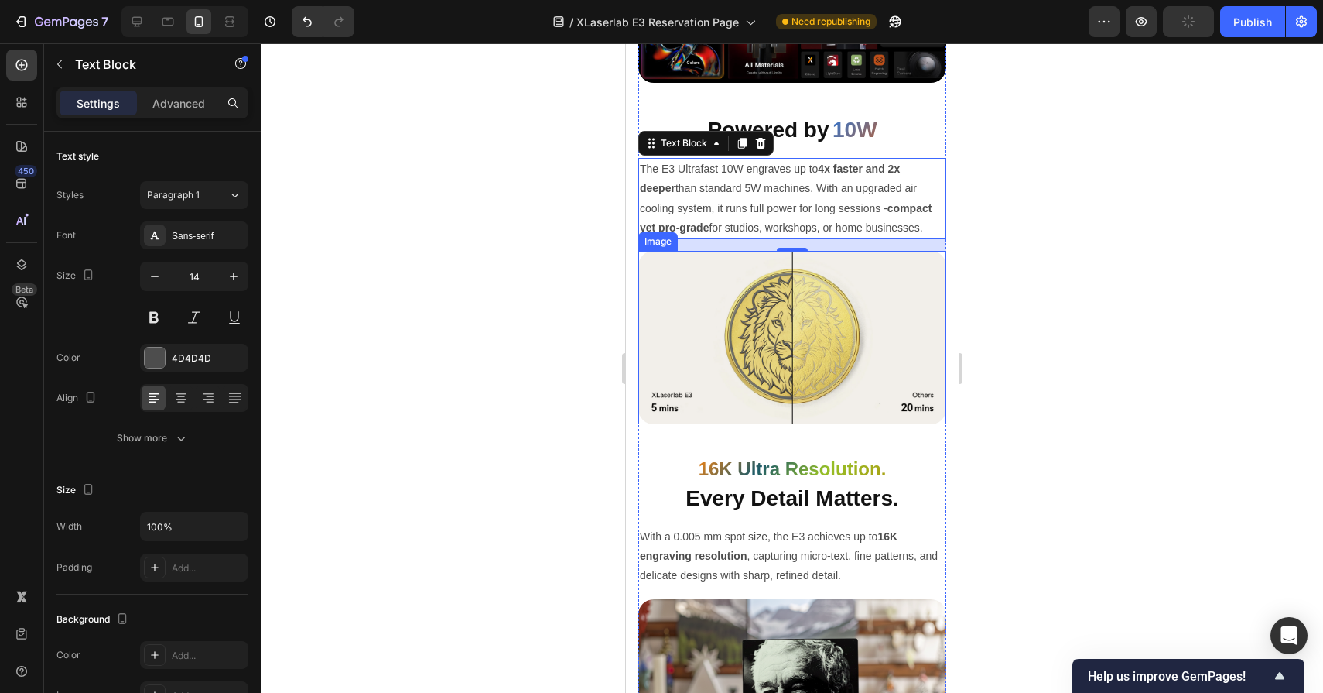
scroll to position [2842, 0]
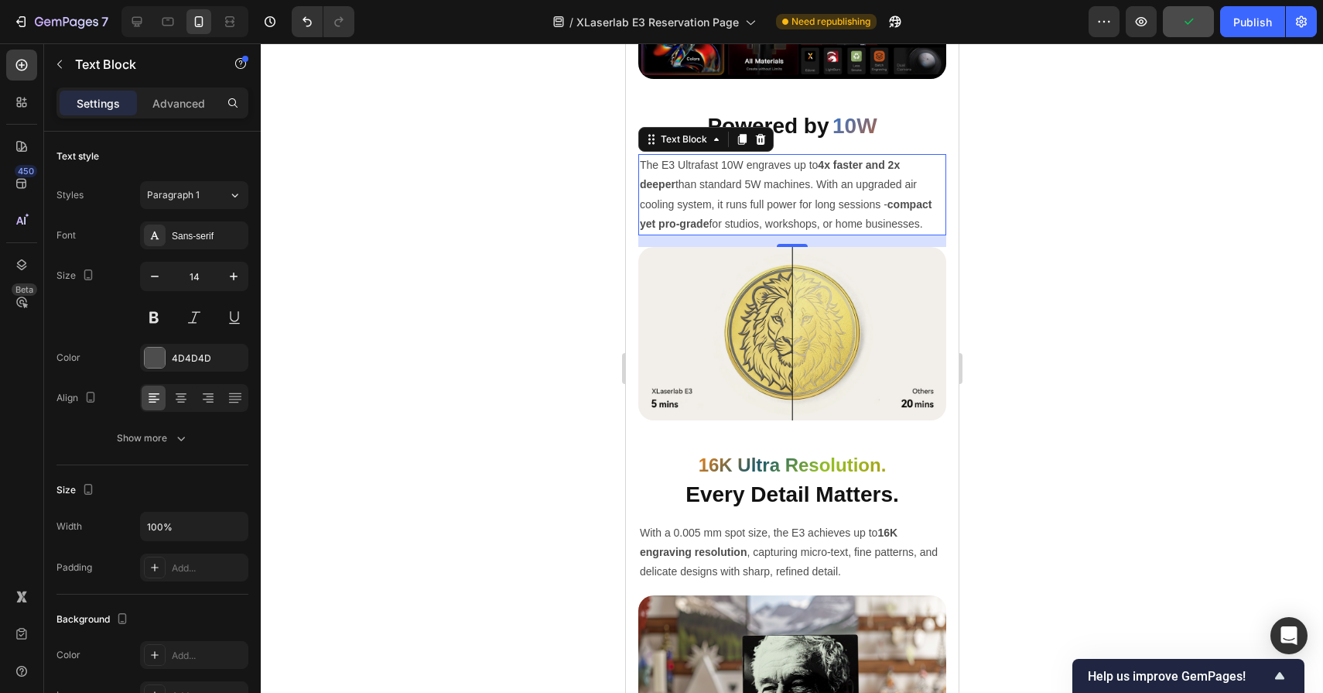
click at [846, 181] on p "The E3 Ultrafast 10W engraves up to 4x faster and 2x deeper than standard 5W ma…" at bounding box center [791, 195] width 305 height 78
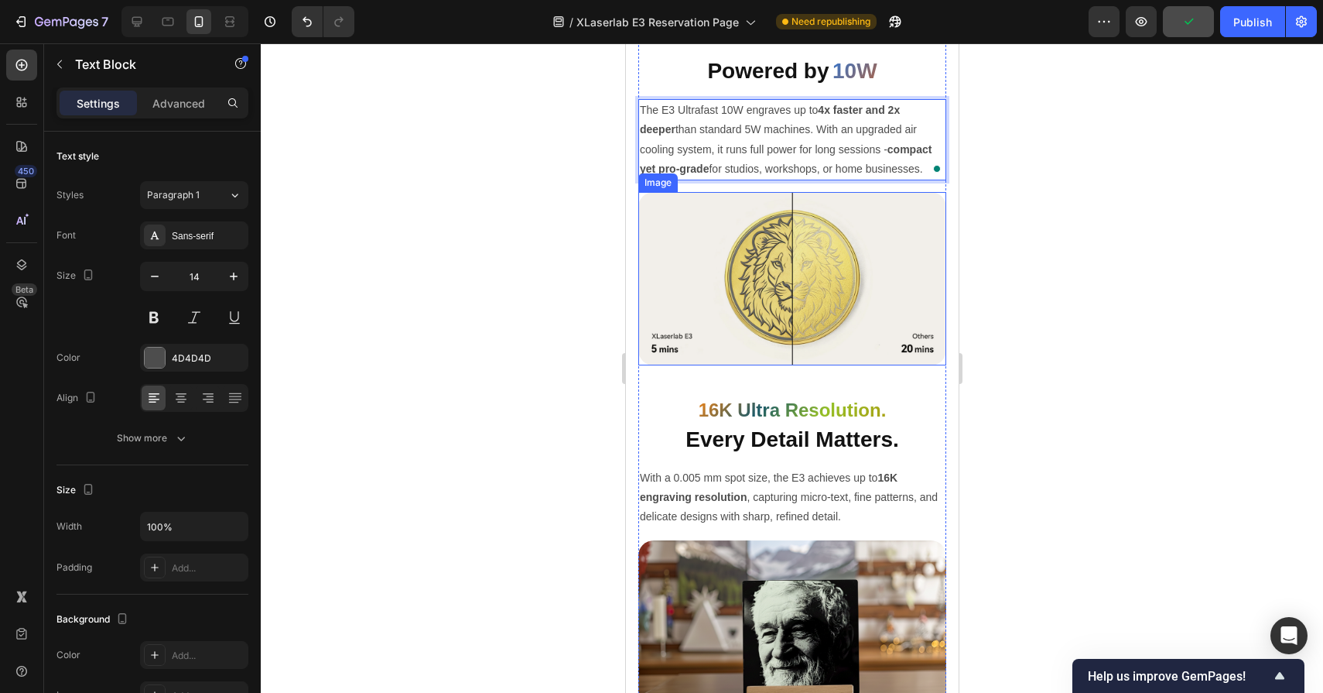
scroll to position [2911, 0]
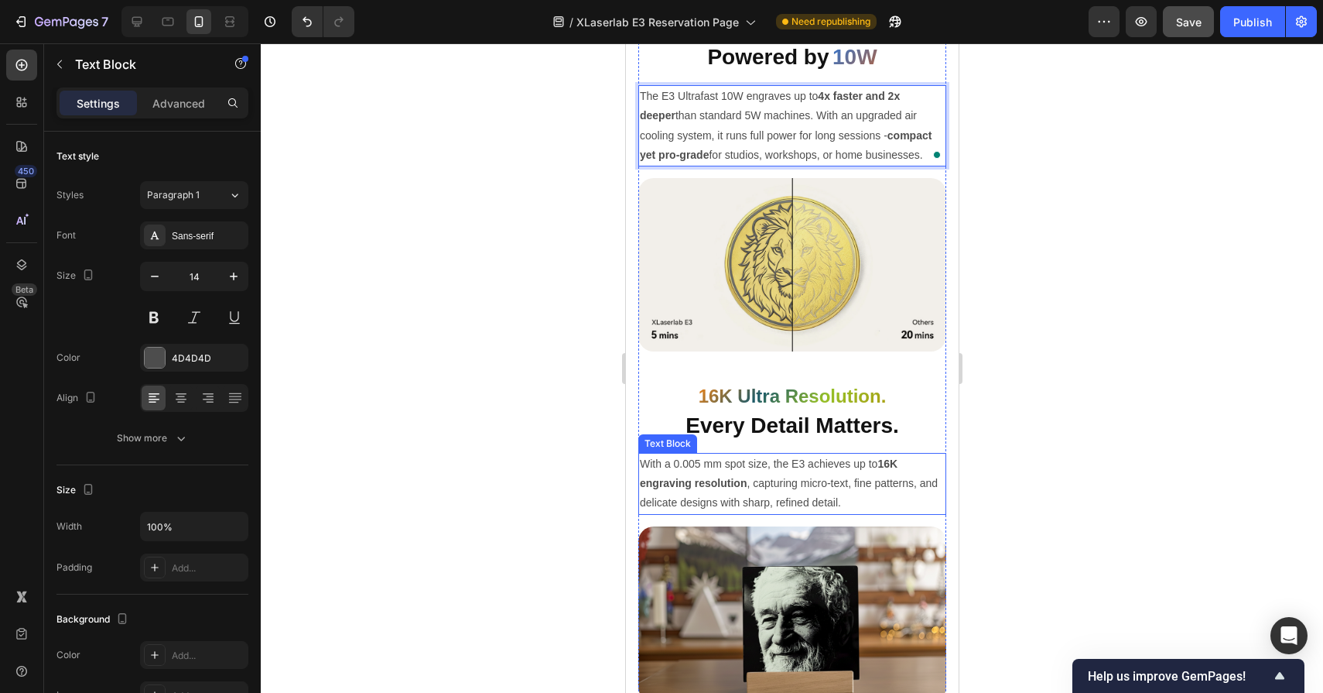
click at [810, 494] on p "With a 0.005 mm spot size, the E3 achieves up to 16K engraving resolution , cap…" at bounding box center [791, 483] width 305 height 59
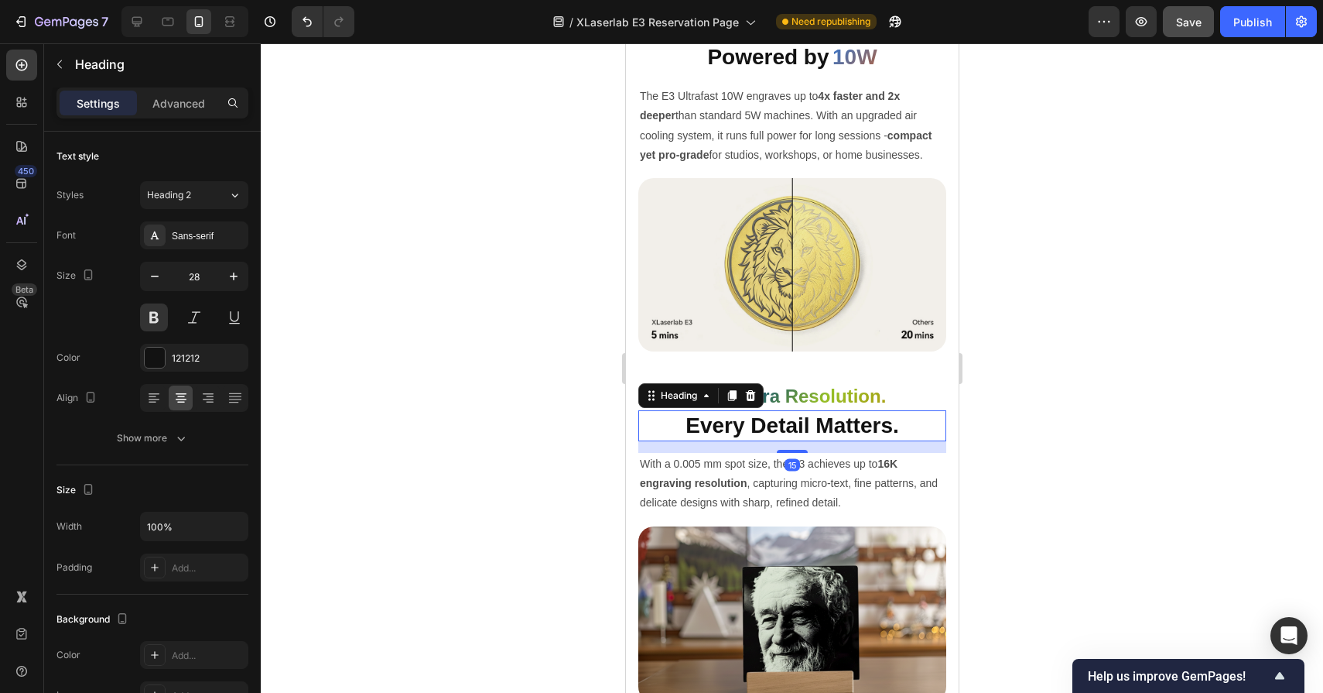
click at [811, 424] on h2 "Every Detail Matters." at bounding box center [792, 425] width 308 height 31
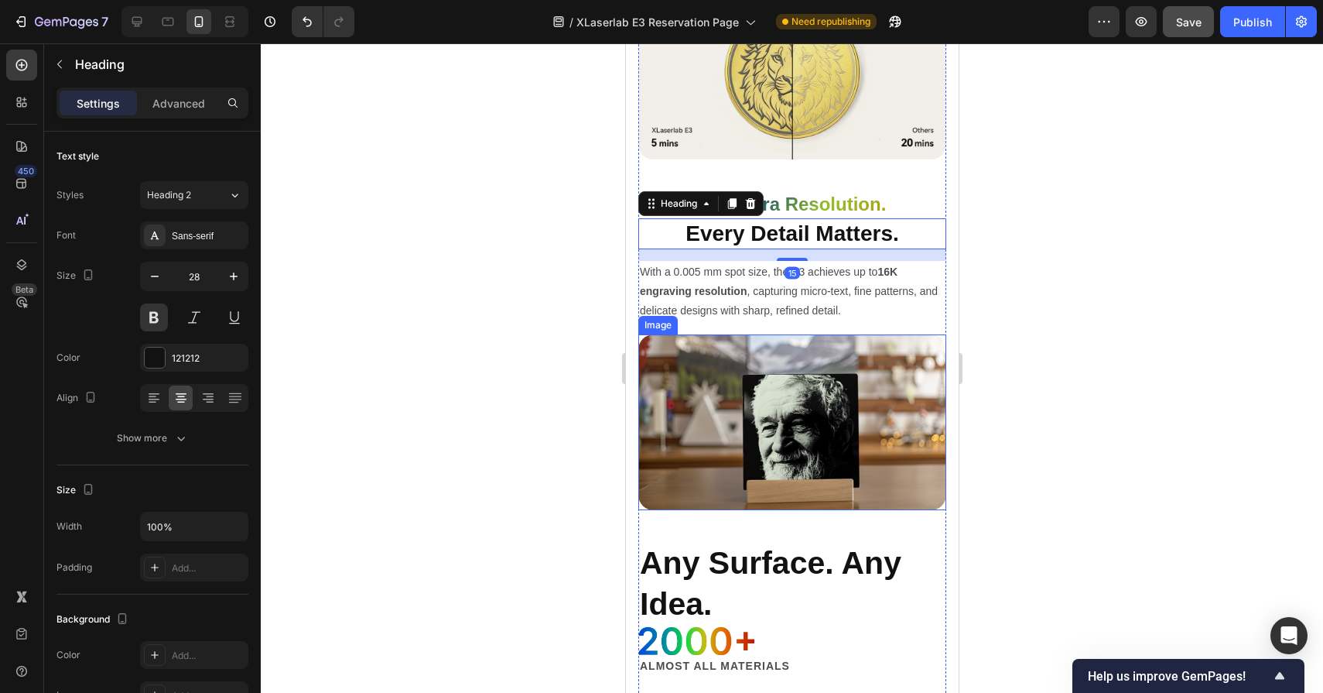
scroll to position [3189, 0]
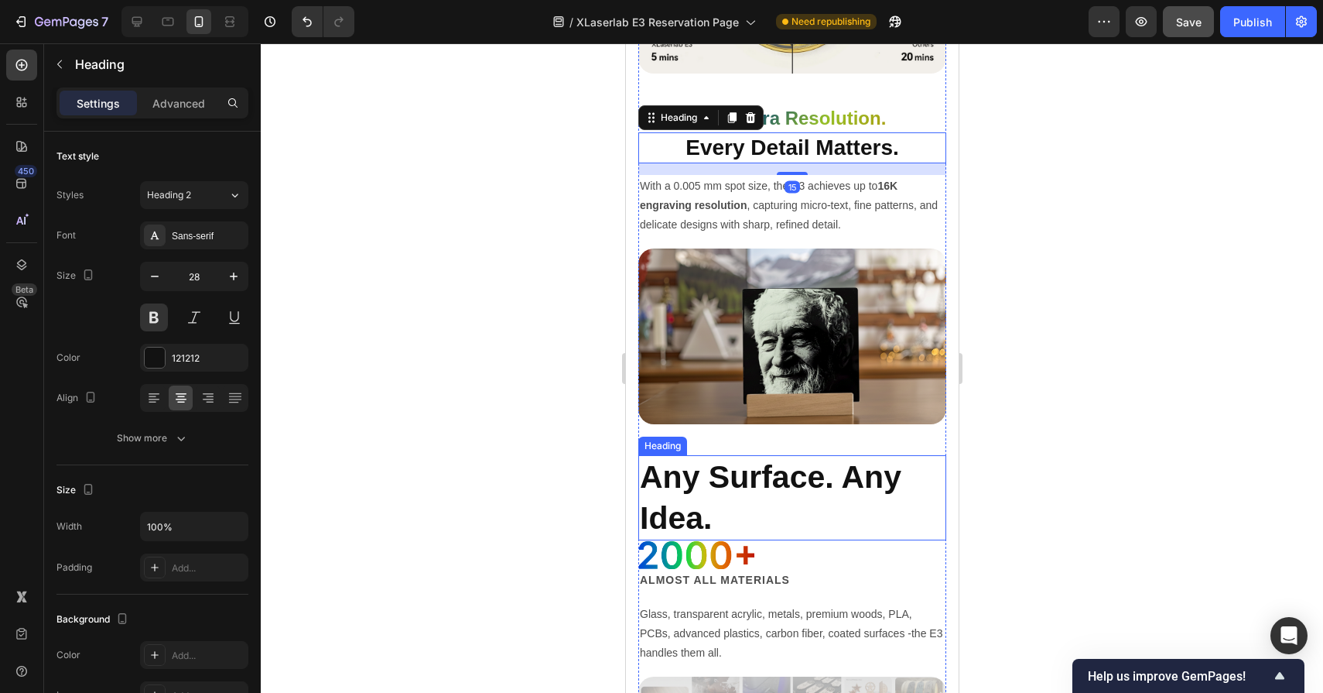
click at [779, 471] on h2 "Any Surface. Any Idea." at bounding box center [792, 498] width 308 height 86
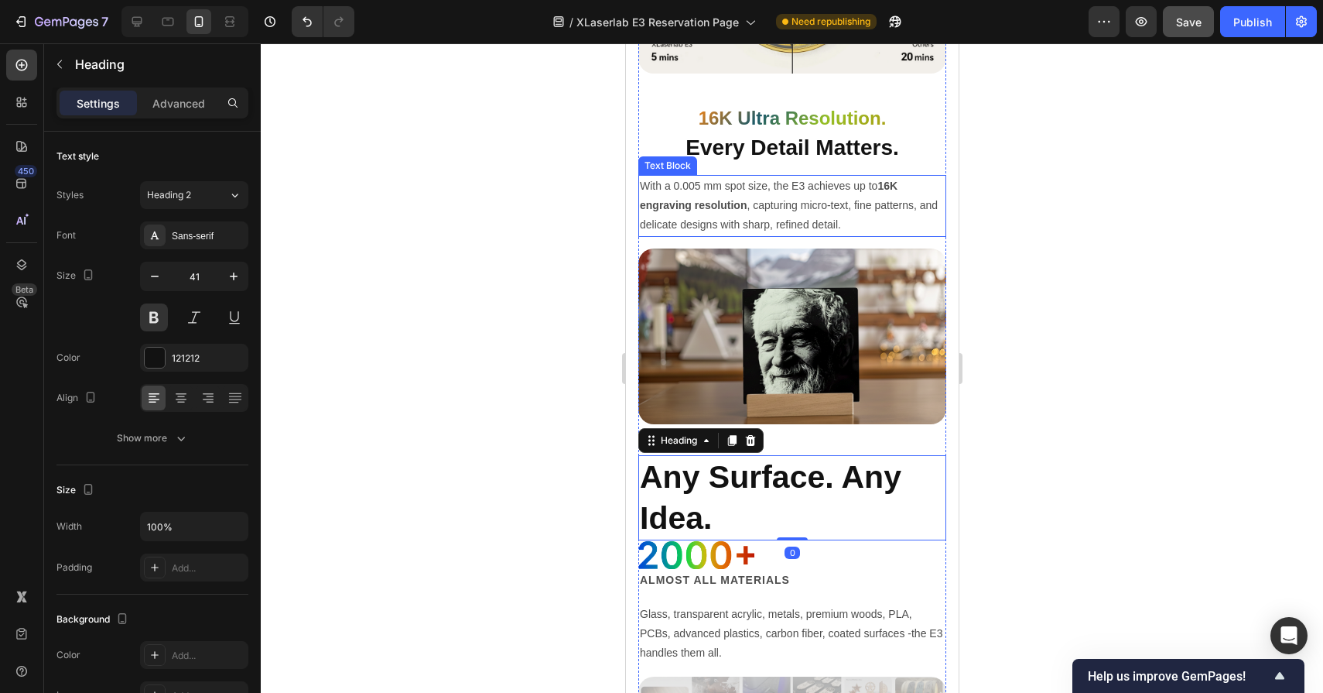
click at [750, 197] on p "With a 0.005 mm spot size, the E3 achieves up to 16K engraving resolution , cap…" at bounding box center [791, 205] width 305 height 59
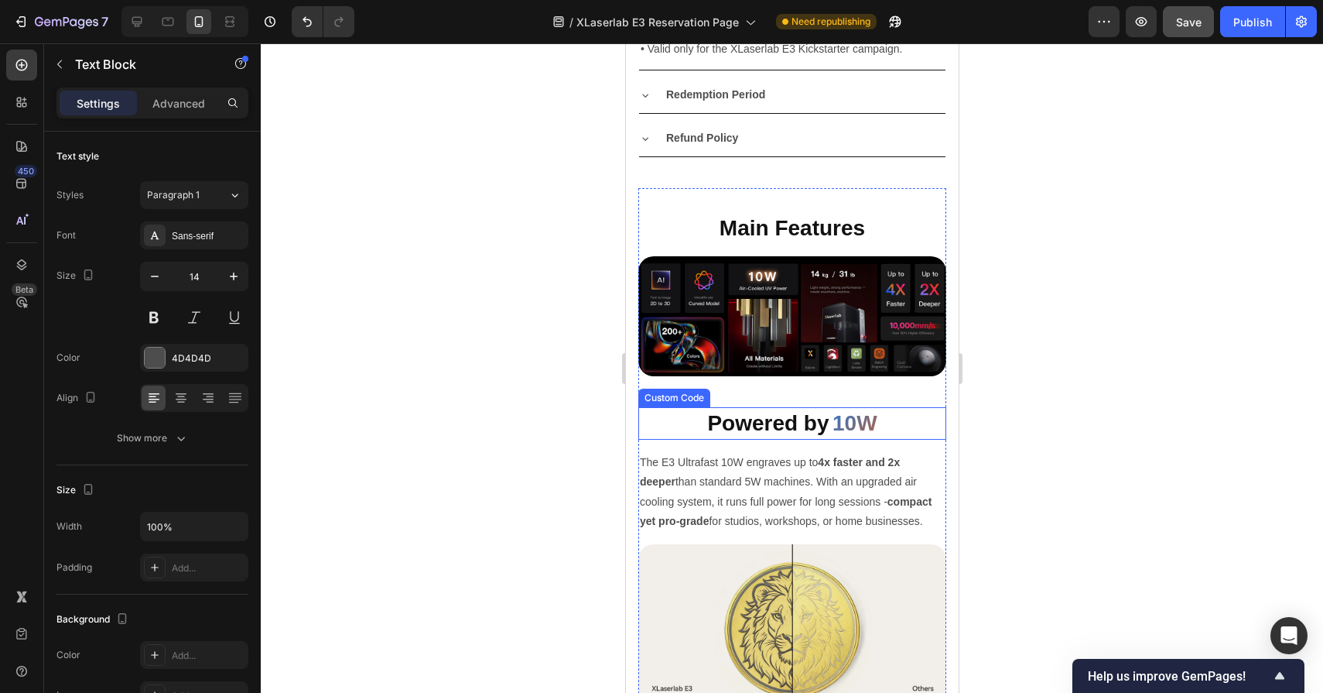
scroll to position [2600, 0]
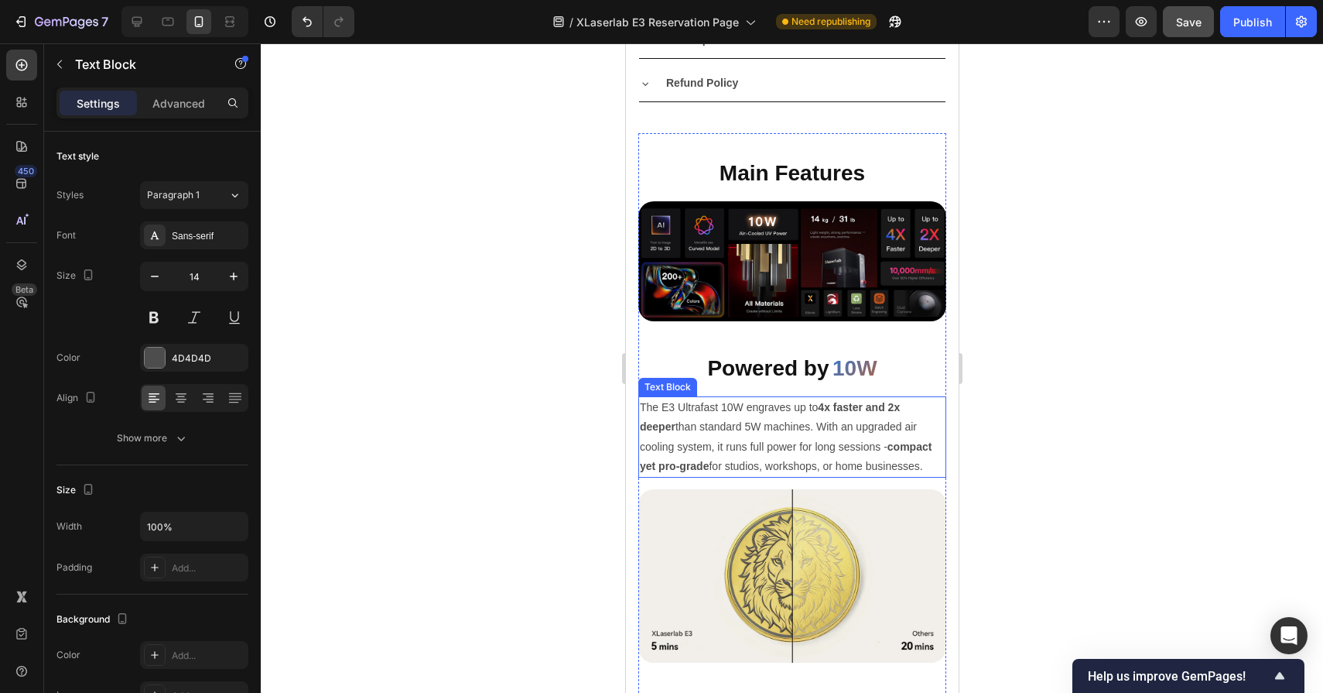
click at [805, 450] on p "The E3 Ultrafast 10W engraves up to 4x faster and 2x deeper than standard 5W ma…" at bounding box center [791, 437] width 305 height 78
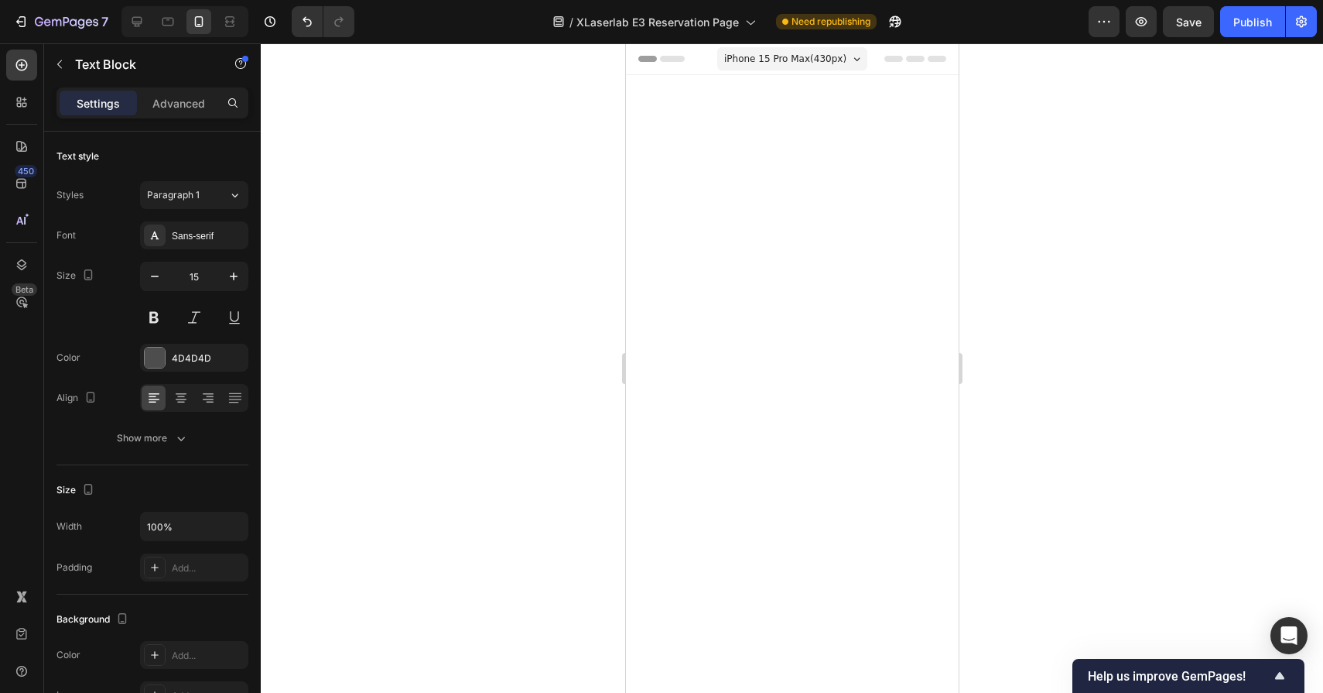
click at [226, 271] on icon "button" at bounding box center [233, 276] width 15 height 15
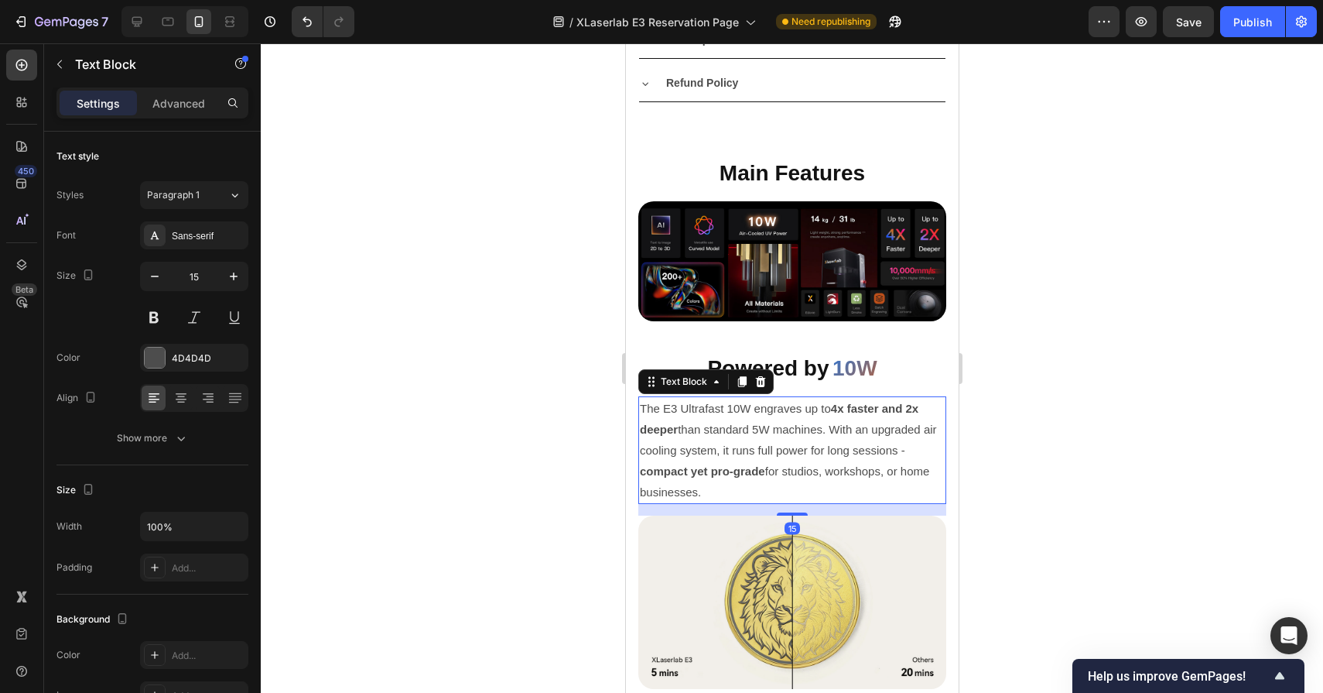
type input "16"
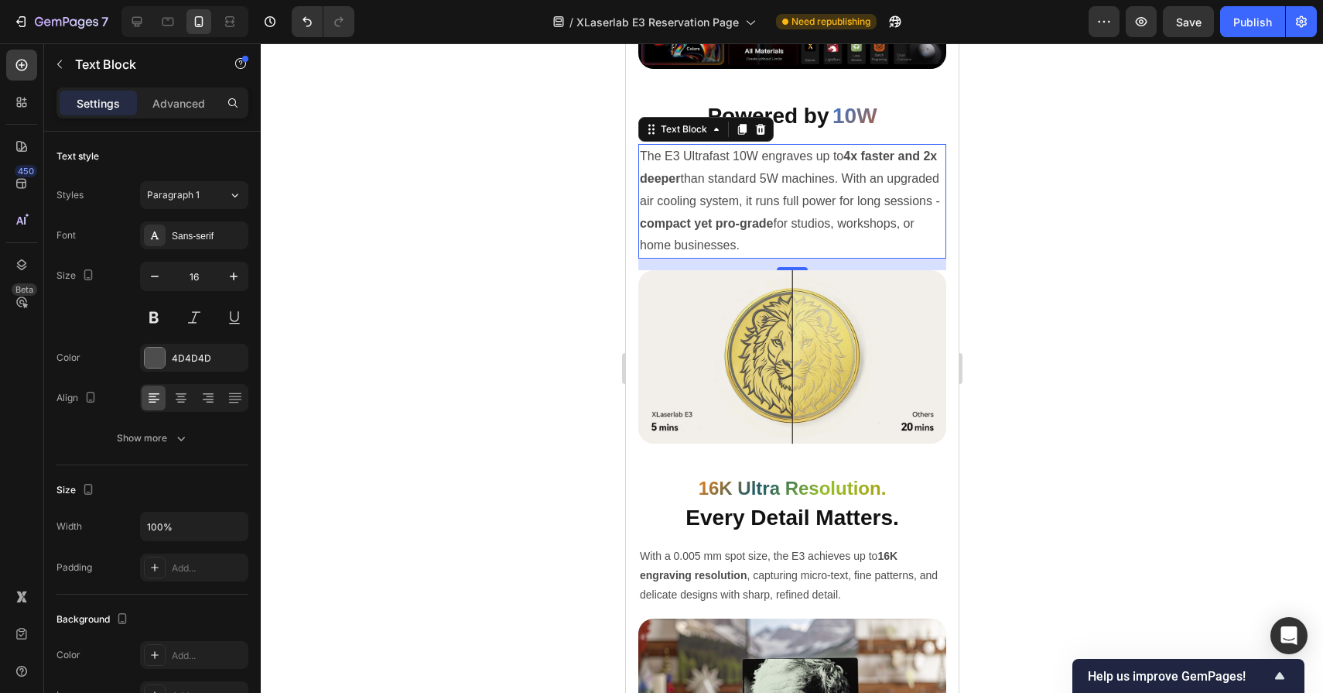
scroll to position [2962, 0]
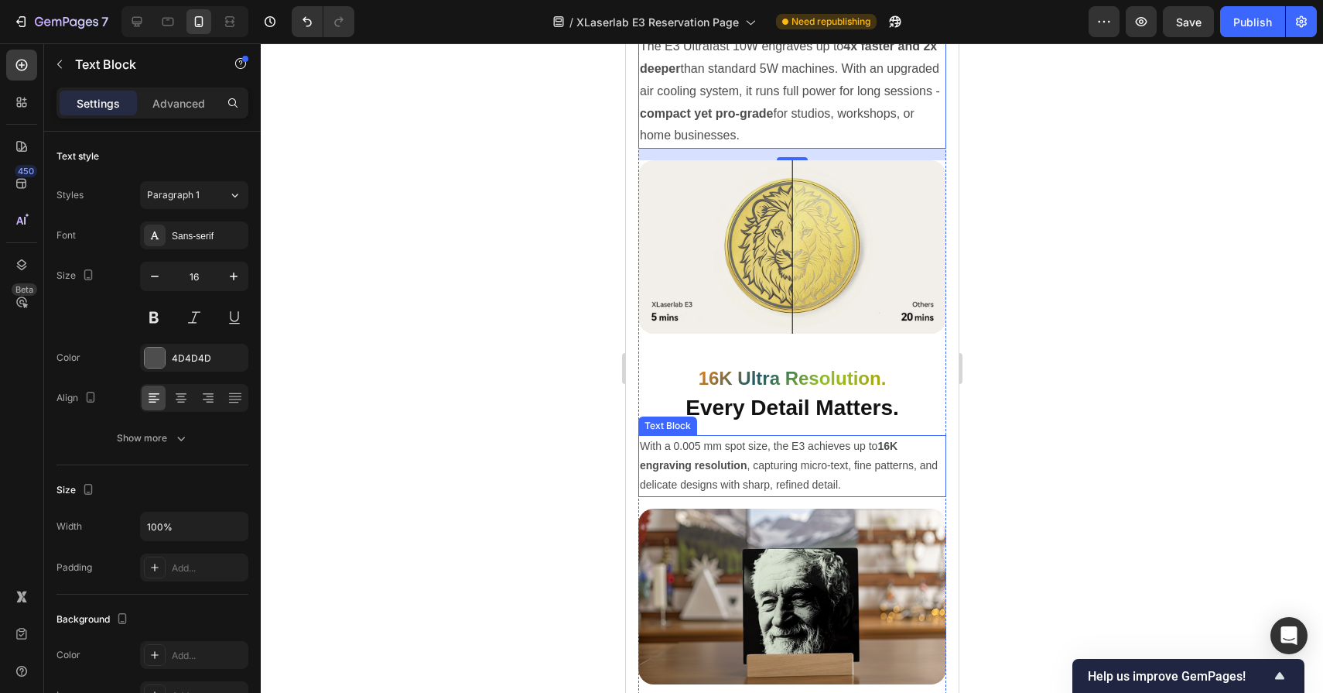
click at [781, 450] on p "With a 0.005 mm spot size, the E3 achieves up to 16K engraving resolution , cap…" at bounding box center [791, 466] width 305 height 59
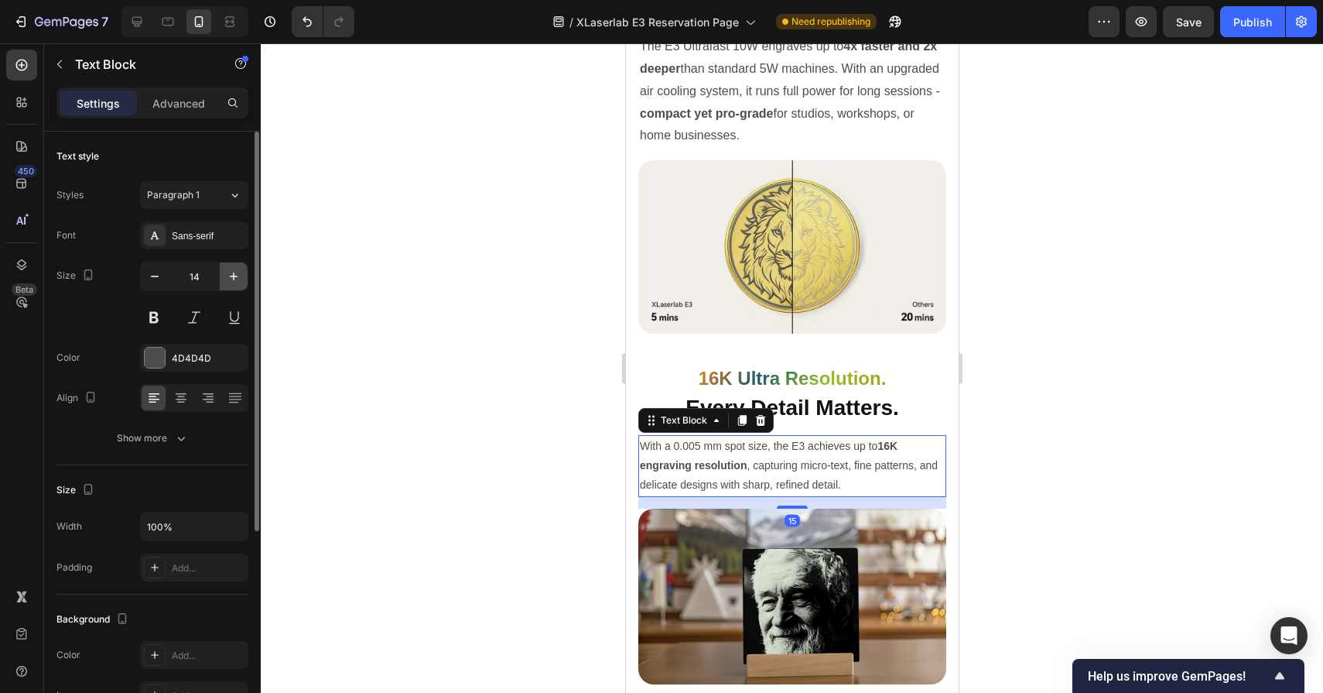
click at [222, 271] on button "button" at bounding box center [234, 276] width 28 height 28
type input "16"
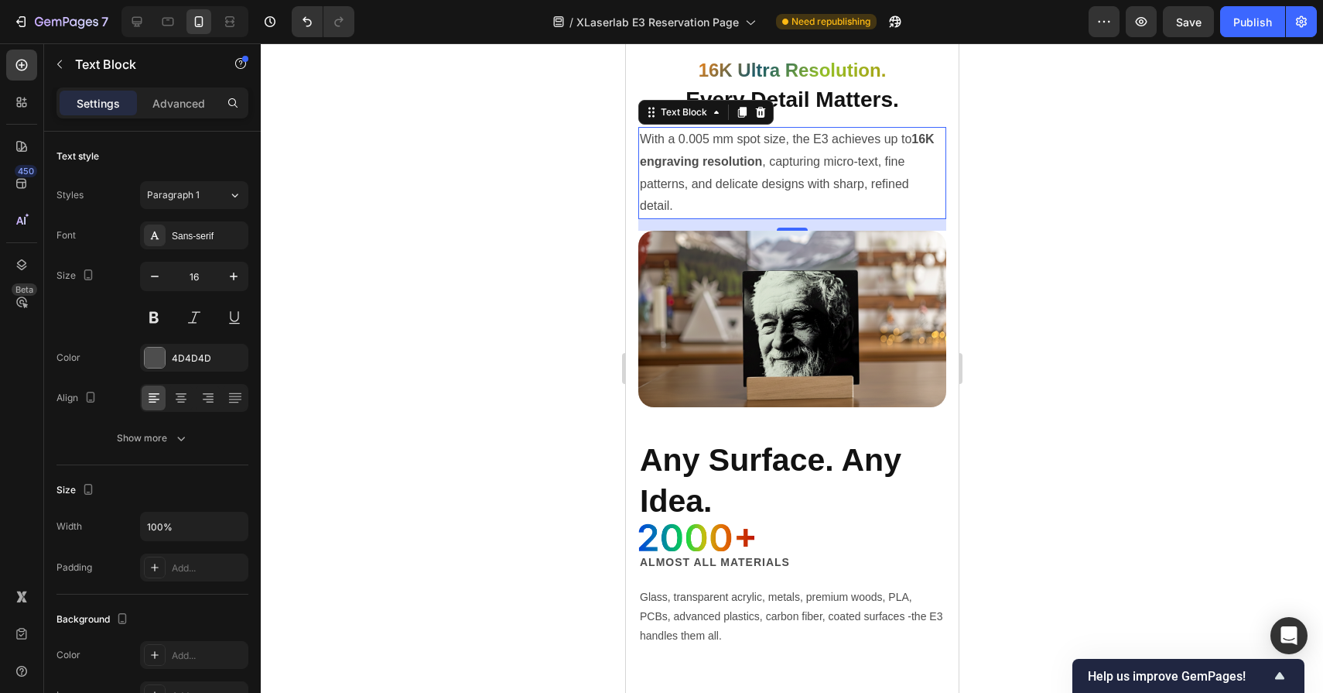
scroll to position [3295, 0]
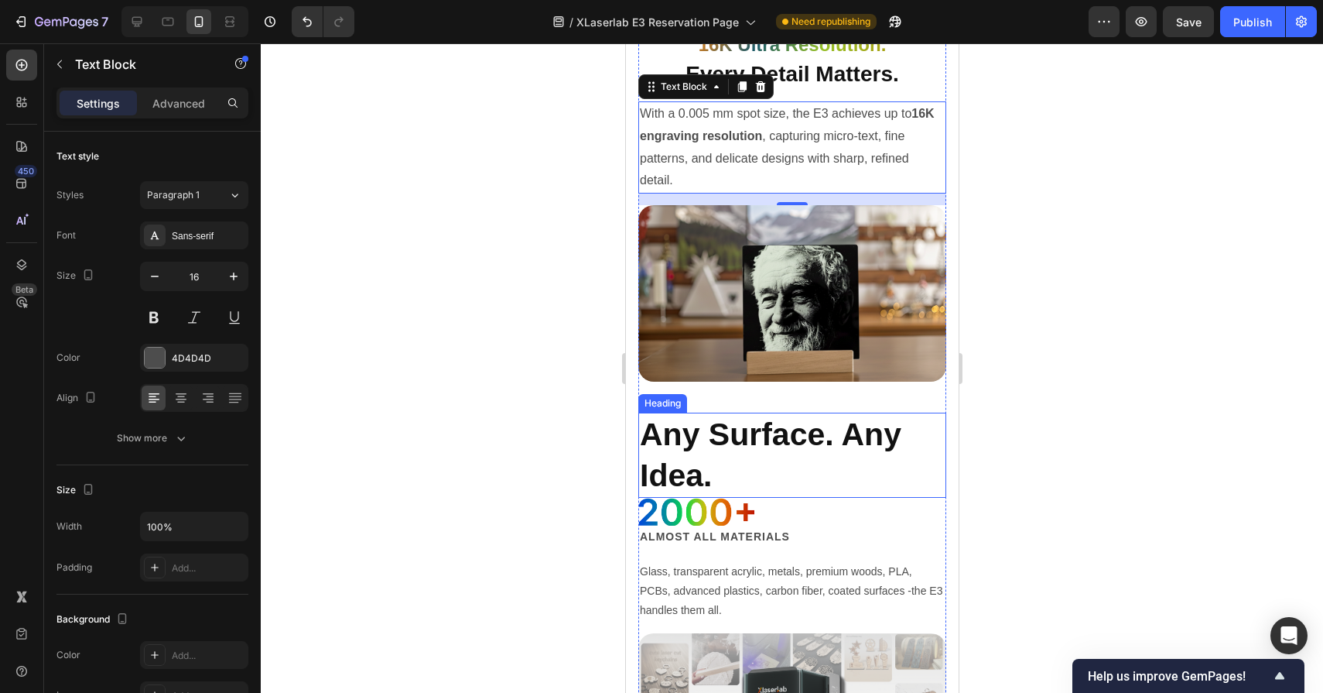
click at [738, 451] on h2 "Any Surface. Any Idea." at bounding box center [792, 456] width 308 height 86
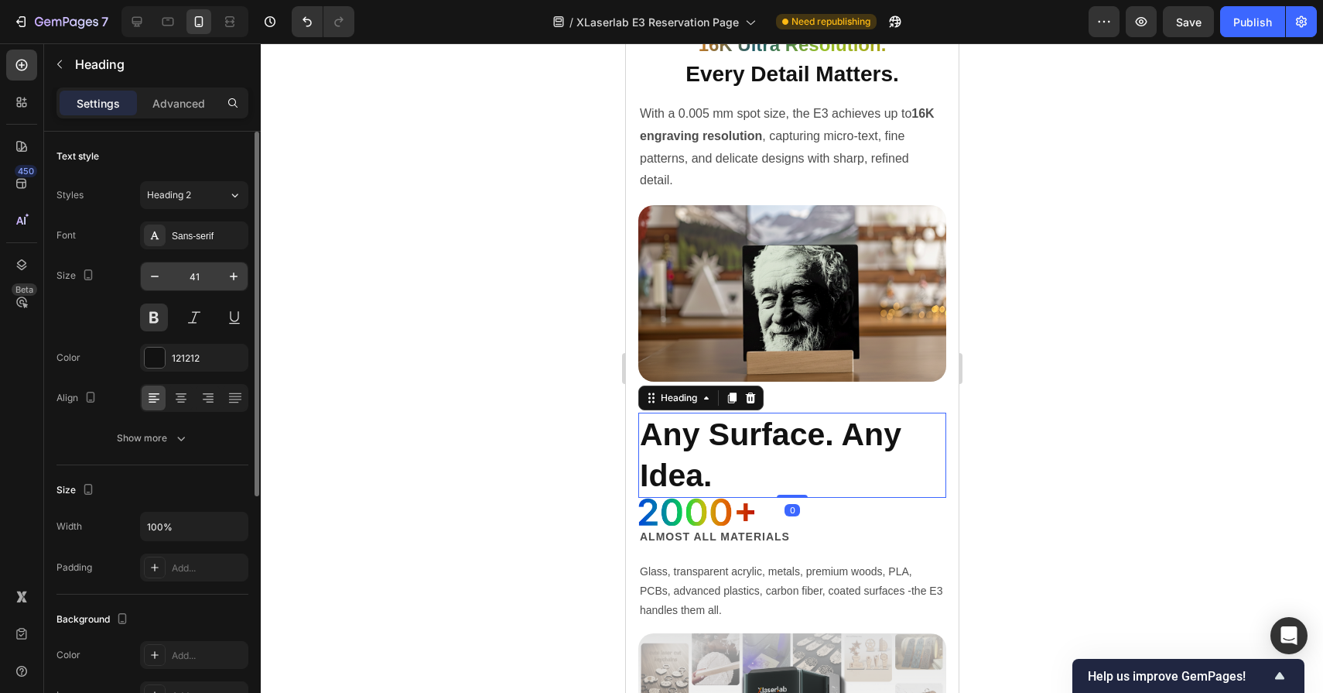
click at [205, 278] on input "41" at bounding box center [194, 276] width 51 height 28
type input "28"
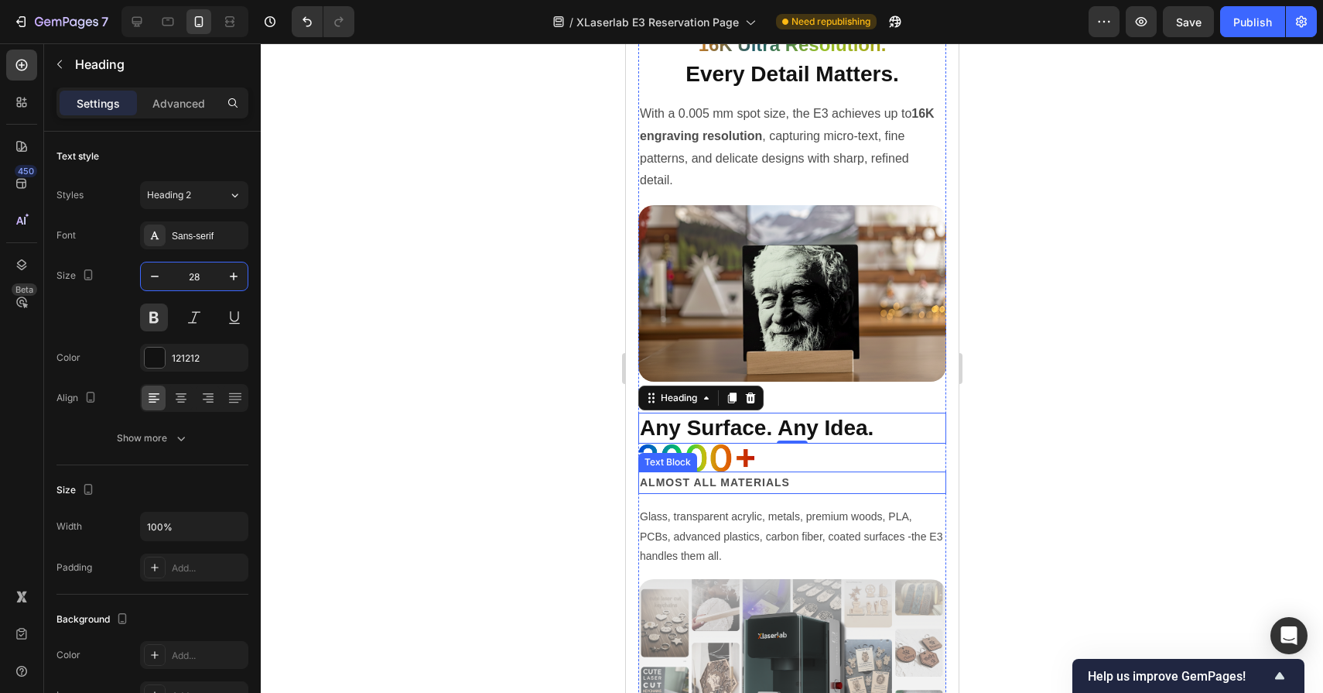
click at [732, 478] on p "Almost all materials" at bounding box center [791, 482] width 305 height 19
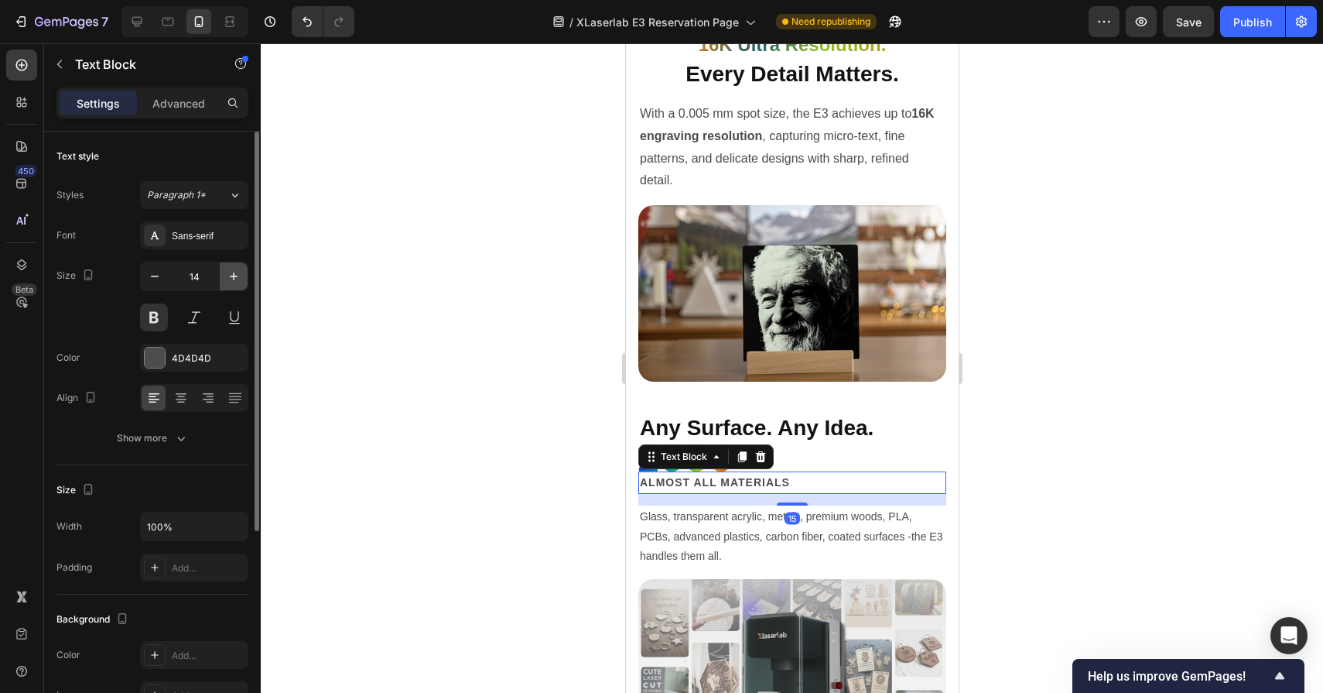
click at [243, 272] on button "button" at bounding box center [234, 276] width 28 height 28
type input "16"
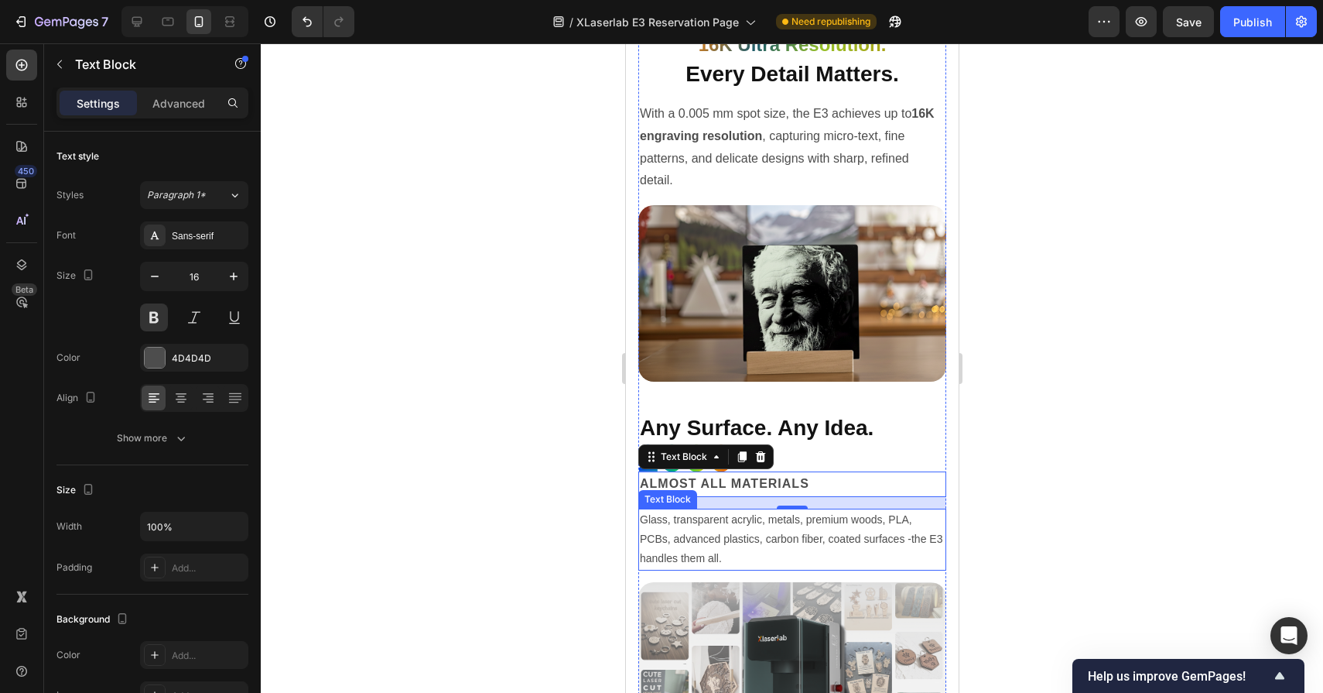
click at [714, 543] on p "Glass, transparent acrylic, metals, premium woods, PLA, PCBs, advanced plastics…" at bounding box center [791, 539] width 305 height 59
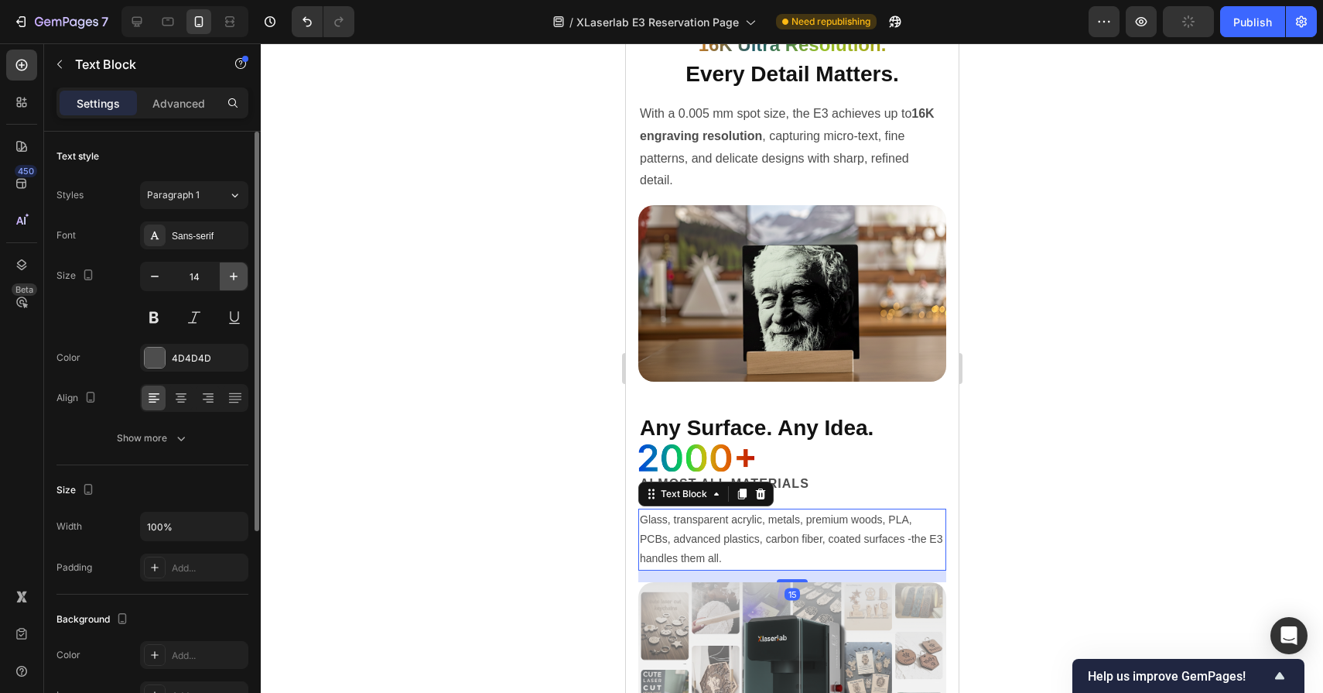
click at [234, 278] on icon "button" at bounding box center [233, 276] width 15 height 15
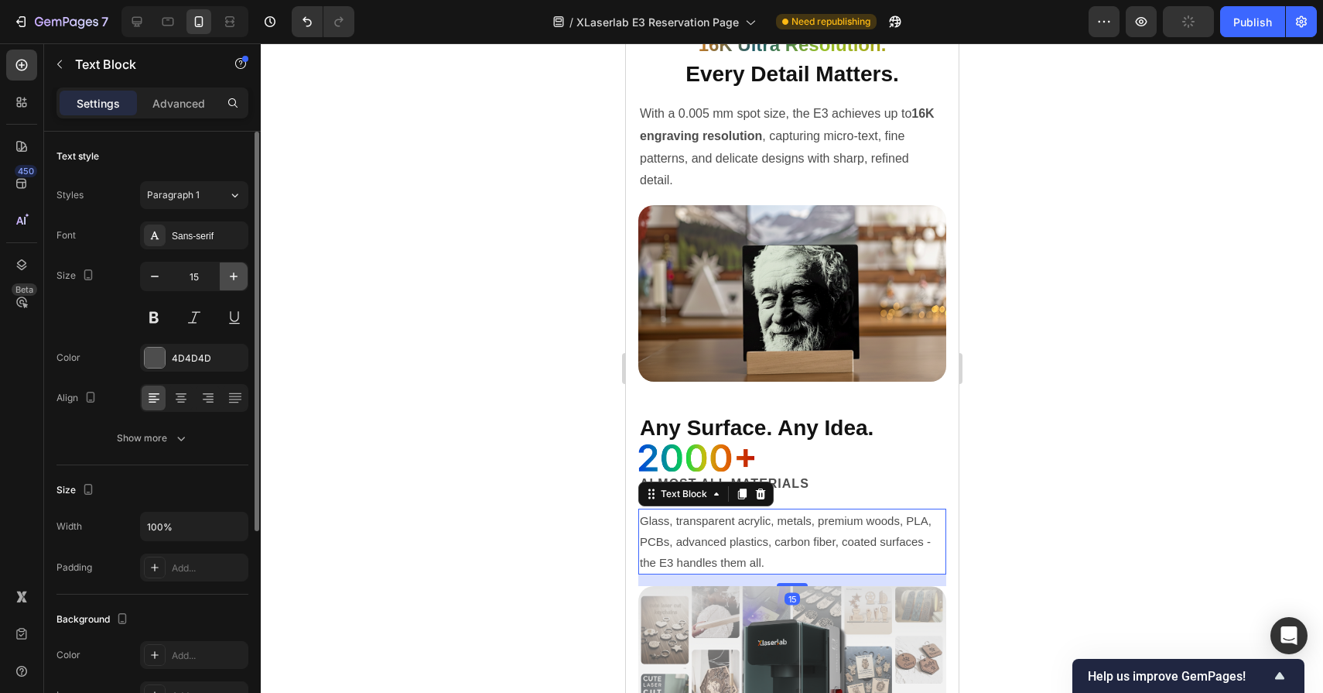
type input "16"
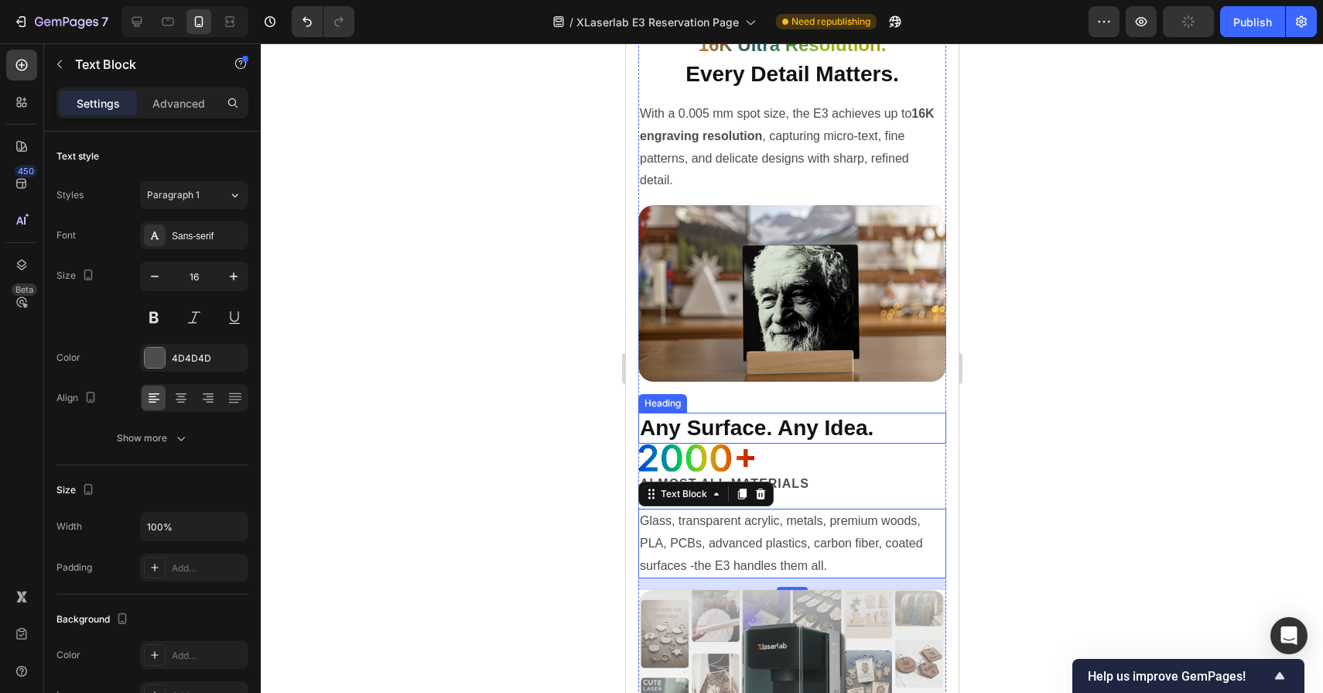
click at [769, 430] on h2 "Any Surface. Any Idea." at bounding box center [792, 428] width 308 height 31
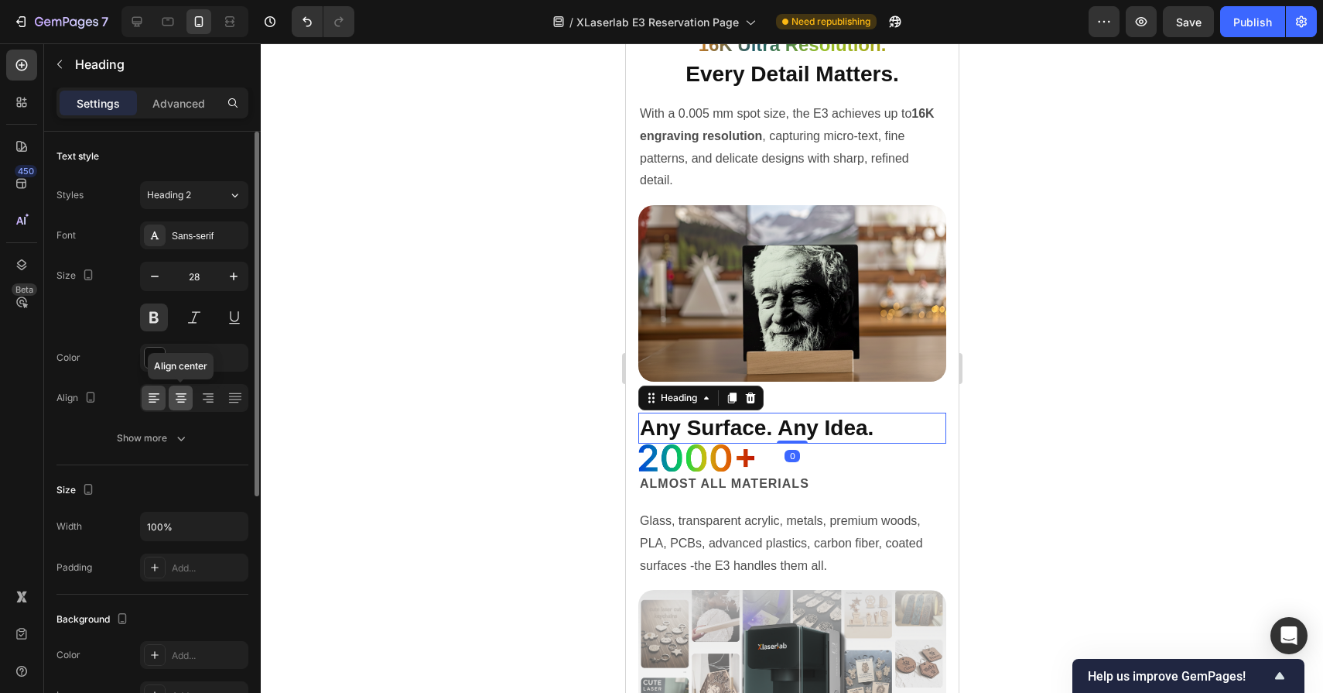
click at [183, 399] on icon at bounding box center [180, 397] width 15 height 15
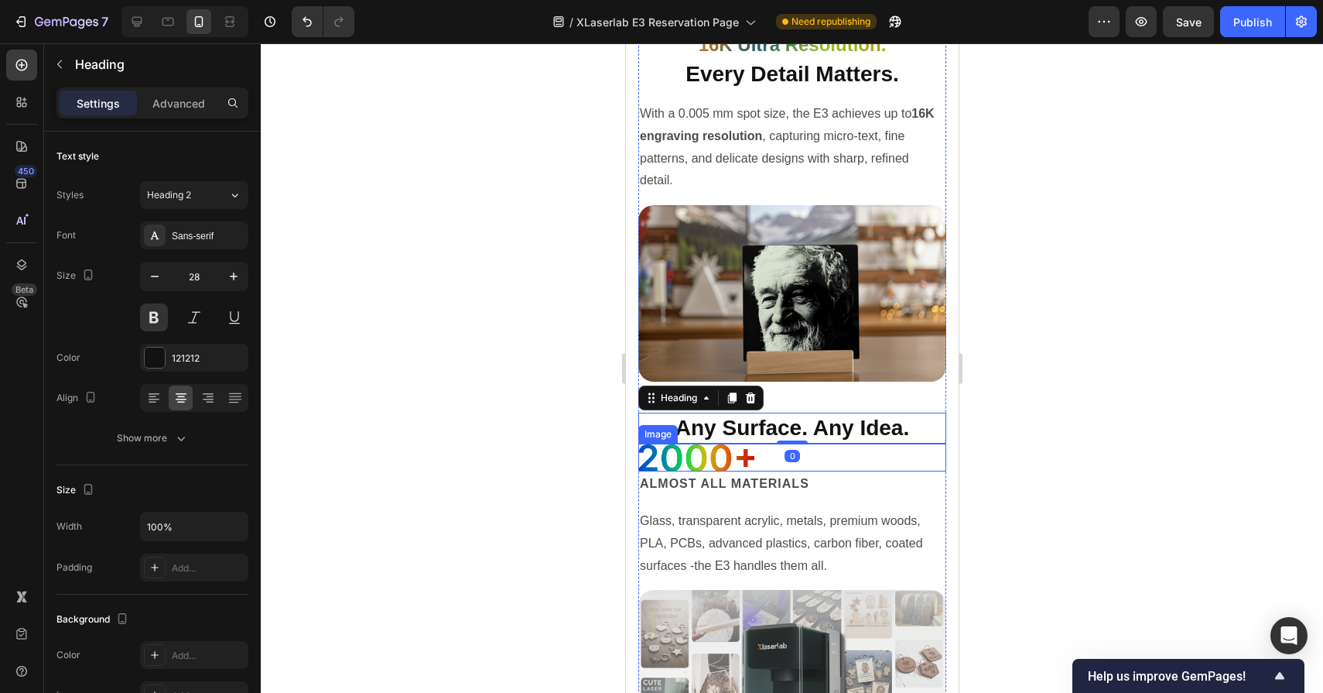
click at [766, 467] on div at bounding box center [792, 457] width 308 height 28
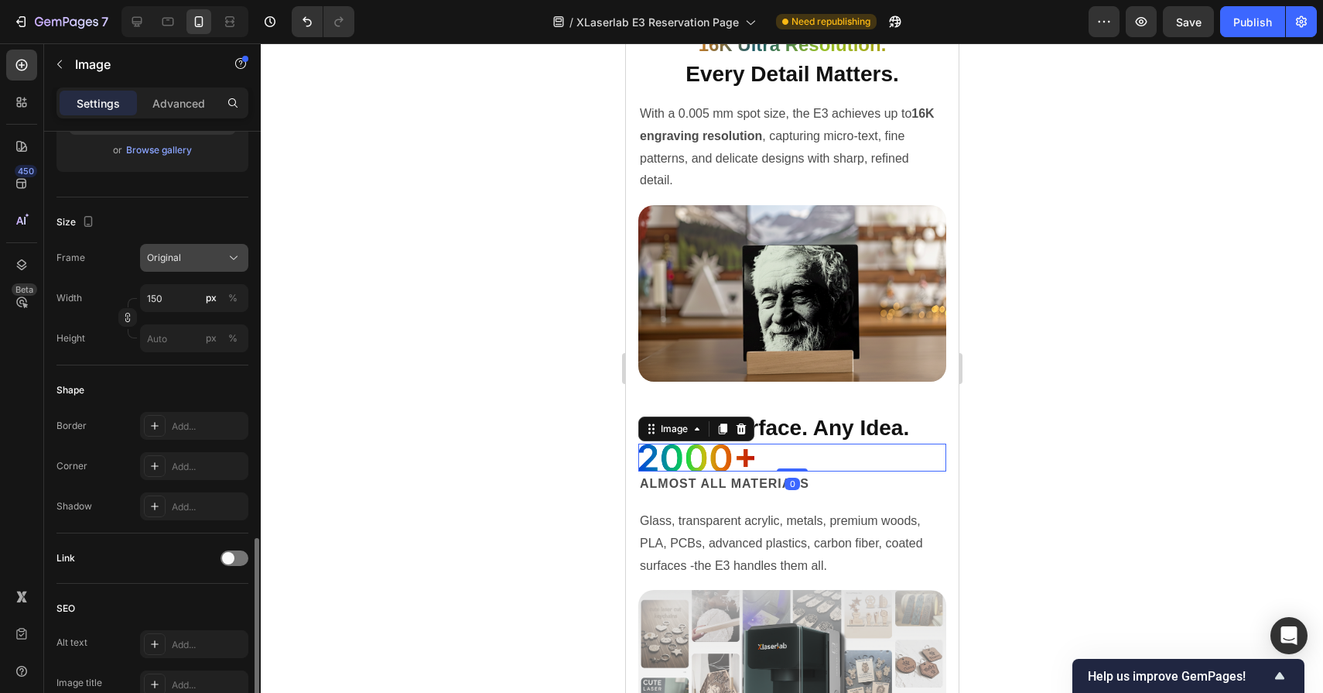
scroll to position [563, 0]
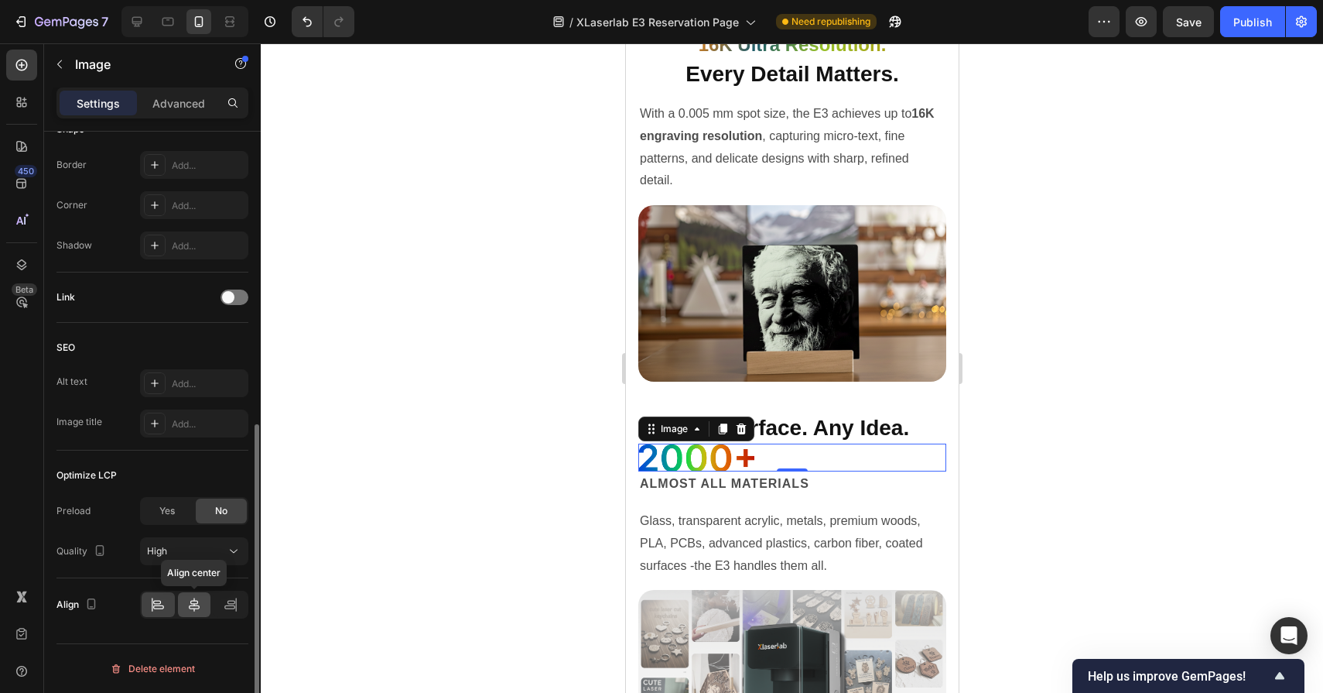
click at [193, 602] on icon at bounding box center [194, 604] width 15 height 15
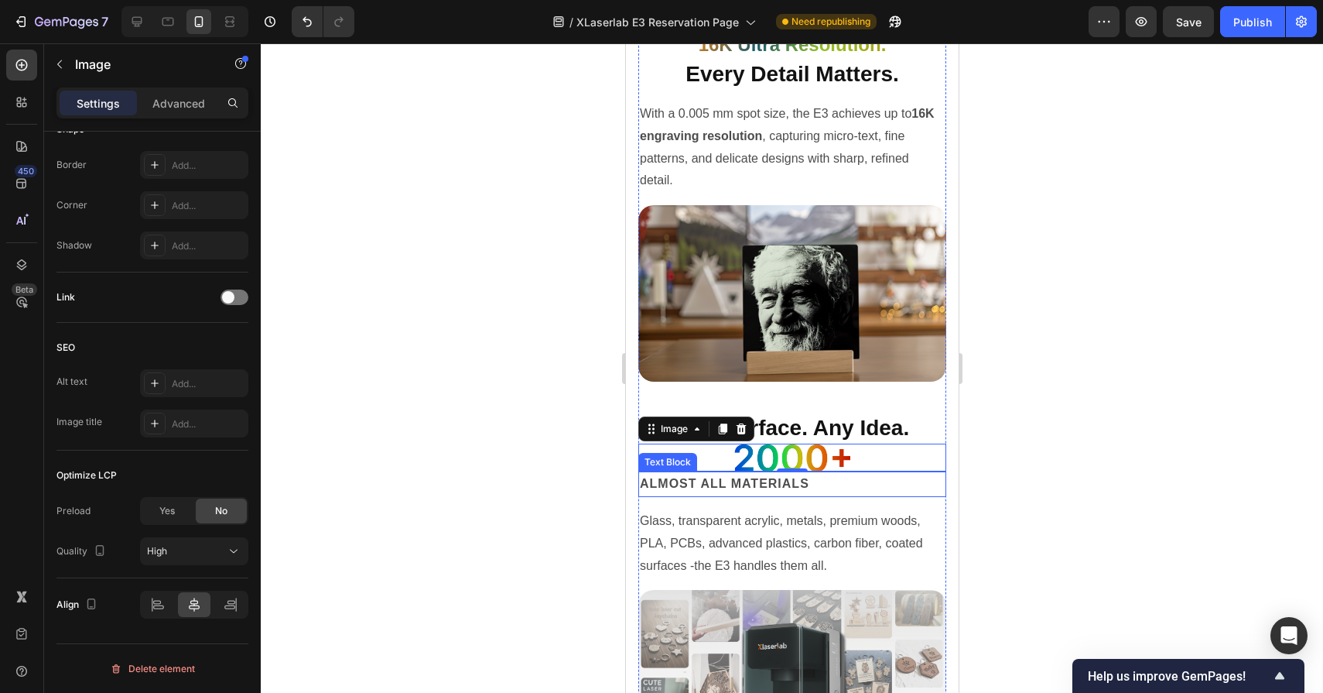
click at [791, 476] on p "Almost all materials" at bounding box center [791, 484] width 305 height 22
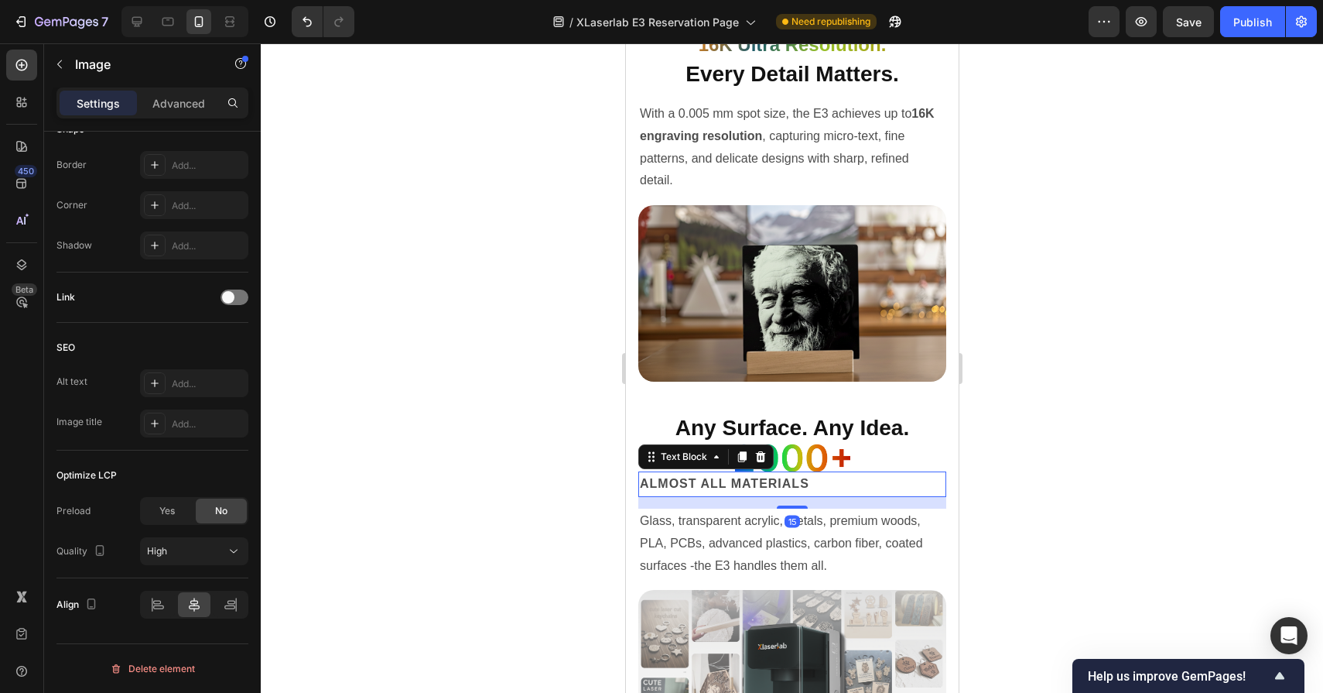
scroll to position [0, 0]
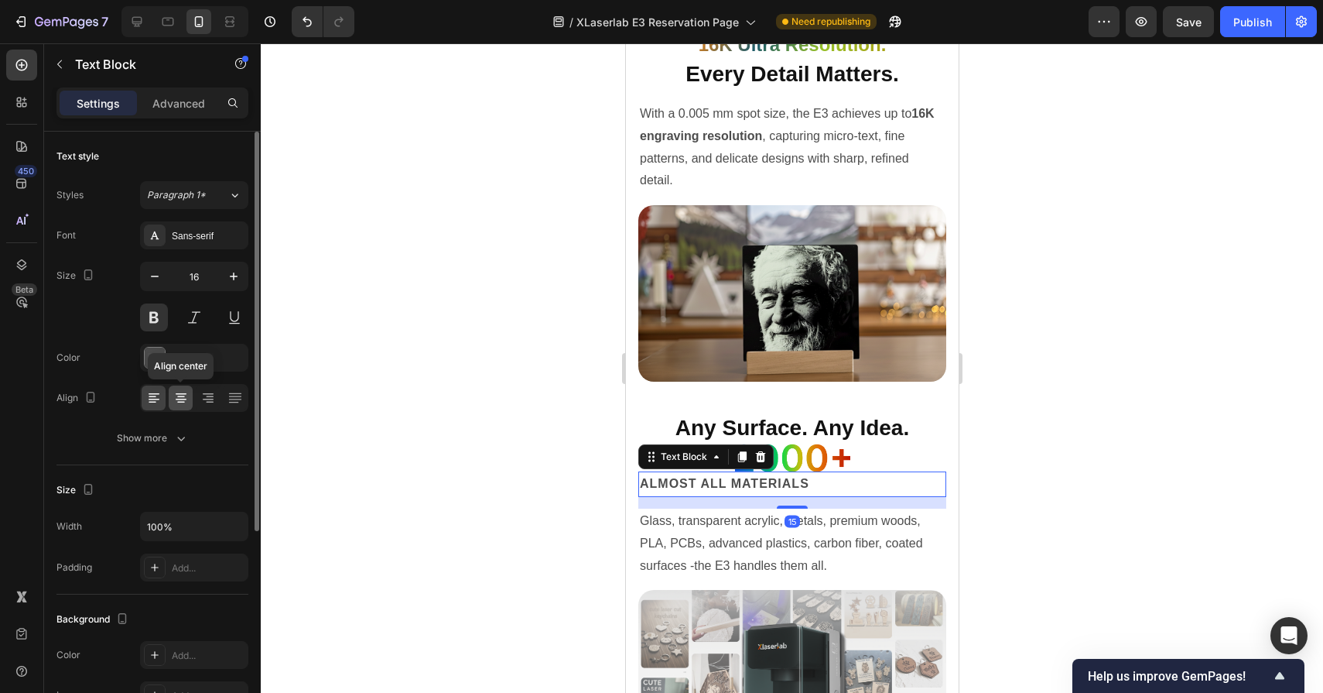
click at [183, 391] on icon at bounding box center [180, 397] width 15 height 15
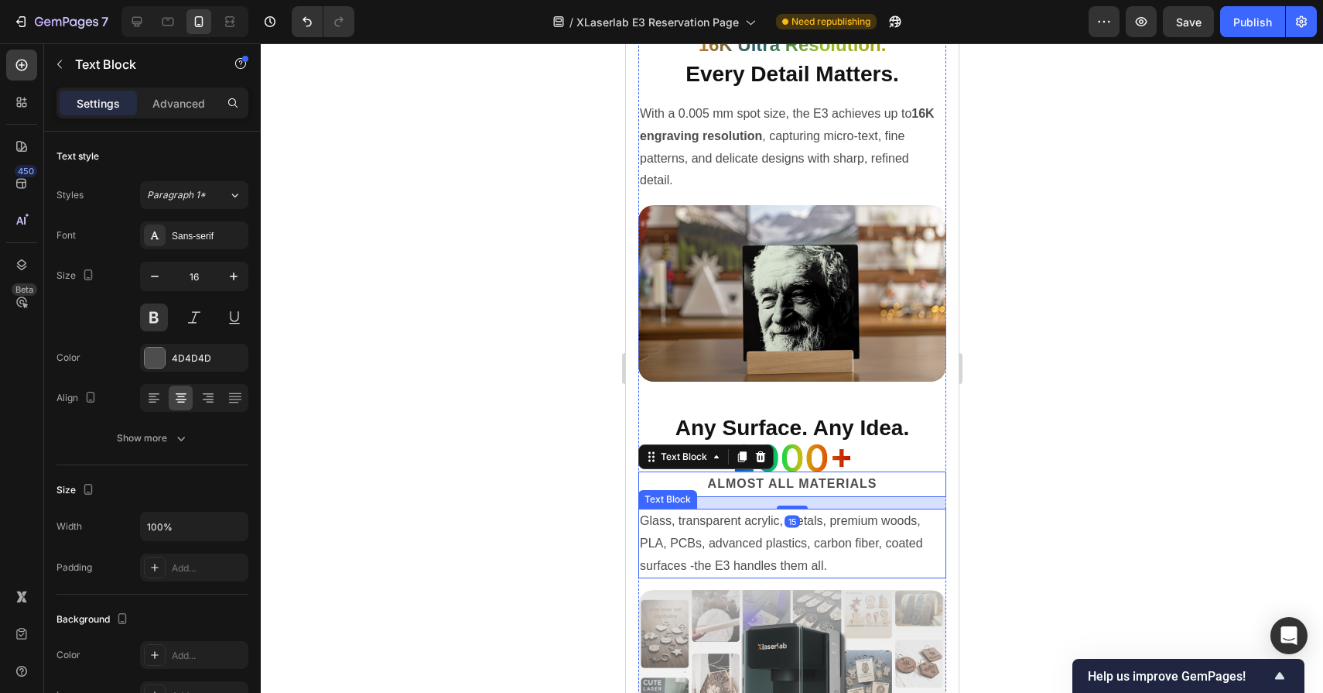
click at [766, 558] on p "Glass, transparent acrylic, metals, premium woods, PLA, PCBs, advanced plastics…" at bounding box center [791, 543] width 305 height 67
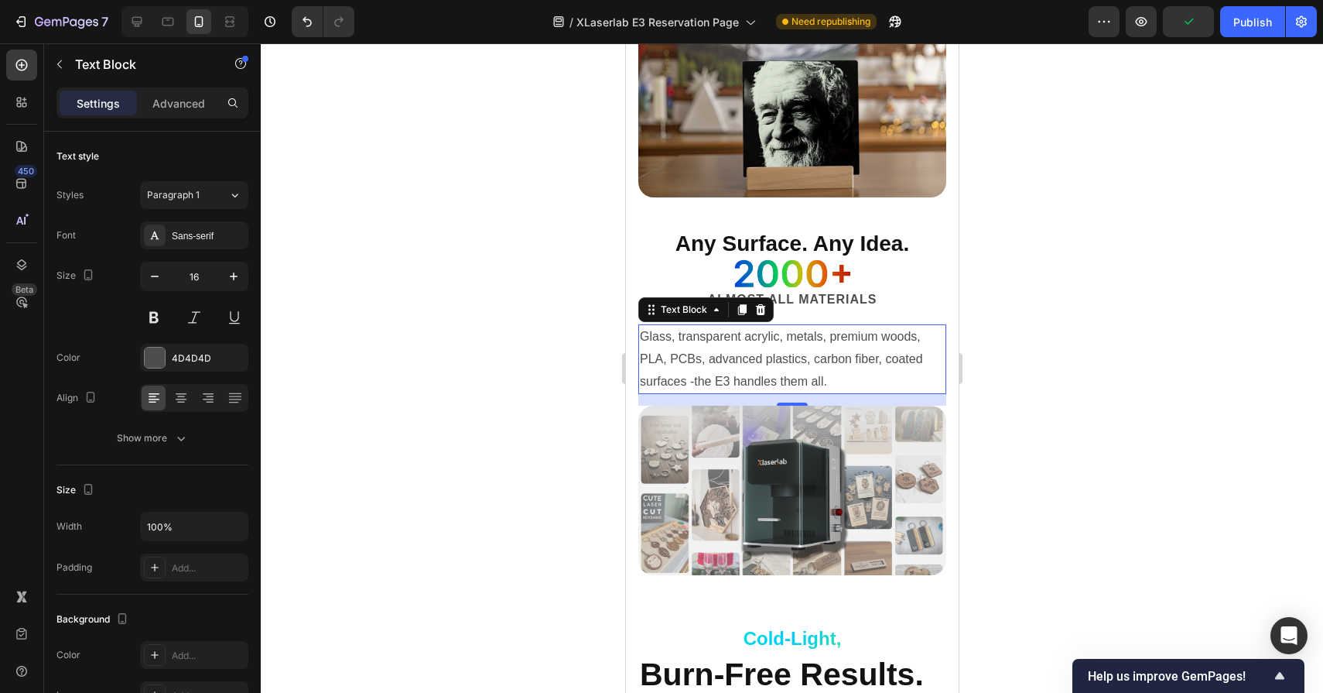
scroll to position [3724, 0]
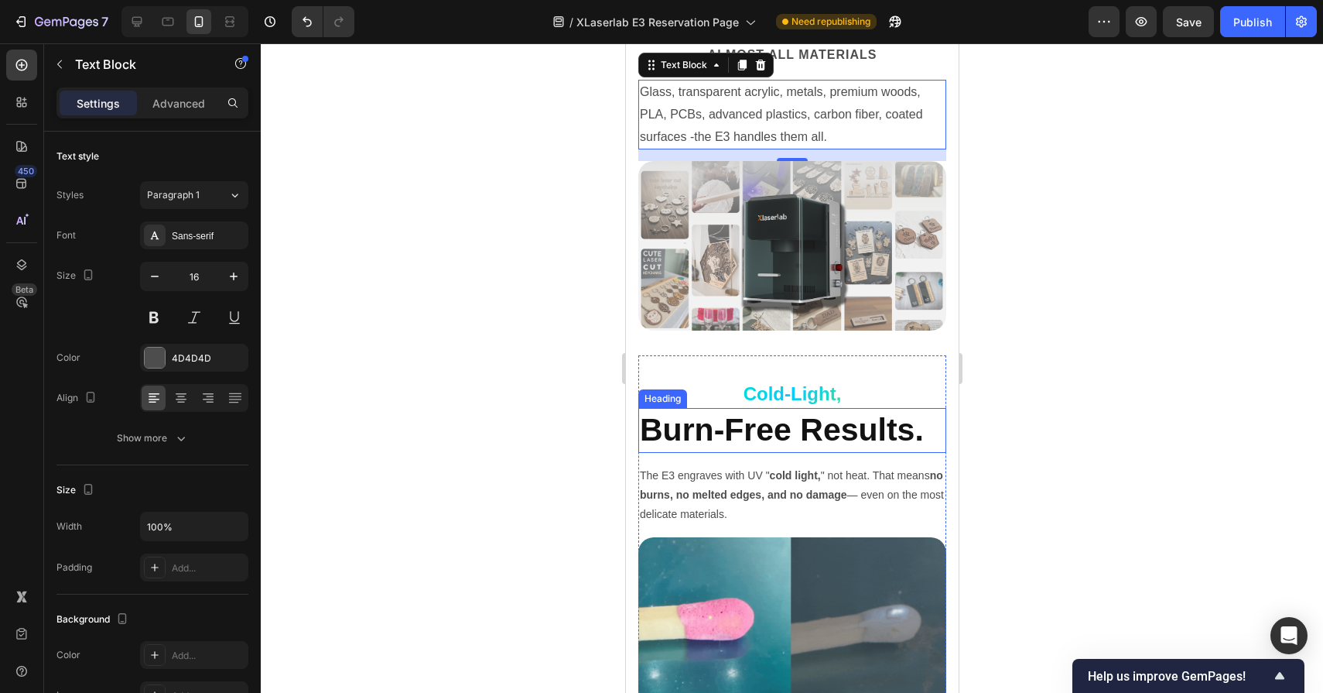
click at [783, 435] on h2 "Burn-Free Results." at bounding box center [792, 430] width 308 height 44
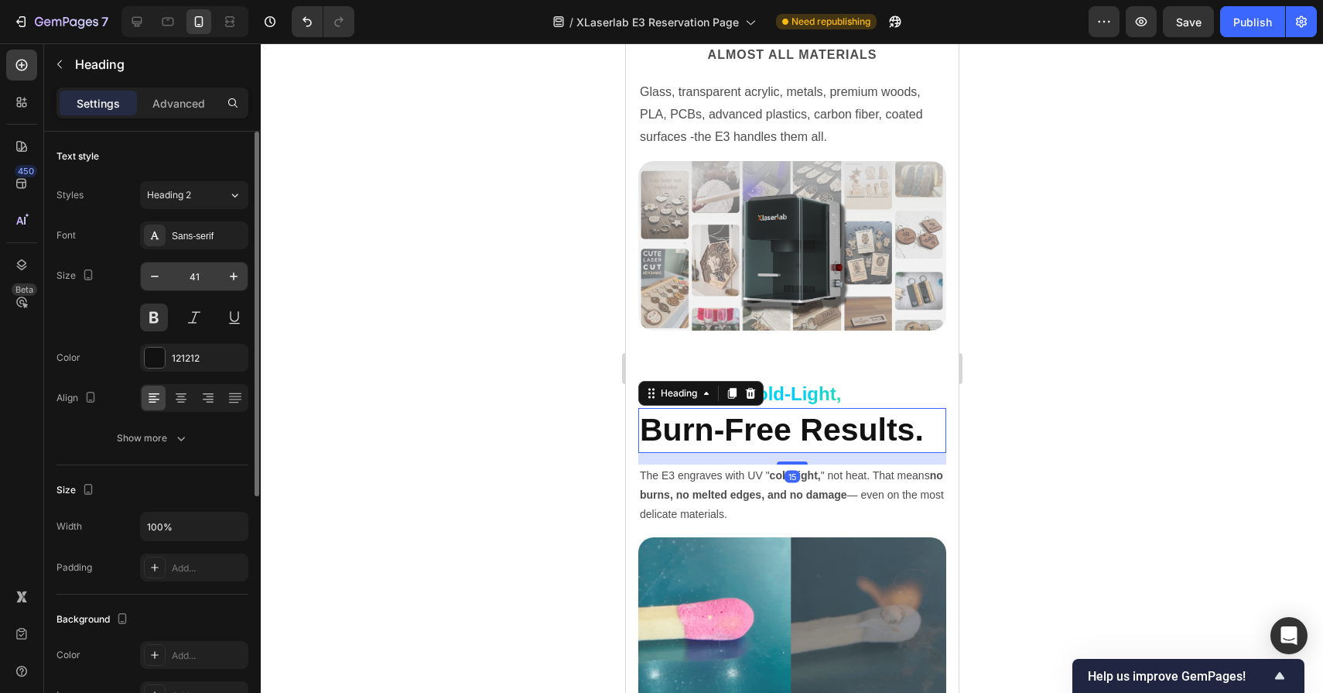
click at [202, 277] on input "41" at bounding box center [194, 276] width 51 height 28
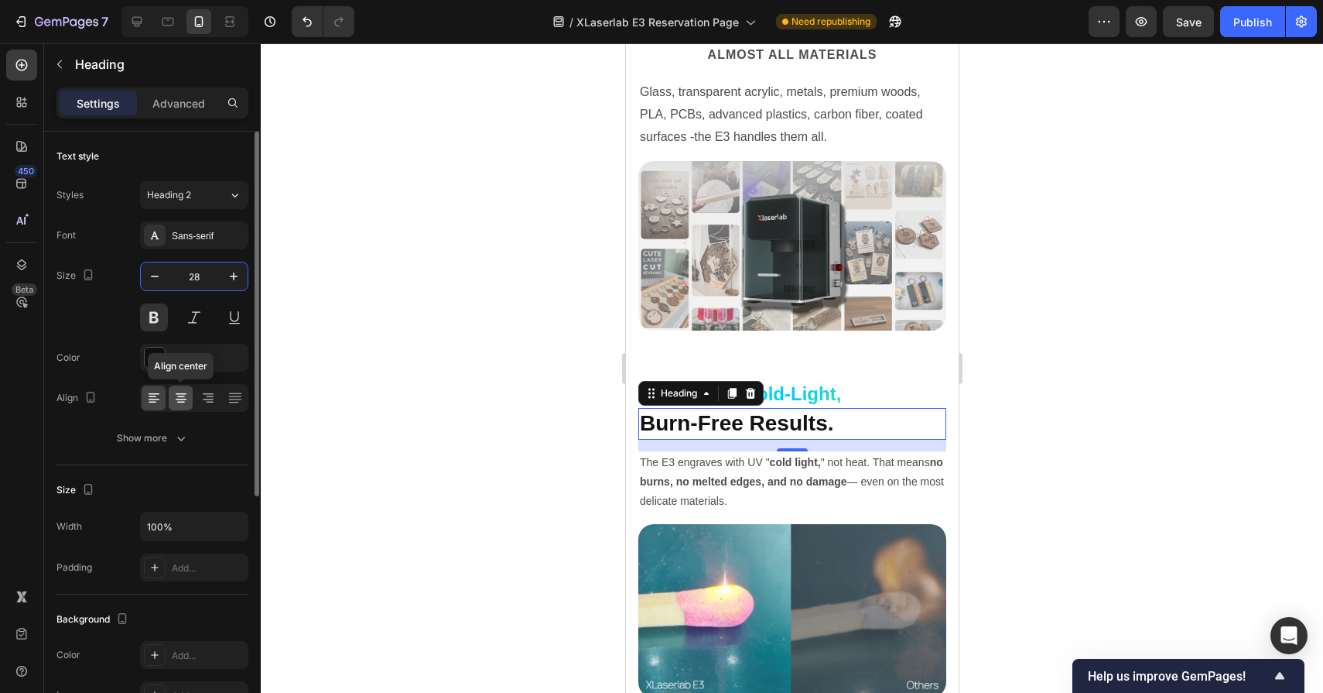
type input "28"
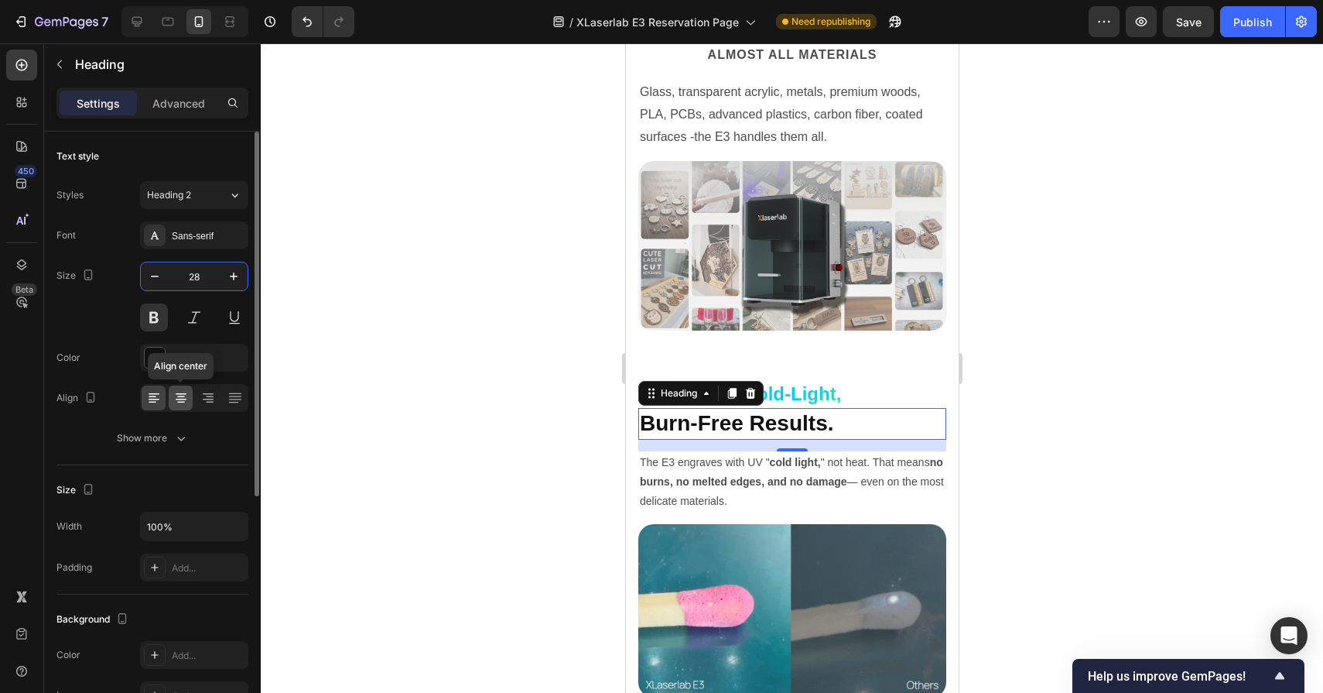
click at [181, 393] on icon at bounding box center [181, 394] width 11 height 2
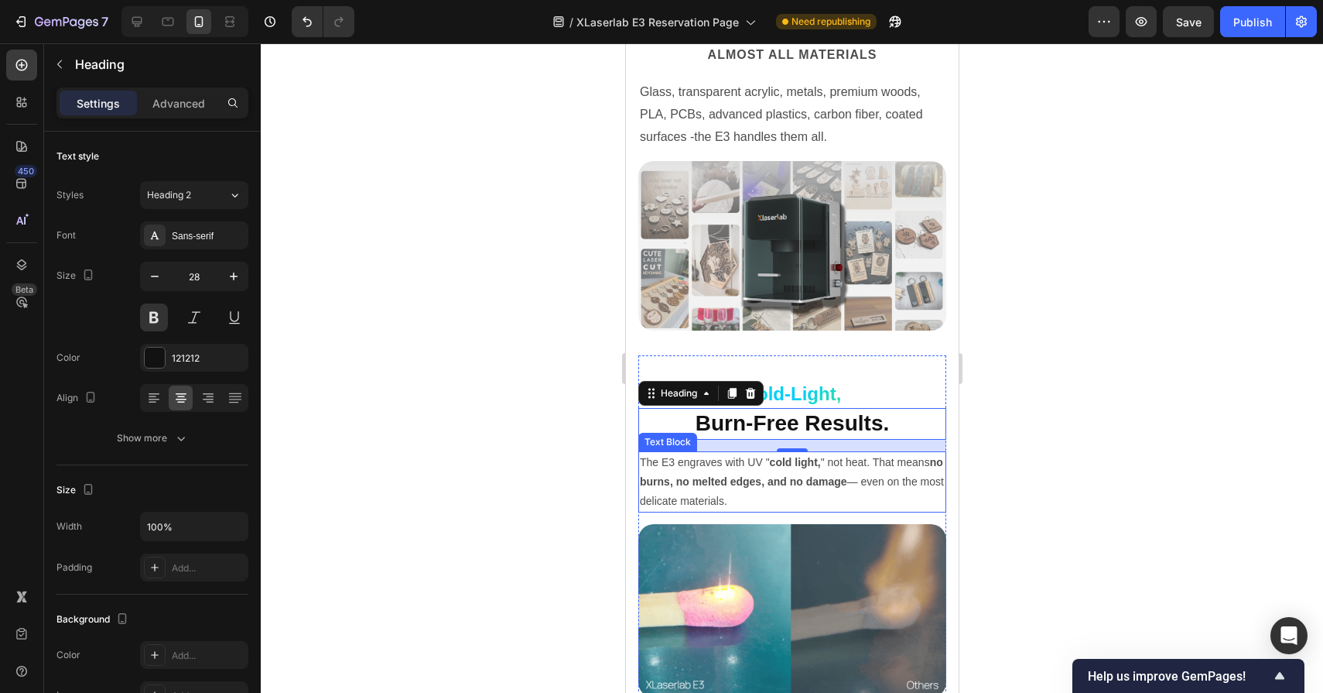
click at [690, 507] on p "The E3 engraves with UV " cold light, " not heat. That means no burns, no melte…" at bounding box center [791, 482] width 305 height 59
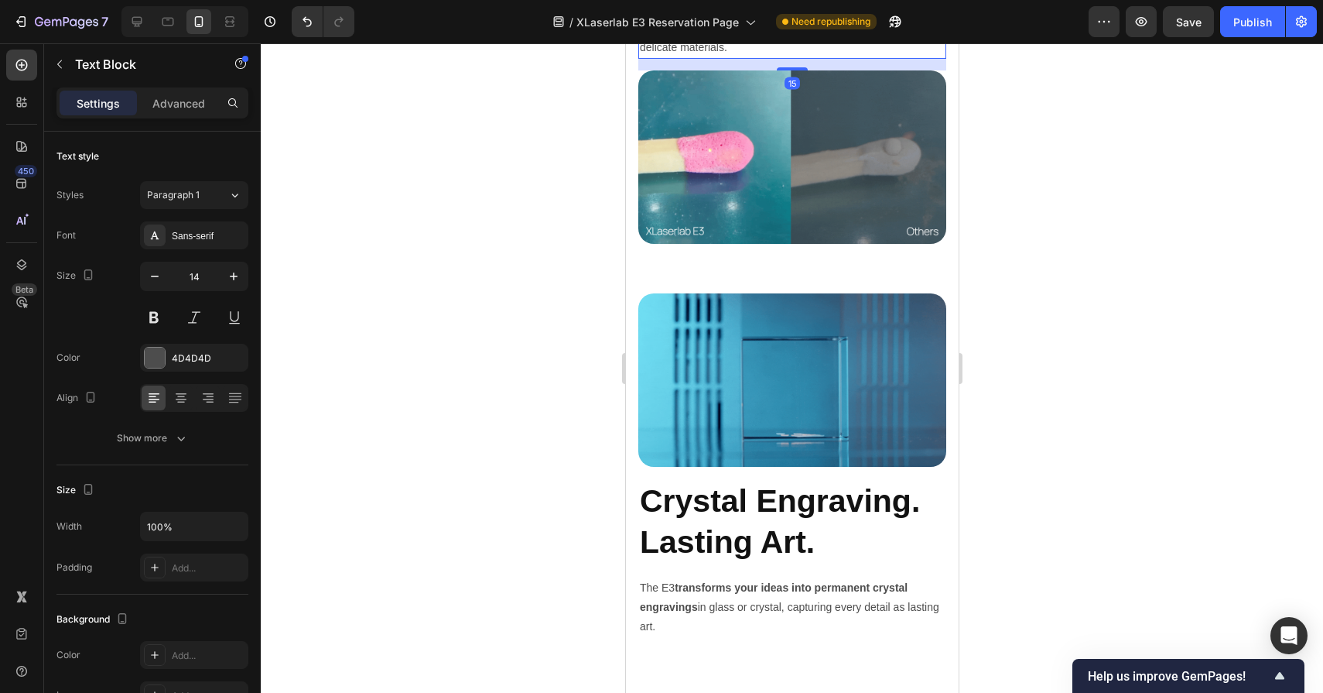
scroll to position [4185, 0]
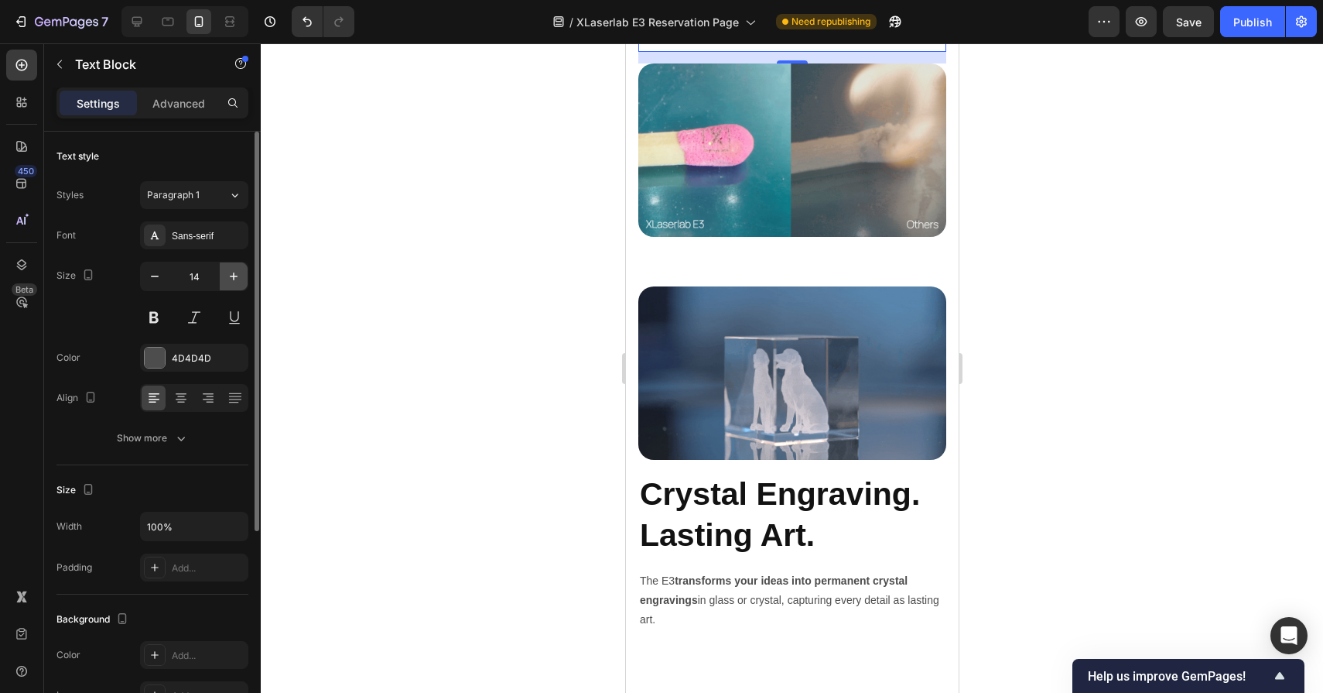
click at [231, 286] on button "button" at bounding box center [234, 276] width 28 height 28
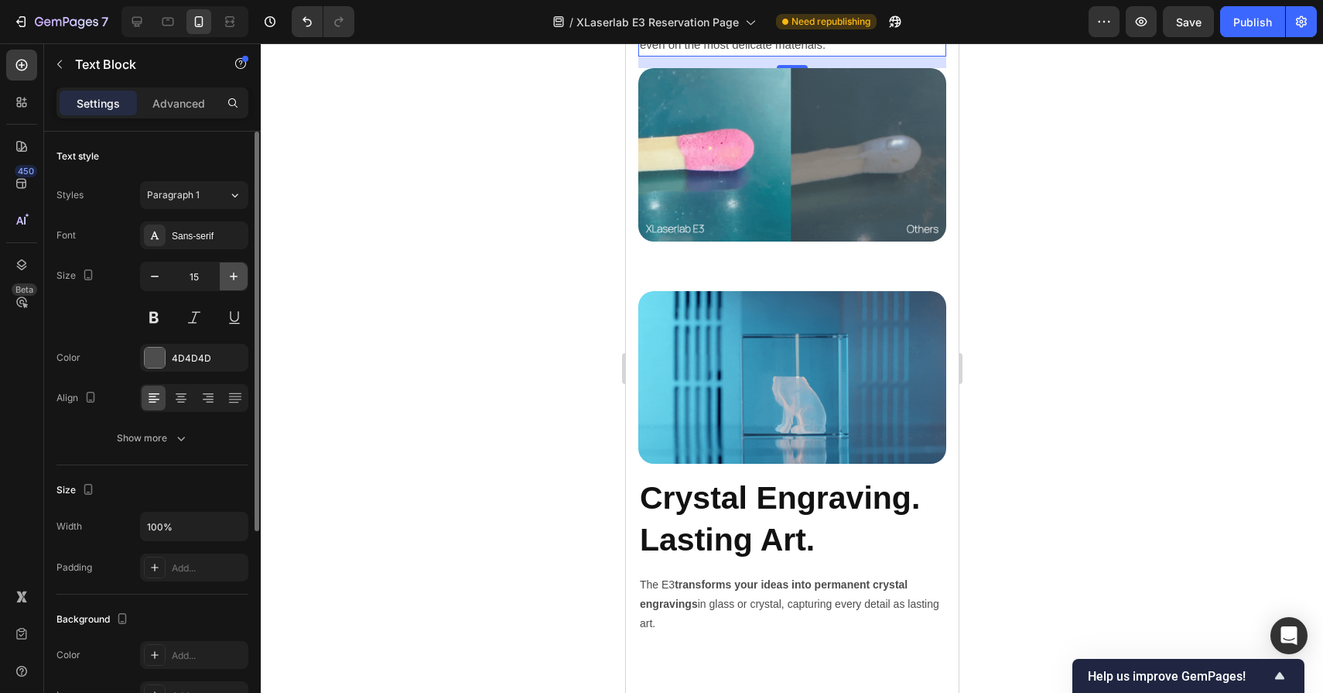
click at [231, 286] on button "button" at bounding box center [234, 276] width 28 height 28
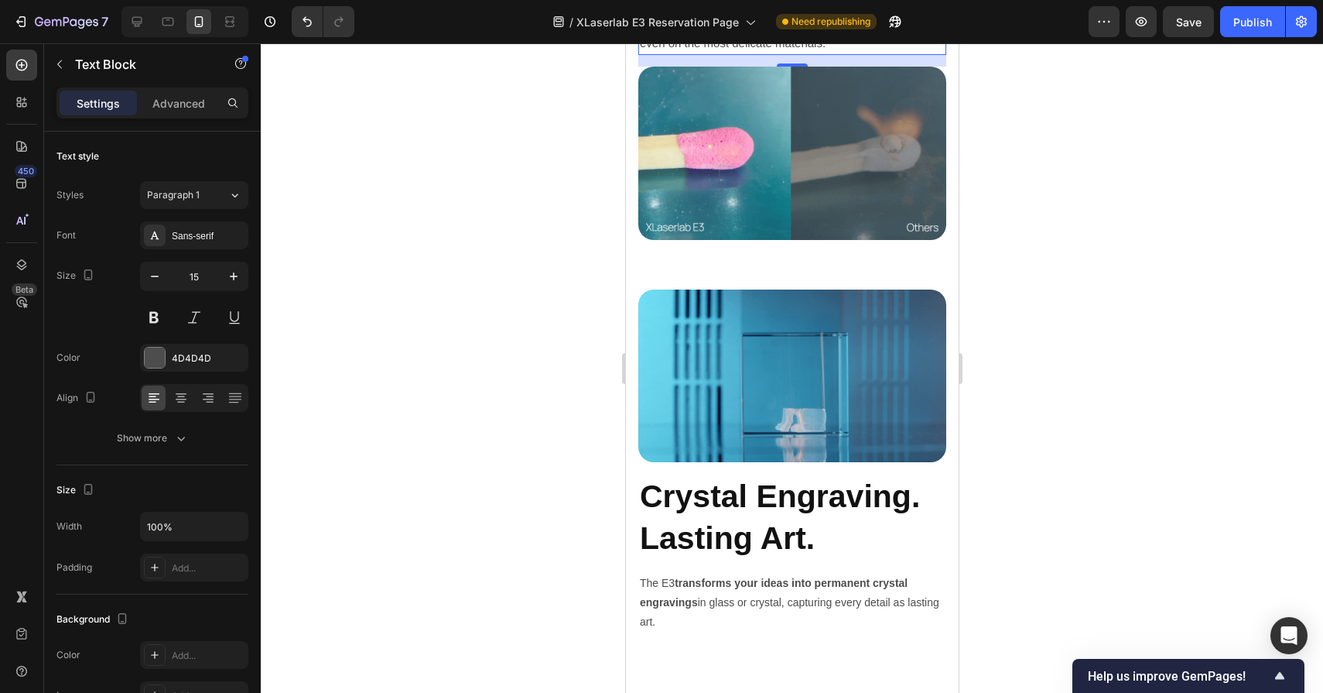
type input "16"
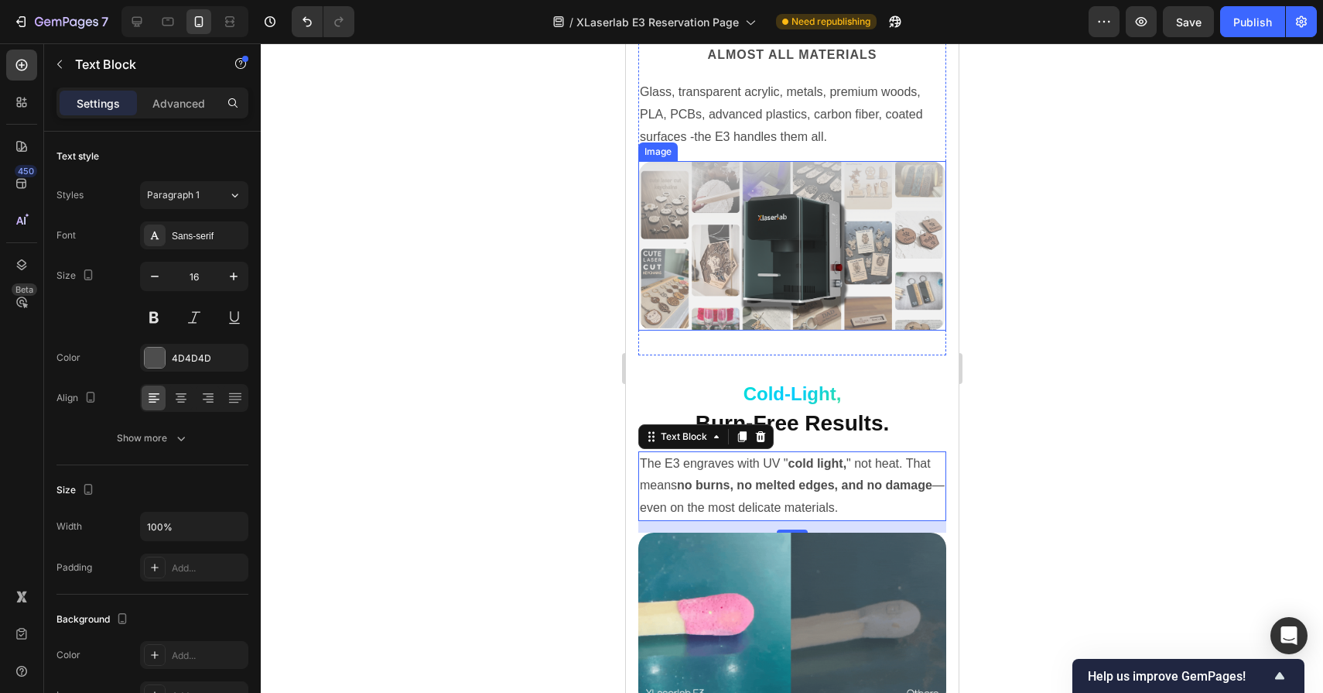
scroll to position [3685, 0]
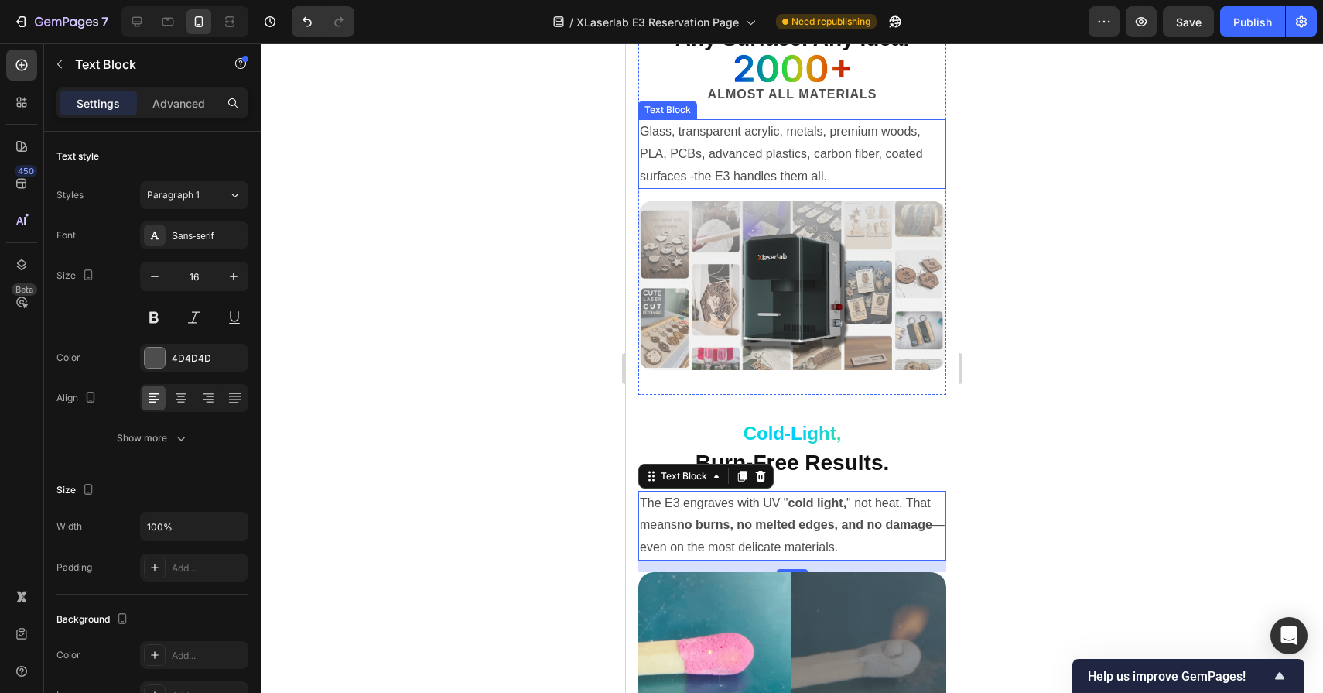
click at [738, 140] on p "Glass, transparent acrylic, metals, premium woods, PLA, PCBs, advanced plastics…" at bounding box center [791, 154] width 305 height 67
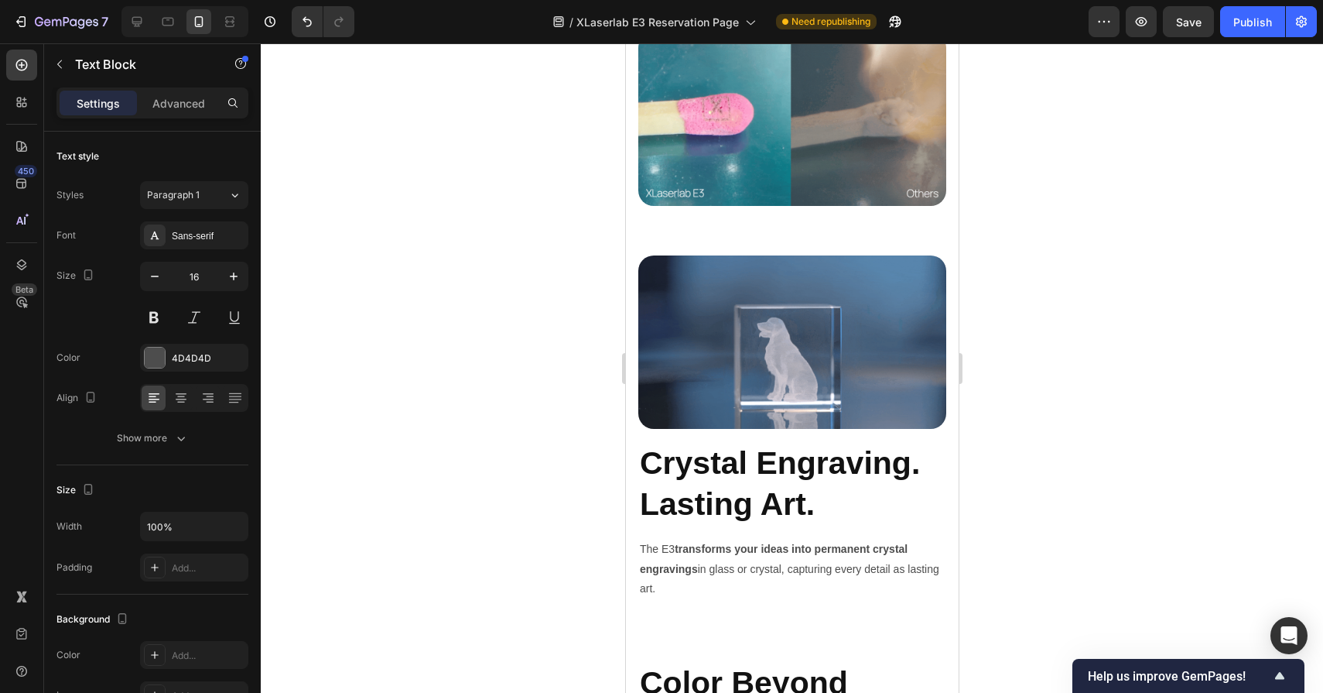
scroll to position [4231, 0]
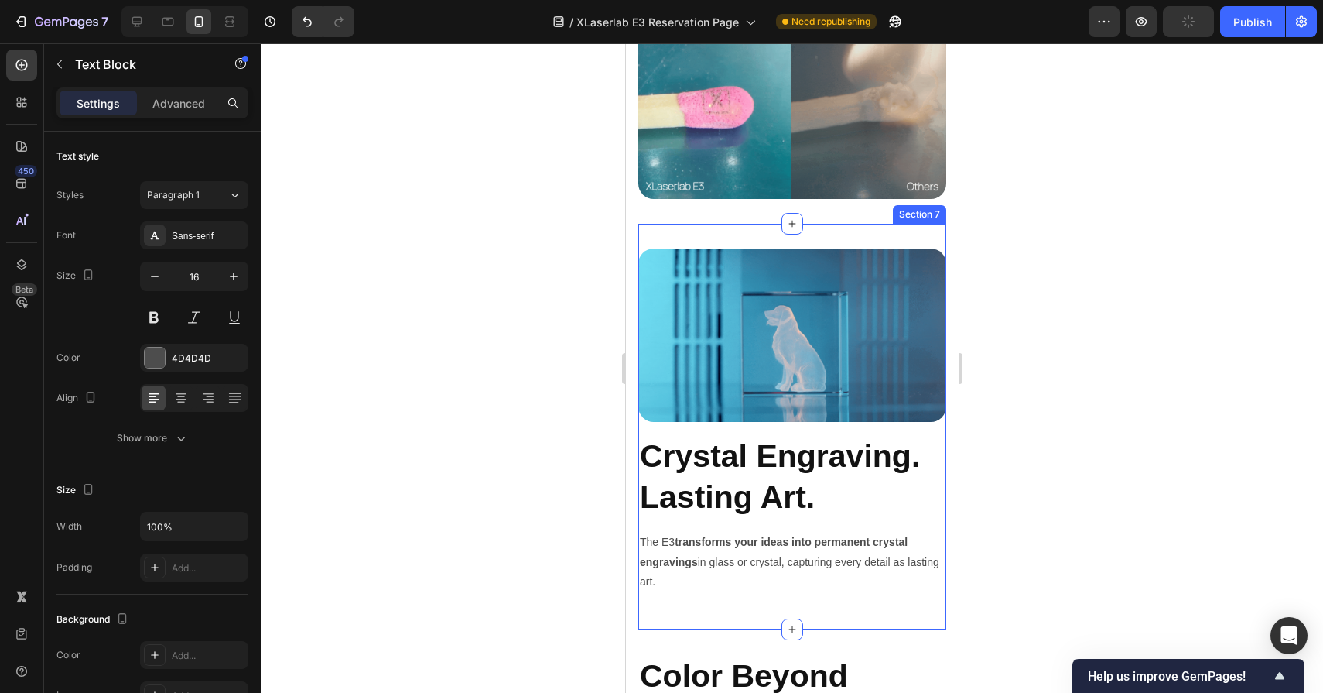
click at [750, 227] on div "Image Crystal Engraving. Lasting Art. Heading The E3 transforms your ideas into…" at bounding box center [792, 427] width 308 height 406
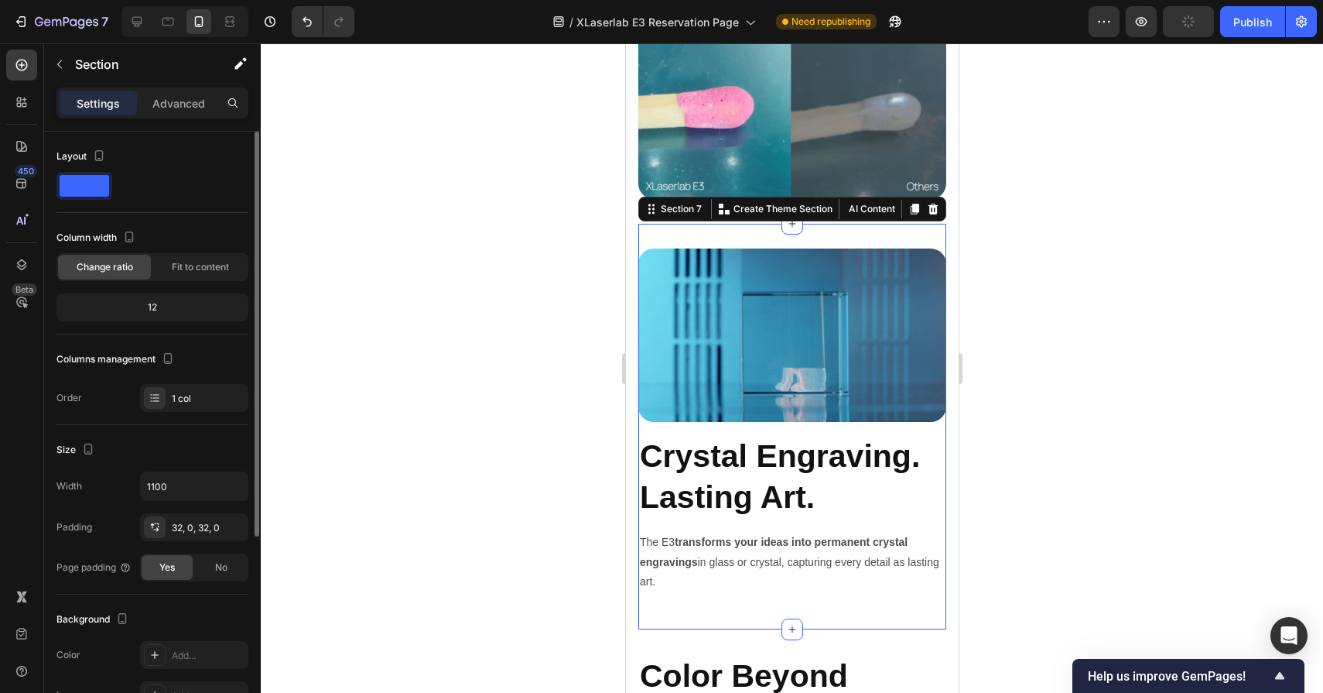
scroll to position [54, 0]
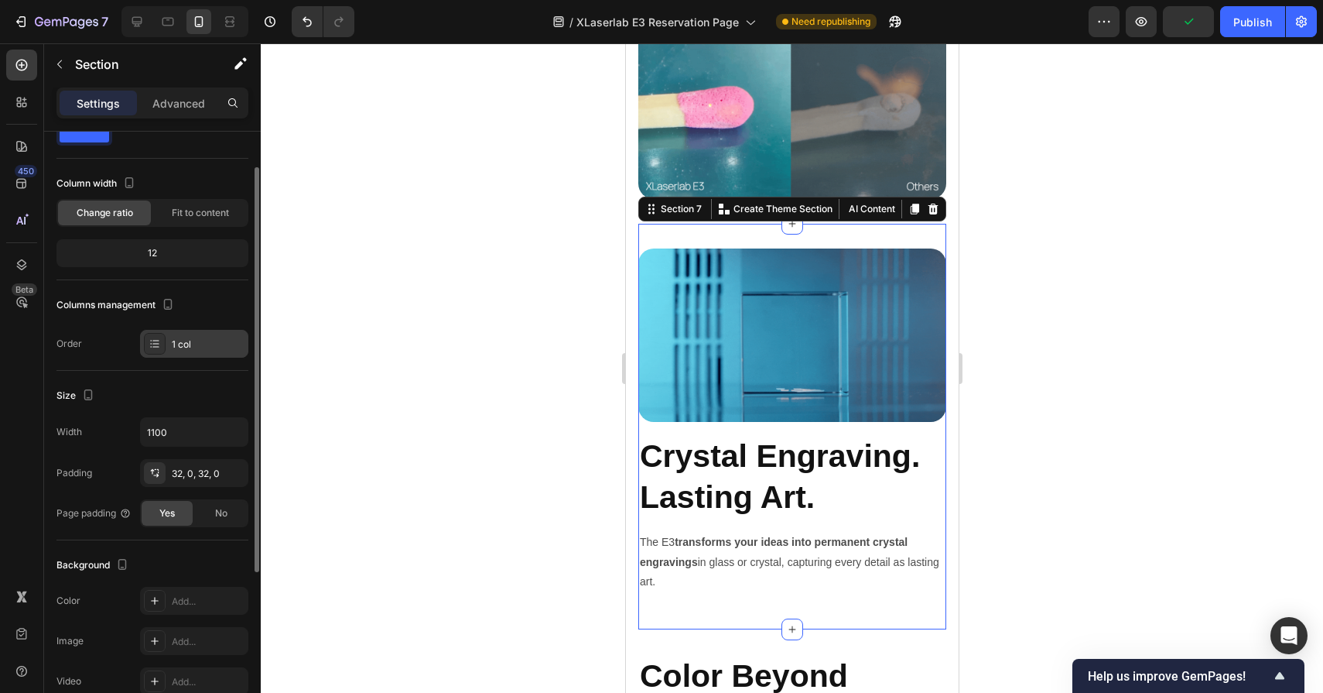
click at [191, 347] on div "1 col" at bounding box center [208, 344] width 73 height 14
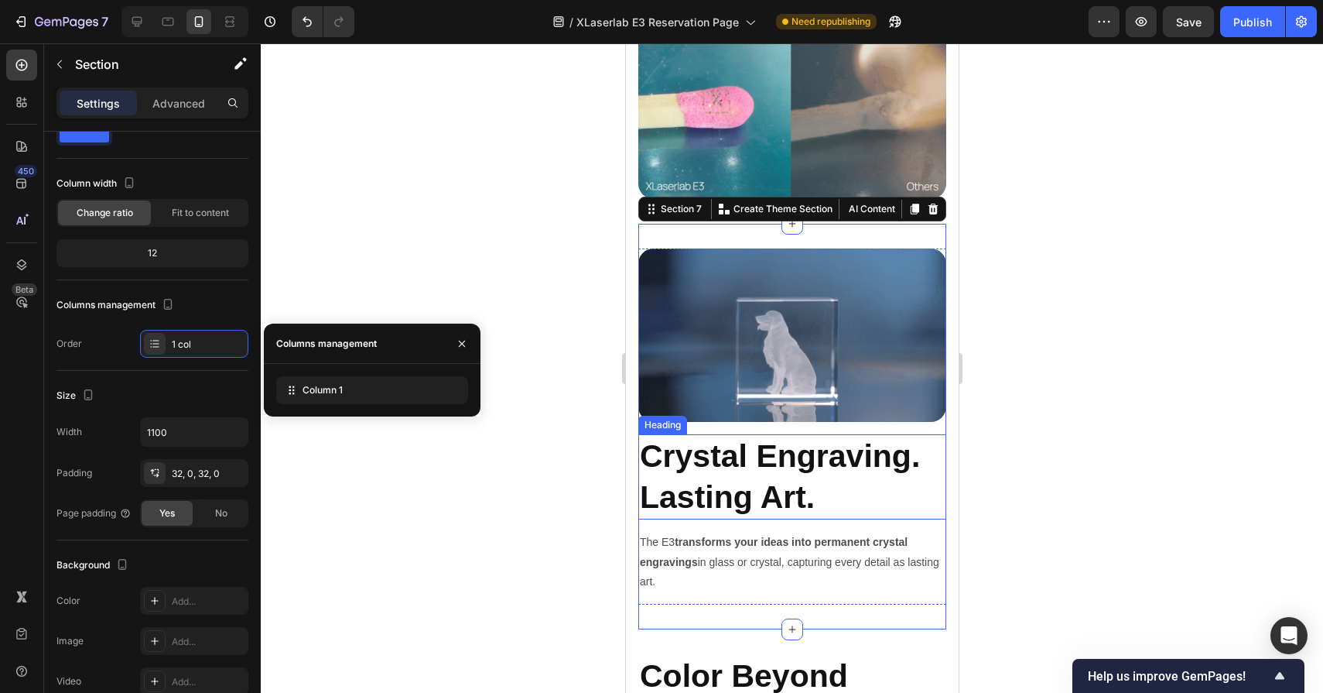
click at [775, 481] on h2 "Crystal Engraving. Lasting Art." at bounding box center [792, 477] width 308 height 86
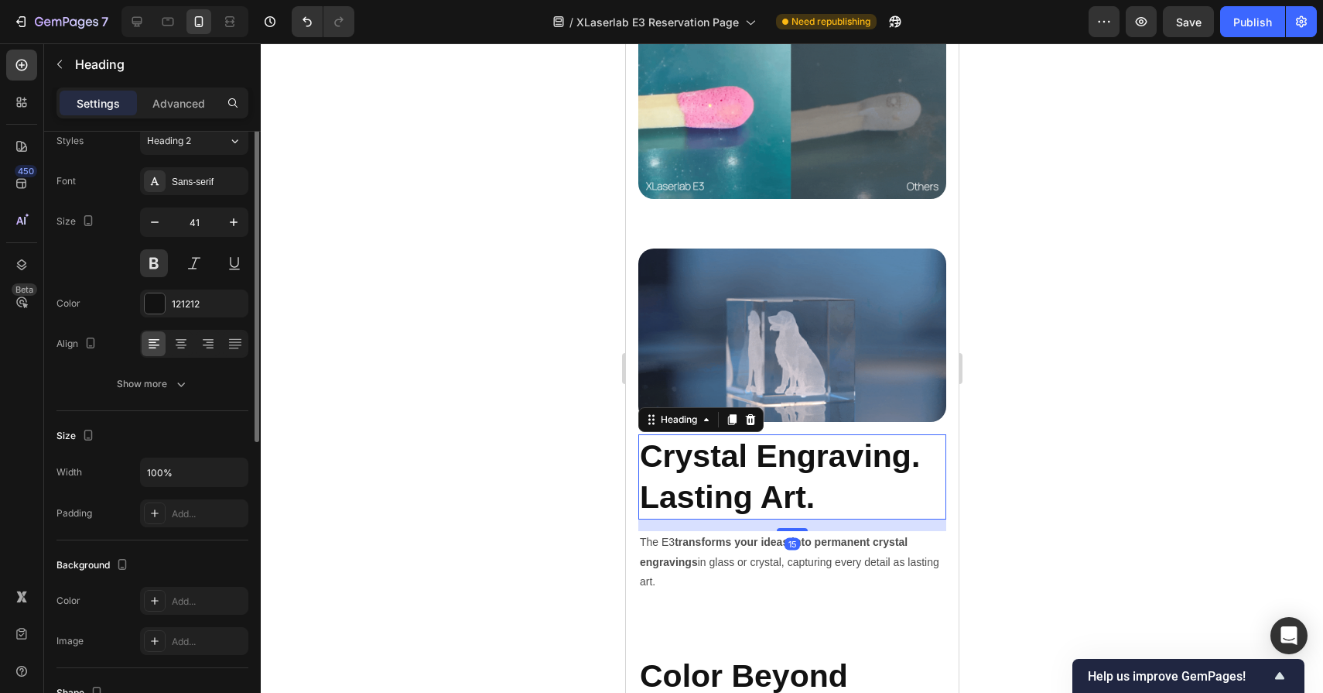
scroll to position [0, 0]
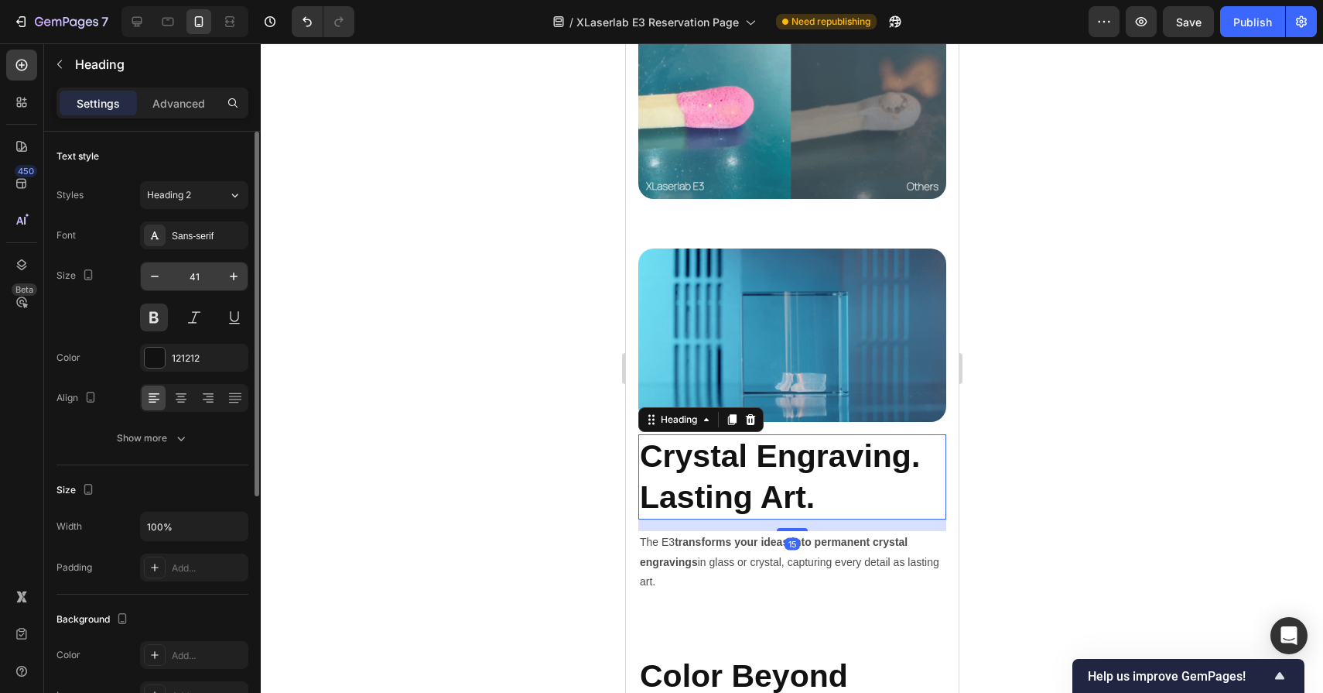
click at [200, 263] on input "41" at bounding box center [194, 276] width 51 height 28
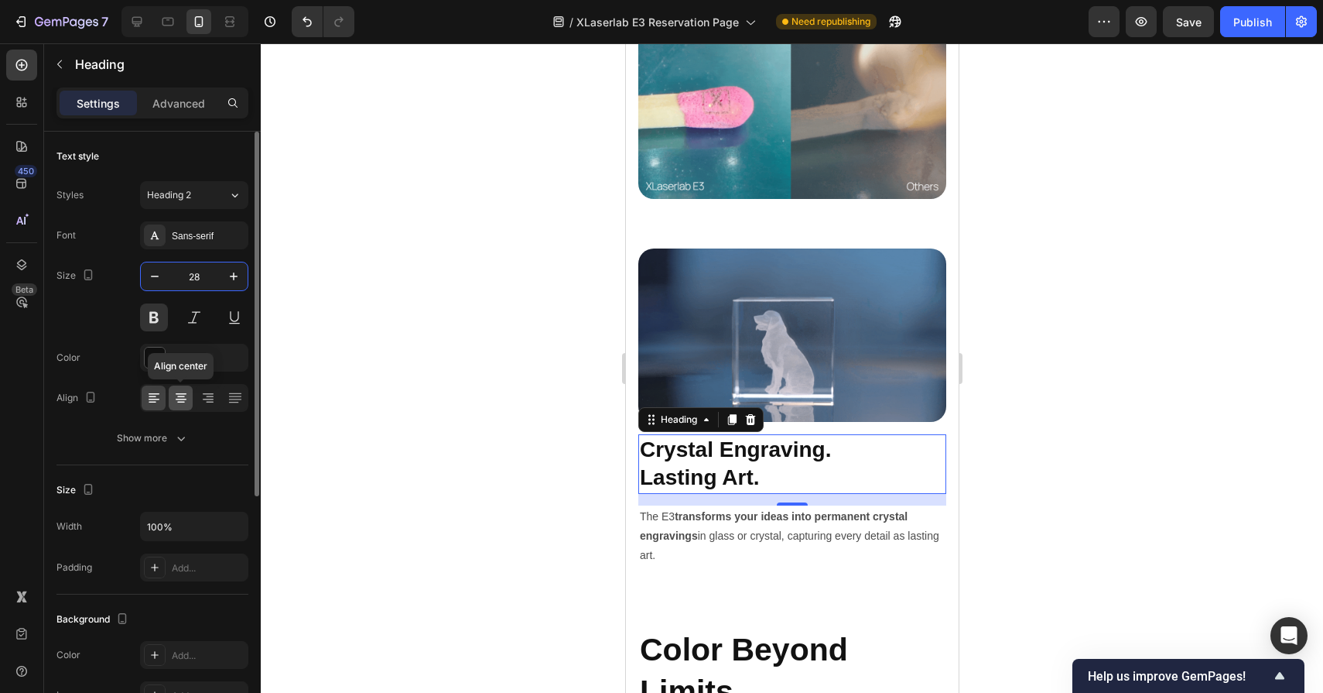
type input "28"
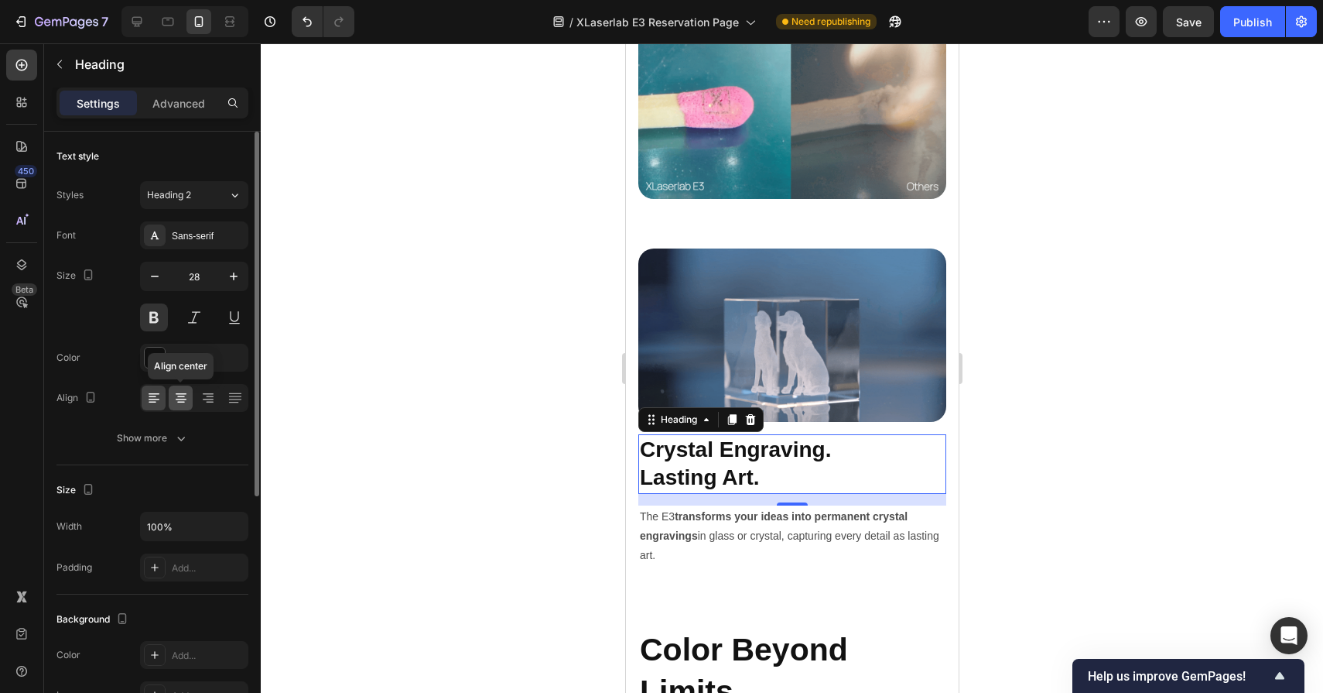
click at [187, 399] on icon at bounding box center [180, 397] width 15 height 15
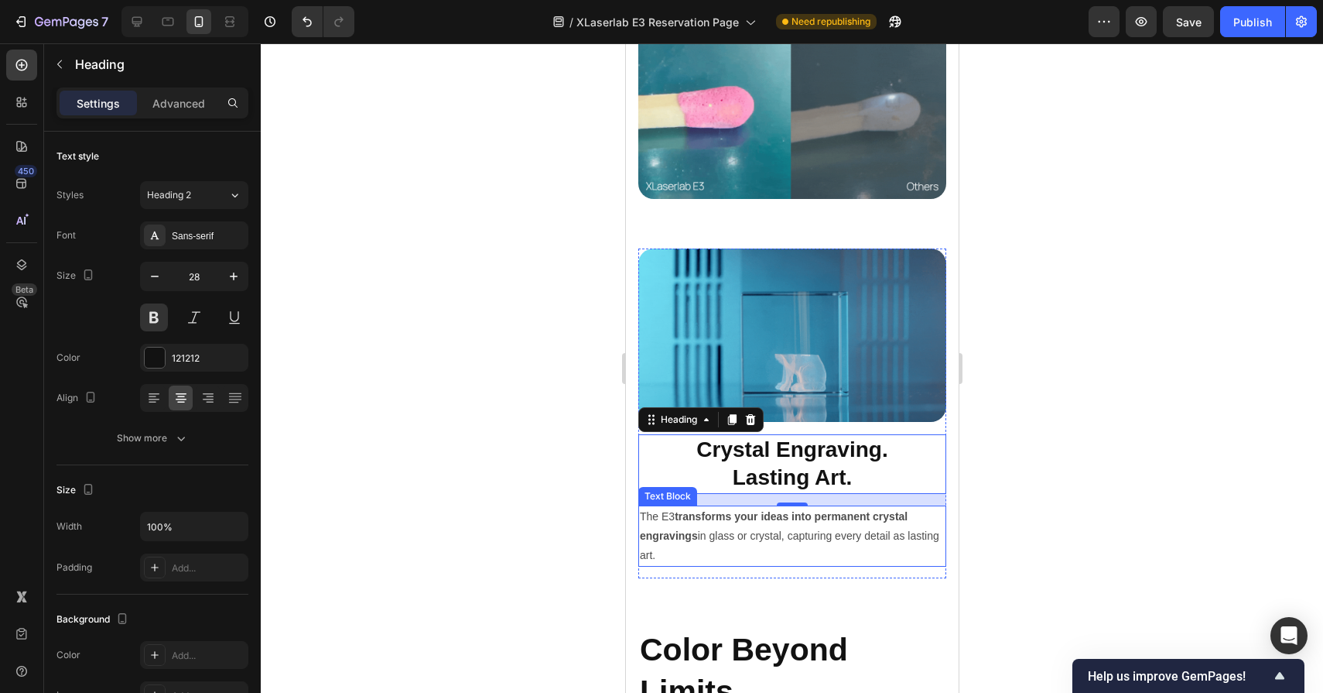
click at [700, 525] on p "The E3 transforms your ideas into permanent crystal engravings in glass or crys…" at bounding box center [791, 536] width 305 height 59
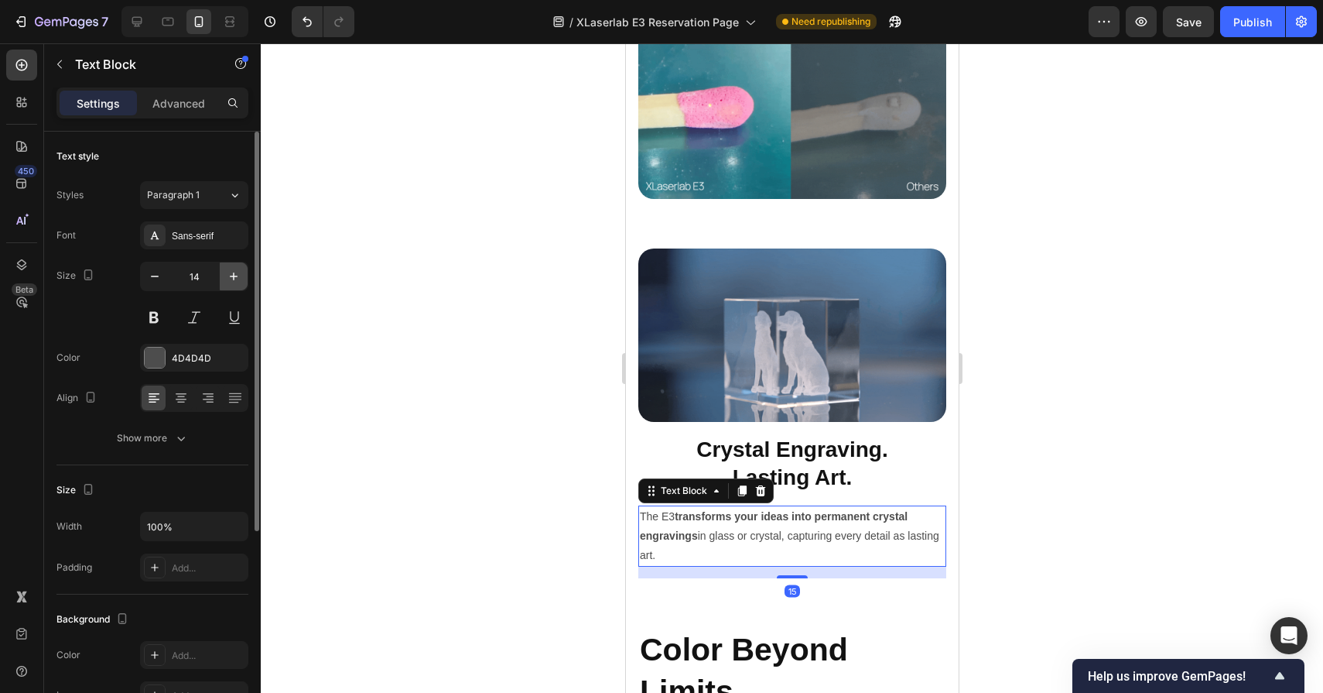
click at [234, 276] on icon "button" at bounding box center [234, 276] width 8 height 8
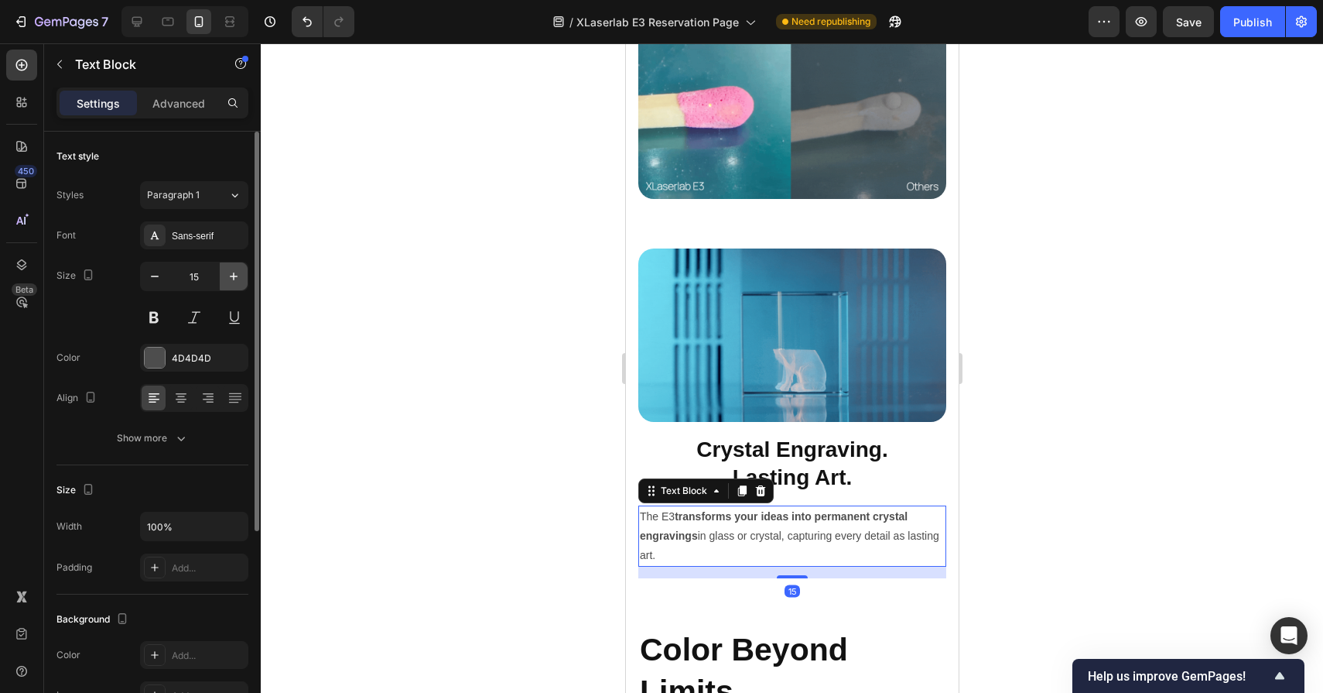
click at [234, 276] on icon "button" at bounding box center [234, 276] width 8 height 8
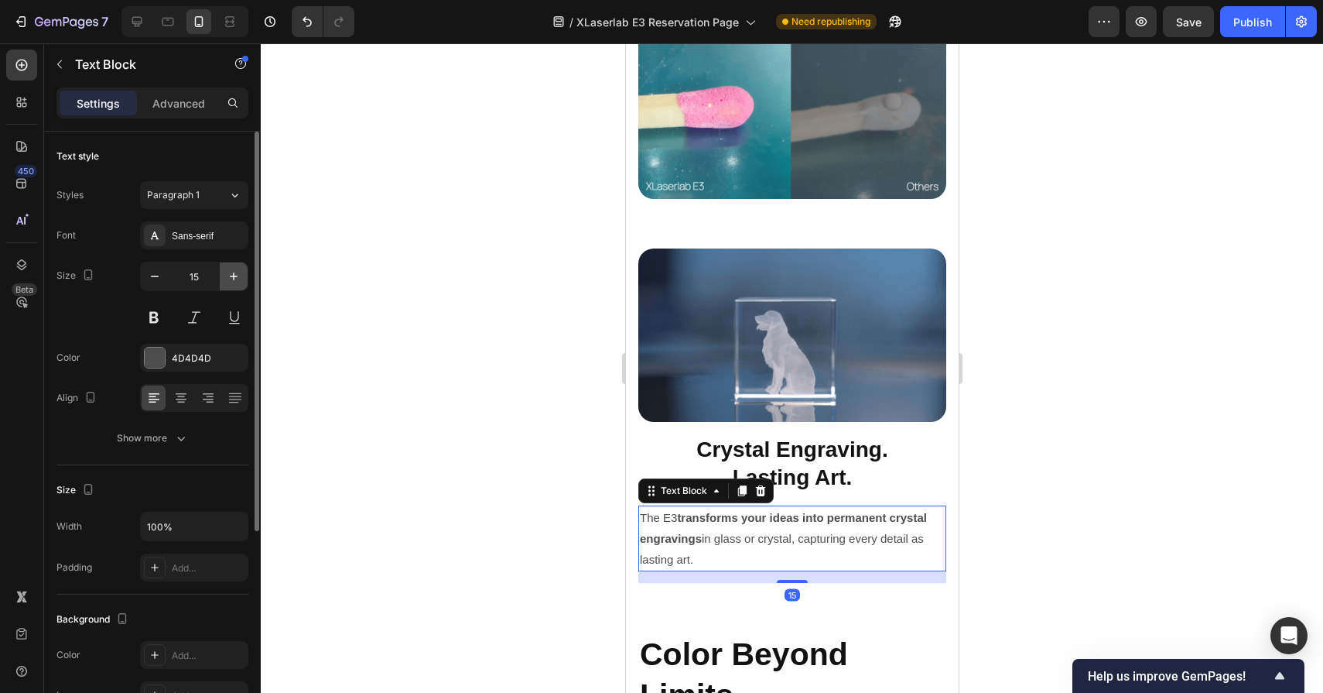
type input "16"
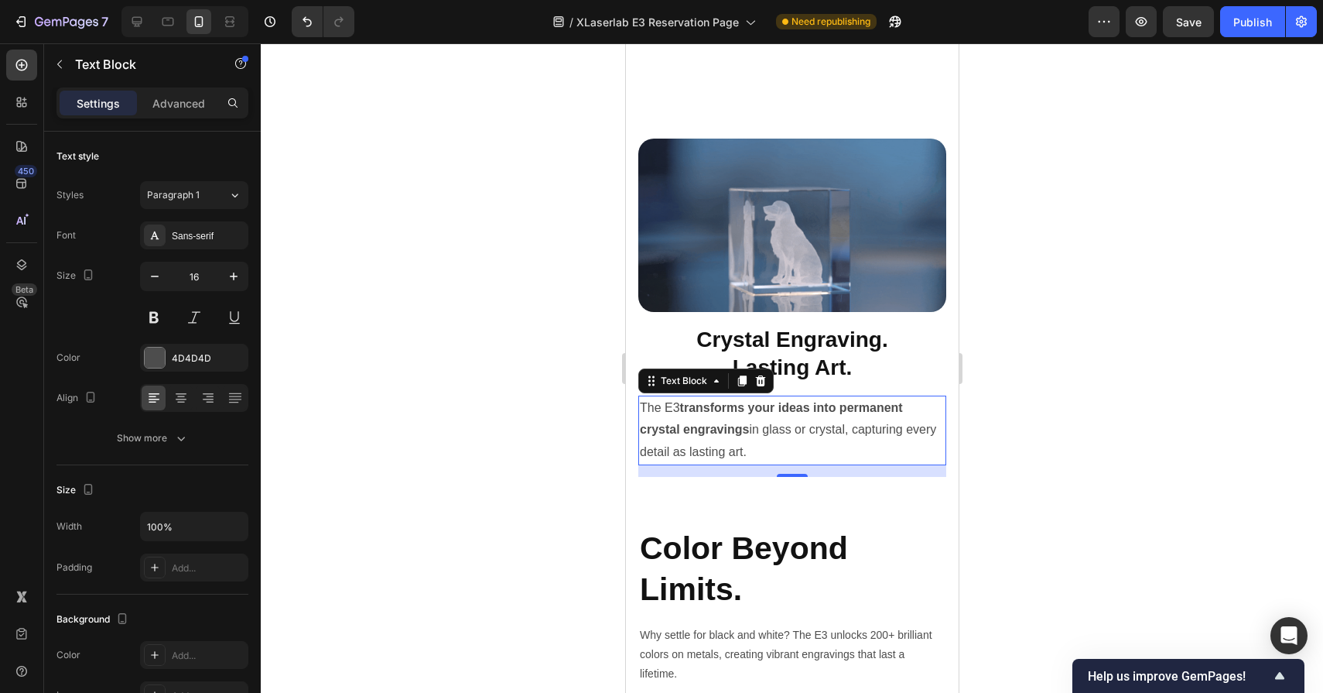
scroll to position [4487, 0]
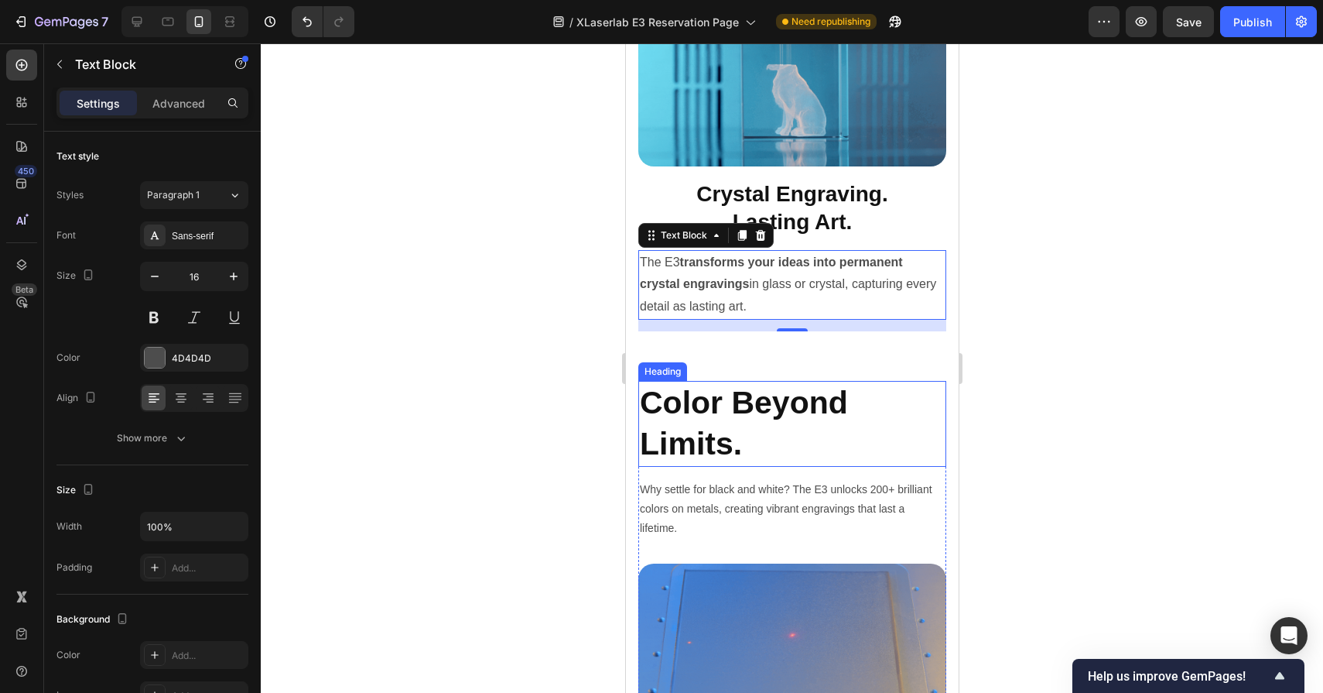
click at [787, 425] on h2 "Color Beyond Limits." at bounding box center [792, 424] width 308 height 86
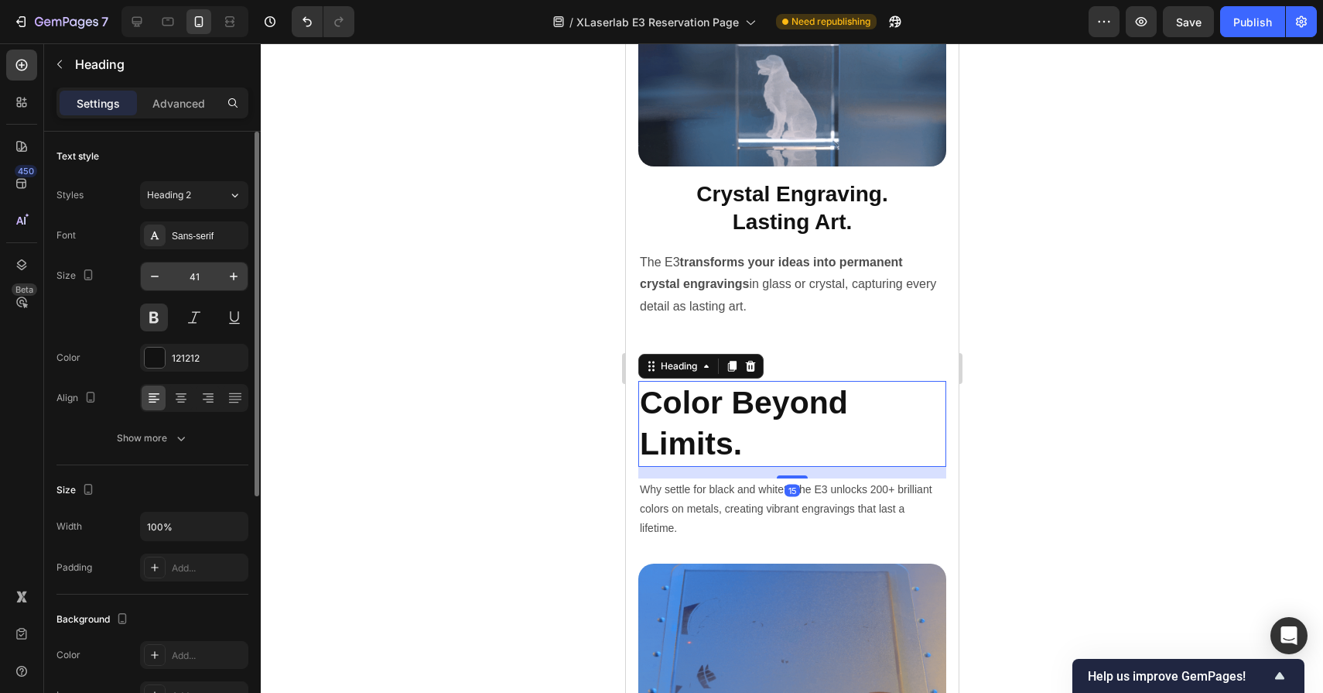
click at [207, 280] on input "41" at bounding box center [194, 276] width 51 height 28
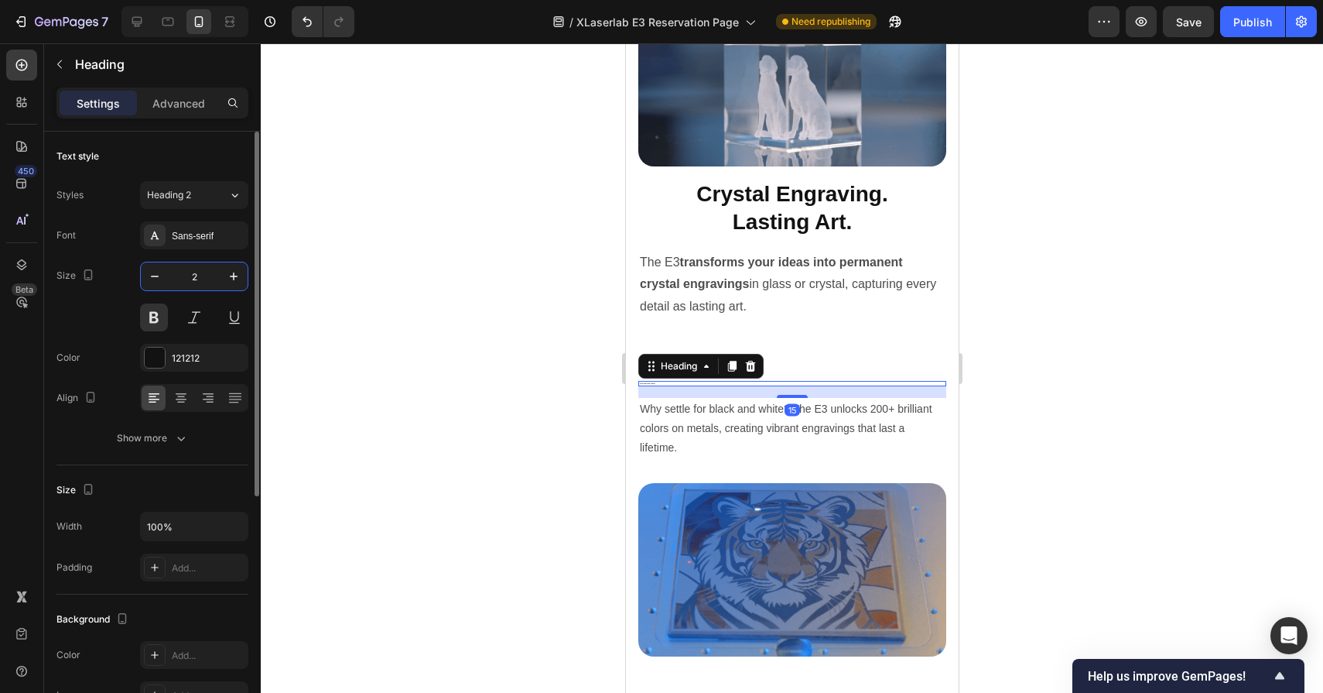
type input "28"
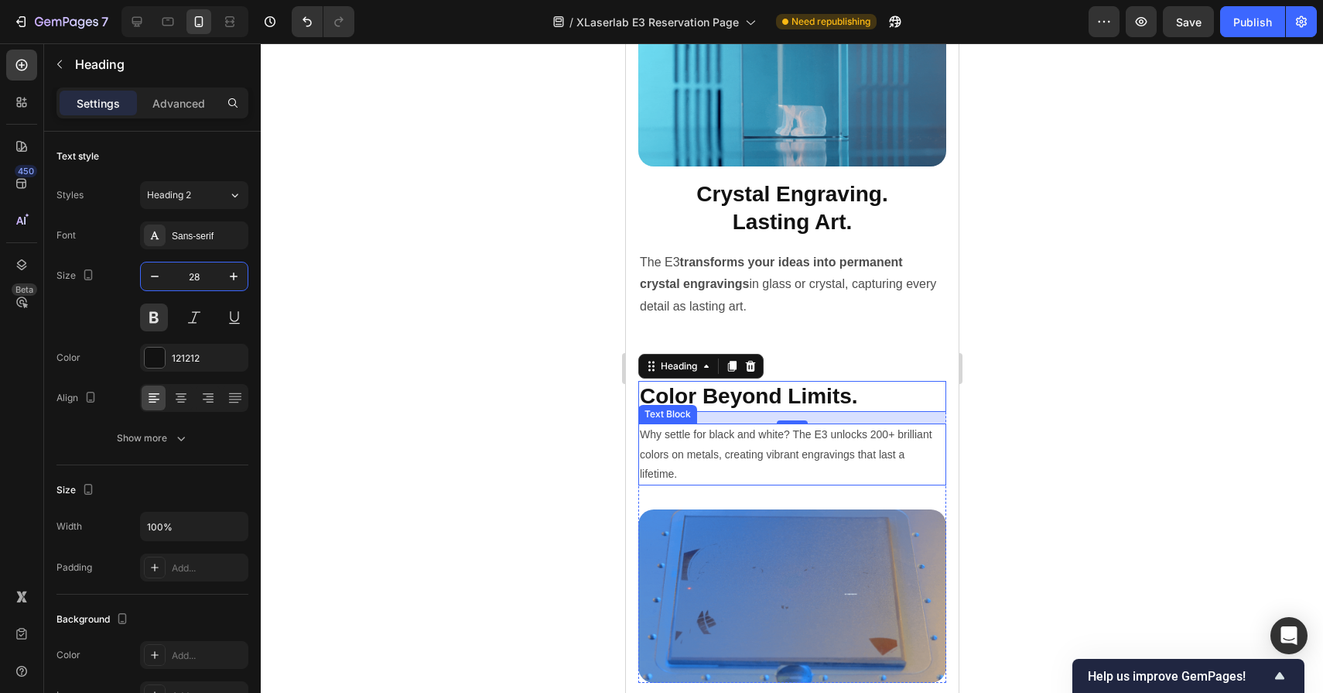
click at [718, 445] on p "Why settle for black and white? The E3 unlocks 200+ brilliant colors on metals,…" at bounding box center [791, 454] width 305 height 59
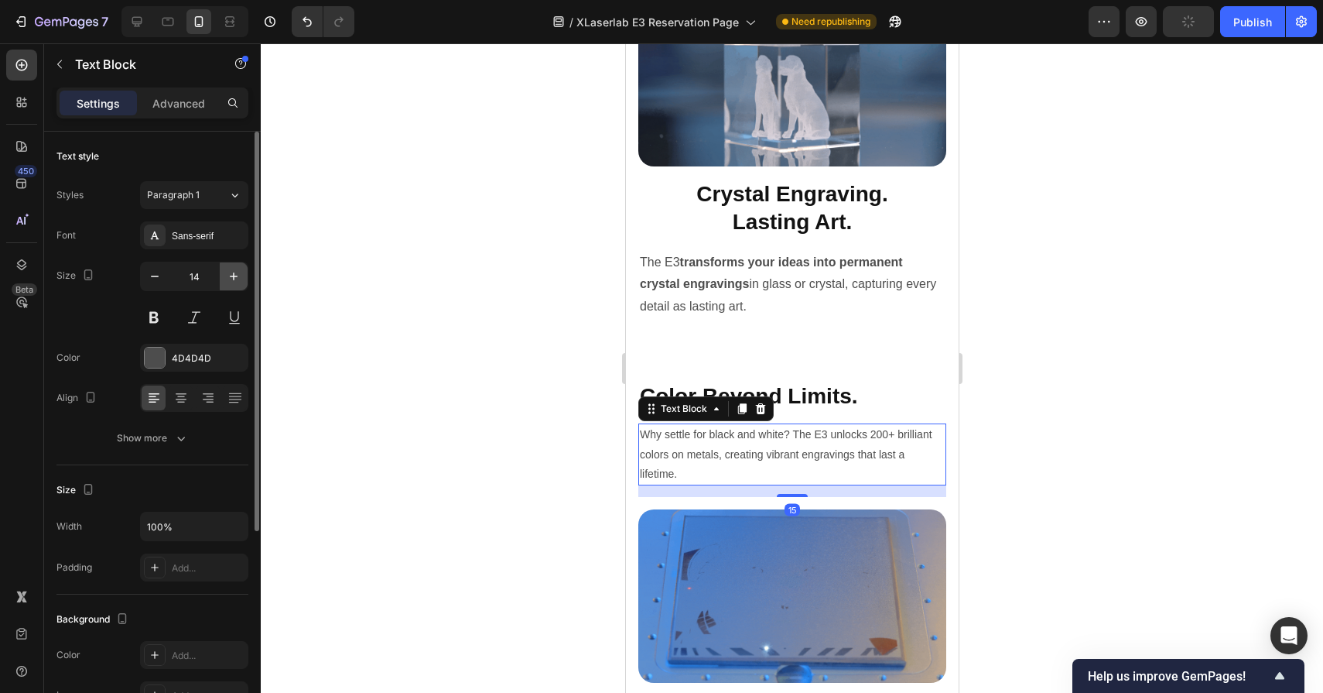
click at [241, 275] on button "button" at bounding box center [234, 276] width 28 height 28
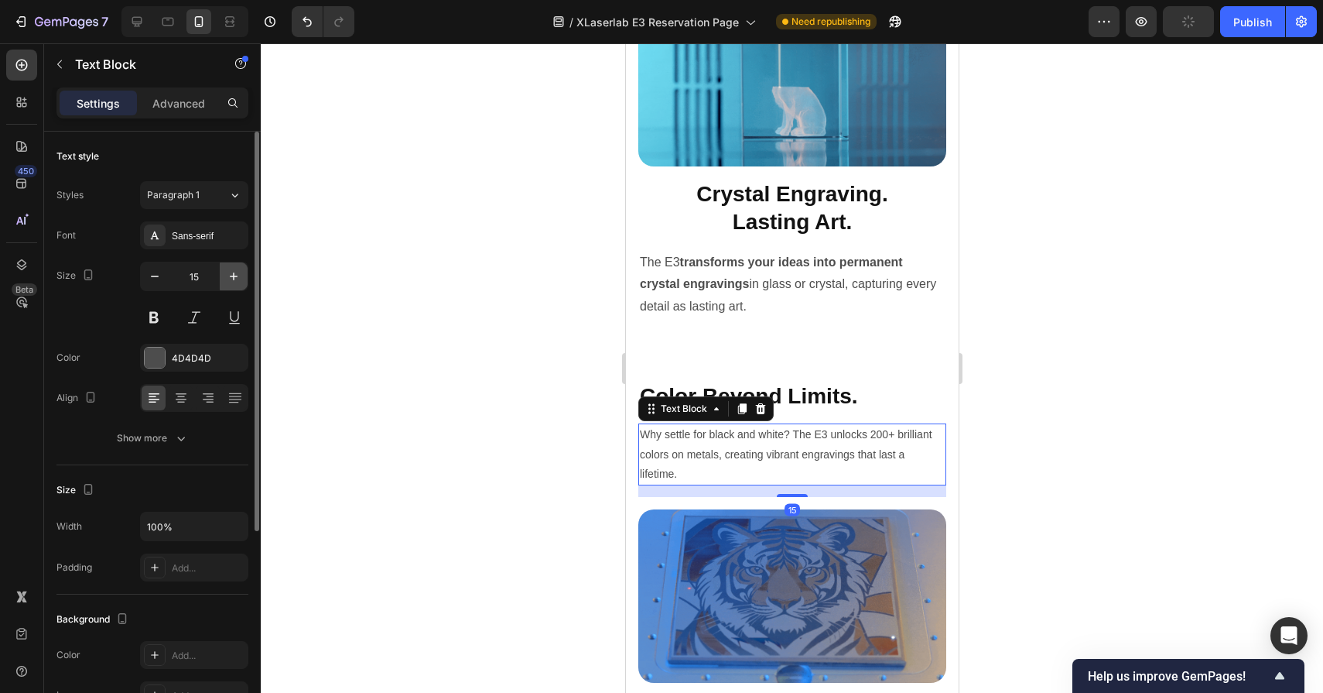
click at [241, 275] on button "button" at bounding box center [234, 276] width 28 height 28
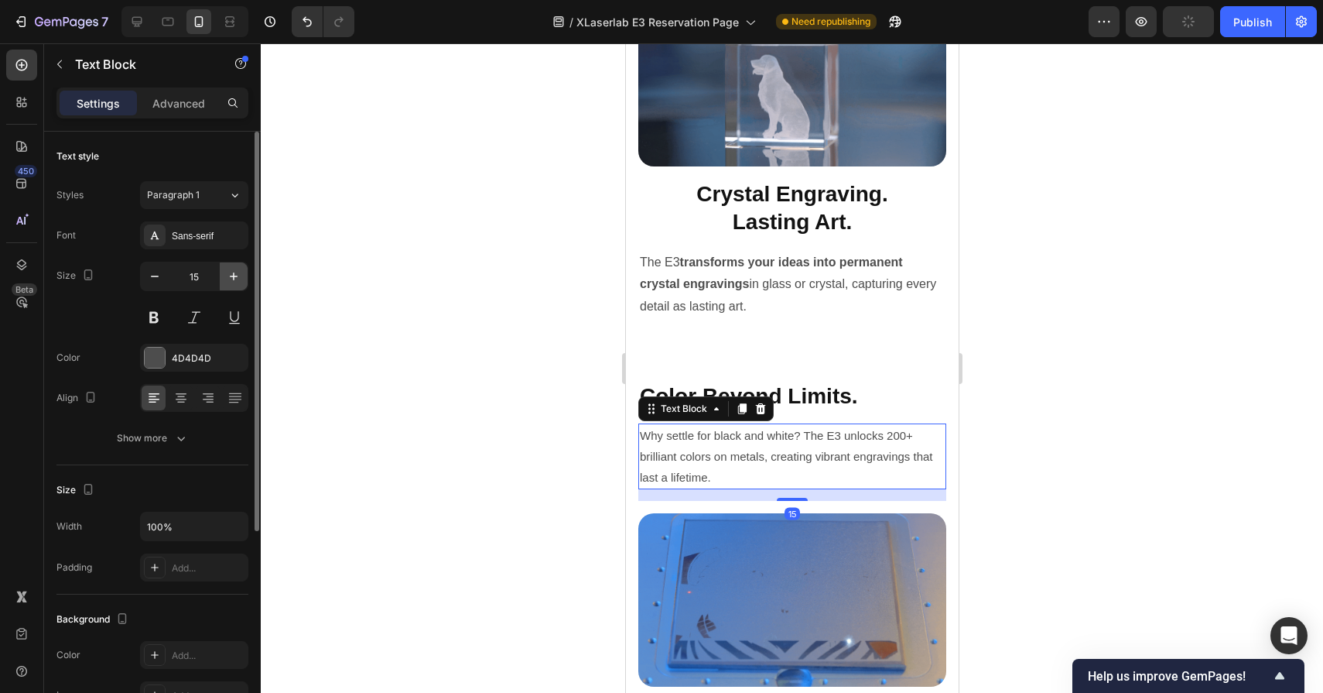
type input "16"
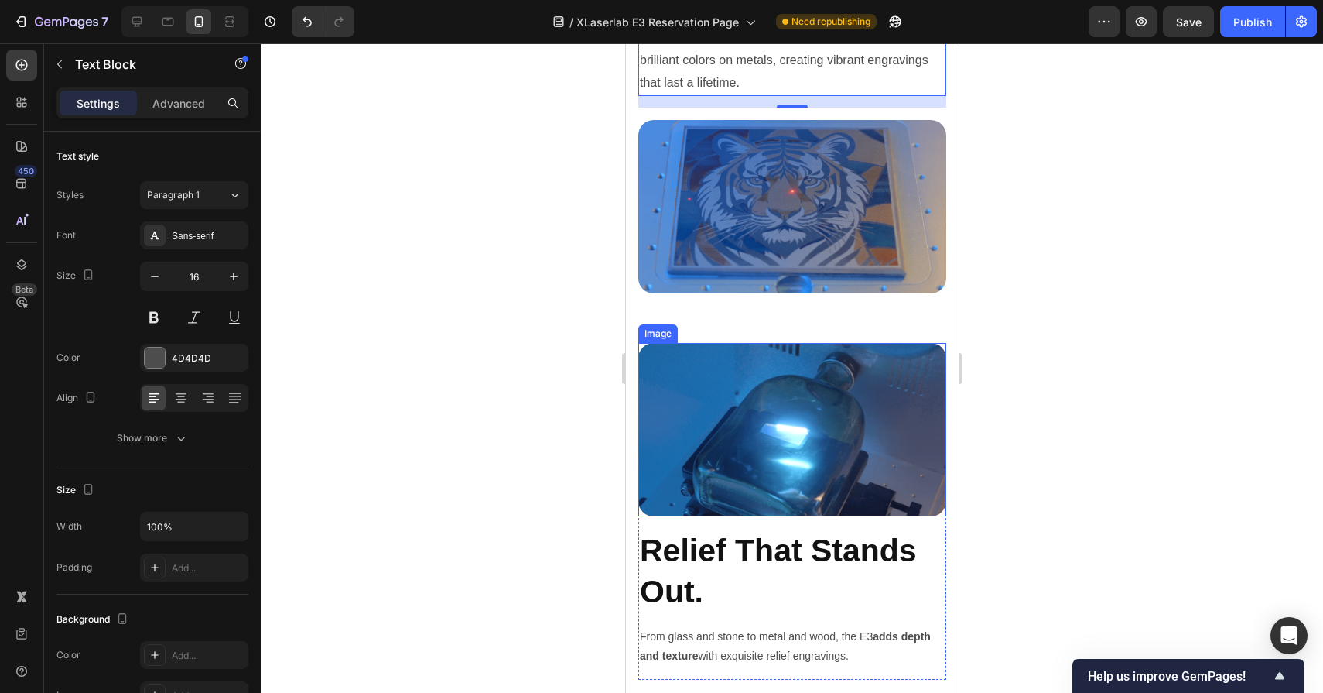
scroll to position [4942, 0]
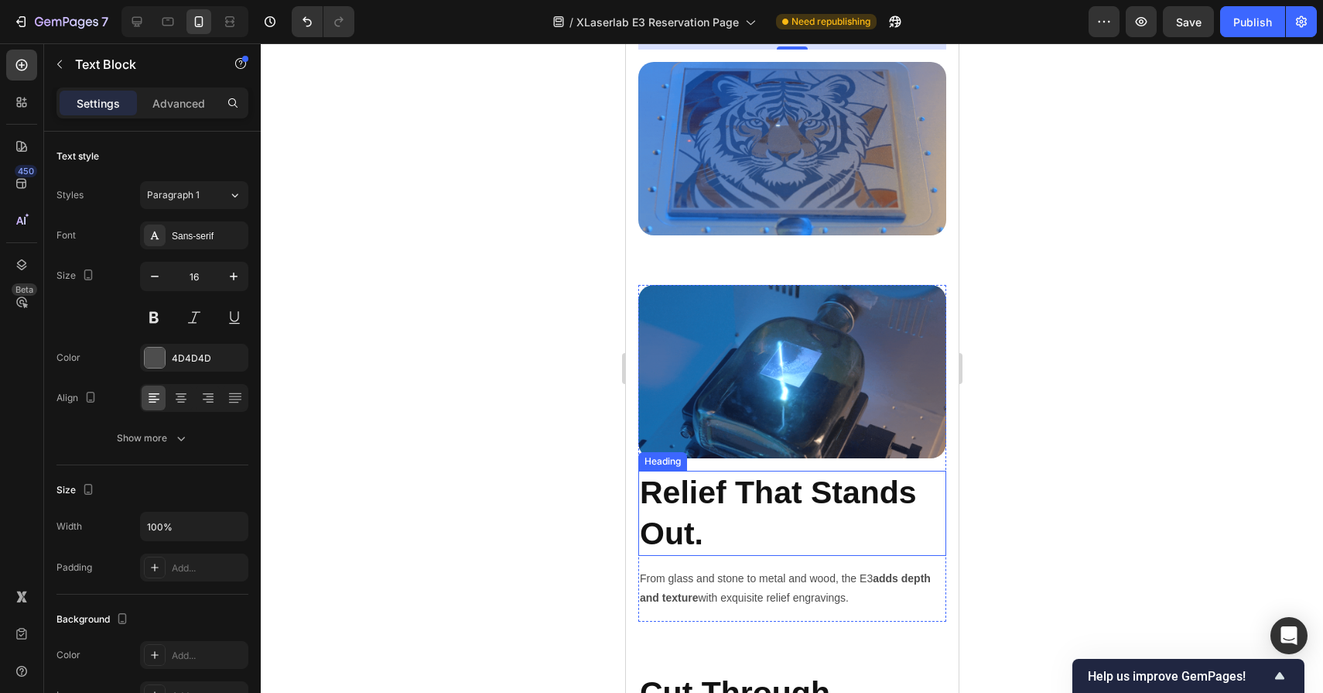
click at [758, 493] on h2 "Relief That Stands Out." at bounding box center [792, 514] width 308 height 86
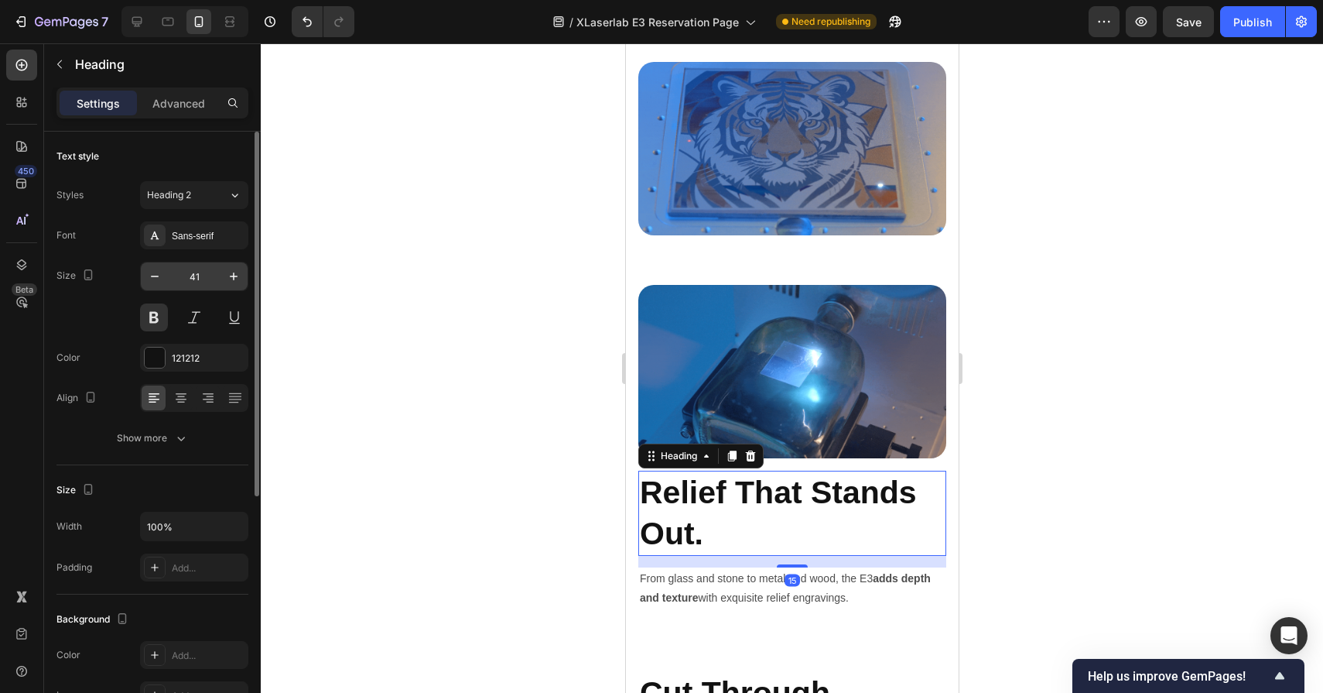
click at [207, 271] on input "41" at bounding box center [194, 276] width 51 height 28
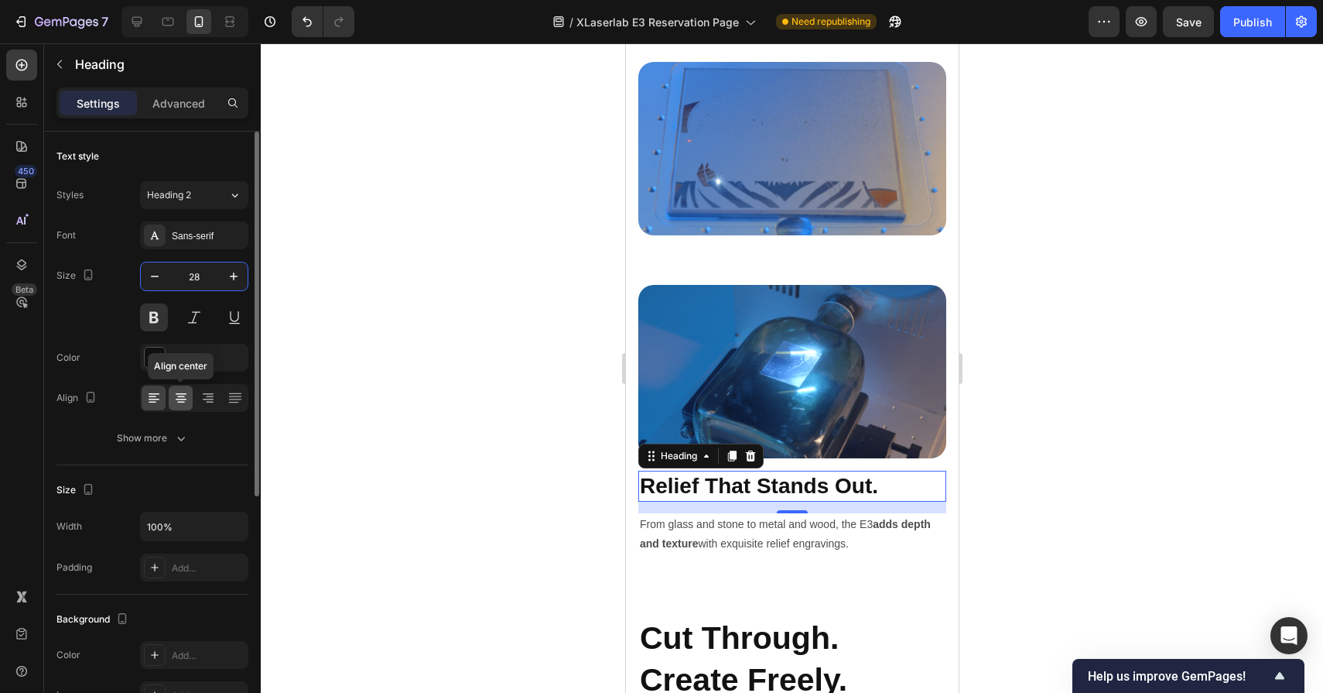
type input "28"
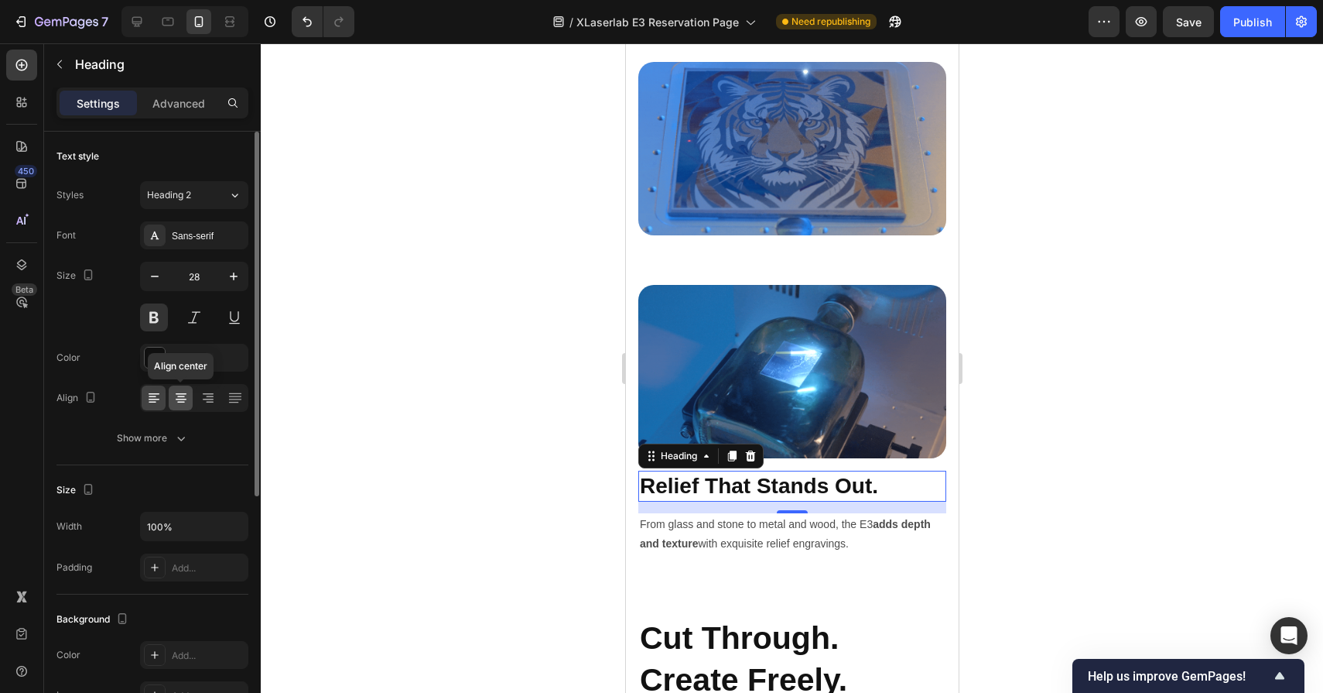
click at [181, 403] on icon at bounding box center [180, 397] width 15 height 15
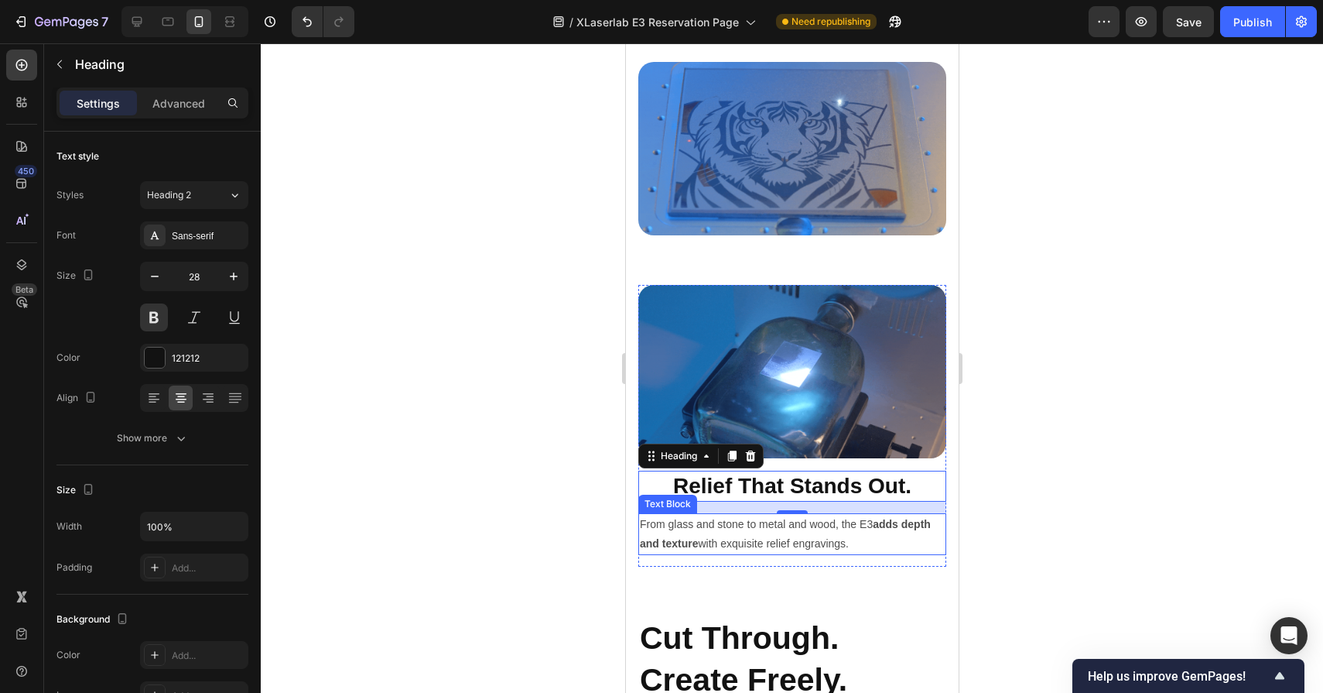
click at [723, 518] on p "From glass and stone to metal and wood, the E3 adds depth and texture with exqu…" at bounding box center [791, 534] width 305 height 39
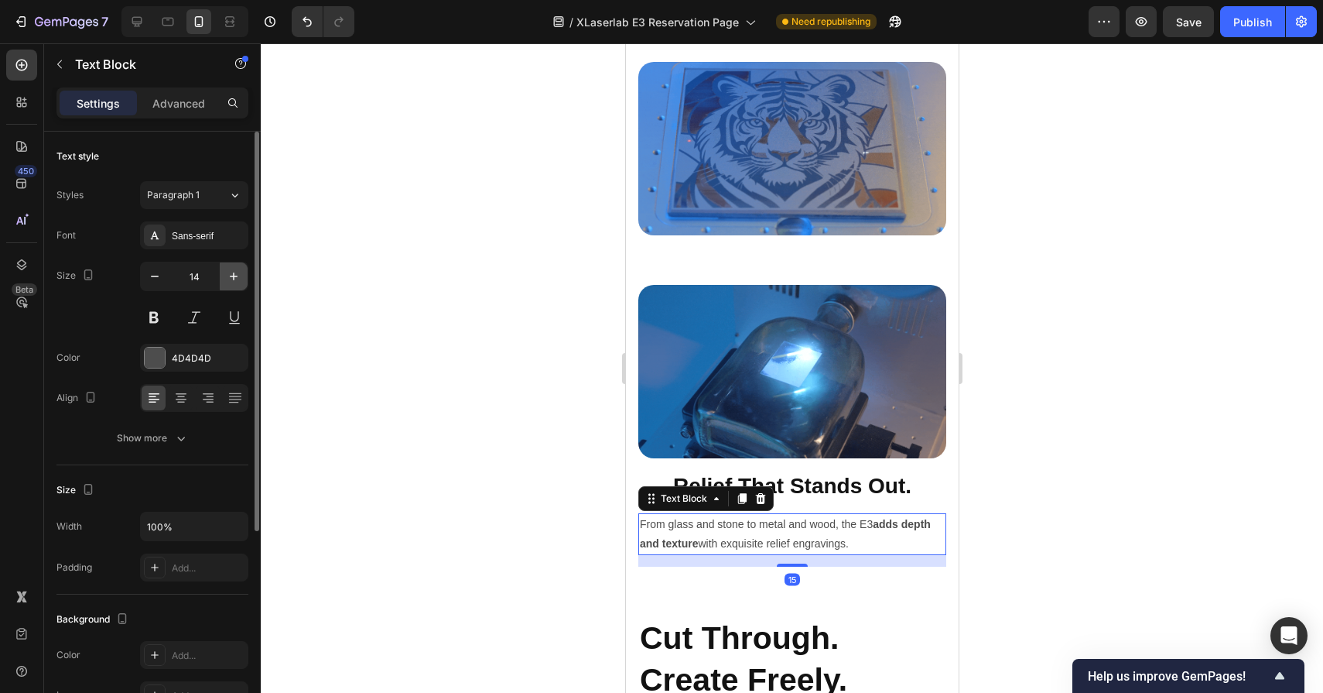
click at [231, 279] on icon "button" at bounding box center [233, 276] width 15 height 15
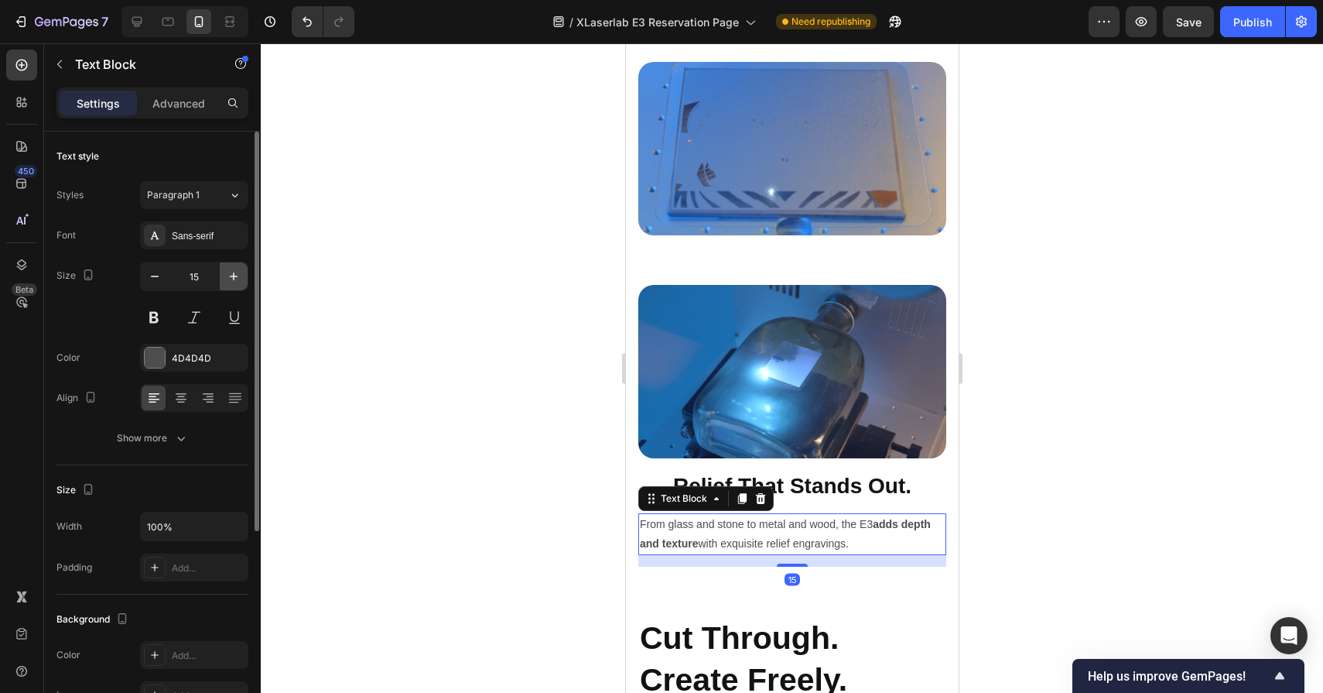
click at [231, 279] on icon "button" at bounding box center [233, 276] width 15 height 15
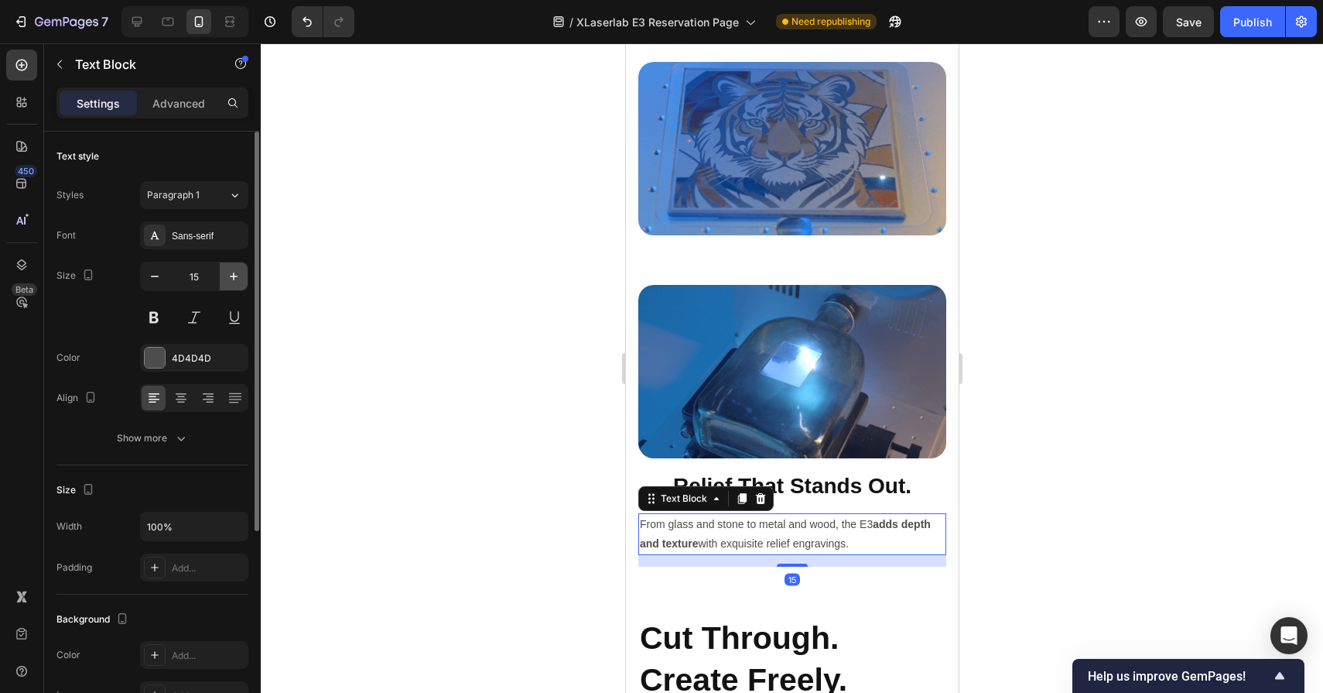
type input "16"
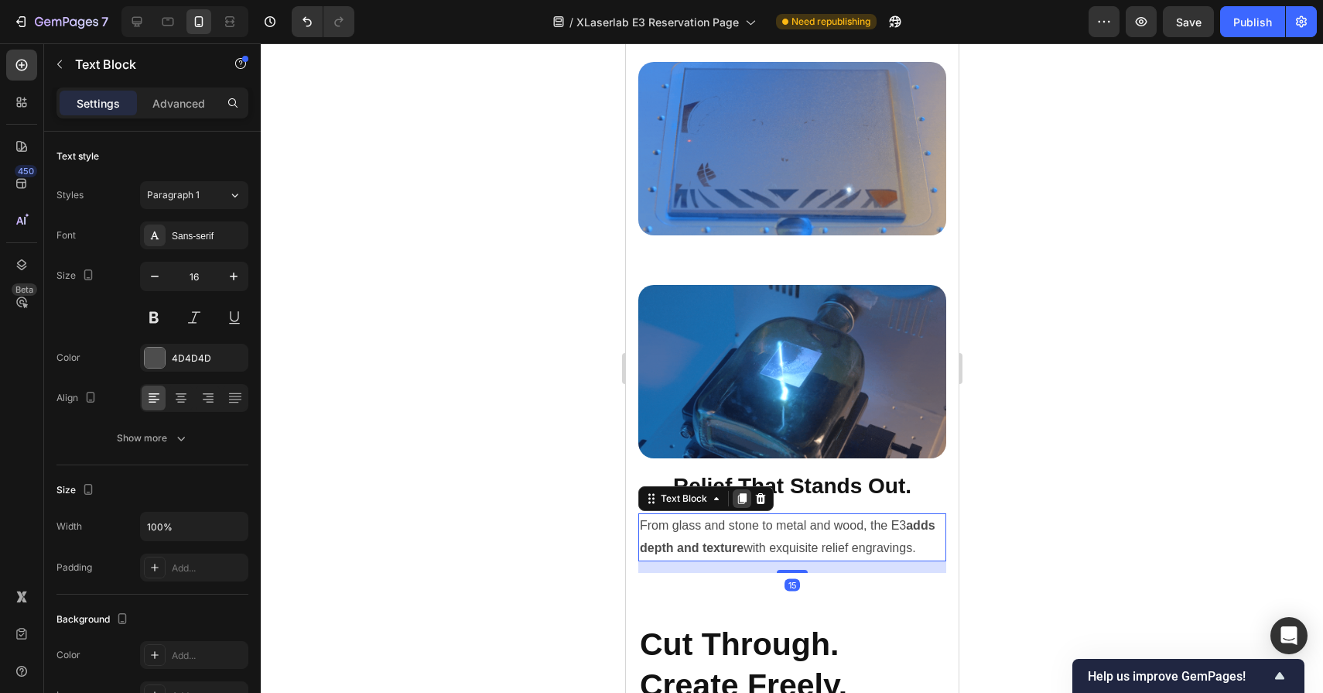
scroll to position [5277, 0]
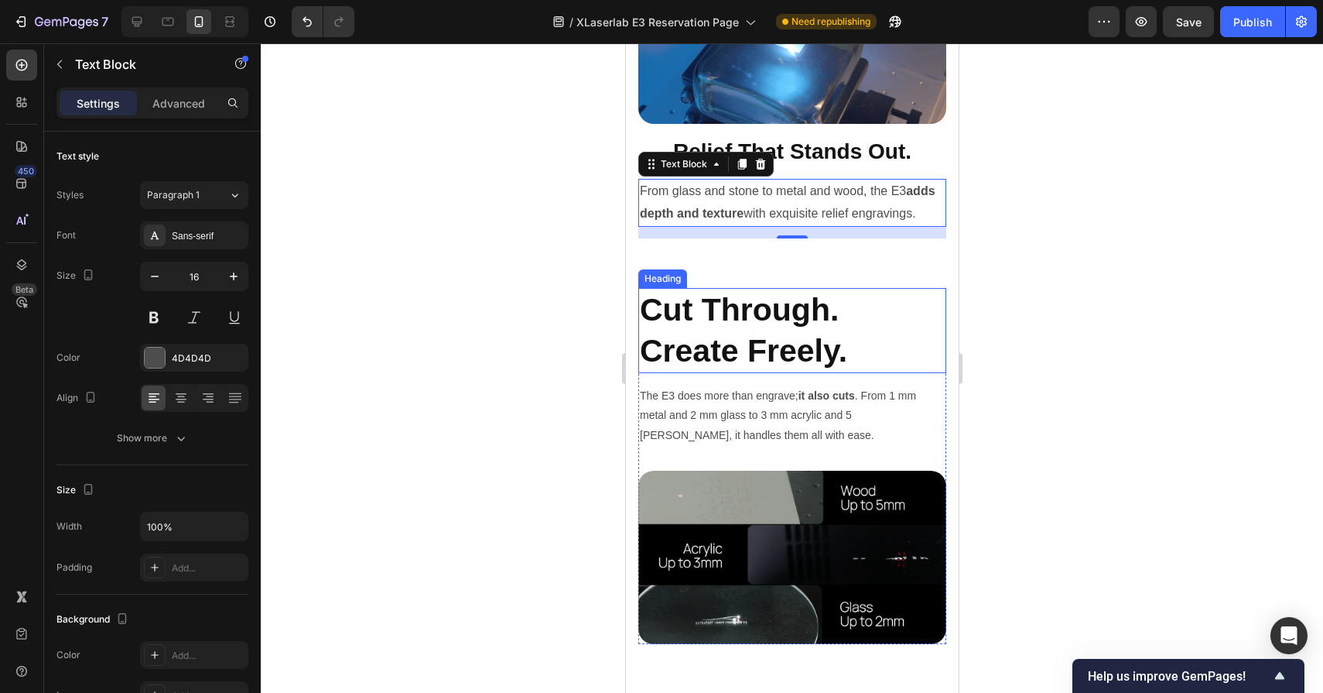
click at [729, 330] on h2 "Cut Through. Create Freely." at bounding box center [792, 331] width 308 height 86
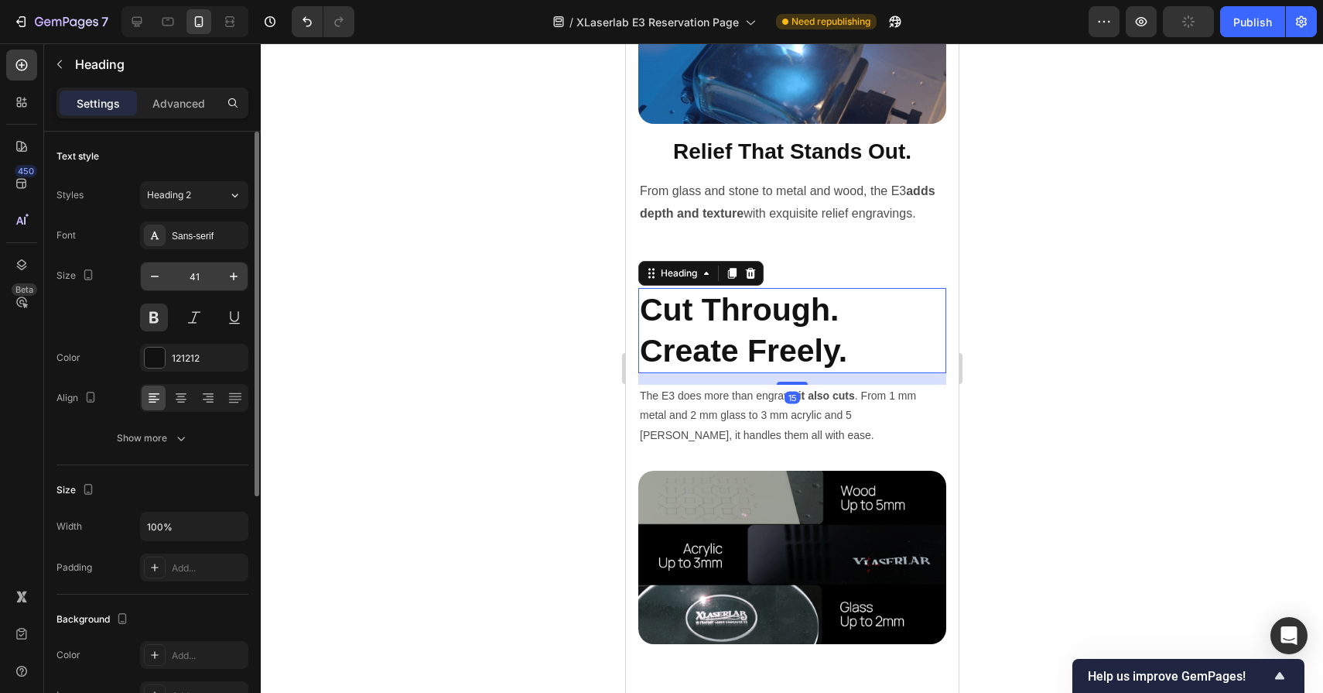
click at [211, 275] on input "41" at bounding box center [194, 276] width 51 height 28
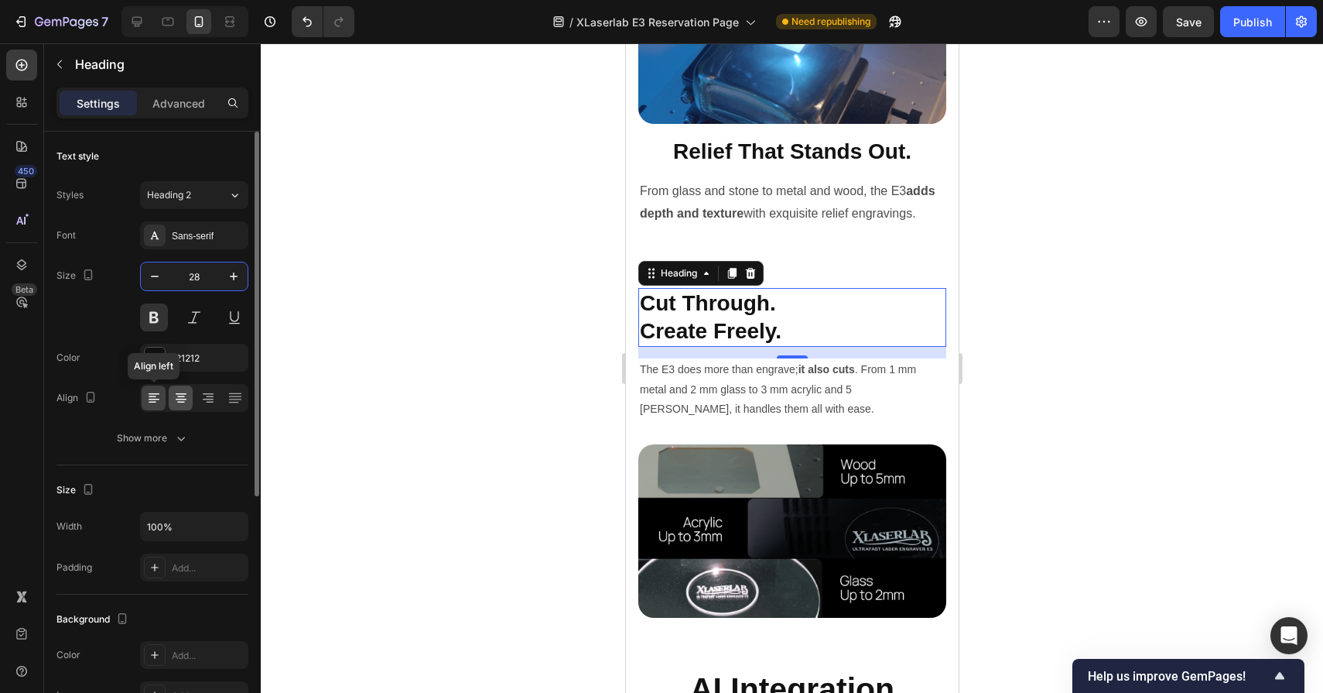
type input "28"
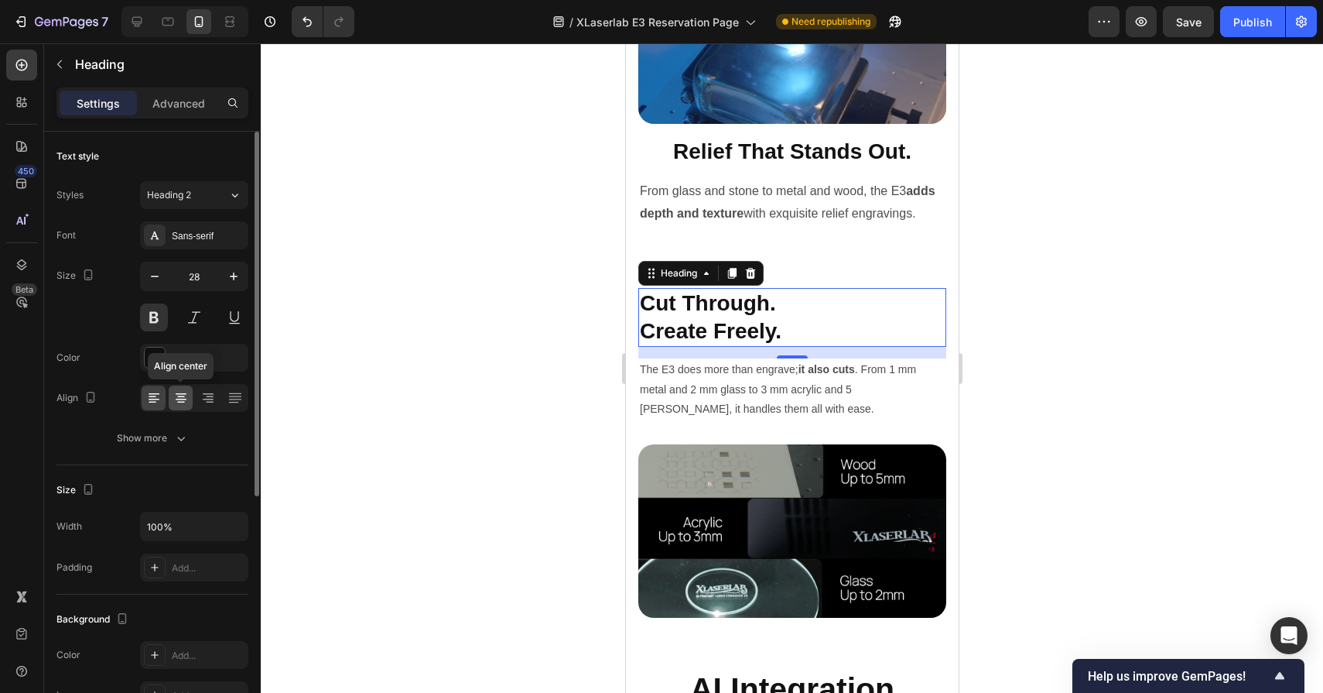
click at [176, 402] on icon at bounding box center [180, 397] width 15 height 15
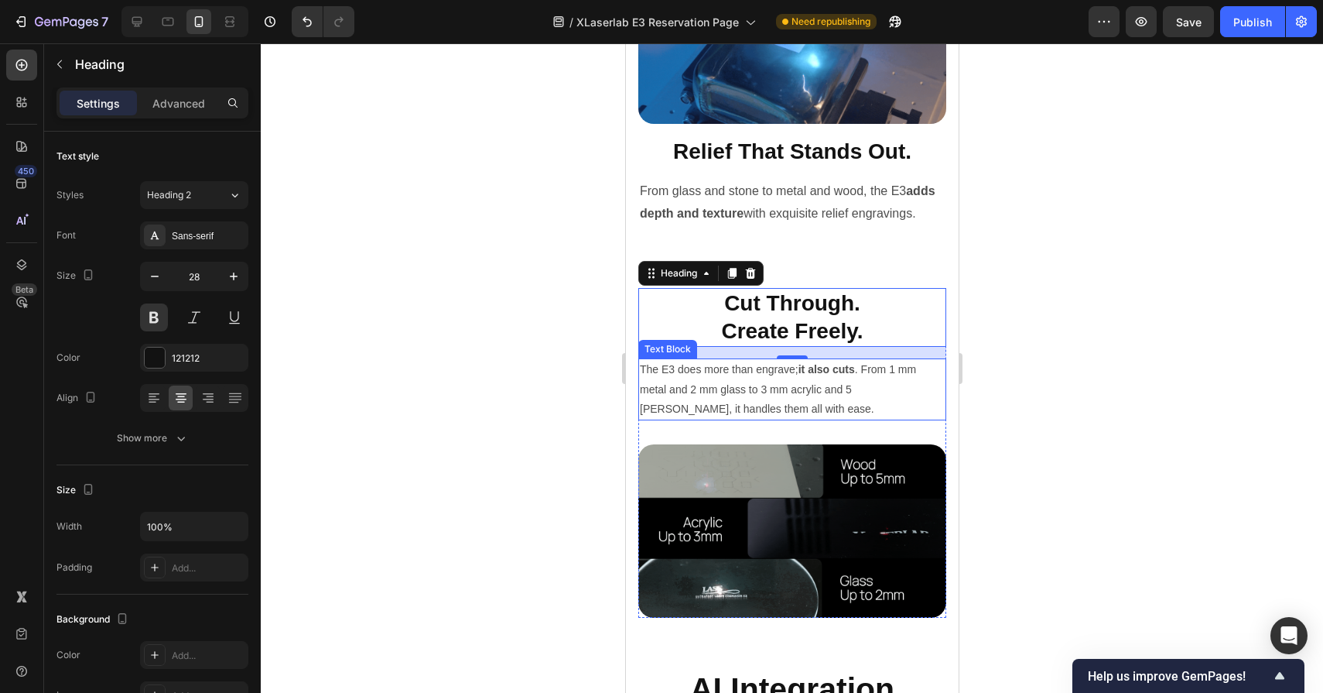
click at [704, 405] on p "The E3 does more than engrave; it also cuts . From 1 mm metal and 2 mm glass to…" at bounding box center [791, 389] width 305 height 59
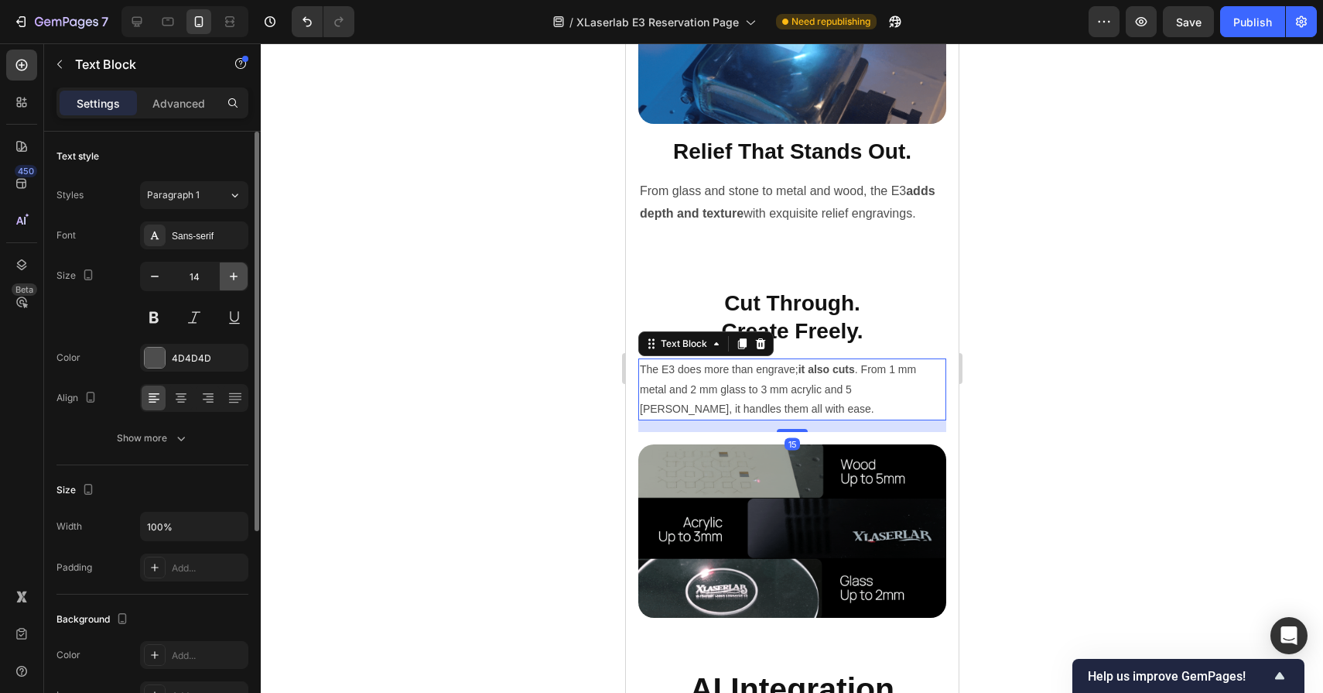
click at [238, 278] on icon "button" at bounding box center [233, 276] width 15 height 15
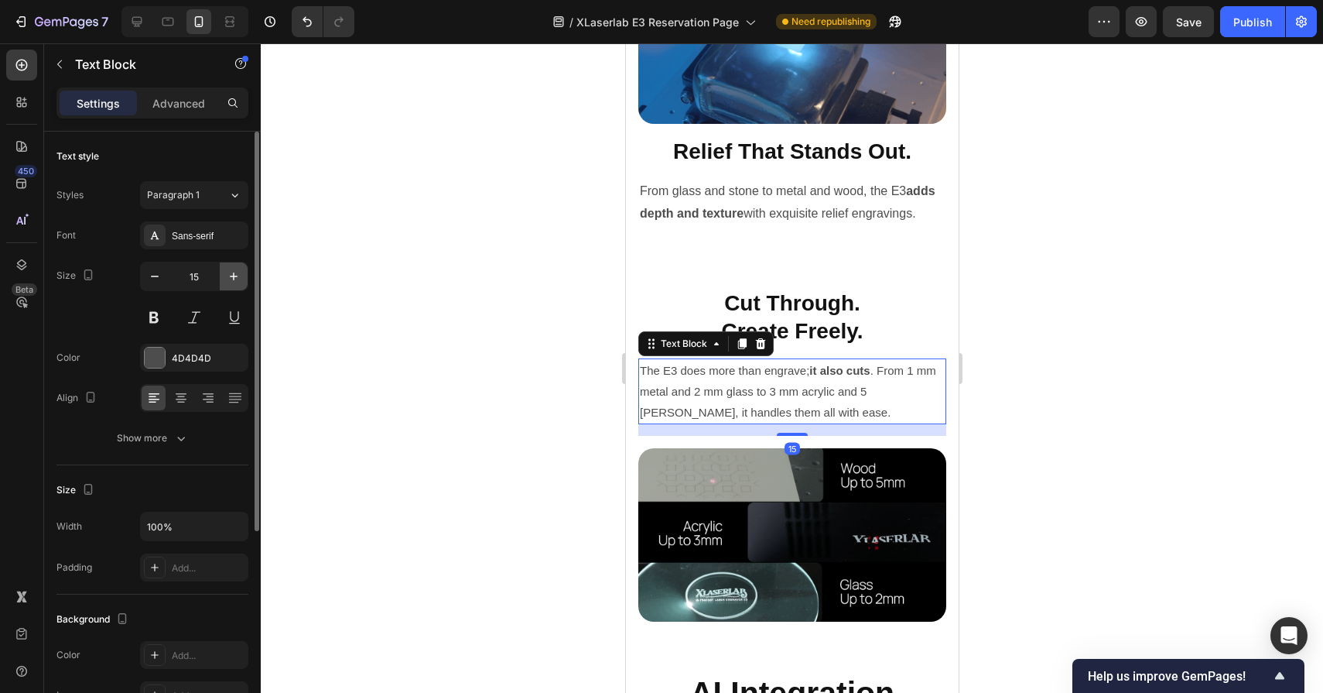
click at [238, 278] on icon "button" at bounding box center [233, 276] width 15 height 15
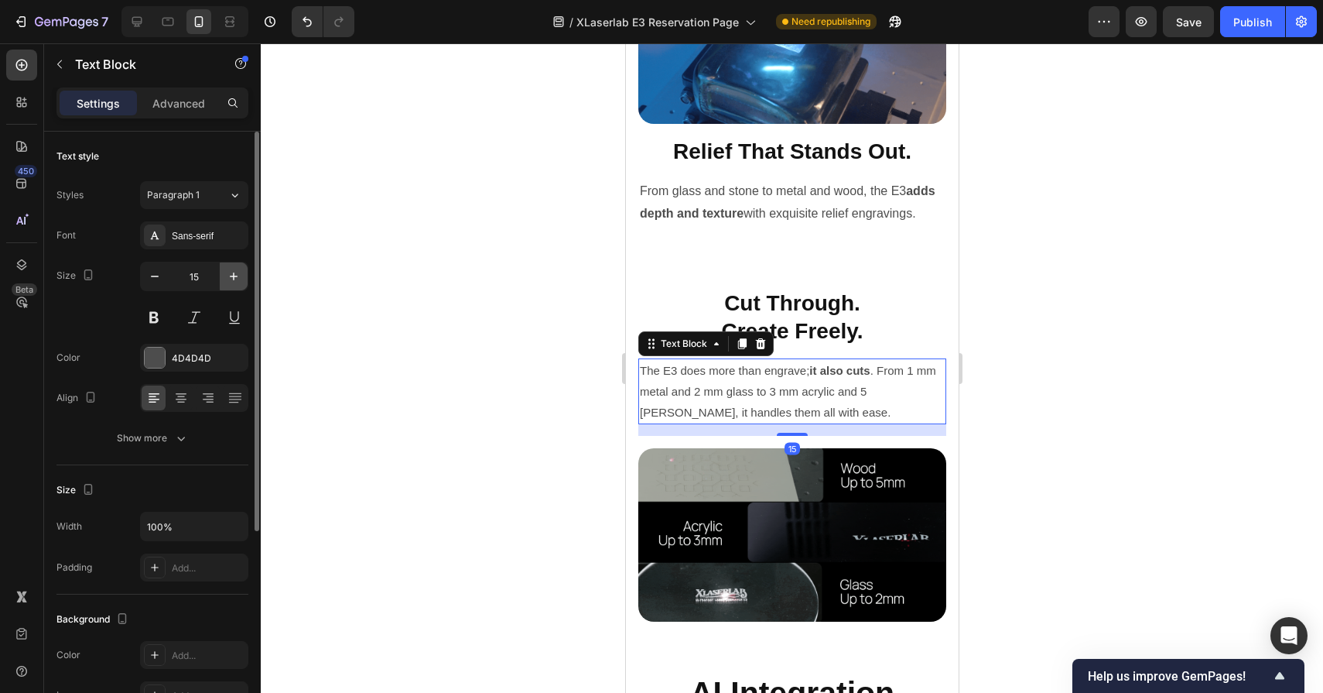
type input "16"
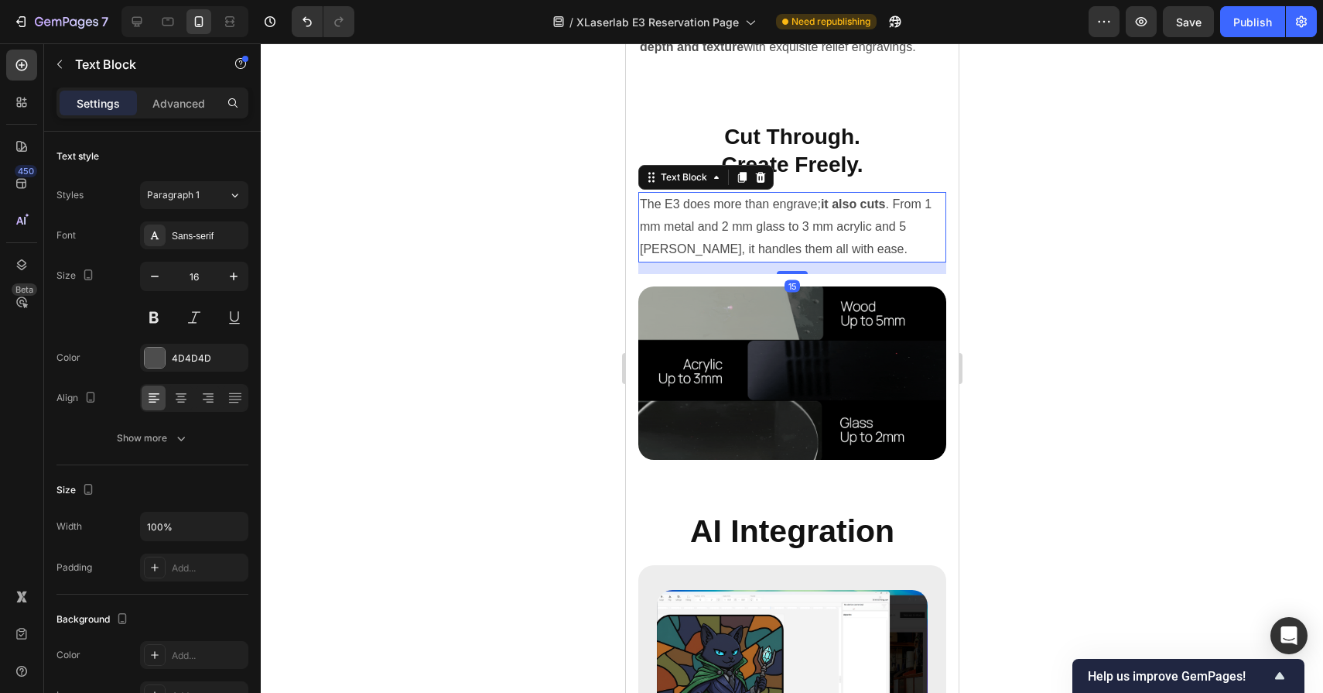
scroll to position [5638, 0]
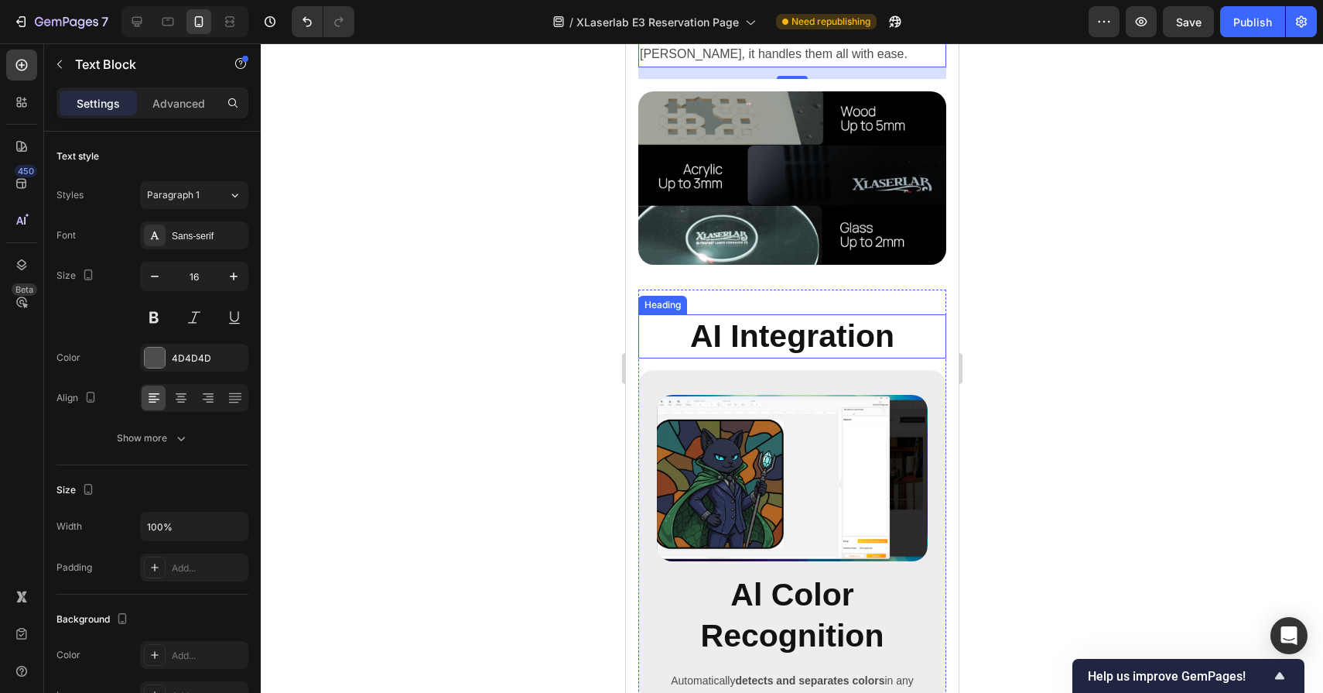
click at [728, 333] on h2 "AI Integration" at bounding box center [792, 336] width 308 height 44
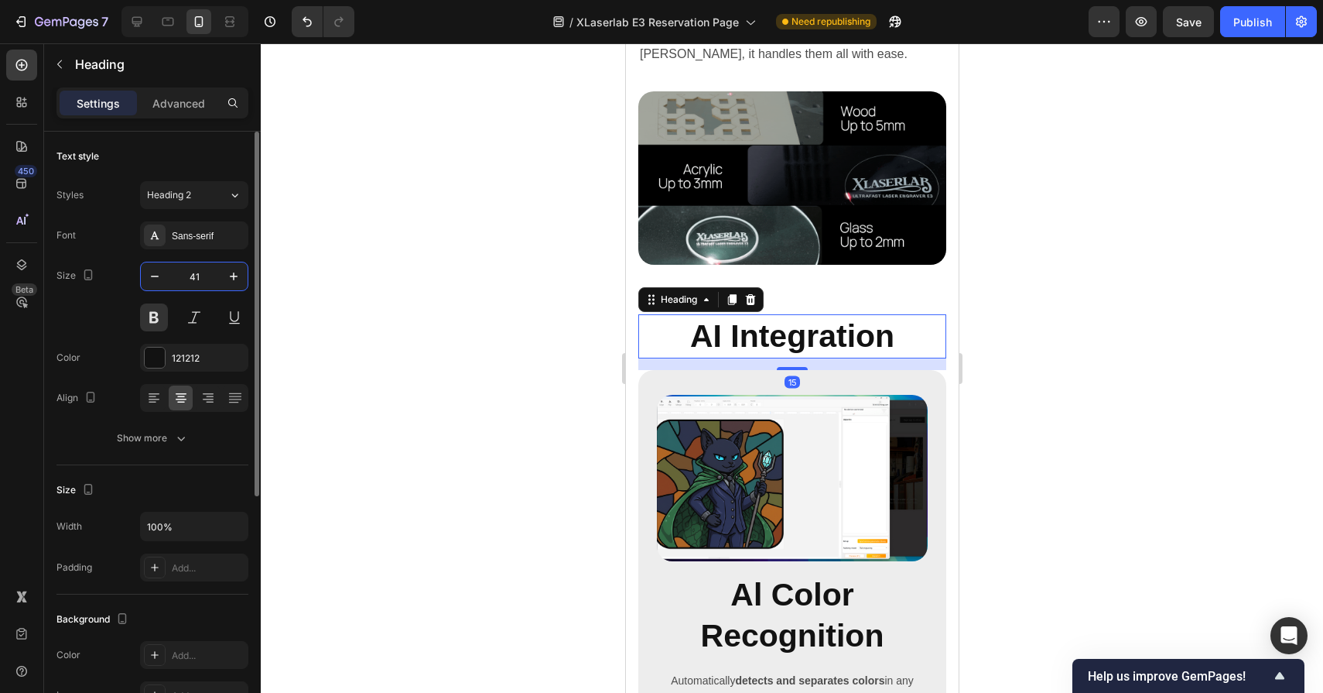
click at [199, 272] on input "41" at bounding box center [194, 276] width 51 height 28
type input "28"
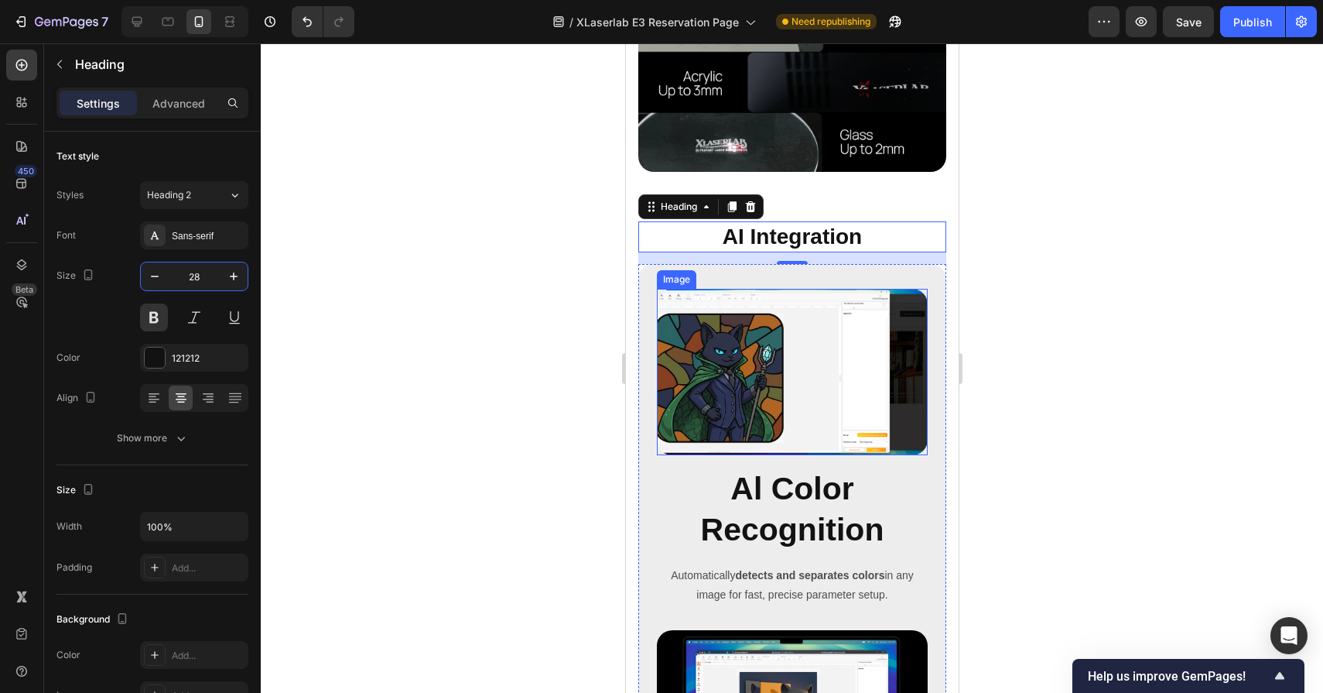
scroll to position [5761, 0]
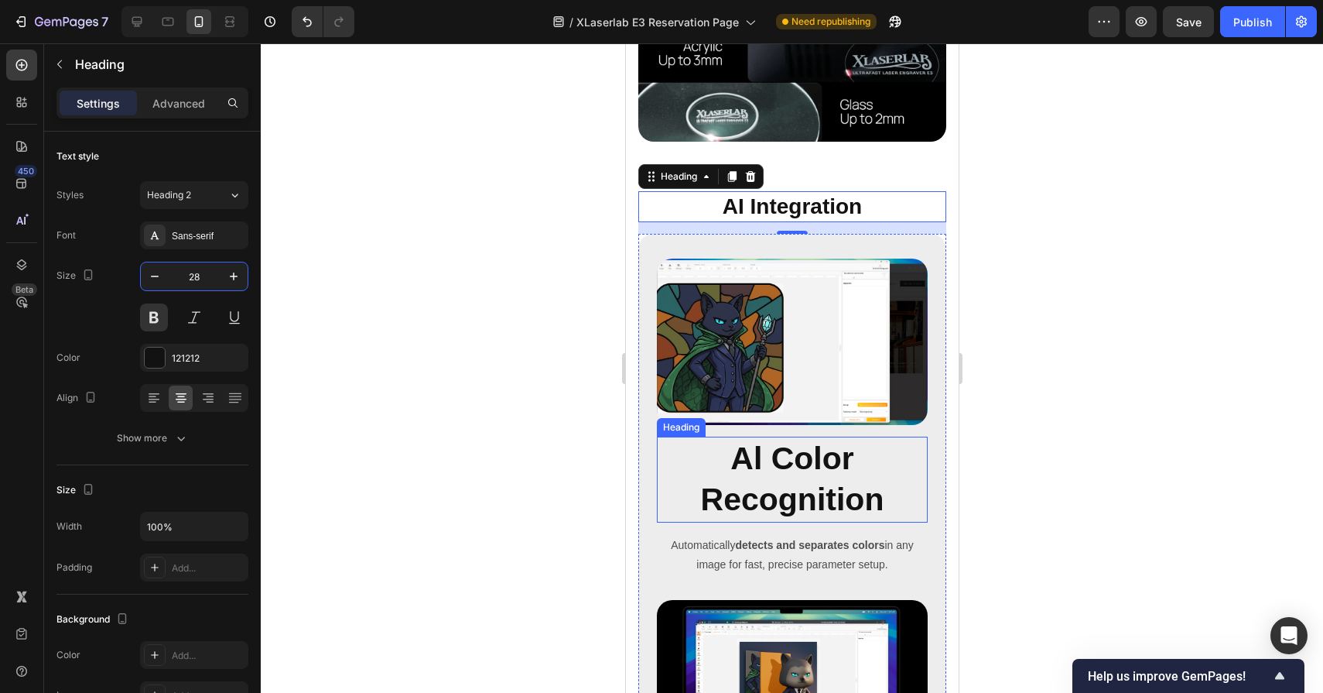
click at [786, 471] on h2 "Al Color Recognition" at bounding box center [791, 480] width 271 height 86
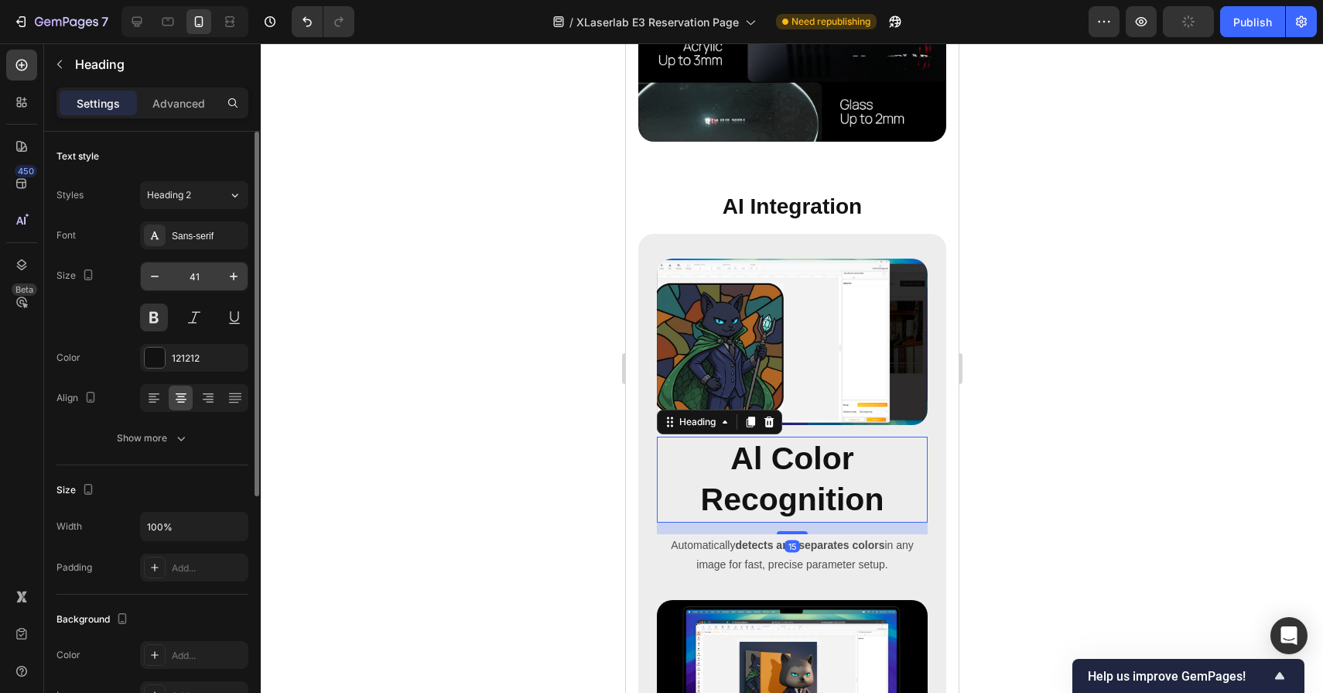
click at [191, 286] on input "41" at bounding box center [194, 276] width 51 height 28
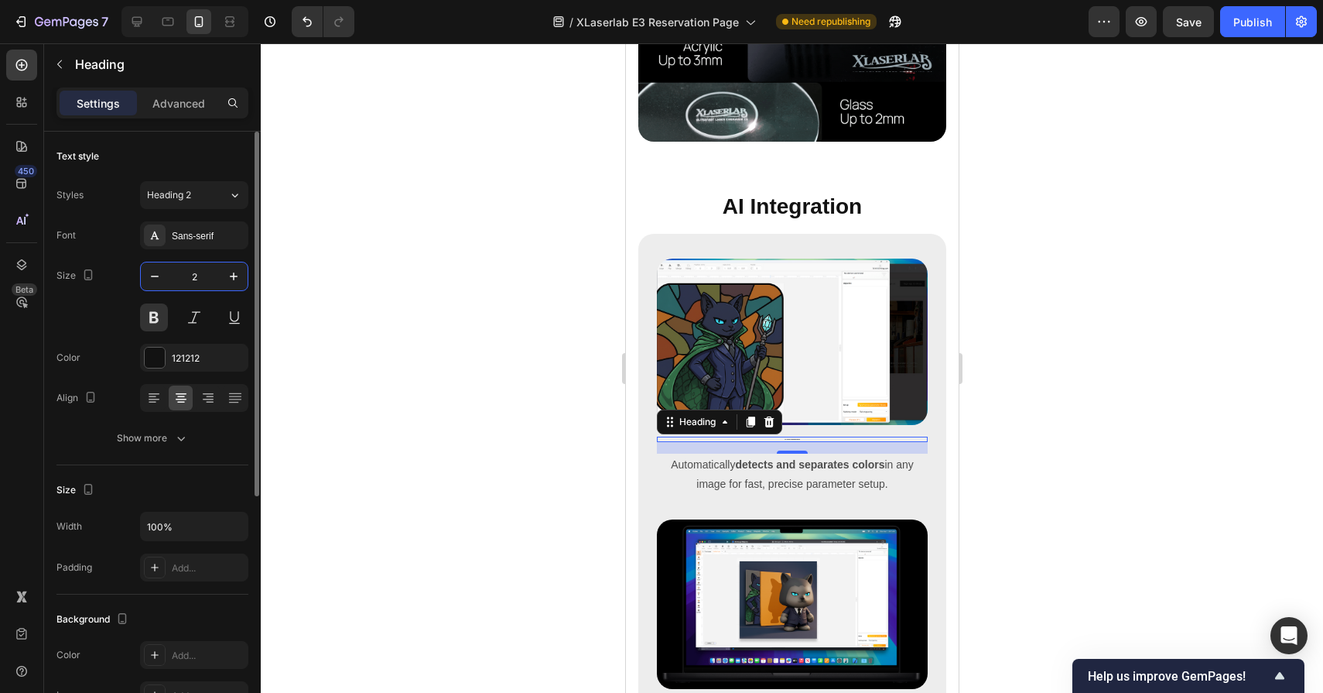
type input "28"
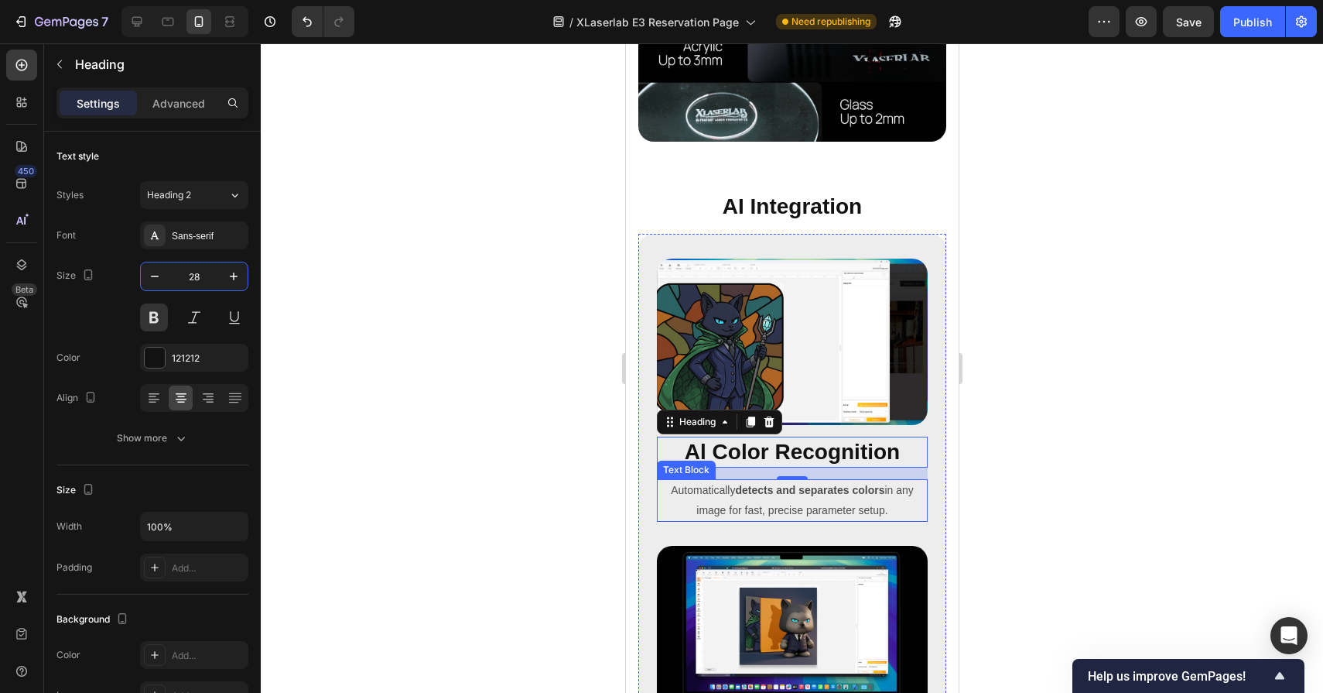
click at [775, 499] on p "Automatically detects and separates colors in any image for fast, precise param…" at bounding box center [792, 500] width 268 height 39
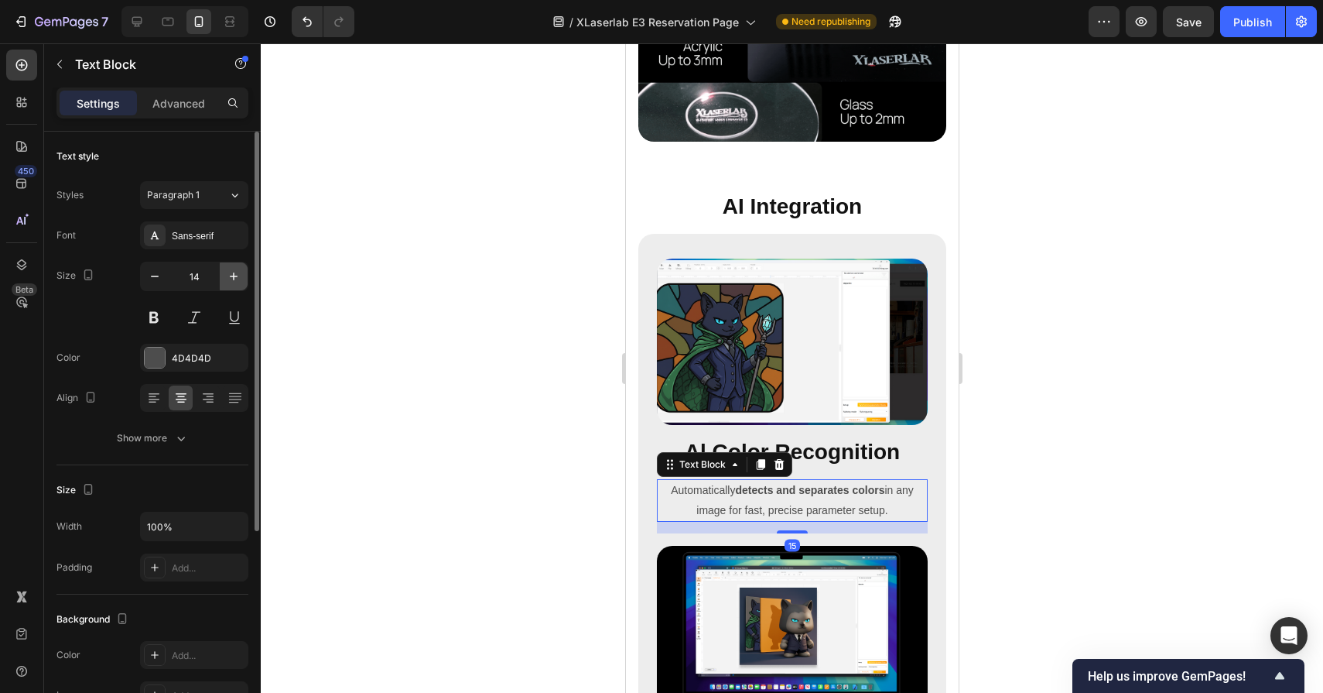
click at [239, 283] on icon "button" at bounding box center [233, 276] width 15 height 15
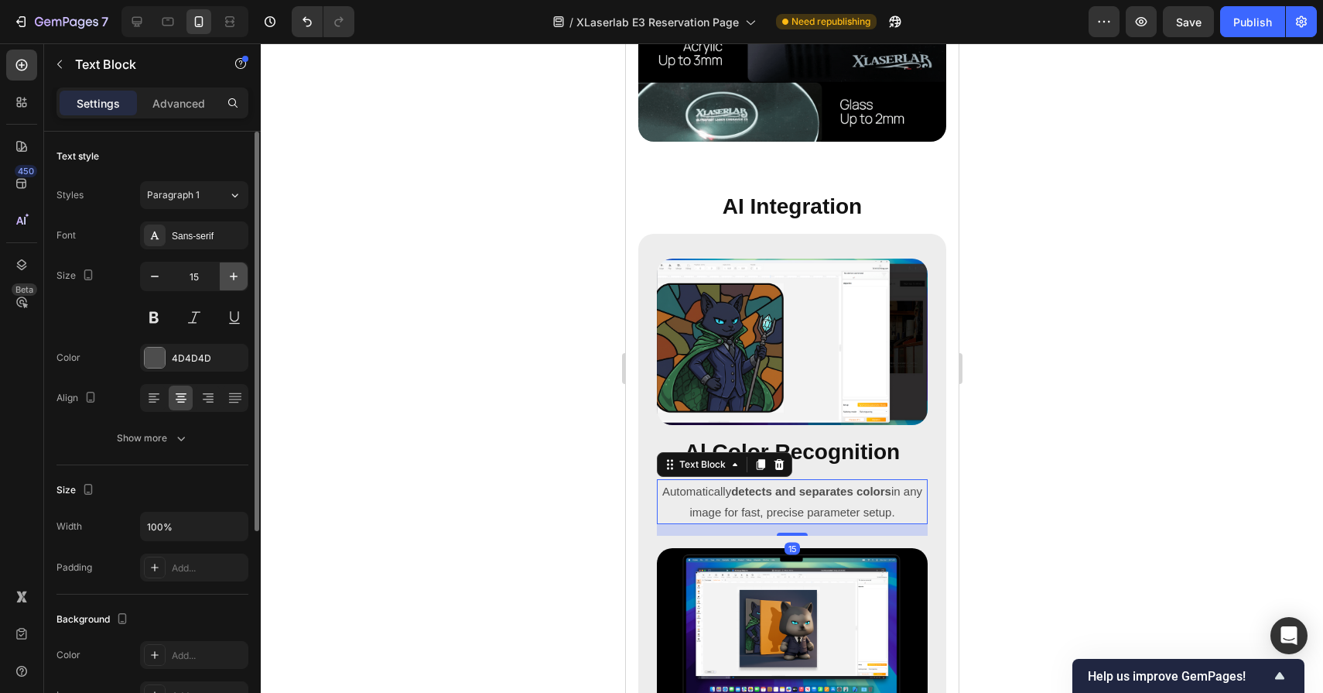
type input "16"
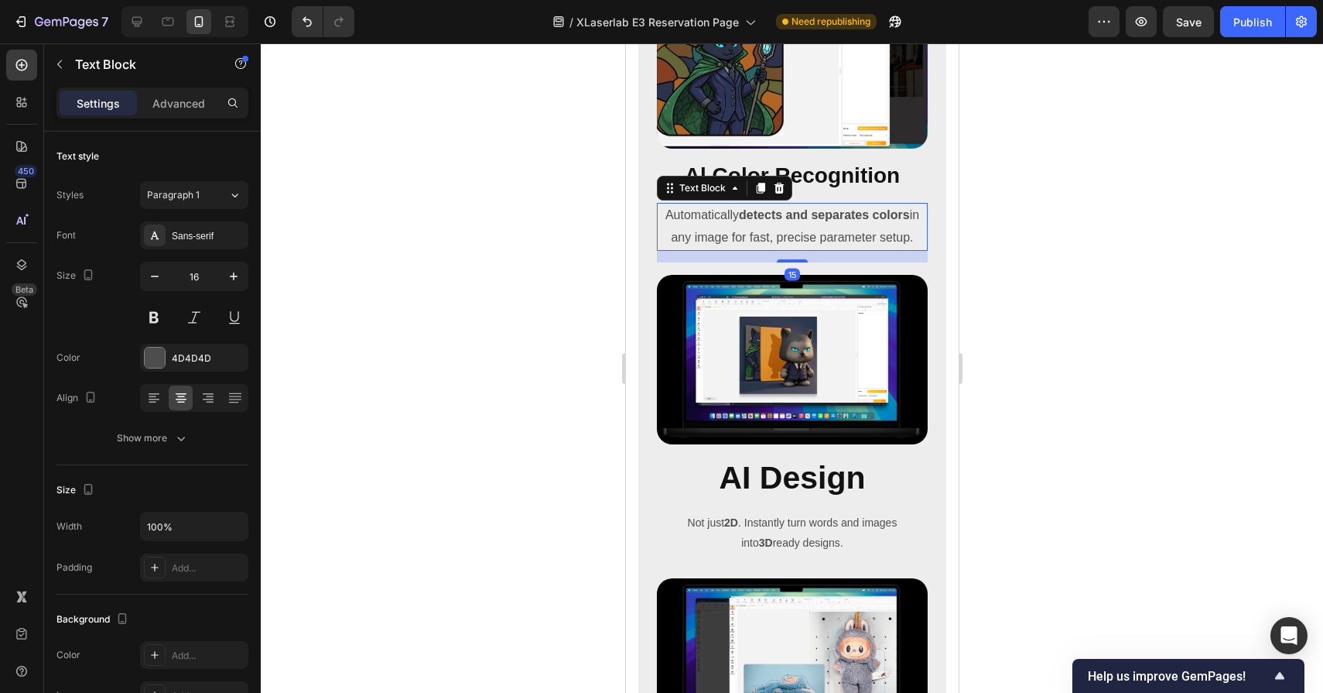
scroll to position [6089, 0]
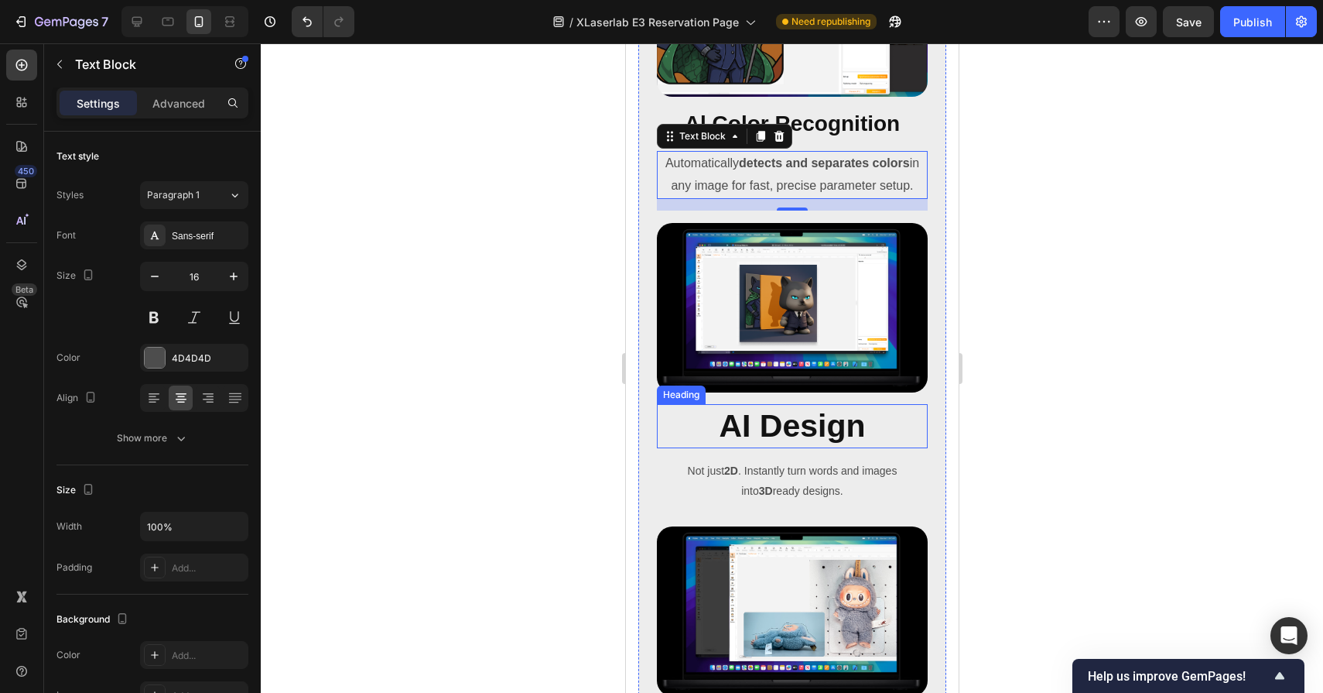
click at [749, 431] on h2 "AI Design" at bounding box center [791, 426] width 271 height 44
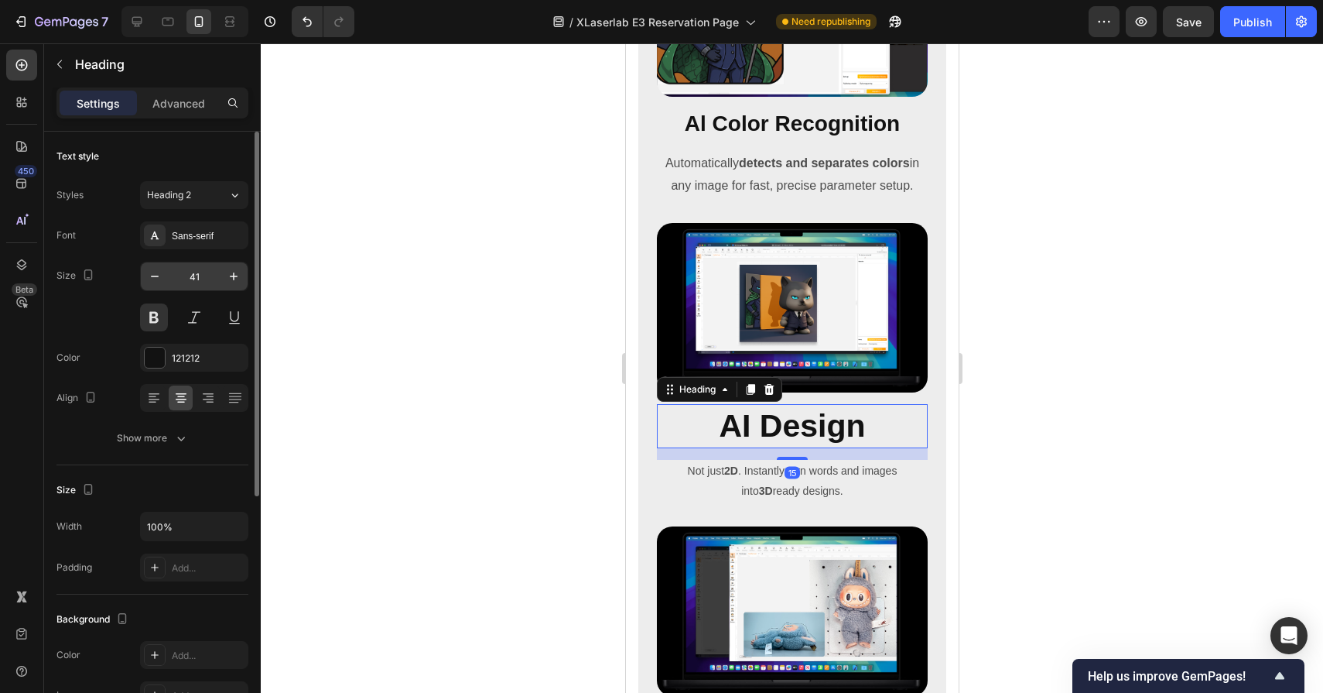
click at [196, 272] on input "41" at bounding box center [194, 276] width 51 height 28
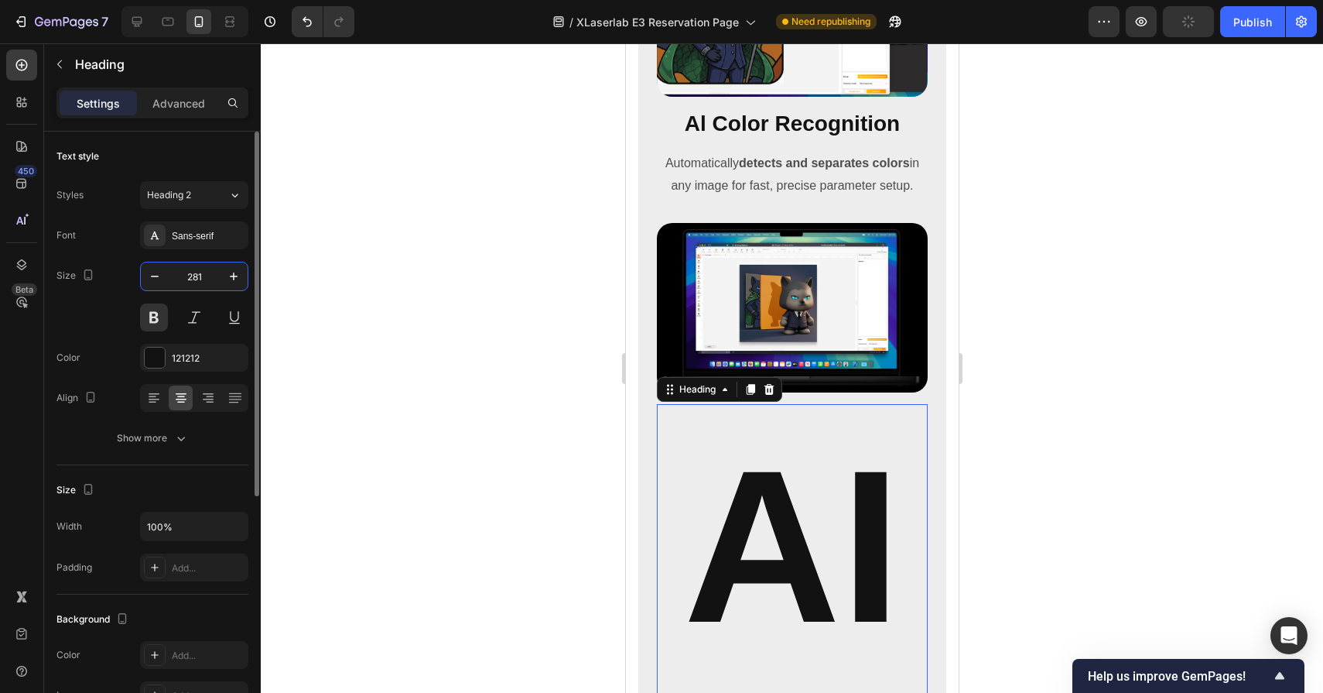
type input "28"
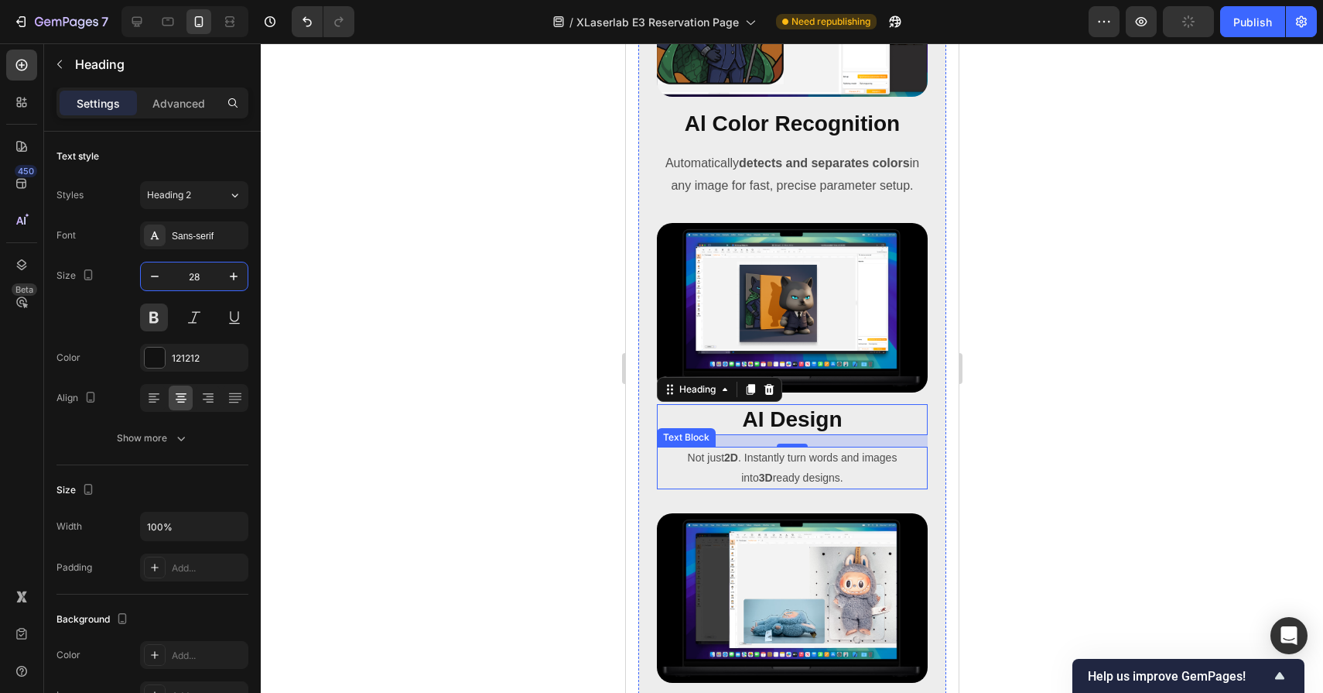
click at [746, 465] on p "Not just 2D . Instantly turn words and images into 3D ready designs." at bounding box center [792, 467] width 268 height 39
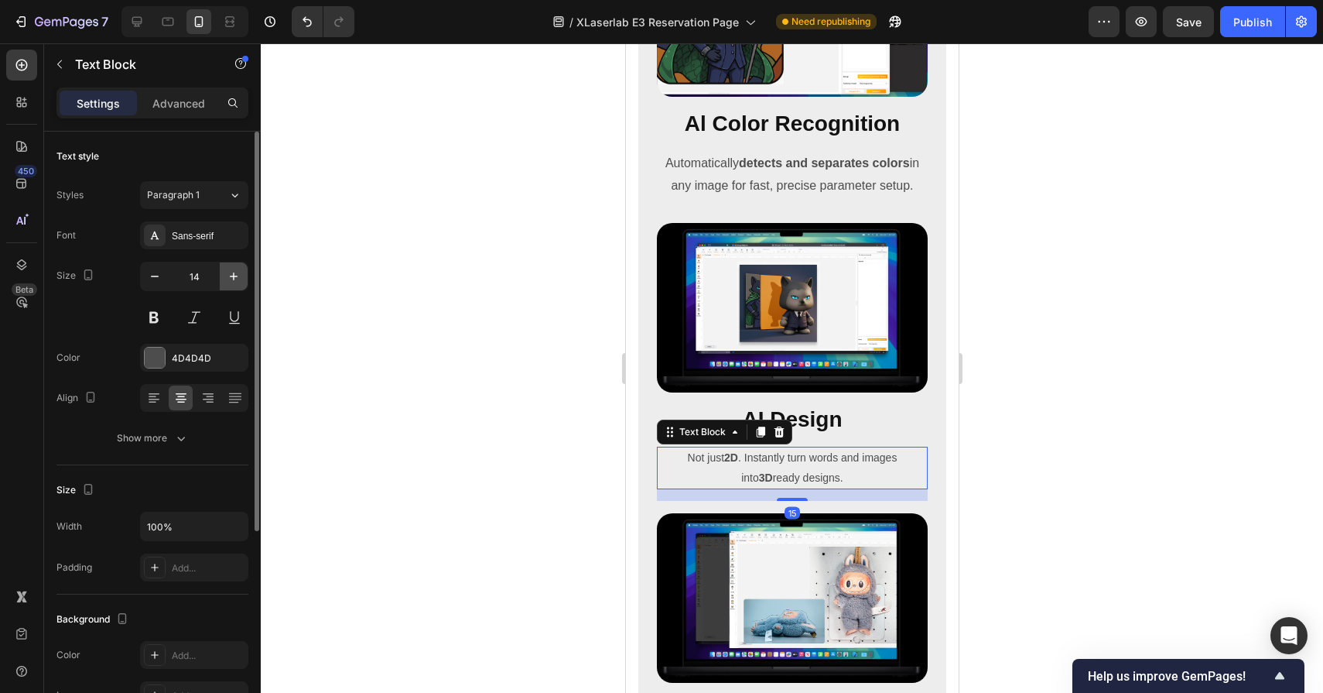
click at [231, 273] on icon "button" at bounding box center [233, 276] width 15 height 15
type input "16"
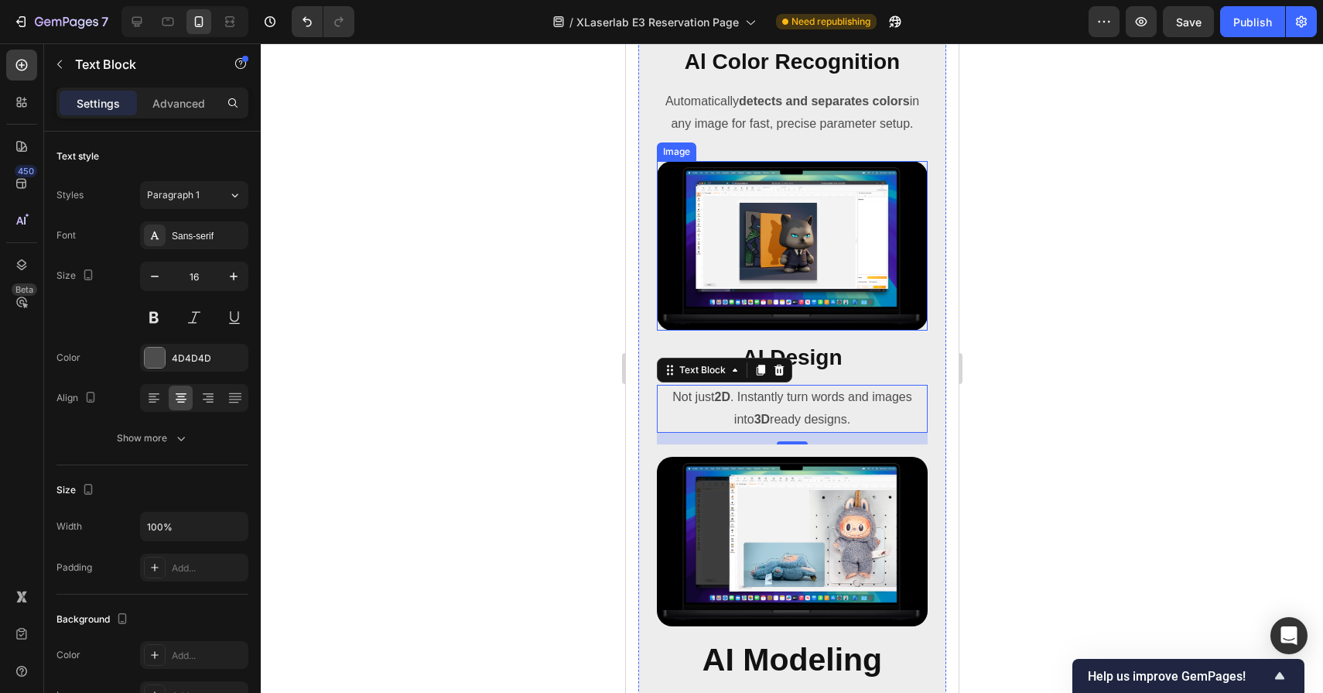
scroll to position [6154, 0]
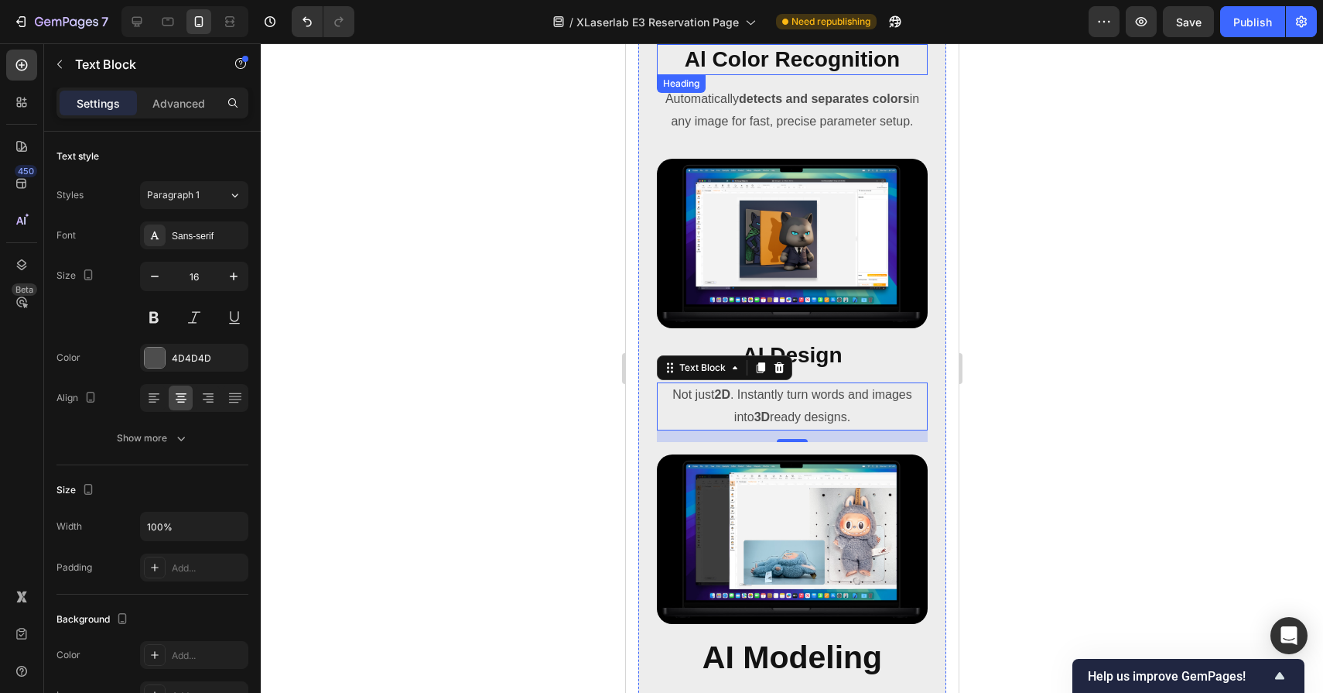
click at [779, 63] on h2 "Al Color Recognition" at bounding box center [791, 59] width 271 height 31
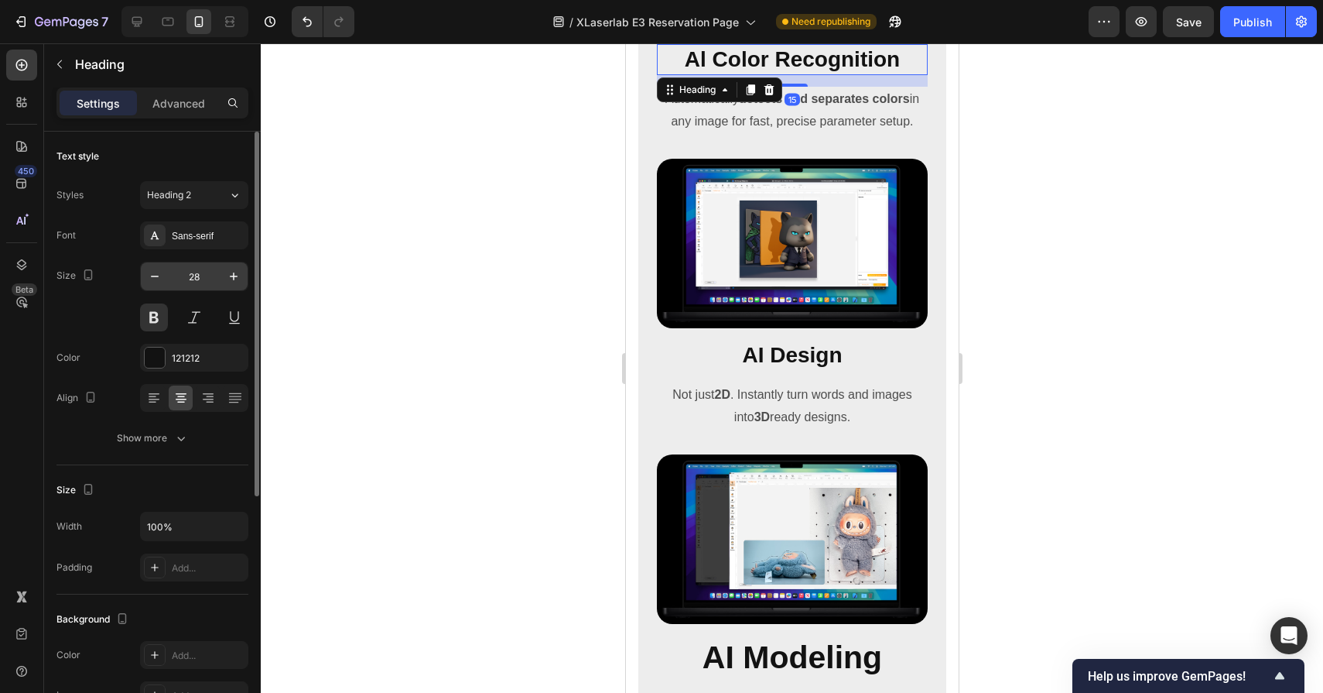
click at [207, 279] on input "28" at bounding box center [194, 276] width 51 height 28
type input "20"
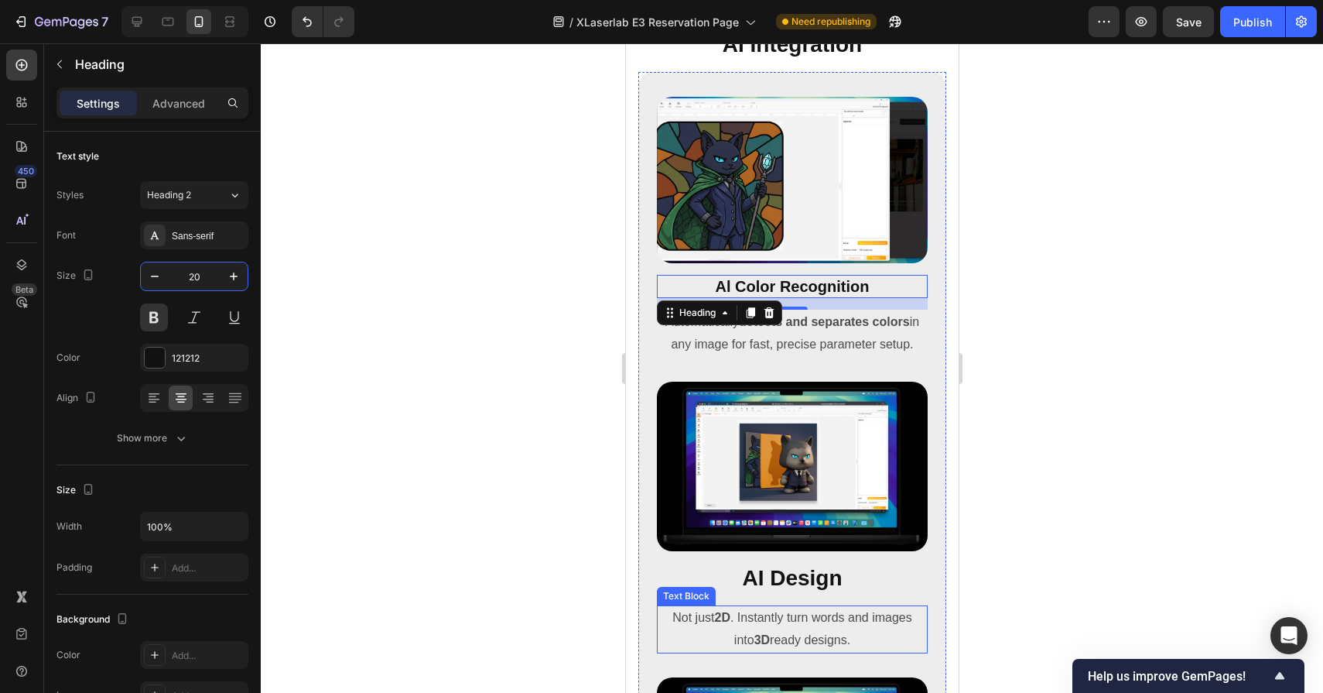
scroll to position [5963, 0]
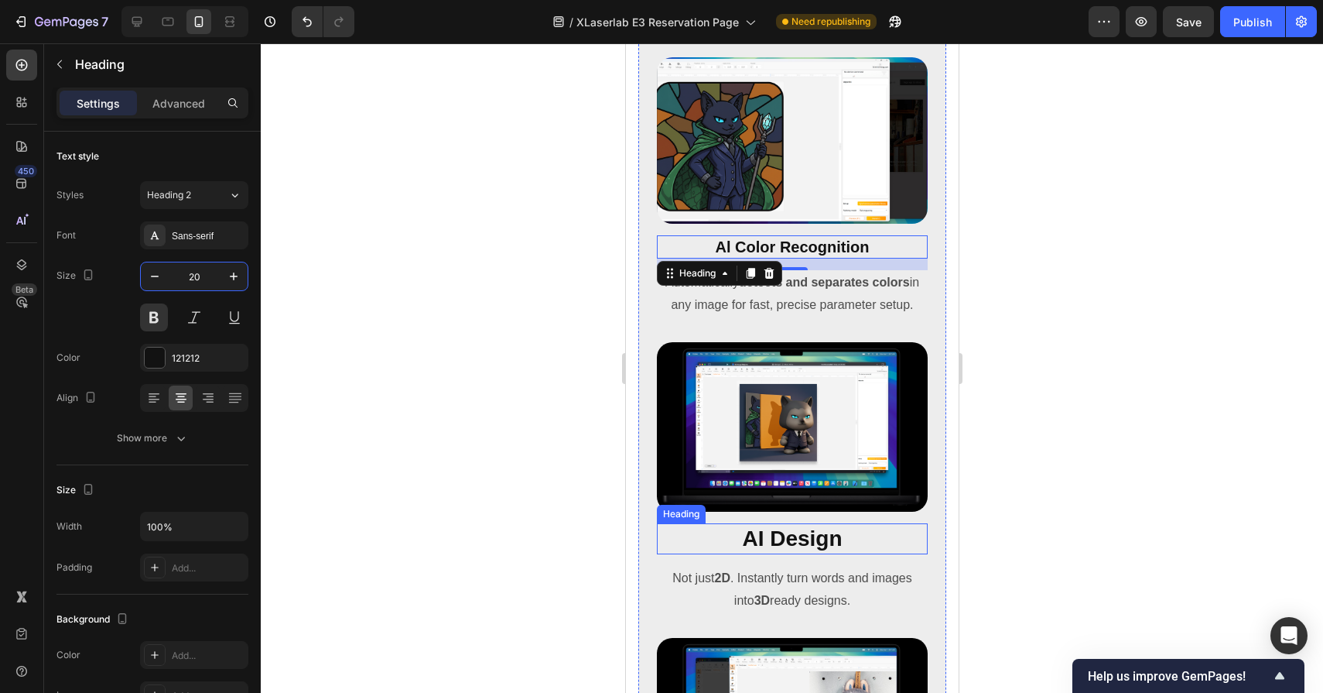
click at [787, 543] on h2 "AI Design" at bounding box center [791, 538] width 271 height 31
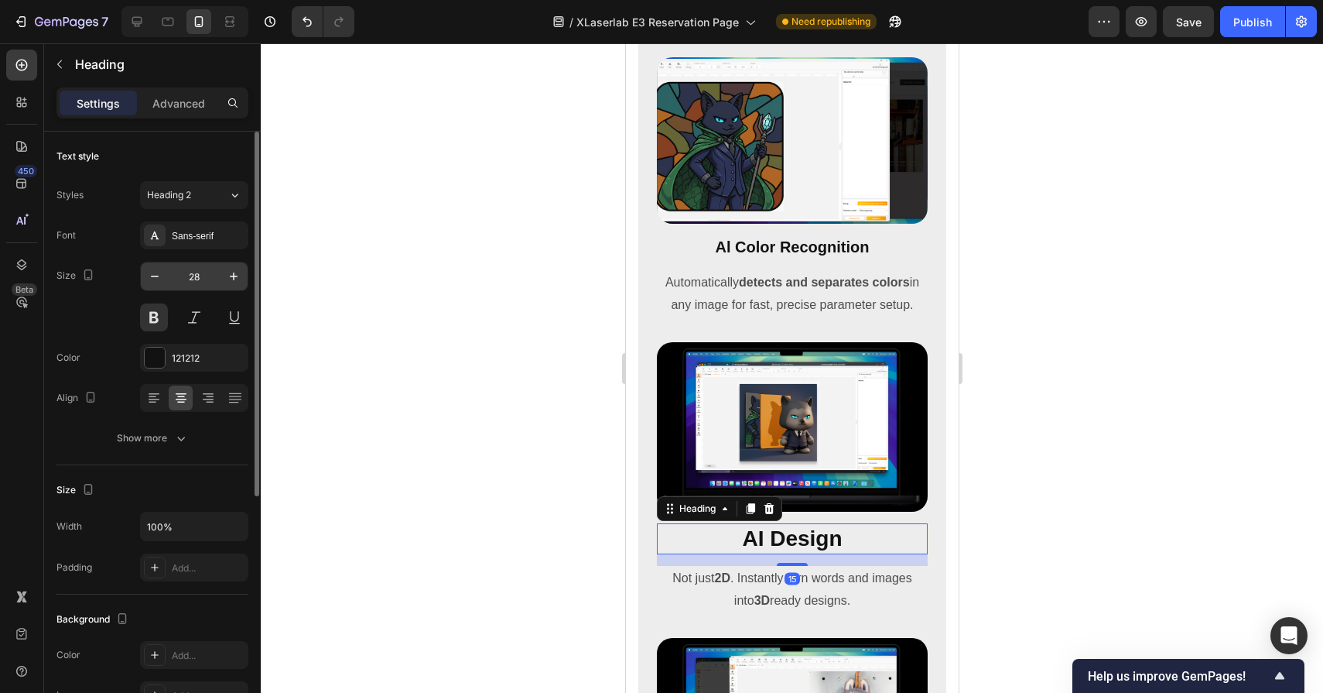
click at [204, 284] on input "28" at bounding box center [194, 276] width 51 height 28
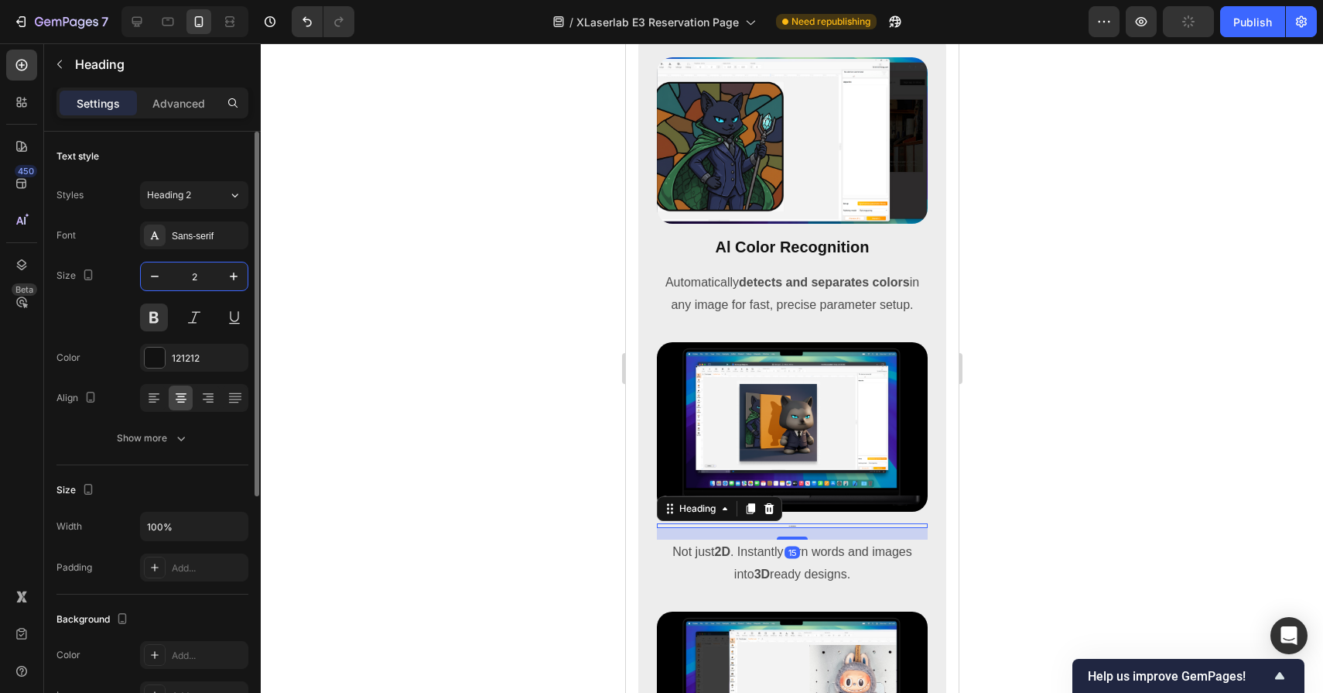
type input "20"
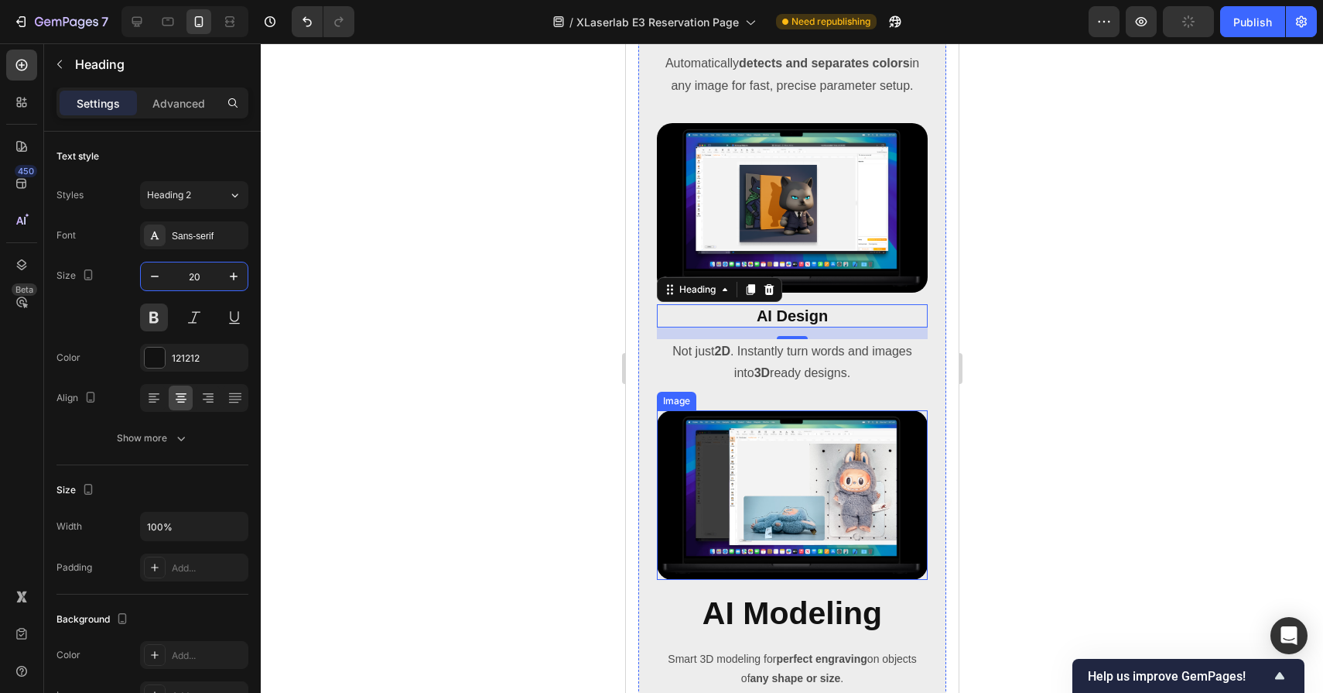
scroll to position [6278, 0]
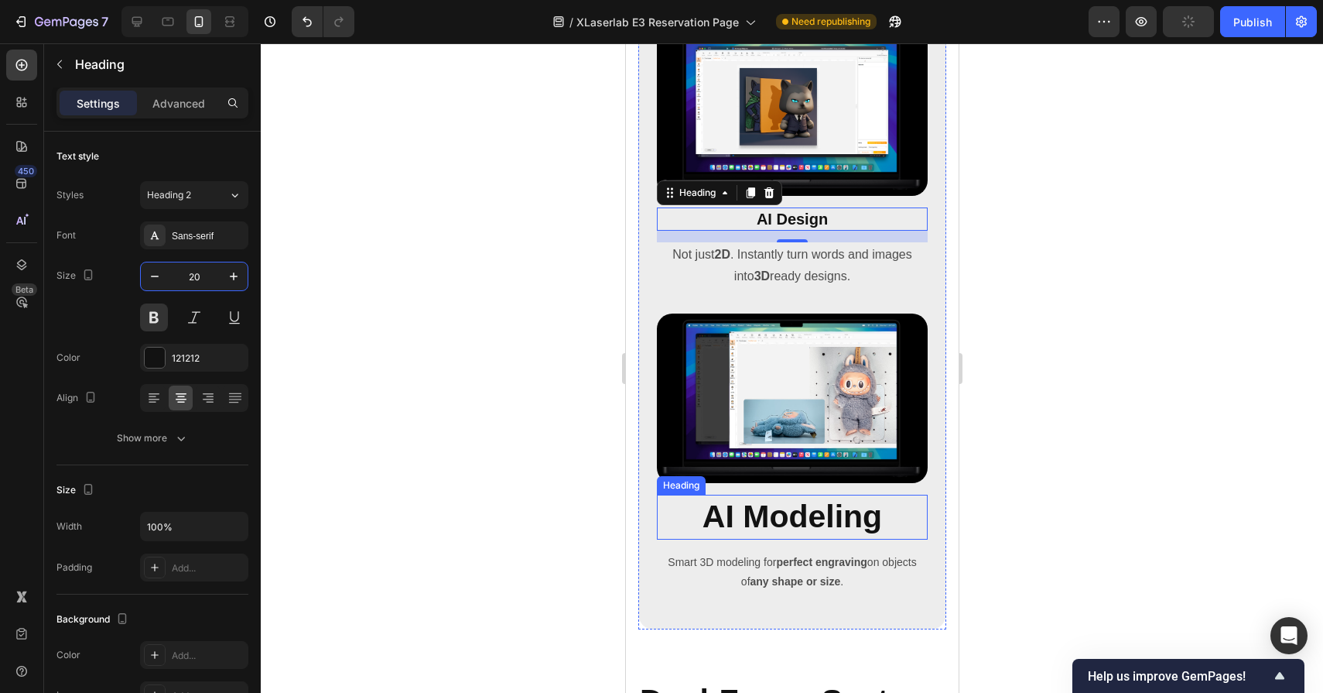
click at [774, 517] on h2 "AI Modeling" at bounding box center [791, 517] width 271 height 44
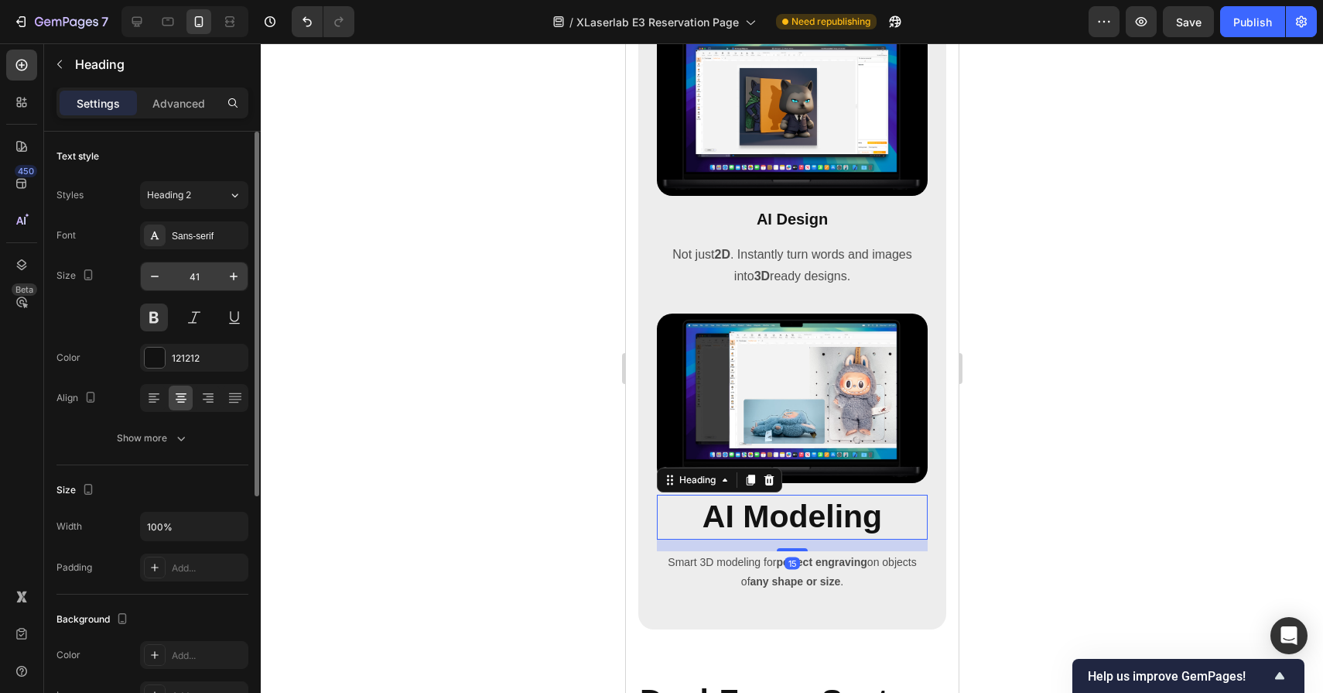
click at [205, 276] on input "41" at bounding box center [194, 276] width 51 height 28
type input "20"
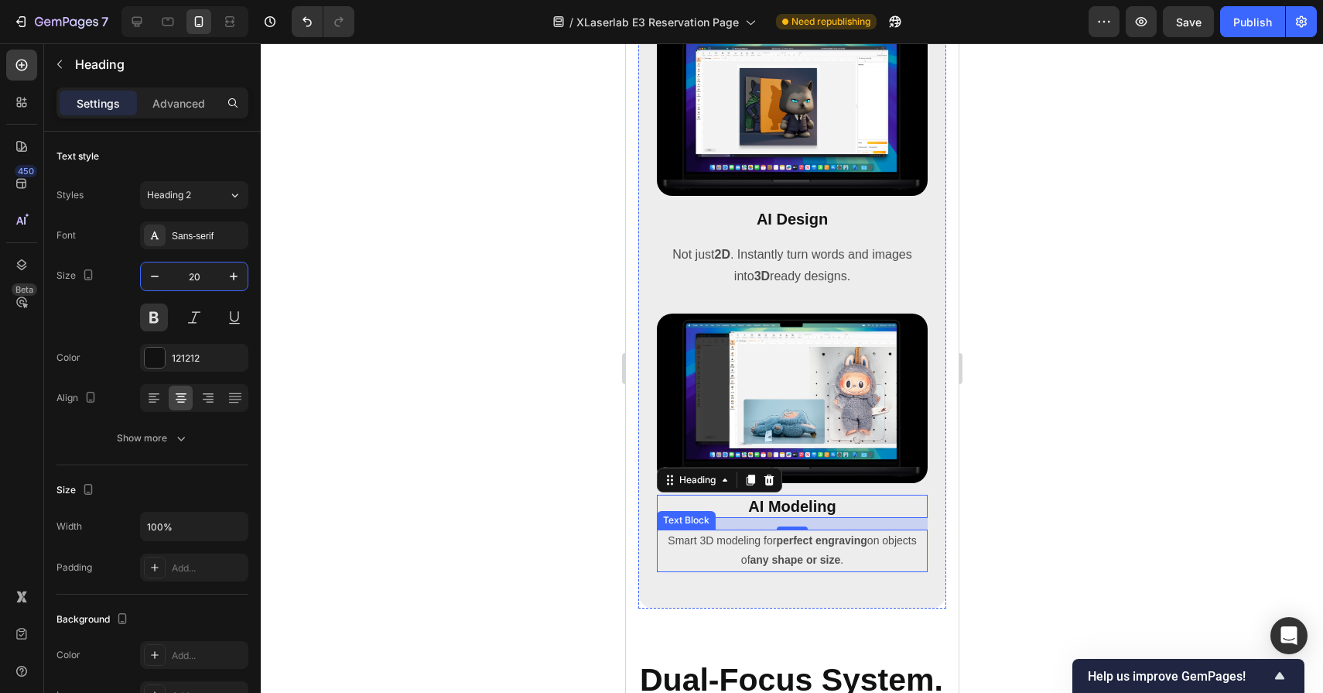
click at [750, 555] on strong "any shape or size" at bounding box center [795, 559] width 91 height 12
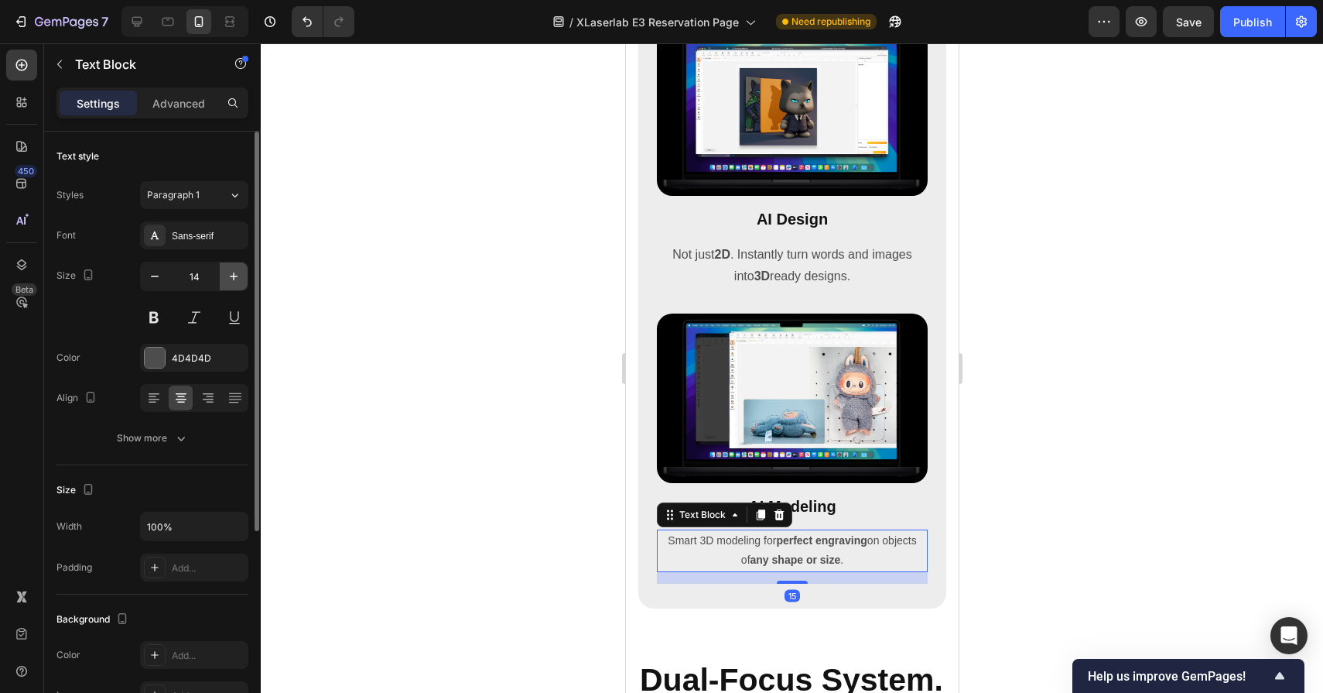
click at [231, 276] on icon "button" at bounding box center [234, 276] width 8 height 8
type input "16"
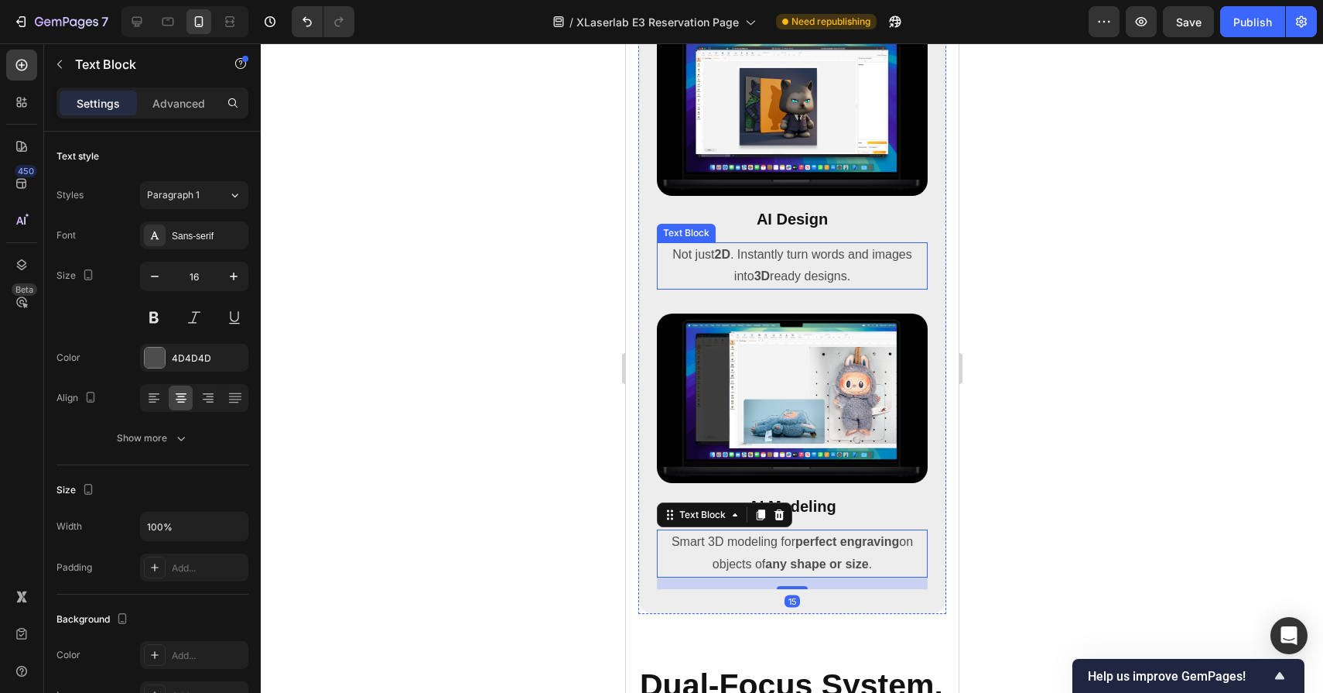
click at [754, 269] on strong "3D" at bounding box center [761, 275] width 15 height 13
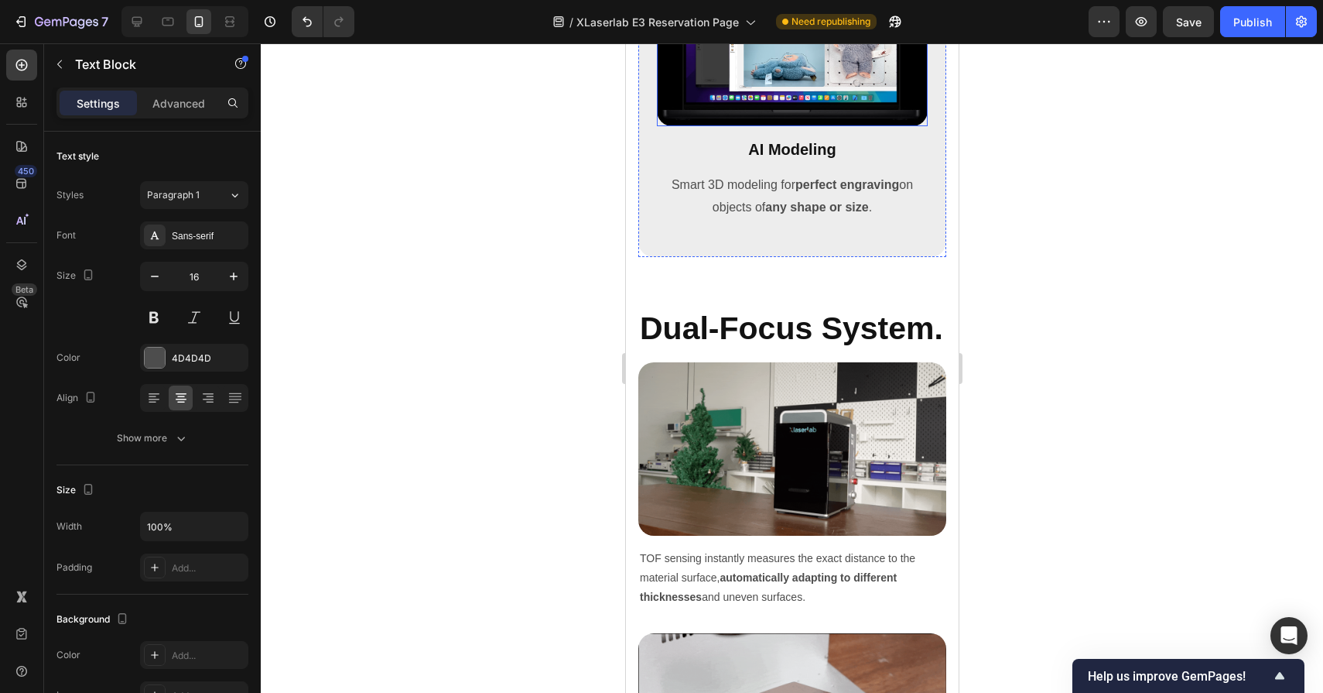
scroll to position [6643, 0]
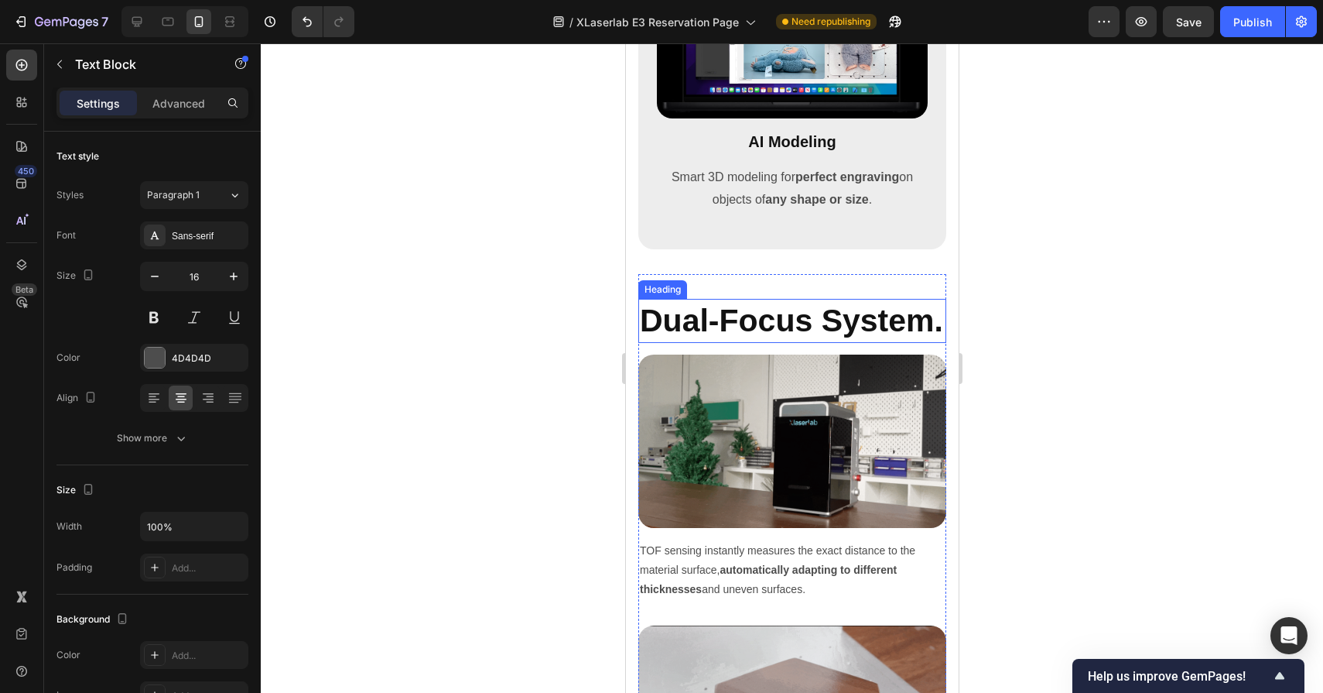
click at [745, 318] on h2 "Dual-Focus System." at bounding box center [792, 321] width 308 height 44
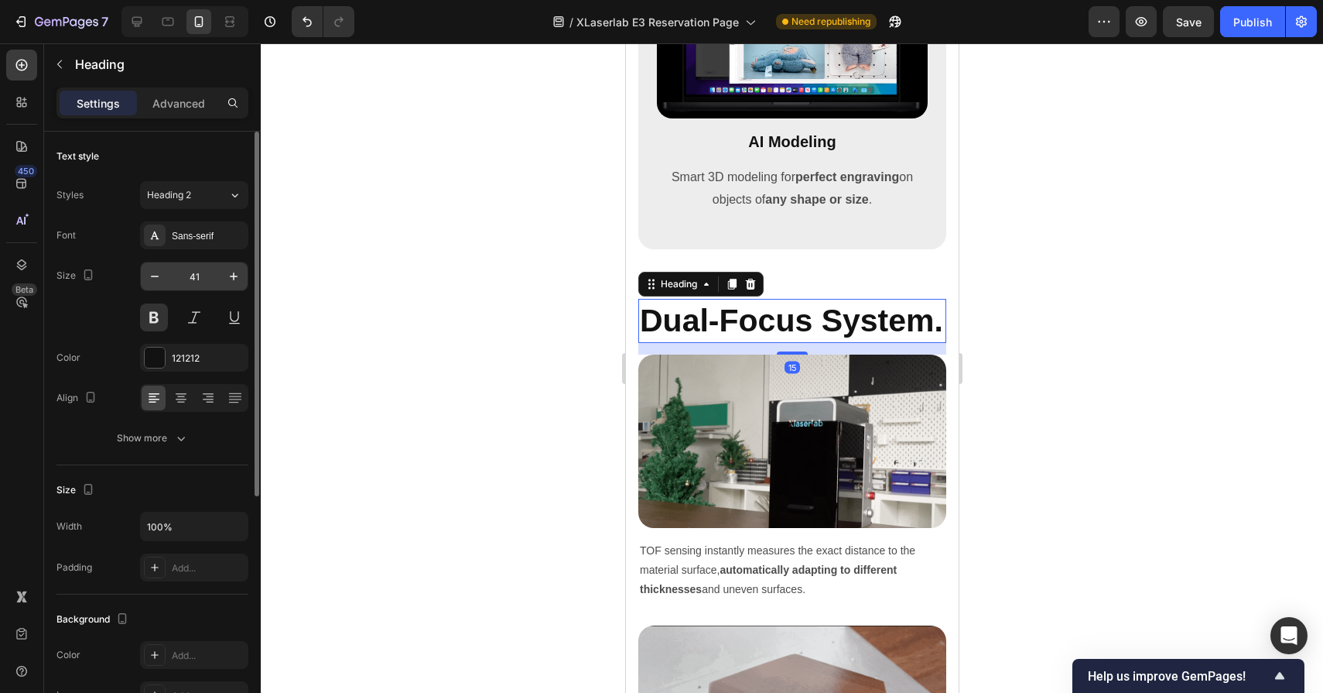
click at [201, 272] on input "41" at bounding box center [194, 276] width 51 height 28
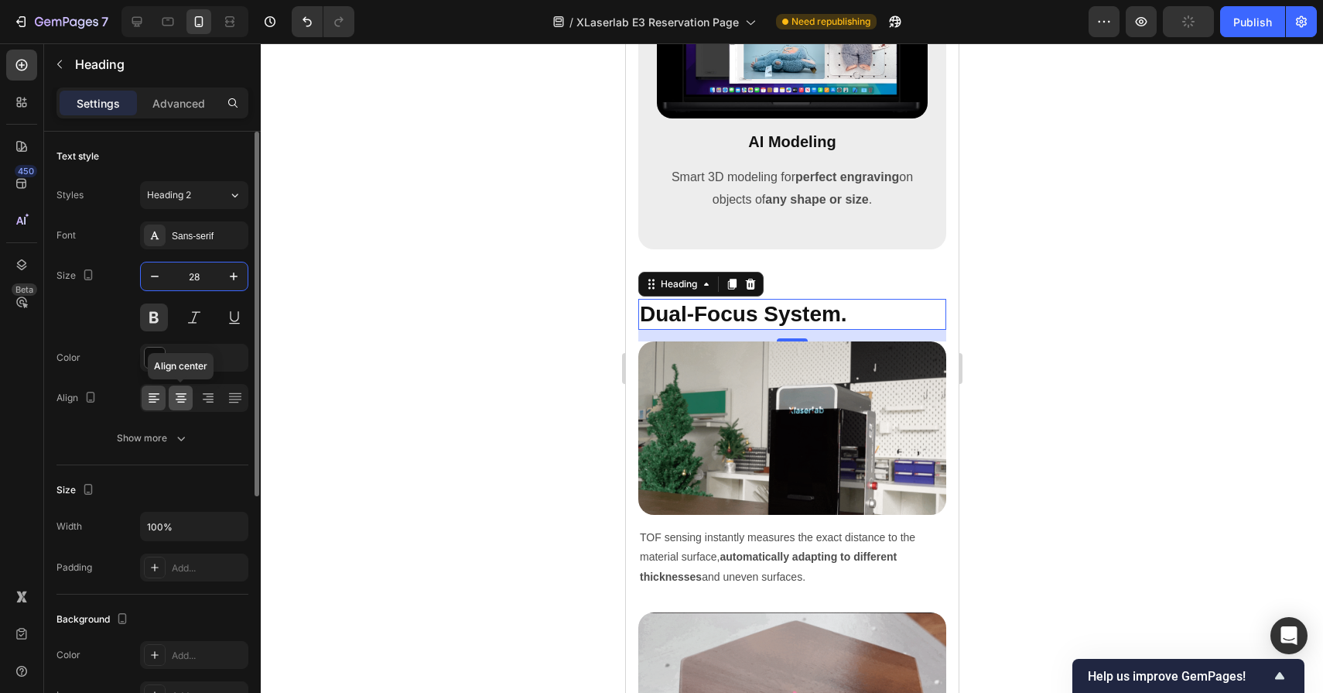
type input "28"
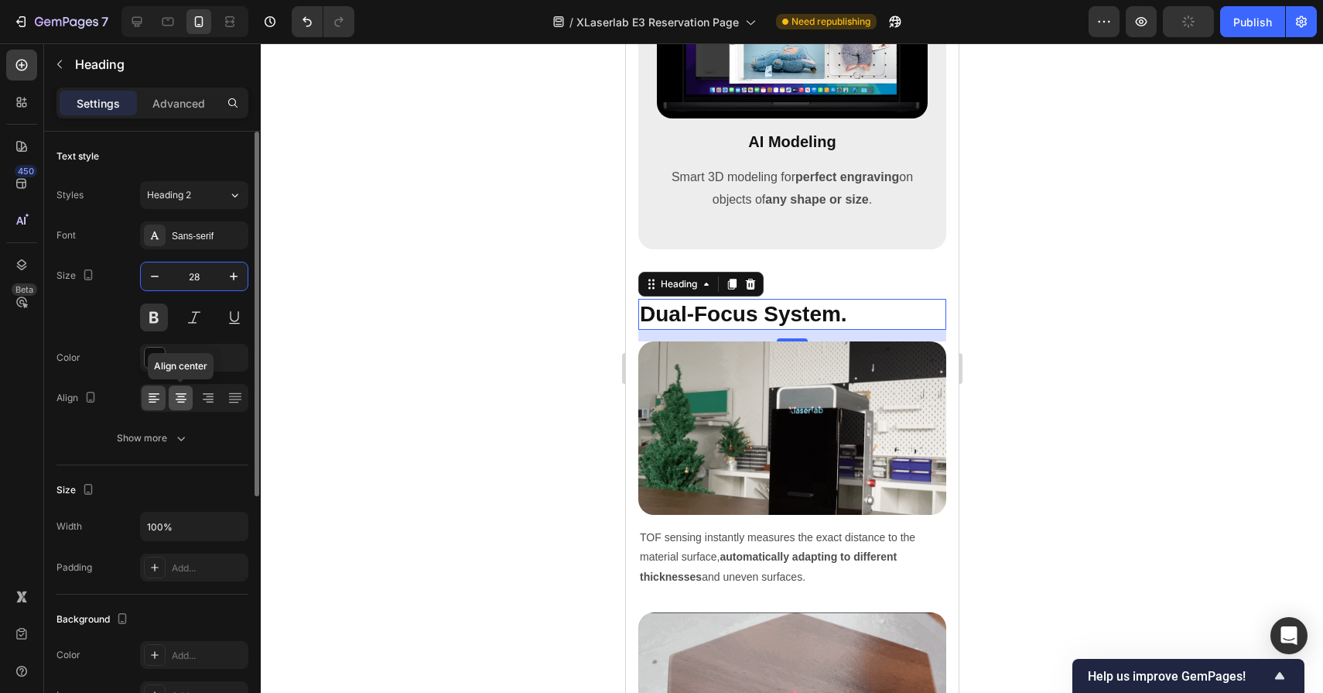
click at [173, 404] on icon at bounding box center [180, 397] width 15 height 15
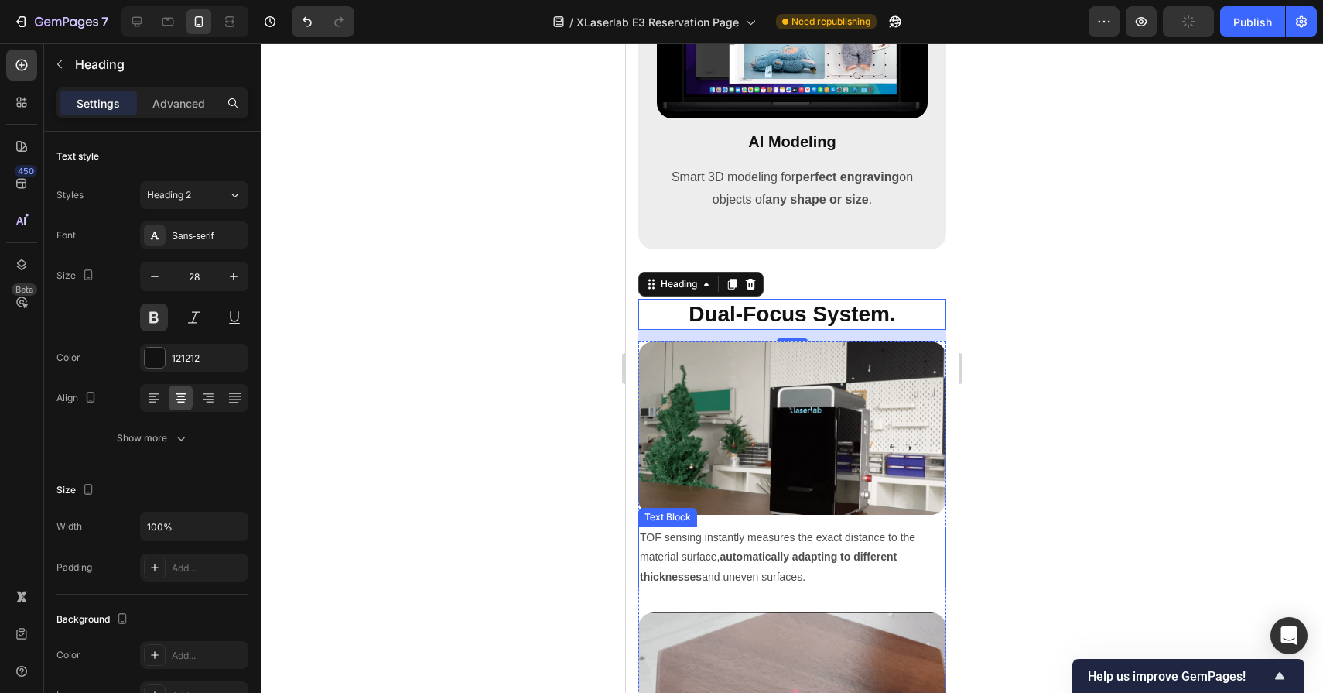
click at [785, 578] on p "TOF sensing instantly measures the exact distance to the material surface, auto…" at bounding box center [791, 557] width 305 height 59
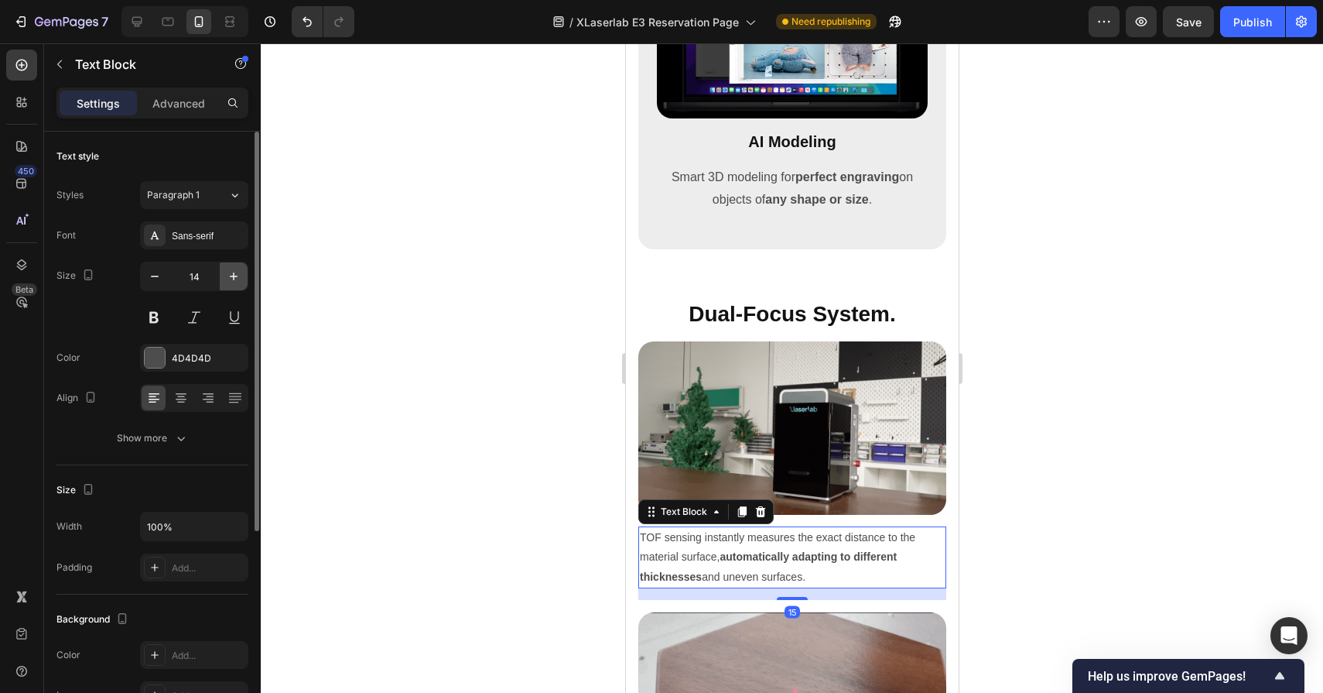
click at [240, 272] on icon "button" at bounding box center [233, 276] width 15 height 15
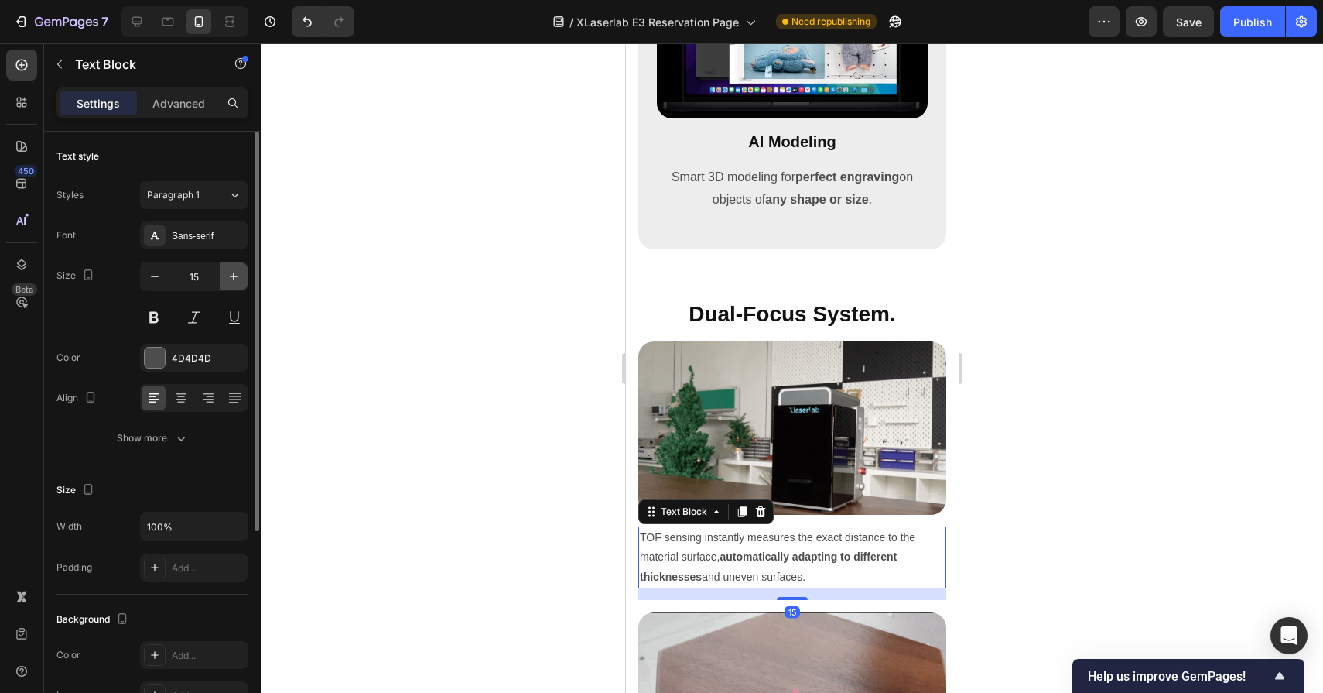
click at [240, 272] on icon "button" at bounding box center [233, 276] width 15 height 15
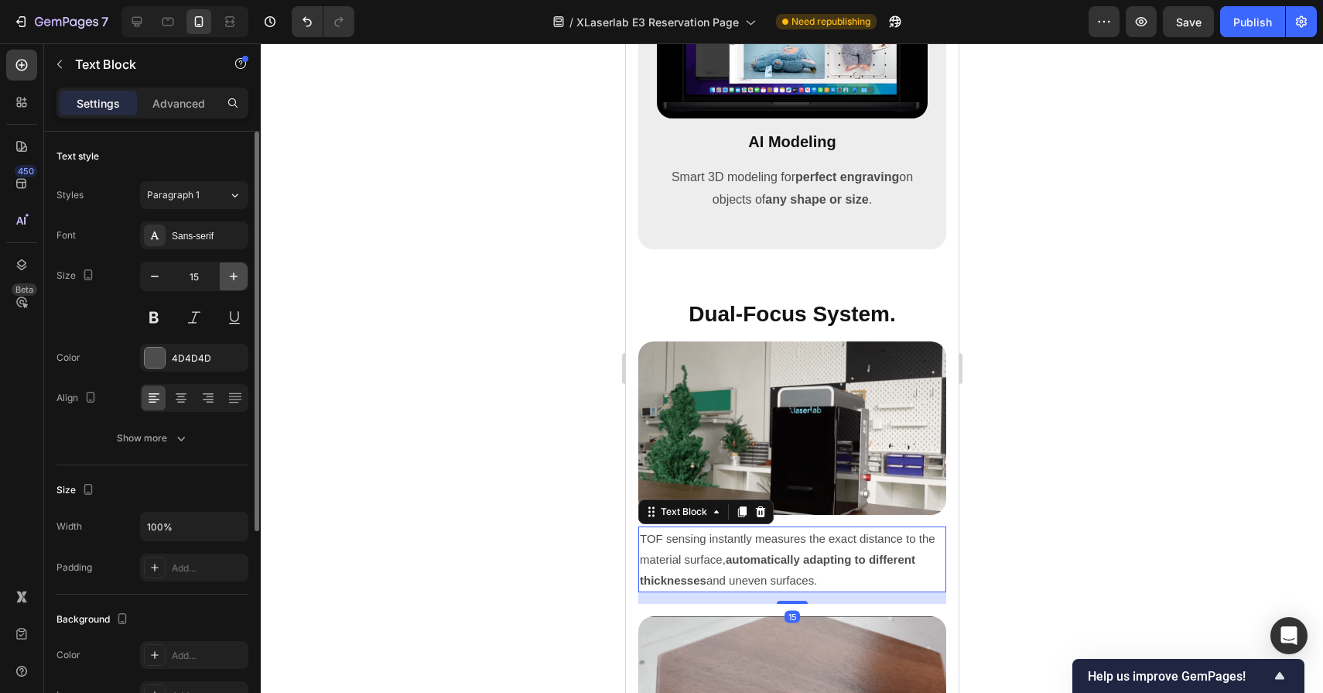
type input "16"
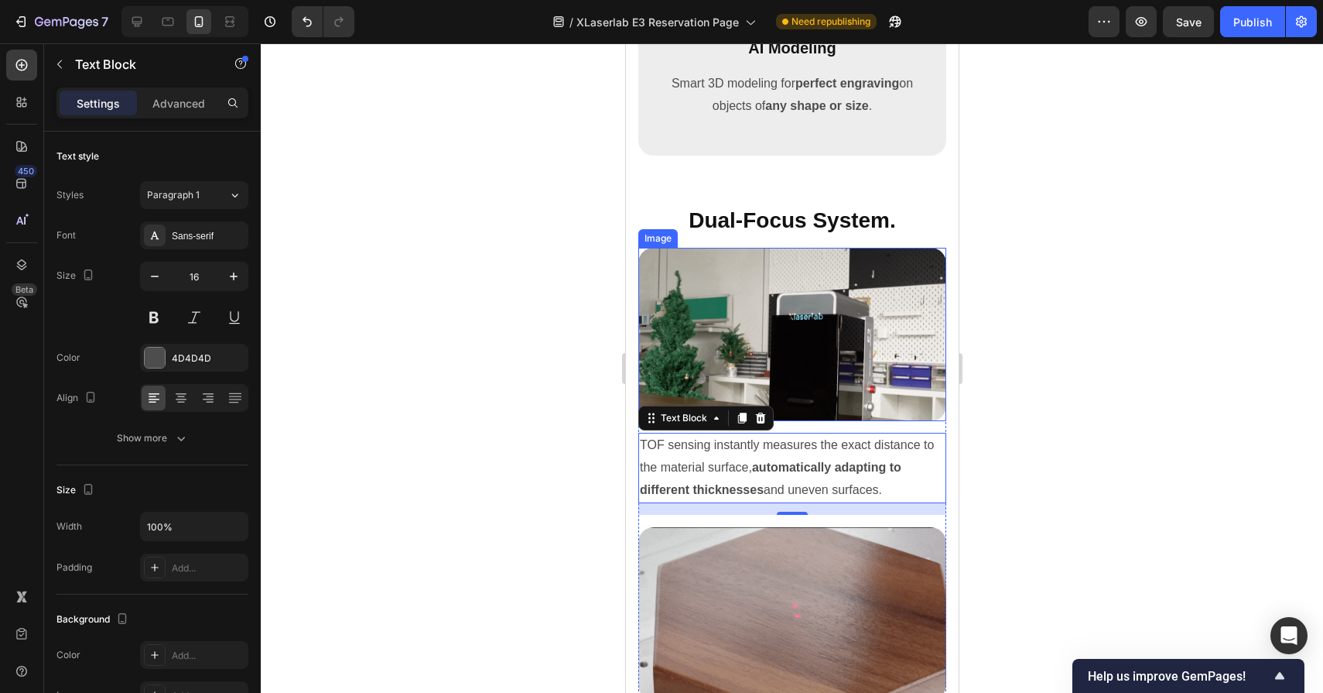
scroll to position [6977, 0]
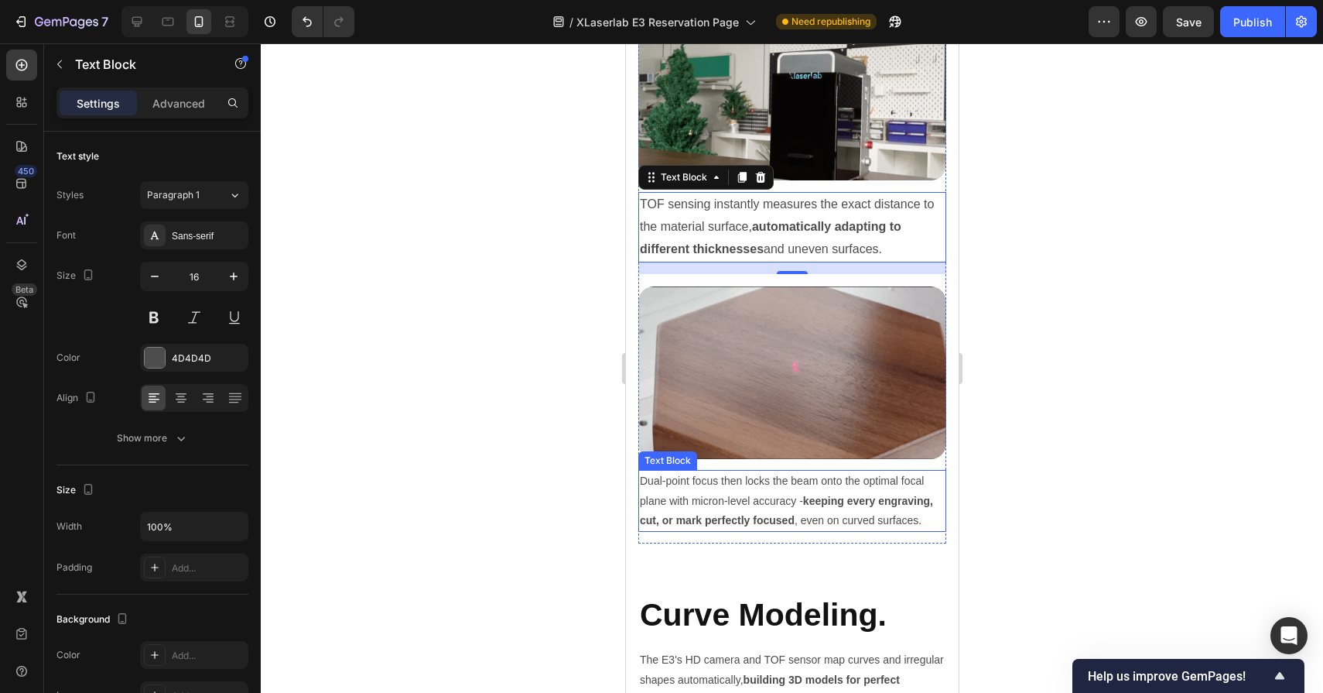
click at [749, 513] on strong "keeping every engraving, cut, or mark perfectly focused" at bounding box center [785, 511] width 293 height 32
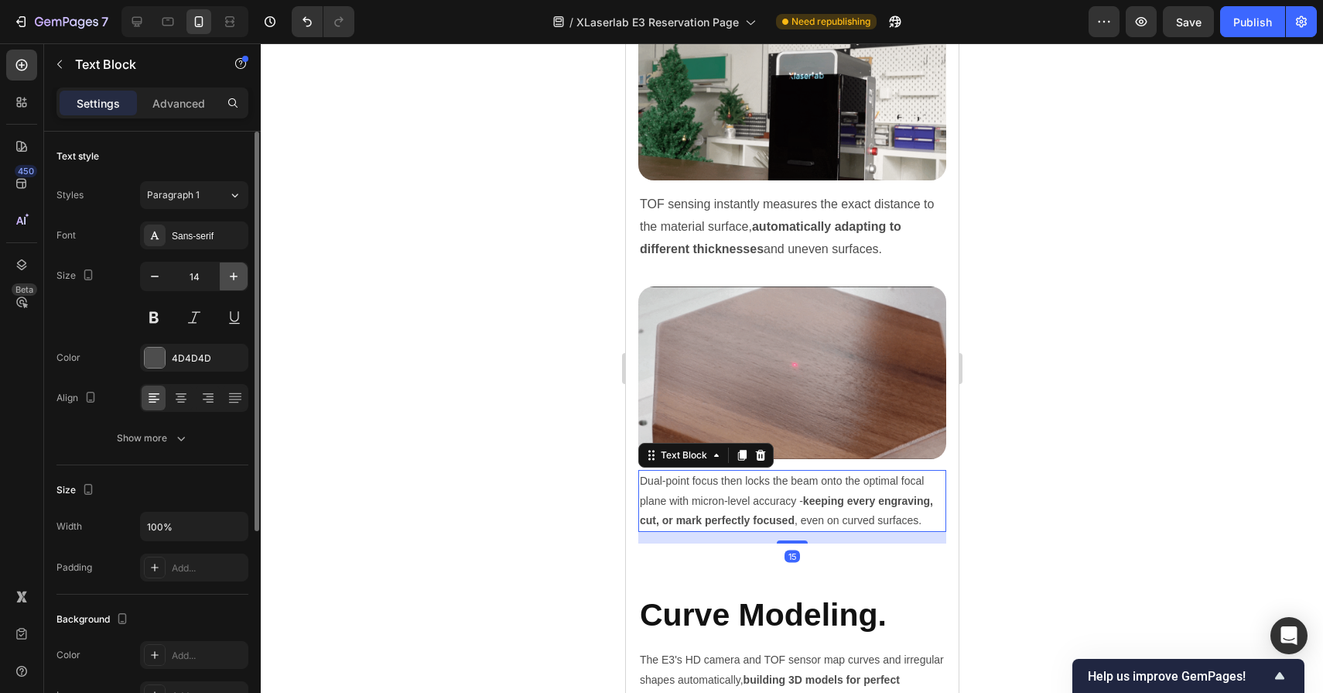
click at [237, 272] on icon "button" at bounding box center [233, 276] width 15 height 15
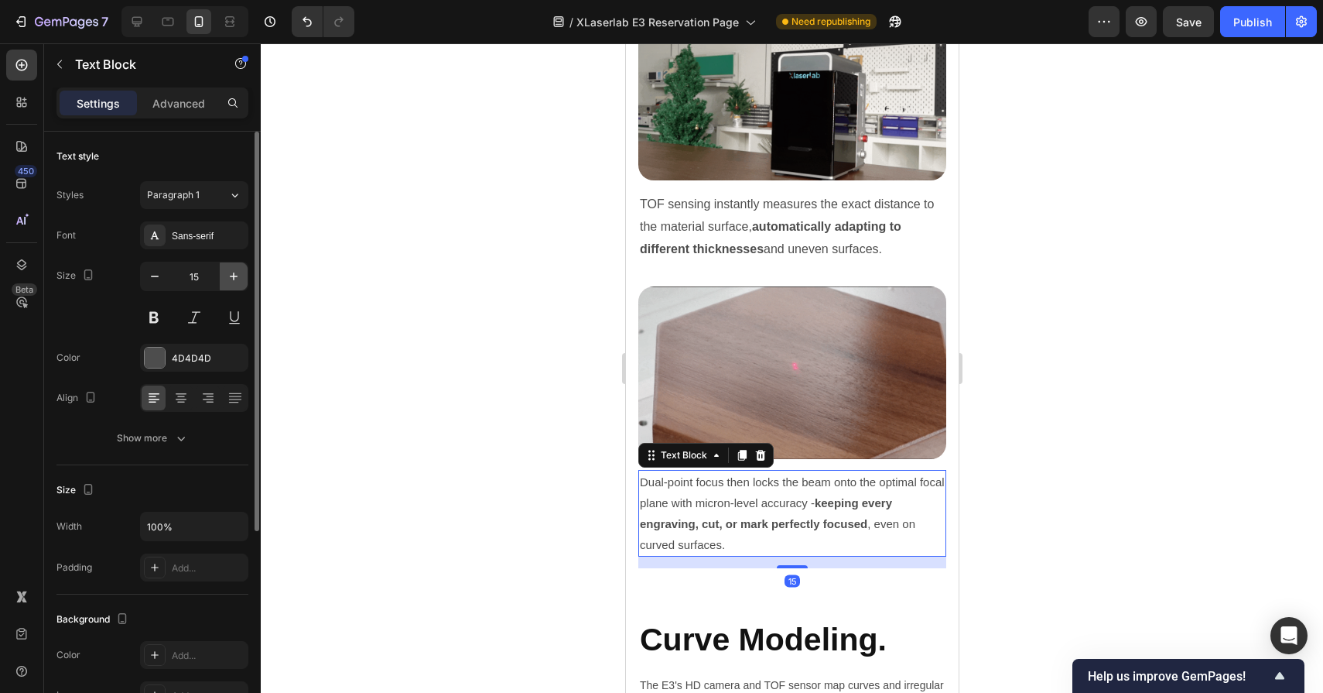
click at [237, 272] on icon "button" at bounding box center [233, 276] width 15 height 15
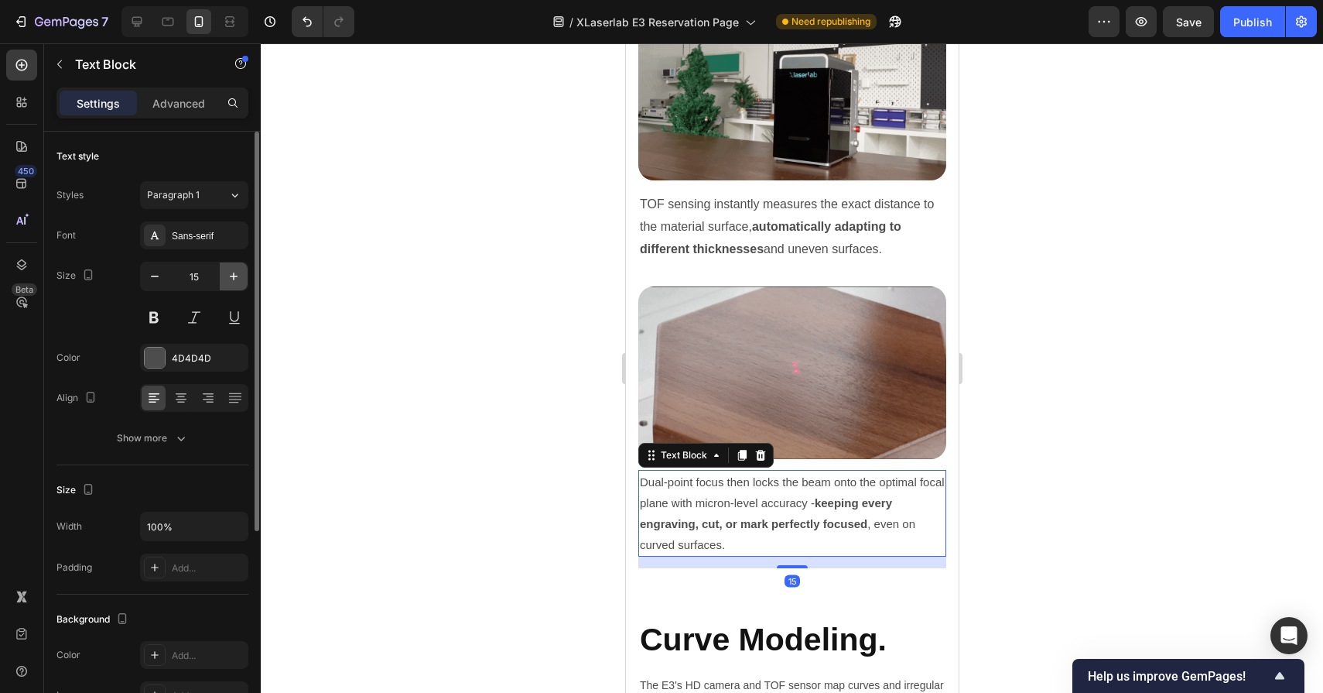
type input "16"
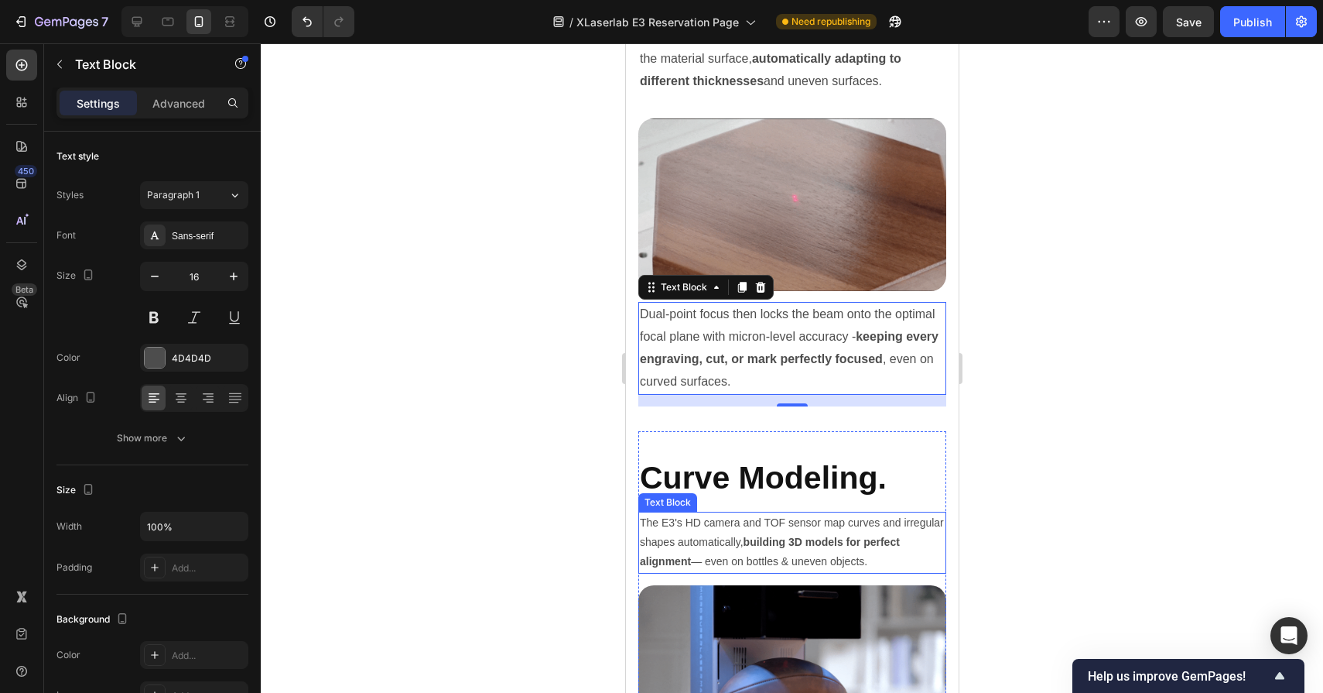
scroll to position [7274, 0]
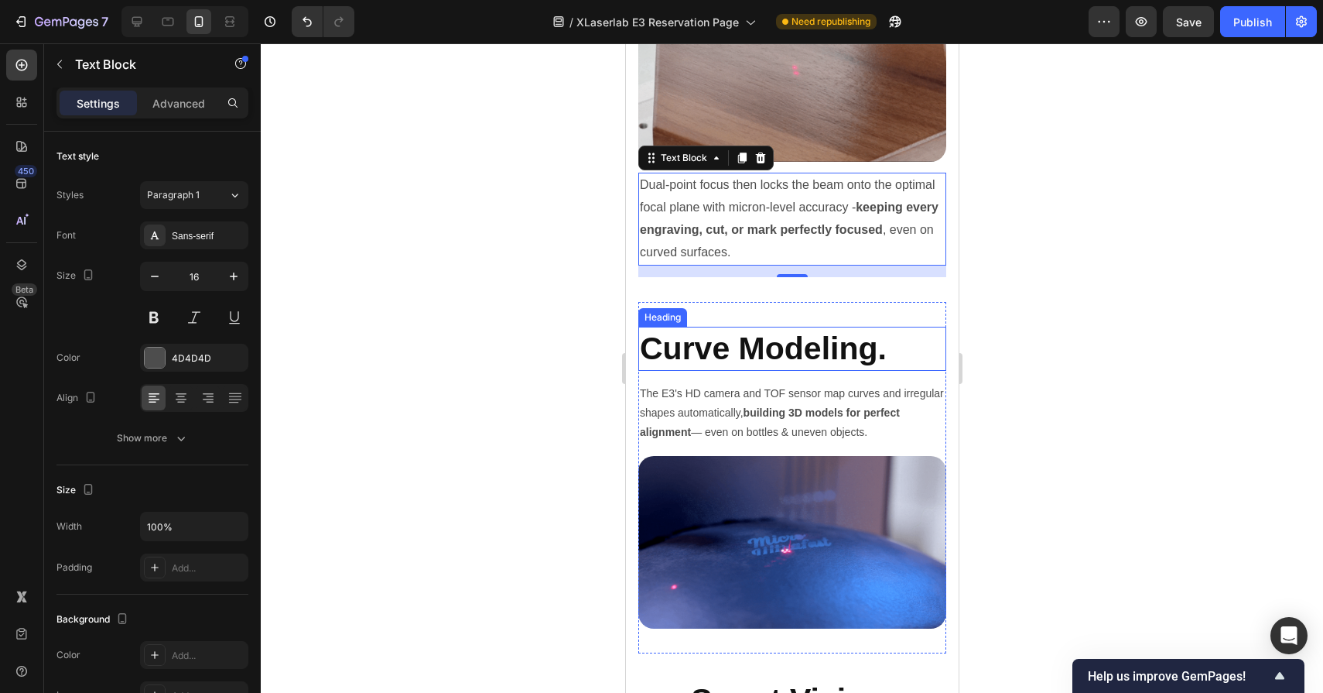
click at [742, 355] on h2 "Curve Modeling." at bounding box center [792, 349] width 308 height 44
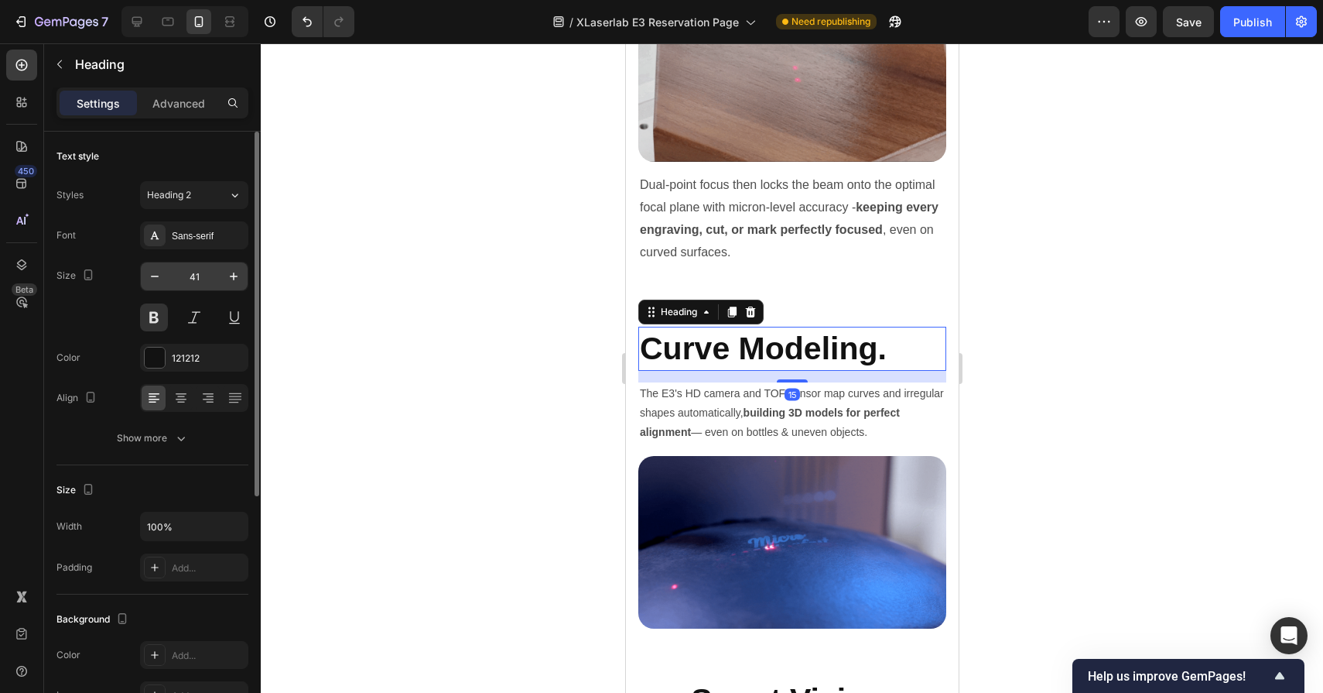
click at [213, 283] on input "41" at bounding box center [194, 276] width 51 height 28
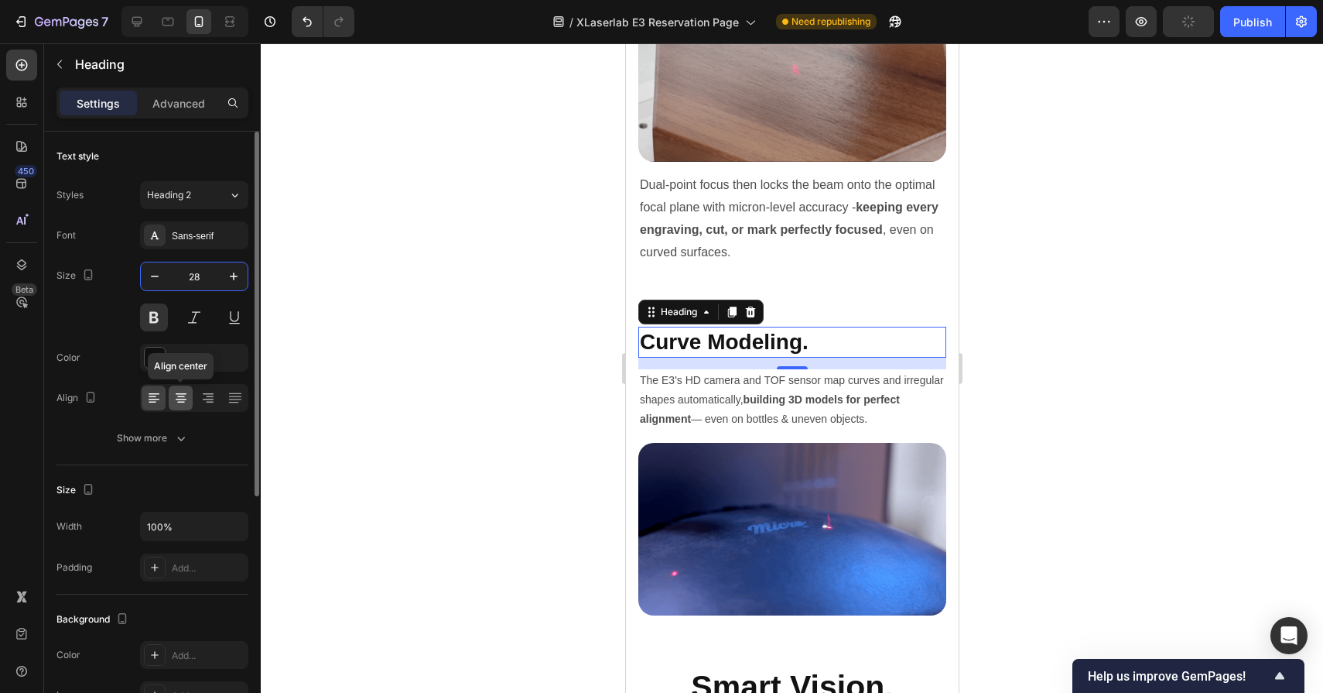
type input "28"
click at [183, 406] on div at bounding box center [181, 397] width 24 height 25
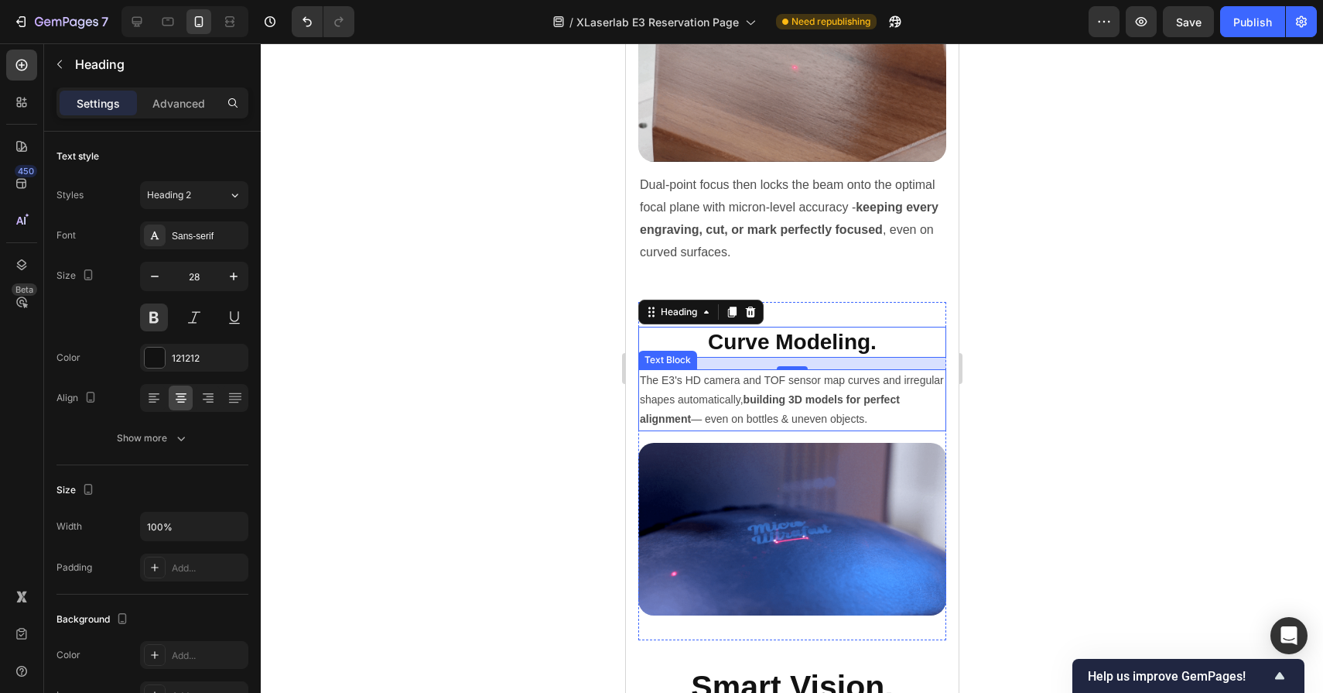
click at [712, 414] on p "The E3's HD camera and TOF sensor map curves and irregular shapes automatically…" at bounding box center [791, 400] width 305 height 59
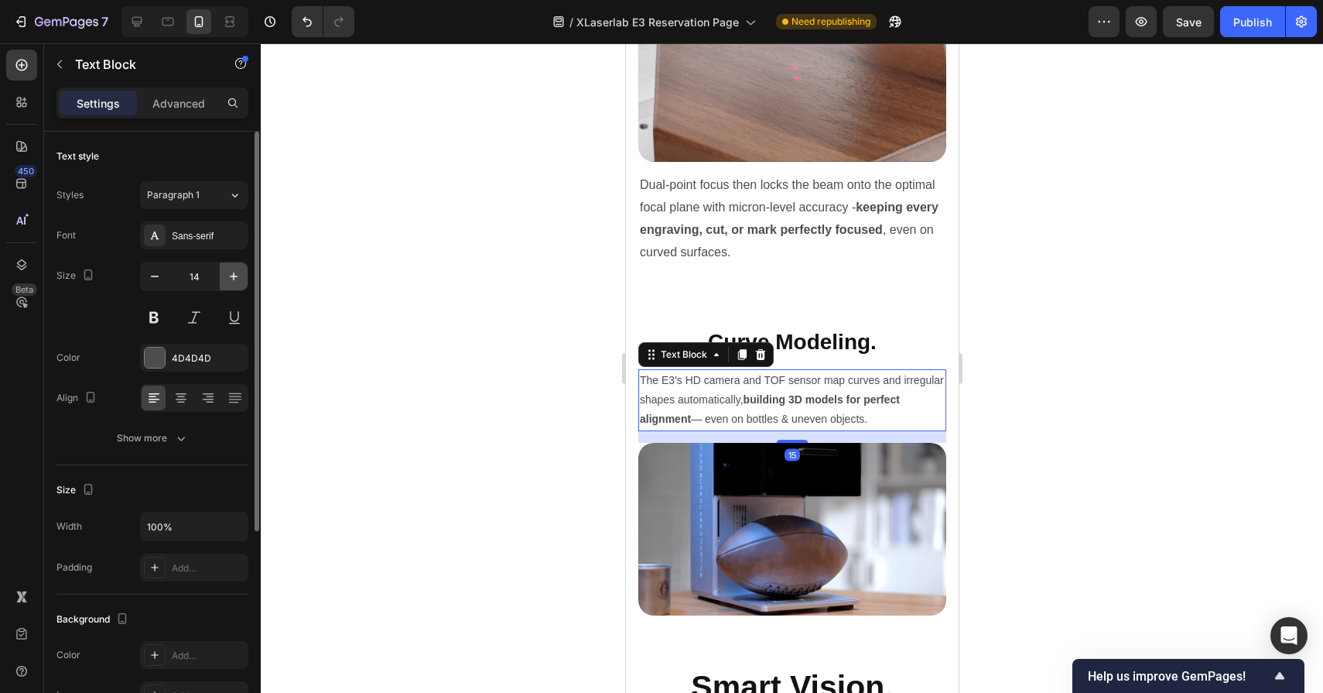
click at [235, 279] on icon "button" at bounding box center [233, 276] width 15 height 15
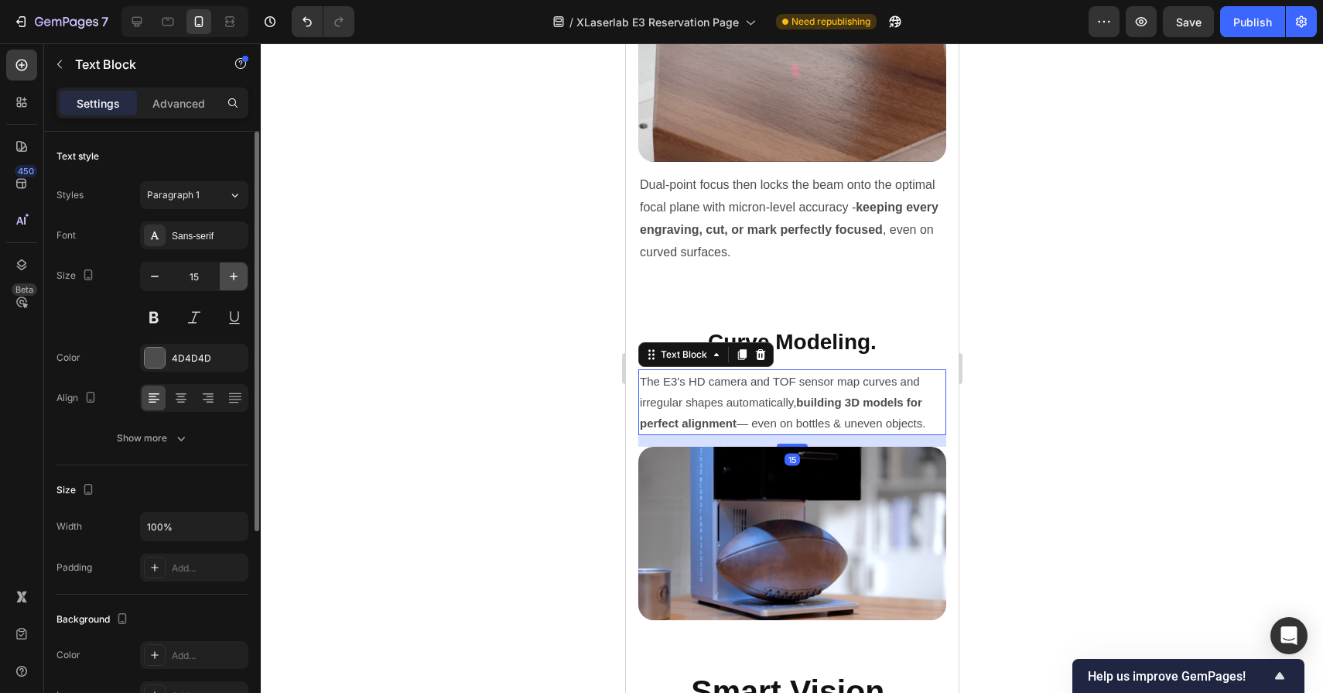
click at [235, 279] on icon "button" at bounding box center [233, 276] width 15 height 15
type input "16"
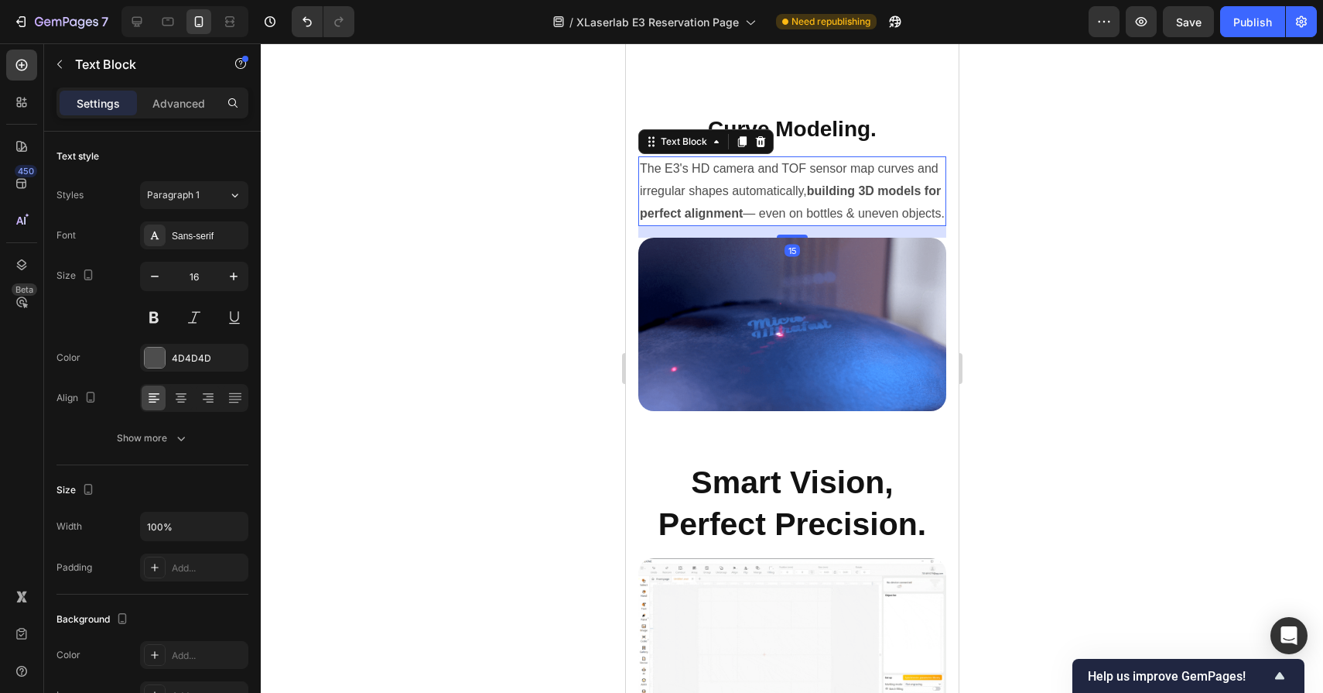
scroll to position [7517, 0]
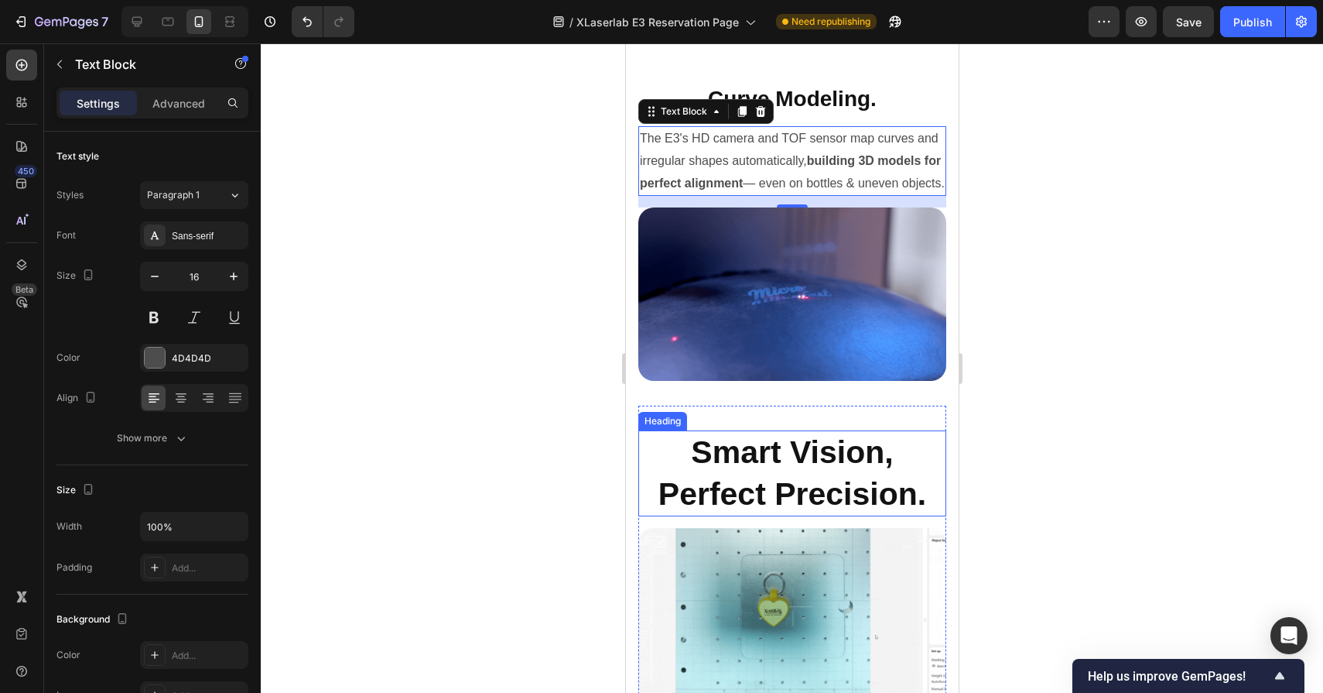
click at [763, 480] on h2 "Smart Vision, Perfect Precision." at bounding box center [792, 473] width 308 height 86
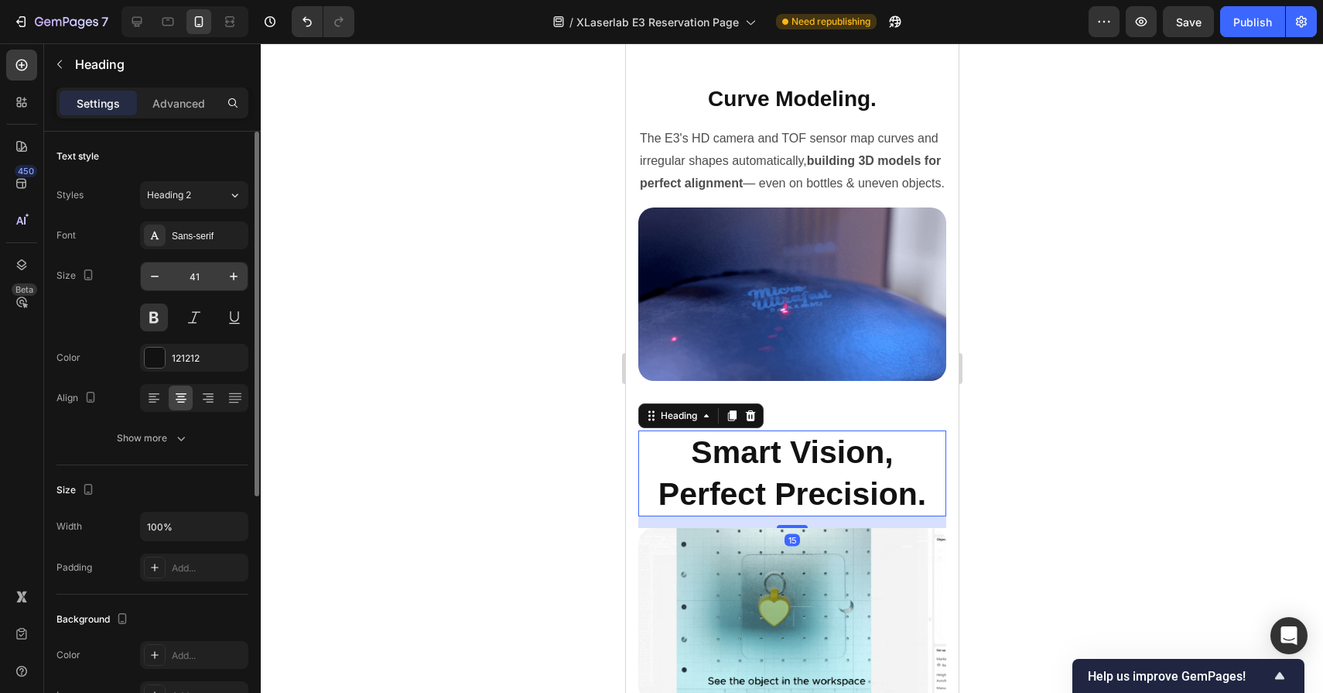
click at [197, 274] on input "41" at bounding box center [194, 276] width 51 height 28
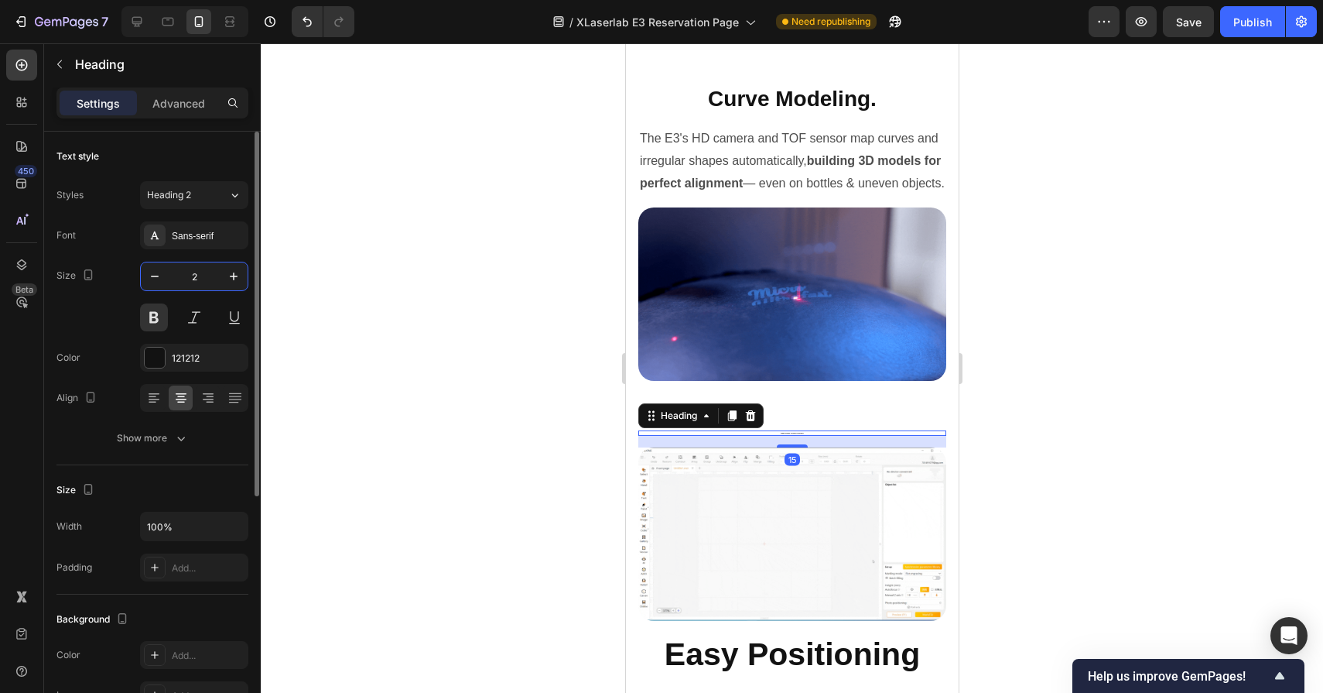
type input "28"
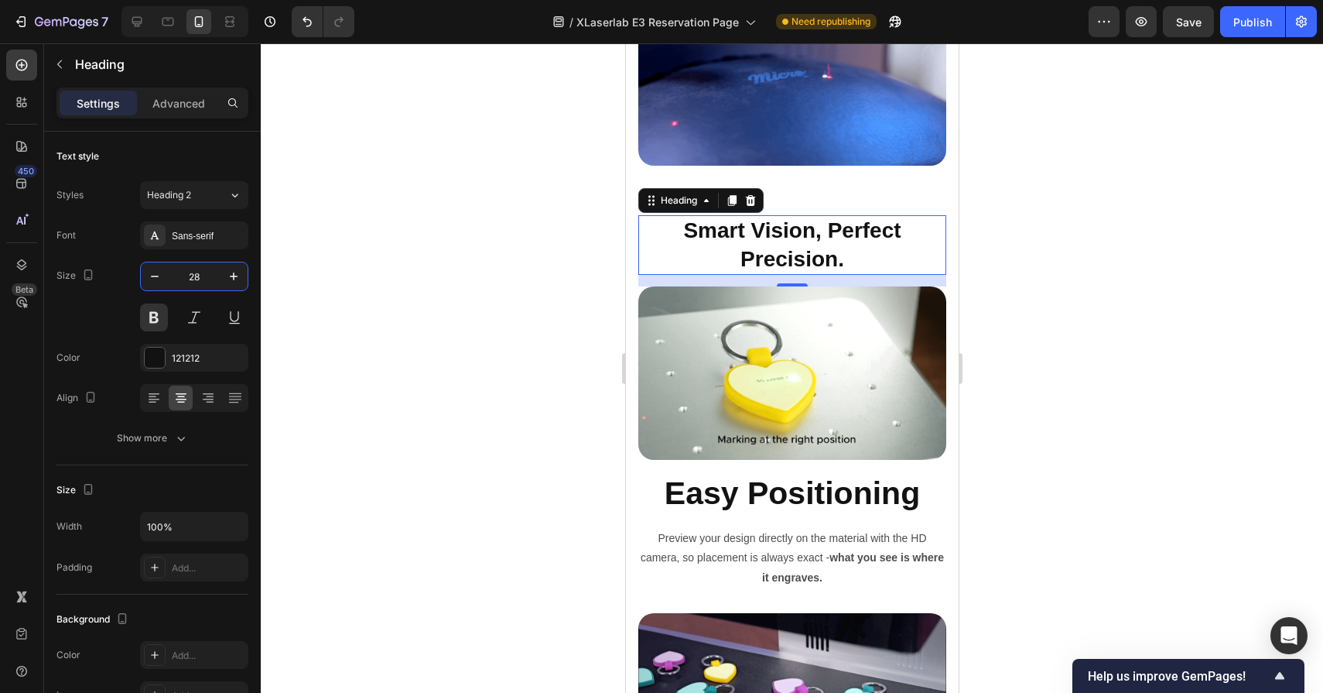
scroll to position [7748, 0]
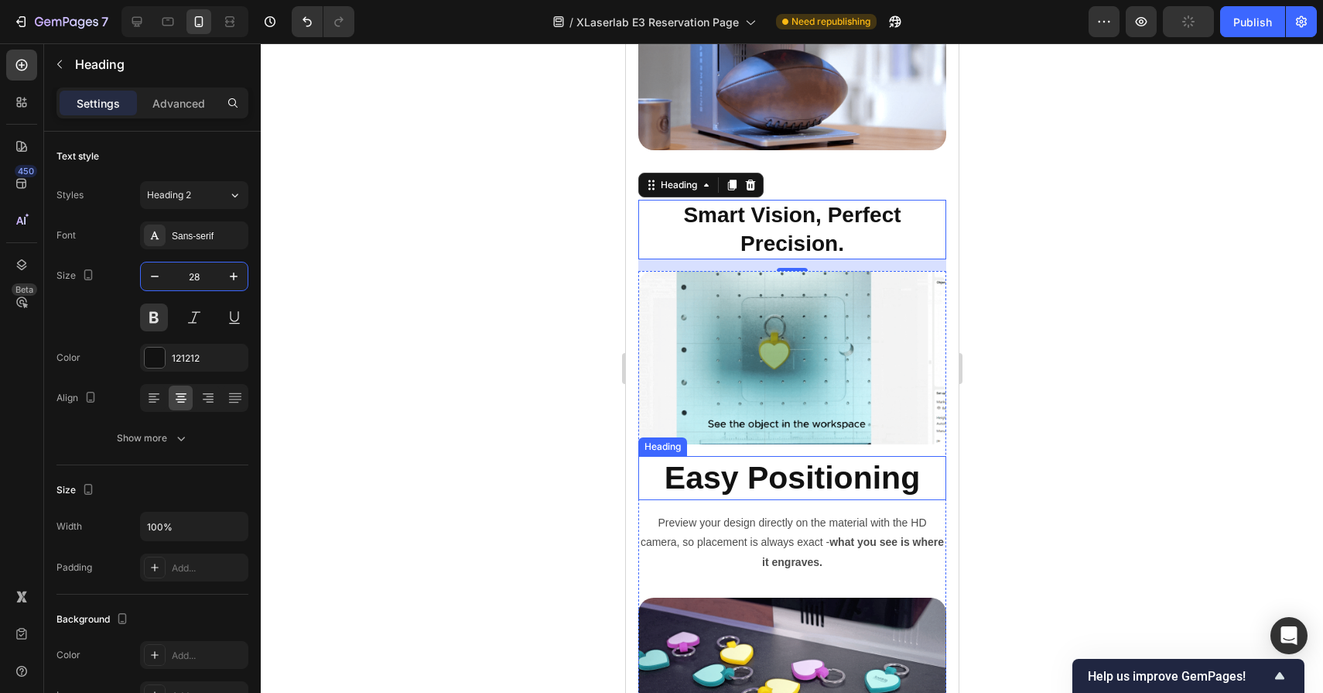
click at [782, 500] on h2 "Easy Positioning" at bounding box center [792, 478] width 308 height 44
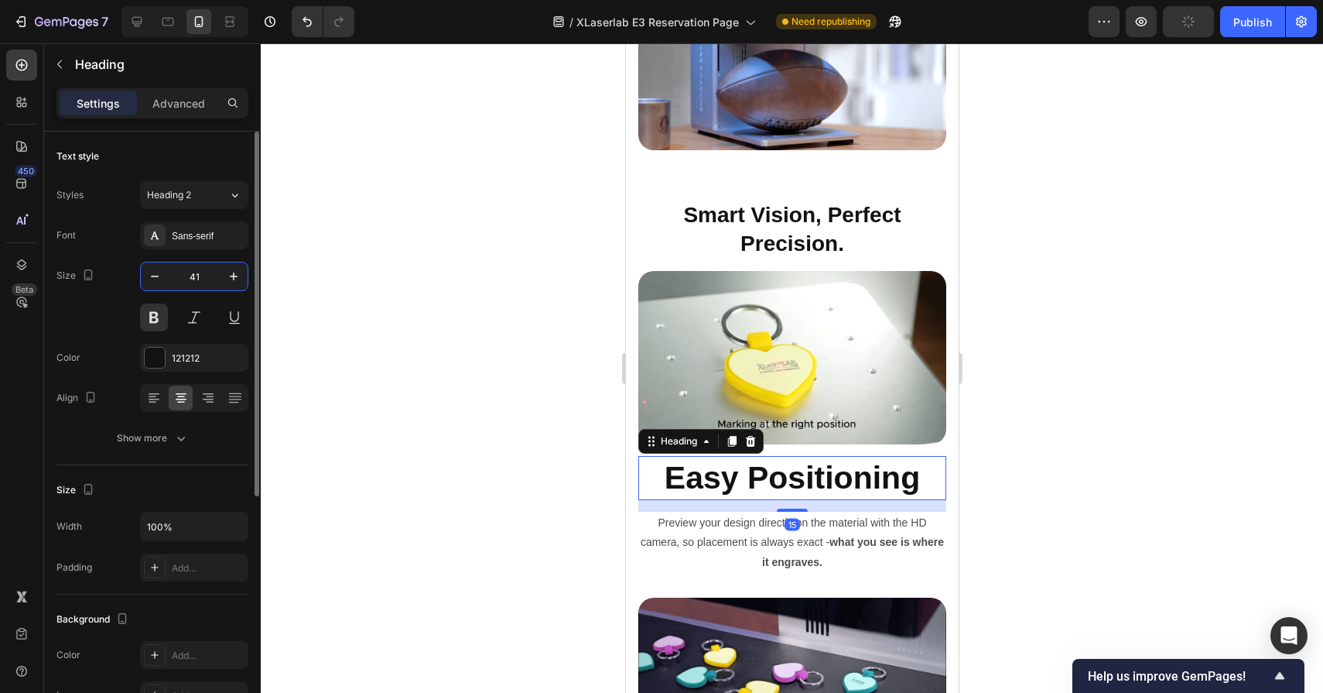
click at [204, 271] on input "41" at bounding box center [194, 276] width 51 height 28
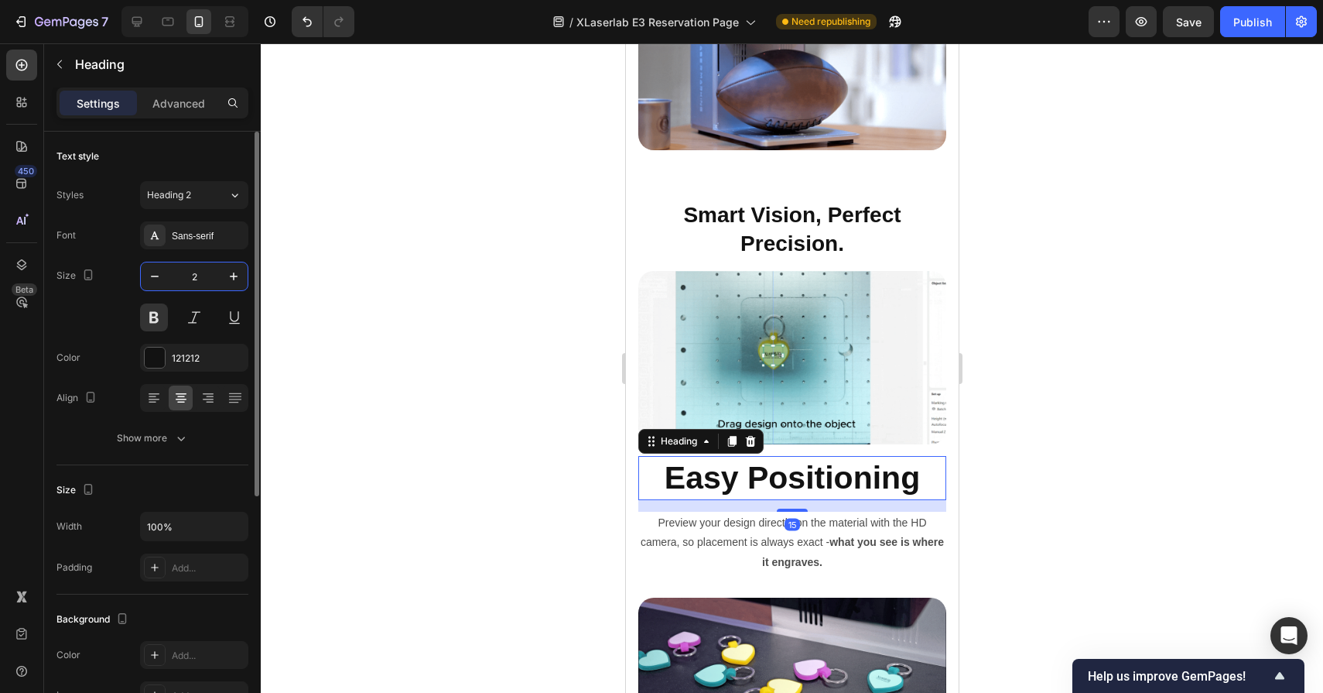
type input "28"
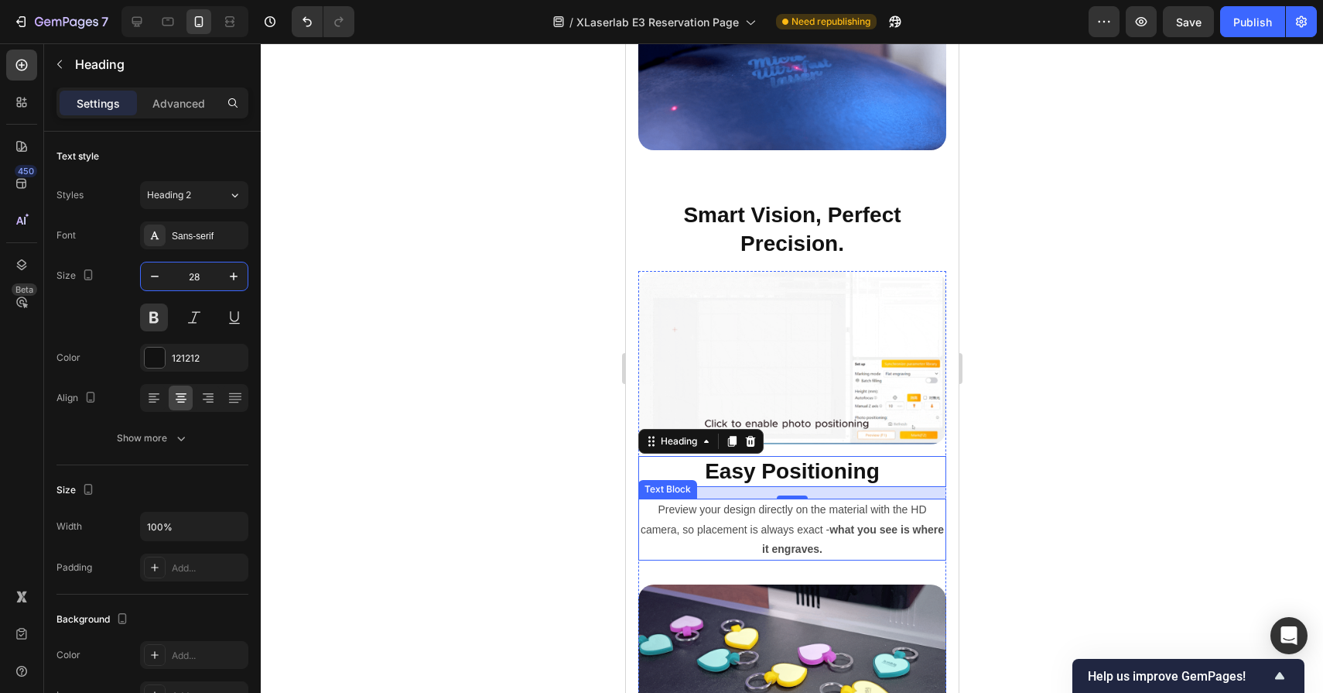
click at [768, 557] on p "Preview your design directly on the material with the HD camera, so placement i…" at bounding box center [791, 529] width 305 height 59
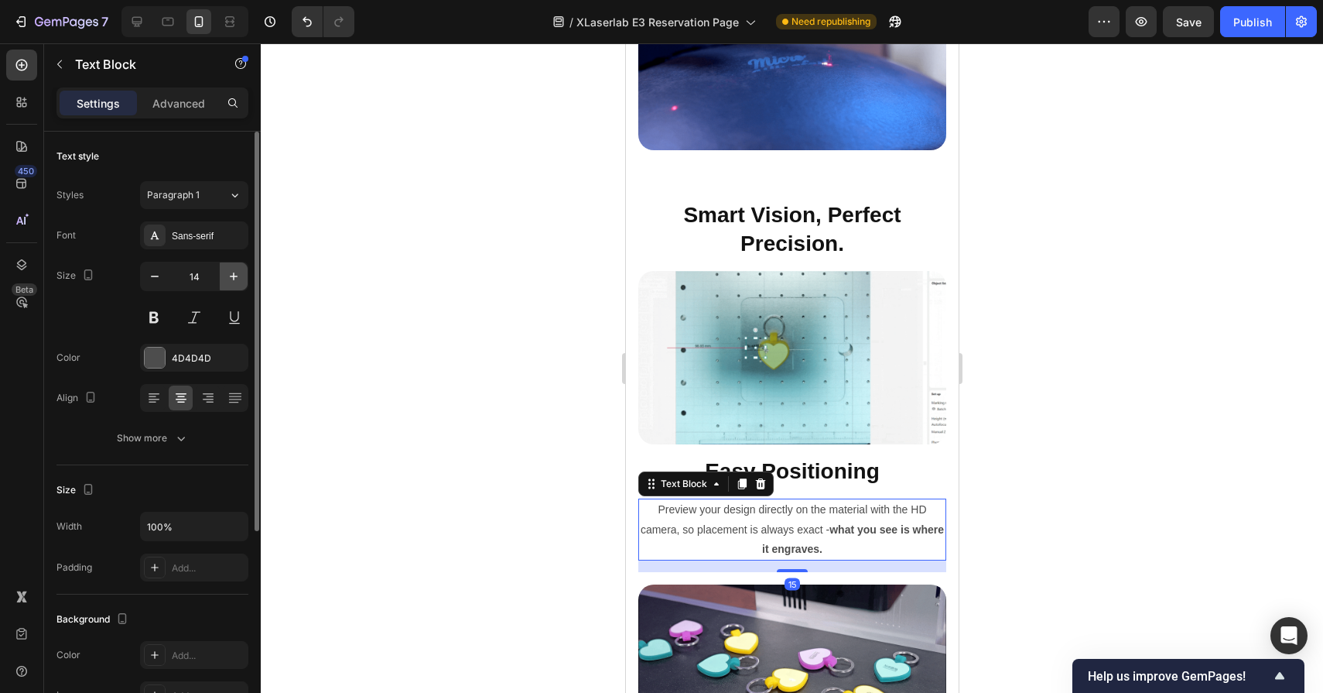
click at [231, 269] on icon "button" at bounding box center [233, 276] width 15 height 15
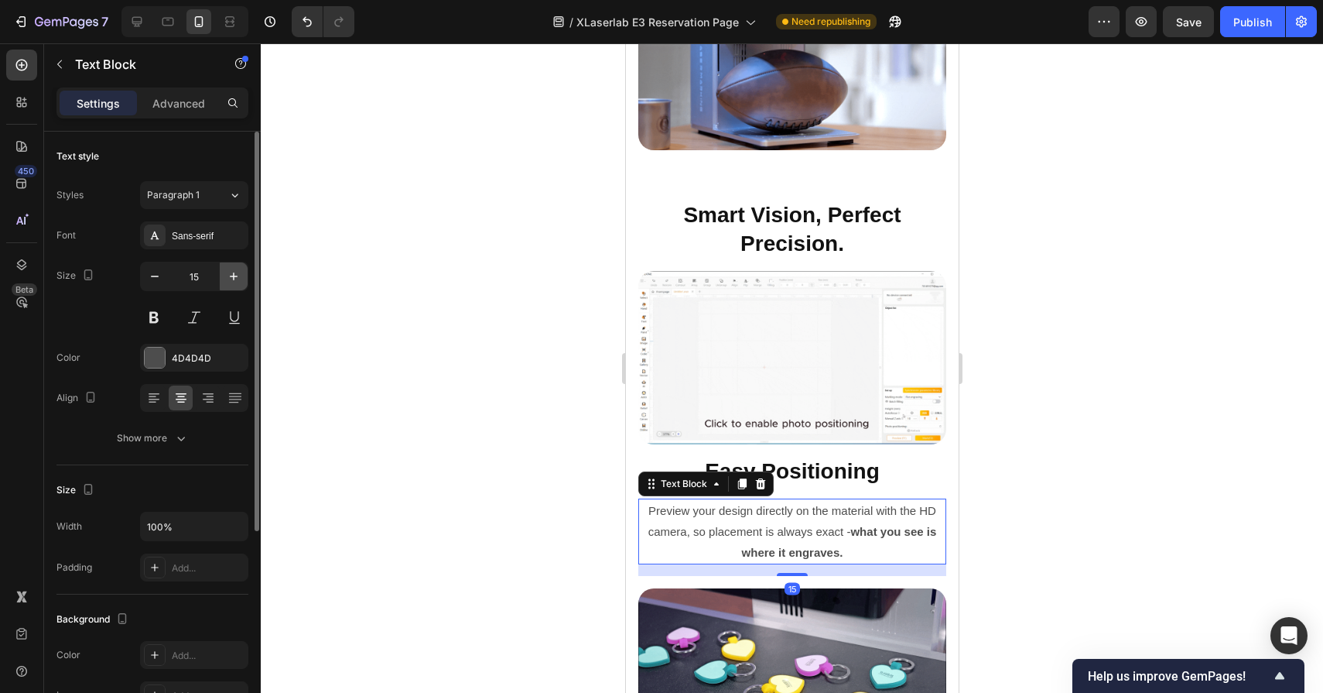
click at [231, 269] on icon "button" at bounding box center [233, 276] width 15 height 15
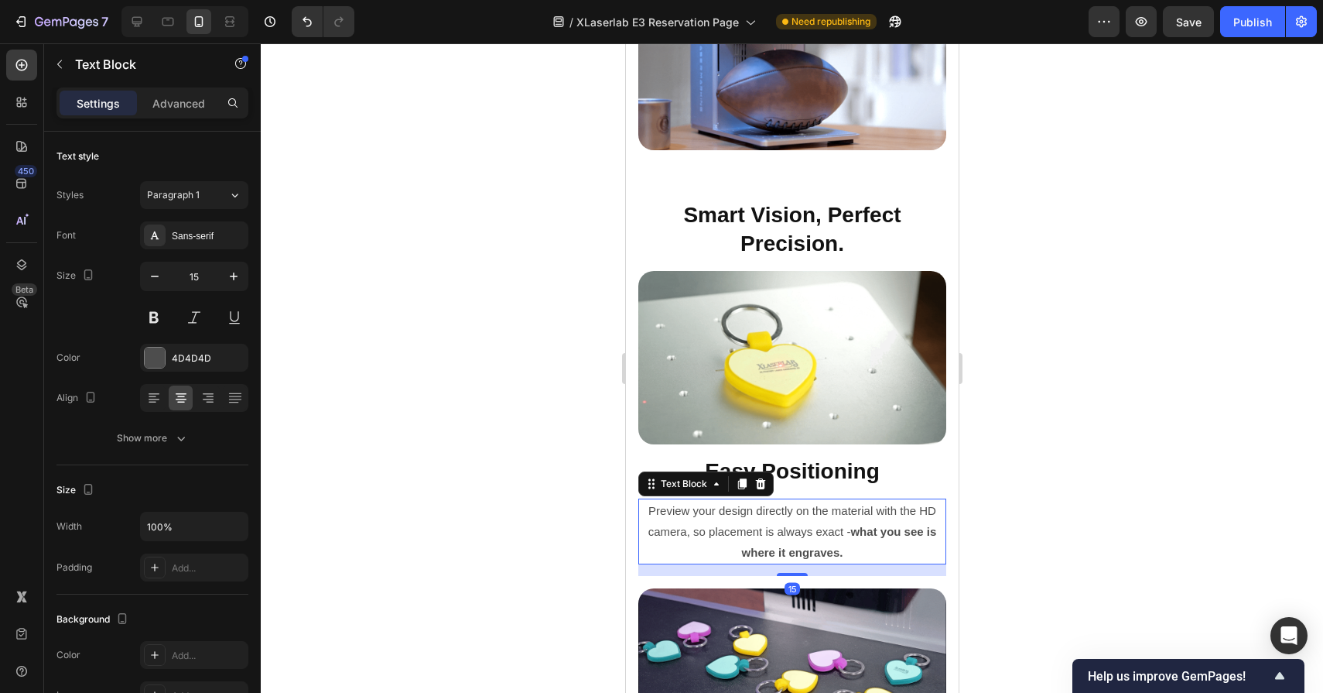
type input "16"
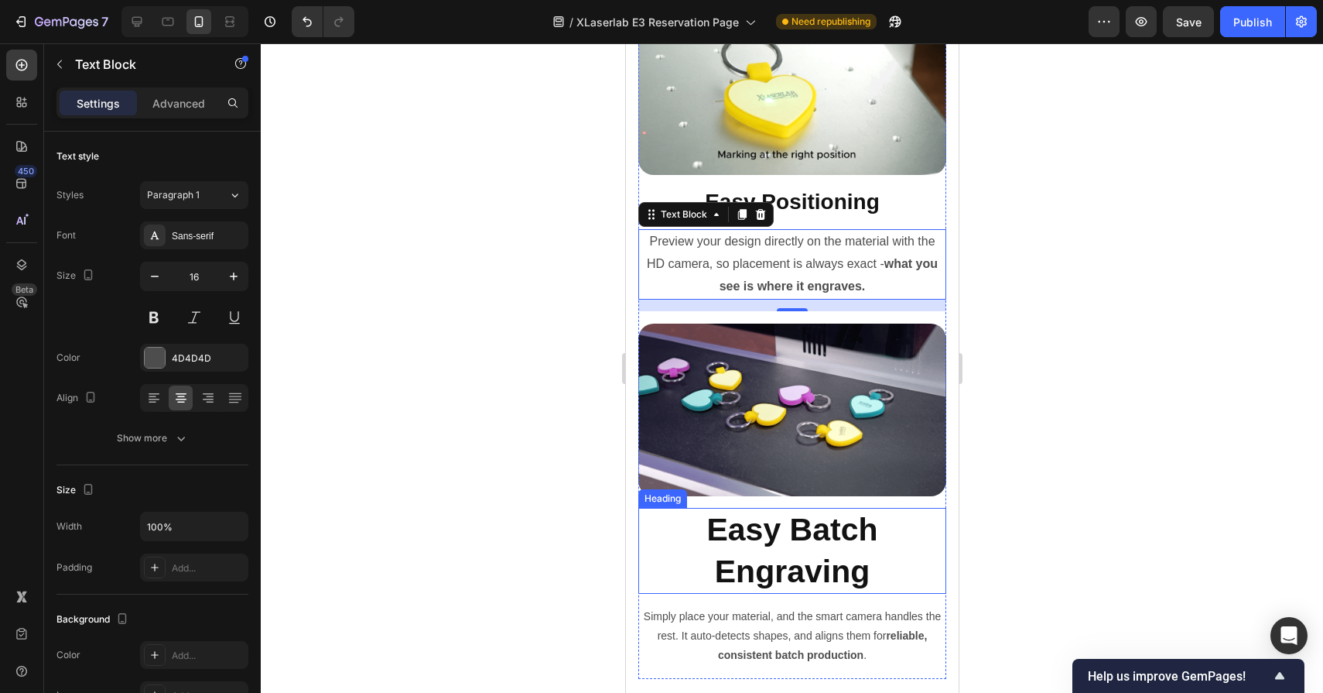
scroll to position [8068, 0]
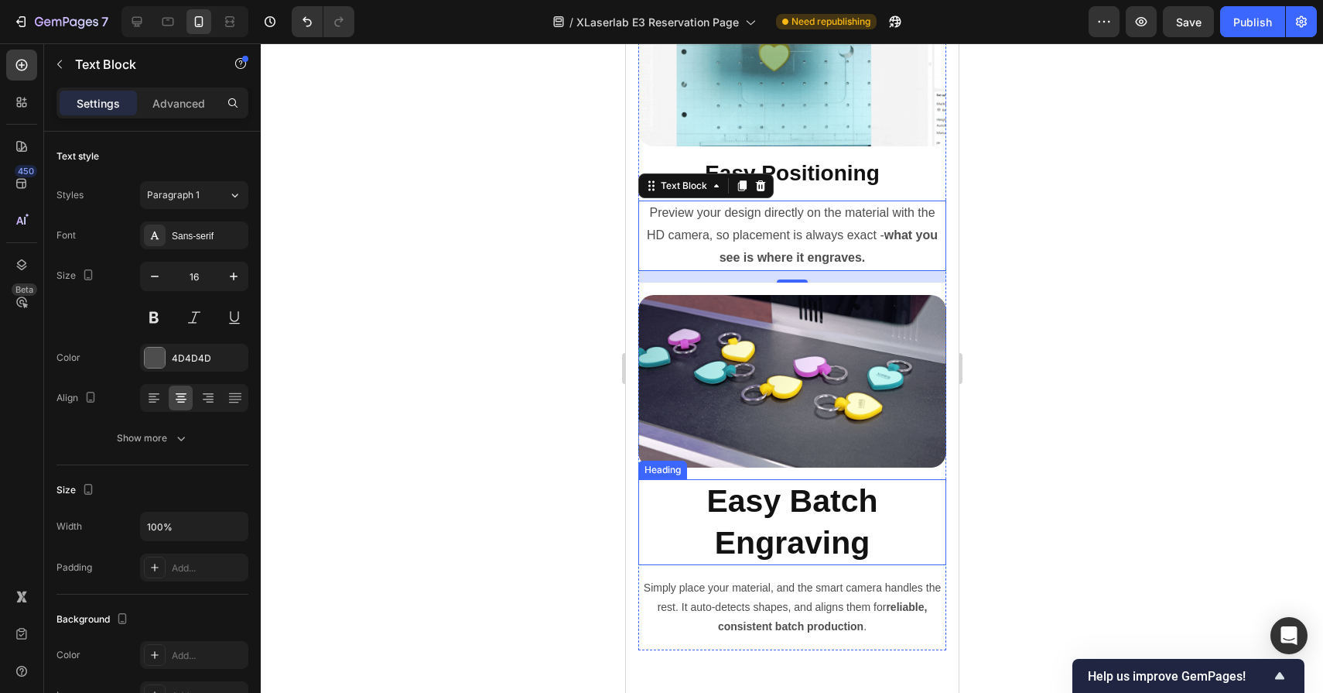
click at [774, 491] on h2 "Easy Batch Engraving" at bounding box center [792, 522] width 308 height 86
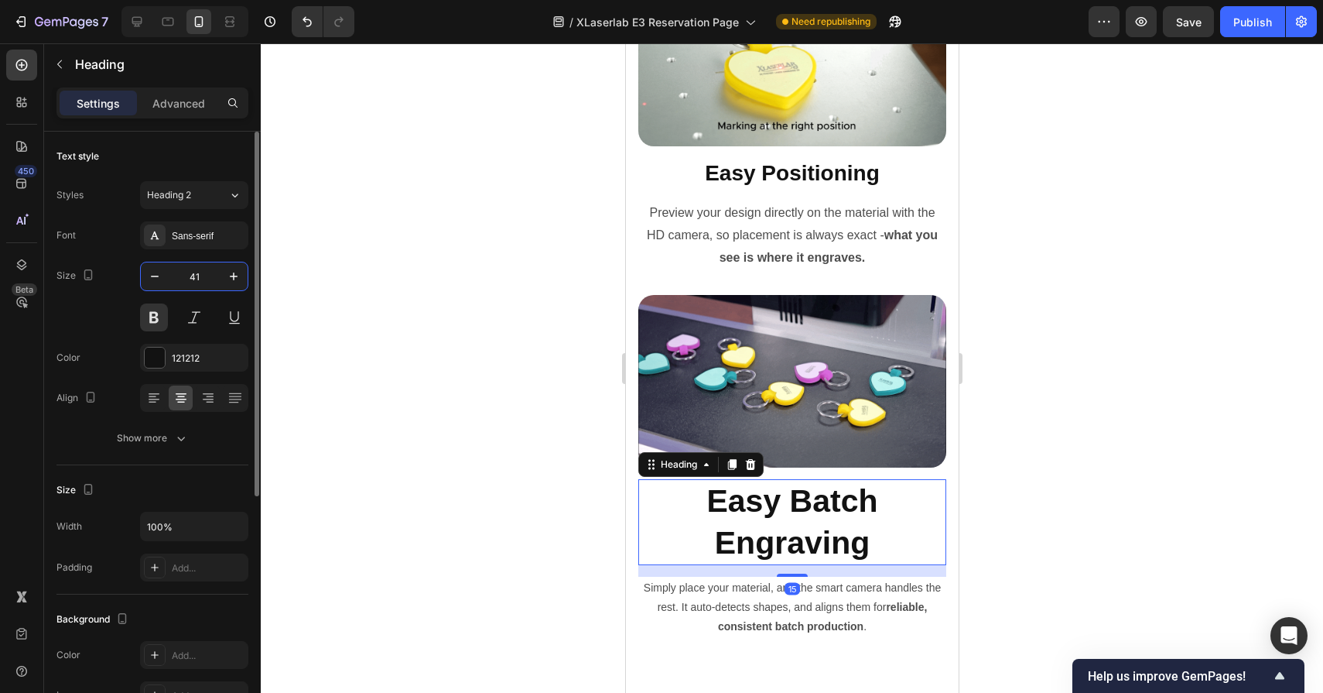
click at [186, 265] on input "41" at bounding box center [194, 276] width 51 height 28
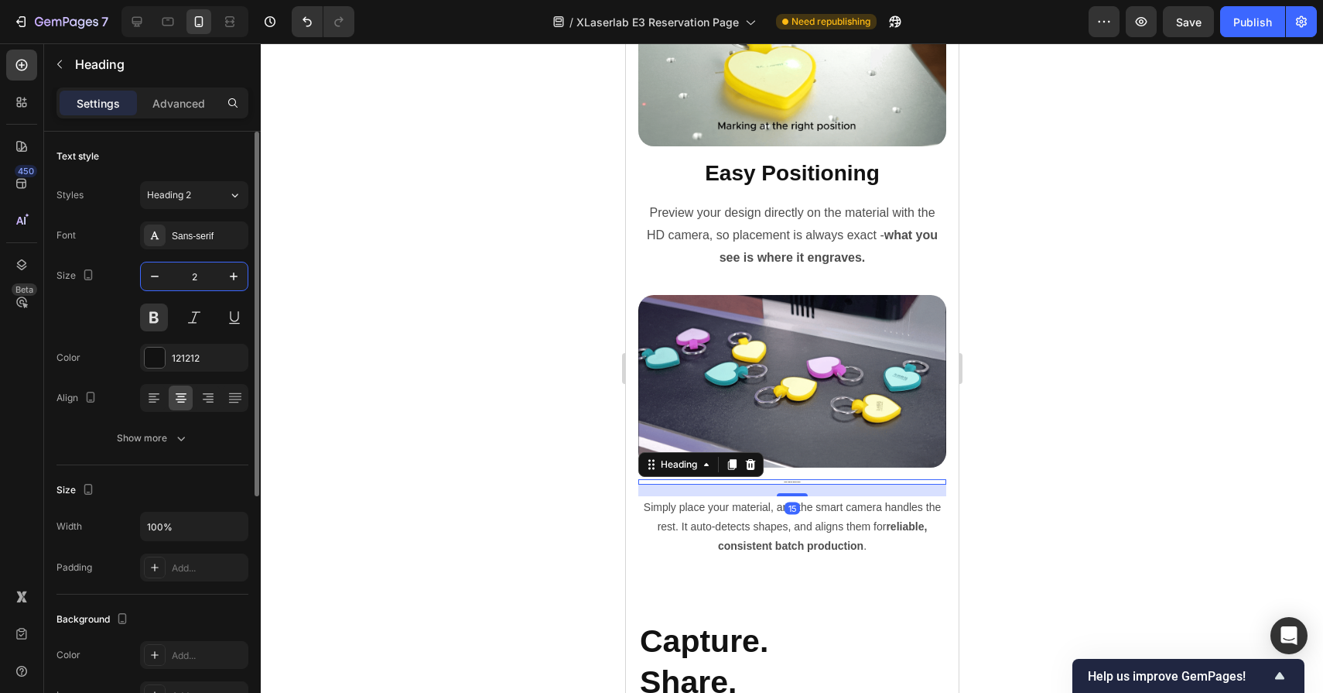
type input "28"
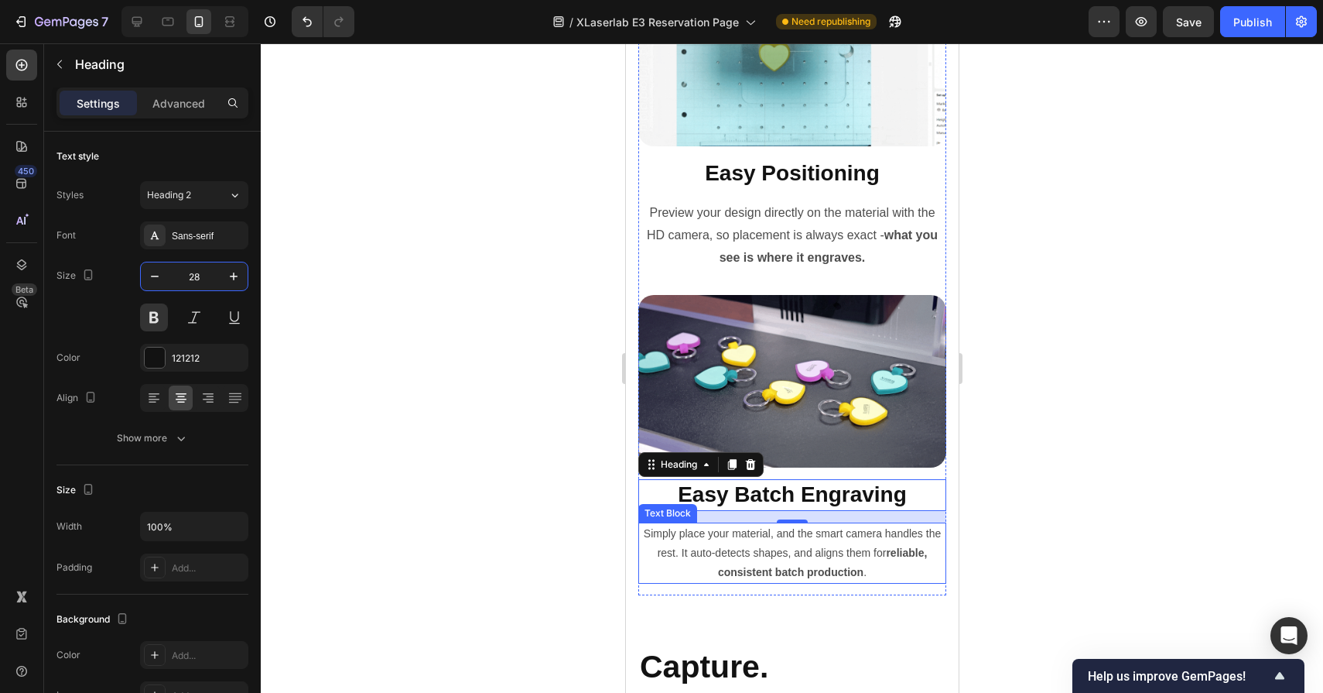
click at [786, 570] on strong "reliable, consistent batch production" at bounding box center [821, 562] width 209 height 32
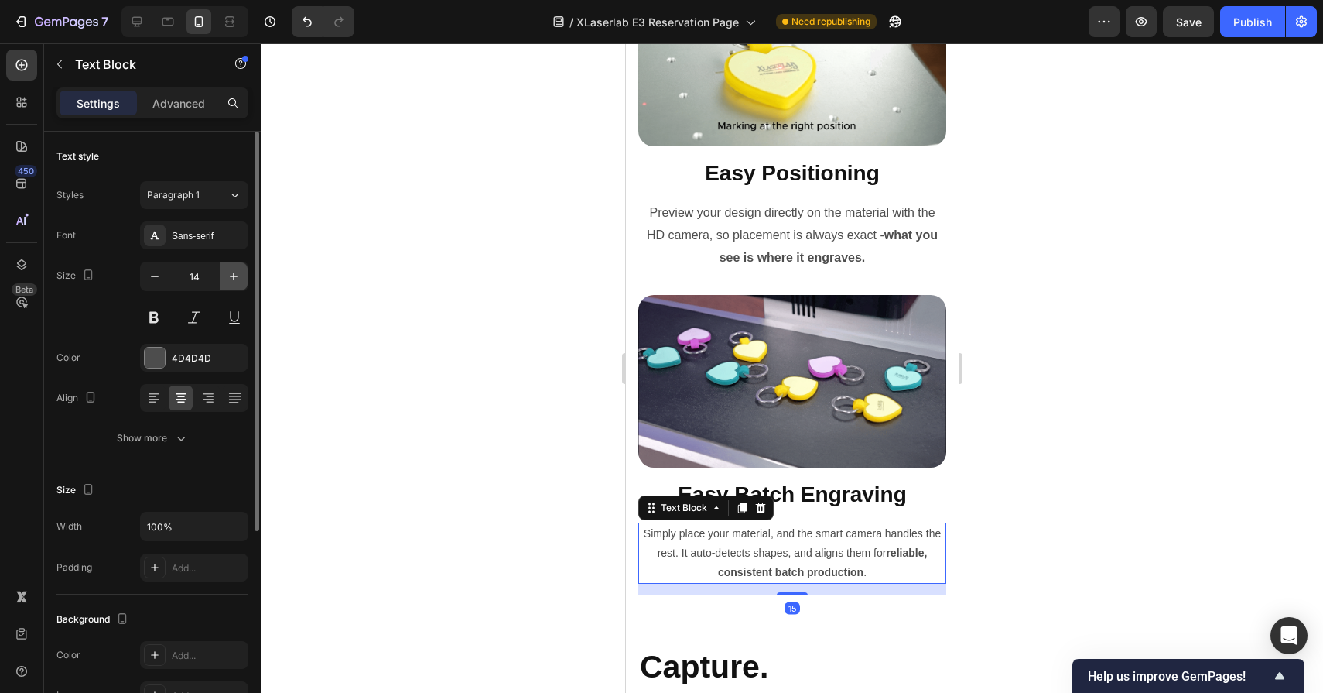
click at [231, 274] on icon "button" at bounding box center [233, 276] width 15 height 15
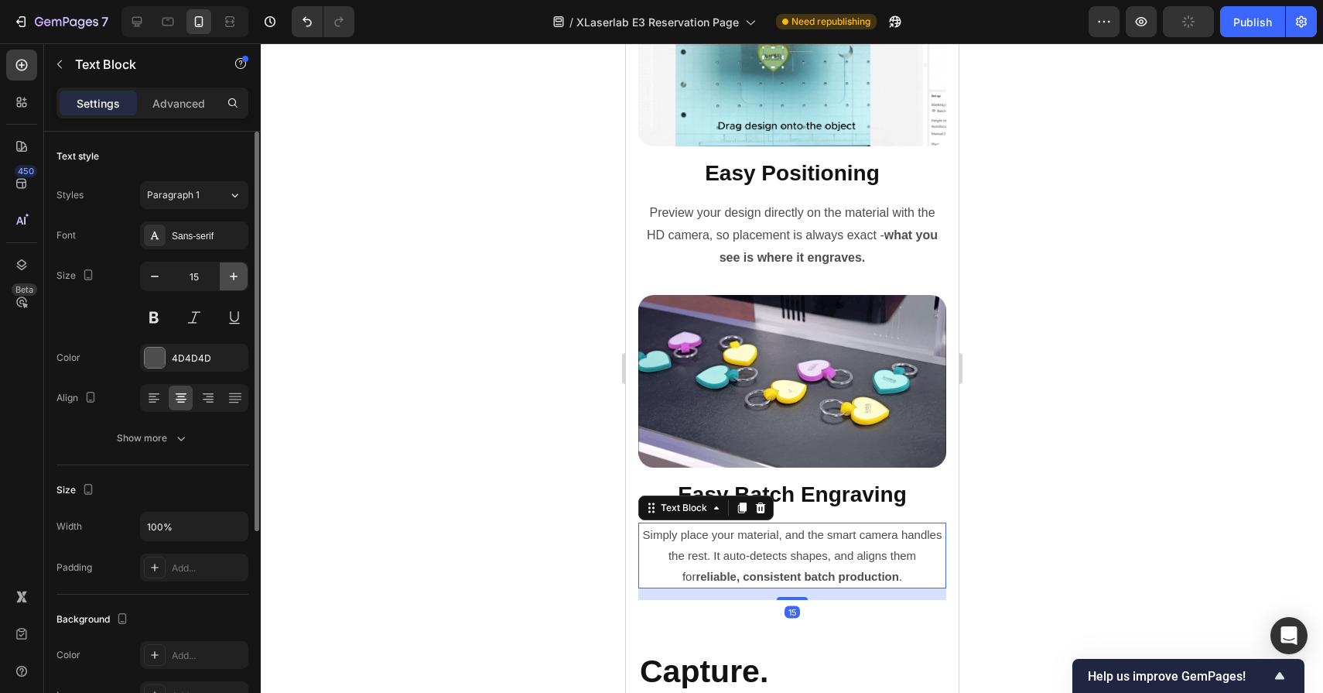
click at [231, 274] on icon "button" at bounding box center [233, 276] width 15 height 15
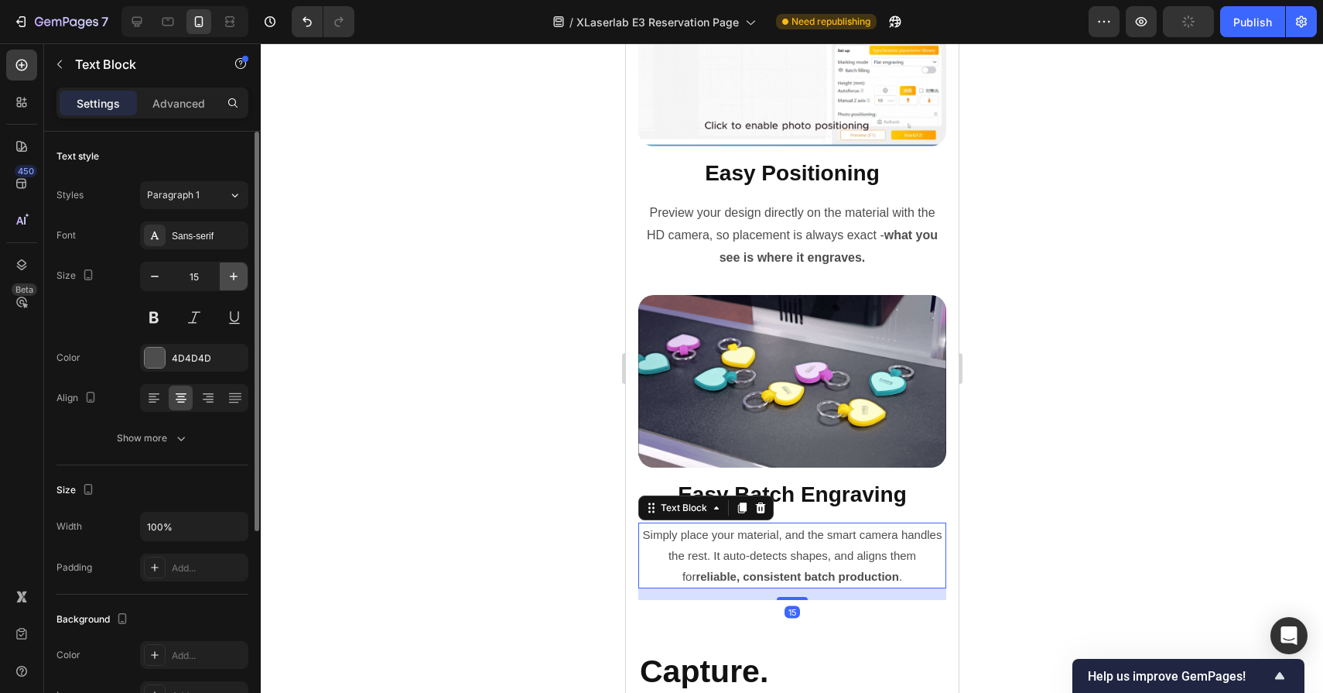
type input "16"
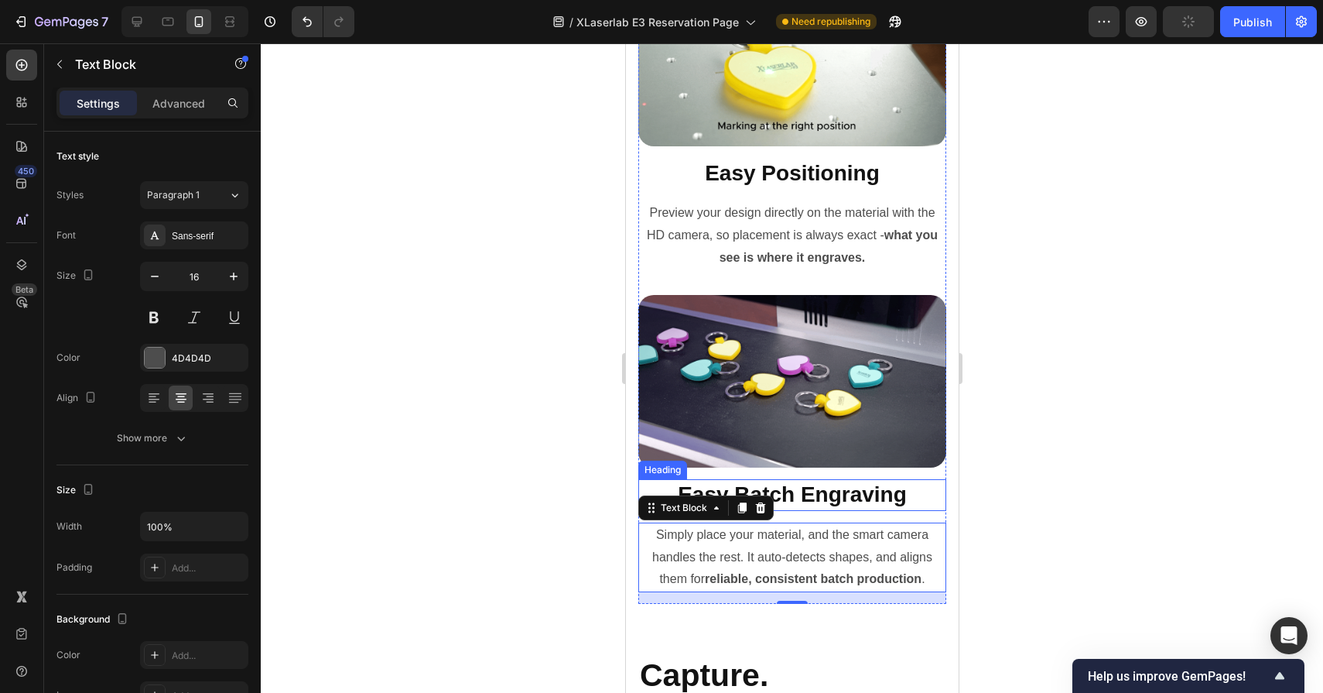
click at [791, 490] on h2 "Easy Batch Engraving" at bounding box center [792, 494] width 308 height 31
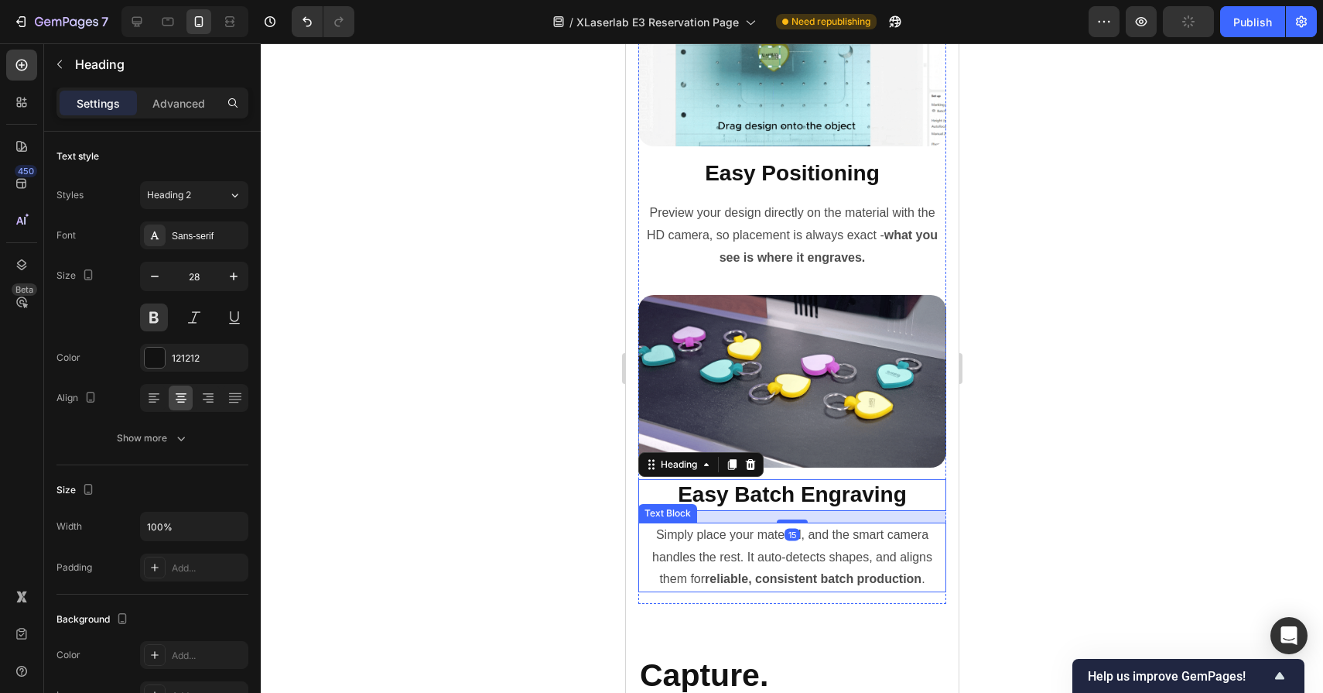
scroll to position [8304, 0]
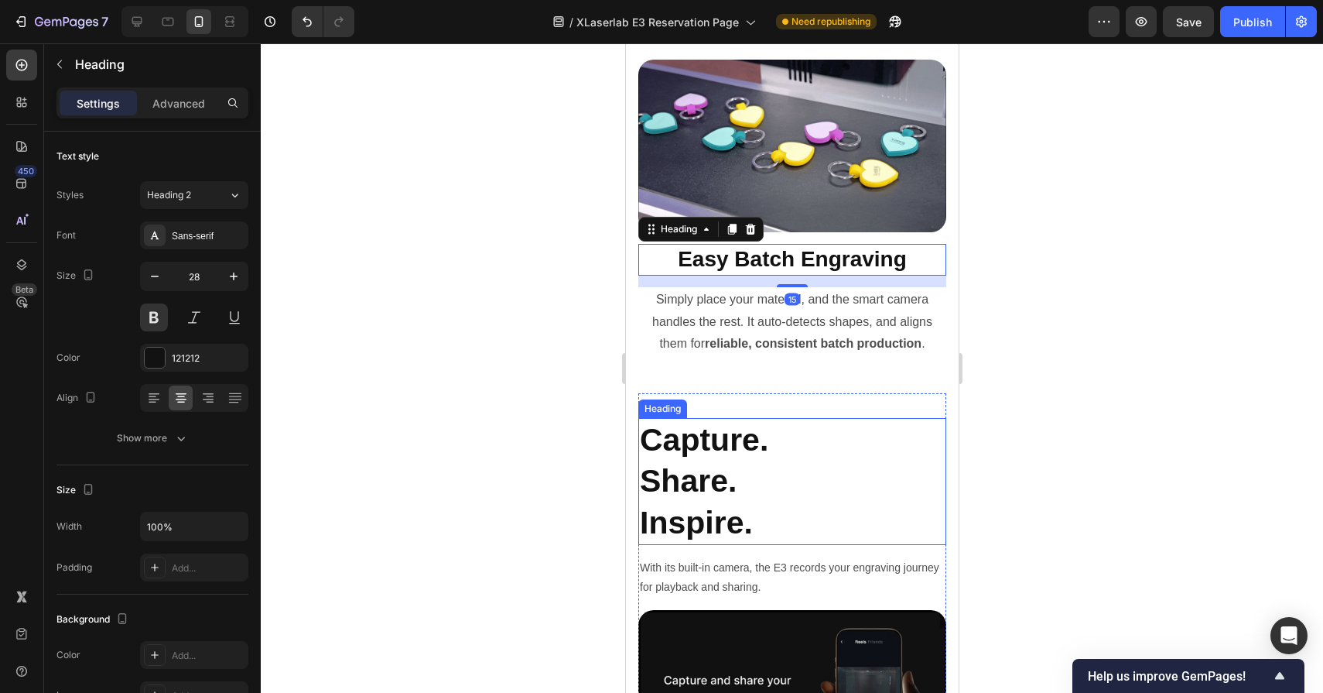
click at [728, 425] on h2 "Capture. Share. Inspire." at bounding box center [792, 481] width 308 height 127
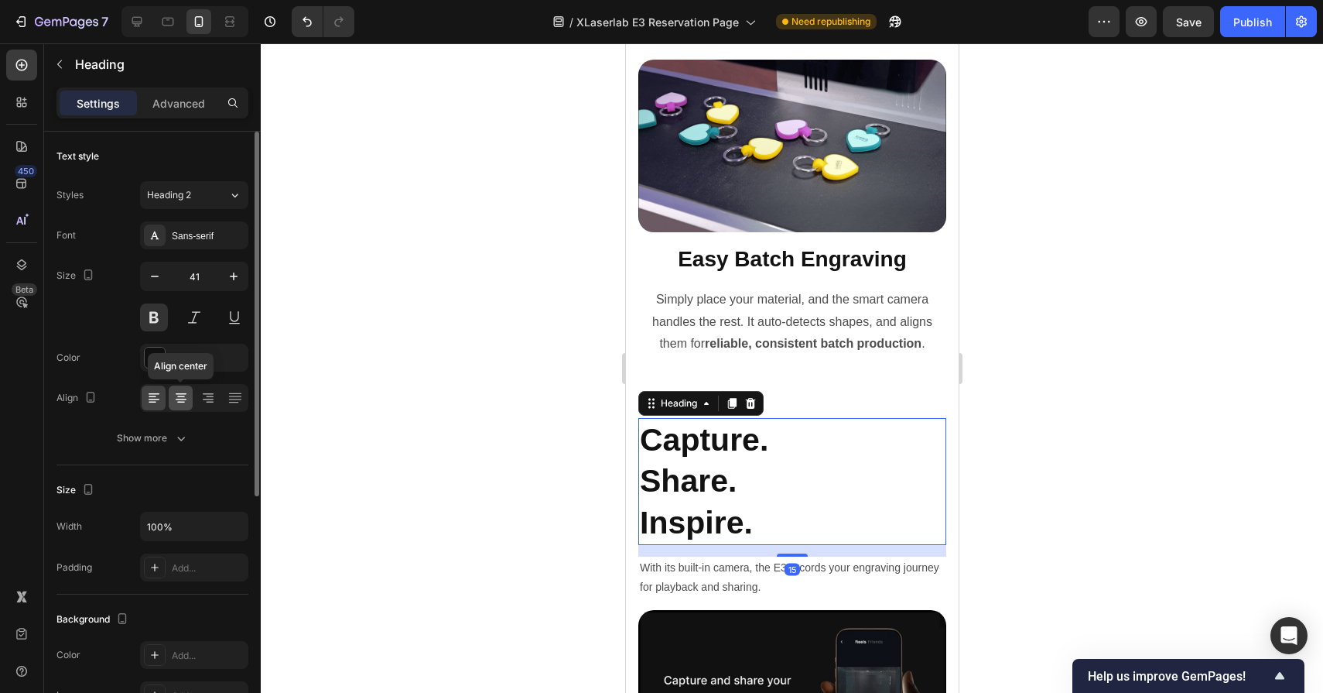
click at [184, 399] on icon at bounding box center [181, 400] width 11 height 2
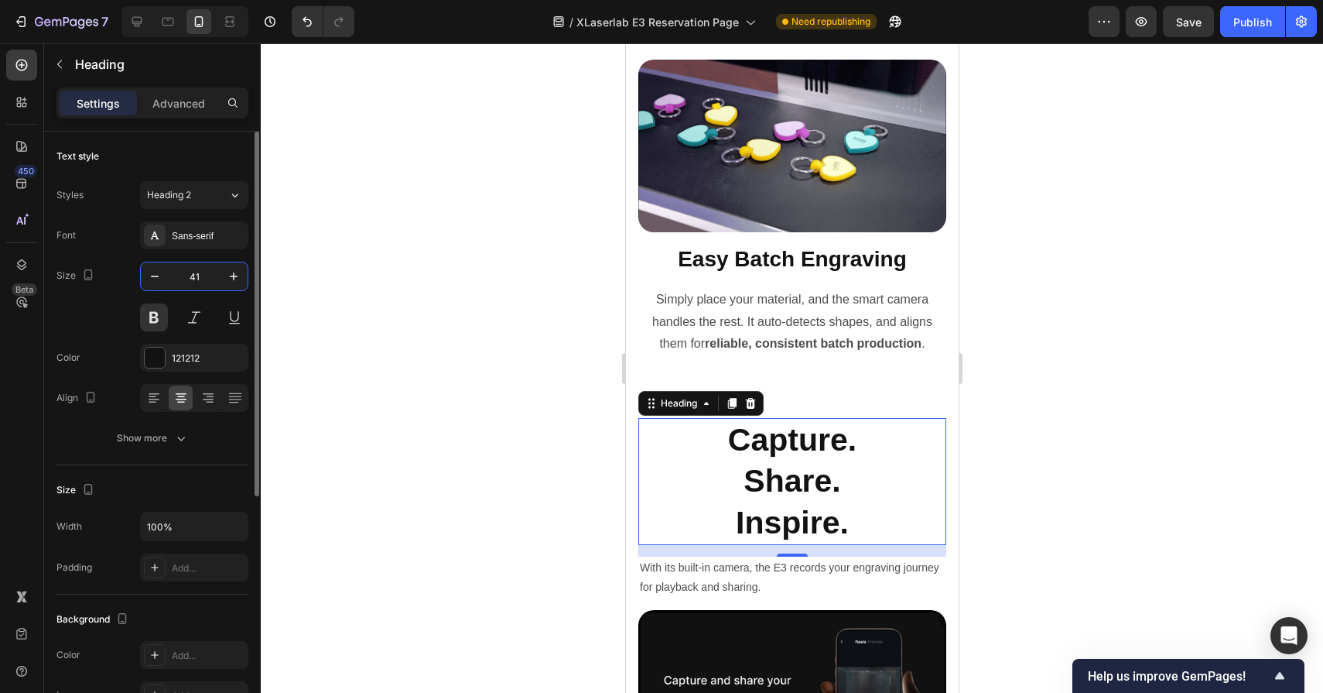
click at [191, 279] on input "41" at bounding box center [194, 276] width 51 height 28
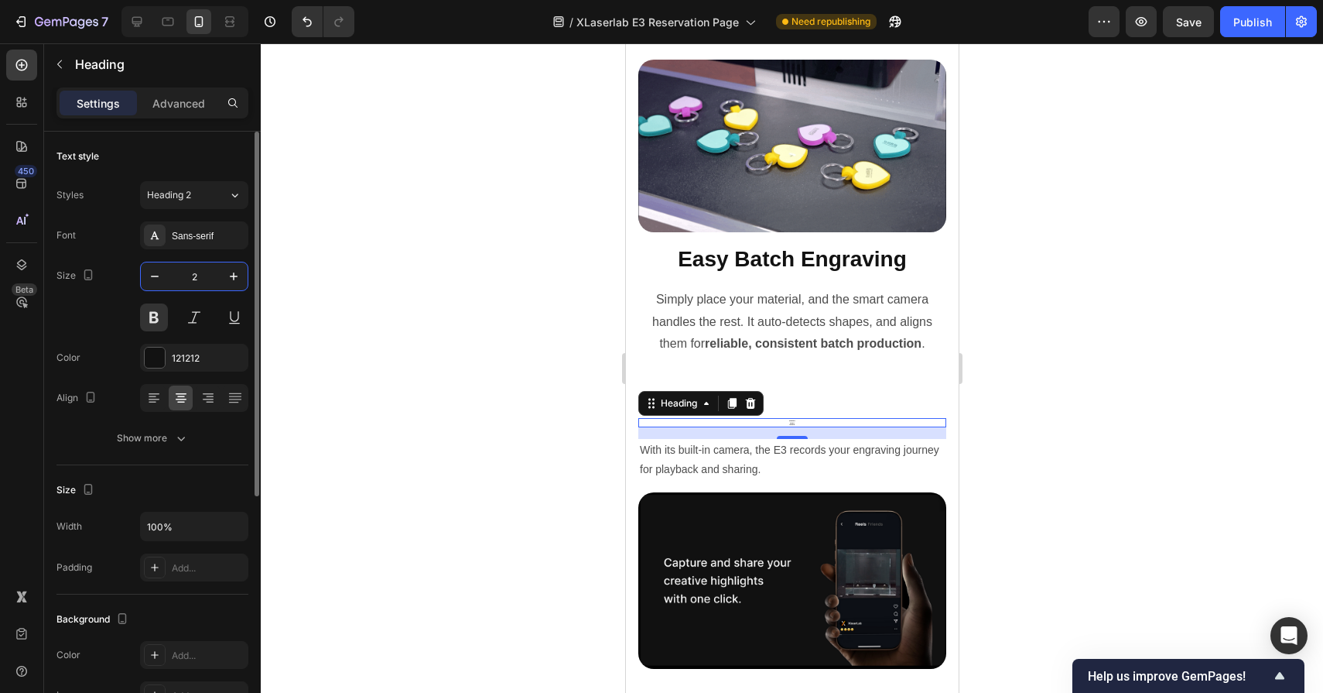
type input "28"
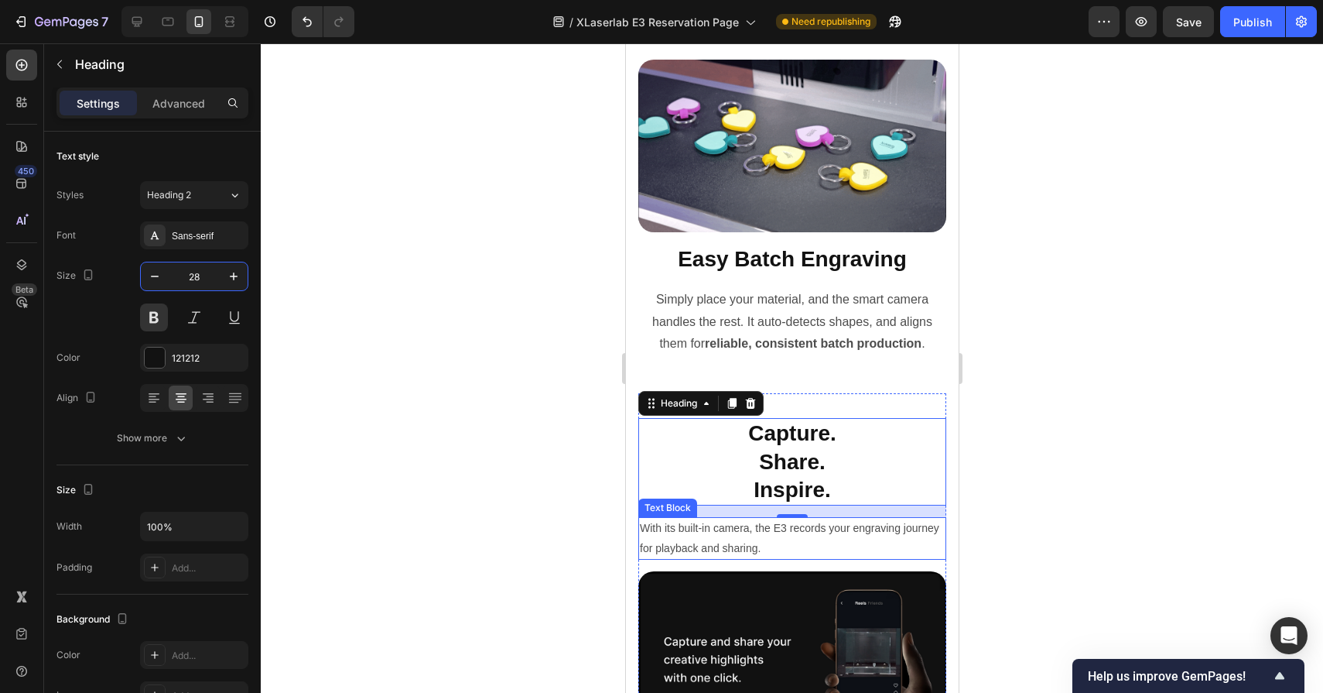
click at [858, 526] on p "With its built-in camera, the E3 records your engraving journey for playback an…" at bounding box center [791, 538] width 305 height 39
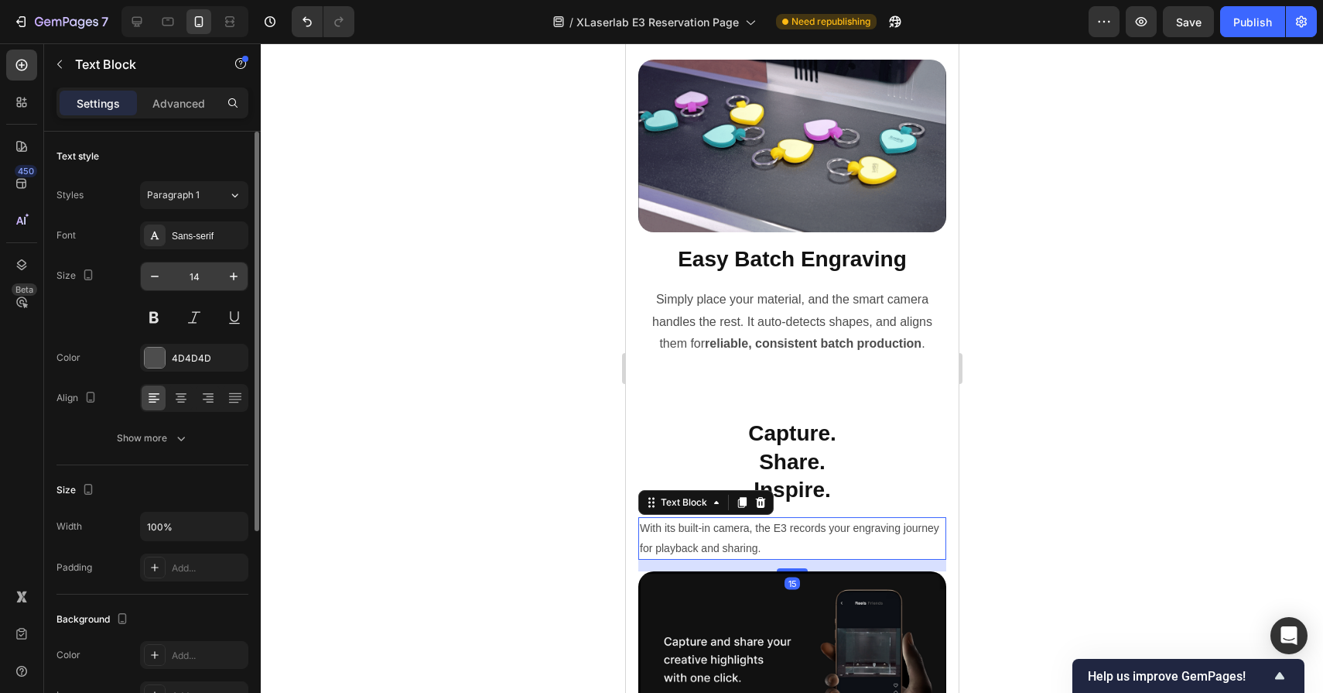
click at [212, 274] on input "14" at bounding box center [194, 276] width 51 height 28
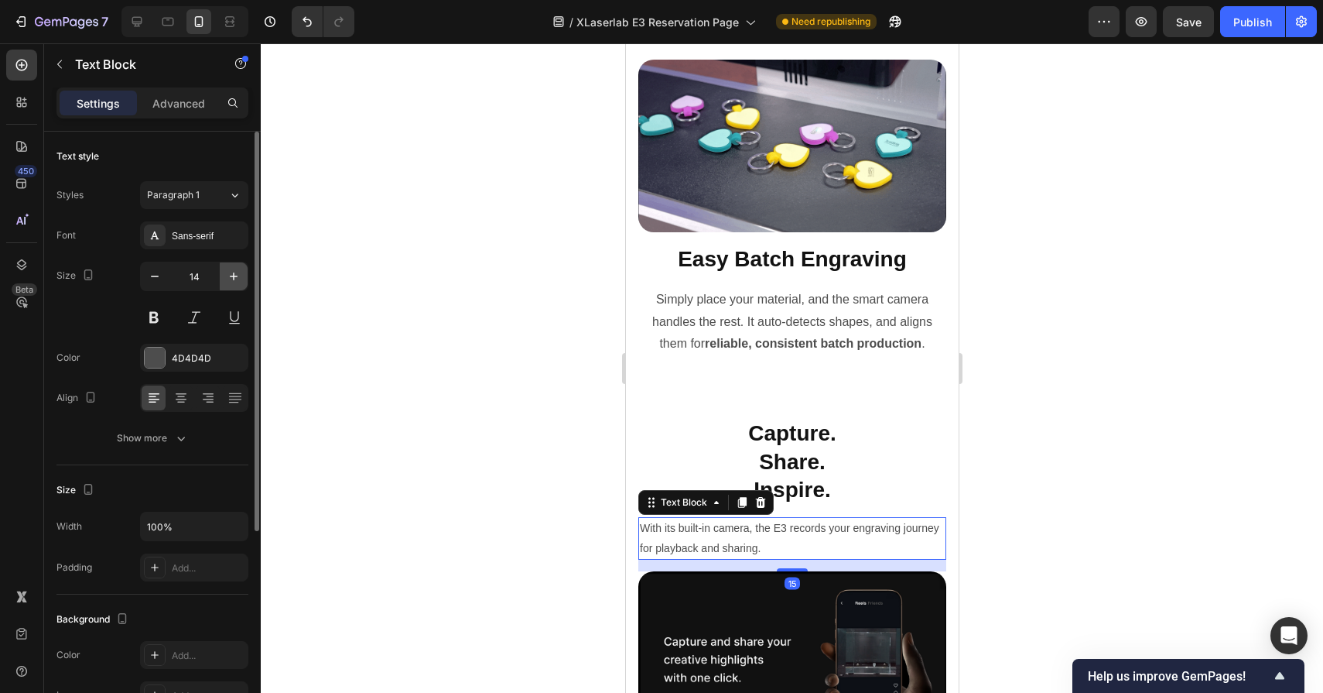
click at [225, 275] on button "button" at bounding box center [234, 276] width 28 height 28
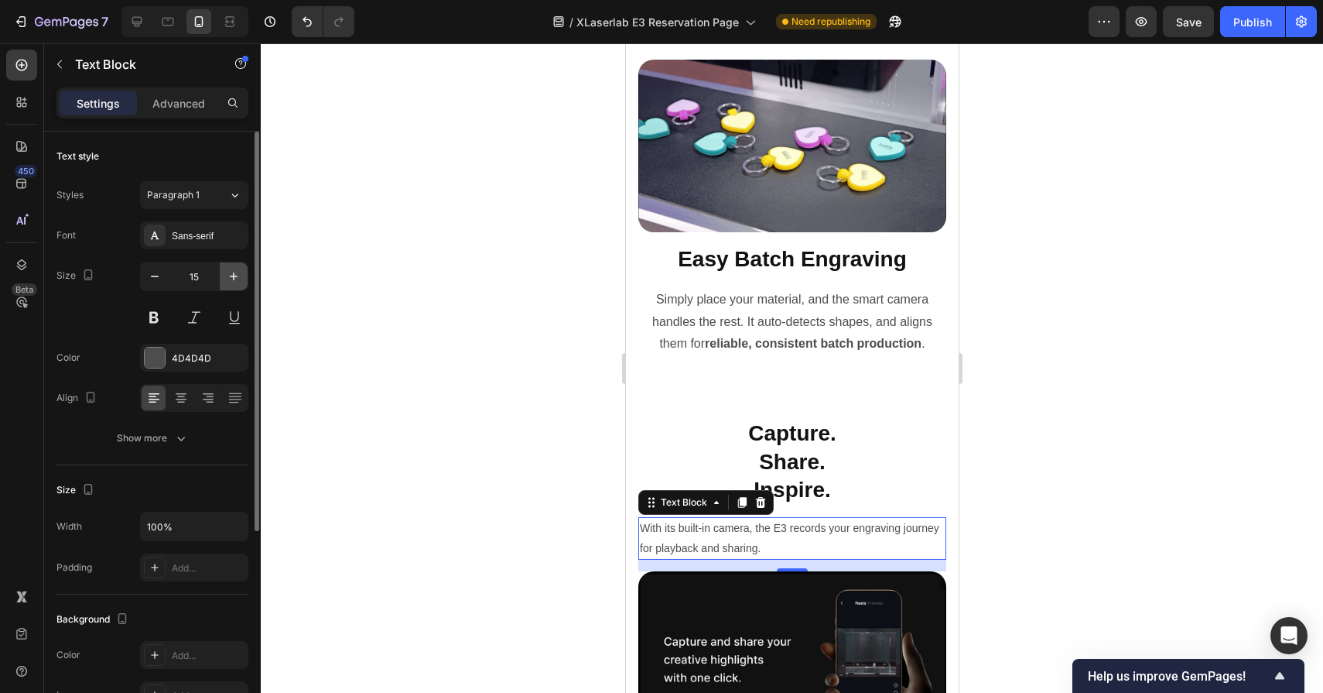
click at [225, 275] on button "button" at bounding box center [234, 276] width 28 height 28
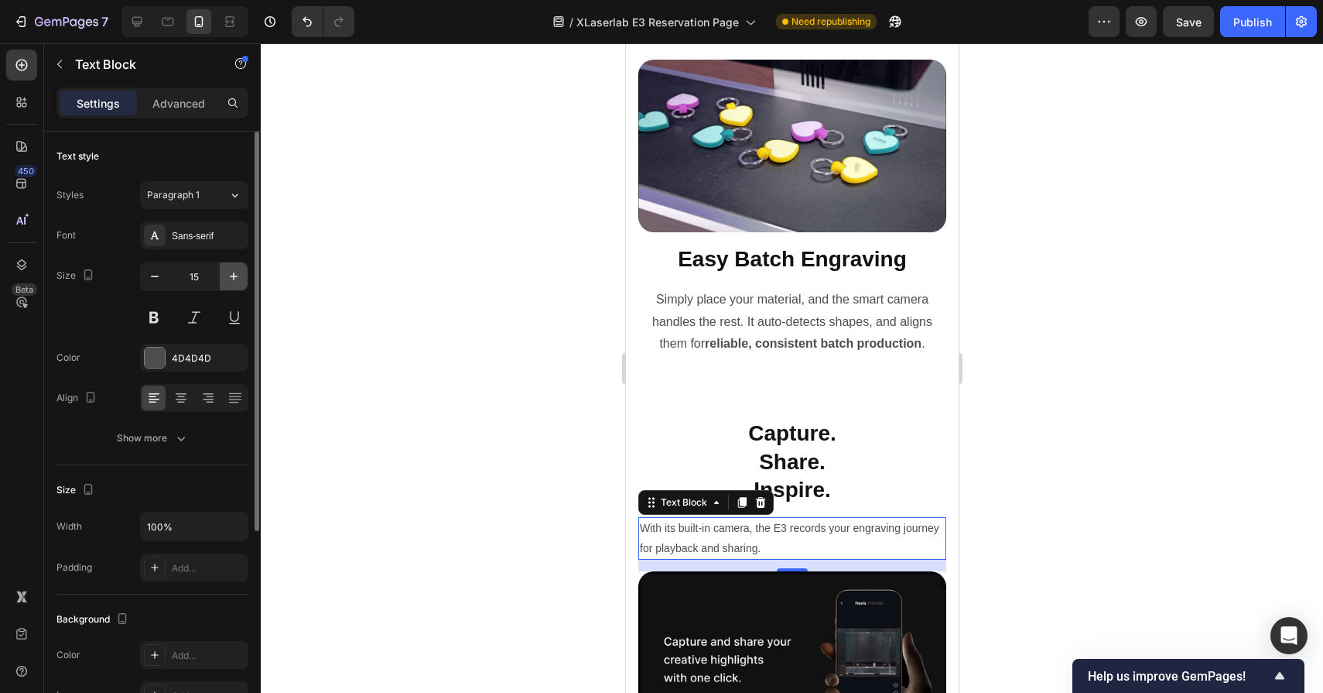
type input "16"
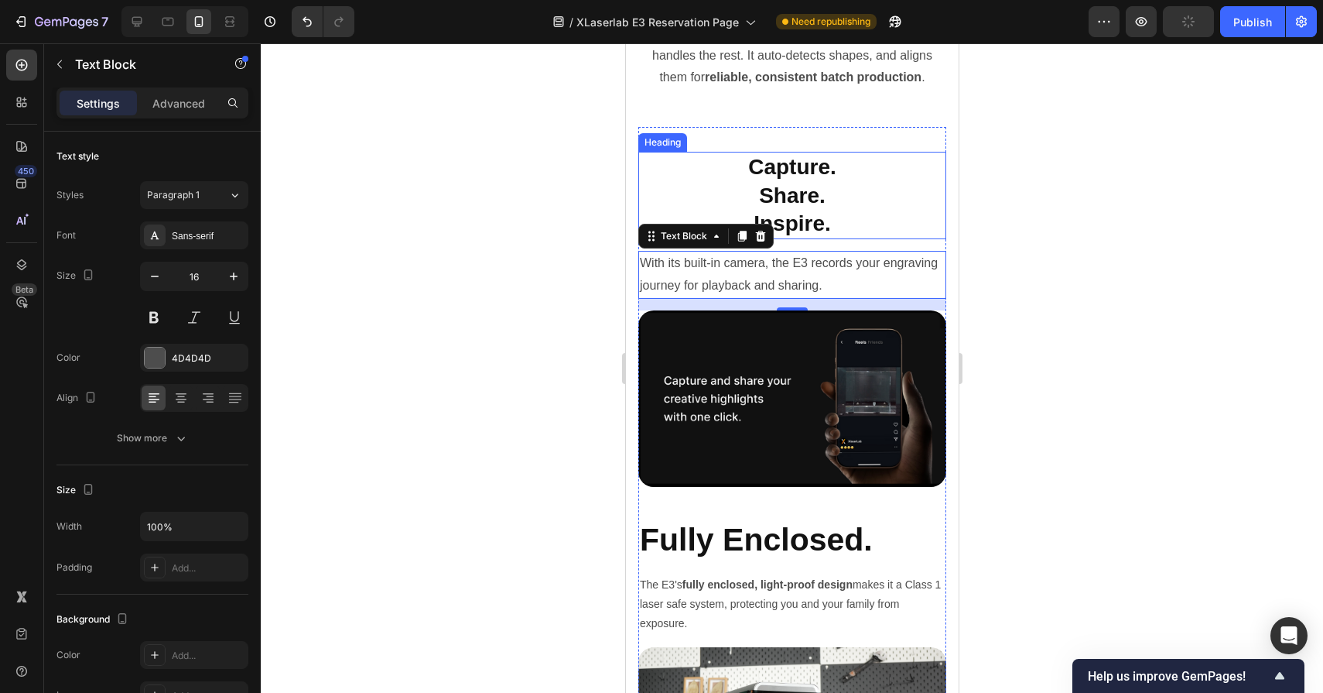
scroll to position [8682, 0]
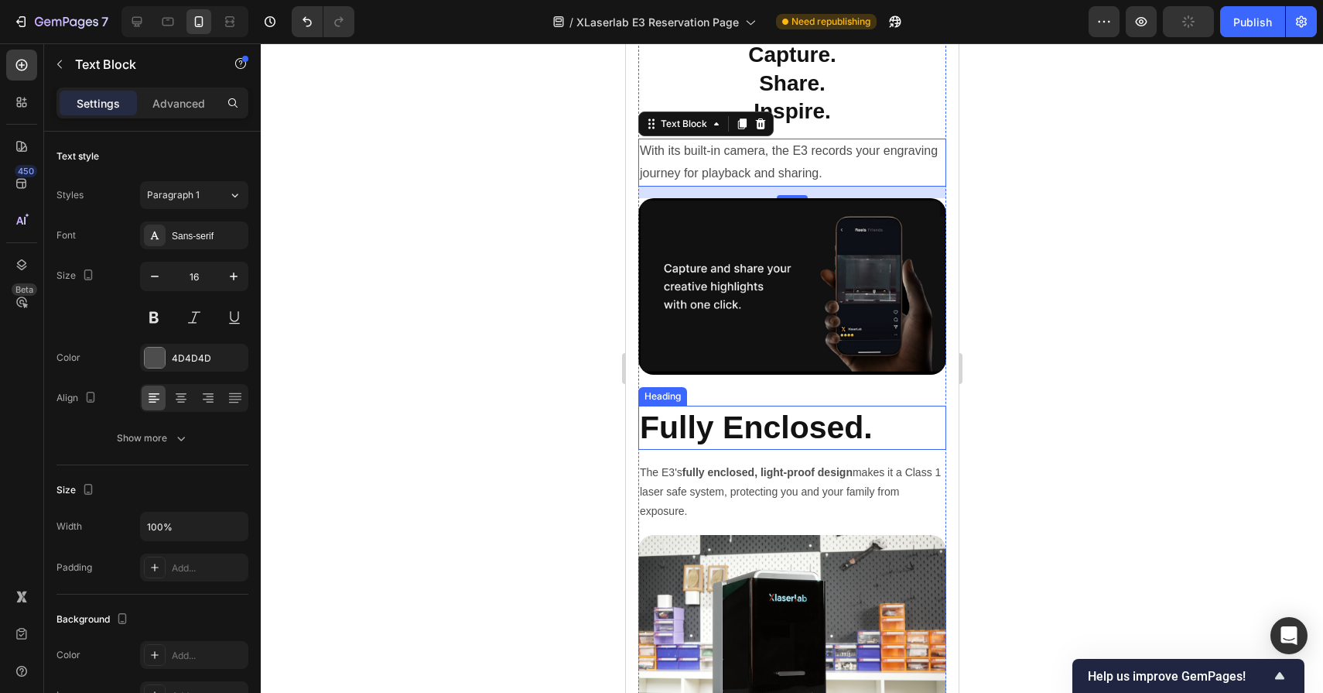
click at [724, 437] on h2 "Fully Enclosed." at bounding box center [792, 428] width 308 height 44
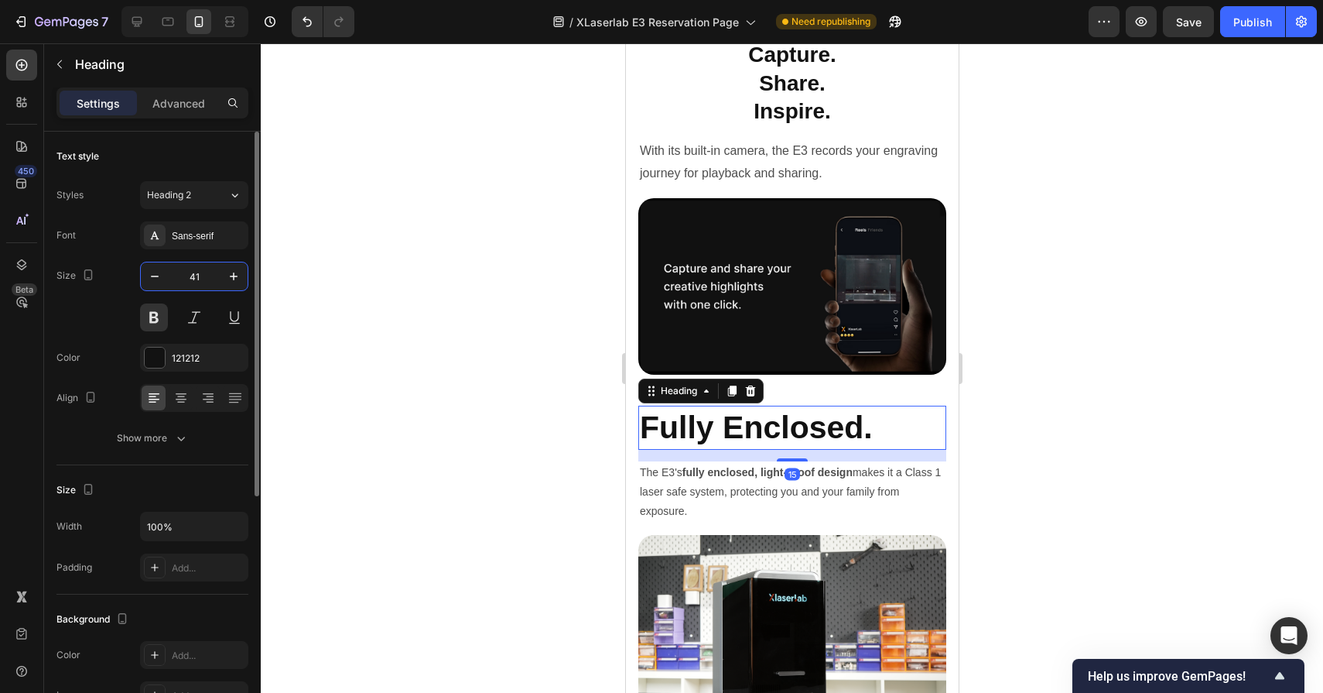
click at [200, 273] on input "41" at bounding box center [194, 276] width 51 height 28
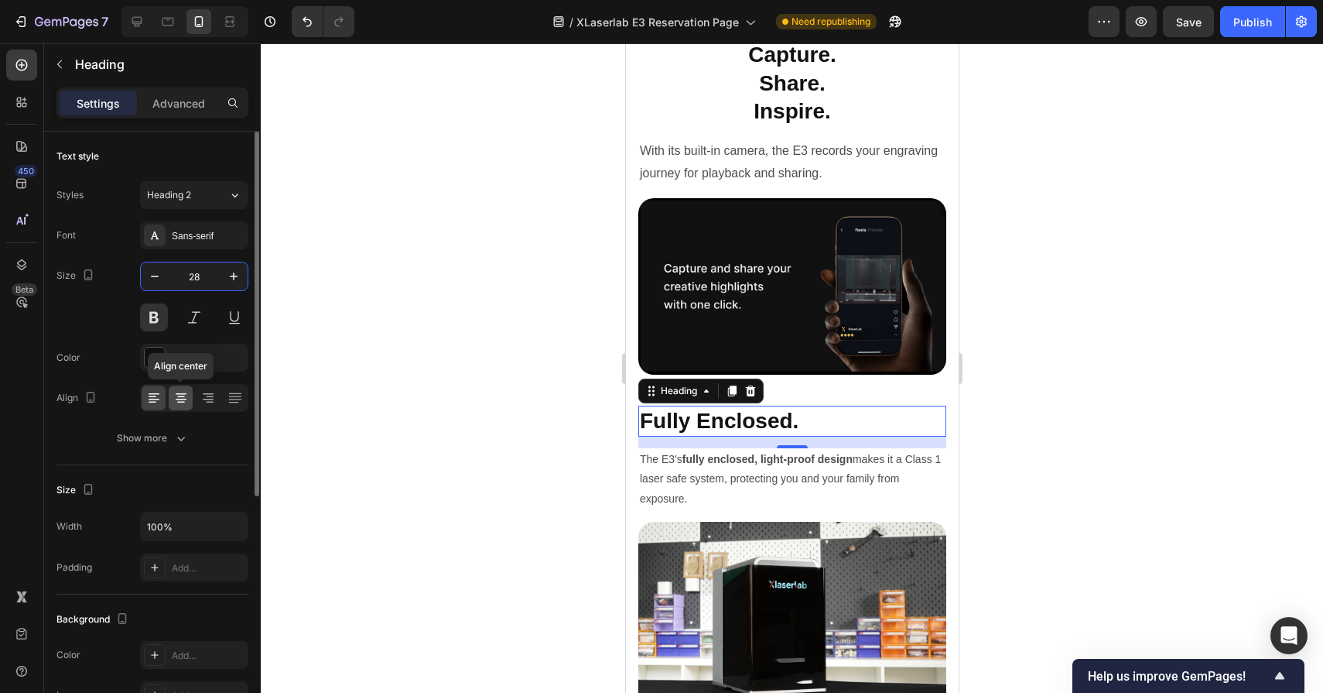
type input "28"
click at [183, 401] on icon at bounding box center [180, 397] width 15 height 15
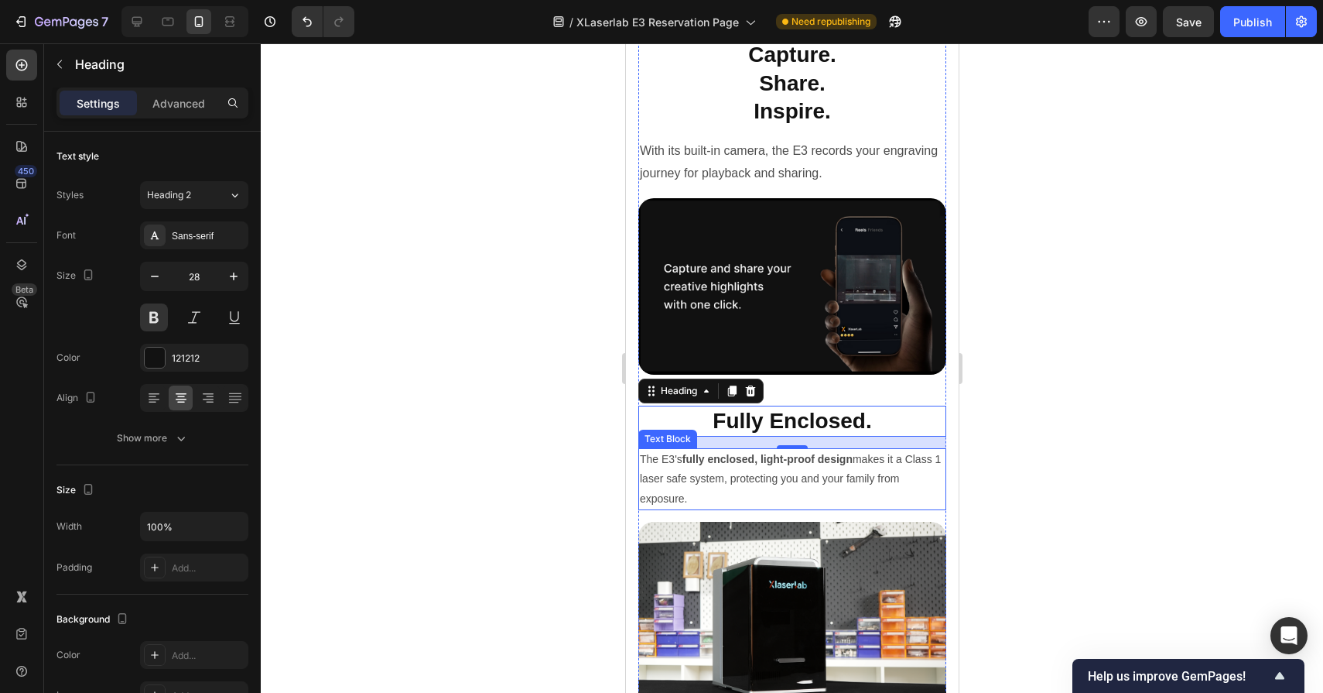
click at [671, 483] on p "The E3's fully enclosed, light-proof design makes it a Class 1 laser safe syste…" at bounding box center [791, 479] width 305 height 59
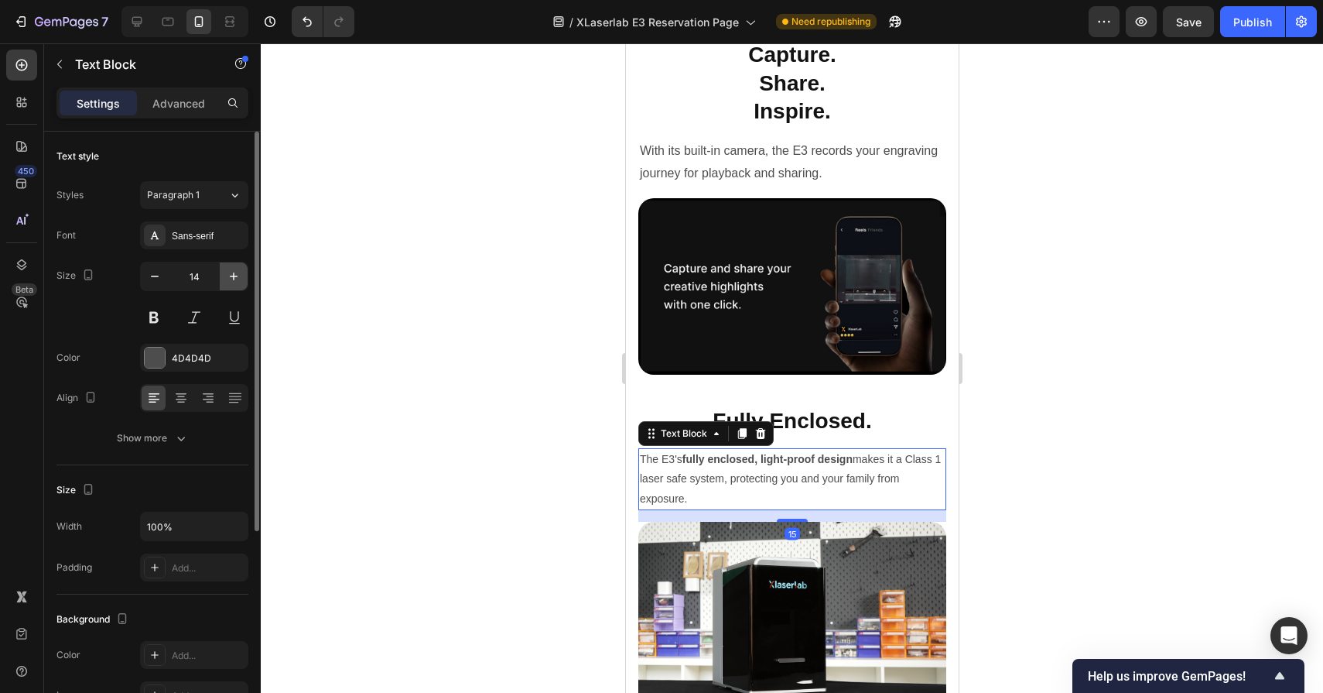
click at [240, 283] on icon "button" at bounding box center [233, 276] width 15 height 15
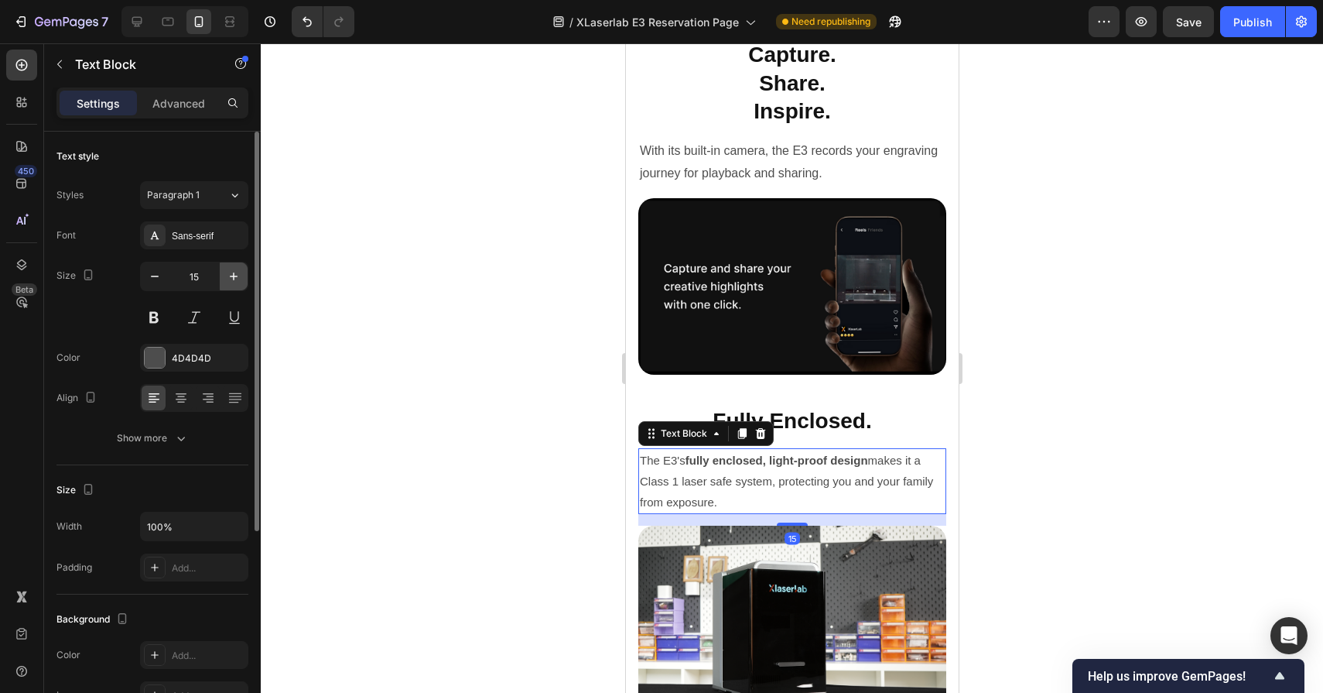
type input "16"
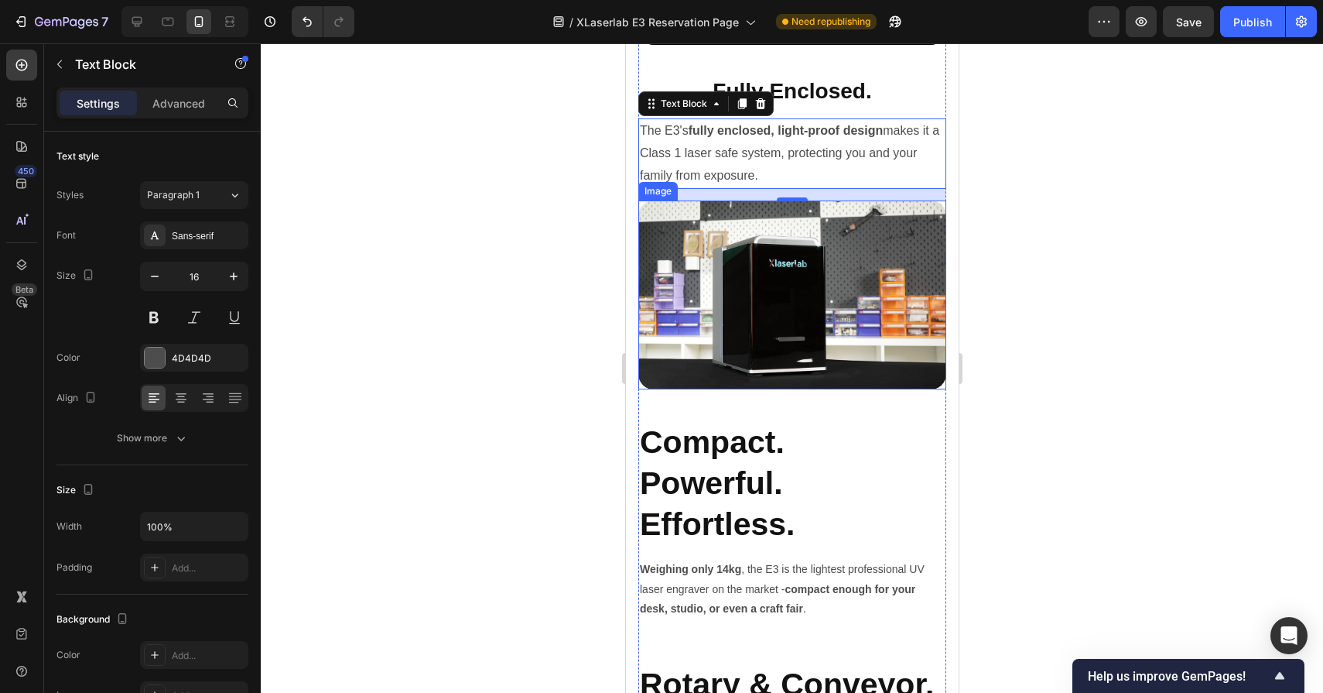
scroll to position [9033, 0]
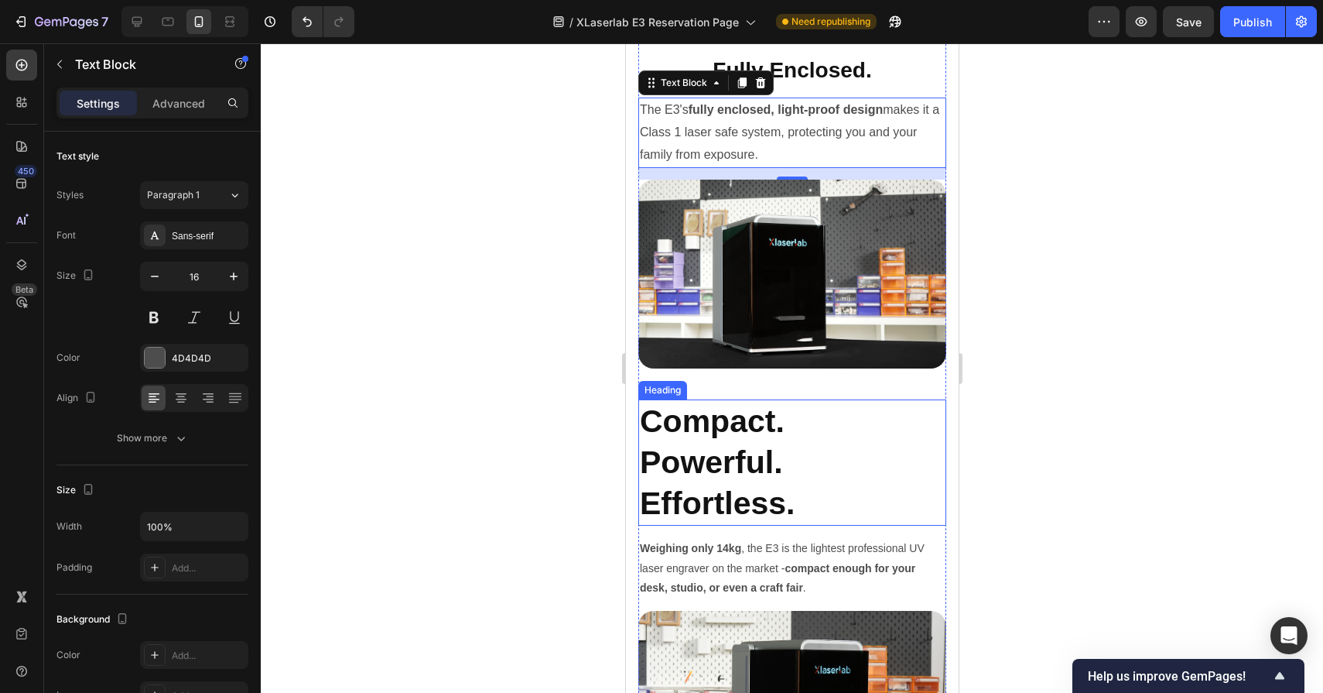
click at [746, 450] on h2 "Compact. Powerful. Effortless." at bounding box center [792, 462] width 308 height 127
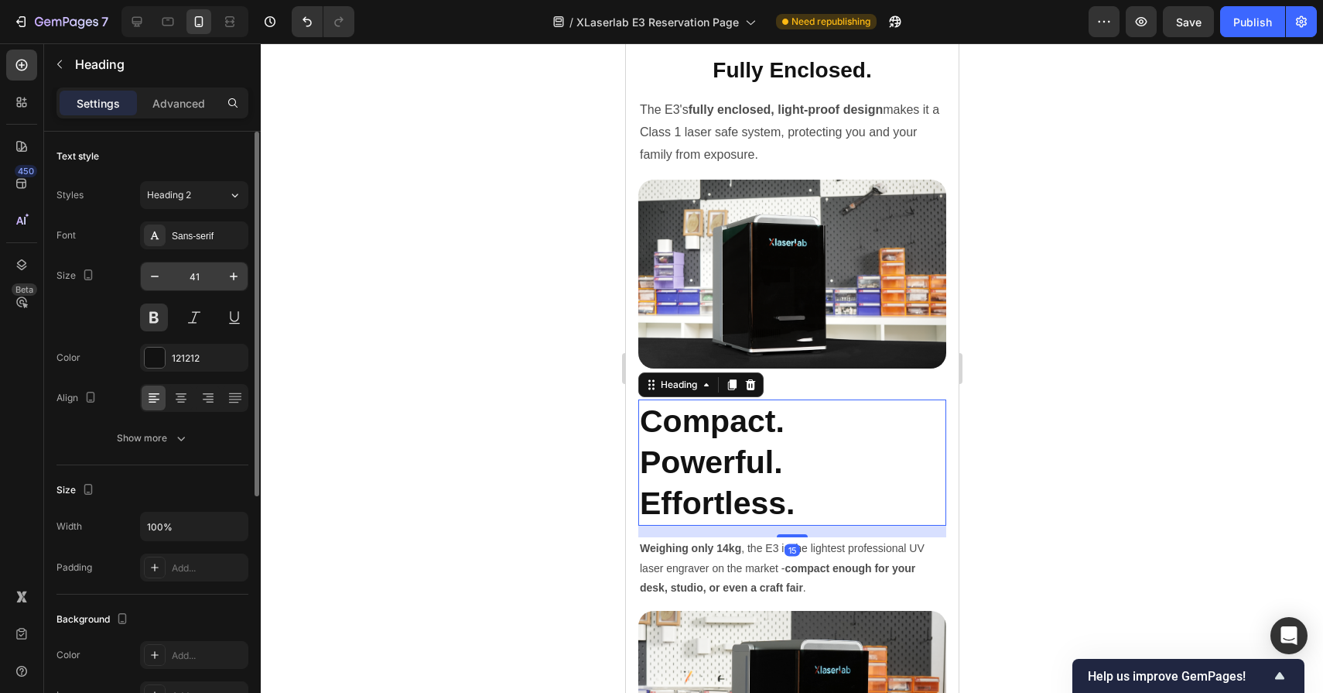
click at [209, 273] on input "41" at bounding box center [194, 276] width 51 height 28
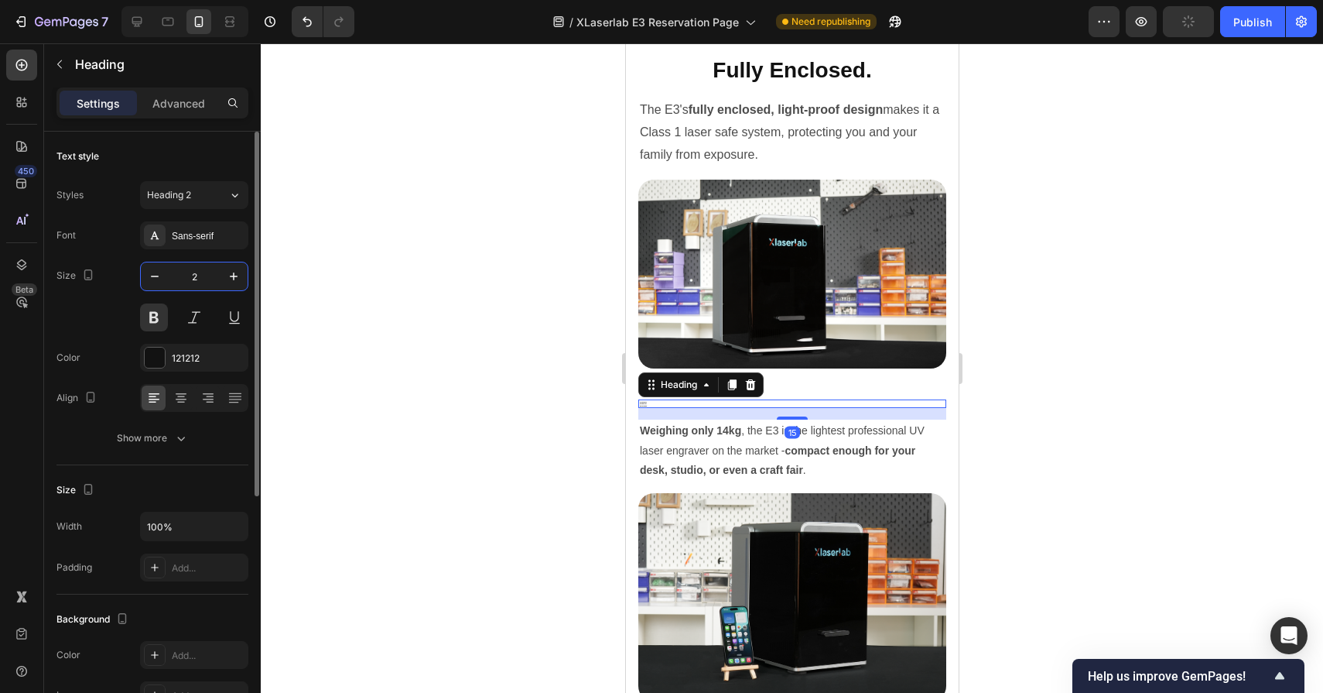
type input "28"
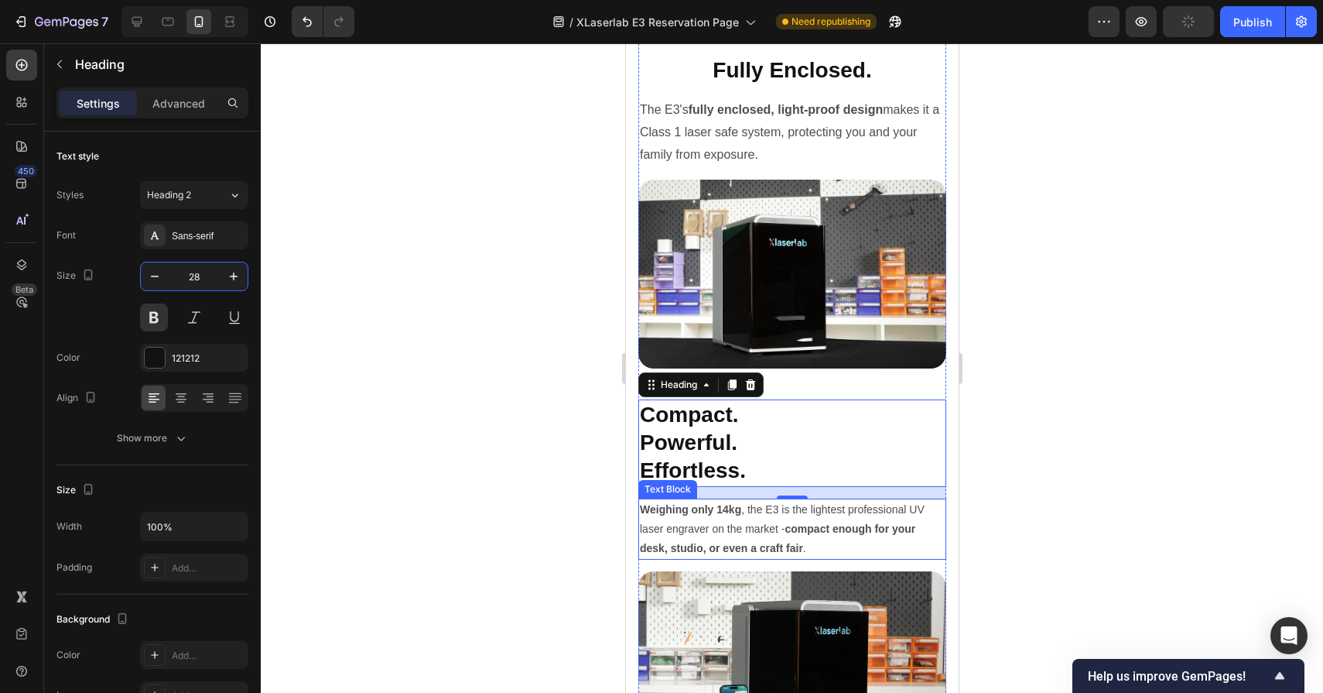
click at [764, 526] on p "Weighing only 14kg , the E3 is the lightest professional UV laser engraver on t…" at bounding box center [791, 529] width 305 height 59
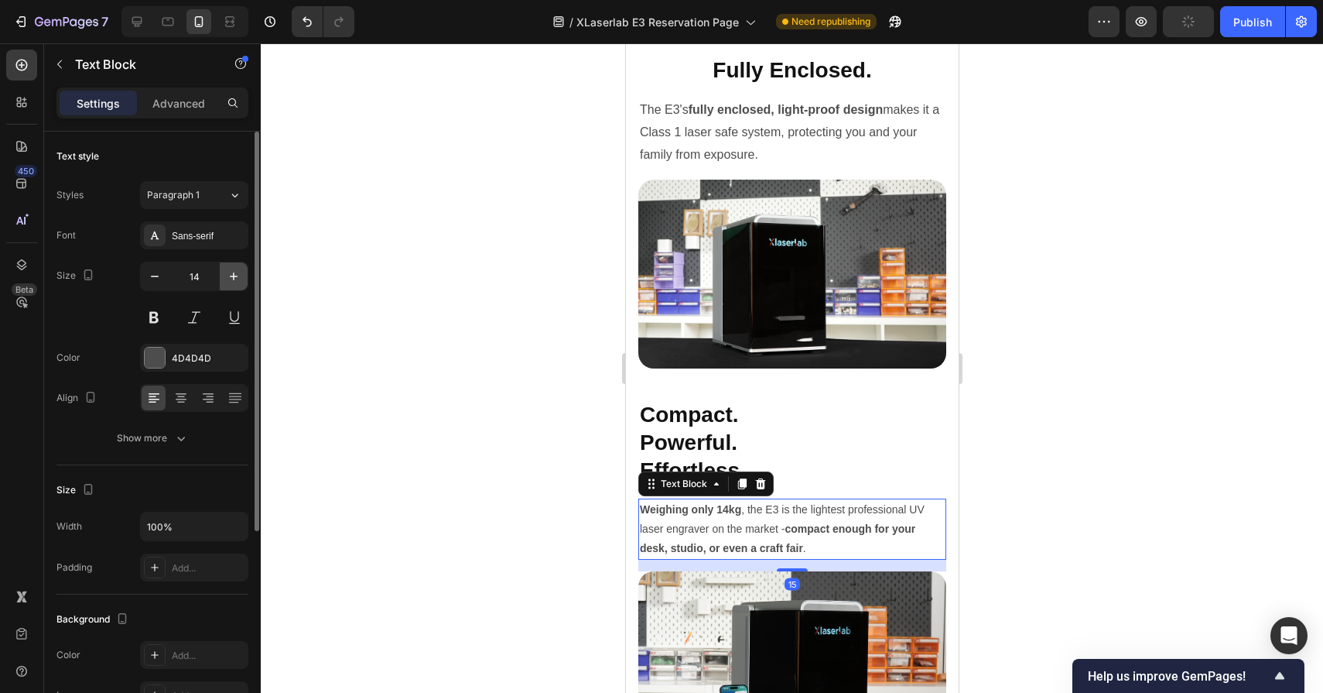
click at [231, 269] on icon "button" at bounding box center [233, 276] width 15 height 15
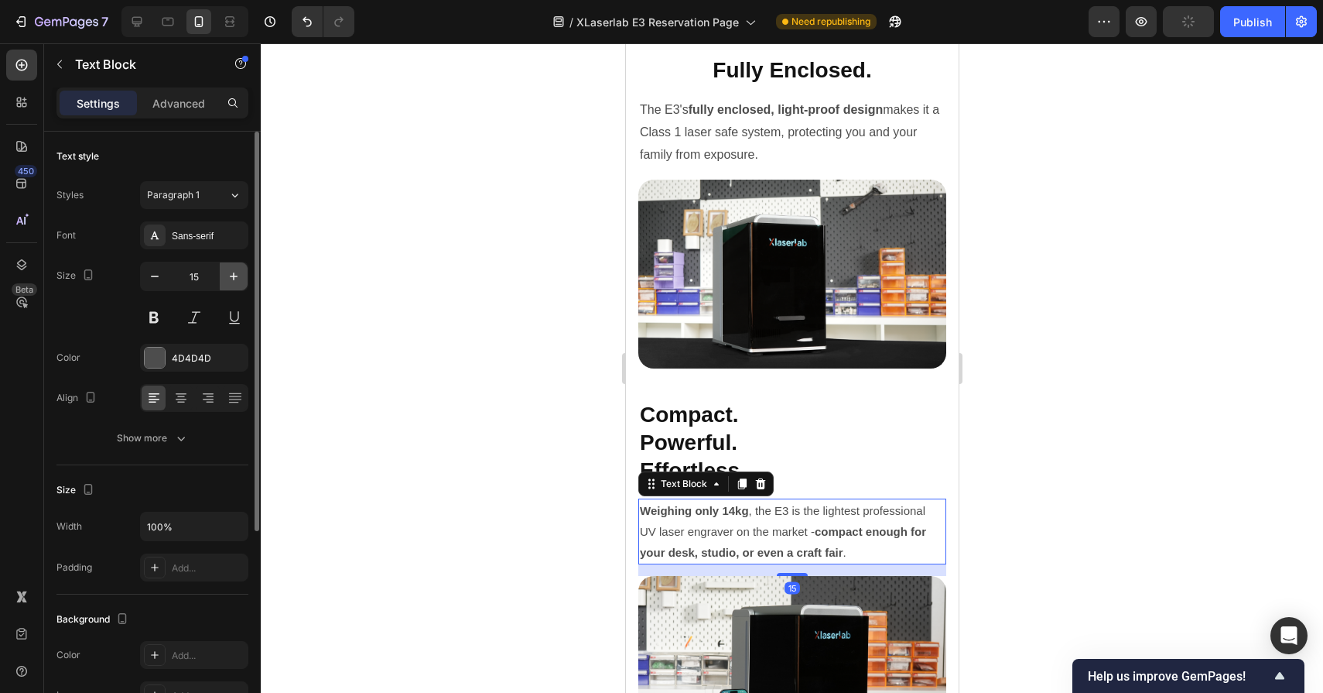
type input "16"
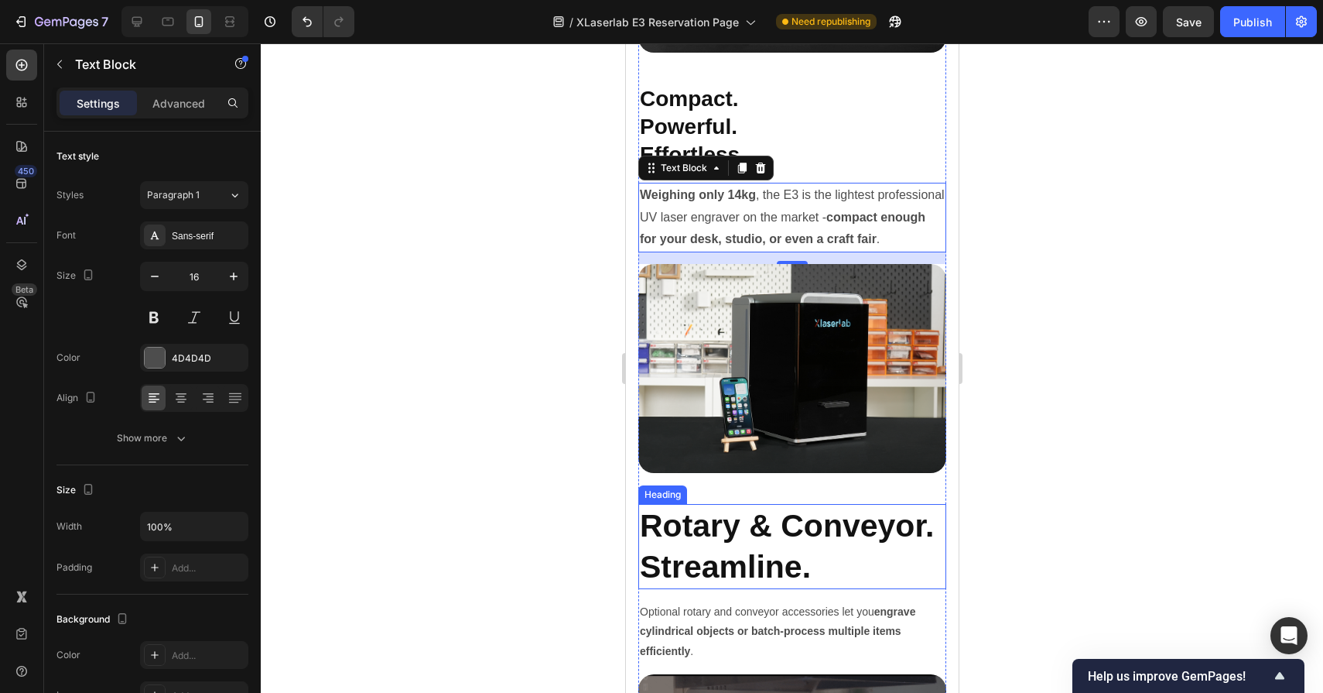
scroll to position [9253, 0]
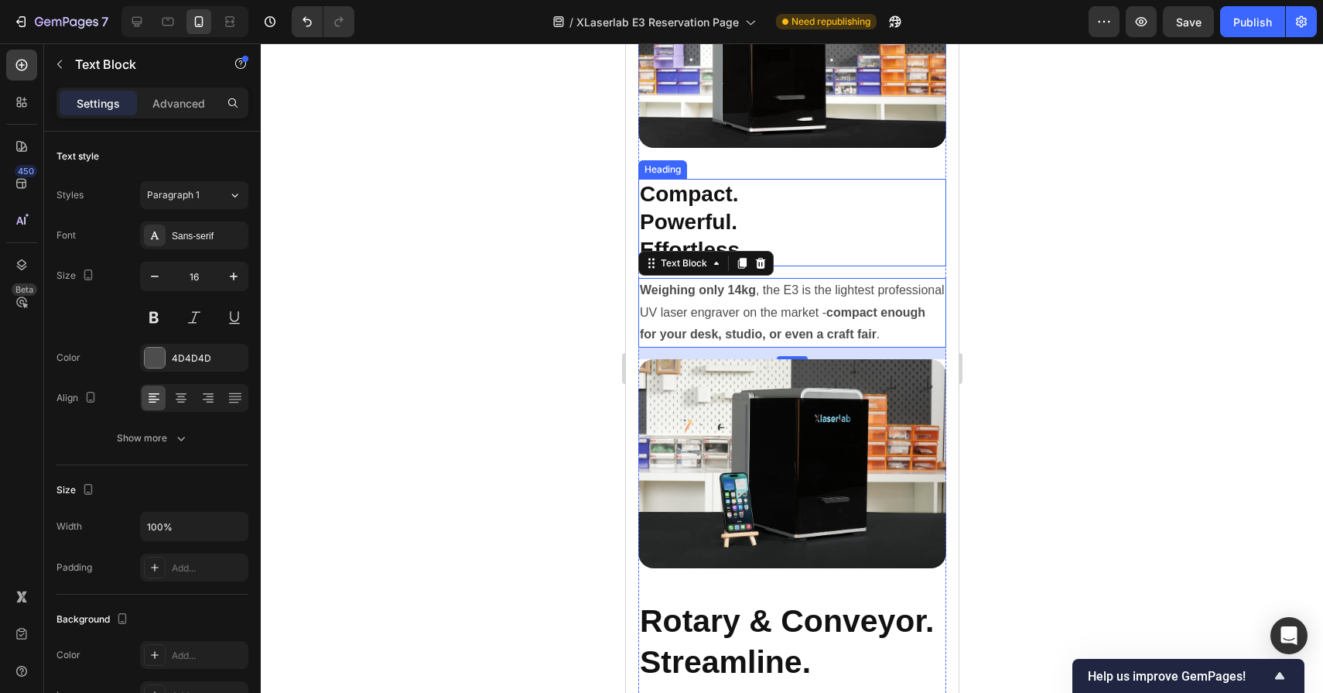
click at [782, 235] on h2 "Compact. Powerful. Effortless." at bounding box center [792, 222] width 308 height 87
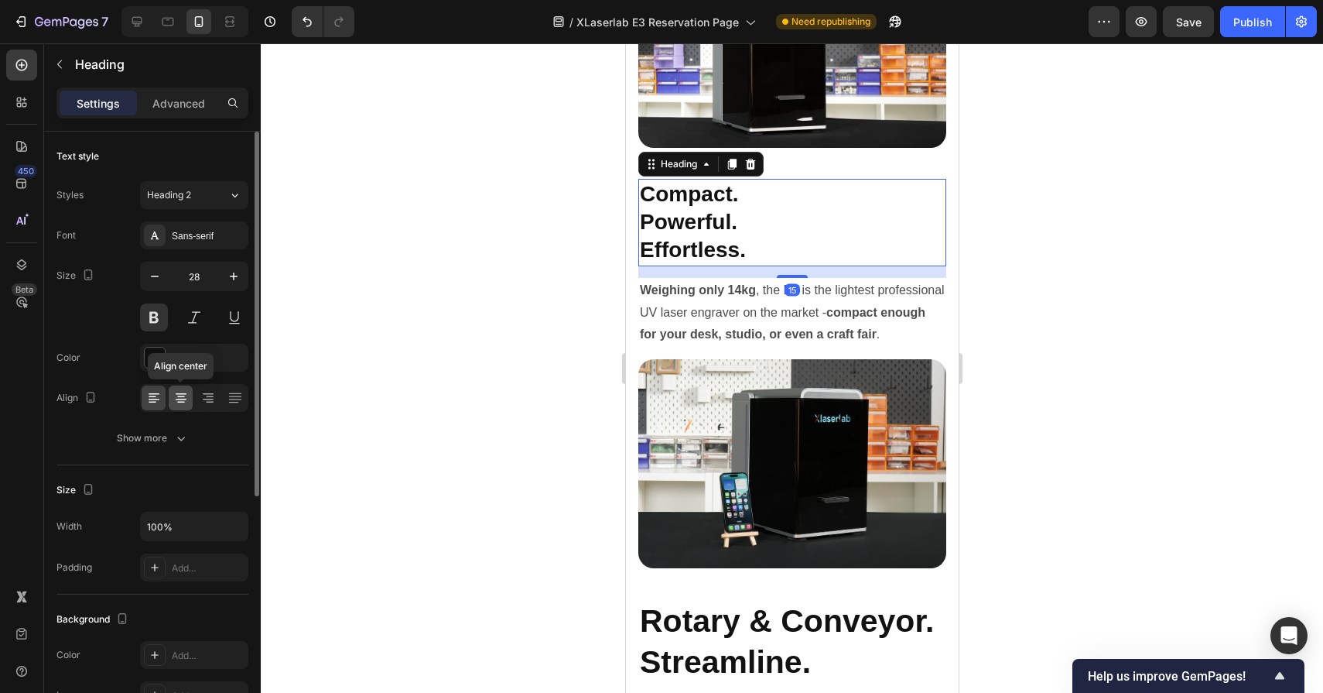
click at [183, 397] on icon at bounding box center [180, 397] width 15 height 15
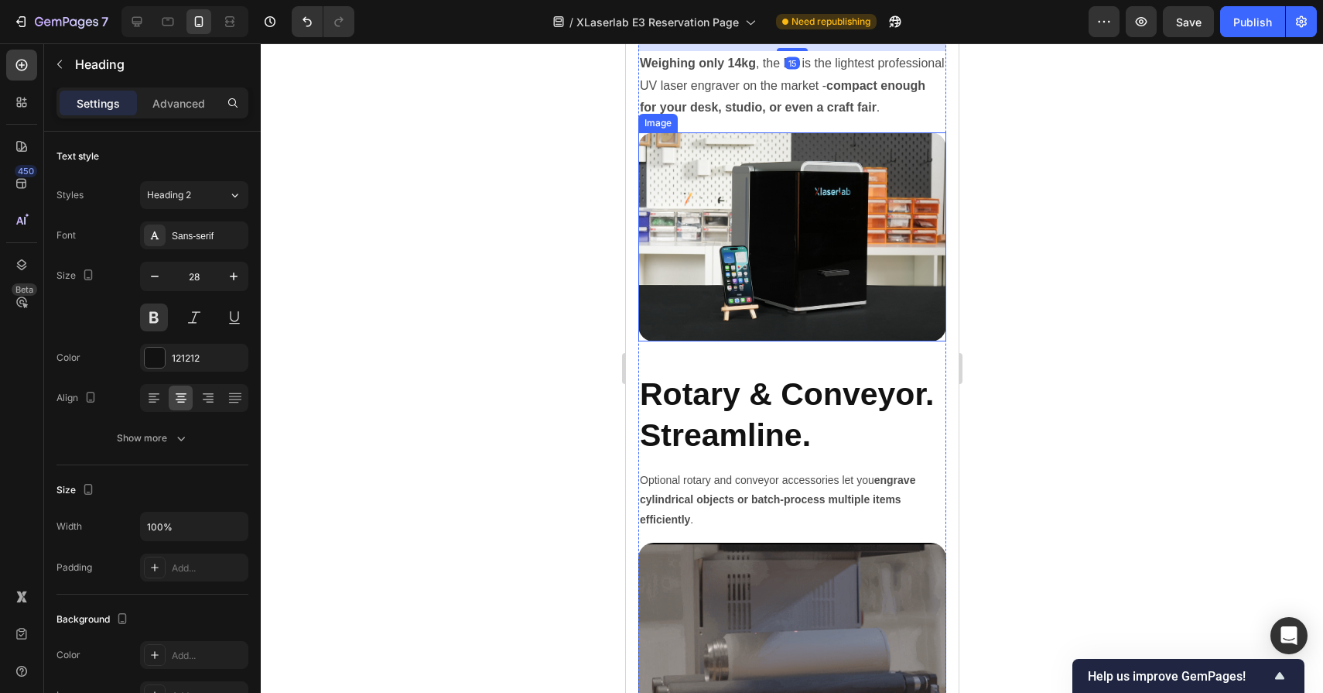
scroll to position [9503, 0]
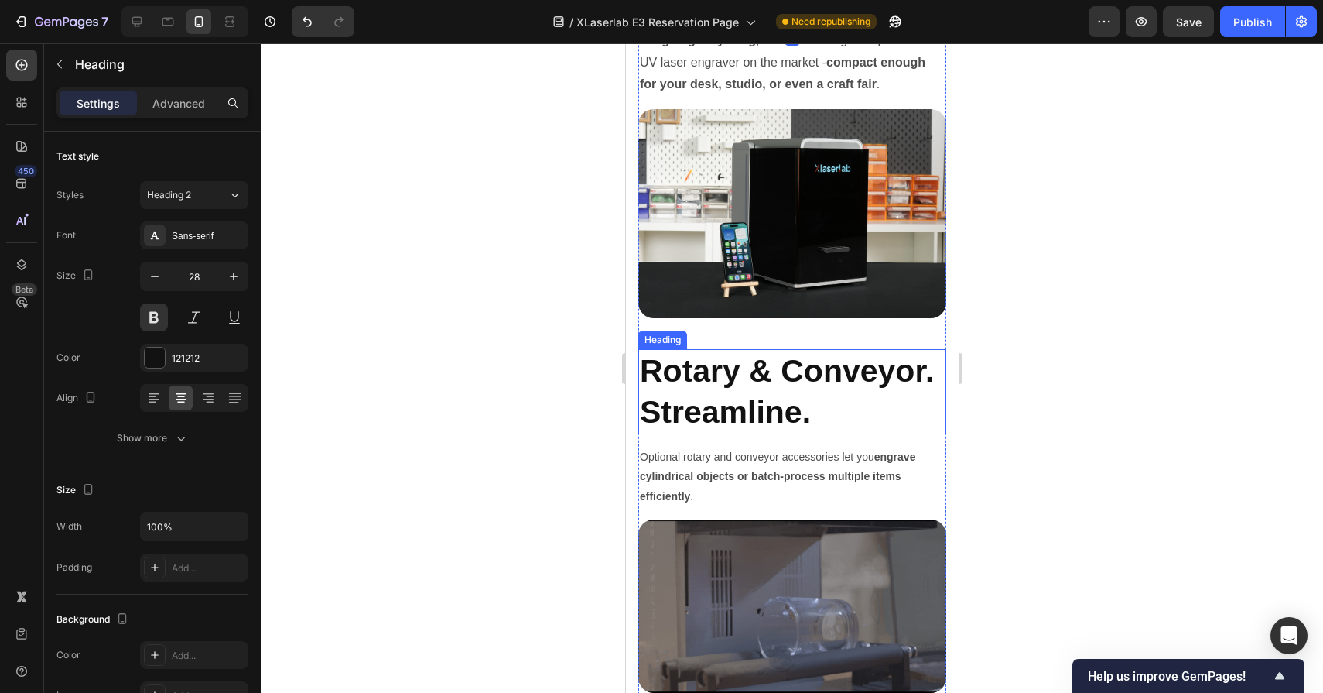
click at [784, 404] on h2 "Rotary & Conveyor. Streamline." at bounding box center [792, 392] width 308 height 86
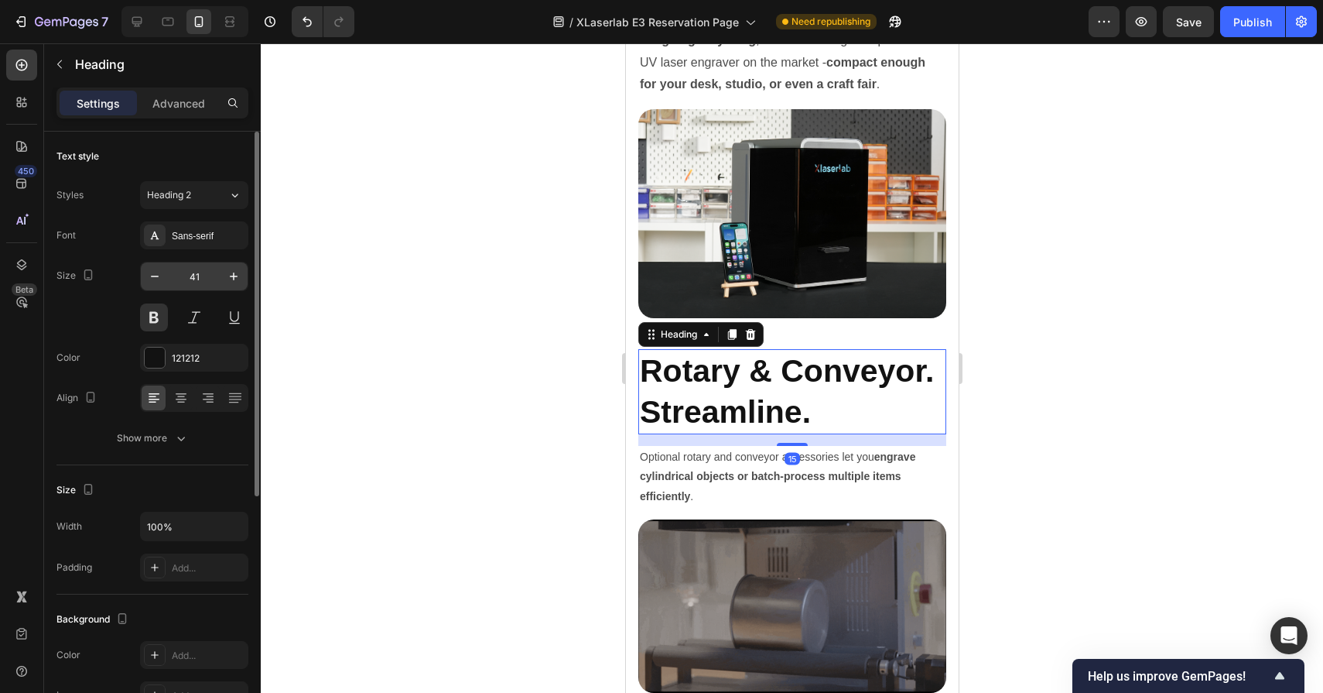
click at [194, 270] on input "41" at bounding box center [194, 276] width 51 height 28
drag, startPoint x: 211, startPoint y: 280, endPoint x: 147, endPoint y: 280, distance: 64.2
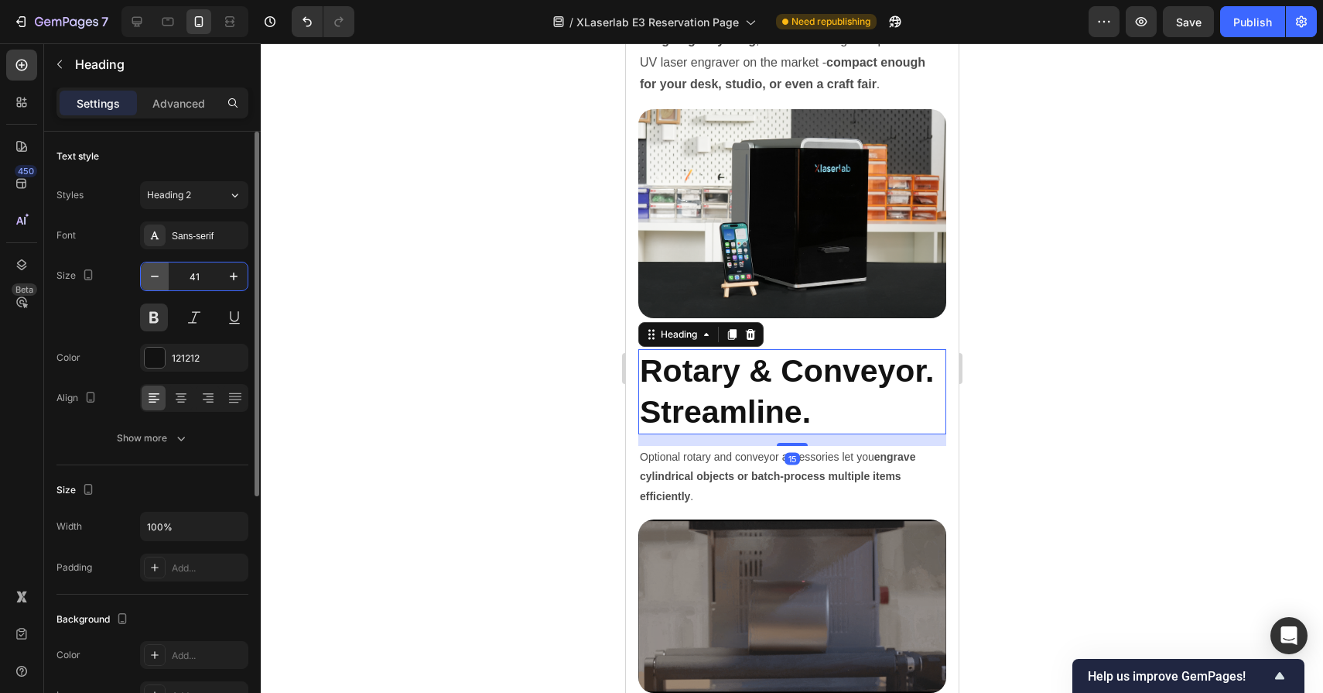
click at [147, 280] on div "41" at bounding box center [194, 276] width 107 height 28
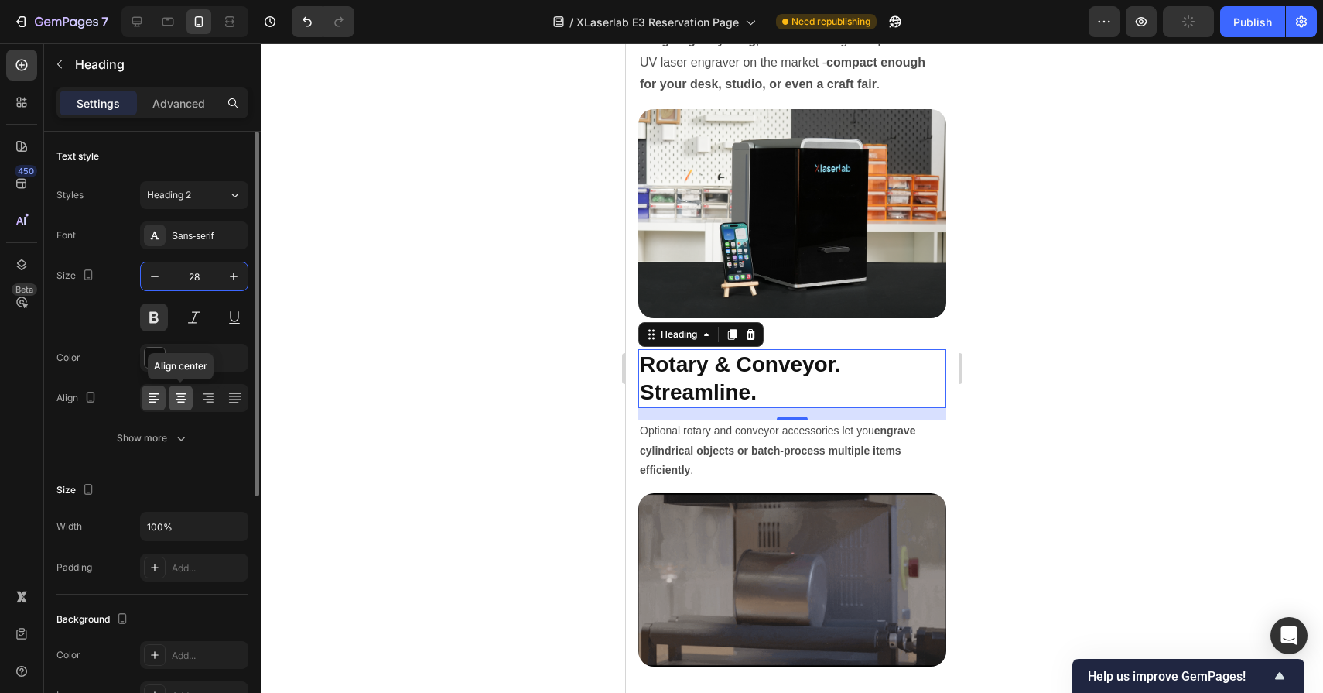
type input "28"
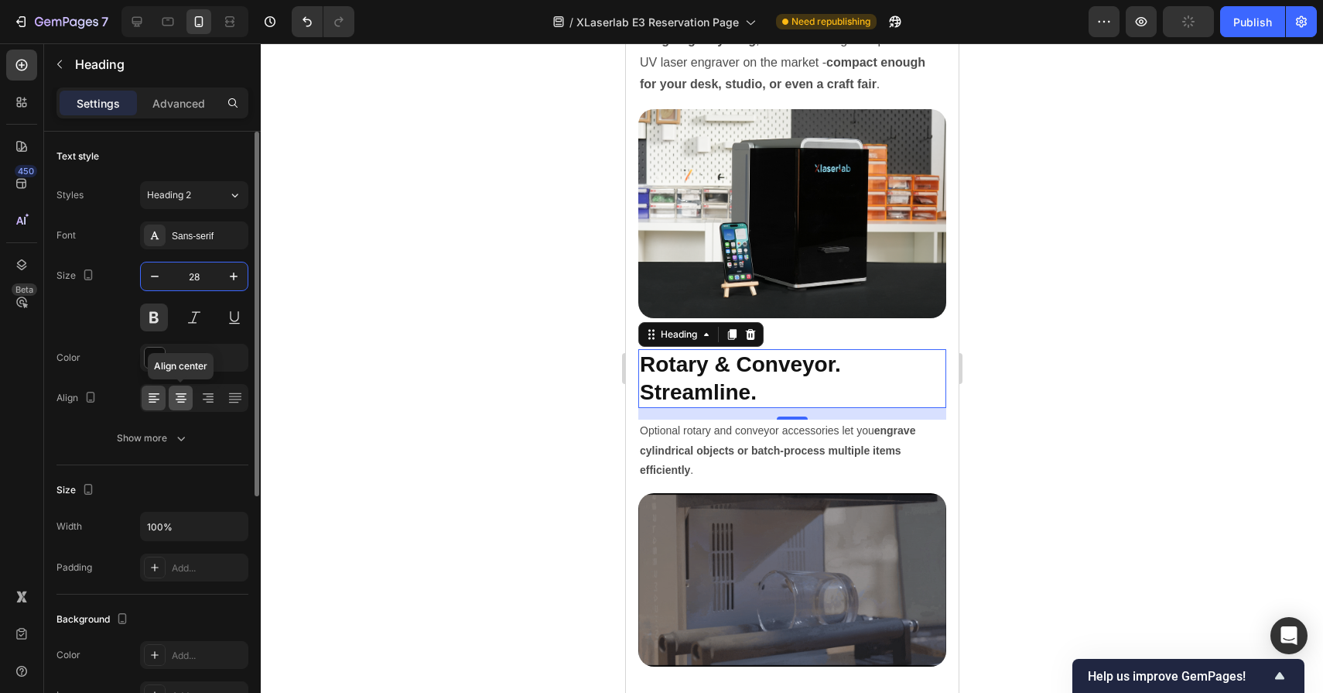
click at [179, 396] on icon at bounding box center [181, 397] width 8 height 2
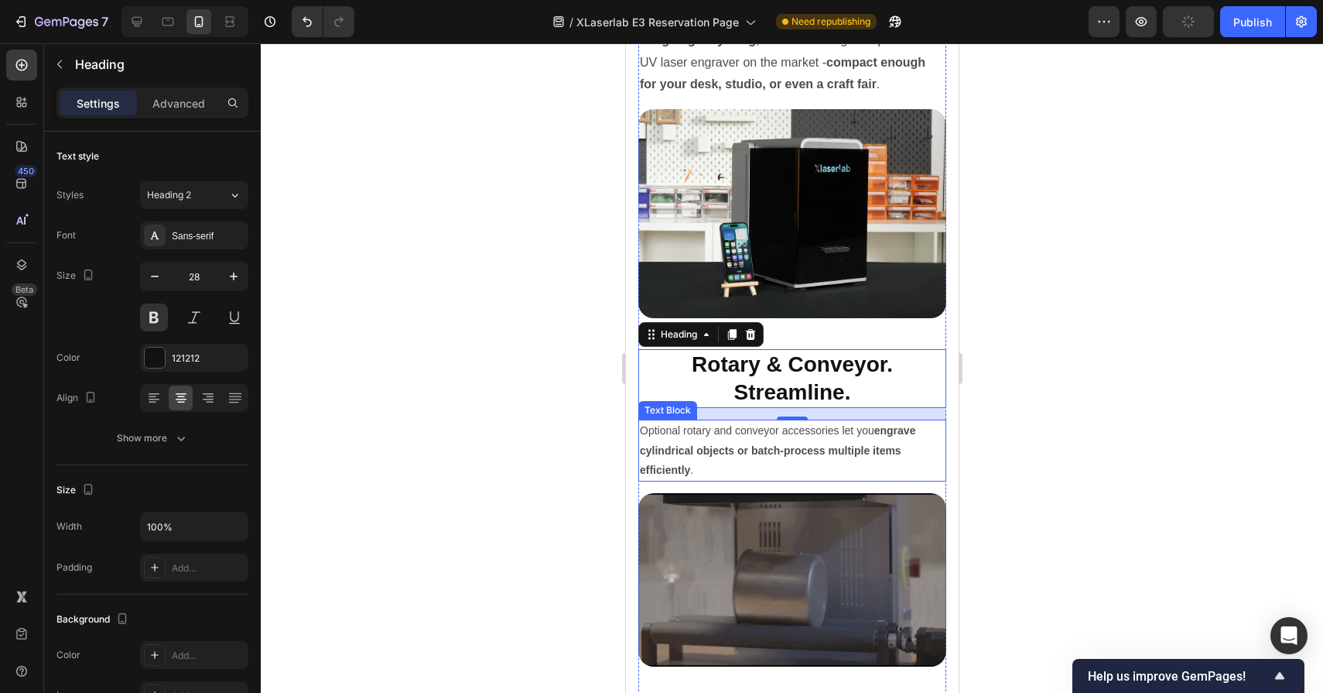
click at [718, 444] on strong "engrave cylindrical objects or batch-process multiple items efficiently" at bounding box center [777, 449] width 276 height 51
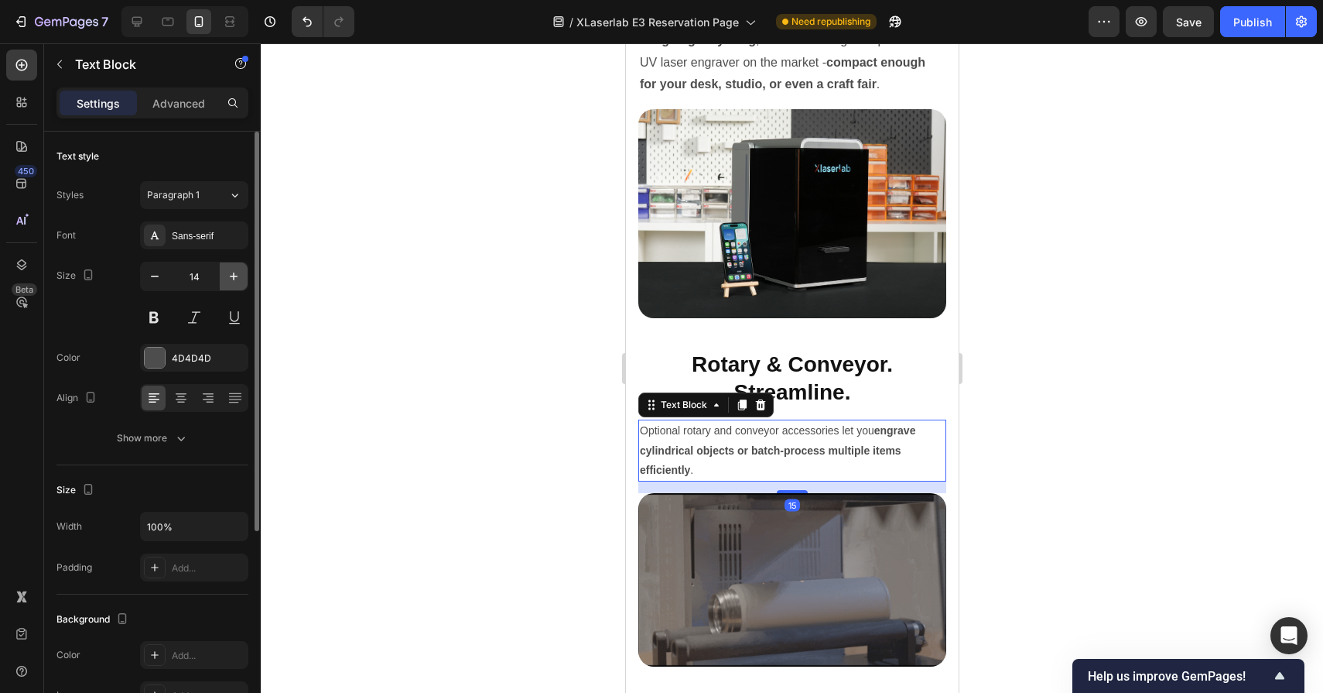
click at [237, 274] on icon "button" at bounding box center [233, 276] width 15 height 15
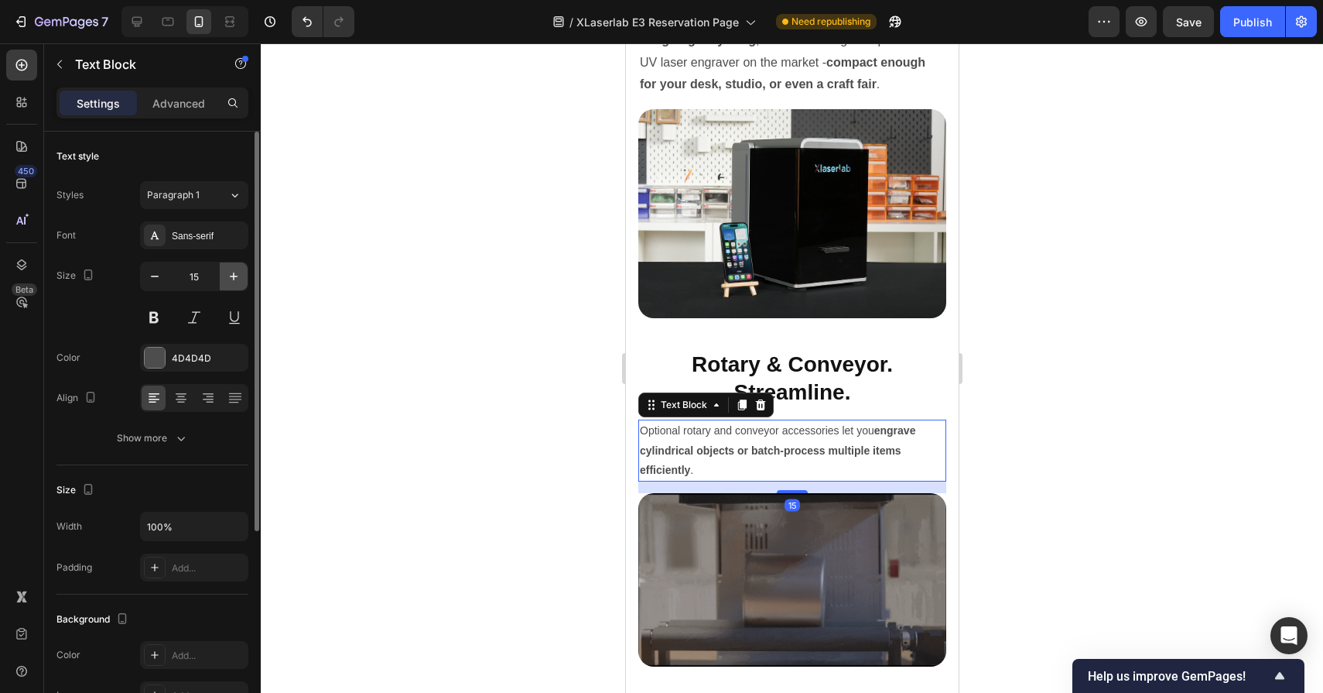
click at [237, 274] on icon "button" at bounding box center [233, 276] width 15 height 15
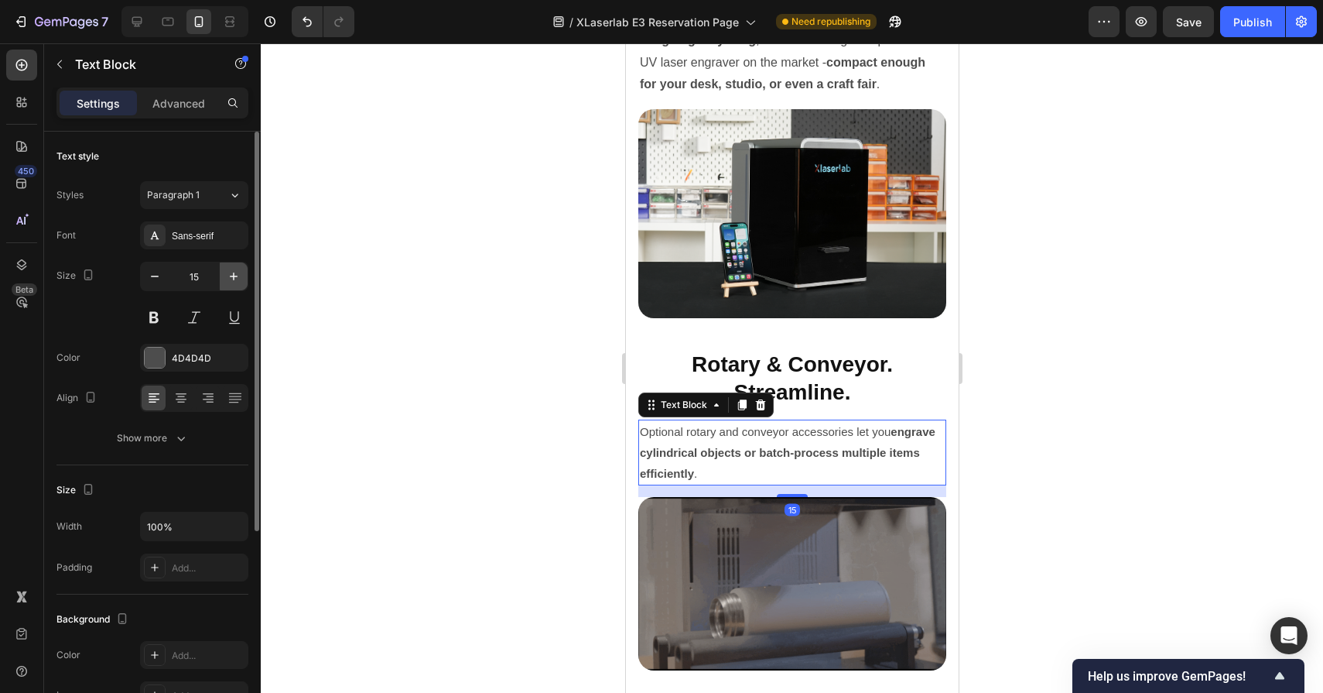
type input "16"
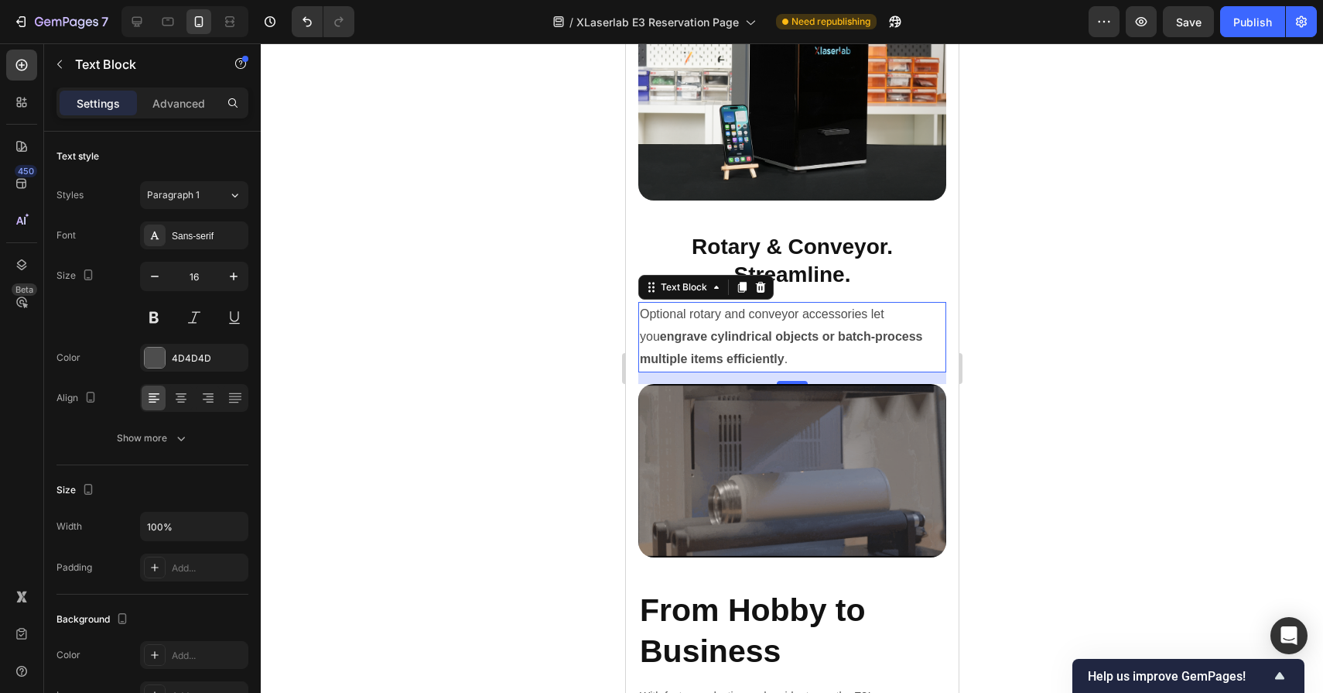
scroll to position [9769, 0]
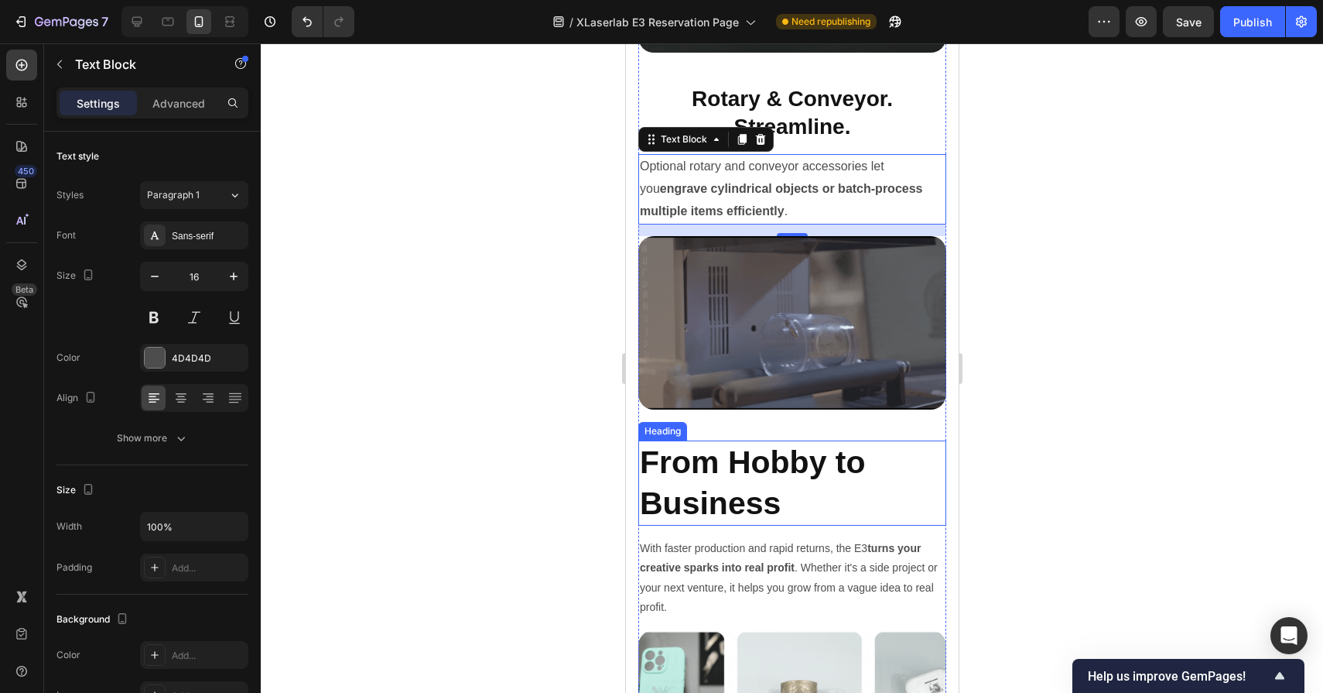
click at [753, 458] on h2 "From Hobby to Business" at bounding box center [792, 483] width 308 height 86
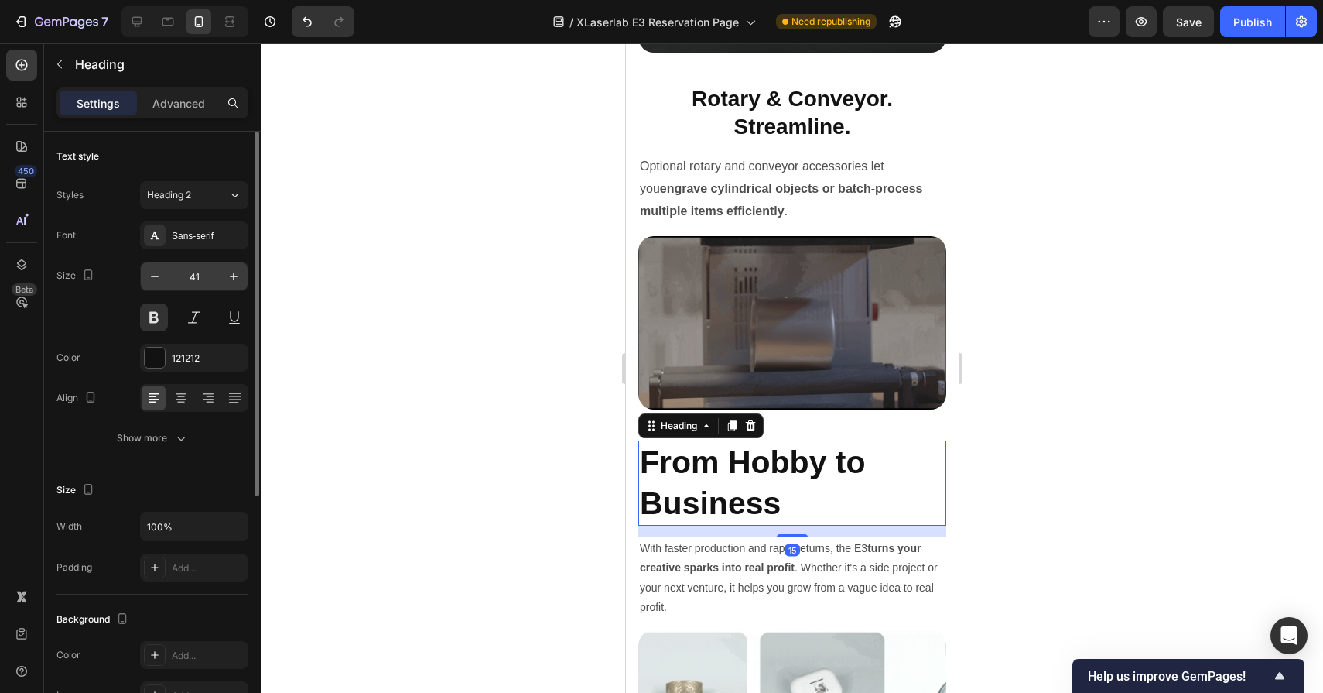
click at [199, 276] on input "41" at bounding box center [194, 276] width 51 height 28
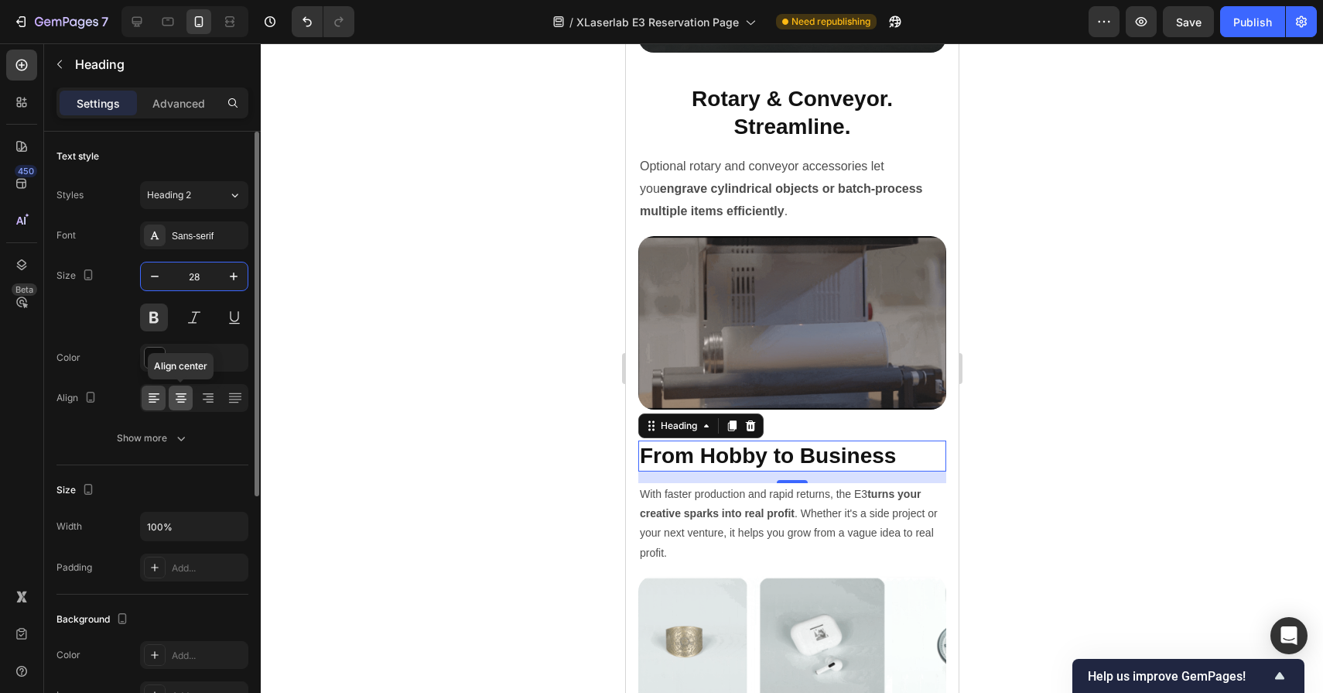
type input "28"
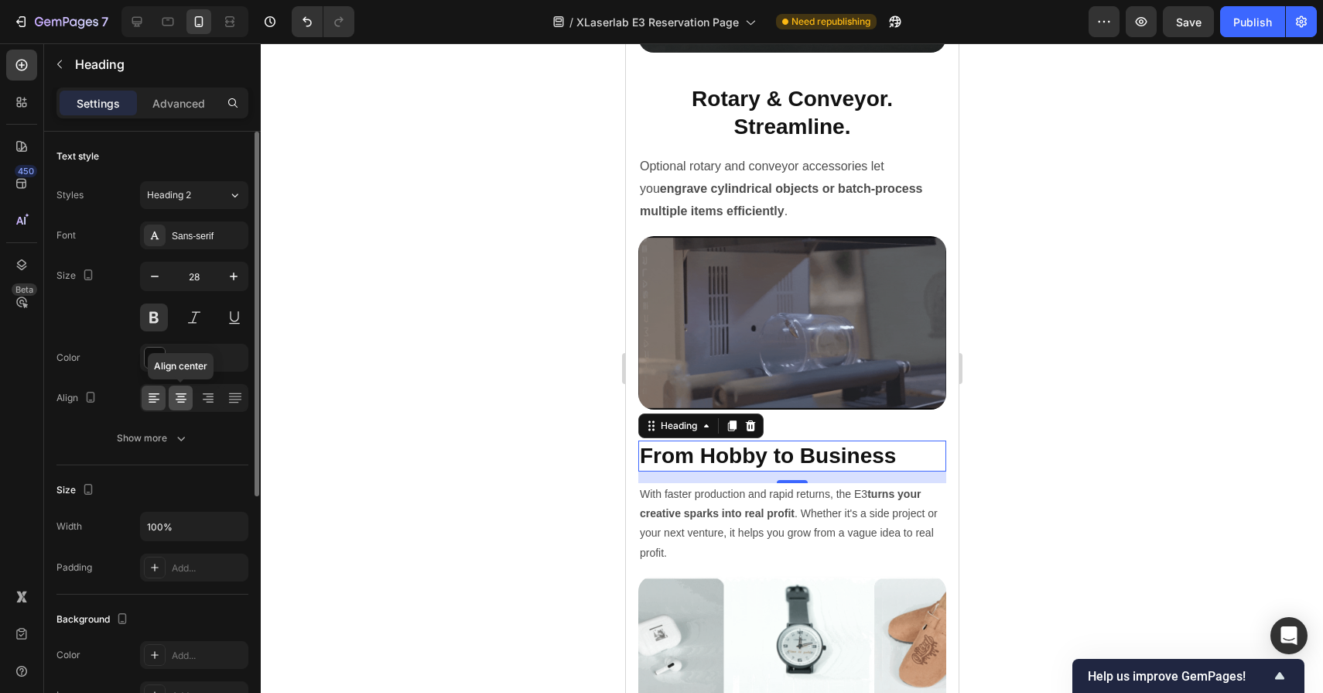
click at [177, 402] on icon at bounding box center [180, 397] width 15 height 15
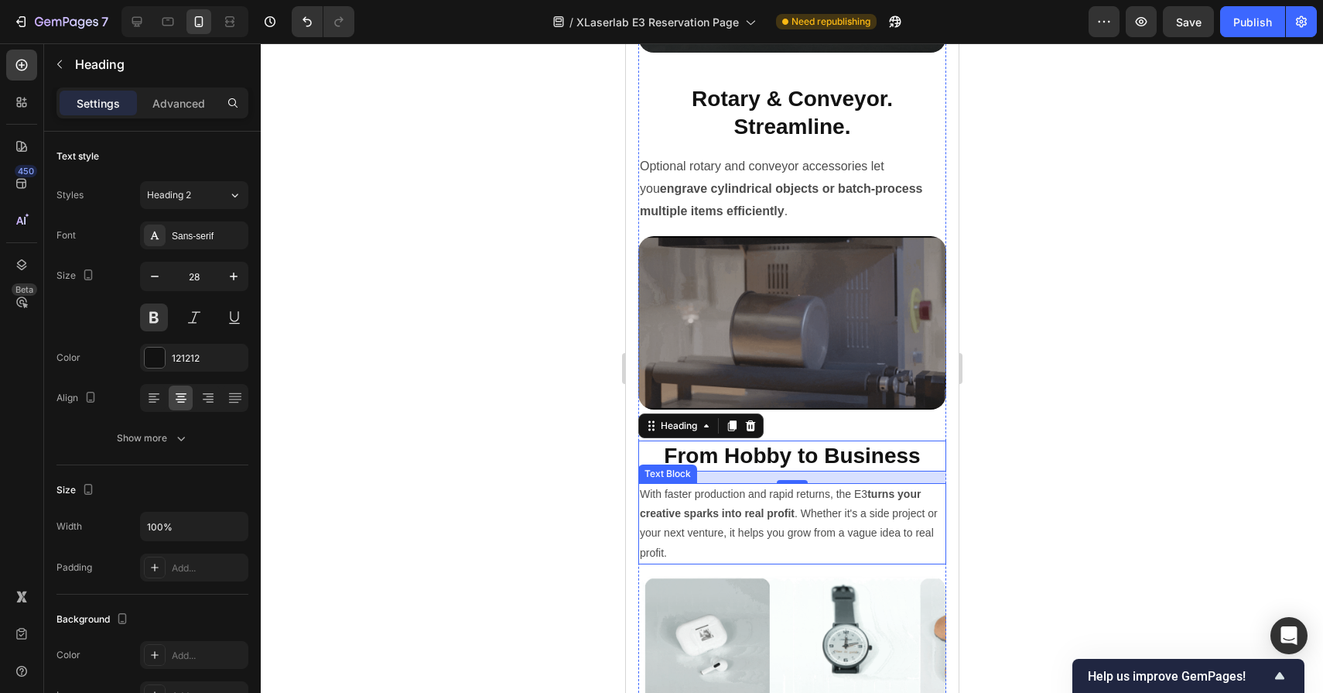
click at [774, 541] on p "With faster production and rapid returns, the E3 turns your creative sparks int…" at bounding box center [791, 523] width 305 height 78
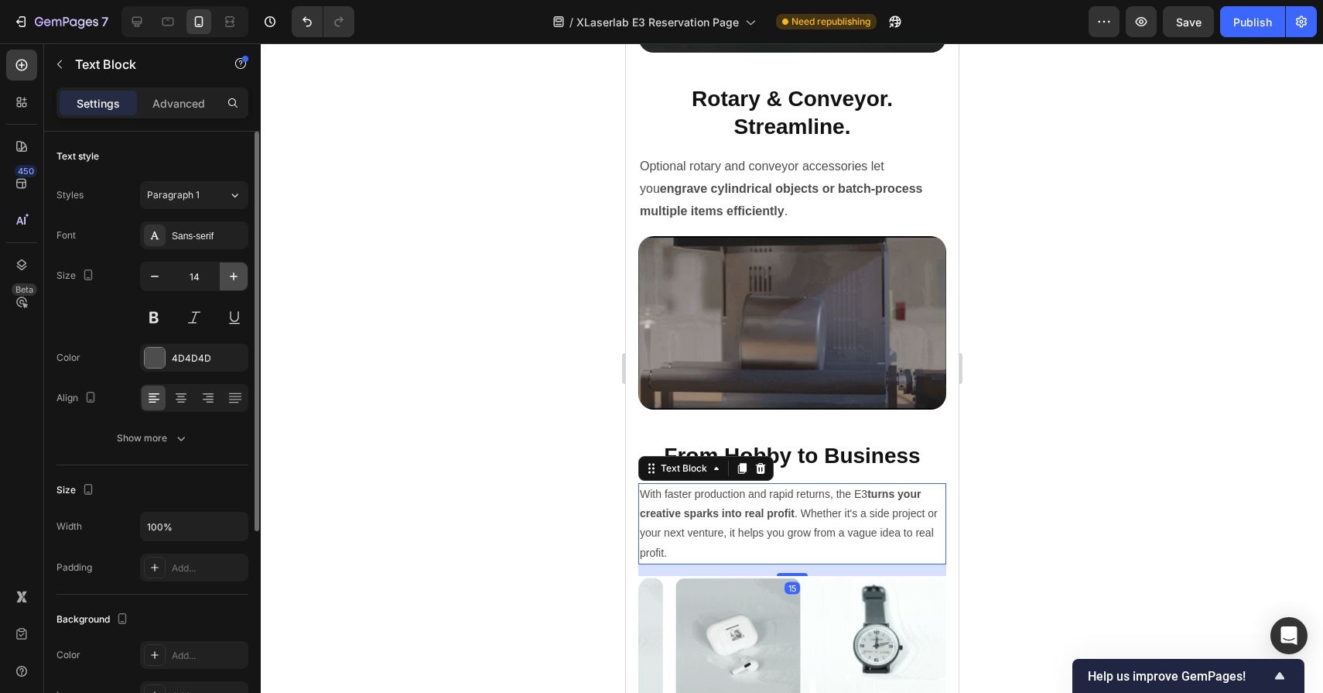
click at [235, 279] on icon "button" at bounding box center [233, 276] width 15 height 15
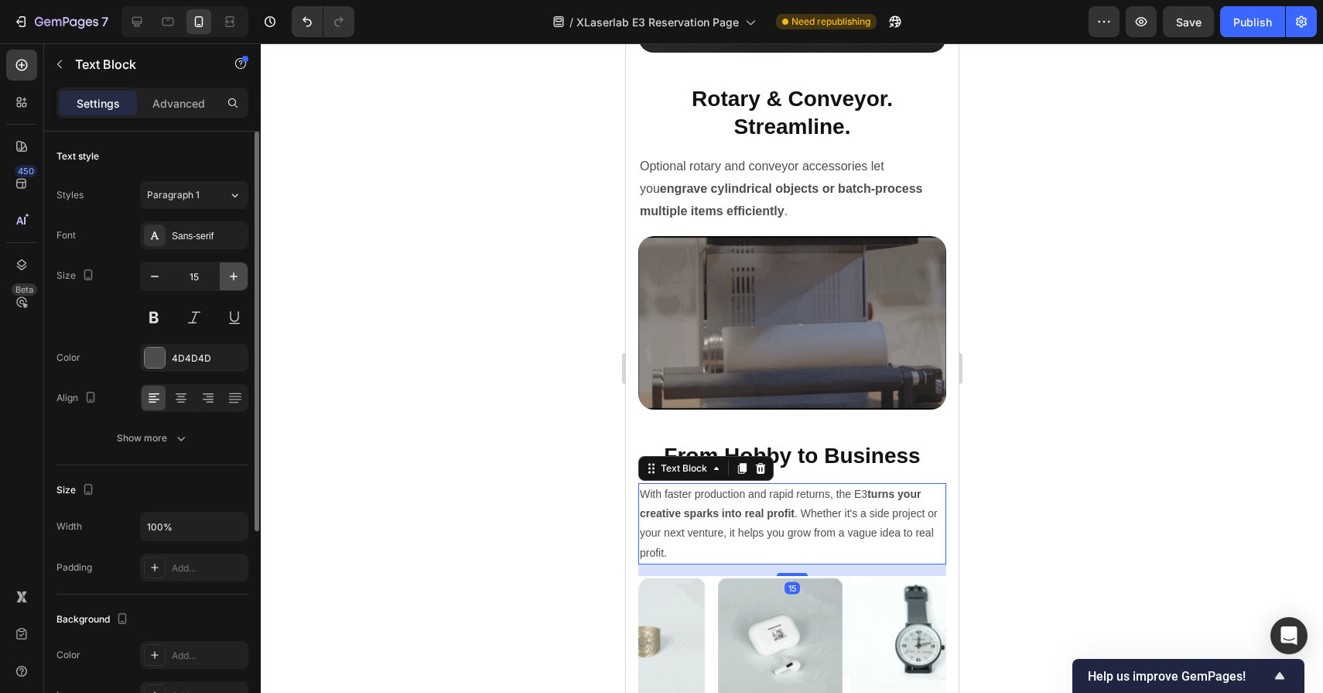
click at [235, 279] on icon "button" at bounding box center [233, 276] width 15 height 15
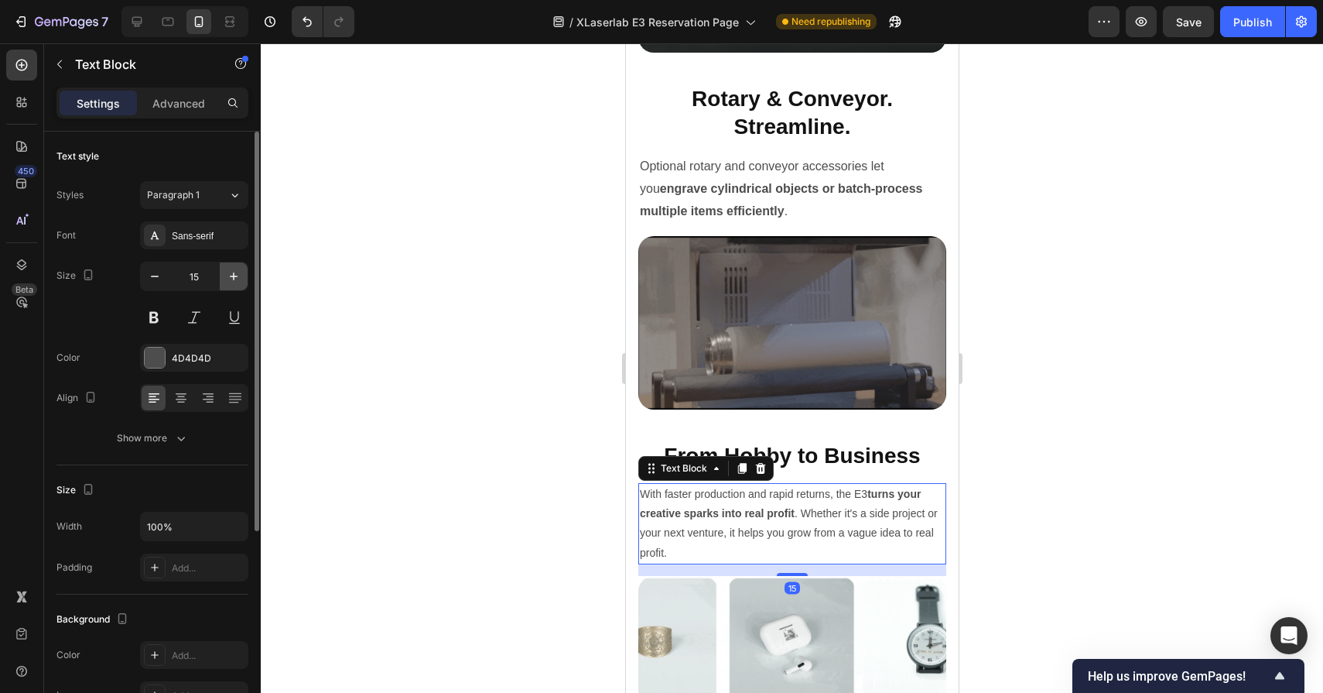
type input "16"
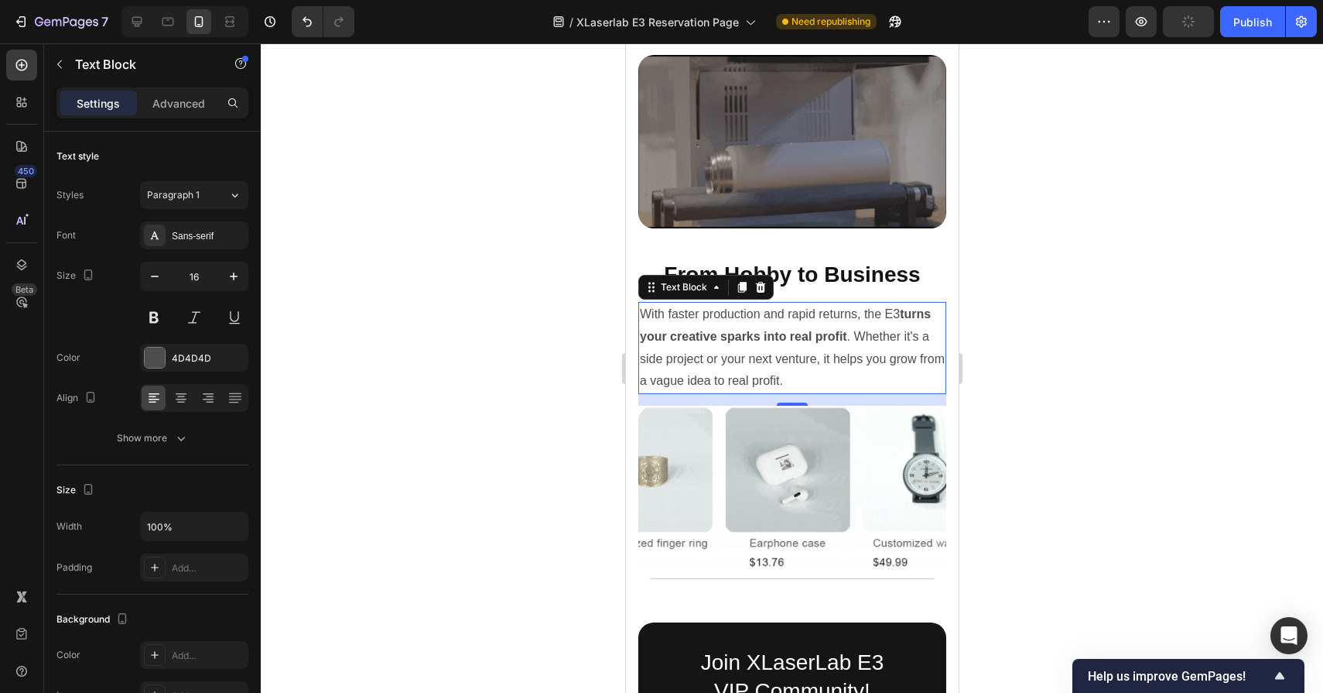
scroll to position [9917, 0]
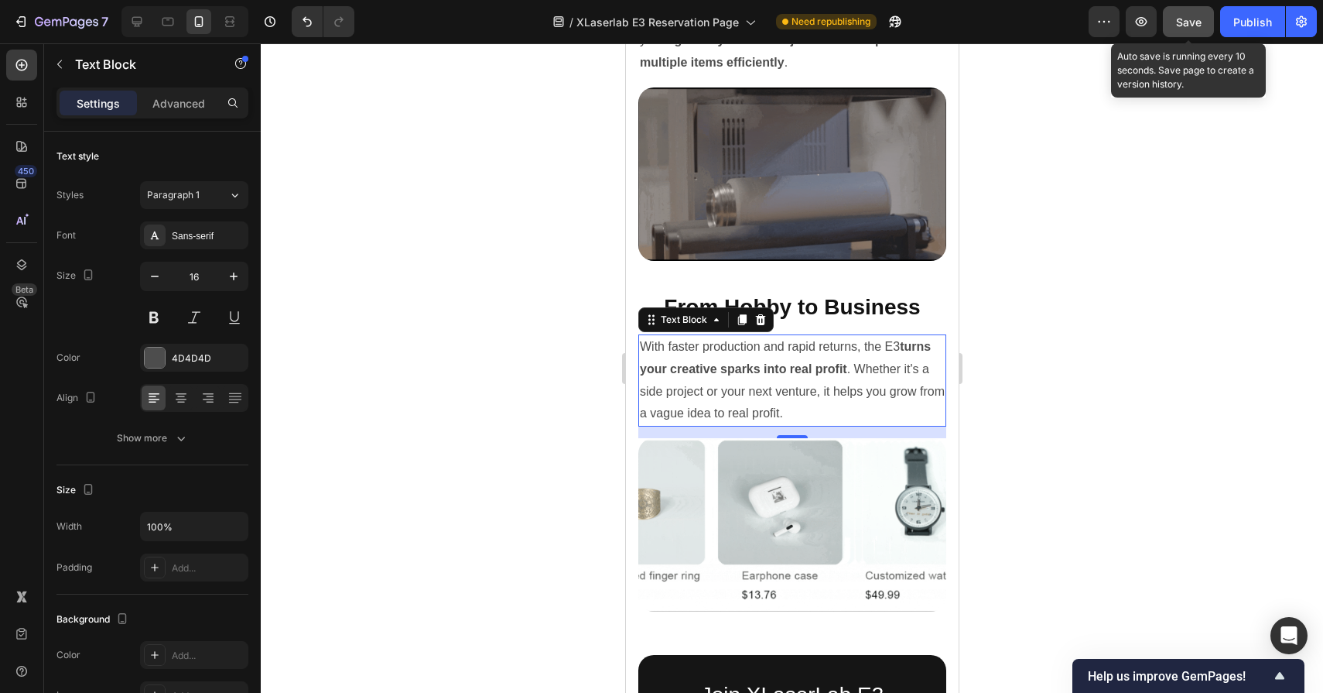
click at [1197, 28] on div "Save" at bounding box center [1189, 22] width 26 height 16
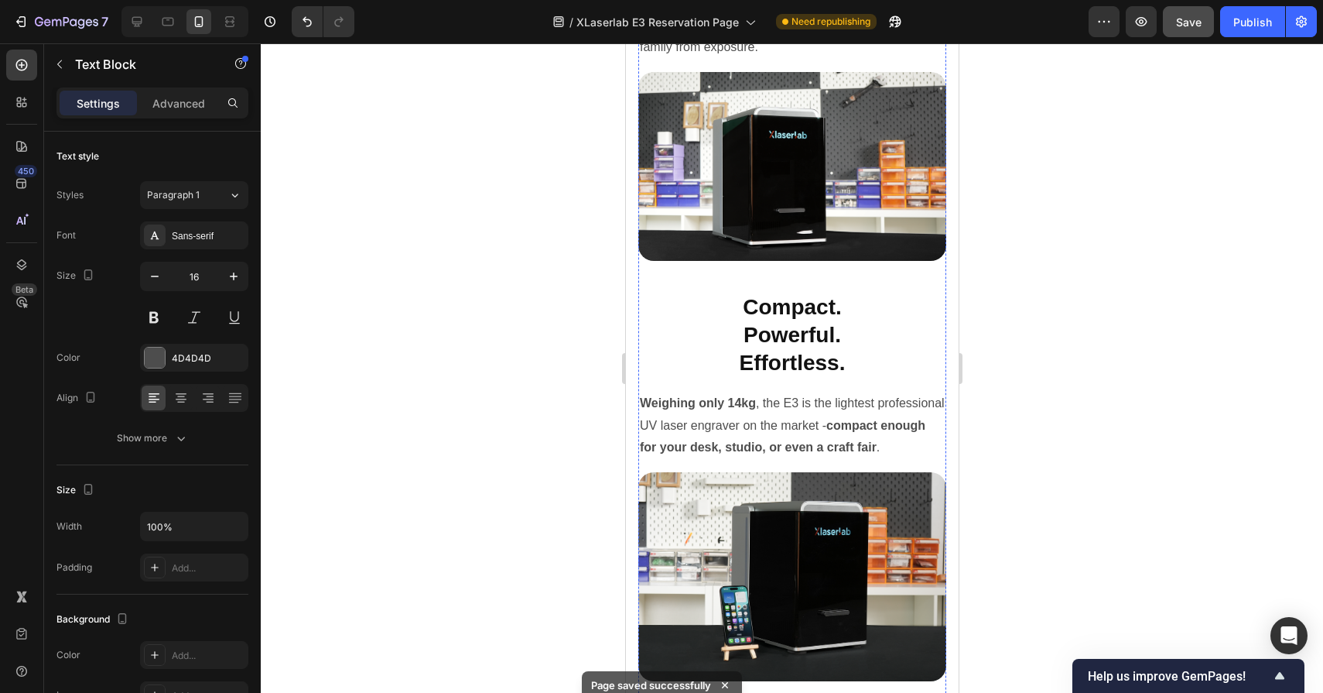
scroll to position [9138, 0]
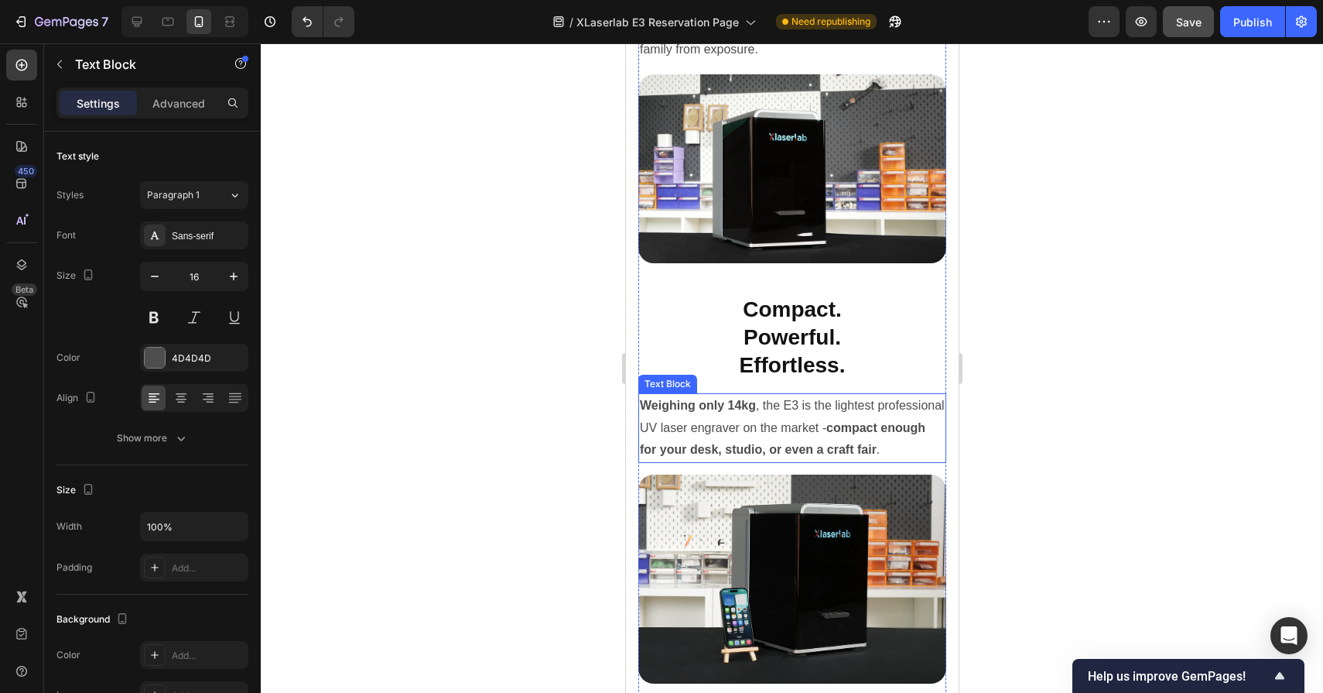
click at [816, 417] on p "Weighing only 14kg , the E3 is the lightest professional UV laser engraver on t…" at bounding box center [791, 428] width 305 height 67
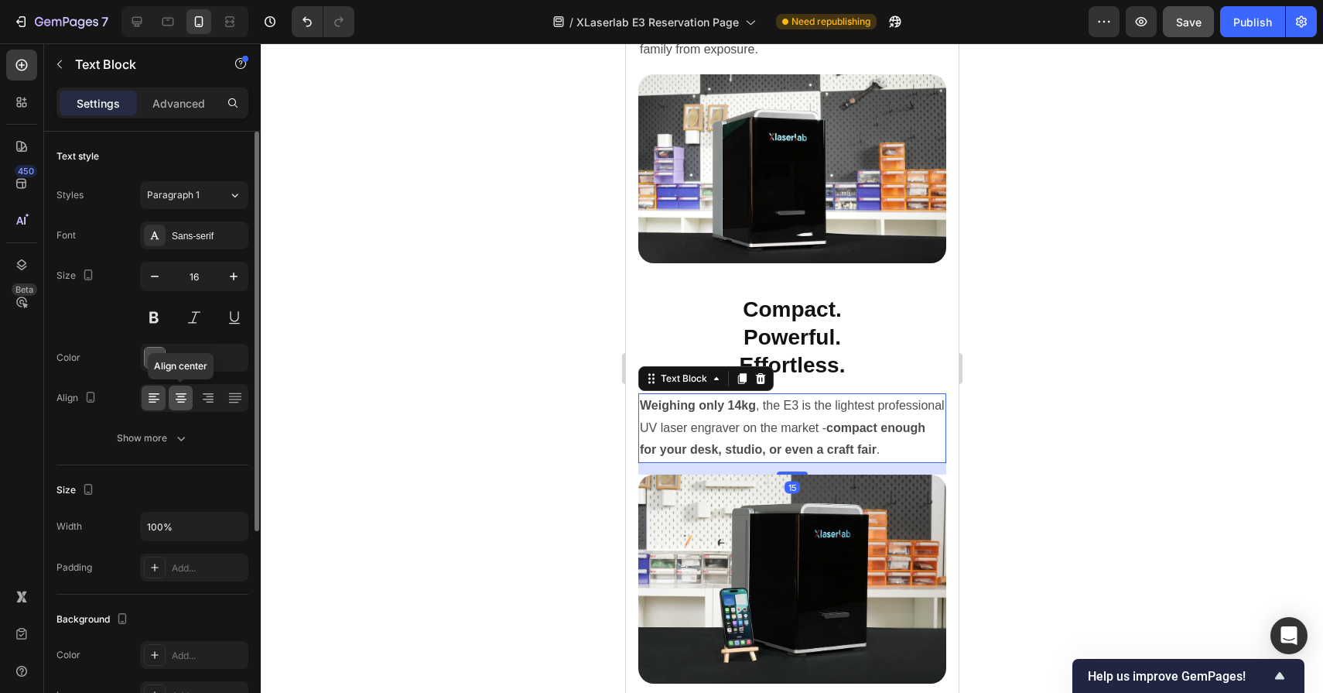
click at [190, 397] on div at bounding box center [181, 397] width 24 height 25
click at [243, 398] on div at bounding box center [235, 397] width 24 height 25
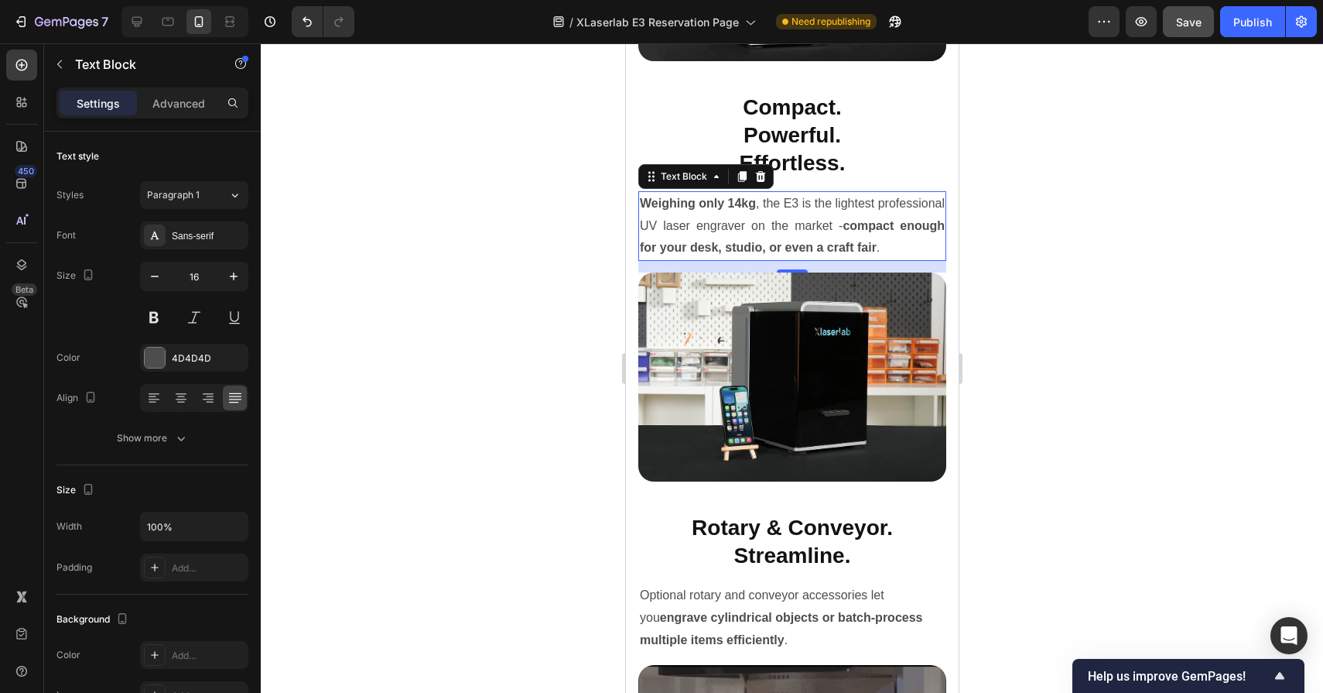
scroll to position [9381, 0]
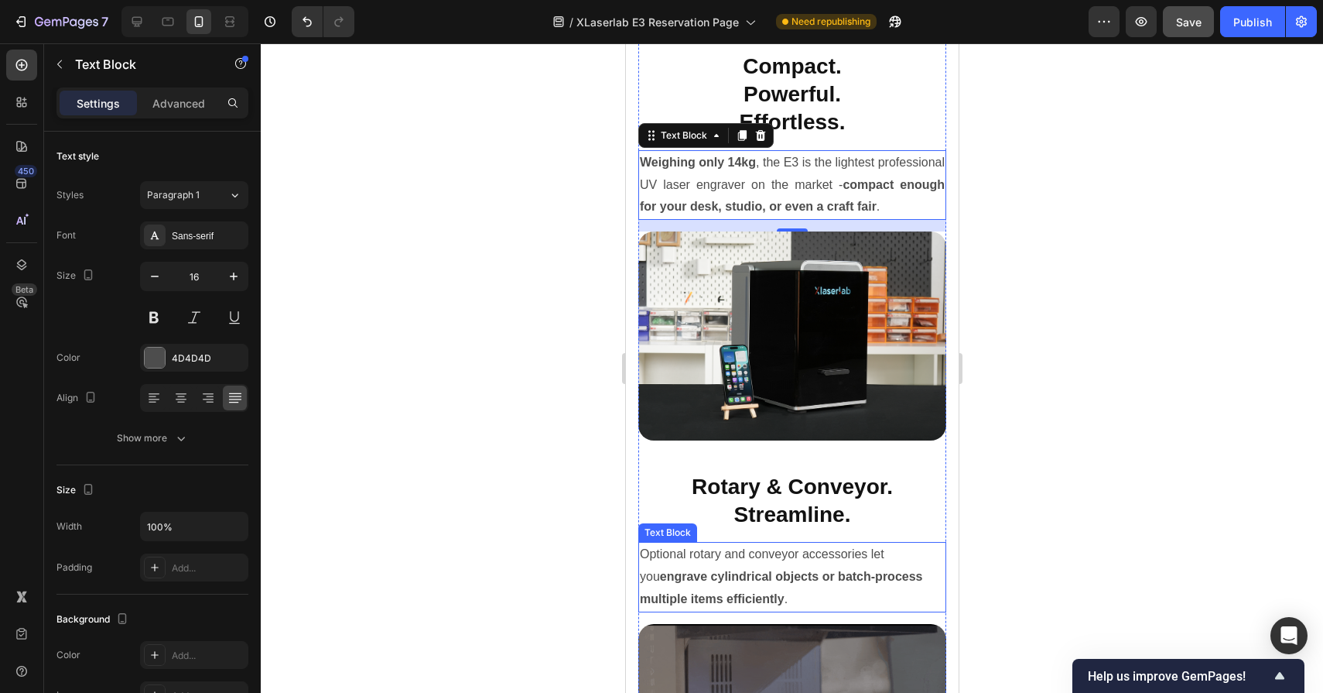
click at [660, 566] on p "Optional rotary and conveyor accessories let you engrave cylindrical objects or…" at bounding box center [791, 576] width 305 height 67
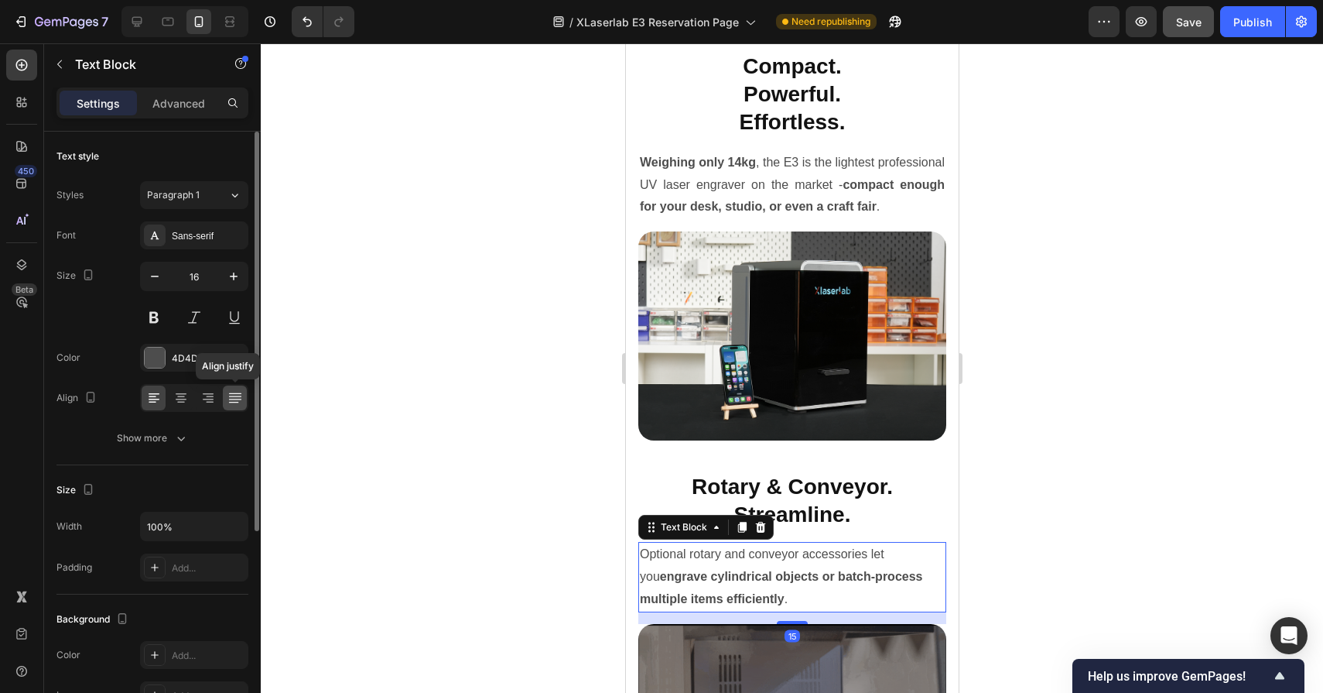
click at [245, 398] on div at bounding box center [235, 397] width 24 height 25
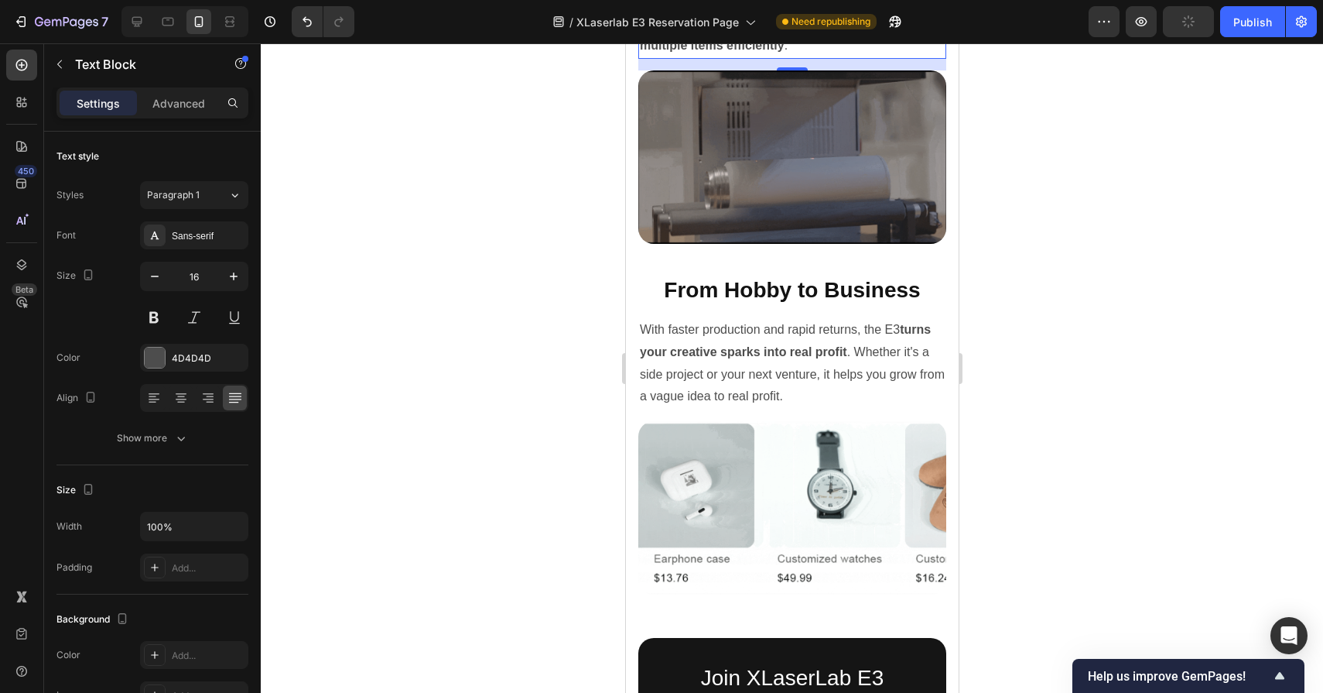
scroll to position [9941, 0]
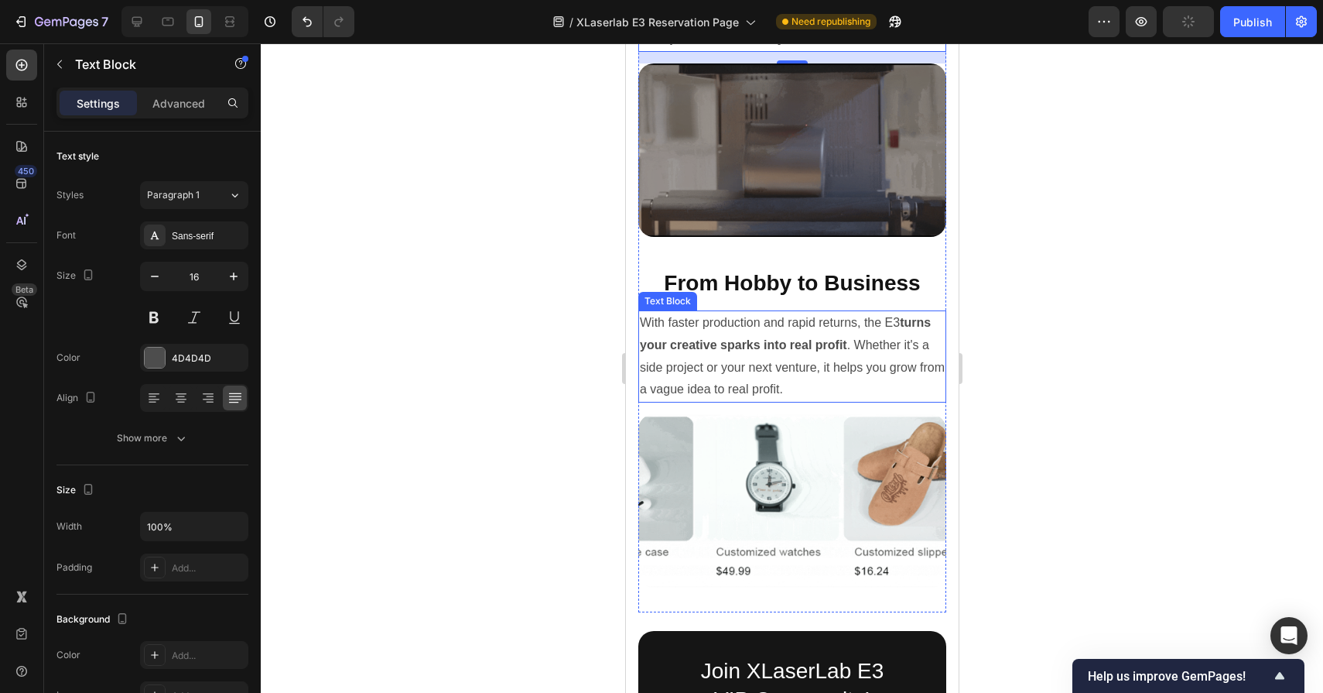
click at [745, 383] on p "With faster production and rapid returns, the E3 turns your creative sparks int…" at bounding box center [791, 356] width 305 height 89
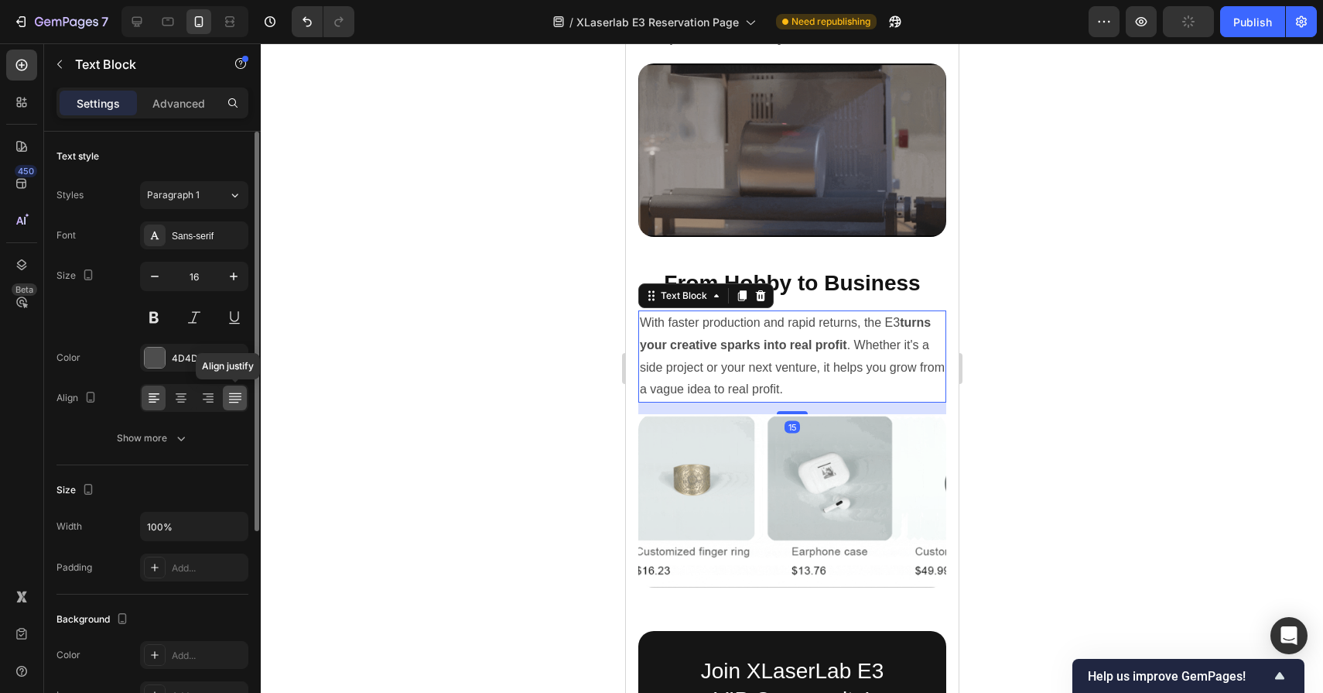
click at [240, 399] on icon at bounding box center [234, 399] width 12 height 1
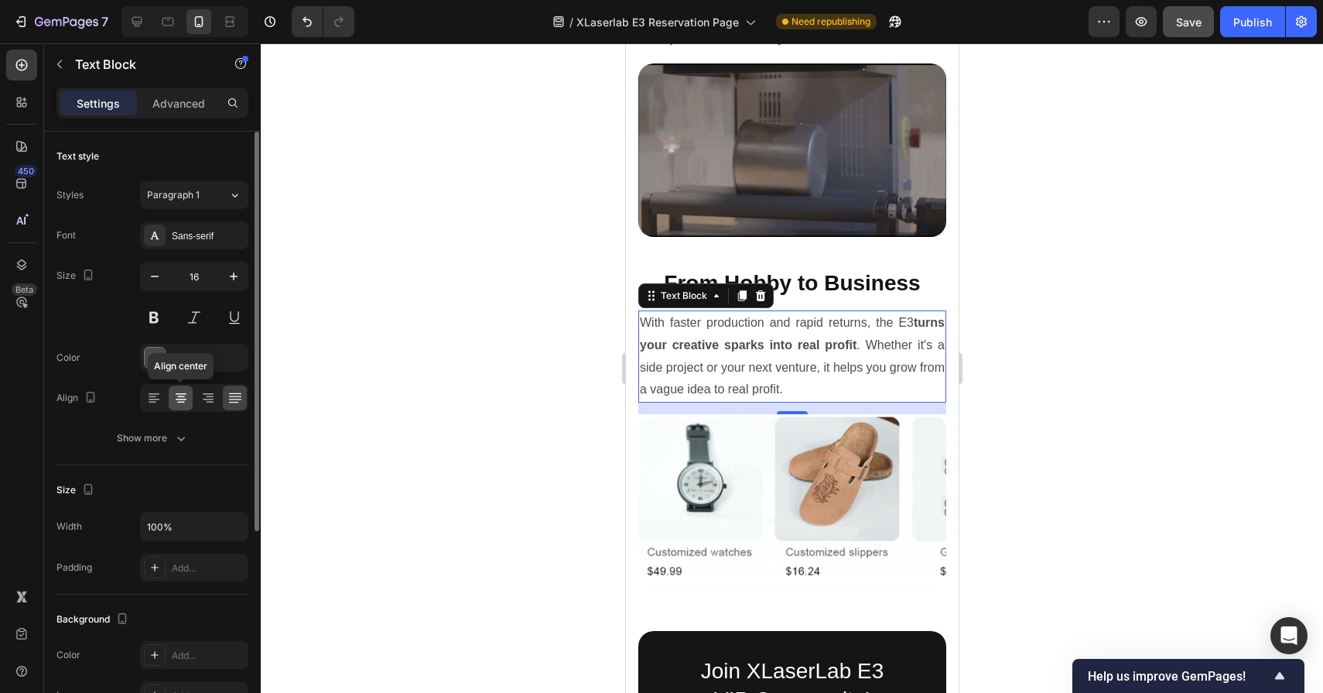
click at [180, 395] on icon at bounding box center [180, 397] width 15 height 15
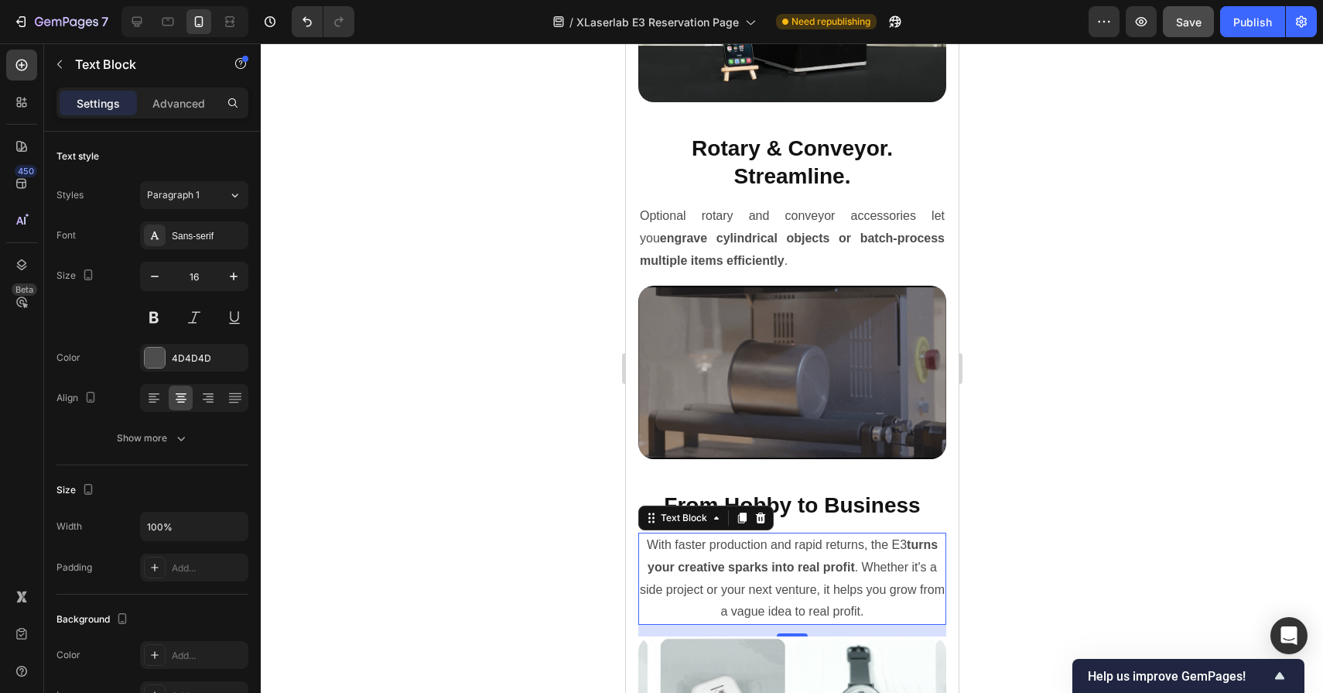
scroll to position [9691, 0]
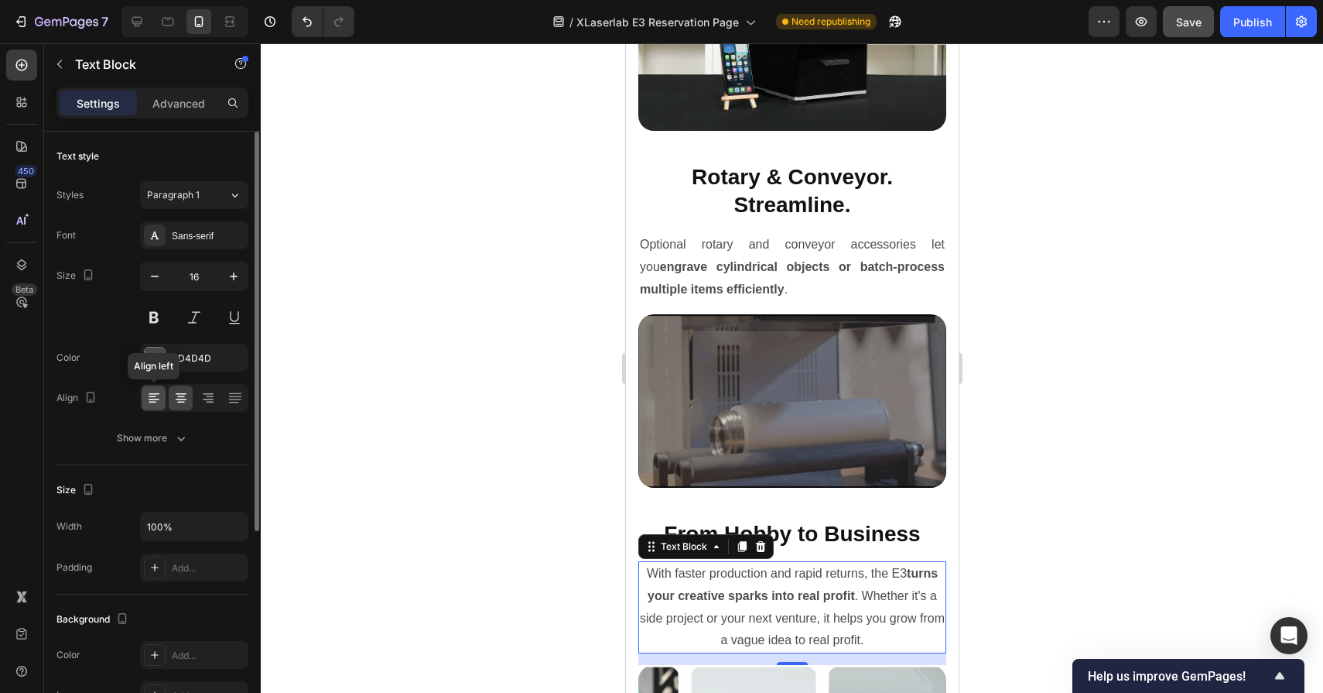
click at [158, 392] on icon at bounding box center [153, 397] width 15 height 15
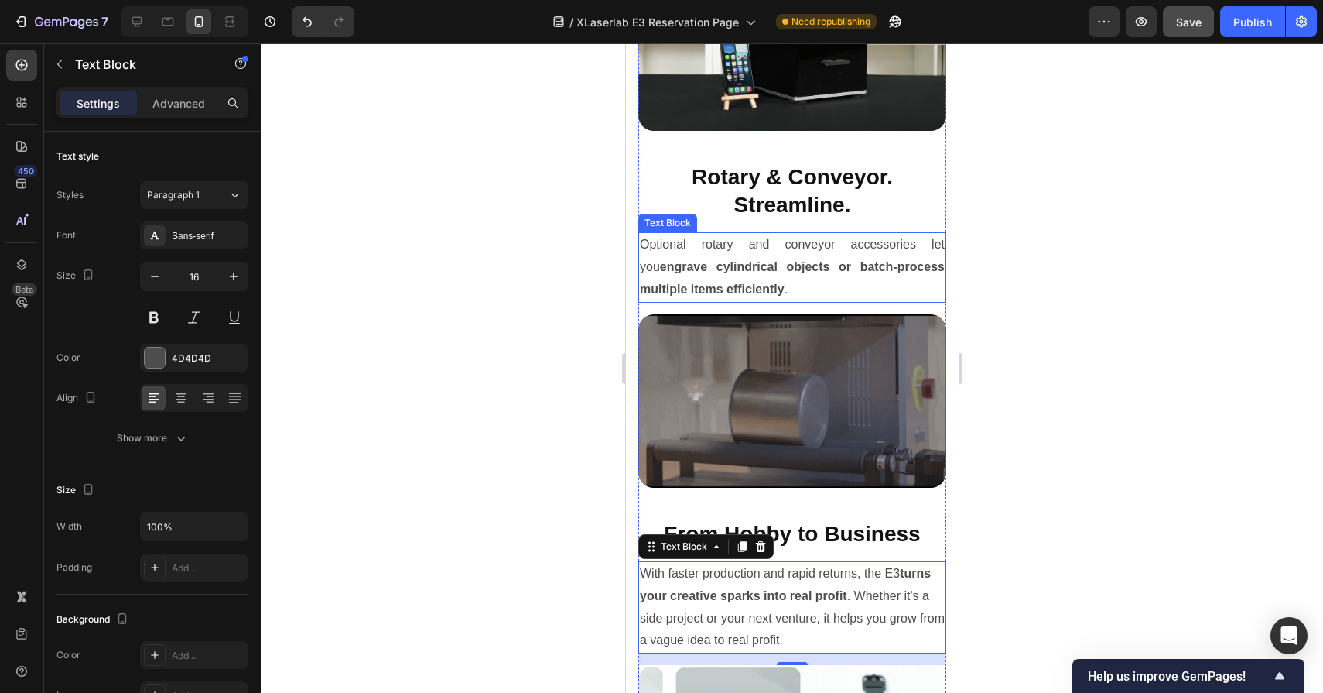
click at [702, 255] on p "Optional rotary and conveyor accessories let you engrave cylindrical objects or…" at bounding box center [791, 267] width 305 height 67
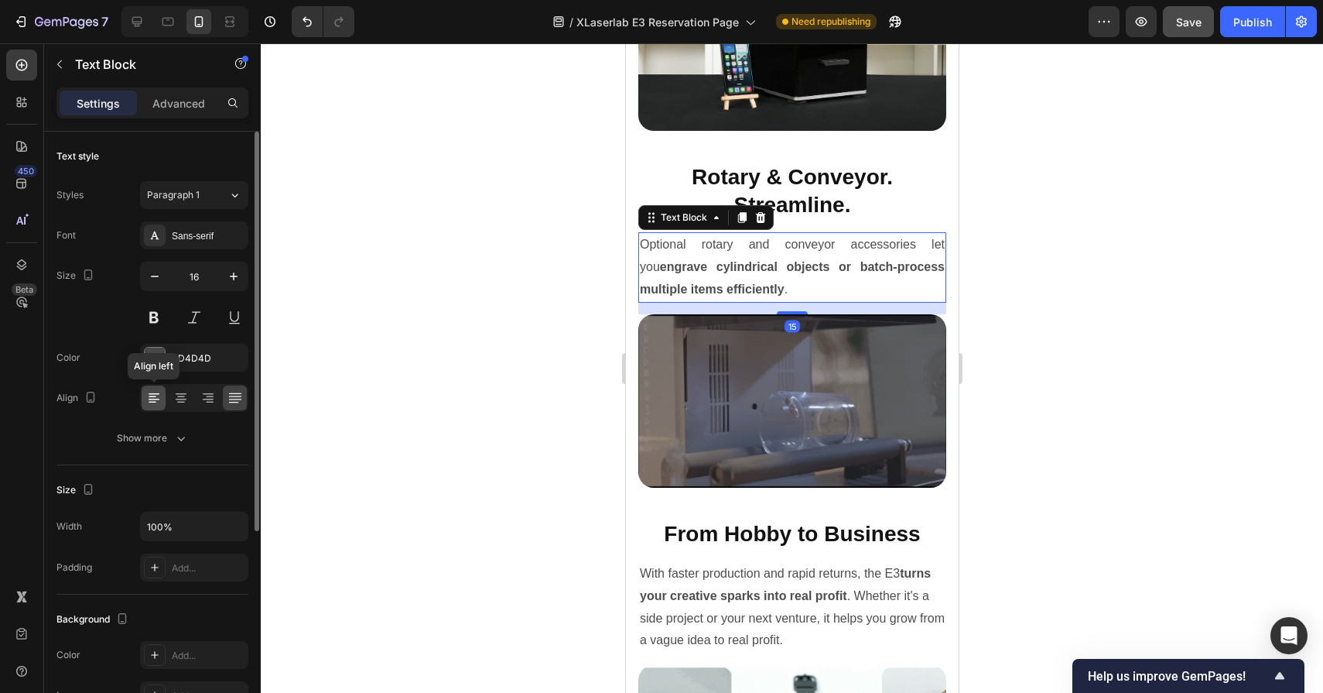
click at [156, 402] on icon at bounding box center [153, 397] width 15 height 15
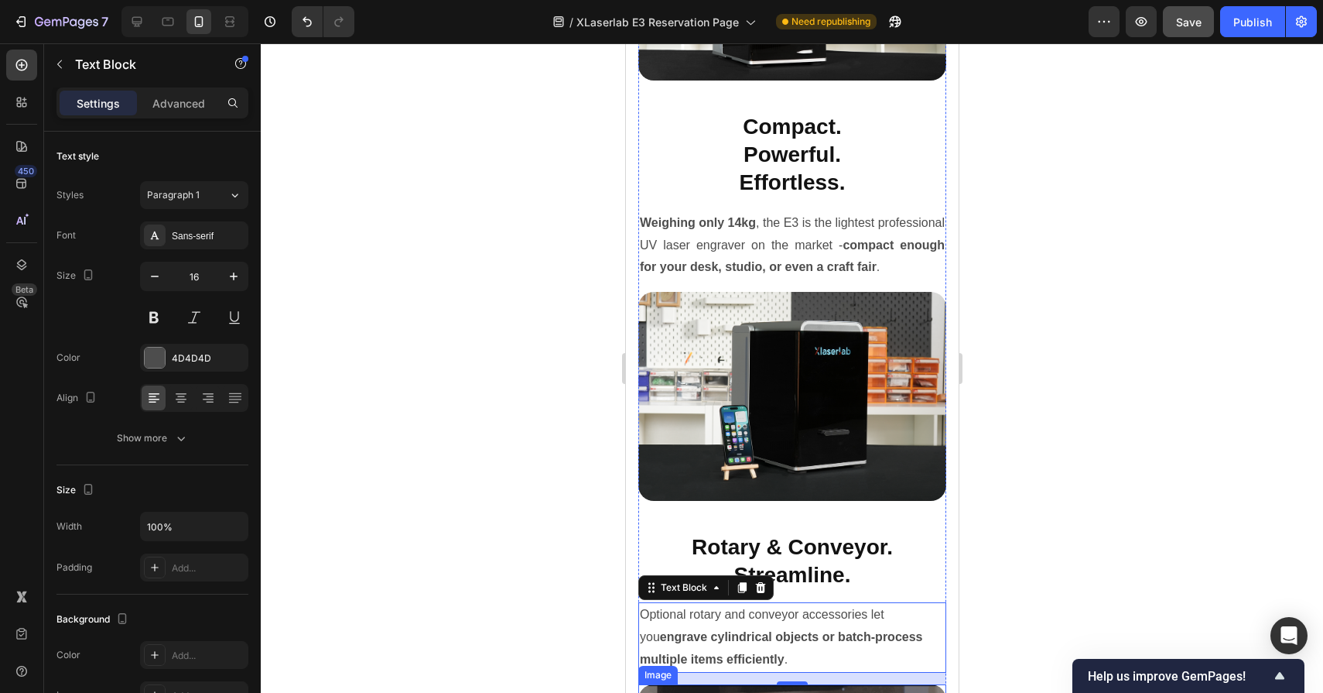
scroll to position [9280, 0]
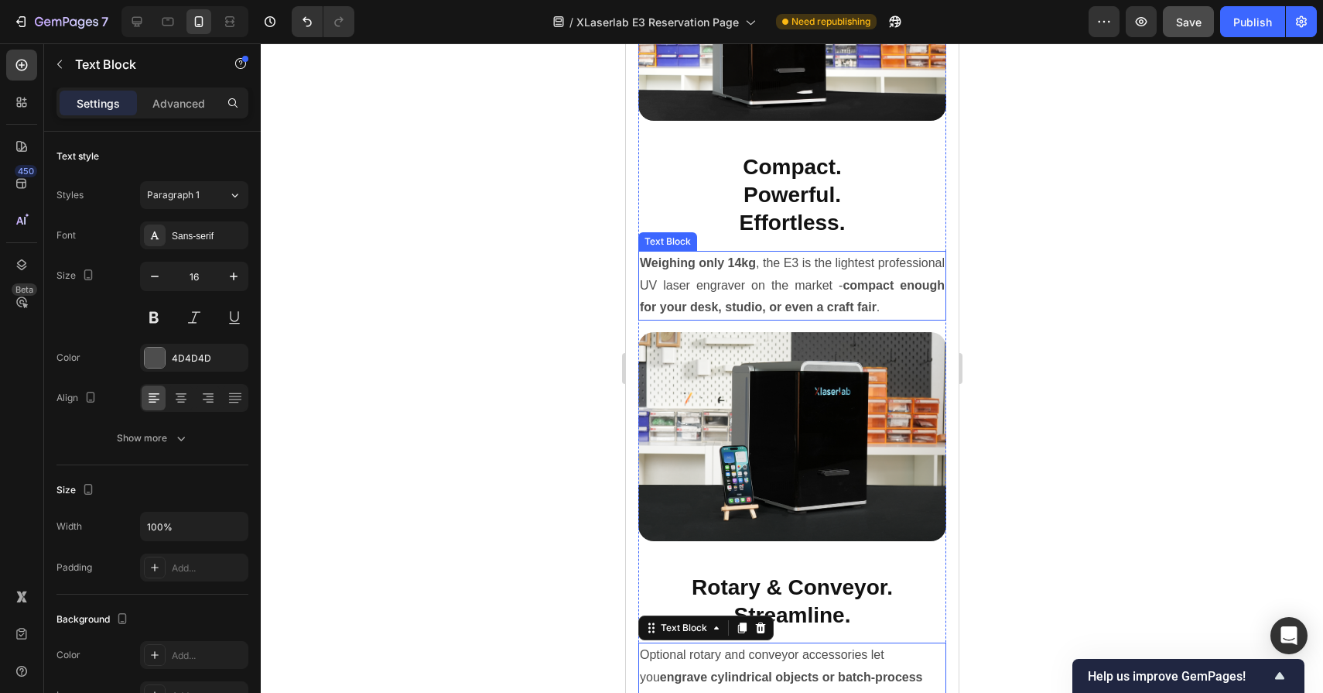
click at [736, 276] on p "Weighing only 14kg , the E3 is the lightest professional UV laser engraver on t…" at bounding box center [791, 285] width 305 height 67
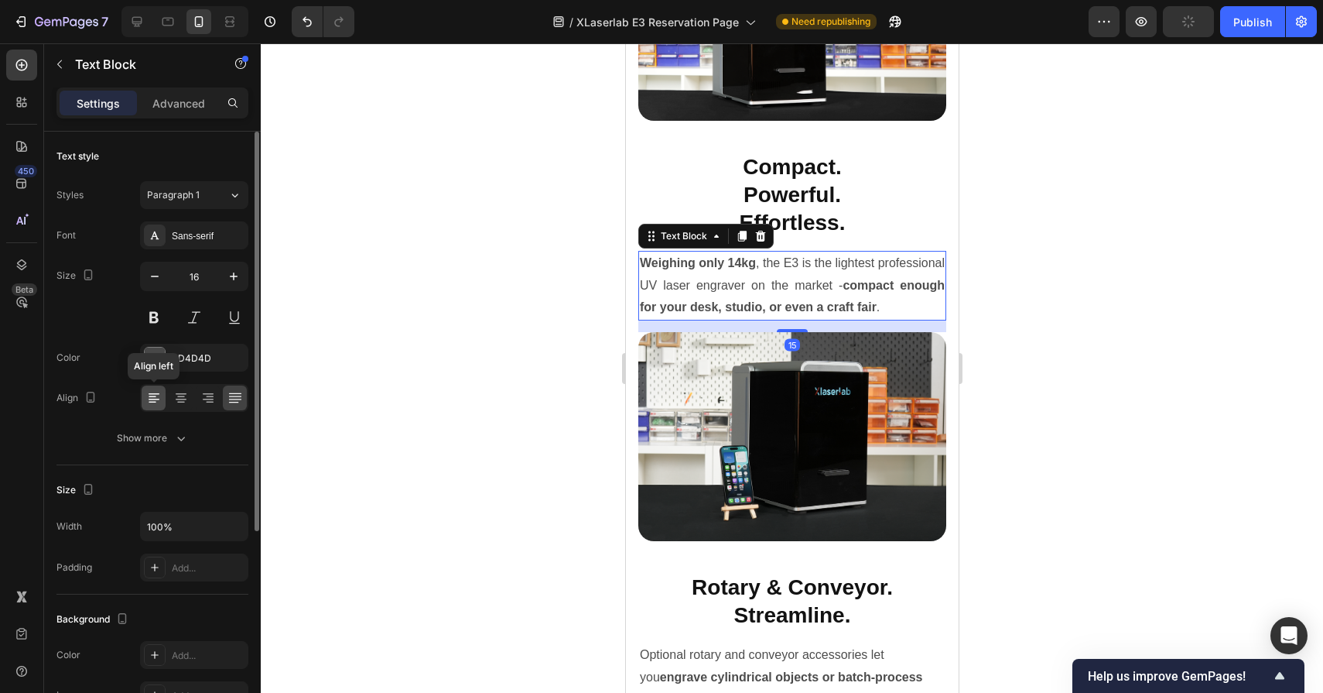
click at [154, 396] on icon at bounding box center [153, 397] width 8 height 2
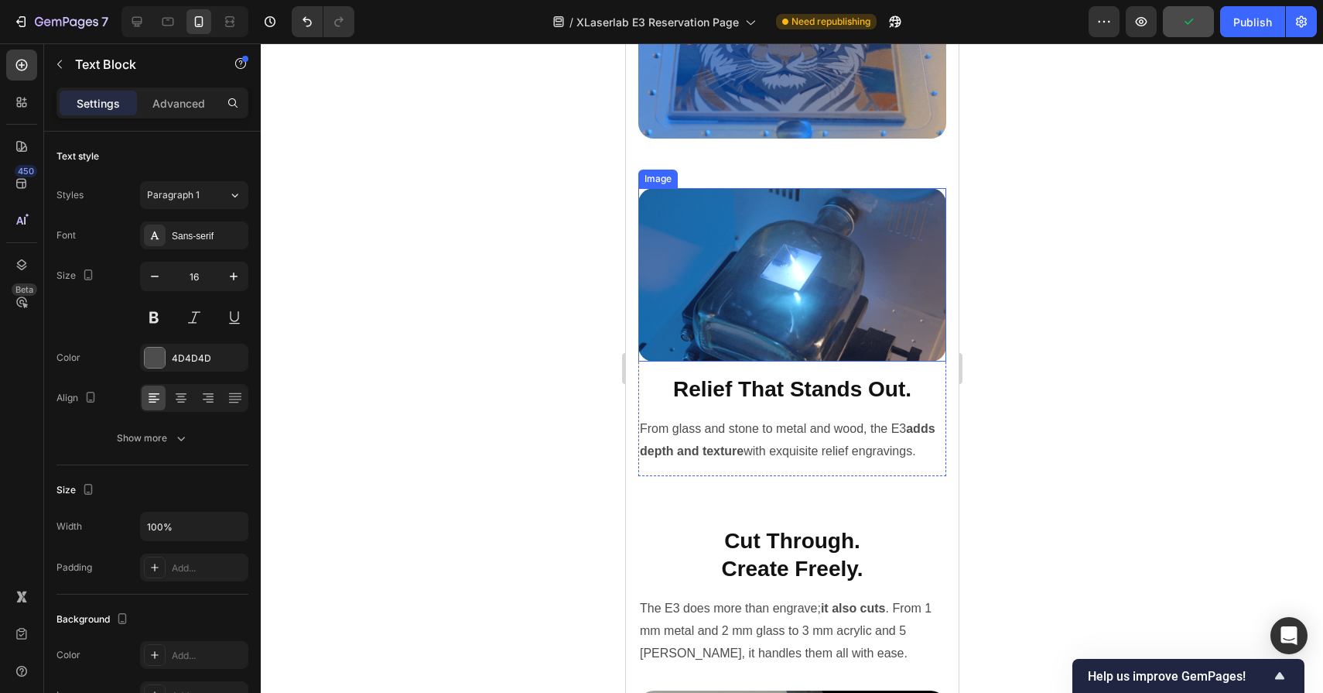
scroll to position [5034, 0]
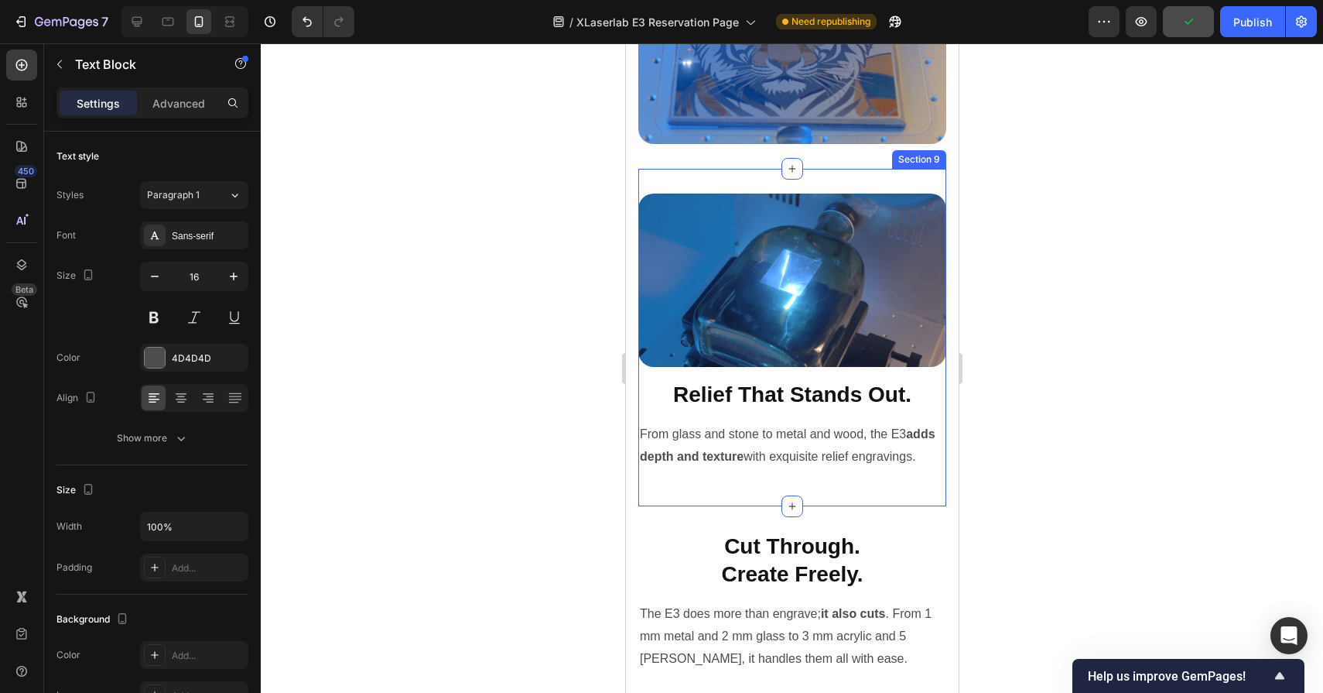
click at [747, 175] on div "Image Relief That Stands Out. Heading From glass and stone to metal and wood, t…" at bounding box center [792, 337] width 308 height 337
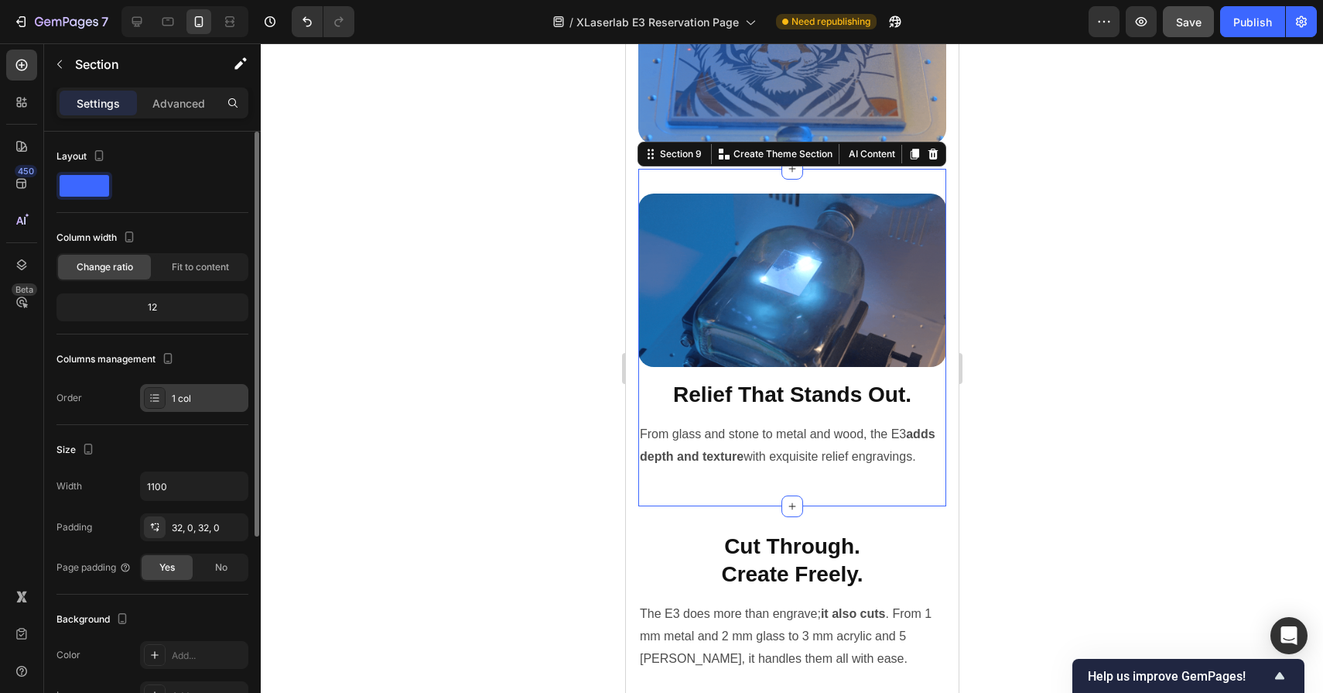
click at [182, 393] on div "1 col" at bounding box center [208, 399] width 73 height 14
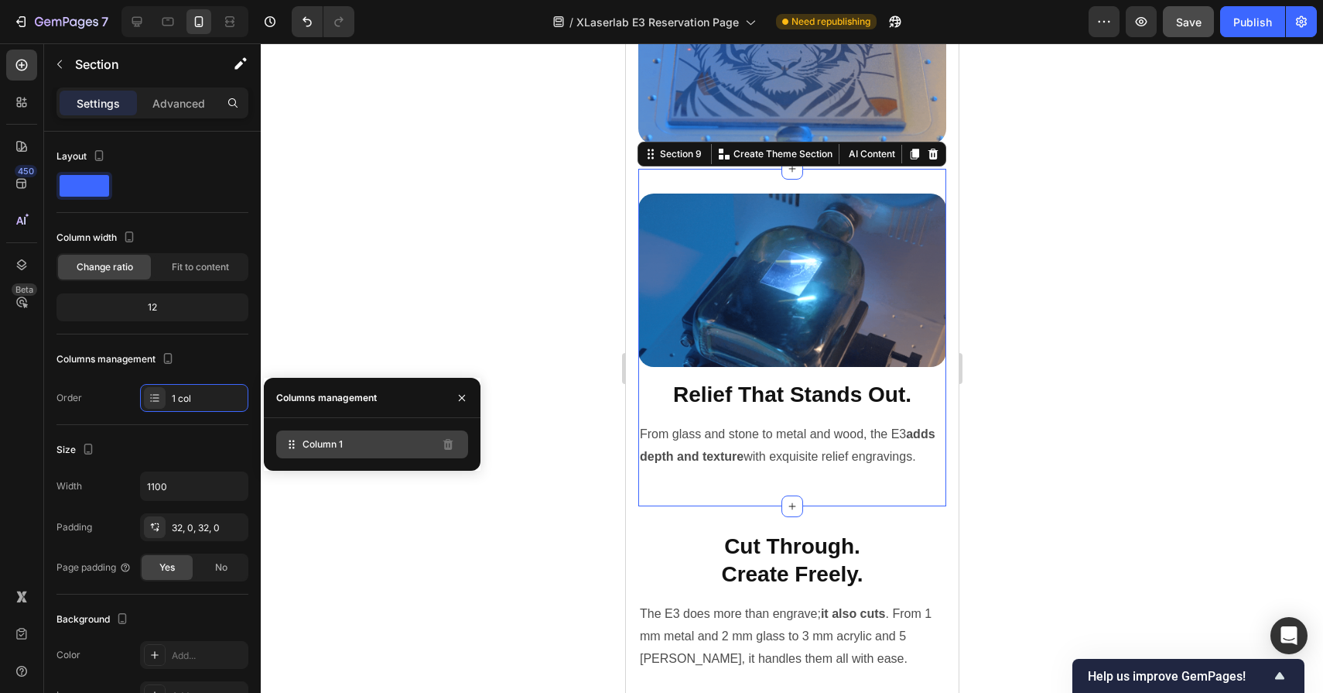
click at [354, 441] on div "Column 1" at bounding box center [372, 444] width 192 height 28
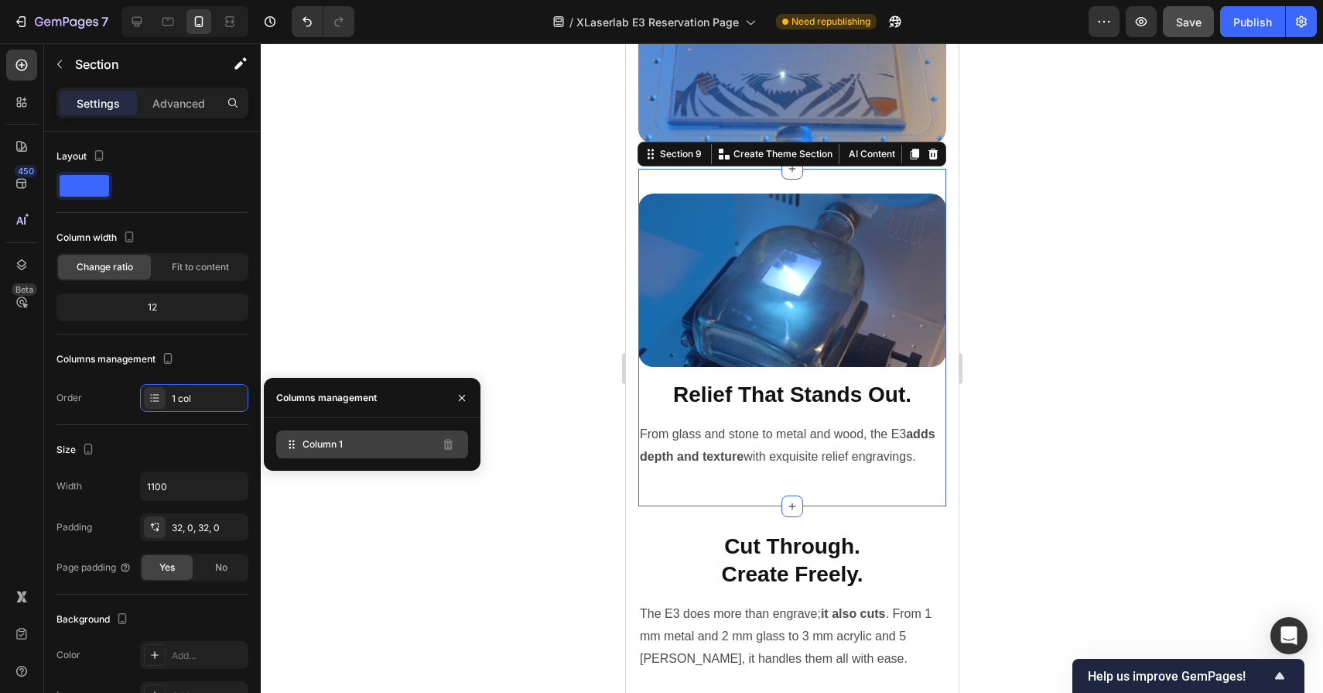
click at [300, 446] on div "Column 1" at bounding box center [372, 444] width 192 height 28
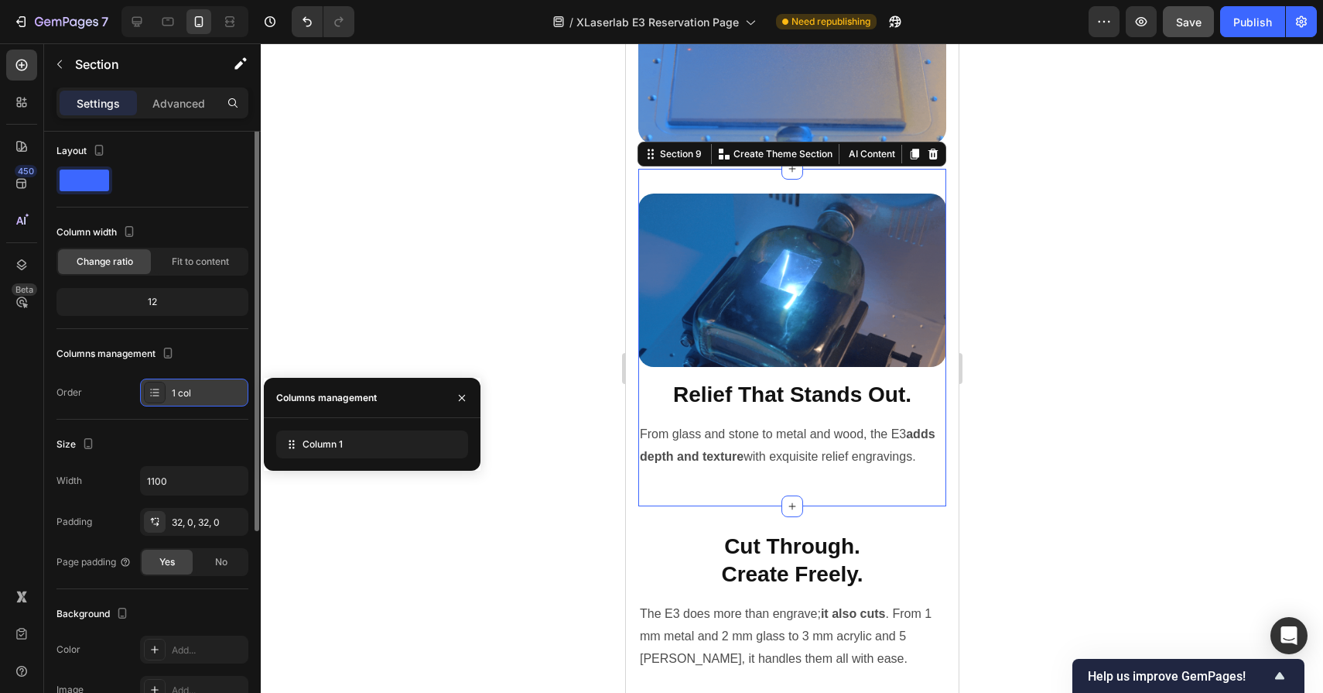
scroll to position [0, 0]
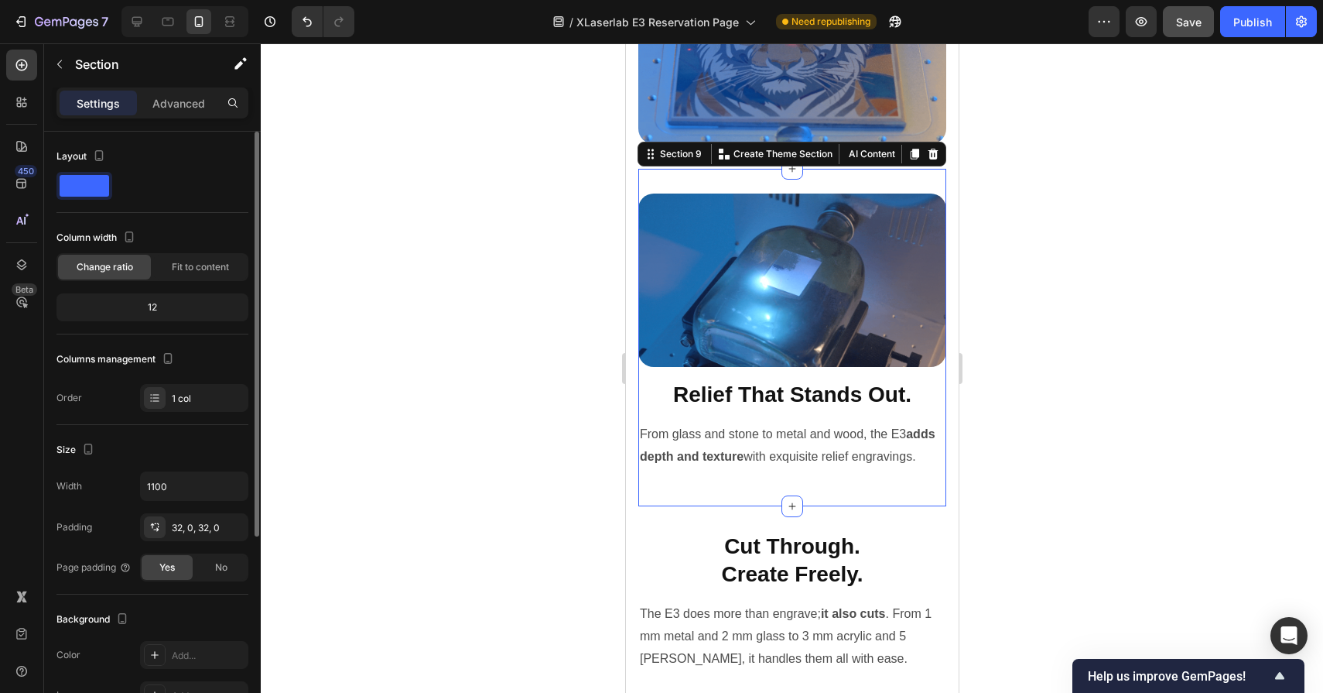
click at [94, 184] on span at bounding box center [85, 186] width 50 height 22
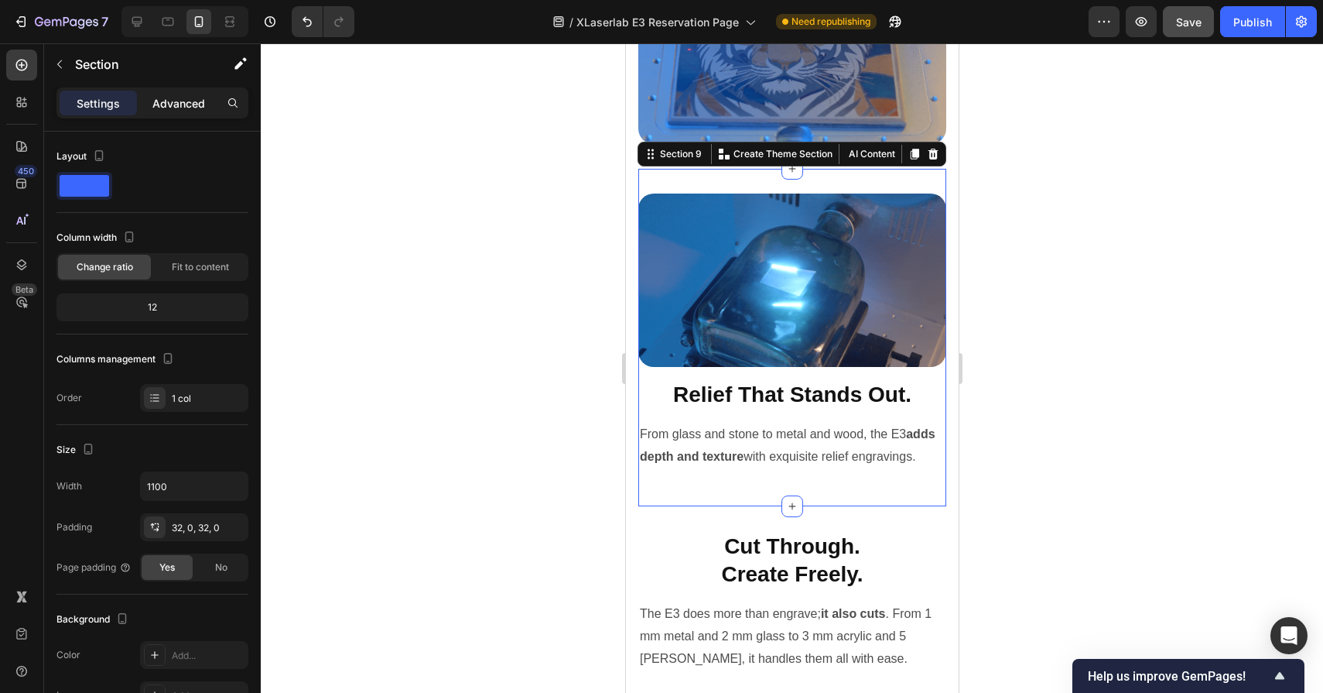
click at [191, 107] on p "Advanced" at bounding box center [178, 103] width 53 height 16
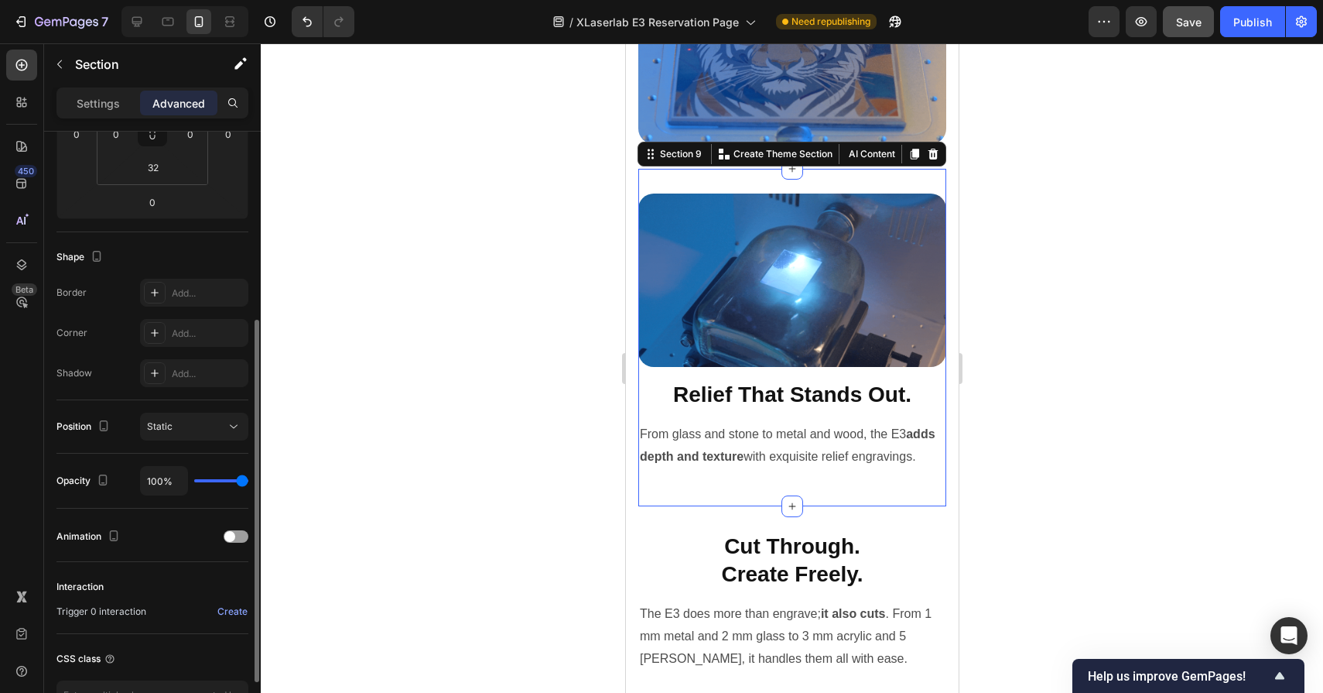
scroll to position [303, 0]
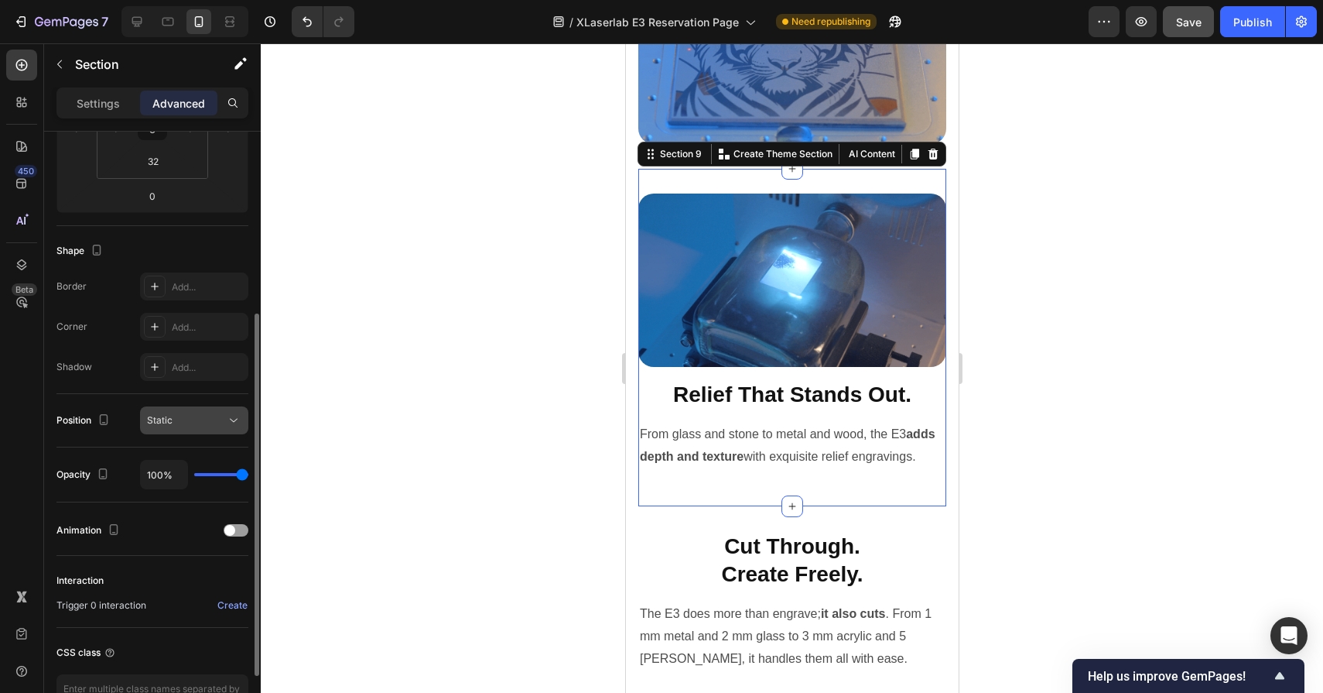
click at [187, 418] on div "Static" at bounding box center [186, 420] width 79 height 14
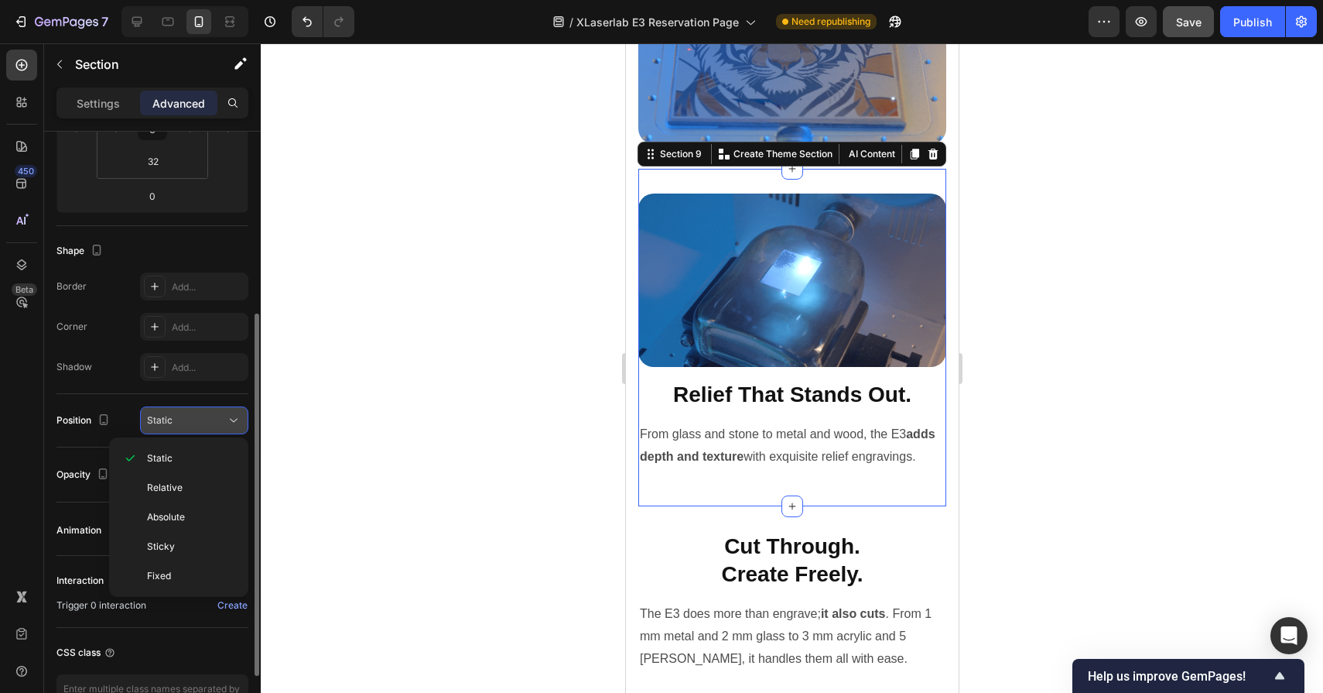
click at [187, 418] on div "Static" at bounding box center [186, 420] width 79 height 14
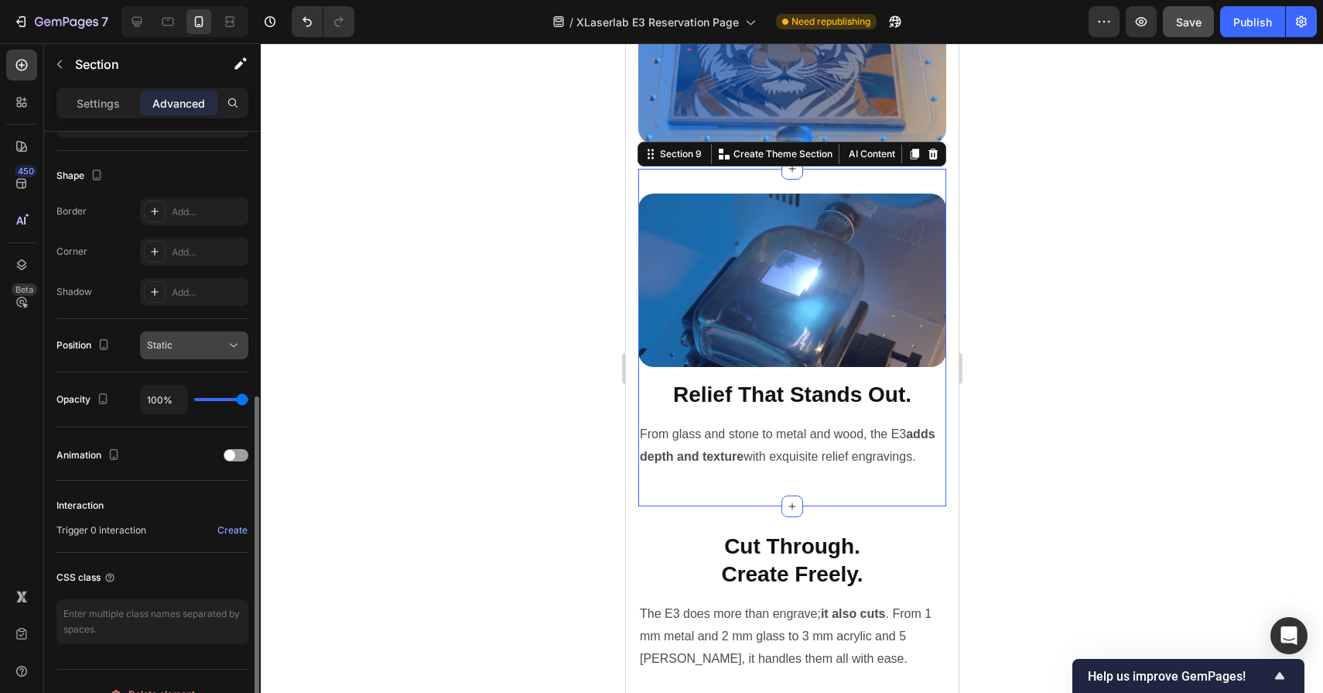
scroll to position [404, 0]
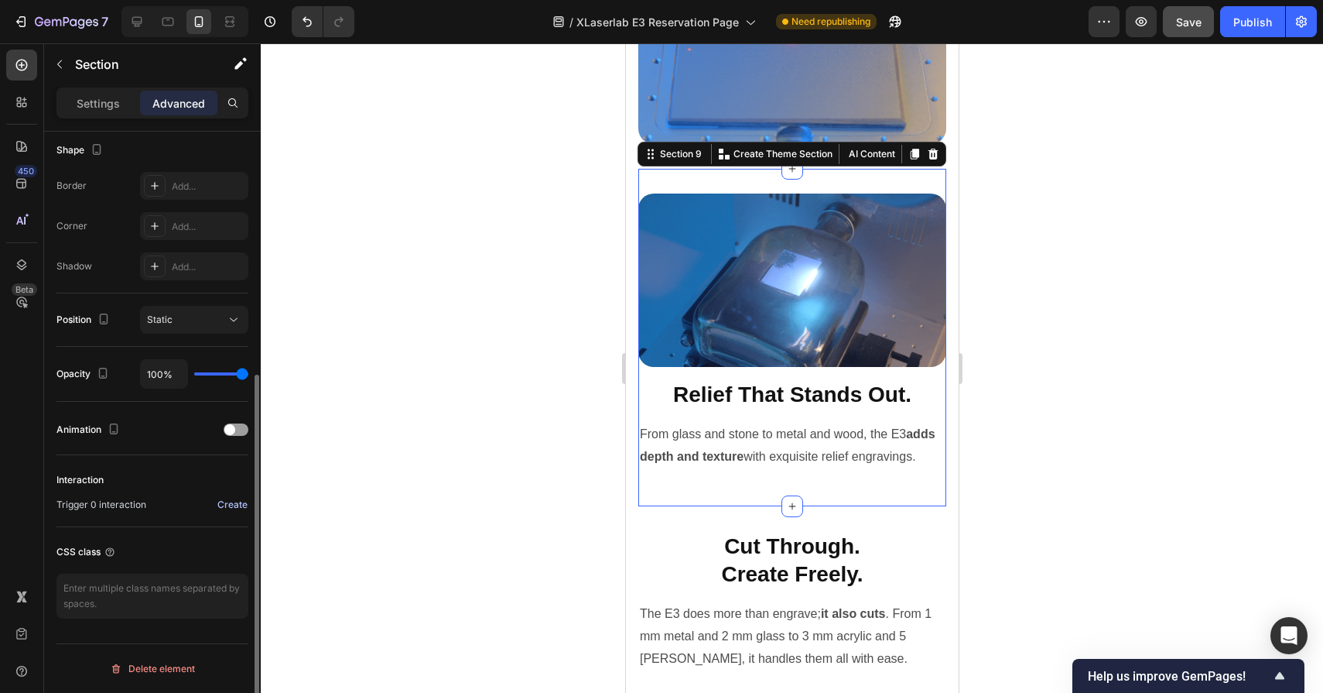
click at [224, 508] on div "Create" at bounding box center [232, 505] width 30 height 14
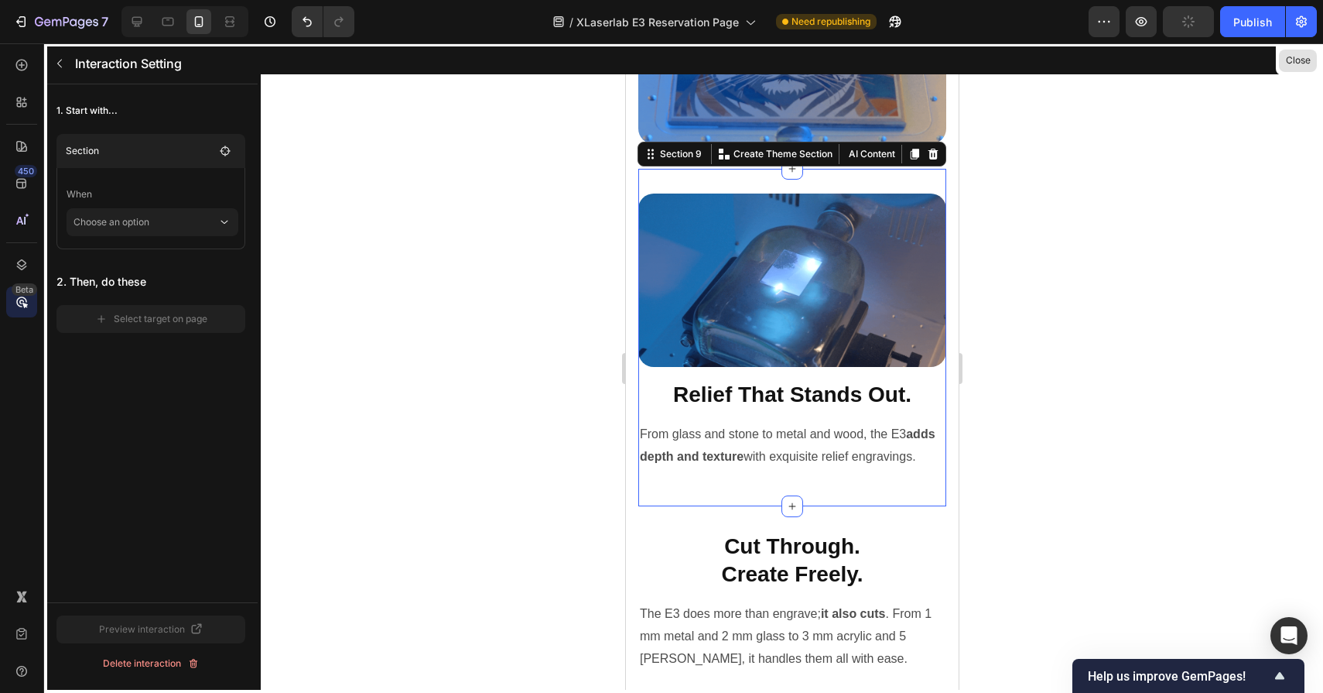
click at [1310, 62] on button "Close" at bounding box center [1298, 61] width 38 height 22
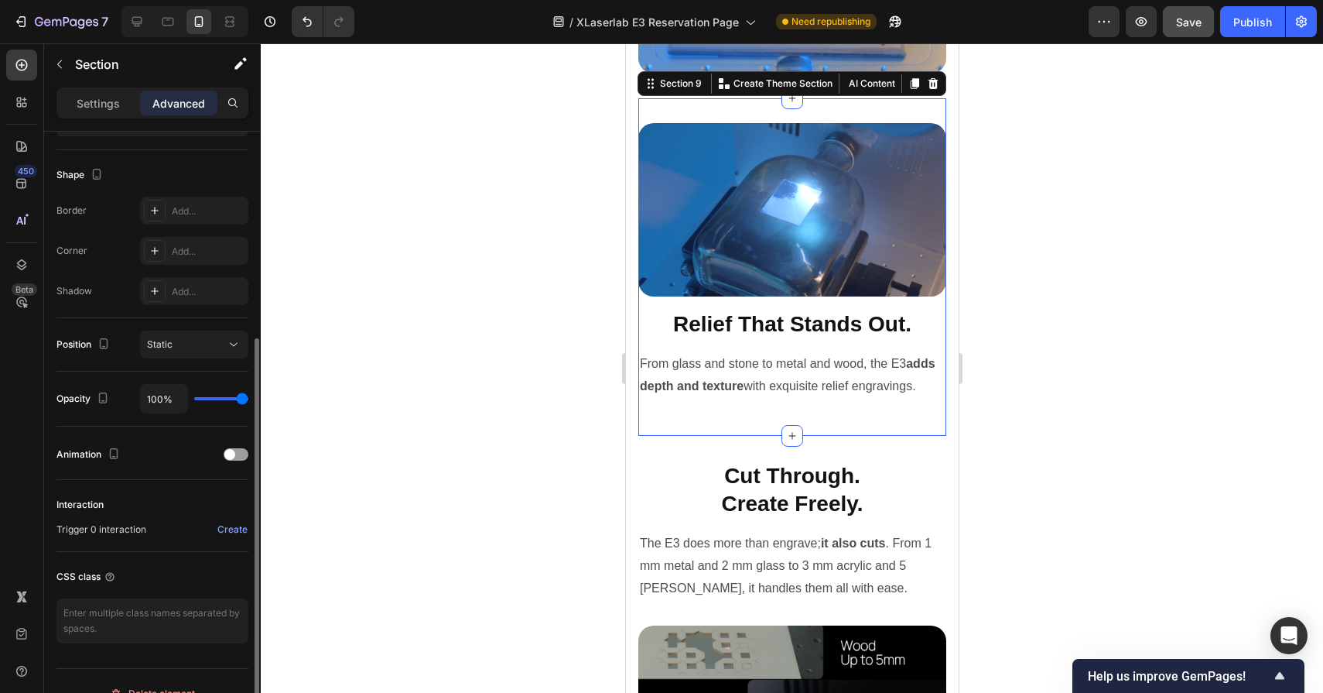
scroll to position [382, 0]
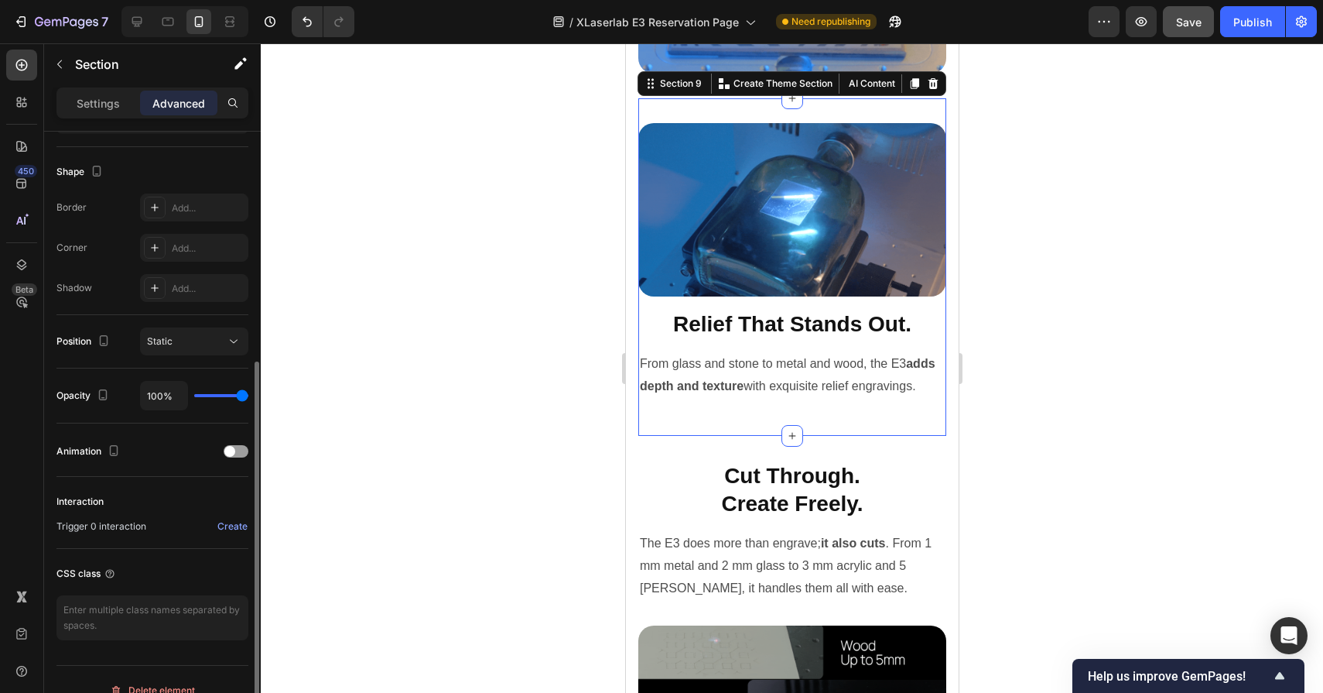
click at [144, 521] on span "Trigger 0 interaction" at bounding box center [101, 526] width 90 height 14
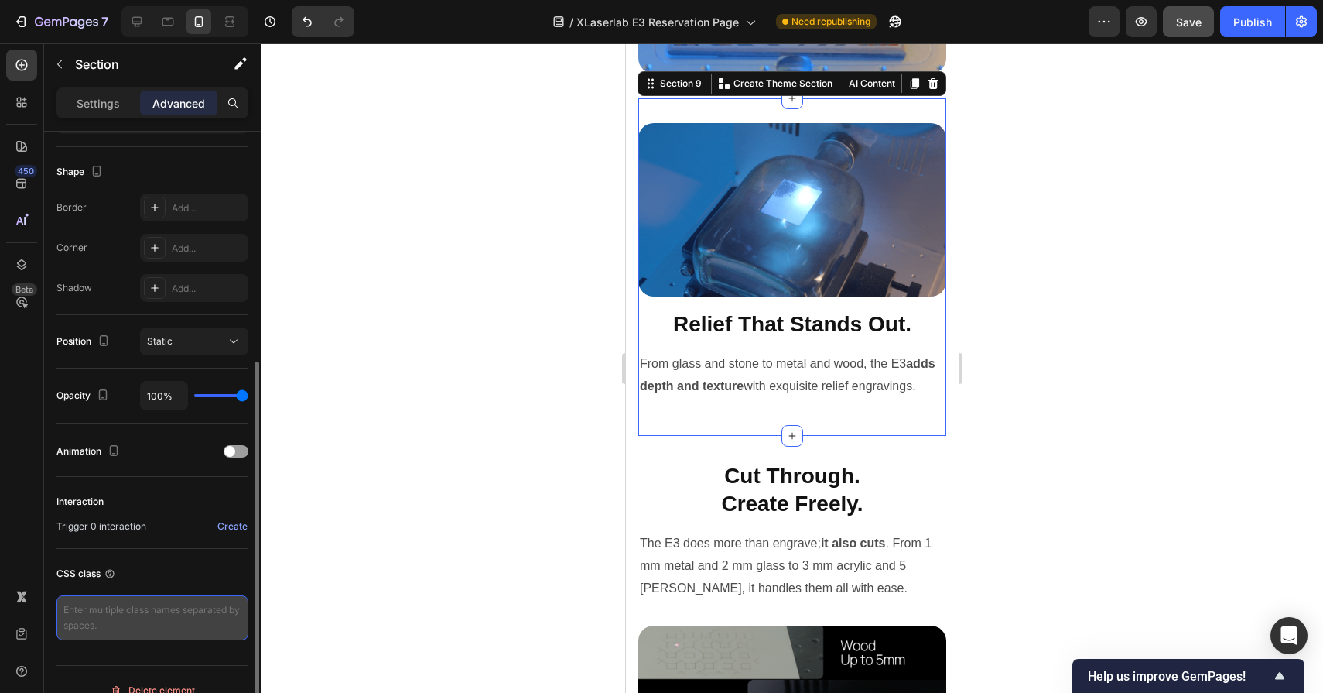
click at [145, 611] on textarea at bounding box center [152, 617] width 192 height 45
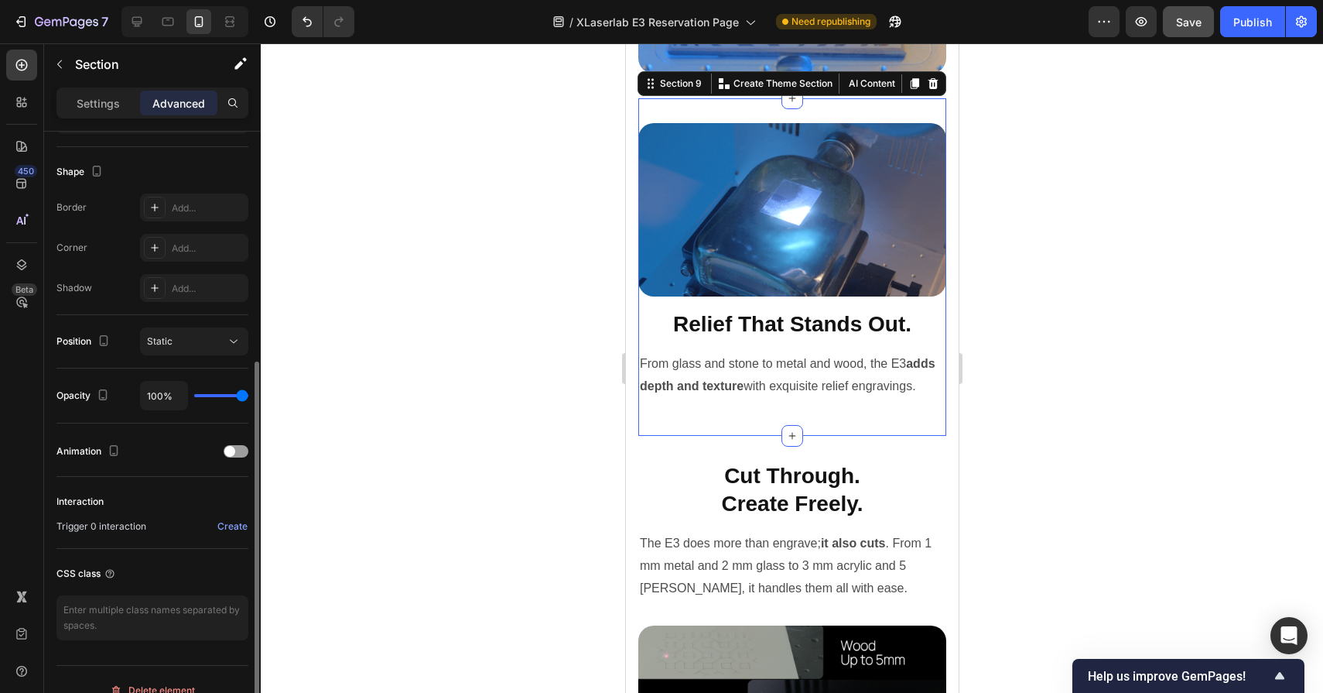
click at [145, 560] on div "CSS class" at bounding box center [152, 601] width 192 height 104
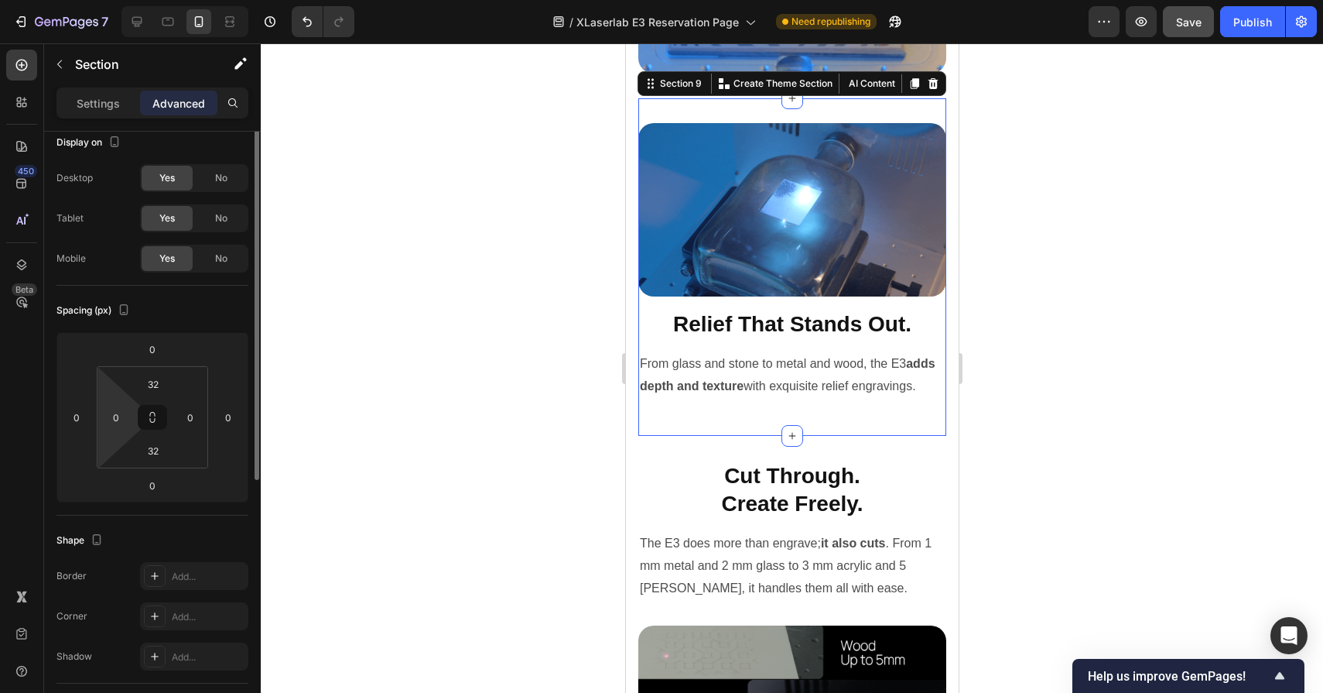
scroll to position [0, 0]
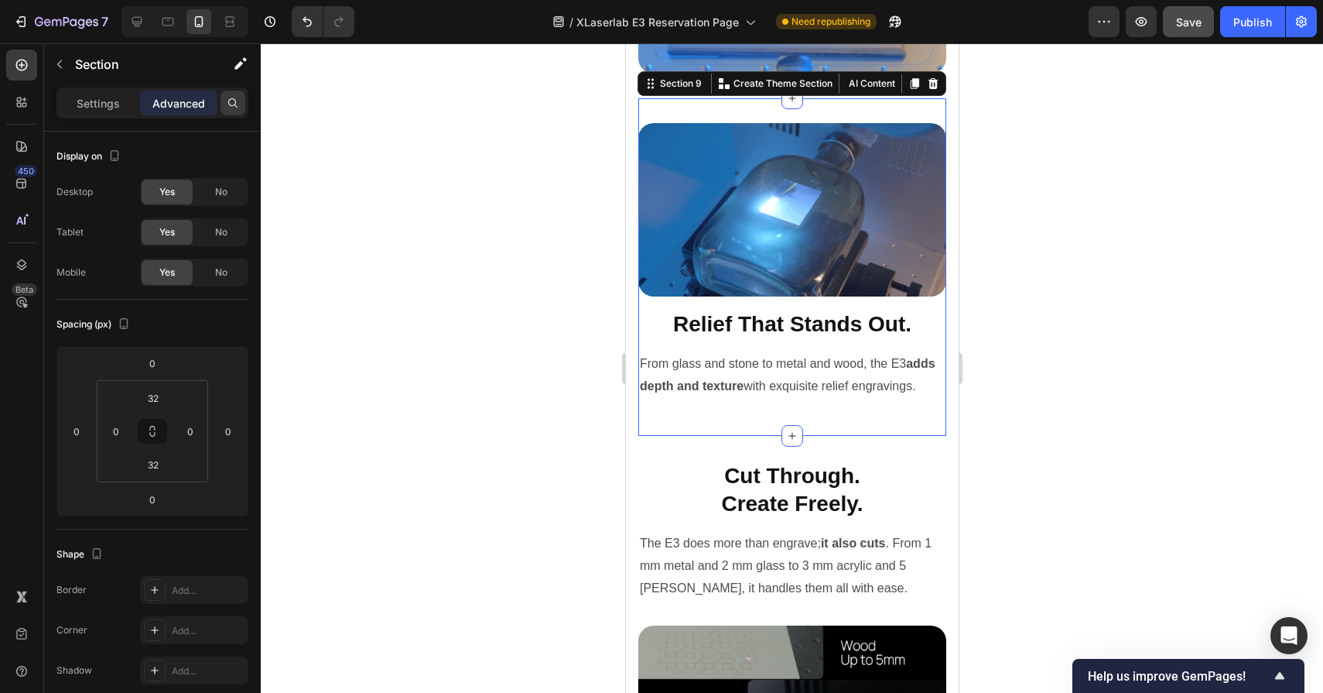
click at [238, 97] on icon at bounding box center [233, 103] width 12 height 12
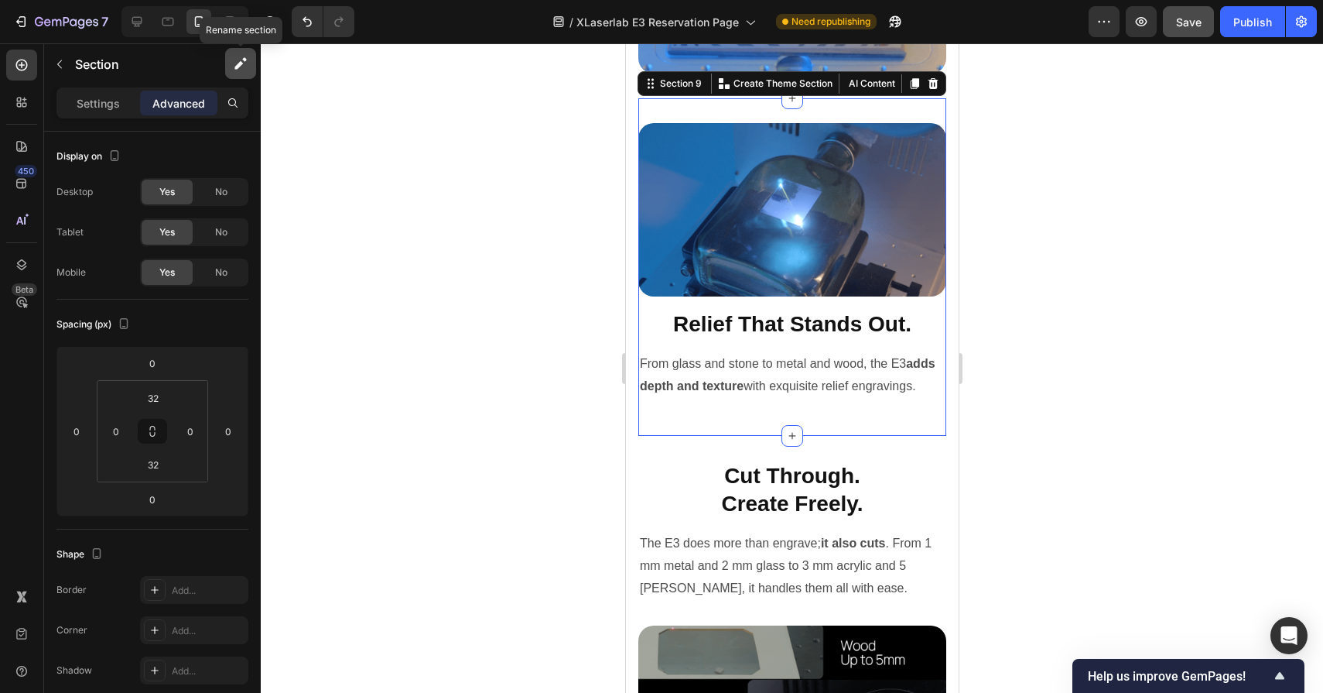
click at [246, 59] on icon "button" at bounding box center [244, 59] width 4 height 4
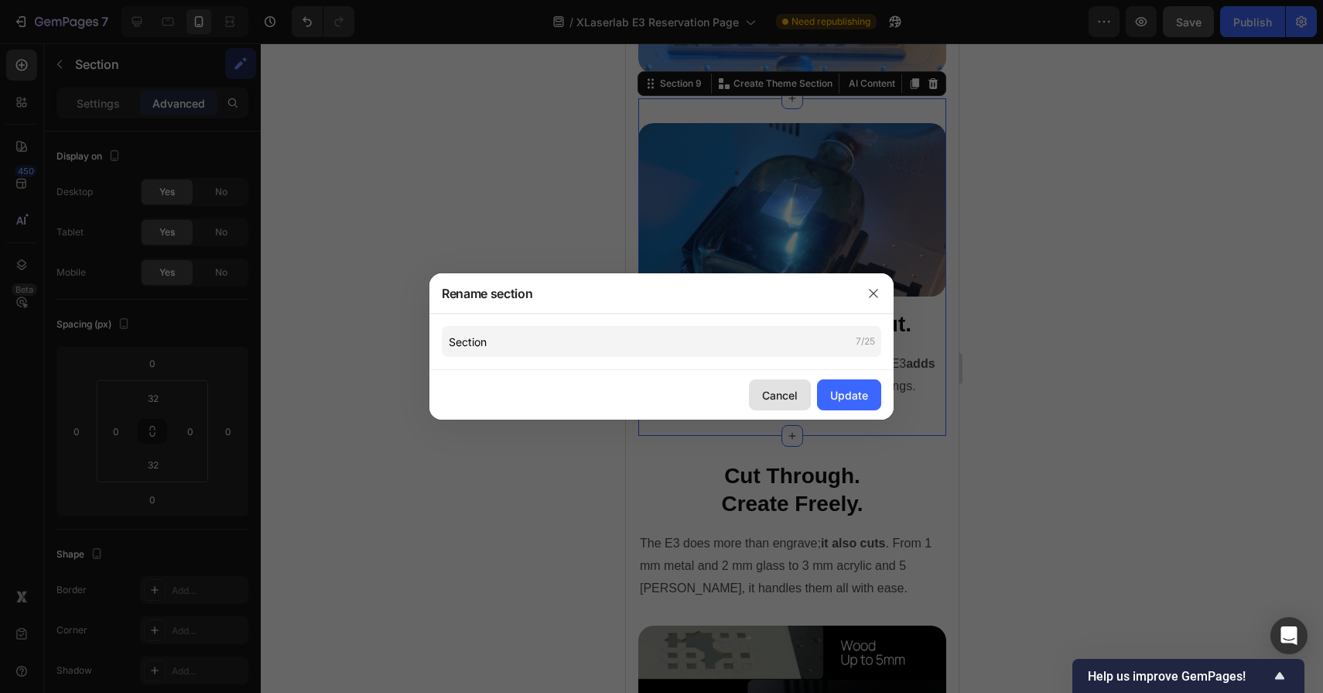
click at [762, 389] on div "Cancel" at bounding box center [780, 395] width 36 height 16
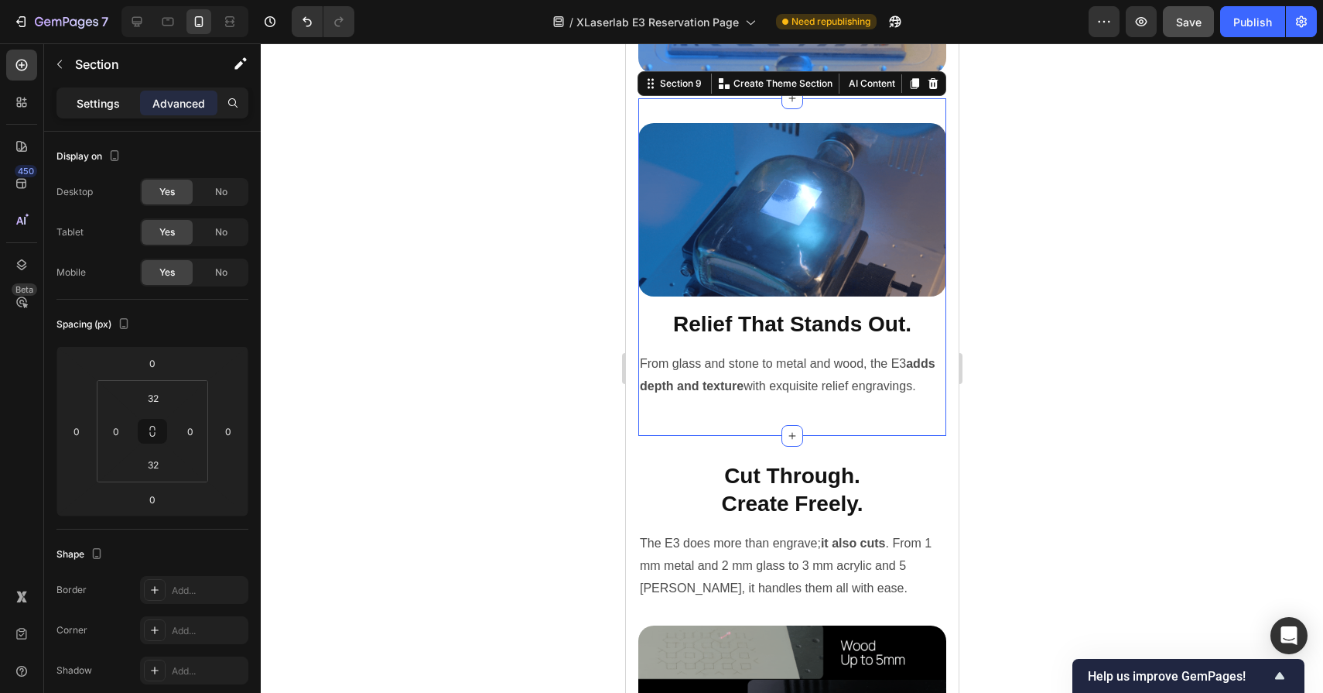
click at [80, 101] on p "Settings" at bounding box center [98, 103] width 43 height 16
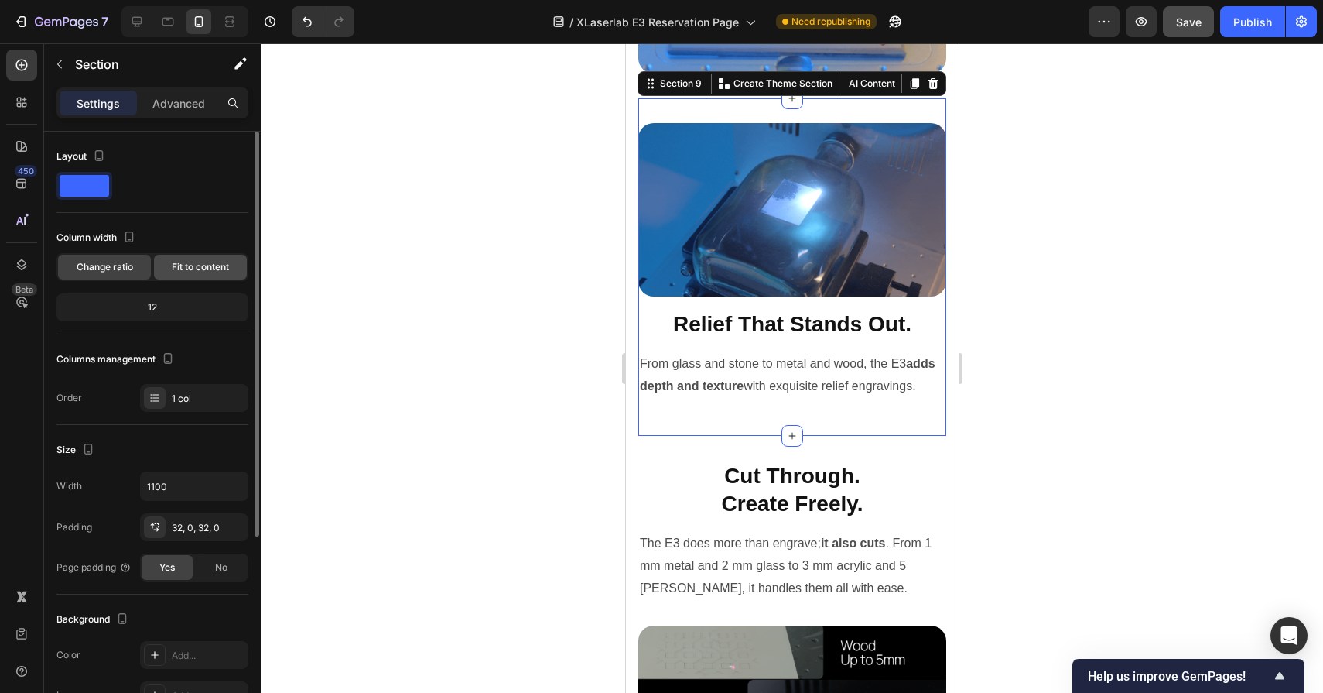
click at [210, 262] on span "Fit to content" at bounding box center [200, 267] width 57 height 14
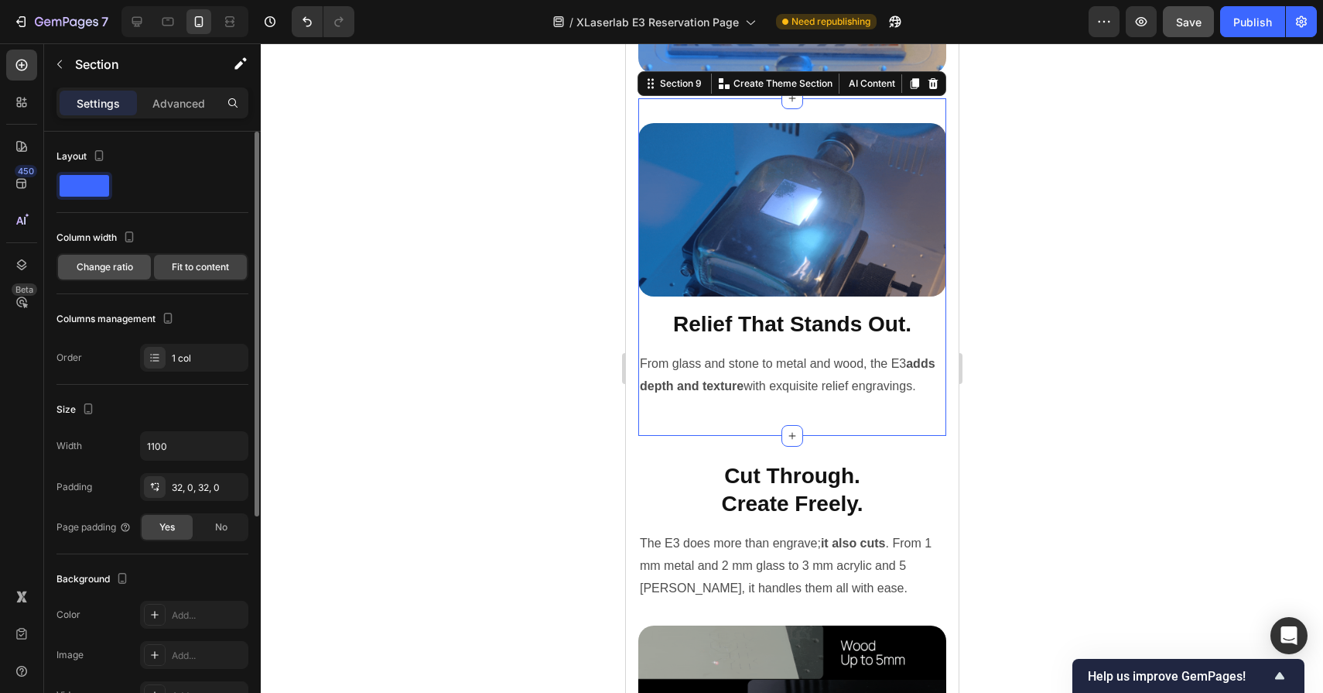
click at [108, 265] on span "Change ratio" at bounding box center [105, 267] width 56 height 14
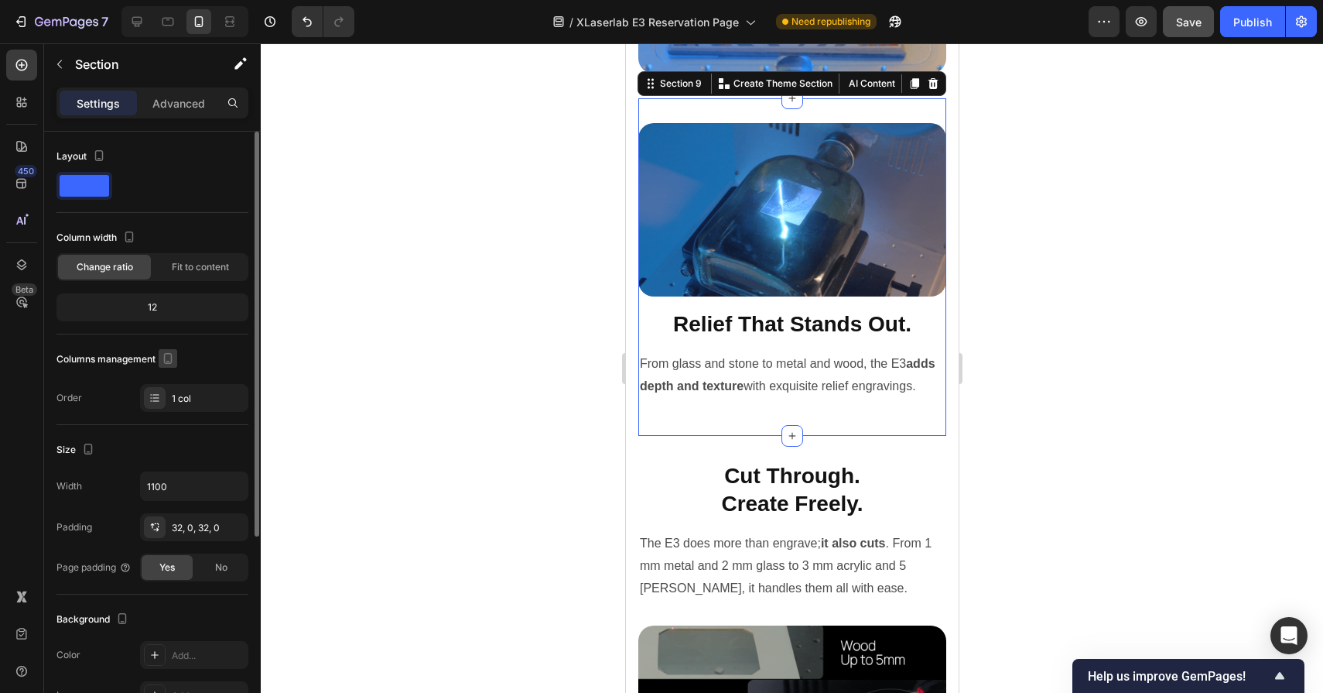
scroll to position [21, 0]
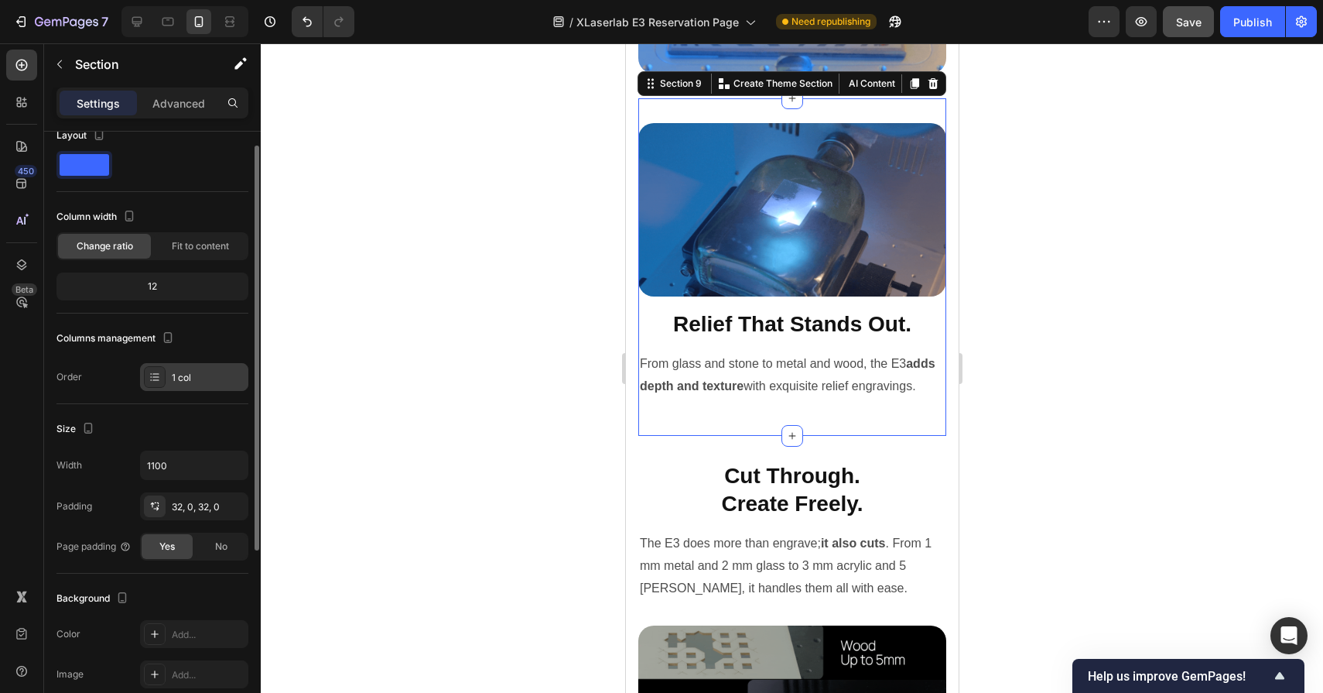
click at [159, 367] on div at bounding box center [155, 377] width 22 height 22
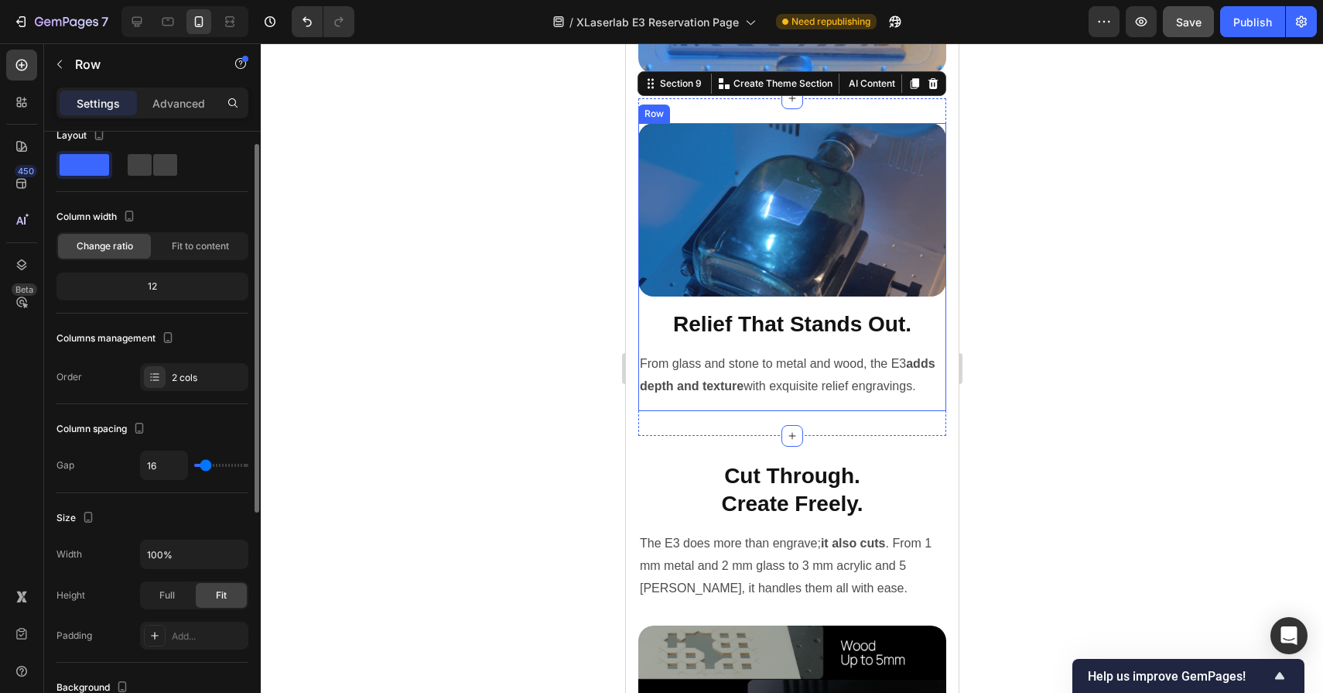
click at [724, 302] on div "Image Relief That Stands Out. Heading From glass and stone to metal and wood, t…" at bounding box center [792, 267] width 308 height 288
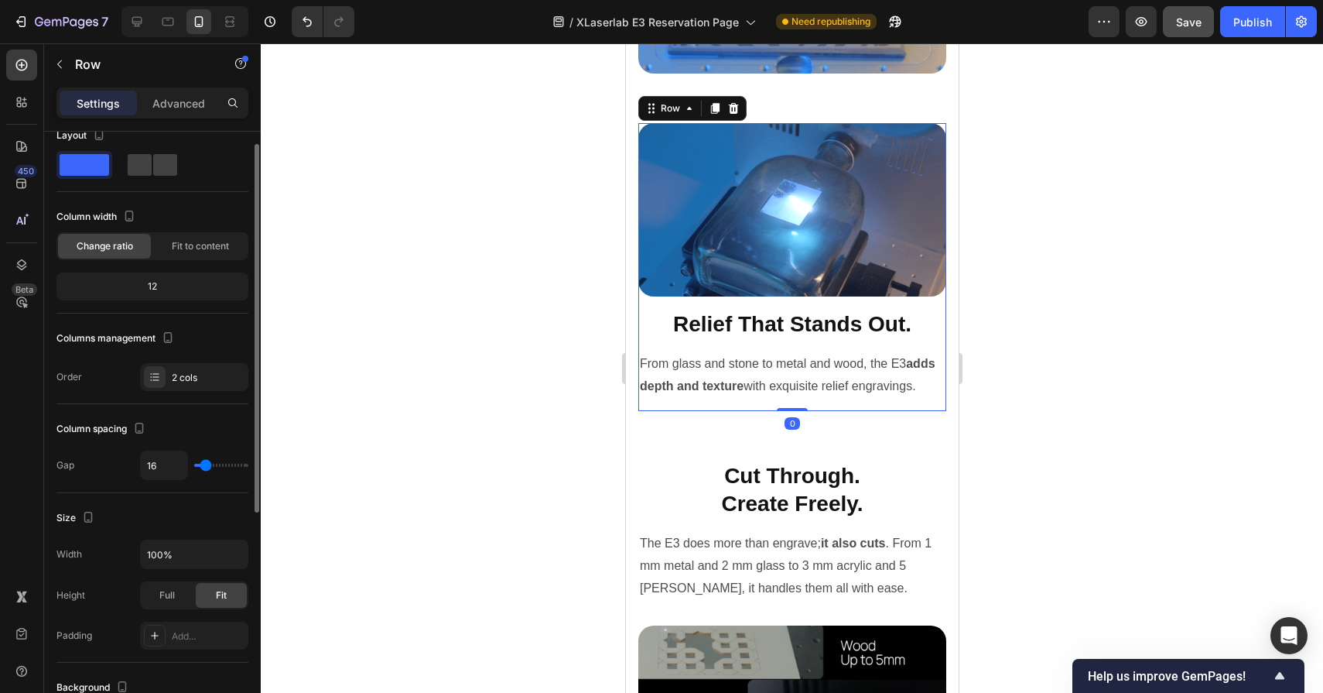
scroll to position [0, 0]
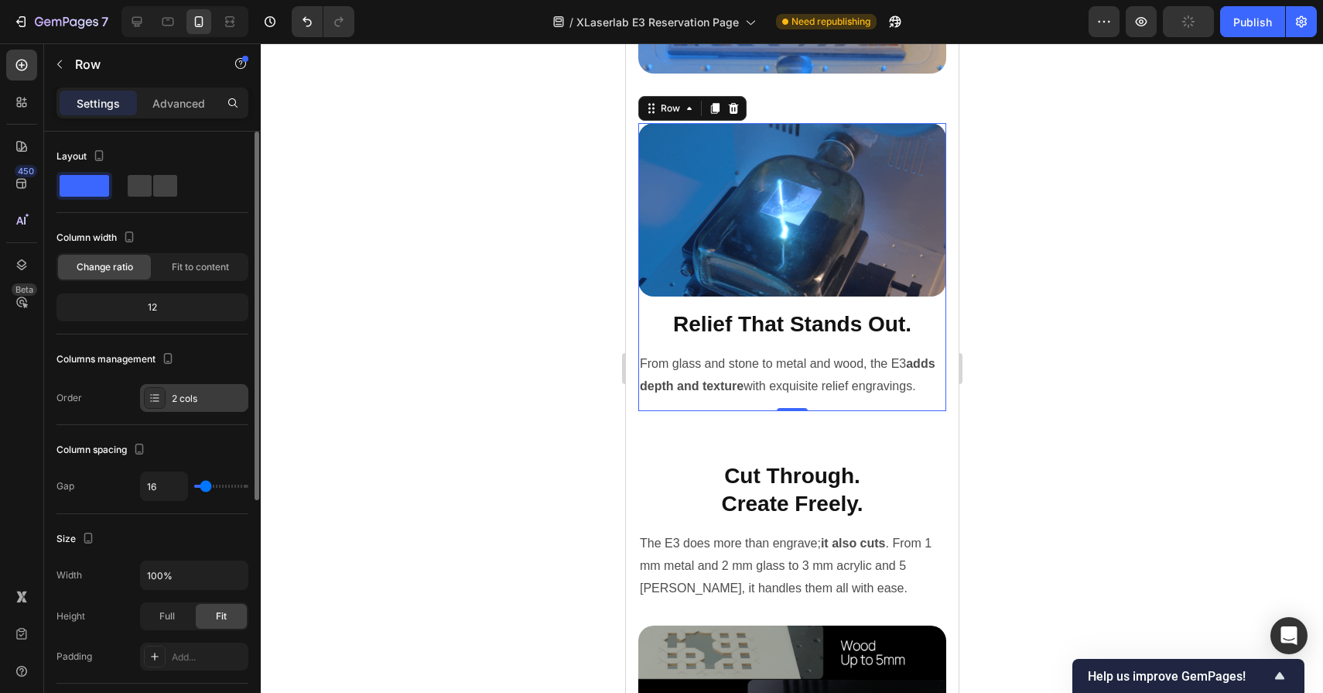
click at [177, 407] on div "2 cols" at bounding box center [194, 398] width 108 height 28
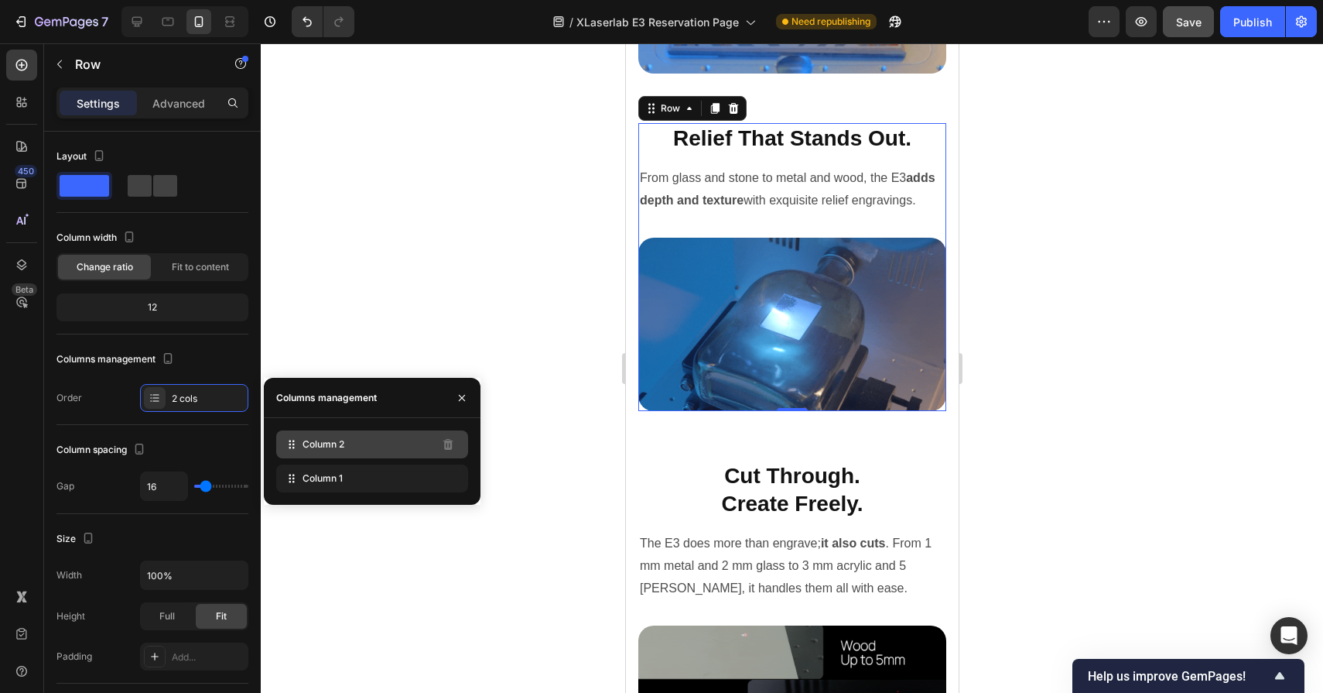
drag, startPoint x: 293, startPoint y: 479, endPoint x: 291, endPoint y: 436, distance: 43.4
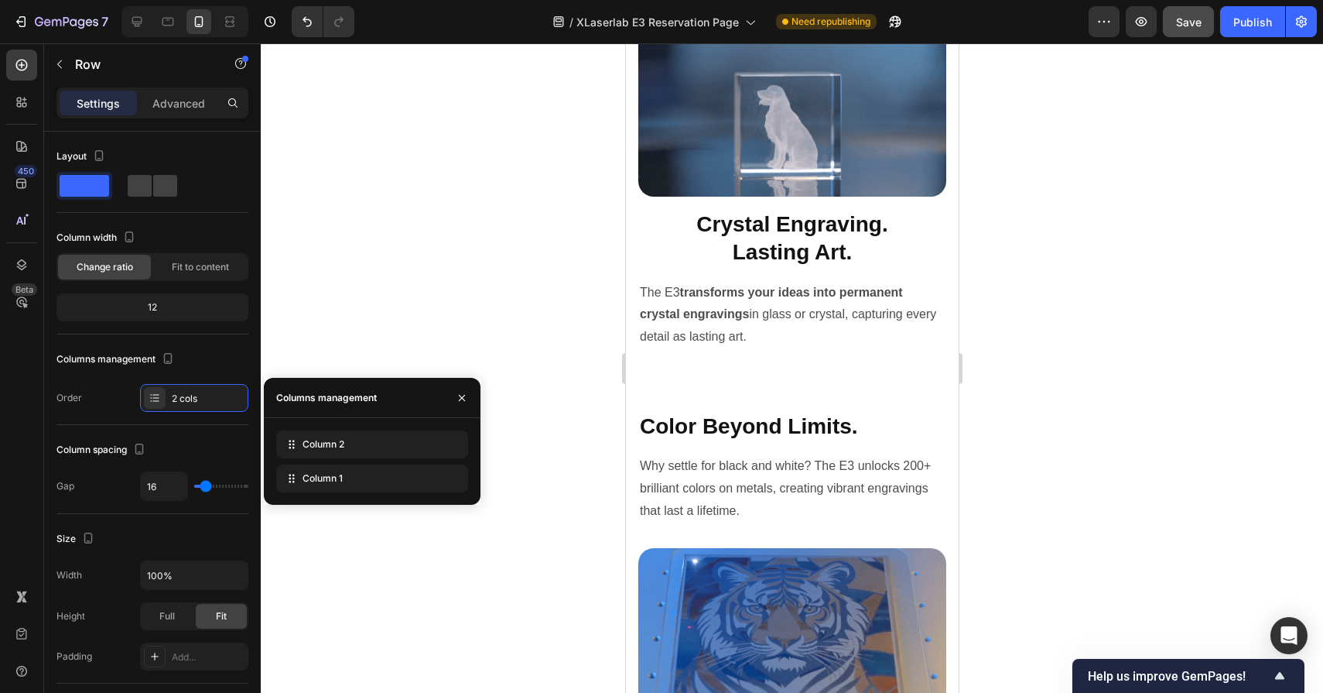
scroll to position [4340, 0]
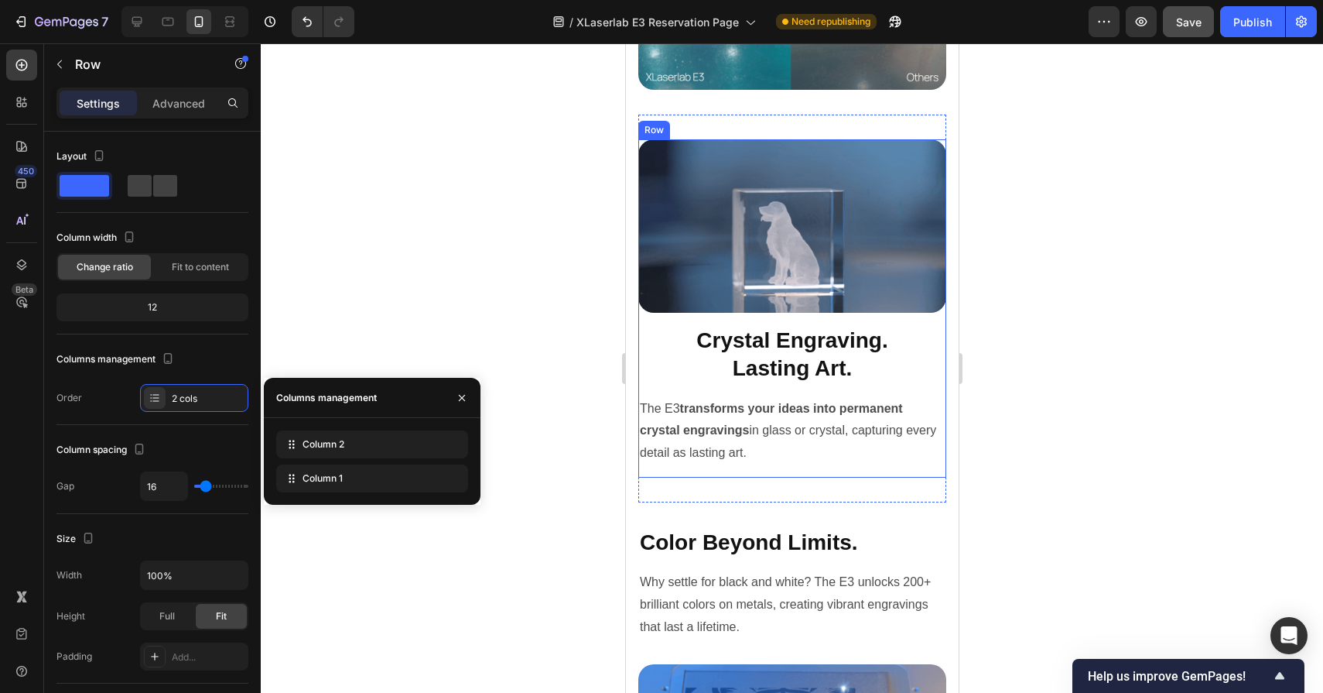
click at [695, 314] on div "Image Crystal Engraving. Lasting Art. Heading The E3 transforms your ideas into…" at bounding box center [792, 308] width 308 height 338
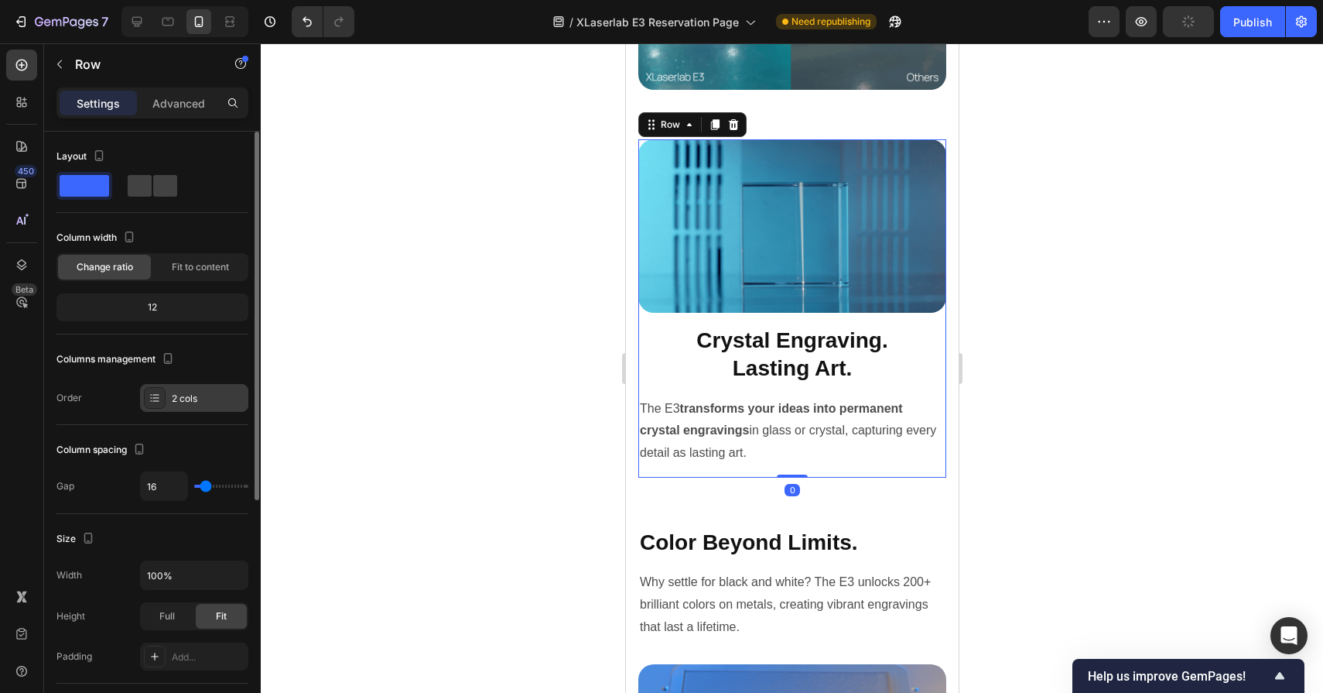
click at [207, 404] on div "2 cols" at bounding box center [208, 399] width 73 height 14
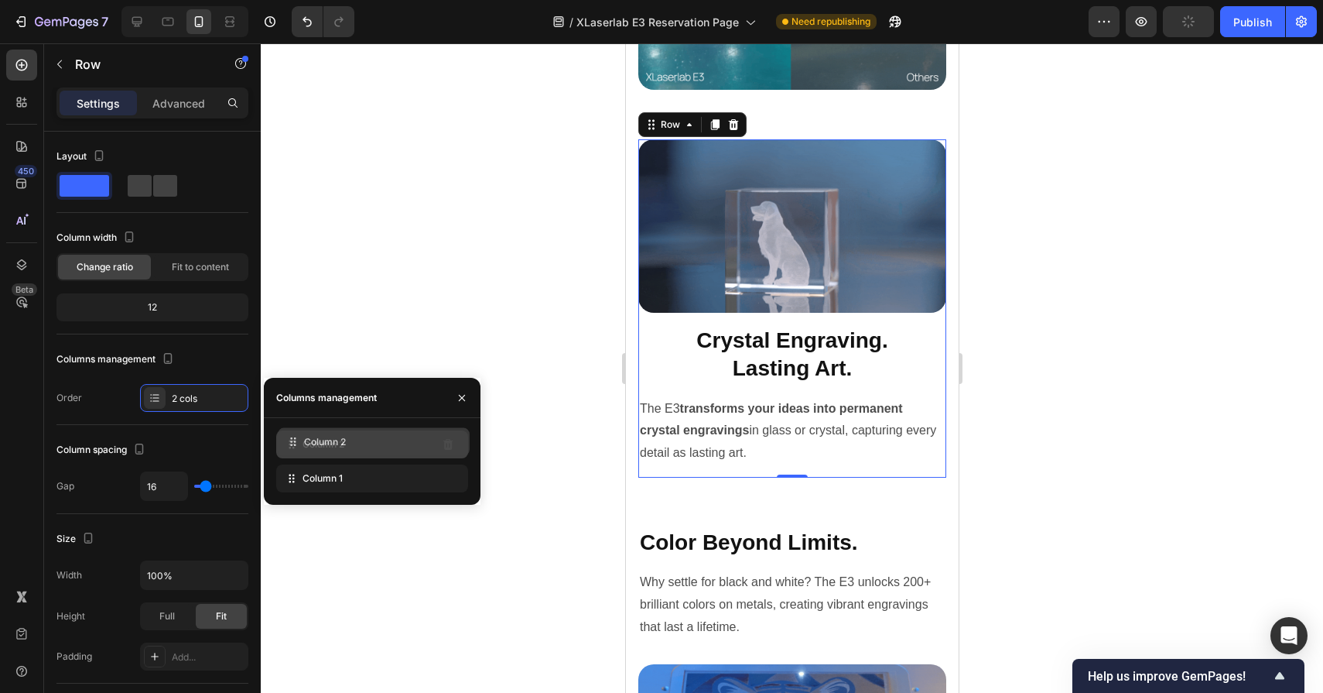
drag, startPoint x: 291, startPoint y: 473, endPoint x: 291, endPoint y: 437, distance: 36.4
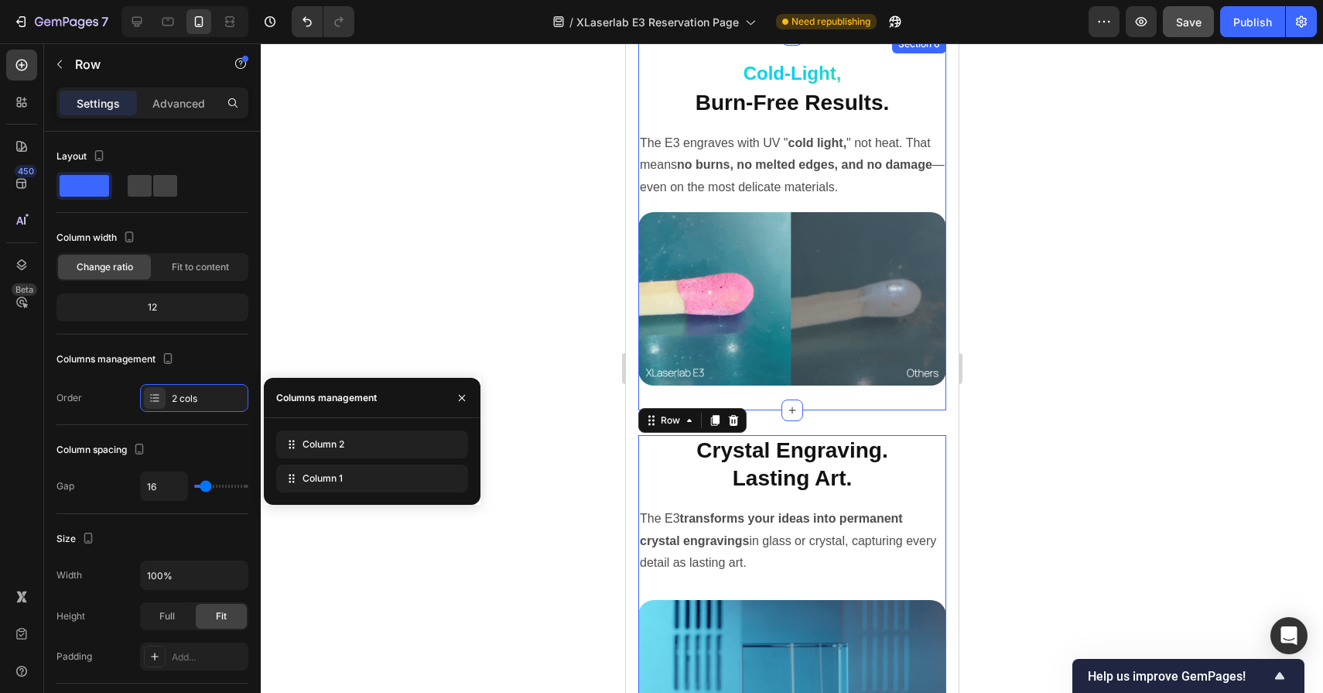
scroll to position [4001, 0]
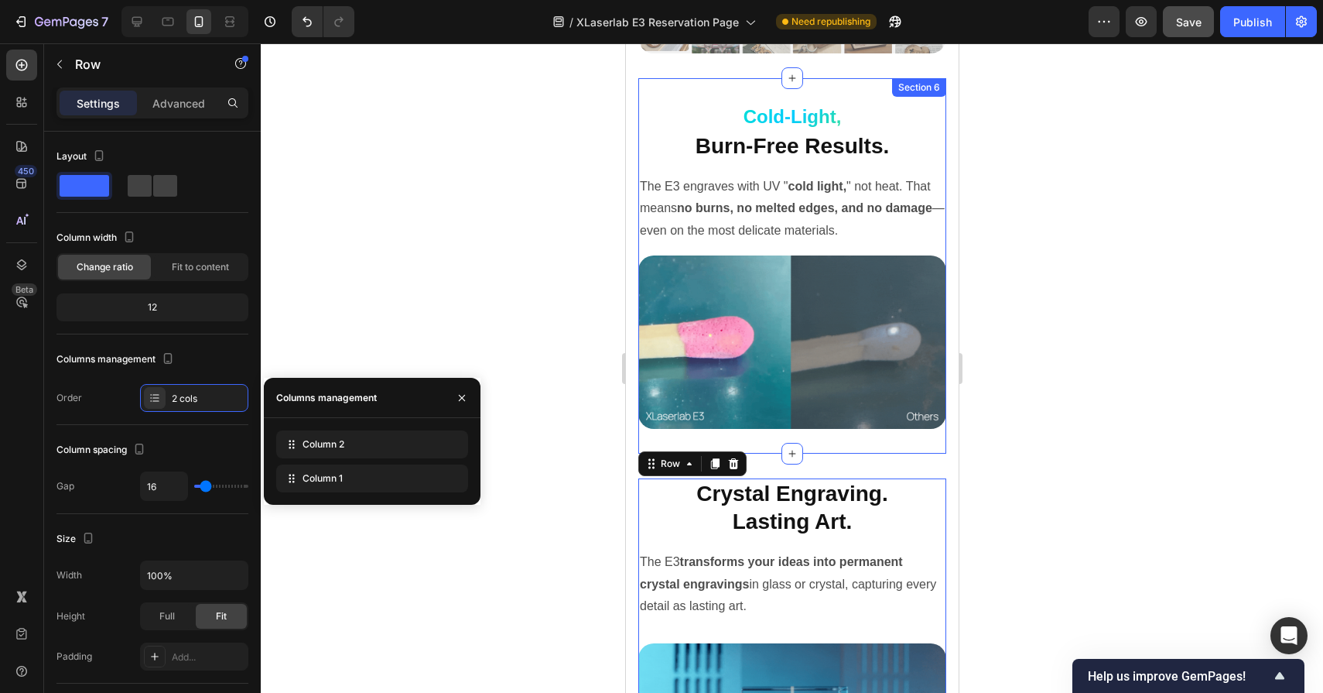
click at [751, 250] on div "Cold-Light, Custom Code Burn-Free Results. Heading The E3 engraves with UV " co…" at bounding box center [792, 266] width 308 height 326
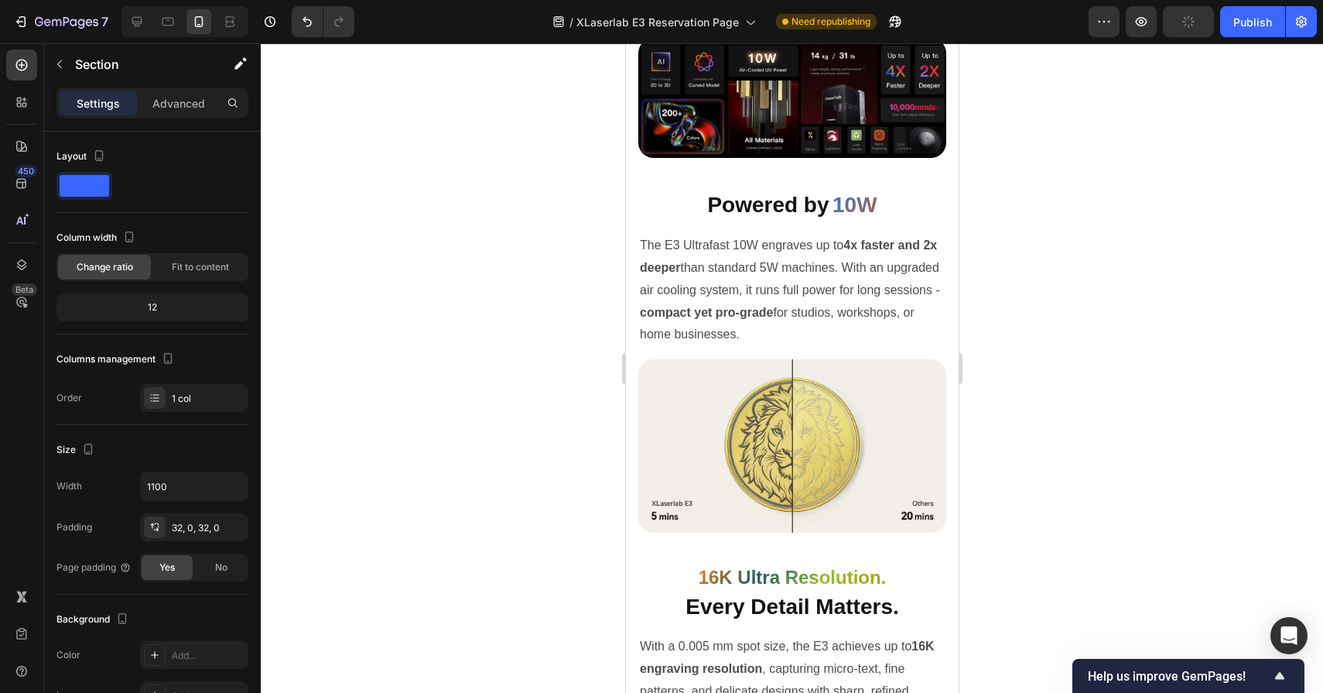
scroll to position [2406, 0]
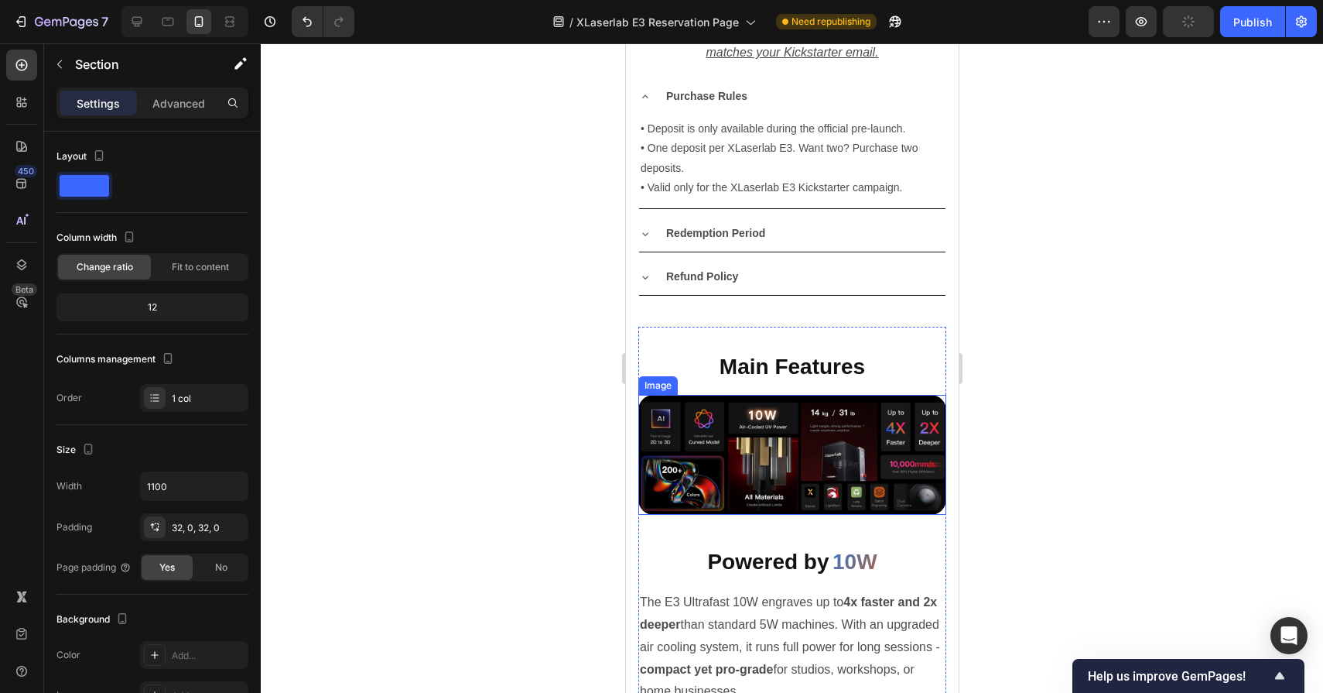
click at [743, 454] on img at bounding box center [792, 455] width 308 height 120
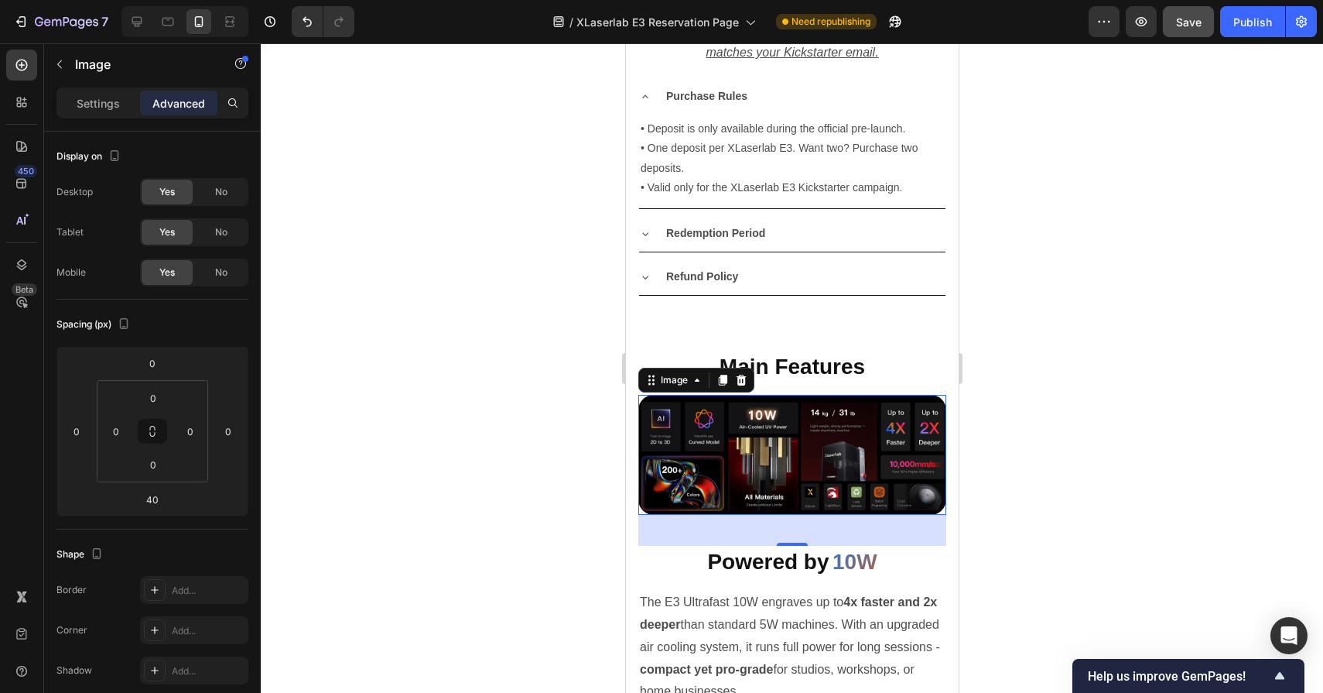
click at [782, 439] on img at bounding box center [792, 455] width 308 height 120
click at [65, 67] on icon "button" at bounding box center [59, 64] width 12 height 12
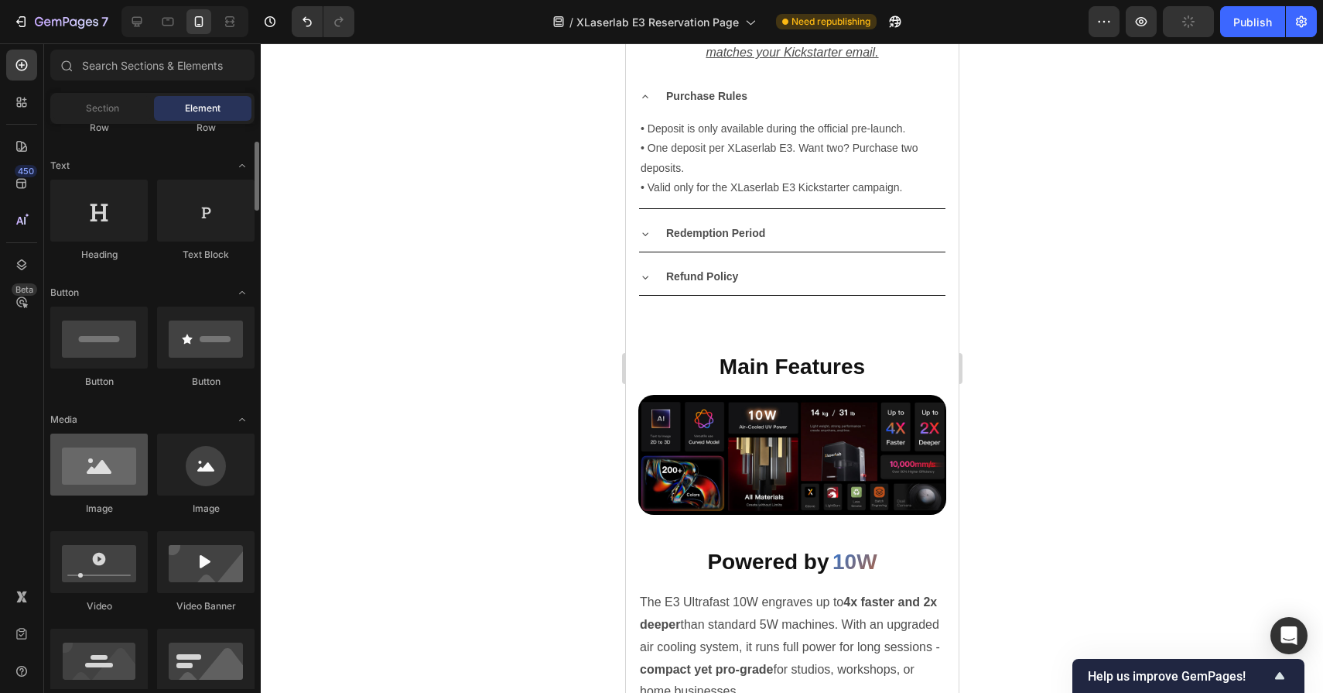
scroll to position [213, 0]
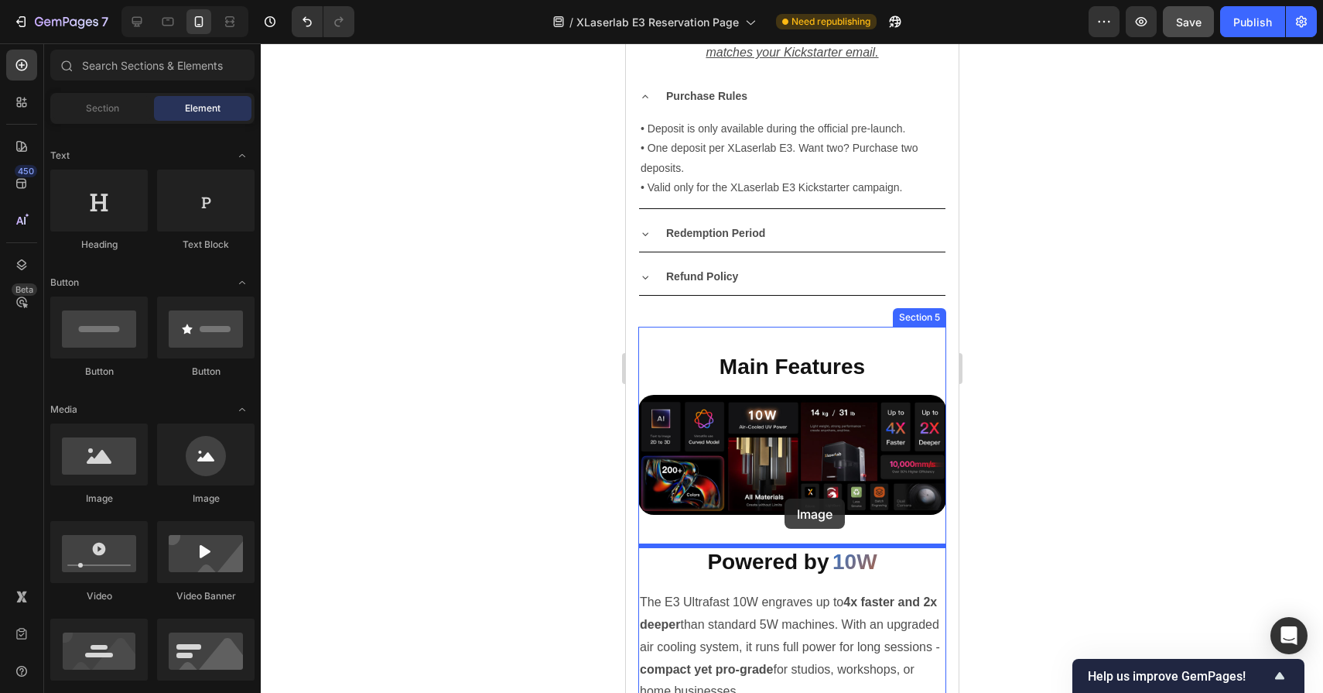
drag, startPoint x: 725, startPoint y: 502, endPoint x: 784, endPoint y: 498, distance: 58.9
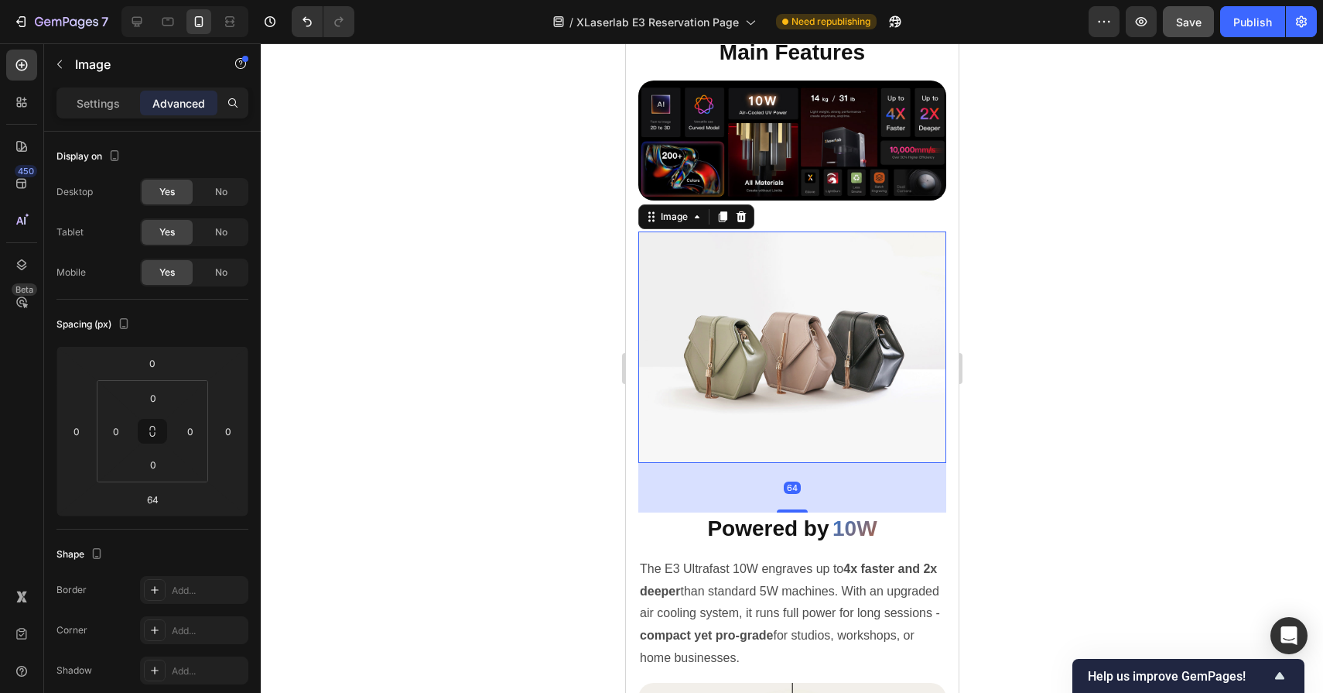
scroll to position [2759, 0]
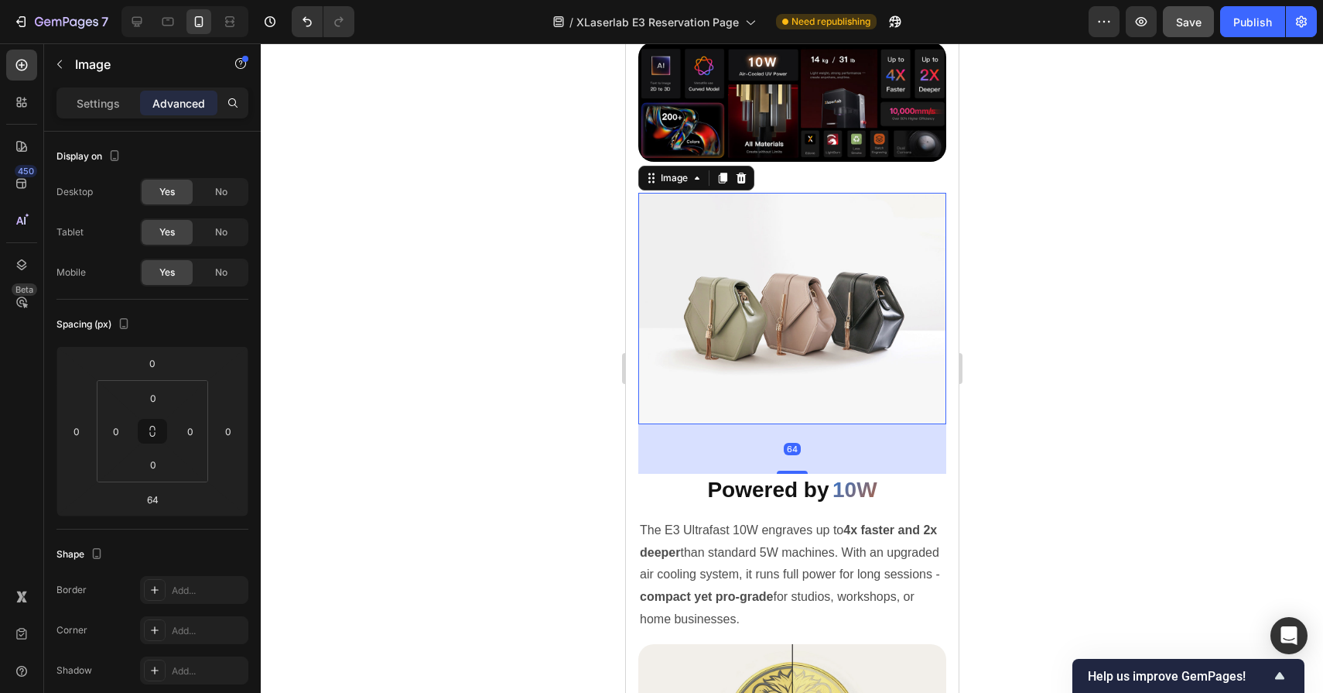
click at [790, 296] on img at bounding box center [792, 308] width 308 height 231
click at [774, 124] on img at bounding box center [792, 102] width 308 height 120
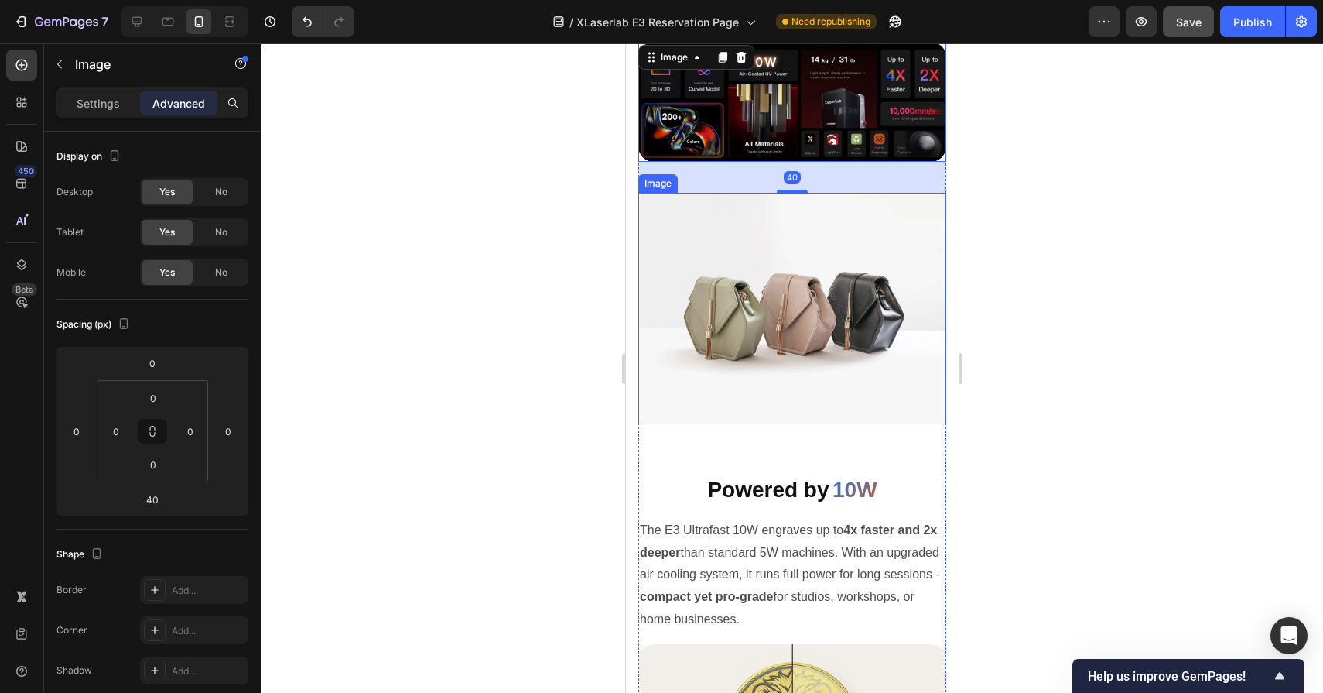
click at [778, 271] on img at bounding box center [792, 308] width 308 height 231
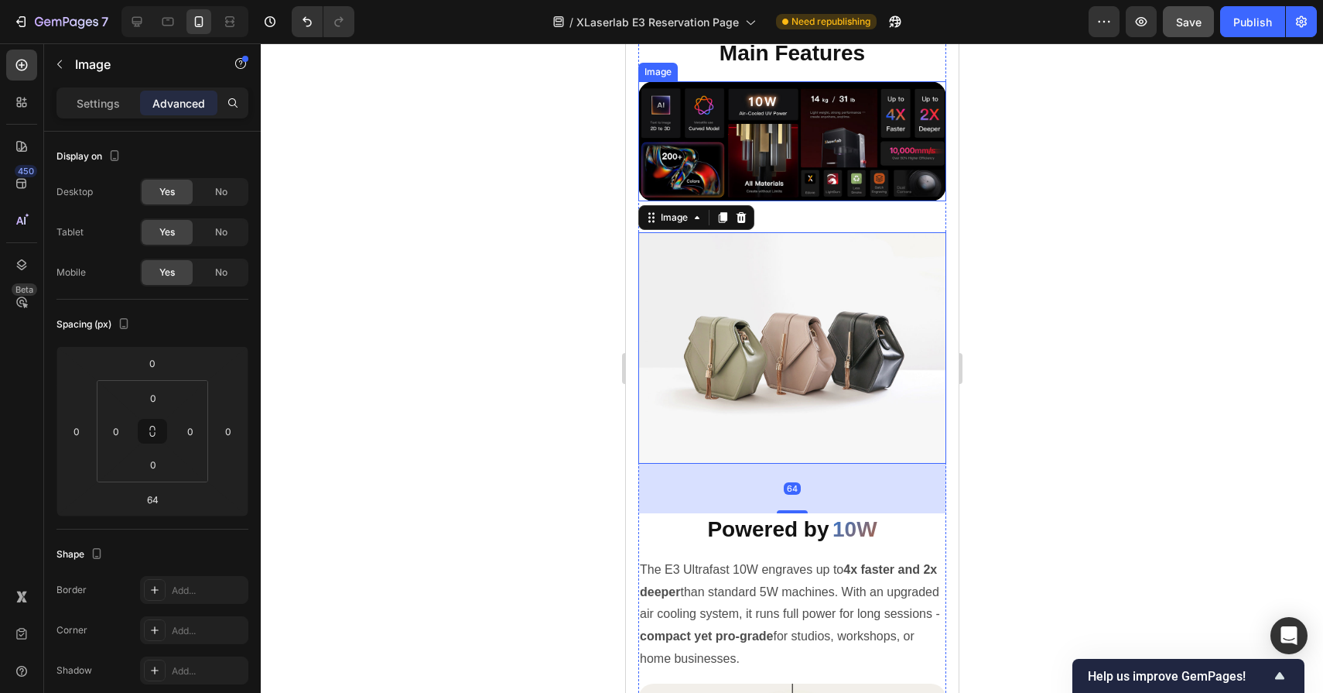
scroll to position [2640, 0]
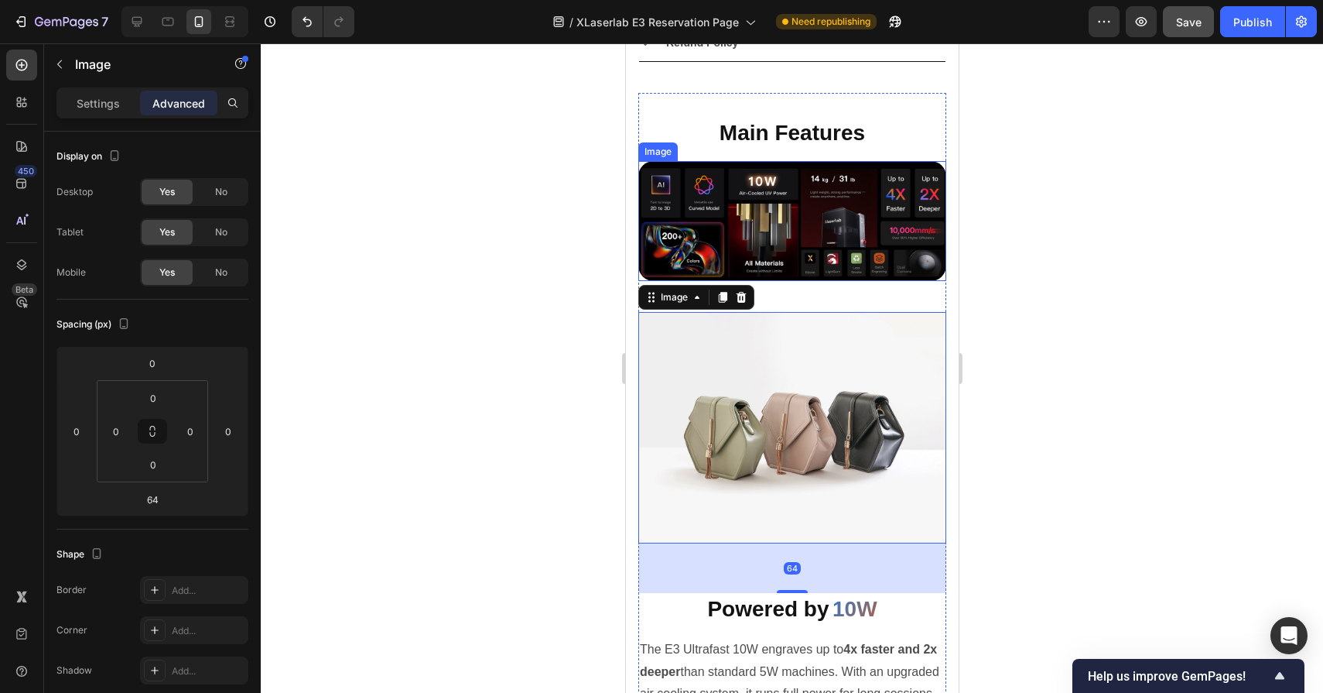
click at [796, 194] on img at bounding box center [792, 221] width 308 height 120
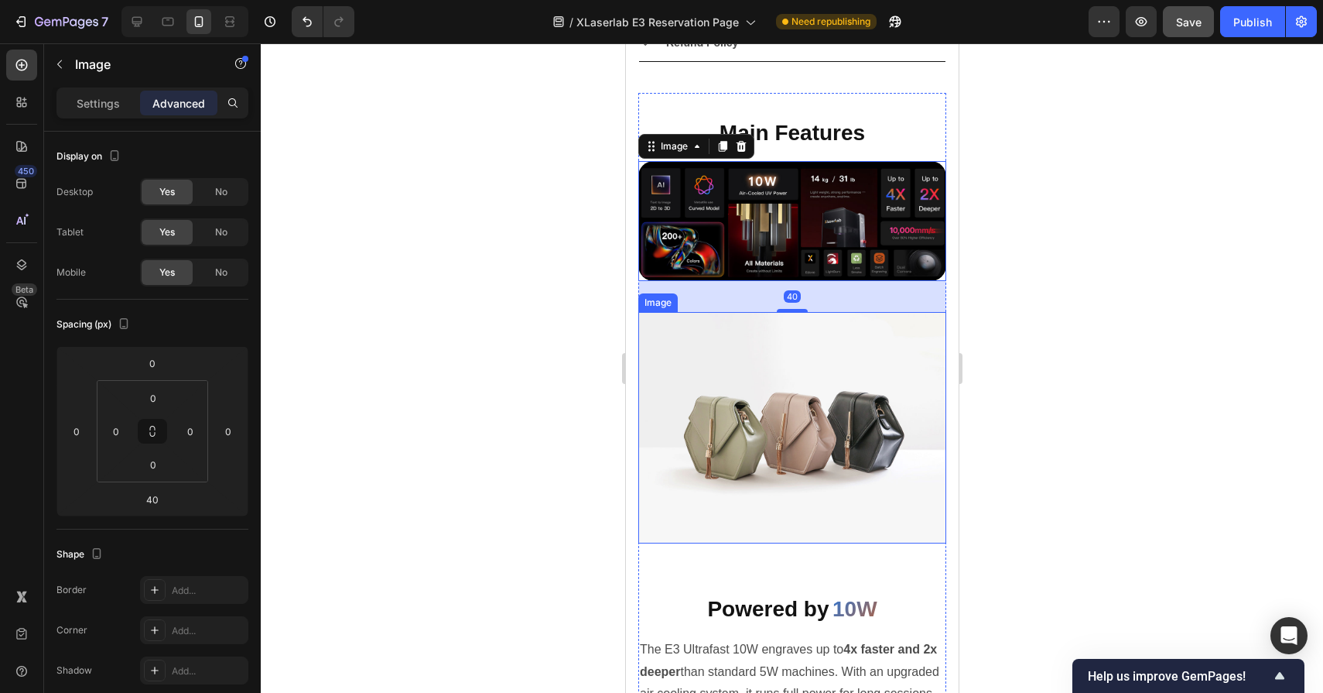
click at [779, 412] on img at bounding box center [792, 427] width 308 height 231
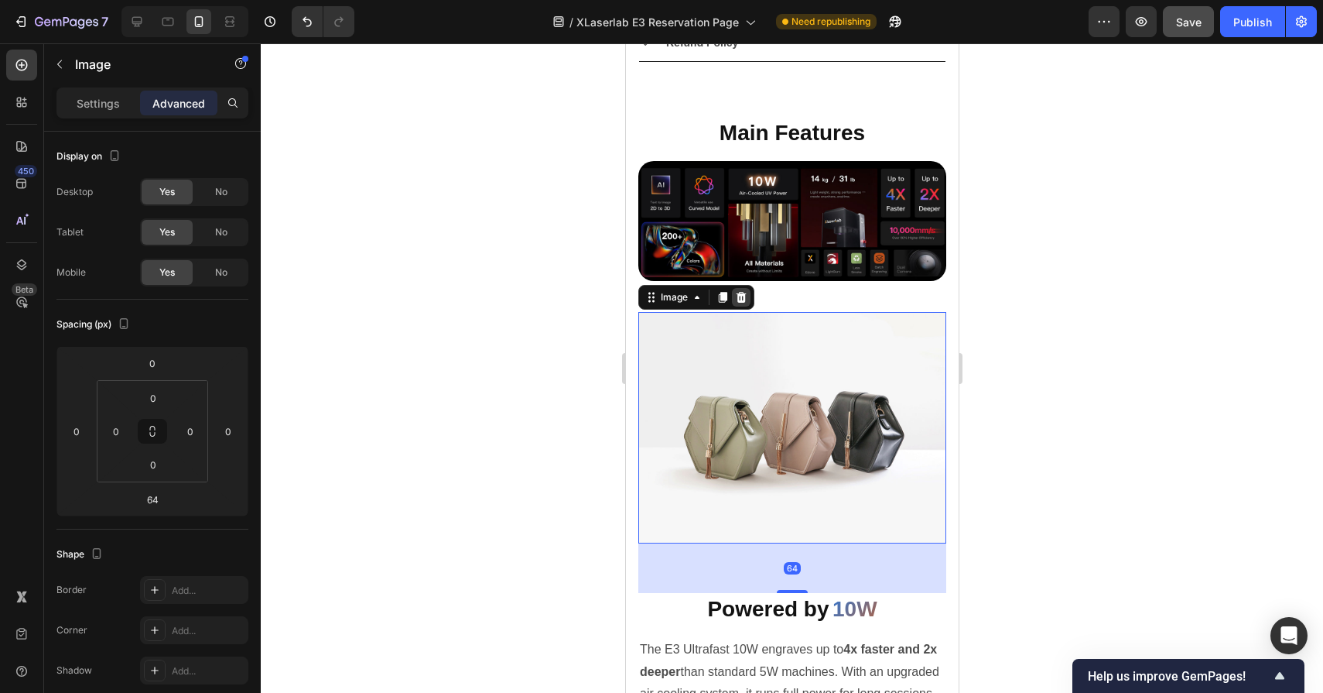
click at [744, 297] on icon at bounding box center [741, 297] width 10 height 11
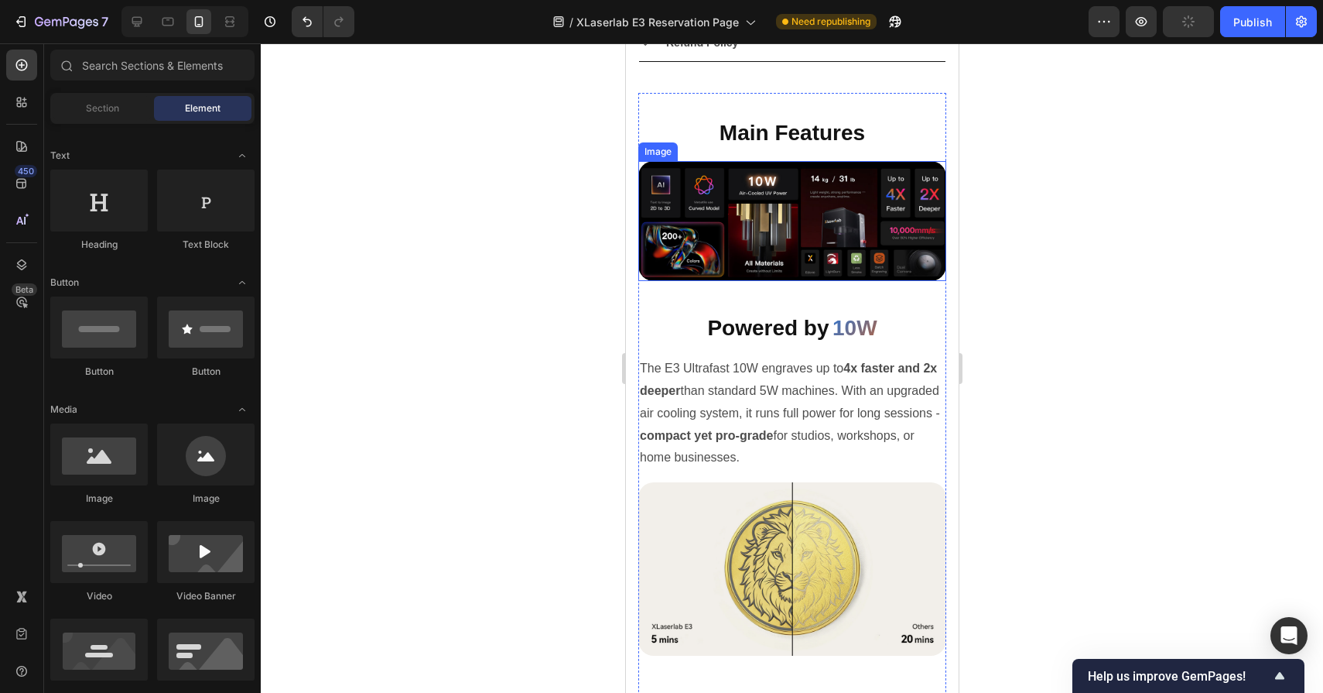
click at [730, 211] on img at bounding box center [792, 221] width 308 height 120
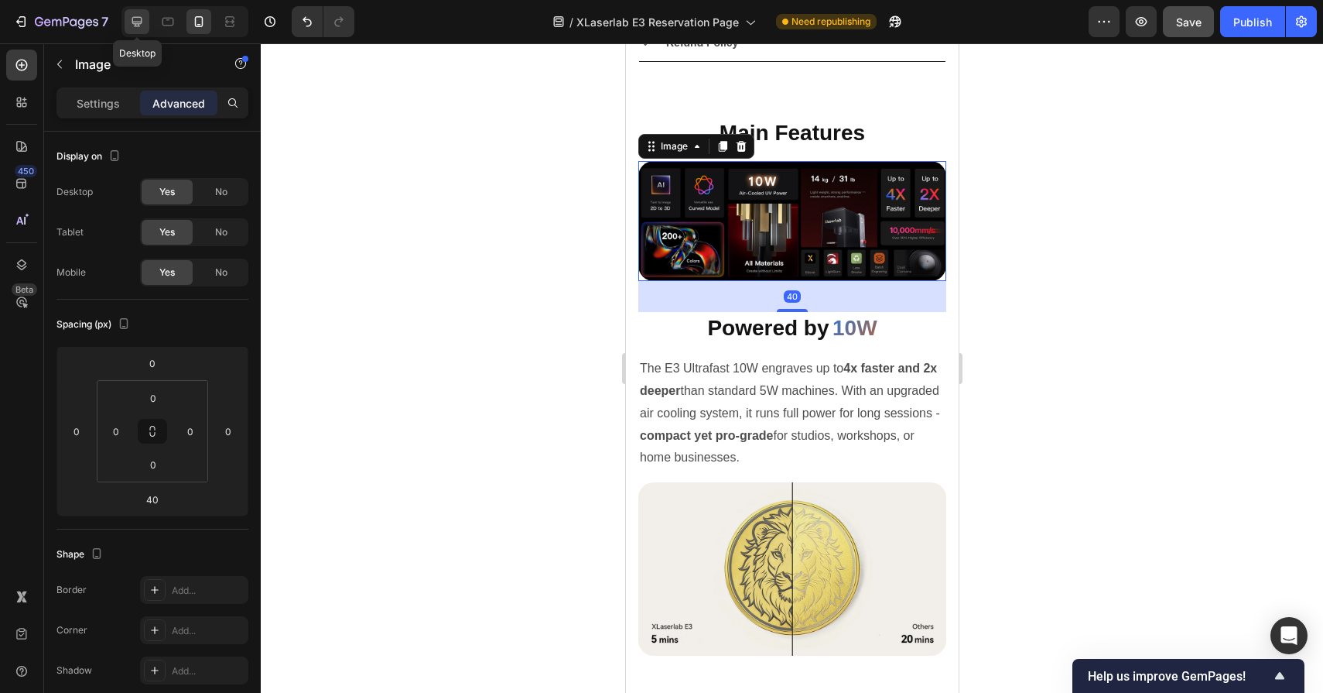
click at [142, 12] on div at bounding box center [137, 21] width 25 height 25
type input "64"
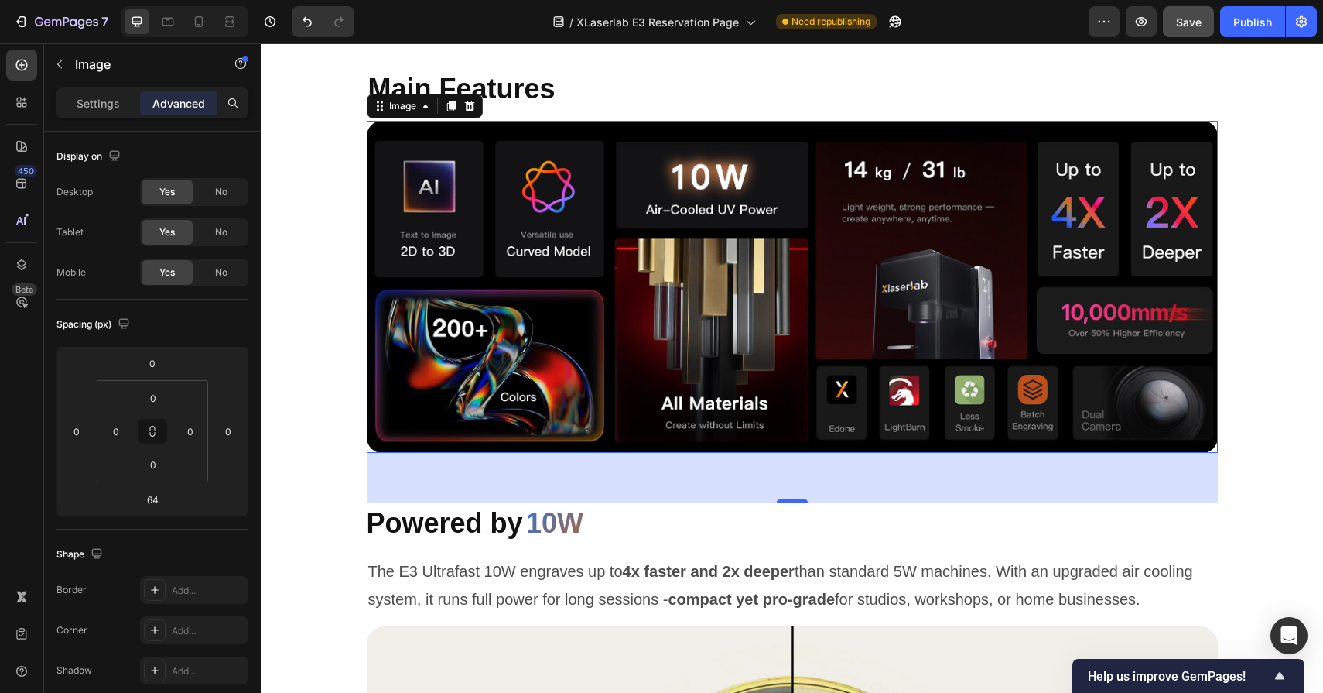
scroll to position [1985, 0]
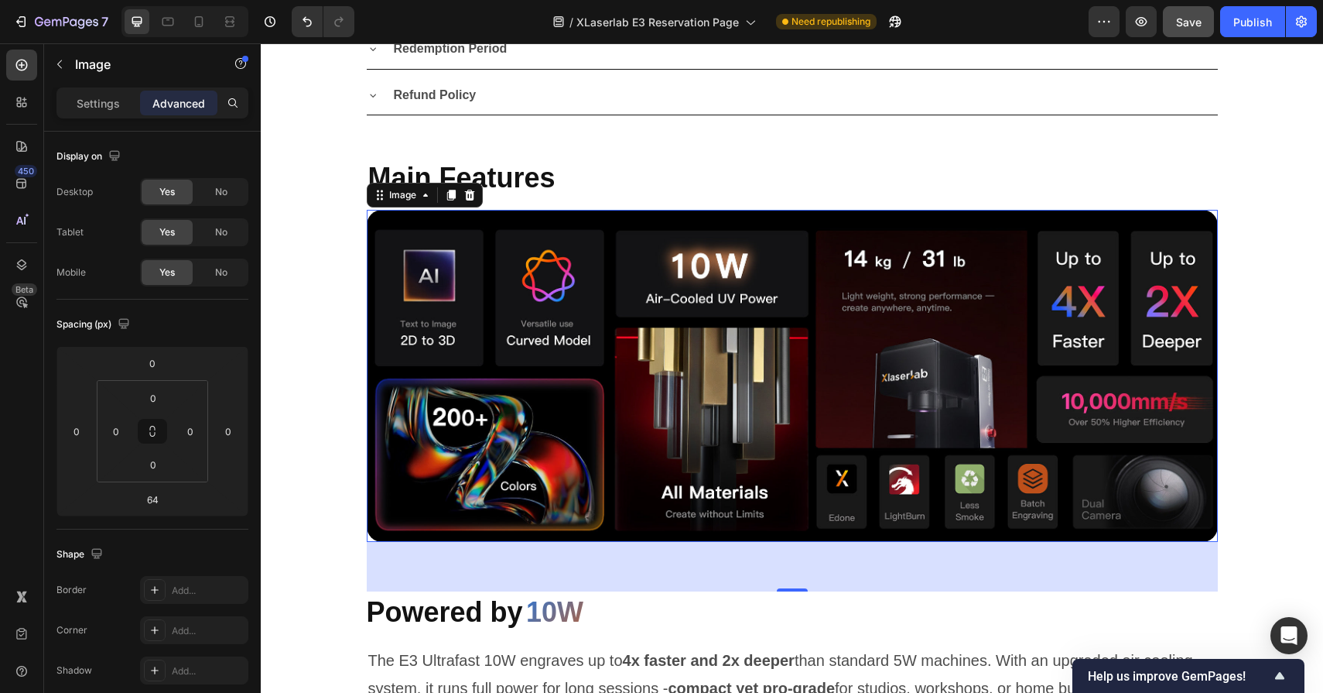
click at [686, 278] on img at bounding box center [792, 376] width 851 height 332
click at [450, 197] on icon at bounding box center [451, 195] width 9 height 11
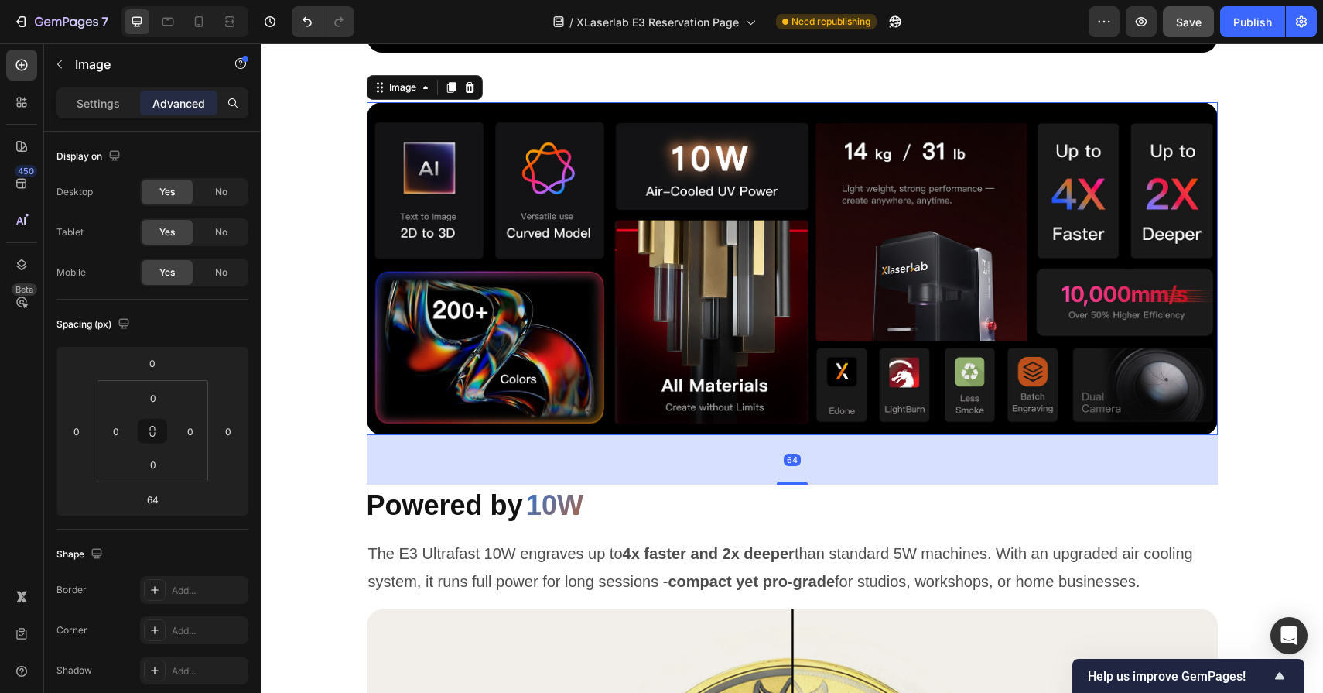
scroll to position [2479, 0]
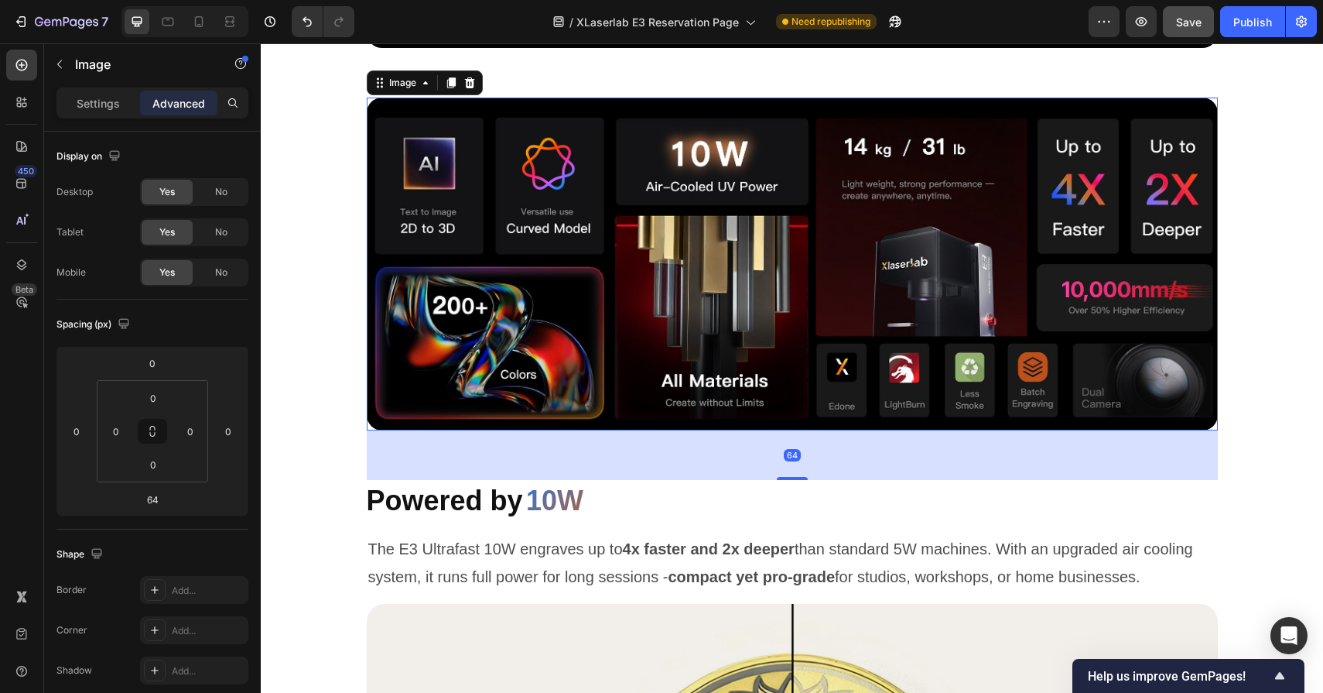
click at [745, 342] on img at bounding box center [792, 264] width 851 height 332
click at [83, 95] on p "Settings" at bounding box center [98, 103] width 43 height 16
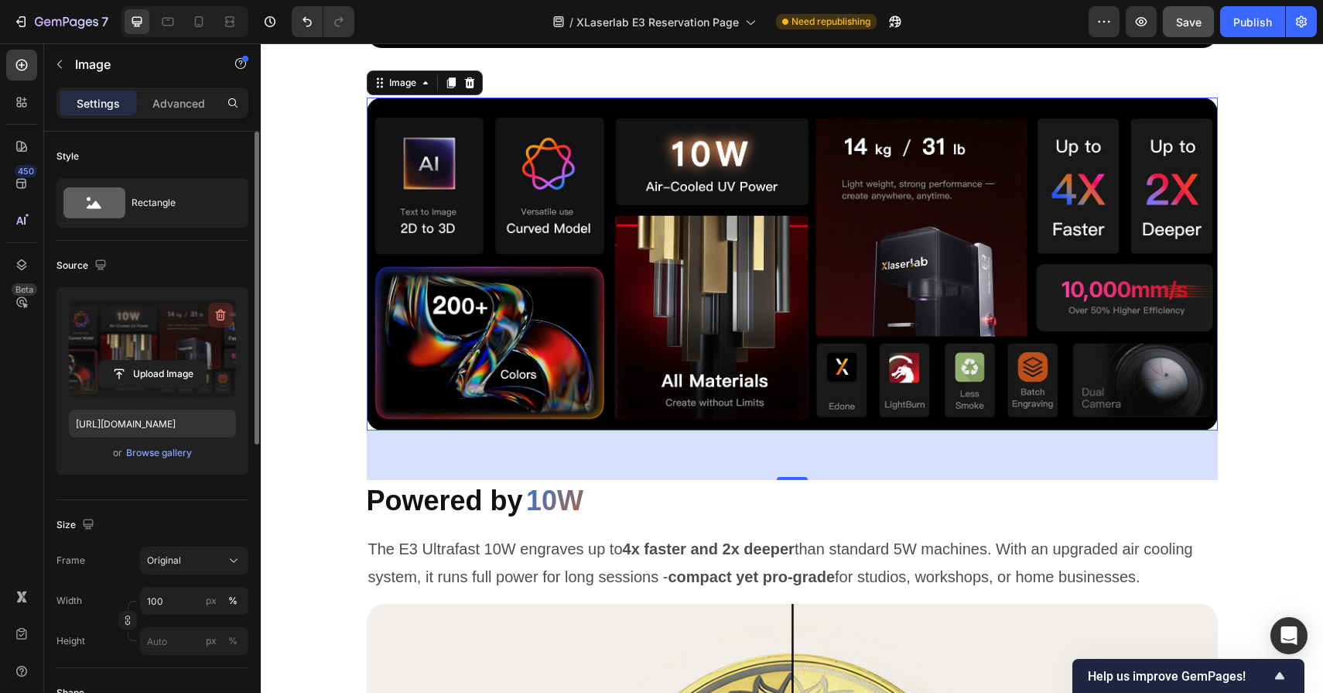
click at [223, 311] on icon "button" at bounding box center [221, 316] width 10 height 12
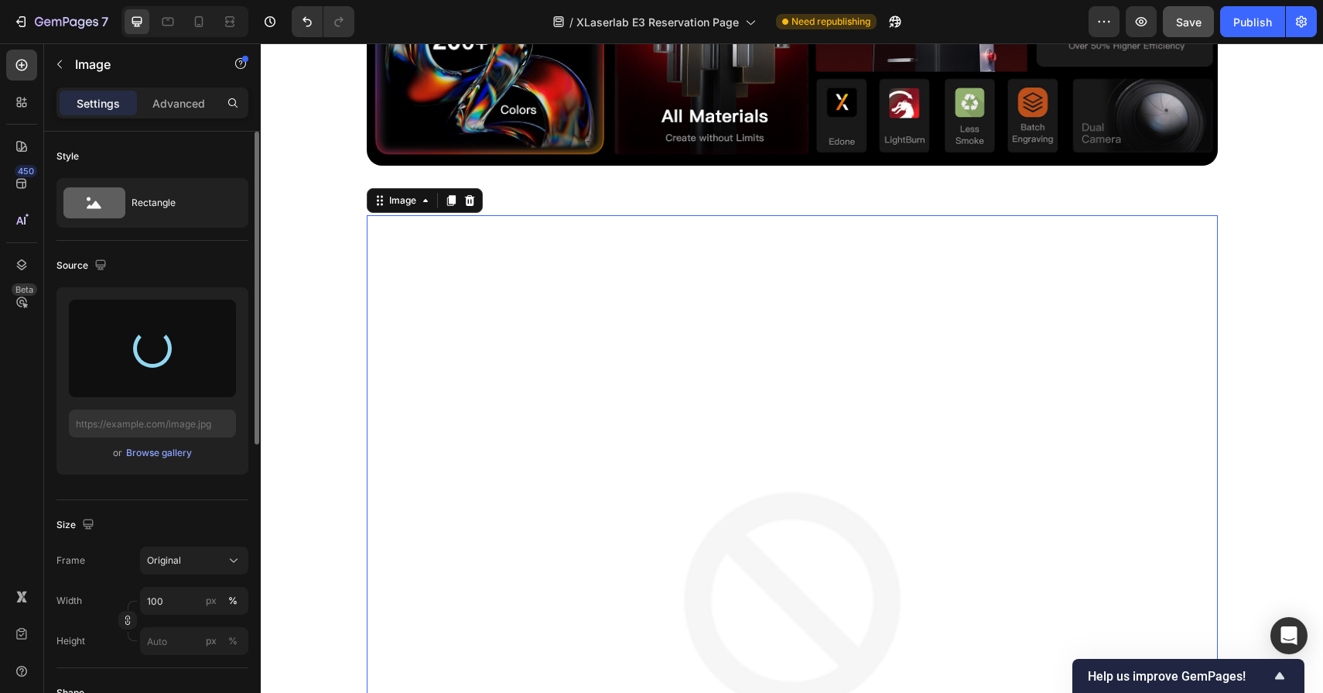
scroll to position [2359, 0]
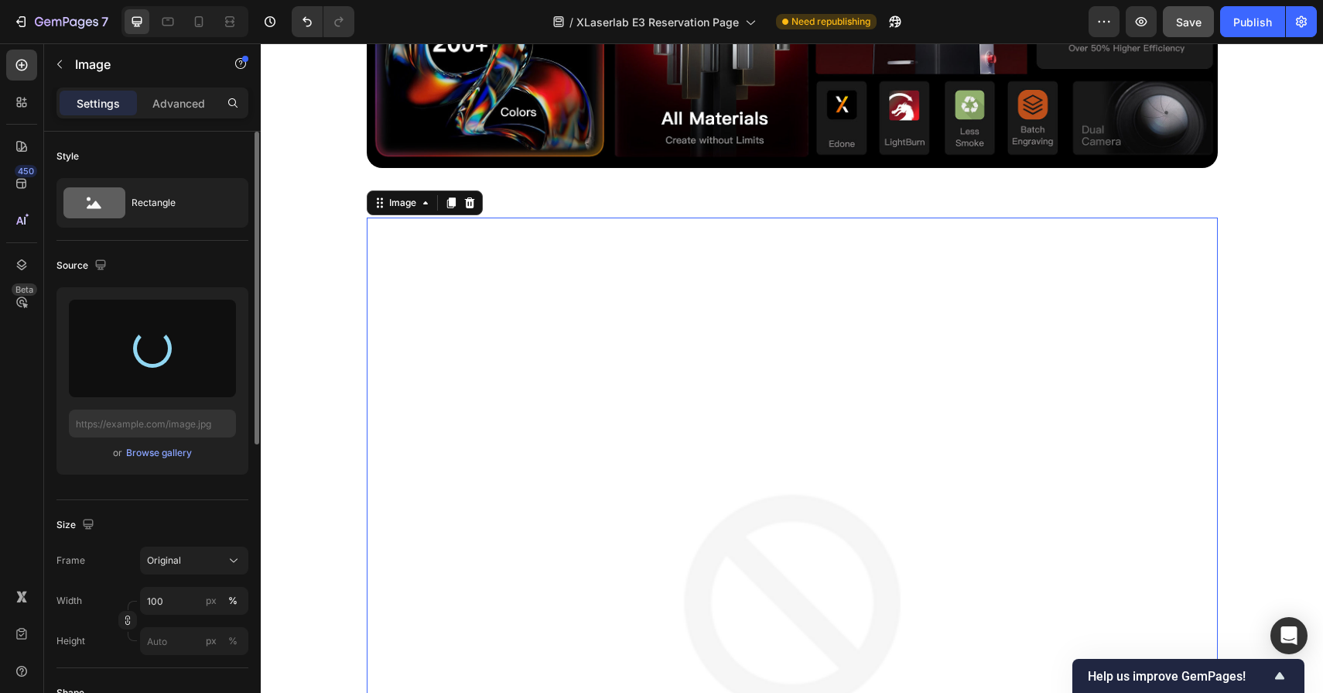
type input "[URL][DOMAIN_NAME]"
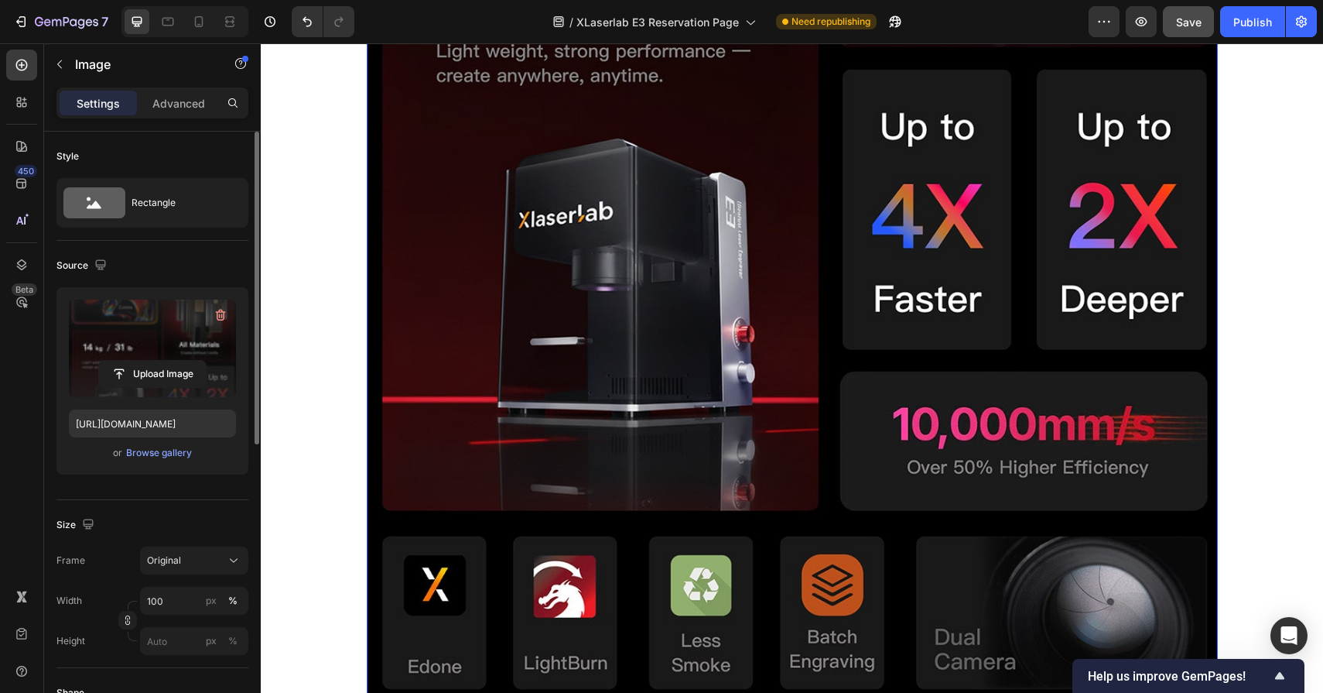
scroll to position [3540, 0]
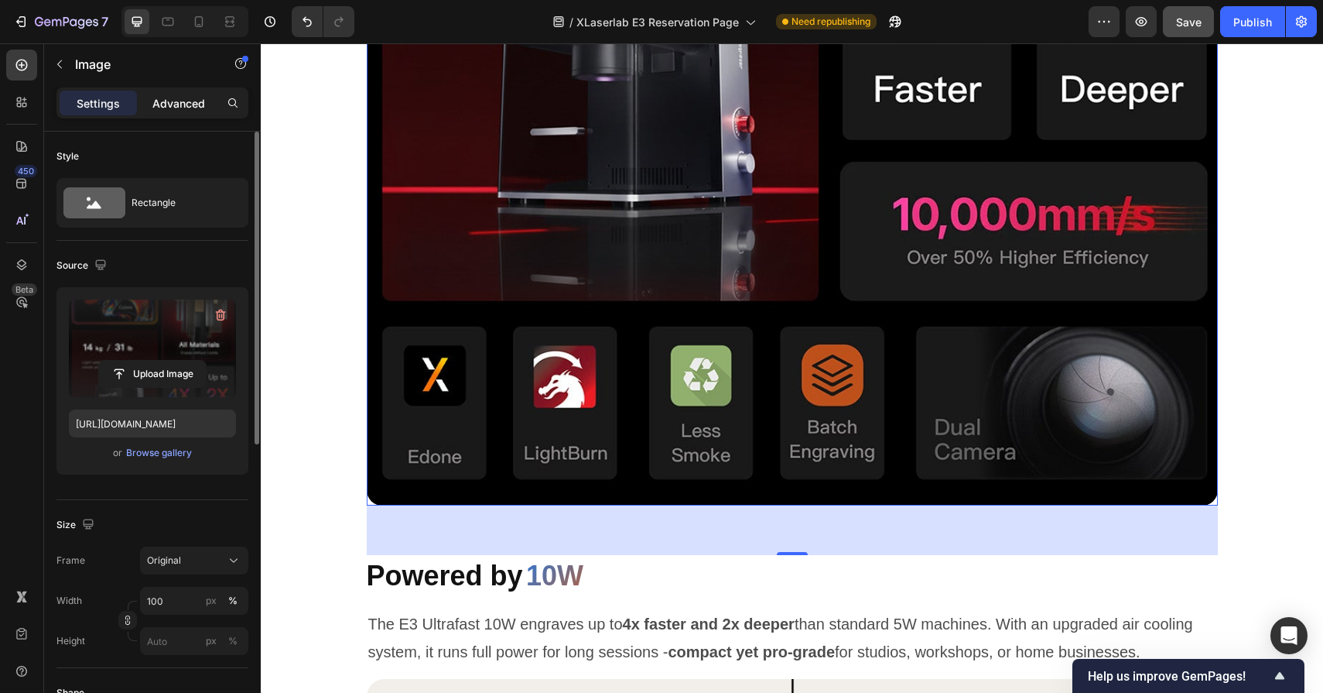
click at [178, 102] on p "Advanced" at bounding box center [178, 103] width 53 height 16
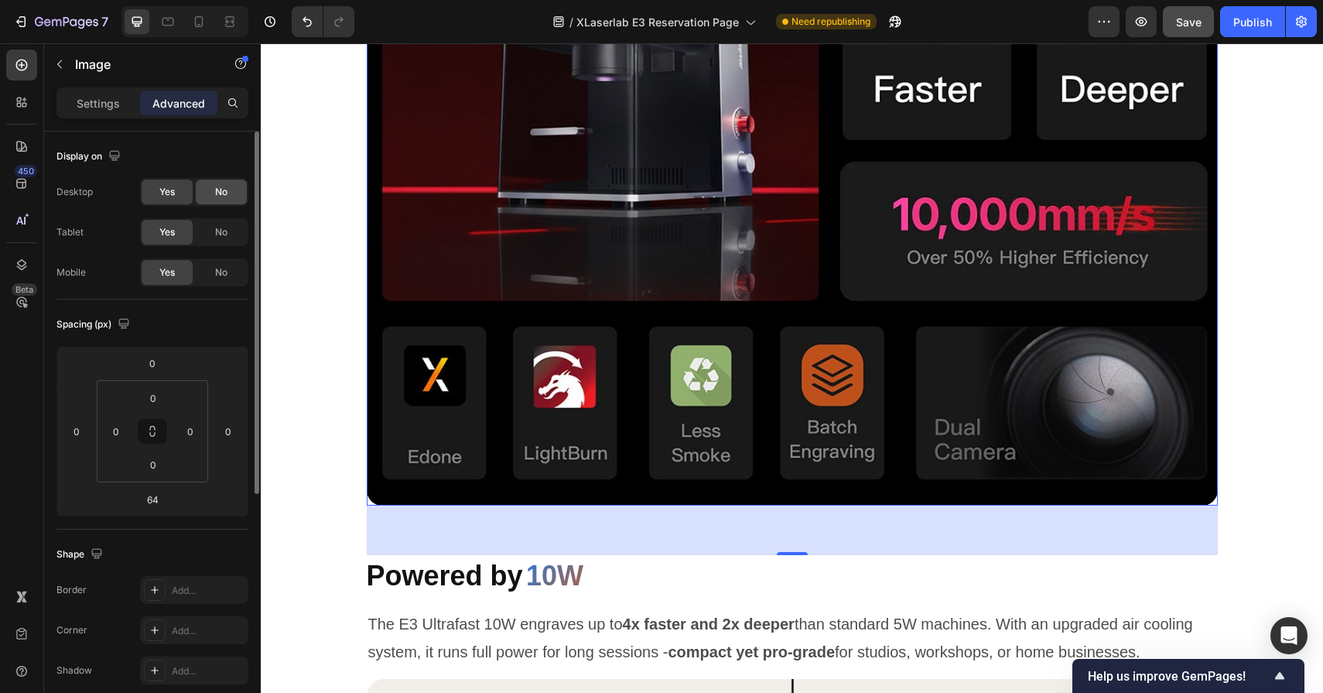
click at [217, 195] on span "No" at bounding box center [221, 192] width 12 height 14
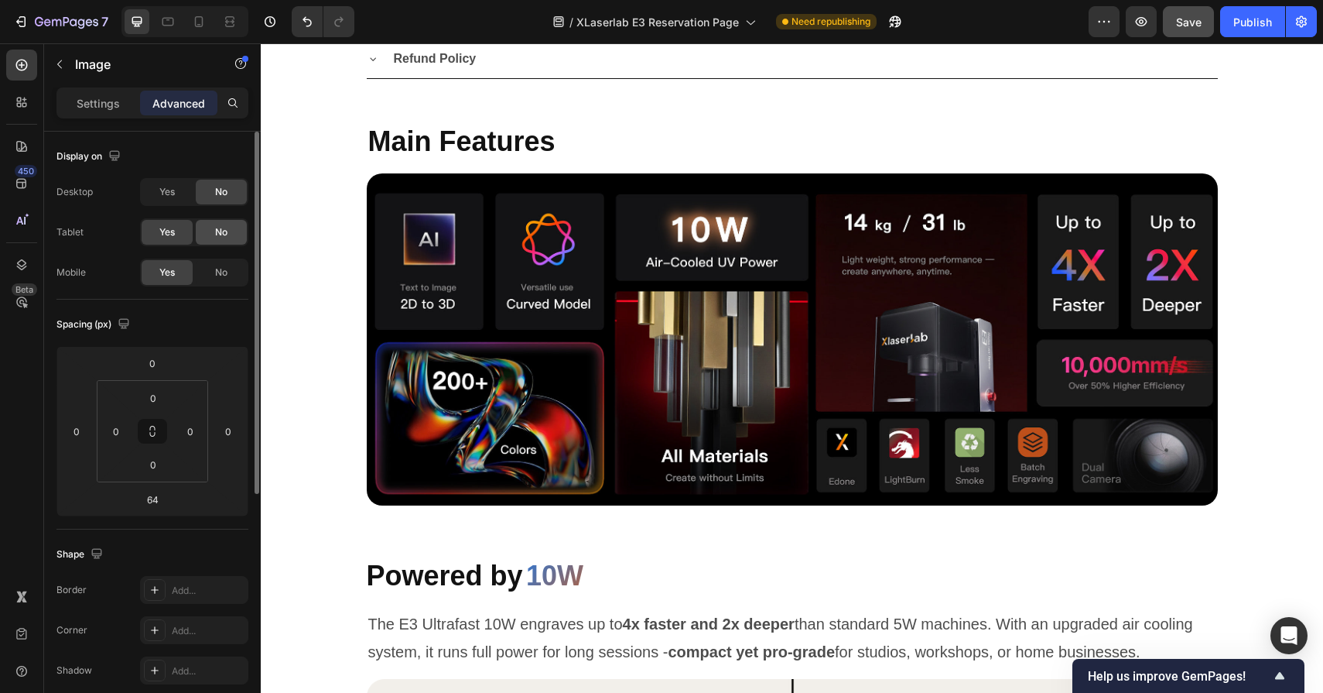
click at [220, 239] on div "No" at bounding box center [221, 232] width 51 height 25
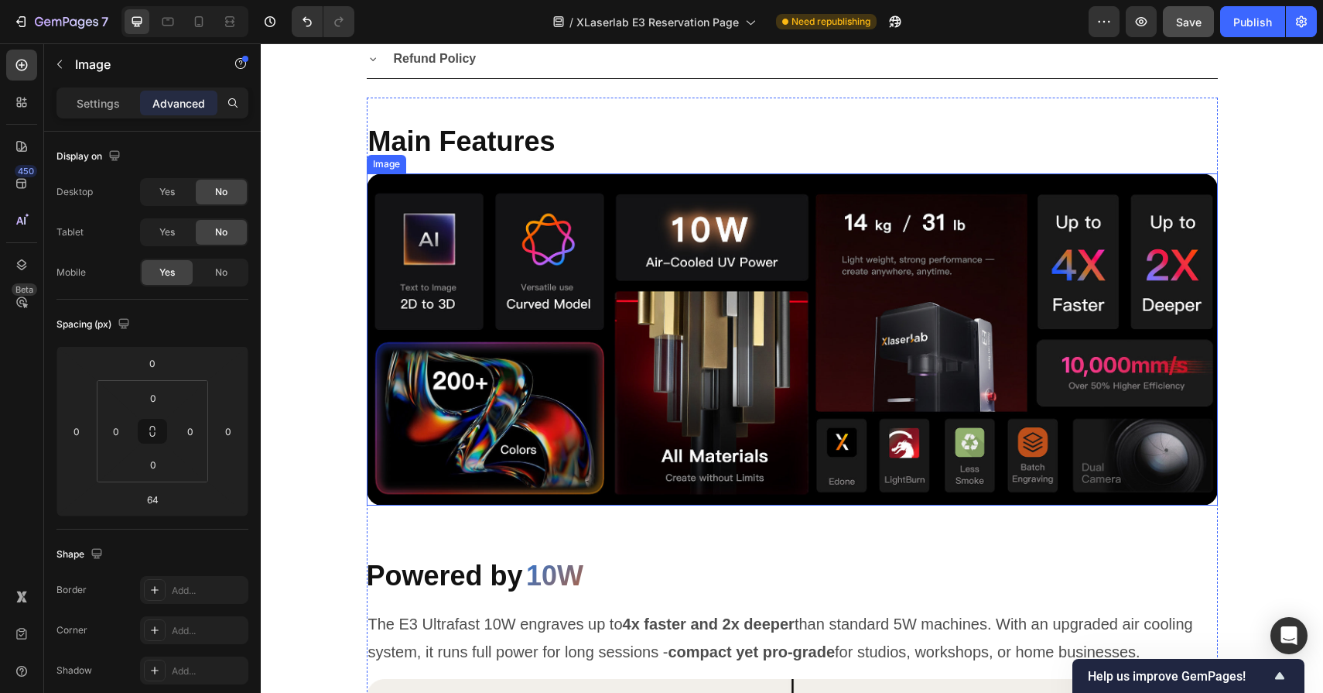
scroll to position [1977, 0]
click at [463, 296] on img at bounding box center [792, 339] width 851 height 332
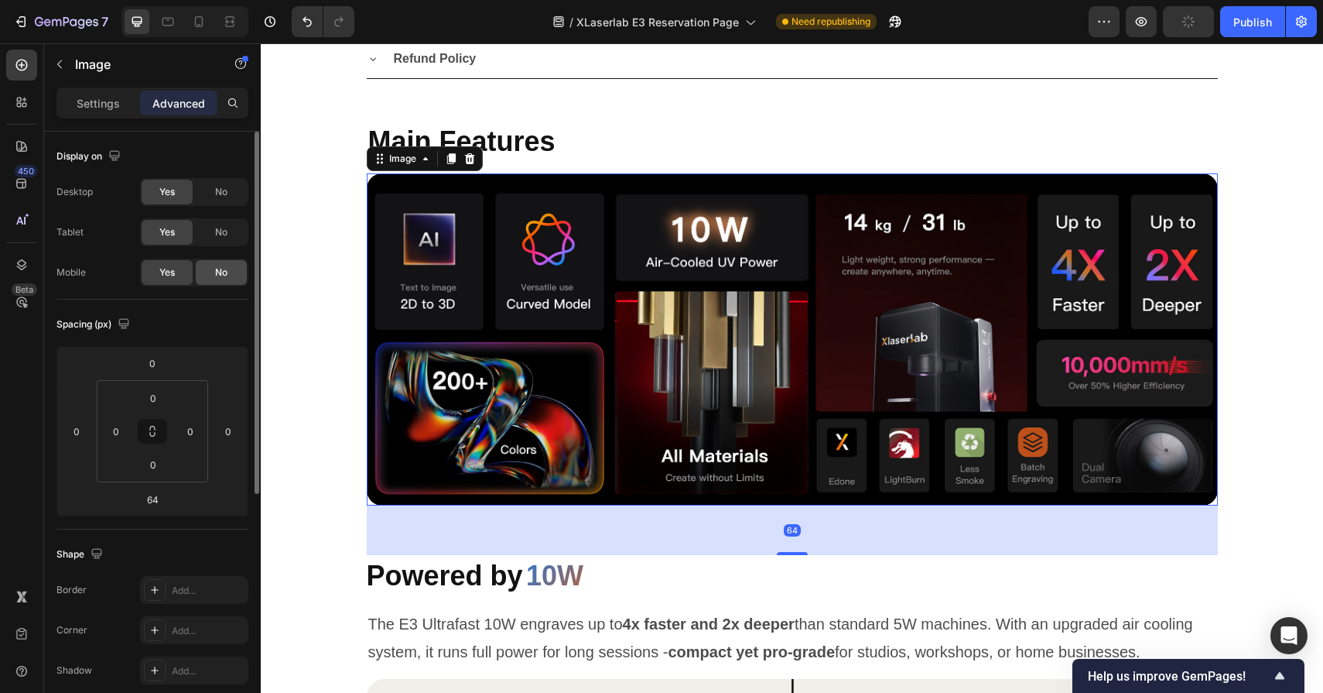
click at [215, 269] on span "No" at bounding box center [221, 272] width 12 height 14
click at [204, 25] on icon at bounding box center [198, 21] width 15 height 15
type input "40"
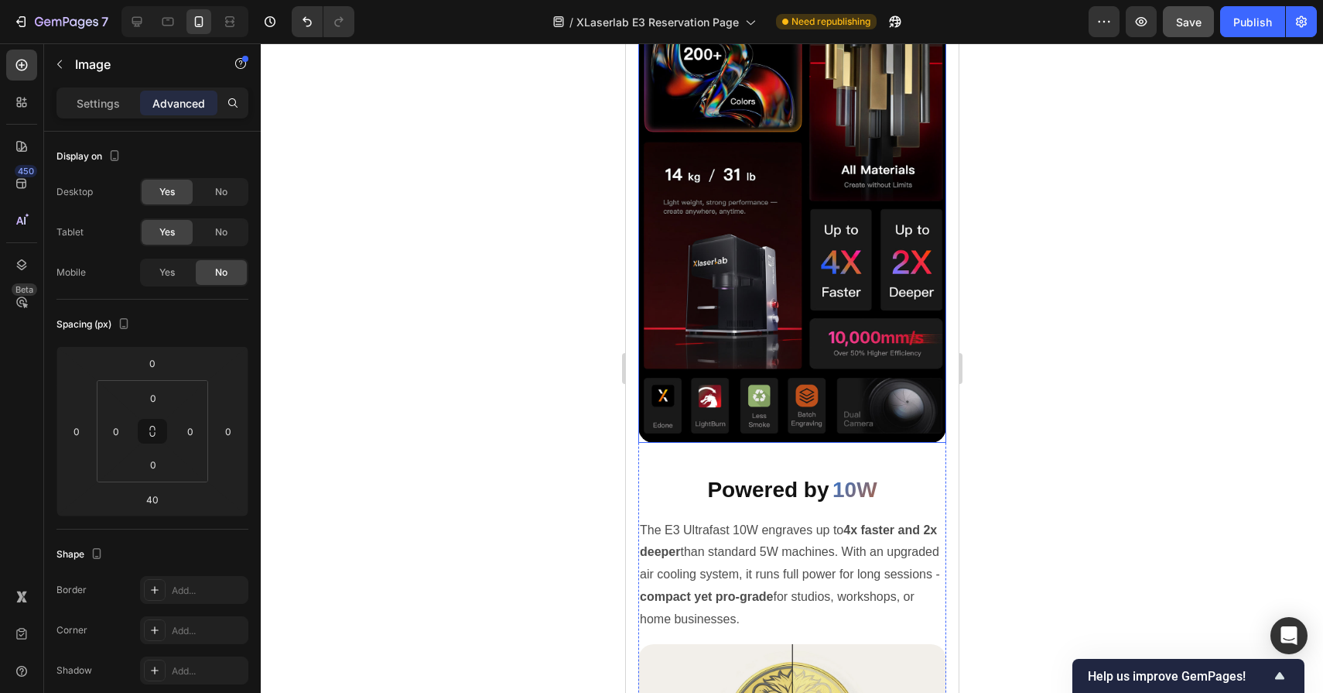
scroll to position [2892, 0]
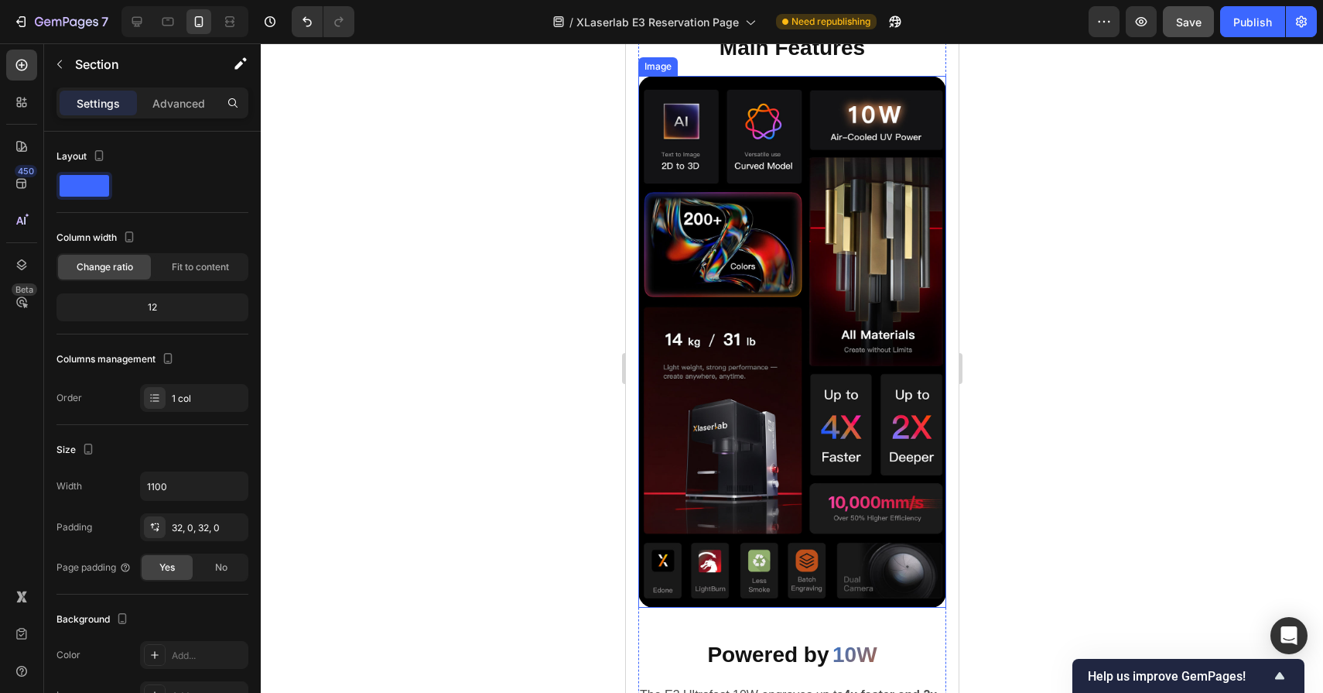
scroll to position [2628, 0]
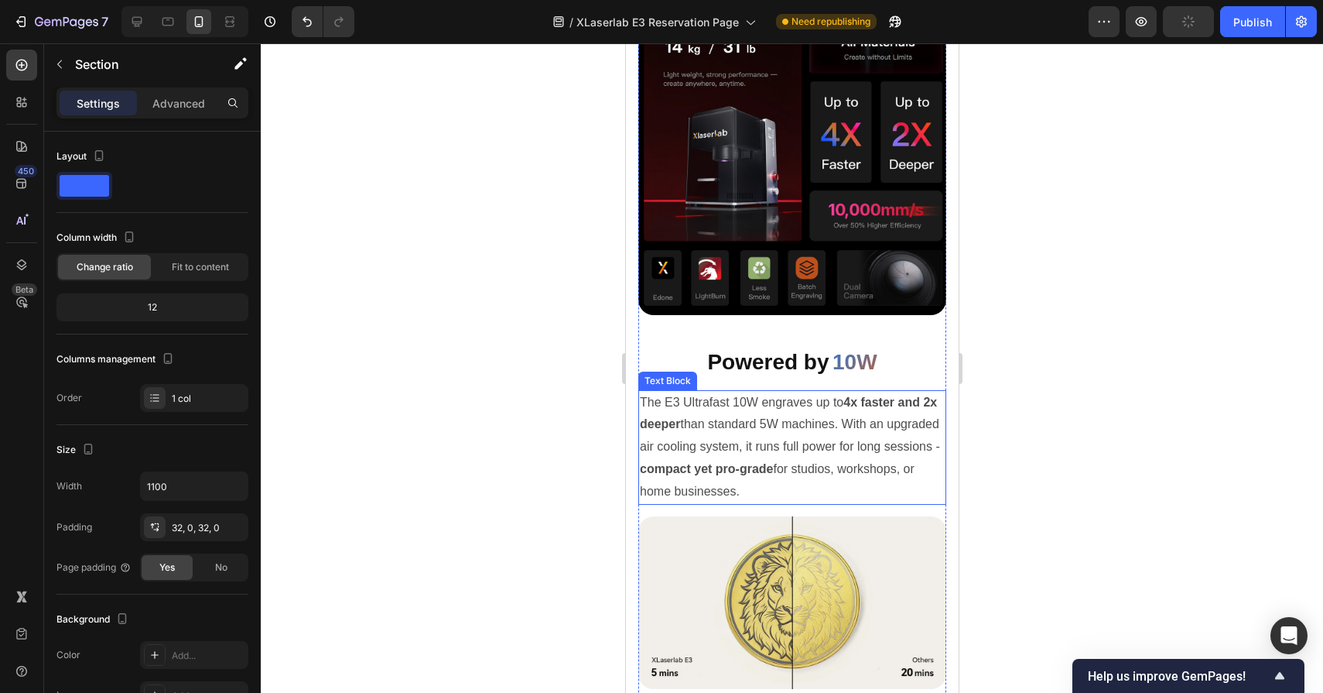
click at [773, 406] on p "The E3 Ultrafast 10W engraves up to 4x faster and 2x deeper than standard 5W ma…" at bounding box center [791, 447] width 305 height 111
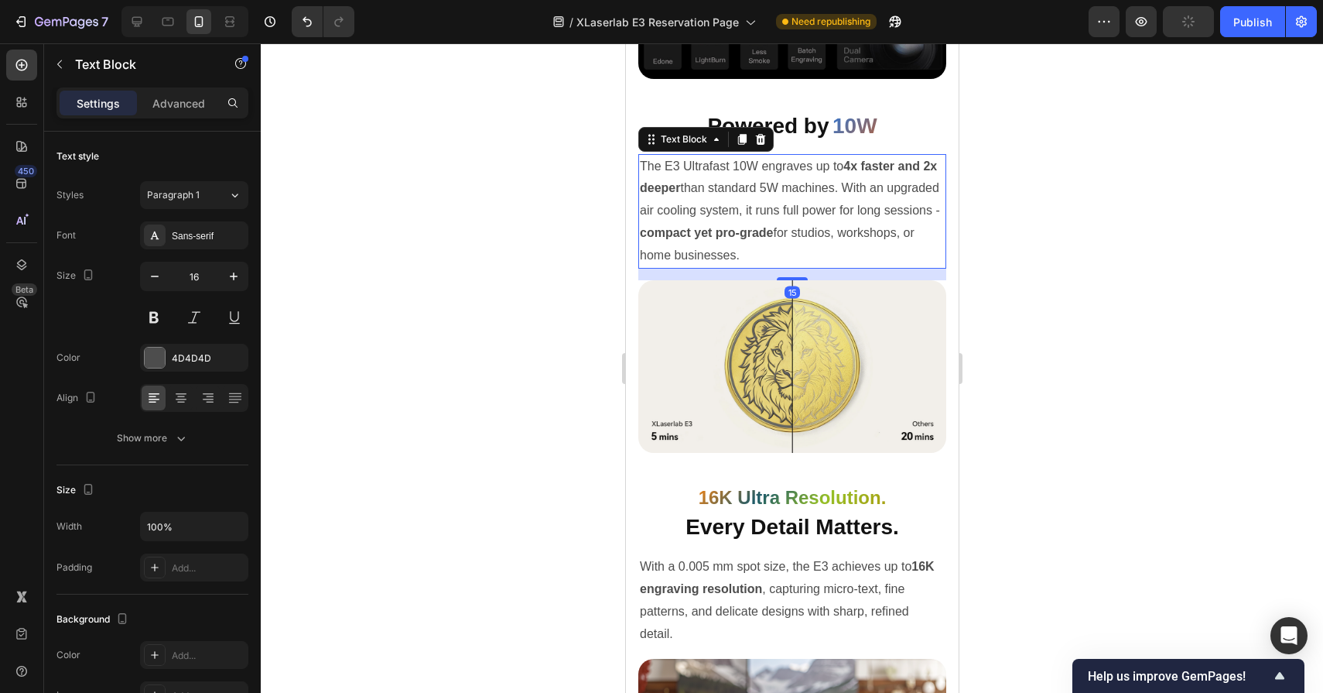
click at [773, 406] on img at bounding box center [792, 366] width 308 height 173
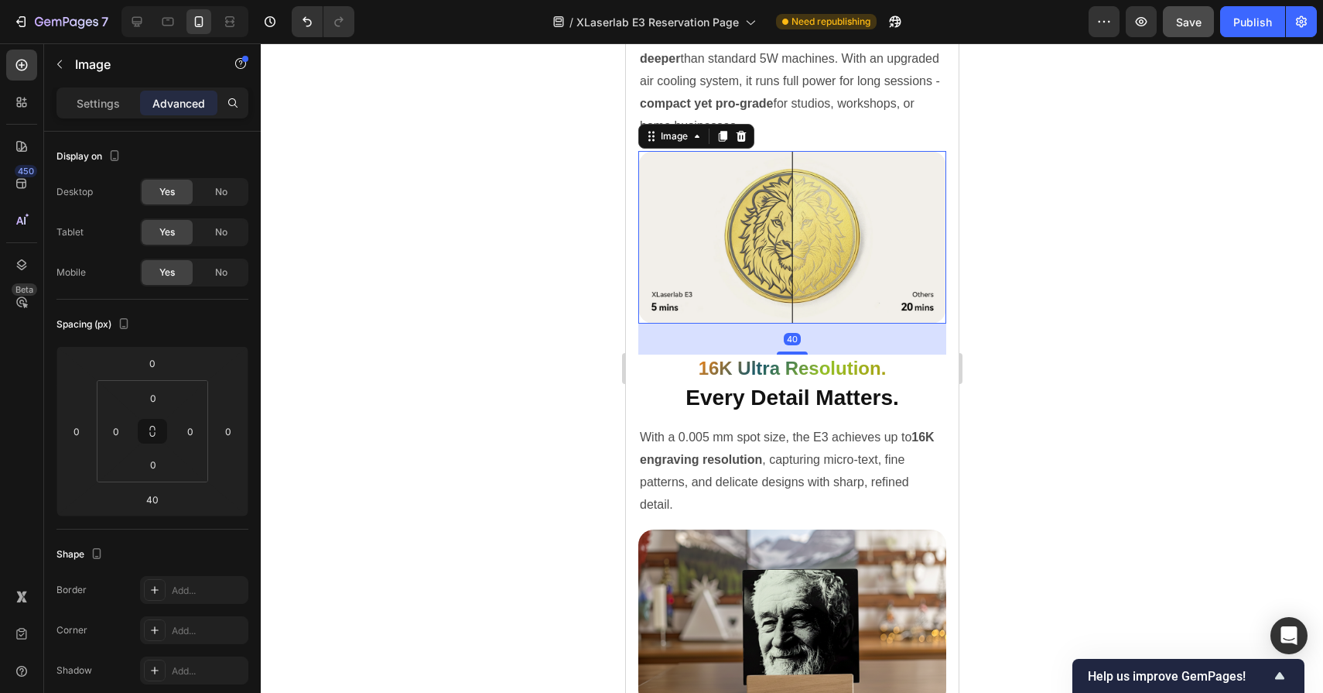
click at [773, 406] on h2 "Every Detail Matters." at bounding box center [792, 397] width 308 height 31
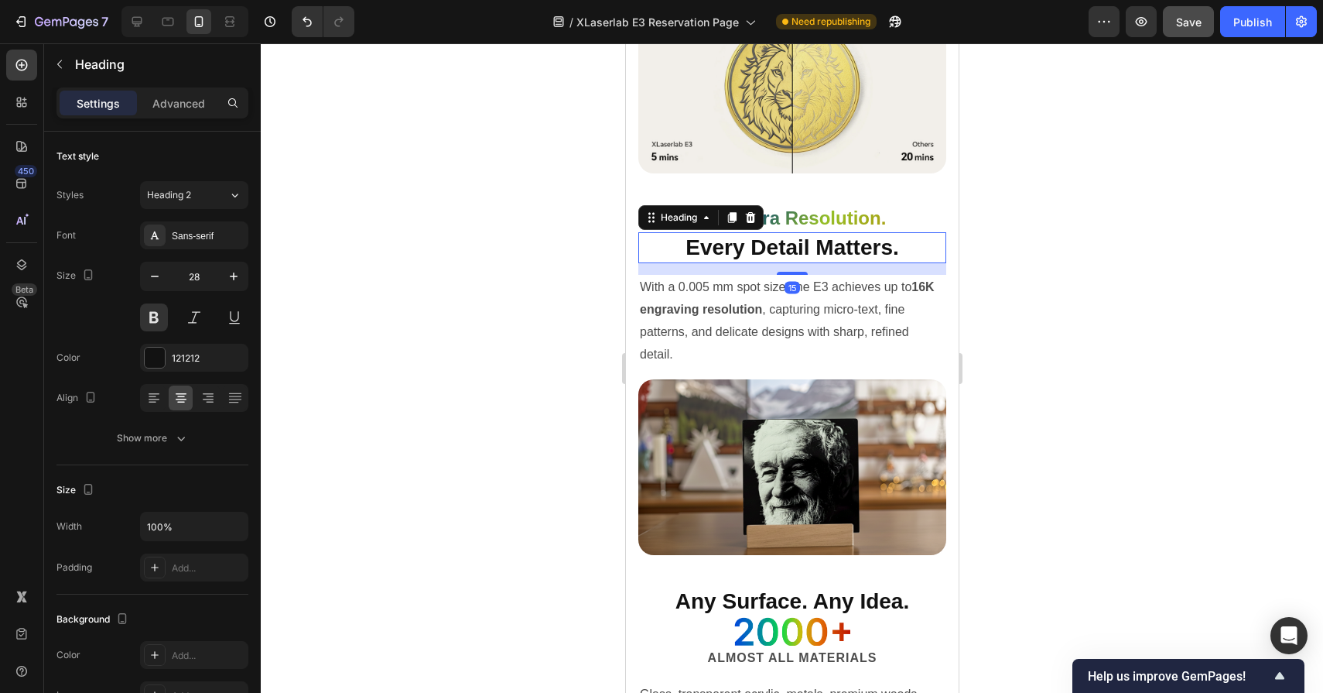
click at [773, 406] on img at bounding box center [792, 467] width 308 height 176
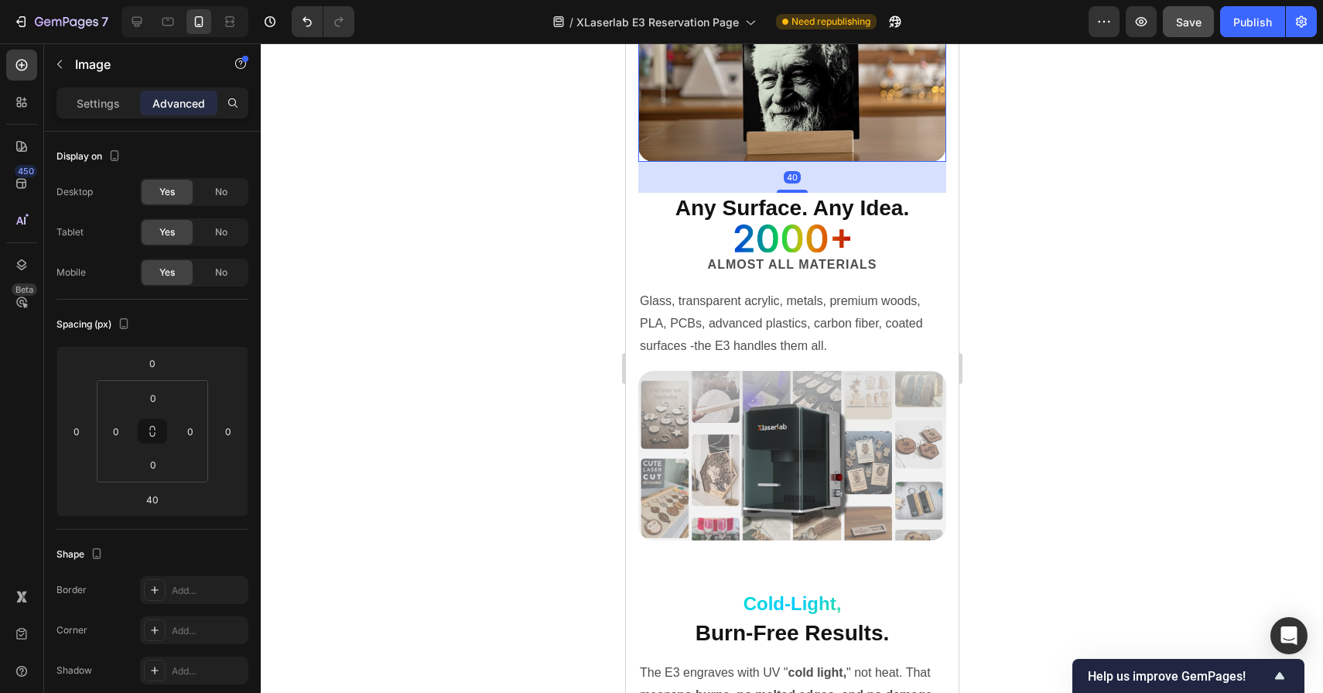
click at [773, 406] on img at bounding box center [792, 455] width 308 height 169
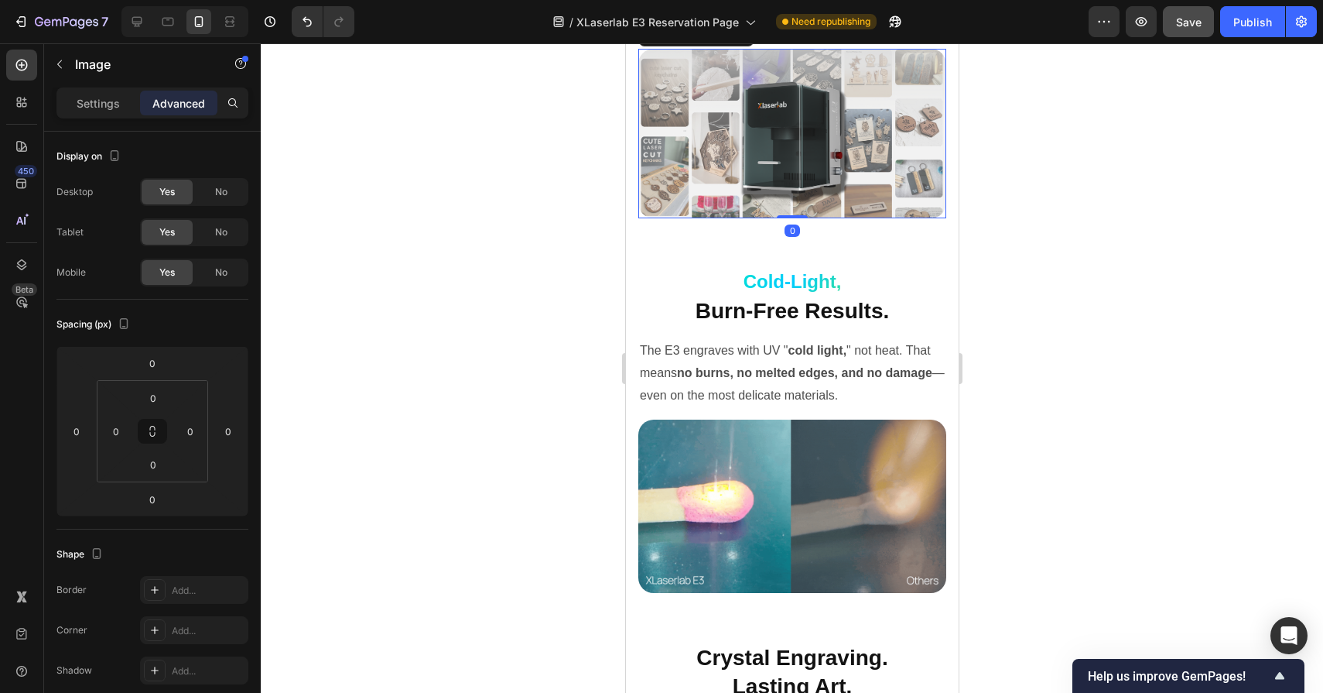
click at [773, 406] on p "The E3 engraves with UV " cold light, " not heat. That means no burns, no melte…" at bounding box center [791, 373] width 305 height 67
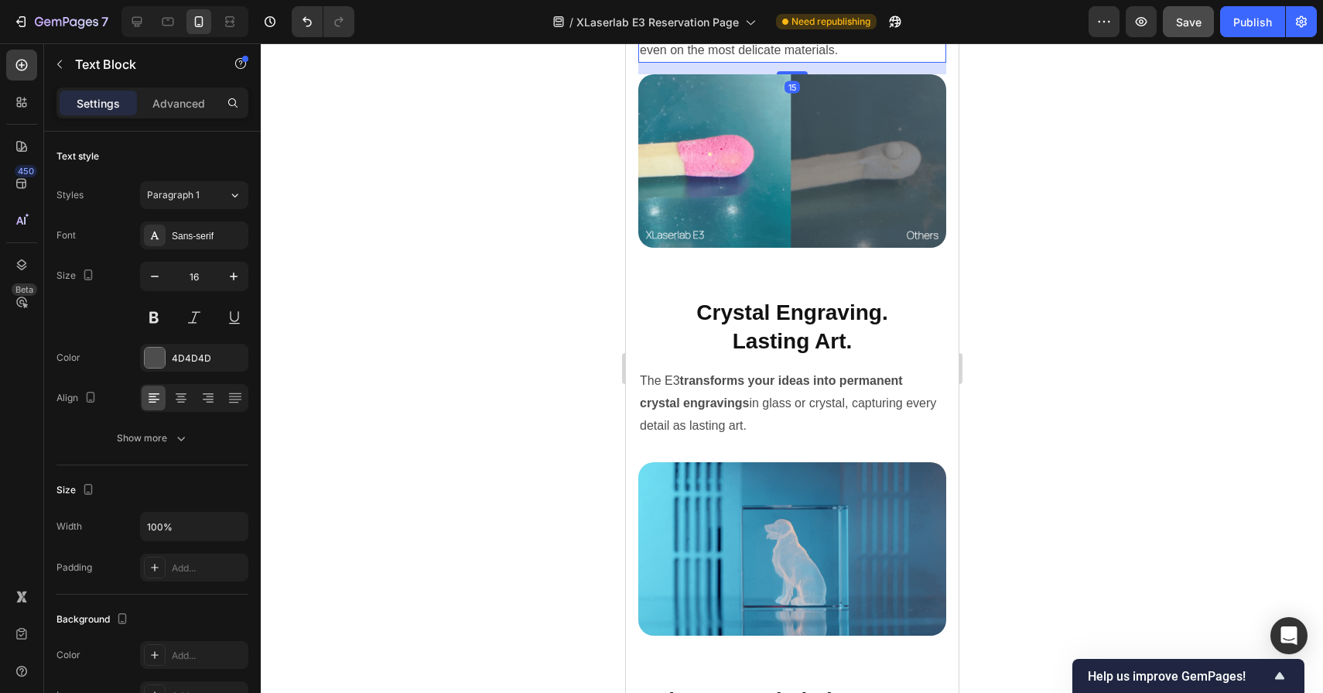
click at [773, 406] on p "The E3 transforms your ideas into permanent crystal engravings in glass or crys…" at bounding box center [791, 403] width 305 height 67
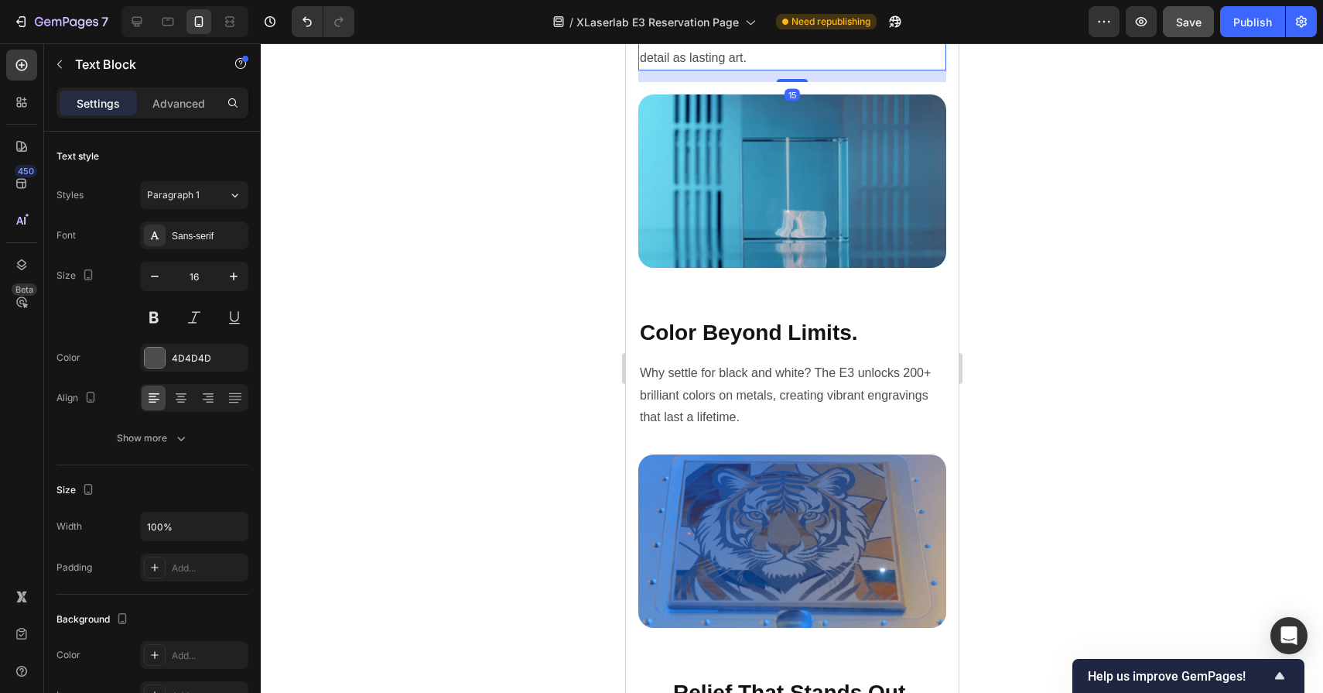
click at [773, 406] on p "Why settle for black and white? The E3 unlocks 200+ brilliant colors on metals,…" at bounding box center [791, 395] width 305 height 67
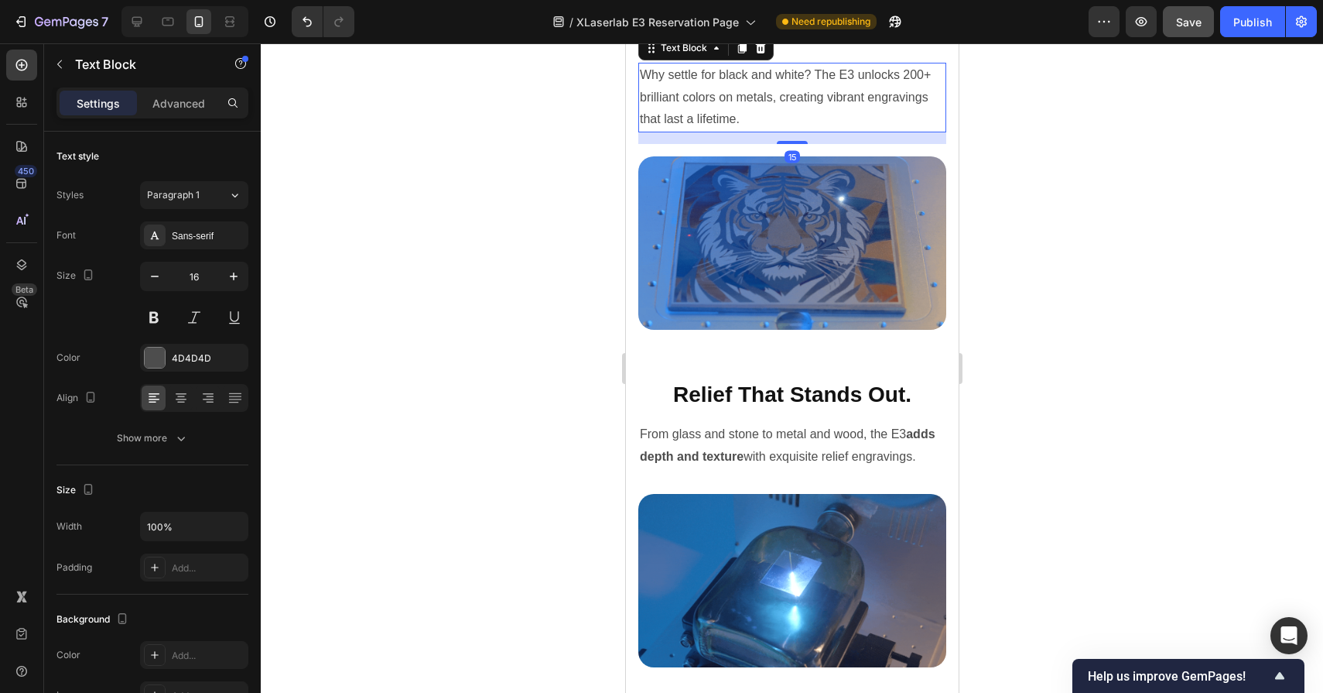
click at [773, 406] on div "Relief That Stands Out. Heading From glass and stone to metal and wood, the E3 …" at bounding box center [792, 430] width 308 height 102
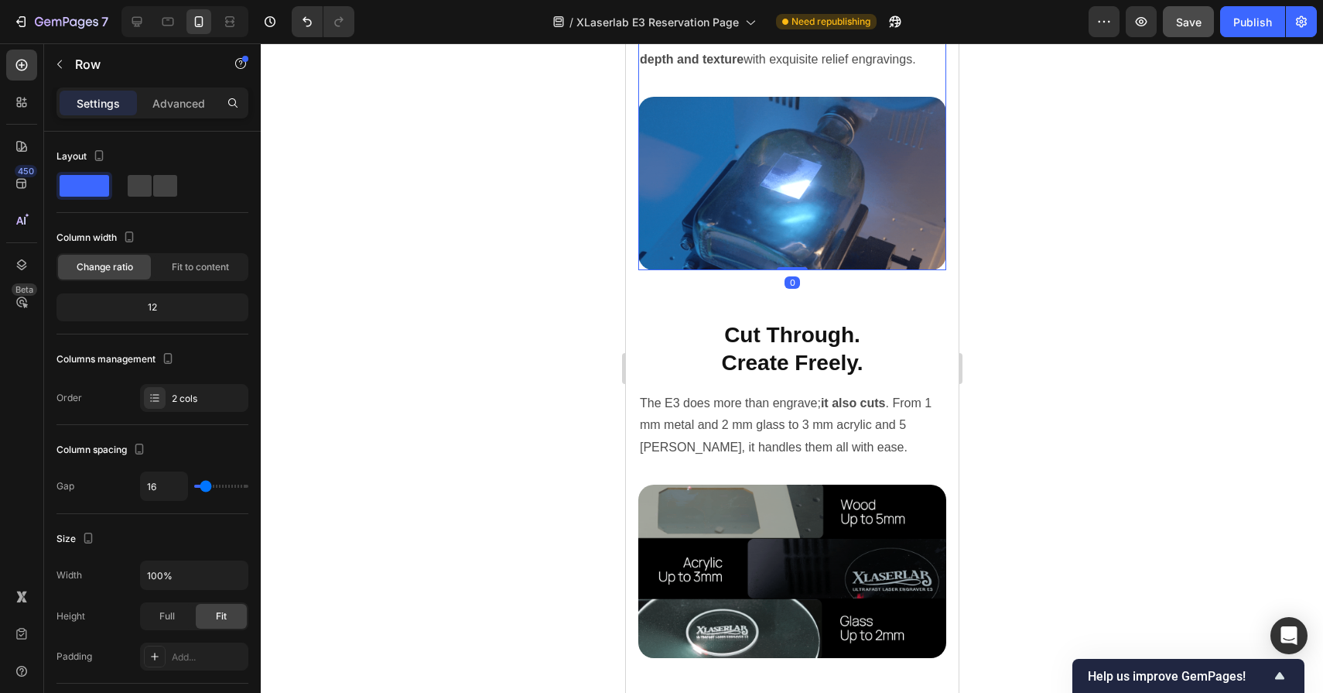
click at [773, 406] on p "The E3 does more than engrave; it also cuts . From 1 mm metal and 2 mm glass to…" at bounding box center [791, 425] width 305 height 67
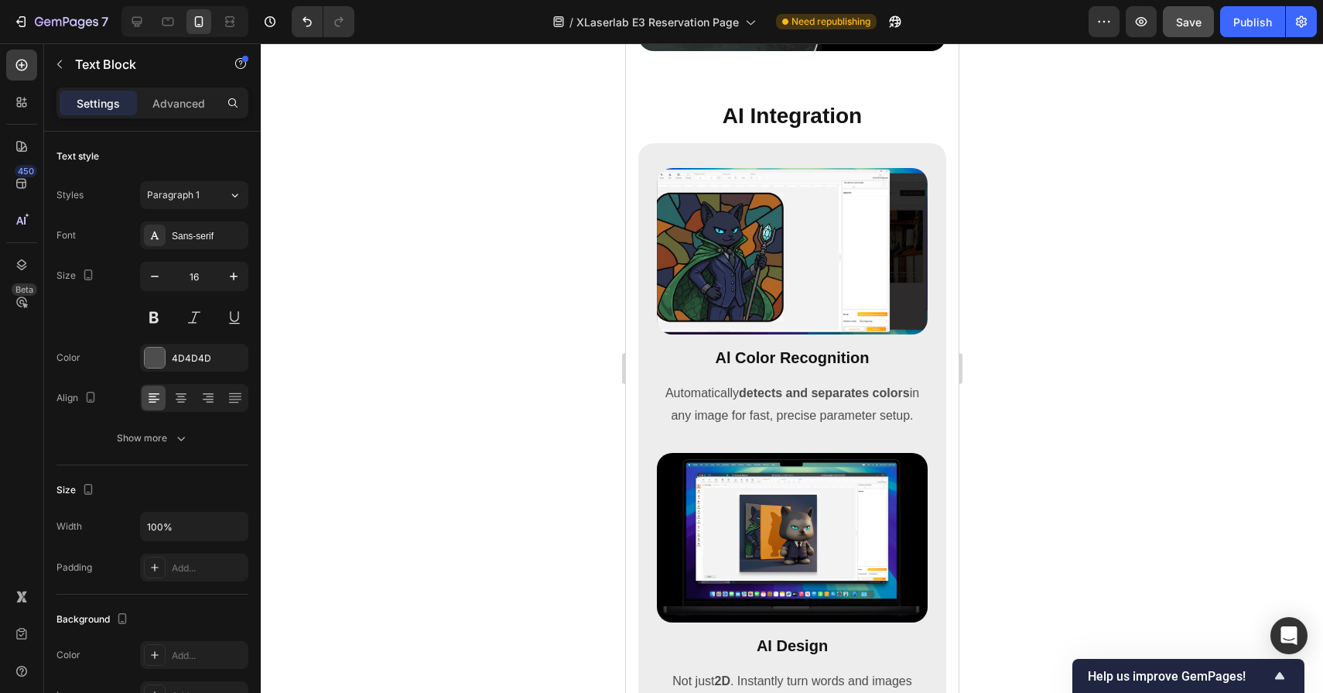
click at [773, 406] on p "Automatically detects and separates colors in any image for fast, precise param…" at bounding box center [792, 404] width 268 height 45
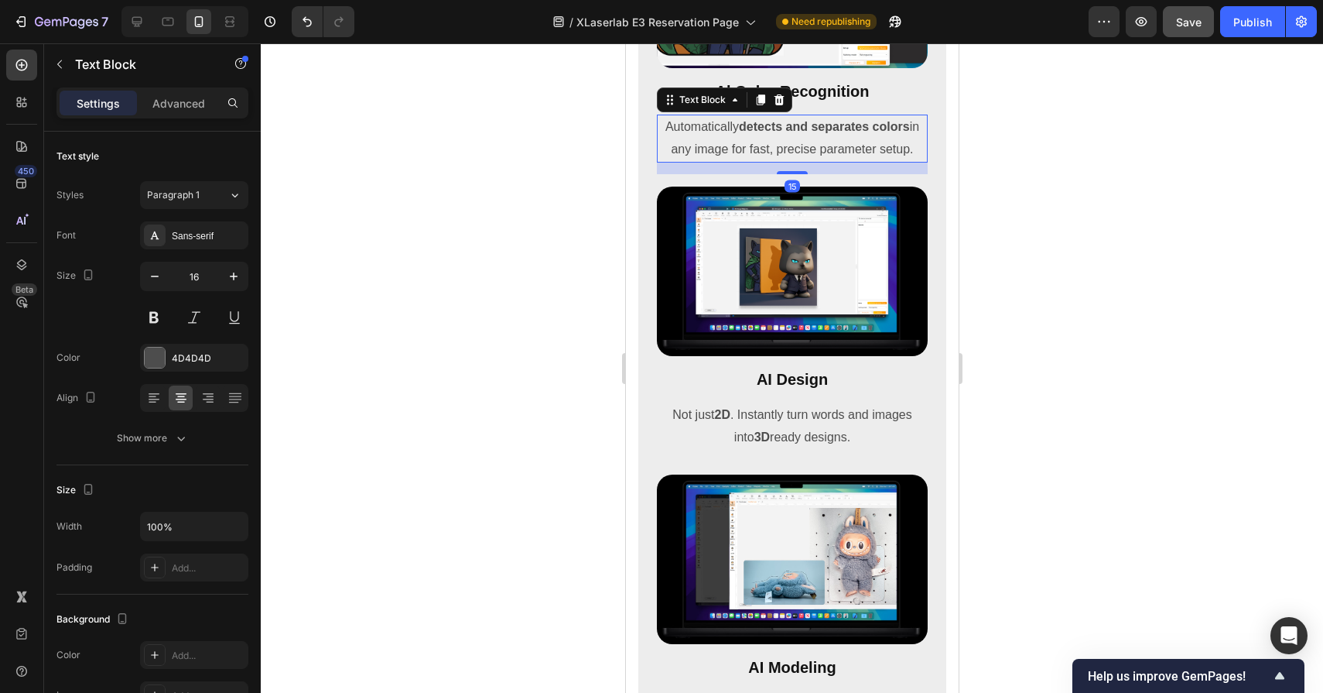
click at [773, 406] on p "Not just 2D . Instantly turn words and images into 3D ready designs." at bounding box center [792, 426] width 268 height 45
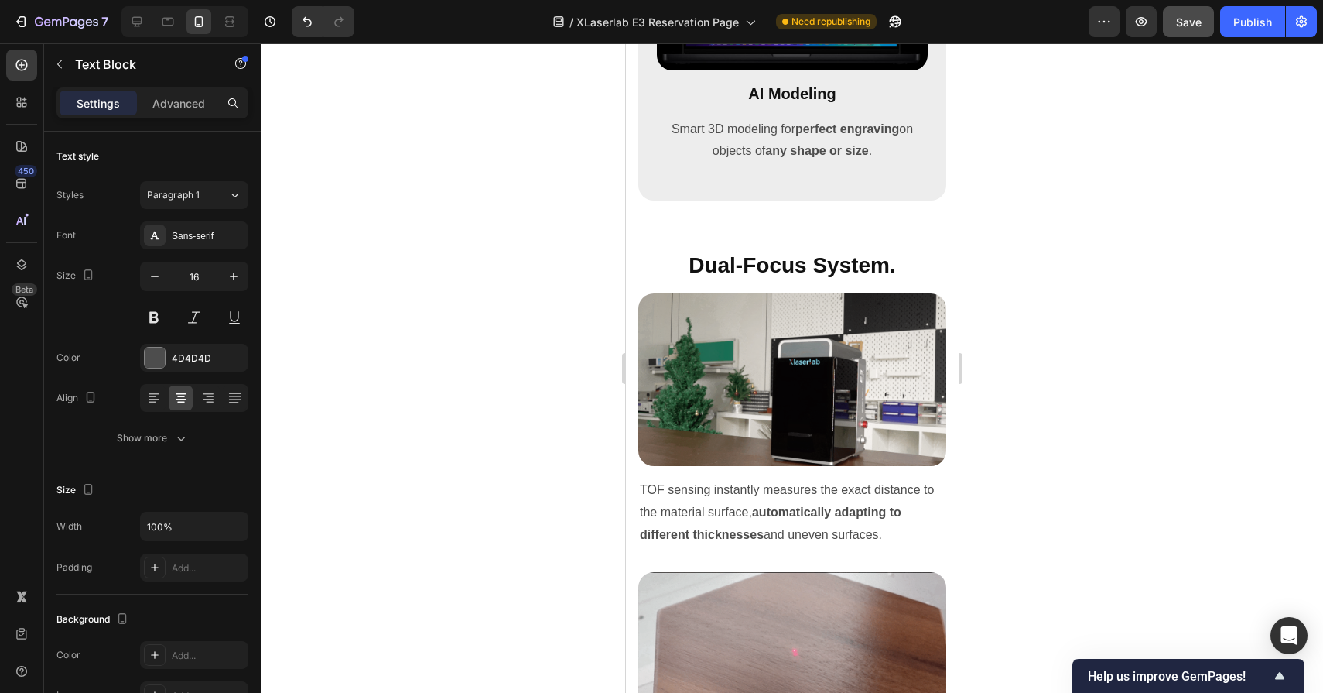
click at [773, 406] on img at bounding box center [792, 379] width 308 height 173
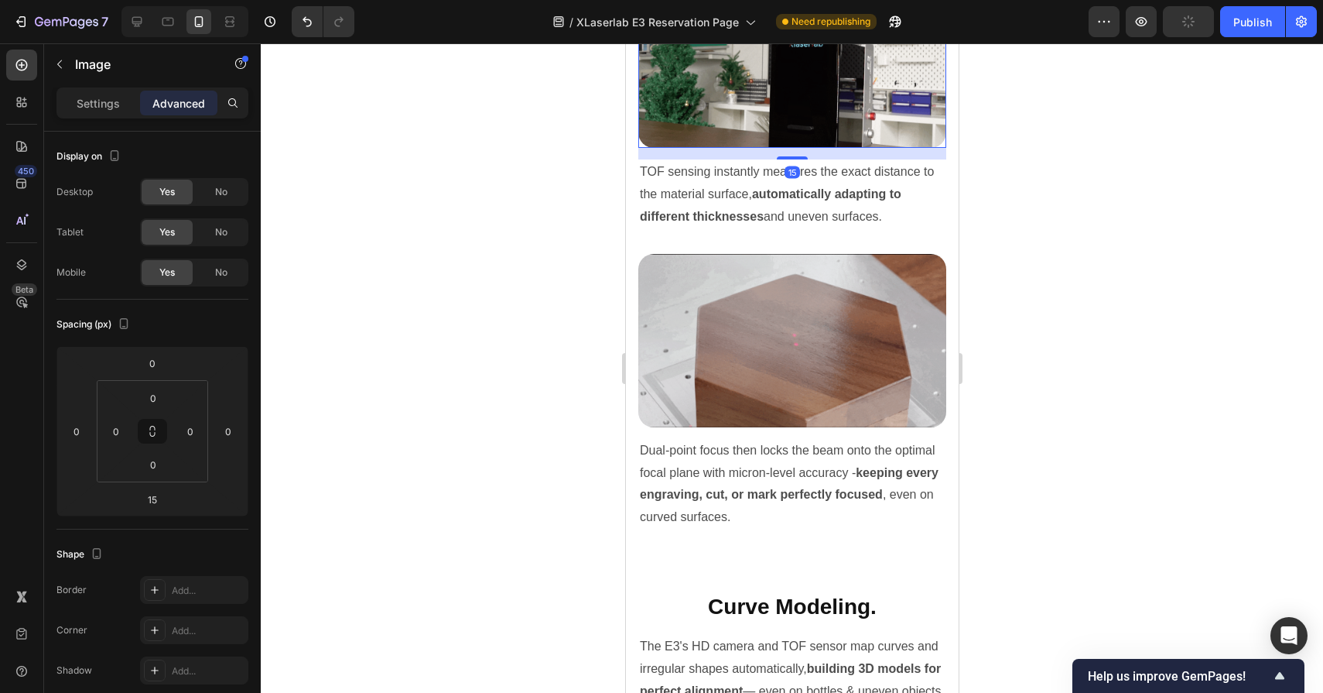
scroll to position [7380, 0]
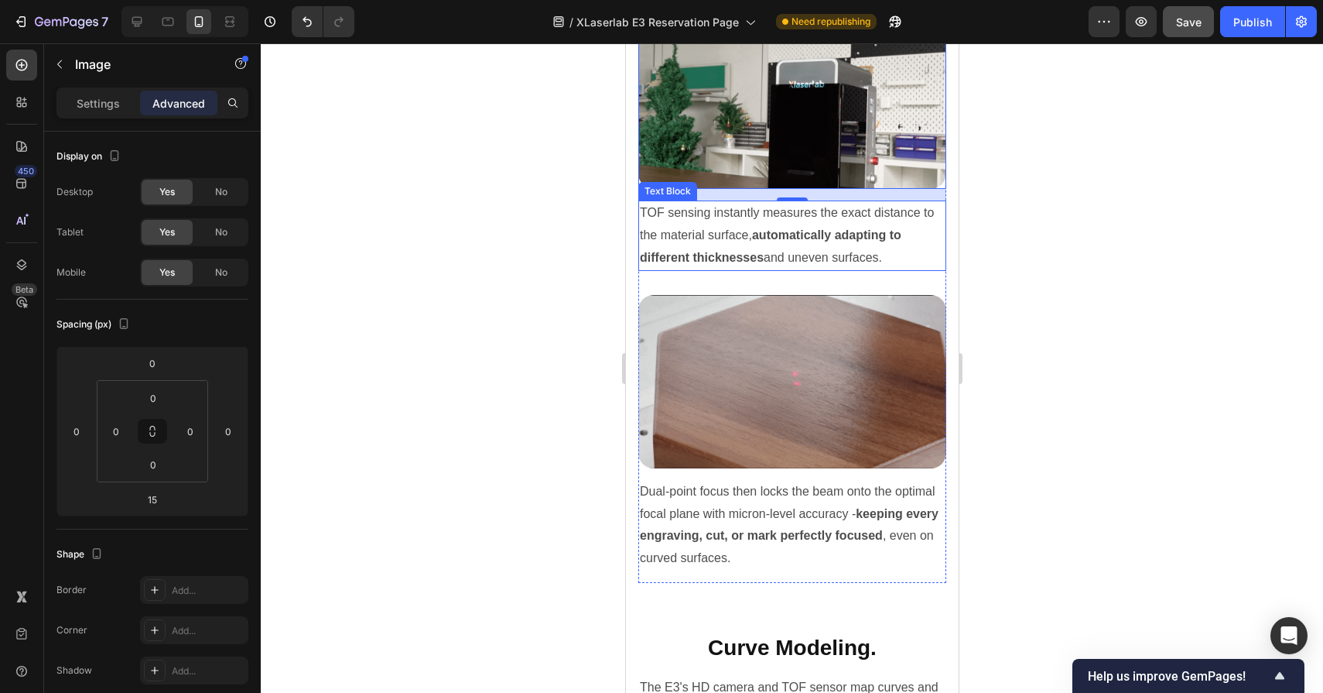
click at [773, 257] on p "TOF sensing instantly measures the exact distance to the material surface, auto…" at bounding box center [791, 235] width 305 height 67
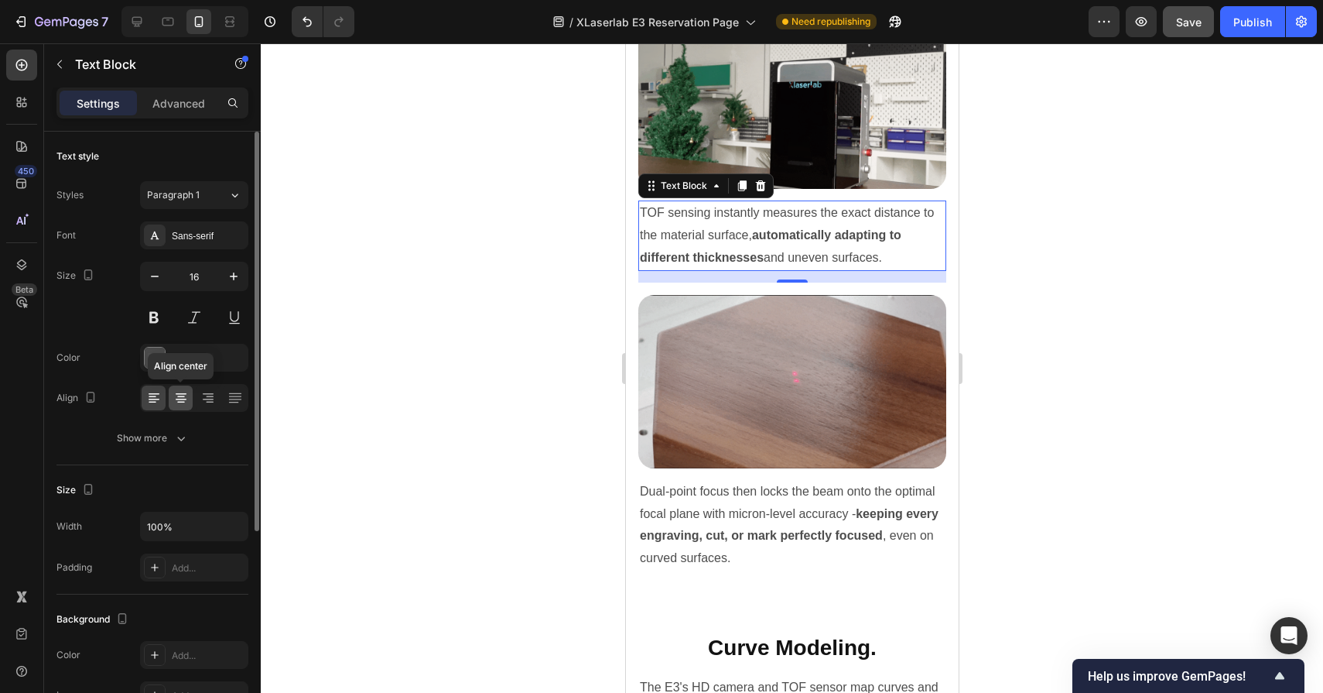
click at [179, 398] on icon at bounding box center [180, 397] width 15 height 15
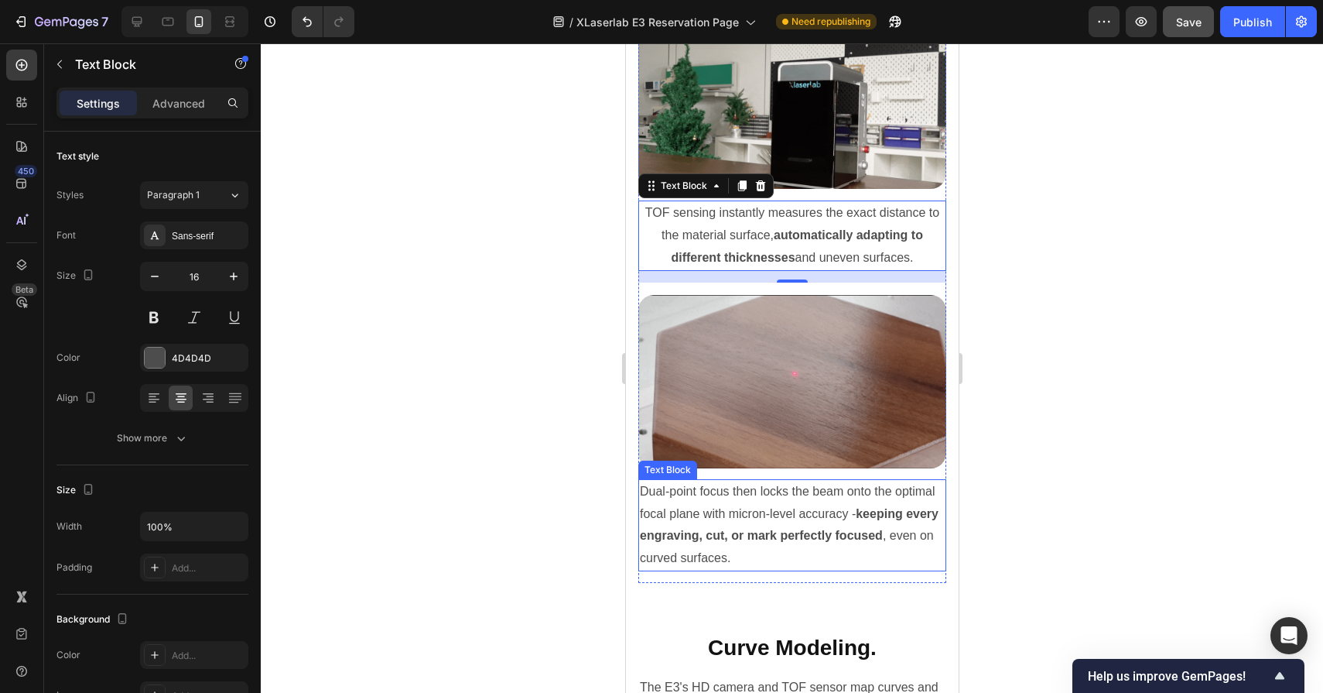
click at [748, 539] on strong "keeping every engraving, cut, or mark perfectly focused" at bounding box center [788, 525] width 299 height 36
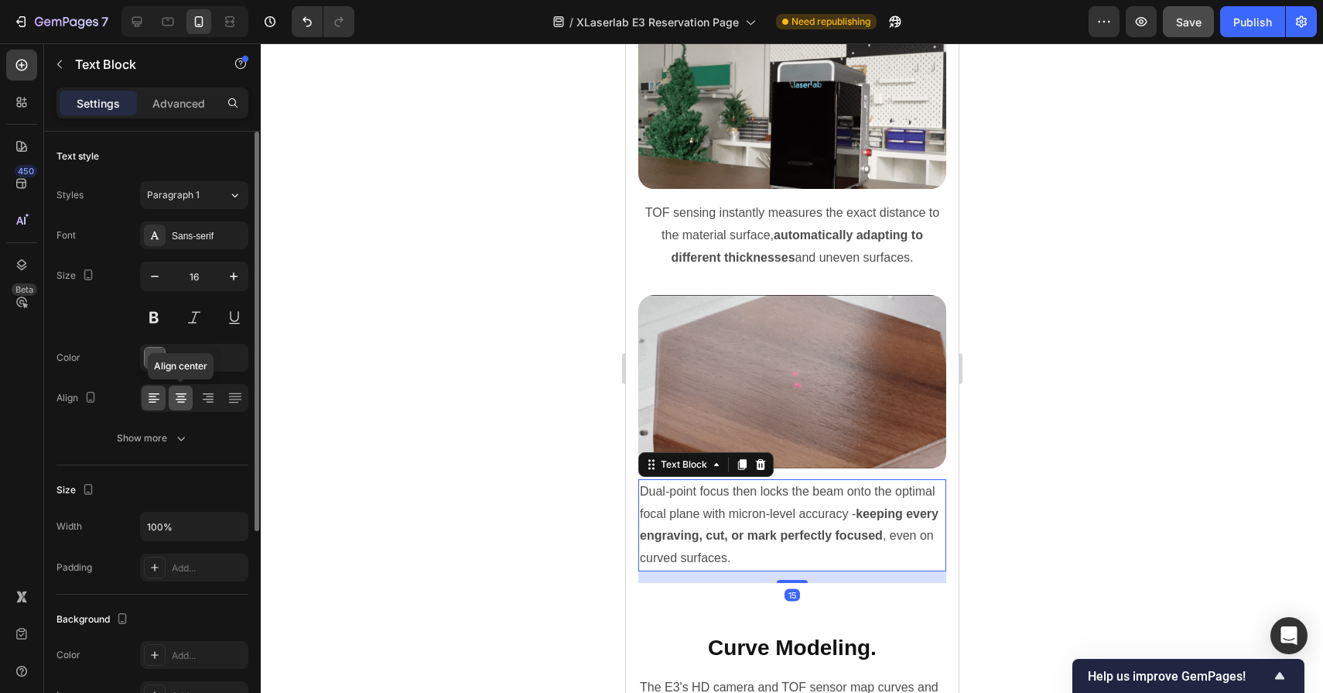
click at [186, 399] on icon at bounding box center [181, 400] width 11 height 2
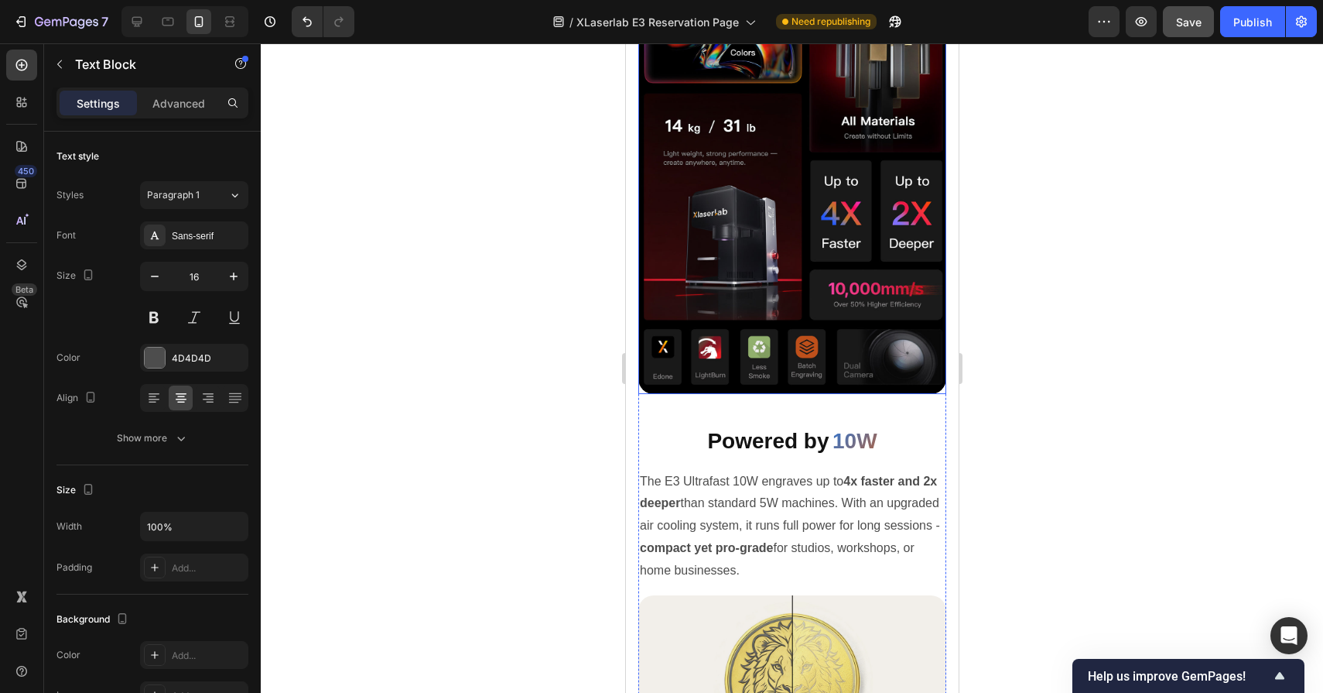
scroll to position [2971, 0]
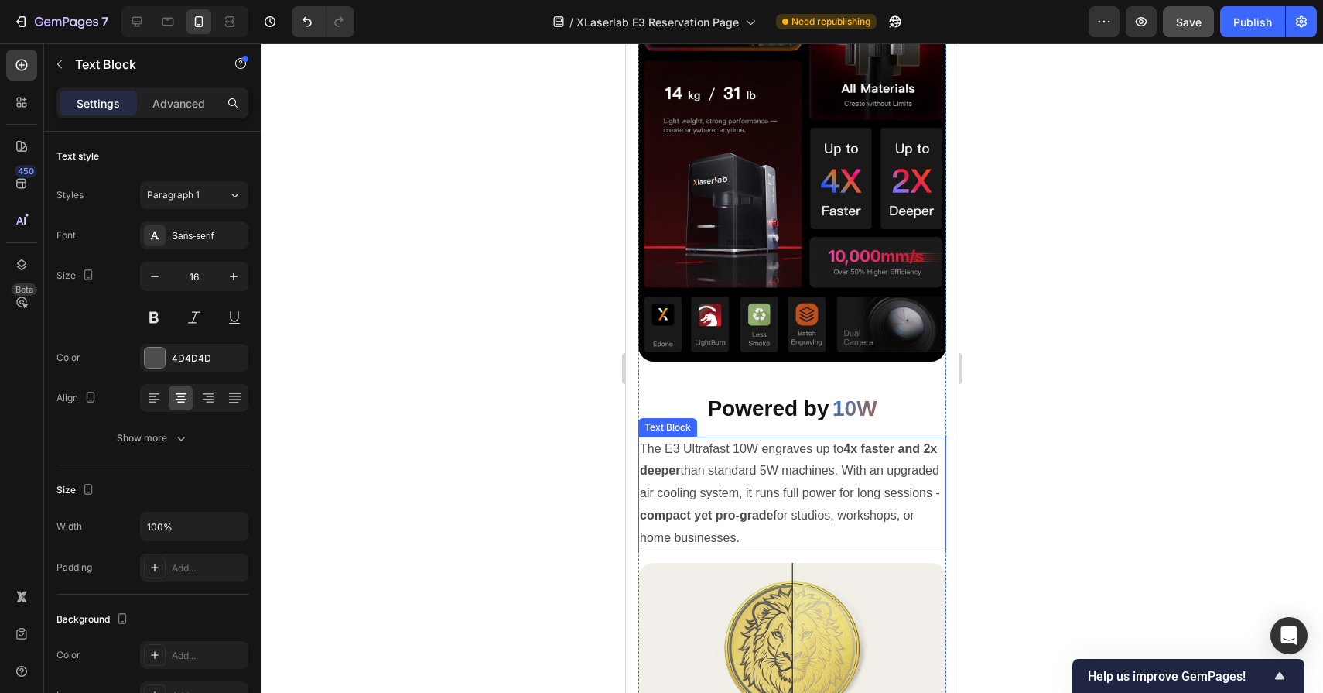
click at [756, 457] on p "The E3 Ultrafast 10W engraves up to 4x faster and 2x deeper than standard 5W ma…" at bounding box center [791, 493] width 305 height 111
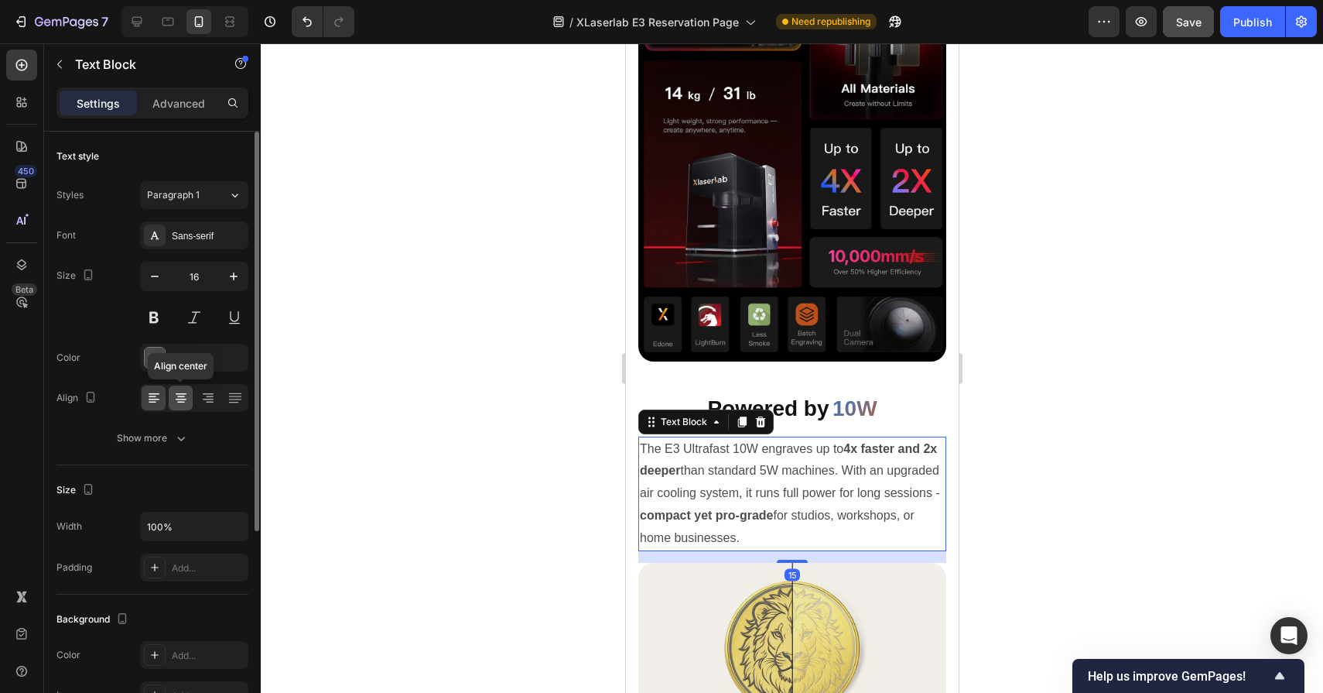
click at [184, 399] on icon at bounding box center [181, 400] width 11 height 2
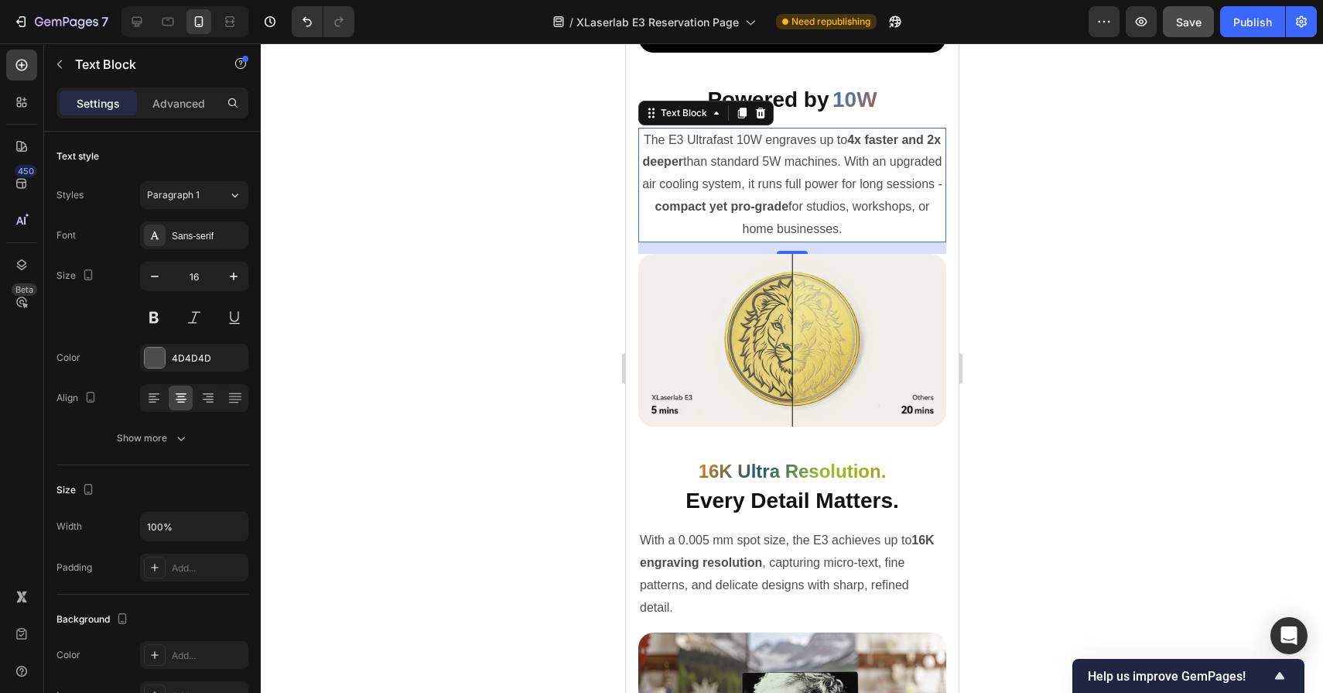
scroll to position [3355, 0]
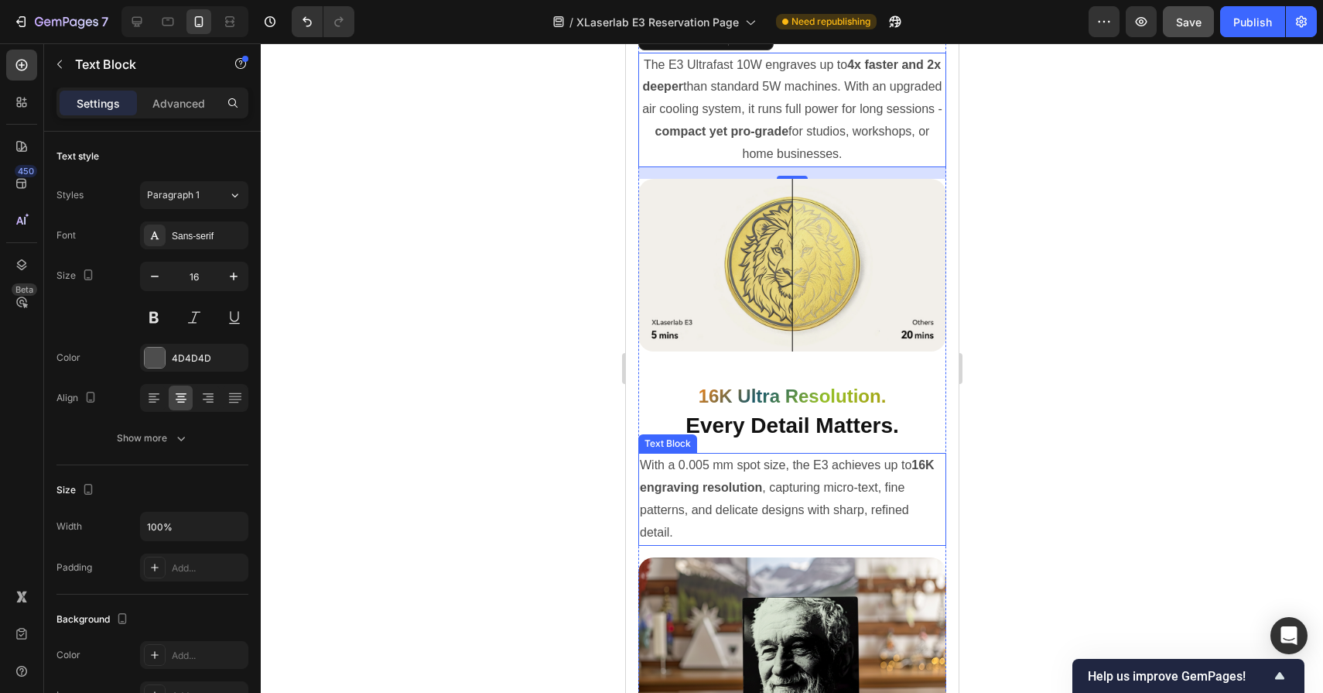
click at [764, 469] on p "With a 0.005 mm spot size, the E3 achieves up to 16K engraving resolution , cap…" at bounding box center [791, 498] width 305 height 89
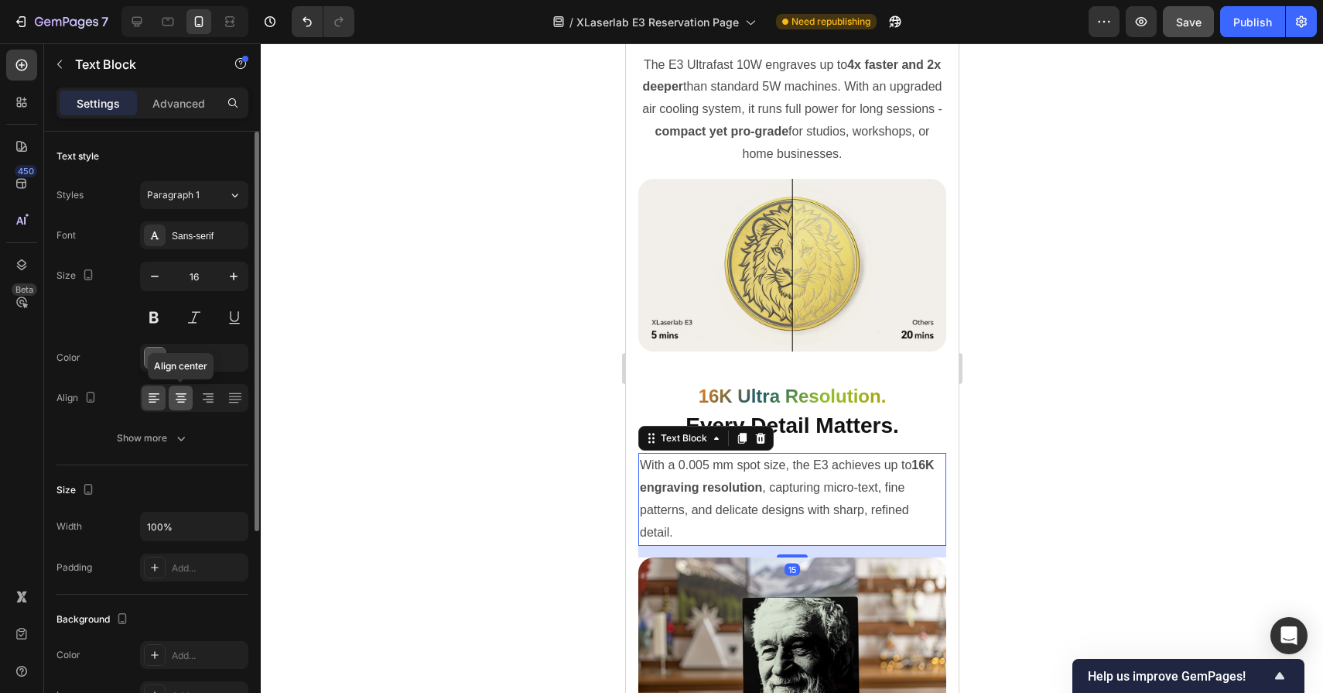
click at [180, 397] on icon at bounding box center [180, 397] width 15 height 15
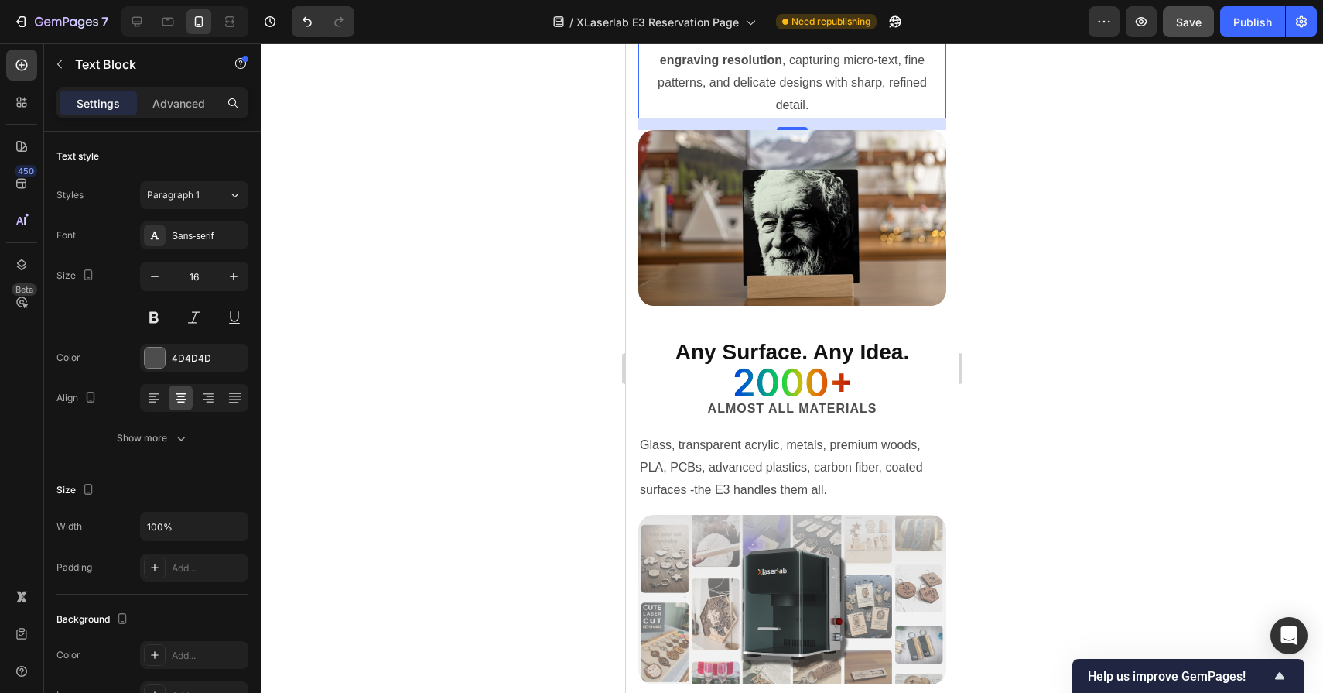
scroll to position [3784, 0]
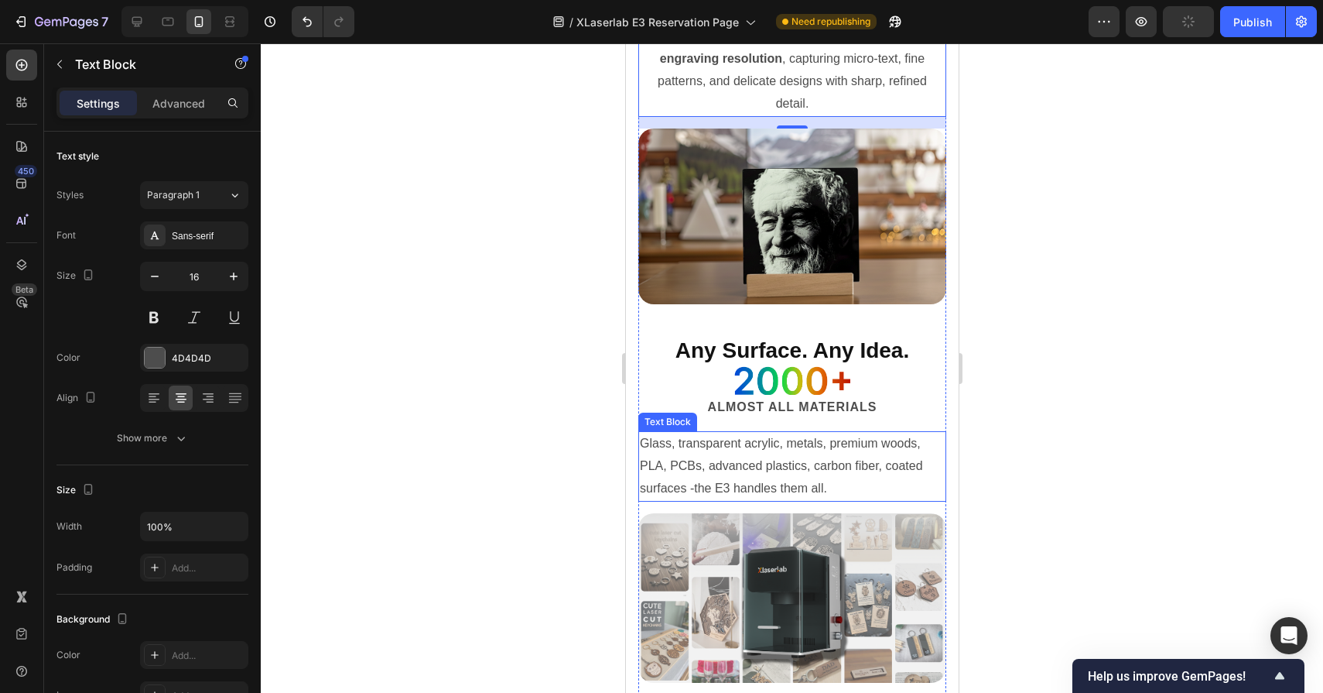
click at [746, 486] on p "Glass, transparent acrylic, metals, premium woods, PLA, PCBs, advanced plastics…" at bounding box center [791, 466] width 305 height 67
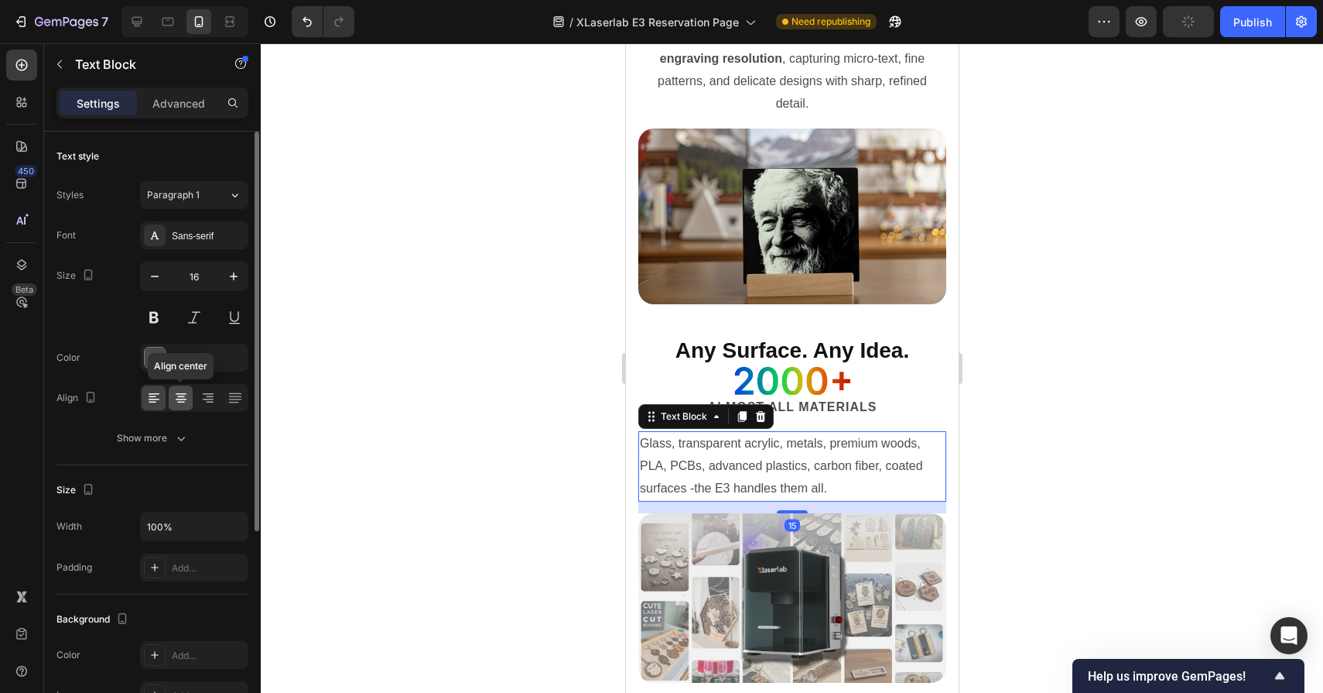
click at [183, 400] on icon at bounding box center [180, 397] width 15 height 15
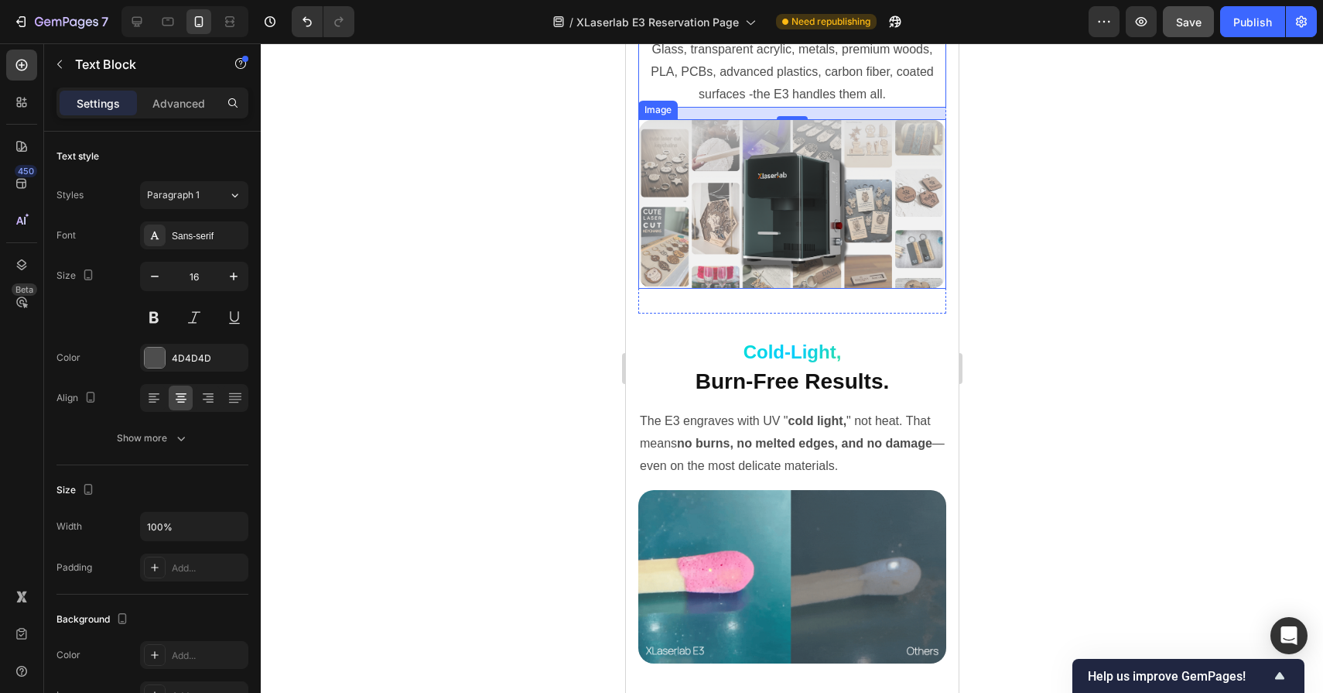
scroll to position [4206, 0]
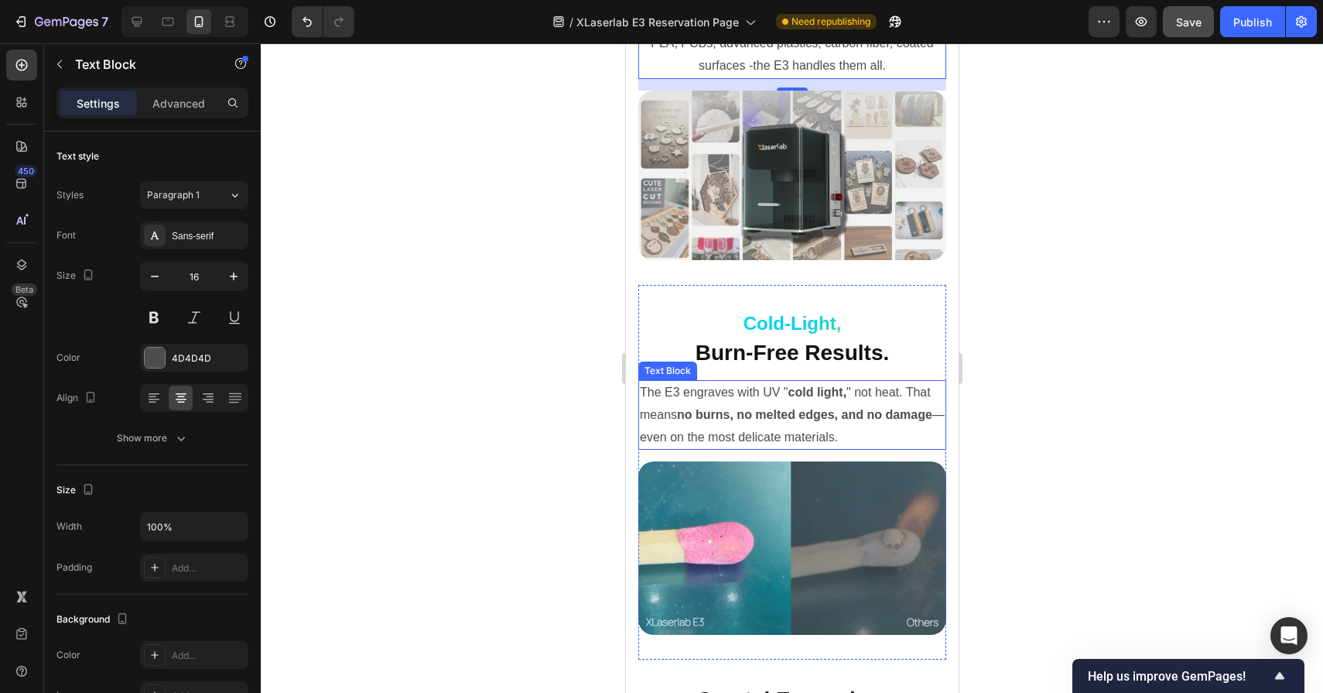
click at [728, 436] on p "The E3 engraves with UV " cold light, " not heat. That means no burns, no melte…" at bounding box center [791, 415] width 305 height 67
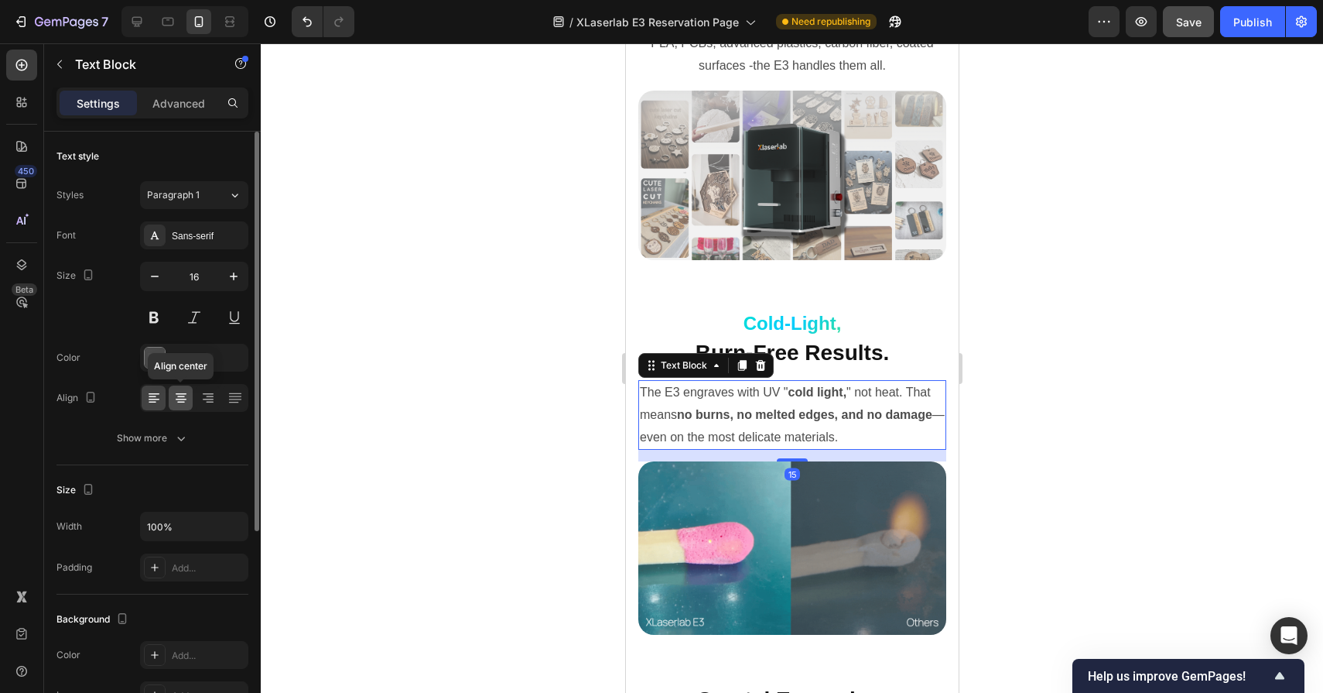
click at [179, 400] on icon at bounding box center [180, 397] width 15 height 15
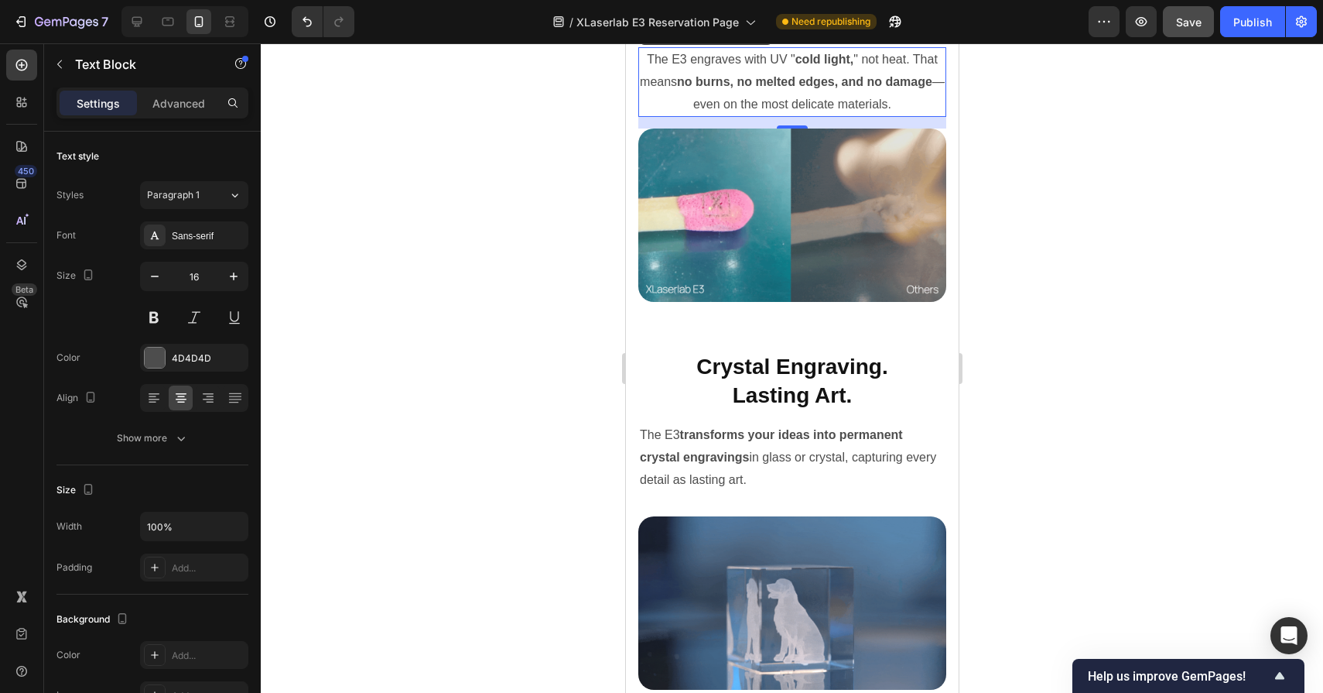
scroll to position [4592, 0]
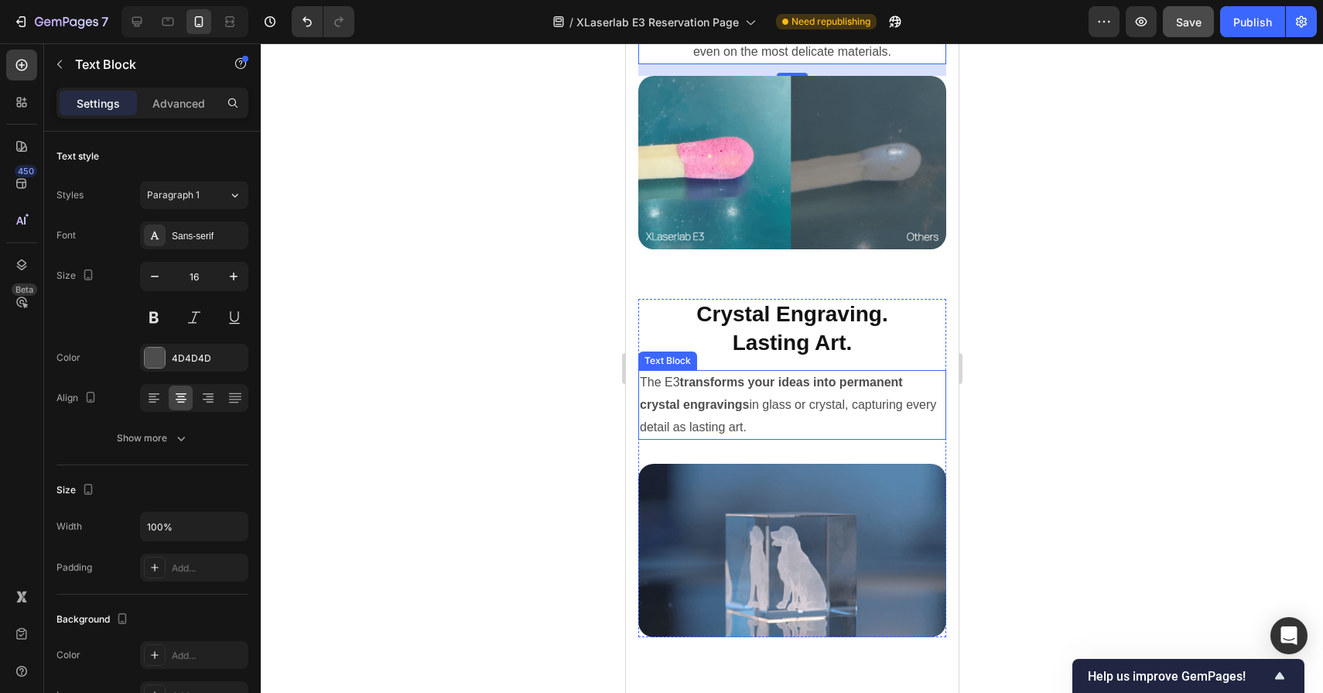
click at [762, 394] on p "The E3 transforms your ideas into permanent crystal engravings in glass or crys…" at bounding box center [791, 404] width 305 height 67
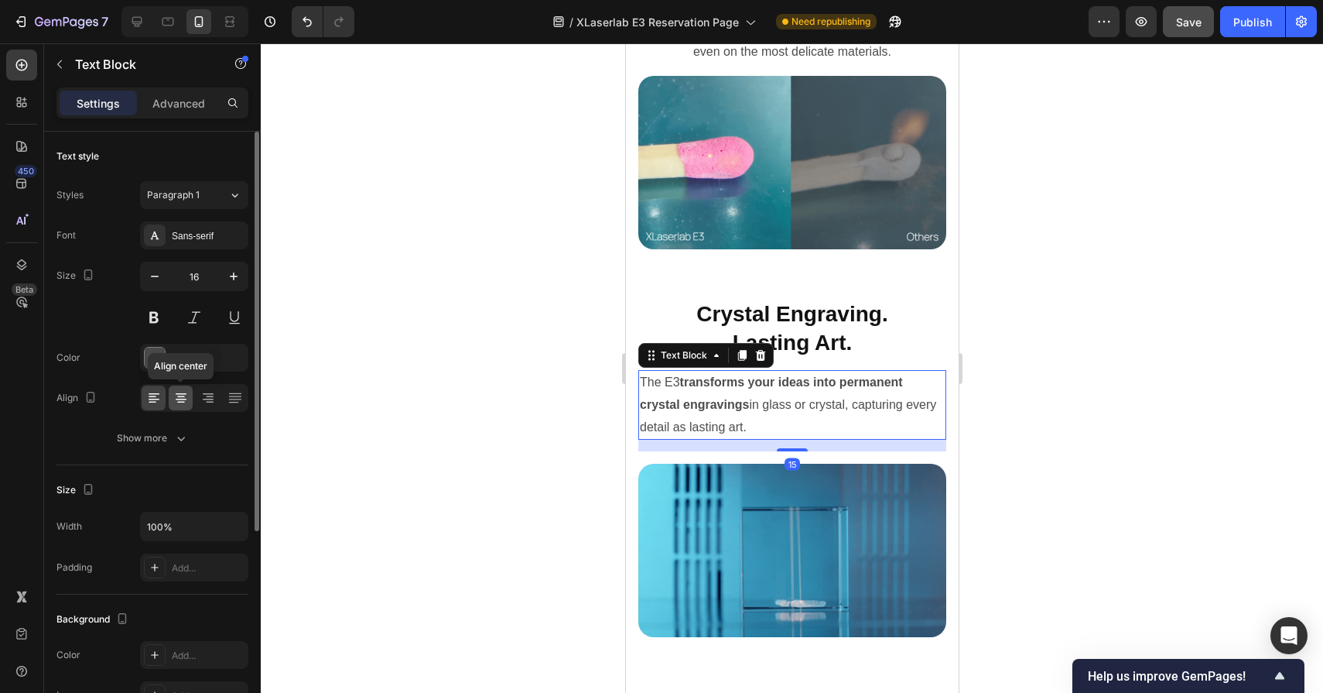
click at [177, 402] on icon at bounding box center [181, 403] width 8 height 2
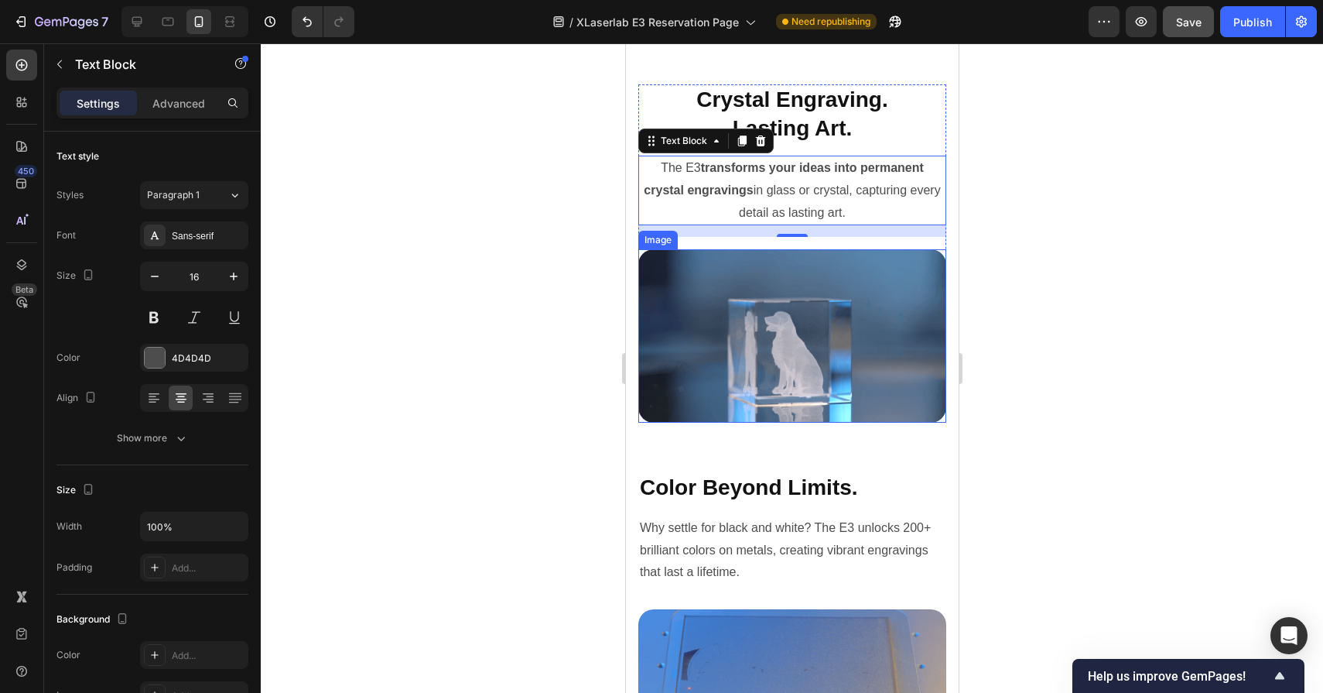
scroll to position [4905, 0]
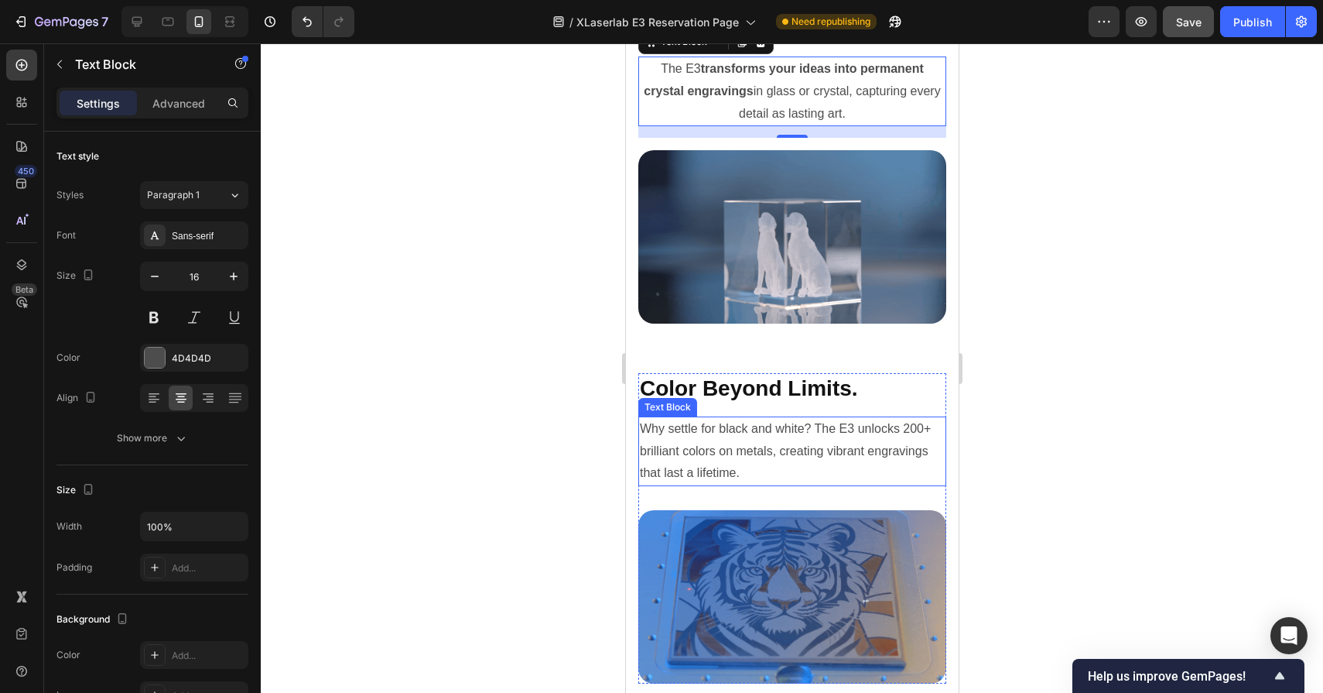
click at [708, 460] on p "Why settle for black and white? The E3 unlocks 200+ brilliant colors on metals,…" at bounding box center [791, 451] width 305 height 67
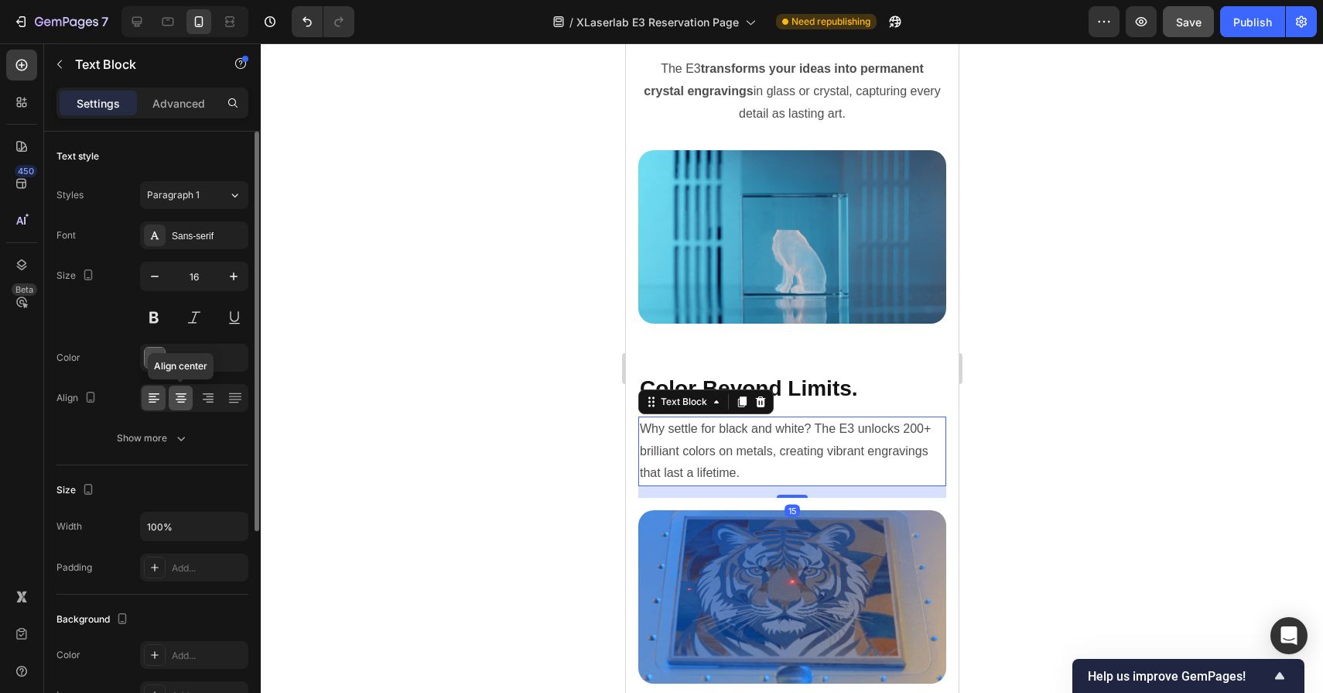
click at [180, 394] on icon at bounding box center [180, 397] width 15 height 15
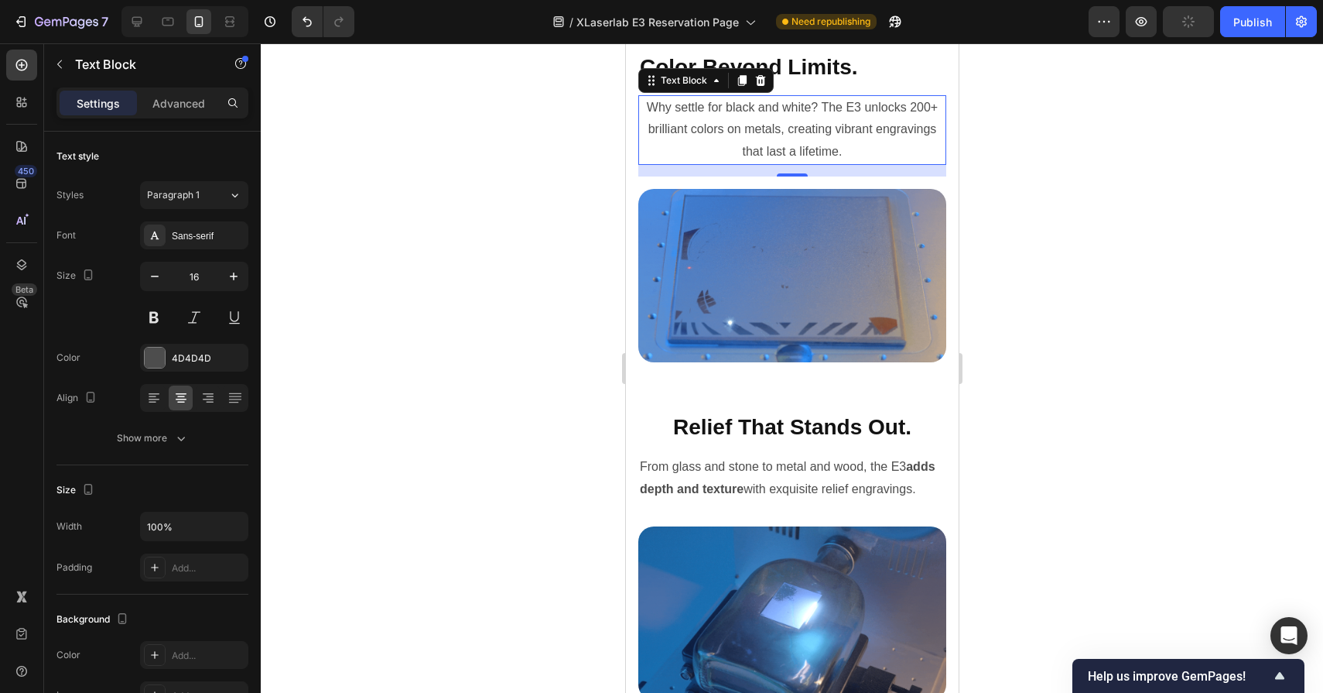
scroll to position [5264, 0]
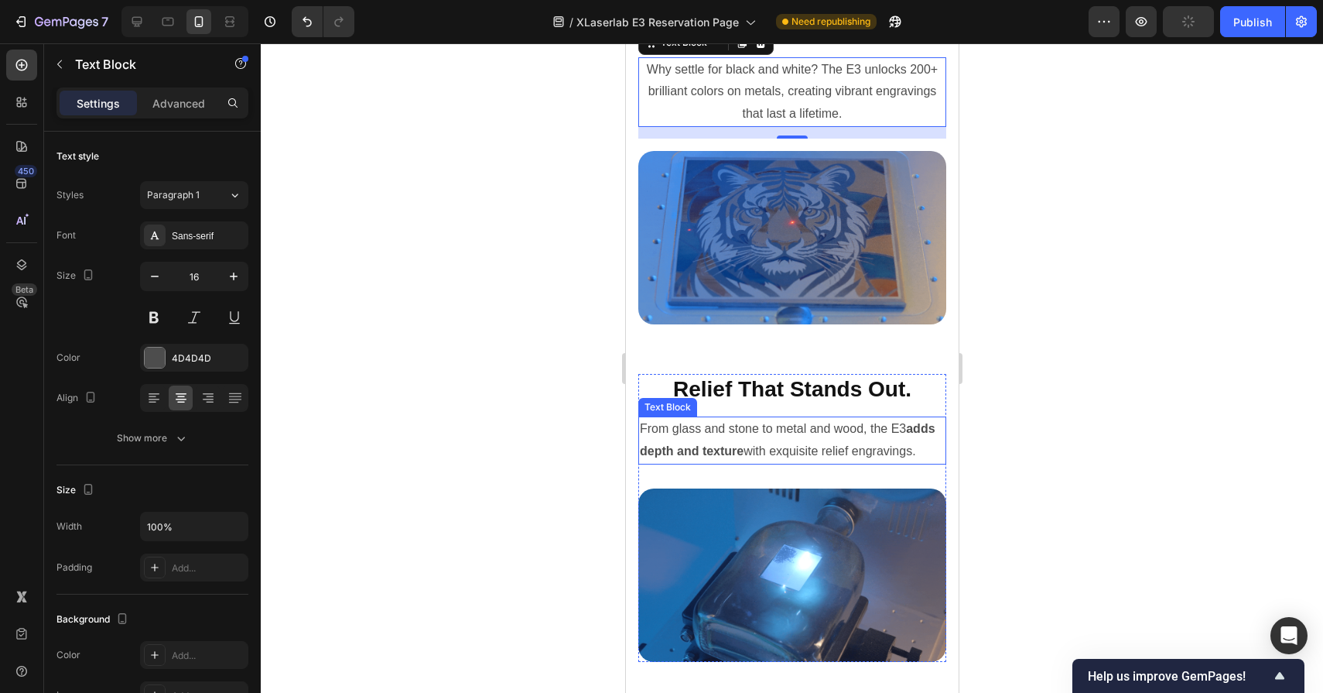
click at [732, 437] on p "From glass and stone to metal and wood, the E3 adds depth and texture with exqu…" at bounding box center [791, 440] width 305 height 45
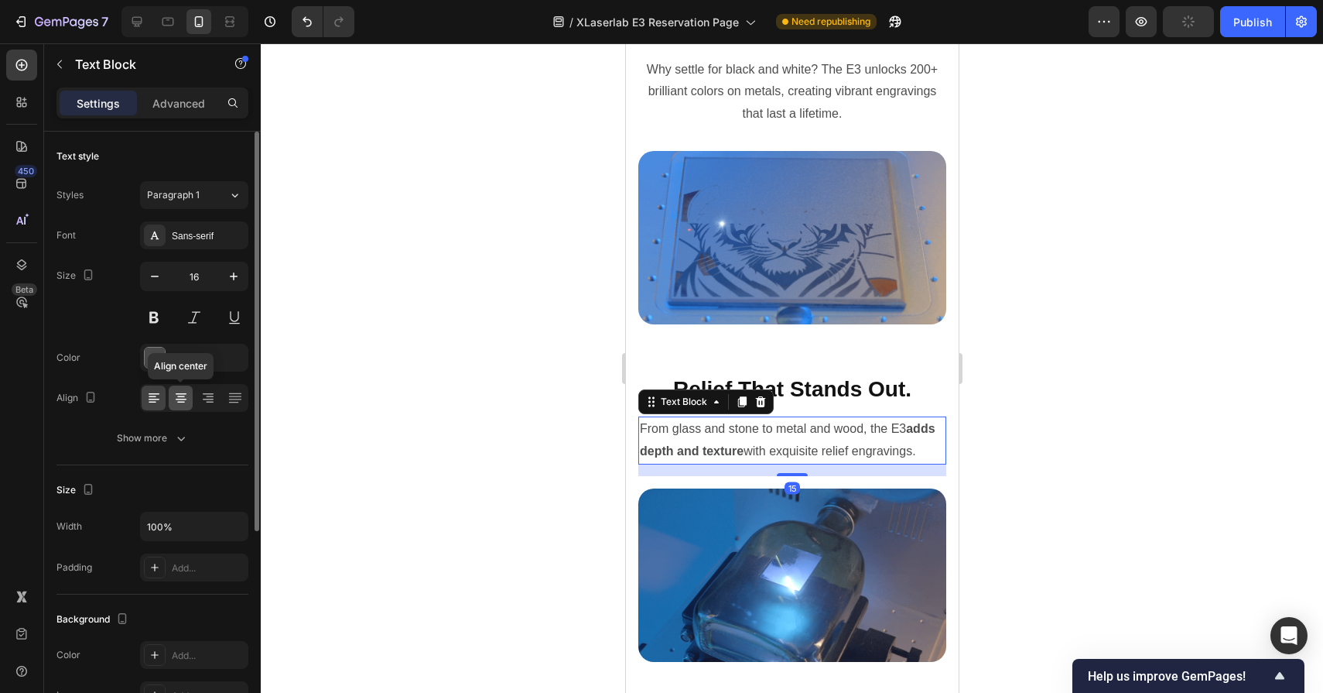
click at [180, 392] on icon at bounding box center [180, 397] width 15 height 15
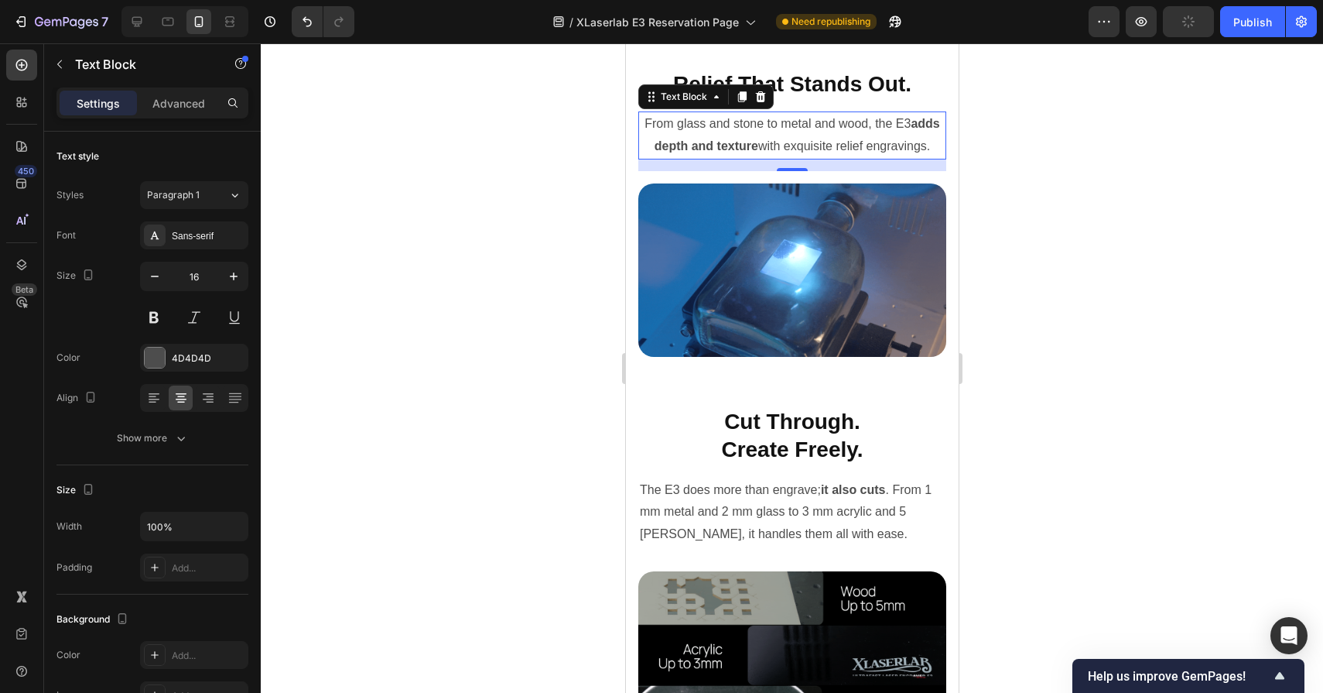
scroll to position [5605, 0]
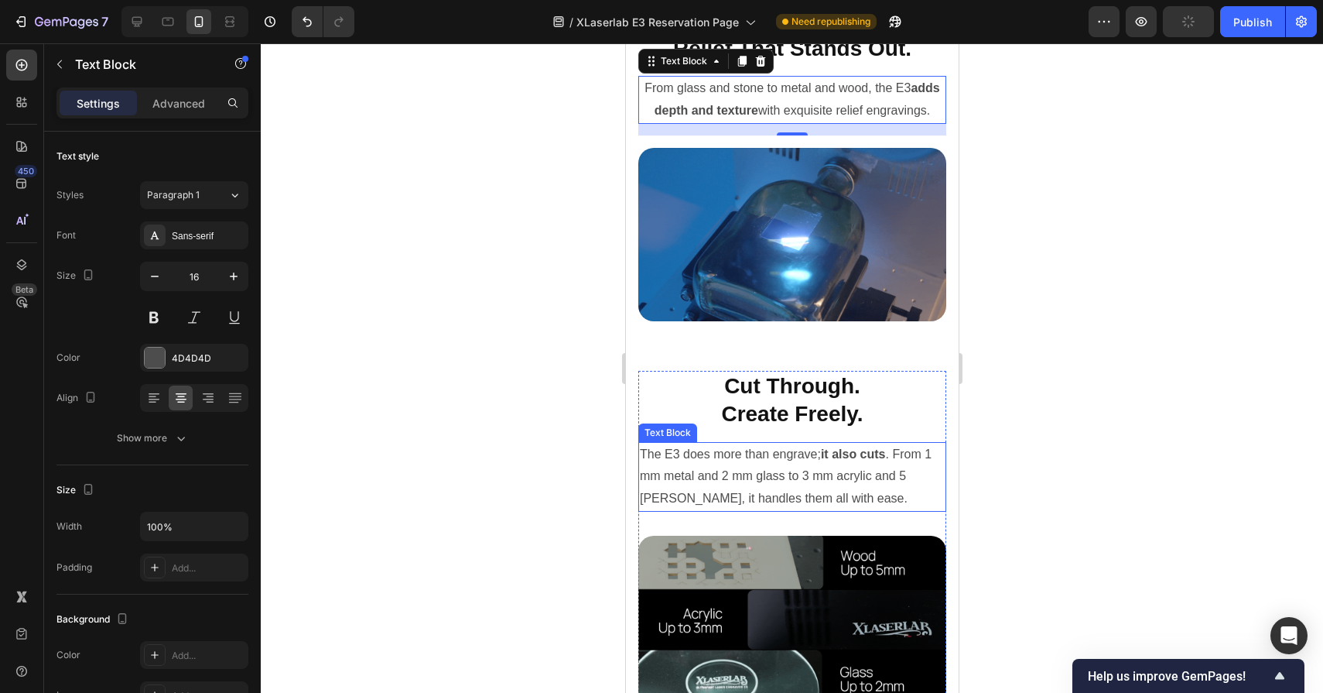
click at [745, 467] on p "The E3 does more than engrave; it also cuts . From 1 mm metal and 2 mm glass to…" at bounding box center [791, 476] width 305 height 67
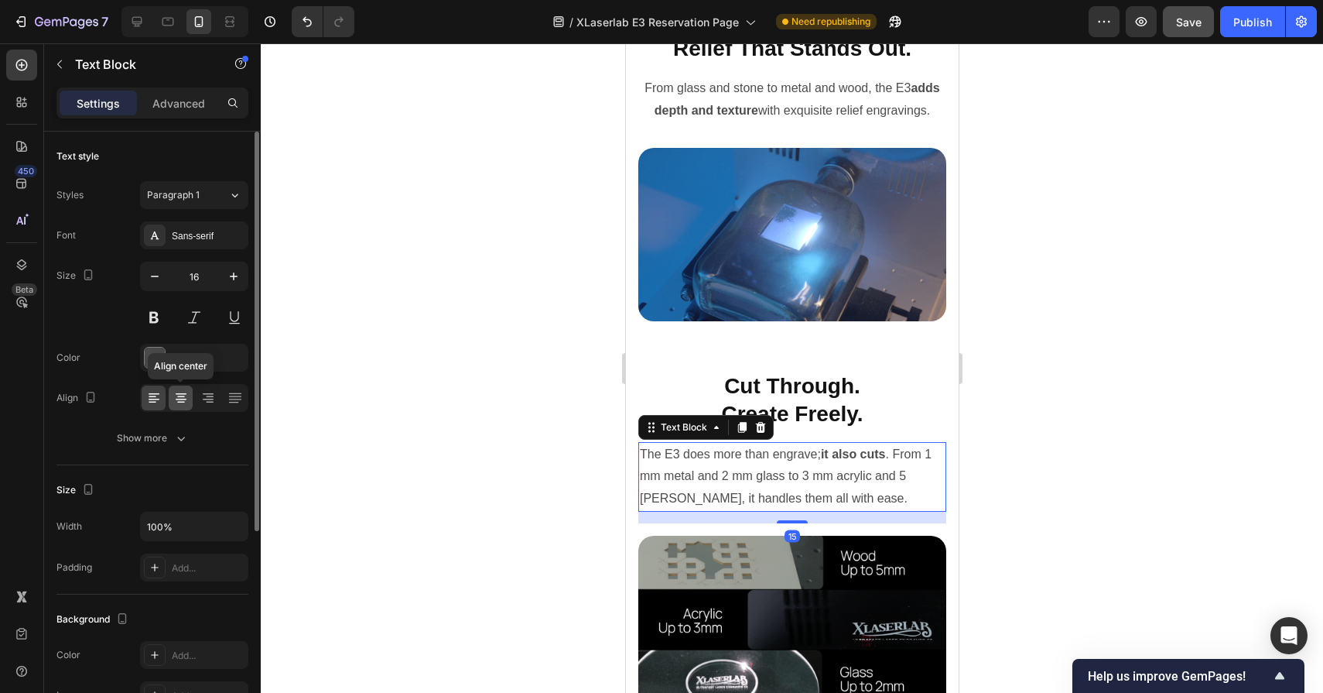
click at [186, 399] on icon at bounding box center [180, 397] width 15 height 15
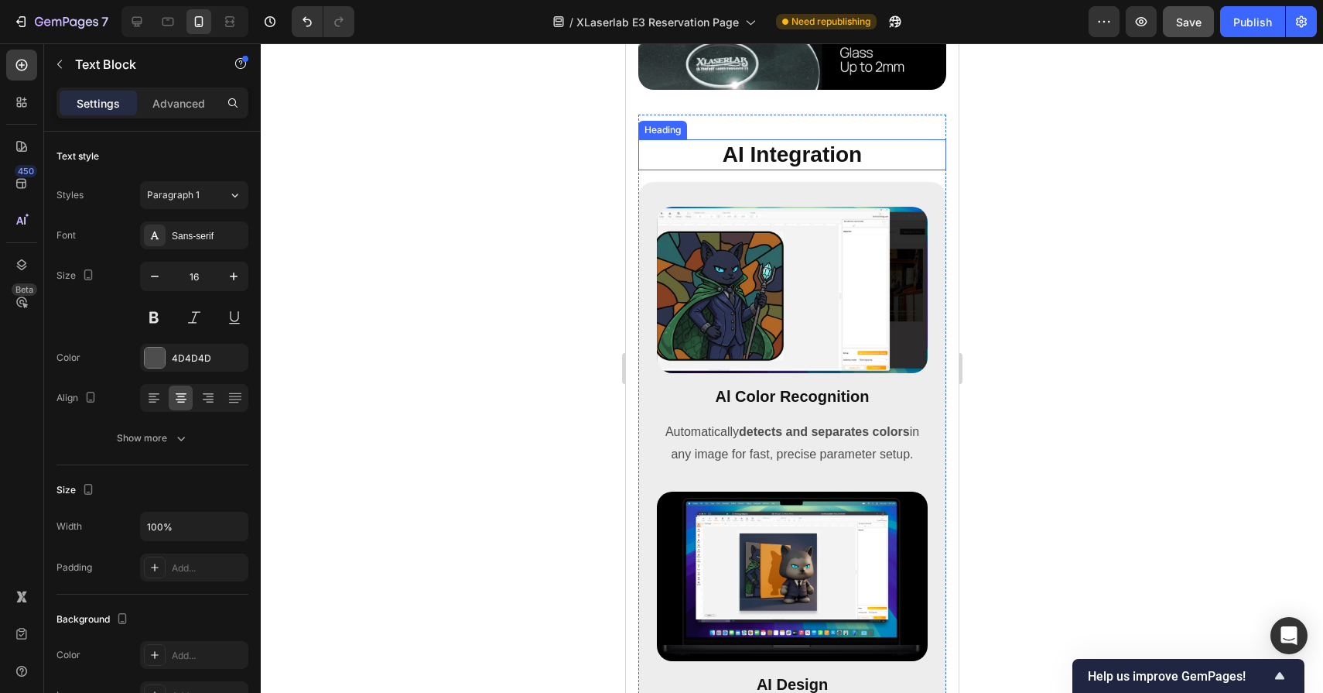
scroll to position [6310, 0]
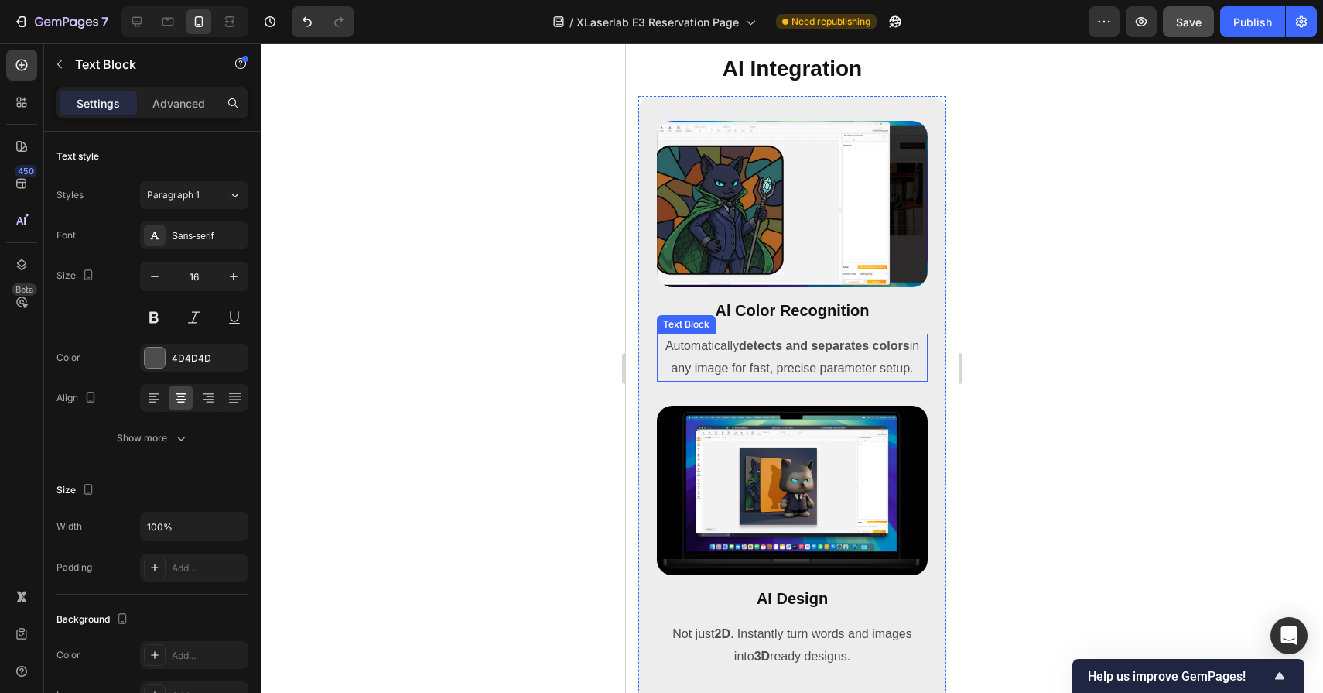
click at [765, 358] on p "Automatically detects and separates colors in any image for fast, precise param…" at bounding box center [792, 357] width 268 height 45
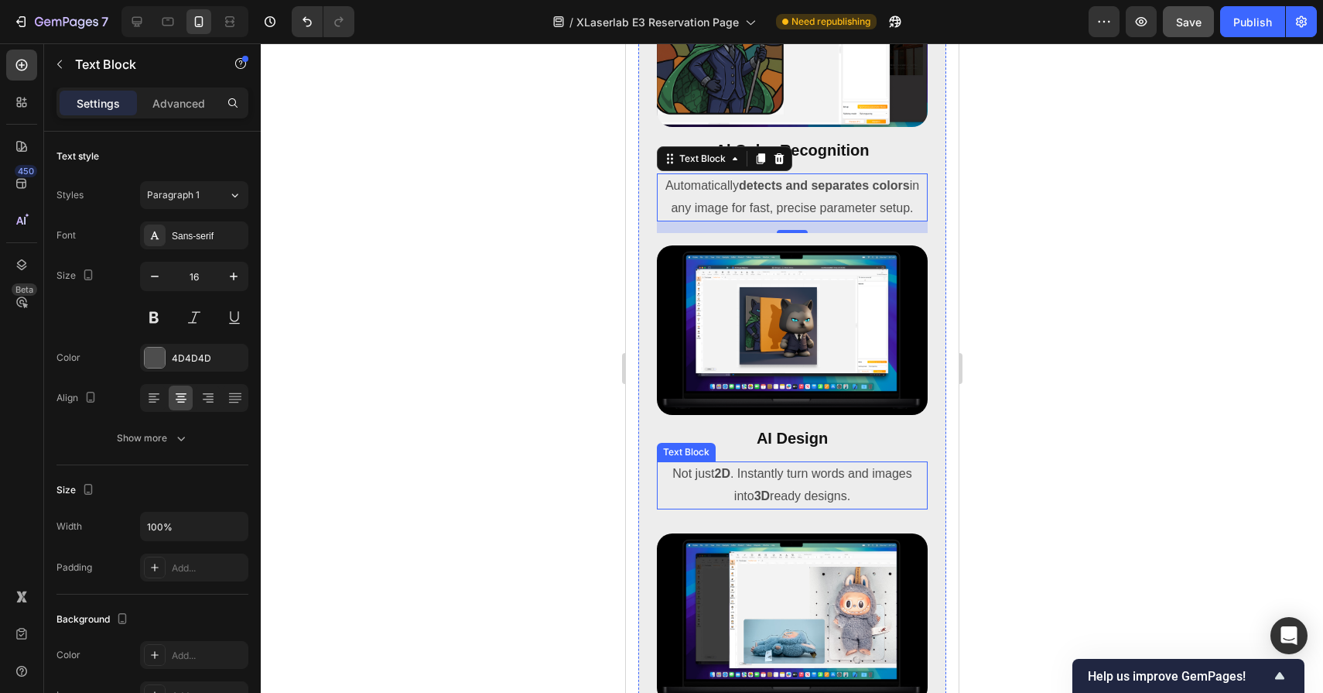
click at [752, 485] on p "Not just 2D . Instantly turn words and images into 3D ready designs." at bounding box center [792, 485] width 268 height 45
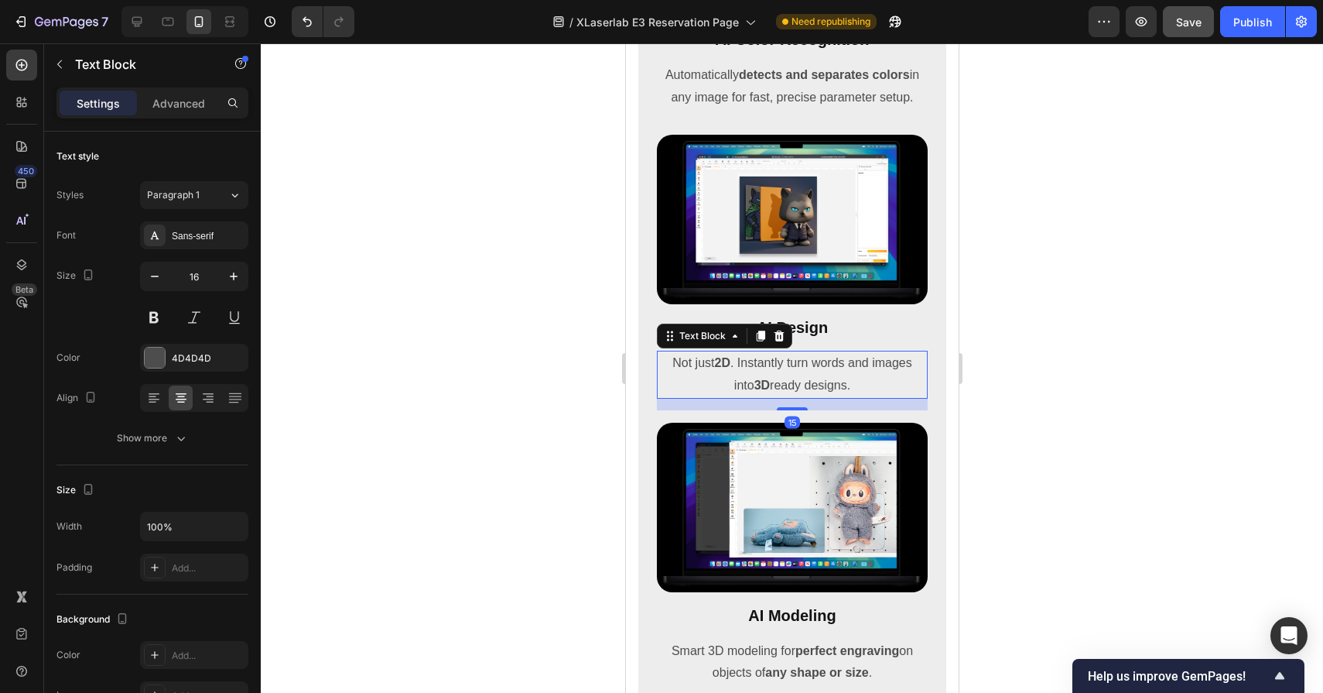
scroll to position [6738, 0]
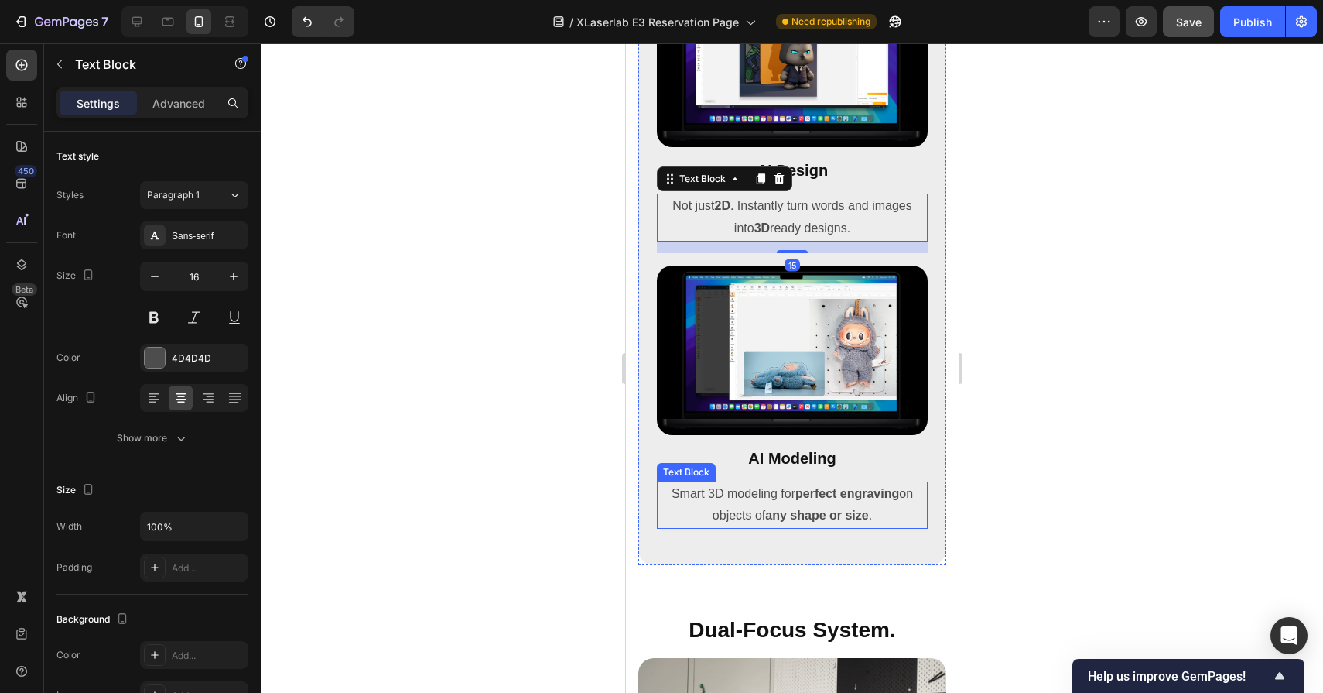
click at [744, 504] on p "Smart 3D modeling for perfect engraving on objects of any shape or size ." at bounding box center [792, 505] width 268 height 45
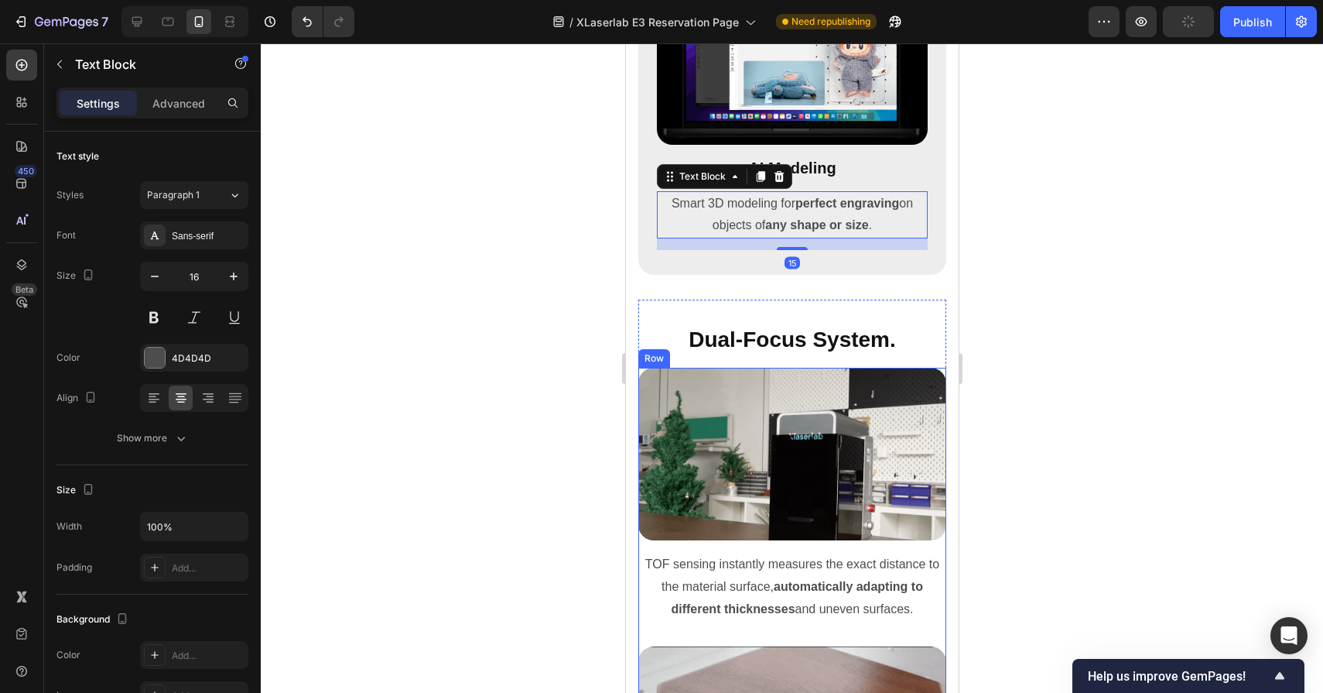
scroll to position [7068, 0]
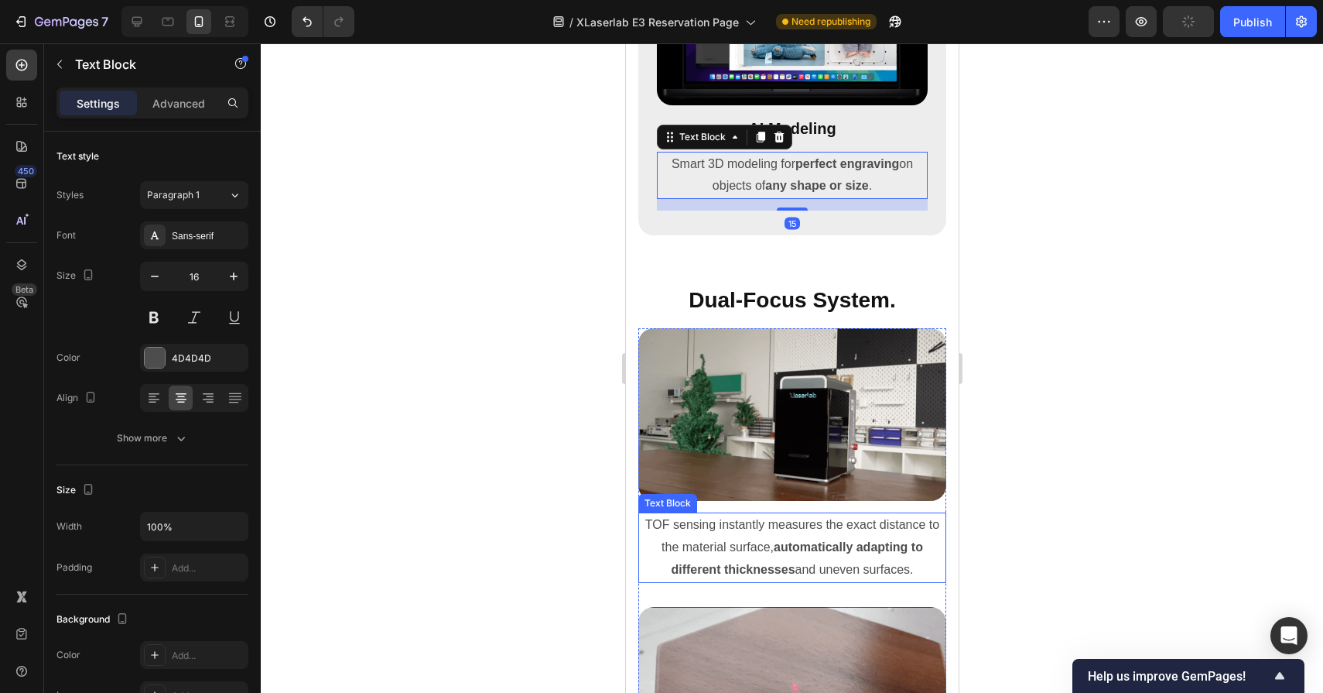
click at [739, 532] on p "TOF sensing instantly measures the exact distance to the material surface, auto…" at bounding box center [791, 547] width 305 height 67
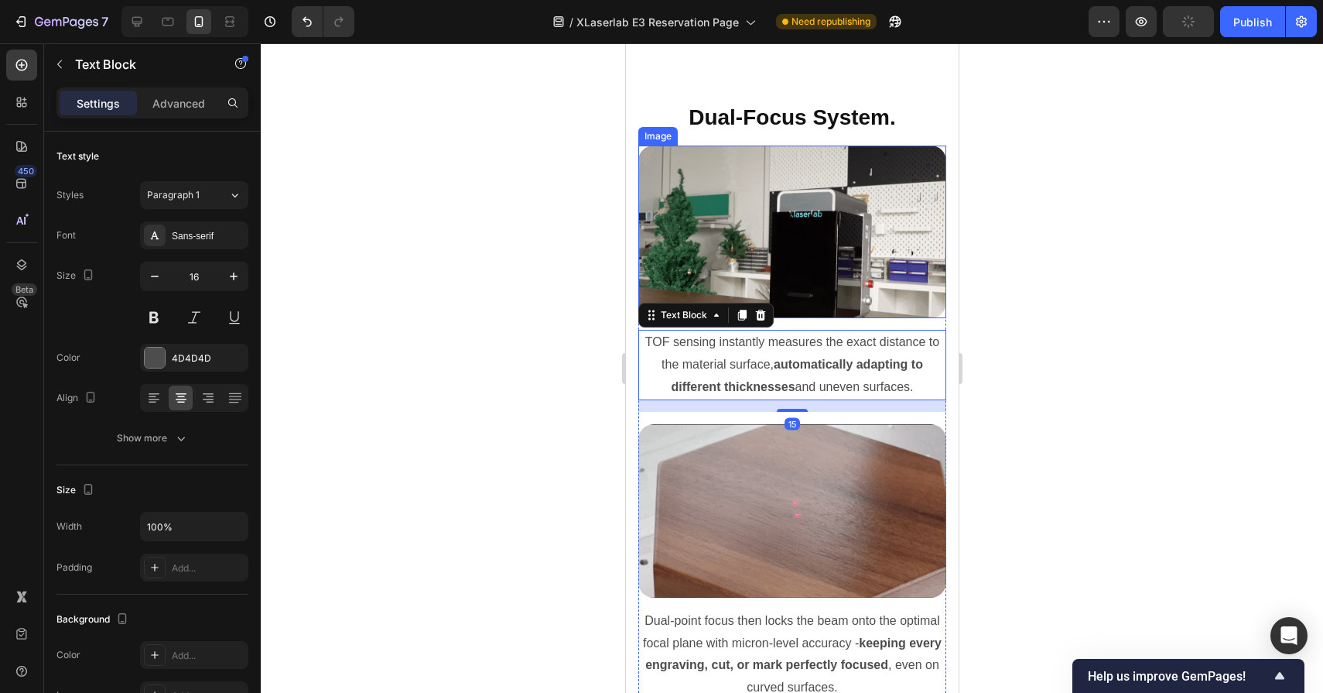
scroll to position [7560, 0]
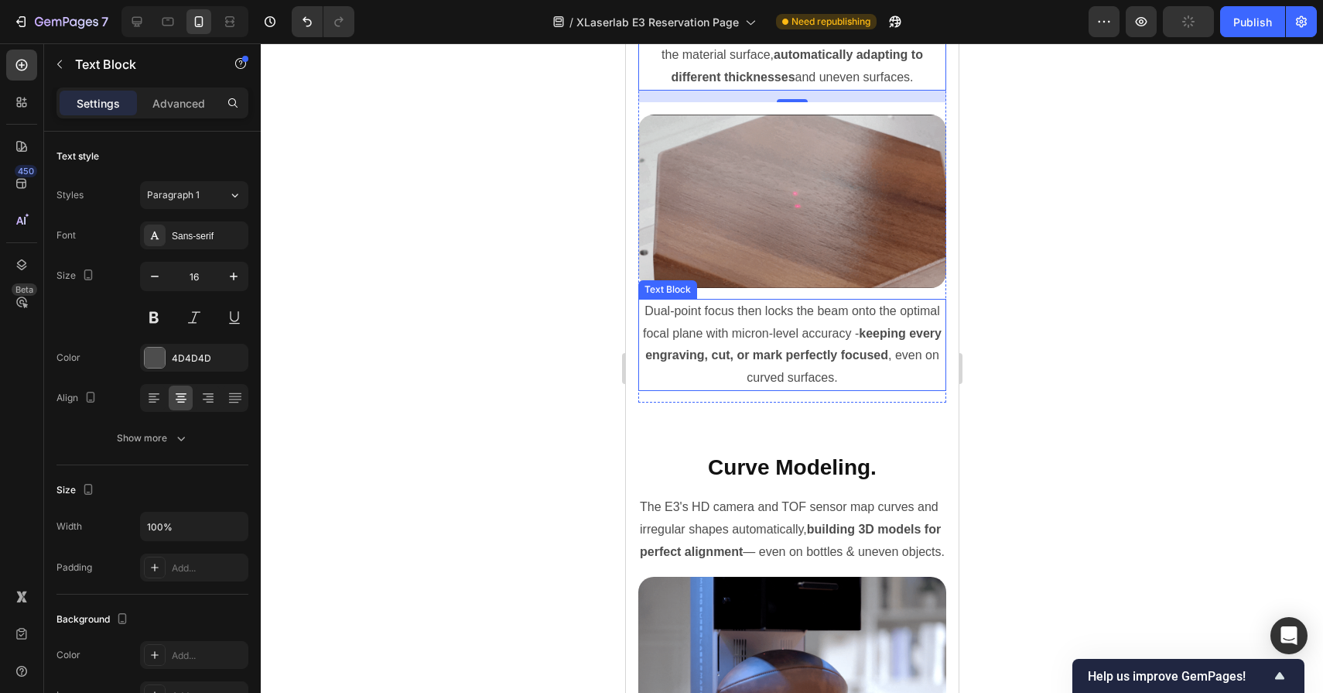
click at [728, 338] on p "Dual-point focus then locks the beam onto the optimal focal plane with micron-l…" at bounding box center [791, 344] width 305 height 89
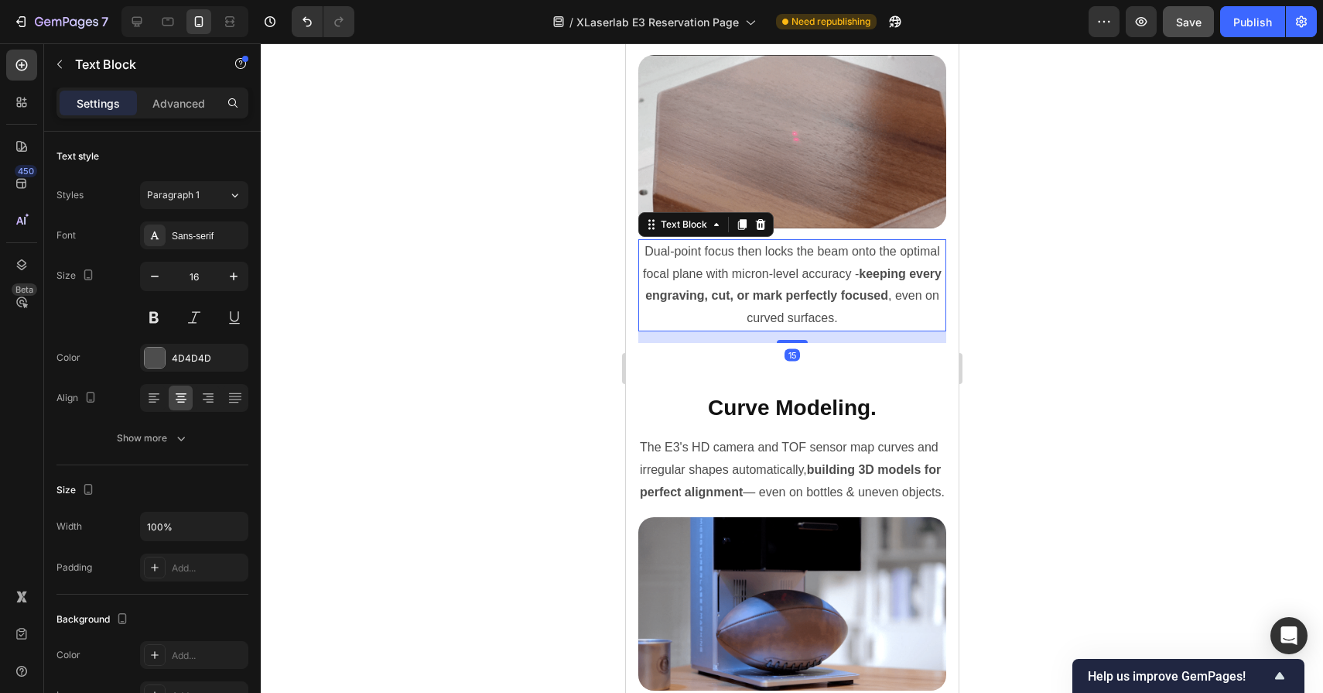
scroll to position [7665, 0]
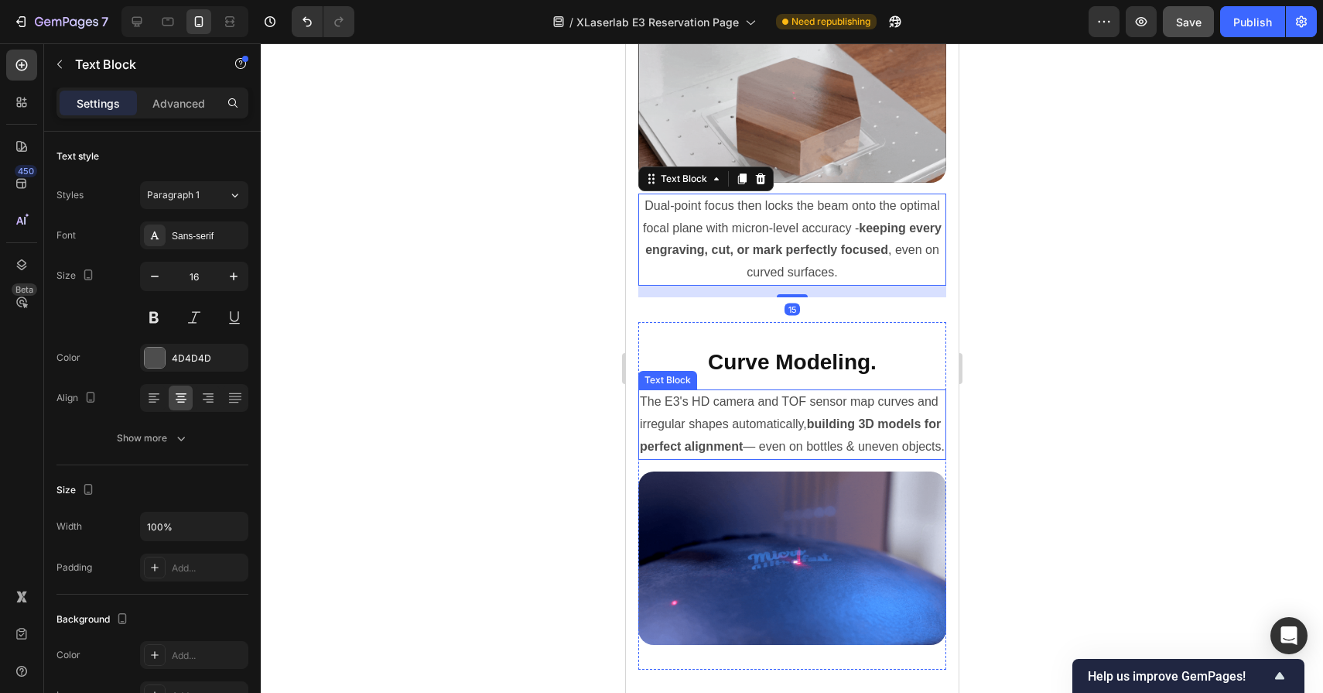
click at [719, 409] on p "The E3's HD camera and TOF sensor map curves and irregular shapes automatically…" at bounding box center [791, 424] width 305 height 67
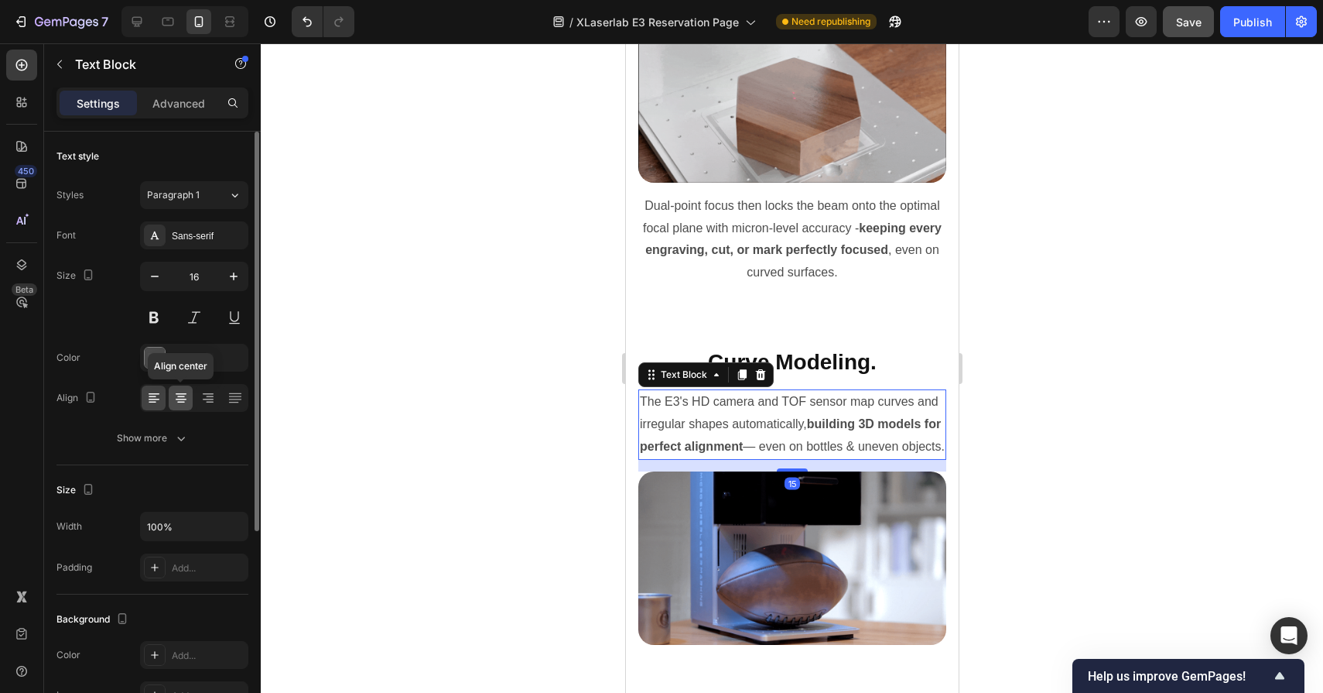
click at [176, 398] on icon at bounding box center [180, 397] width 15 height 15
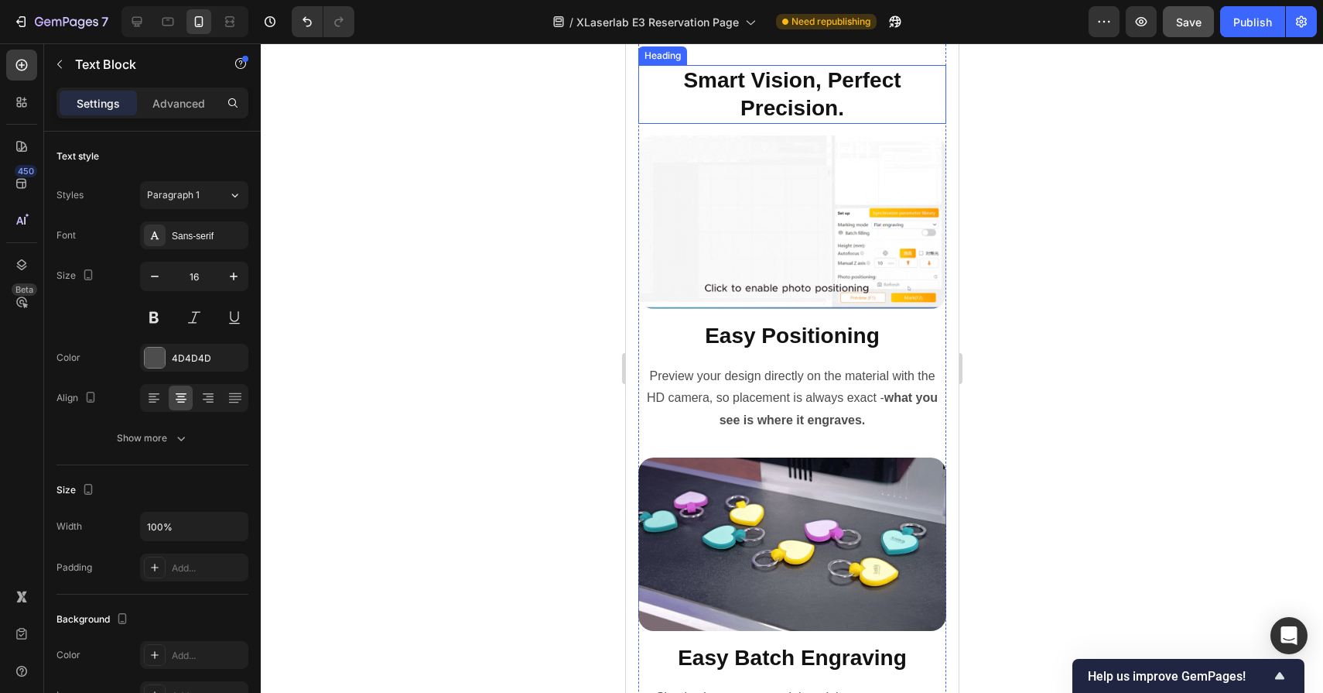
scroll to position [8305, 0]
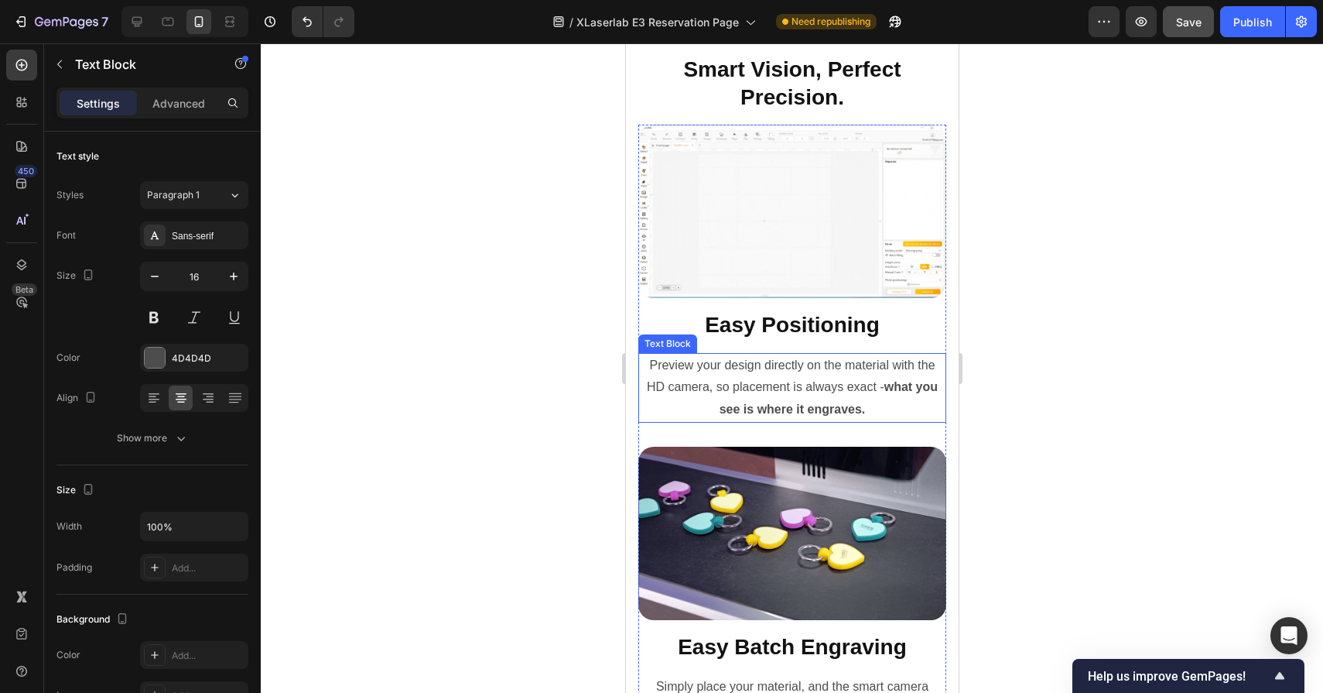
click at [762, 399] on p "Preview your design directly on the material with the HD camera, so placement i…" at bounding box center [791, 387] width 305 height 67
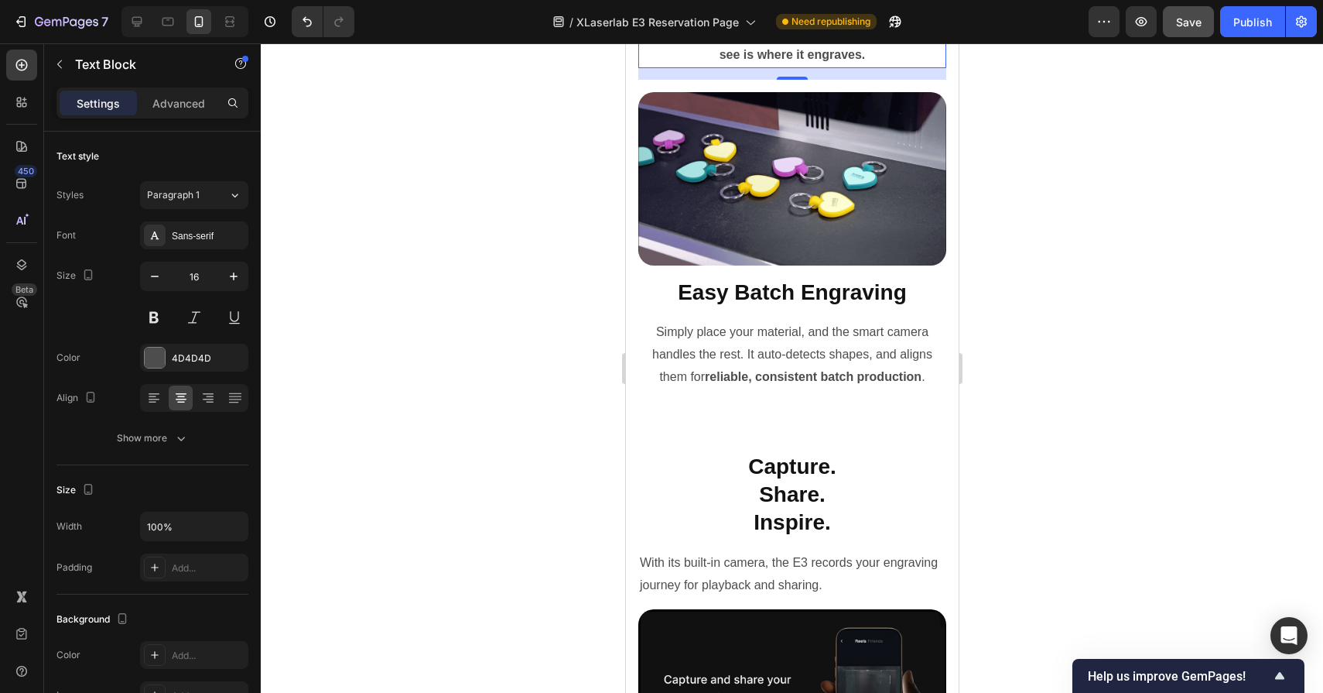
scroll to position [8698, 0]
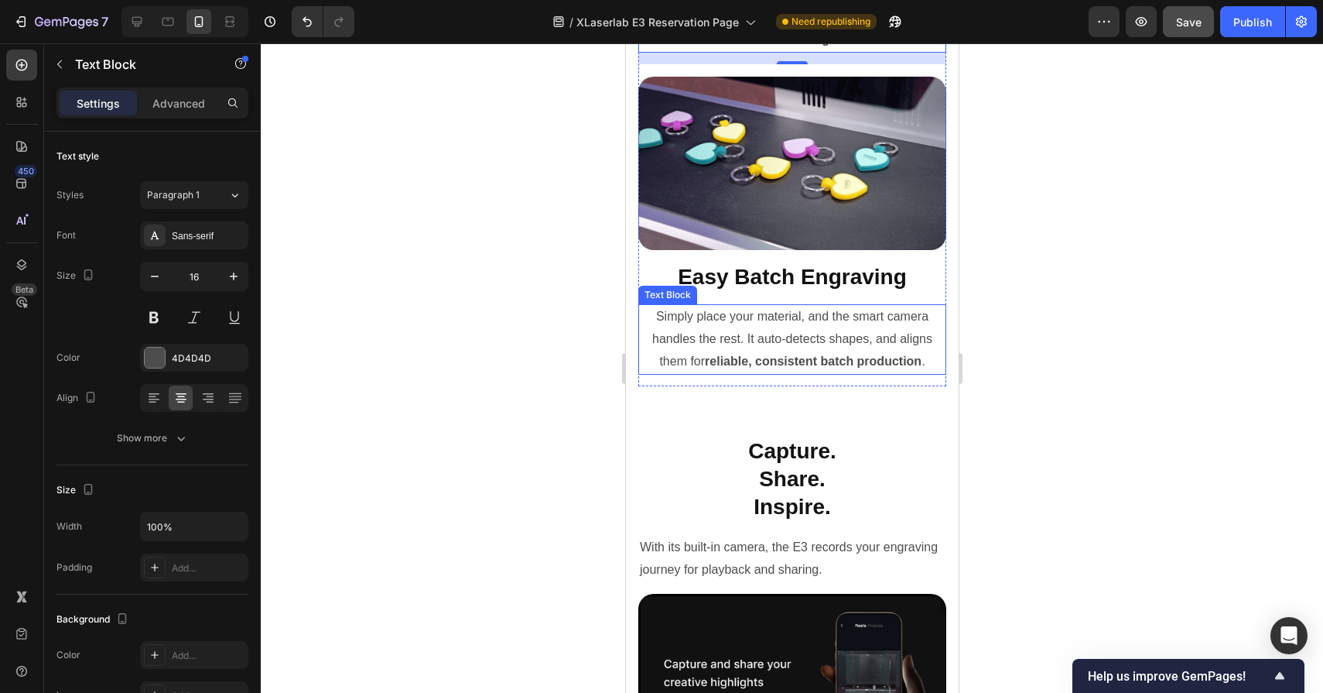
click at [801, 352] on p "Simply place your material, and the smart camera handles the rest. It auto-dete…" at bounding box center [791, 339] width 305 height 67
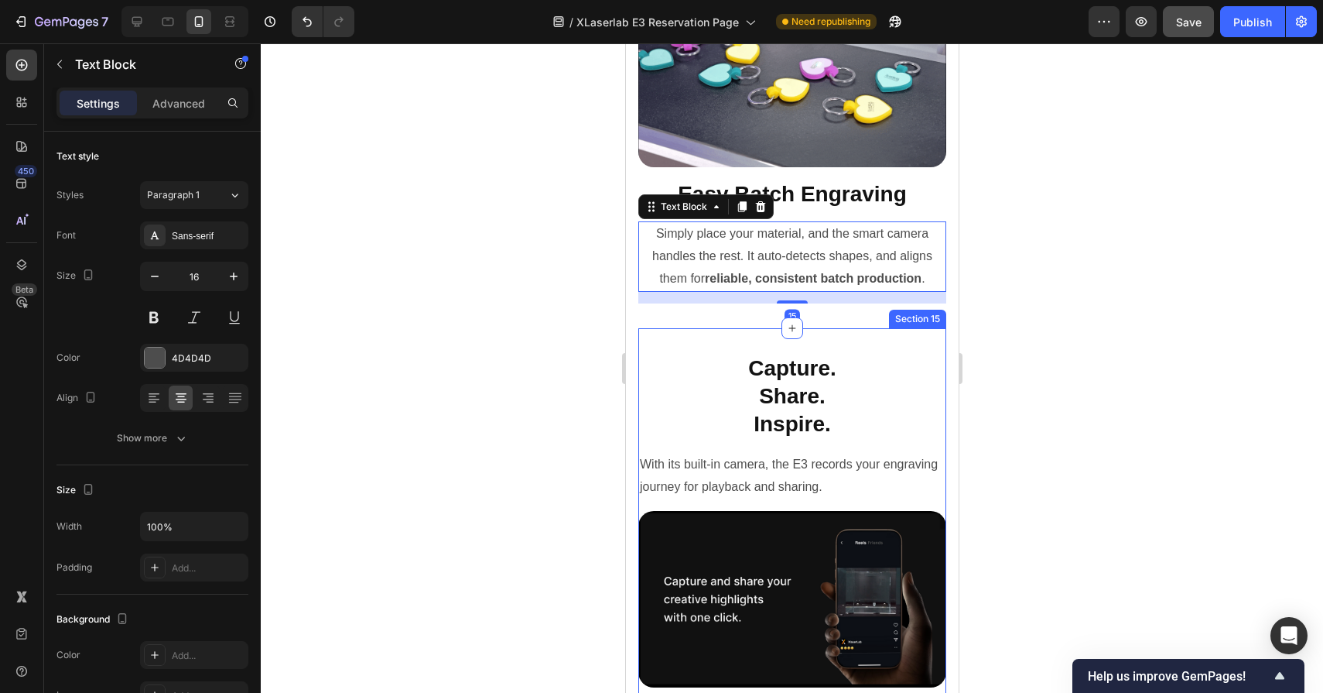
scroll to position [8827, 0]
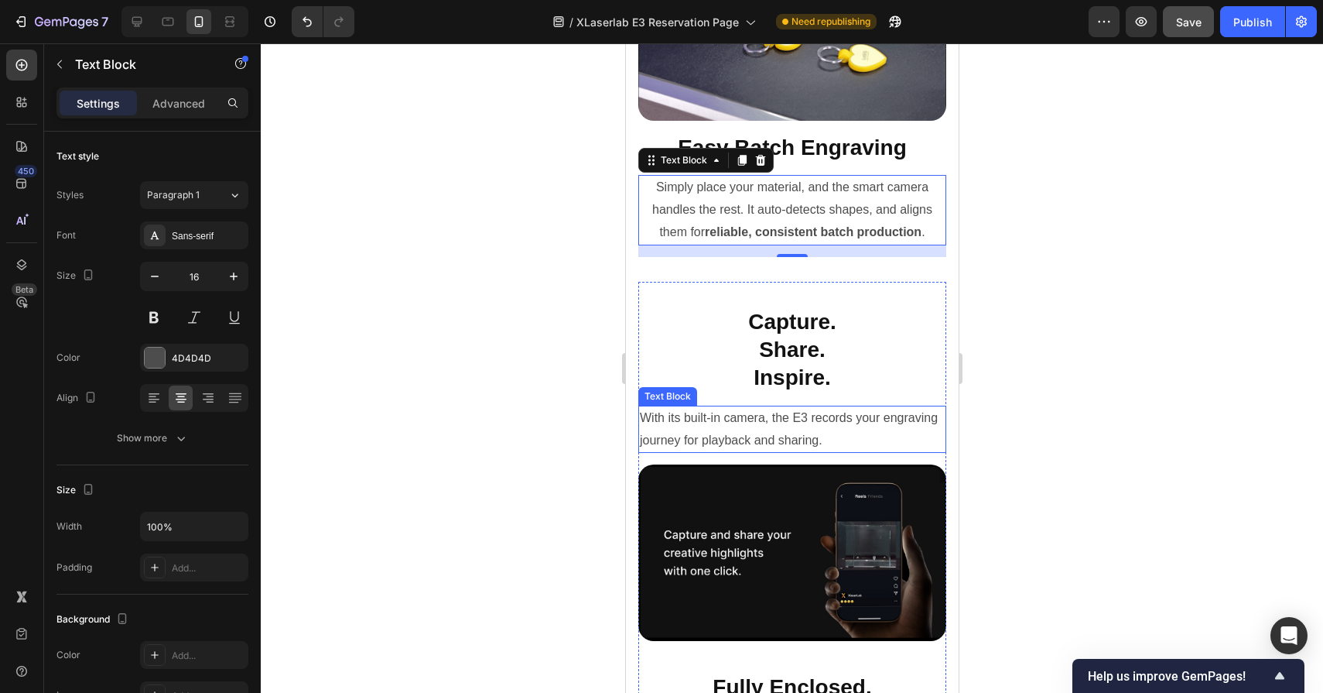
click at [728, 413] on p "With its built-in camera, the E3 records your engraving journey for playback an…" at bounding box center [791, 429] width 305 height 45
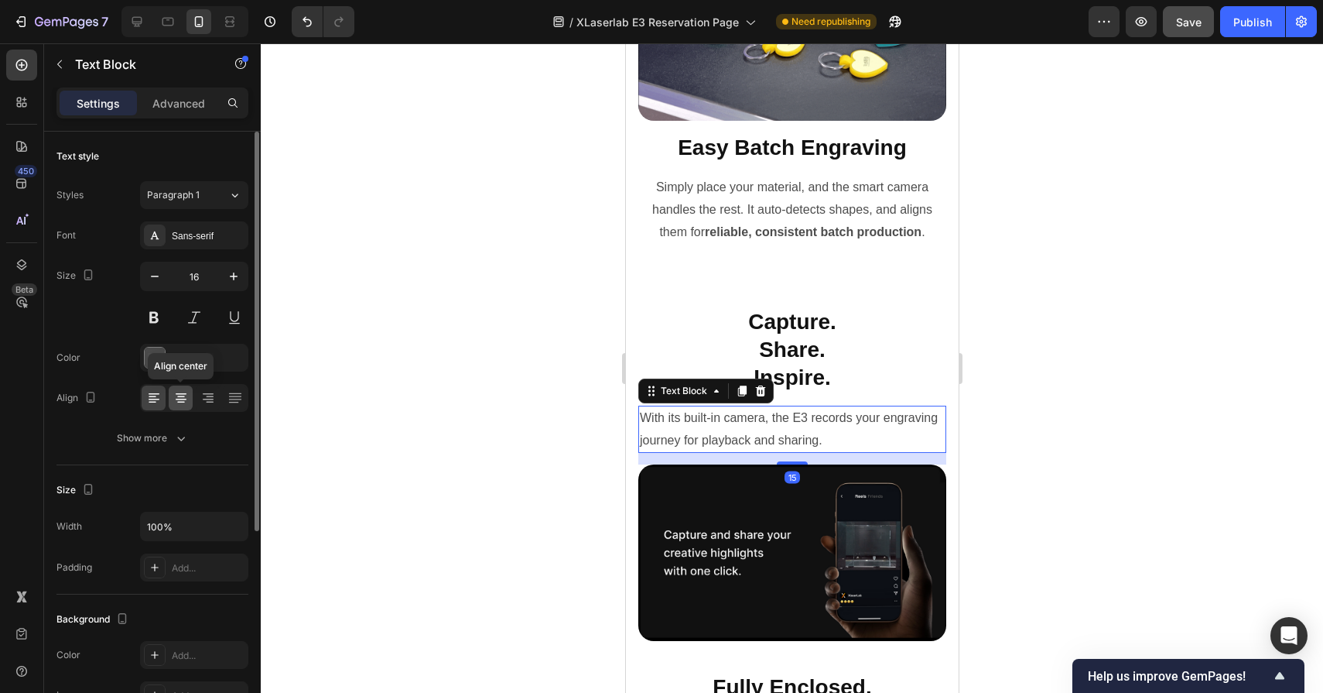
click at [186, 398] on icon at bounding box center [180, 397] width 15 height 15
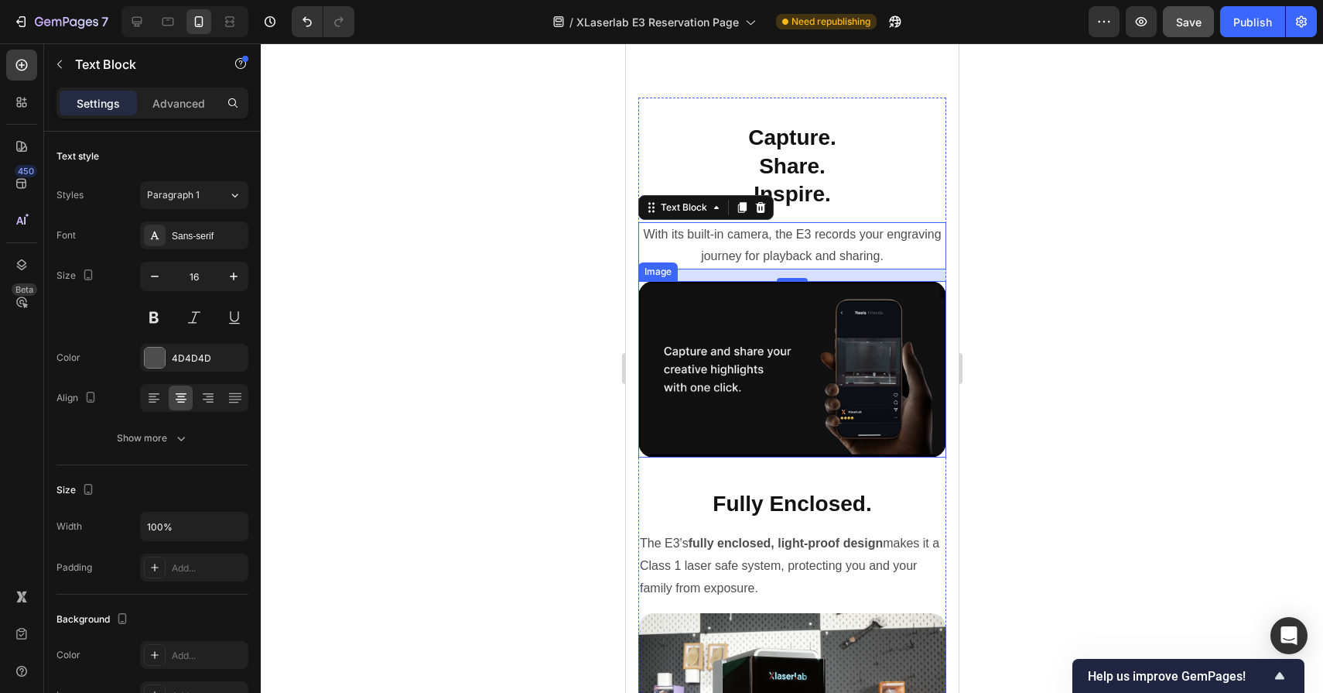
scroll to position [9098, 0]
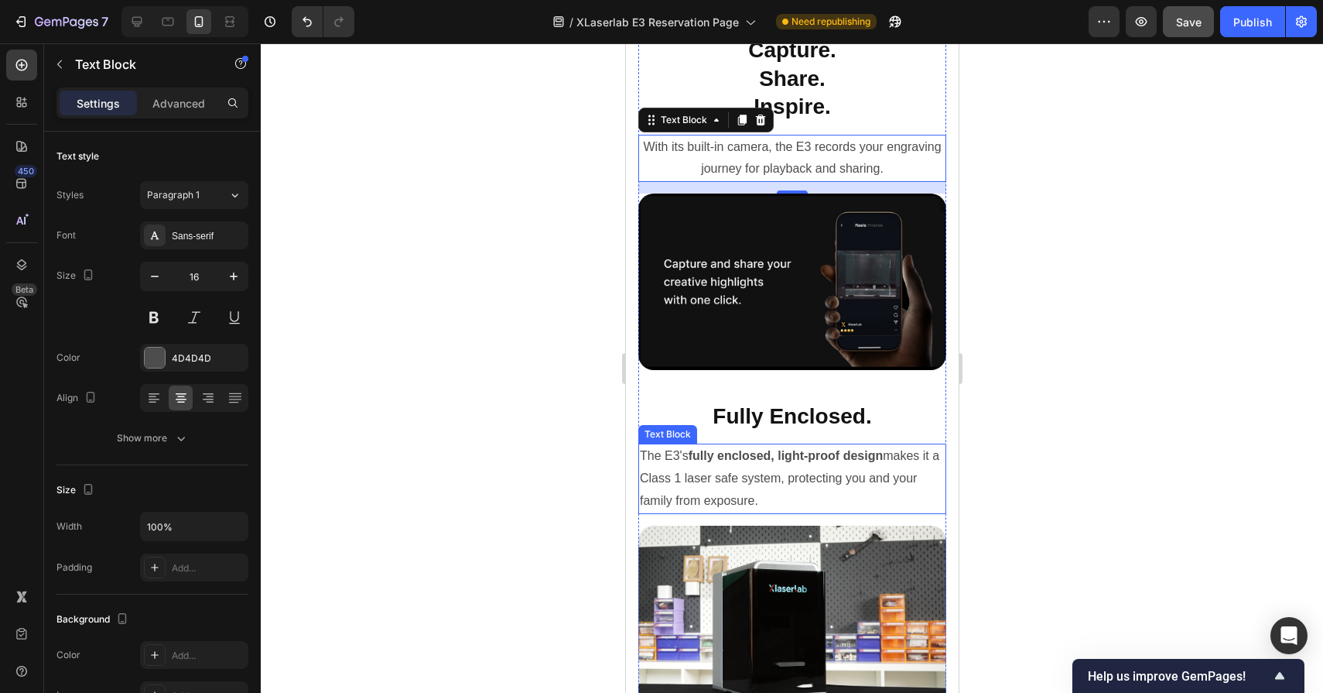
click at [745, 467] on p "The E3's fully enclosed, light-proof design makes it a Class 1 laser safe syste…" at bounding box center [791, 478] width 305 height 67
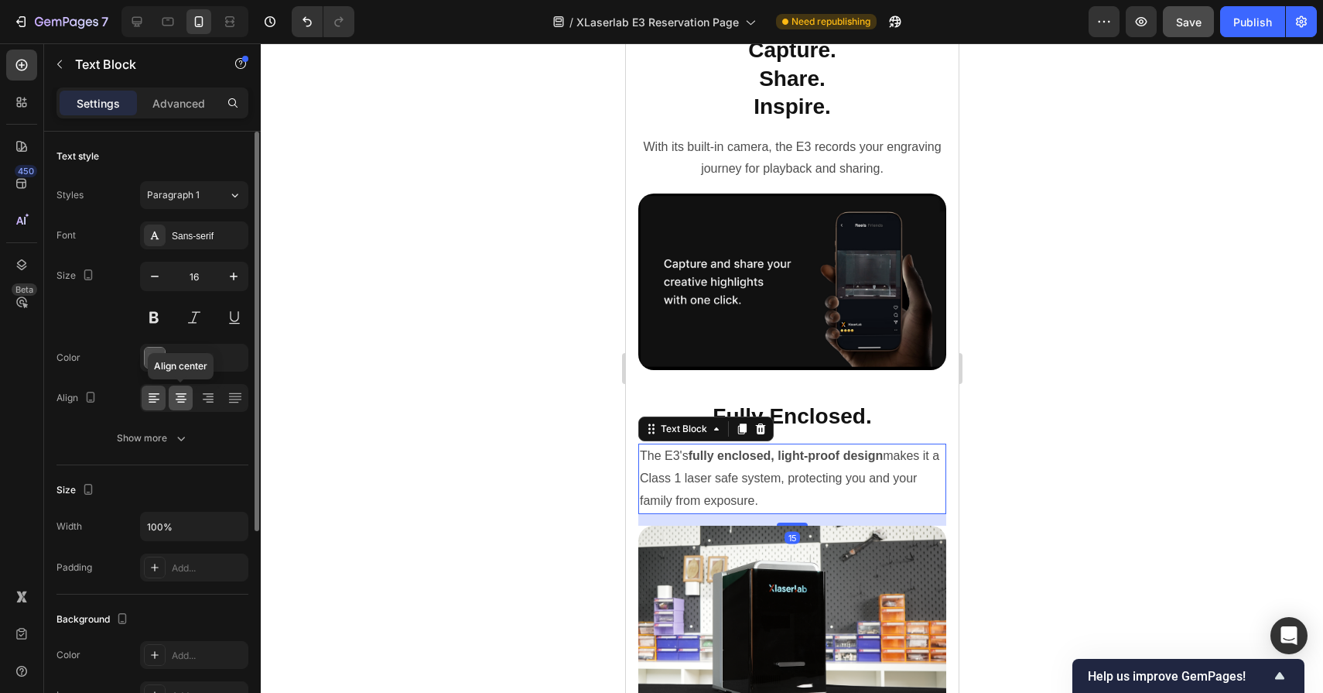
click at [180, 404] on icon at bounding box center [180, 397] width 15 height 15
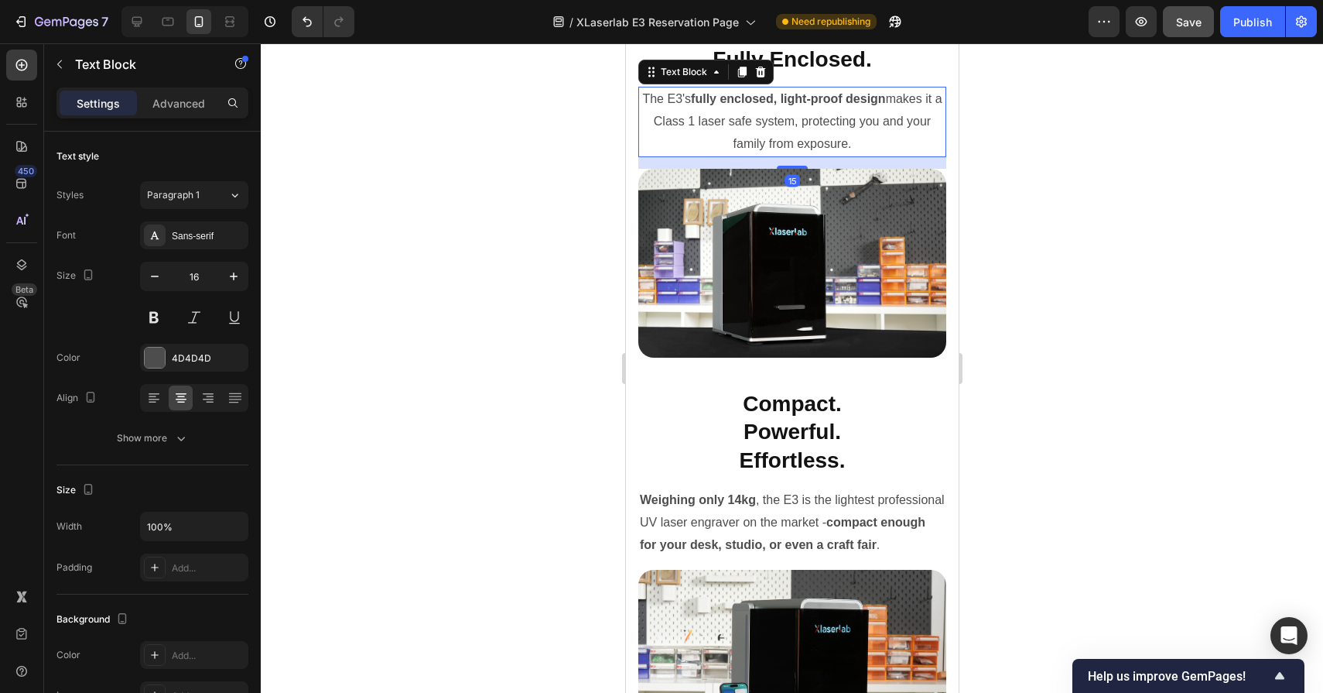
scroll to position [9484, 0]
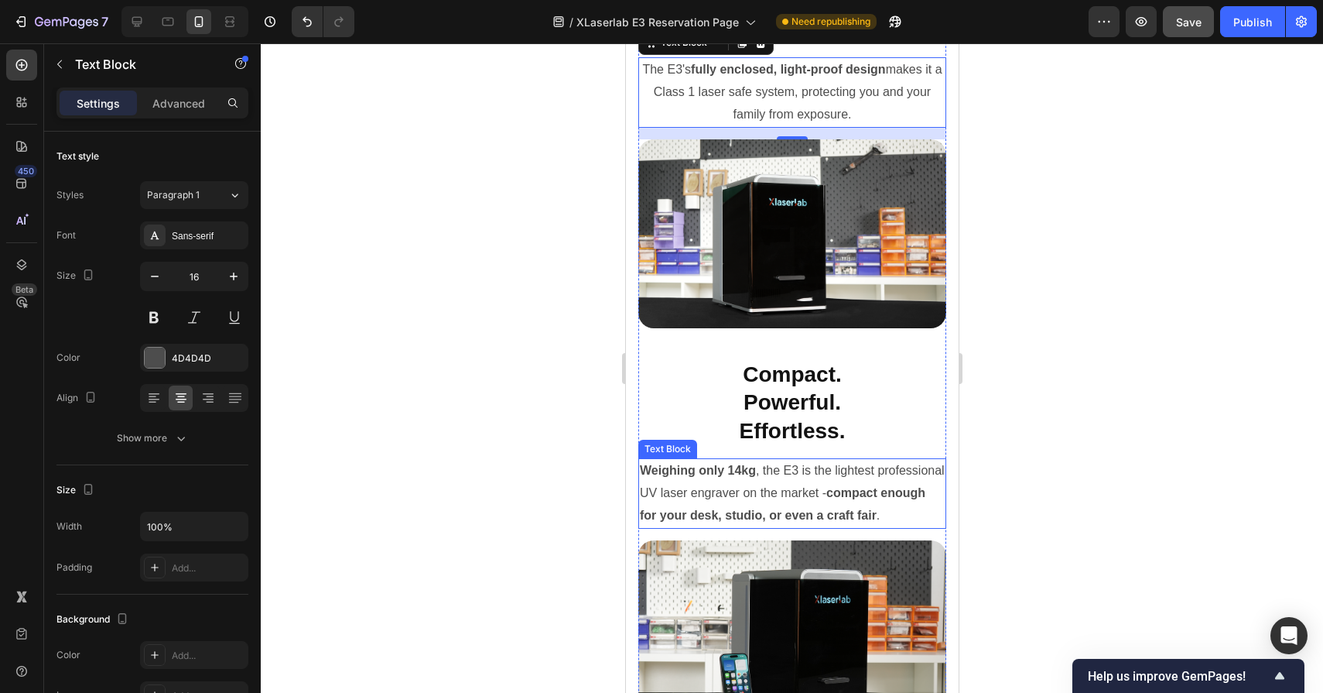
click at [815, 490] on p "Weighing only 14kg , the E3 is the lightest professional UV laser engraver on t…" at bounding box center [791, 493] width 305 height 67
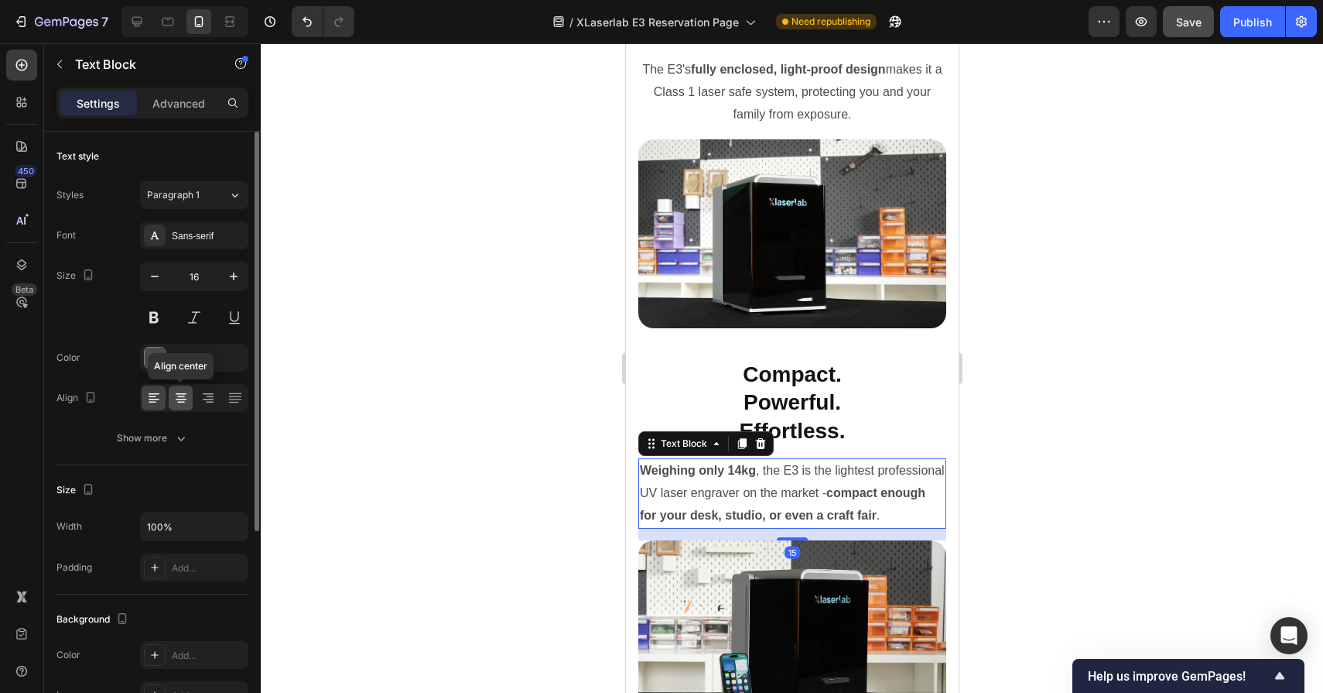
click at [180, 400] on icon at bounding box center [180, 397] width 15 height 15
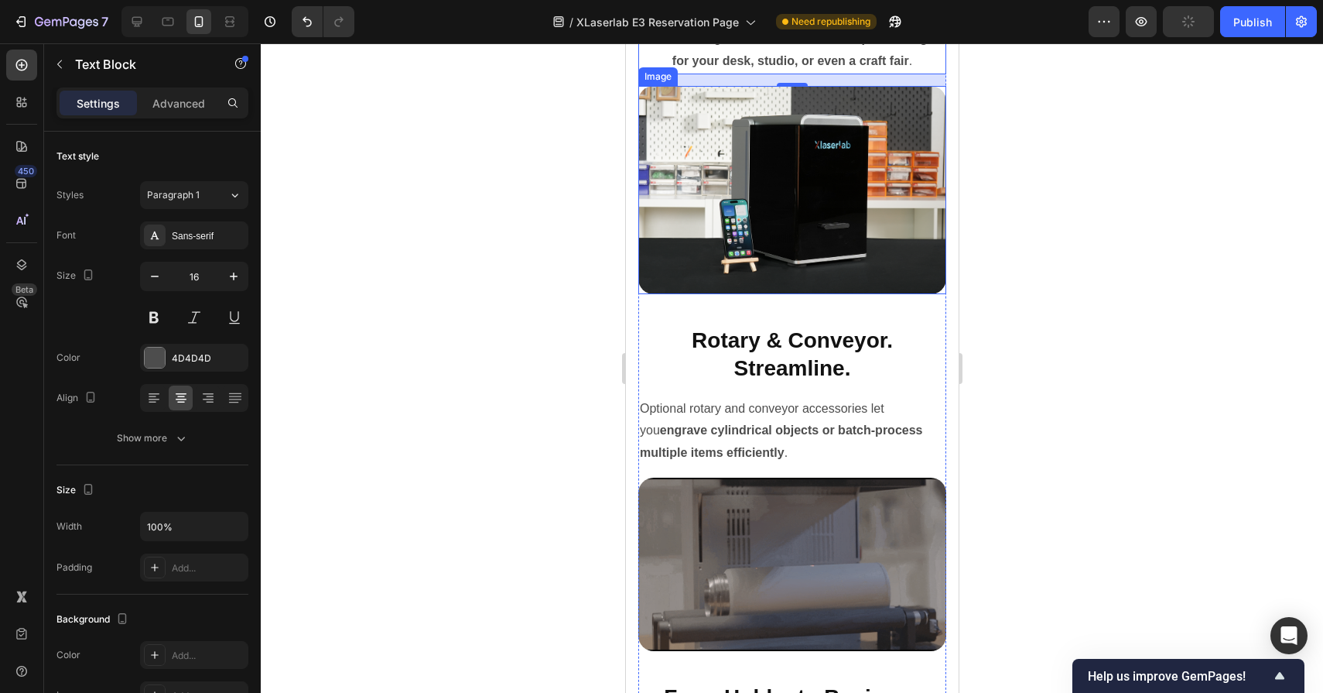
scroll to position [9978, 0]
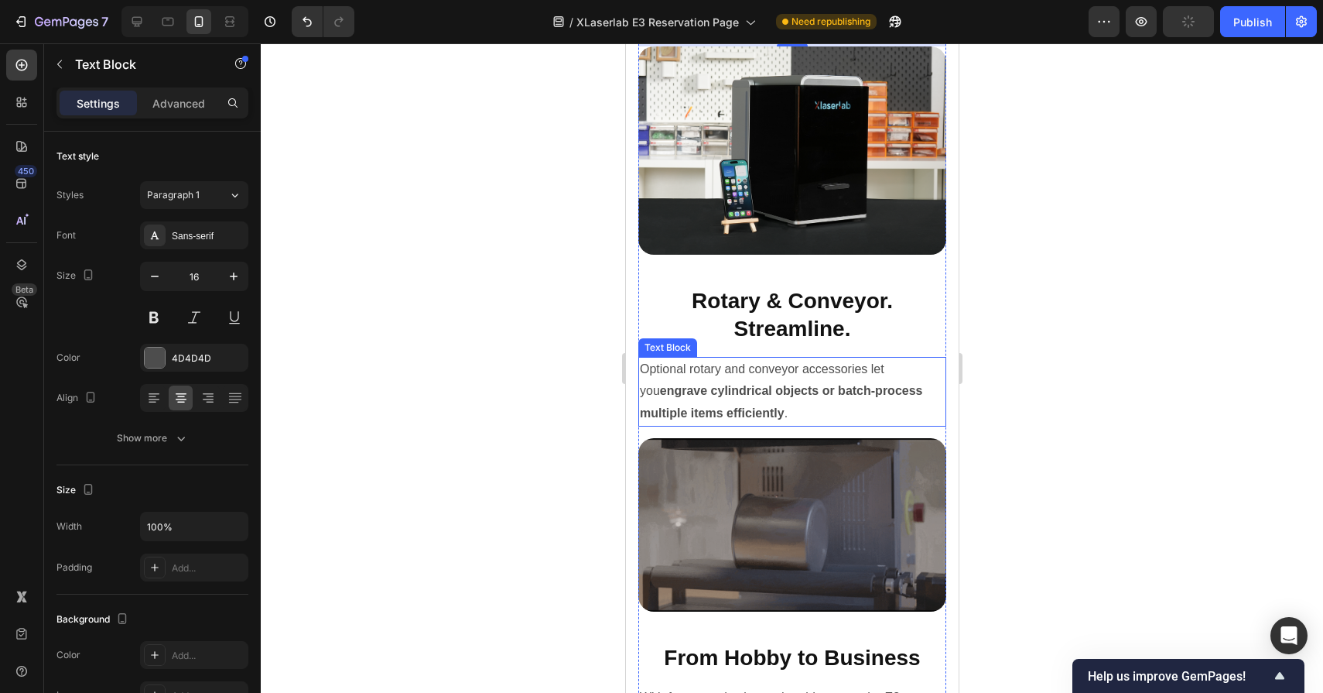
click at [760, 406] on strong "engrave cylindrical objects or batch-process multiple items efficiently" at bounding box center [780, 402] width 282 height 36
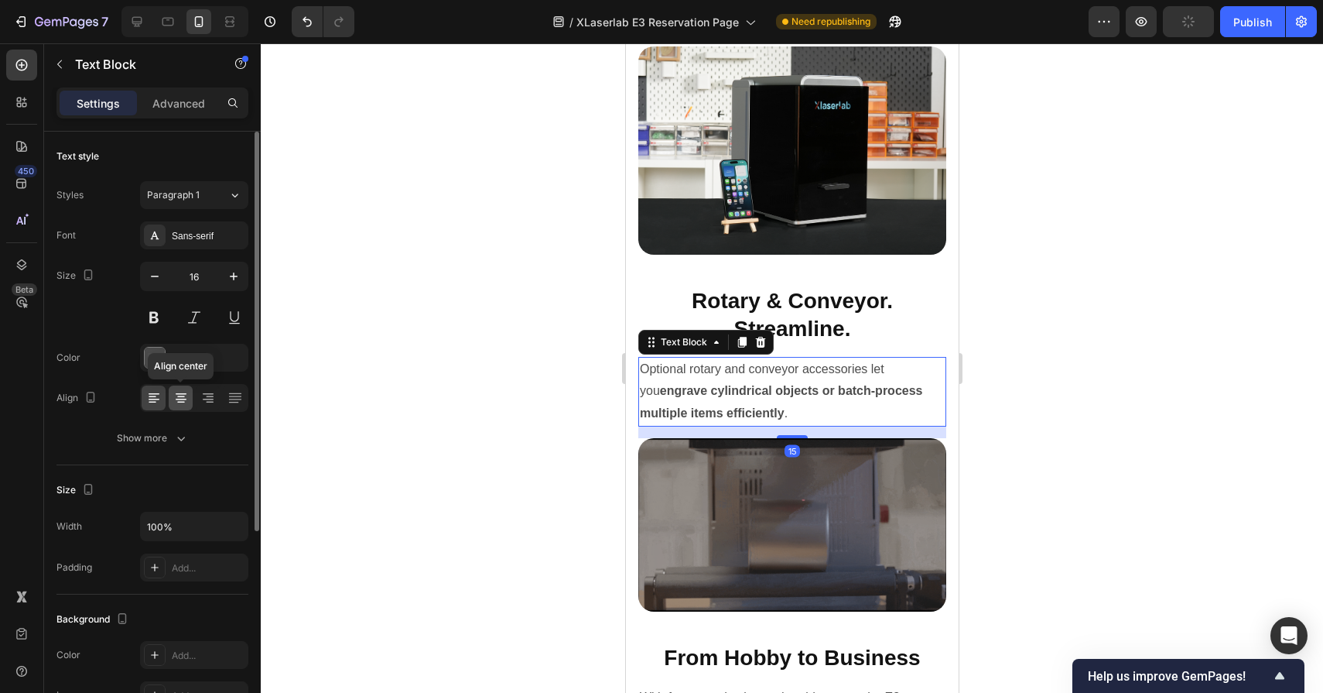
click at [184, 399] on icon at bounding box center [181, 400] width 11 height 2
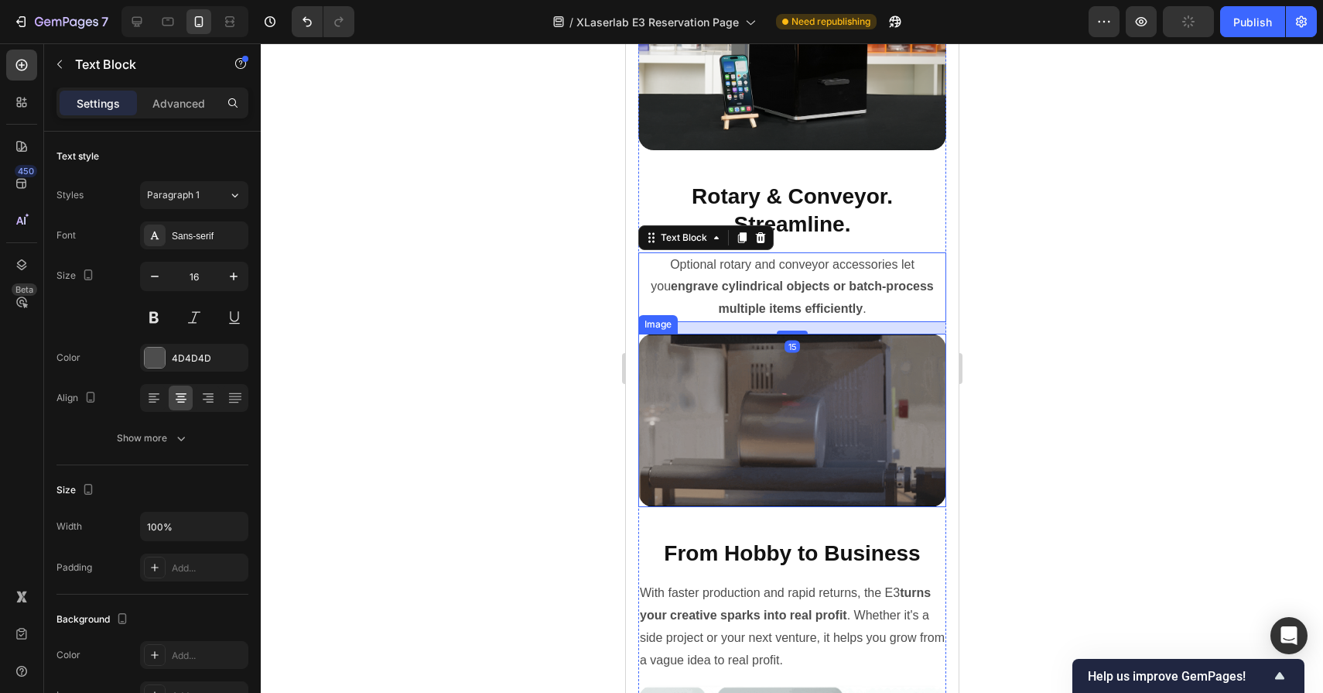
scroll to position [10181, 0]
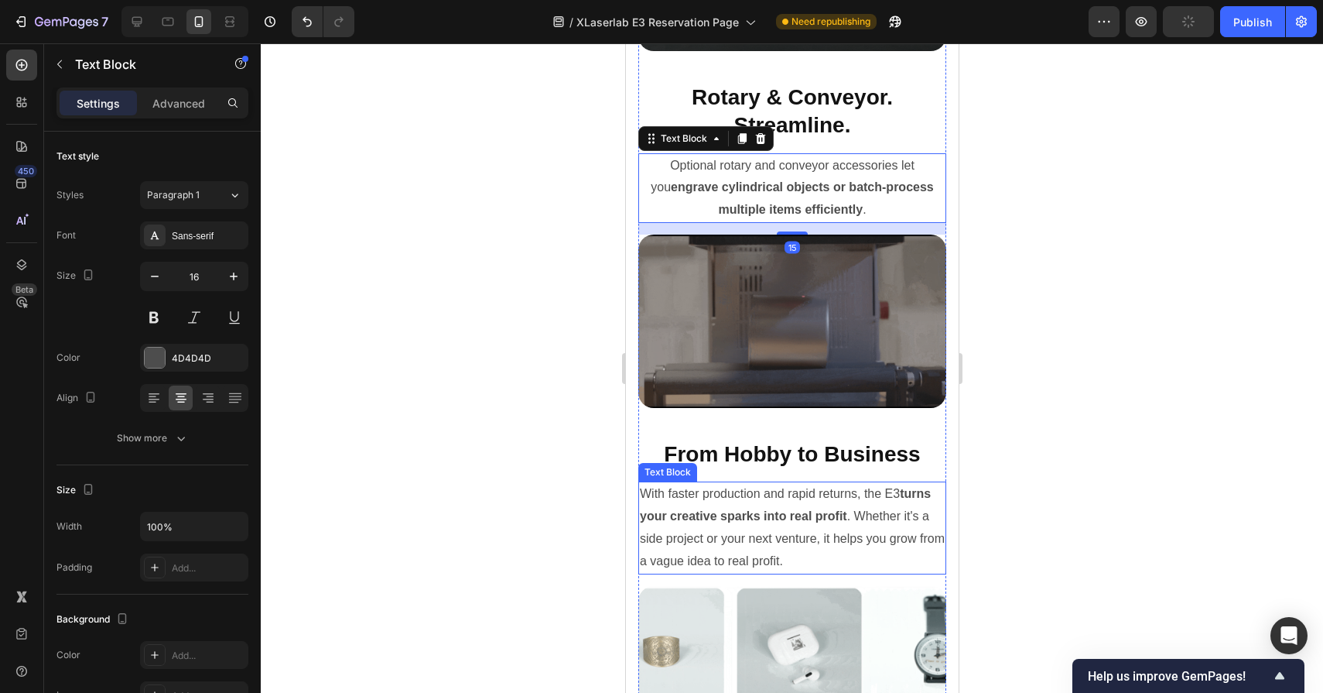
click at [775, 532] on p "With faster production and rapid returns, the E3 turns your creative sparks int…" at bounding box center [791, 527] width 305 height 89
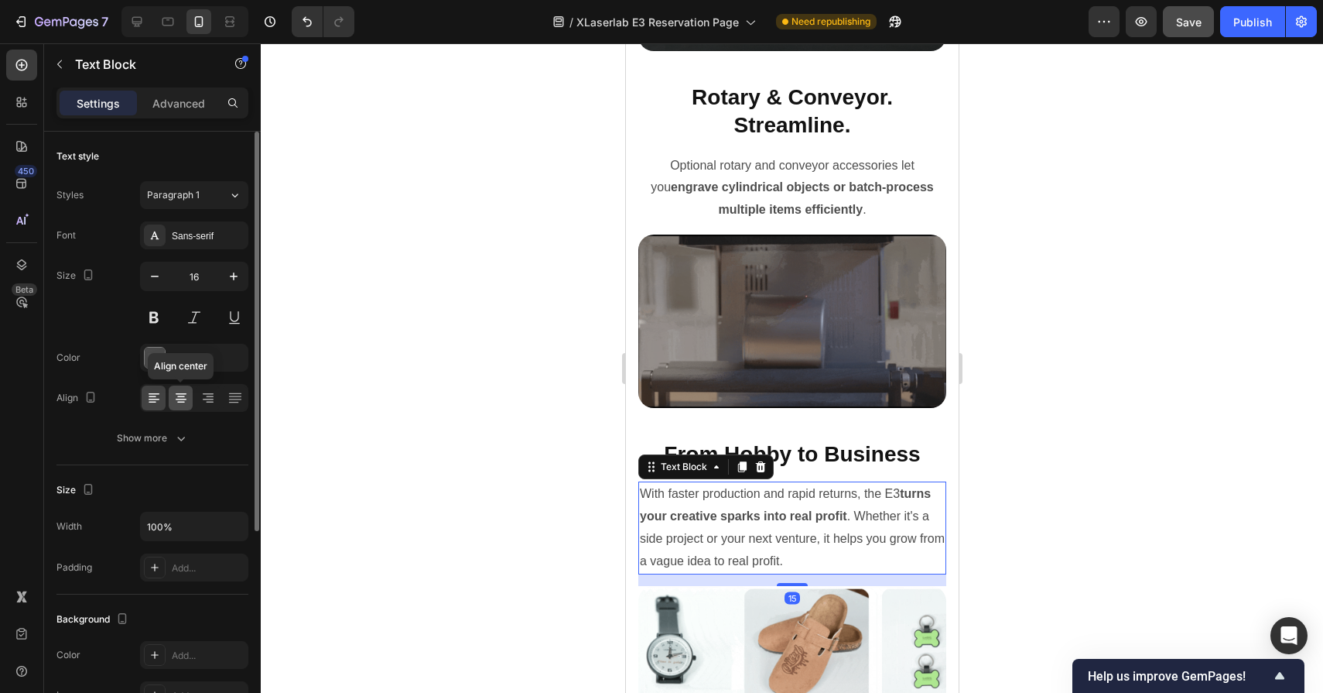
click at [185, 396] on icon at bounding box center [180, 397] width 15 height 15
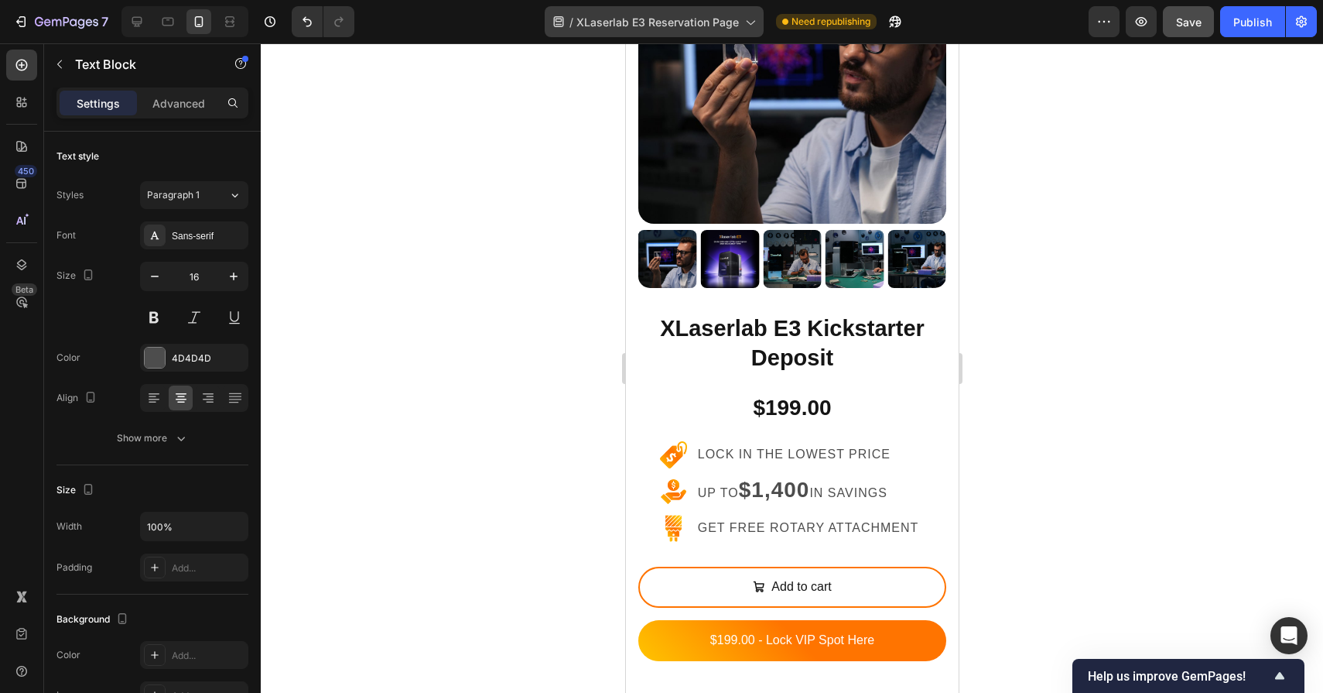
scroll to position [290, 0]
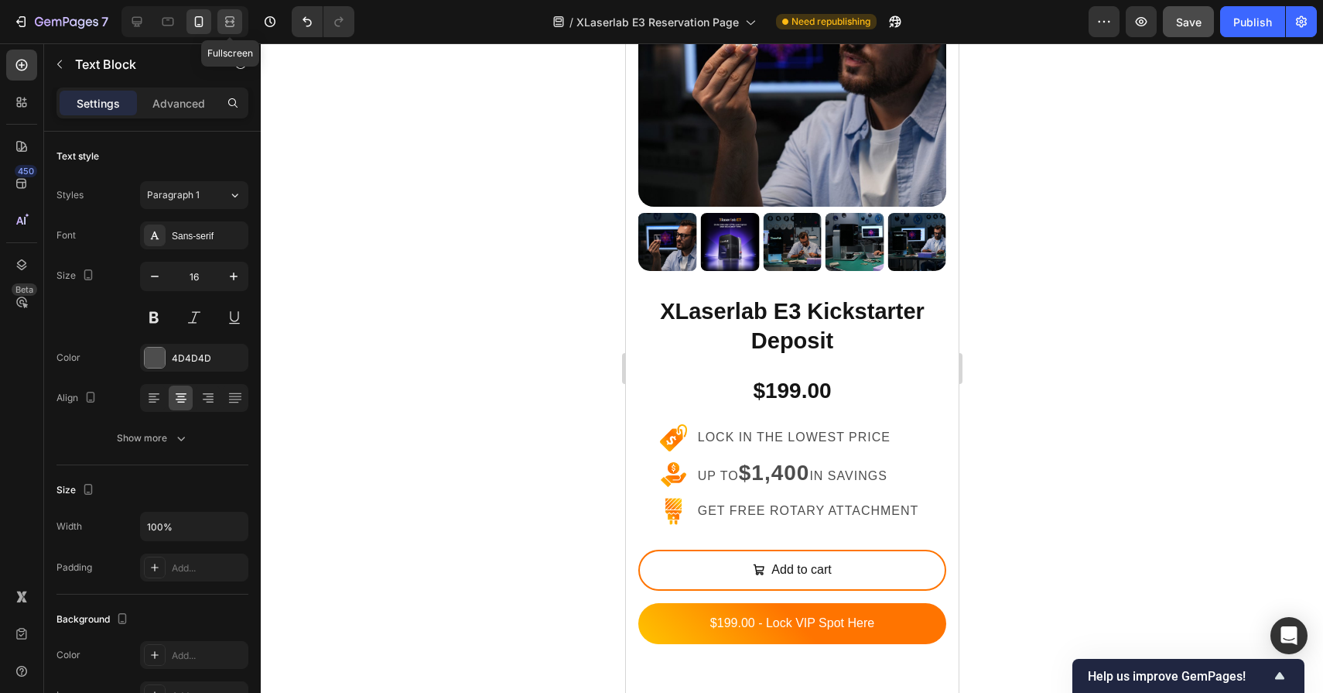
click at [234, 13] on div at bounding box center [229, 21] width 25 height 25
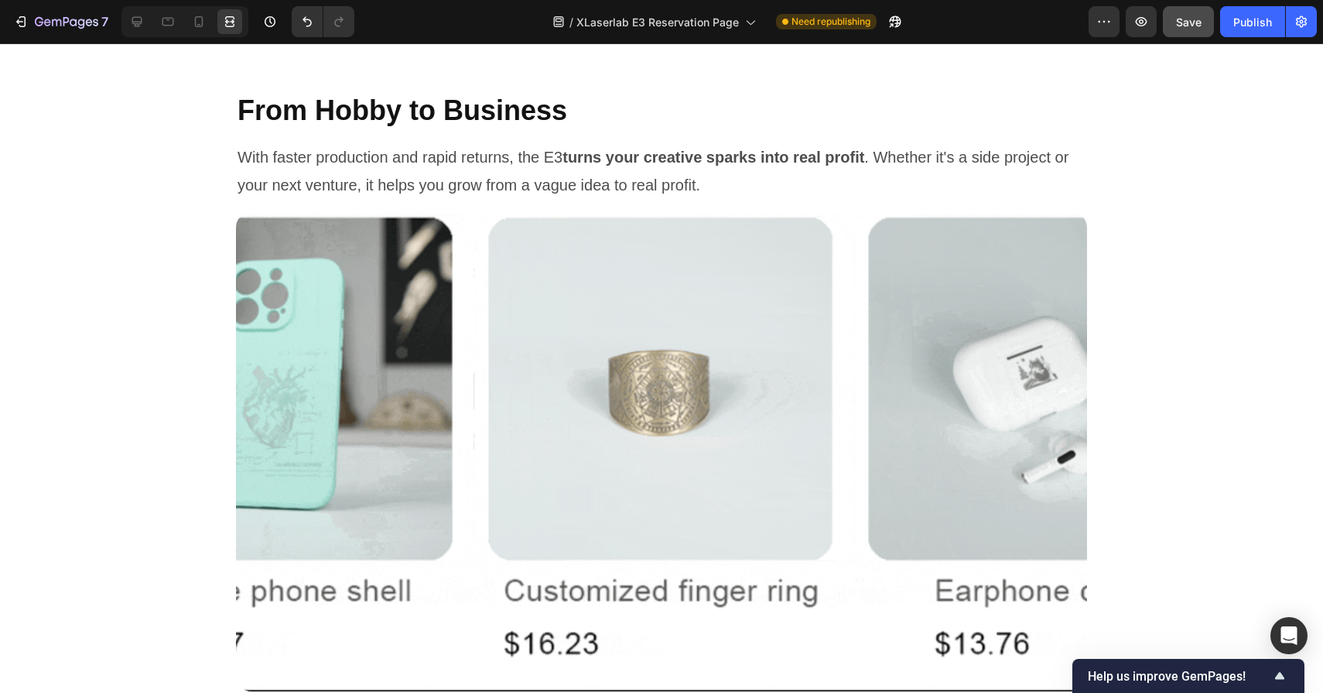
scroll to position [11157, 0]
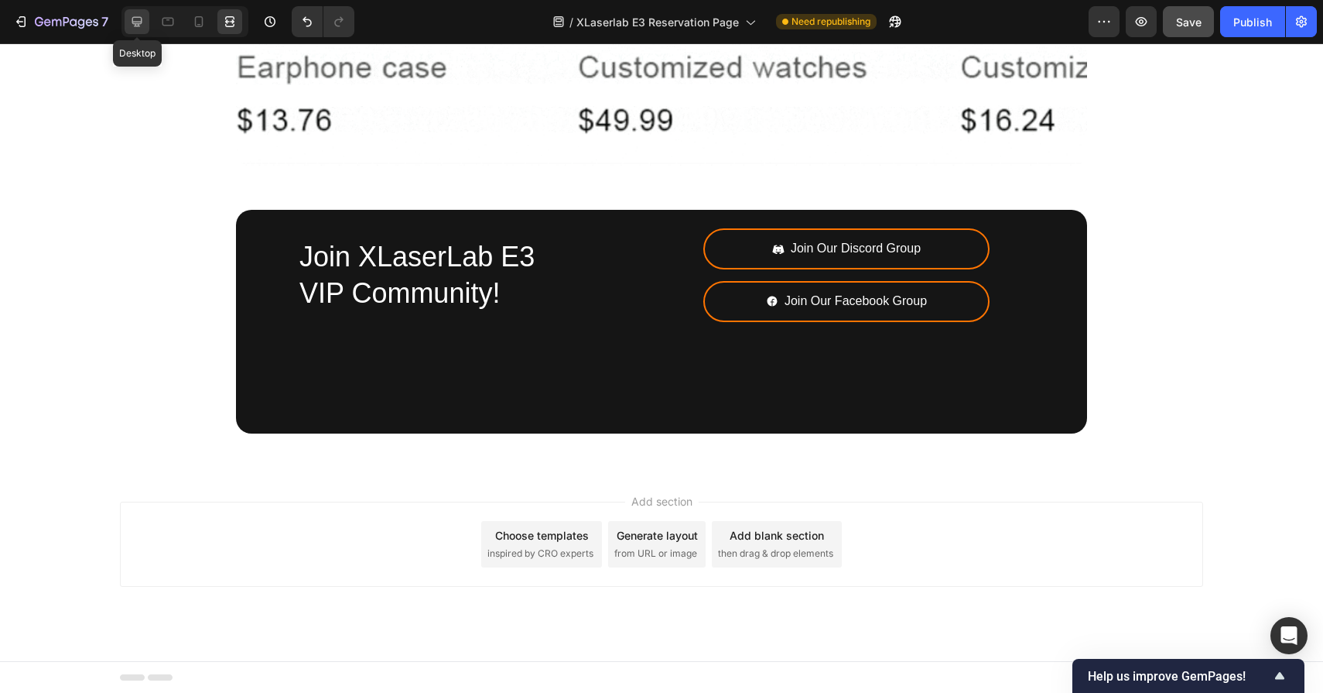
click at [142, 25] on icon at bounding box center [136, 21] width 15 height 15
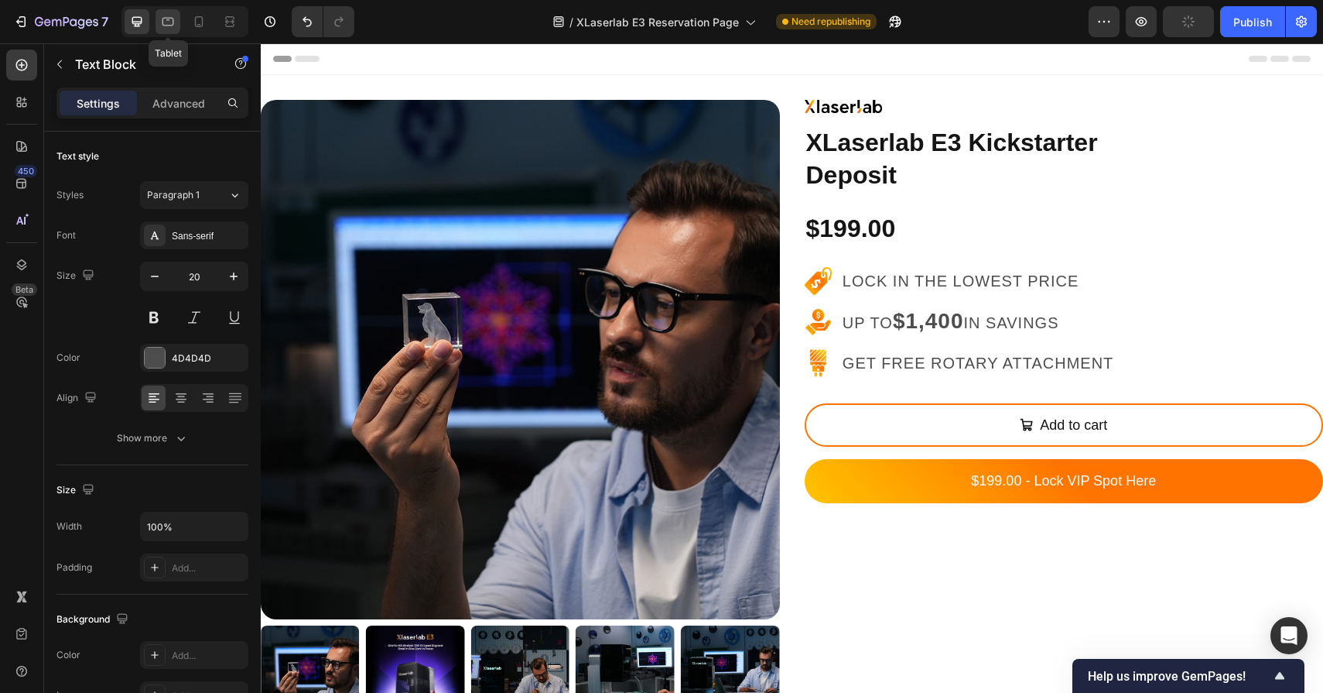
click at [162, 14] on icon at bounding box center [167, 21] width 15 height 15
type input "18"
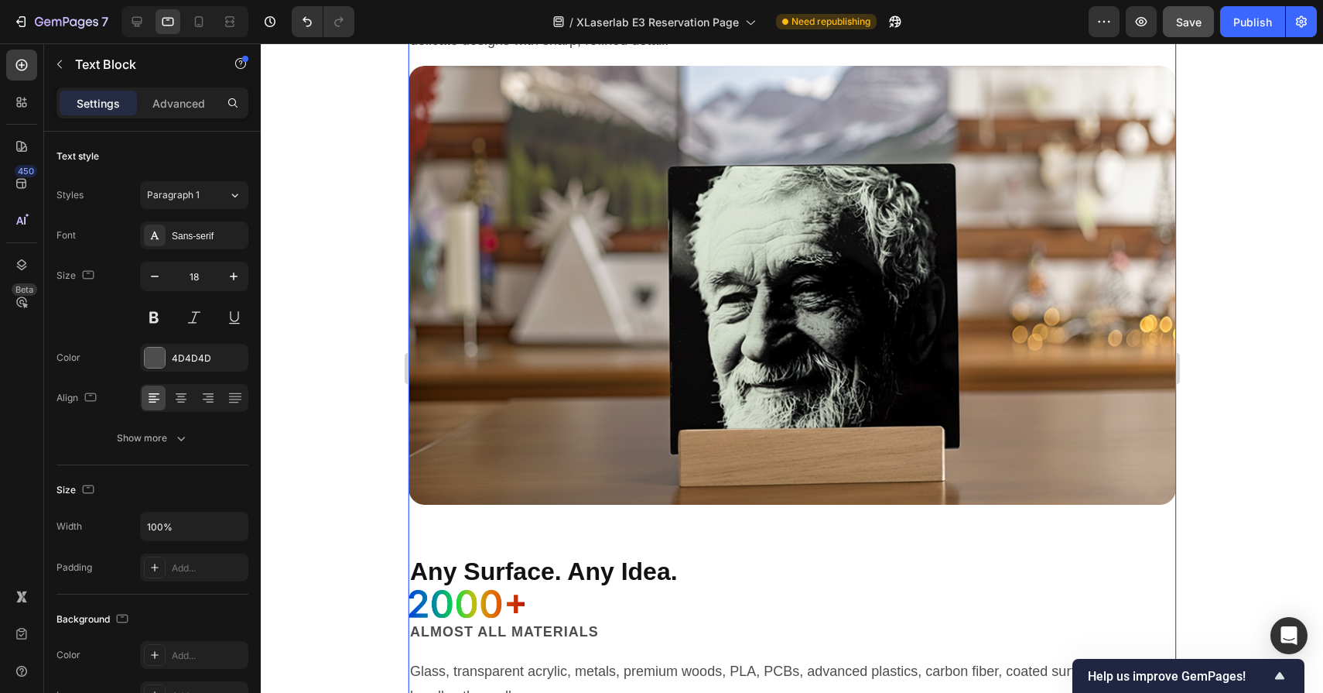
scroll to position [2727, 0]
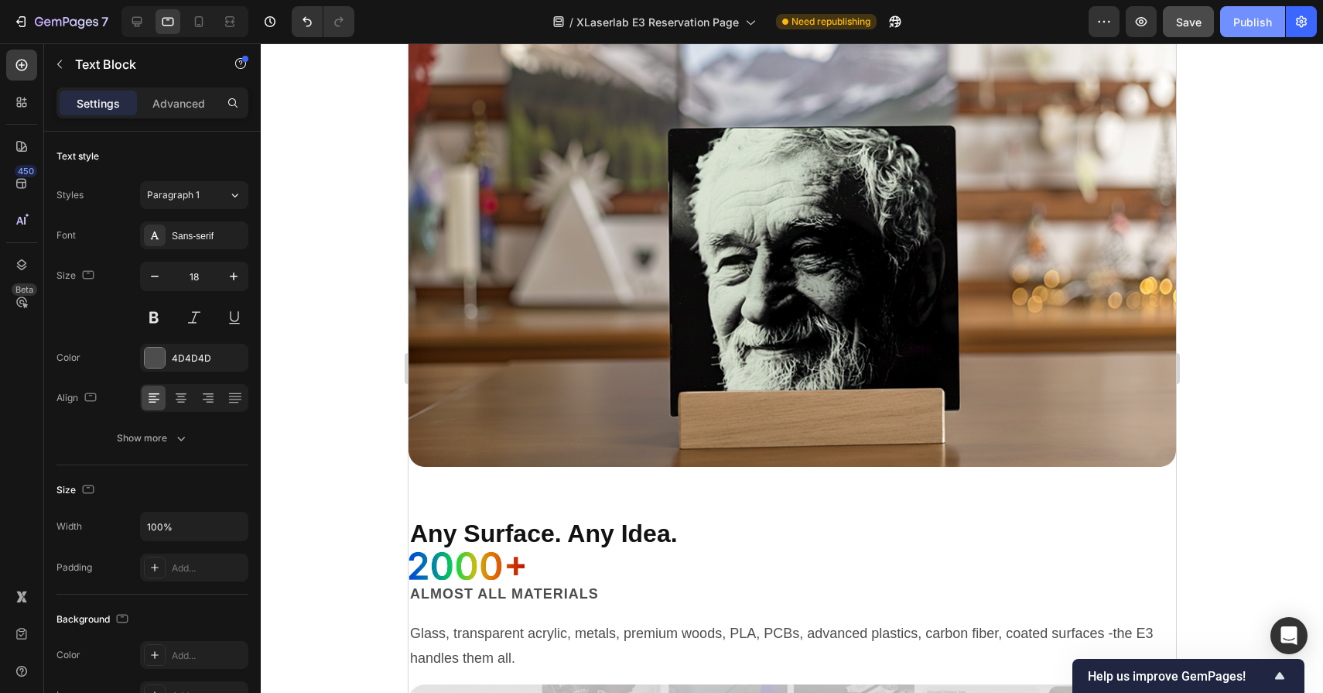
click at [1263, 19] on div "Publish" at bounding box center [1253, 22] width 39 height 16
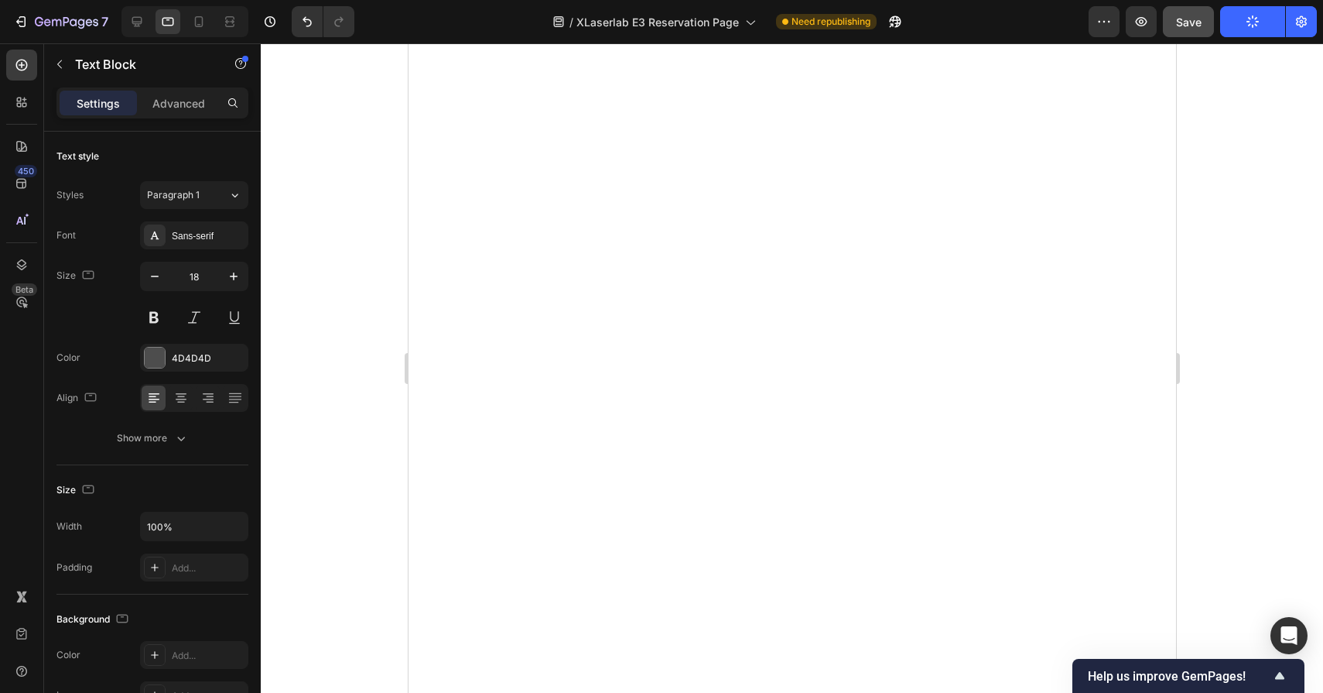
scroll to position [0, 0]
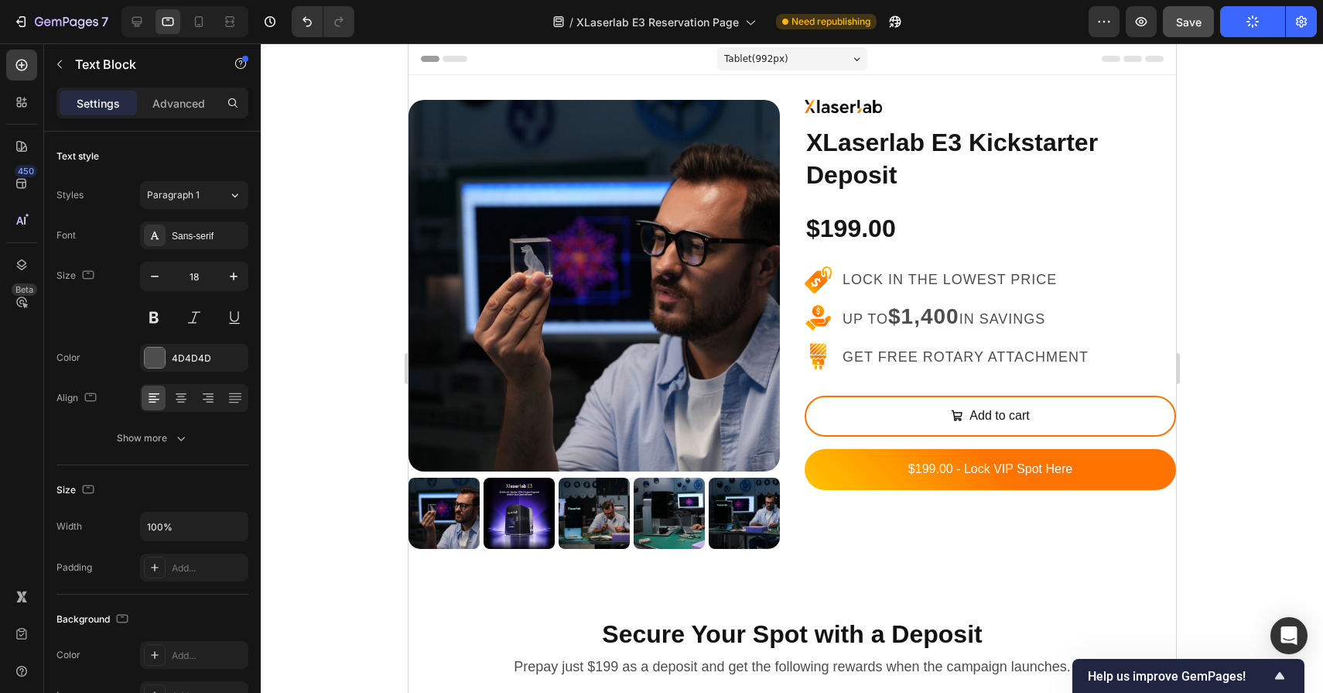
click at [323, 382] on div at bounding box center [792, 367] width 1063 height 649
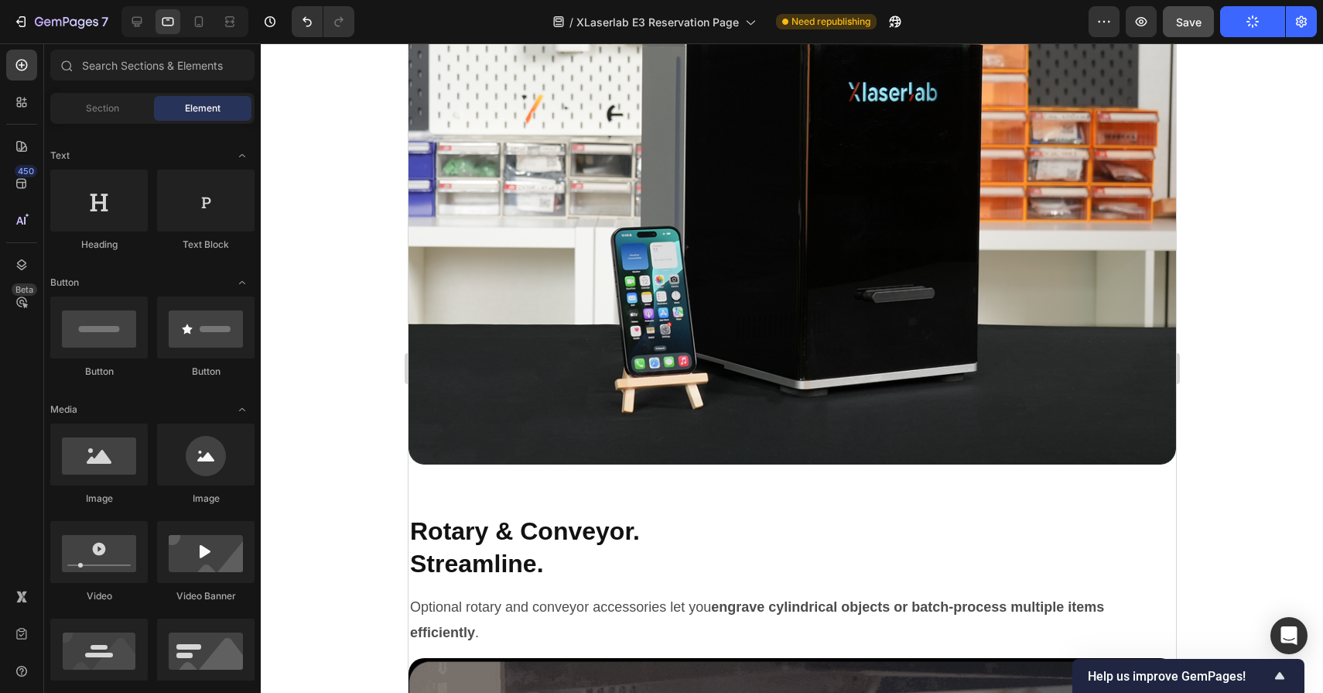
scroll to position [9223, 0]
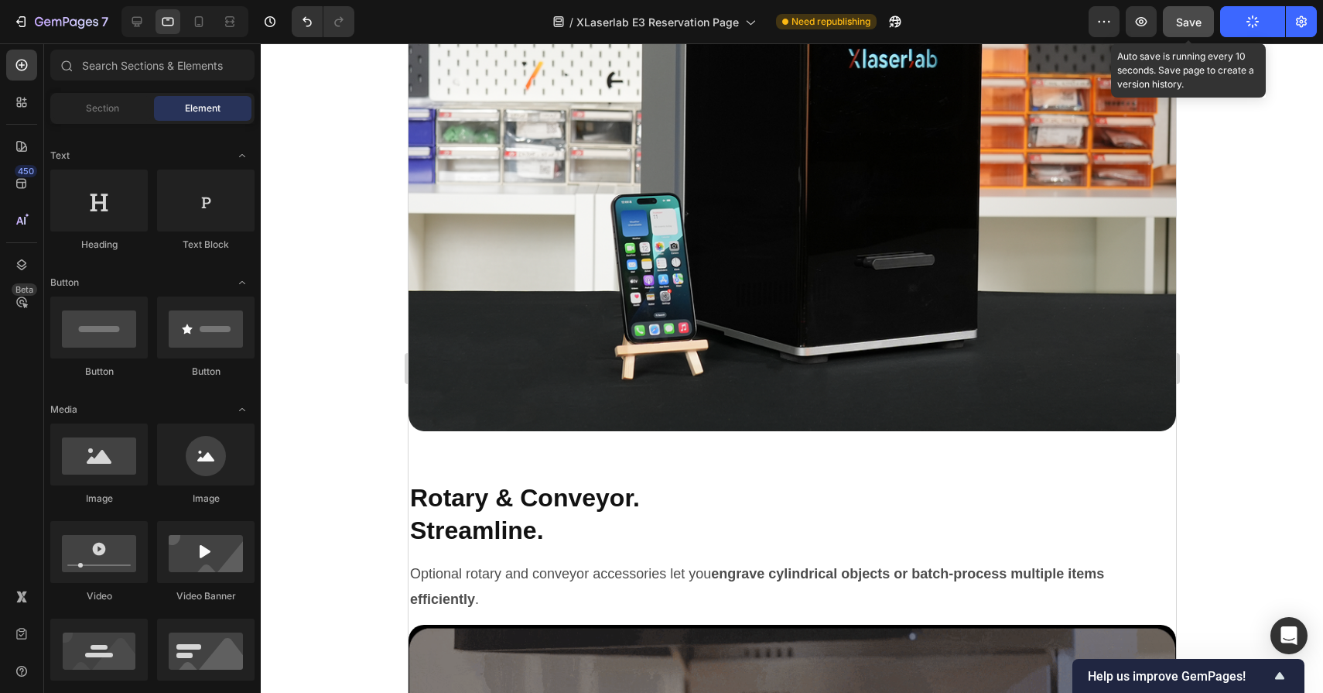
click at [1190, 28] on div "Save" at bounding box center [1189, 22] width 26 height 16
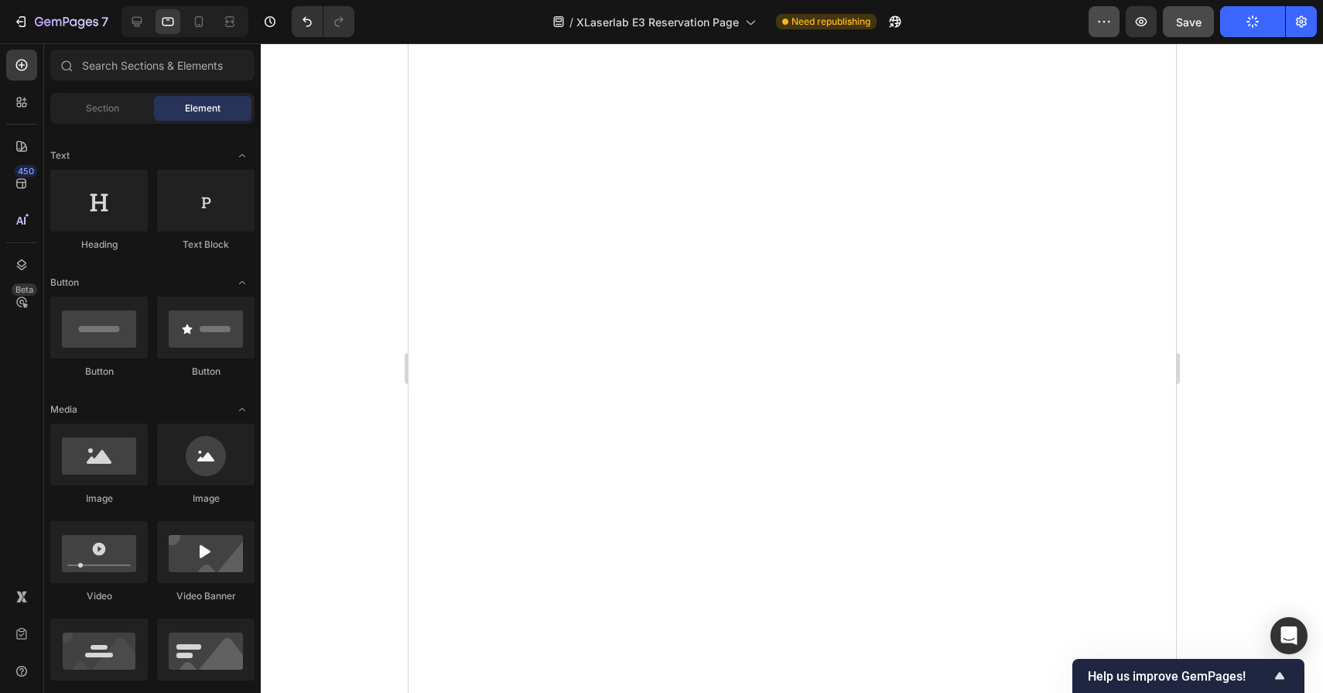
scroll to position [0, 0]
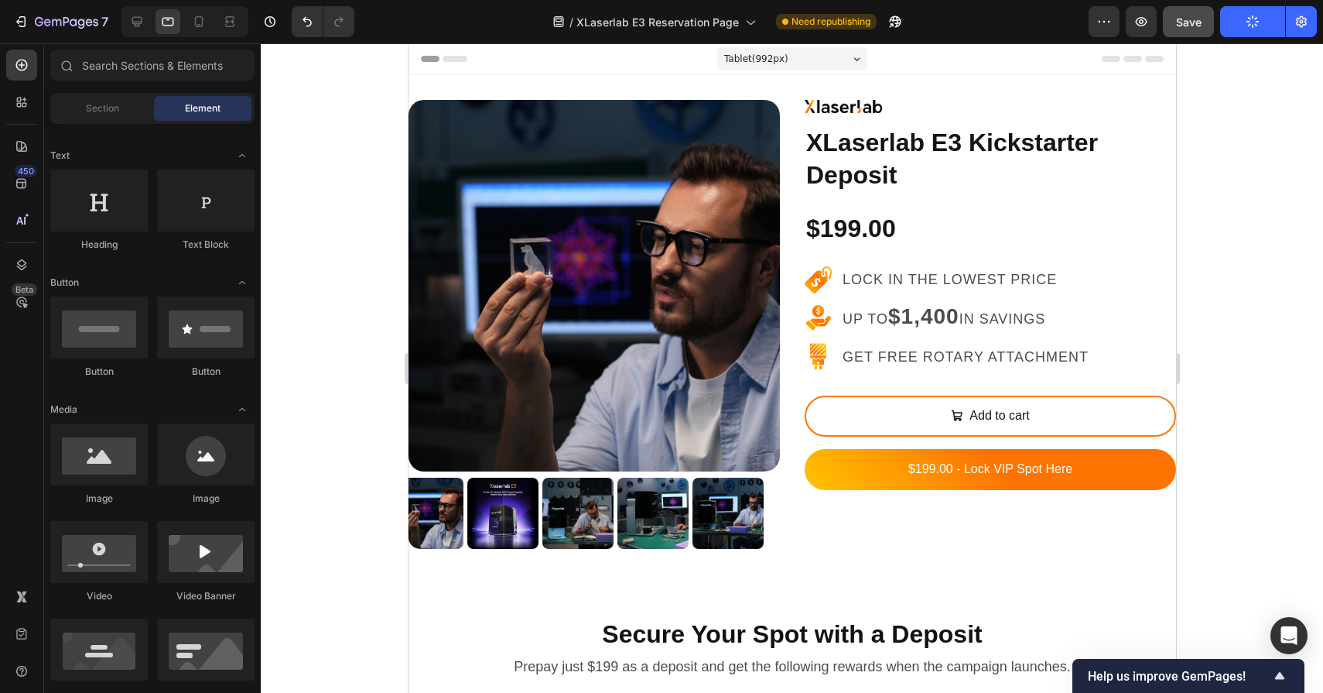
click at [1249, 18] on icon "button" at bounding box center [1253, 21] width 16 height 16
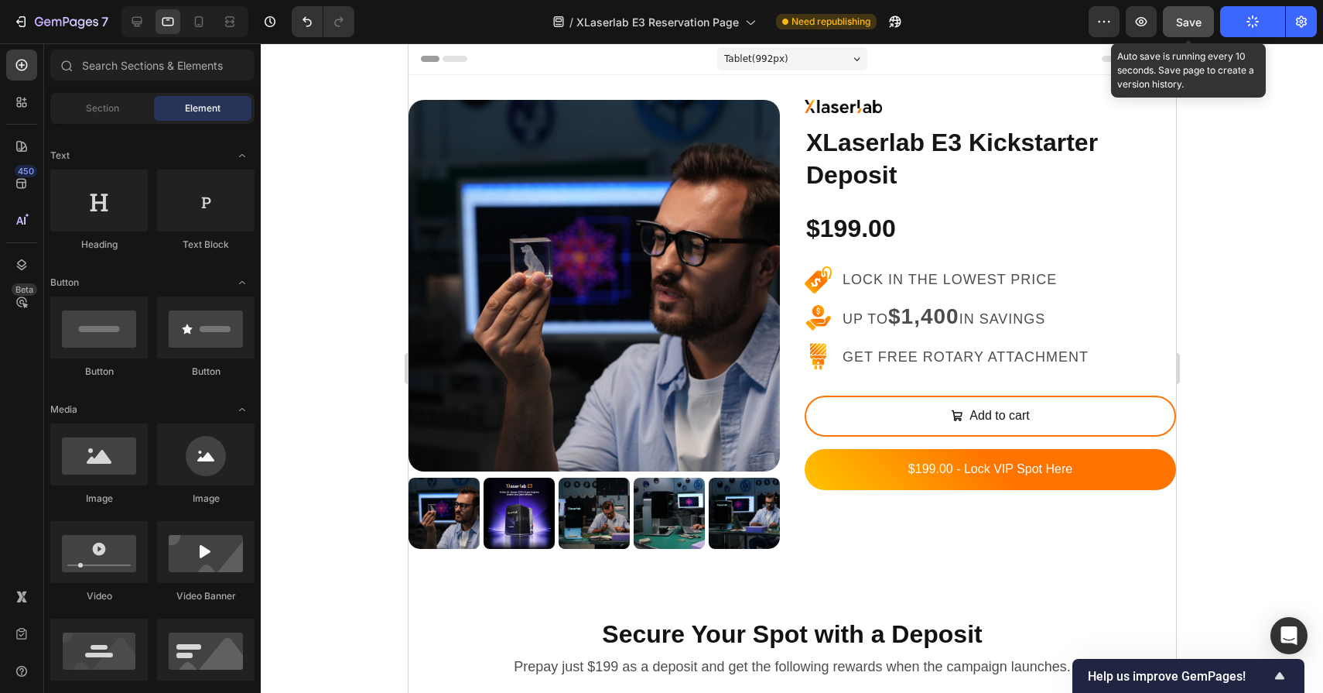
click at [1176, 24] on span "Save" at bounding box center [1189, 21] width 26 height 13
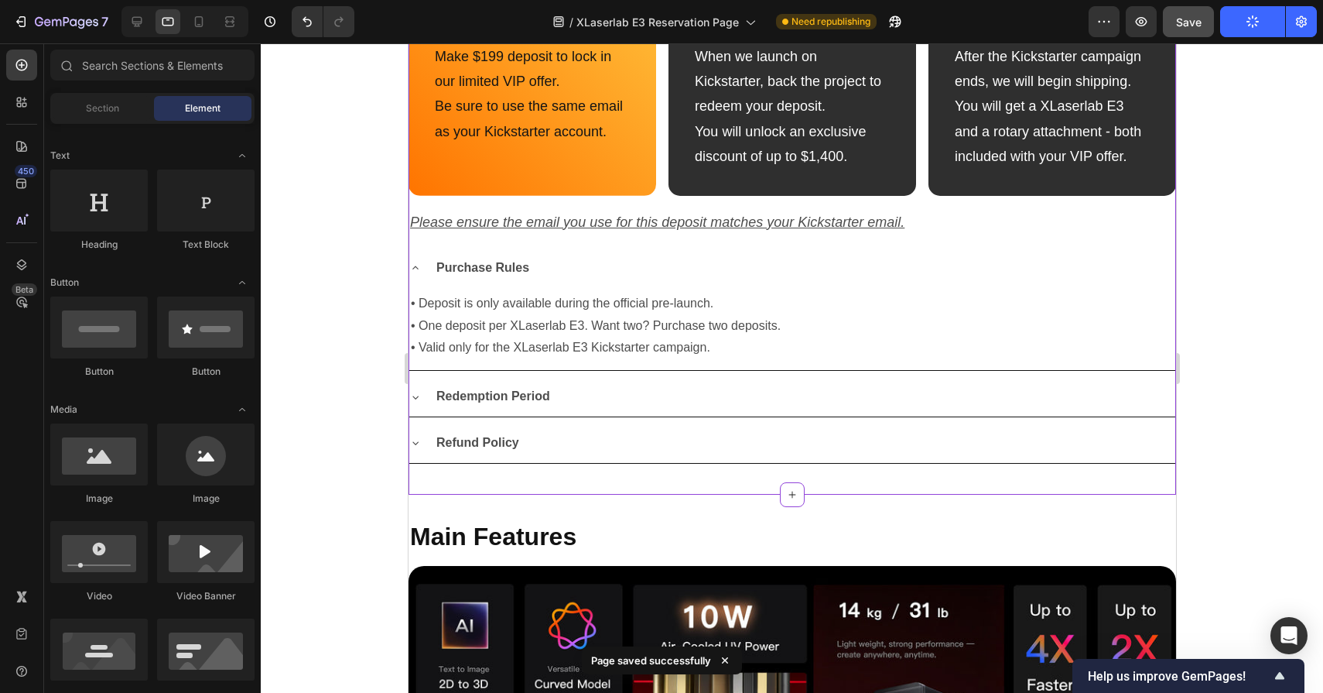
scroll to position [1118, 0]
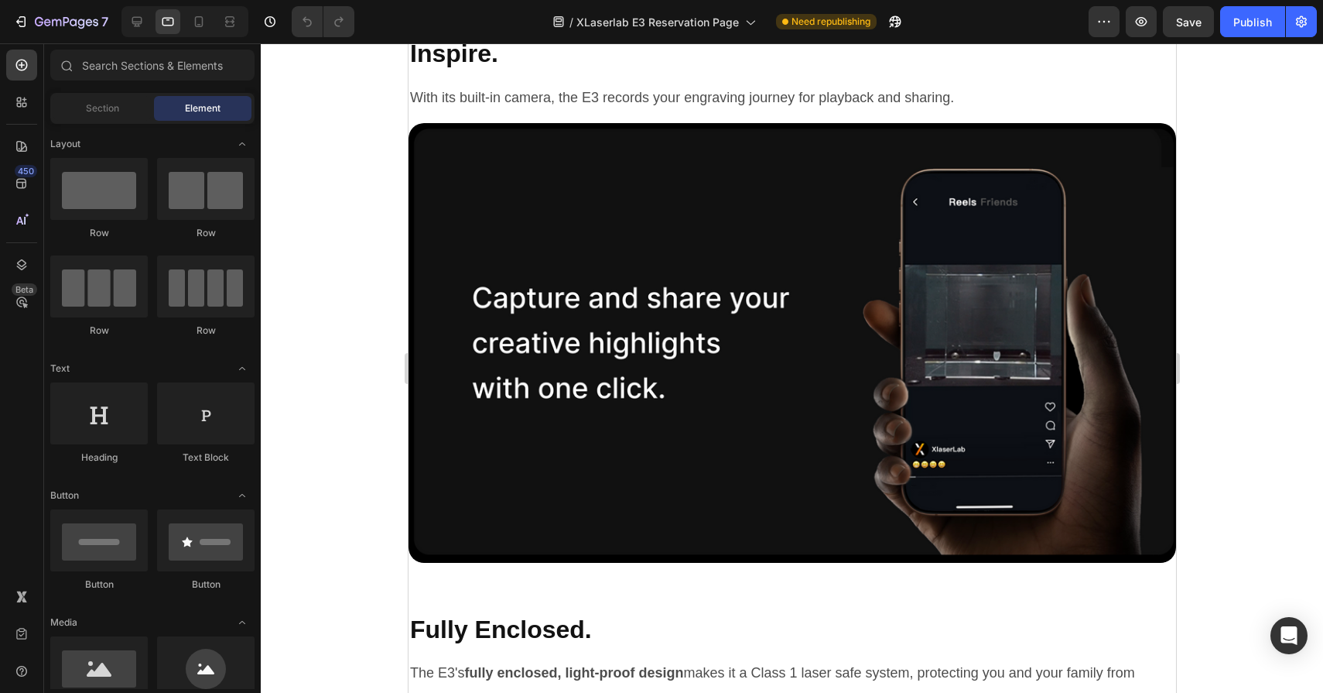
scroll to position [6855, 0]
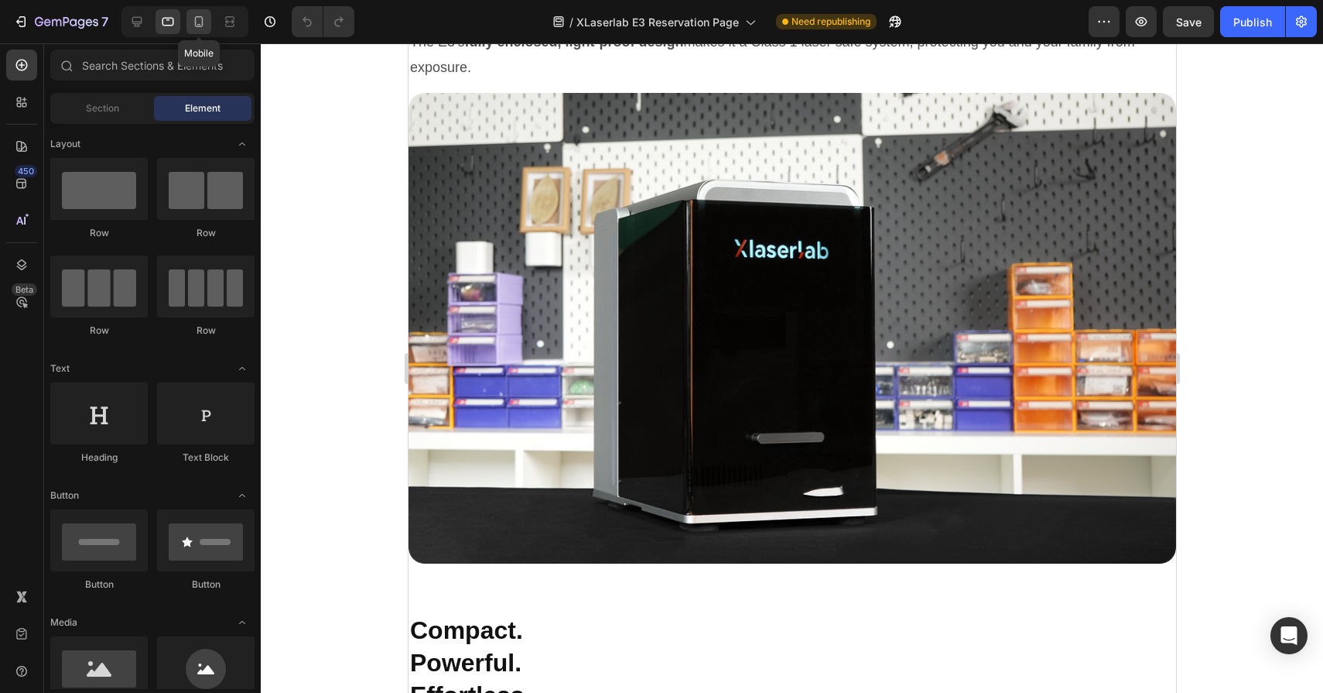
click at [205, 22] on icon at bounding box center [198, 21] width 15 height 15
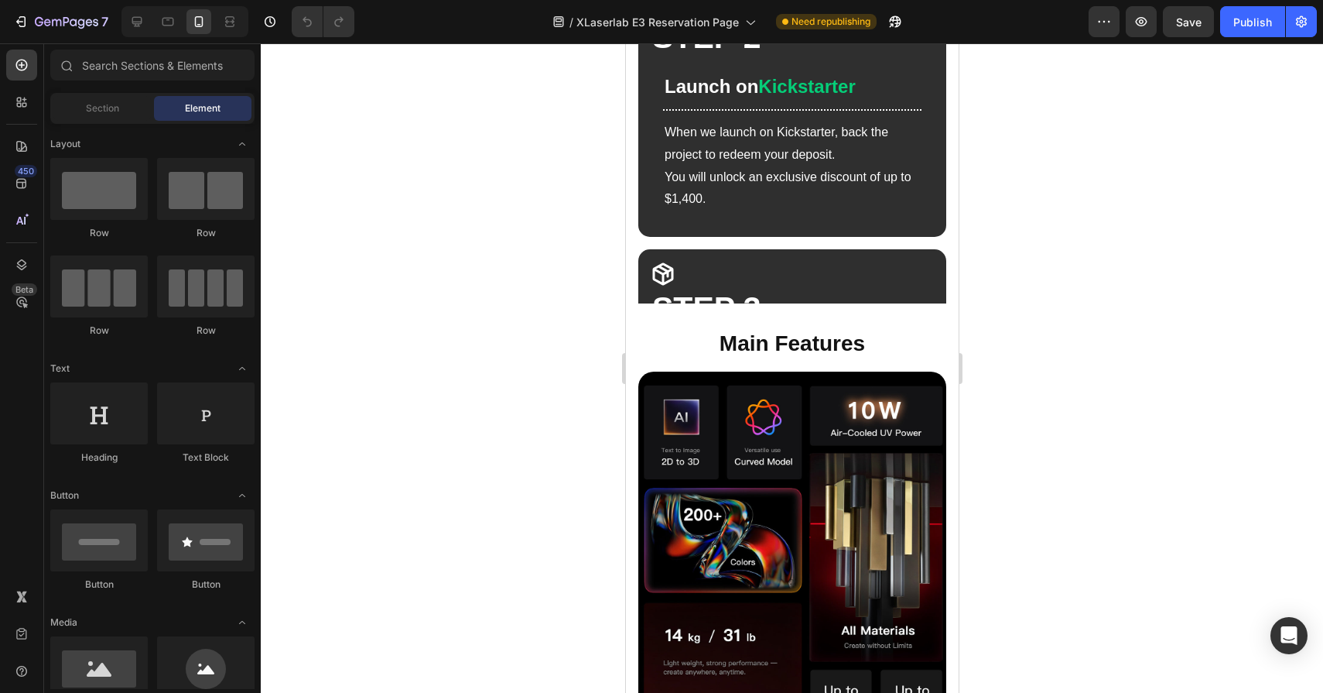
scroll to position [1366, 0]
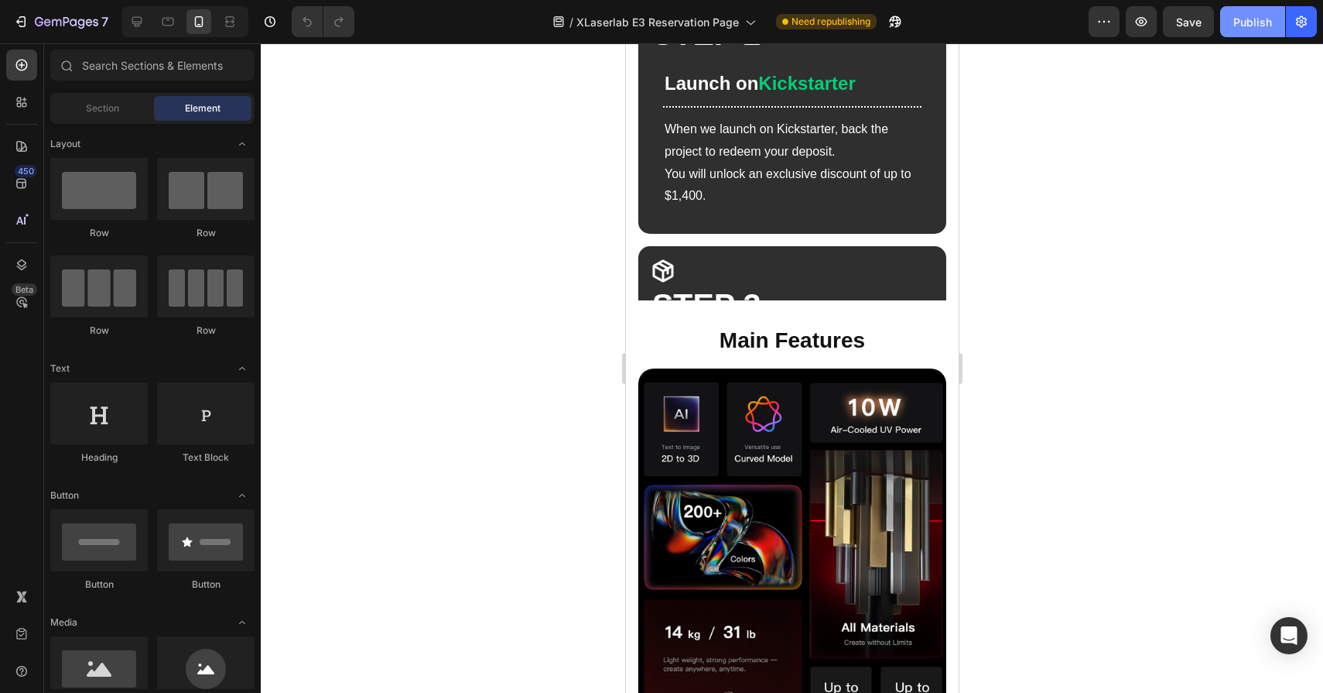
click at [1243, 26] on div "Publish" at bounding box center [1253, 22] width 39 height 16
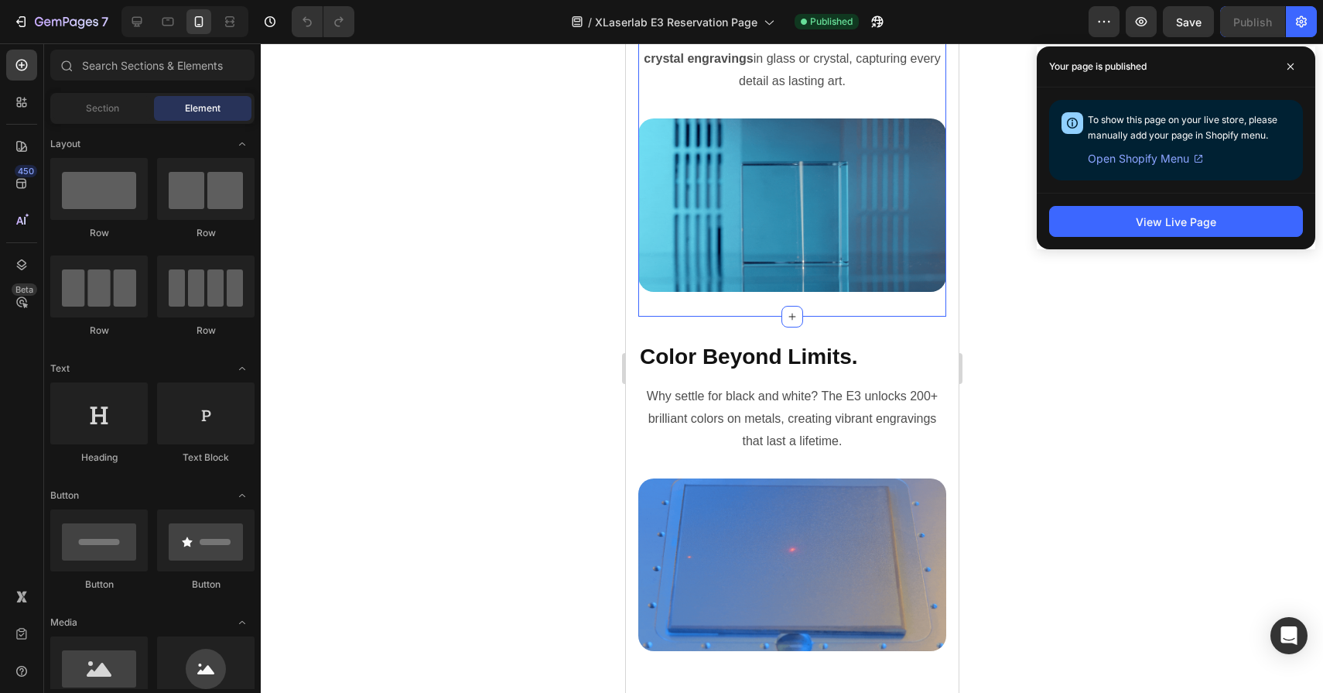
scroll to position [4419, 0]
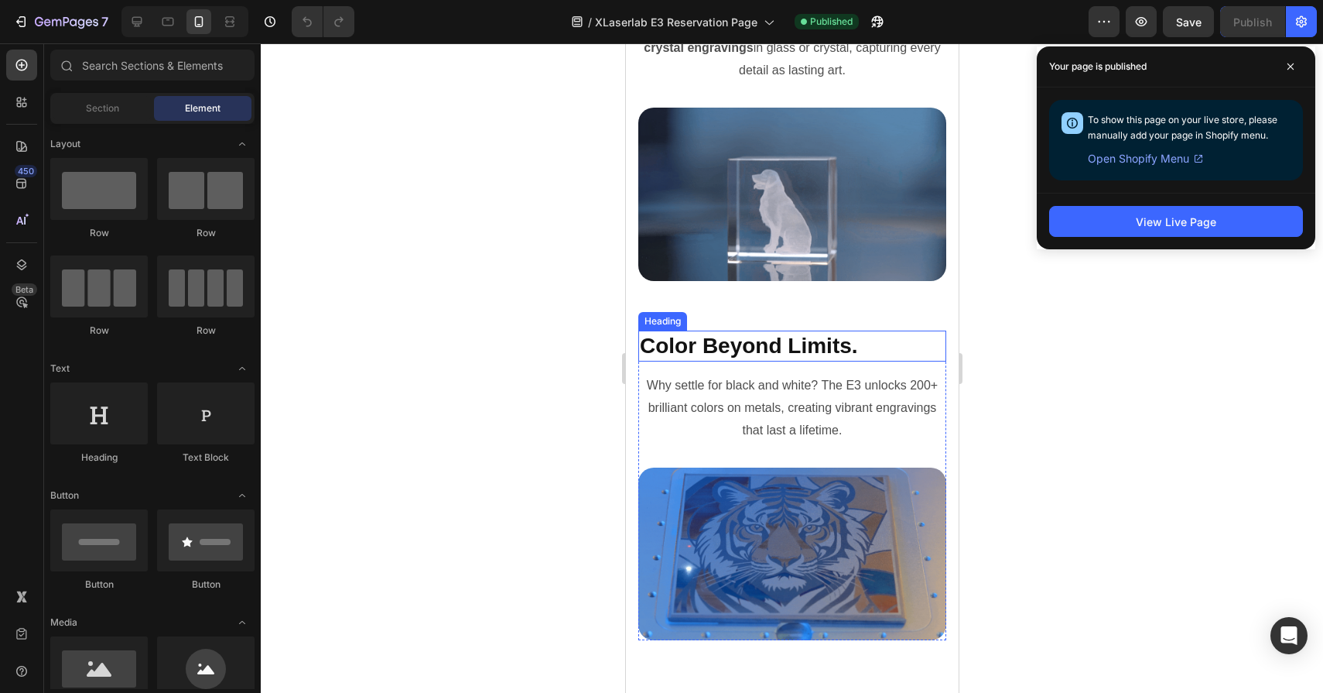
click at [780, 349] on h2 "Color Beyond Limits." at bounding box center [792, 345] width 308 height 31
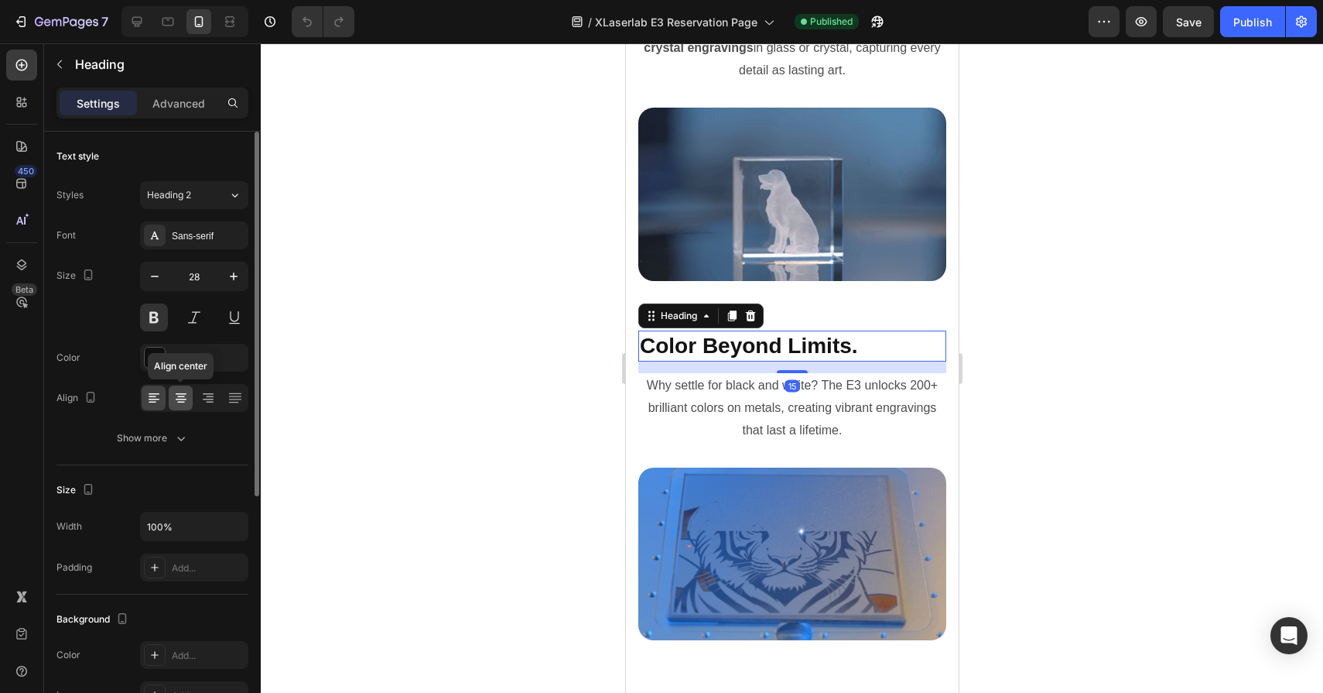
click at [183, 402] on icon at bounding box center [181, 403] width 8 height 2
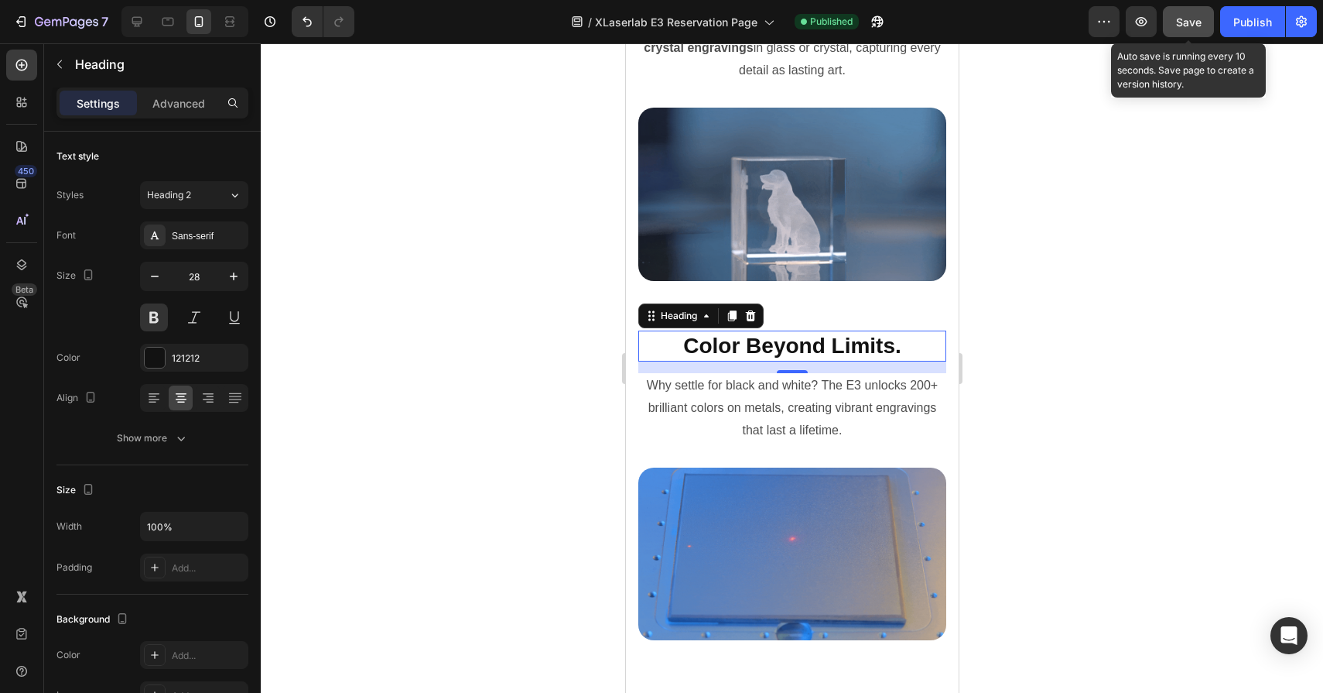
click at [1197, 31] on button "Save" at bounding box center [1188, 21] width 51 height 31
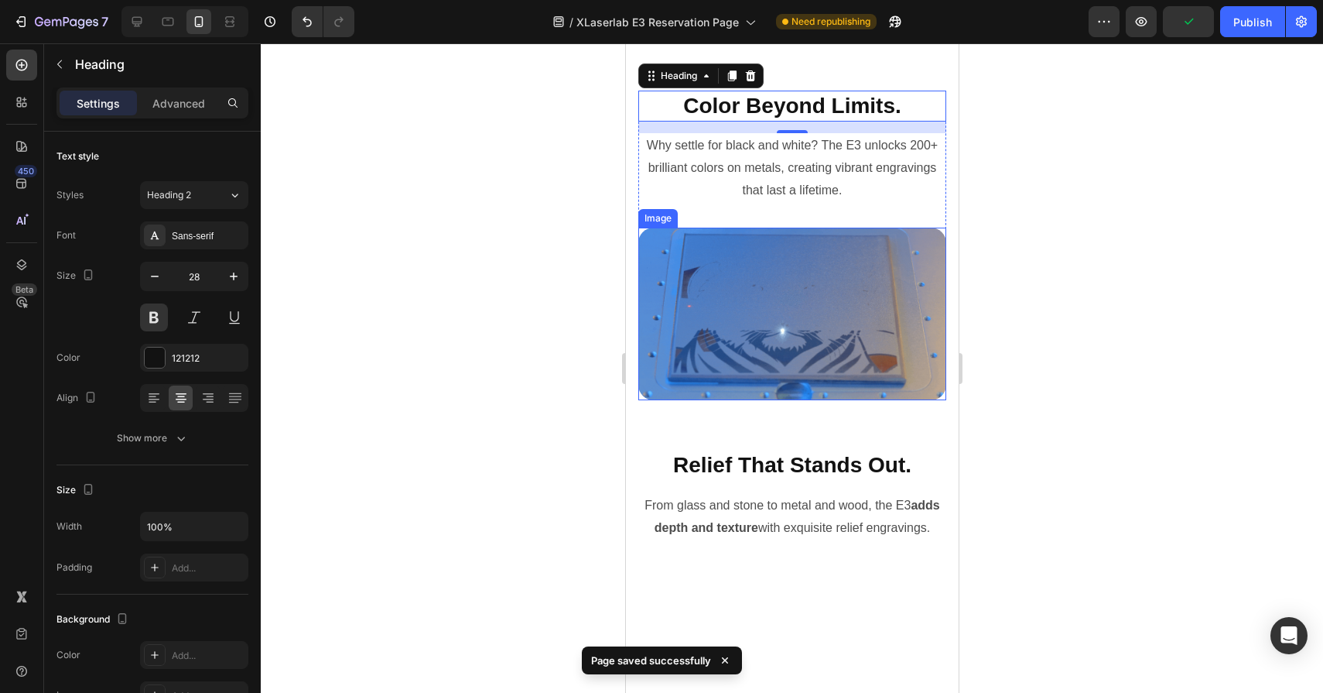
scroll to position [4700, 0]
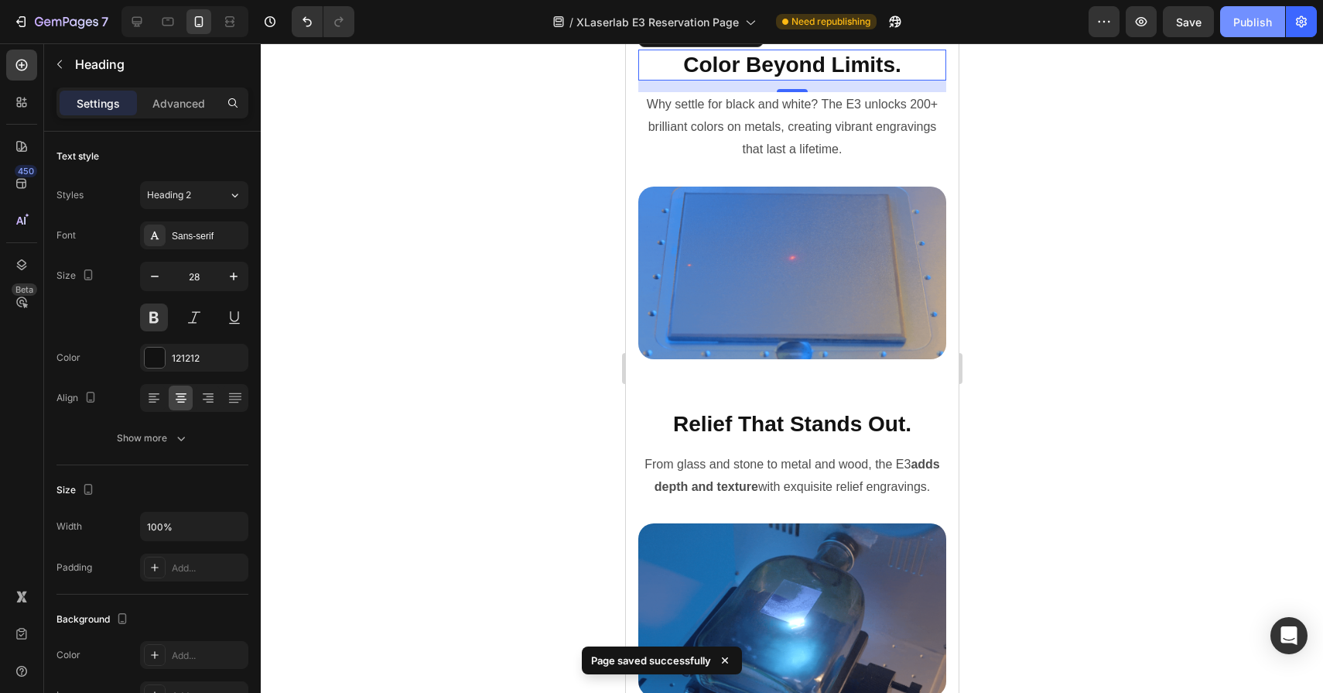
click at [1262, 23] on div "Publish" at bounding box center [1253, 22] width 39 height 16
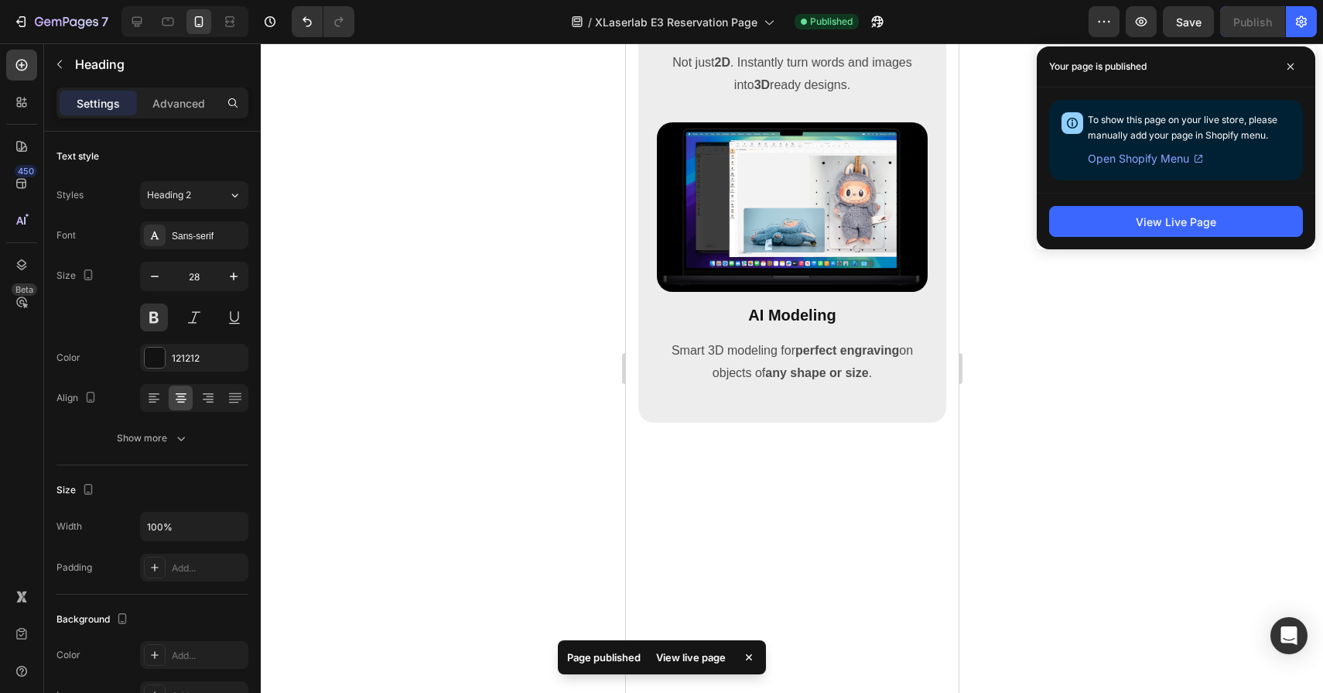
scroll to position [6073, 0]
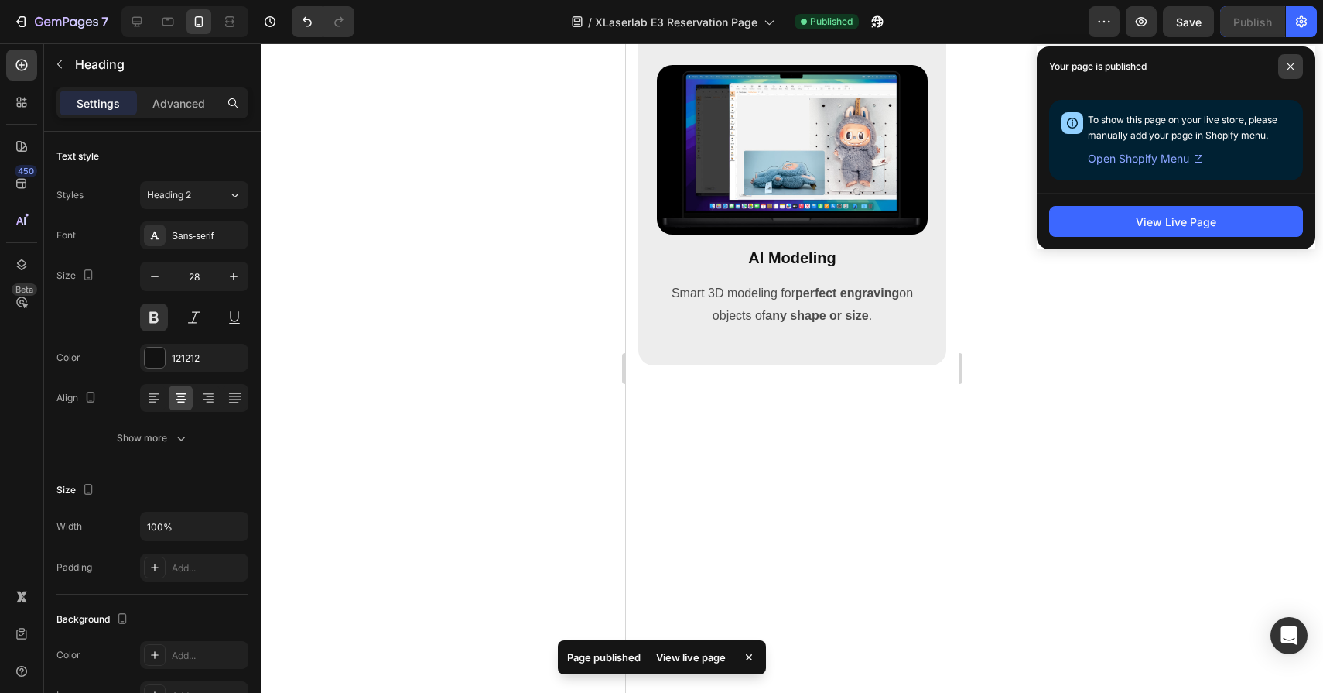
click at [1299, 71] on span at bounding box center [1291, 66] width 25 height 25
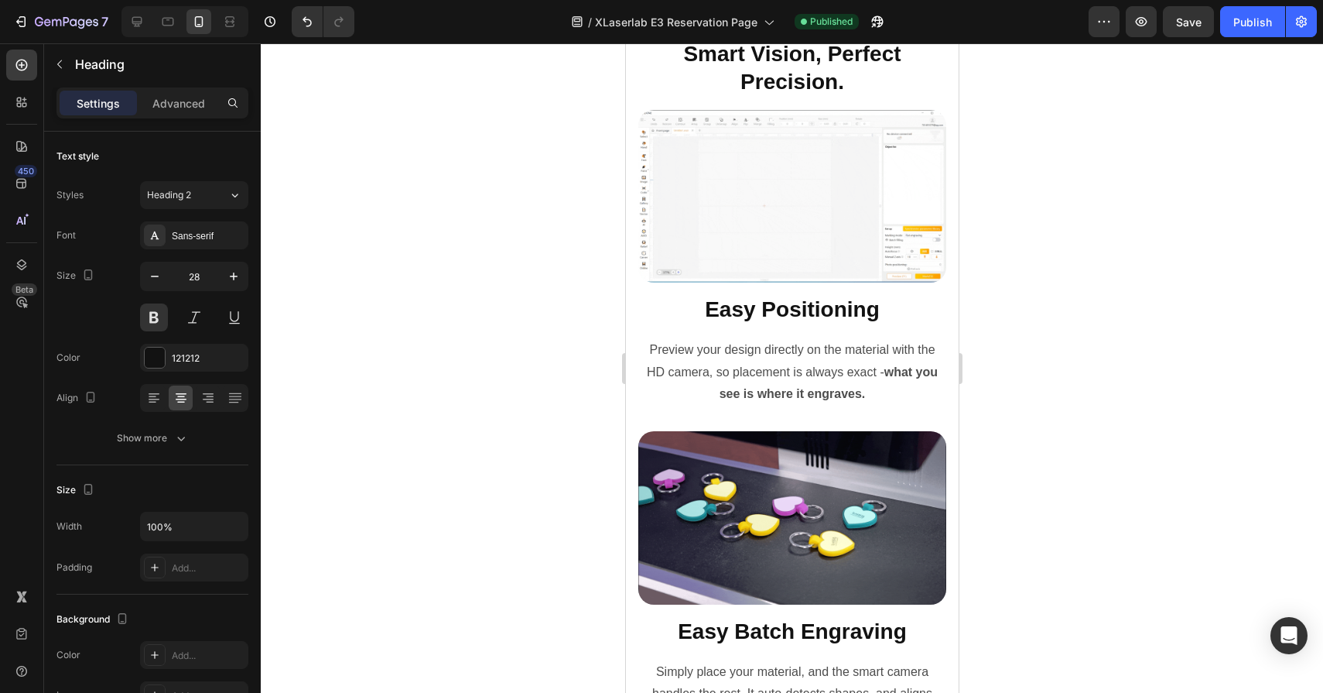
scroll to position [7842, 0]
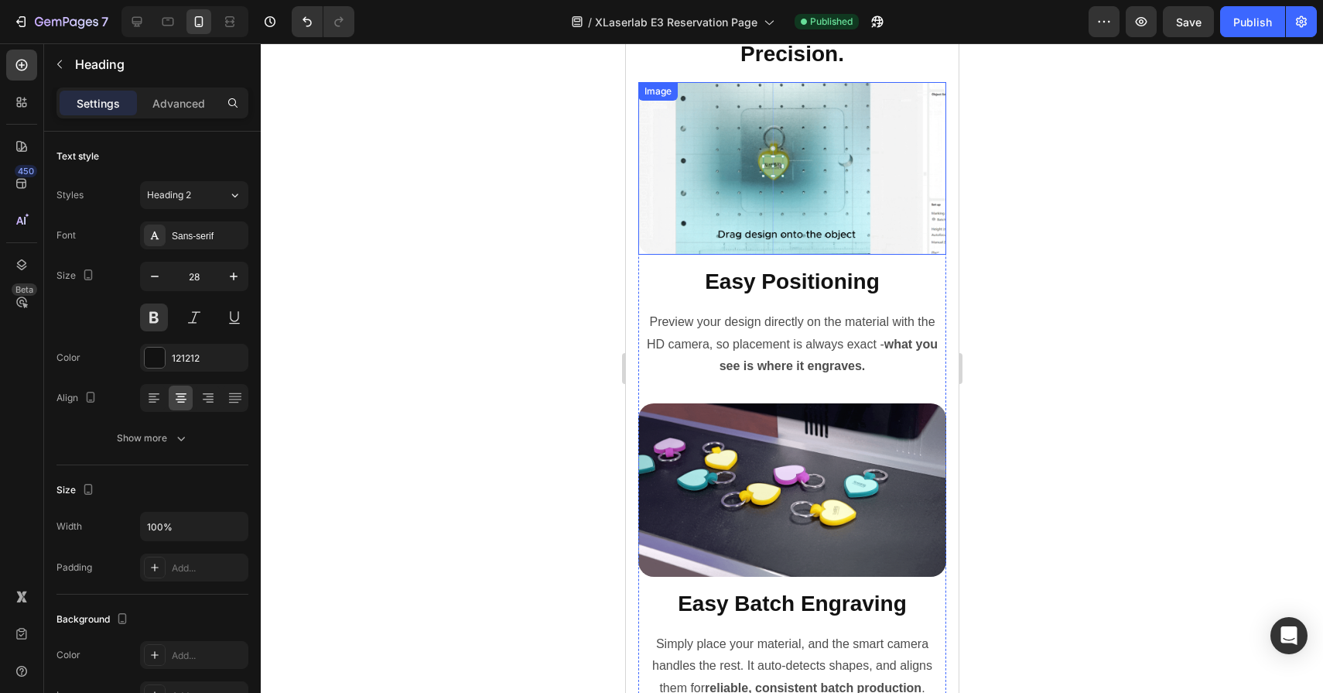
click at [805, 240] on img at bounding box center [792, 168] width 308 height 173
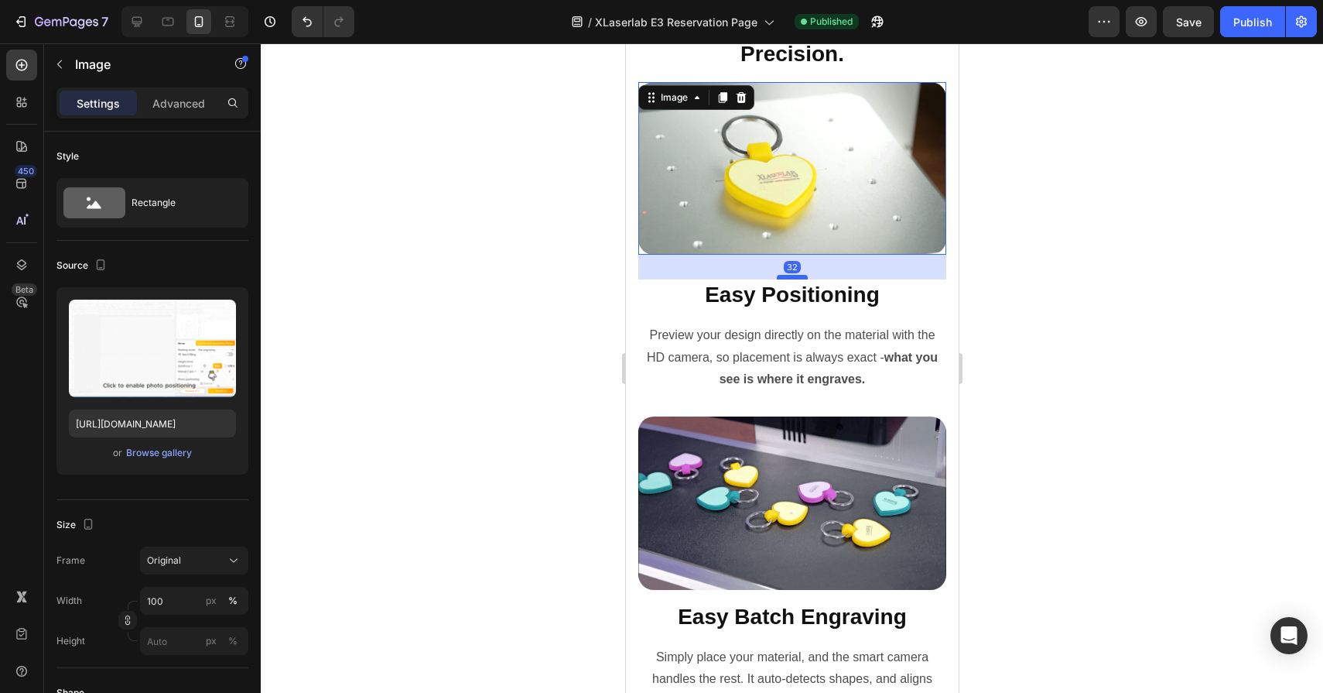
drag, startPoint x: 794, startPoint y: 265, endPoint x: 794, endPoint y: 279, distance: 13.2
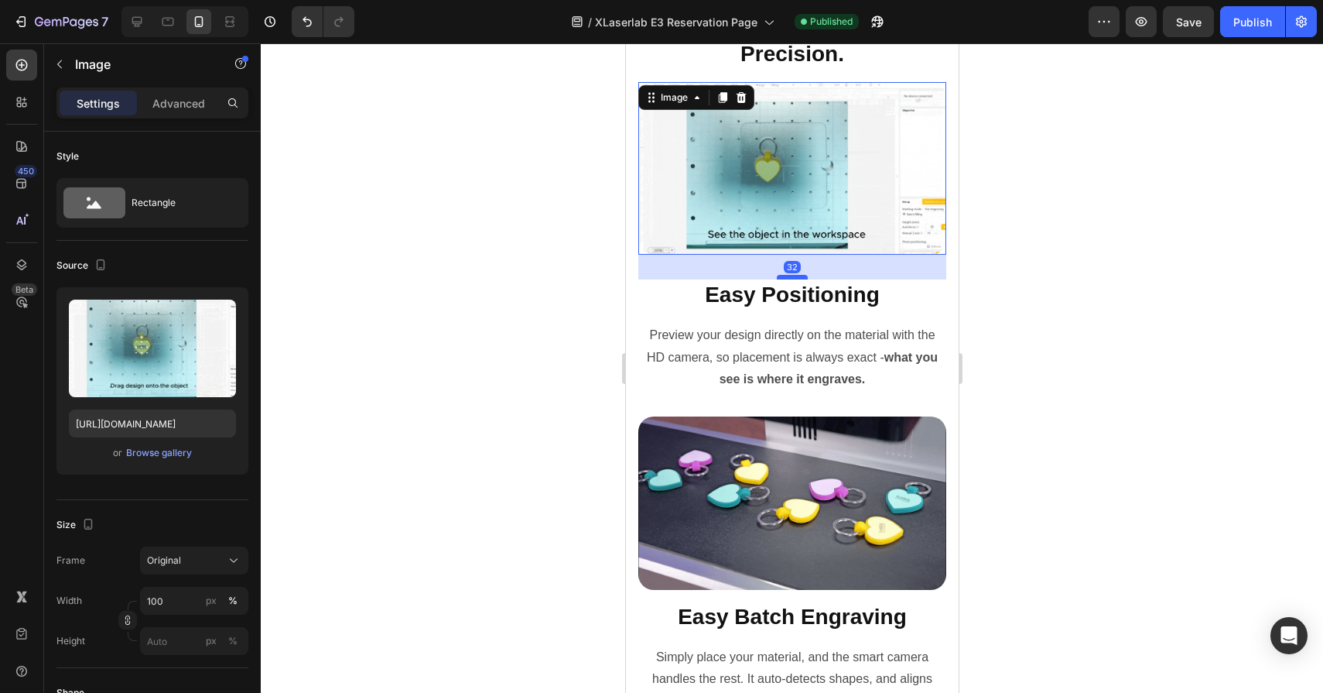
click at [794, 279] on div at bounding box center [791, 277] width 31 height 5
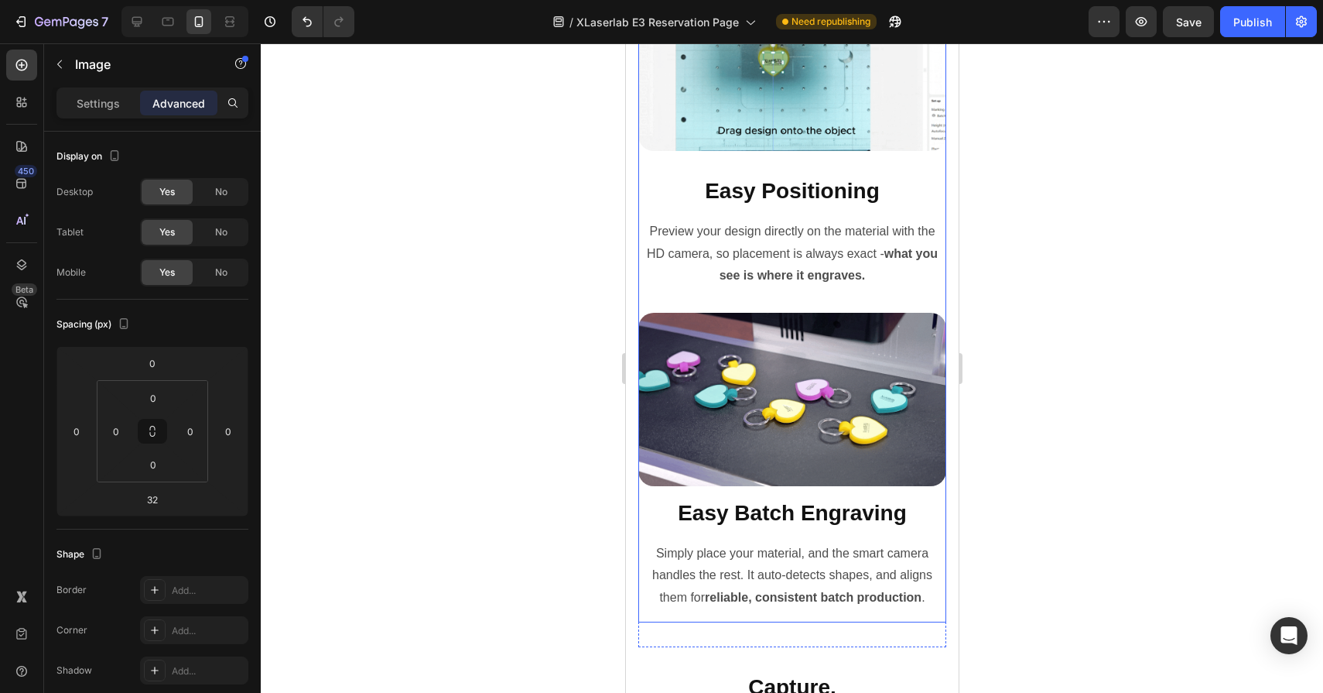
scroll to position [7969, 0]
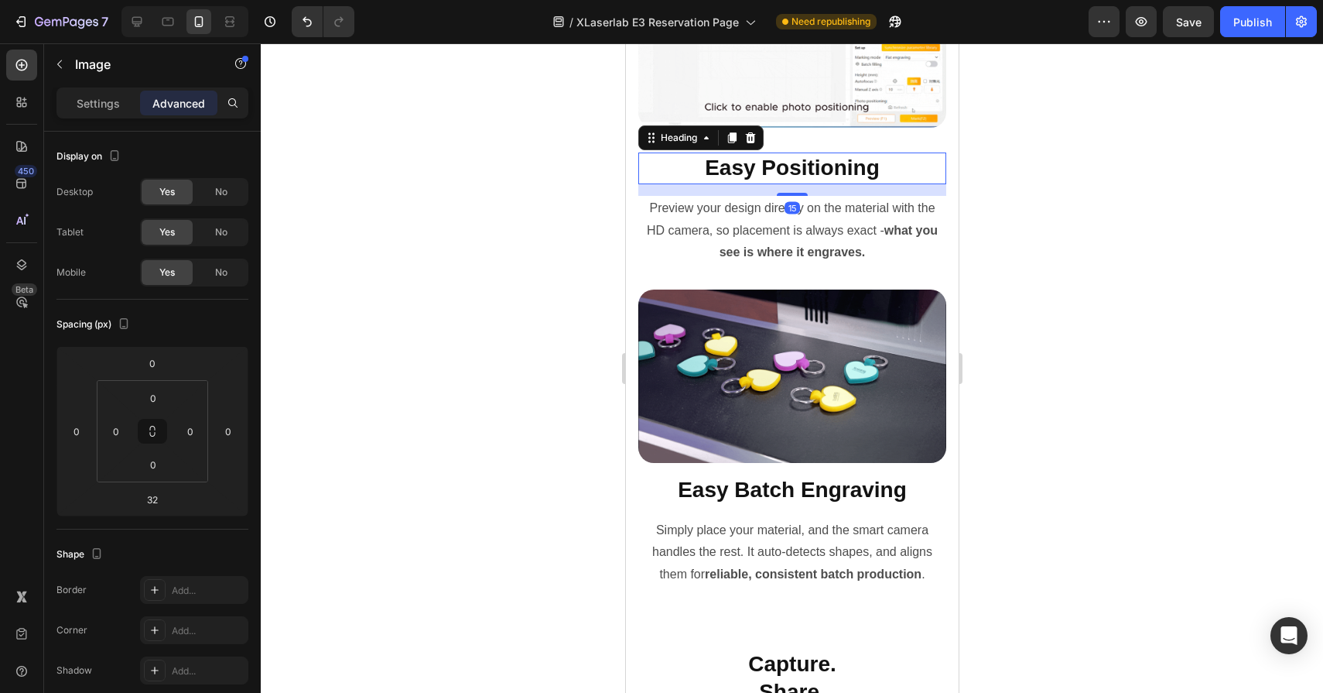
click at [784, 163] on h2 "Easy Positioning" at bounding box center [792, 167] width 308 height 31
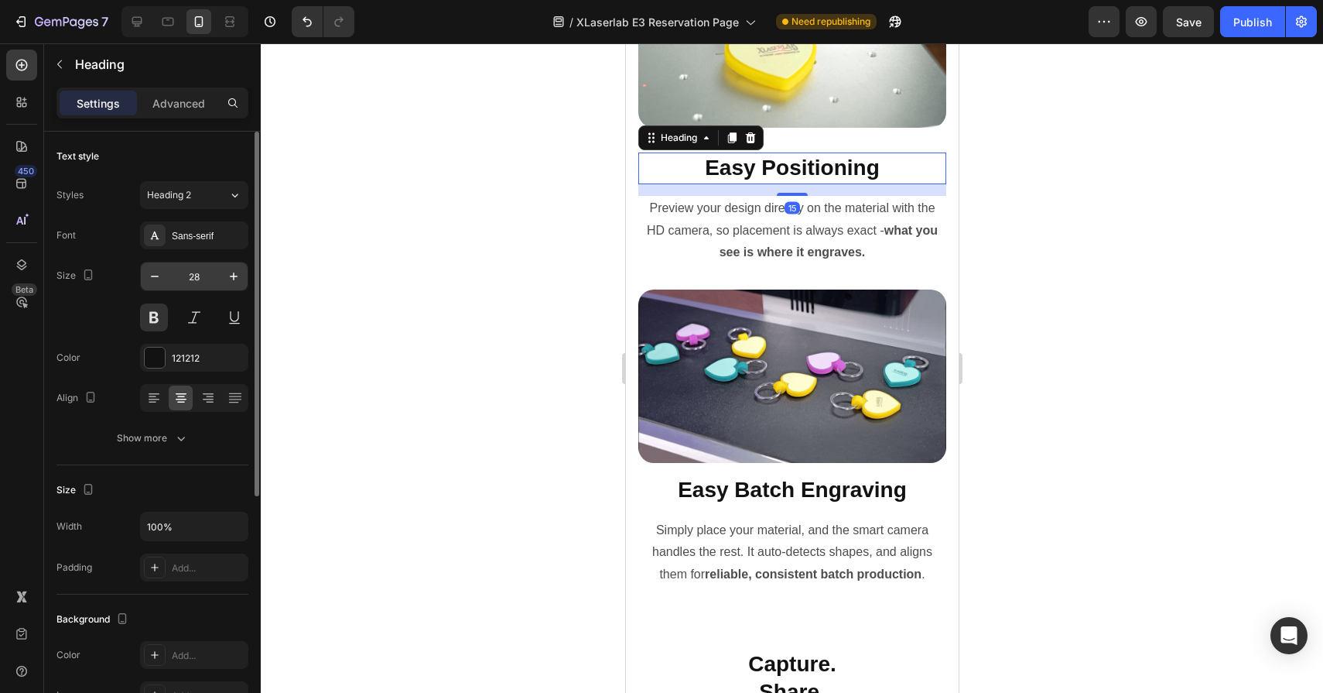
click at [203, 272] on input "28" at bounding box center [194, 276] width 51 height 28
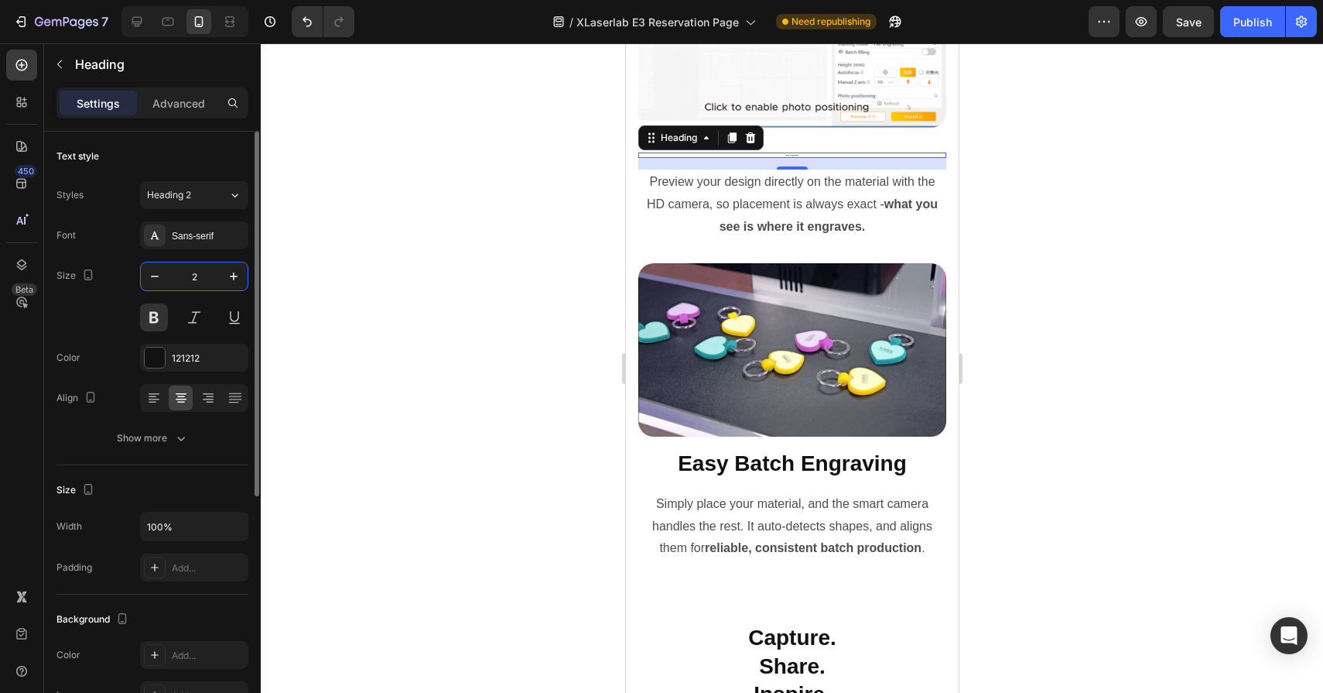
type input "20"
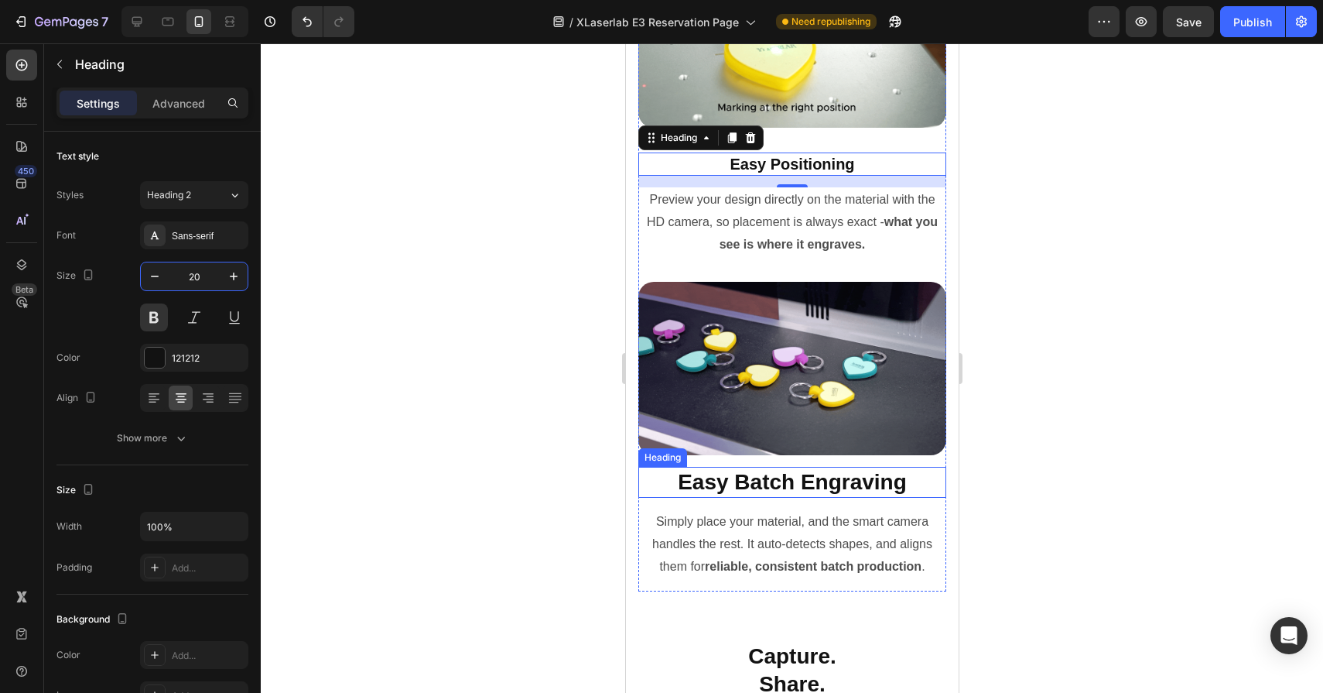
click at [758, 477] on h2 "Easy Batch Engraving" at bounding box center [792, 482] width 308 height 31
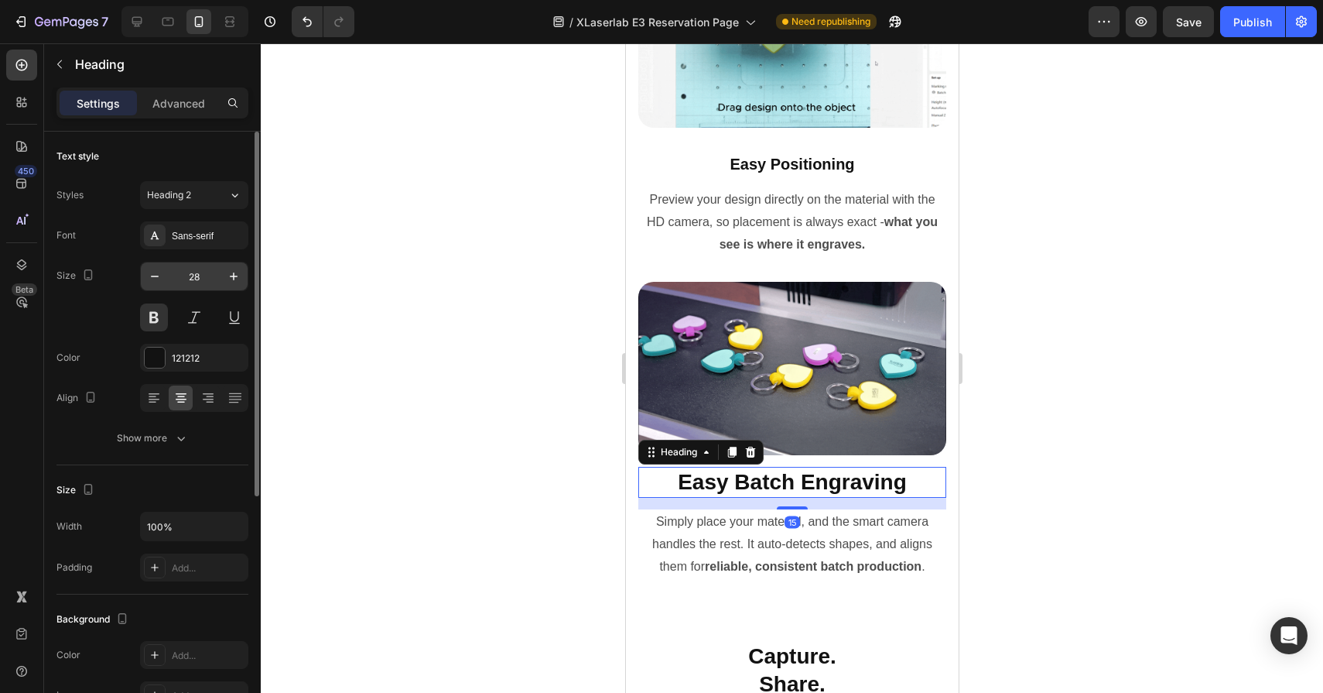
click at [198, 270] on input "28" at bounding box center [194, 276] width 51 height 28
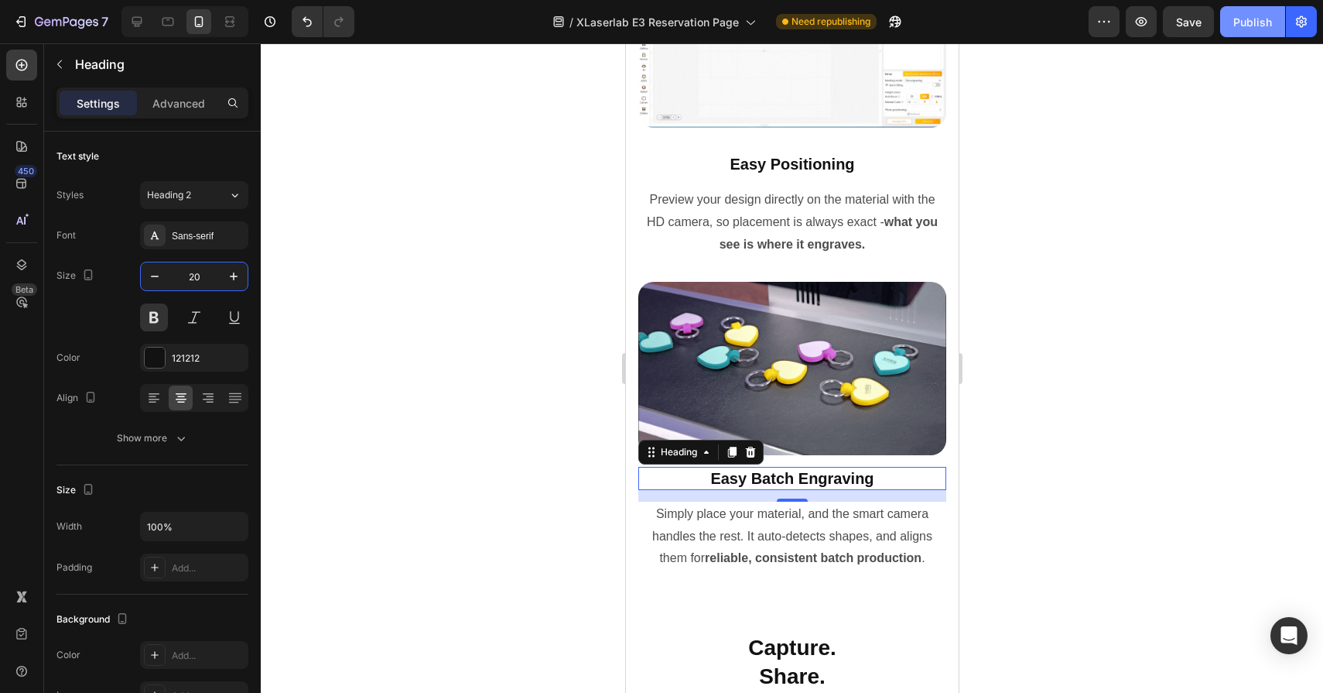
type input "20"
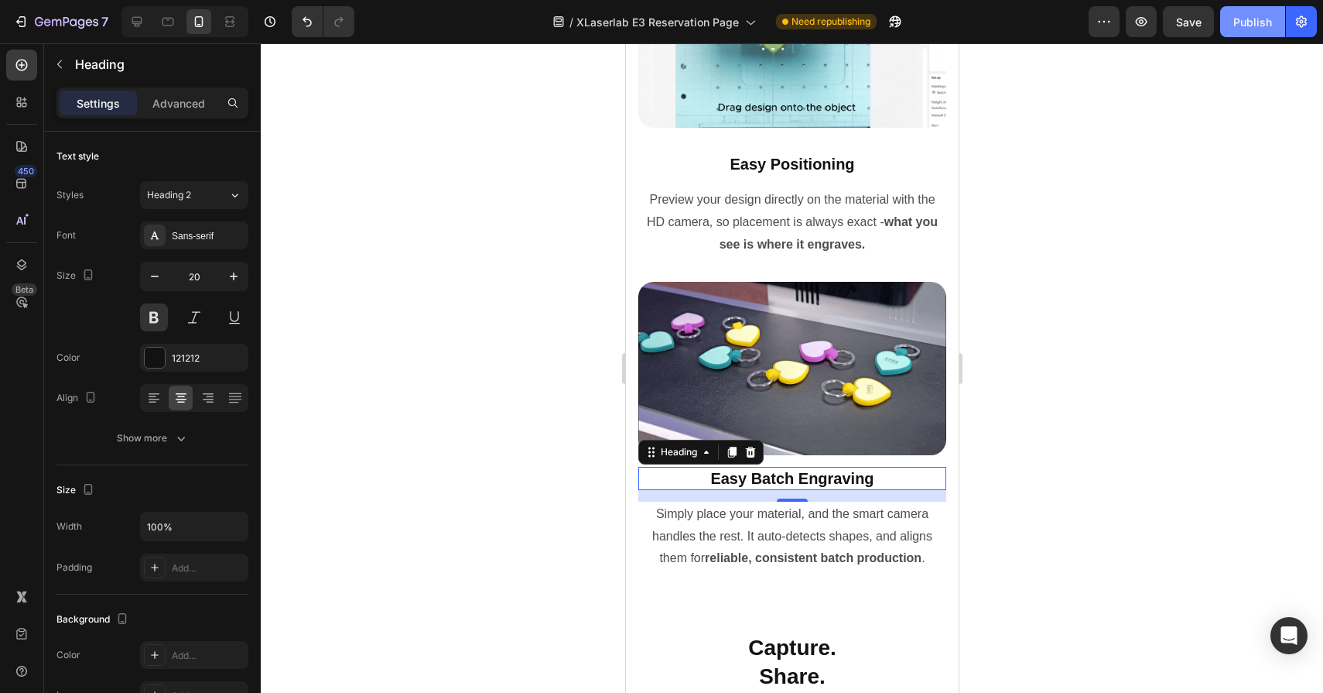
click at [1251, 22] on div "Publish" at bounding box center [1253, 22] width 39 height 16
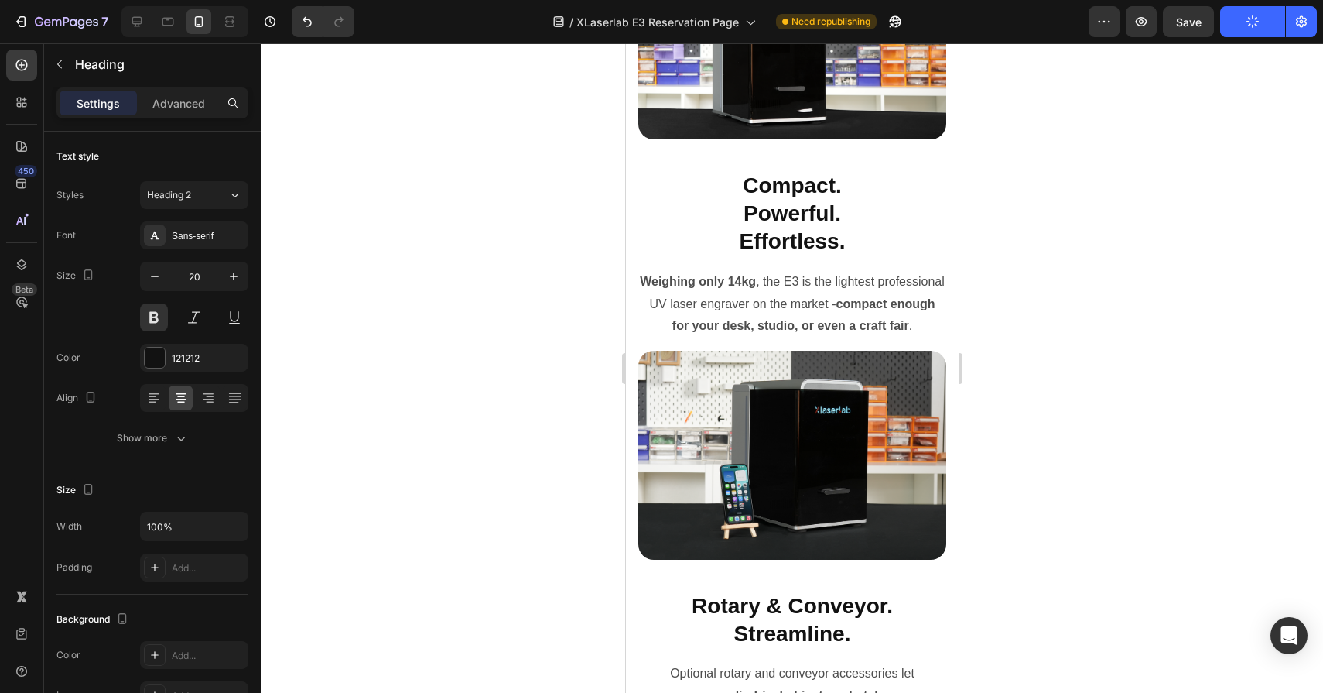
scroll to position [9147, 0]
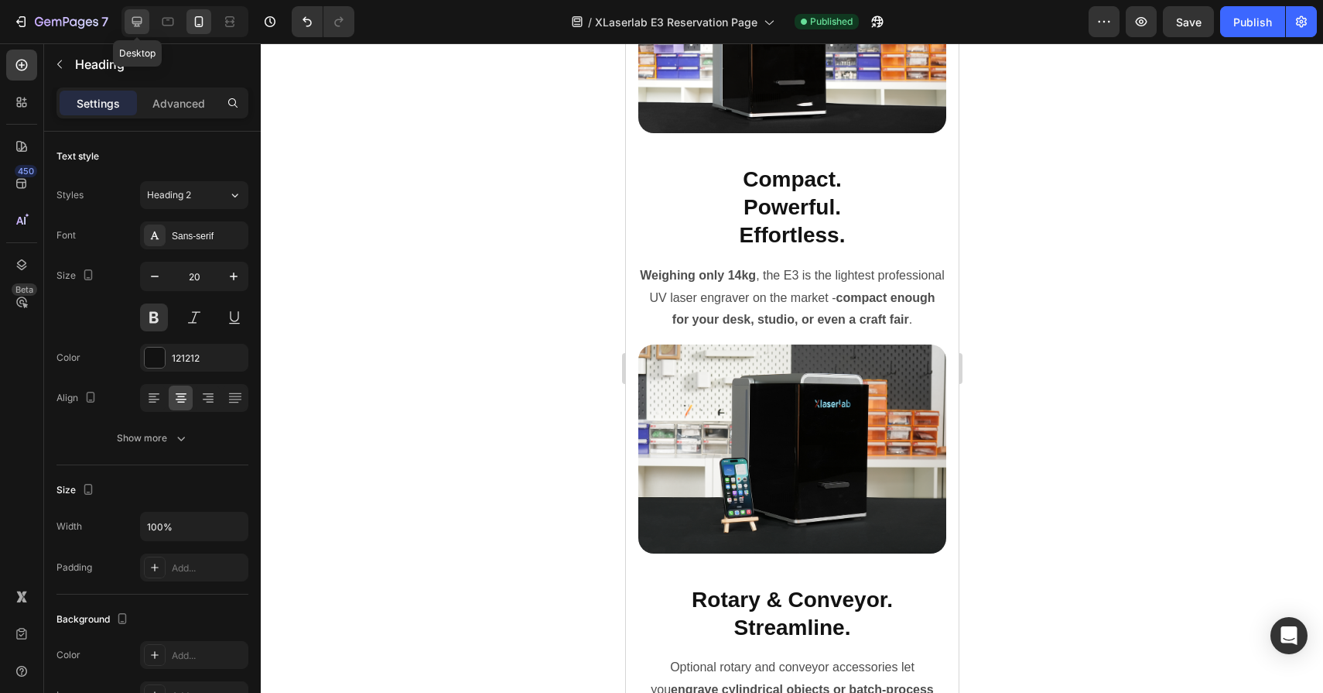
click at [139, 19] on icon at bounding box center [136, 21] width 15 height 15
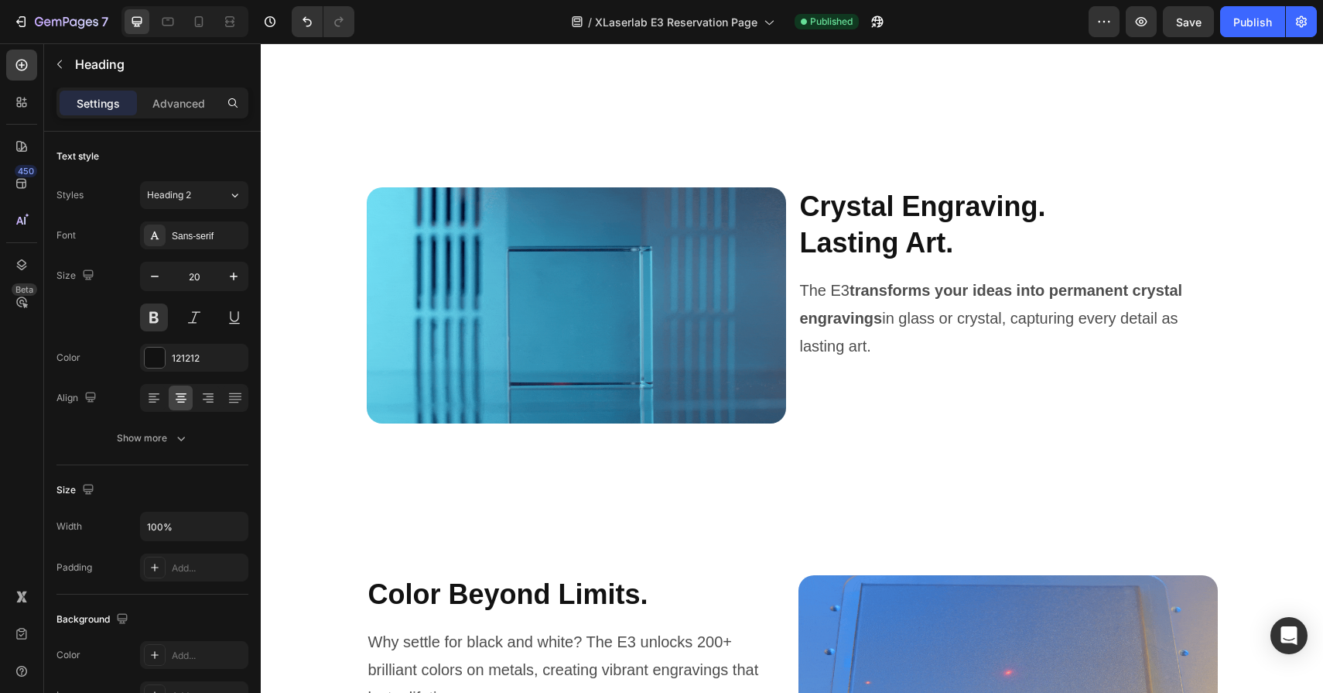
scroll to position [4059, 0]
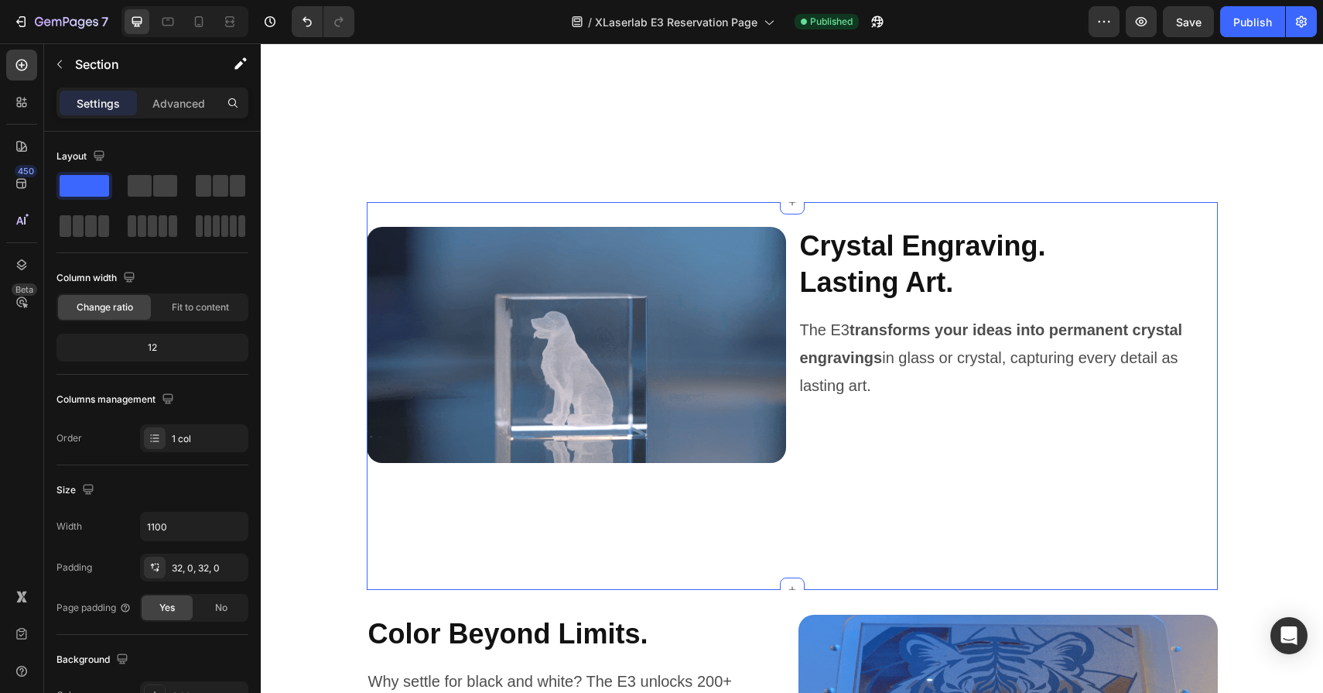
click at [801, 219] on div "Image Crystal Engraving. Lasting Art. Heading The E3 transforms your ideas into…" at bounding box center [792, 396] width 851 height 388
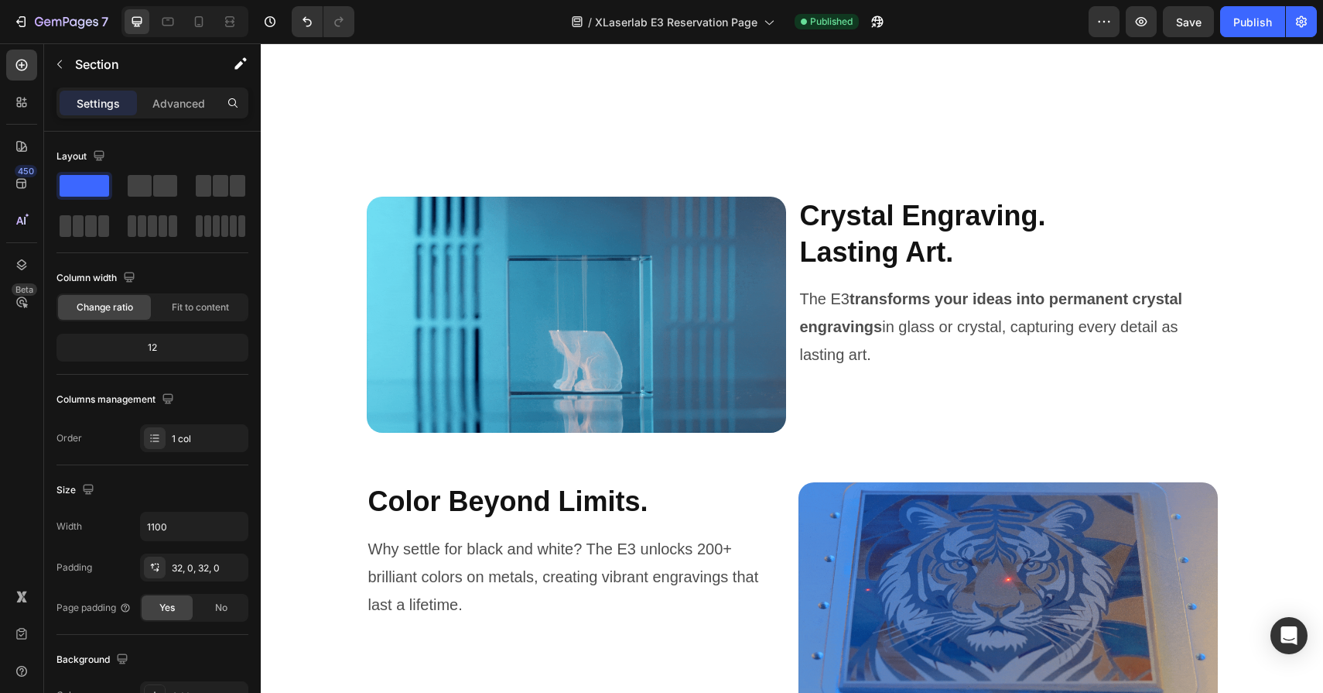
scroll to position [4392, 0]
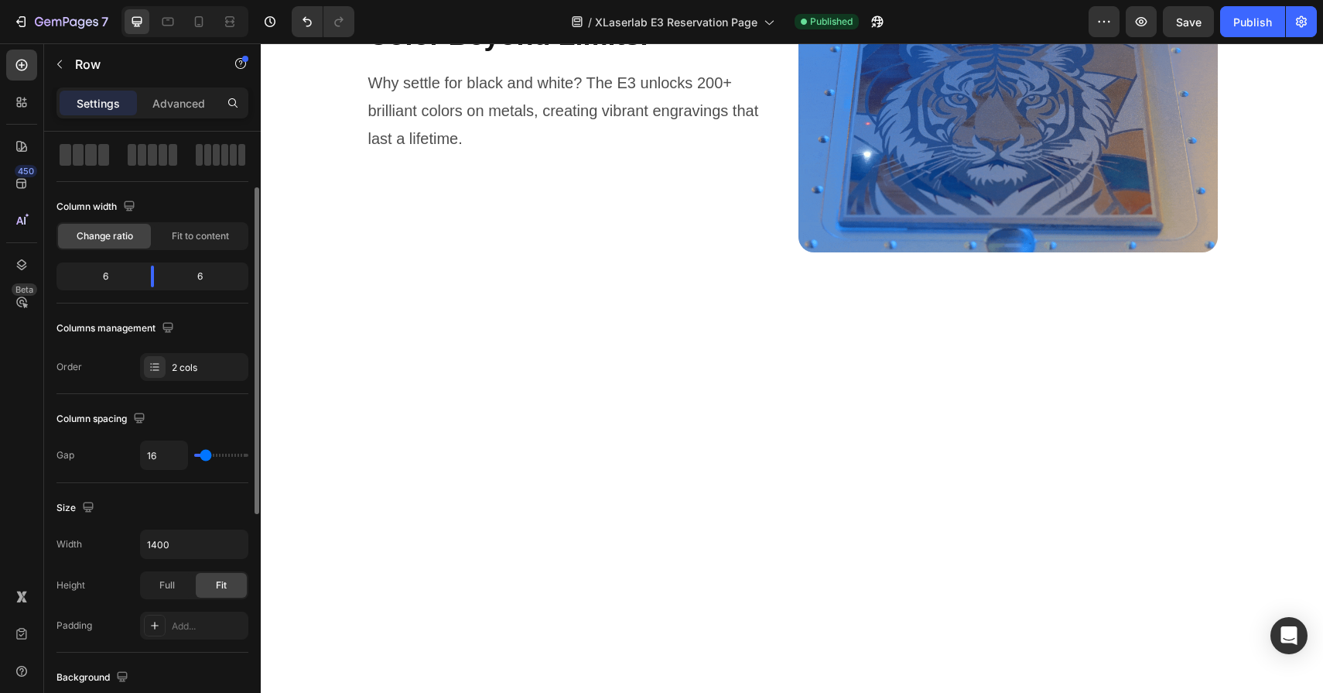
scroll to position [83, 0]
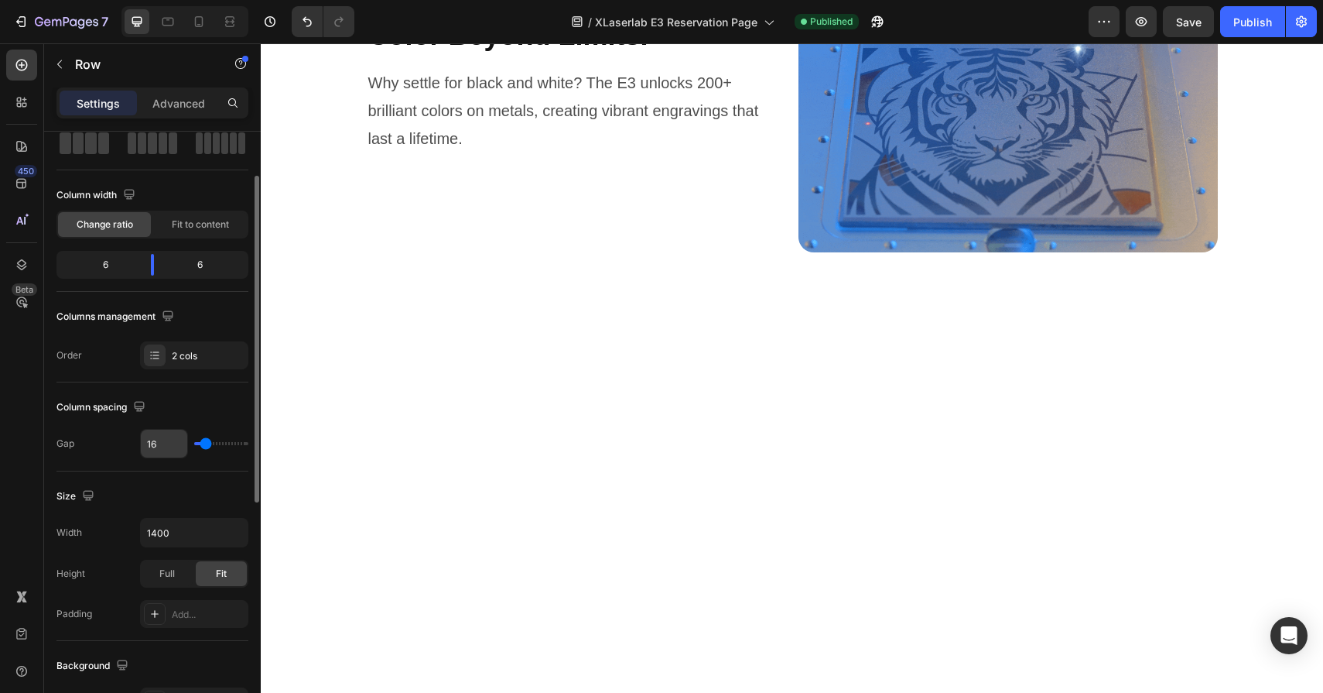
click at [166, 444] on input "16" at bounding box center [164, 444] width 46 height 28
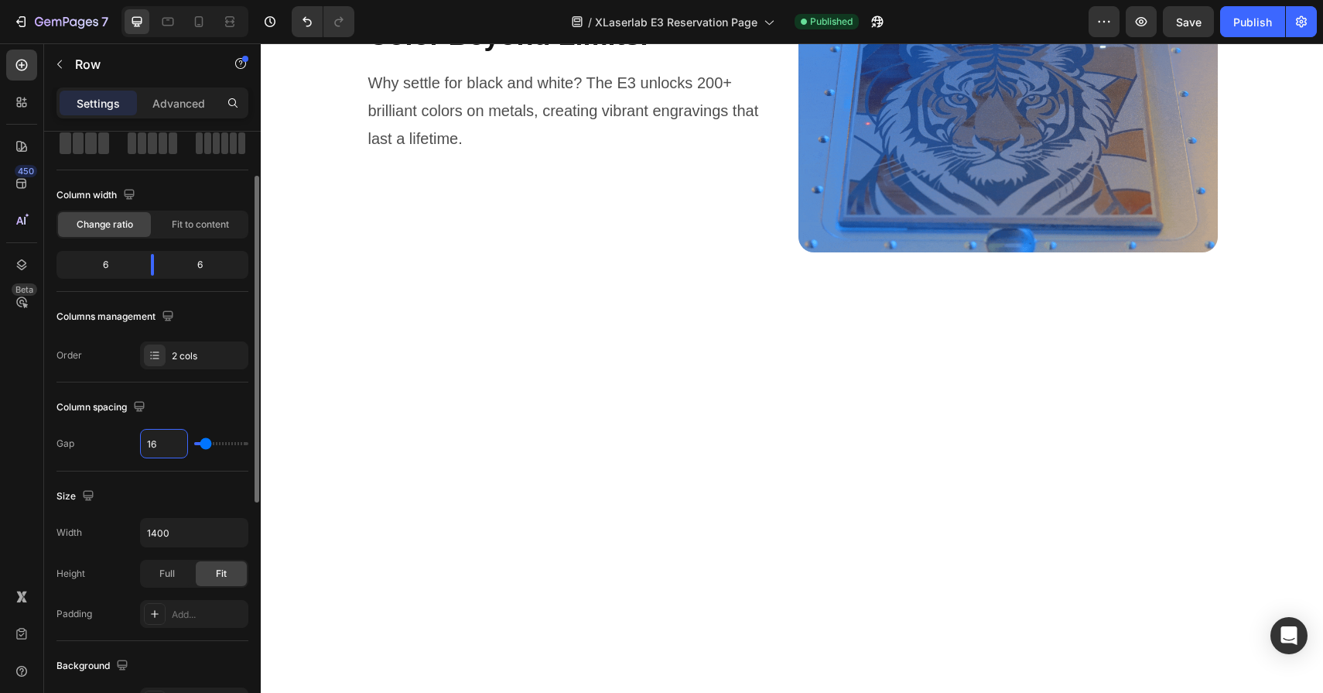
type input "3"
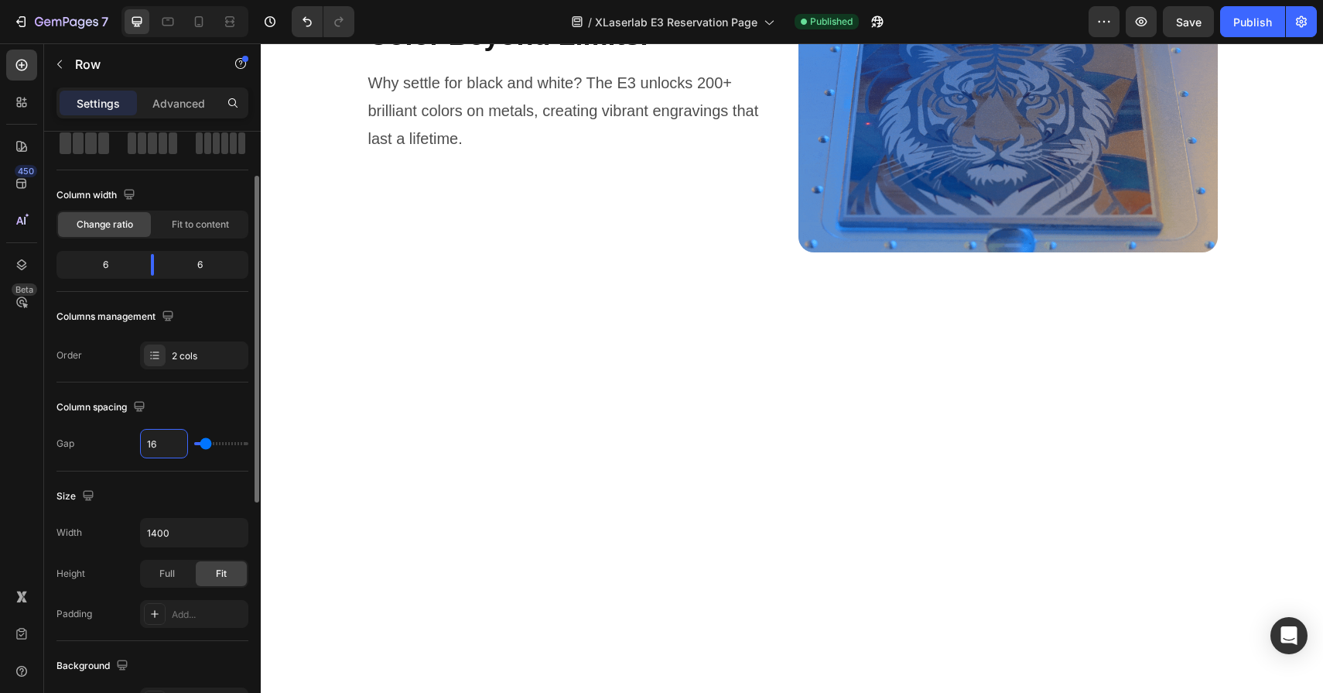
type input "3"
type input "32"
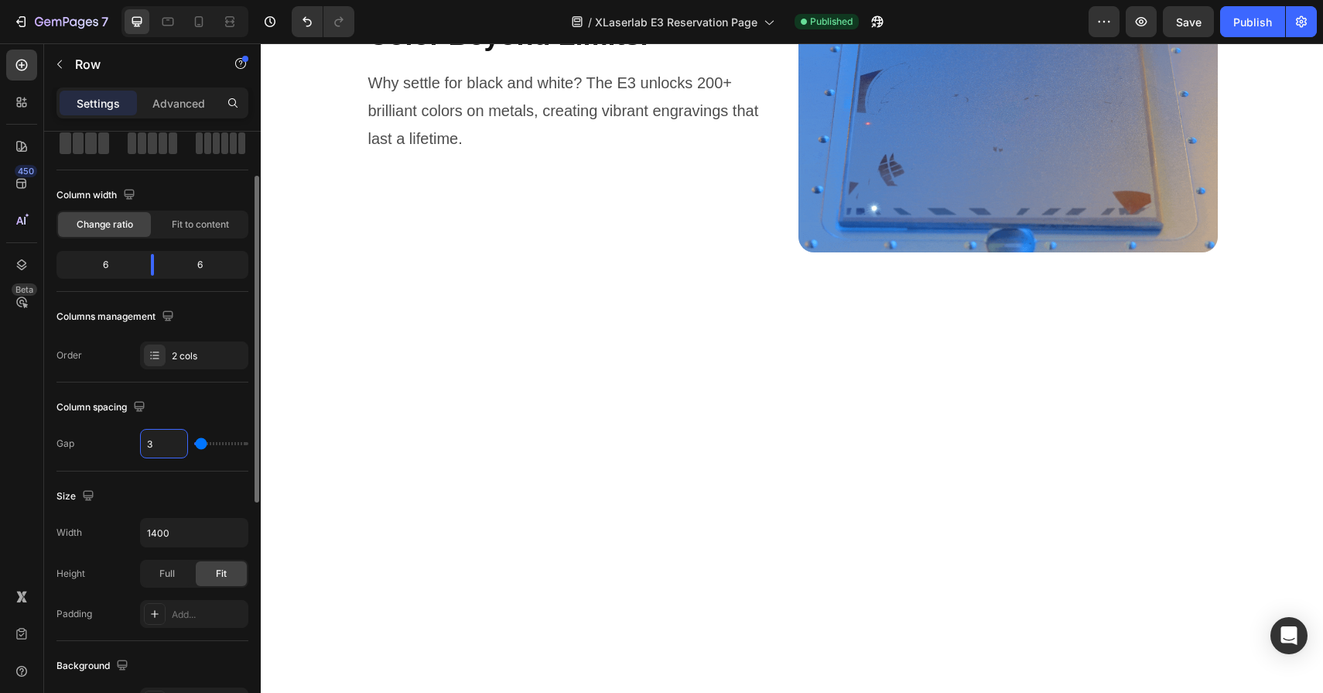
type input "32"
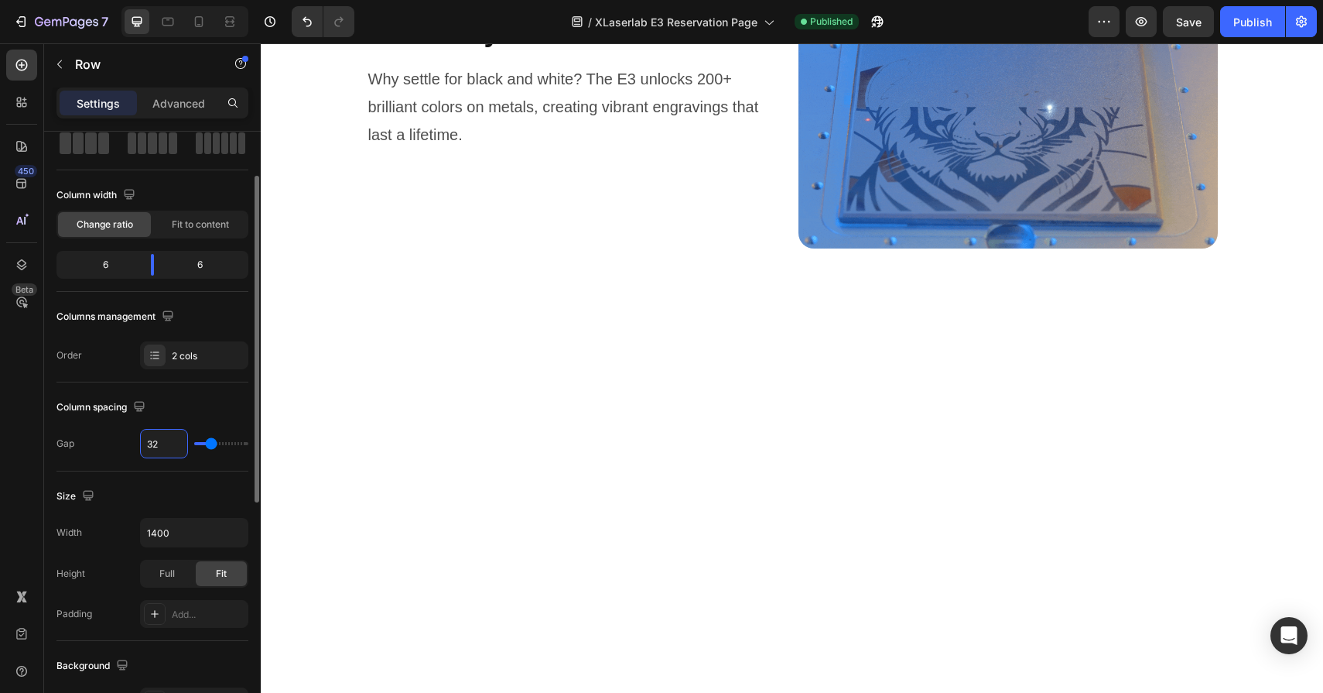
type input "3"
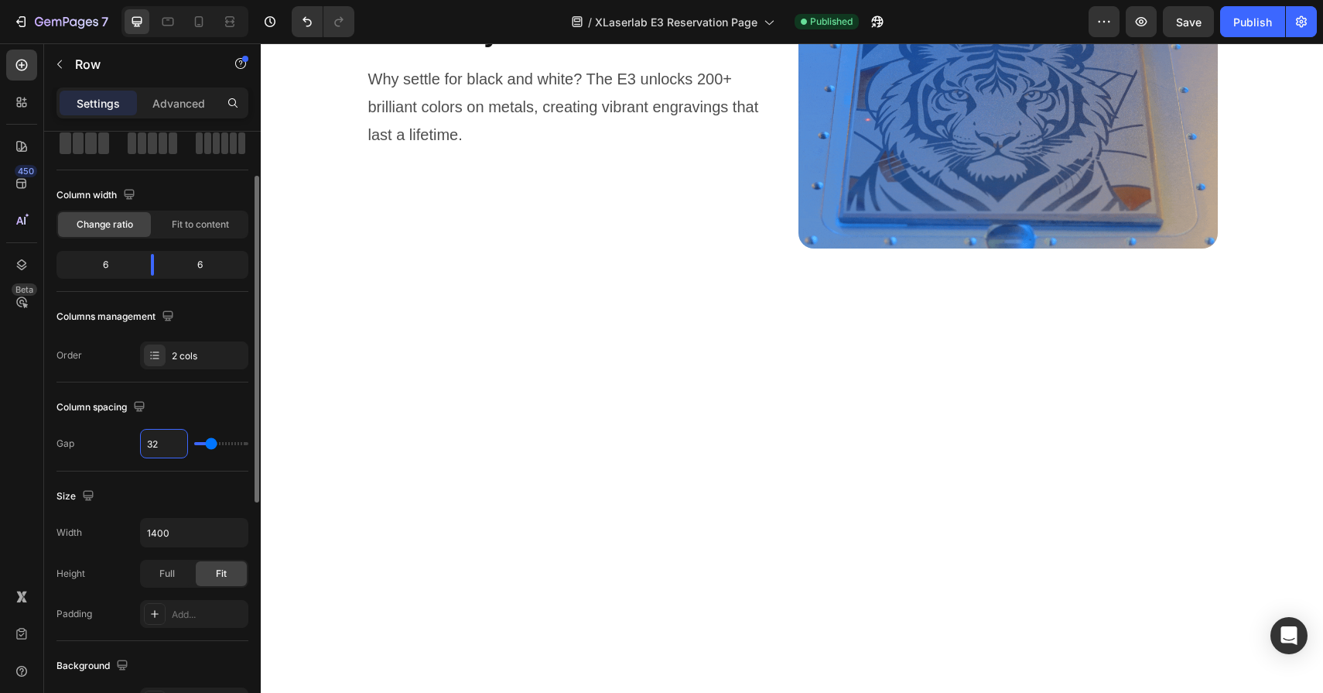
type input "3"
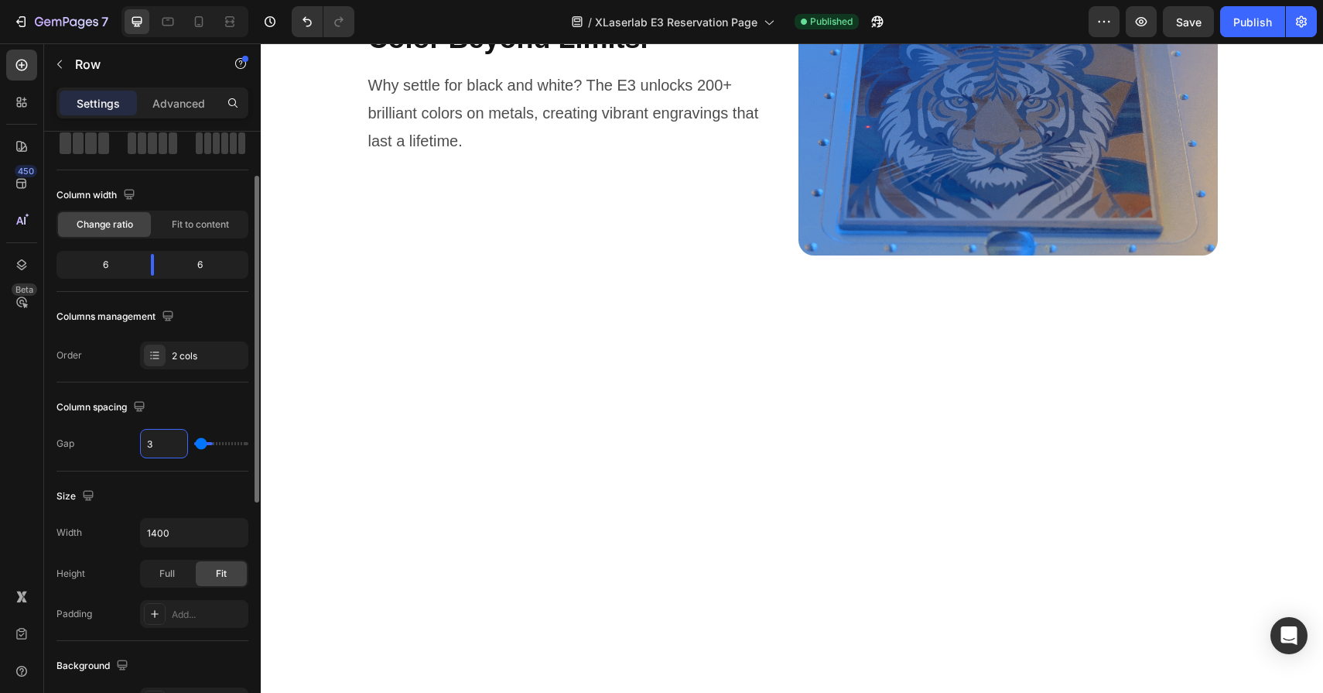
type input "0"
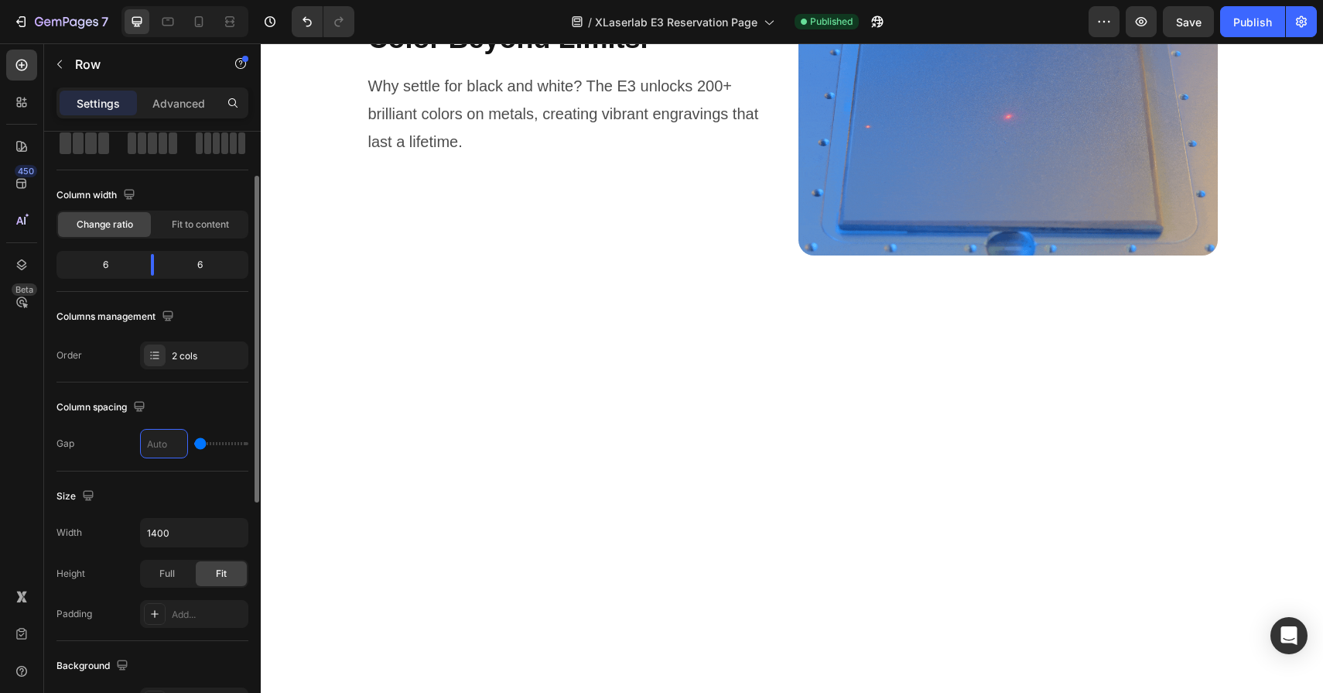
type input "2"
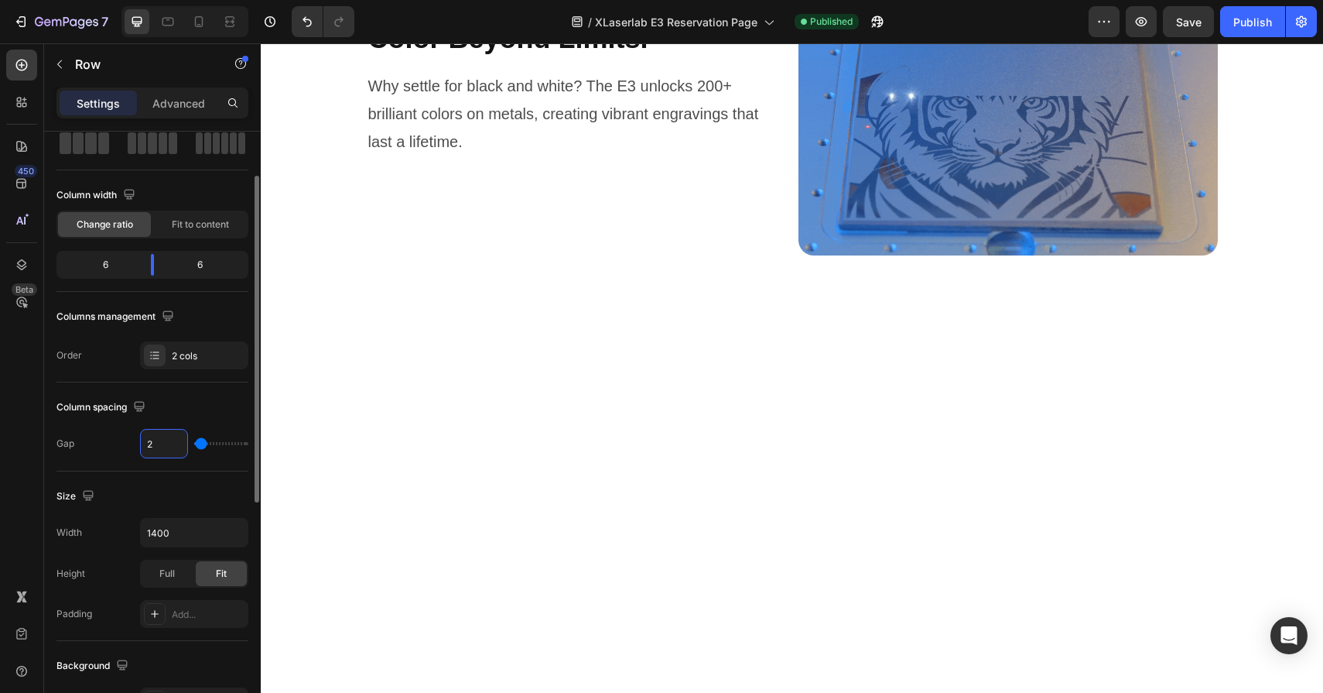
type input "24"
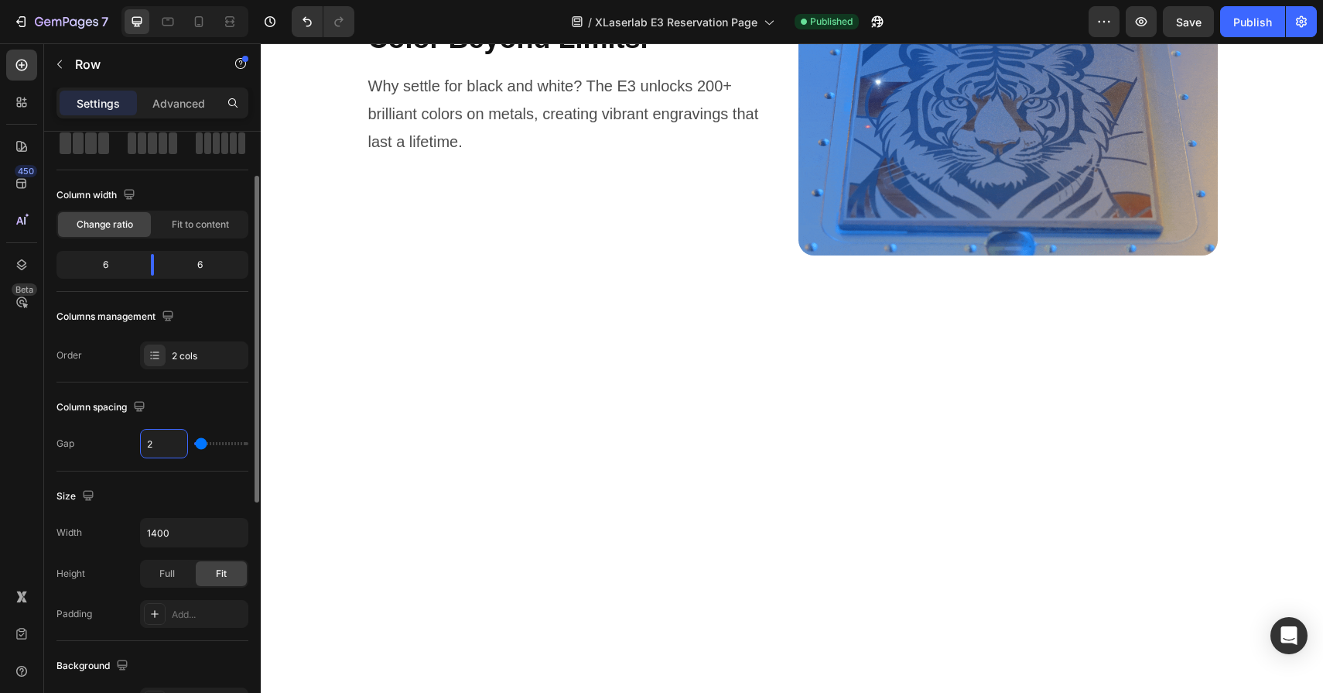
type input "24"
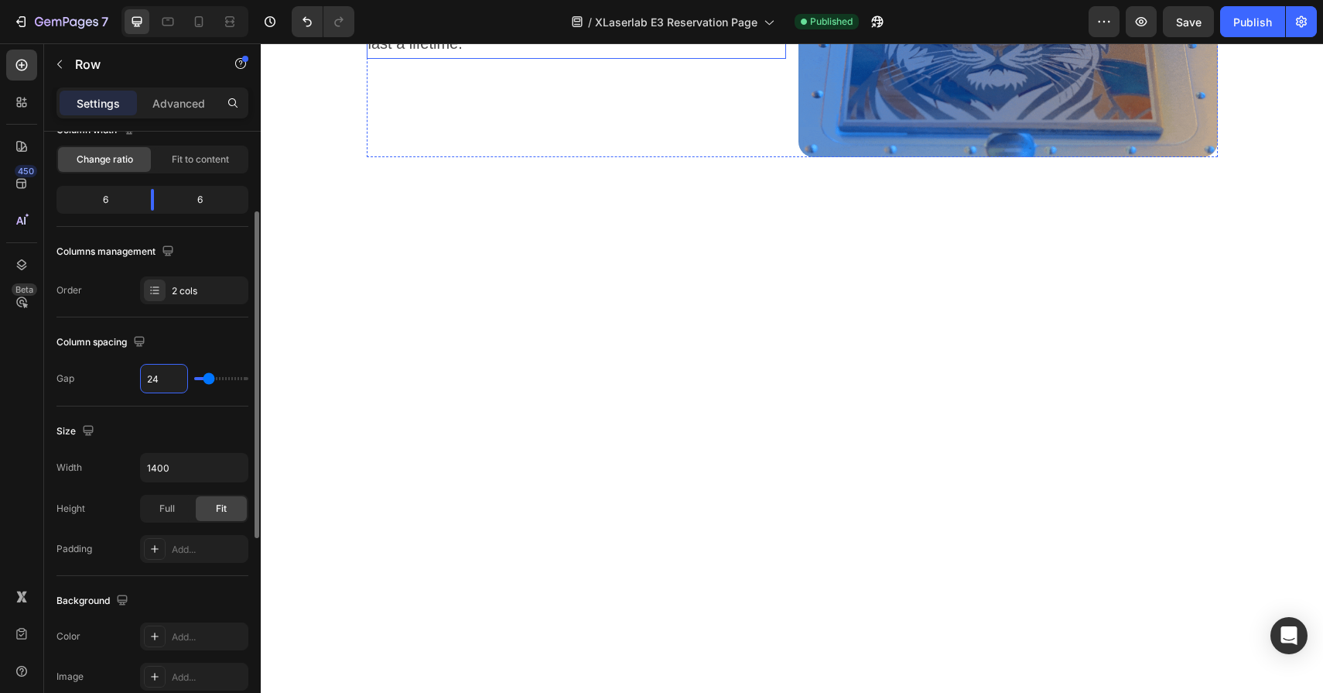
scroll to position [4521, 0]
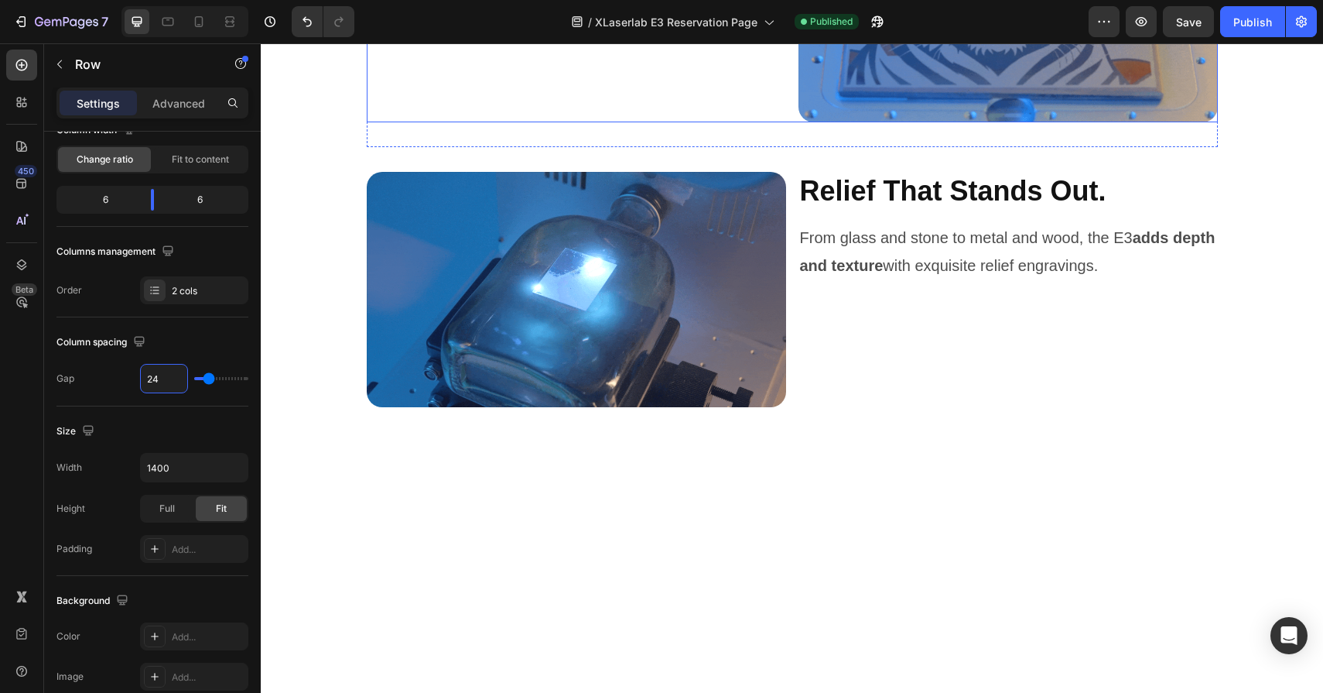
click at [794, 122] on div "Color Beyond Limits. Heading Why settle for black and white? The E3 unlocks 200…" at bounding box center [792, 4] width 851 height 236
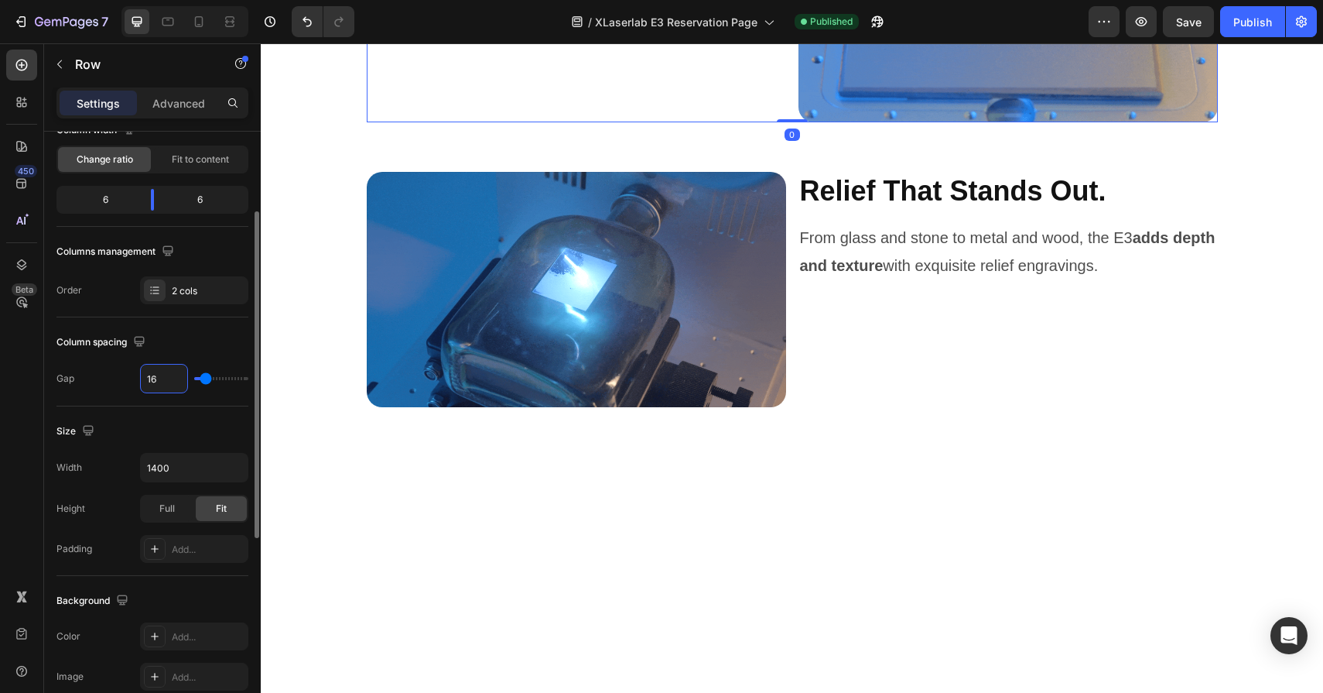
drag, startPoint x: 161, startPoint y: 385, endPoint x: 145, endPoint y: 385, distance: 16.3
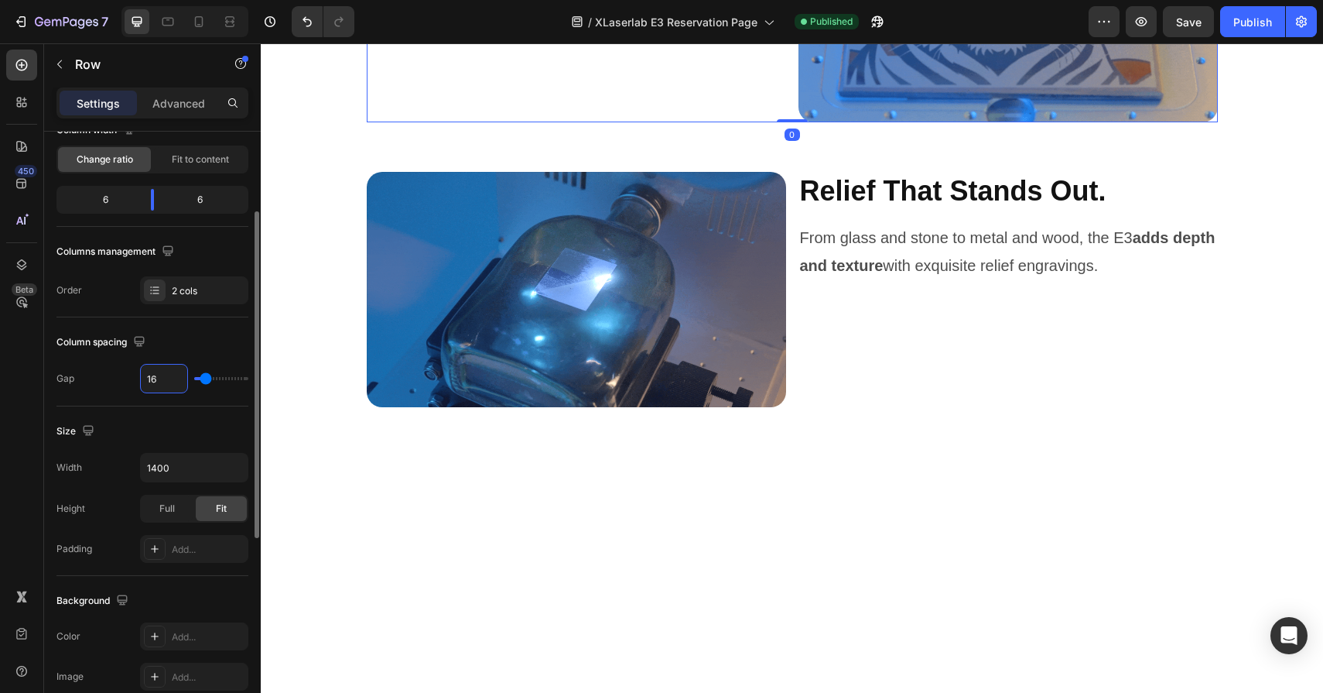
click at [145, 385] on input "16" at bounding box center [164, 379] width 46 height 28
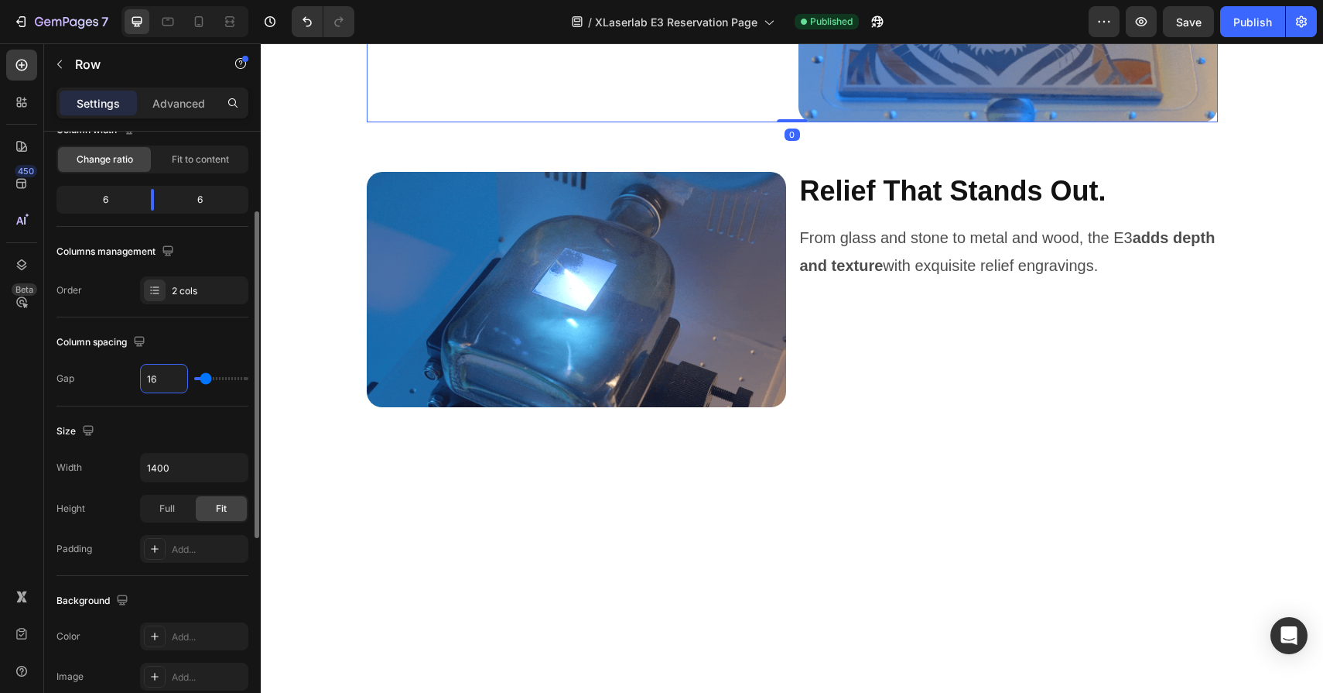
type input "2"
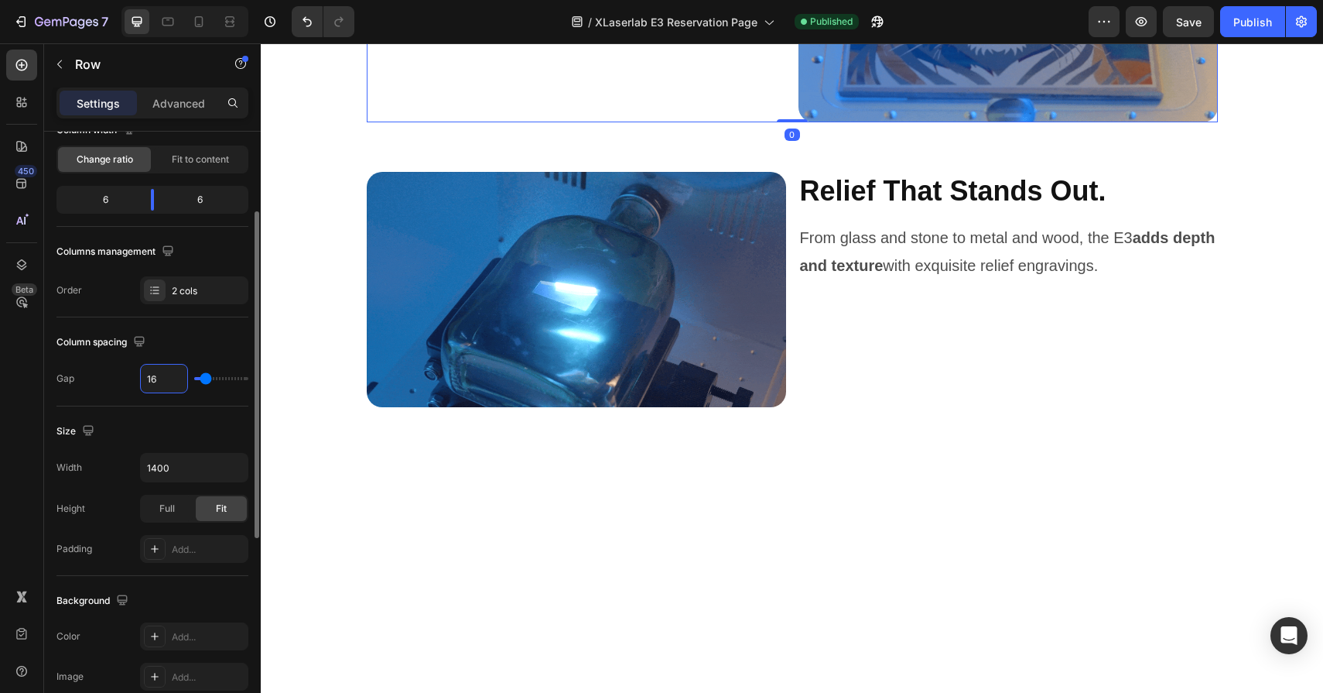
type input "2"
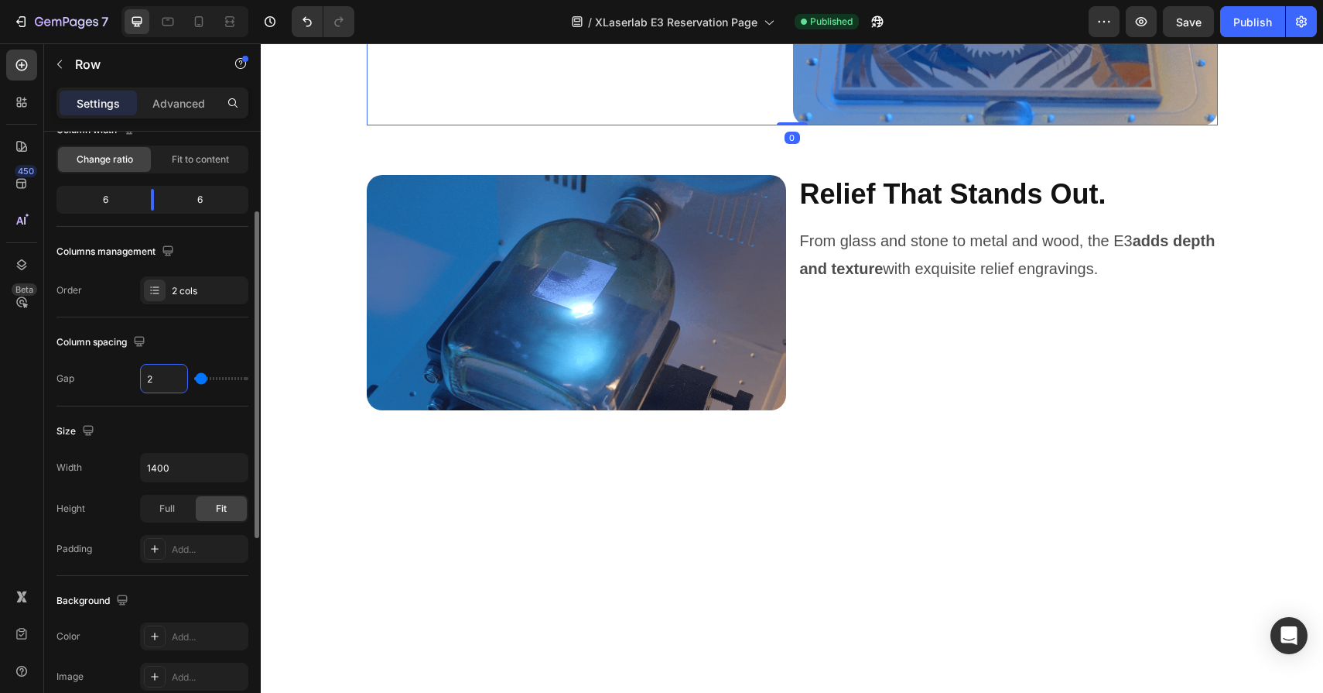
type input "24"
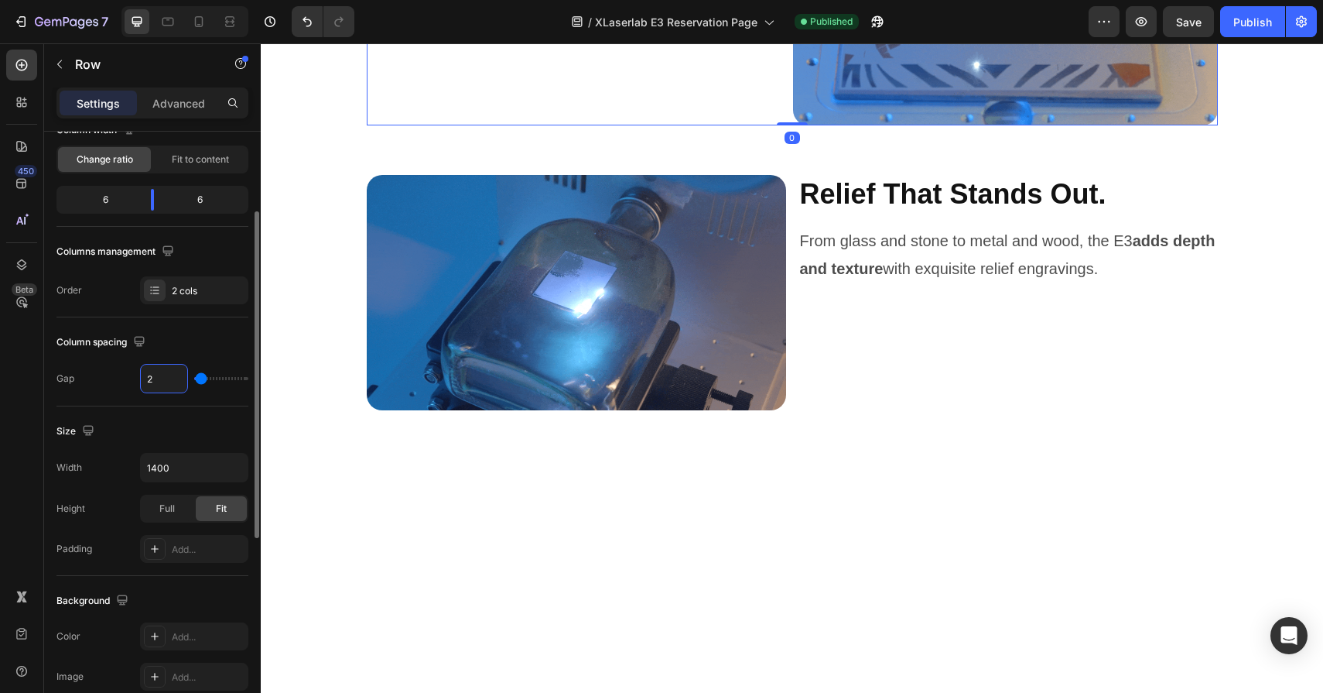
type input "24"
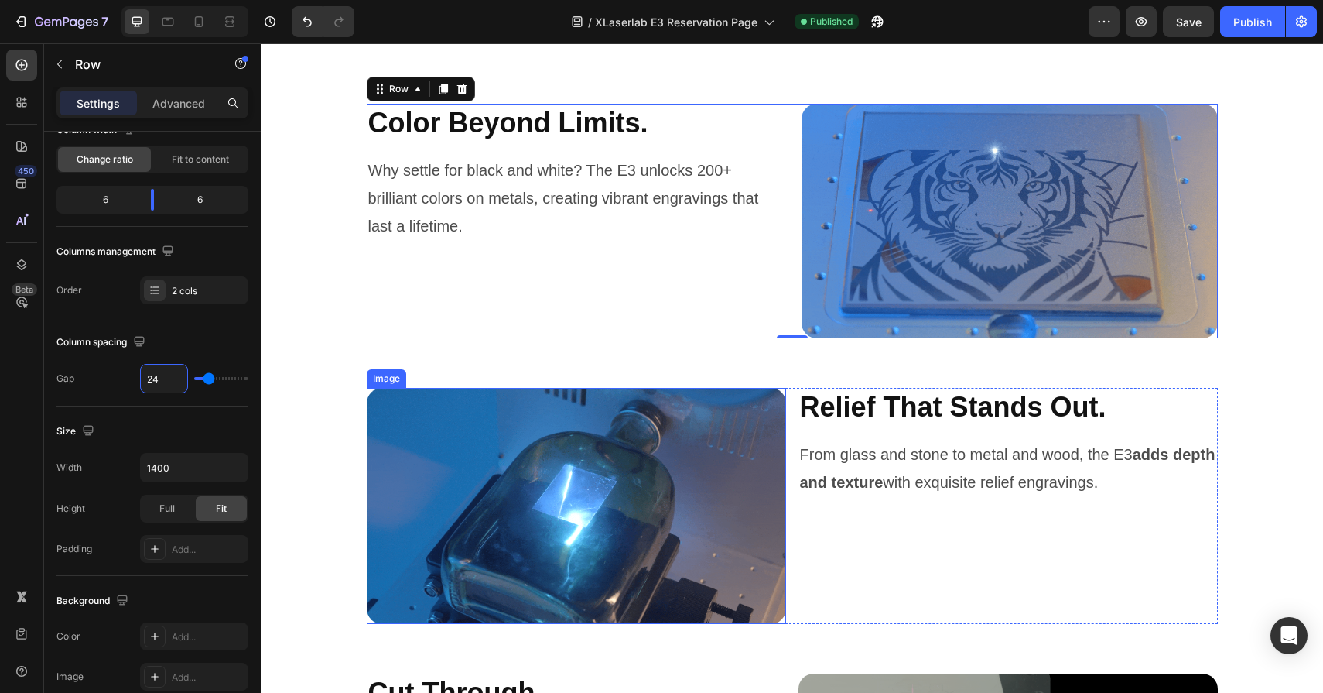
scroll to position [4821, 0]
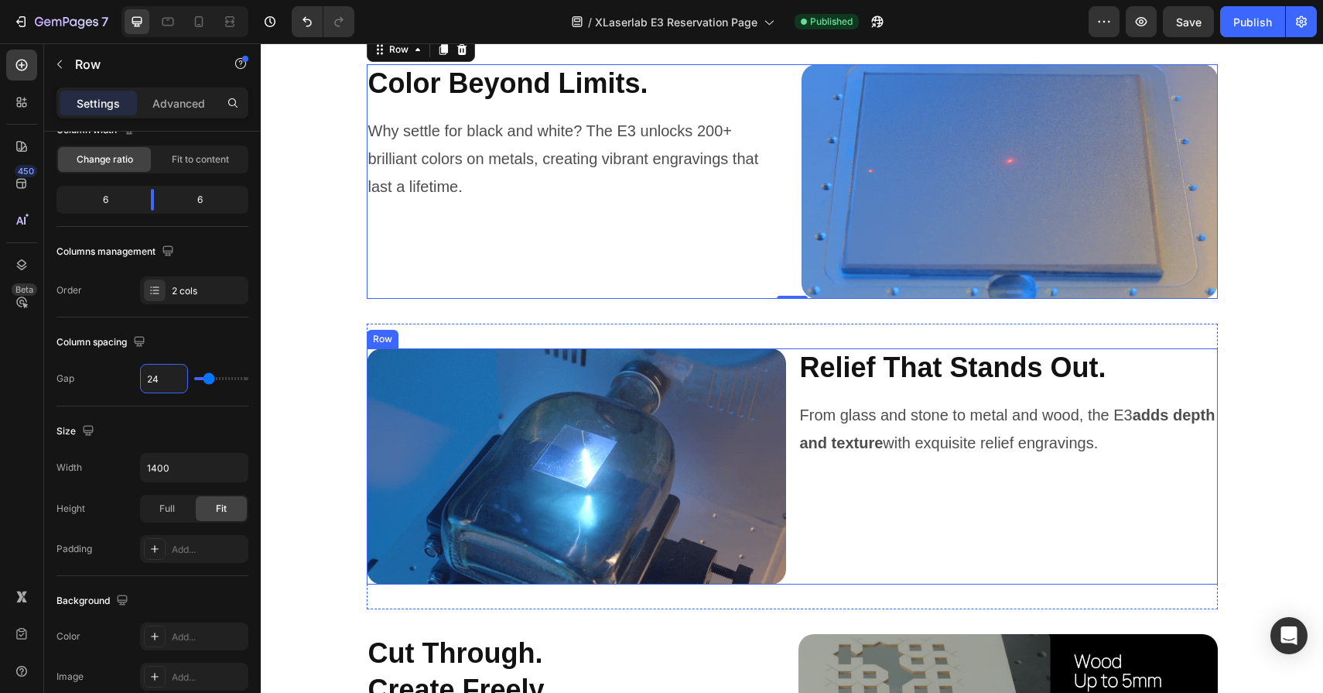
click at [796, 385] on div "Image Relief That Stands Out. Heading From glass and stone to metal and wood, t…" at bounding box center [792, 466] width 851 height 236
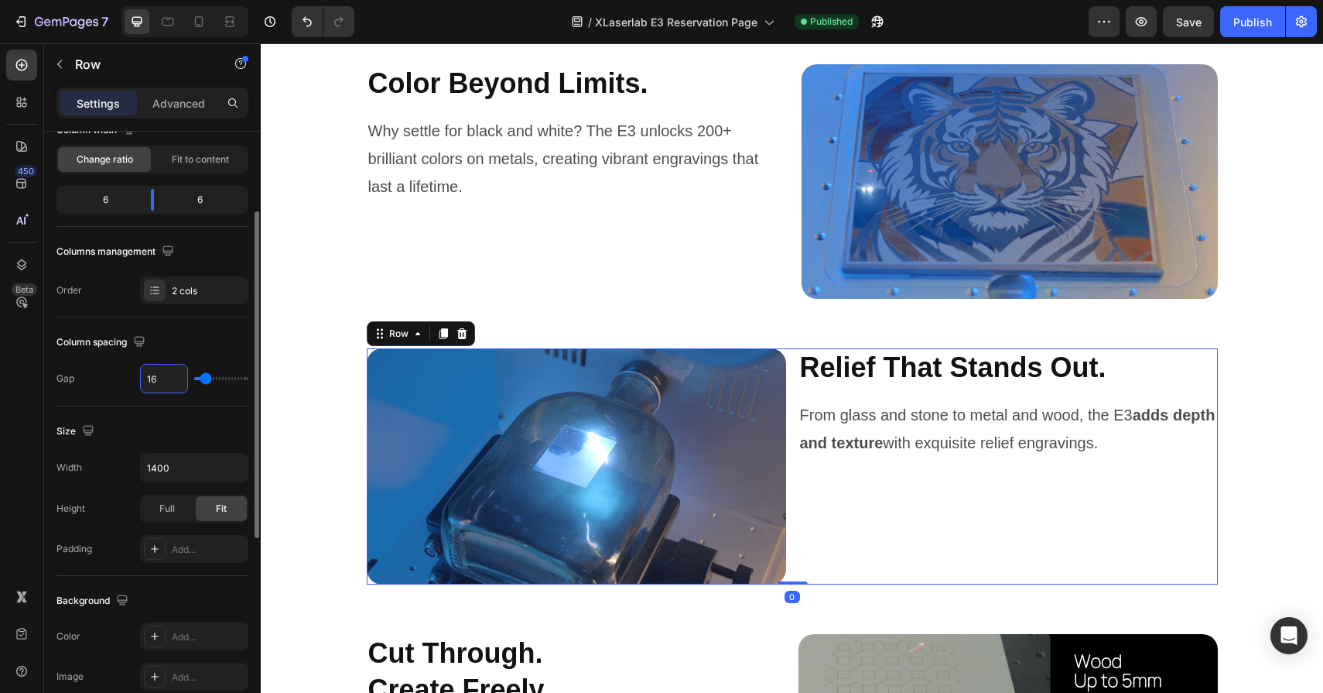
drag, startPoint x: 169, startPoint y: 381, endPoint x: 134, endPoint y: 381, distance: 34.8
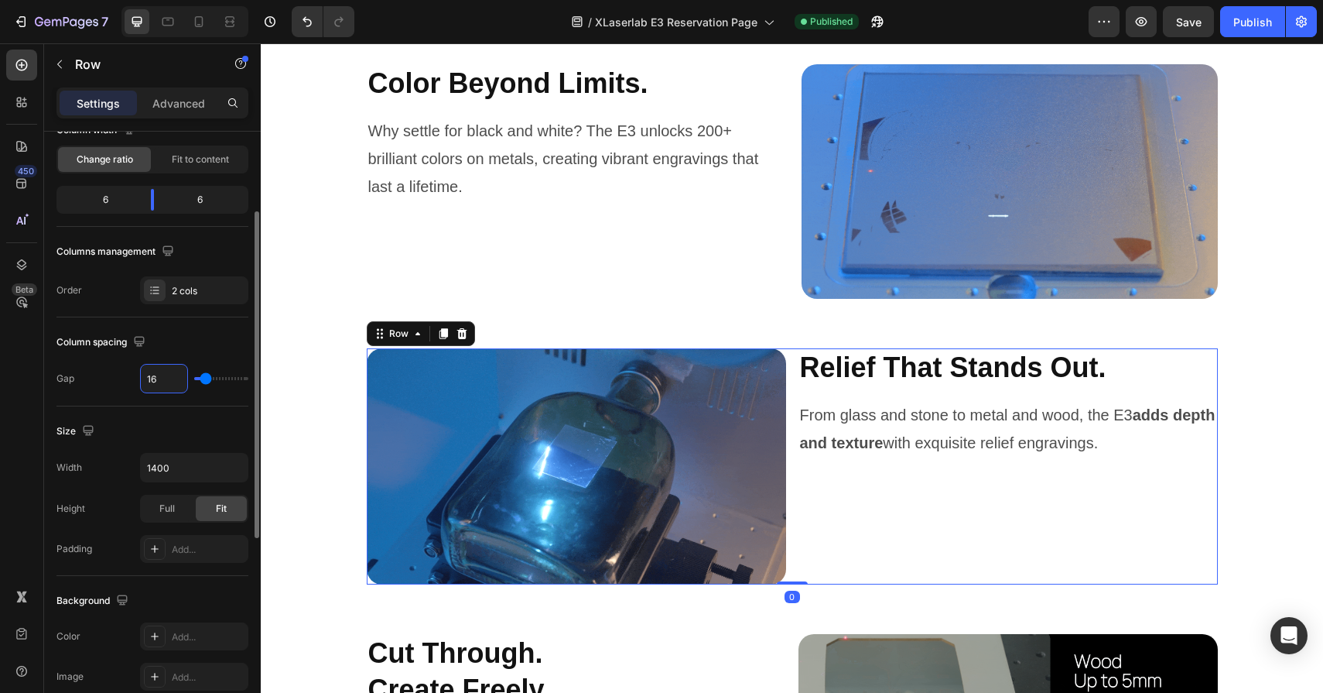
click at [134, 381] on div "Gap 16" at bounding box center [152, 378] width 192 height 29
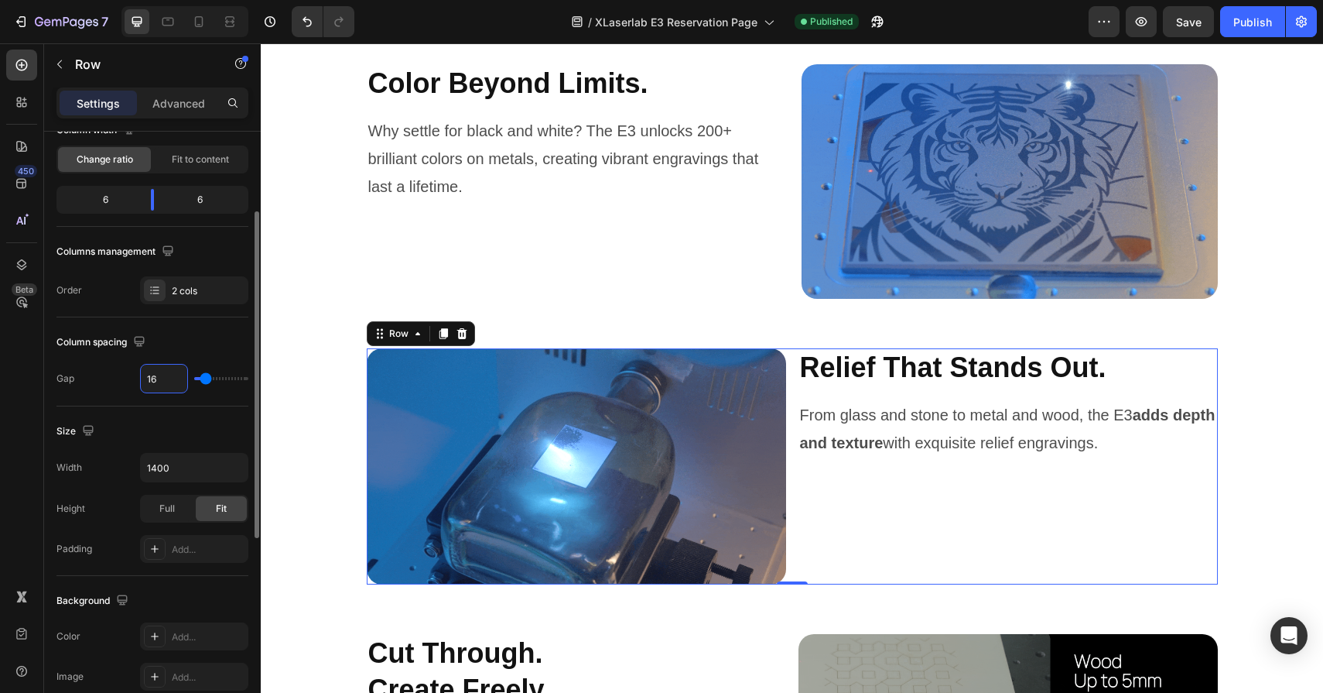
drag, startPoint x: 166, startPoint y: 375, endPoint x: 130, endPoint y: 375, distance: 35.6
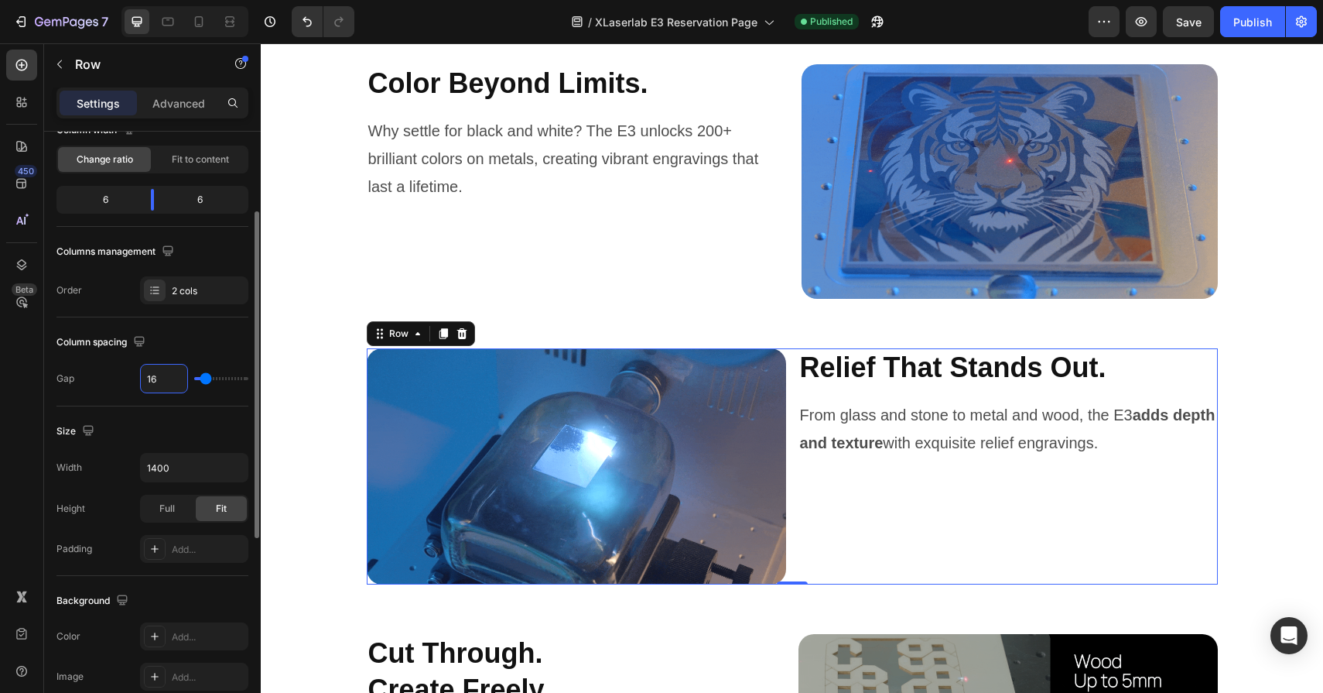
click at [130, 375] on div "Gap 16" at bounding box center [152, 378] width 192 height 29
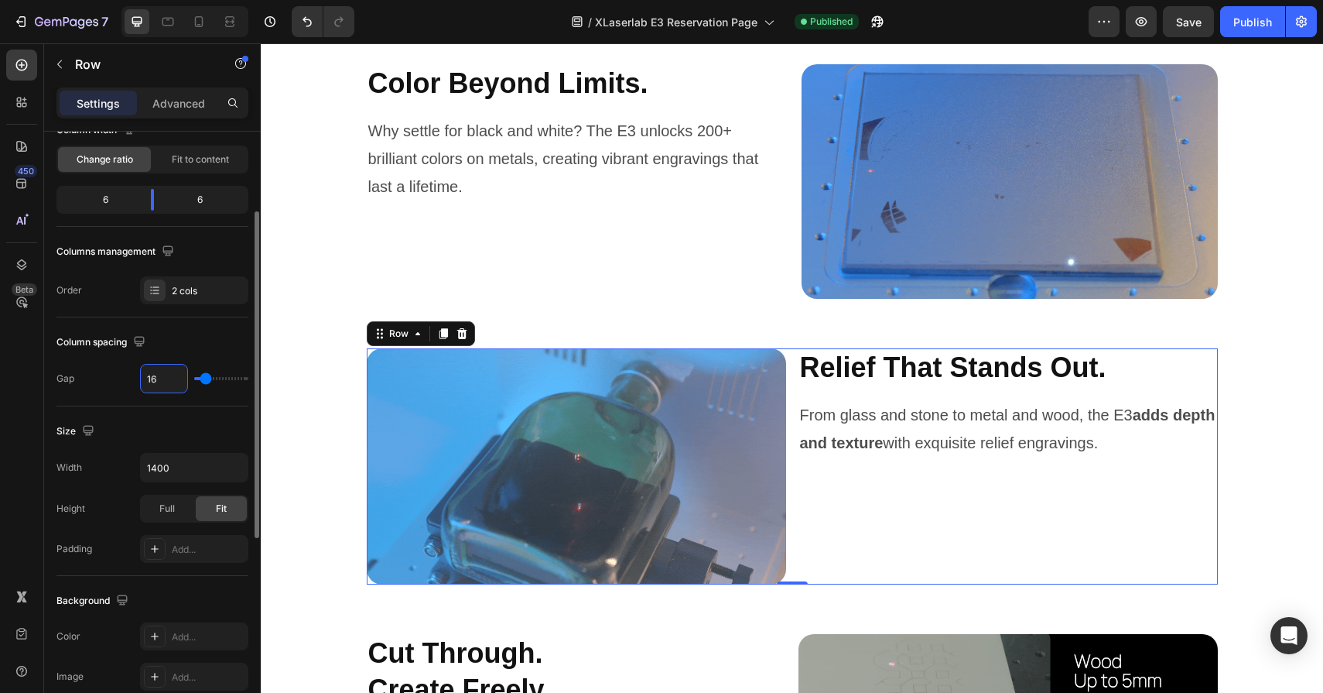
type input "2"
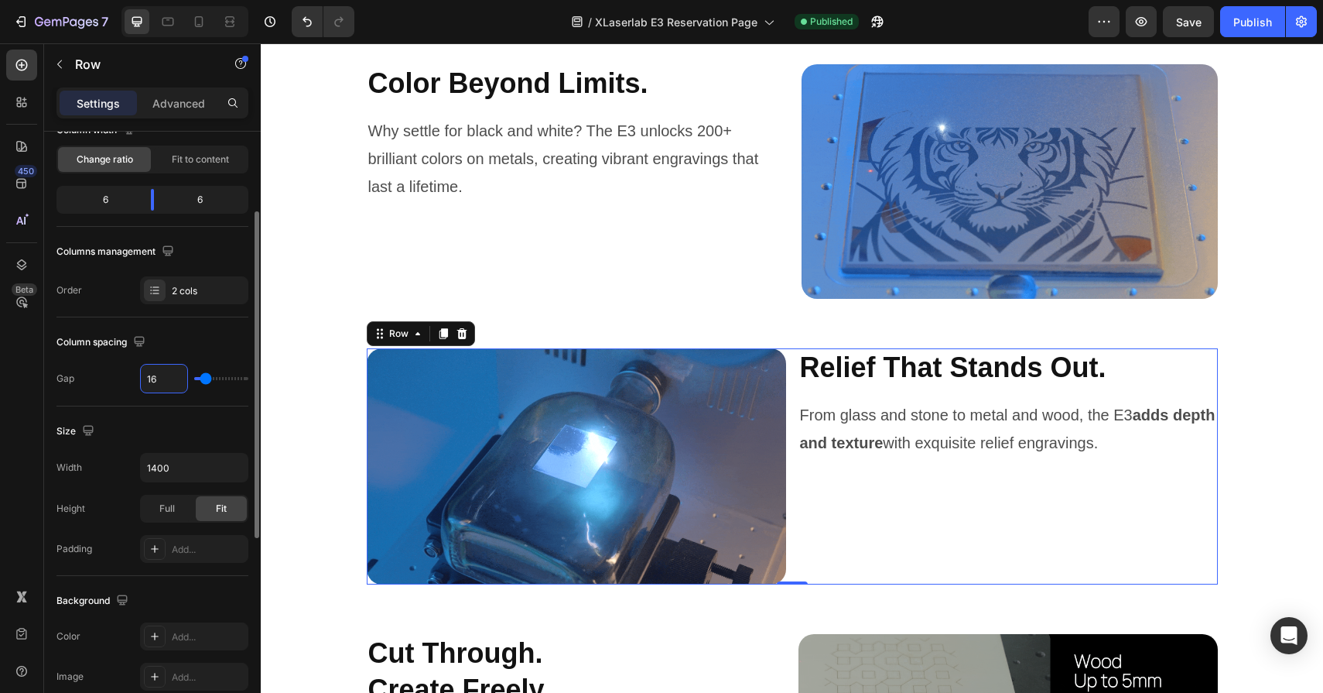
type input "2"
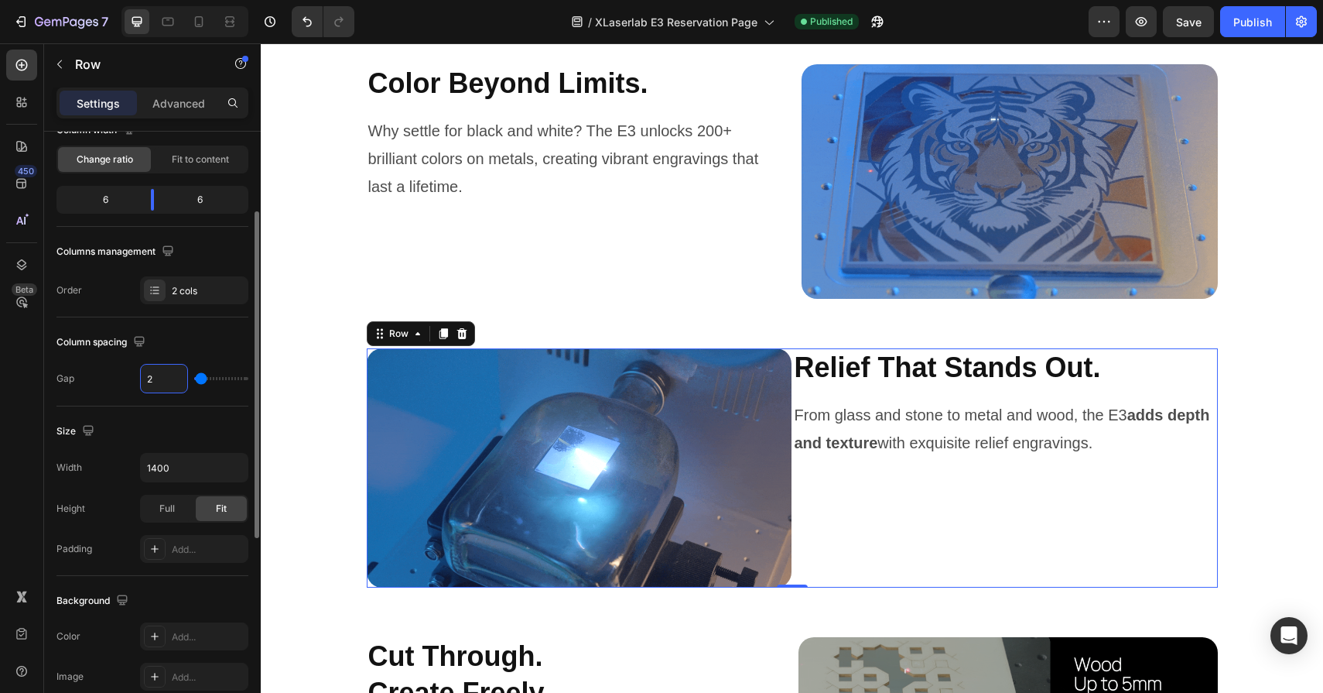
type input "24"
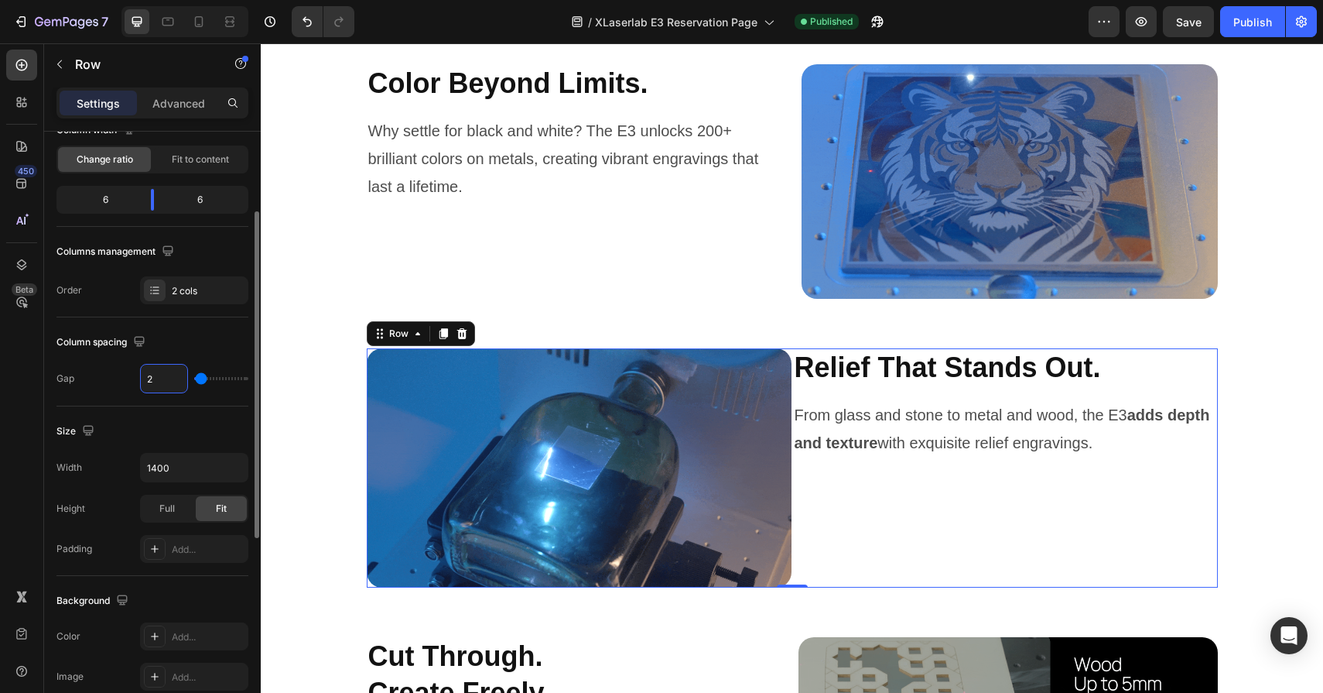
type input "24"
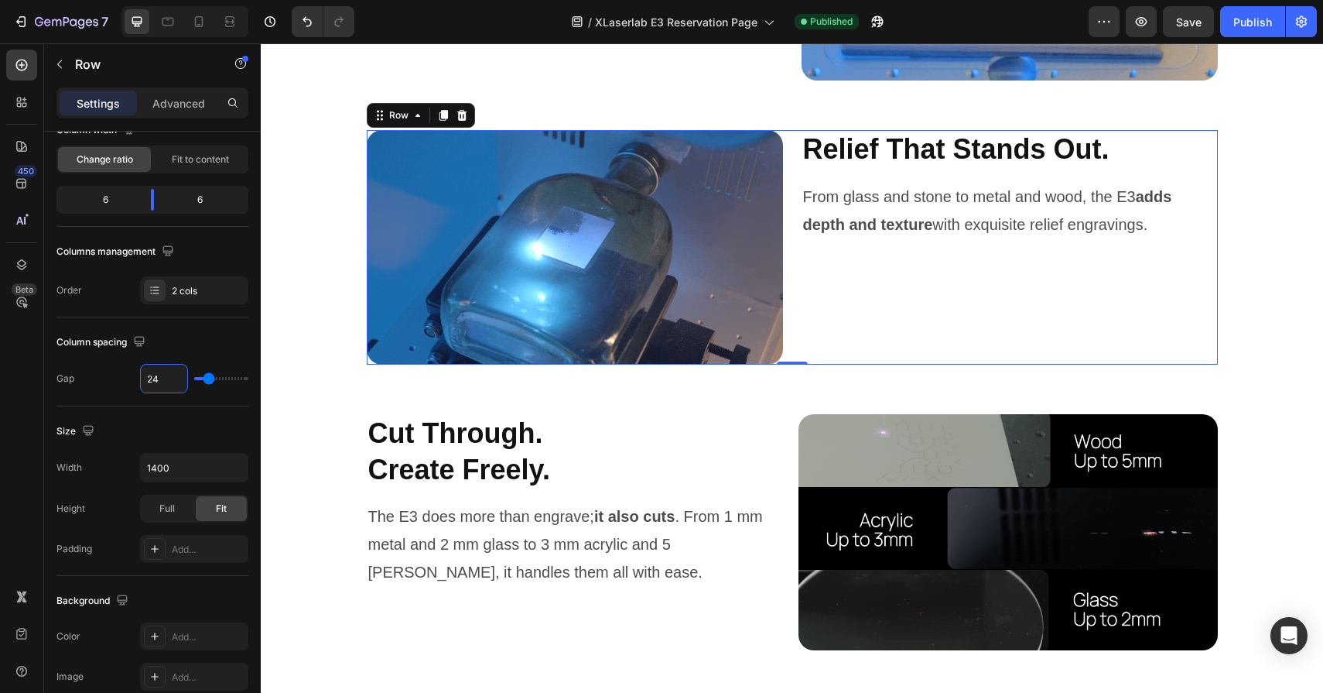
scroll to position [5056, 0]
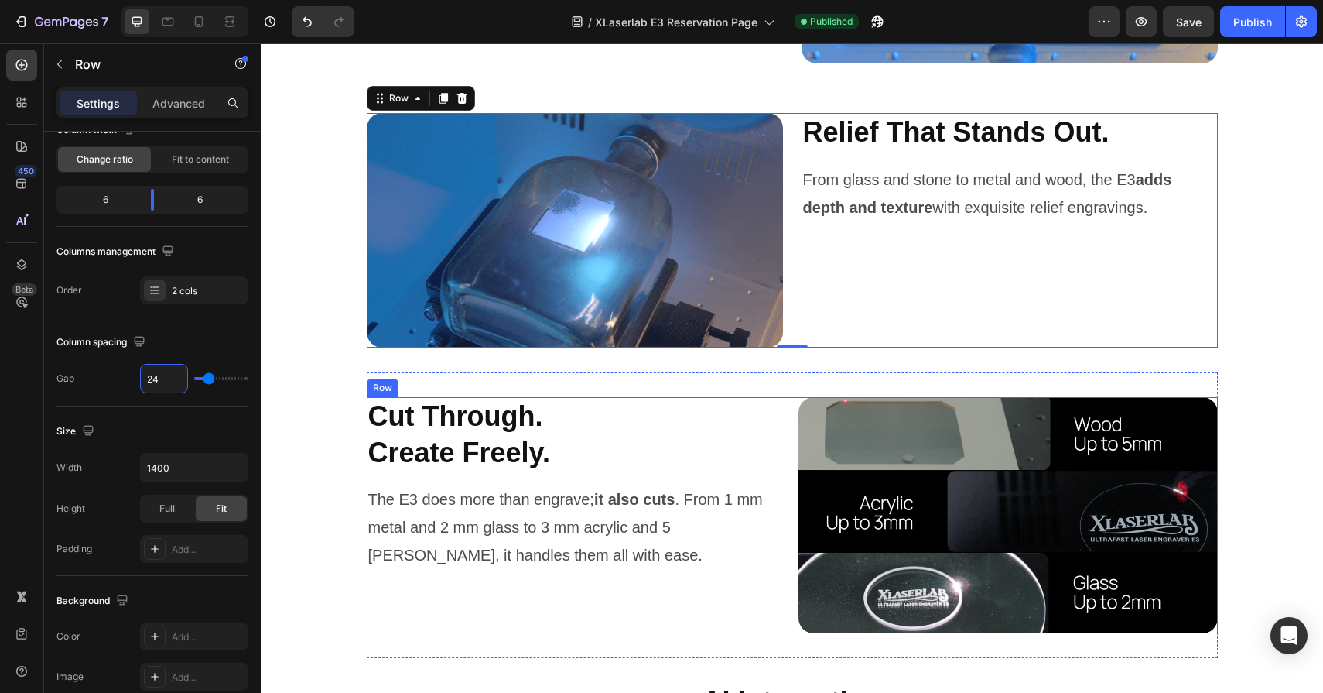
click at [789, 482] on div "Cut Through. Create Freely. Heading The E3 does more than engrave; it also cuts…" at bounding box center [792, 515] width 851 height 236
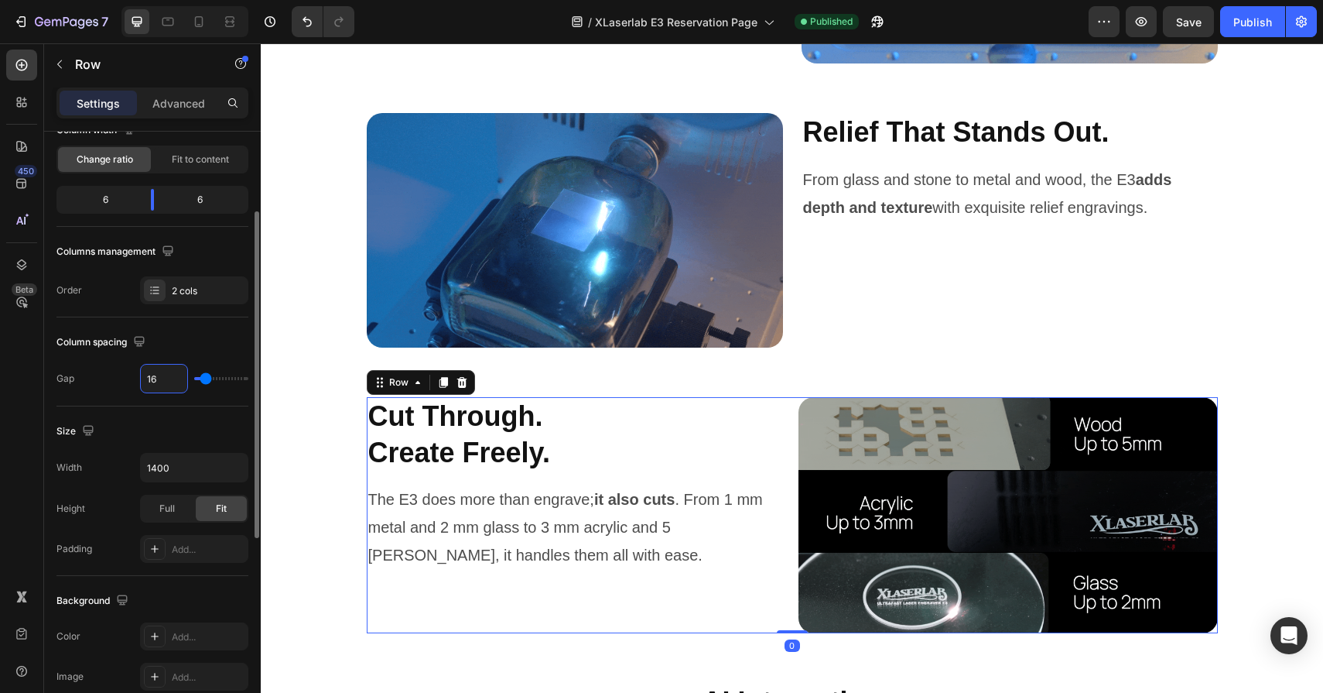
drag, startPoint x: 166, startPoint y: 377, endPoint x: 122, endPoint y: 377, distance: 44.1
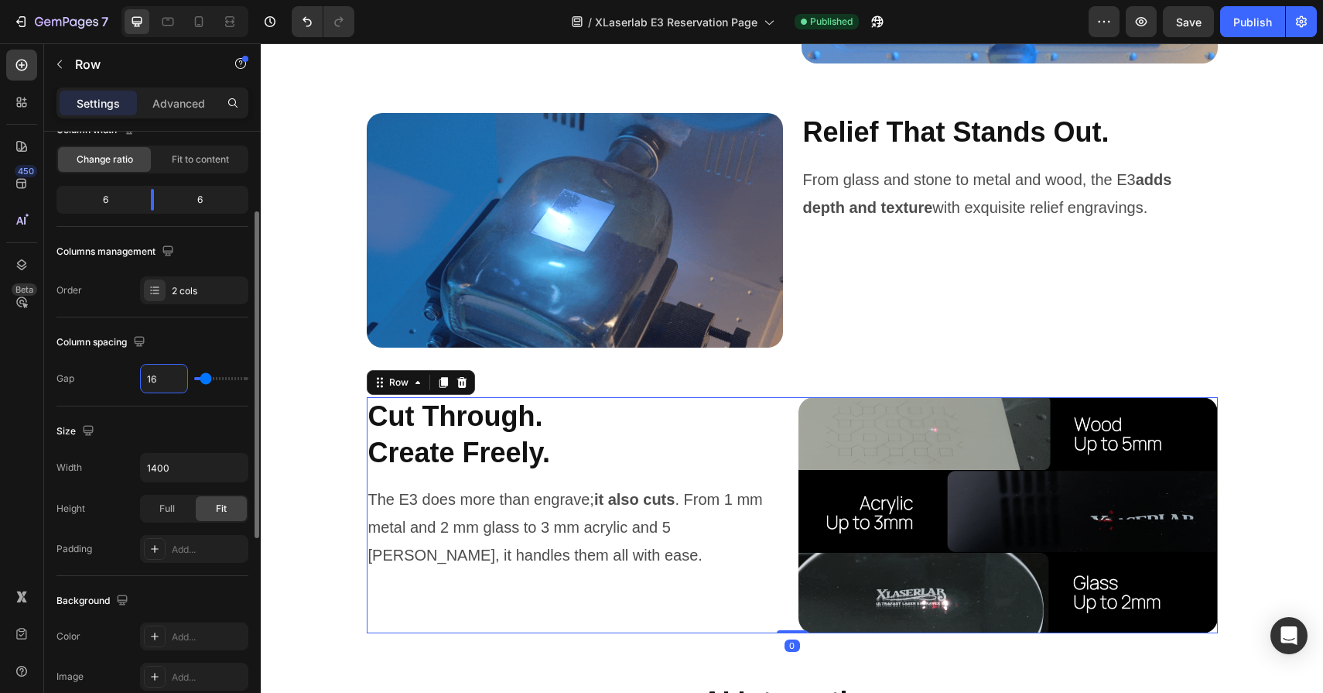
click at [123, 377] on div "Gap 16" at bounding box center [152, 378] width 192 height 29
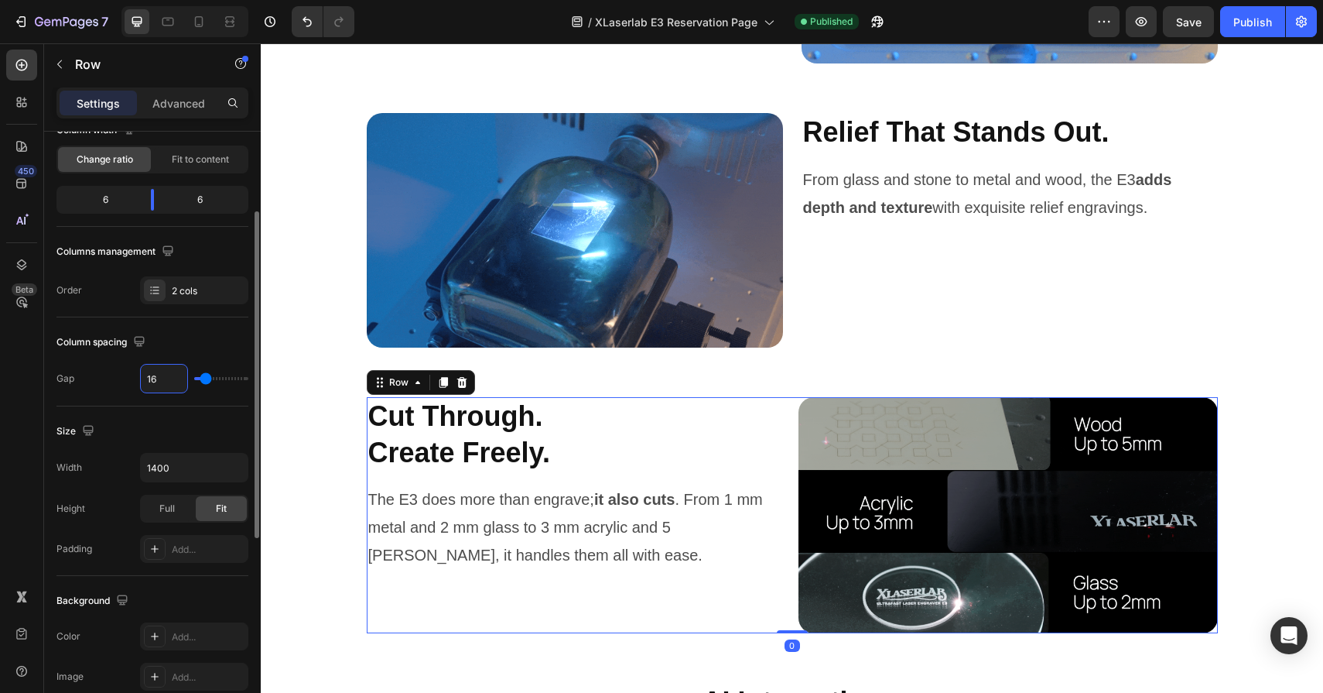
type input "216"
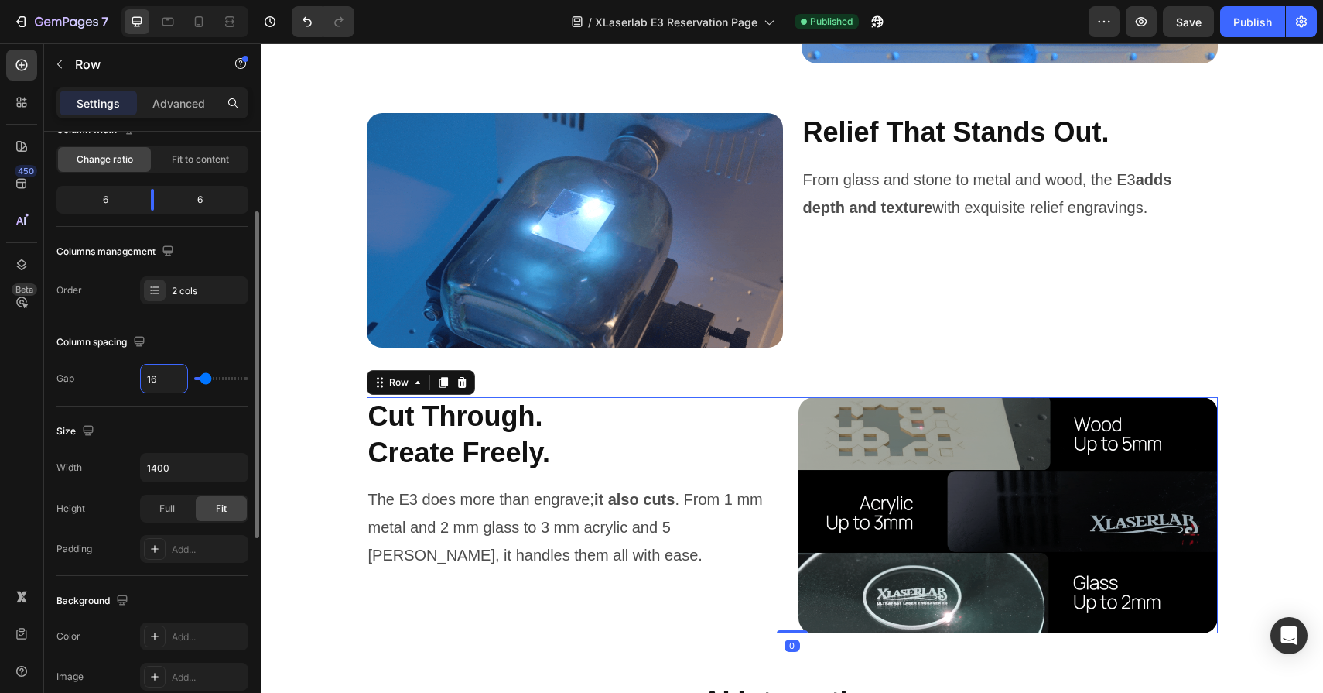
type input "120"
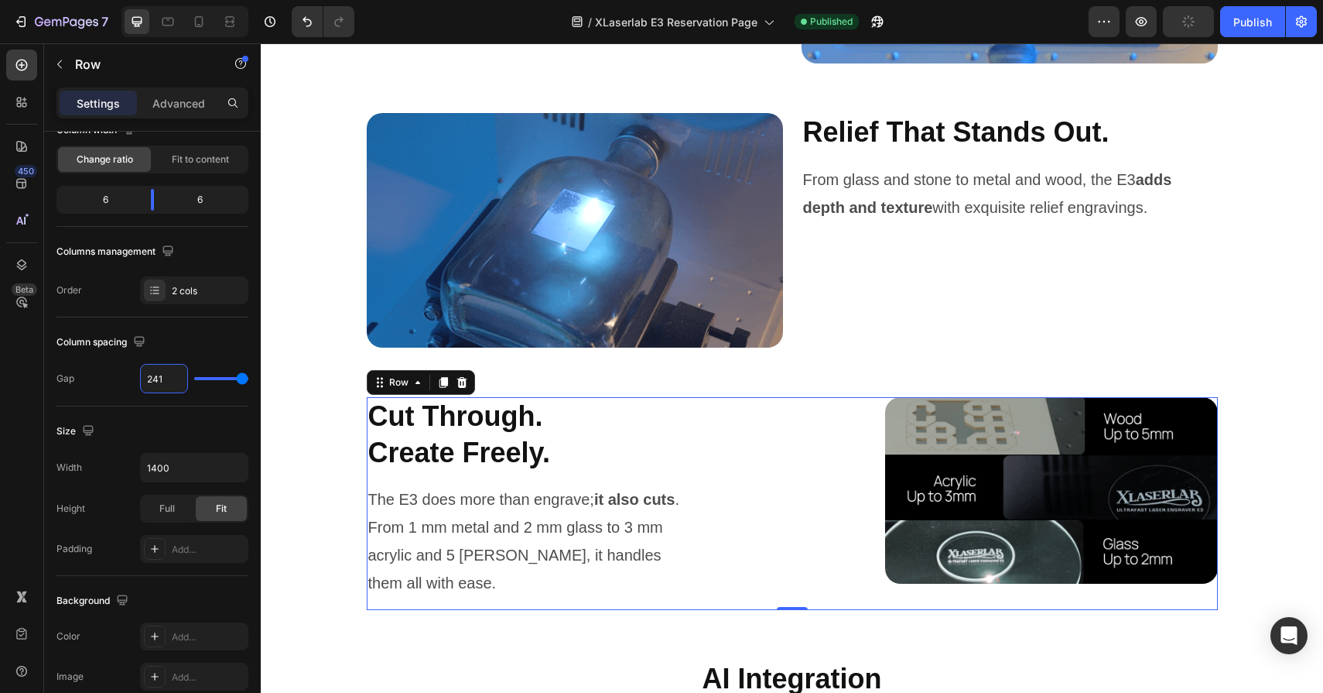
type input "24"
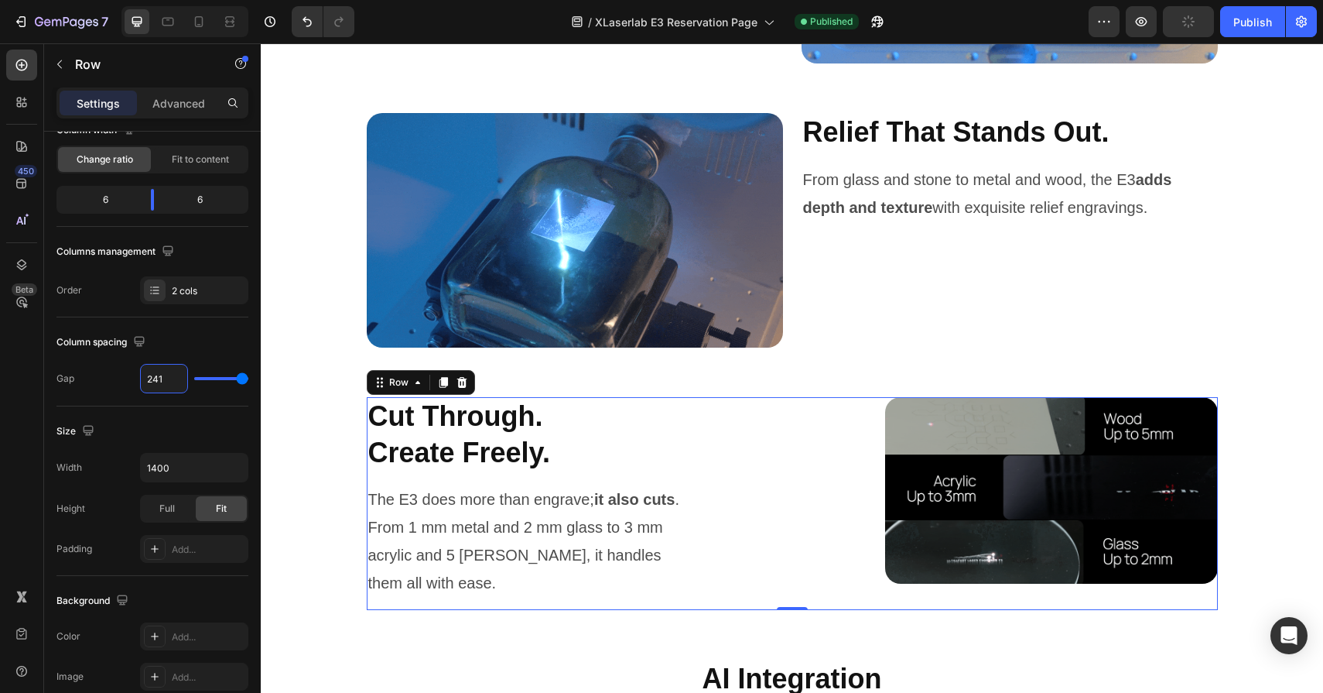
type input "24"
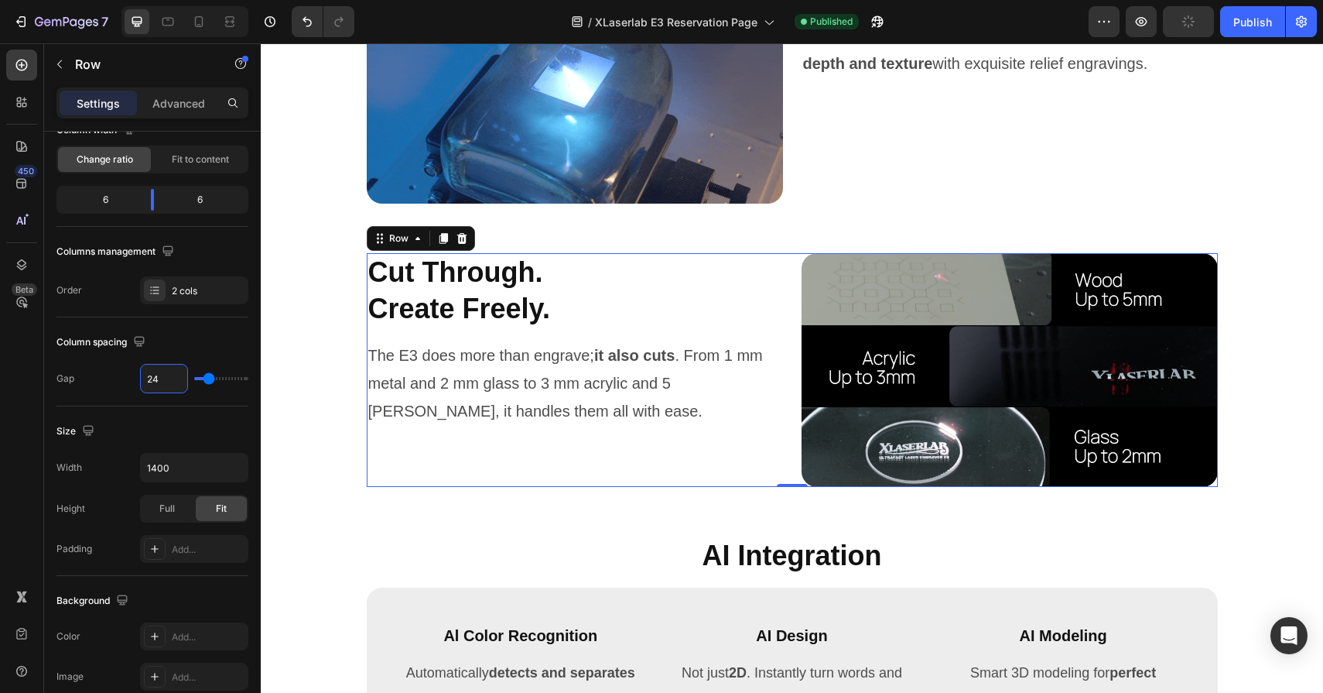
scroll to position [5223, 0]
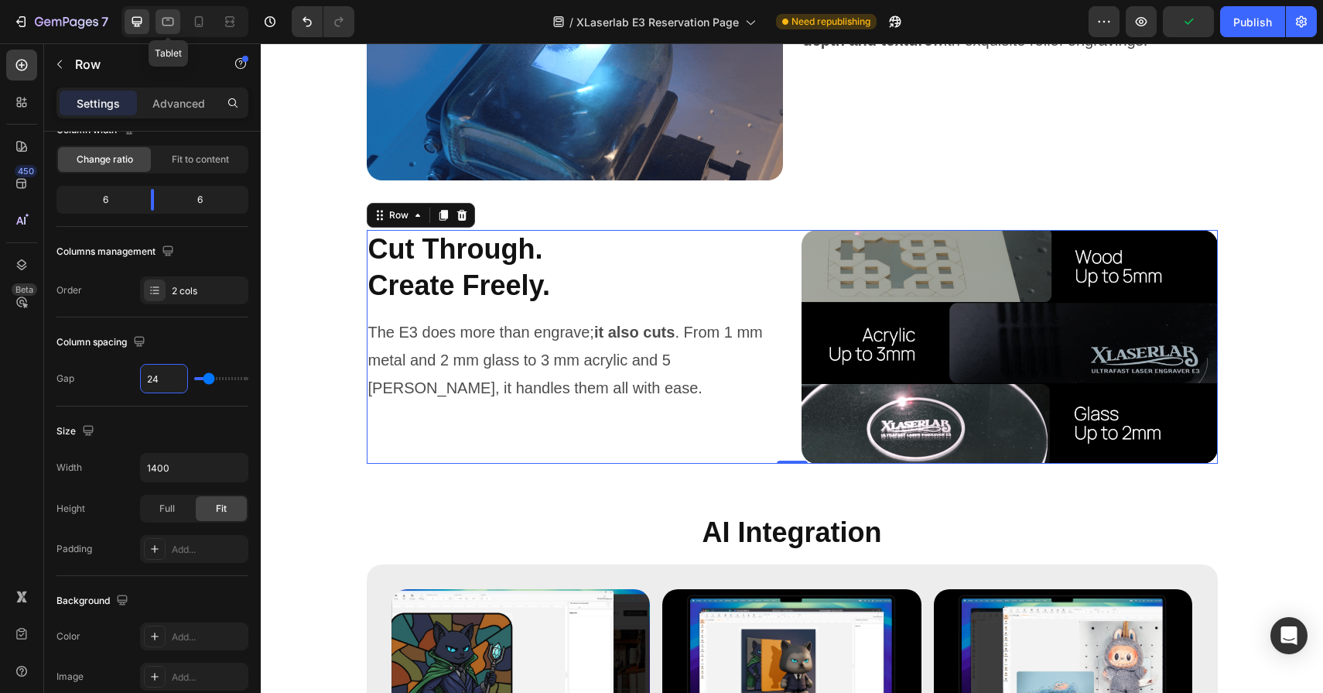
type input "24"
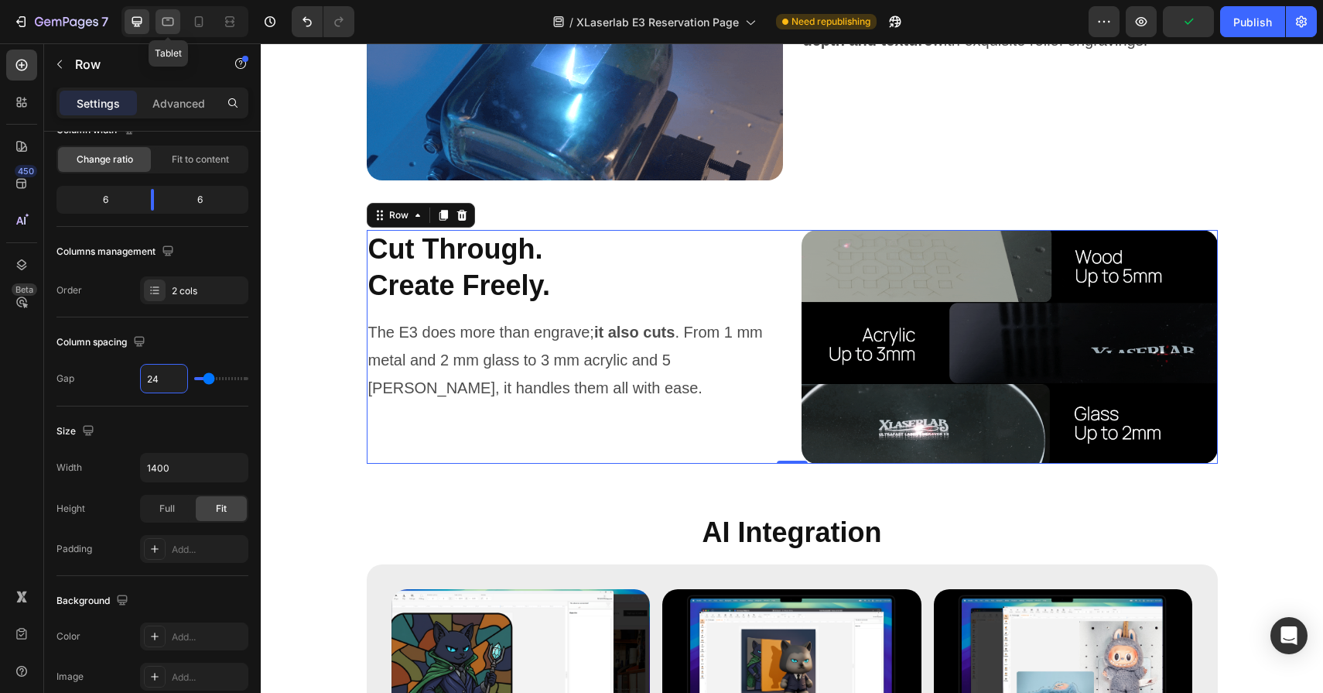
click at [174, 22] on icon at bounding box center [167, 21] width 15 height 15
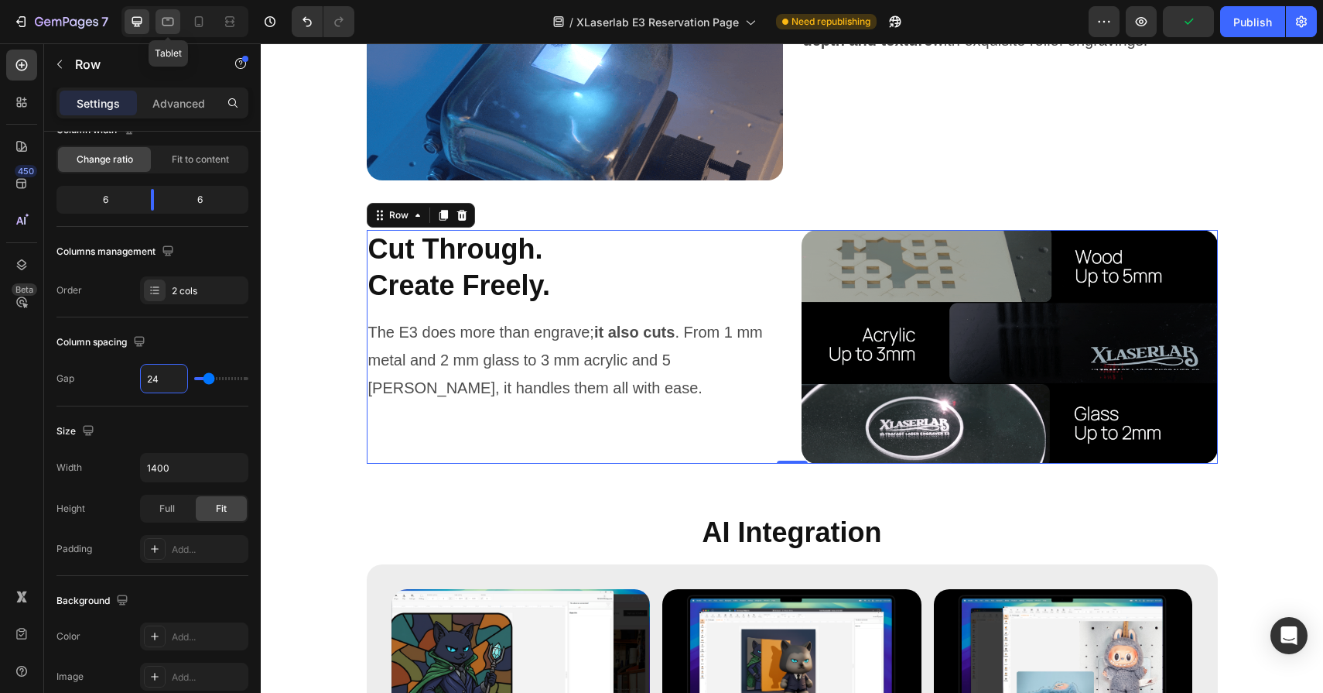
type input "100%"
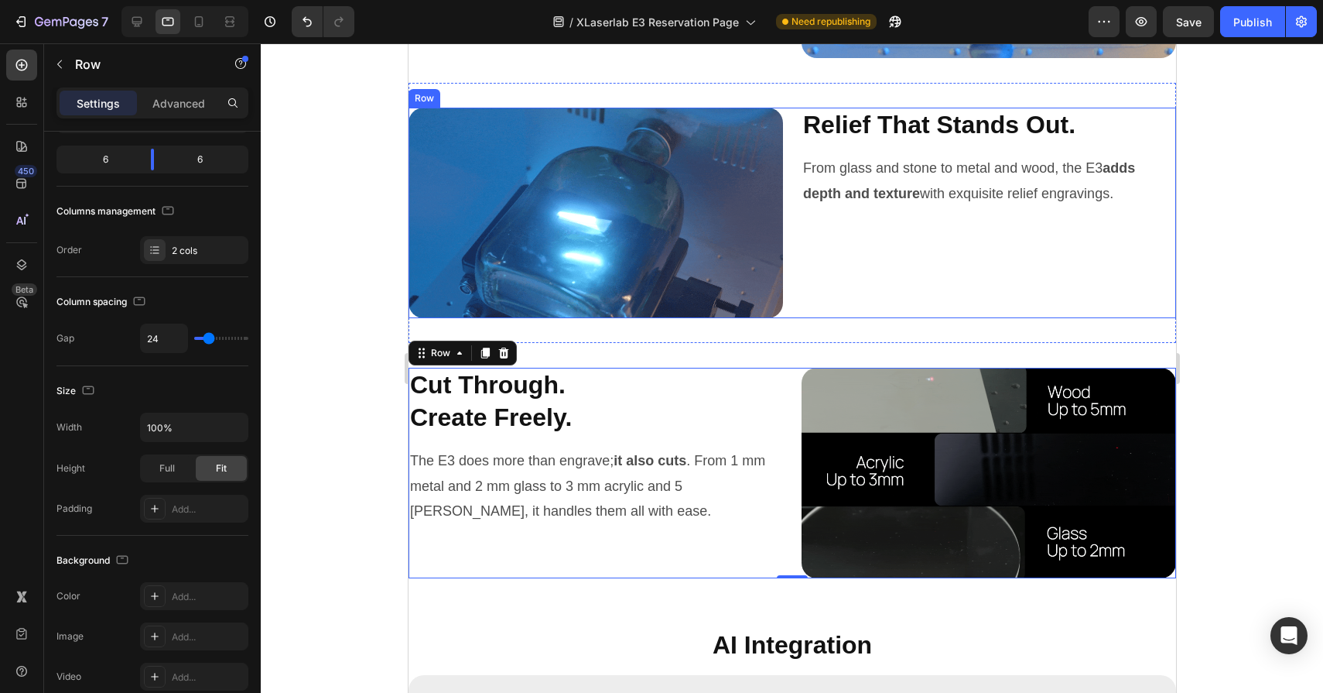
scroll to position [5057, 0]
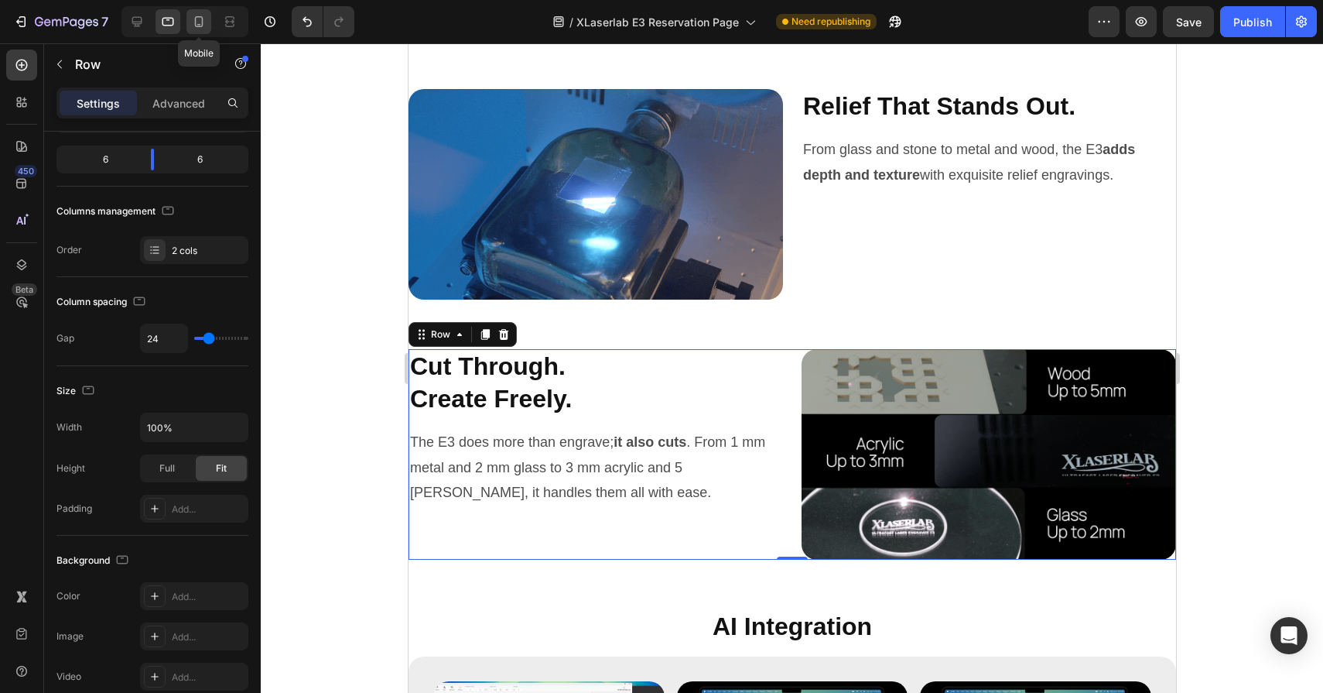
click at [204, 26] on icon at bounding box center [198, 21] width 15 height 15
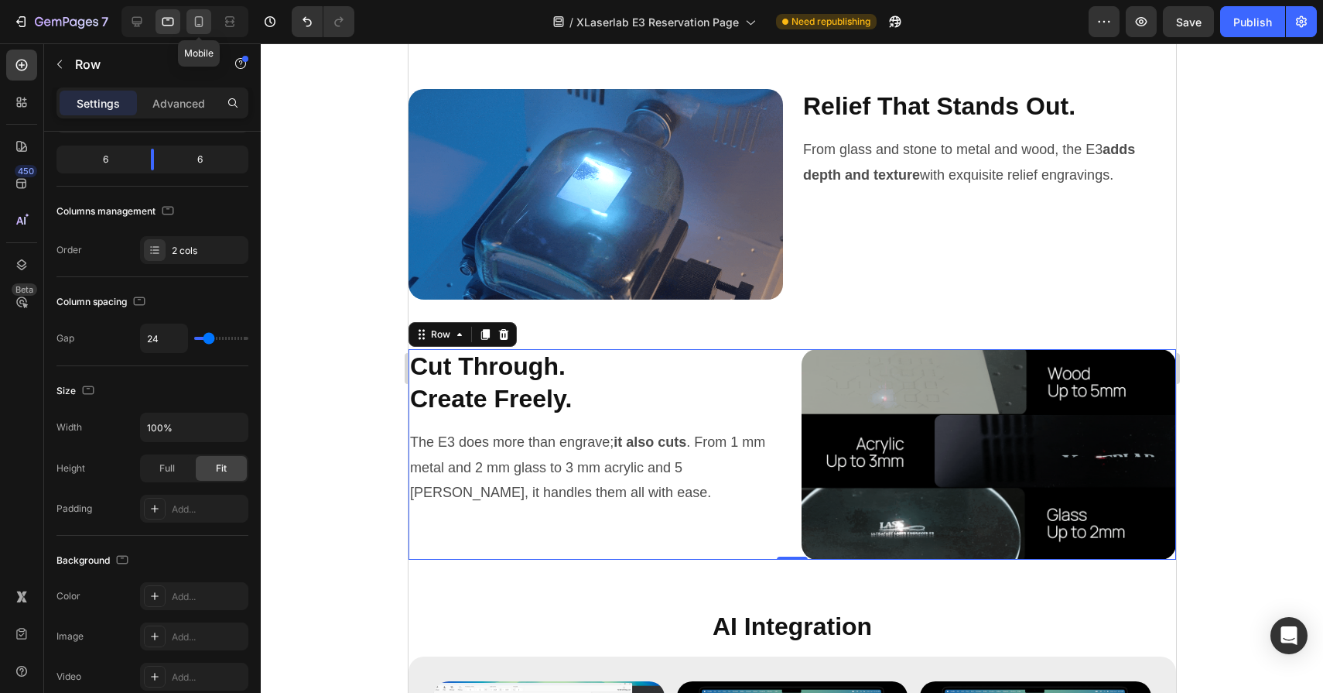
type input "16"
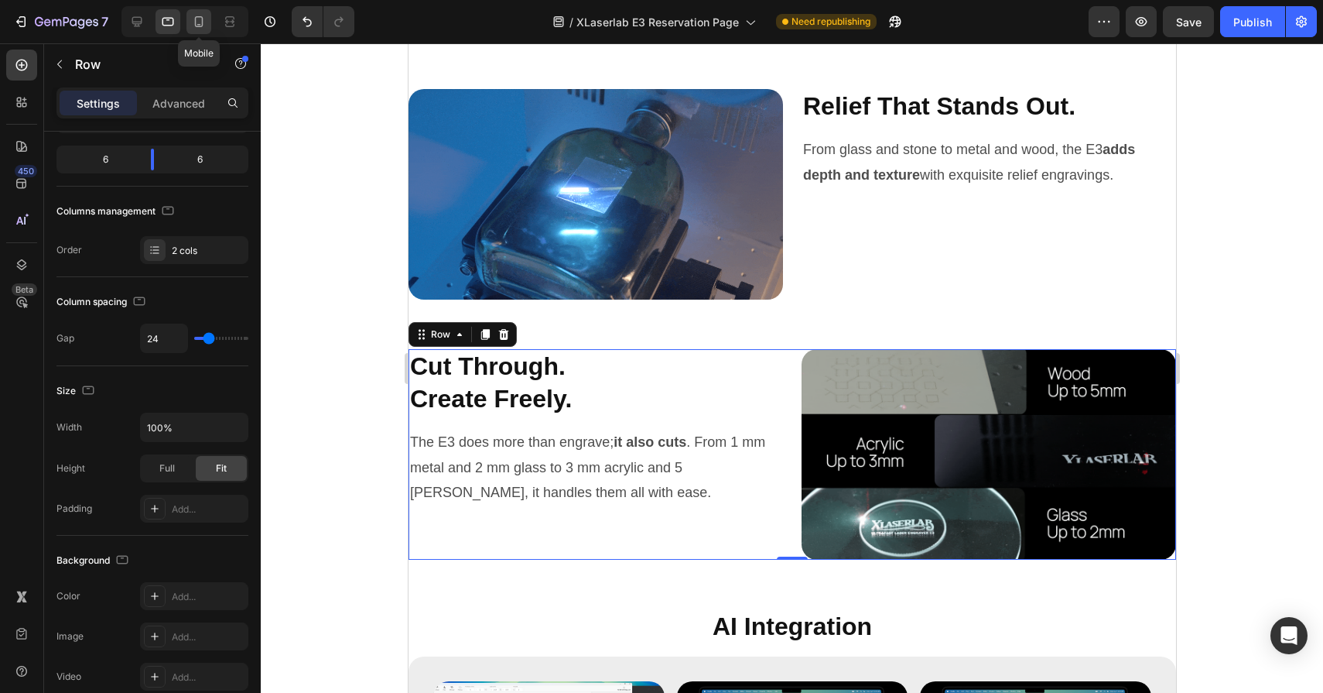
type input "16"
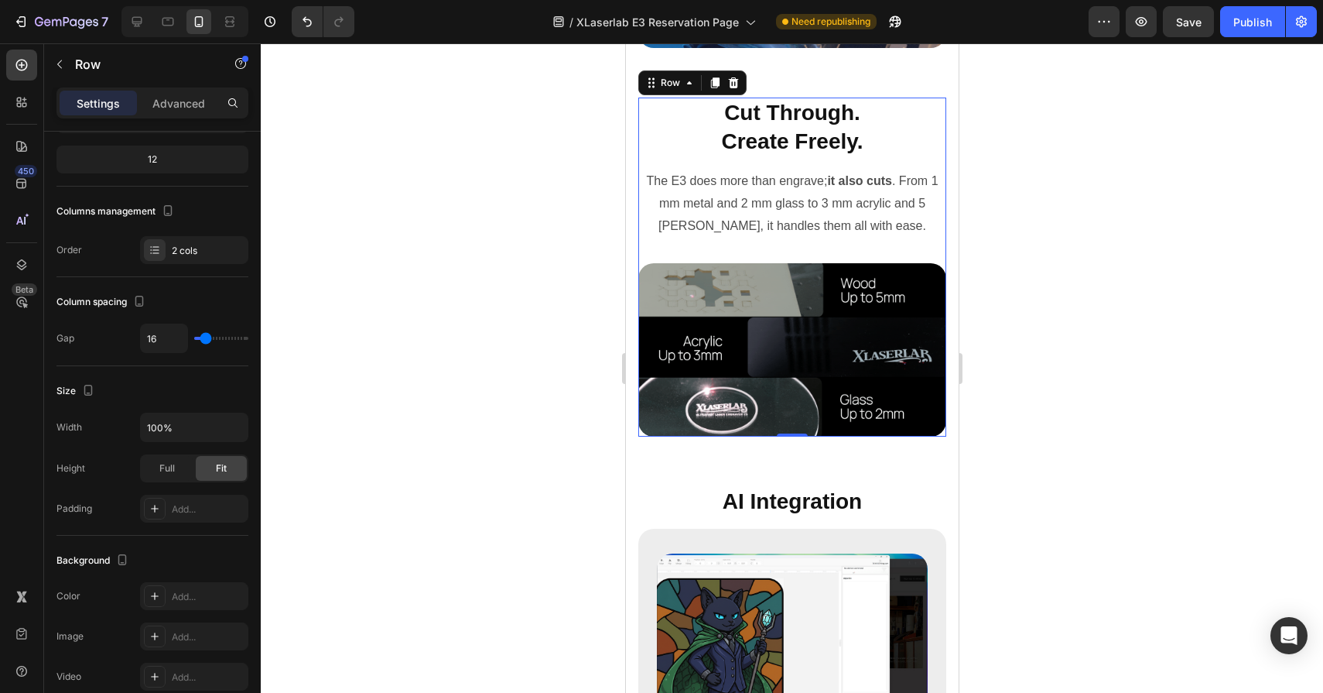
scroll to position [5402, 0]
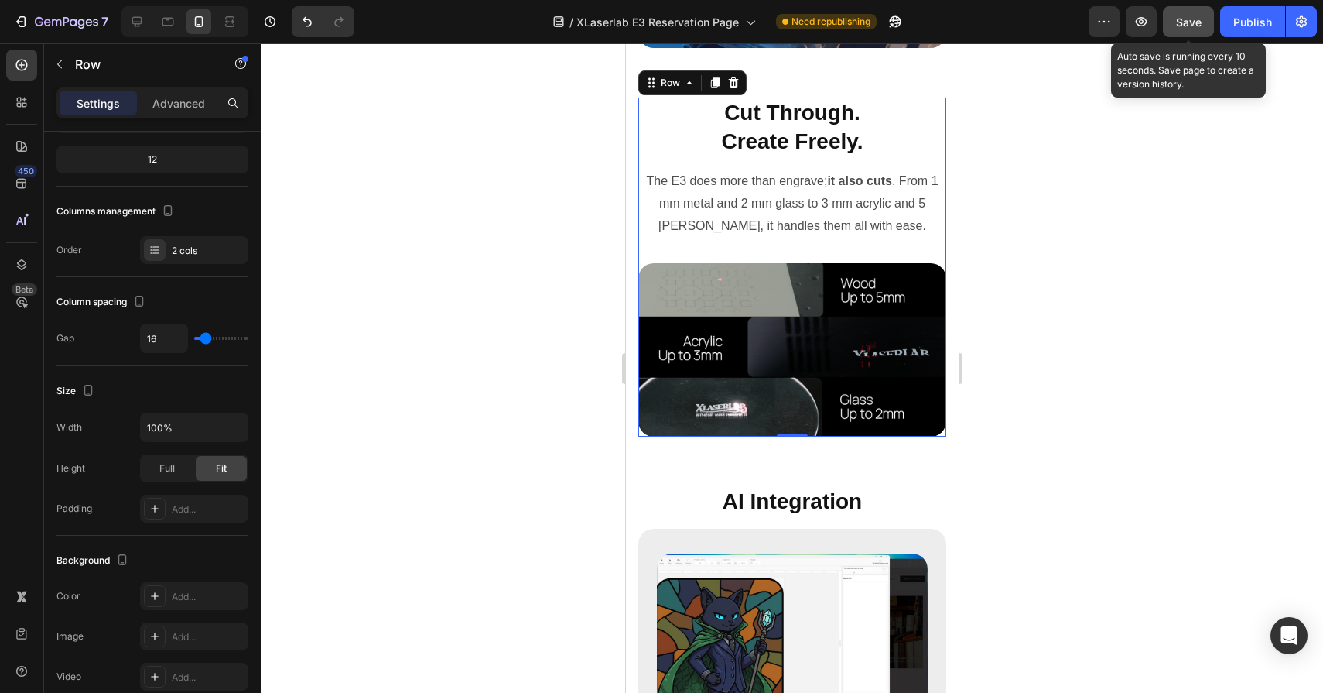
click at [1180, 31] on button "Save" at bounding box center [1188, 21] width 51 height 31
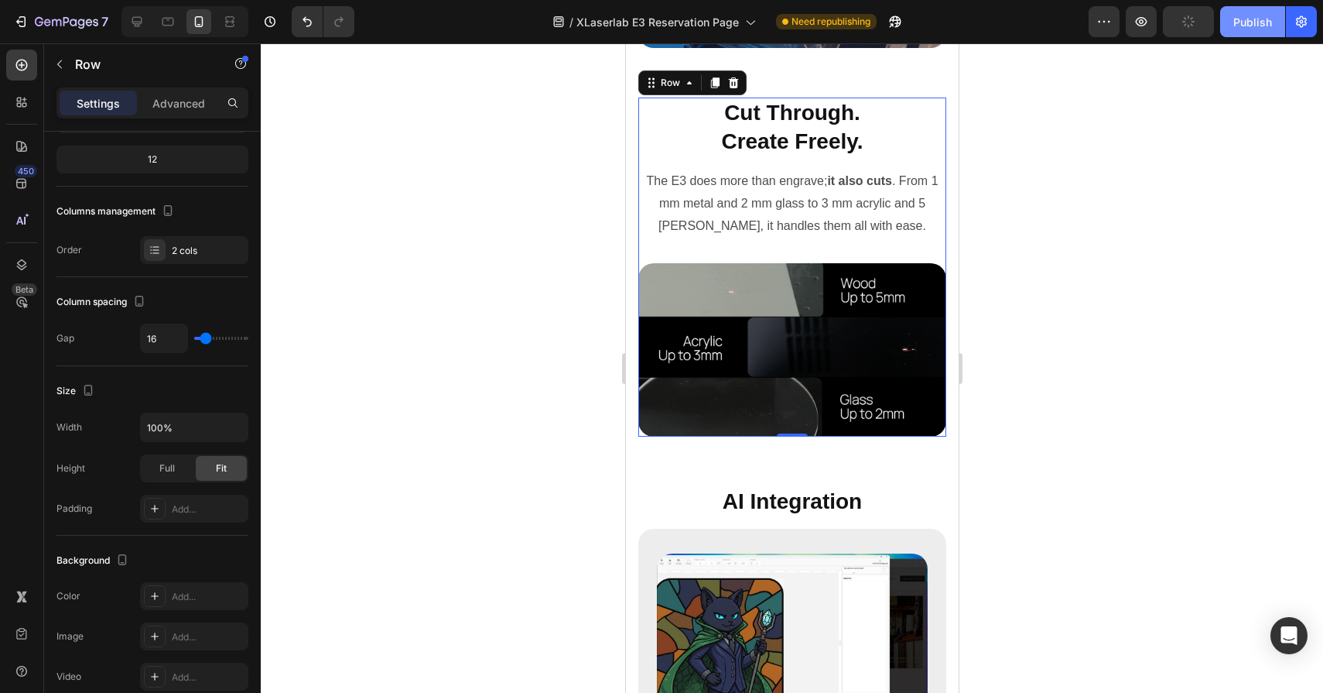
click at [1265, 25] on div "Publish" at bounding box center [1253, 22] width 39 height 16
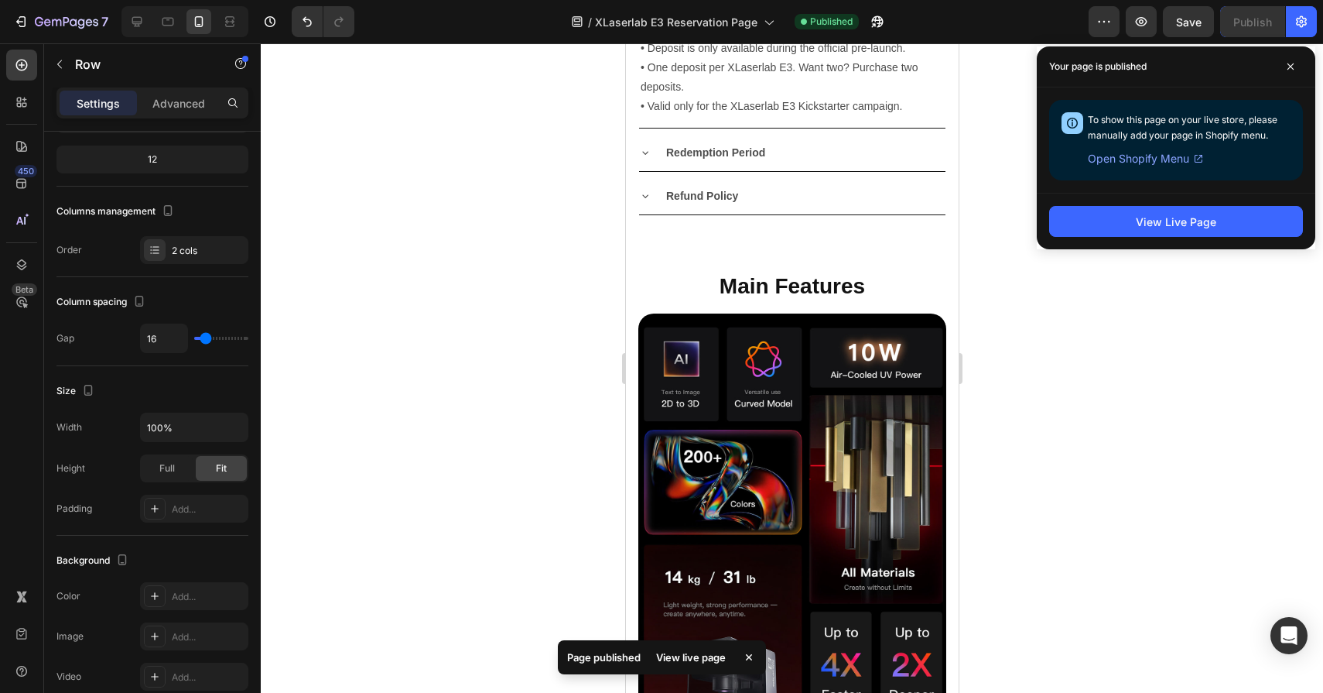
scroll to position [1923, 0]
click at [1288, 58] on span at bounding box center [1291, 66] width 25 height 25
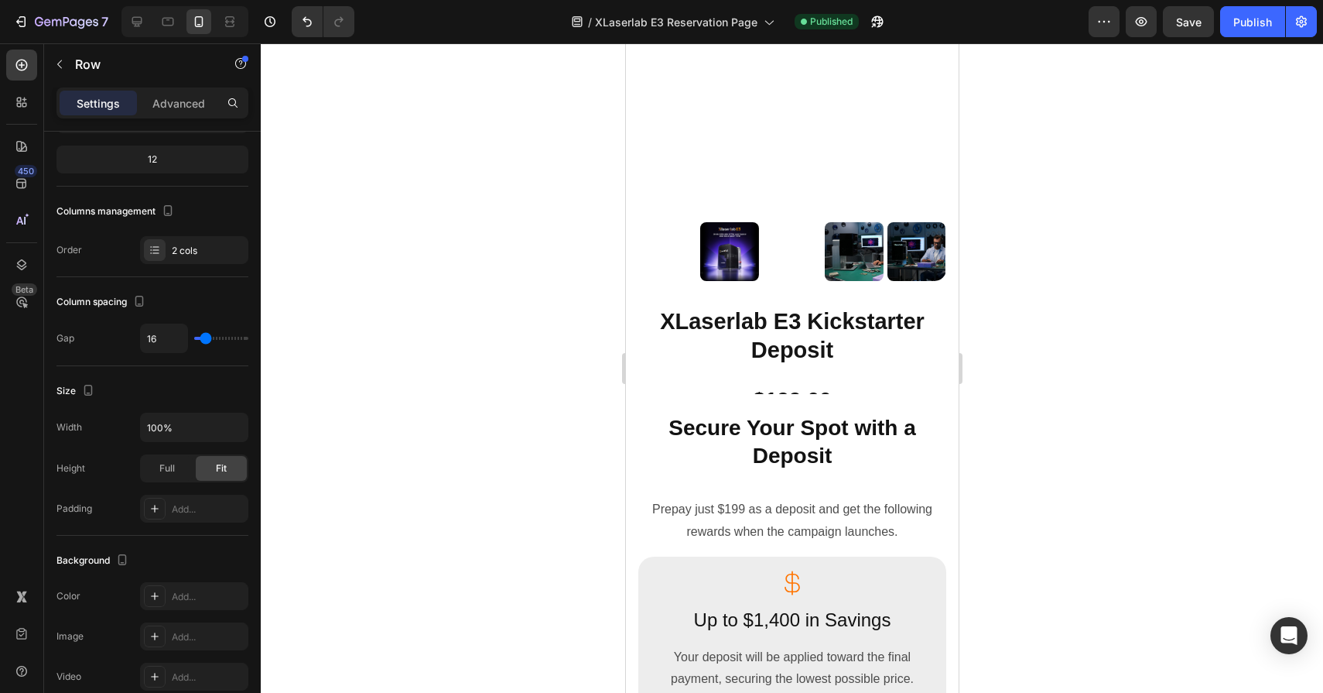
scroll to position [0, 0]
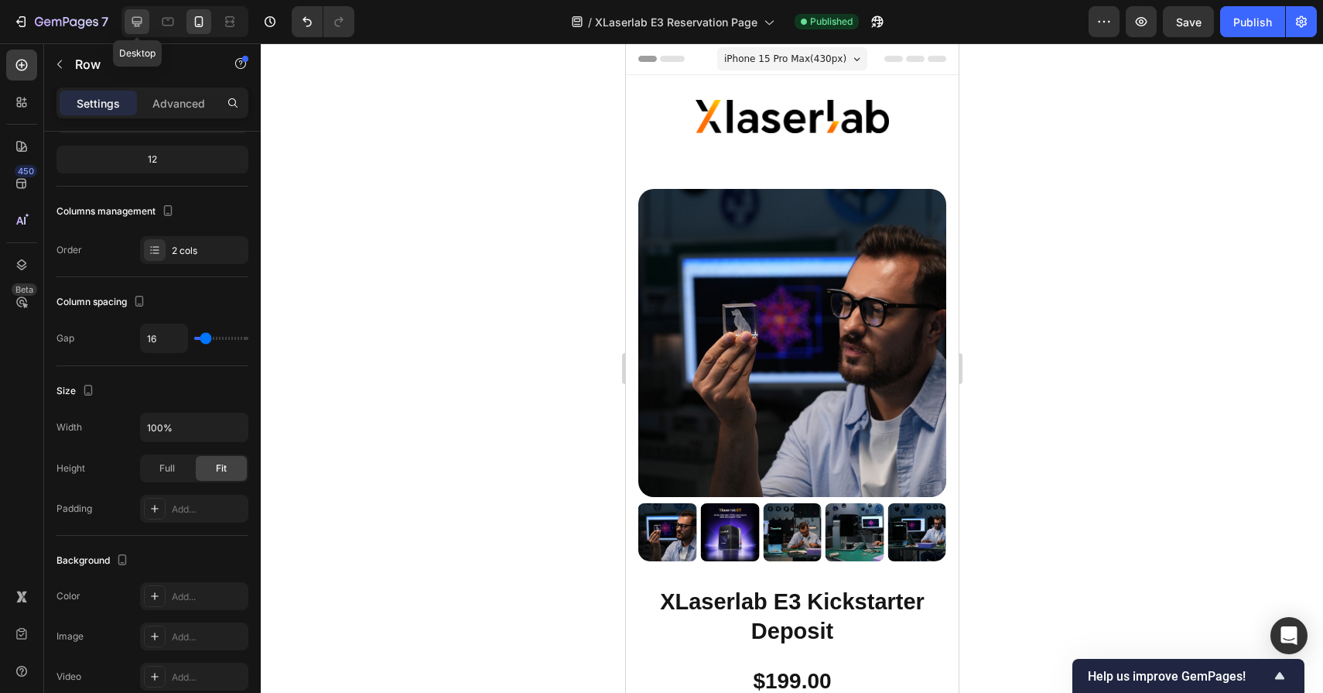
click at [136, 22] on icon at bounding box center [137, 22] width 10 height 10
type input "24"
type input "1400"
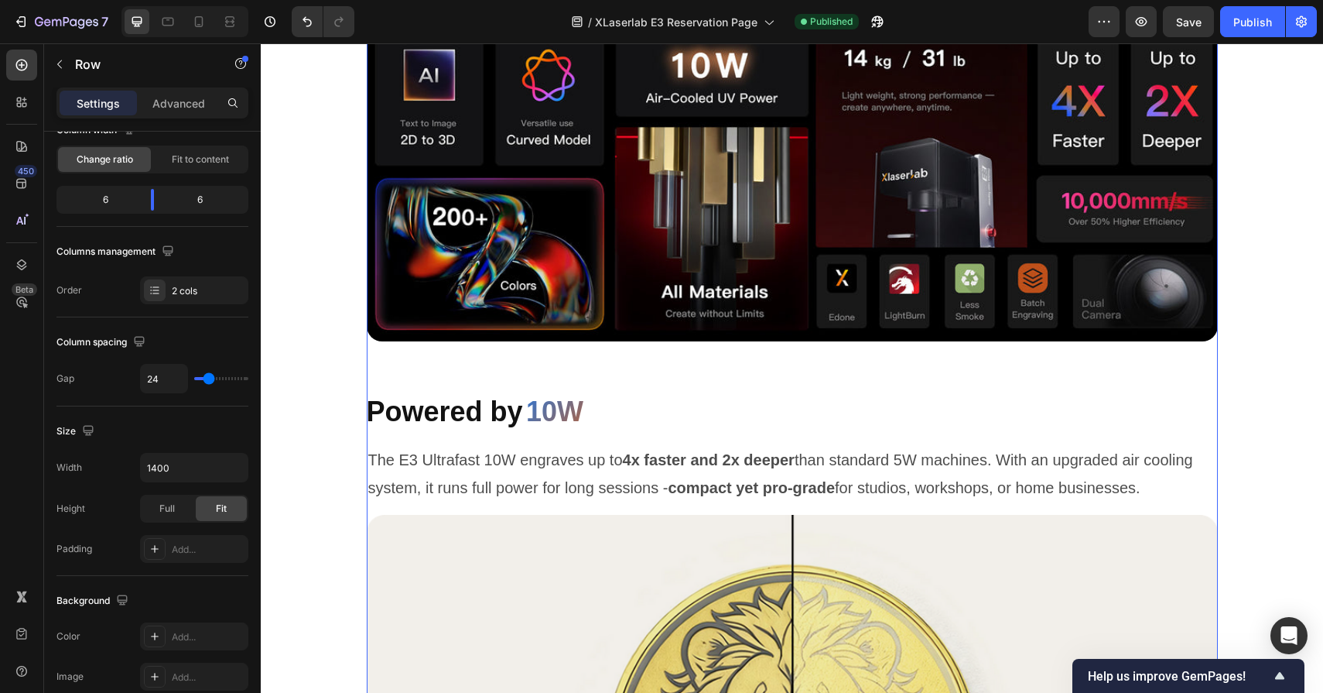
scroll to position [1751, 0]
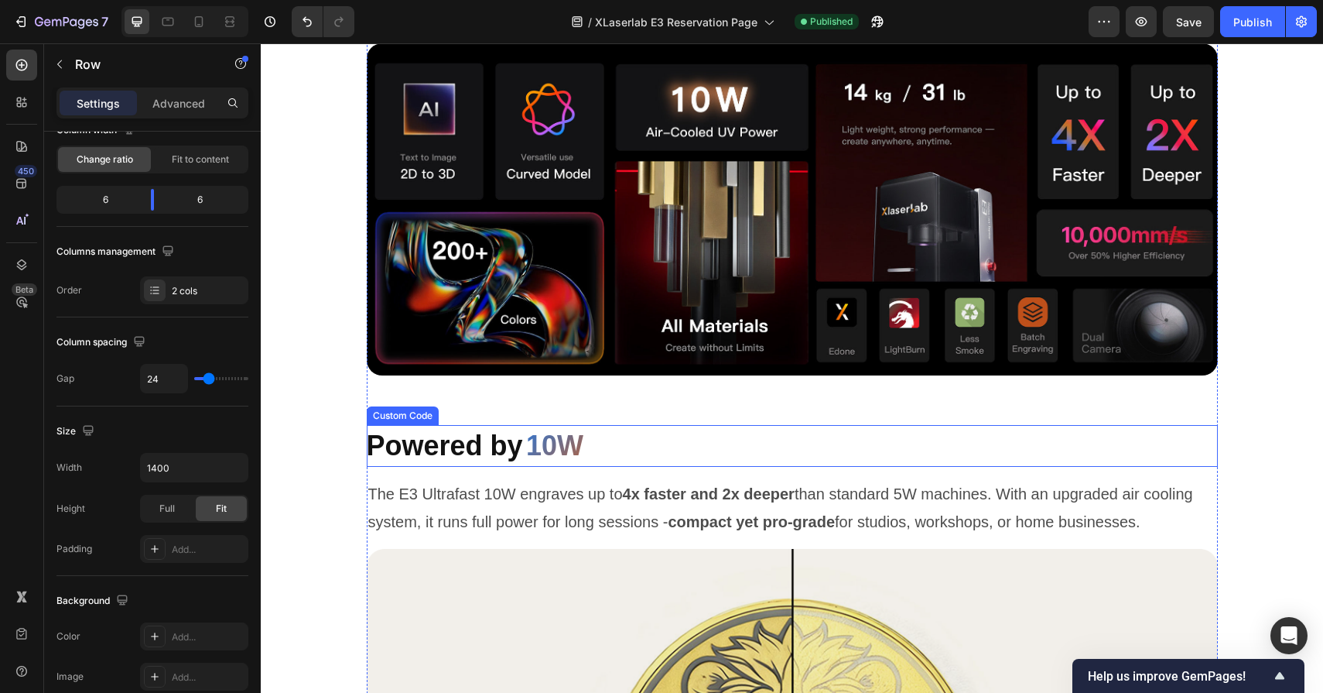
click at [519, 442] on span "Powered by" at bounding box center [445, 446] width 156 height 32
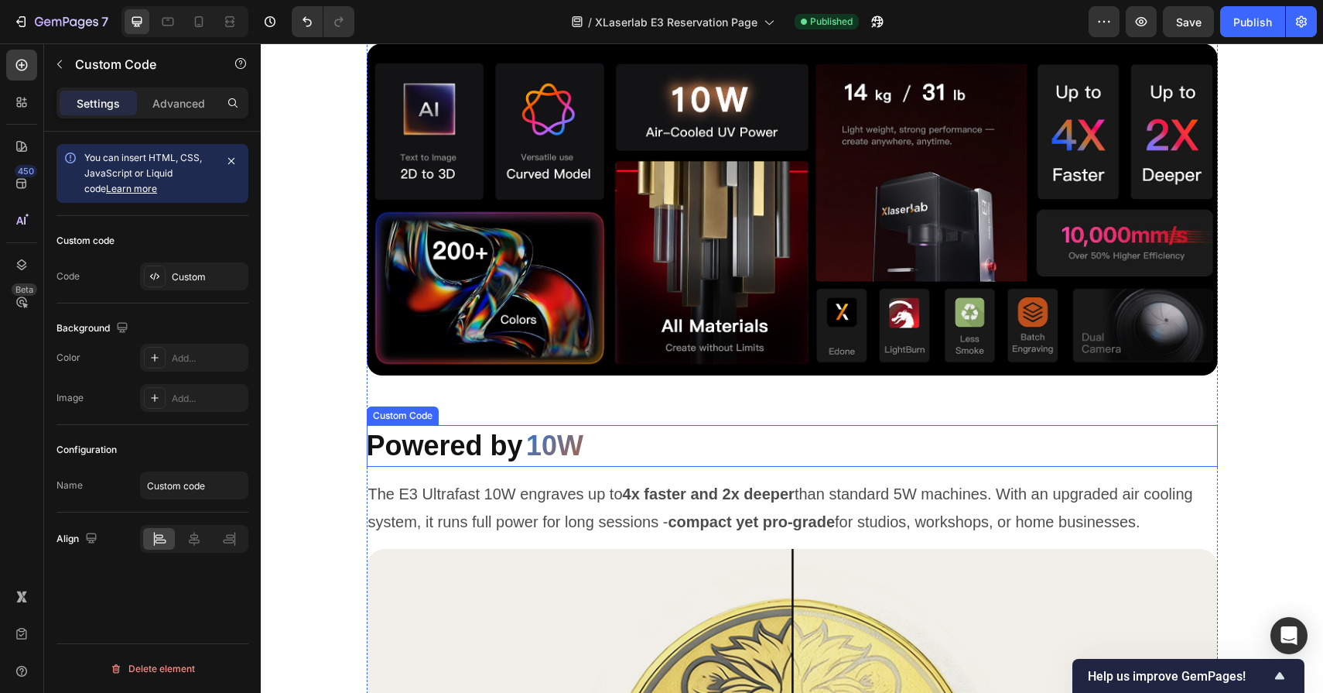
scroll to position [0, 0]
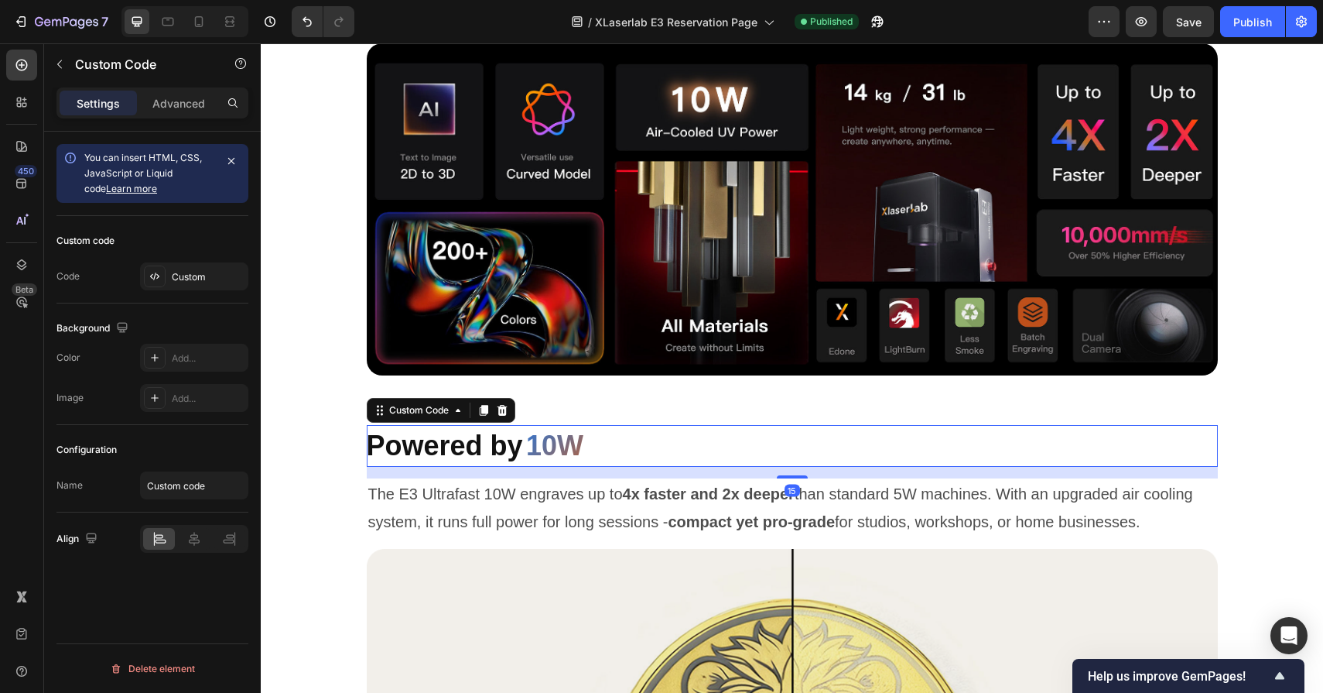
click at [519, 442] on span "Powered by" at bounding box center [445, 446] width 156 height 32
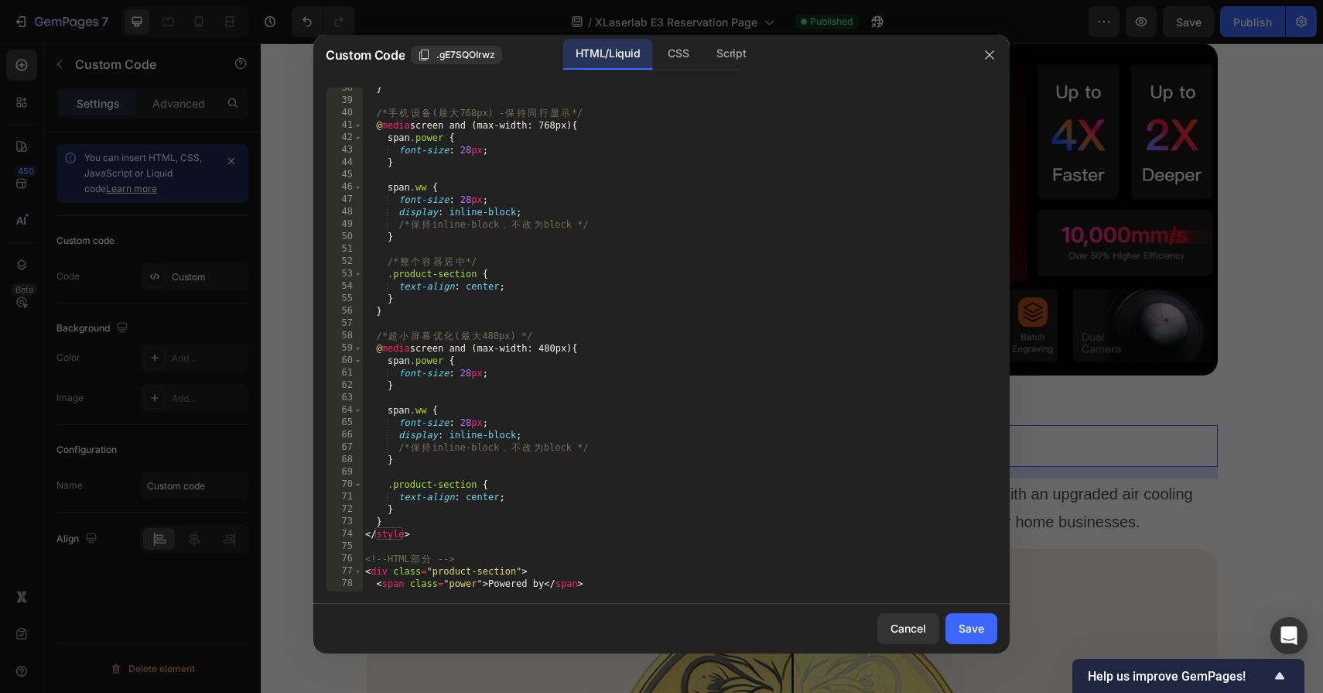
scroll to position [487, 0]
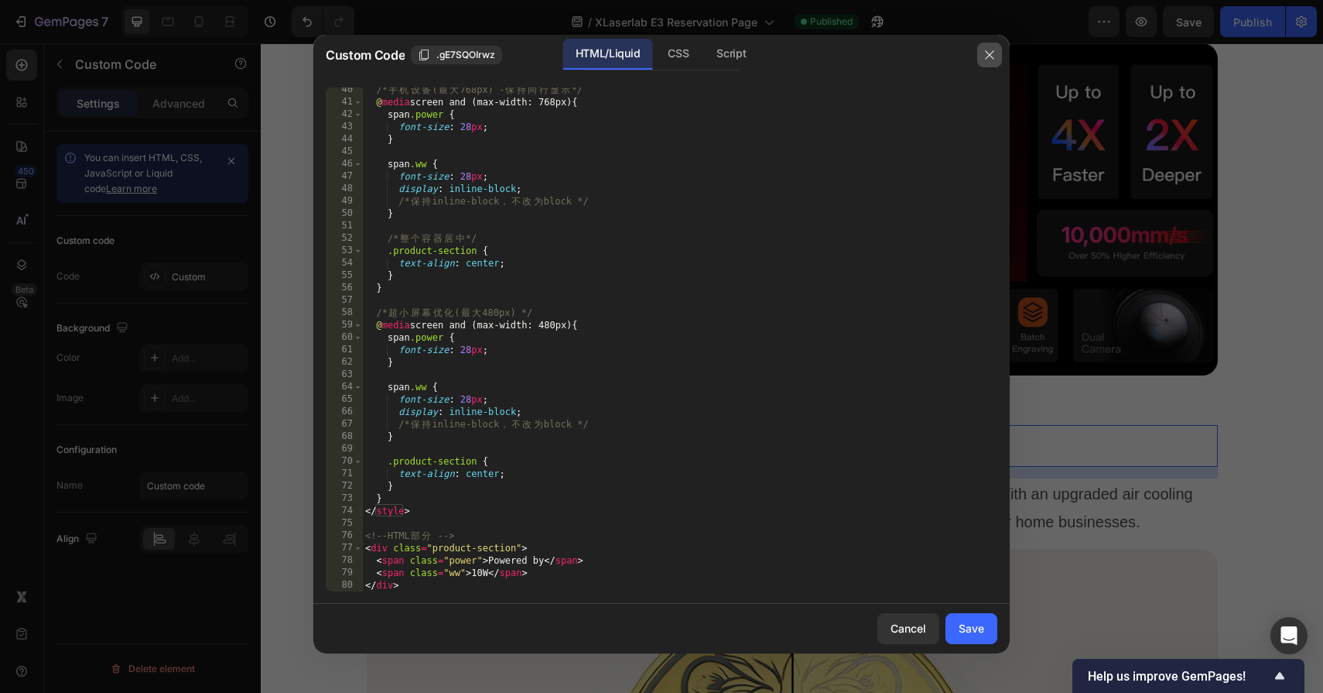
click at [991, 53] on icon "button" at bounding box center [990, 55] width 12 height 12
